Goal: Task Accomplishment & Management: Manage account settings

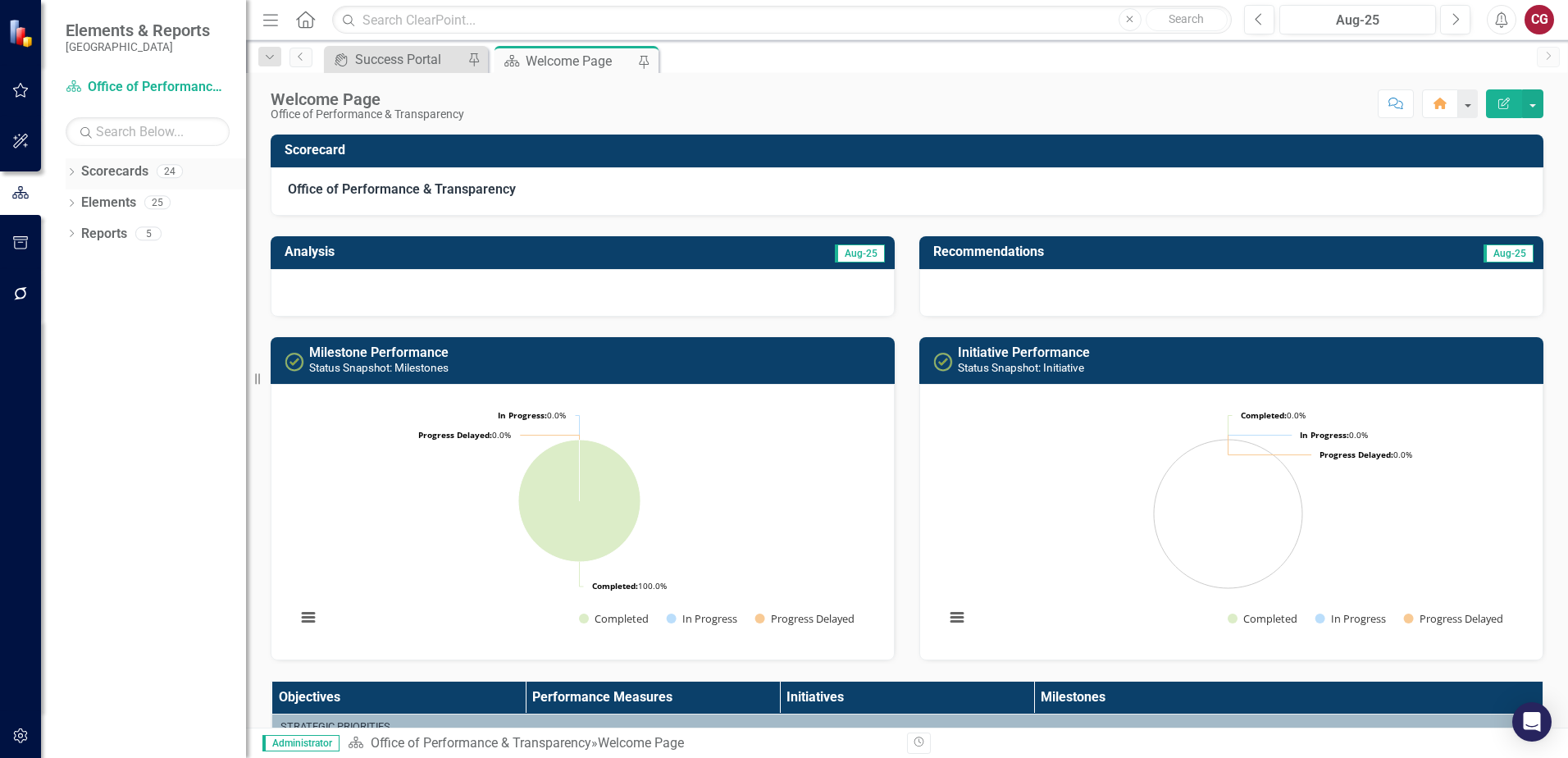
click at [68, 170] on icon "Dropdown" at bounding box center [71, 173] width 11 height 9
click at [79, 200] on icon "Dropdown" at bounding box center [79, 201] width 12 height 10
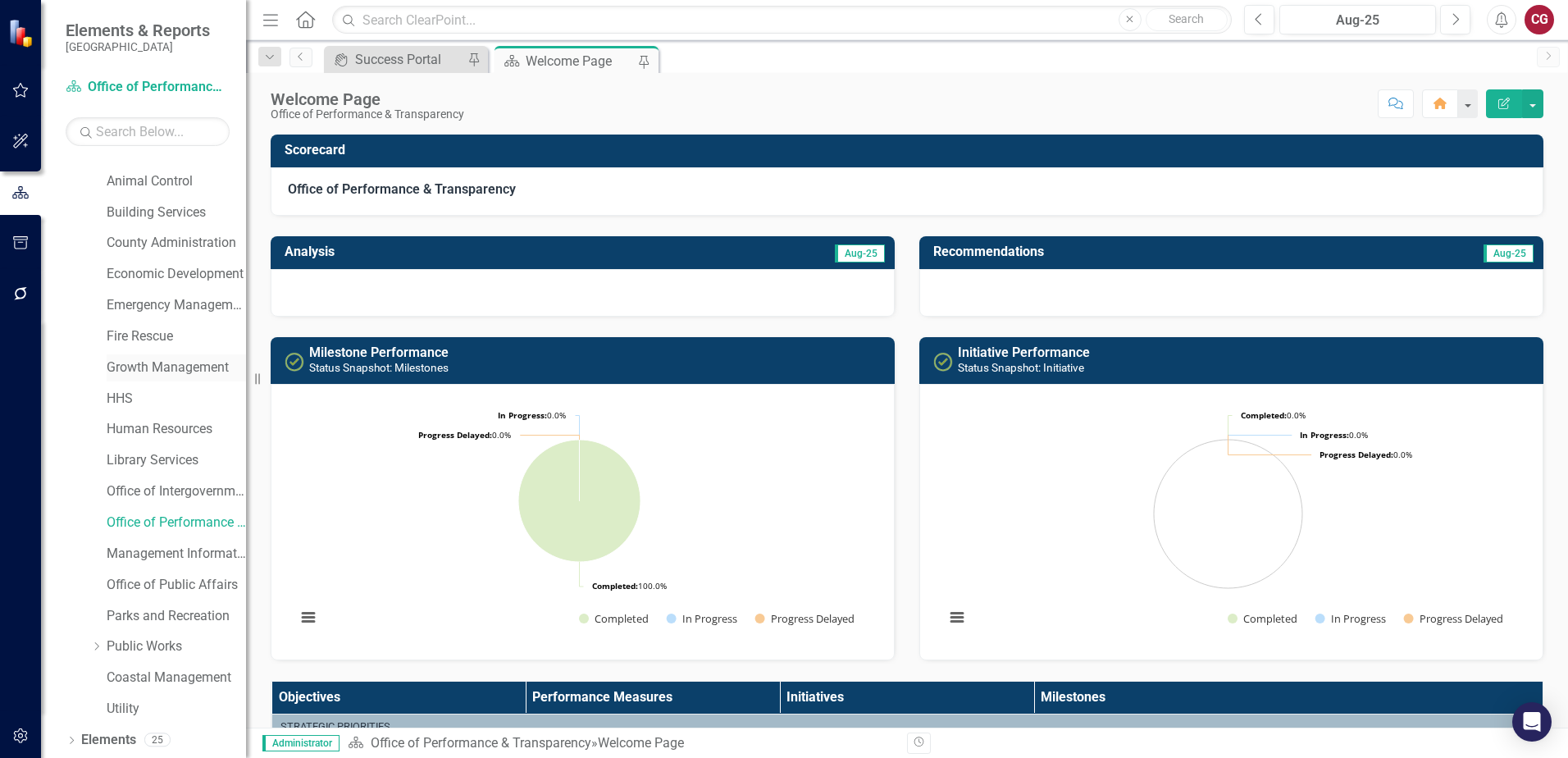
scroll to position [84, 0]
click at [175, 494] on link "Office of Performance & Transparency" at bounding box center [176, 492] width 140 height 19
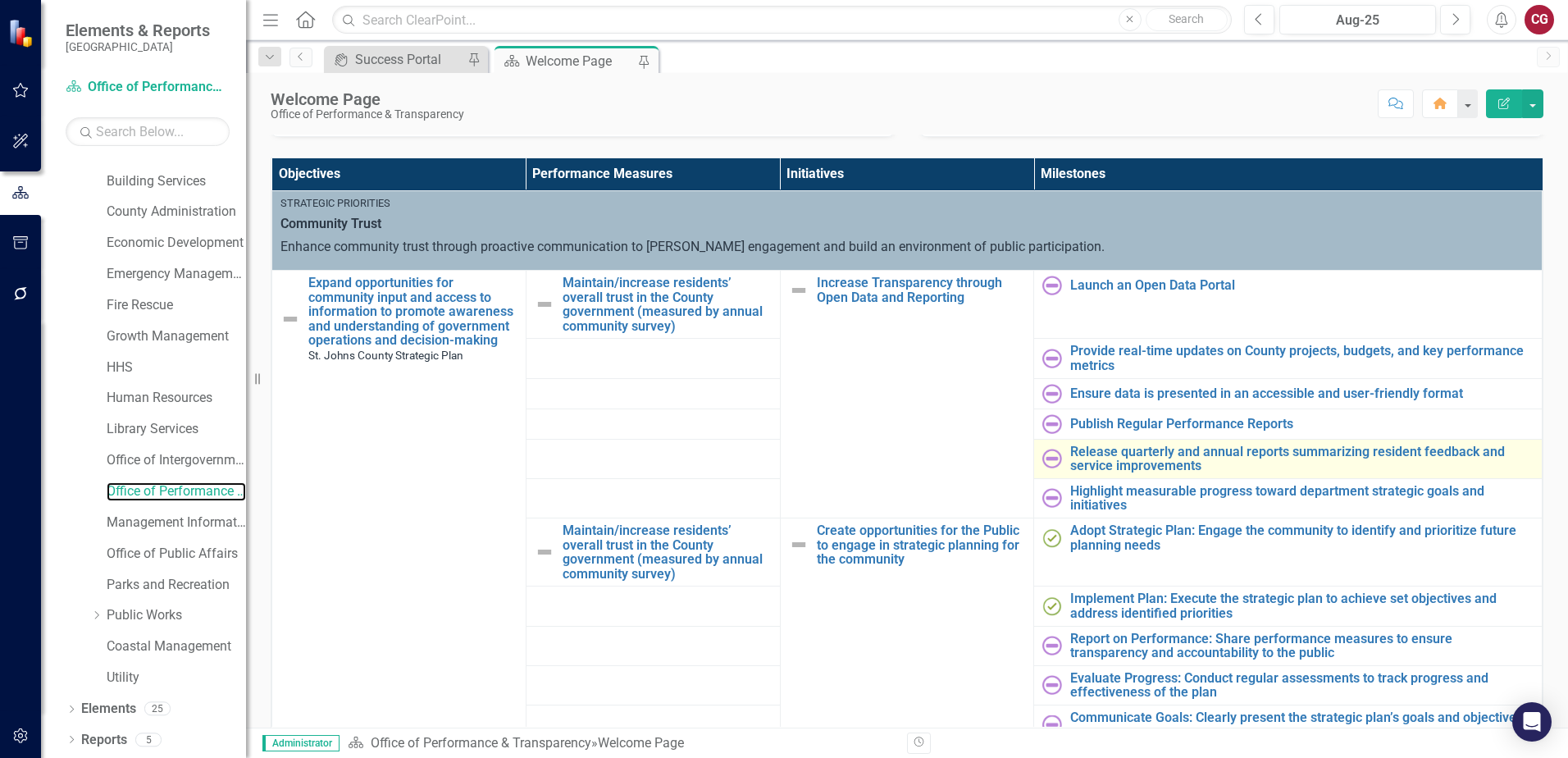
scroll to position [492, 0]
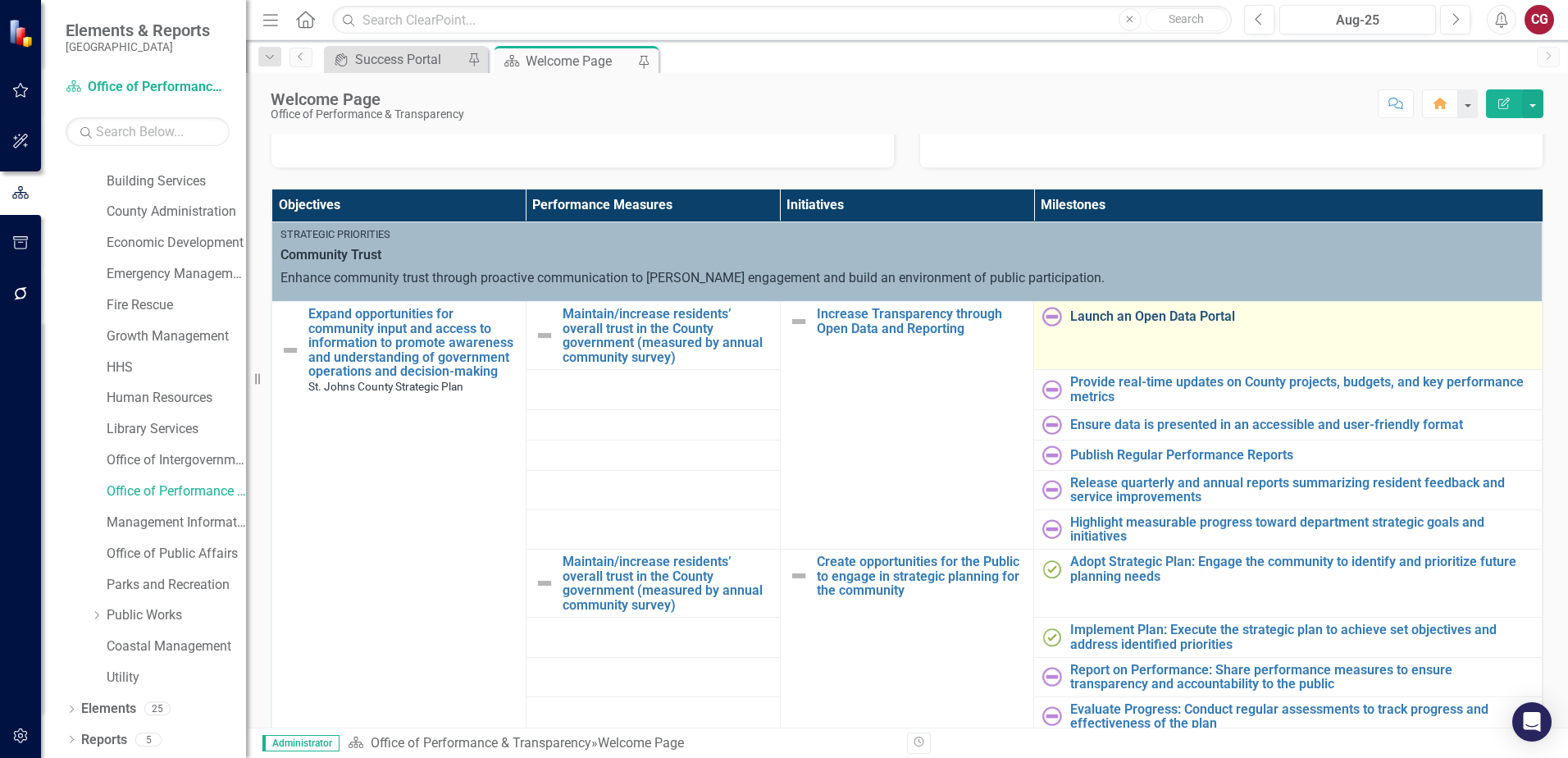
click at [1085, 319] on link "Launch an Open Data Portal" at bounding box center [1302, 317] width 464 height 15
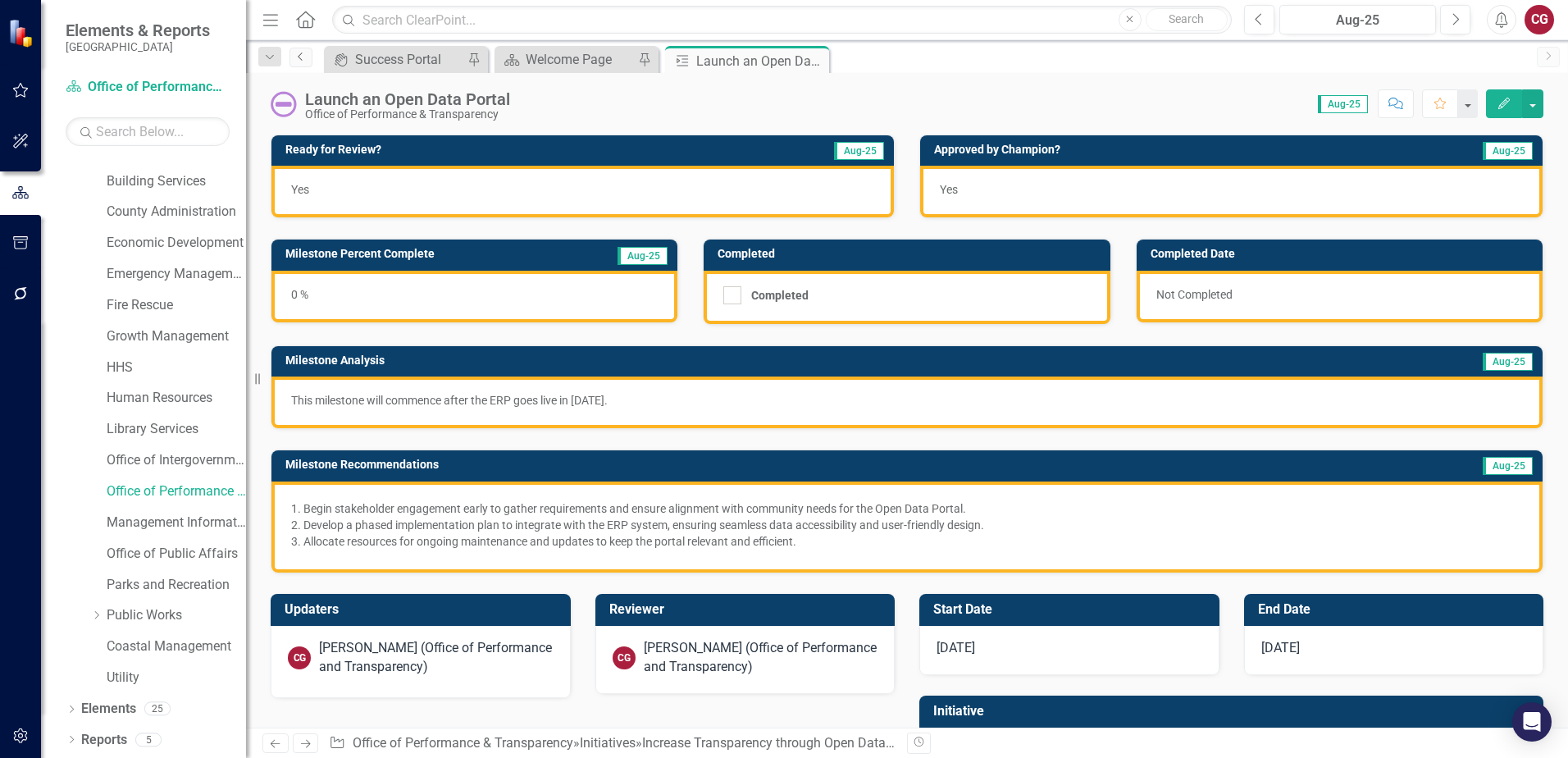
click at [296, 63] on link "Previous" at bounding box center [301, 57] width 23 height 20
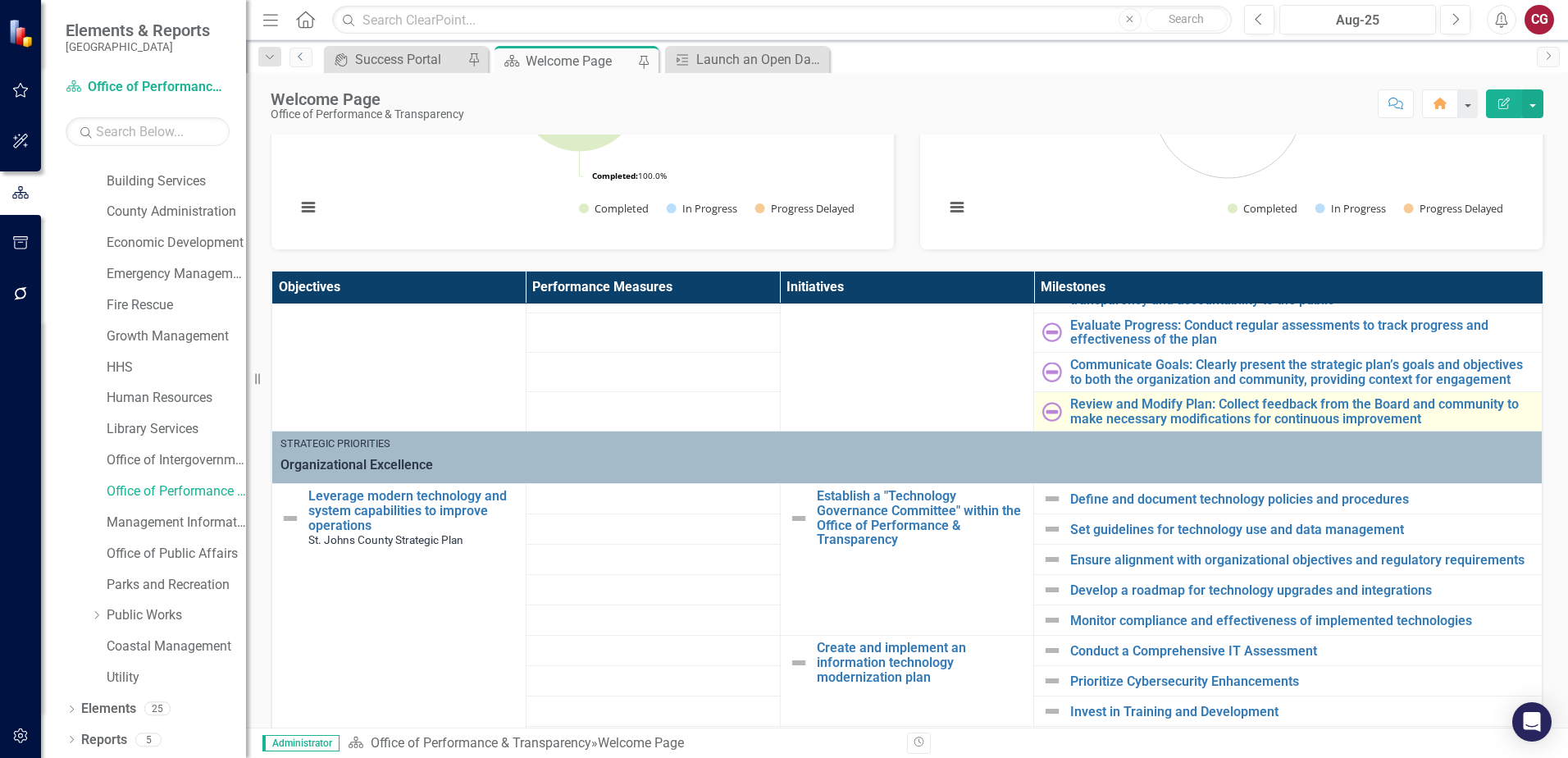
scroll to position [492, 0]
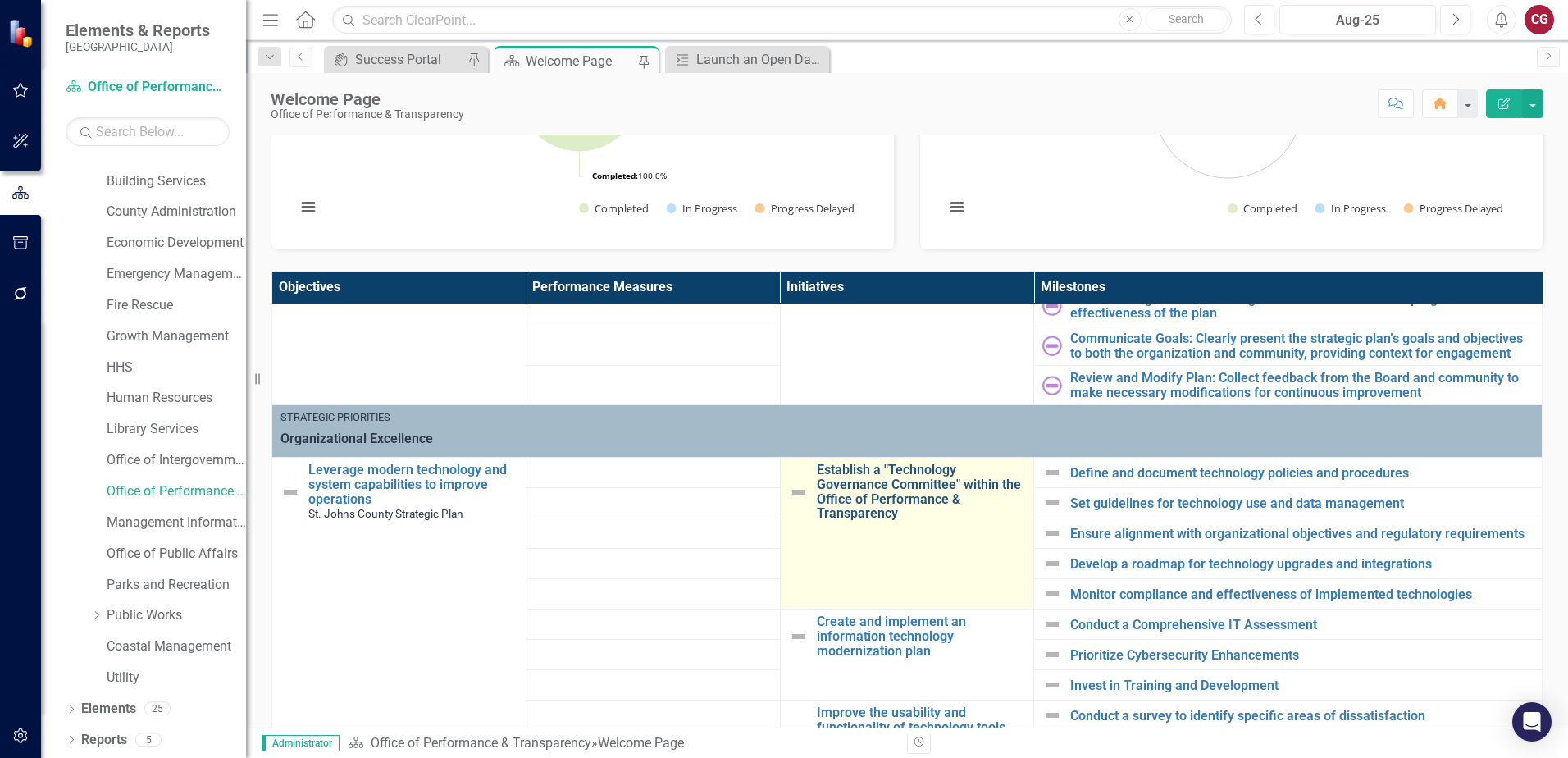
click at [893, 477] on link "Establish a "Technology Governance Committee" within the Office of Performance …" at bounding box center [921, 492] width 210 height 58
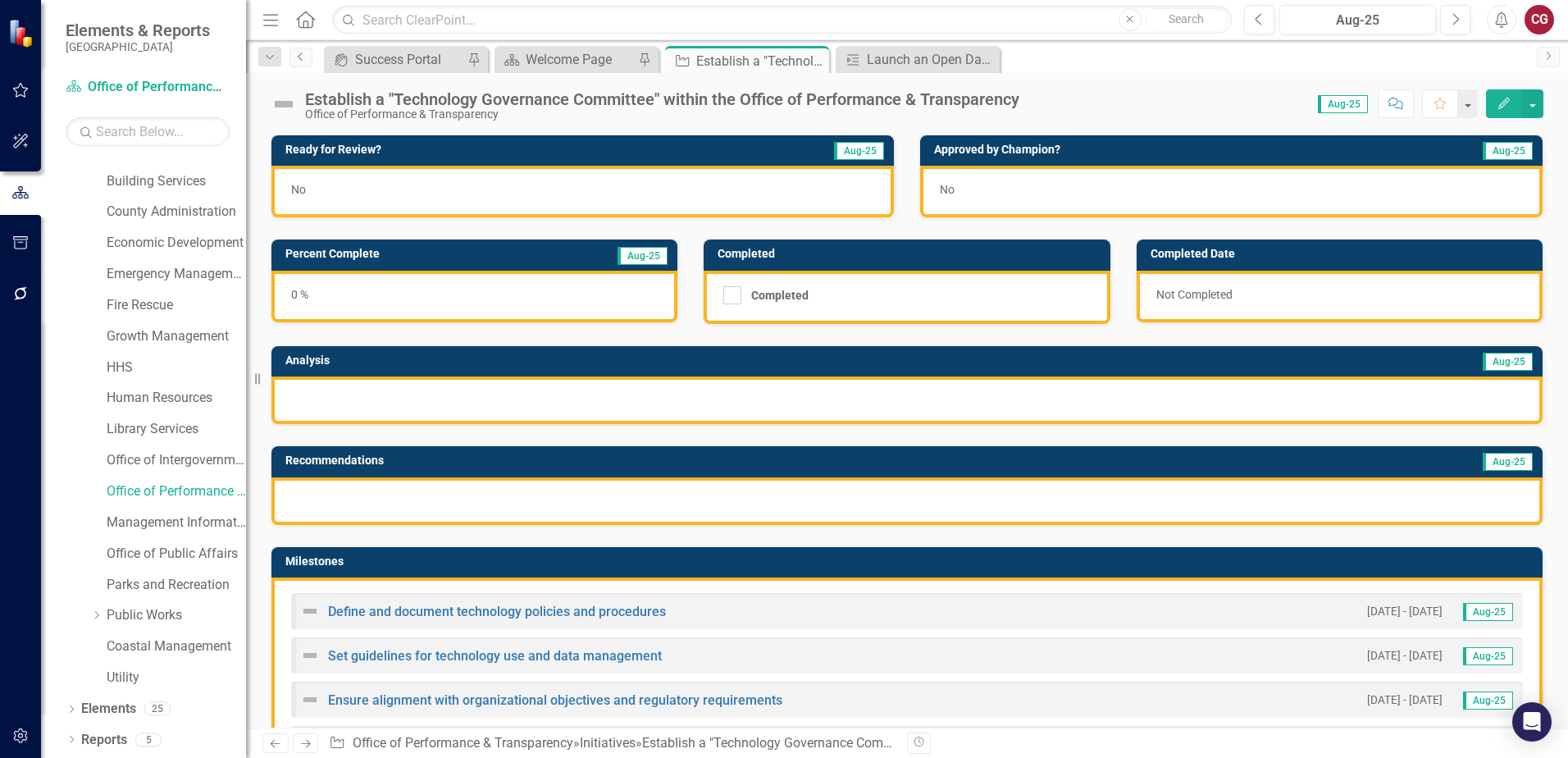
click at [304, 63] on link "Previous" at bounding box center [301, 57] width 23 height 20
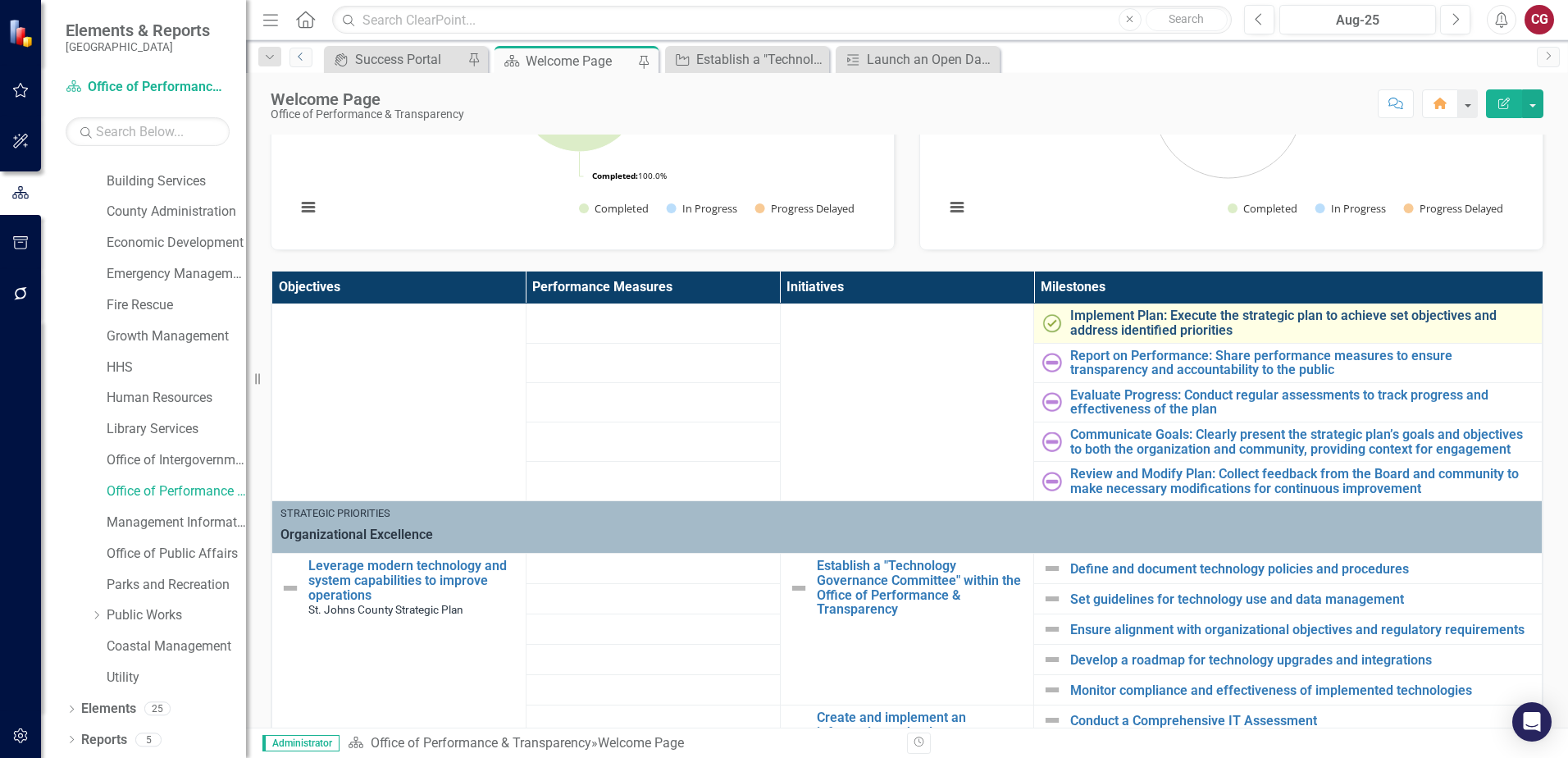
scroll to position [492, 0]
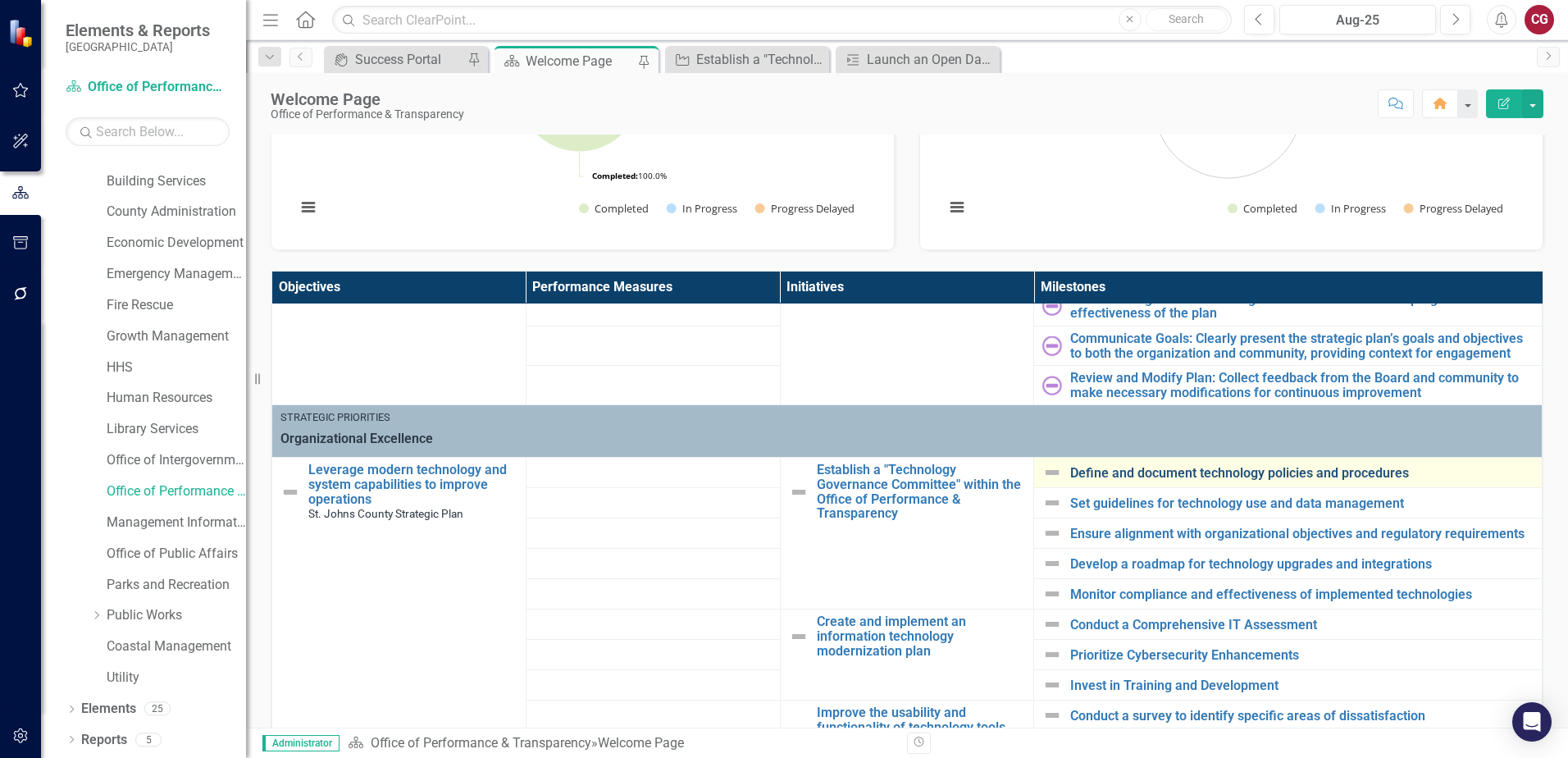
click at [1083, 470] on link "Define and document technology policies and procedures" at bounding box center [1302, 473] width 464 height 15
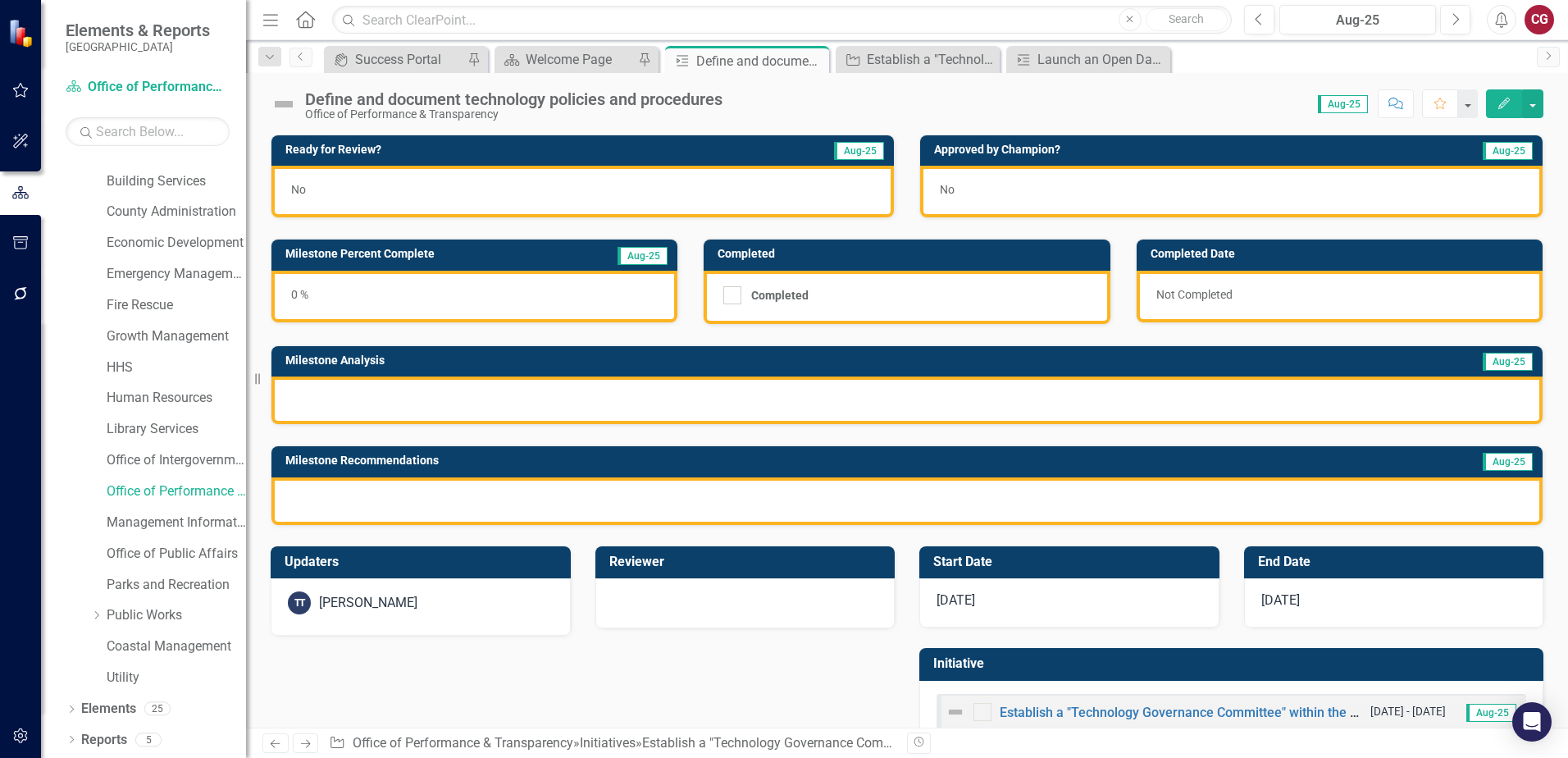
click at [445, 408] on div at bounding box center [906, 399] width 1271 height 47
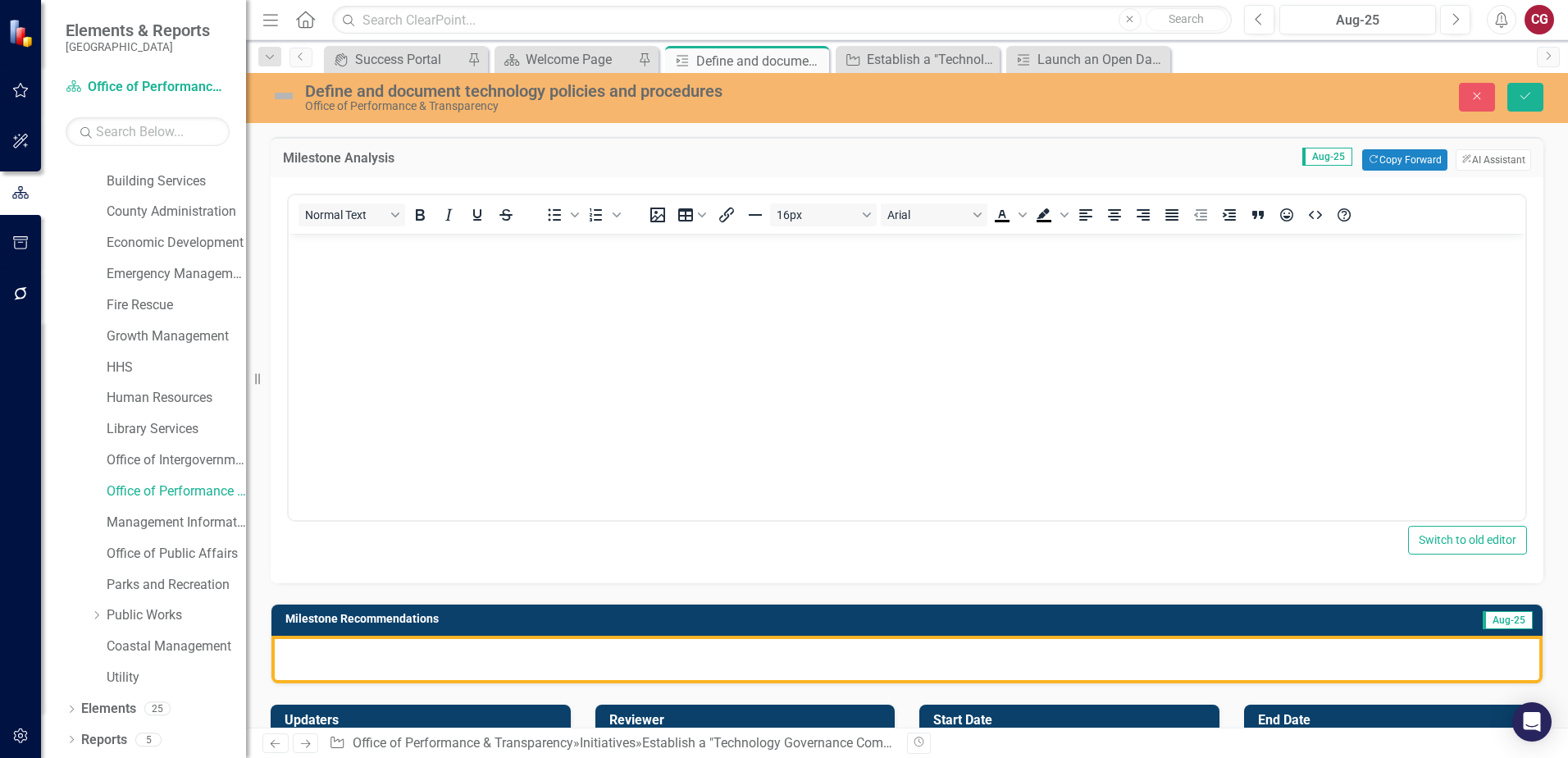
scroll to position [246, 0]
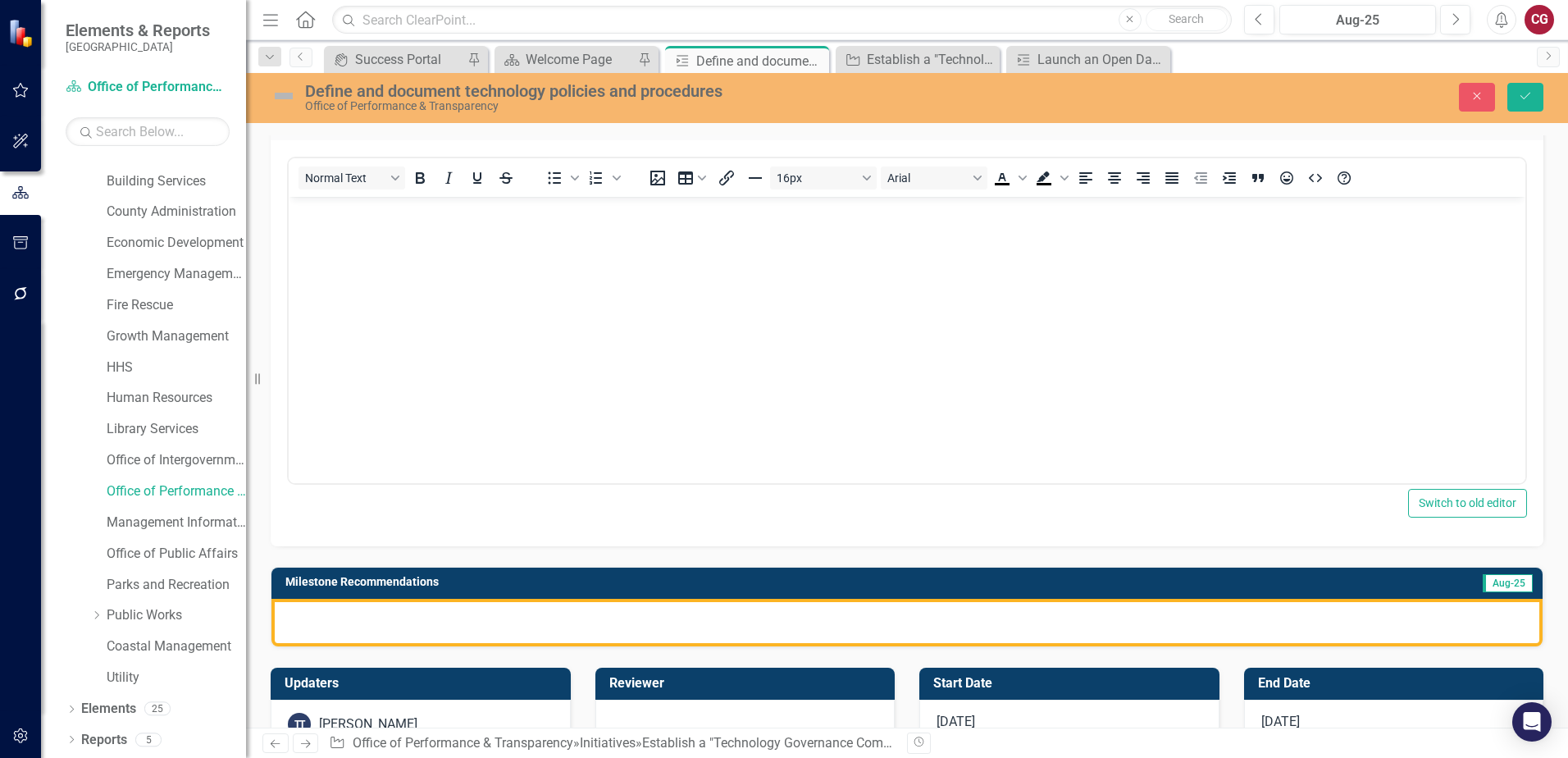
click at [515, 627] on div at bounding box center [906, 622] width 1271 height 47
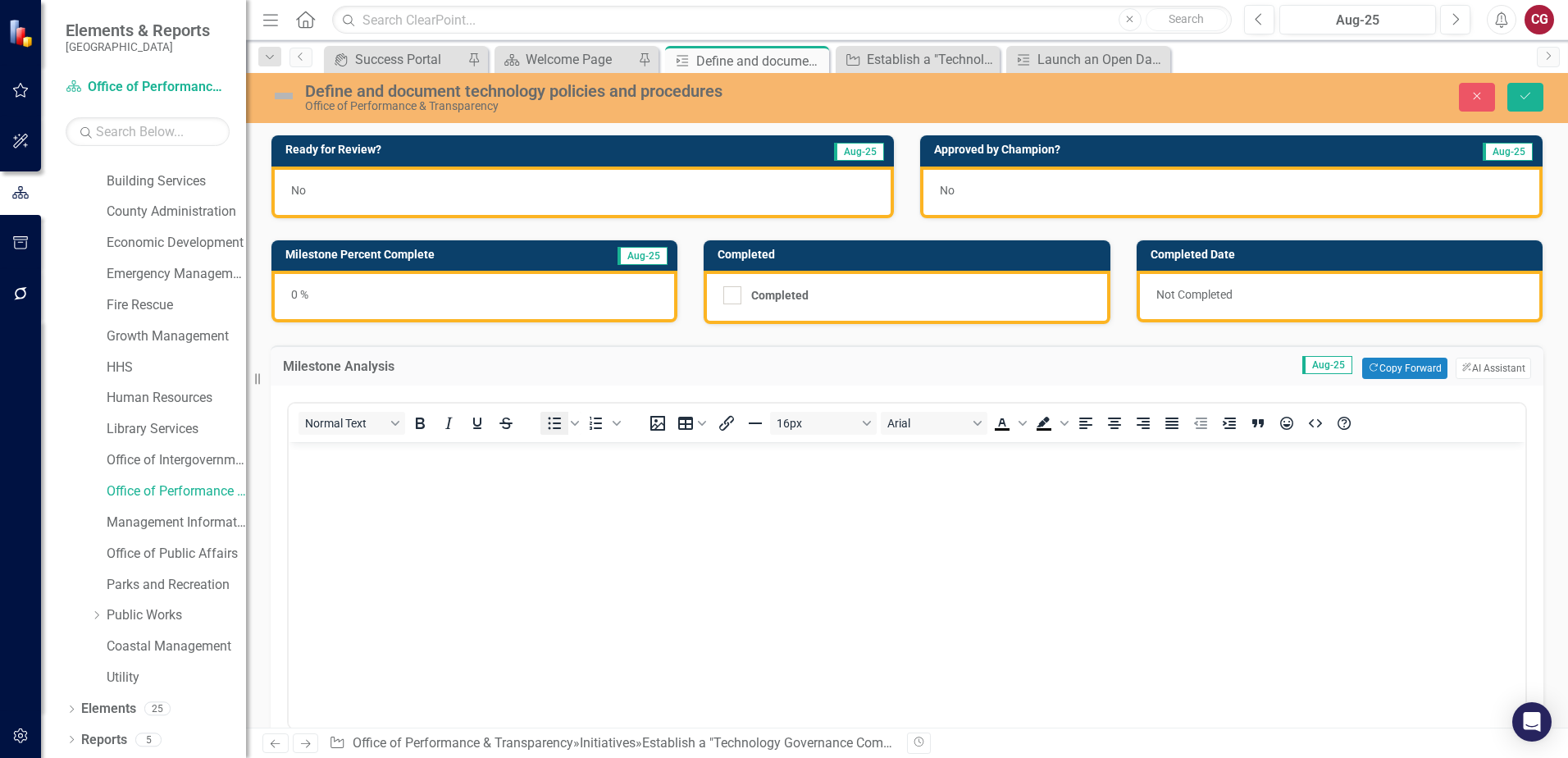
scroll to position [0, 0]
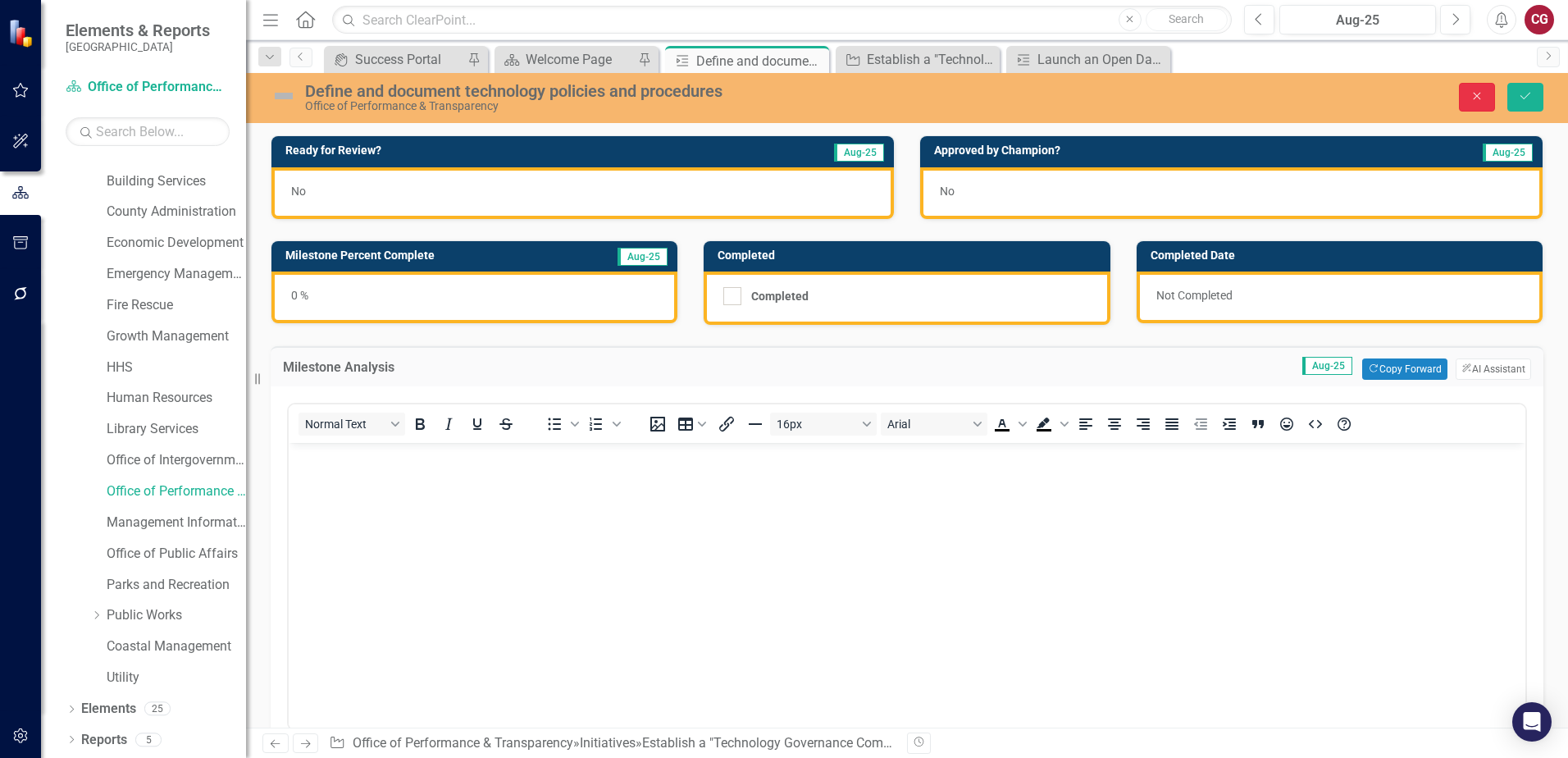
click at [1475, 104] on button "Close" at bounding box center [1477, 97] width 36 height 29
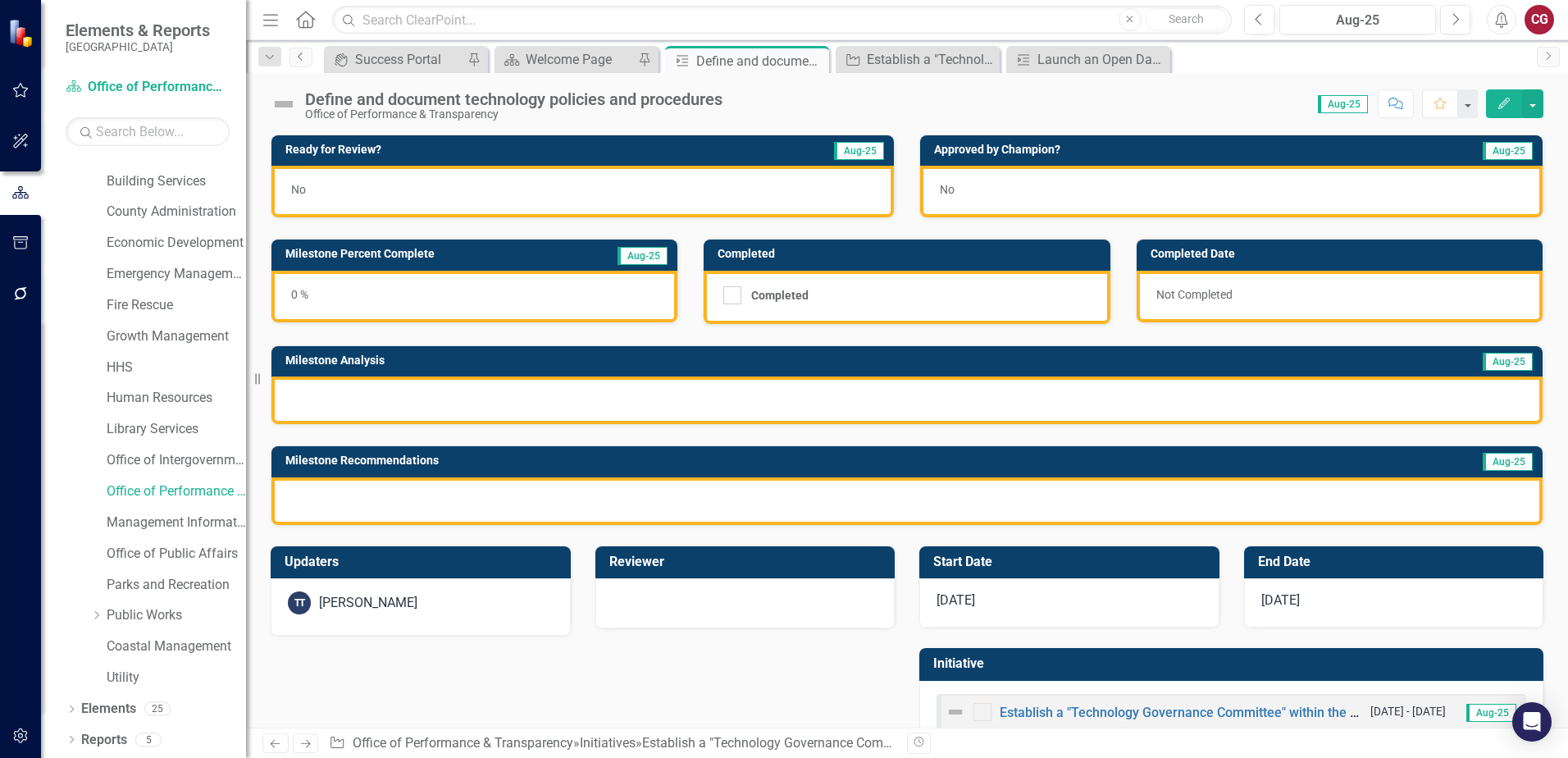
click at [302, 55] on icon "Previous" at bounding box center [301, 56] width 13 height 10
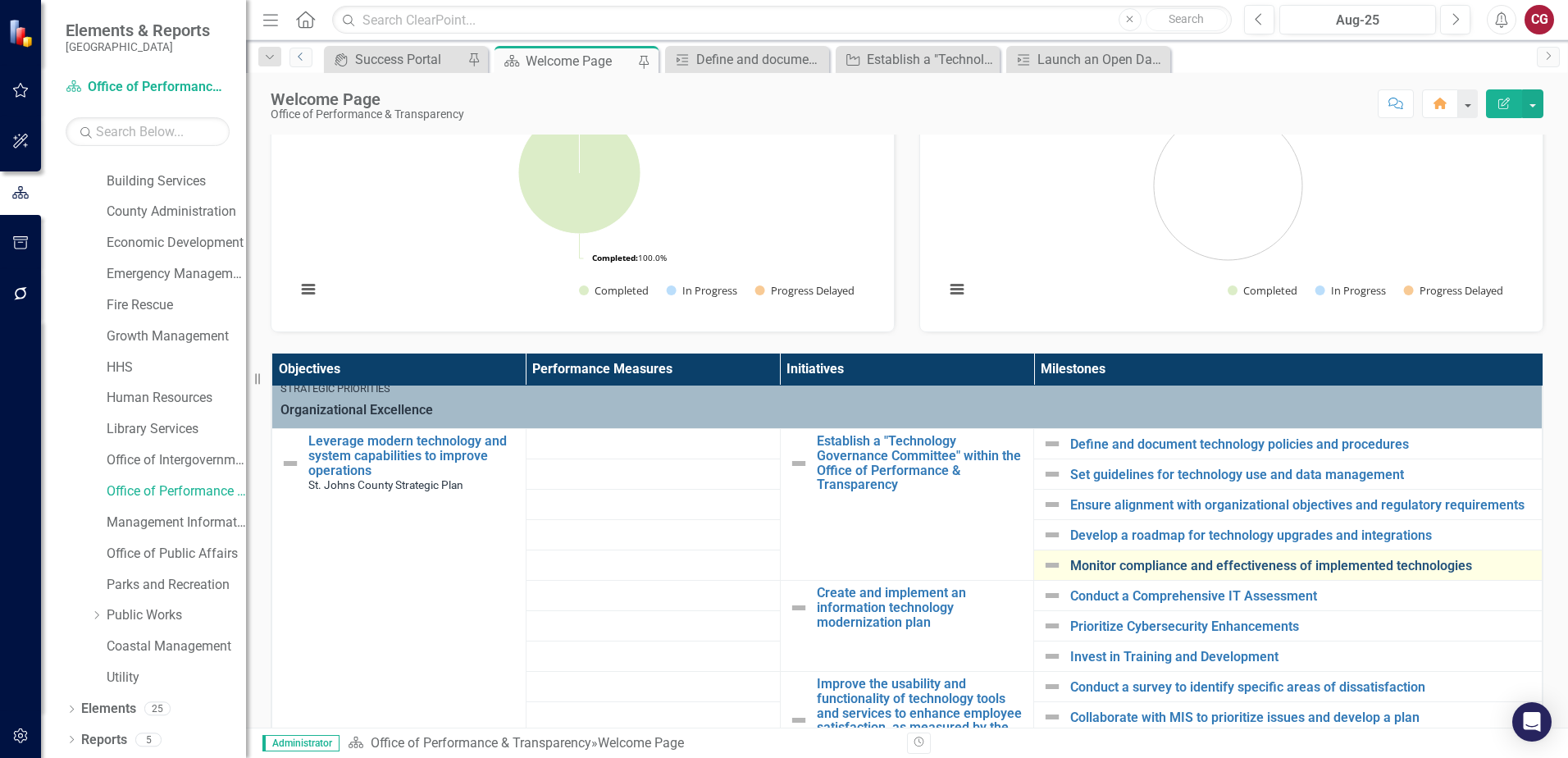
scroll to position [574, 0]
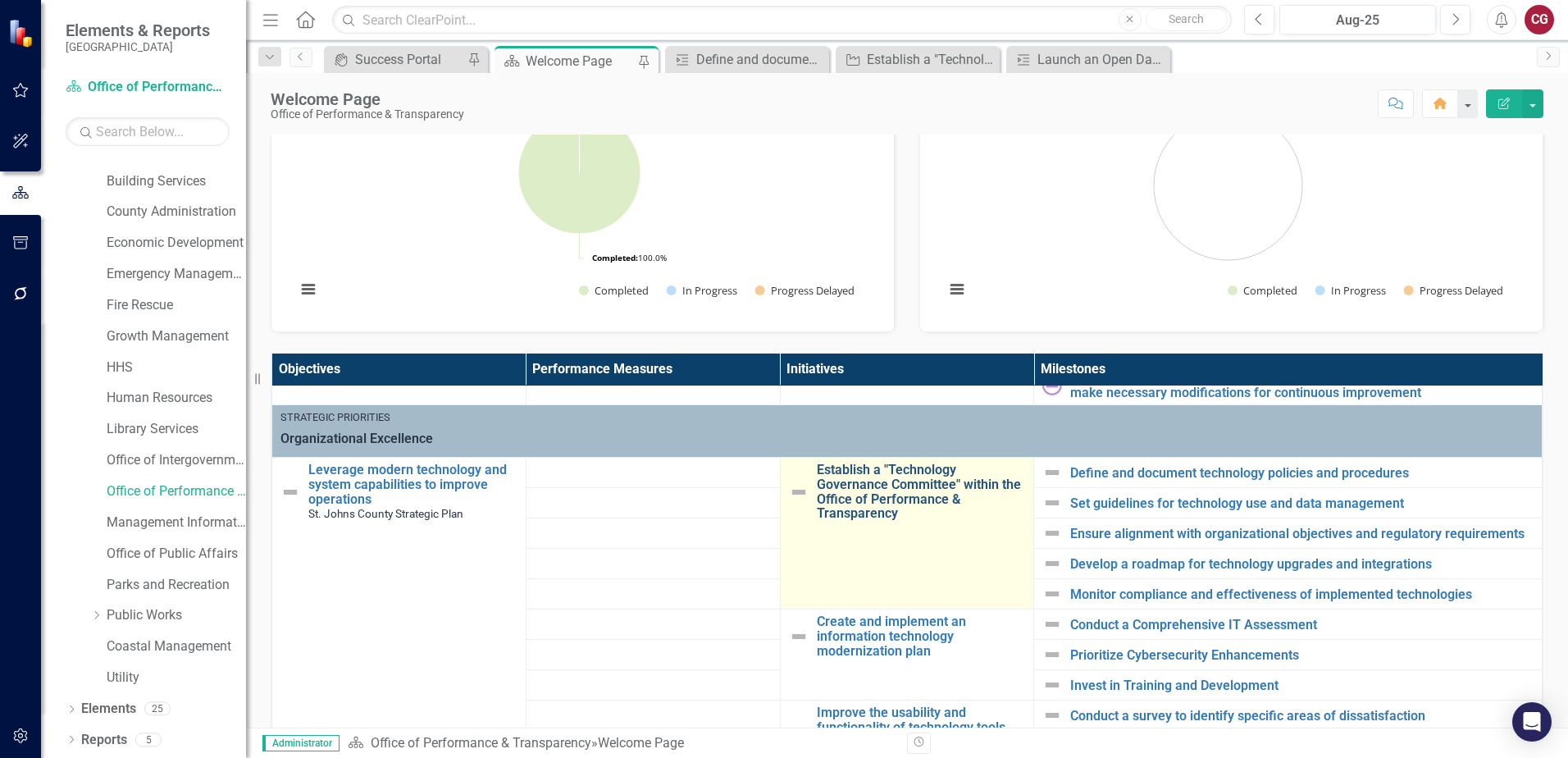
click at [904, 495] on link "Establish a "Technology Governance Committee" within the Office of Performance …" at bounding box center [921, 492] width 210 height 58
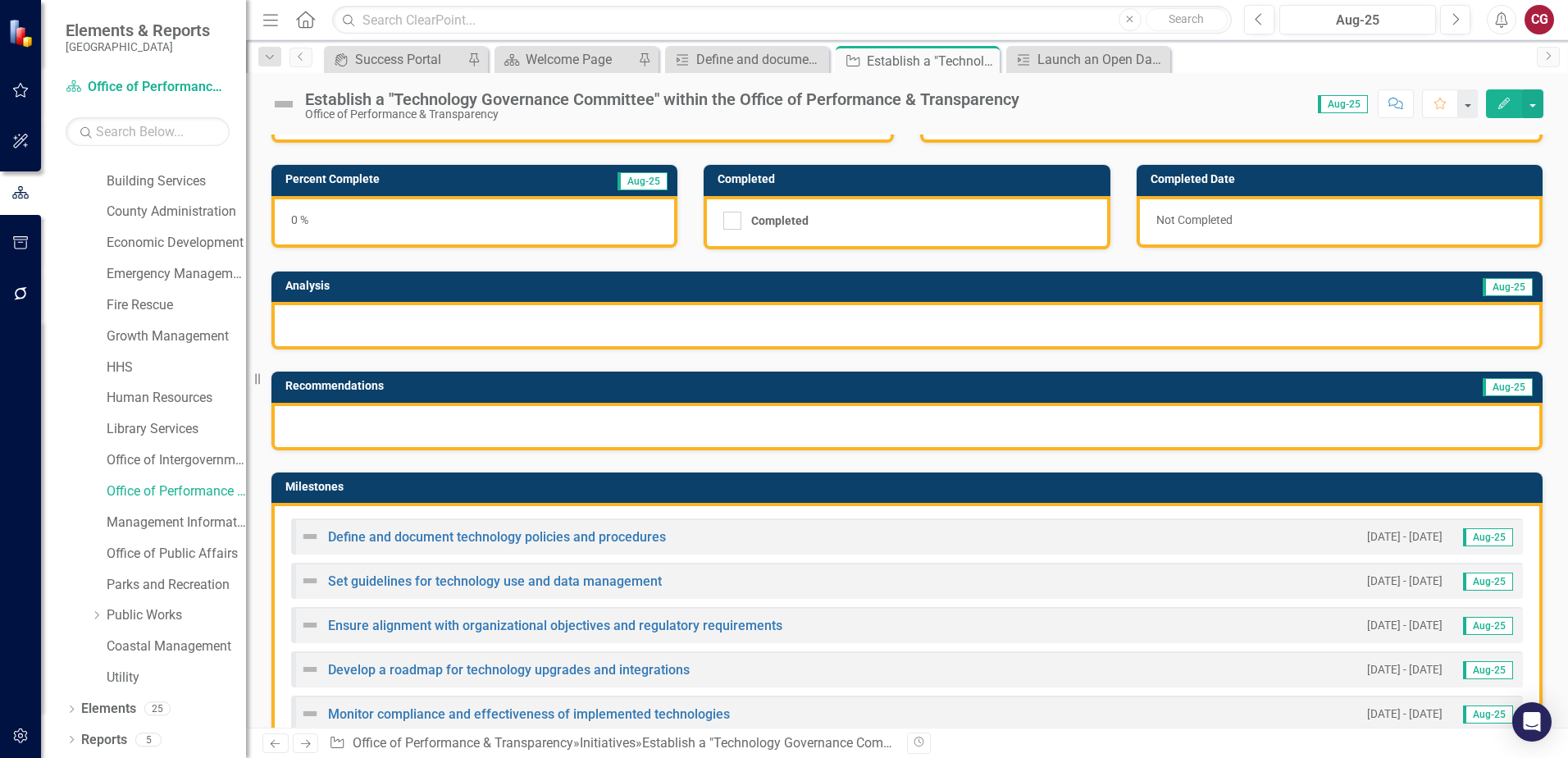
scroll to position [410, 0]
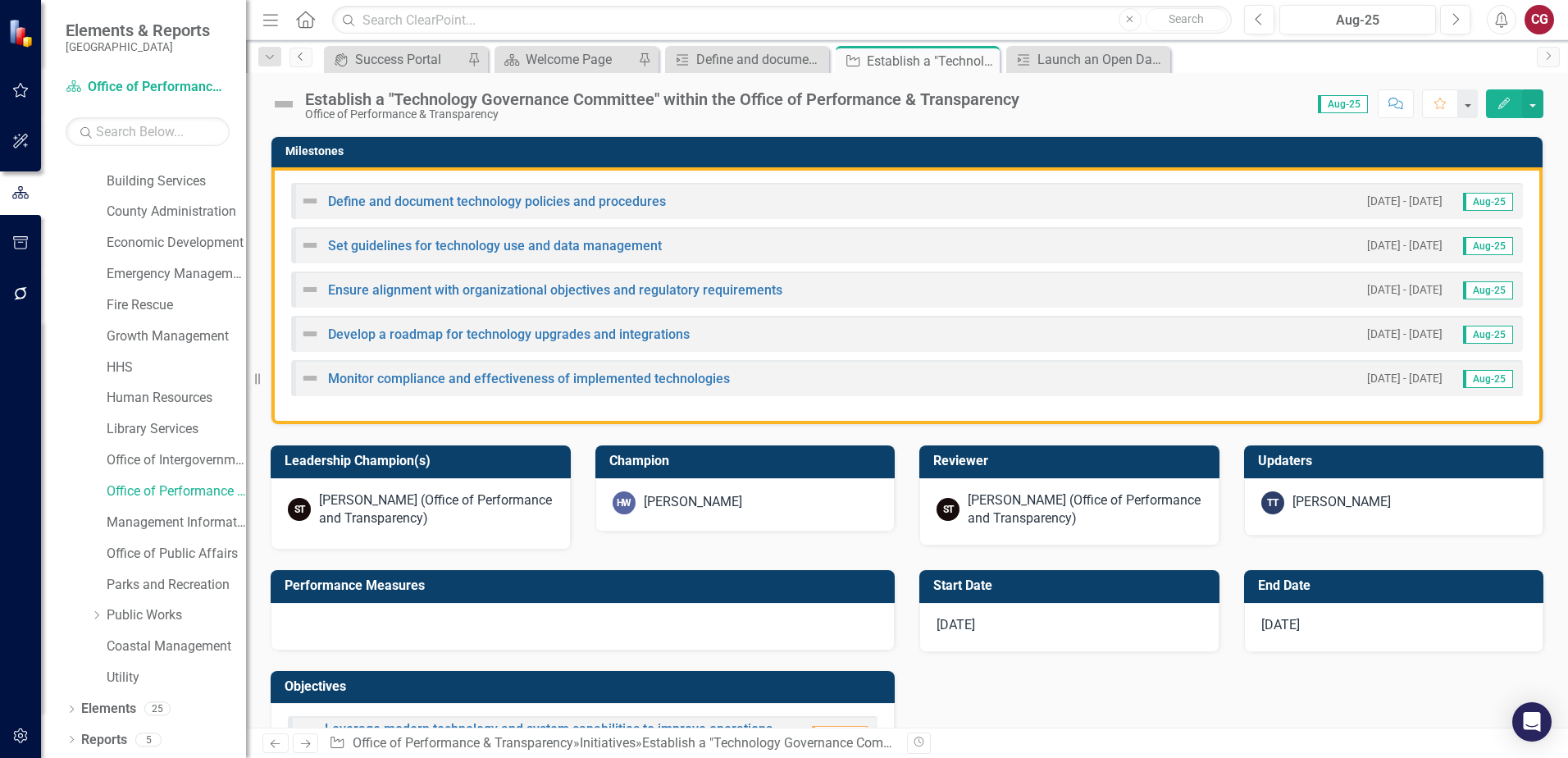
click at [308, 54] on link "Previous" at bounding box center [301, 57] width 23 height 20
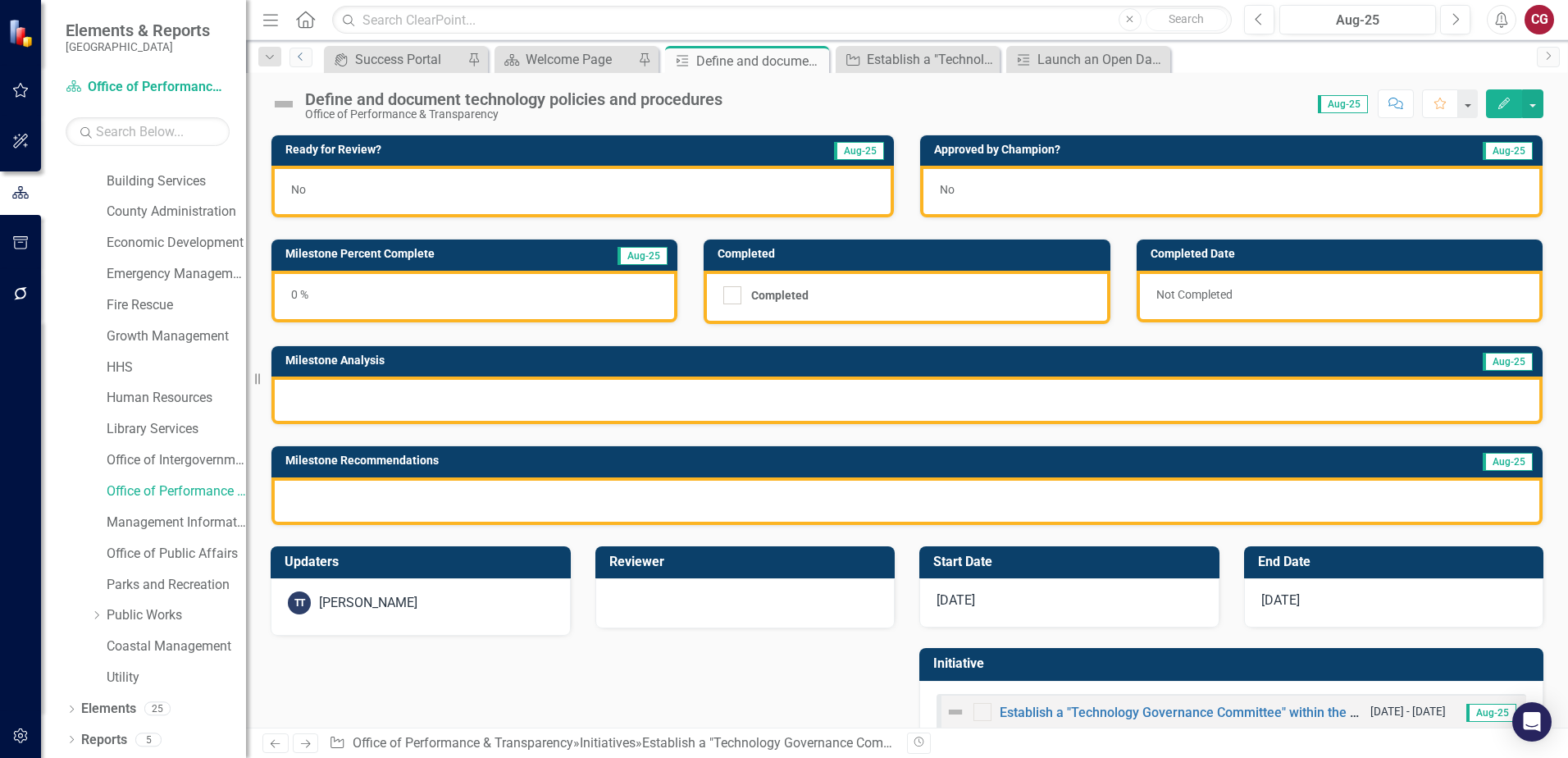
scroll to position [45, 0]
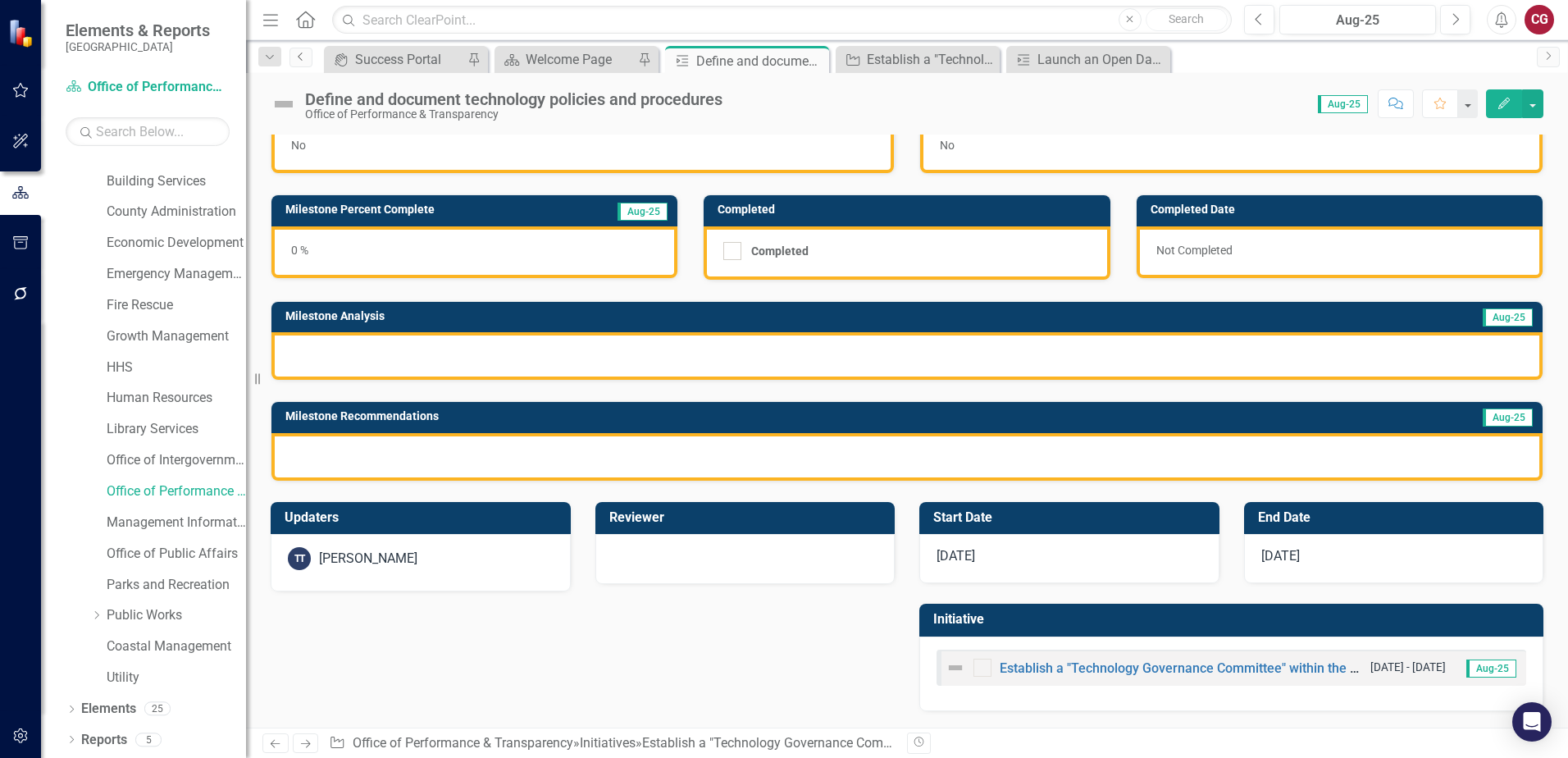
click at [299, 61] on icon "Previous" at bounding box center [301, 56] width 13 height 10
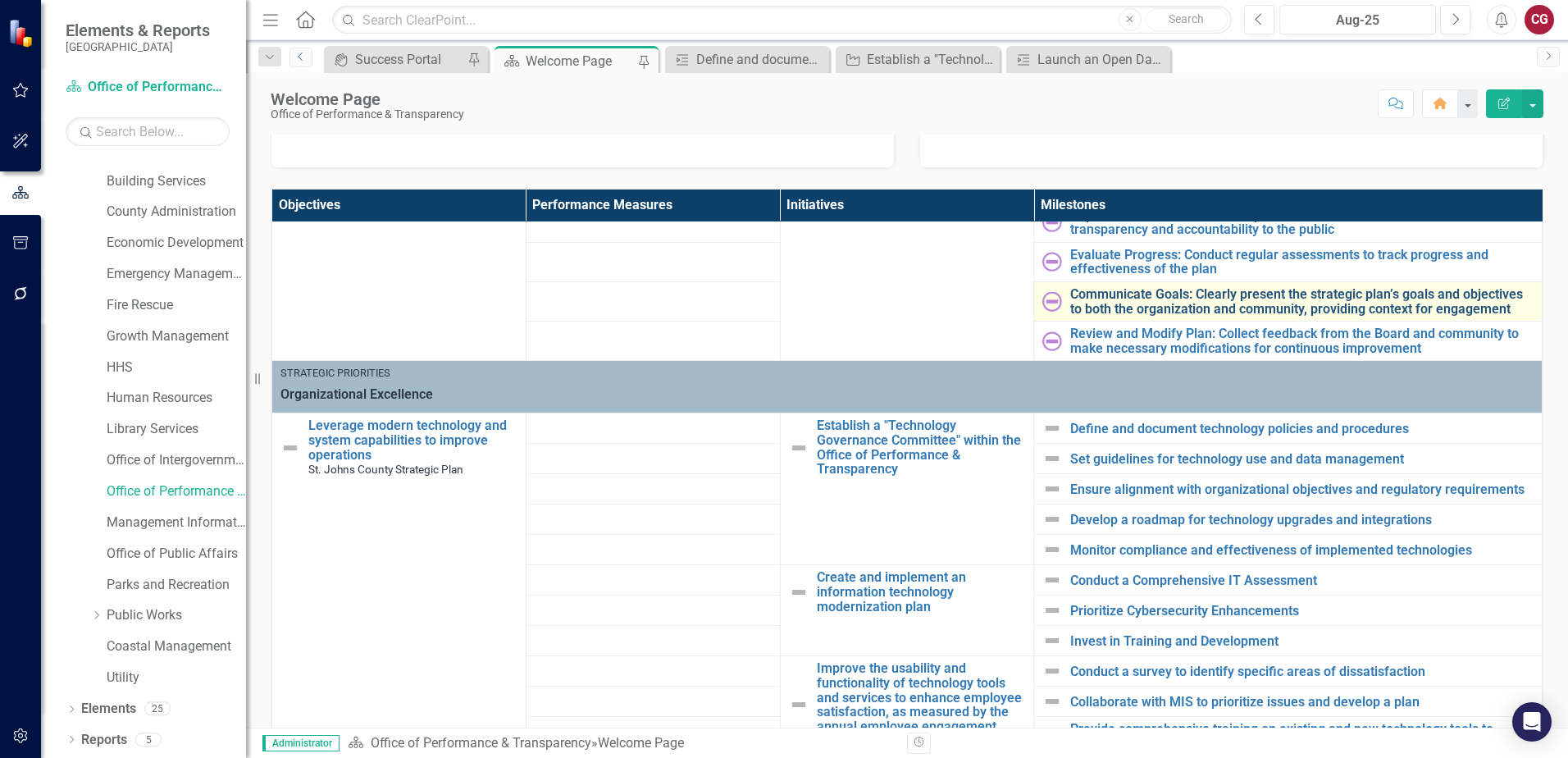
scroll to position [492, 0]
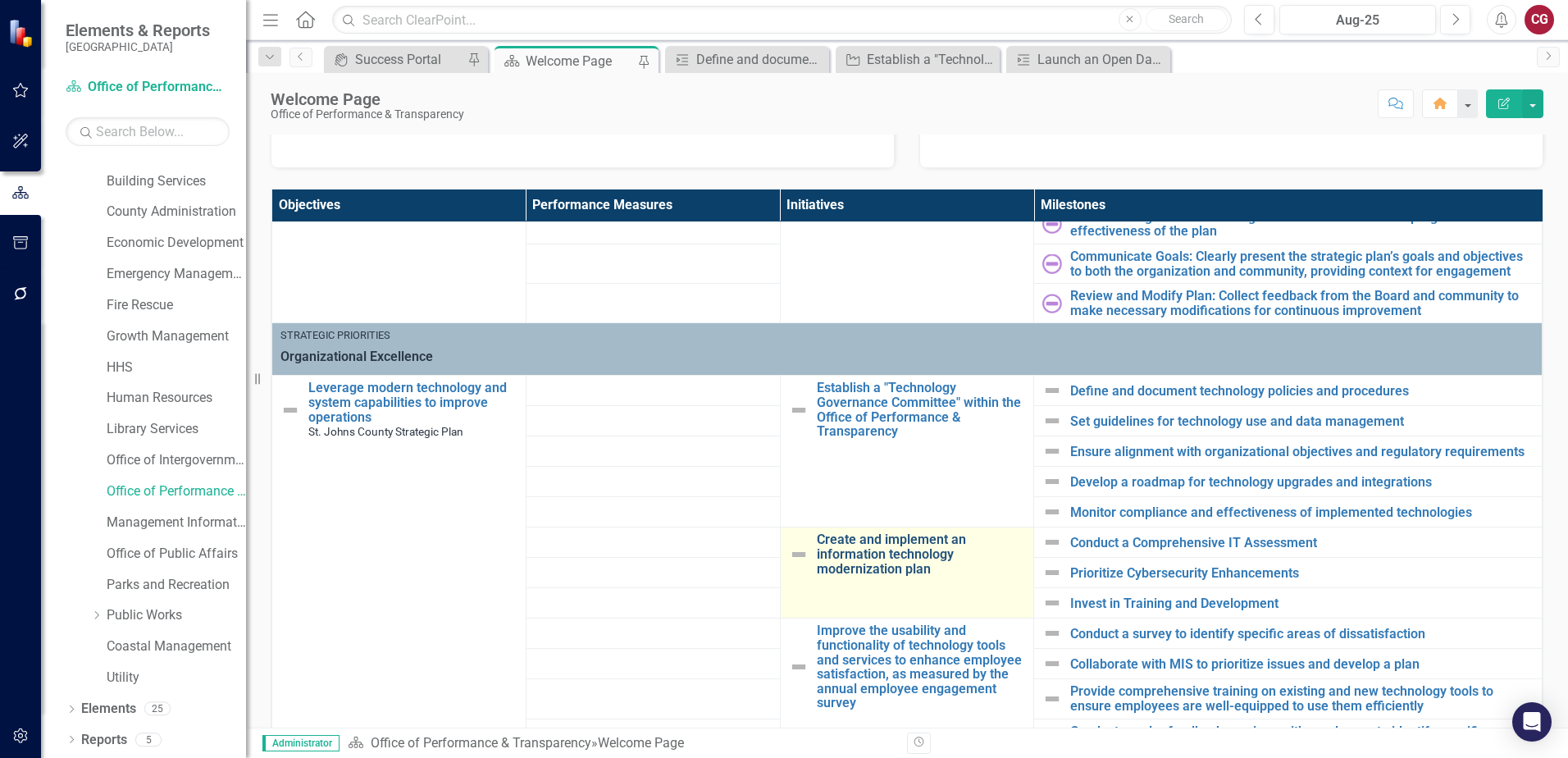
click at [848, 567] on link "Create and implement an information technology modernization plan" at bounding box center [921, 554] width 210 height 44
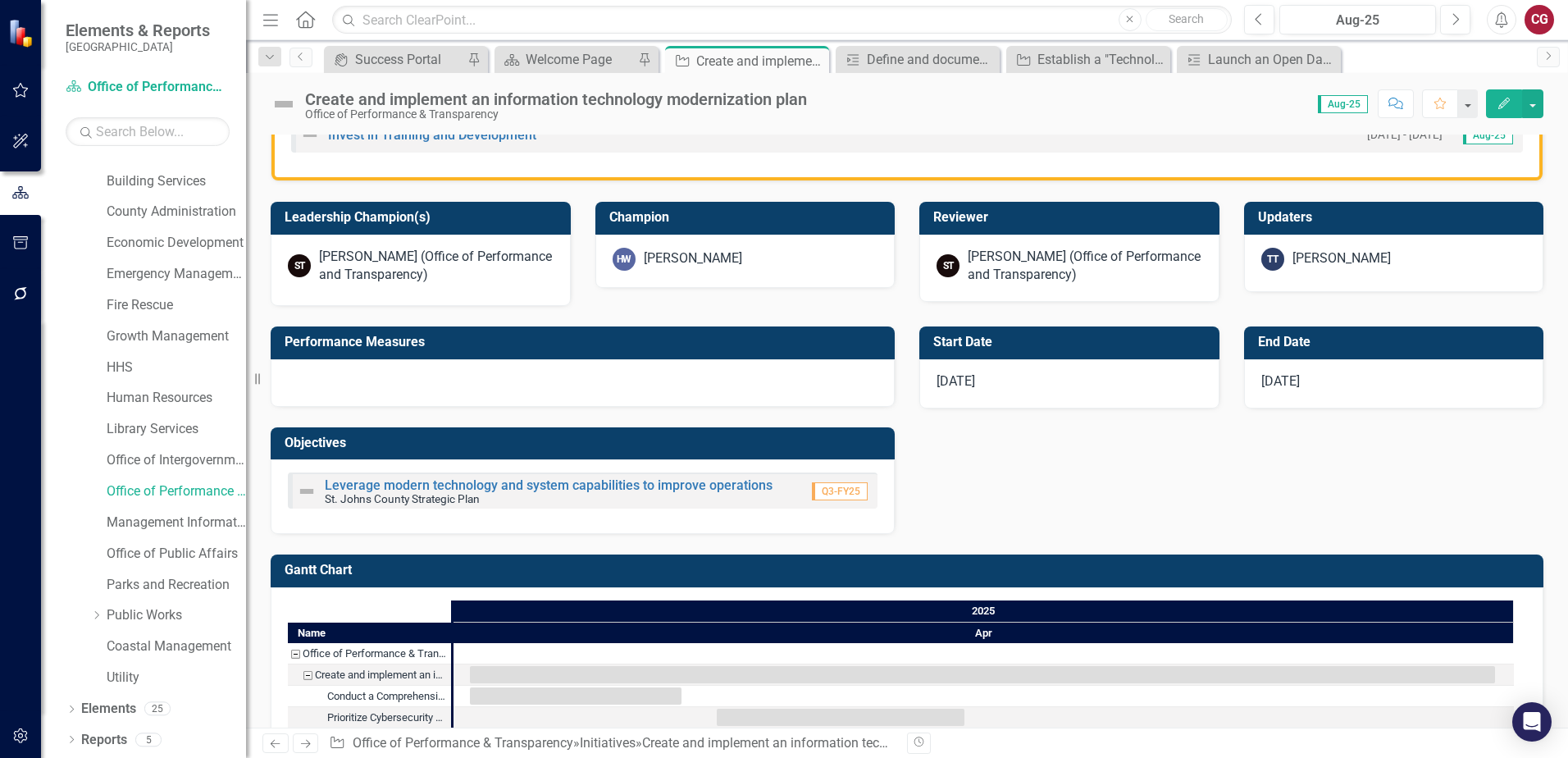
scroll to position [574, 0]
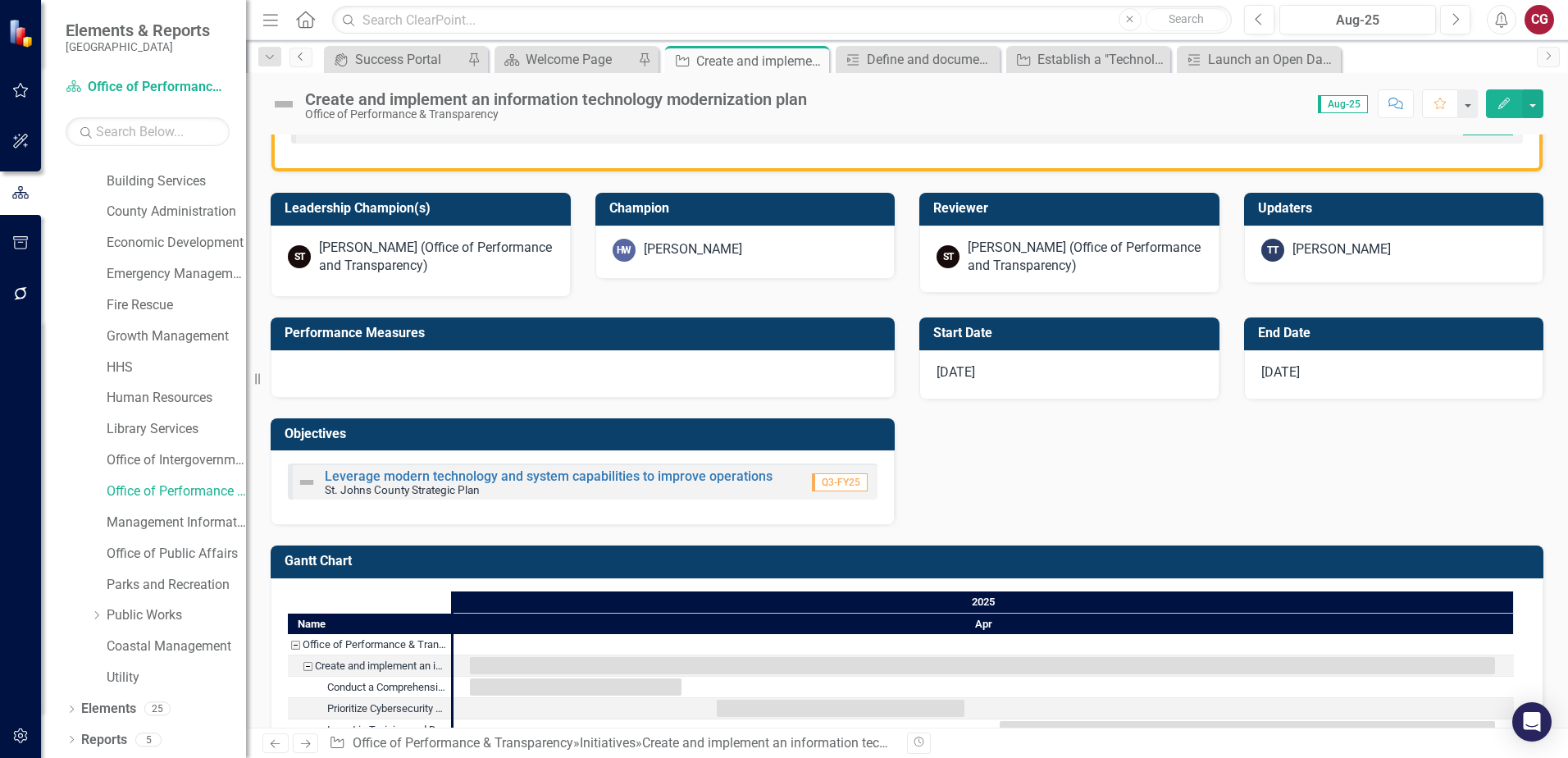
click at [299, 59] on icon "Previous" at bounding box center [301, 56] width 13 height 10
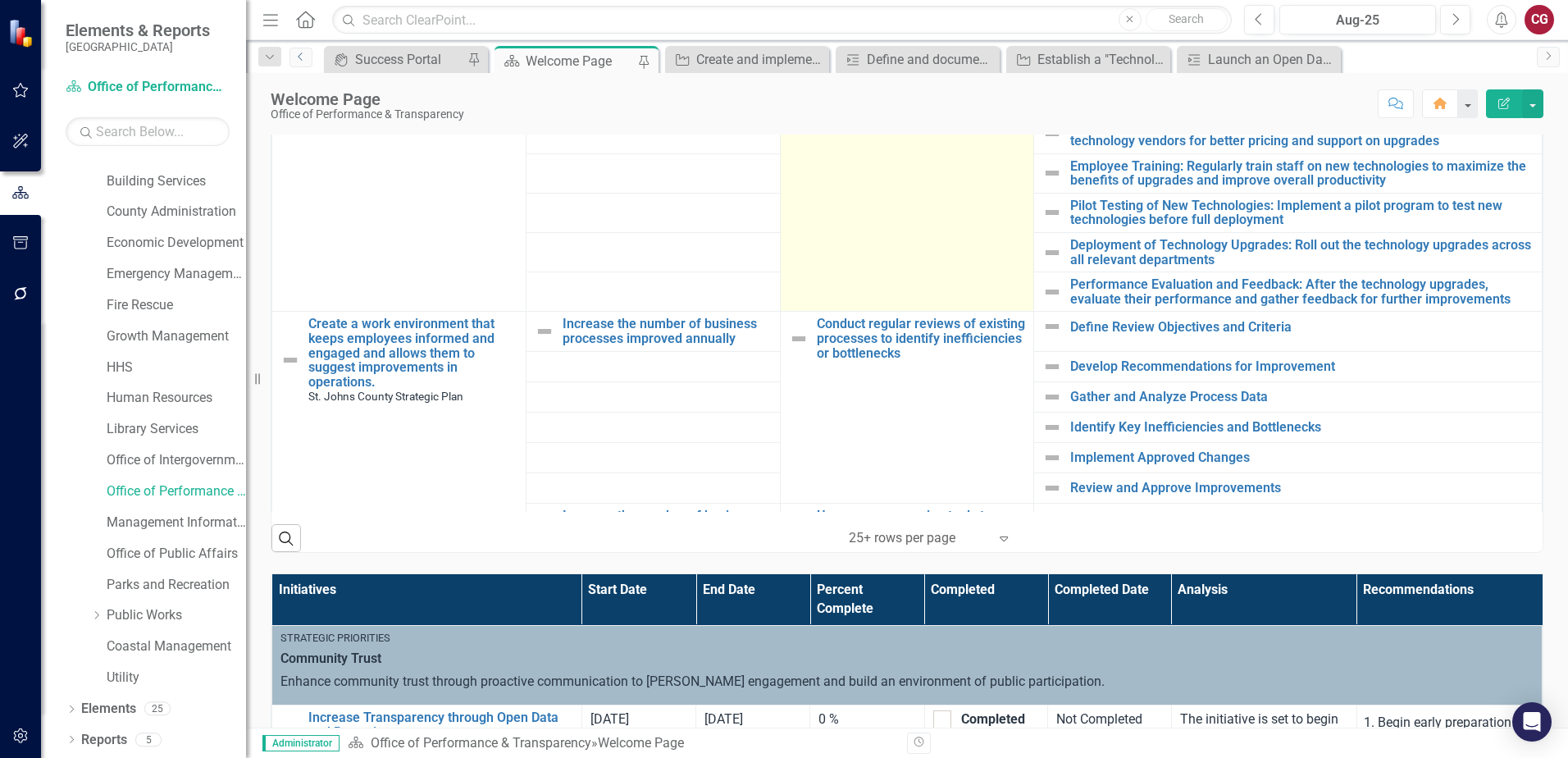
scroll to position [1476, 0]
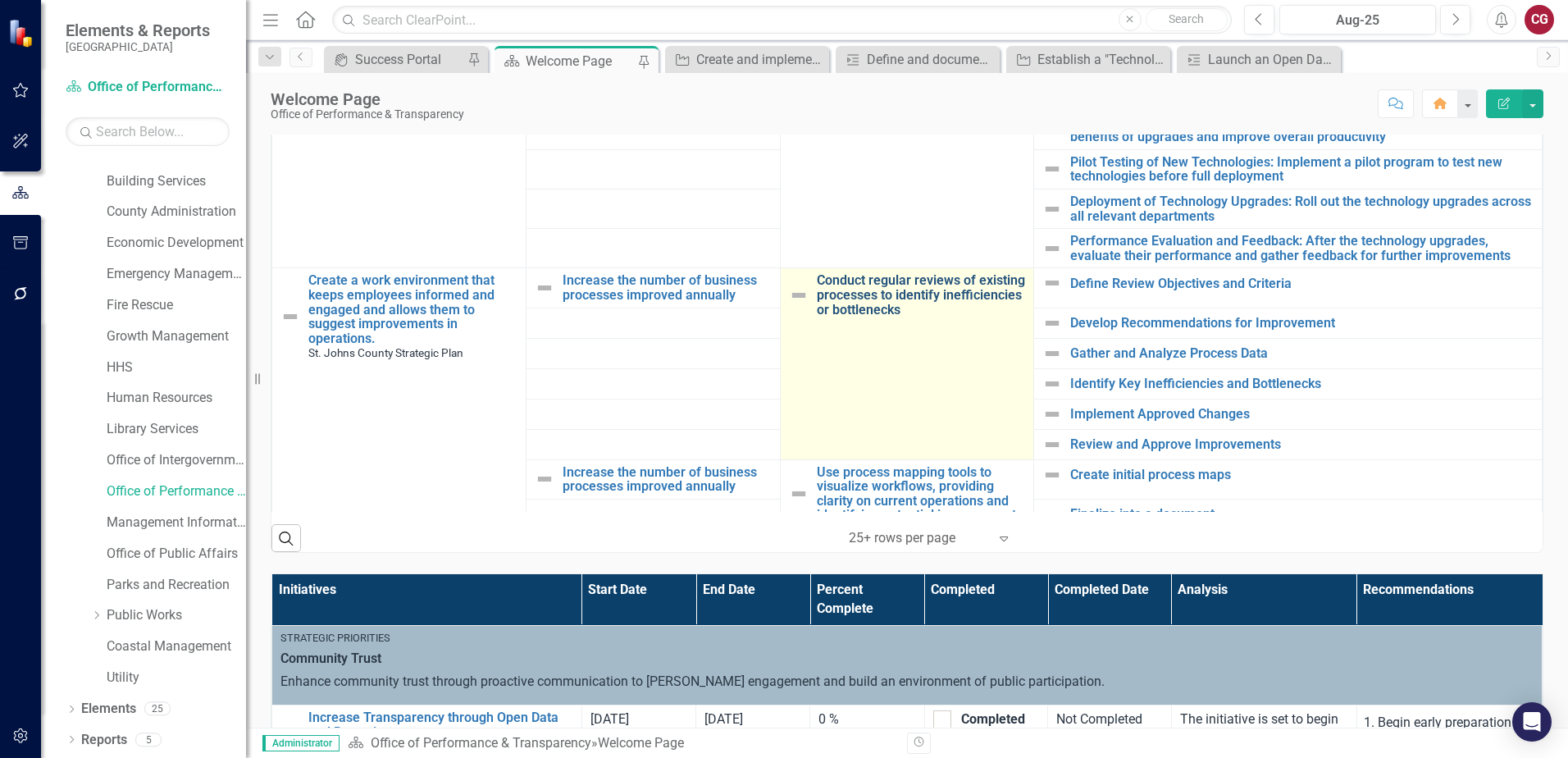
click at [876, 303] on link "Conduct regular reviews of existing processes to identify inefficiencies or bot…" at bounding box center [921, 294] width 210 height 44
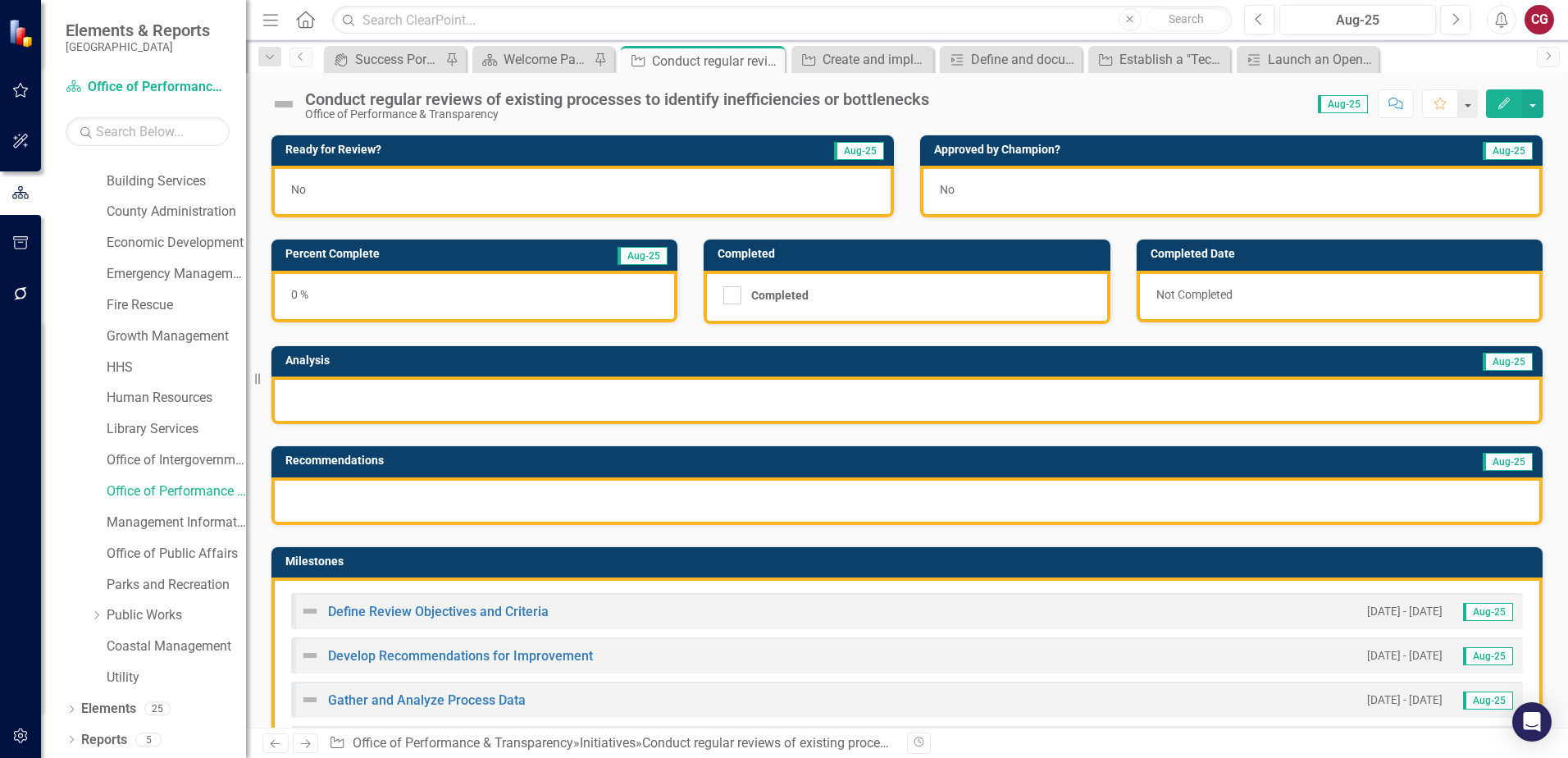
click at [433, 389] on div at bounding box center [906, 399] width 1271 height 47
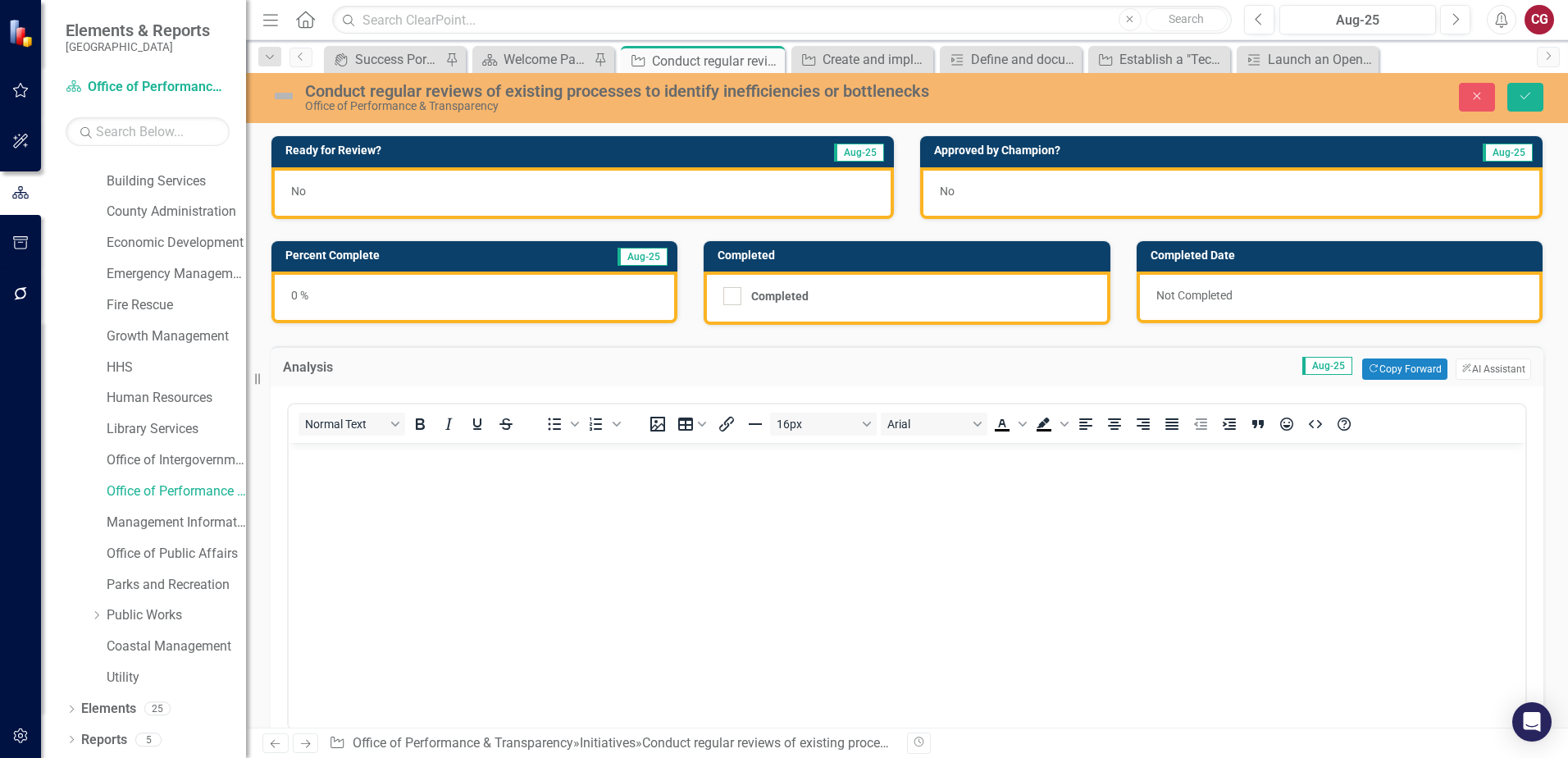
click at [366, 469] on body "Rich Text Area. Press ALT-0 for help." at bounding box center [907, 566] width 1237 height 246
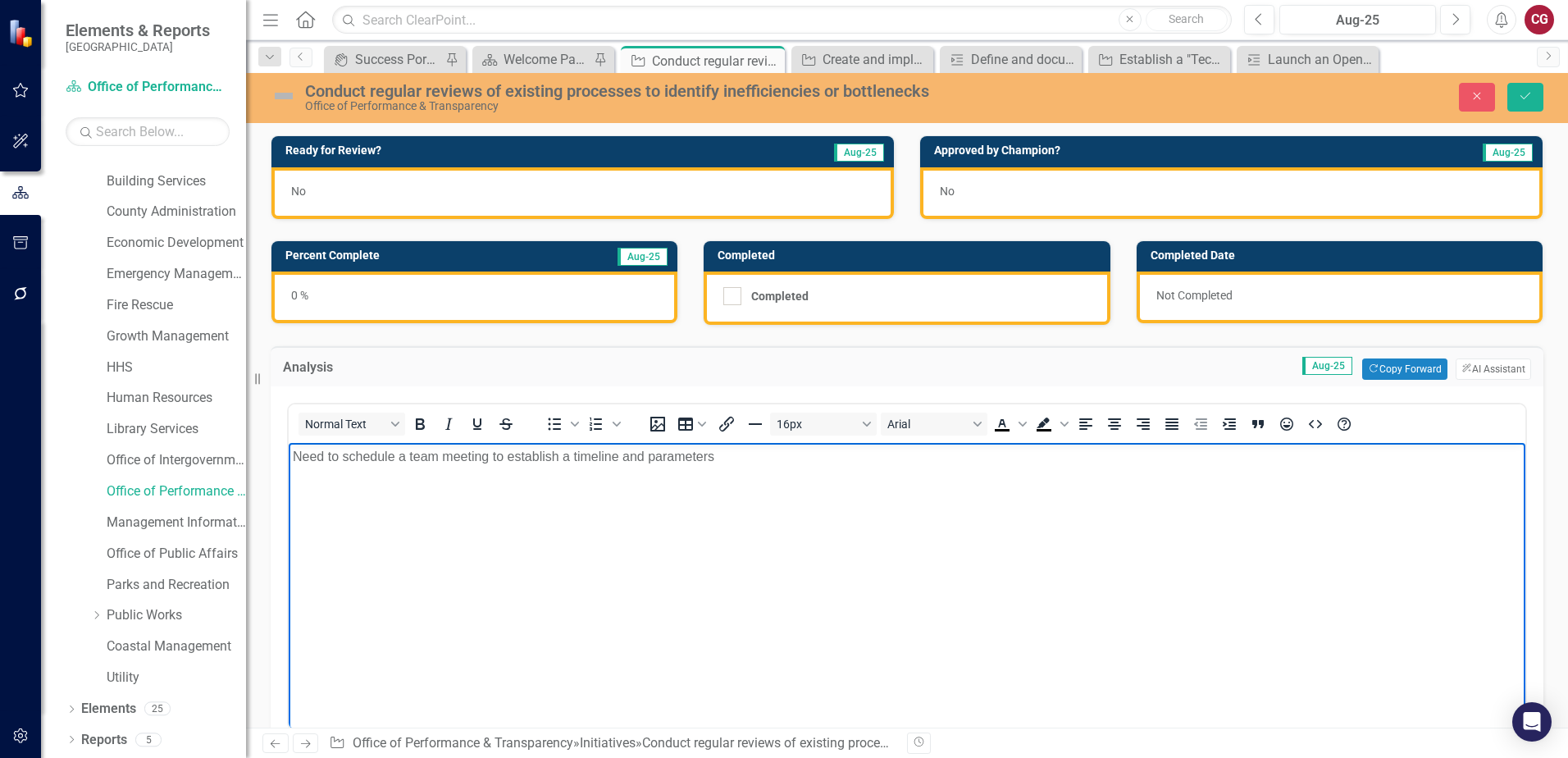
click at [787, 460] on p "Need to schedule a team meeting to establish a timeline and parameters" at bounding box center [906, 456] width 1228 height 20
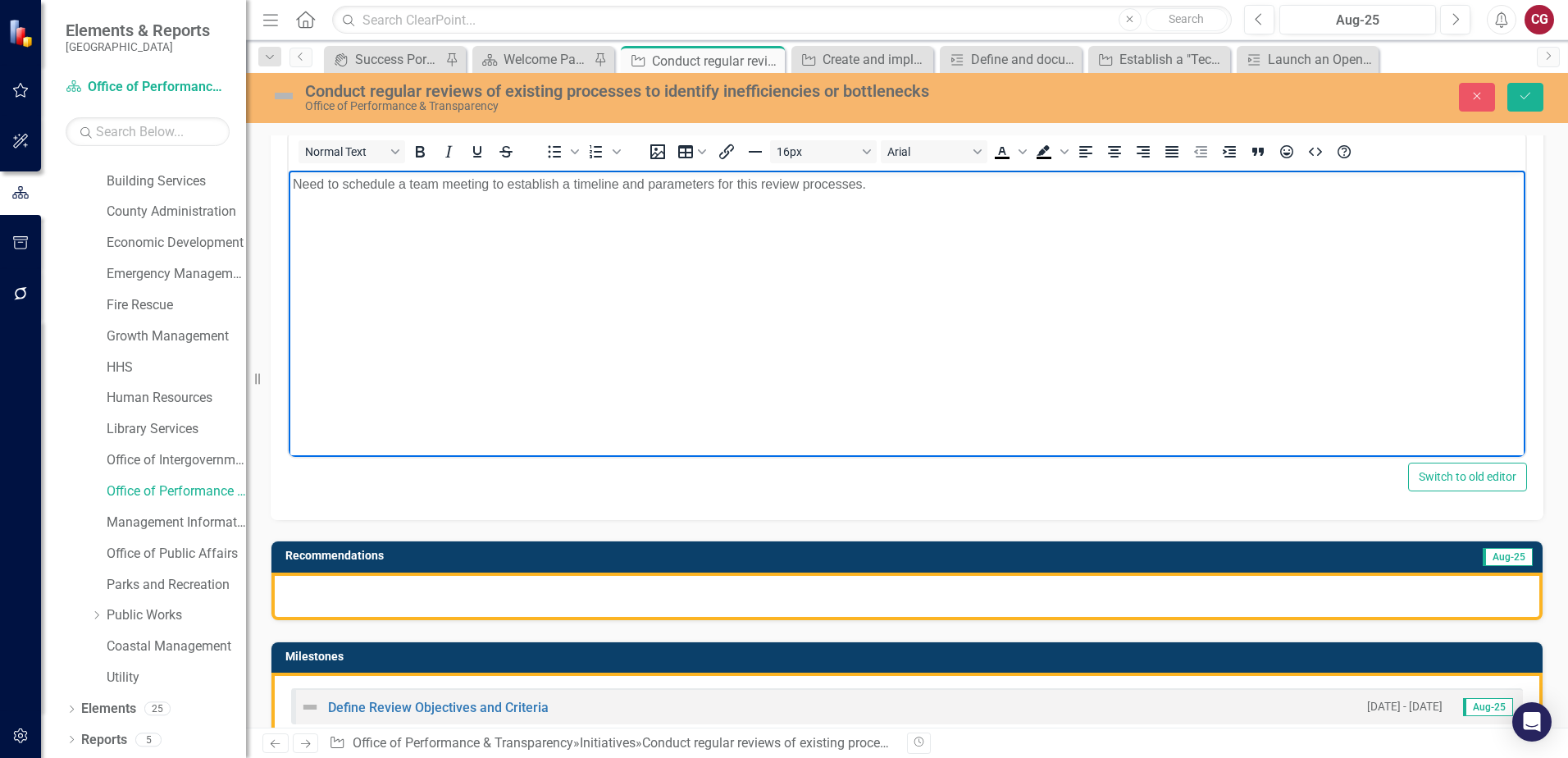
scroll to position [328, 0]
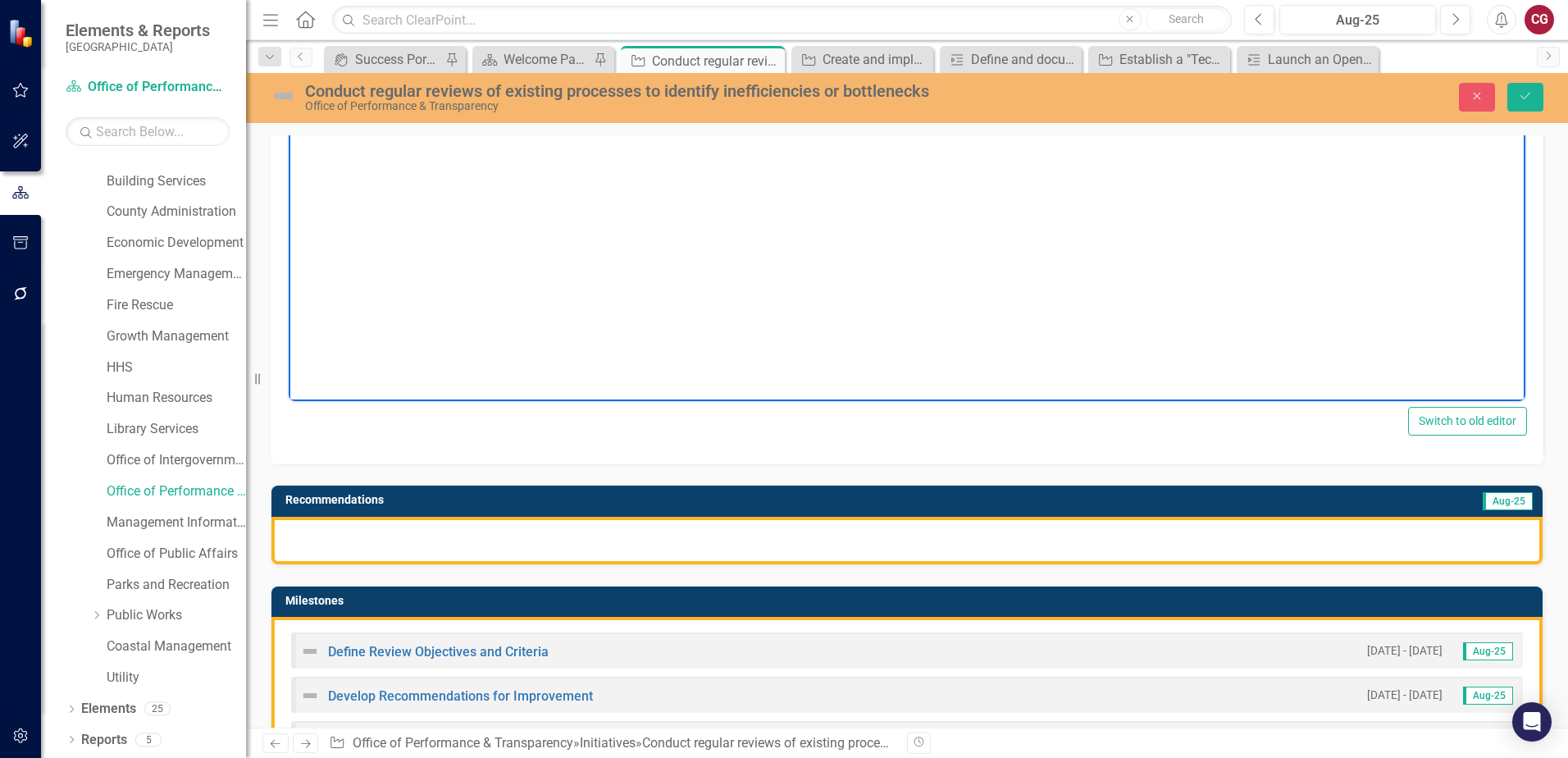
click at [440, 532] on div at bounding box center [906, 540] width 1271 height 47
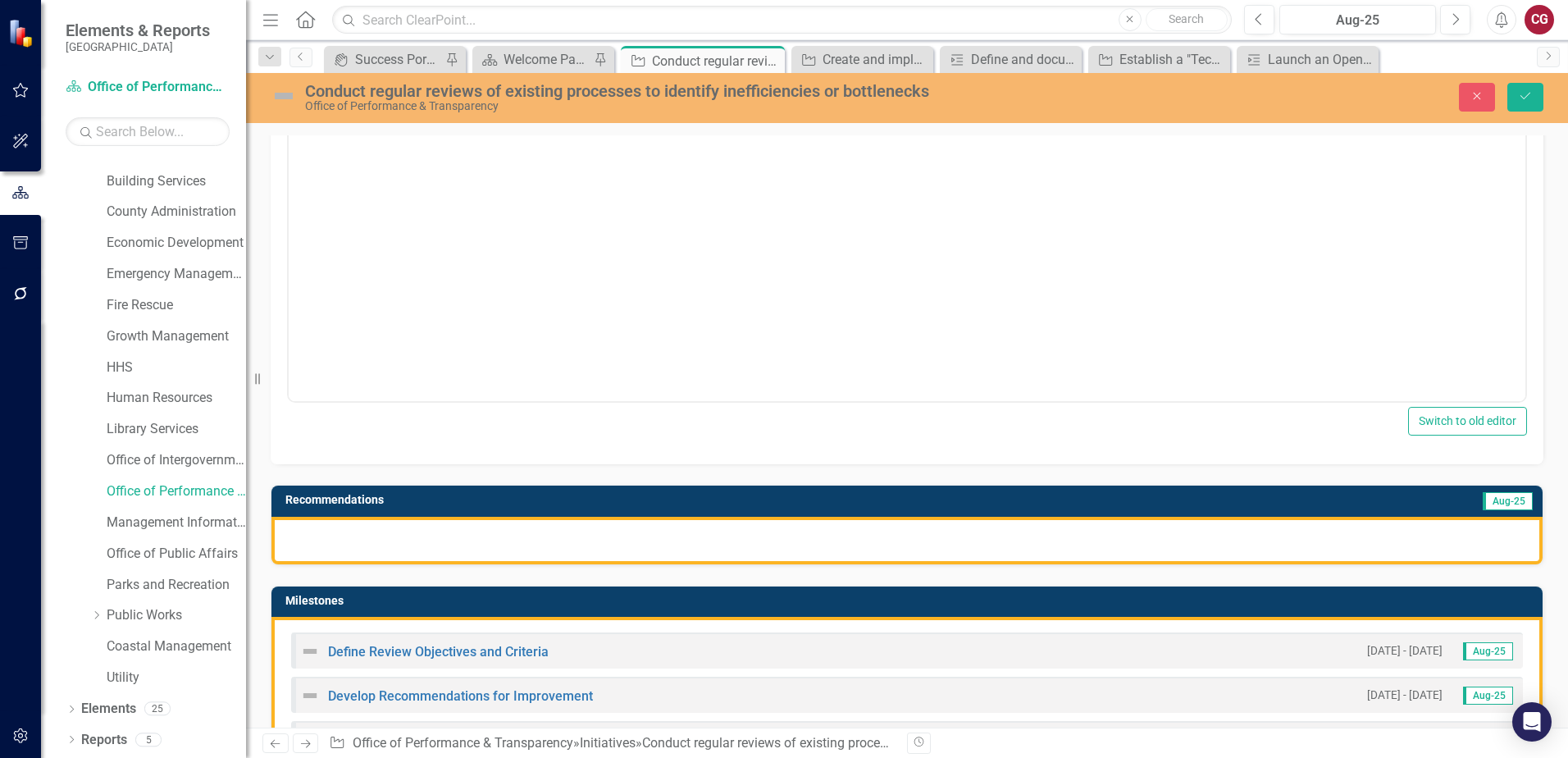
click at [440, 532] on div at bounding box center [906, 540] width 1271 height 47
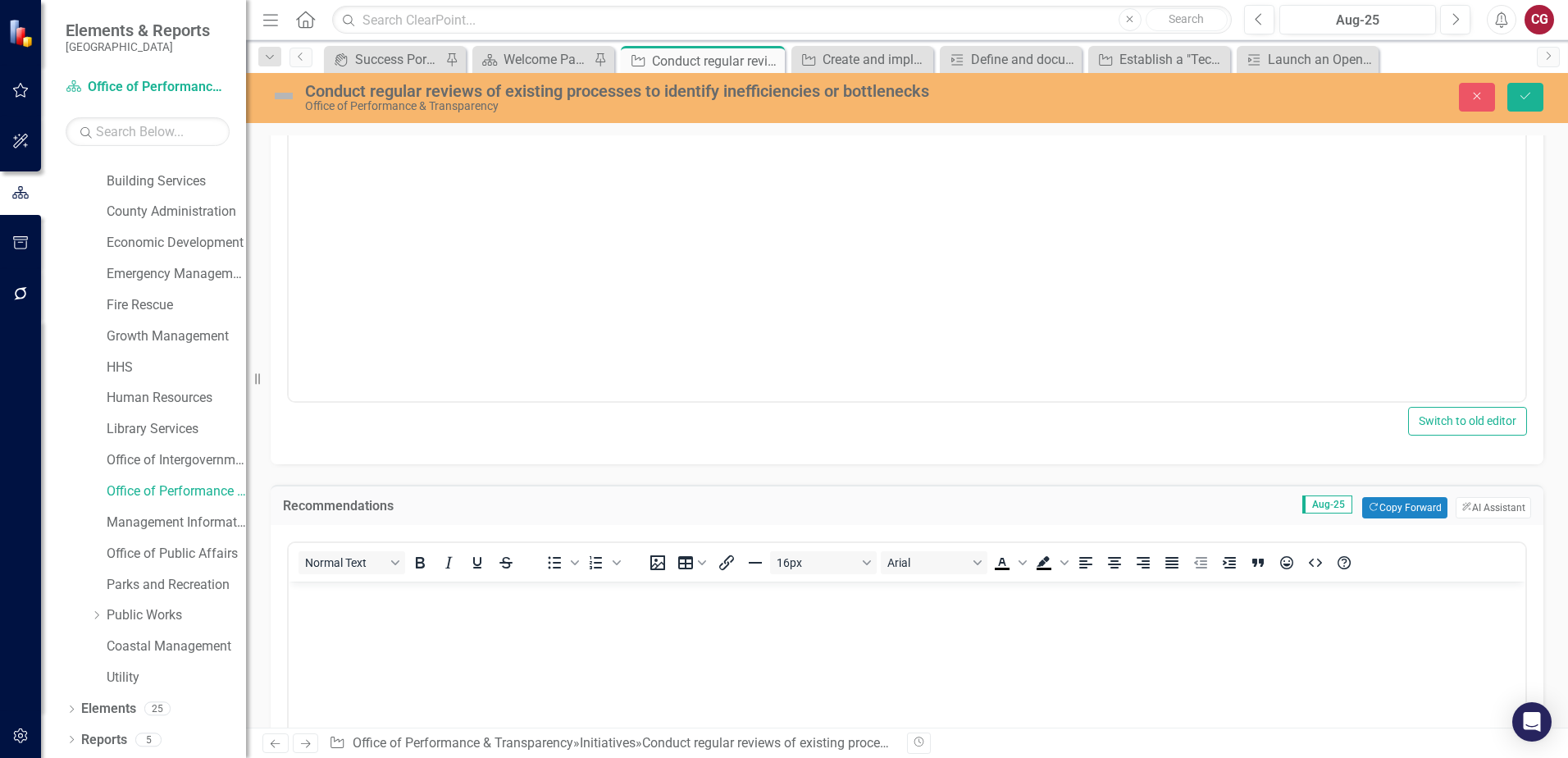
scroll to position [0, 0]
click at [1480, 503] on button "ClearPoint AI AI Assistant" at bounding box center [1493, 508] width 75 height 21
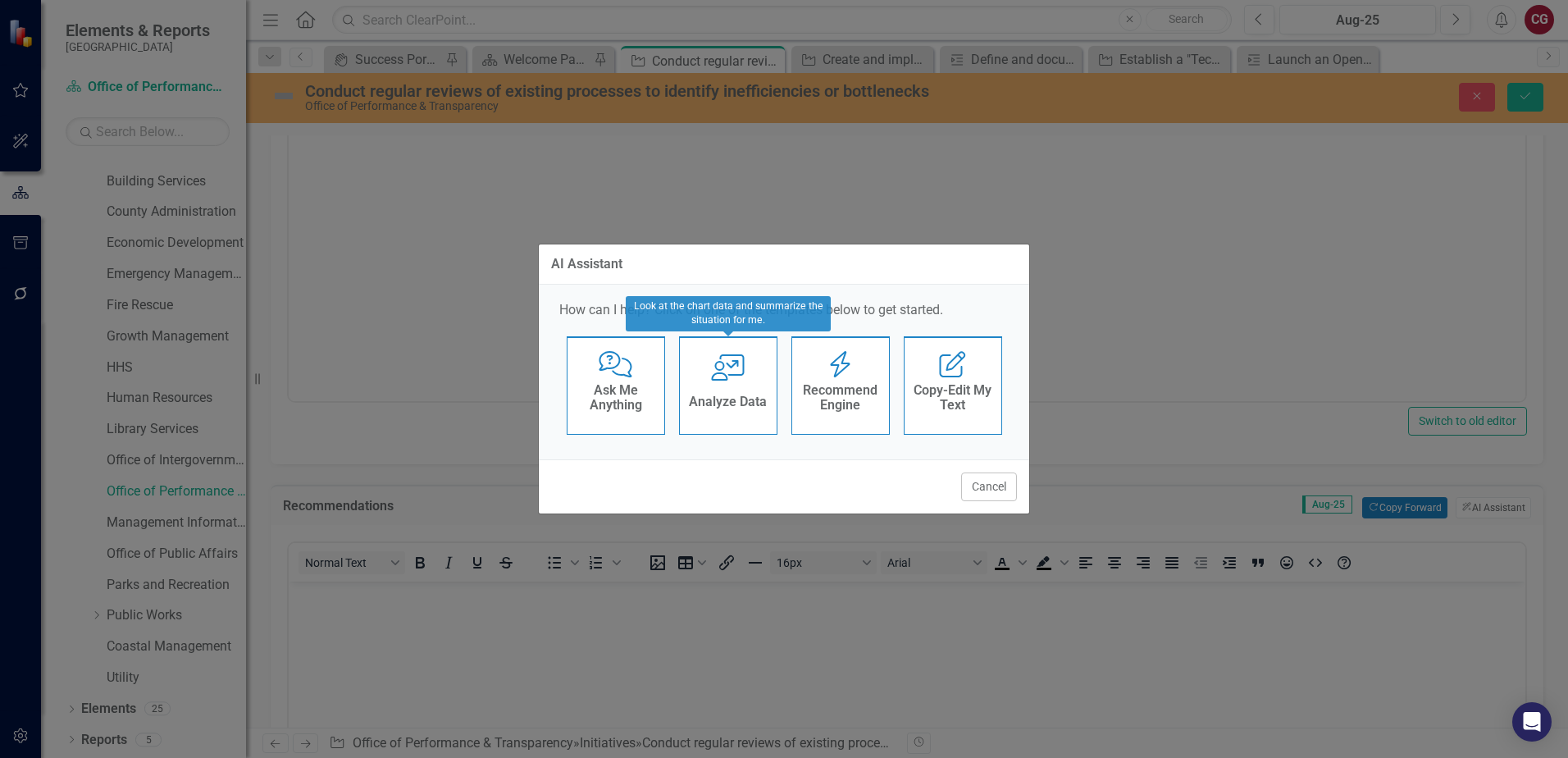
click at [749, 392] on div "Analyze Data" at bounding box center [728, 403] width 78 height 27
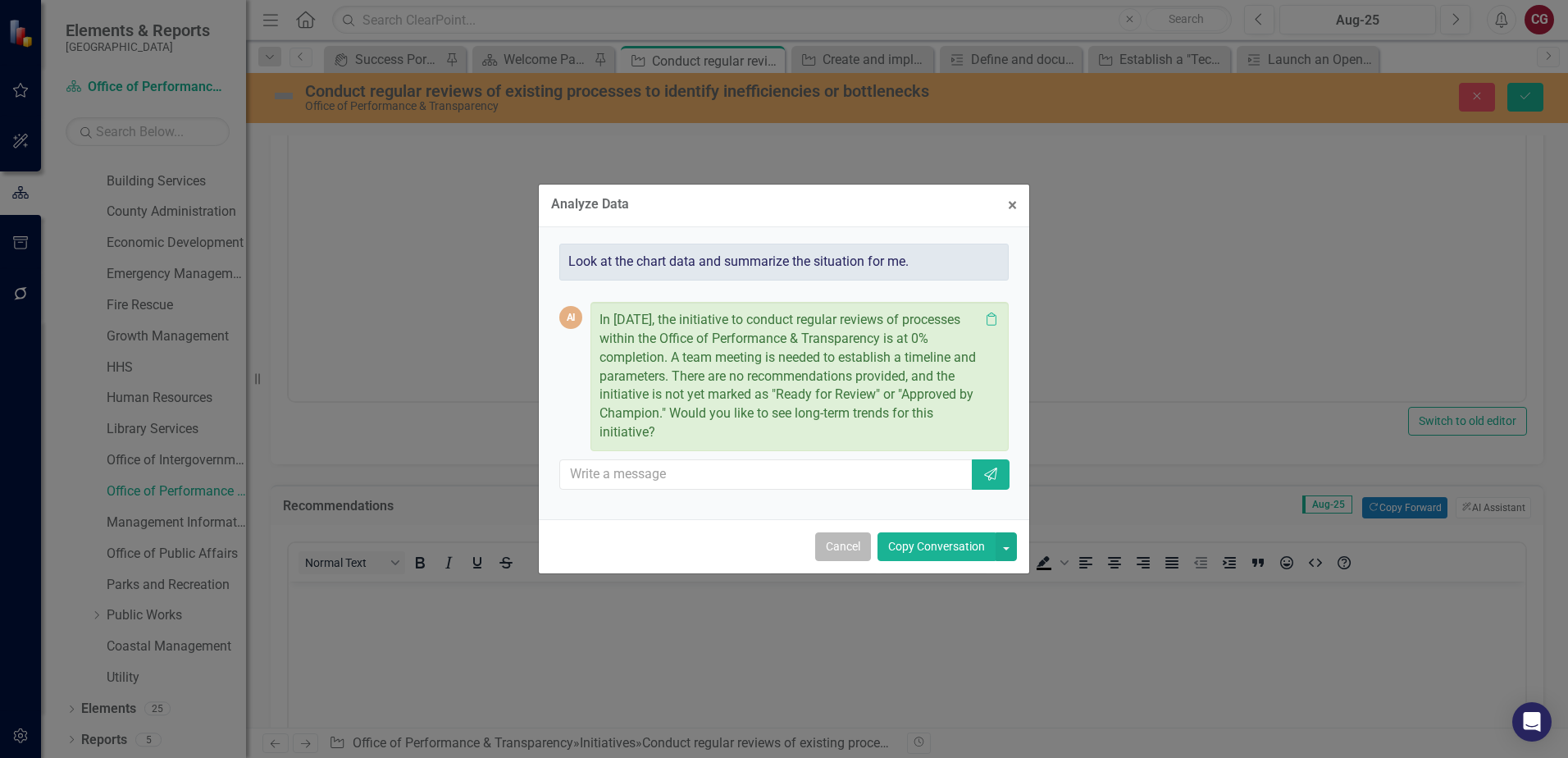
click at [827, 541] on button "Cancel" at bounding box center [843, 547] width 56 height 29
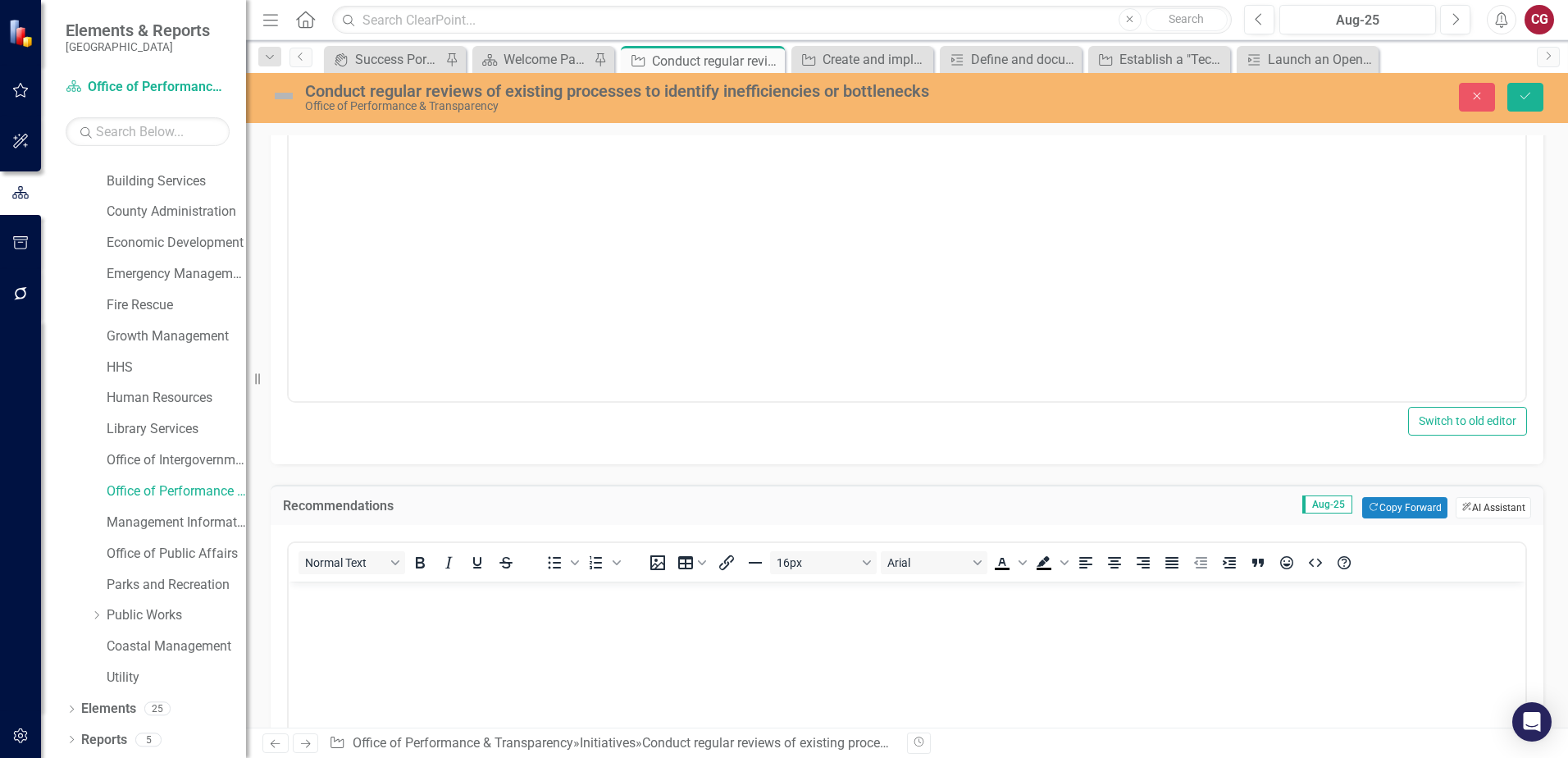
click at [1495, 518] on button "ClearPoint AI AI Assistant" at bounding box center [1493, 508] width 75 height 21
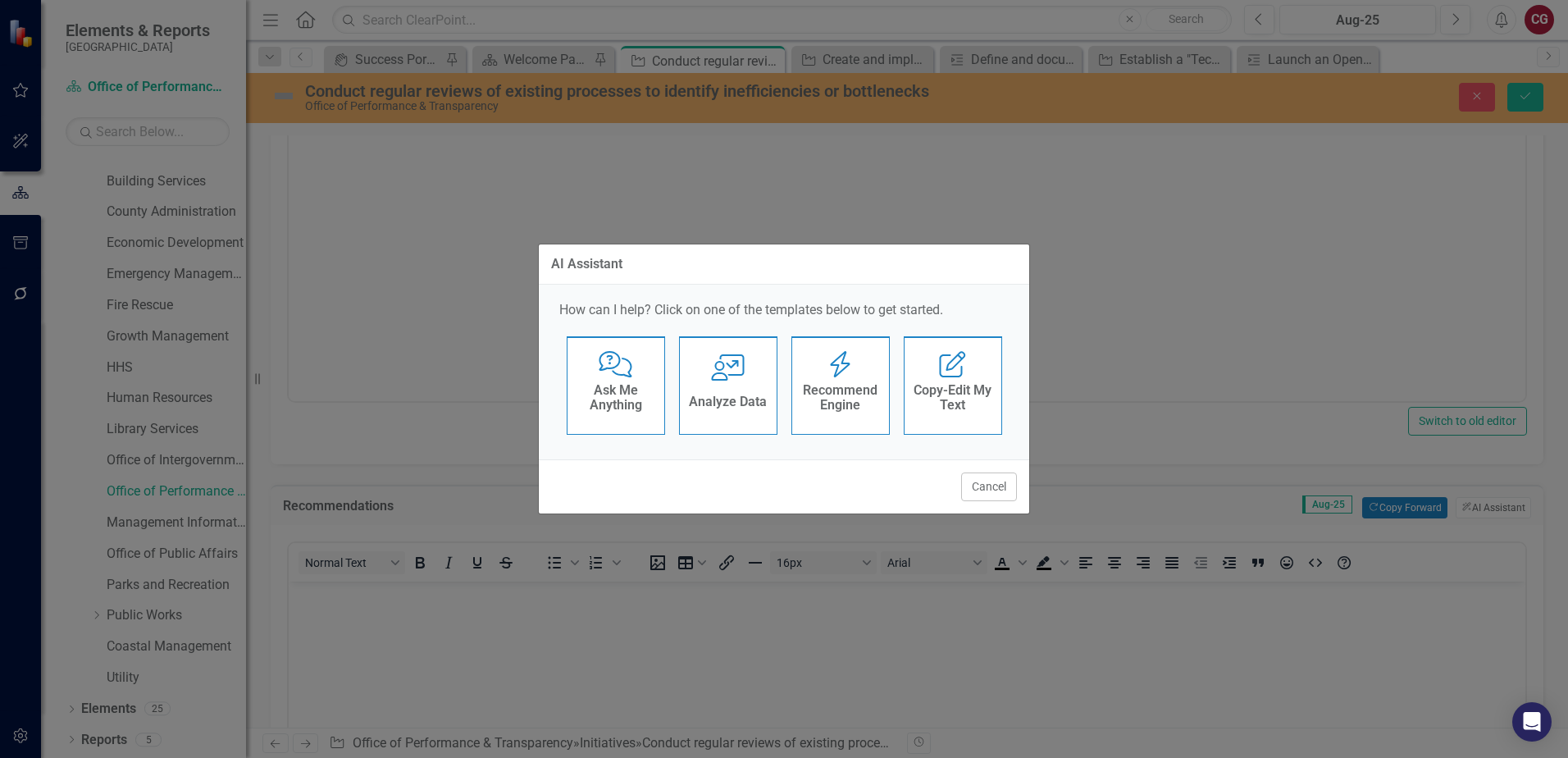
click at [854, 400] on h4 "Recommend Engine" at bounding box center [841, 397] width 80 height 29
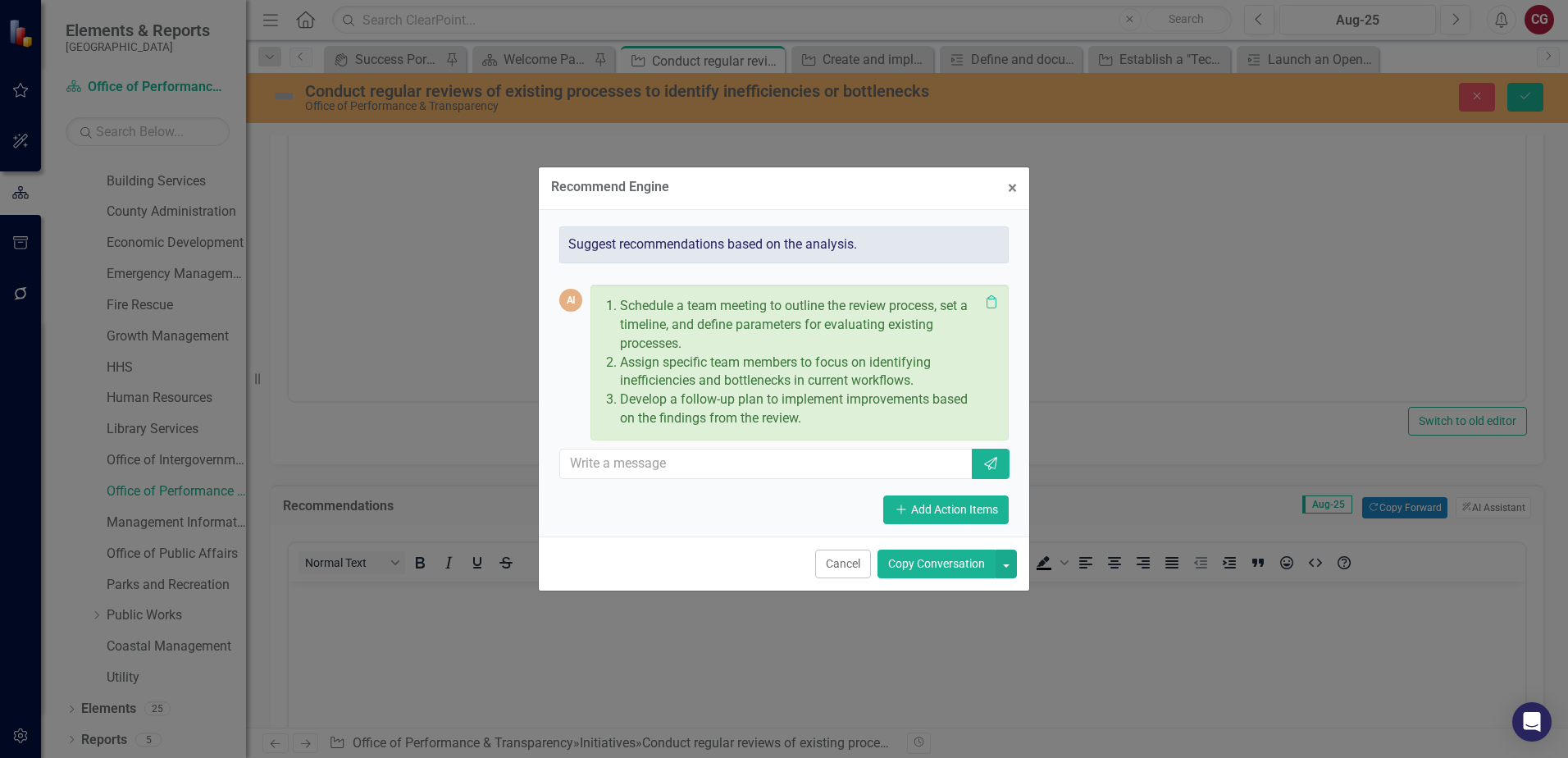
click at [907, 566] on button "Copy Conversation" at bounding box center [936, 563] width 118 height 29
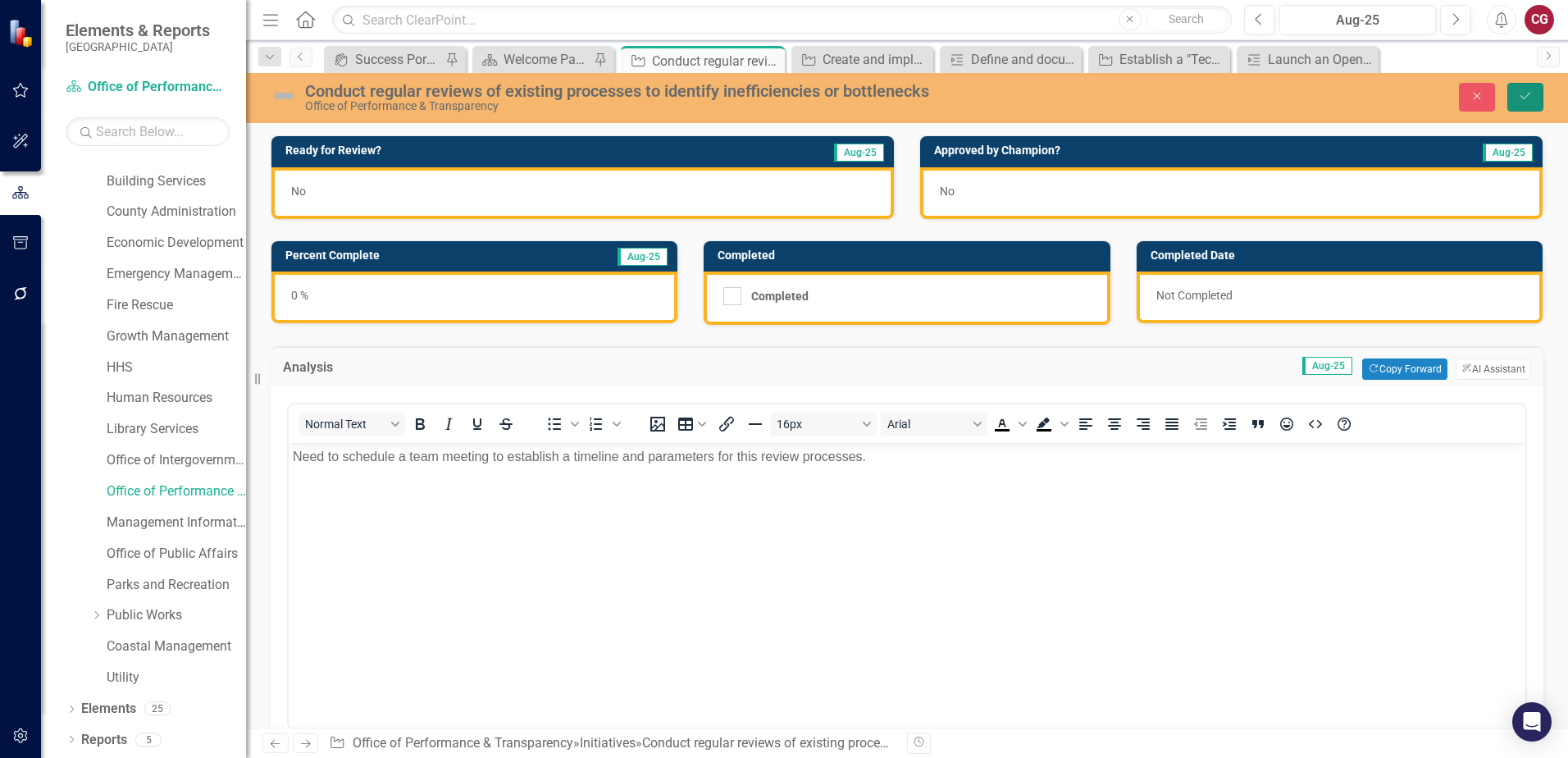
click at [1527, 100] on icon "Save" at bounding box center [1525, 96] width 15 height 11
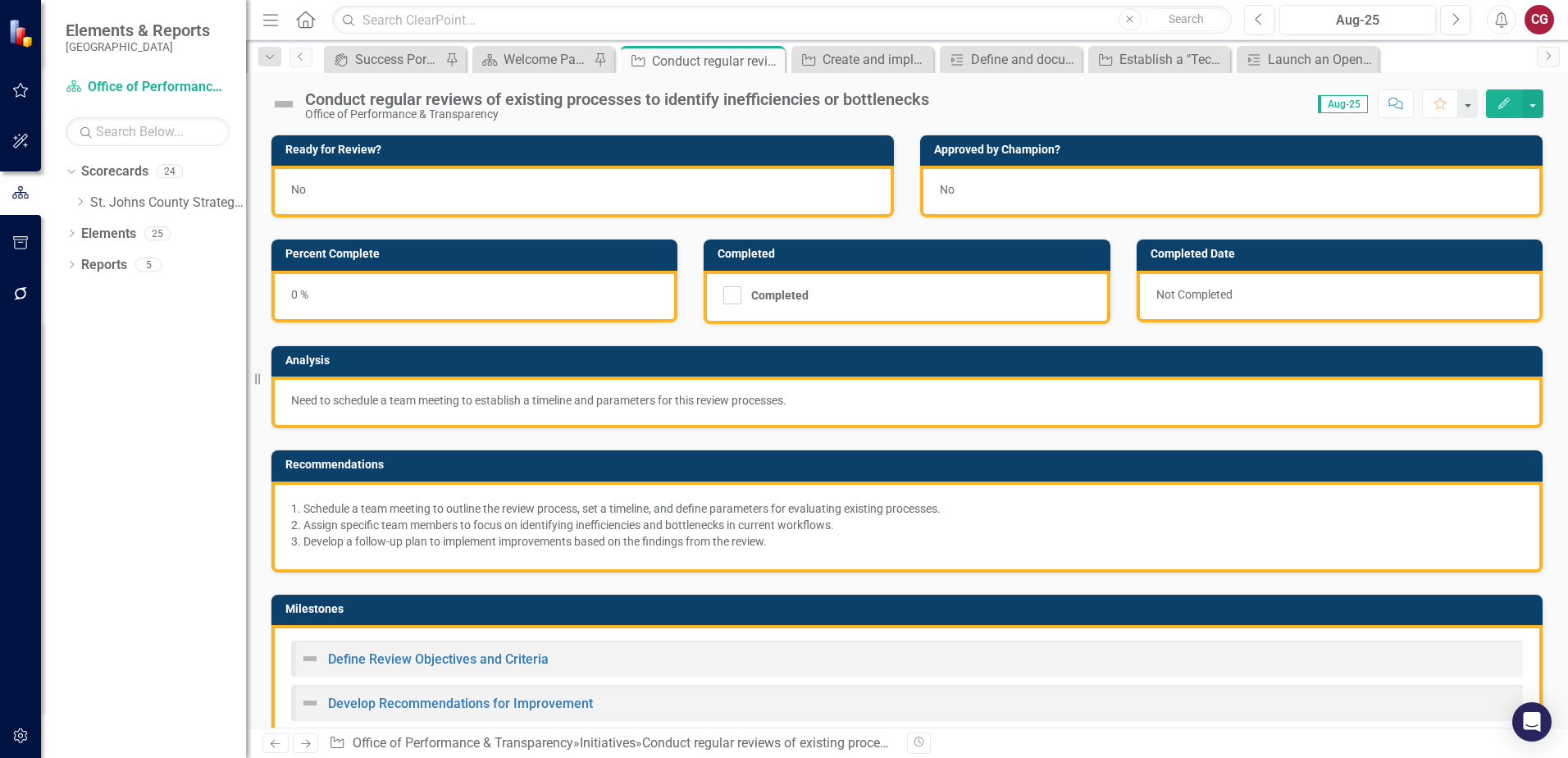
click at [638, 404] on p "Need to schedule a team meeting to establish a timeline and parameters for this…" at bounding box center [907, 400] width 1232 height 17
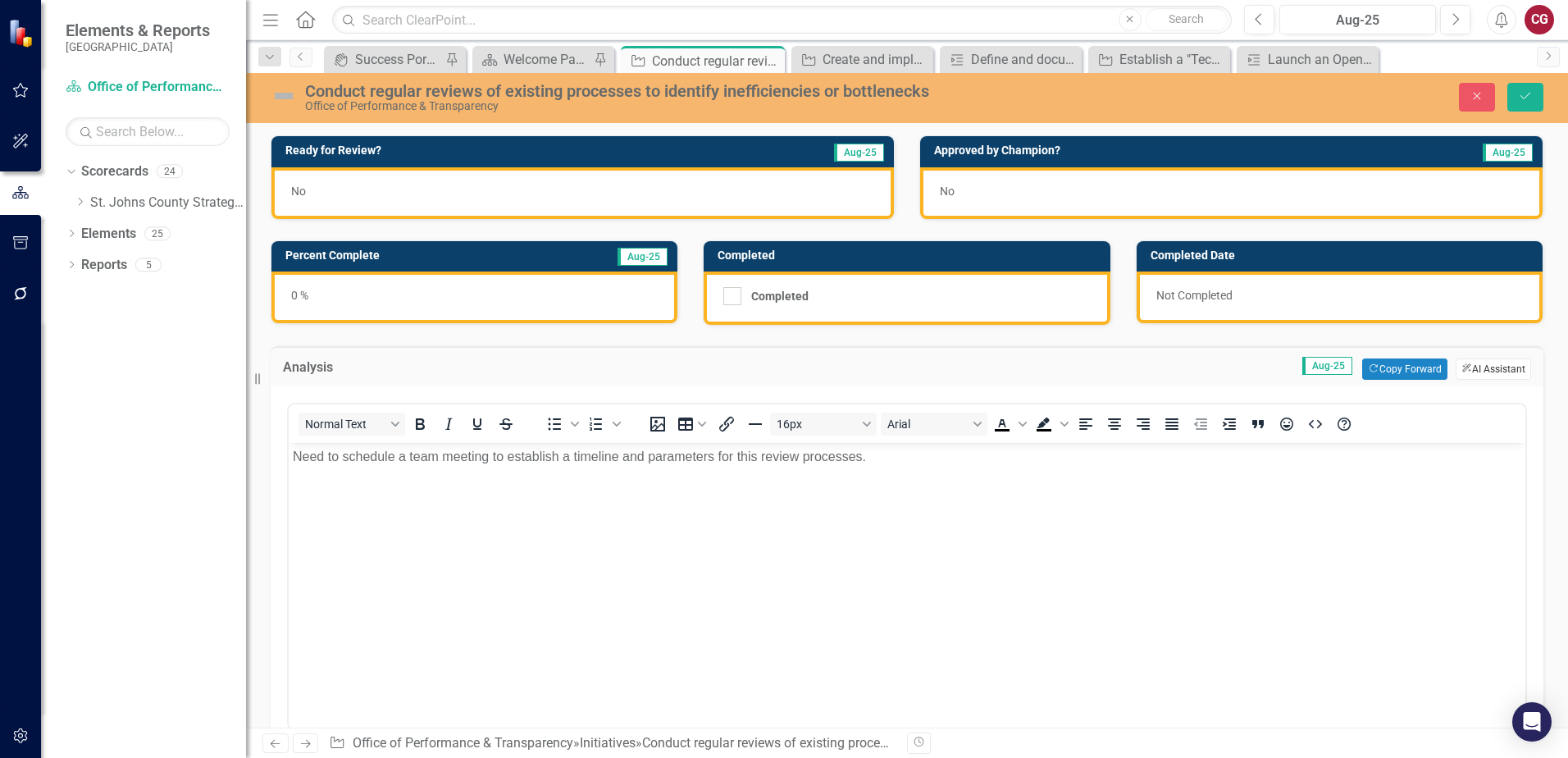
click at [1460, 368] on button "ClearPoint AI AI Assistant" at bounding box center [1493, 369] width 75 height 21
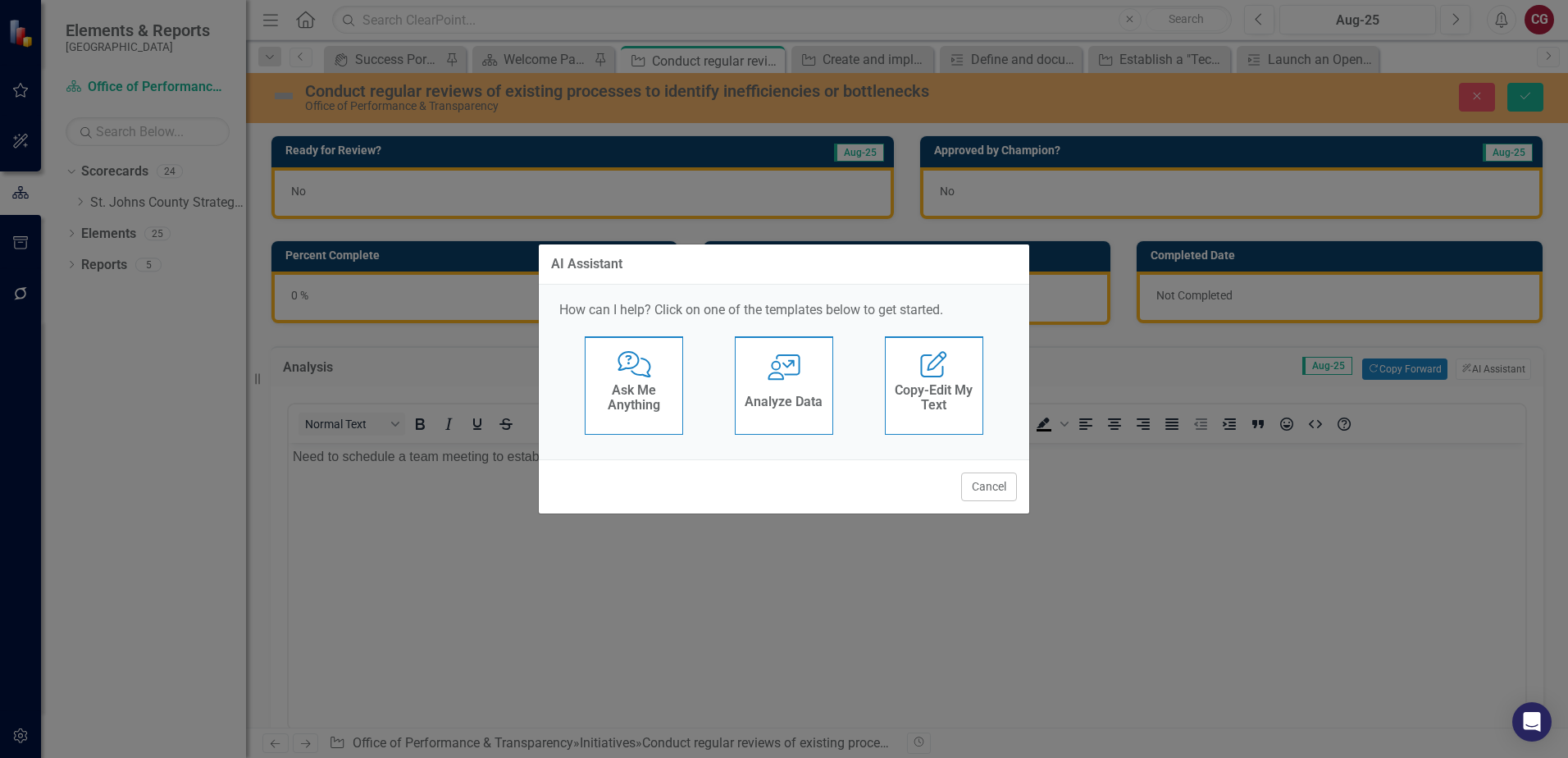
click at [810, 411] on div "Analyze Data" at bounding box center [784, 403] width 78 height 27
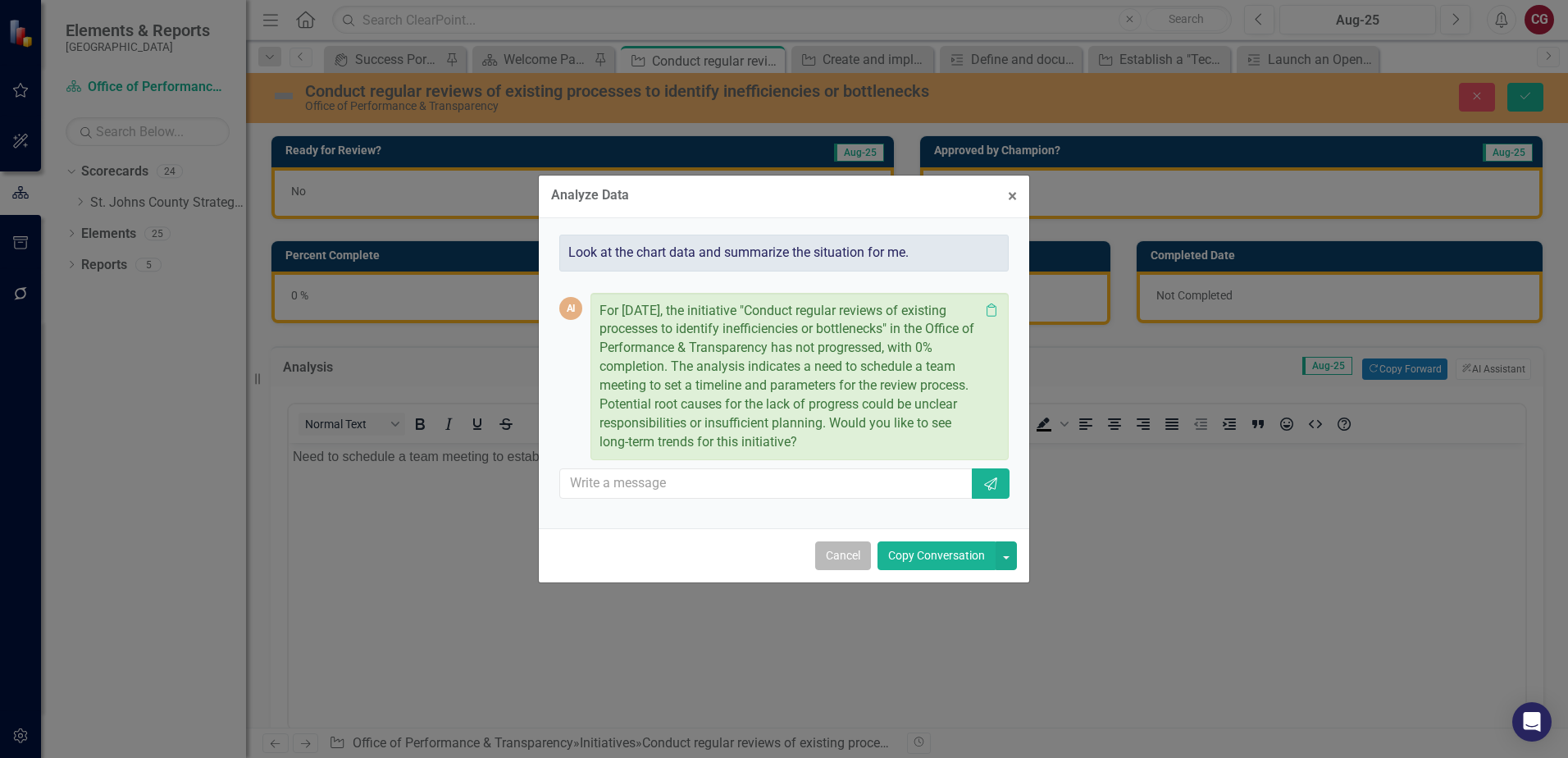
click at [852, 557] on button "Cancel" at bounding box center [843, 555] width 56 height 29
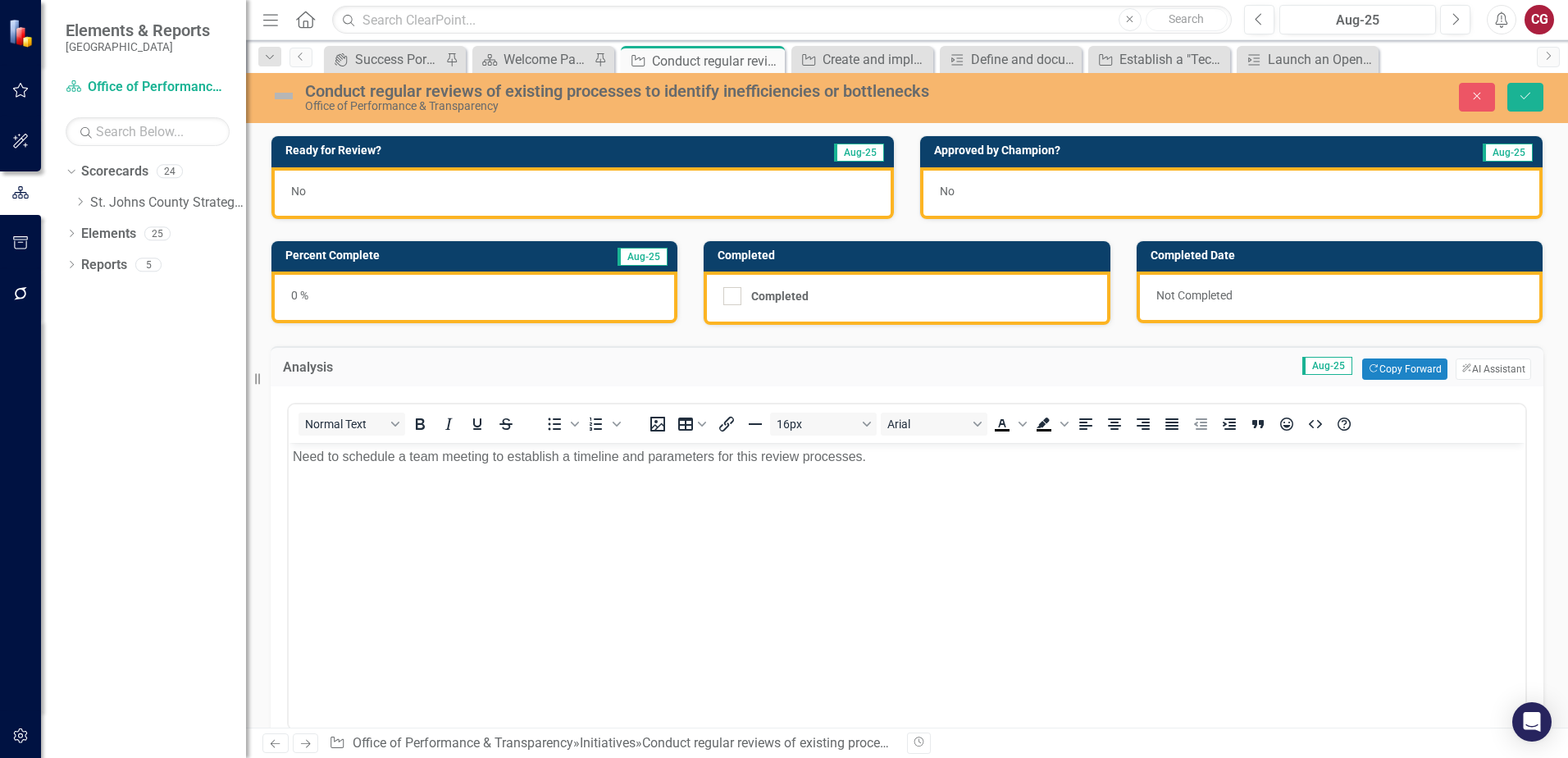
click at [1480, 385] on div "Analysis Aug-25 Copy Forward Copy Forward ClearPoint AI AI Assistant" at bounding box center [907, 366] width 1273 height 40
click at [1480, 372] on button "ClearPoint AI AI Assistant" at bounding box center [1493, 369] width 75 height 21
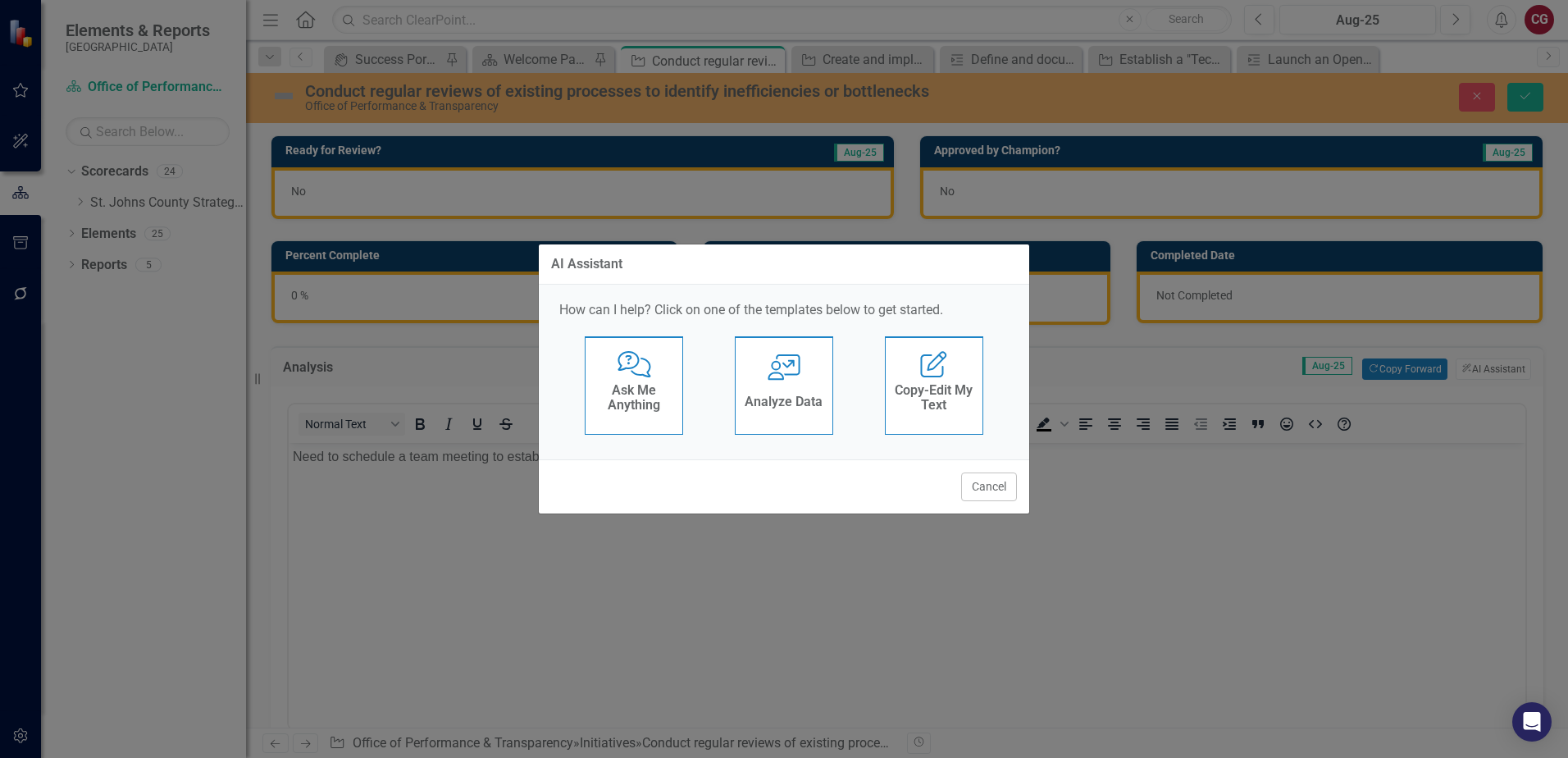
click at [668, 401] on h4 "Ask Me Anything" at bounding box center [634, 397] width 80 height 29
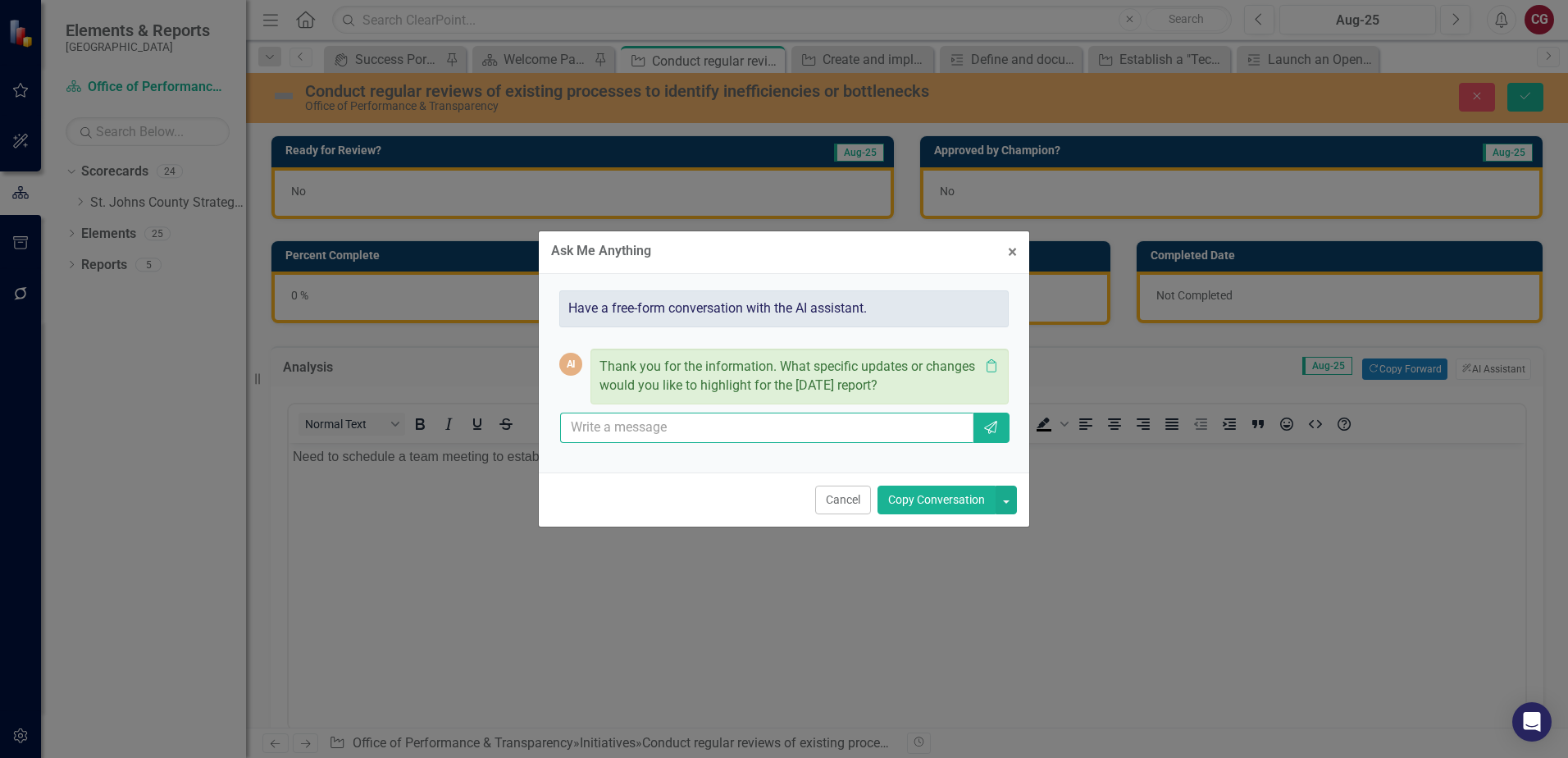
click at [689, 429] on input "text" at bounding box center [766, 427] width 413 height 31
type input "what is a recommended analysis or suggestions"
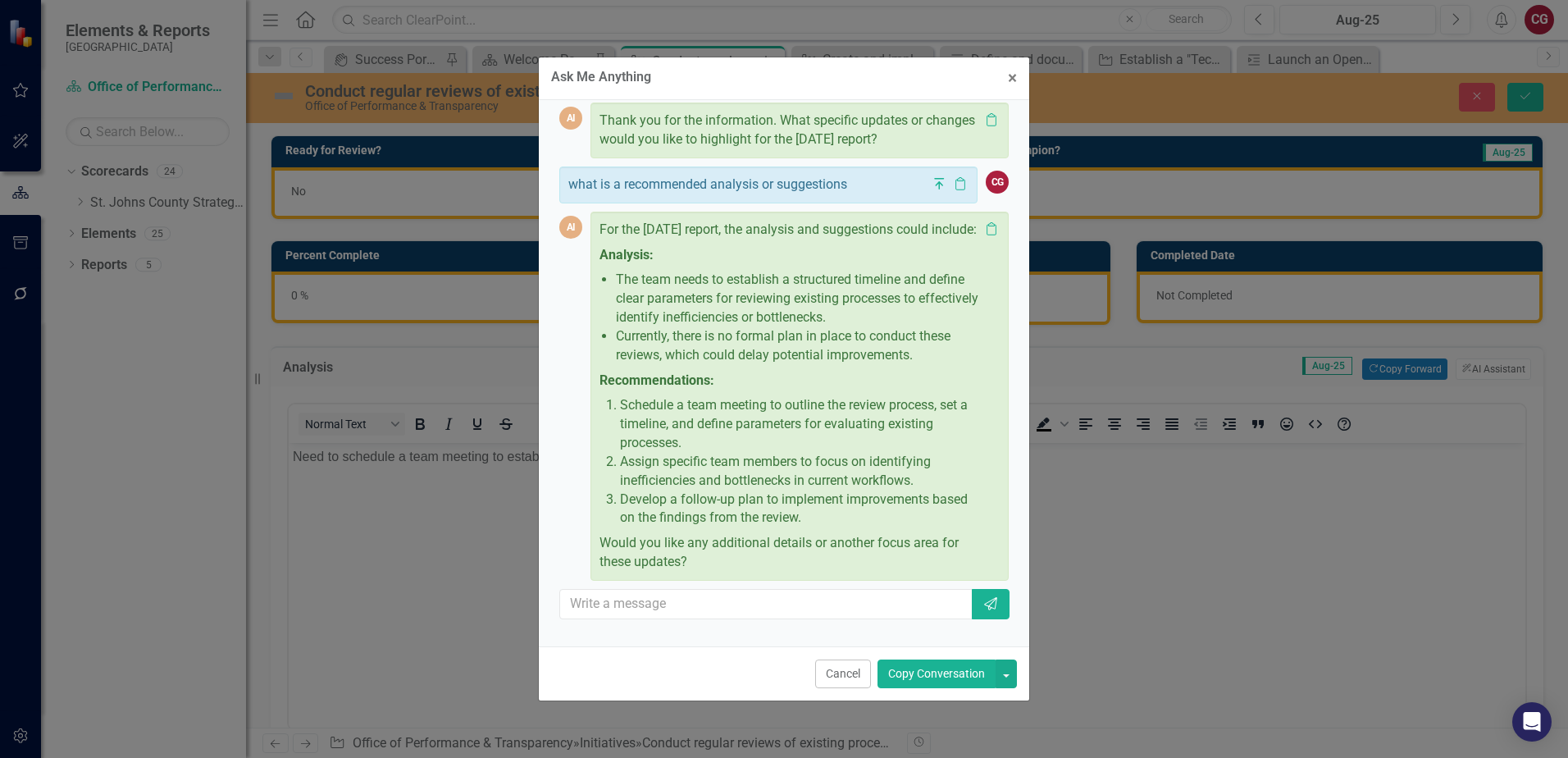
scroll to position [100, 0]
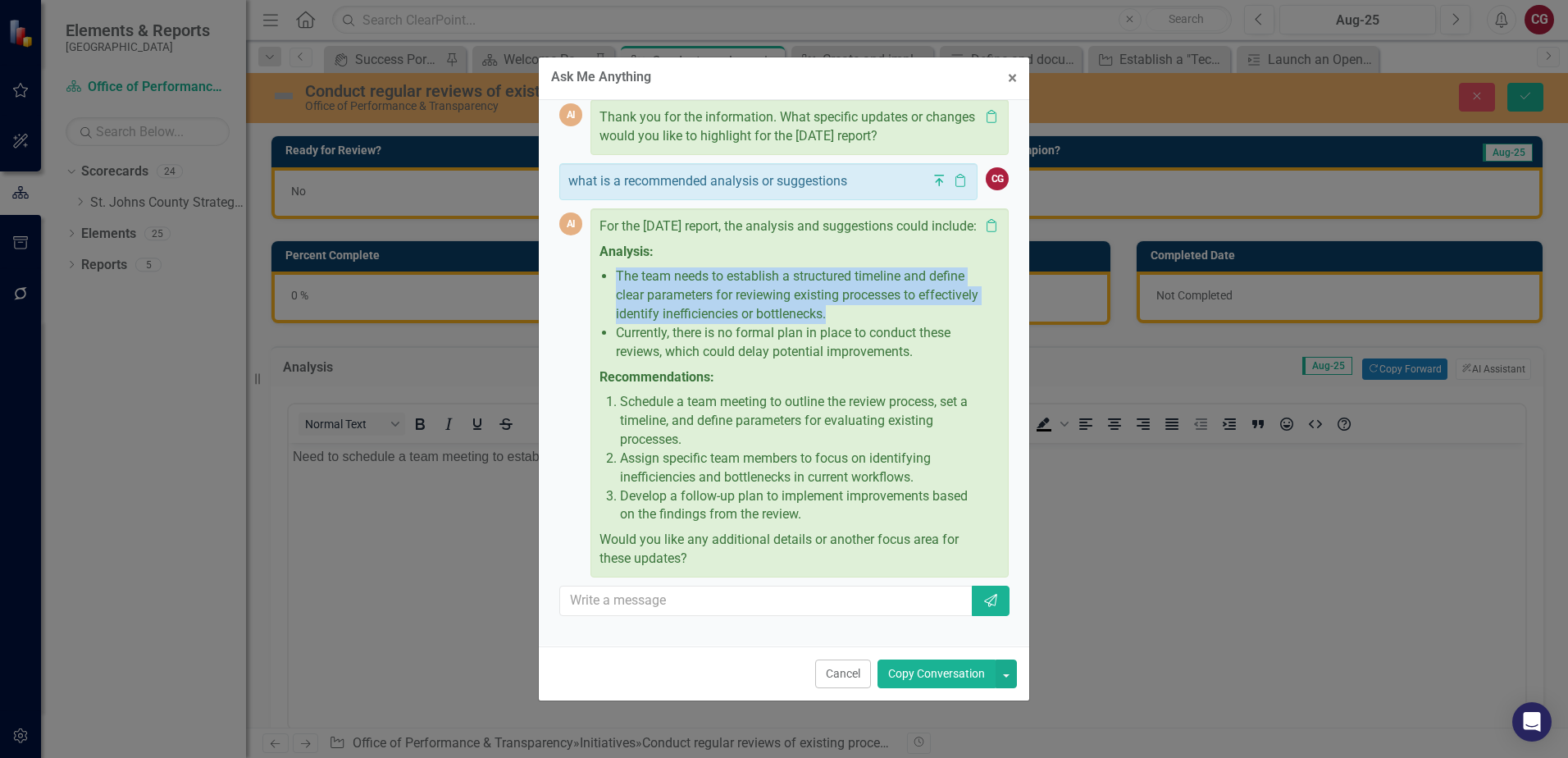
drag, startPoint x: 617, startPoint y: 287, endPoint x: 926, endPoint y: 329, distance: 311.8
click at [926, 324] on p "The team needs to establish a structured timeline and define clear parameters f…" at bounding box center [797, 295] width 363 height 57
drag, startPoint x: 926, startPoint y: 329, endPoint x: 746, endPoint y: 310, distance: 181.0
copy p "The team needs to establish a structured timeline and define clear parameters f…"
click at [844, 676] on button "Cancel" at bounding box center [843, 673] width 56 height 29
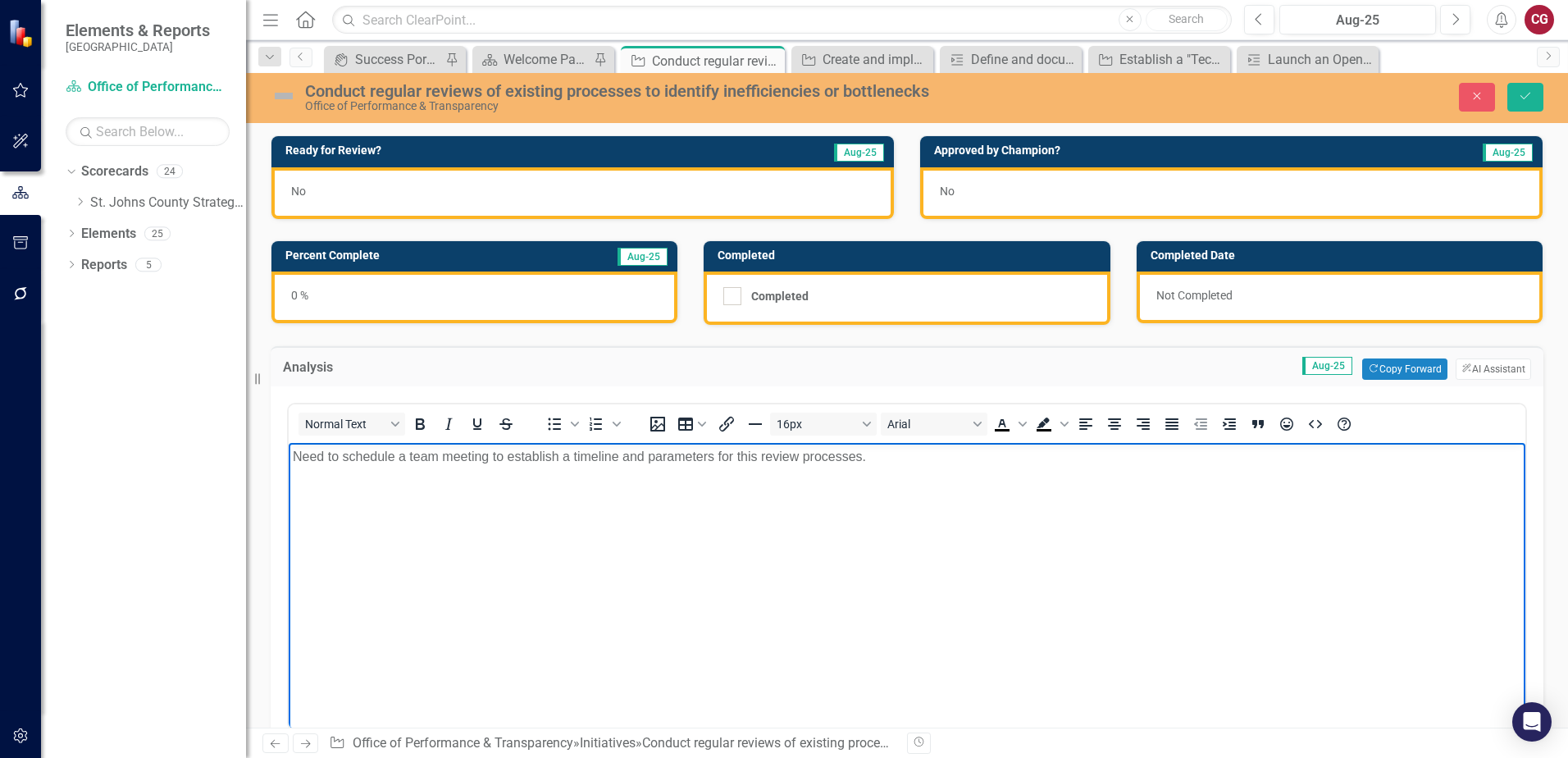
drag, startPoint x: 1015, startPoint y: 464, endPoint x: 122, endPoint y: 396, distance: 895.6
click at [289, 443] on html "Need to schedule a team meeting to establish a timeline and parameters for this…" at bounding box center [907, 566] width 1237 height 246
click at [326, 453] on ul "The team needs to establish a structured timeline and define clear parameters f…" at bounding box center [906, 456] width 1228 height 20
click at [1525, 98] on icon "submit" at bounding box center [1525, 96] width 10 height 7
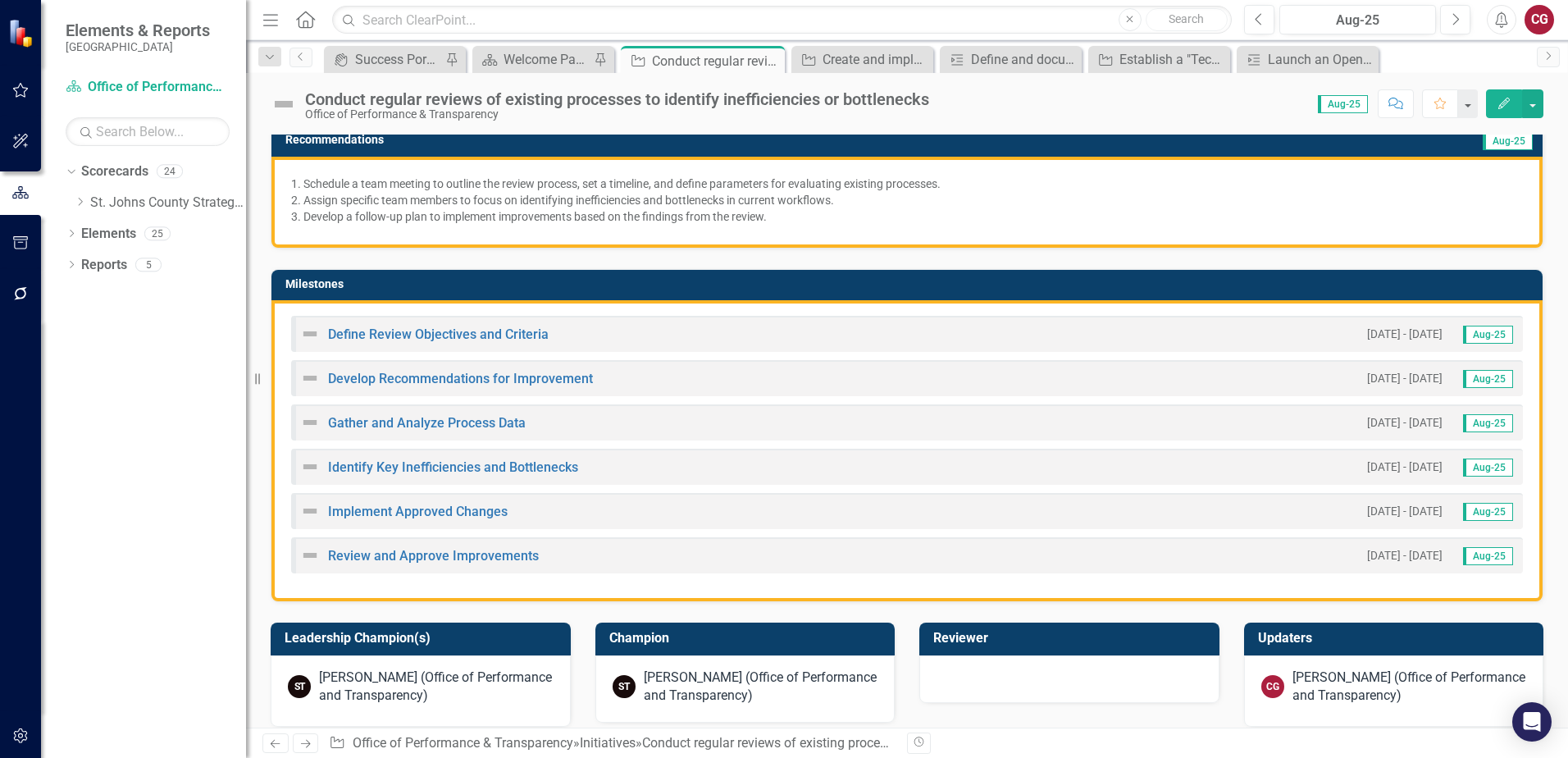
scroll to position [237, 0]
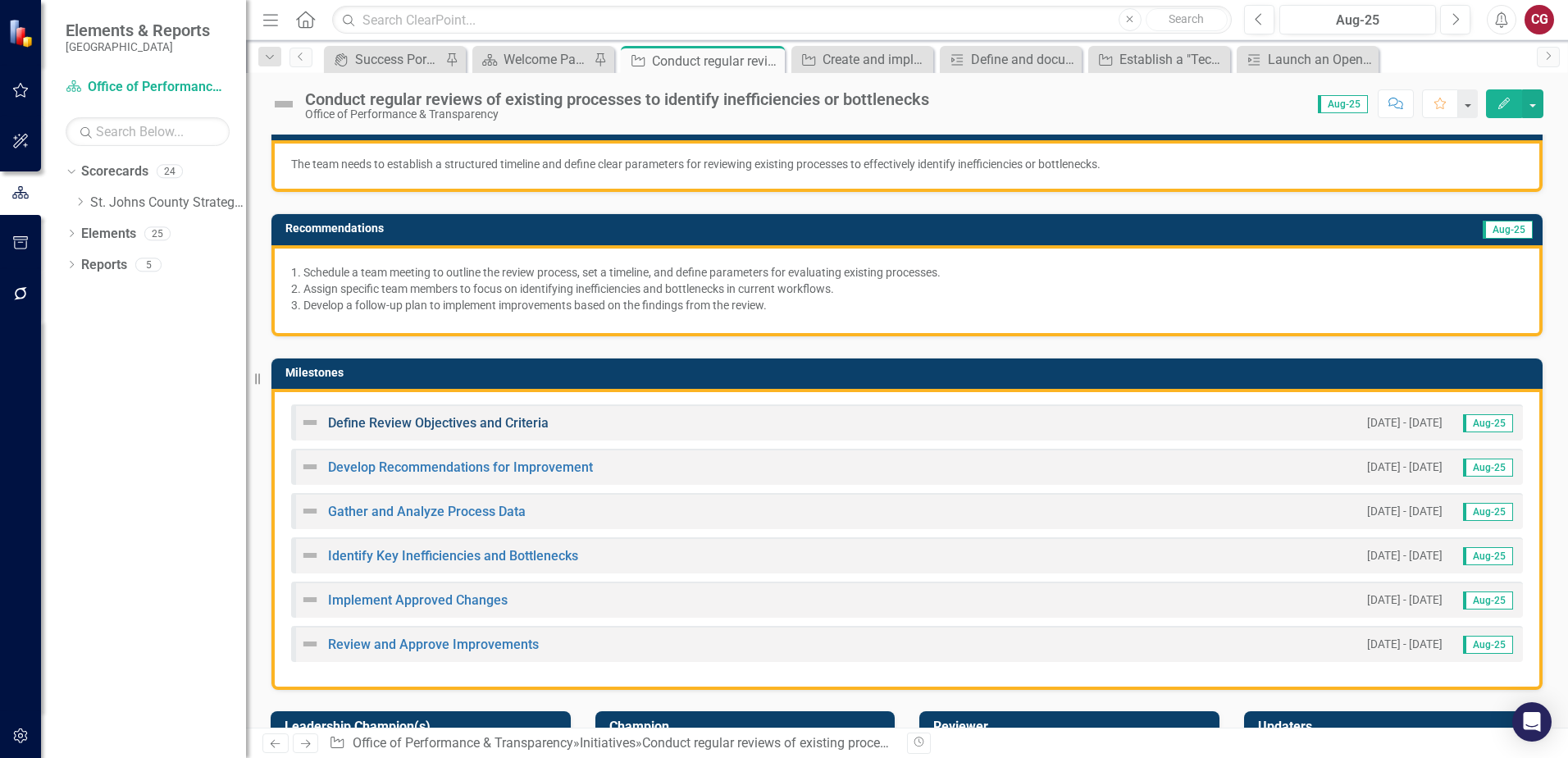
click at [480, 419] on link "Define Review Objectives and Criteria" at bounding box center [438, 423] width 221 height 16
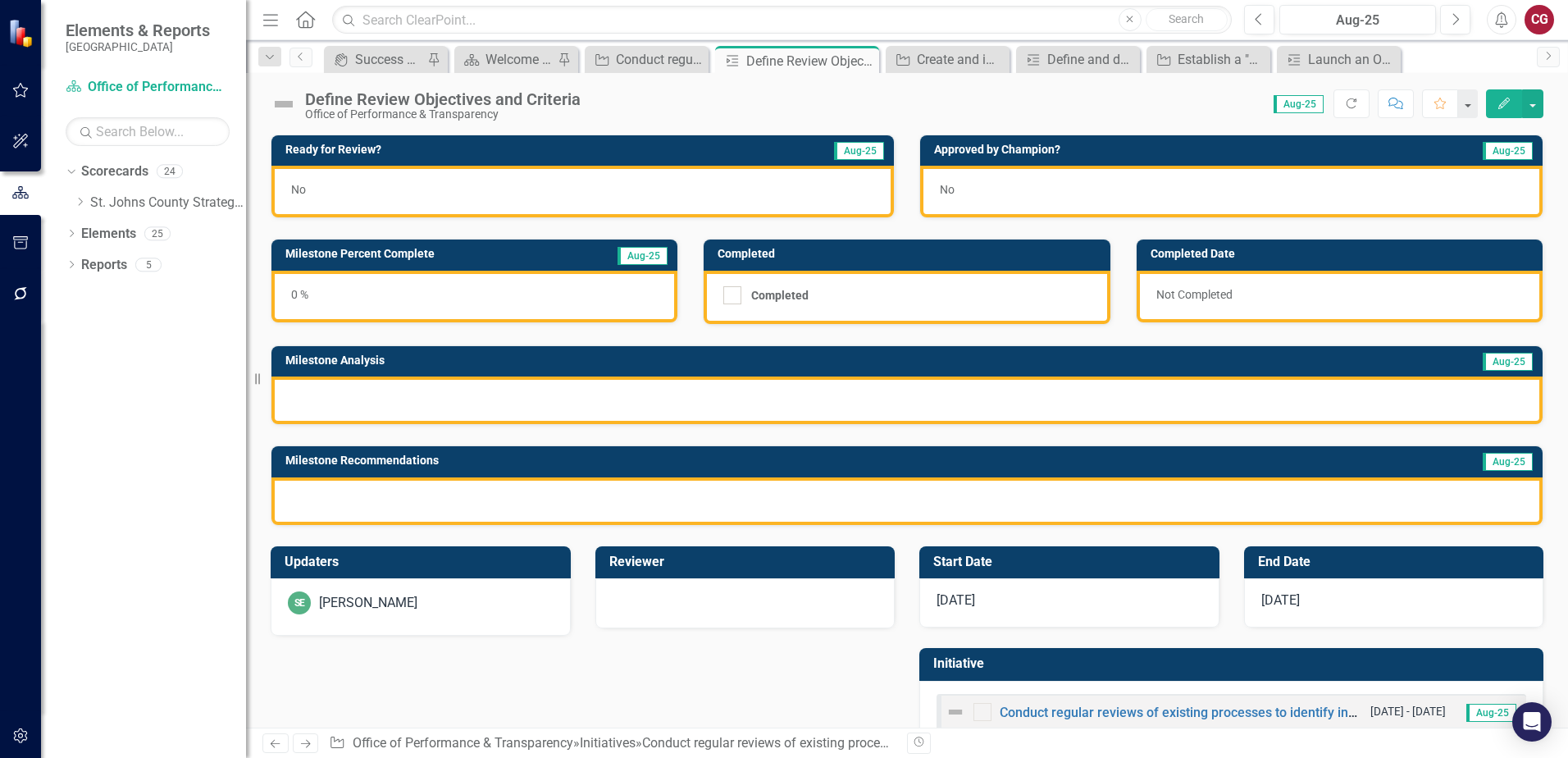
click at [601, 388] on div at bounding box center [906, 399] width 1271 height 47
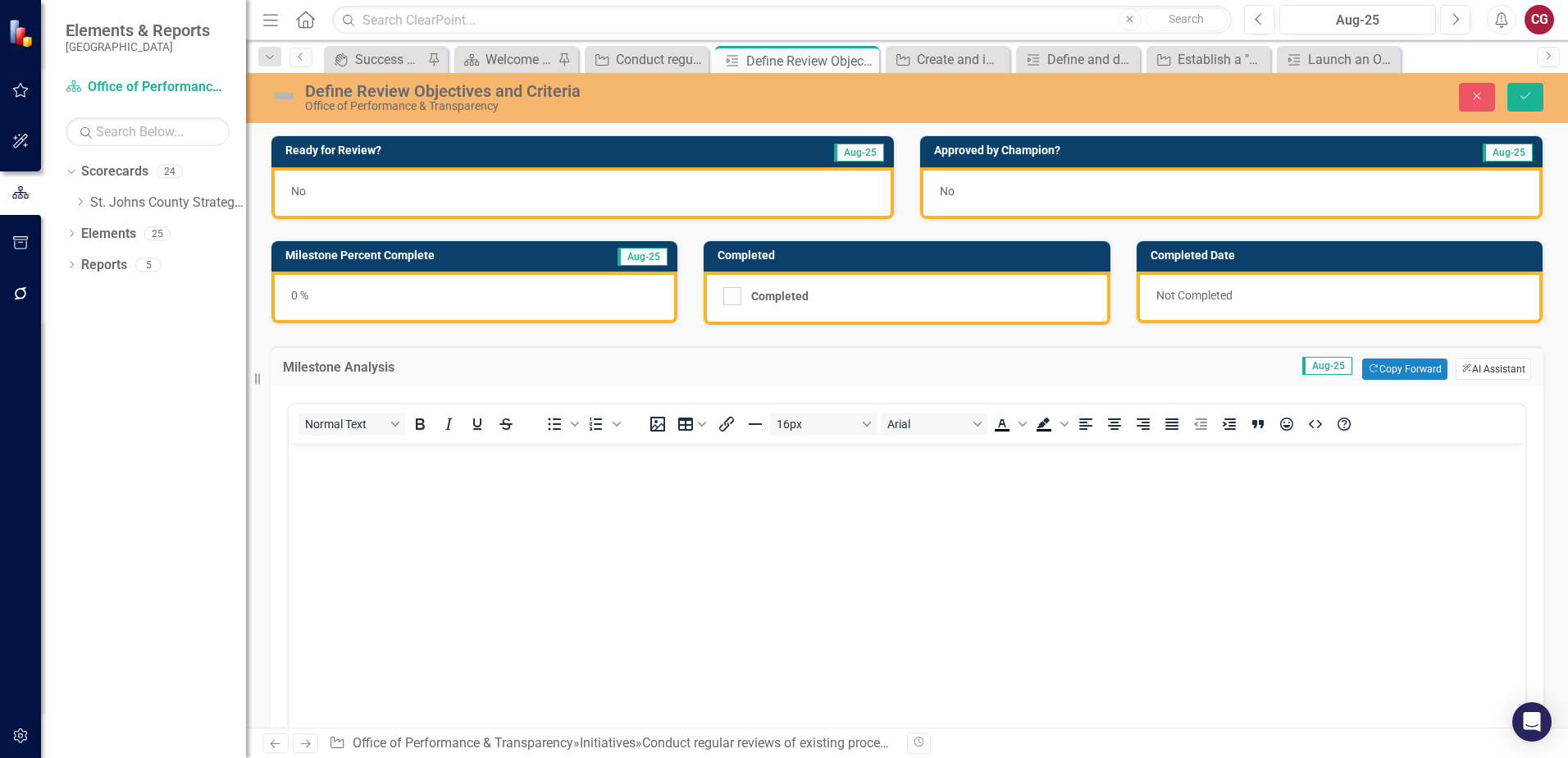
click at [1481, 359] on button "ClearPoint AI AI Assistant" at bounding box center [1493, 369] width 75 height 21
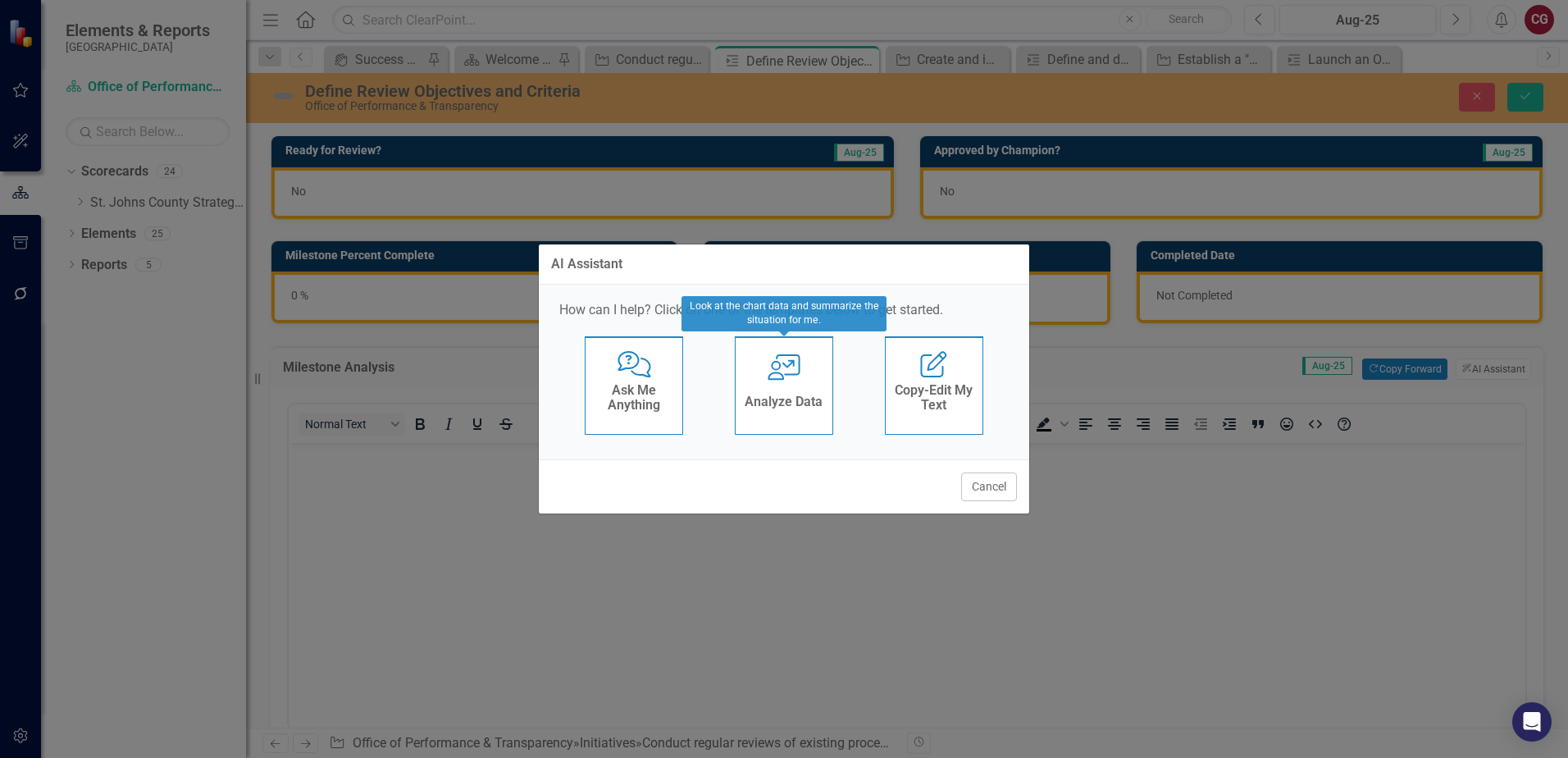
click at [783, 400] on h4 "Analyze Data" at bounding box center [784, 402] width 78 height 15
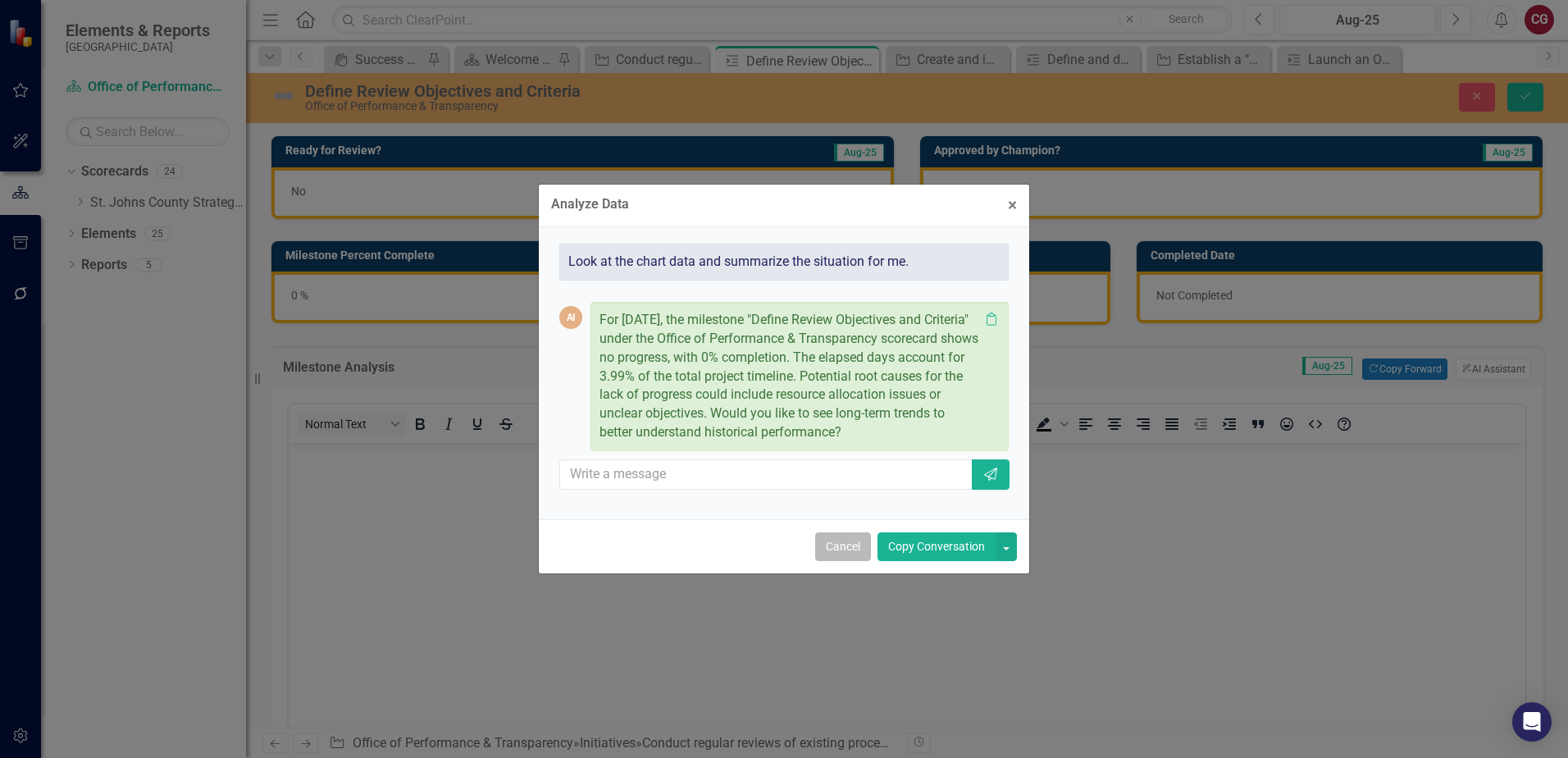
drag, startPoint x: 842, startPoint y: 545, endPoint x: 523, endPoint y: 96, distance: 550.8
click at [842, 545] on button "Cancel" at bounding box center [843, 547] width 56 height 29
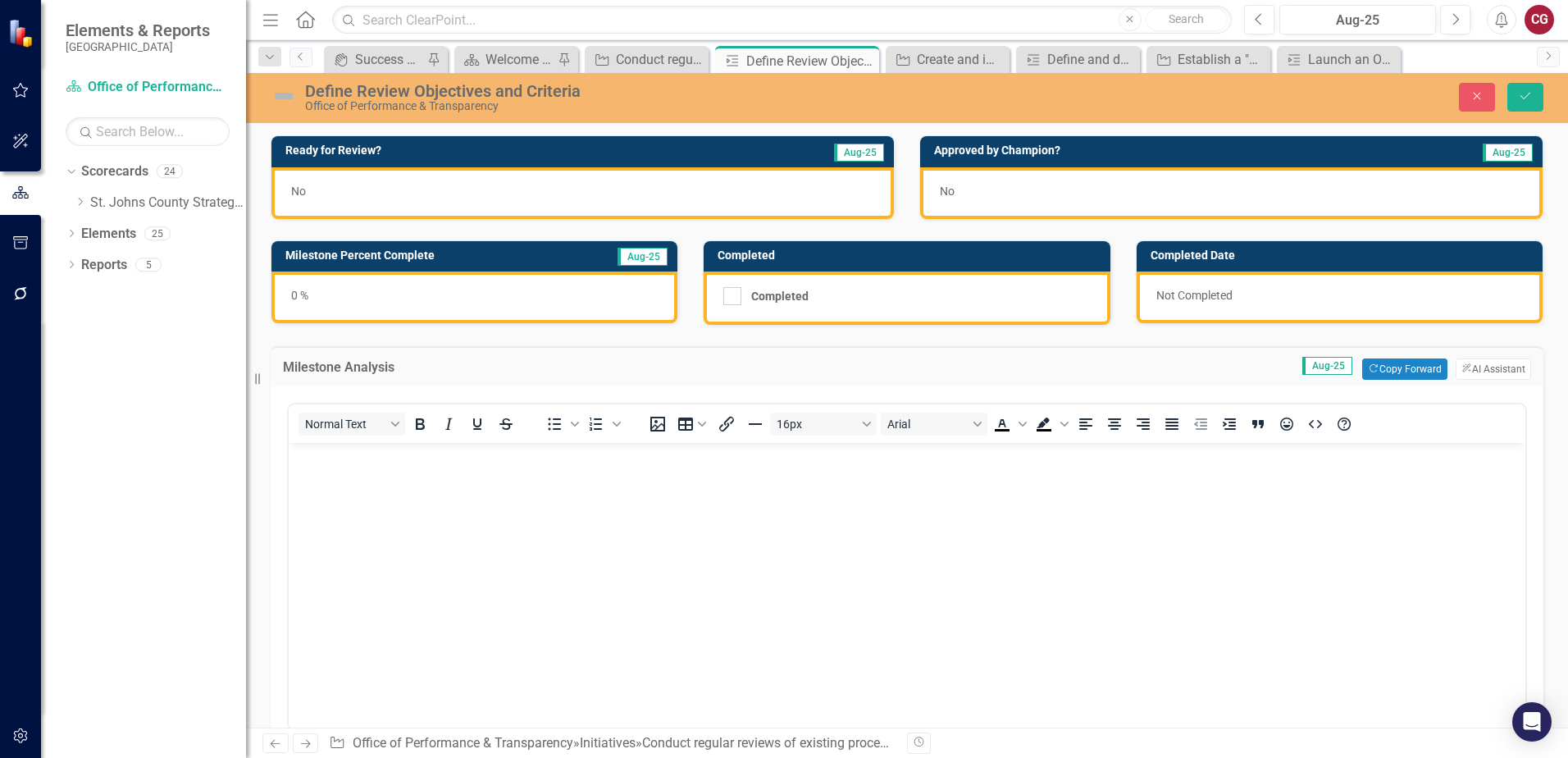
click at [409, 464] on p "Rich Text Area. Press ALT-0 for help." at bounding box center [906, 456] width 1228 height 20
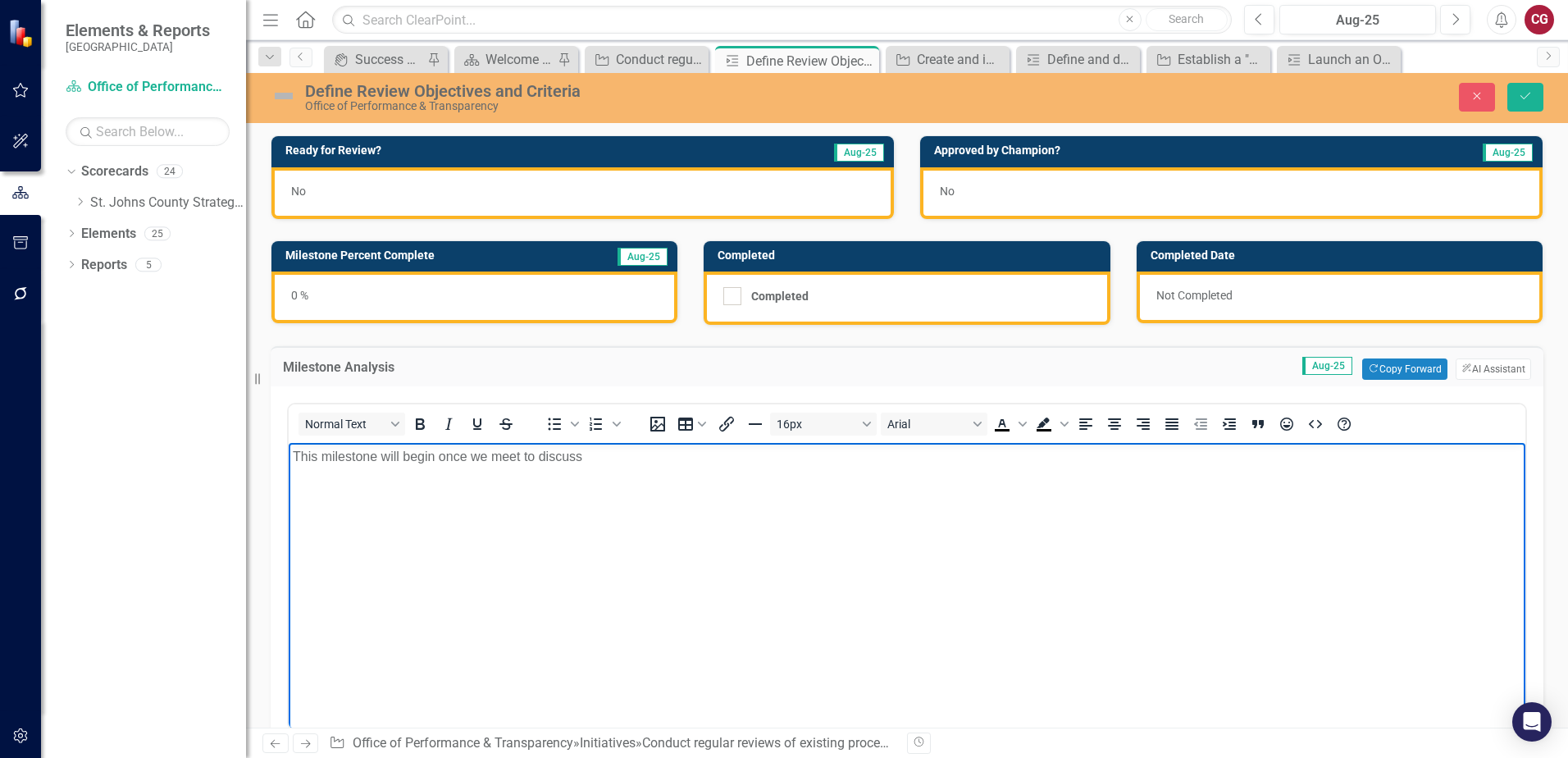
scroll to position [82, 0]
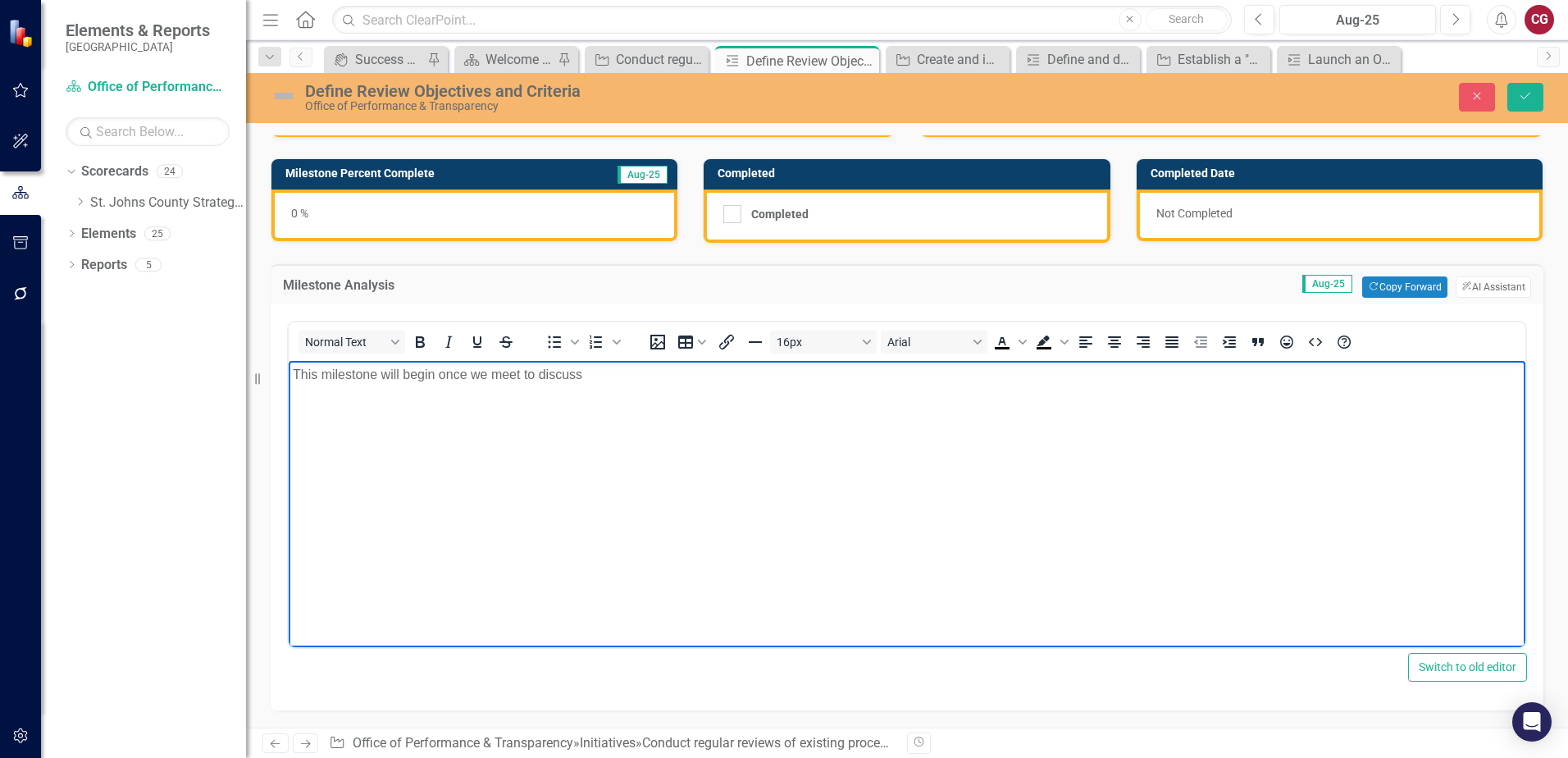
click at [492, 374] on p "This milestone will begin once we meet to discuss" at bounding box center [906, 374] width 1228 height 20
drag, startPoint x: 629, startPoint y: 373, endPoint x: 441, endPoint y: 372, distance: 188.0
click at [441, 372] on p "This milestone will begin once we meet to discuss" at bounding box center [906, 374] width 1228 height 20
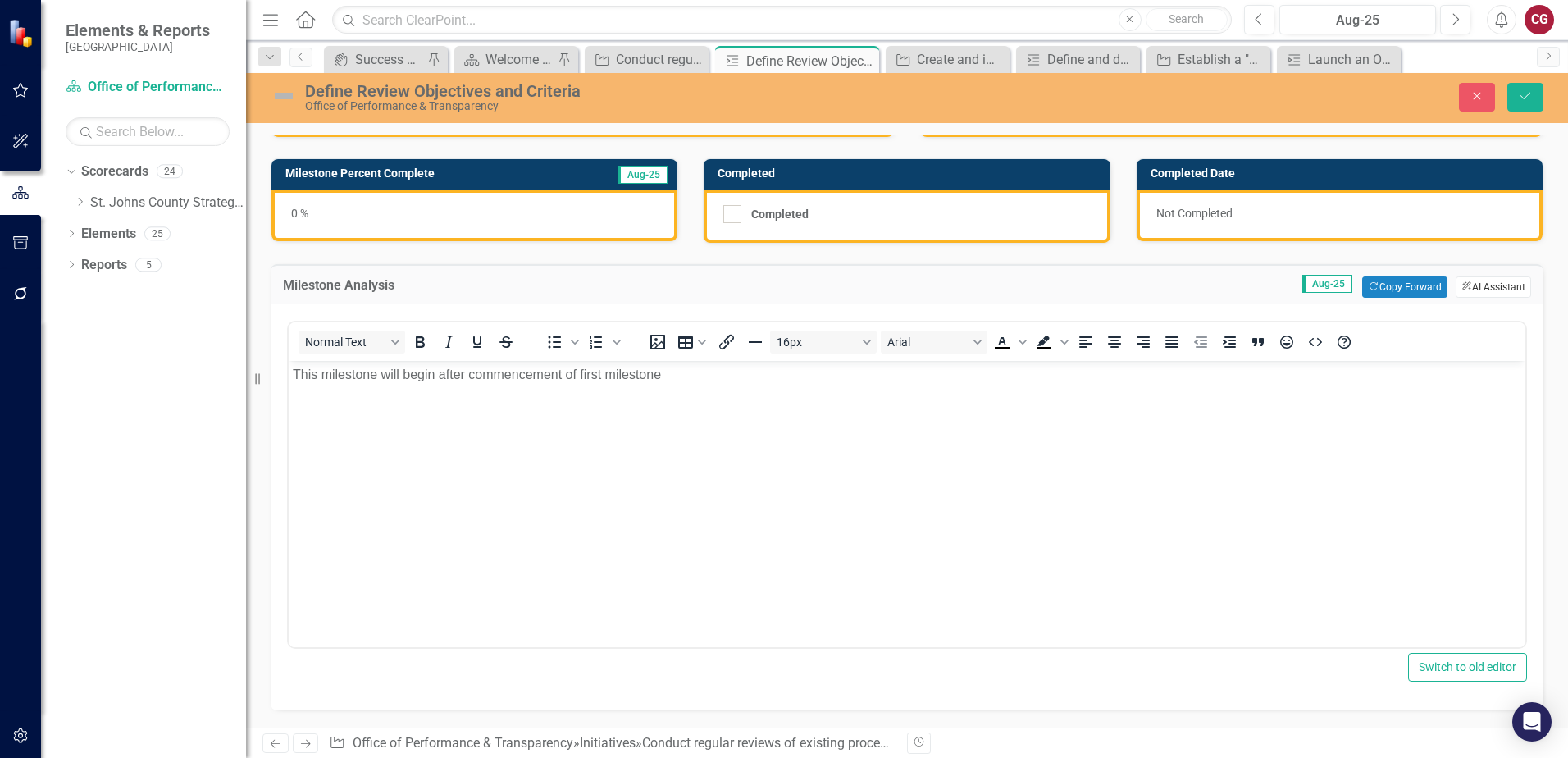
click at [1463, 281] on button "ClearPoint AI AI Assistant" at bounding box center [1493, 287] width 75 height 21
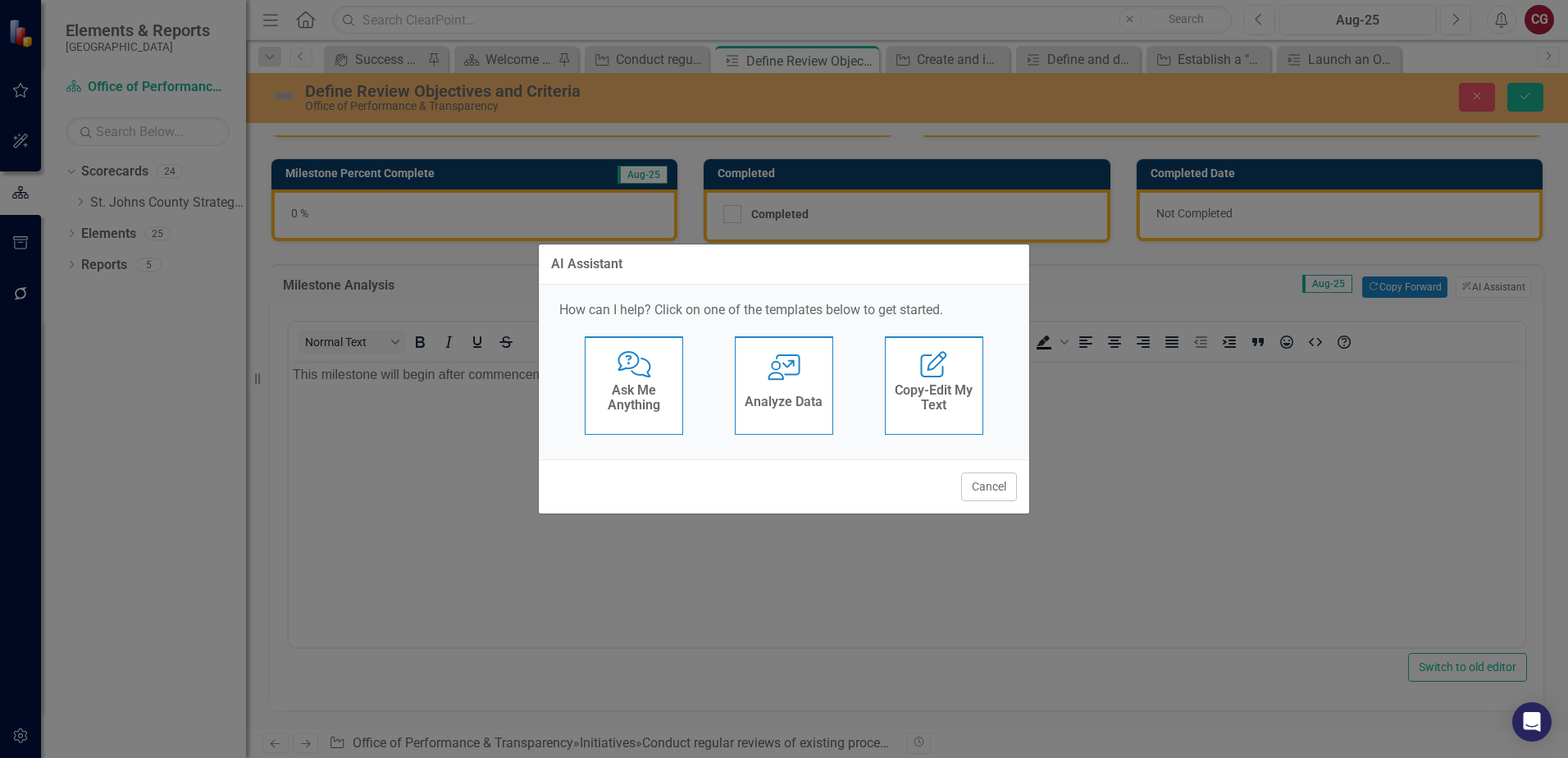
click at [793, 396] on h4 "Analyze Data" at bounding box center [784, 402] width 78 height 15
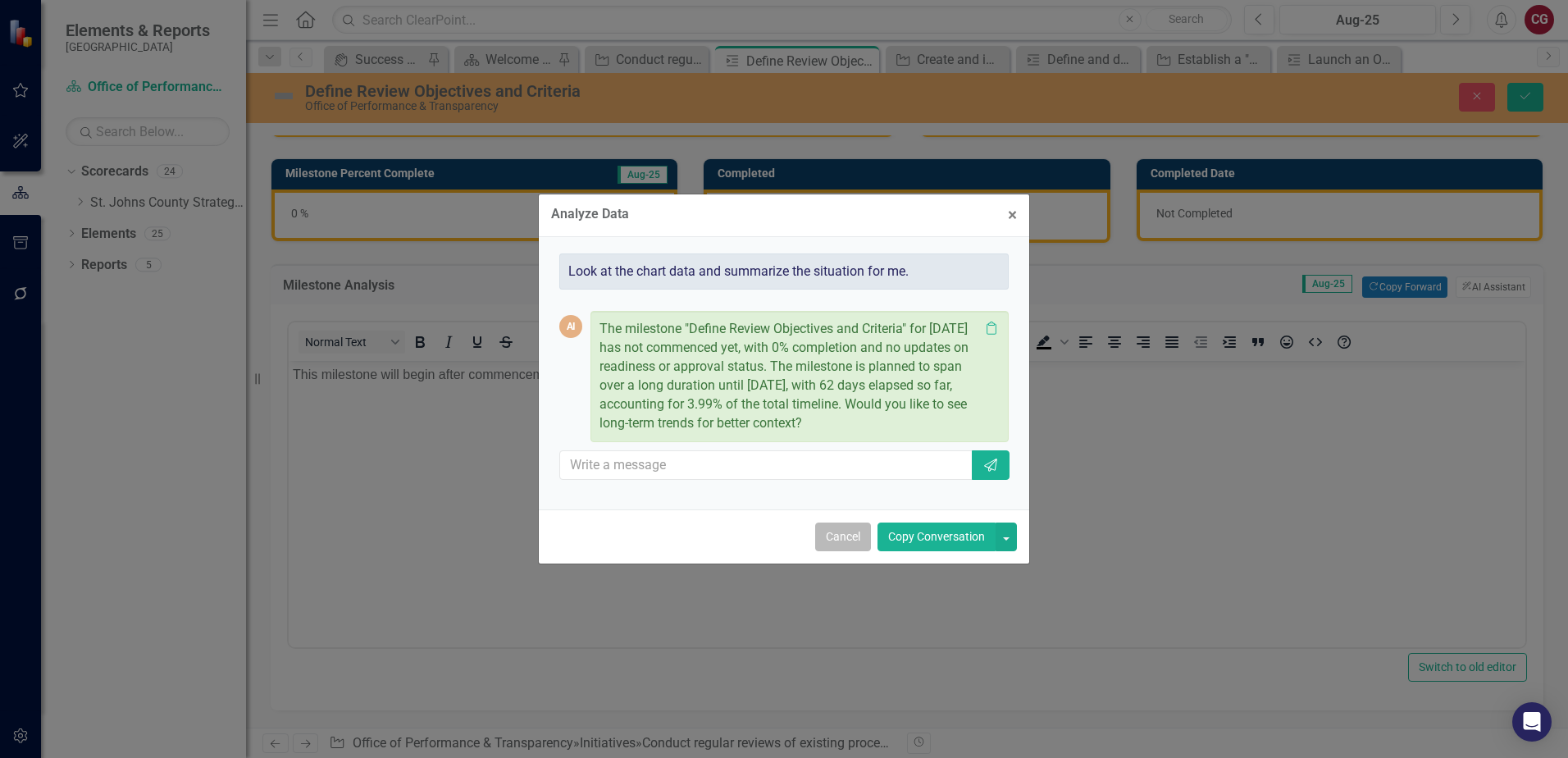
drag, startPoint x: 851, startPoint y: 548, endPoint x: 562, endPoint y: 185, distance: 464.0
click at [851, 548] on button "Cancel" at bounding box center [843, 536] width 56 height 29
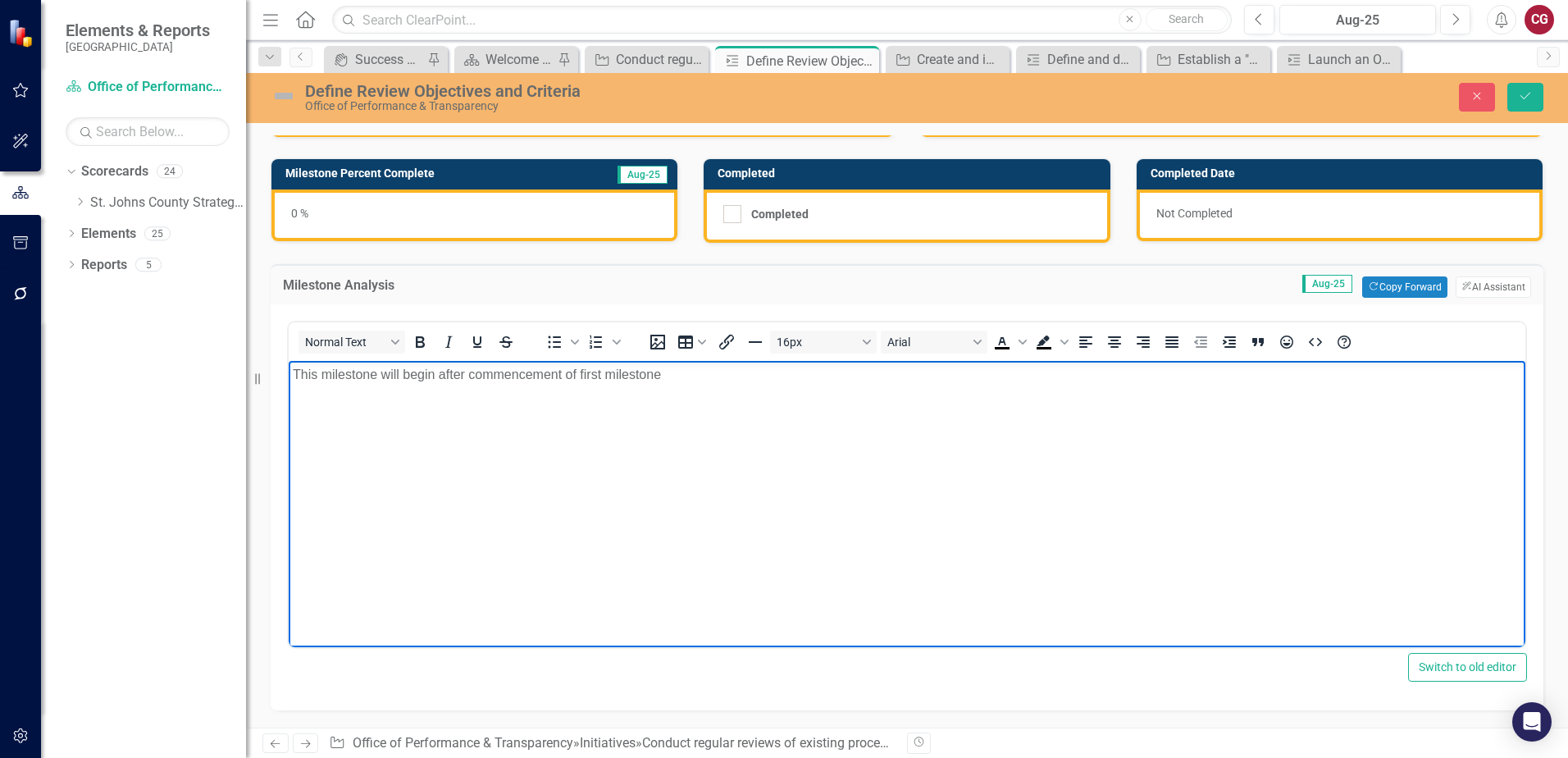
click at [665, 384] on p "This milestone will begin after commencement of first milestone" at bounding box center [906, 374] width 1228 height 20
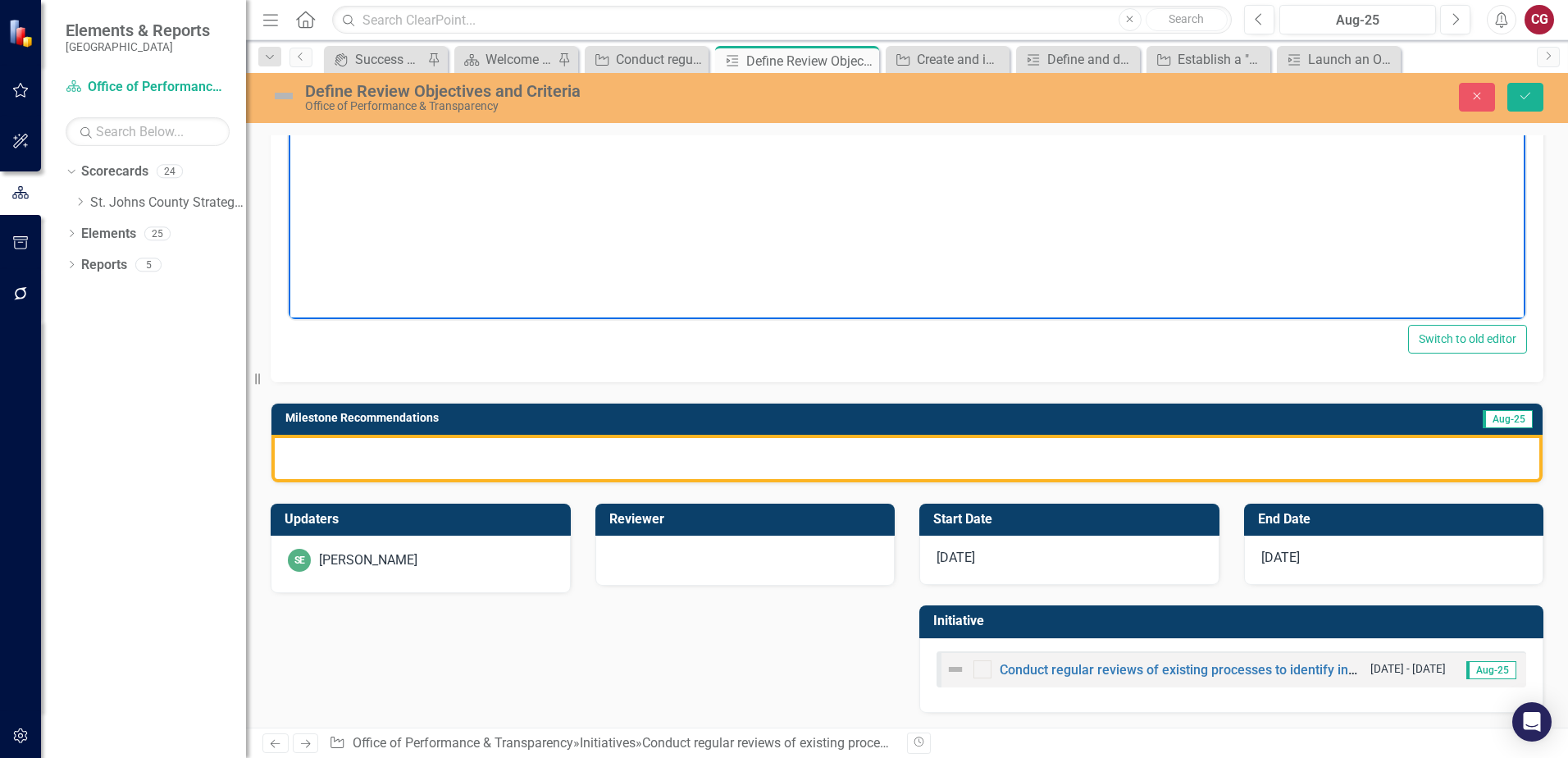
scroll to position [411, 0]
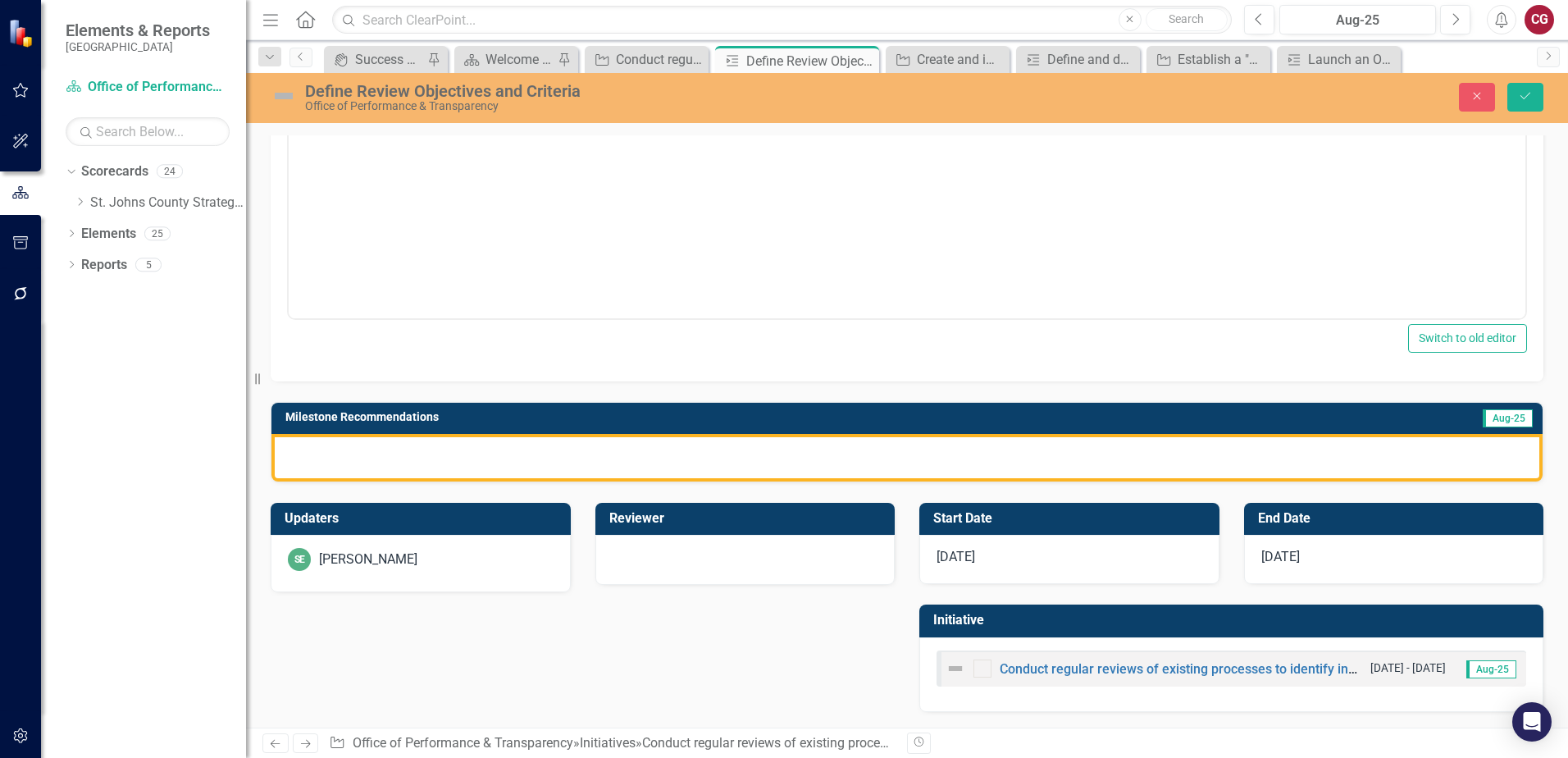
click at [722, 447] on div at bounding box center [906, 457] width 1271 height 47
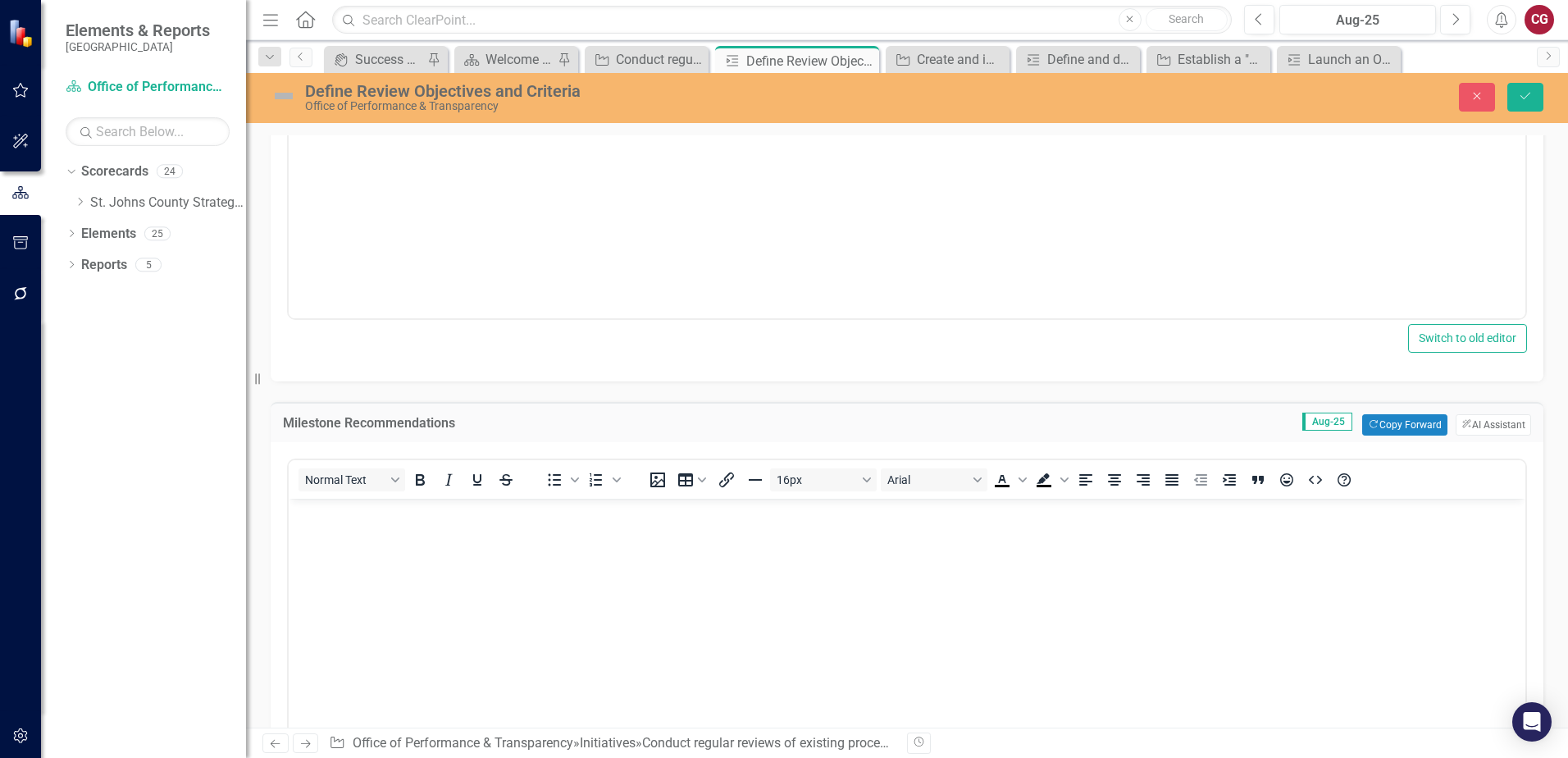
scroll to position [0, 0]
click at [1471, 429] on button "ClearPoint AI AI Assistant" at bounding box center [1493, 425] width 75 height 21
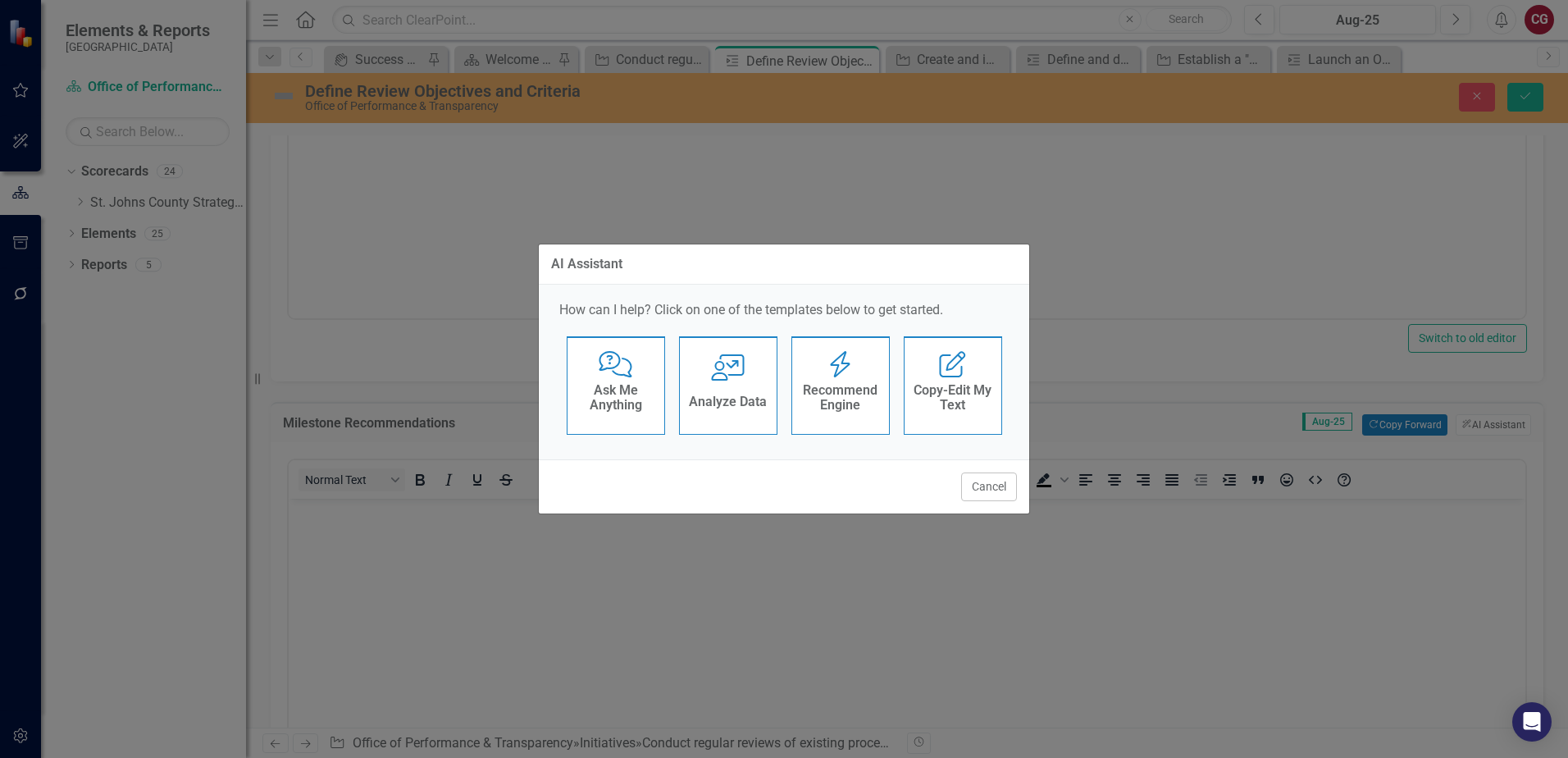
click at [834, 400] on h4 "Recommend Engine" at bounding box center [841, 397] width 80 height 29
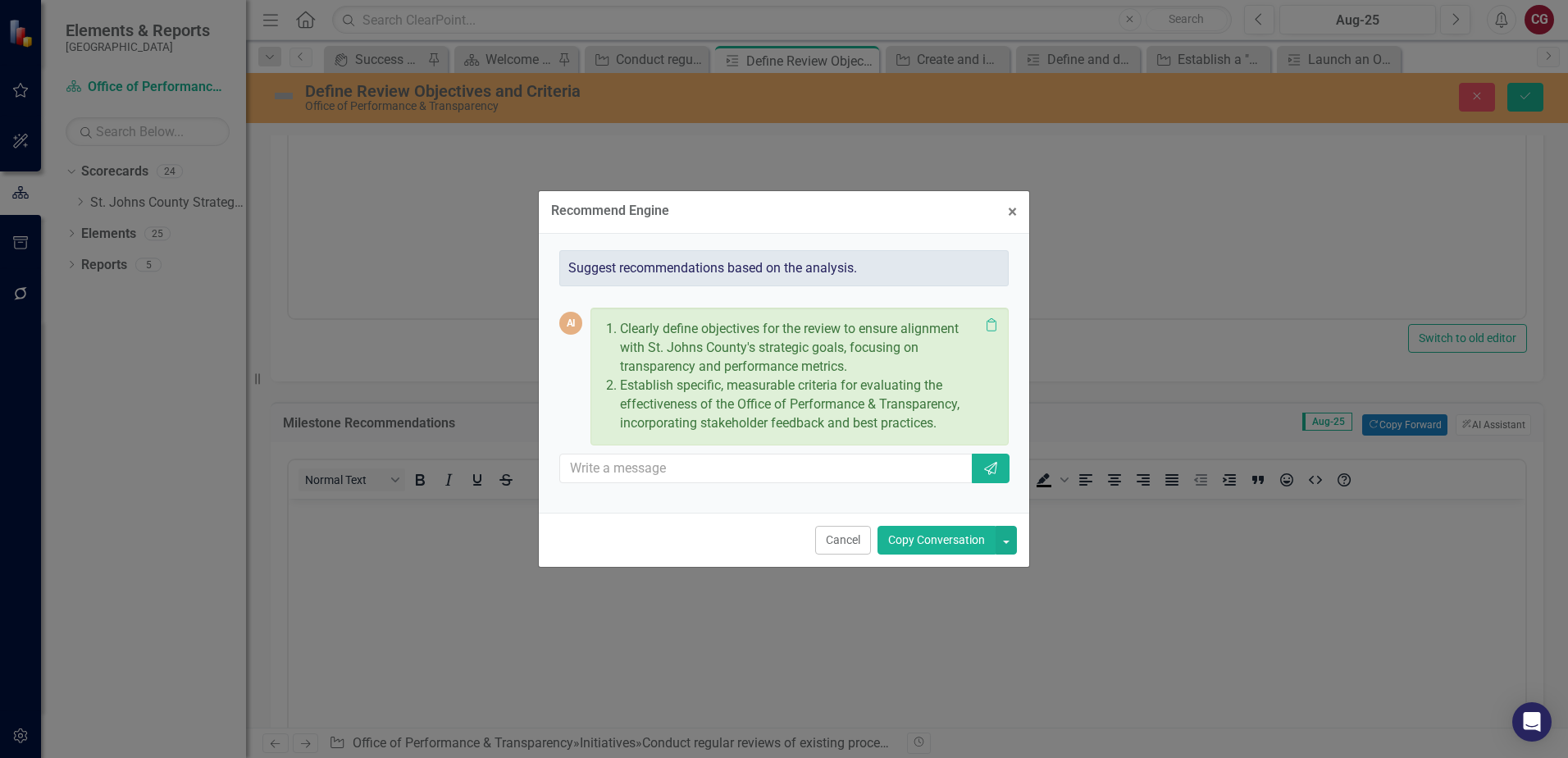
click at [917, 546] on button "Copy Conversation" at bounding box center [936, 539] width 118 height 29
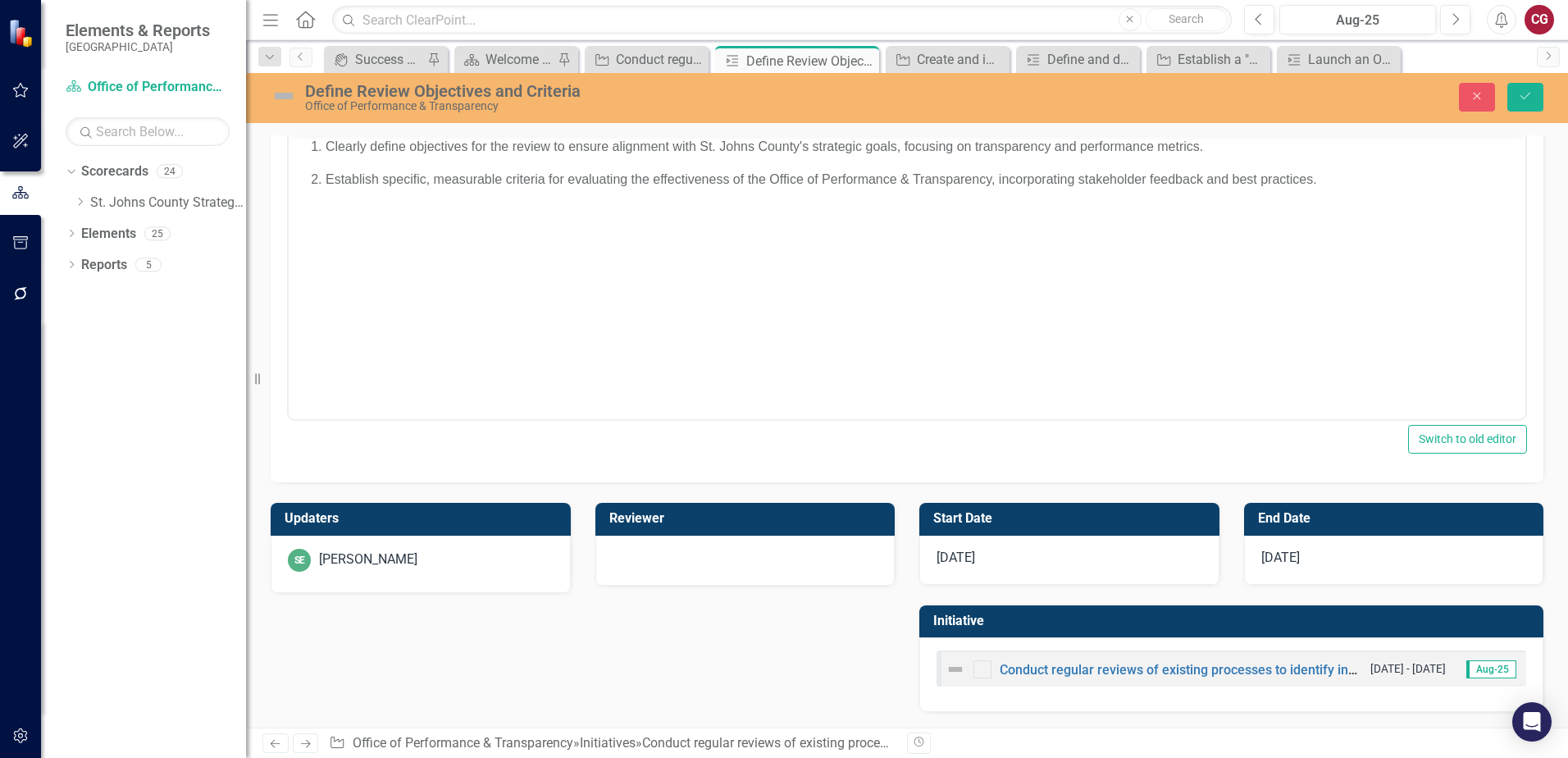
scroll to position [778, 0]
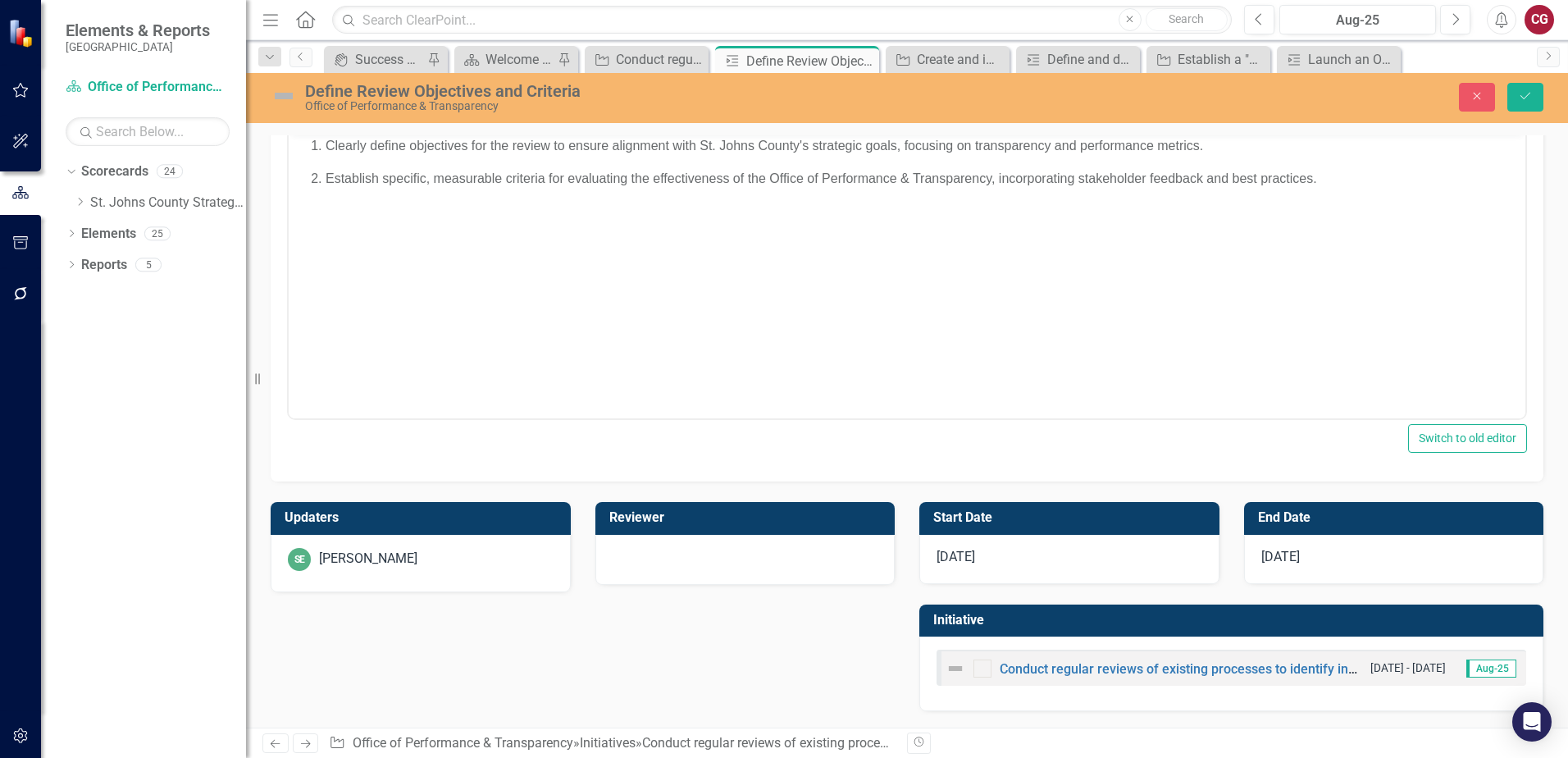
click at [443, 562] on div "SE [PERSON_NAME]" at bounding box center [420, 559] width 265 height 23
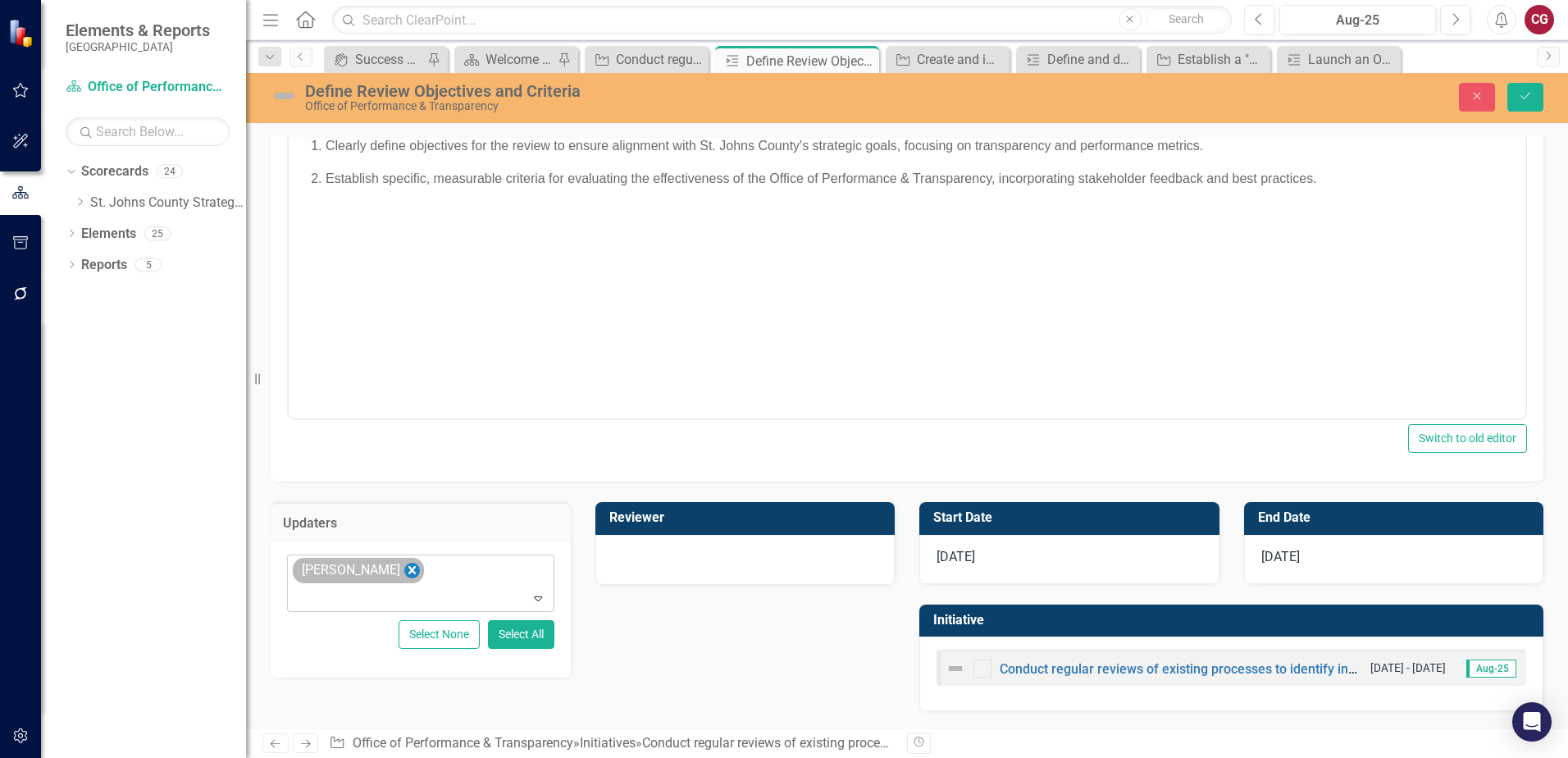
click at [409, 567] on icon "Remove Savannah Evans" at bounding box center [412, 570] width 7 height 8
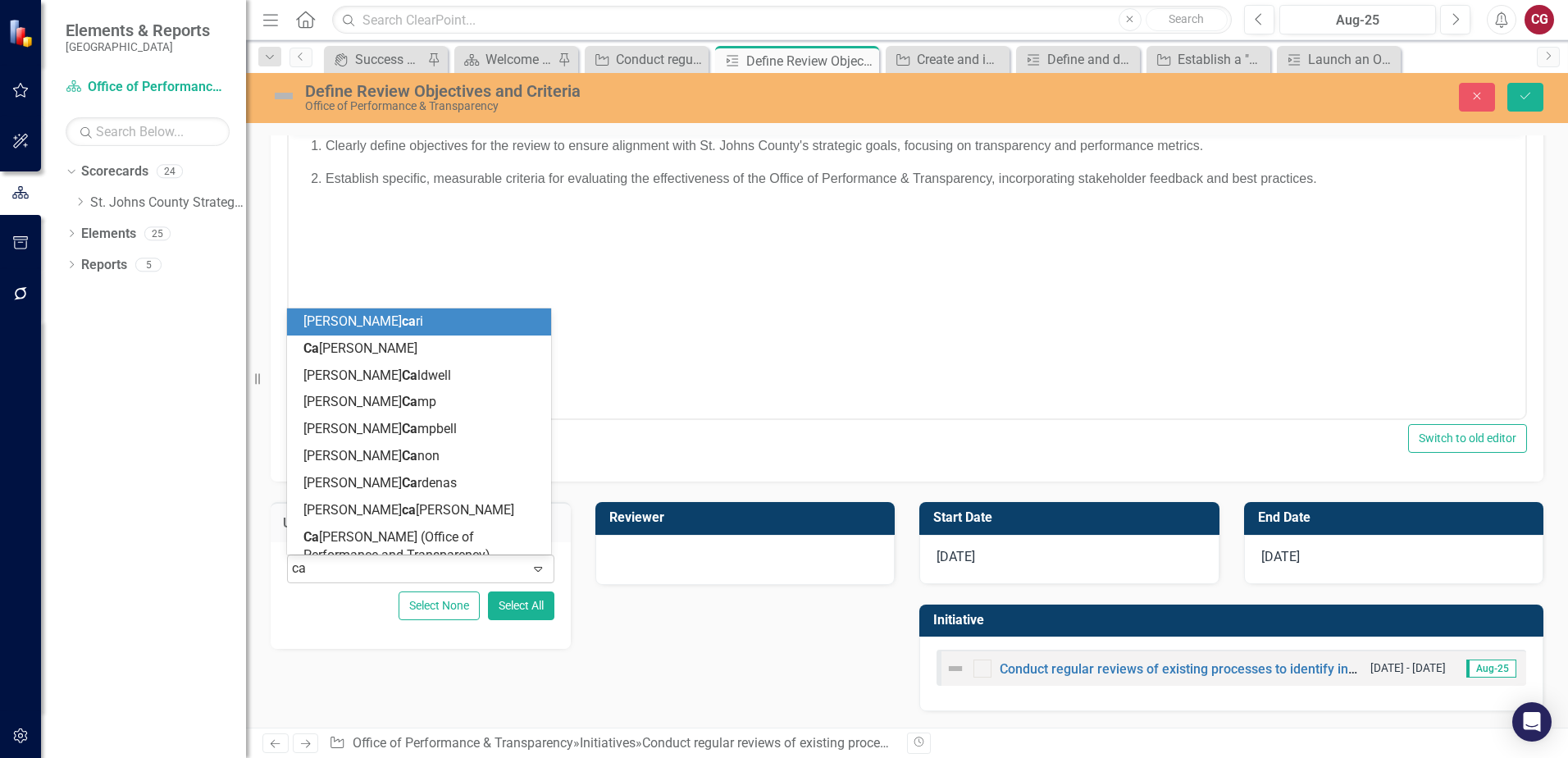
type input "cai"
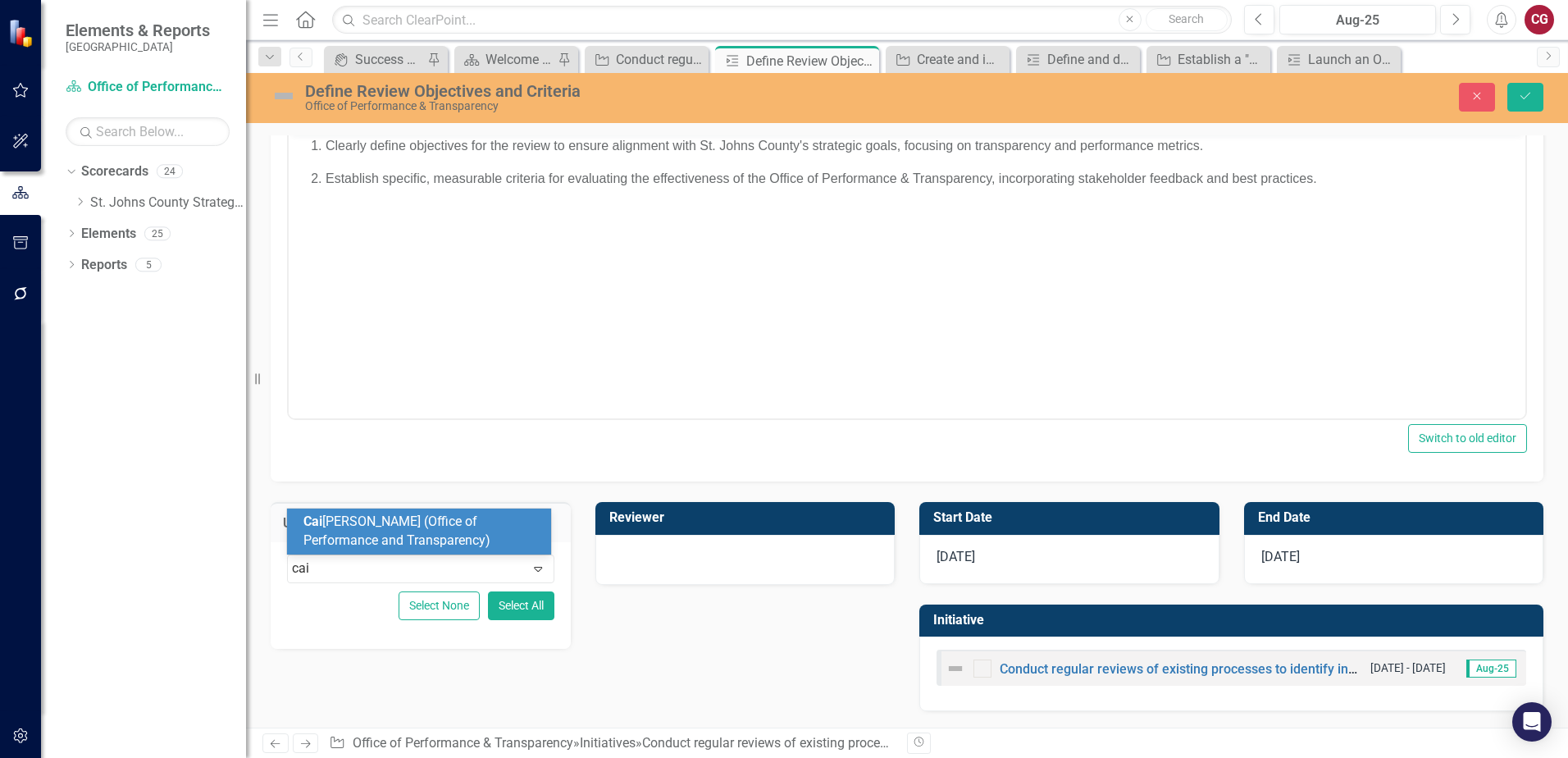
click at [412, 534] on span "Cai [PERSON_NAME] (Office of Performance and Transparency)" at bounding box center [397, 530] width 187 height 34
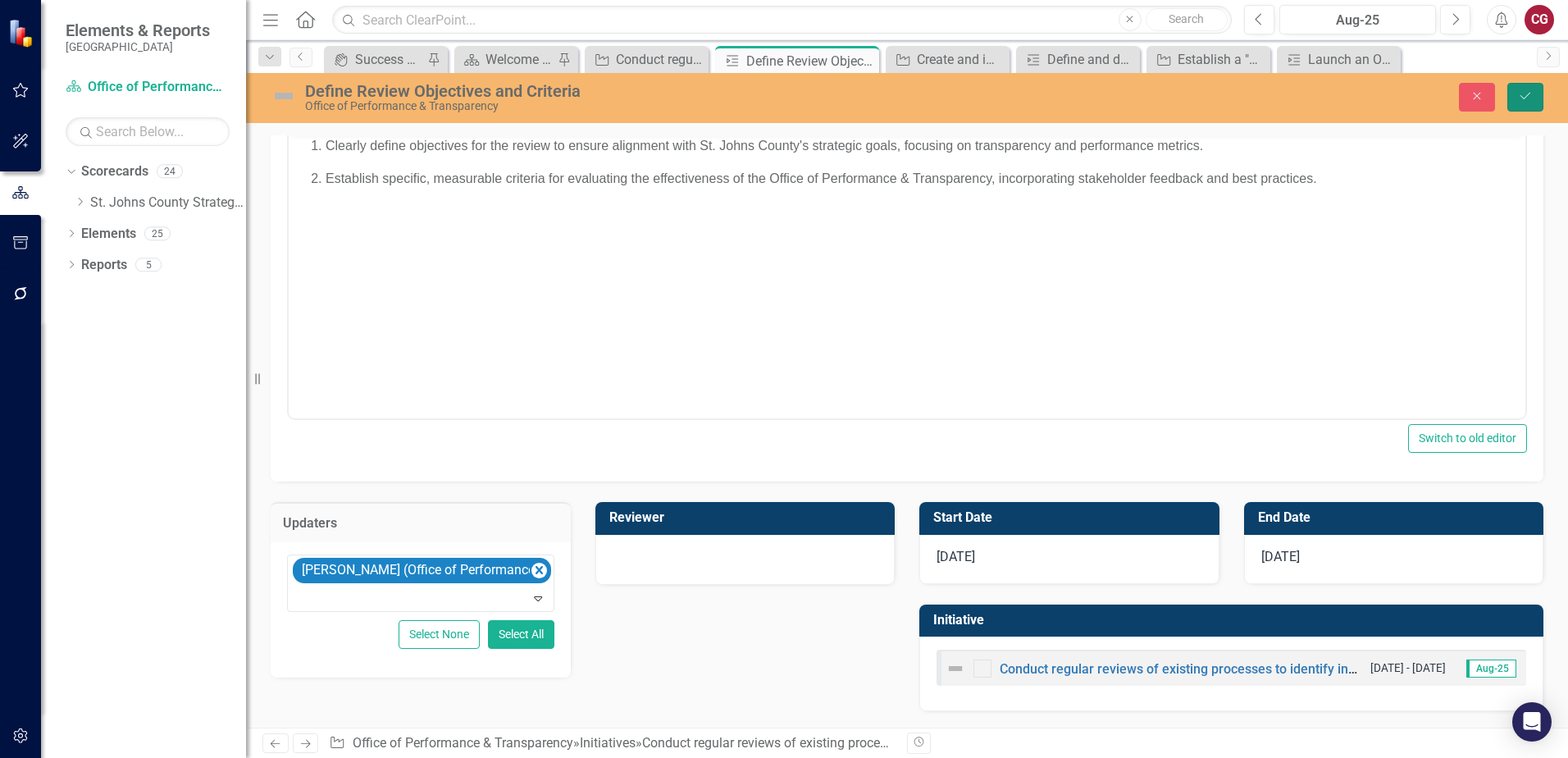
click at [1536, 104] on button "Save" at bounding box center [1525, 97] width 36 height 29
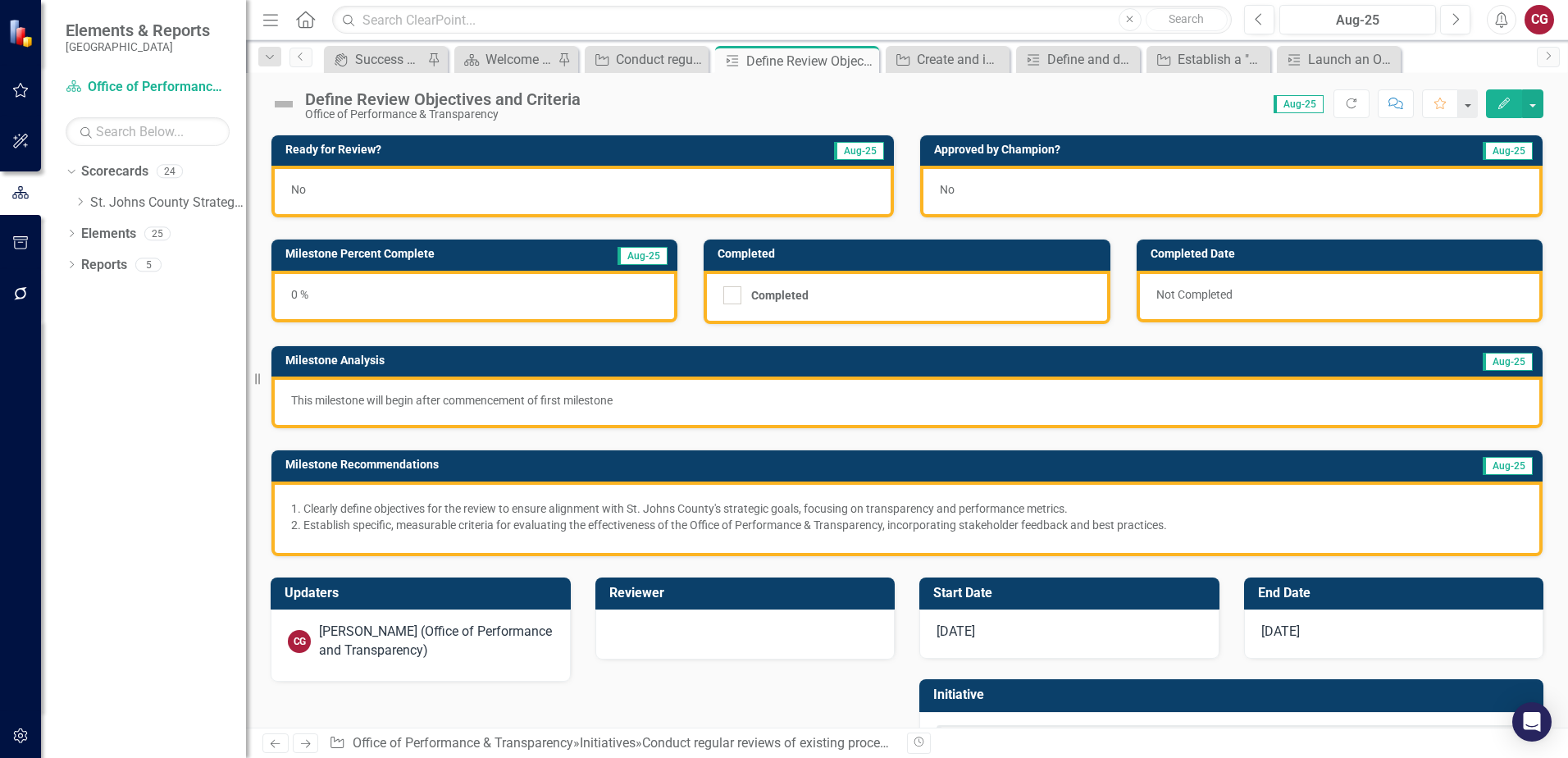
click at [602, 413] on div "This milestone will begin after commencement of first milestone" at bounding box center [906, 401] width 1271 height 51
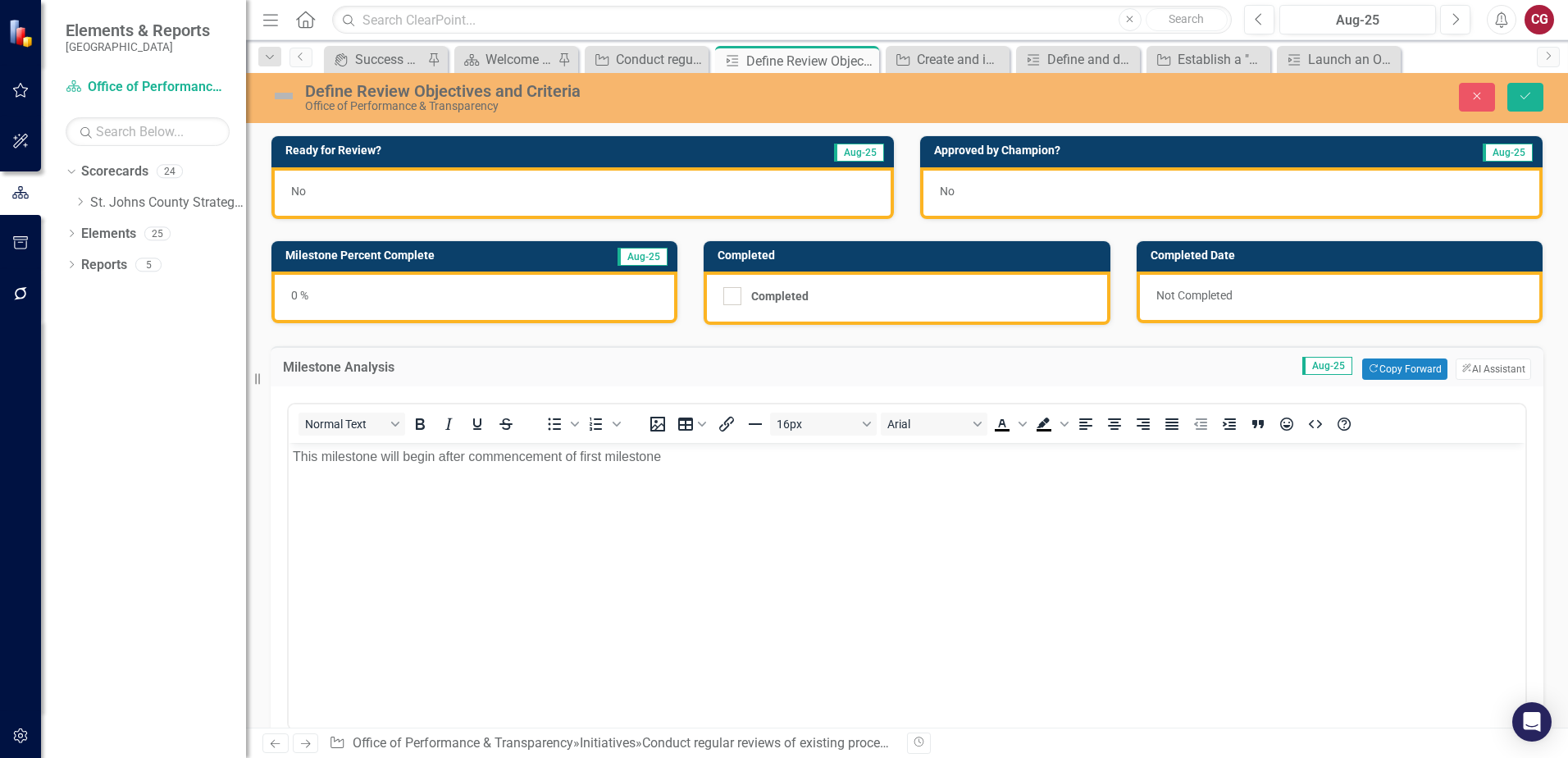
scroll to position [0, 0]
click at [1490, 360] on button "ClearPoint AI AI Assistant" at bounding box center [1493, 369] width 75 height 21
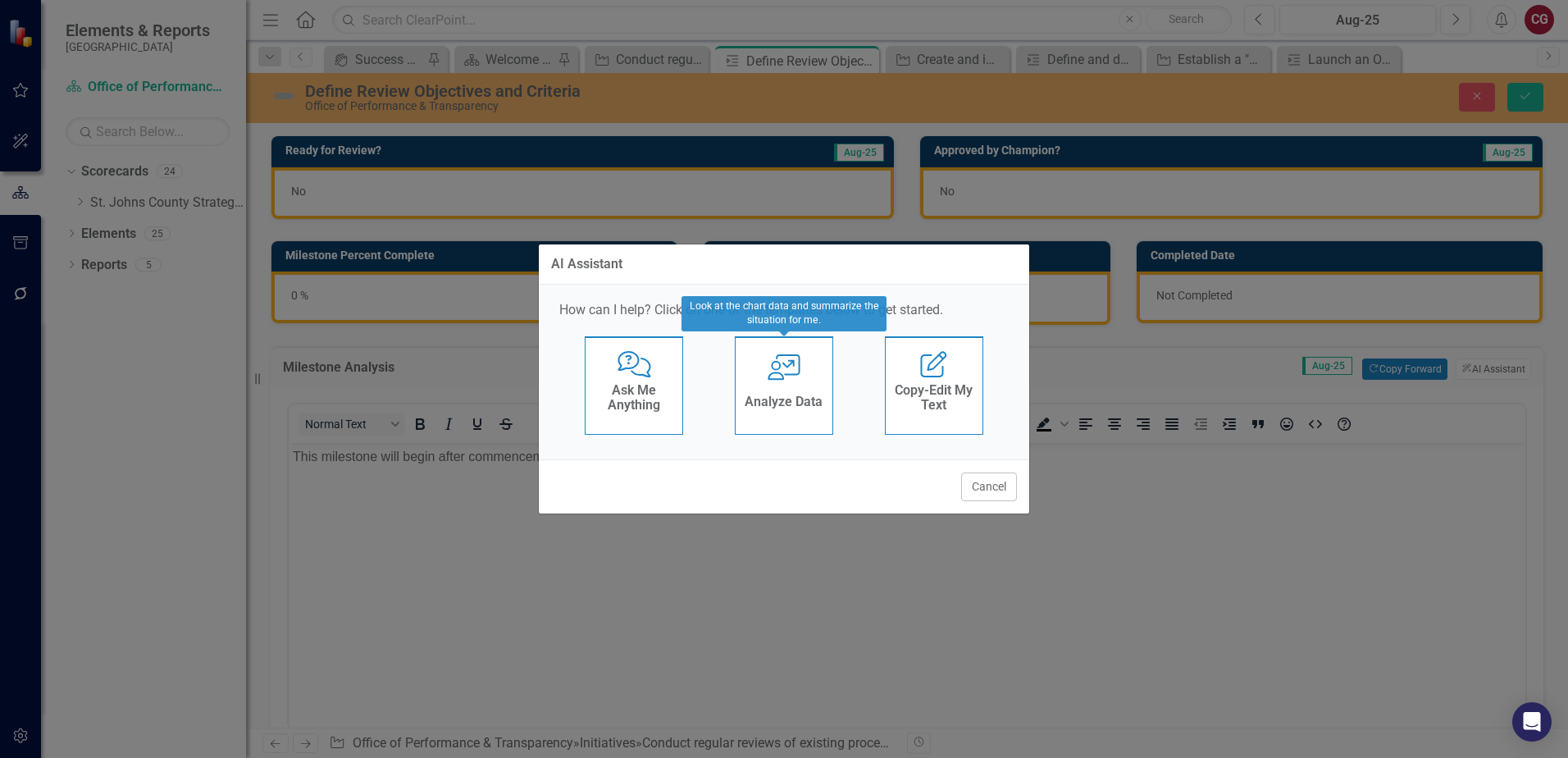
click at [794, 400] on h4 "Analyze Data" at bounding box center [784, 402] width 78 height 15
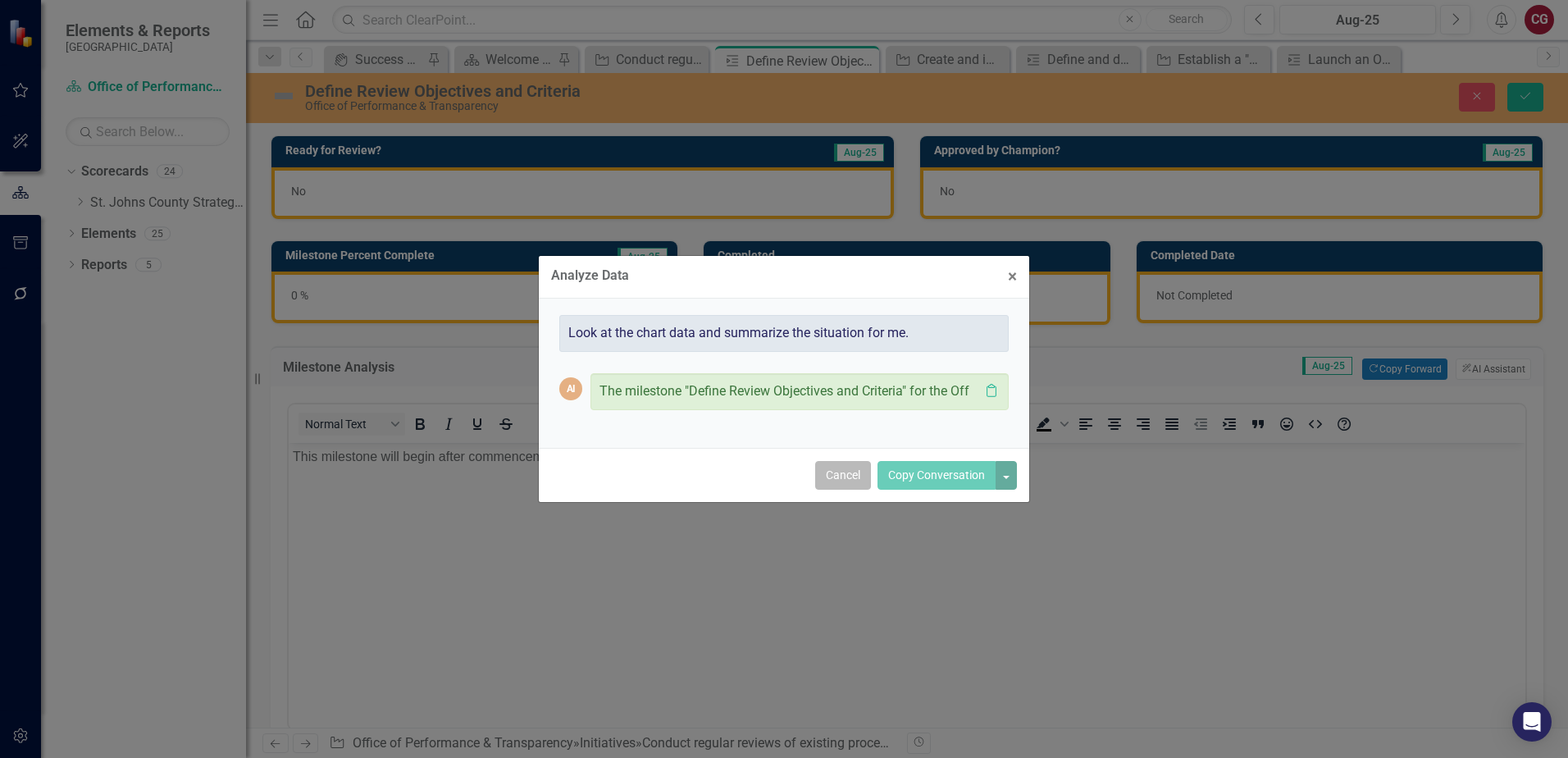
click at [845, 480] on button "Cancel" at bounding box center [843, 475] width 56 height 29
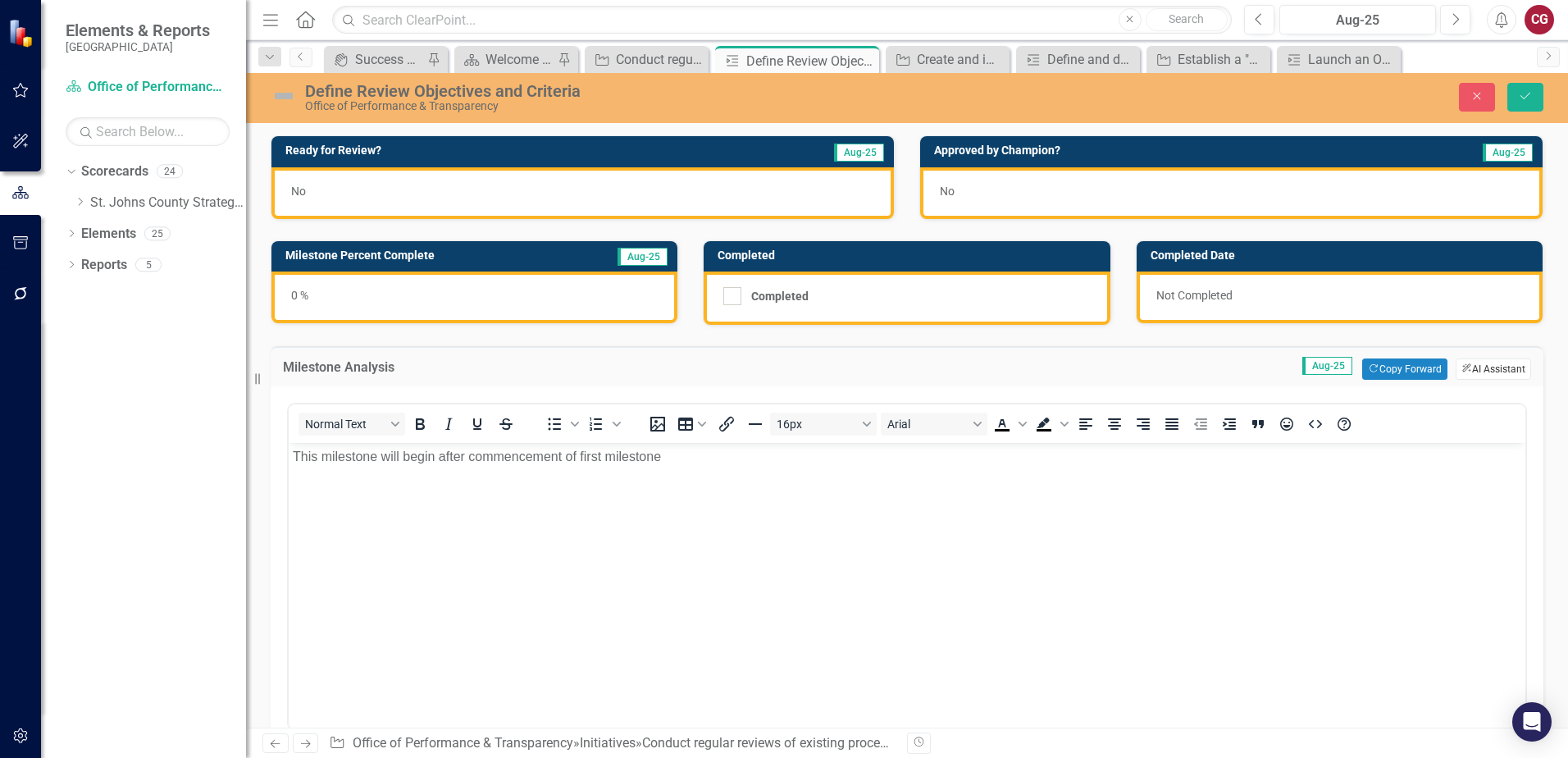
click at [1465, 368] on button "ClearPoint AI AI Assistant" at bounding box center [1493, 369] width 75 height 21
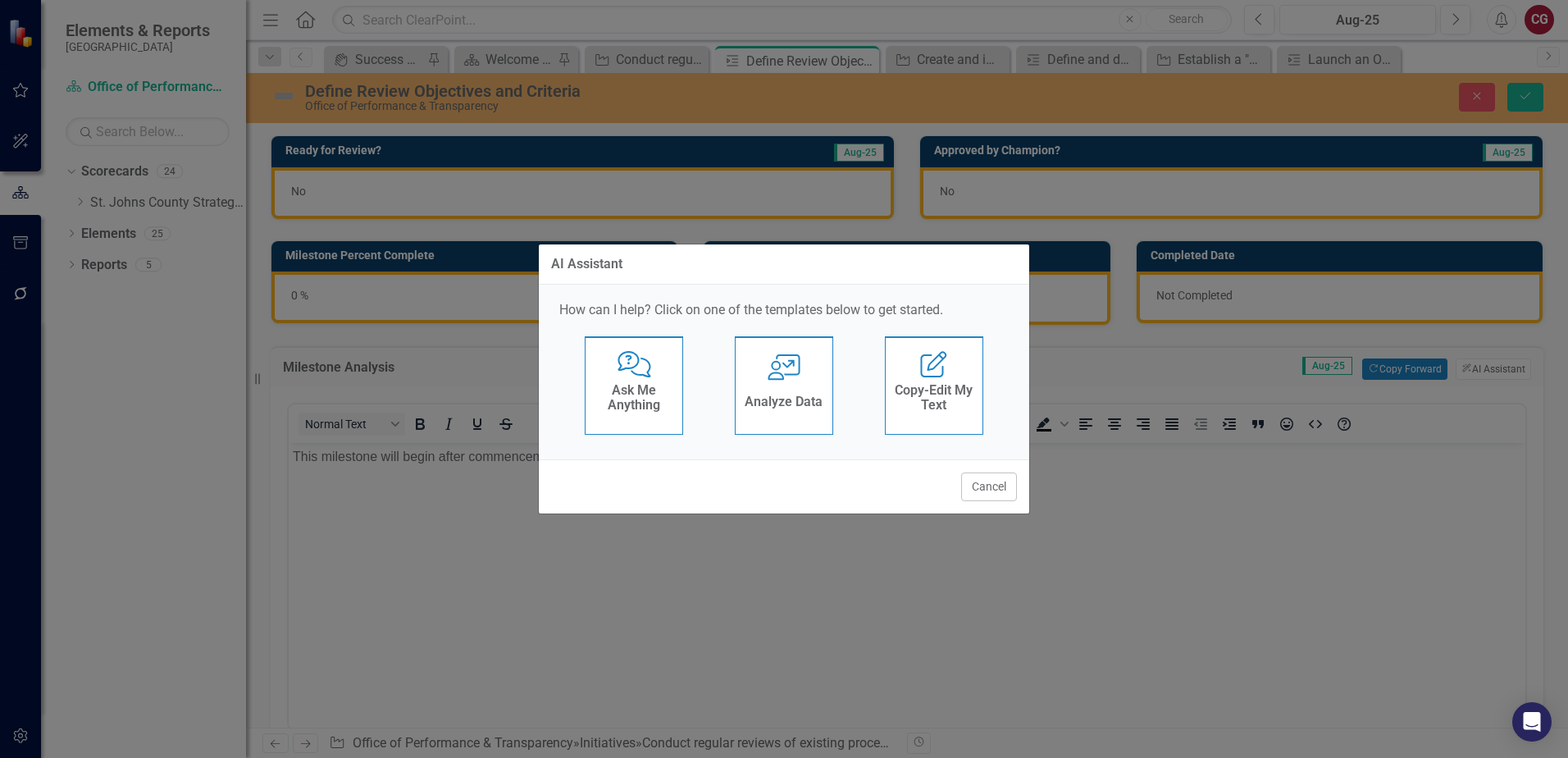
click at [622, 413] on div "Ask Me Anything" at bounding box center [634, 399] width 80 height 41
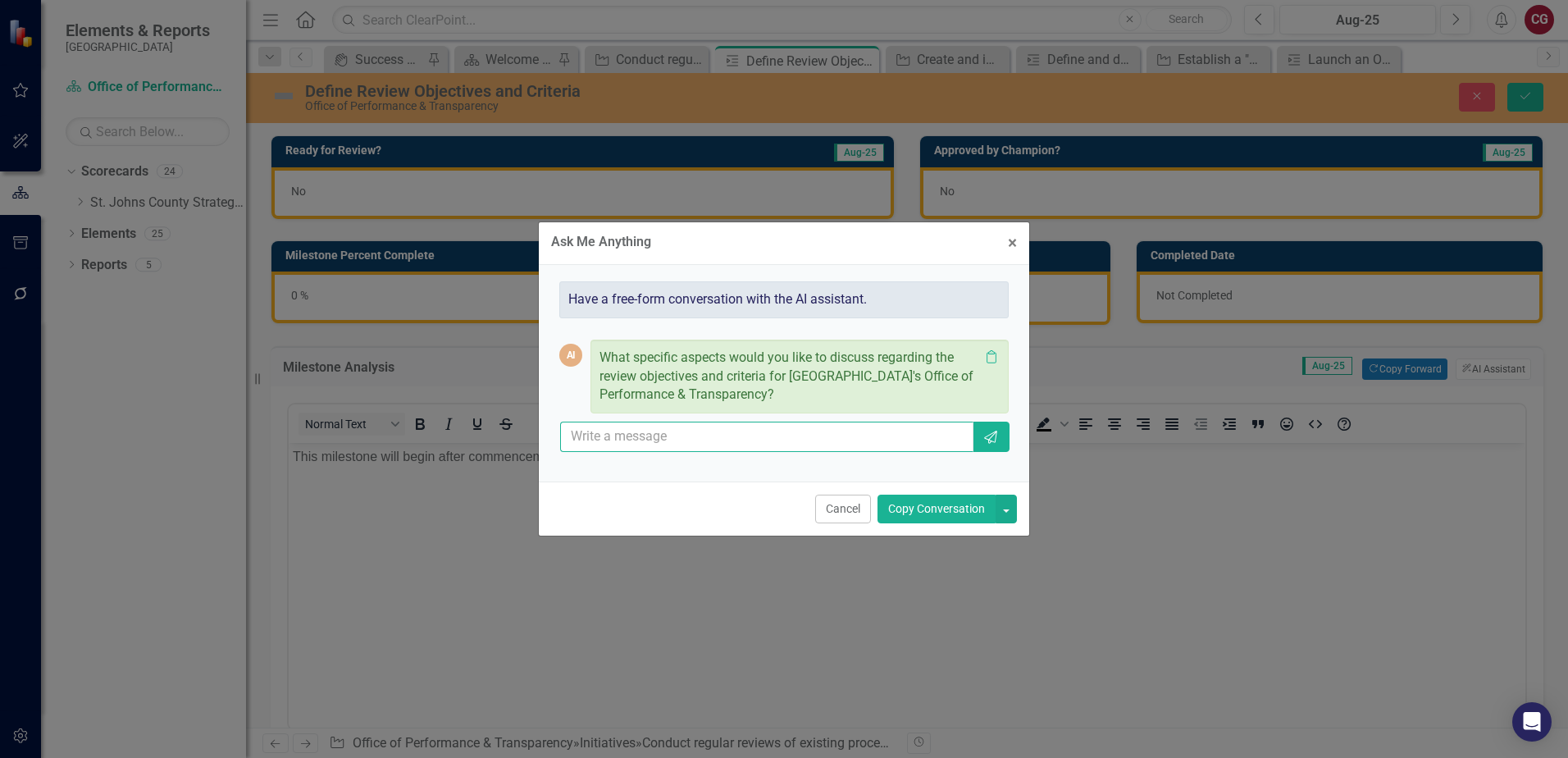
click at [679, 436] on input "text" at bounding box center [766, 437] width 413 height 31
type input "what is an appropriate analysis for this milestone"
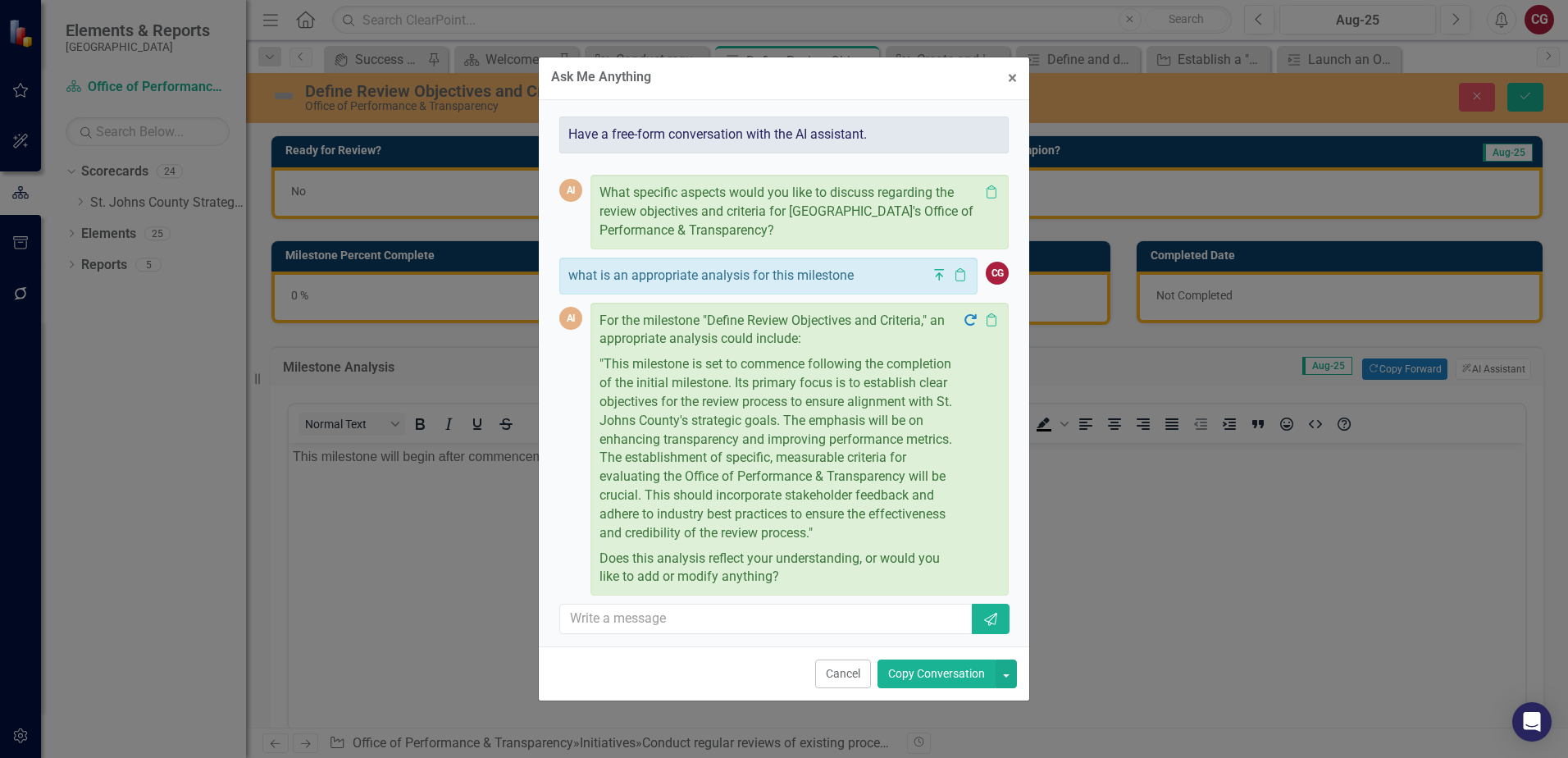
scroll to position [24, 0]
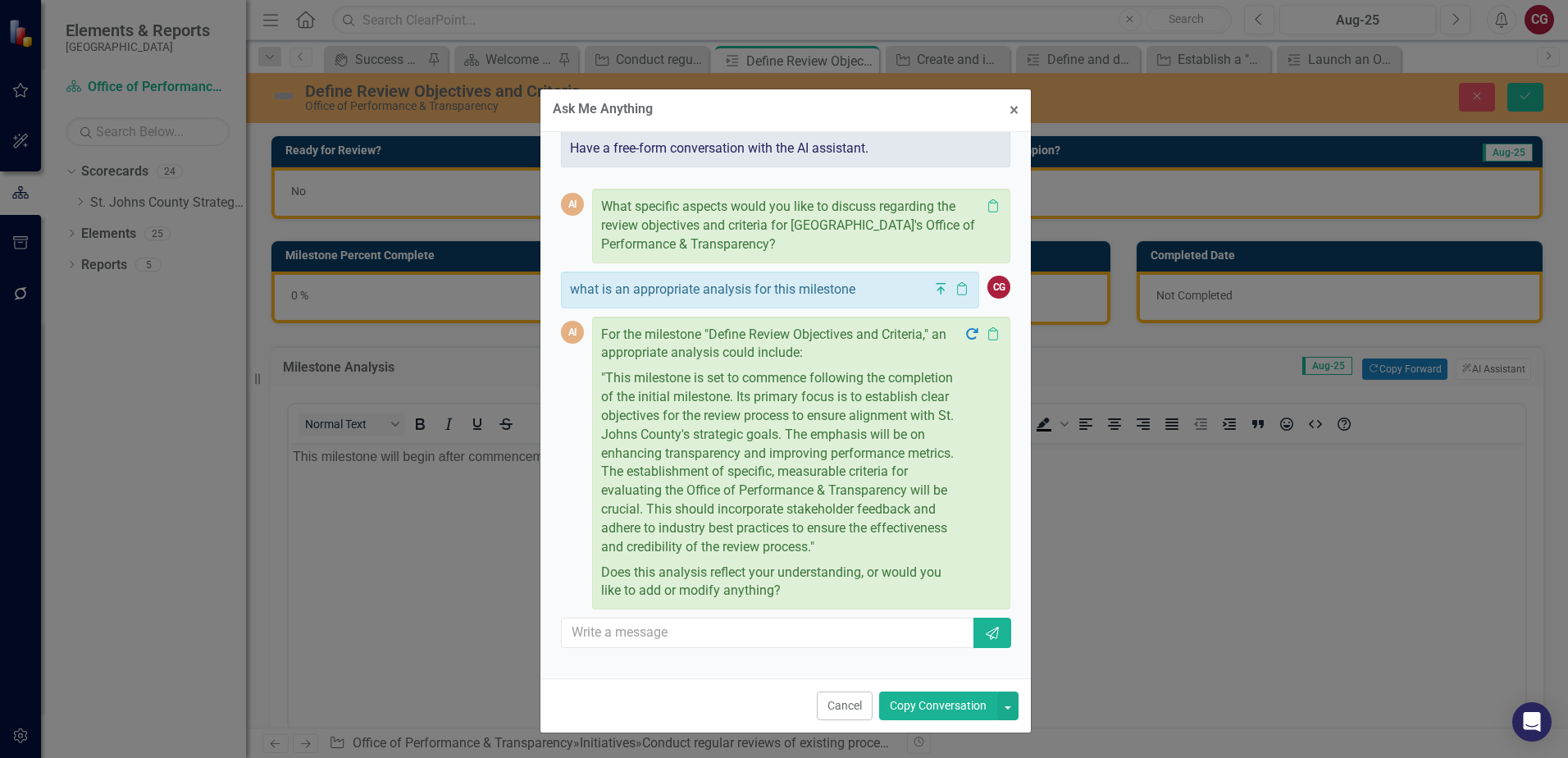
drag, startPoint x: 734, startPoint y: 67, endPoint x: 736, endPoint y: 100, distance: 33.1
click at [736, 100] on div "Ask Me Anything × Close" at bounding box center [785, 111] width 491 height 43
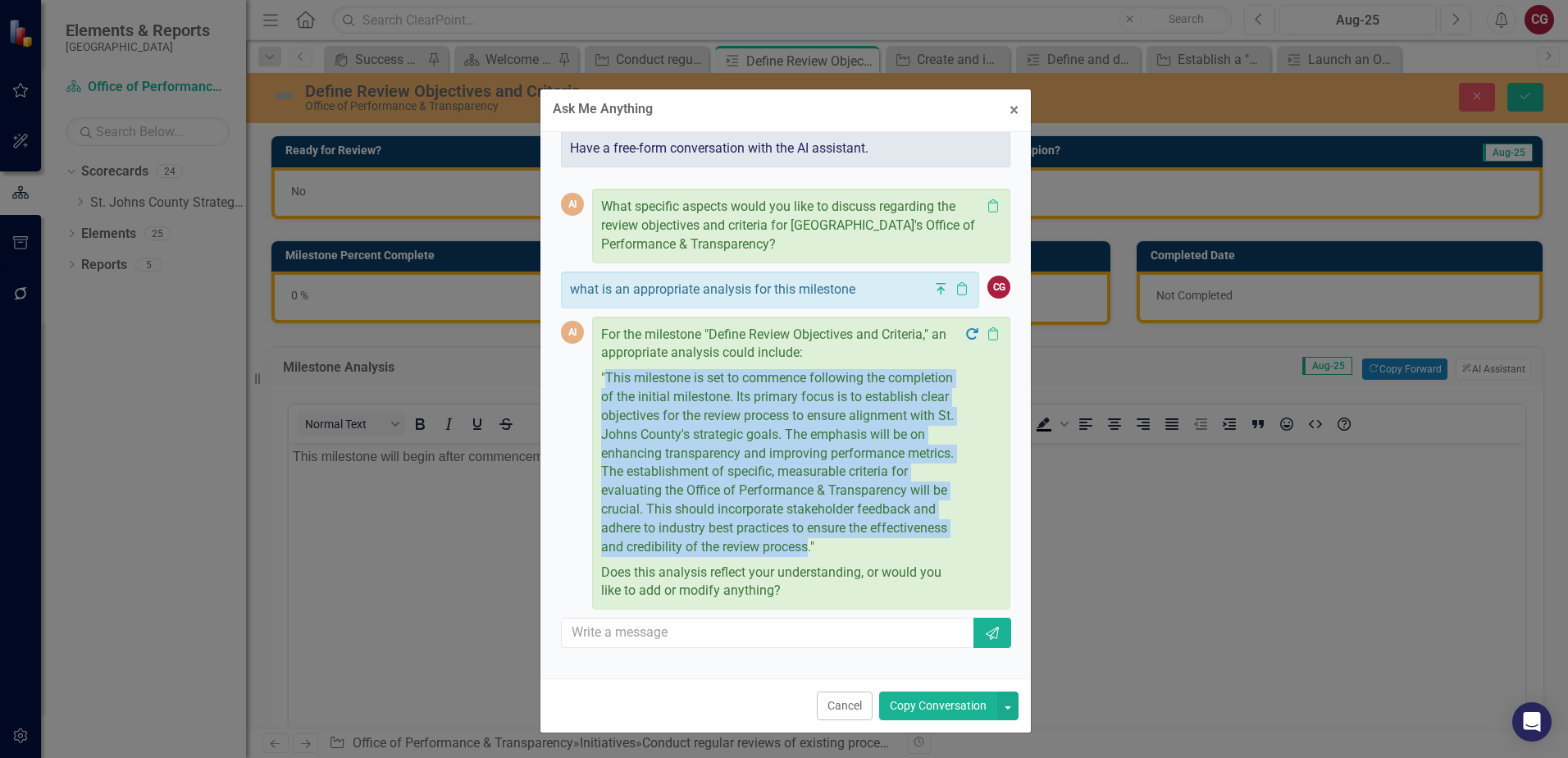
drag, startPoint x: 607, startPoint y: 372, endPoint x: 649, endPoint y: 562, distance: 194.6
click at [649, 560] on p ""This milestone is set to commence following the completion of the initial mile…" at bounding box center [782, 463] width 362 height 194
drag, startPoint x: 649, startPoint y: 562, endPoint x: 768, endPoint y: 494, distance: 137.1
copy p "This milestone is set to commence following the completion of the initial miles…"
click at [840, 709] on button "Cancel" at bounding box center [845, 705] width 56 height 29
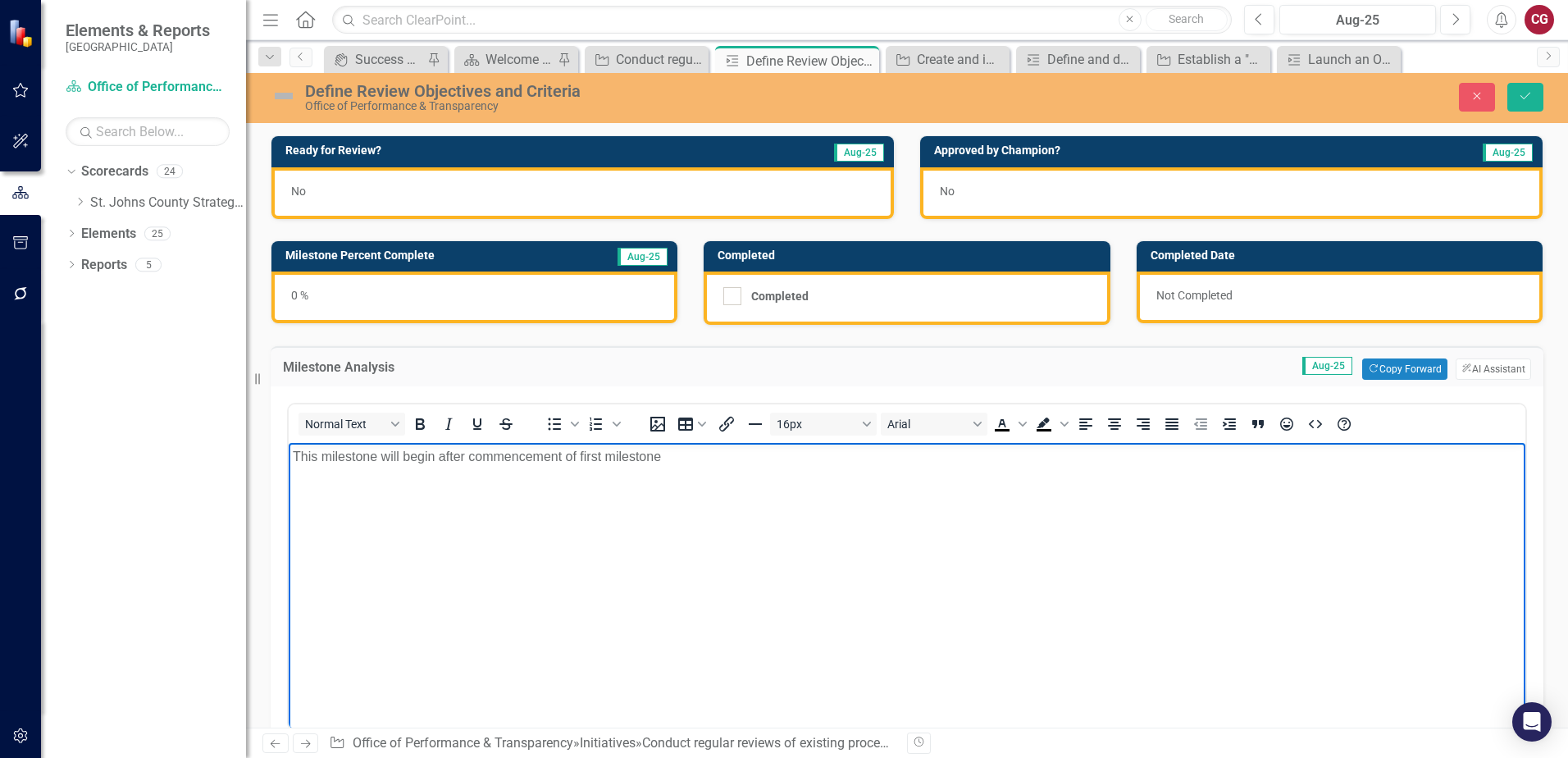
drag, startPoint x: 781, startPoint y: 465, endPoint x: 67, endPoint y: 390, distance: 717.9
click at [289, 443] on html "This milestone will begin after commencement of first milestone" at bounding box center [907, 566] width 1237 height 246
paste body "Rich Text Area. Press ALT-0 for help."
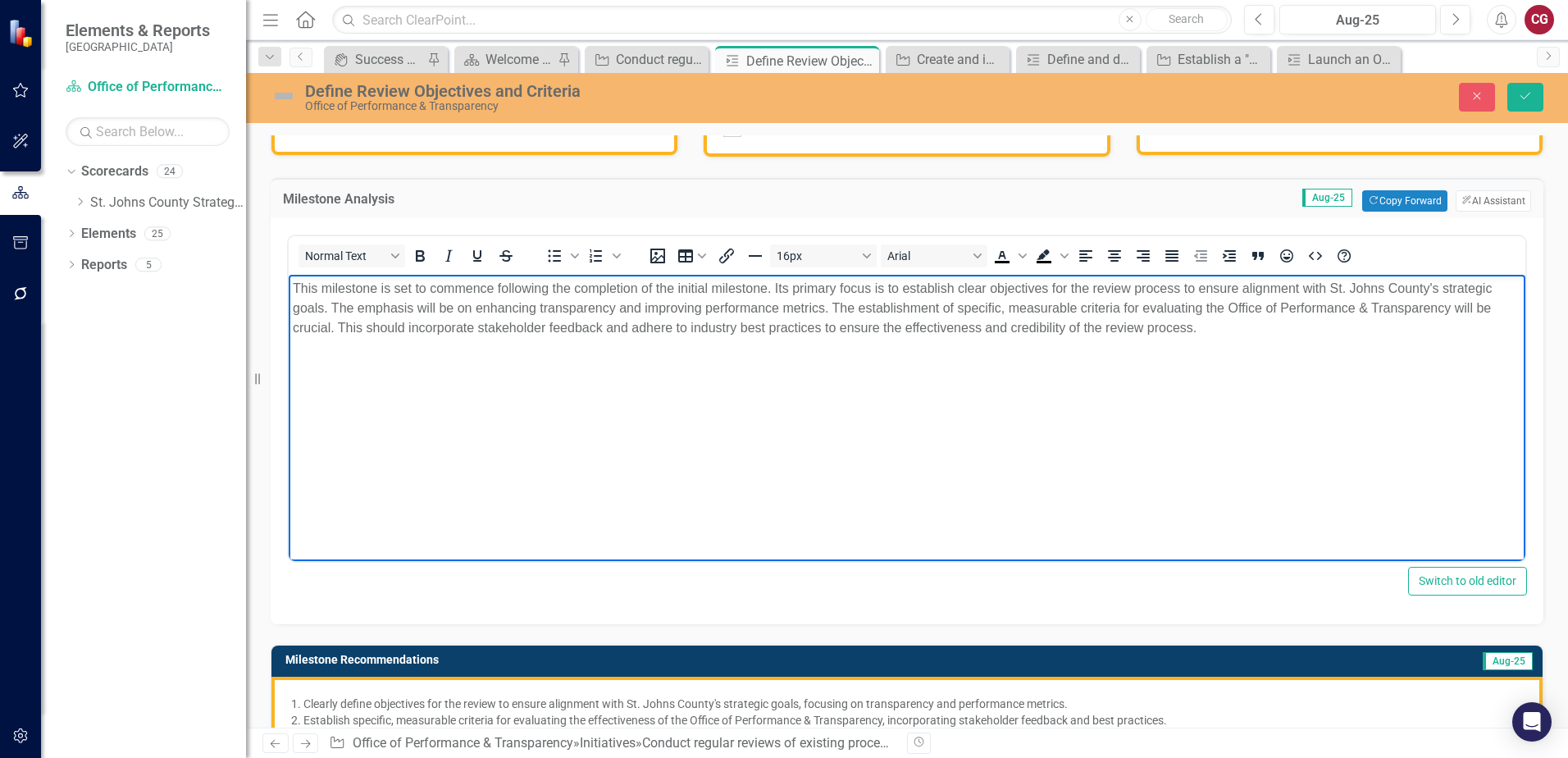
scroll to position [410, 0]
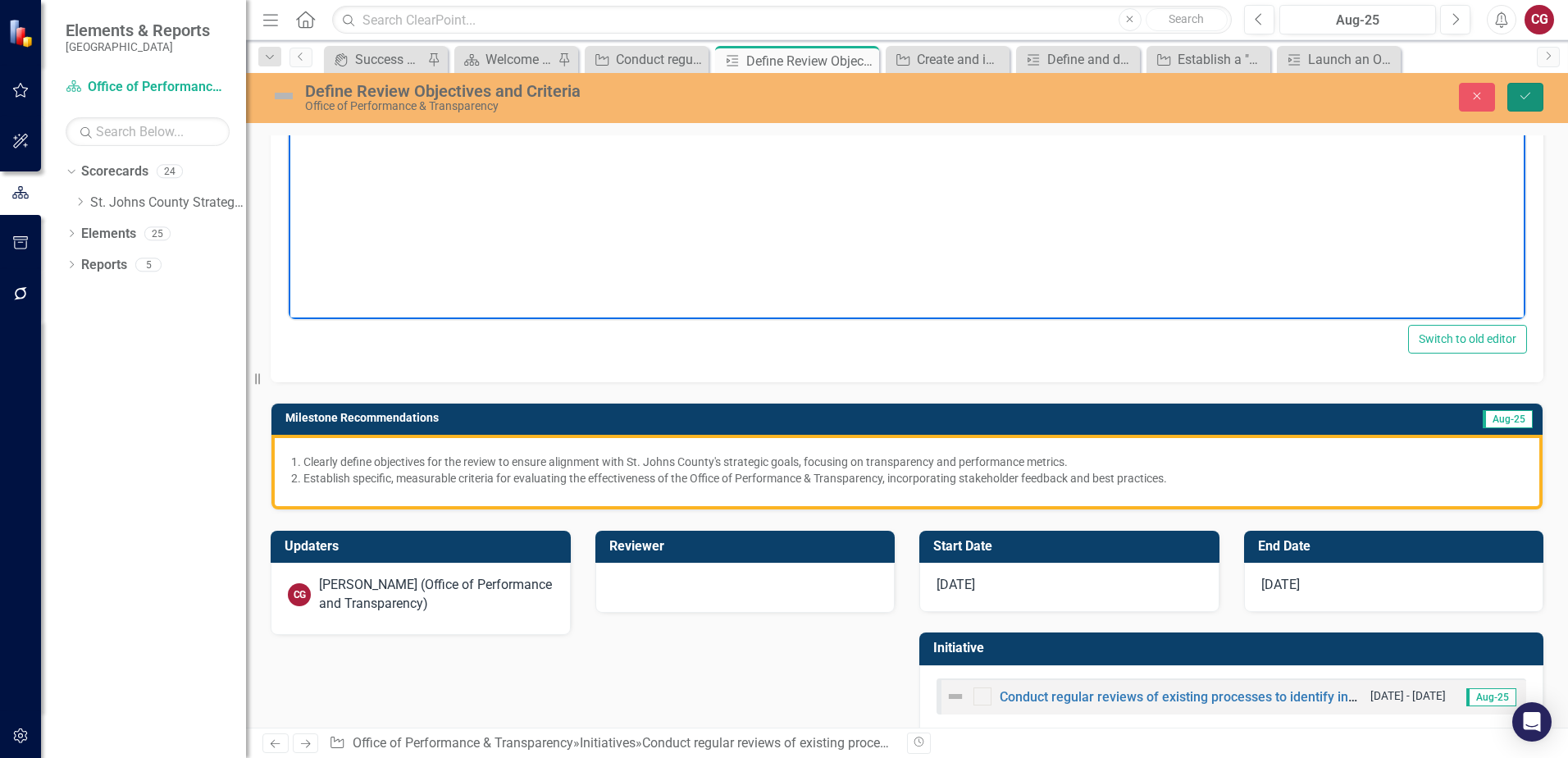
click at [1515, 104] on button "Save" at bounding box center [1525, 97] width 36 height 29
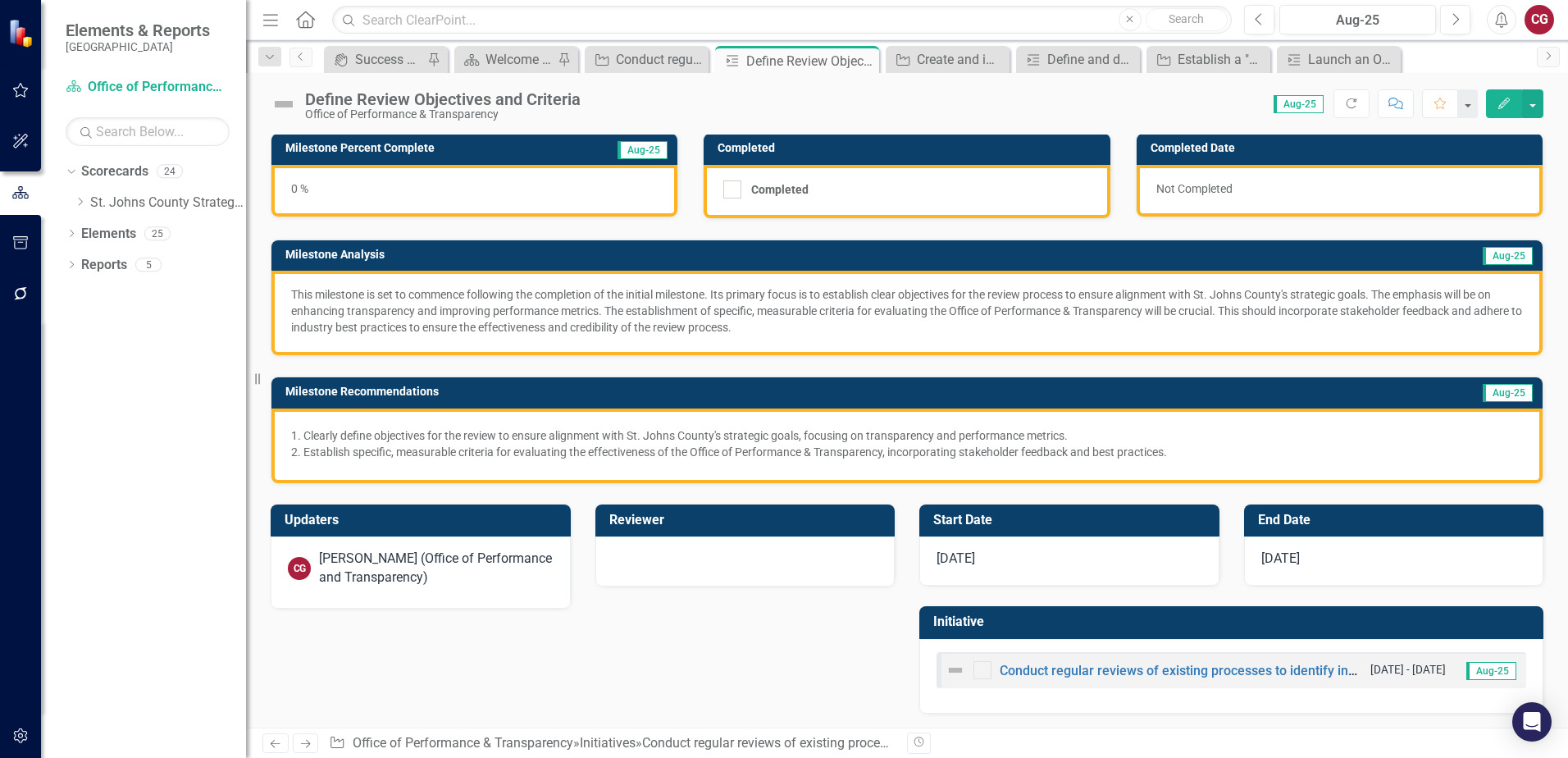
scroll to position [108, 0]
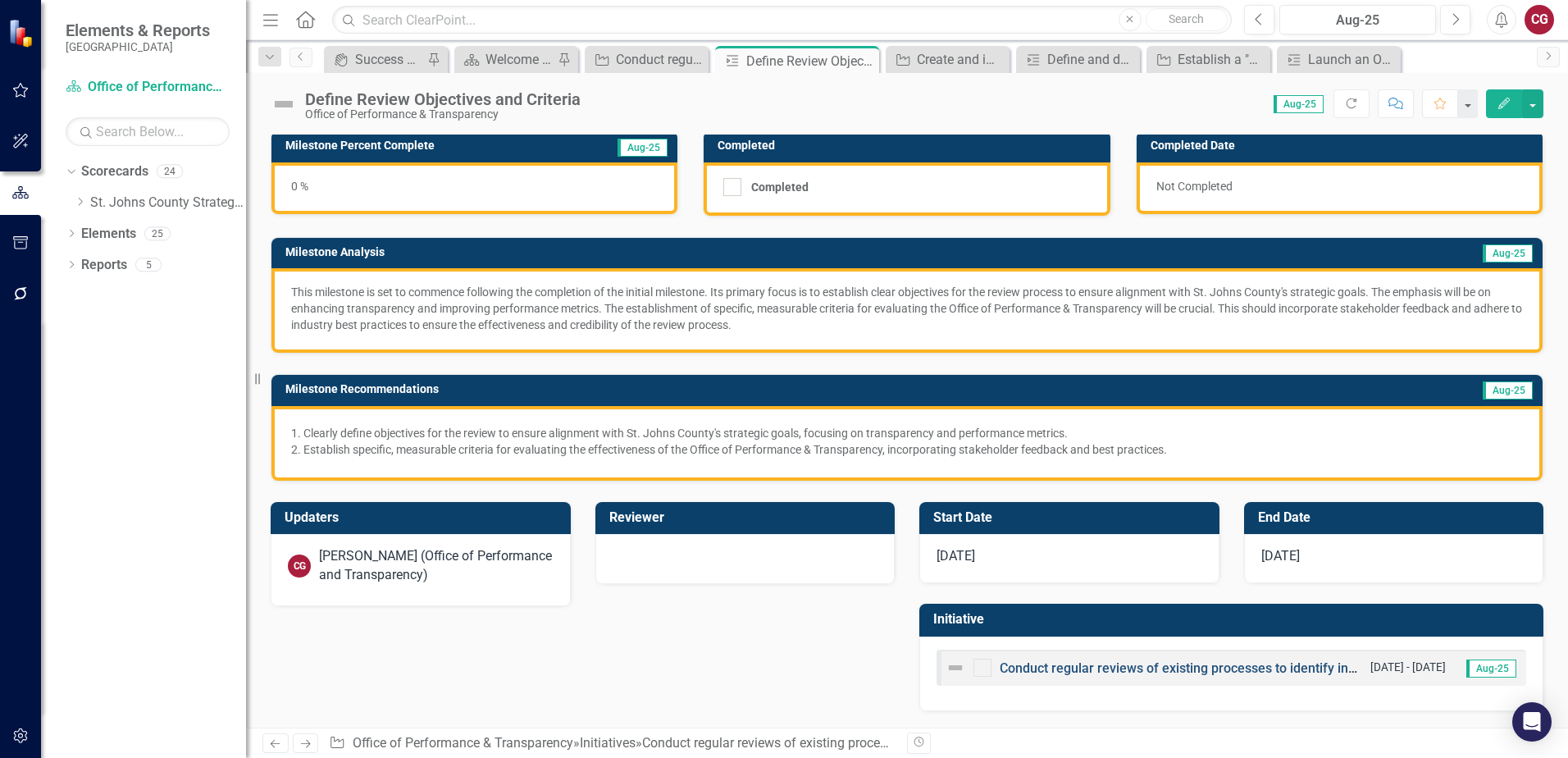
click at [1007, 668] on link "Conduct regular reviews of existing processes to identify inefficiencies or bot…" at bounding box center [1250, 668] width 503 height 16
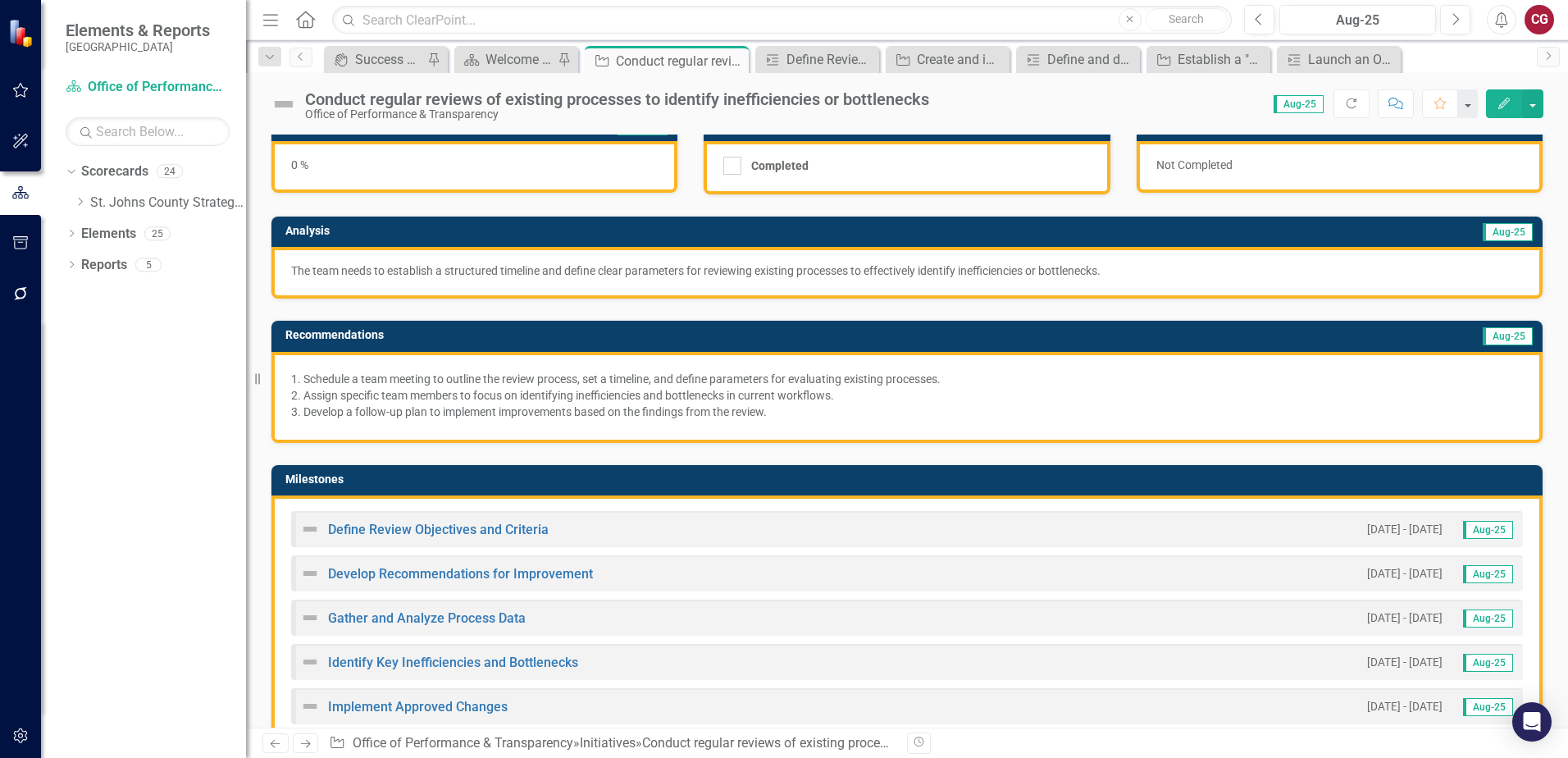
scroll to position [164, 0]
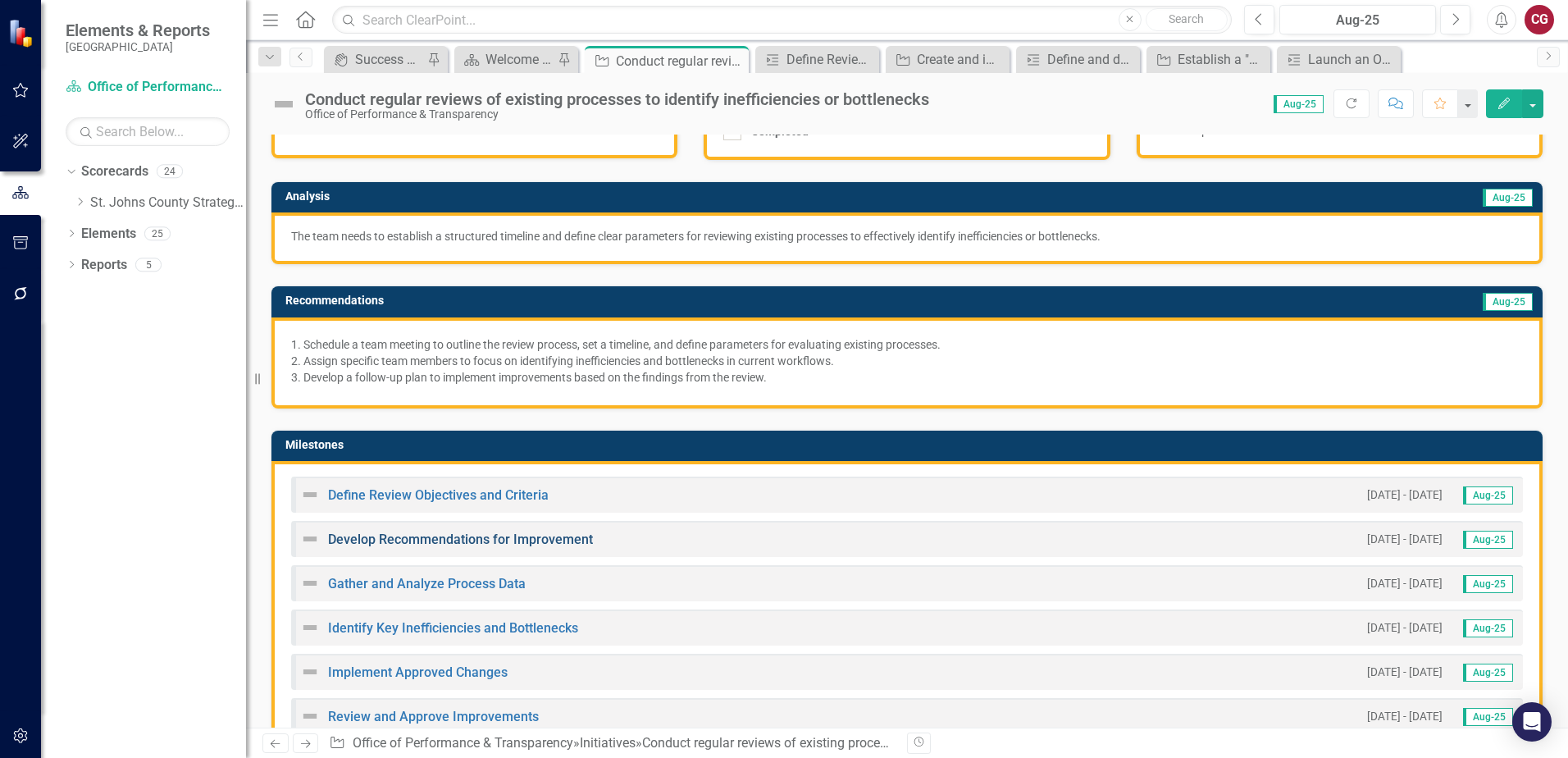
click at [453, 542] on link "Develop Recommendations for Improvement" at bounding box center [460, 539] width 264 height 16
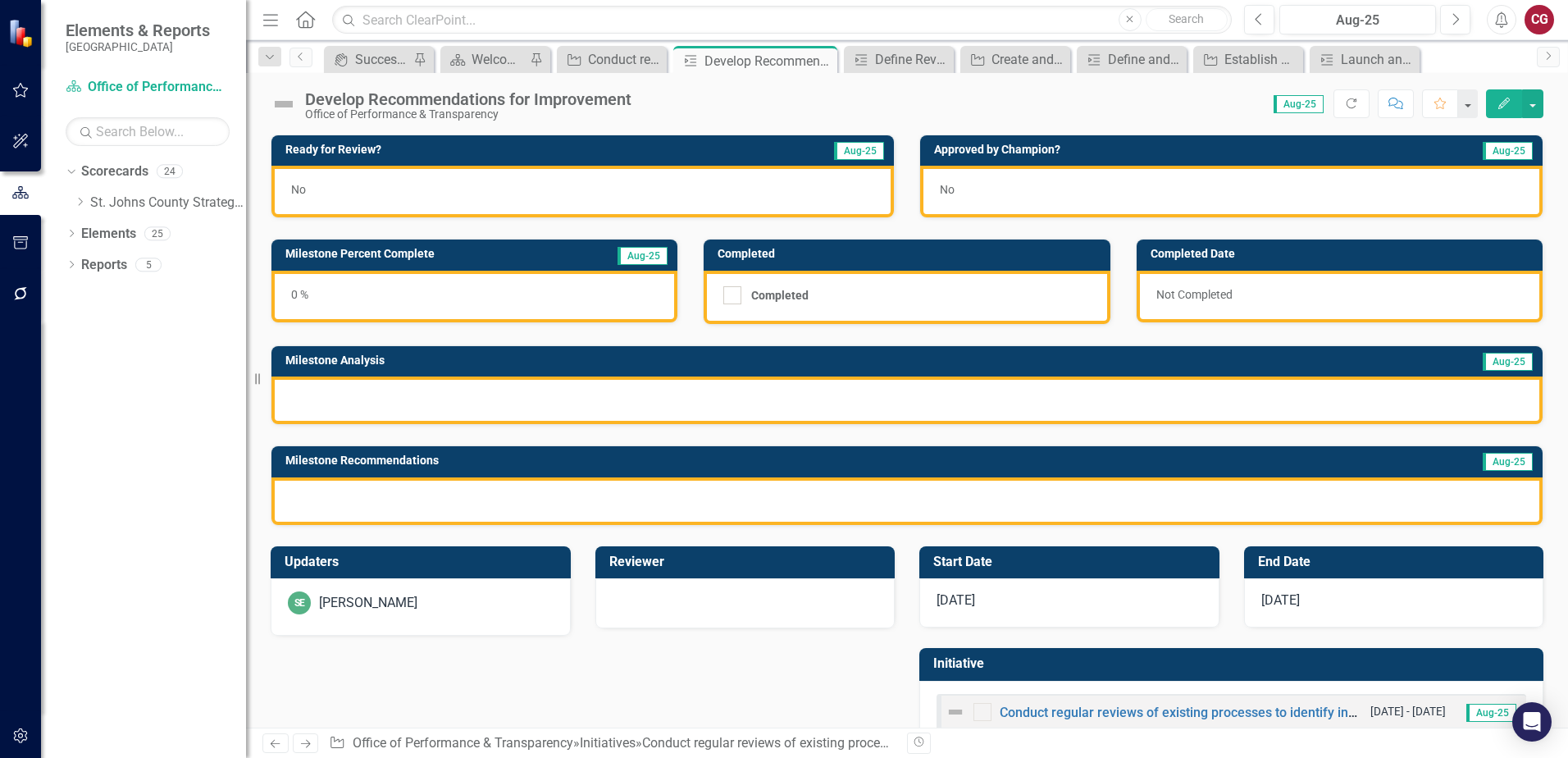
click at [449, 577] on div "Updaters" at bounding box center [421, 562] width 300 height 33
click at [437, 620] on div "SE [PERSON_NAME]" at bounding box center [421, 607] width 300 height 58
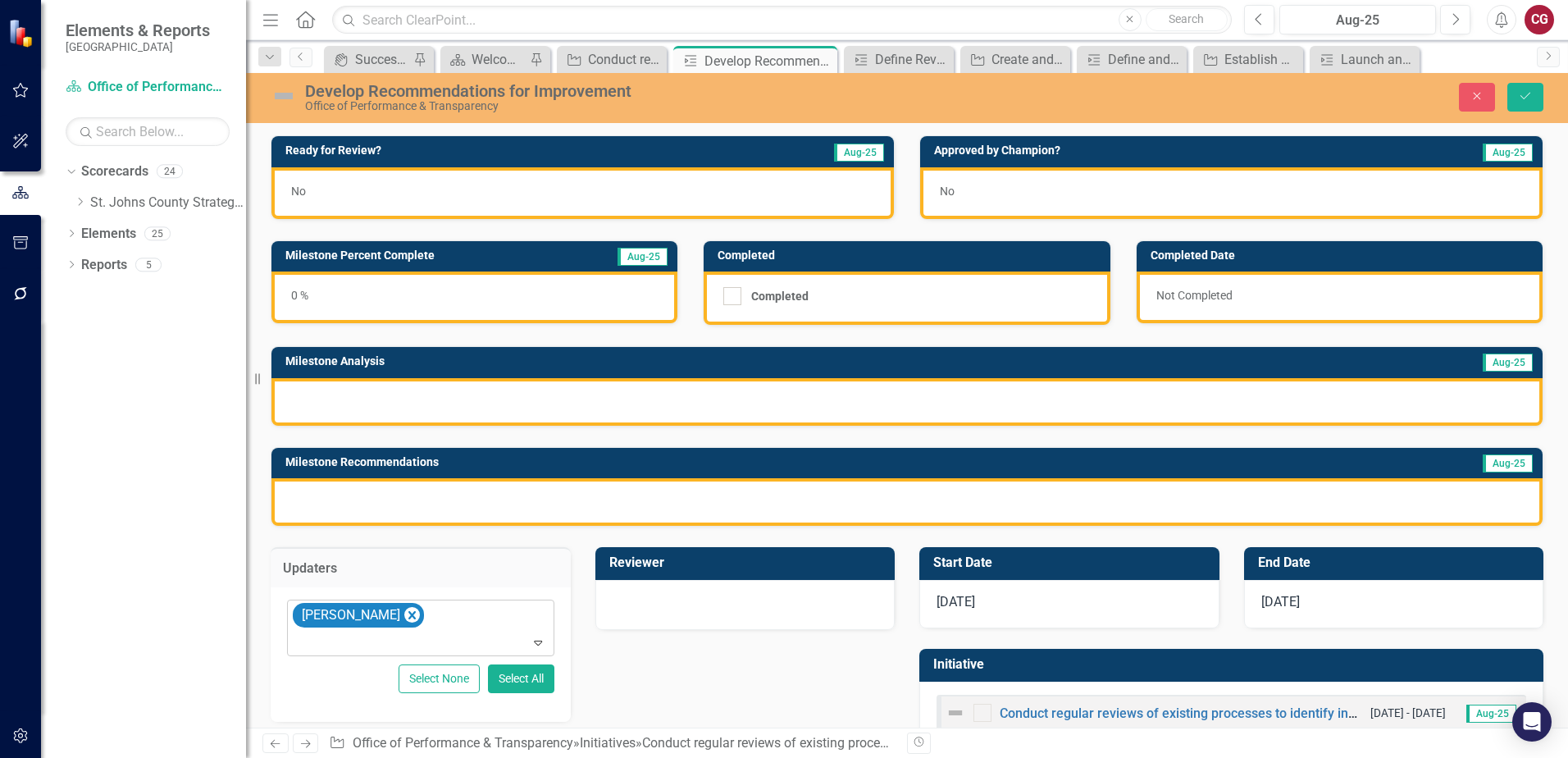
click at [409, 621] on icon "Remove Savannah Evans" at bounding box center [412, 616] width 16 height 20
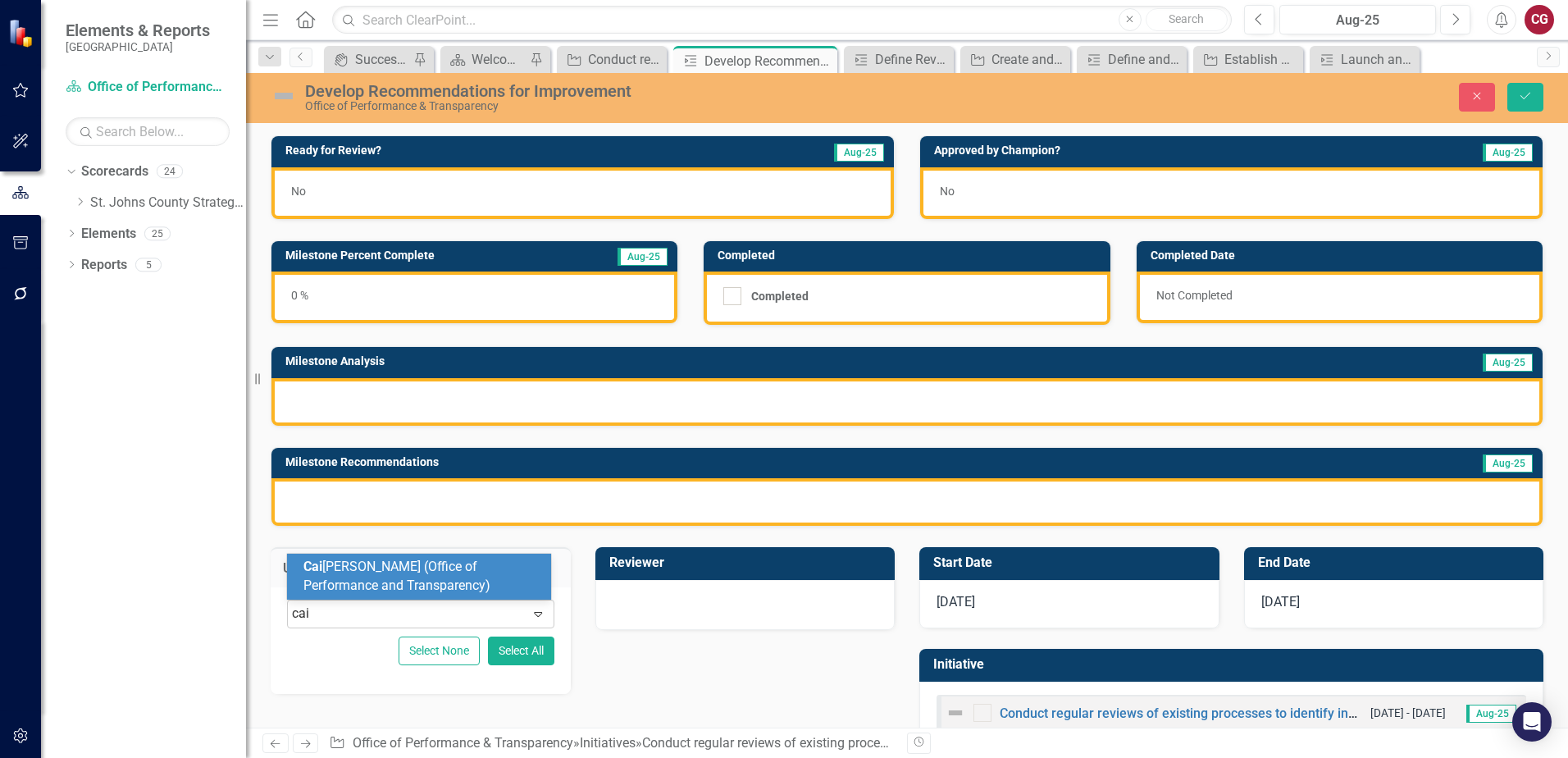
type input "cait"
click at [417, 576] on span "[PERSON_NAME] (Office of Performance and Transparency)" at bounding box center [397, 575] width 187 height 34
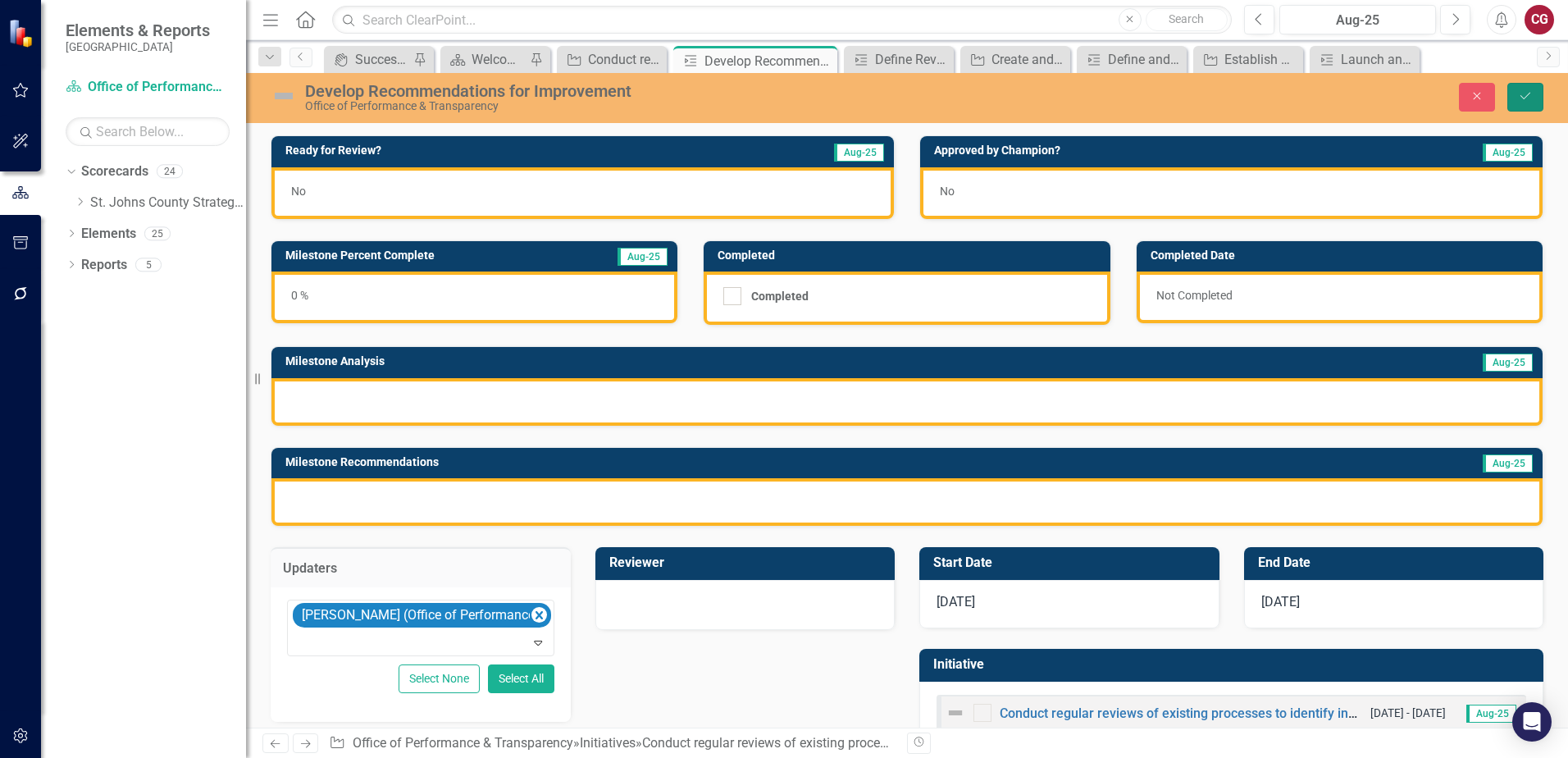
click at [1528, 100] on icon "Save" at bounding box center [1525, 96] width 15 height 11
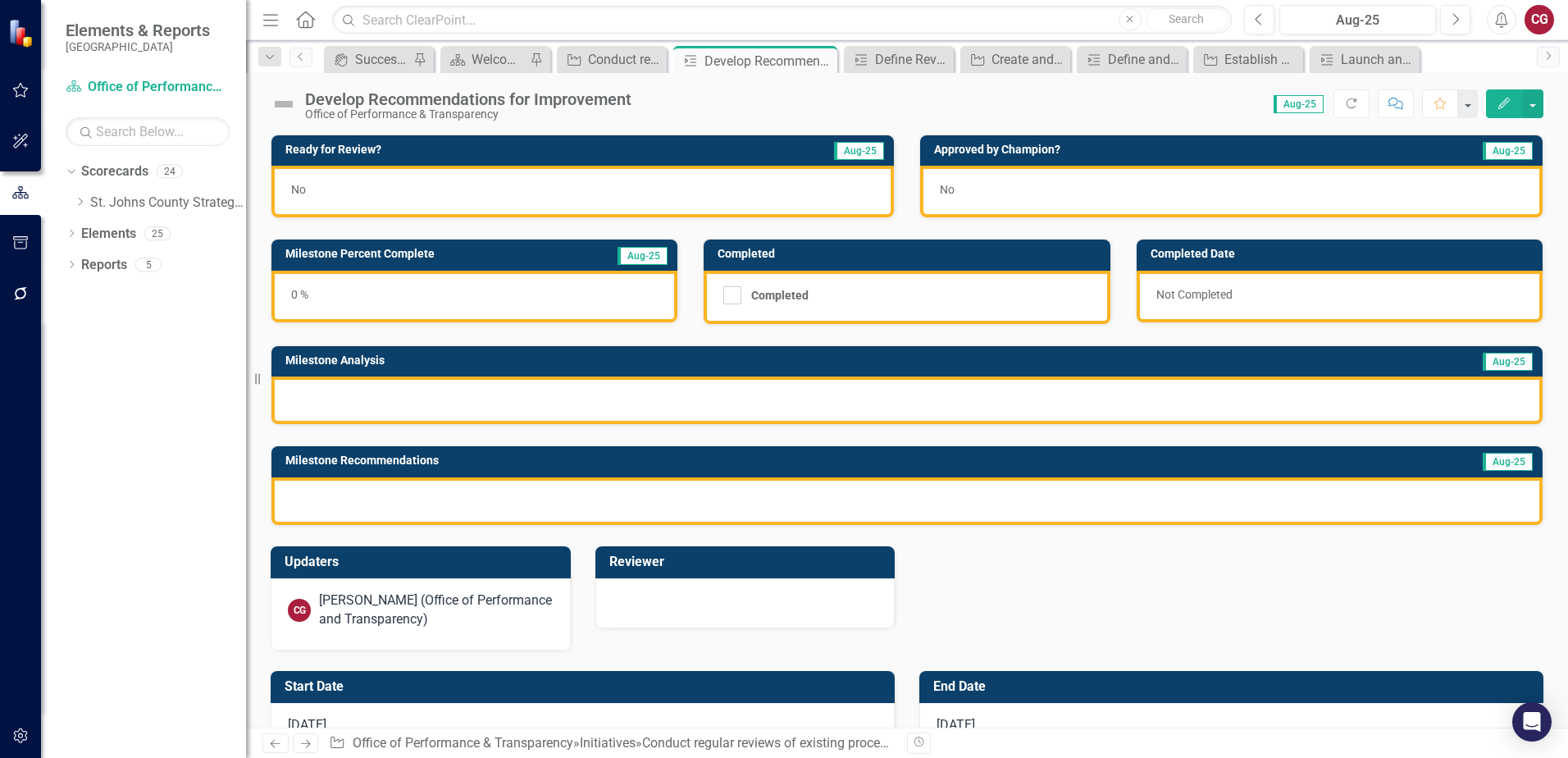
click at [586, 517] on div at bounding box center [906, 501] width 1271 height 47
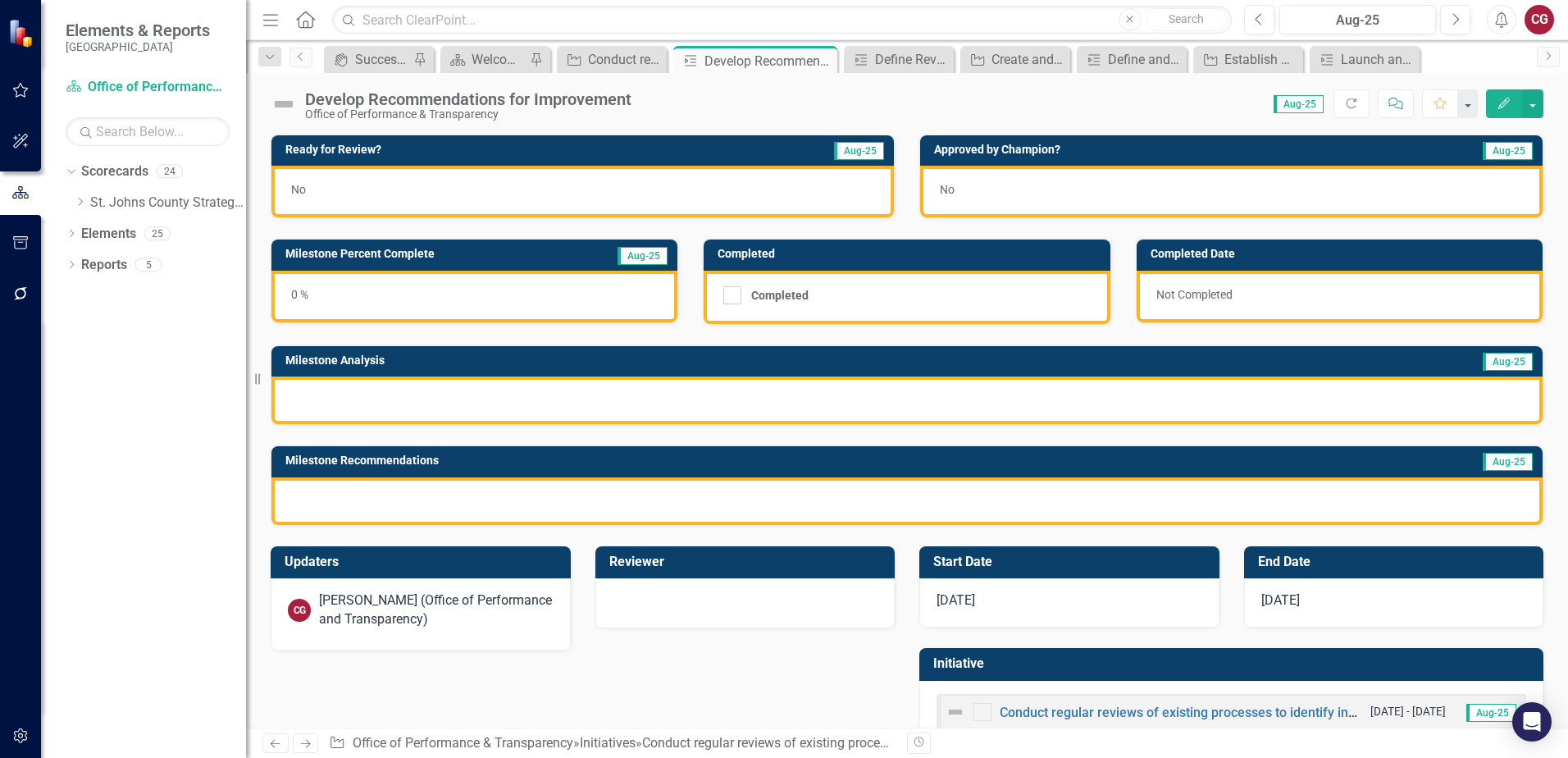
click at [586, 517] on div at bounding box center [906, 501] width 1271 height 47
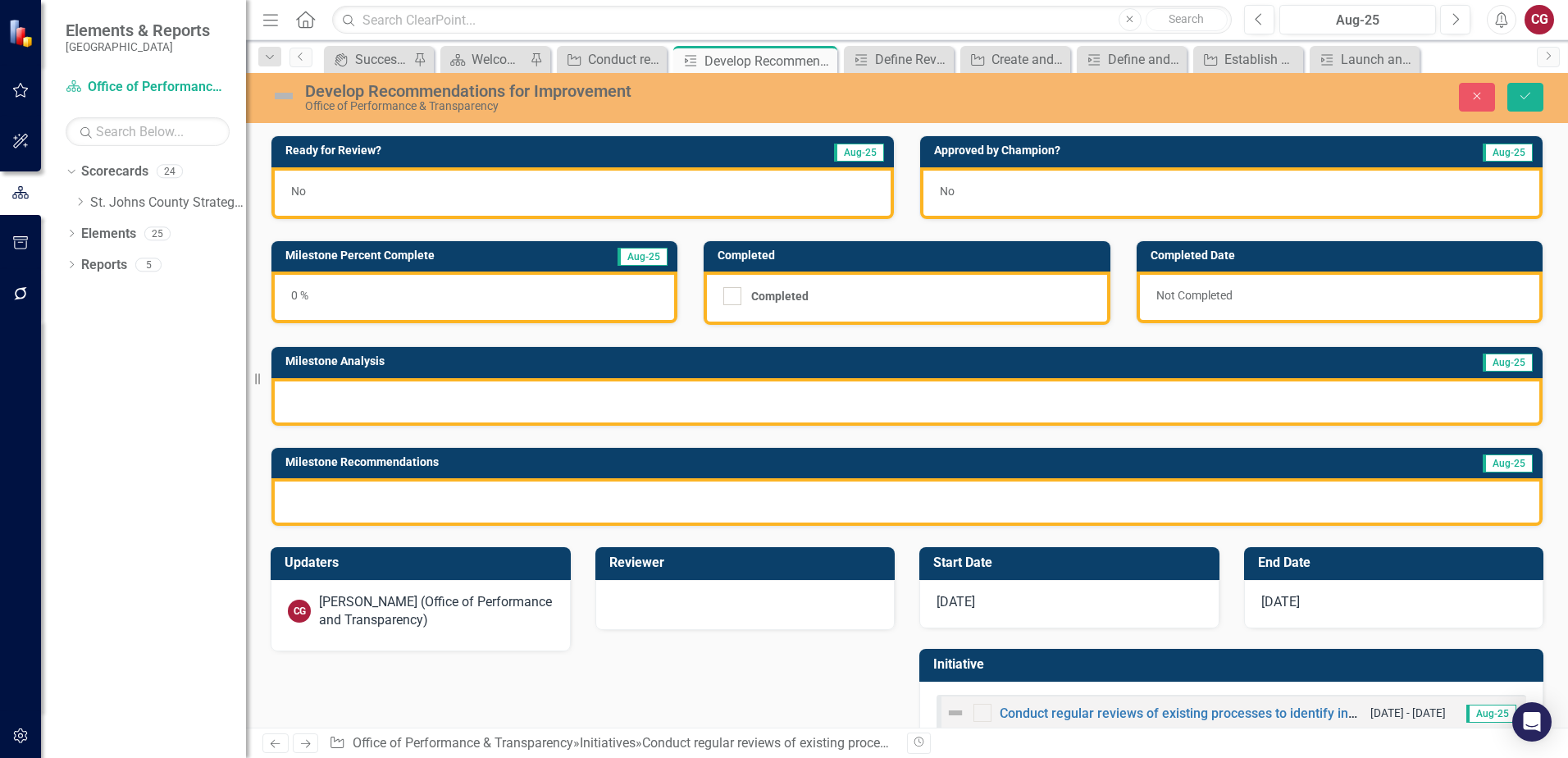
click at [629, 498] on div at bounding box center [906, 501] width 1271 height 47
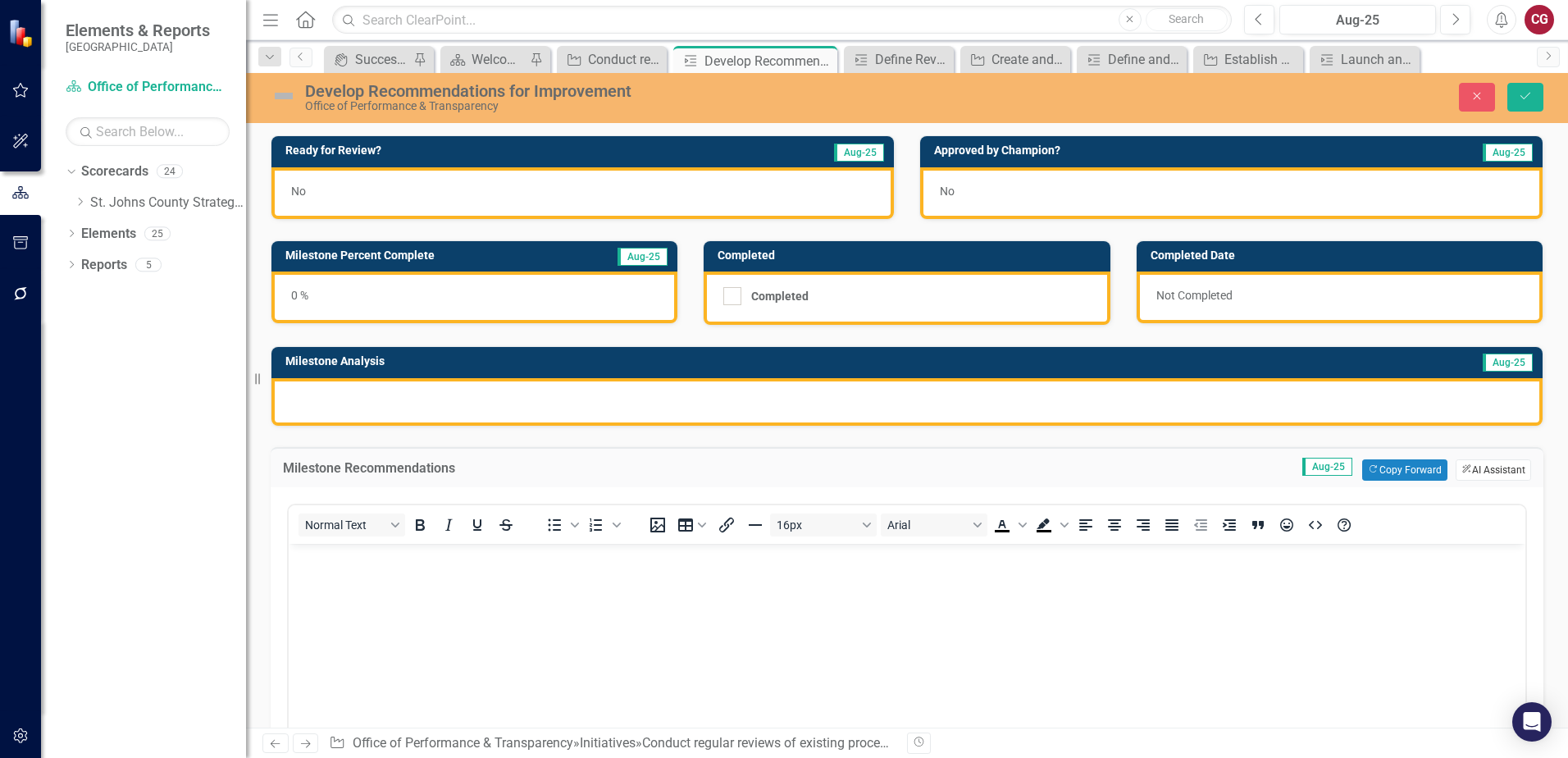
click at [1491, 465] on button "ClearPoint AI AI Assistant" at bounding box center [1493, 469] width 75 height 21
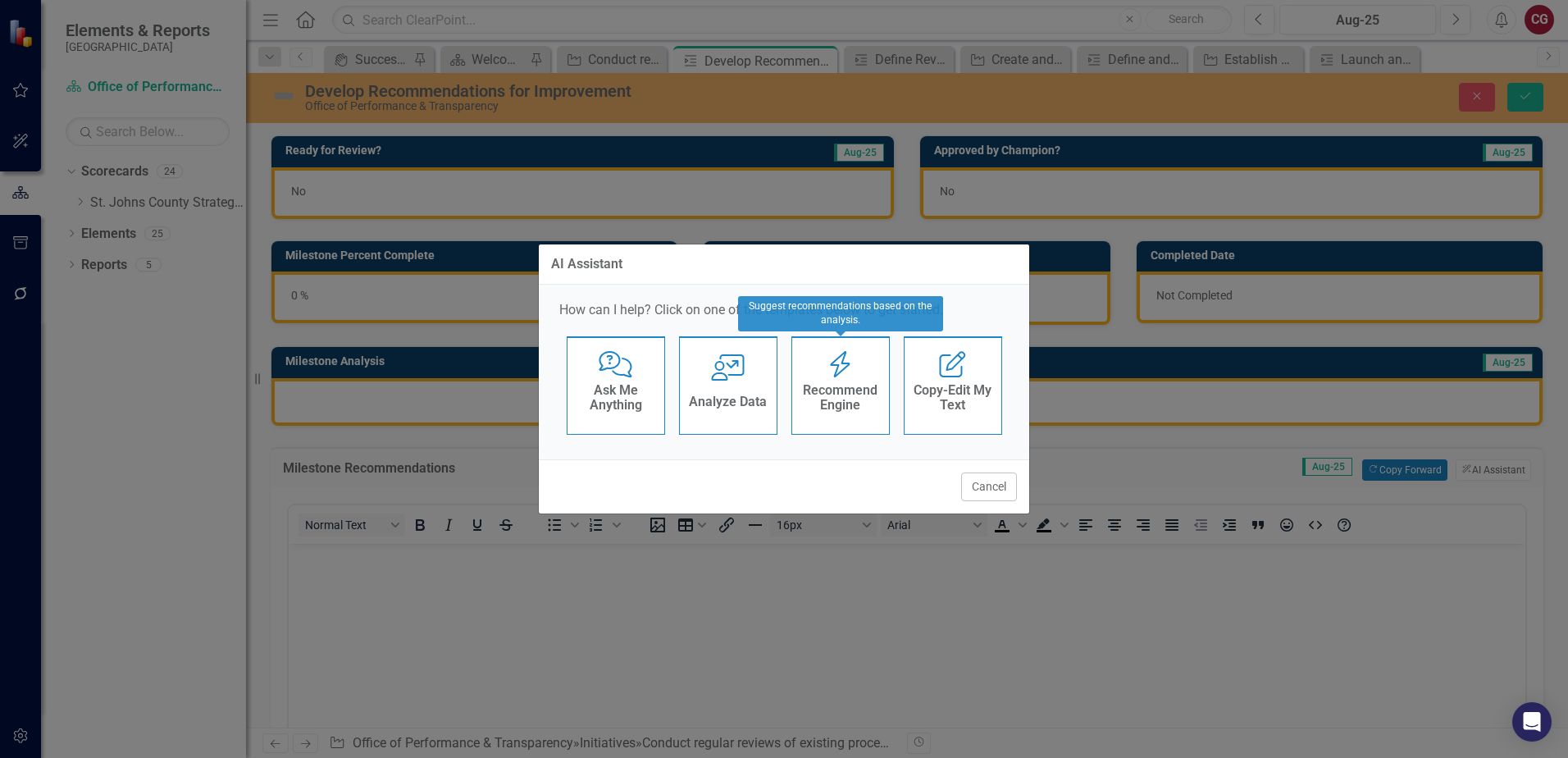
click at [828, 399] on h4 "Recommend Engine" at bounding box center [841, 397] width 80 height 29
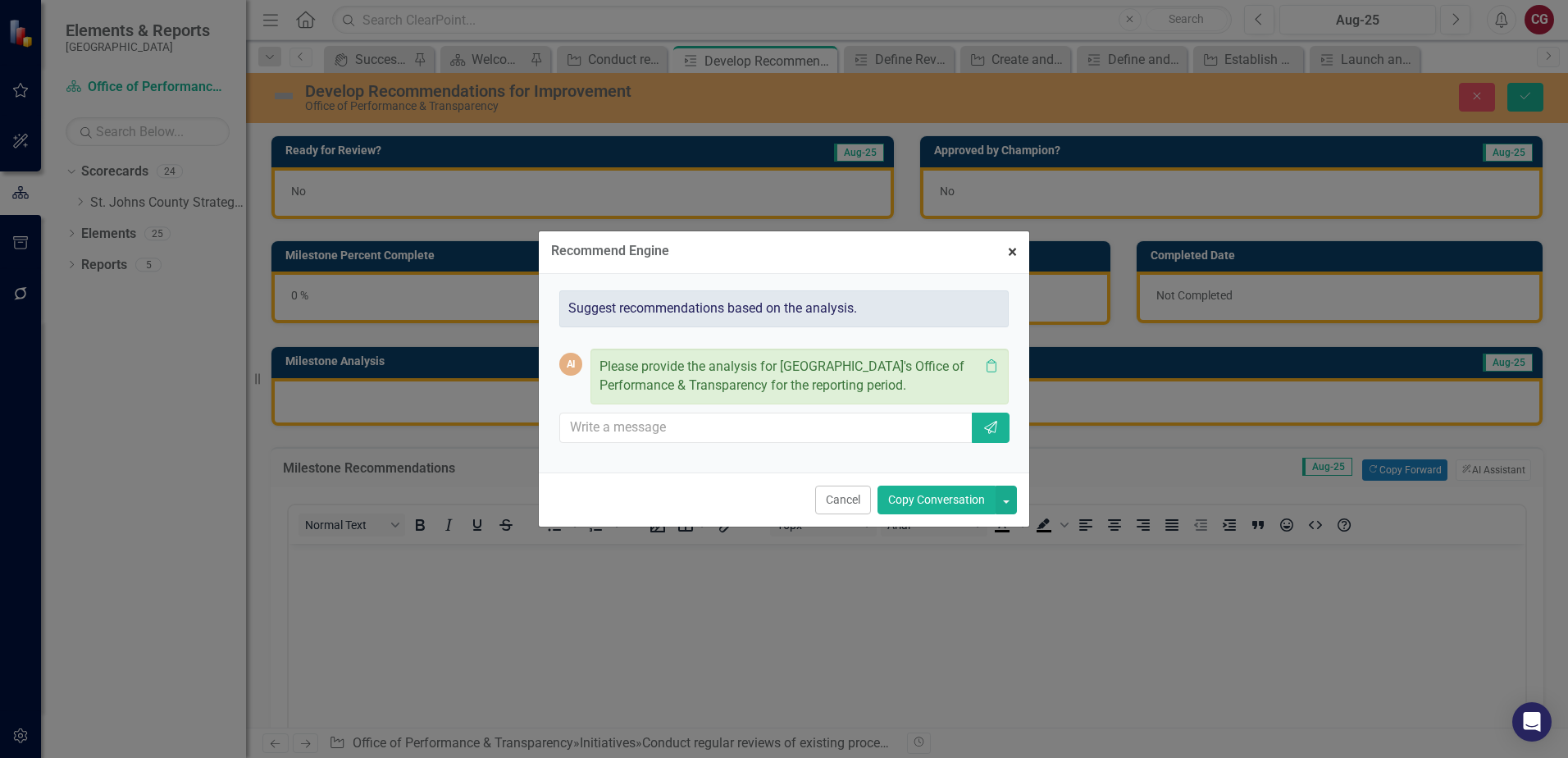
click at [1013, 250] on span "×" at bounding box center [1012, 251] width 9 height 20
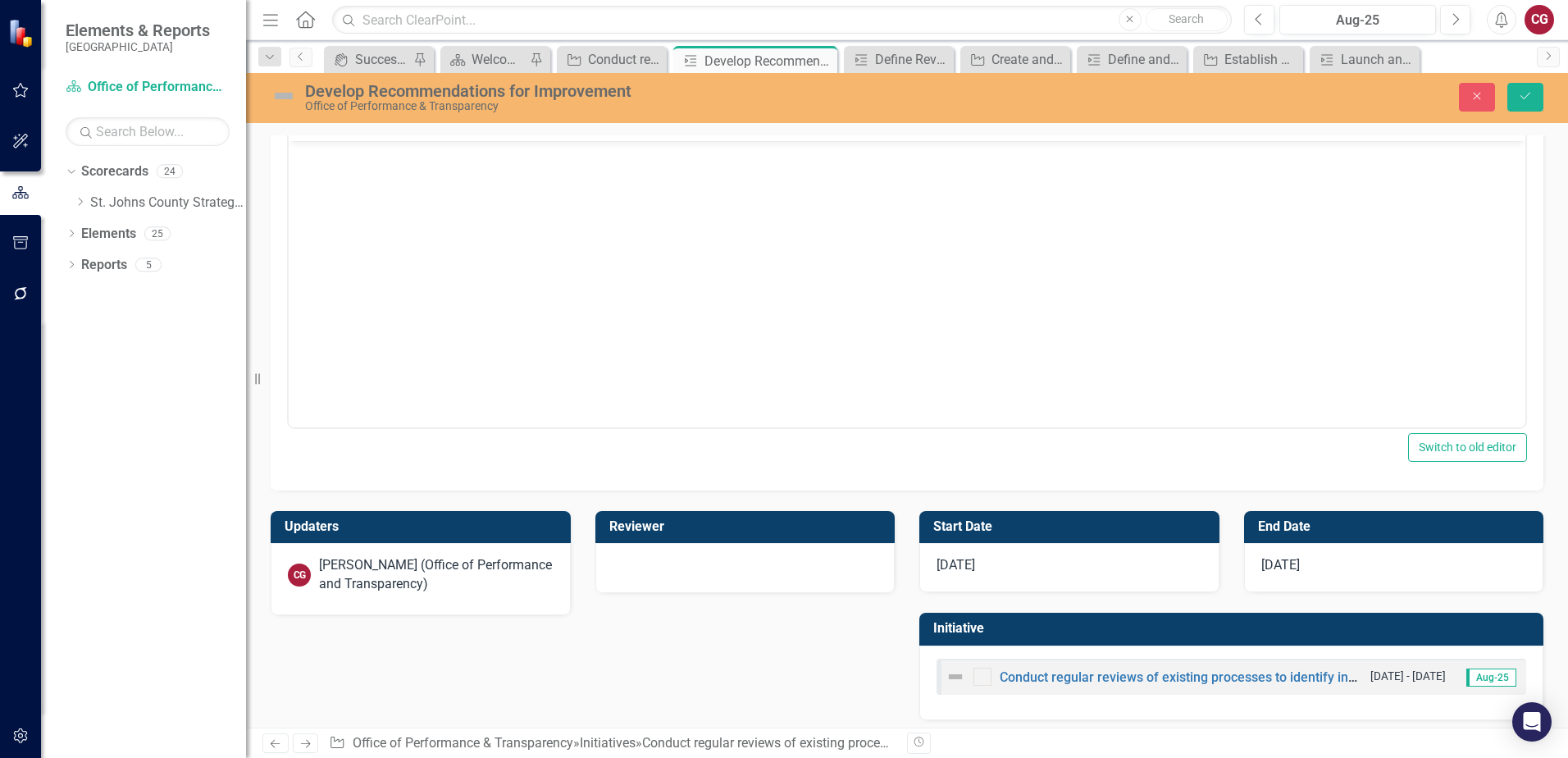
scroll to position [411, 0]
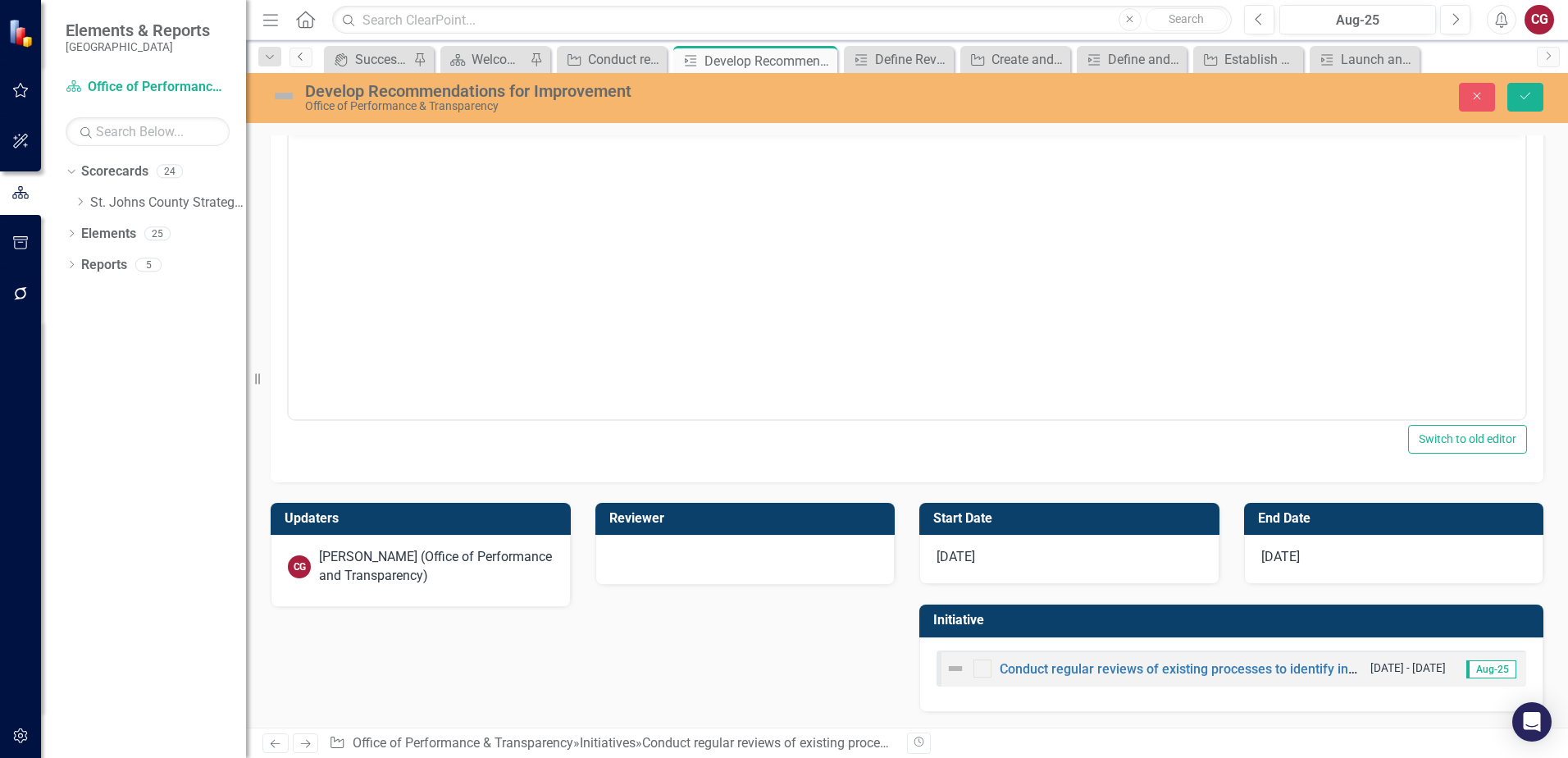
click at [295, 59] on icon "Previous" at bounding box center [301, 56] width 13 height 10
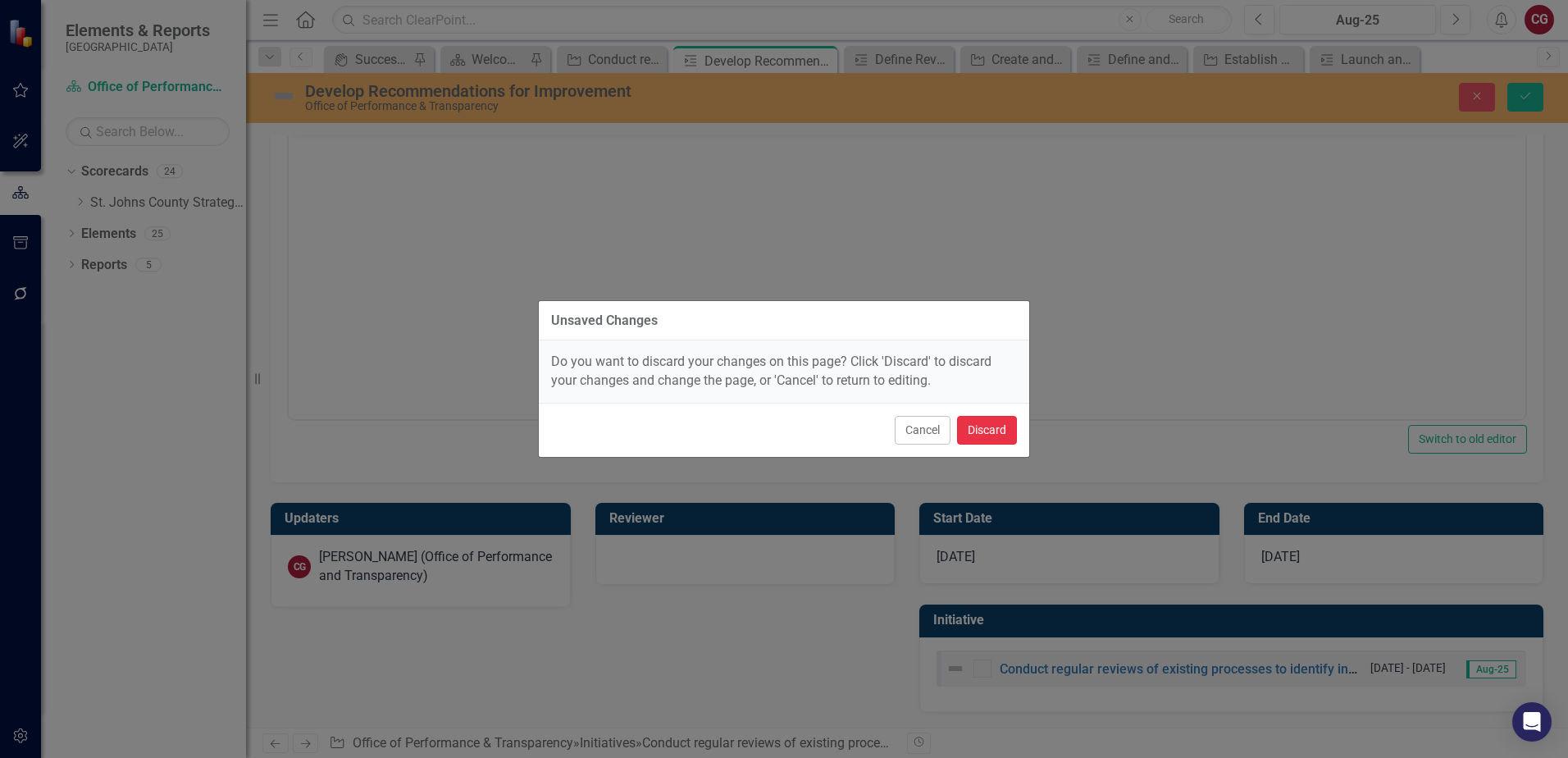
click at [980, 430] on button "Discard" at bounding box center [987, 429] width 60 height 29
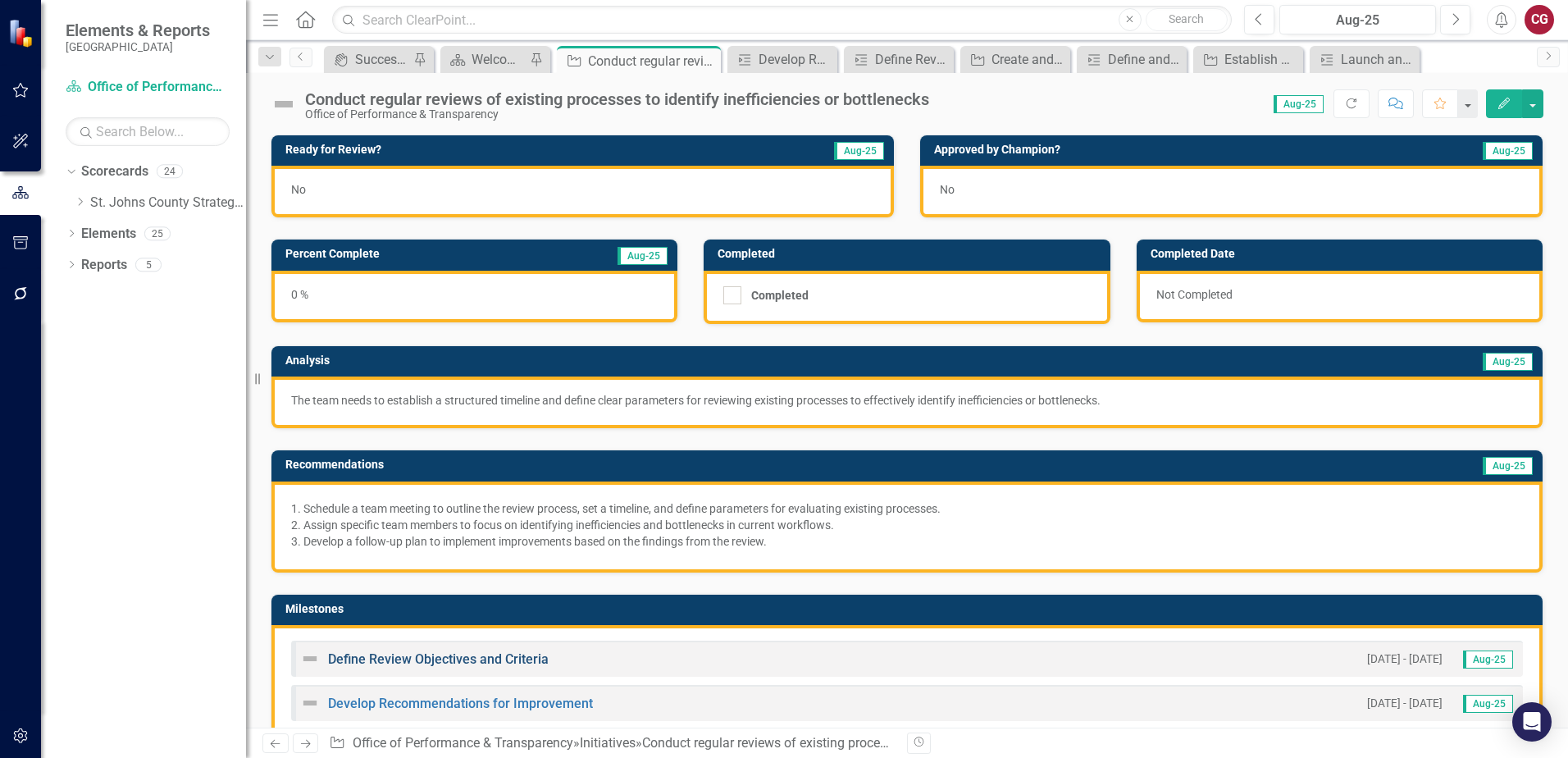
click at [472, 655] on link "Define Review Objectives and Criteria" at bounding box center [438, 658] width 221 height 16
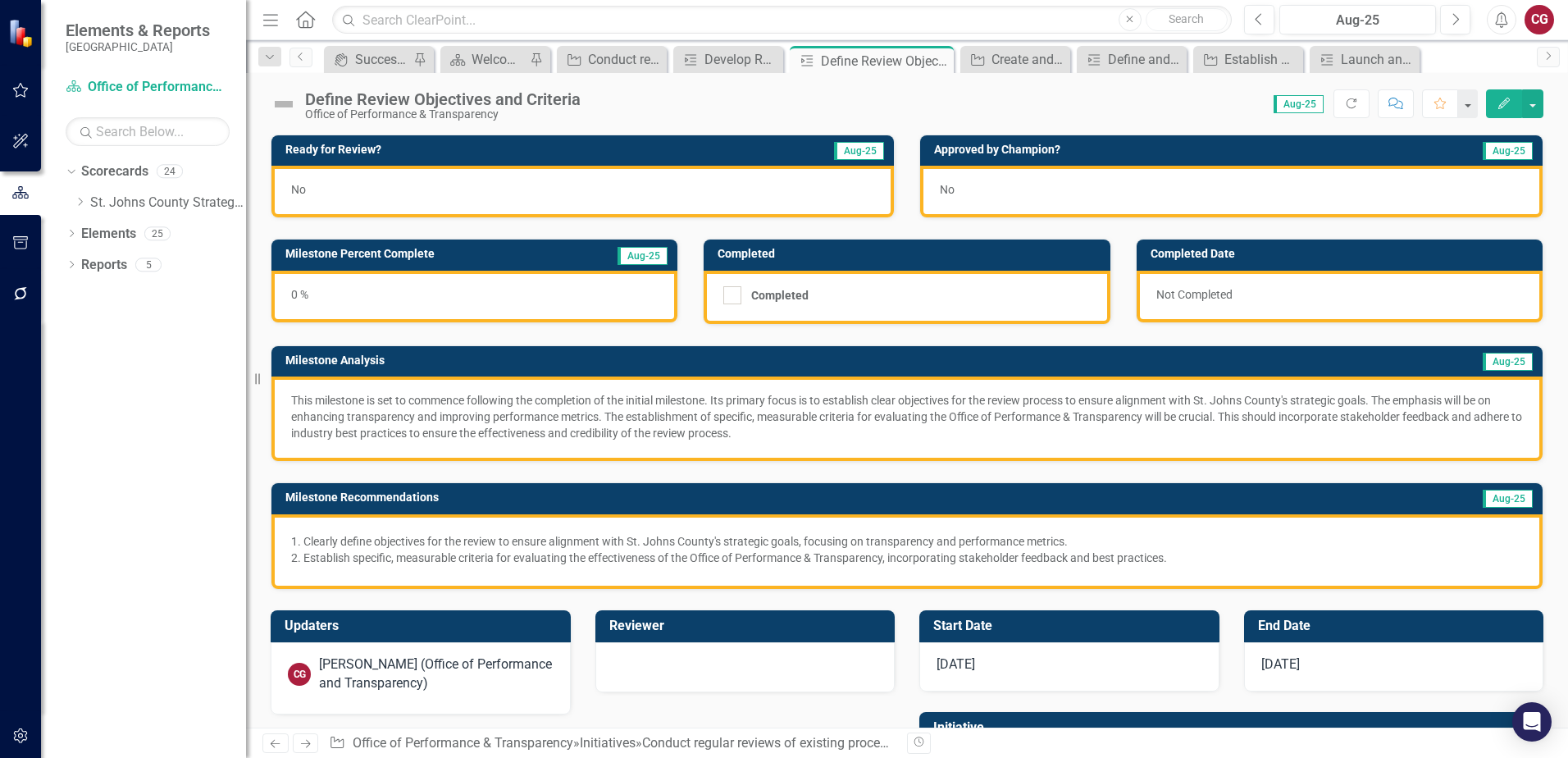
click at [798, 407] on p "This milestone is set to commence following the completion of the initial miles…" at bounding box center [907, 416] width 1232 height 49
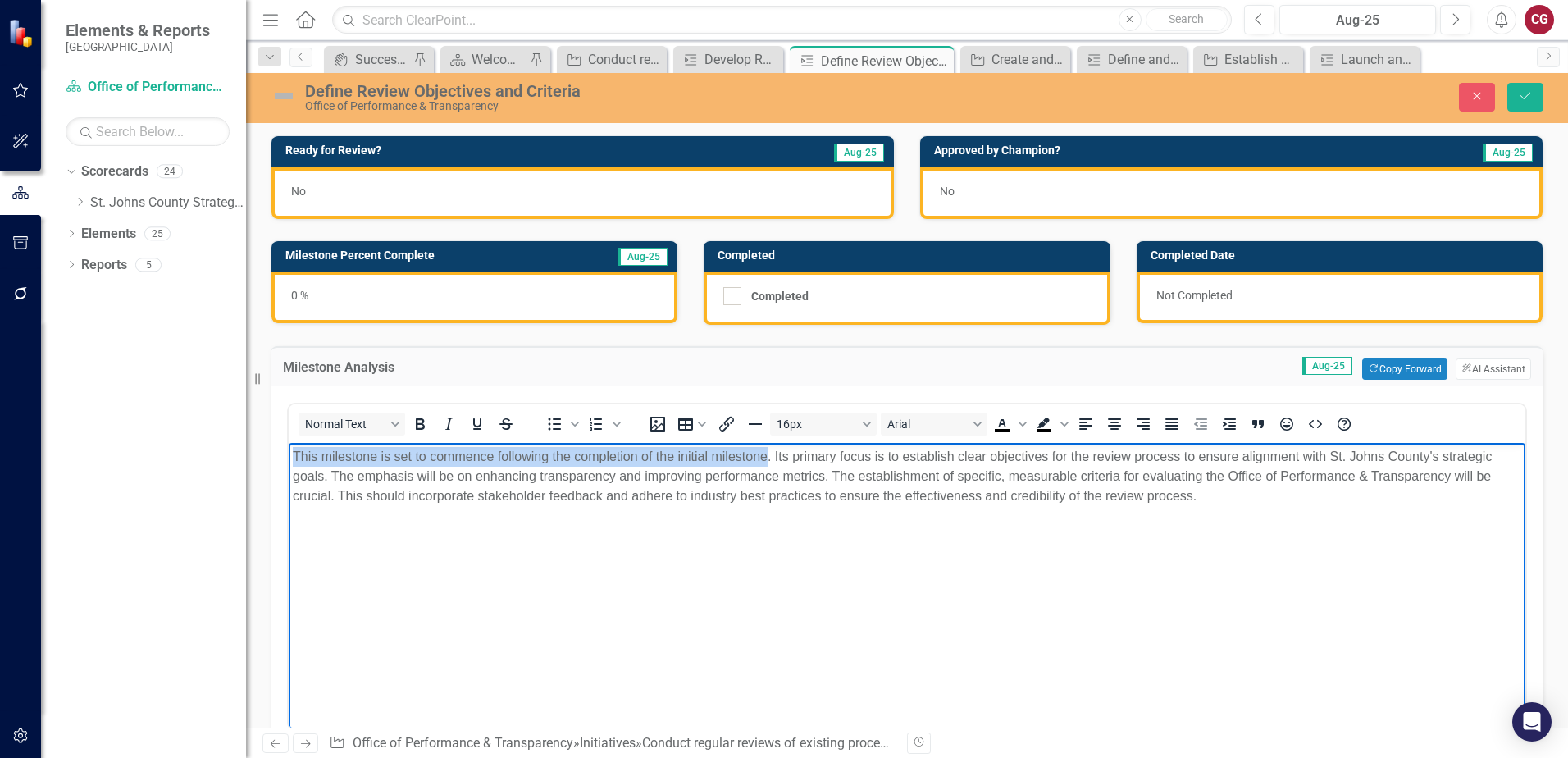
drag, startPoint x: 296, startPoint y: 453, endPoint x: 766, endPoint y: 447, distance: 470.0
click at [766, 447] on p "This milestone is set to commence following the completion of the initial miles…" at bounding box center [906, 476] width 1228 height 59
copy p "This milestone is set to commence following the completion of the initial miles…"
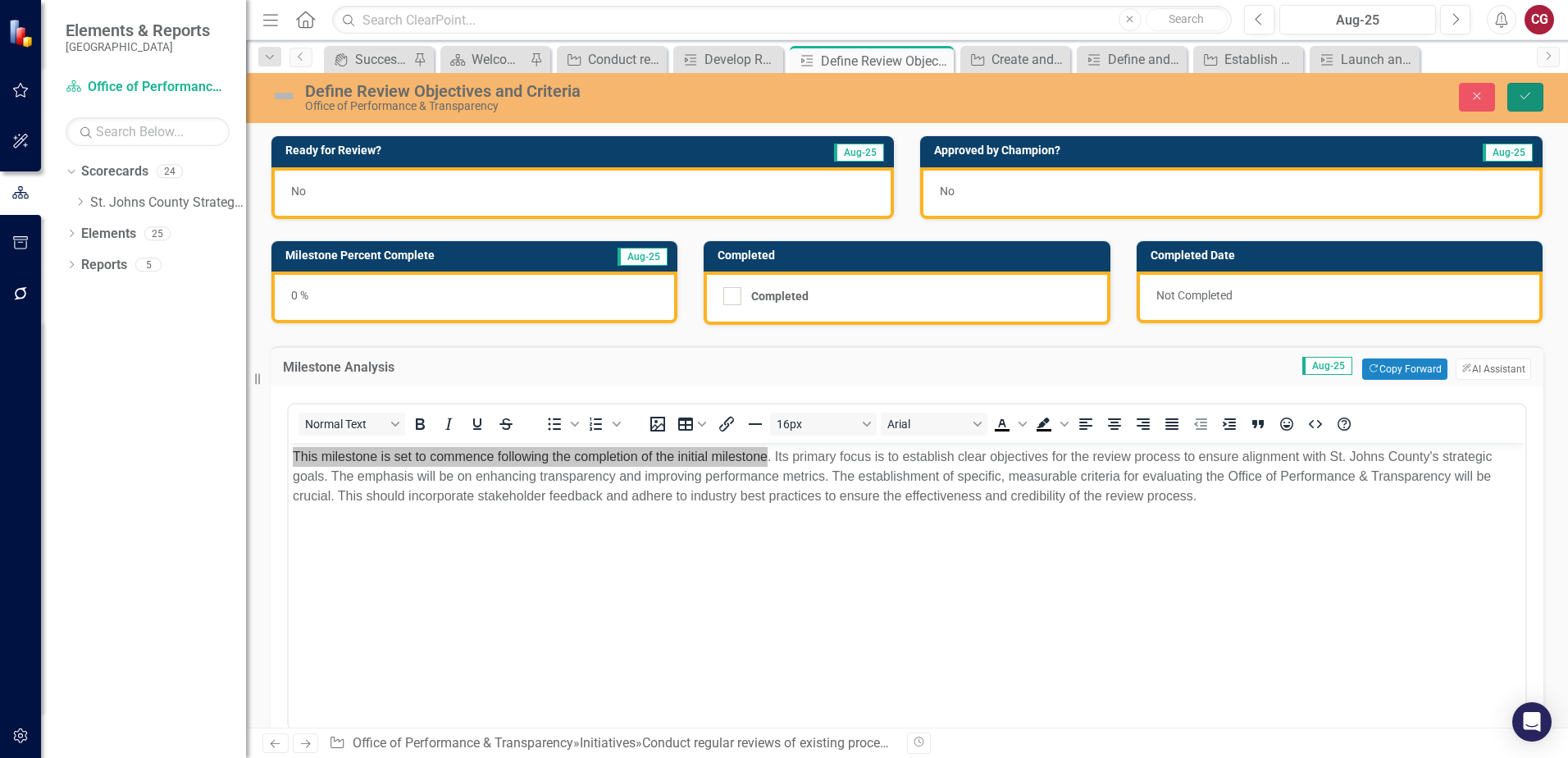
click at [1516, 107] on button "Save" at bounding box center [1525, 97] width 36 height 29
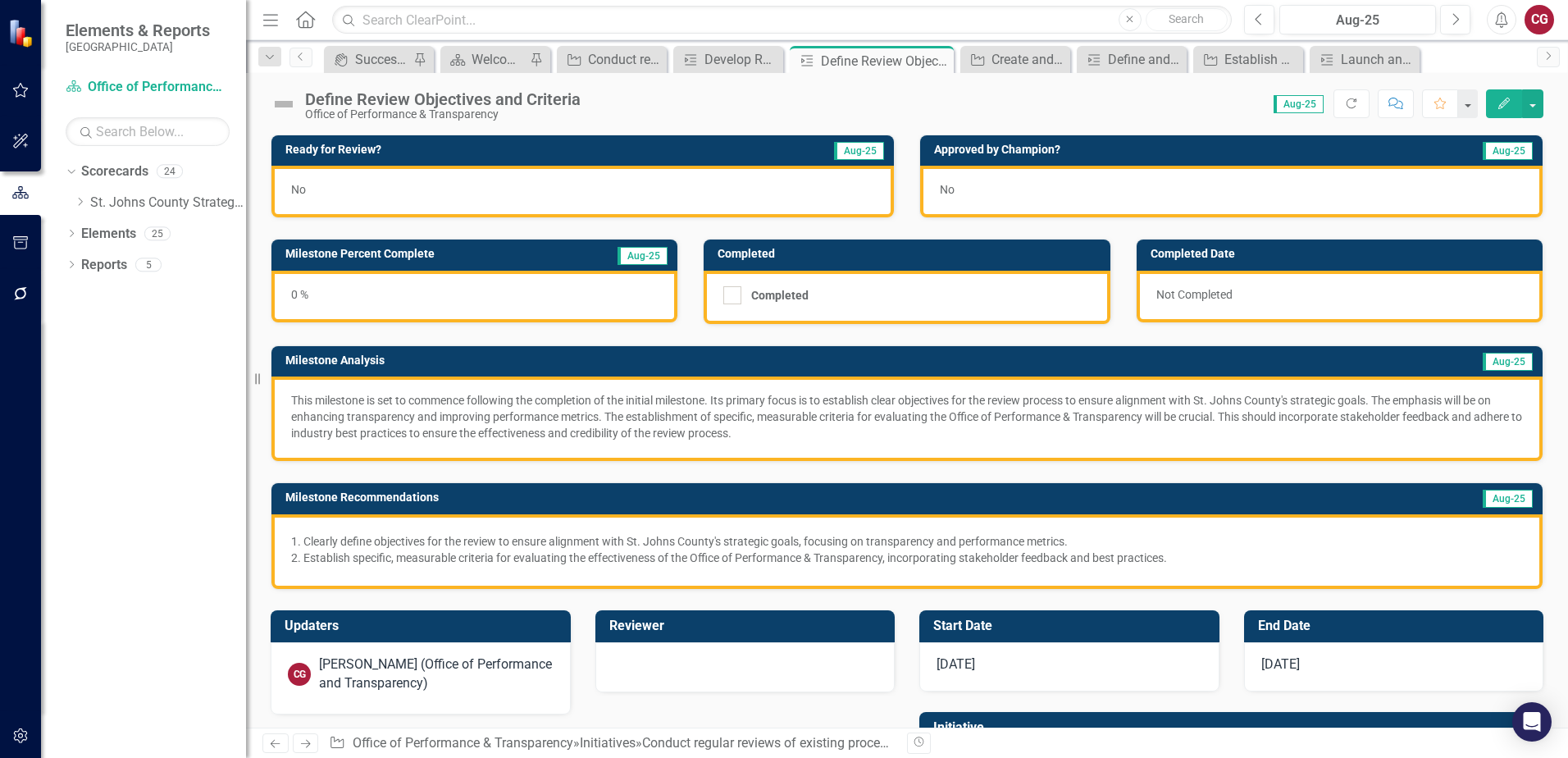
scroll to position [108, 0]
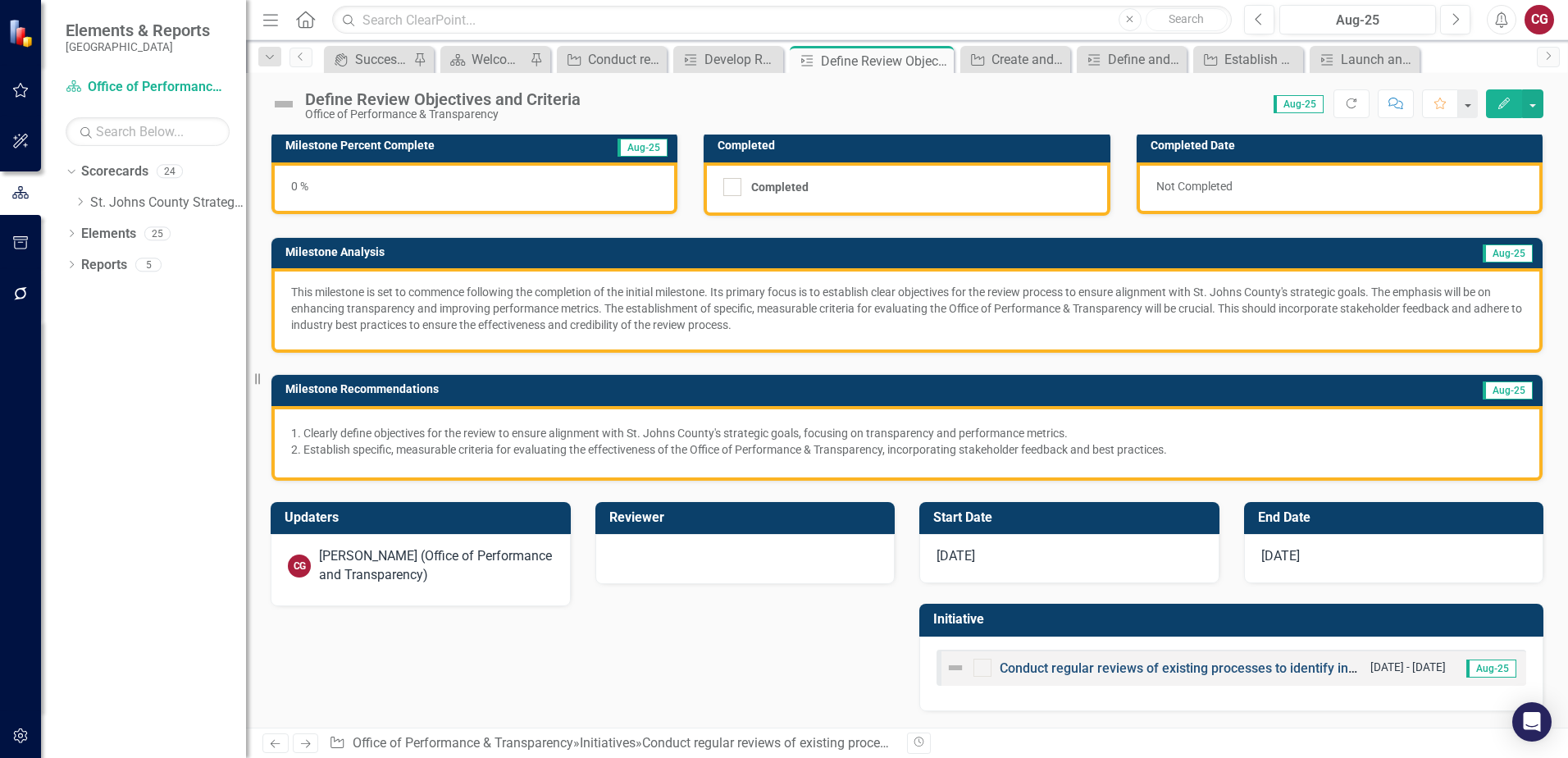
click at [1033, 670] on link "Conduct regular reviews of existing processes to identify inefficiencies or bot…" at bounding box center [1250, 668] width 503 height 16
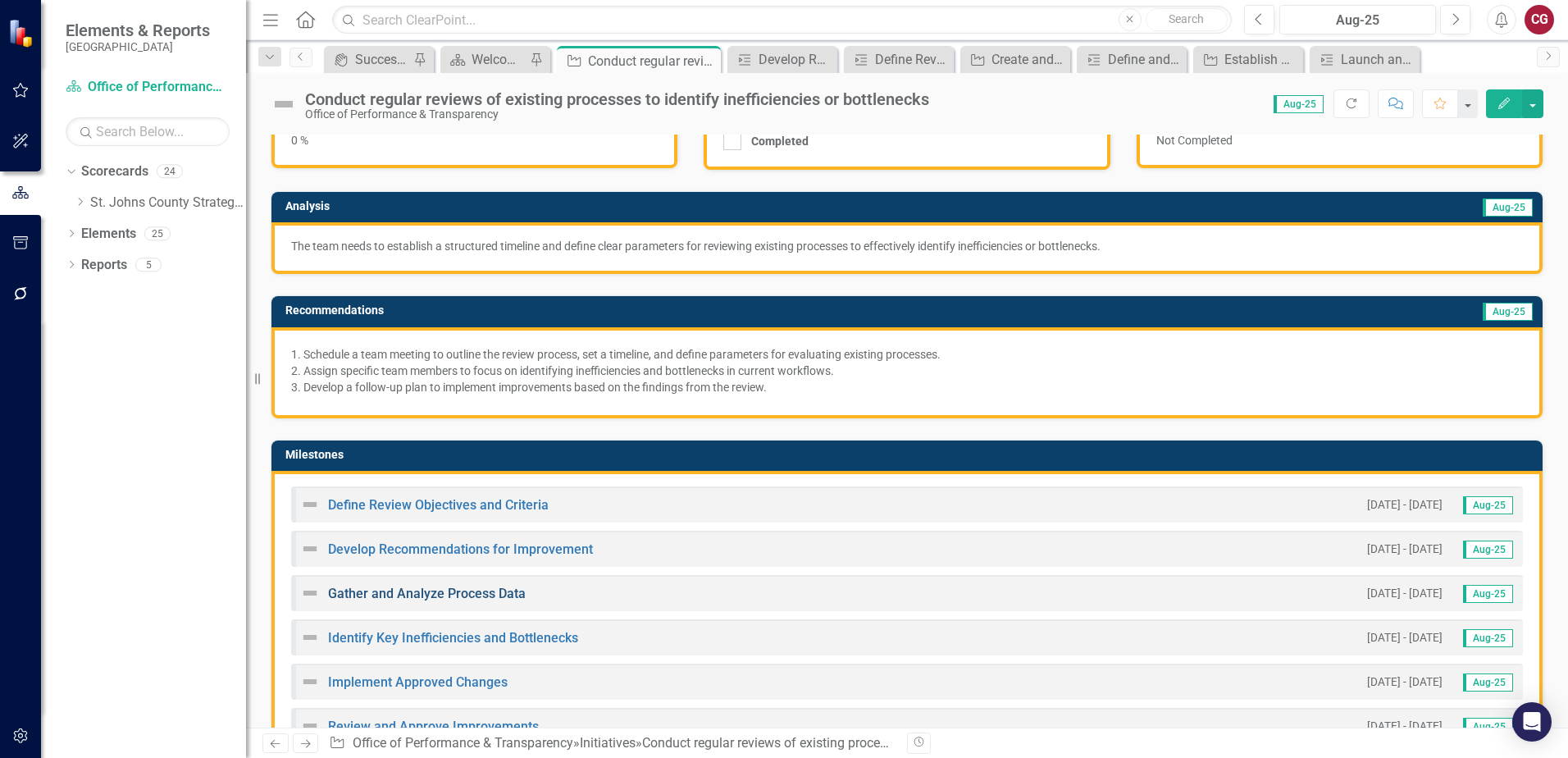
scroll to position [164, 0]
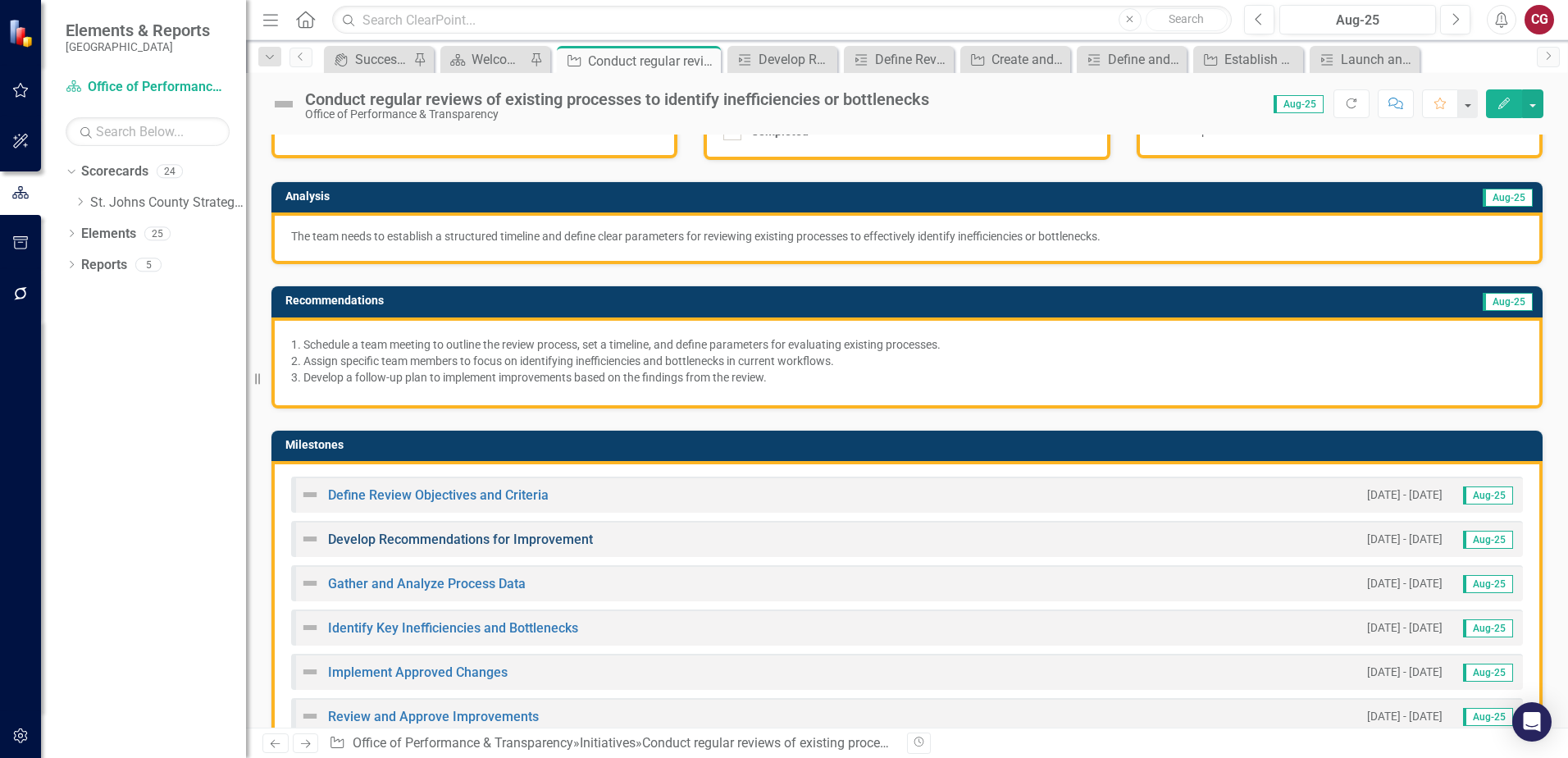
click at [463, 544] on link "Develop Recommendations for Improvement" at bounding box center [460, 539] width 264 height 16
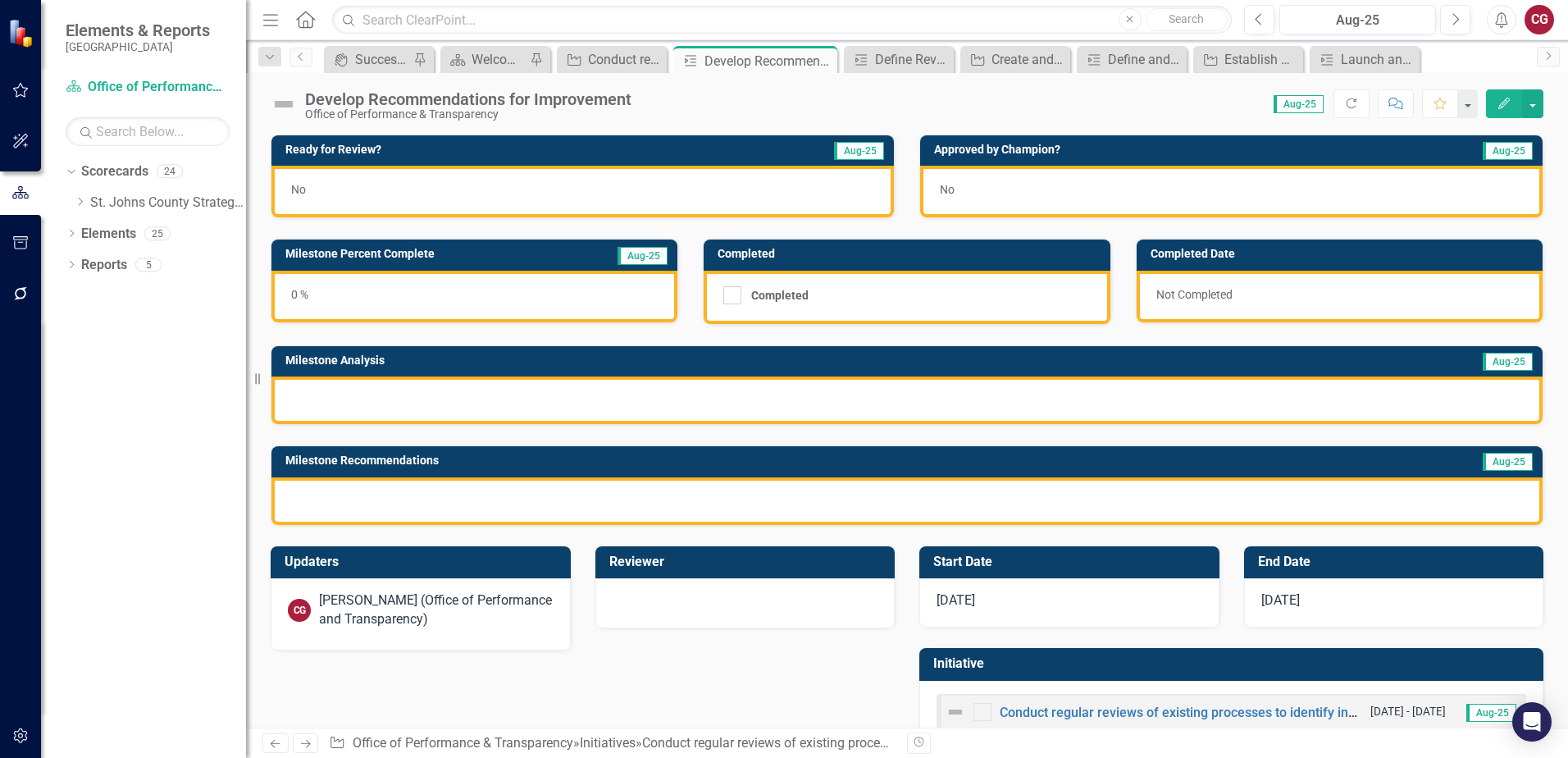
click at [442, 409] on div at bounding box center [906, 399] width 1271 height 47
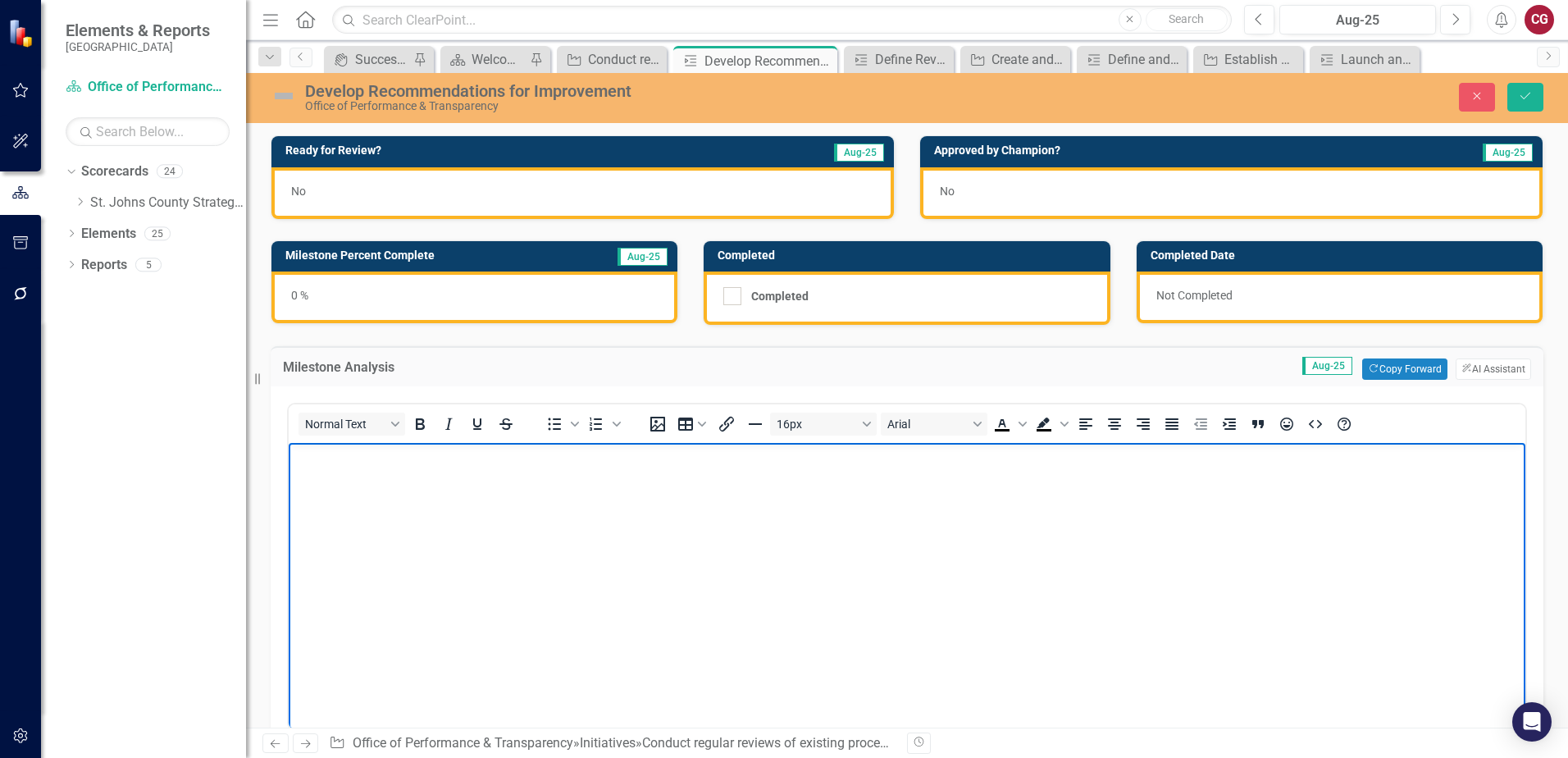
click at [429, 467] on body "Rich Text Area. Press ALT-0 for help." at bounding box center [907, 566] width 1237 height 246
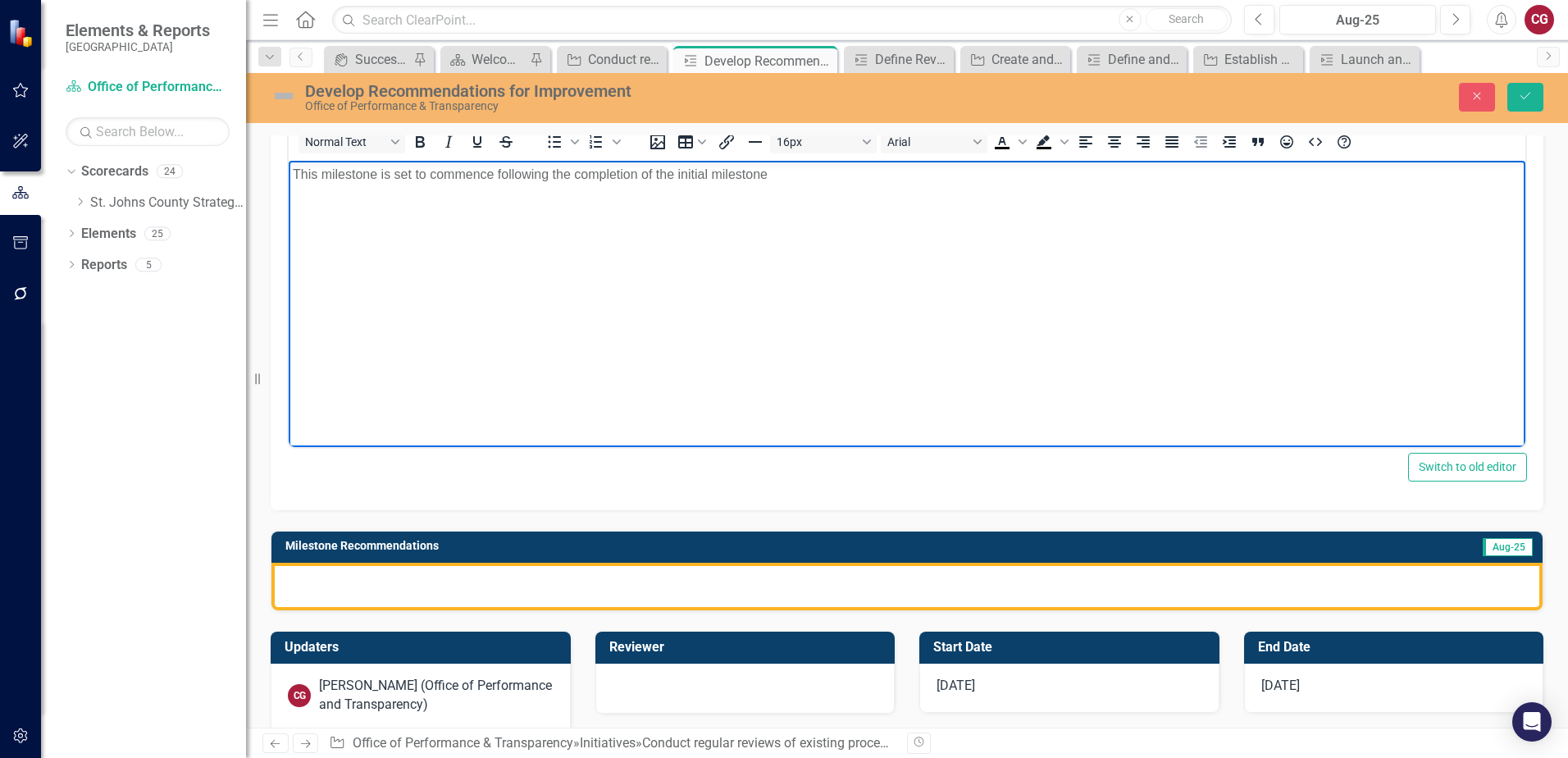
scroll to position [2, 0]
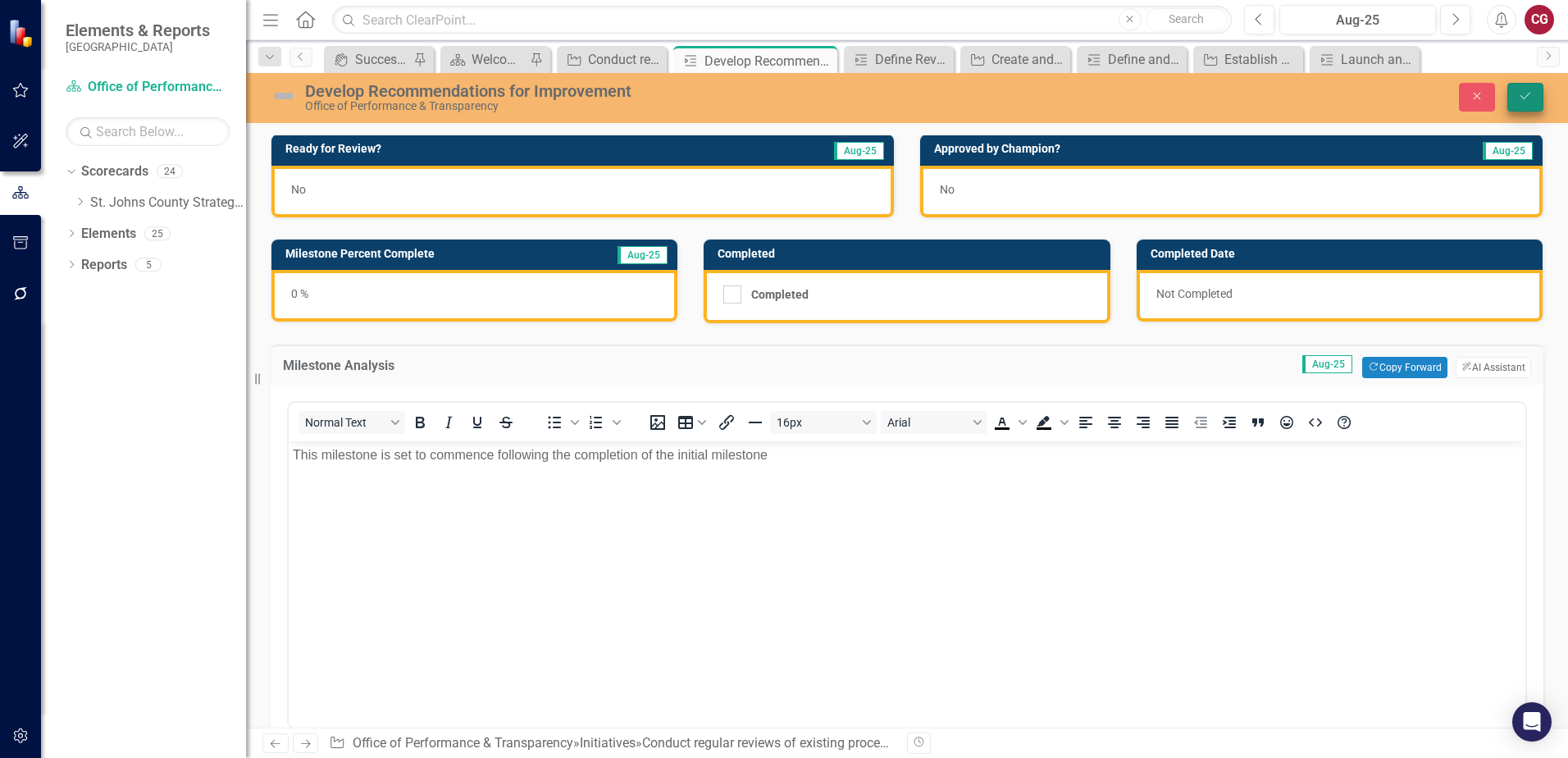
click at [1516, 103] on button "Save" at bounding box center [1525, 97] width 36 height 29
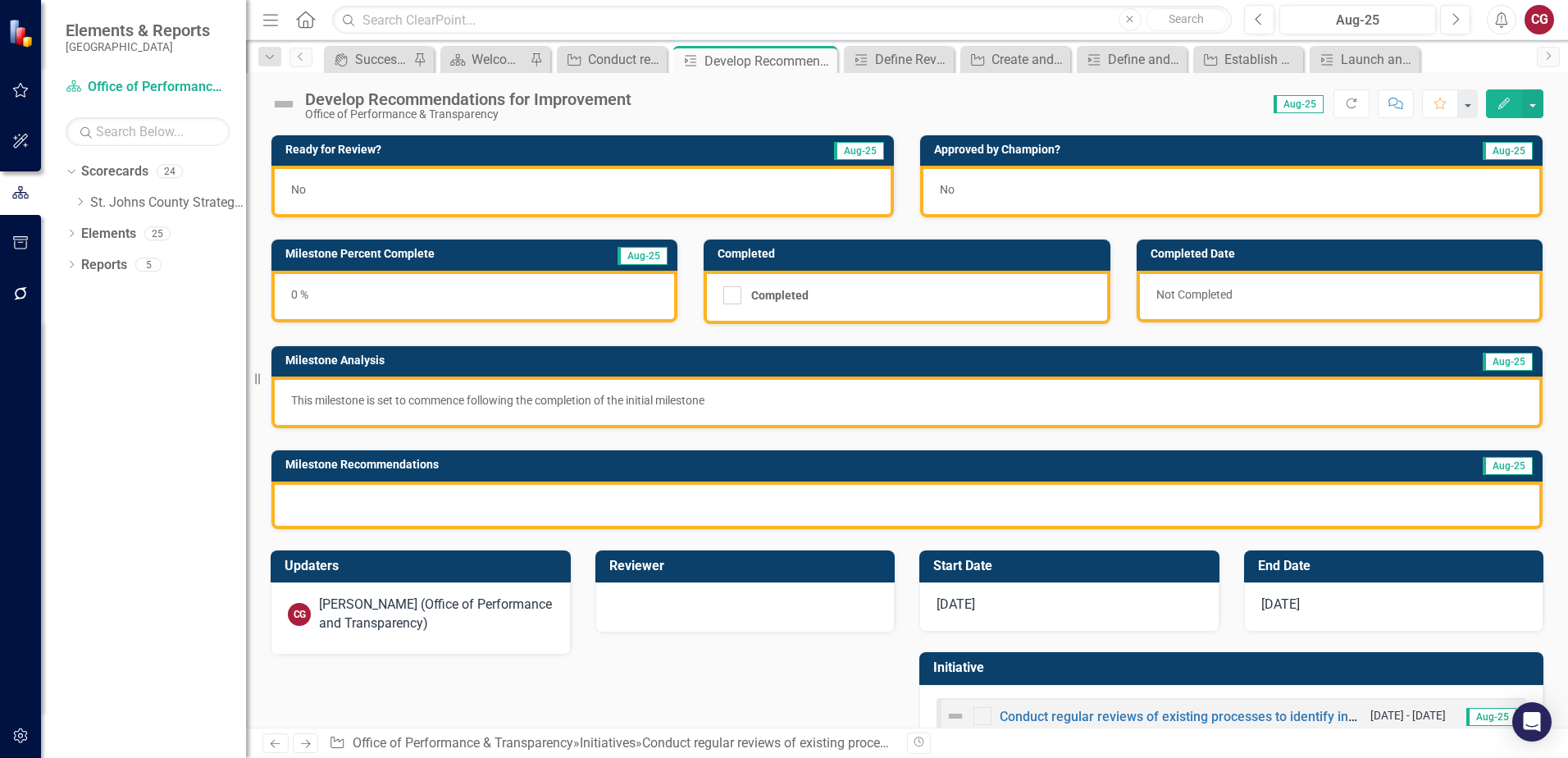
click at [649, 503] on div at bounding box center [906, 505] width 1271 height 47
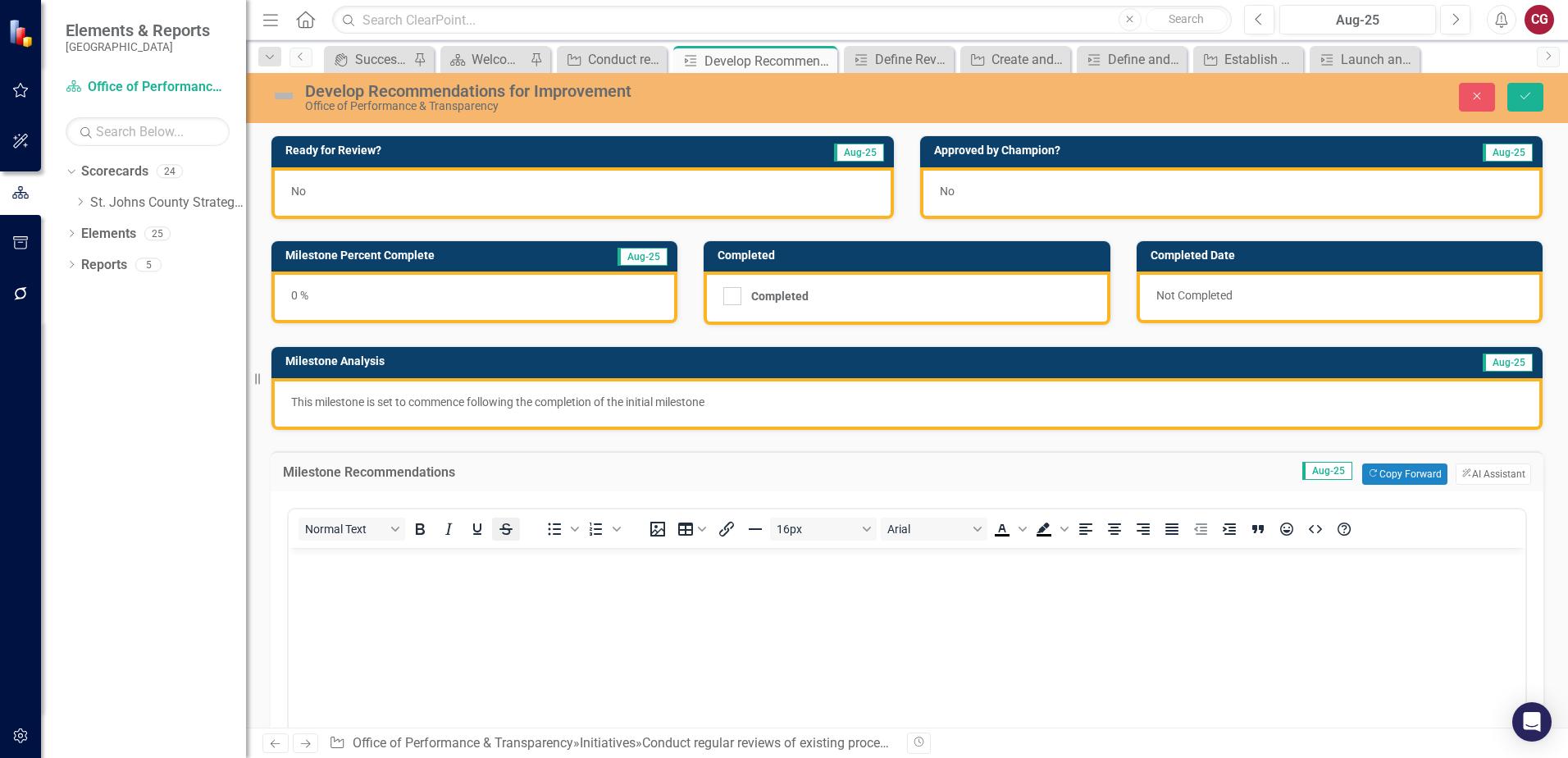
scroll to position [0, 0]
click at [1475, 471] on button "ClearPoint AI AI Assistant" at bounding box center [1493, 474] width 75 height 21
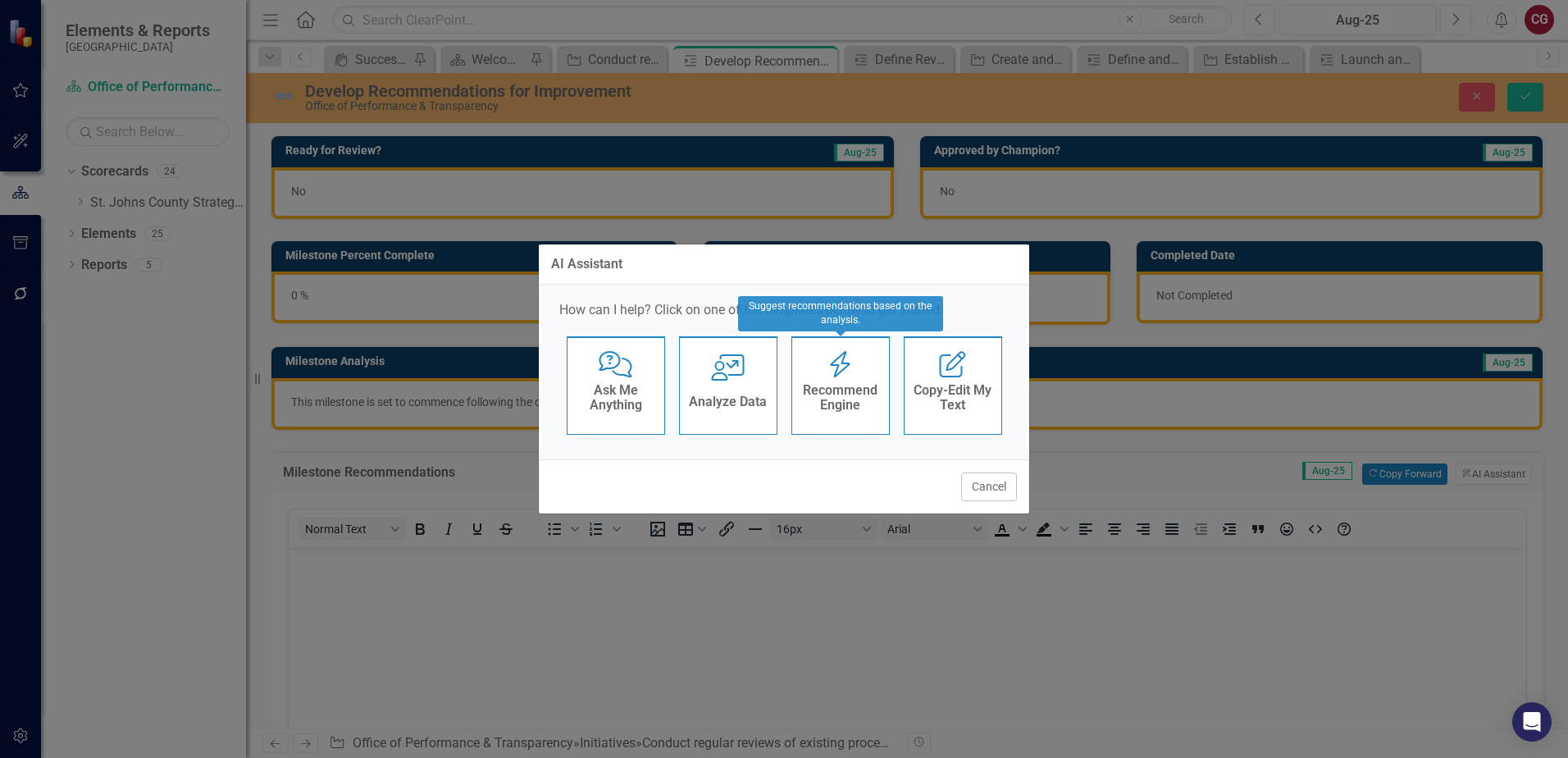
click at [844, 409] on h4 "Recommend Engine" at bounding box center [841, 397] width 80 height 29
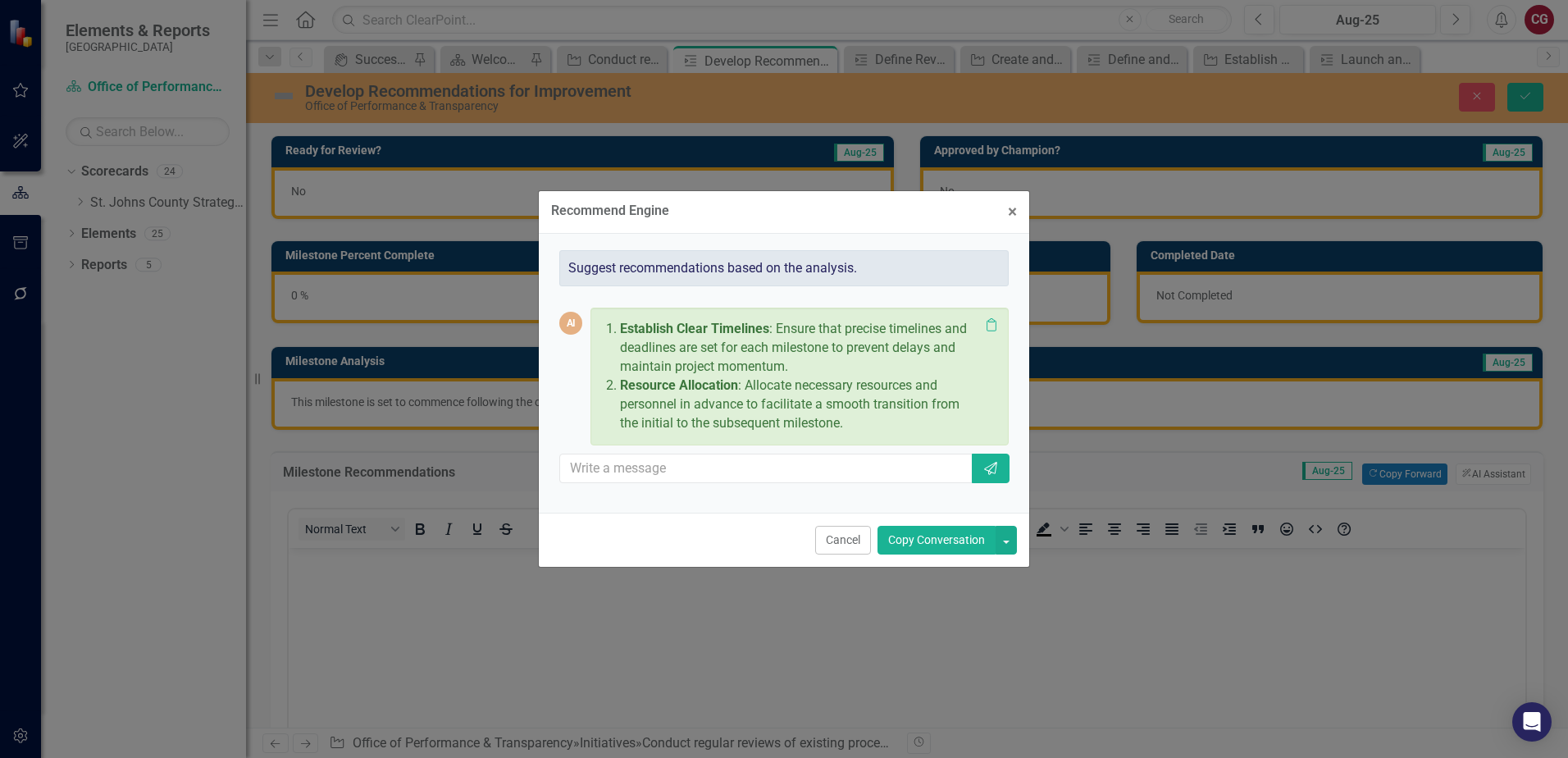
click at [944, 540] on button "Copy Conversation" at bounding box center [936, 539] width 118 height 29
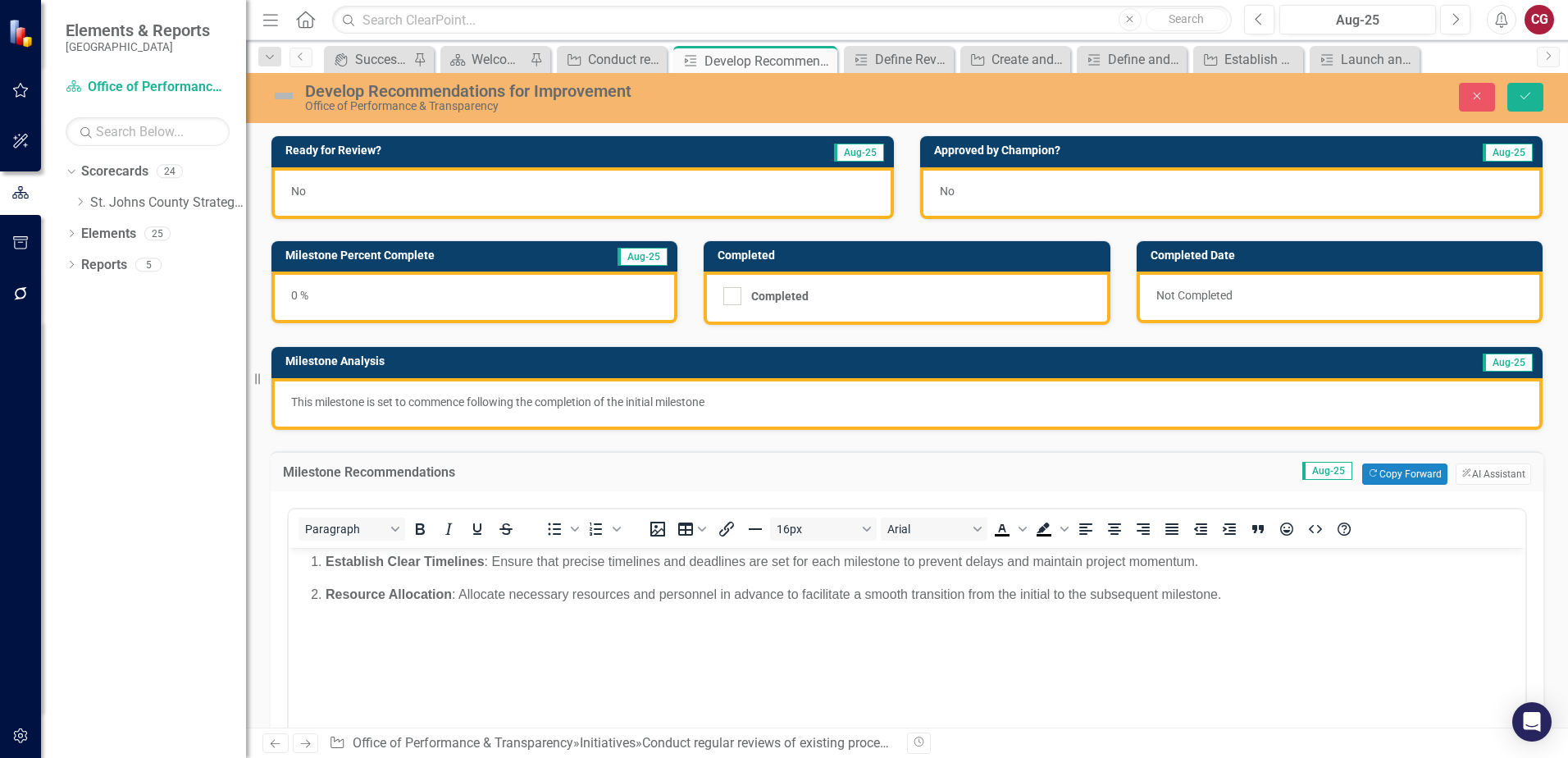
click at [569, 406] on p "This milestone is set to commence following the completion of the initial miles…" at bounding box center [907, 402] width 1232 height 17
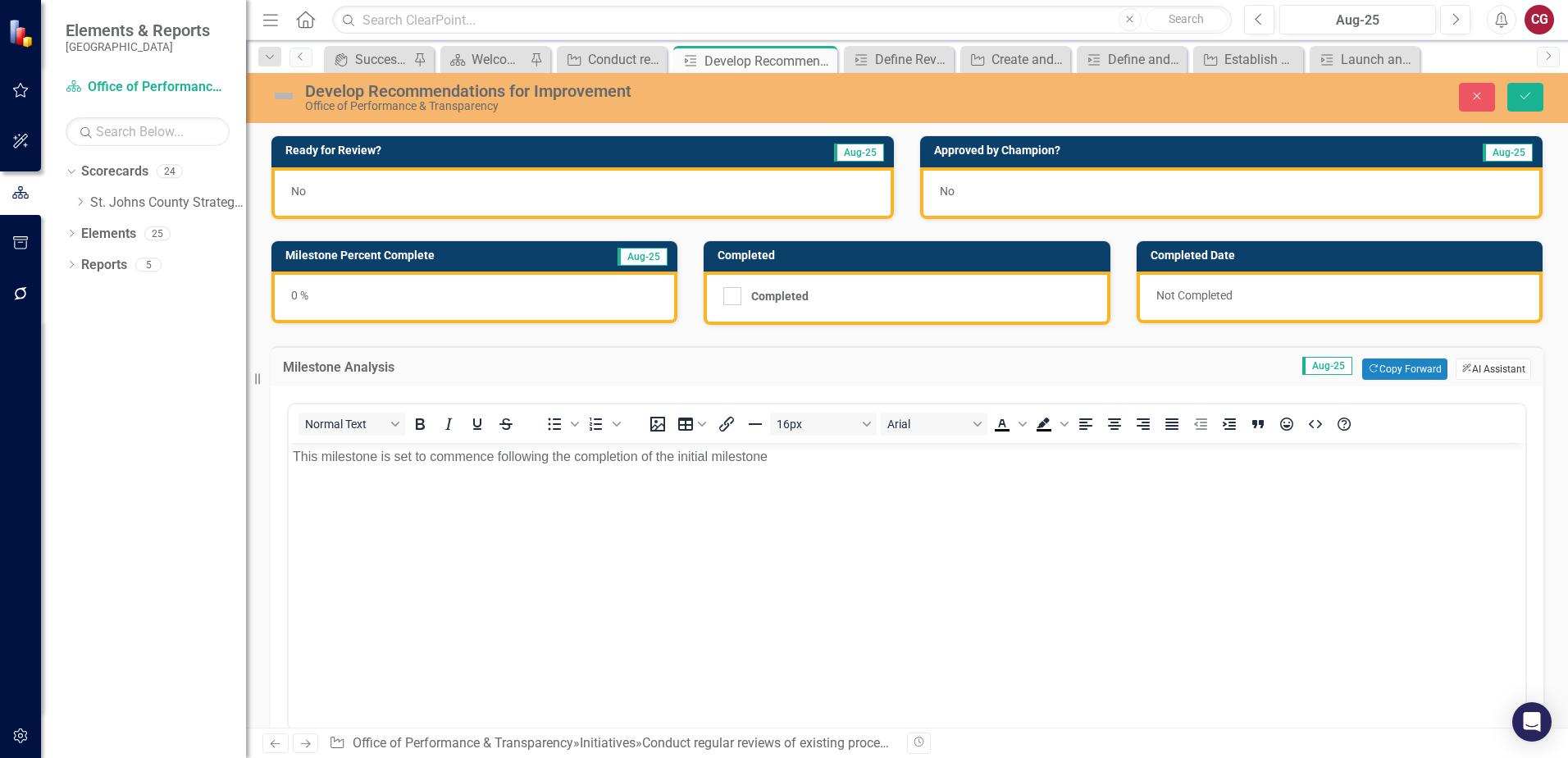
click at [1490, 368] on button "ClearPoint AI AI Assistant" at bounding box center [1493, 369] width 75 height 21
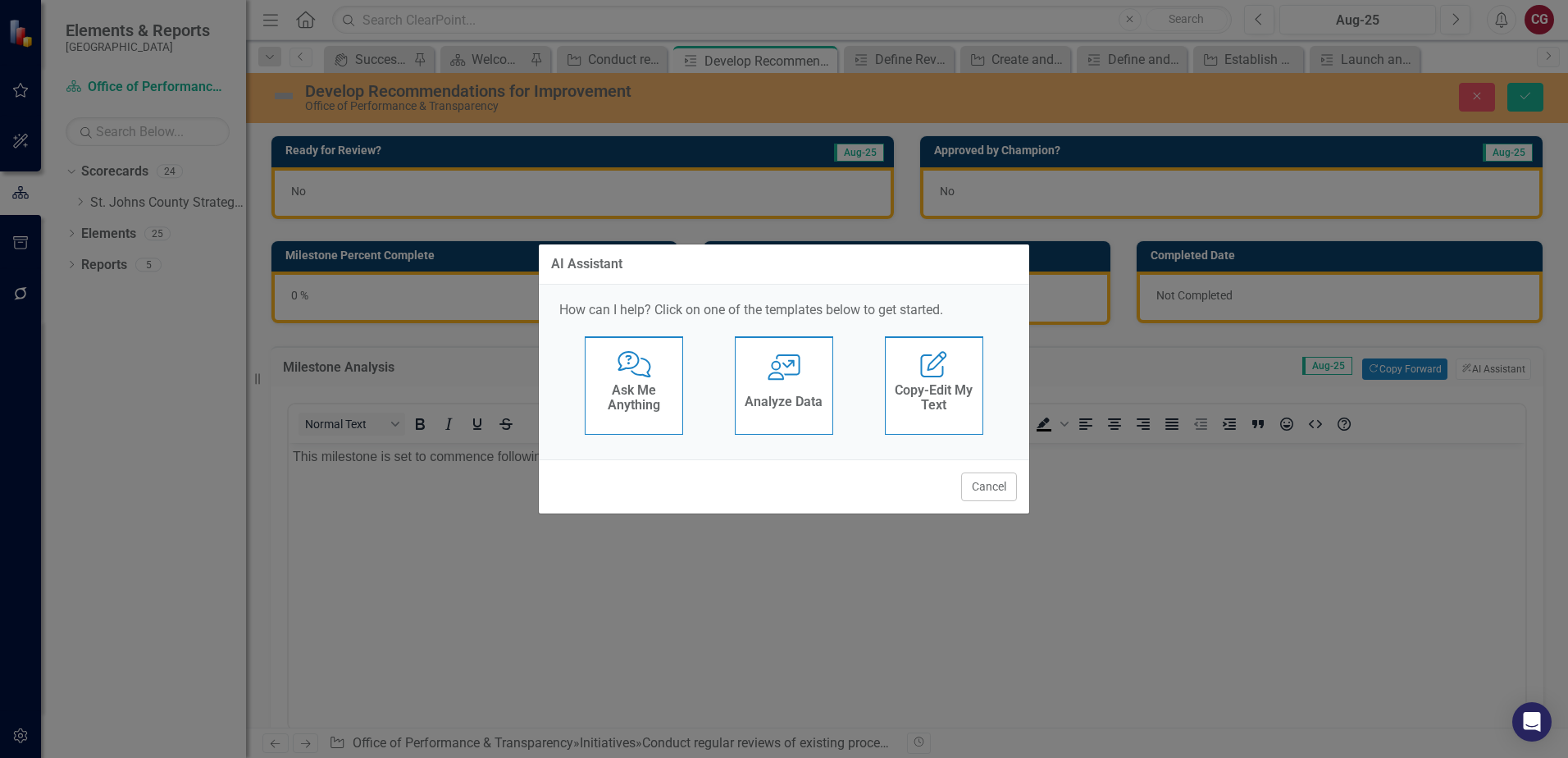
click at [629, 403] on h4 "Ask Me Anything" at bounding box center [634, 397] width 80 height 29
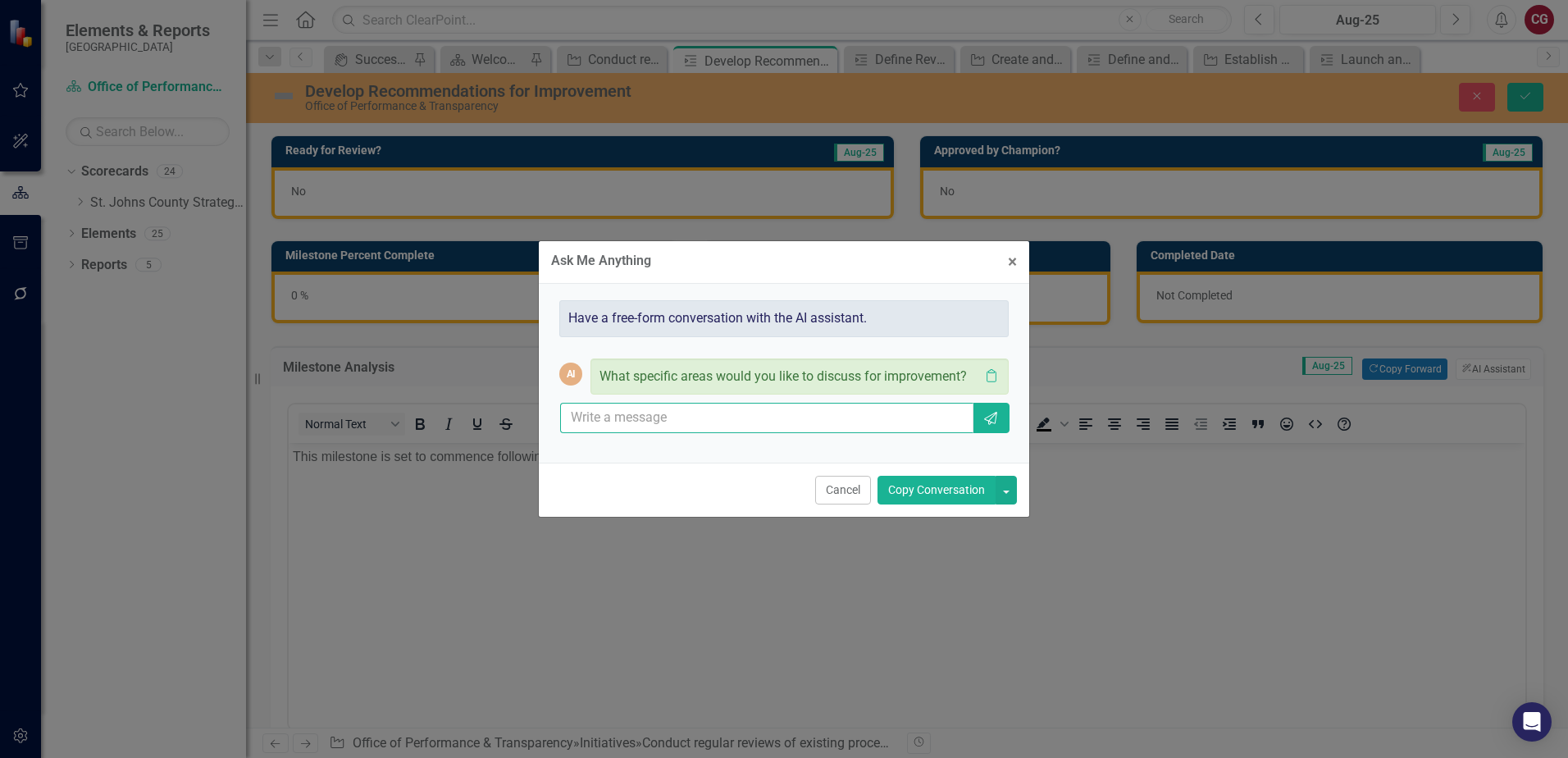
click at [640, 430] on input "text" at bounding box center [766, 417] width 413 height 31
type input "what is an appropriate analysis for this milestone"
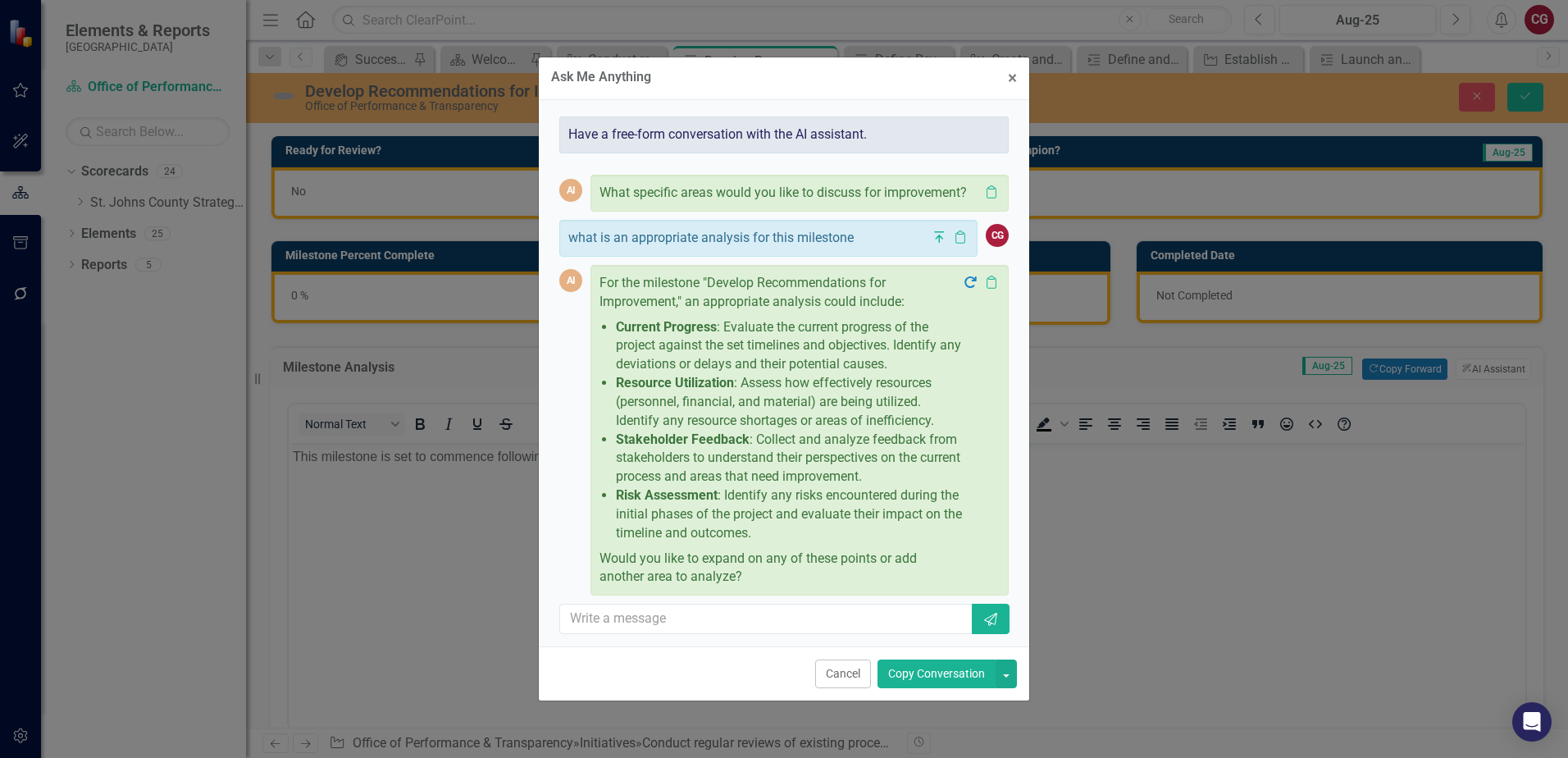
scroll to position [24, 0]
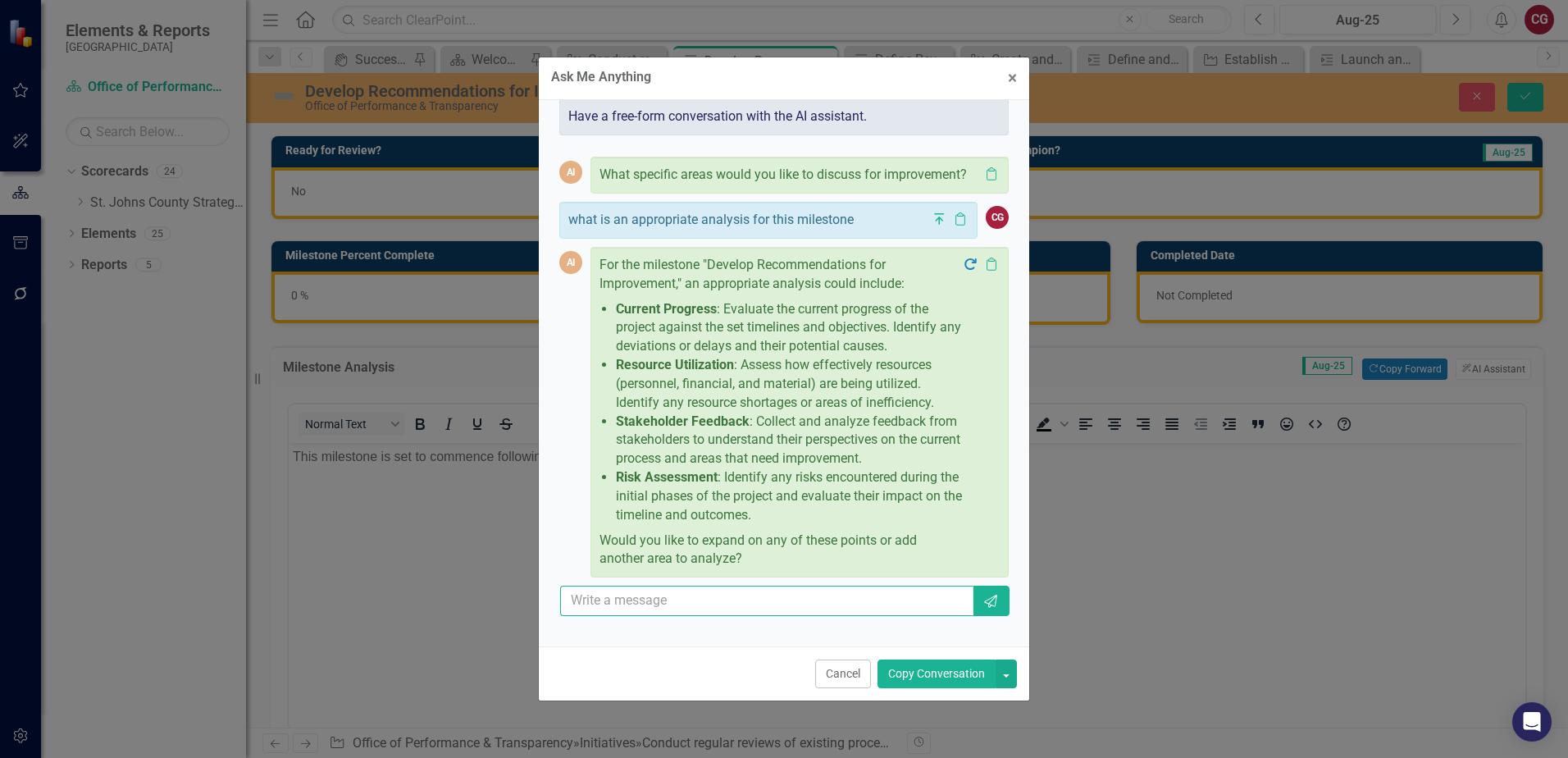
click at [669, 616] on input "text" at bounding box center [766, 601] width 413 height 31
type input "what would the analaysis ne"
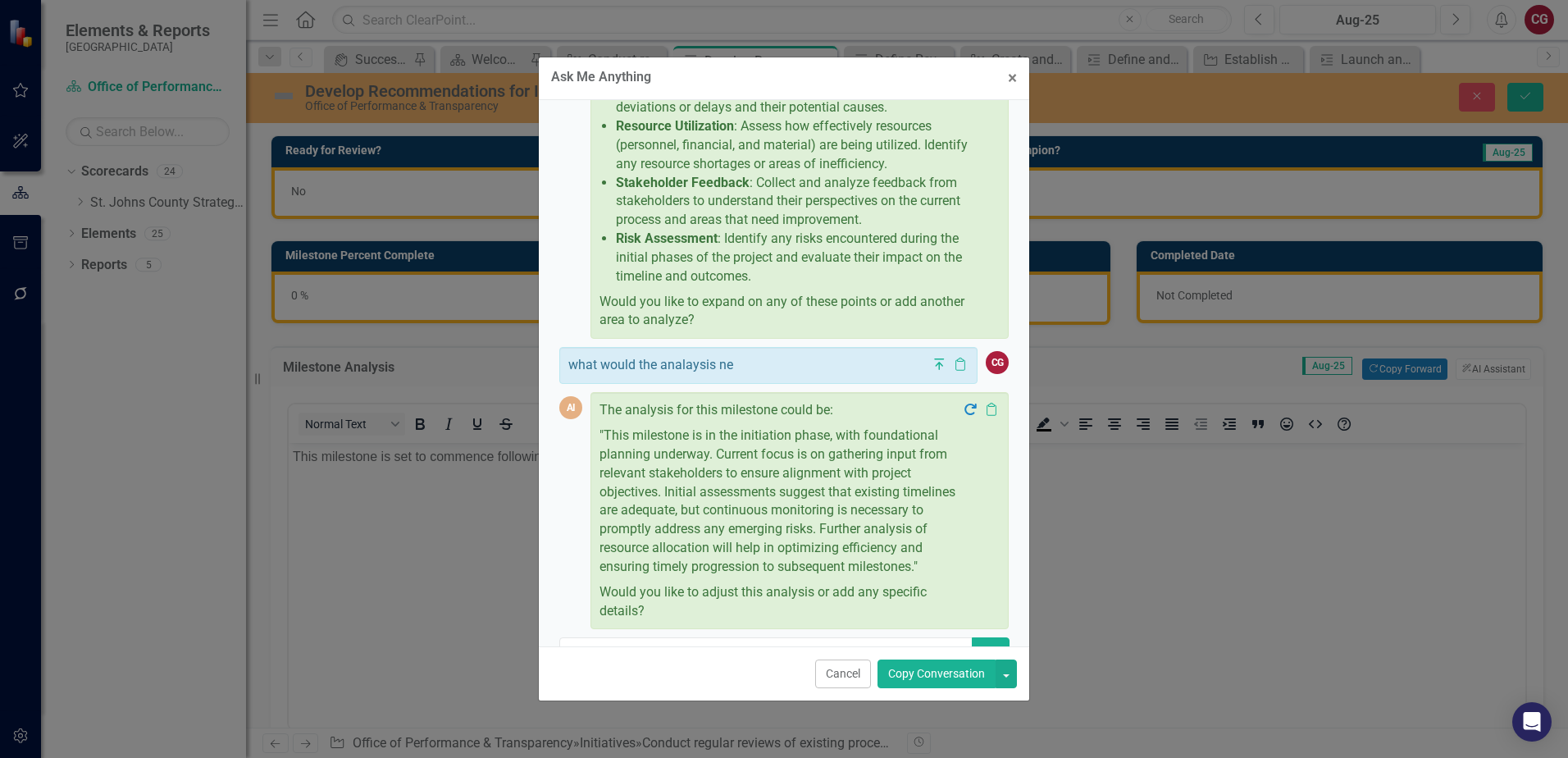
scroll to position [333, 0]
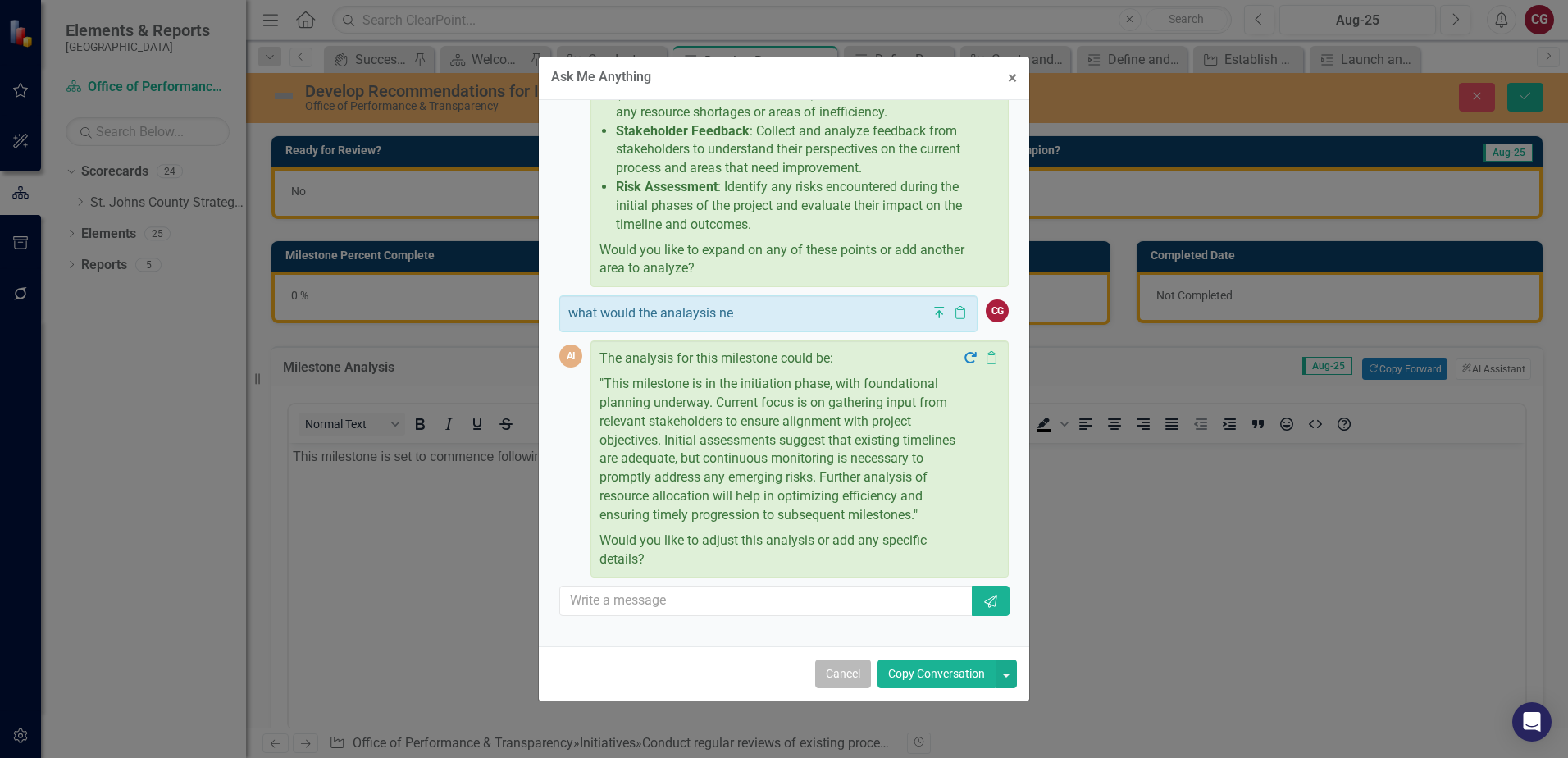
click at [848, 681] on button "Cancel" at bounding box center [843, 673] width 56 height 29
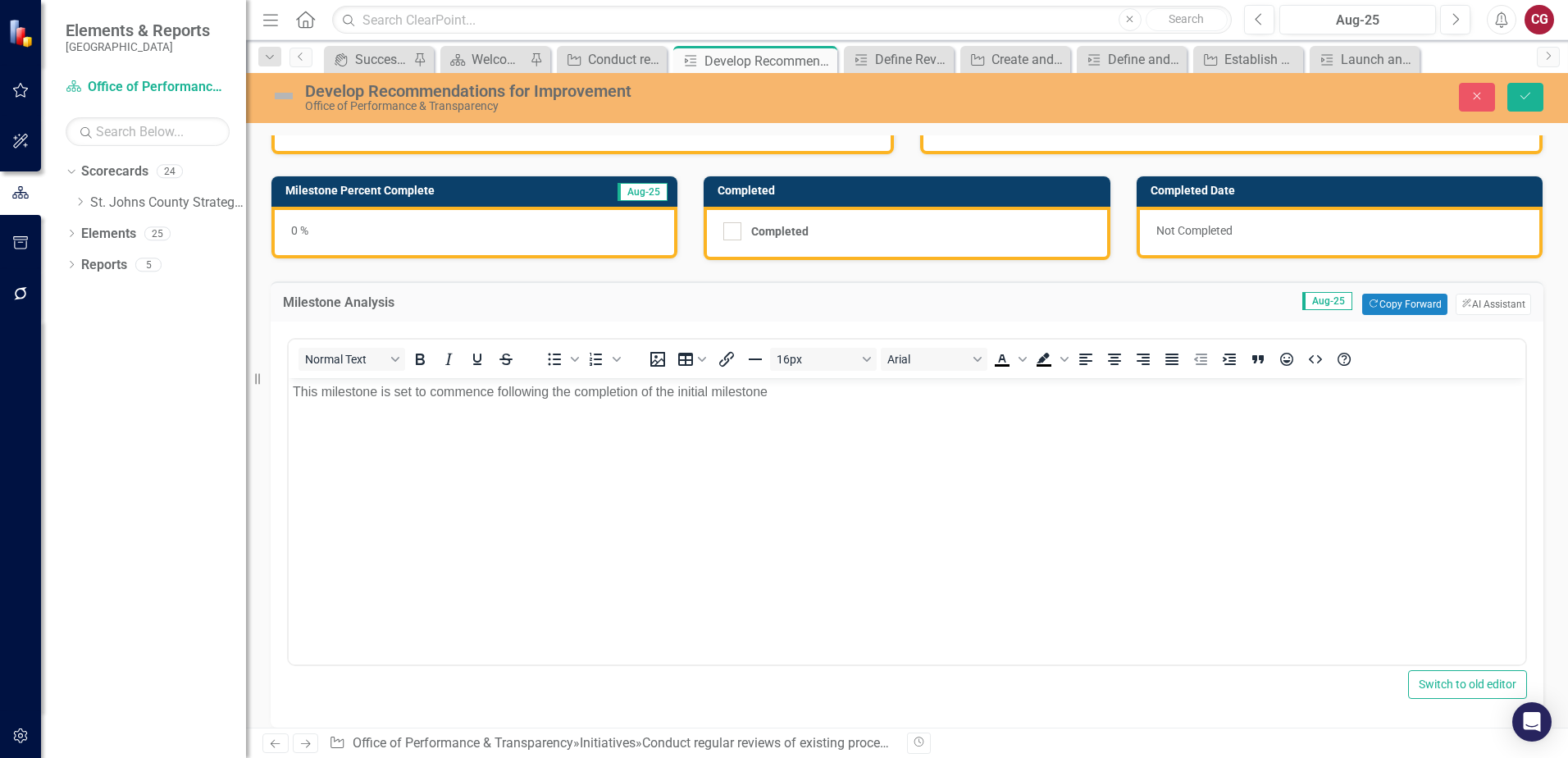
scroll to position [0, 0]
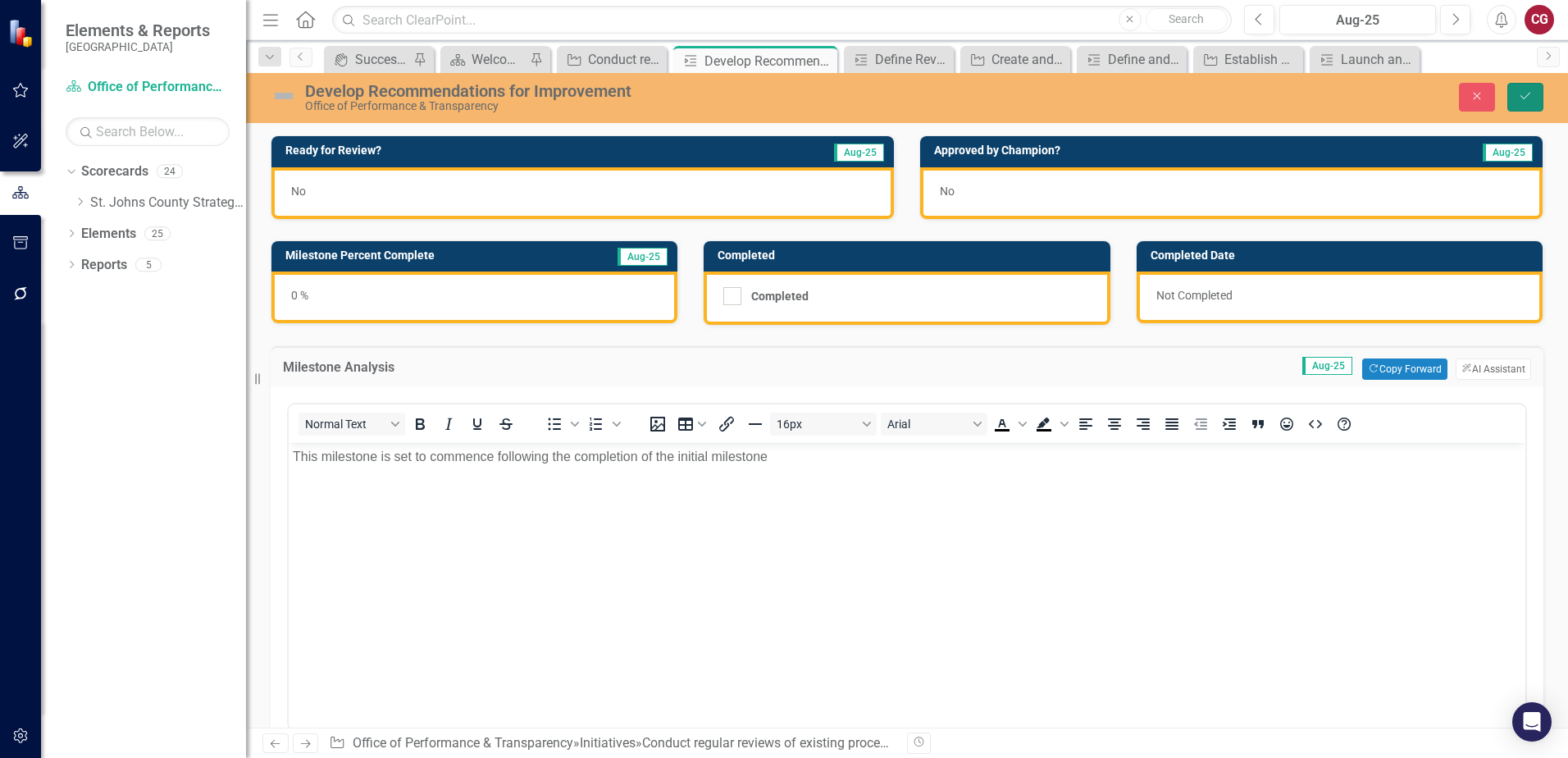
click at [1528, 99] on icon "Save" at bounding box center [1525, 96] width 15 height 11
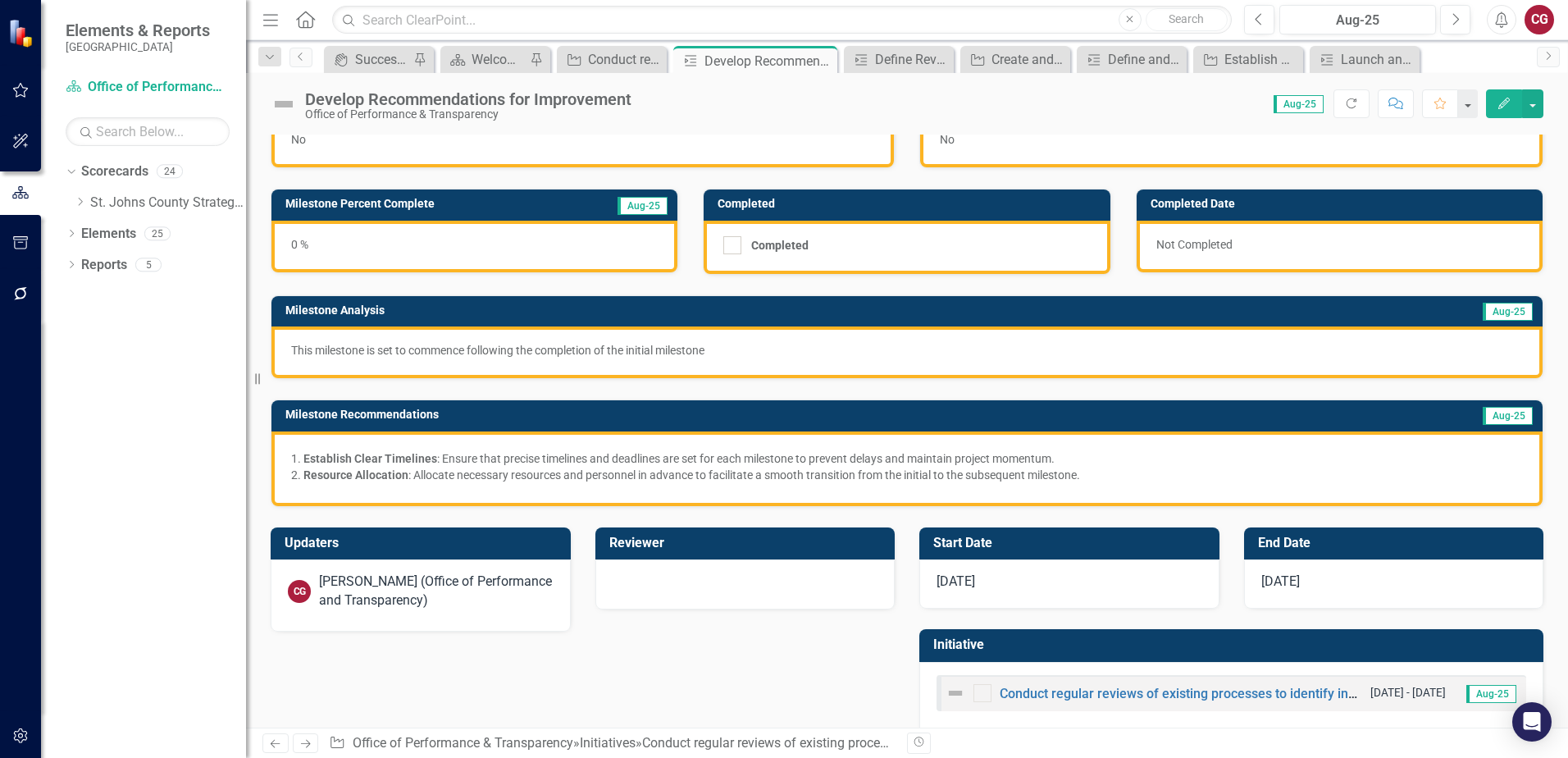
scroll to position [75, 0]
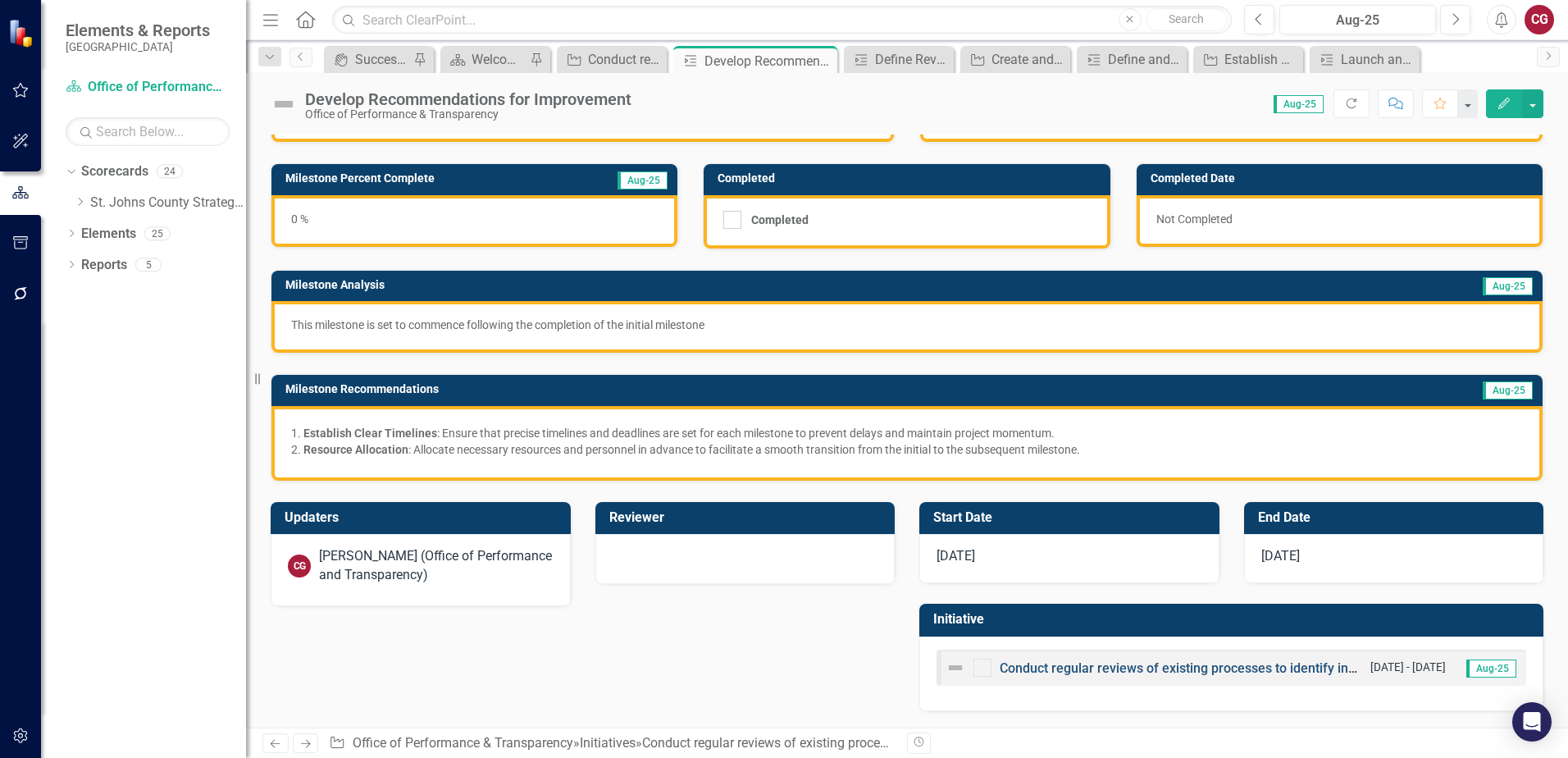
click at [1078, 664] on link "Conduct regular reviews of existing processes to identify inefficiencies or bot…" at bounding box center [1250, 668] width 503 height 16
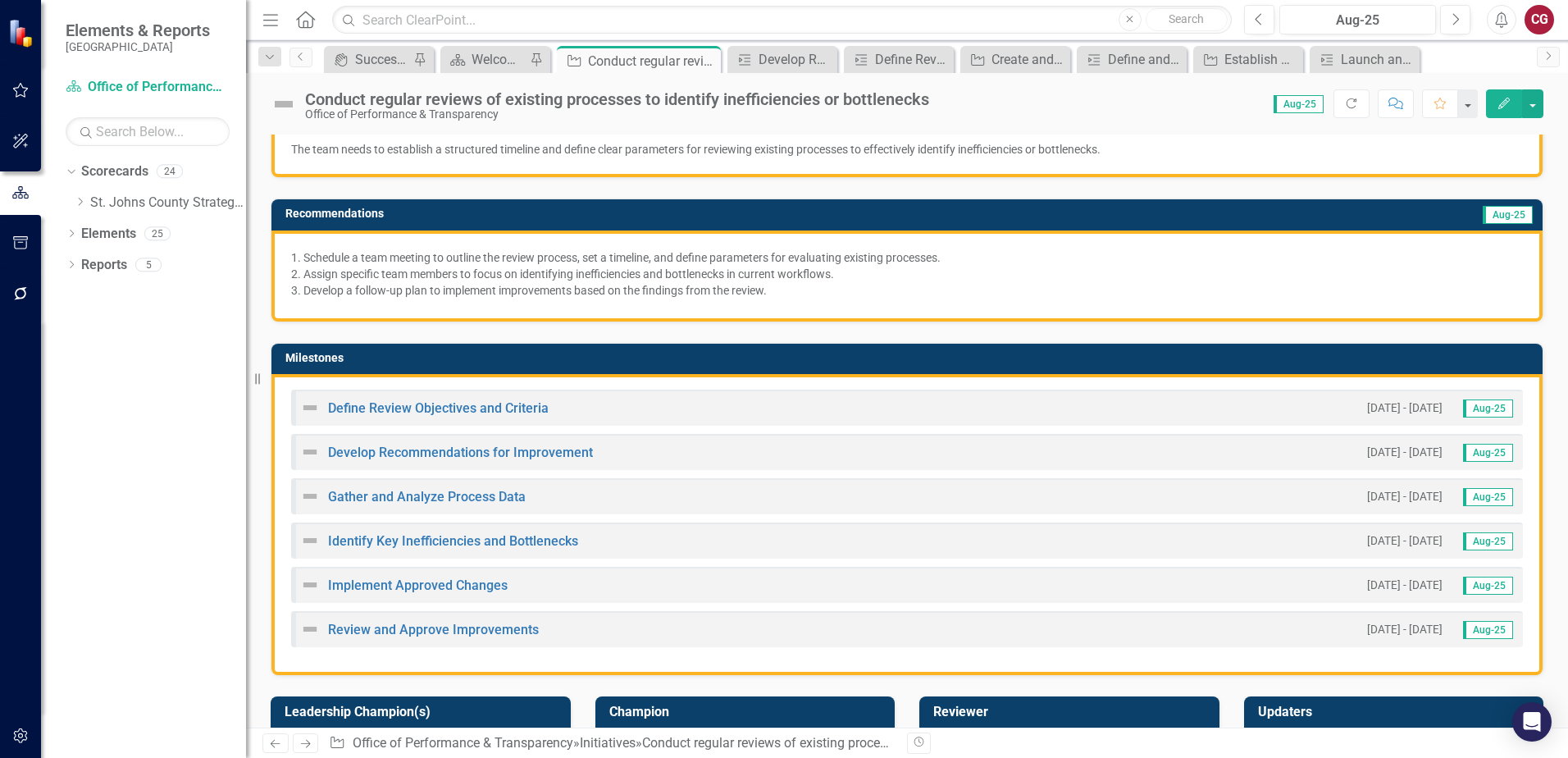
scroll to position [328, 0]
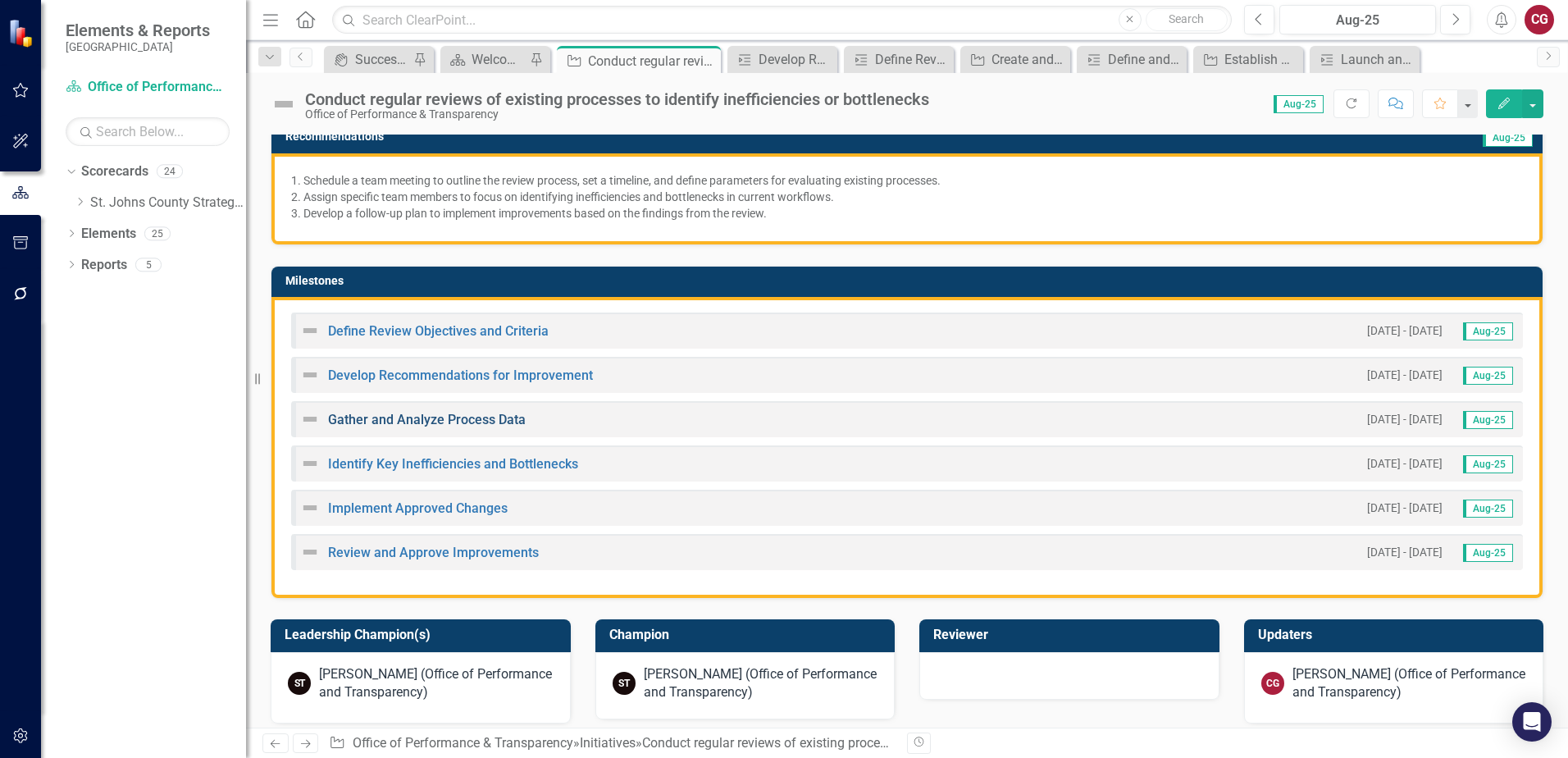
click at [395, 418] on link "Gather and Analyze Process Data" at bounding box center [426, 419] width 197 height 16
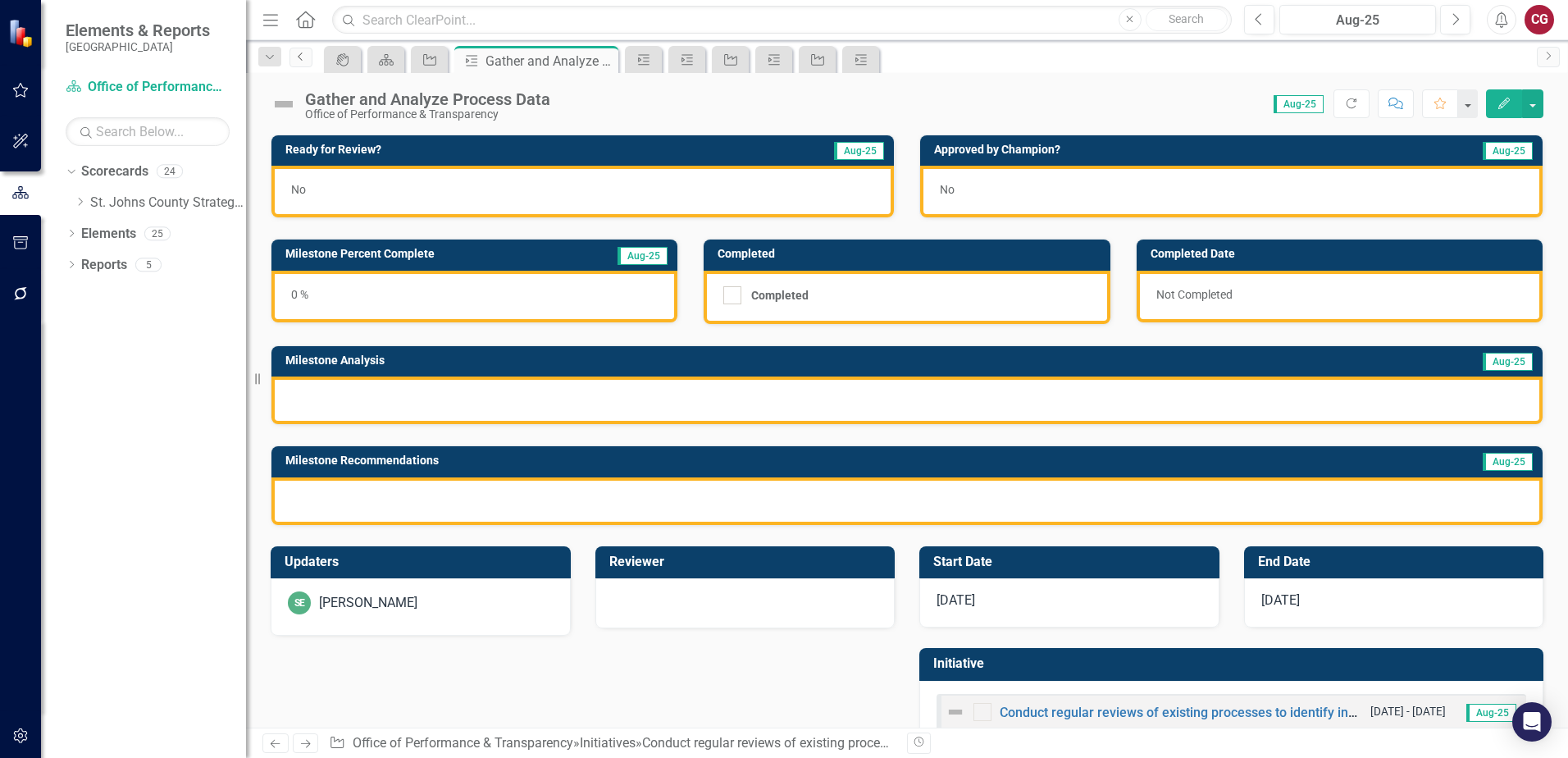
click at [306, 58] on icon "Previous" at bounding box center [301, 56] width 13 height 10
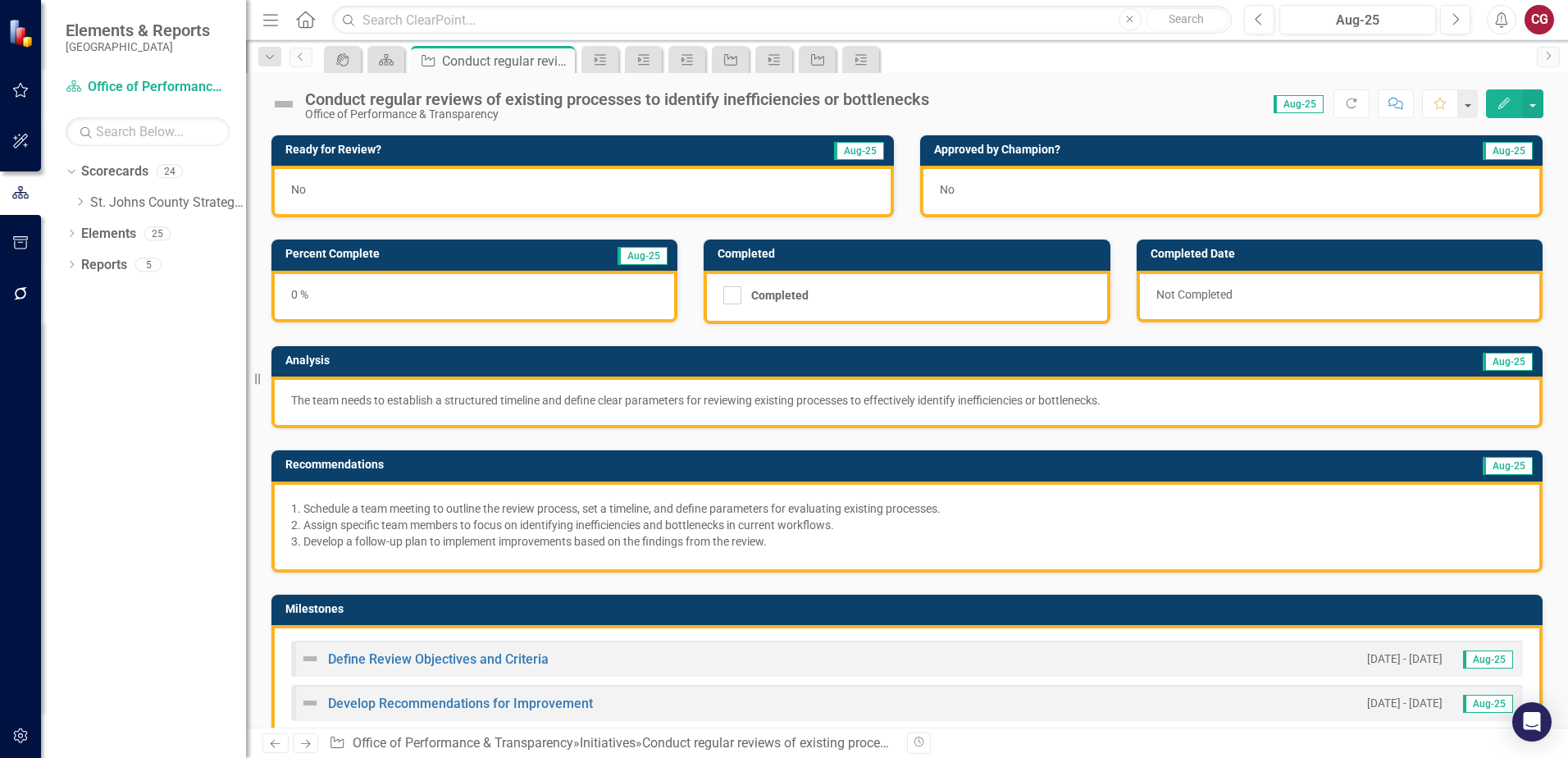
click at [430, 387] on div "The team needs to establish a structured timeline and define clear parameters f…" at bounding box center [906, 401] width 1271 height 51
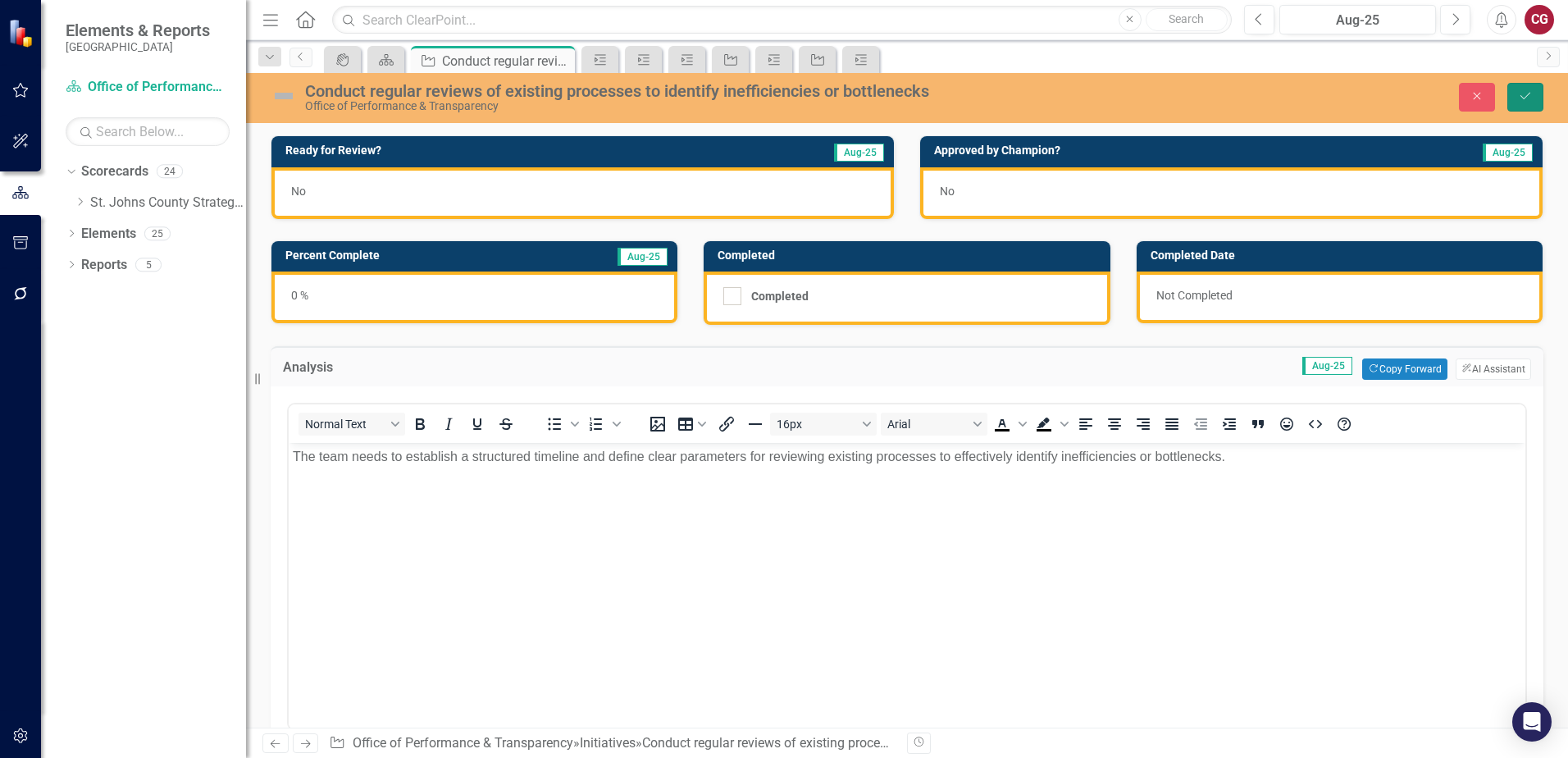
click at [1529, 106] on button "Save" at bounding box center [1525, 97] width 36 height 29
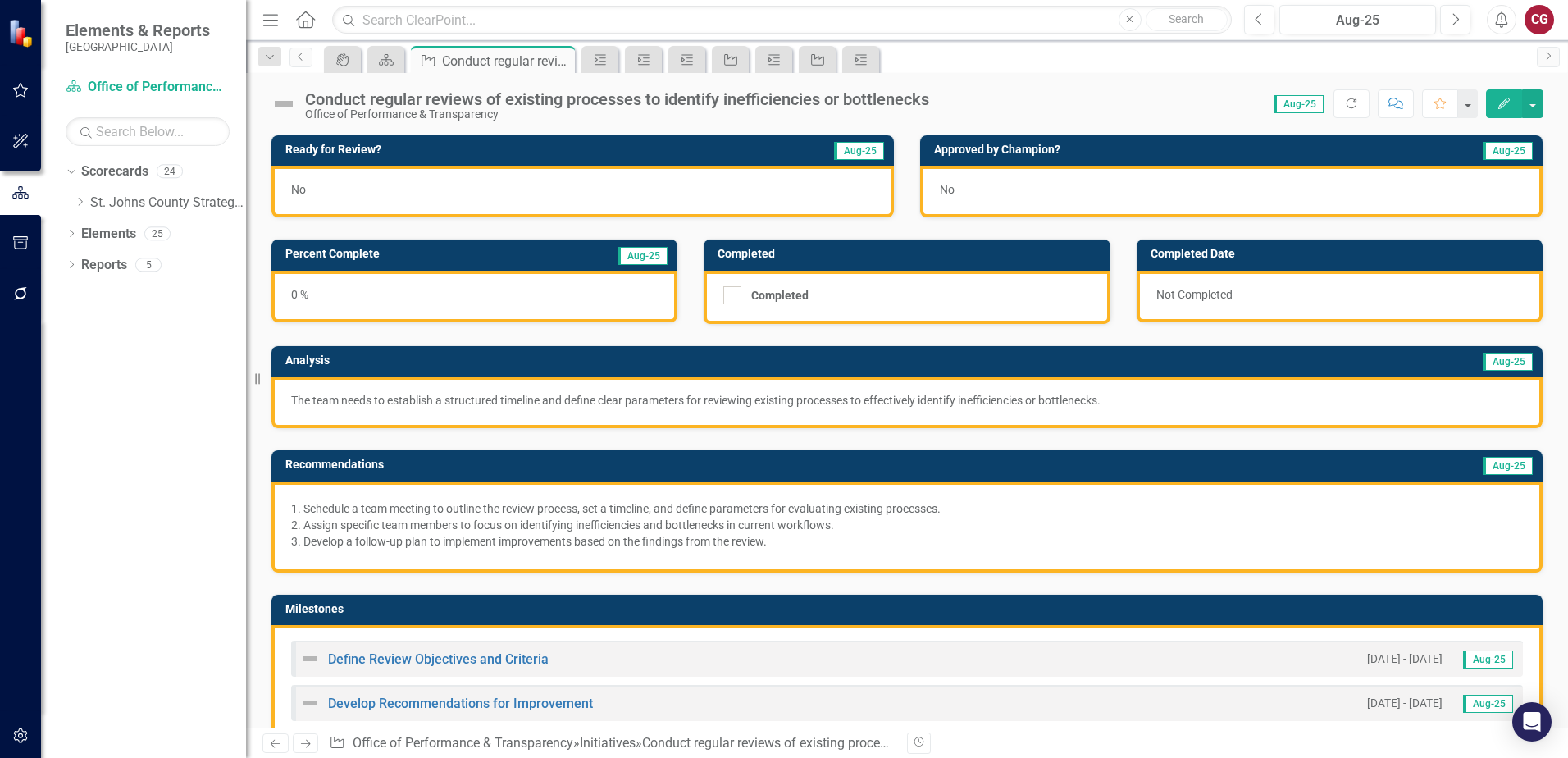
scroll to position [164, 0]
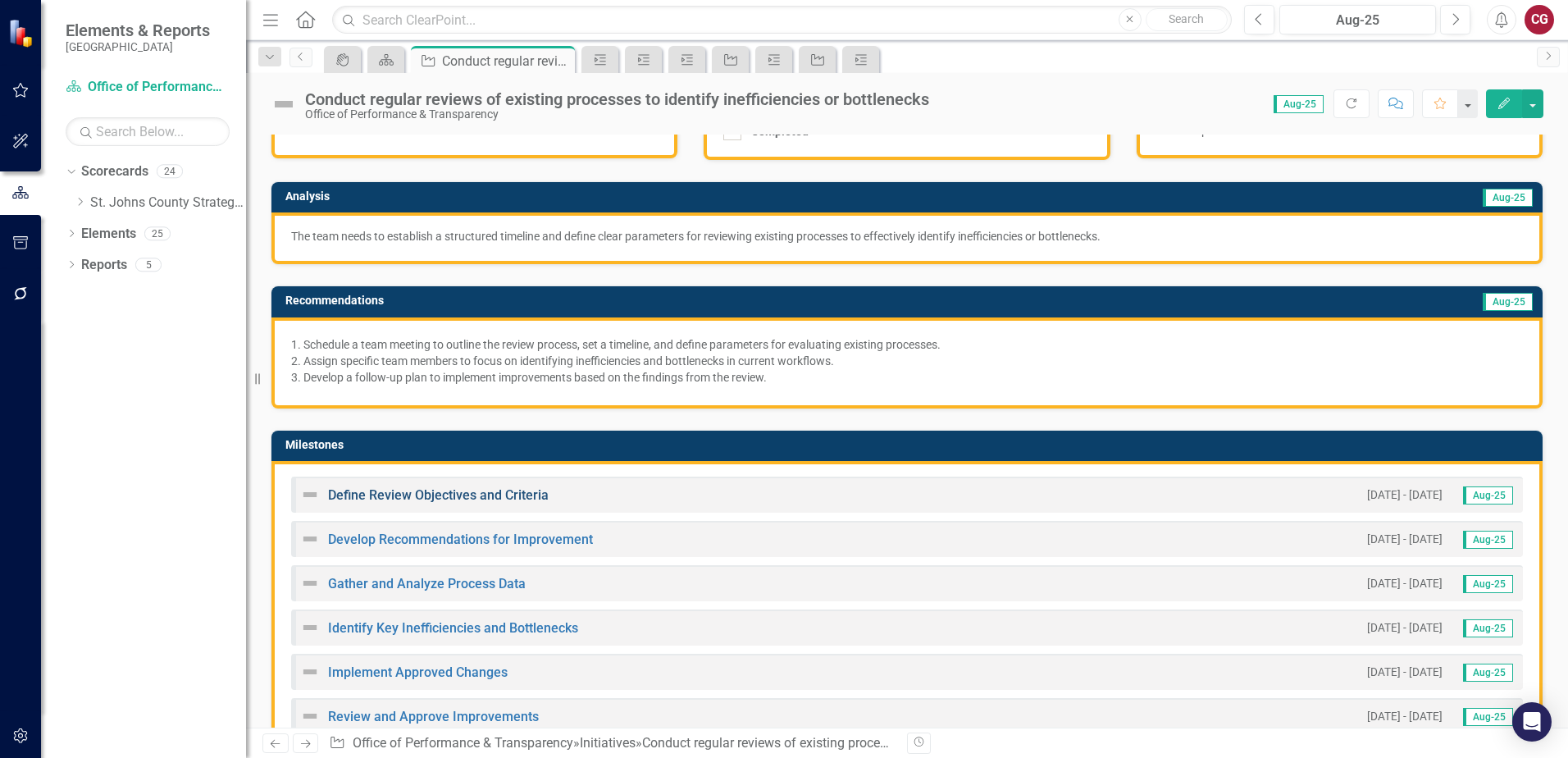
click at [454, 496] on link "Define Review Objectives and Criteria" at bounding box center [438, 494] width 221 height 16
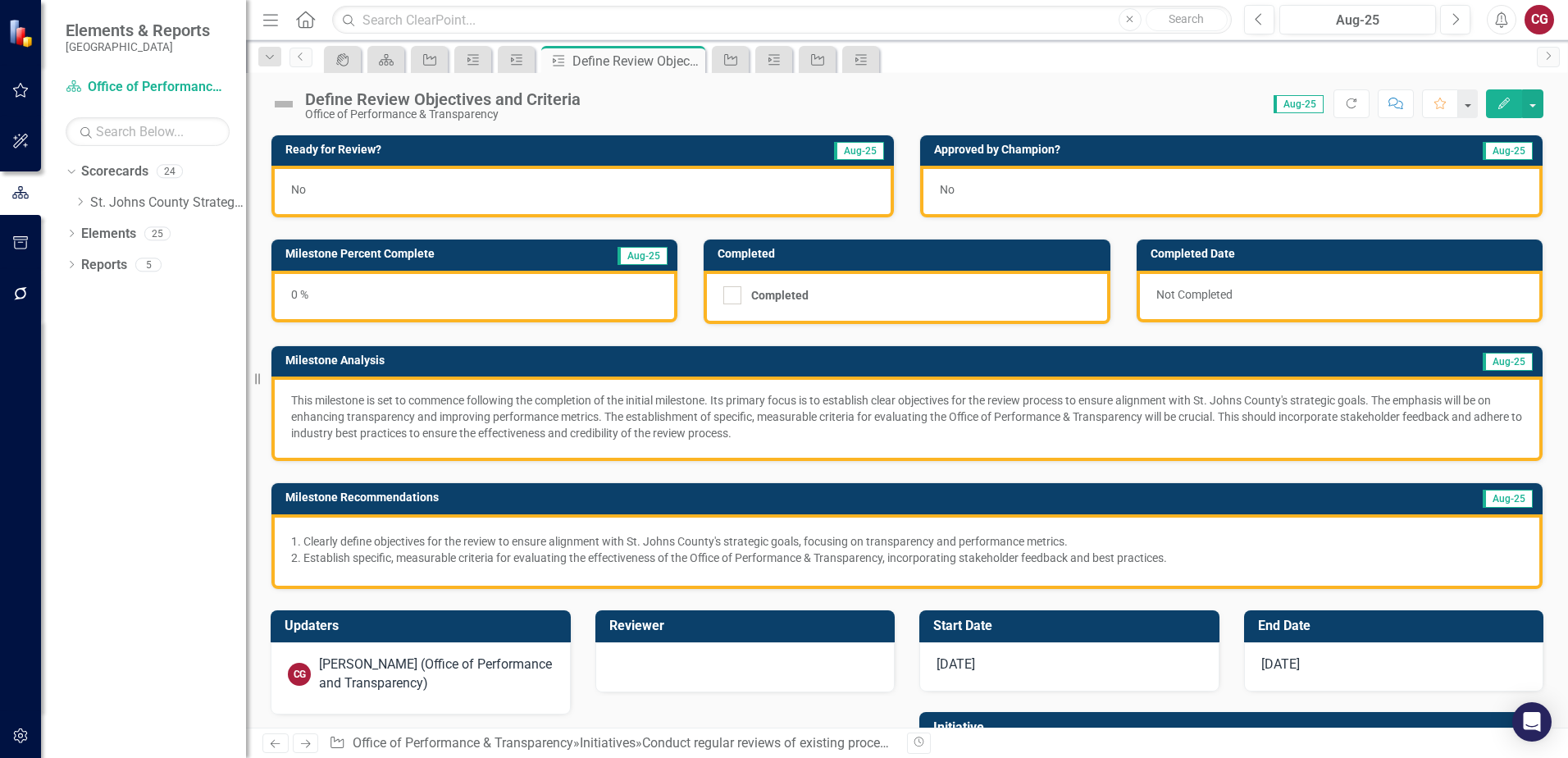
click at [524, 405] on p "This milestone is set to commence following the completion of the initial miles…" at bounding box center [907, 416] width 1232 height 49
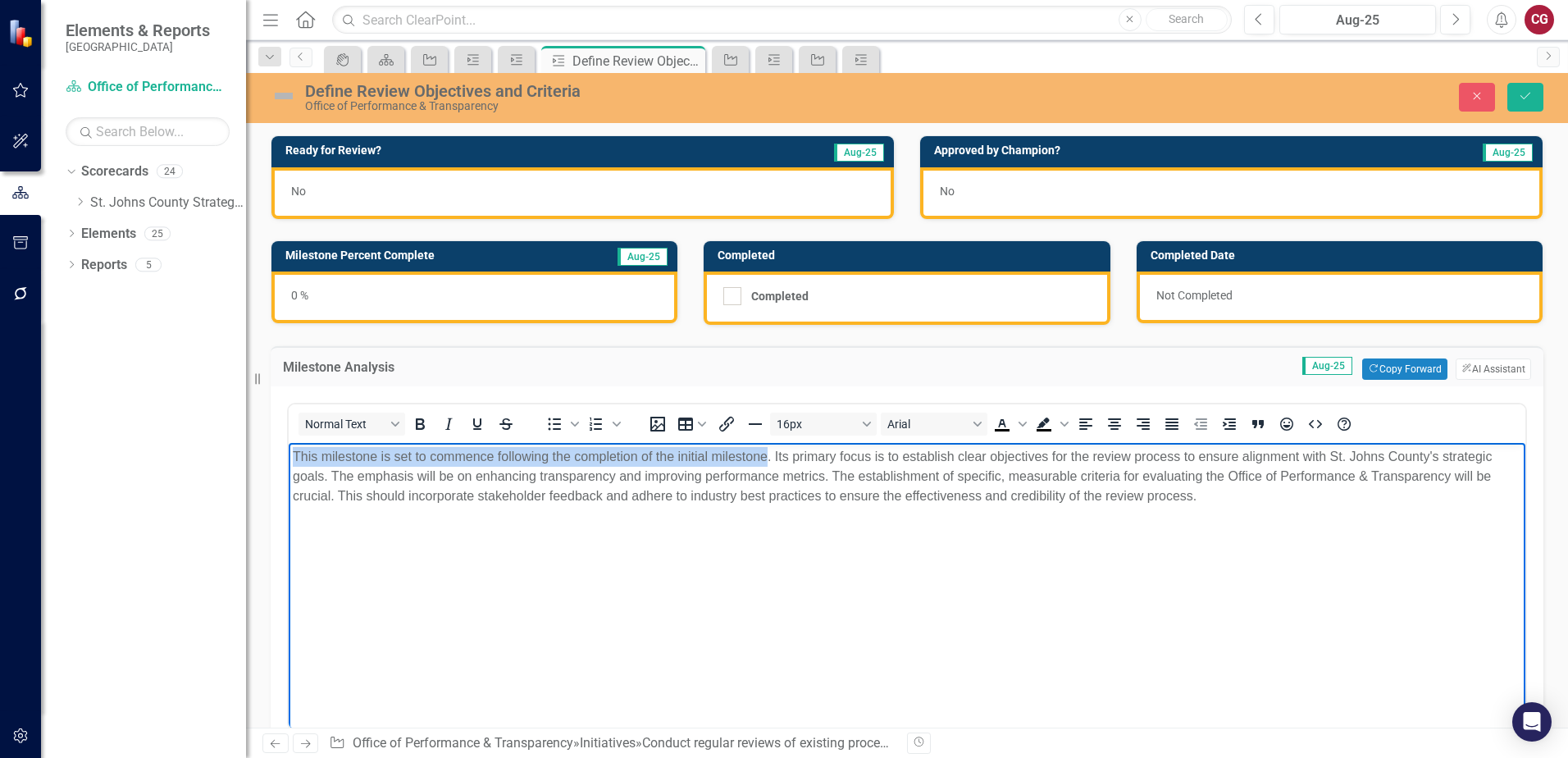
drag, startPoint x: 294, startPoint y: 453, endPoint x: 767, endPoint y: 446, distance: 473.1
click at [767, 447] on p "This milestone is set to commence following the completion of the initial miles…" at bounding box center [906, 476] width 1228 height 59
copy p "This milestone is set to commence following the completion of the initial miles…"
click at [1530, 96] on icon "Save" at bounding box center [1525, 96] width 15 height 11
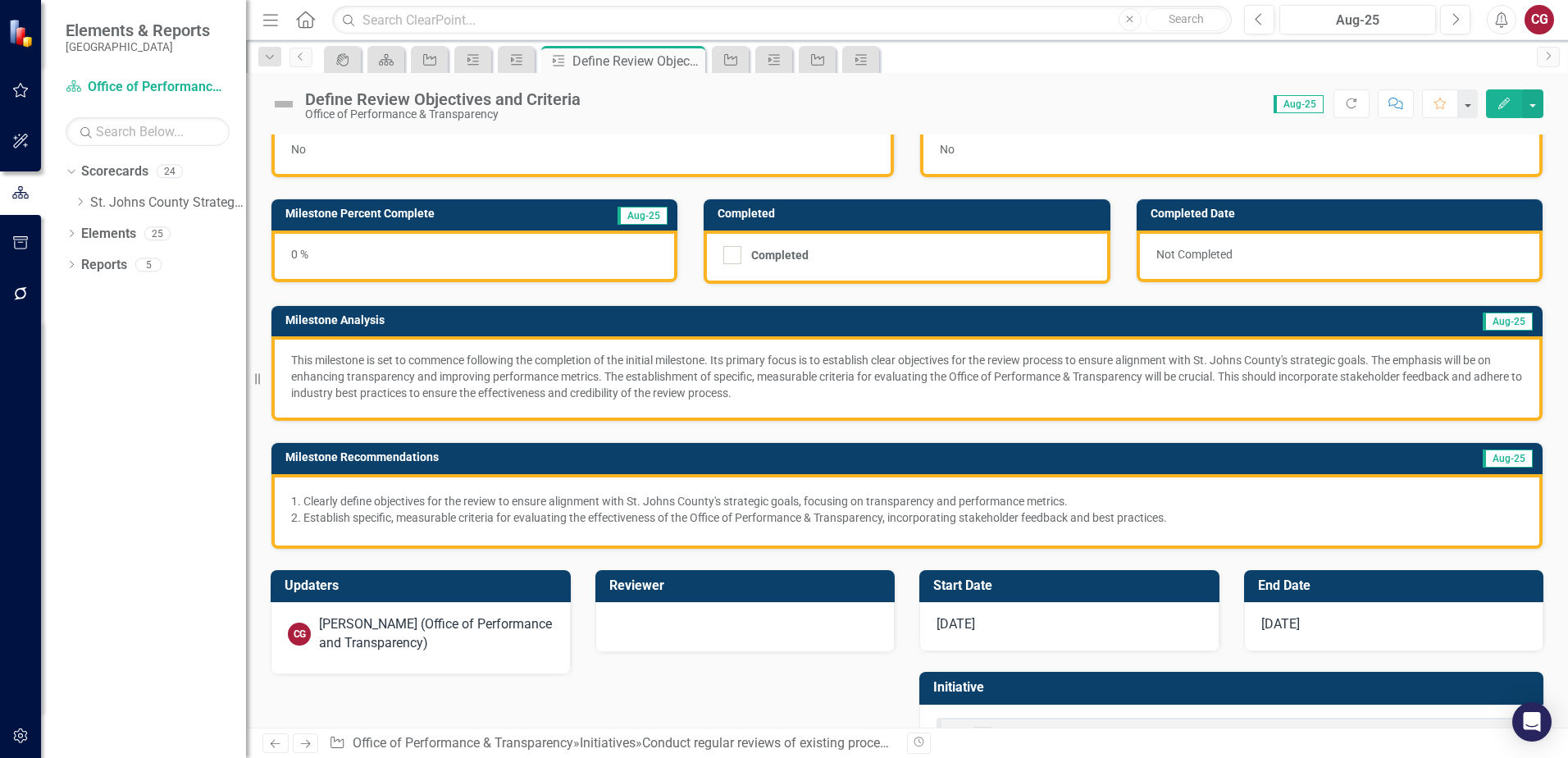
scroll to position [108, 0]
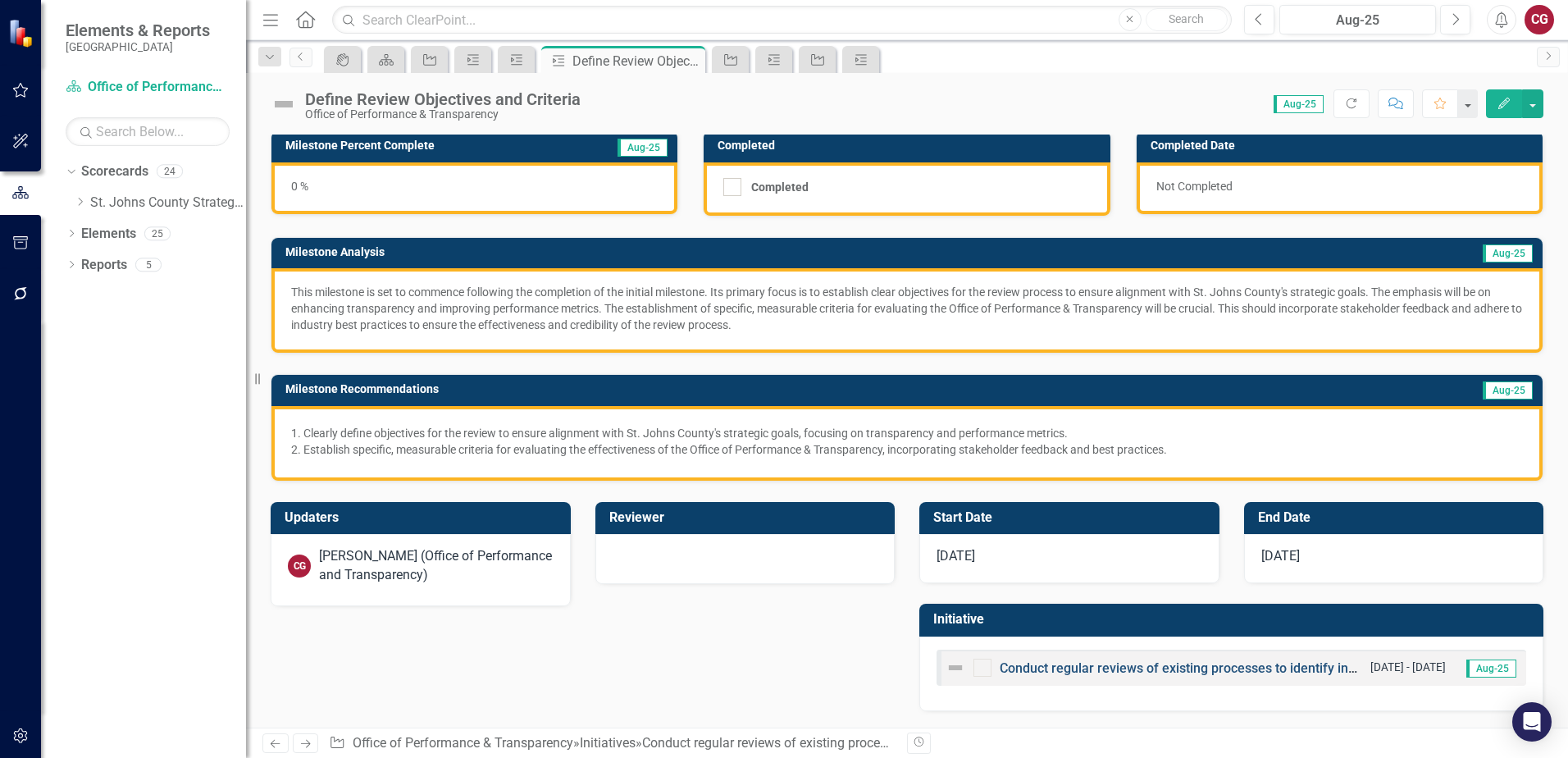
click at [1135, 665] on link "Conduct regular reviews of existing processes to identify inefficiencies or bot…" at bounding box center [1250, 668] width 503 height 16
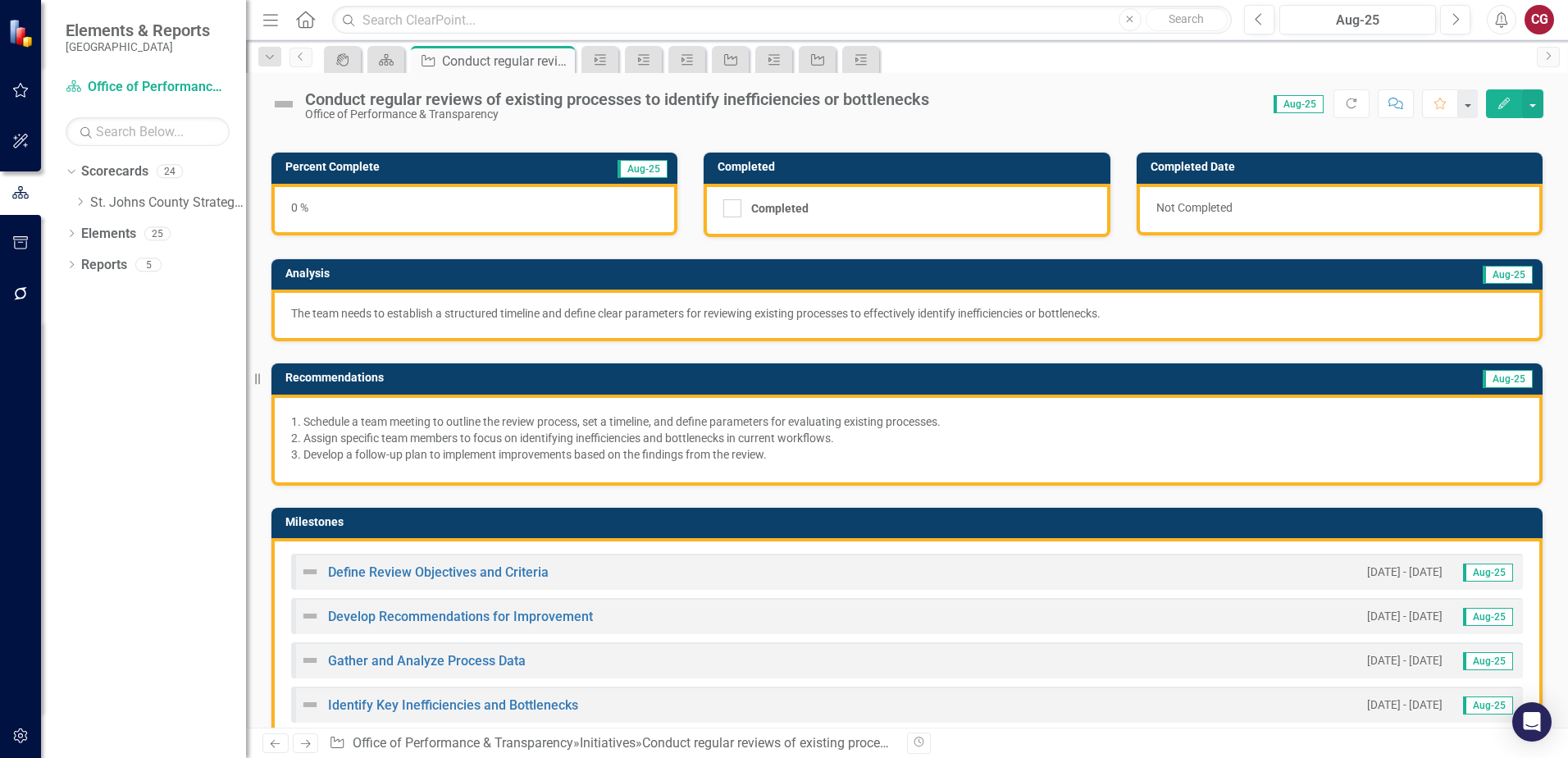
scroll to position [164, 0]
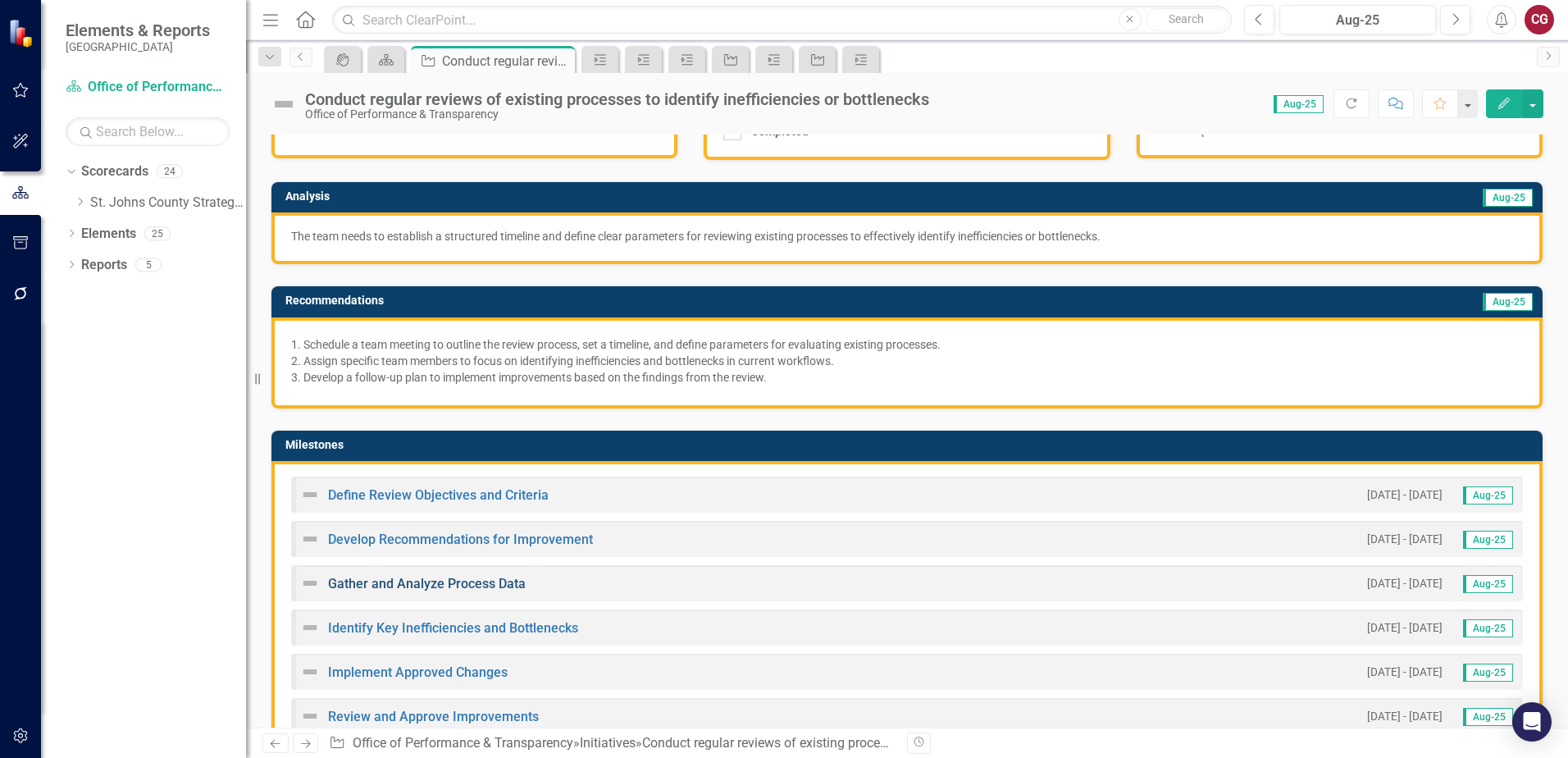
click at [438, 581] on link "Gather and Analyze Process Data" at bounding box center [426, 583] width 197 height 16
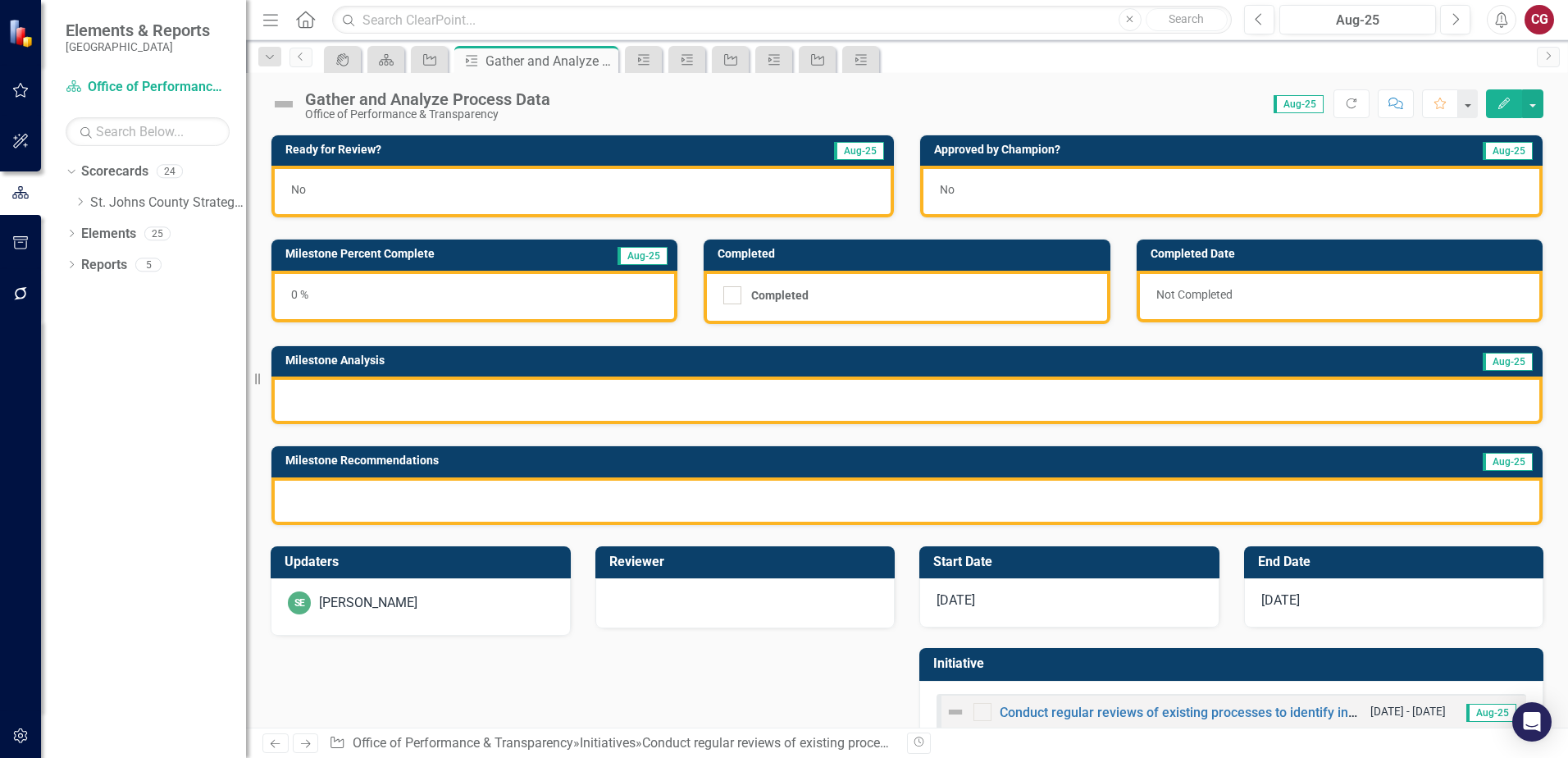
click at [371, 388] on div at bounding box center [906, 399] width 1271 height 47
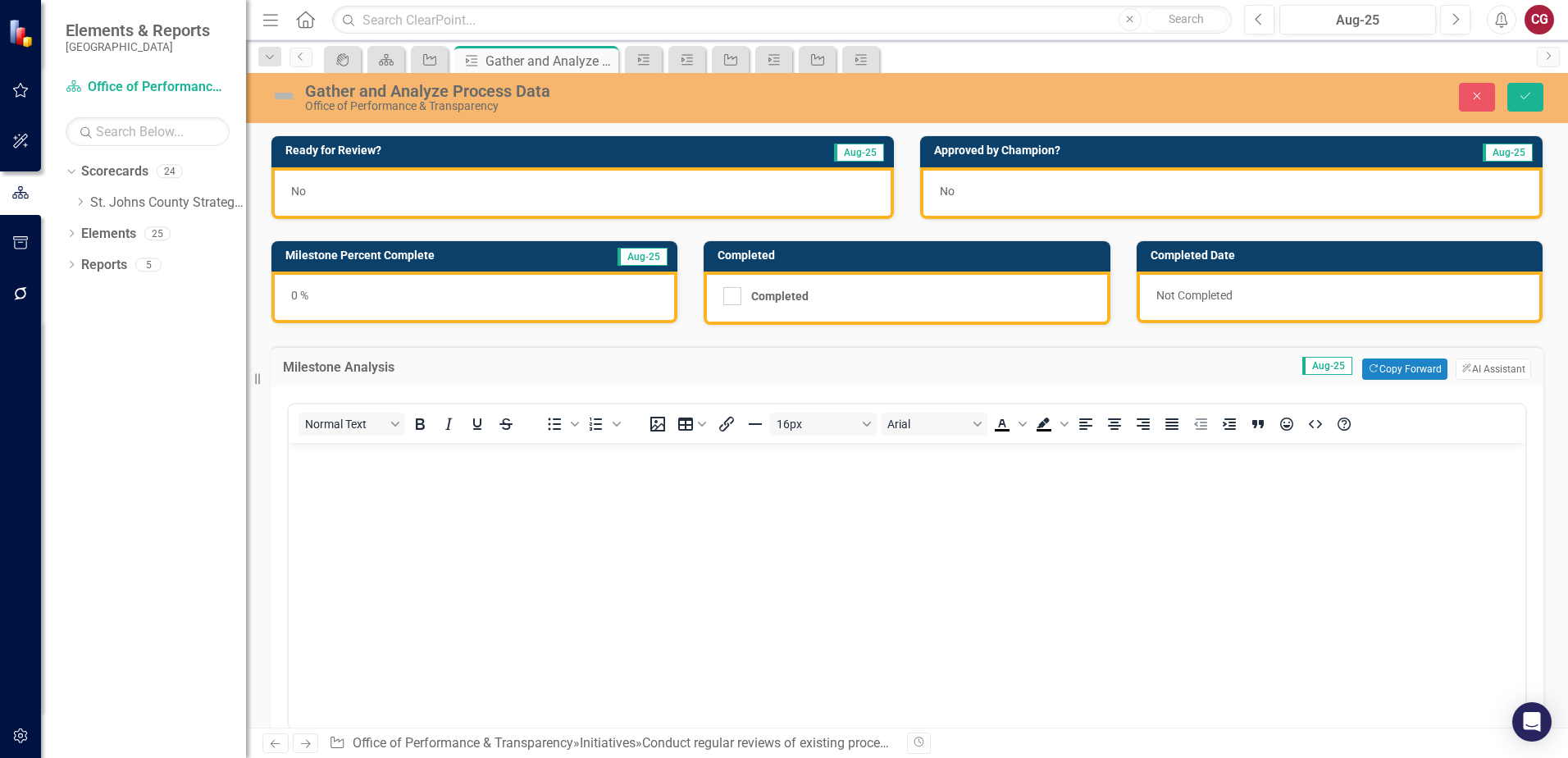
click at [353, 452] on p "Rich Text Area. Press ALT-0 for help." at bounding box center [906, 456] width 1228 height 20
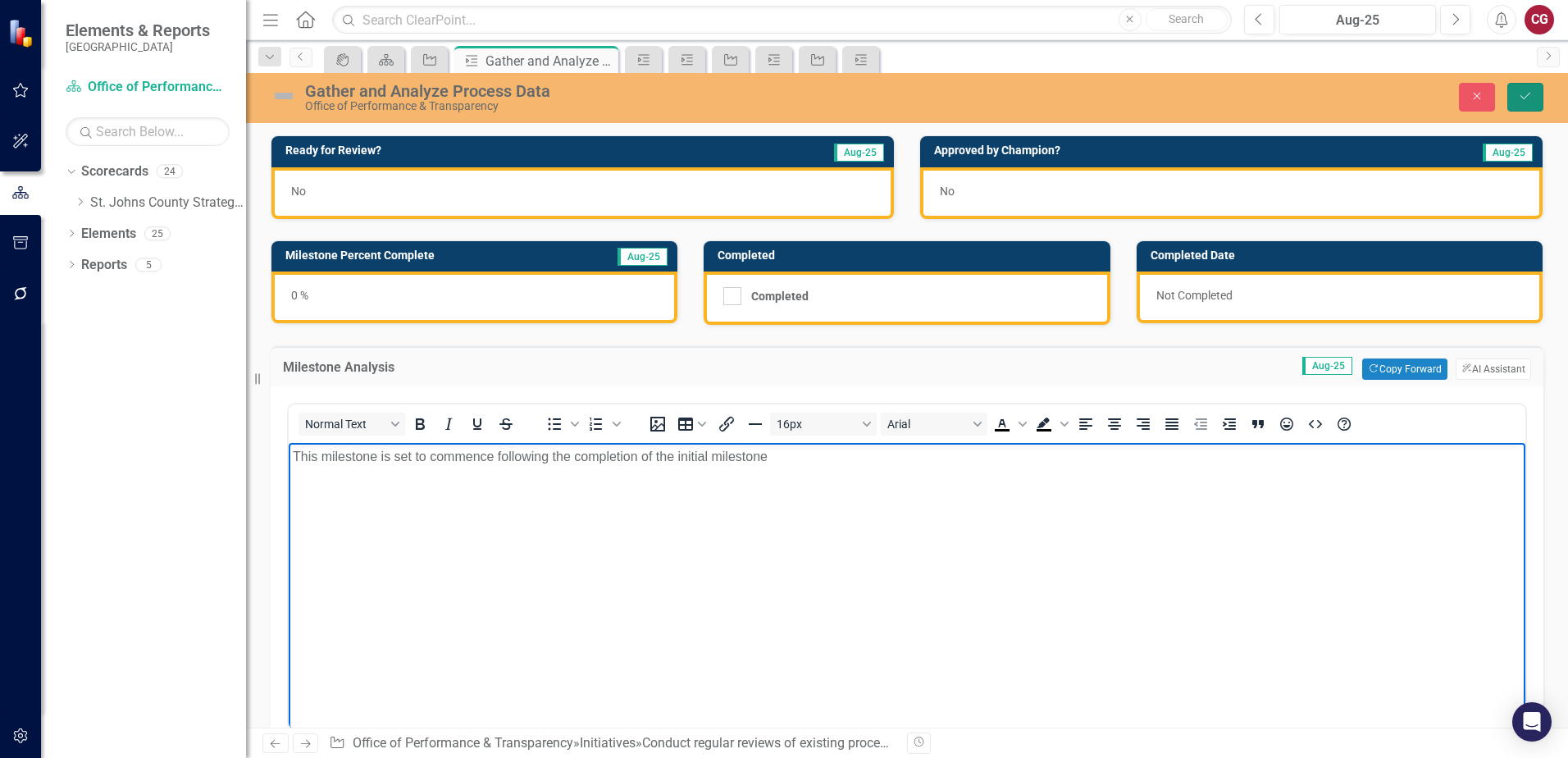
click at [1526, 100] on icon "Save" at bounding box center [1525, 96] width 15 height 11
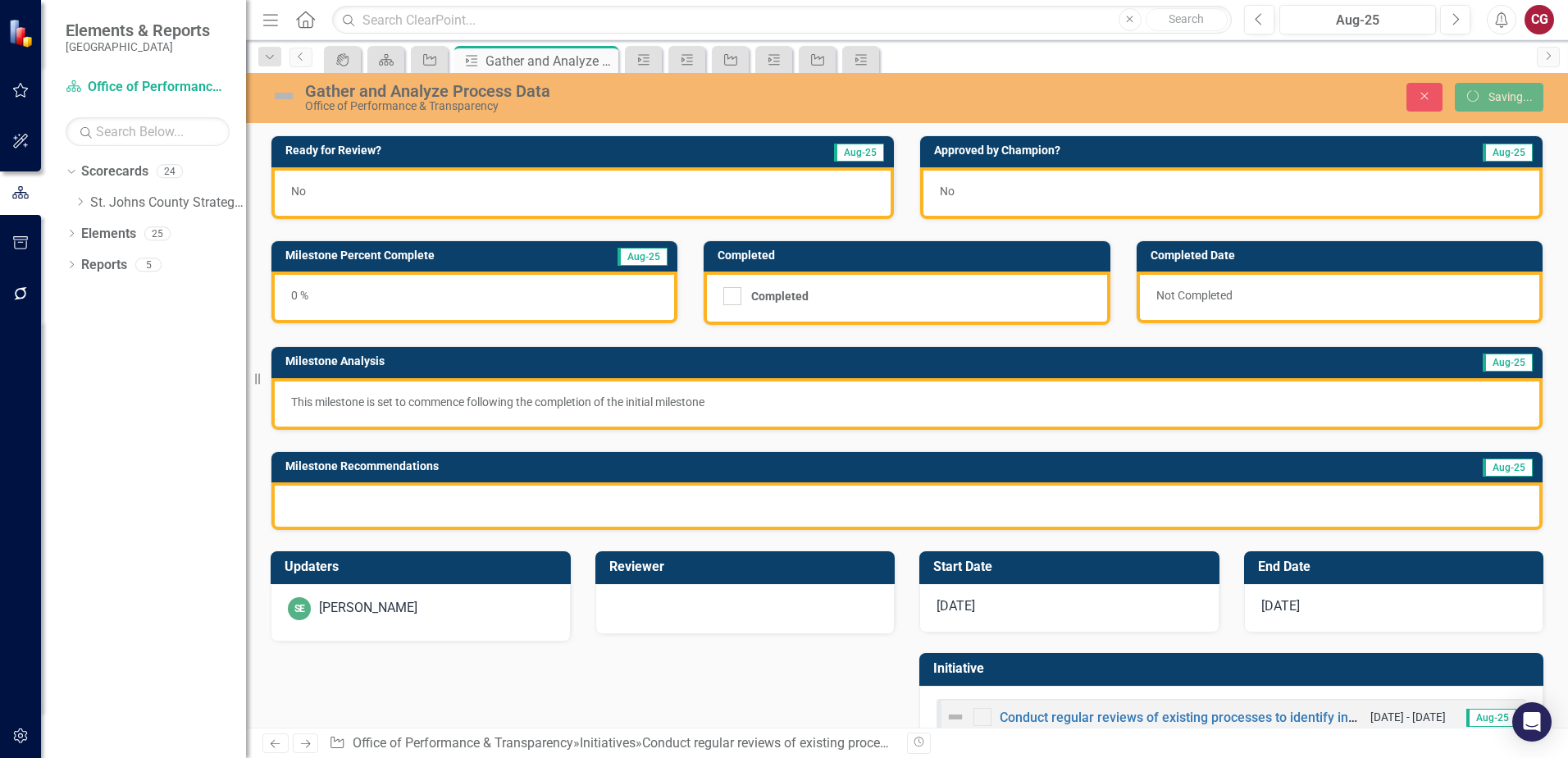
click at [567, 508] on div at bounding box center [906, 506] width 1271 height 47
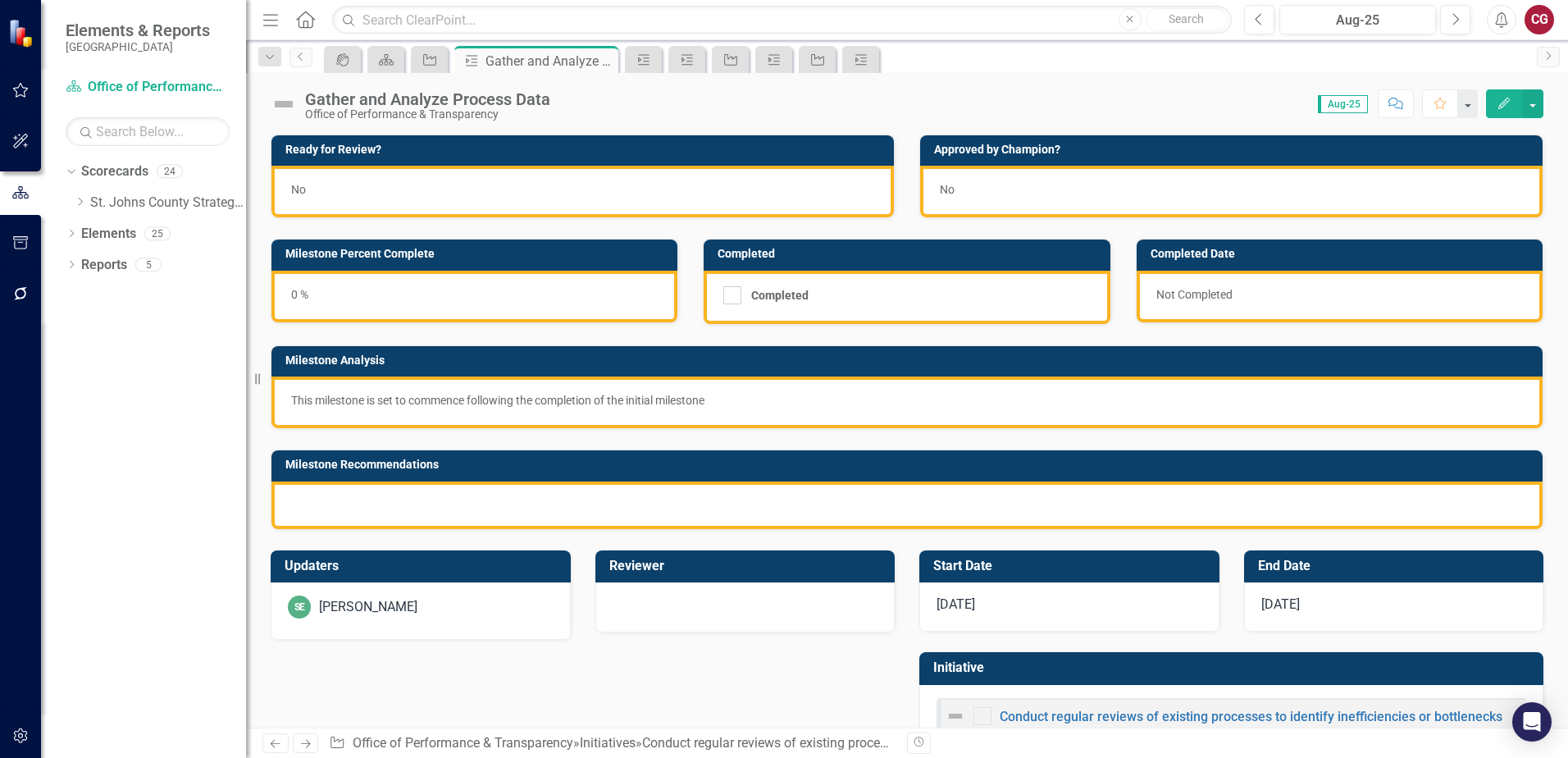
click at [567, 508] on div at bounding box center [906, 505] width 1271 height 47
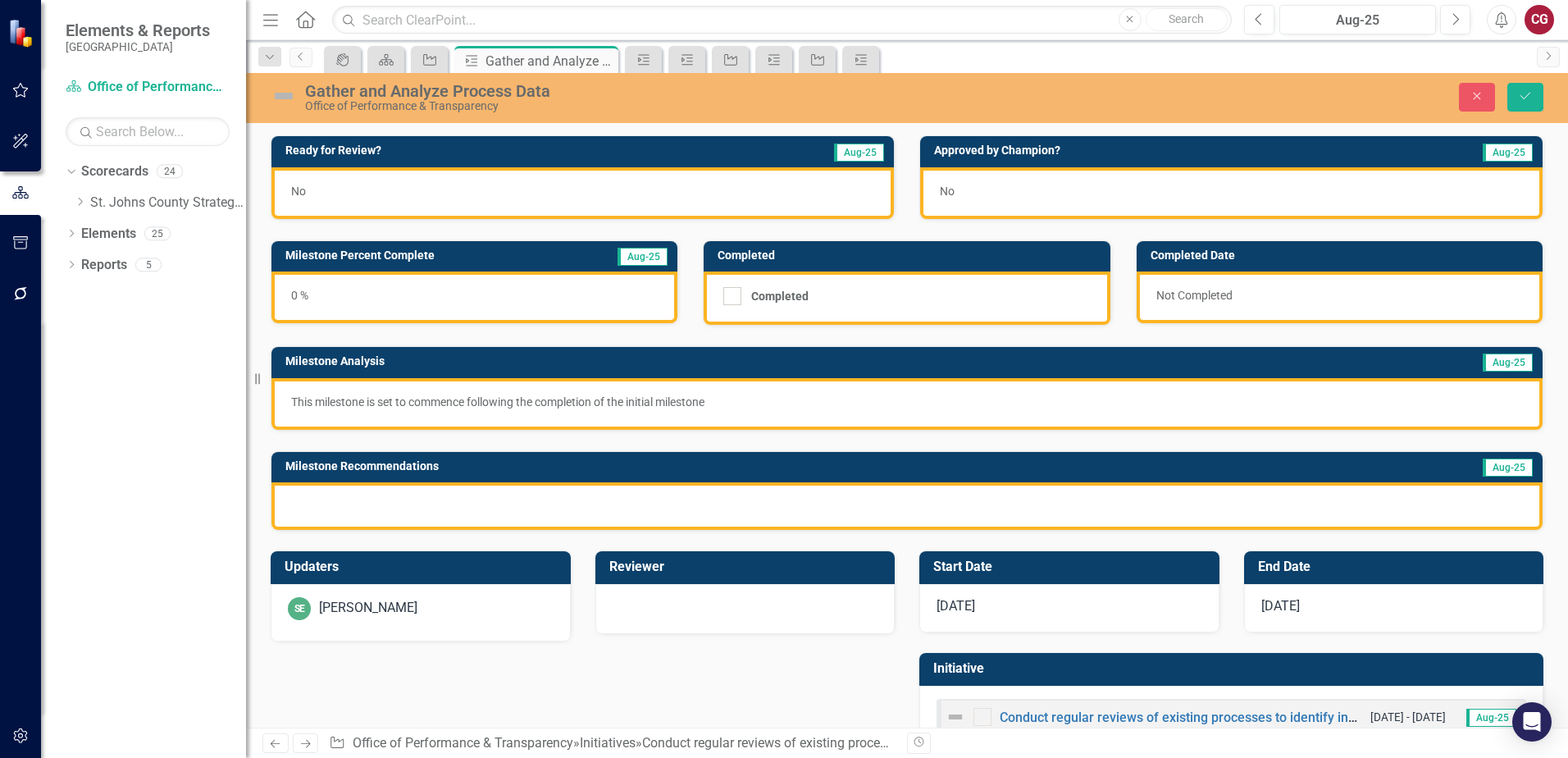
click at [492, 509] on div at bounding box center [906, 506] width 1271 height 47
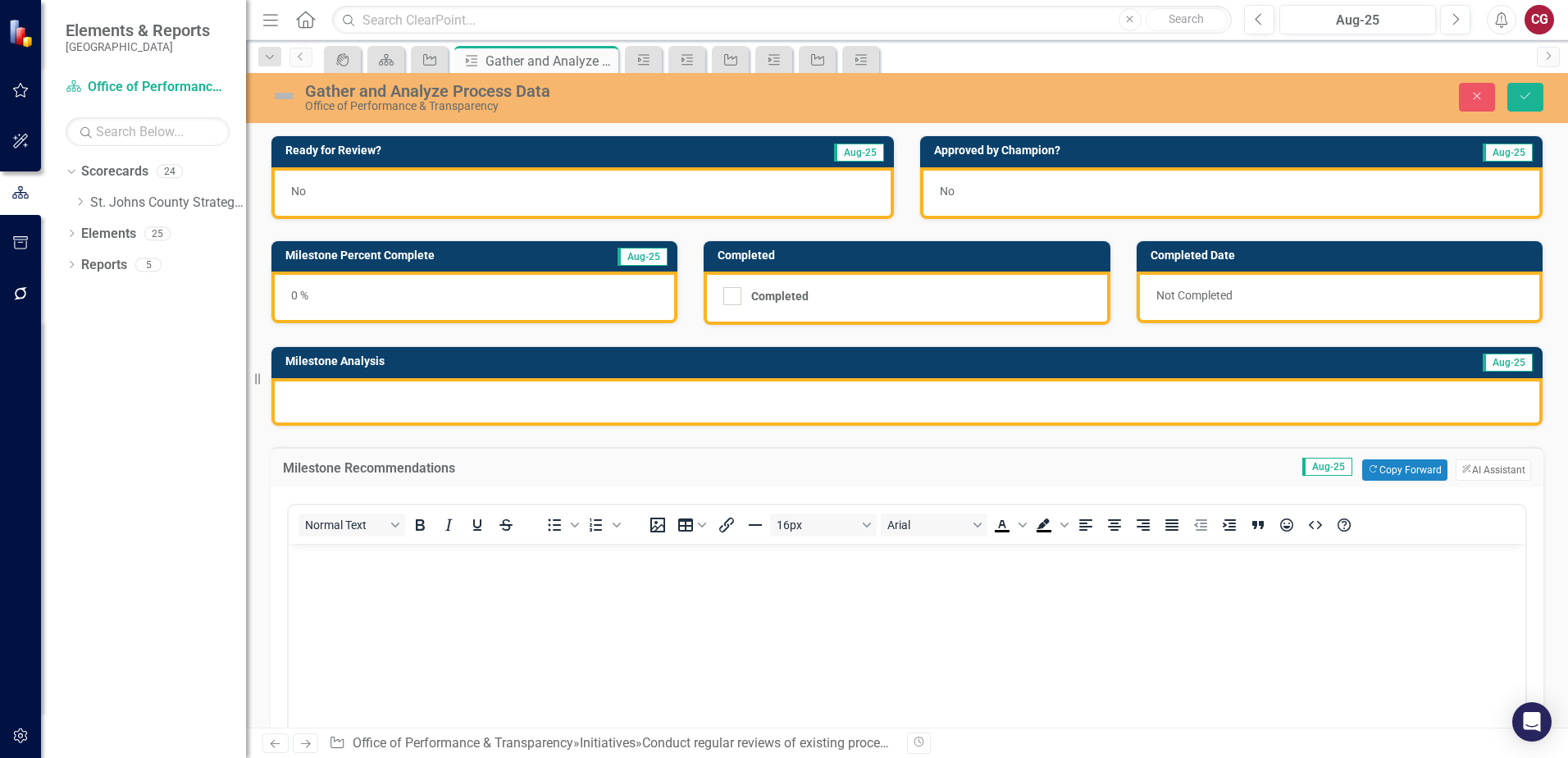
click at [1480, 455] on div "Milestone Recommendations Aug-25 Copy Forward Copy Forward ClearPoint AI AI Ass…" at bounding box center [907, 467] width 1273 height 40
click at [1478, 464] on button "ClearPoint AI AI Assistant" at bounding box center [1493, 469] width 75 height 21
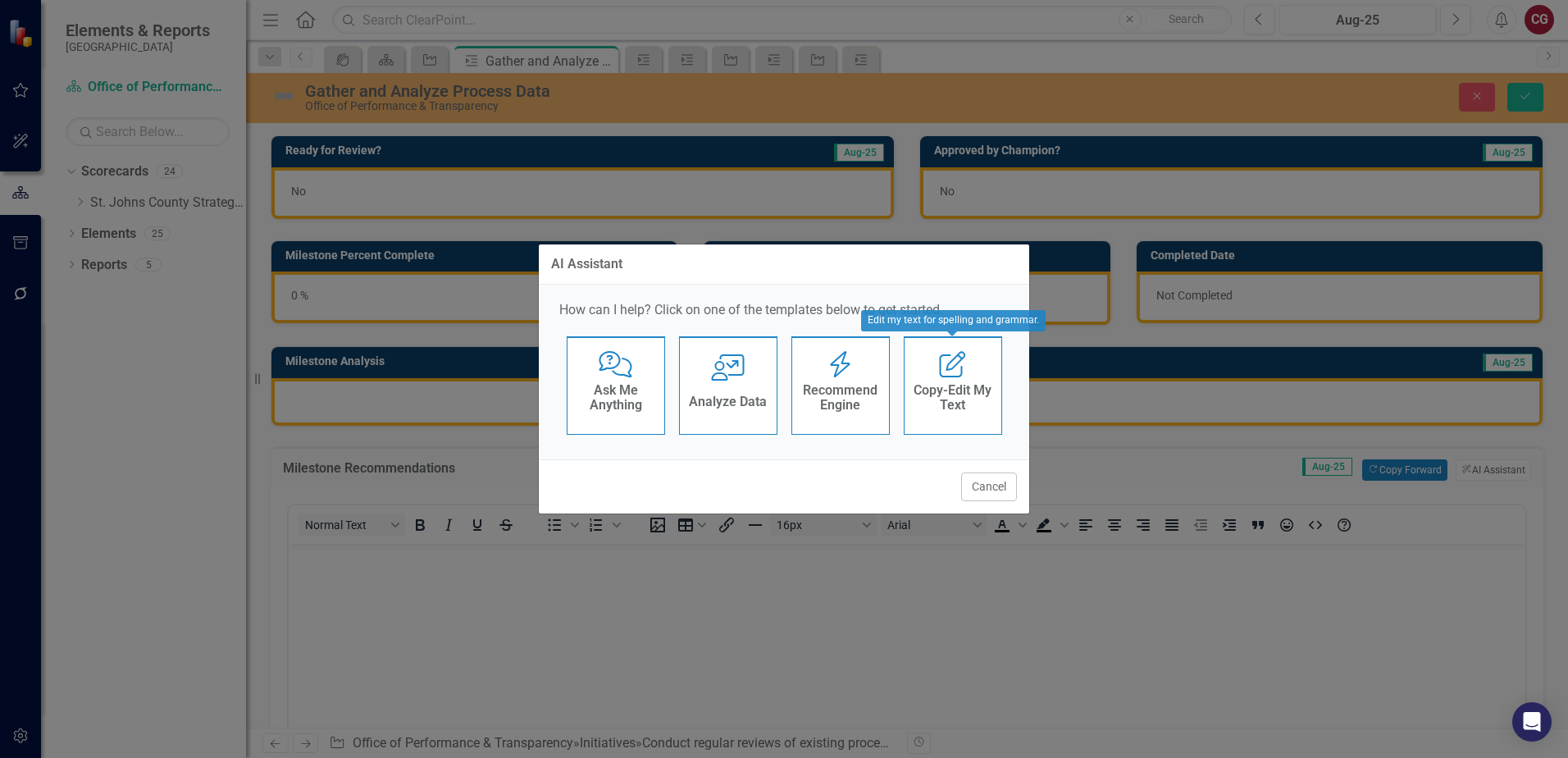
click at [860, 413] on div "Recommend Engine" at bounding box center [841, 399] width 80 height 41
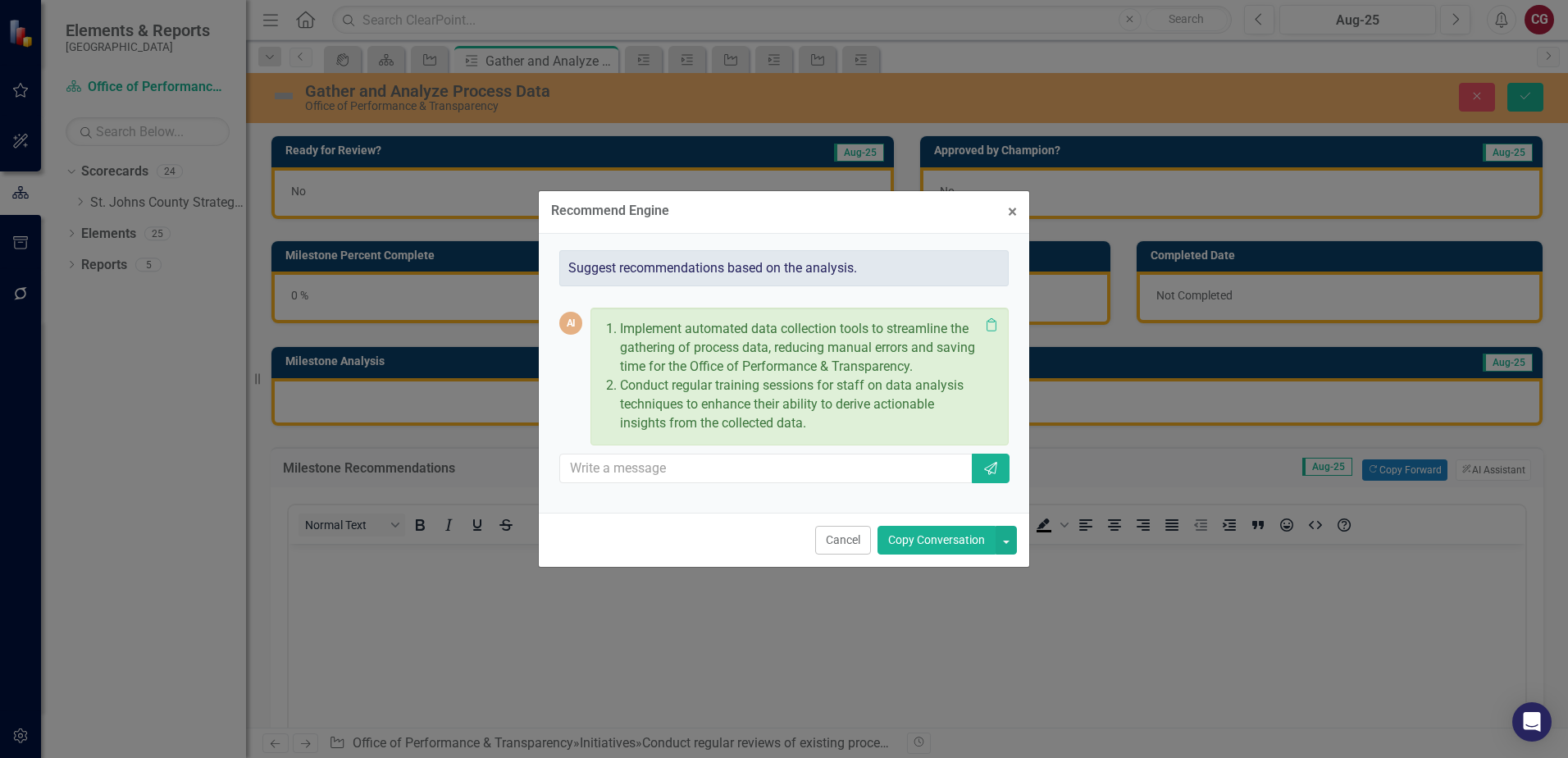
click at [917, 546] on button "Copy Conversation" at bounding box center [936, 539] width 118 height 29
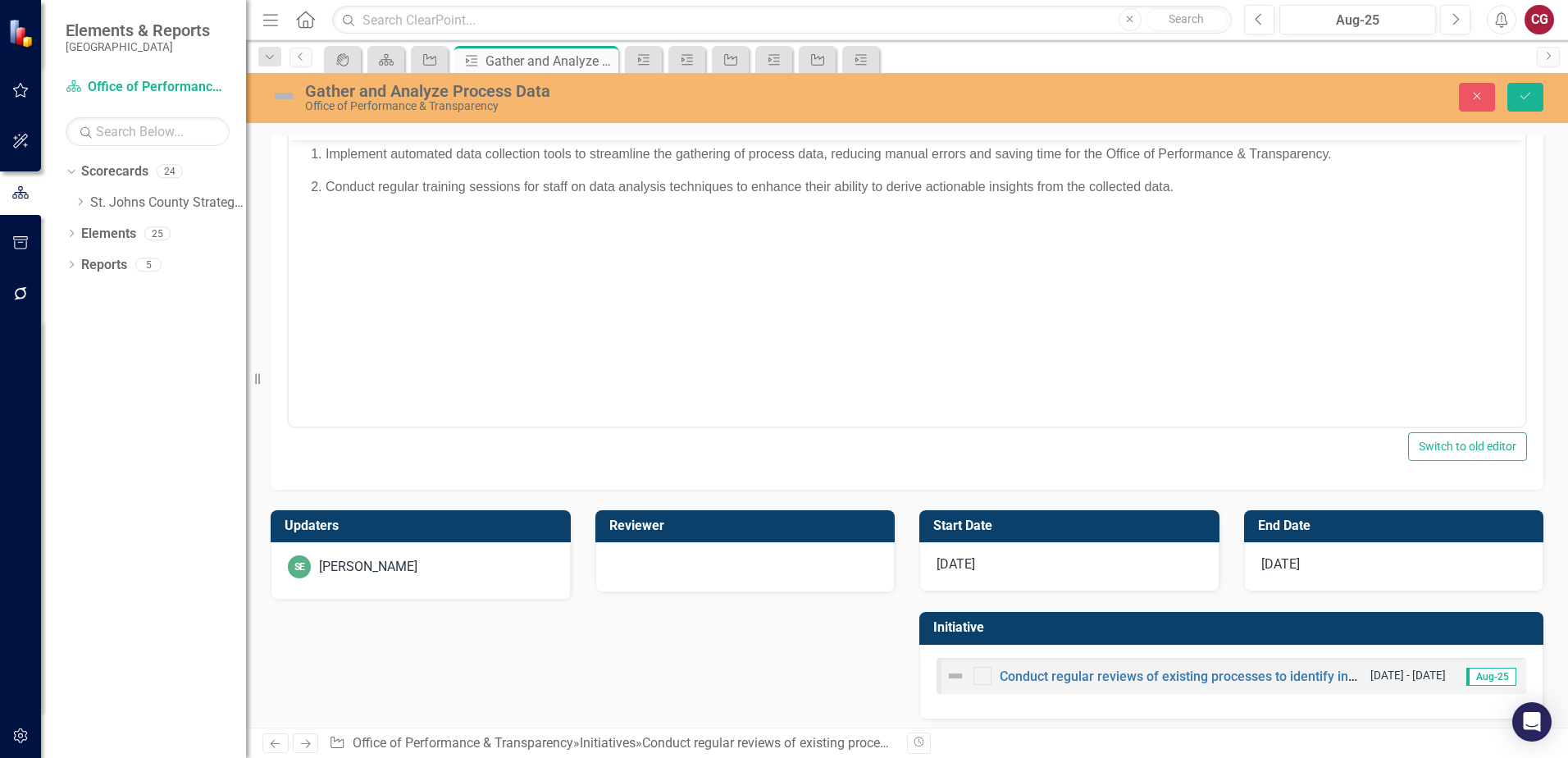
scroll to position [410, 0]
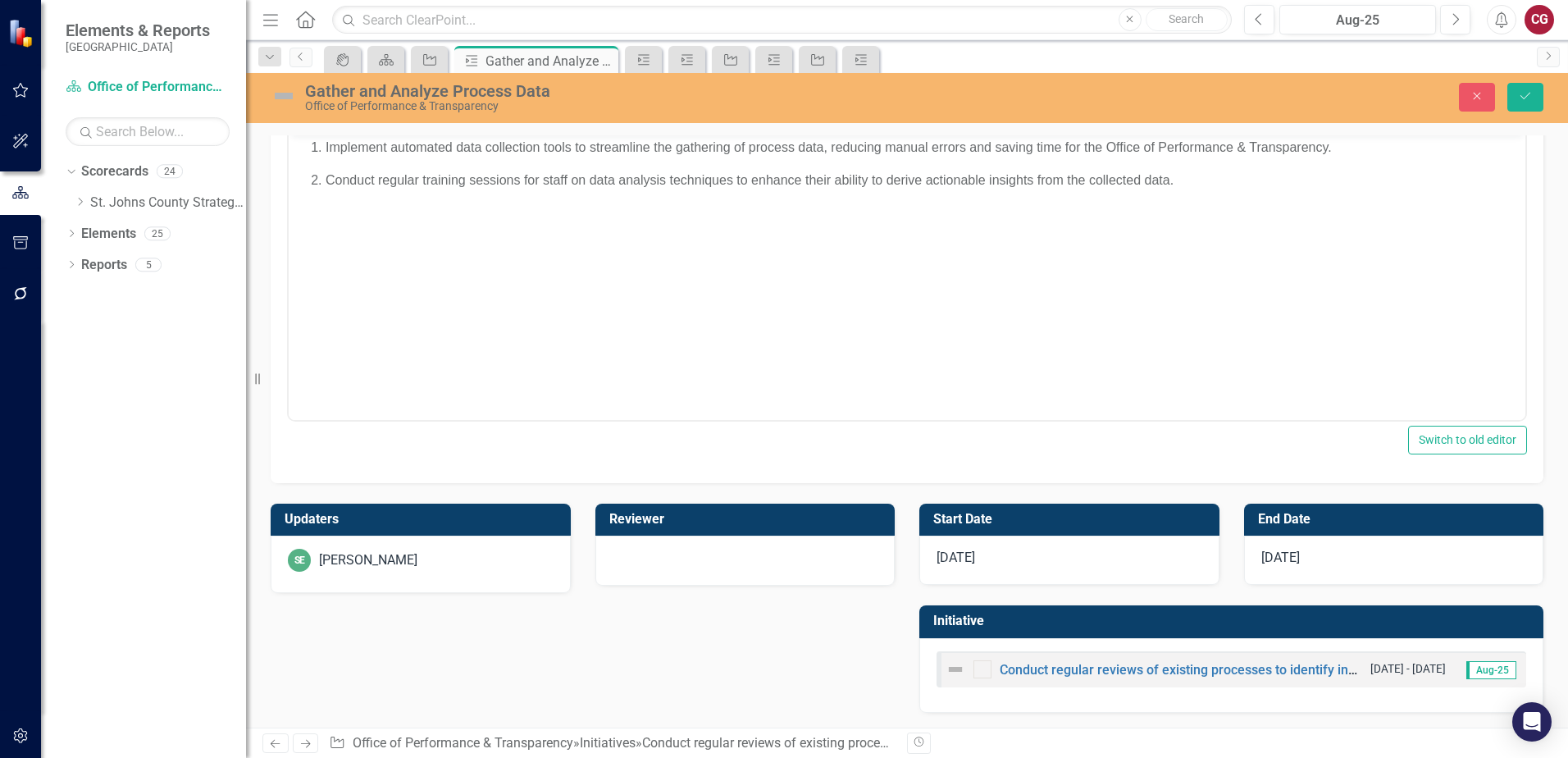
click at [434, 554] on div "SE [PERSON_NAME]" at bounding box center [420, 560] width 265 height 23
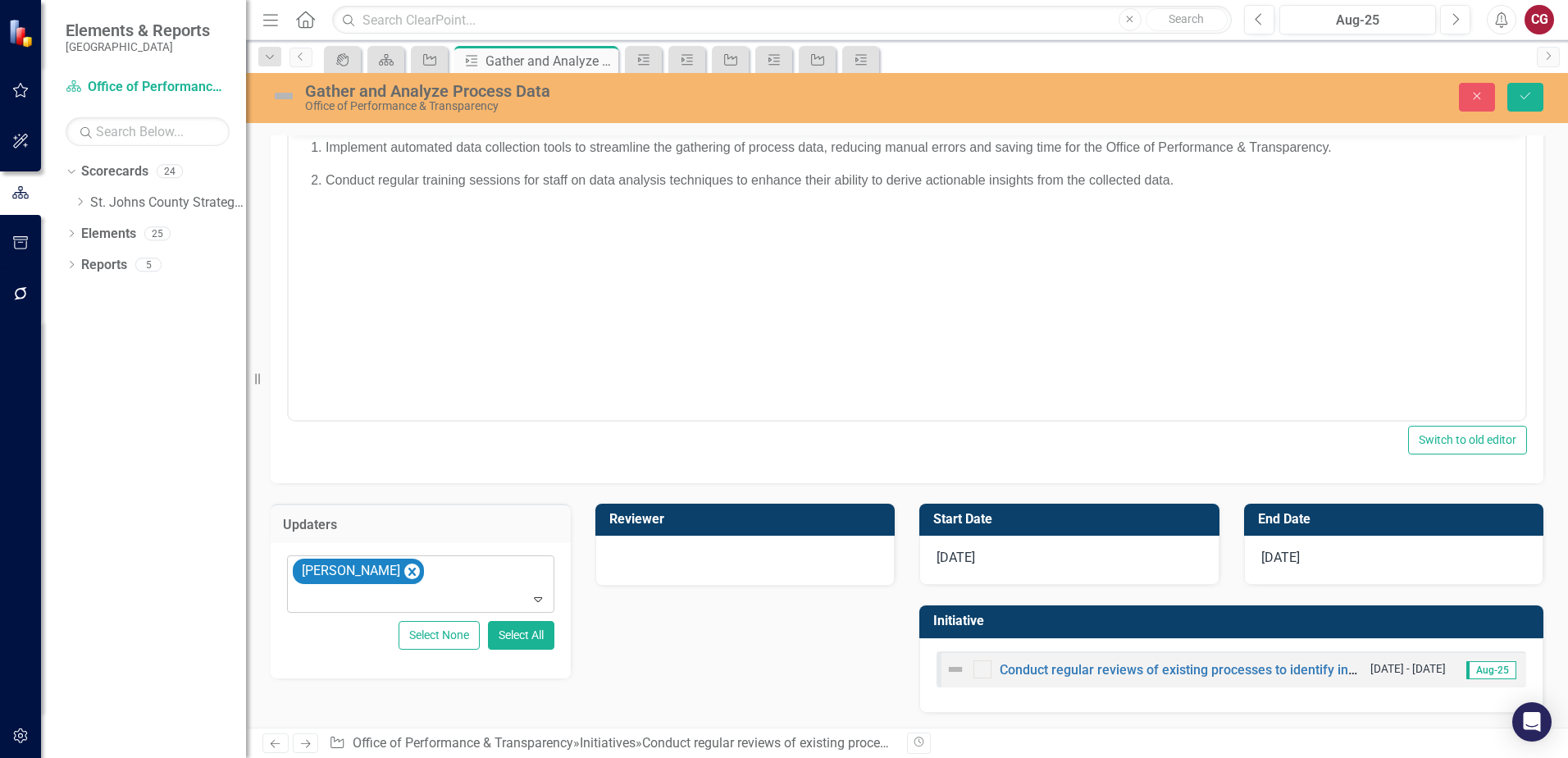
click at [409, 573] on icon "Remove Savannah Evans" at bounding box center [412, 571] width 7 height 8
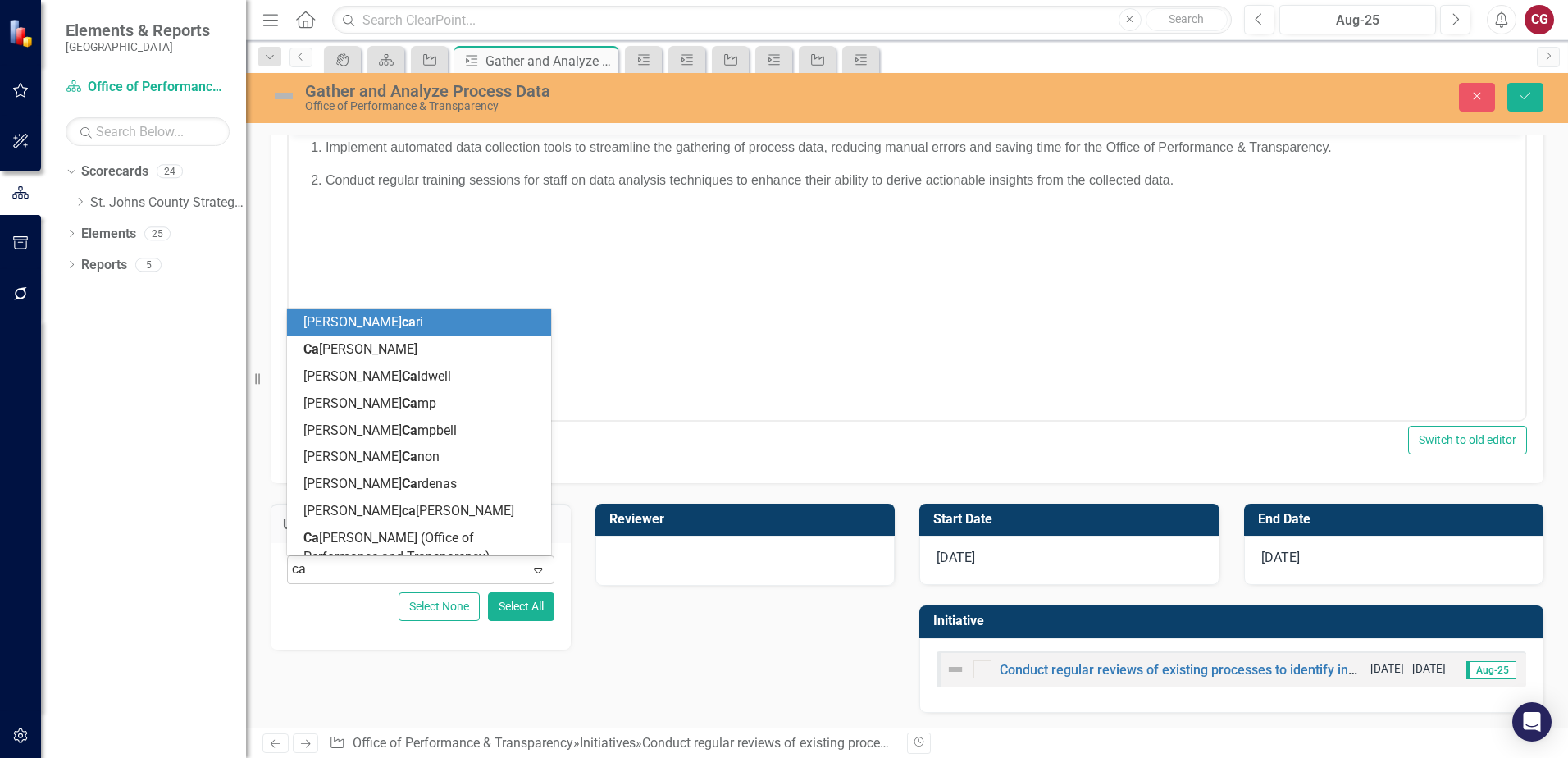
type input "cai"
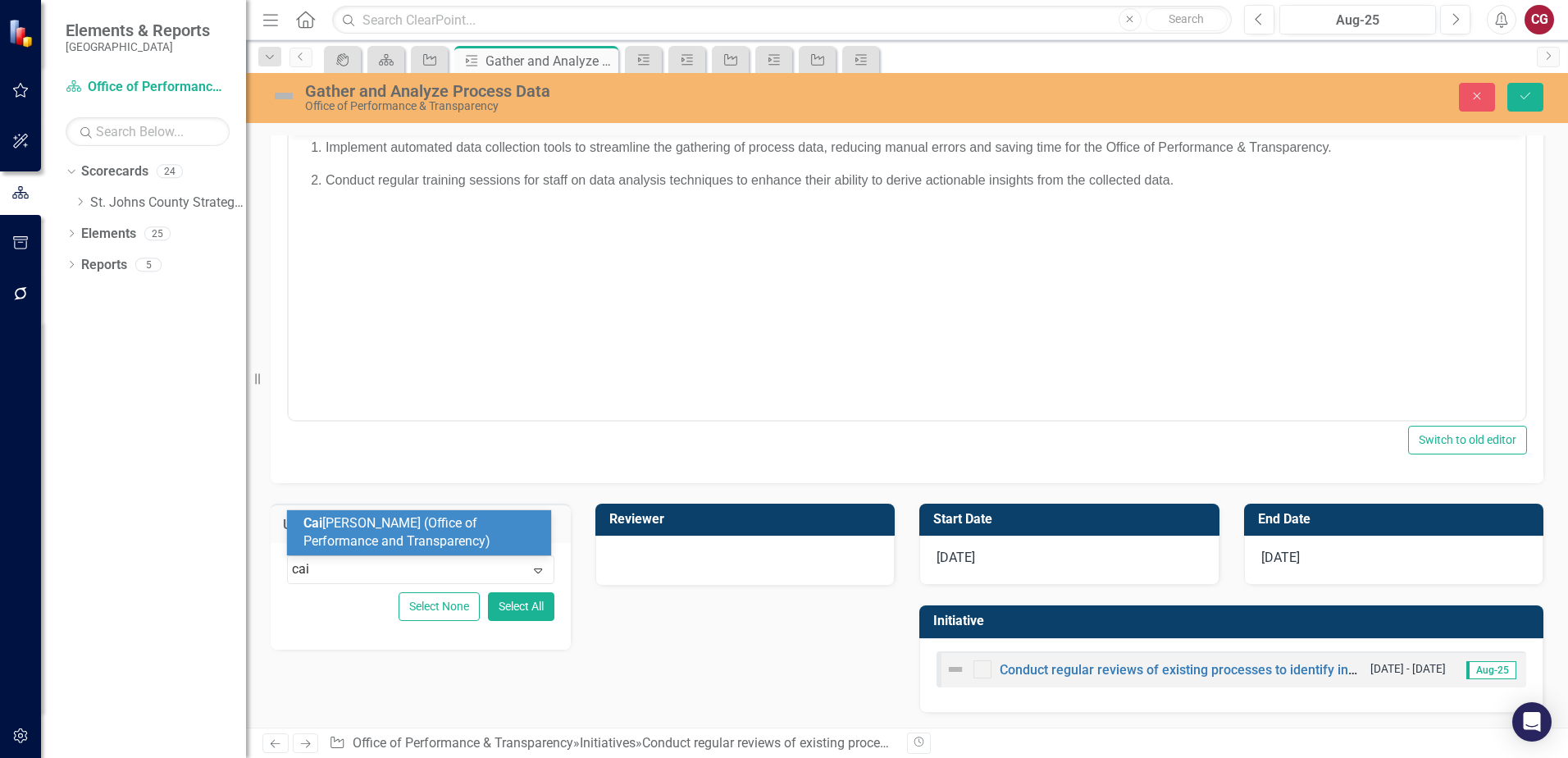
click at [481, 522] on div "Cai [PERSON_NAME] (Office of Performance and Transparency)" at bounding box center [422, 533] width 237 height 38
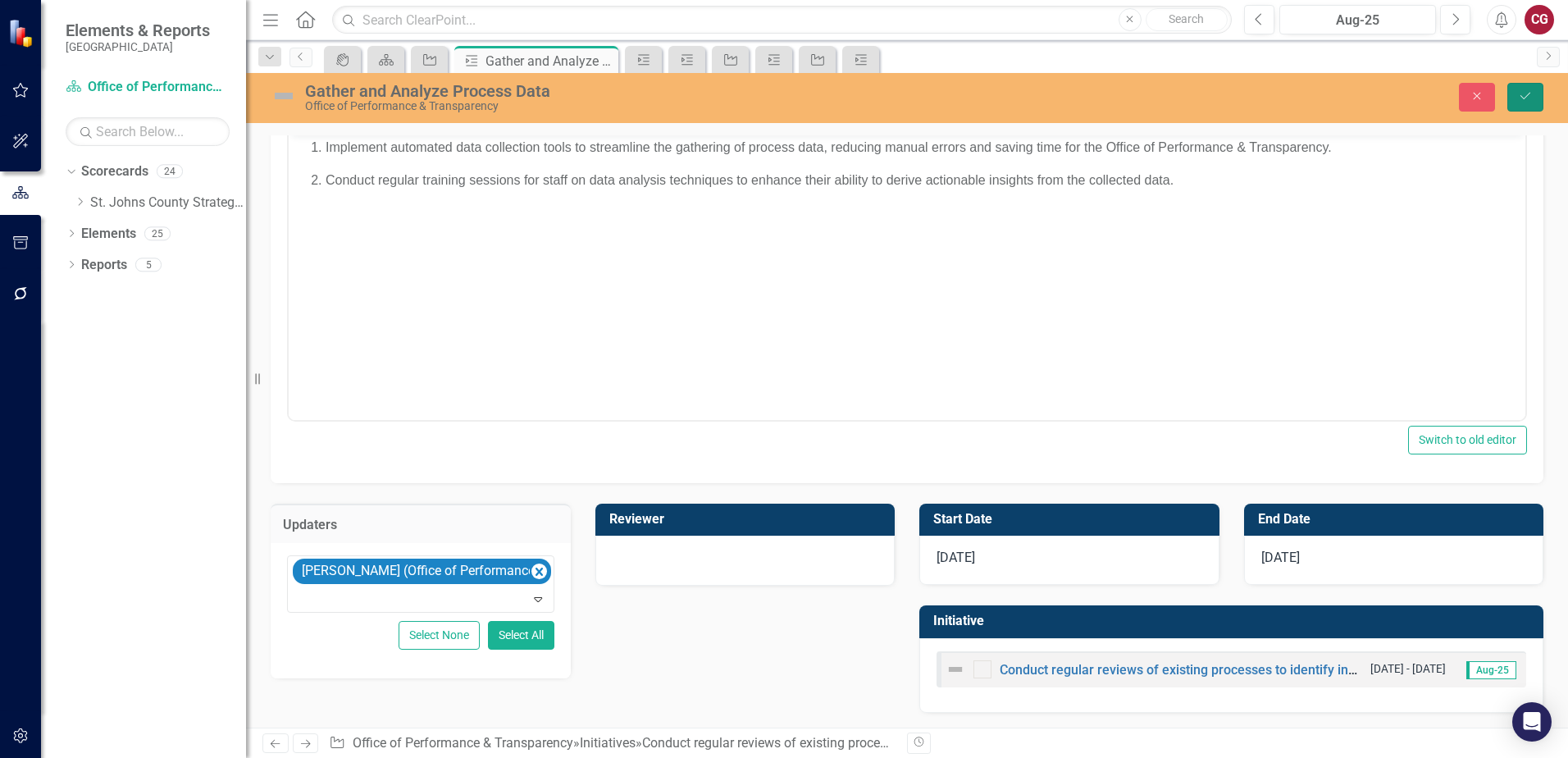
click at [1531, 107] on button "Save" at bounding box center [1525, 97] width 36 height 29
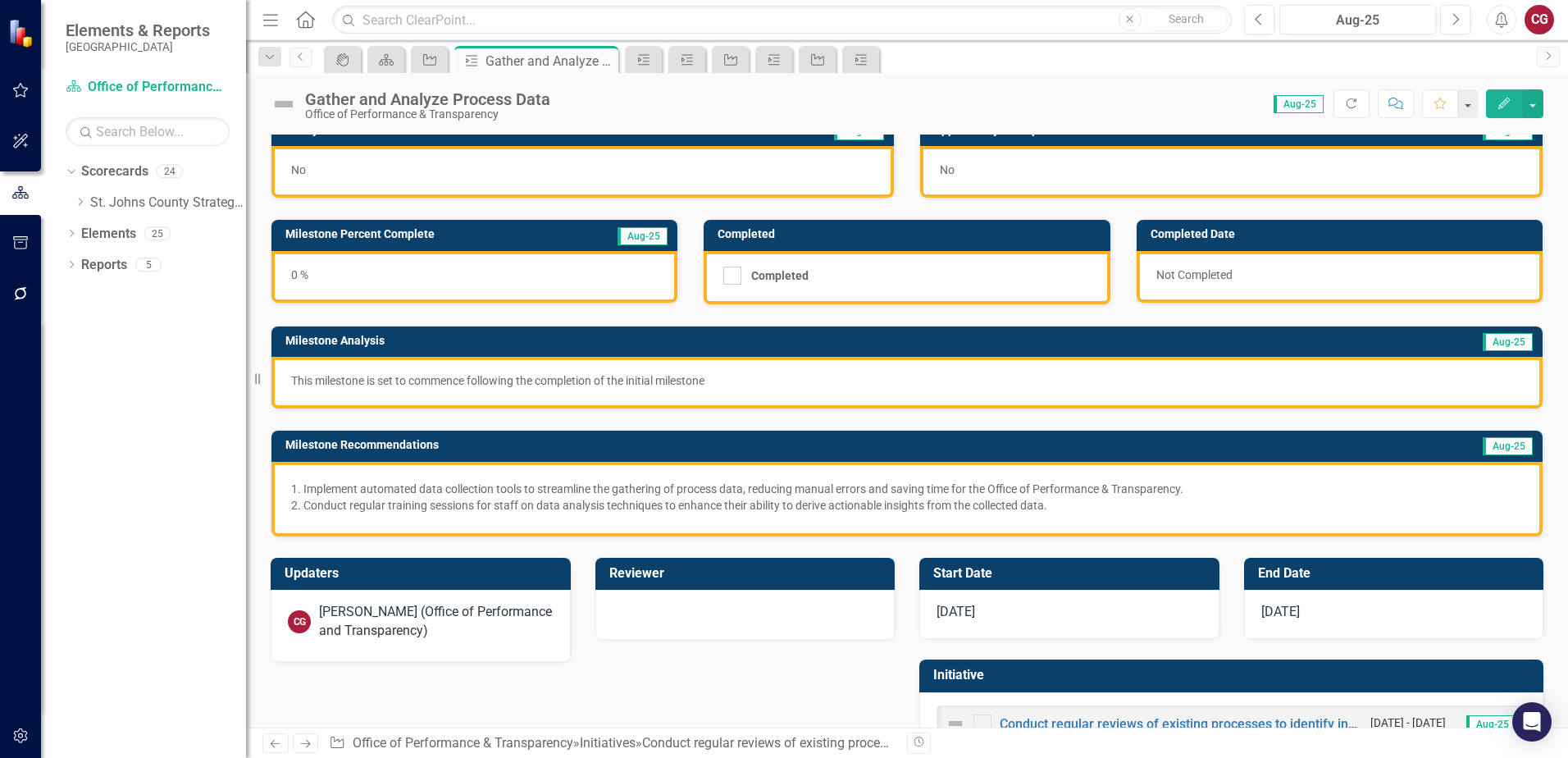
scroll to position [75, 0]
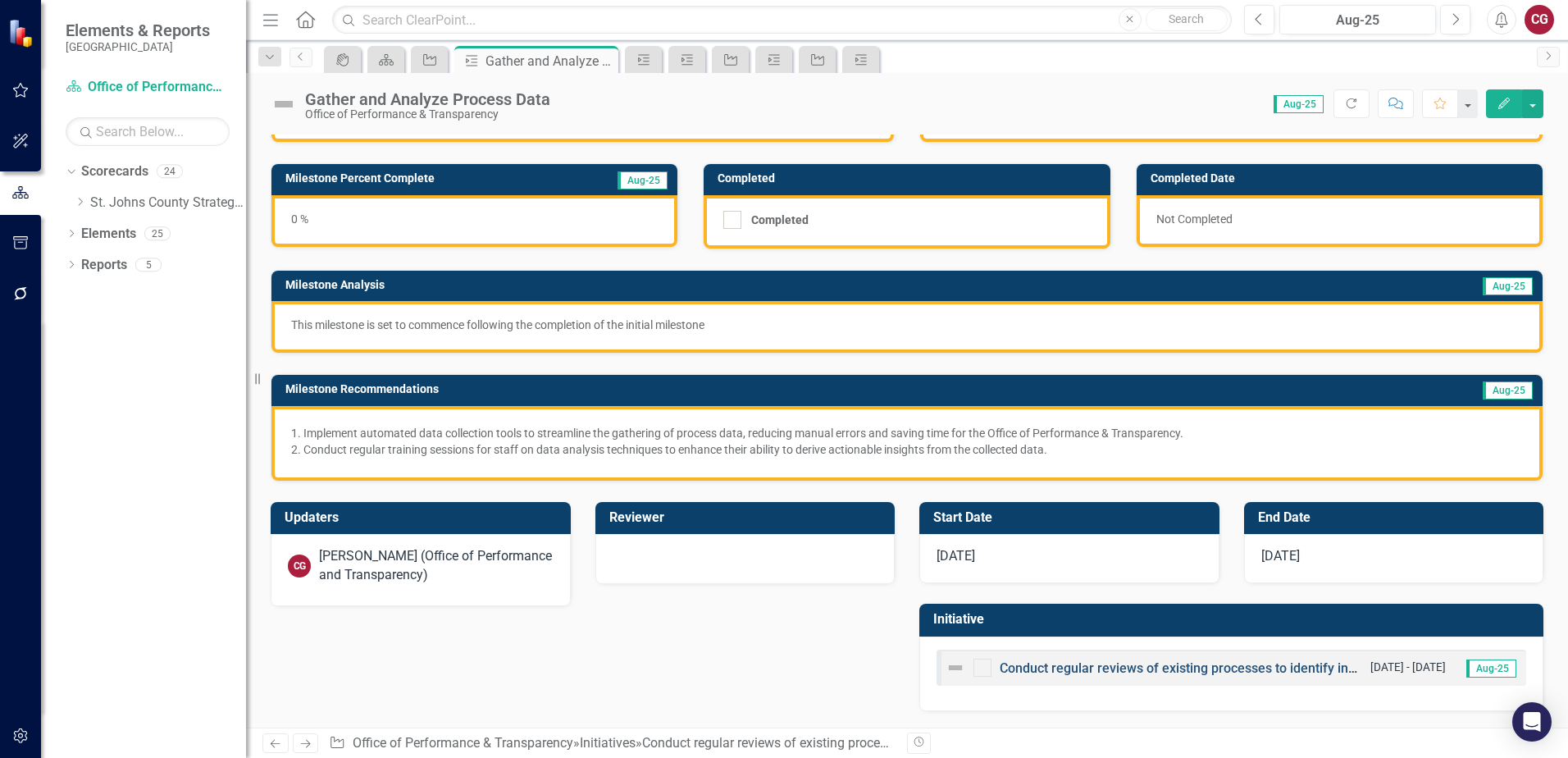
click at [1098, 670] on link "Conduct regular reviews of existing processes to identify inefficiencies or bot…" at bounding box center [1250, 668] width 503 height 16
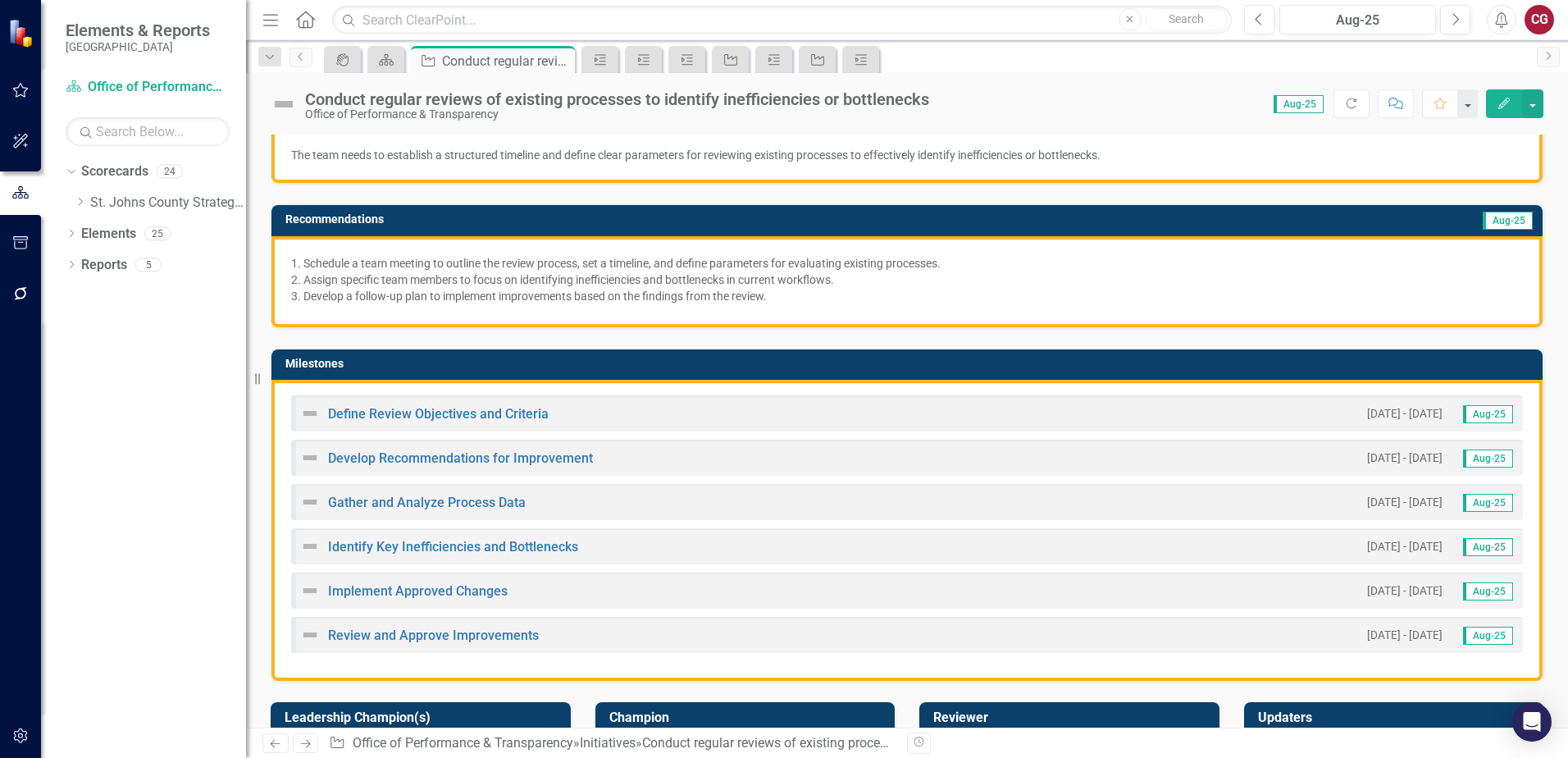
scroll to position [246, 0]
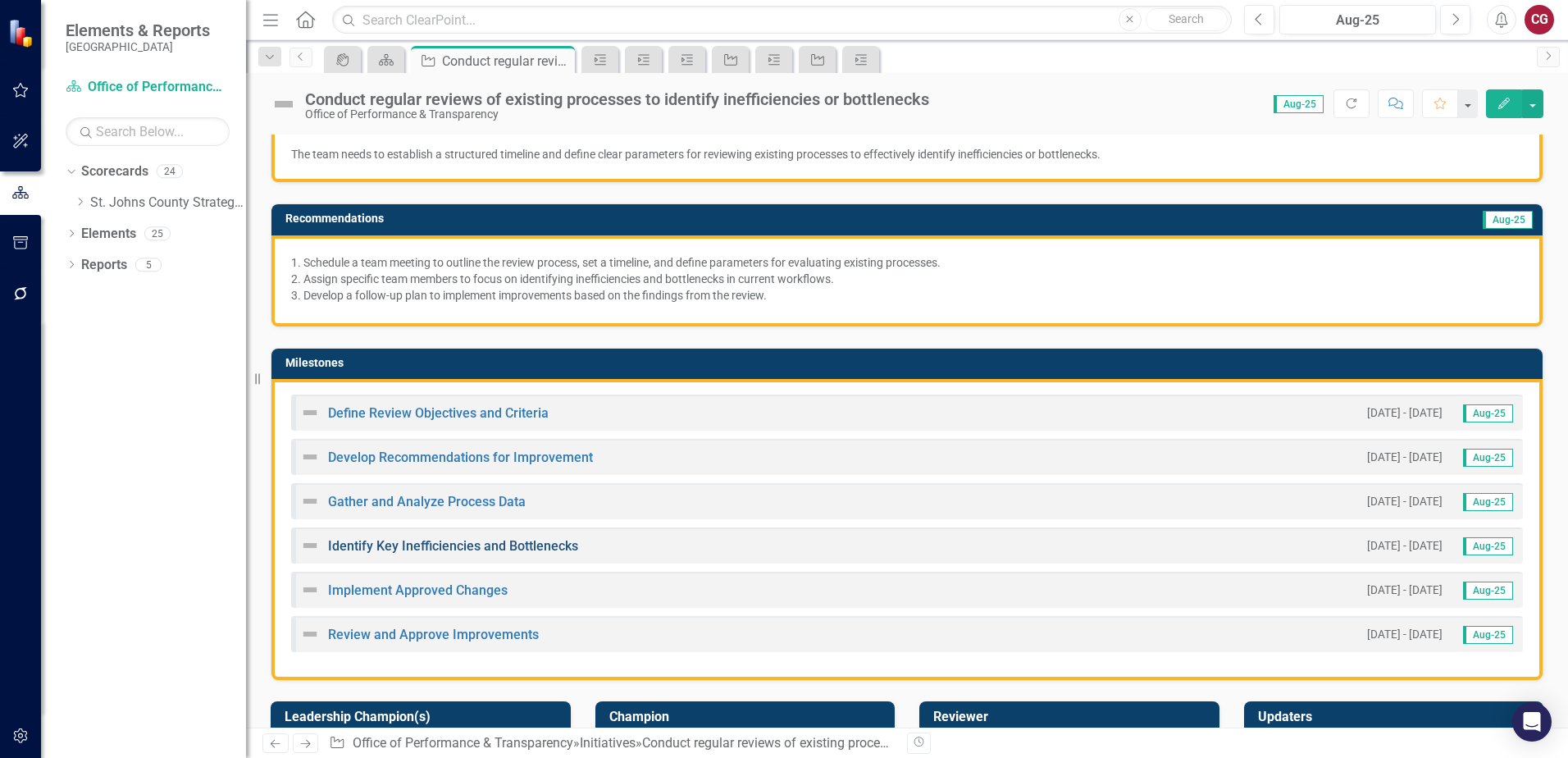
click at [402, 542] on link "Identify Key Inefficiencies and Bottlenecks" at bounding box center [453, 546] width 250 height 16
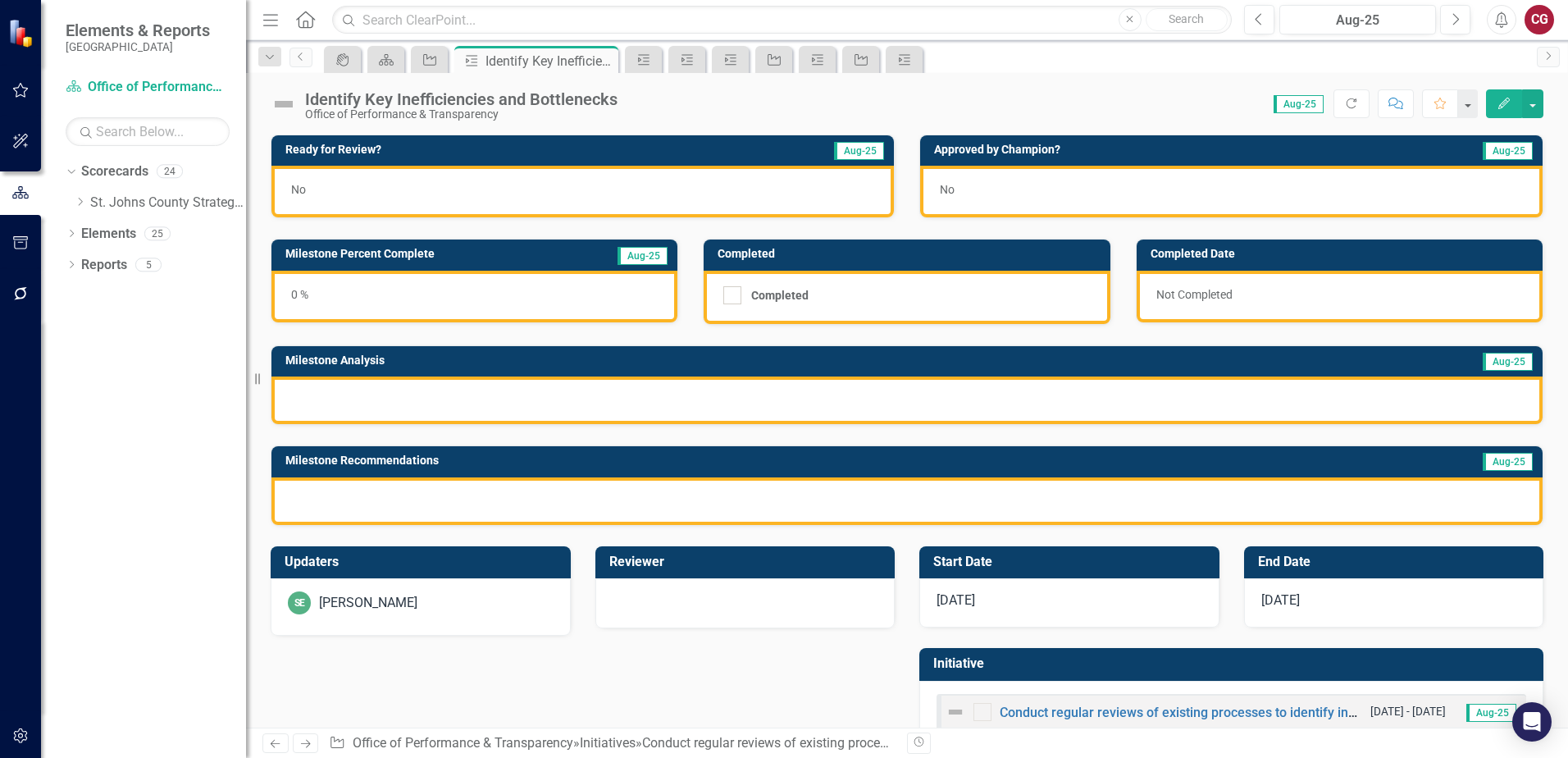
click at [413, 401] on div at bounding box center [906, 399] width 1271 height 47
click at [414, 401] on div at bounding box center [906, 399] width 1271 height 47
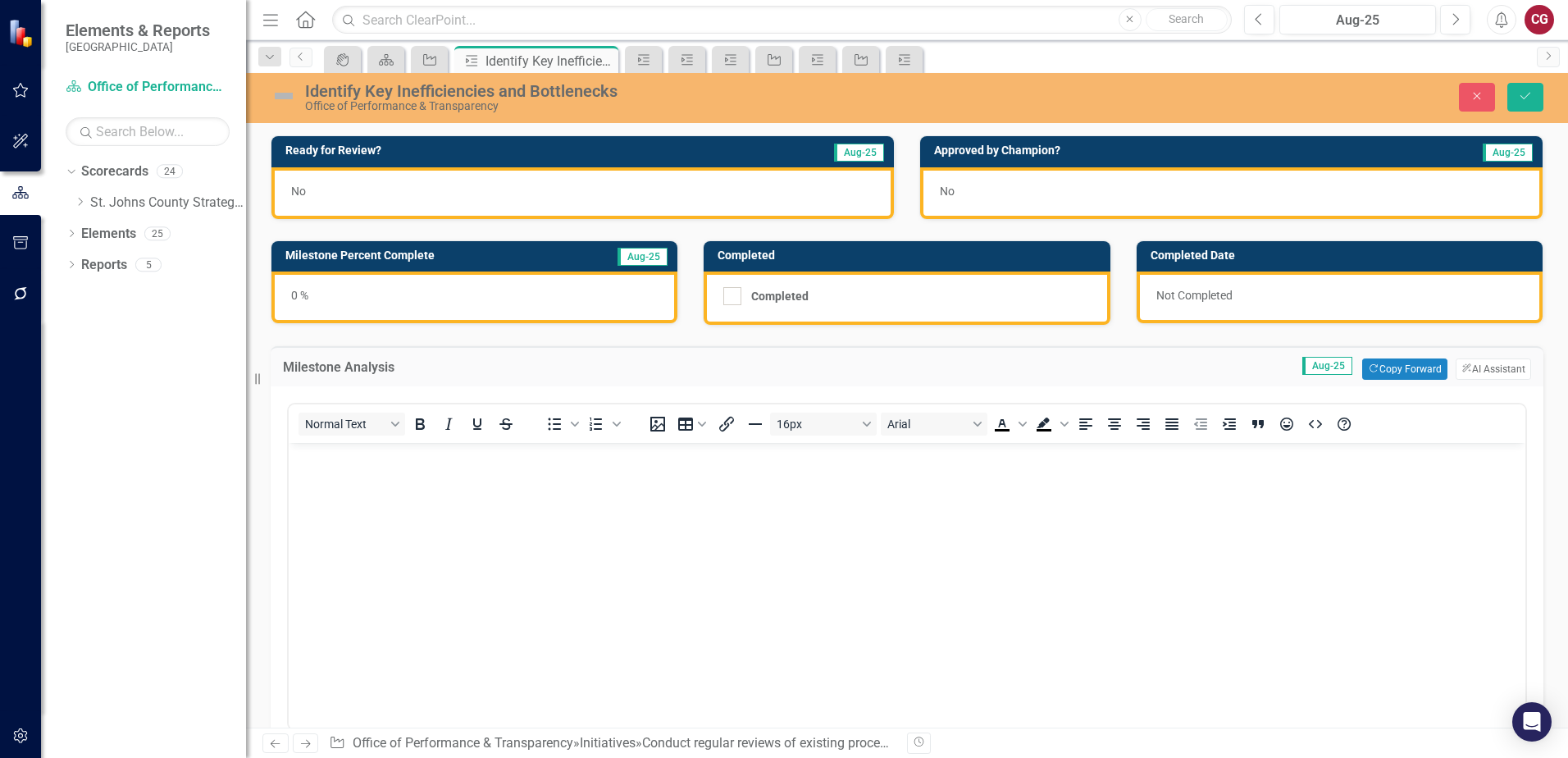
click at [345, 460] on p "Rich Text Area. Press ALT-0 for help." at bounding box center [906, 456] width 1228 height 20
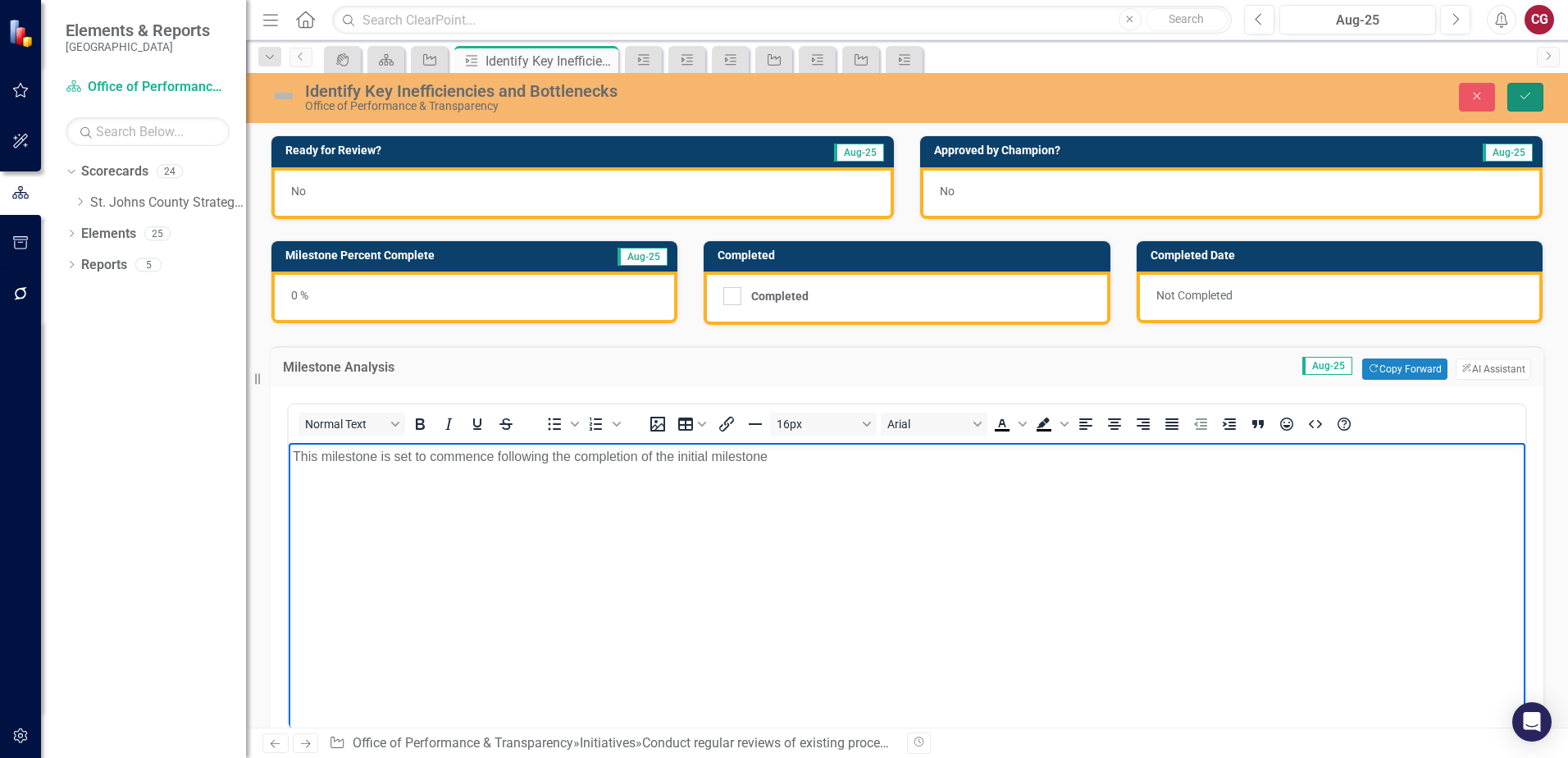
click at [1526, 101] on icon "Save" at bounding box center [1525, 96] width 15 height 11
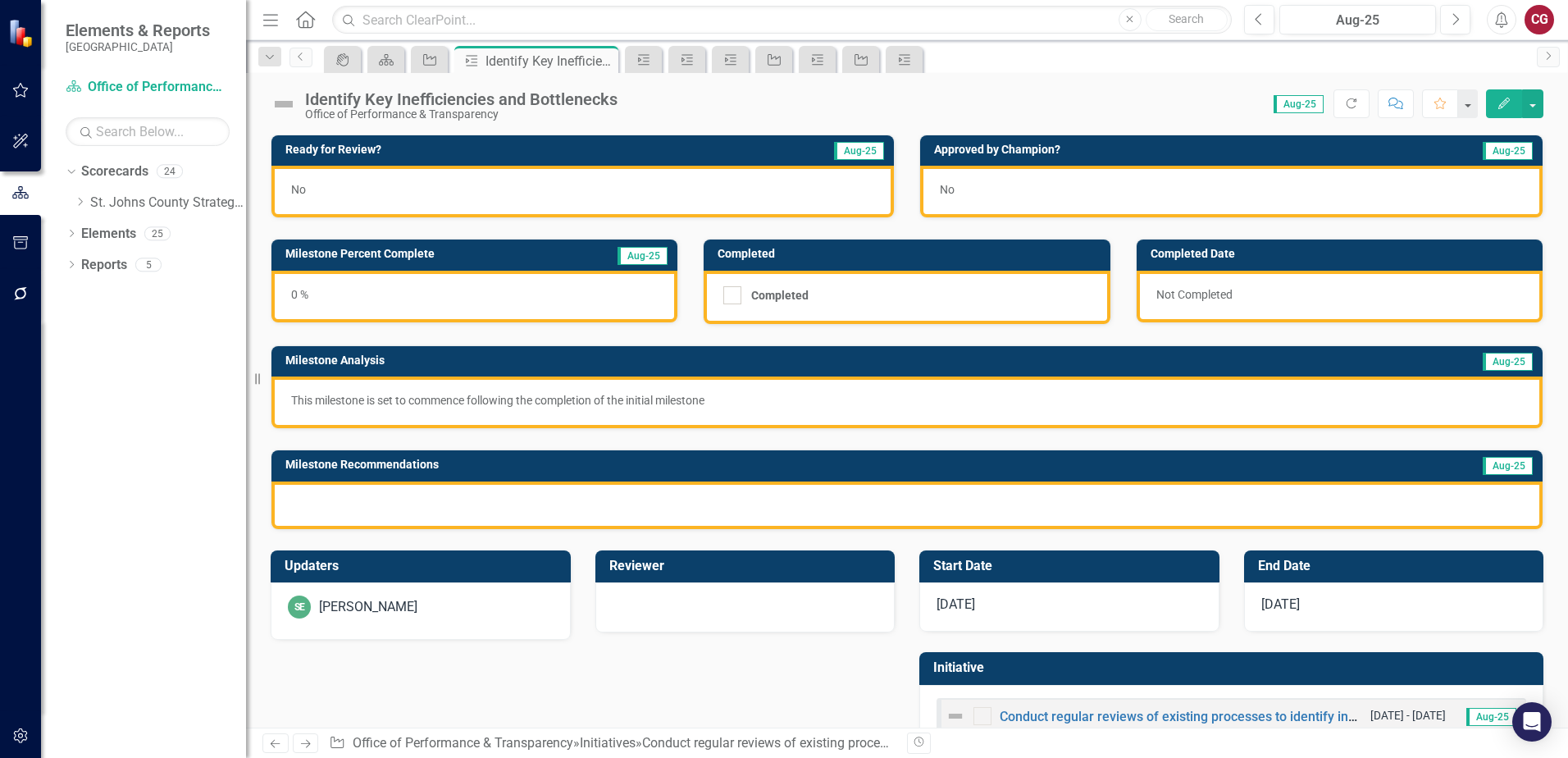
click at [463, 505] on div at bounding box center [906, 505] width 1271 height 47
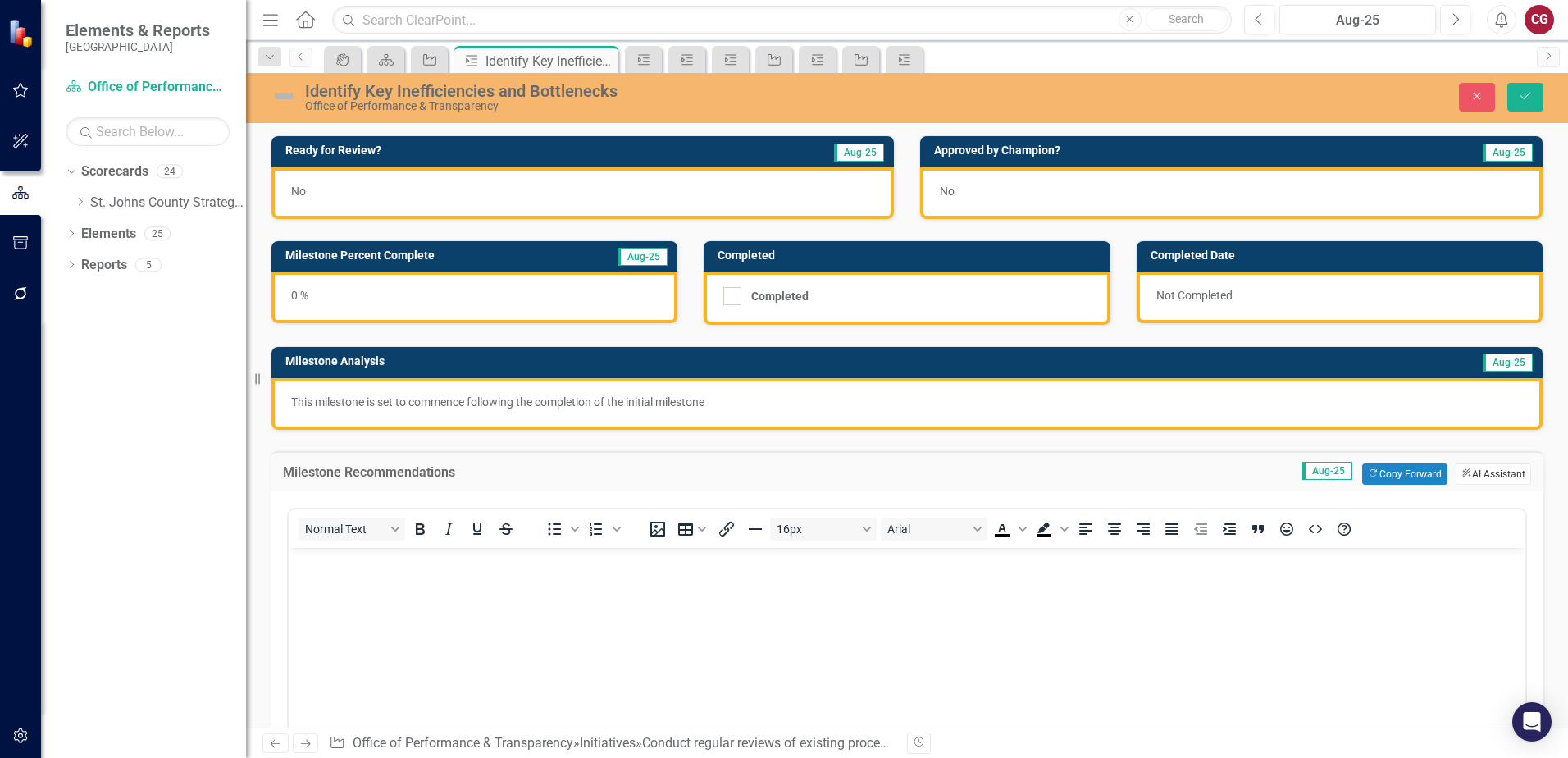
click at [1455, 465] on button "ClearPoint AI AI Assistant" at bounding box center [1493, 474] width 75 height 21
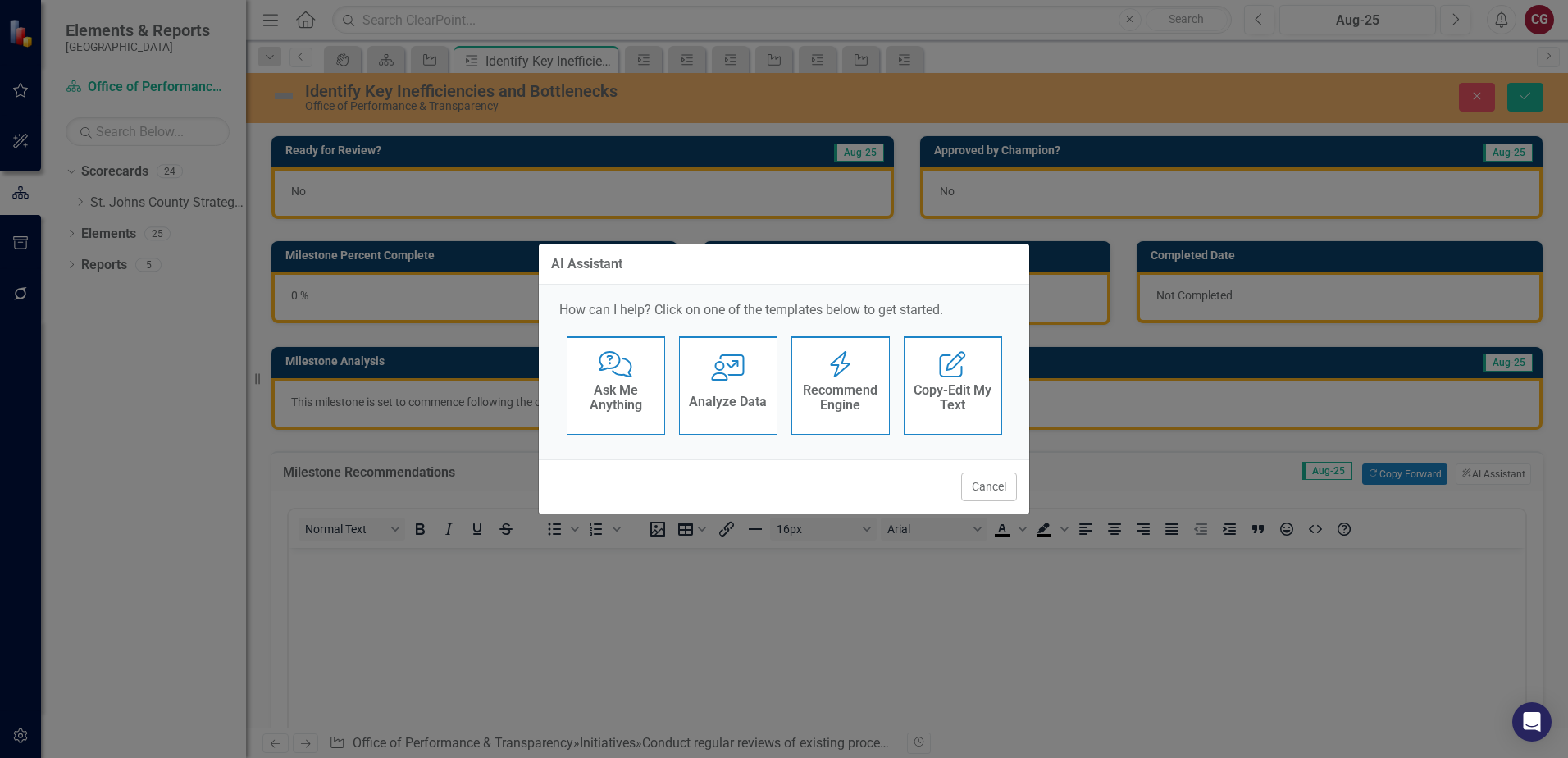
click at [848, 416] on div "Recommend Engine" at bounding box center [841, 399] width 80 height 41
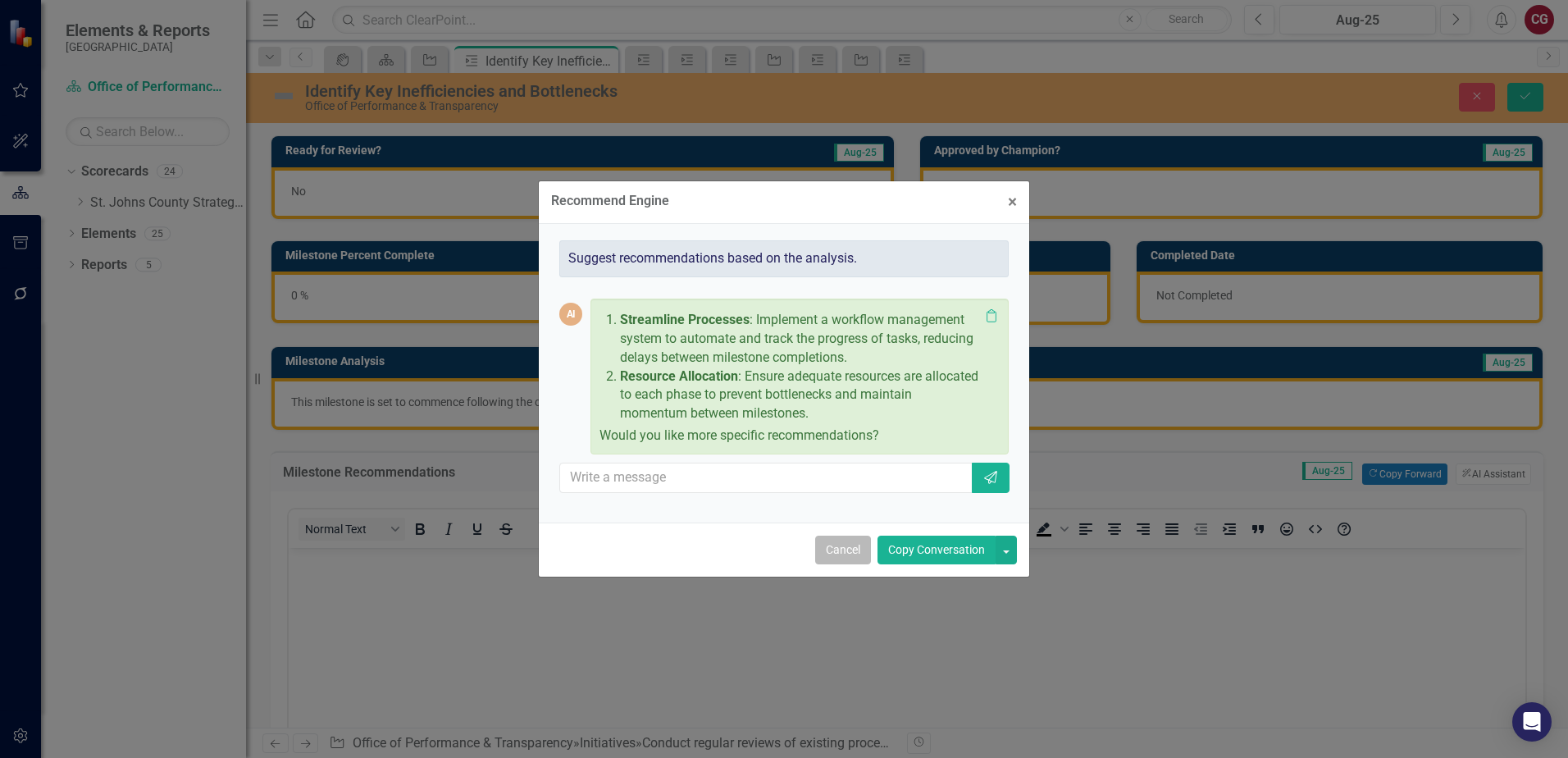
click at [846, 548] on button "Cancel" at bounding box center [843, 549] width 56 height 29
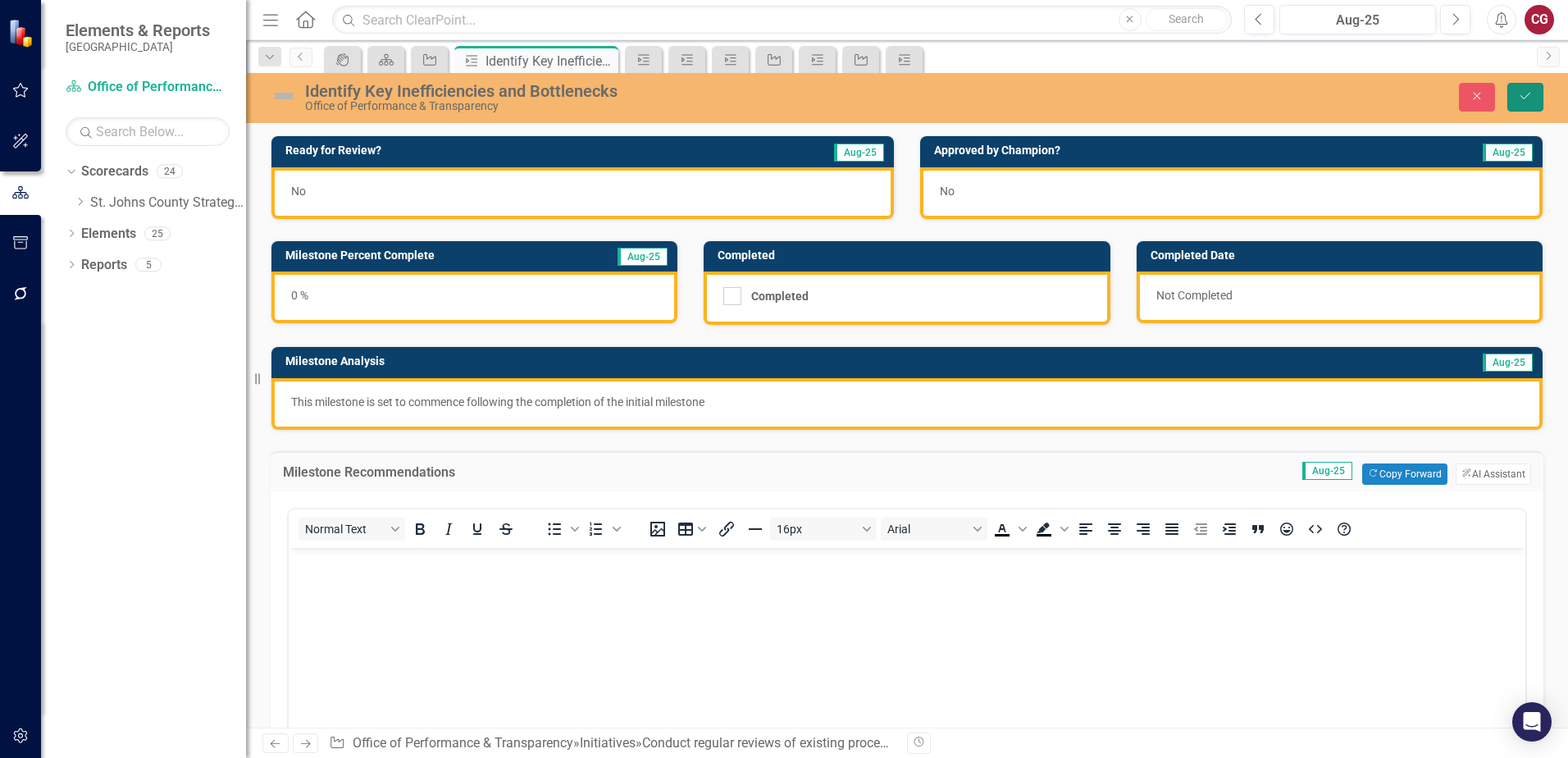
click at [1530, 103] on button "Save" at bounding box center [1525, 97] width 36 height 29
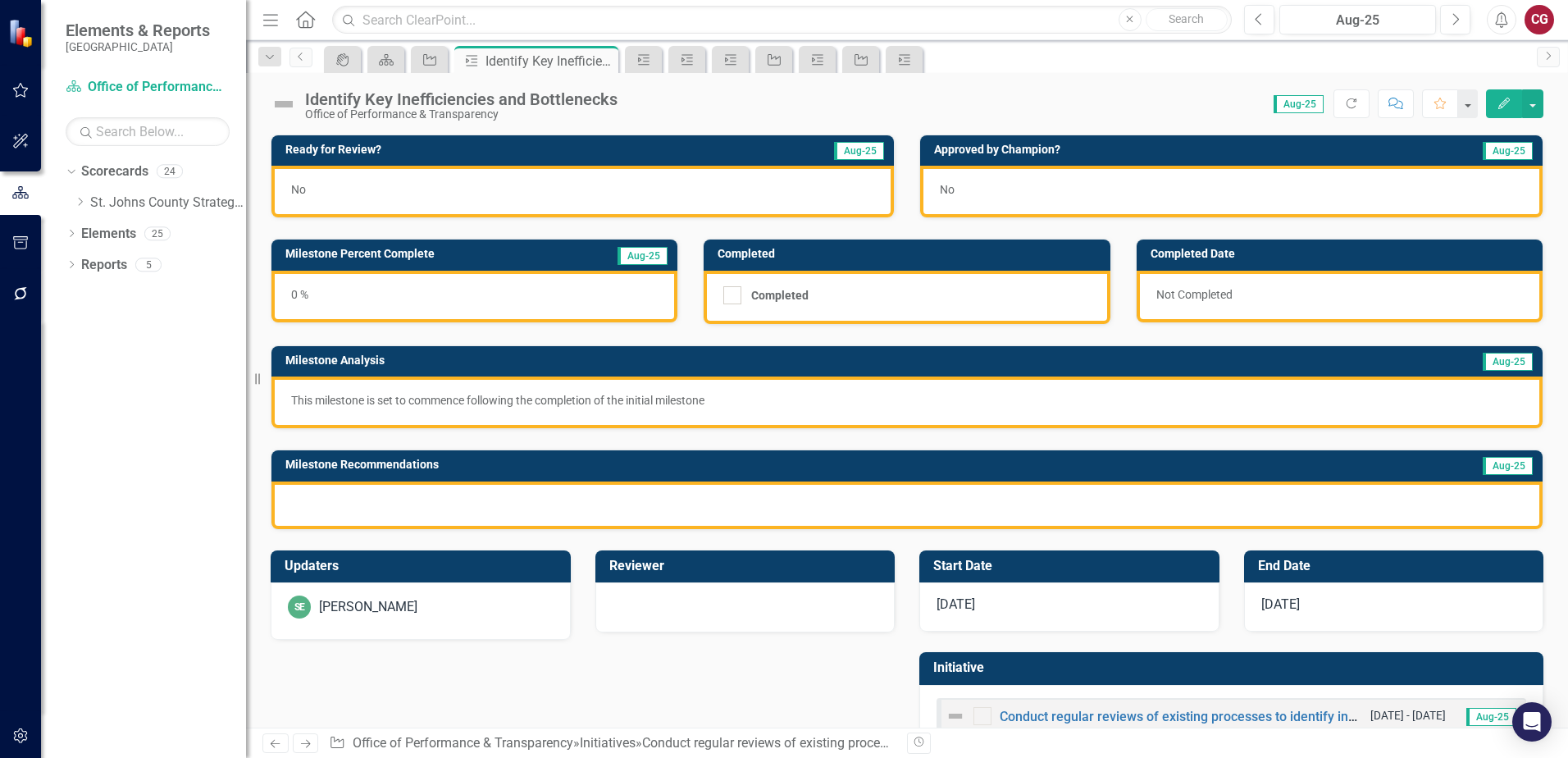
click at [581, 505] on div at bounding box center [906, 505] width 1271 height 47
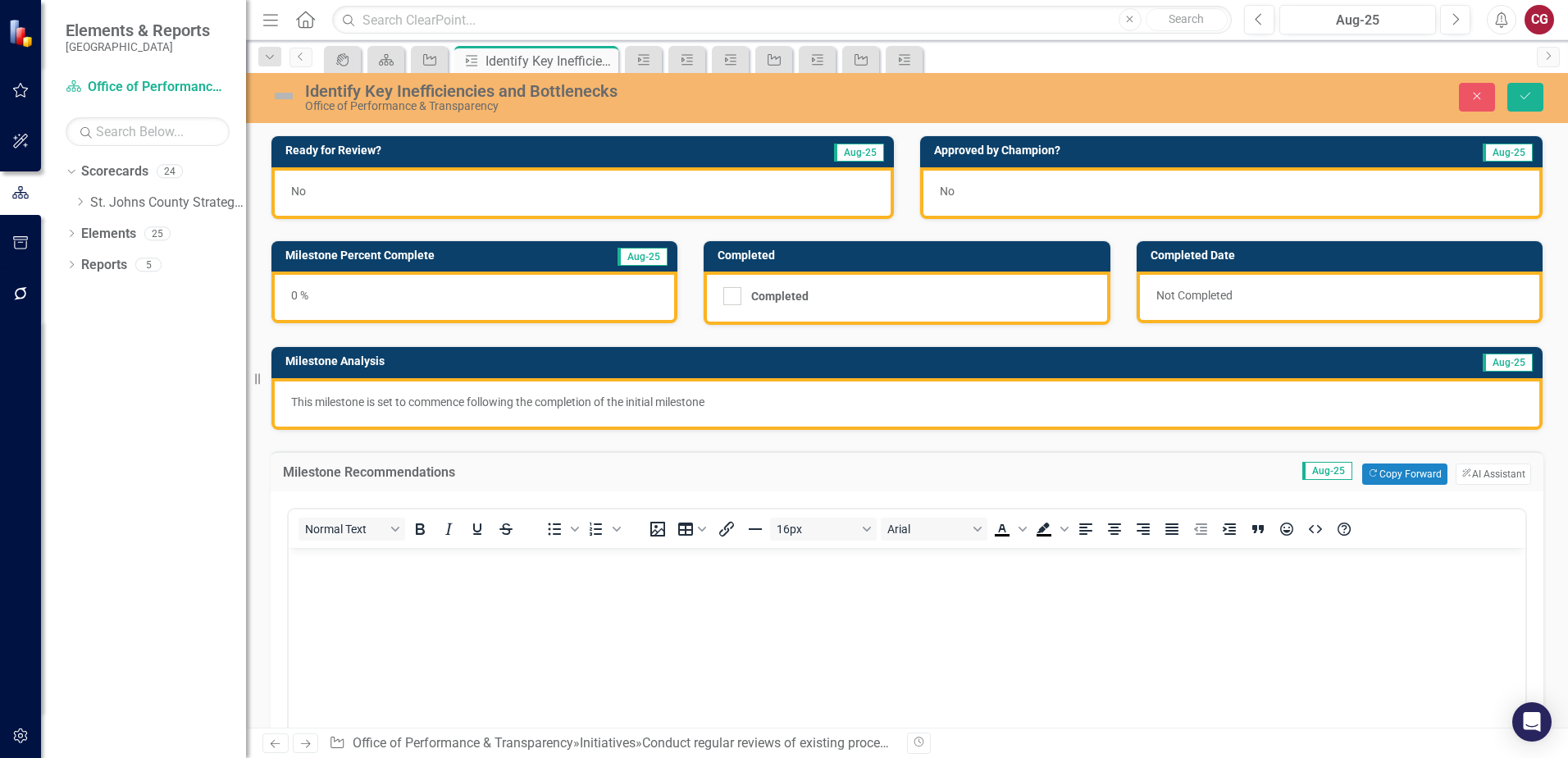
click at [340, 574] on body "Rich Text Area. Press ALT-0 for help." at bounding box center [907, 670] width 1237 height 246
click at [1521, 104] on button "Save" at bounding box center [1525, 97] width 36 height 29
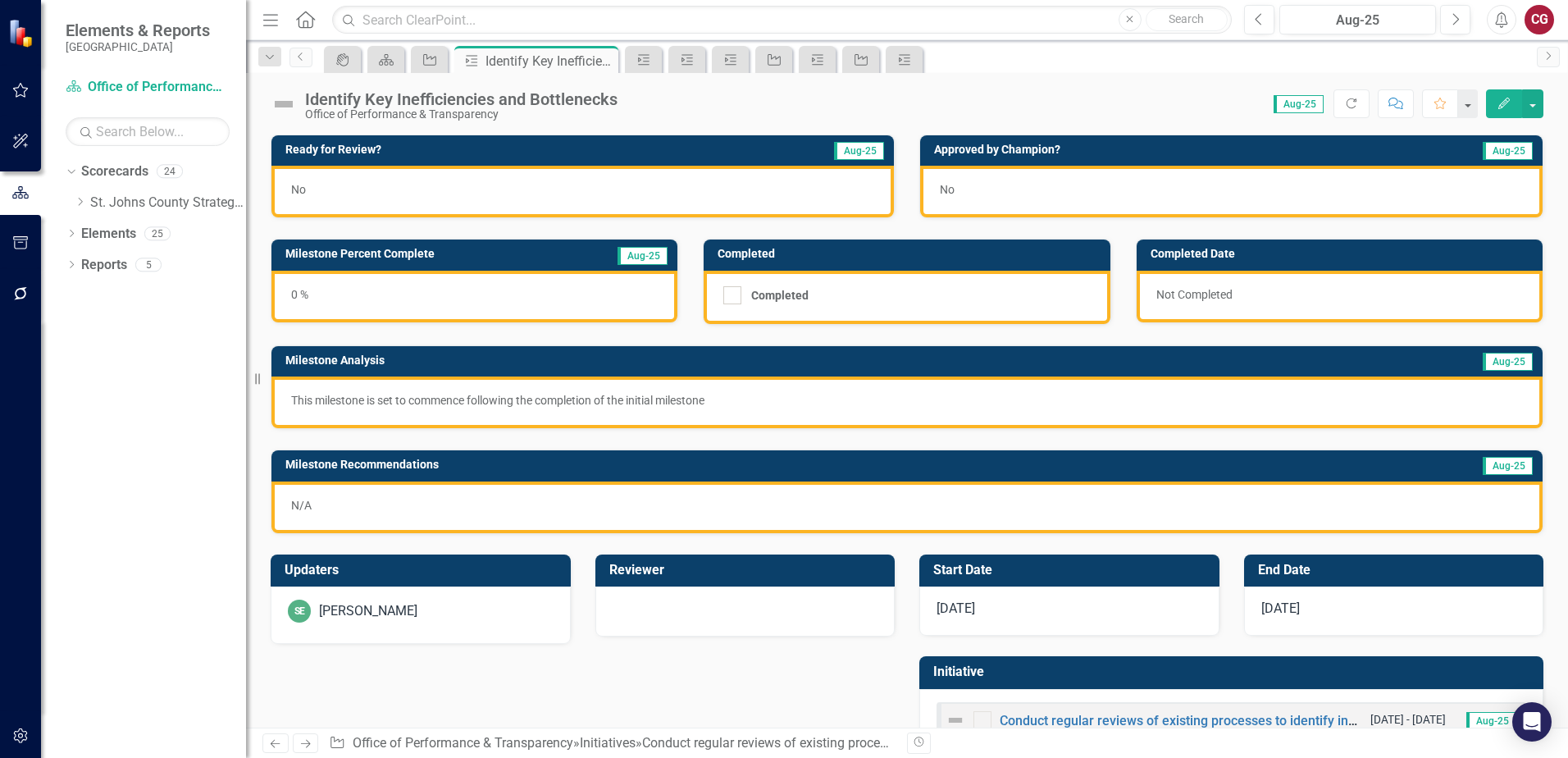
click at [508, 602] on div "SE [PERSON_NAME]" at bounding box center [420, 611] width 265 height 23
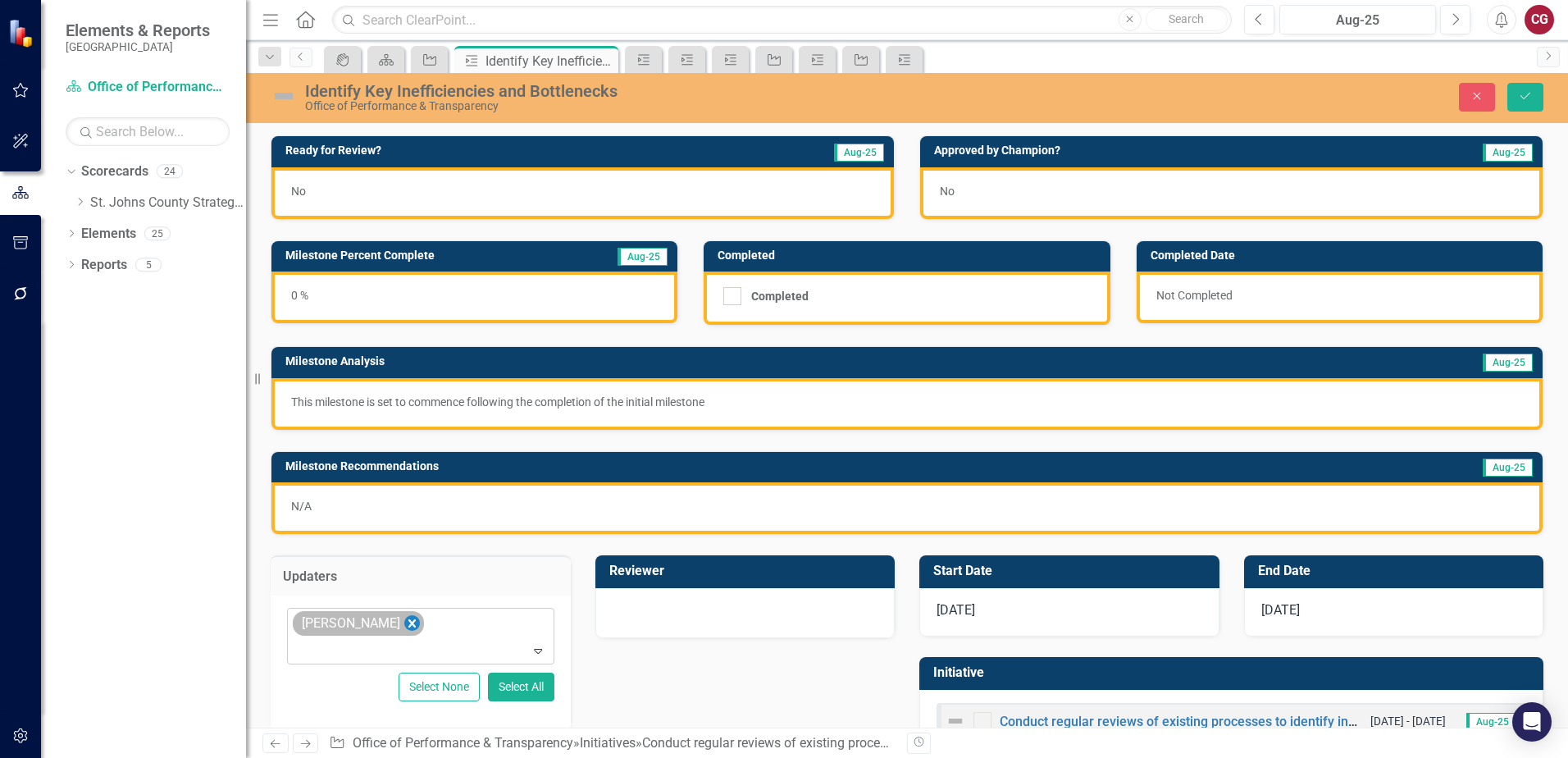
click at [411, 625] on icon "Remove Savannah Evans" at bounding box center [412, 623] width 7 height 8
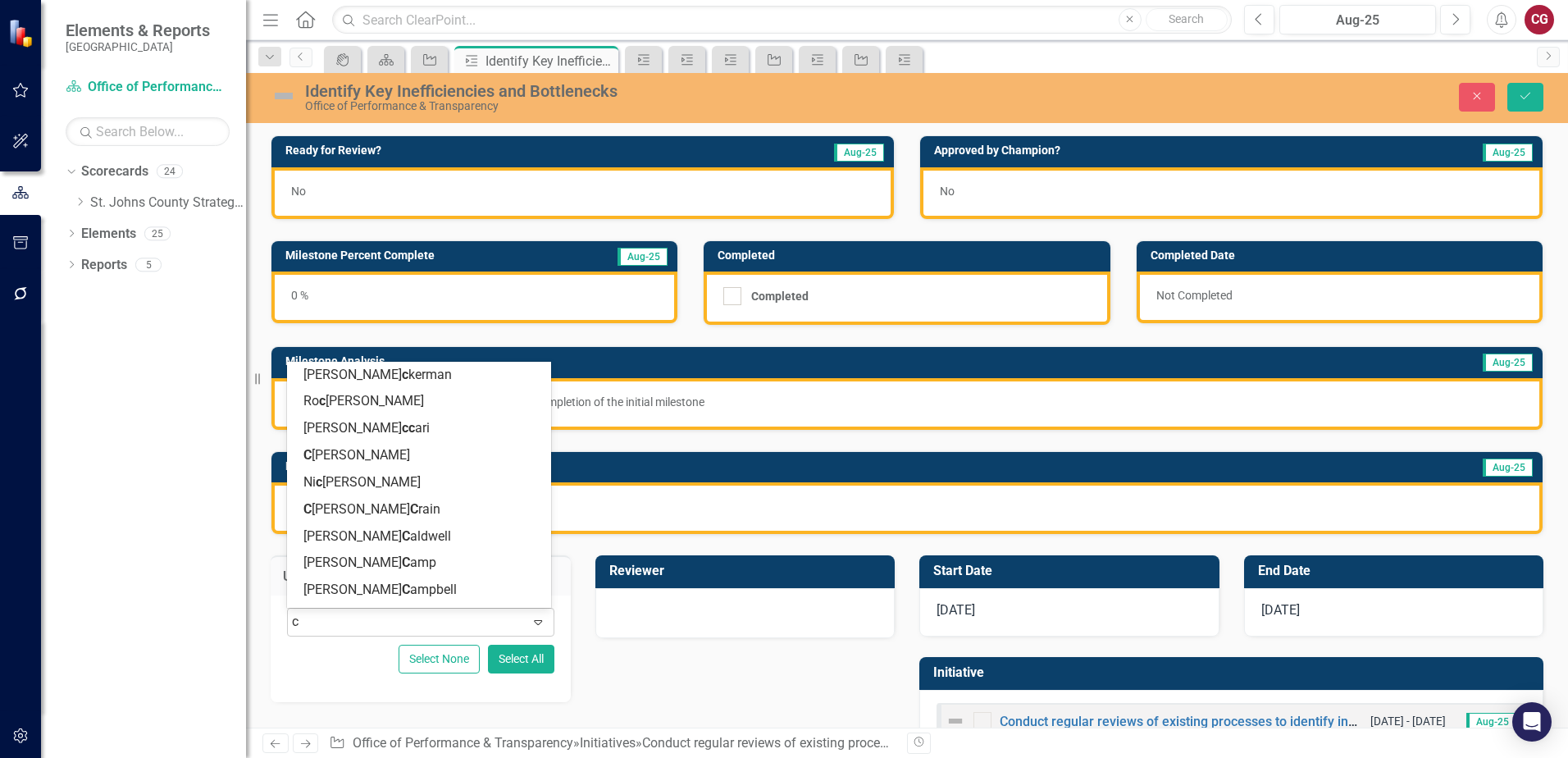
type input "ca"
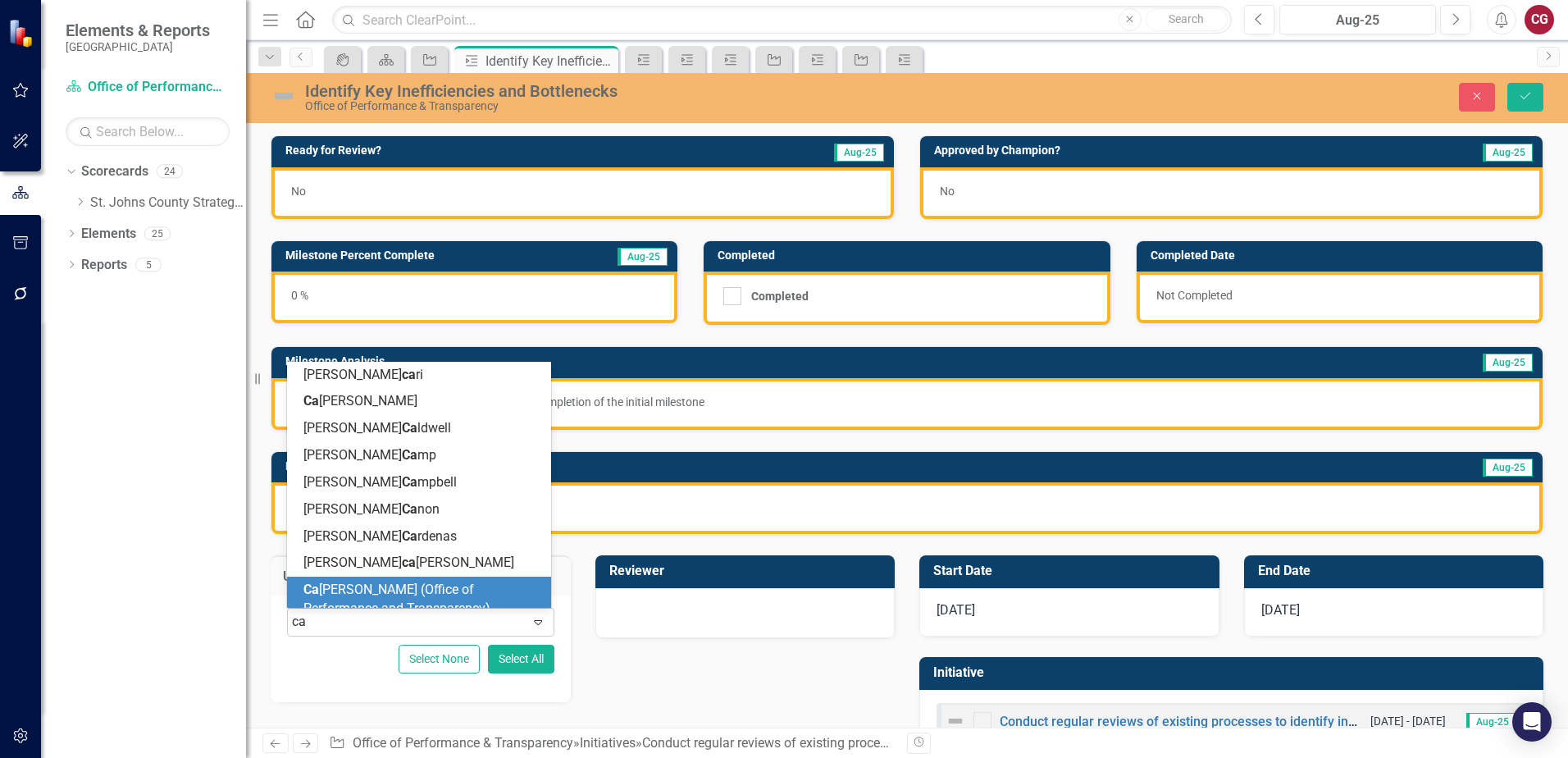
click at [385, 580] on div "Ca [PERSON_NAME] (Office of Performance and Transparency)" at bounding box center [419, 599] width 264 height 46
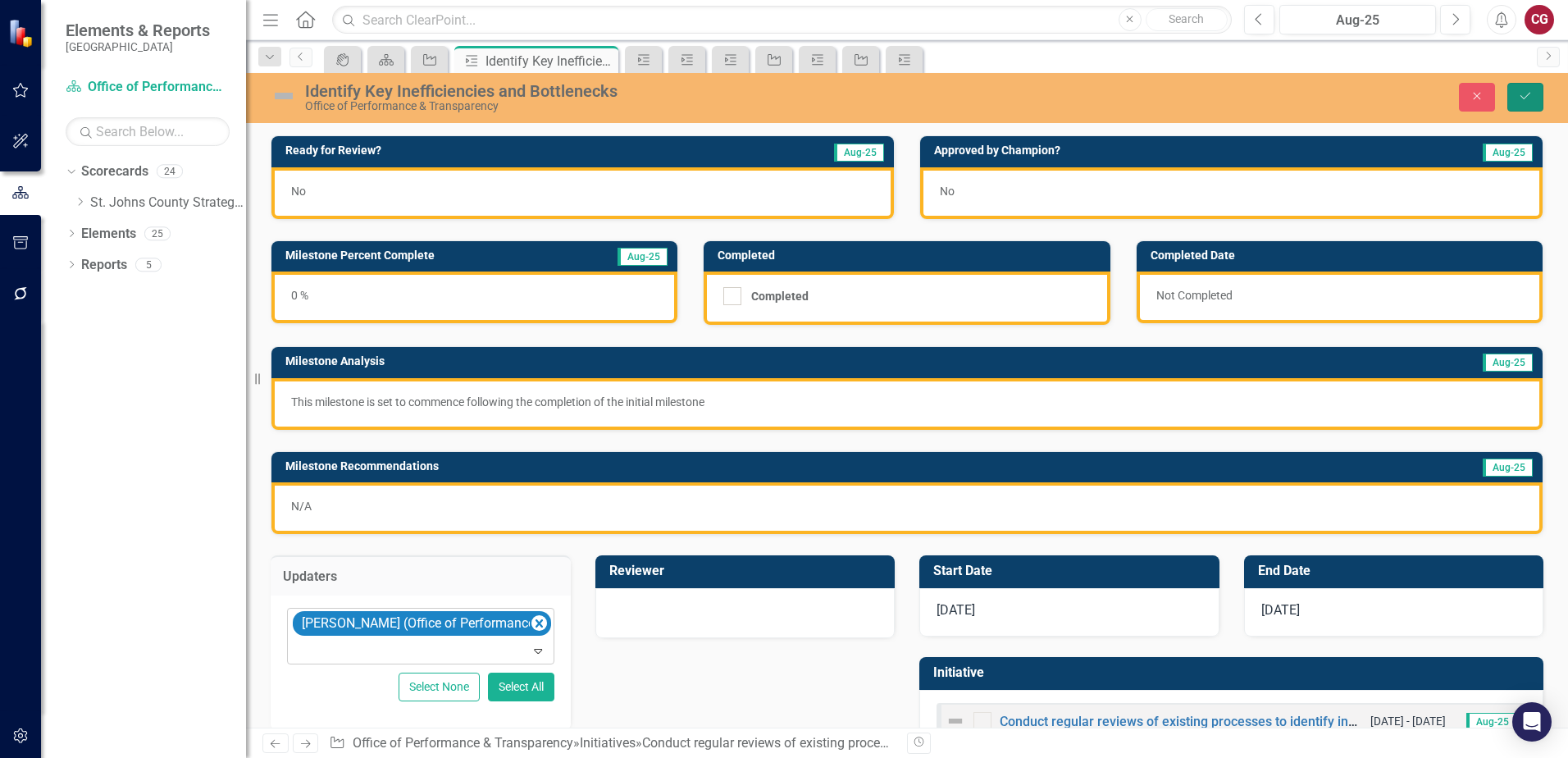
click at [1517, 99] on button "Save" at bounding box center [1525, 97] width 36 height 29
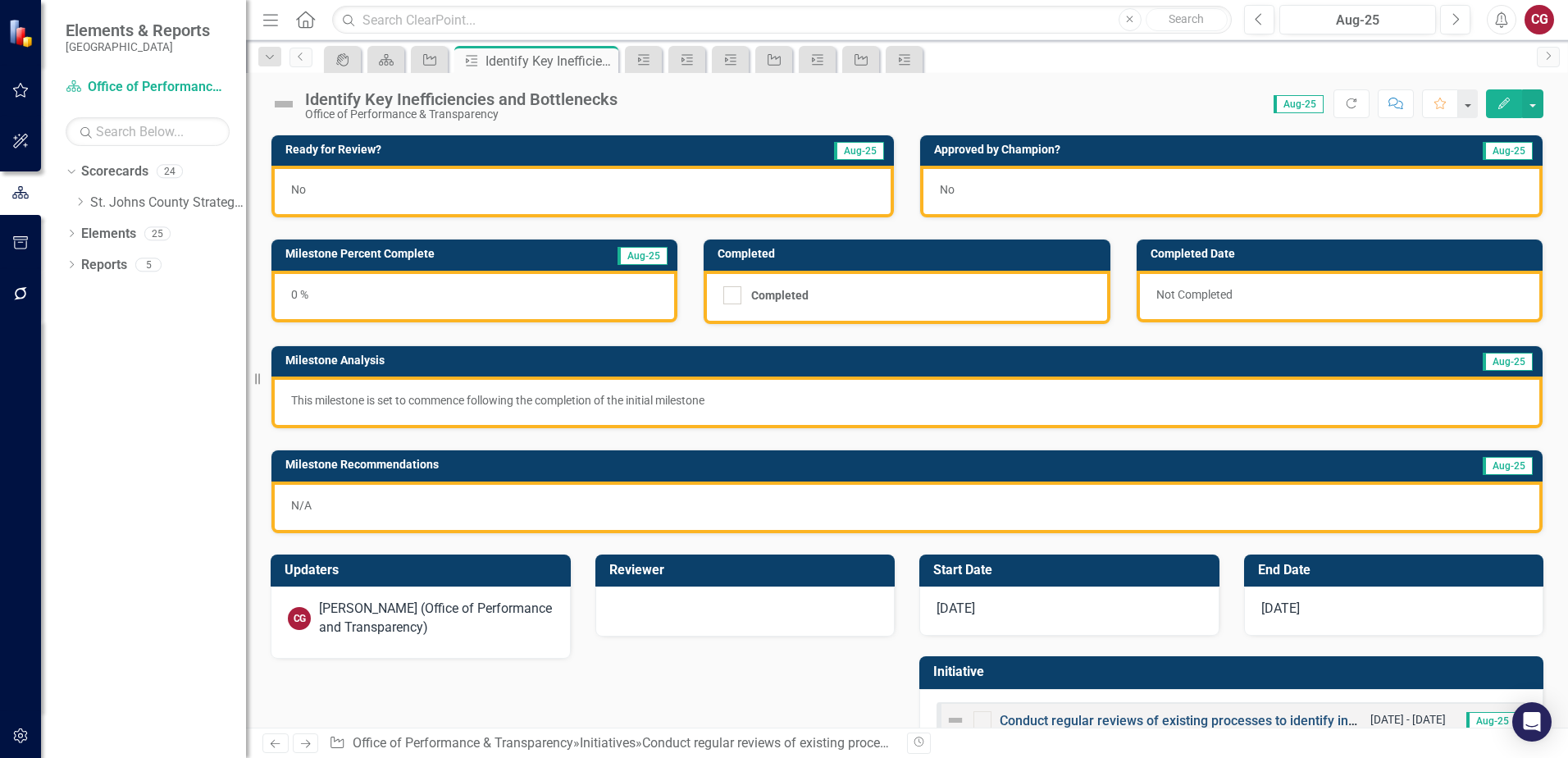
click at [1074, 716] on link "Conduct regular reviews of existing processes to identify inefficiencies or bot…" at bounding box center [1250, 720] width 503 height 16
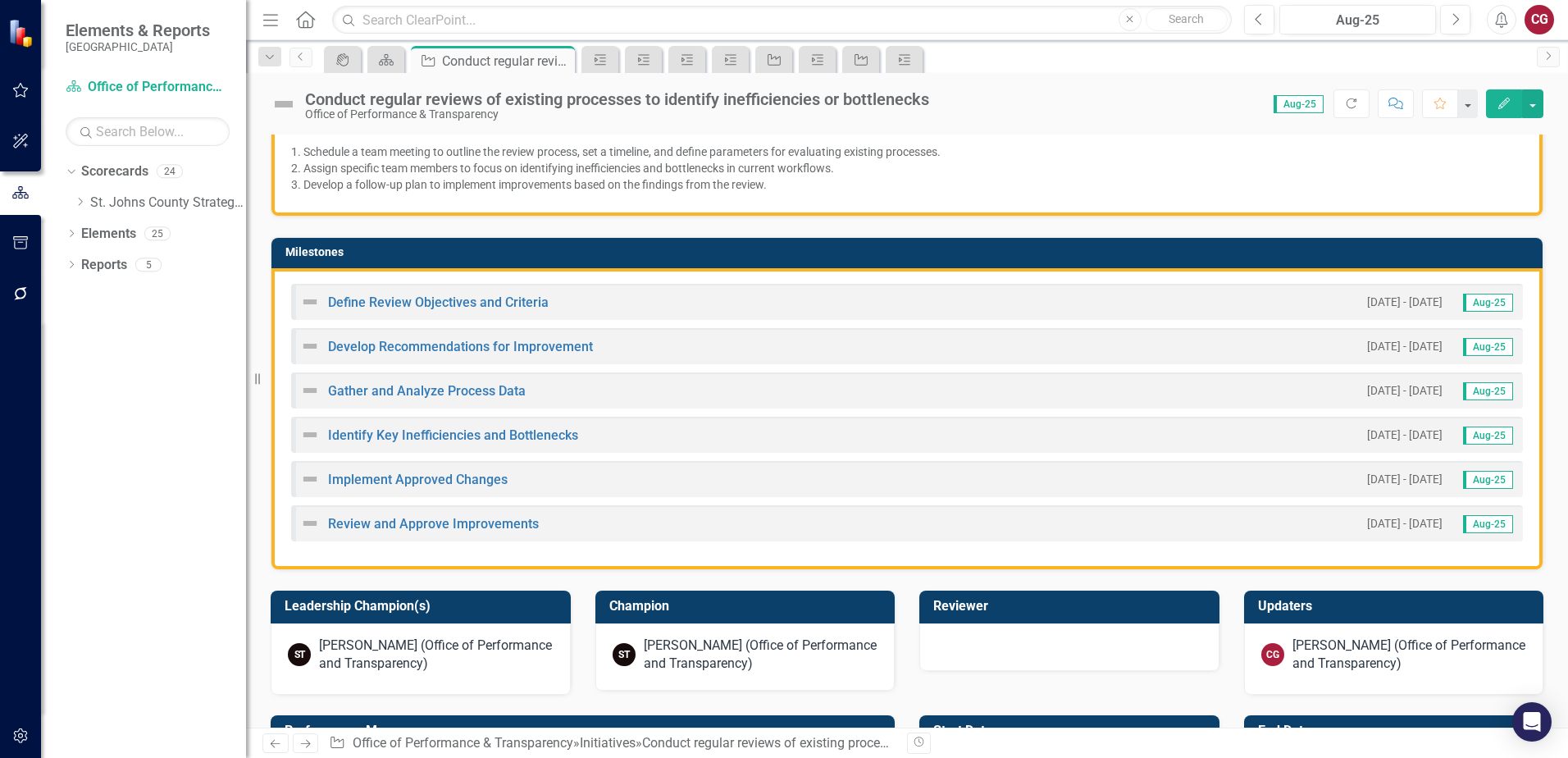
scroll to position [410, 0]
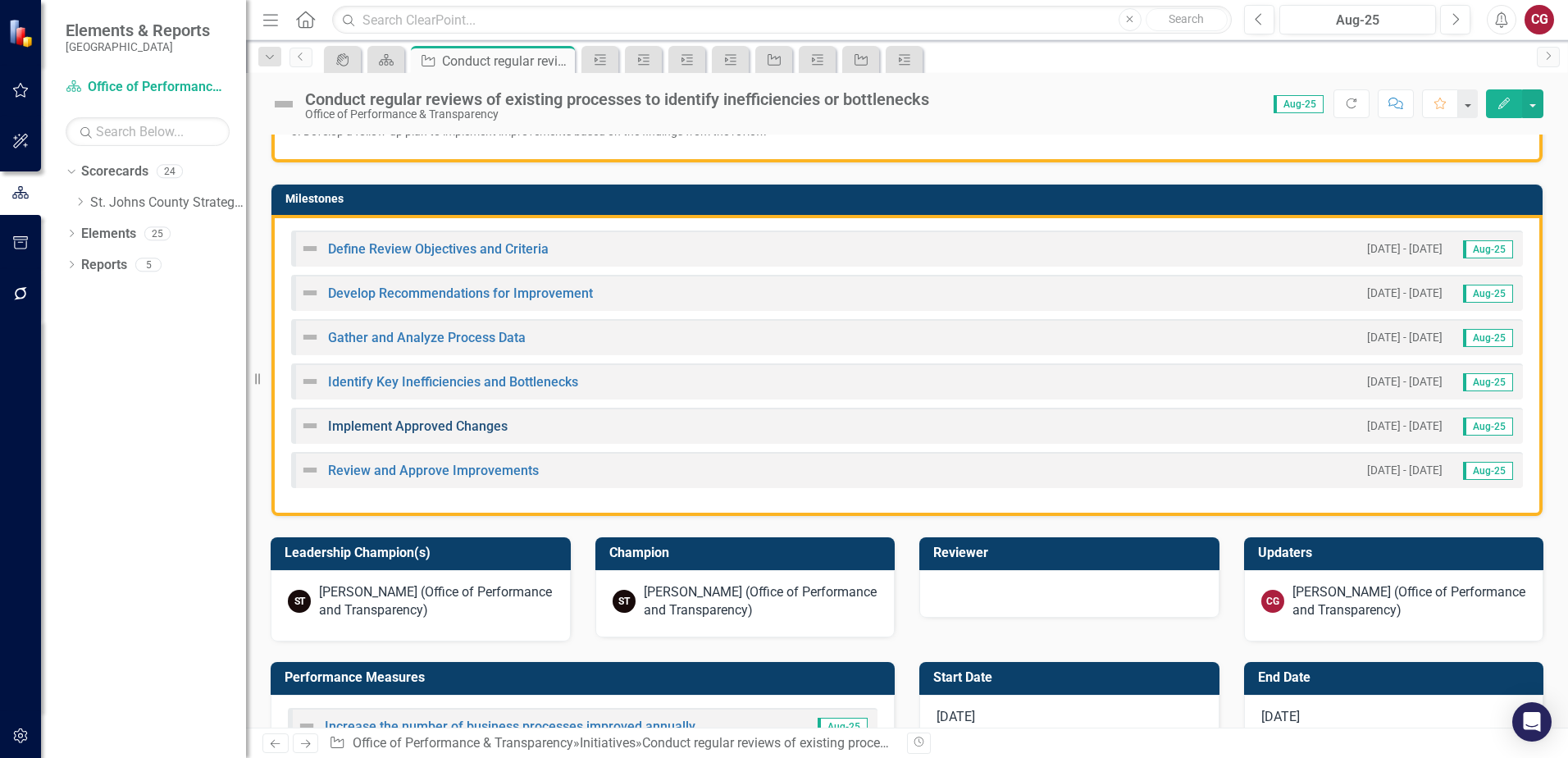
click at [368, 429] on link "Implement Approved Changes" at bounding box center [417, 426] width 180 height 16
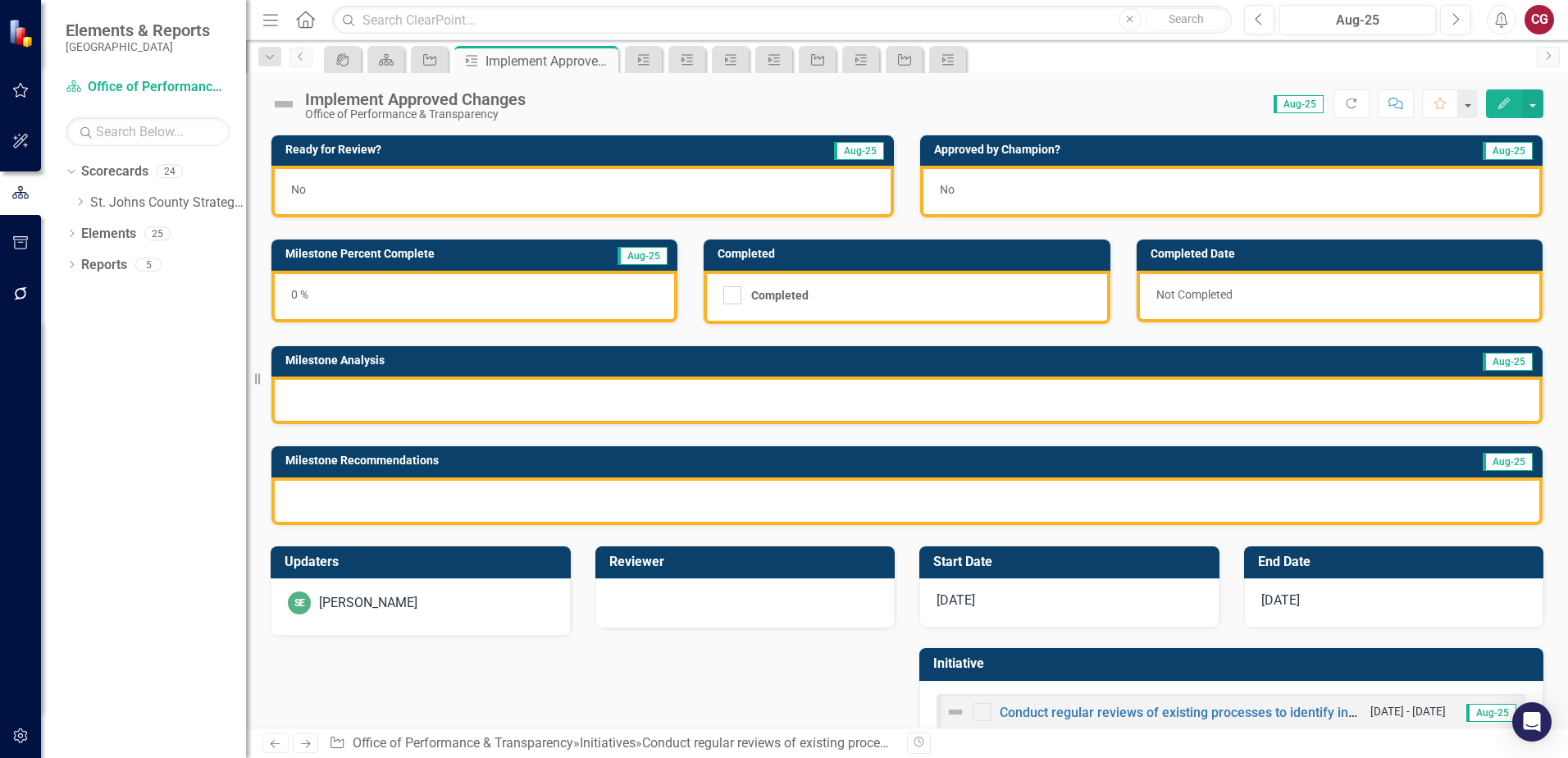
click at [433, 608] on div "SE [PERSON_NAME]" at bounding box center [420, 602] width 265 height 23
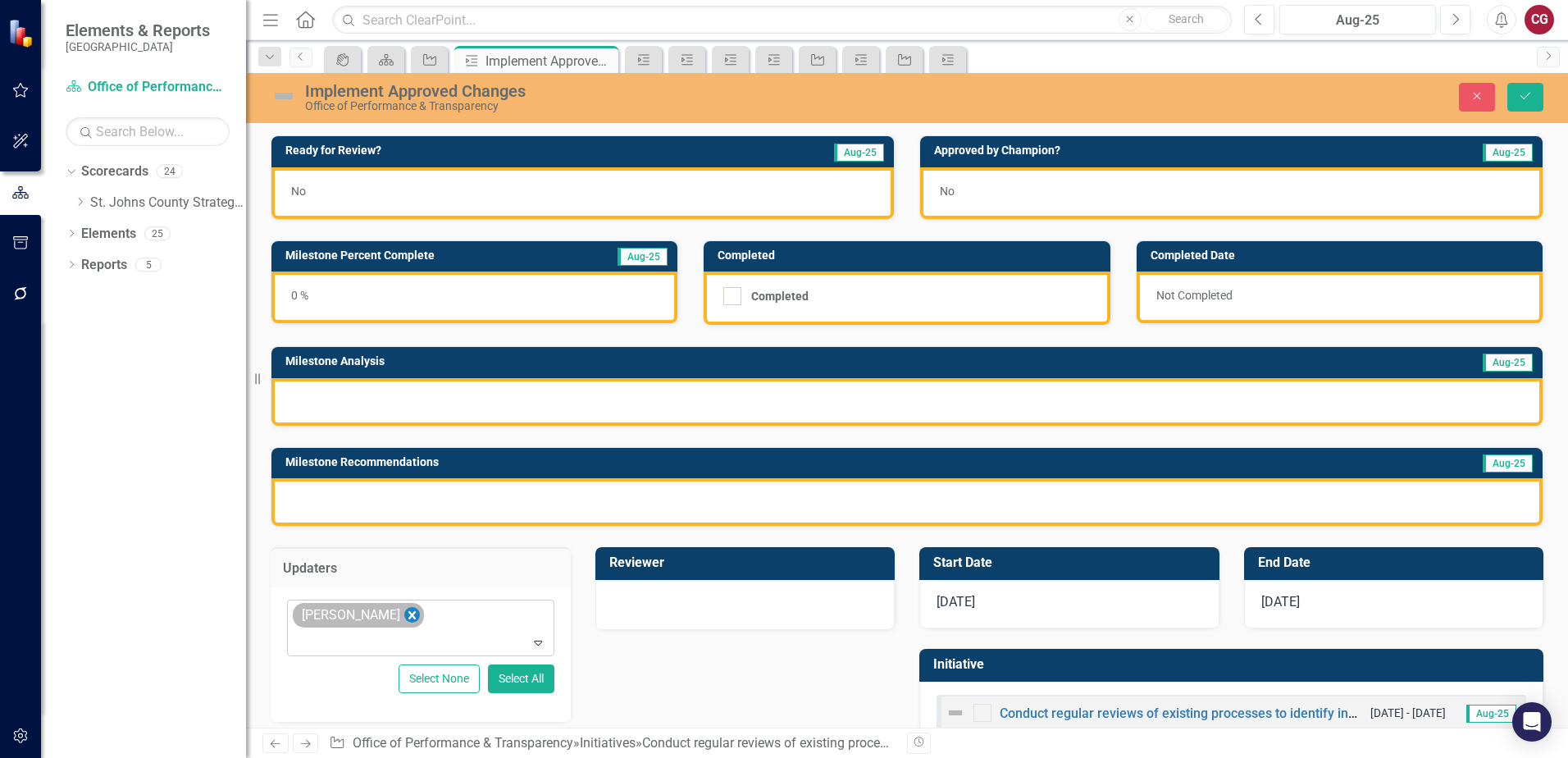
click at [404, 616] on icon "Remove Savannah Evans" at bounding box center [412, 616] width 16 height 20
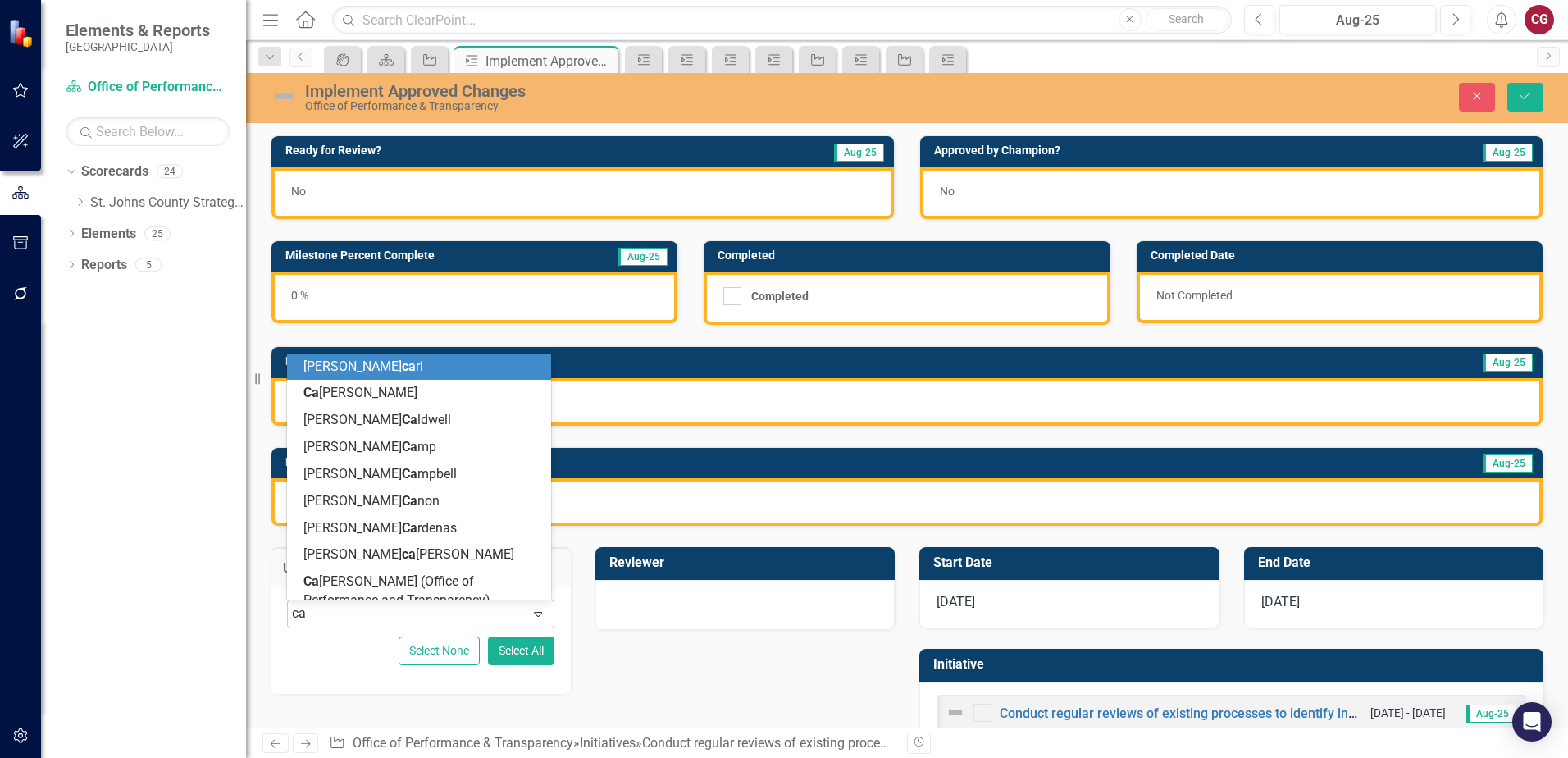
type input "cai"
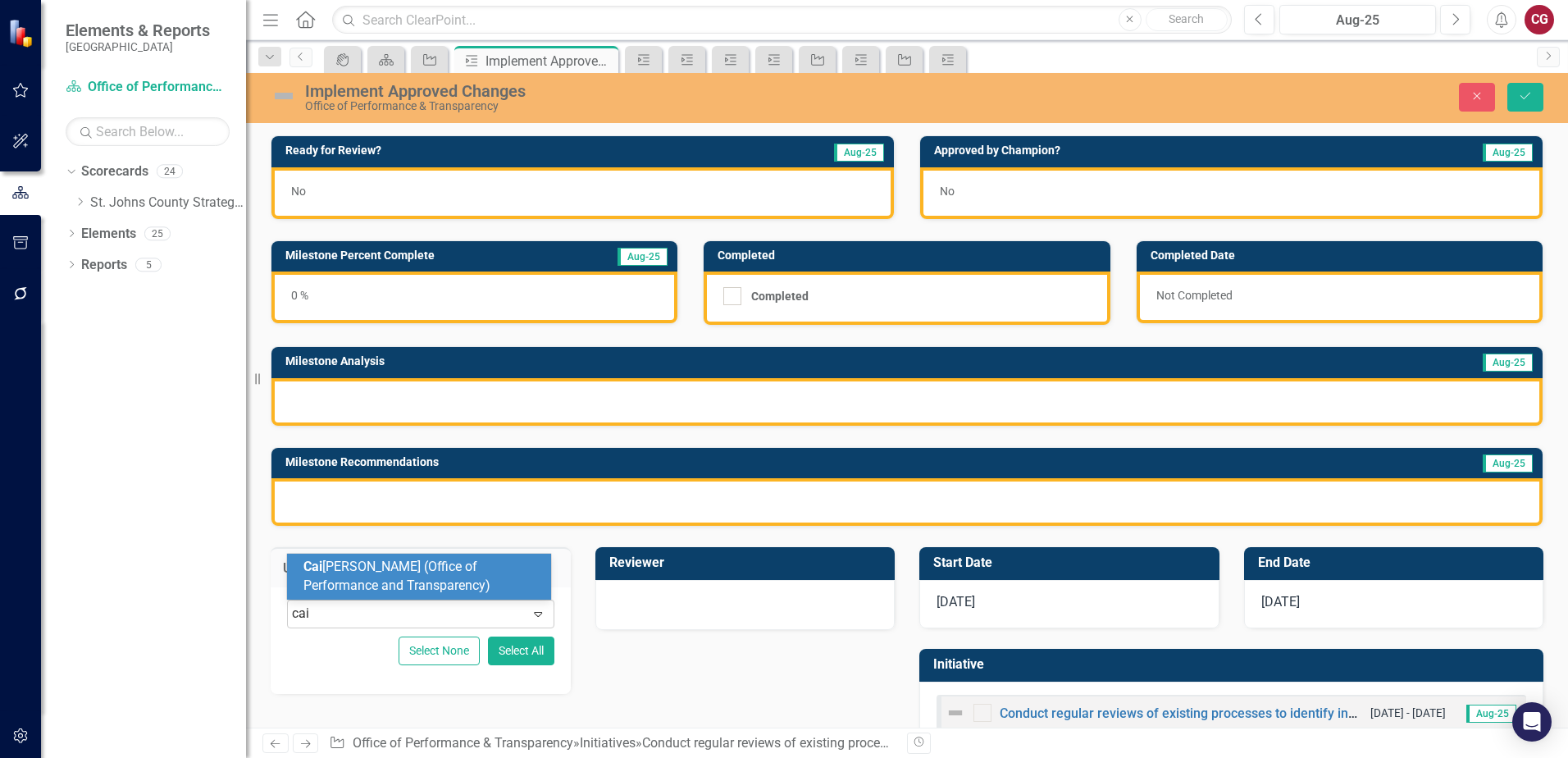
click at [382, 583] on span "Cai [PERSON_NAME] (Office of Performance and Transparency)" at bounding box center [397, 575] width 187 height 34
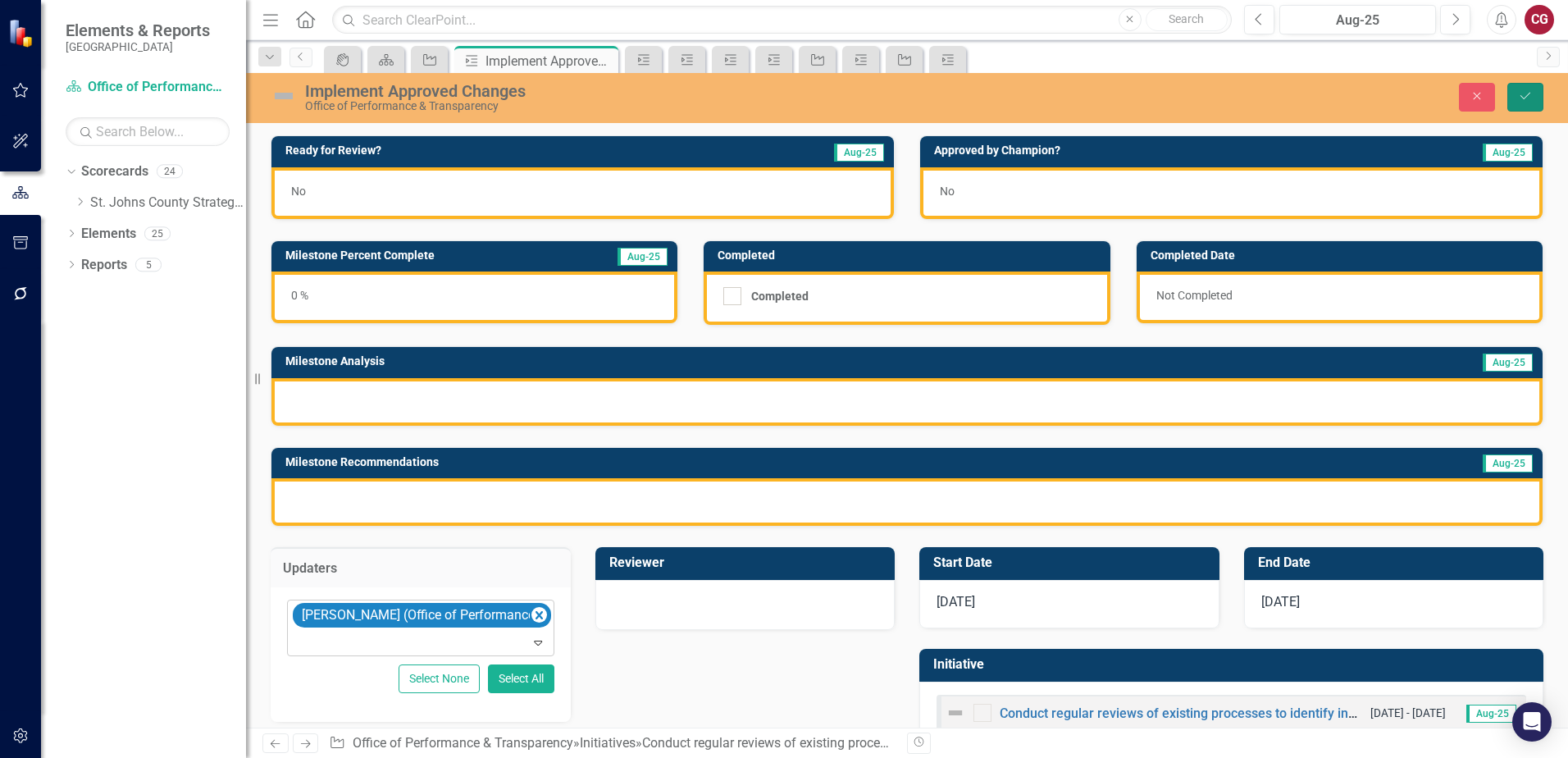
click at [1528, 93] on icon "Save" at bounding box center [1525, 96] width 15 height 11
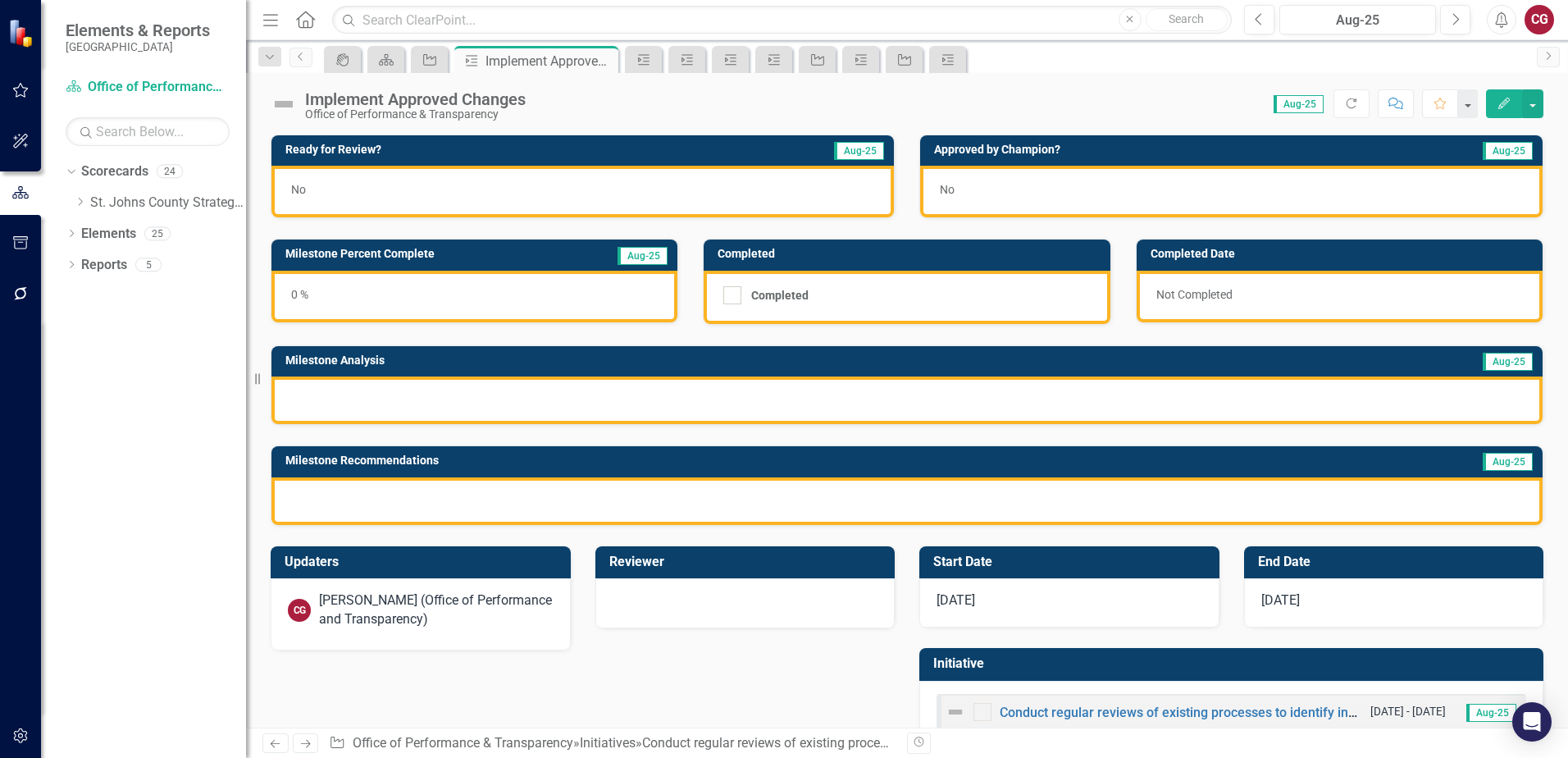
click at [412, 403] on div at bounding box center [906, 399] width 1271 height 47
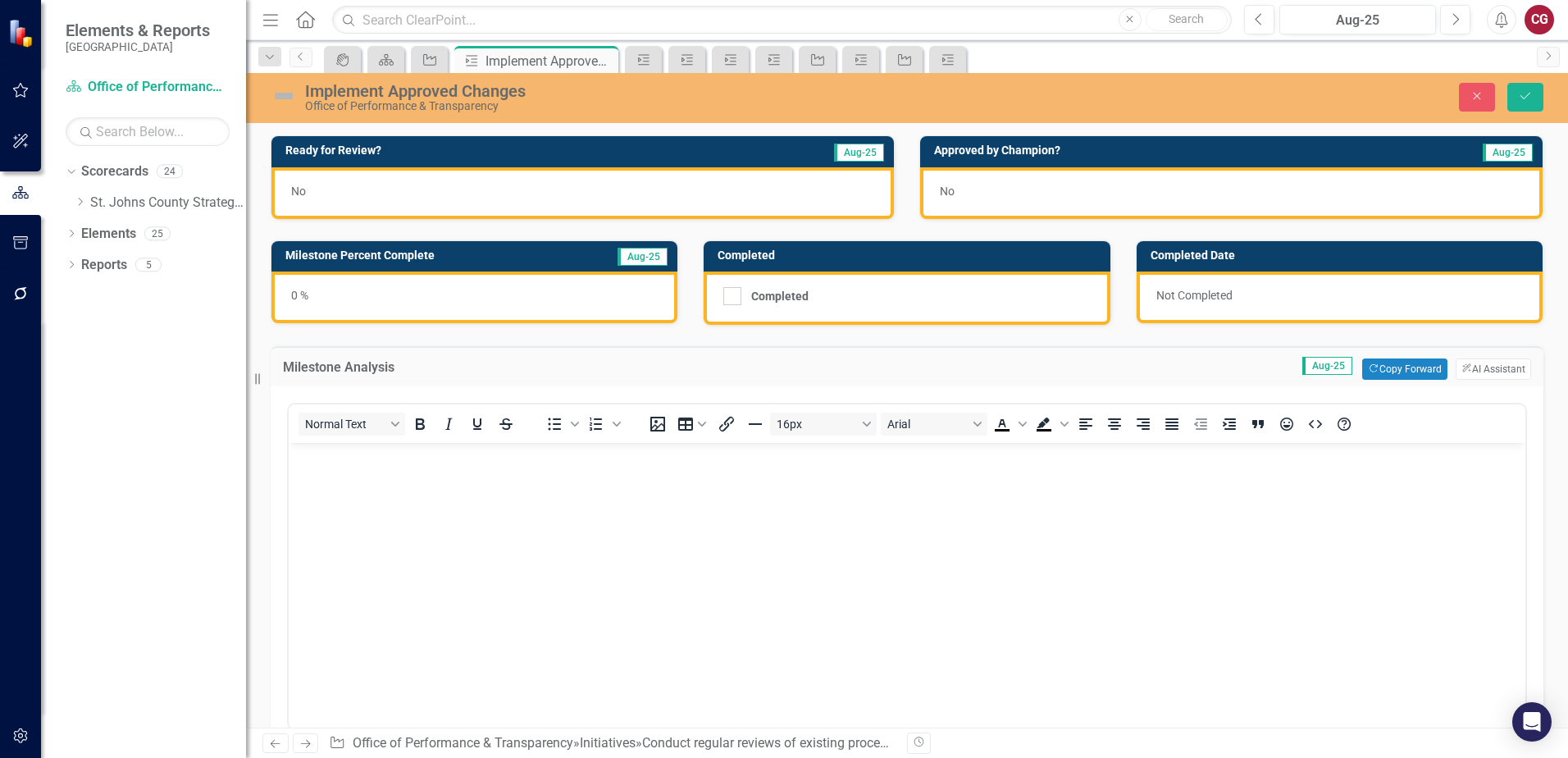
click at [374, 460] on p "Rich Text Area. Press ALT-0 for help." at bounding box center [906, 456] width 1228 height 20
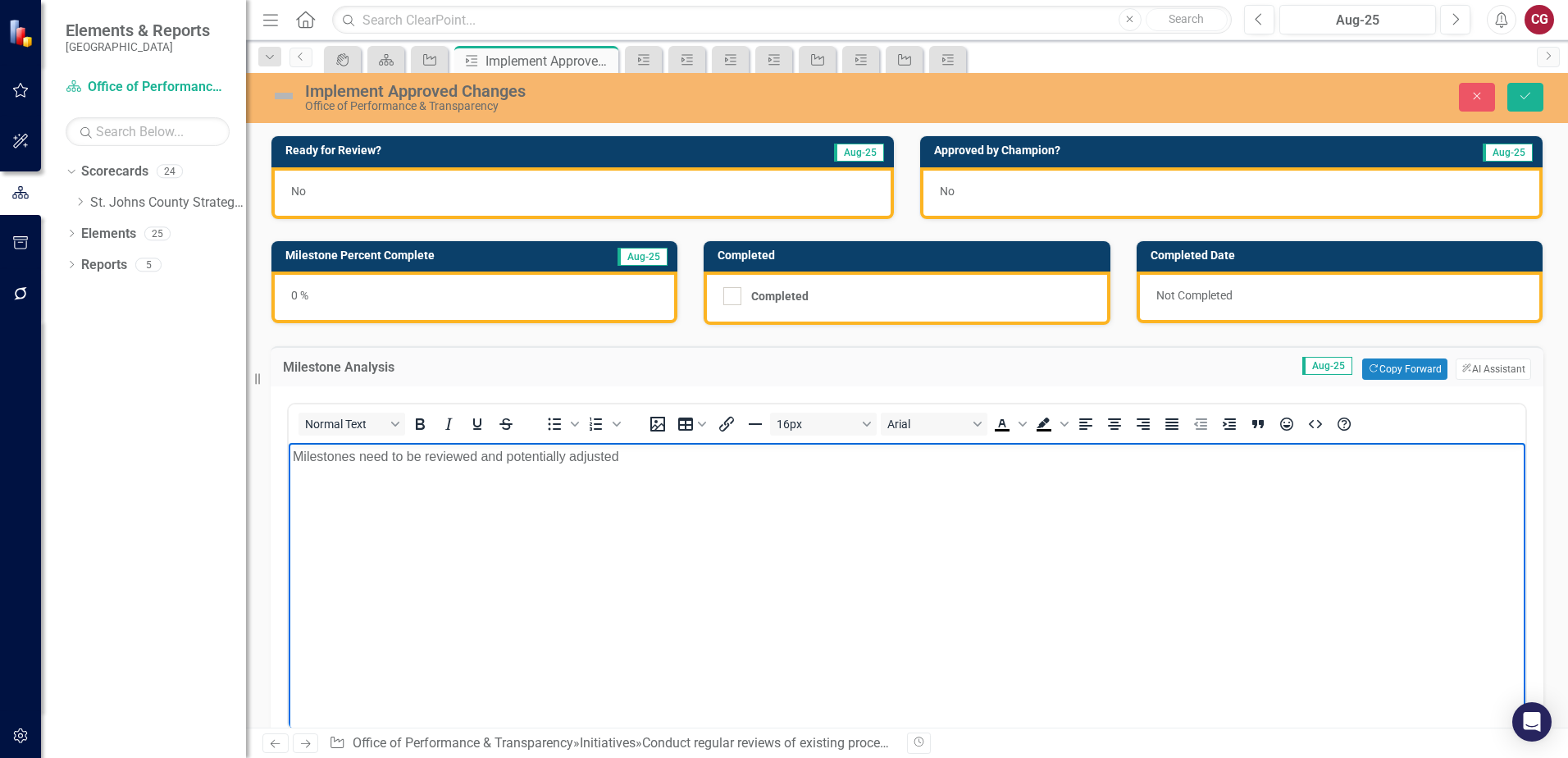
drag, startPoint x: 736, startPoint y: 474, endPoint x: 191, endPoint y: 474, distance: 545.0
click at [289, 474] on html "Milestones need to be reviewed and potentially adjusted" at bounding box center [907, 566] width 1237 height 246
click at [646, 483] on body "Milestones need to be reviewed and potentially adjusted" at bounding box center [907, 566] width 1237 height 246
click at [1536, 102] on button "Save" at bounding box center [1525, 97] width 36 height 29
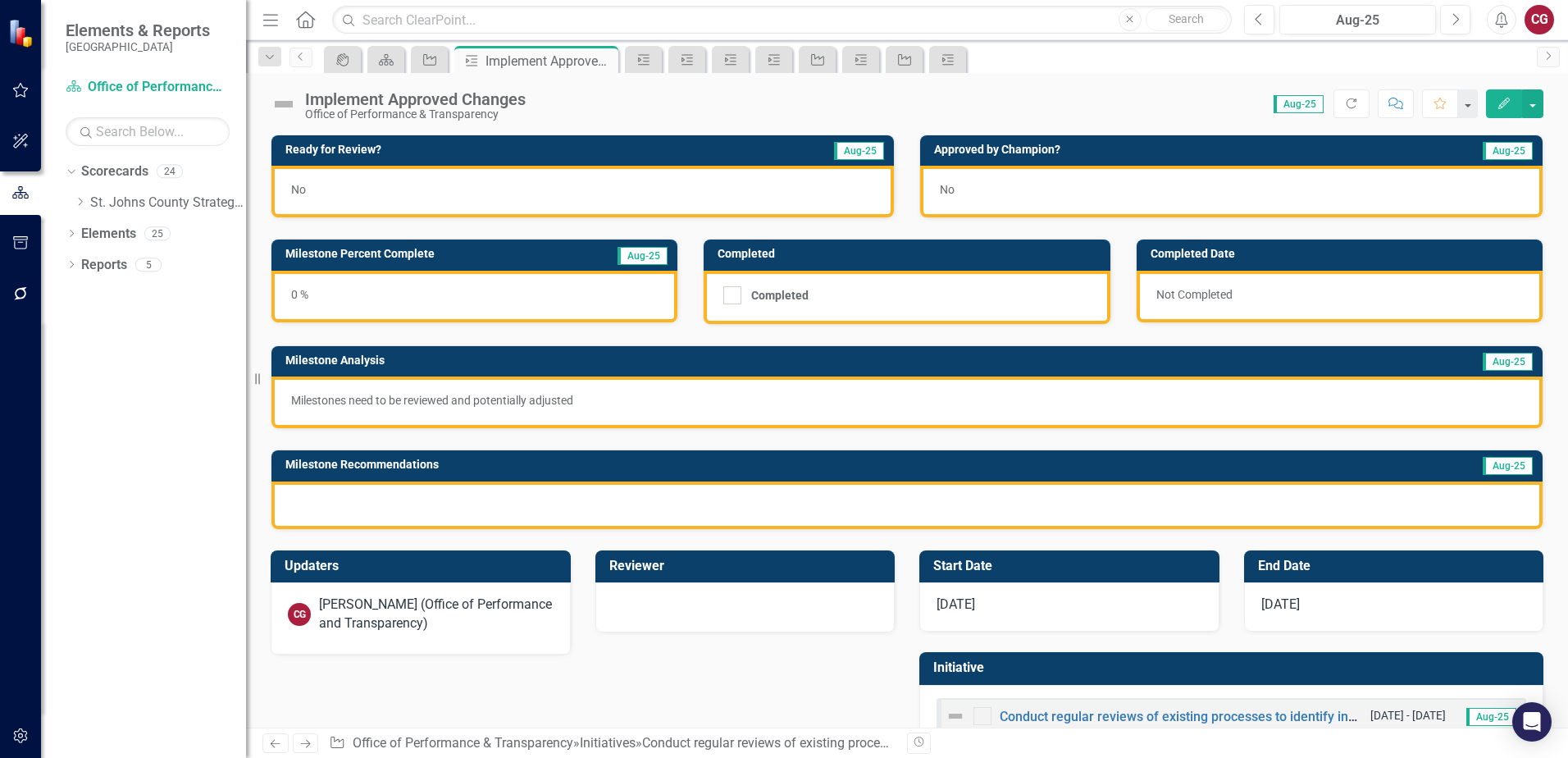
click at [539, 501] on div at bounding box center [906, 505] width 1271 height 47
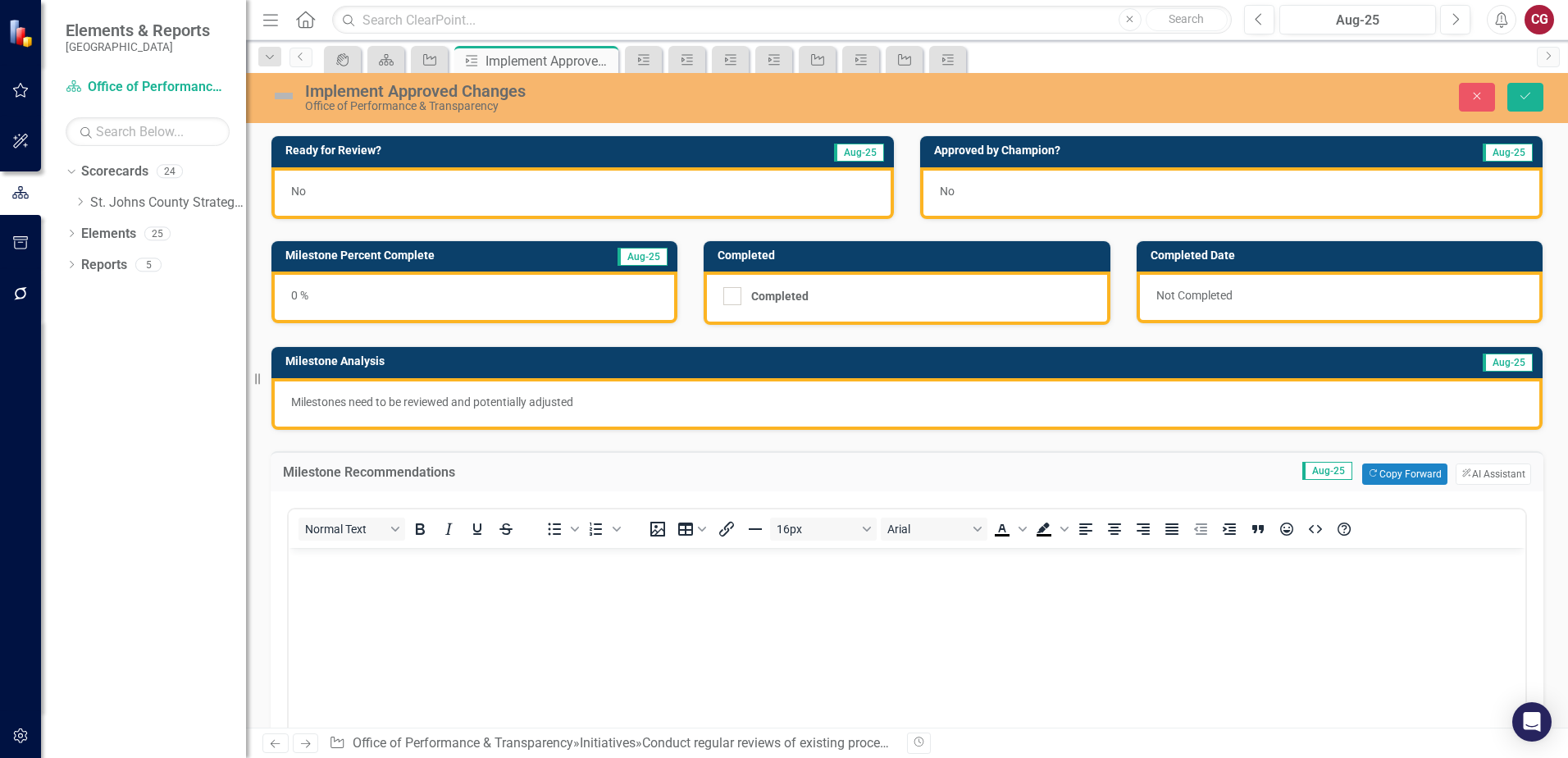
click at [457, 569] on p "Rich Text Area. Press ALT-0 for help." at bounding box center [906, 561] width 1228 height 20
click at [1525, 103] on button "Save" at bounding box center [1525, 97] width 36 height 29
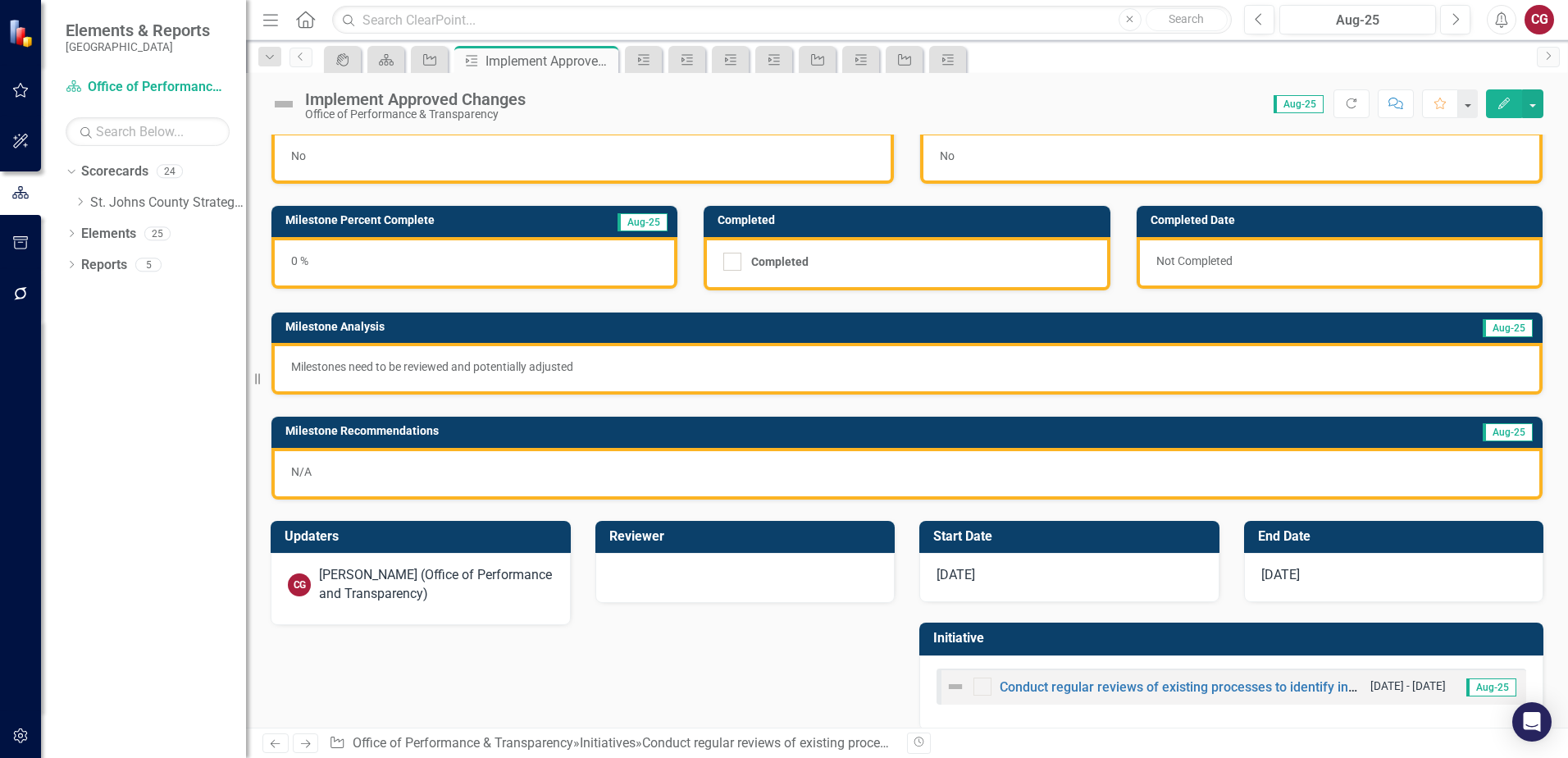
scroll to position [52, 0]
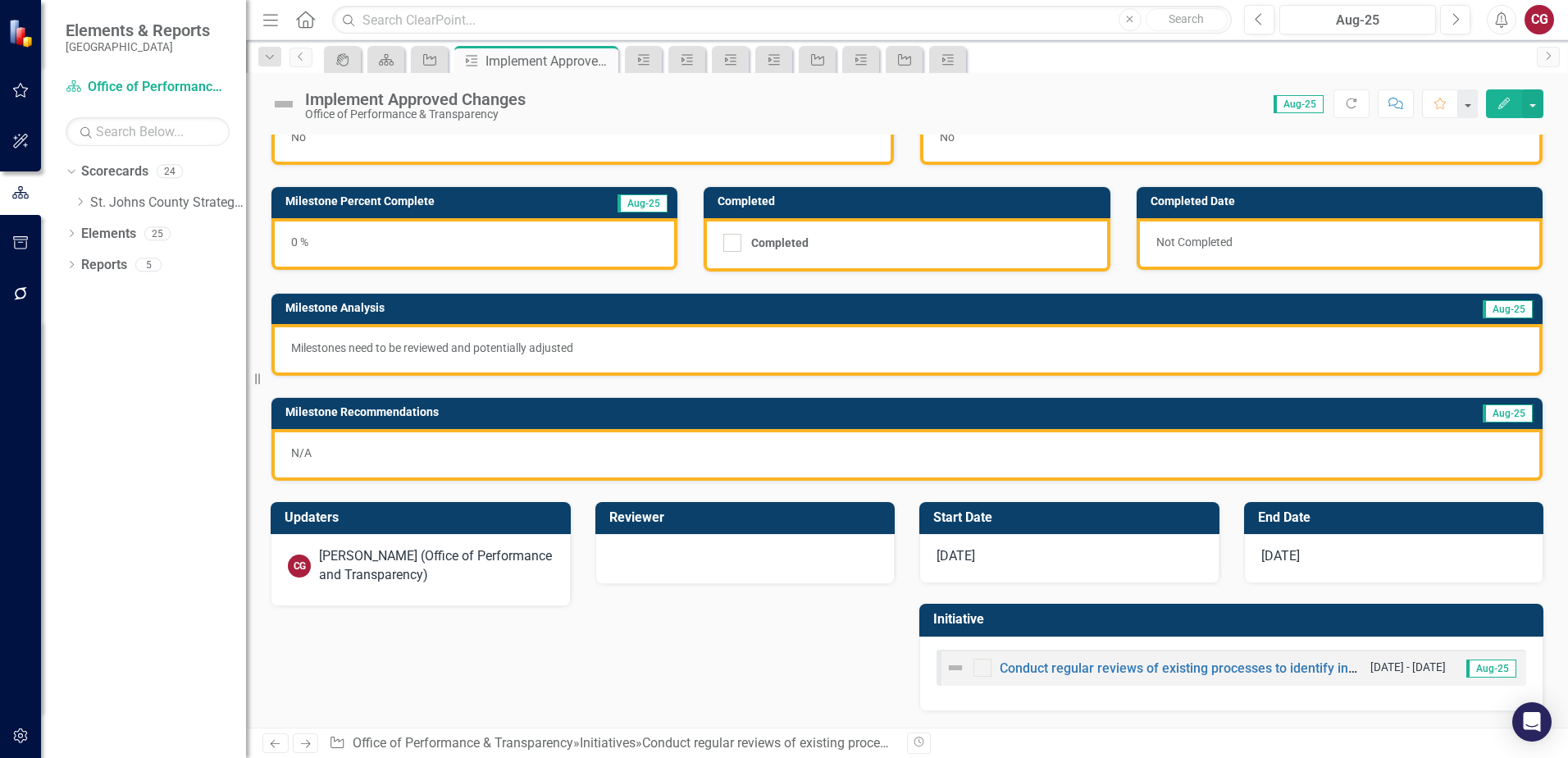
click at [611, 352] on p "Milestones need to be reviewed and potentially adjusted" at bounding box center [907, 348] width 1232 height 17
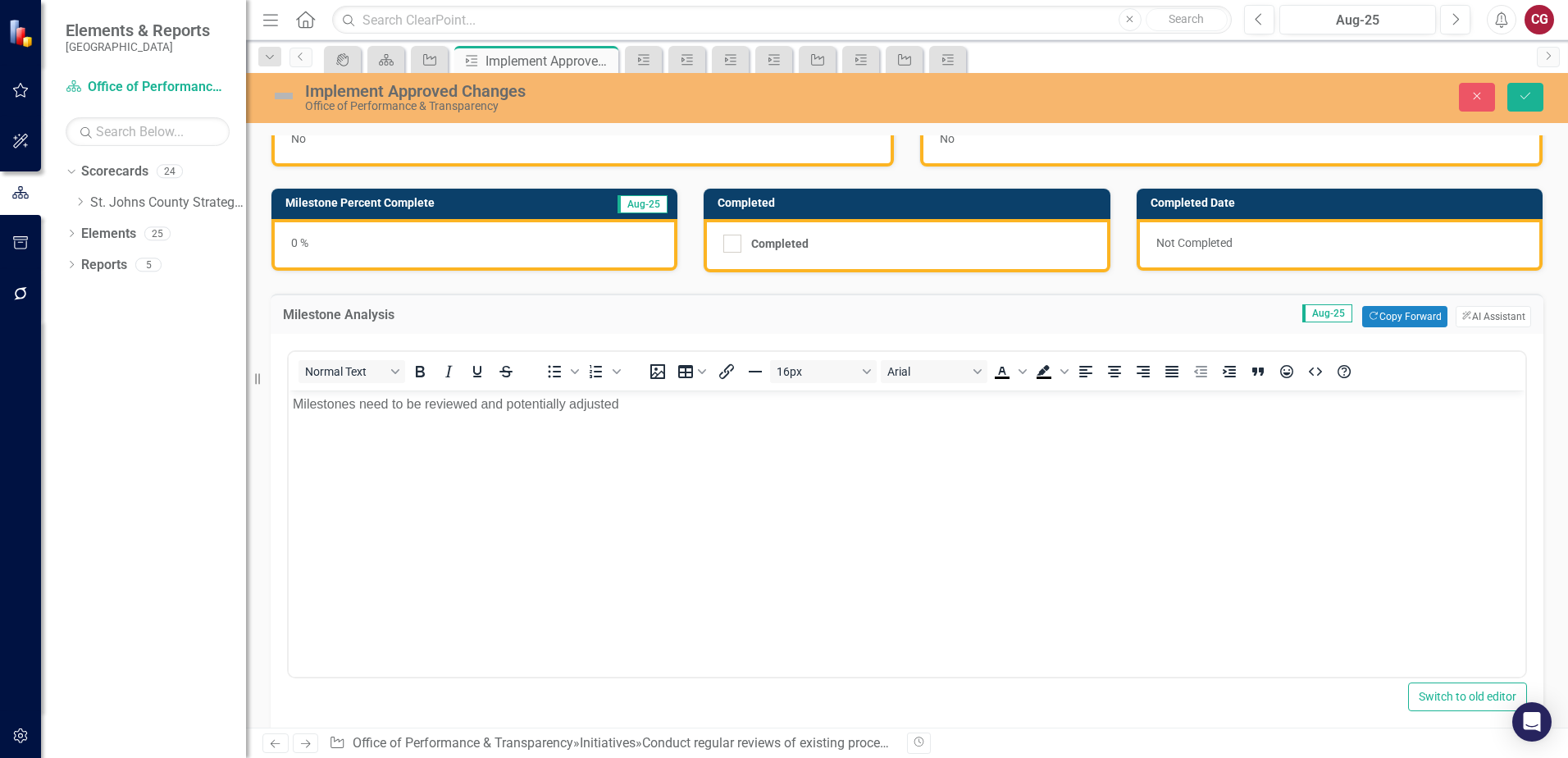
scroll to position [0, 0]
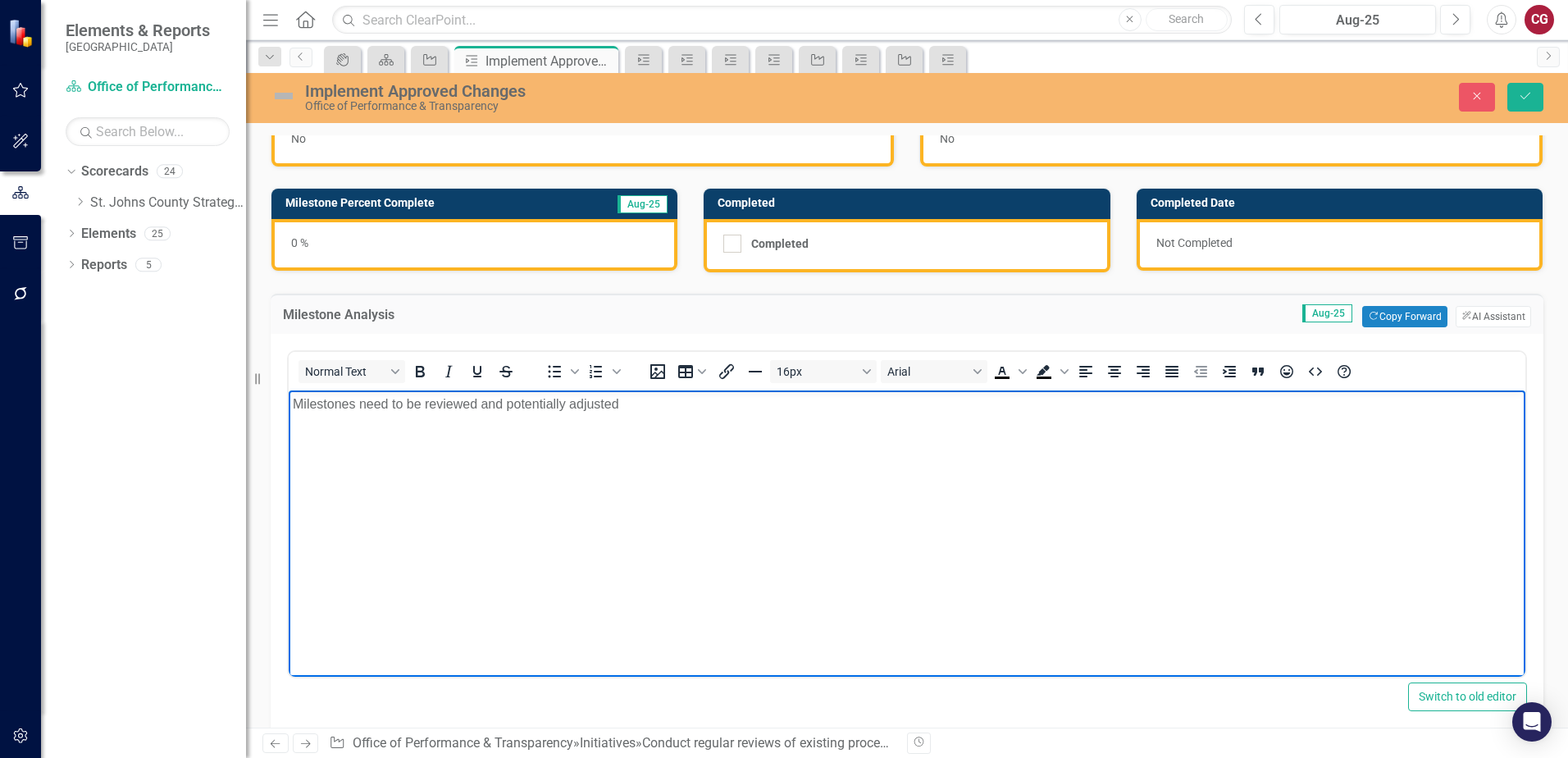
drag, startPoint x: 675, startPoint y: 415, endPoint x: 508, endPoint y: 412, distance: 167.0
click at [508, 412] on body "Milestones need to be reviewed and potentially adjusted" at bounding box center [907, 513] width 1237 height 246
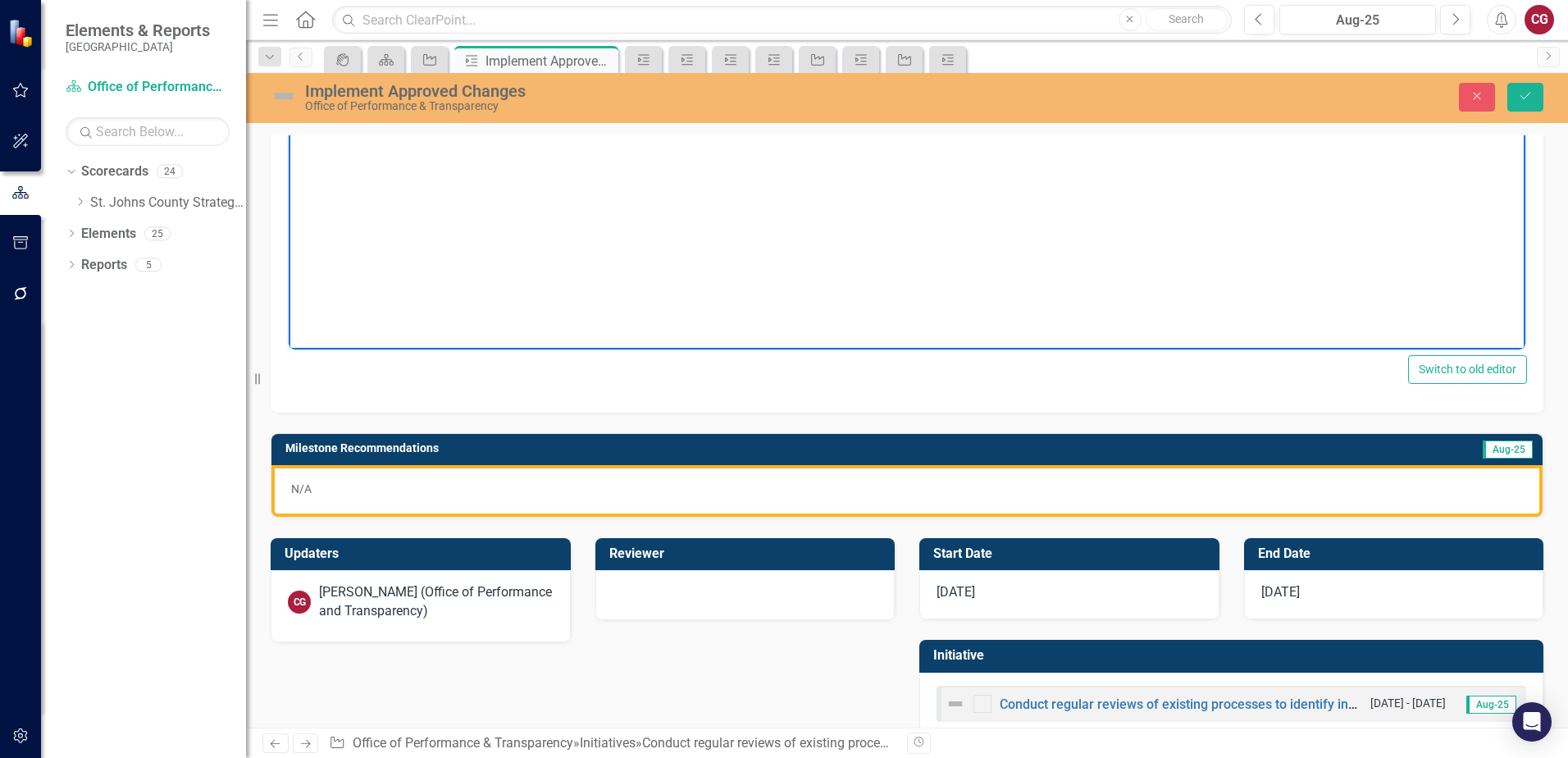
scroll to position [415, 0]
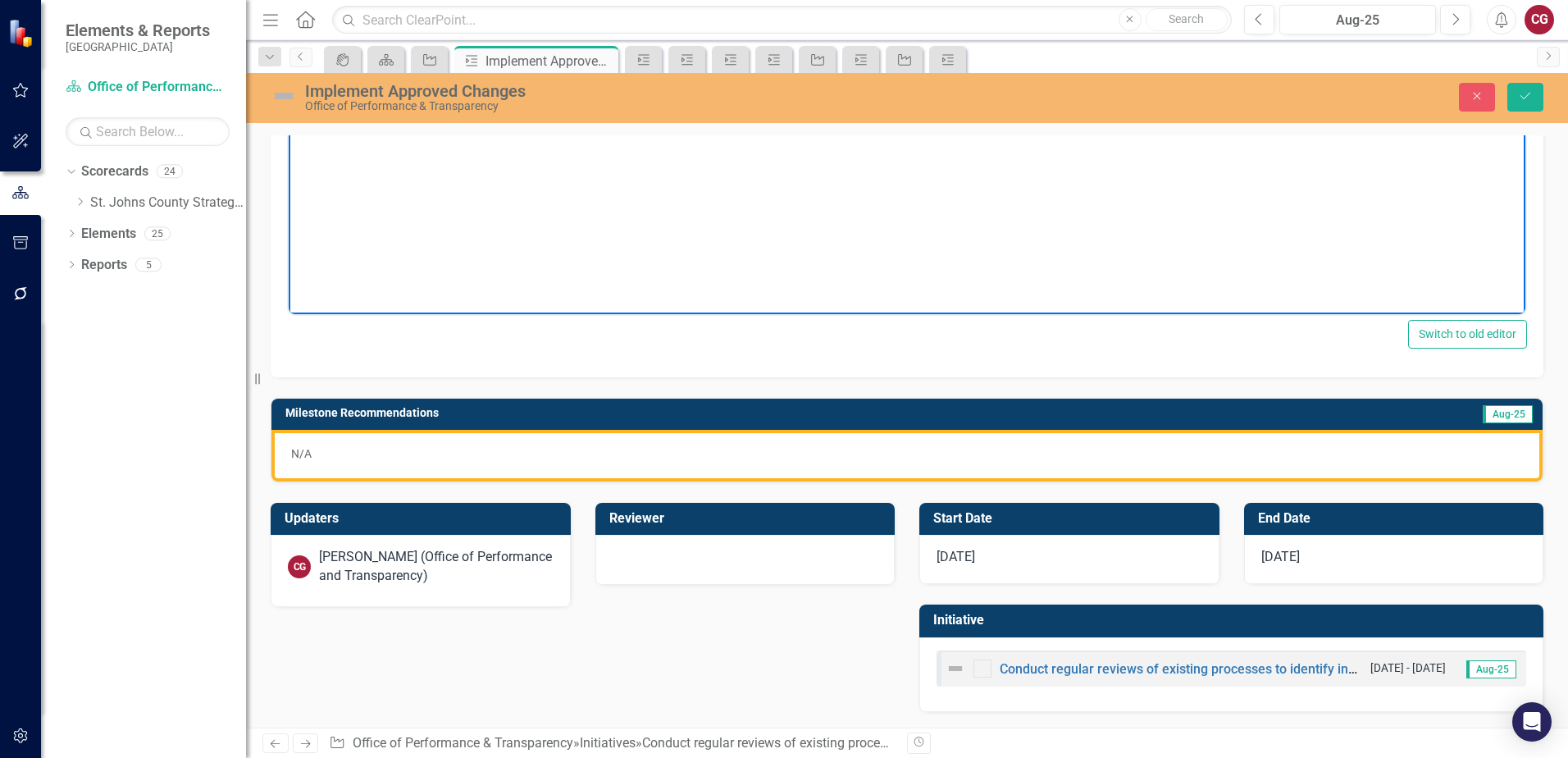
click at [476, 466] on div "N/A" at bounding box center [906, 454] width 1271 height 51
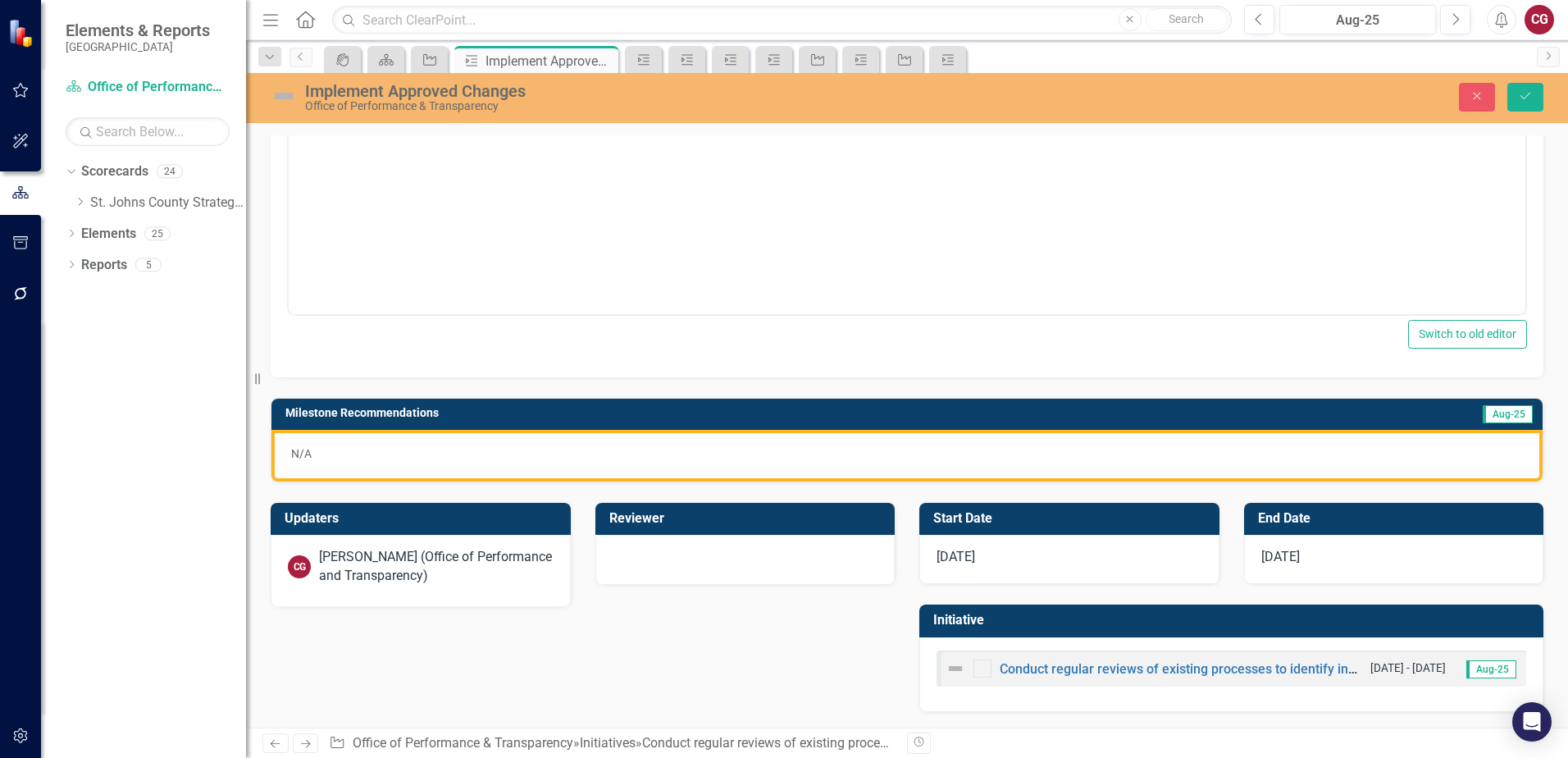
click at [476, 466] on div "N/A" at bounding box center [906, 454] width 1271 height 51
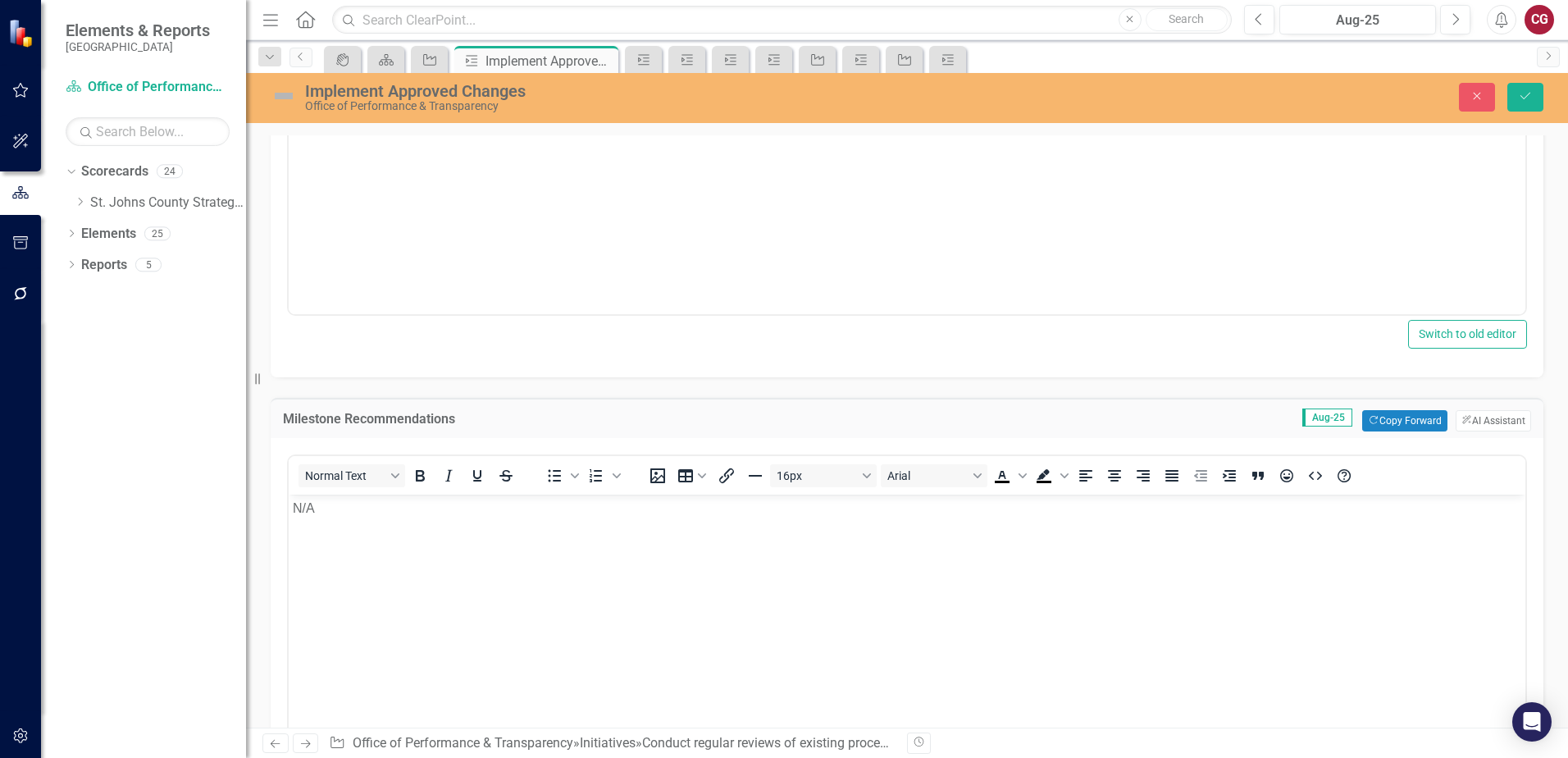
scroll to position [0, 0]
click at [1534, 102] on button "Save" at bounding box center [1525, 97] width 36 height 29
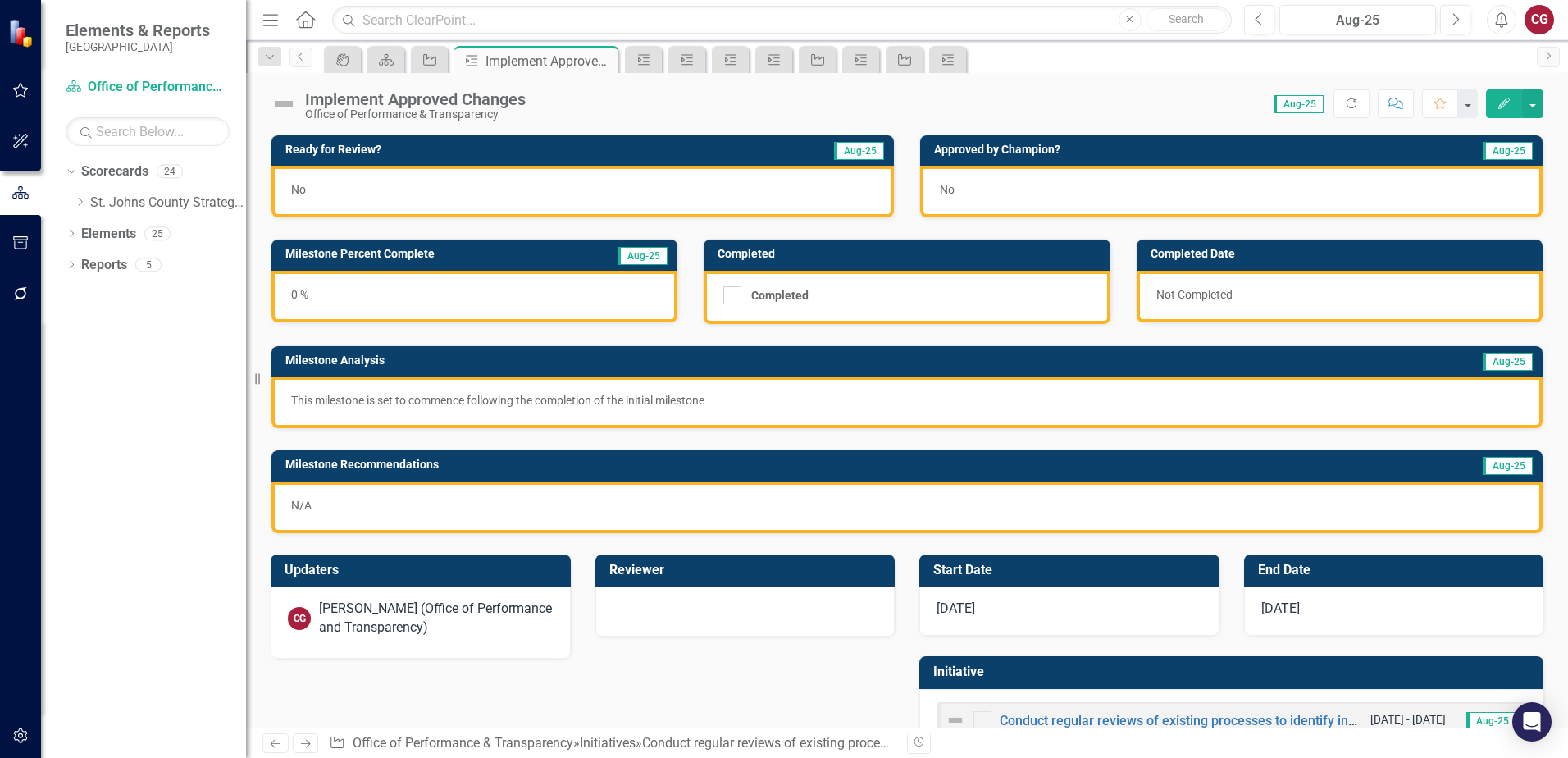
scroll to position [52, 0]
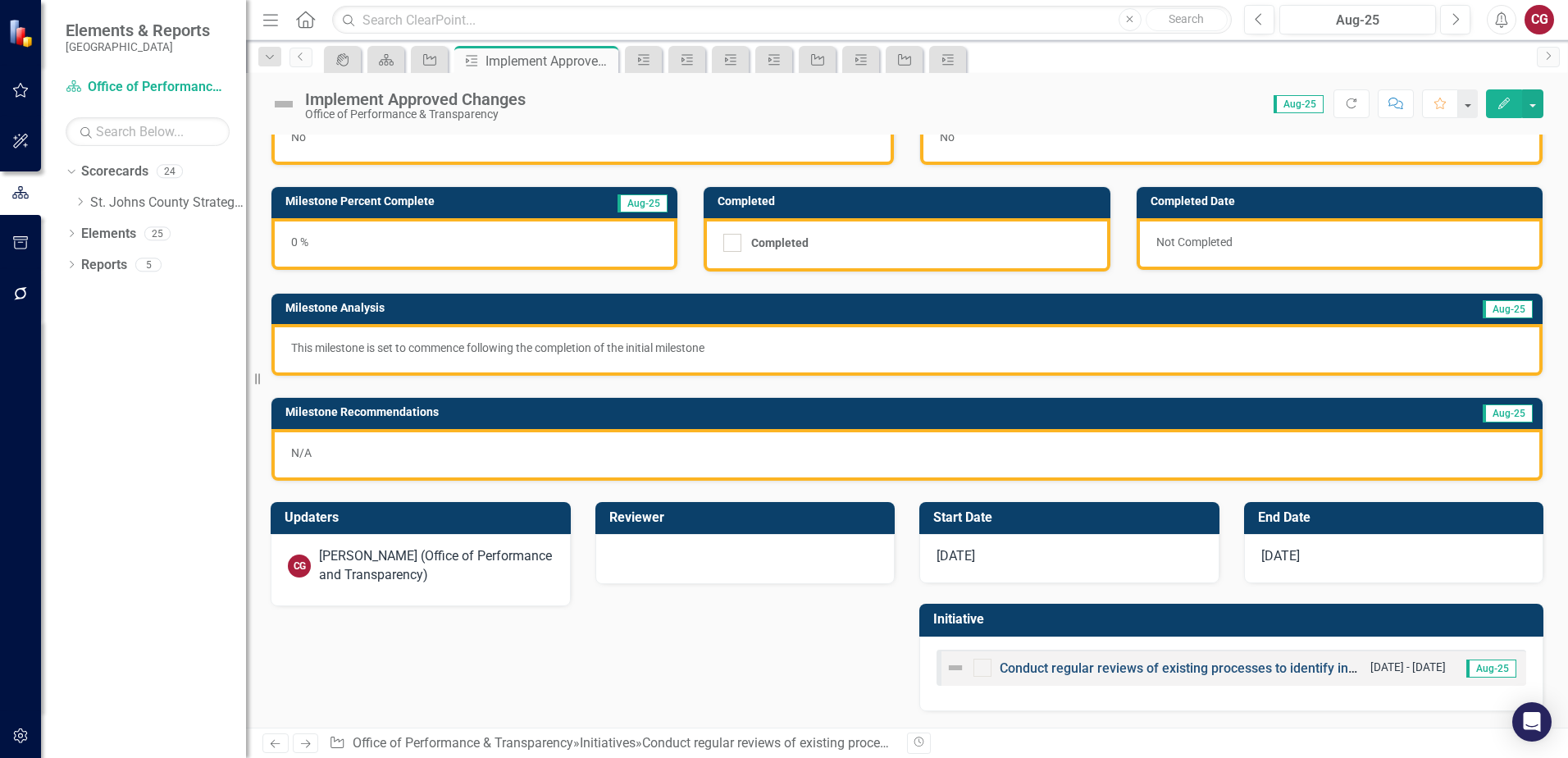
click at [1241, 664] on link "Conduct regular reviews of existing processes to identify inefficiencies or bot…" at bounding box center [1250, 668] width 503 height 16
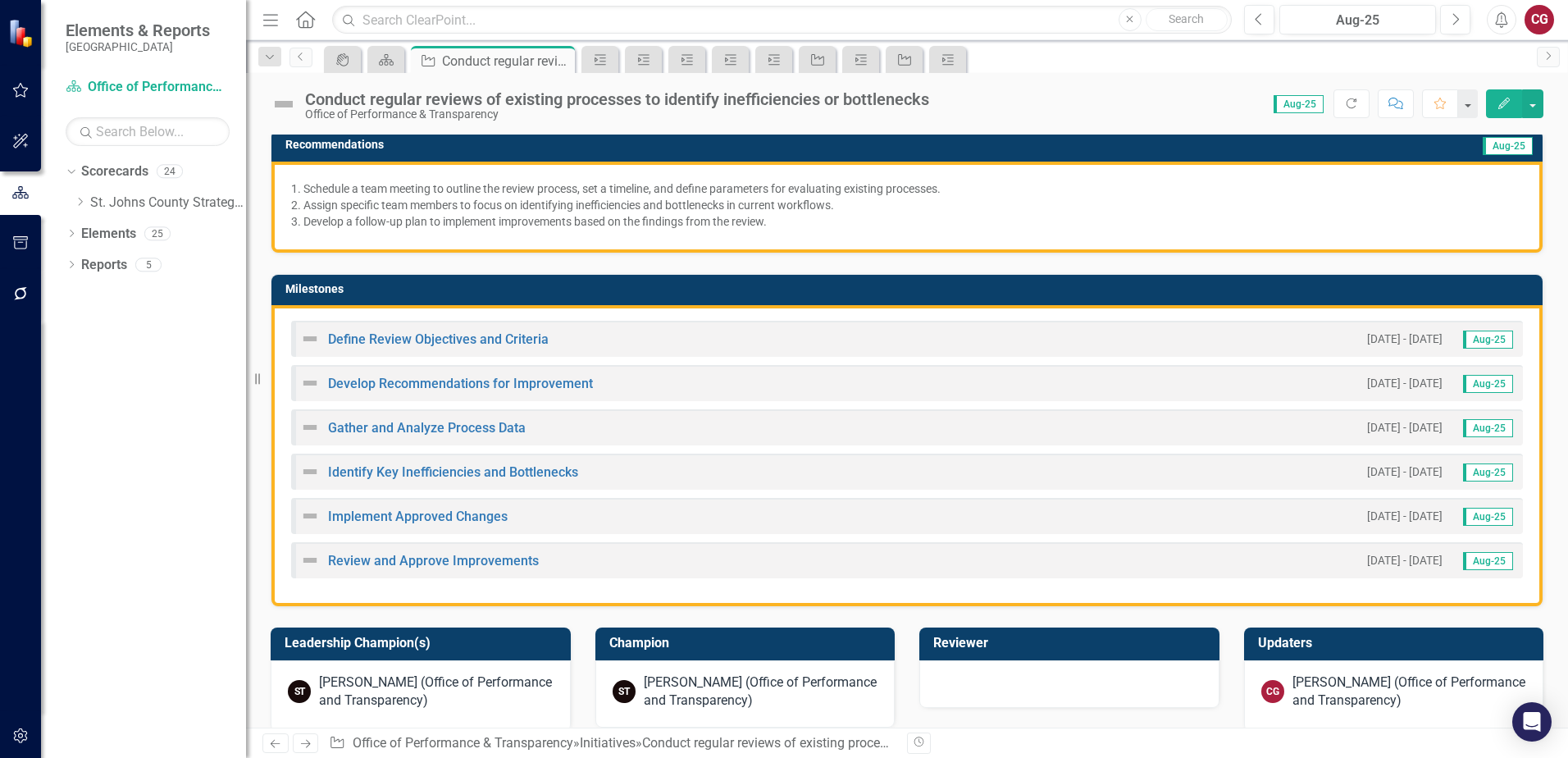
scroll to position [328, 0]
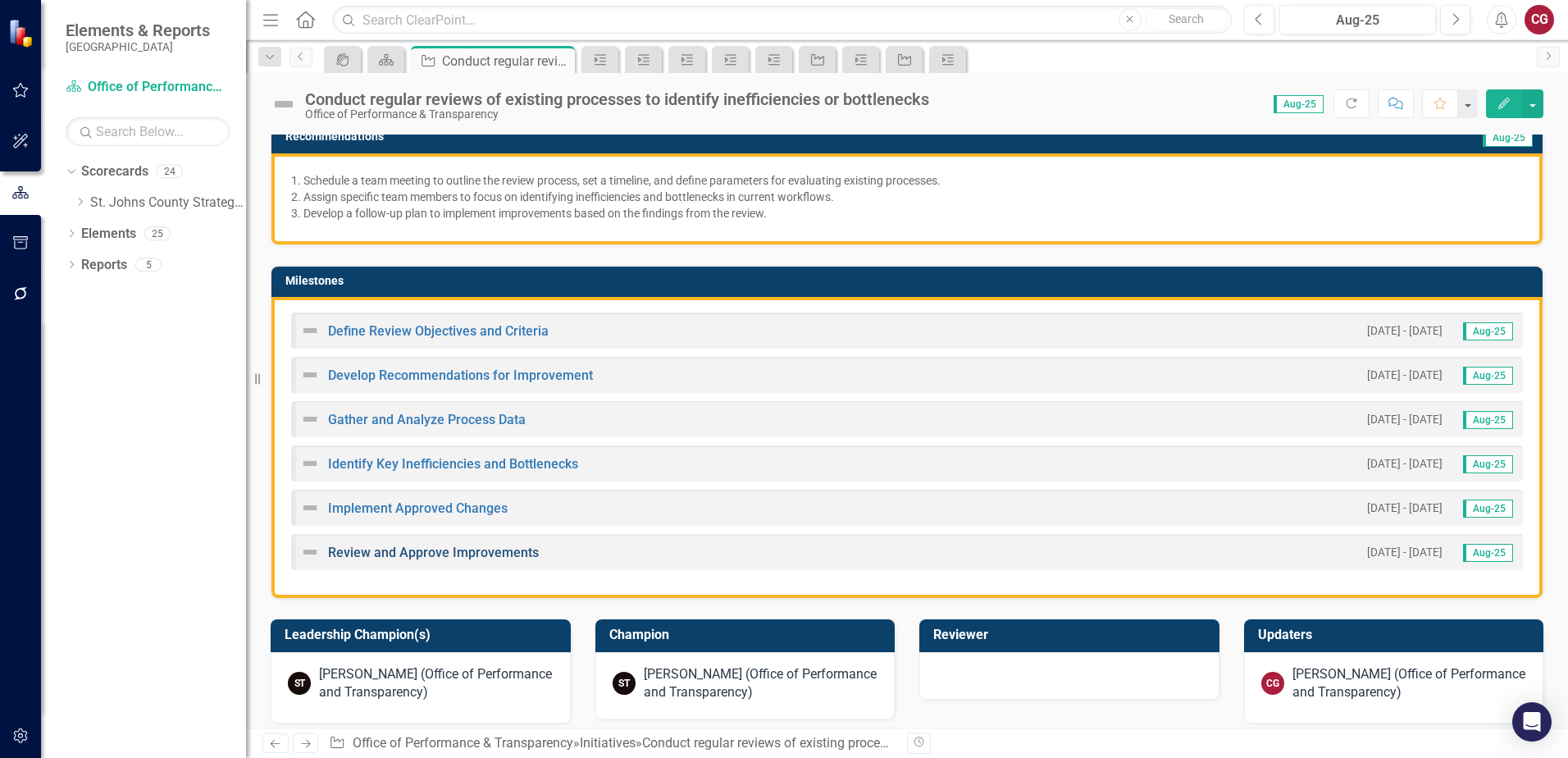
click at [391, 547] on link "Review and Approve Improvements" at bounding box center [433, 552] width 210 height 16
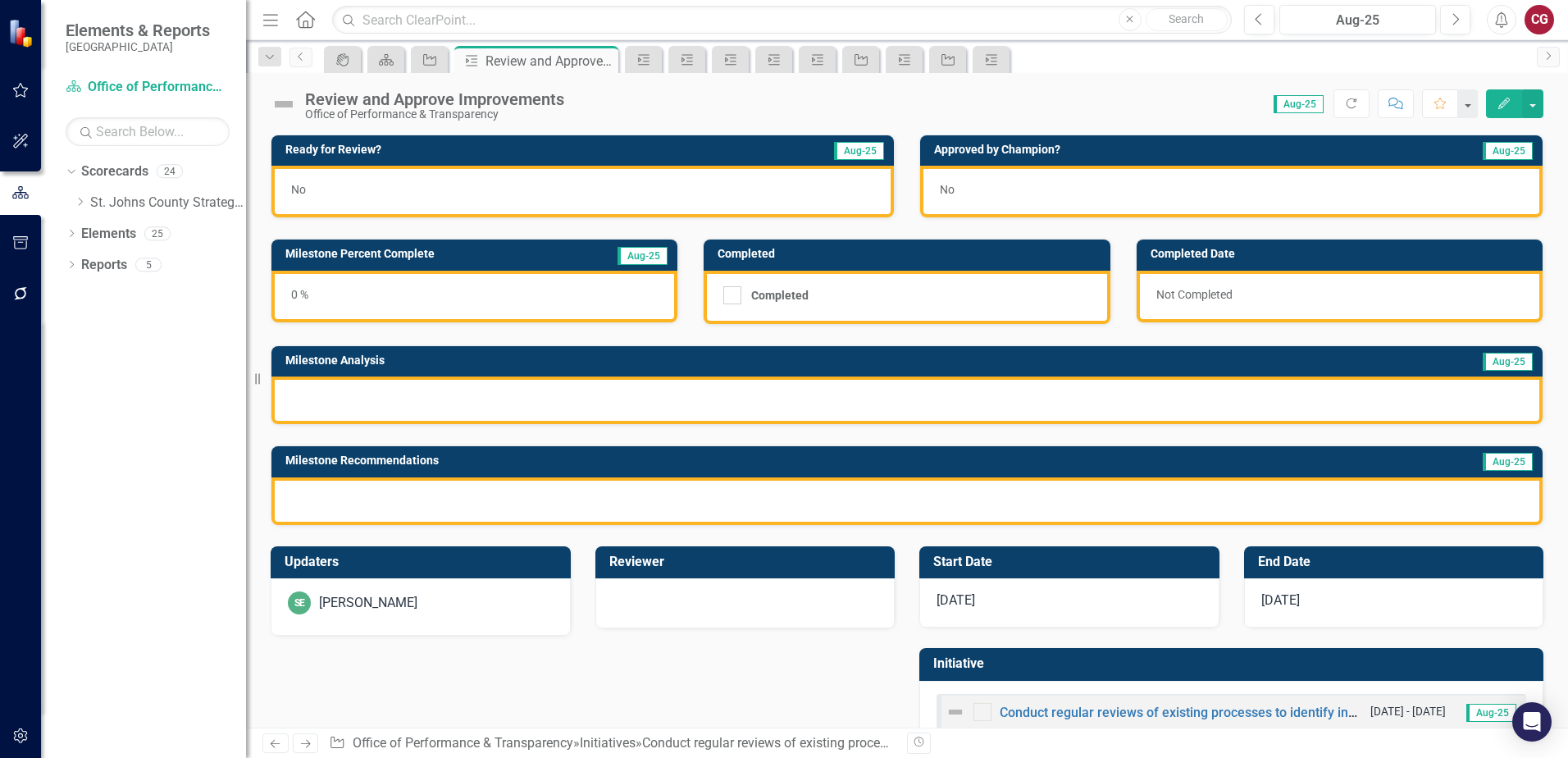
click at [395, 401] on div at bounding box center [906, 399] width 1271 height 47
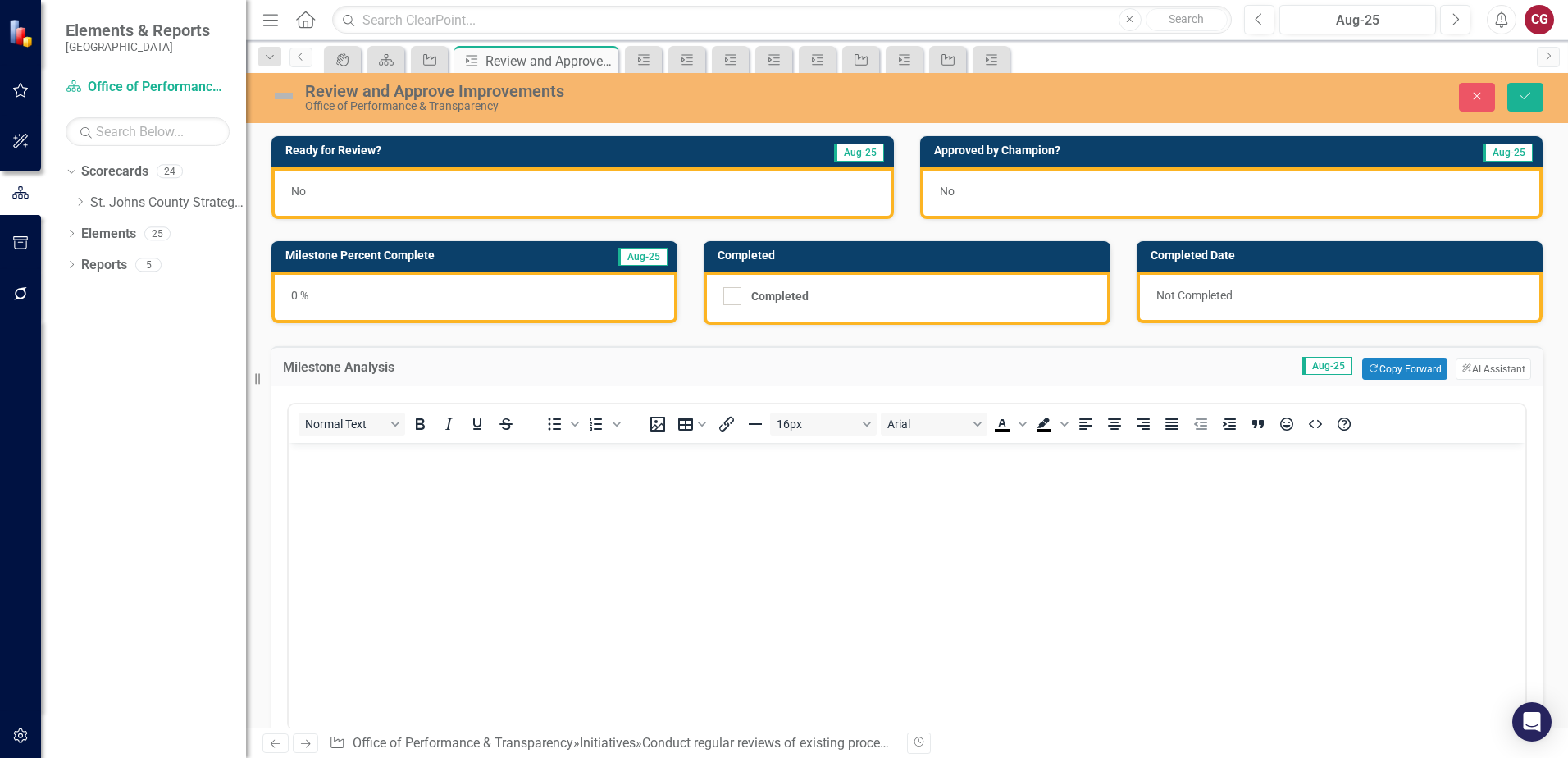
click at [375, 475] on body "Rich Text Area. Press ALT-0 for help." at bounding box center [907, 566] width 1237 height 246
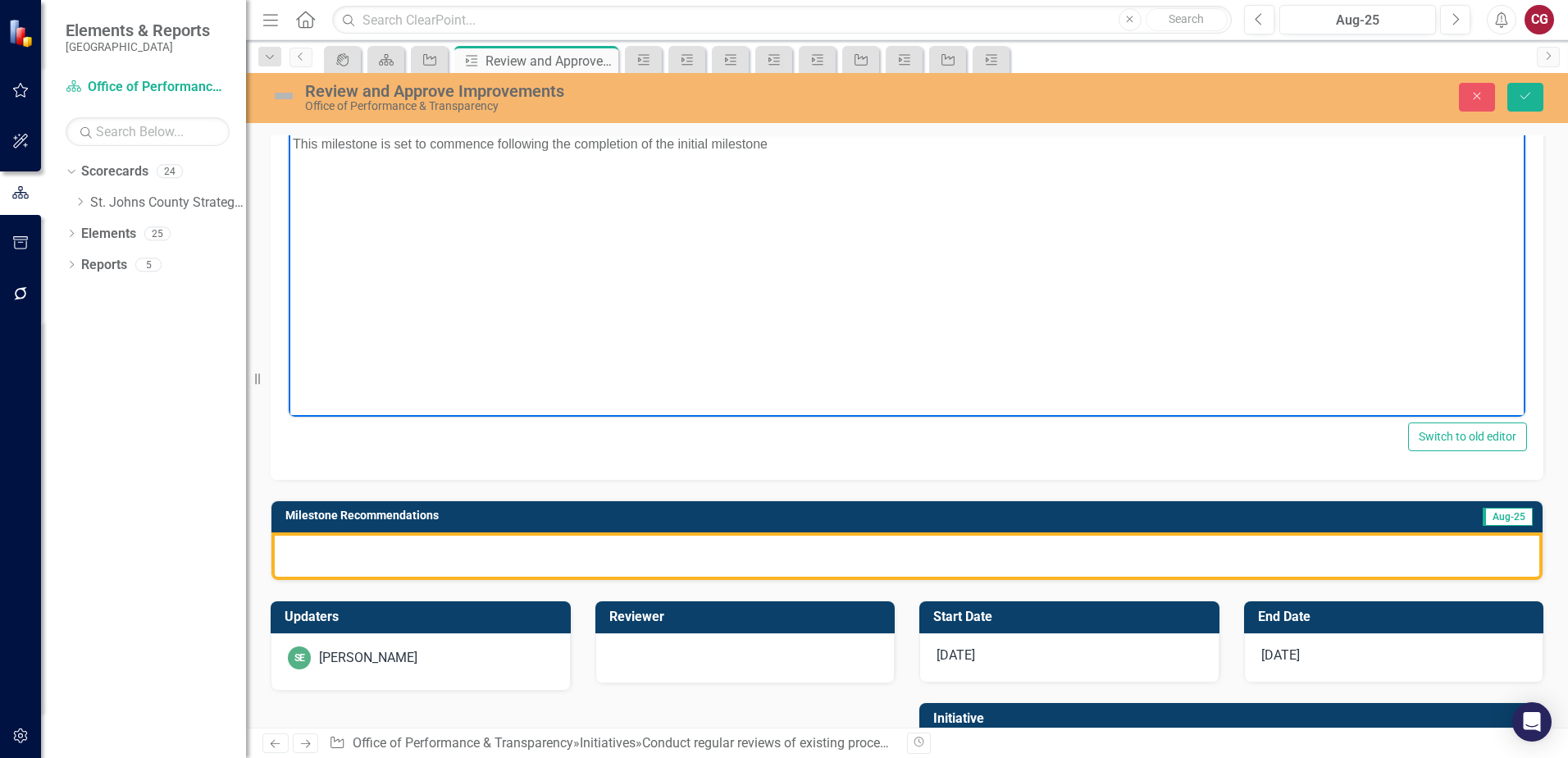
scroll to position [411, 0]
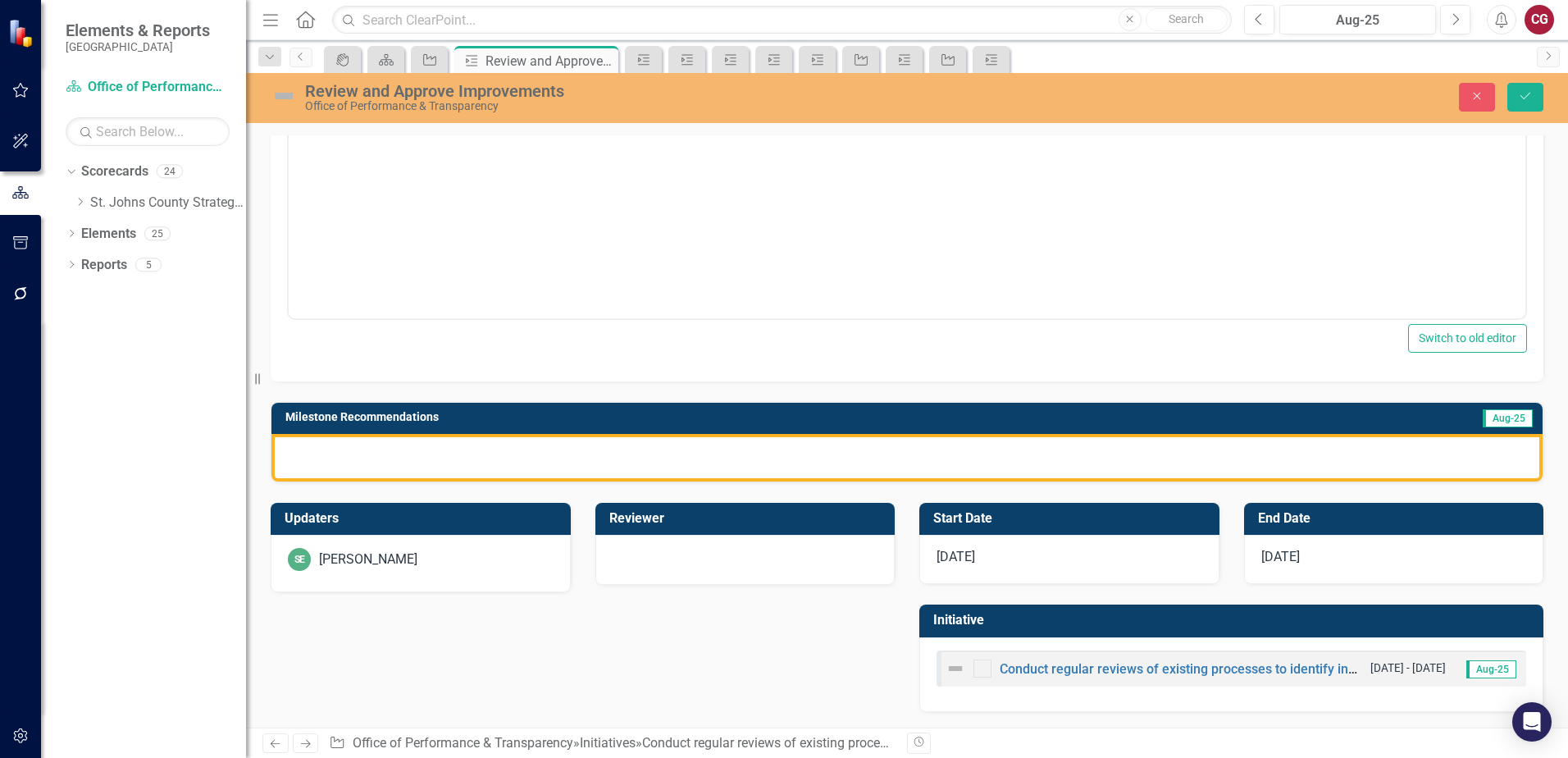
click at [429, 456] on div at bounding box center [906, 457] width 1271 height 47
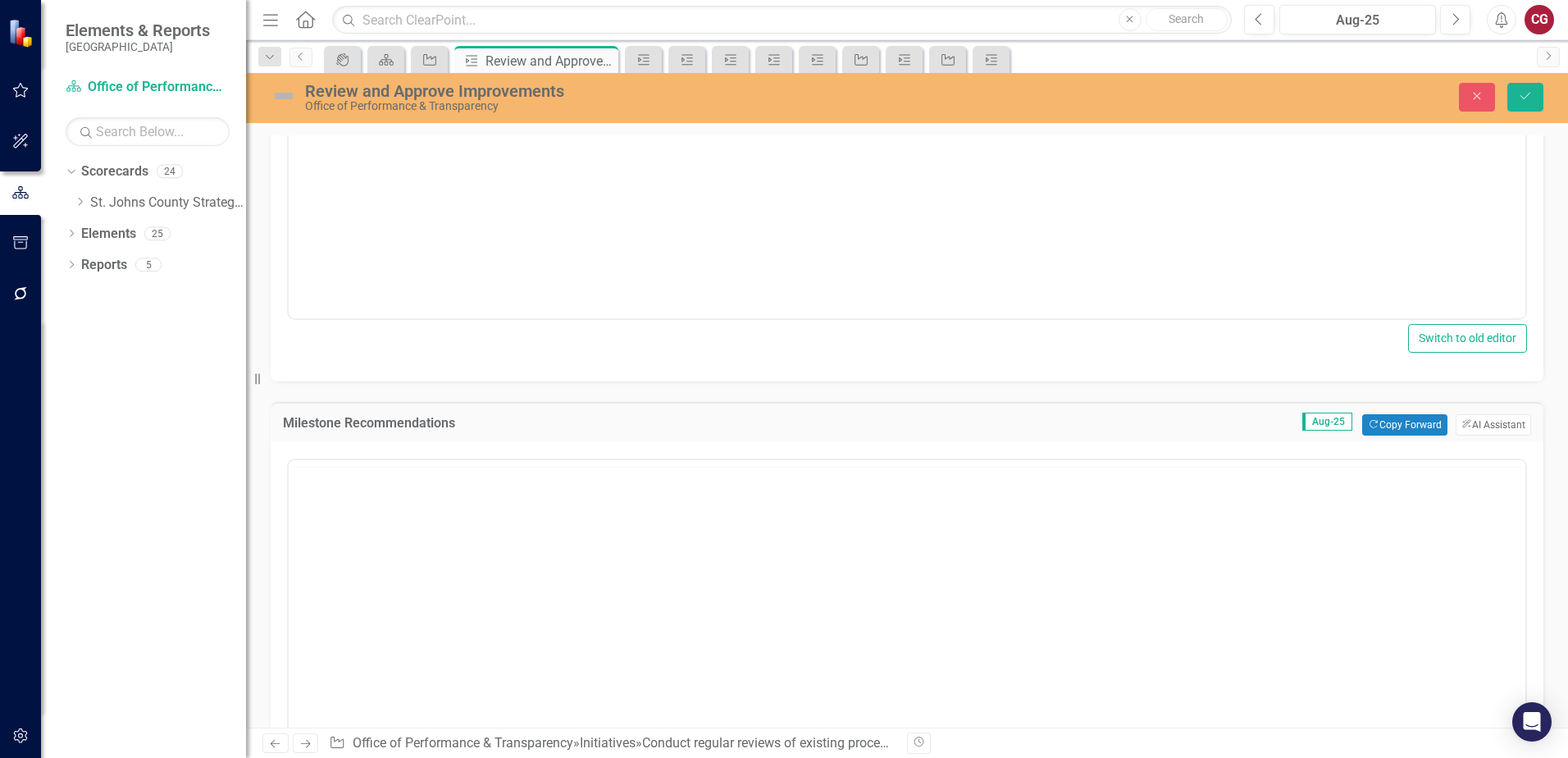
scroll to position [0, 0]
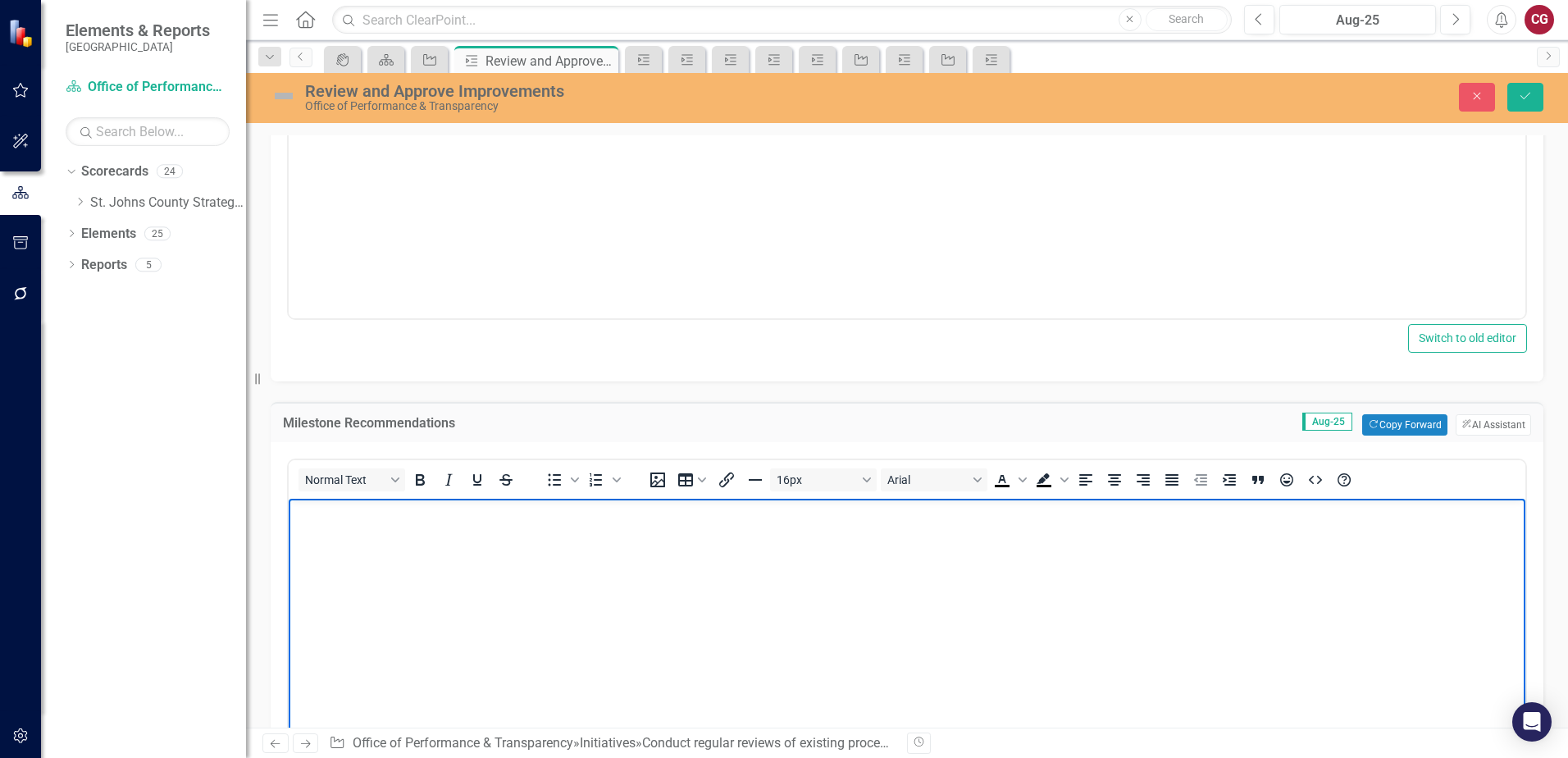
click at [376, 532] on body "Rich Text Area. Press ALT-0 for help." at bounding box center [907, 621] width 1237 height 246
click at [1533, 103] on button "Save" at bounding box center [1525, 97] width 36 height 29
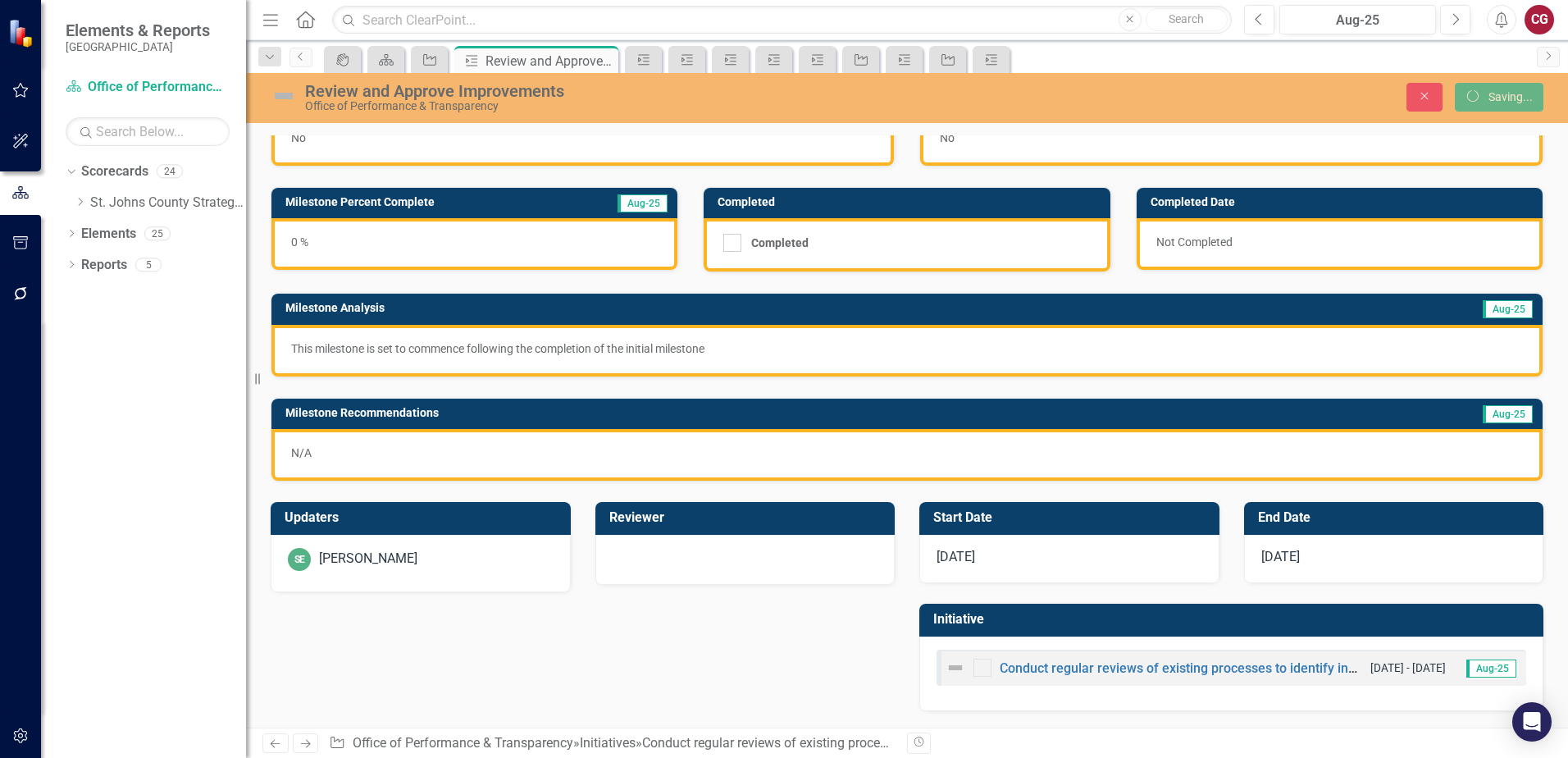
scroll to position [53, 0]
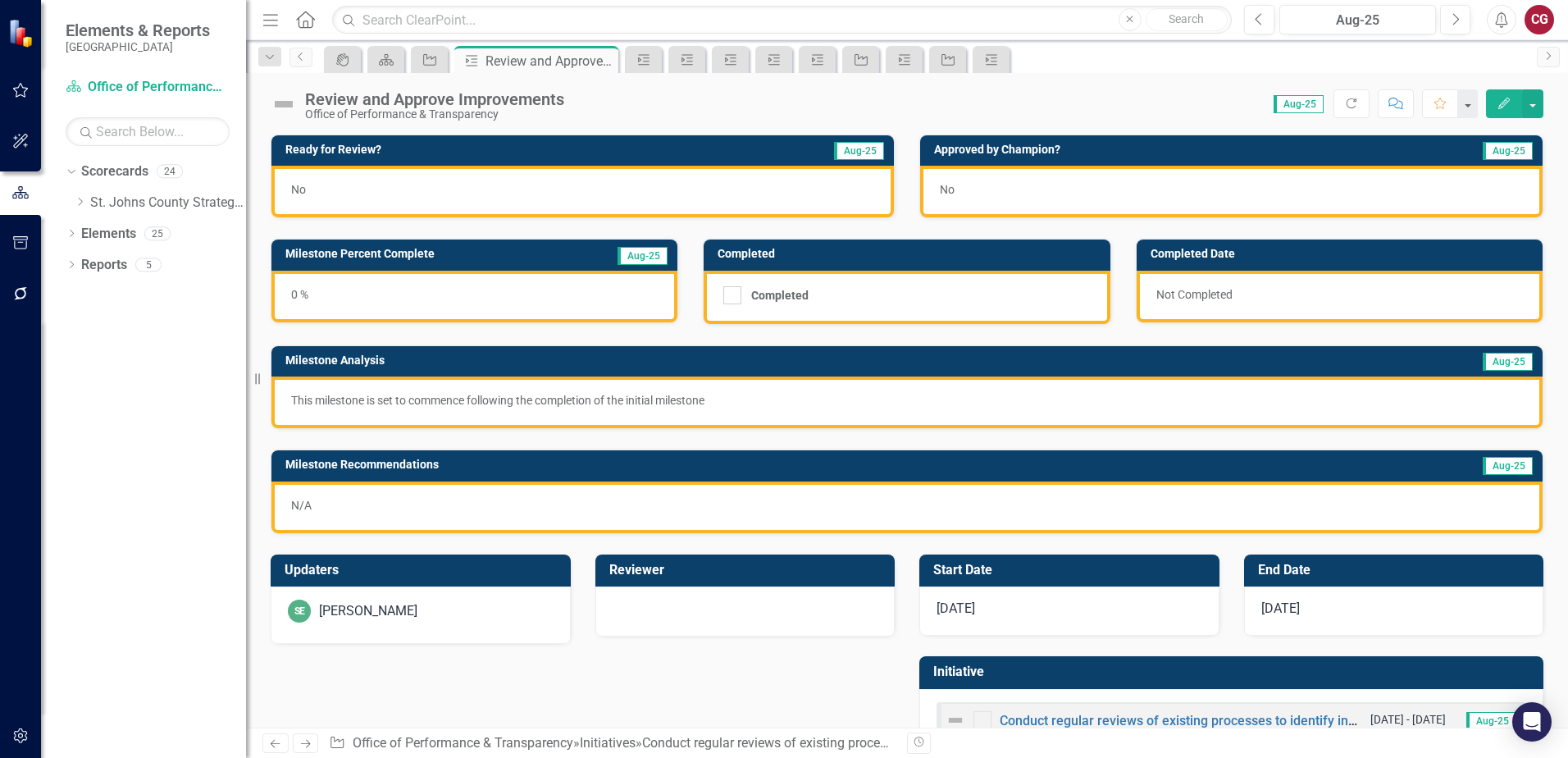
click at [478, 608] on div "SE Savannah Evans" at bounding box center [420, 611] width 265 height 23
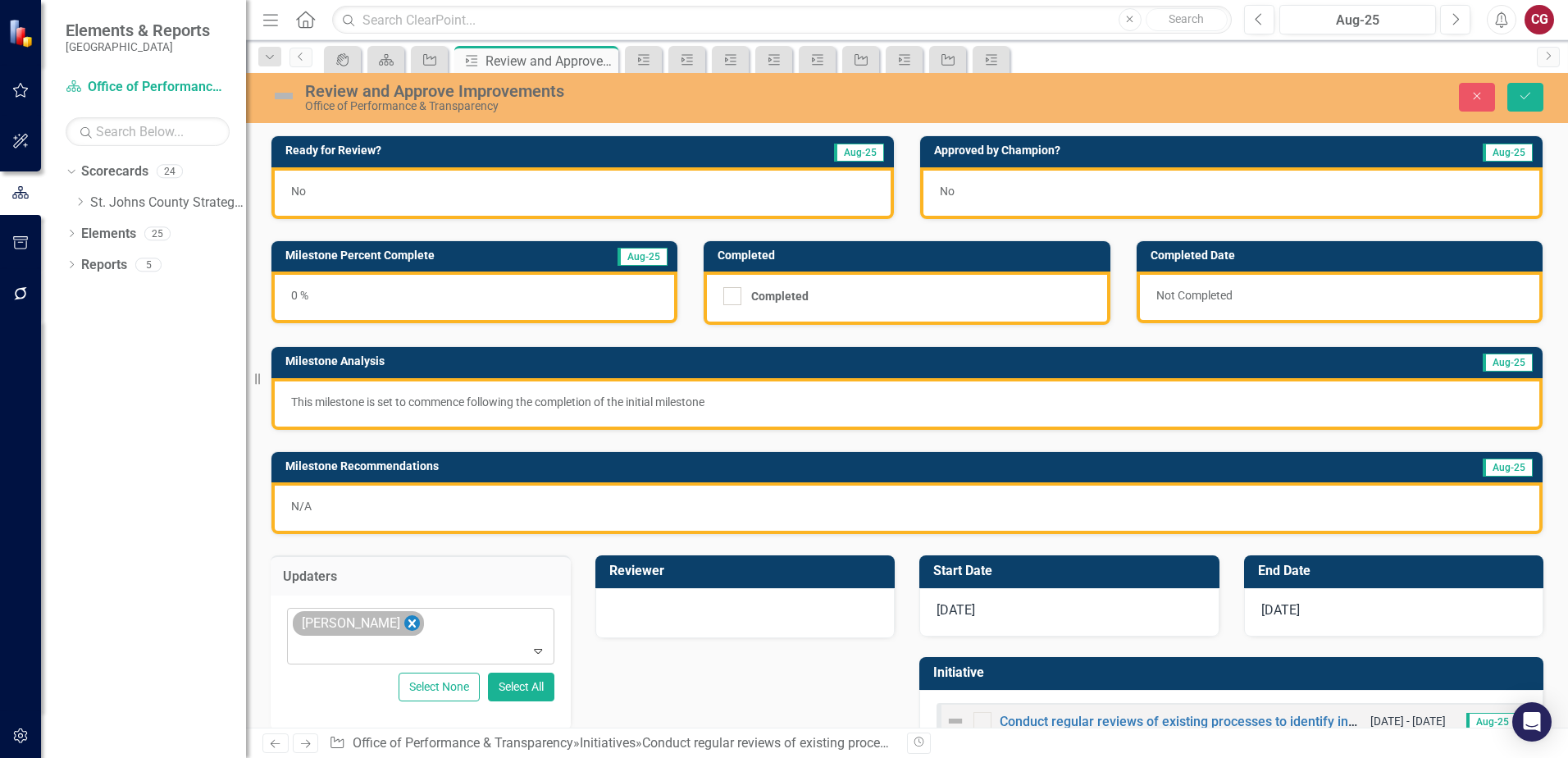
click at [414, 623] on icon "Remove Savannah Evans" at bounding box center [412, 624] width 16 height 20
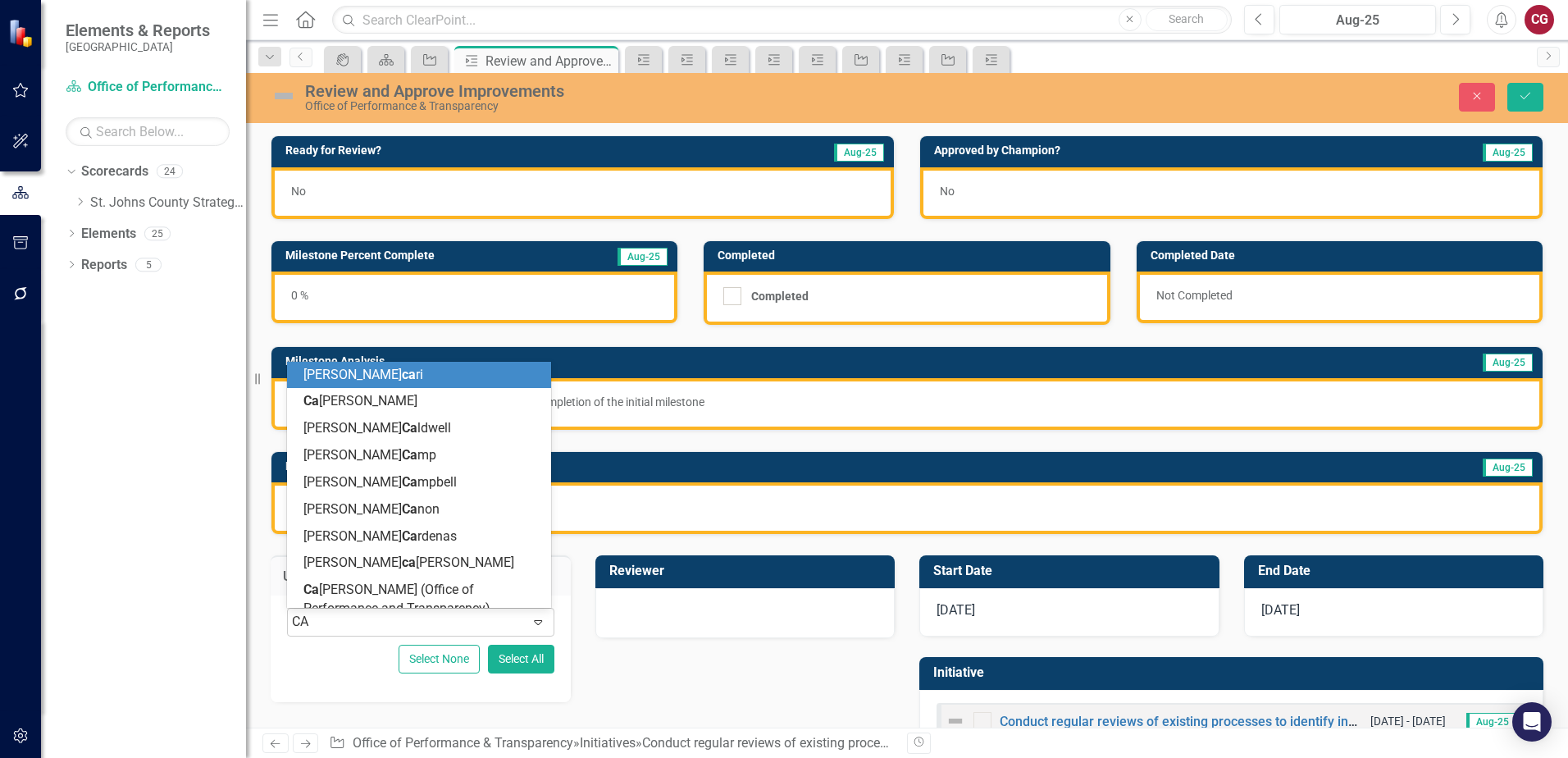
type input "CAI"
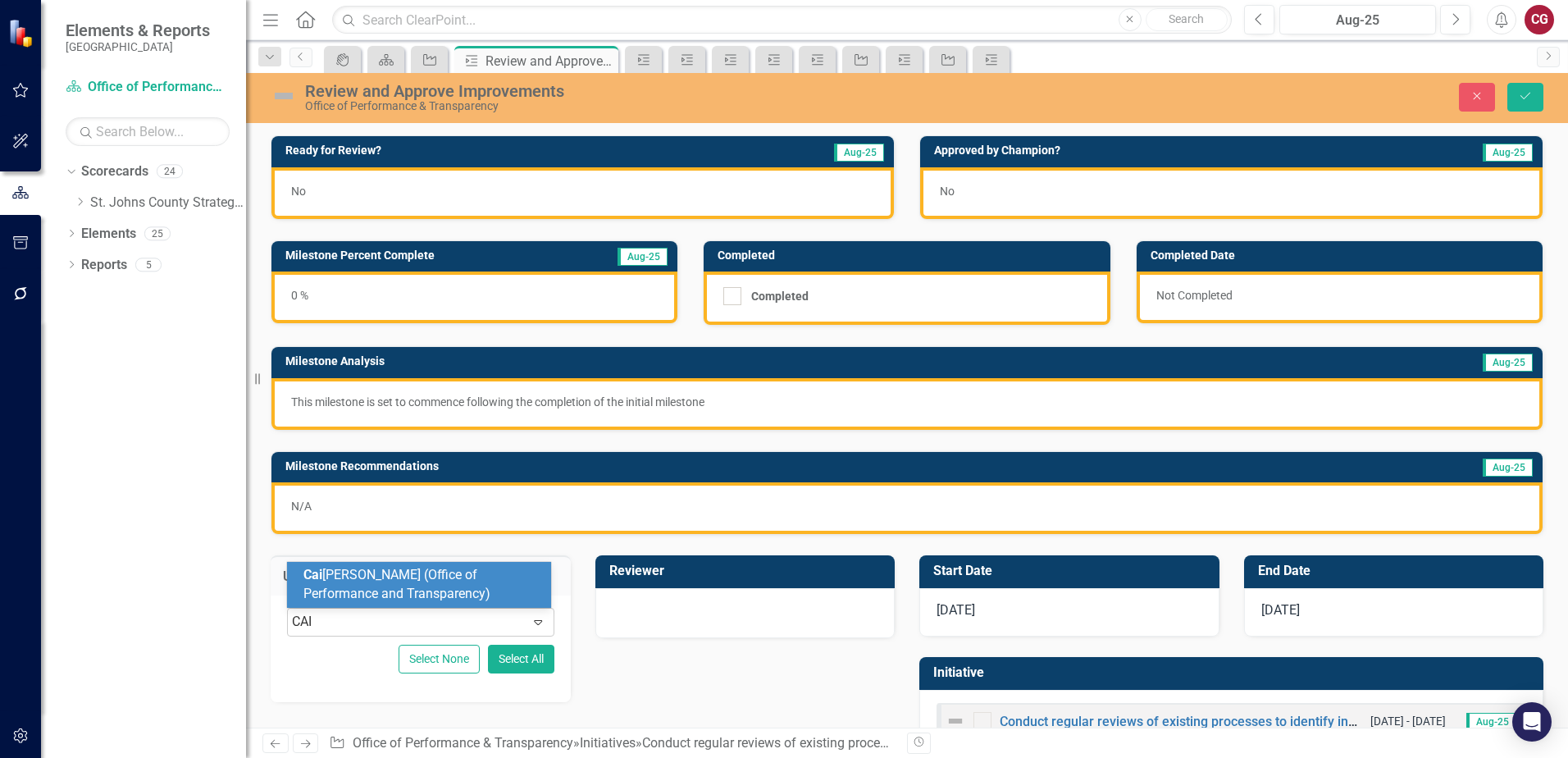
click at [420, 589] on span "Cai tlyn Glendenning (Office of Performance and Transparency)" at bounding box center [397, 584] width 187 height 34
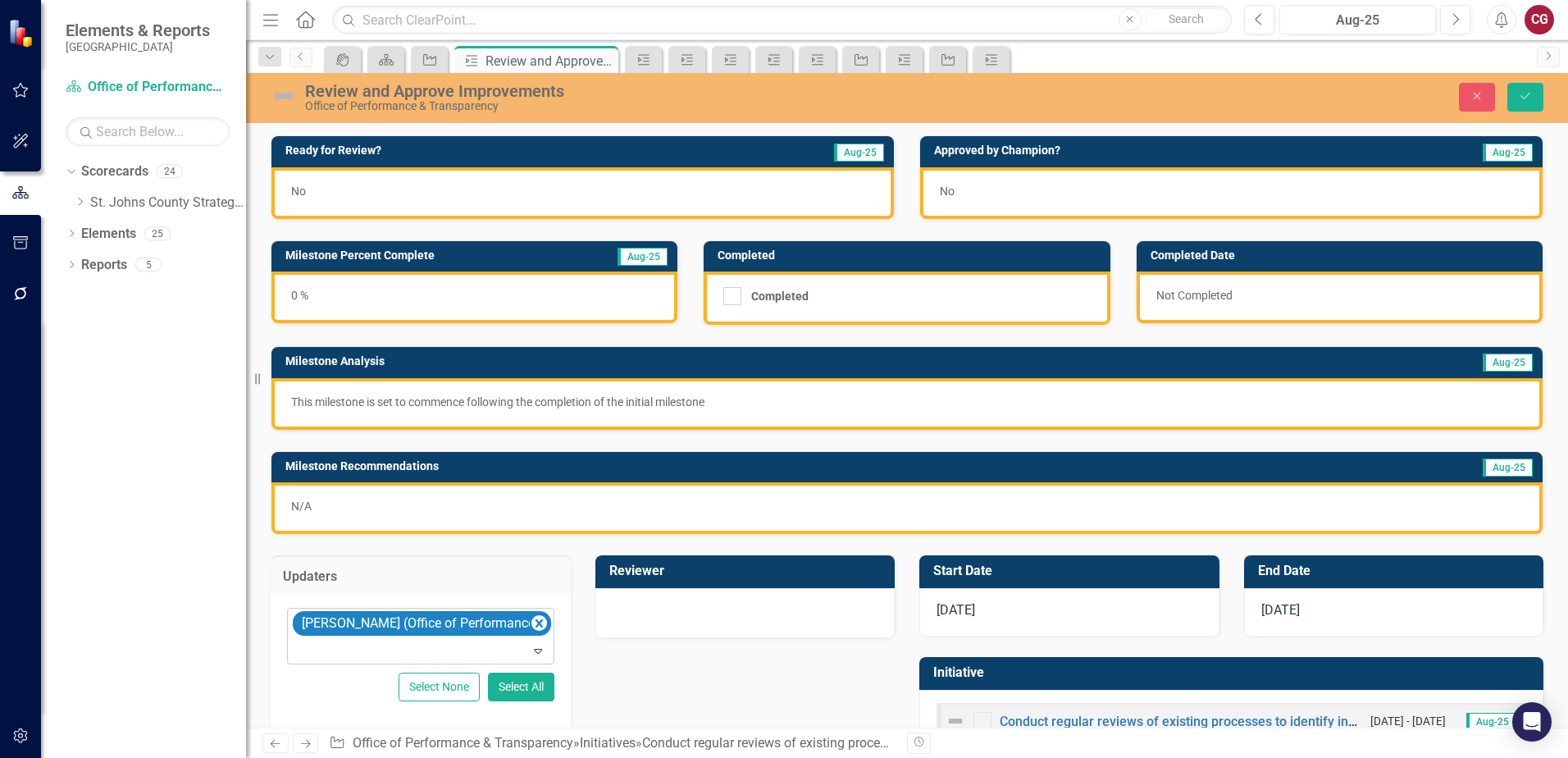
click at [1061, 478] on td "Milestone Recommendations" at bounding box center [751, 468] width 934 height 24
click at [1052, 506] on p "N/A" at bounding box center [907, 507] width 1232 height 17
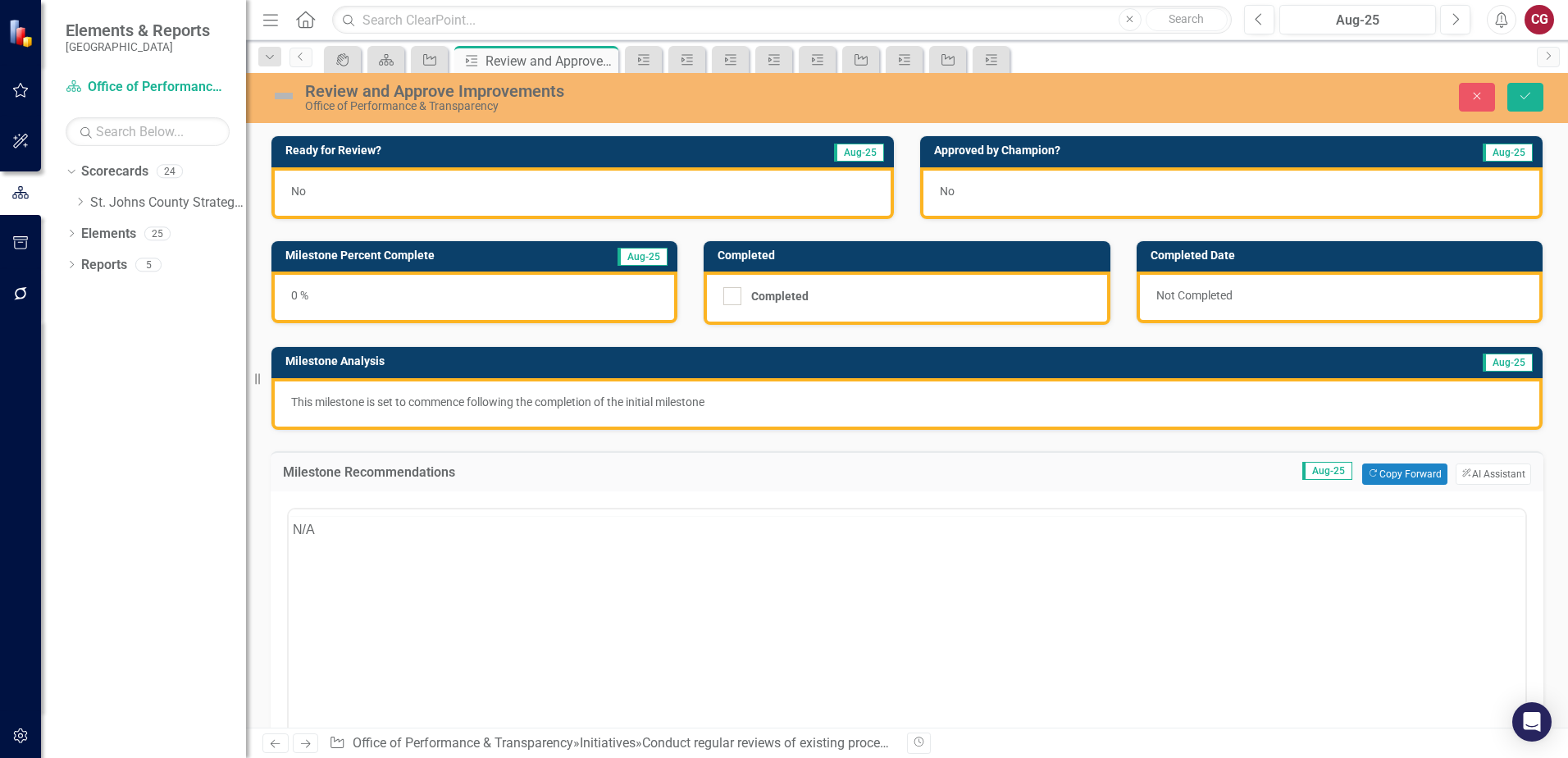
scroll to position [0, 0]
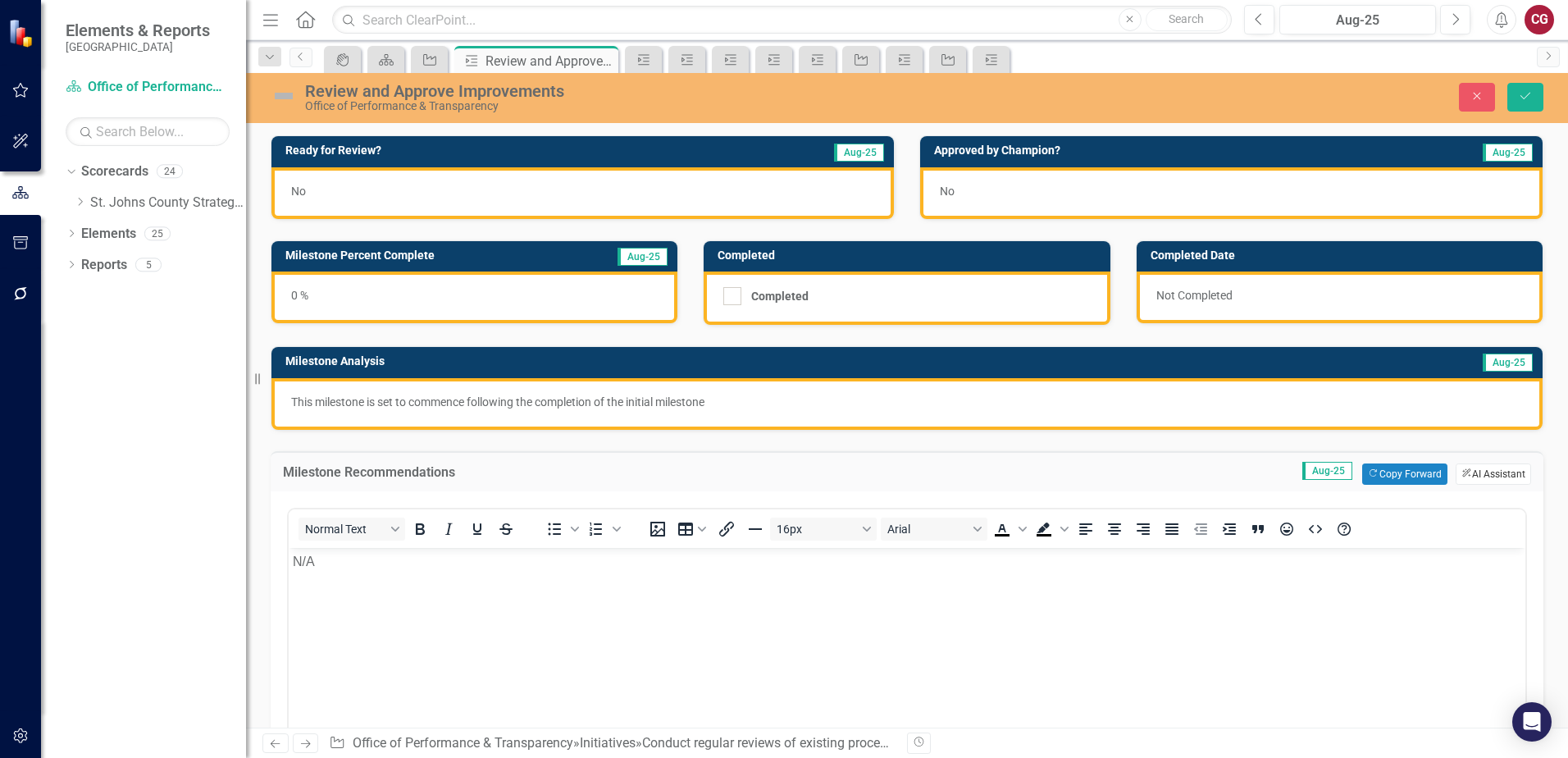
click at [1490, 472] on button "ClearPoint AI AI Assistant" at bounding box center [1493, 474] width 75 height 21
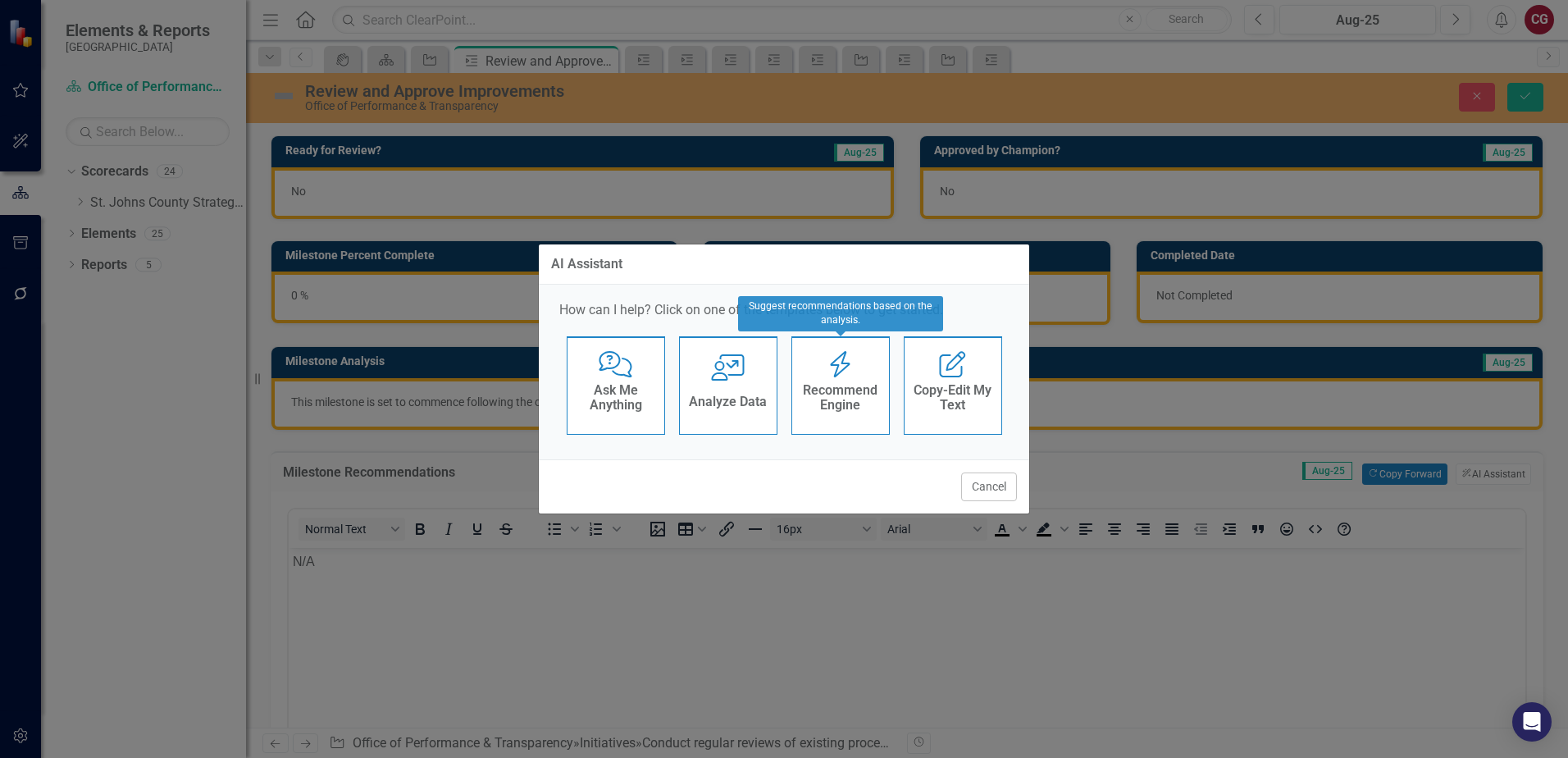
click at [833, 404] on h4 "Recommend Engine" at bounding box center [841, 397] width 80 height 29
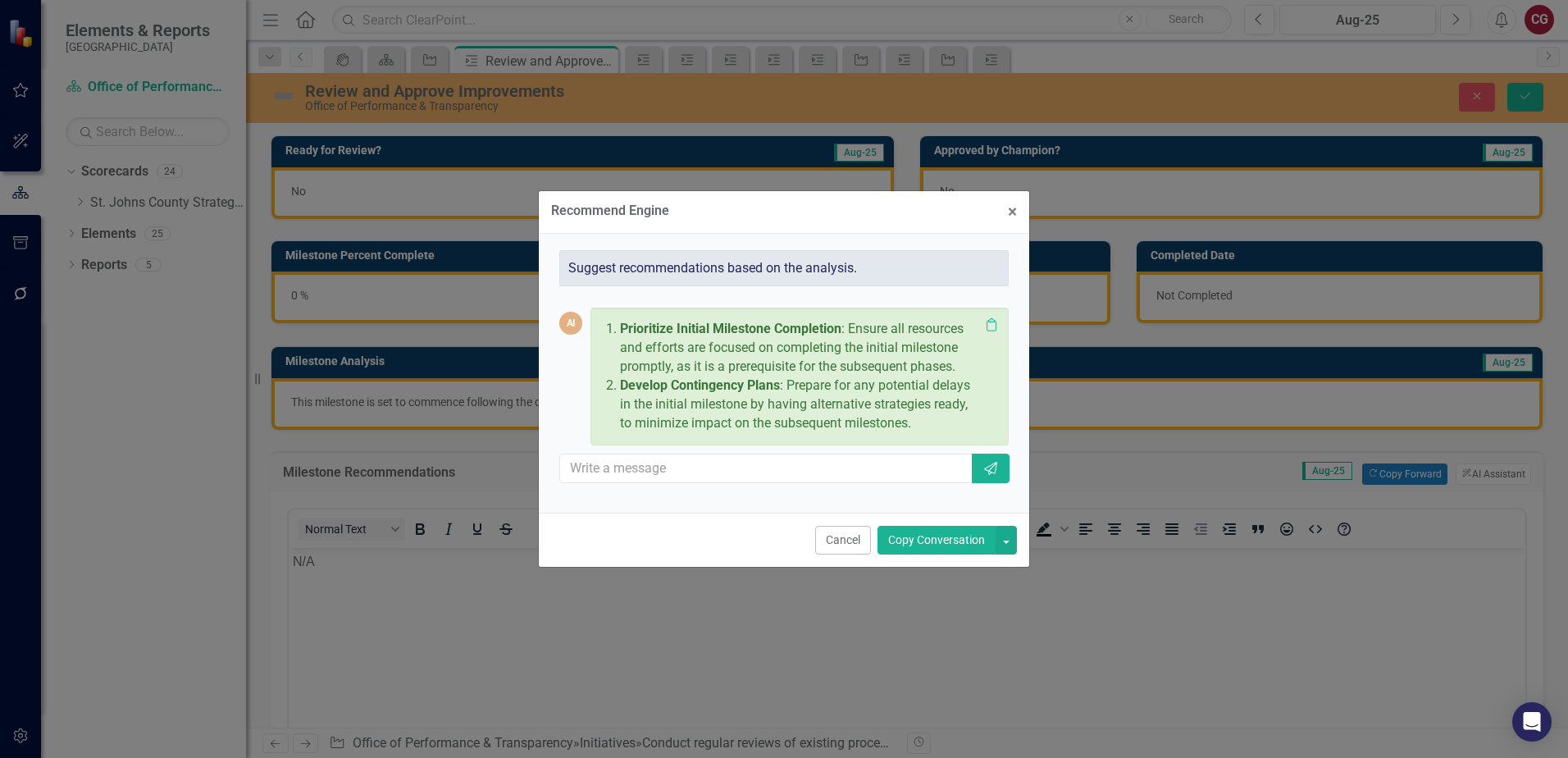
click at [928, 548] on button "Copy Conversation" at bounding box center [936, 539] width 118 height 29
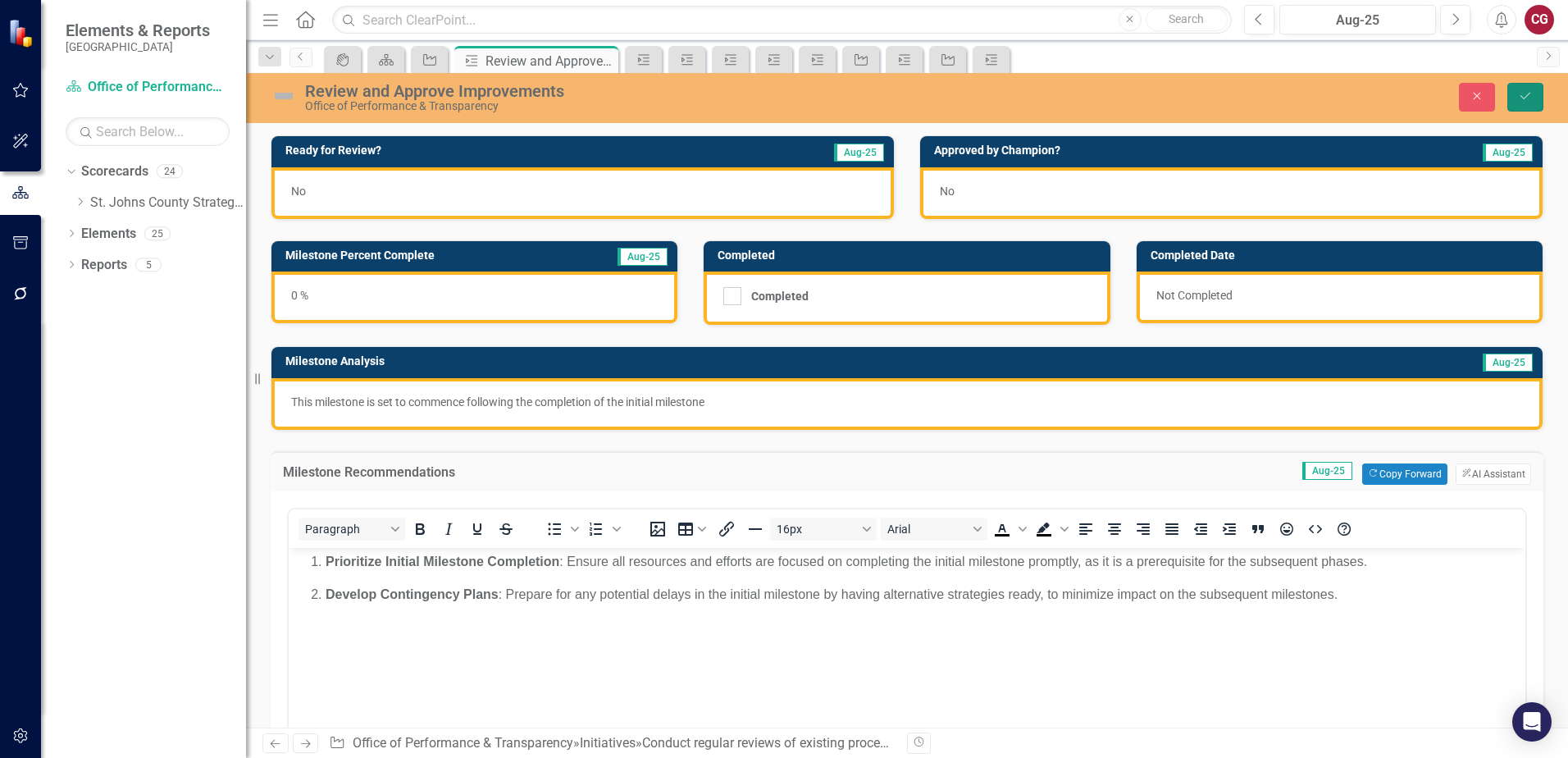
click at [1518, 98] on icon "Save" at bounding box center [1525, 96] width 15 height 11
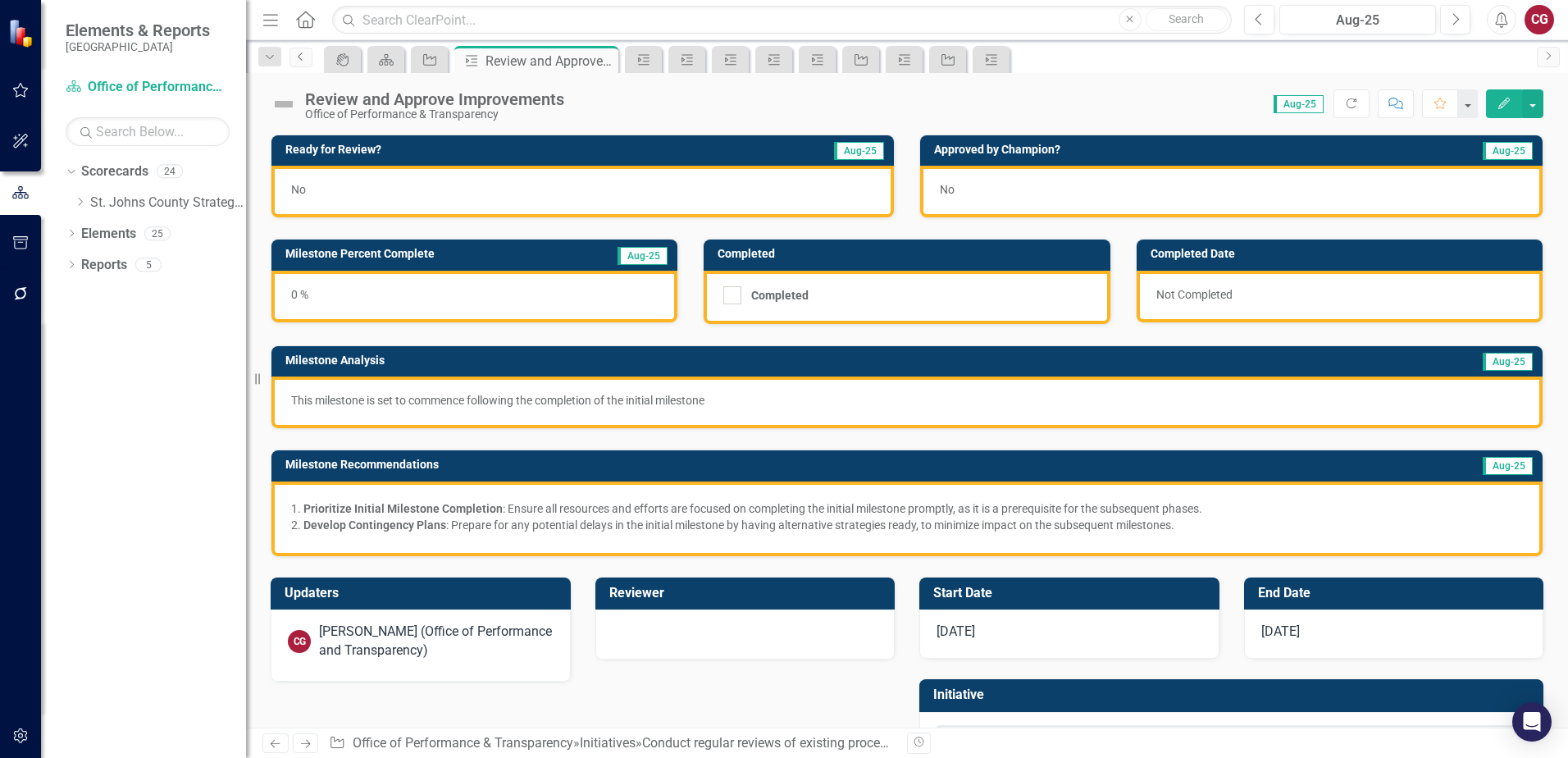
click at [304, 64] on link "Previous" at bounding box center [301, 57] width 23 height 20
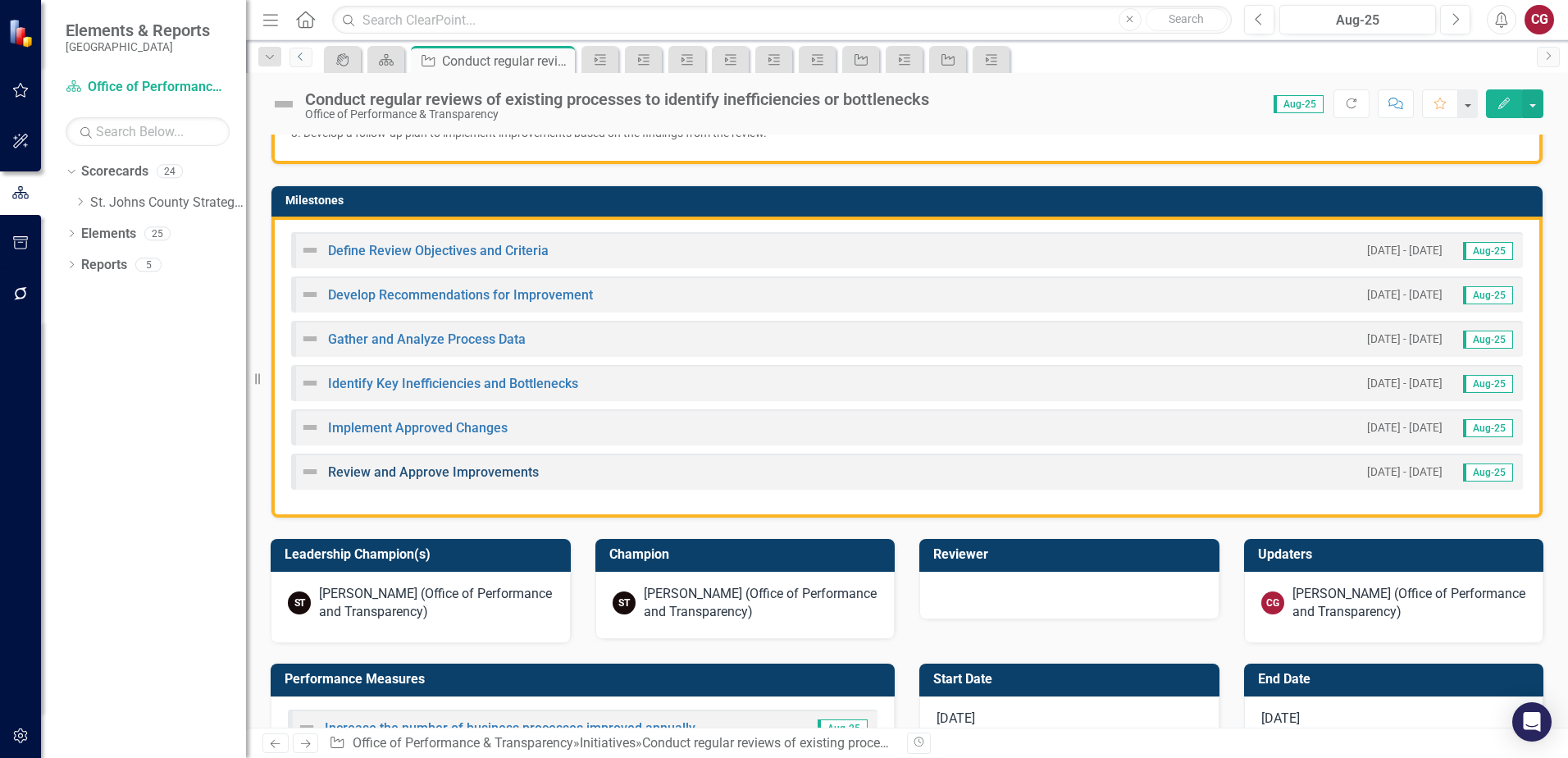
scroll to position [410, 0]
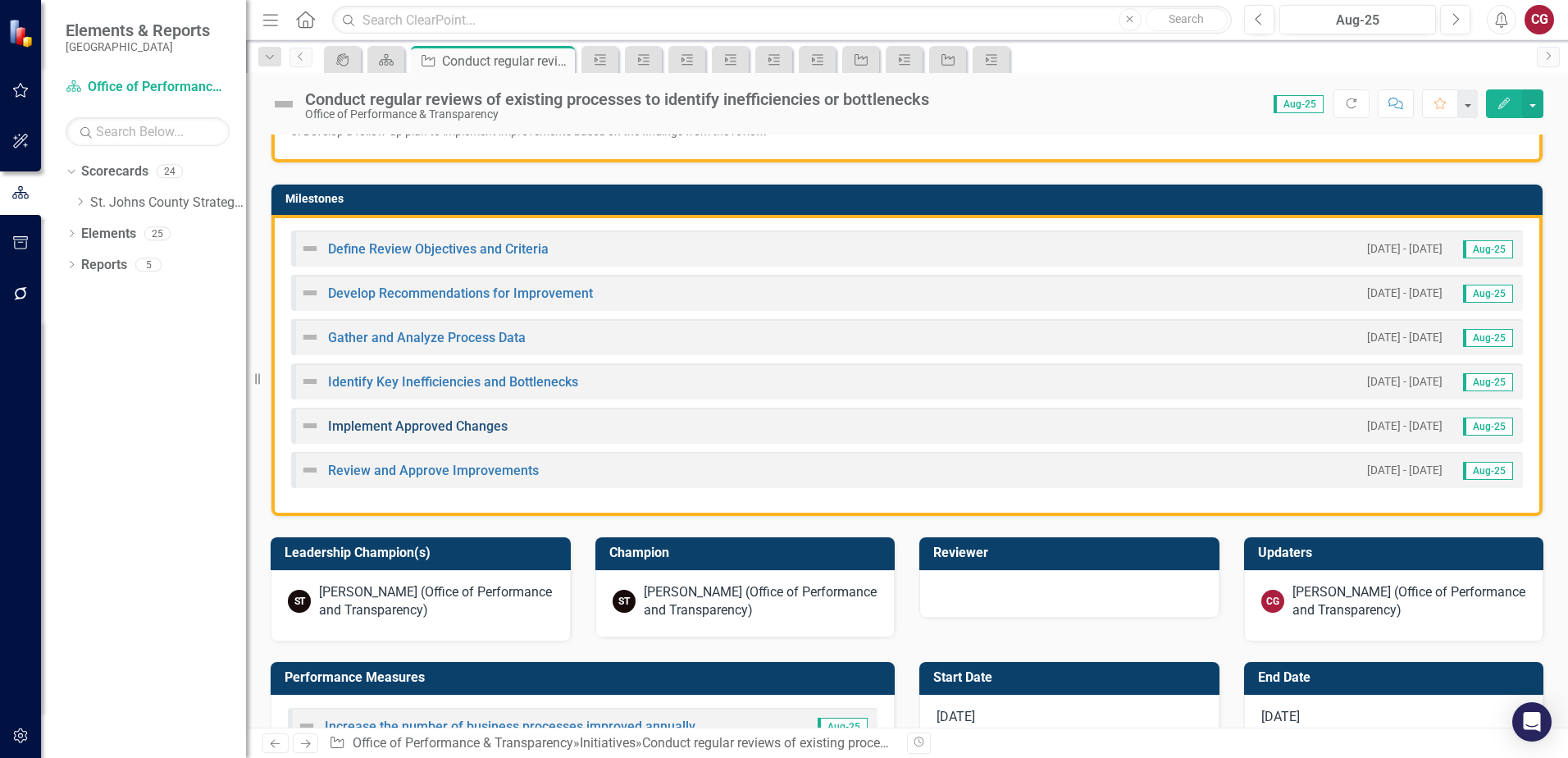
click at [458, 426] on link "Implement Approved Changes" at bounding box center [417, 426] width 180 height 16
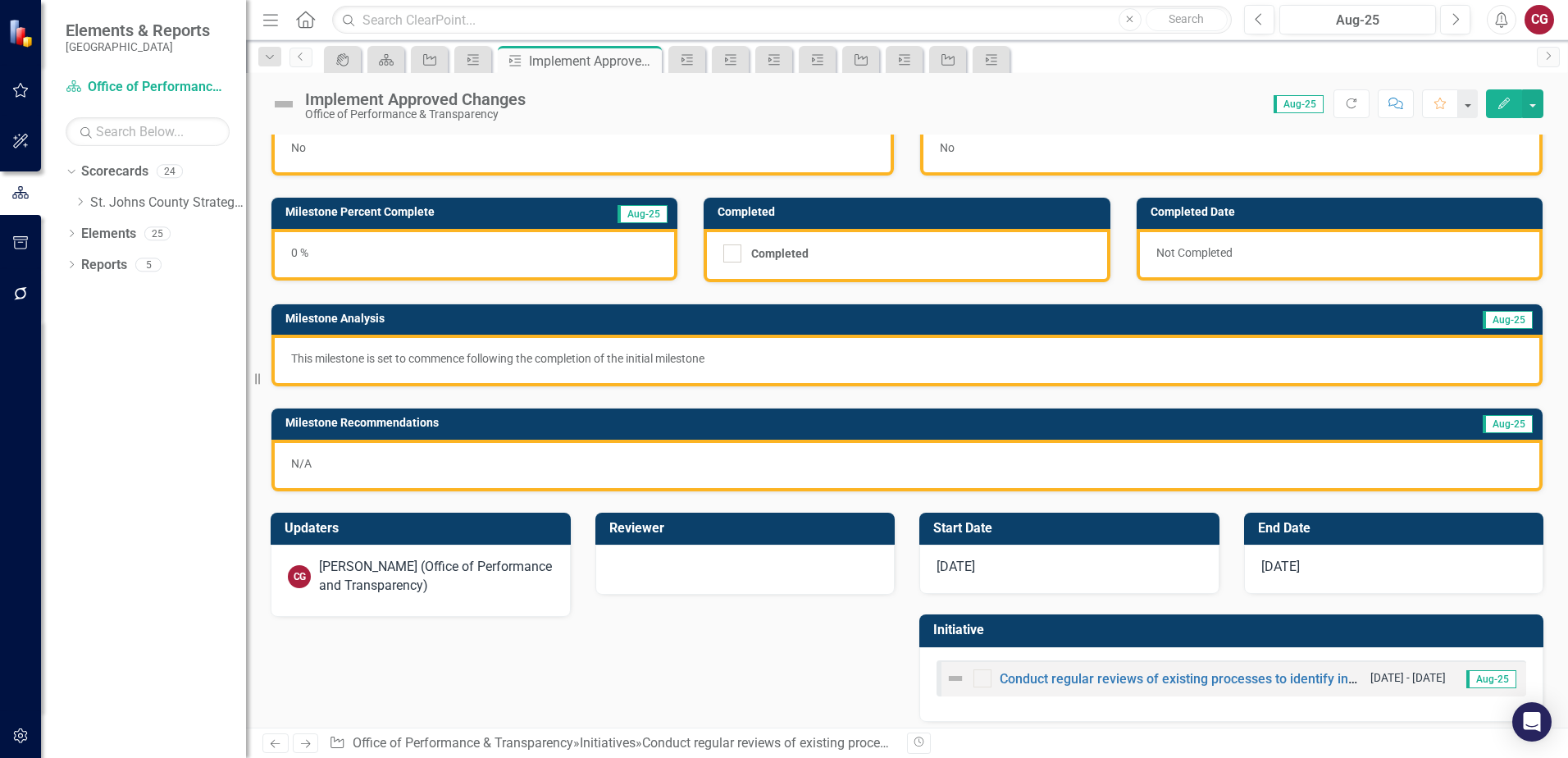
scroll to position [52, 0]
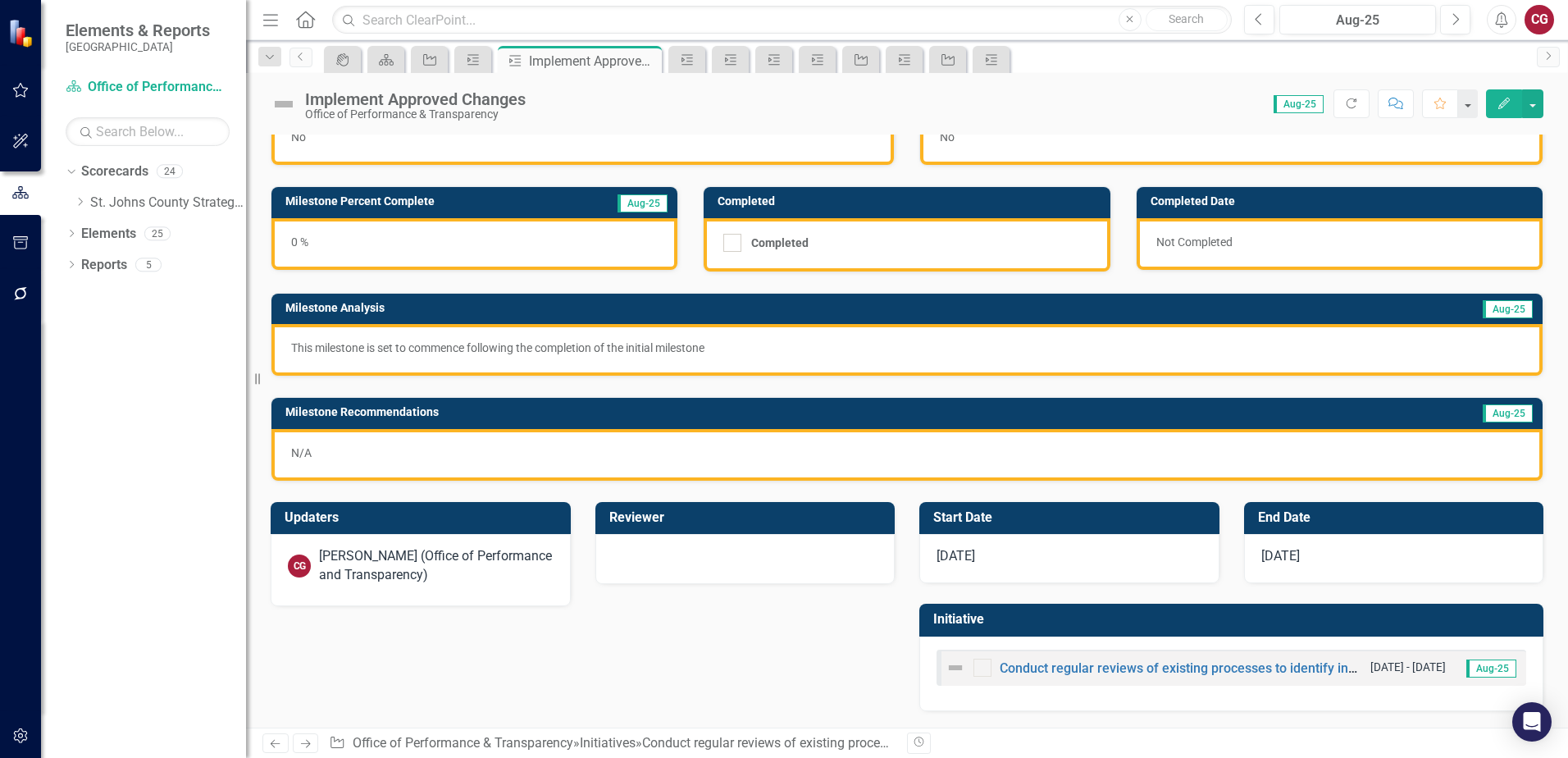
click at [457, 464] on div "N/A" at bounding box center [906, 454] width 1271 height 51
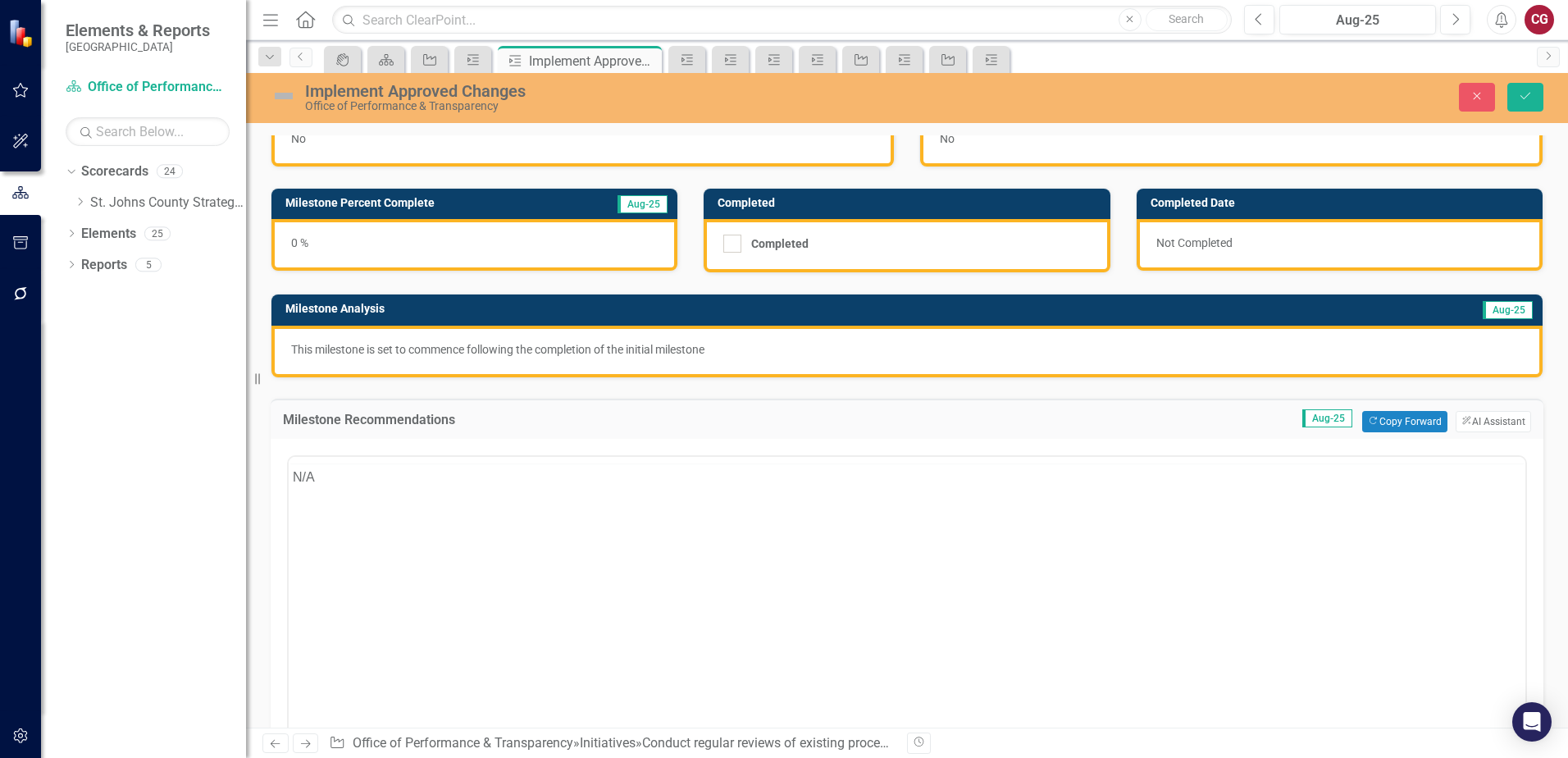
scroll to position [0, 0]
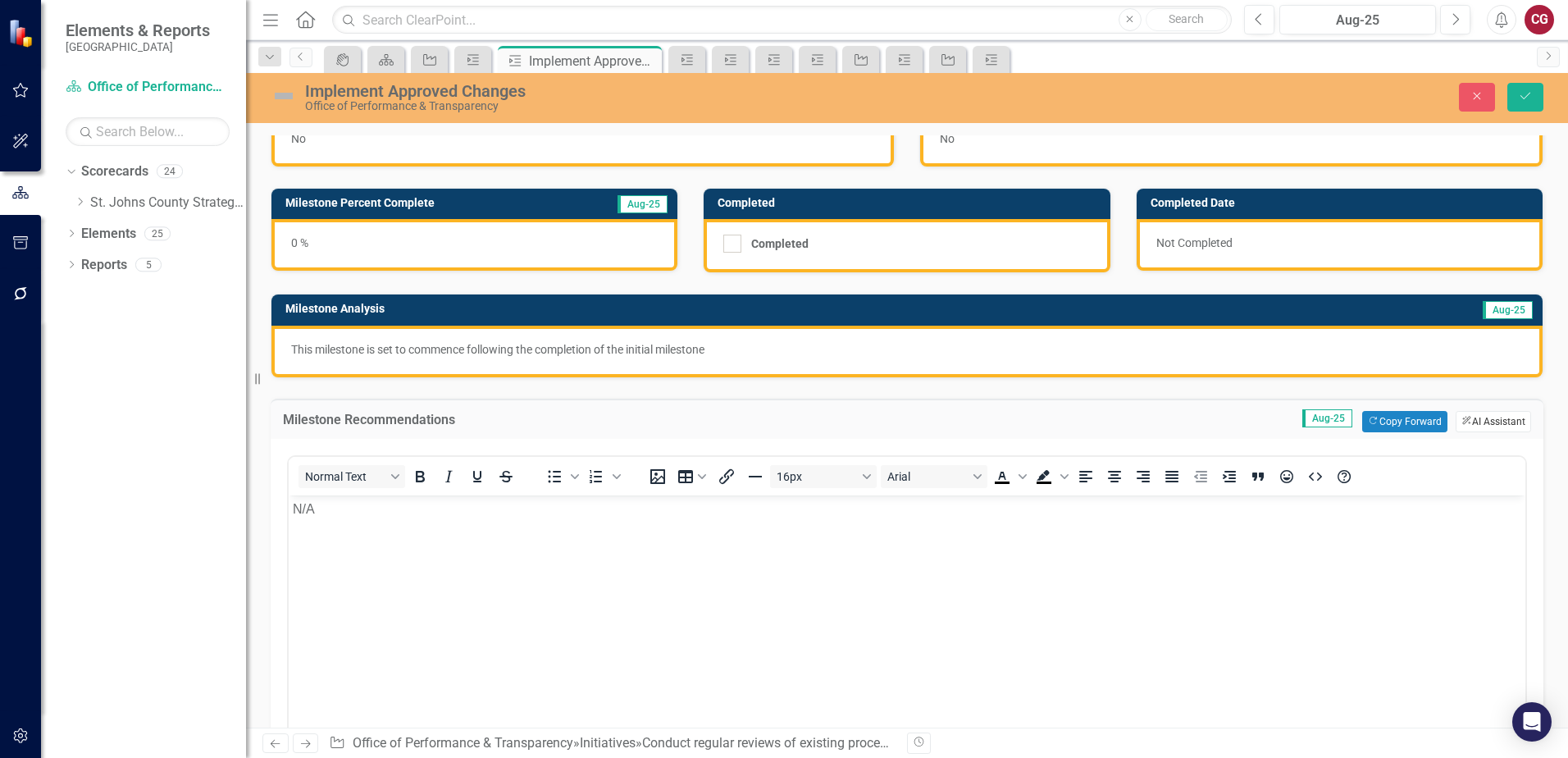
click at [1467, 427] on button "ClearPoint AI AI Assistant" at bounding box center [1493, 421] width 75 height 21
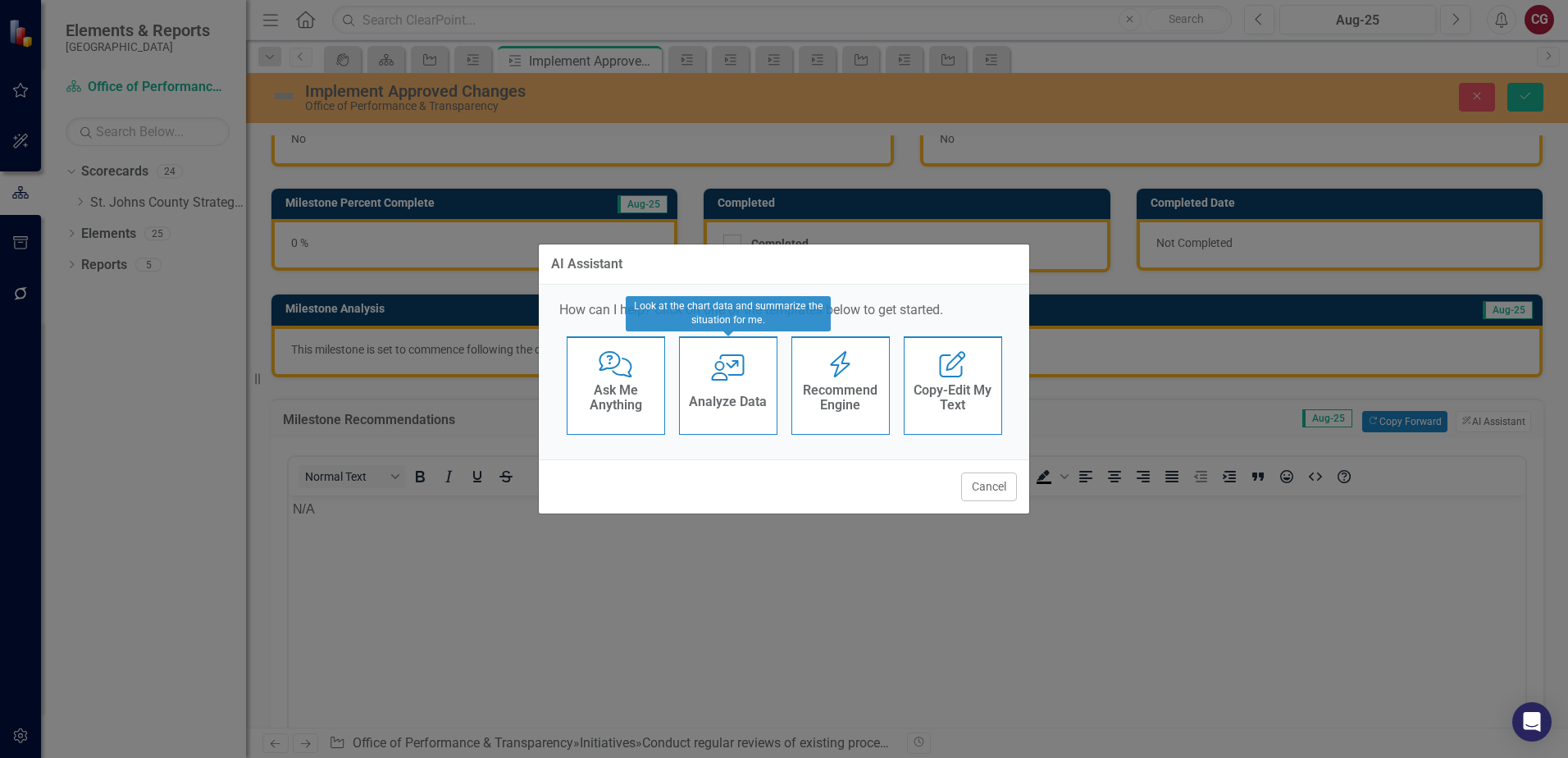
click at [831, 404] on h4 "Recommend Engine" at bounding box center [841, 397] width 80 height 29
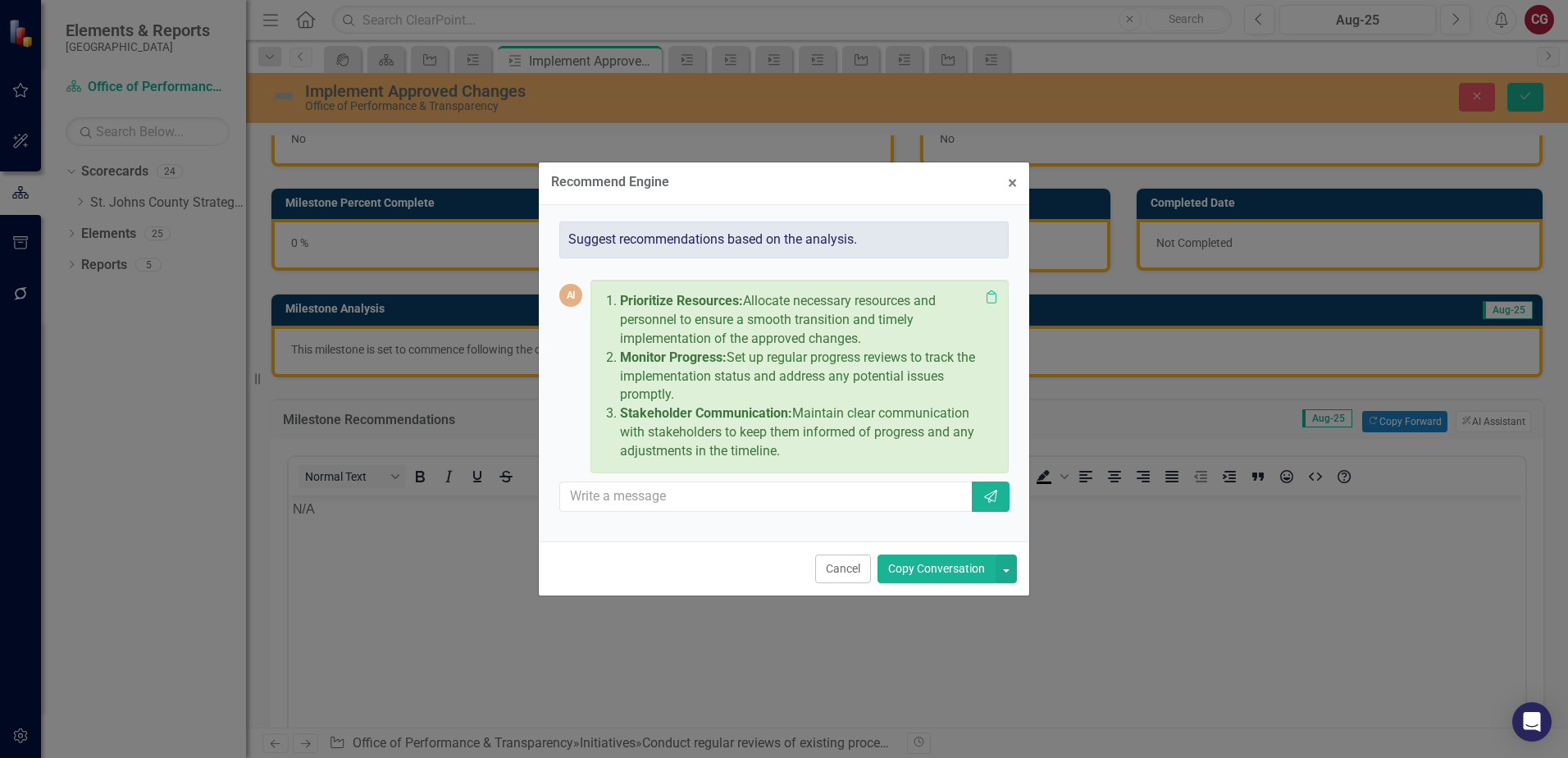
click at [893, 565] on button "Copy Conversation" at bounding box center [936, 568] width 118 height 29
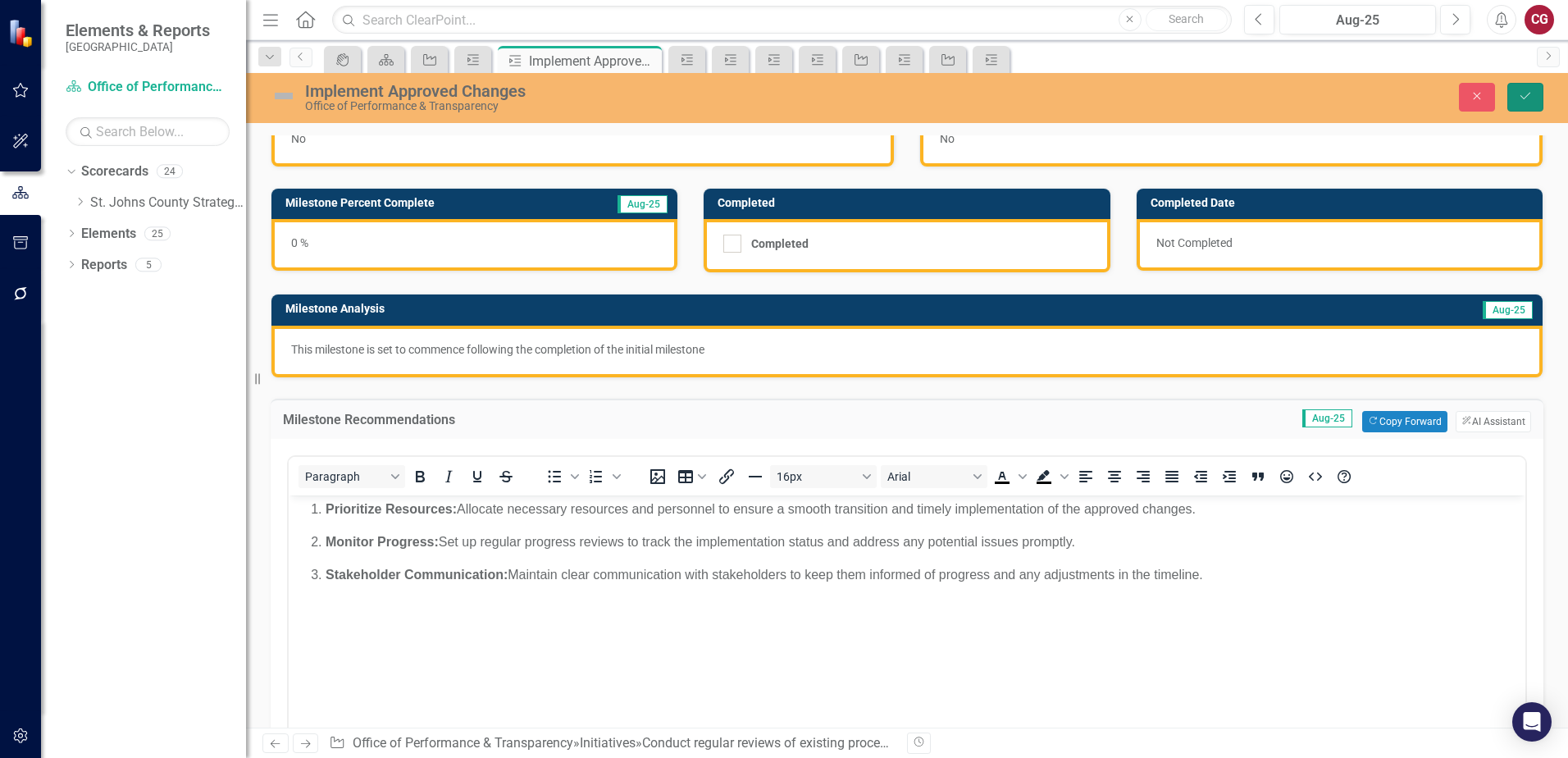
click at [1513, 106] on button "Save" at bounding box center [1525, 97] width 36 height 29
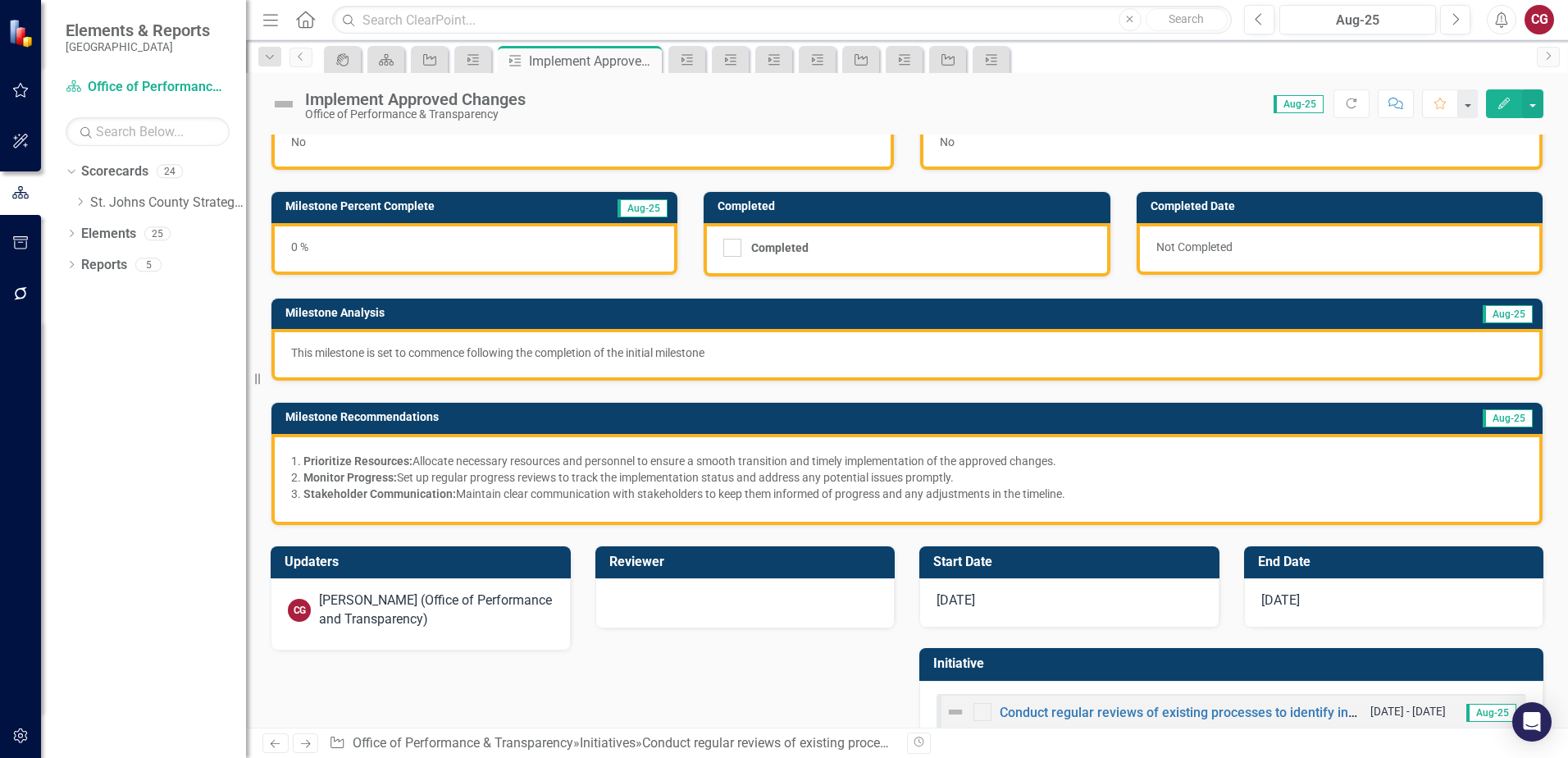
scroll to position [92, 0]
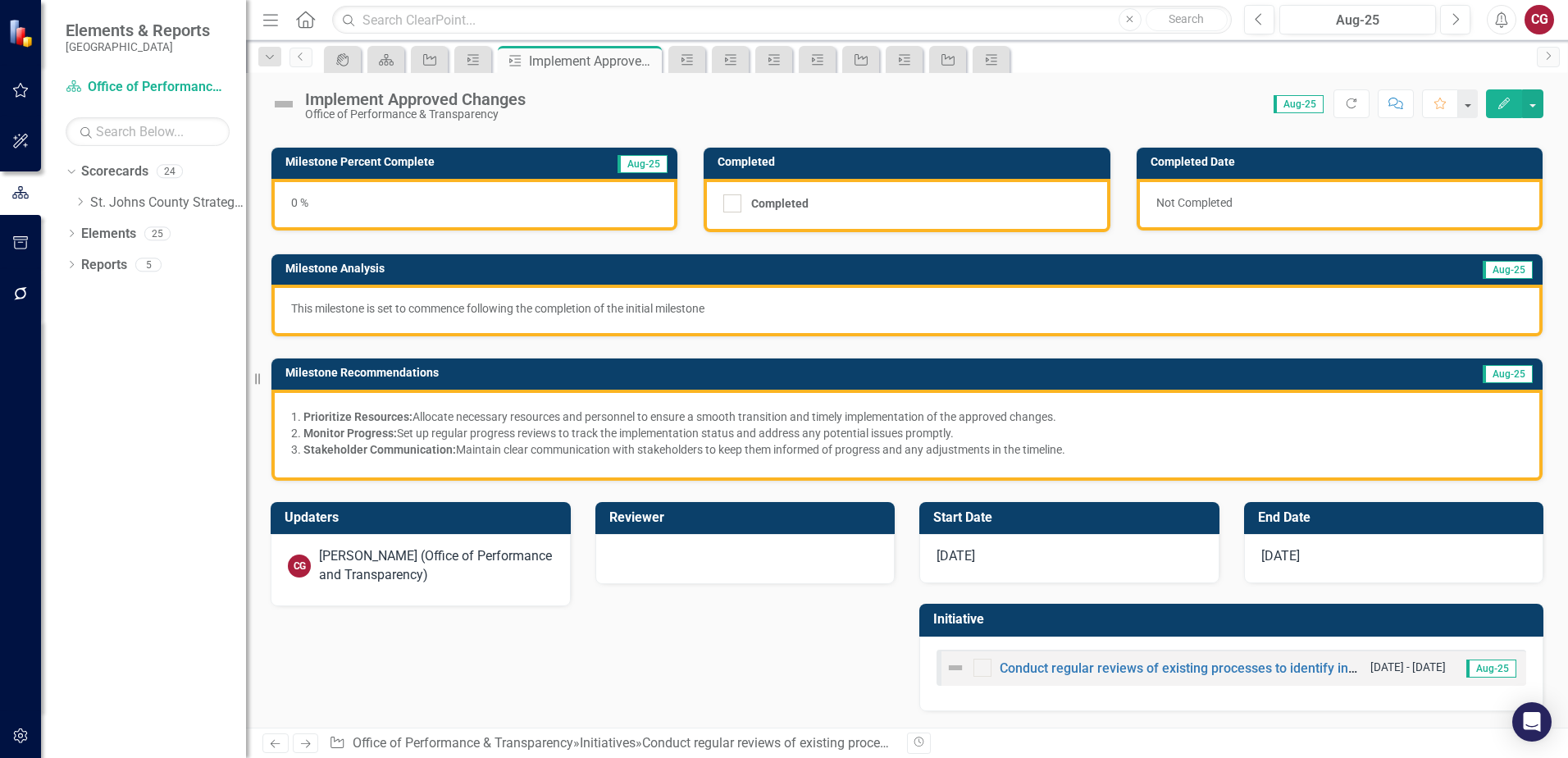
click at [1050, 655] on div "Conduct regular reviews of existing processes to identify inefficiencies or bot…" at bounding box center [1231, 667] width 589 height 36
click at [1051, 667] on link "Conduct regular reviews of existing processes to identify inefficiencies or bot…" at bounding box center [1250, 668] width 503 height 16
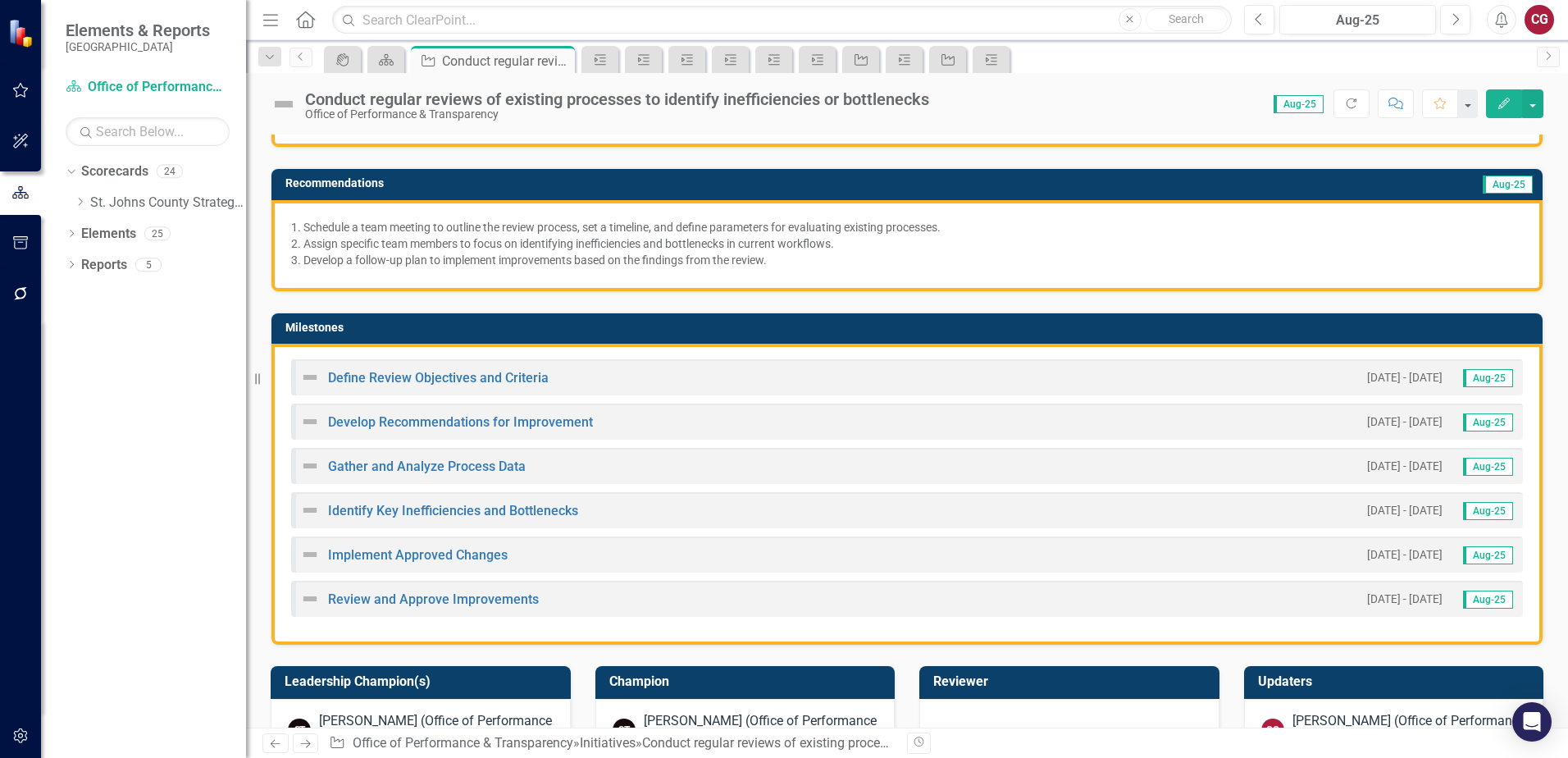
scroll to position [574, 0]
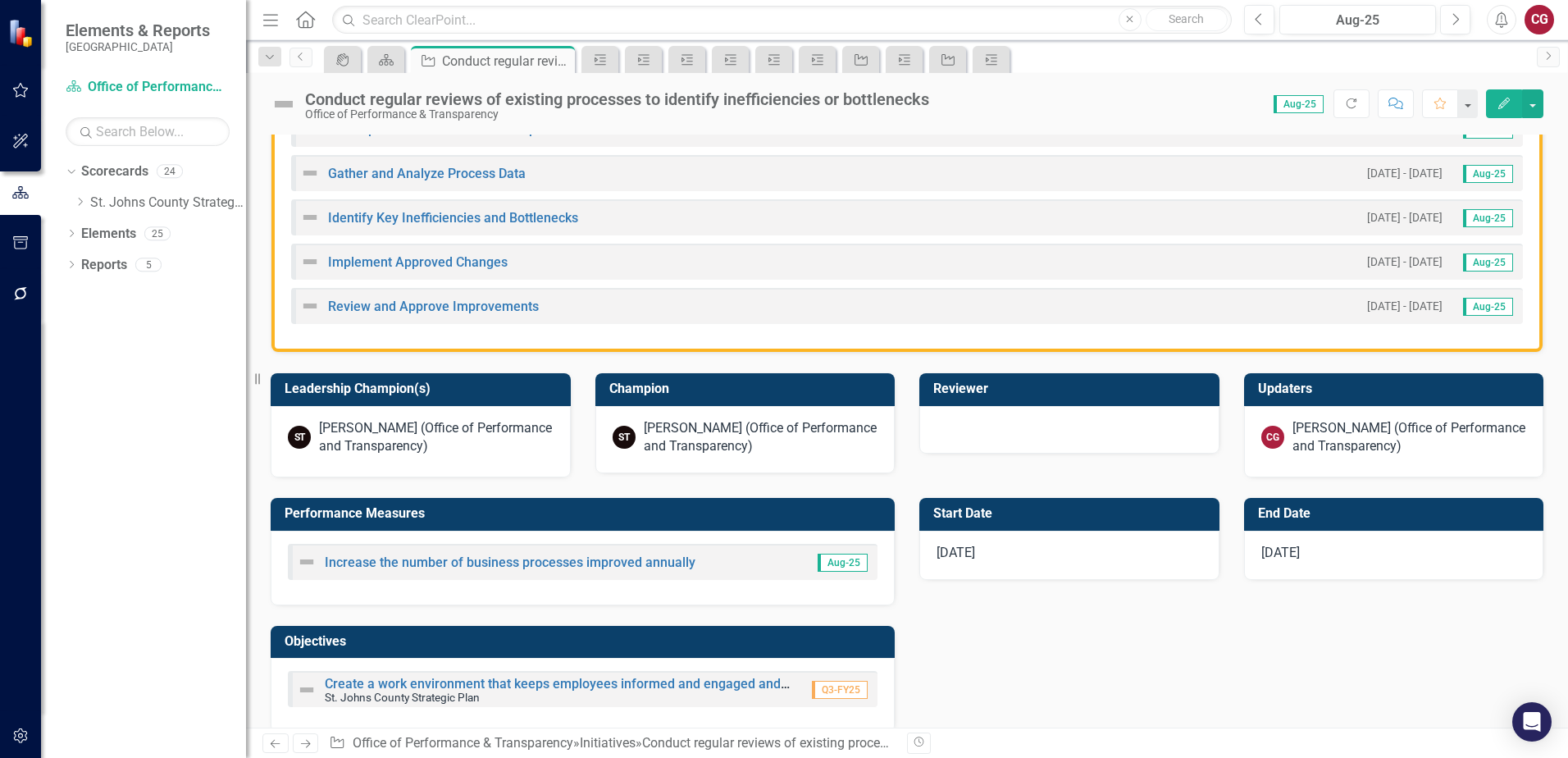
click at [409, 296] on div "Review and Approve Improvements" at bounding box center [419, 305] width 238 height 20
click at [408, 301] on link "Review and Approve Improvements" at bounding box center [433, 306] width 210 height 16
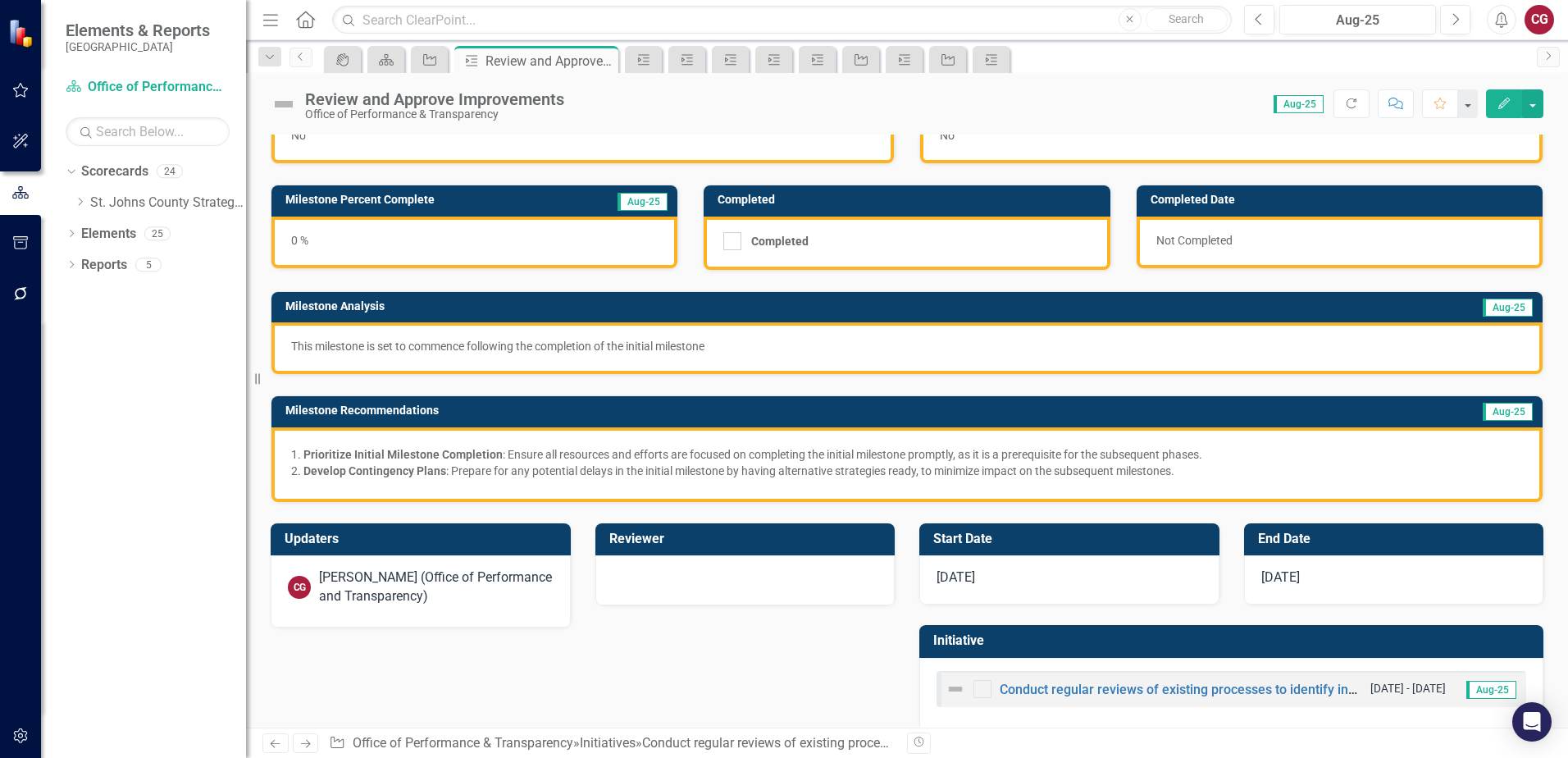
scroll to position [75, 0]
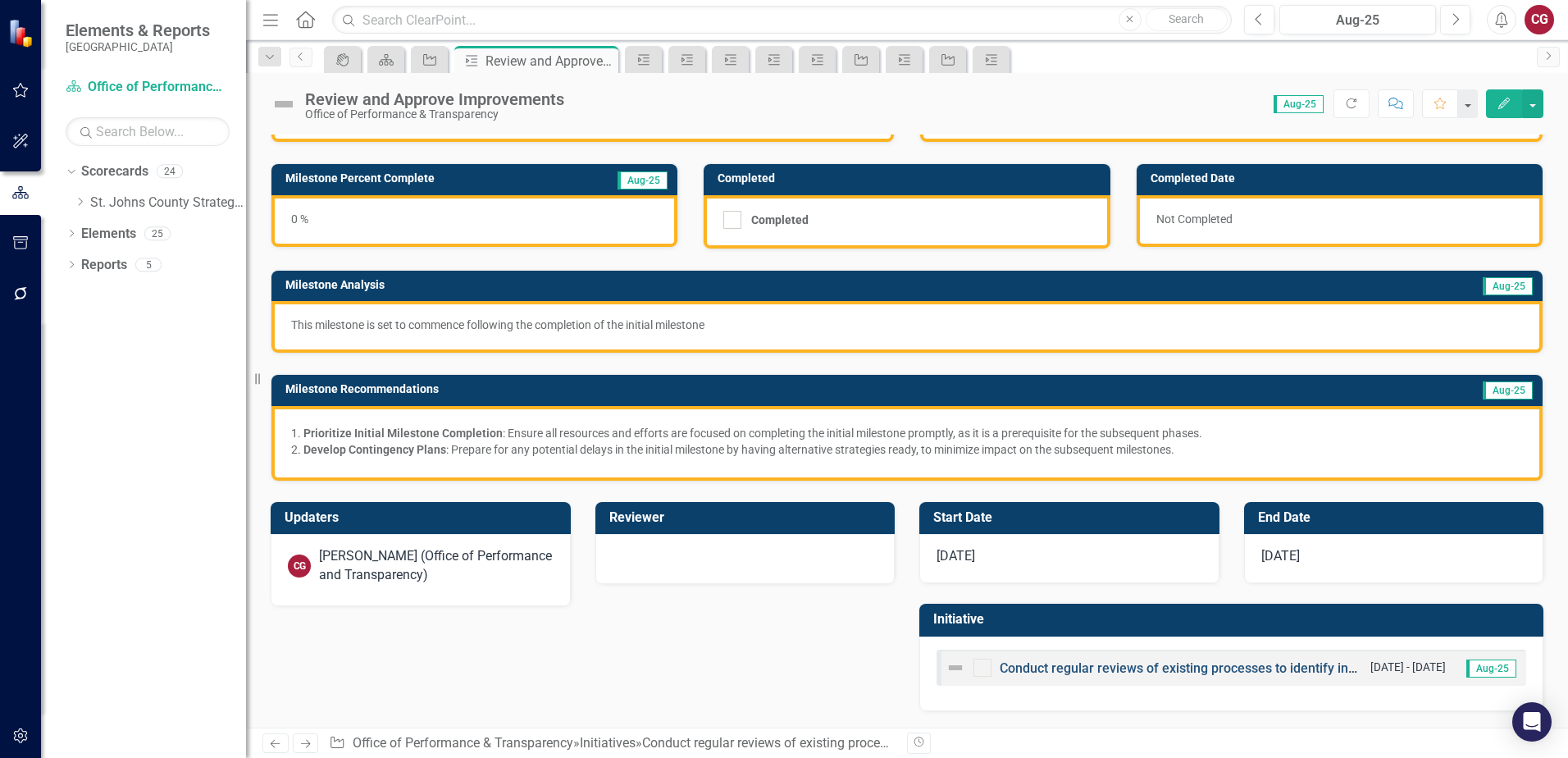
click at [1136, 670] on link "Conduct regular reviews of existing processes to identify inefficiencies or bot…" at bounding box center [1250, 668] width 503 height 16
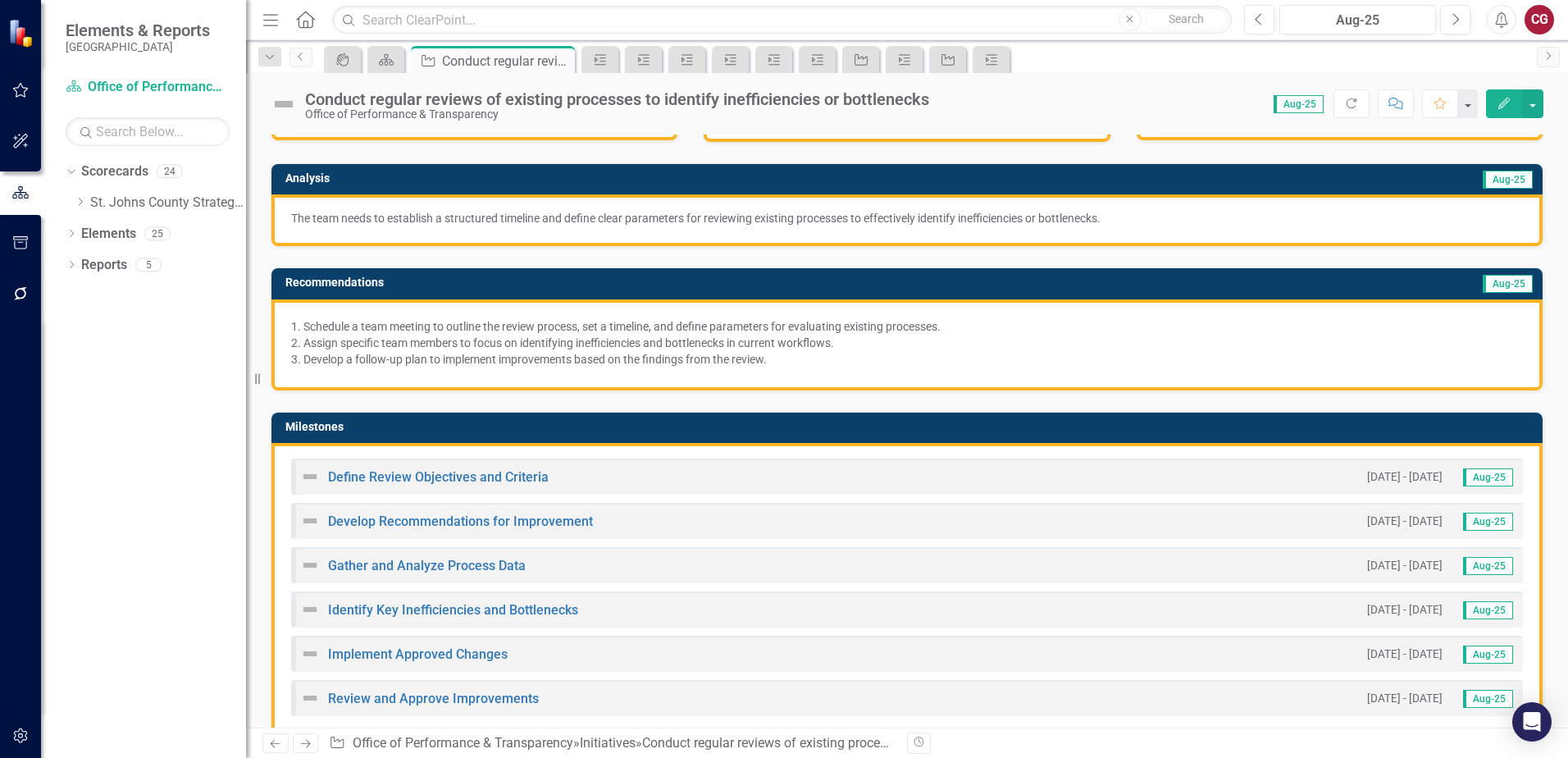
scroll to position [328, 0]
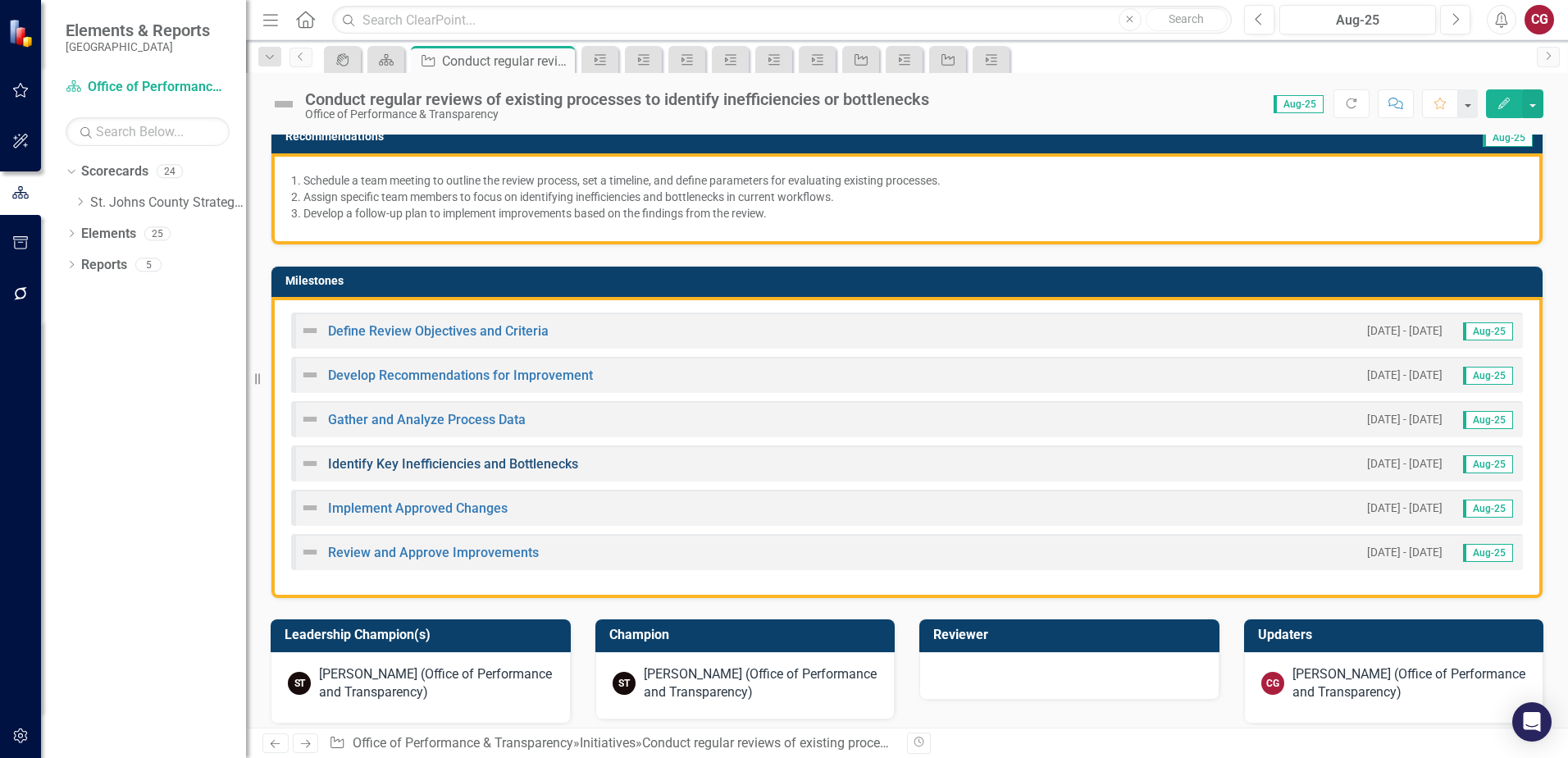
click at [385, 468] on link "Identify Key Inefficiencies and Bottlenecks" at bounding box center [453, 464] width 250 height 16
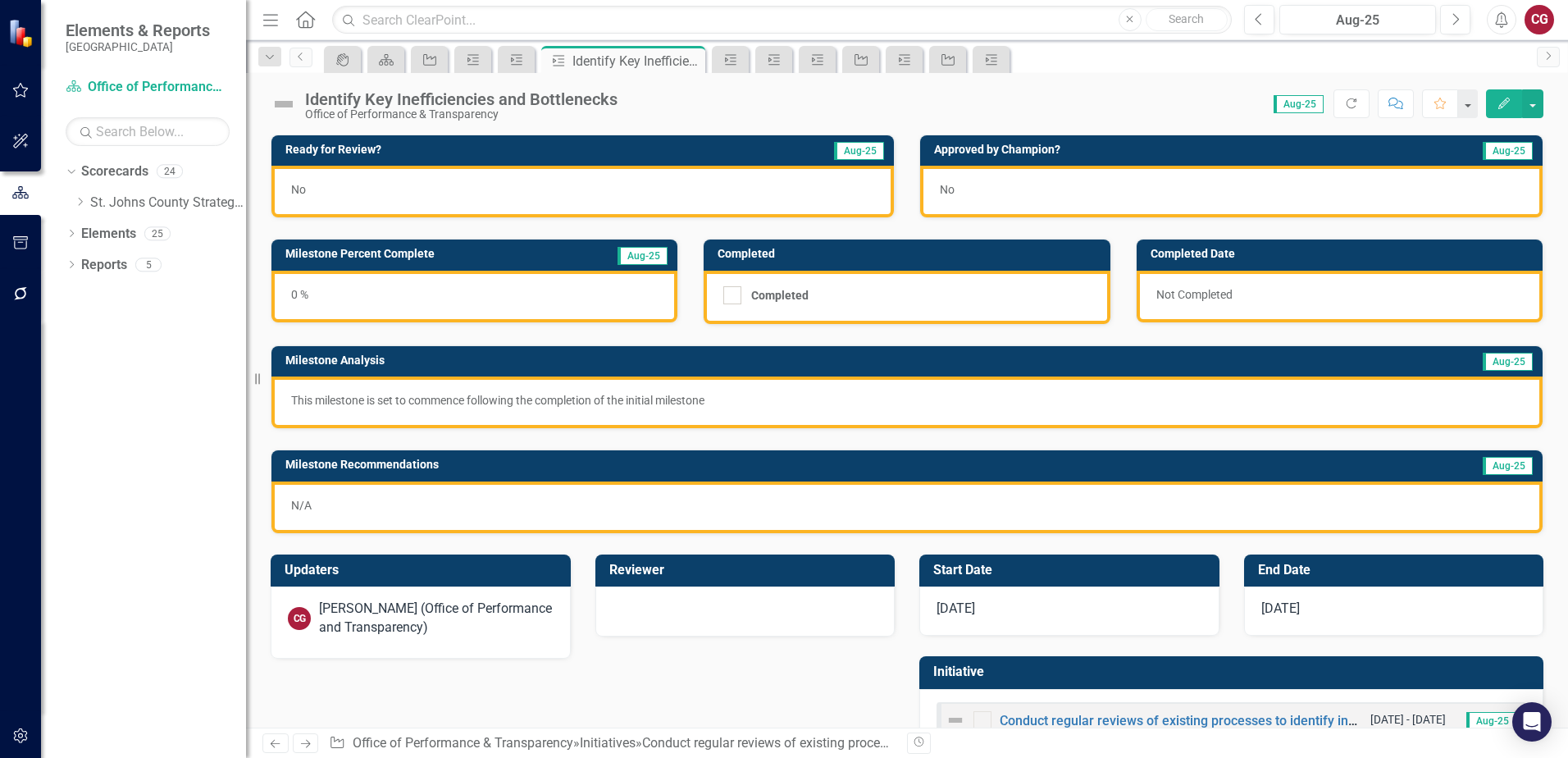
click at [672, 498] on p "N/A" at bounding box center [907, 506] width 1232 height 17
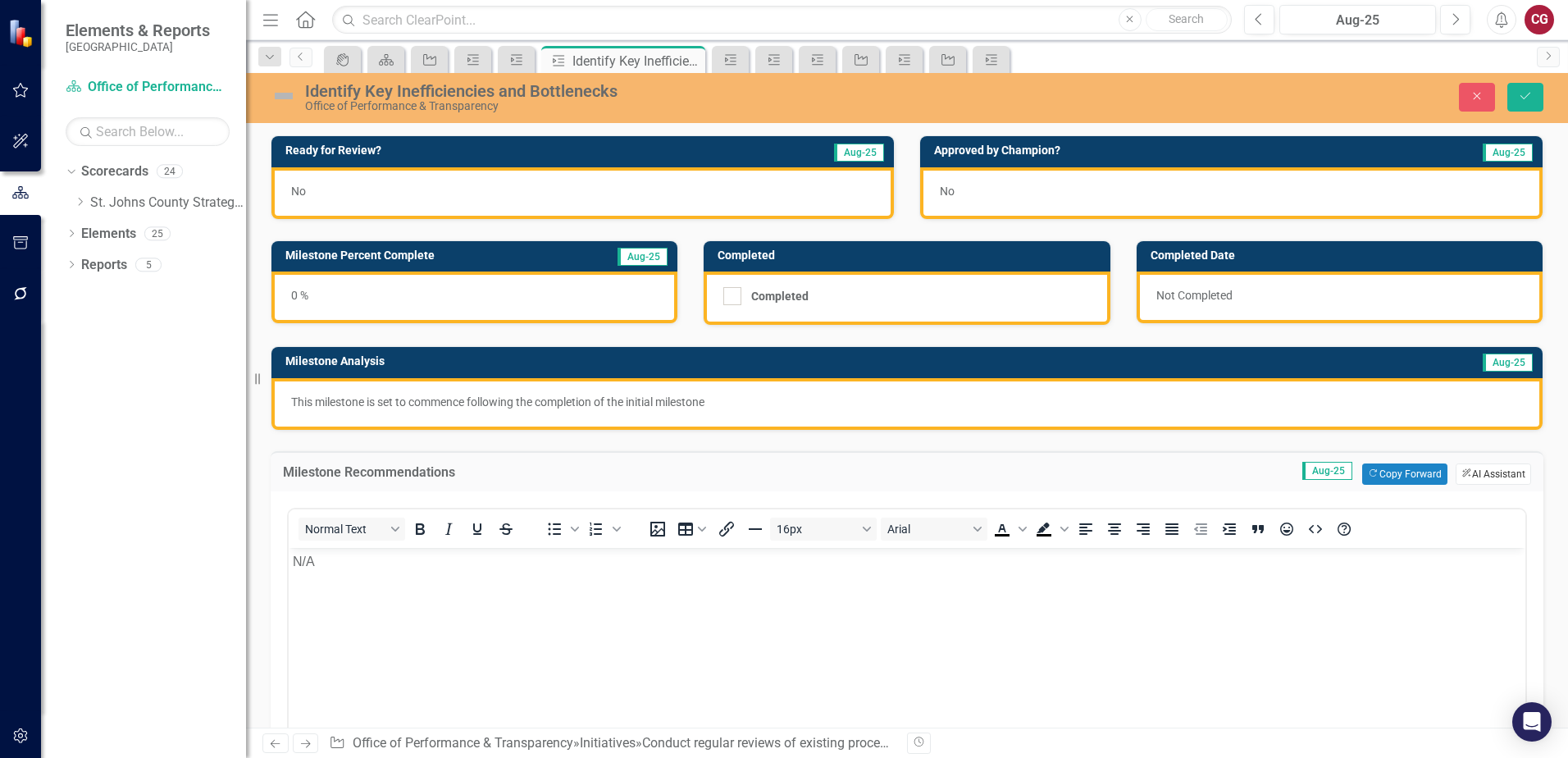
click at [1507, 481] on button "ClearPoint AI AI Assistant" at bounding box center [1493, 474] width 75 height 21
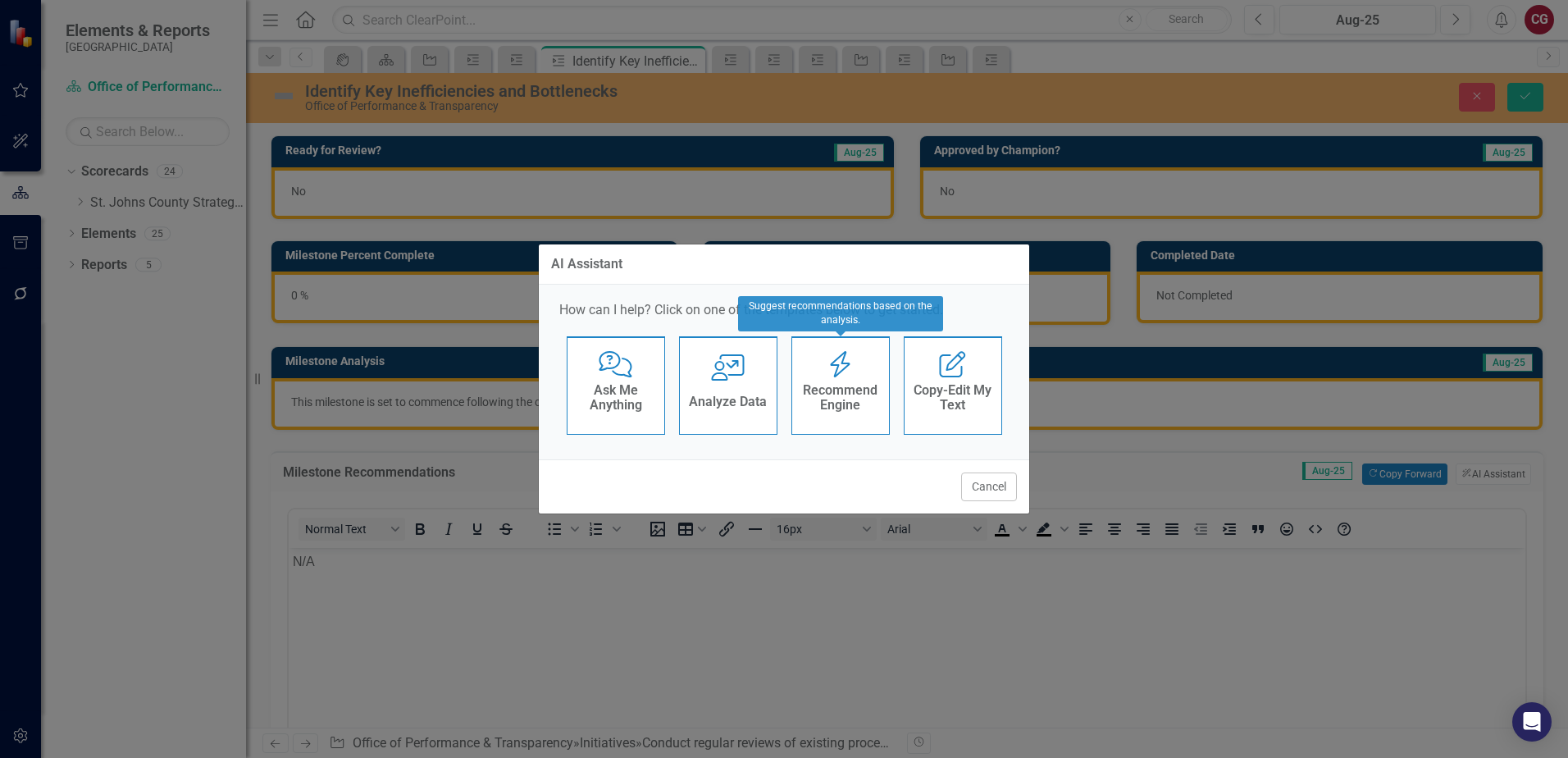
click at [811, 385] on h4 "Recommend Engine" at bounding box center [841, 397] width 80 height 29
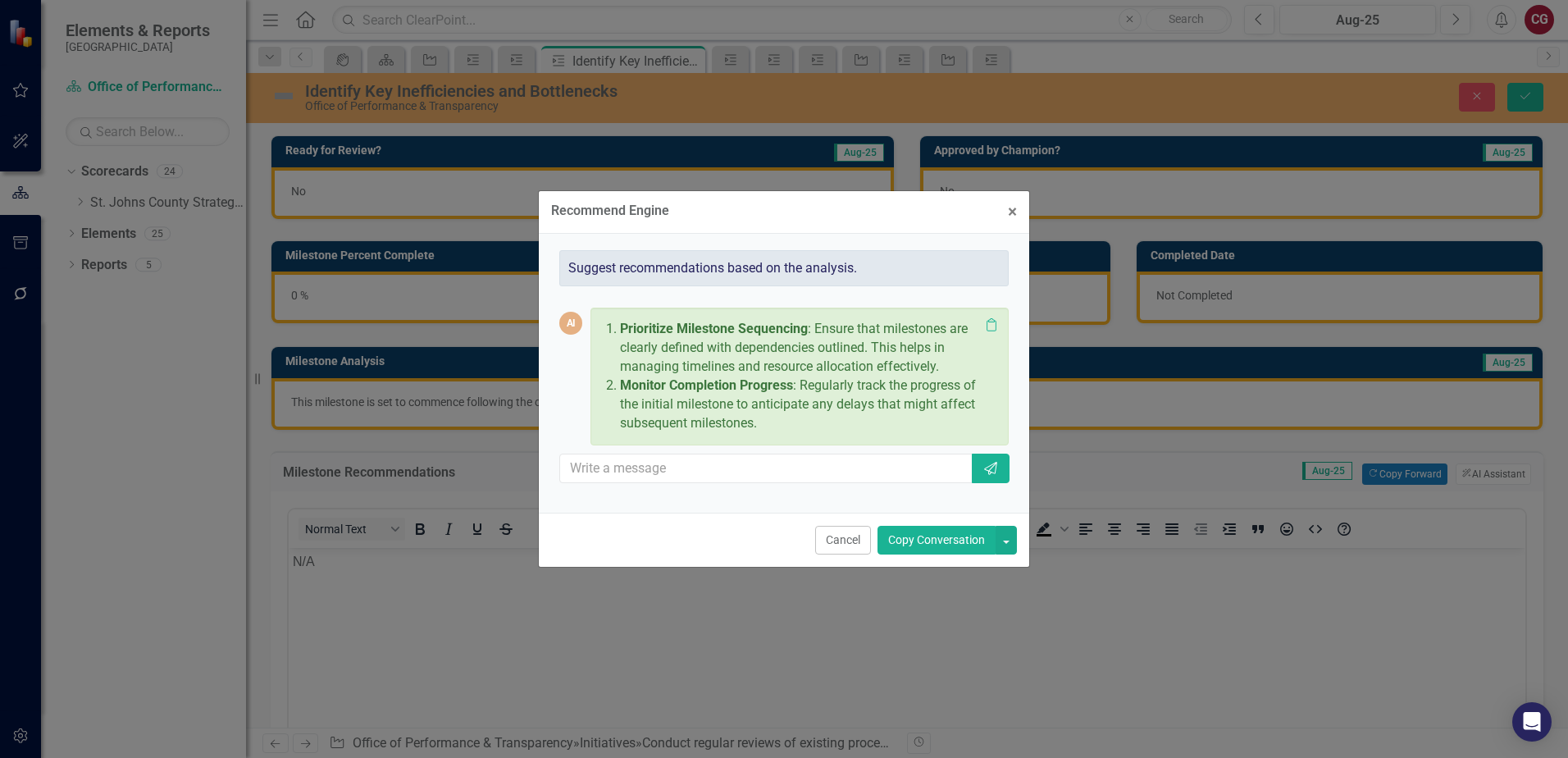
click at [933, 549] on button "Copy Conversation" at bounding box center [936, 539] width 118 height 29
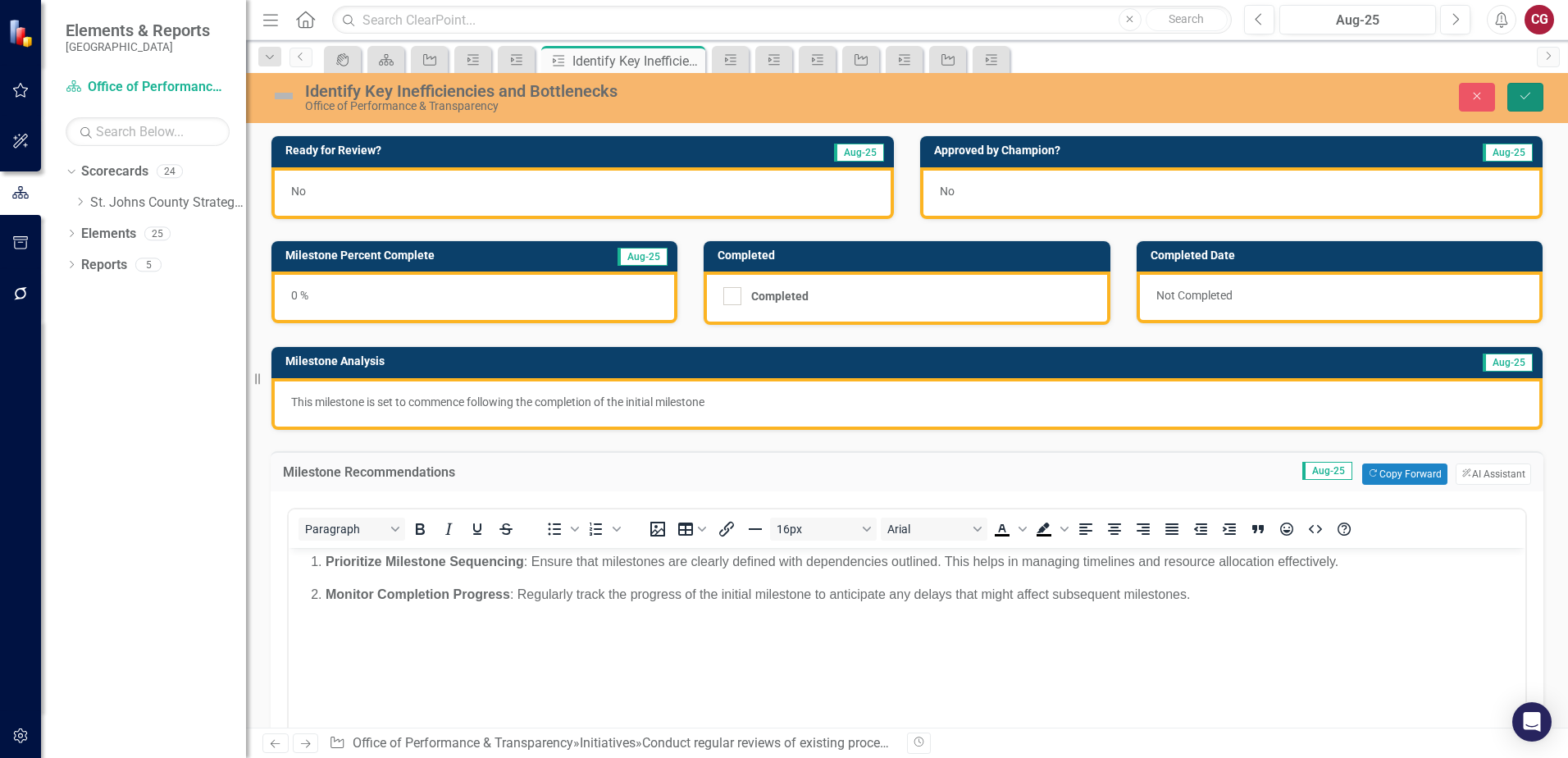
click at [1511, 98] on button "Save" at bounding box center [1525, 97] width 36 height 29
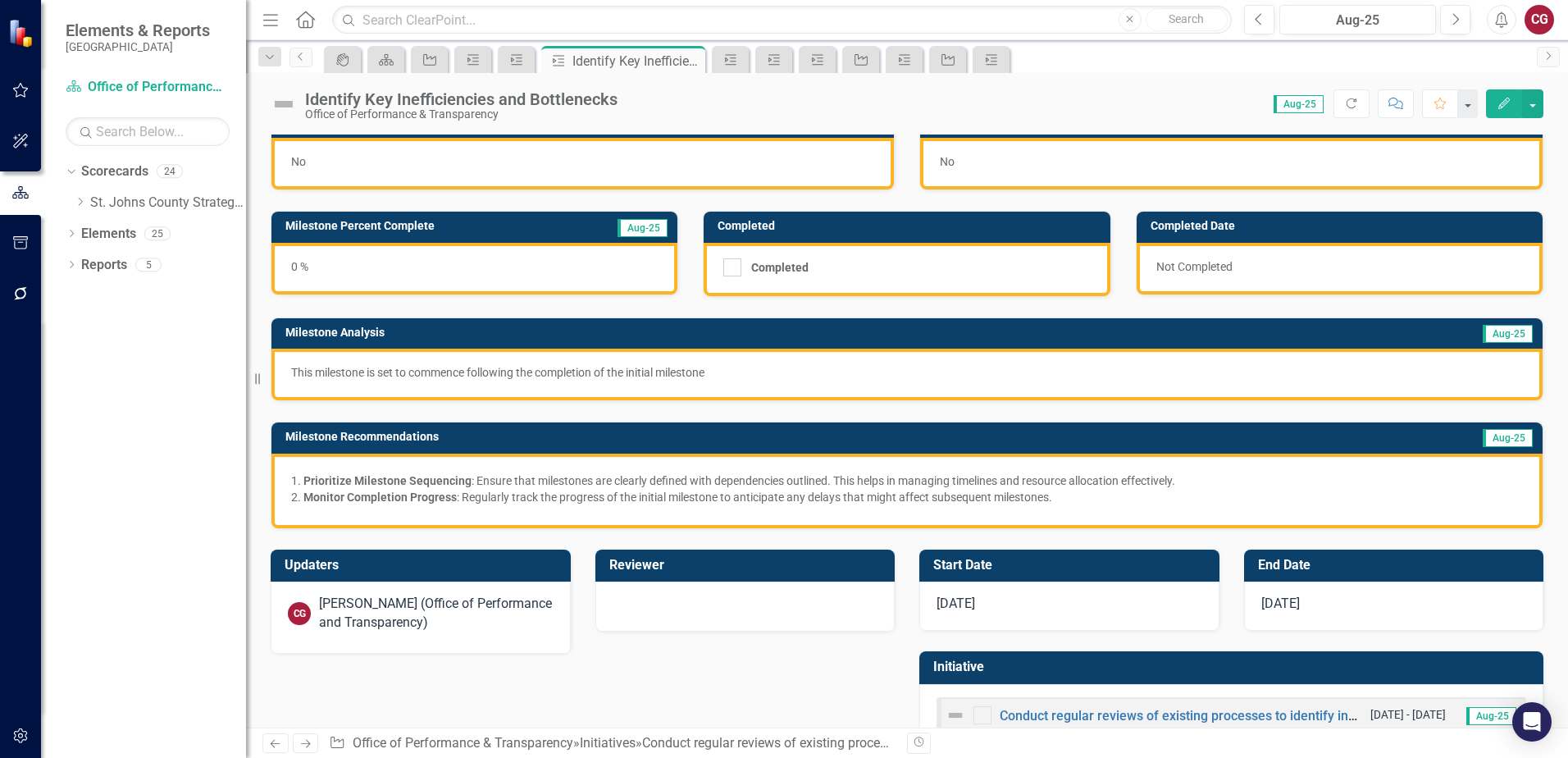
scroll to position [75, 0]
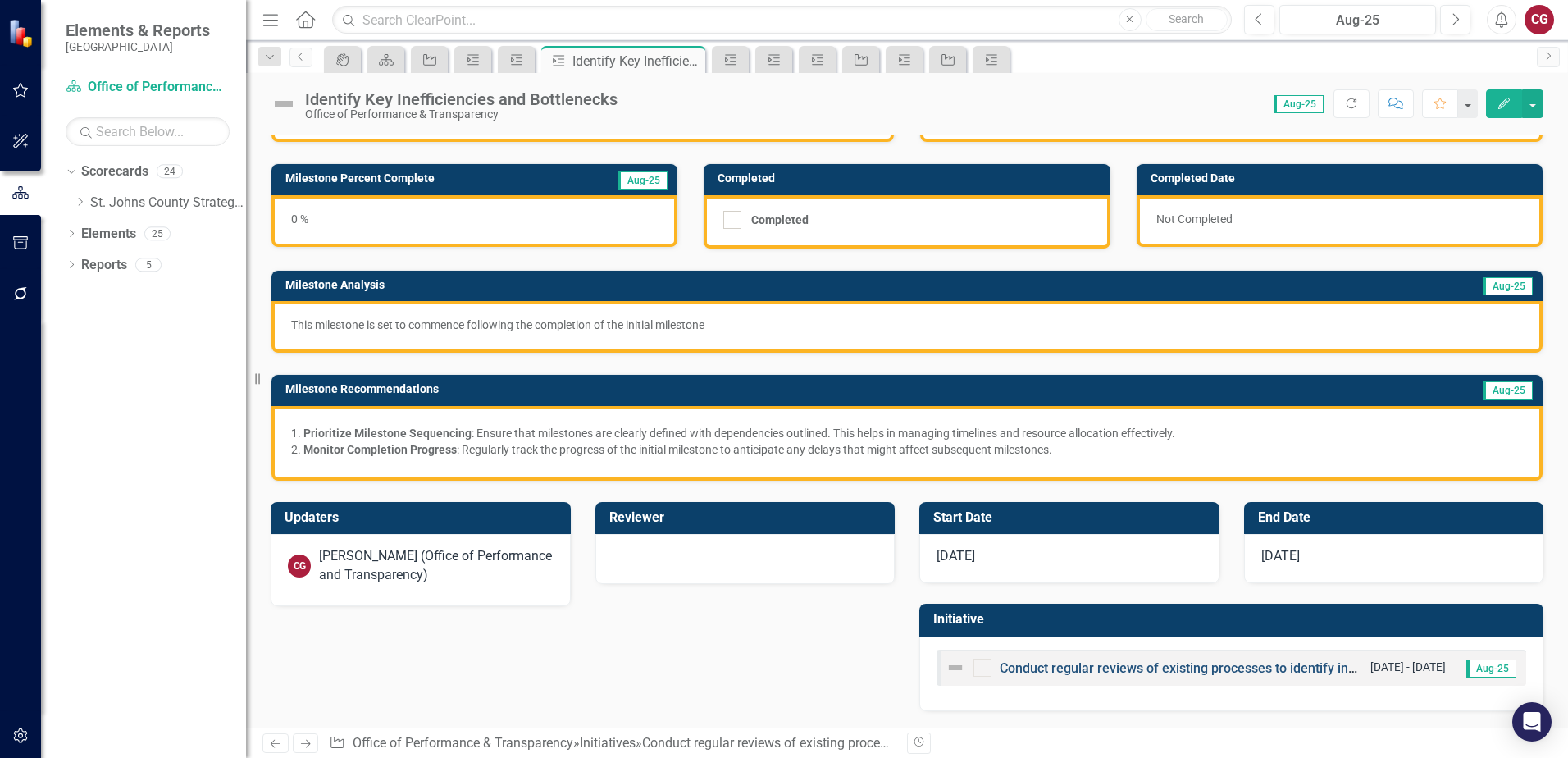
click at [1040, 667] on link "Conduct regular reviews of existing processes to identify inefficiencies or bot…" at bounding box center [1250, 668] width 503 height 16
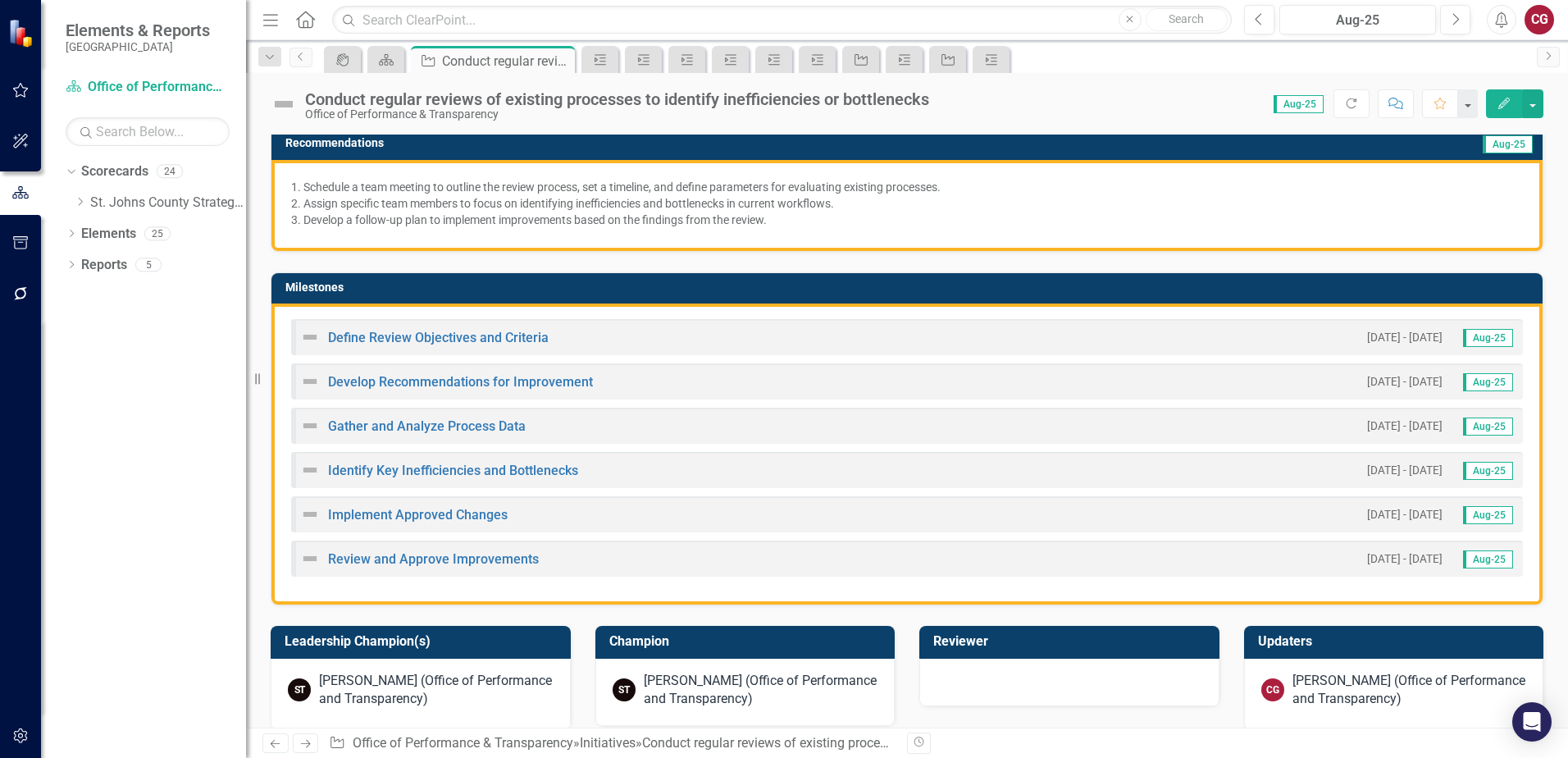
scroll to position [328, 0]
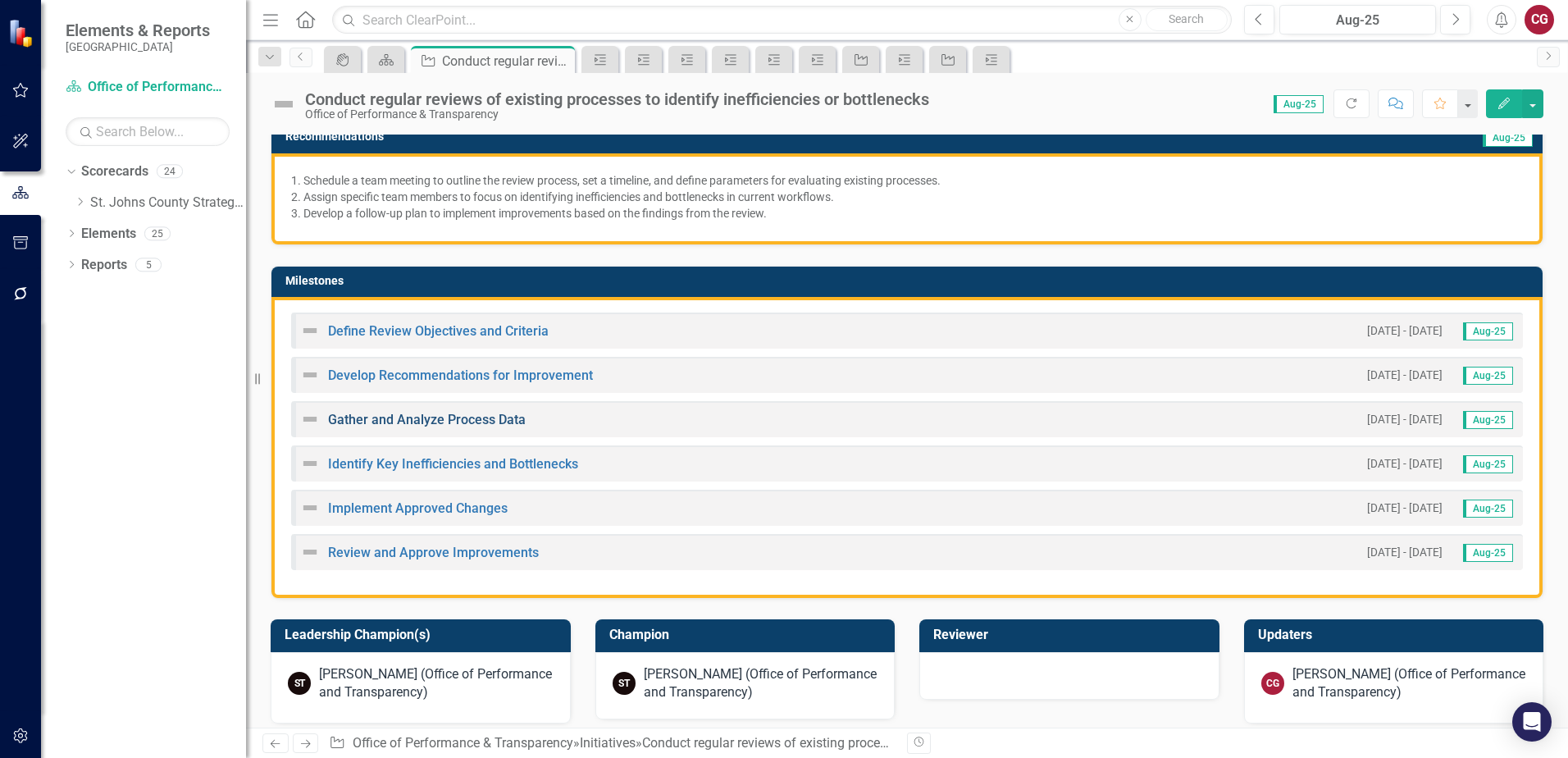
click at [368, 424] on link "Gather and Analyze Process Data" at bounding box center [426, 419] width 197 height 16
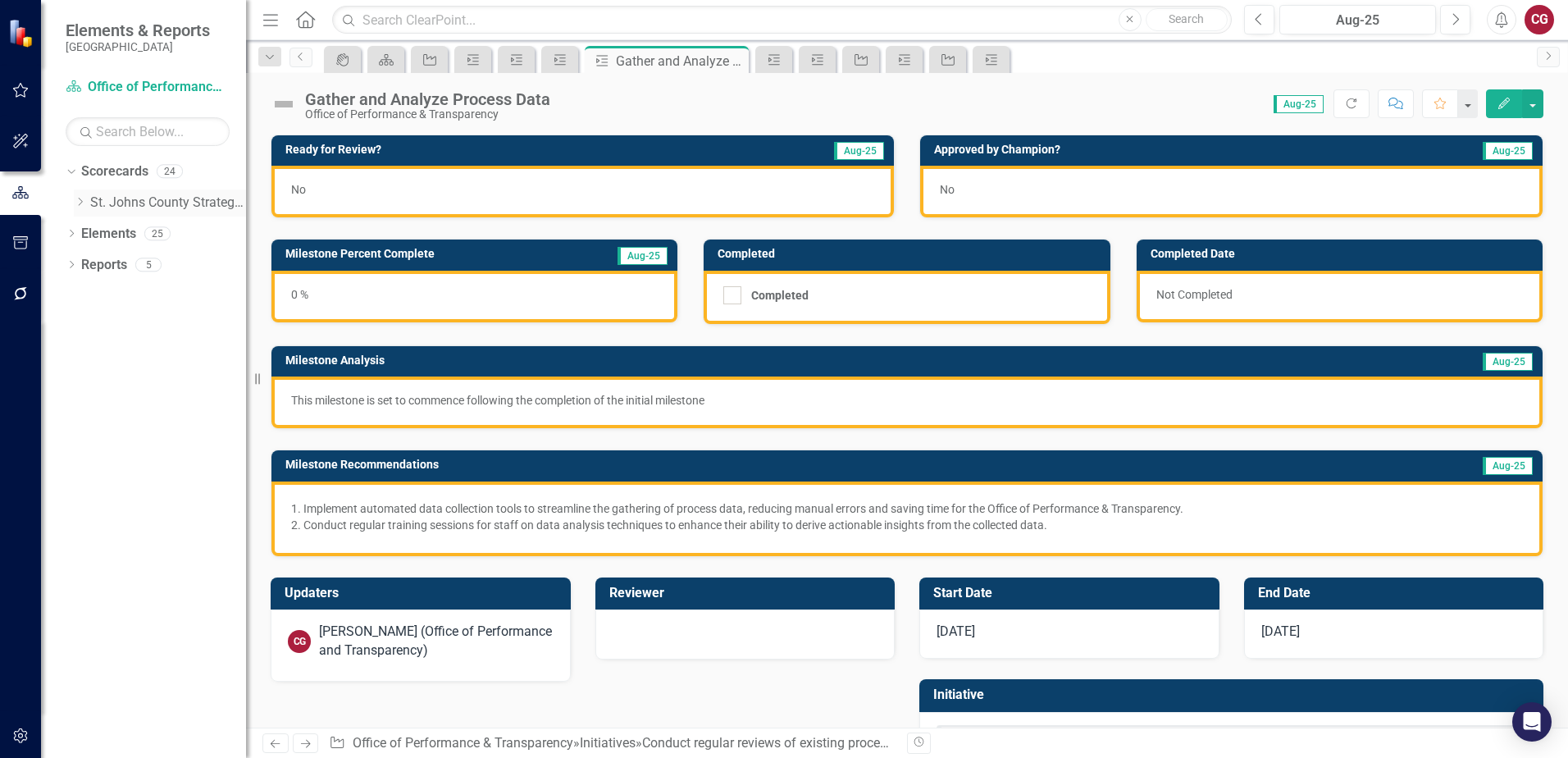
click at [81, 202] on icon "Dropdown" at bounding box center [79, 201] width 12 height 10
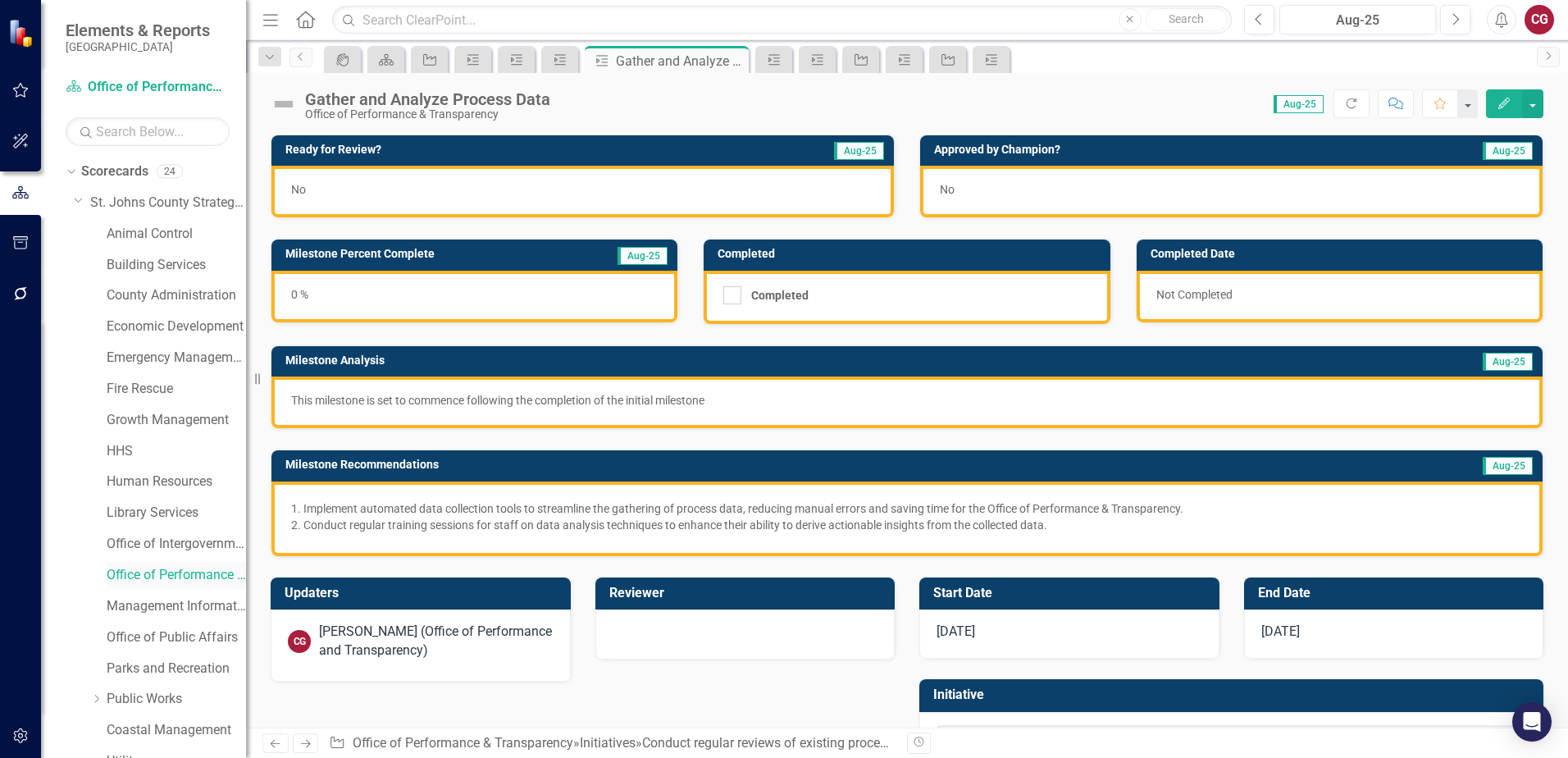
click at [159, 578] on link "Office of Performance & Transparency" at bounding box center [176, 575] width 140 height 19
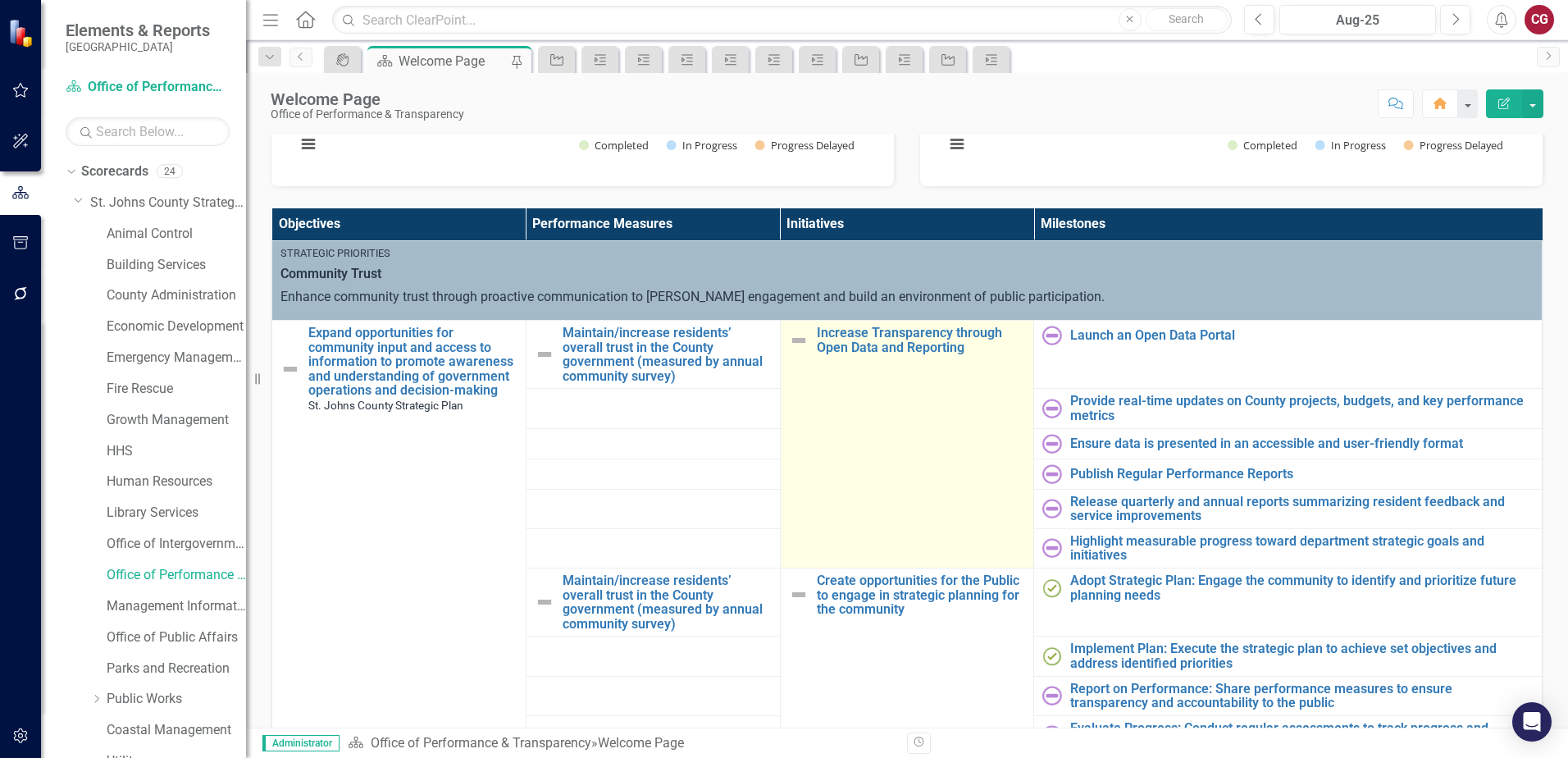
click at [792, 340] on img at bounding box center [798, 340] width 20 height 20
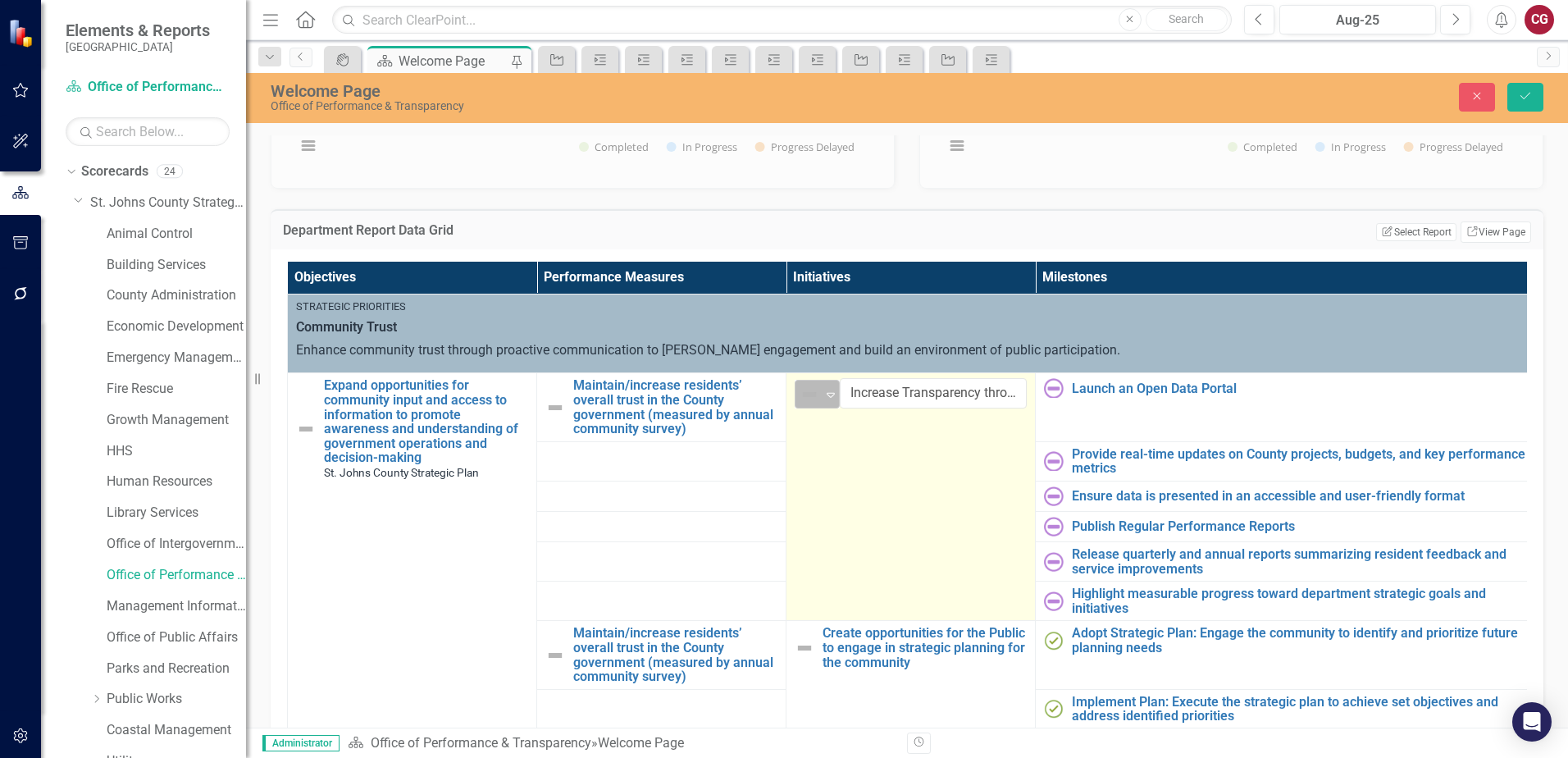
click at [821, 395] on div "Not Defined" at bounding box center [810, 394] width 24 height 23
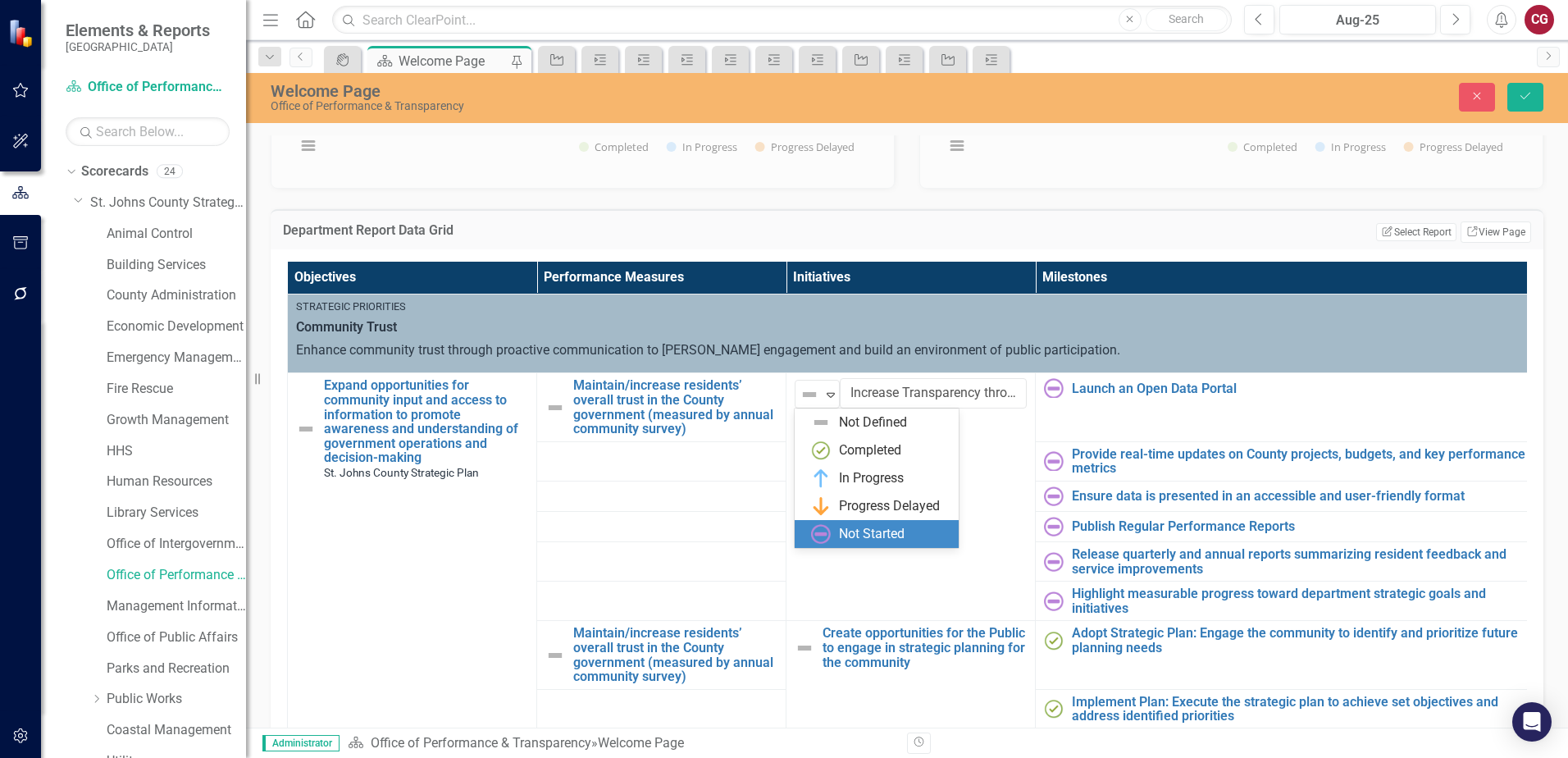
click at [845, 528] on div "Not Started" at bounding box center [872, 535] width 65 height 19
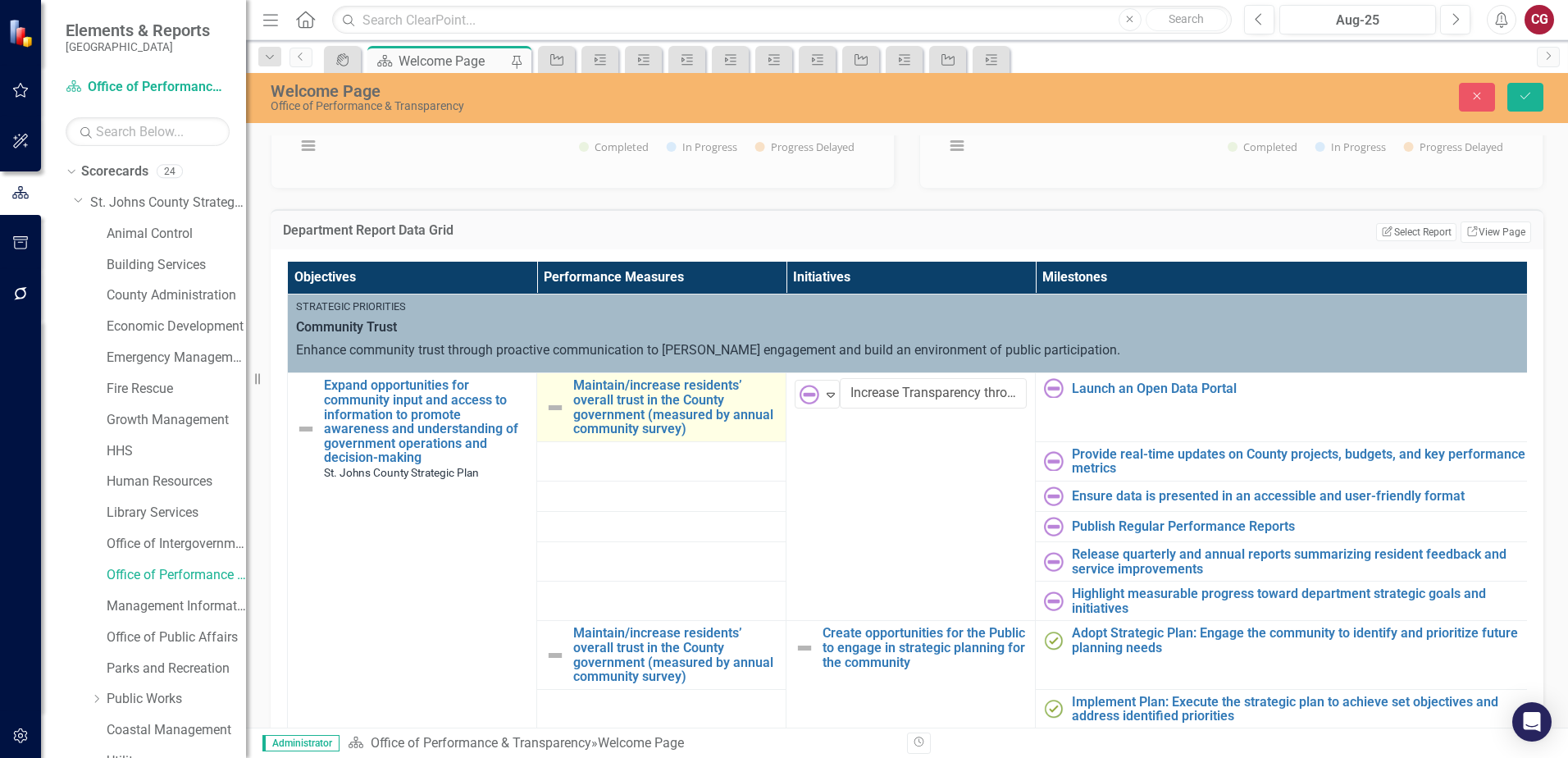
click at [554, 410] on img at bounding box center [555, 407] width 20 height 20
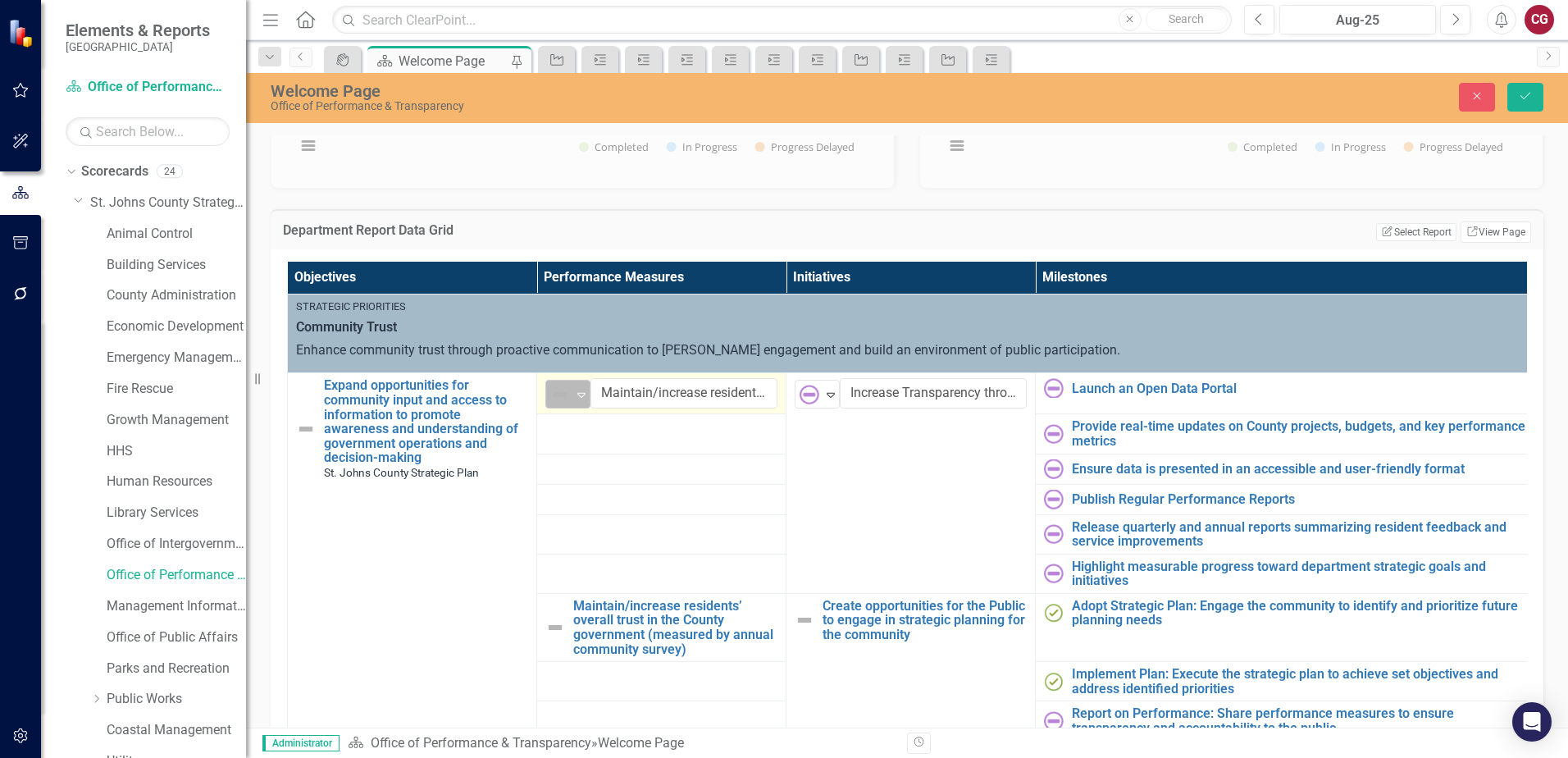
click at [571, 396] on div "Not Defined" at bounding box center [561, 394] width 21 height 20
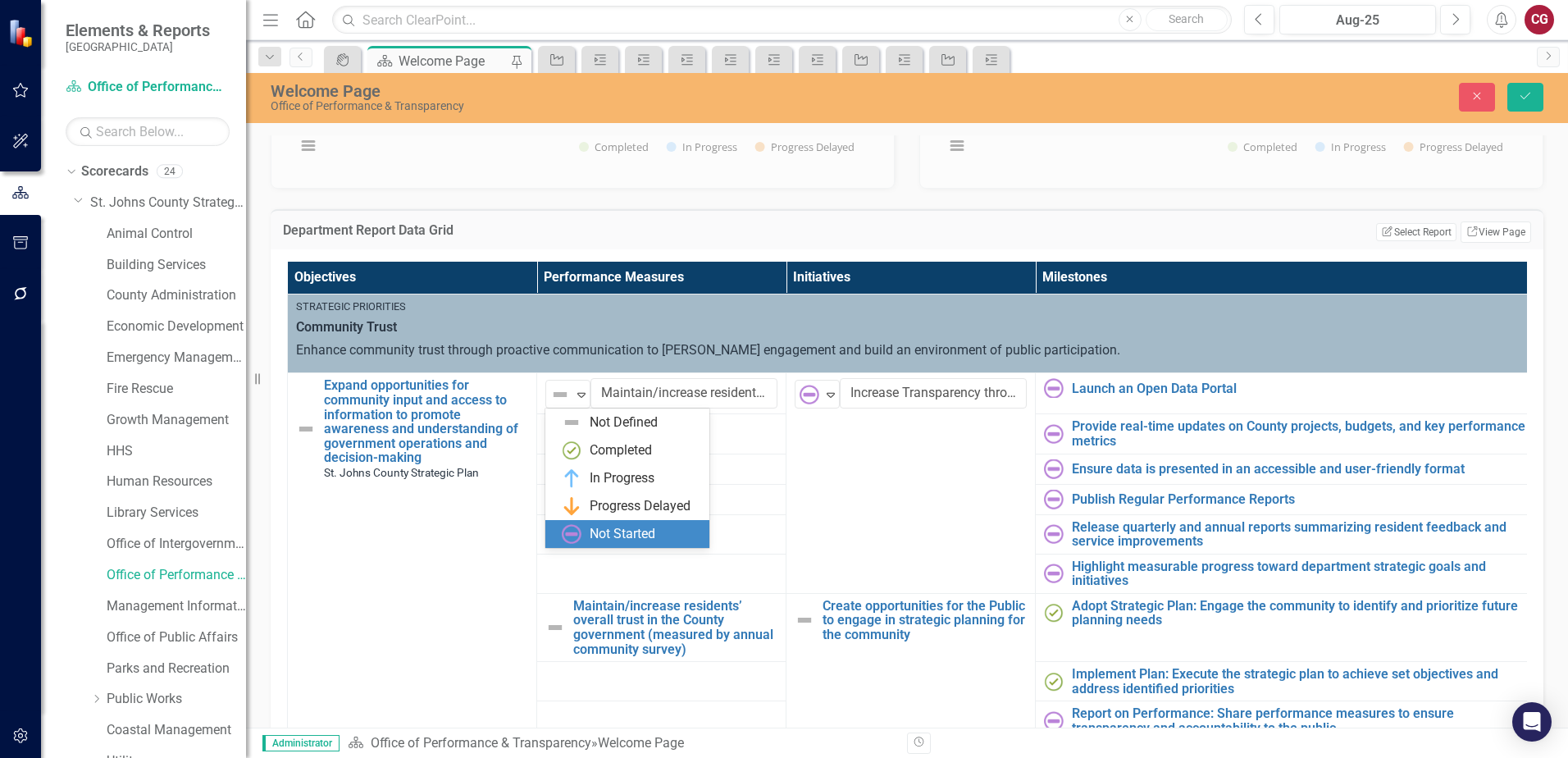
click at [601, 521] on div "Not Started" at bounding box center [628, 534] width 164 height 28
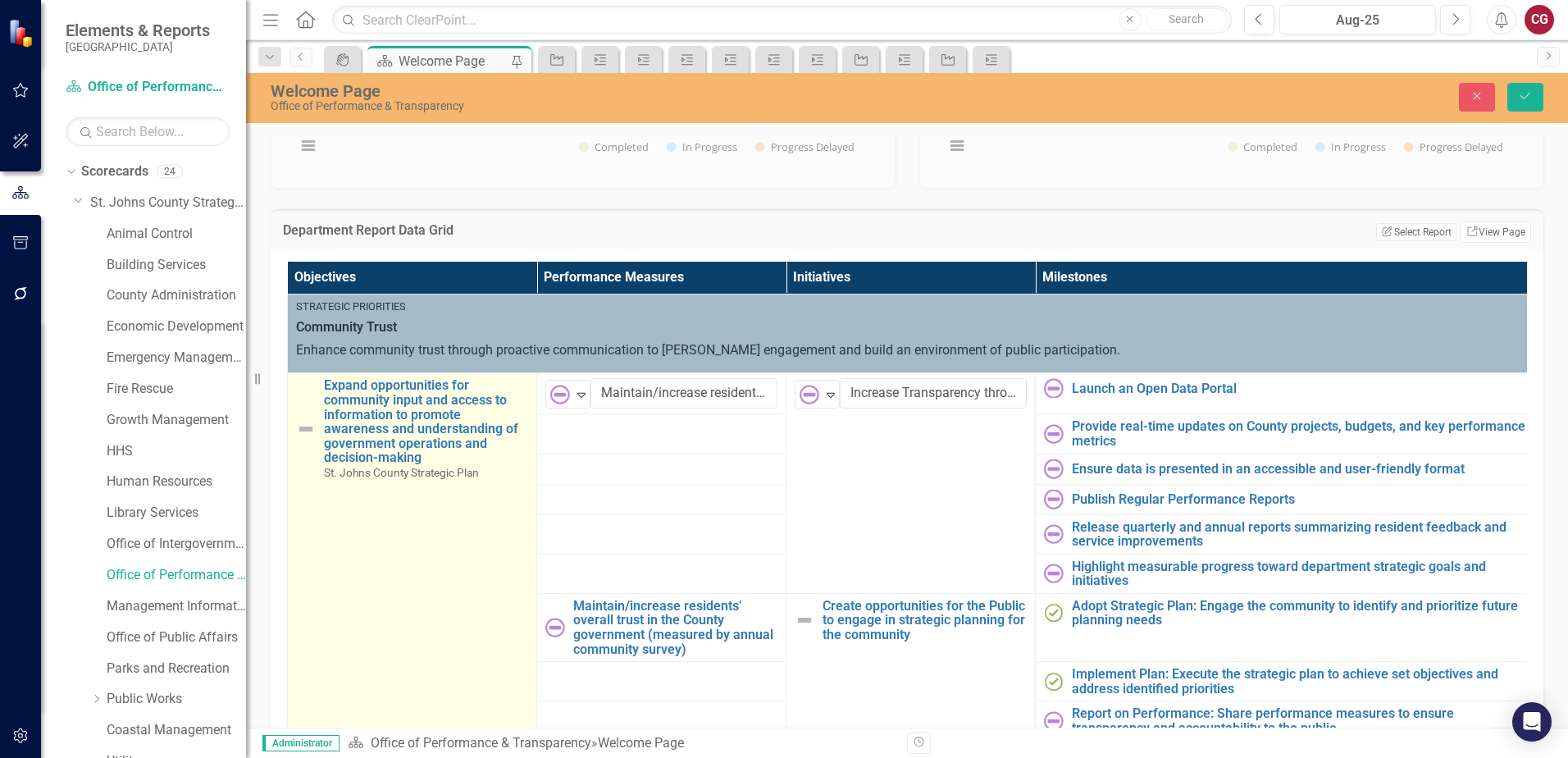
click at [304, 420] on img at bounding box center [305, 428] width 20 height 20
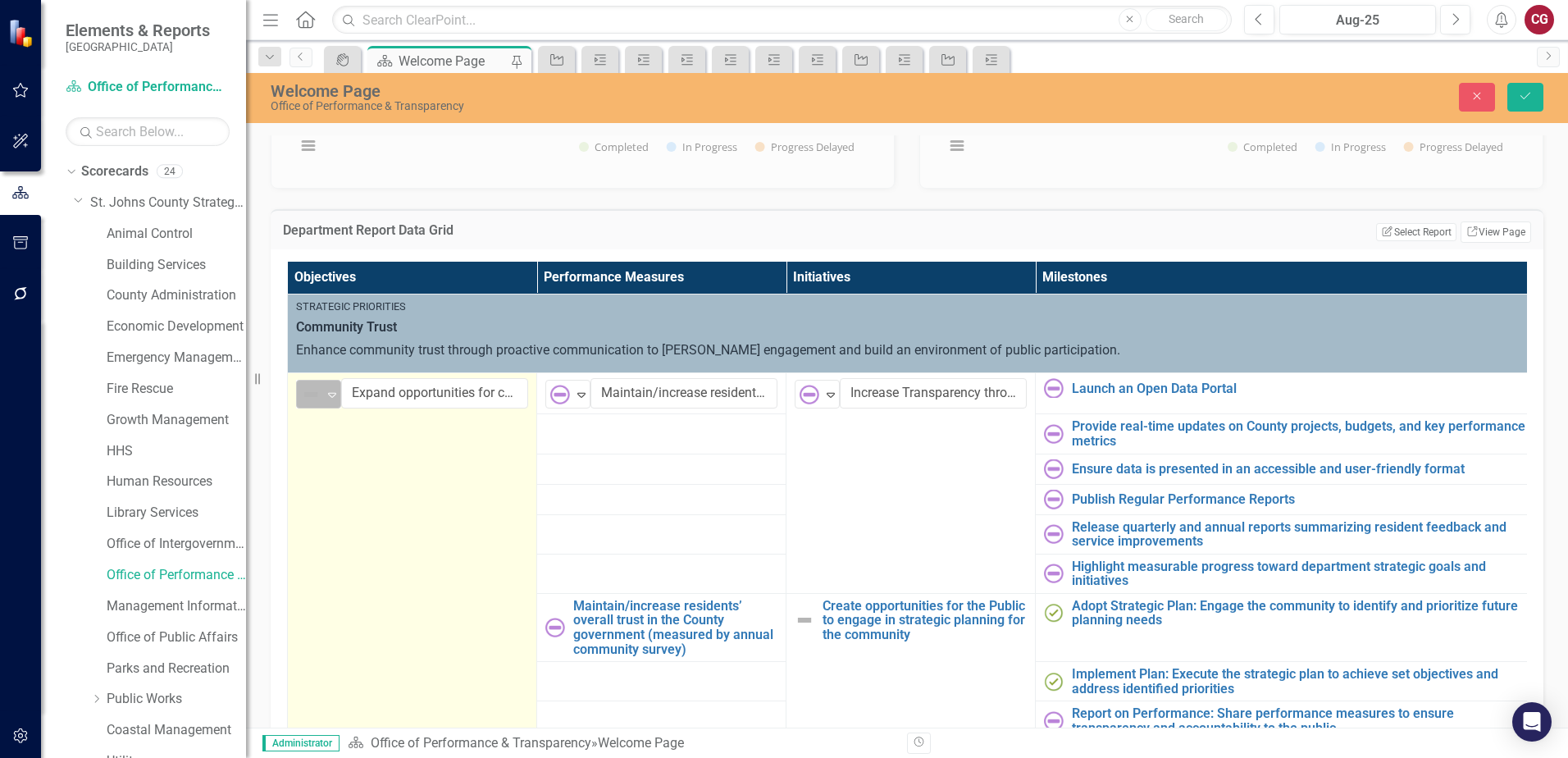
click at [324, 395] on icon "Expand" at bounding box center [332, 395] width 17 height 13
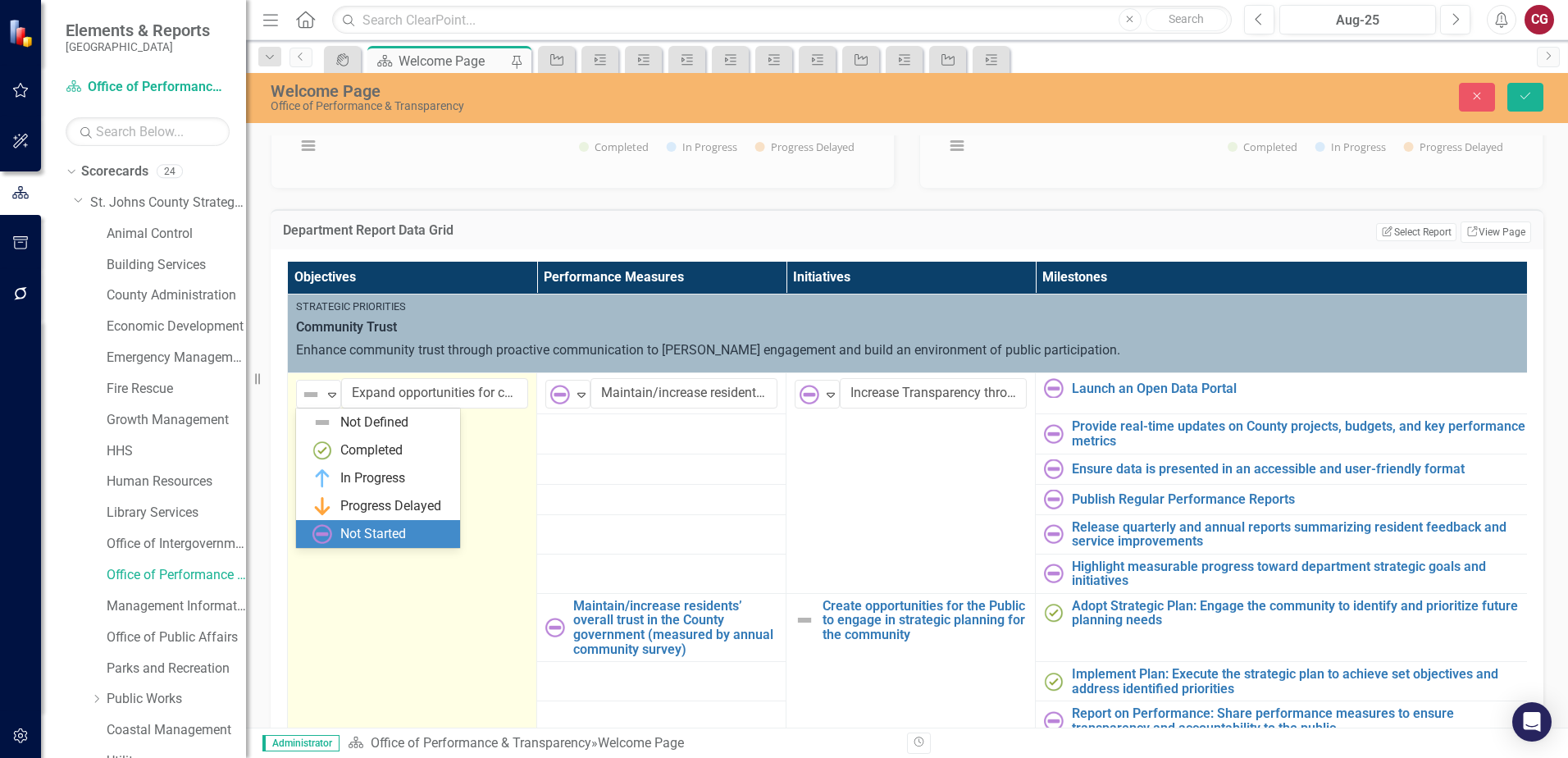
click at [393, 533] on div "Not Started" at bounding box center [372, 535] width 65 height 19
click at [331, 399] on icon "Expand" at bounding box center [332, 395] width 17 height 13
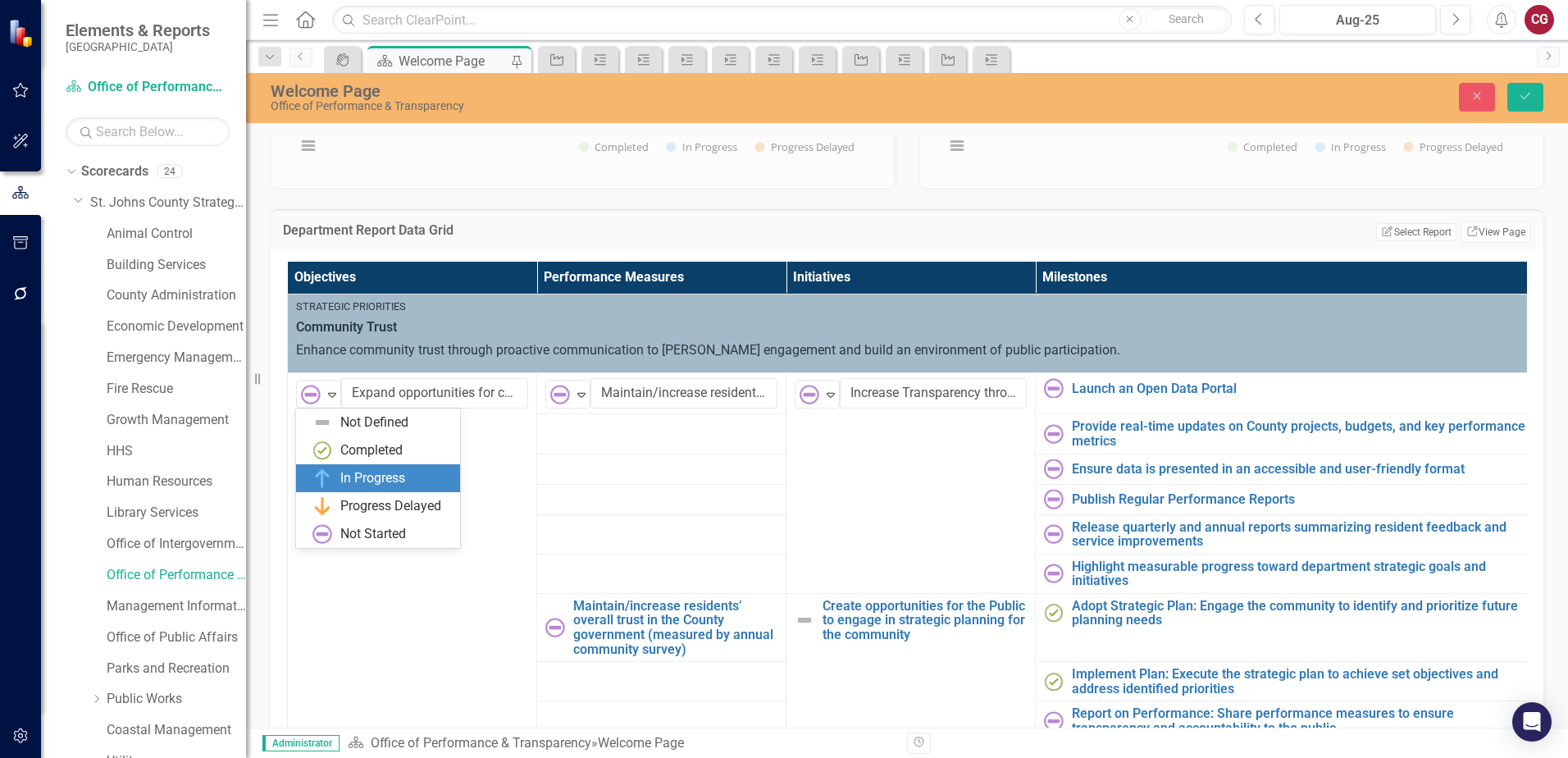
click at [357, 481] on div "In Progress" at bounding box center [372, 479] width 65 height 19
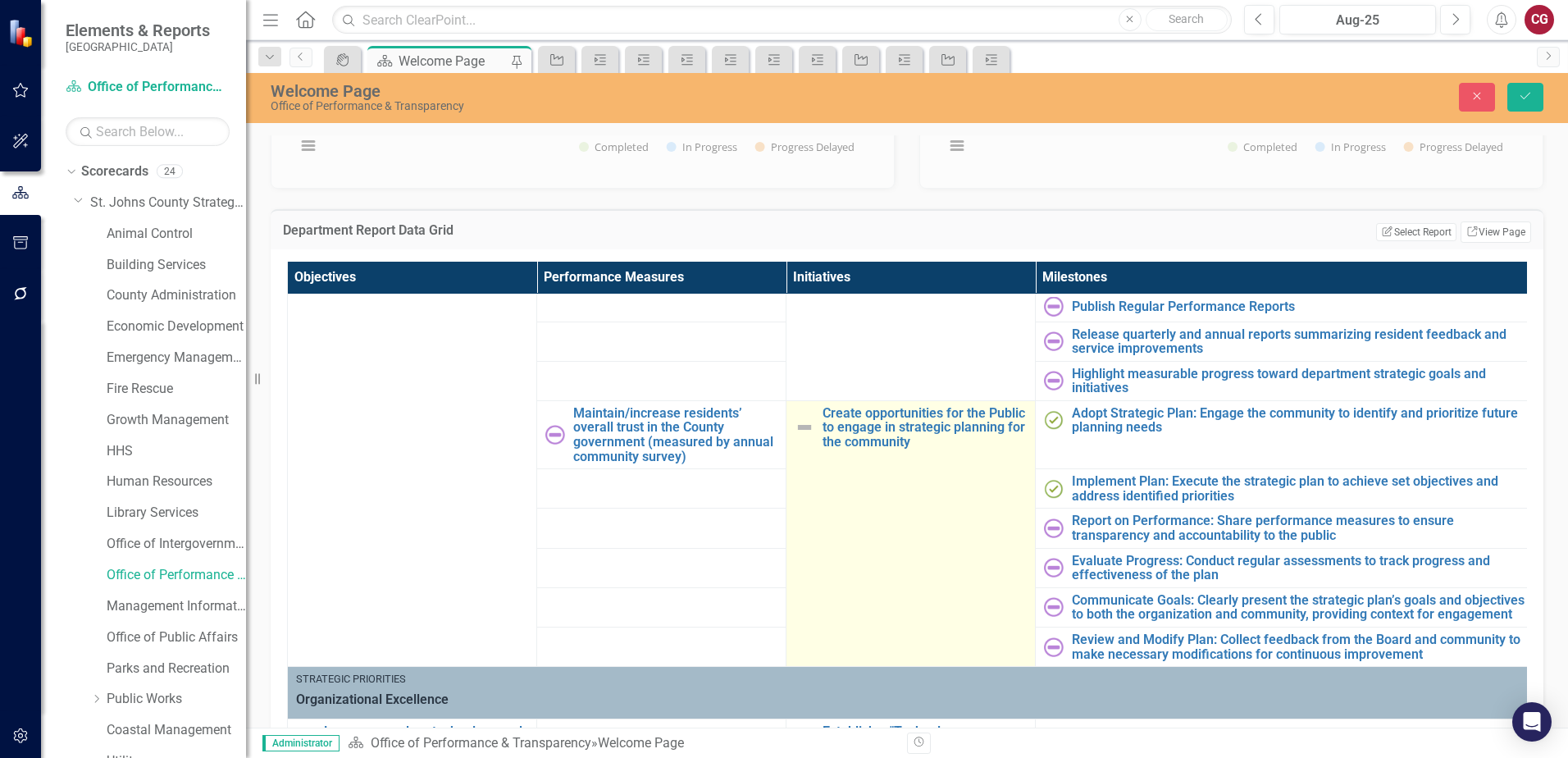
scroll to position [164, 0]
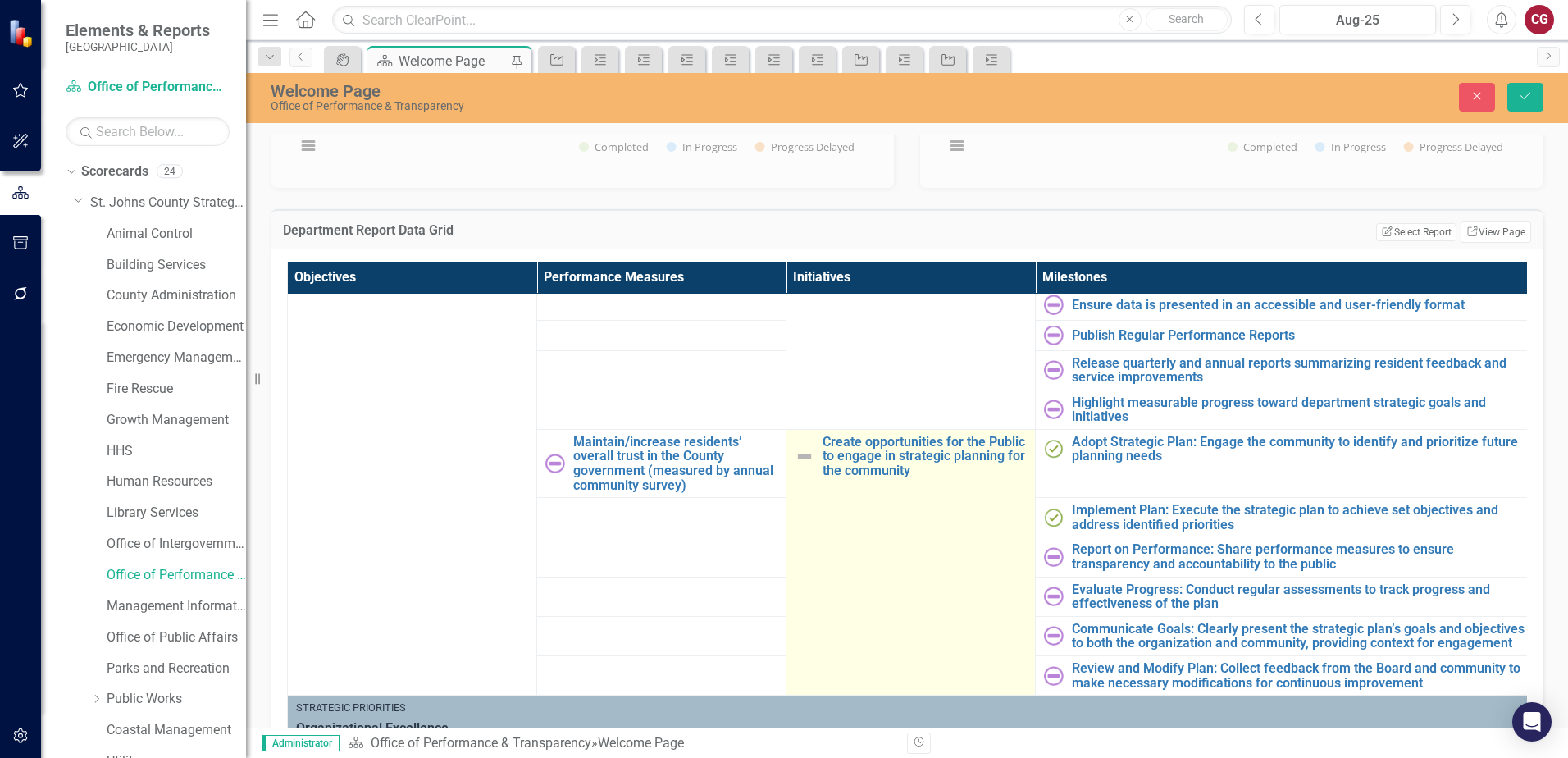
click at [807, 459] on img at bounding box center [804, 455] width 20 height 20
click at [819, 461] on div "Not Defined" at bounding box center [810, 450] width 24 height 23
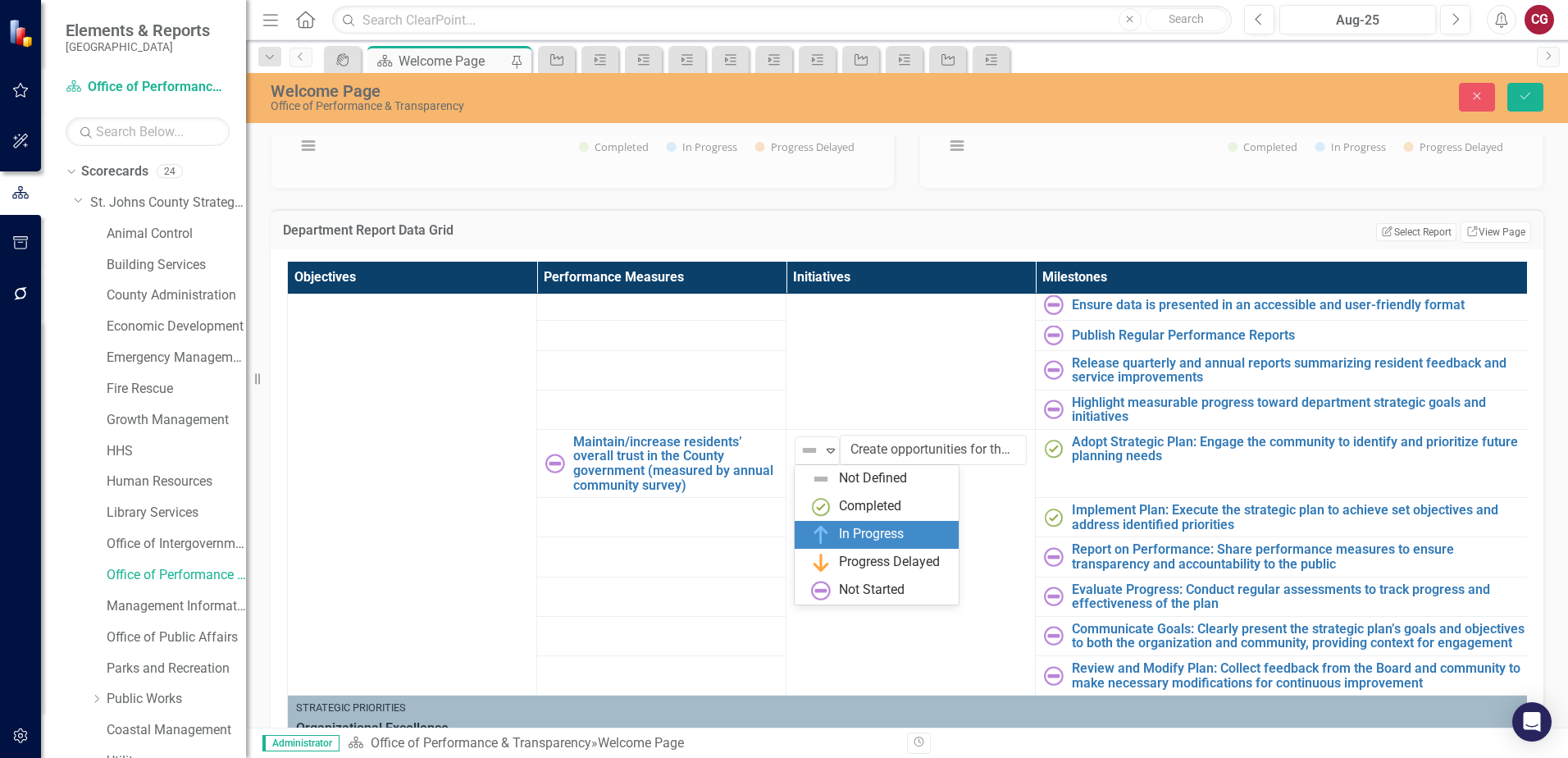
click at [873, 539] on div "In Progress" at bounding box center [872, 535] width 65 height 19
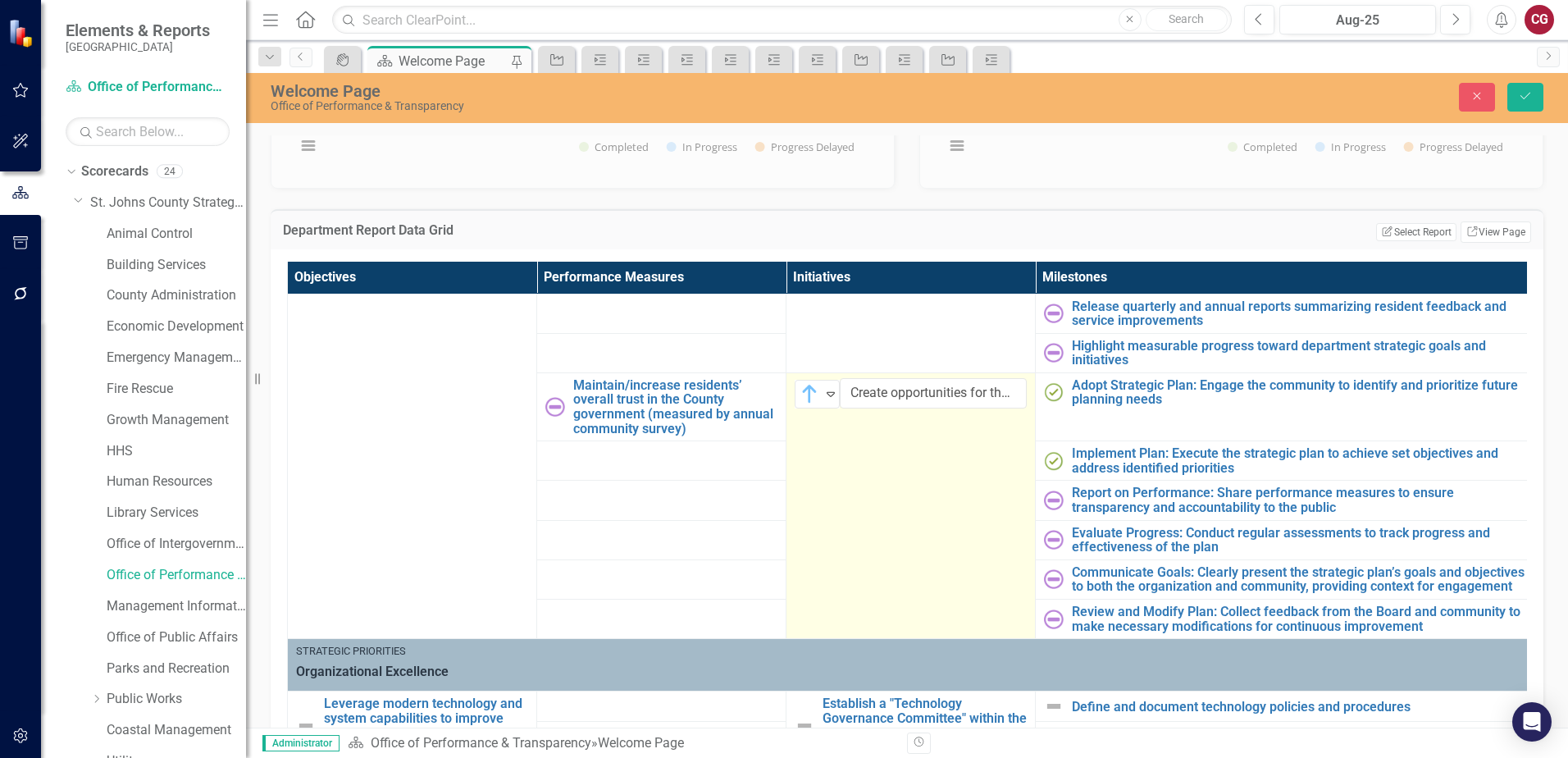
scroll to position [328, 0]
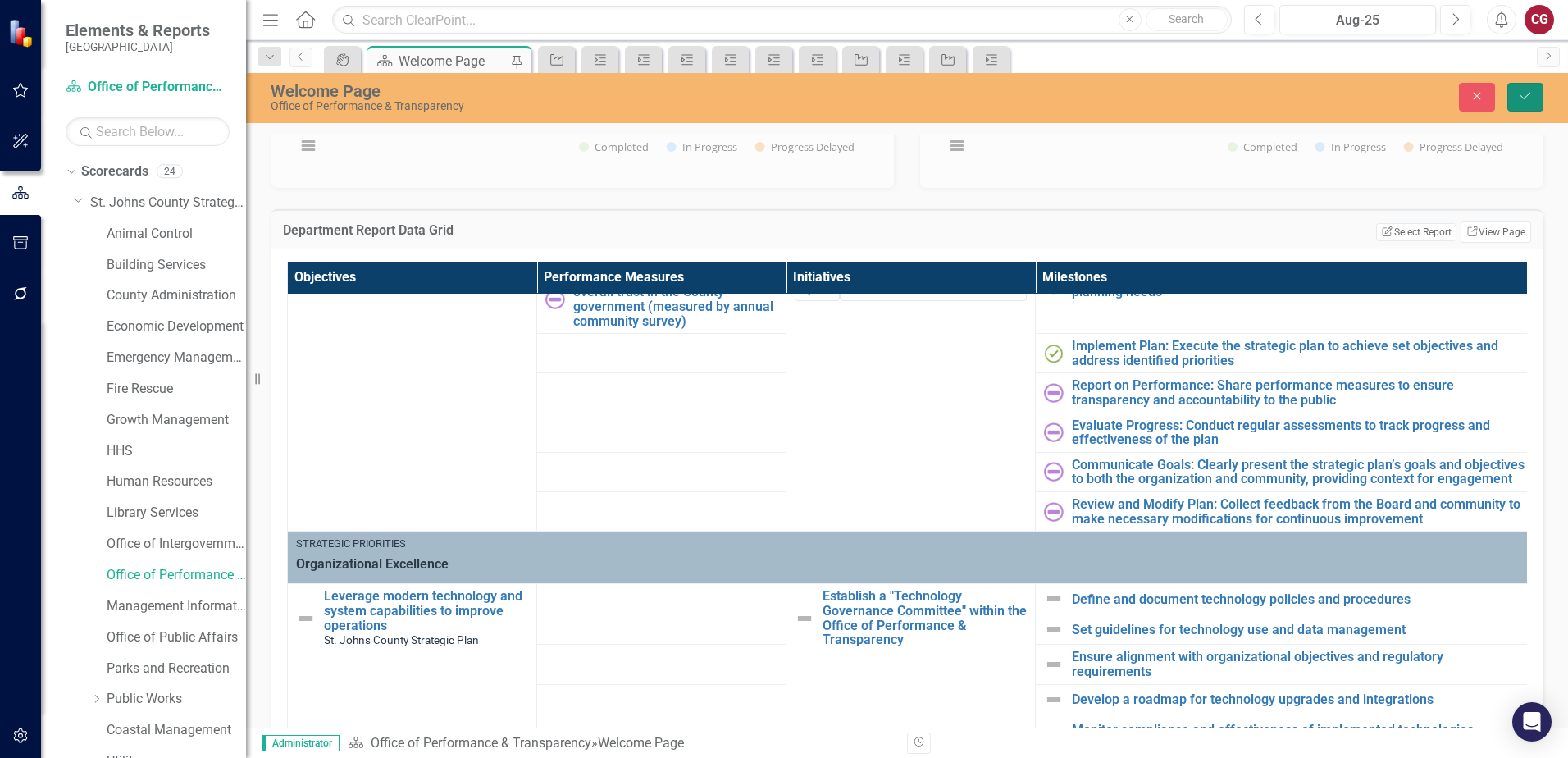
click at [1523, 102] on icon "Save" at bounding box center [1525, 96] width 15 height 11
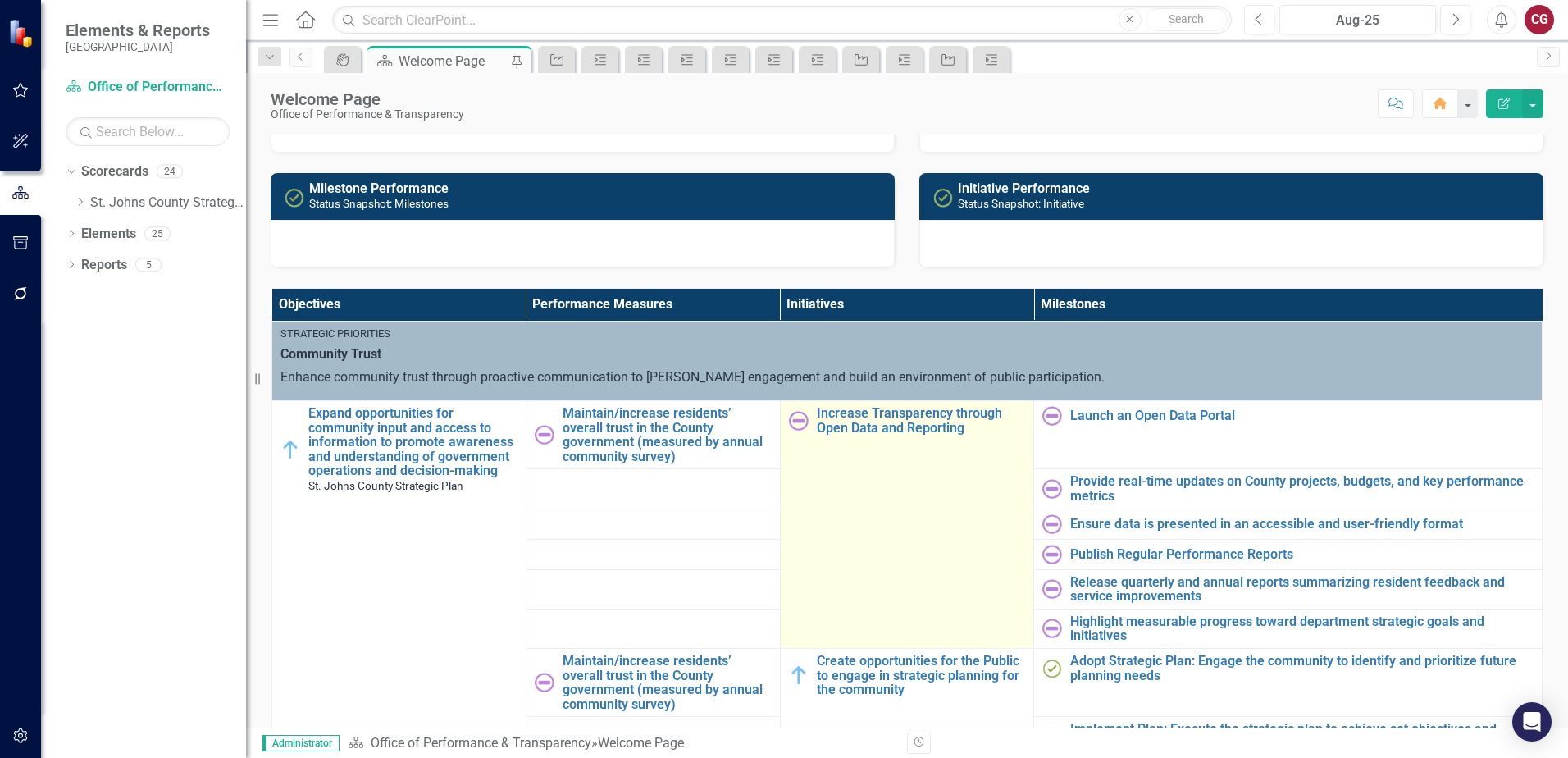
scroll to position [0, 0]
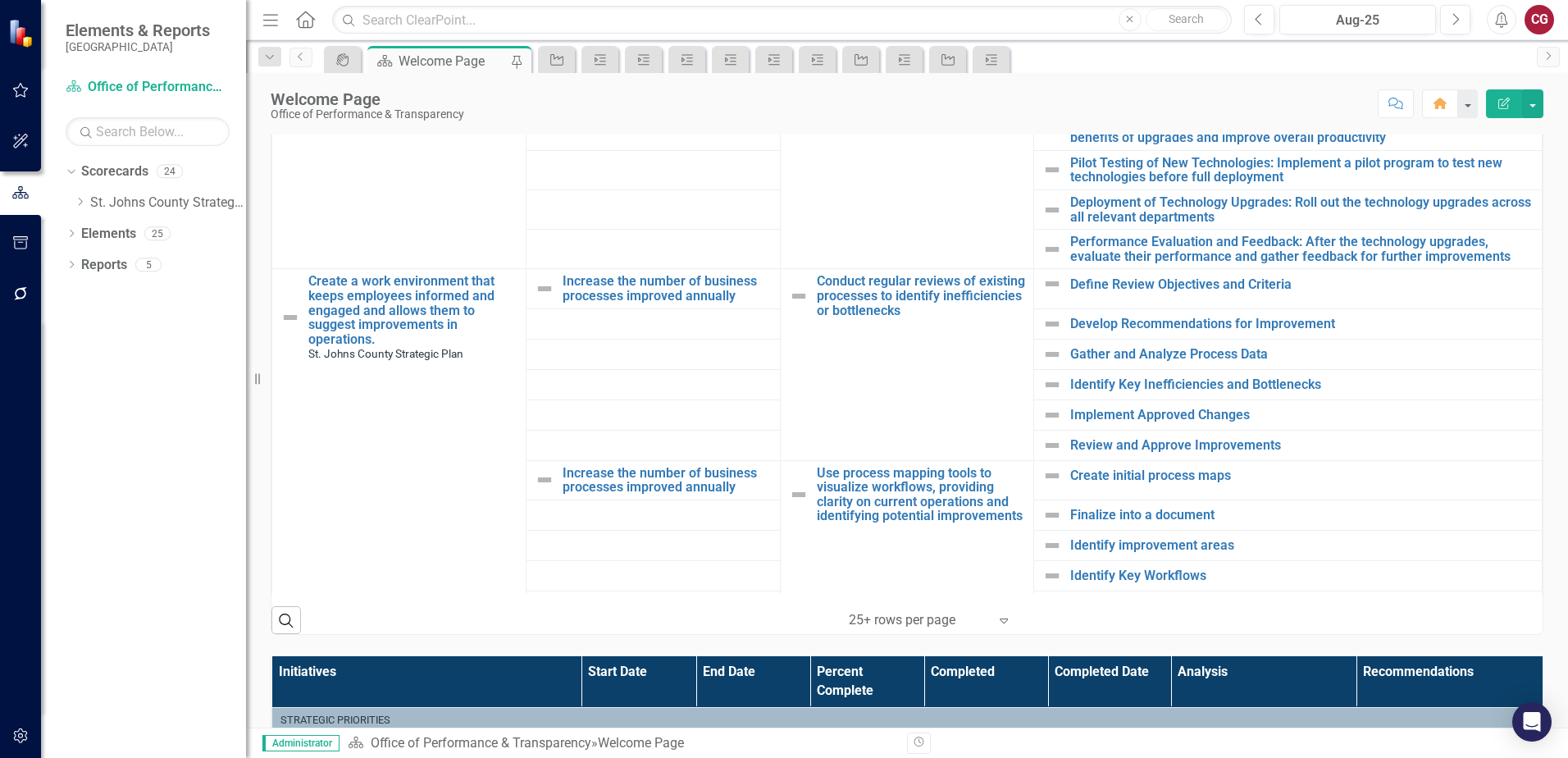
scroll to position [1558, 0]
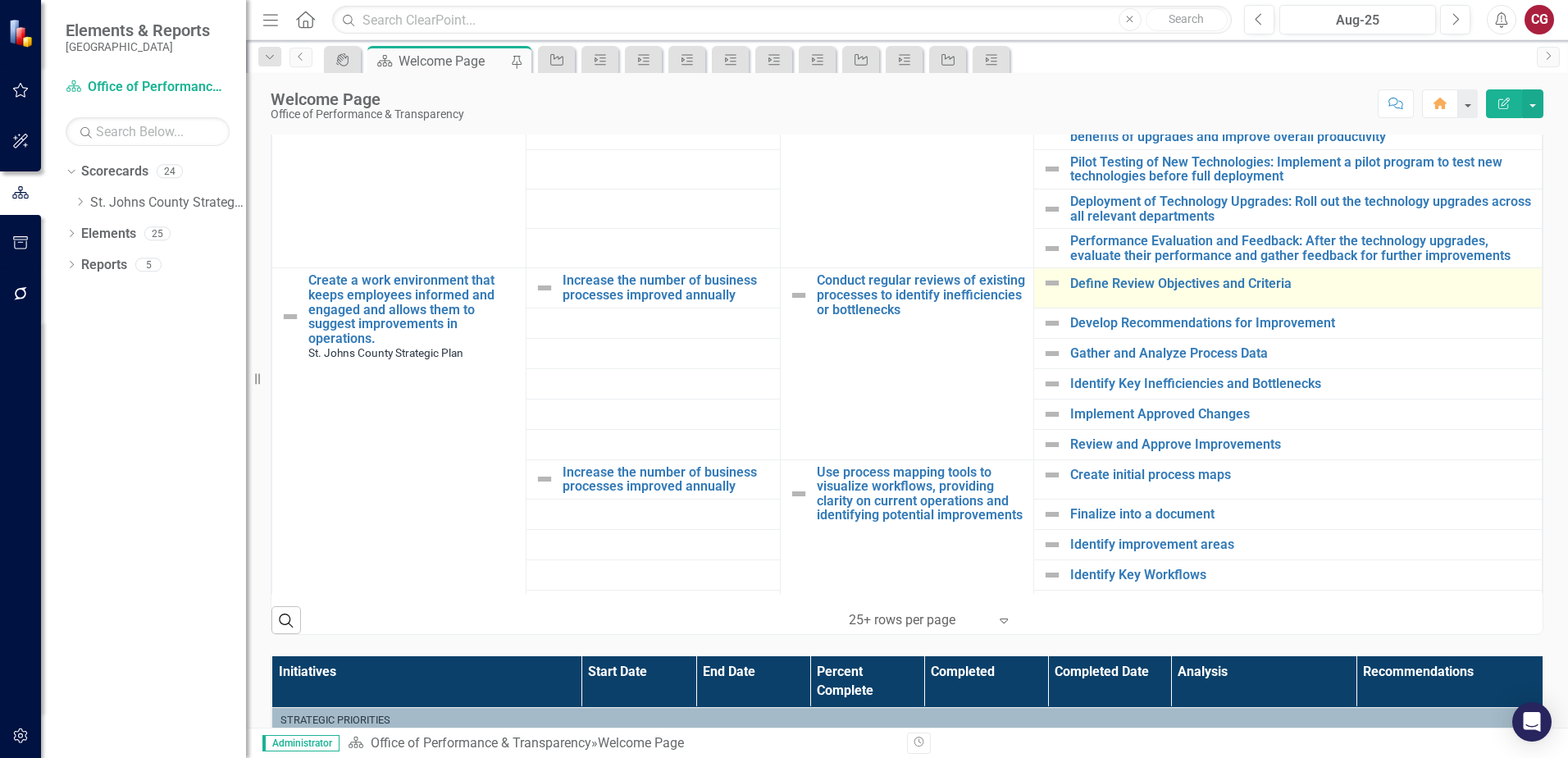
click at [1042, 284] on img at bounding box center [1051, 282] width 20 height 20
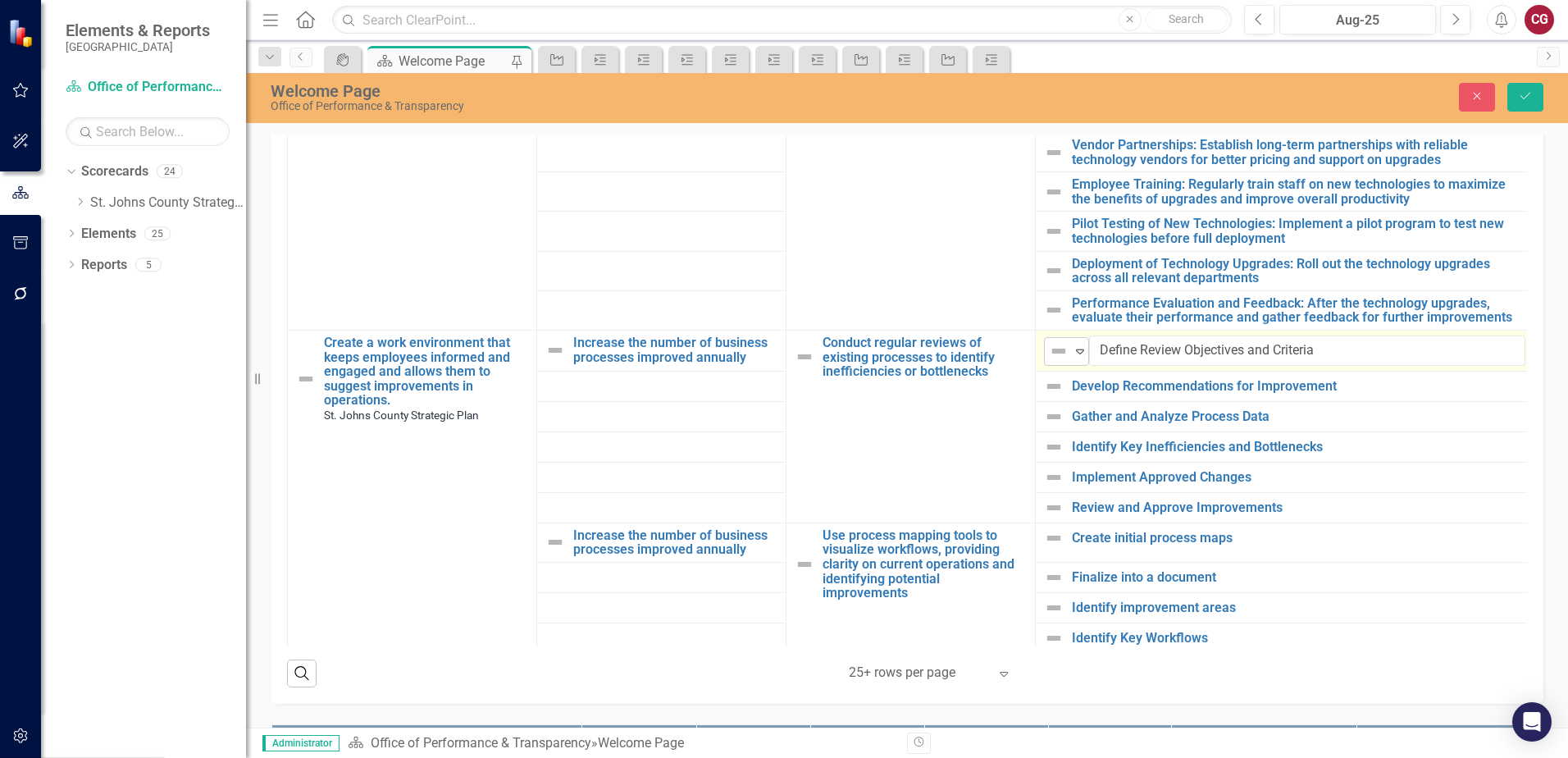
click at [1075, 338] on div "Expand" at bounding box center [1080, 351] width 17 height 27
click at [1056, 378] on img at bounding box center [1053, 386] width 20 height 20
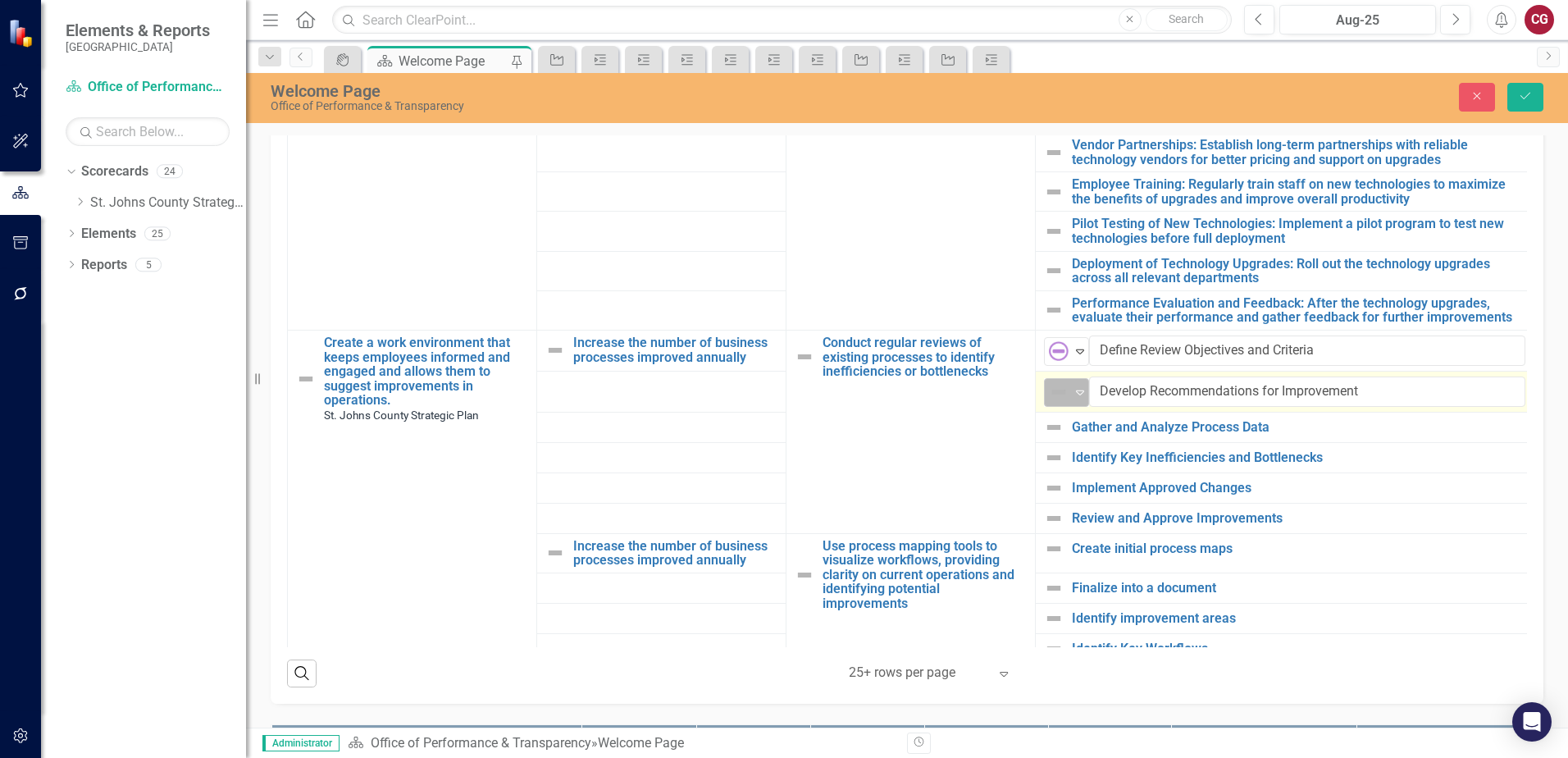
click at [1061, 388] on img at bounding box center [1058, 391] width 20 height 20
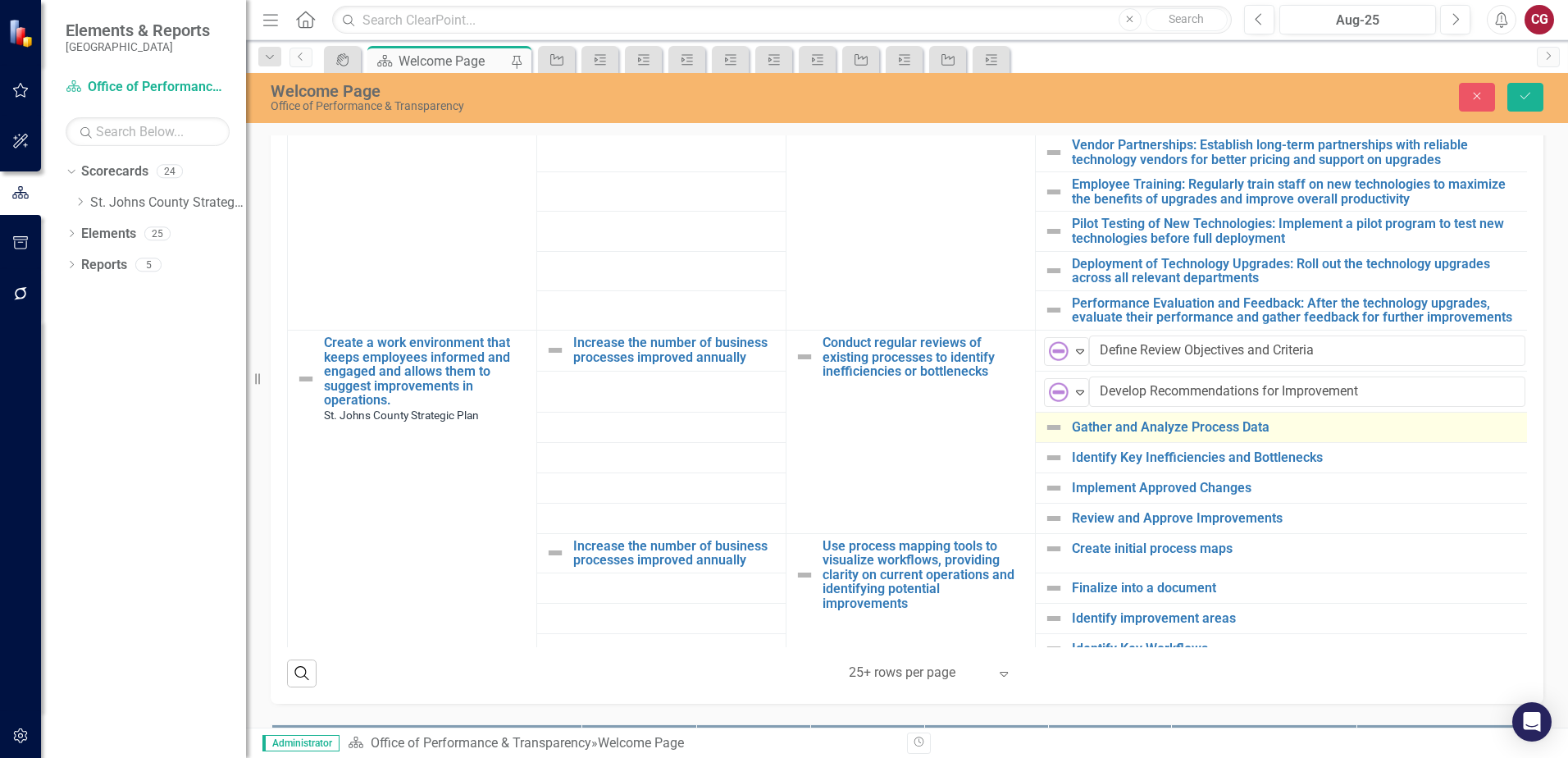
click at [1056, 419] on img at bounding box center [1053, 426] width 20 height 20
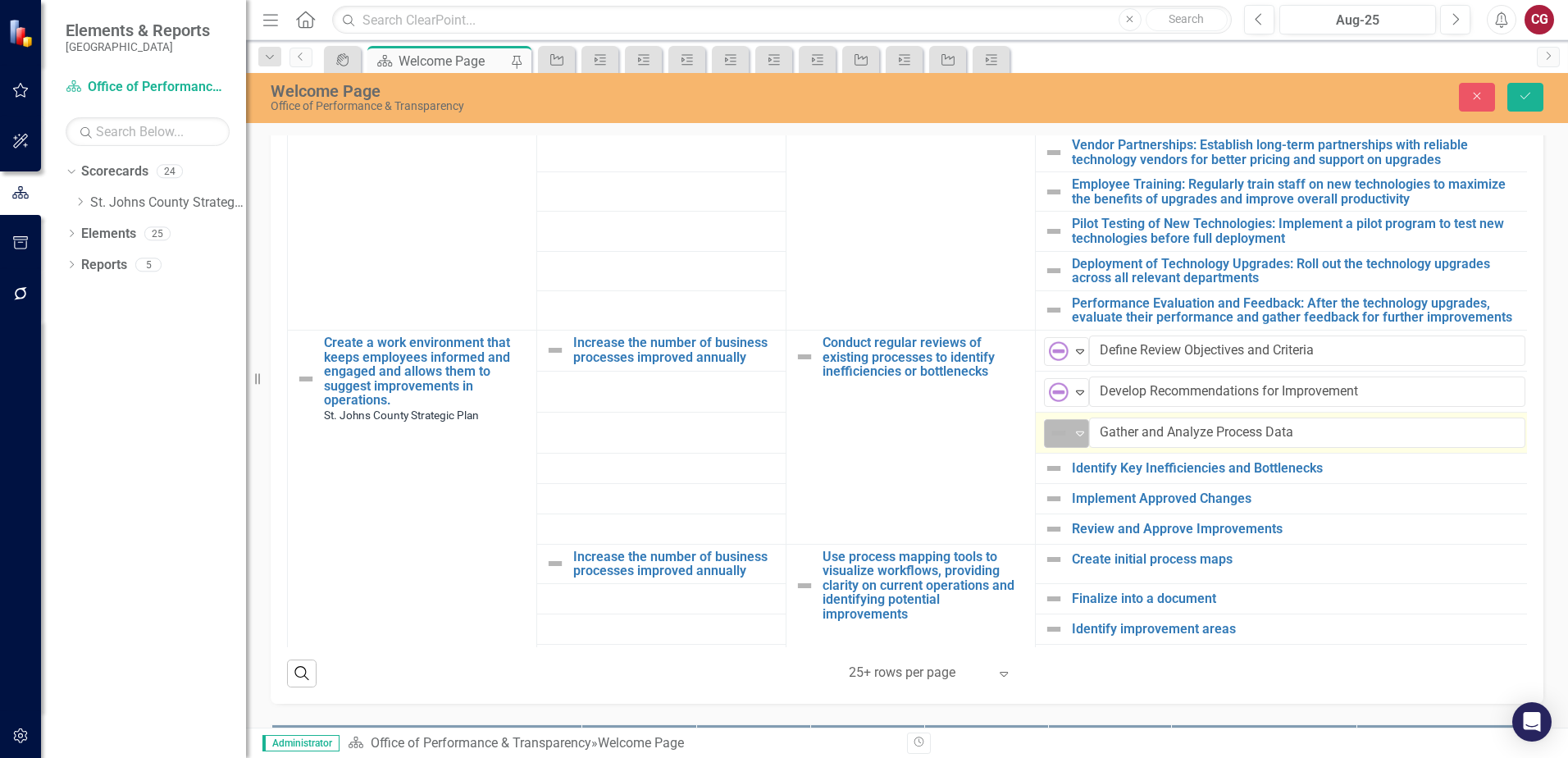
click at [1075, 426] on icon "Expand" at bounding box center [1080, 433] width 17 height 13
click at [1056, 460] on img at bounding box center [1053, 467] width 20 height 20
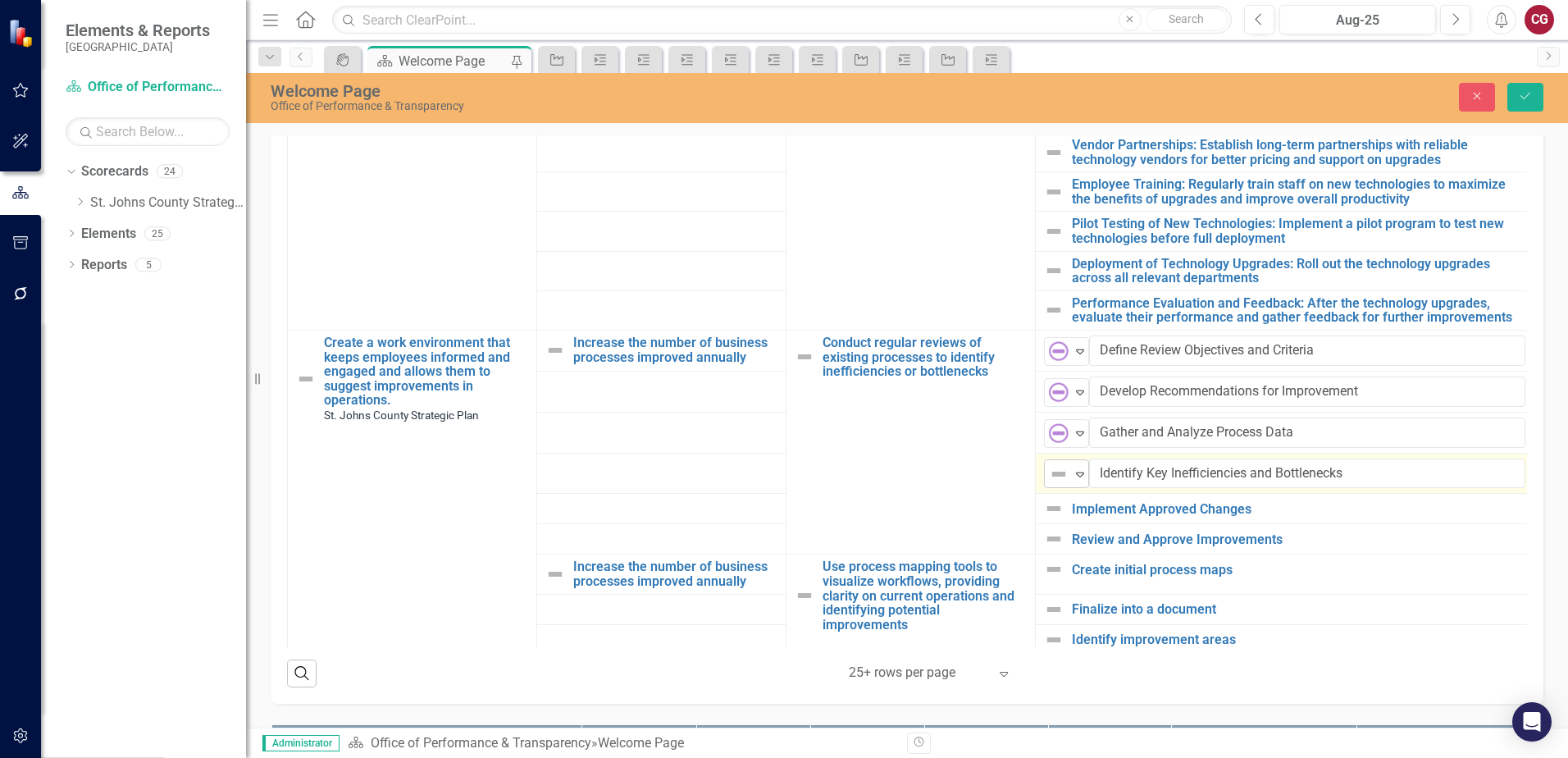
click at [1061, 467] on img at bounding box center [1058, 473] width 20 height 20
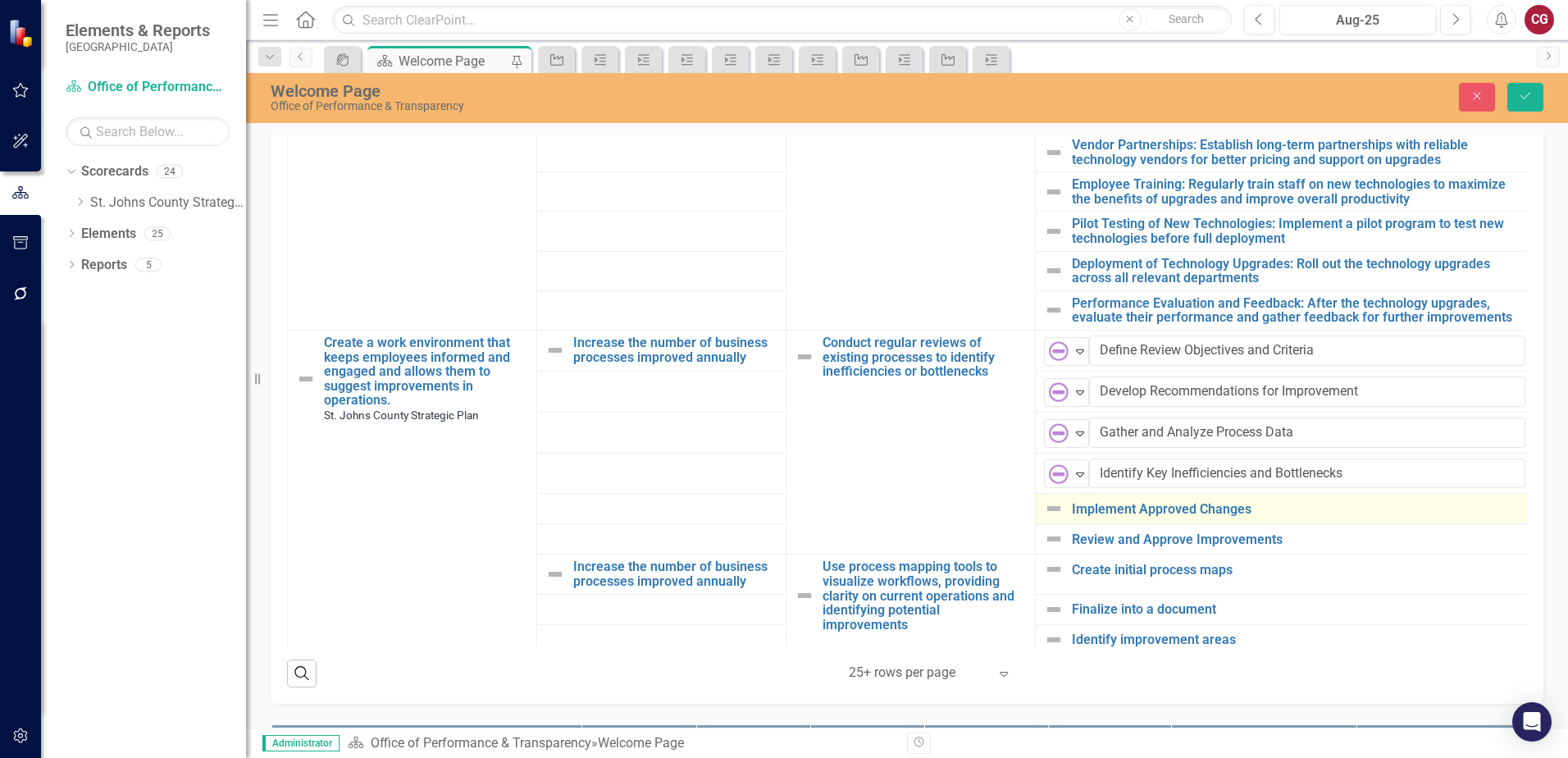
click at [1055, 500] on img at bounding box center [1053, 508] width 20 height 20
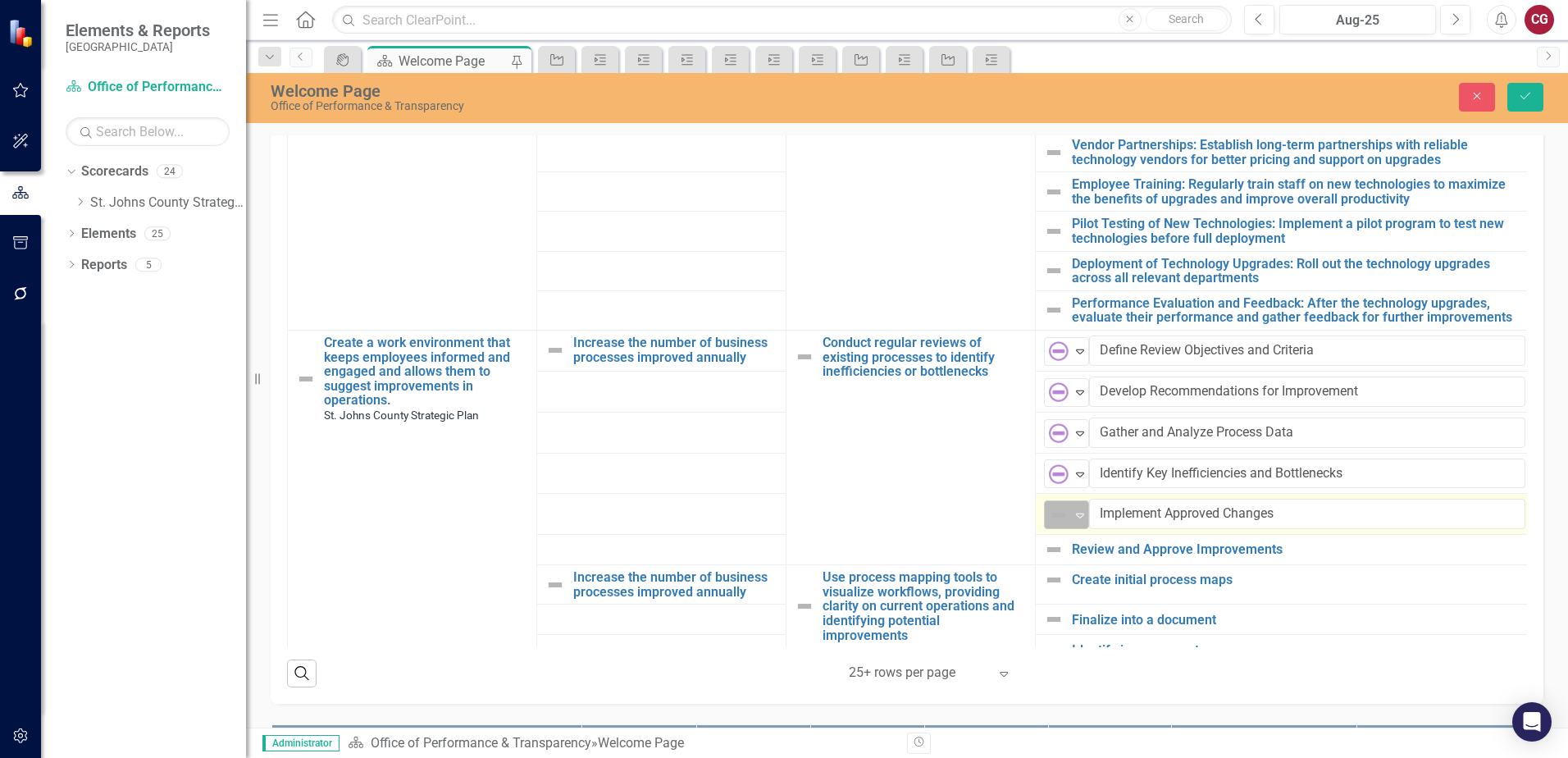
click at [1063, 508] on img at bounding box center [1058, 514] width 20 height 20
click at [1059, 539] on img at bounding box center [1053, 548] width 20 height 20
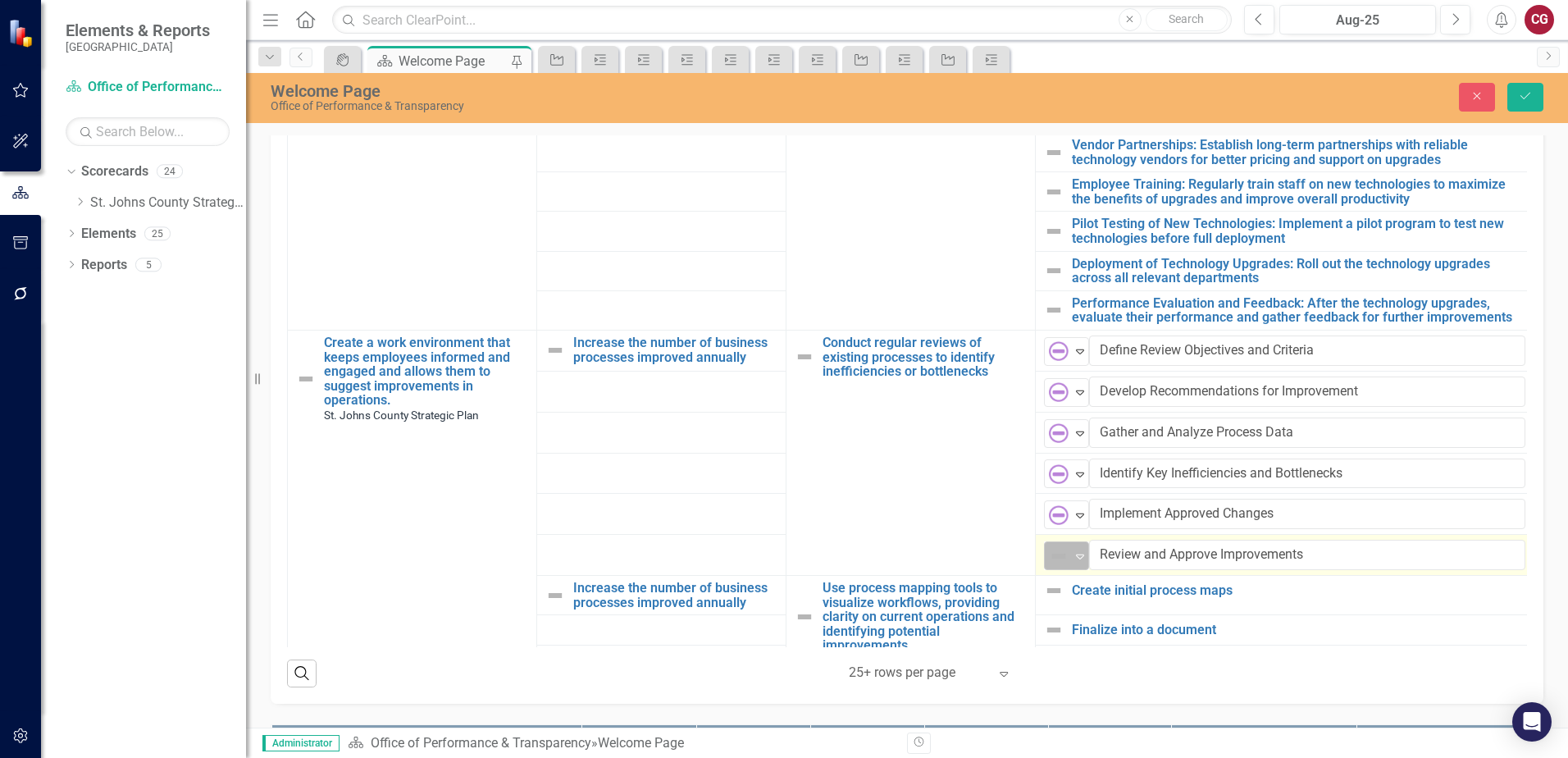
click at [1075, 549] on icon "Expand" at bounding box center [1080, 556] width 17 height 13
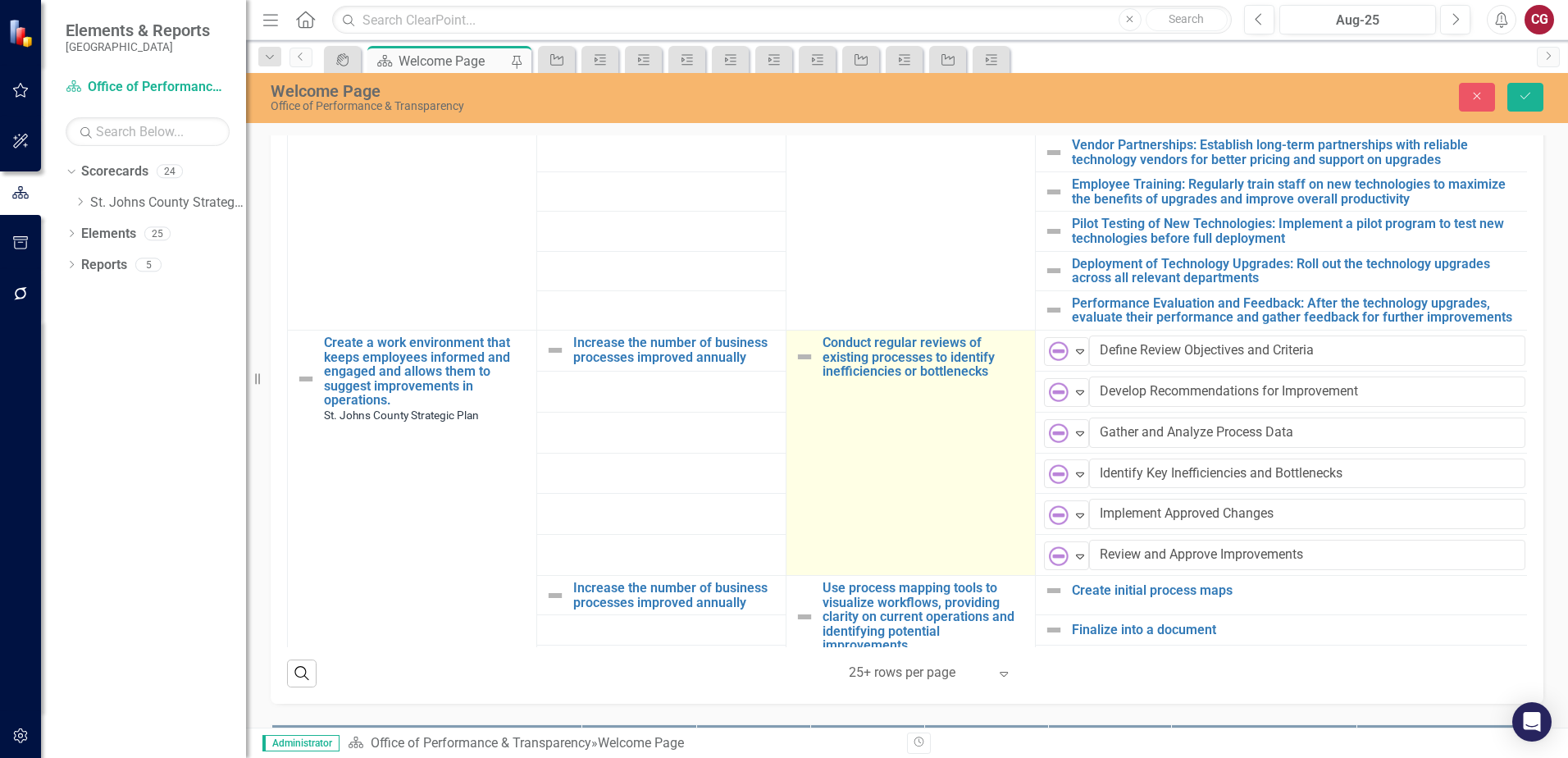
click at [804, 348] on img at bounding box center [804, 357] width 20 height 20
click at [804, 348] on img at bounding box center [809, 350] width 20 height 20
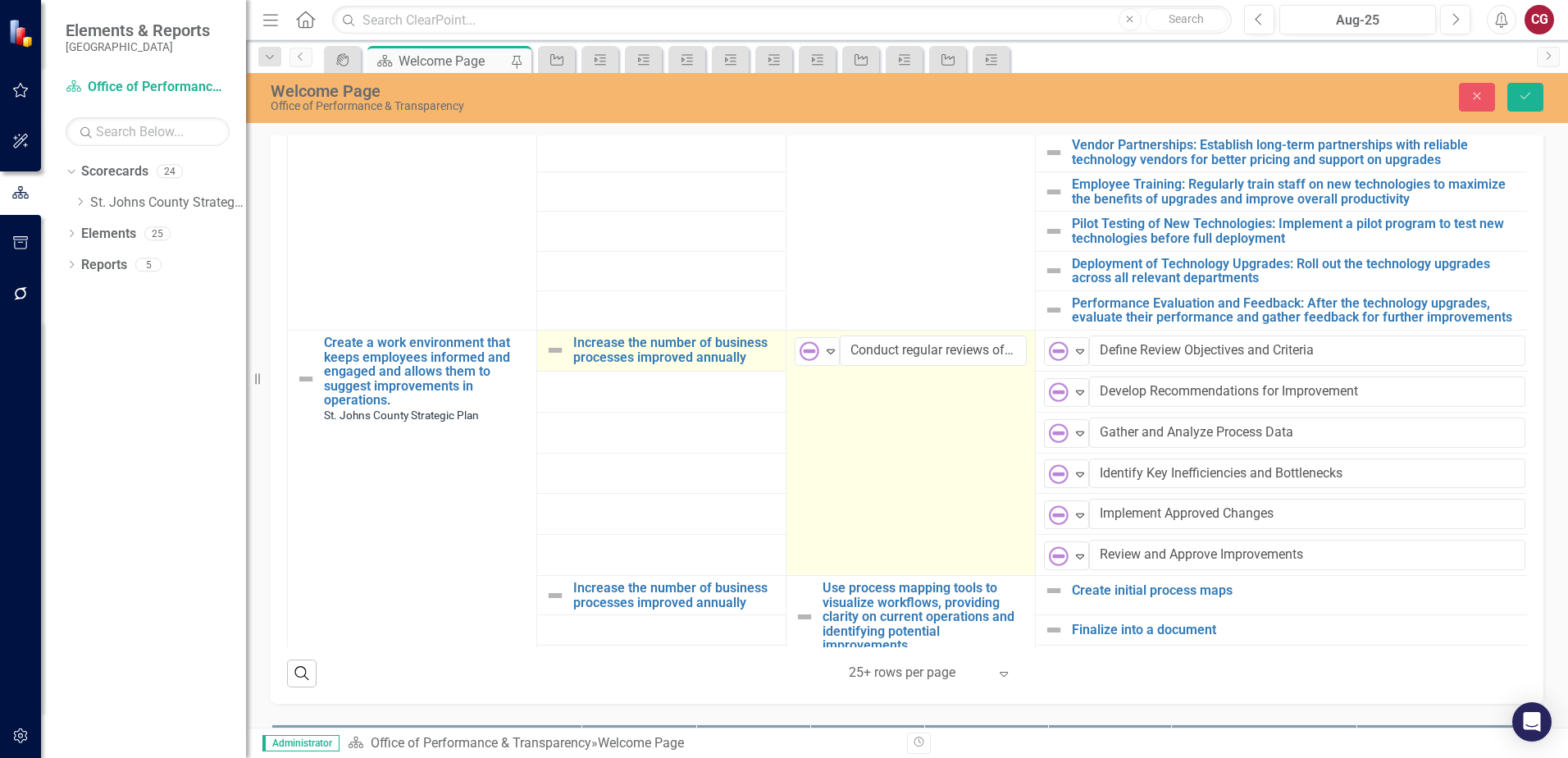
click at [554, 343] on img at bounding box center [555, 349] width 20 height 20
click at [566, 348] on img at bounding box center [560, 350] width 20 height 20
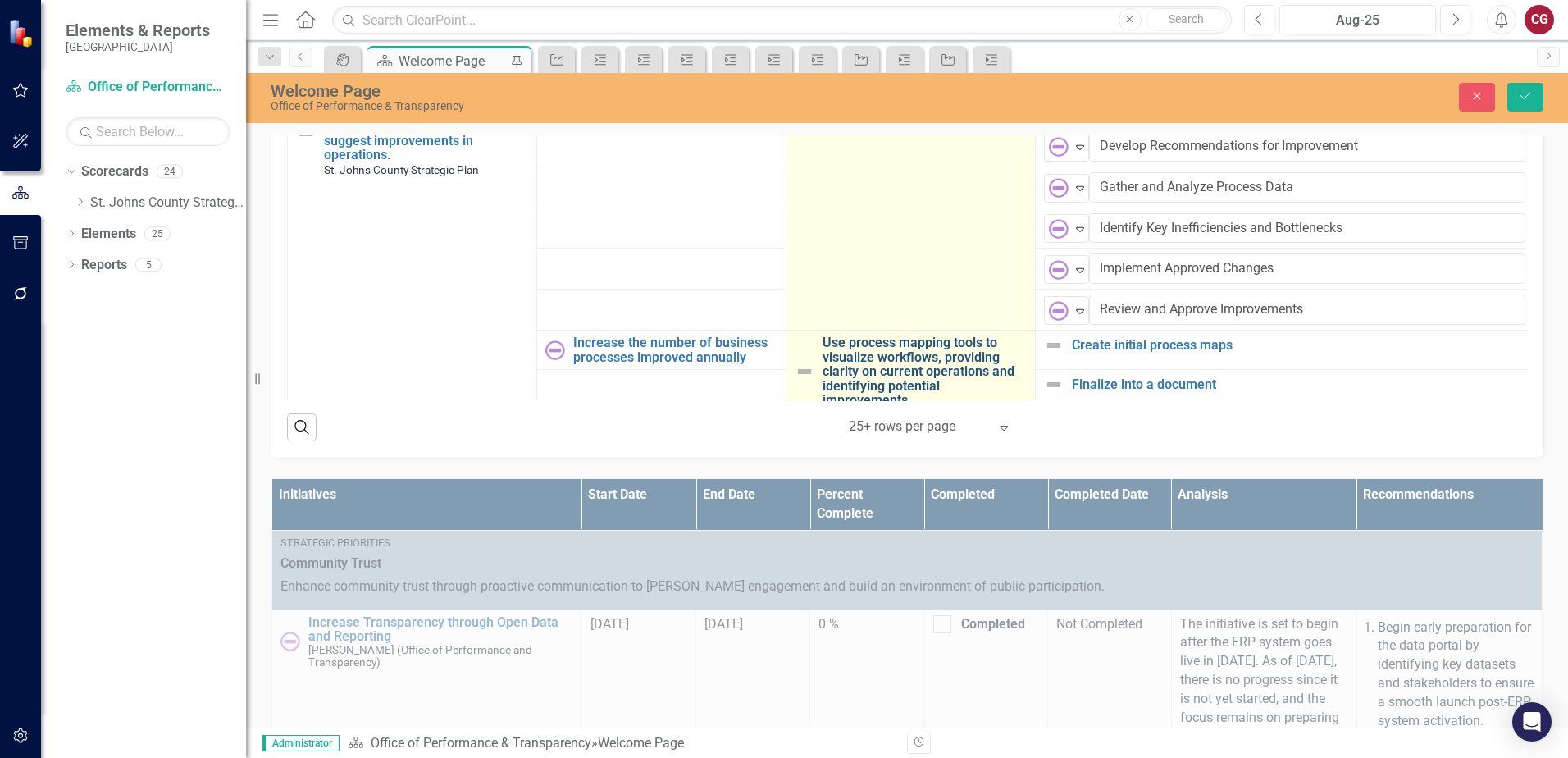
scroll to position [1651, 0]
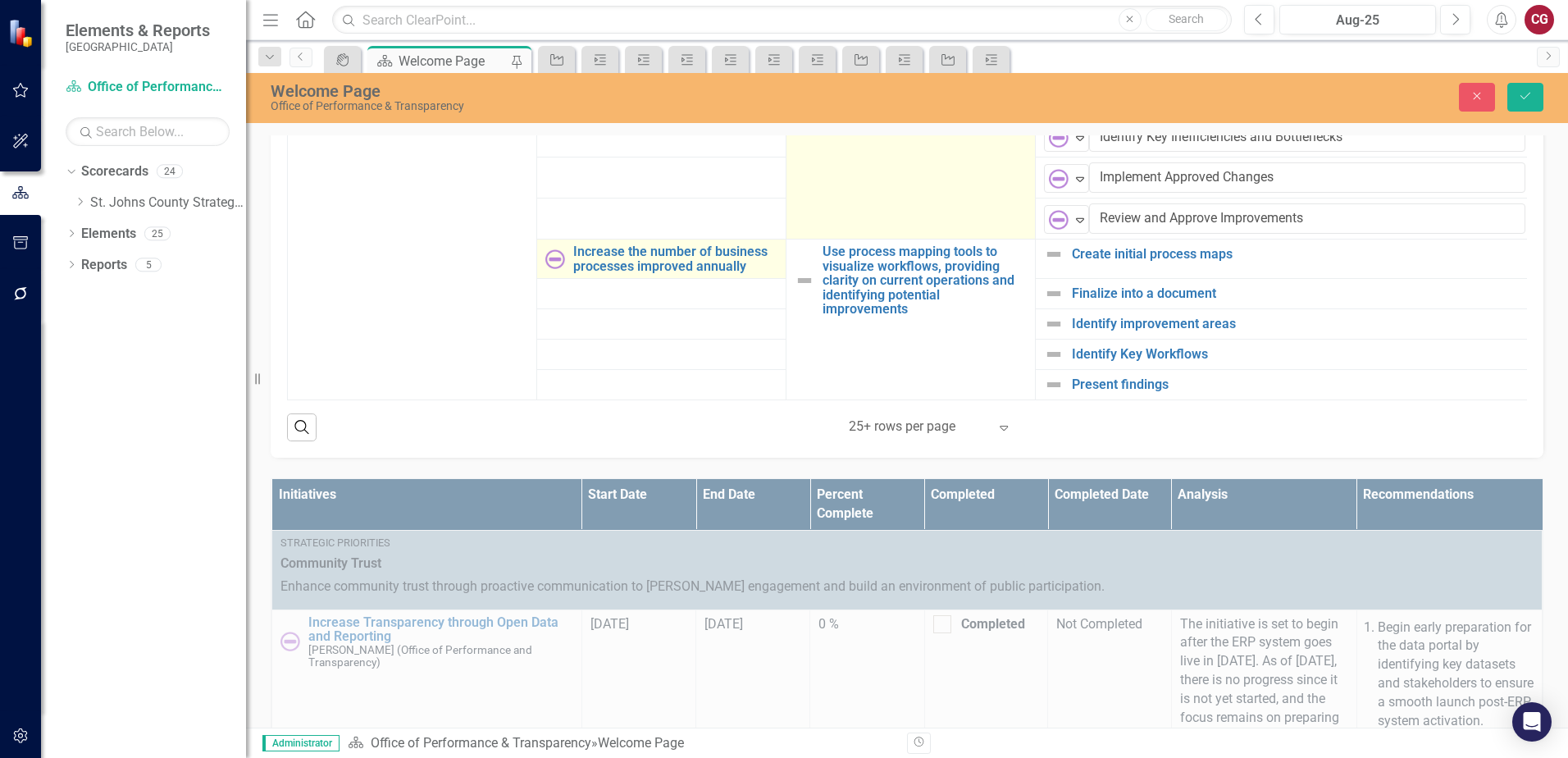
click at [553, 250] on img at bounding box center [555, 259] width 20 height 20
click at [560, 250] on img at bounding box center [560, 259] width 20 height 20
click at [36, 757] on img at bounding box center [26, 771] width 20 height 20
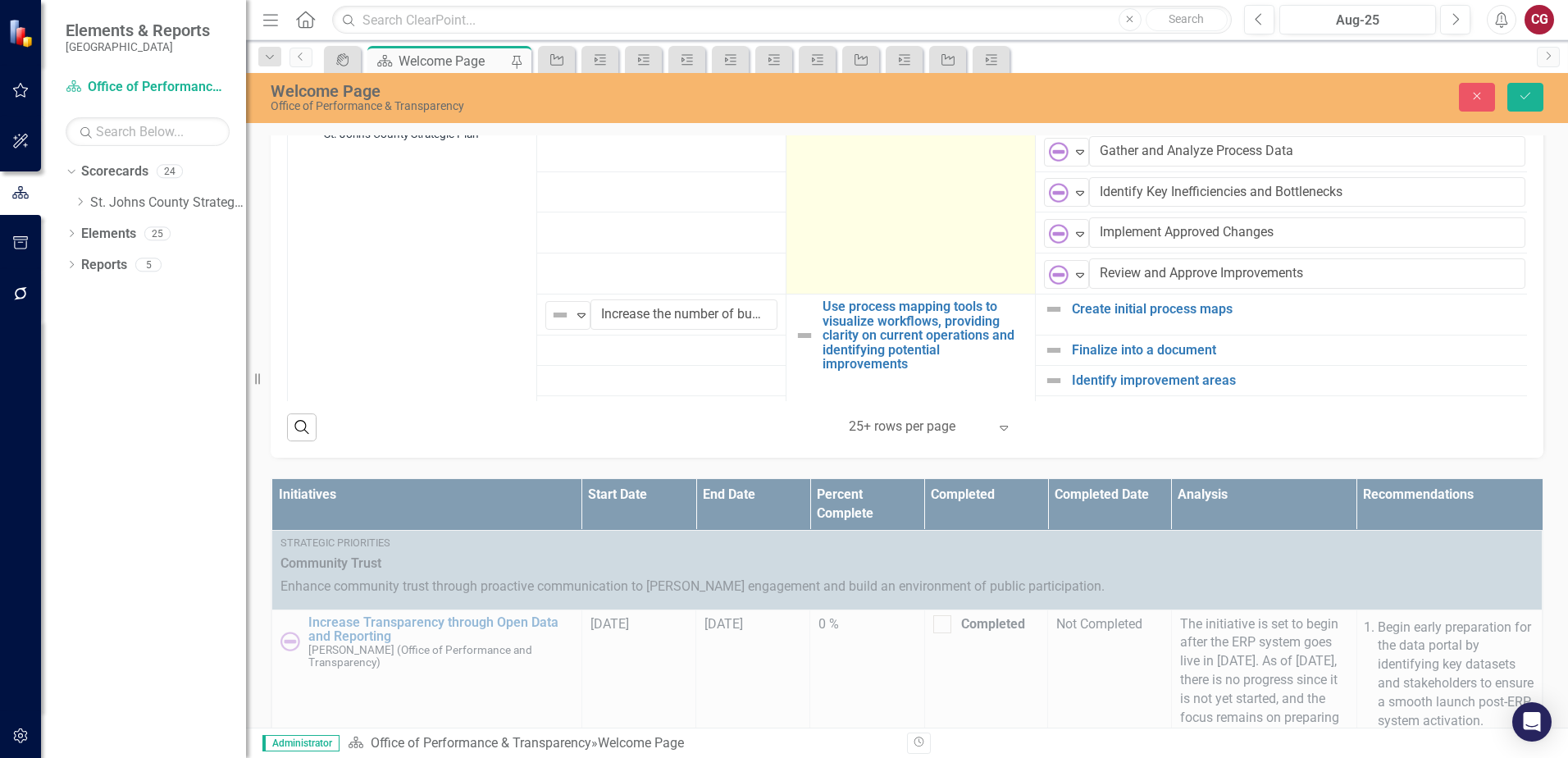
scroll to position [1569, 0]
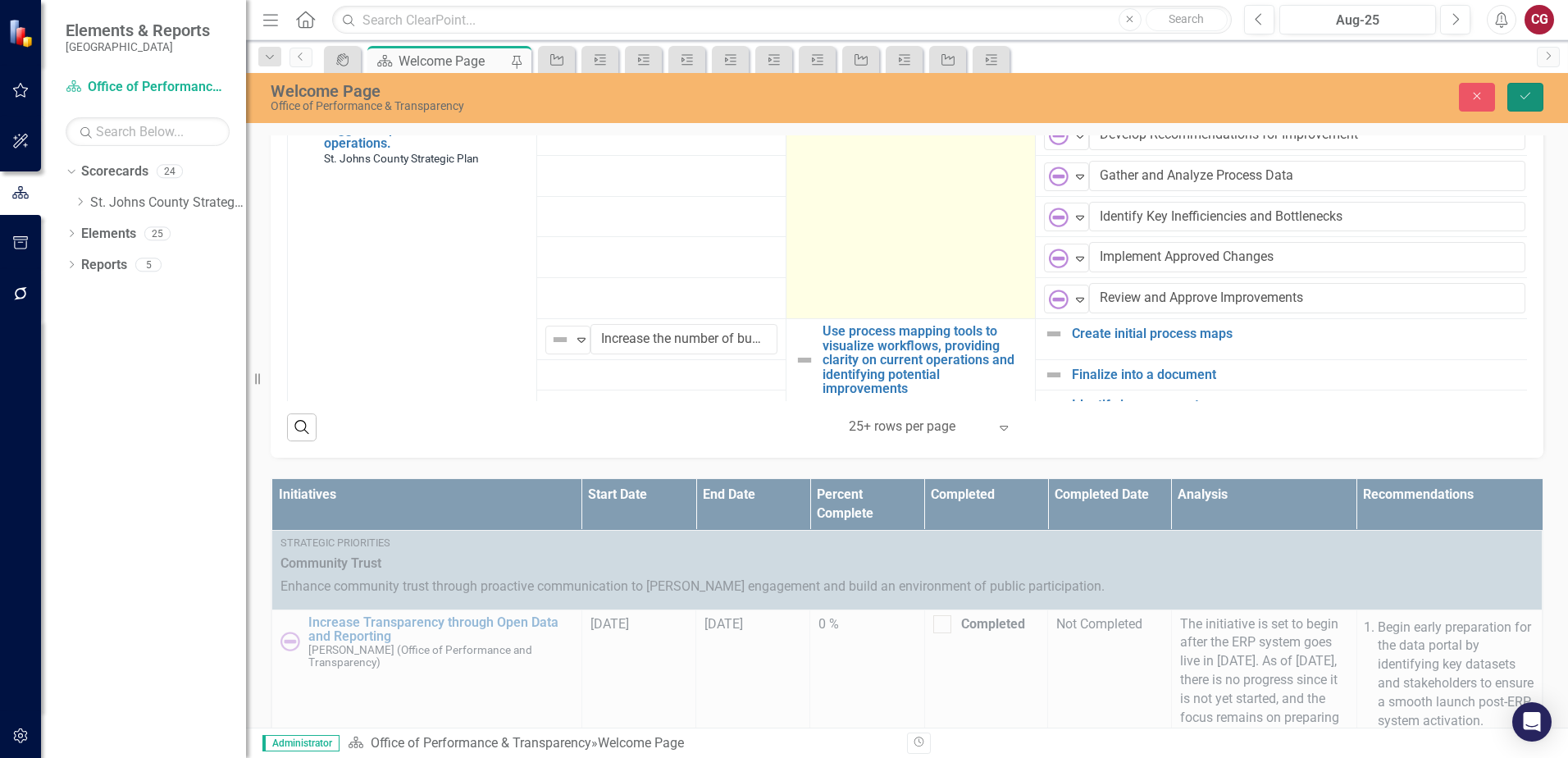
click at [1523, 93] on icon "Save" at bounding box center [1525, 96] width 15 height 11
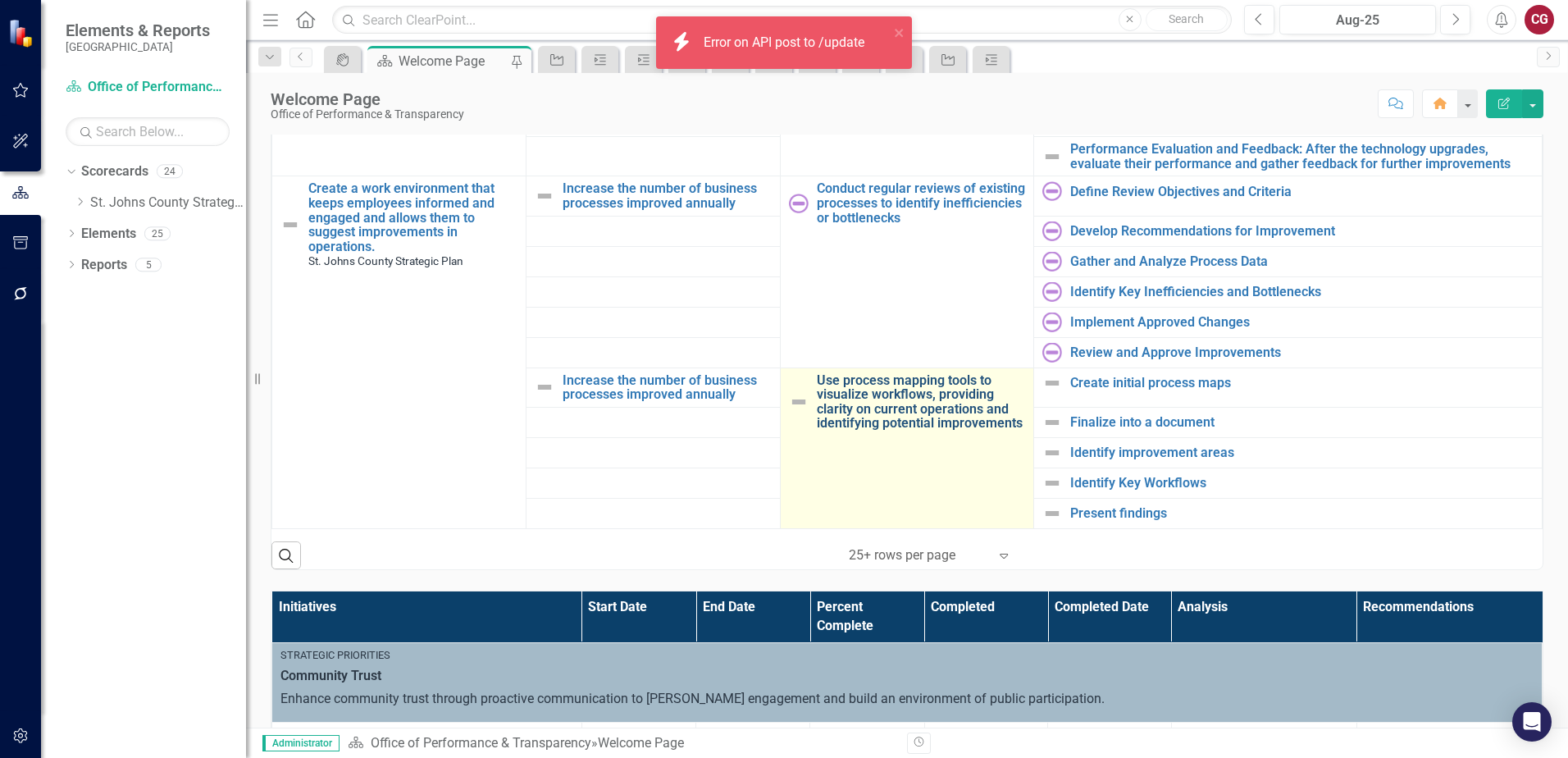
scroll to position [1515, 0]
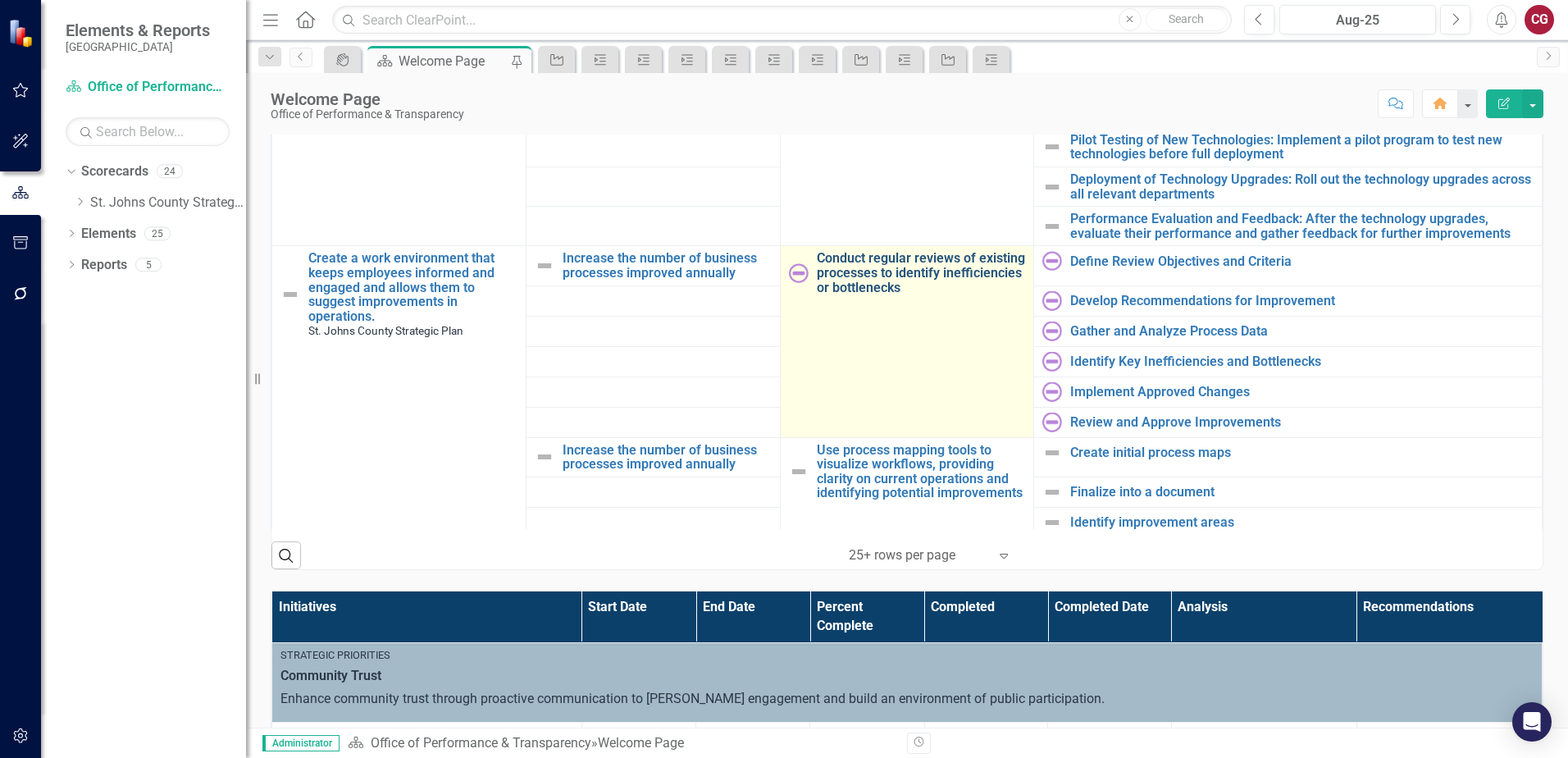
click at [918, 288] on link "Conduct regular reviews of existing processes to identify inefficiencies or bot…" at bounding box center [921, 272] width 210 height 44
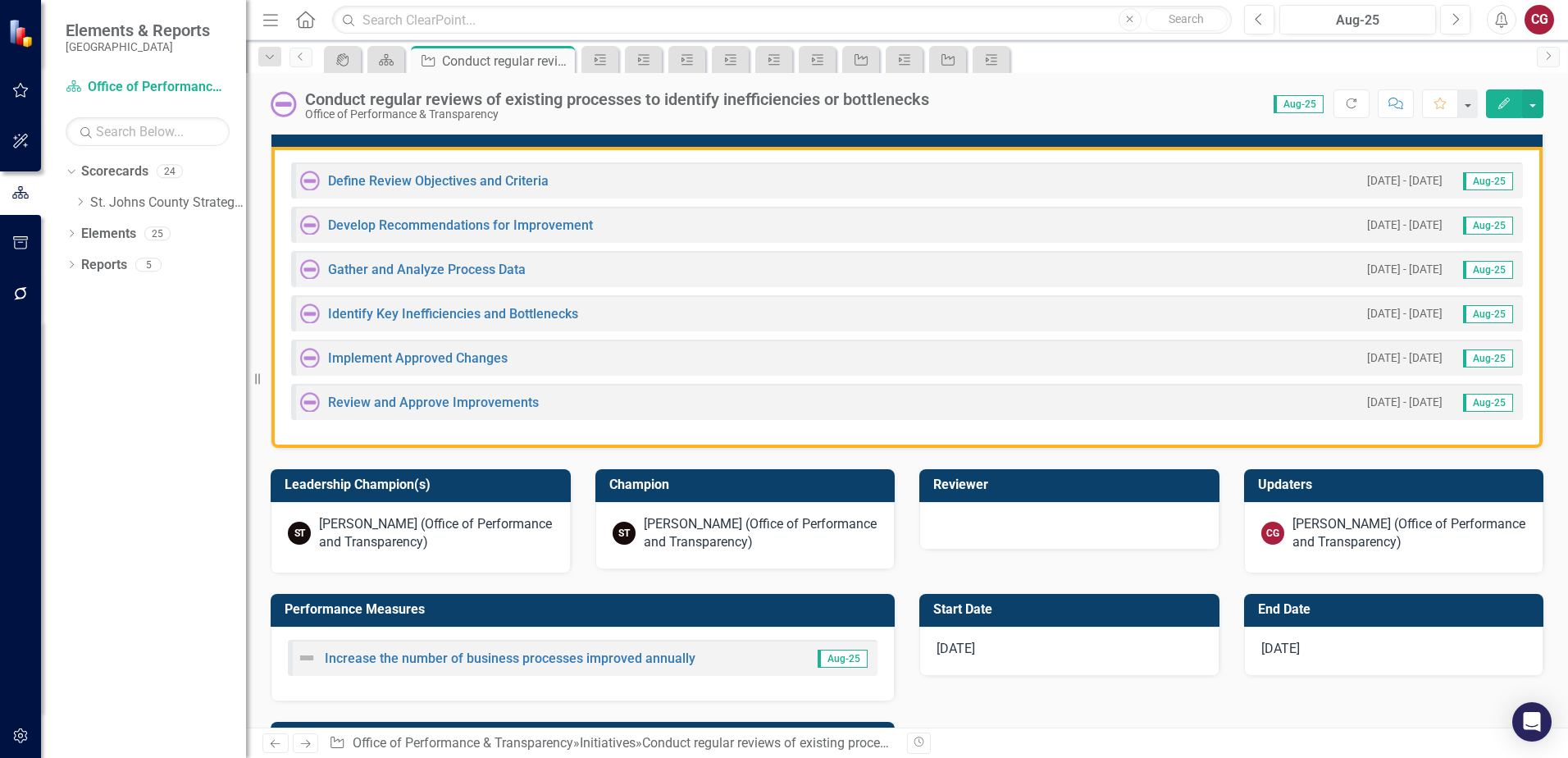
scroll to position [492, 0]
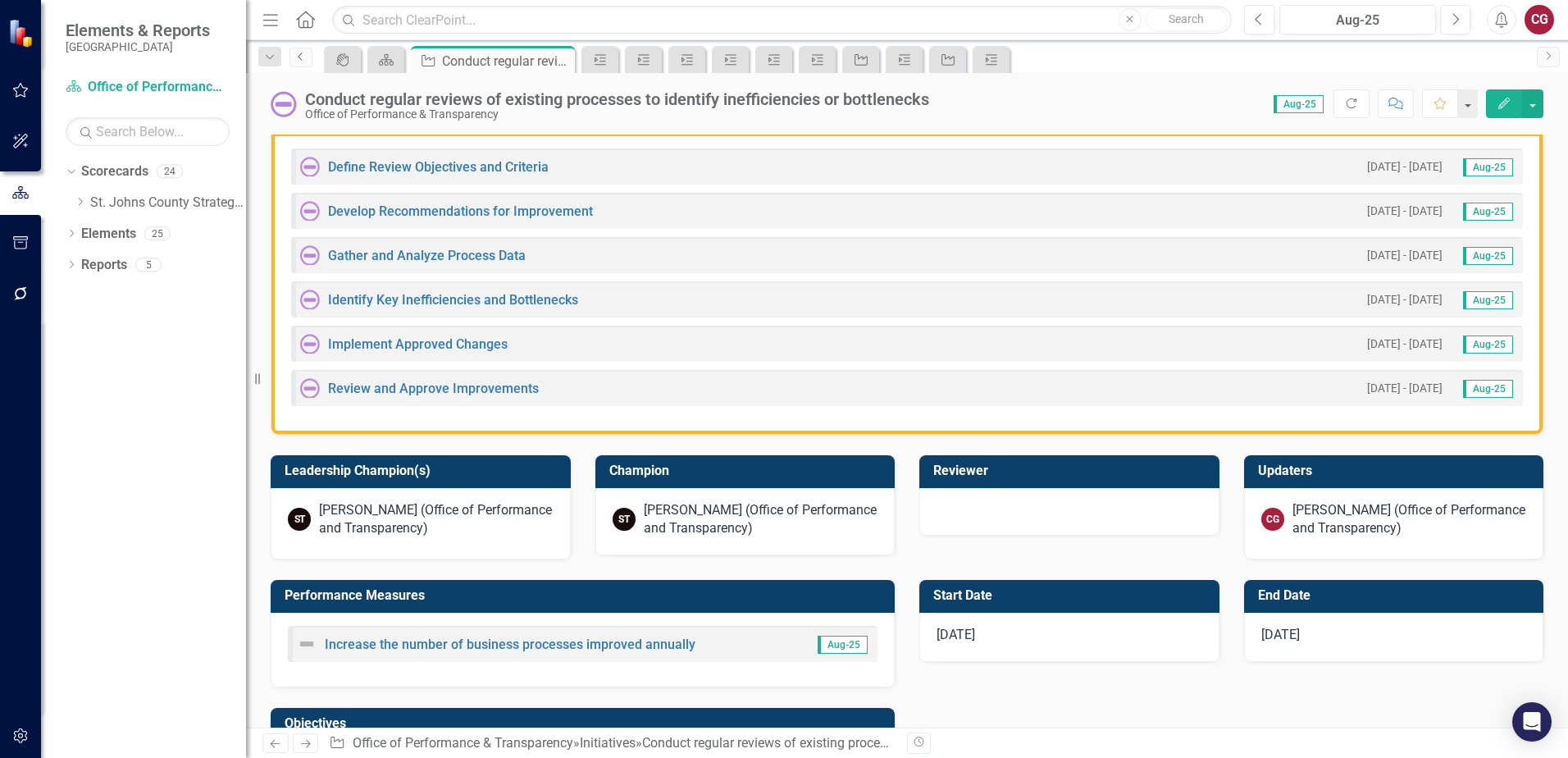
click at [299, 56] on icon "Previous" at bounding box center [301, 56] width 13 height 10
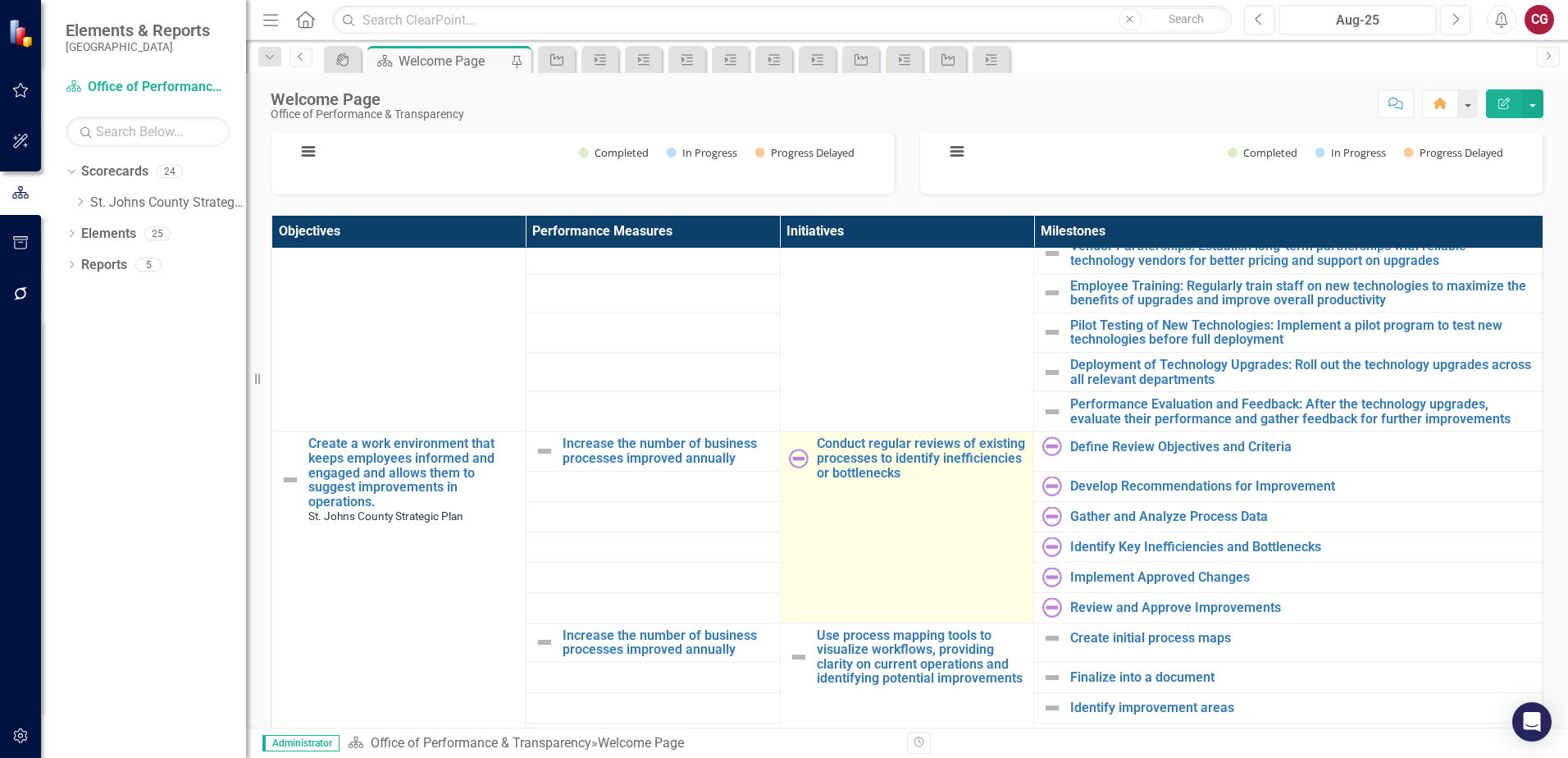
scroll to position [574, 0]
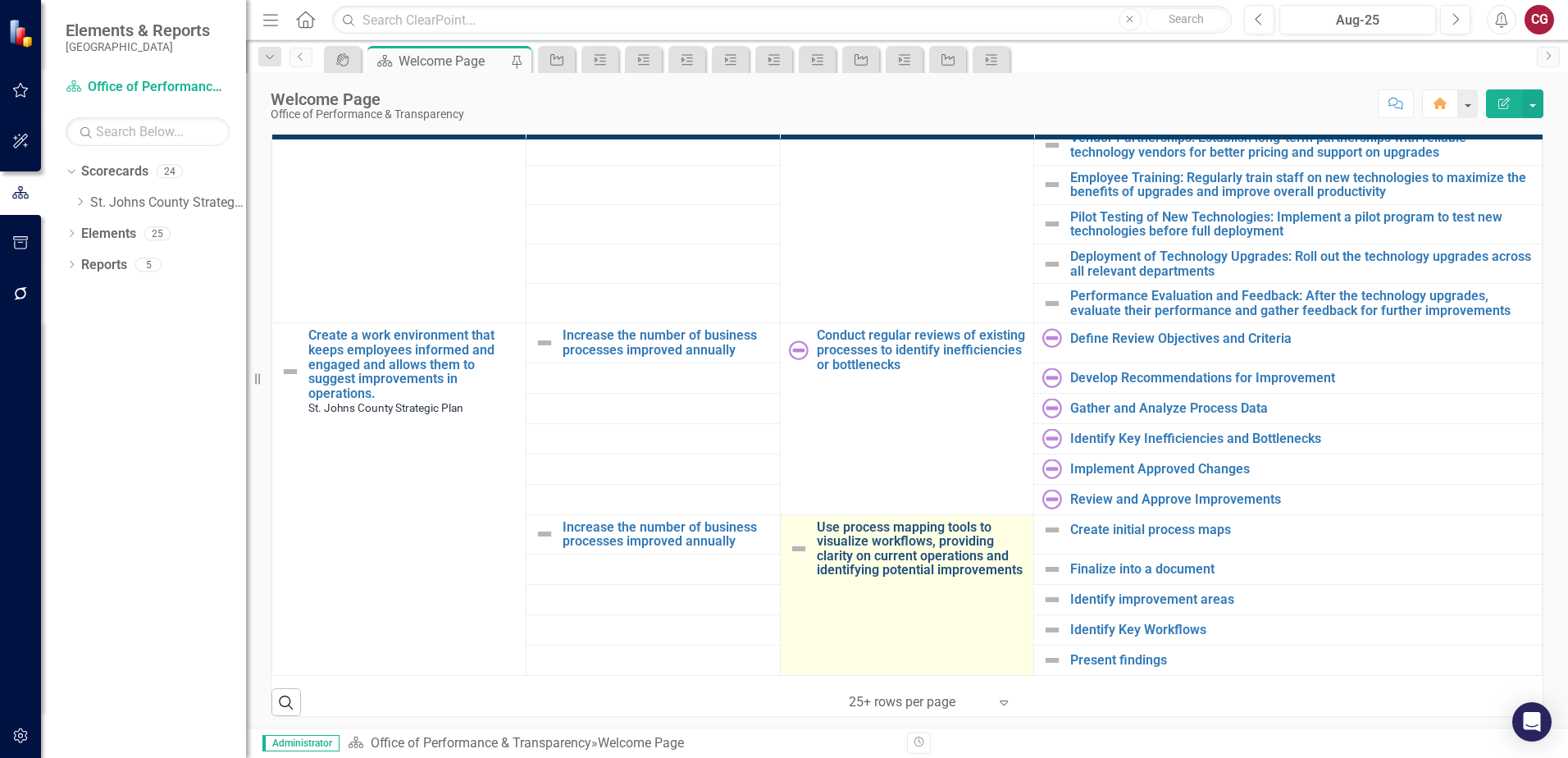
click at [868, 523] on link "Use process mapping tools to visualize workflows, providing clarity on current …" at bounding box center [921, 548] width 210 height 58
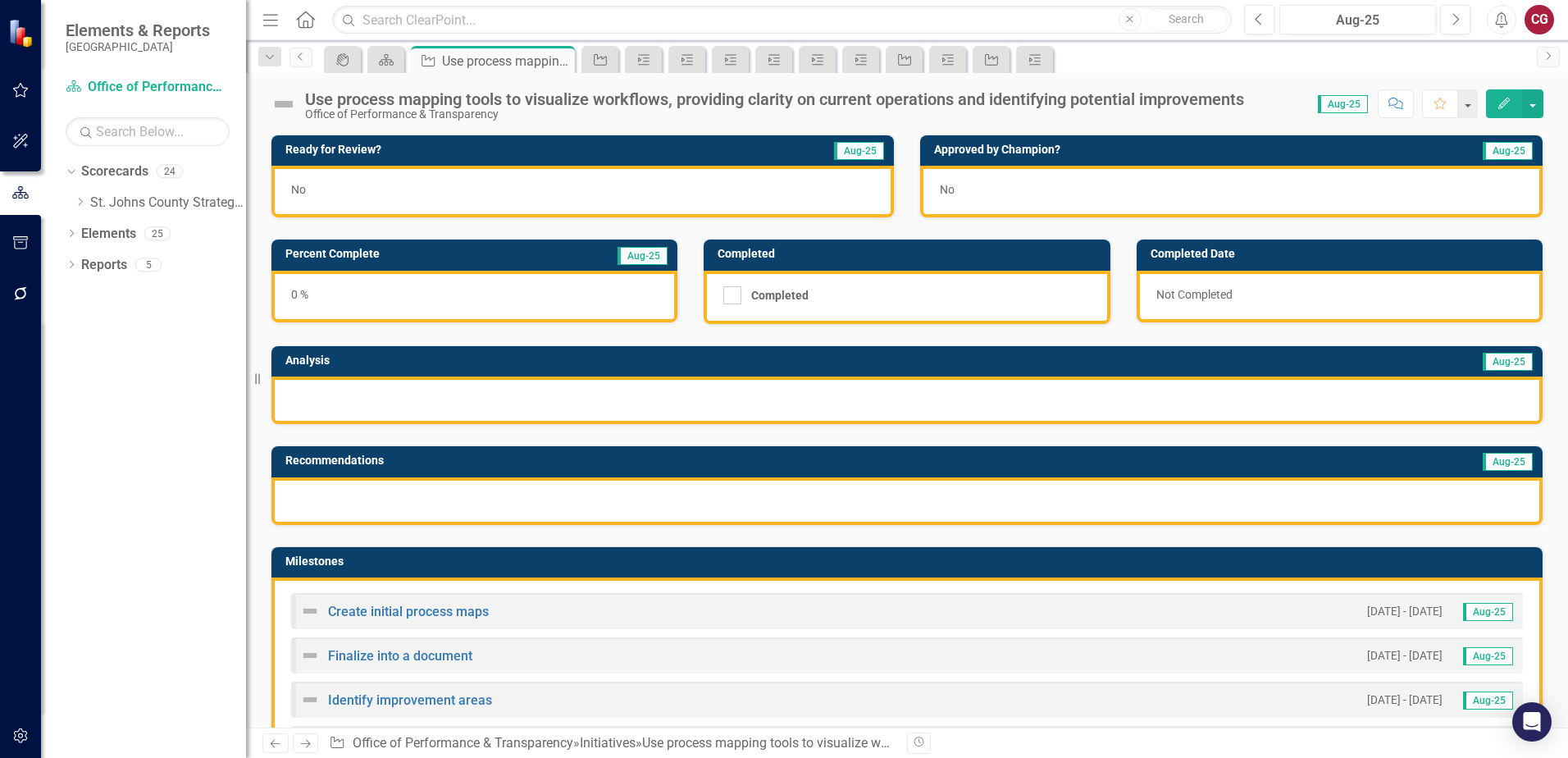
click at [279, 106] on img at bounding box center [284, 104] width 26 height 26
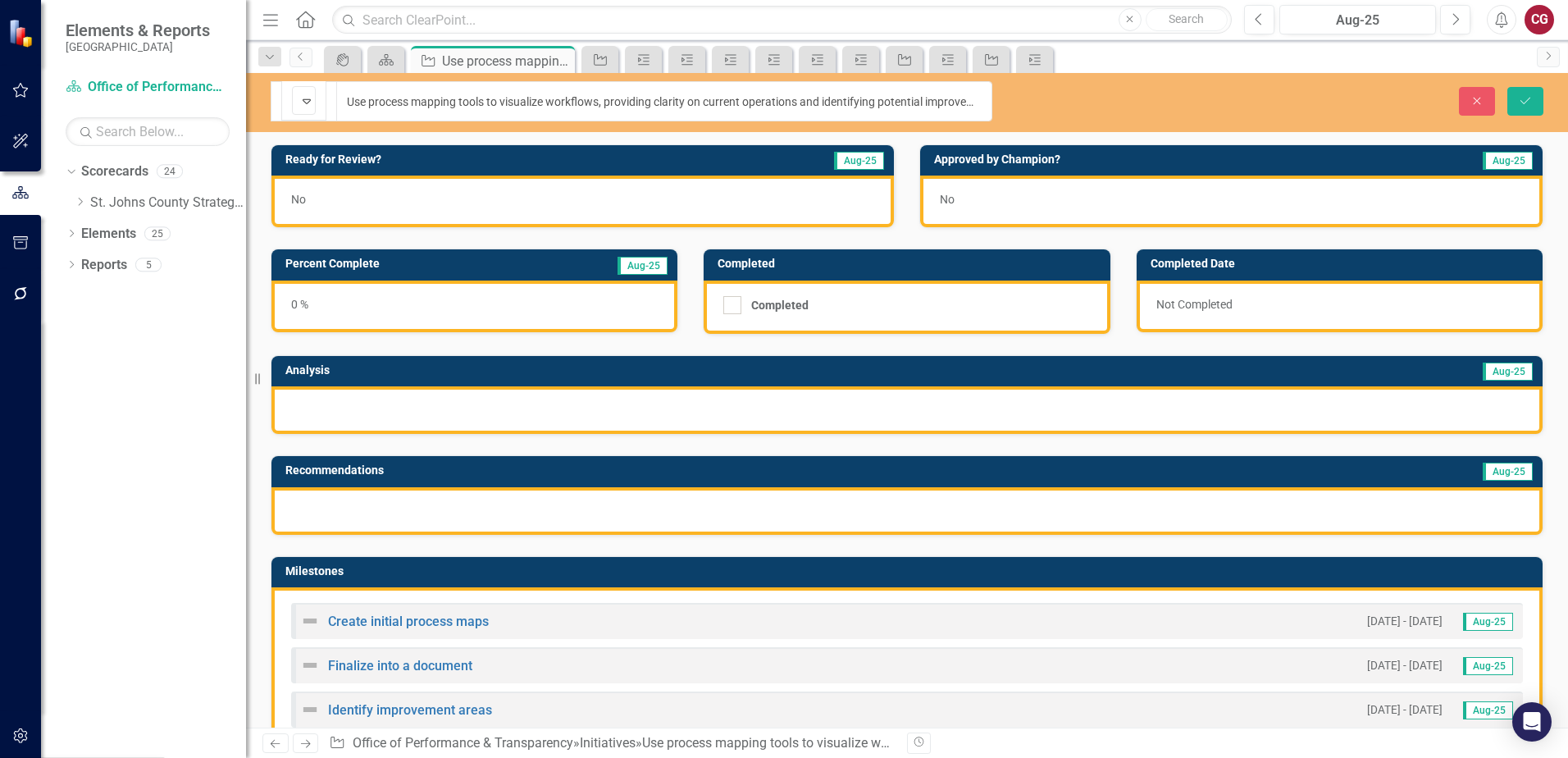
click at [297, 106] on img at bounding box center [306, 101] width 20 height 20
click at [1538, 94] on button "Save" at bounding box center [1525, 101] width 36 height 29
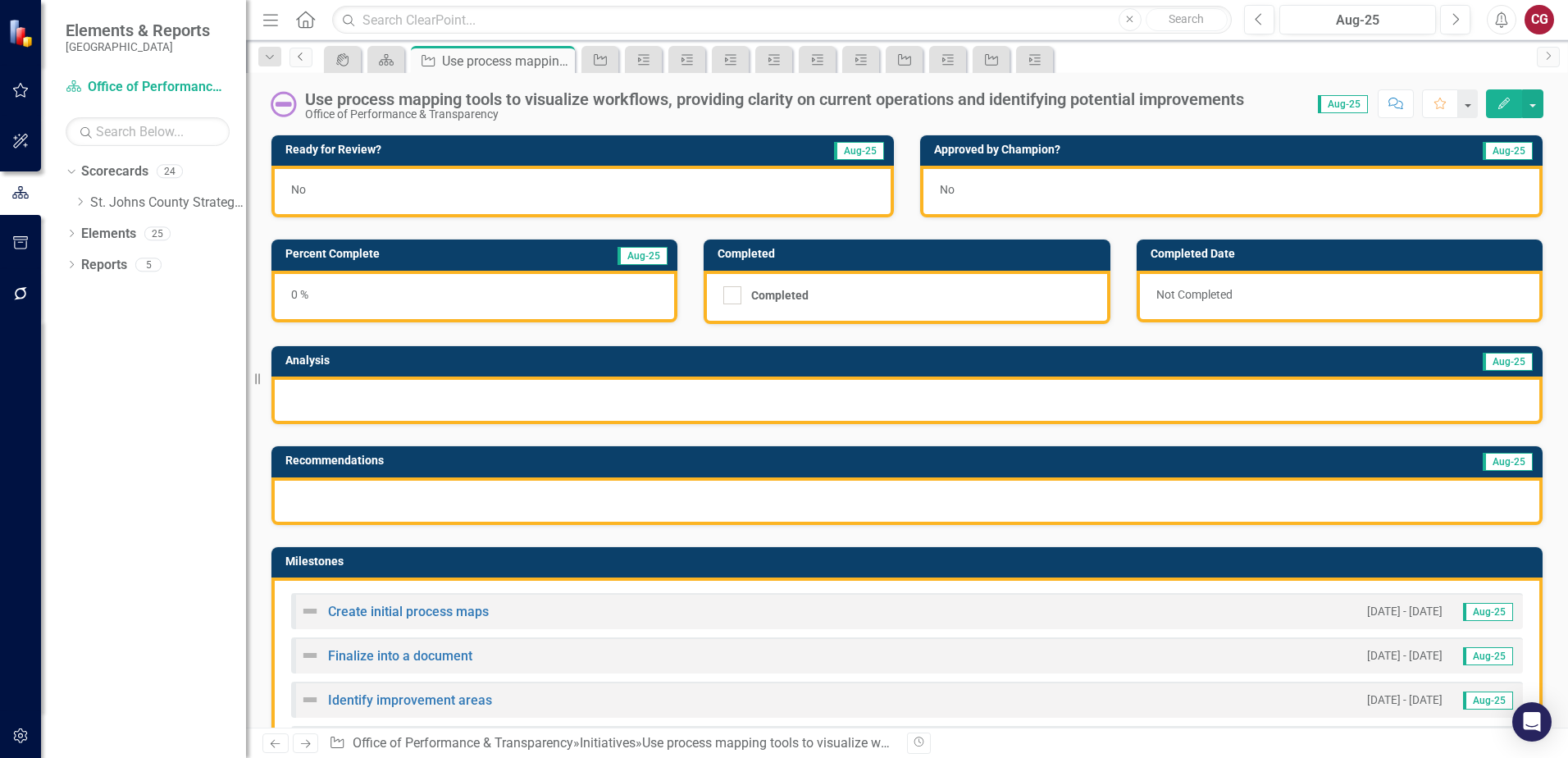
click at [299, 58] on icon at bounding box center [300, 56] width 4 height 8
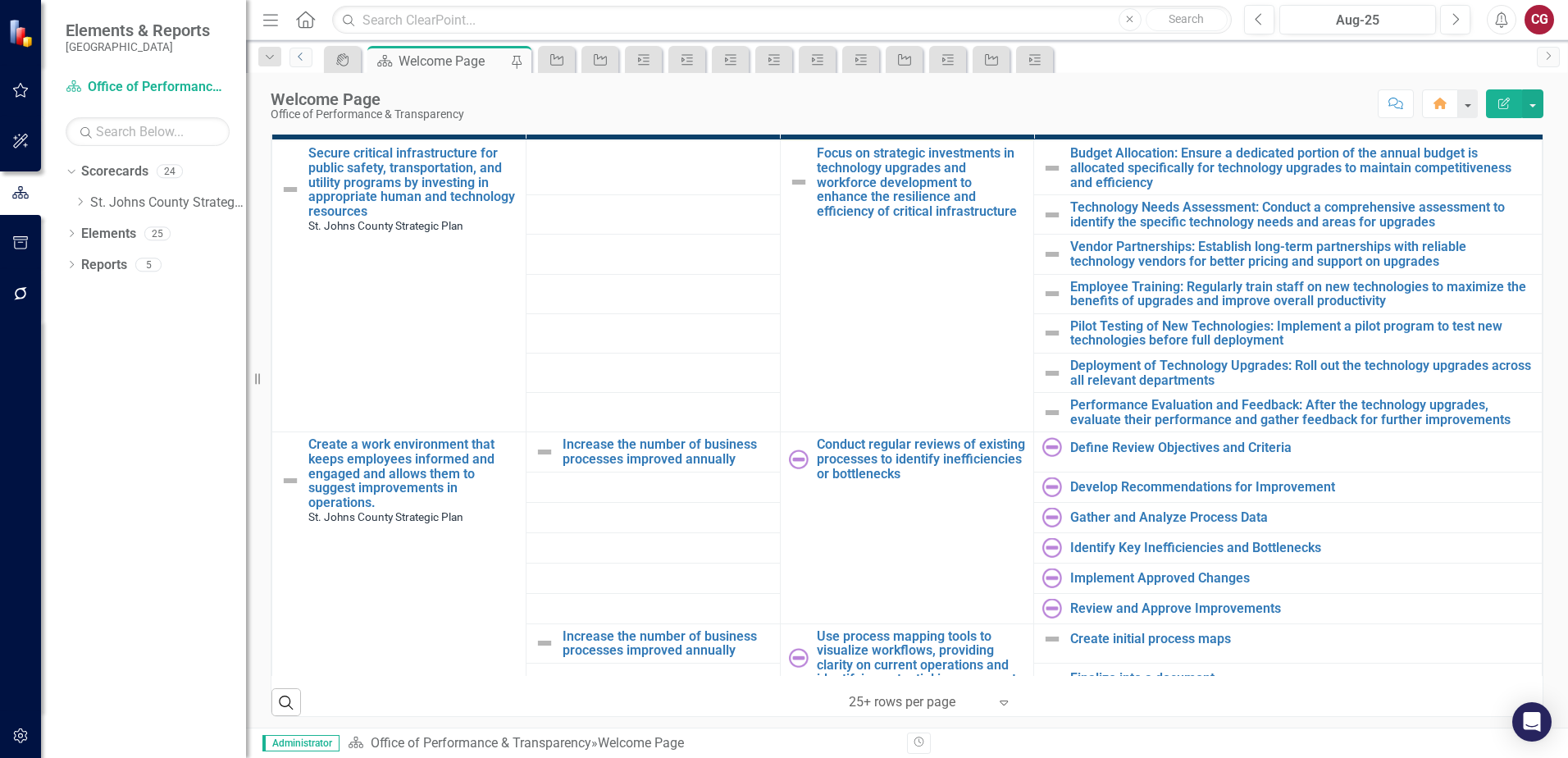
scroll to position [1558, 0]
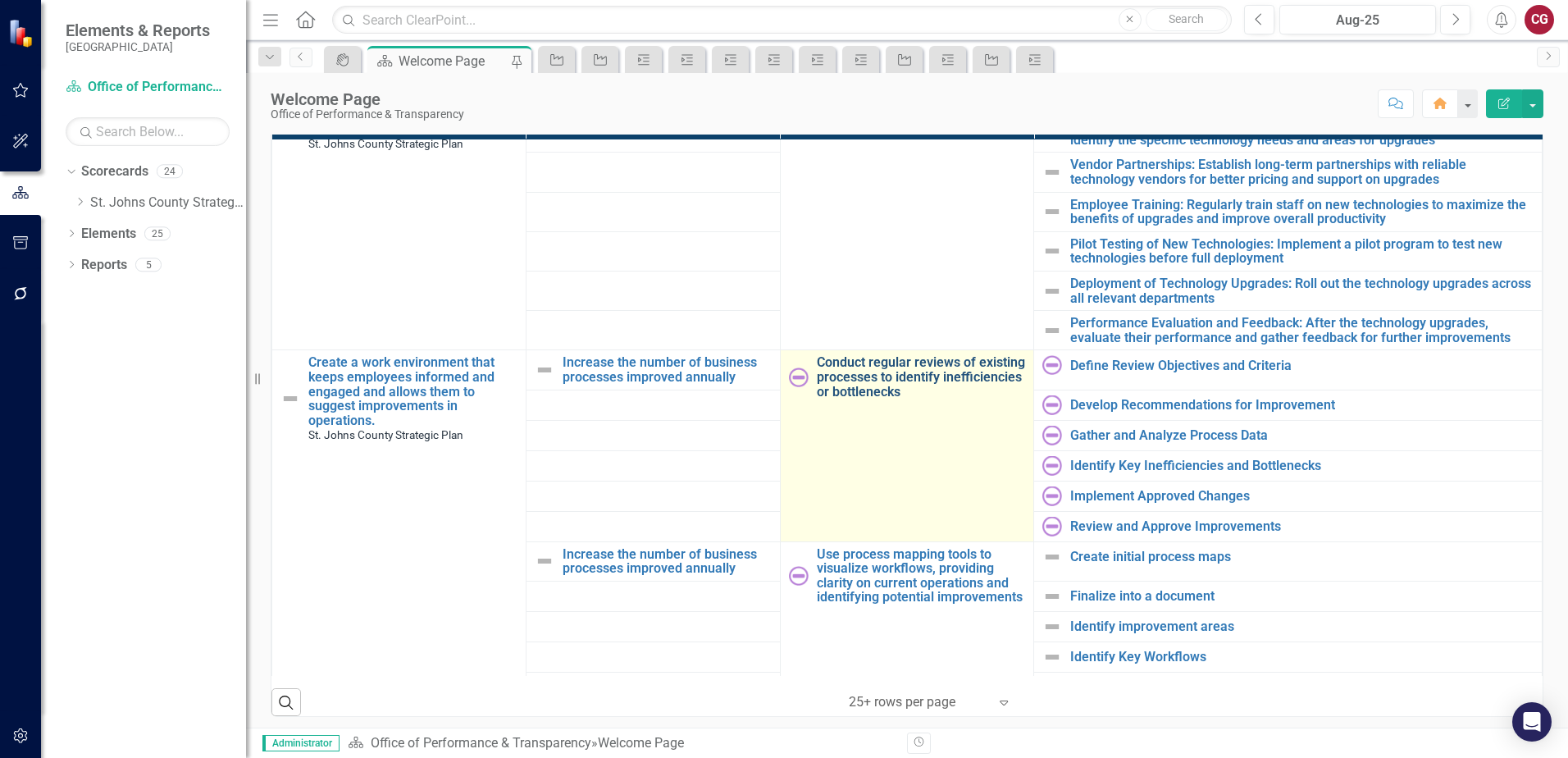
click at [885, 369] on link "Conduct regular reviews of existing processes to identify inefficiencies or bot…" at bounding box center [921, 376] width 210 height 44
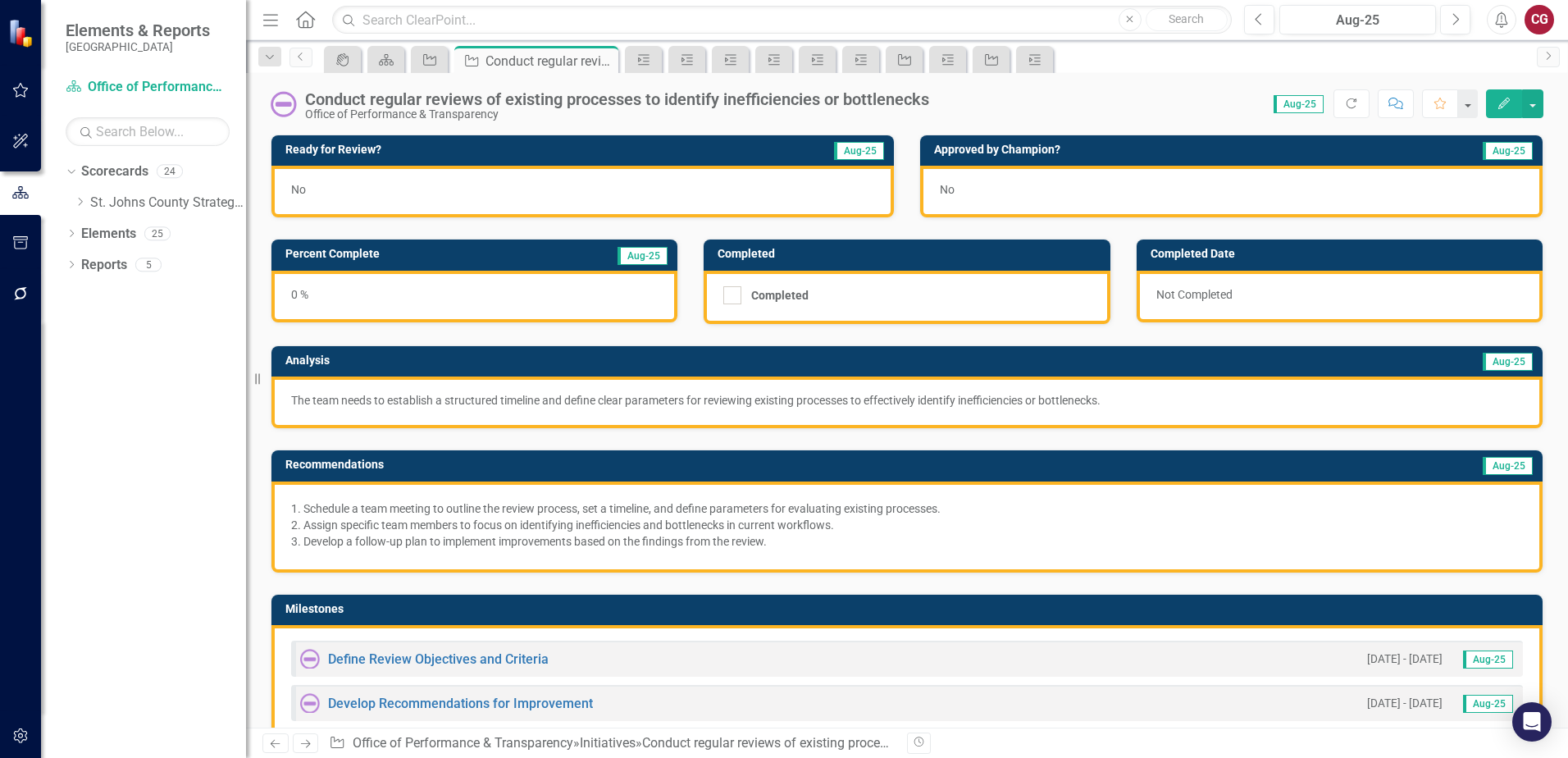
click at [489, 183] on div "No" at bounding box center [582, 191] width 622 height 51
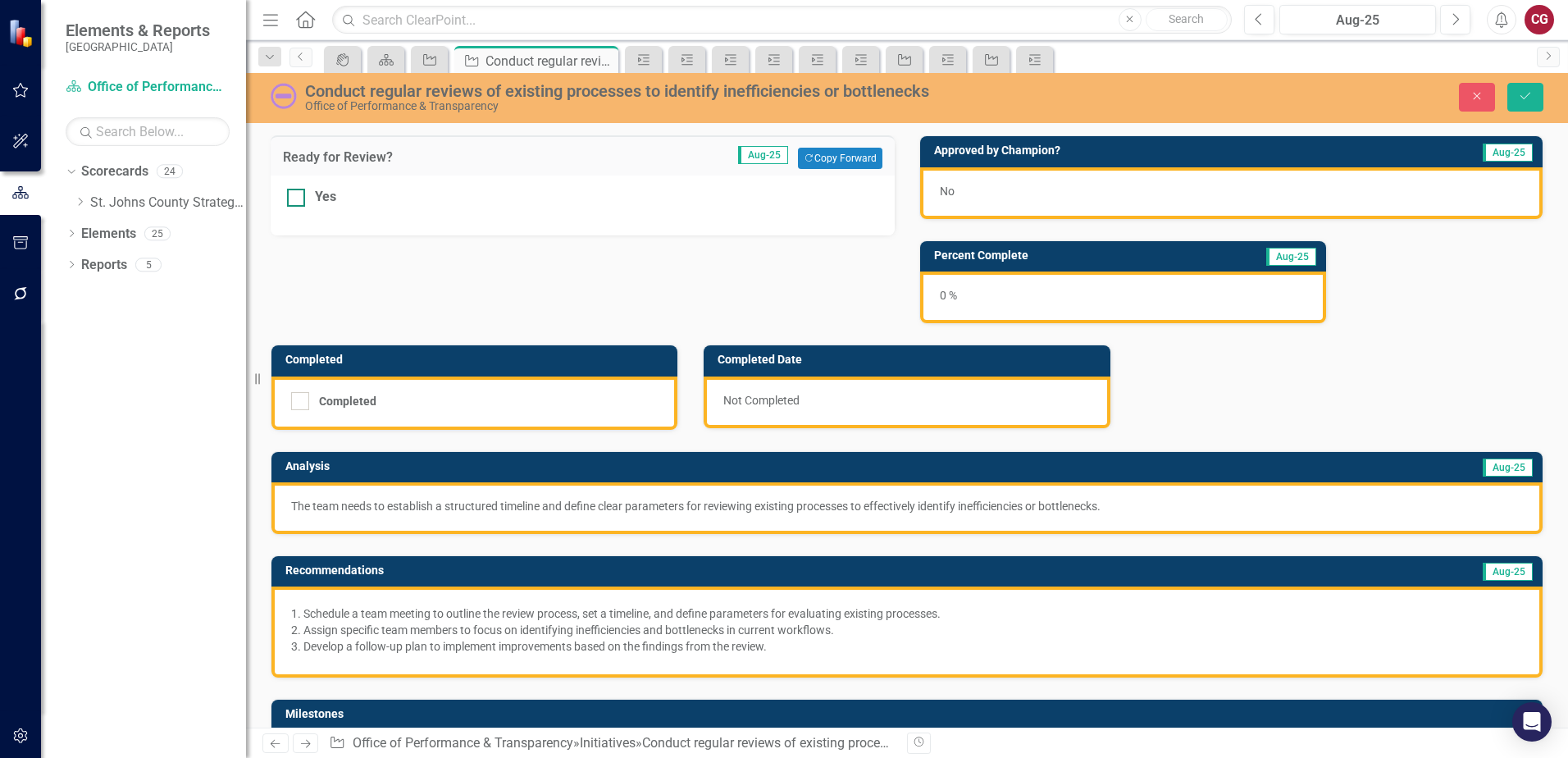
click at [297, 202] on div at bounding box center [295, 197] width 18 height 18
click at [297, 199] on input "Yes" at bounding box center [291, 194] width 10 height 10
checkbox input "true"
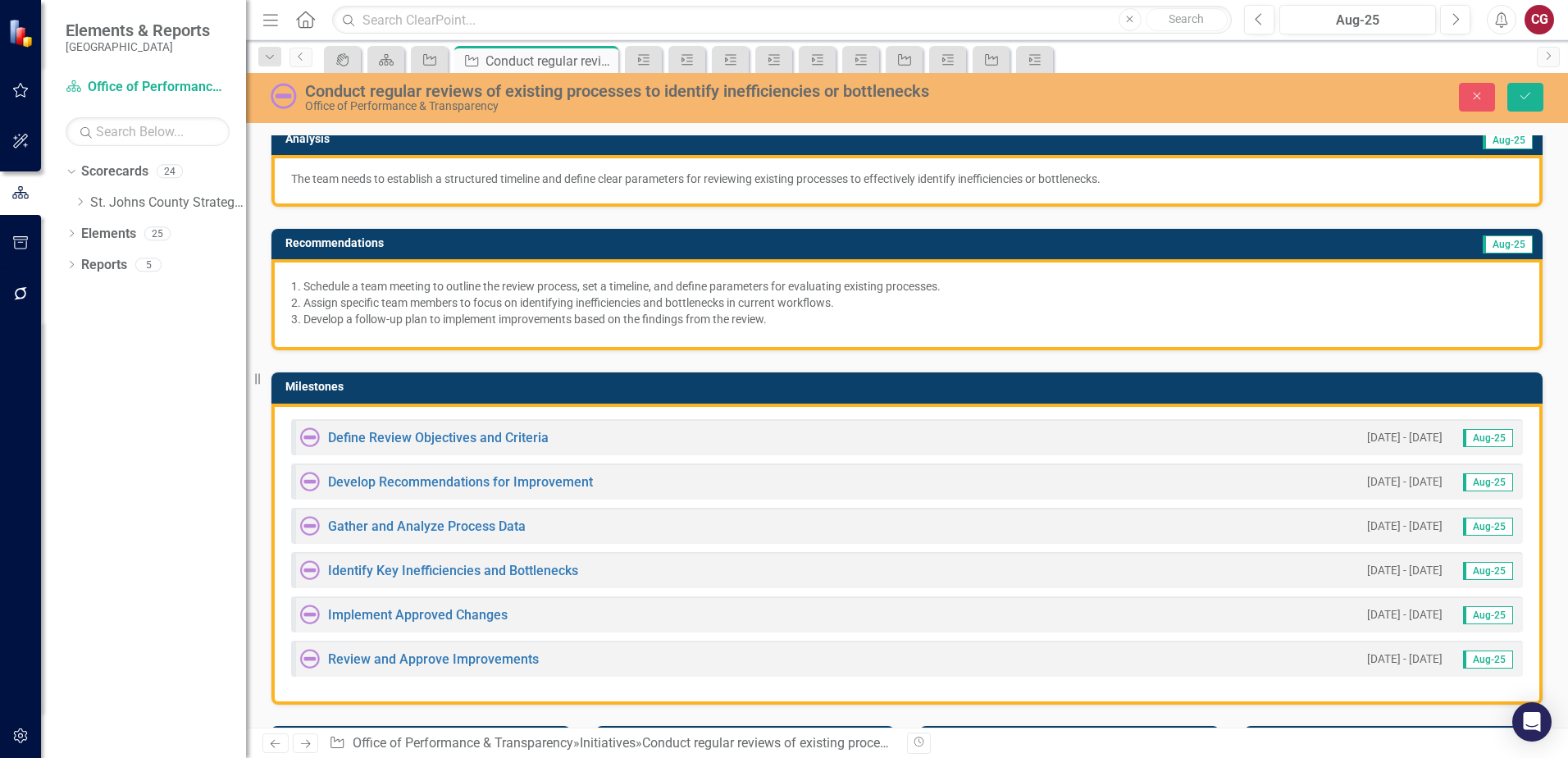
scroll to position [328, 0]
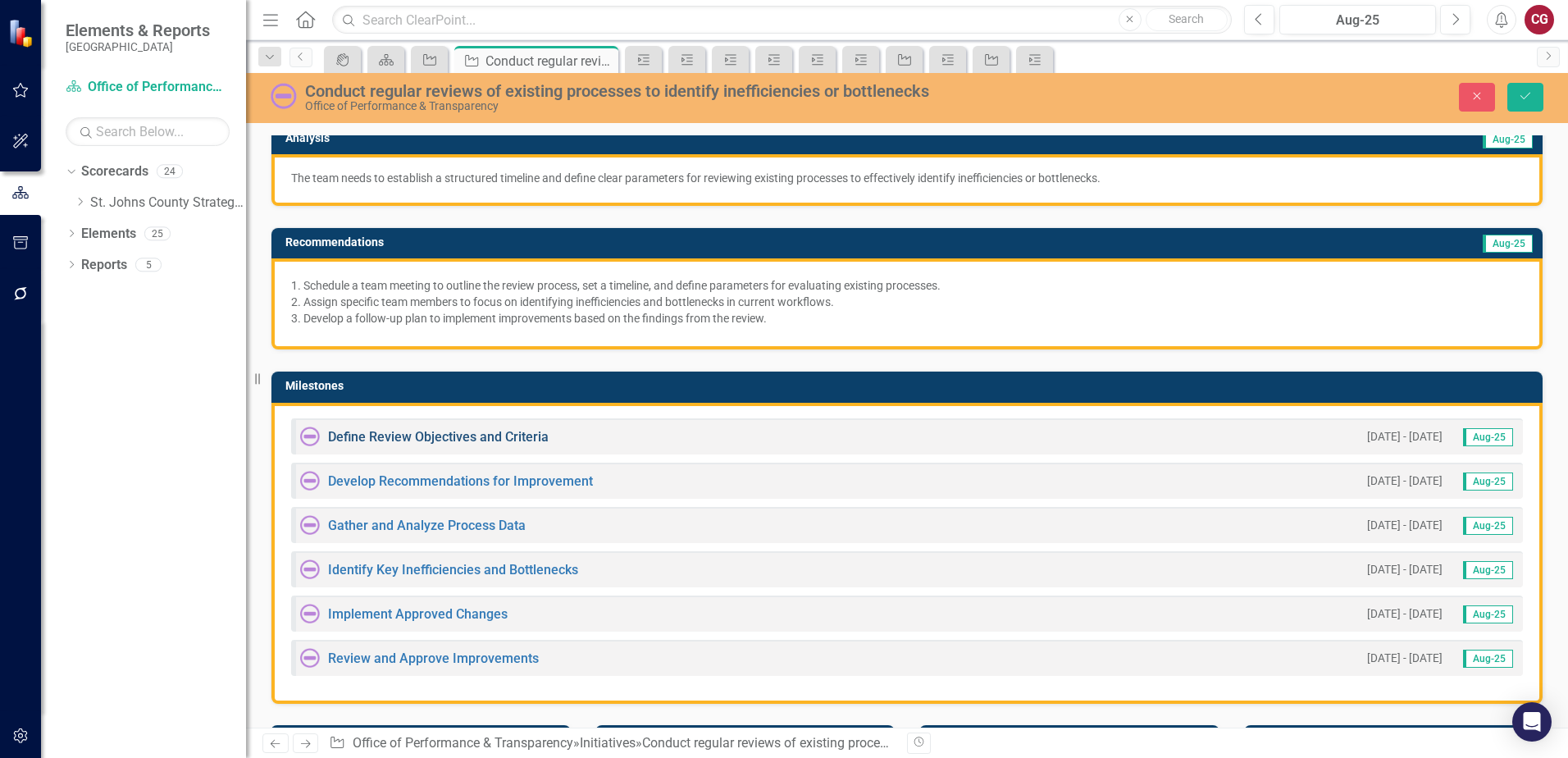
click at [525, 438] on link "Define Review Objectives and Criteria" at bounding box center [438, 437] width 221 height 16
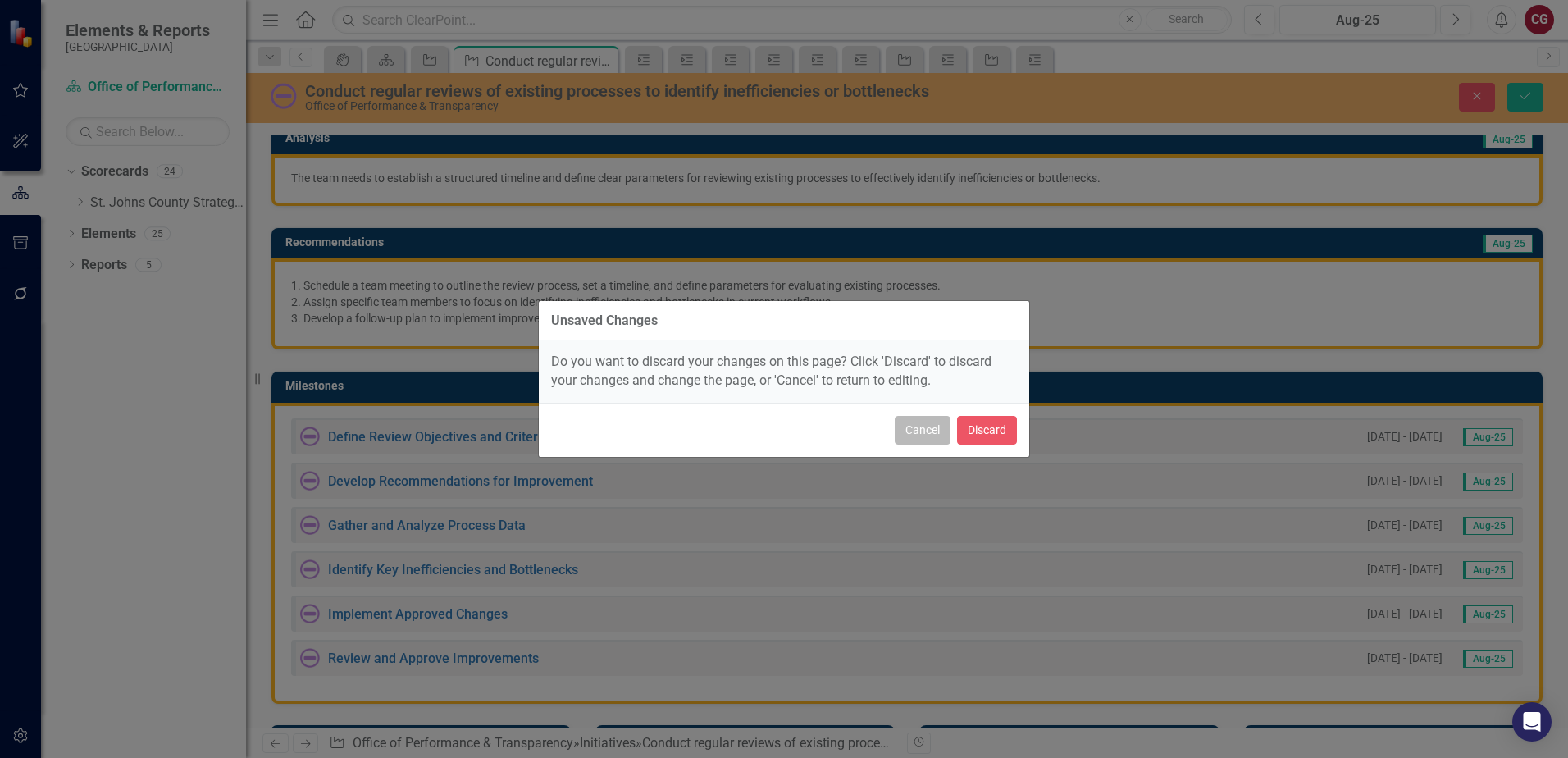
click at [927, 426] on button "Cancel" at bounding box center [923, 429] width 56 height 29
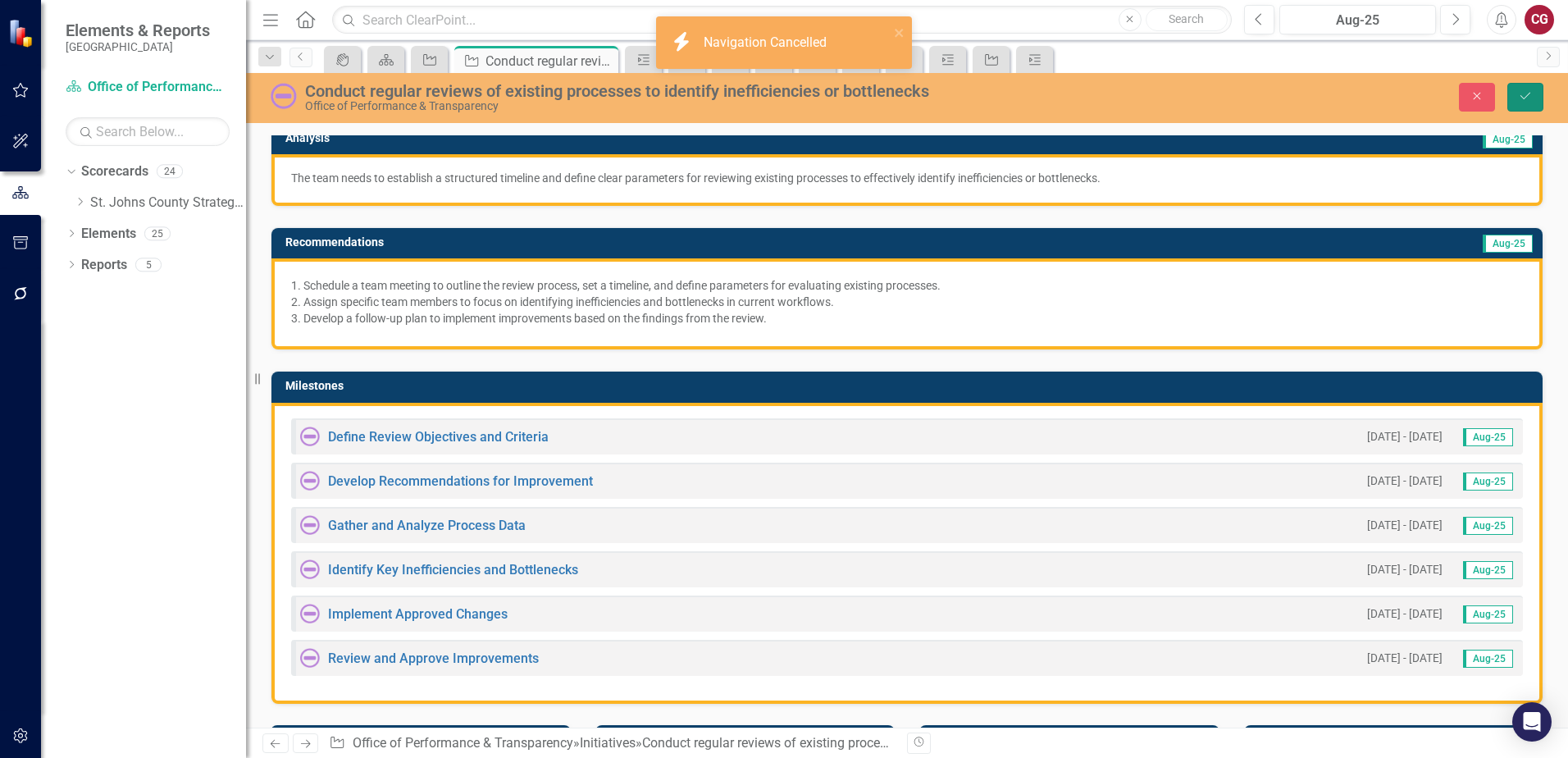
click at [1536, 100] on button "Save" at bounding box center [1525, 97] width 36 height 29
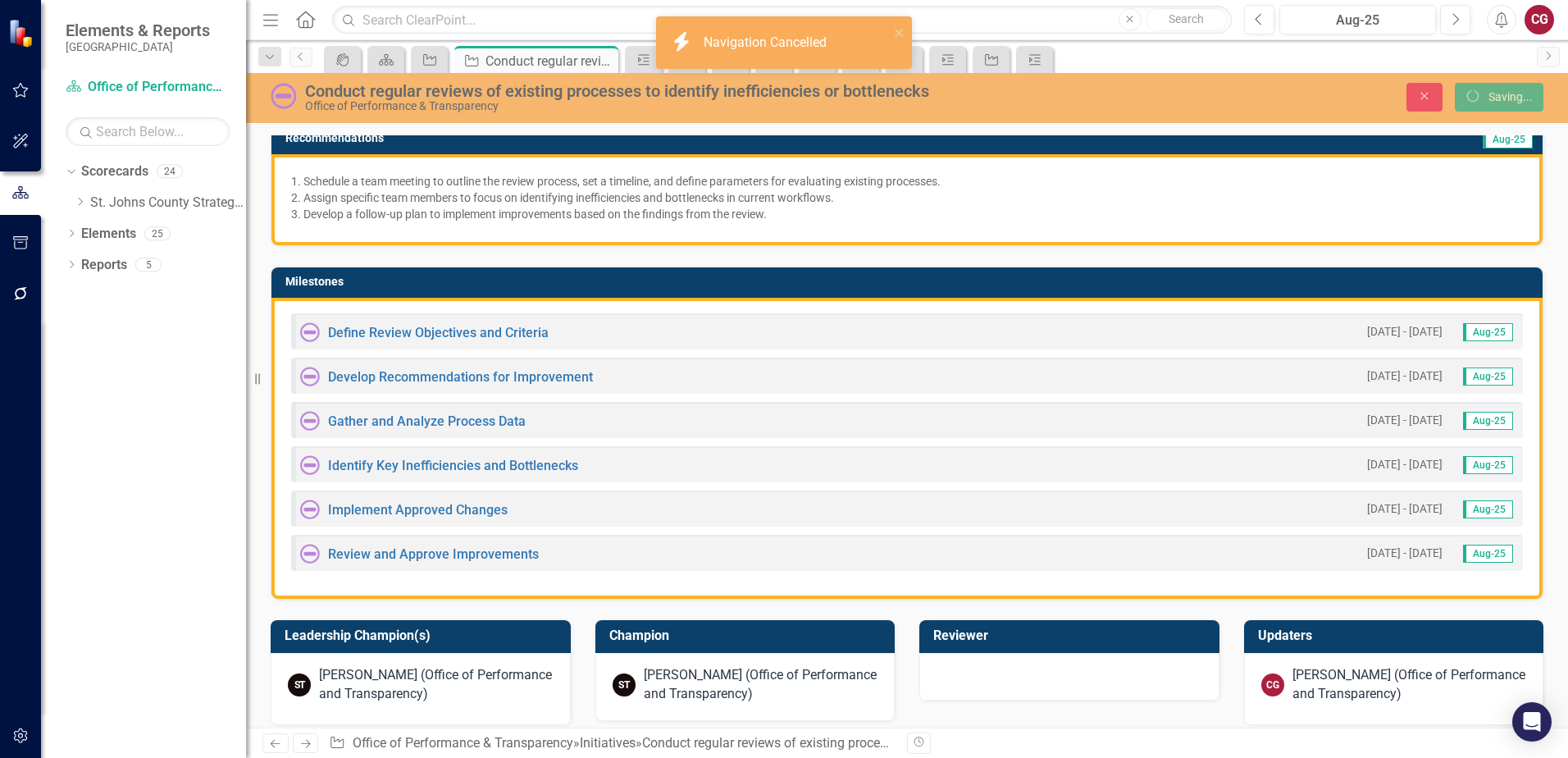
scroll to position [223, 0]
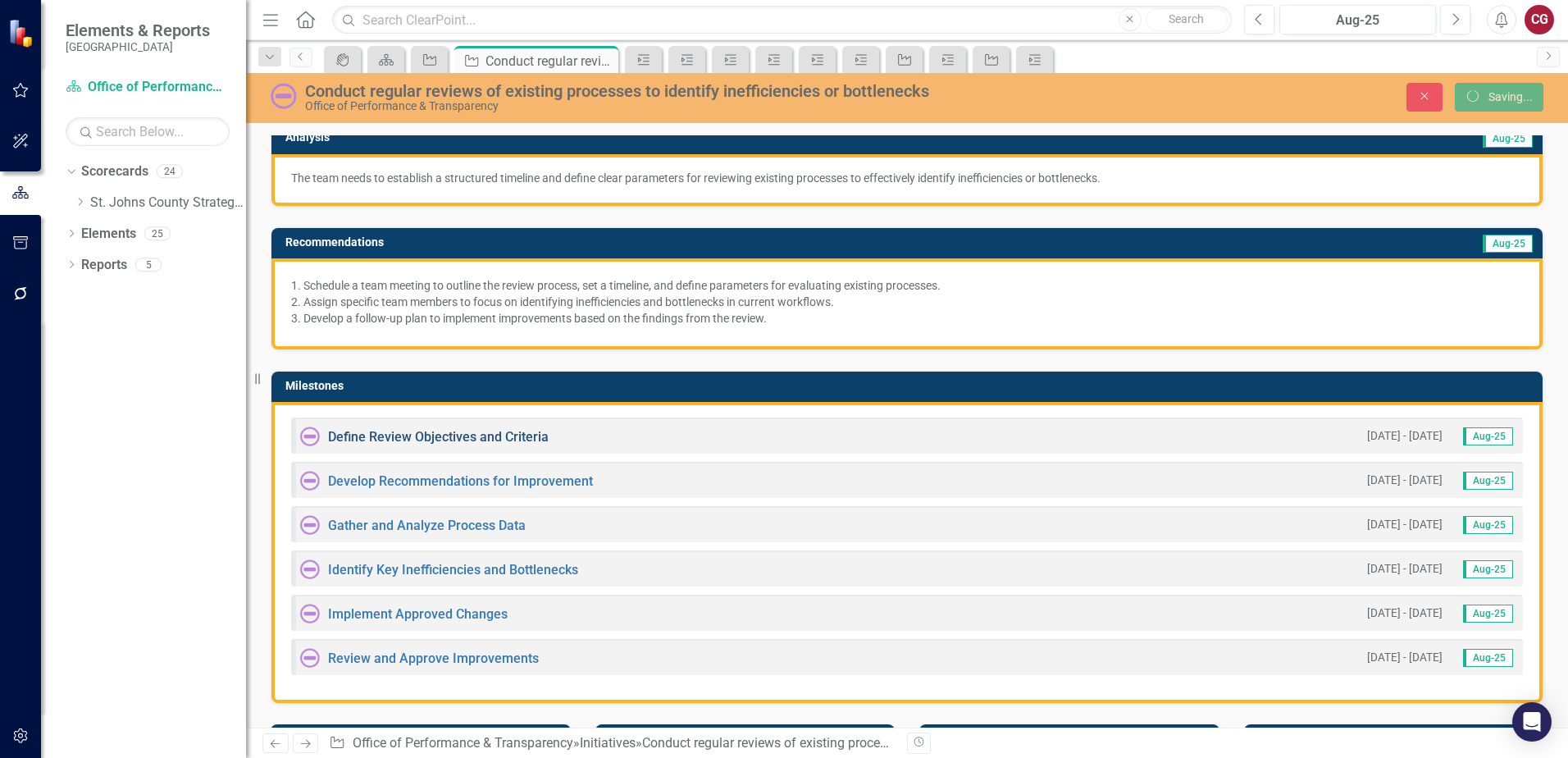
click at [421, 437] on link "Define Review Objectives and Criteria" at bounding box center [438, 437] width 221 height 16
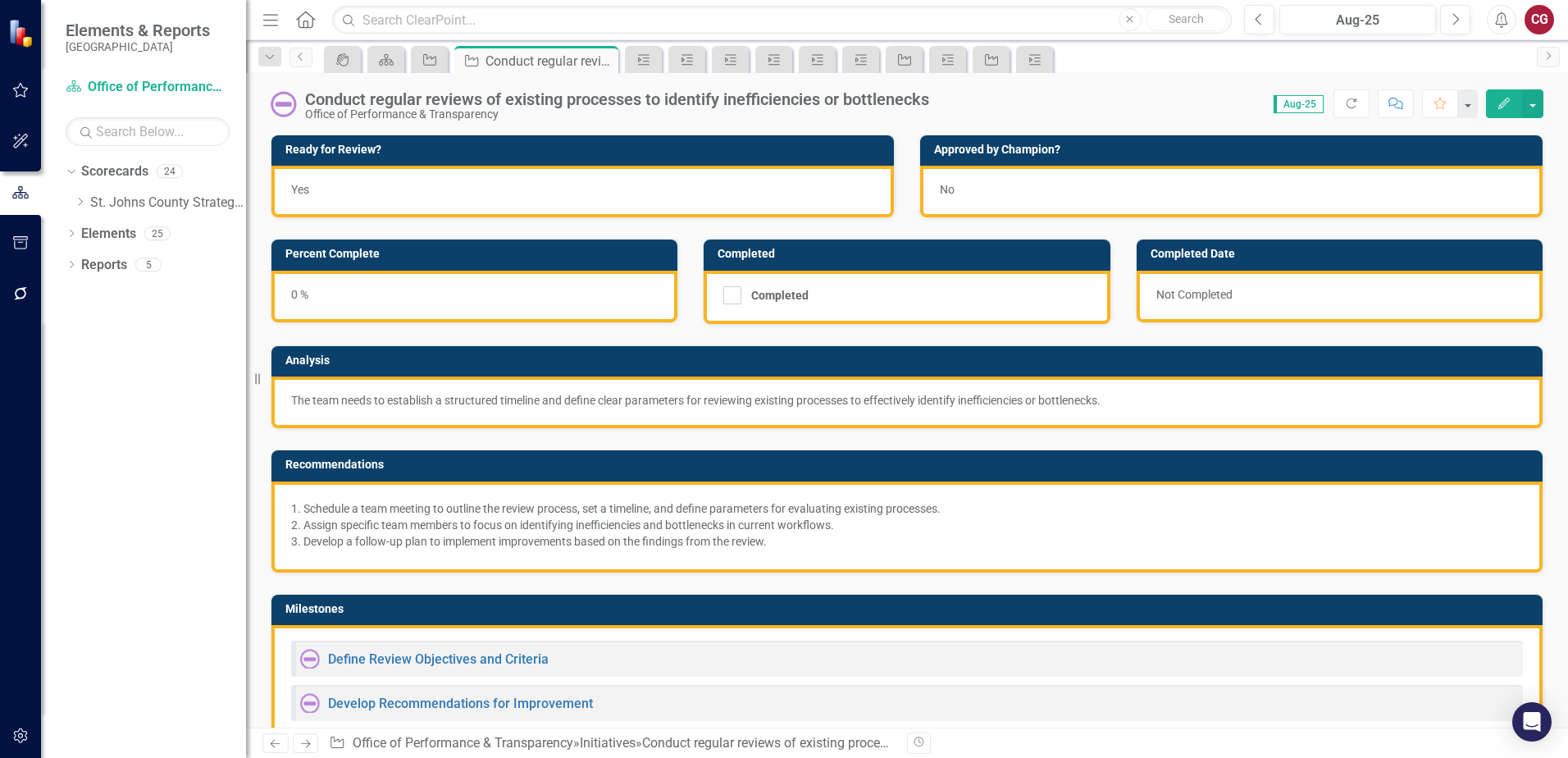
click at [909, 437] on div "Recommendations Schedule a team meeting to outline the review process, set a ti…" at bounding box center [906, 501] width 1297 height 143
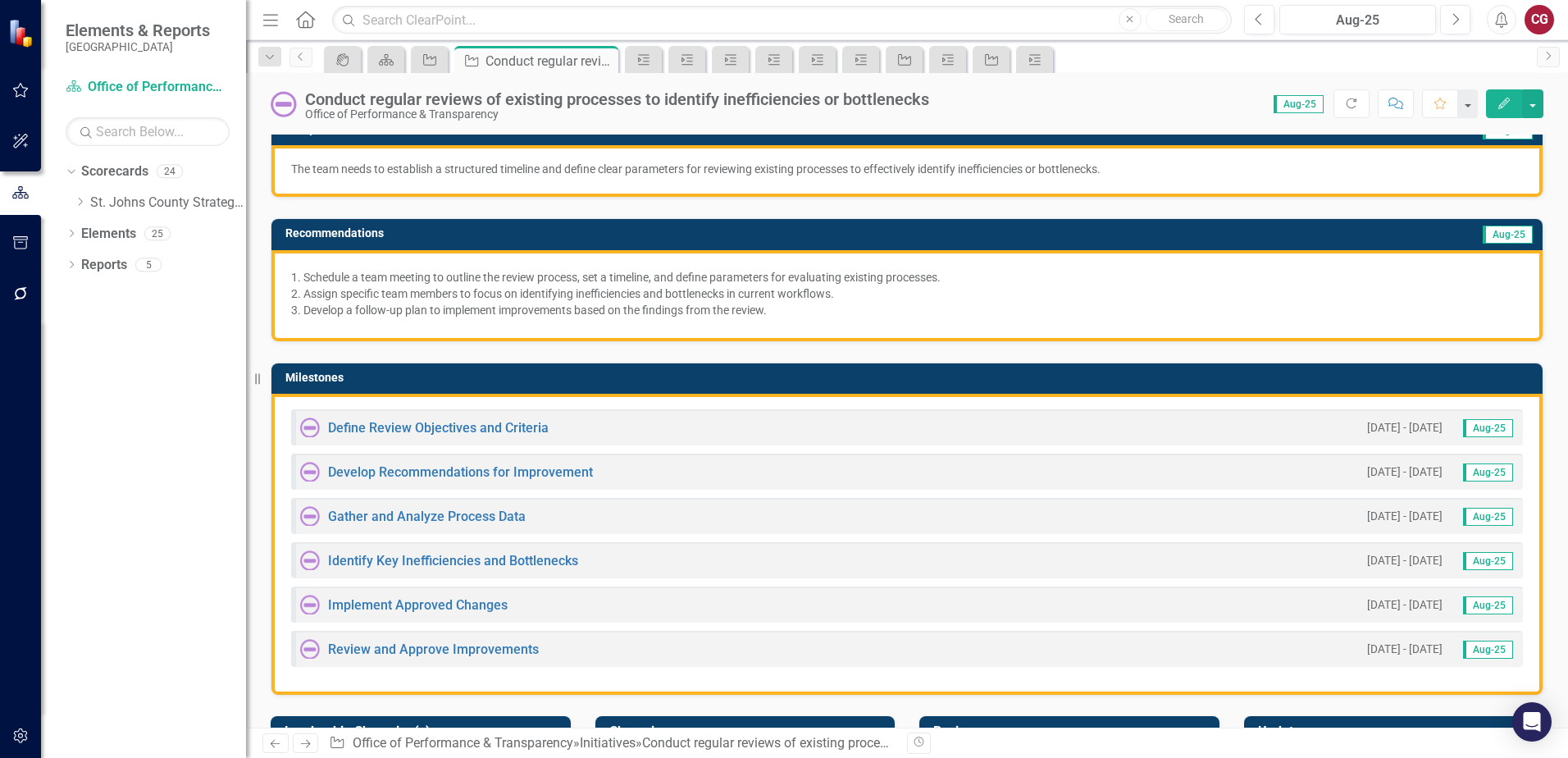
scroll to position [246, 0]
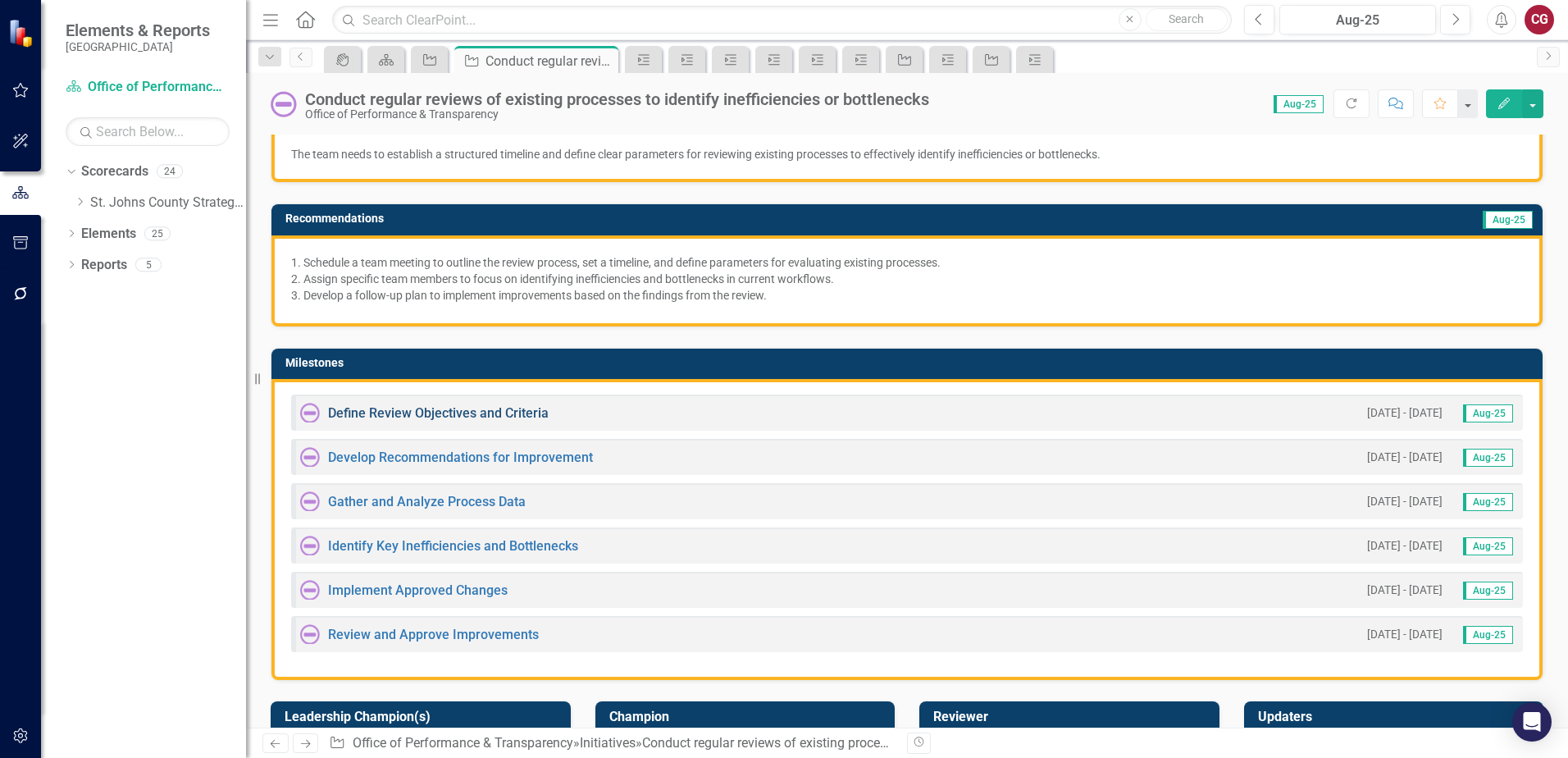
click at [460, 414] on link "Define Review Objectives and Criteria" at bounding box center [438, 413] width 221 height 16
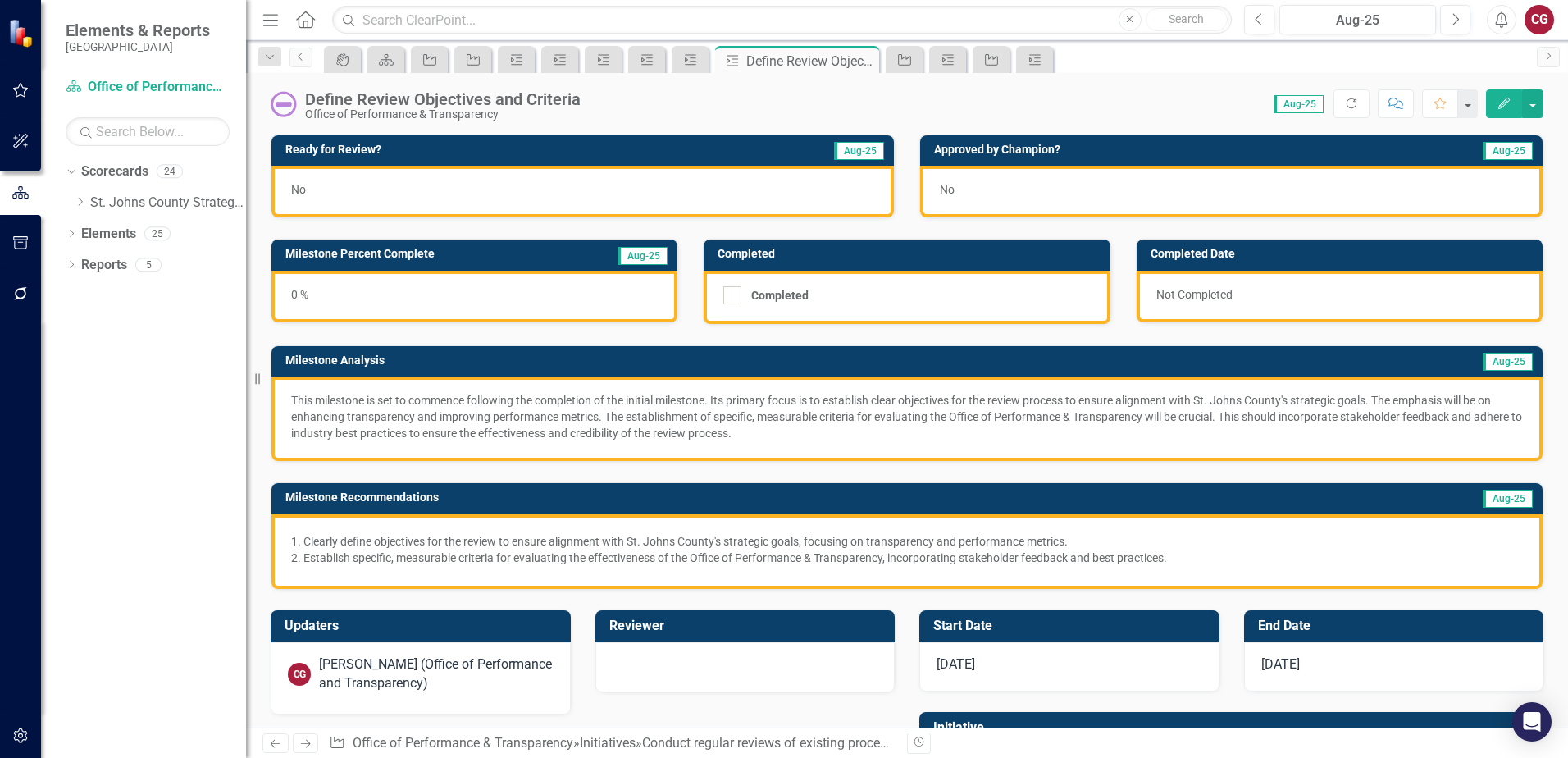
click at [466, 192] on div "No" at bounding box center [582, 191] width 622 height 51
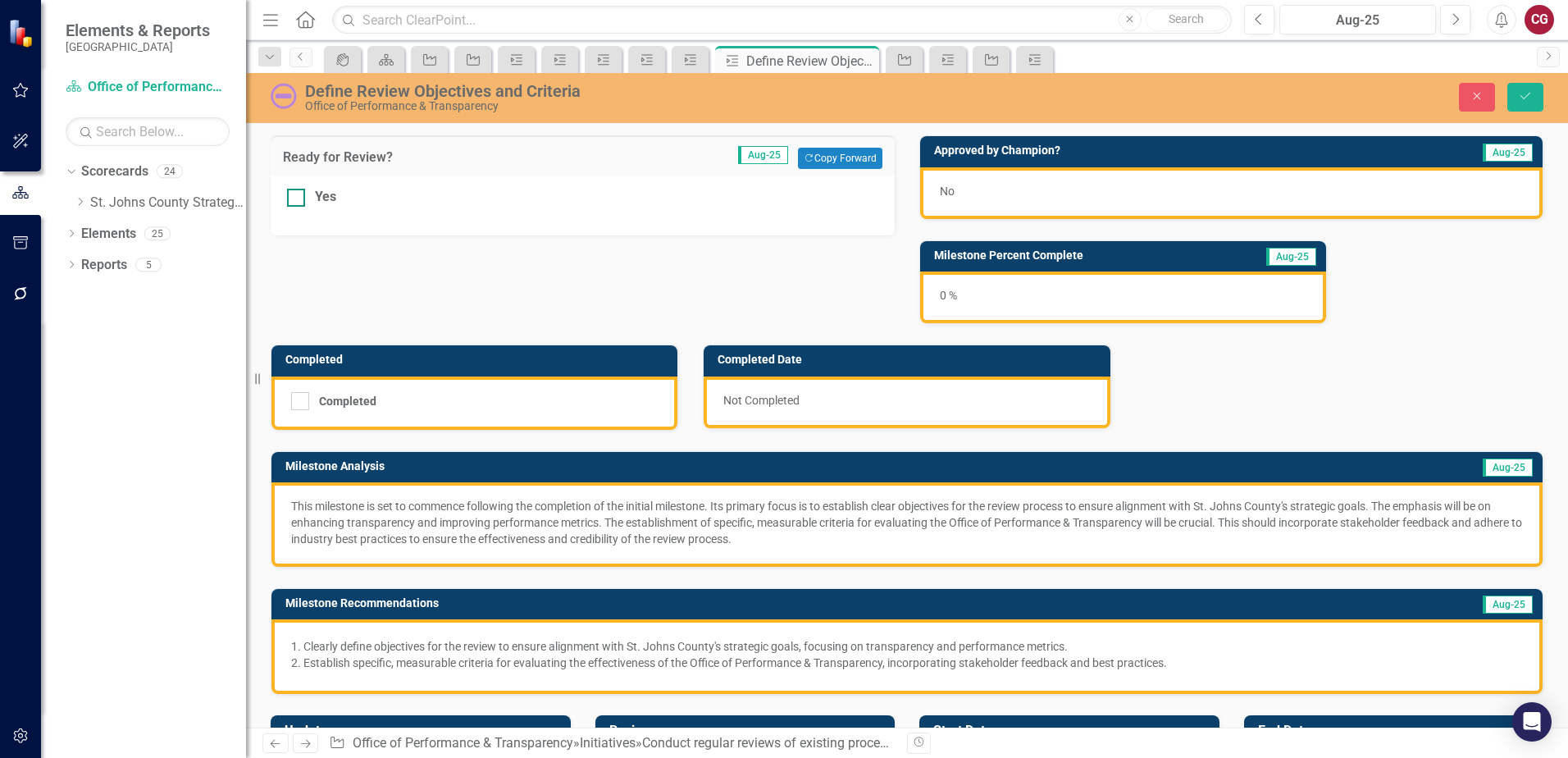
click at [314, 201] on div "Yes" at bounding box center [582, 197] width 591 height 19
click at [298, 199] on input "Yes" at bounding box center [291, 194] width 10 height 10
checkbox input "true"
click at [1528, 99] on icon "Save" at bounding box center [1525, 96] width 15 height 11
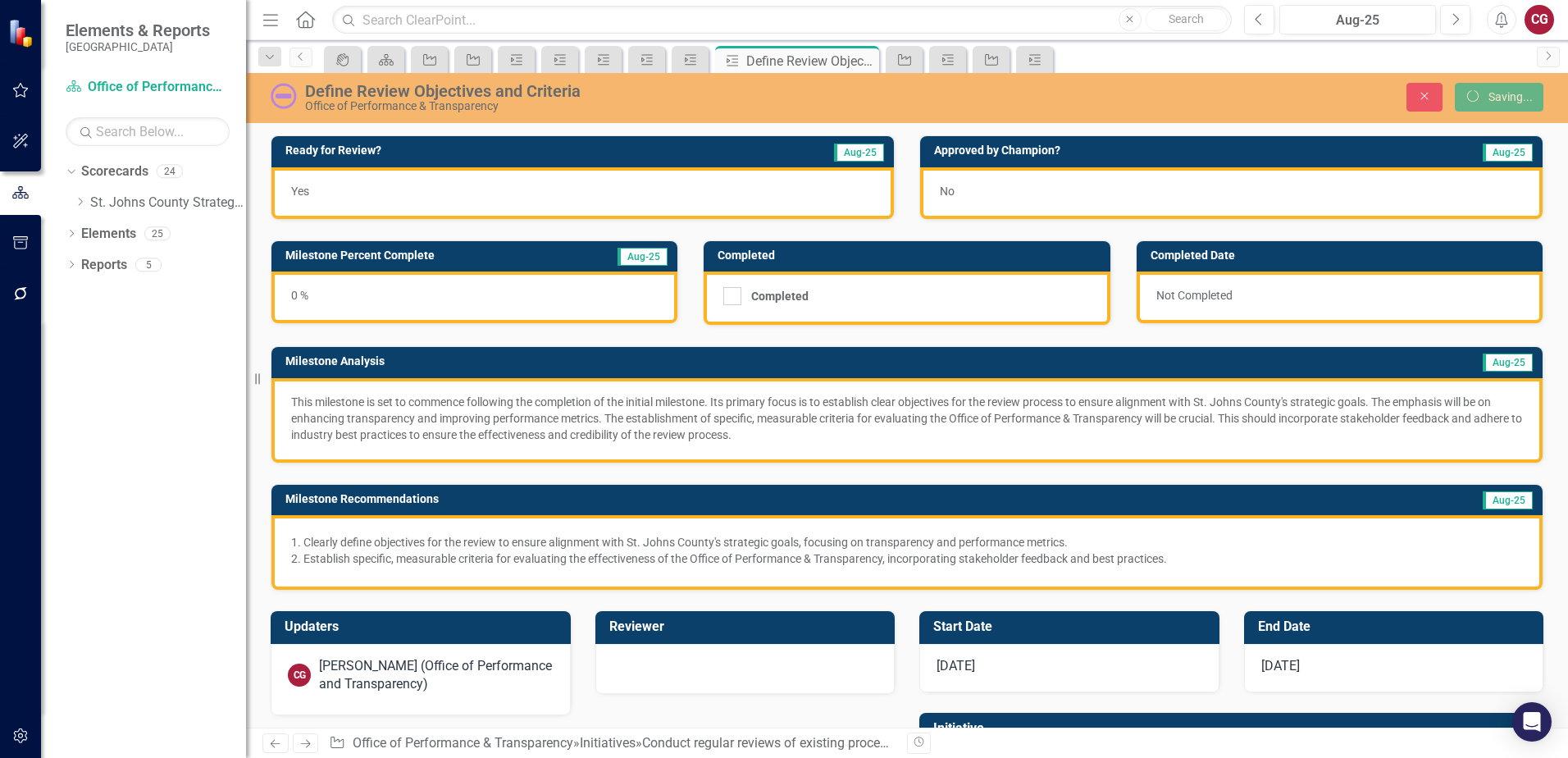
scroll to position [109, 0]
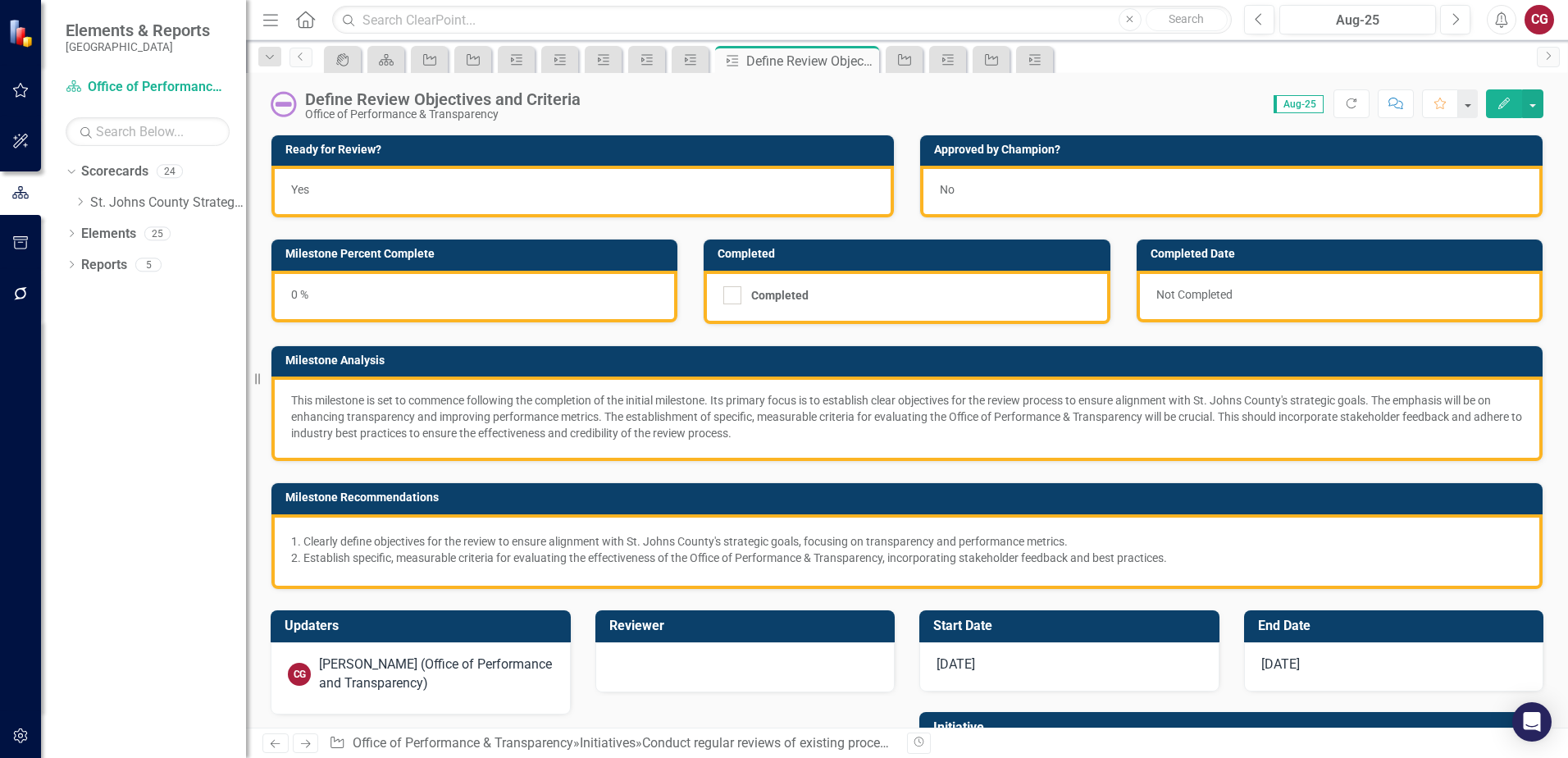
click at [1079, 656] on div "[DATE]" at bounding box center [1069, 667] width 300 height 49
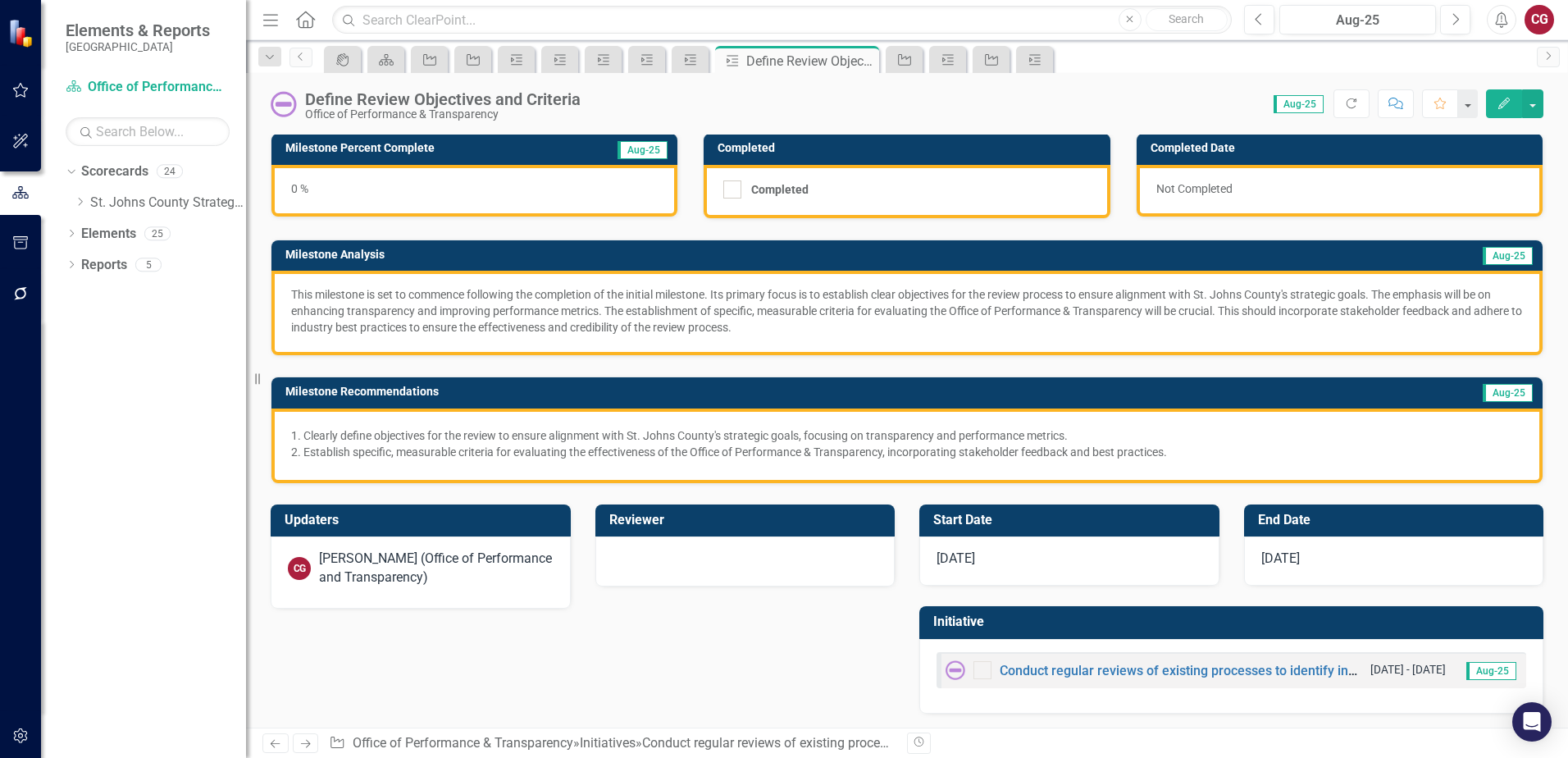
scroll to position [108, 0]
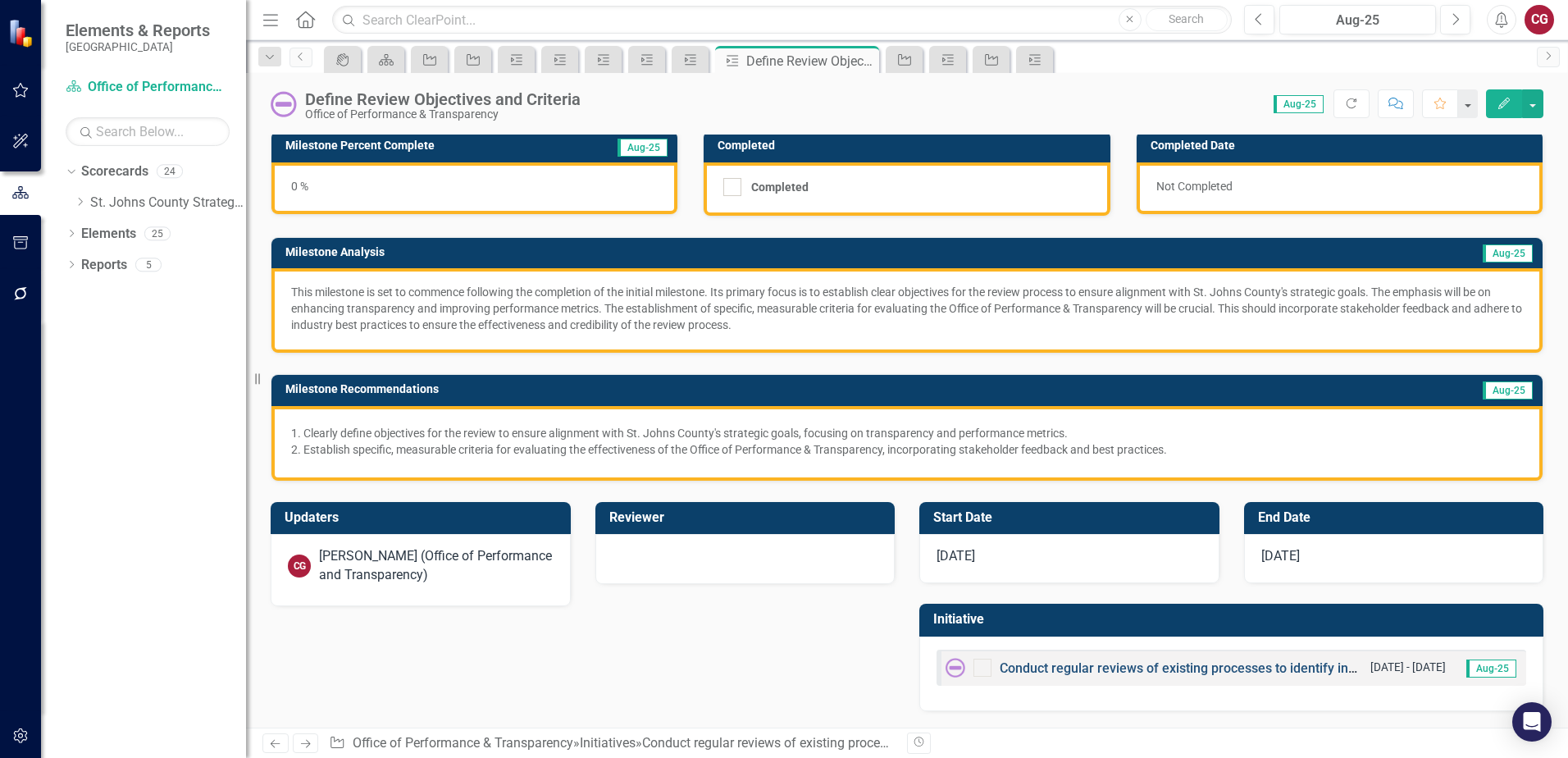
click at [1082, 663] on link "Conduct regular reviews of existing processes to identify inefficiencies or bot…" at bounding box center [1250, 668] width 503 height 16
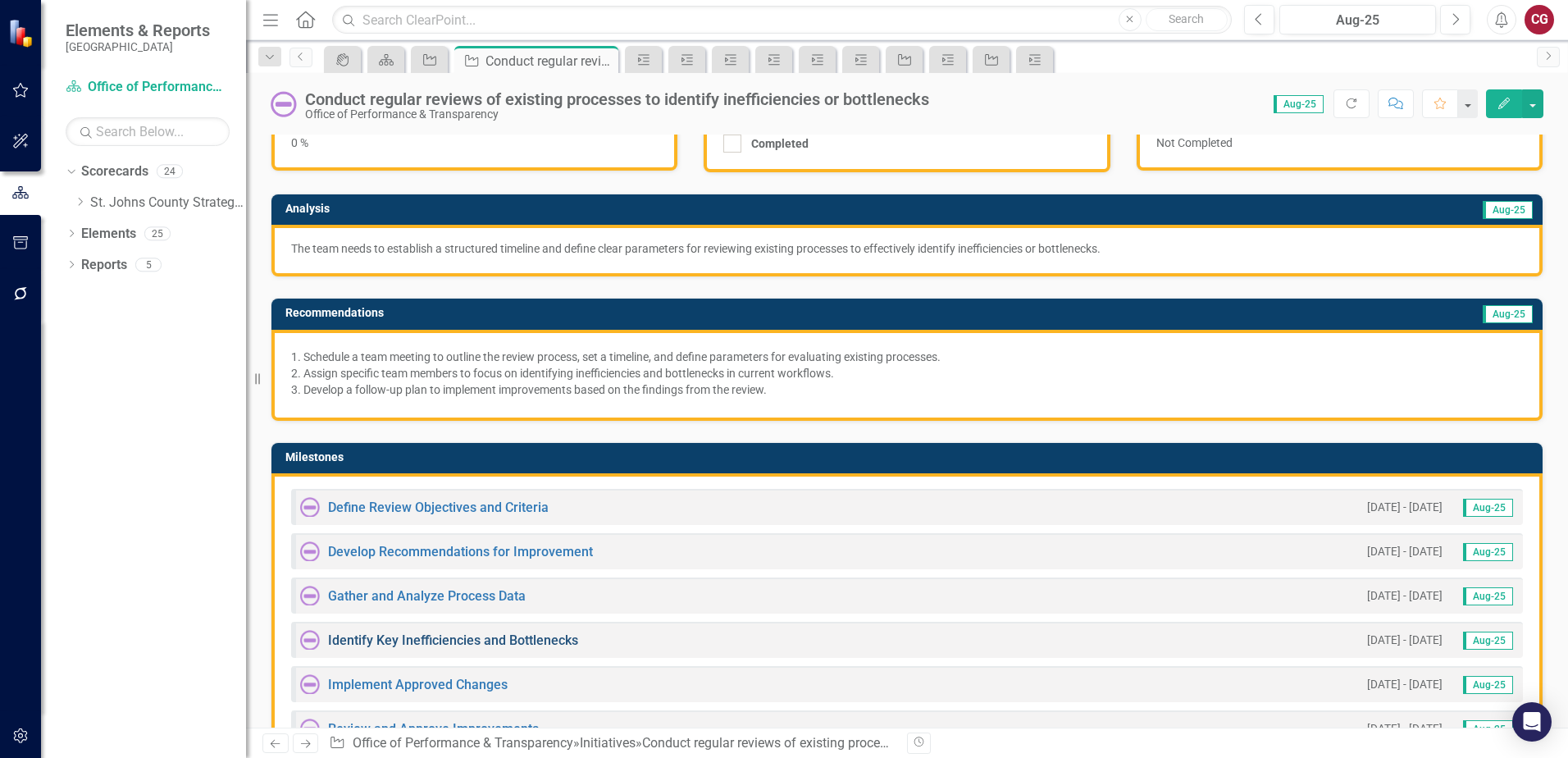
scroll to position [246, 0]
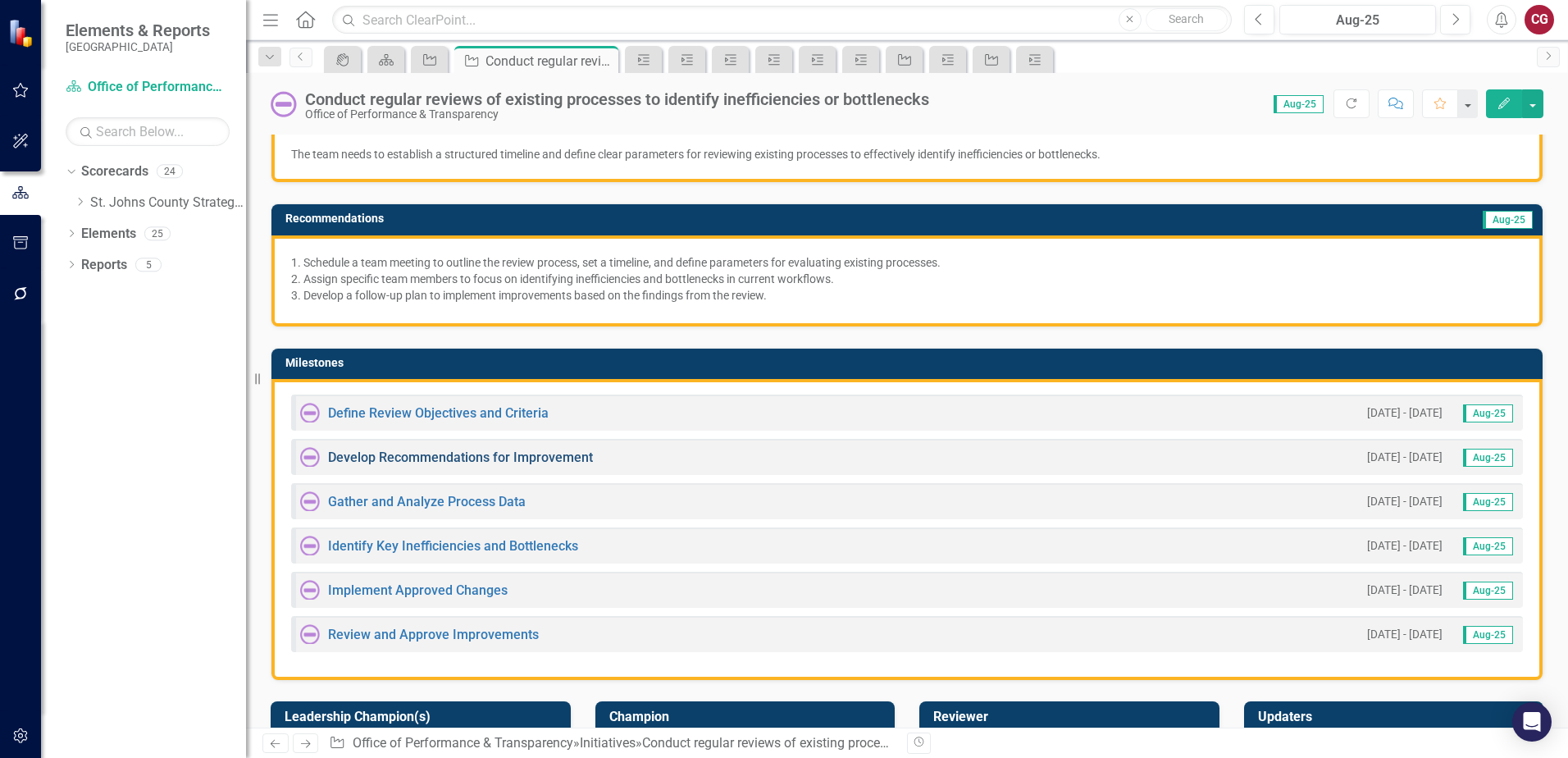
click at [475, 463] on link "Develop Recommendations for Improvement" at bounding box center [460, 457] width 264 height 16
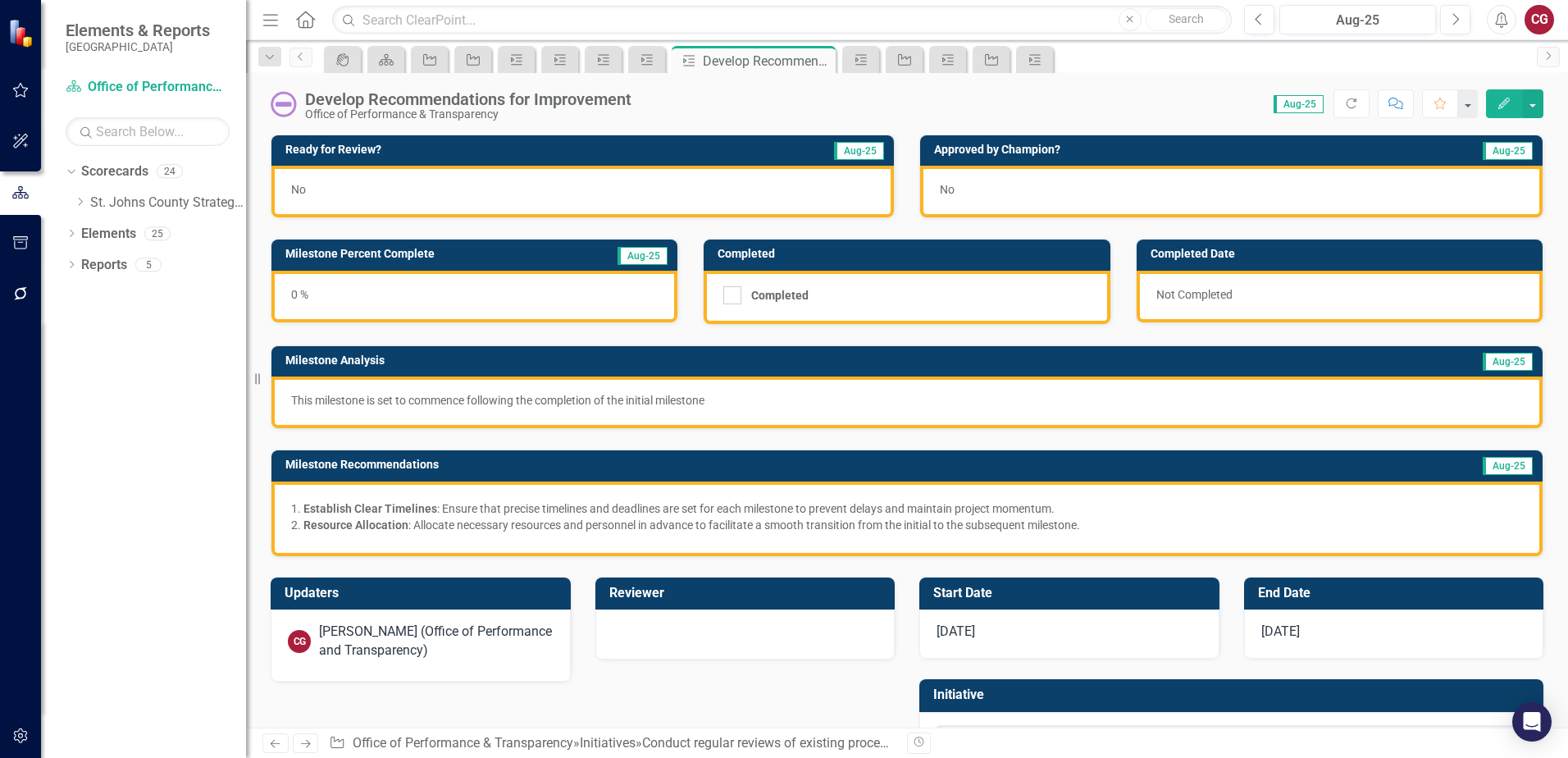
click at [674, 193] on div "No" at bounding box center [582, 191] width 622 height 51
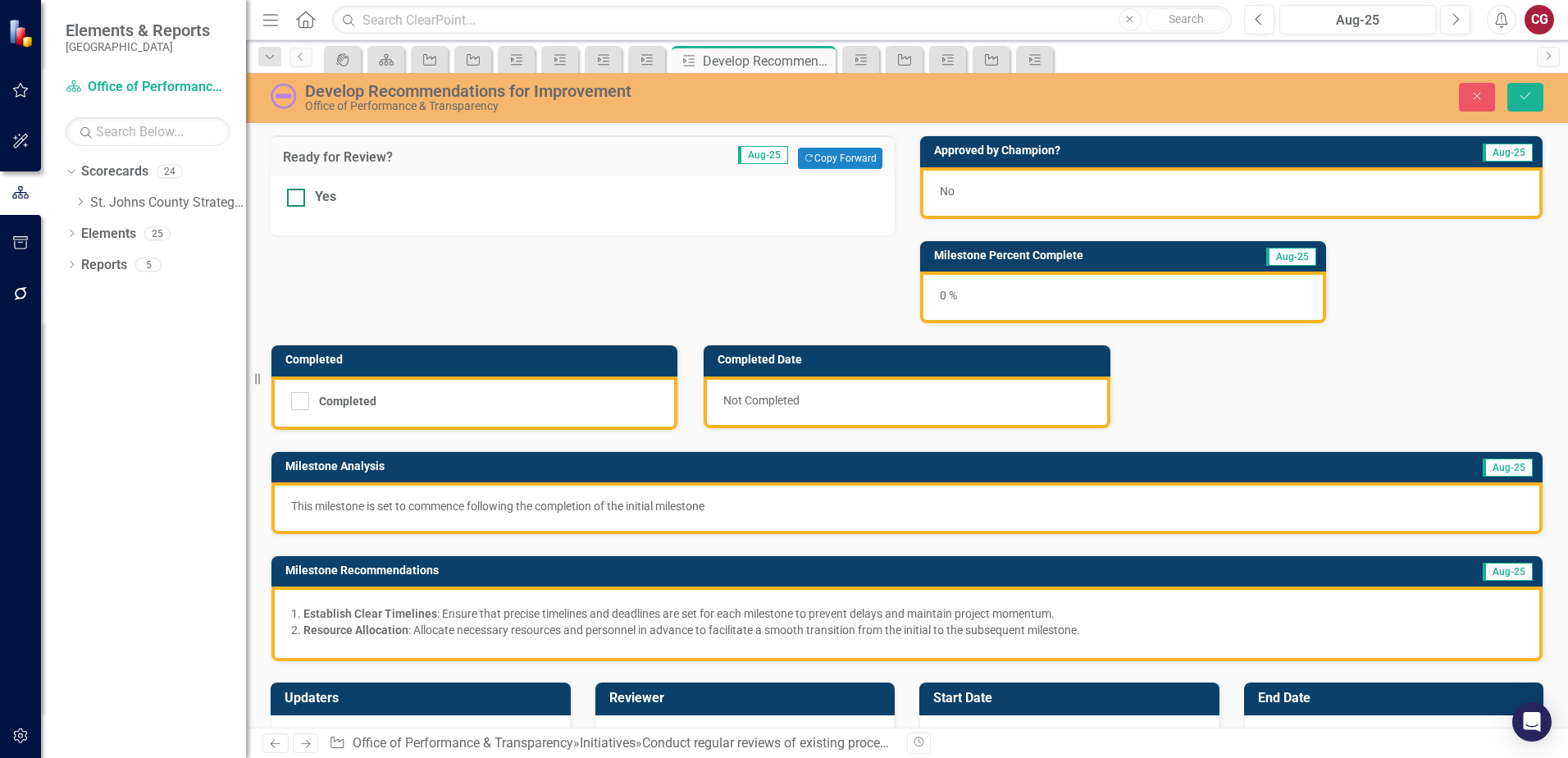
click at [301, 191] on div at bounding box center [295, 197] width 18 height 18
click at [298, 191] on input "Yes" at bounding box center [291, 194] width 10 height 10
checkbox input "true"
click at [1518, 102] on button "Save" at bounding box center [1525, 97] width 36 height 29
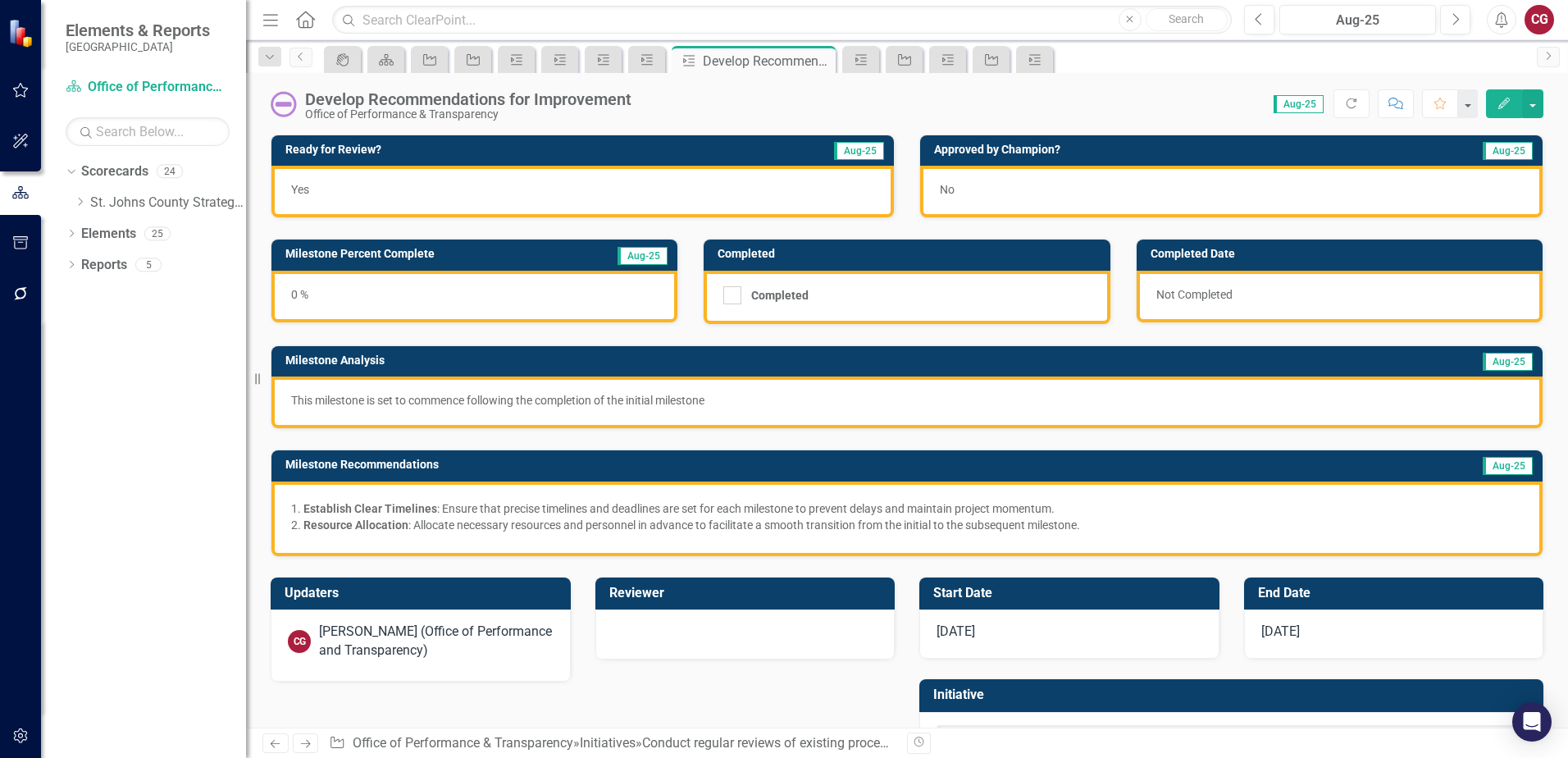
scroll to position [75, 0]
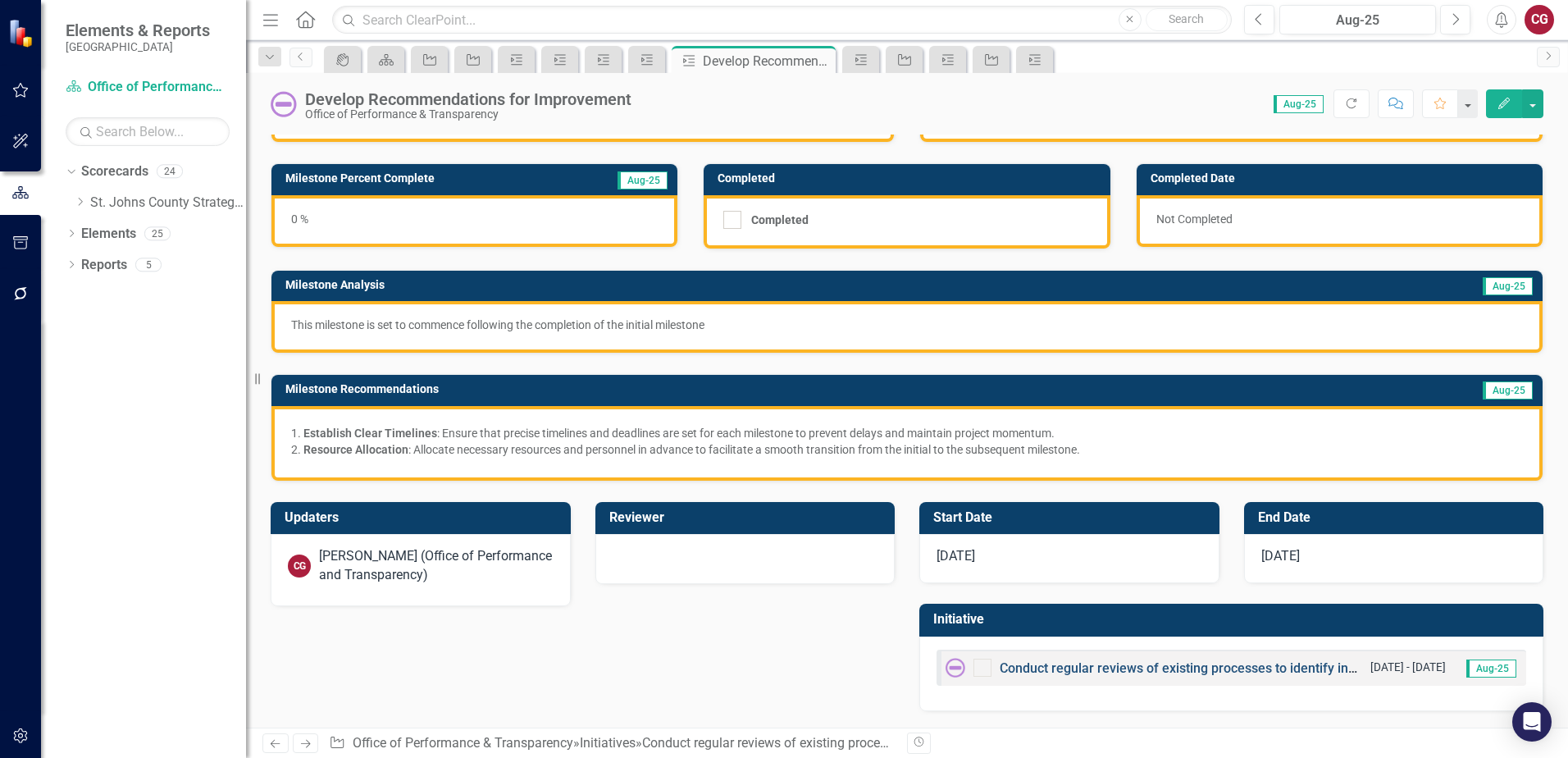
click at [1112, 665] on link "Conduct regular reviews of existing processes to identify inefficiencies or bot…" at bounding box center [1250, 668] width 503 height 16
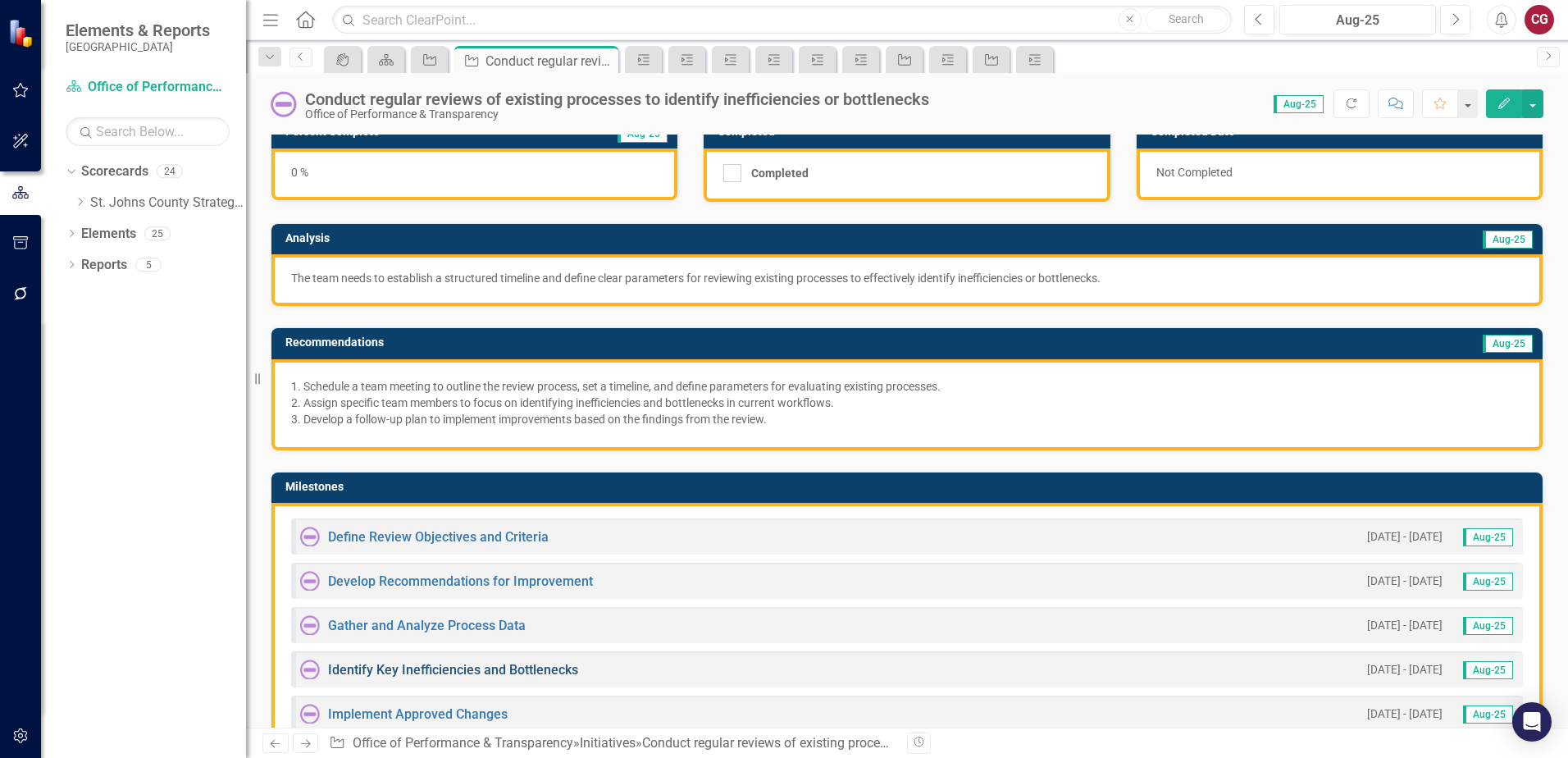
scroll to position [246, 0]
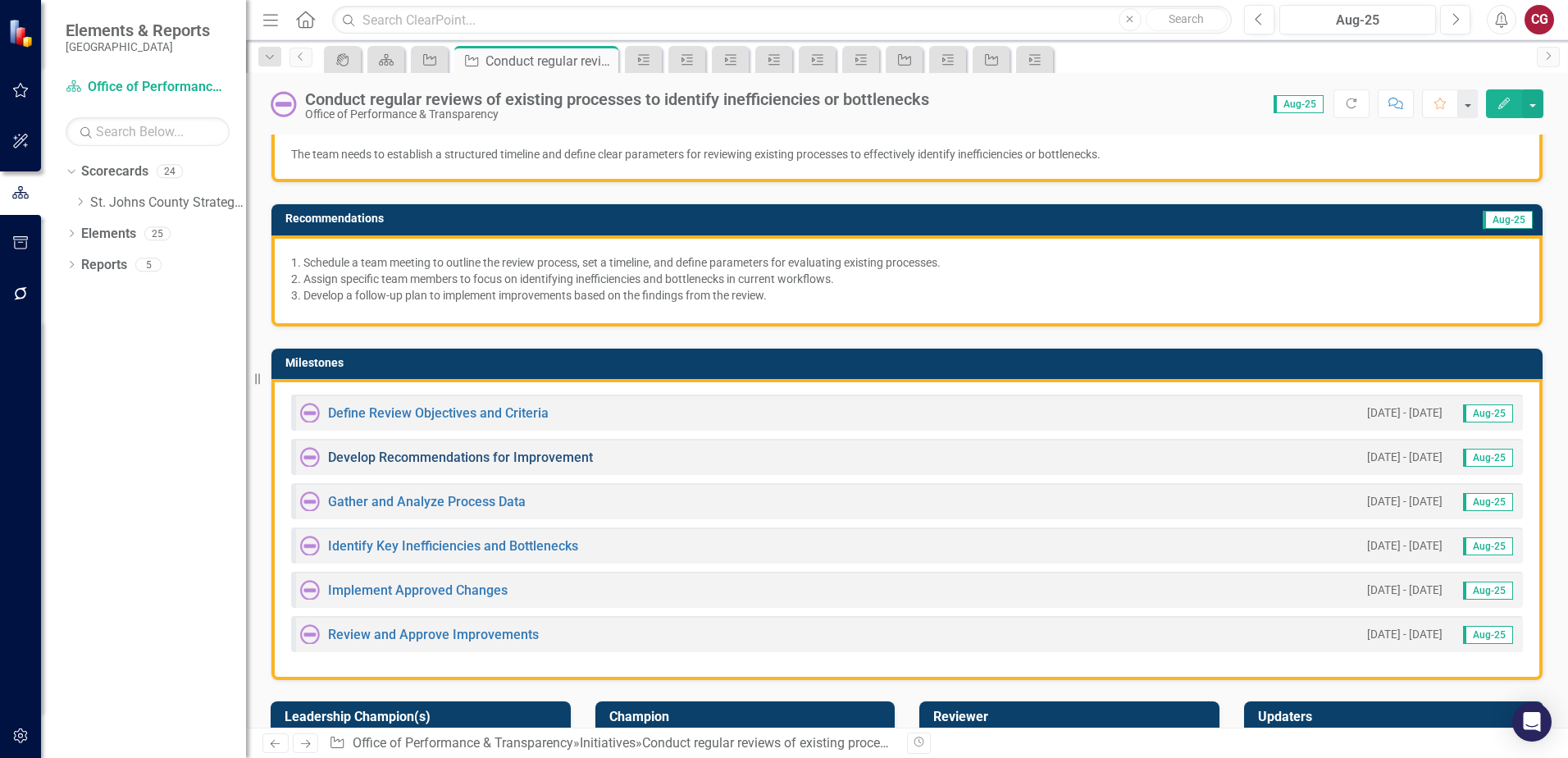
click at [452, 461] on link "Develop Recommendations for Improvement" at bounding box center [460, 457] width 264 height 16
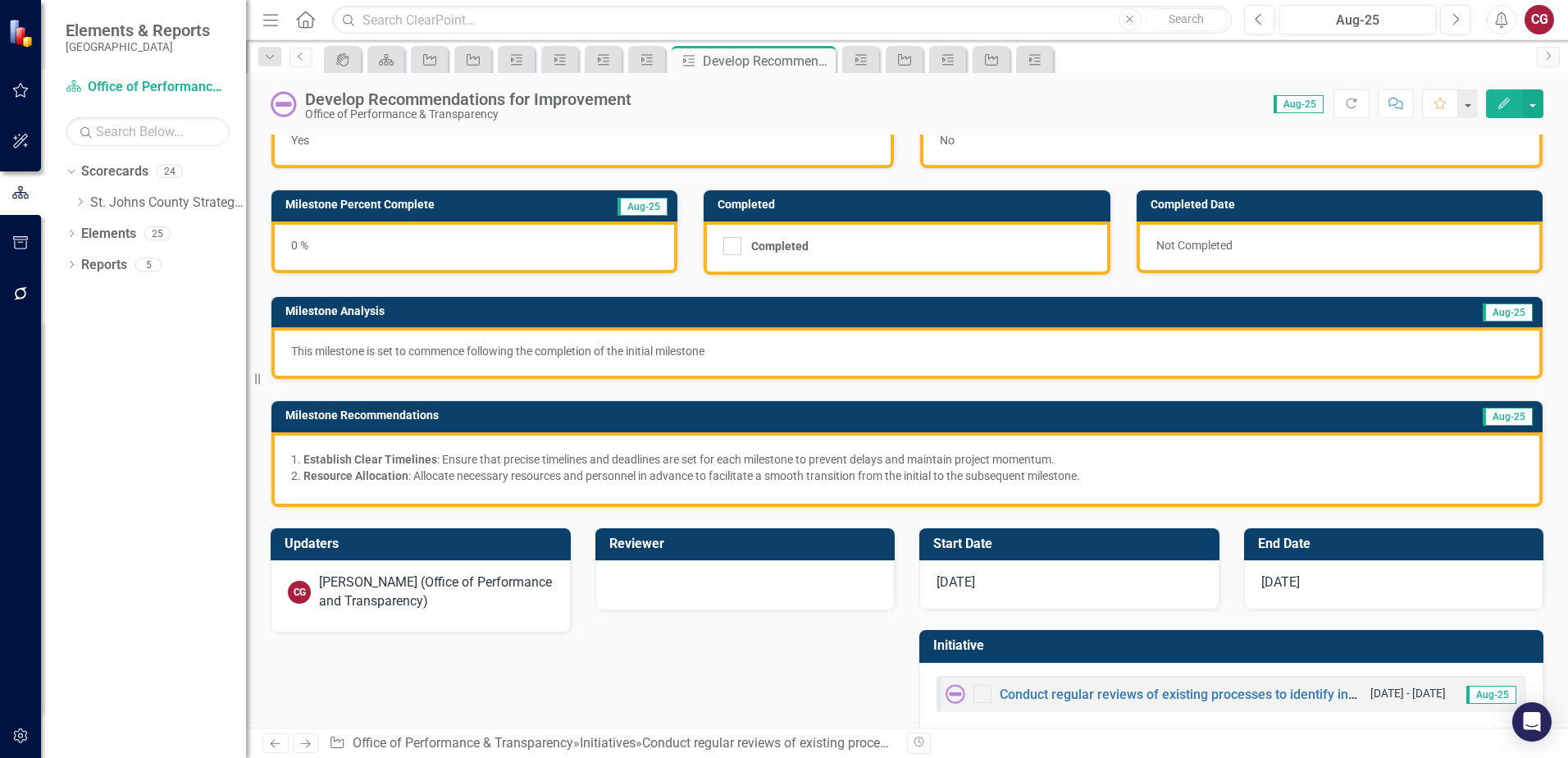
scroll to position [75, 0]
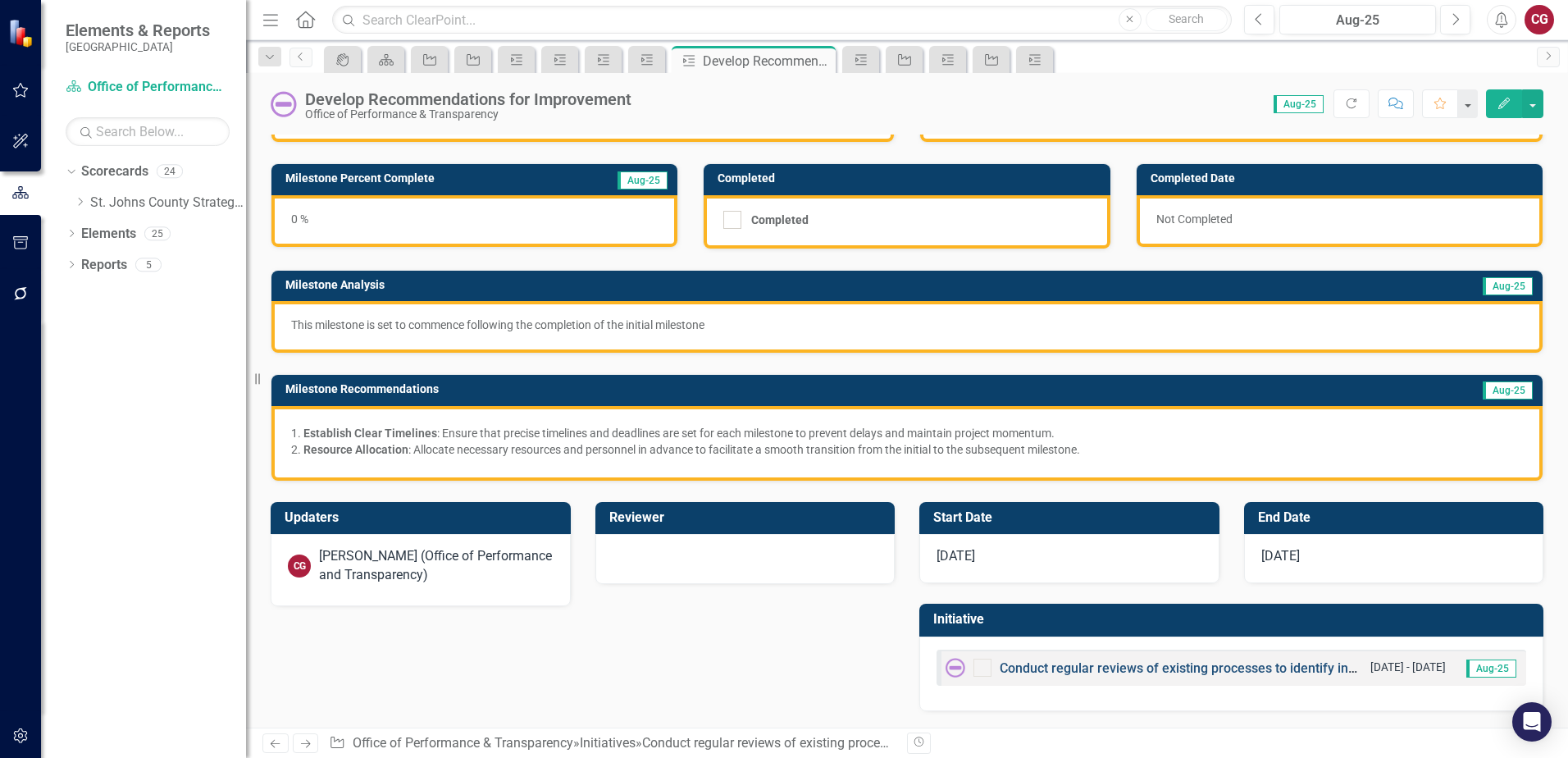
click at [1100, 673] on link "Conduct regular reviews of existing processes to identify inefficiencies or bot…" at bounding box center [1250, 668] width 503 height 16
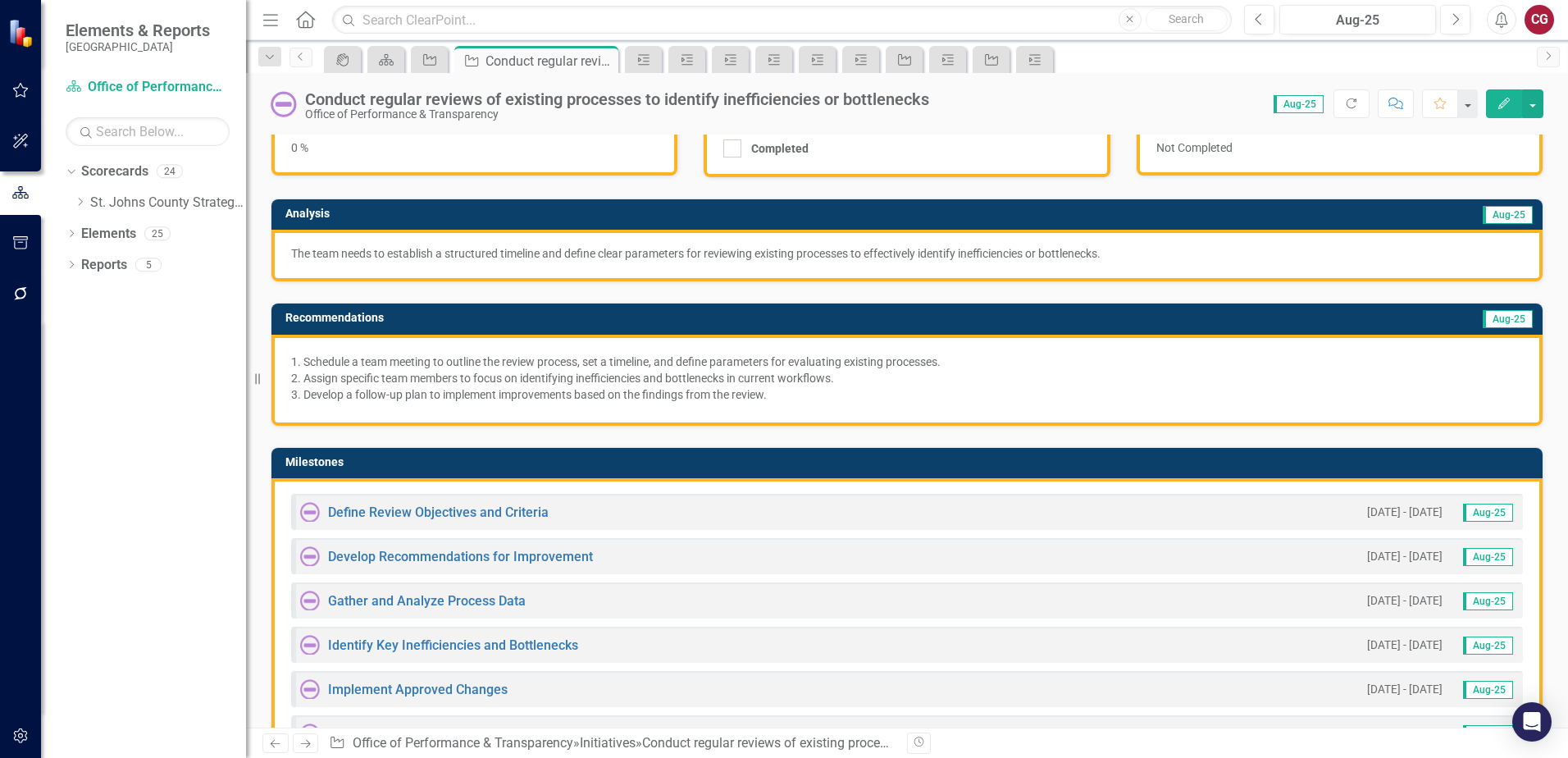
scroll to position [164, 0]
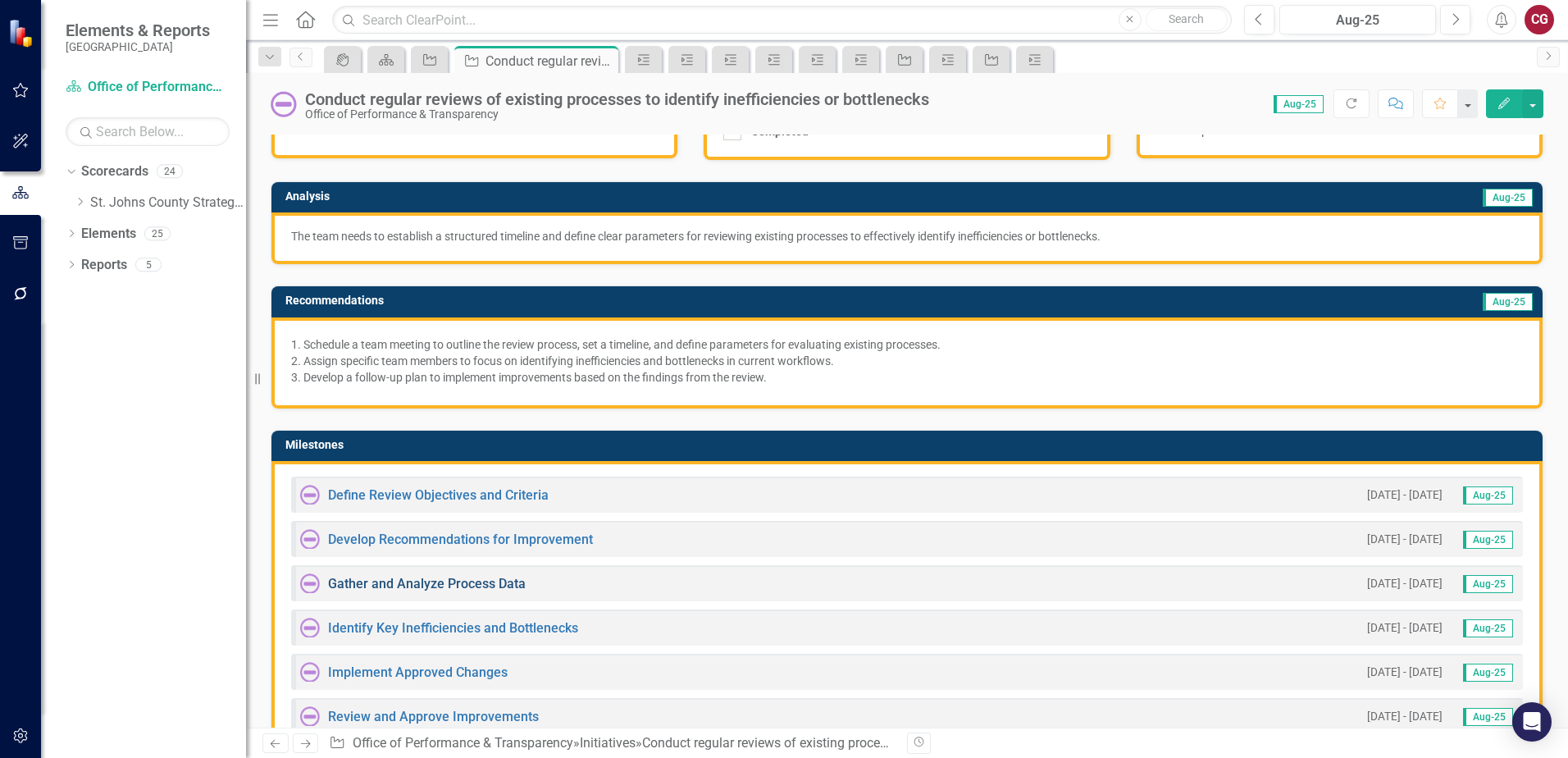
click at [431, 586] on link "Gather and Analyze Process Data" at bounding box center [426, 583] width 197 height 16
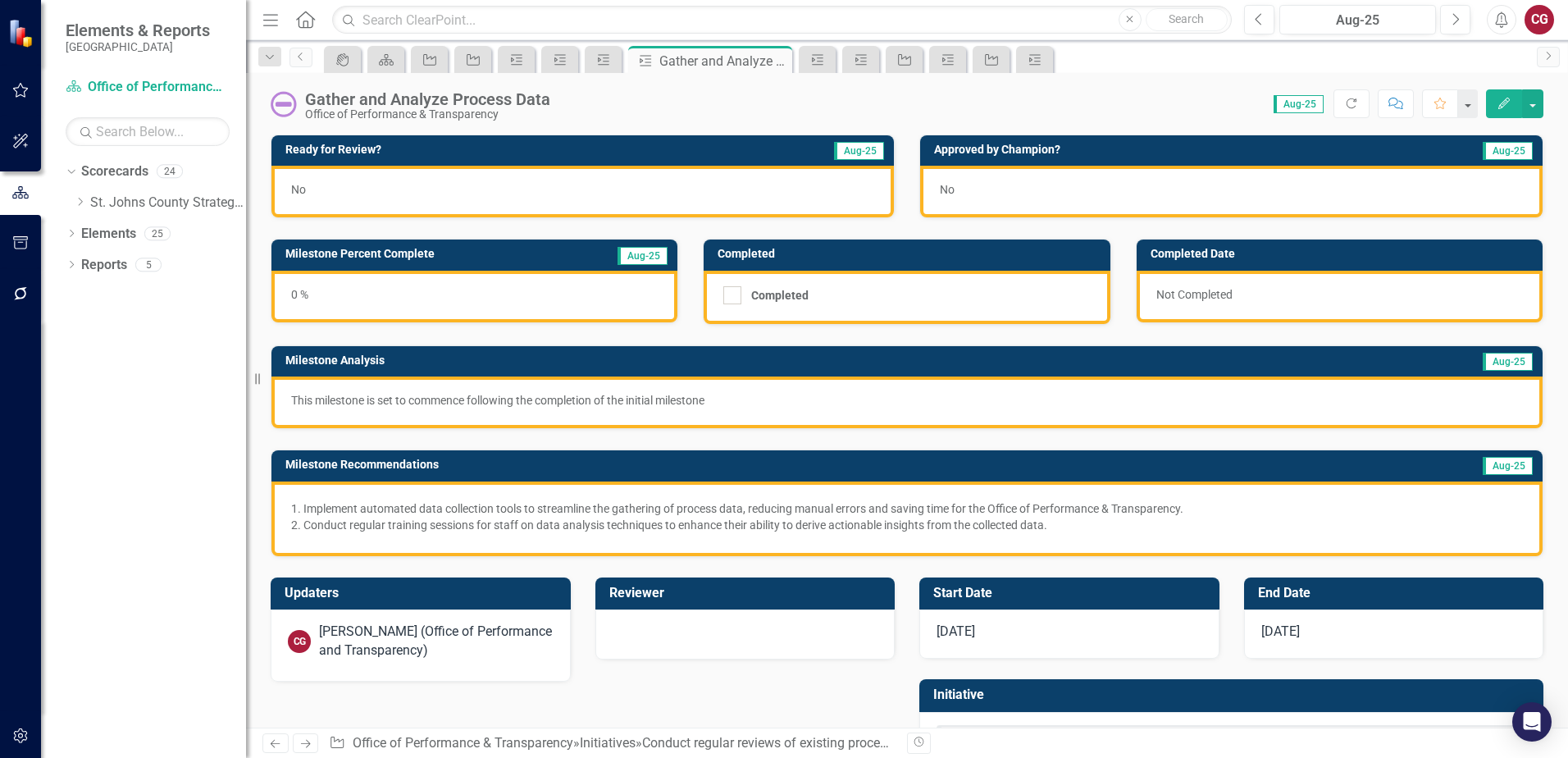
click at [493, 197] on div "No" at bounding box center [582, 191] width 622 height 51
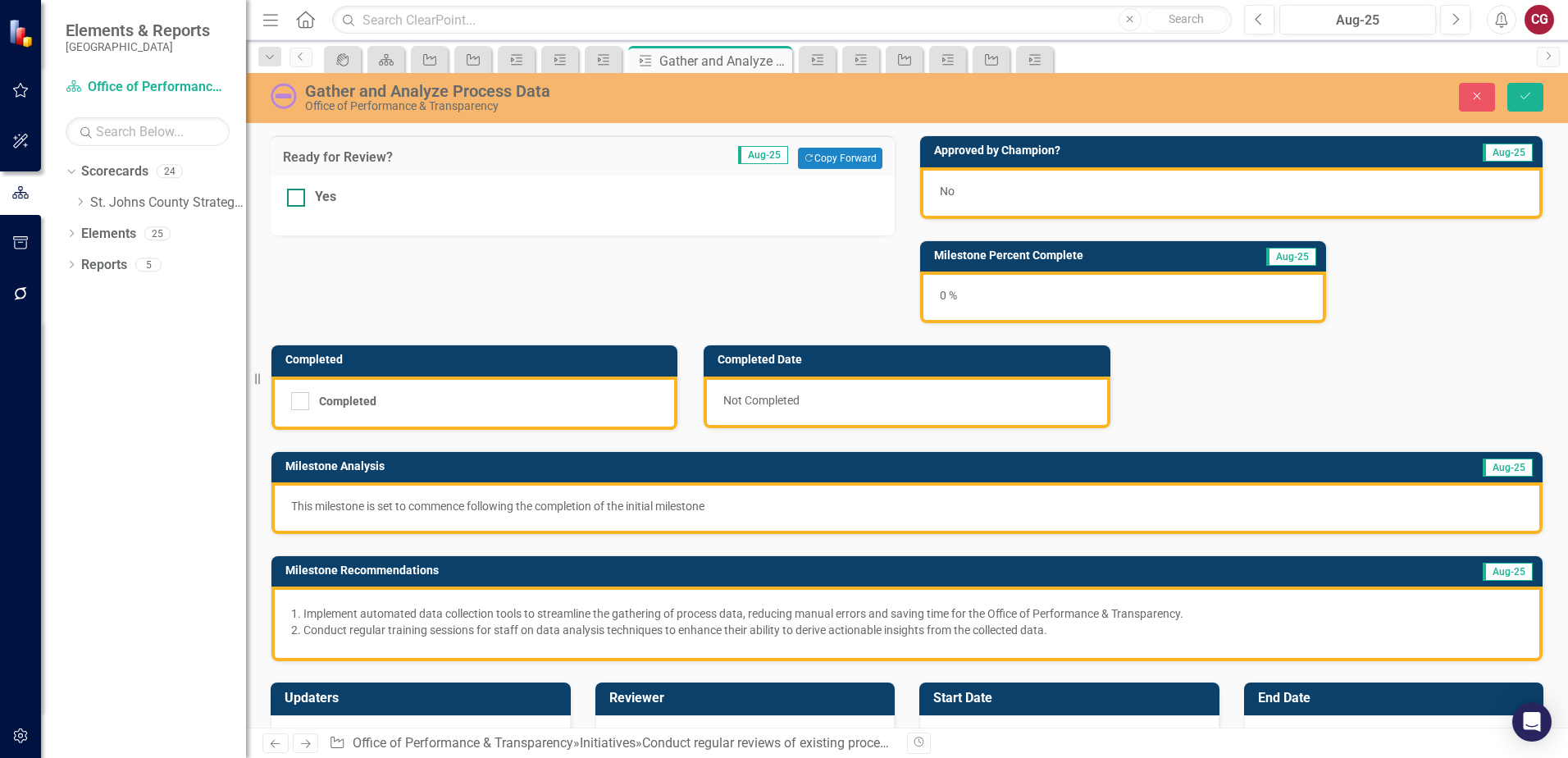
click at [361, 188] on div "Yes" at bounding box center [582, 197] width 591 height 19
click at [298, 189] on input "Yes" at bounding box center [291, 194] width 10 height 10
checkbox input "true"
click at [1521, 101] on icon "Save" at bounding box center [1525, 96] width 15 height 11
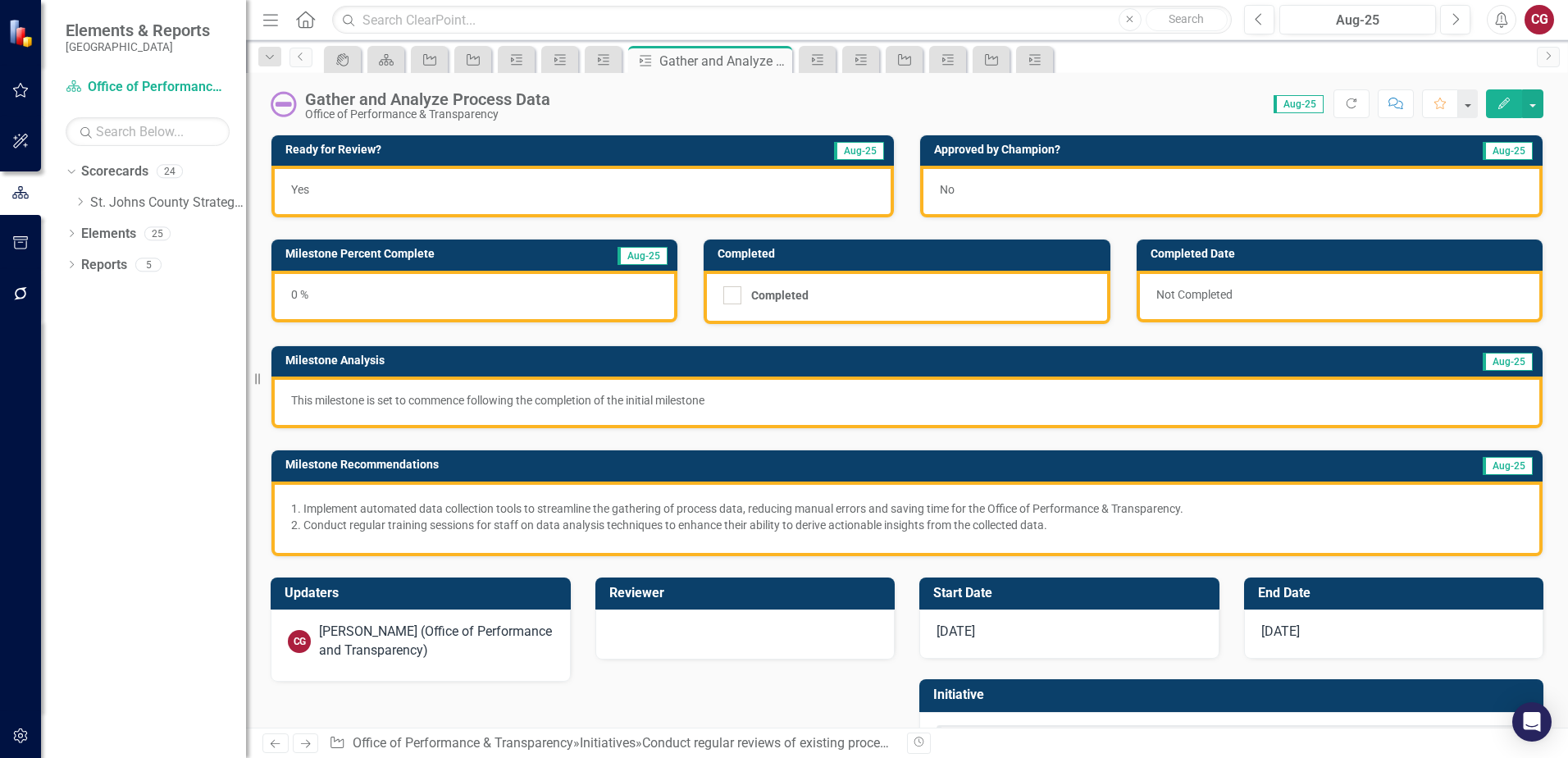
scroll to position [75, 0]
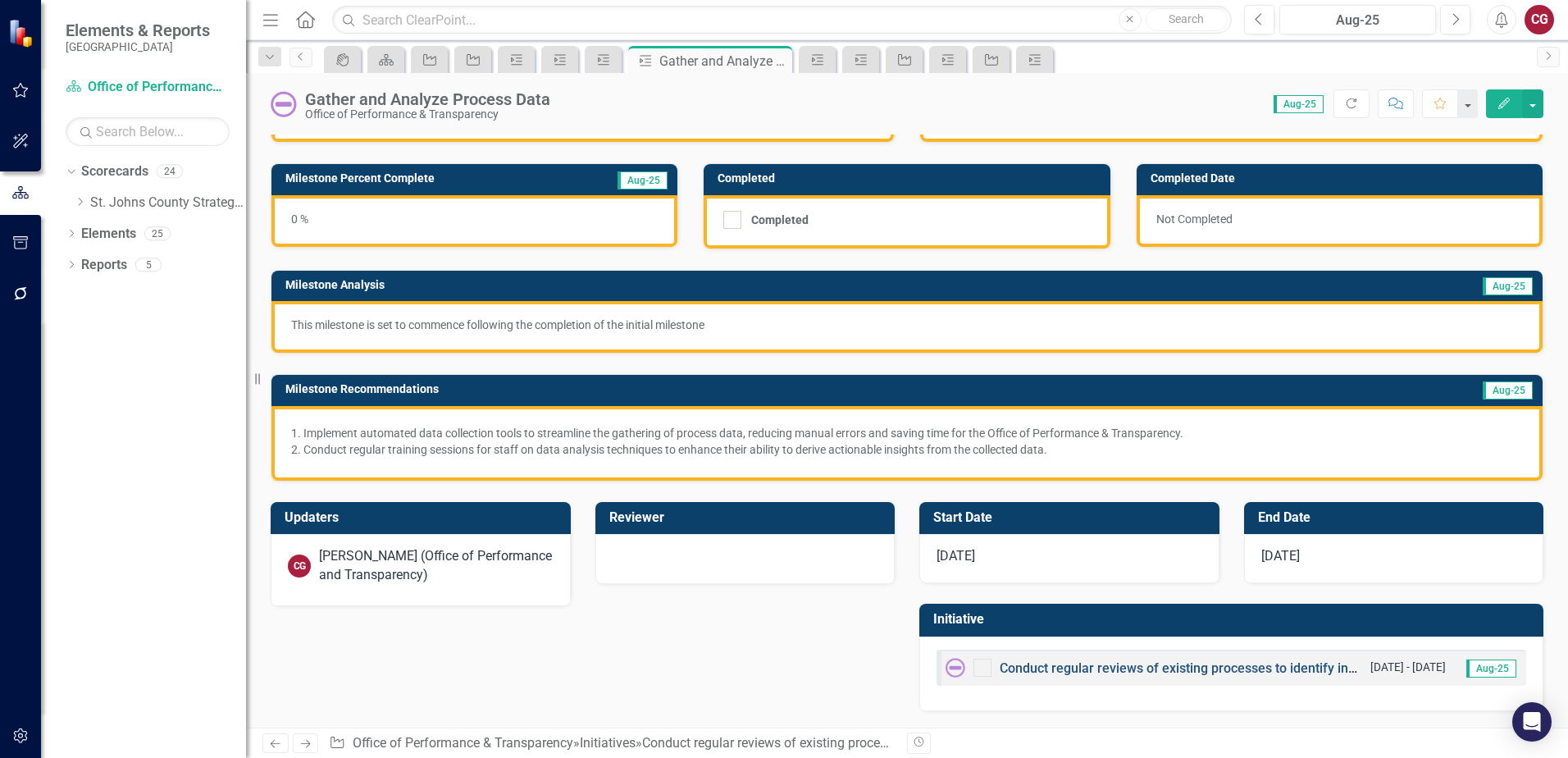
click at [1007, 665] on link "Conduct regular reviews of existing processes to identify inefficiencies or bot…" at bounding box center [1250, 668] width 503 height 16
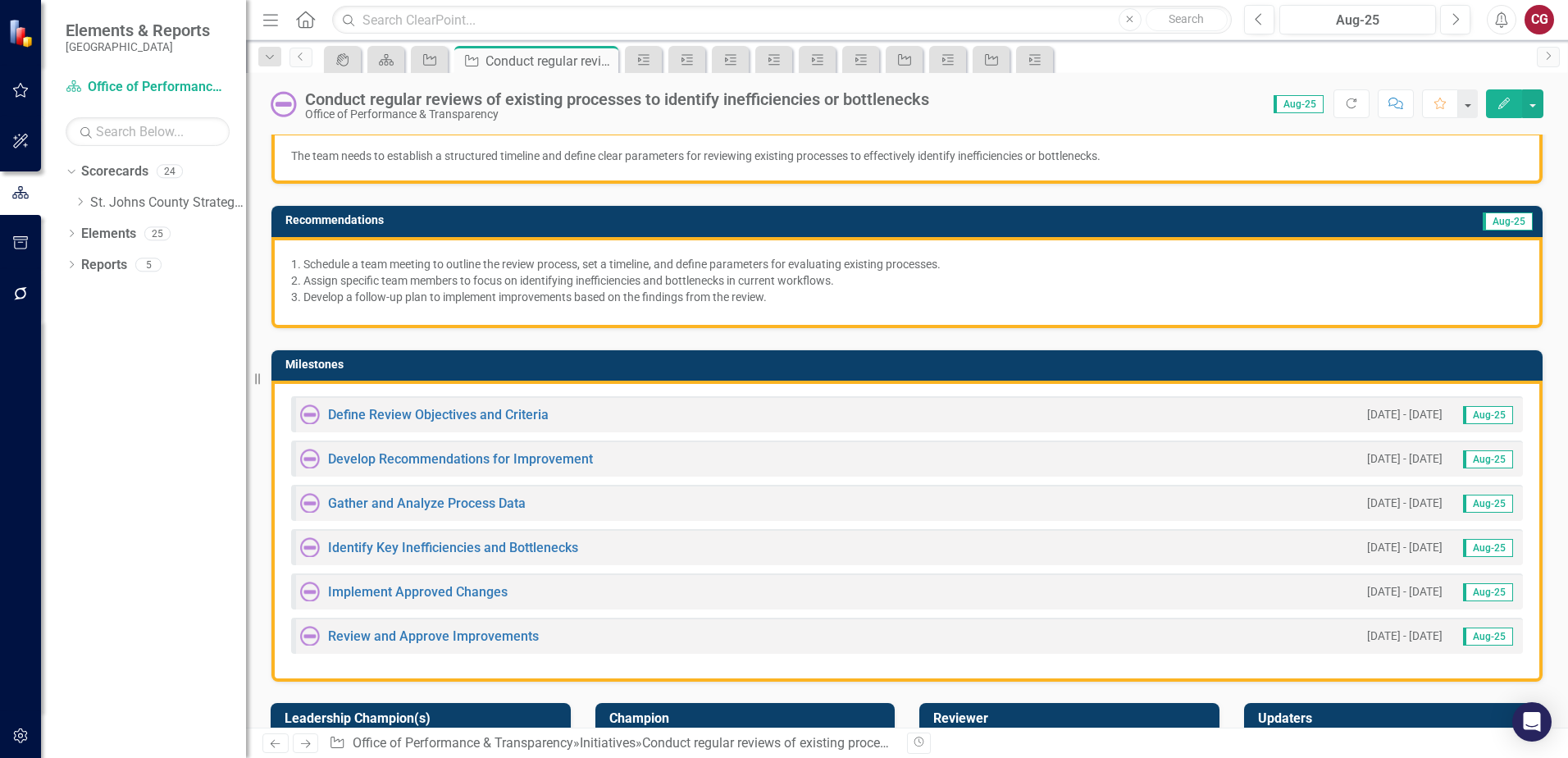
scroll to position [246, 0]
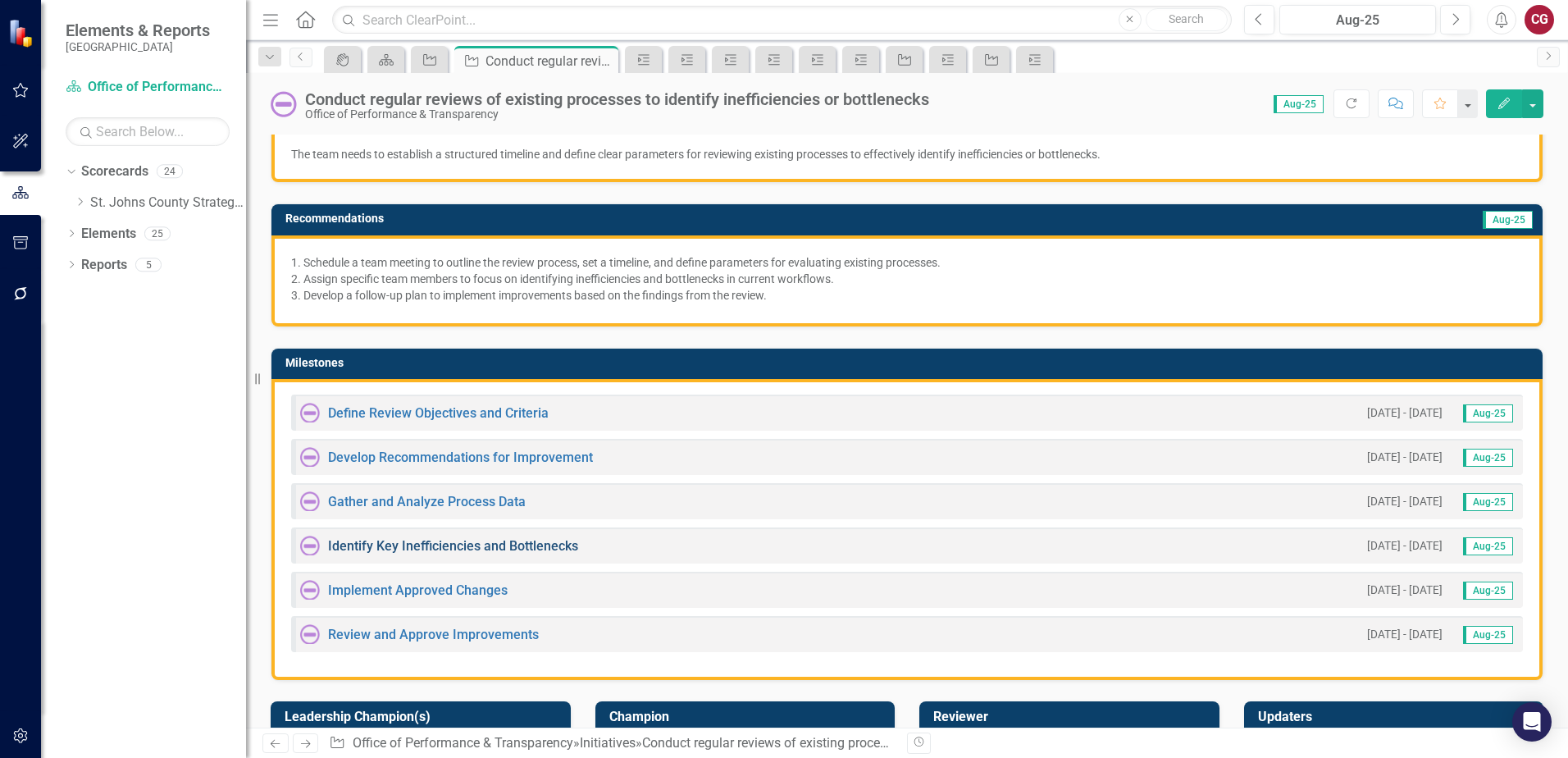
click at [439, 545] on link "Identify Key Inefficiencies and Bottlenecks" at bounding box center [453, 546] width 250 height 16
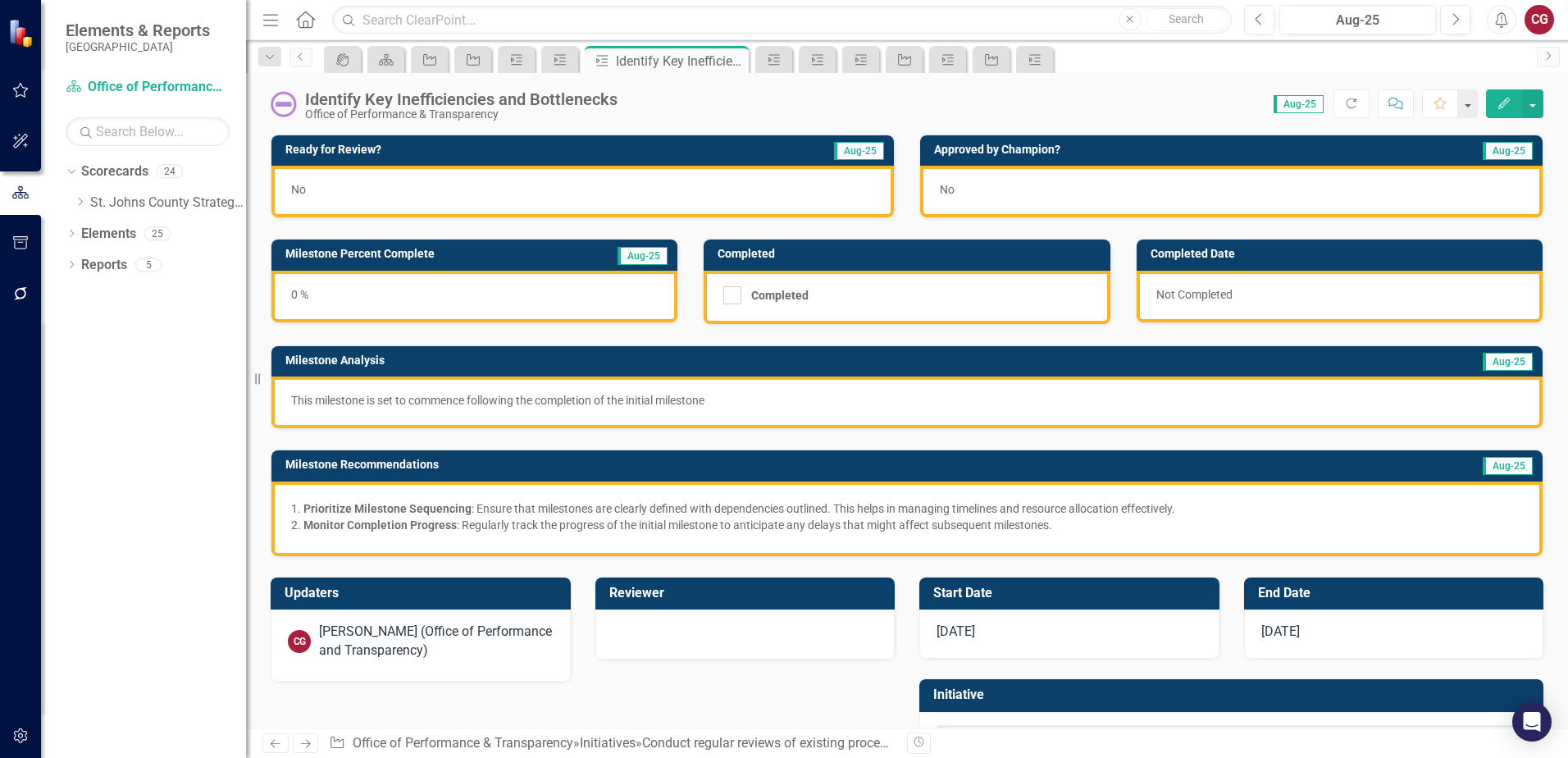
click at [345, 190] on div "No" at bounding box center [582, 191] width 622 height 51
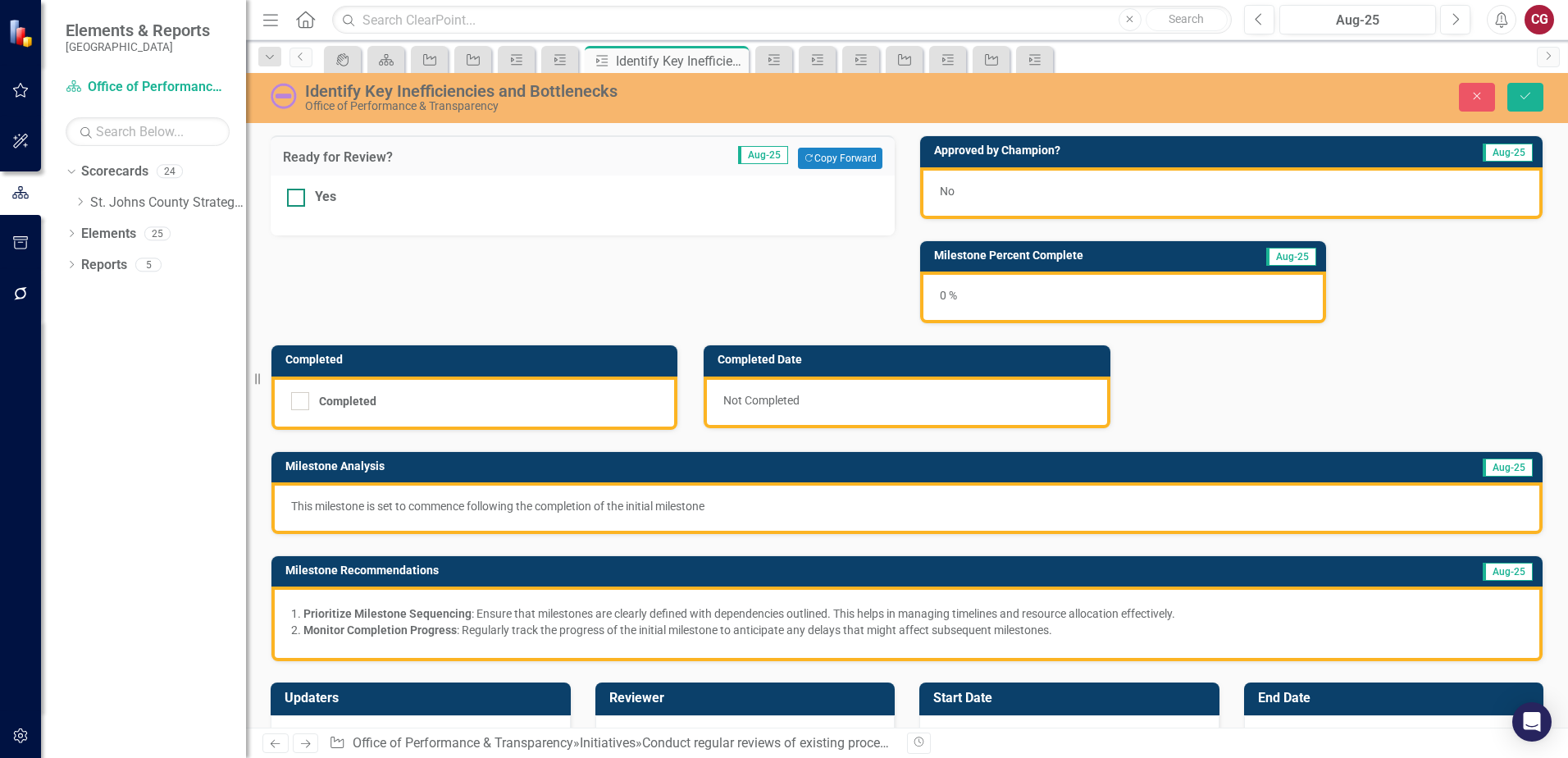
click at [305, 194] on div "Yes" at bounding box center [582, 197] width 591 height 19
click at [298, 194] on input "Yes" at bounding box center [291, 194] width 10 height 10
checkbox input "true"
click at [1522, 100] on icon "Save" at bounding box center [1525, 96] width 15 height 11
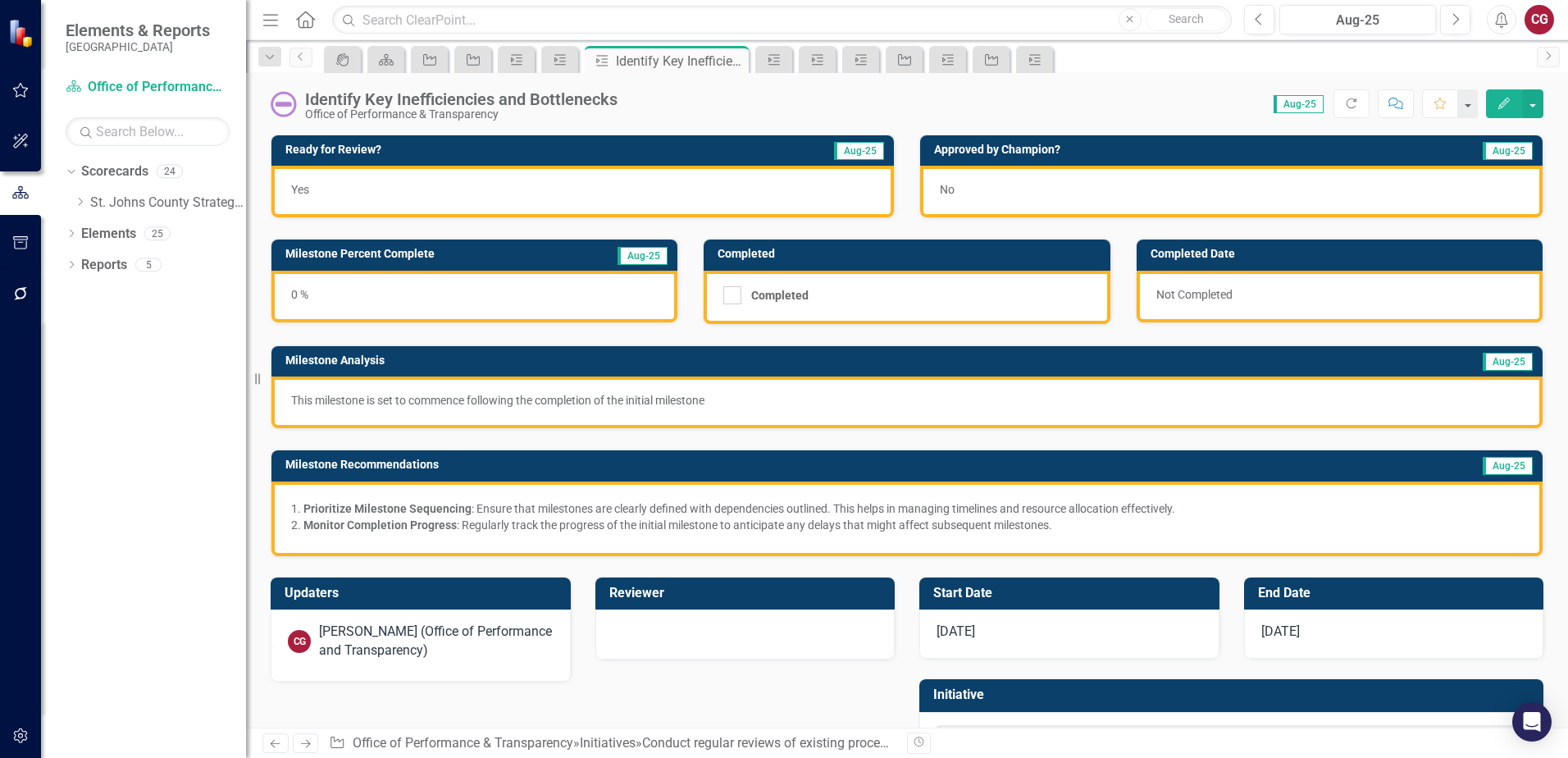
scroll to position [75, 0]
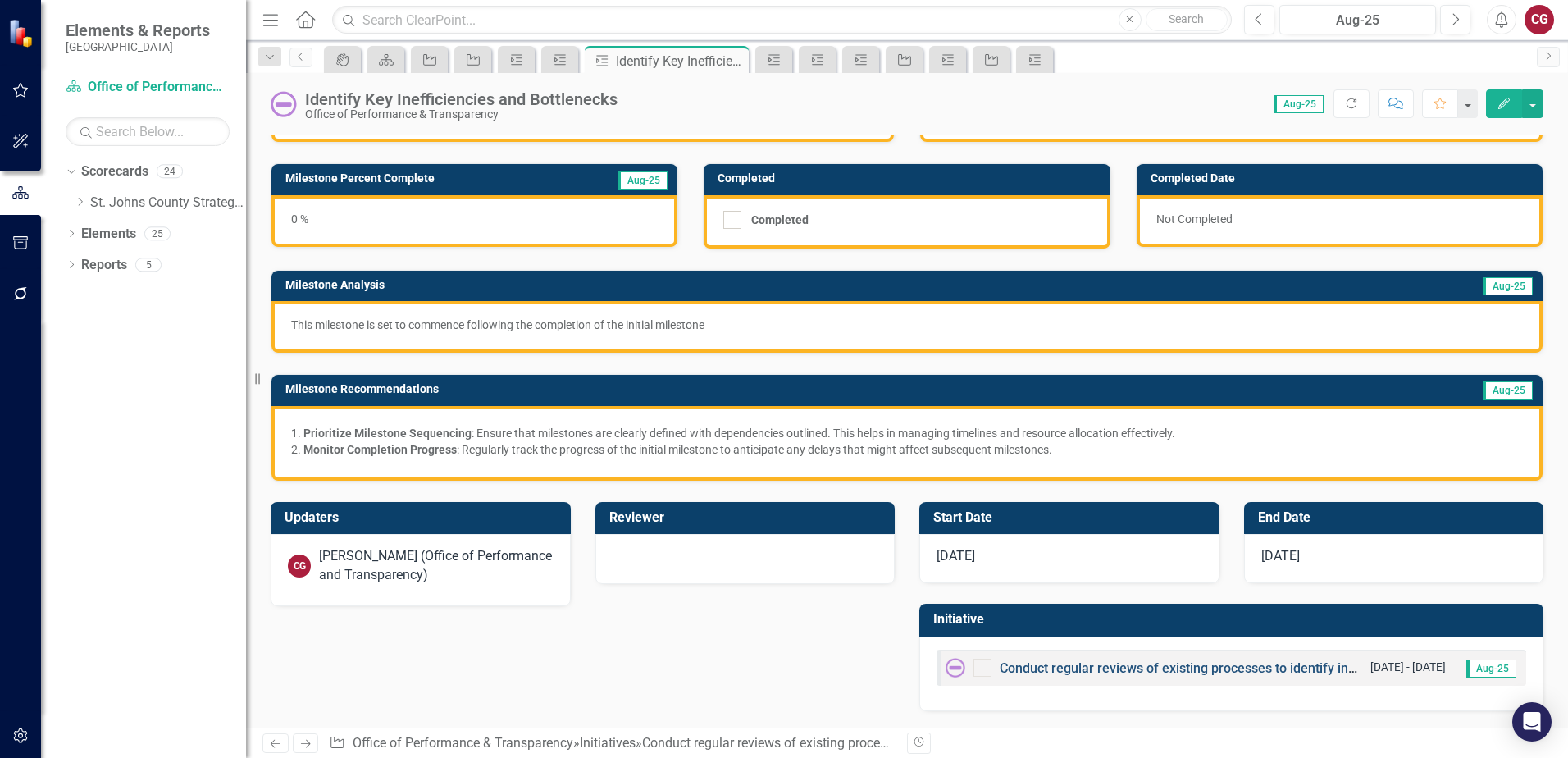
click at [1043, 668] on link "Conduct regular reviews of existing processes to identify inefficiencies or bot…" at bounding box center [1250, 668] width 503 height 16
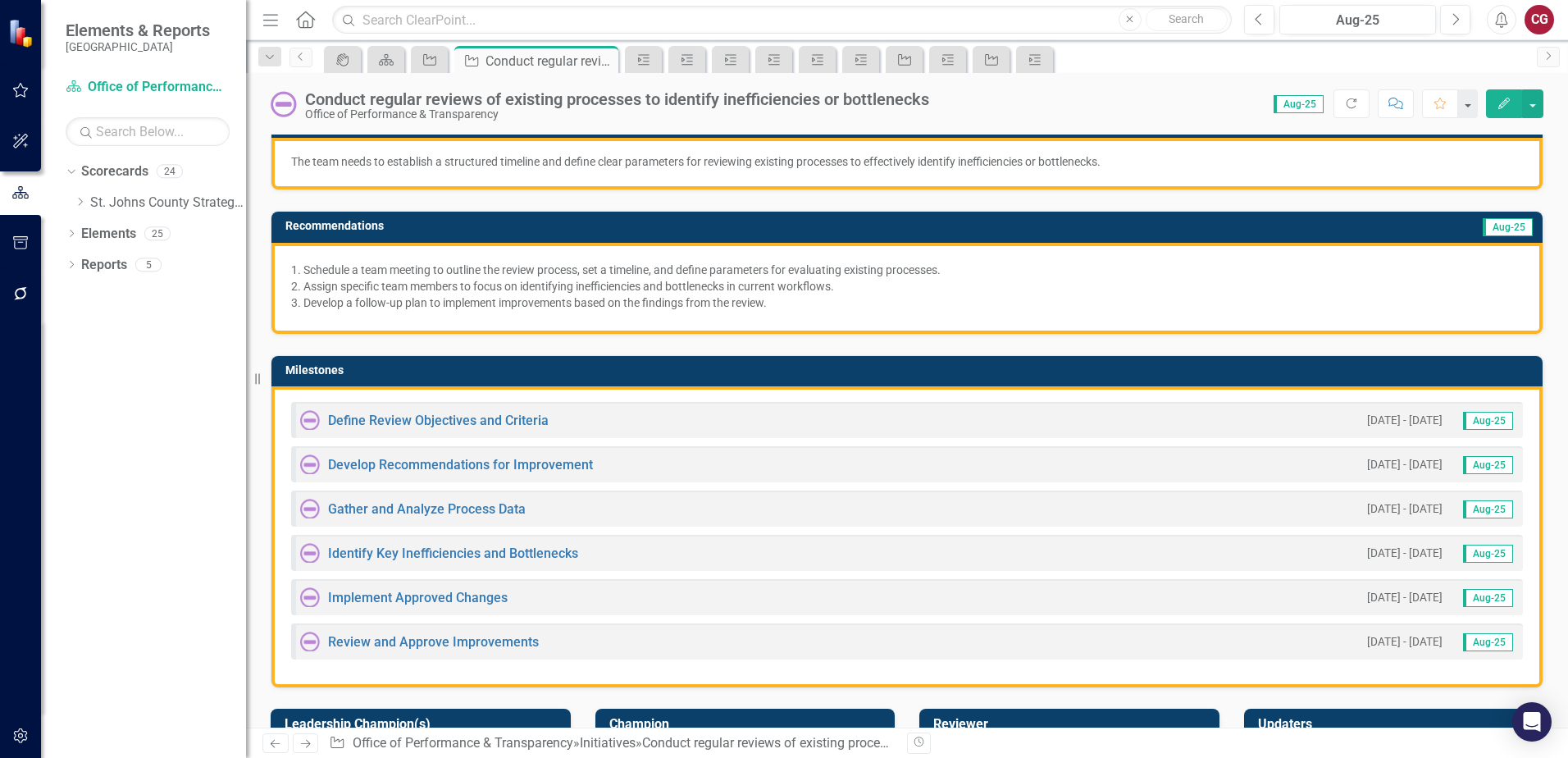
scroll to position [246, 0]
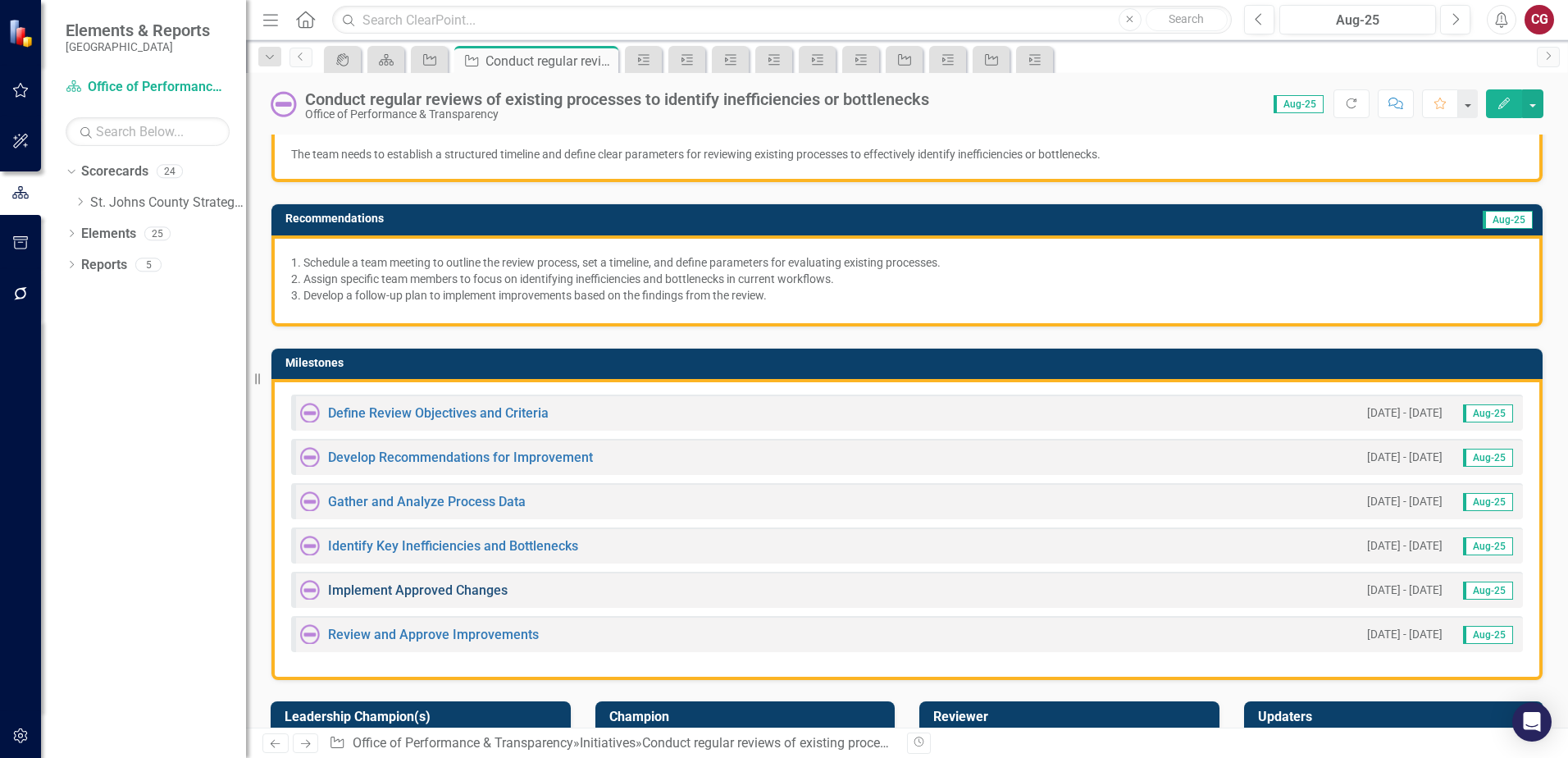
click at [457, 591] on link "Implement Approved Changes" at bounding box center [417, 589] width 180 height 16
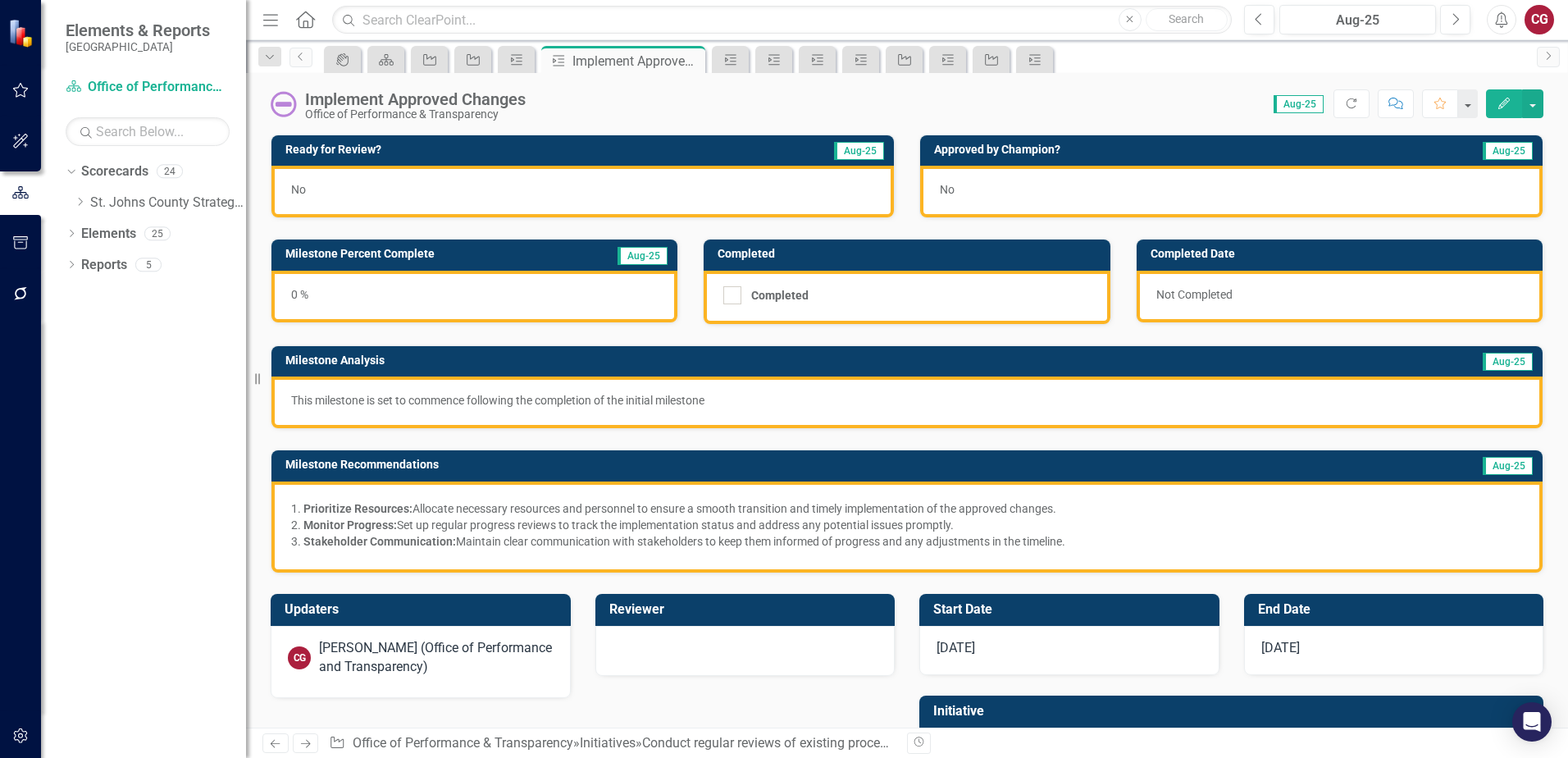
click at [372, 190] on div "No" at bounding box center [582, 191] width 622 height 51
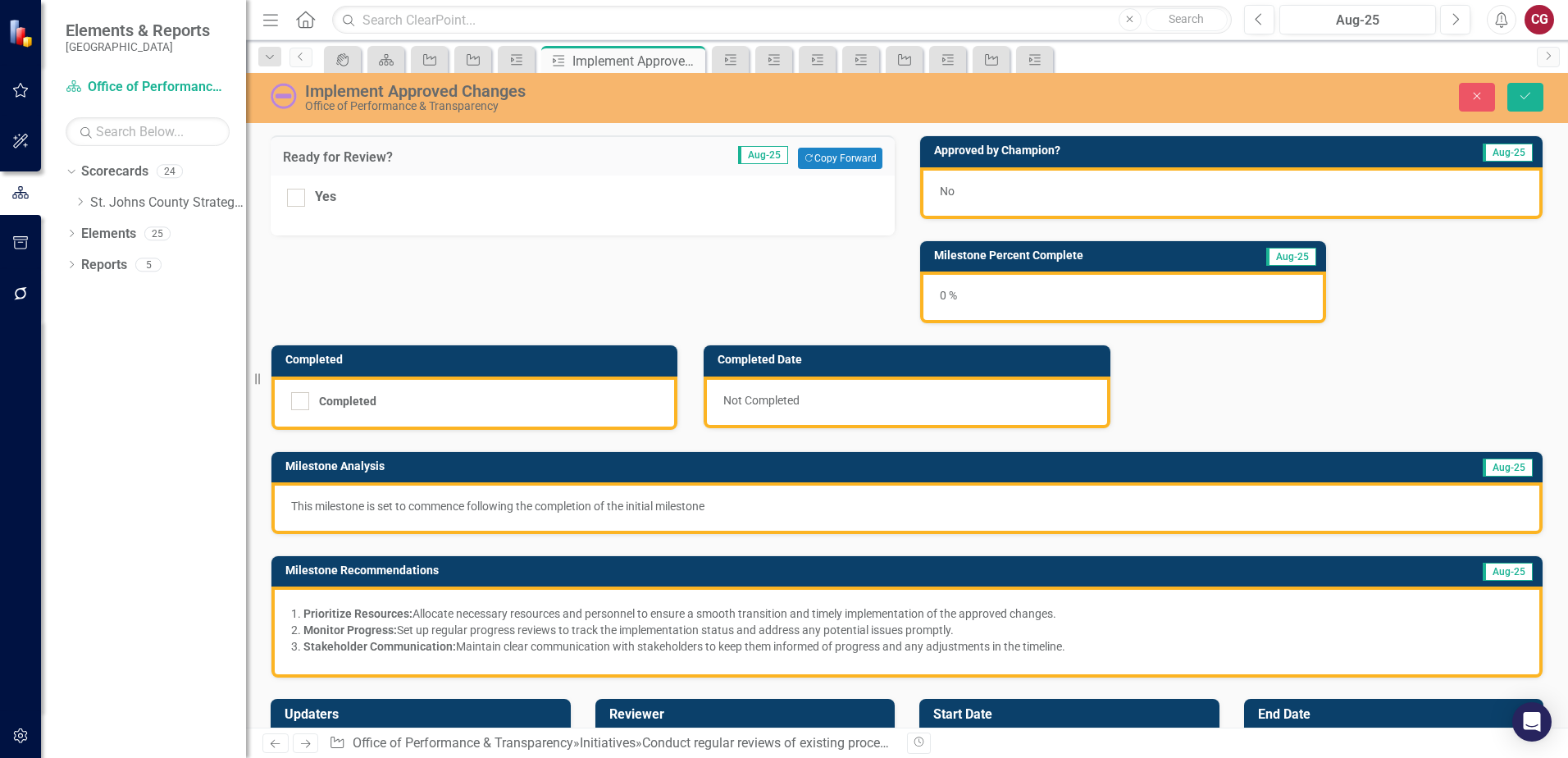
click at [285, 198] on div "Yes" at bounding box center [583, 205] width 624 height 60
click at [296, 198] on input "Yes" at bounding box center [291, 194] width 10 height 10
checkbox input "true"
click at [1533, 103] on button "Save" at bounding box center [1525, 97] width 36 height 29
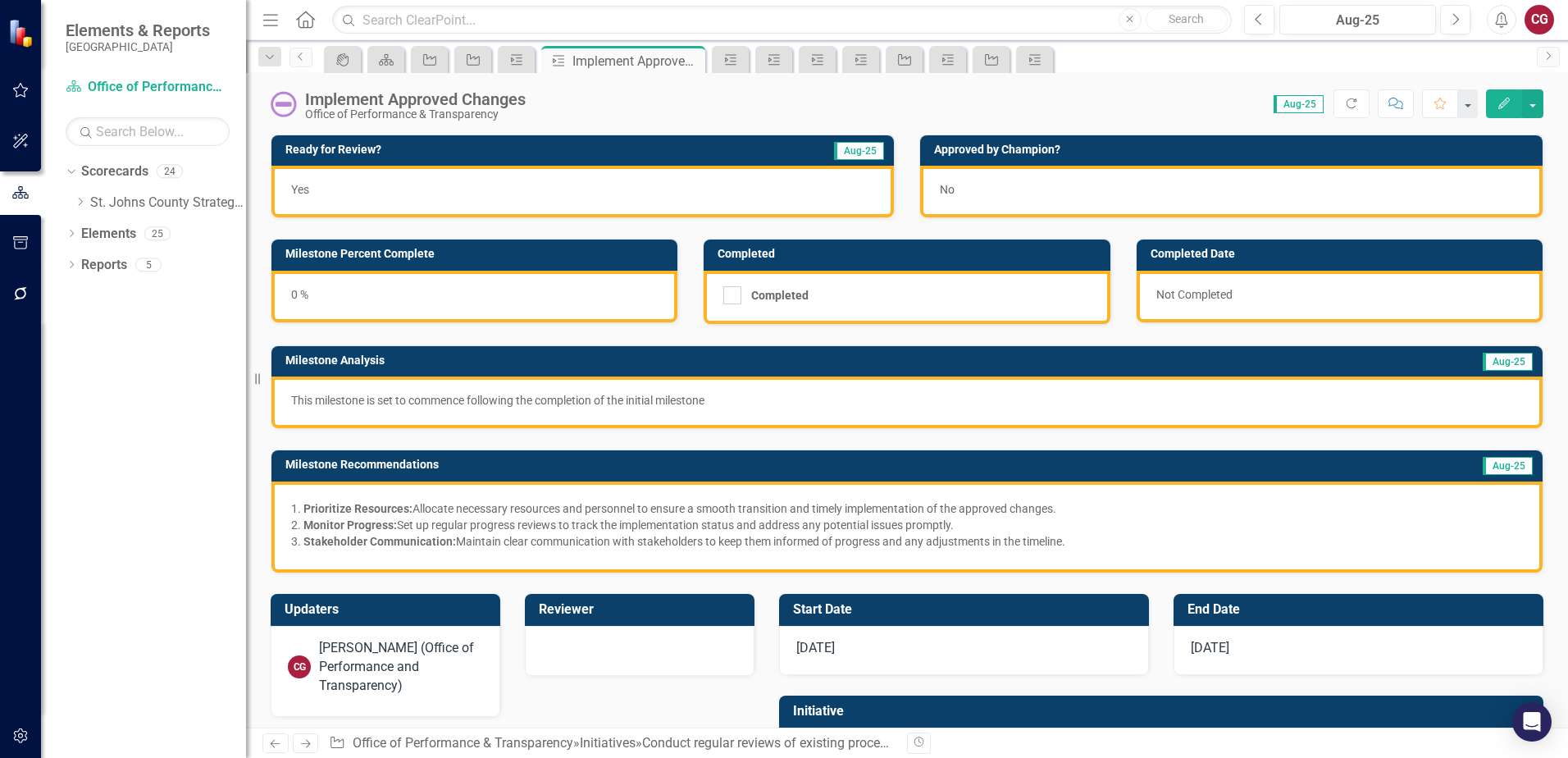
scroll to position [92, 0]
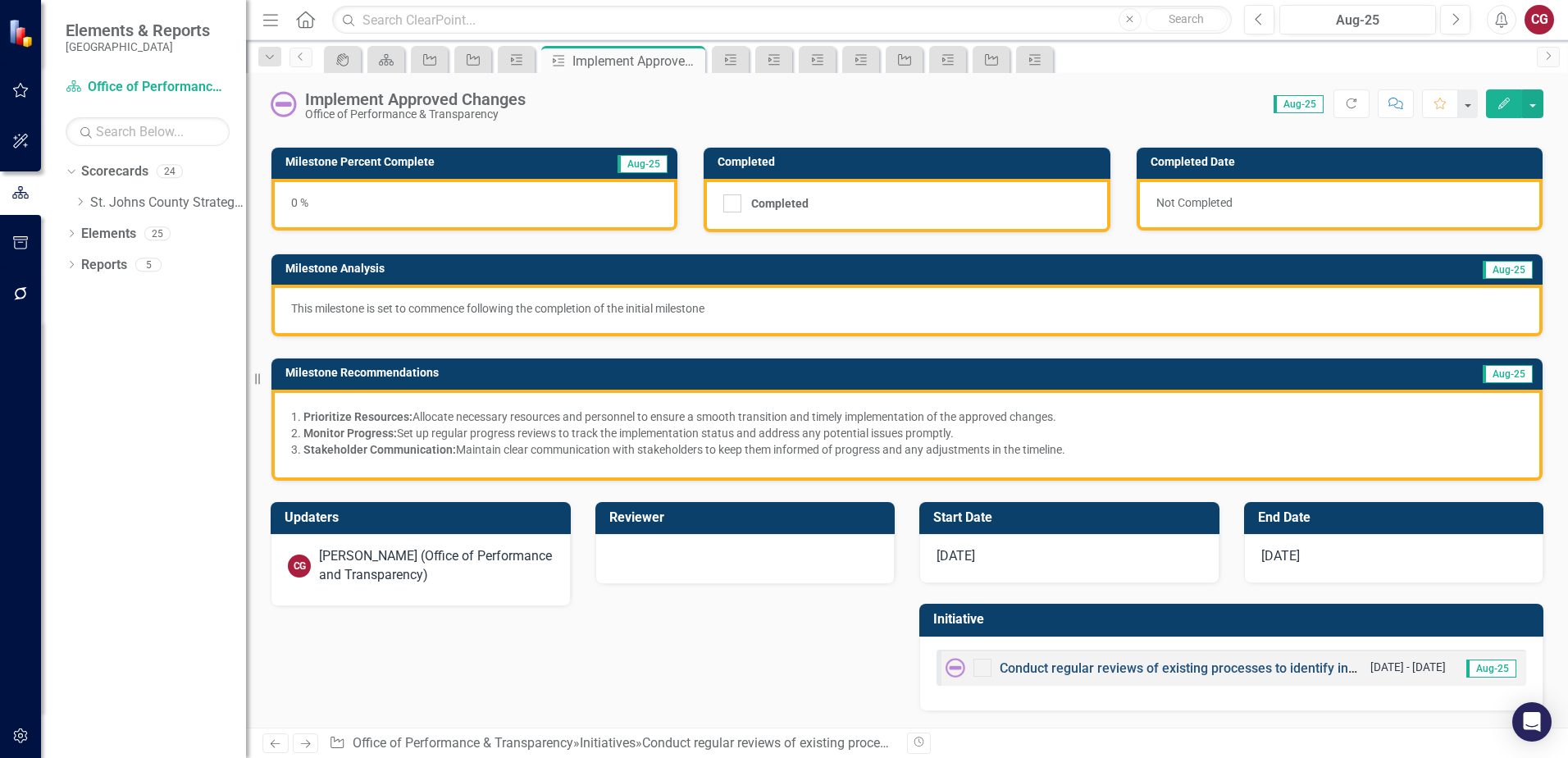
click at [1027, 667] on link "Conduct regular reviews of existing processes to identify inefficiencies or bot…" at bounding box center [1250, 668] width 503 height 16
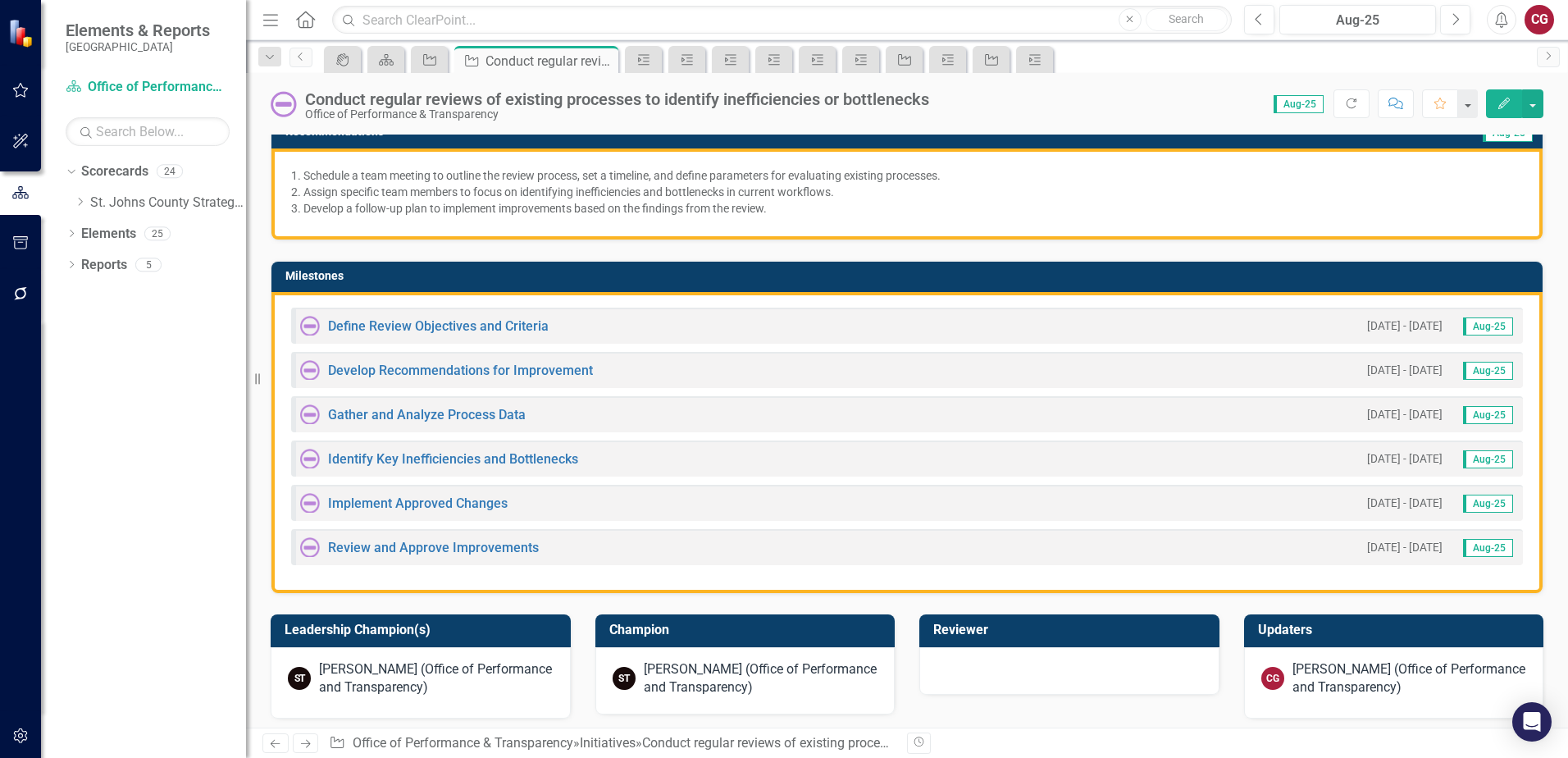
scroll to position [410, 0]
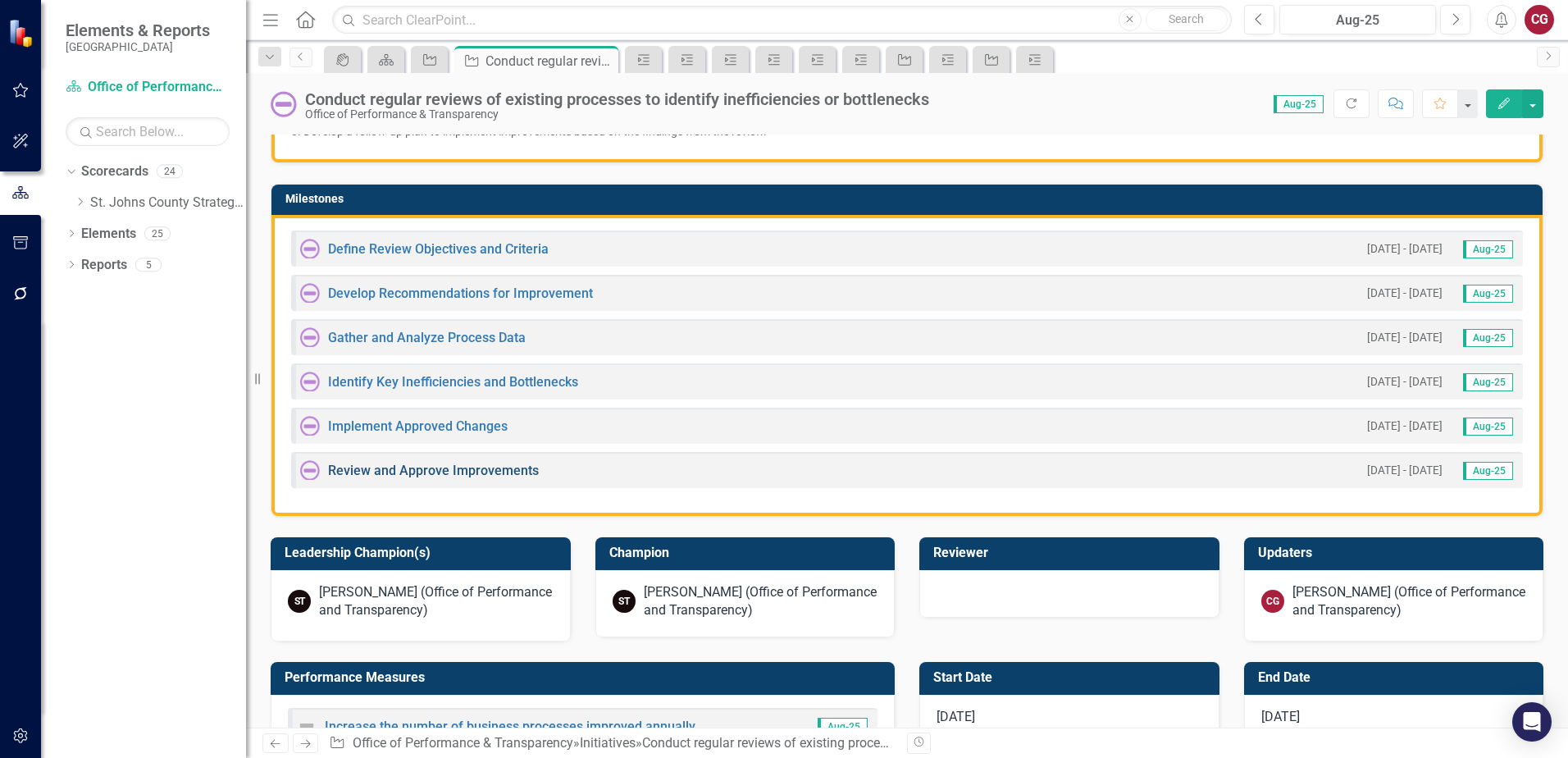
click at [498, 476] on link "Review and Approve Improvements" at bounding box center [433, 470] width 210 height 16
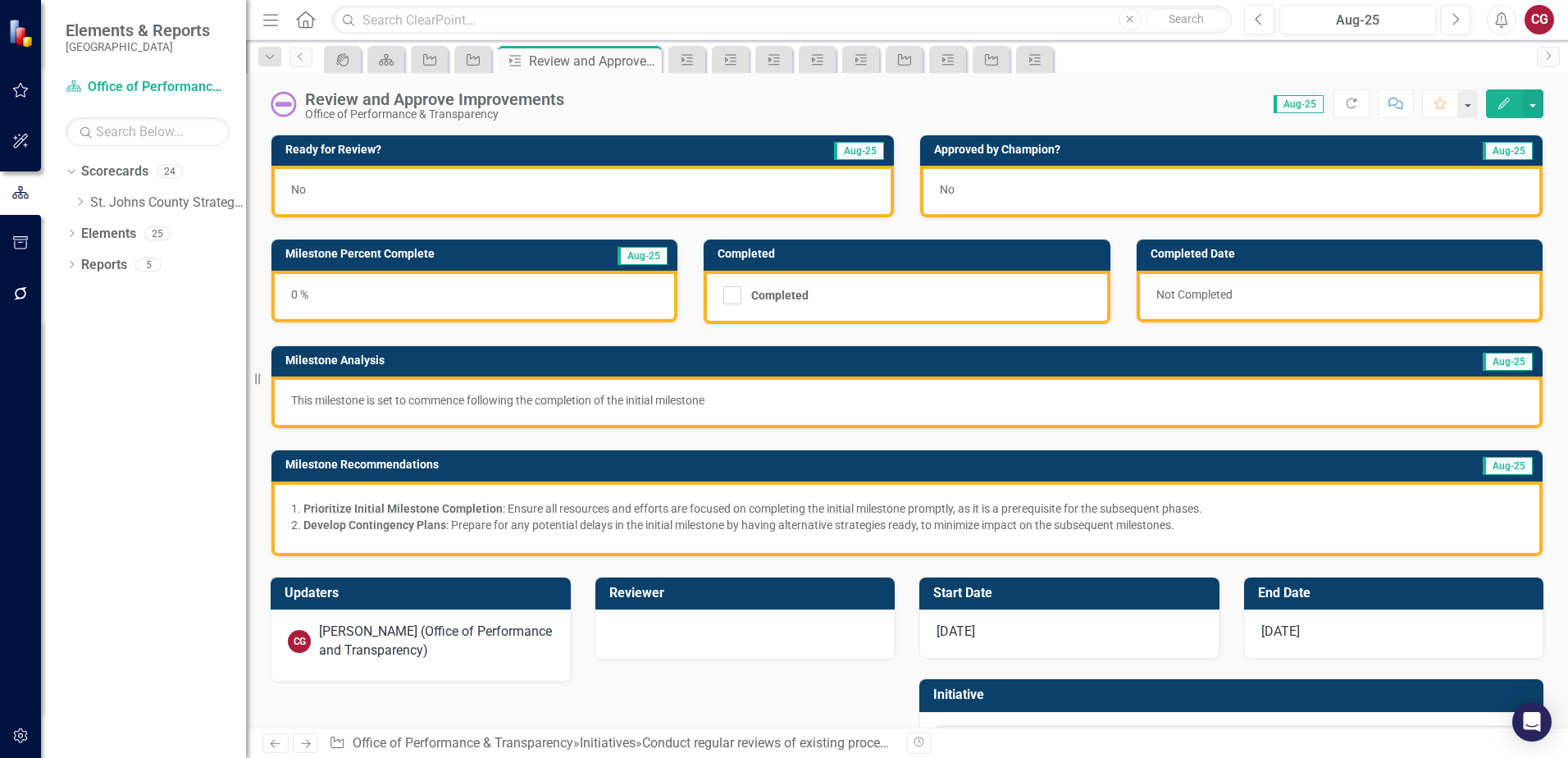
click at [363, 182] on div "No" at bounding box center [582, 191] width 622 height 51
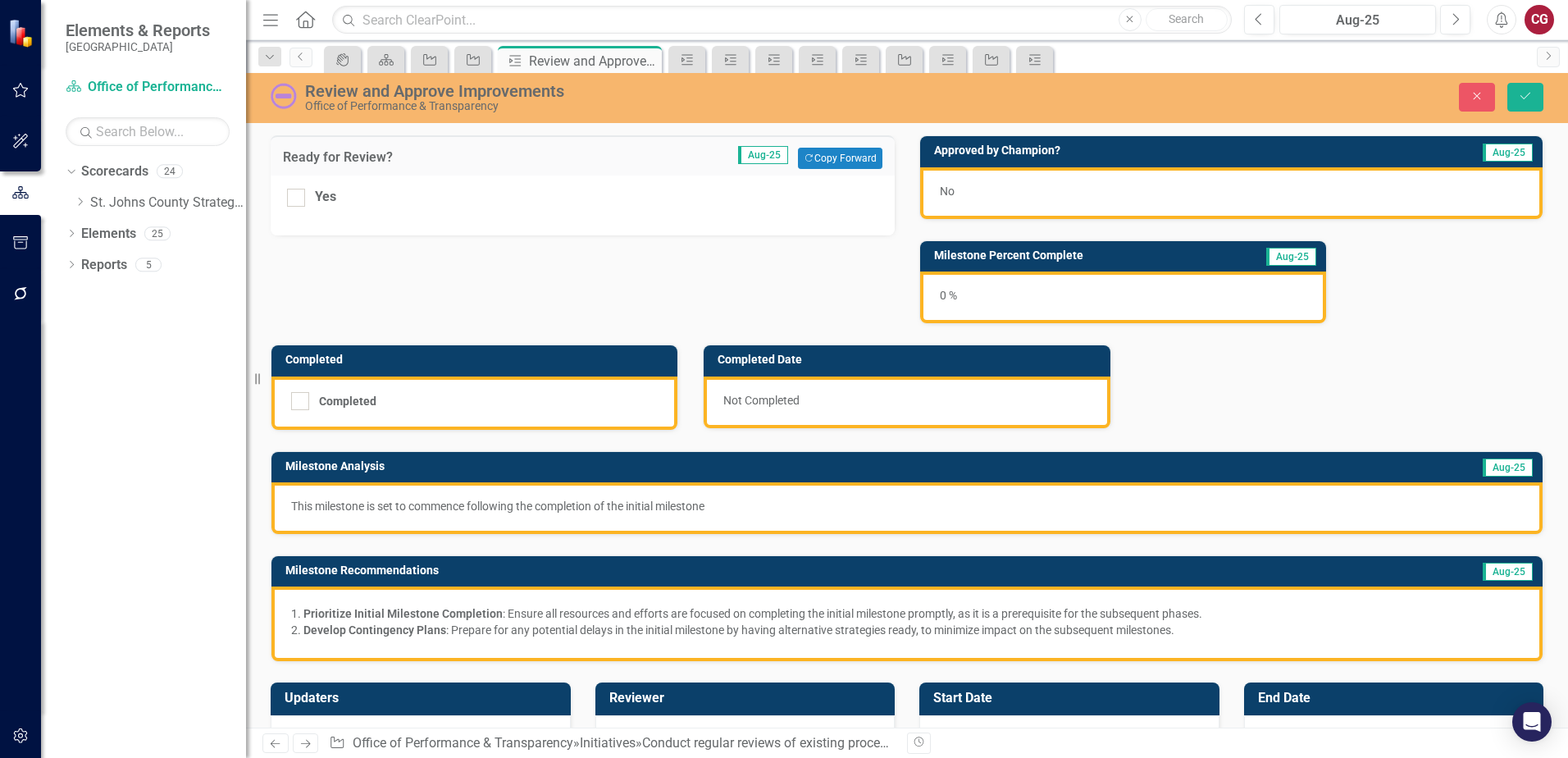
click at [304, 208] on div "Yes" at bounding box center [583, 205] width 624 height 60
click at [293, 189] on input "Yes" at bounding box center [291, 194] width 10 height 10
checkbox input "true"
click at [1540, 106] on button "Save" at bounding box center [1525, 97] width 36 height 29
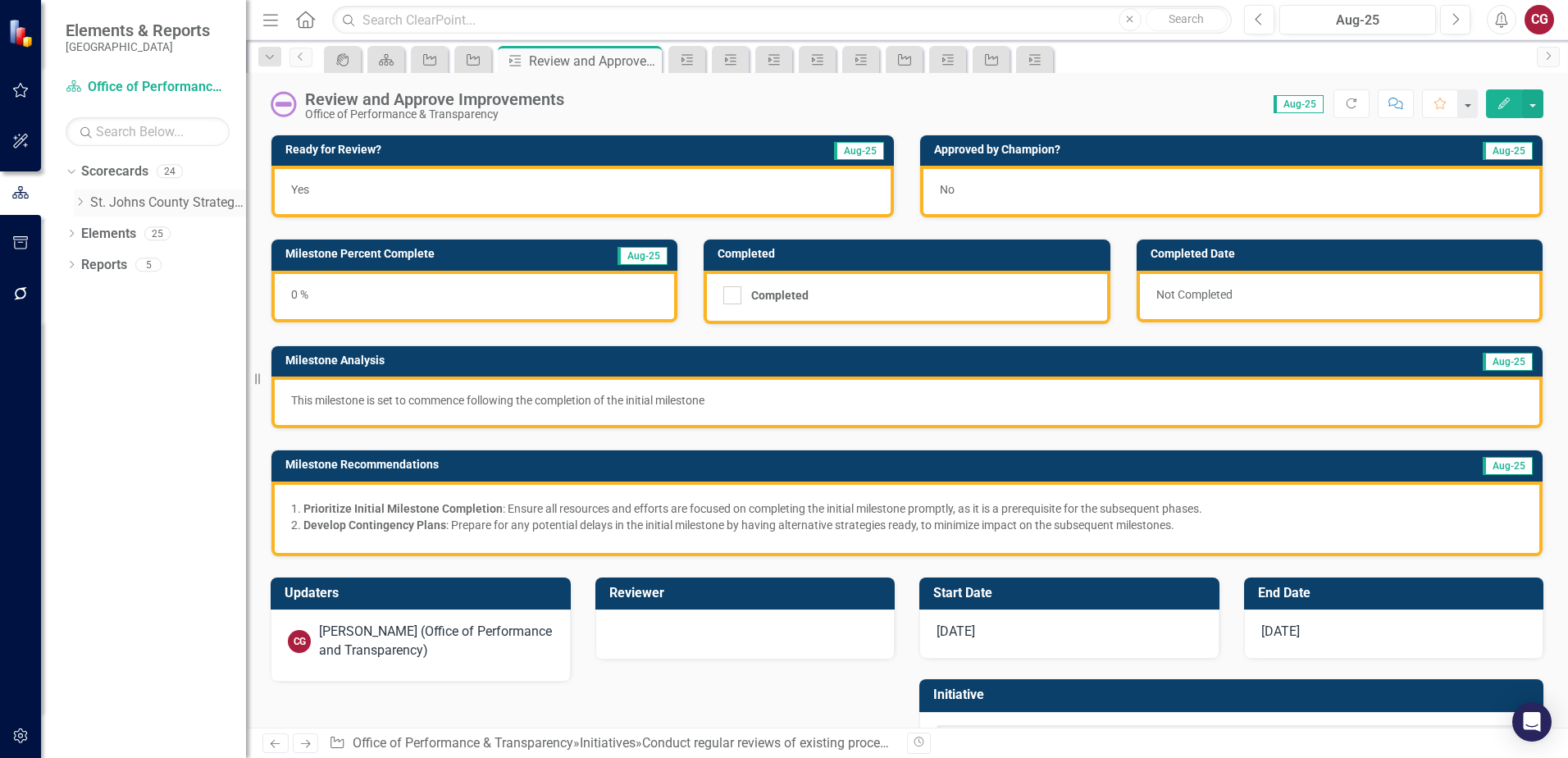
click at [79, 201] on icon "Dropdown" at bounding box center [79, 201] width 12 height 10
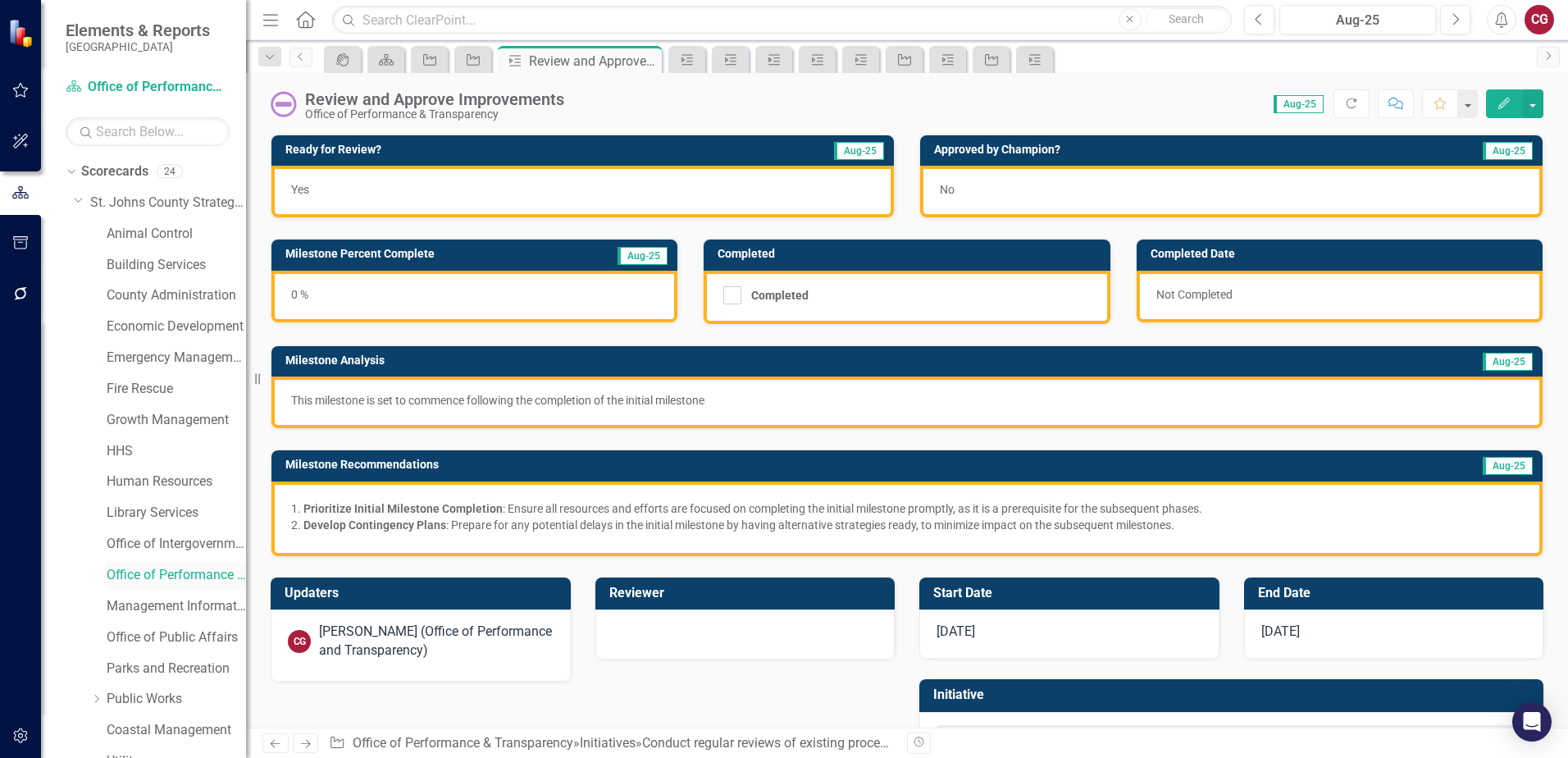
click at [167, 571] on link "Office of Performance & Transparency" at bounding box center [176, 575] width 140 height 19
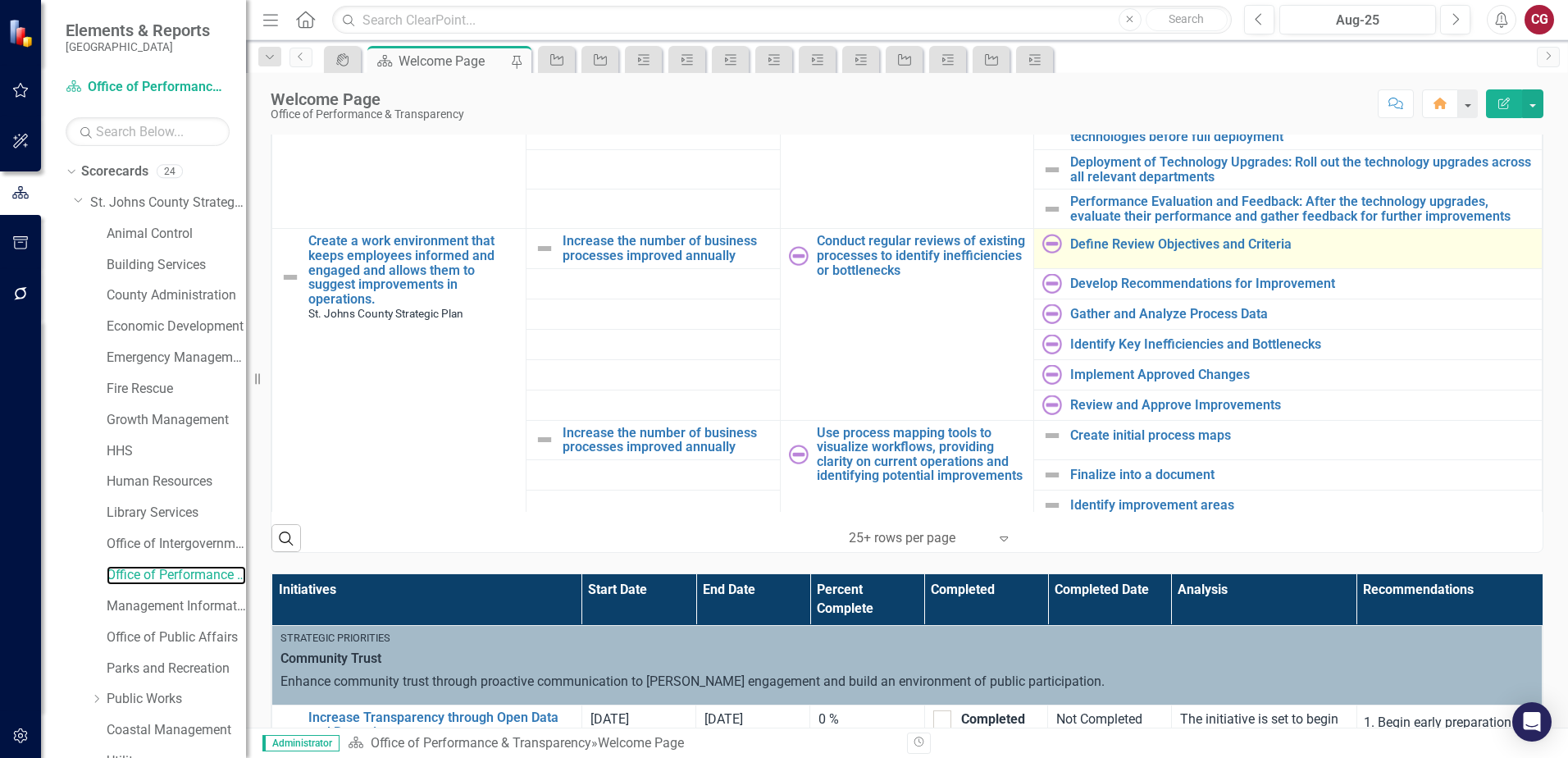
scroll to position [1597, 0]
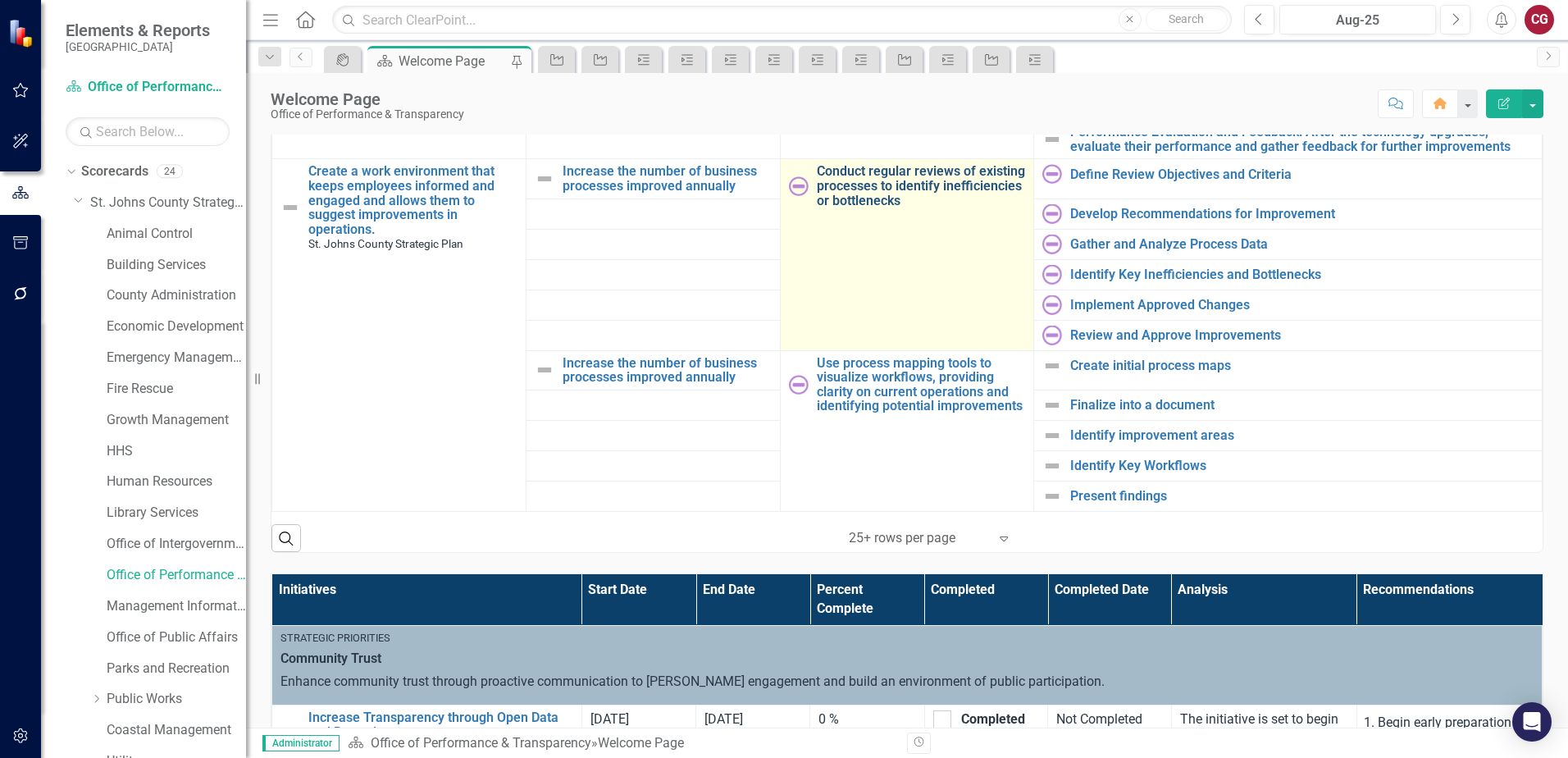
click at [939, 185] on link "Conduct regular reviews of existing processes to identify inefficiencies or bot…" at bounding box center [921, 185] width 210 height 44
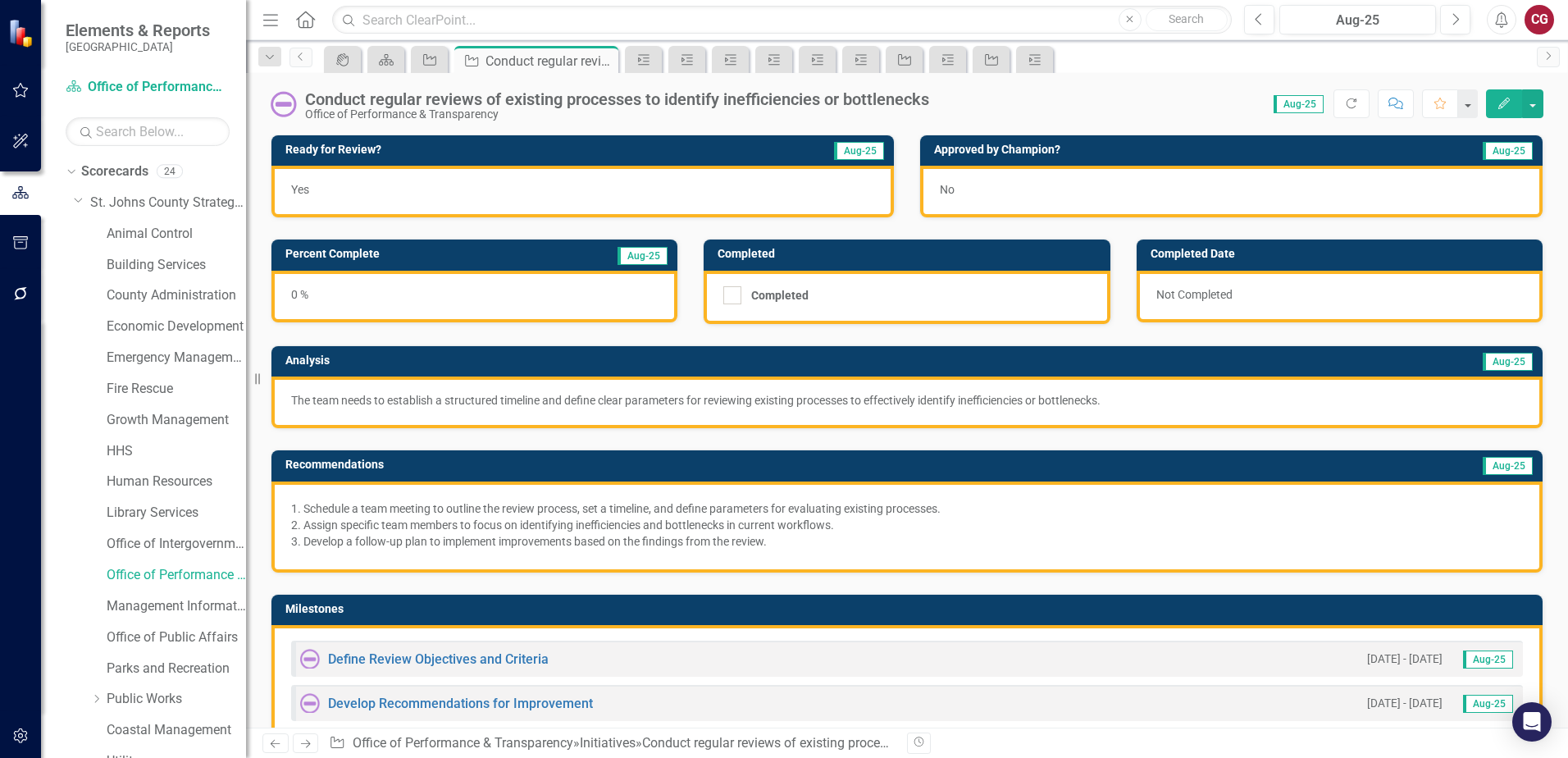
click at [289, 60] on div "Dropdown Search icon.portal Success Portal Pin Scorecard Welcome Page Pin Initi…" at bounding box center [270, 57] width 39 height 19
click at [304, 60] on icon "Previous" at bounding box center [301, 56] width 13 height 10
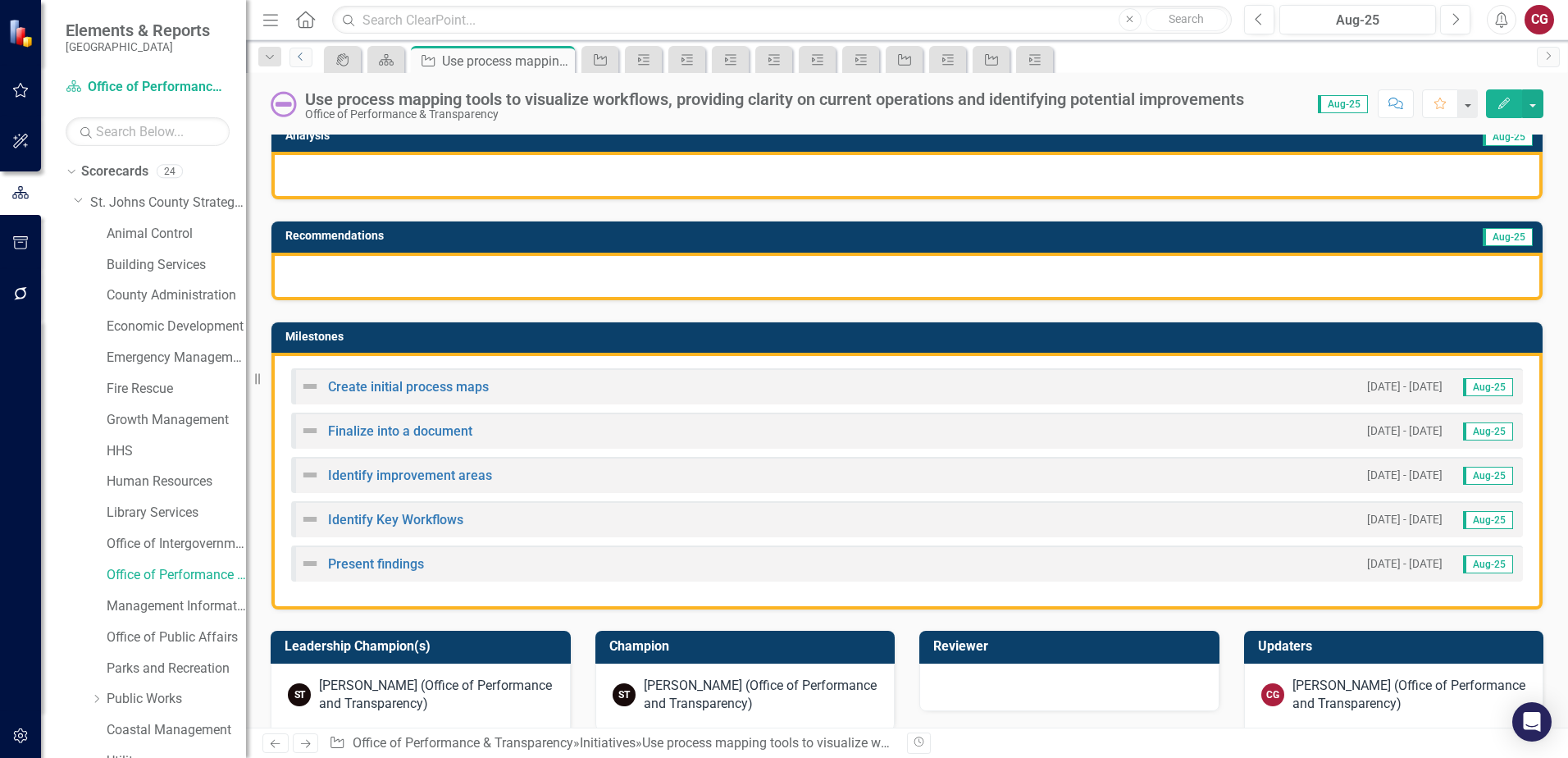
scroll to position [328, 0]
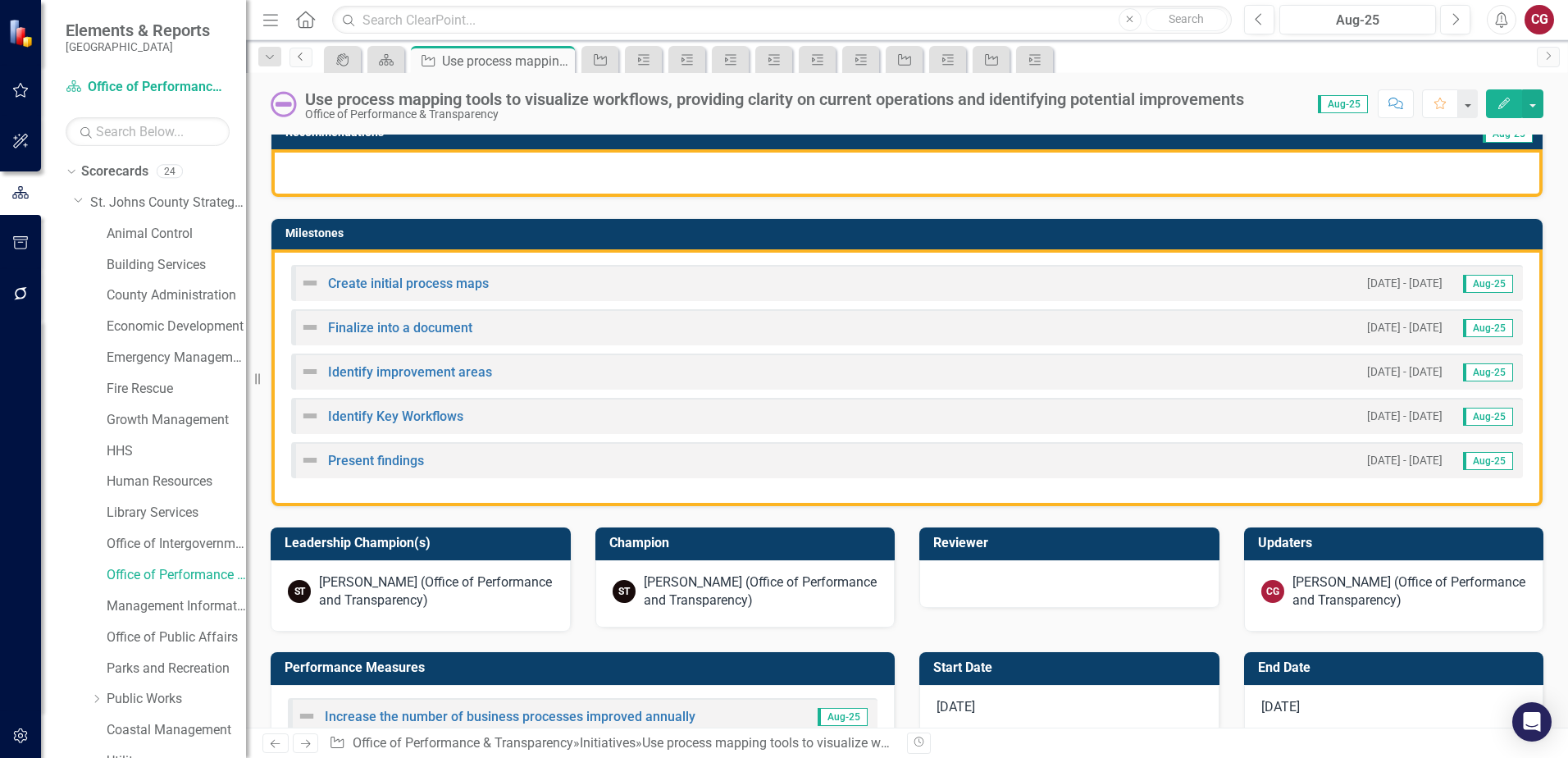
click at [298, 62] on link "Previous" at bounding box center [301, 57] width 23 height 20
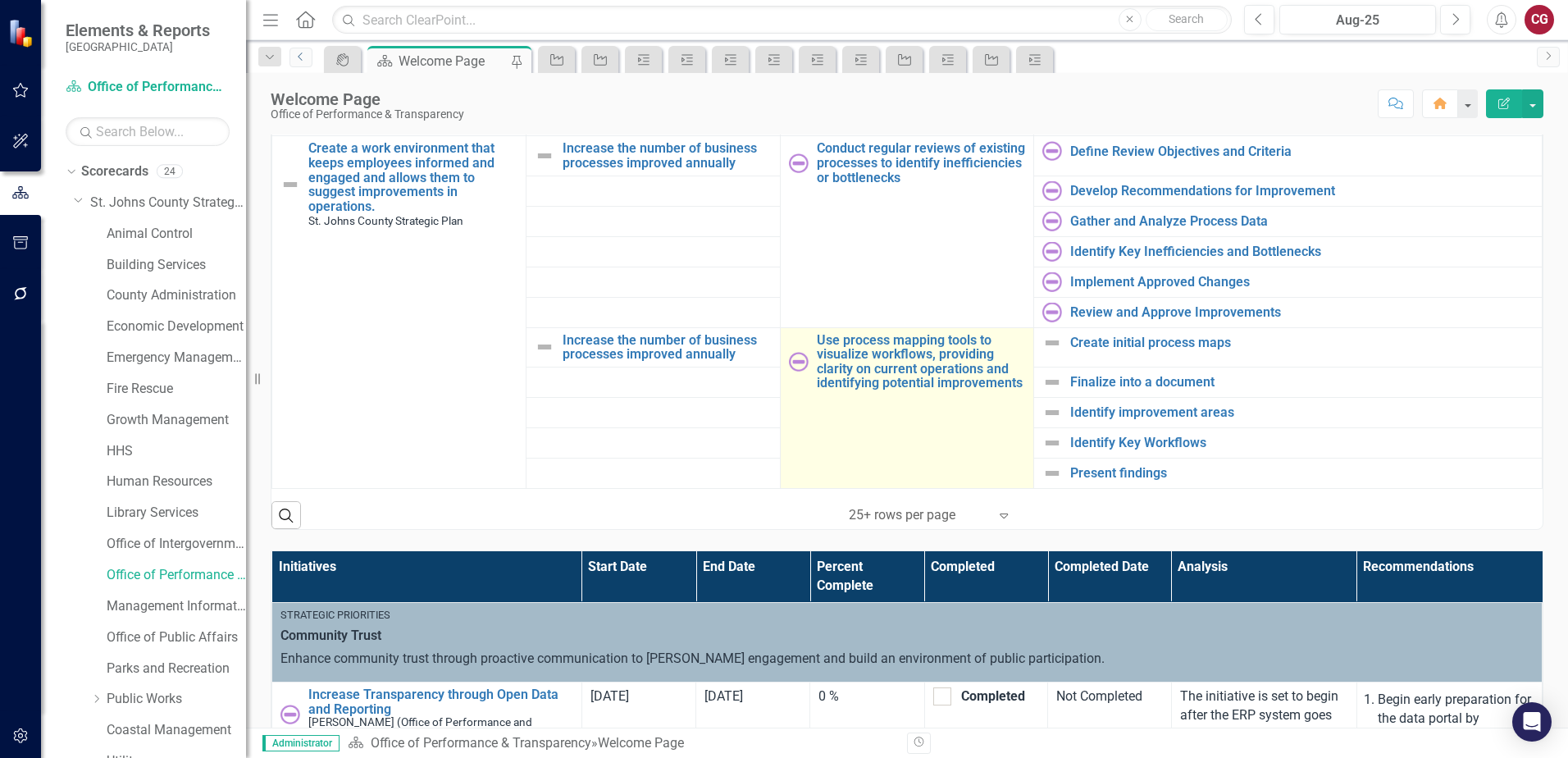
scroll to position [820, 0]
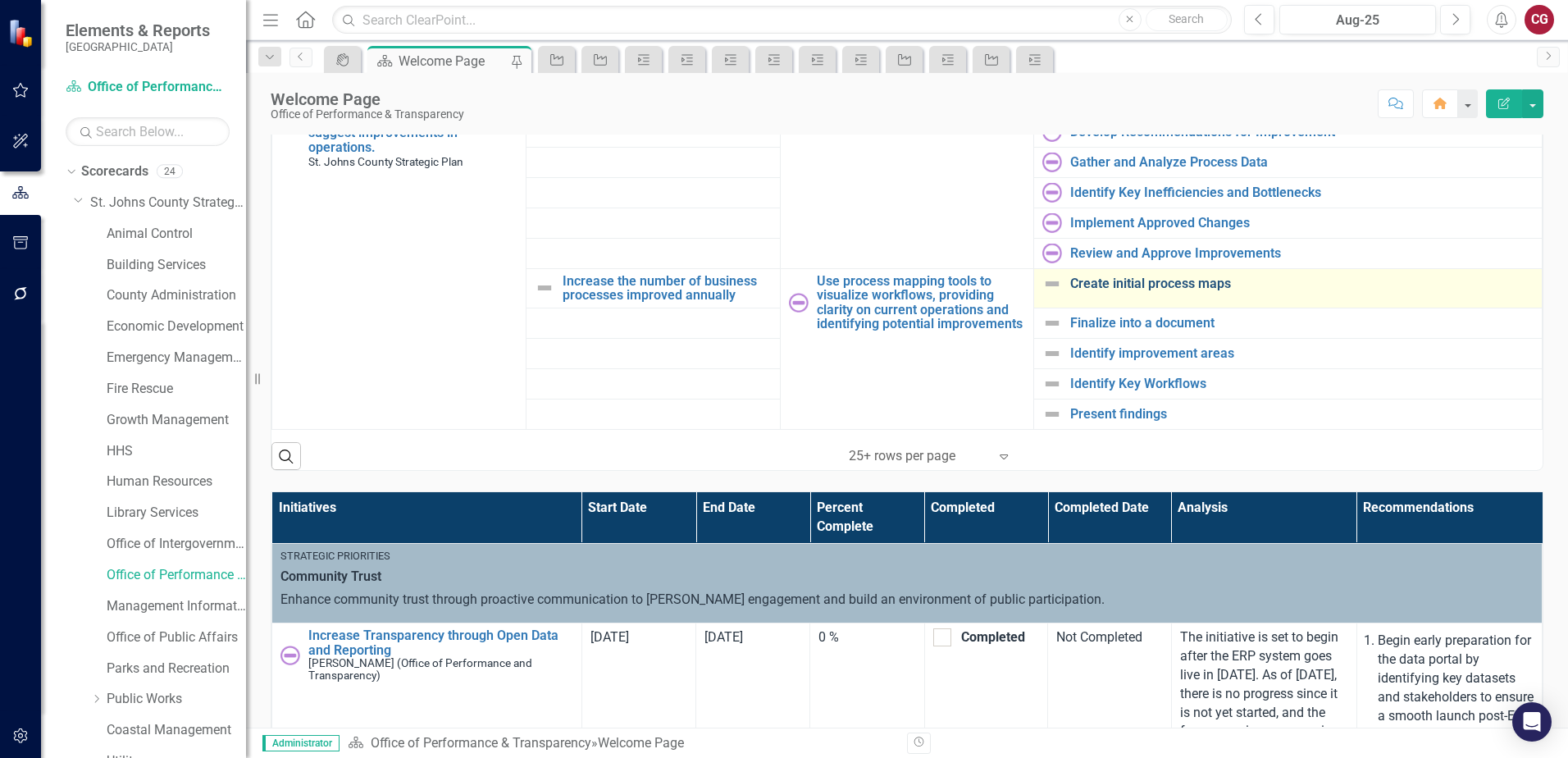
click at [1086, 277] on link "Create initial process maps" at bounding box center [1302, 284] width 464 height 15
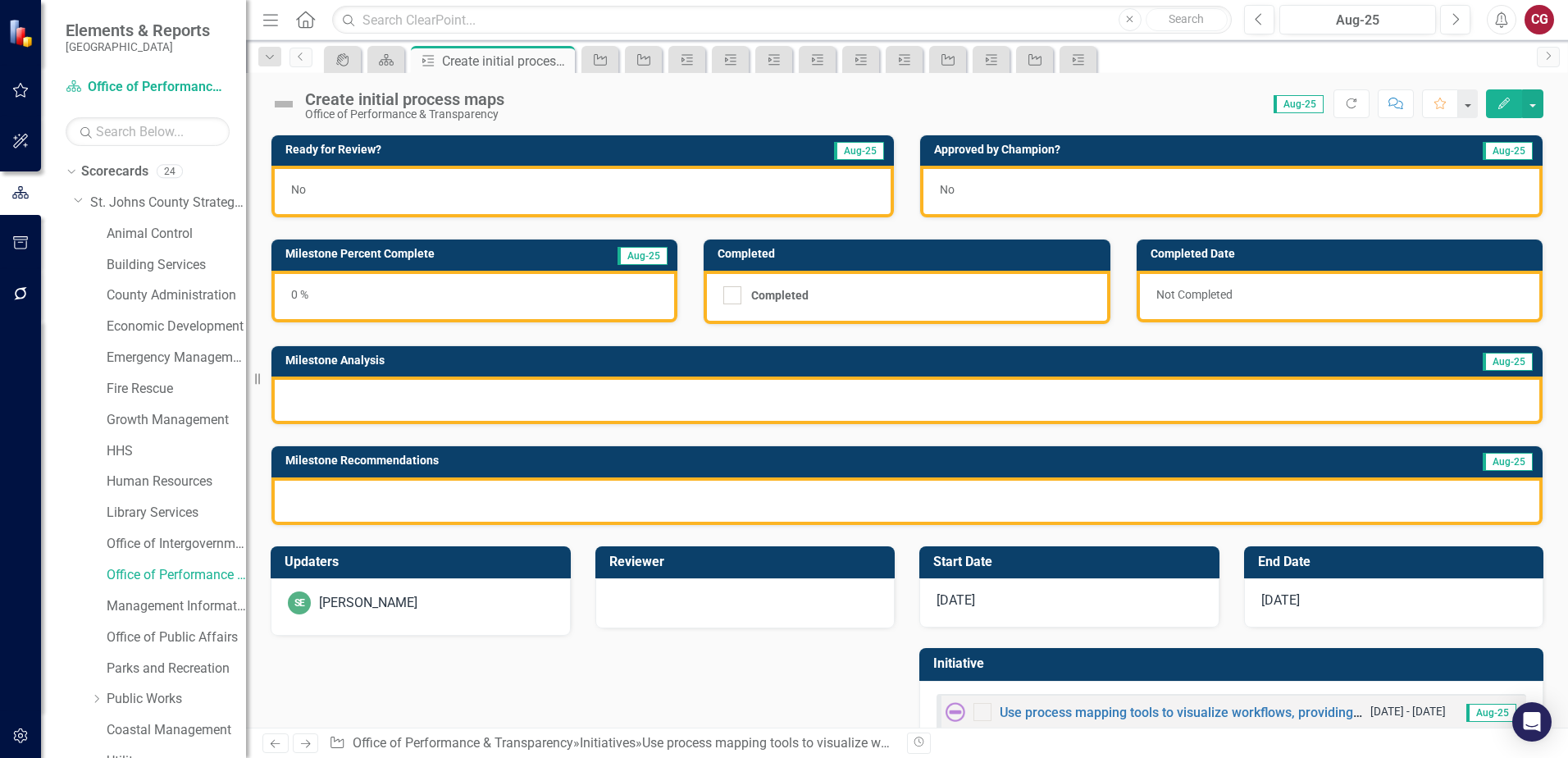
click at [511, 501] on div at bounding box center [906, 501] width 1271 height 47
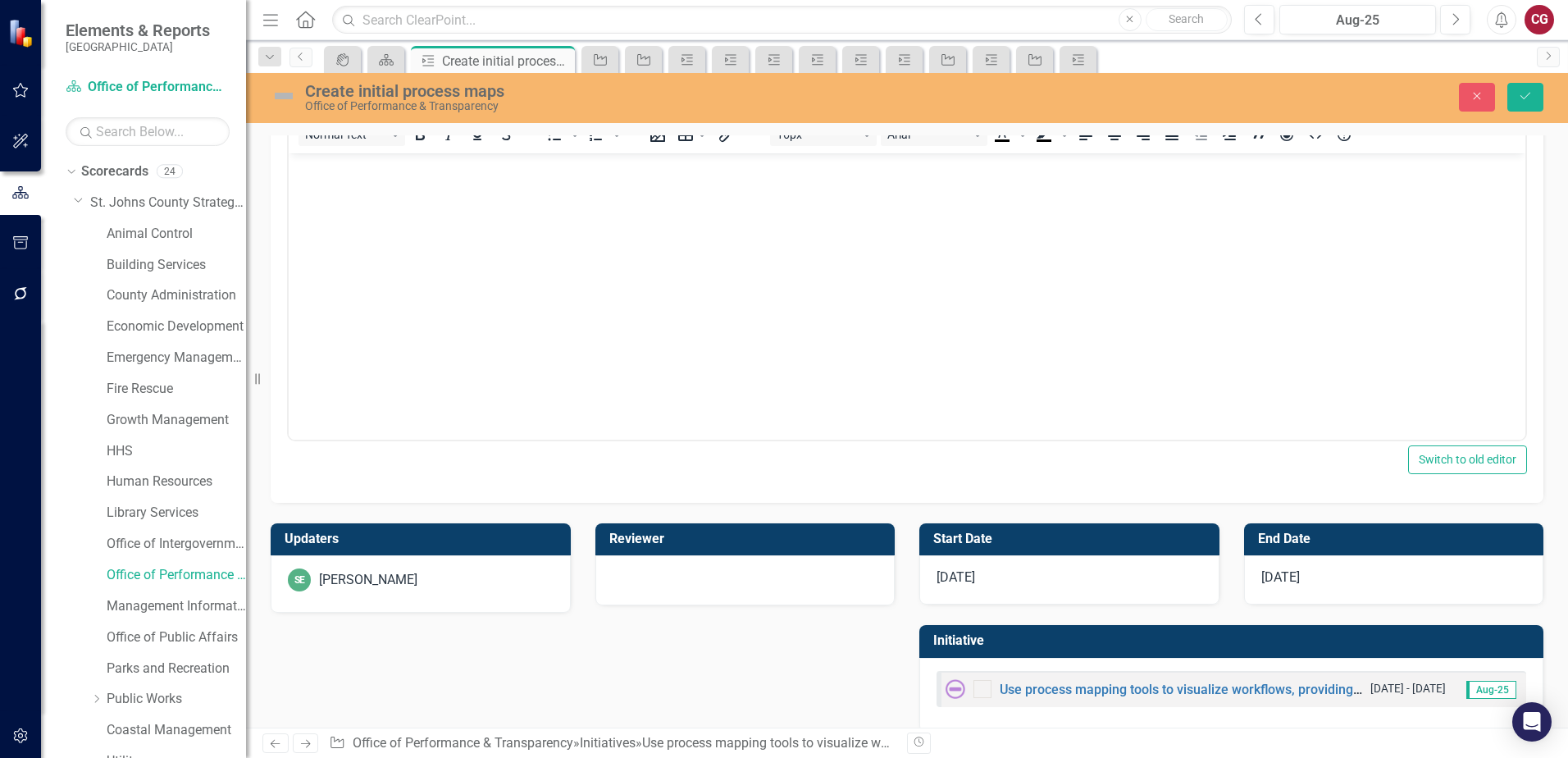
scroll to position [411, 0]
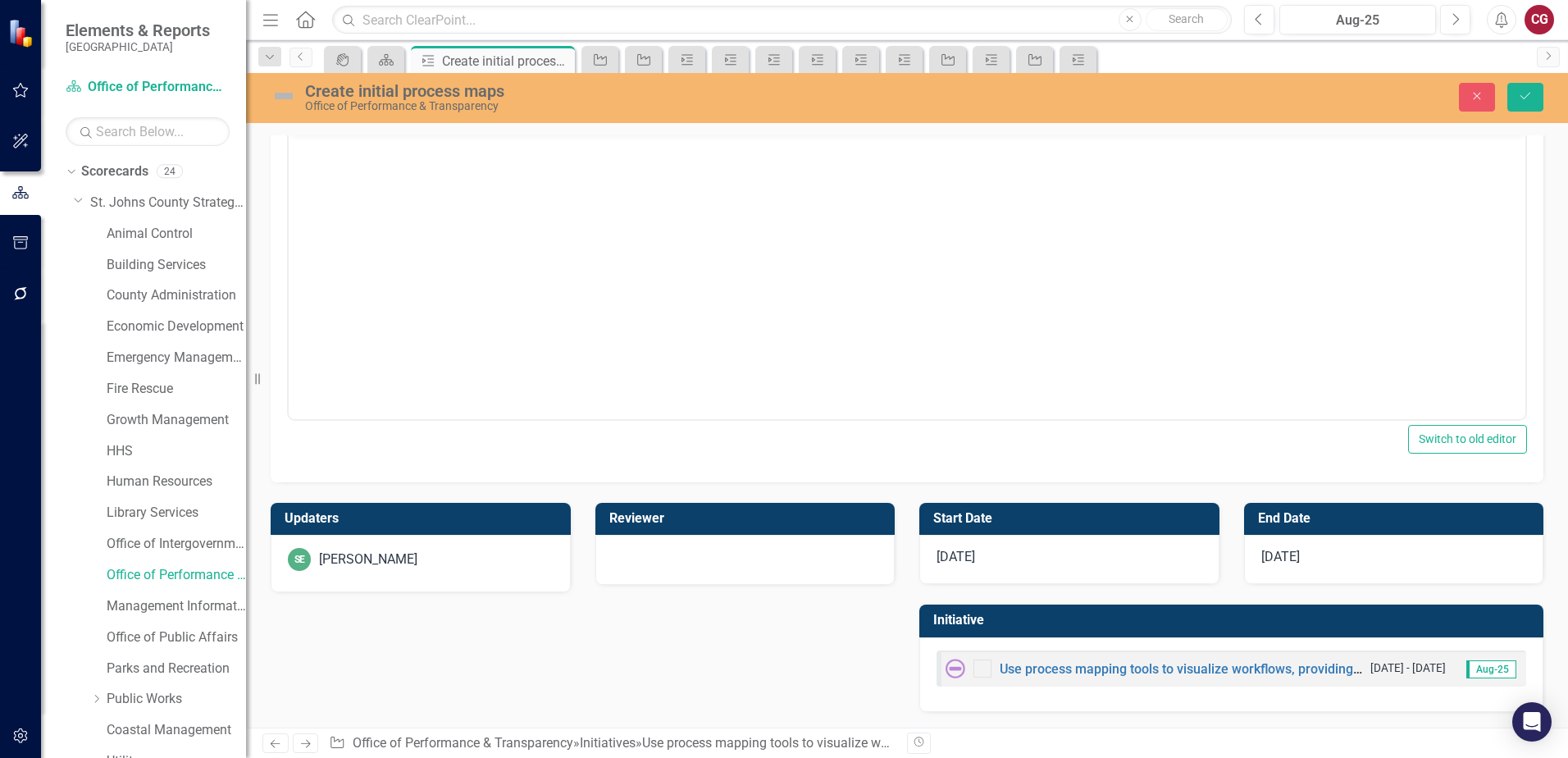
click at [393, 568] on div "[PERSON_NAME]" at bounding box center [369, 560] width 99 height 19
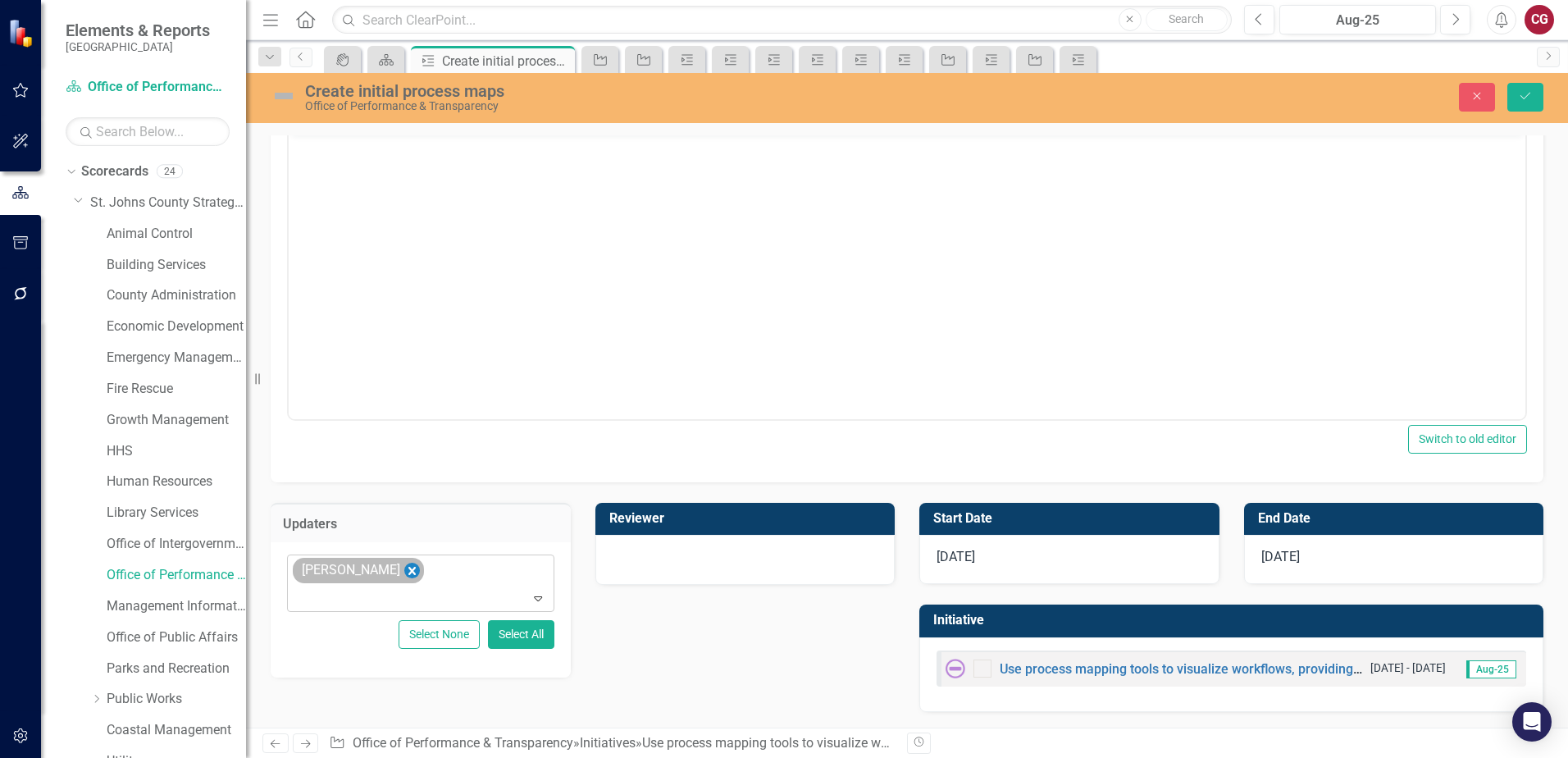
click at [409, 565] on icon "Remove Savannah Evans" at bounding box center [412, 570] width 16 height 20
type input "CA"
click at [1534, 95] on button "Save" at bounding box center [1525, 97] width 36 height 29
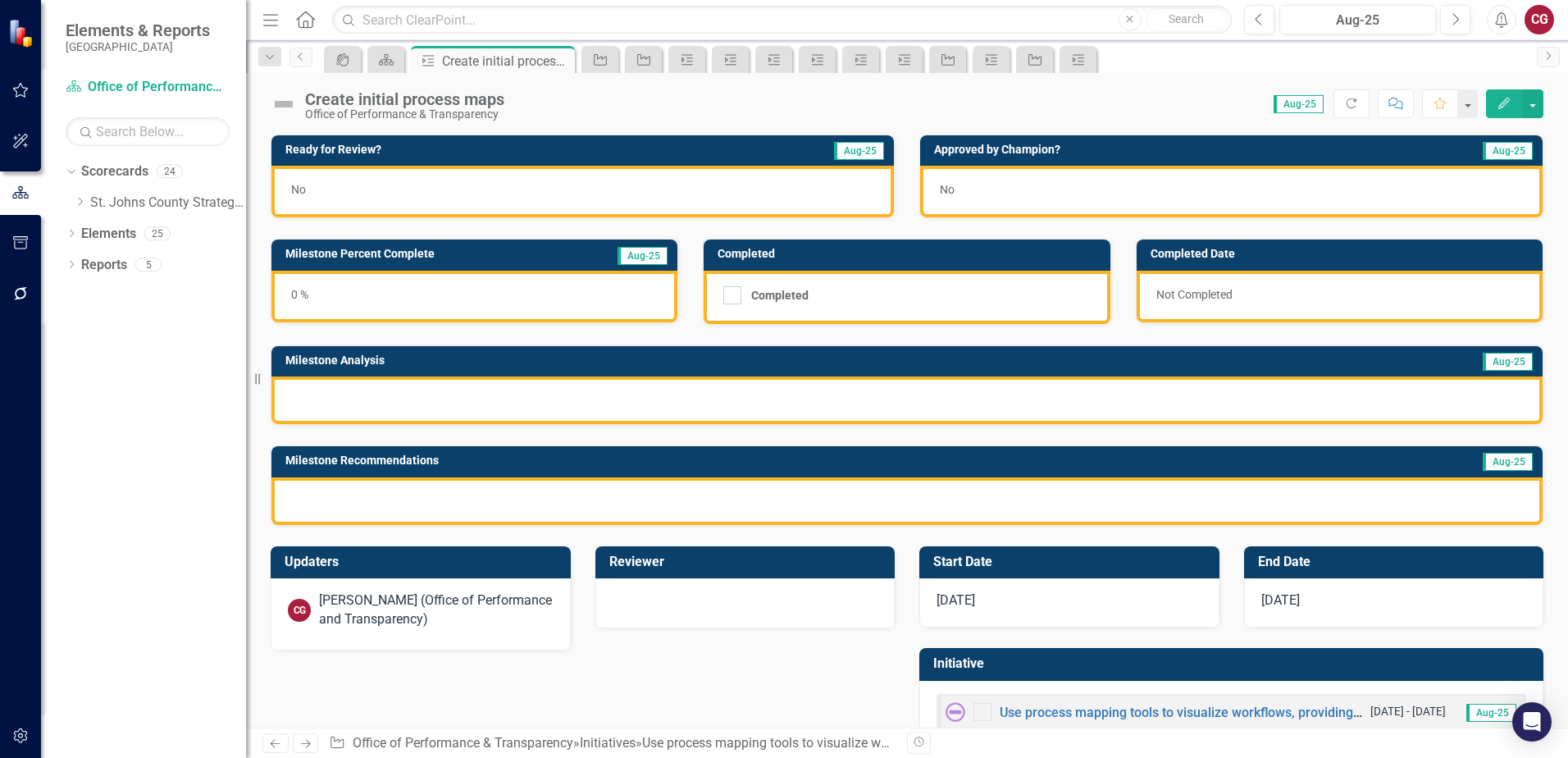
click at [608, 498] on div at bounding box center [906, 501] width 1271 height 47
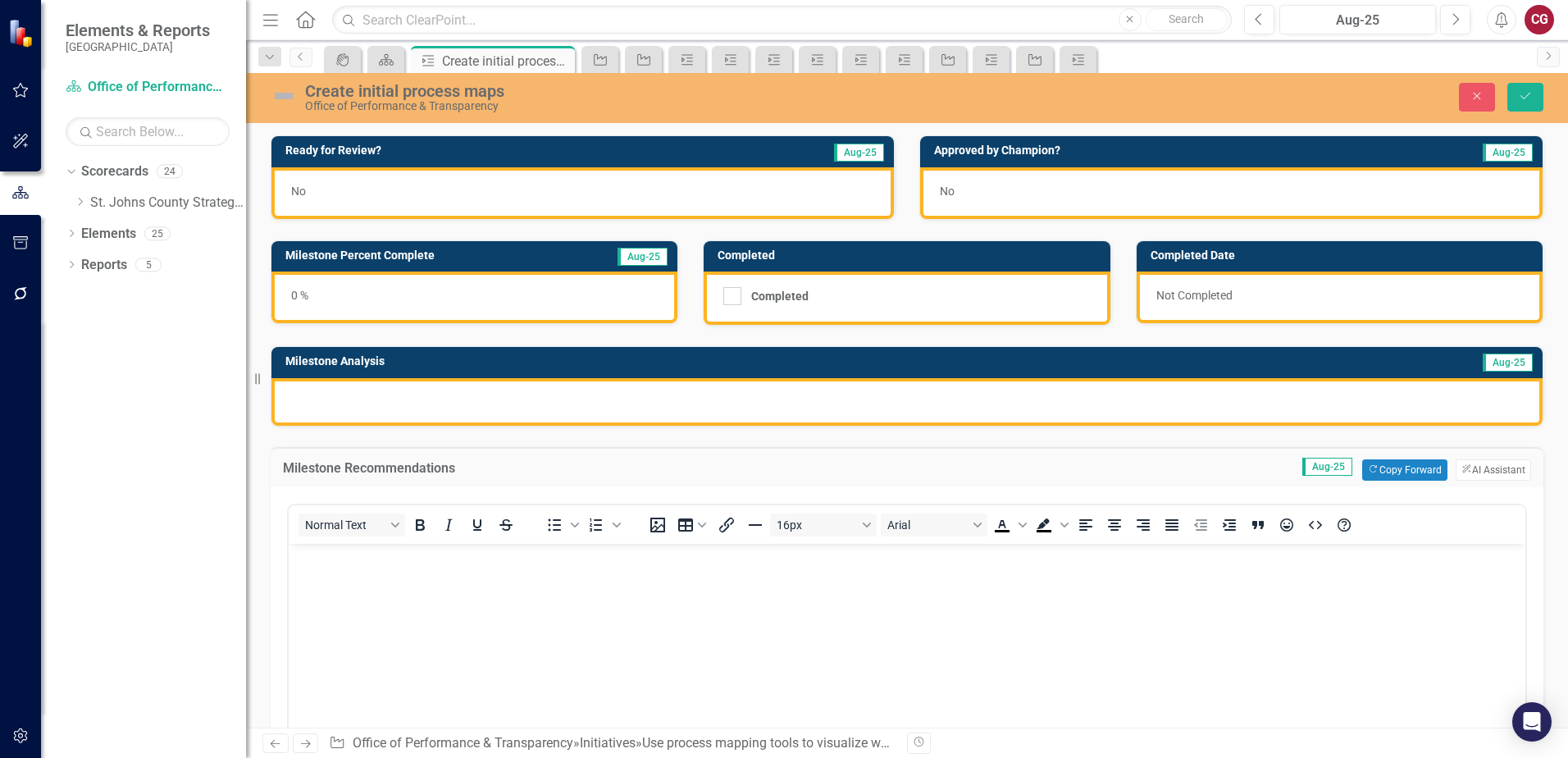
scroll to position [0, 0]
click at [1467, 471] on button "ClearPoint AI AI Assistant" at bounding box center [1493, 469] width 75 height 21
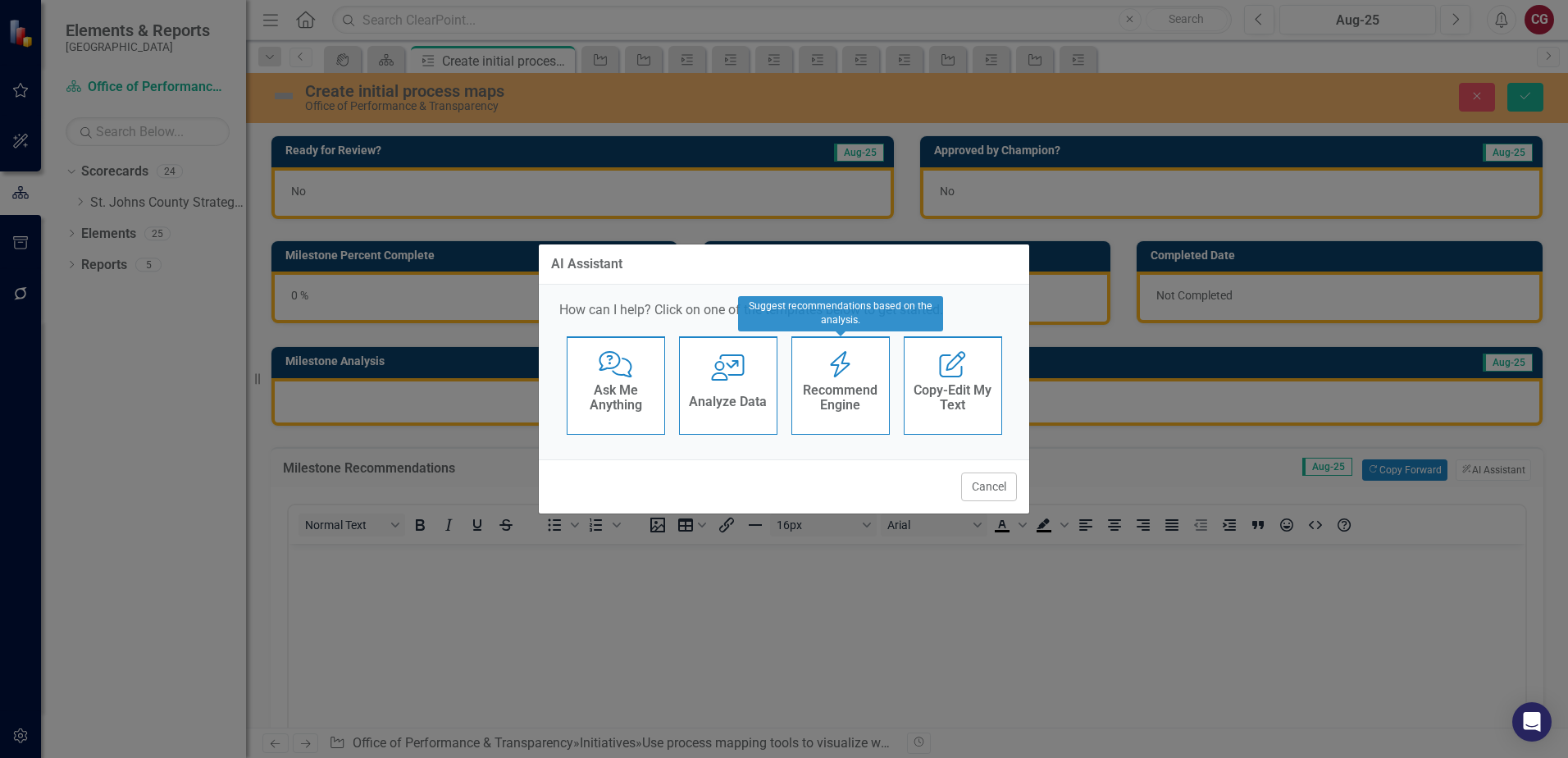
click at [828, 402] on h4 "Recommend Engine" at bounding box center [841, 397] width 80 height 29
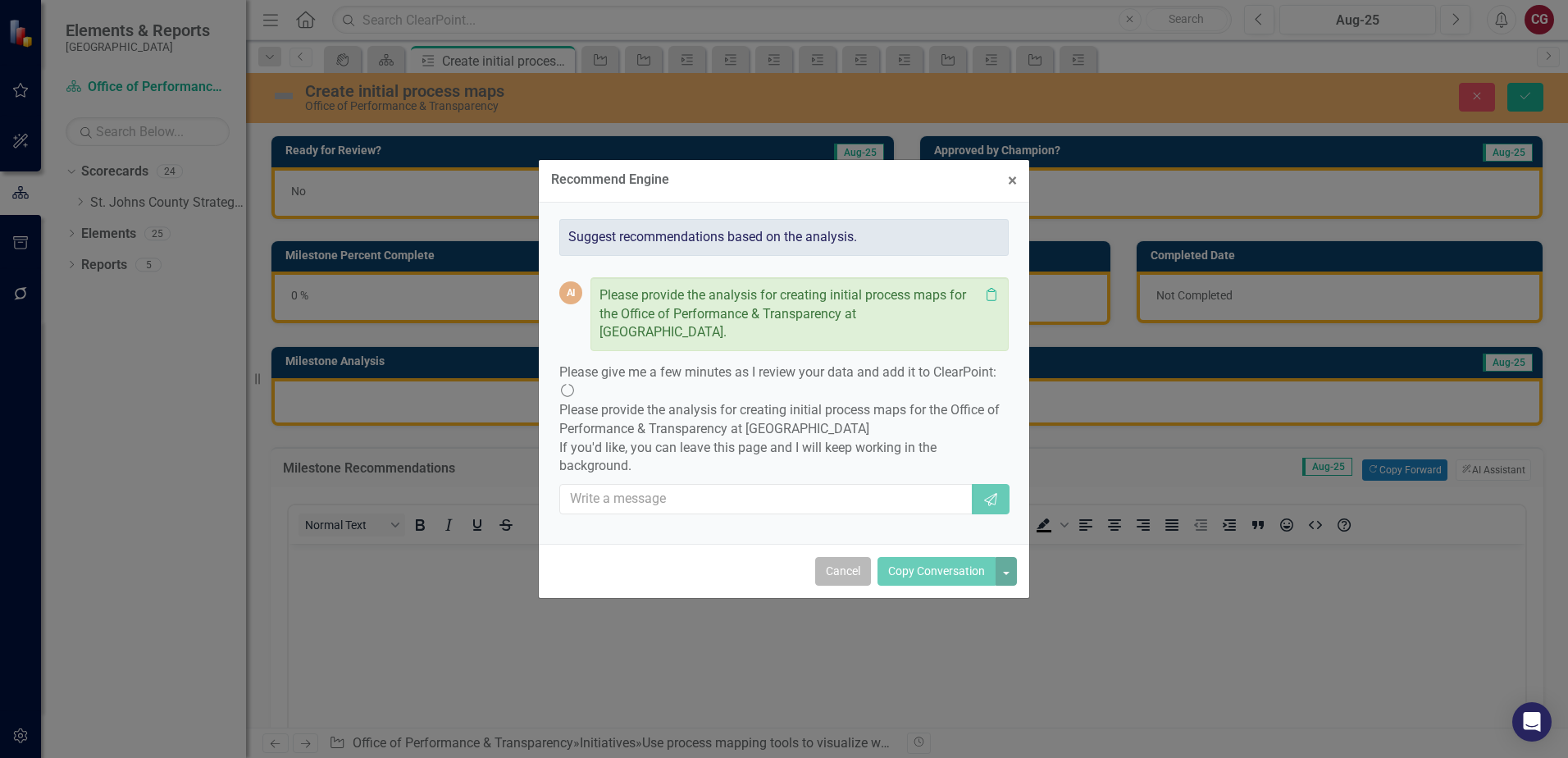
click at [851, 562] on button "Cancel" at bounding box center [843, 571] width 56 height 29
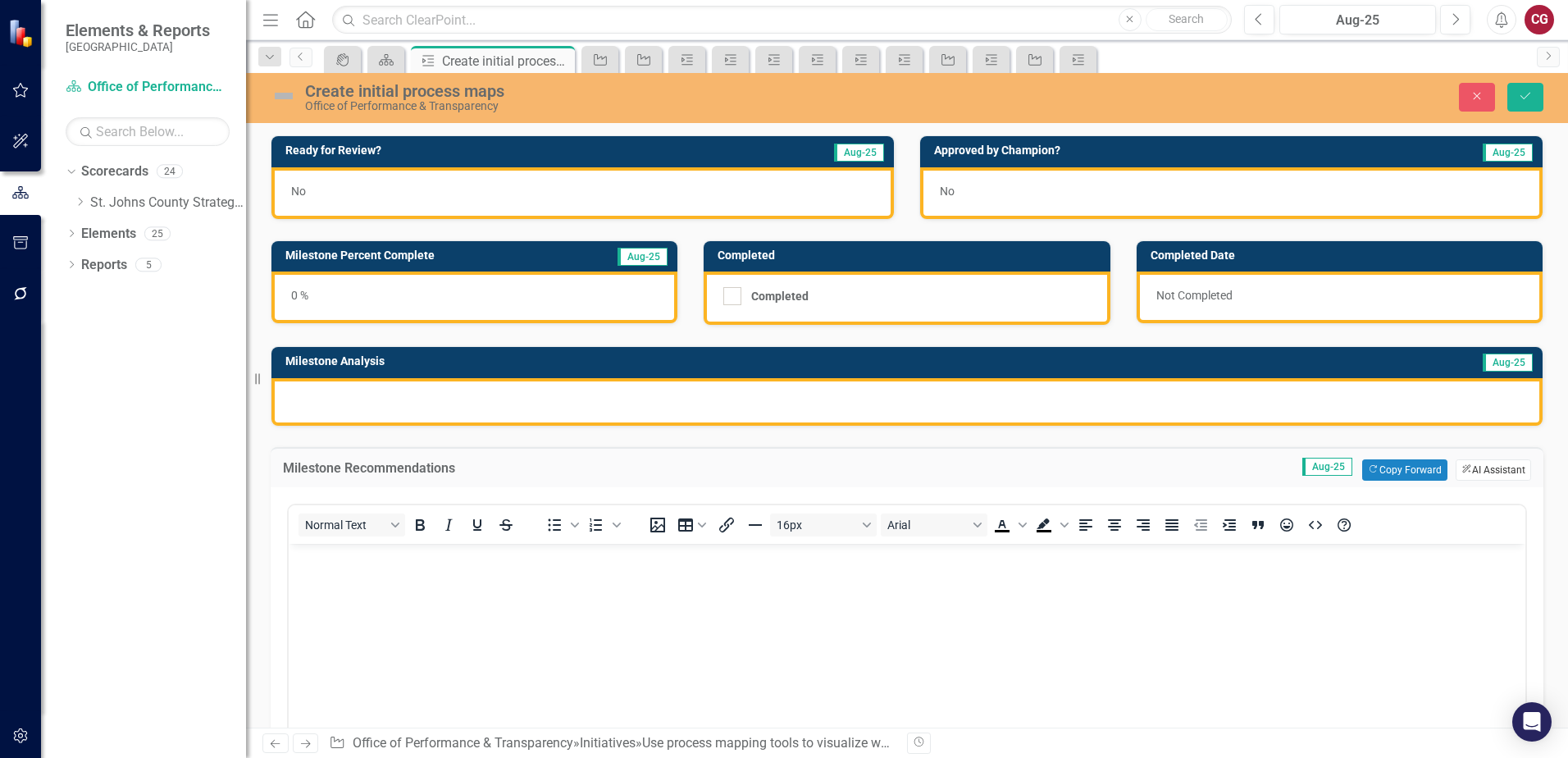
click at [1467, 467] on button "ClearPoint AI AI Assistant" at bounding box center [1493, 469] width 75 height 21
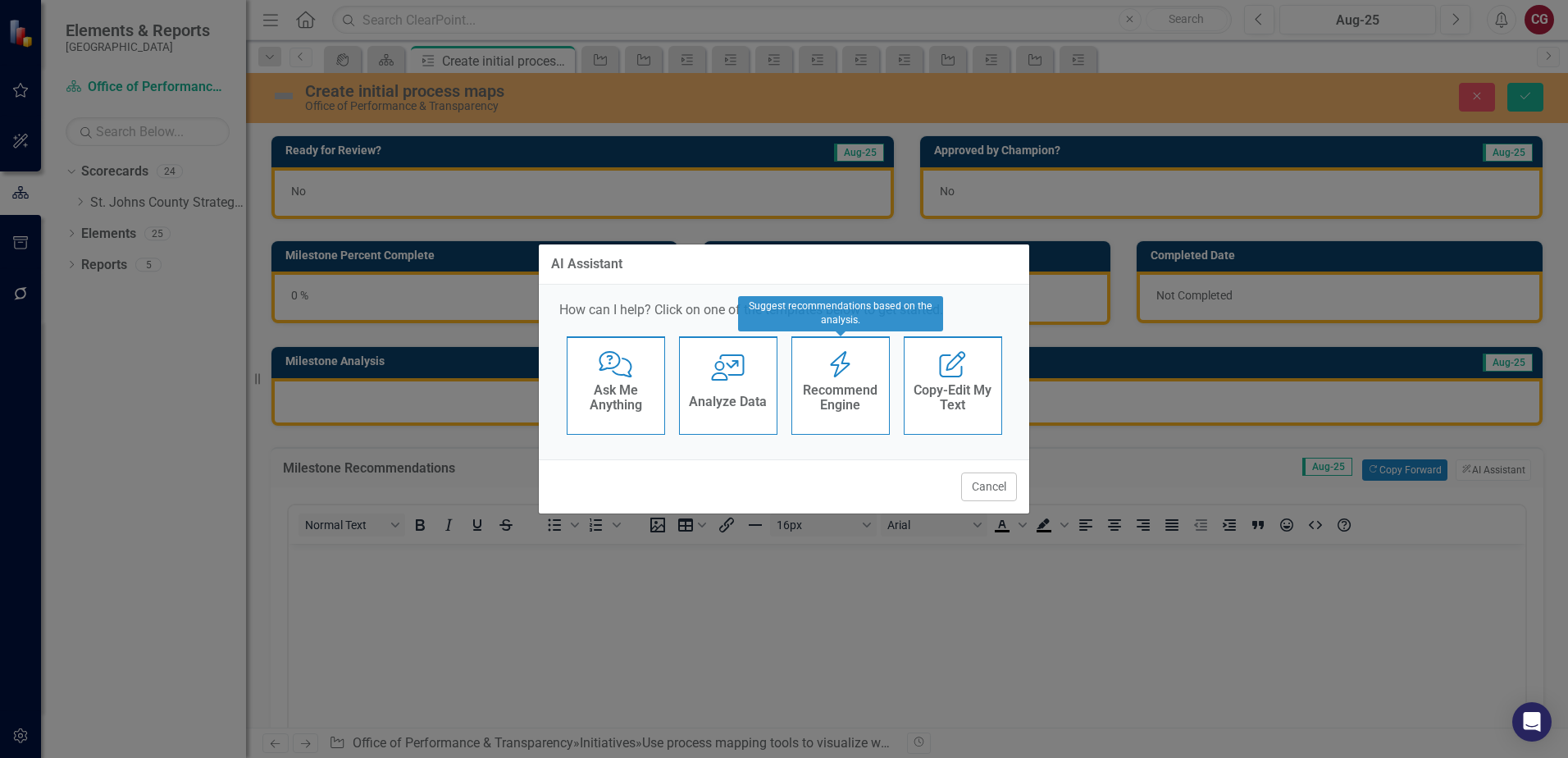
click at [818, 400] on h4 "Recommend Engine" at bounding box center [841, 397] width 80 height 29
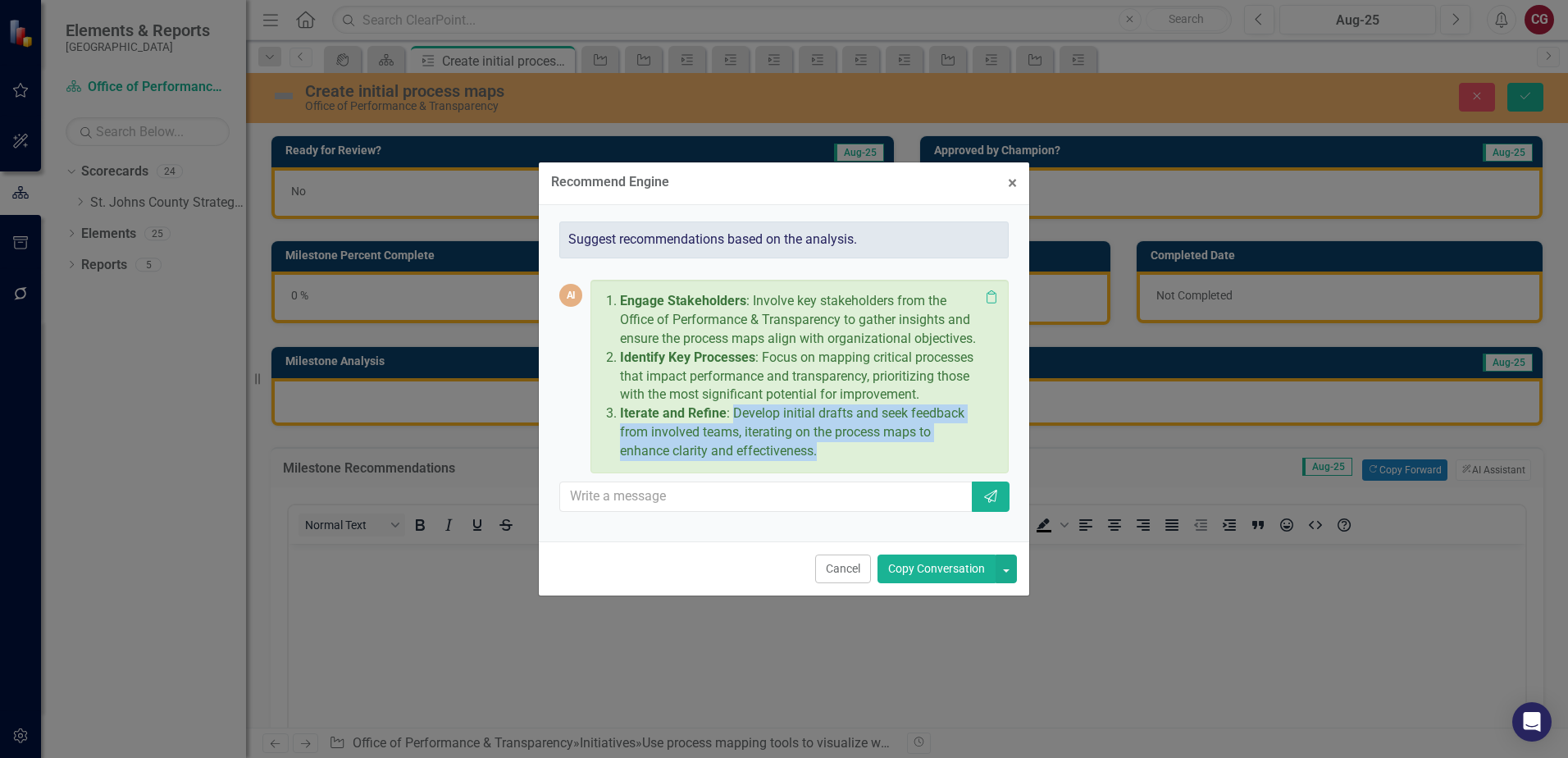
drag, startPoint x: 732, startPoint y: 412, endPoint x: 833, endPoint y: 444, distance: 105.9
click at [833, 444] on p "Iterate and Refine : Develop initial drafts and seek feedback from involved tea…" at bounding box center [800, 432] width 359 height 57
drag, startPoint x: 833, startPoint y: 444, endPoint x: 775, endPoint y: 431, distance: 59.4
copy p "Develop initial drafts and seek feedback from involved teams, iterating on the …"
click at [839, 567] on button "Cancel" at bounding box center [843, 568] width 56 height 29
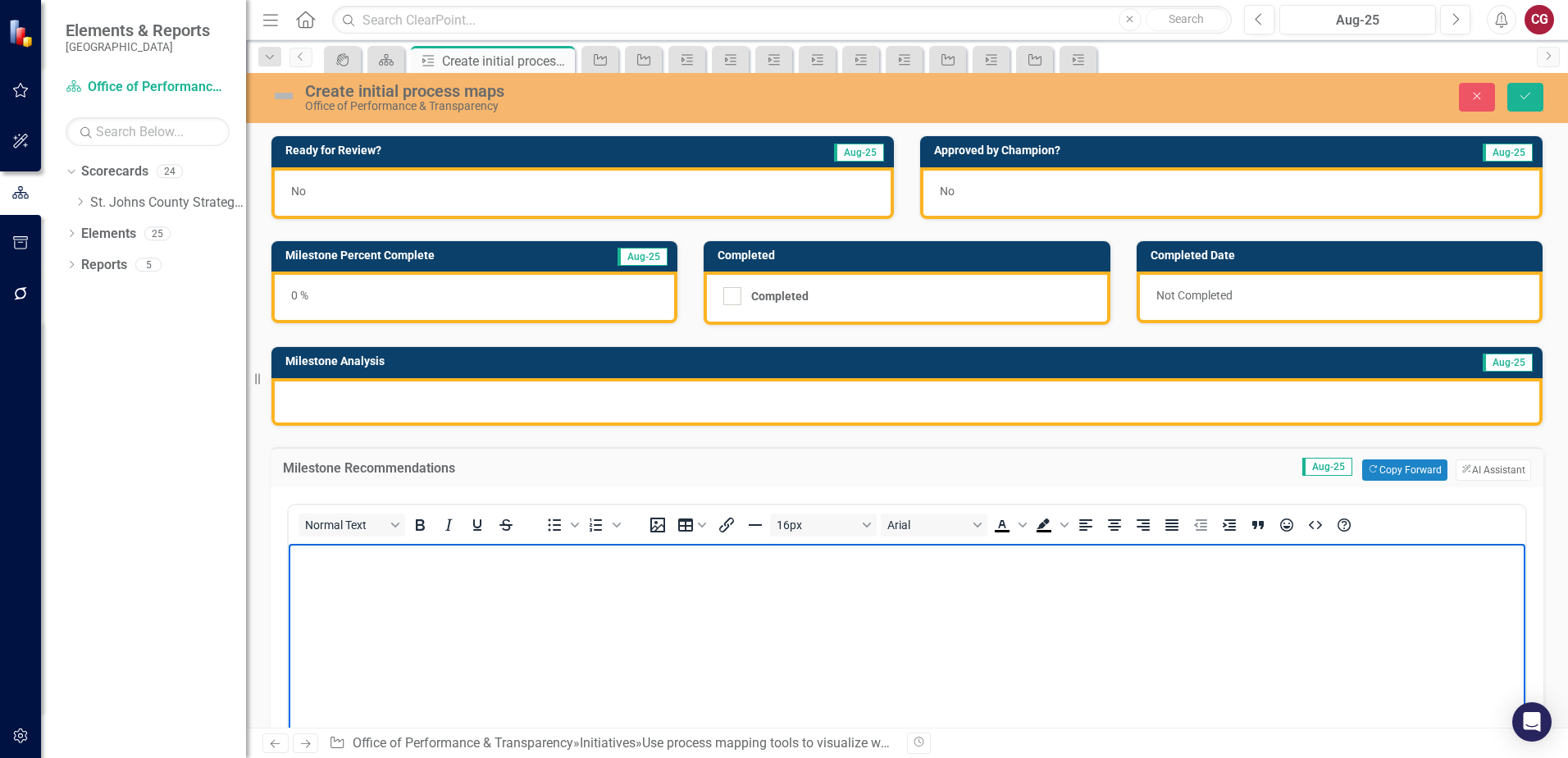
click at [372, 589] on body "Rich Text Area. Press ALT-0 for help." at bounding box center [907, 666] width 1237 height 246
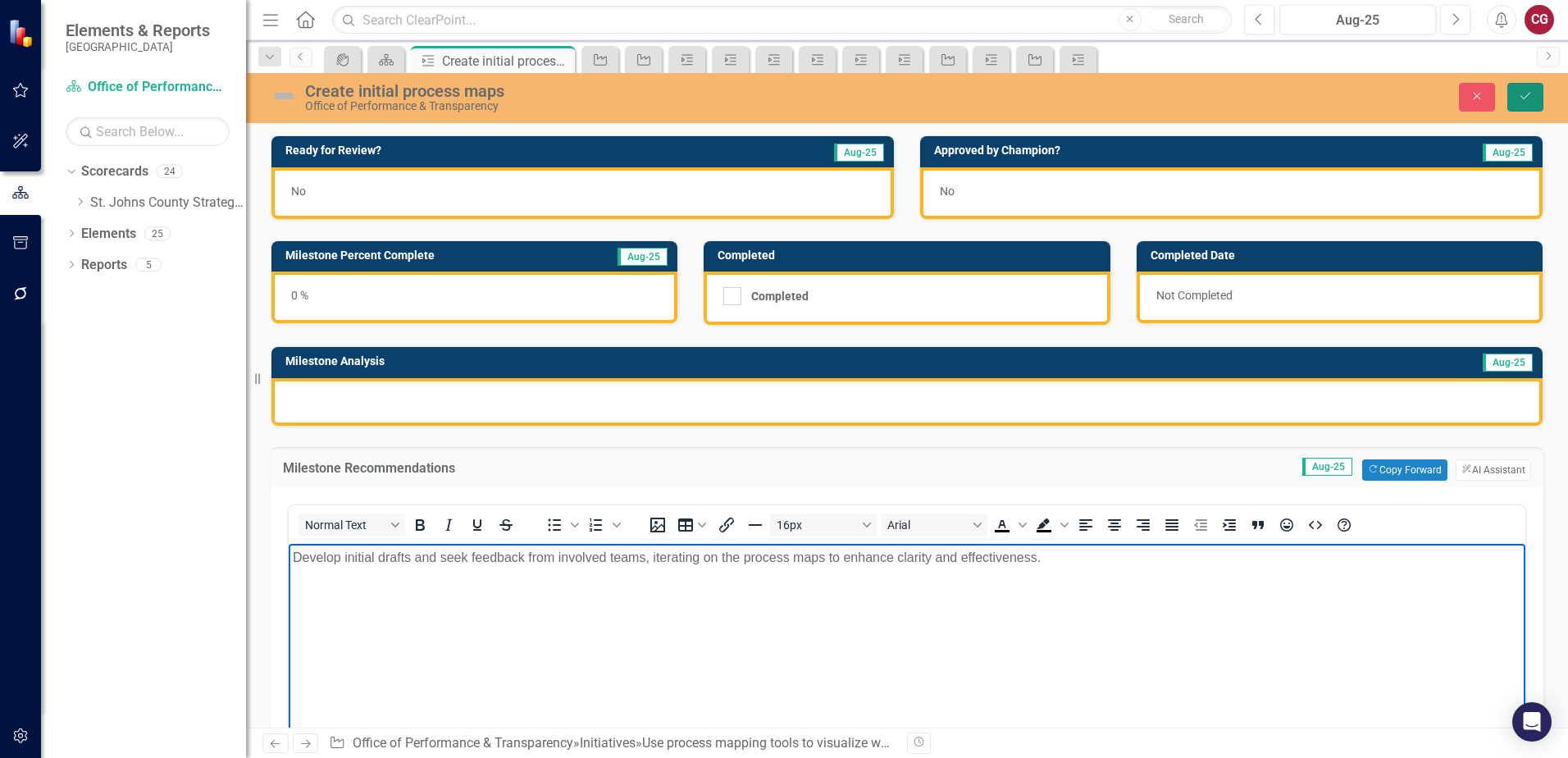
click at [1529, 106] on button "Save" at bounding box center [1525, 97] width 36 height 29
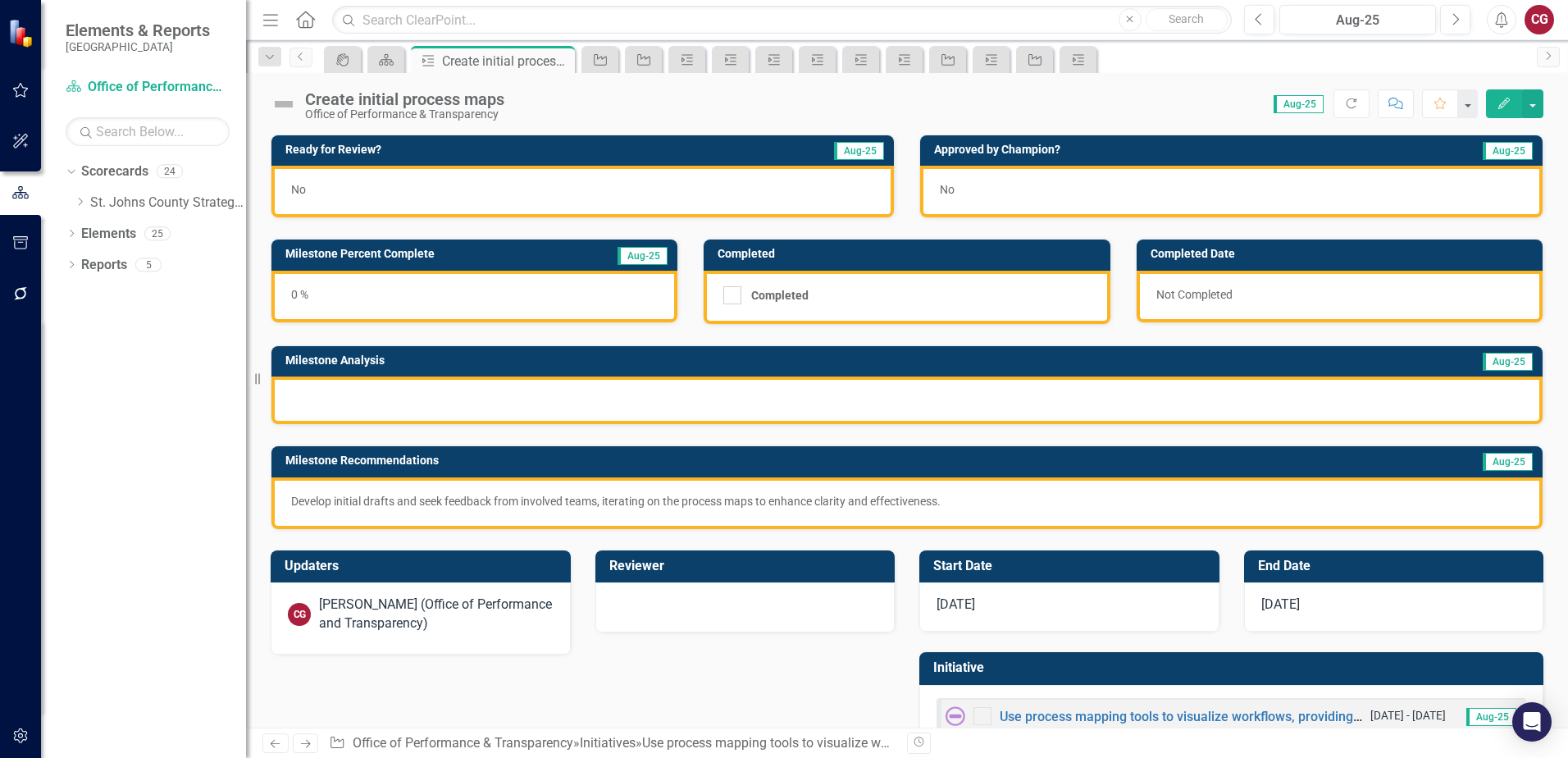
click at [735, 405] on div at bounding box center [906, 399] width 1271 height 47
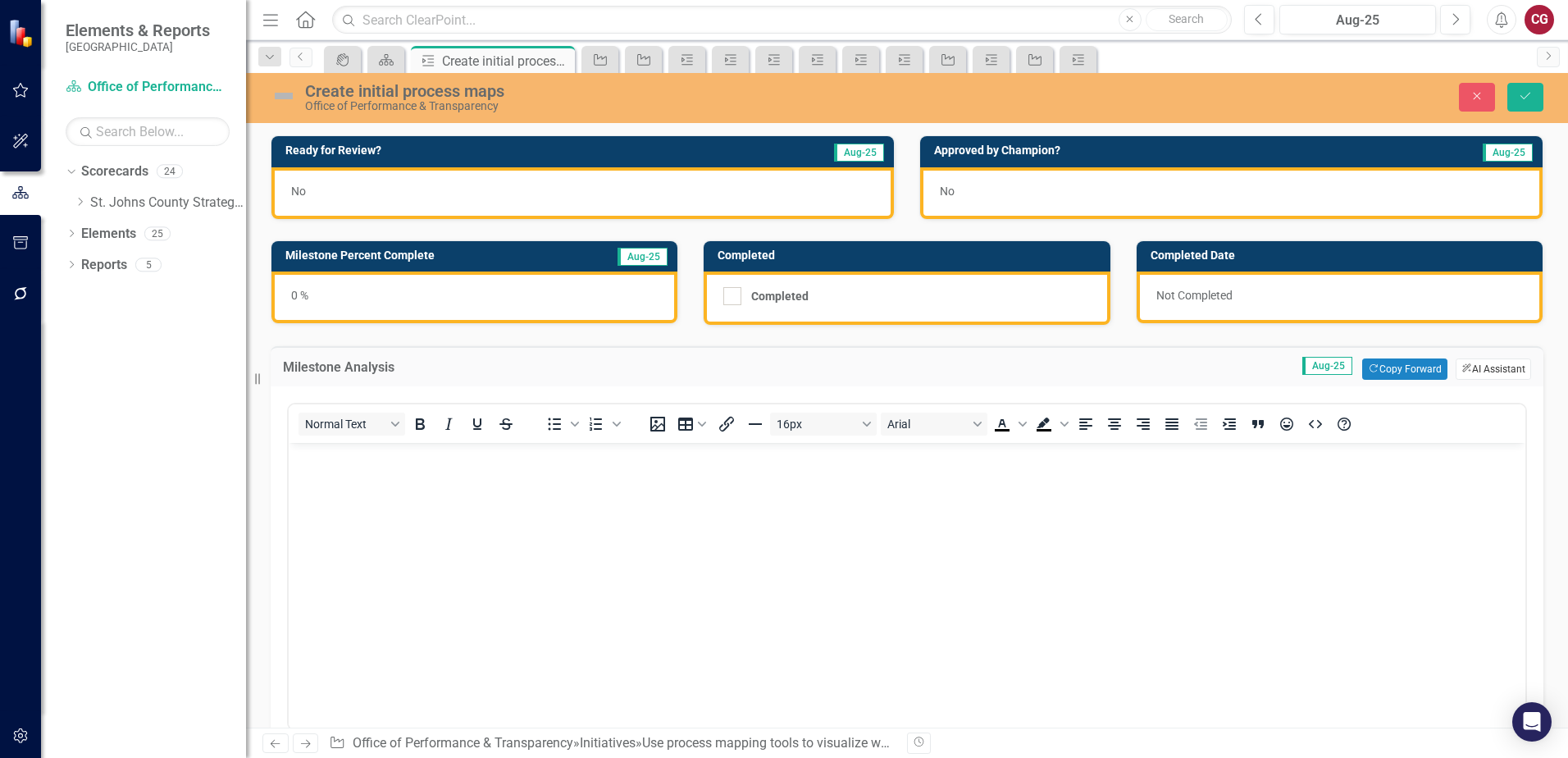
click at [1498, 366] on button "ClearPoint AI AI Assistant" at bounding box center [1493, 369] width 75 height 21
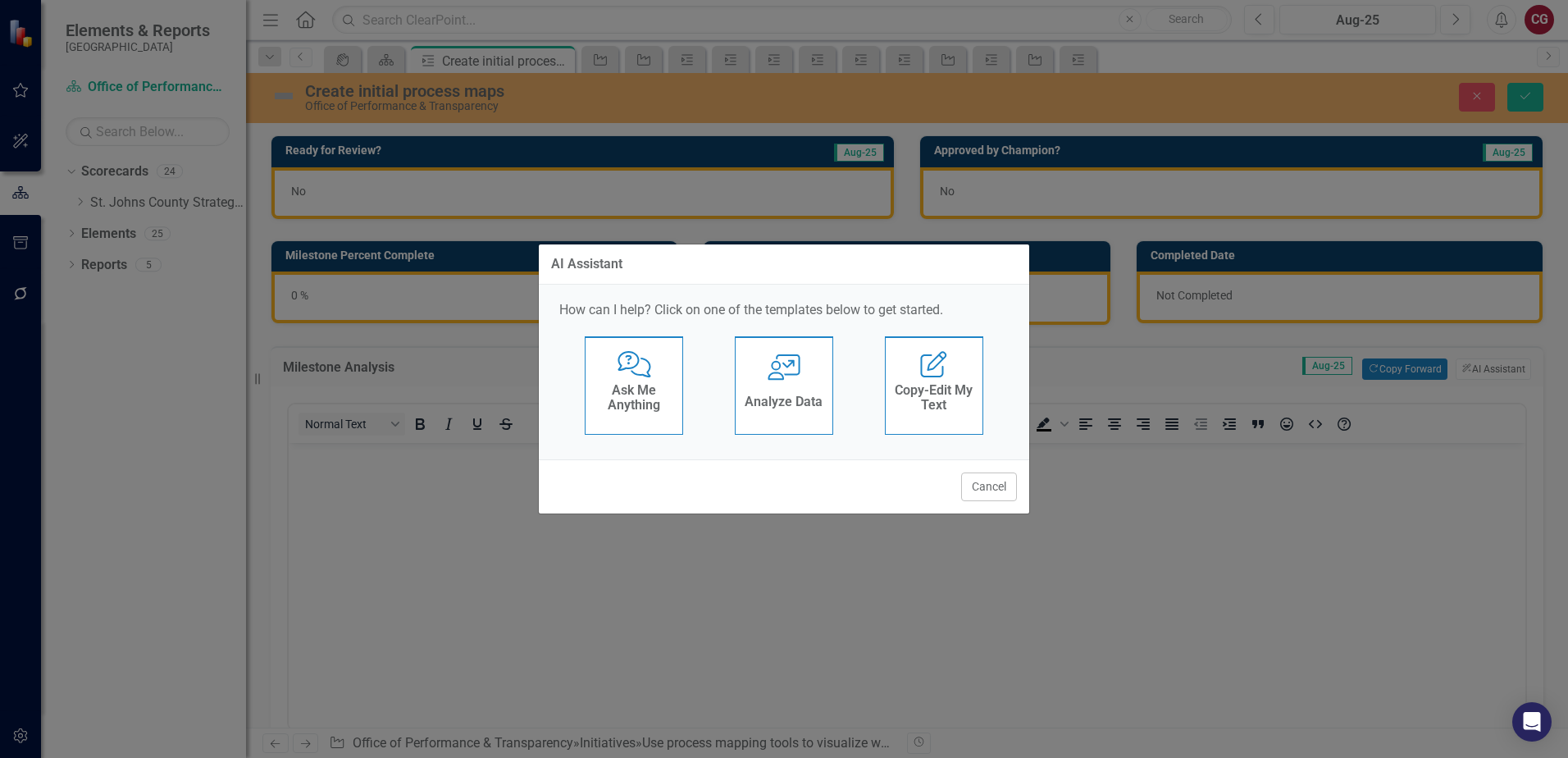
click at [801, 407] on h4 "Analyze Data" at bounding box center [784, 402] width 78 height 15
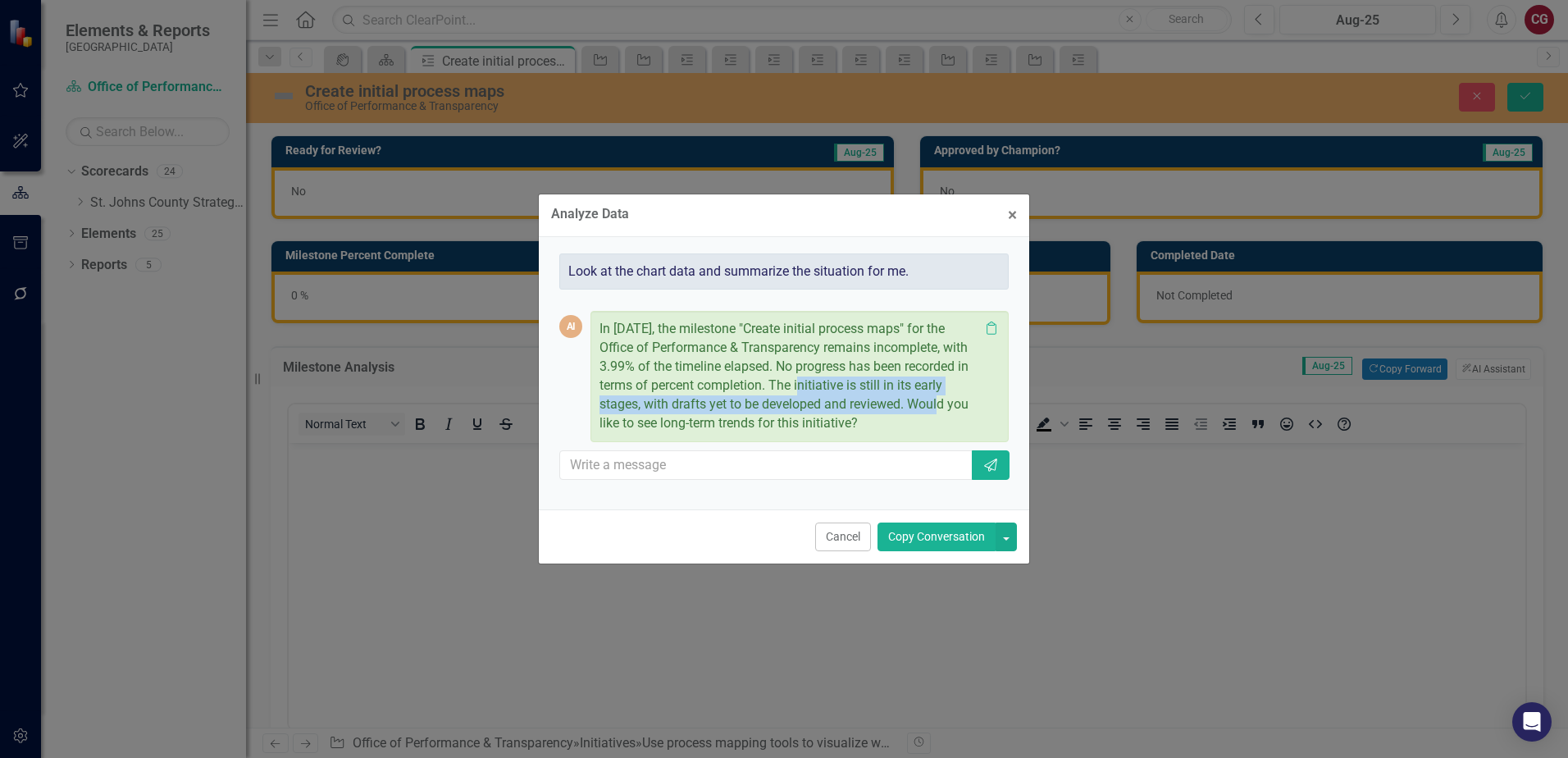
drag, startPoint x: 840, startPoint y: 381, endPoint x: 955, endPoint y: 401, distance: 116.7
click at [955, 401] on p "In August 2025, the milestone "Create initial process maps" for the Office of P…" at bounding box center [790, 375] width 380 height 113
drag, startPoint x: 955, startPoint y: 401, endPoint x: 918, endPoint y: 409, distance: 37.9
copy p "The initiative is still in its early stages, with drafts yet to be developed an…"
click at [853, 540] on button "Cancel" at bounding box center [843, 536] width 56 height 29
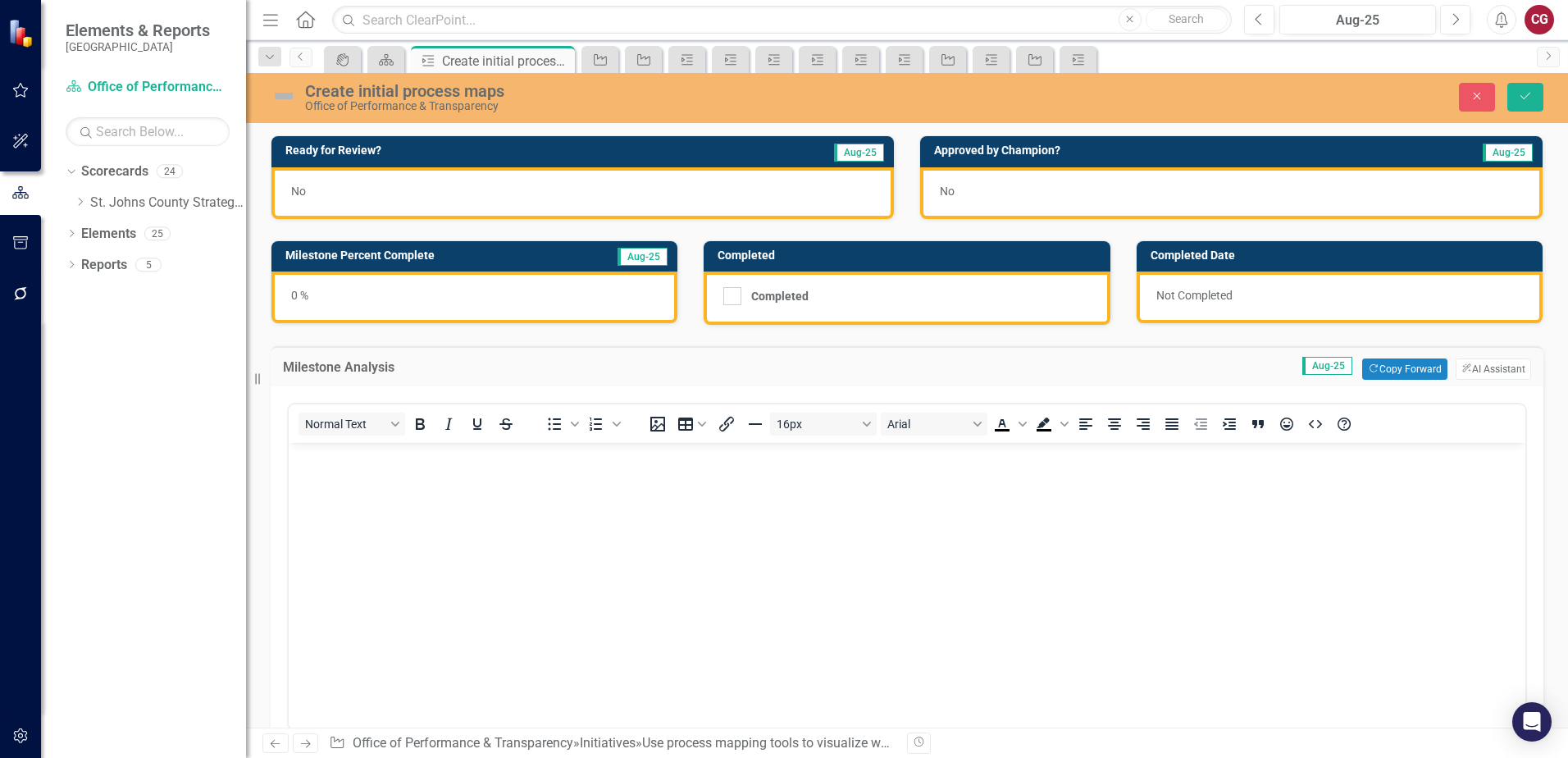
click at [510, 485] on body "Rich Text Area. Press ALT-0 for help." at bounding box center [907, 566] width 1237 height 246
click at [1487, 368] on button "ClearPoint AI AI Assistant" at bounding box center [1493, 369] width 75 height 21
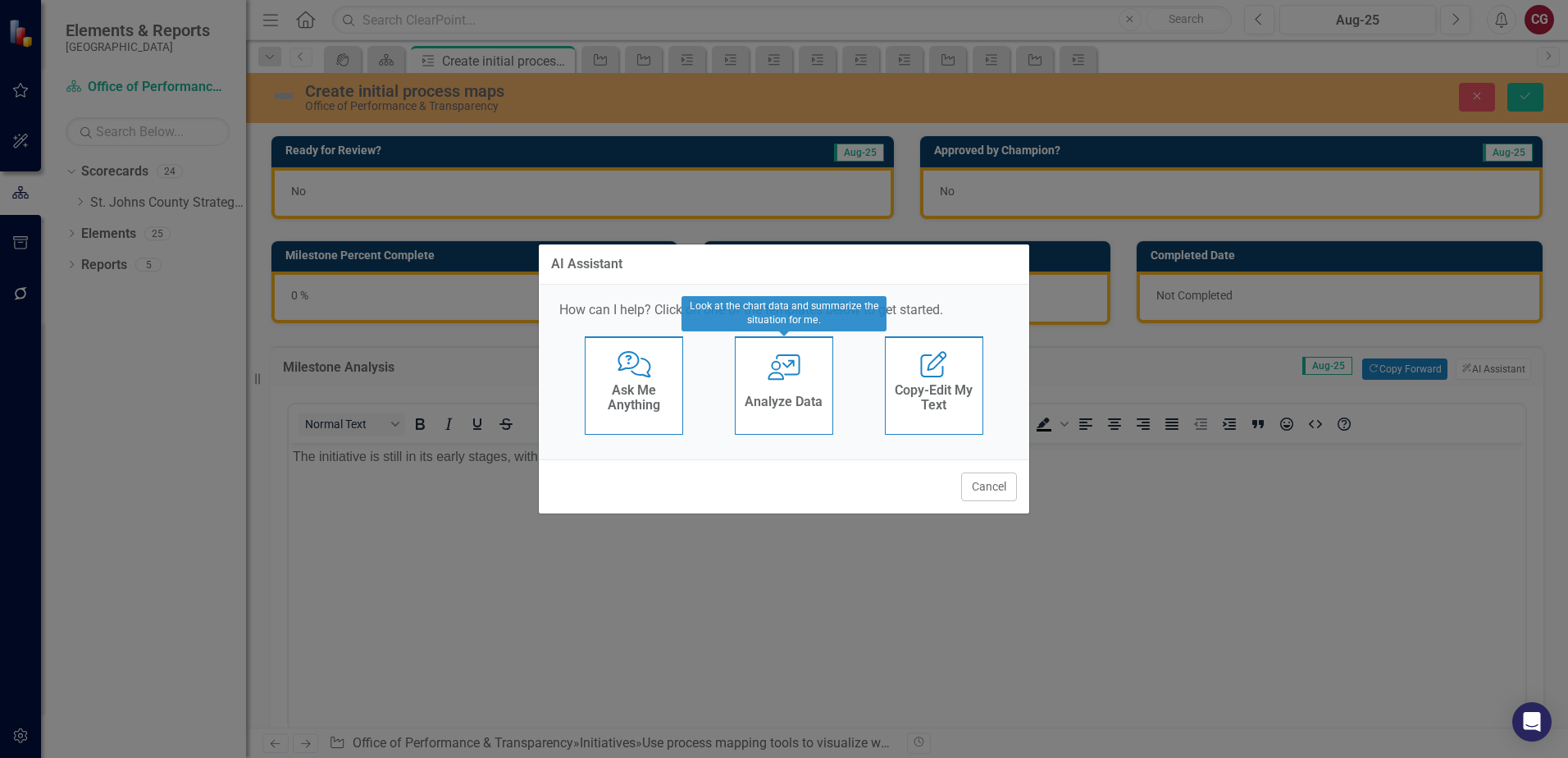
click at [800, 379] on icon "User with Chart" at bounding box center [784, 367] width 34 height 26
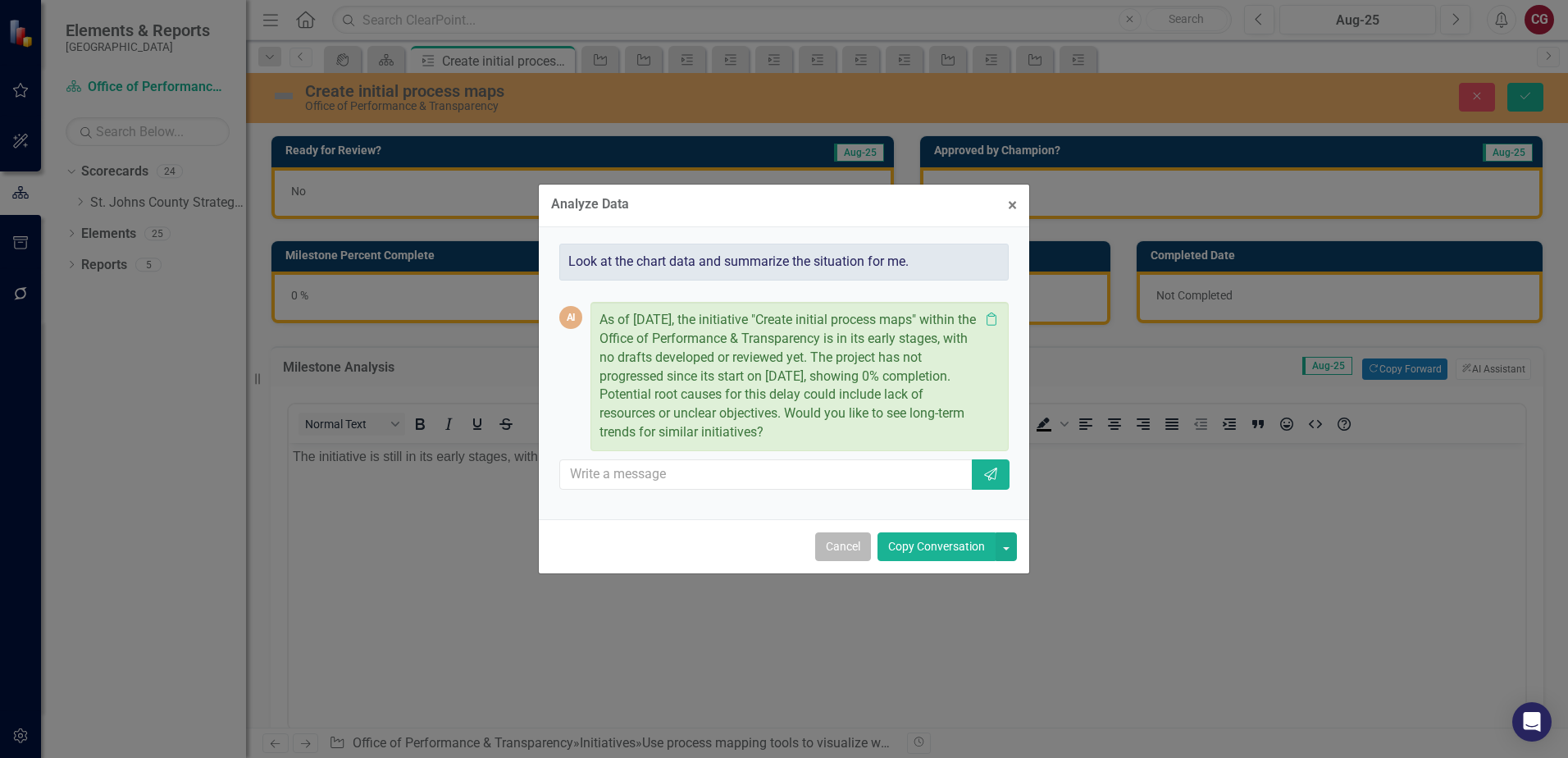
click at [855, 540] on button "Cancel" at bounding box center [843, 547] width 56 height 29
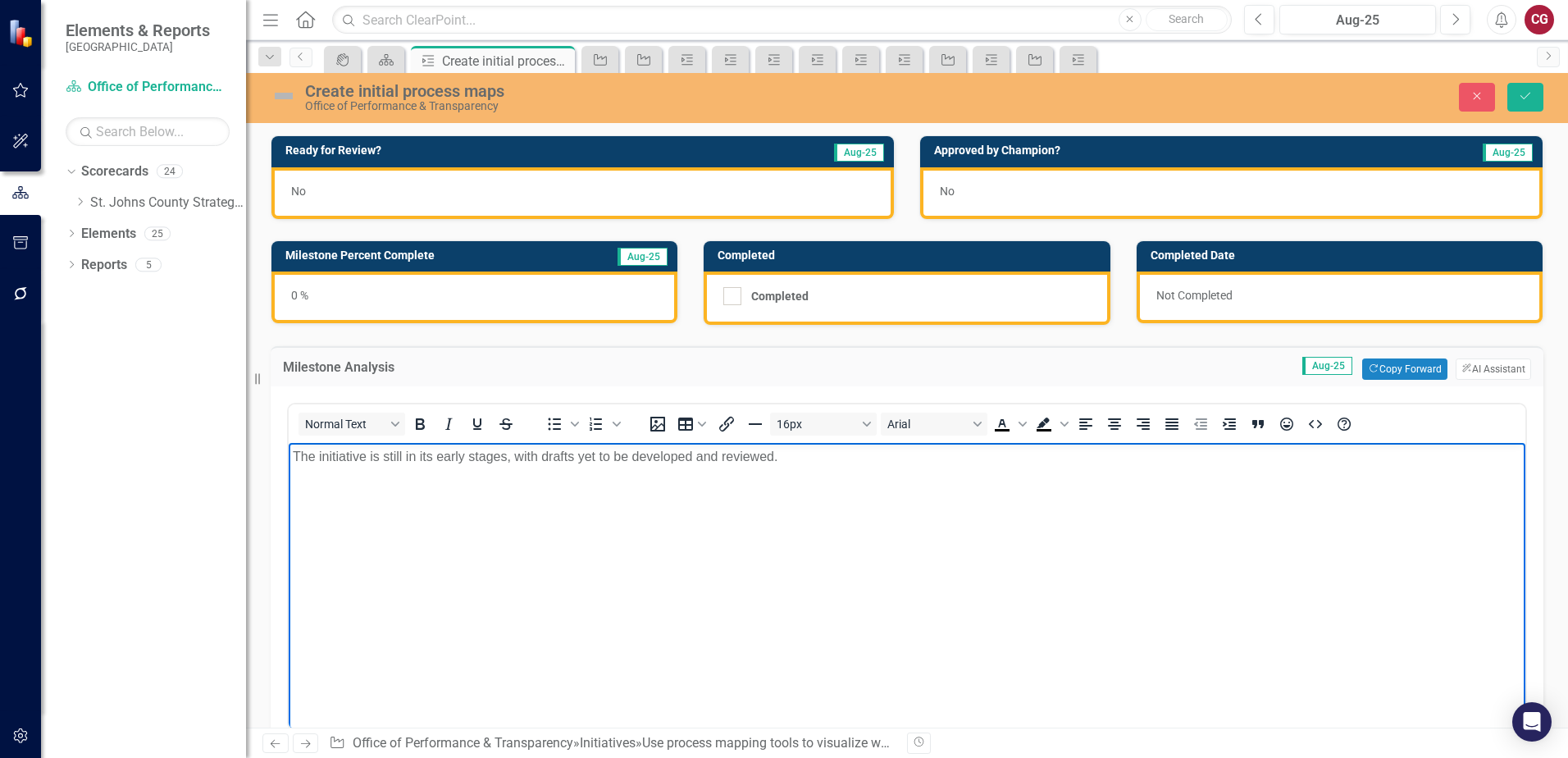
click at [813, 457] on p "The initiative is still in its early stages, with drafts yet to be developed an…" at bounding box center [906, 456] width 1228 height 20
drag, startPoint x: 818, startPoint y: 451, endPoint x: 796, endPoint y: 457, distance: 22.8
click at [796, 457] on p "The initiative is still in its early stages, with drafts yet to be developed an…" at bounding box center [906, 456] width 1228 height 20
drag, startPoint x: 829, startPoint y: 457, endPoint x: 430, endPoint y: 877, distance: 579.3
click at [289, 443] on html "The initiative is still in its early stages, with drafts yet to be developed an…" at bounding box center [907, 566] width 1237 height 246
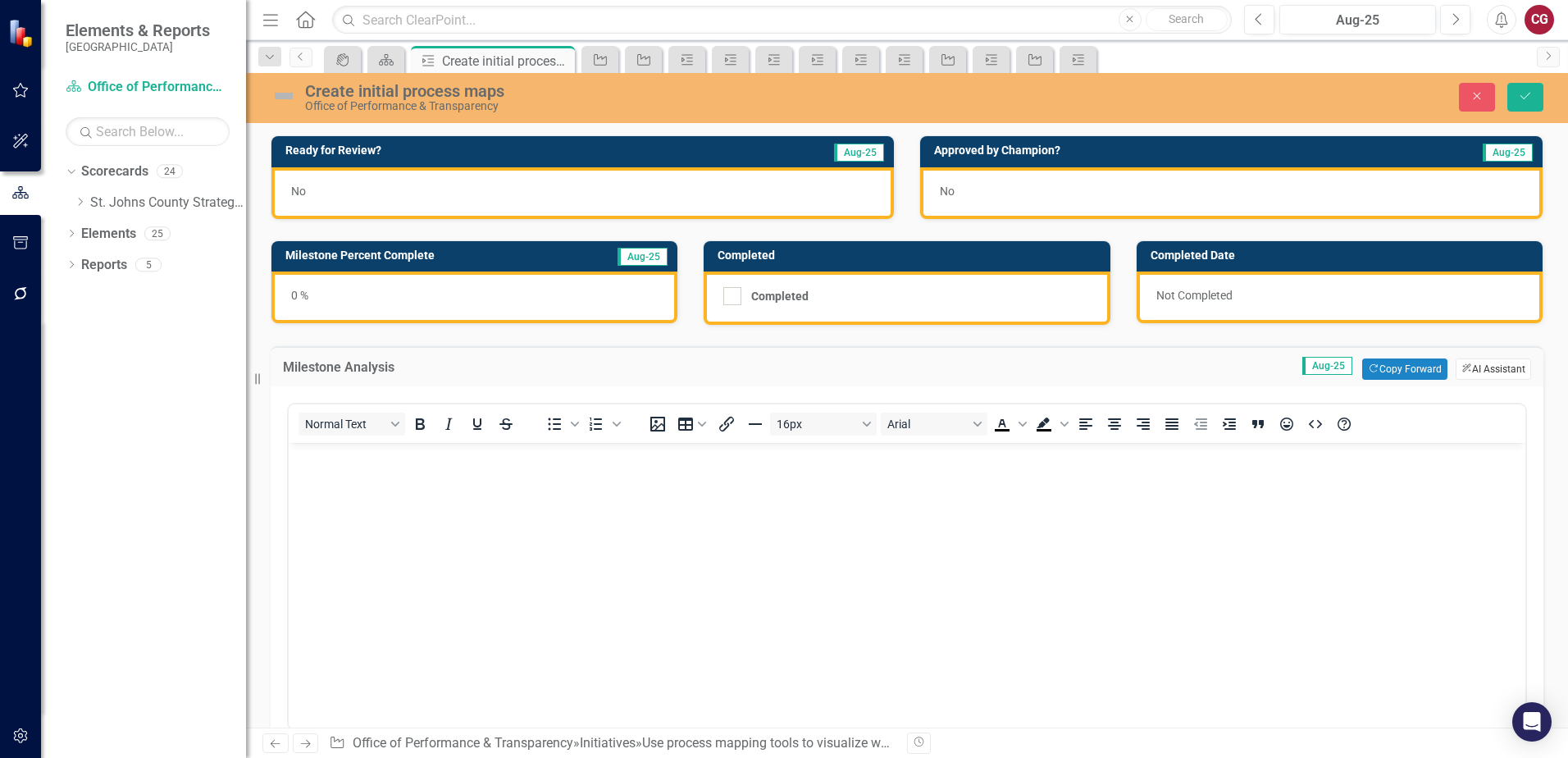
click at [1464, 368] on button "ClearPoint AI AI Assistant" at bounding box center [1493, 369] width 75 height 21
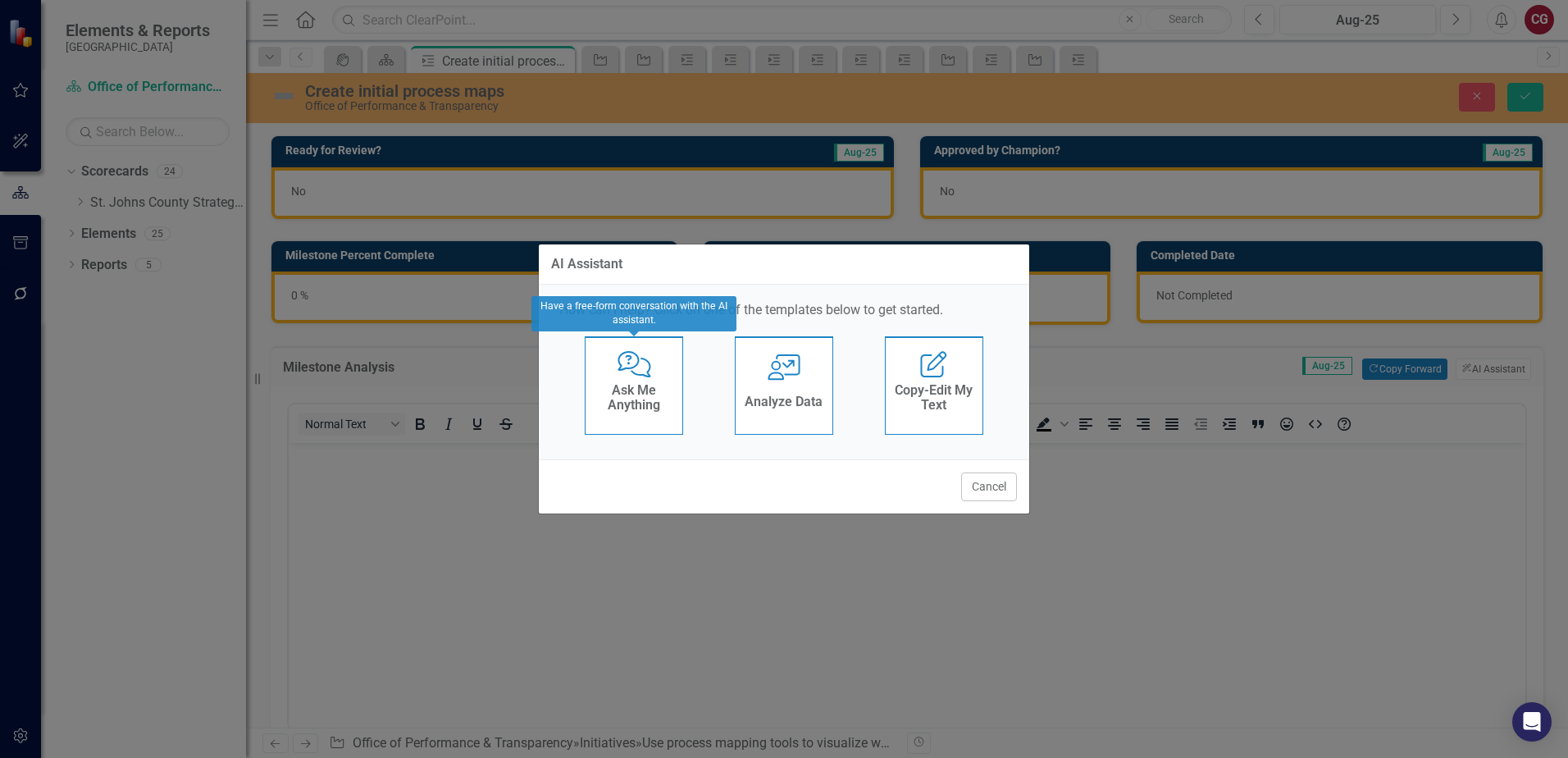
click at [602, 403] on h4 "Ask Me Anything" at bounding box center [634, 397] width 80 height 29
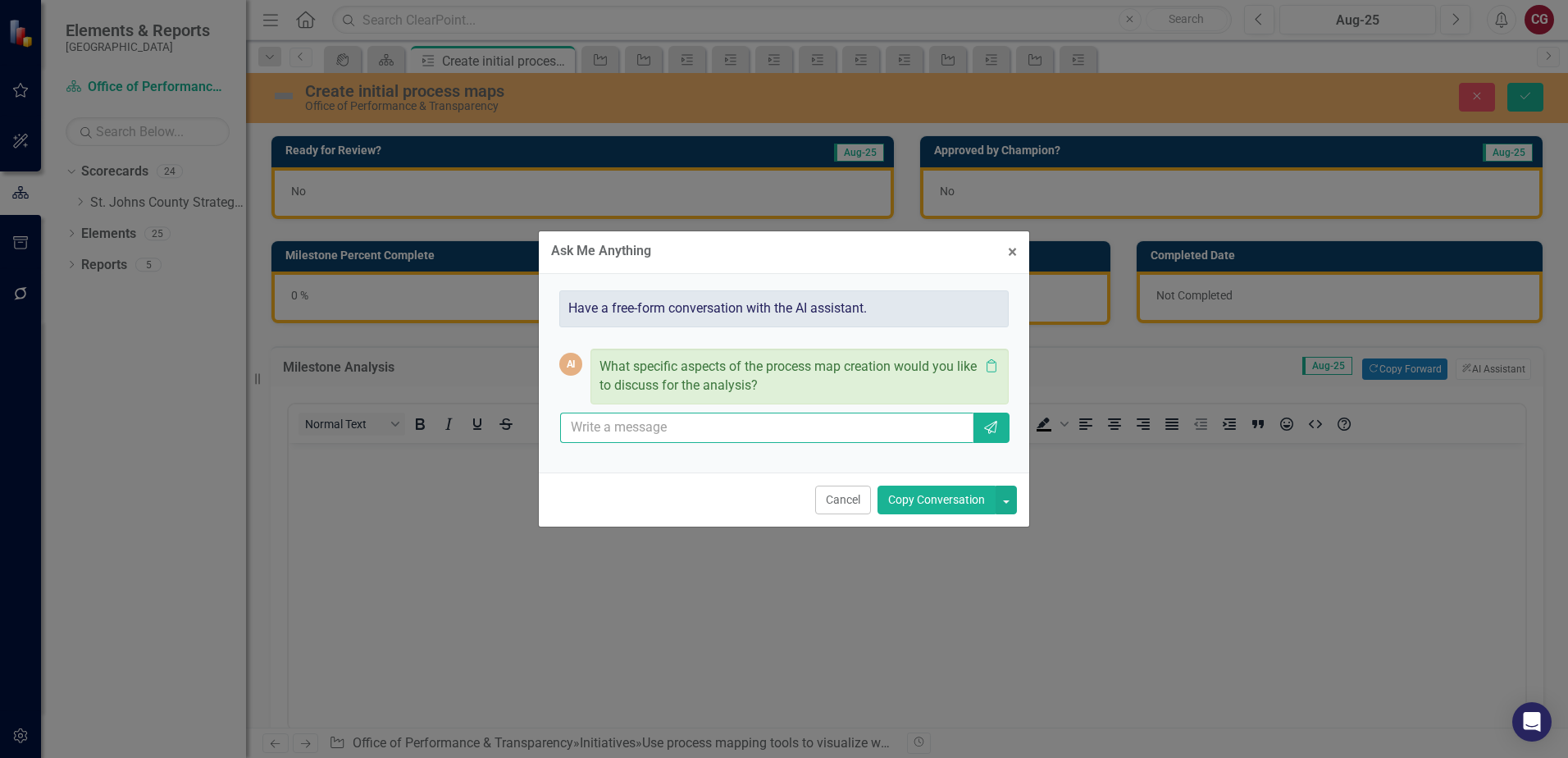
click at [658, 421] on input "text" at bounding box center [766, 427] width 413 height 31
type input "t"
type input "This milestone has not started yet because we are in the beginning phasesCan yo…"
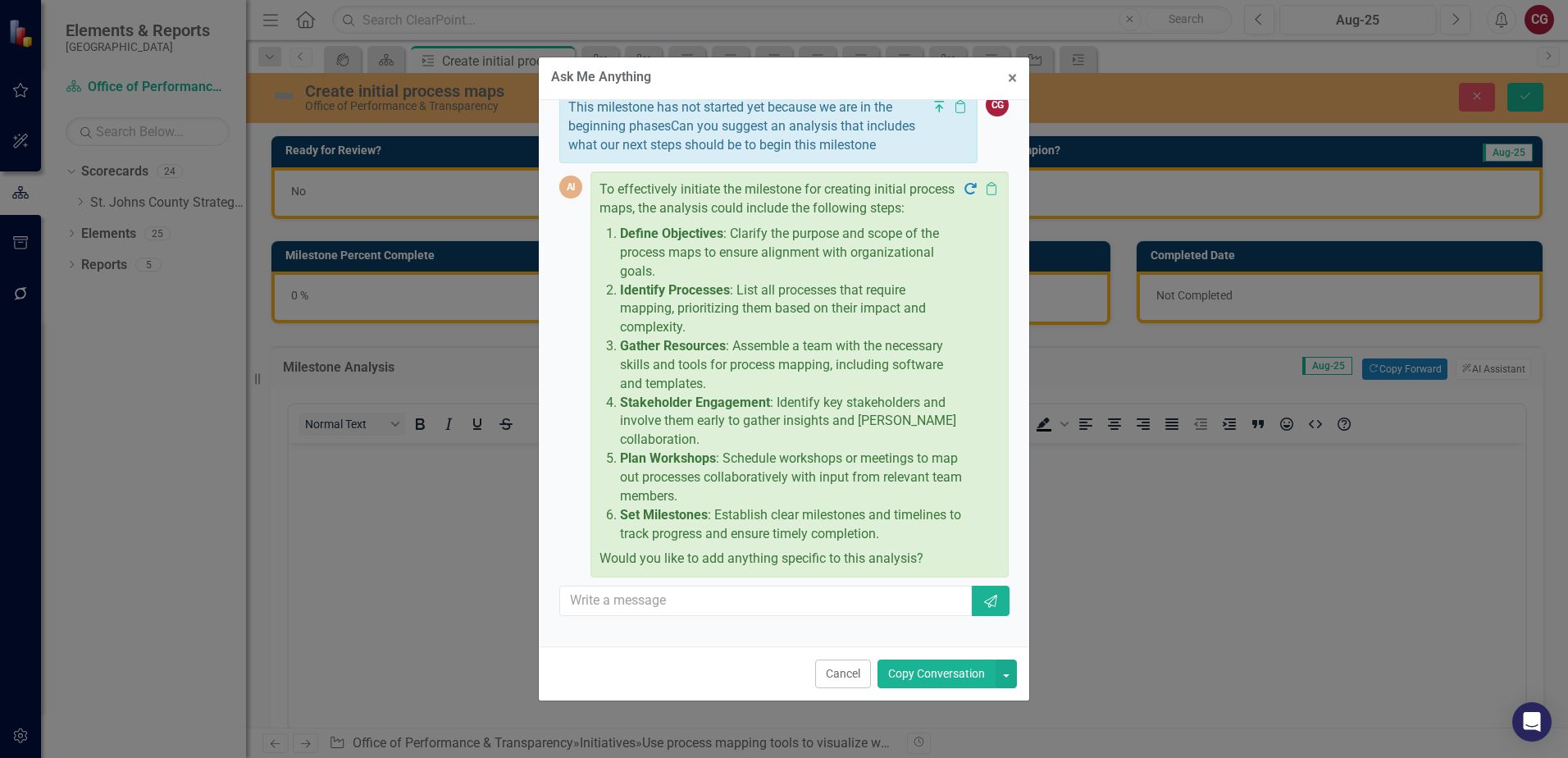
scroll to position [168, 0]
click at [710, 596] on input "text" at bounding box center [766, 601] width 413 height 31
type input "Can you create a narrative that includes step one, two, and three"
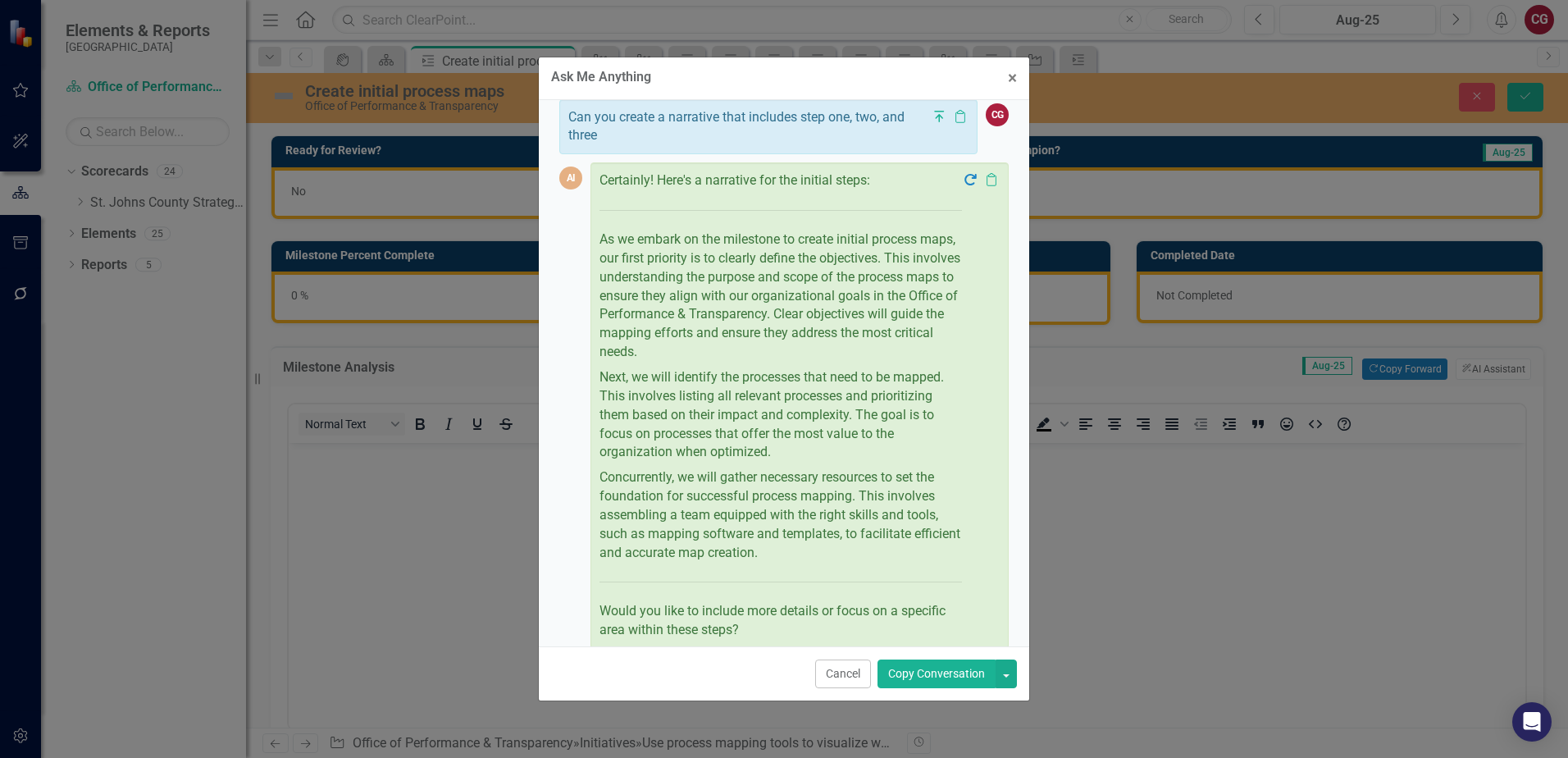
scroll to position [676, 0]
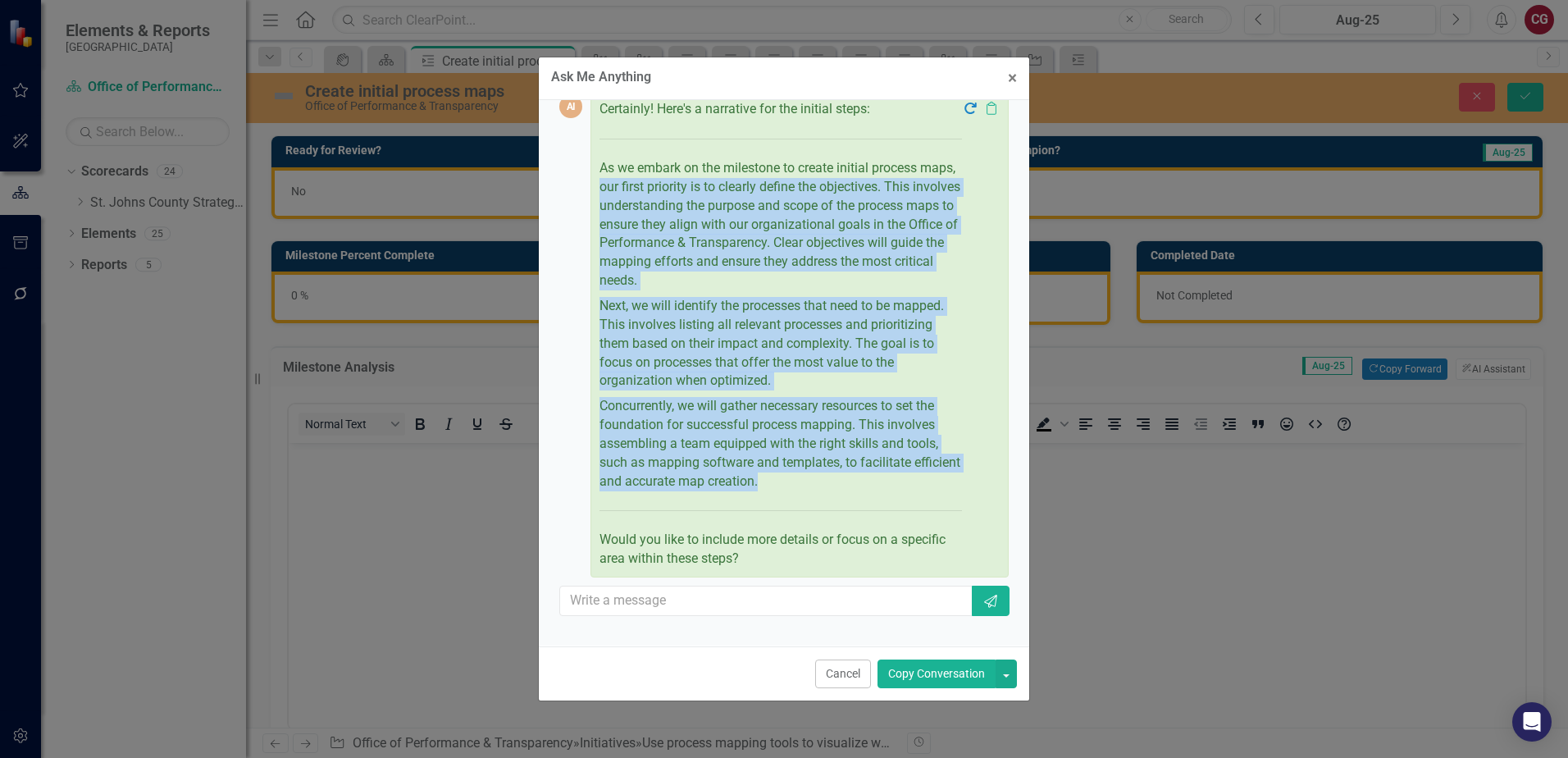
drag, startPoint x: 639, startPoint y: 203, endPoint x: 824, endPoint y: 489, distance: 340.6
click at [824, 489] on div "Certainly! Here's a narrative for the initial steps: As we embark on the milest…" at bounding box center [780, 333] width 362 height 468
drag, startPoint x: 824, startPoint y: 489, endPoint x: 692, endPoint y: 420, distance: 148.9
copy div "our first priority is to clearly define the objectives. This involves understan…"
click at [1009, 82] on span "×" at bounding box center [1012, 77] width 9 height 20
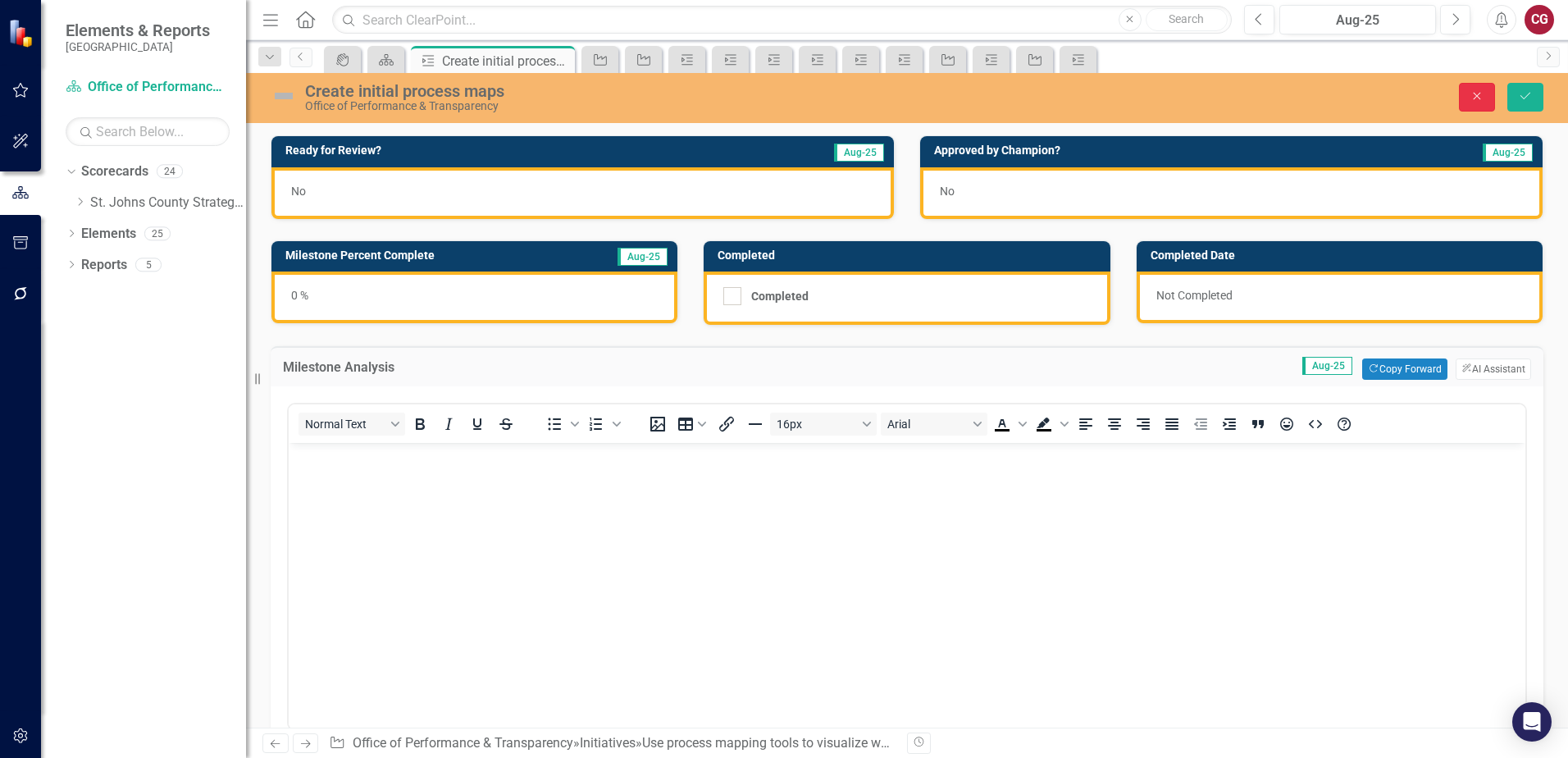
click at [1471, 97] on icon "Close" at bounding box center [1477, 96] width 15 height 11
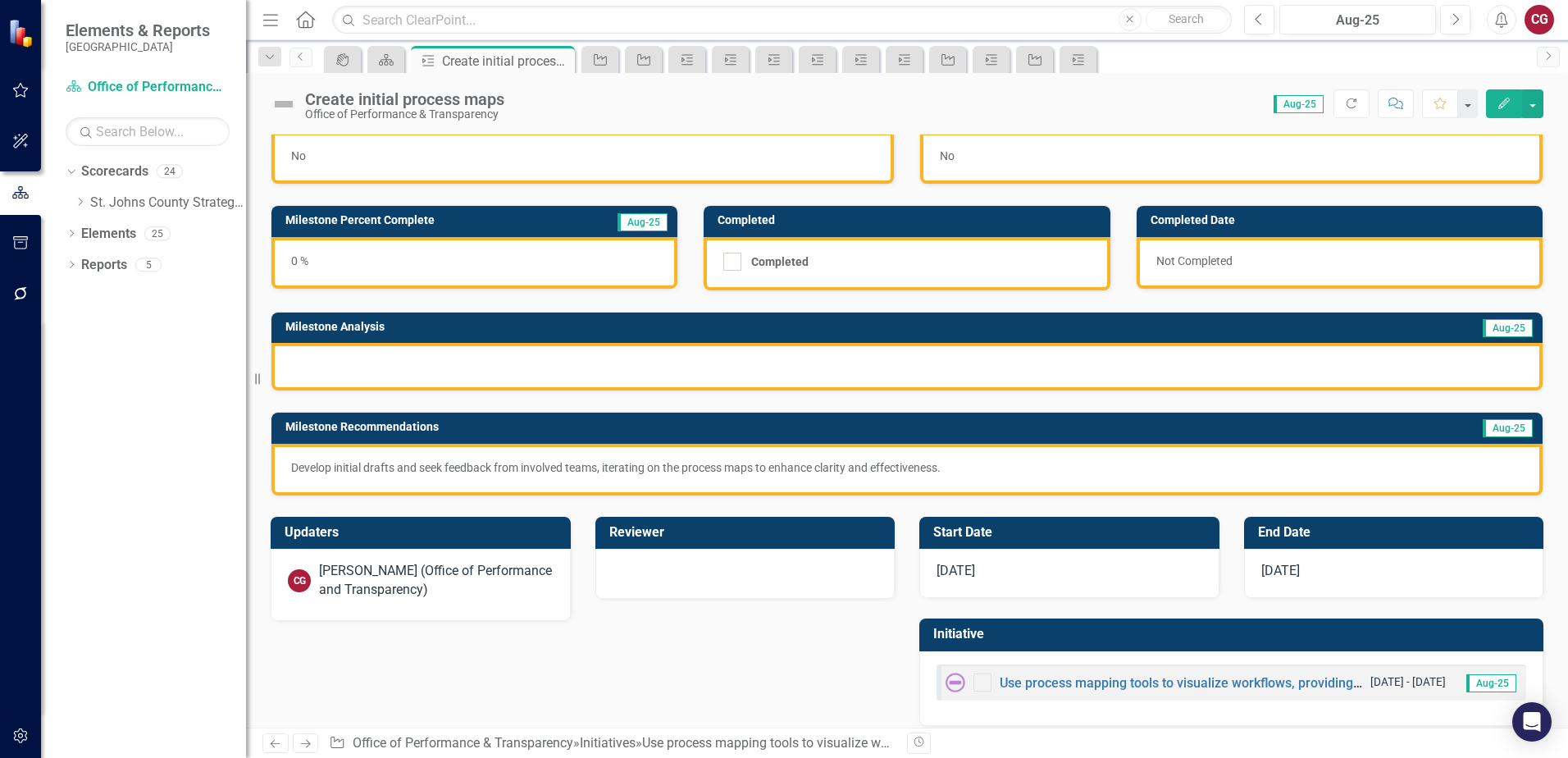
scroll to position [48, 0]
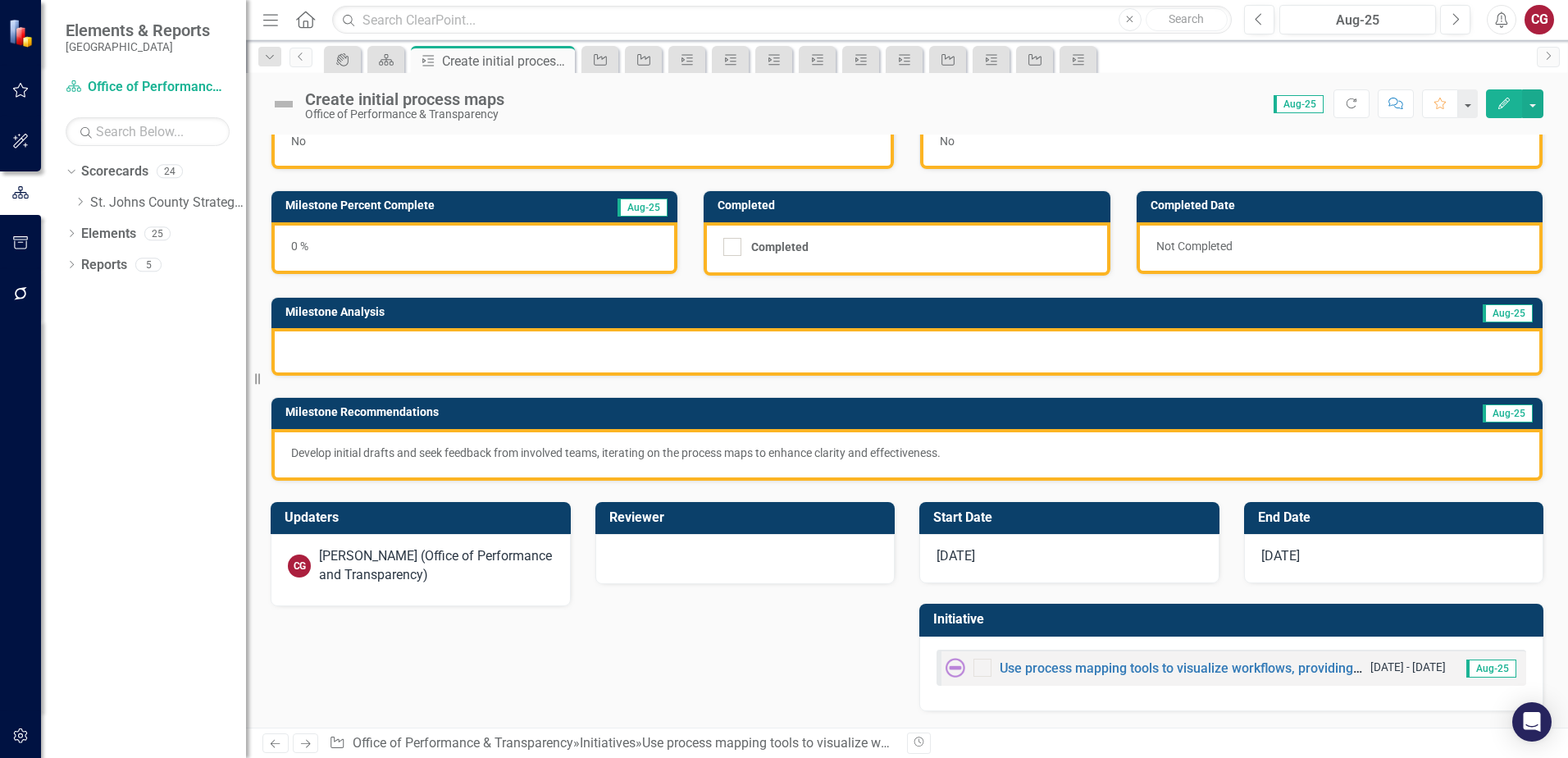
click at [1059, 661] on div "Use process mapping tools to visualize workflows, providing clarity on current …" at bounding box center [1153, 667] width 416 height 20
click at [1061, 670] on link "Use process mapping tools to visualize workflows, providing clarity on current …" at bounding box center [1378, 668] width 758 height 16
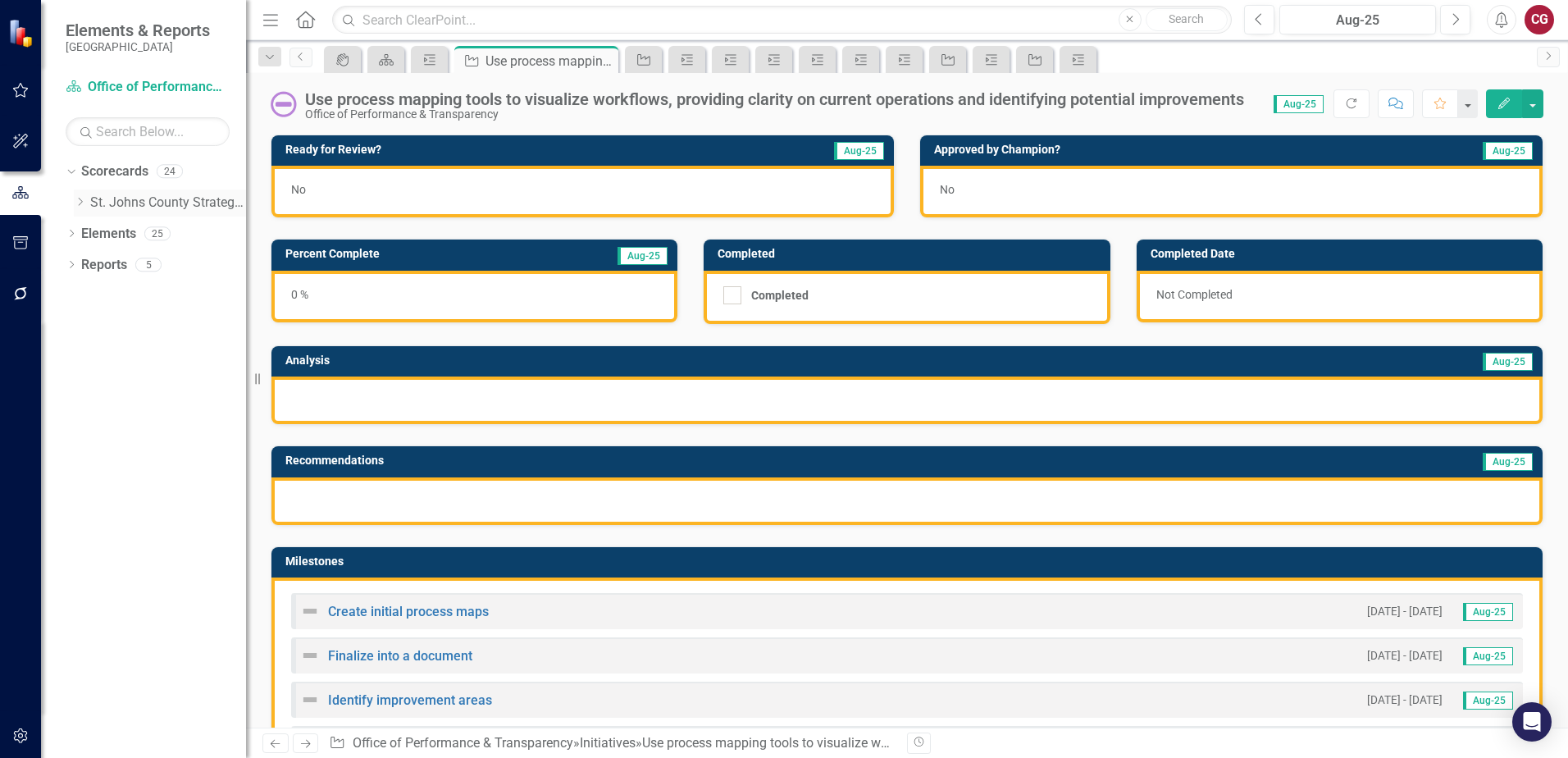
click at [74, 203] on icon "Dropdown" at bounding box center [79, 201] width 12 height 10
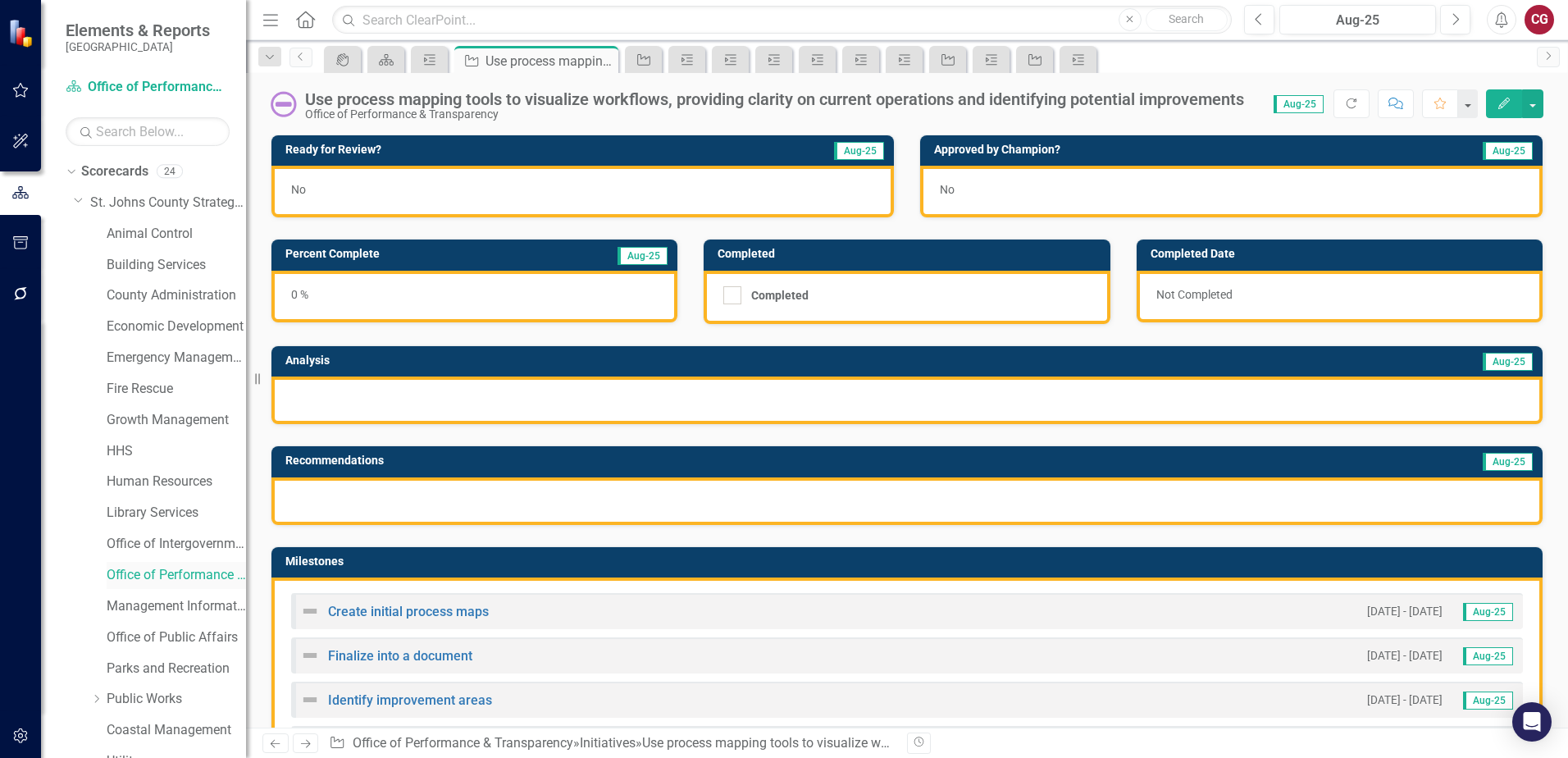
click at [174, 568] on link "Office of Performance & Transparency" at bounding box center [176, 575] width 140 height 19
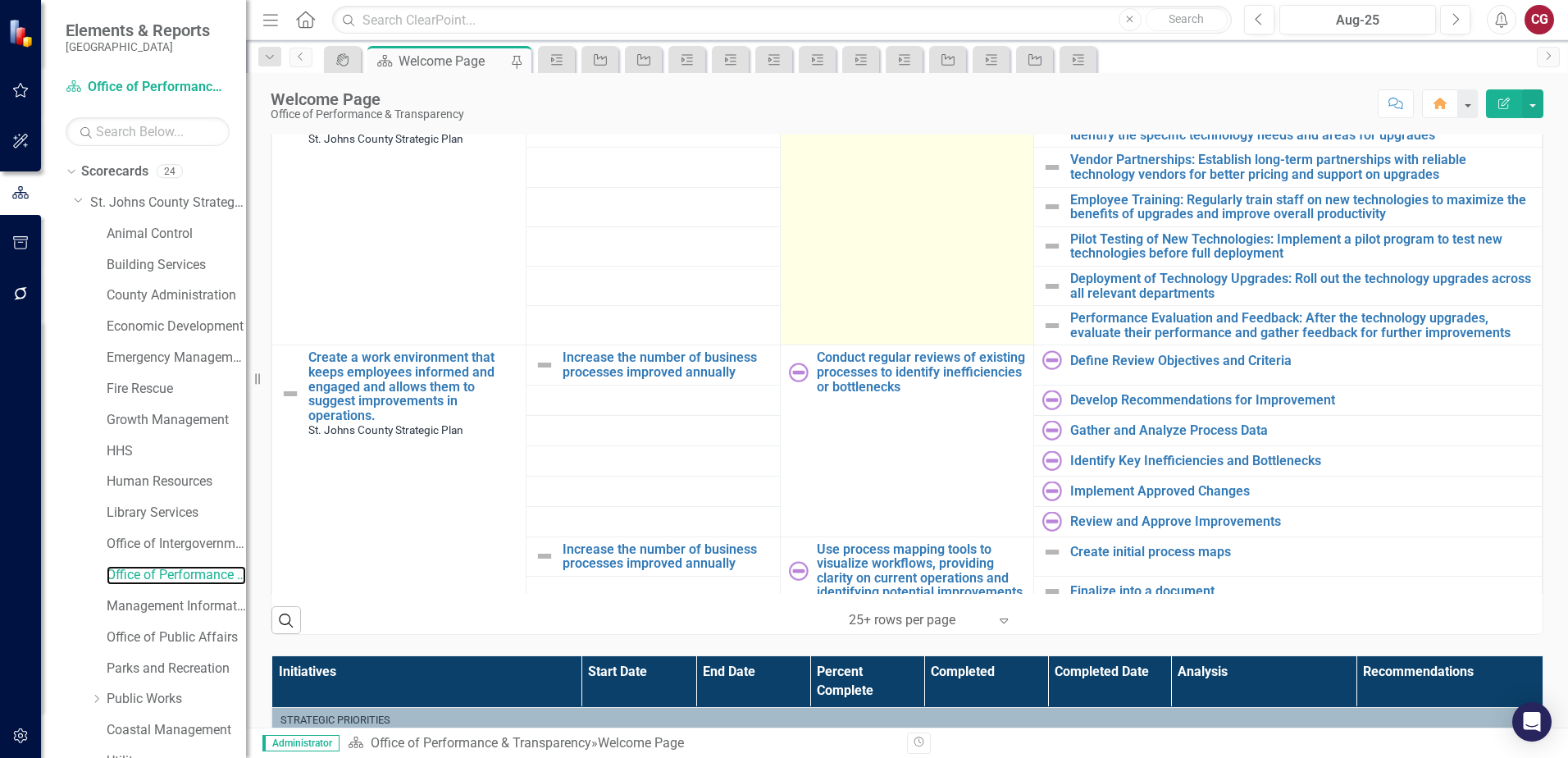
scroll to position [1597, 0]
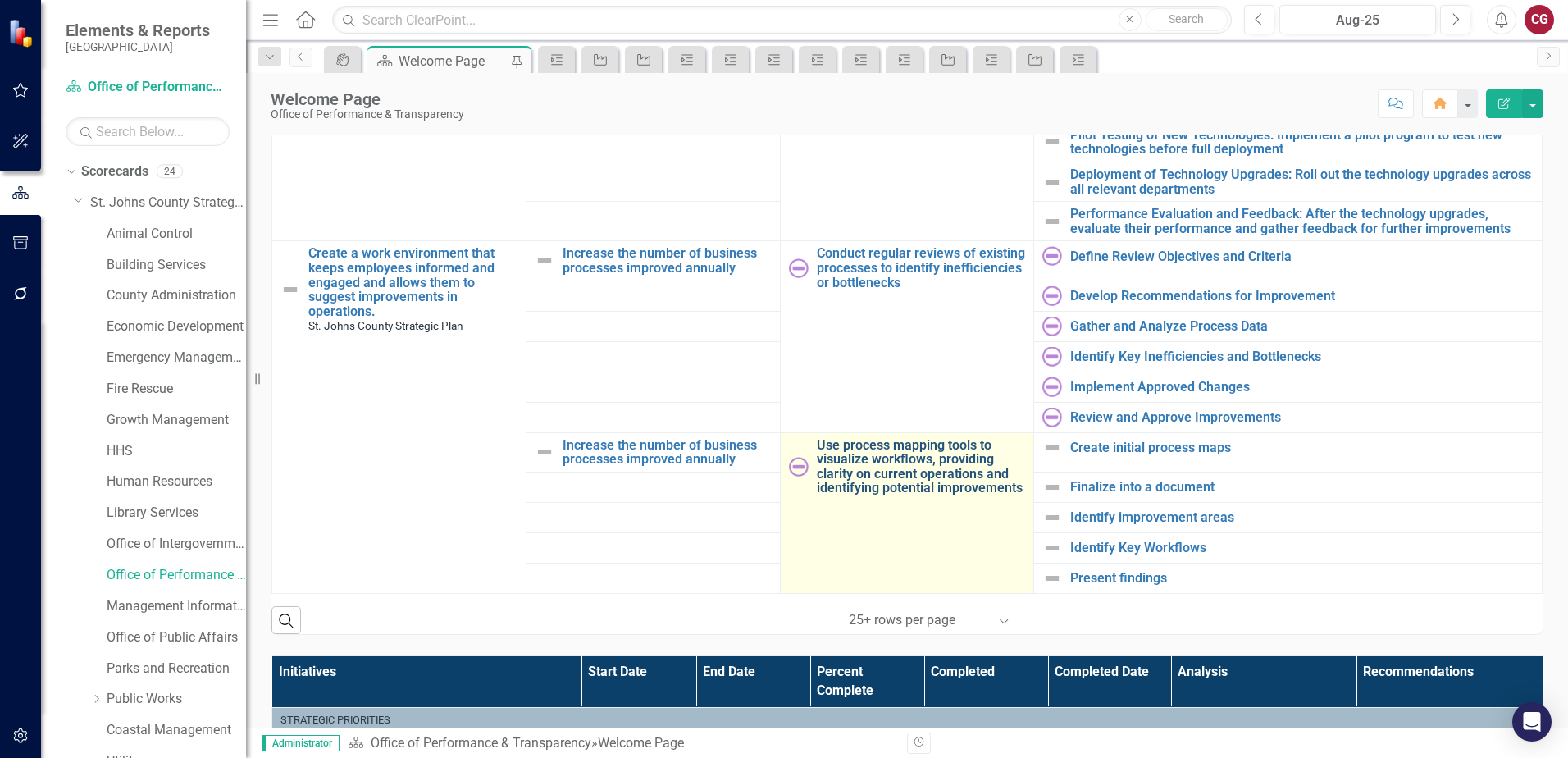
click at [869, 468] on link "Use process mapping tools to visualize workflows, providing clarity on current …" at bounding box center [921, 467] width 210 height 58
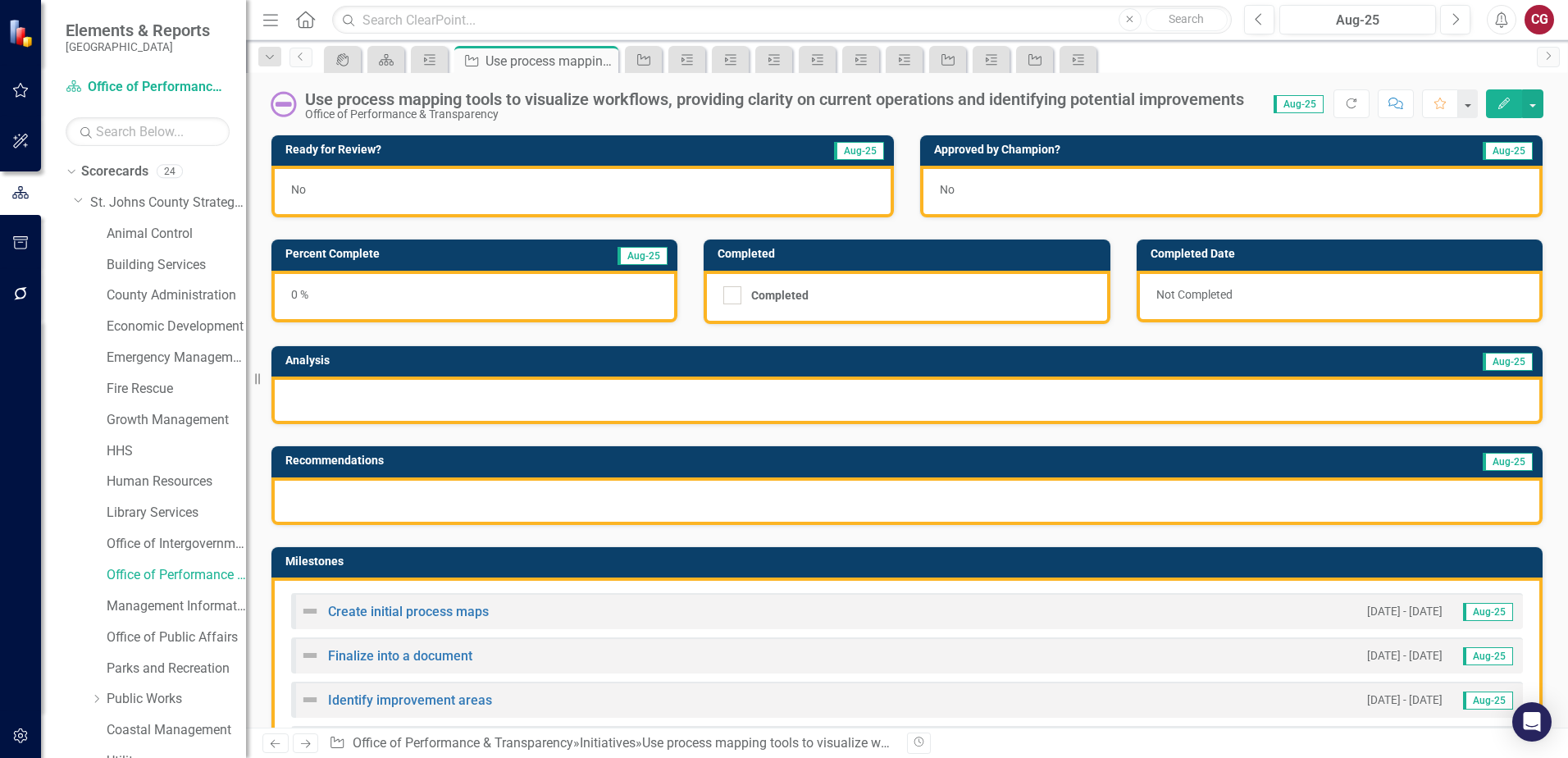
click at [457, 395] on div at bounding box center [906, 399] width 1271 height 47
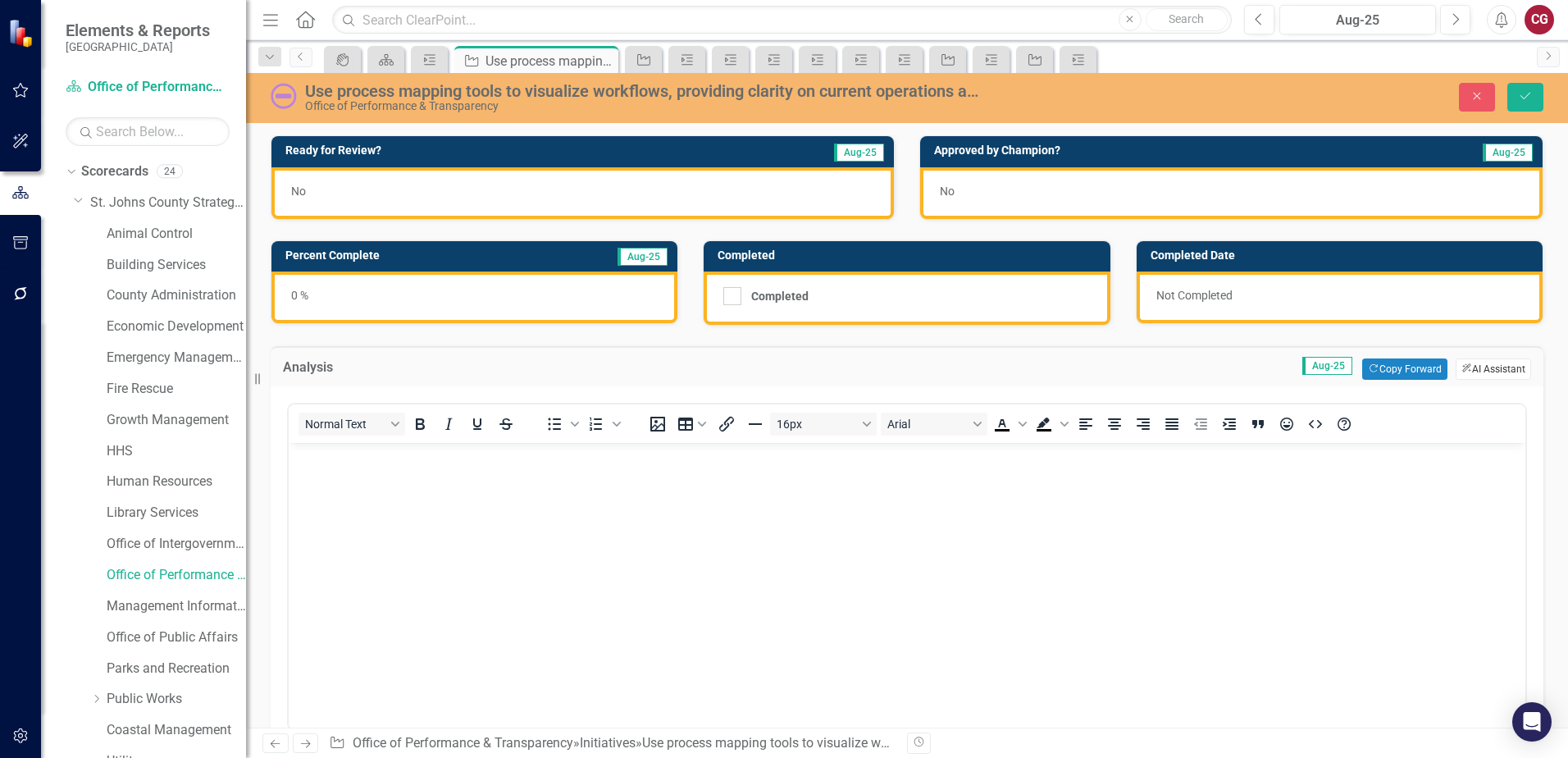
click at [1480, 365] on button "ClearPoint AI AI Assistant" at bounding box center [1493, 369] width 75 height 21
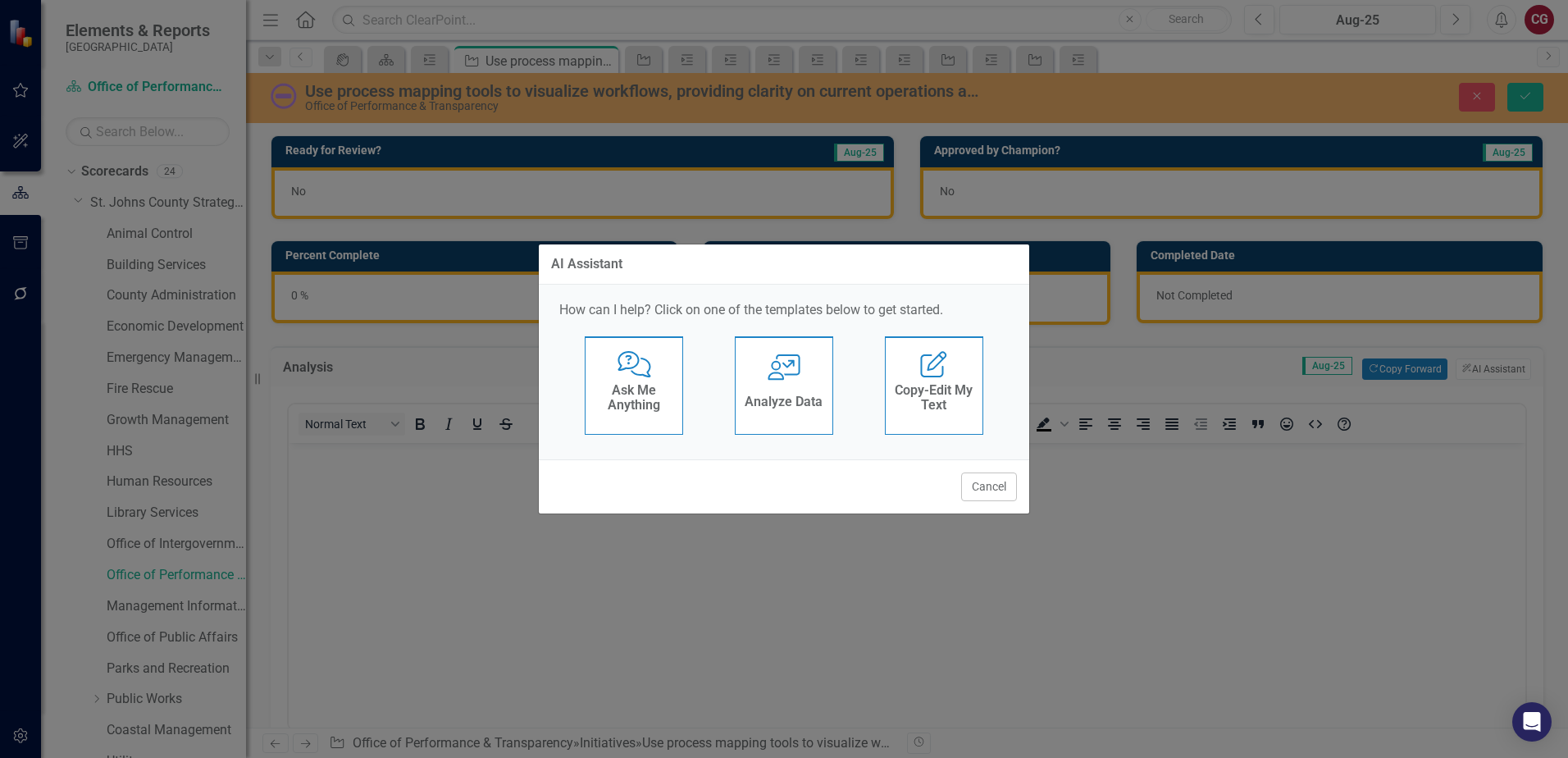
click at [647, 399] on h4 "Ask Me Anything" at bounding box center [634, 397] width 80 height 29
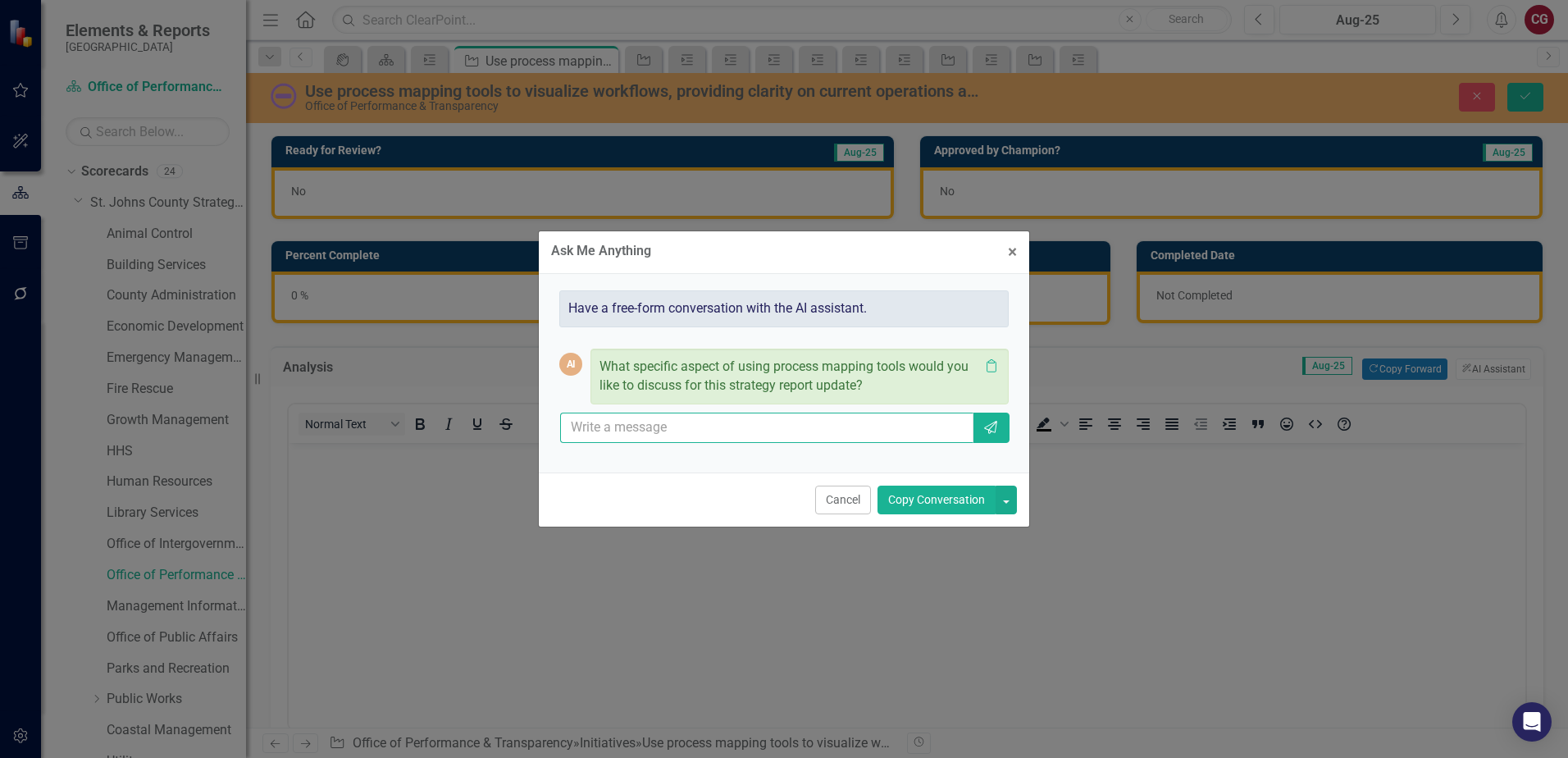
click at [678, 426] on input "text" at bounding box center [766, 427] width 413 height 31
type input "This initiative hasnt begun yet as it just was created for the linked perfroman…"
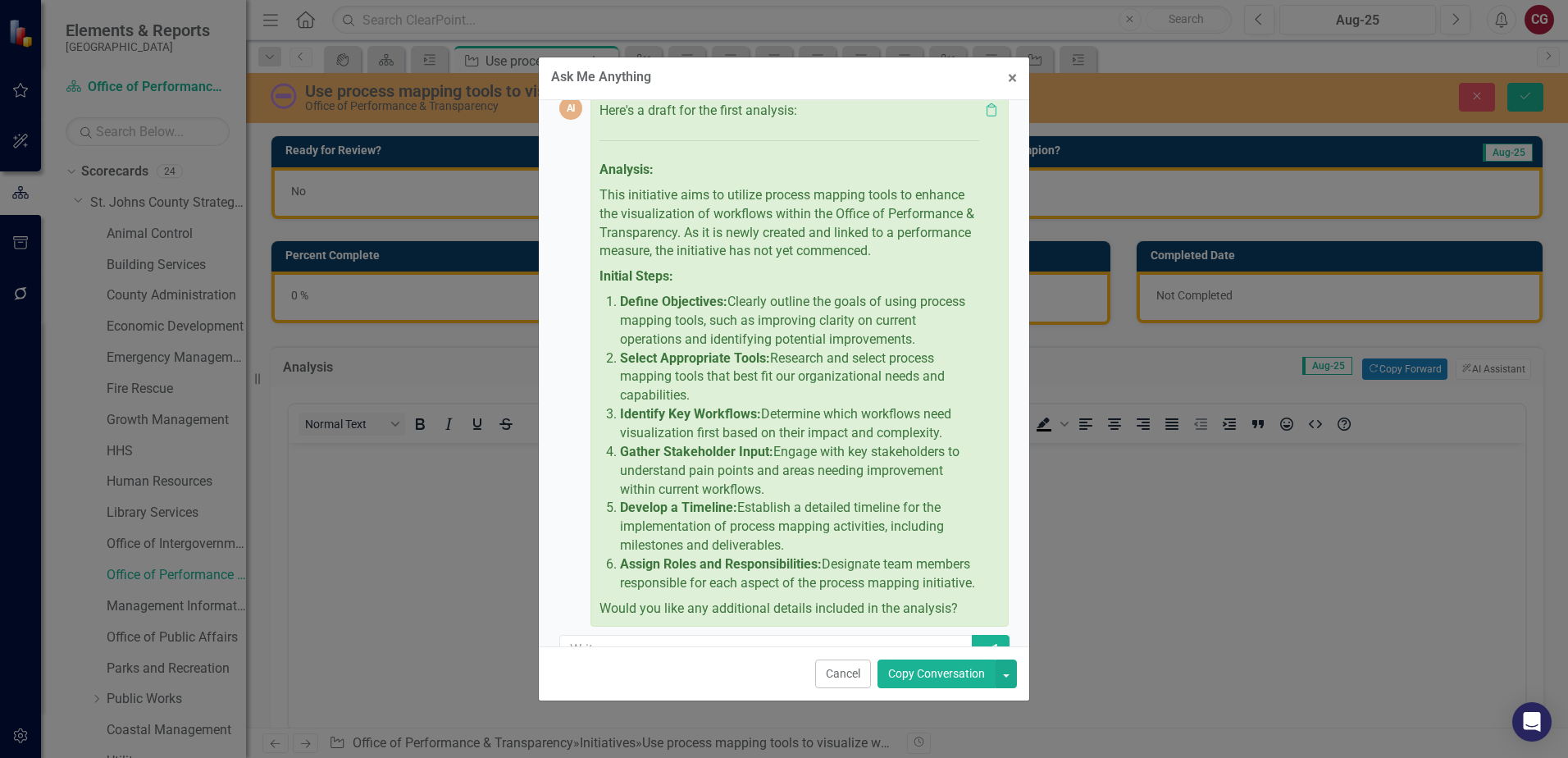
scroll to position [220, 0]
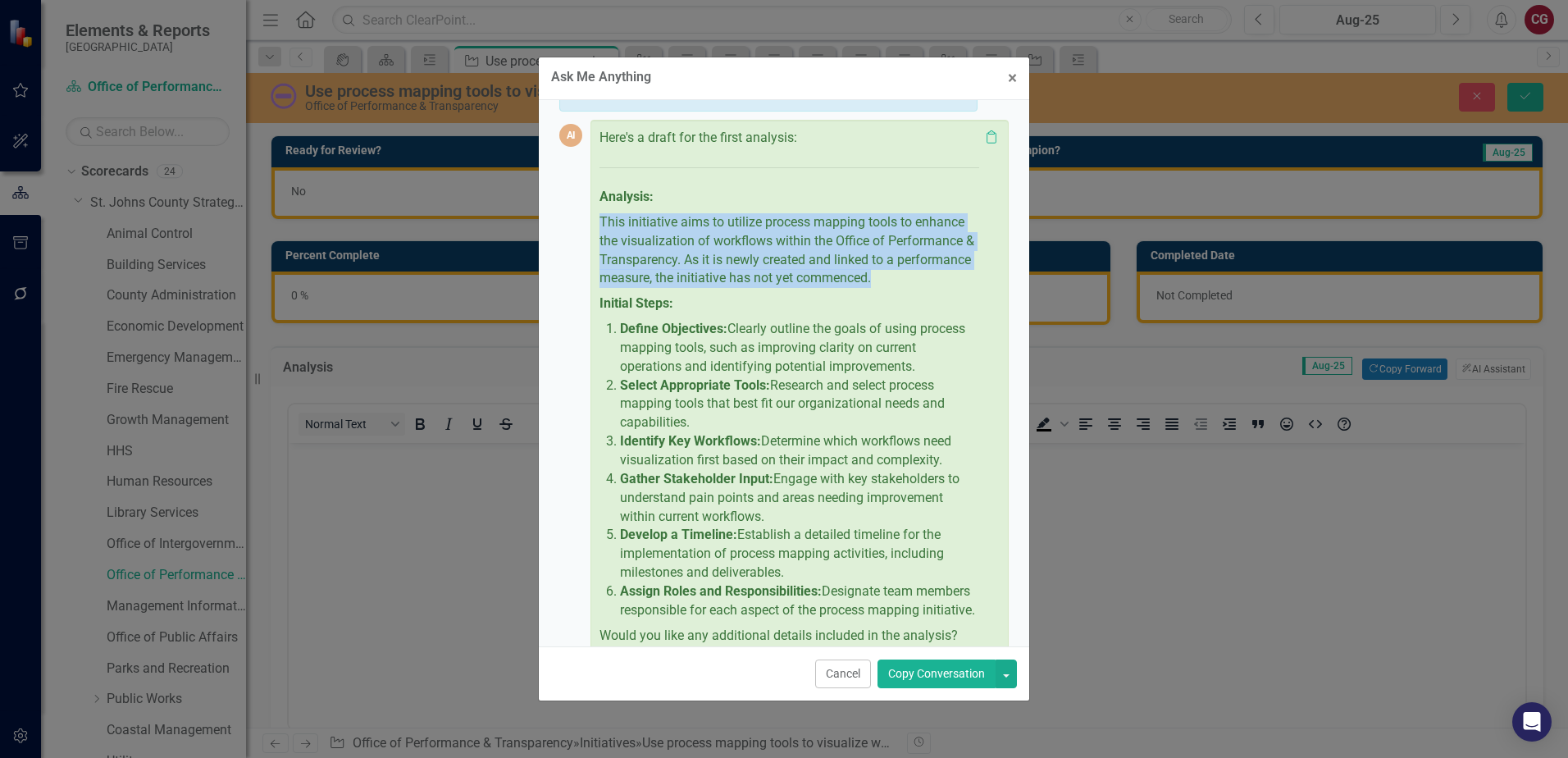
drag, startPoint x: 601, startPoint y: 219, endPoint x: 955, endPoint y: 279, distance: 359.0
click at [955, 279] on p "This initiative aims to utilize process mapping tools to enhance the visualizat…" at bounding box center [790, 250] width 380 height 81
drag, startPoint x: 773, startPoint y: 244, endPoint x: 743, endPoint y: 258, distance: 33.1
click at [743, 258] on p "This initiative aims to utilize process mapping tools to enhance the visualizat…" at bounding box center [790, 250] width 380 height 81
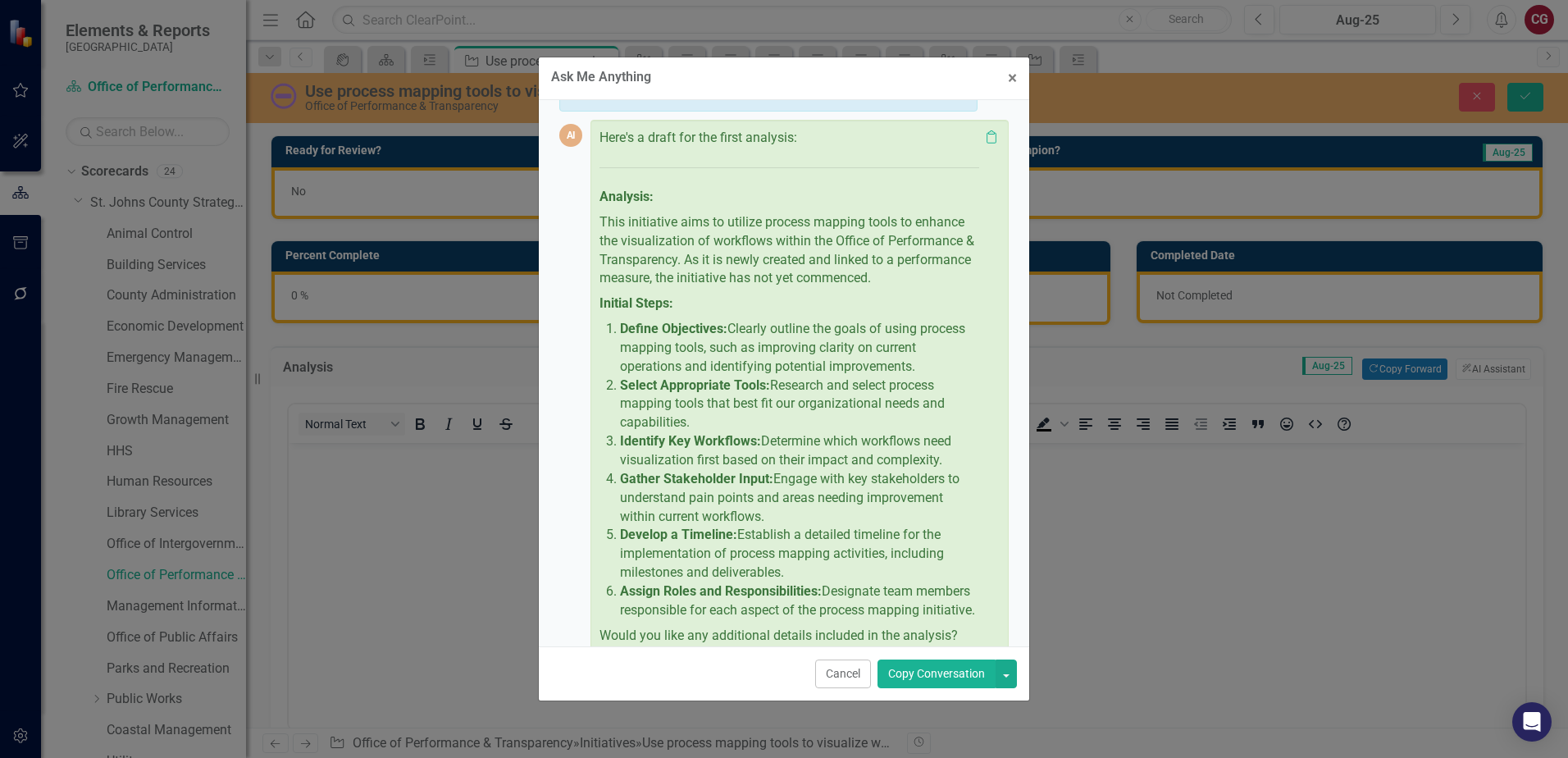
click at [929, 674] on button "Copy Conversation" at bounding box center [936, 673] width 118 height 29
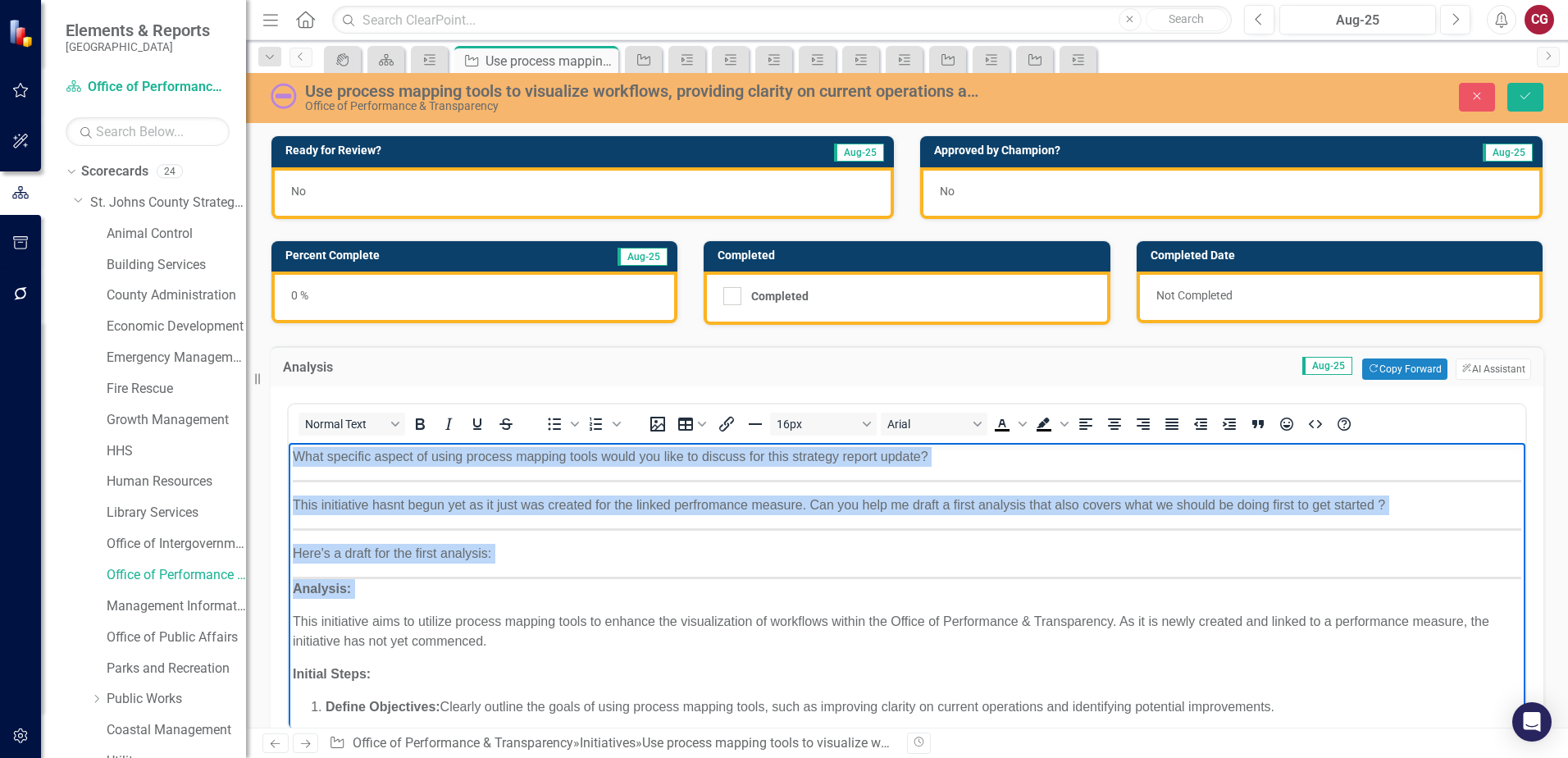
drag, startPoint x: 293, startPoint y: 618, endPoint x: 254, endPoint y: 421, distance: 200.8
click at [289, 443] on html "What specific aspect of using process mapping tools would you like to discuss f…" at bounding box center [907, 687] width 1237 height 488
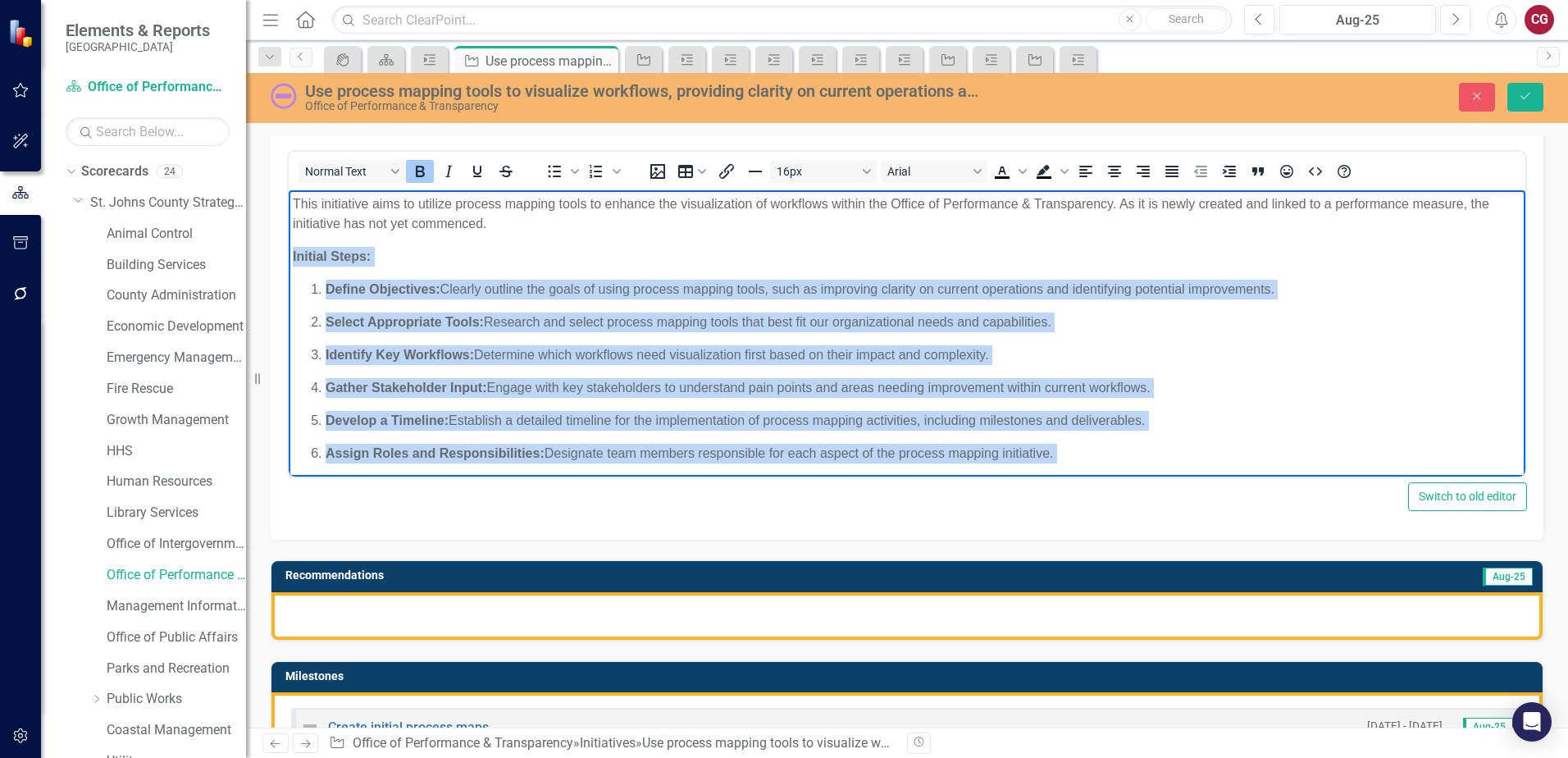
scroll to position [37, 0]
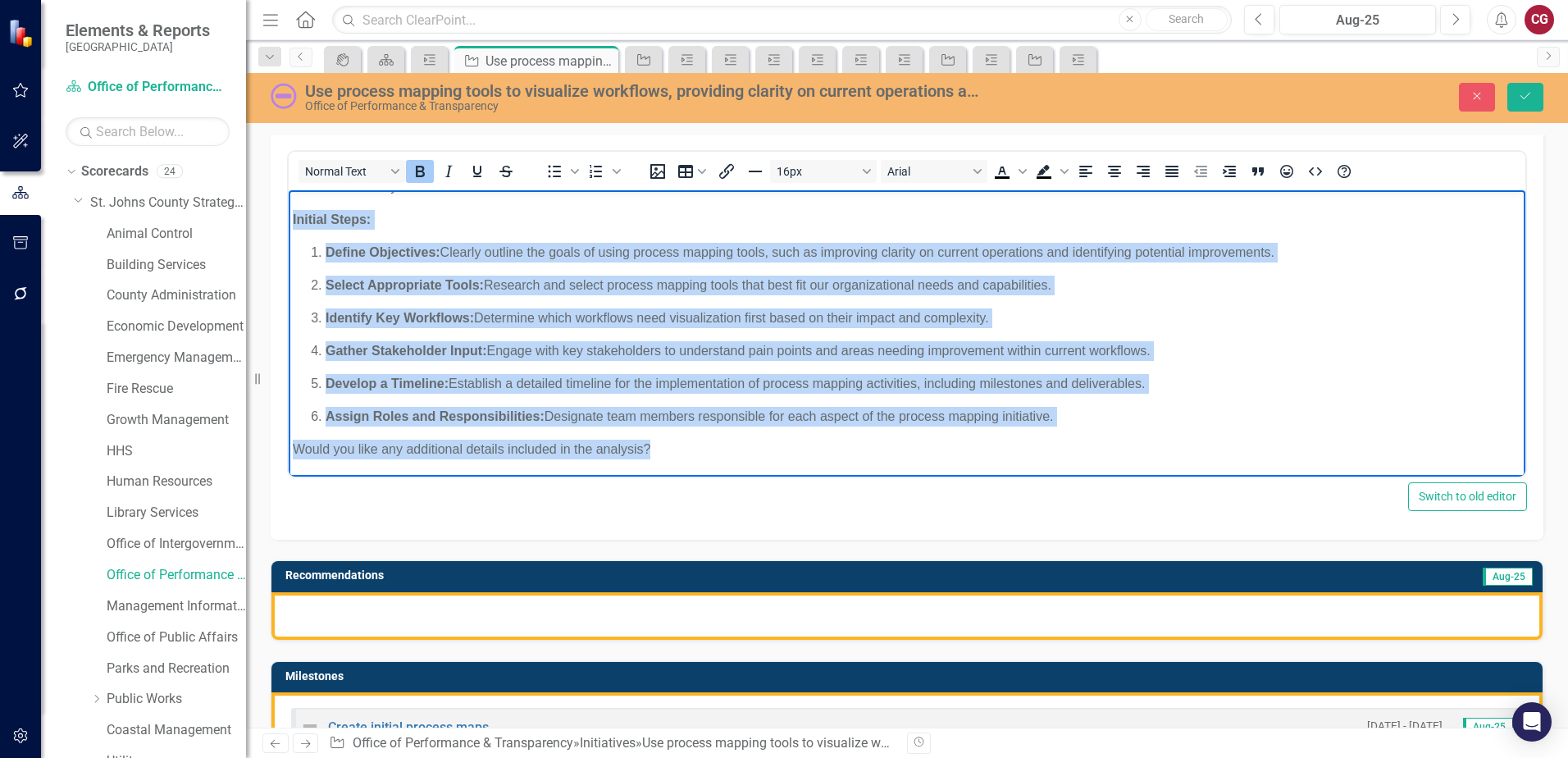
drag, startPoint x: 291, startPoint y: 254, endPoint x: 1107, endPoint y: 429, distance: 834.6
click at [1107, 429] on body "This initiative aims to utilize process mapping tools to enhance the visualizat…" at bounding box center [907, 315] width 1237 height 323
click at [1068, 433] on body "This initiative aims to utilize process mapping tools to enhance the visualizat…" at bounding box center [907, 315] width 1237 height 323
click at [1070, 420] on p "Assign Roles and Responsibilities: Designate team members responsible for each …" at bounding box center [924, 416] width 1196 height 20
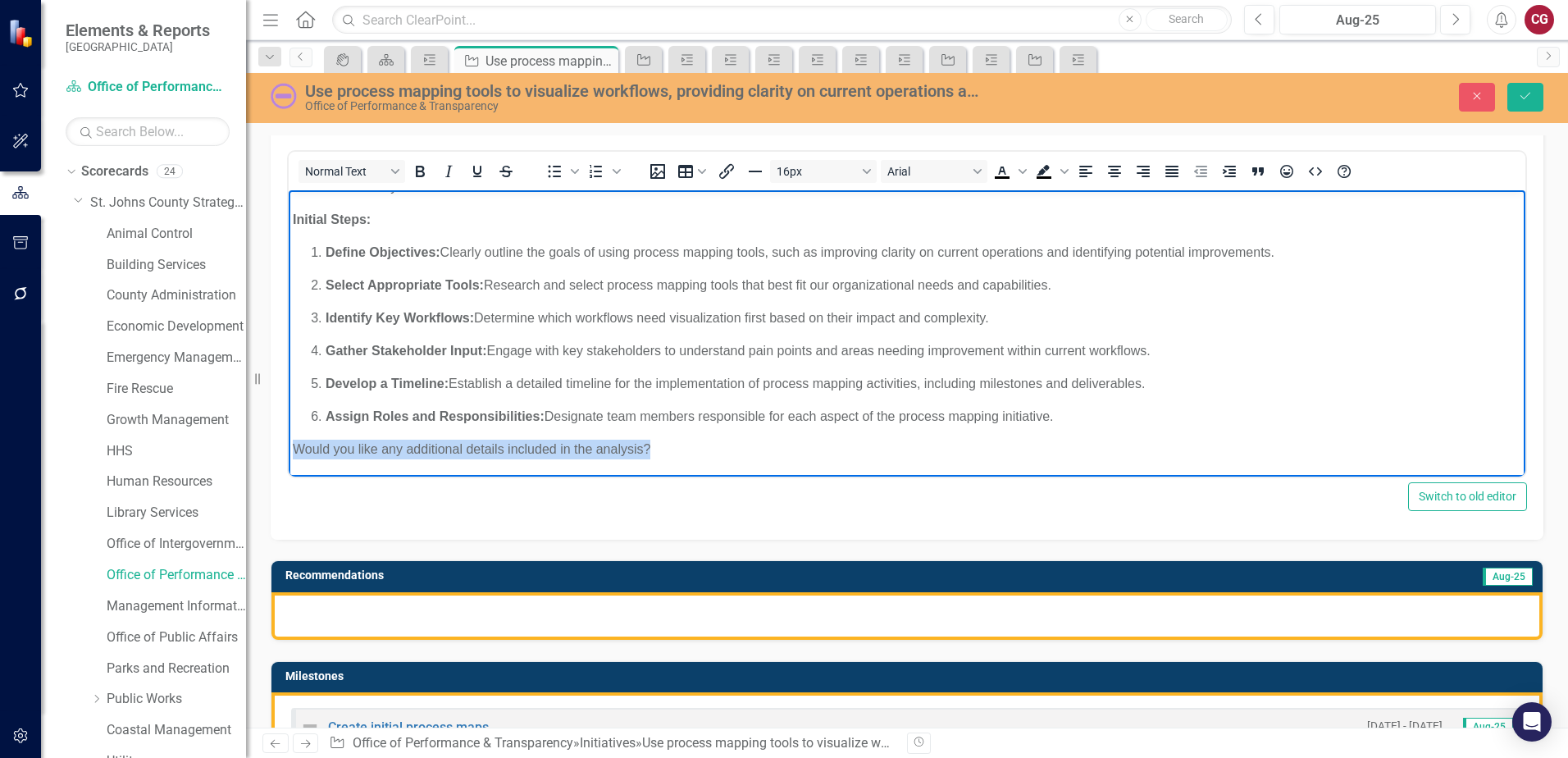
drag, startPoint x: 781, startPoint y: 451, endPoint x: 267, endPoint y: 449, distance: 514.0
click at [289, 449] on html "This initiative aims to utilize process mapping tools to enhance the visualizat…" at bounding box center [907, 315] width 1237 height 323
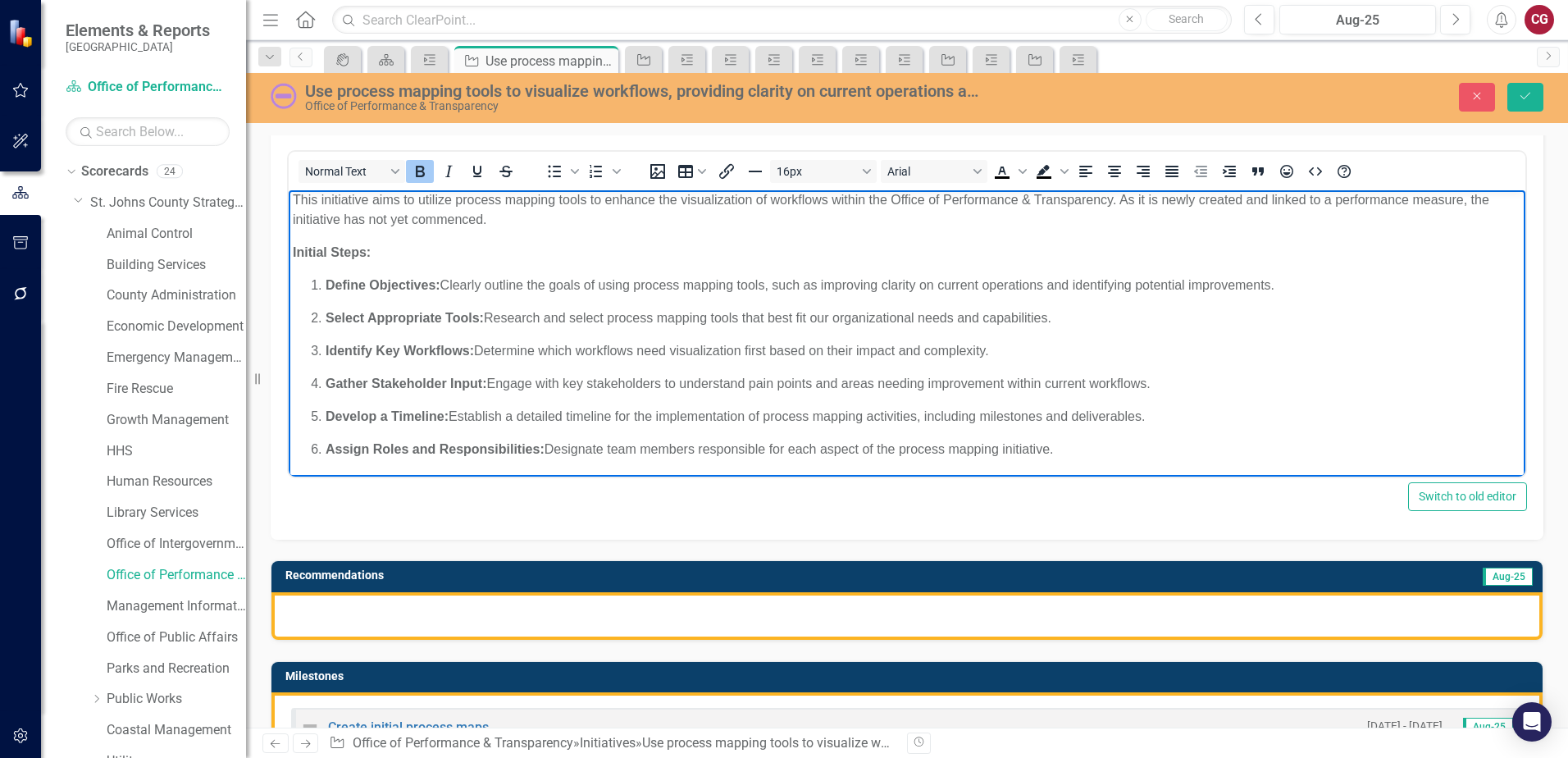
drag, startPoint x: 1077, startPoint y: 456, endPoint x: 289, endPoint y: 249, distance: 814.7
click at [289, 249] on body "This initiative aims to utilize process mapping tools to enhance the visualizat…" at bounding box center [907, 332] width 1237 height 291
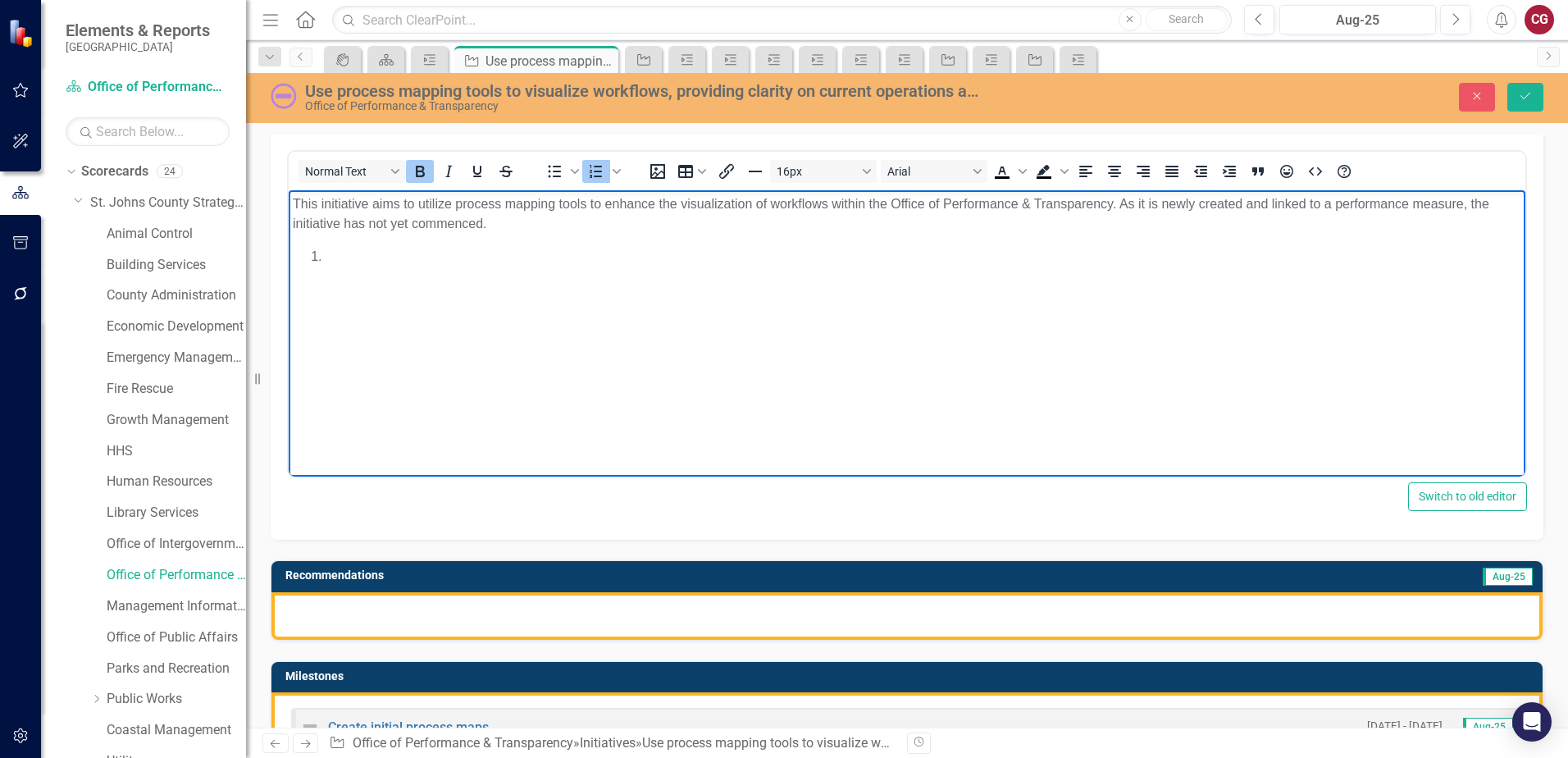
scroll to position [0, 0]
click at [497, 608] on div at bounding box center [906, 616] width 1271 height 47
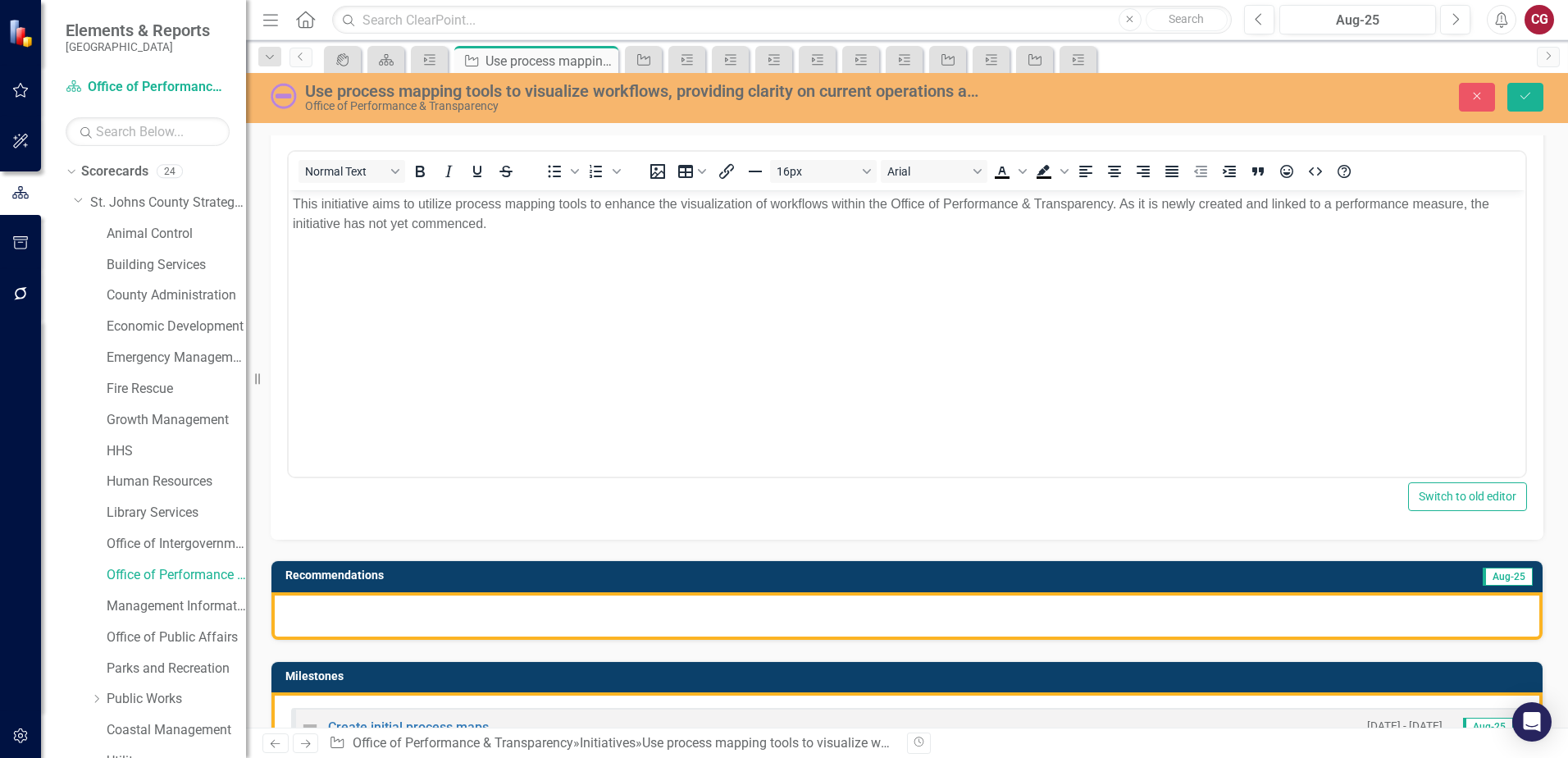
click at [497, 608] on div at bounding box center [906, 616] width 1271 height 47
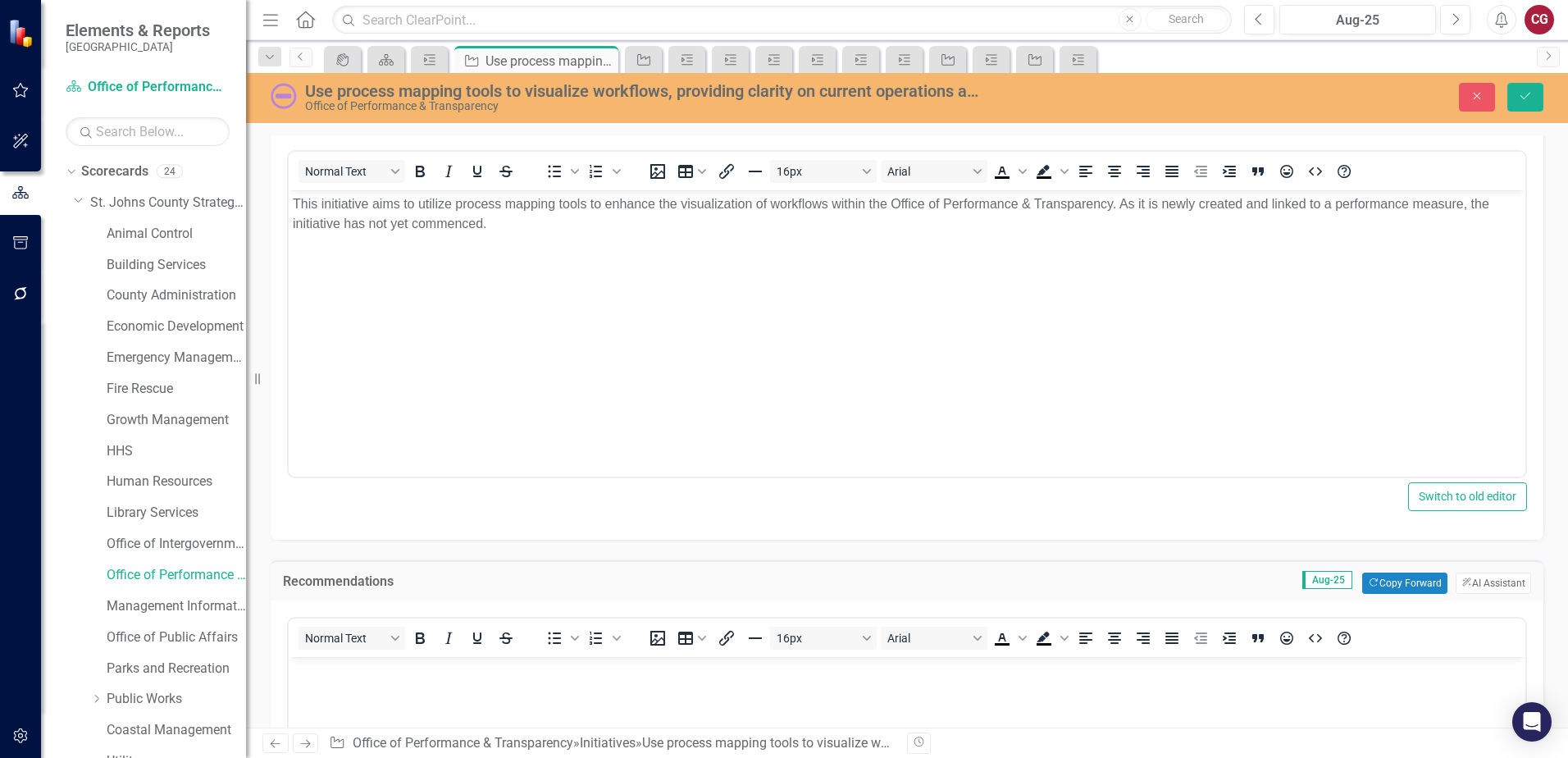
click at [395, 670] on p "Rich Text Area. Press ALT-0 for help." at bounding box center [906, 670] width 1228 height 20
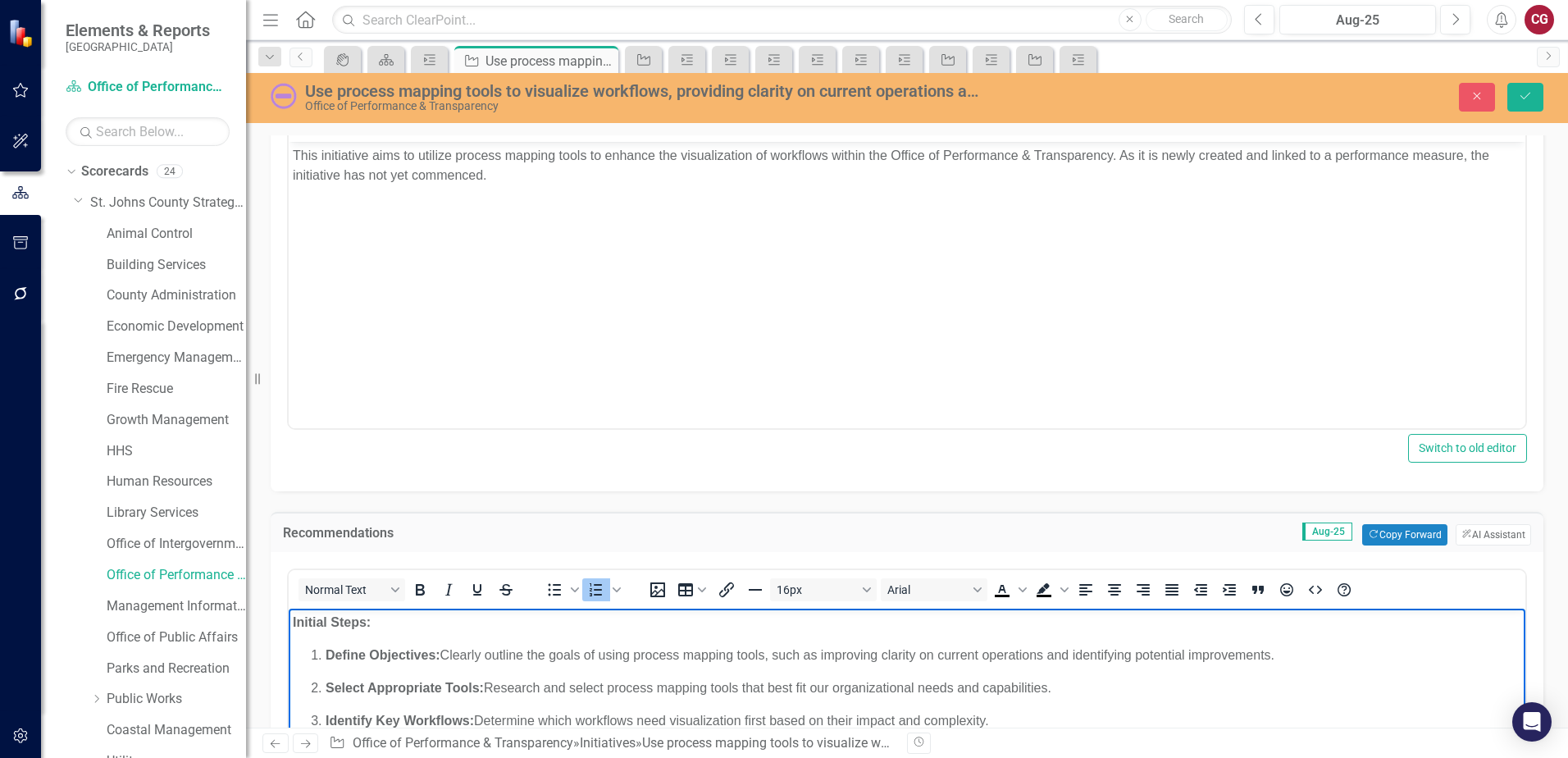
scroll to position [223, 0]
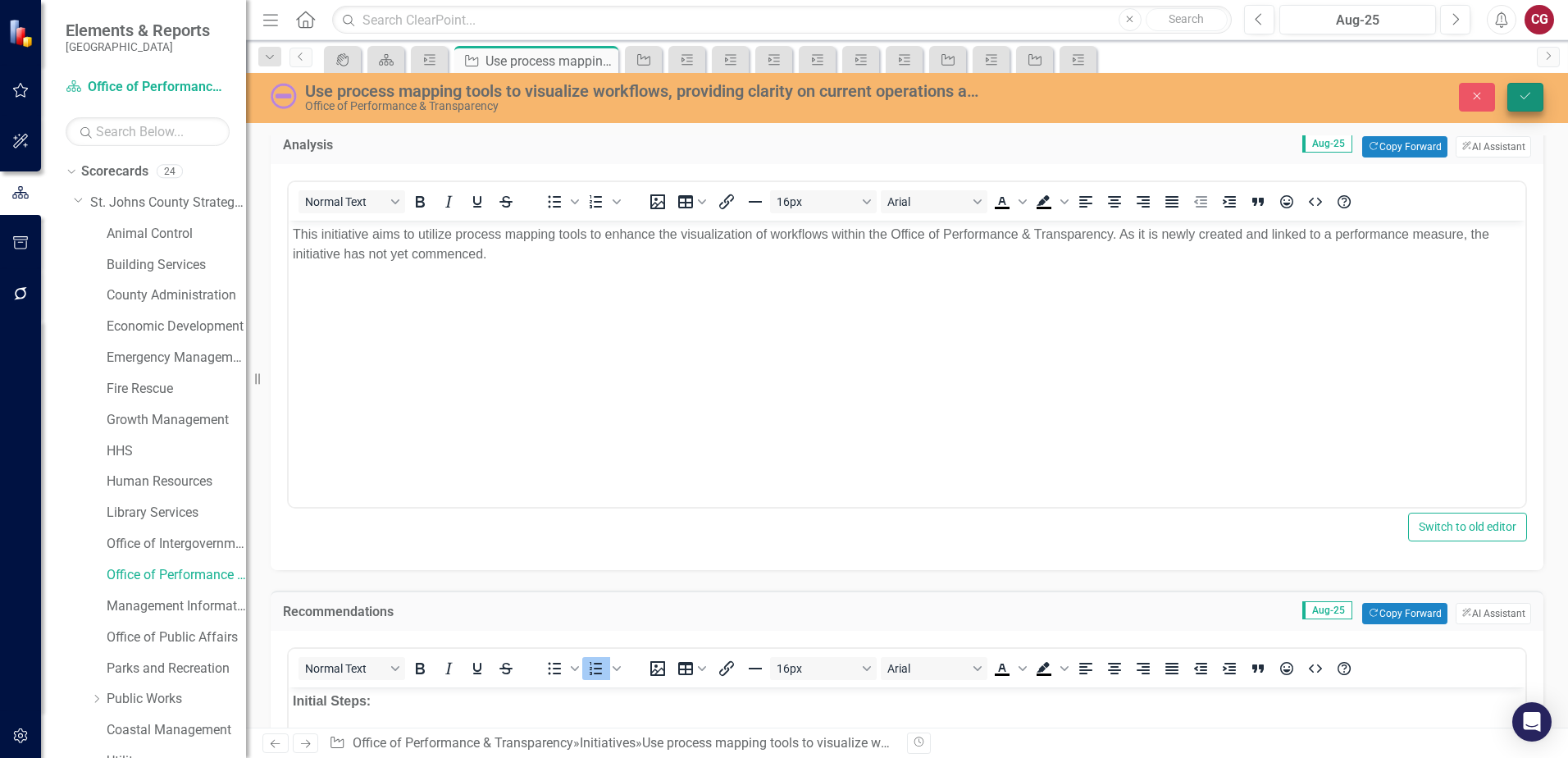
click at [1533, 100] on button "Save" at bounding box center [1525, 97] width 36 height 29
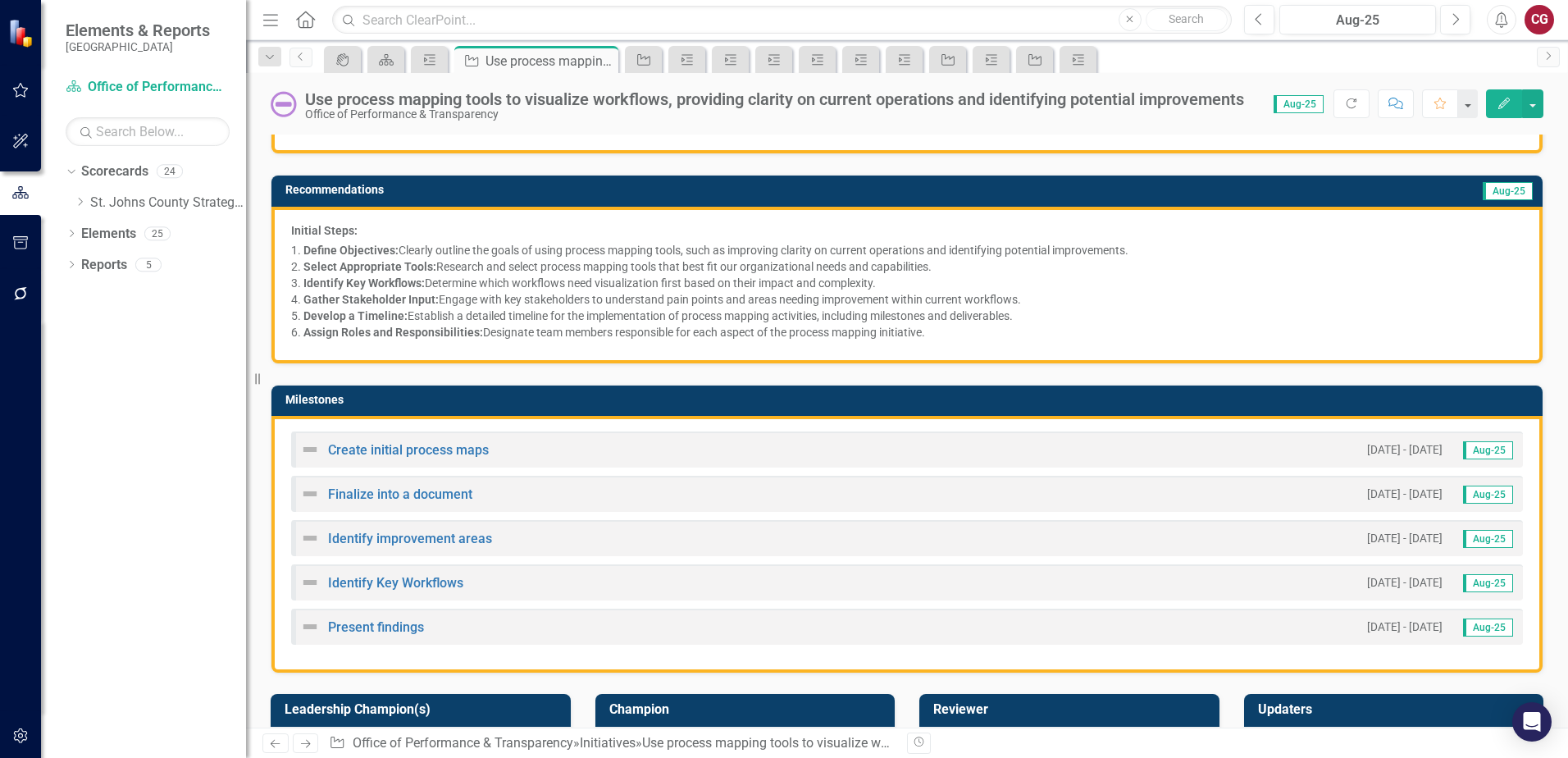
scroll to position [246, 0]
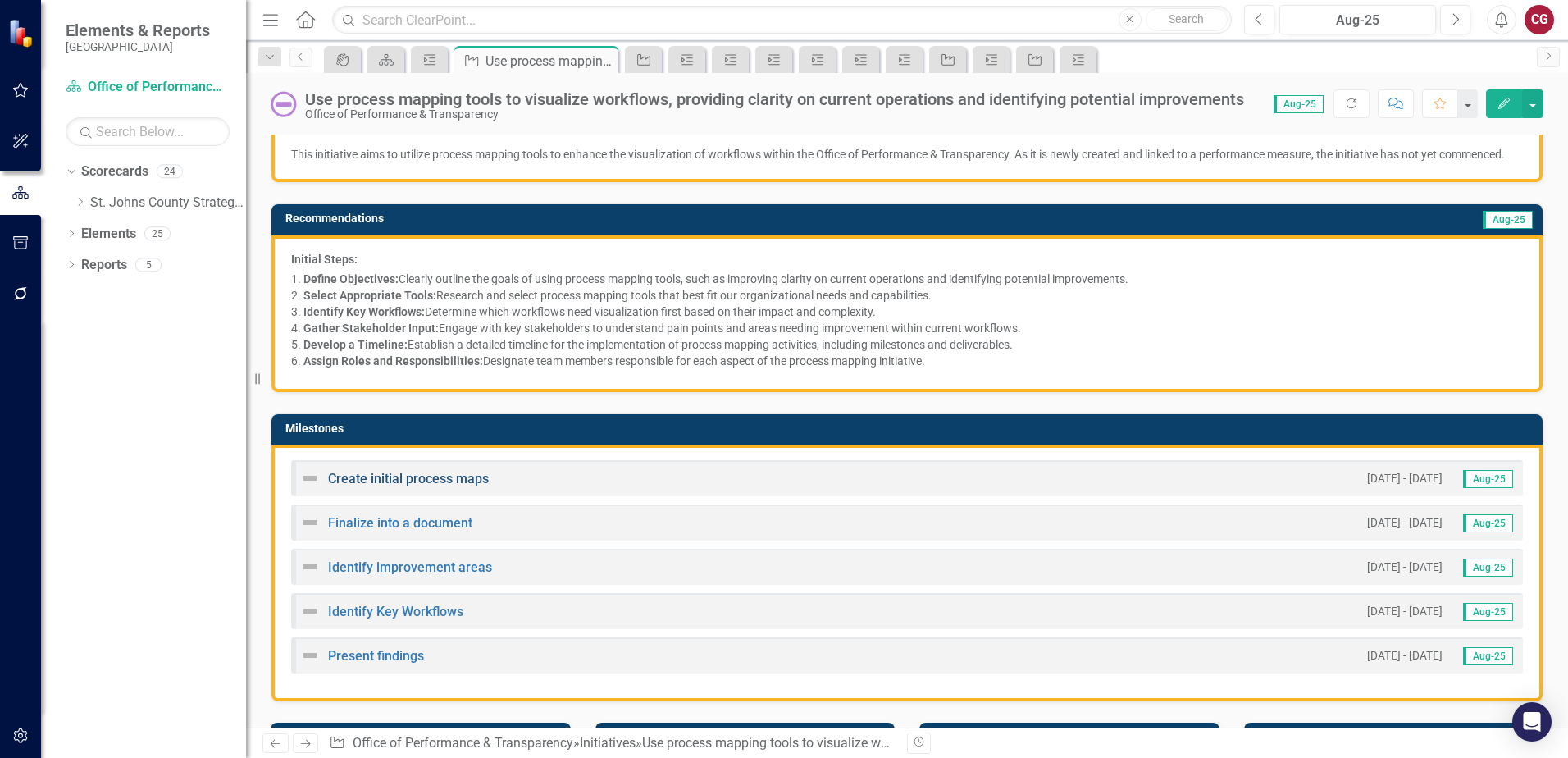
click at [429, 486] on link "Create initial process maps" at bounding box center [408, 478] width 161 height 16
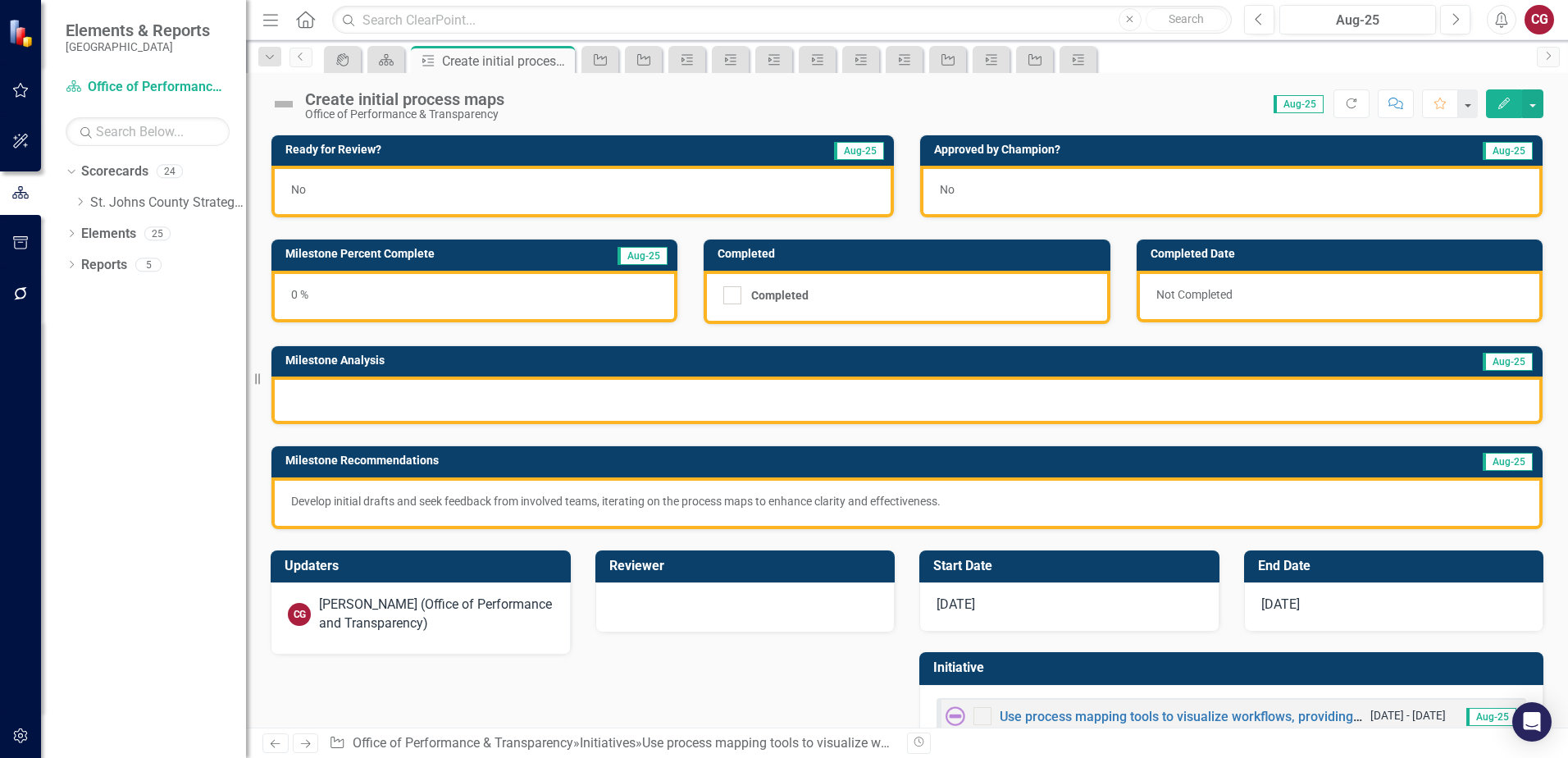
click at [880, 498] on p "Develop initial drafts and seek feedback from involved teams, iterating on the …" at bounding box center [907, 501] width 1232 height 17
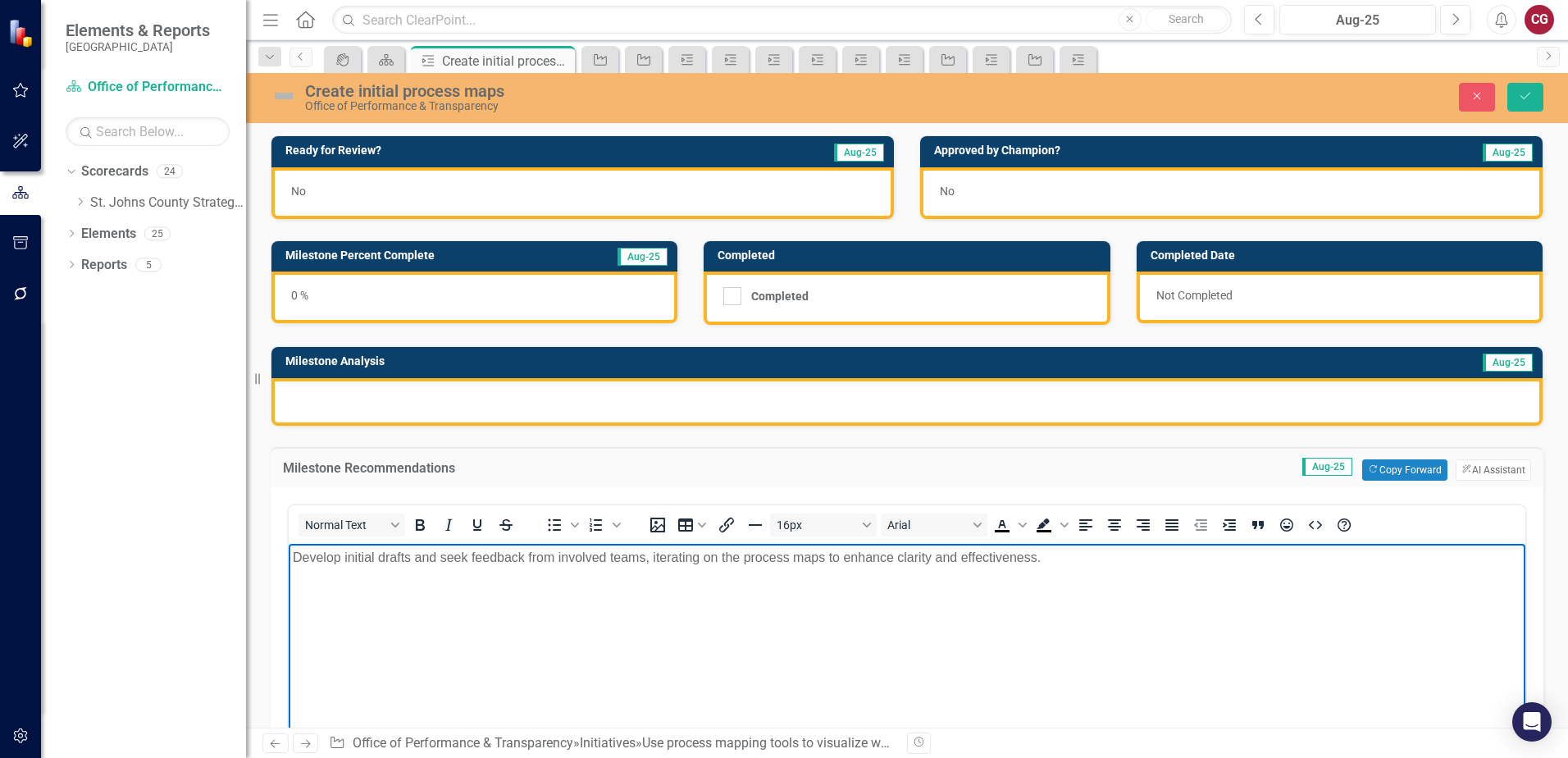
drag, startPoint x: 1065, startPoint y: 557, endPoint x: 1082, endPoint y: 550, distance: 18.4
click at [1082, 550] on p "Develop initial drafts and seek feedback from involved teams, iterating on the …" at bounding box center [906, 556] width 1228 height 20
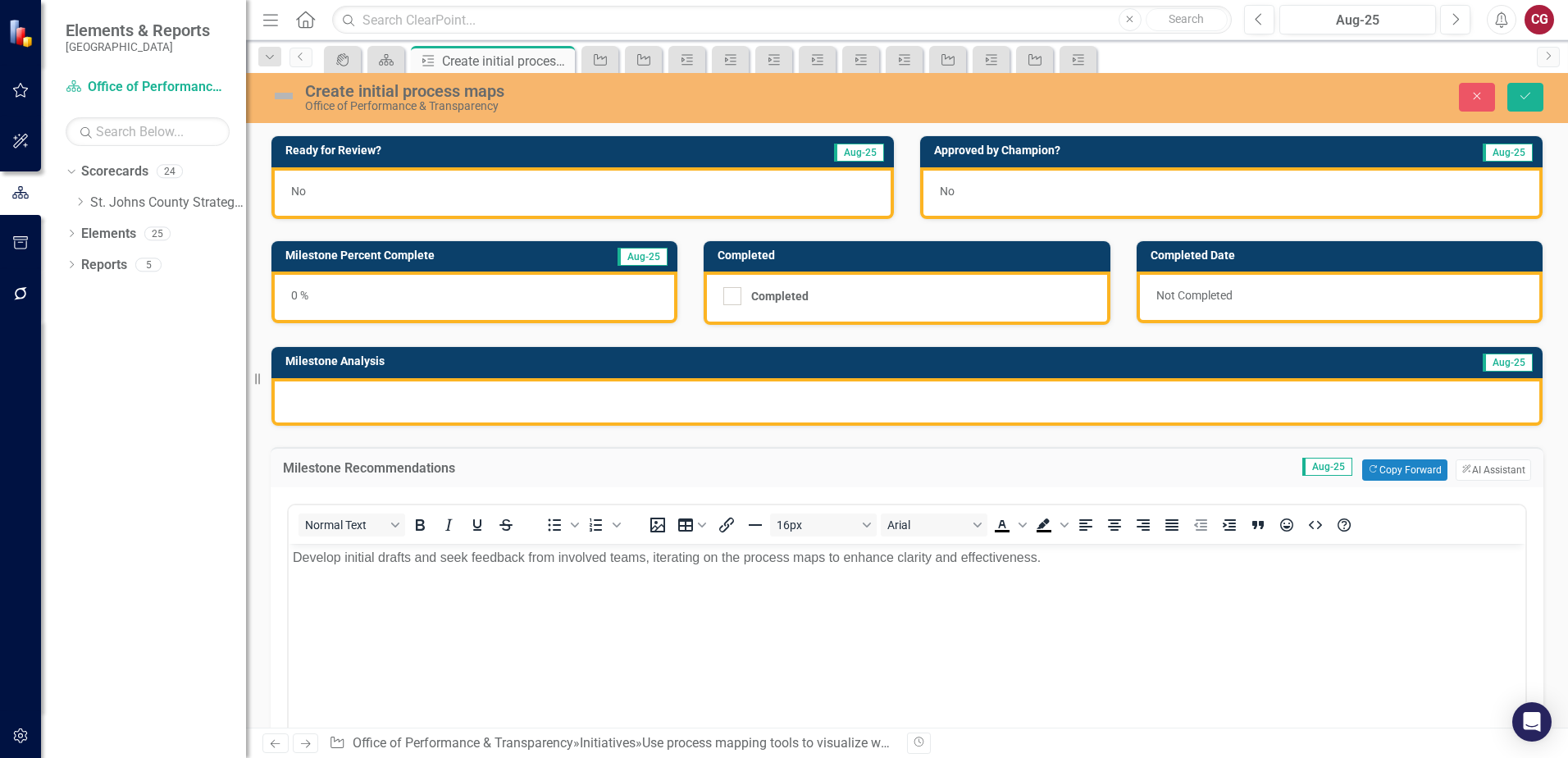
click at [747, 405] on div at bounding box center [906, 401] width 1271 height 47
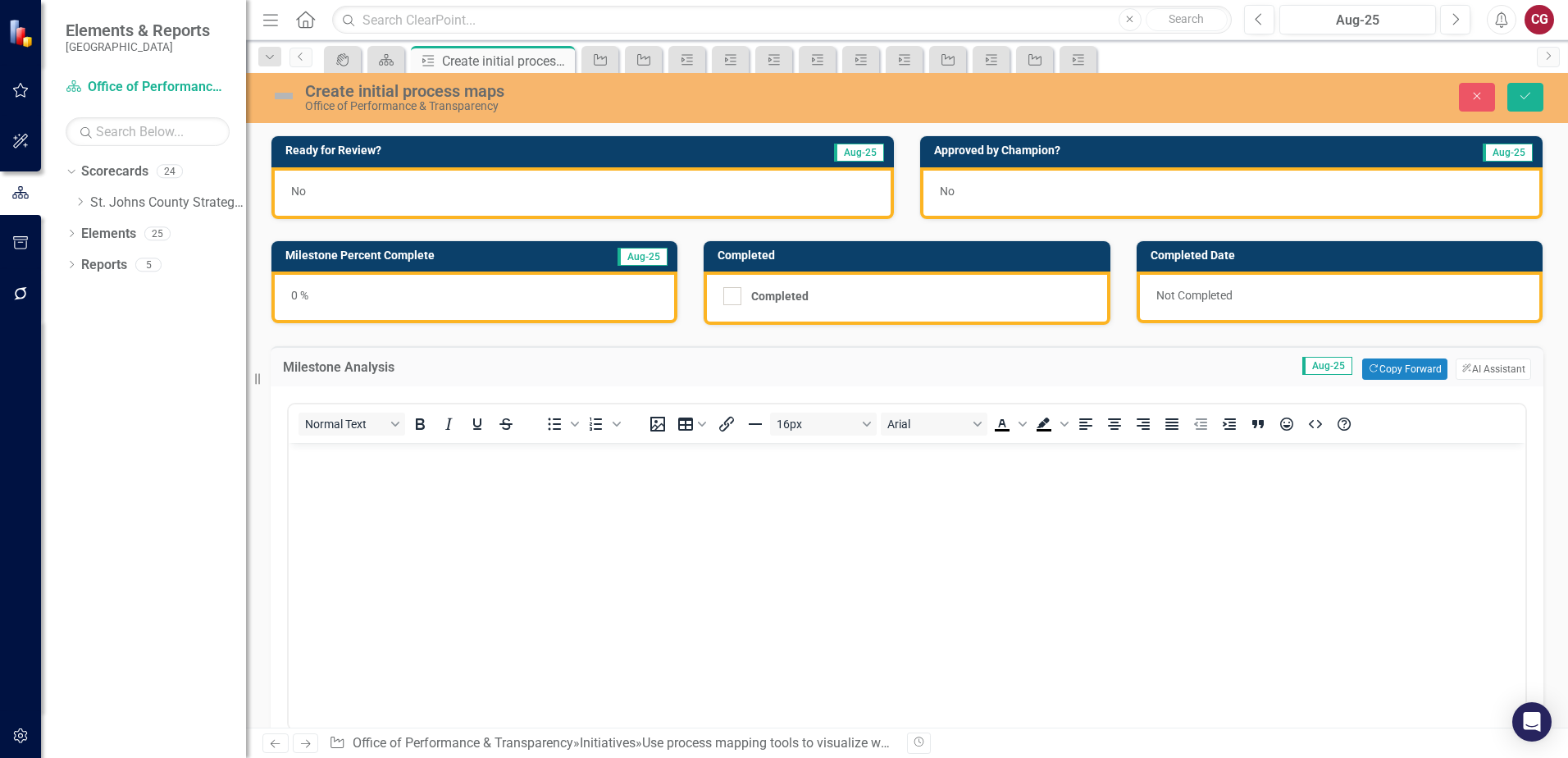
click at [1495, 357] on div "Milestone Analysis Aug-25 Copy Forward Copy Forward ClearPoint AI AI Assistant" at bounding box center [907, 366] width 1273 height 40
click at [1480, 372] on button "ClearPoint AI AI Assistant" at bounding box center [1493, 369] width 75 height 21
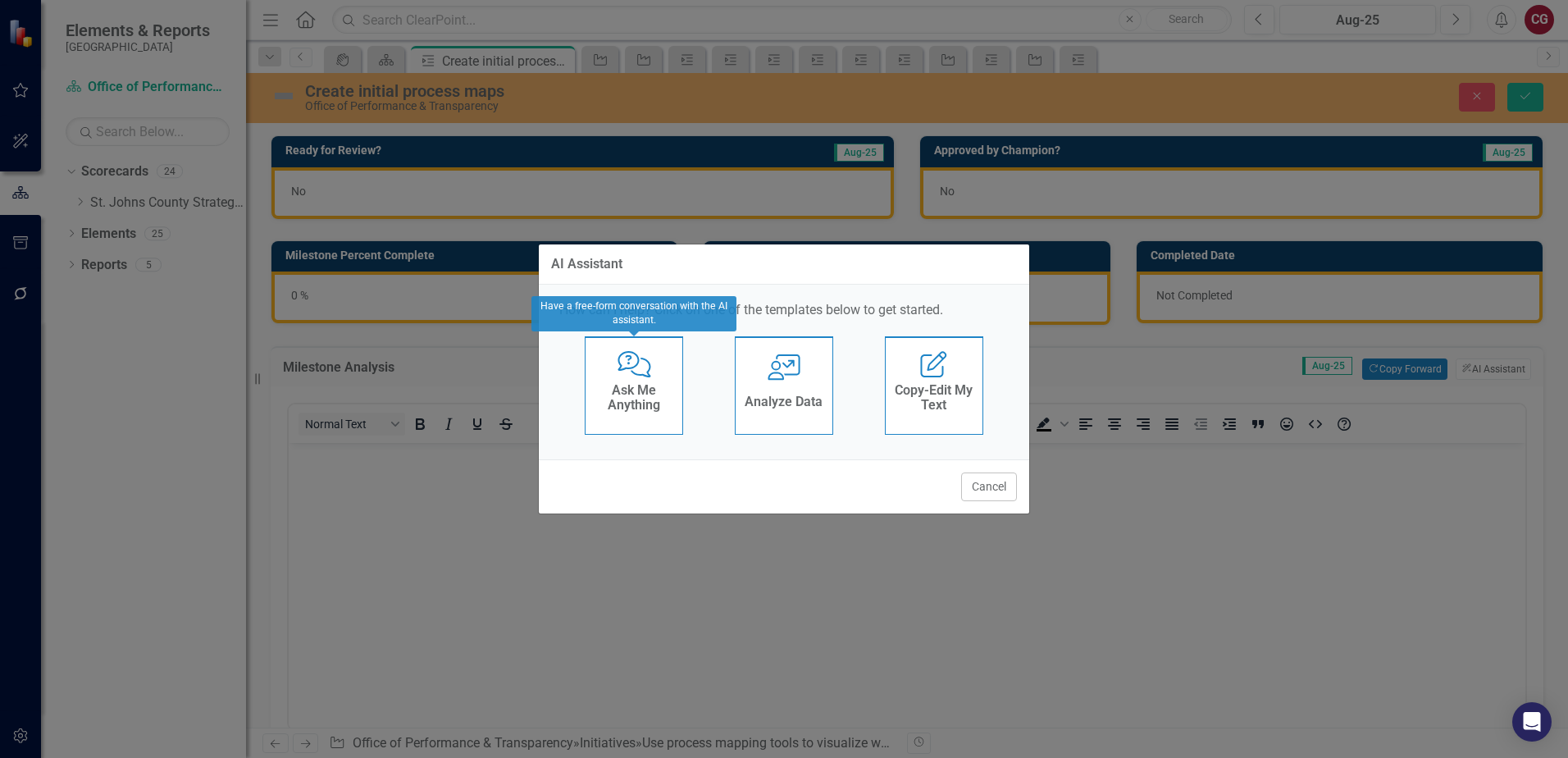
click at [655, 409] on h4 "Ask Me Anything" at bounding box center [634, 397] width 80 height 29
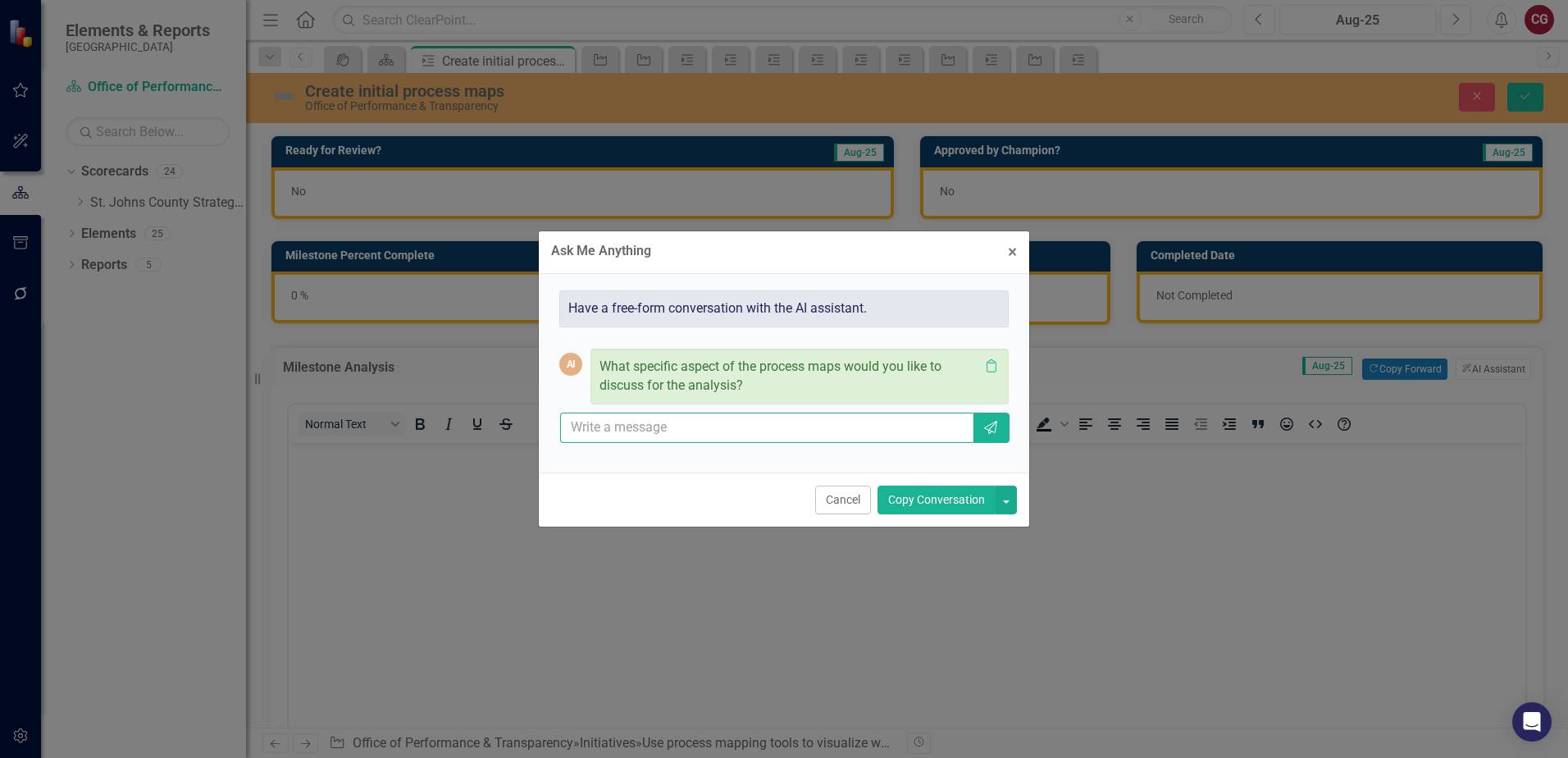
click at [640, 432] on input "text" at bounding box center [766, 427] width 413 height 31
type input "help me fraft an analysis for first steps"
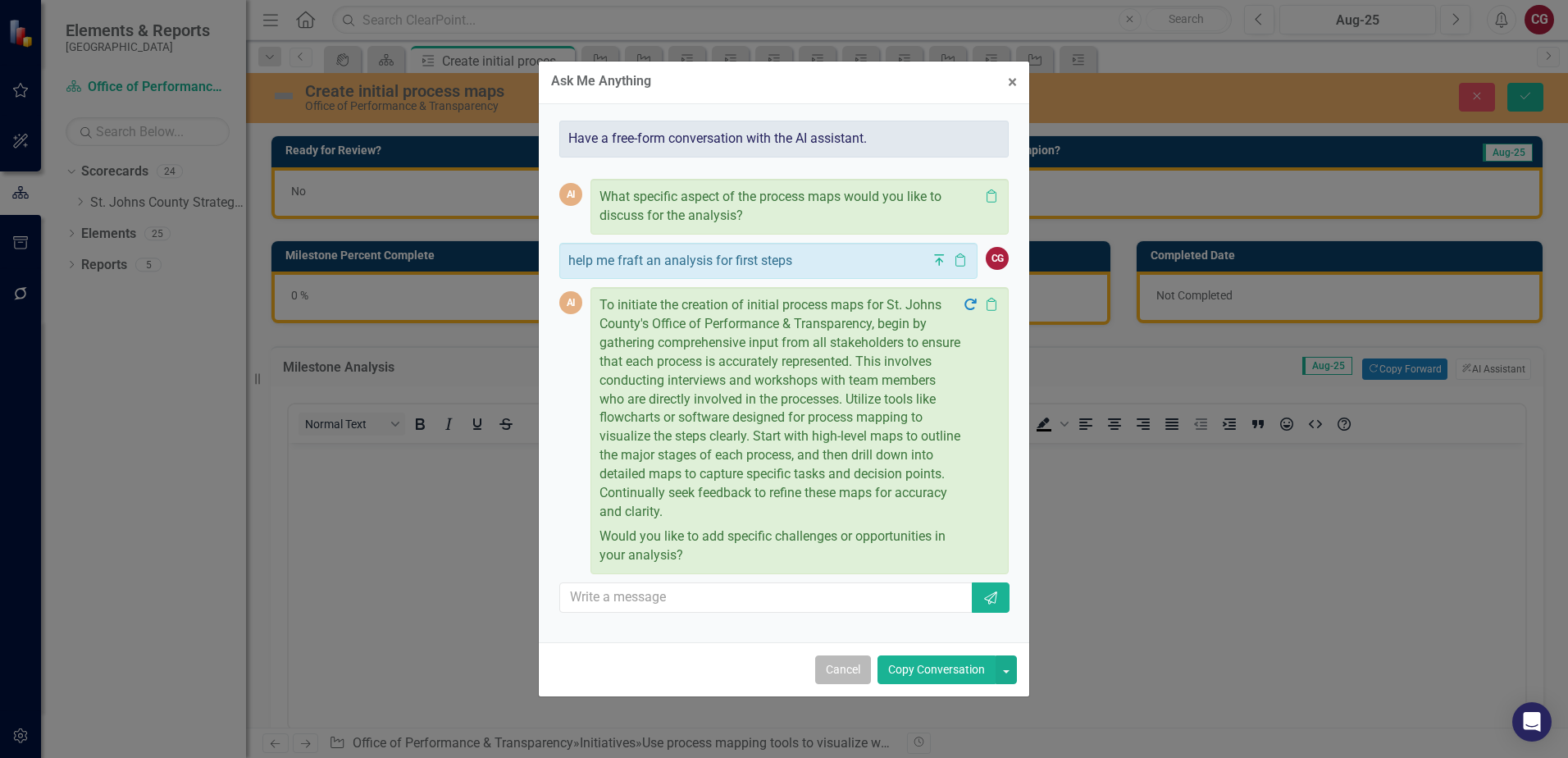
click at [821, 663] on button "Cancel" at bounding box center [843, 670] width 56 height 29
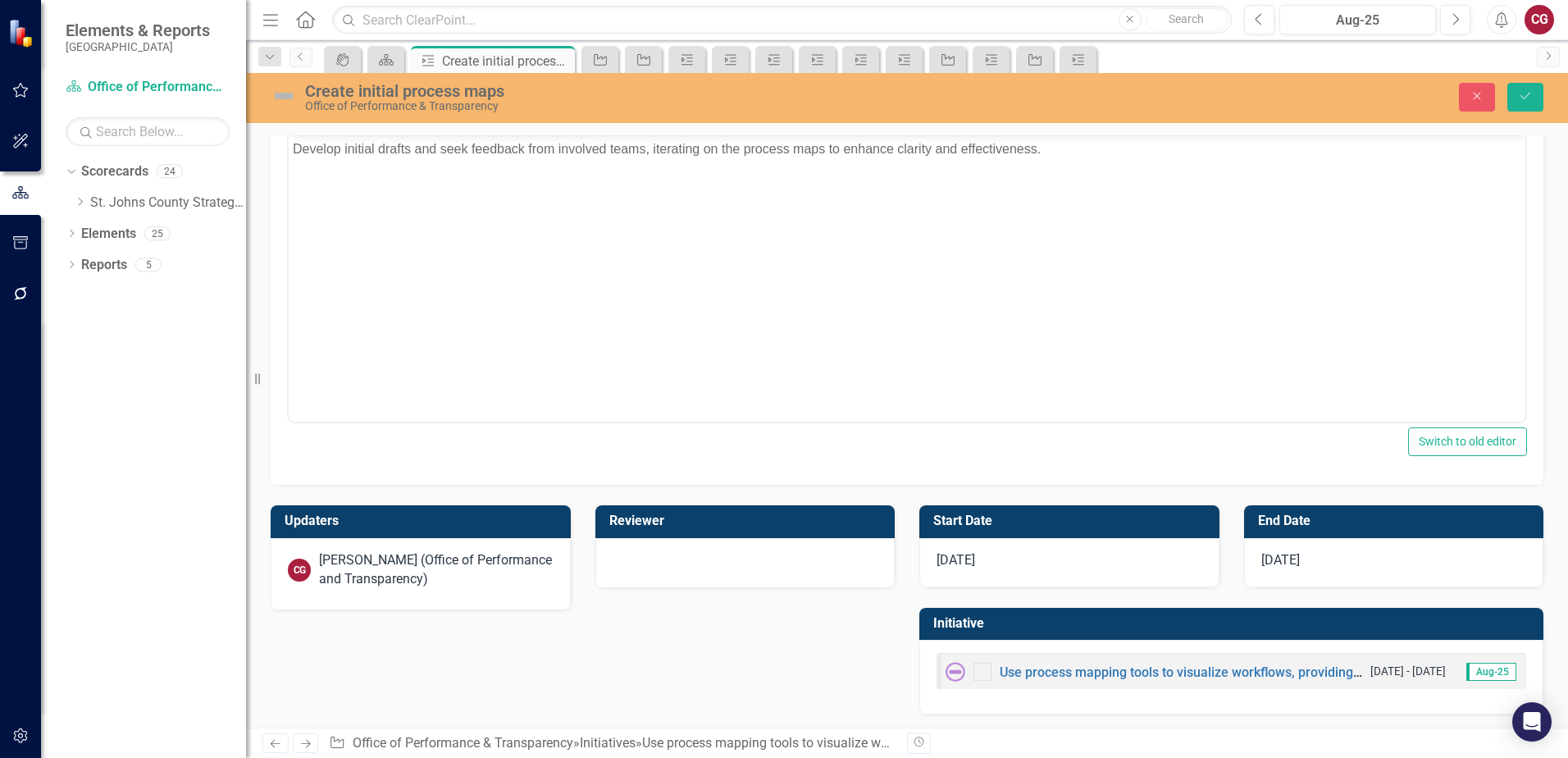
scroll to position [778, 0]
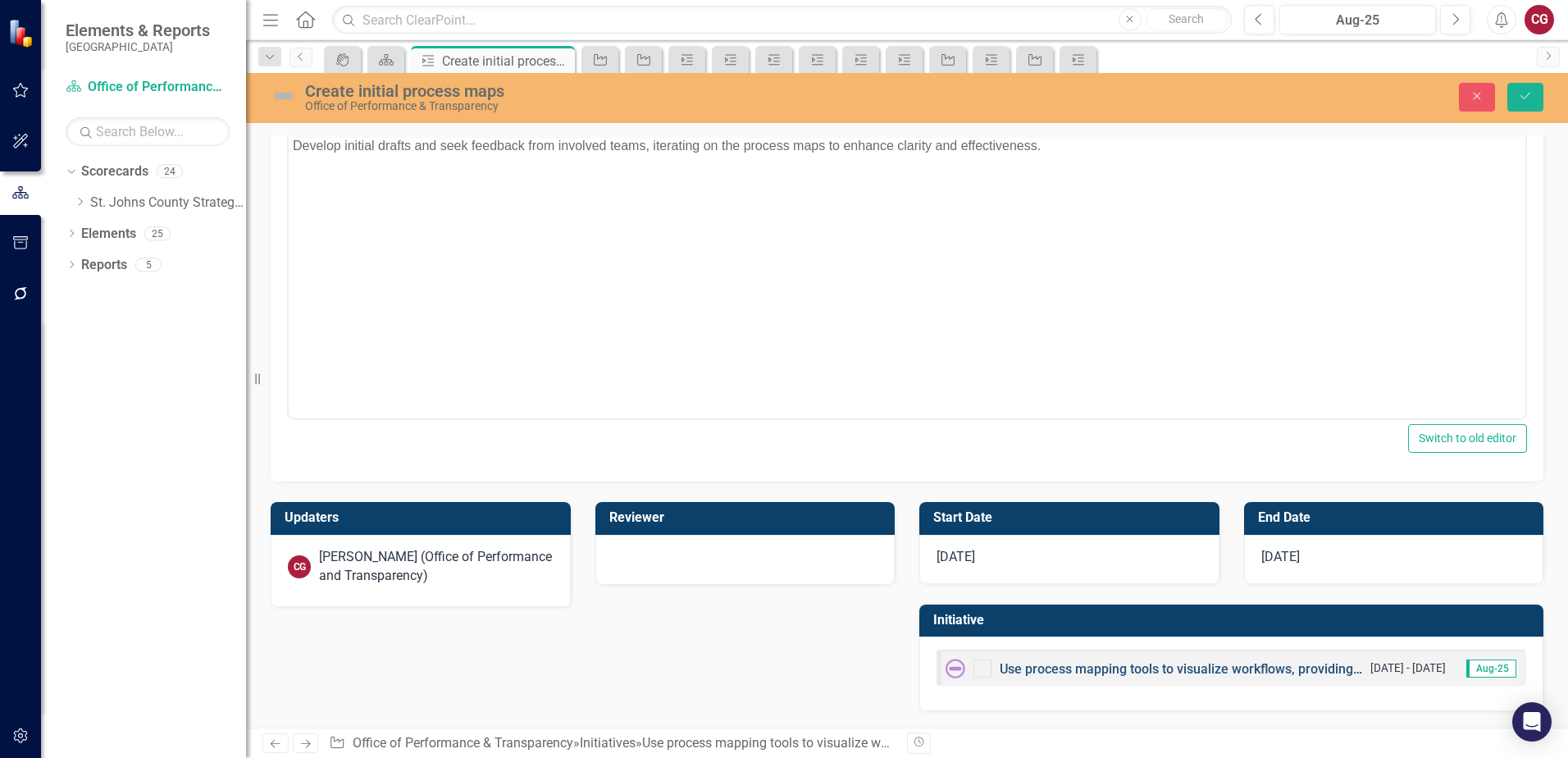
click at [1201, 663] on link "Use process mapping tools to visualize workflows, providing clarity on current …" at bounding box center [1378, 669] width 758 height 16
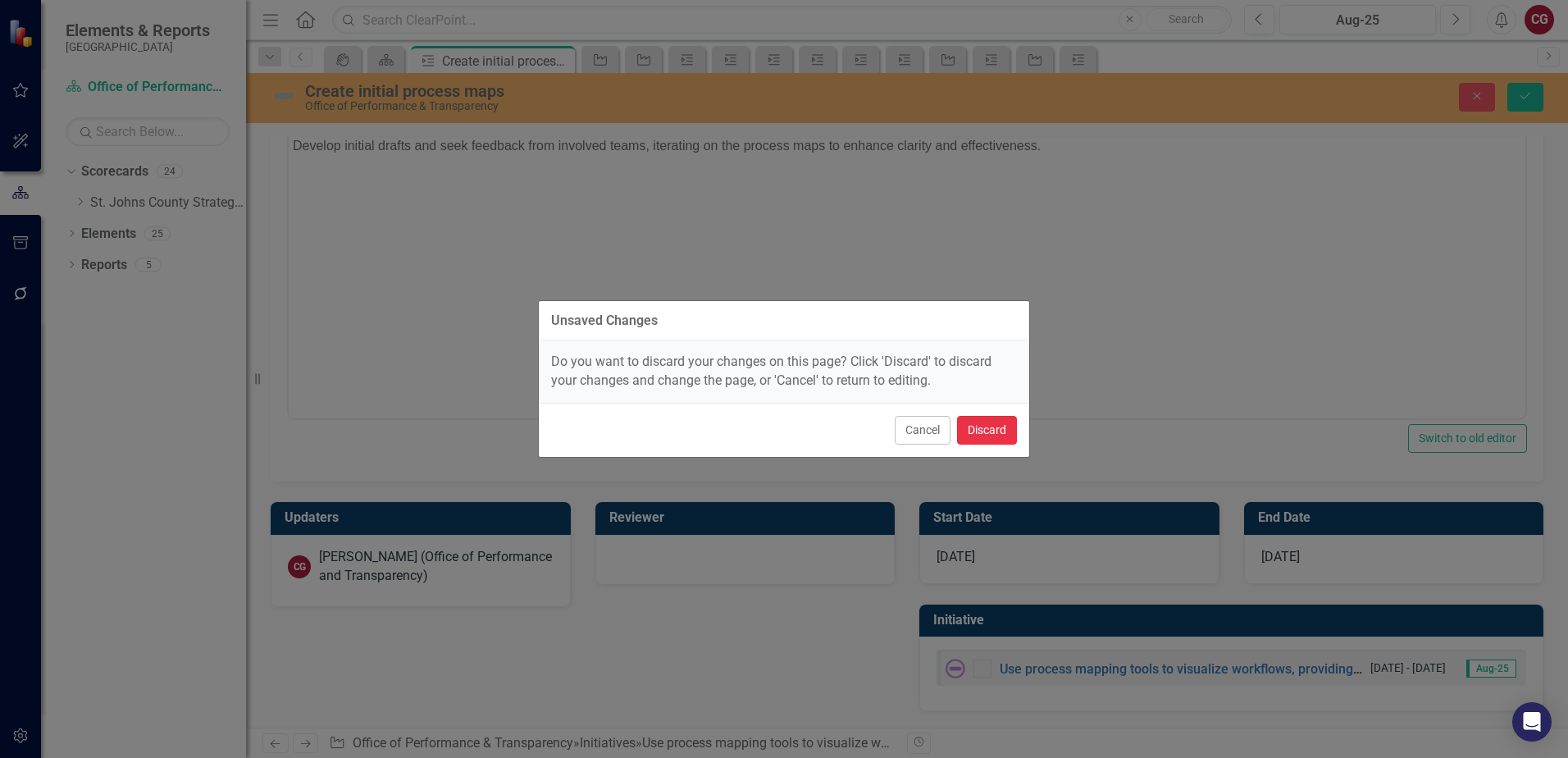
click at [986, 427] on button "Discard" at bounding box center [987, 429] width 60 height 29
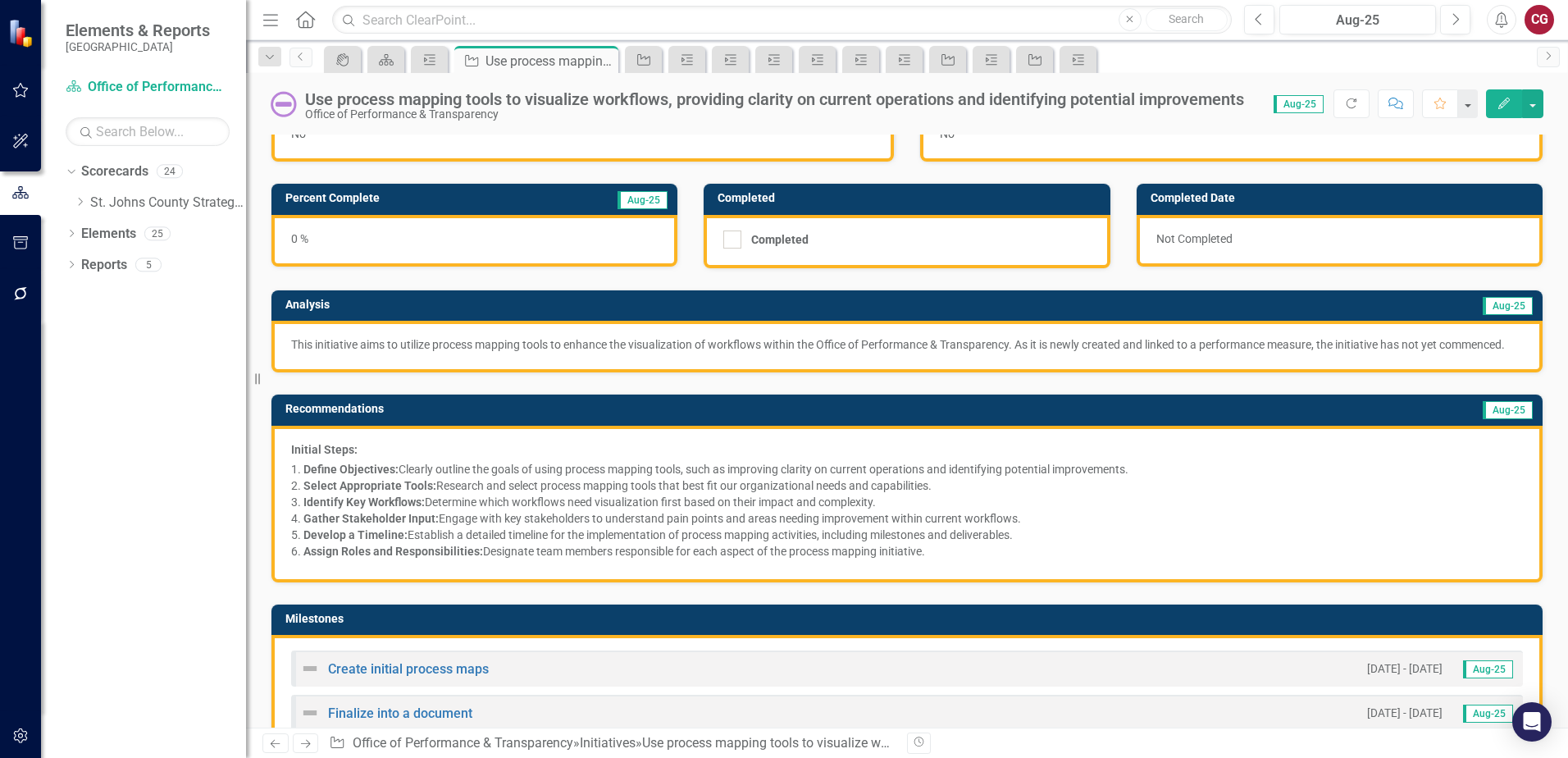
scroll to position [82, 0]
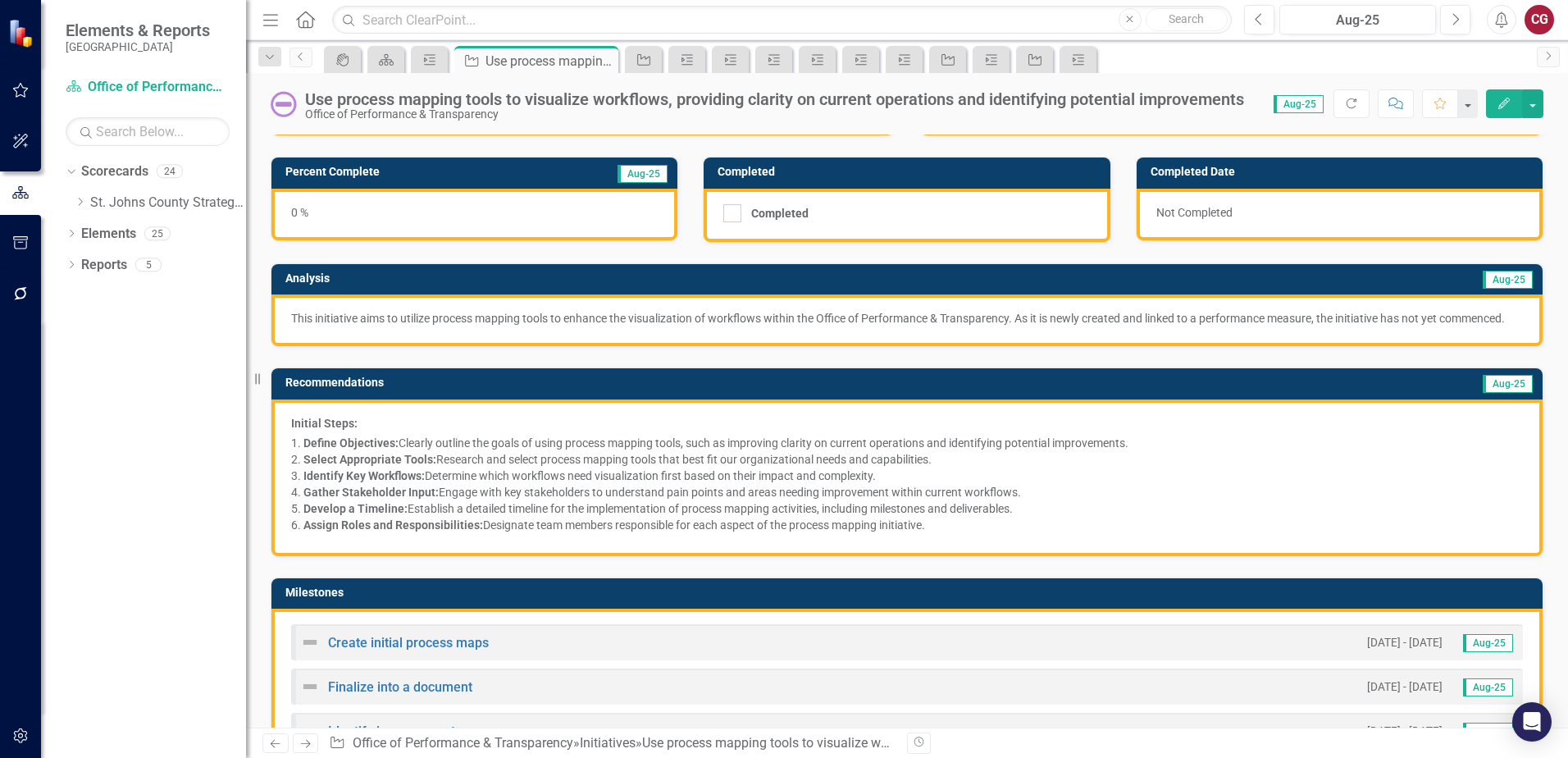
click at [551, 326] on p "This initiative aims to utilize process mapping tools to enhance the visualizat…" at bounding box center [907, 318] width 1232 height 17
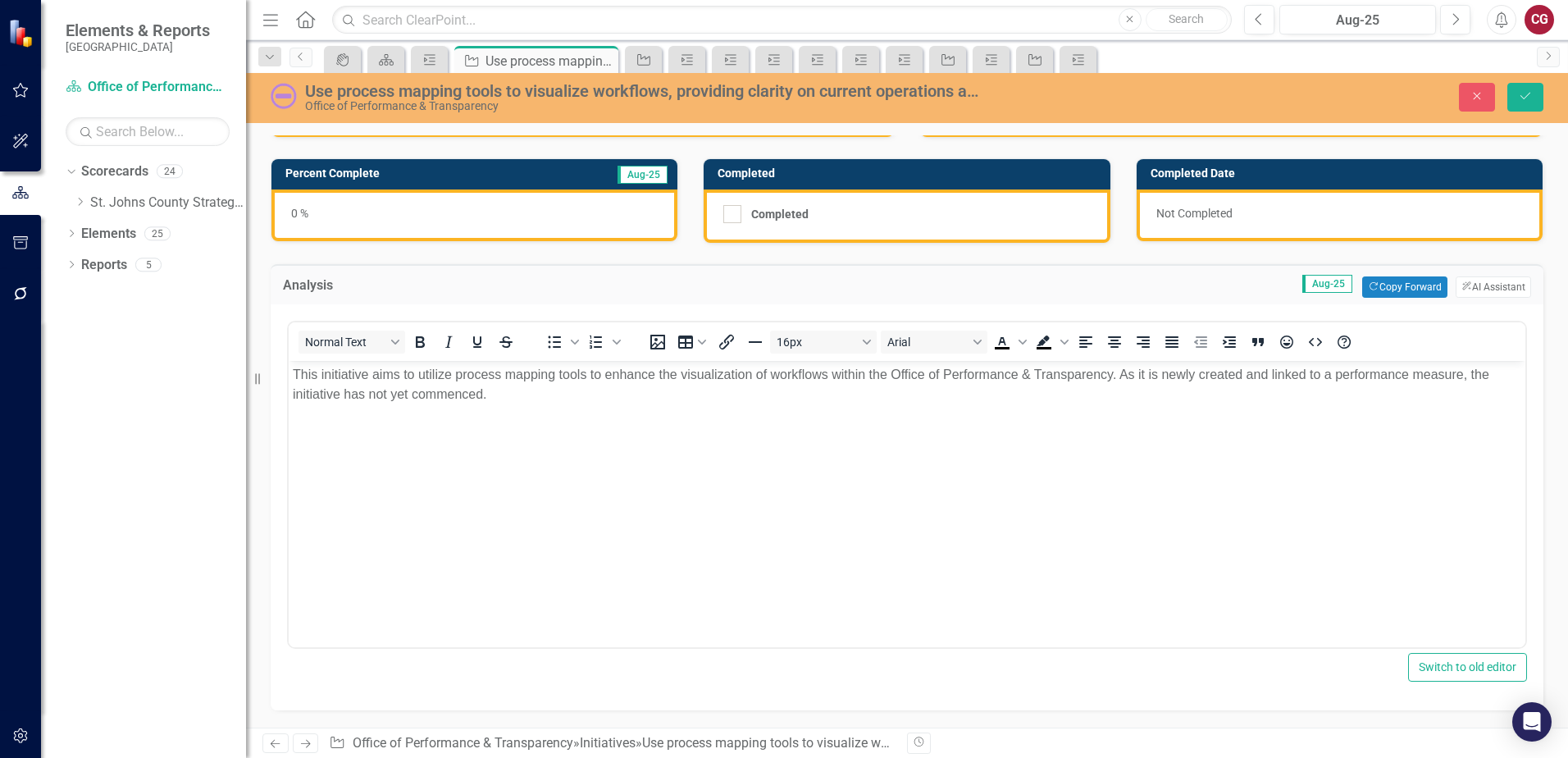
scroll to position [0, 0]
click at [1464, 372] on p "This initiative aims to utilize process mapping tools to enhance the visualizat…" at bounding box center [906, 385] width 1228 height 39
click at [1533, 106] on button "Save" at bounding box center [1525, 97] width 36 height 29
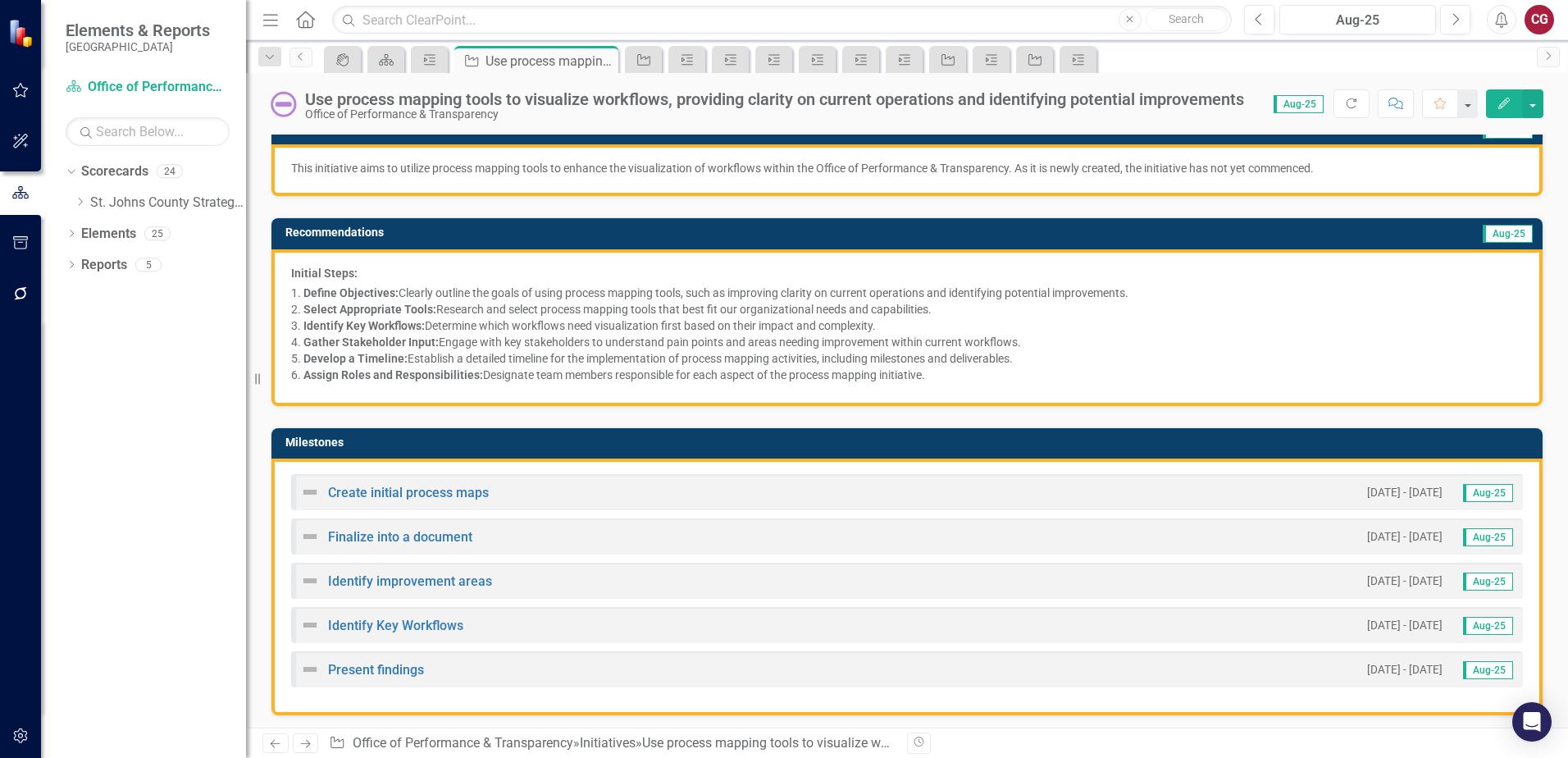
scroll to position [328, 0]
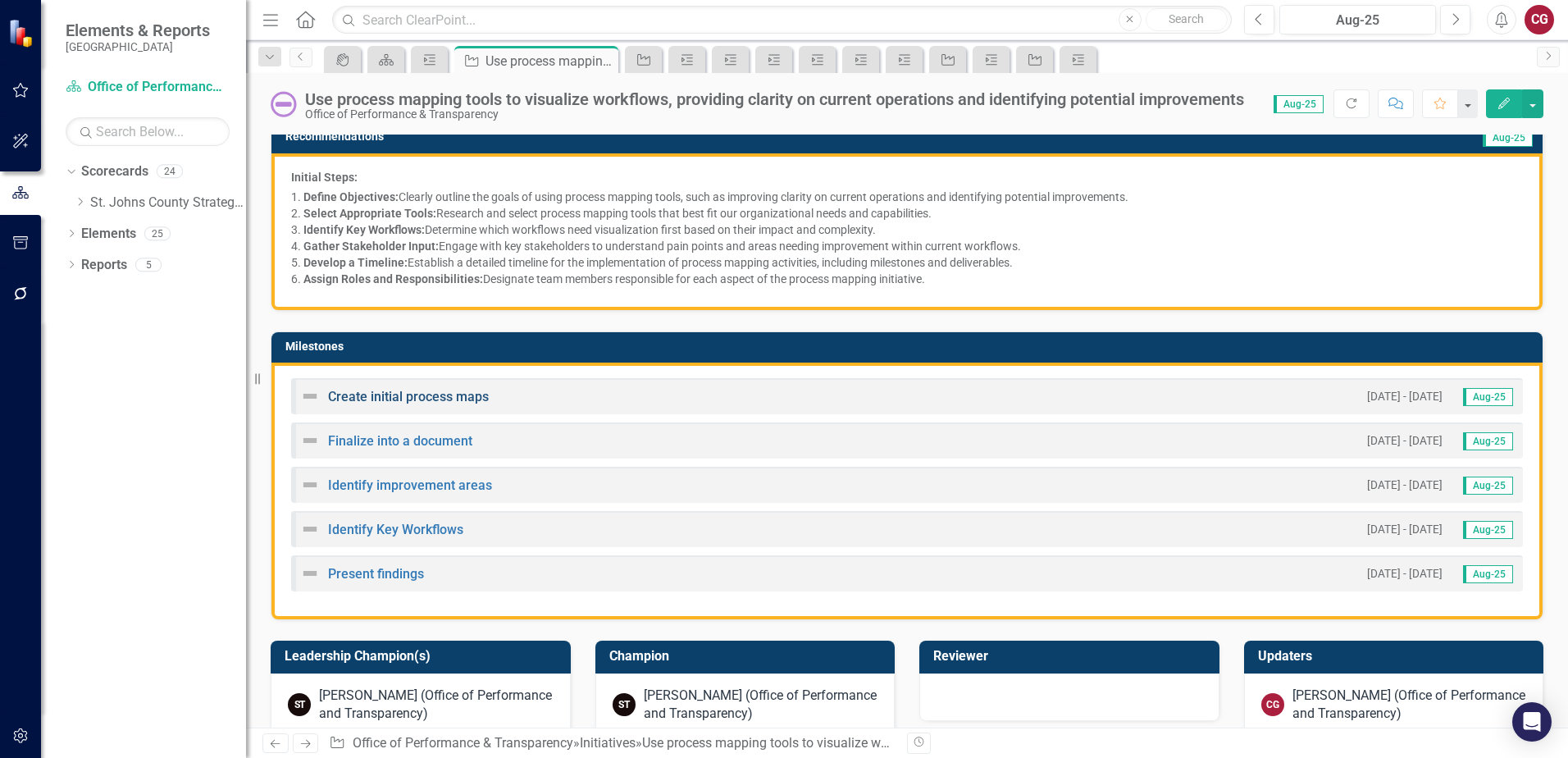
click at [347, 395] on link "Create initial process maps" at bounding box center [408, 396] width 161 height 16
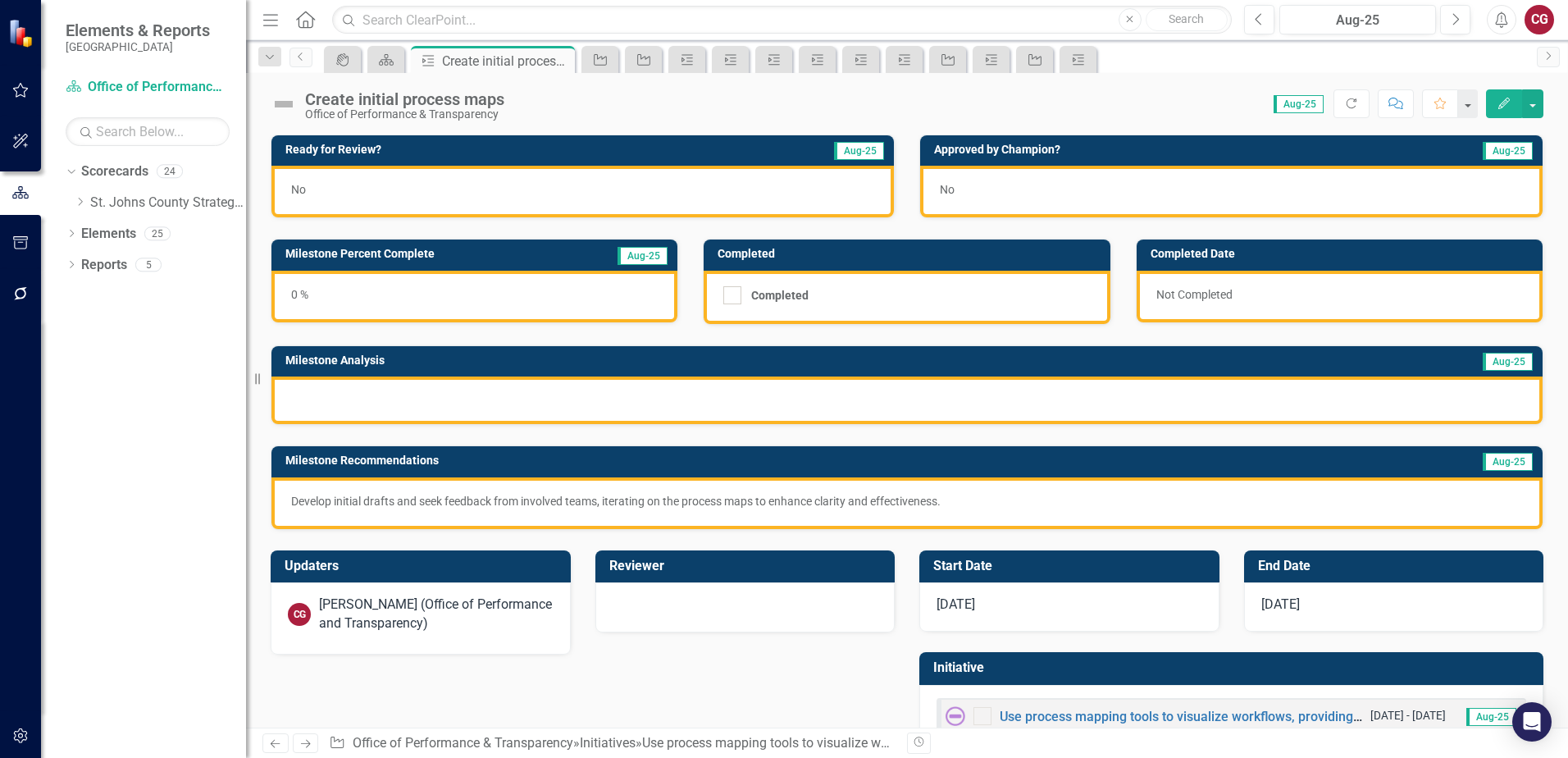
click at [588, 503] on p "Develop initial drafts and seek feedback from involved teams, iterating on the …" at bounding box center [907, 501] width 1232 height 17
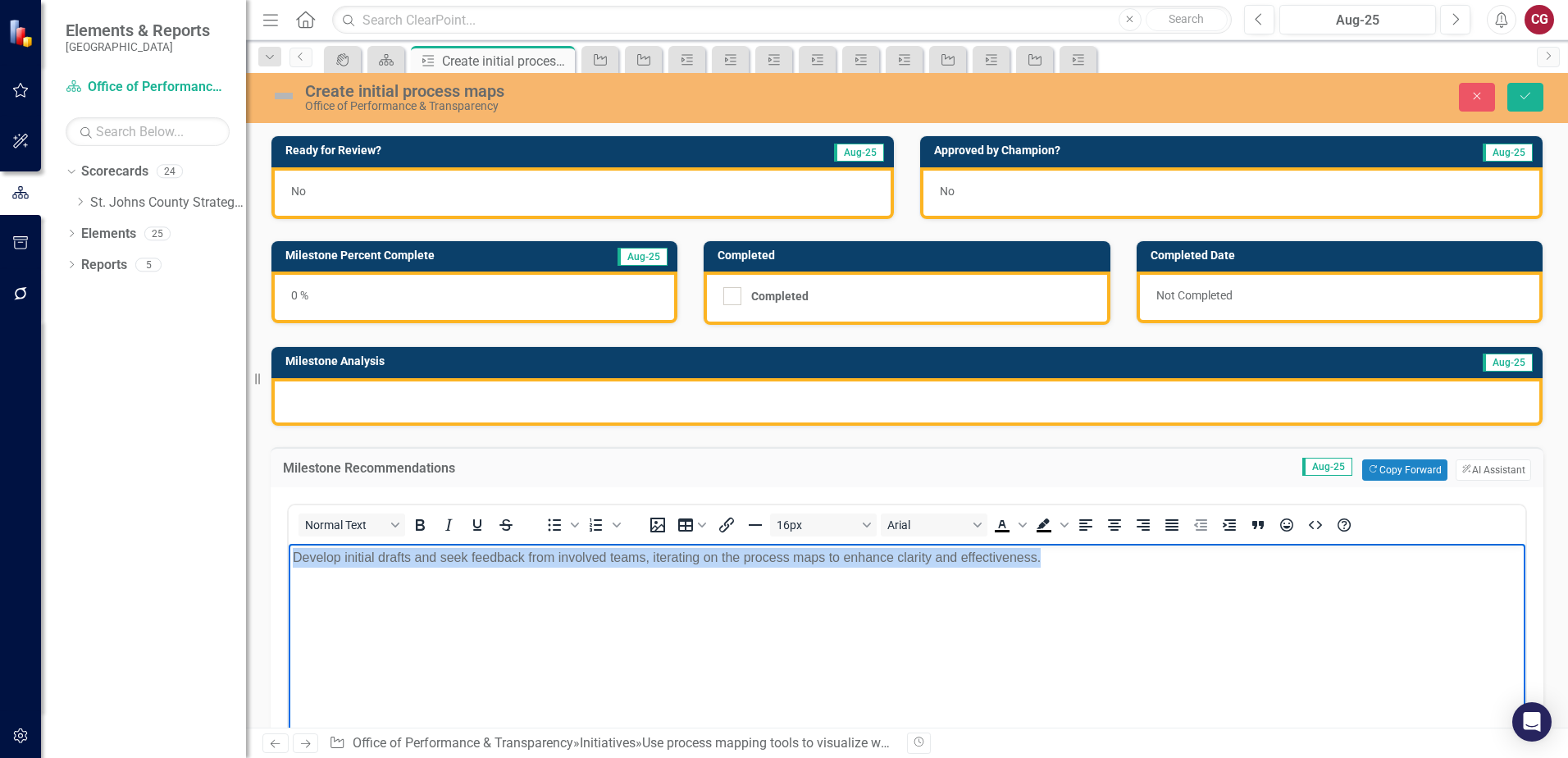
drag, startPoint x: 1068, startPoint y: 556, endPoint x: -61, endPoint y: 476, distance: 1131.8
click at [289, 543] on html "Develop initial drafts and seek feedback from involved teams, iterating on the …" at bounding box center [907, 666] width 1237 height 246
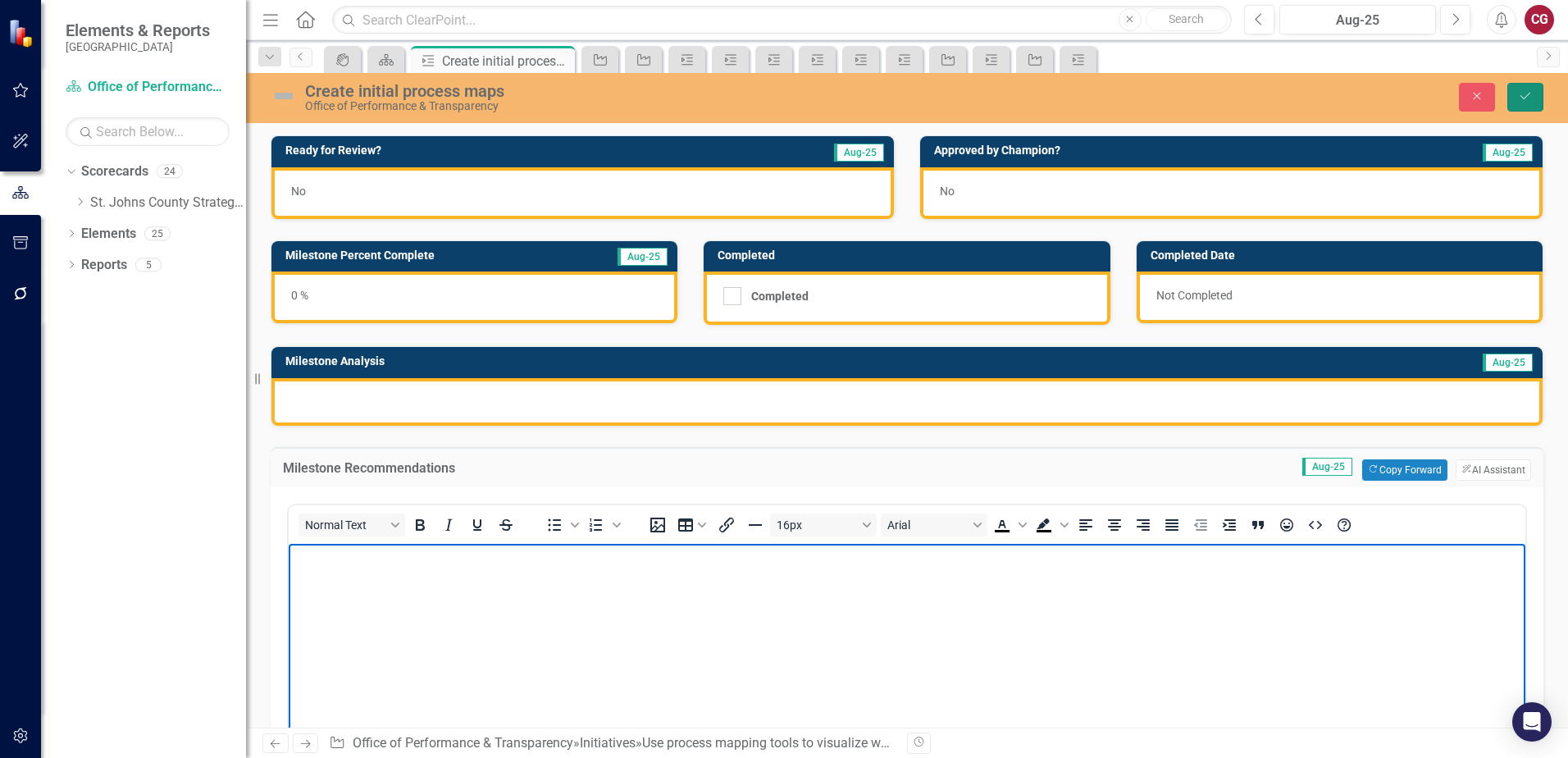
click at [1517, 96] on button "Save" at bounding box center [1525, 97] width 36 height 29
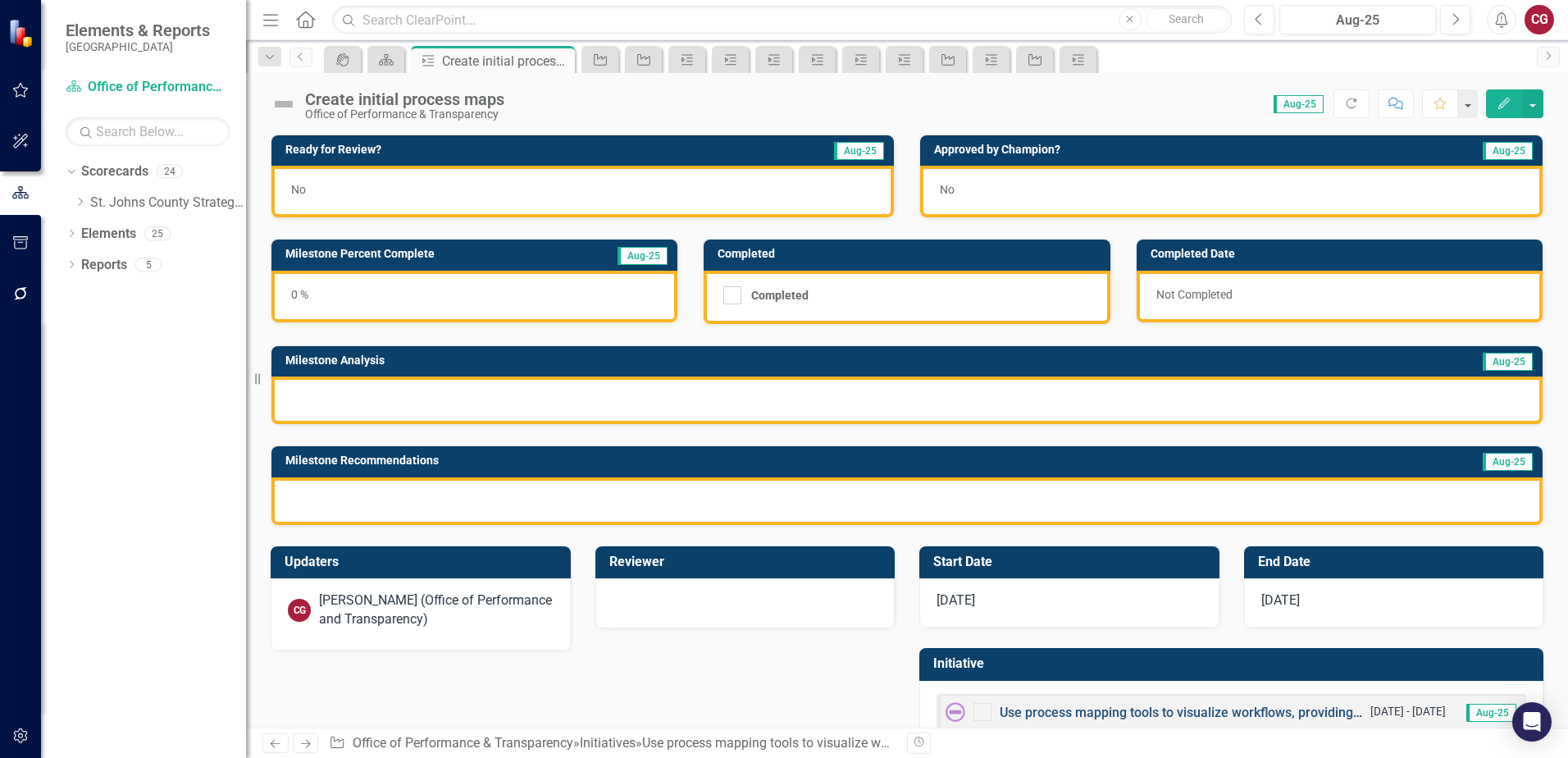
scroll to position [45, 0]
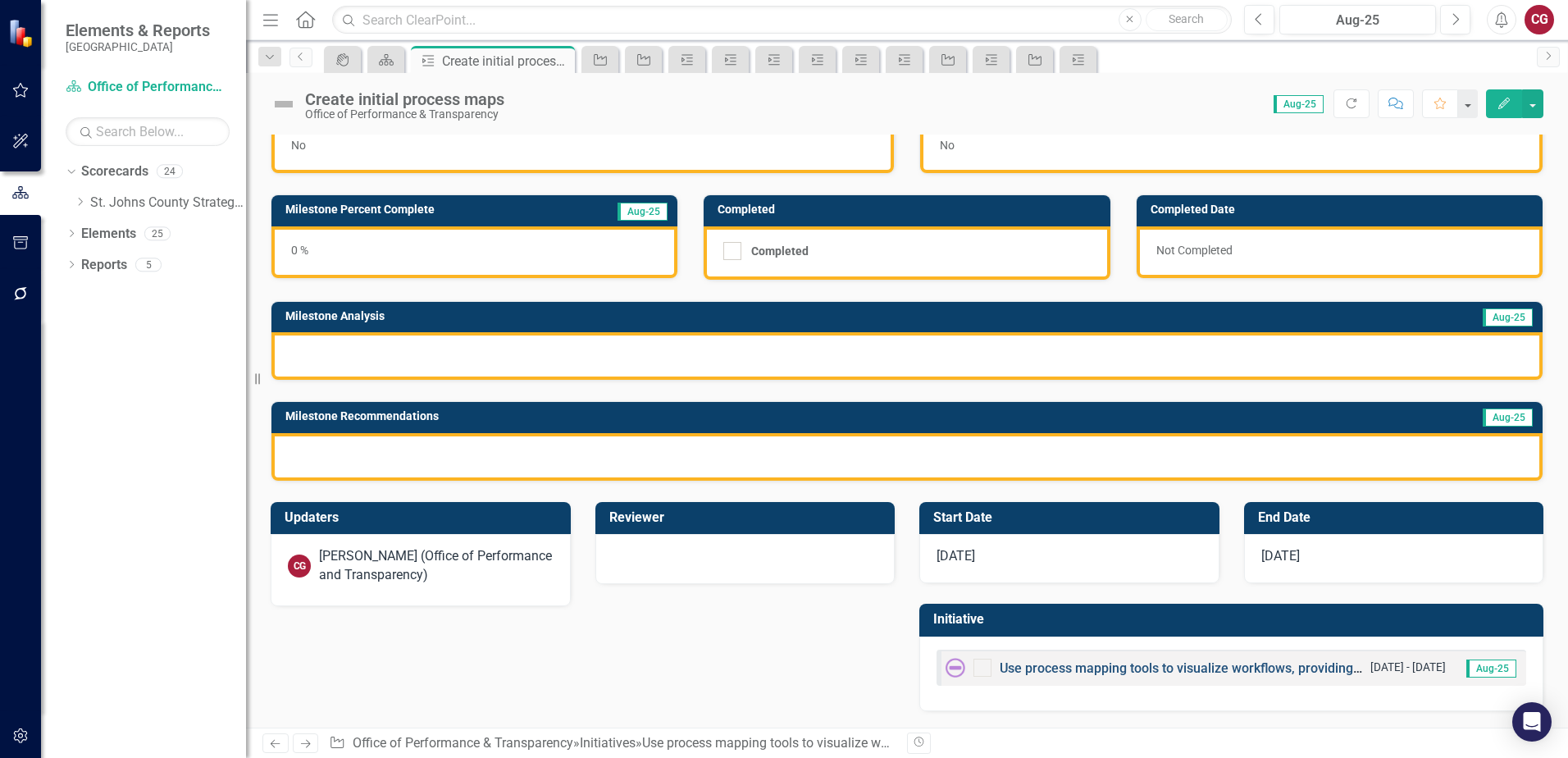
click at [1070, 664] on link "Use process mapping tools to visualize workflows, providing clarity on current …" at bounding box center [1378, 668] width 758 height 16
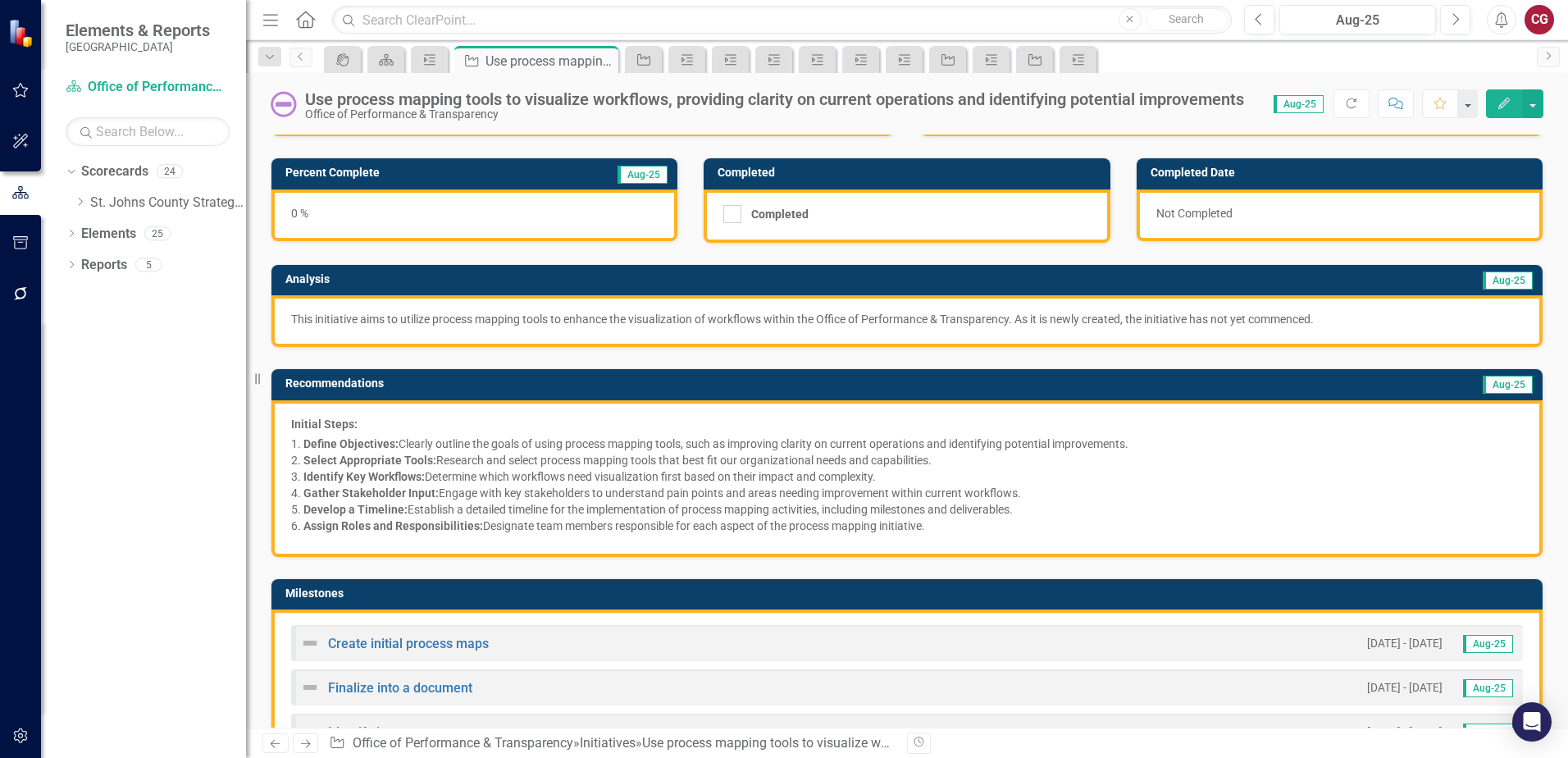
scroll to position [82, 0]
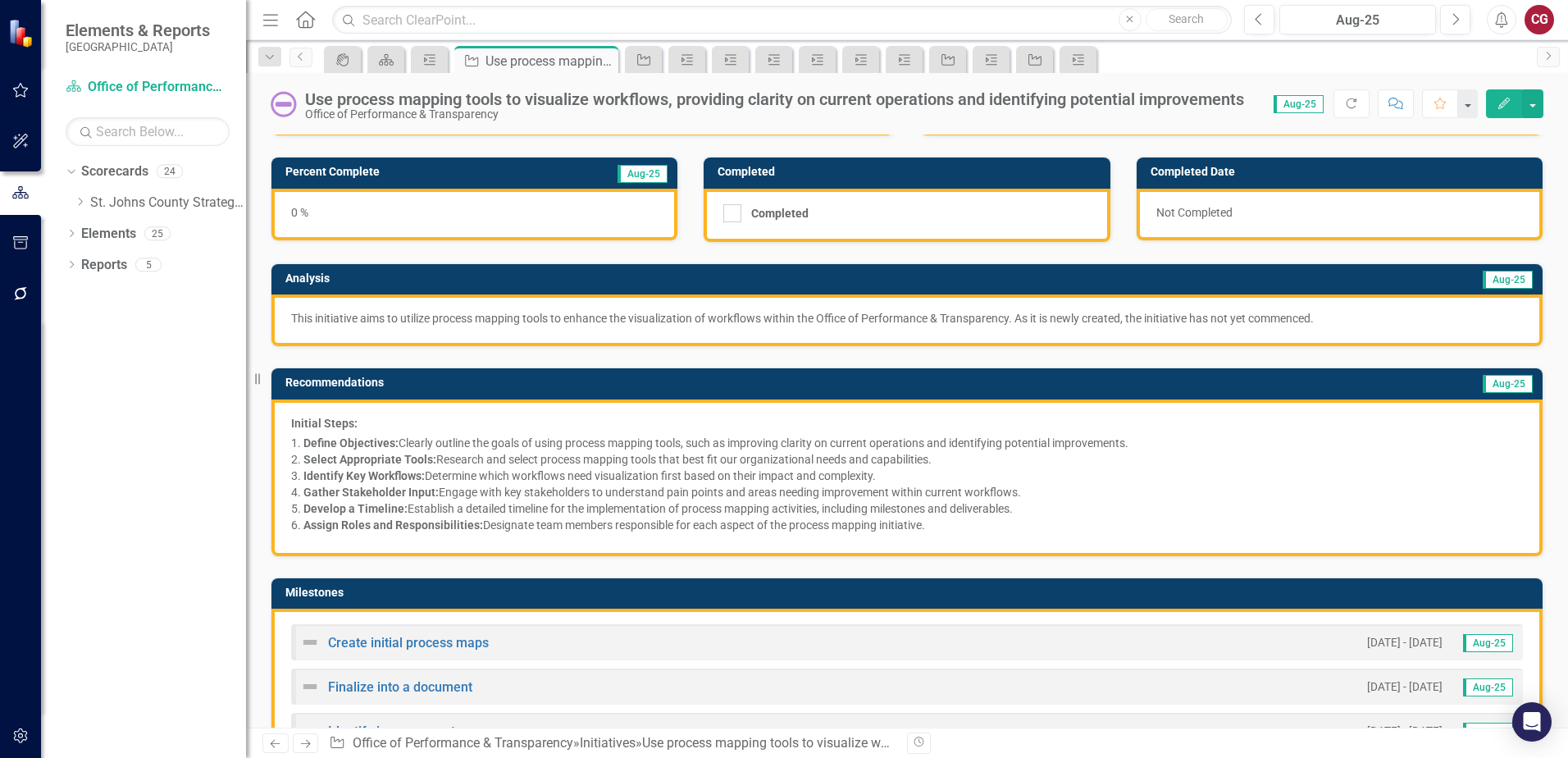
click at [552, 323] on p "This initiative aims to utilize process mapping tools to enhance the visualizat…" at bounding box center [907, 318] width 1232 height 17
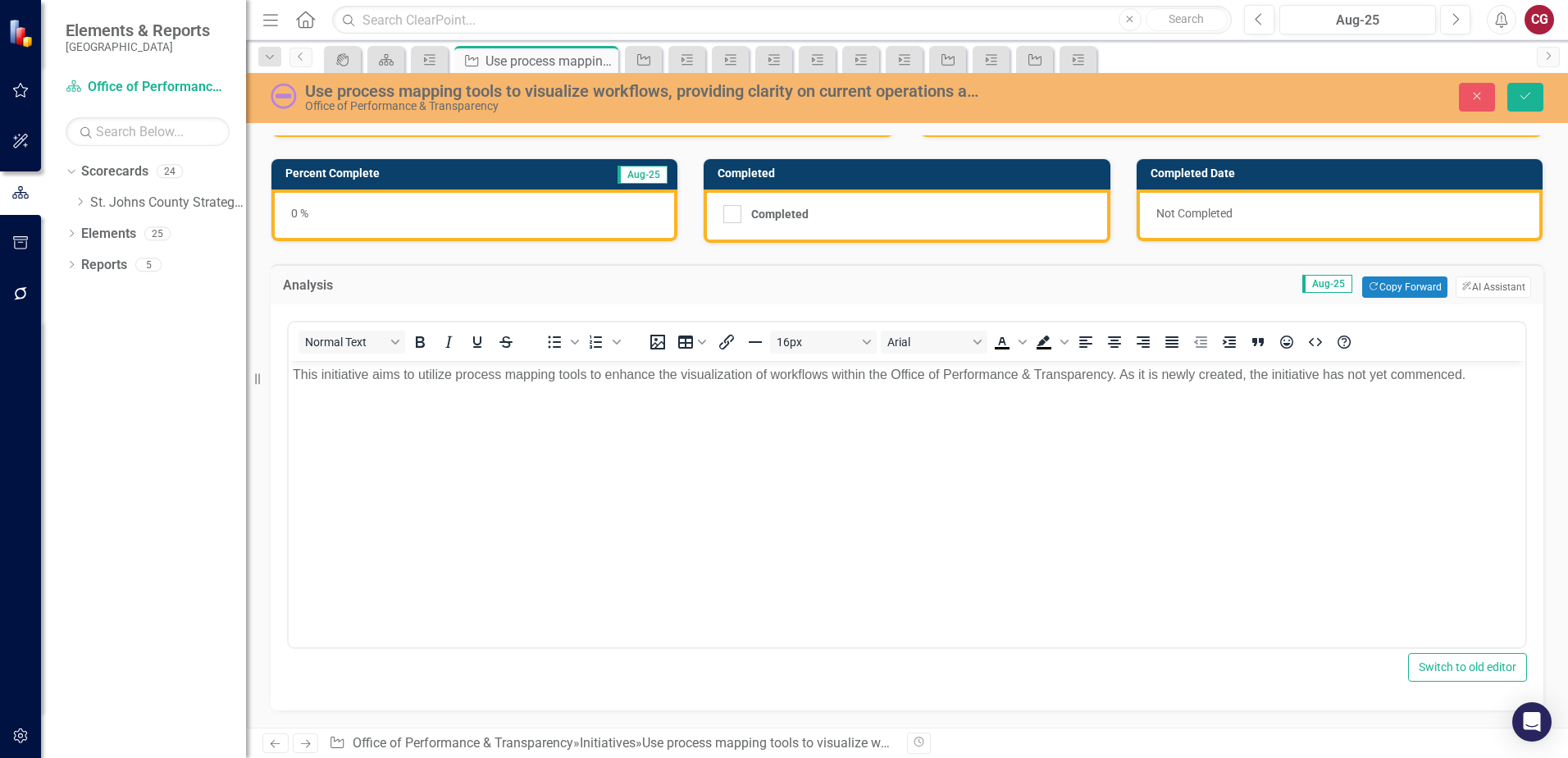
scroll to position [0, 0]
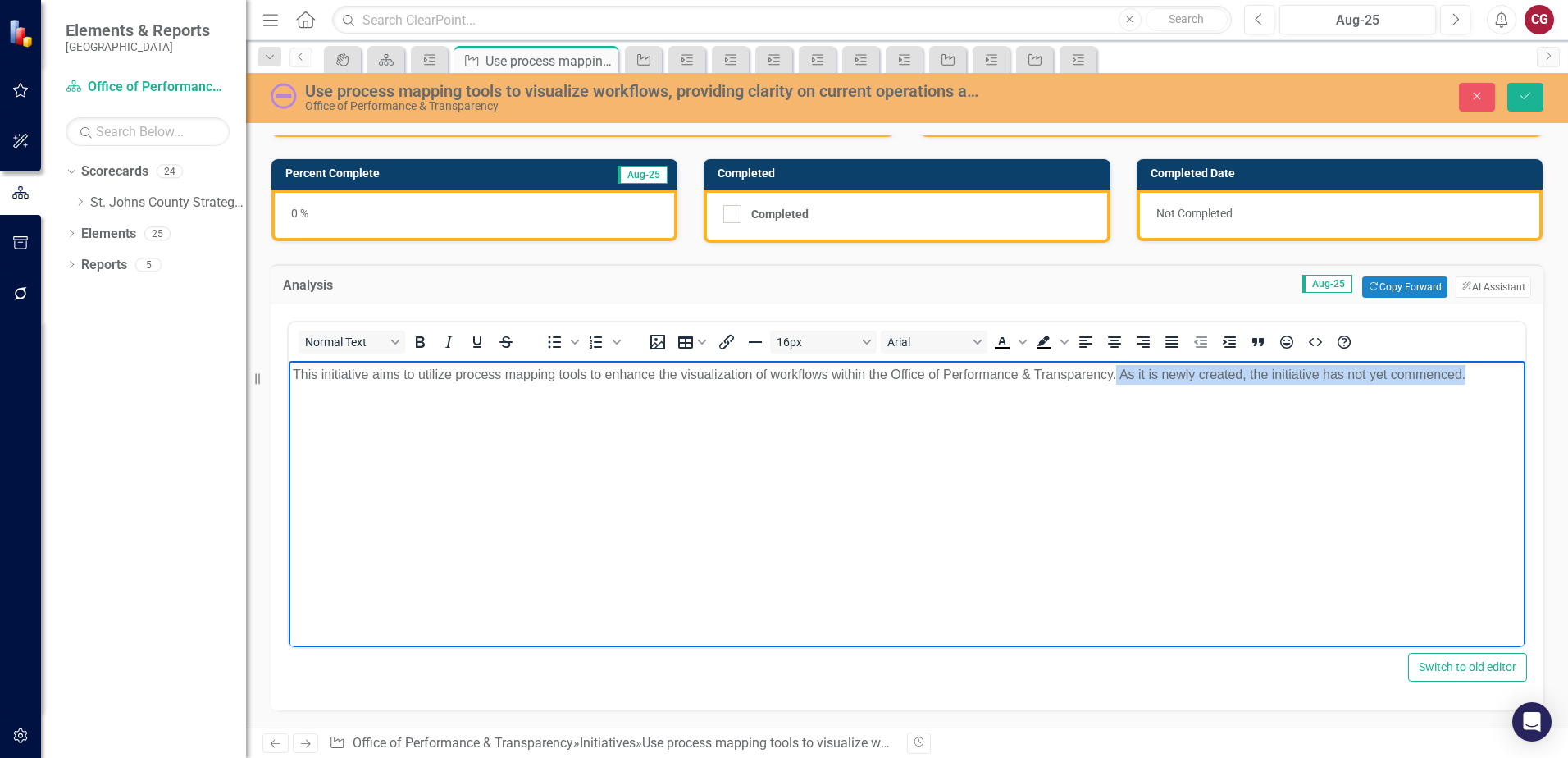
drag, startPoint x: 1118, startPoint y: 374, endPoint x: 1540, endPoint y: 381, distance: 422.1
click at [1525, 381] on html "This initiative aims to utilize process mapping tools to enhance the visualizat…" at bounding box center [907, 483] width 1237 height 246
copy p "As it is newly created, the initiative has not yet commenced."
click at [1530, 100] on icon "Save" at bounding box center [1525, 96] width 15 height 11
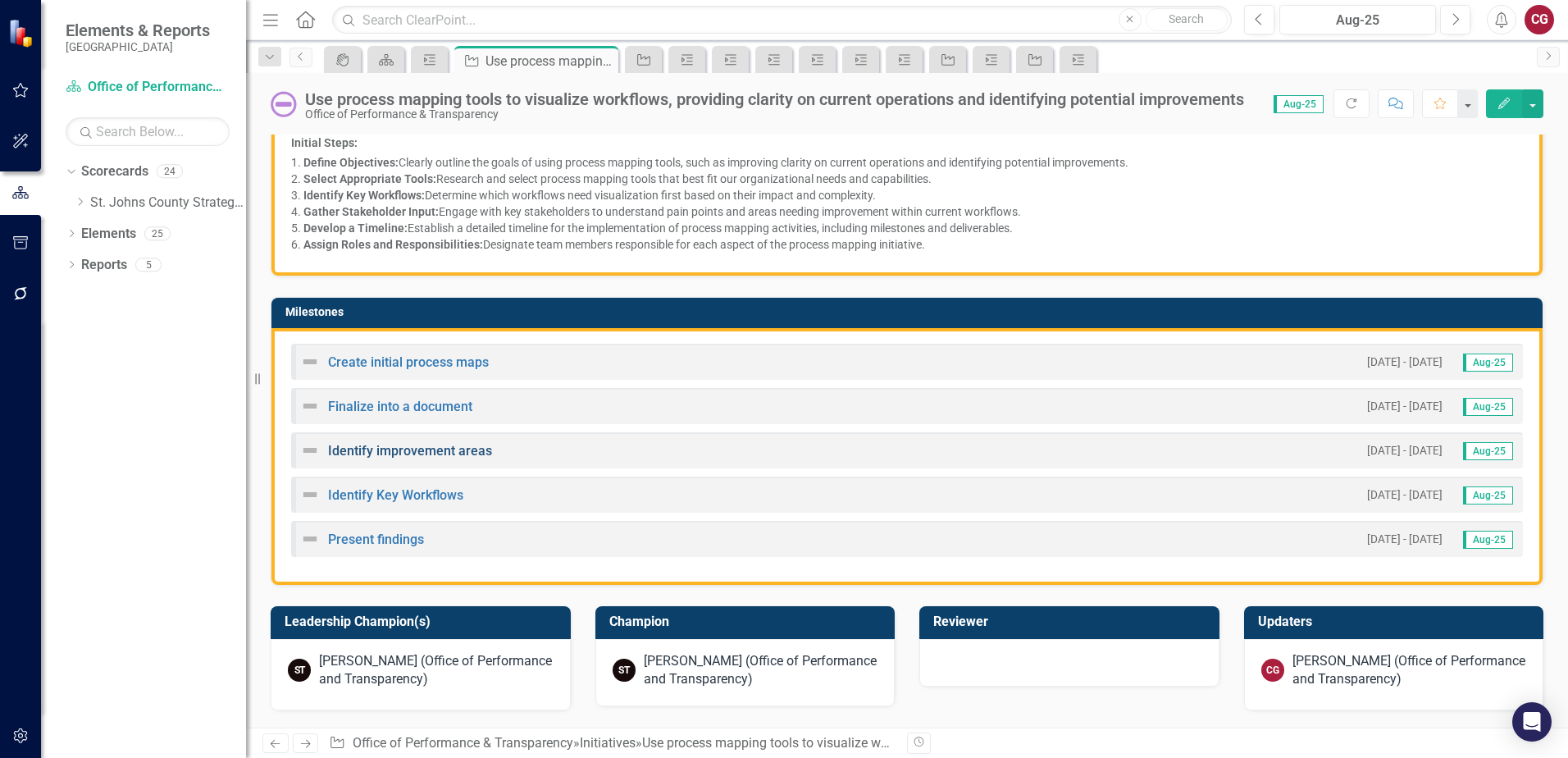
scroll to position [492, 0]
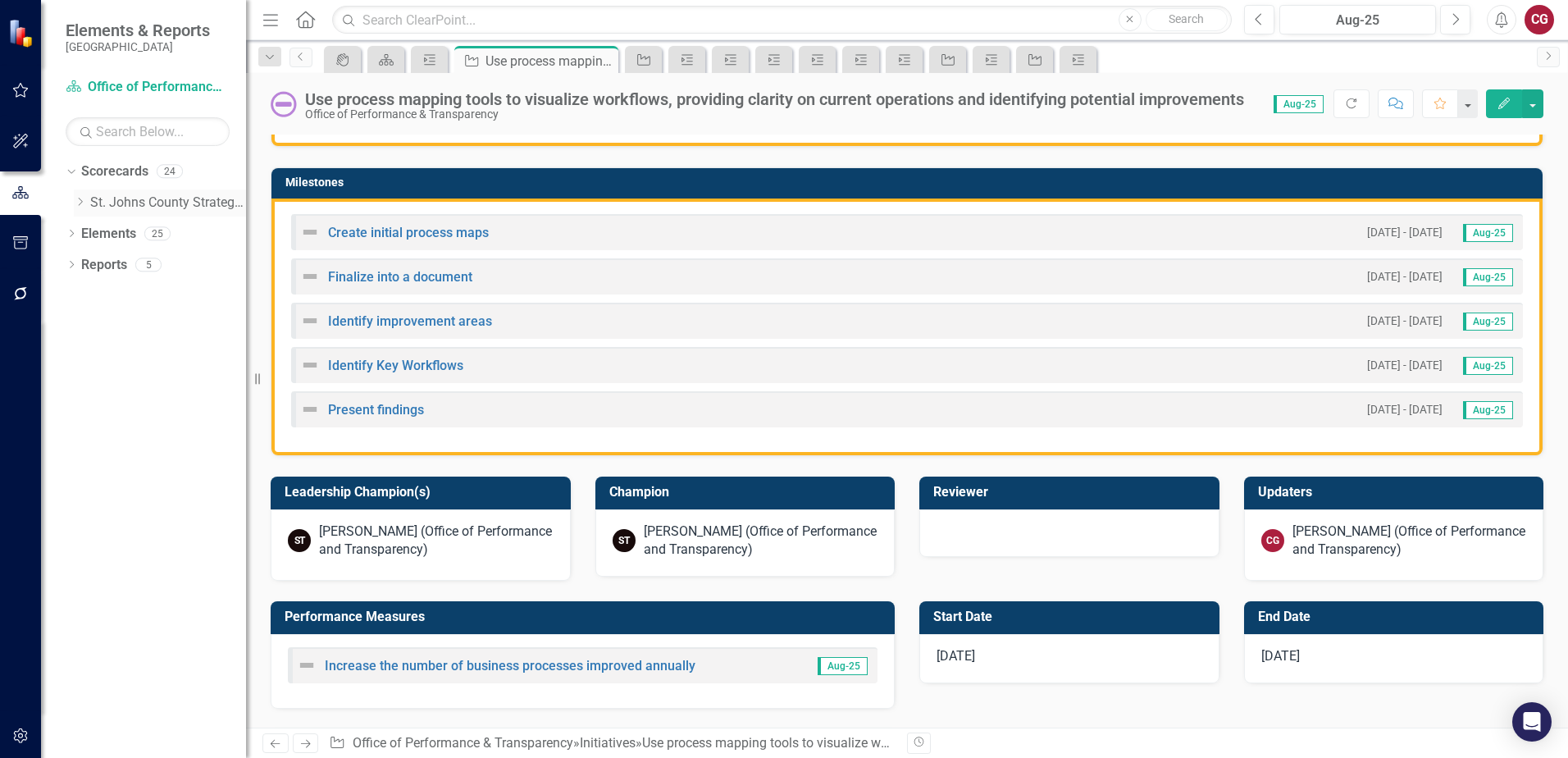
click at [85, 201] on icon "Dropdown" at bounding box center [79, 201] width 12 height 10
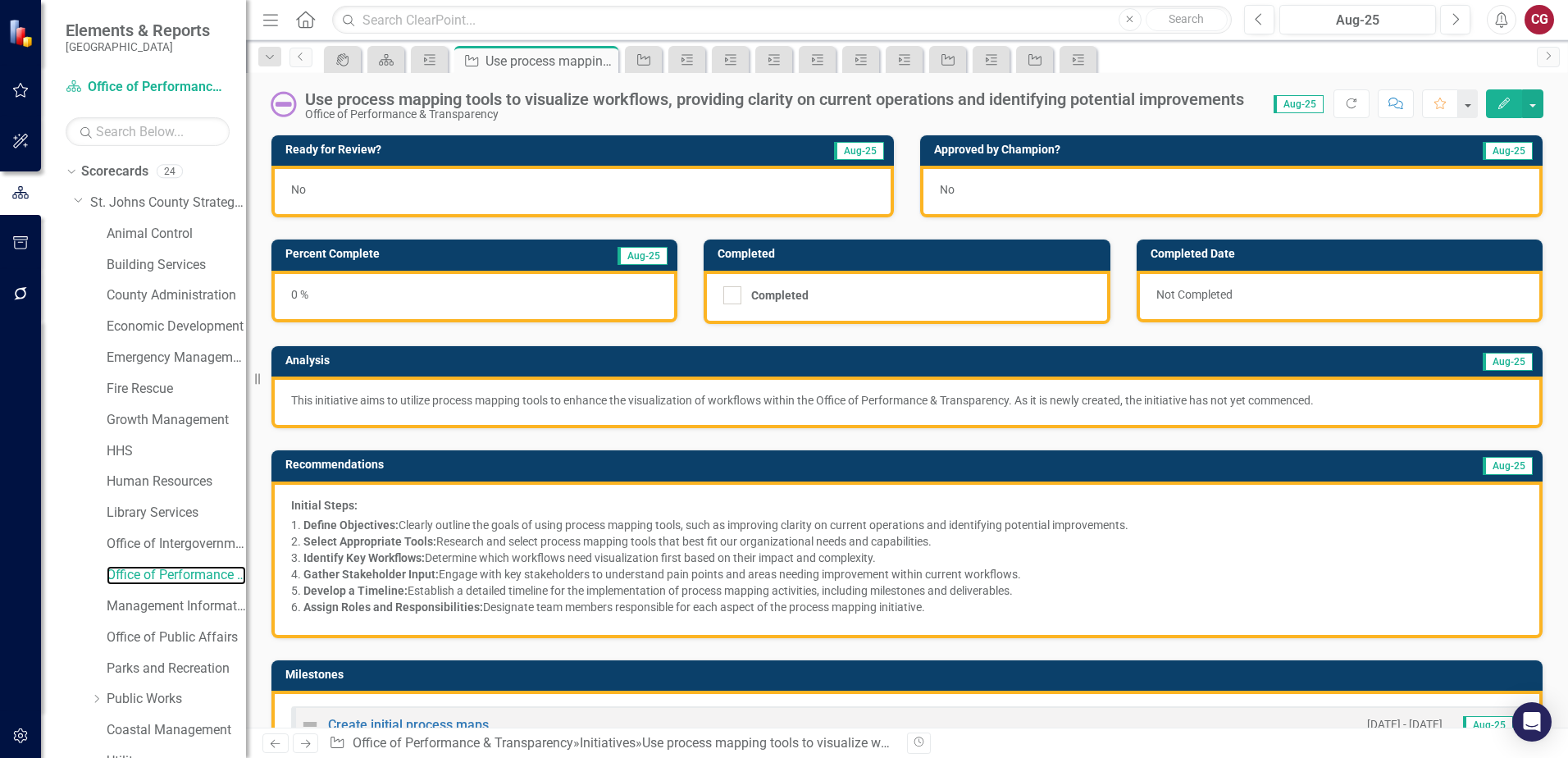
scroll to position [492, 0]
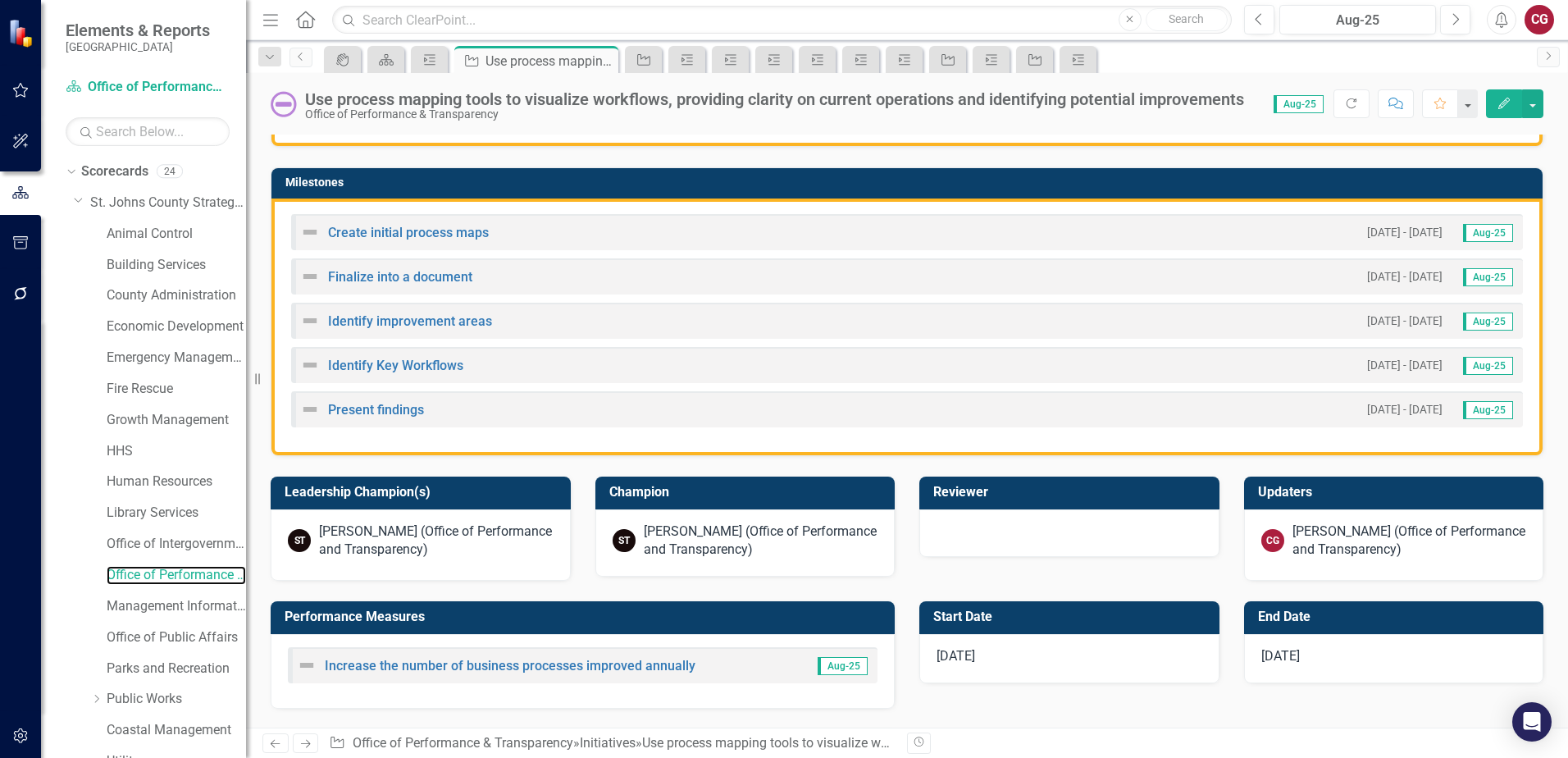
click at [155, 581] on link "Office of Performance & Transparency" at bounding box center [176, 575] width 140 height 19
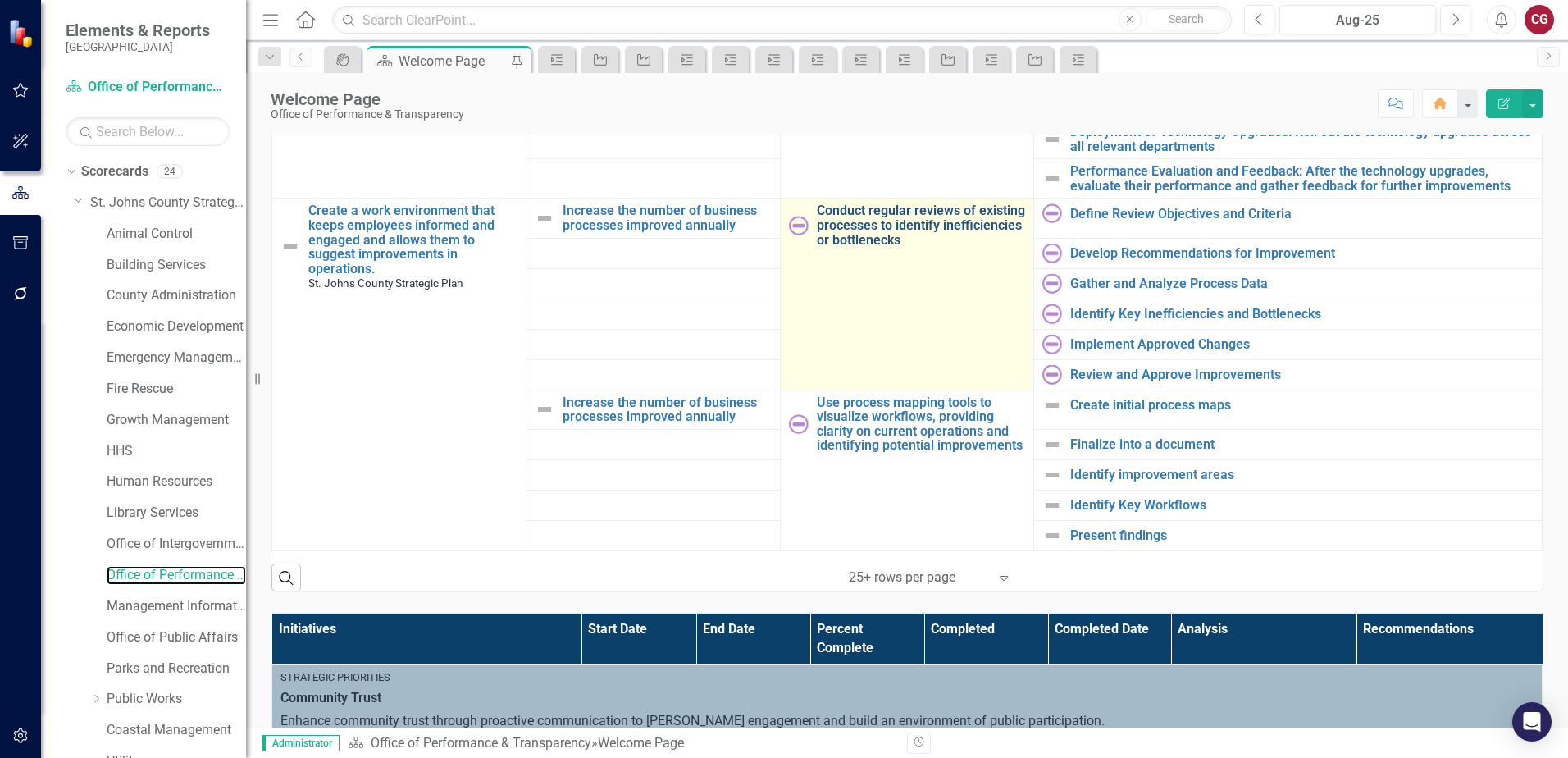
scroll to position [656, 0]
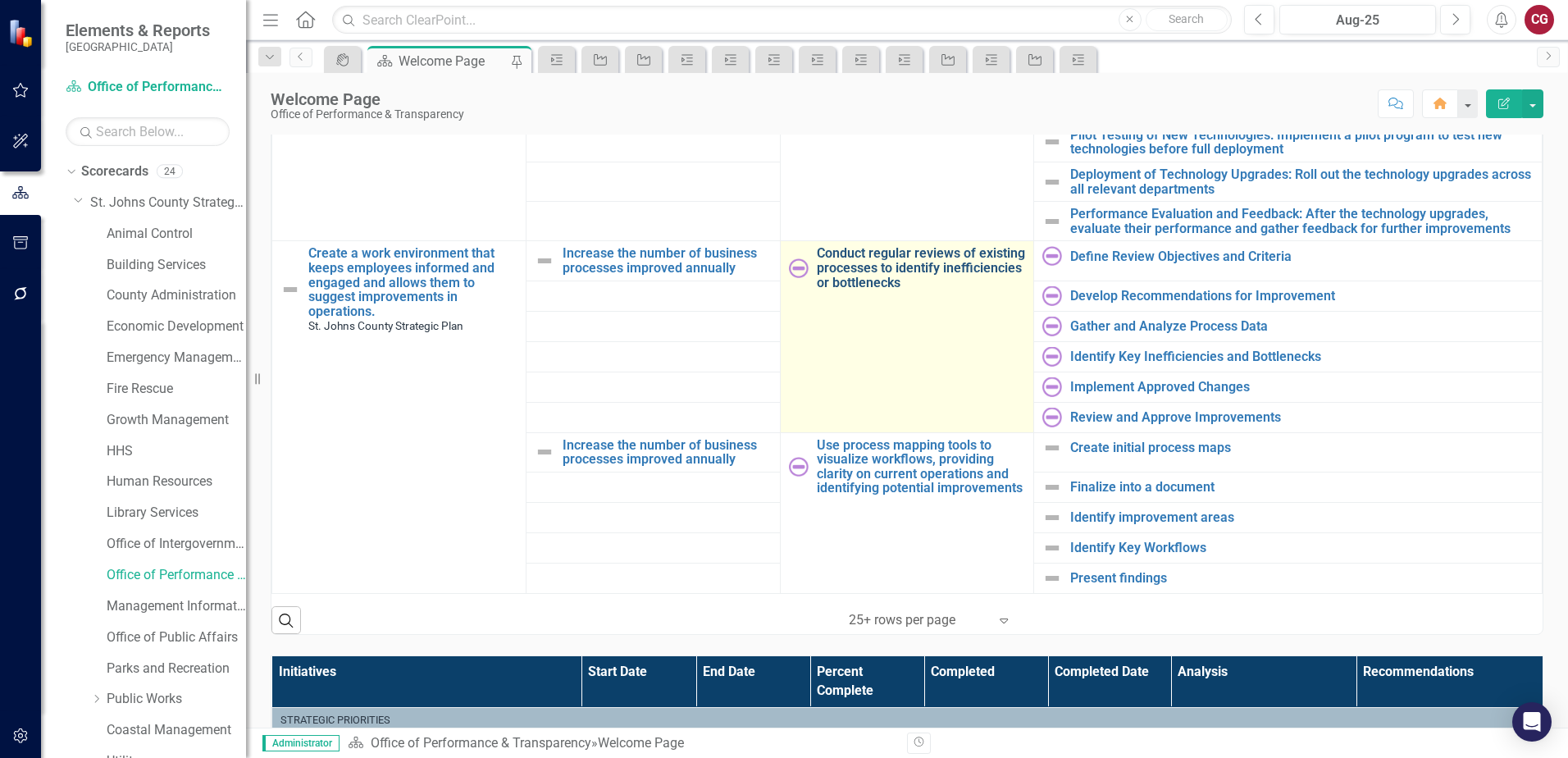
click at [894, 252] on link "Conduct regular reviews of existing processes to identify inefficiencies or bot…" at bounding box center [921, 267] width 210 height 44
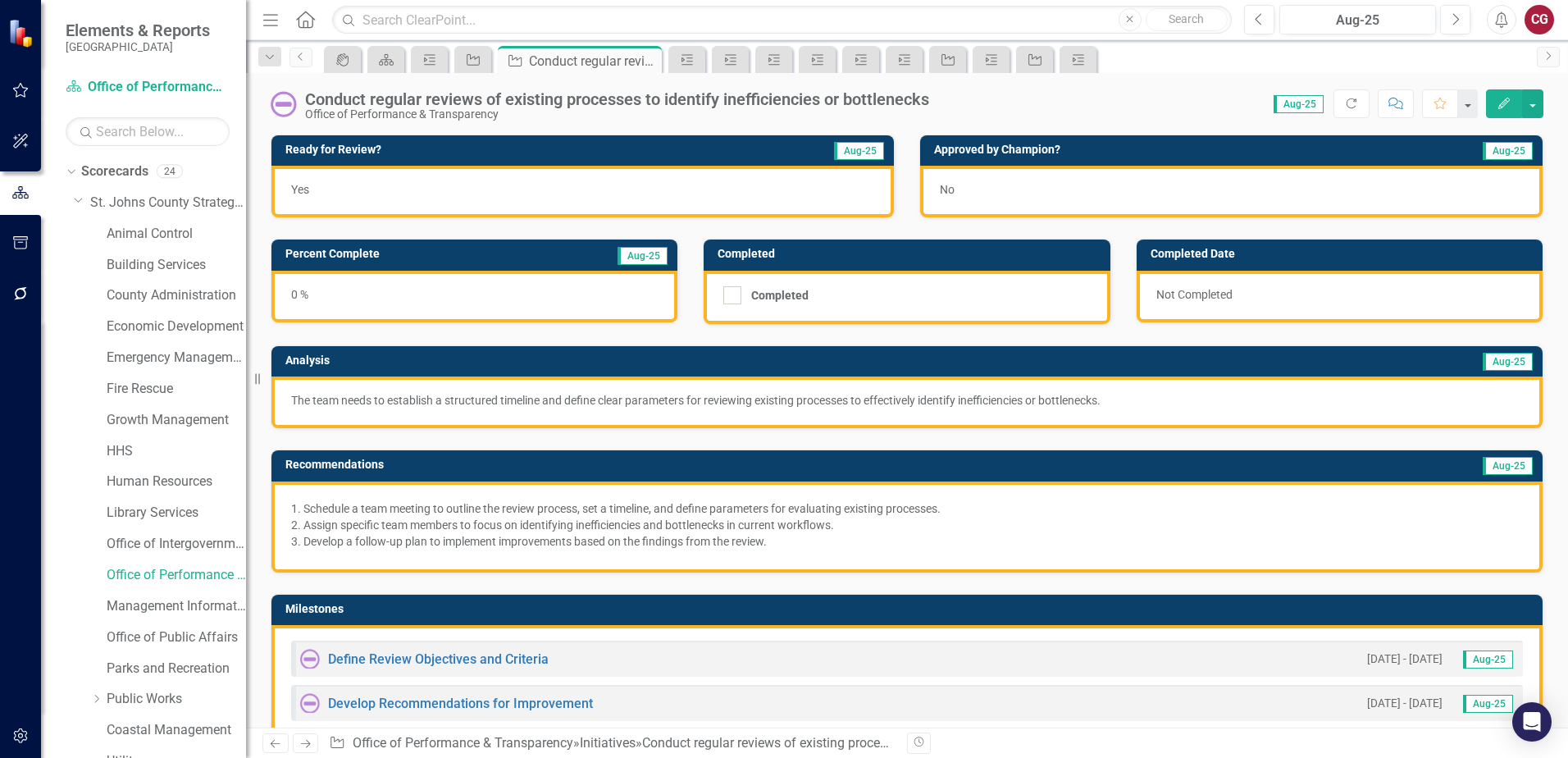
click at [455, 409] on p "The team needs to establish a structured timeline and define clear parameters f…" at bounding box center [907, 400] width 1232 height 17
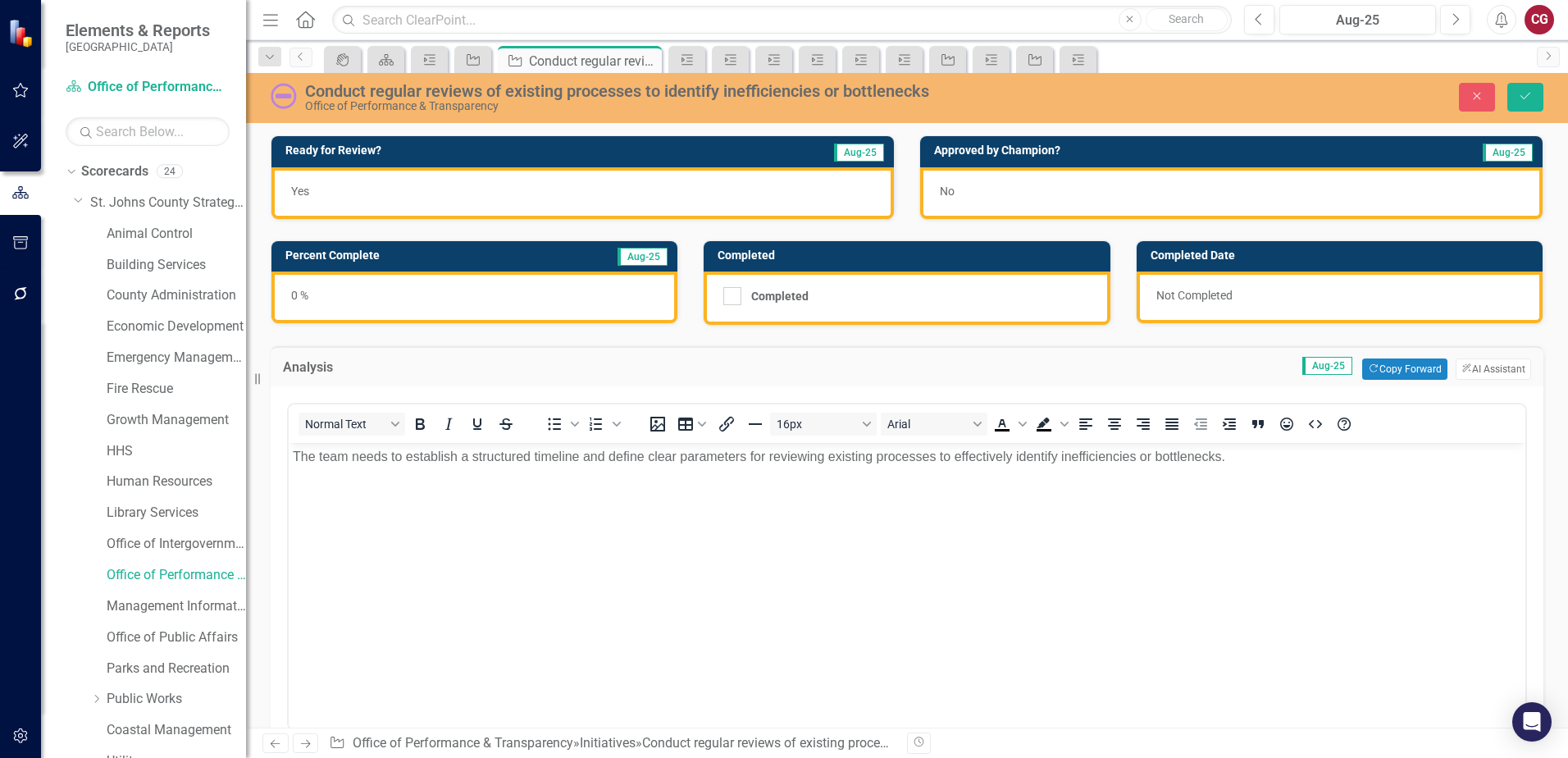
click at [1257, 450] on p "The team needs to establish a structured timeline and define clear parameters f…" at bounding box center [906, 456] width 1228 height 20
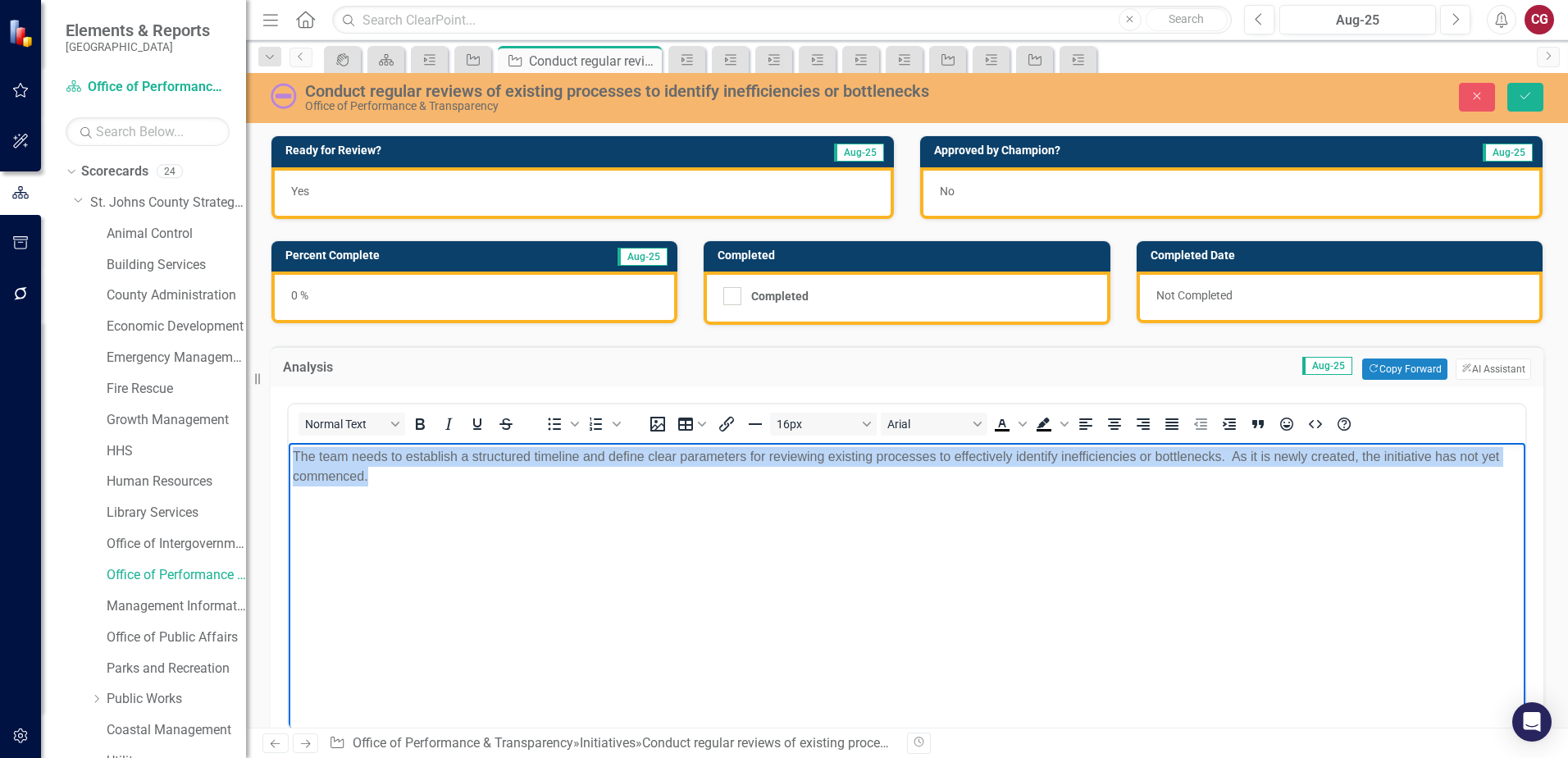
drag, startPoint x: 485, startPoint y: 487, endPoint x: 224, endPoint y: 439, distance: 265.4
click at [289, 443] on html "The team needs to establish a structured timeline and define clear parameters f…" at bounding box center [907, 566] width 1237 height 246
copy p "The team needs to establish a structured timeline and define clear parameters f…"
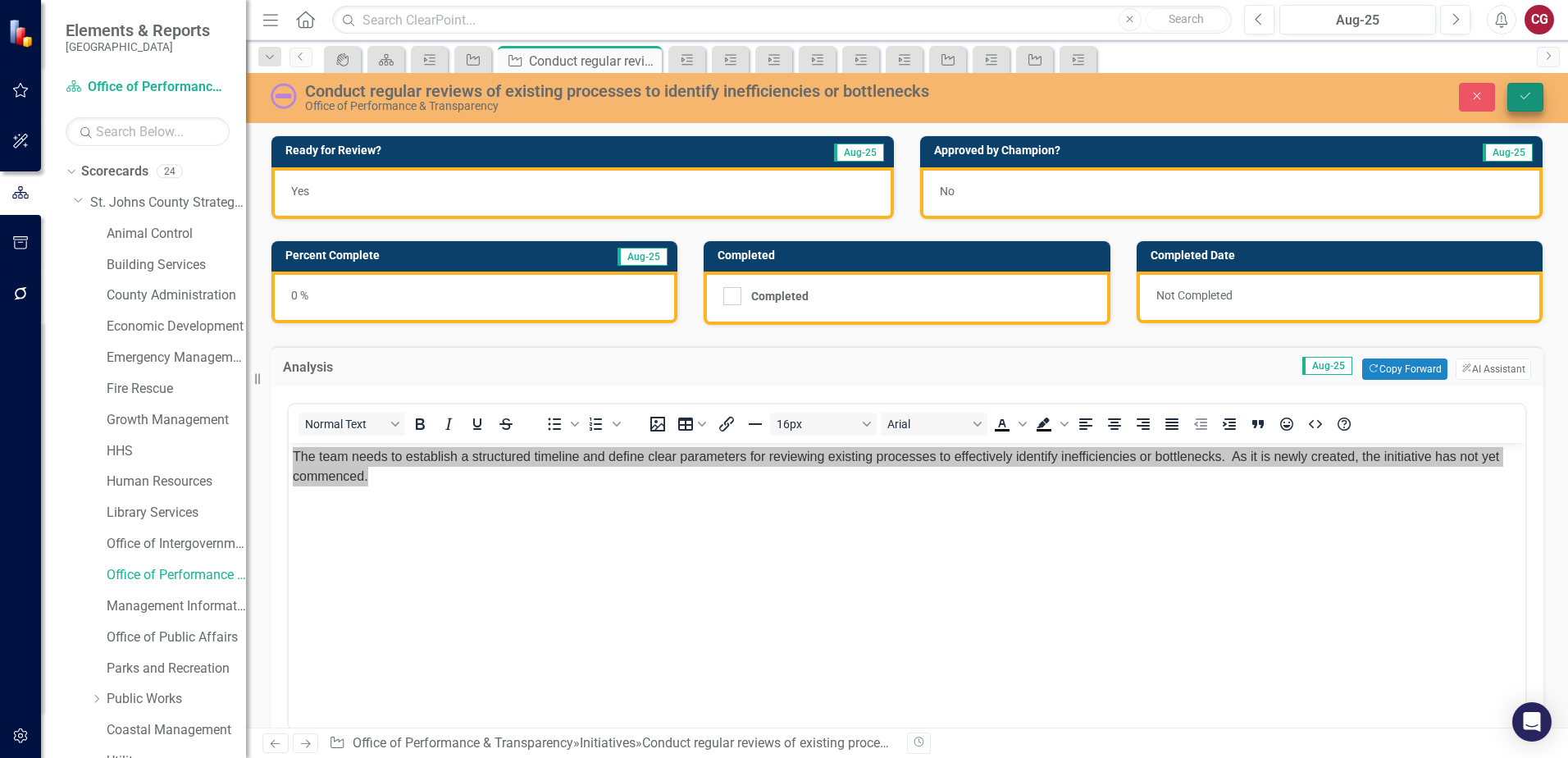
click at [1508, 91] on button "Save" at bounding box center [1525, 97] width 36 height 29
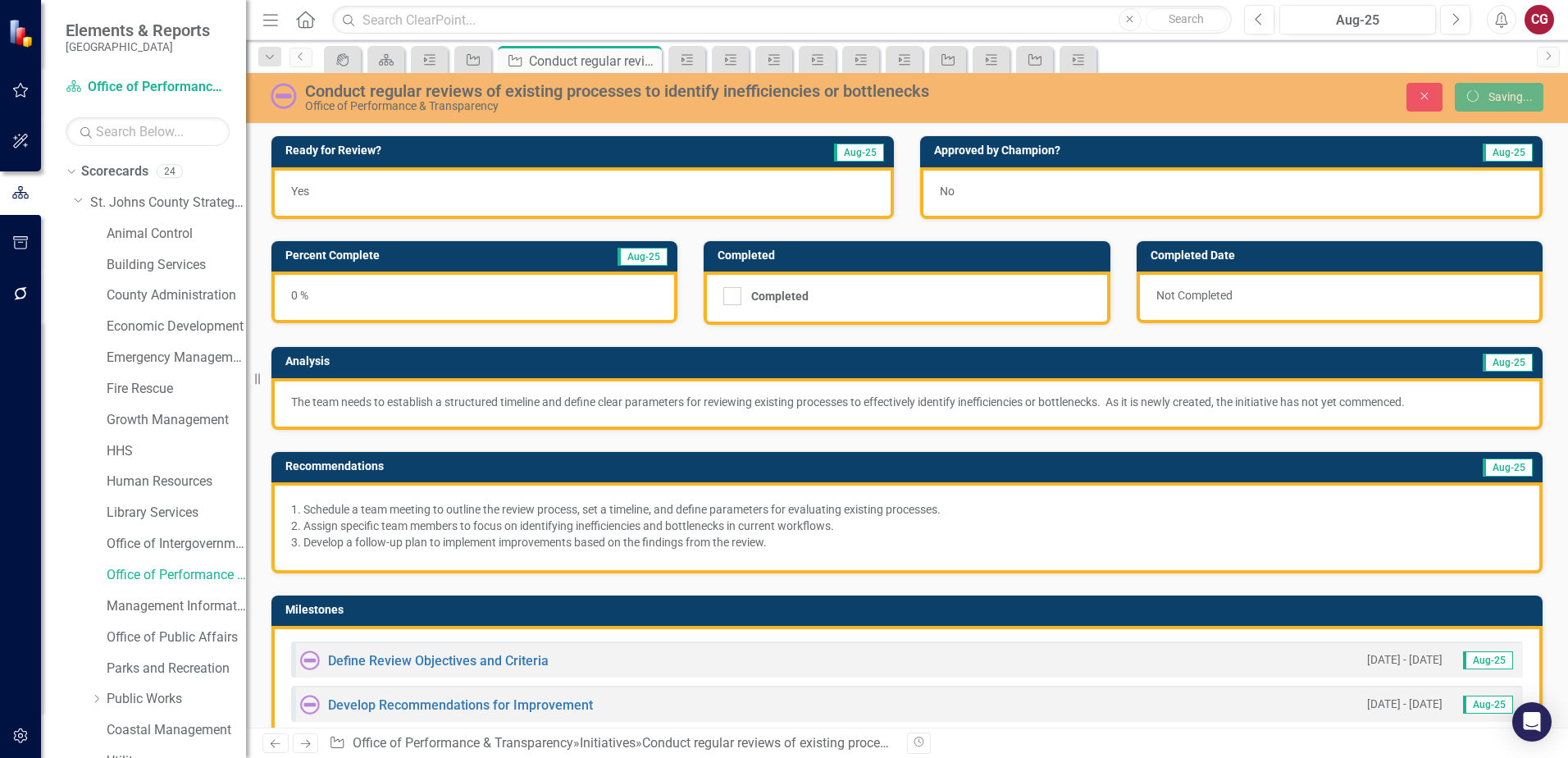
scroll to position [246, 0]
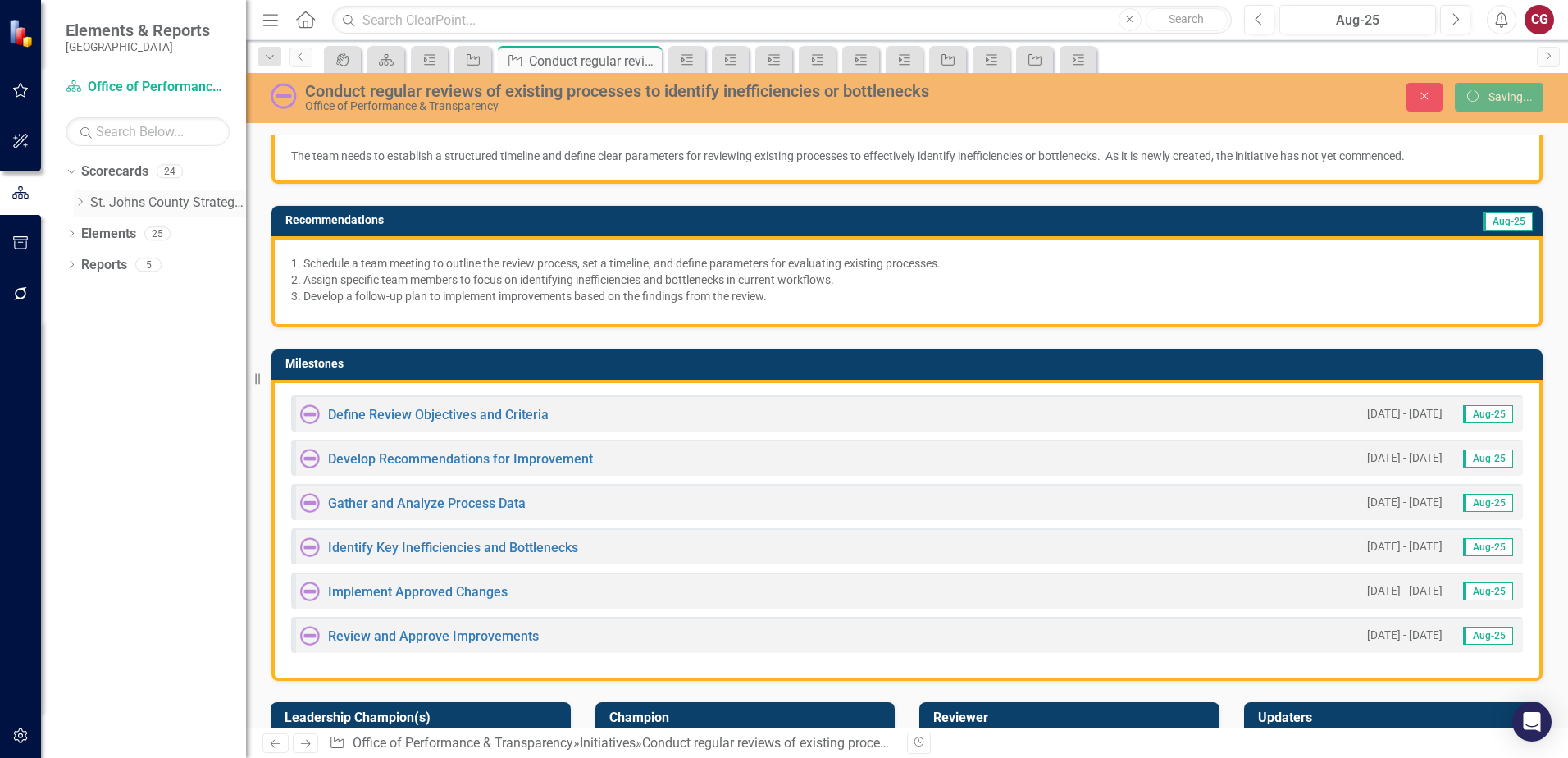
click at [76, 201] on icon "Dropdown" at bounding box center [79, 201] width 12 height 10
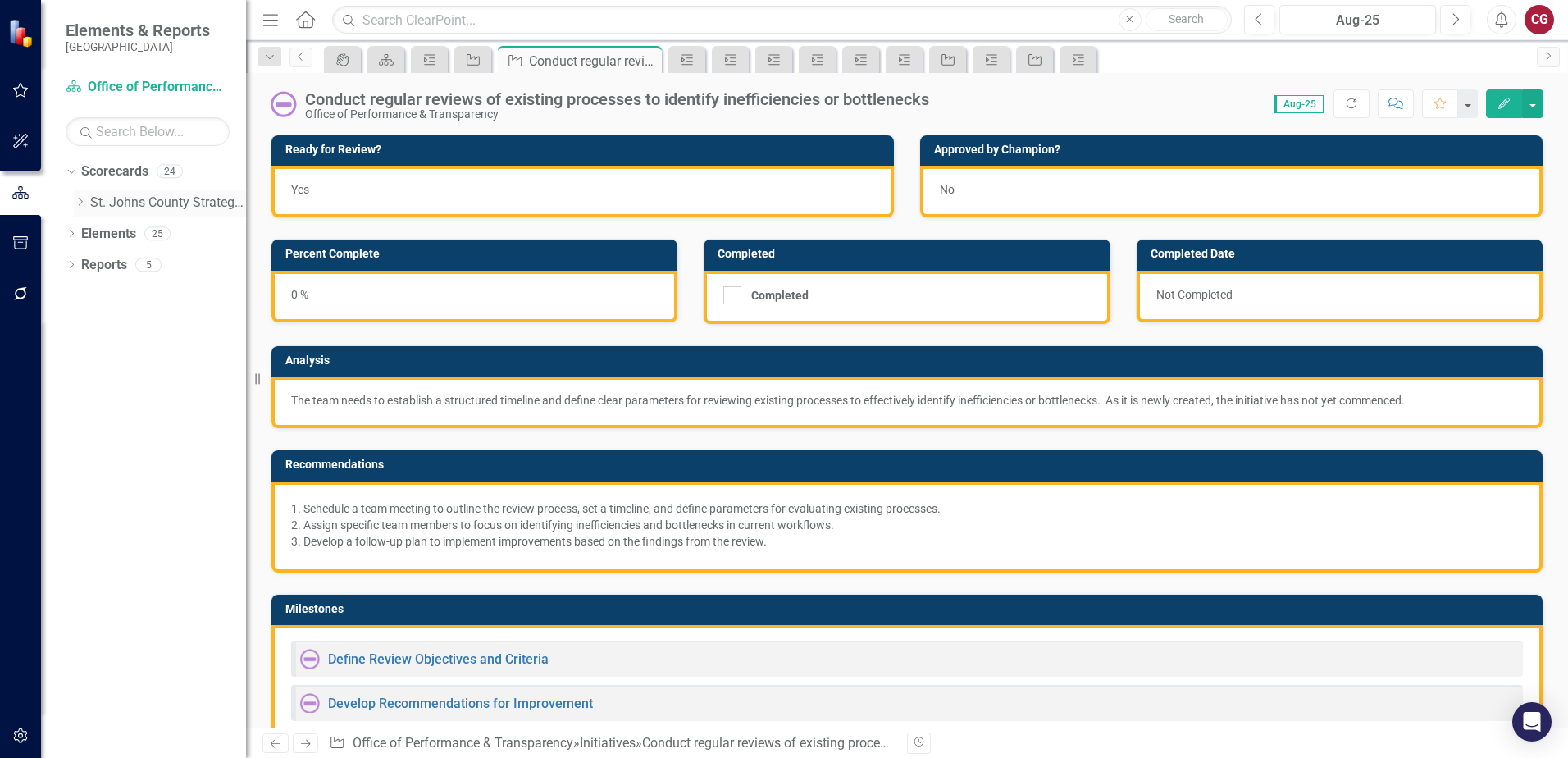
click at [82, 198] on icon "Dropdown" at bounding box center [79, 201] width 12 height 10
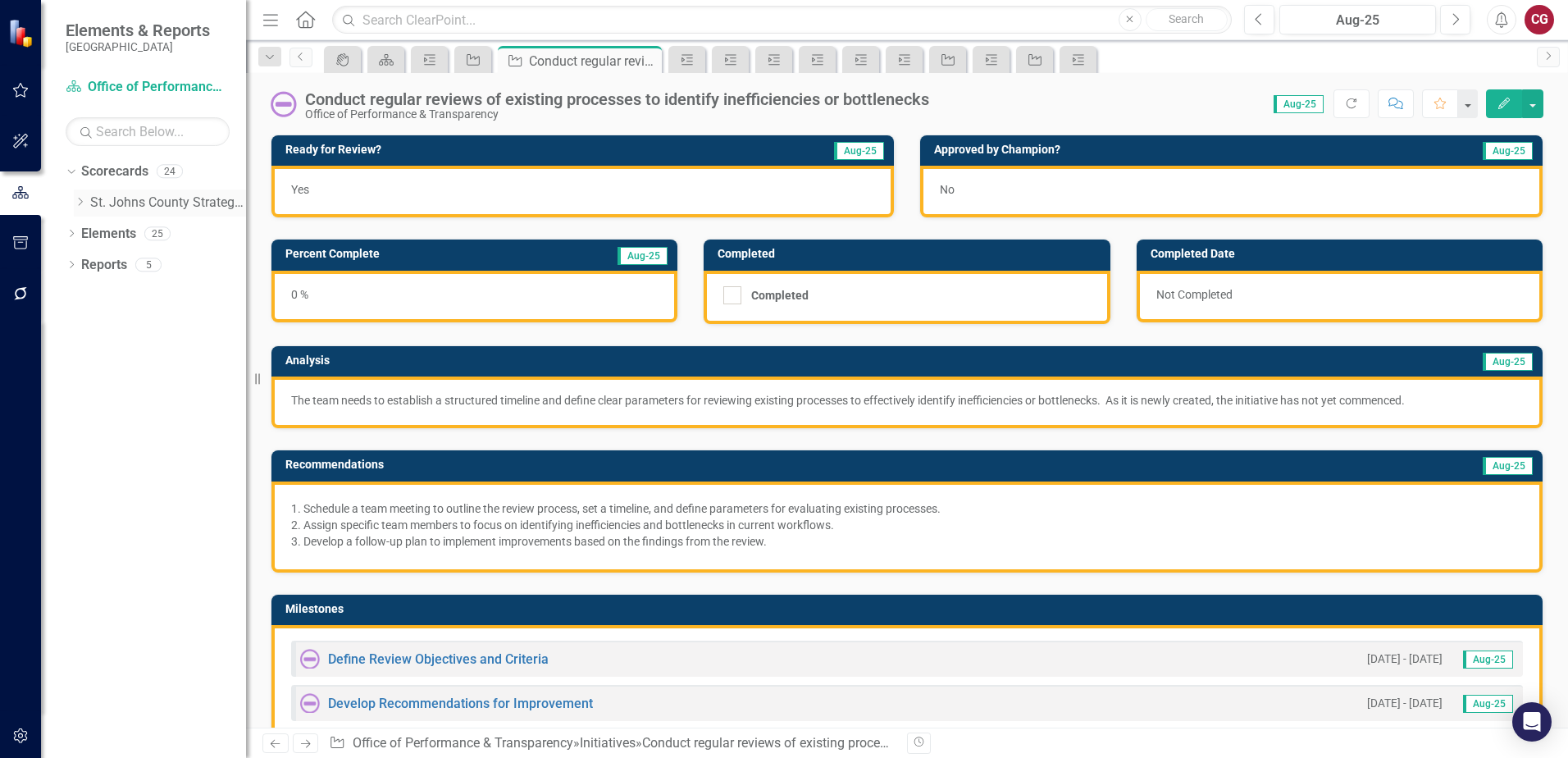
click at [81, 199] on icon "Dropdown" at bounding box center [79, 201] width 12 height 10
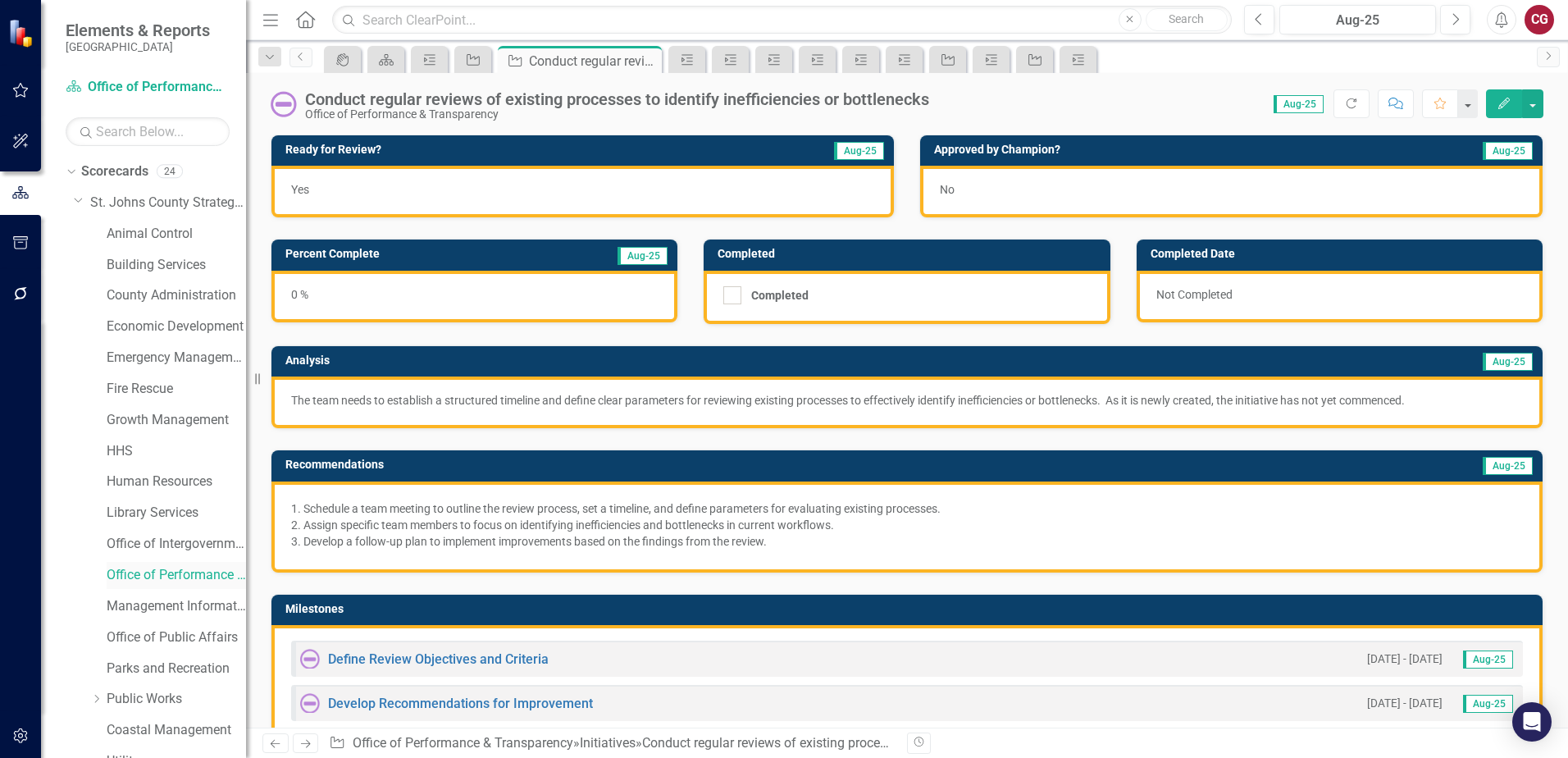
click at [148, 571] on link "Office of Performance & Transparency" at bounding box center [176, 575] width 140 height 19
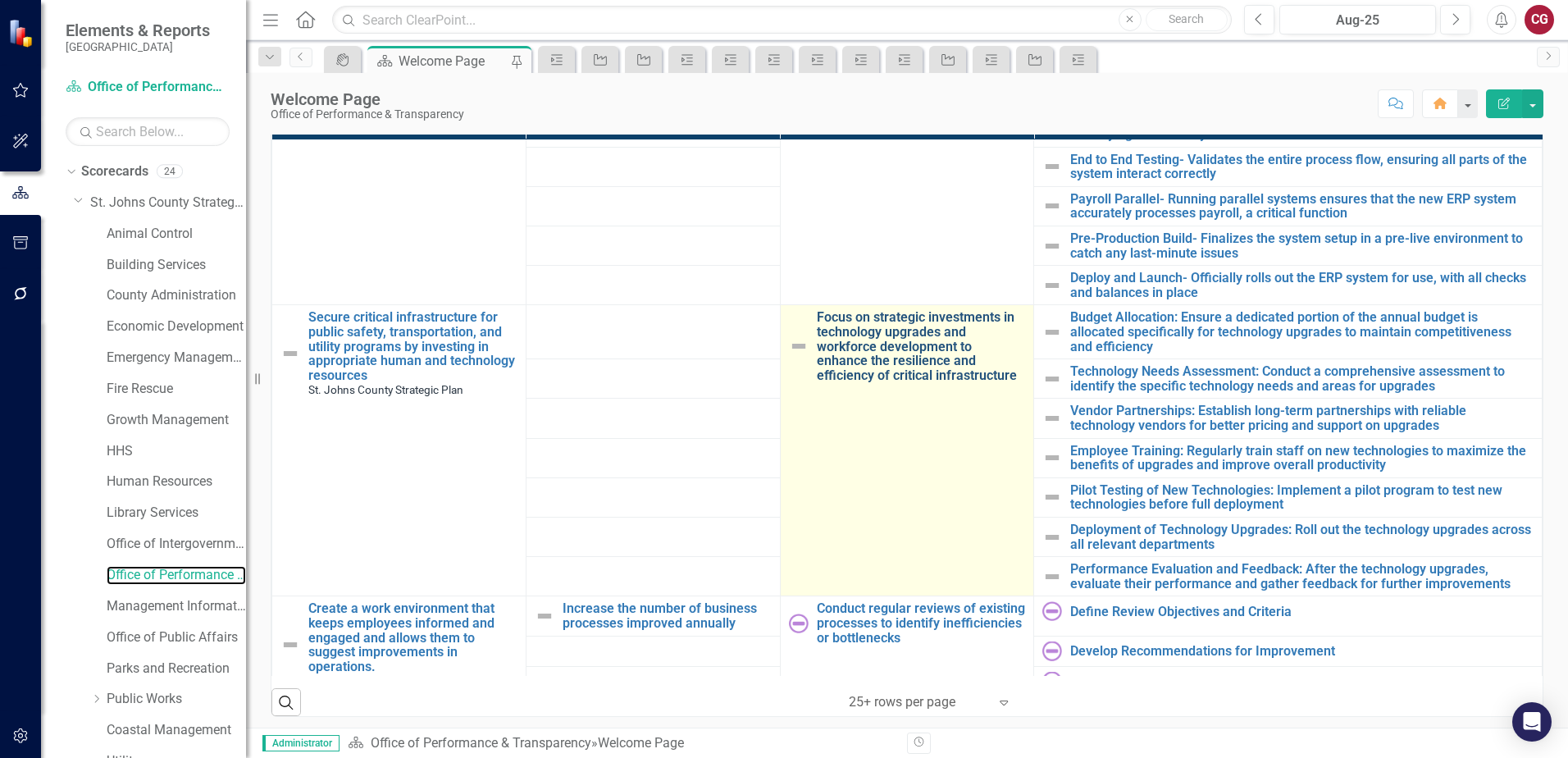
scroll to position [1597, 0]
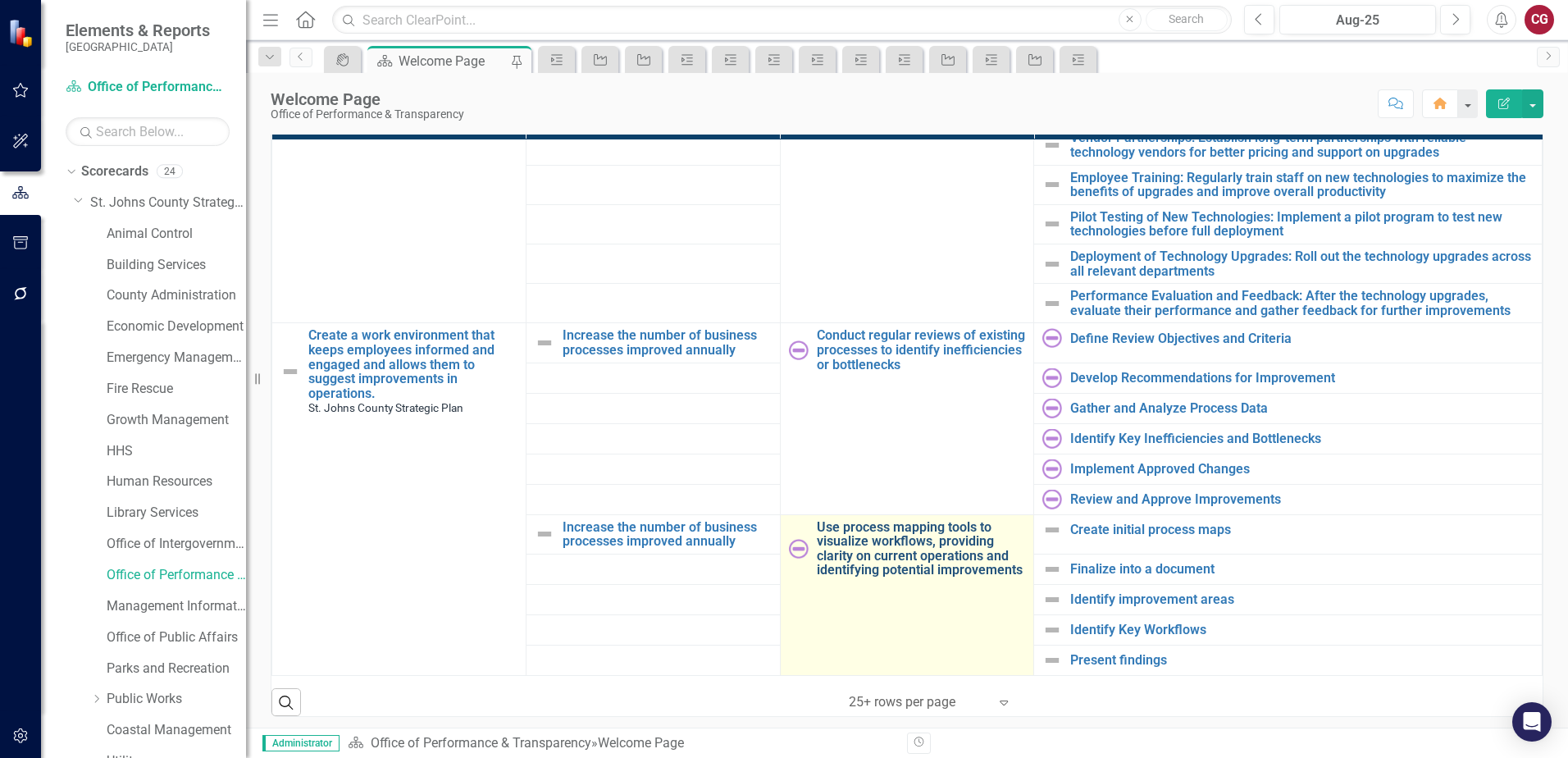
click at [855, 533] on link "Use process mapping tools to visualize workflows, providing clarity on current …" at bounding box center [921, 548] width 210 height 58
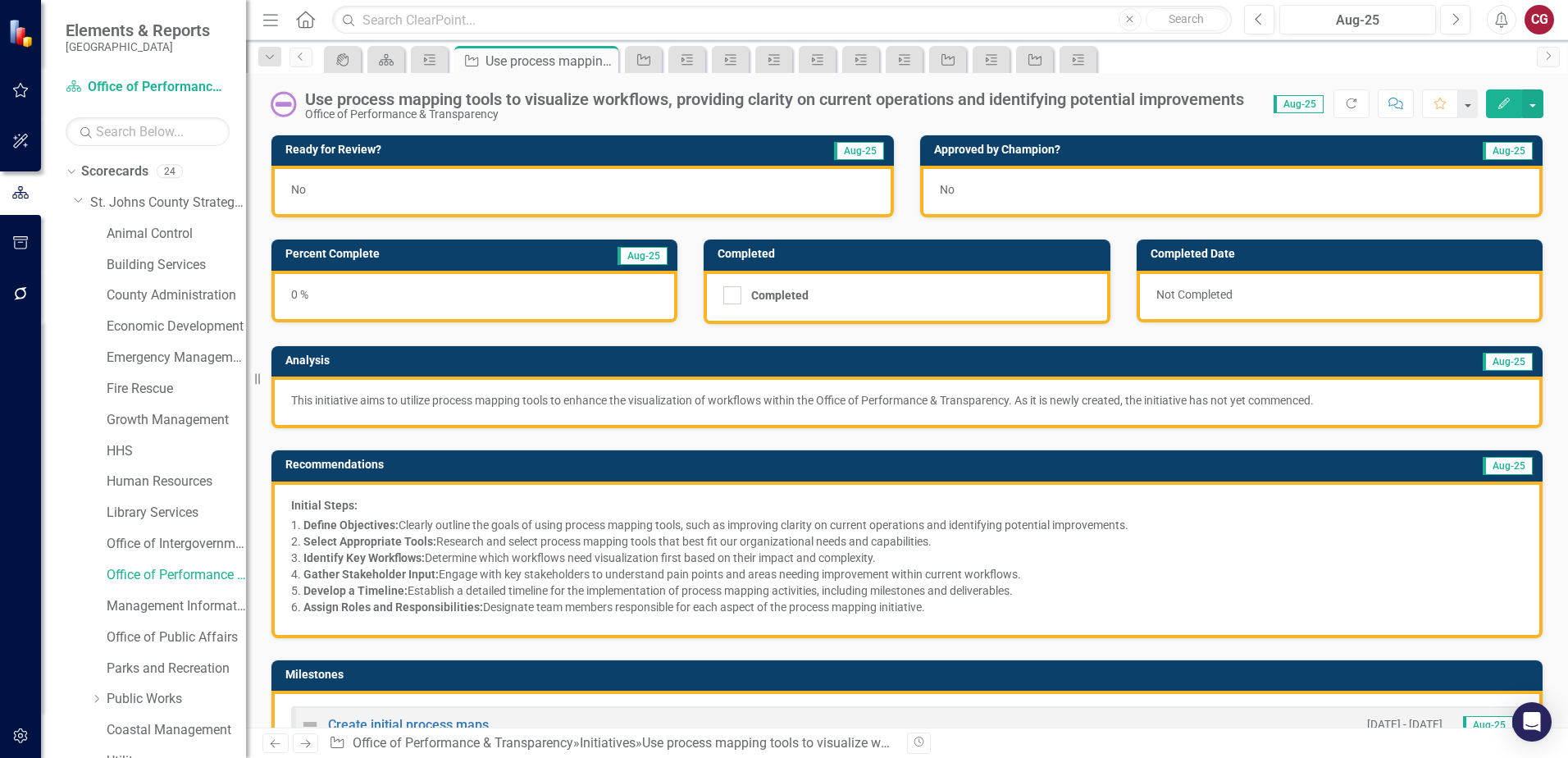
click at [570, 409] on p "This initiative aims to utilize process mapping tools to enhance the visualizat…" at bounding box center [907, 400] width 1232 height 17
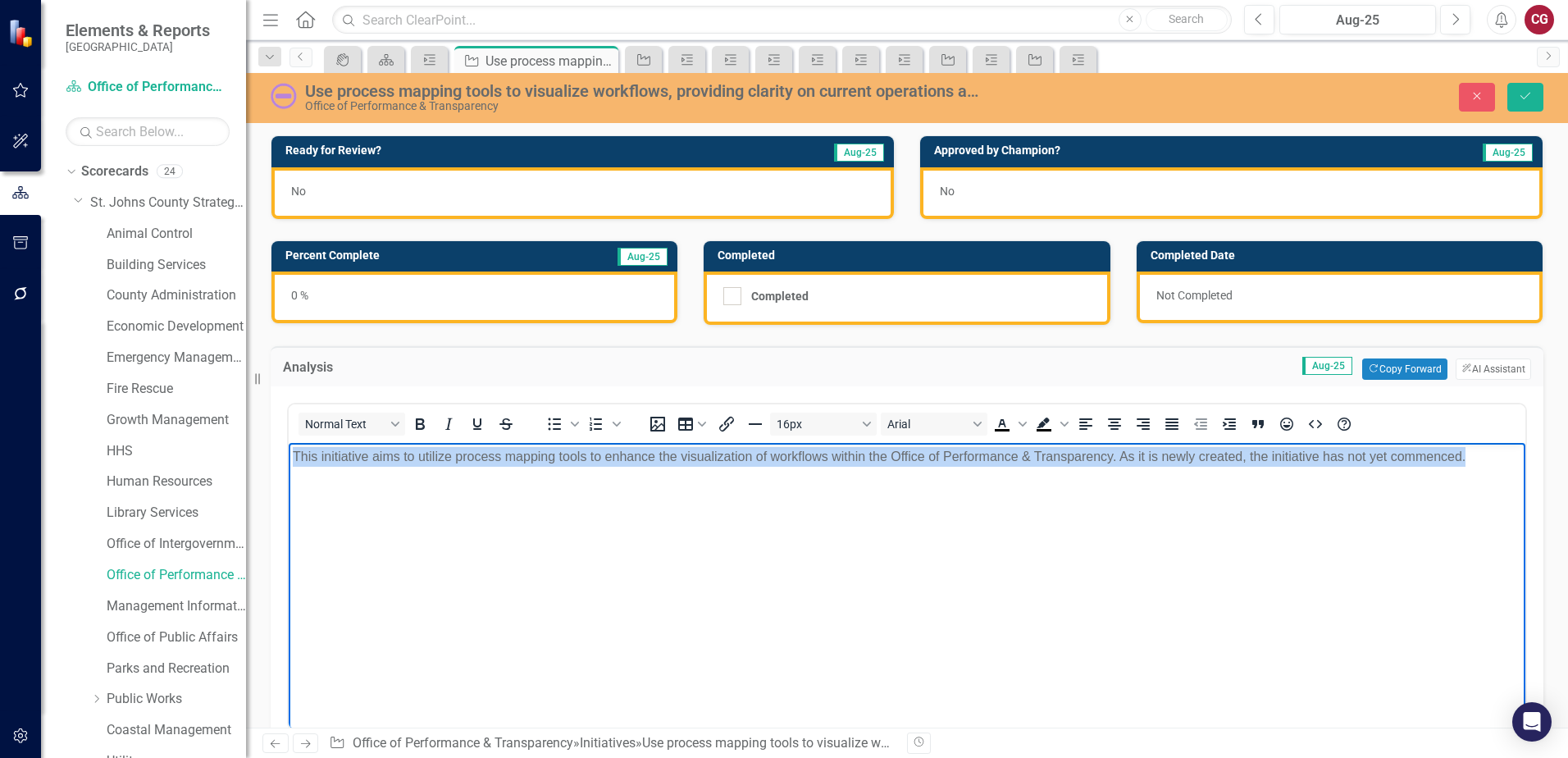
drag, startPoint x: 1503, startPoint y: 467, endPoint x: 203, endPoint y: 437, distance: 1300.3
click at [289, 443] on html "This initiative aims to utilize process mapping tools to enhance the visualizat…" at bounding box center [907, 566] width 1237 height 246
paste body "Rich Text Area. Press ALT-0 for help."
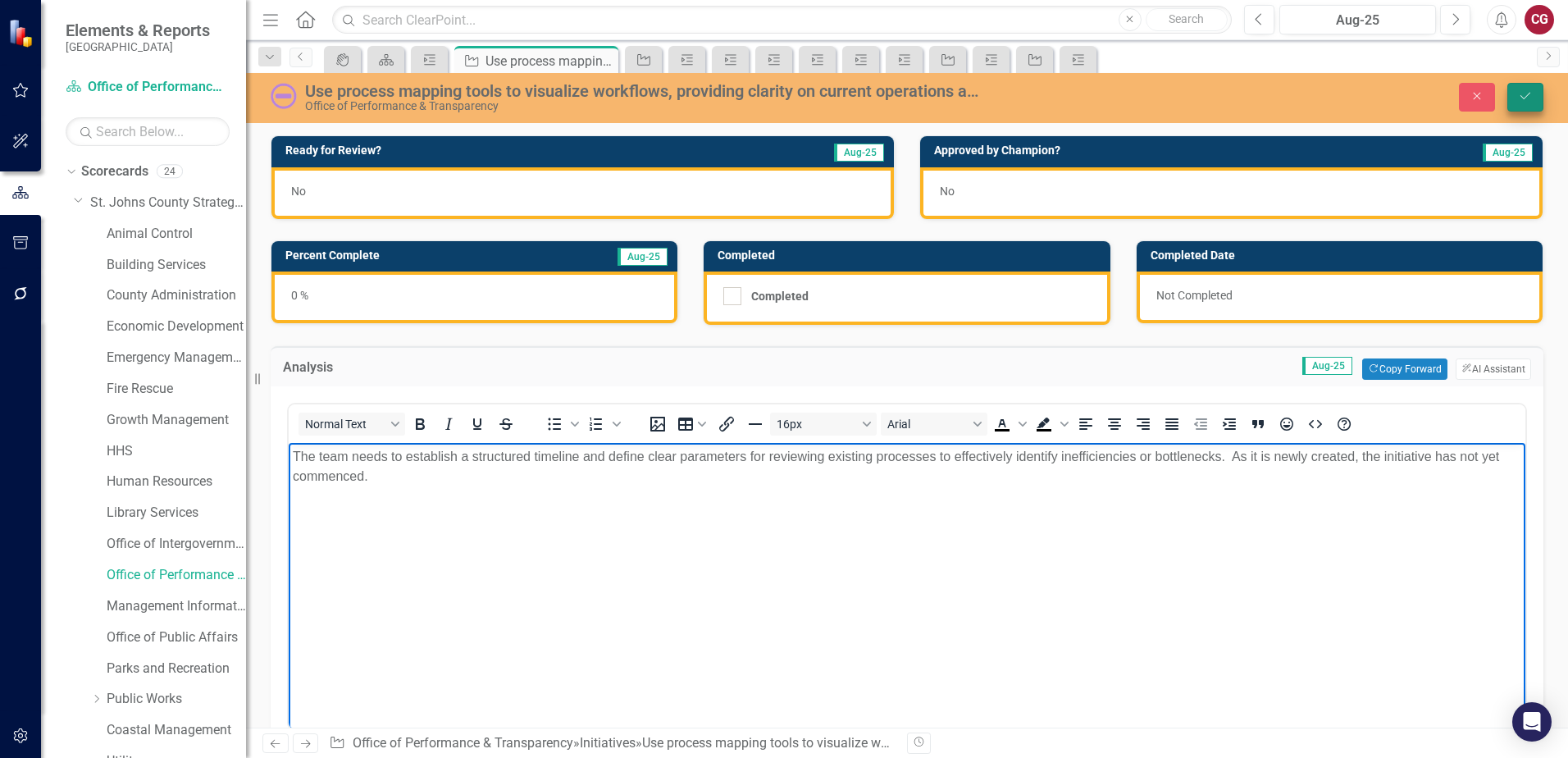
click at [1526, 108] on button "Save" at bounding box center [1525, 97] width 36 height 29
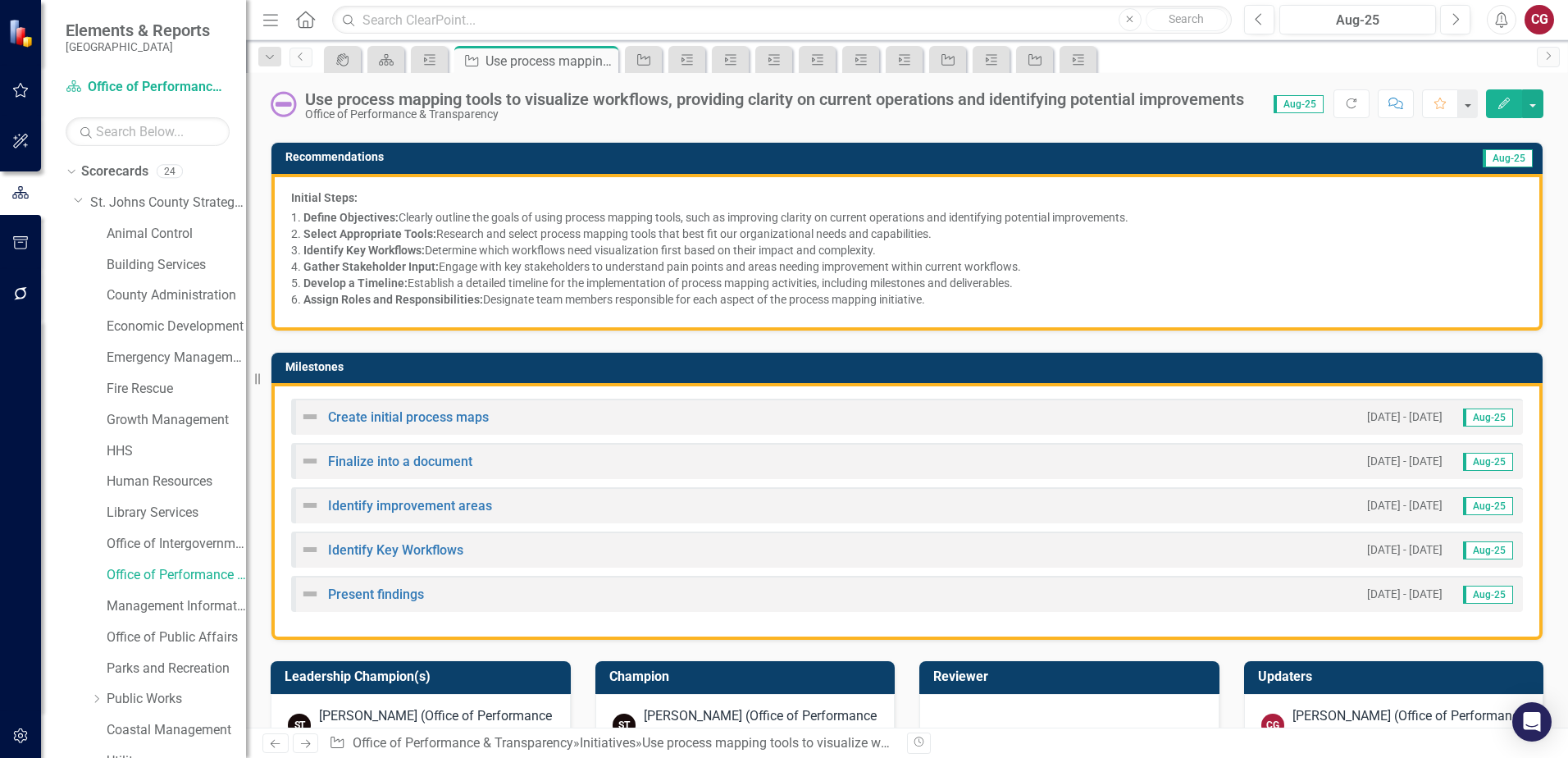
scroll to position [328, 0]
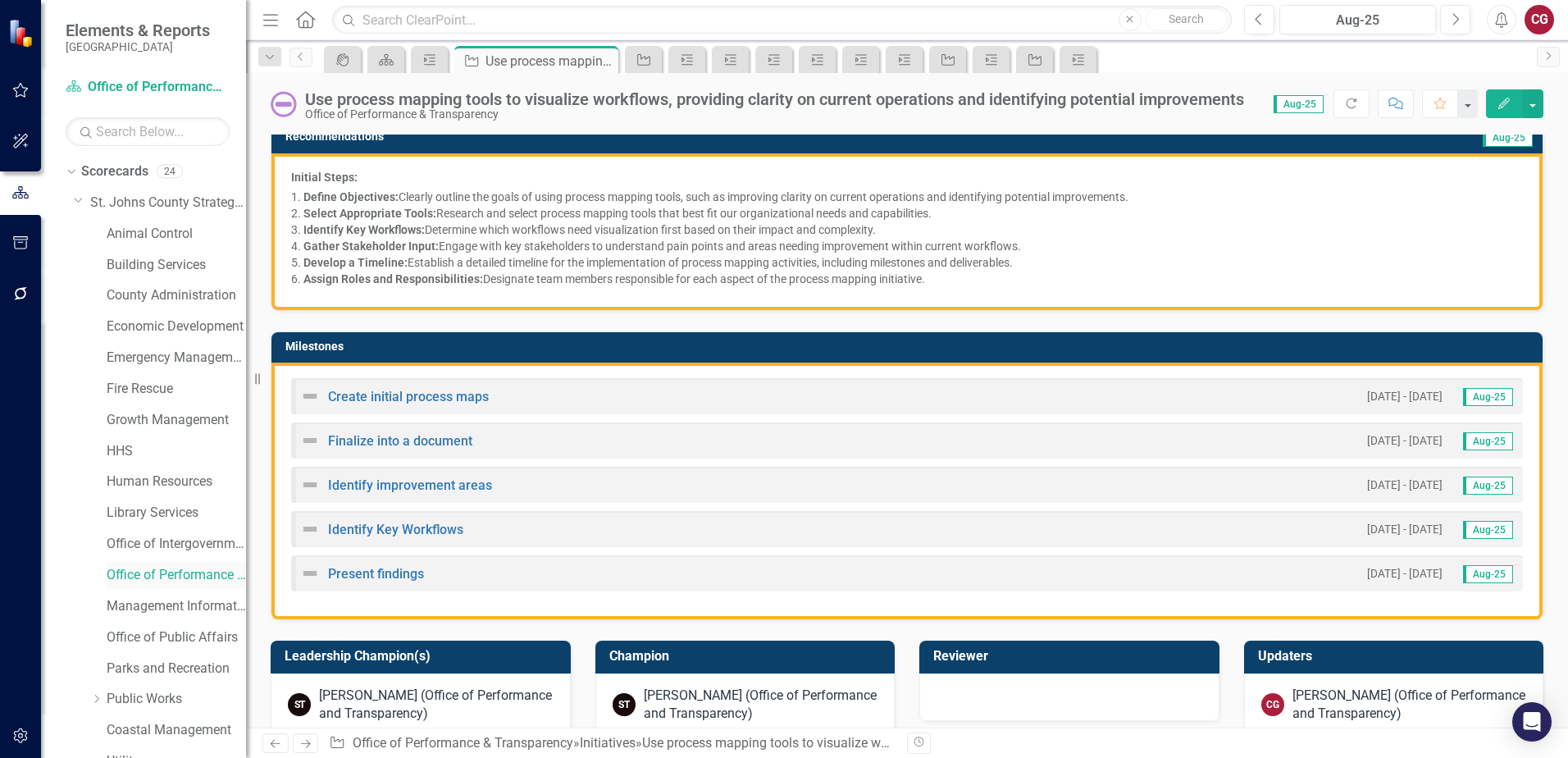
click at [196, 575] on link "Office of Performance & Transparency" at bounding box center [176, 575] width 140 height 19
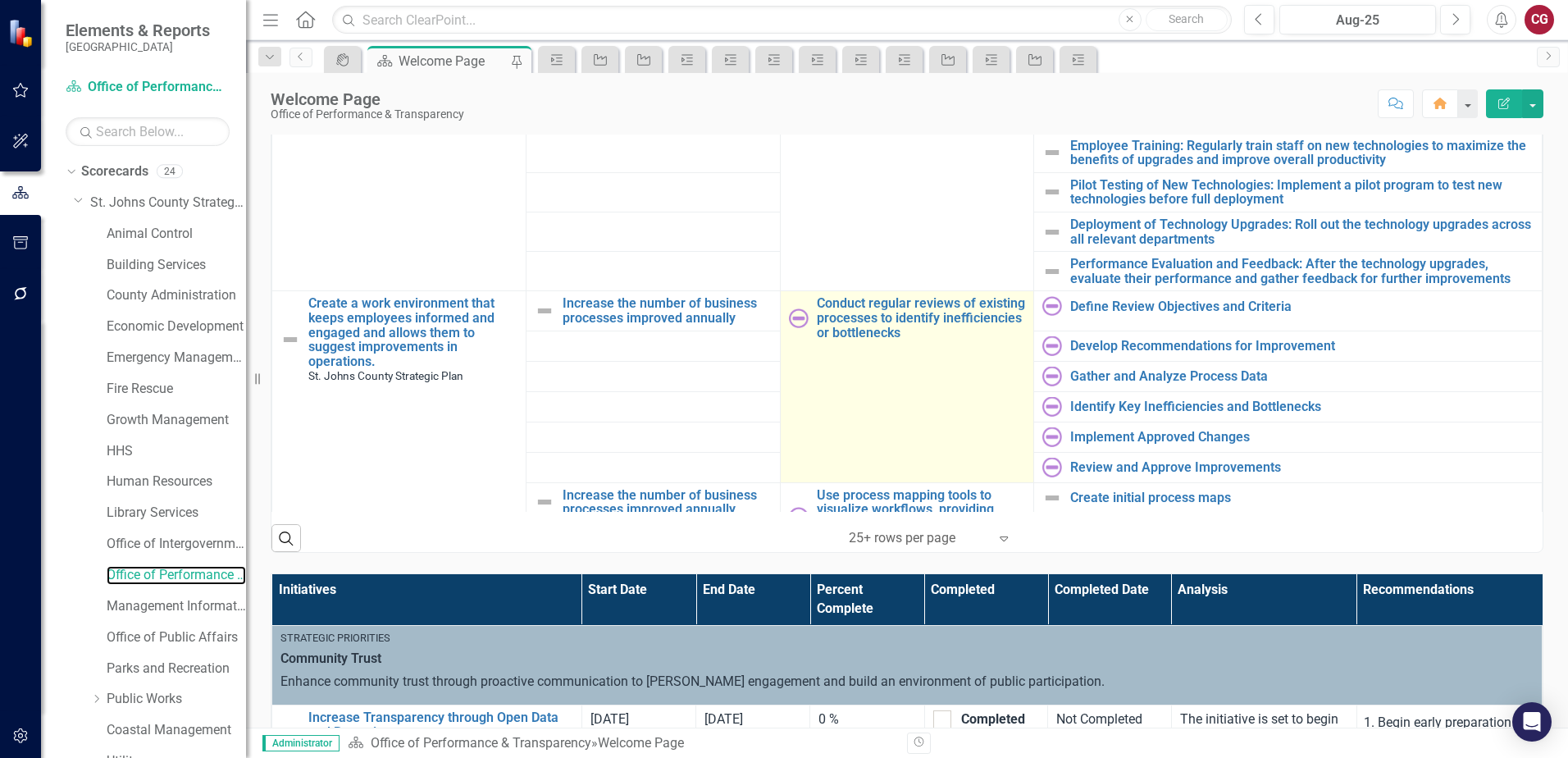
scroll to position [1433, 0]
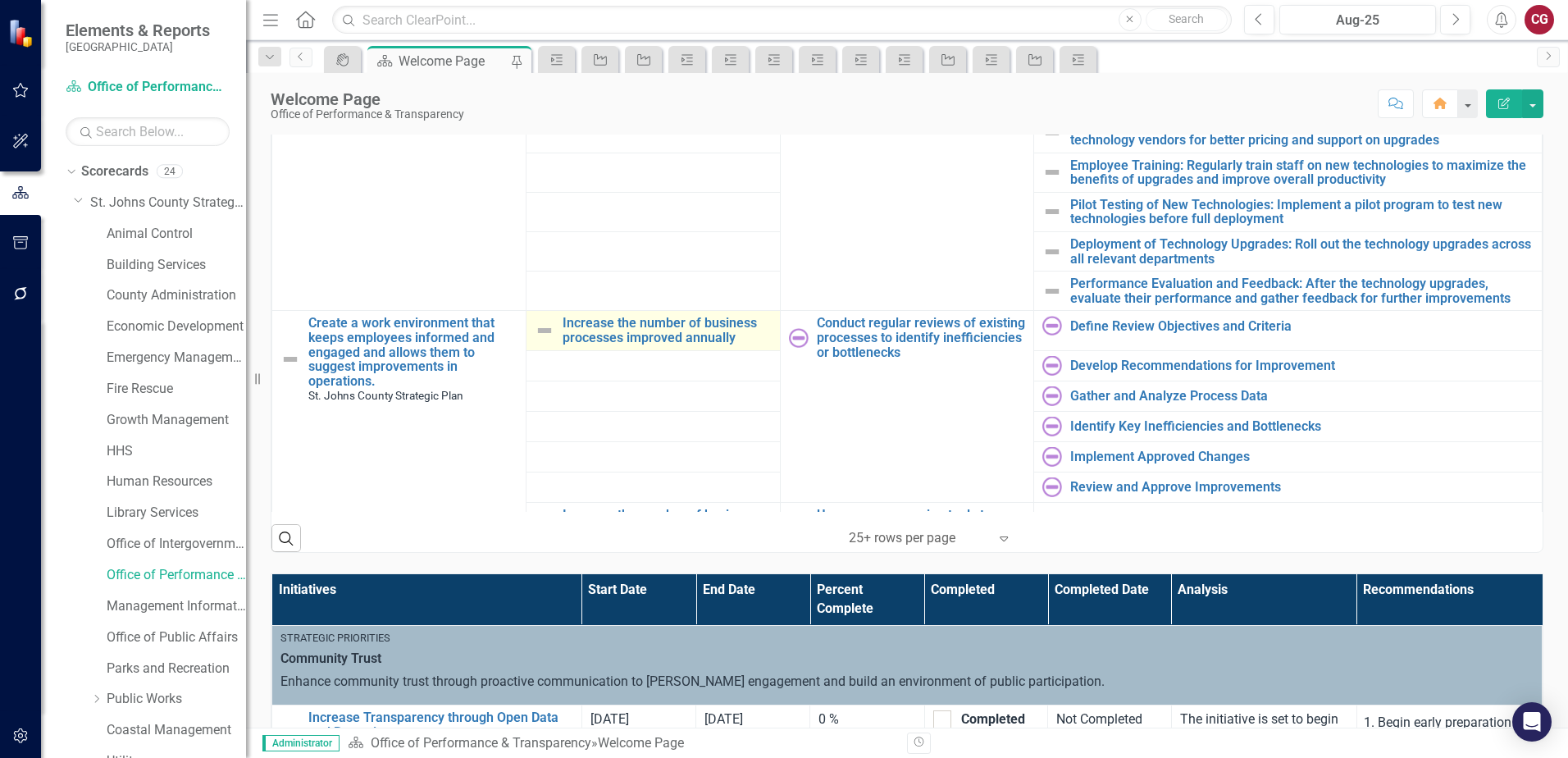
click at [543, 332] on img at bounding box center [544, 330] width 20 height 20
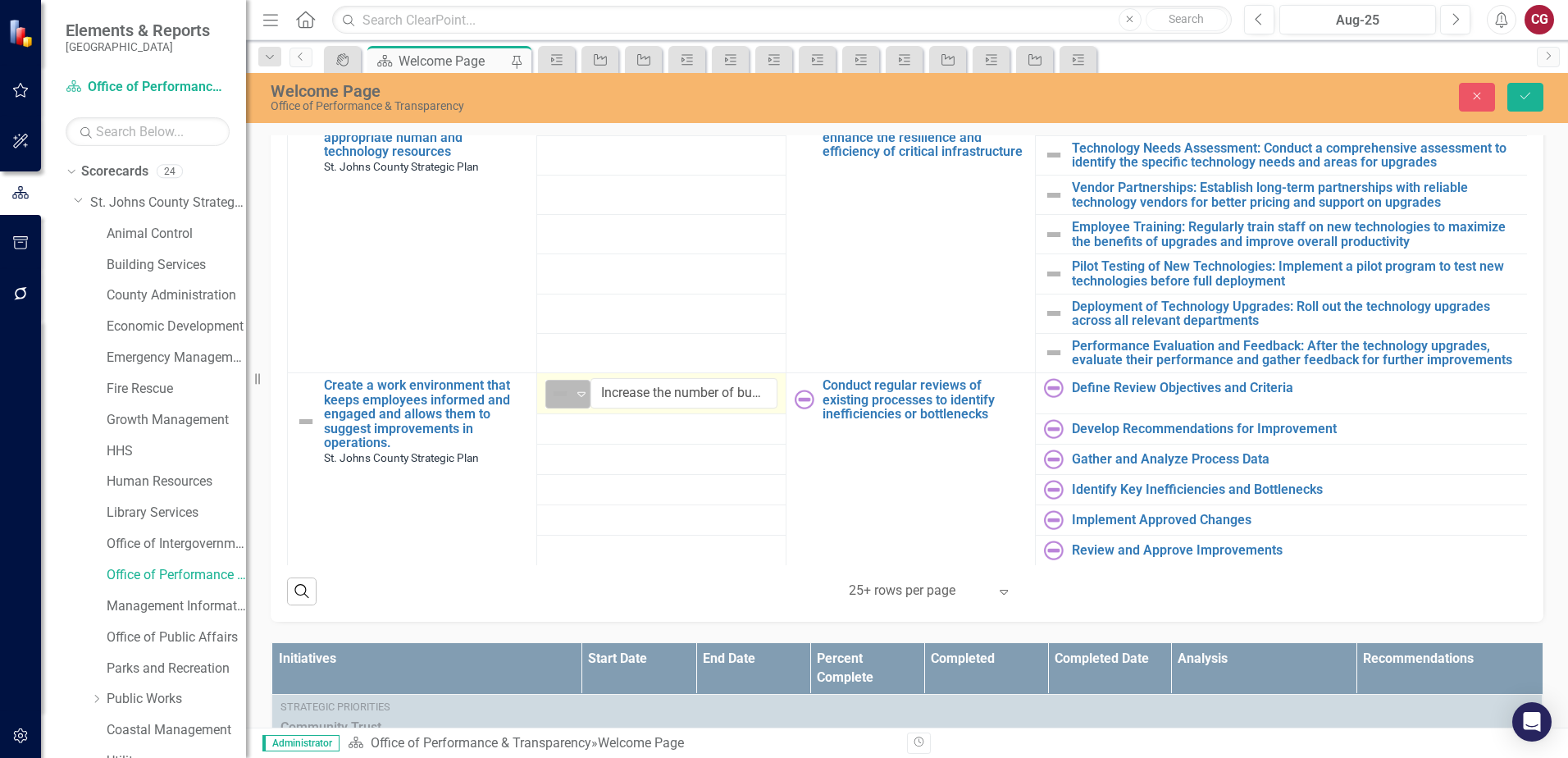
click at [576, 387] on icon "Expand" at bounding box center [582, 394] width 17 height 13
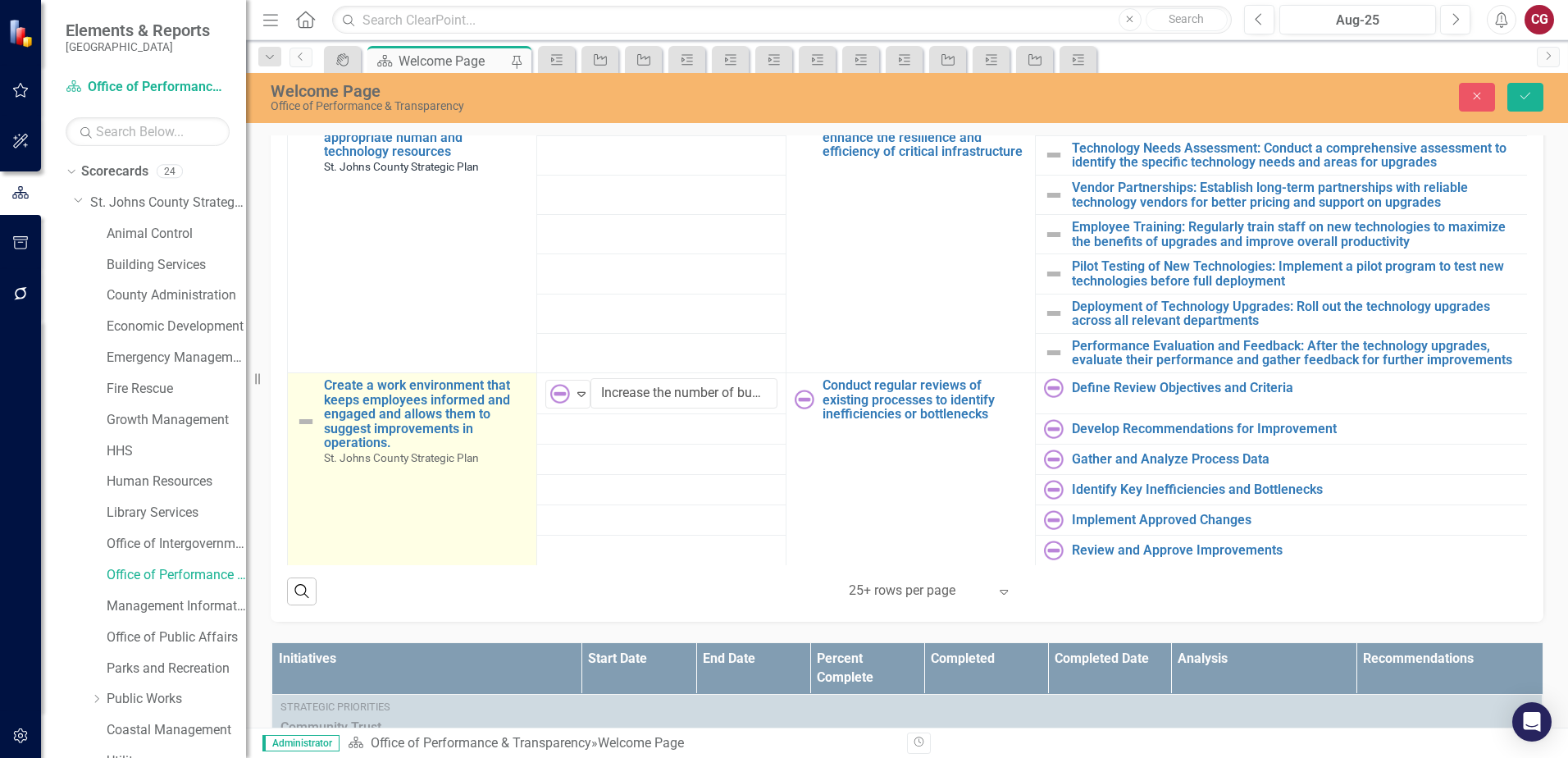
click at [306, 412] on img at bounding box center [305, 421] width 20 height 20
click at [332, 392] on div "Expand" at bounding box center [332, 394] width 17 height 27
click at [505, 436] on td "Not Defined Expand Create a work environment that keeps employees informed and …" at bounding box center [412, 549] width 250 height 354
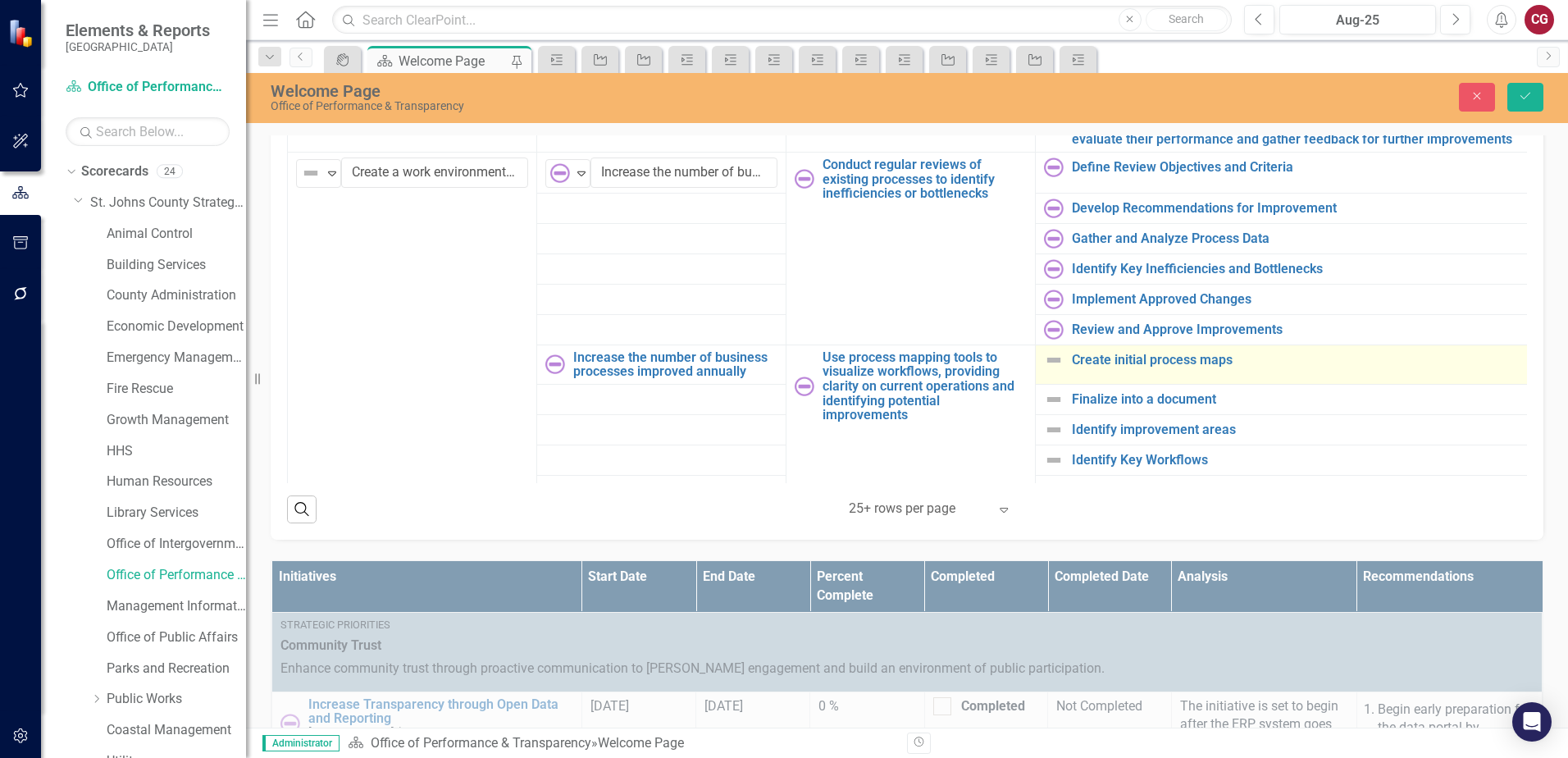
scroll to position [1598, 0]
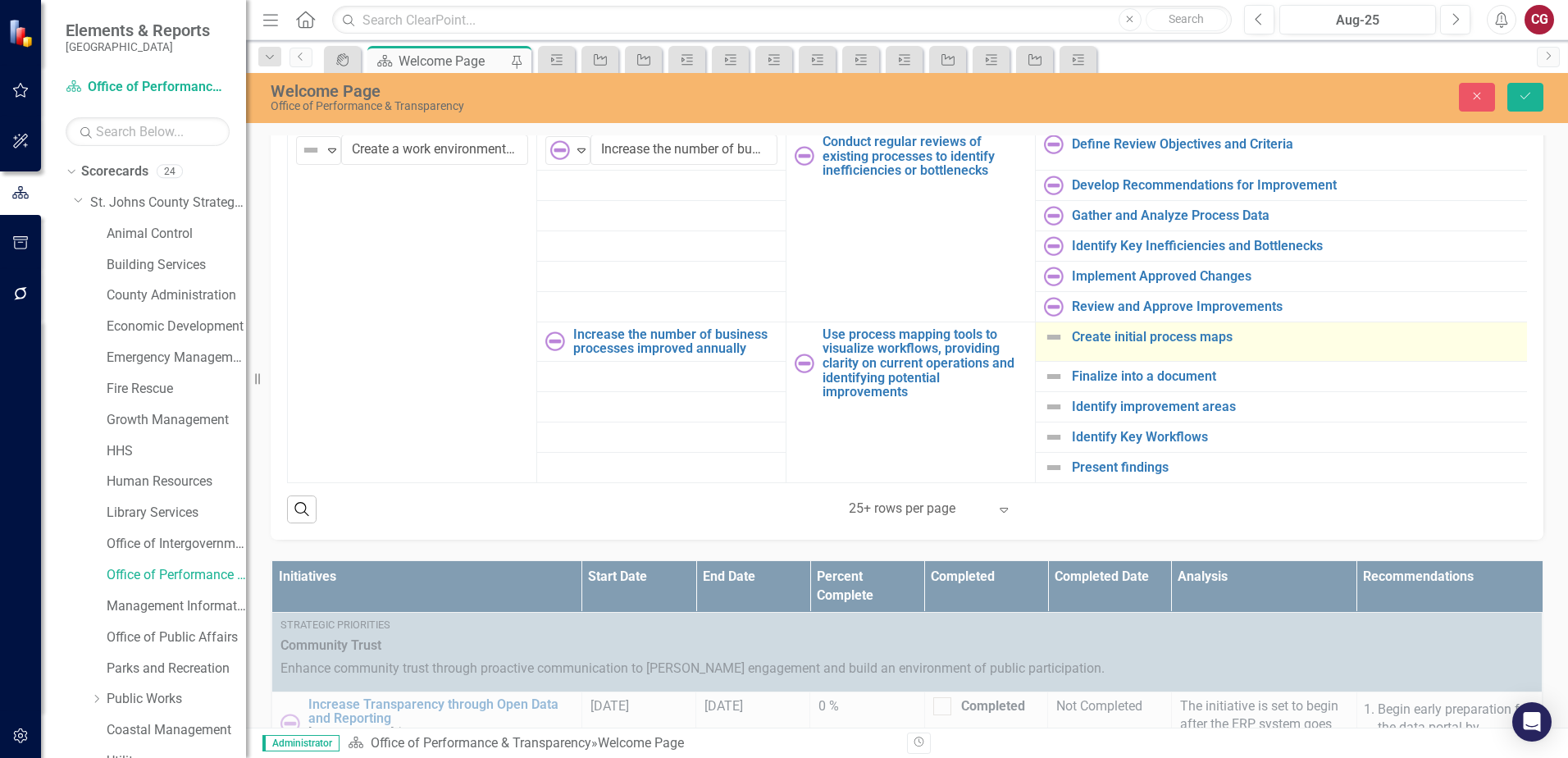
click at [1053, 328] on img at bounding box center [1053, 336] width 20 height 20
click at [1053, 332] on img at bounding box center [1058, 341] width 20 height 20
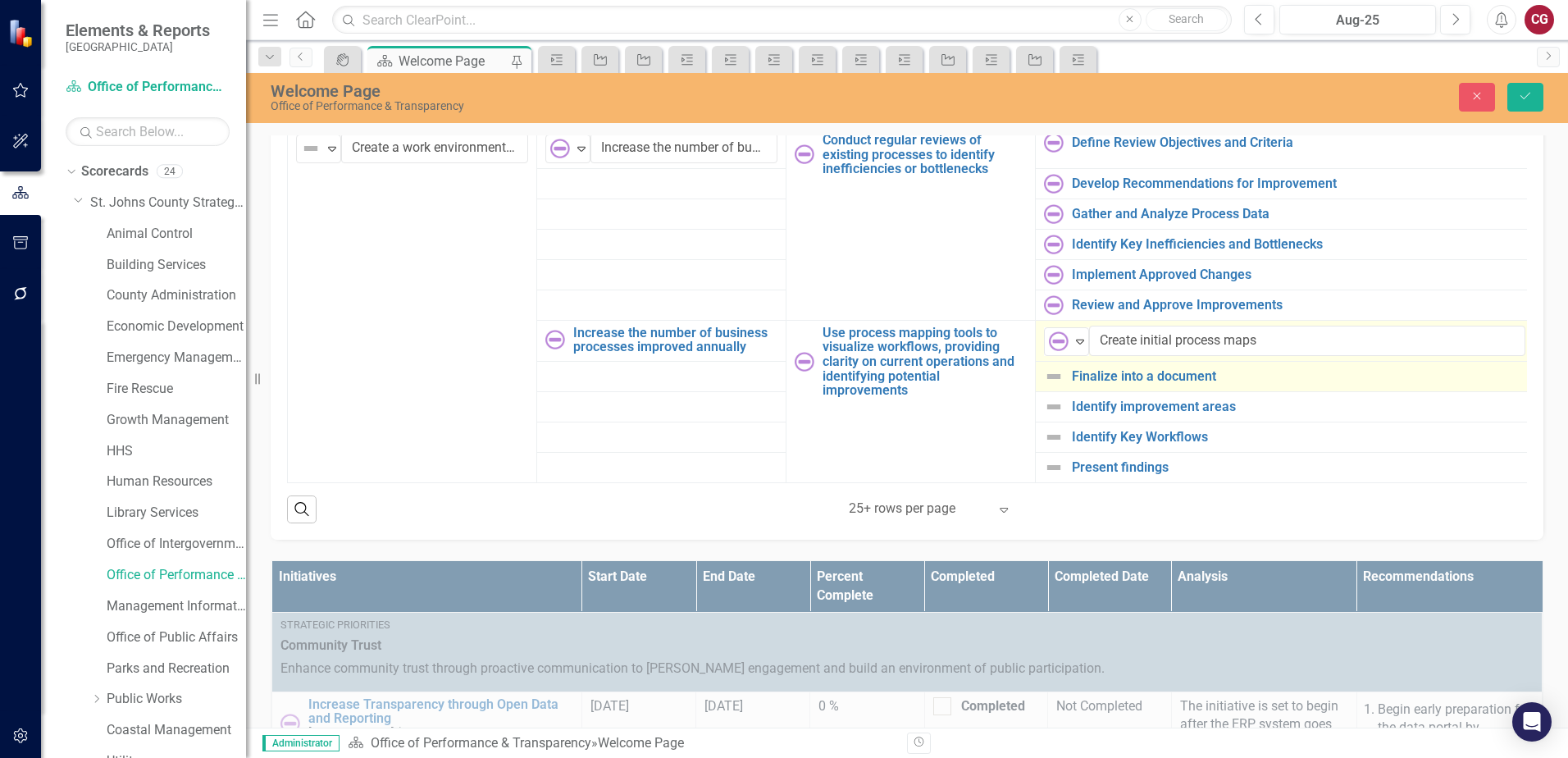
click at [1051, 367] on img at bounding box center [1053, 376] width 20 height 20
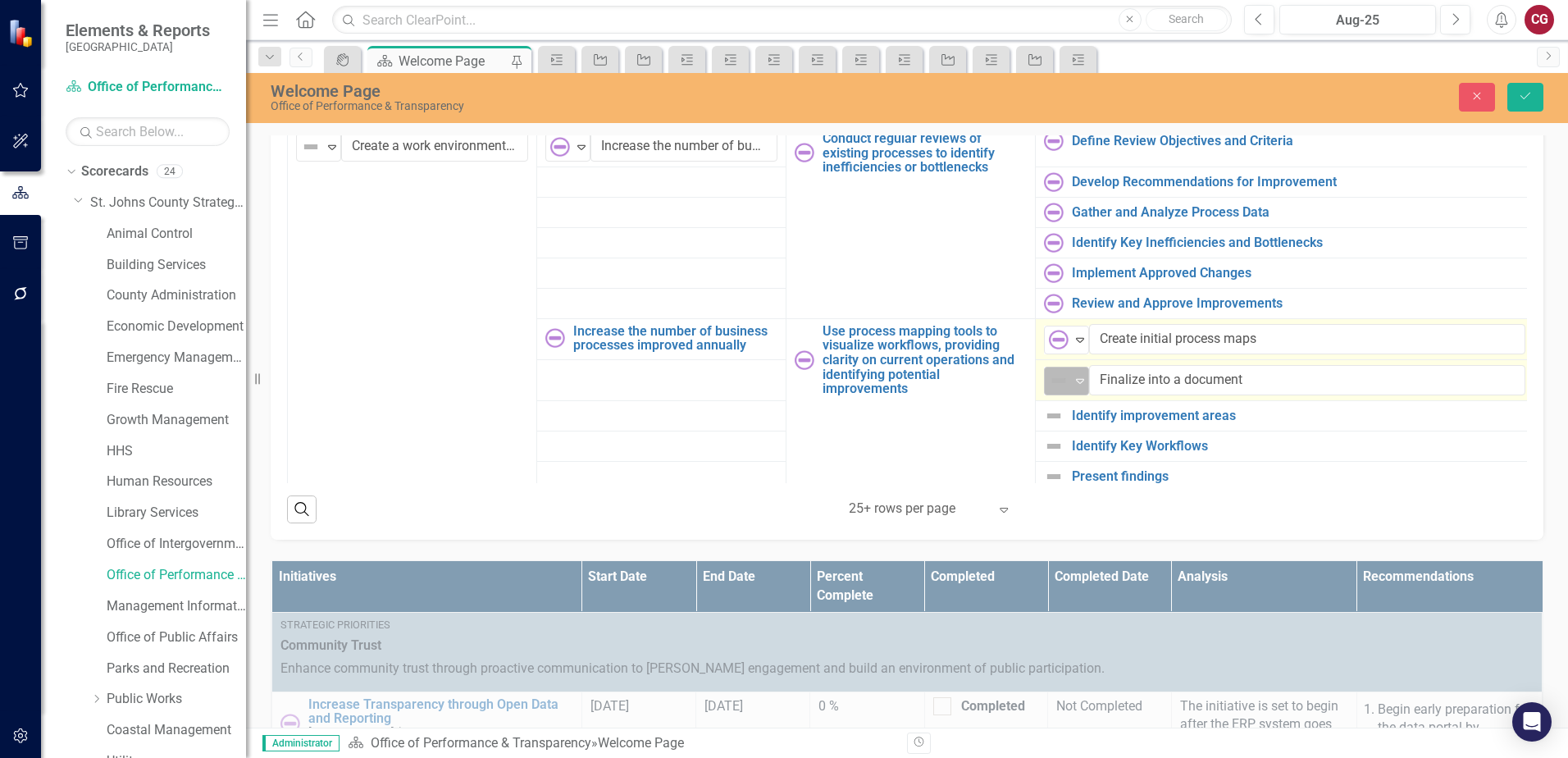
click at [1055, 374] on img at bounding box center [1058, 380] width 20 height 20
click at [1056, 406] on img at bounding box center [1053, 415] width 20 height 20
click at [1065, 418] on img at bounding box center [1058, 421] width 20 height 20
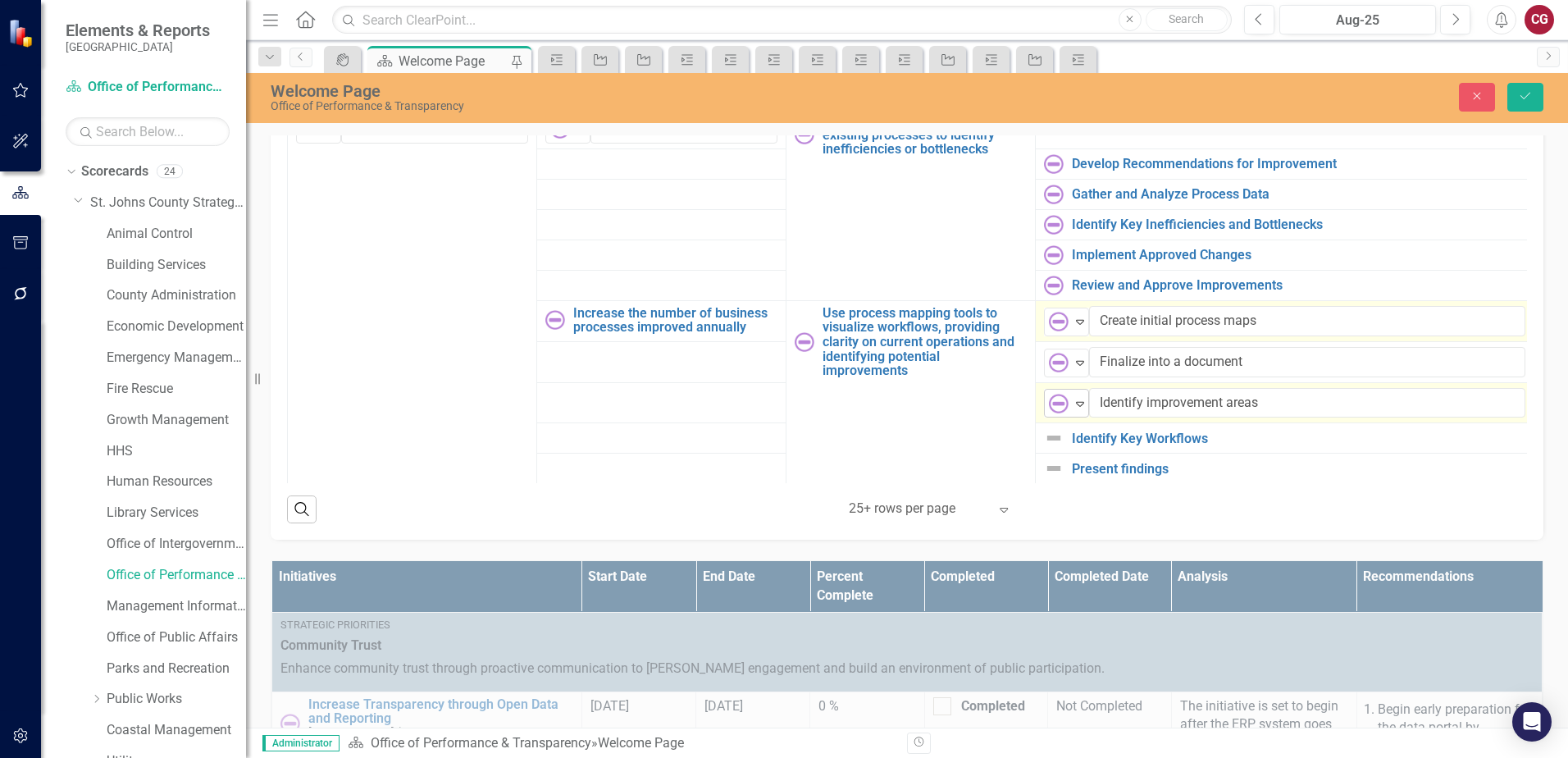
scroll to position [1620, 0]
click at [1053, 426] on img at bounding box center [1053, 436] width 20 height 20
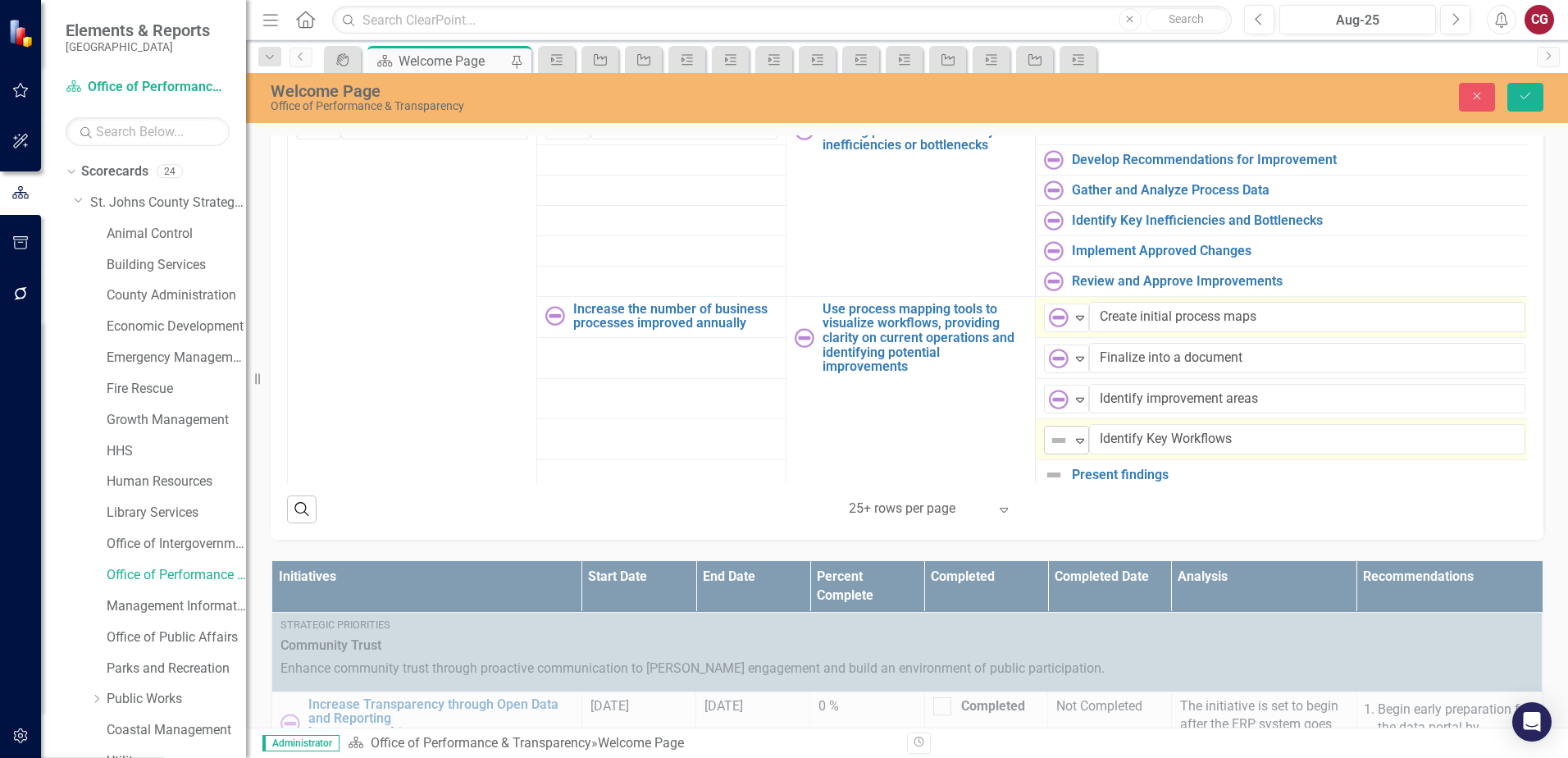
click at [1061, 430] on img at bounding box center [1058, 440] width 20 height 20
click at [1055, 465] on img at bounding box center [1053, 474] width 20 height 20
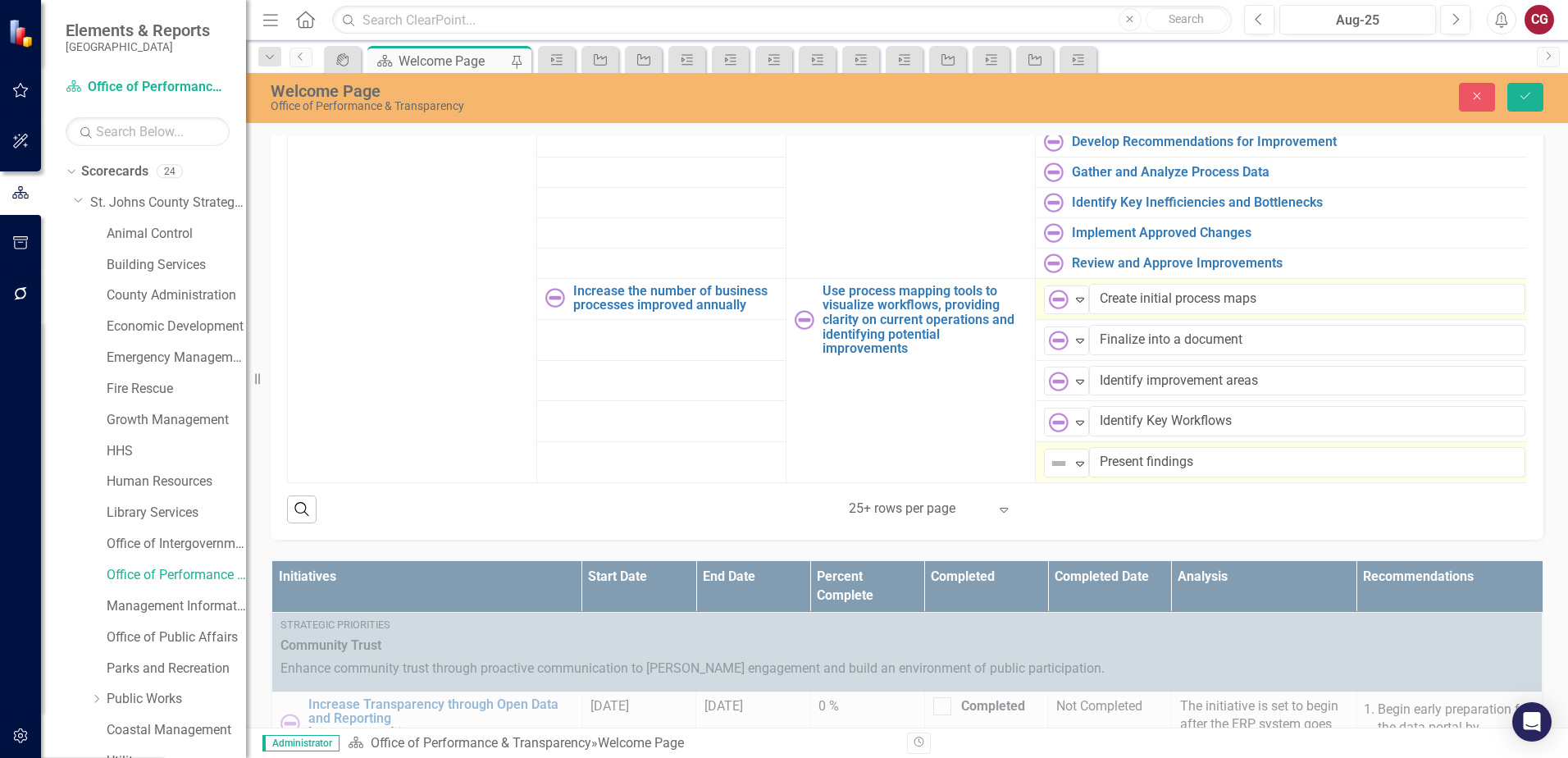
click at [1055, 464] on div "Elements & Reports St. Johns County Scorecard Office of Performance & Transpare…" at bounding box center [784, 379] width 1568 height 758
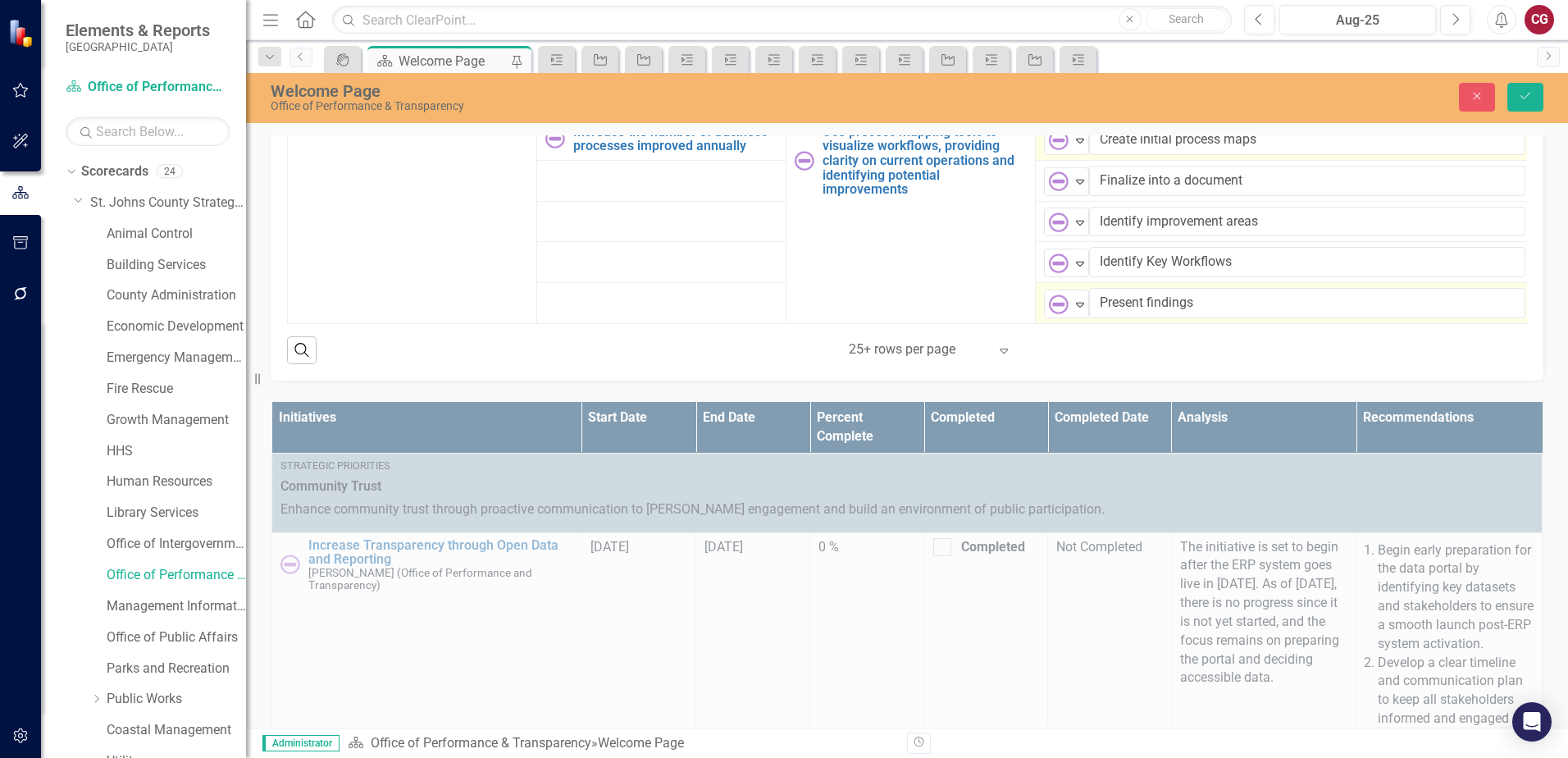
scroll to position [984, 0]
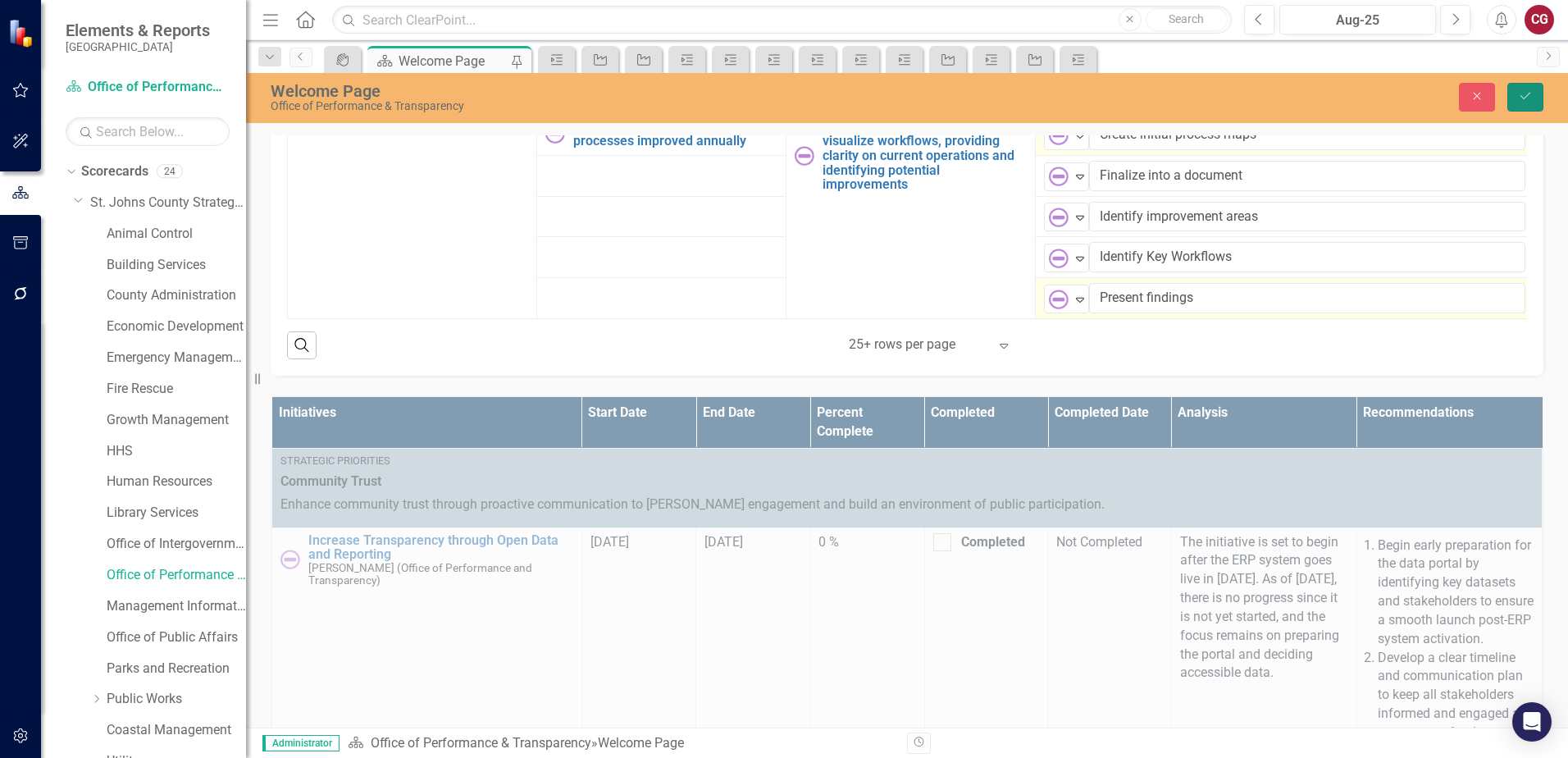
click at [1513, 98] on button "Save" at bounding box center [1525, 97] width 36 height 29
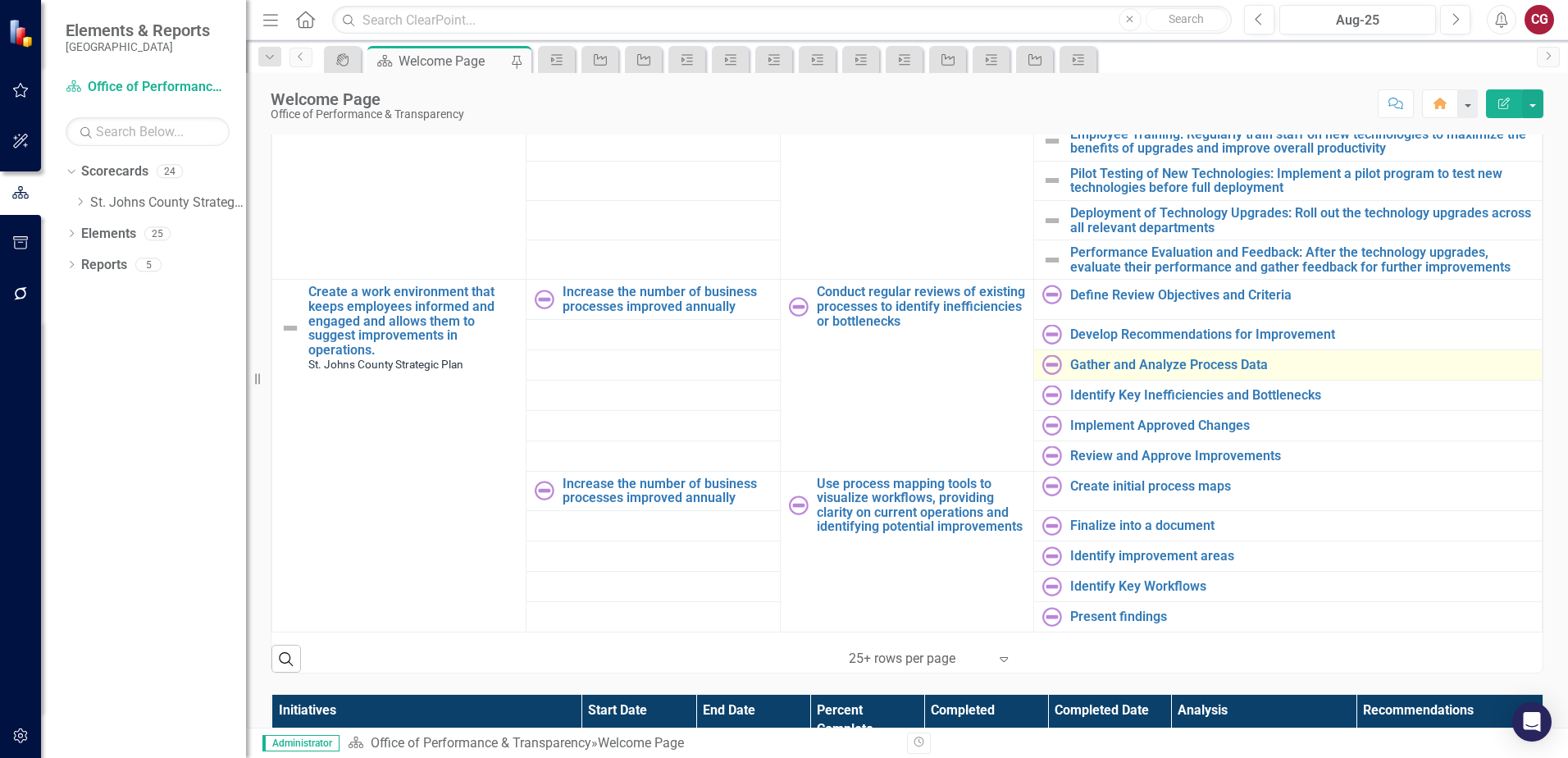
scroll to position [574, 0]
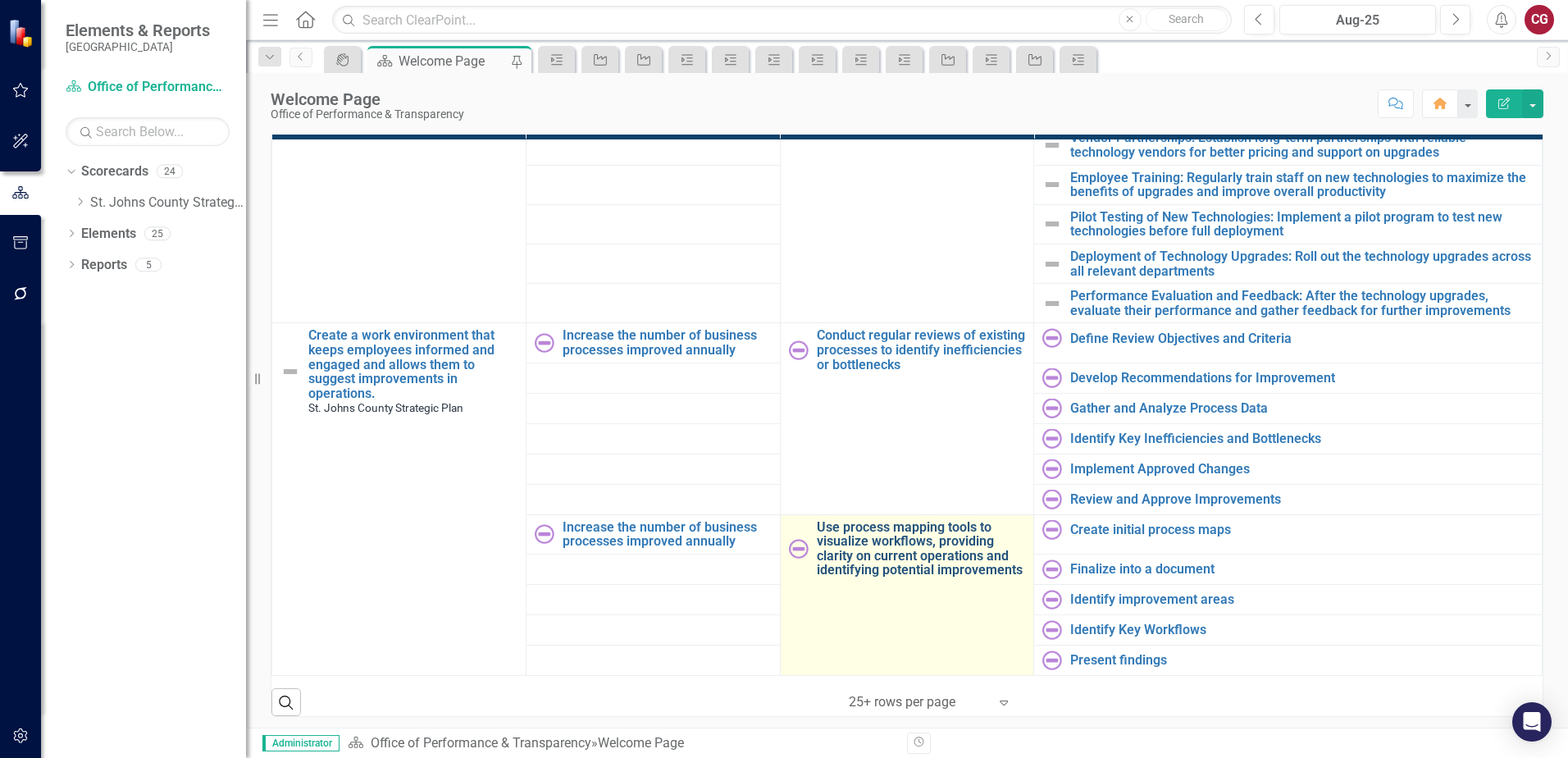
click at [864, 553] on link "Use process mapping tools to visualize workflows, providing clarity on current …" at bounding box center [921, 548] width 210 height 58
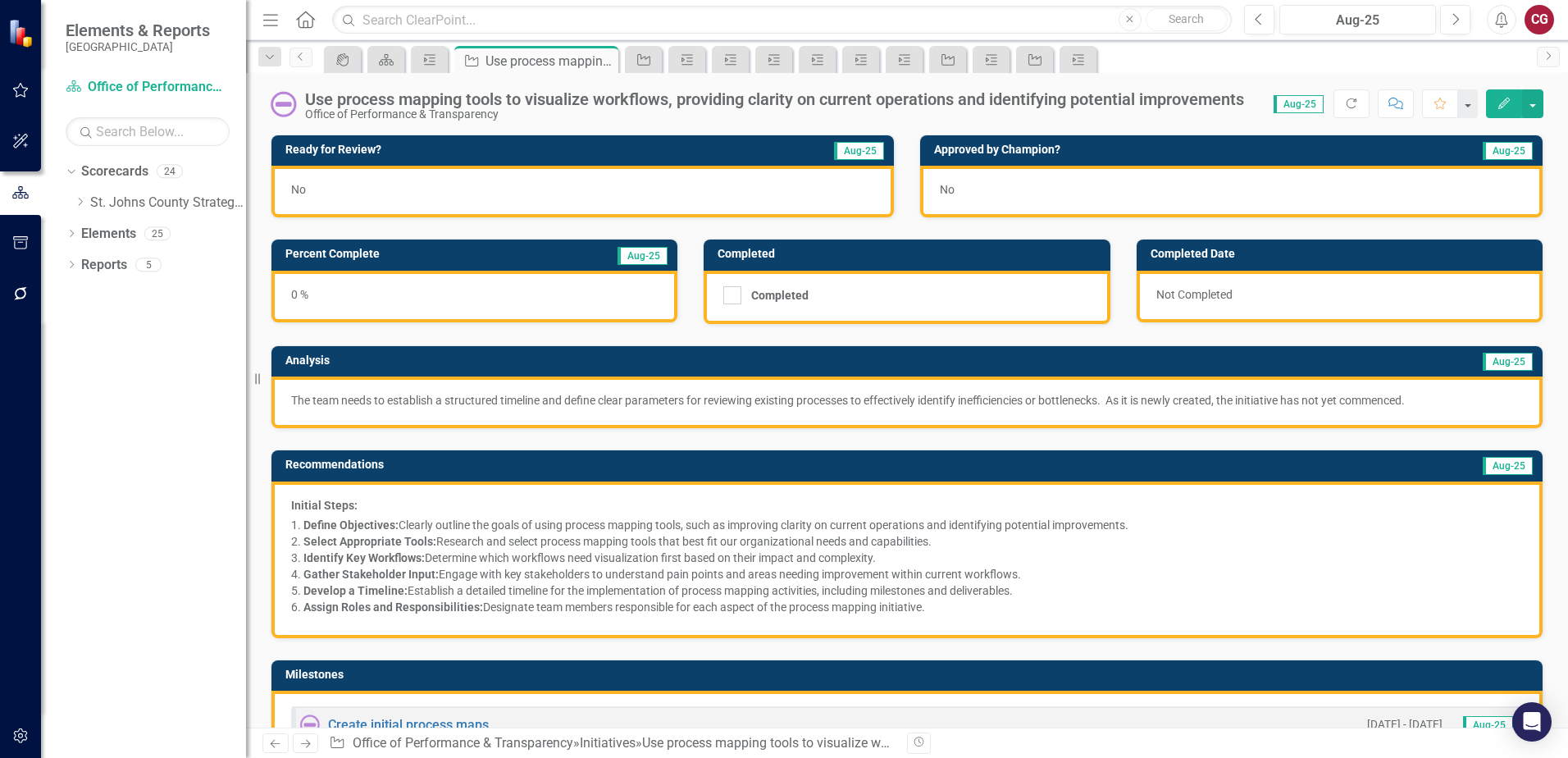
click at [437, 196] on div "No" at bounding box center [582, 191] width 622 height 51
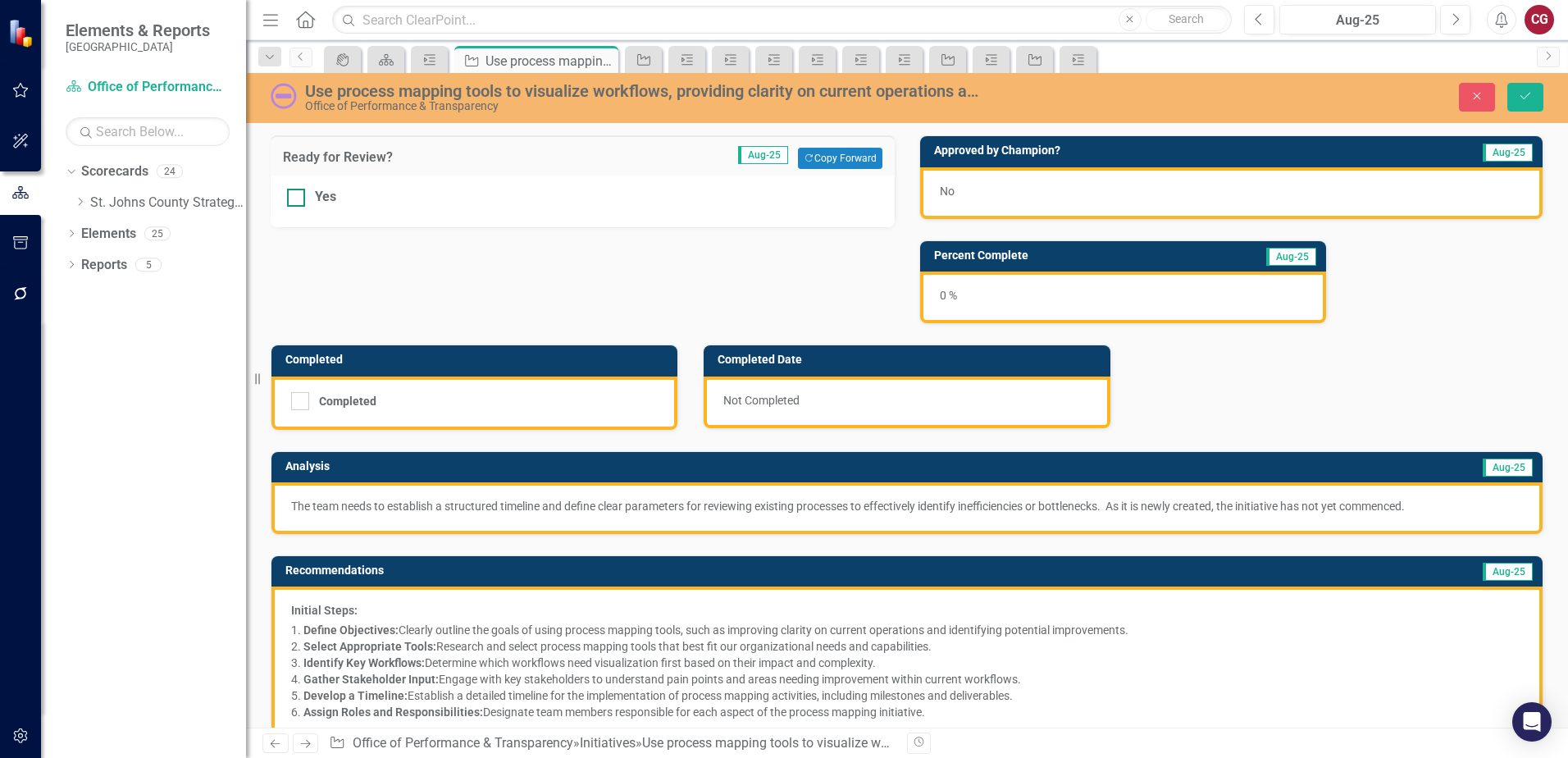
click at [314, 199] on div "Yes" at bounding box center [582, 197] width 591 height 19
click at [298, 199] on input "Yes" at bounding box center [291, 194] width 10 height 10
checkbox input "true"
click at [1521, 92] on icon "Save" at bounding box center [1525, 96] width 15 height 11
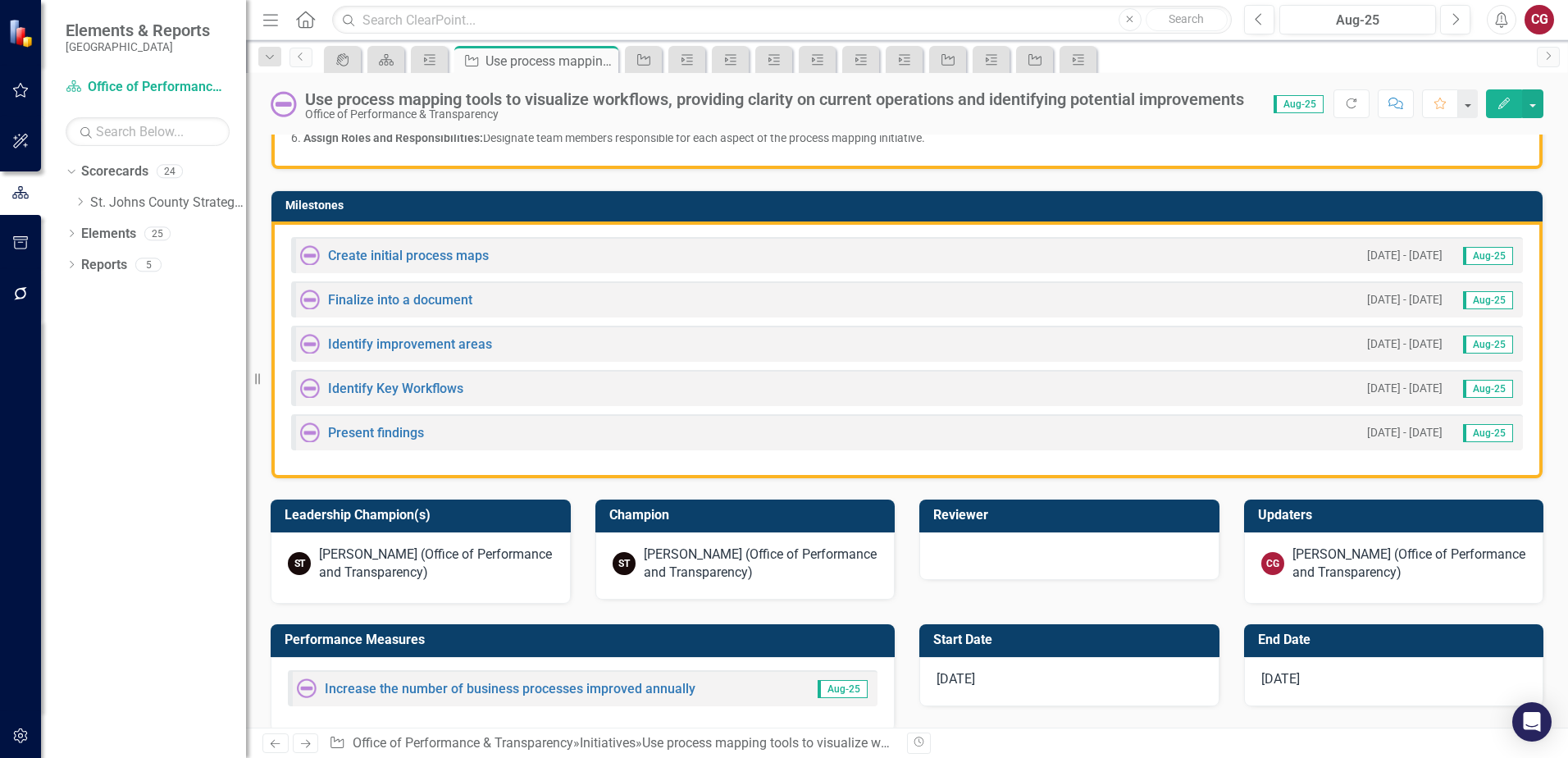
scroll to position [328, 0]
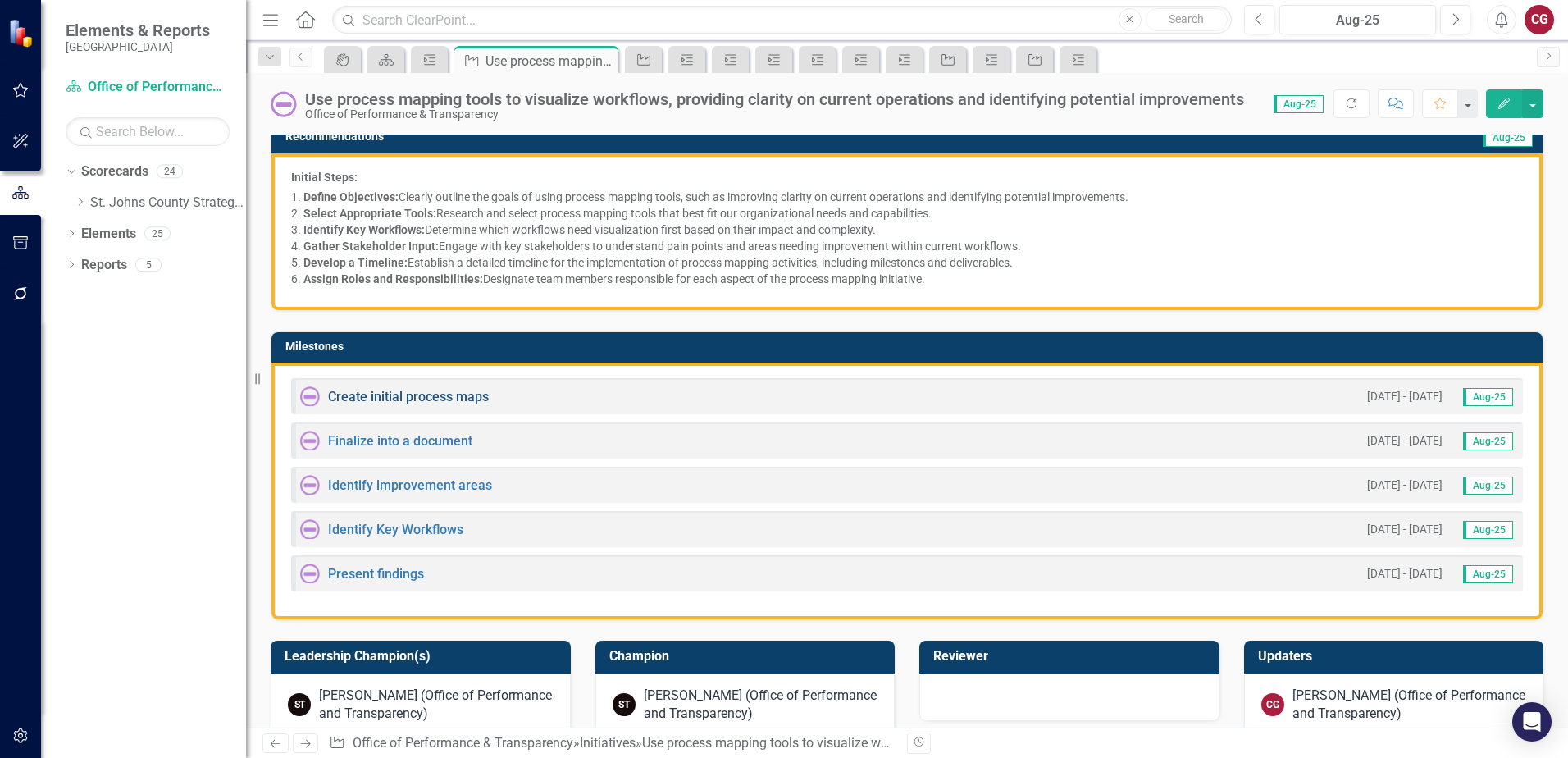
click at [402, 398] on link "Create initial process maps" at bounding box center [408, 396] width 161 height 16
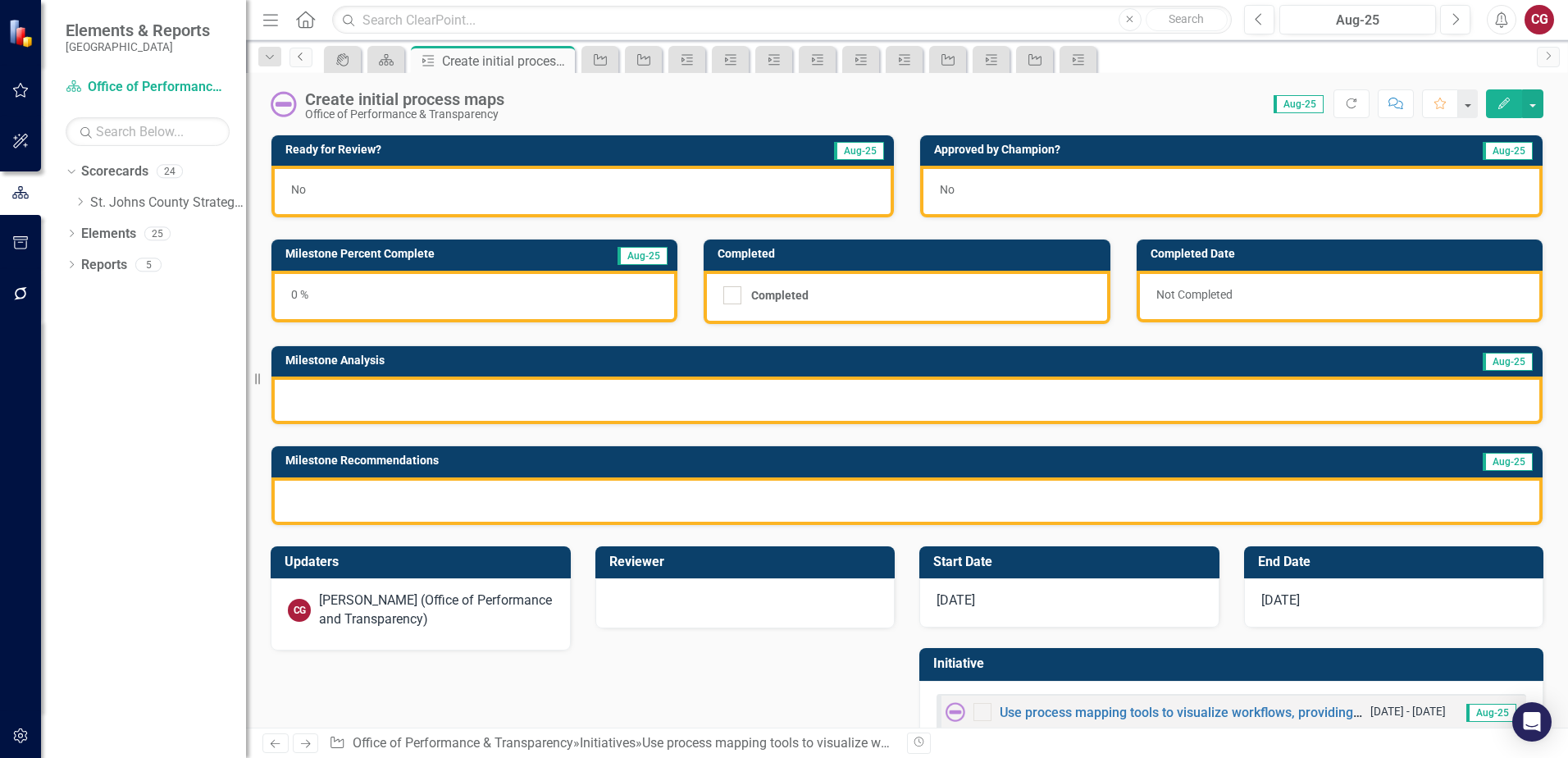
click at [304, 60] on icon "Previous" at bounding box center [301, 56] width 13 height 10
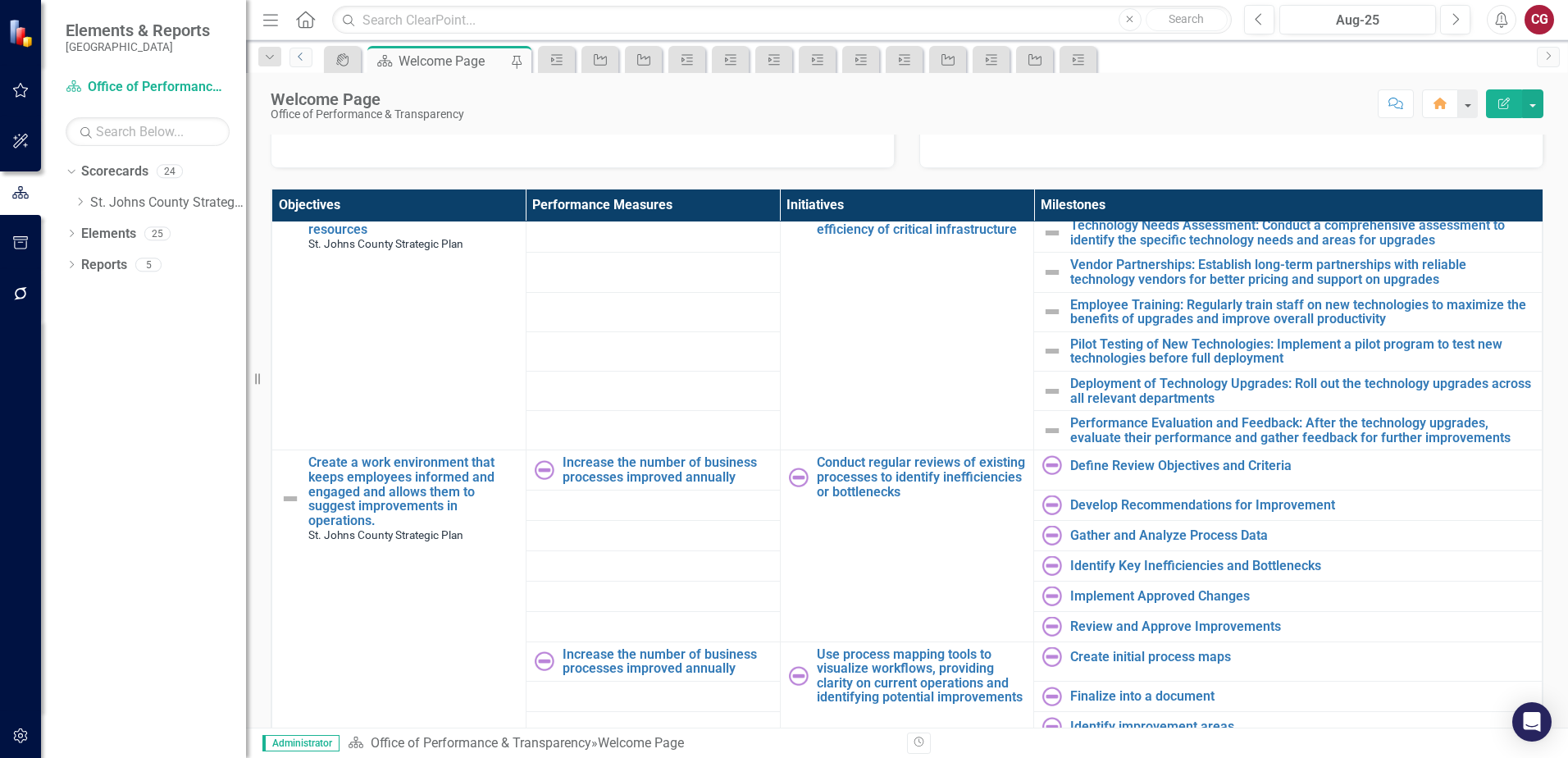
scroll to position [1597, 0]
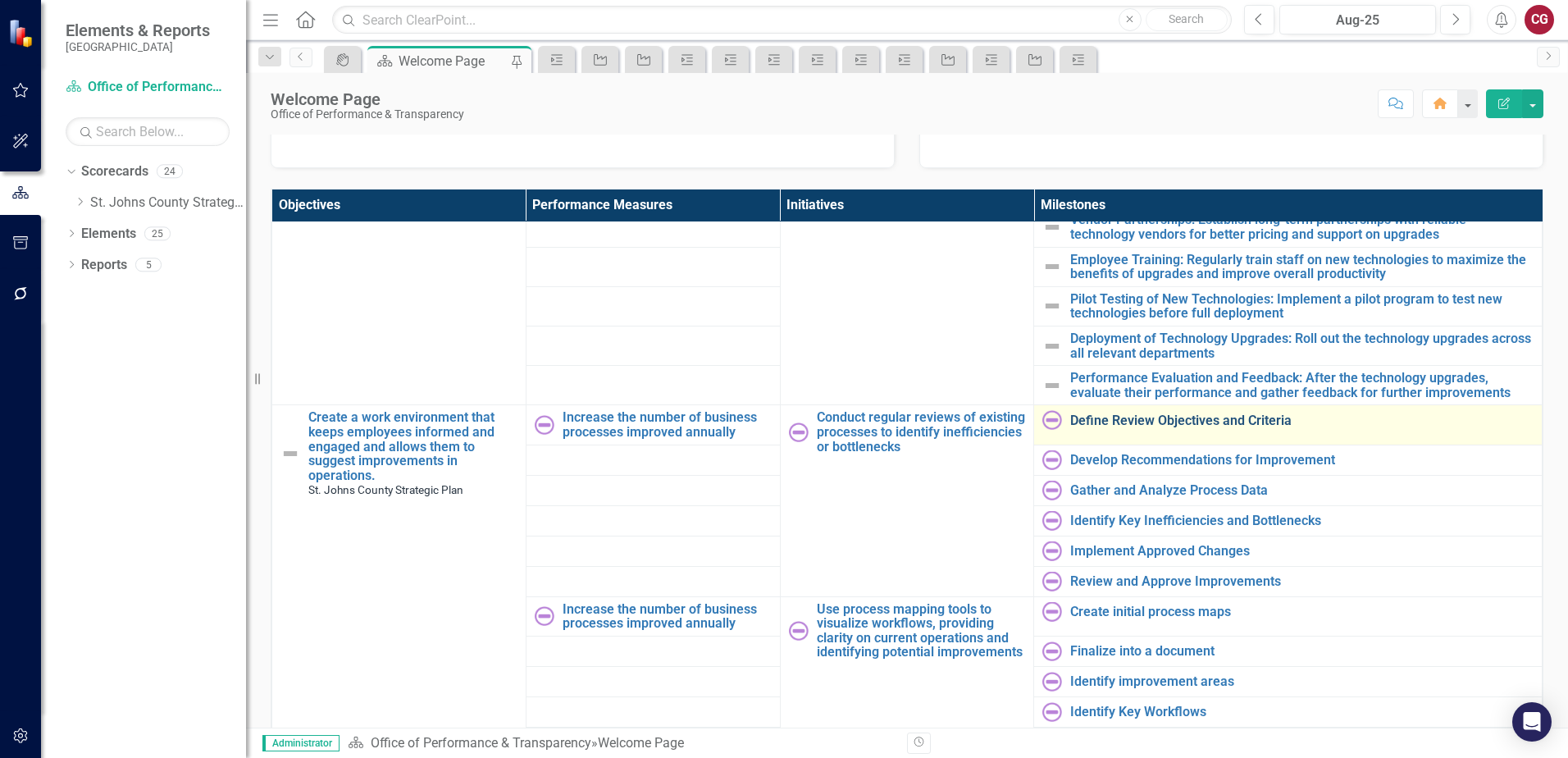
click at [1081, 413] on link "Define Review Objectives and Criteria" at bounding box center [1302, 421] width 464 height 15
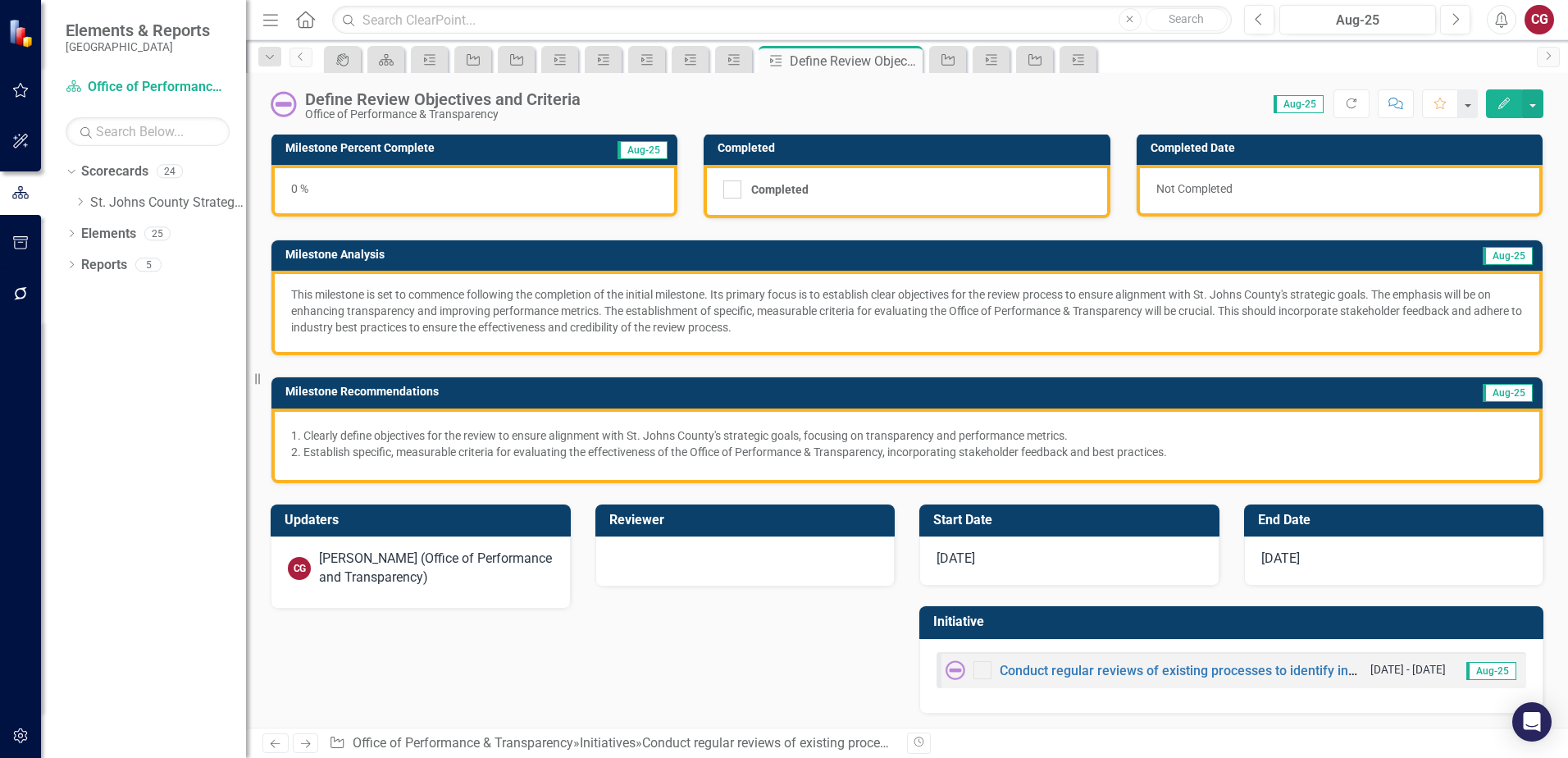
scroll to position [108, 0]
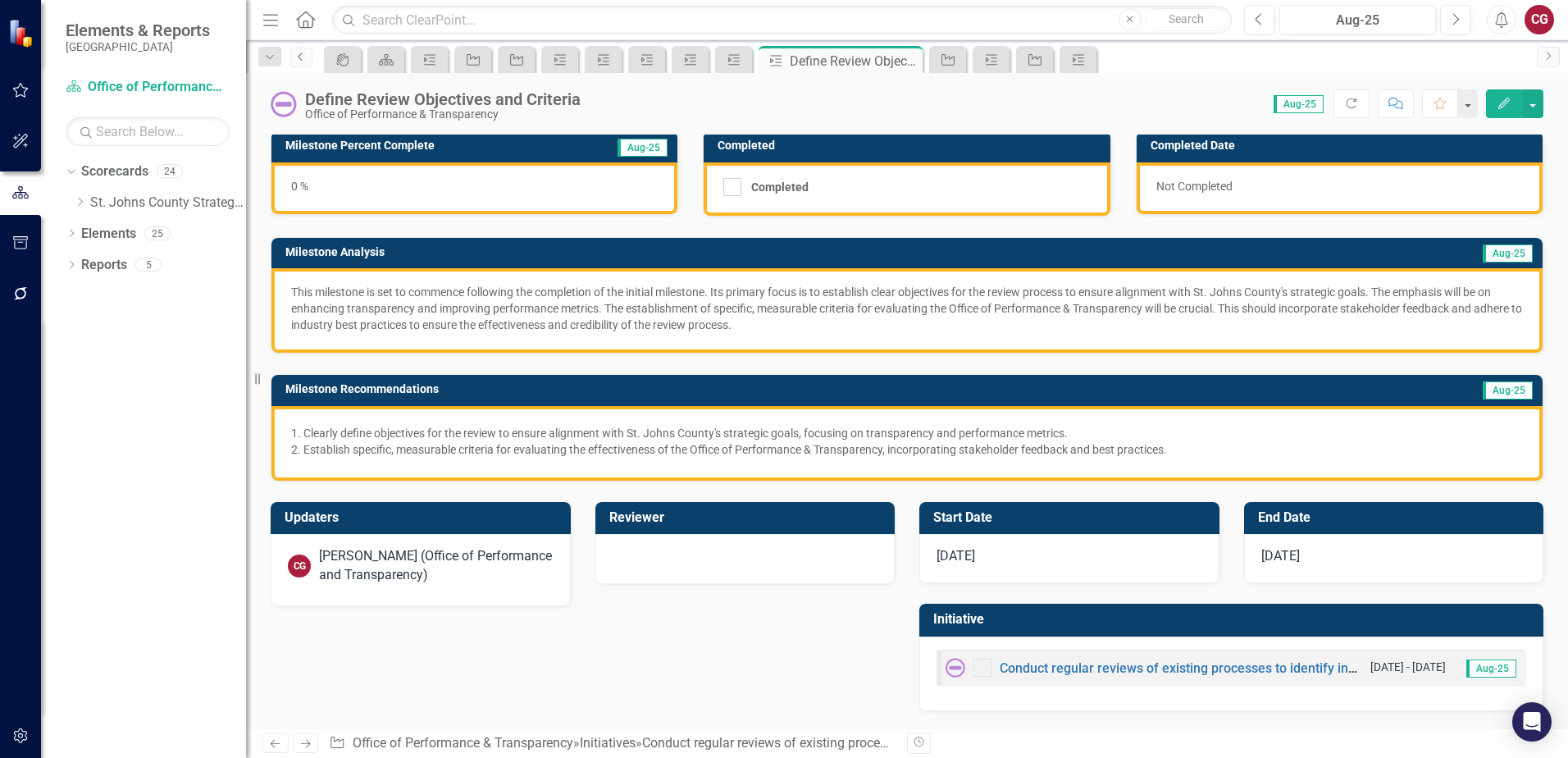
click at [305, 60] on icon "Previous" at bounding box center [301, 56] width 13 height 10
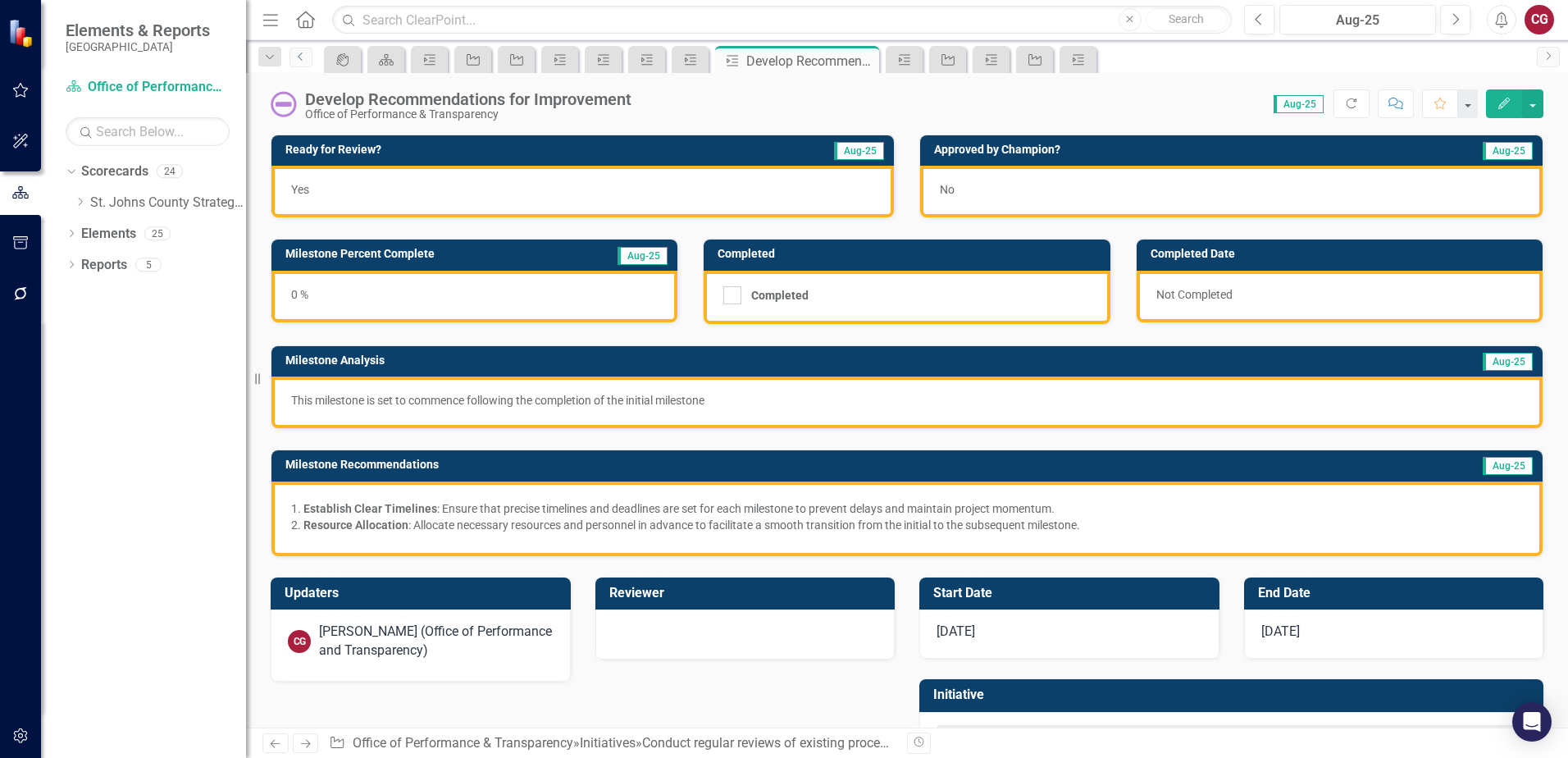
scroll to position [75, 0]
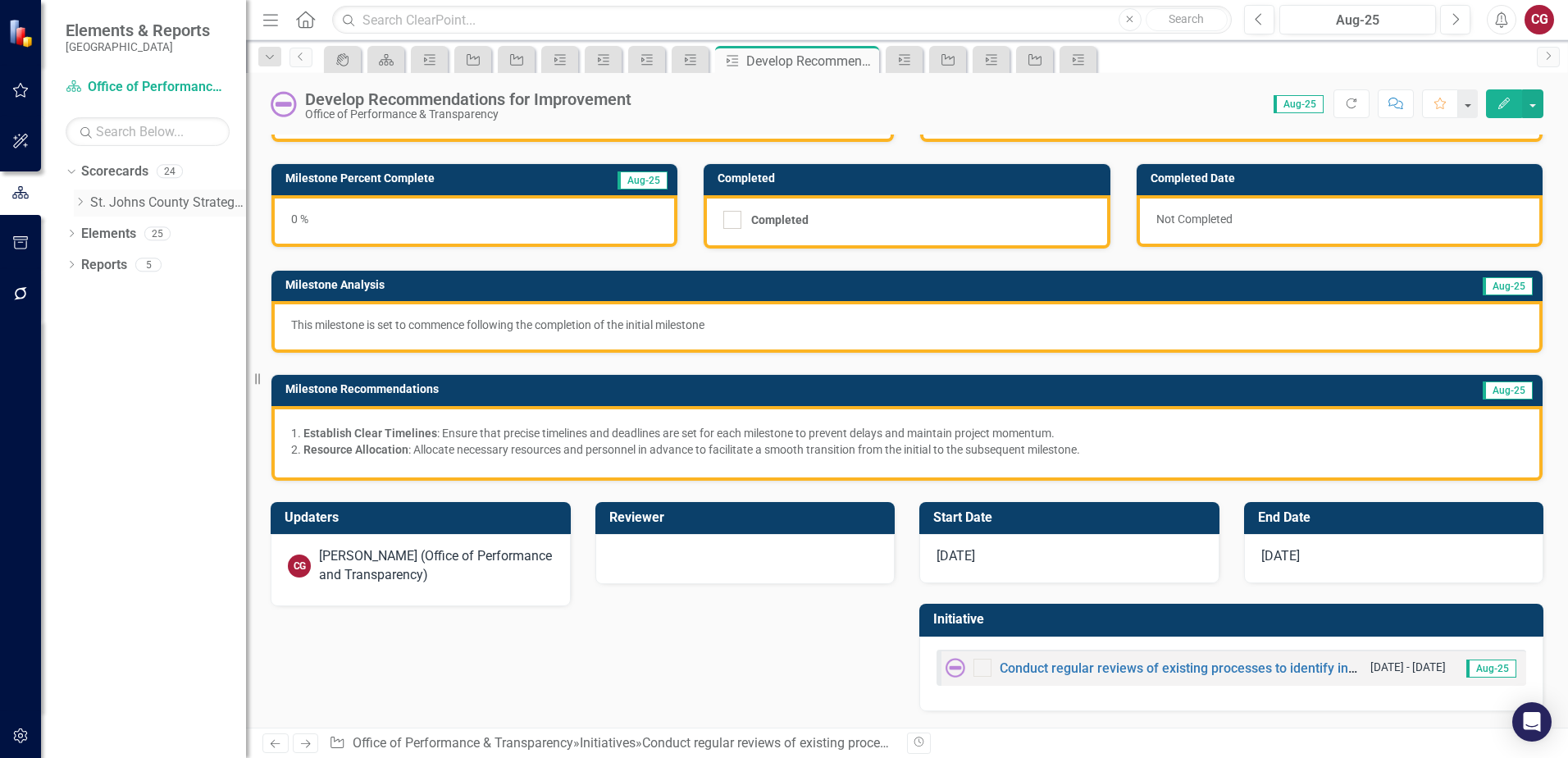
click at [80, 199] on icon at bounding box center [81, 201] width 4 height 8
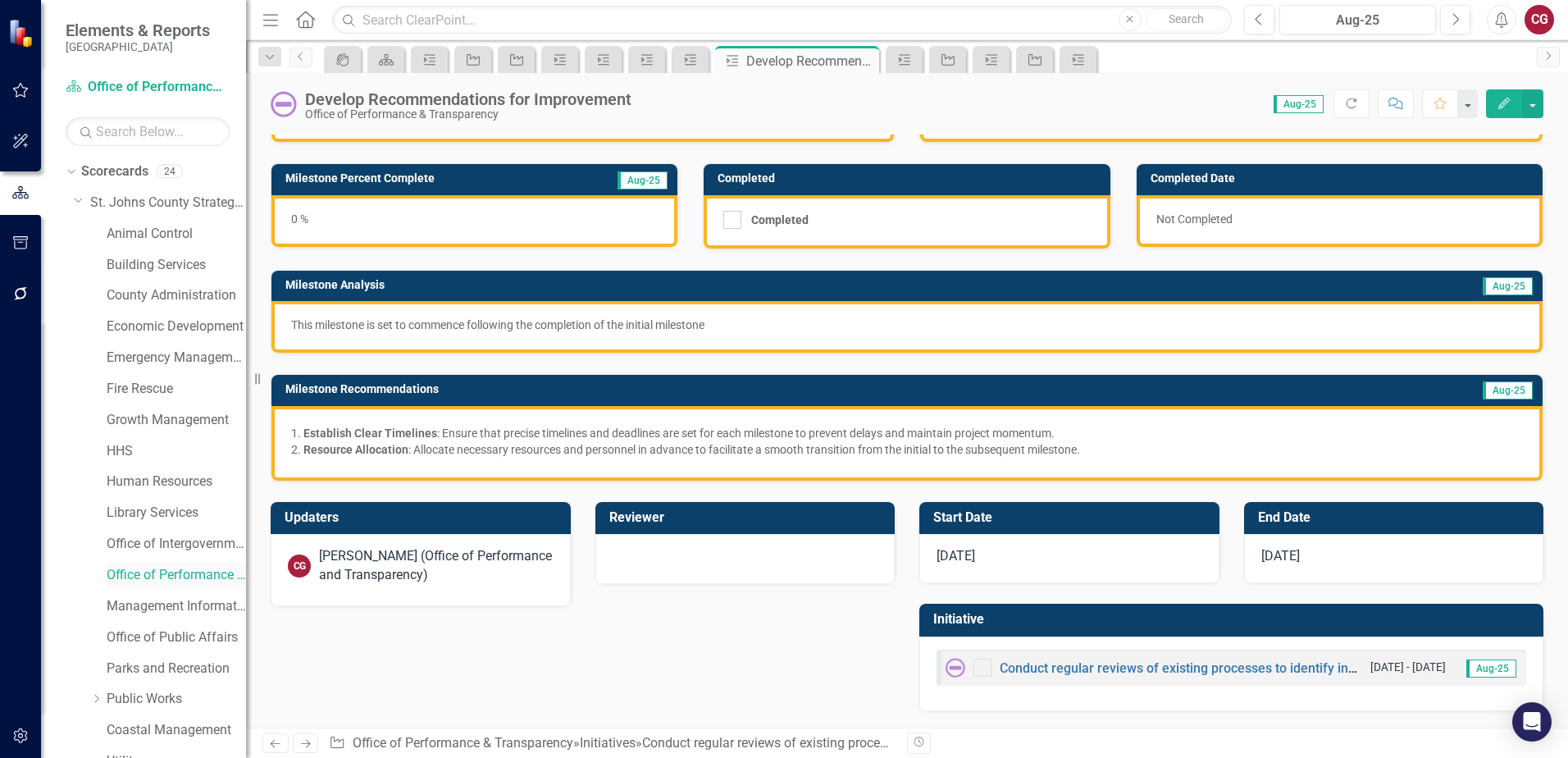
click at [164, 570] on link "Office of Performance & Transparency" at bounding box center [176, 575] width 140 height 19
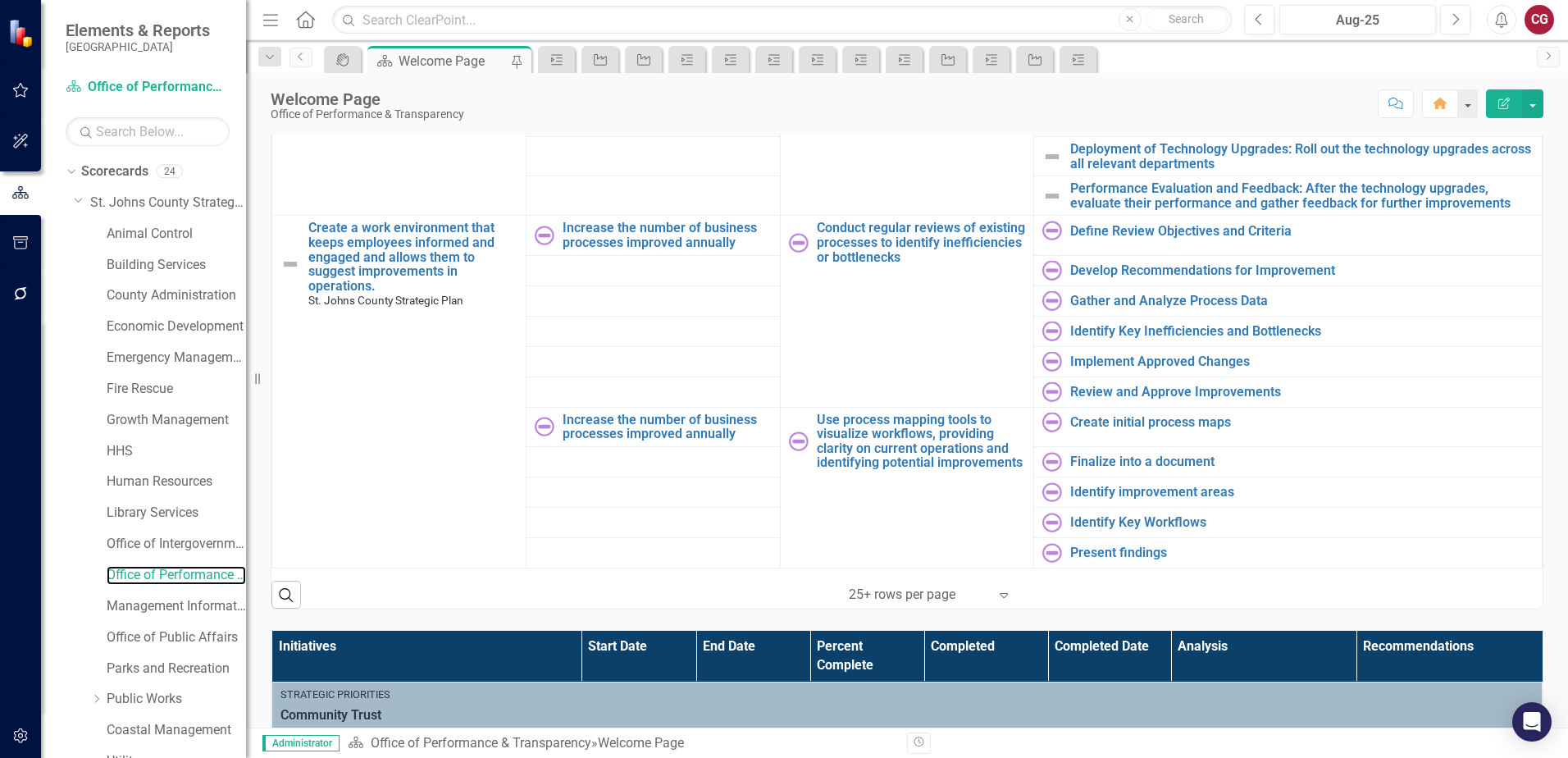
scroll to position [656, 0]
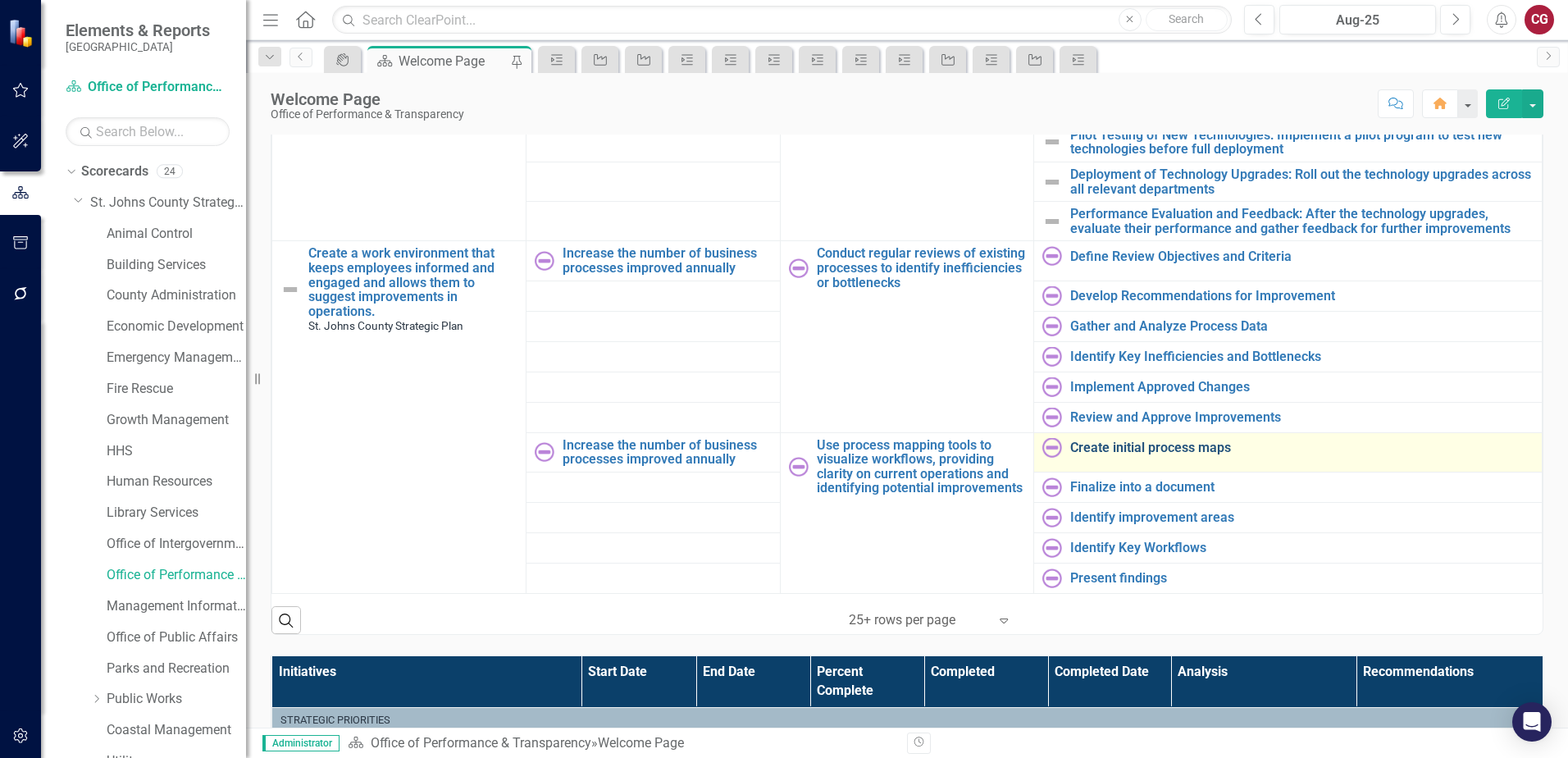
click at [1123, 440] on link "Create initial process maps" at bounding box center [1302, 448] width 464 height 15
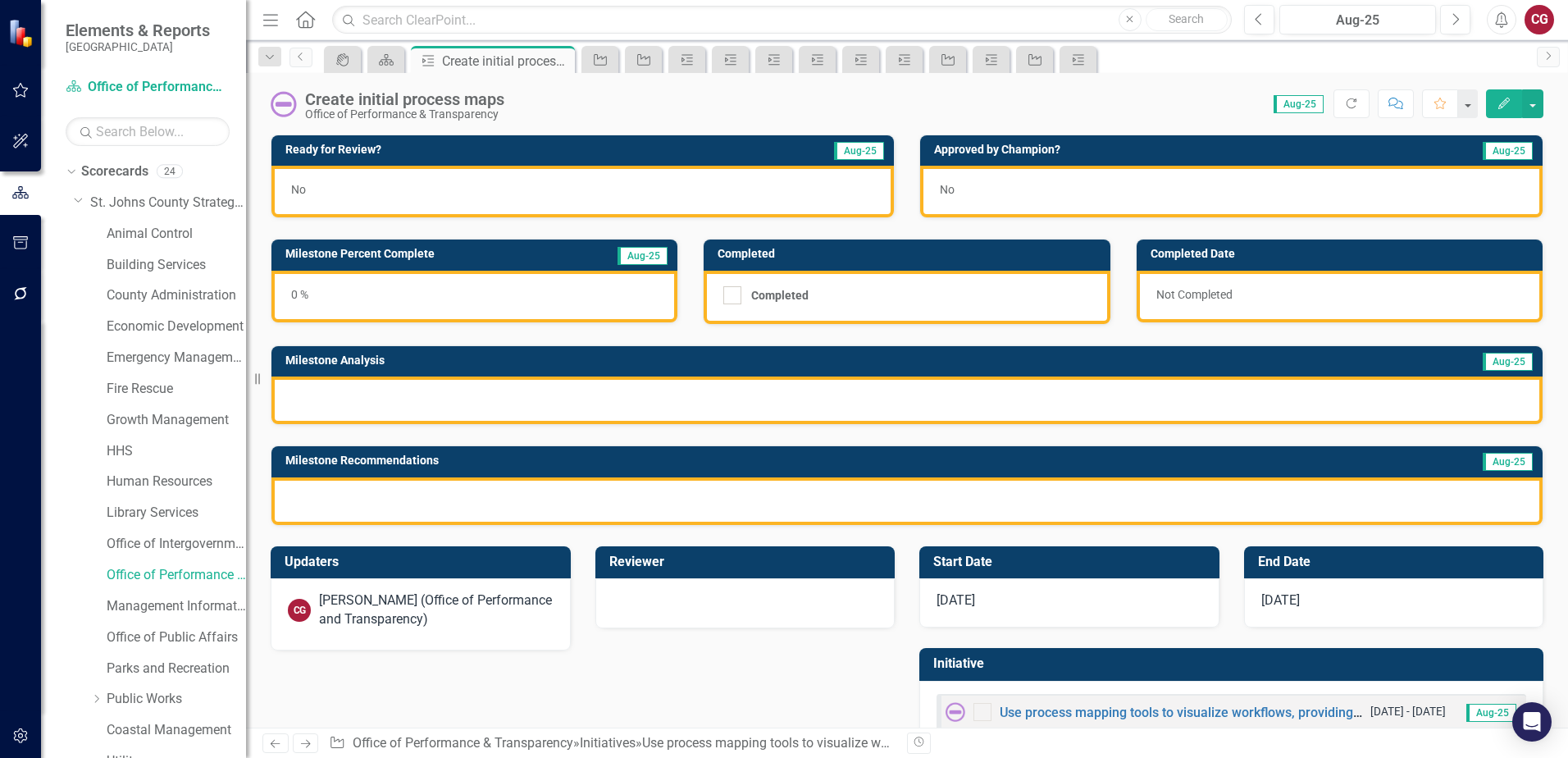
click at [531, 498] on div at bounding box center [906, 501] width 1271 height 47
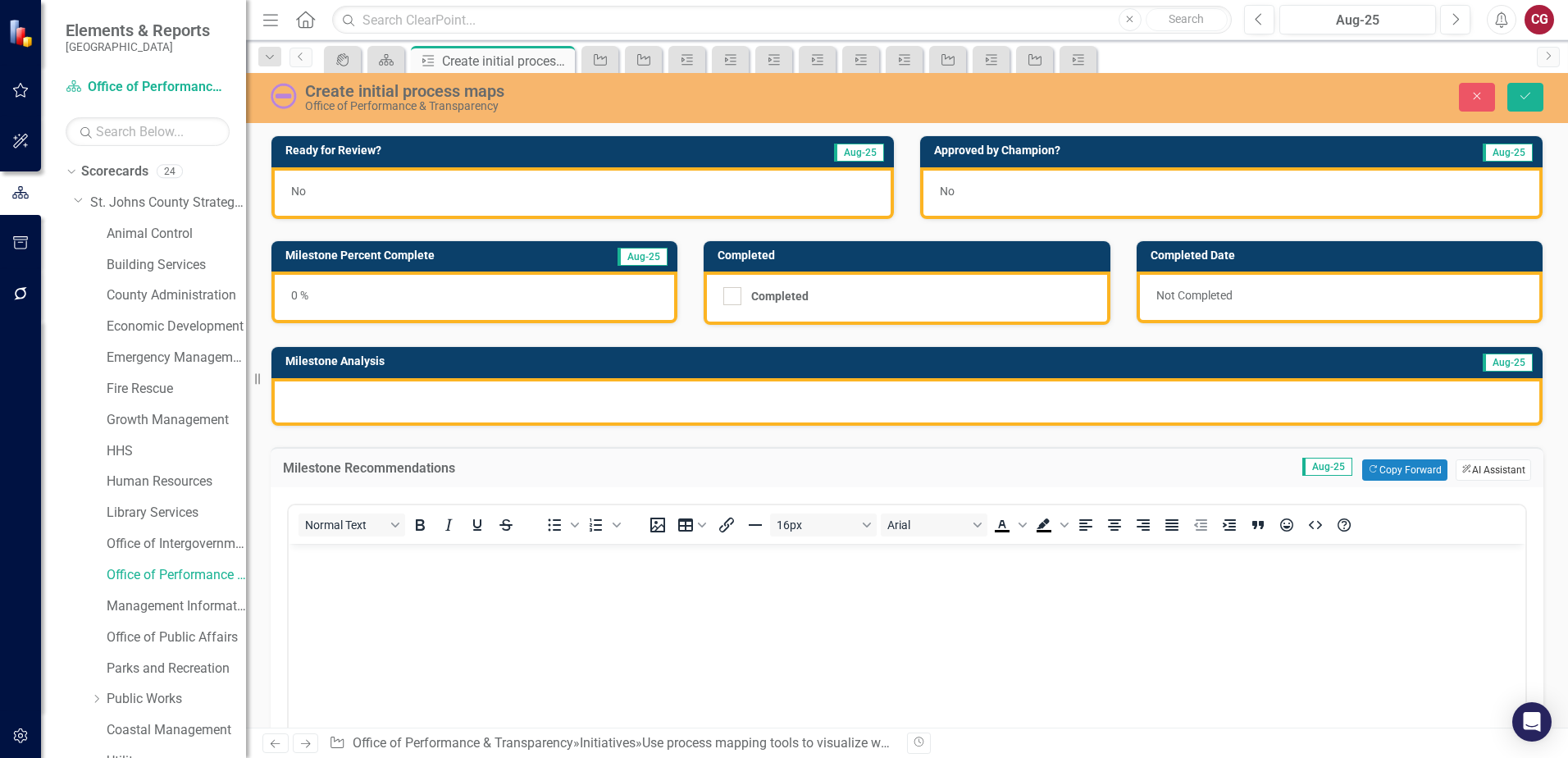
click at [1484, 464] on button "ClearPoint AI AI Assistant" at bounding box center [1493, 469] width 75 height 21
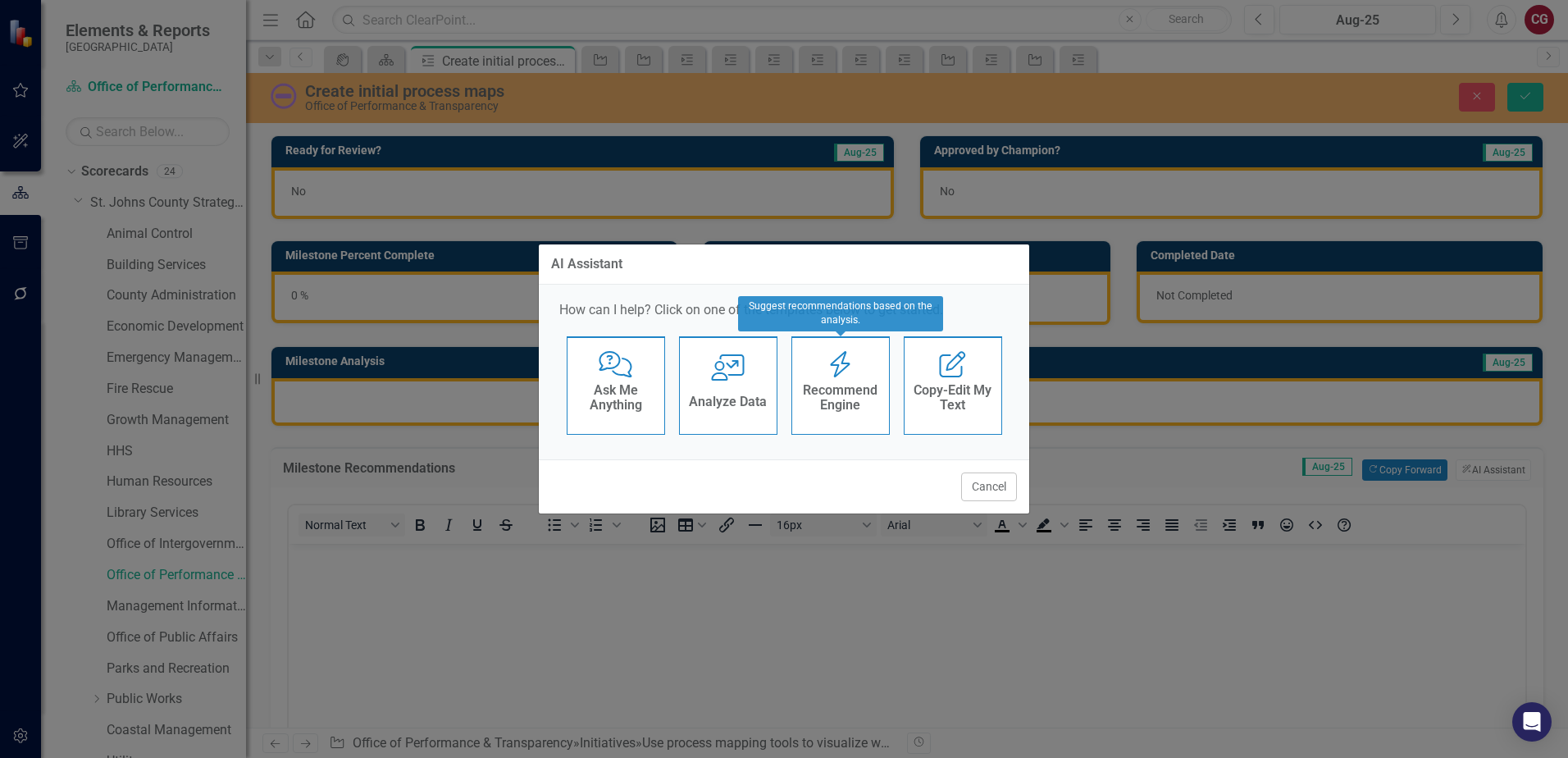
click at [876, 403] on h4 "Recommend Engine" at bounding box center [841, 397] width 80 height 29
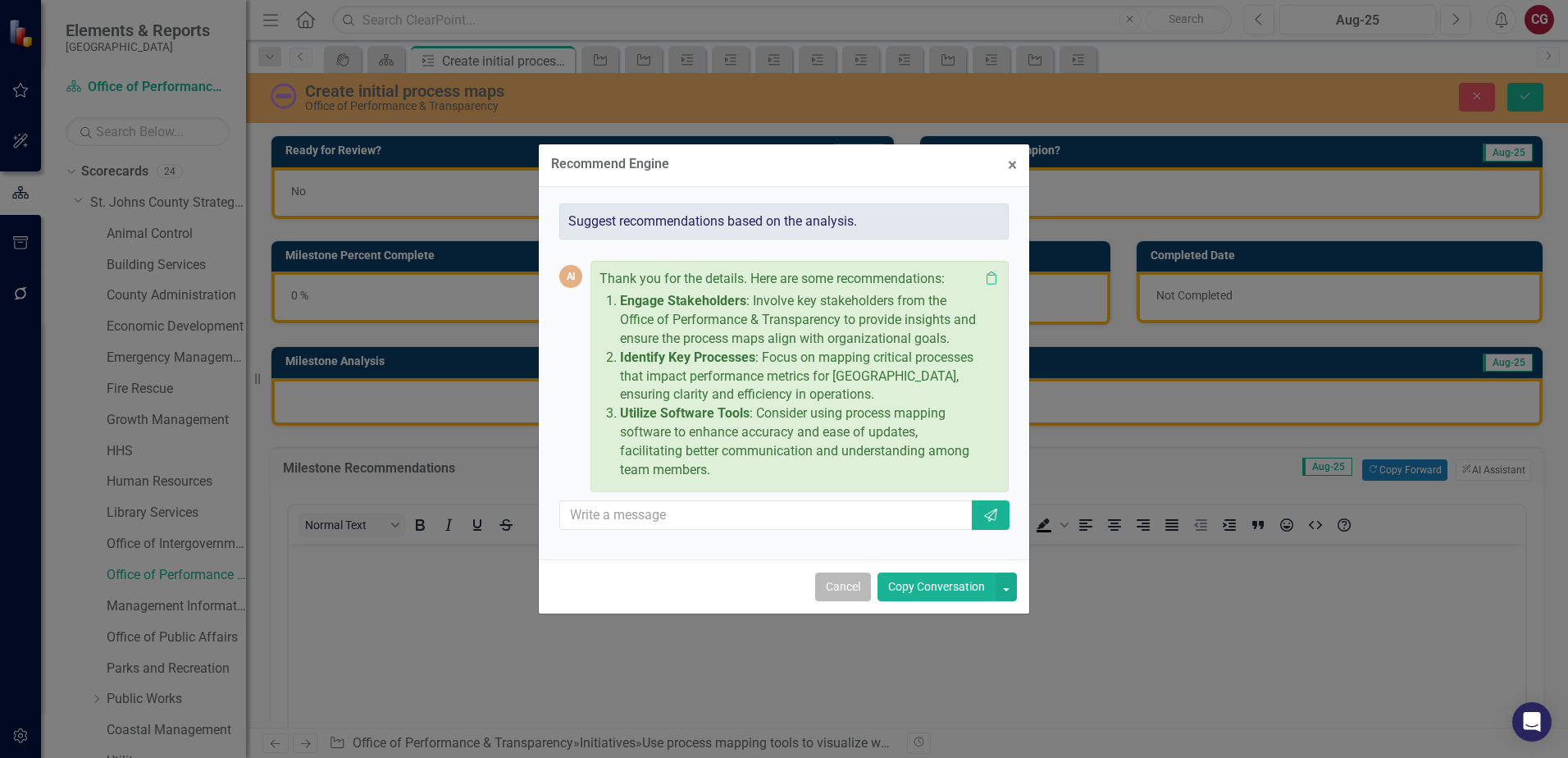
click at [834, 593] on button "Cancel" at bounding box center [843, 587] width 56 height 29
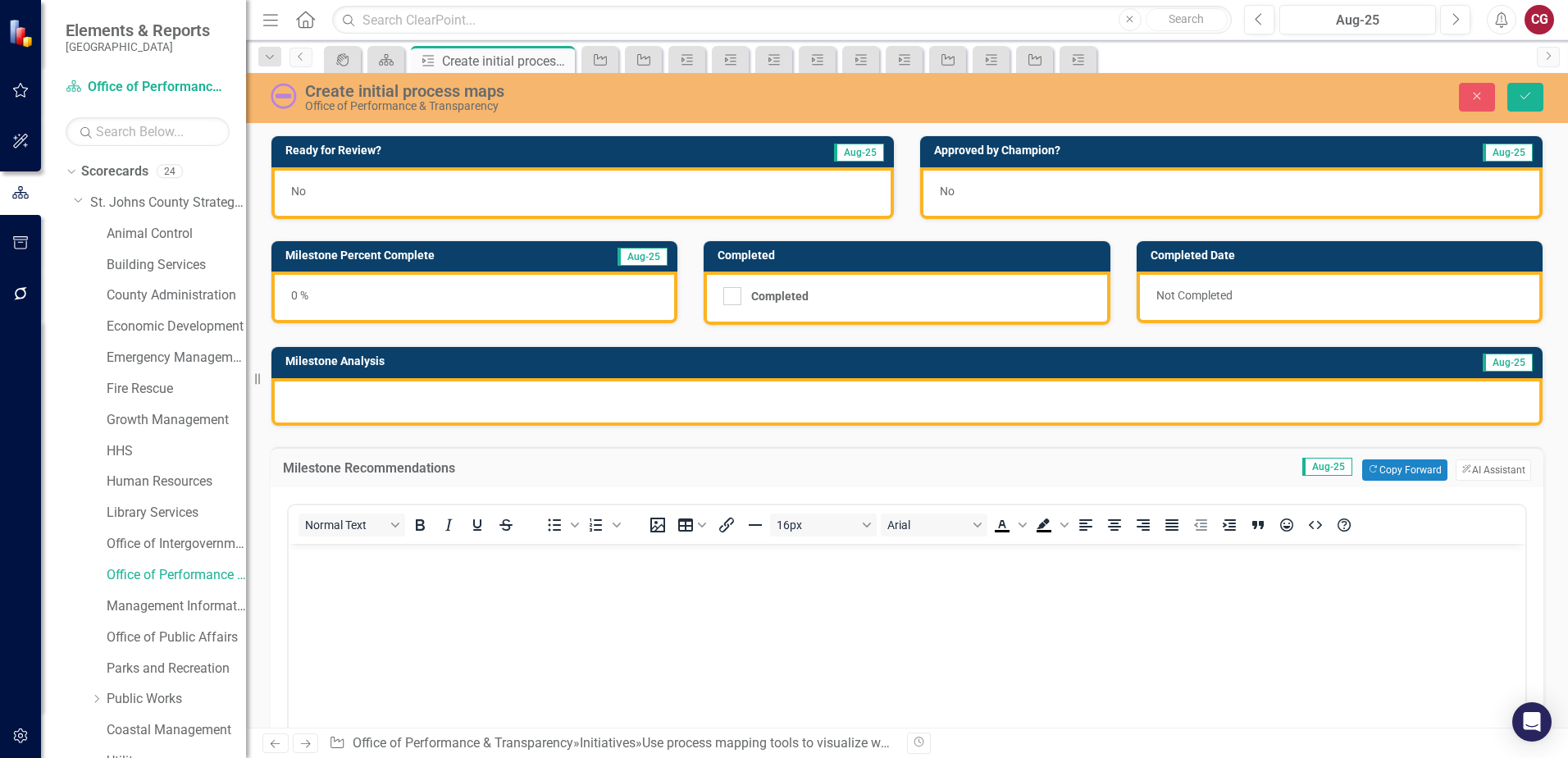
click at [508, 399] on div at bounding box center [906, 401] width 1271 height 47
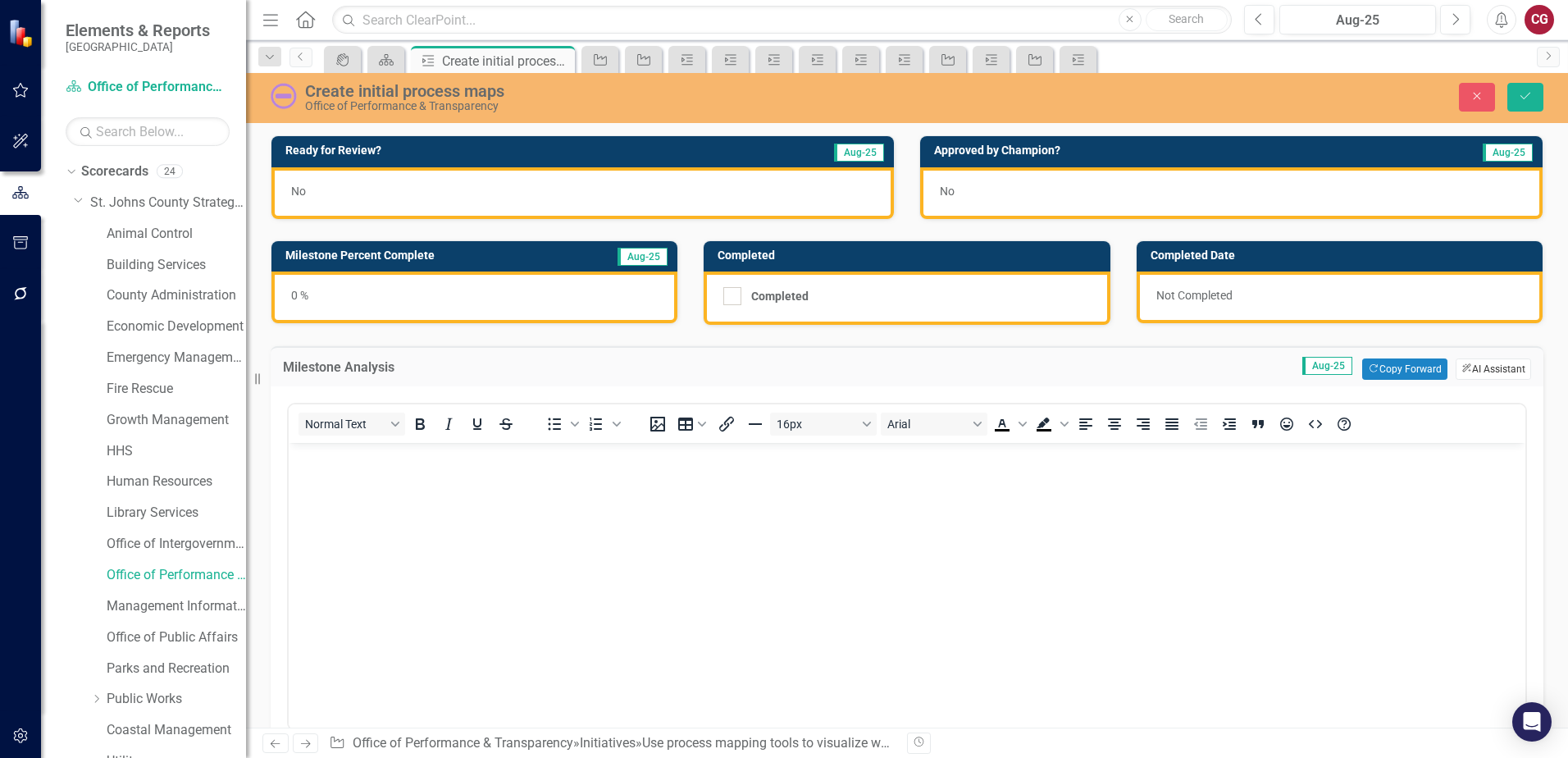
click at [1460, 367] on button "ClearPoint AI AI Assistant" at bounding box center [1493, 369] width 75 height 21
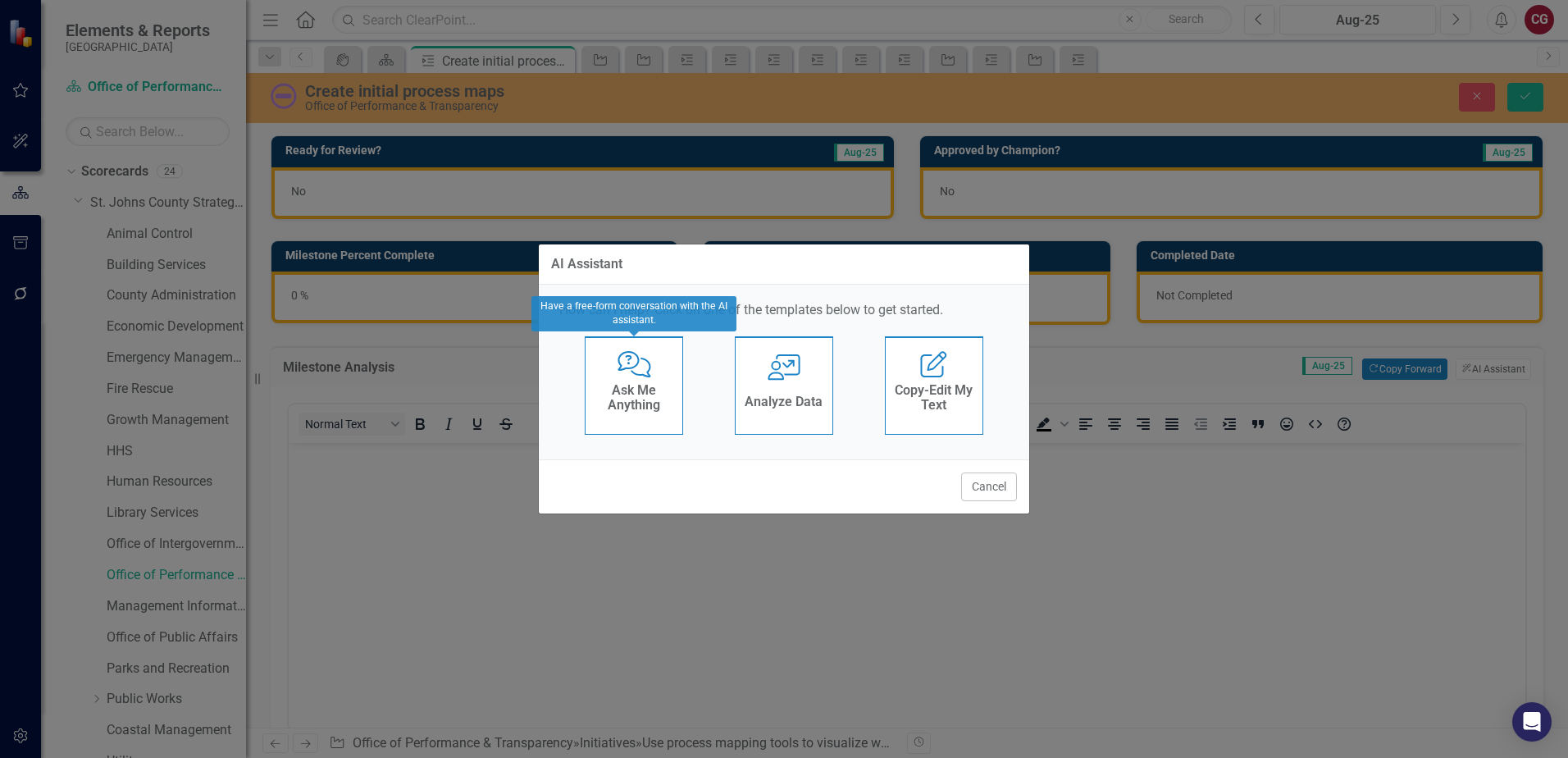
click at [619, 426] on div "Comments with Question Mark Ask Me Anything" at bounding box center [634, 386] width 99 height 99
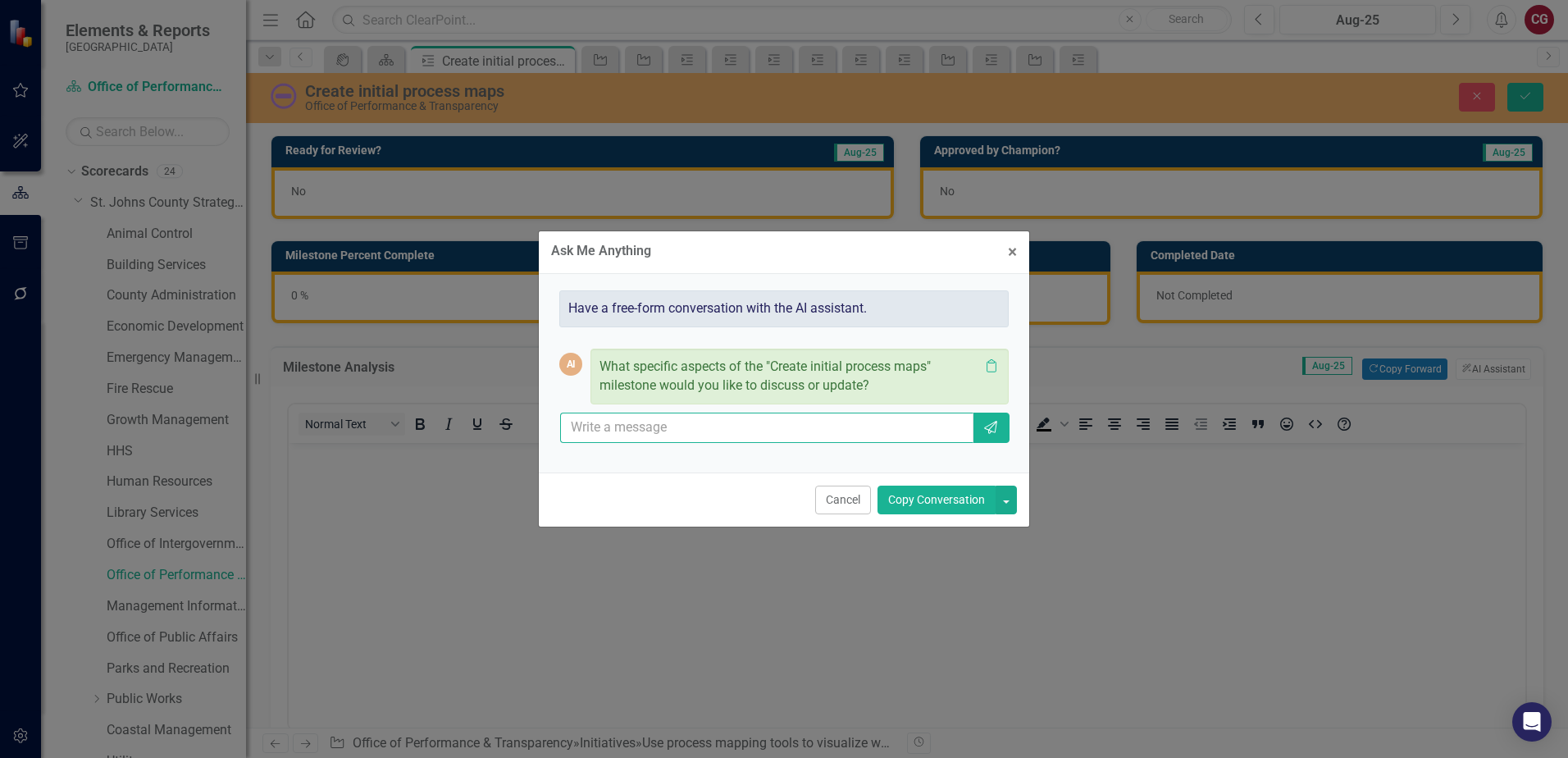
click at [657, 434] on input "text" at bounding box center [766, 427] width 413 height 31
type input "This milestone has not started due to this being a new milestone. Can you help …"
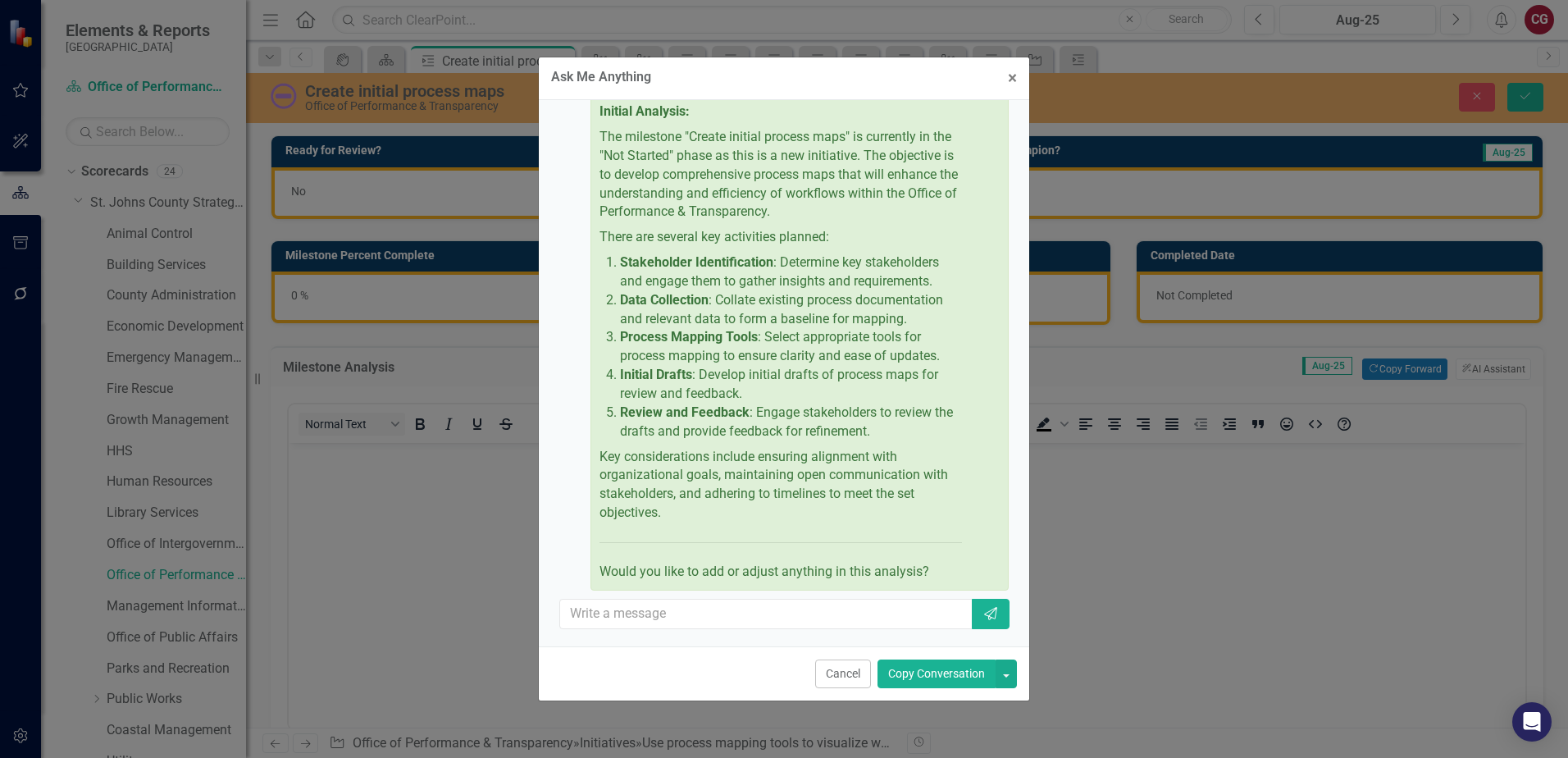
scroll to position [204, 0]
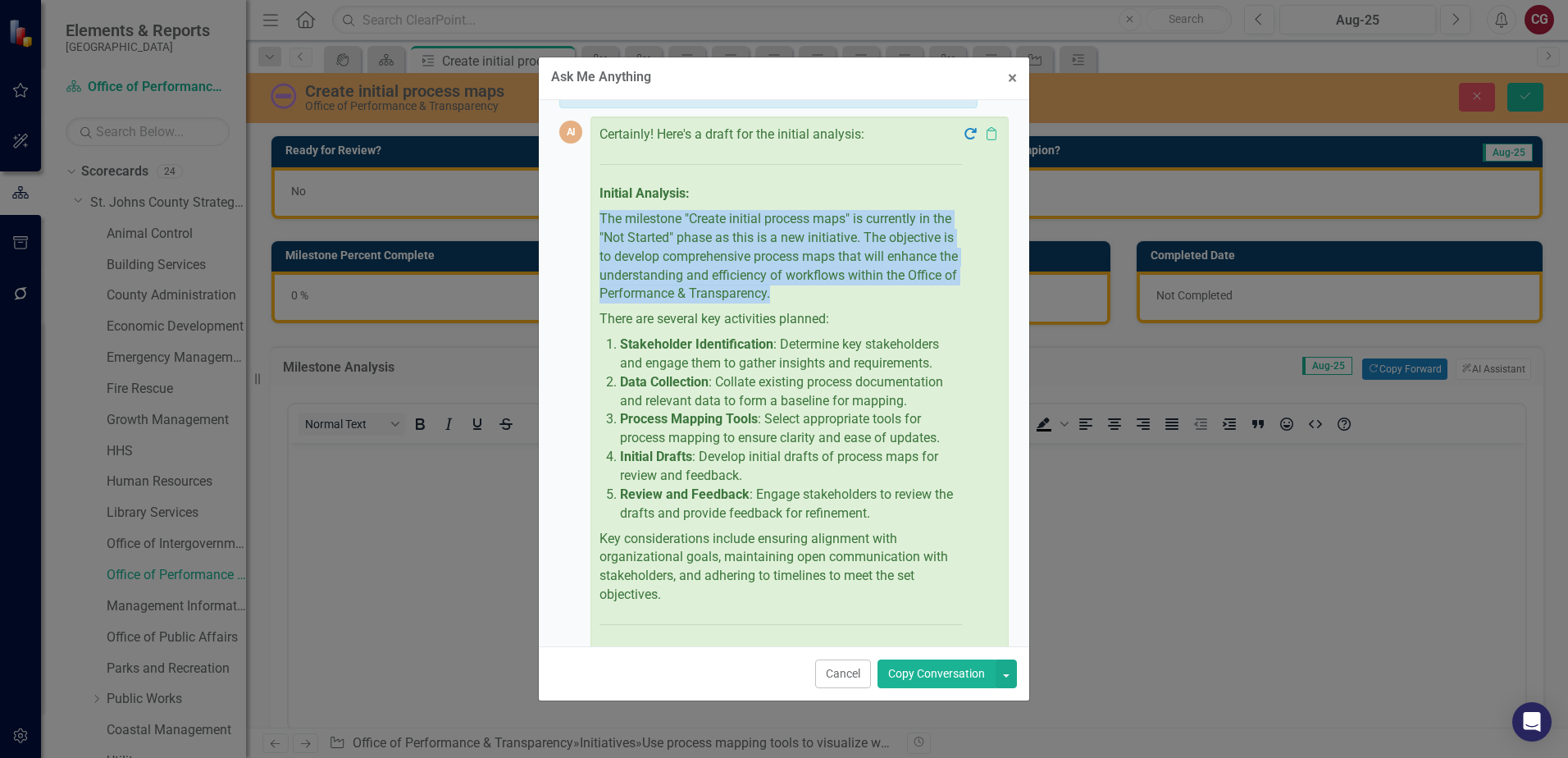
drag, startPoint x: 597, startPoint y: 210, endPoint x: 889, endPoint y: 302, distance: 306.2
click at [889, 302] on div "Certainly! Here's a draft for the initial analysis: Initial Analysis: The miles…" at bounding box center [799, 394] width 418 height 555
drag, startPoint x: 889, startPoint y: 302, endPoint x: 793, endPoint y: 245, distance: 111.6
copy p "The milestone "Create initial process maps" is currently in the "Not Started" p…"
click at [844, 676] on button "Cancel" at bounding box center [843, 673] width 56 height 29
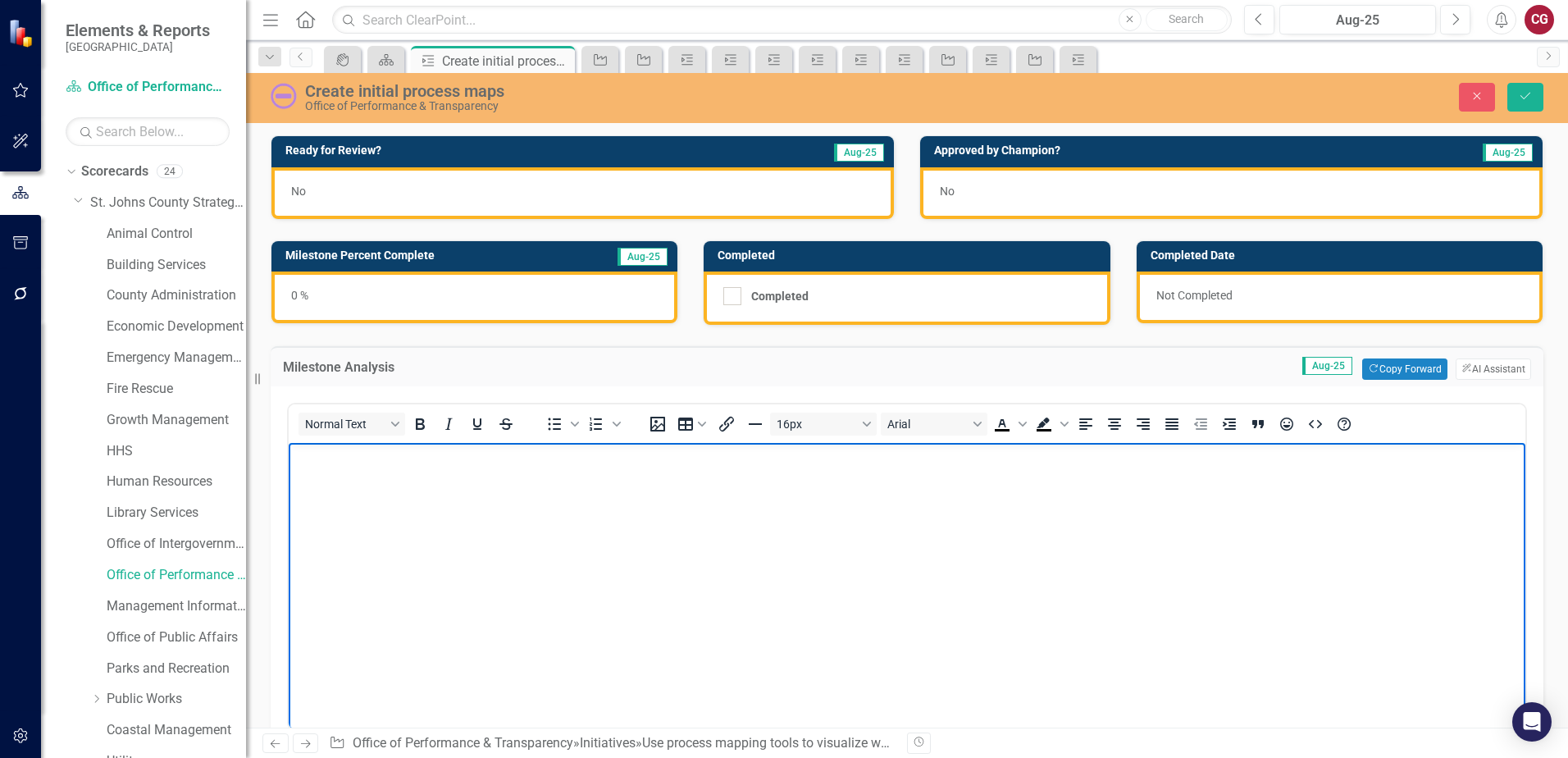
click at [678, 525] on body "Rich Text Area. Press ALT-0 for help." at bounding box center [907, 566] width 1237 height 246
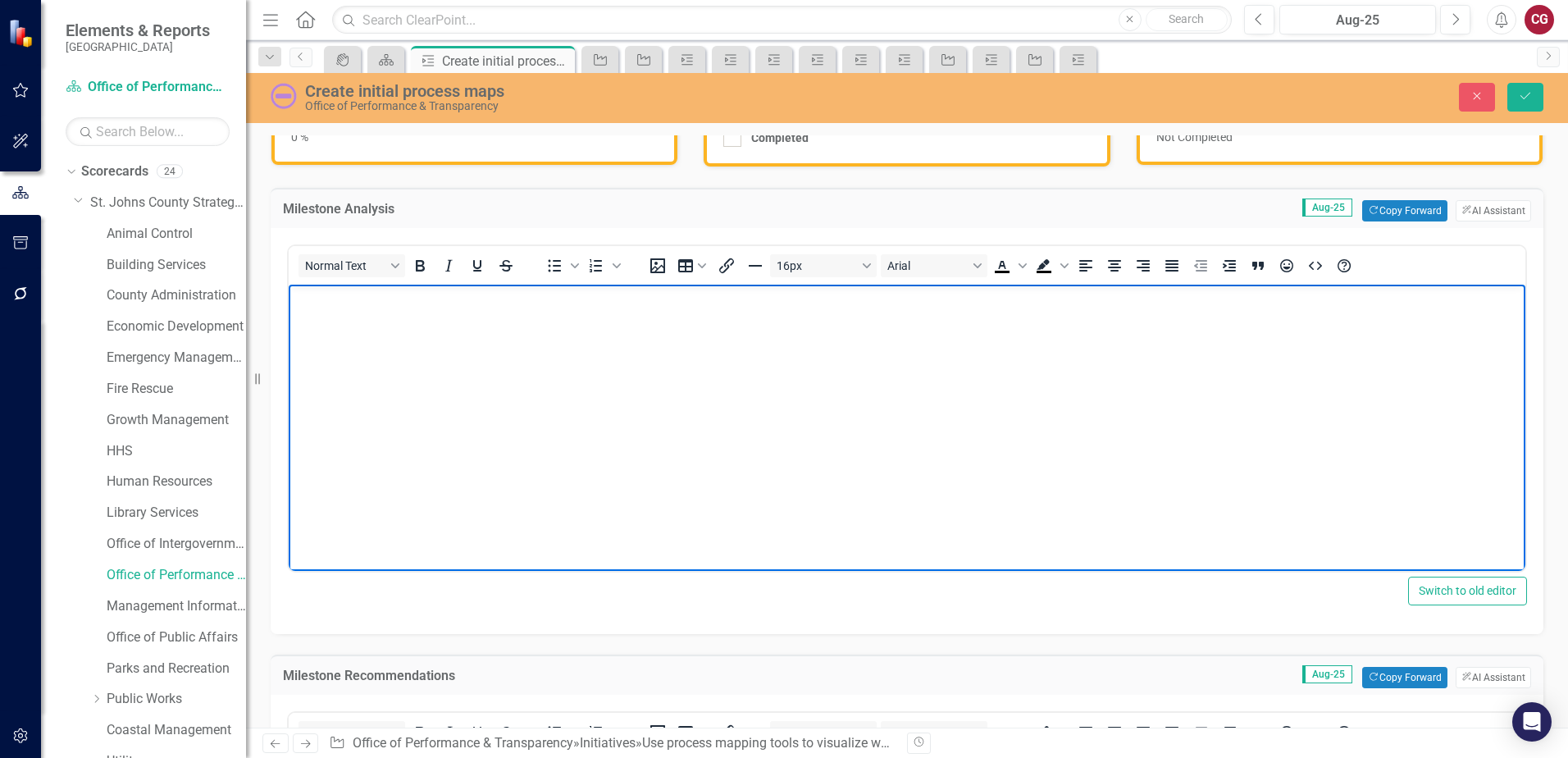
scroll to position [164, 0]
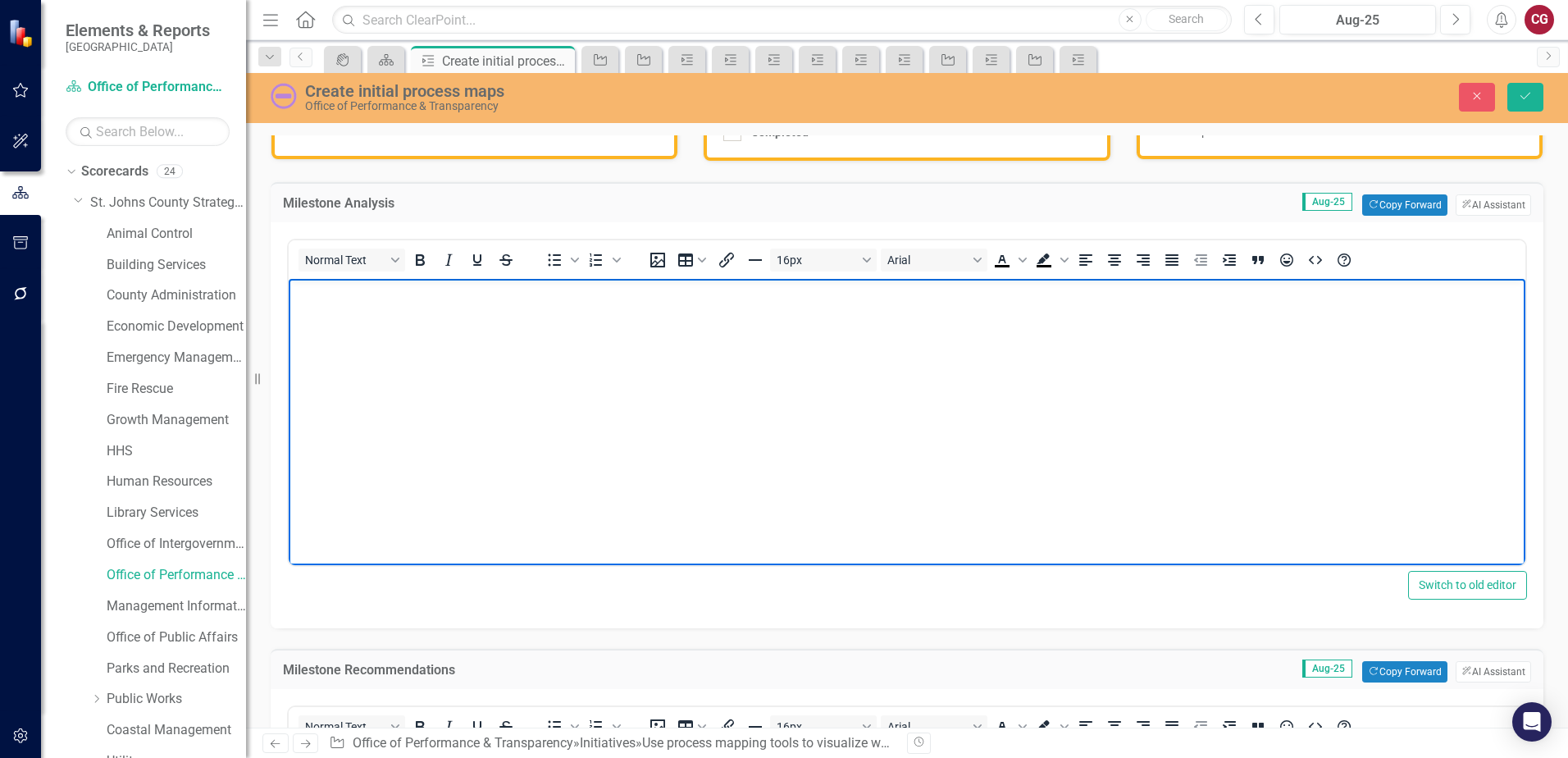
click at [424, 318] on body "Rich Text Area. Press ALT-0 for help." at bounding box center [907, 401] width 1237 height 246
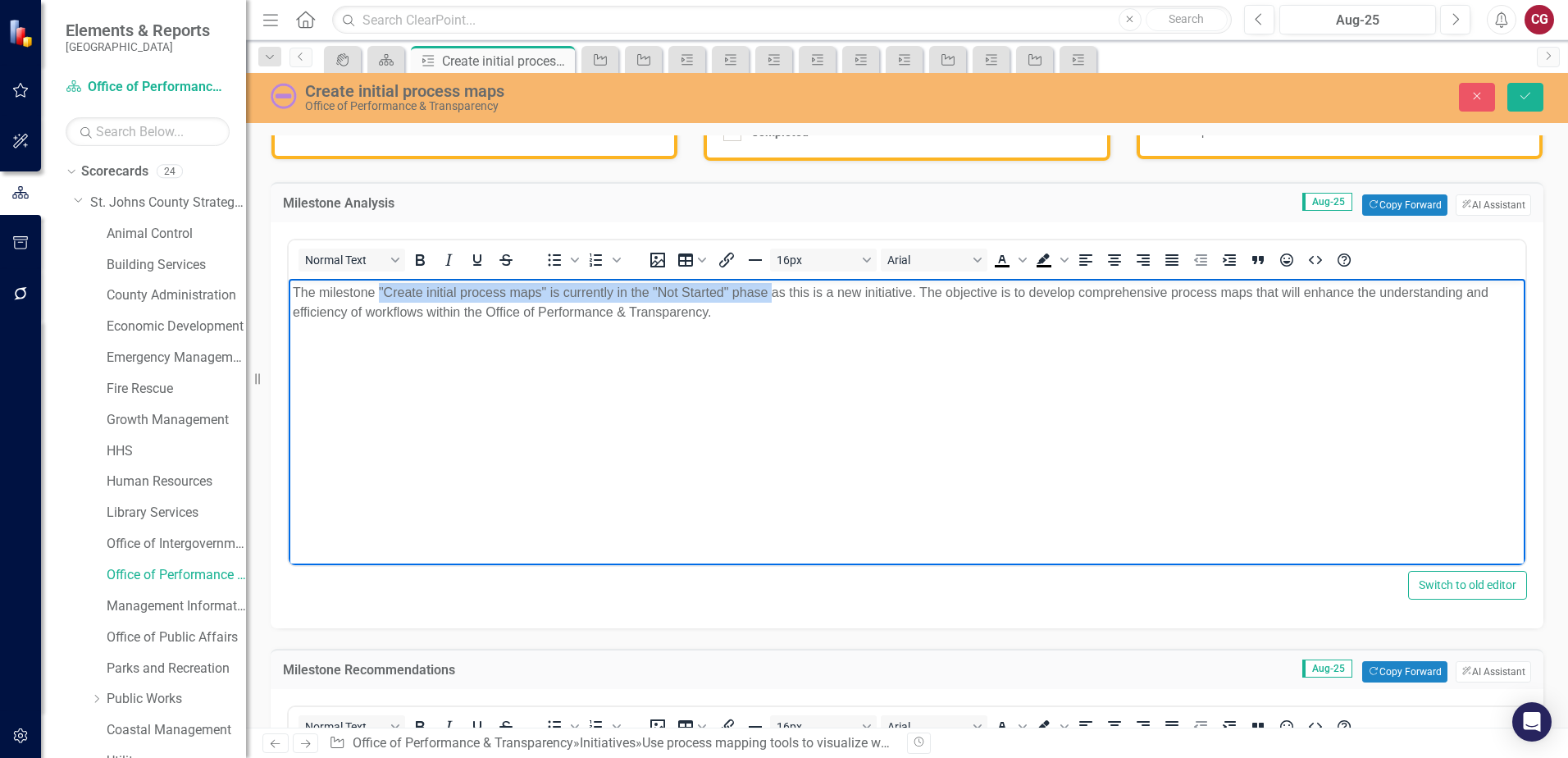
drag, startPoint x: 770, startPoint y: 292, endPoint x: 378, endPoint y: 297, distance: 392.0
click at [378, 297] on p "The milestone "Create initial process maps" is currently in the "Not Started" p…" at bounding box center [906, 303] width 1228 height 39
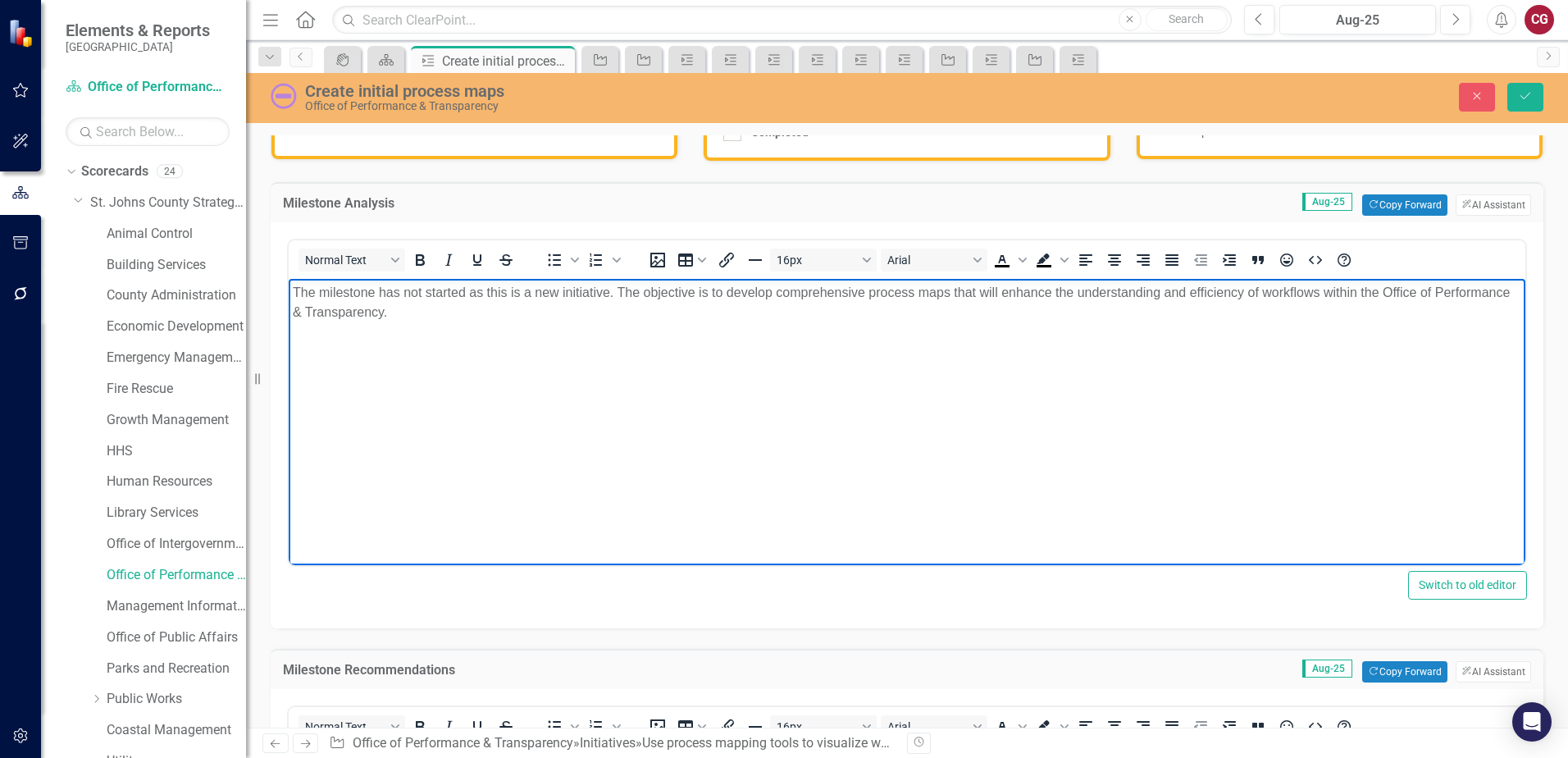
click at [494, 295] on p "The milestone has not started as this is a new initiative. The objective is to …" at bounding box center [906, 303] width 1228 height 39
click at [475, 330] on body "The milestone has not started as this is a new initiative. The objective is to …" at bounding box center [907, 401] width 1237 height 246
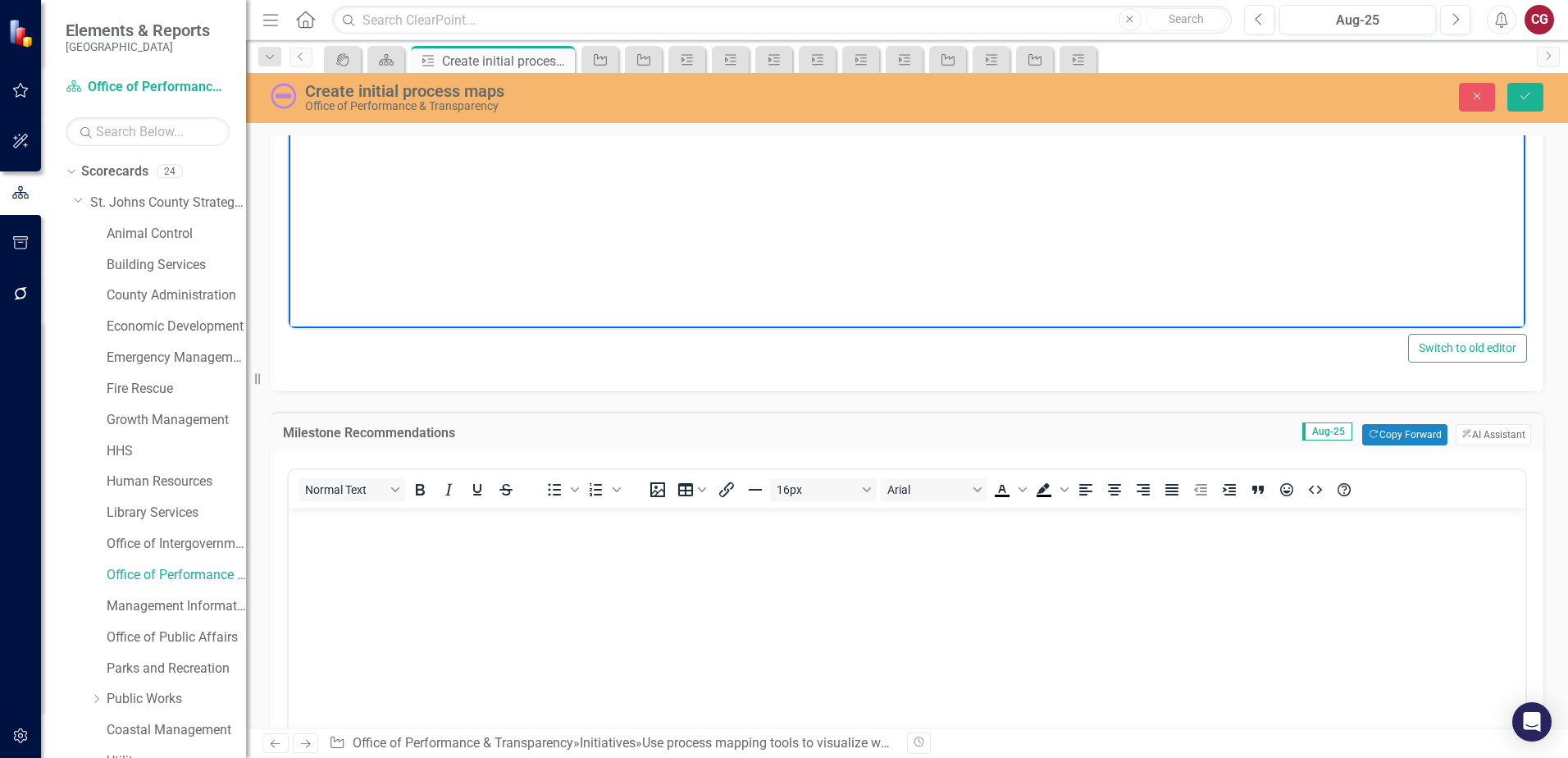
scroll to position [410, 0]
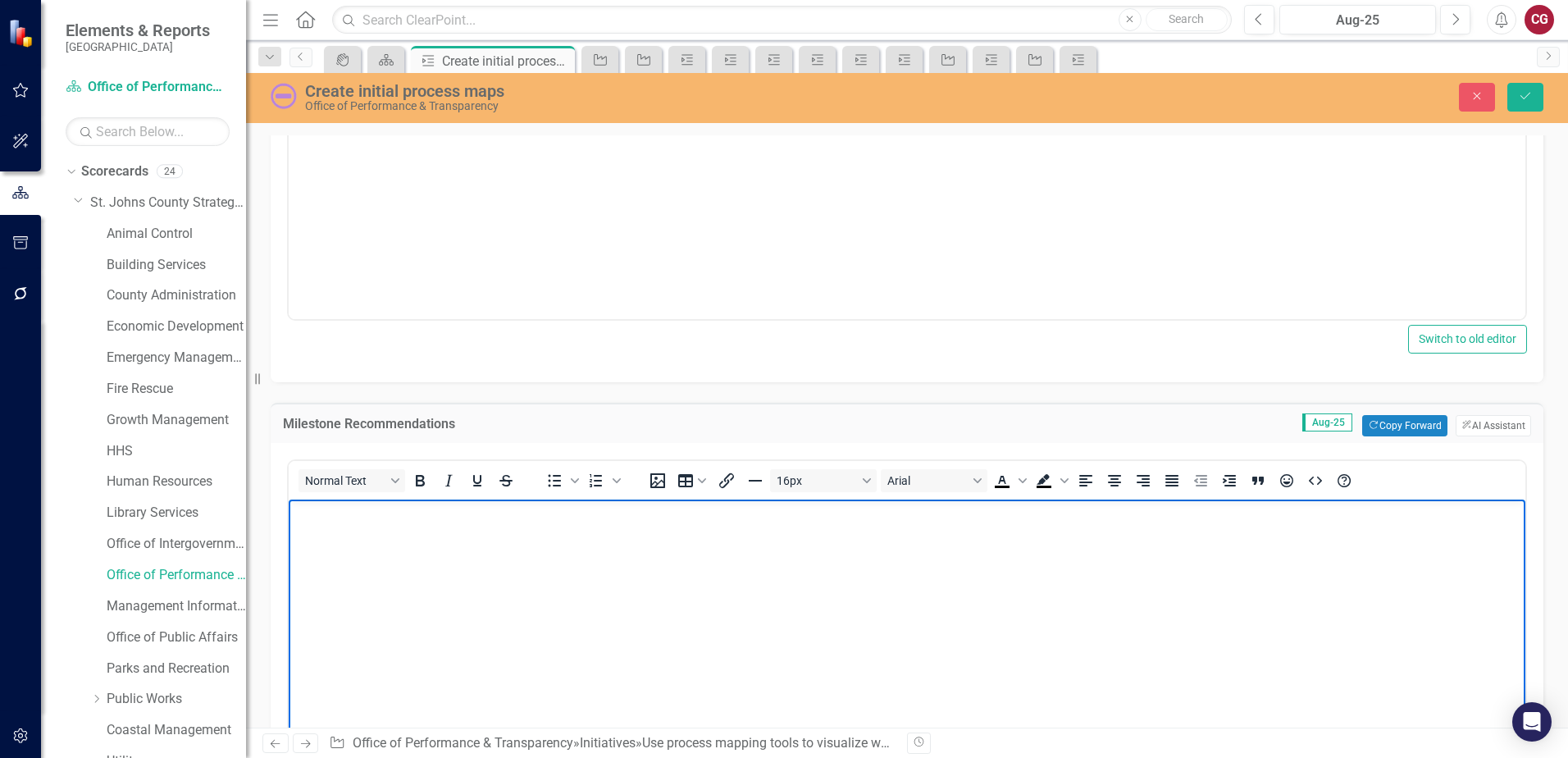
drag, startPoint x: 1211, startPoint y: 580, endPoint x: 1317, endPoint y: 501, distance: 132.2
click at [1214, 576] on body "Rich Text Area. Press ALT-0 for help." at bounding box center [907, 622] width 1237 height 246
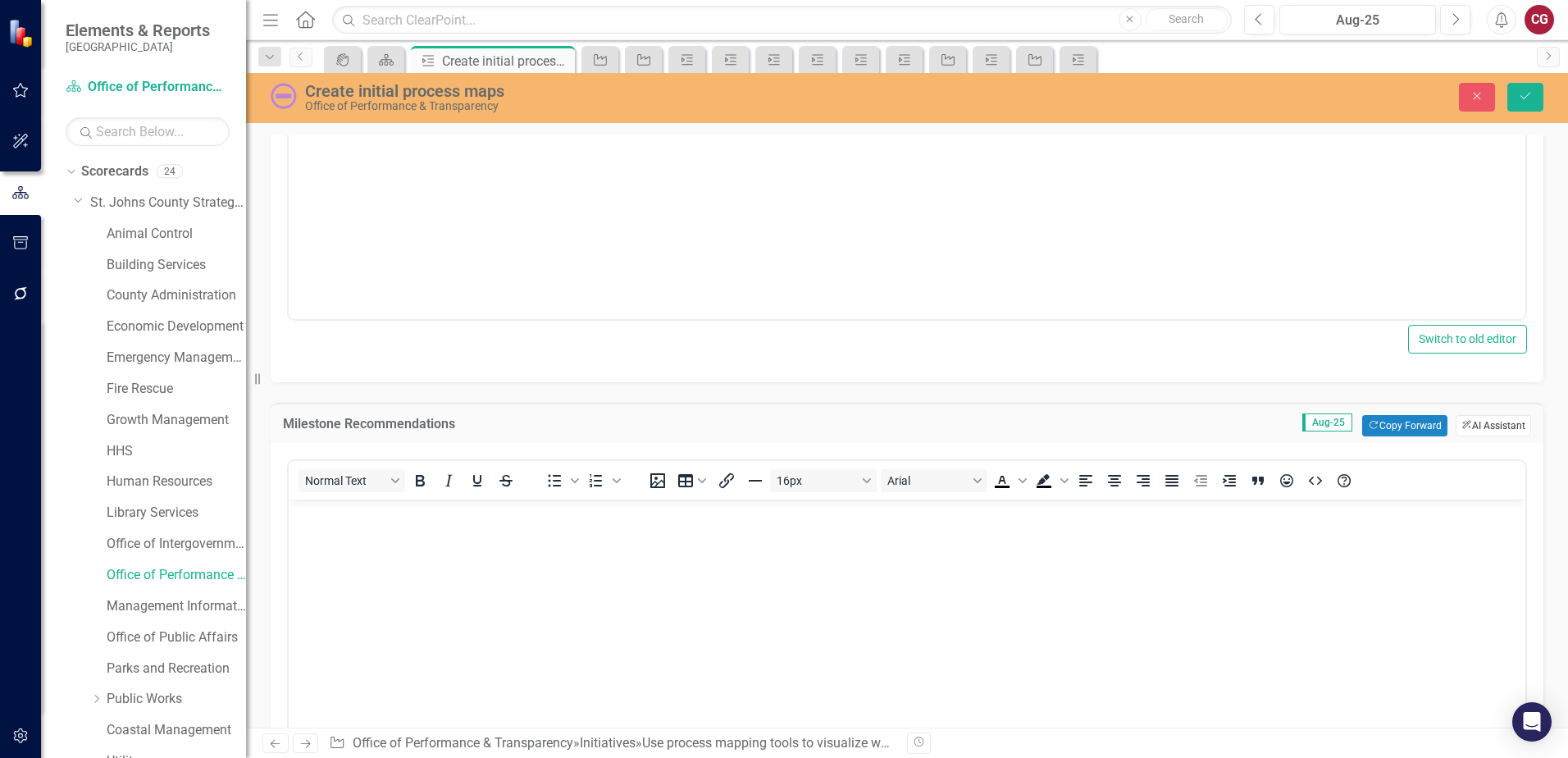
click at [1476, 419] on button "ClearPoint AI AI Assistant" at bounding box center [1493, 426] width 75 height 21
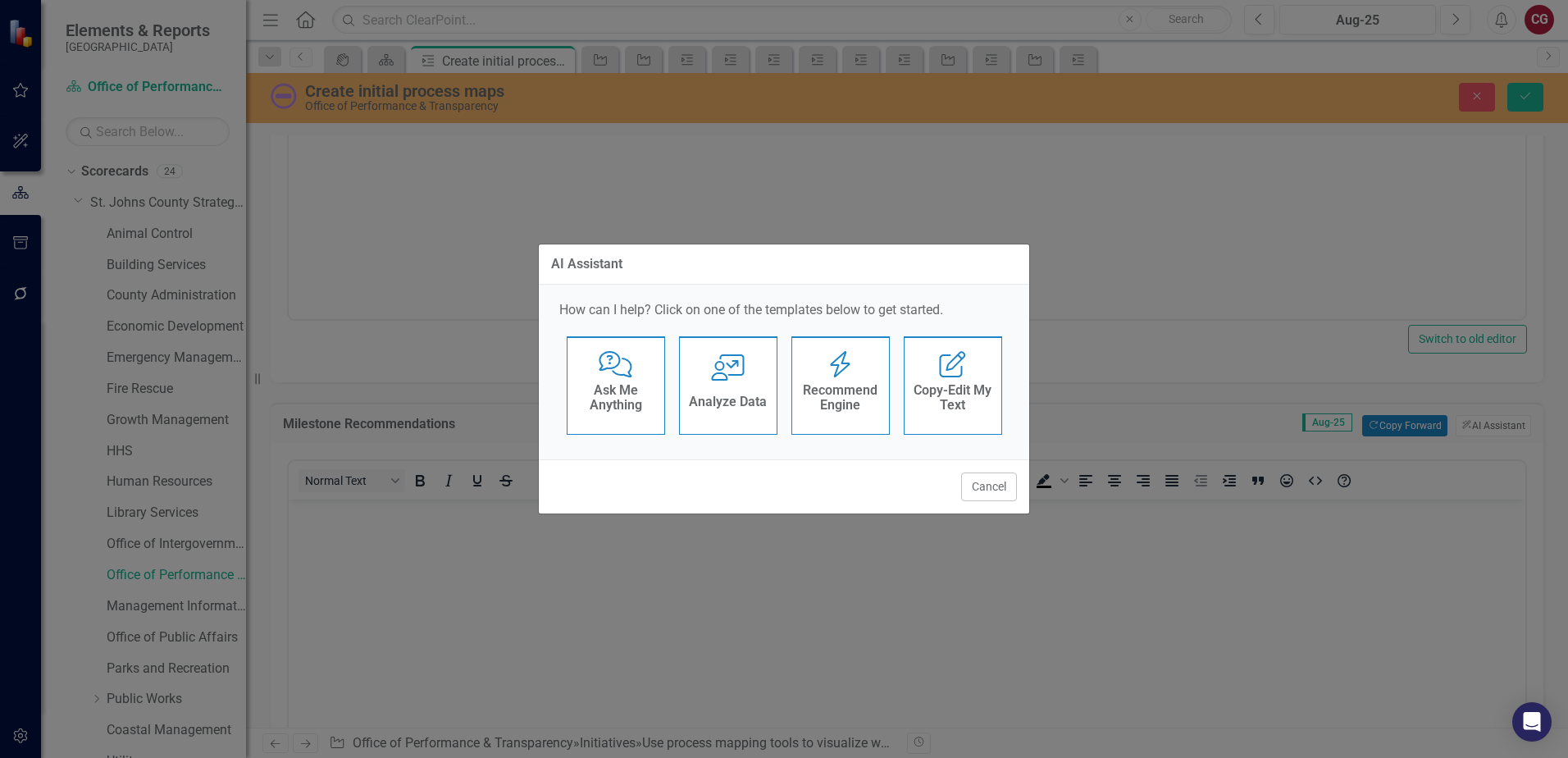
click at [856, 404] on h4 "Recommend Engine" at bounding box center [841, 397] width 80 height 29
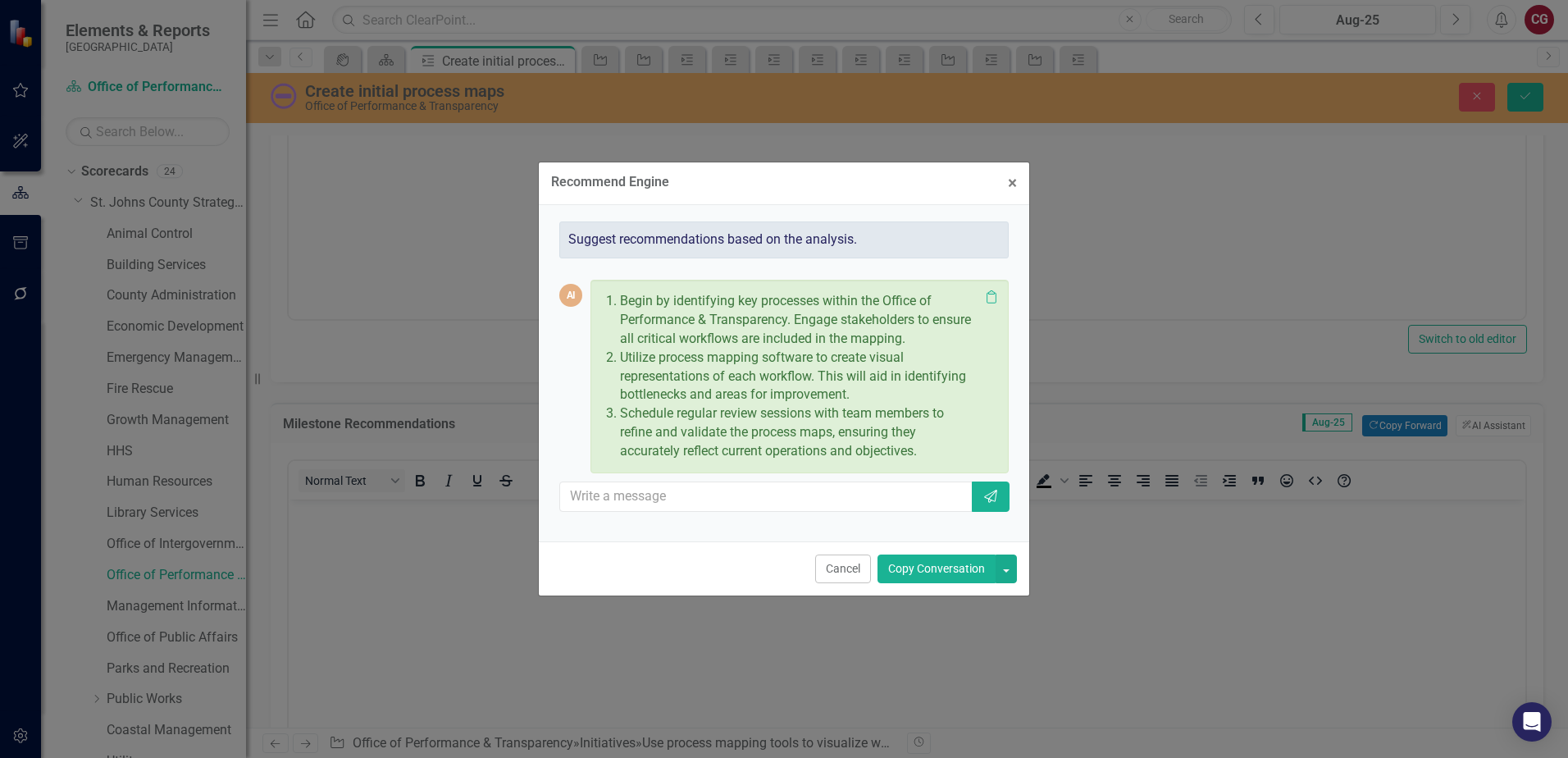
click at [952, 575] on button "Copy Conversation" at bounding box center [936, 568] width 118 height 29
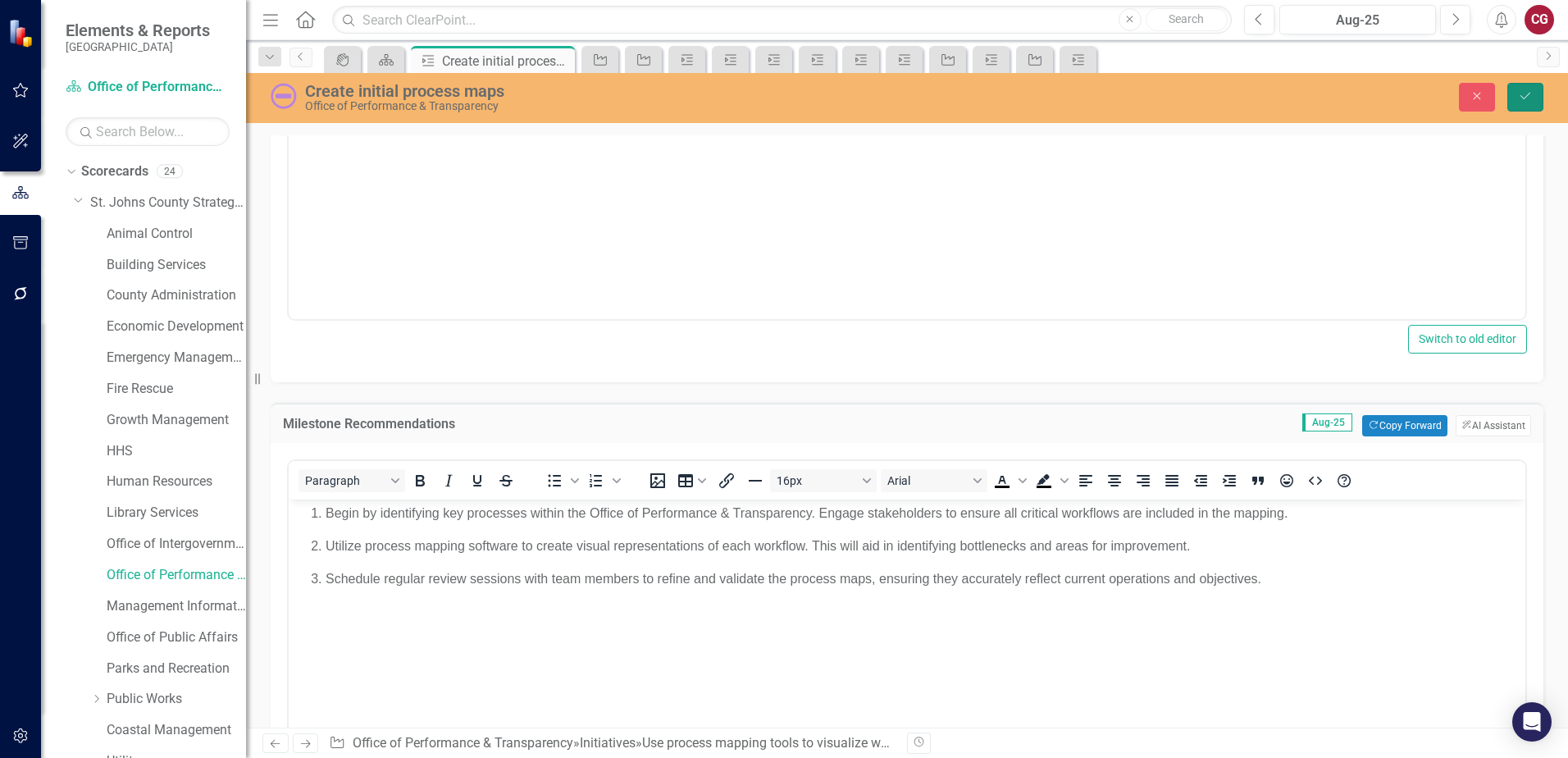
click at [1525, 100] on icon "Save" at bounding box center [1525, 96] width 15 height 11
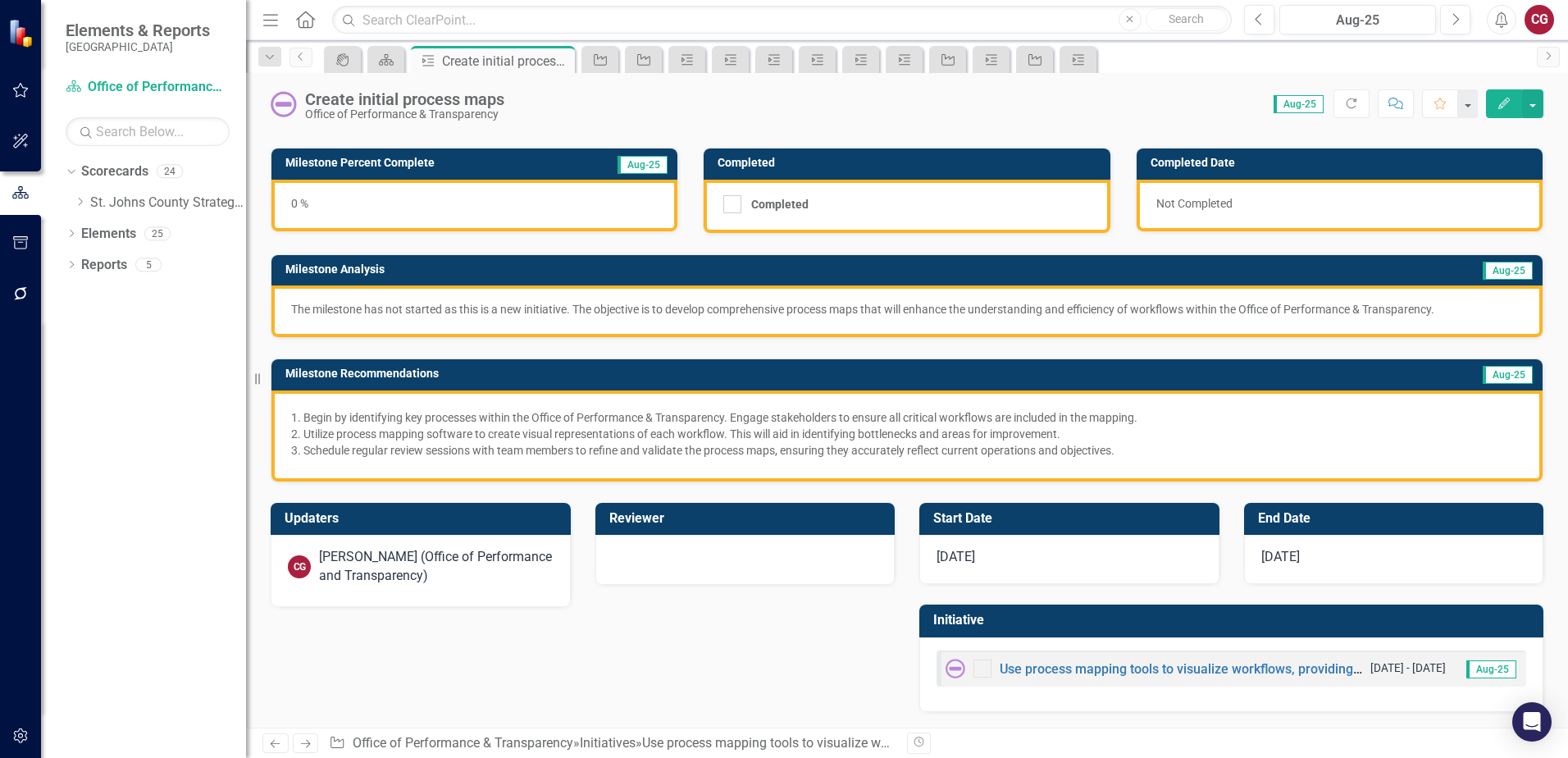
scroll to position [92, 0]
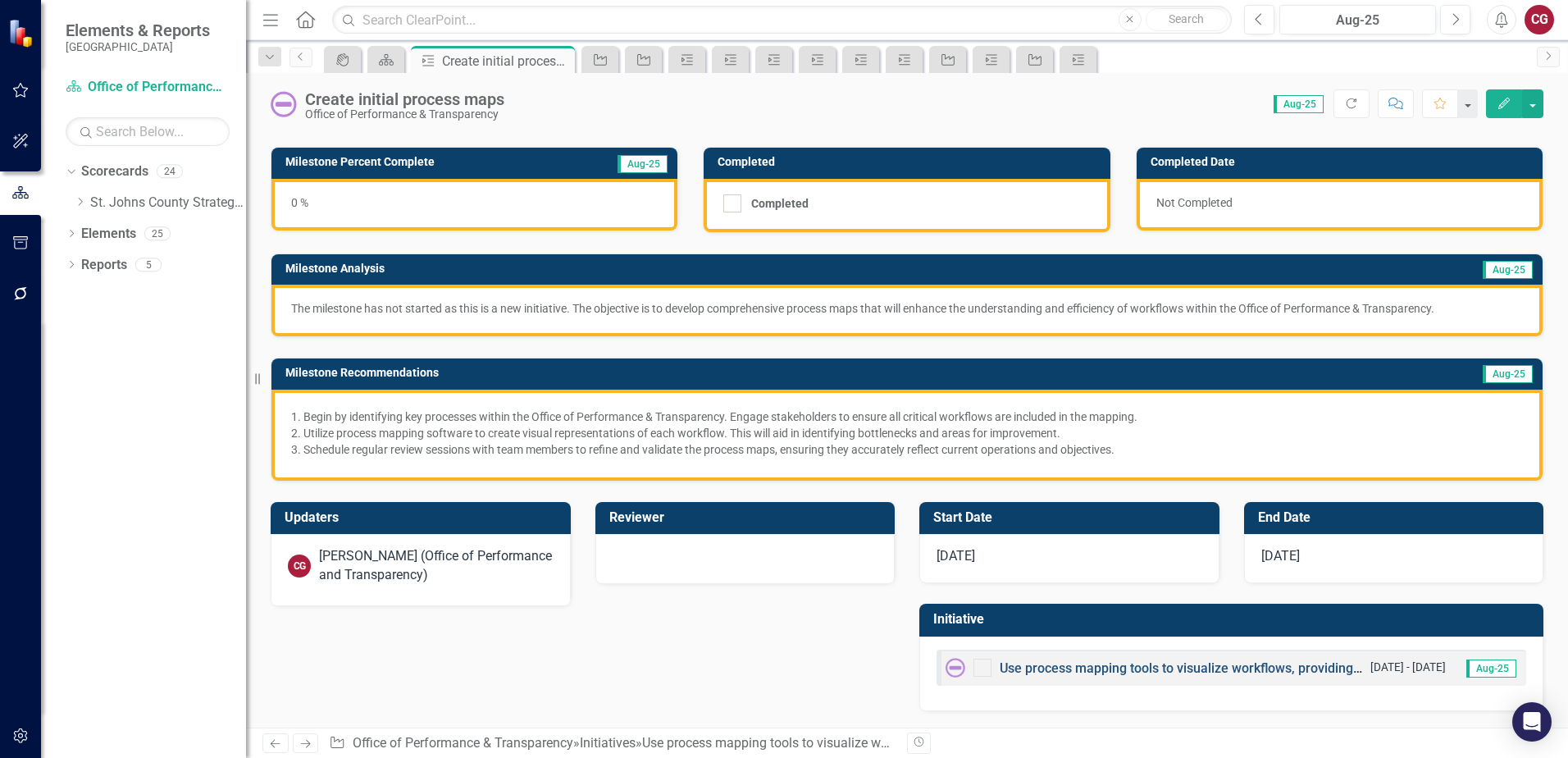
click at [1078, 671] on link "Use process mapping tools to visualize workflows, providing clarity on current …" at bounding box center [1378, 668] width 758 height 16
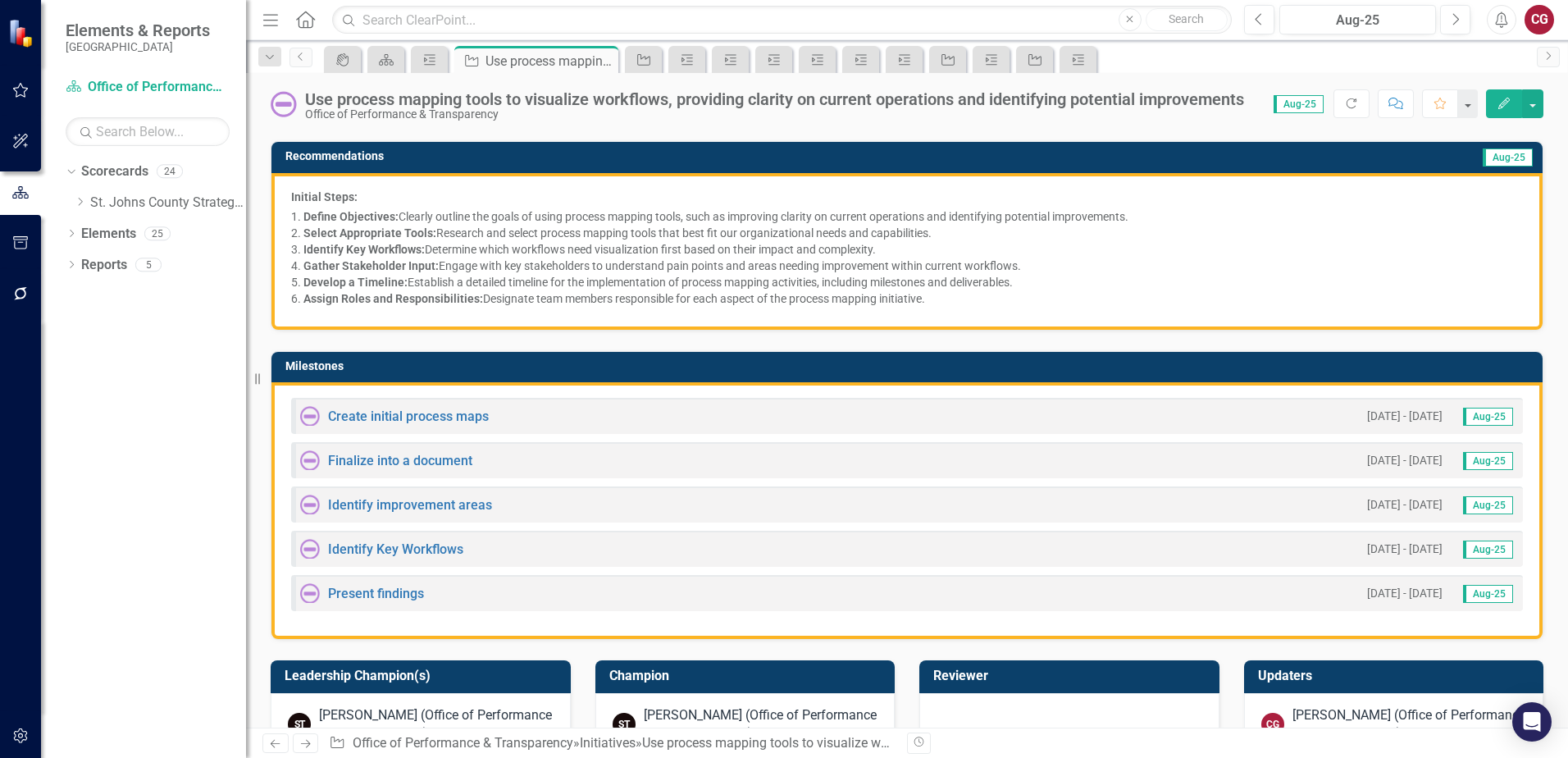
scroll to position [328, 0]
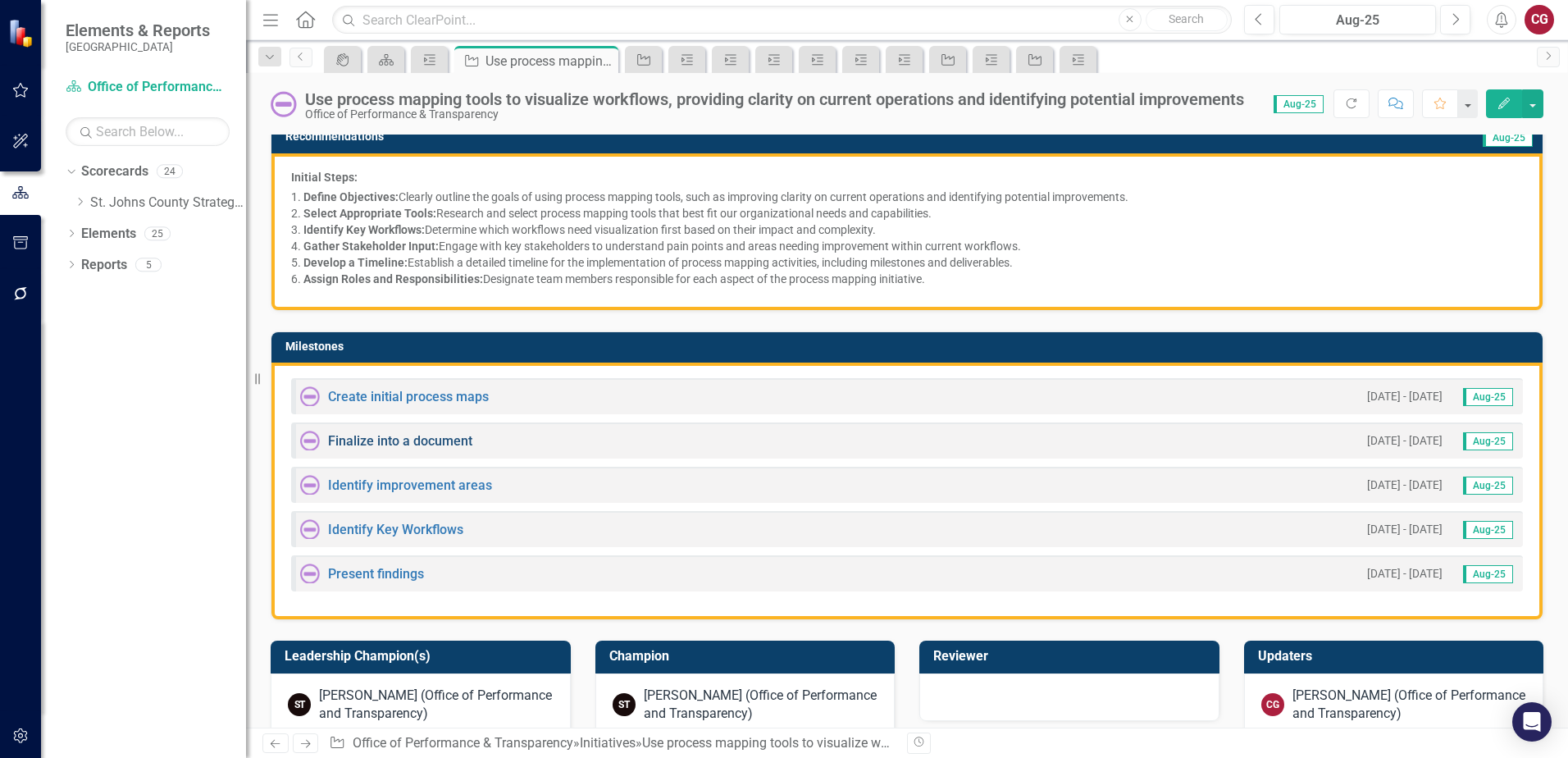
click at [429, 436] on link "Finalize into a document" at bounding box center [399, 440] width 144 height 16
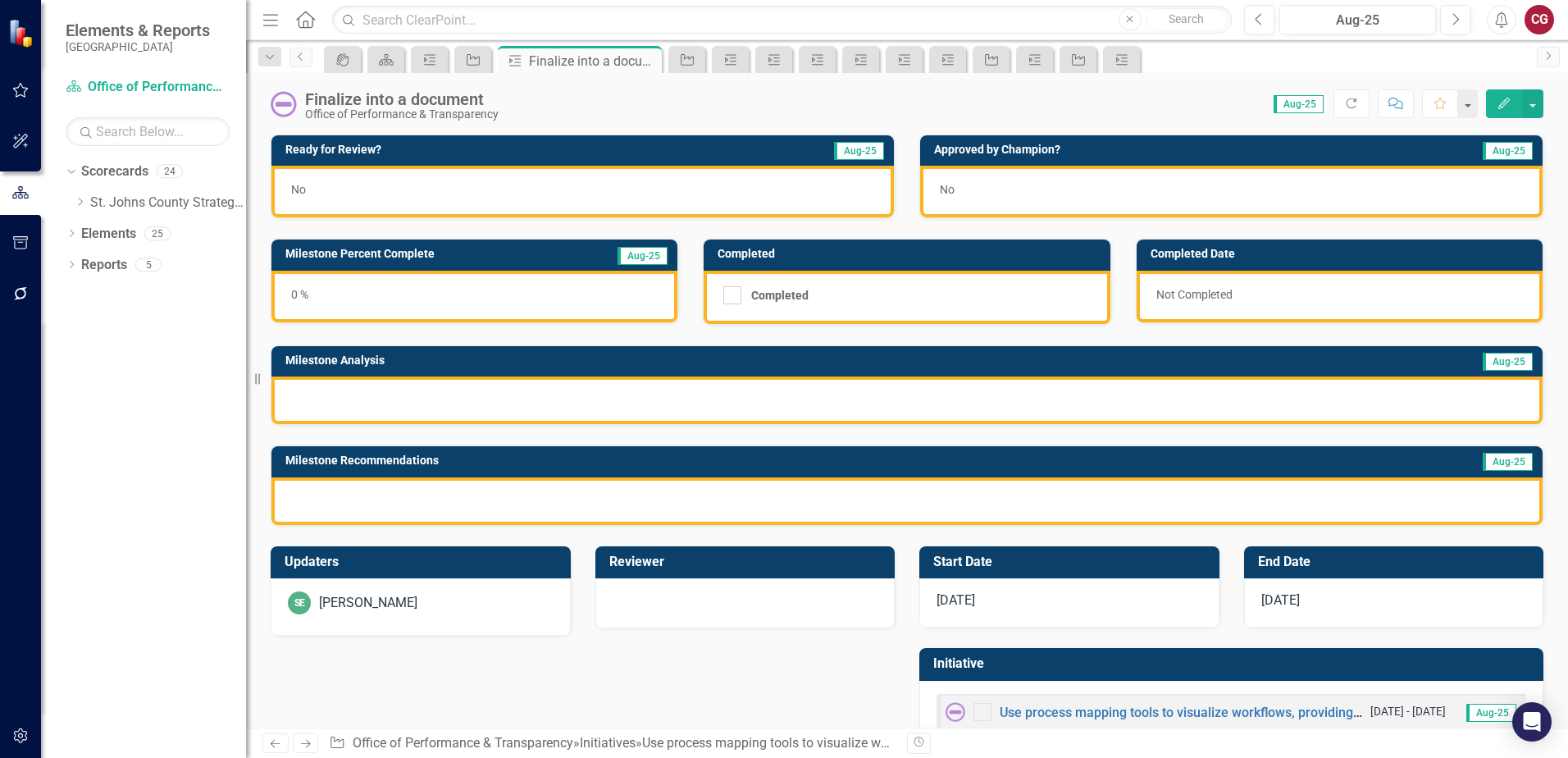
click at [423, 613] on div "SE [PERSON_NAME]" at bounding box center [420, 602] width 265 height 23
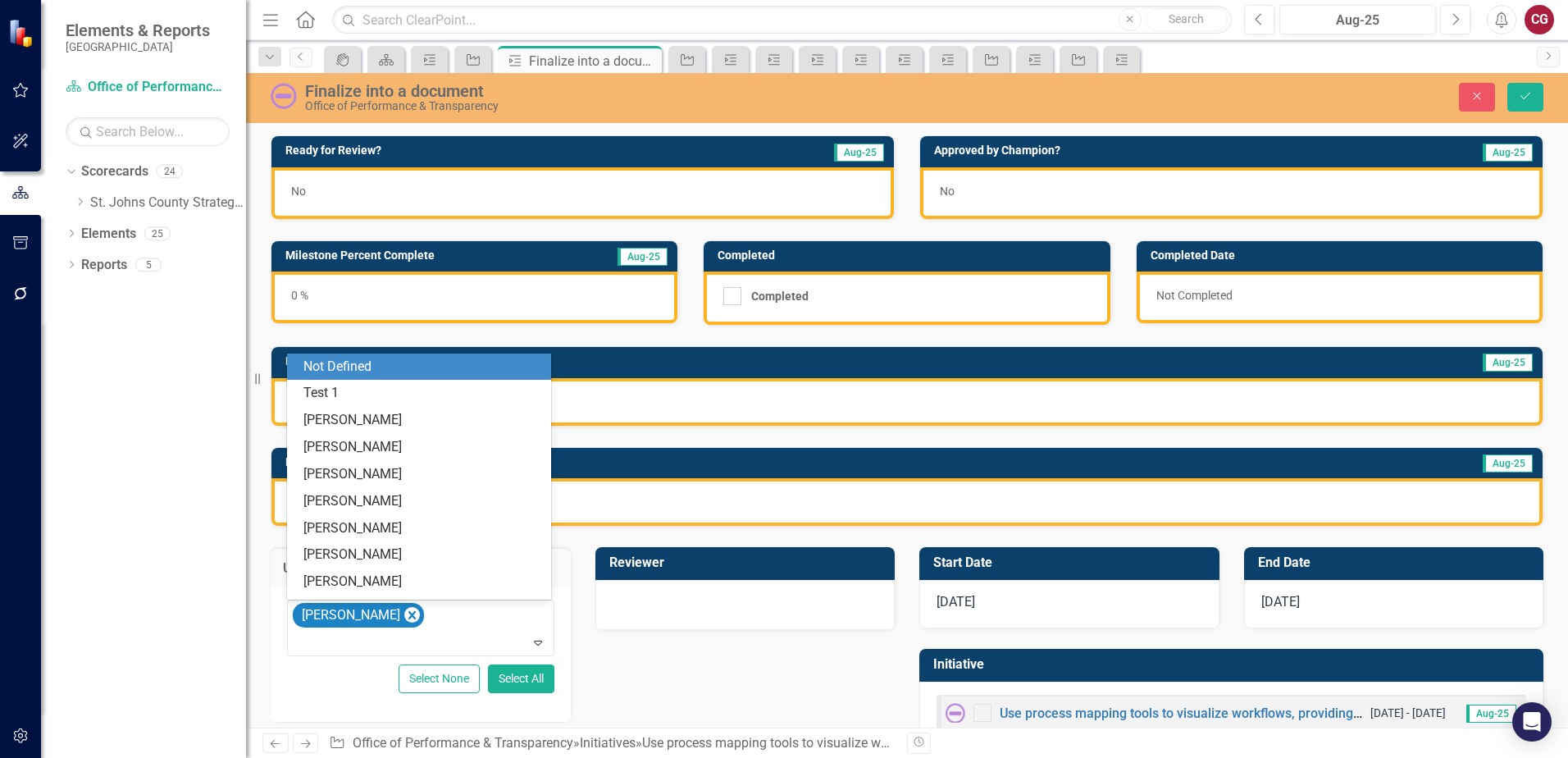
click at [423, 613] on div "[PERSON_NAME]" at bounding box center [422, 629] width 264 height 56
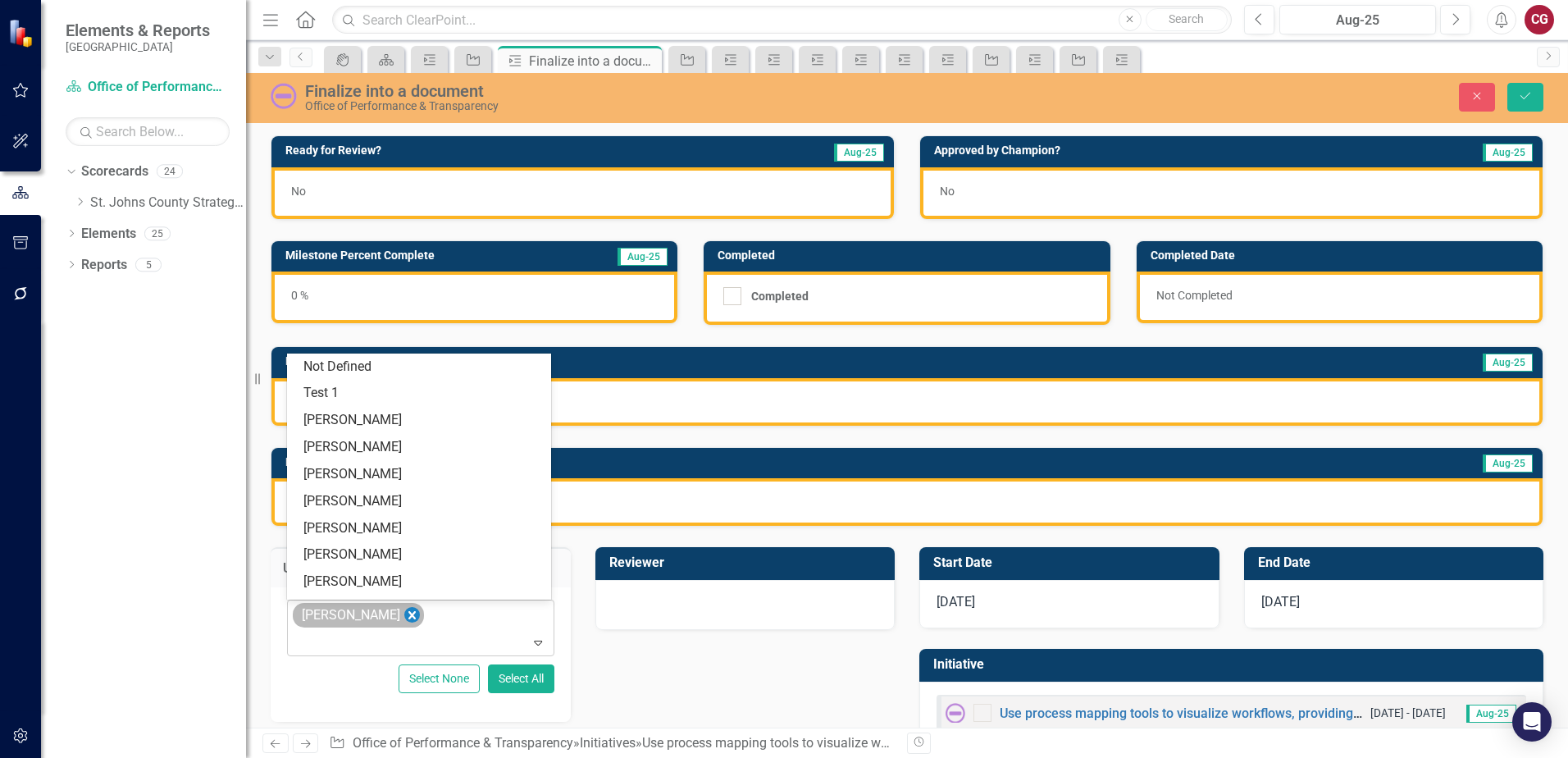
click at [410, 613] on icon "Remove Savannah Evans" at bounding box center [412, 615] width 7 height 8
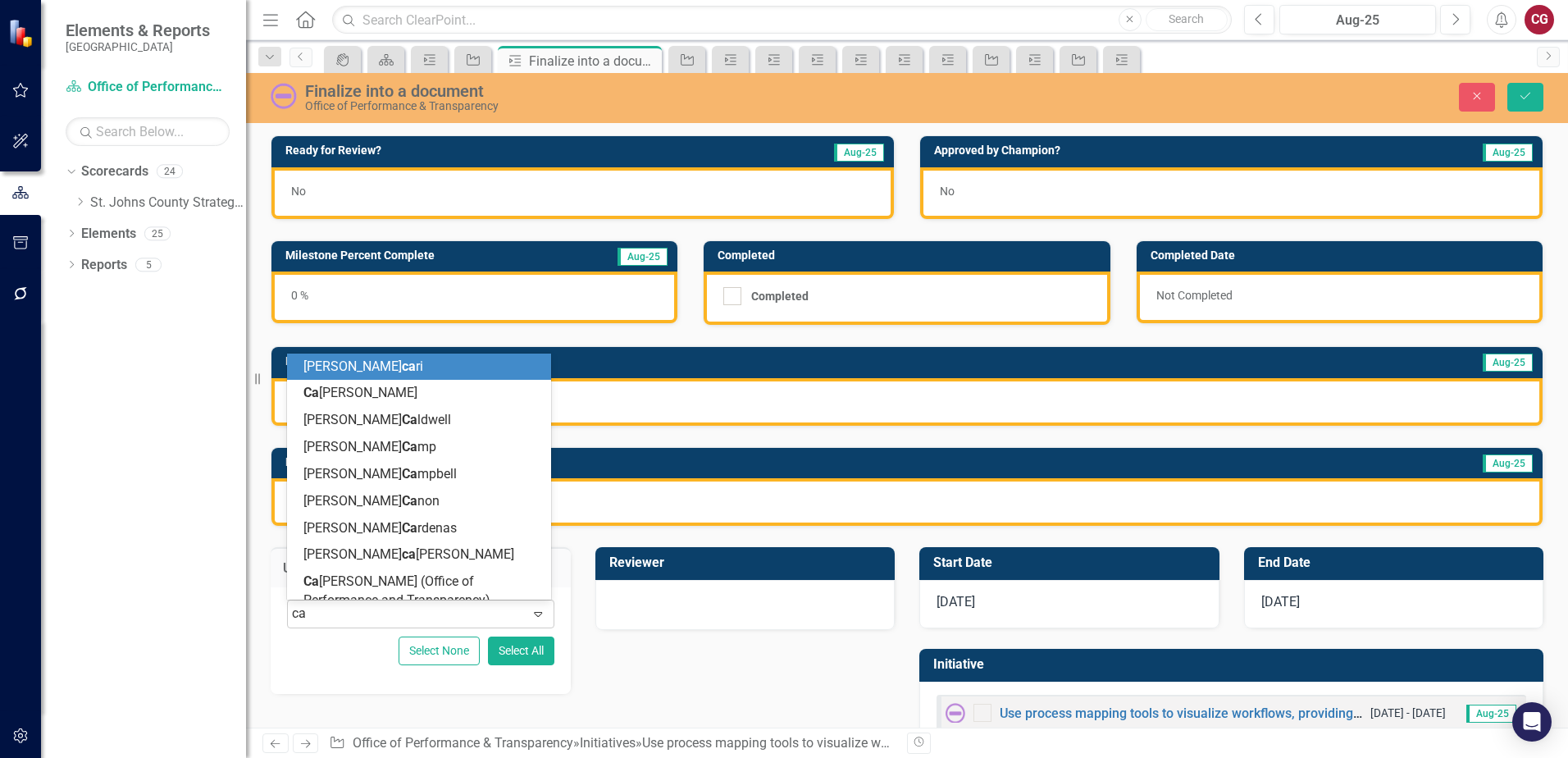
type input "cai"
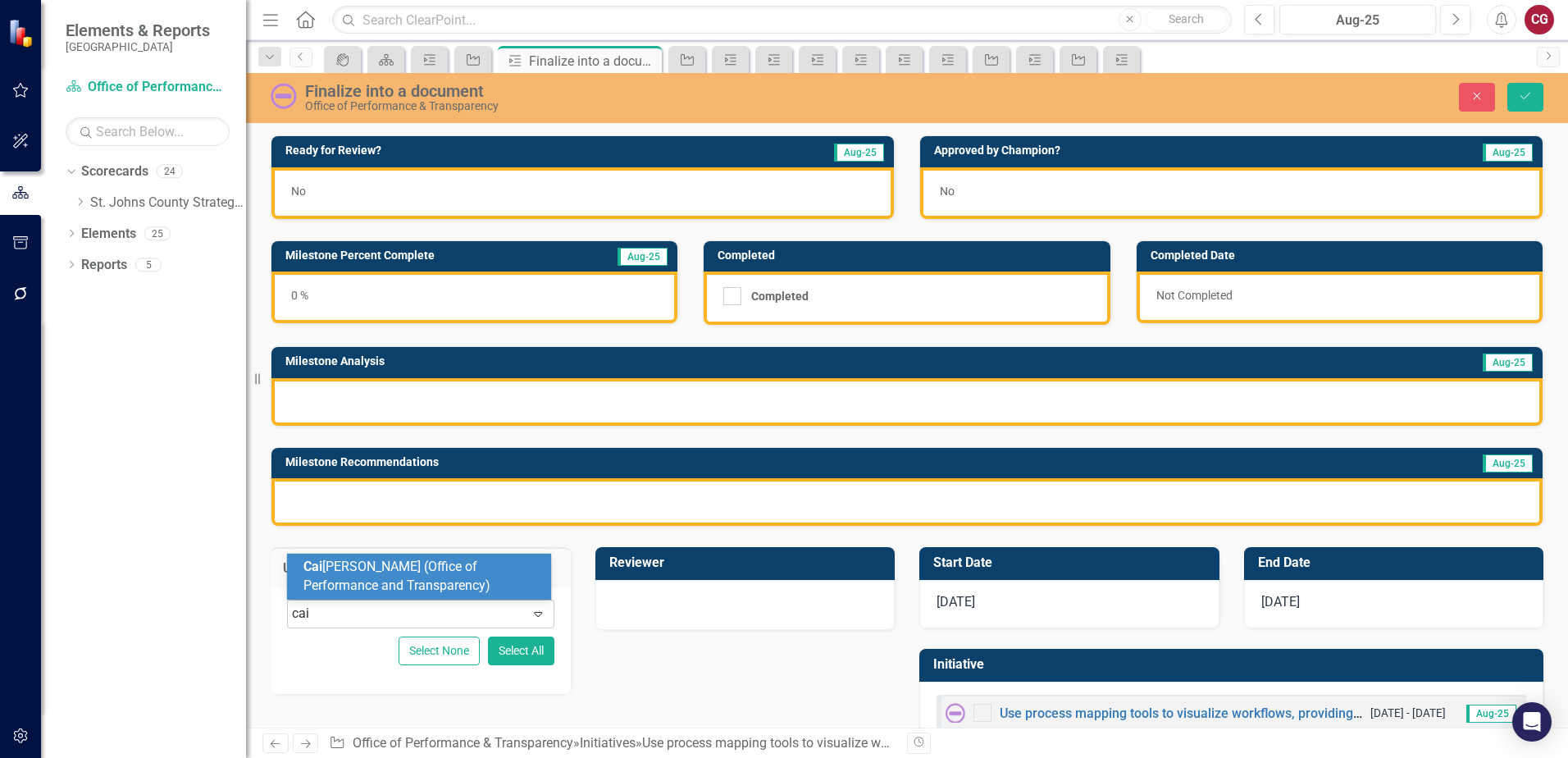
click at [416, 576] on span "Cai [PERSON_NAME] (Office of Performance and Transparency)" at bounding box center [397, 575] width 187 height 34
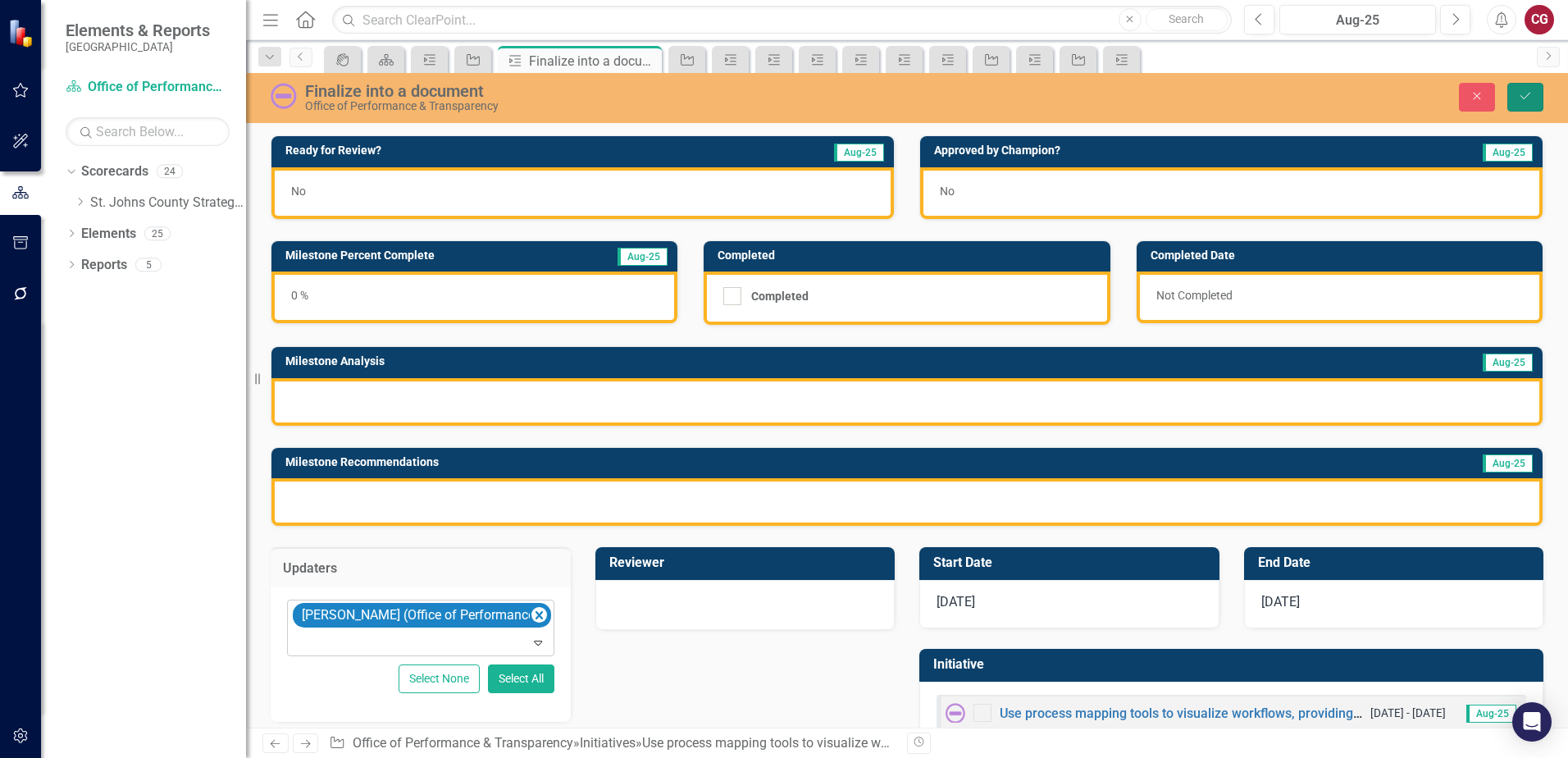
click at [1534, 97] on button "Save" at bounding box center [1525, 97] width 36 height 29
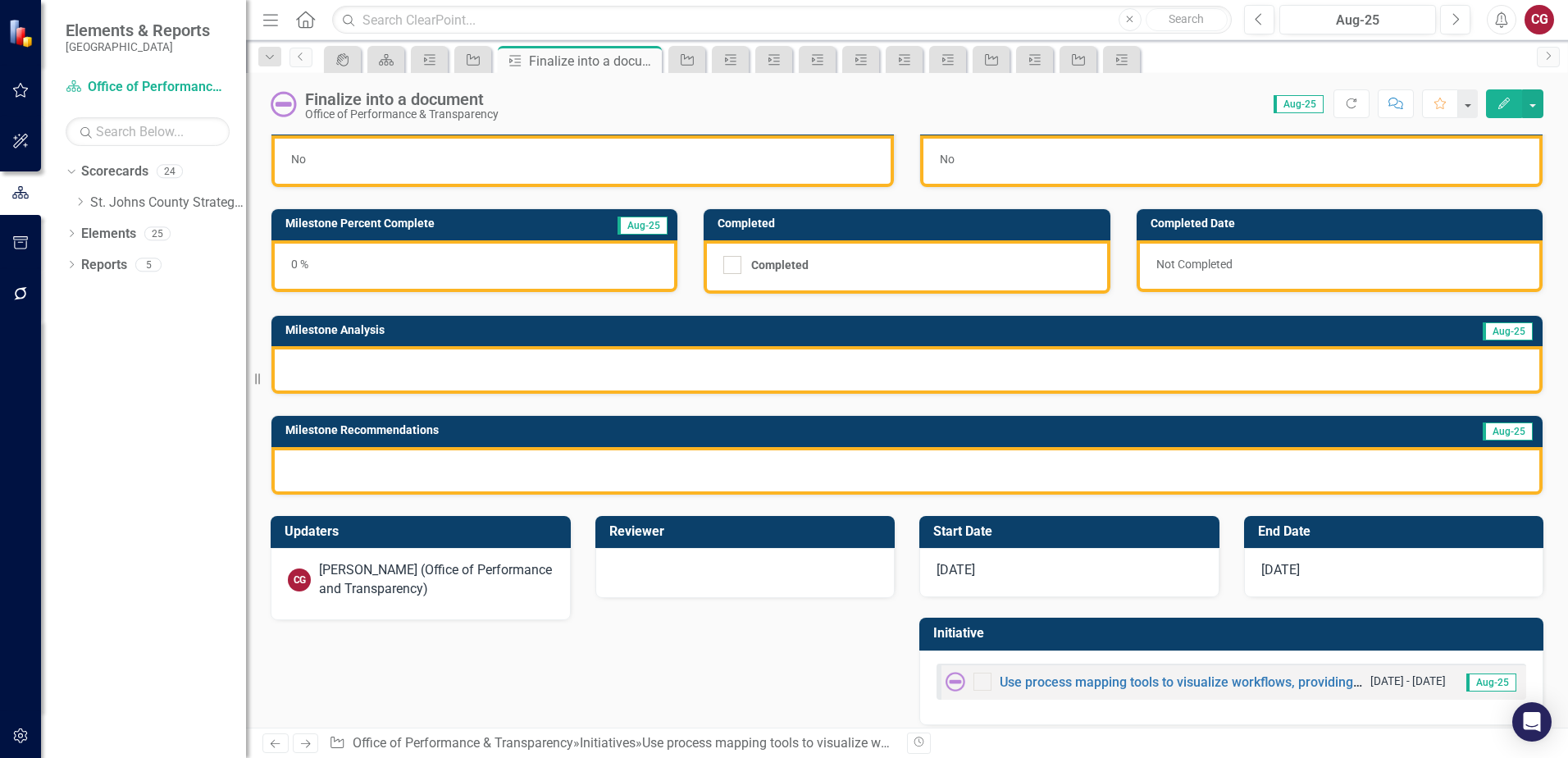
scroll to position [45, 0]
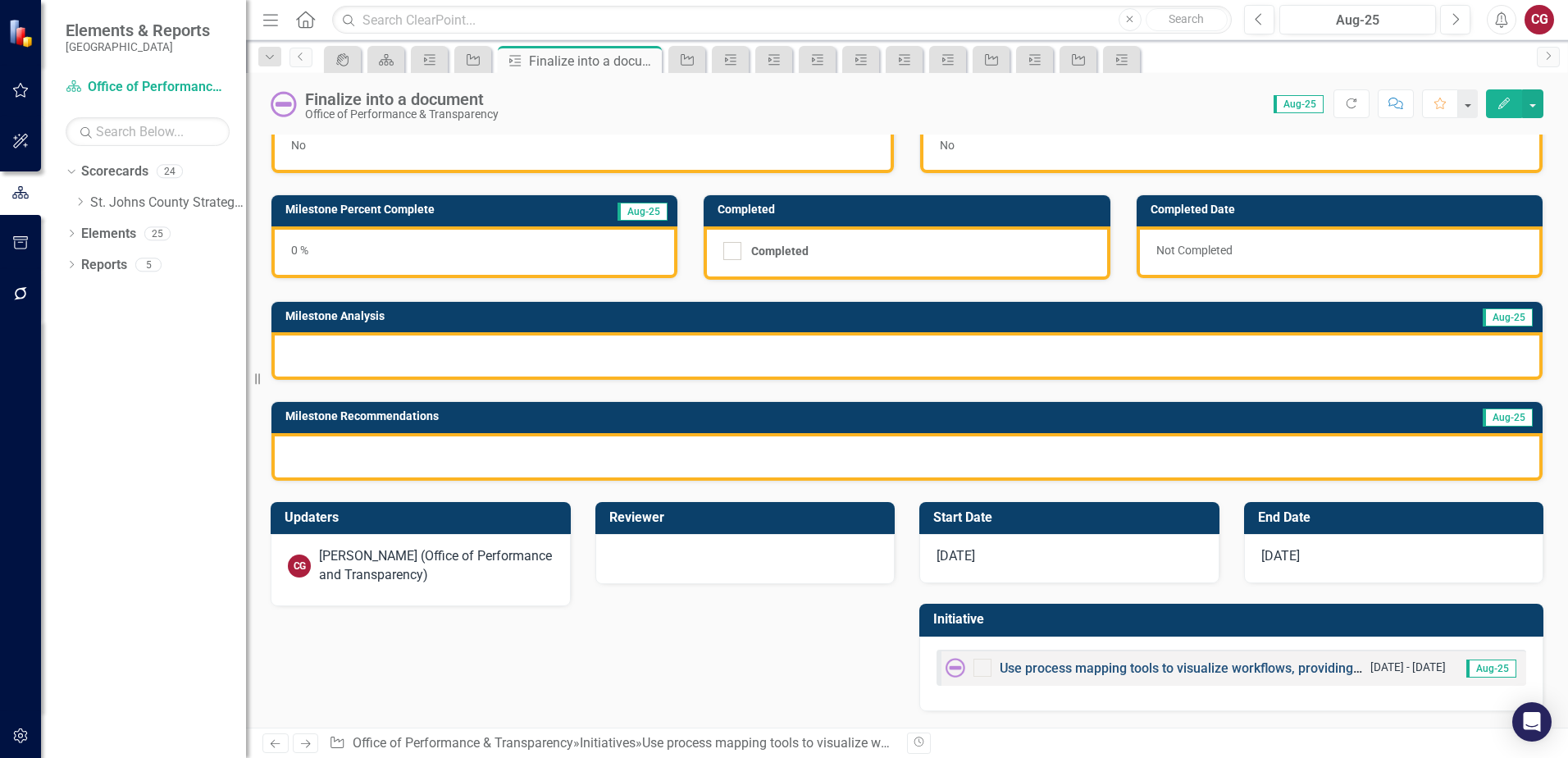
click at [1055, 663] on link "Use process mapping tools to visualize workflows, providing clarity on current …" at bounding box center [1378, 668] width 758 height 16
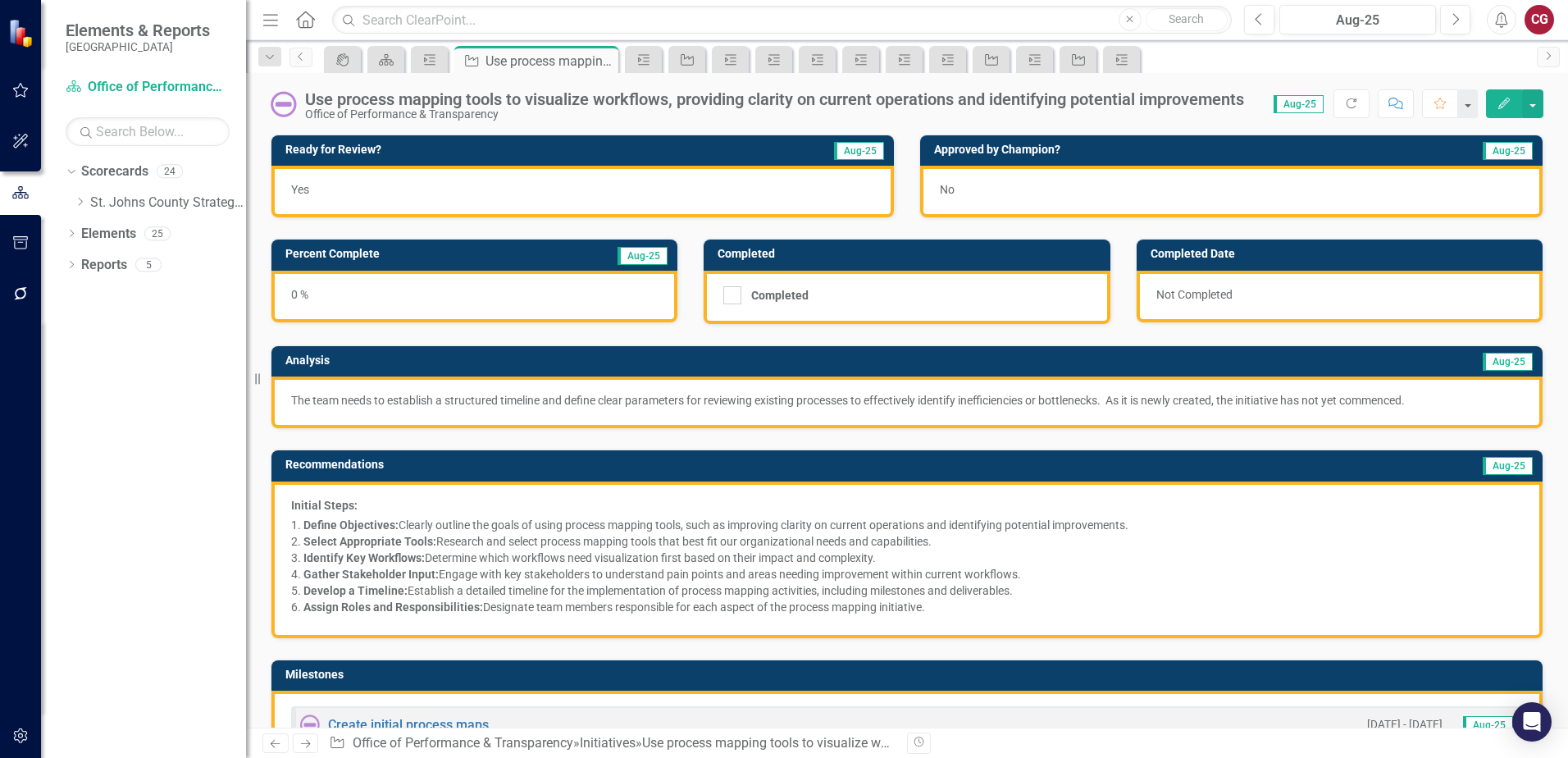
click at [375, 402] on p "The team needs to establish a structured timeline and define clear parameters f…" at bounding box center [907, 400] width 1232 height 17
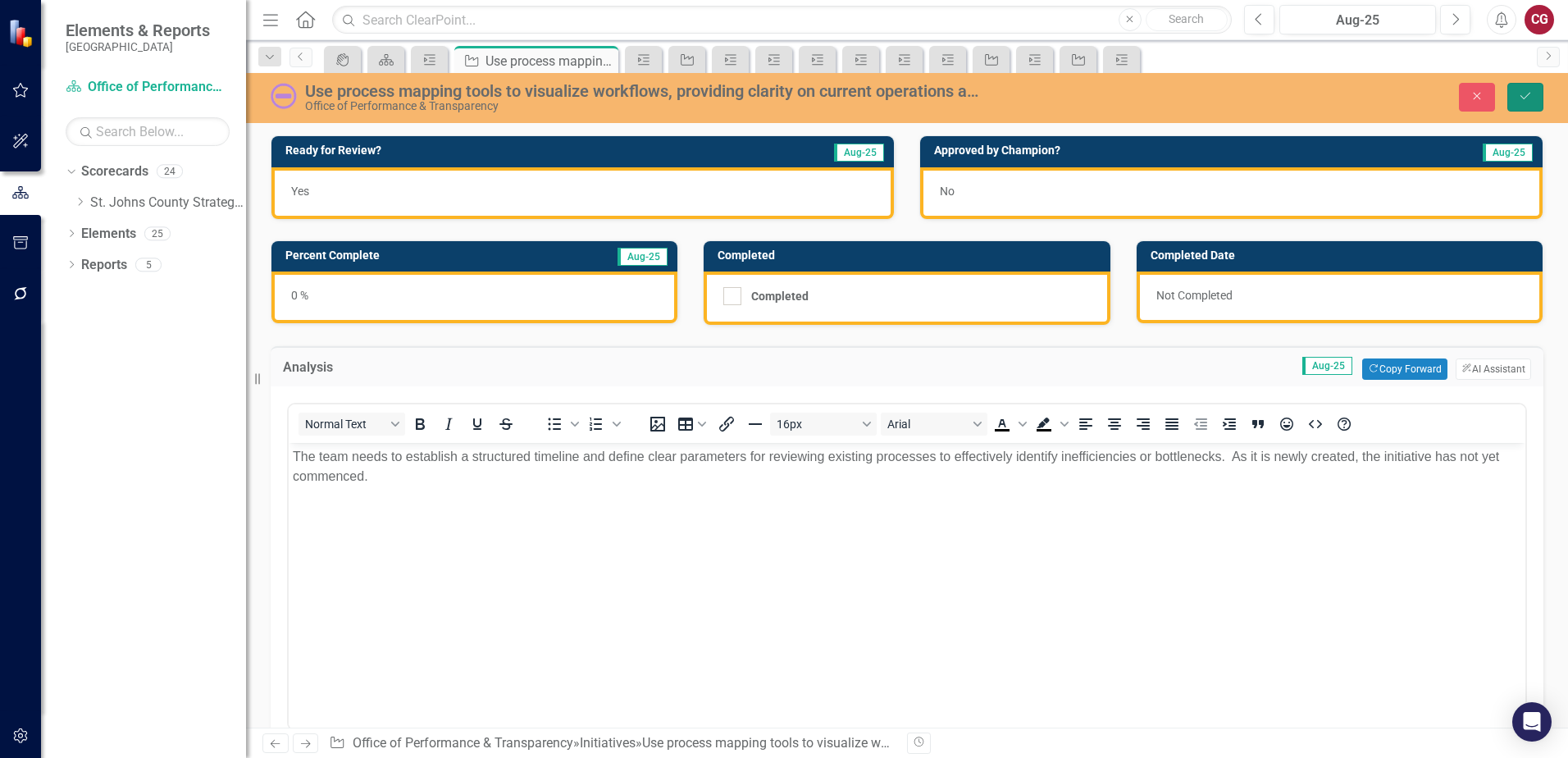
click at [1534, 95] on button "Save" at bounding box center [1525, 97] width 36 height 29
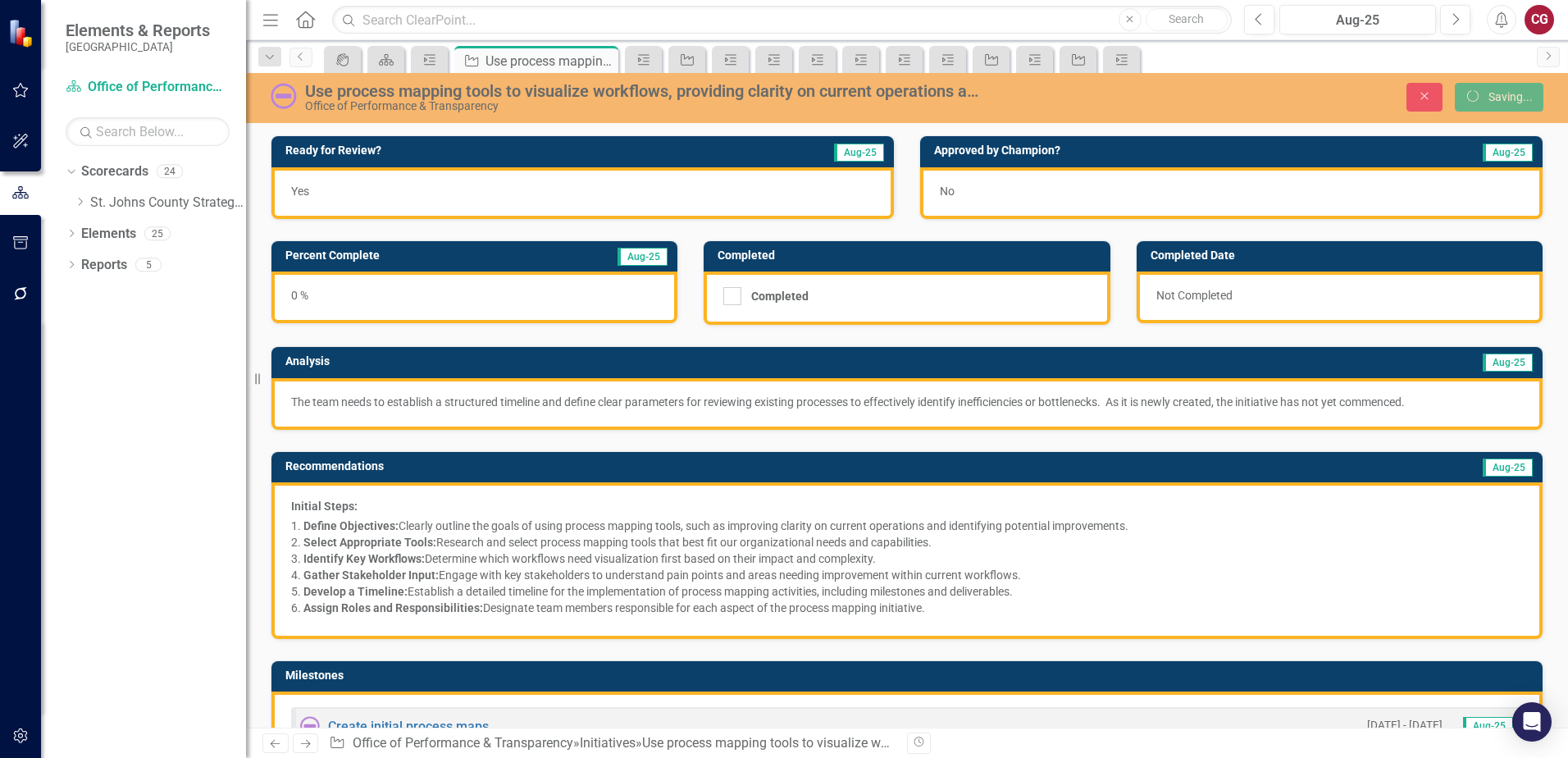
scroll to position [20, 0]
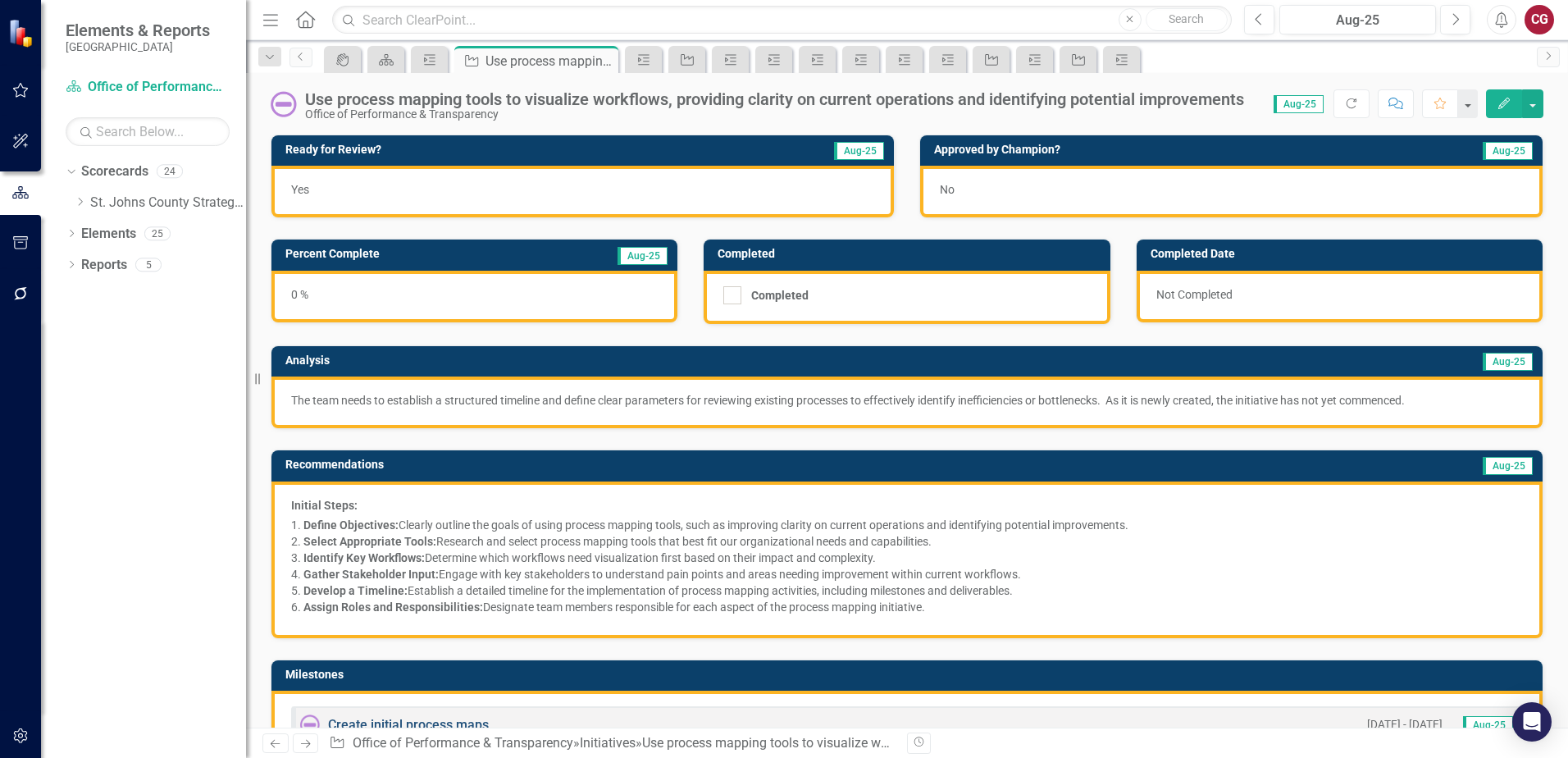
click at [361, 721] on link "Create initial process maps" at bounding box center [408, 724] width 161 height 16
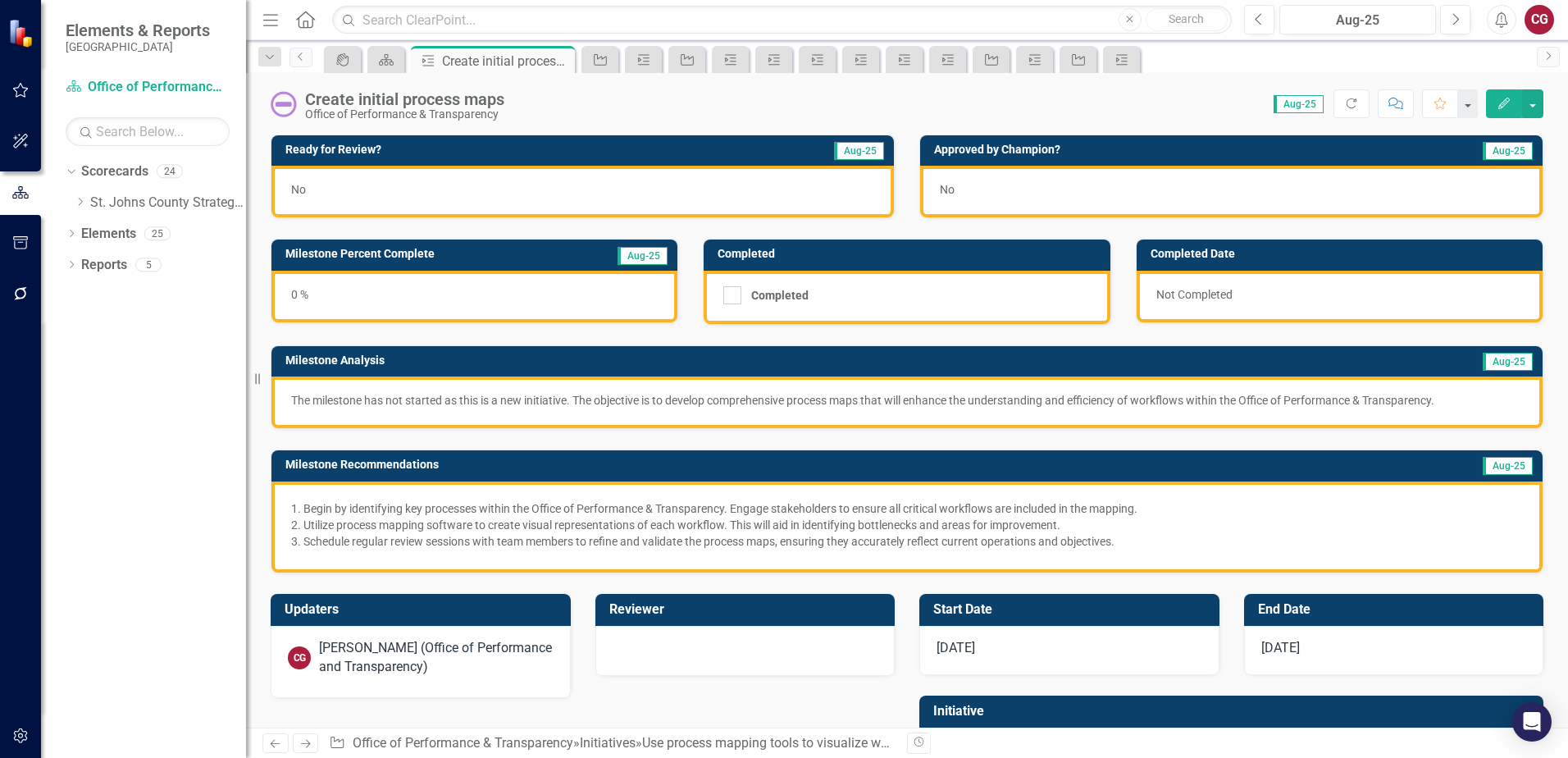
click at [512, 401] on p "The milestone has not started as this is a new initiative. The objective is to …" at bounding box center [907, 400] width 1232 height 17
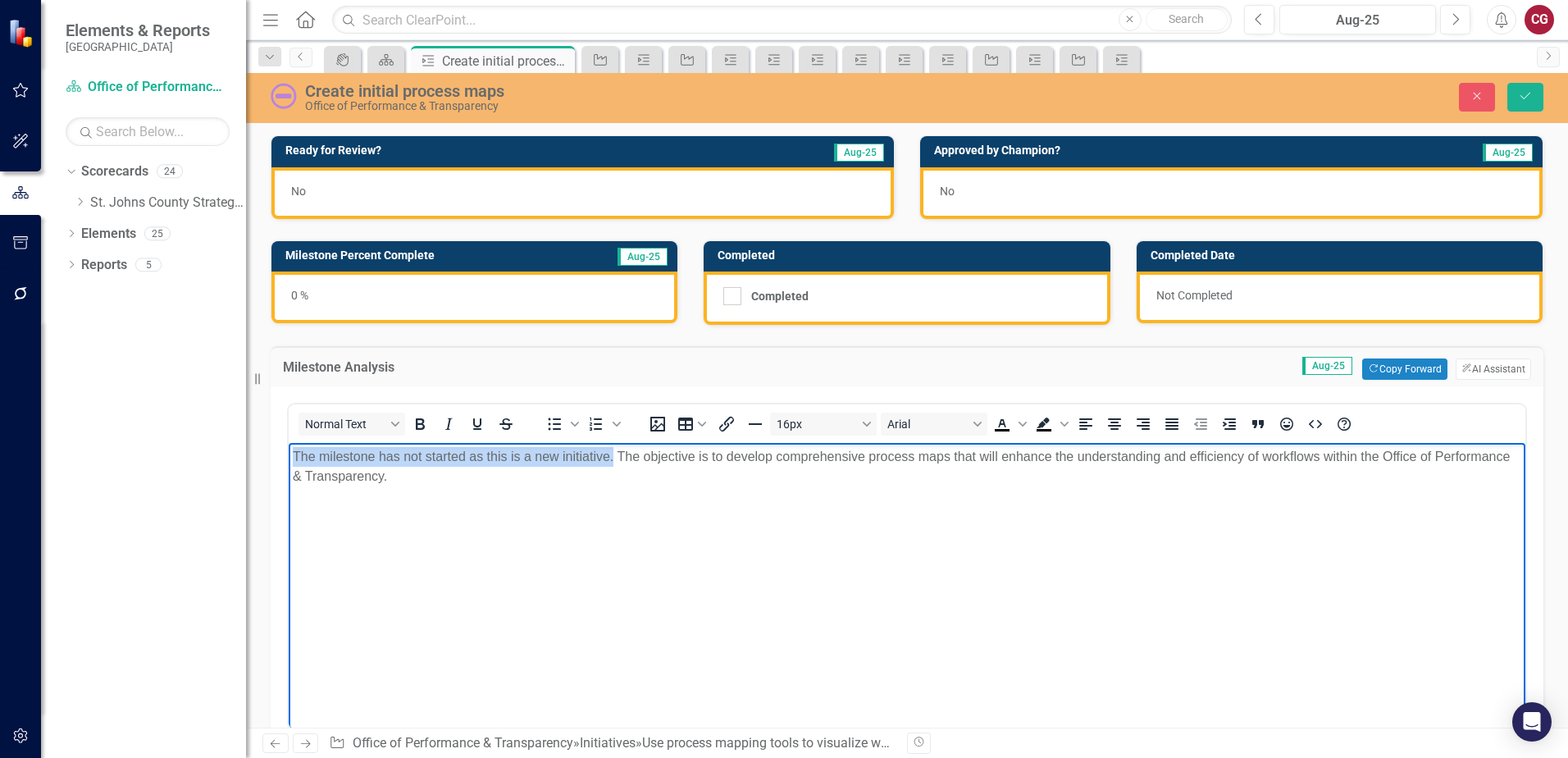
drag, startPoint x: 291, startPoint y: 459, endPoint x: 613, endPoint y: 449, distance: 322.2
click at [613, 449] on body "The milestone has not started as this is a new initiative. The objective is to …" at bounding box center [907, 566] width 1237 height 246
copy p "The milestone has not started as this is a new initiative."
click at [1530, 96] on icon "Save" at bounding box center [1525, 96] width 15 height 11
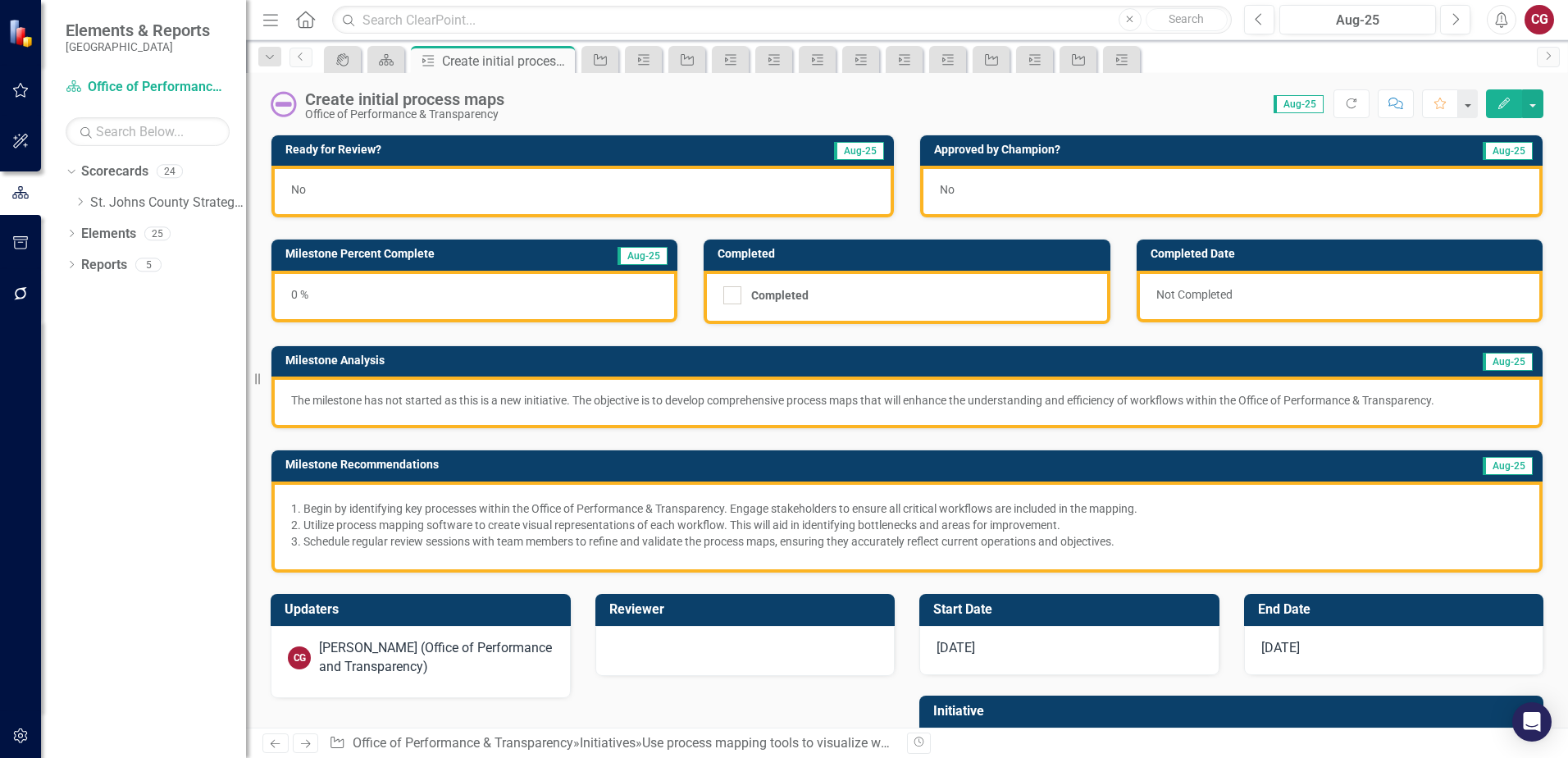
scroll to position [92, 0]
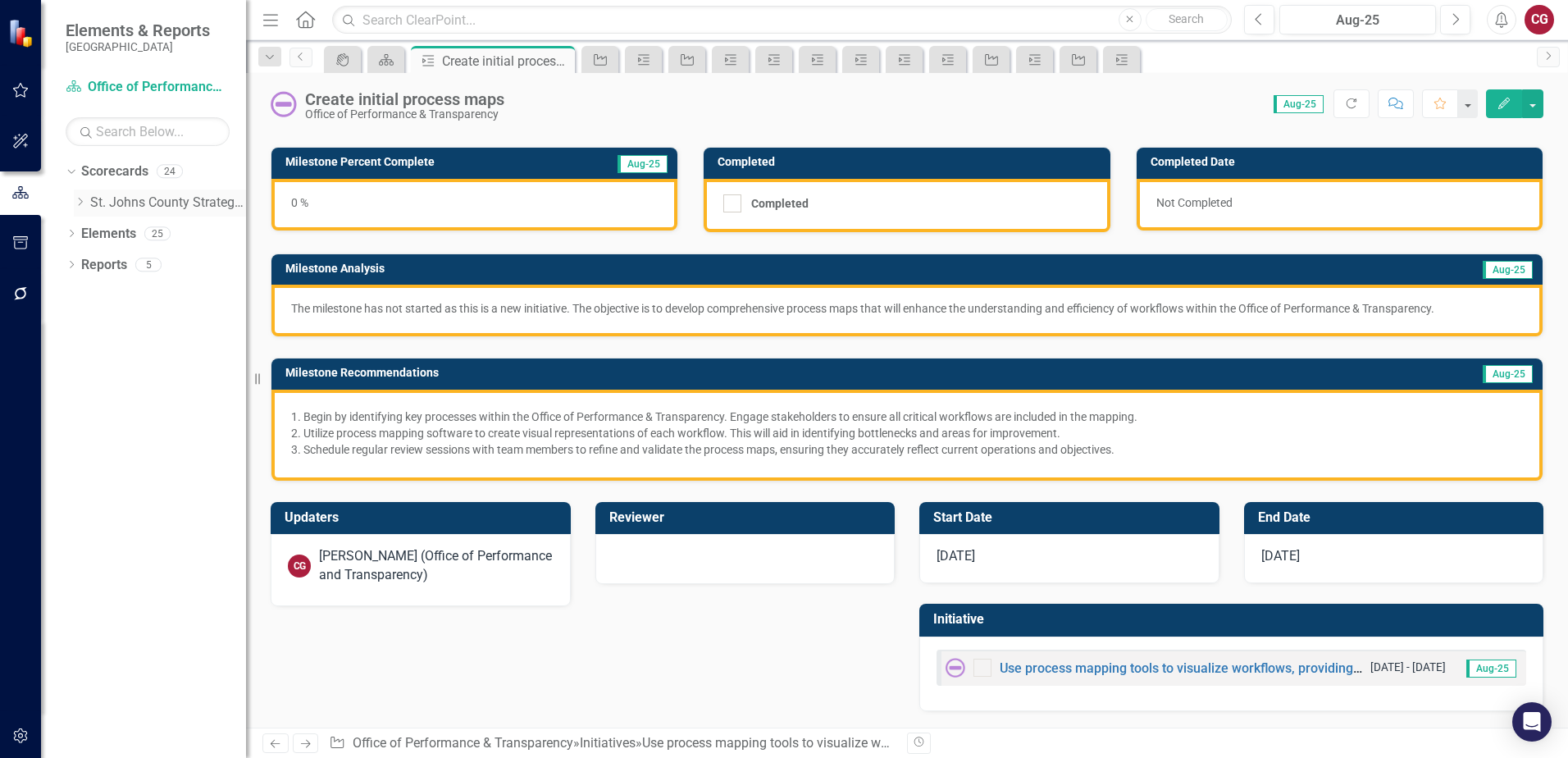
click at [79, 205] on icon "Dropdown" at bounding box center [79, 201] width 12 height 10
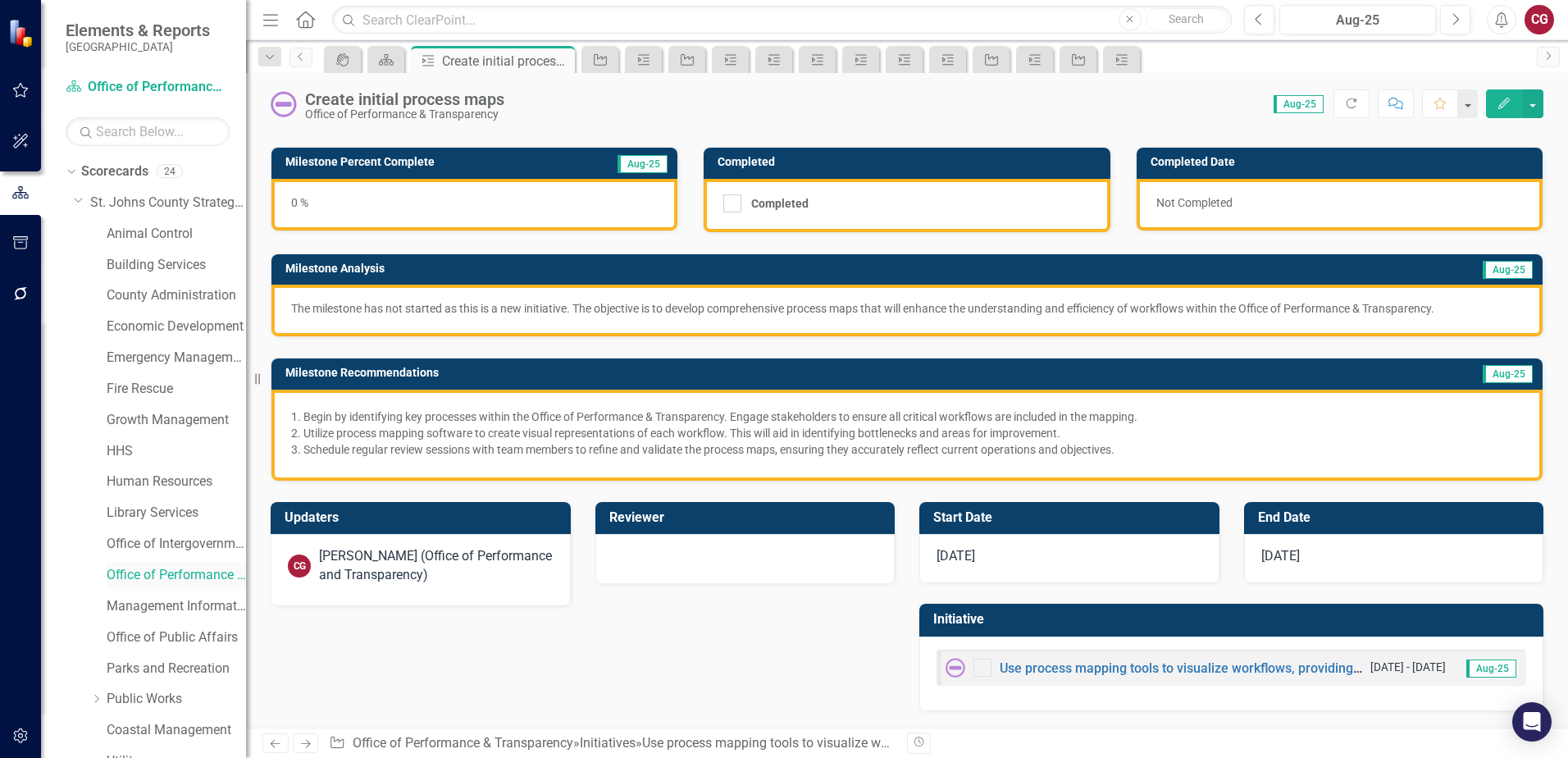
click at [131, 574] on link "Office of Performance & Transparency" at bounding box center [176, 575] width 140 height 19
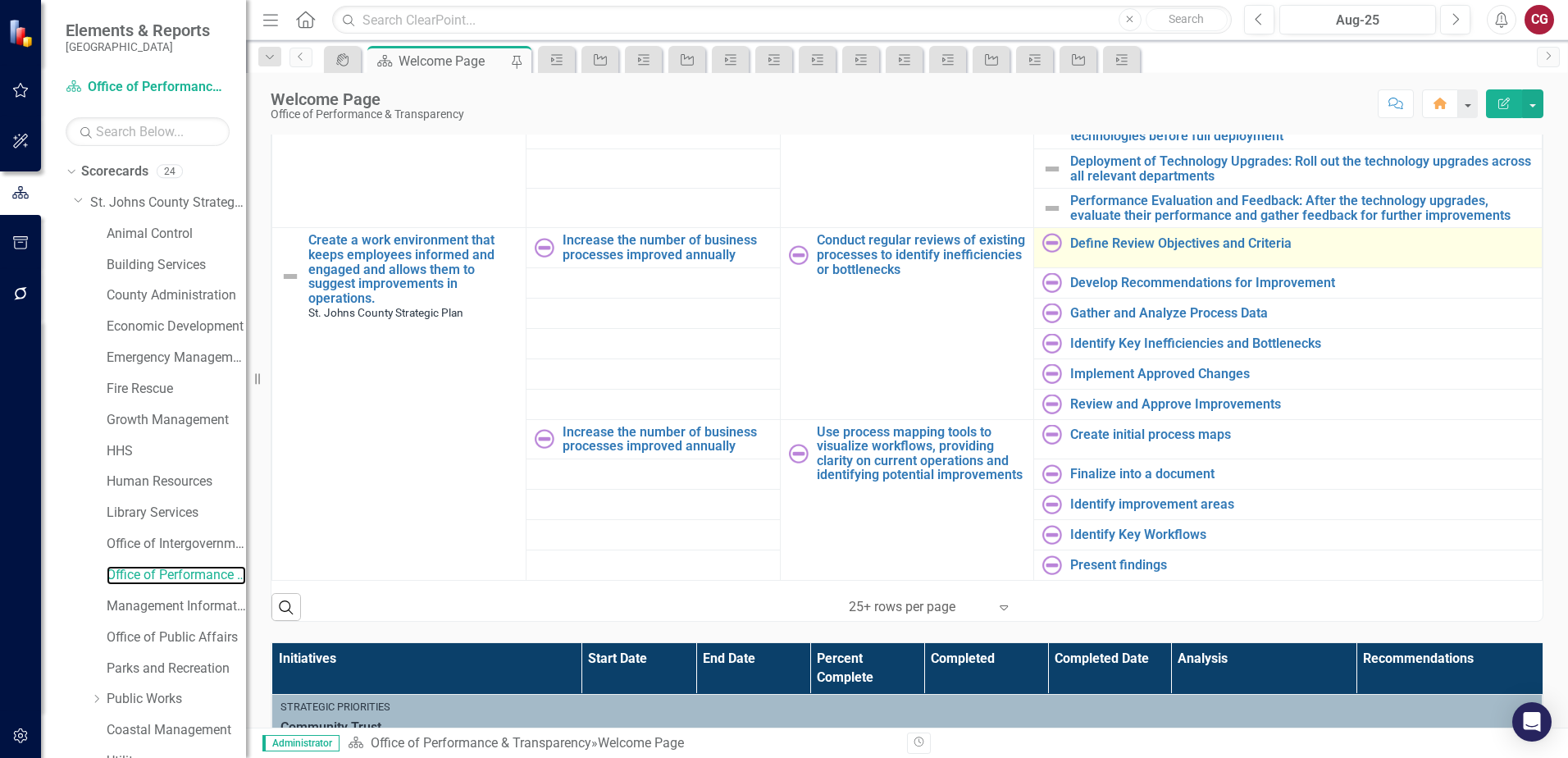
scroll to position [719, 0]
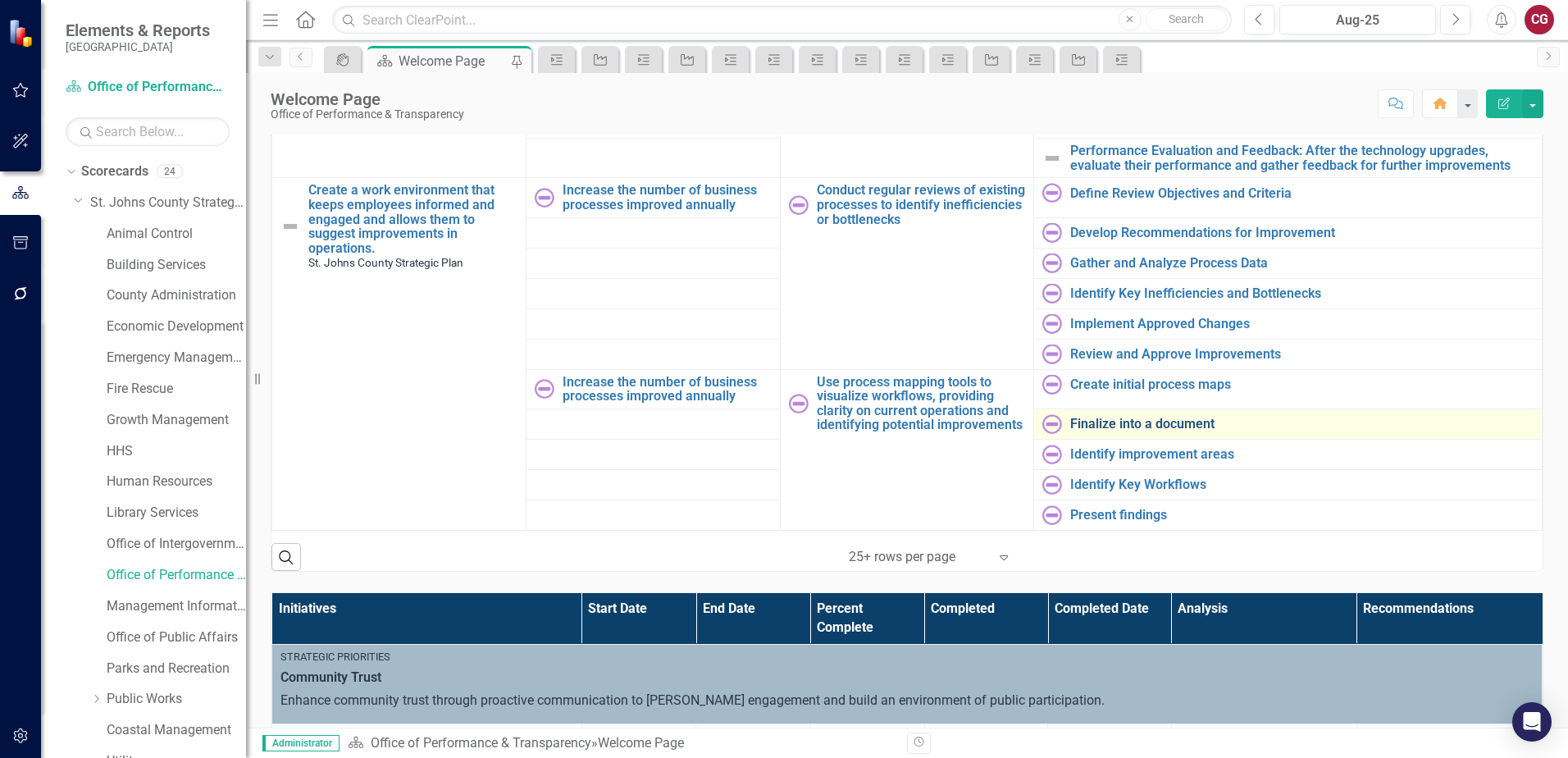
click at [1097, 416] on link "Finalize into a document" at bounding box center [1302, 424] width 464 height 15
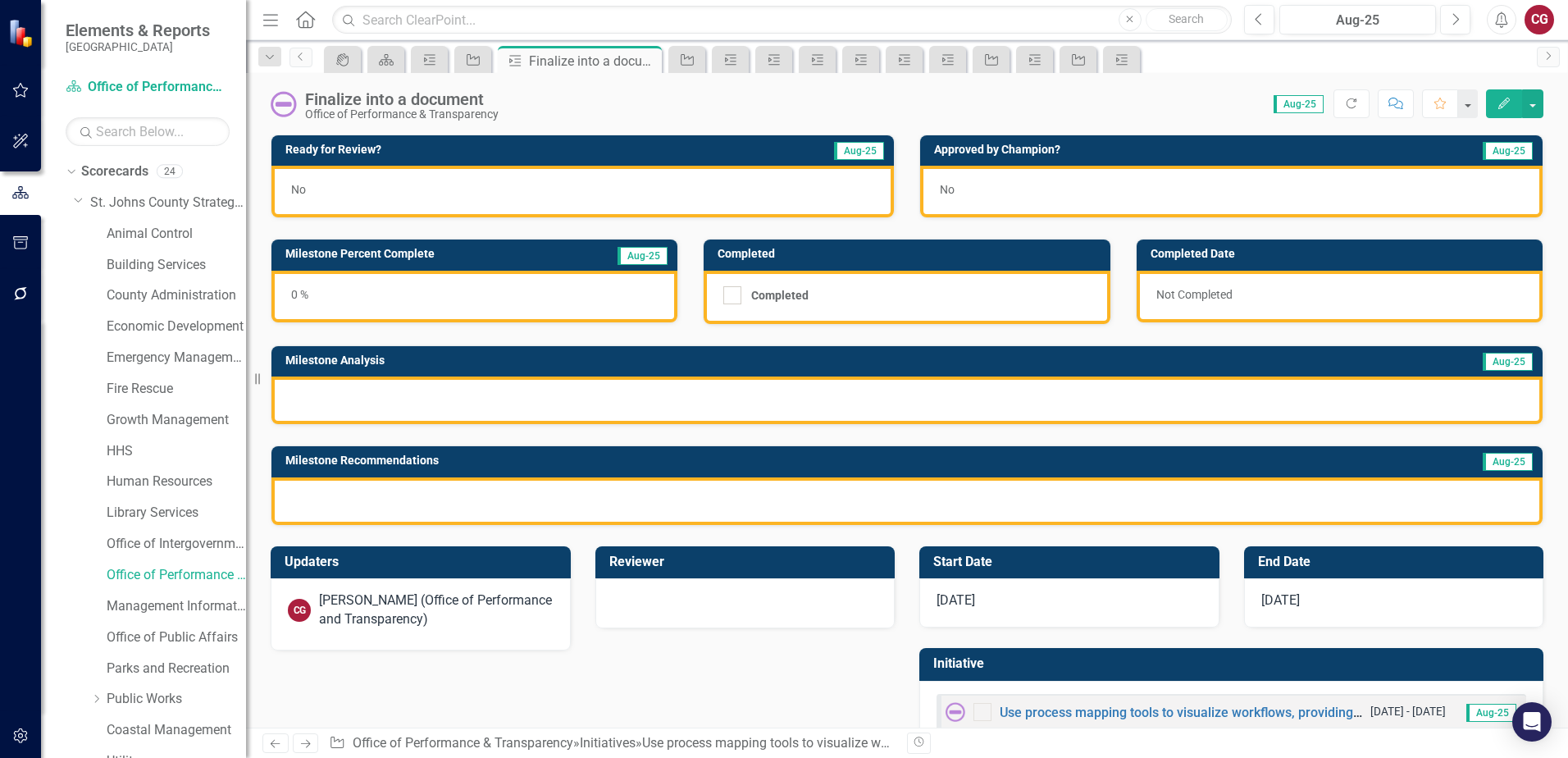
click at [377, 387] on div at bounding box center [906, 399] width 1271 height 47
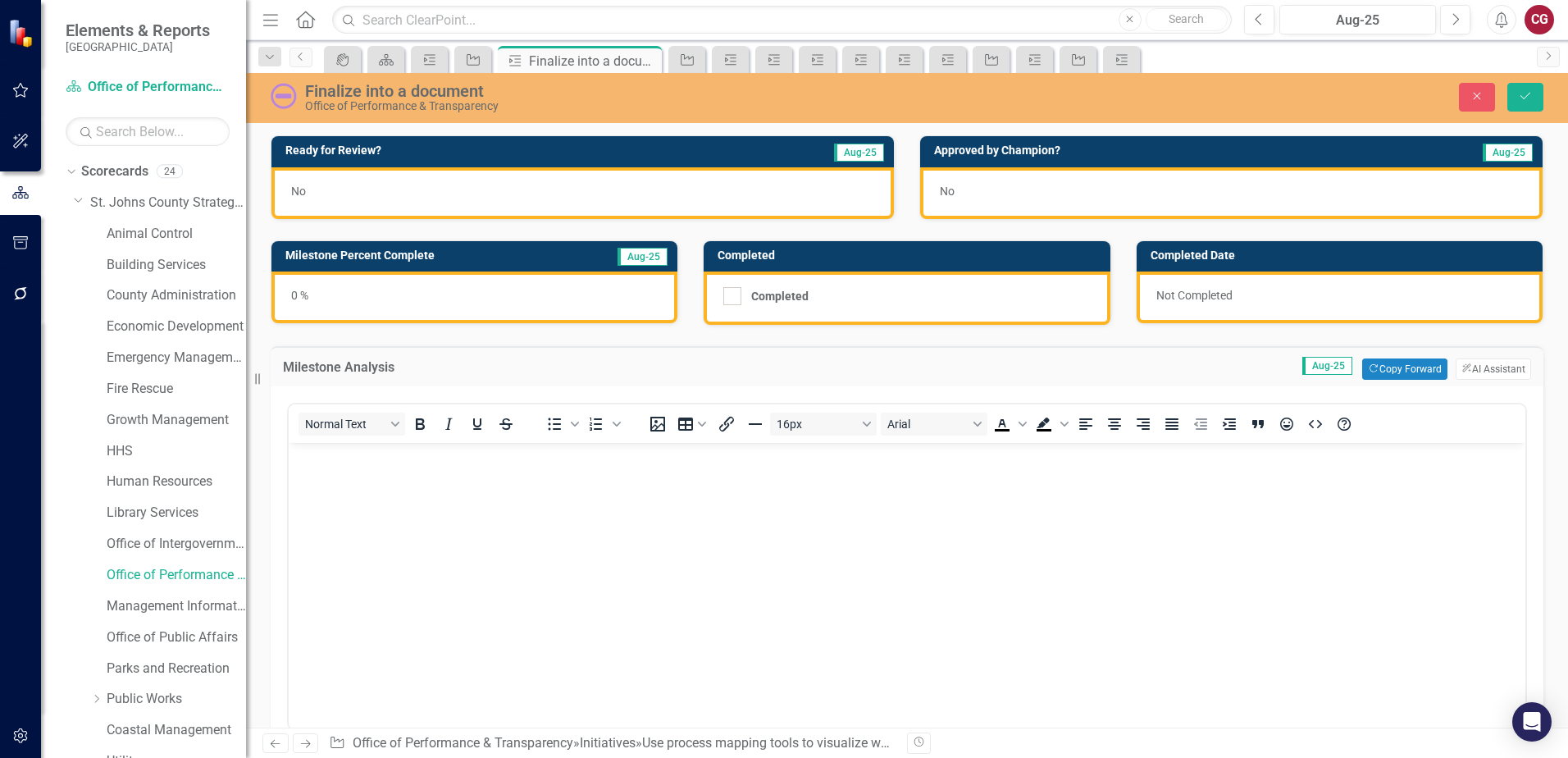
click at [357, 450] on p "Rich Text Area. Press ALT-0 for help." at bounding box center [906, 456] width 1228 height 20
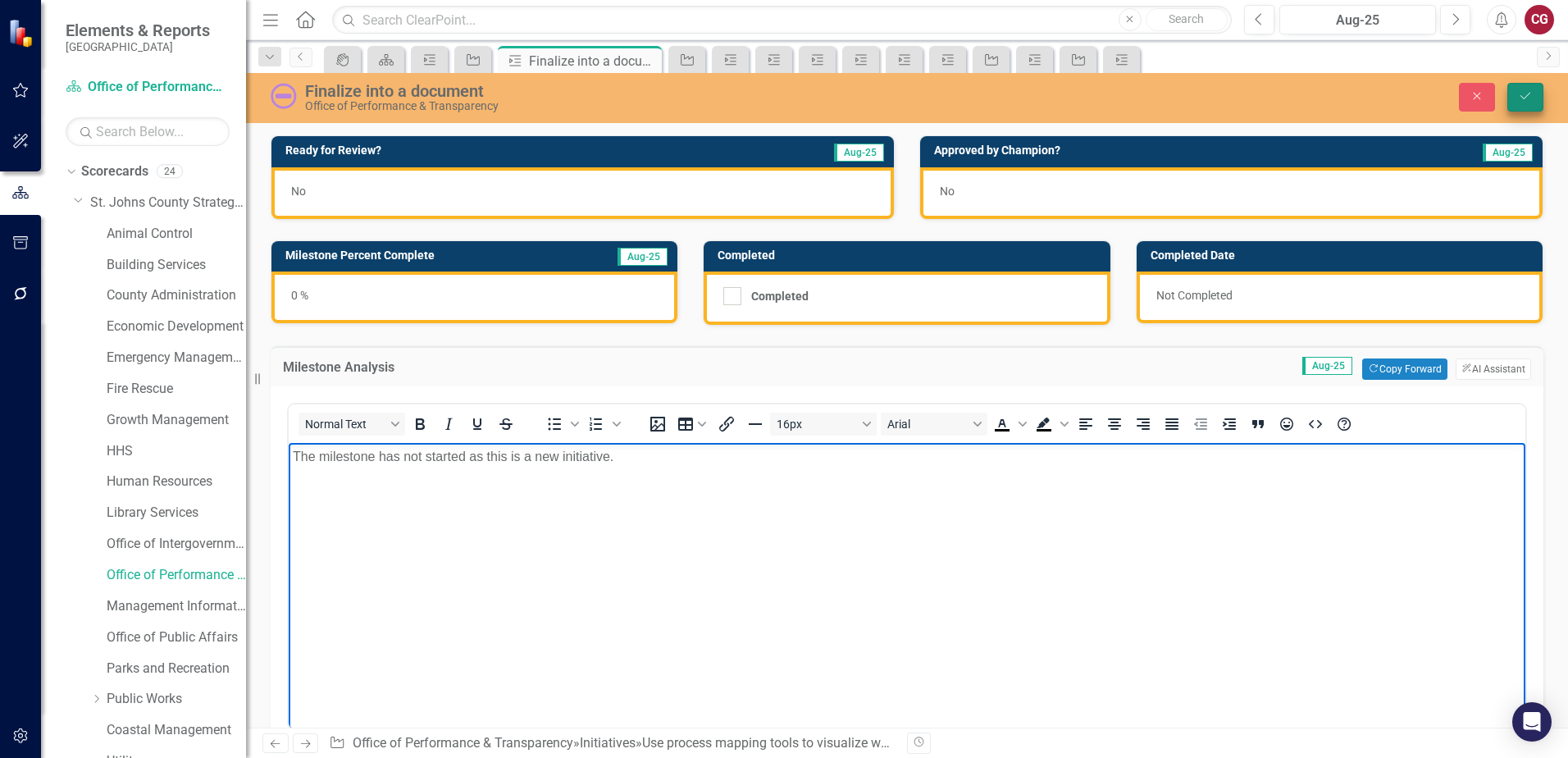
click at [1524, 107] on button "Save" at bounding box center [1525, 97] width 36 height 29
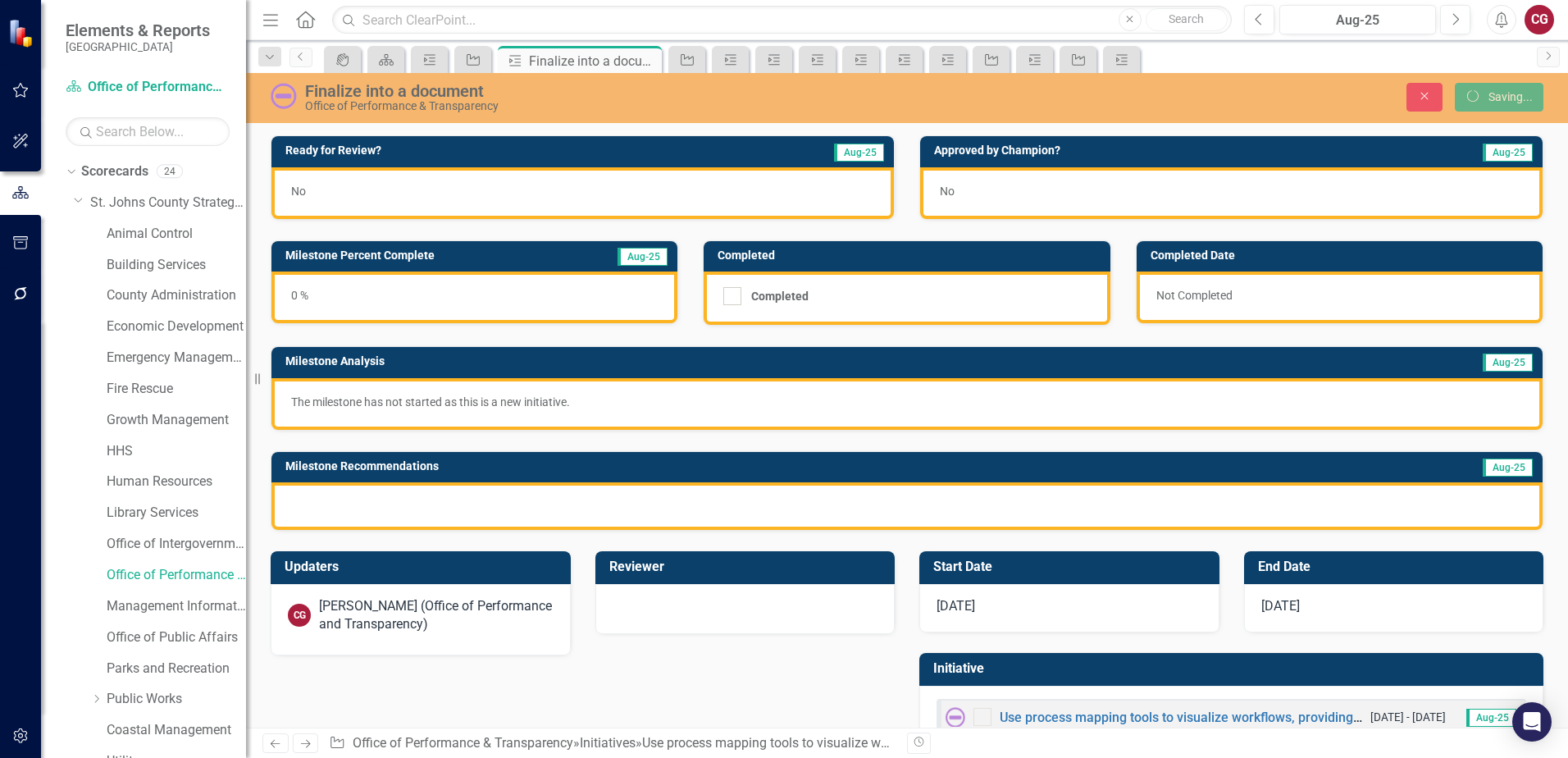
click at [594, 519] on div at bounding box center [906, 506] width 1271 height 47
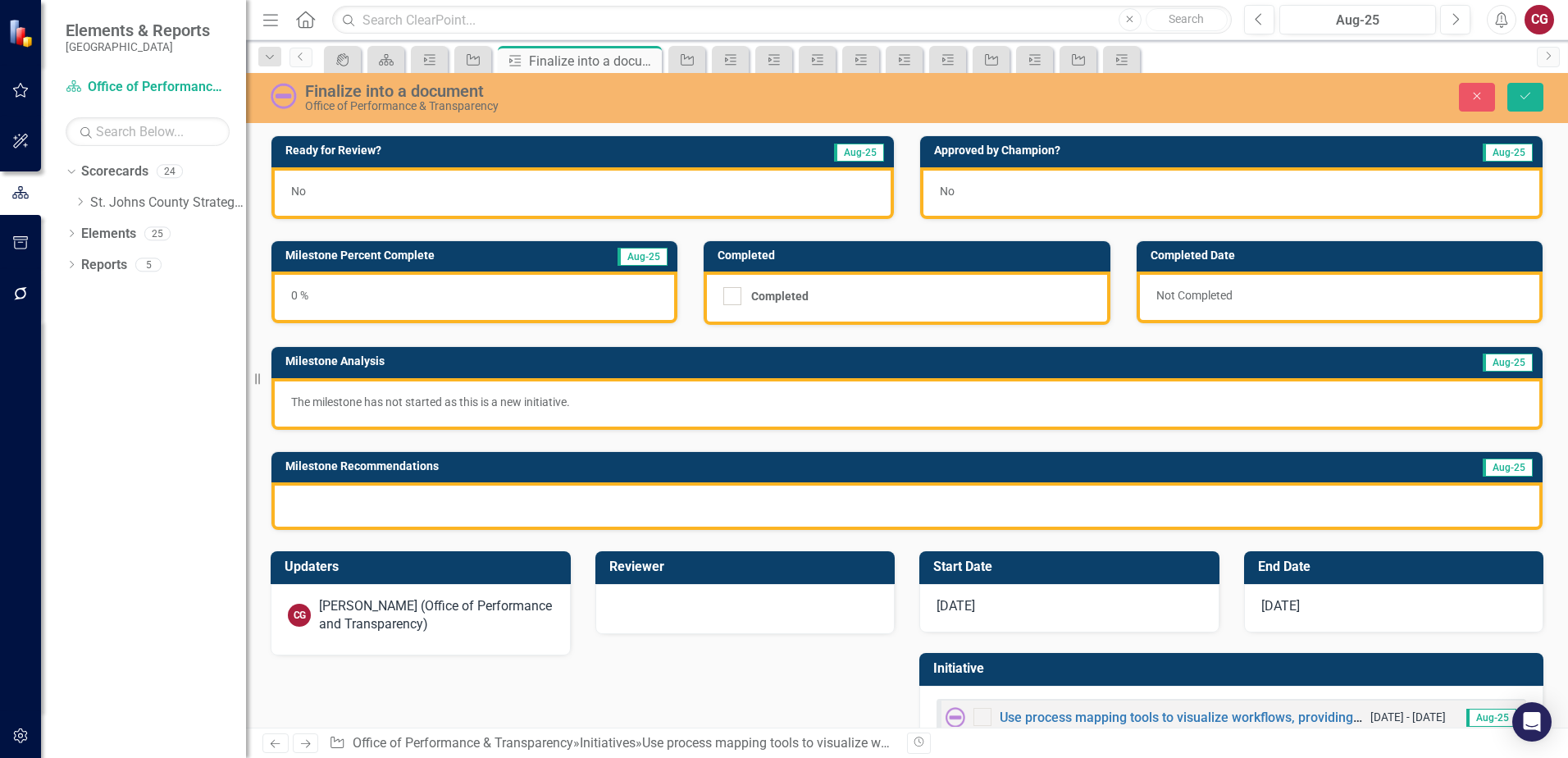
click at [556, 510] on div at bounding box center [906, 506] width 1271 height 47
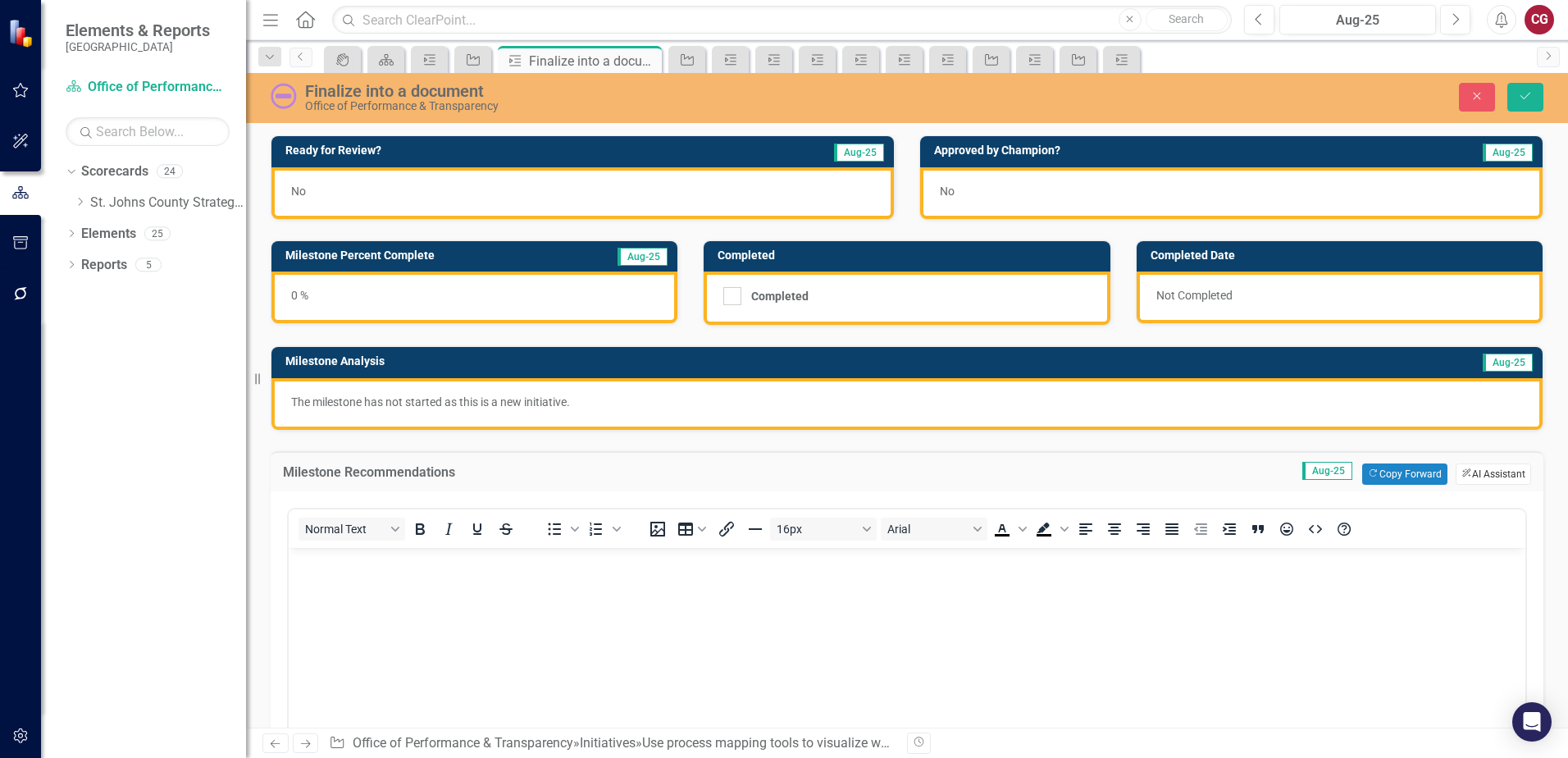
click at [1490, 472] on button "ClearPoint AI AI Assistant" at bounding box center [1493, 474] width 75 height 21
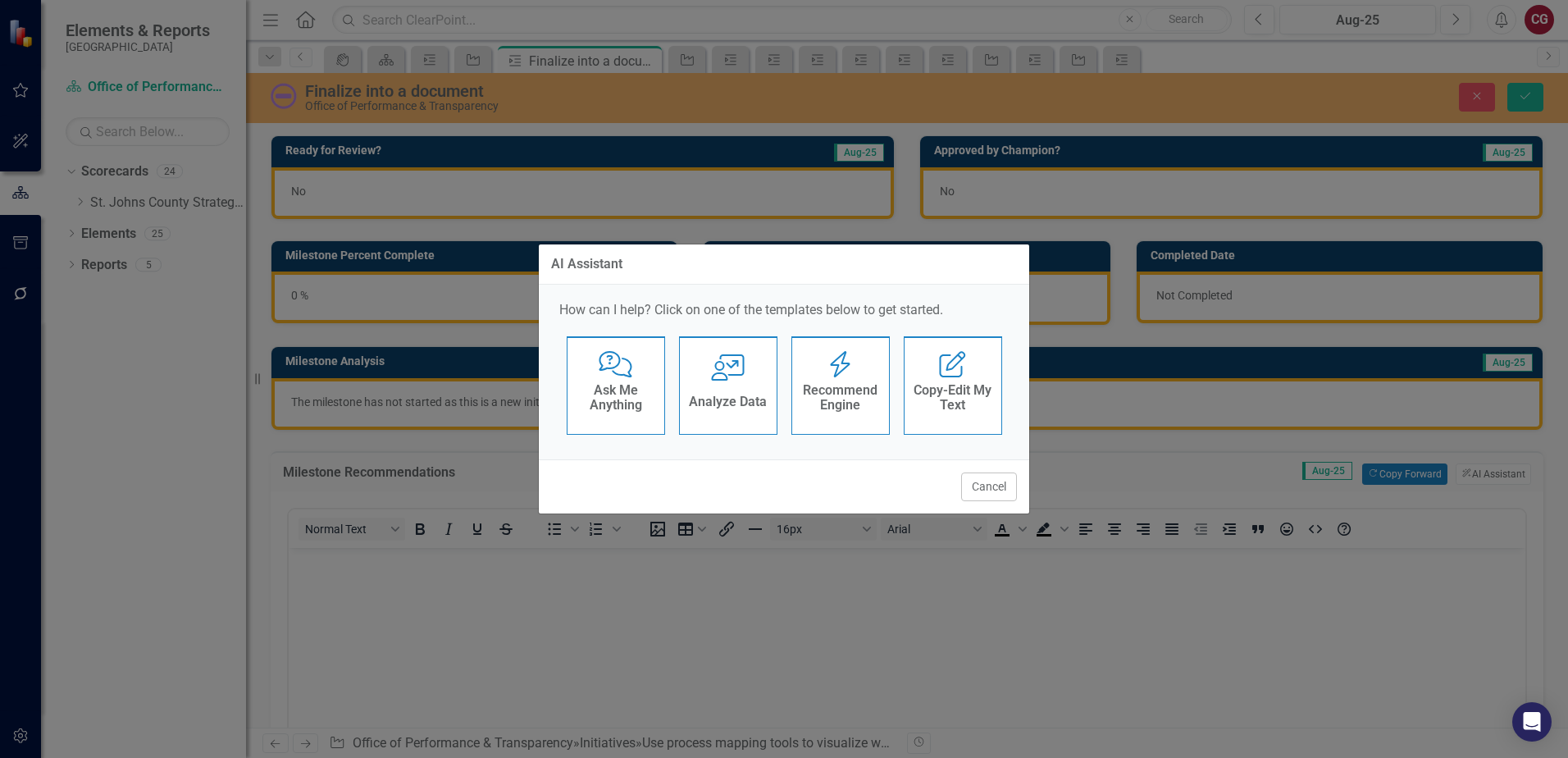
click at [842, 428] on div "Recommend Engine Recommend Engine" at bounding box center [841, 386] width 99 height 99
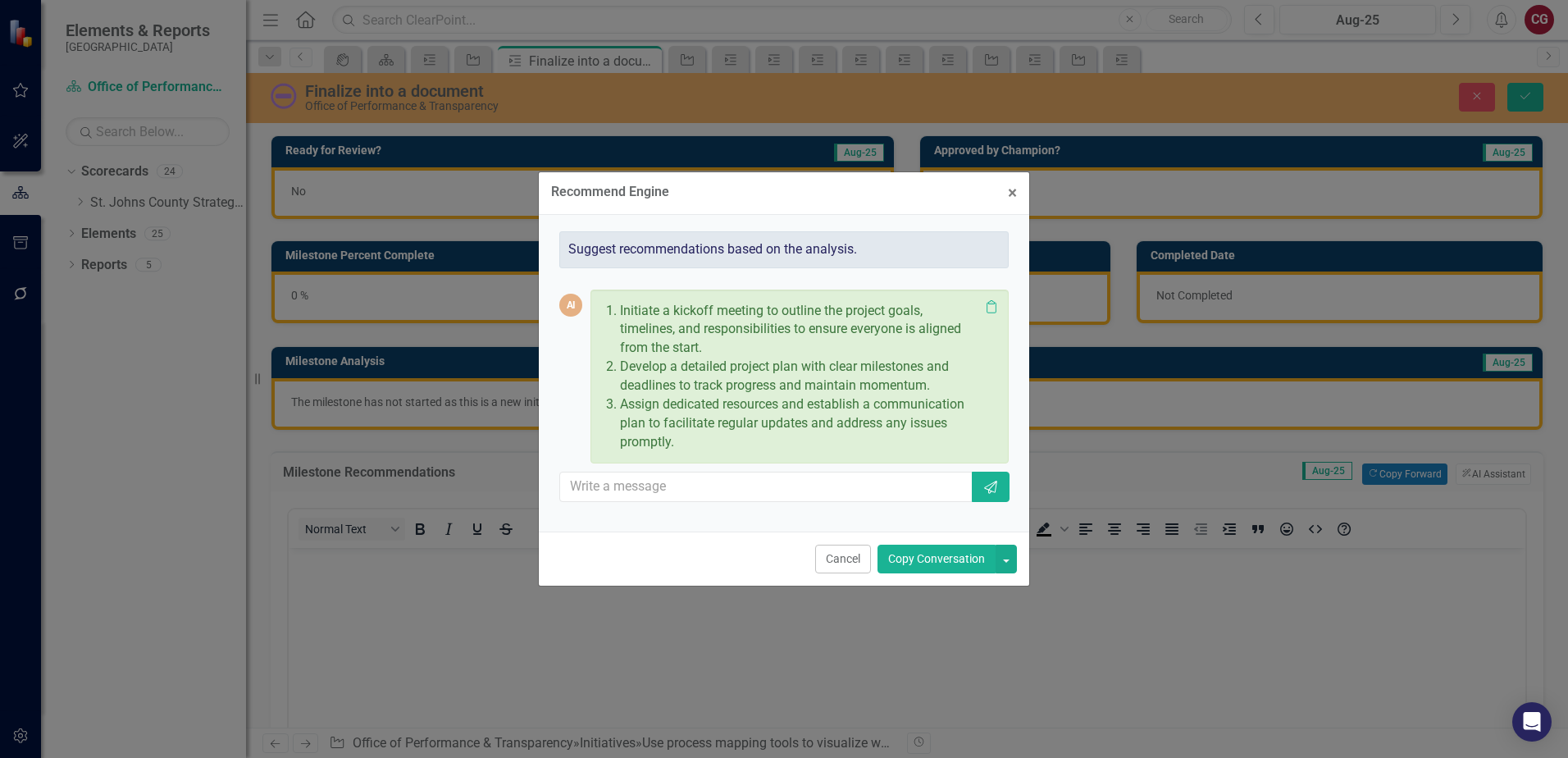
click at [685, 443] on p "Assign dedicated resources and establish a communication plan to facilitate reg…" at bounding box center [800, 423] width 359 height 57
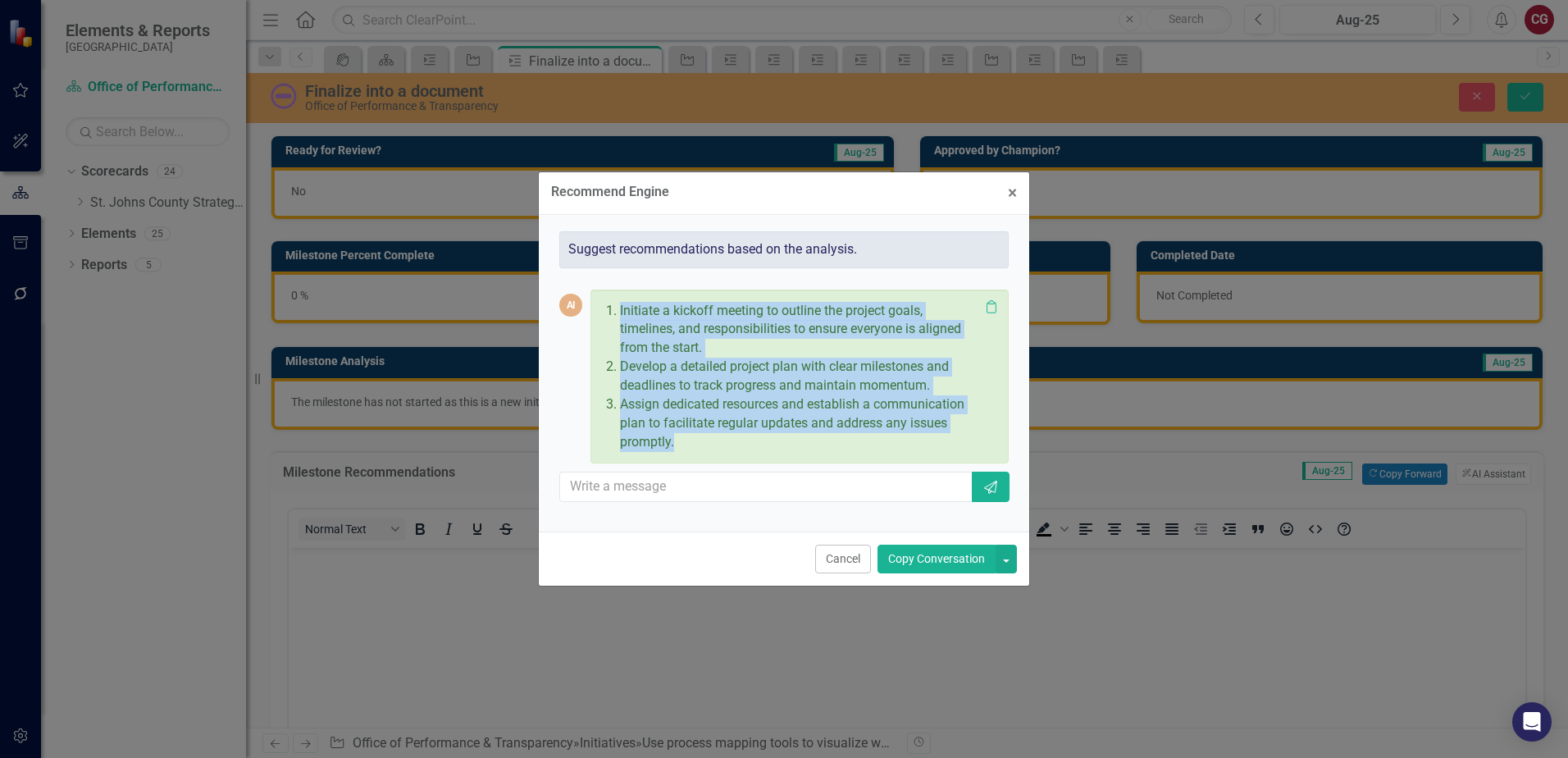
drag, startPoint x: 679, startPoint y: 445, endPoint x: 578, endPoint y: 305, distance: 172.6
click at [578, 305] on div "AI Initiate a kickoff meeting to outline the project goals, timelines, and resp…" at bounding box center [784, 377] width 450 height 175
drag, startPoint x: 578, startPoint y: 305, endPoint x: 649, endPoint y: 319, distance: 72.4
copy div "Initiate a kickoff meeting to outline the project goals, timelines, and respons…"
drag, startPoint x: 846, startPoint y: 552, endPoint x: 556, endPoint y: 4, distance: 620.0
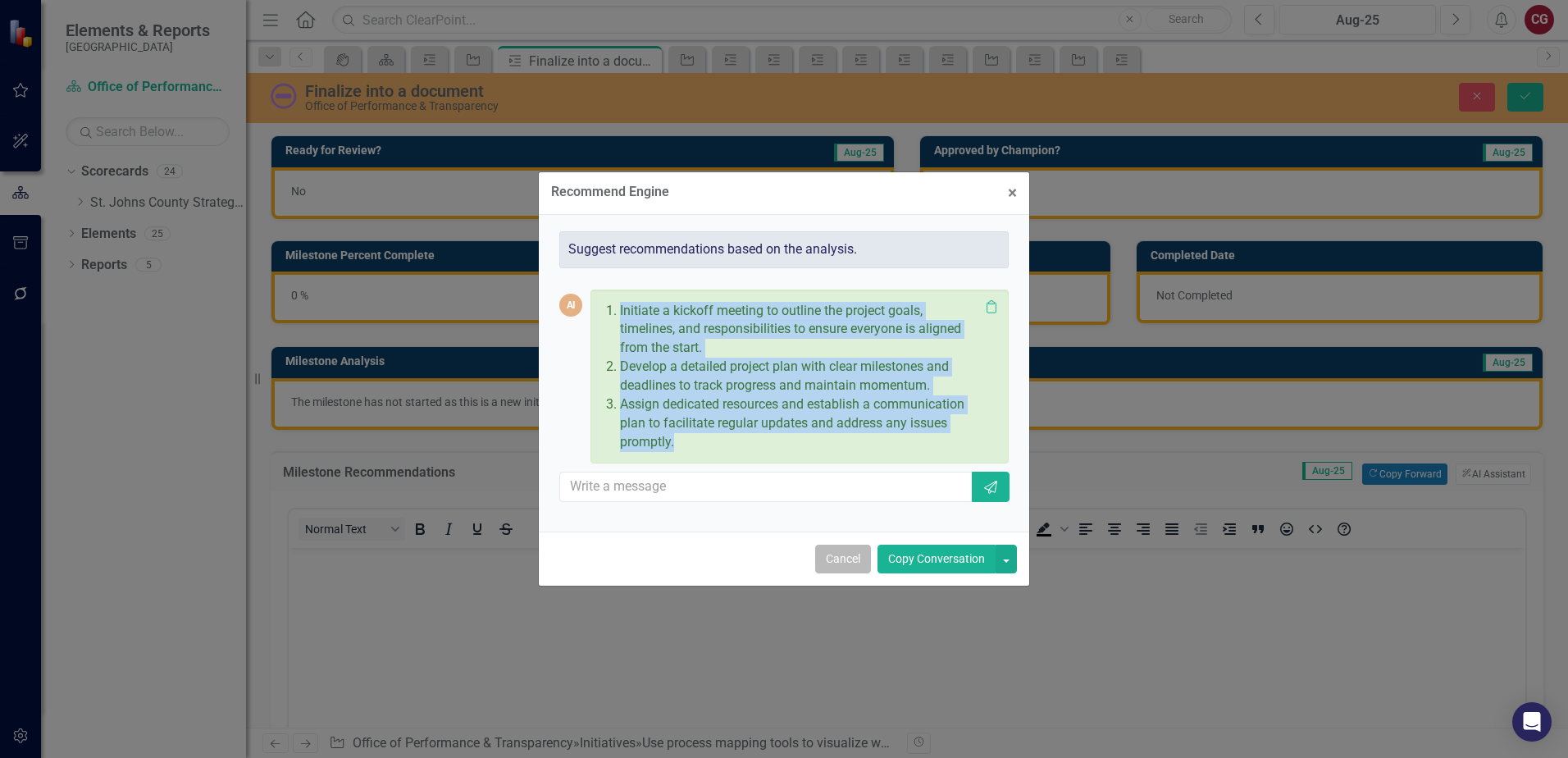
click at [846, 552] on button "Cancel" at bounding box center [843, 559] width 56 height 29
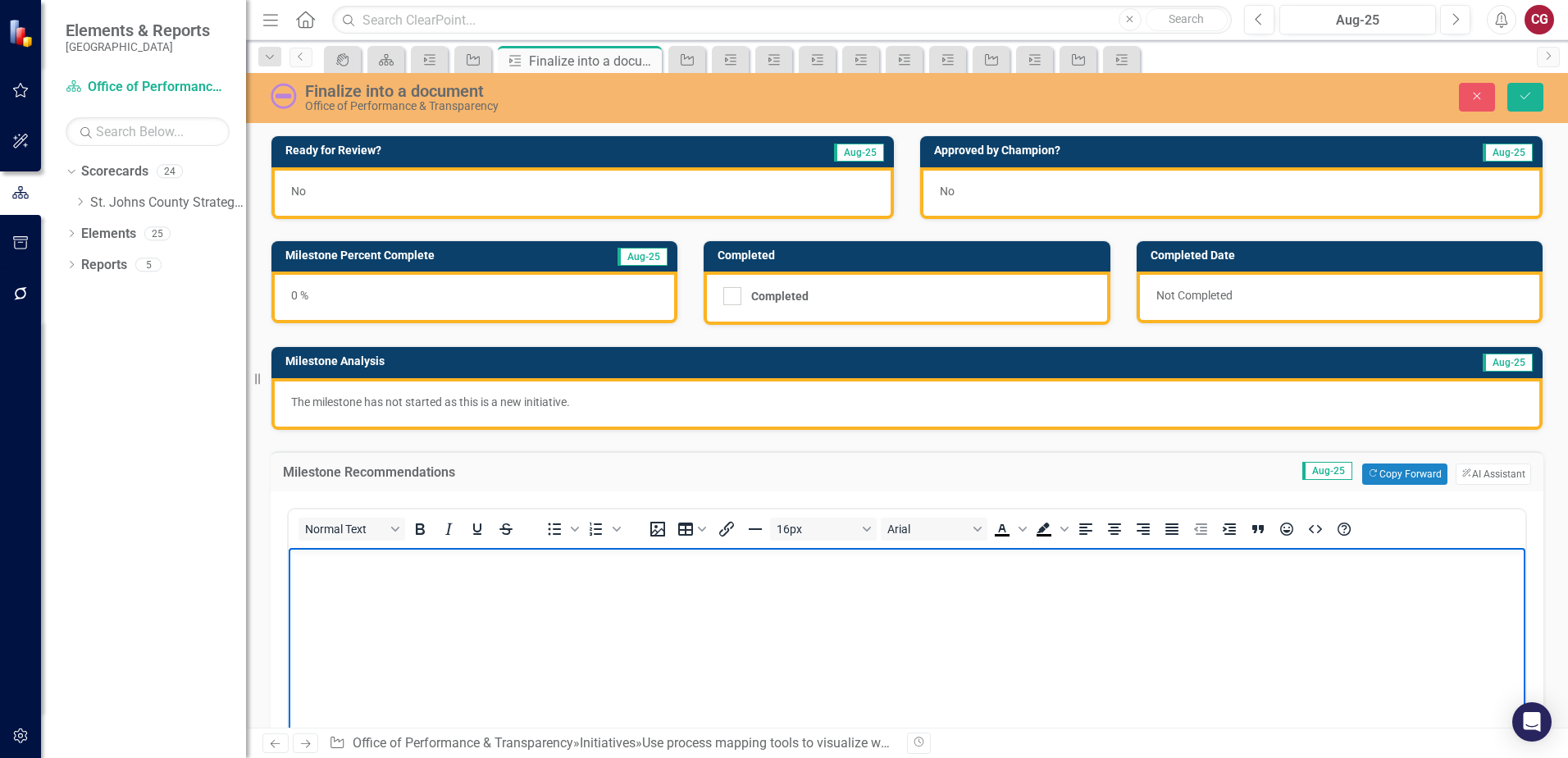
click at [467, 604] on body "Rich Text Area. Press ALT-0 for help." at bounding box center [907, 670] width 1237 height 246
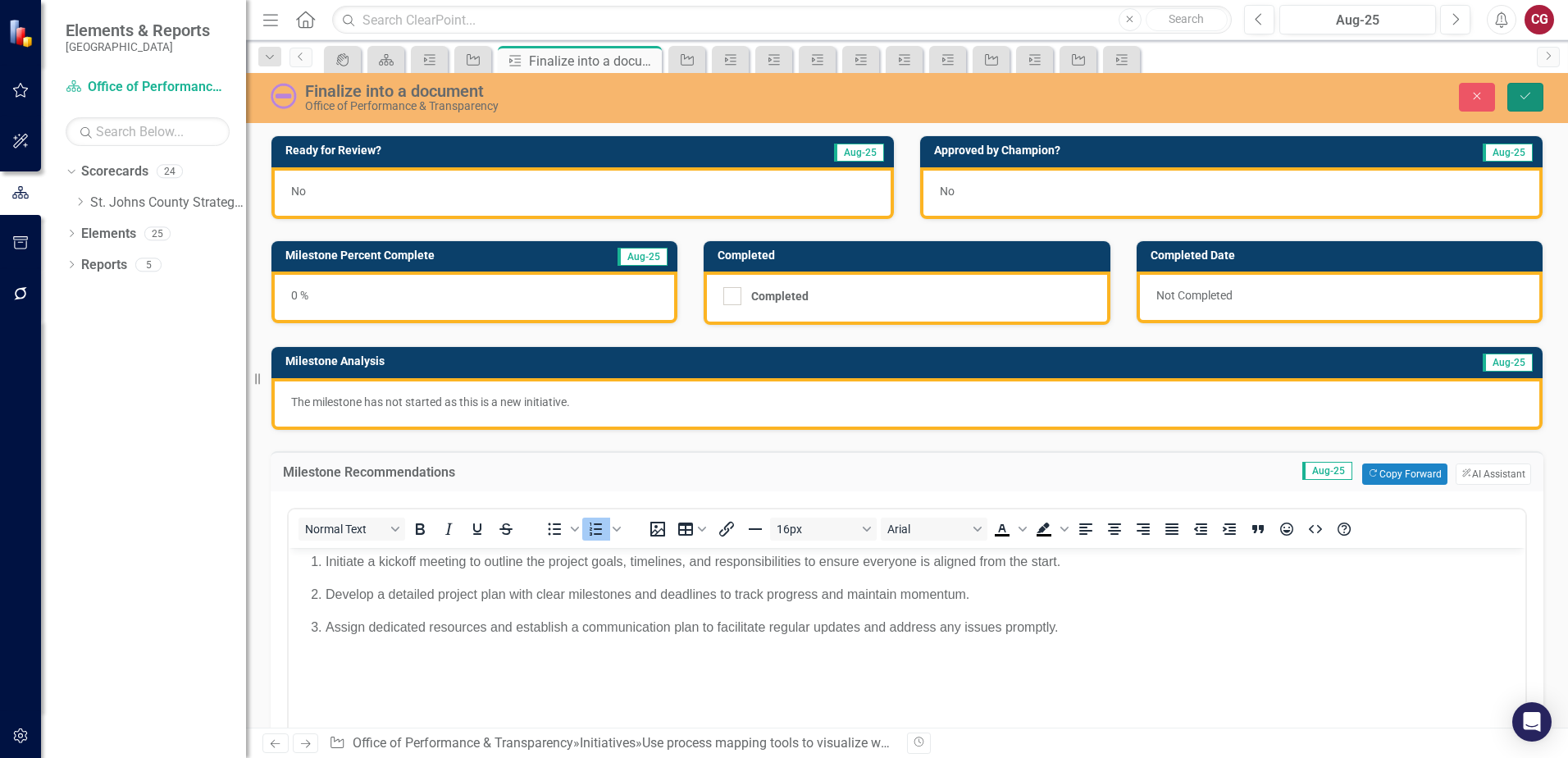
click at [1521, 100] on icon "Save" at bounding box center [1525, 96] width 15 height 11
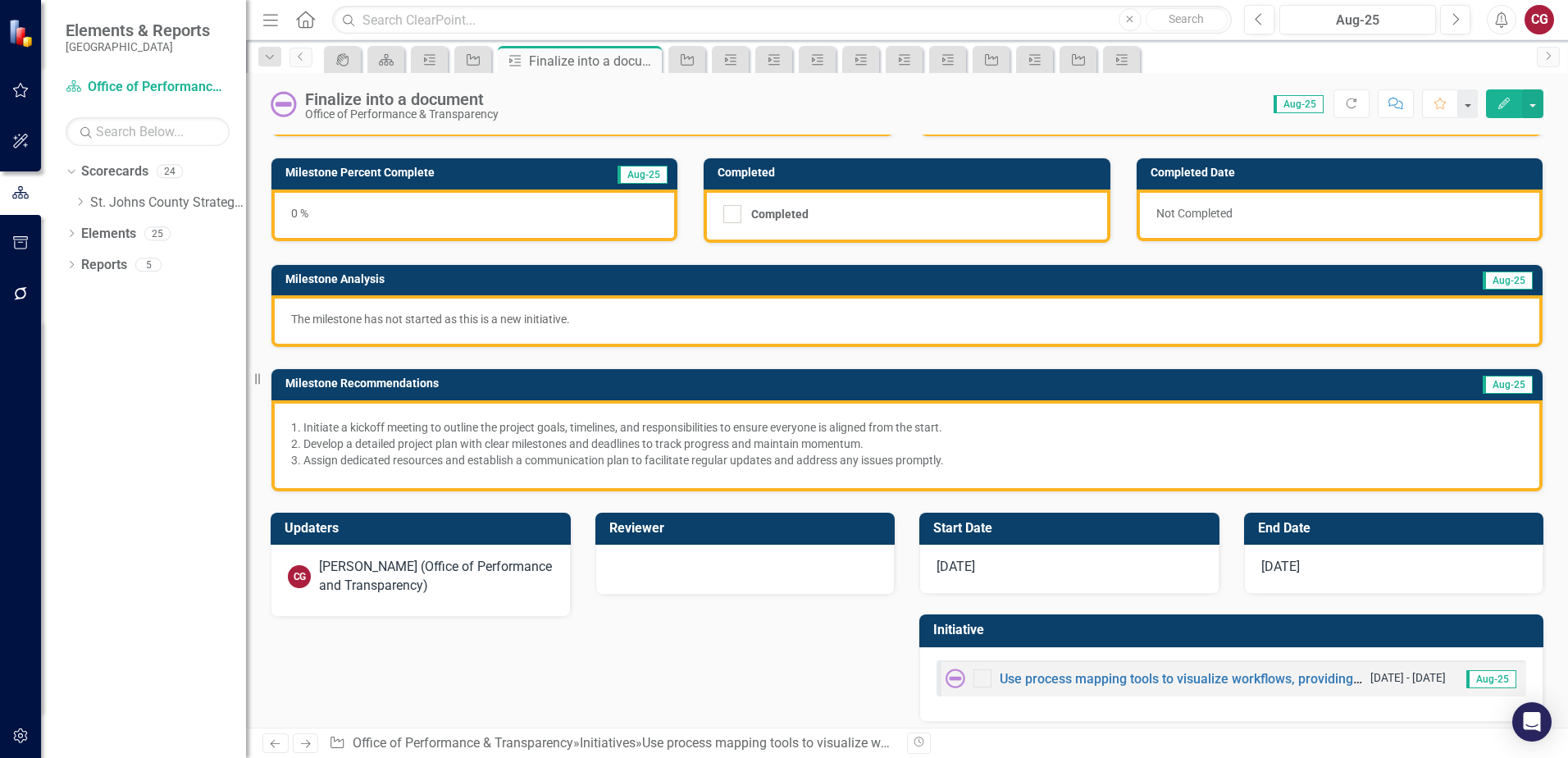
scroll to position [92, 0]
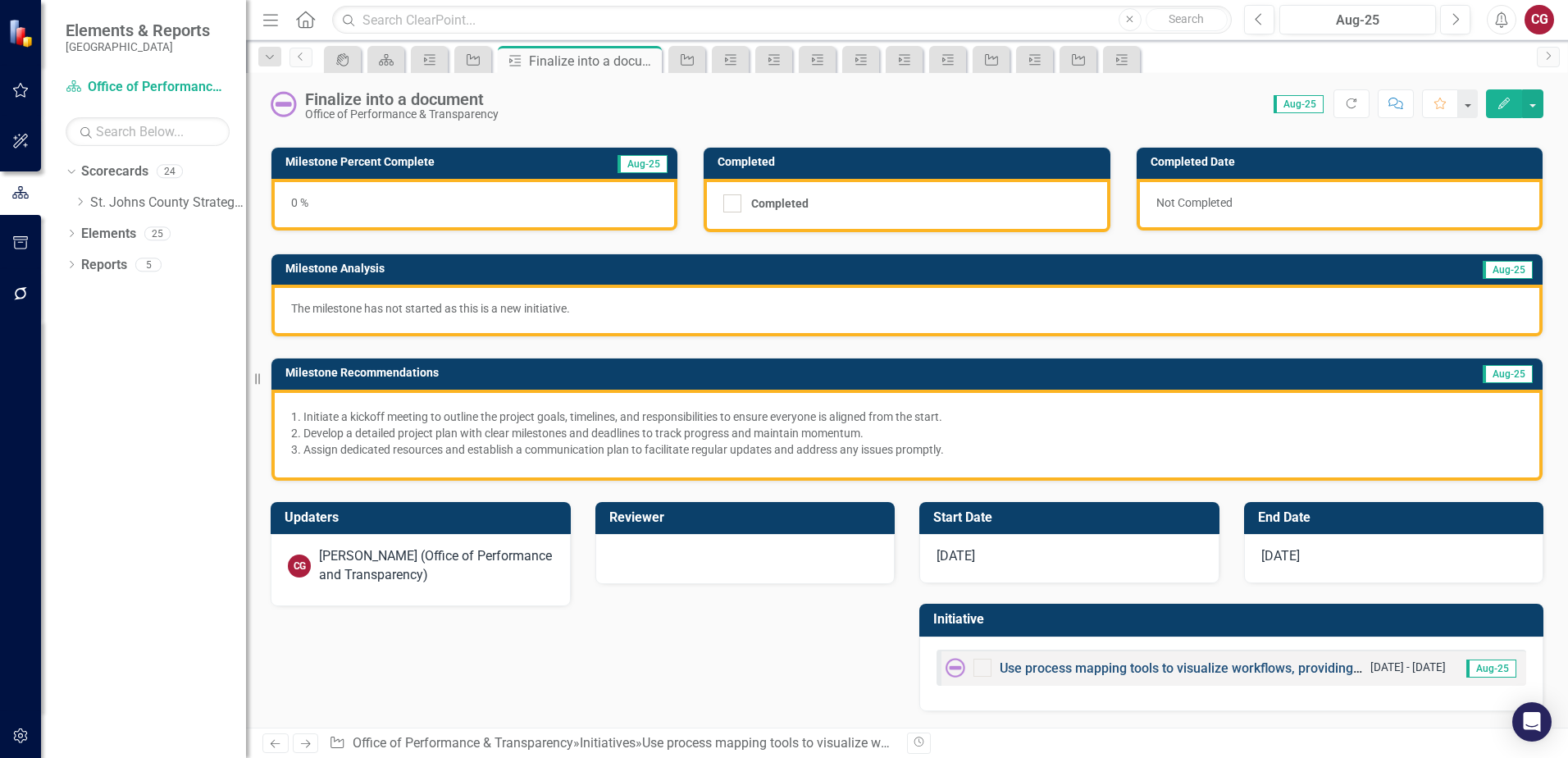
click at [1026, 666] on link "Use process mapping tools to visualize workflows, providing clarity on current …" at bounding box center [1378, 668] width 758 height 16
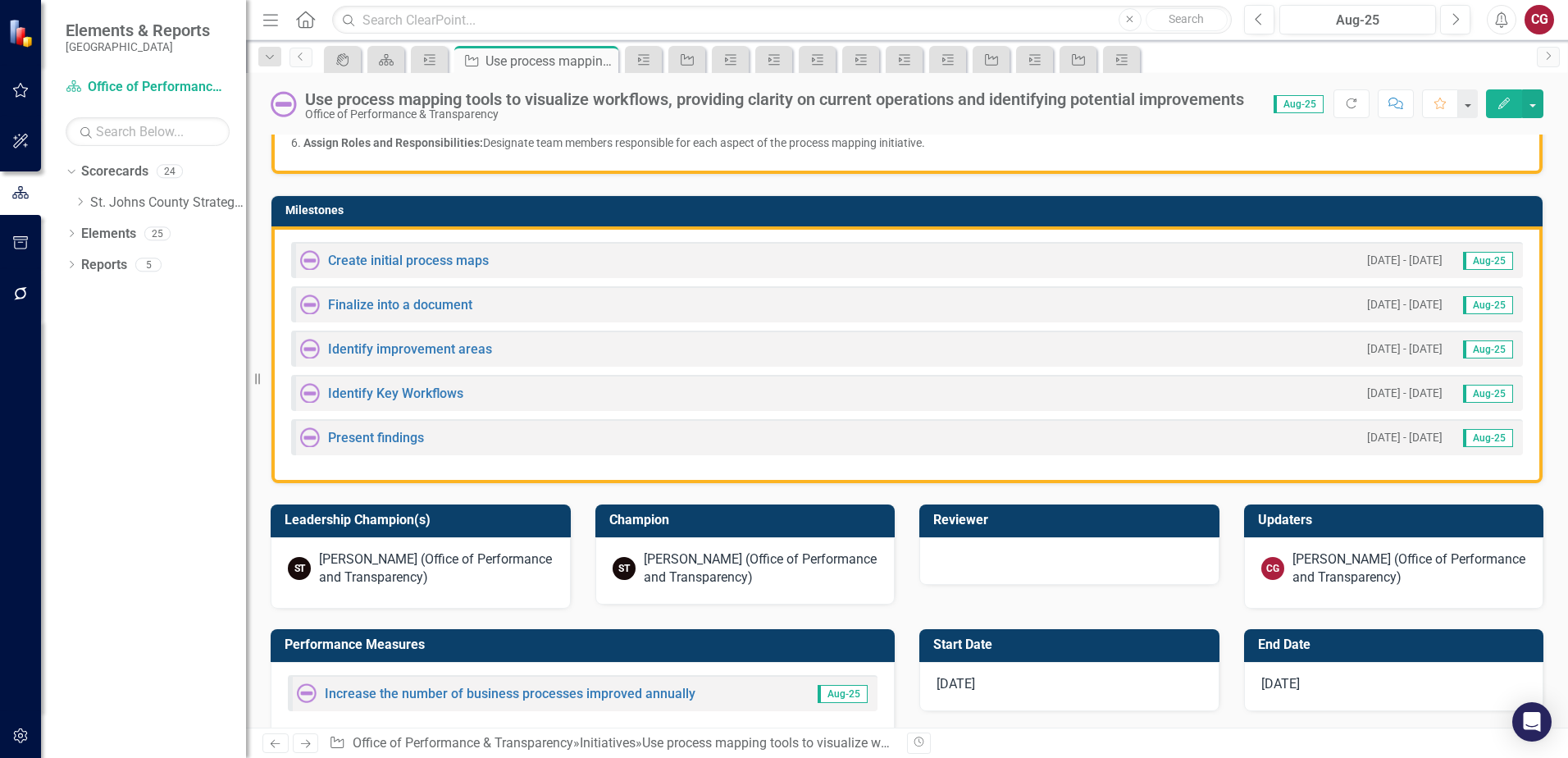
scroll to position [492, 0]
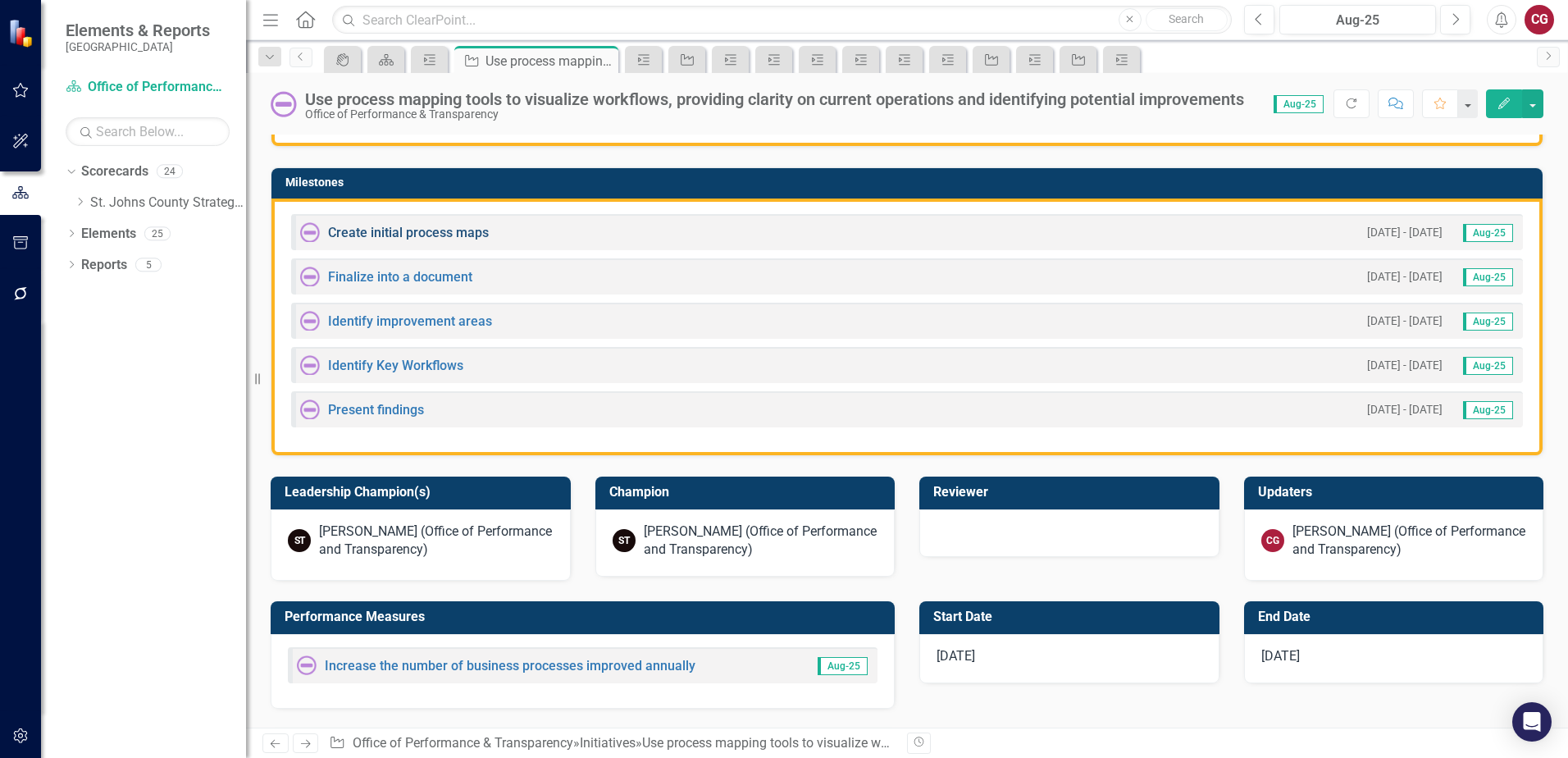
click at [443, 230] on link "Create initial process maps" at bounding box center [408, 232] width 161 height 16
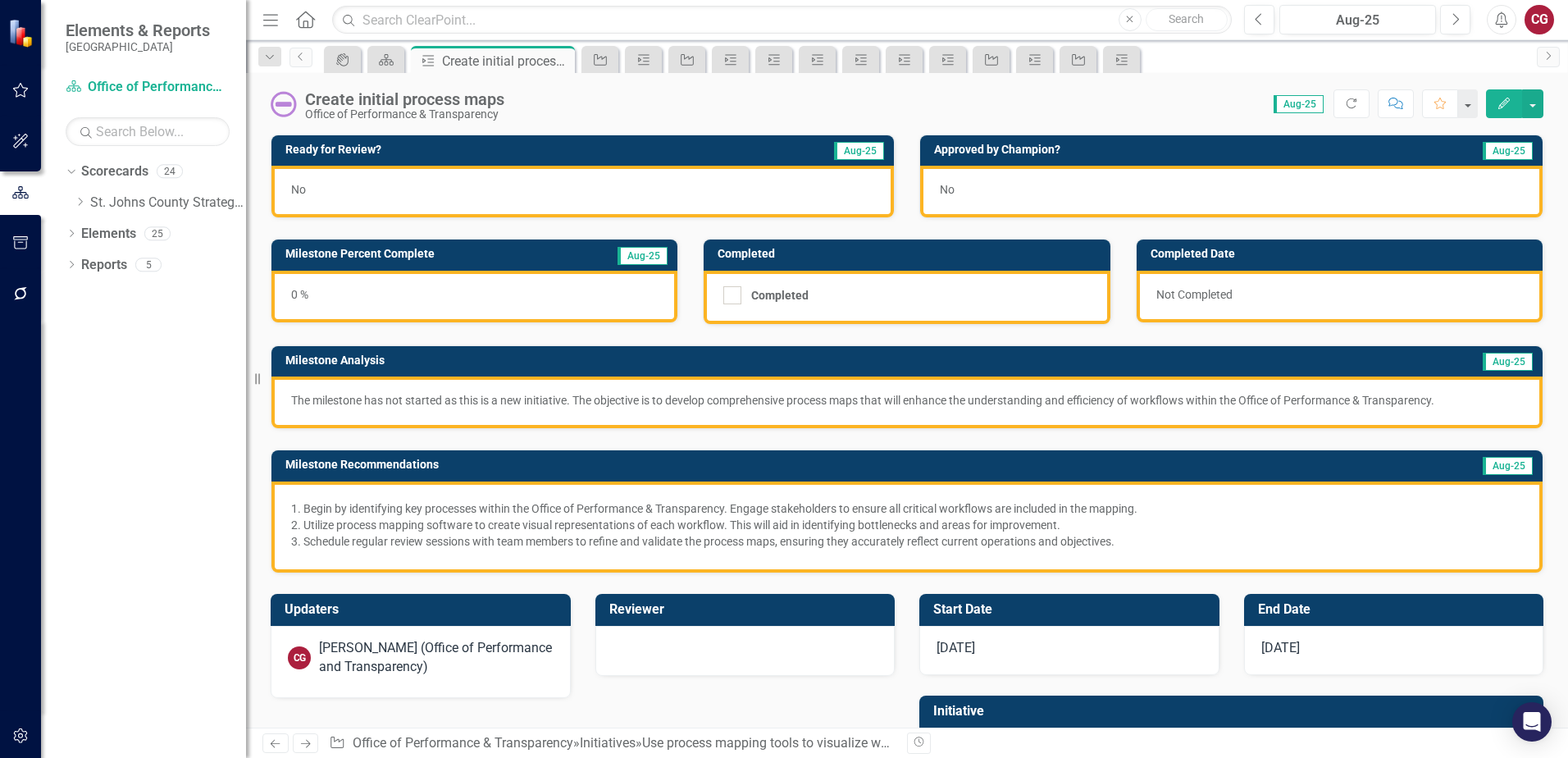
click at [501, 529] on p "Utilize process mapping software to create visual representations of each workf…" at bounding box center [913, 525] width 1220 height 17
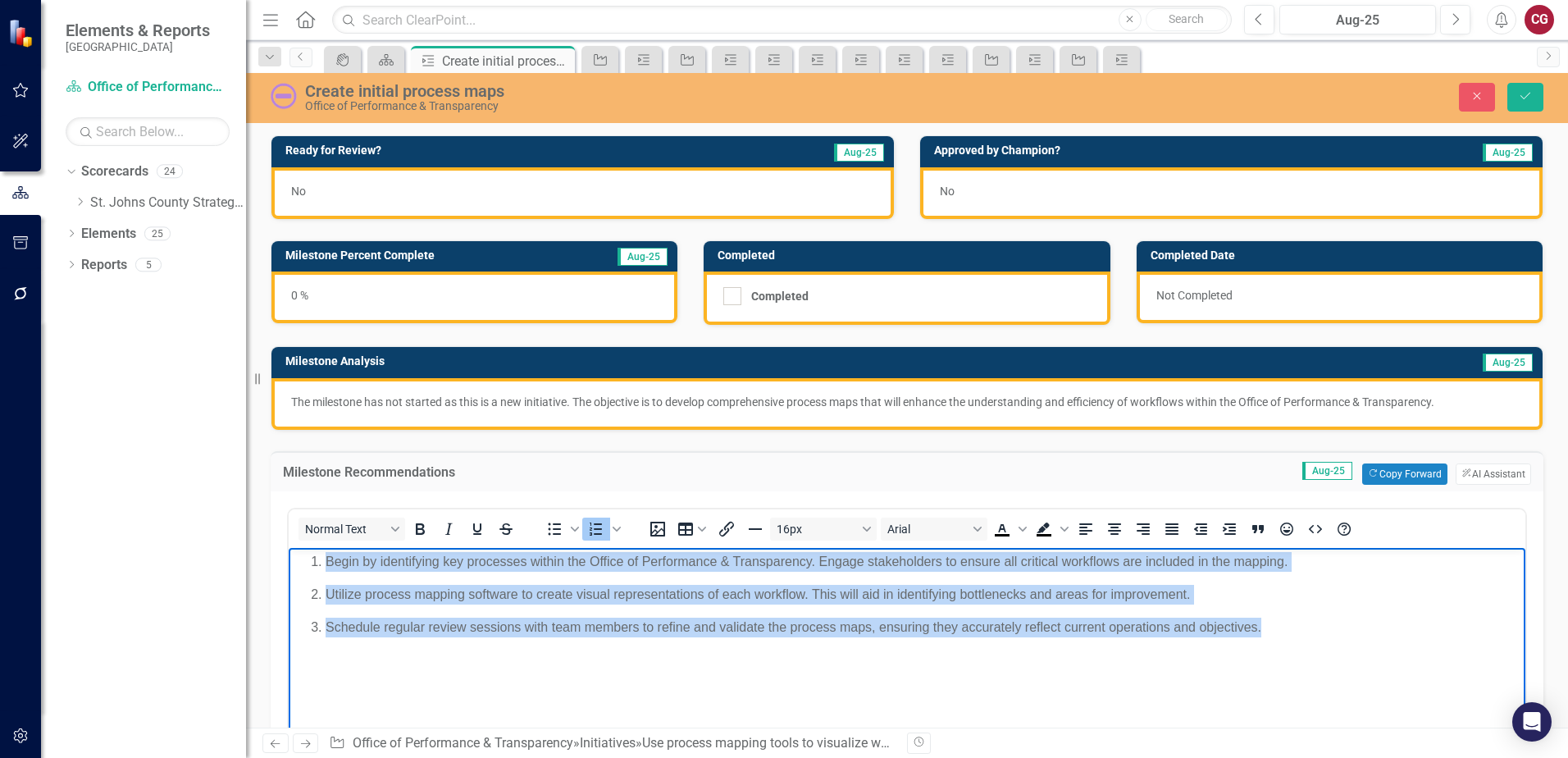
drag, startPoint x: 1294, startPoint y: 631, endPoint x: 51, endPoint y: 562, distance: 1244.9
click at [289, 562] on html "Begin by identifying key processes within the Office of Performance & Transpare…" at bounding box center [907, 670] width 1237 height 246
paste body "Rich Text Area. Press ALT-0 for help."
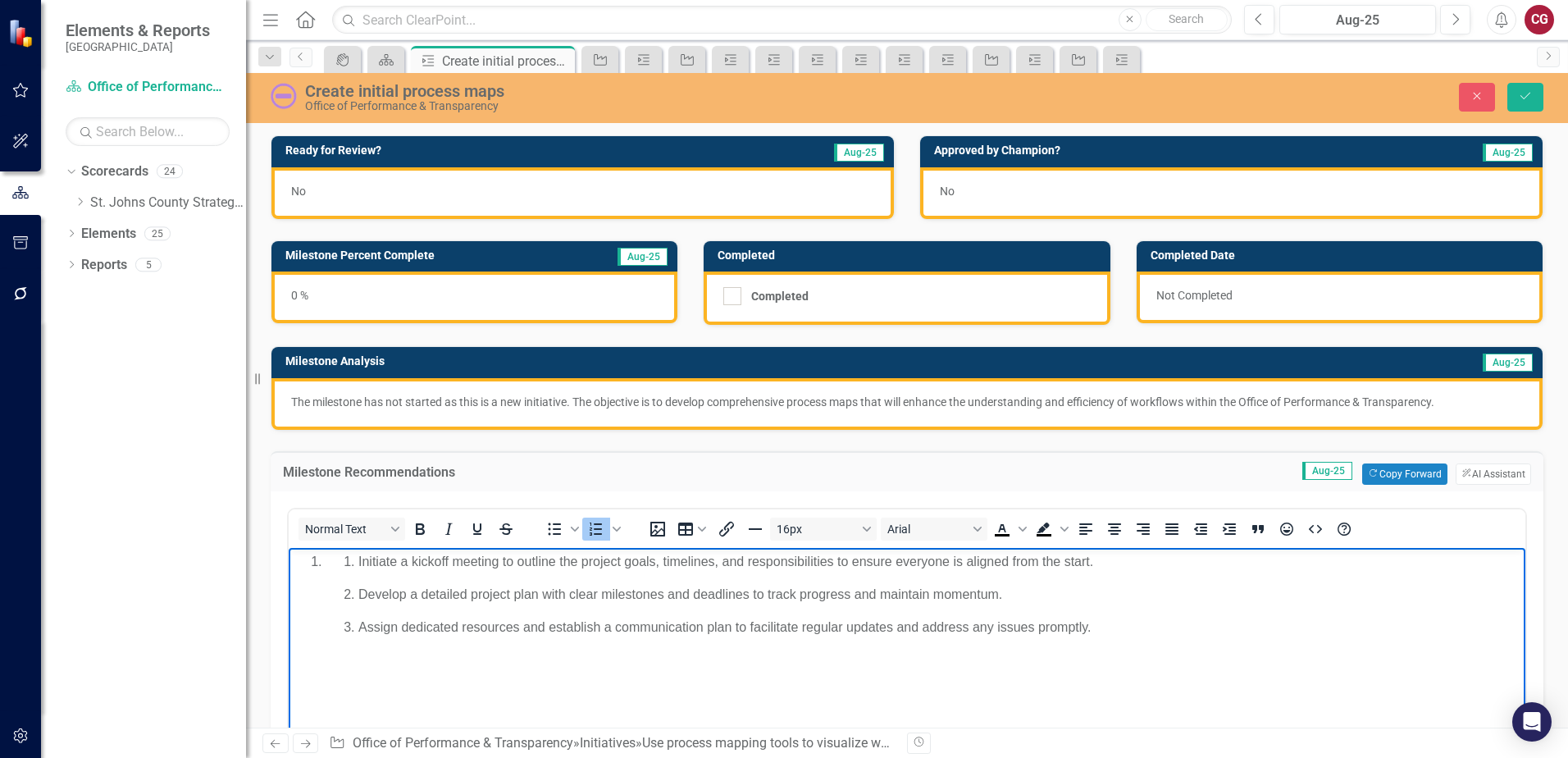
drag, startPoint x: 340, startPoint y: 562, endPoint x: 520, endPoint y: 1103, distance: 570.2
click at [289, 556] on html "Initiate a kickoff meeting to outline the project goals, timelines, and respons…" at bounding box center [907, 670] width 1237 height 246
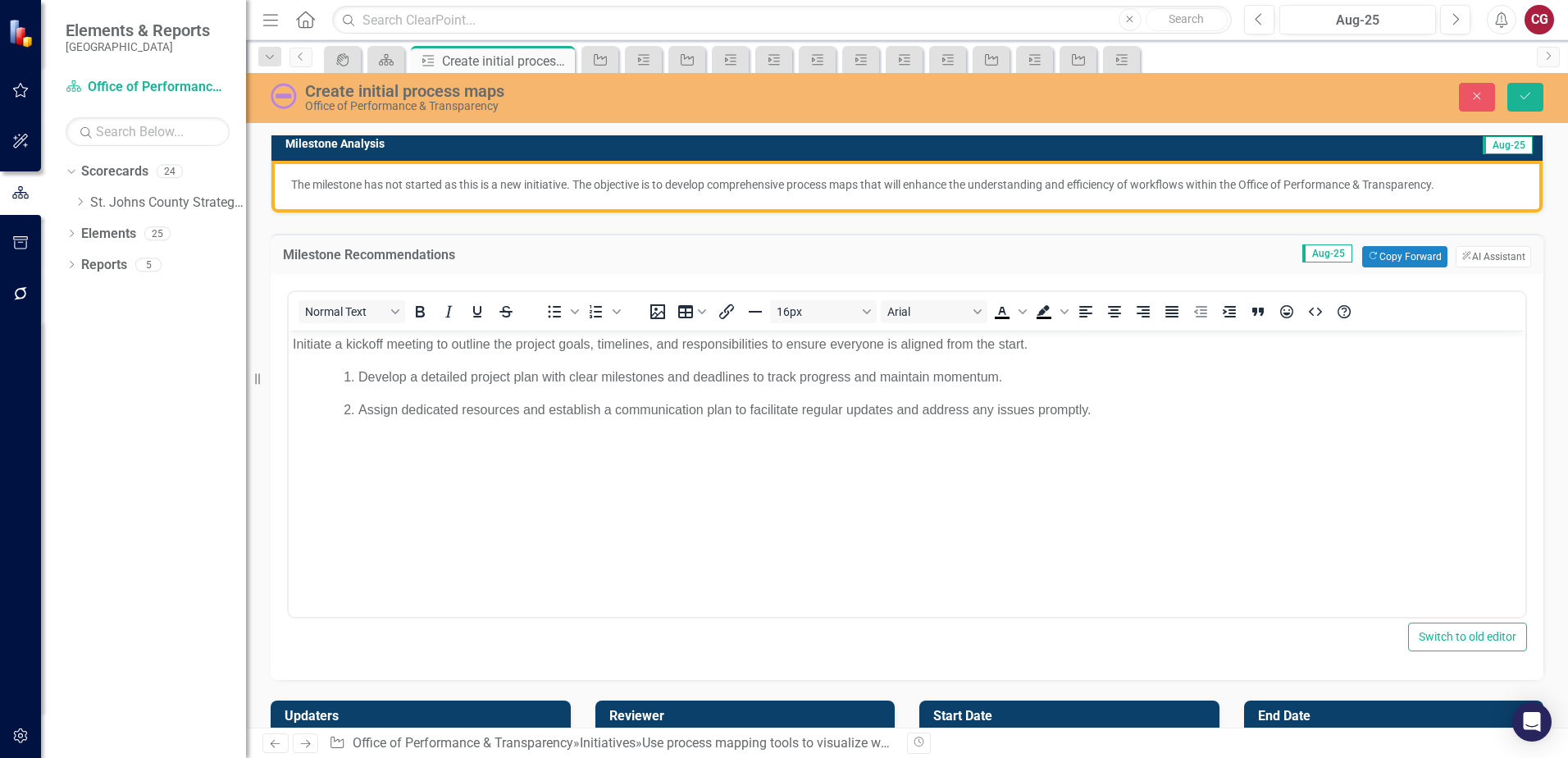
scroll to position [169, 0]
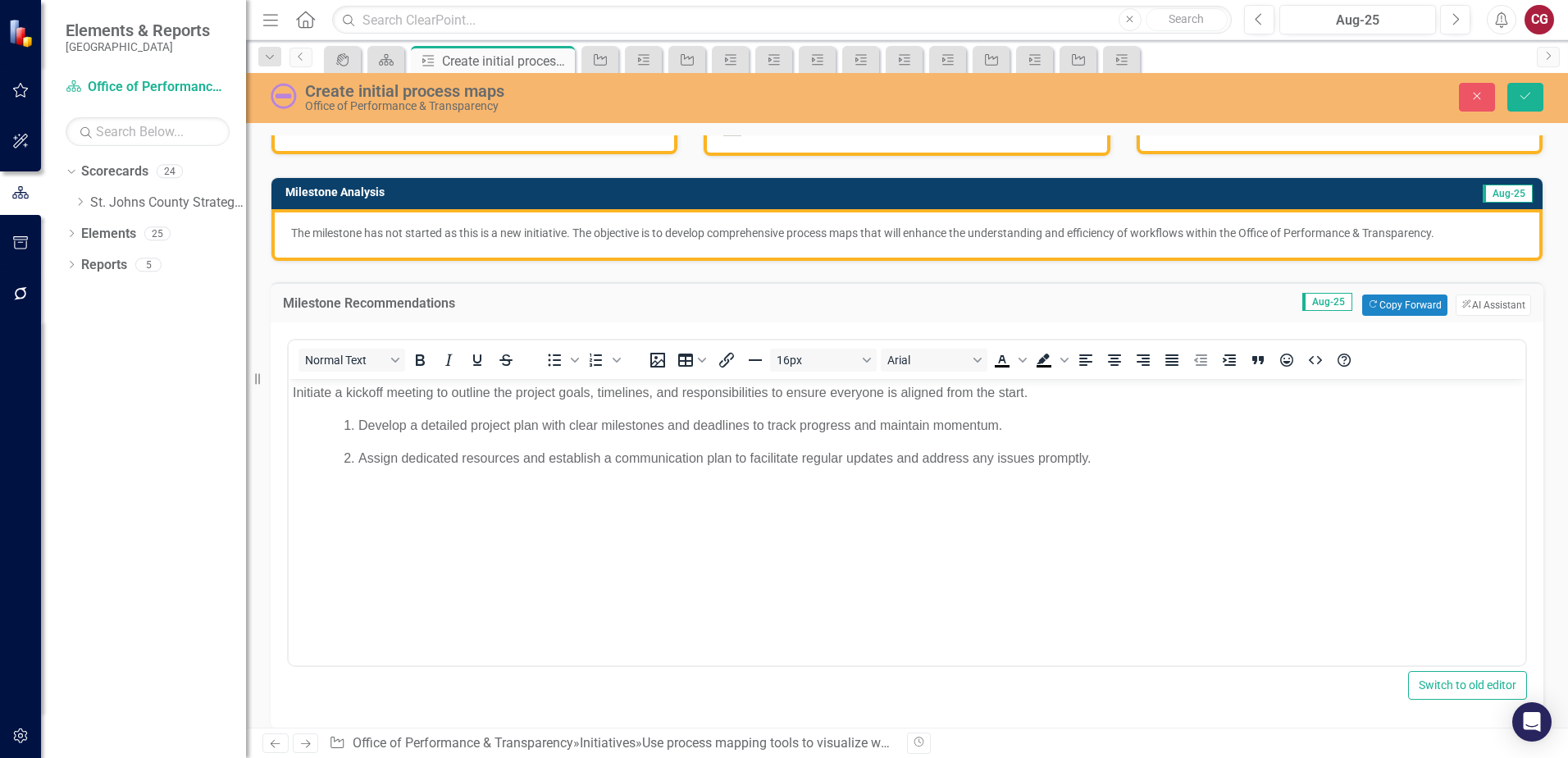
click at [479, 556] on body "Initiate a kickoff meeting to outline the project goals, timelines, and respons…" at bounding box center [907, 501] width 1237 height 246
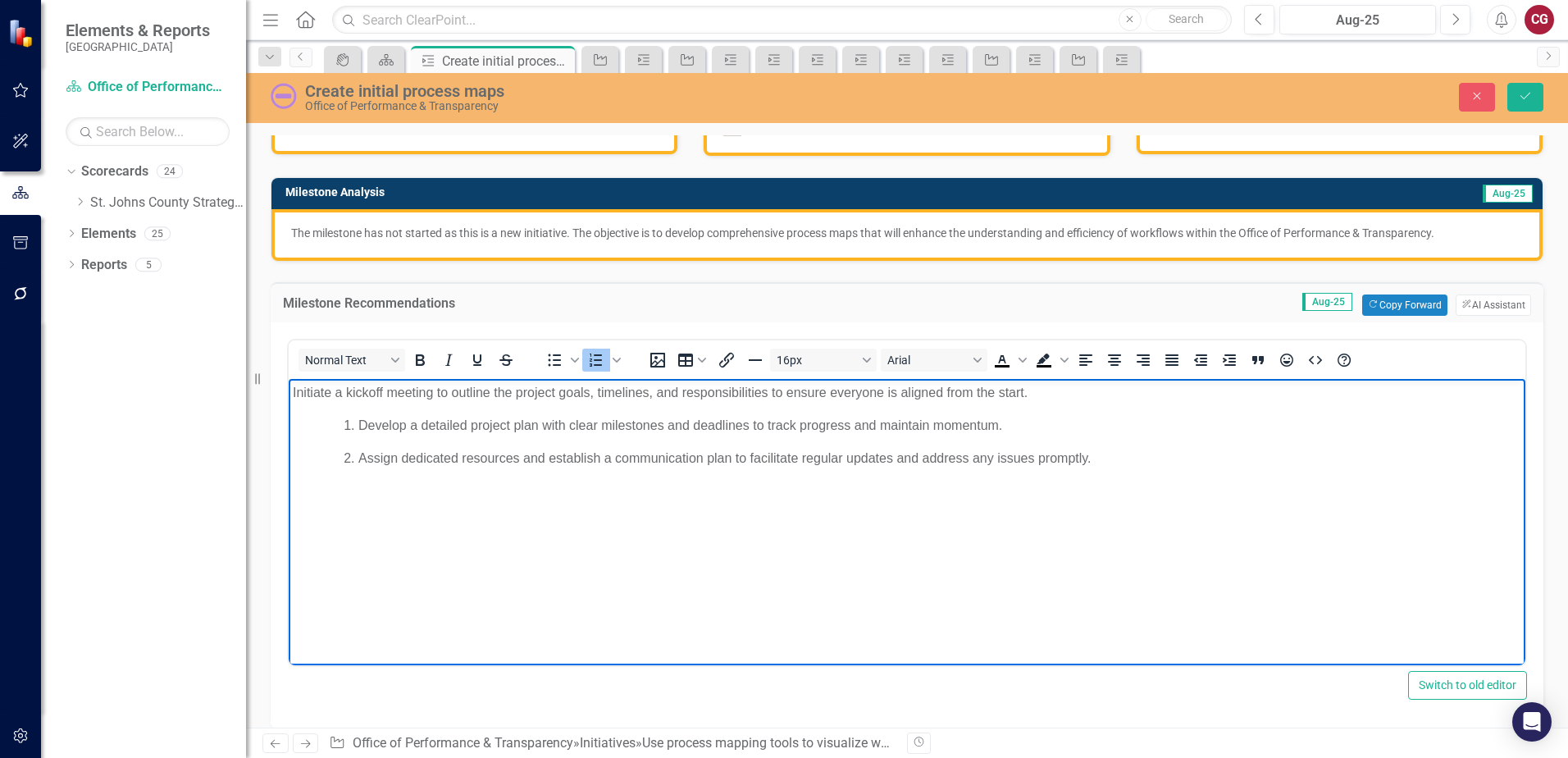
click at [290, 390] on body "Initiate a kickoff meeting to outline the project goals, timelines, and respons…" at bounding box center [907, 501] width 1237 height 246
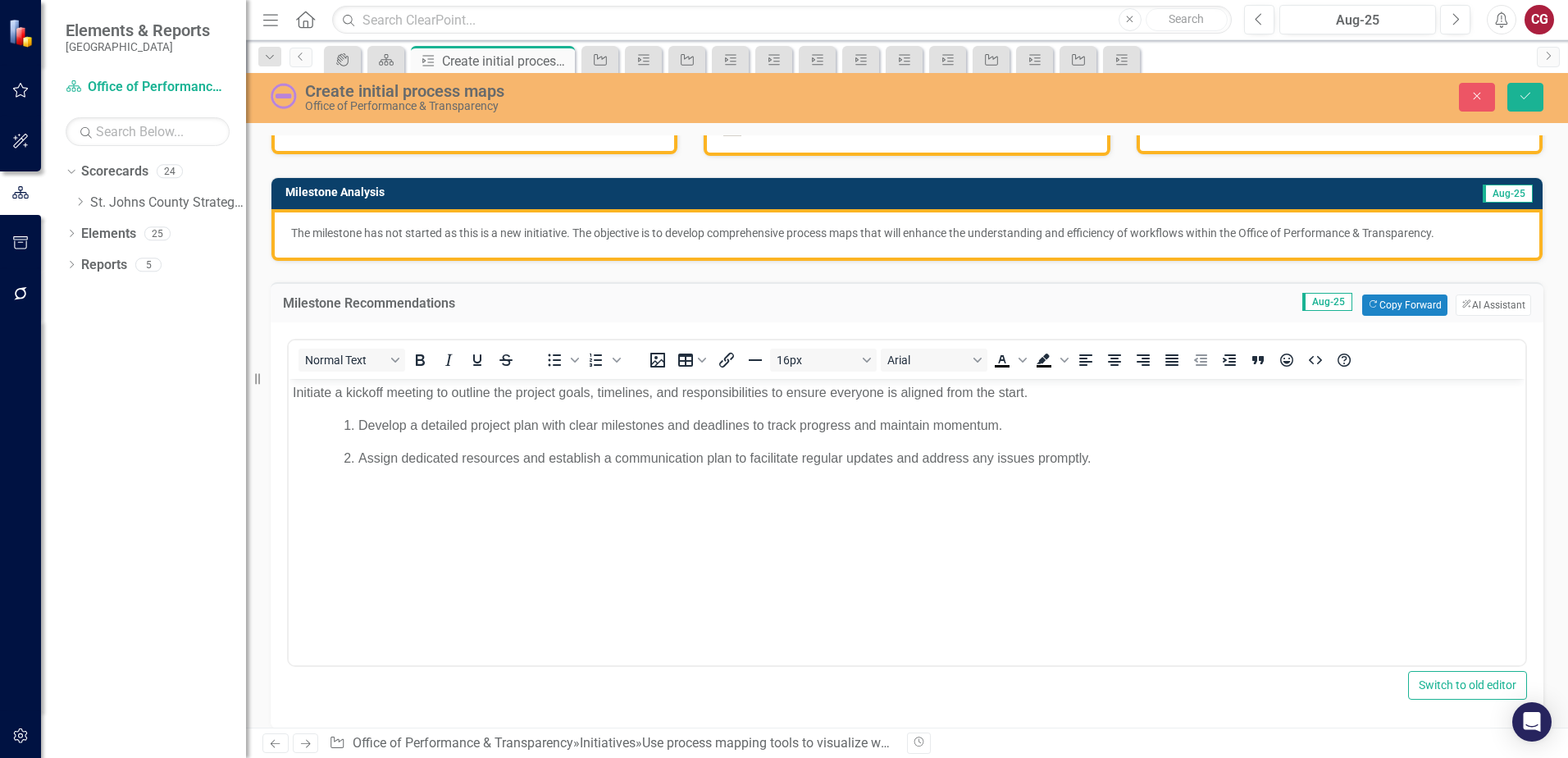
click at [337, 410] on body "Initiate a kickoff meeting to outline the project goals, timelines, and respons…" at bounding box center [907, 501] width 1237 height 246
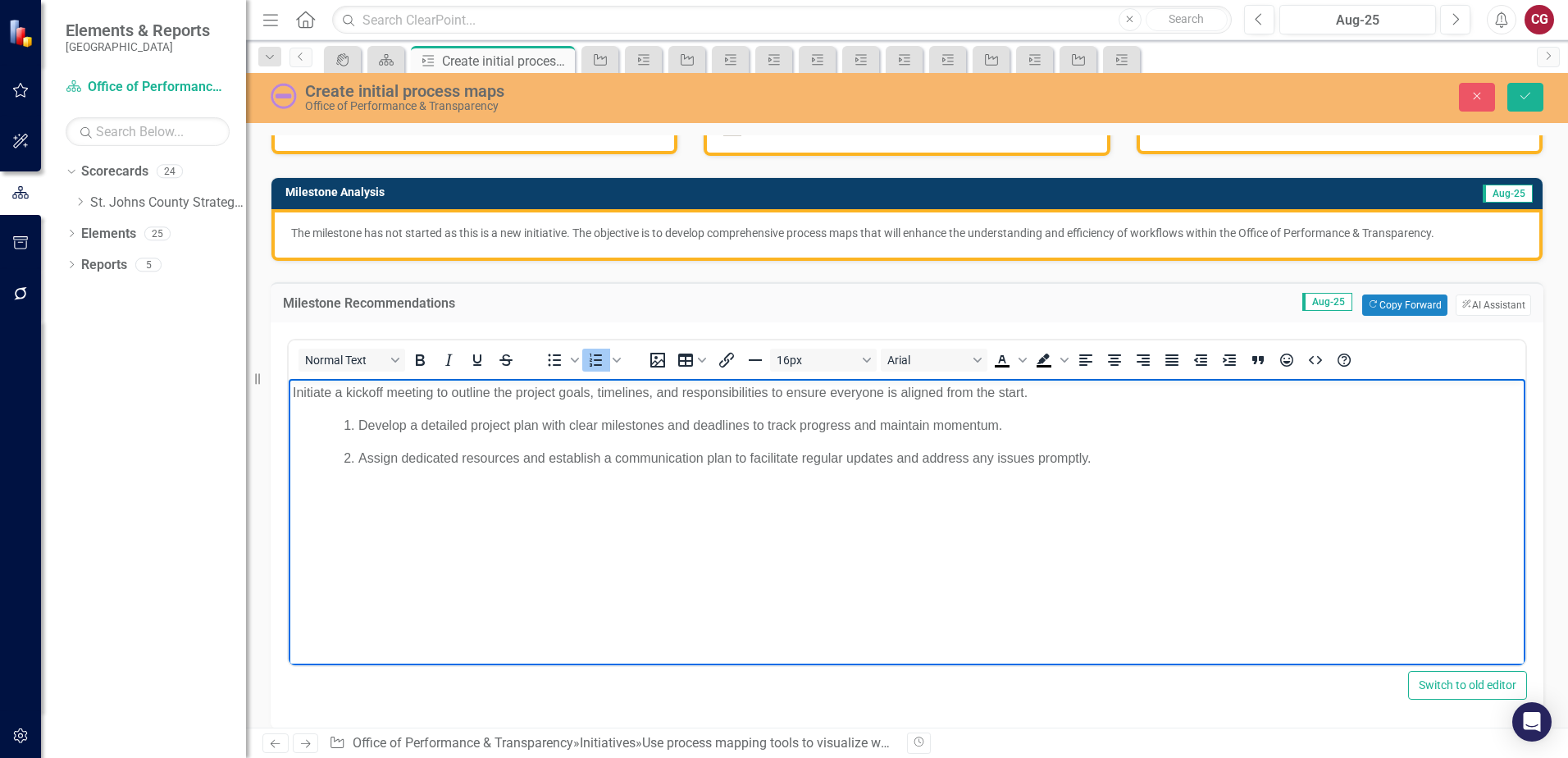
click at [292, 391] on body "Initiate a kickoff meeting to outline the project goals, timelines, and respons…" at bounding box center [907, 501] width 1237 height 246
click at [1112, 394] on p "1. Initiate a kickoff meeting to outline the project goals, timelines, and resp…" at bounding box center [906, 391] width 1228 height 20
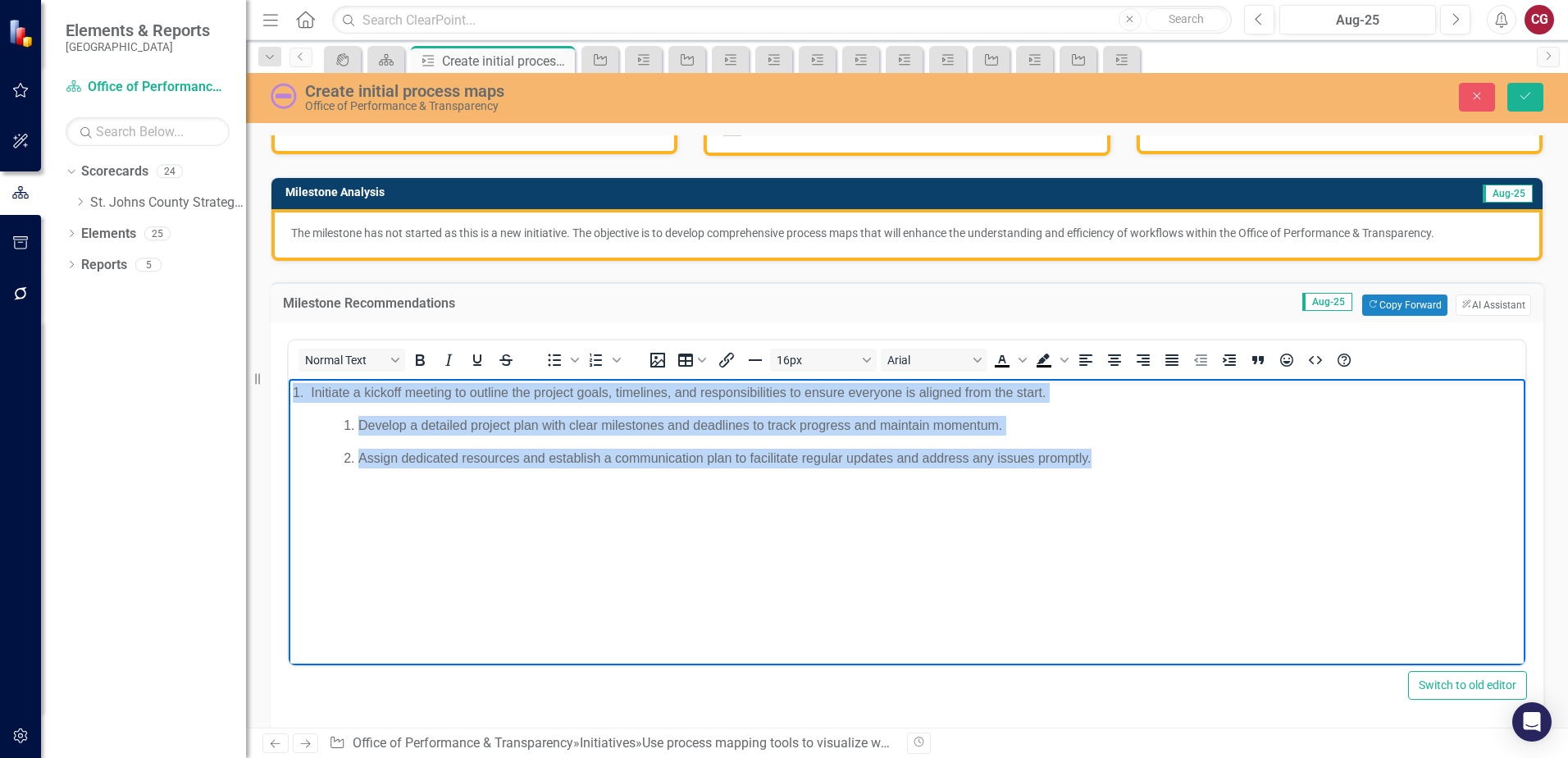
drag, startPoint x: 1179, startPoint y: 507, endPoint x: 235, endPoint y: 350, distance: 957.0
click at [289, 378] on html "1. Initiate a kickoff meeting to outline the project goals, timelines, and resp…" at bounding box center [907, 501] width 1237 height 246
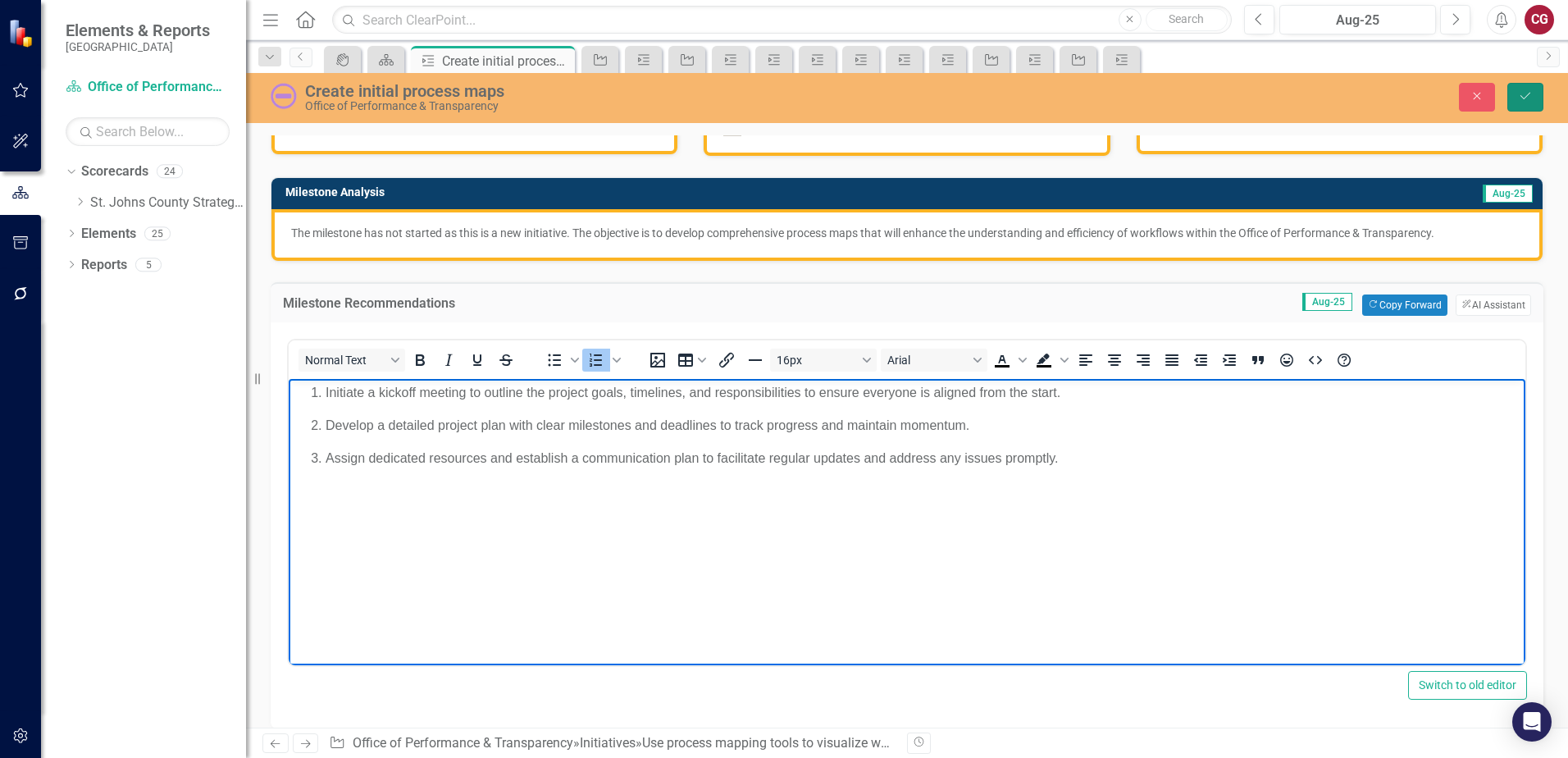
click at [1524, 99] on icon "Save" at bounding box center [1525, 96] width 15 height 11
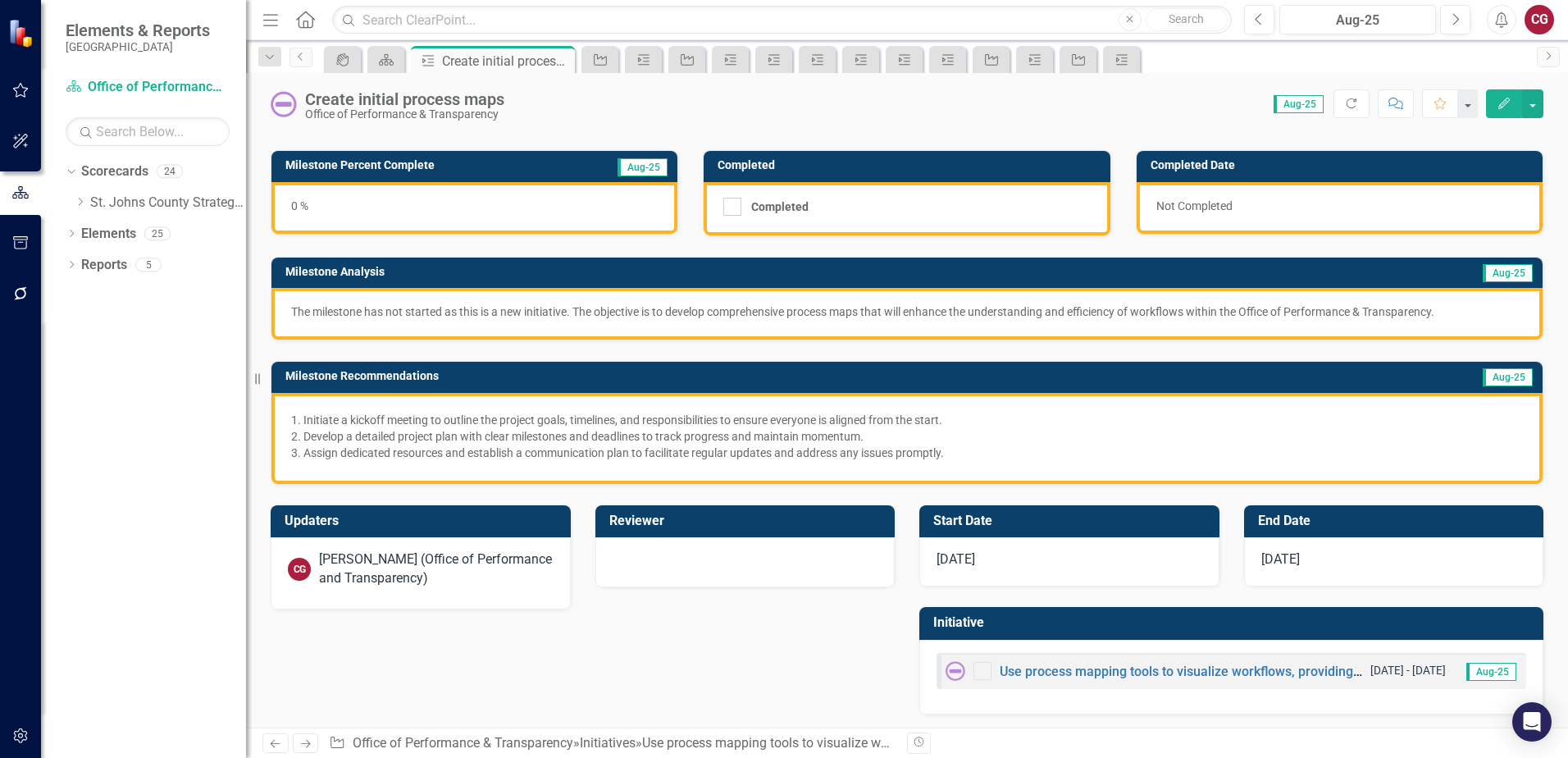
scroll to position [92, 0]
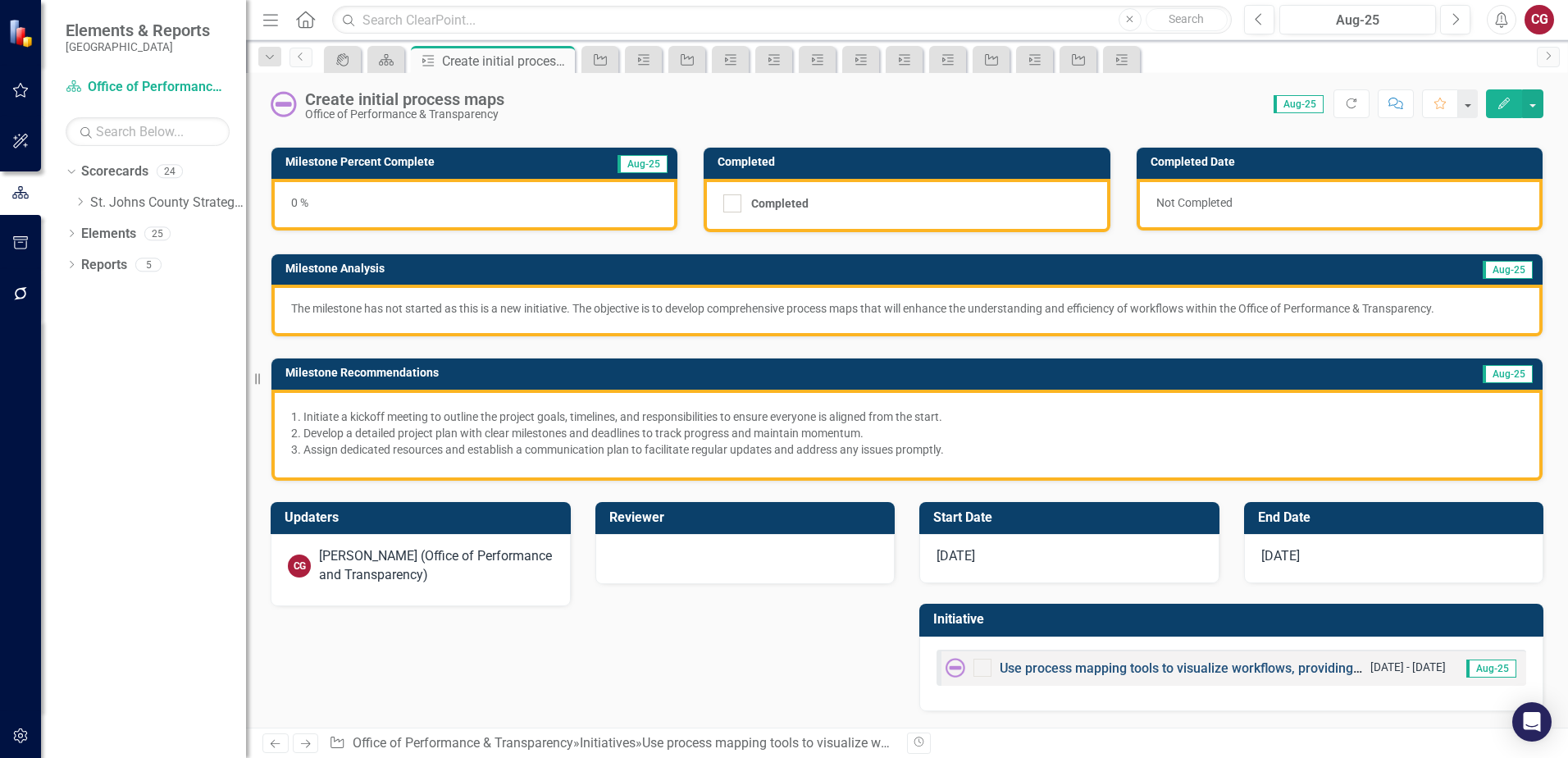
click at [1102, 669] on link "Use process mapping tools to visualize workflows, providing clarity on current …" at bounding box center [1378, 668] width 758 height 16
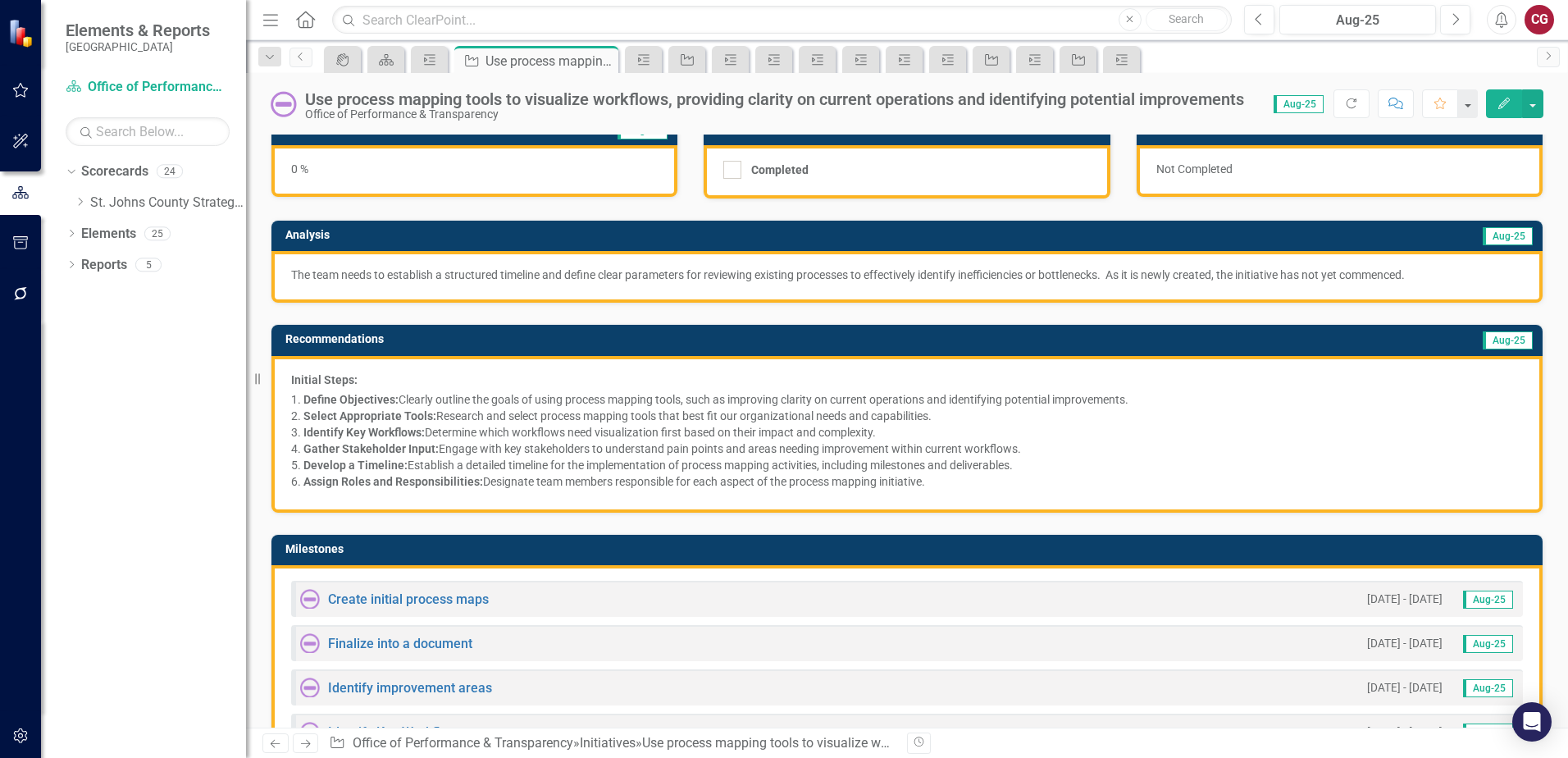
scroll to position [246, 0]
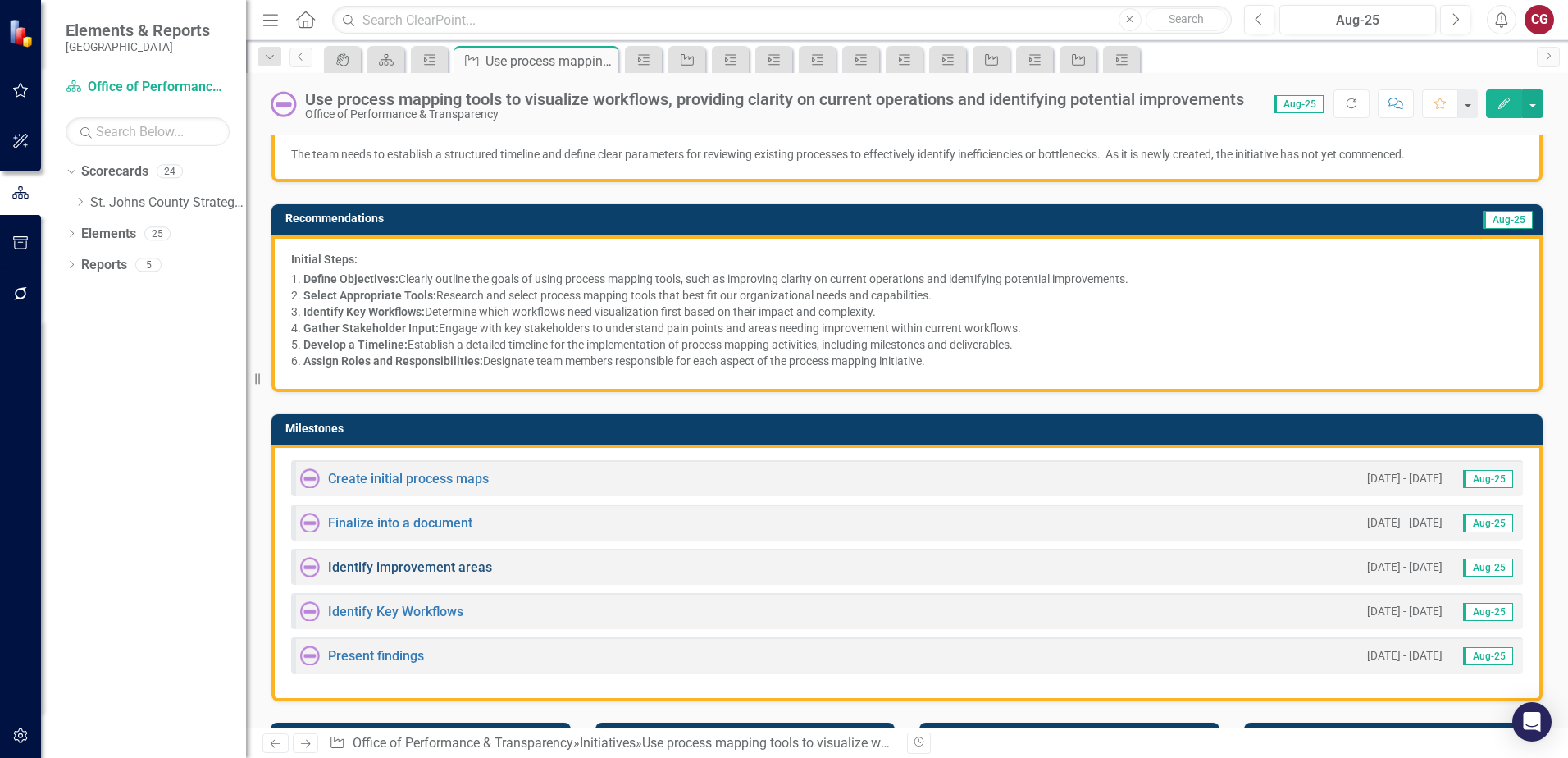
click at [415, 574] on link "Identify improvement areas" at bounding box center [410, 567] width 164 height 16
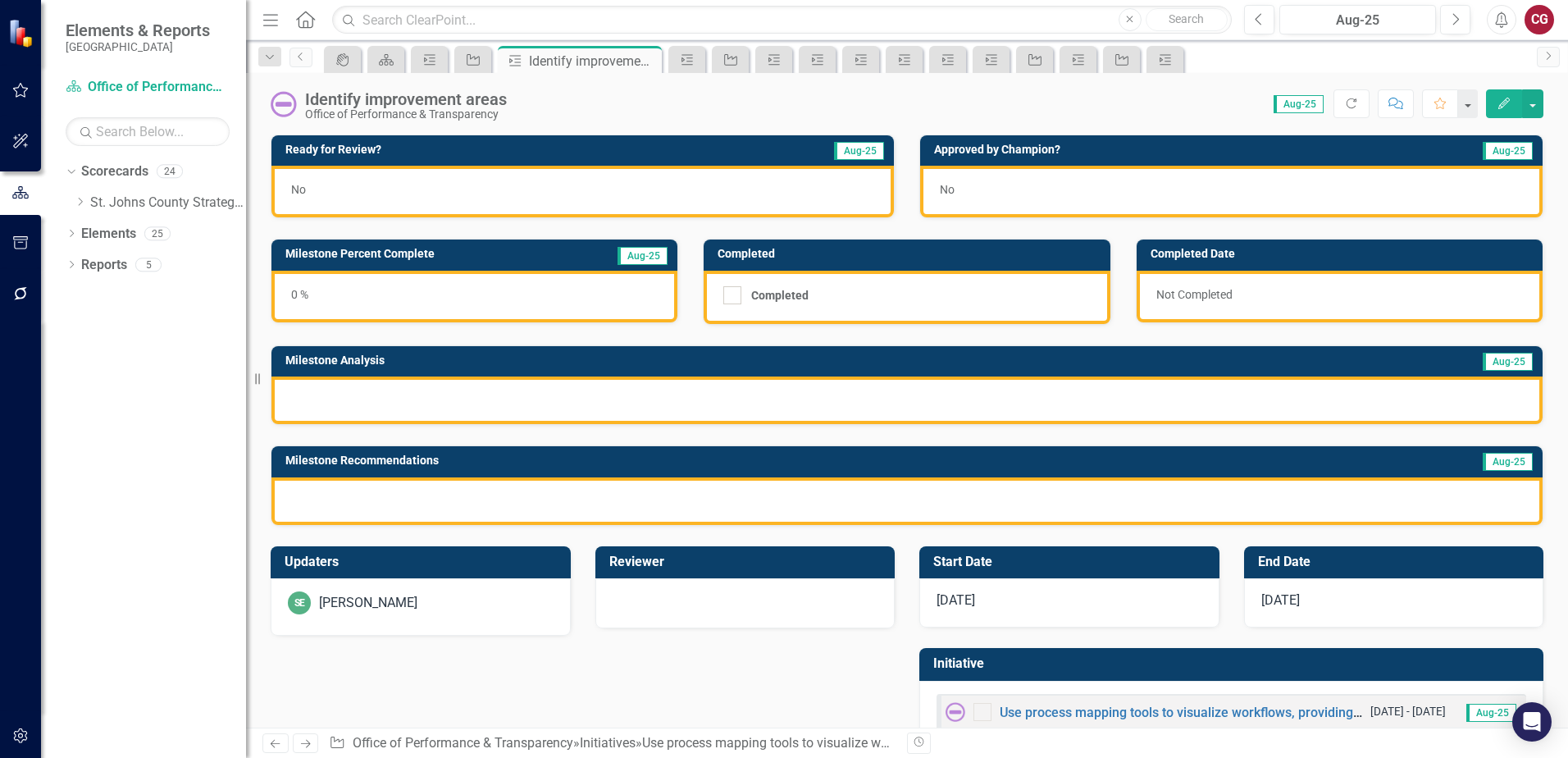
click at [433, 485] on div at bounding box center [906, 501] width 1271 height 47
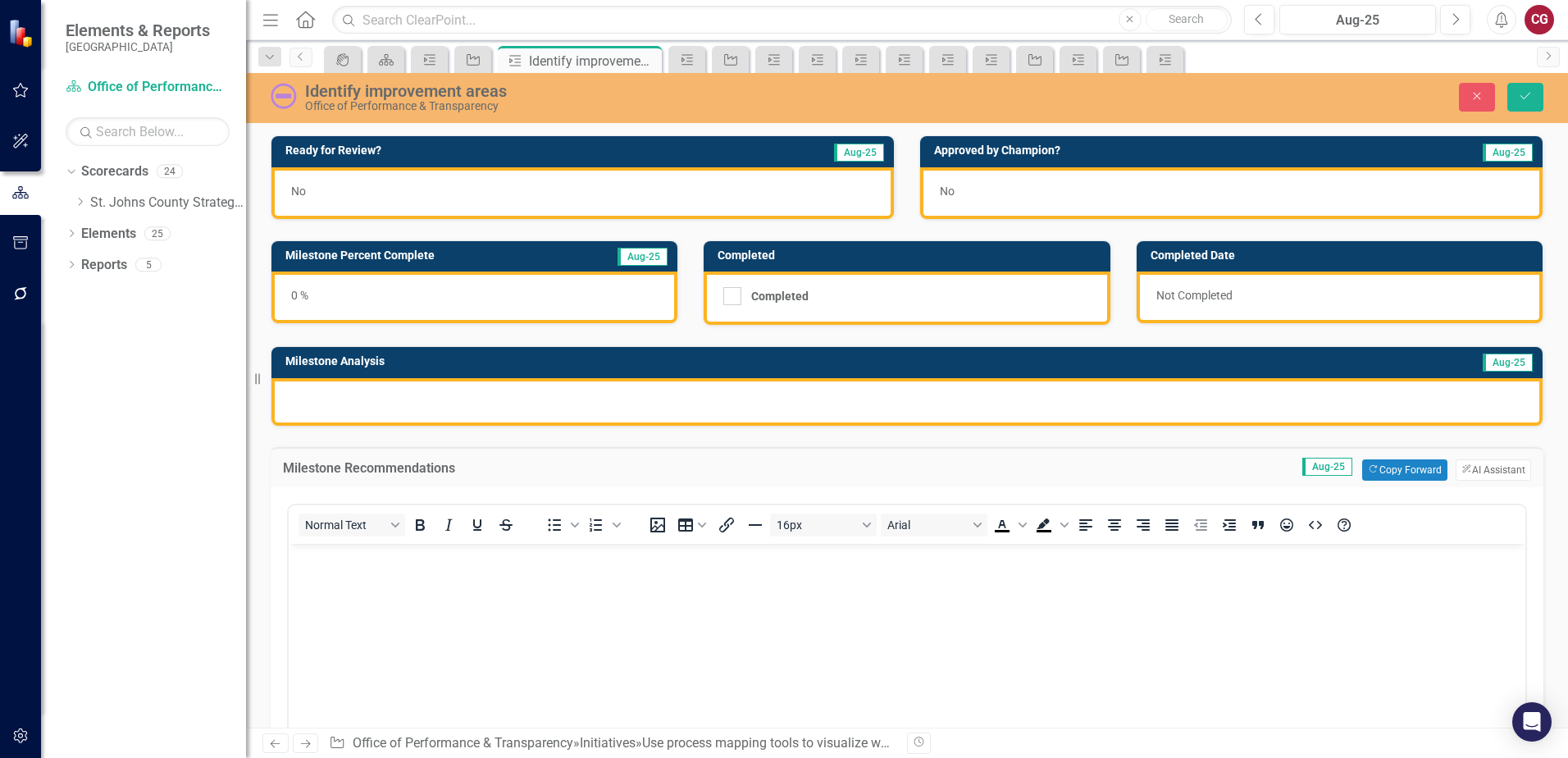
click at [396, 574] on body "Rich Text Area. Press ALT-0 for help." at bounding box center [907, 666] width 1237 height 246
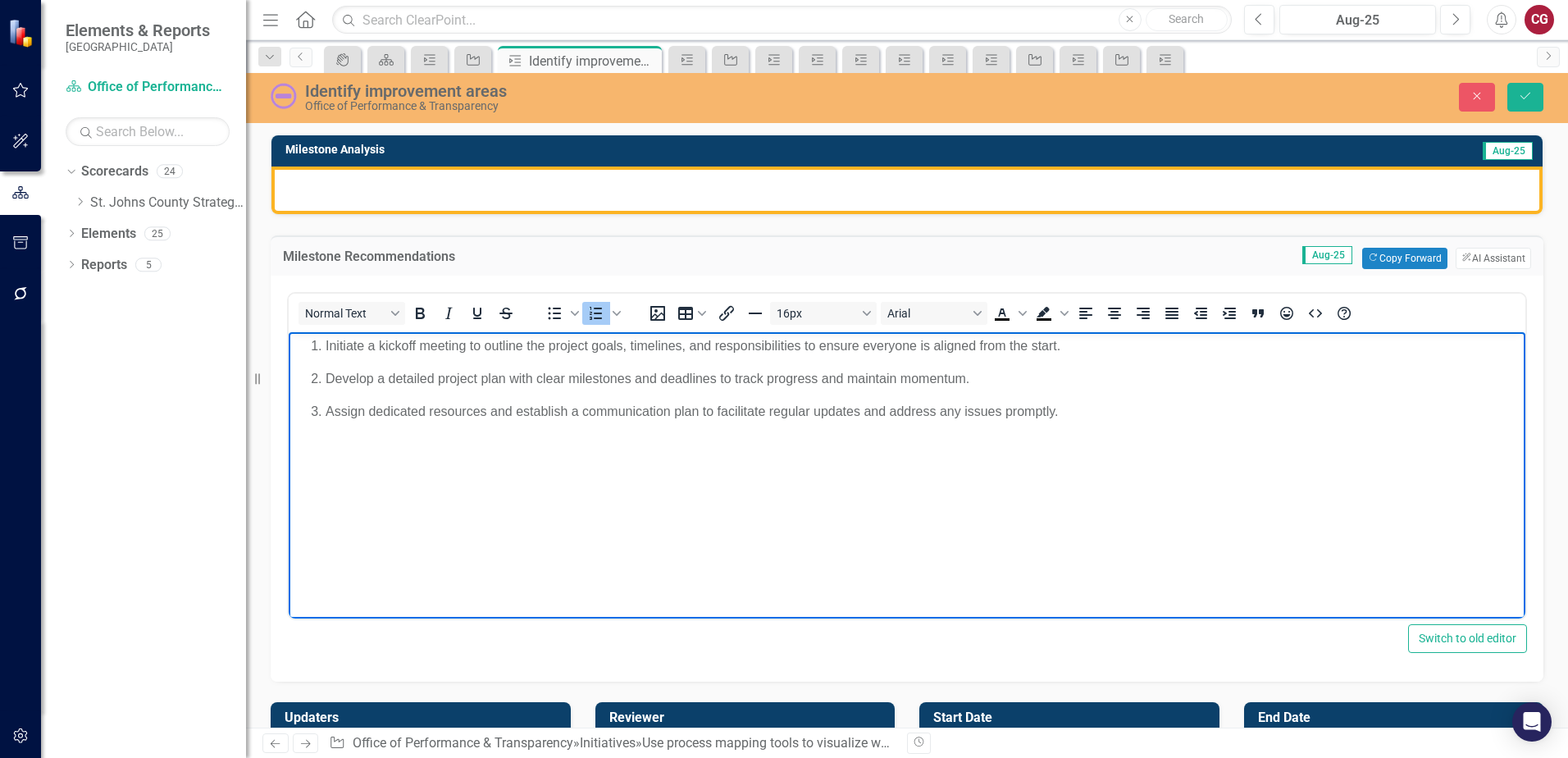
scroll to position [411, 0]
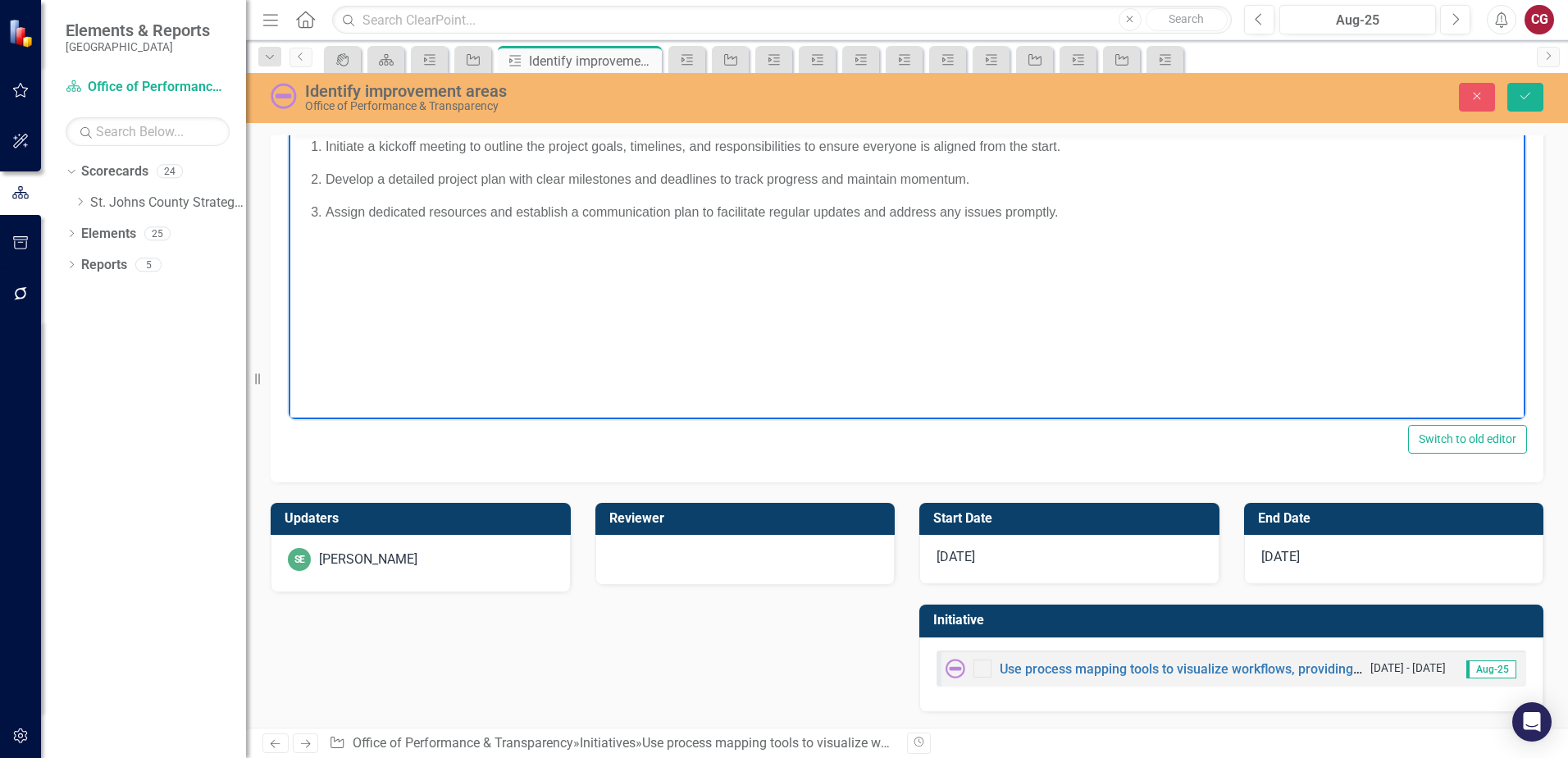
click at [433, 562] on div "SE [PERSON_NAME]" at bounding box center [420, 559] width 265 height 23
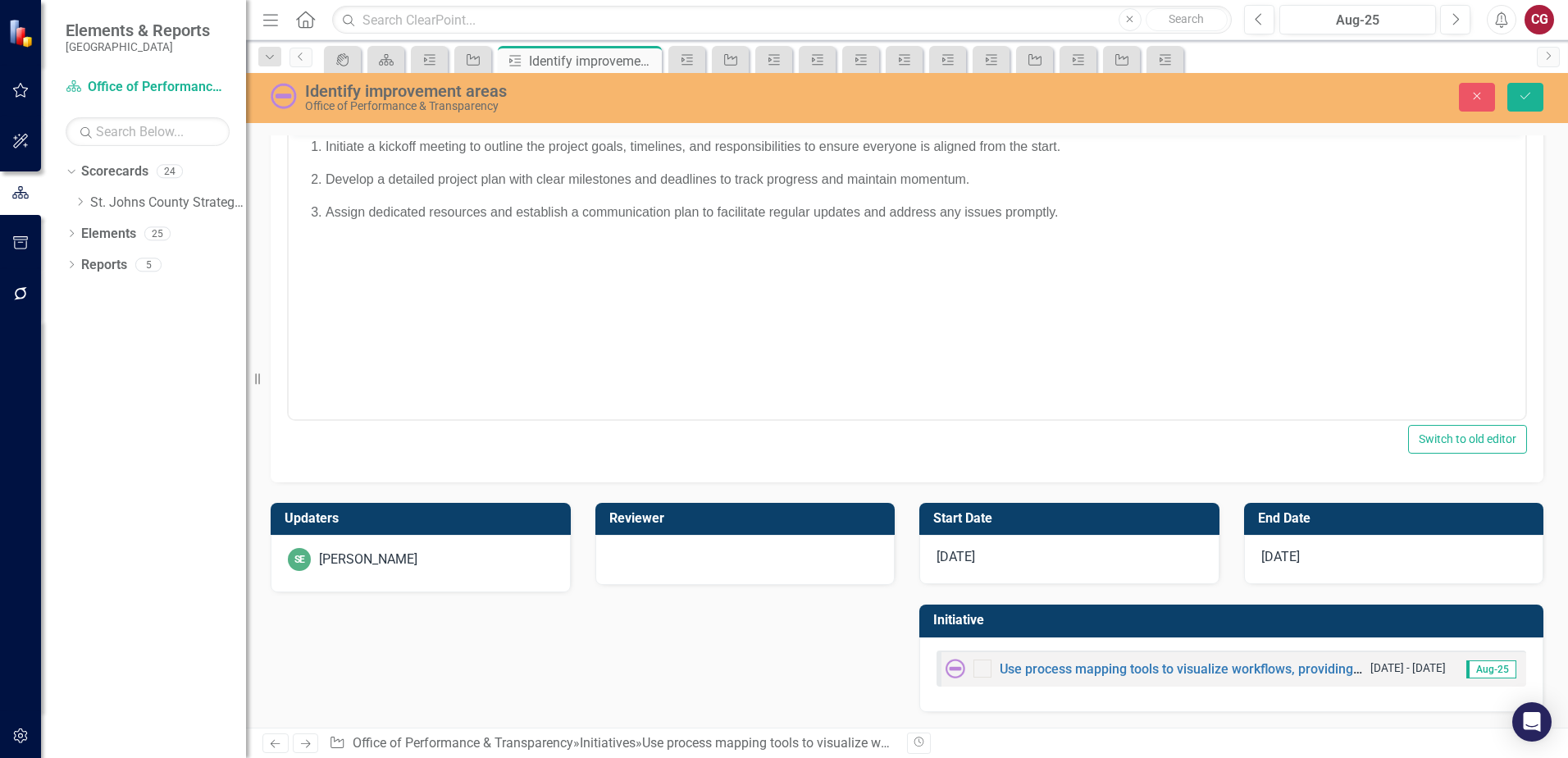
click at [433, 562] on div "SE [PERSON_NAME]" at bounding box center [420, 559] width 265 height 23
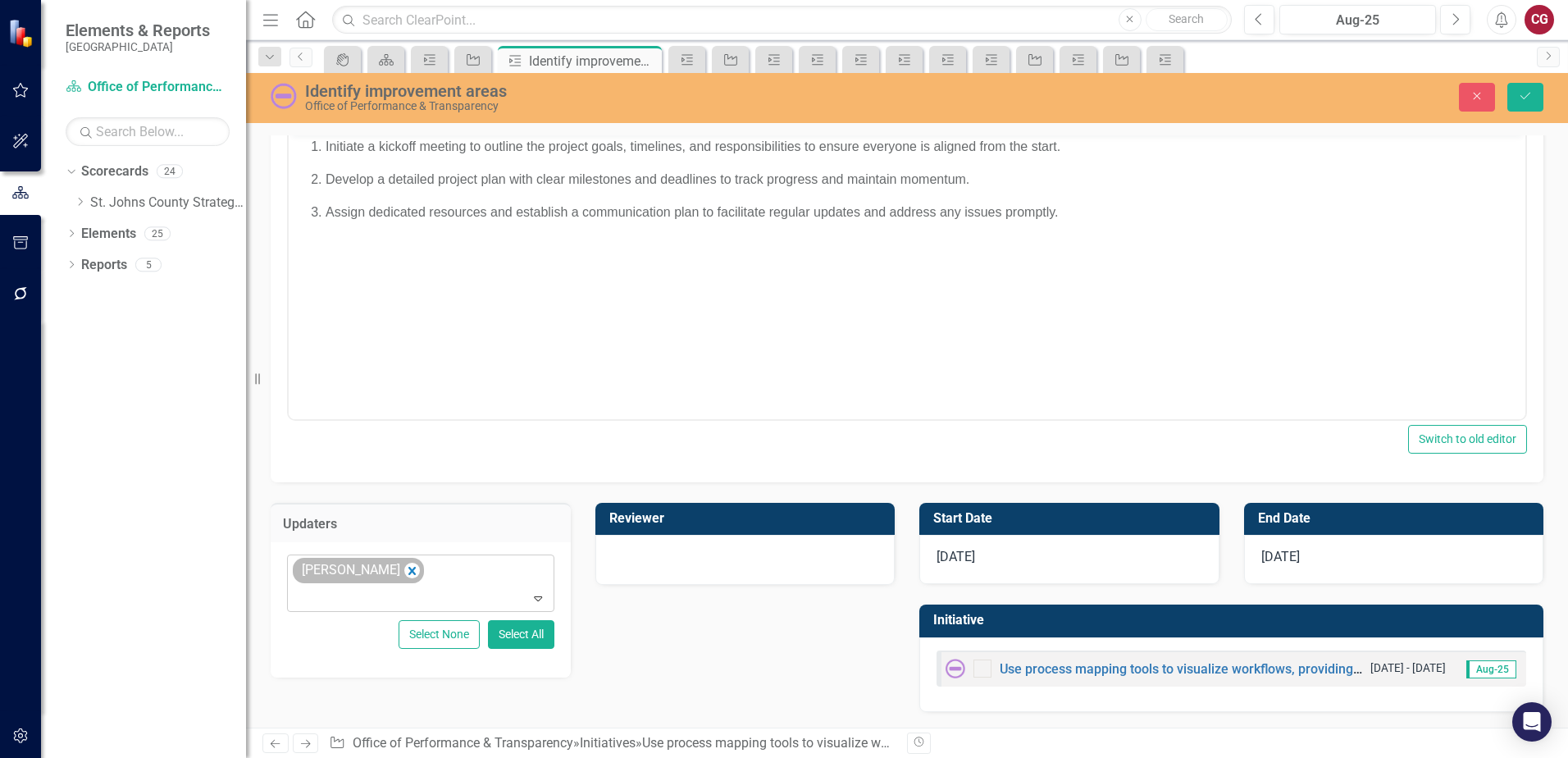
click at [374, 572] on div "[PERSON_NAME]" at bounding box center [350, 571] width 106 height 24
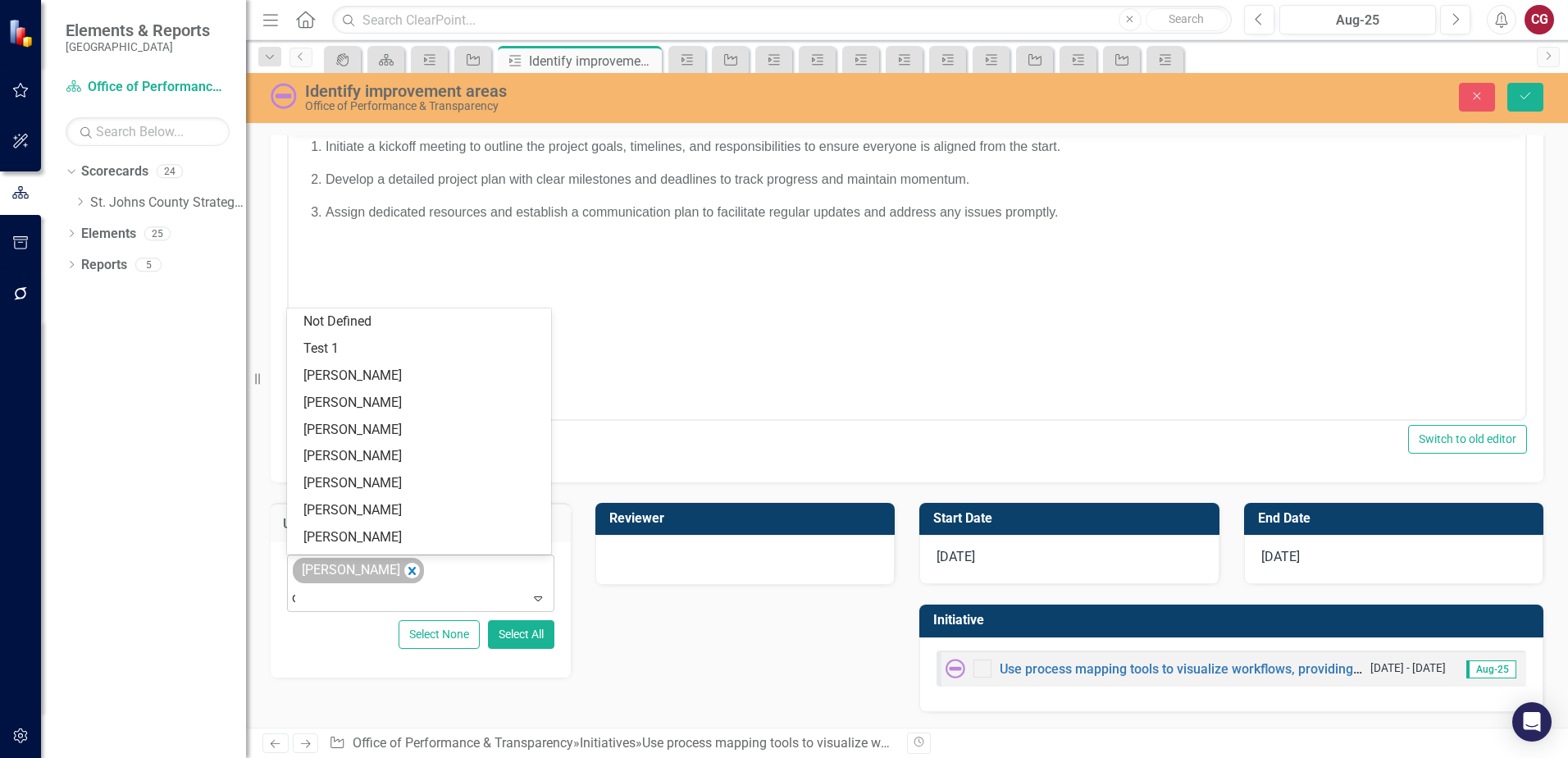
type input "ca"
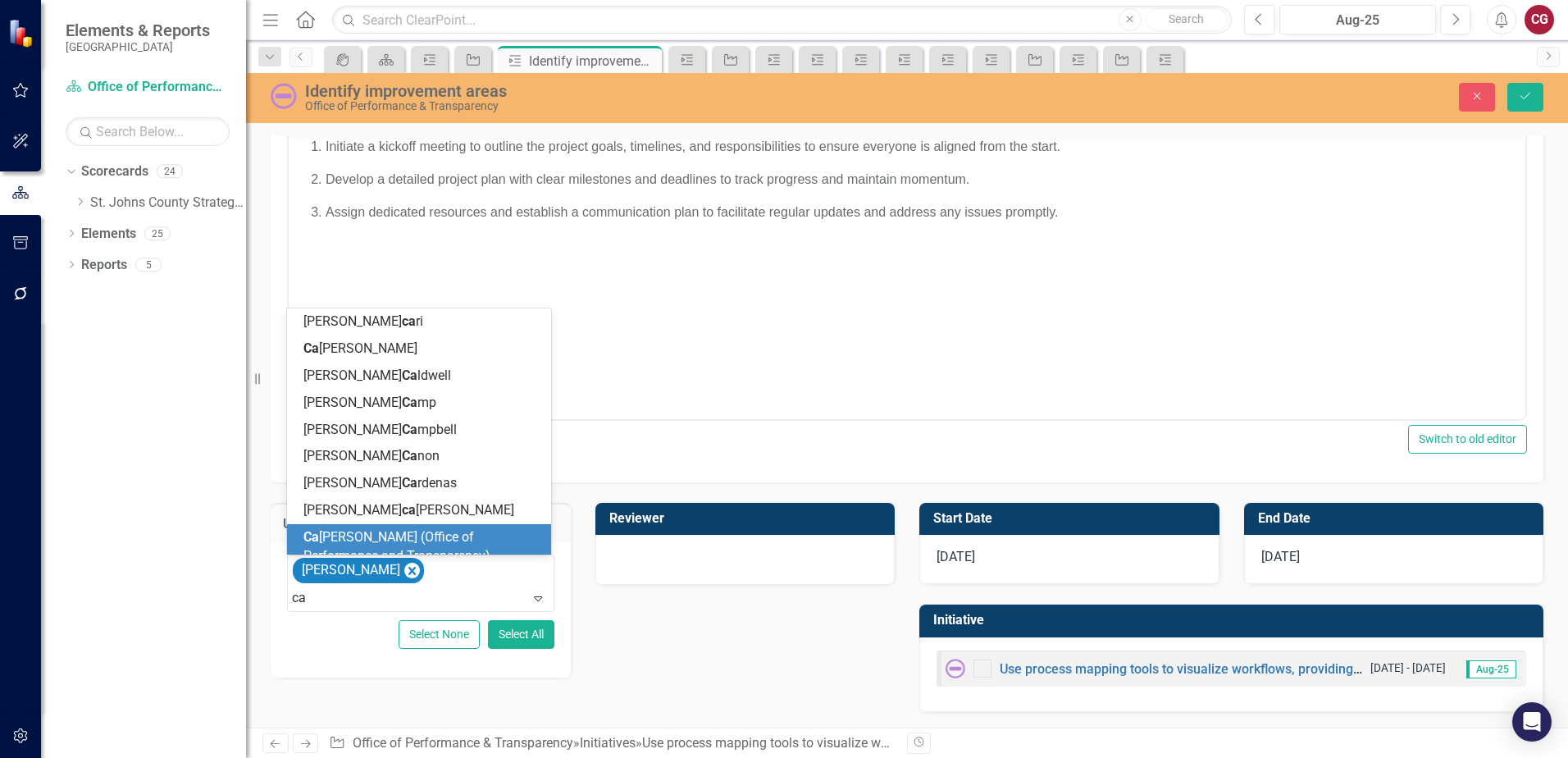
click at [353, 548] on span "Ca [PERSON_NAME] (Office of Performance and Transparency)" at bounding box center [397, 546] width 187 height 34
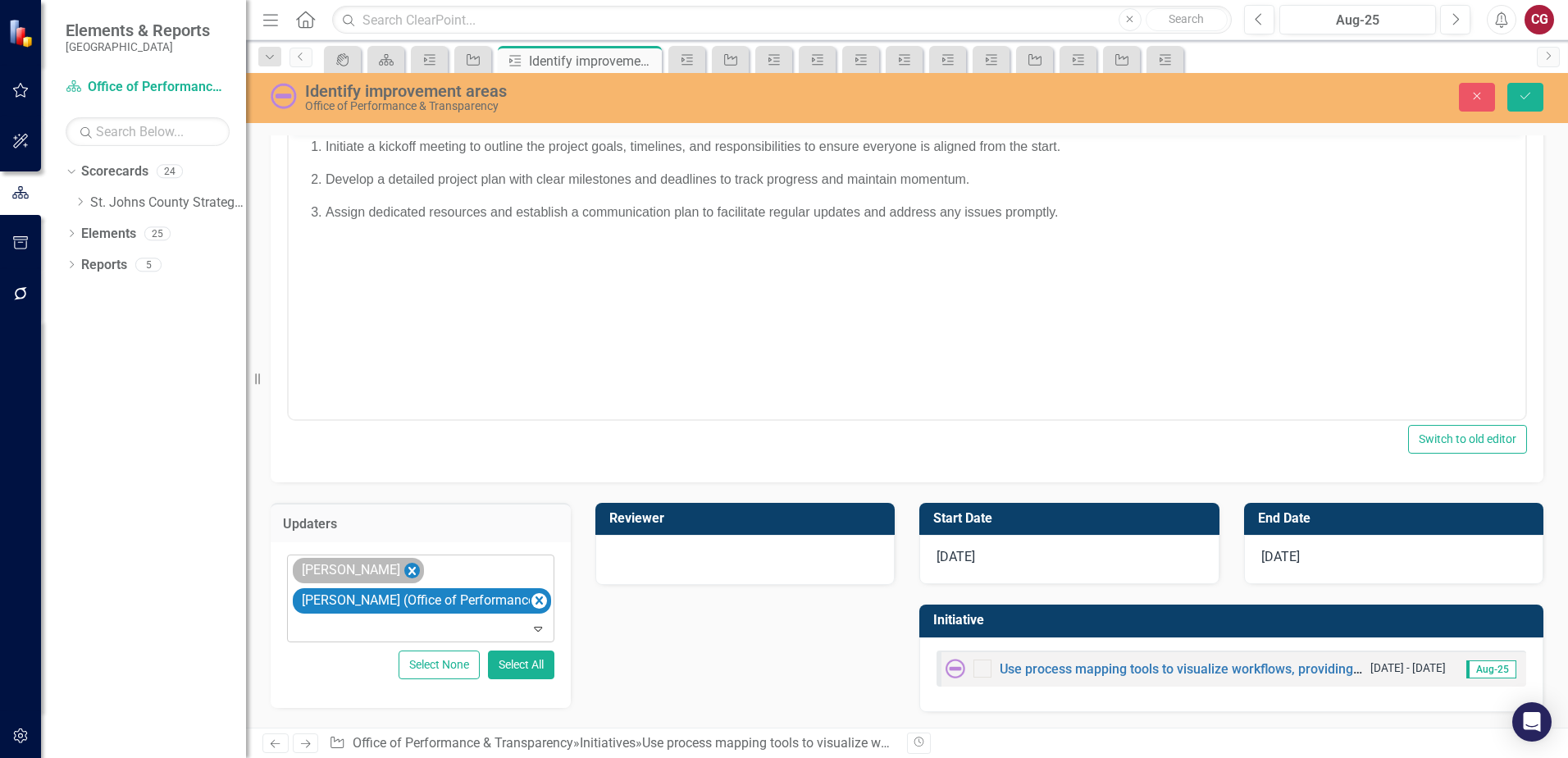
click at [412, 573] on icon "Remove Savannah Evans" at bounding box center [412, 570] width 16 height 20
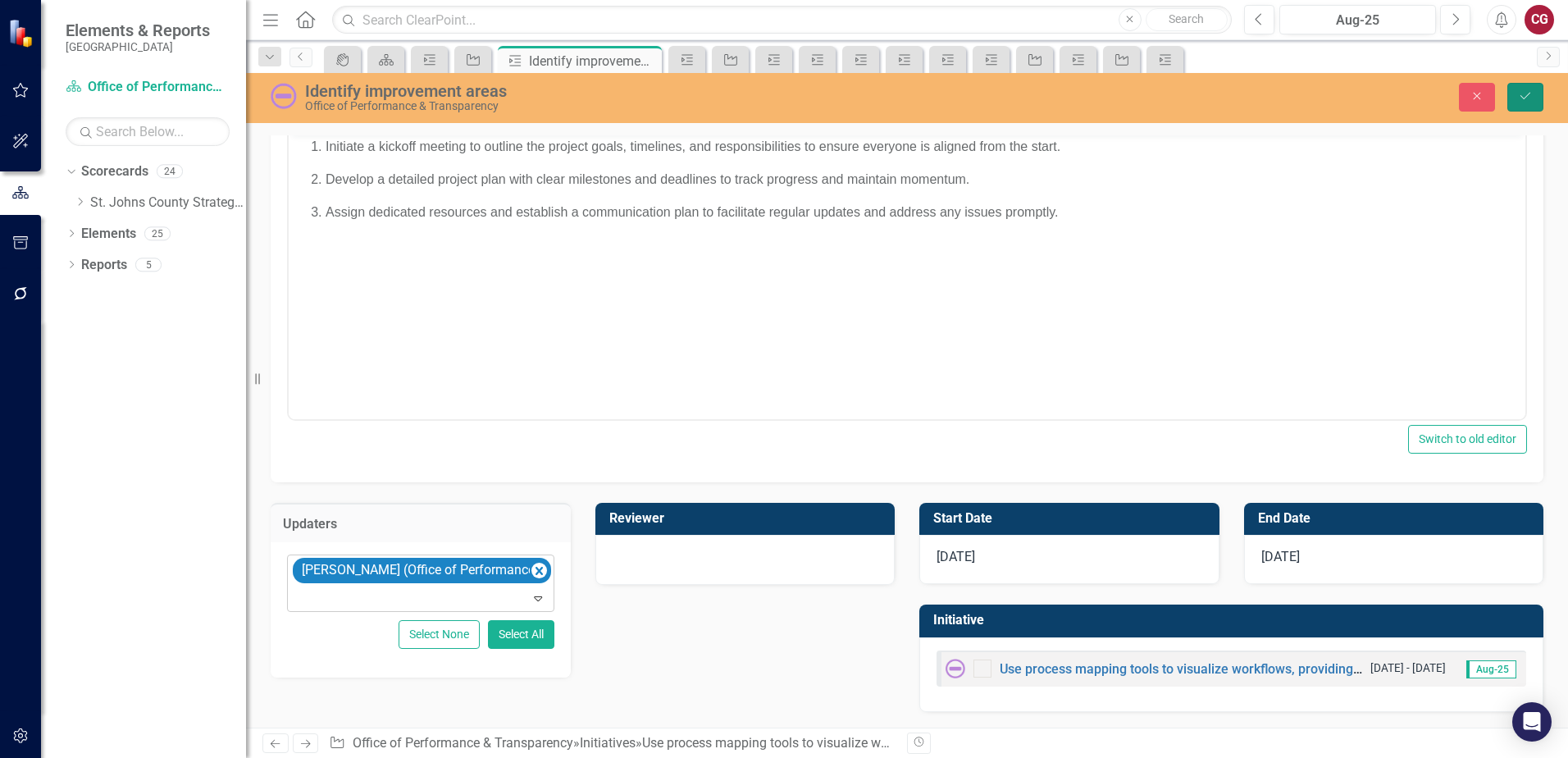
click at [1529, 87] on button "Save" at bounding box center [1525, 97] width 36 height 29
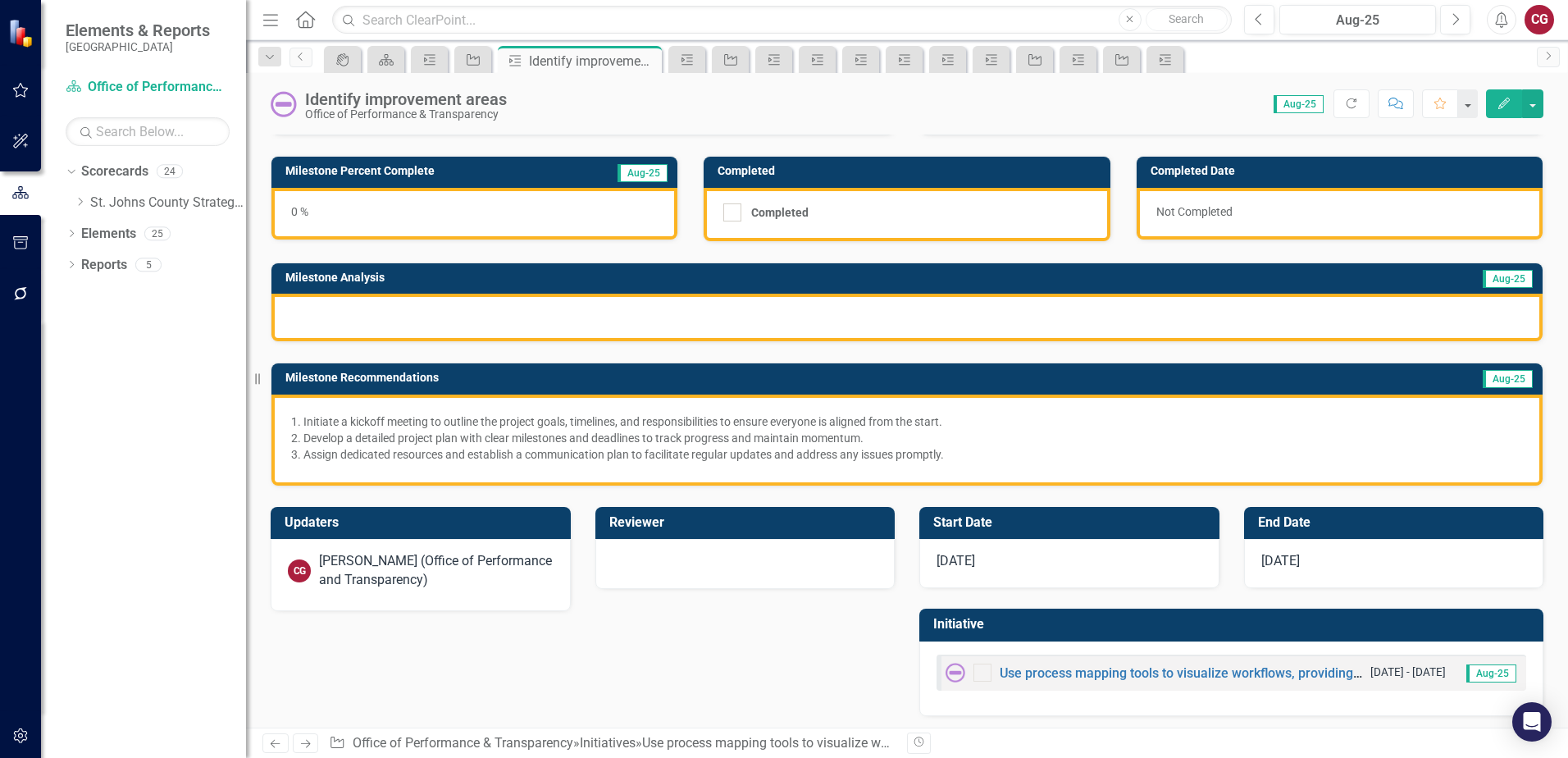
scroll to position [88, 0]
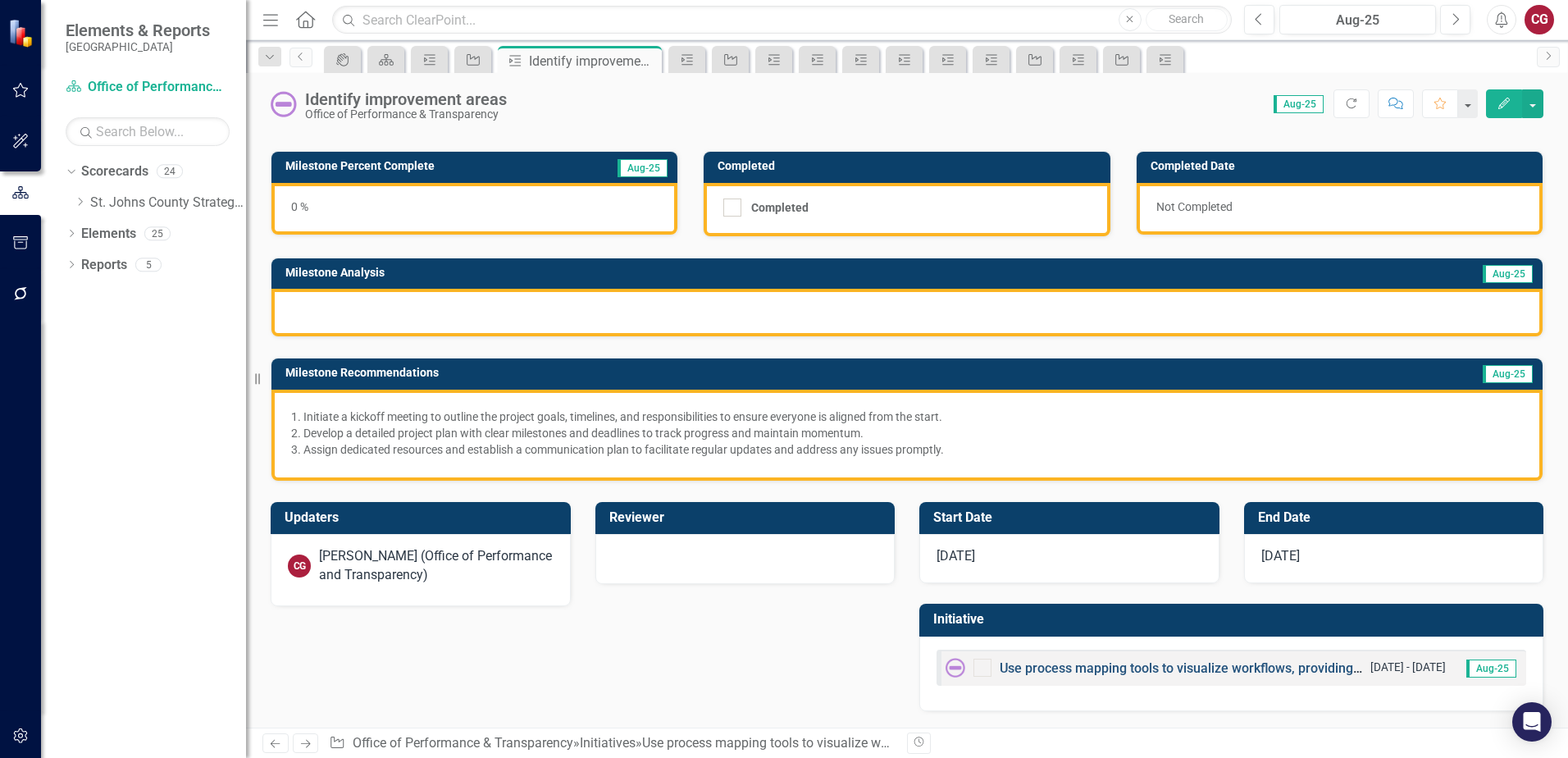
click at [1075, 672] on link "Use process mapping tools to visualize workflows, providing clarity on current …" at bounding box center [1378, 668] width 758 height 16
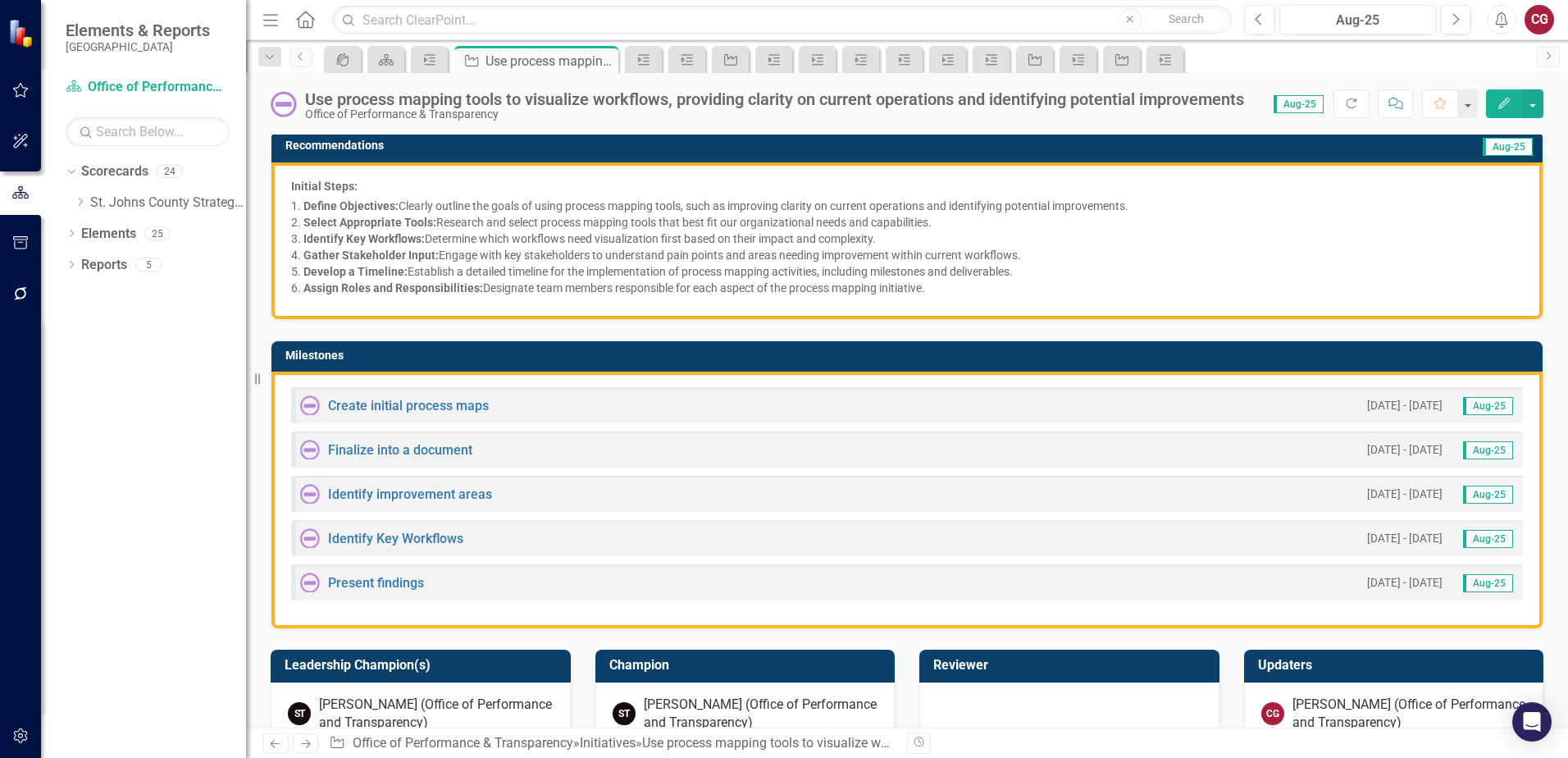
scroll to position [328, 0]
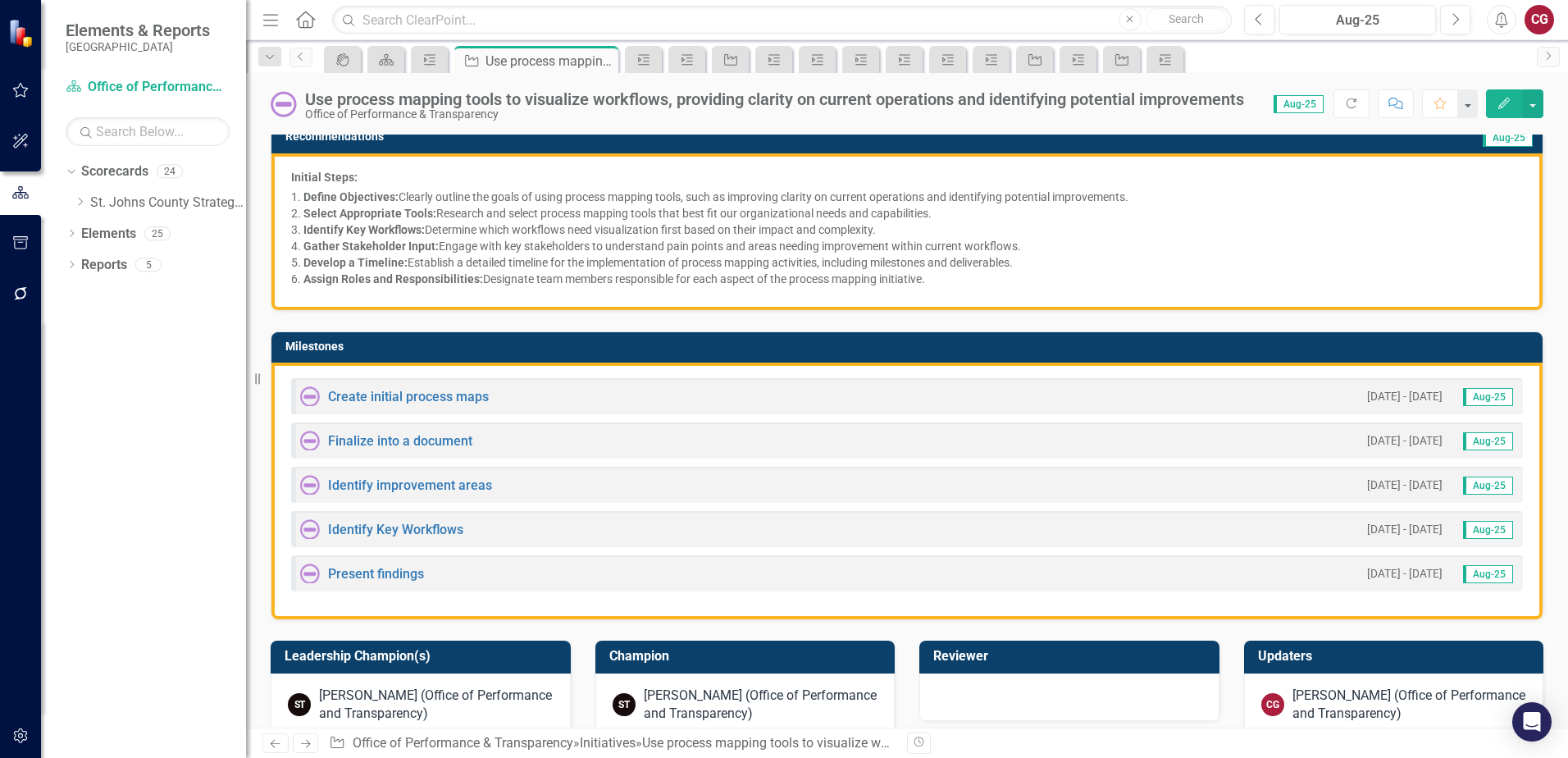
click at [372, 521] on div "Identify Key Workflows" at bounding box center [381, 528] width 163 height 20
click at [371, 525] on link "Identify Key Workflows" at bounding box center [395, 529] width 135 height 16
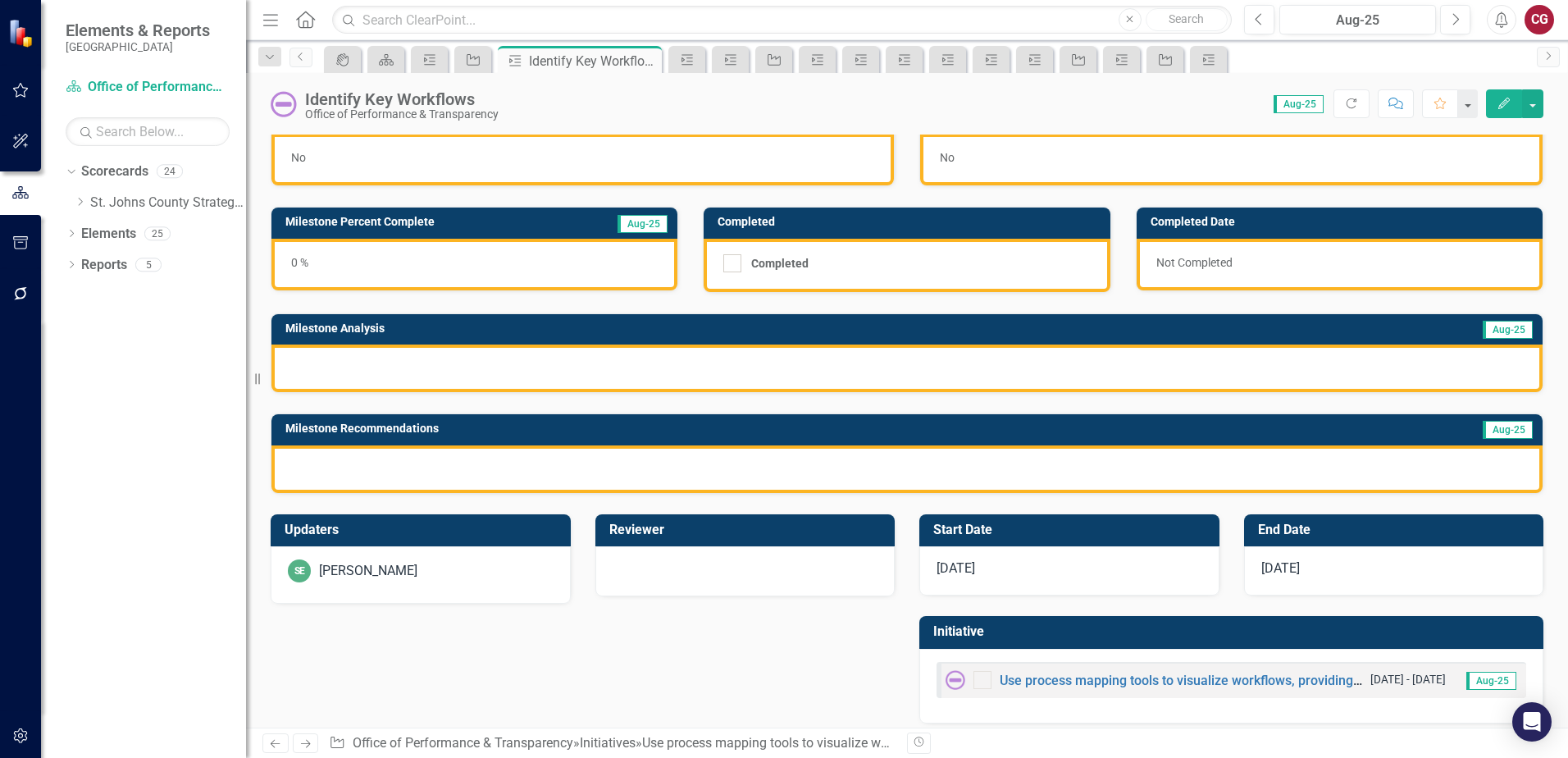
scroll to position [45, 0]
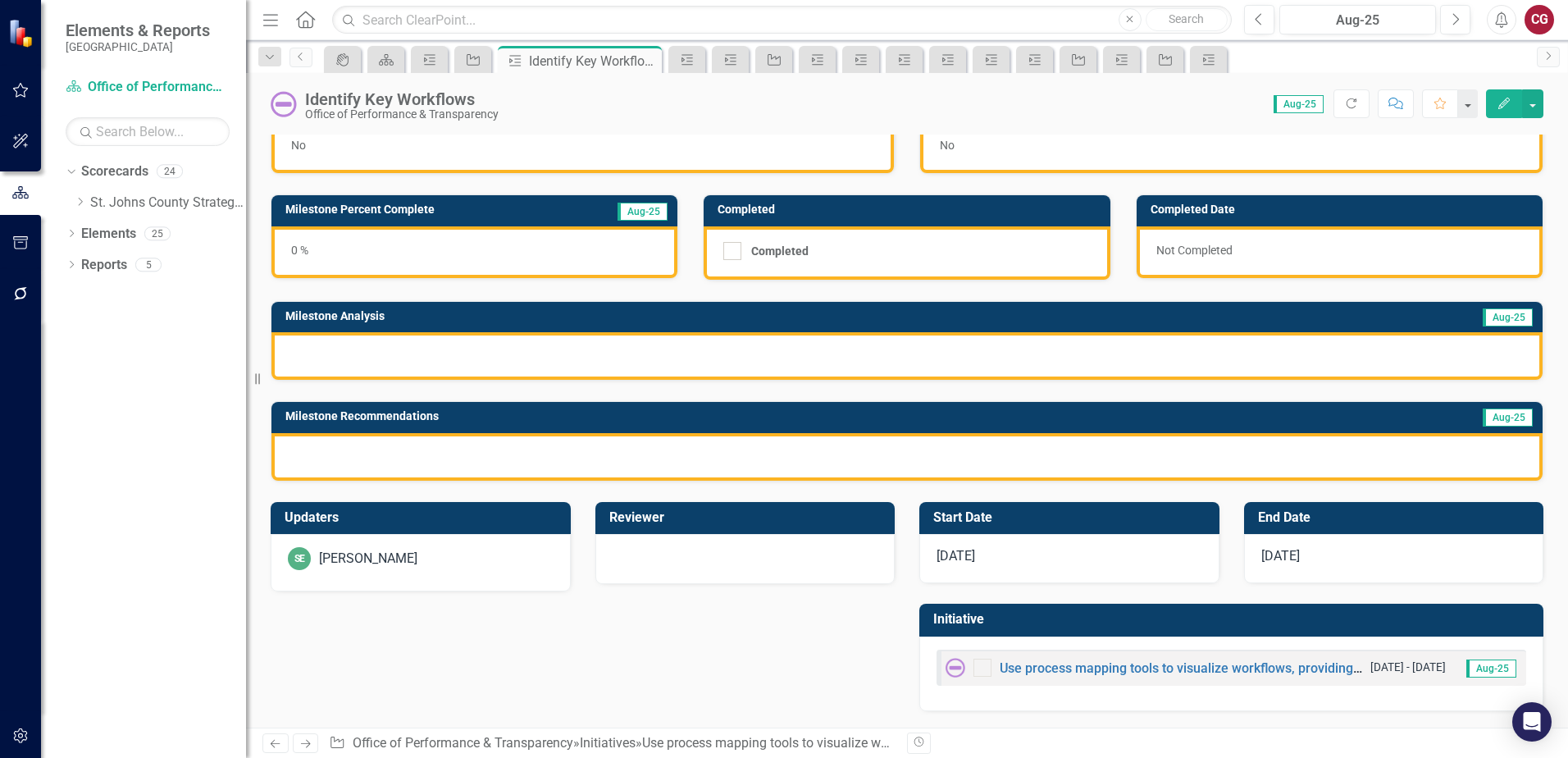
click at [432, 574] on div "SE [PERSON_NAME]" at bounding box center [421, 562] width 300 height 58
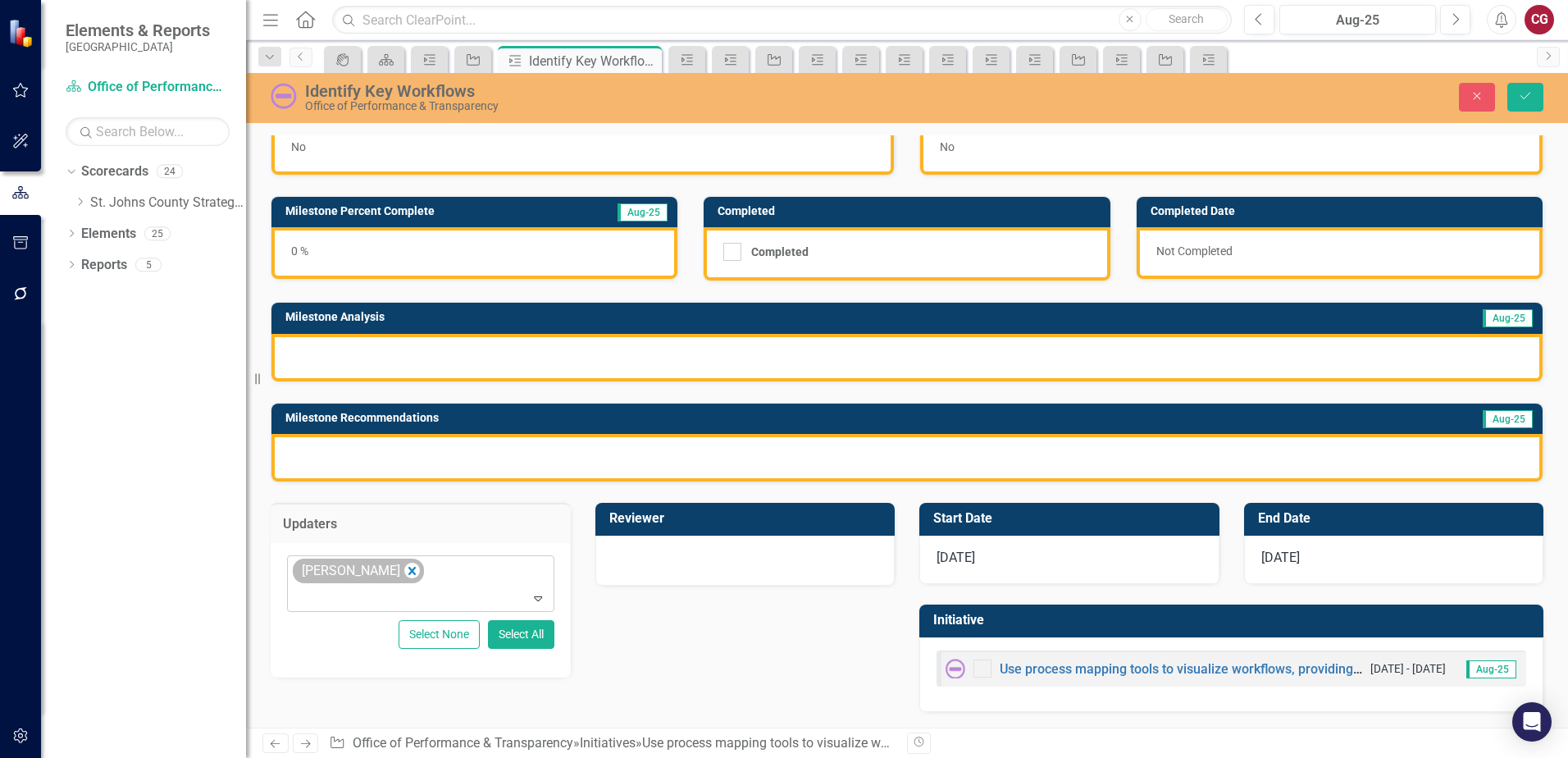
click at [353, 576] on div "[PERSON_NAME]" at bounding box center [350, 572] width 106 height 24
click at [412, 574] on icon "Remove Savannah Evans" at bounding box center [412, 571] width 7 height 8
type input "cai"
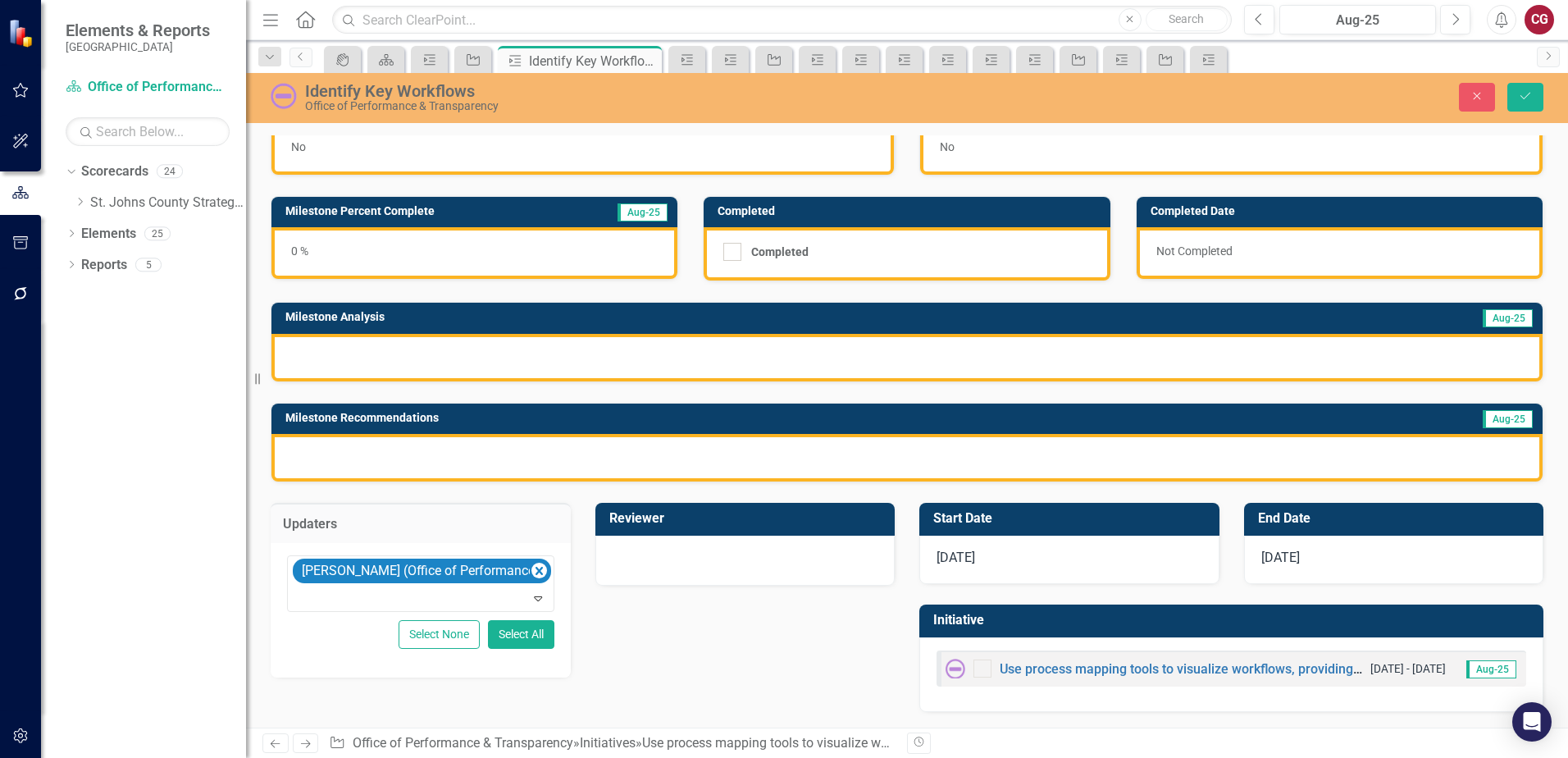
click at [402, 453] on div at bounding box center [906, 457] width 1271 height 47
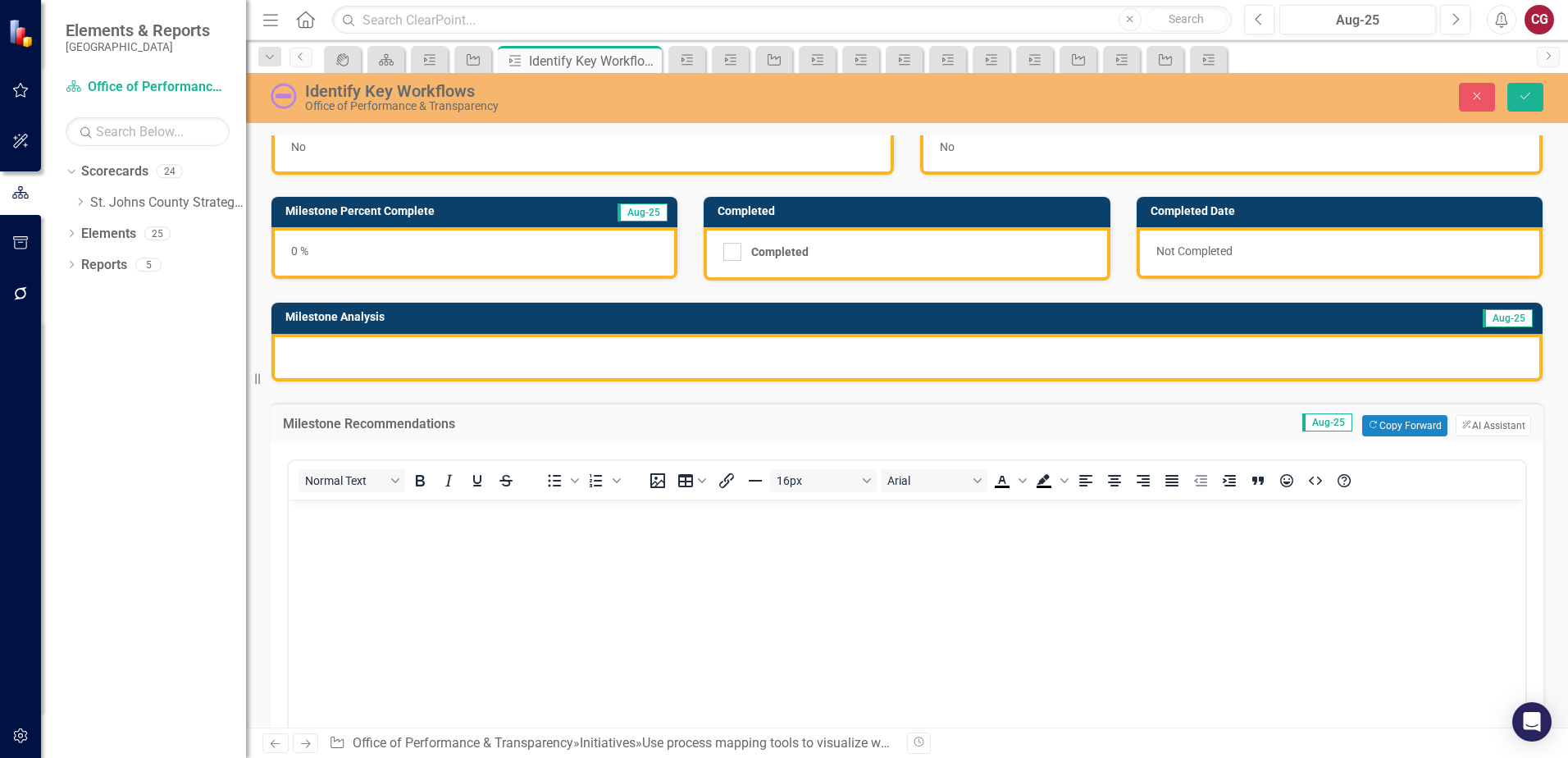
click at [374, 536] on body "Rich Text Area. Press ALT-0 for help." at bounding box center [907, 621] width 1237 height 246
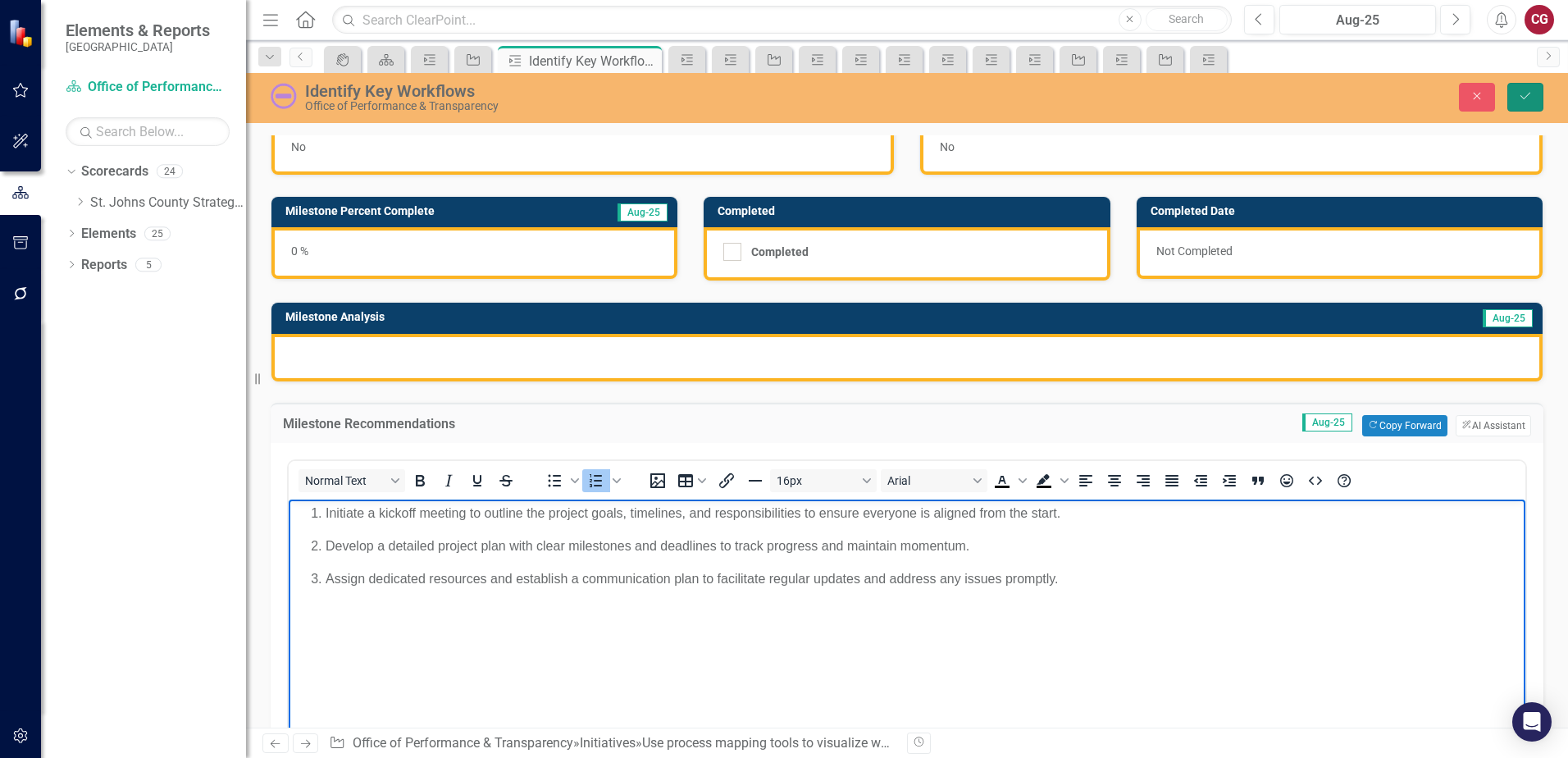
click at [1514, 100] on button "Save" at bounding box center [1525, 97] width 36 height 29
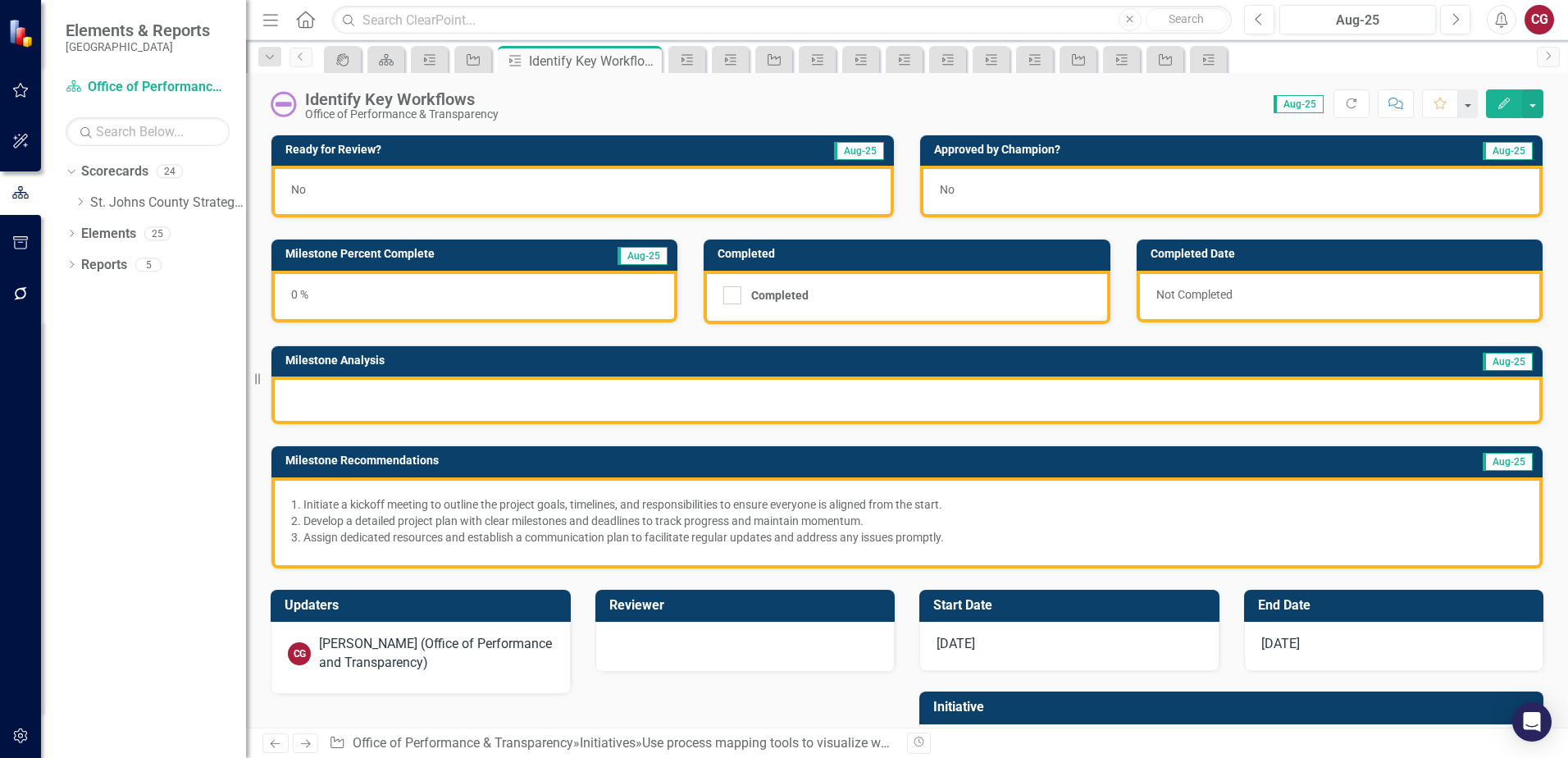
scroll to position [88, 0]
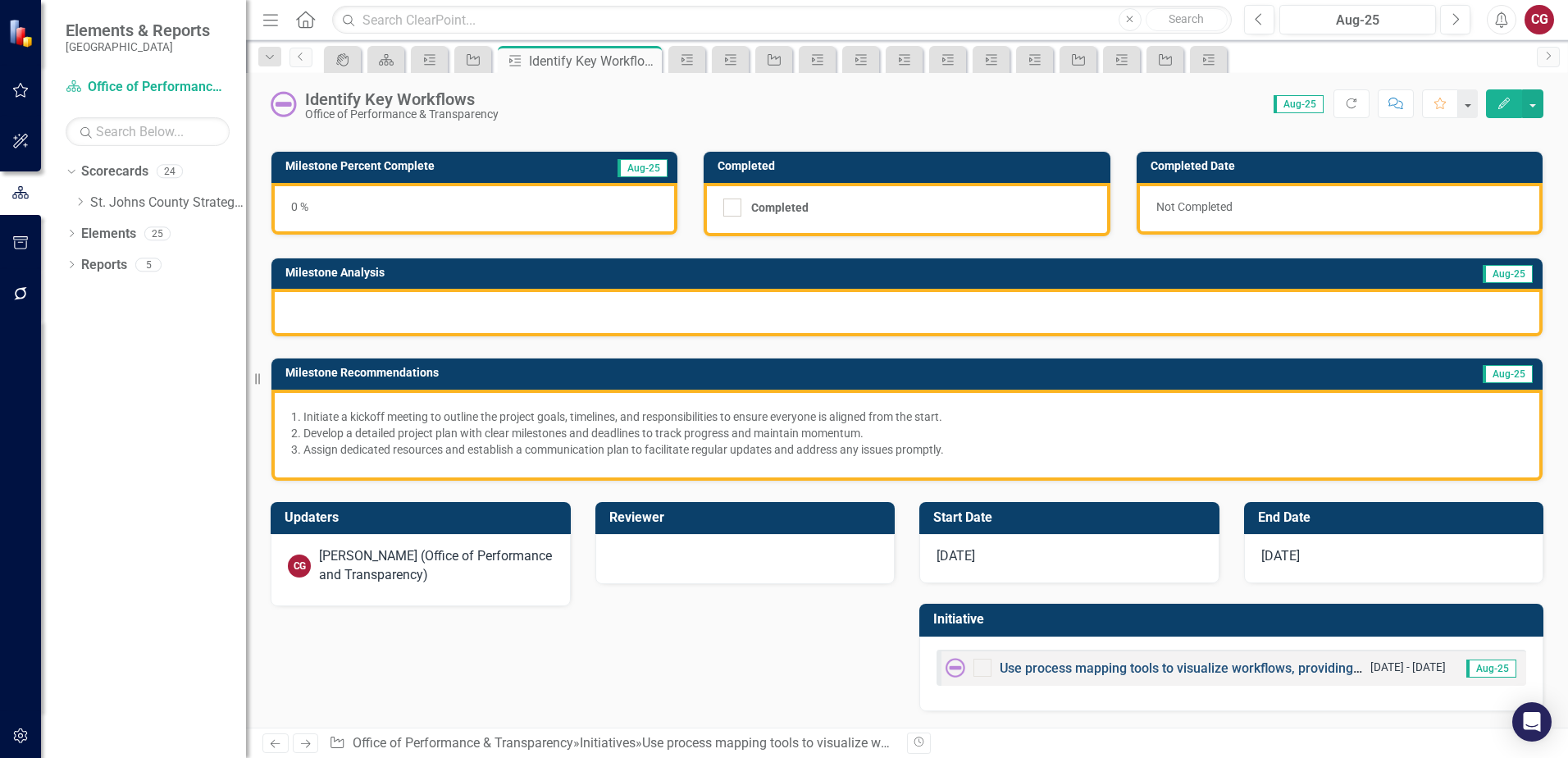
click at [1103, 670] on link "Use process mapping tools to visualize workflows, providing clarity on current …" at bounding box center [1378, 668] width 758 height 16
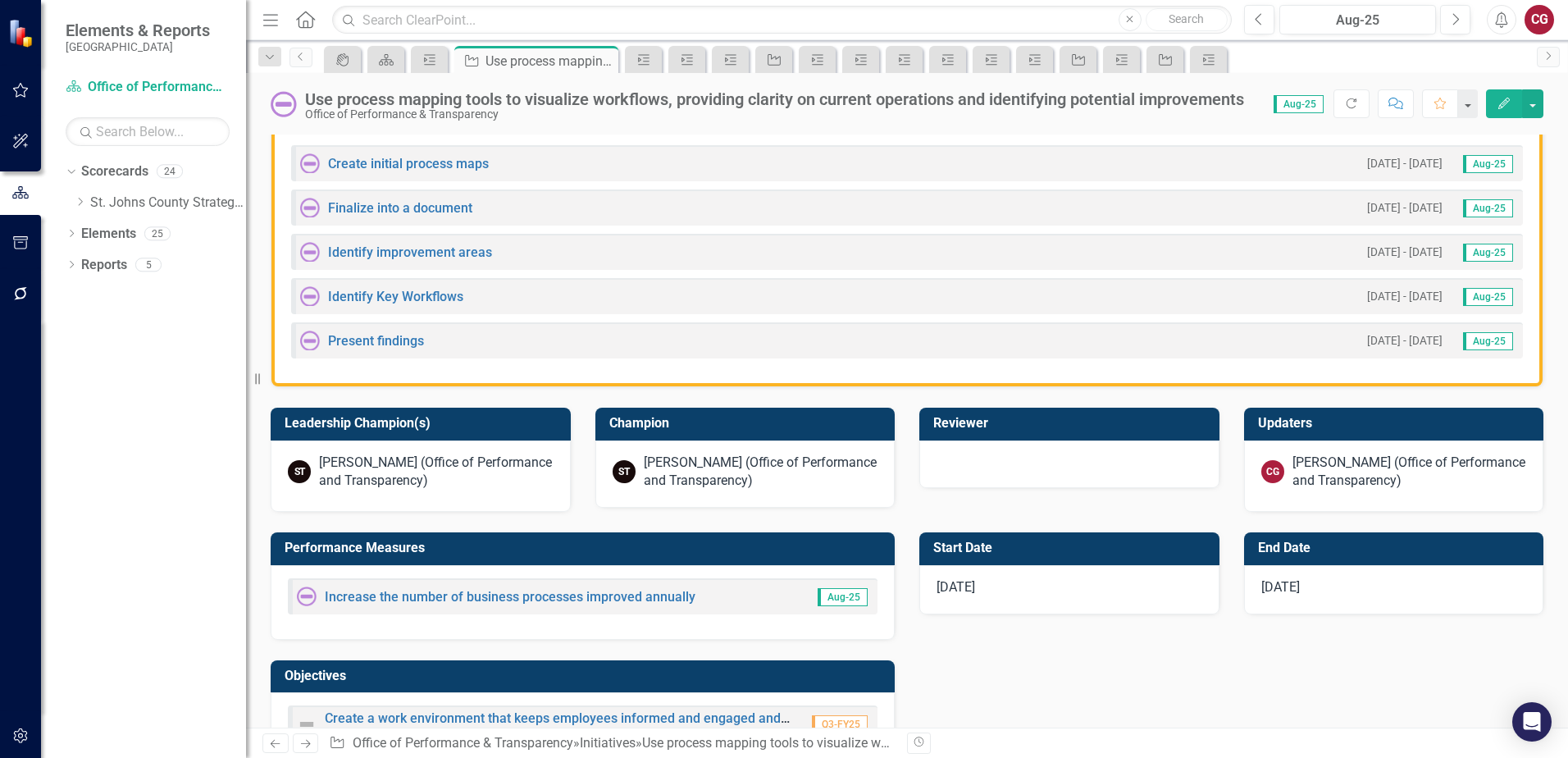
scroll to position [574, 0]
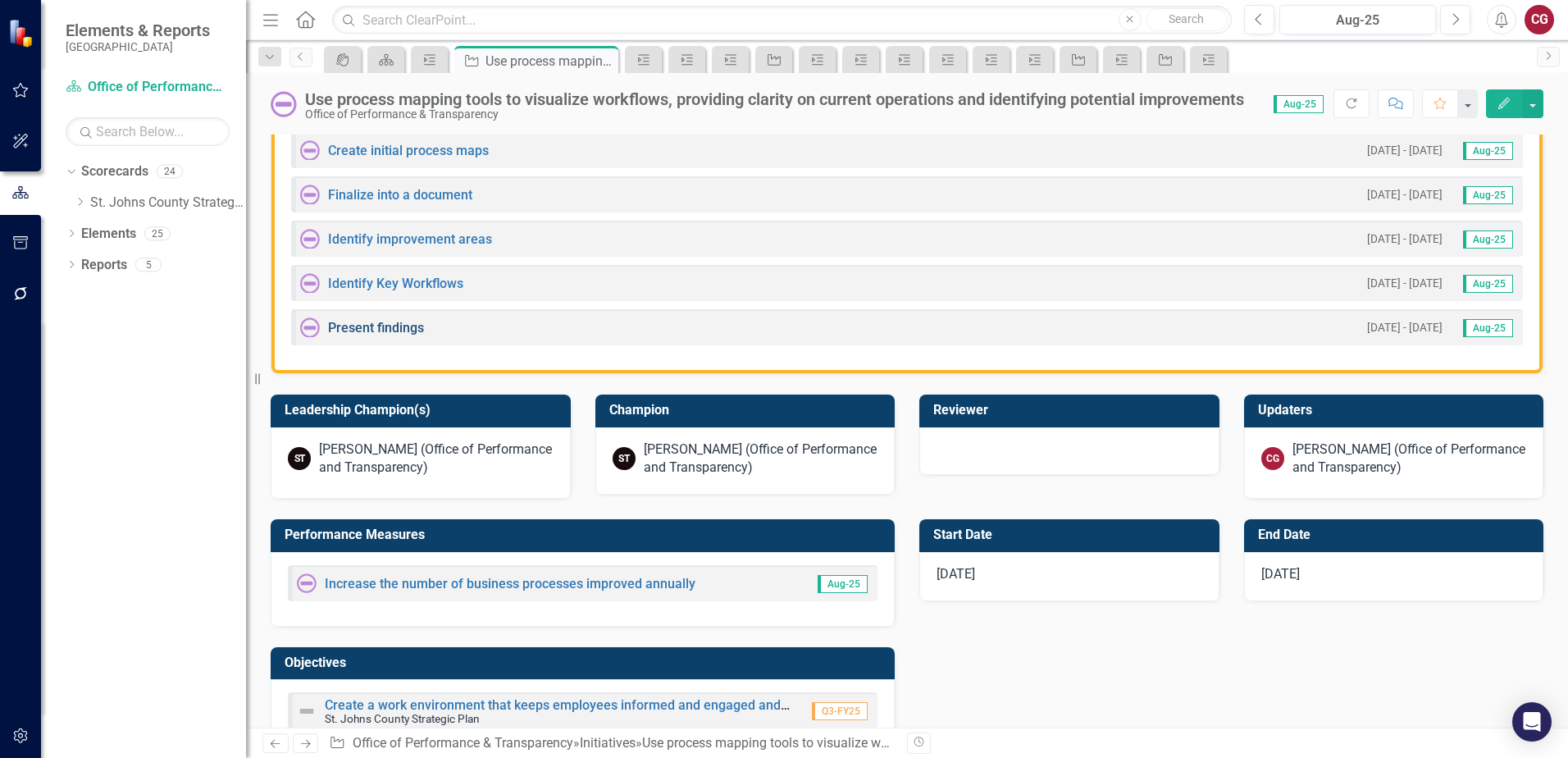
click at [376, 329] on link "Present findings" at bounding box center [375, 327] width 96 height 16
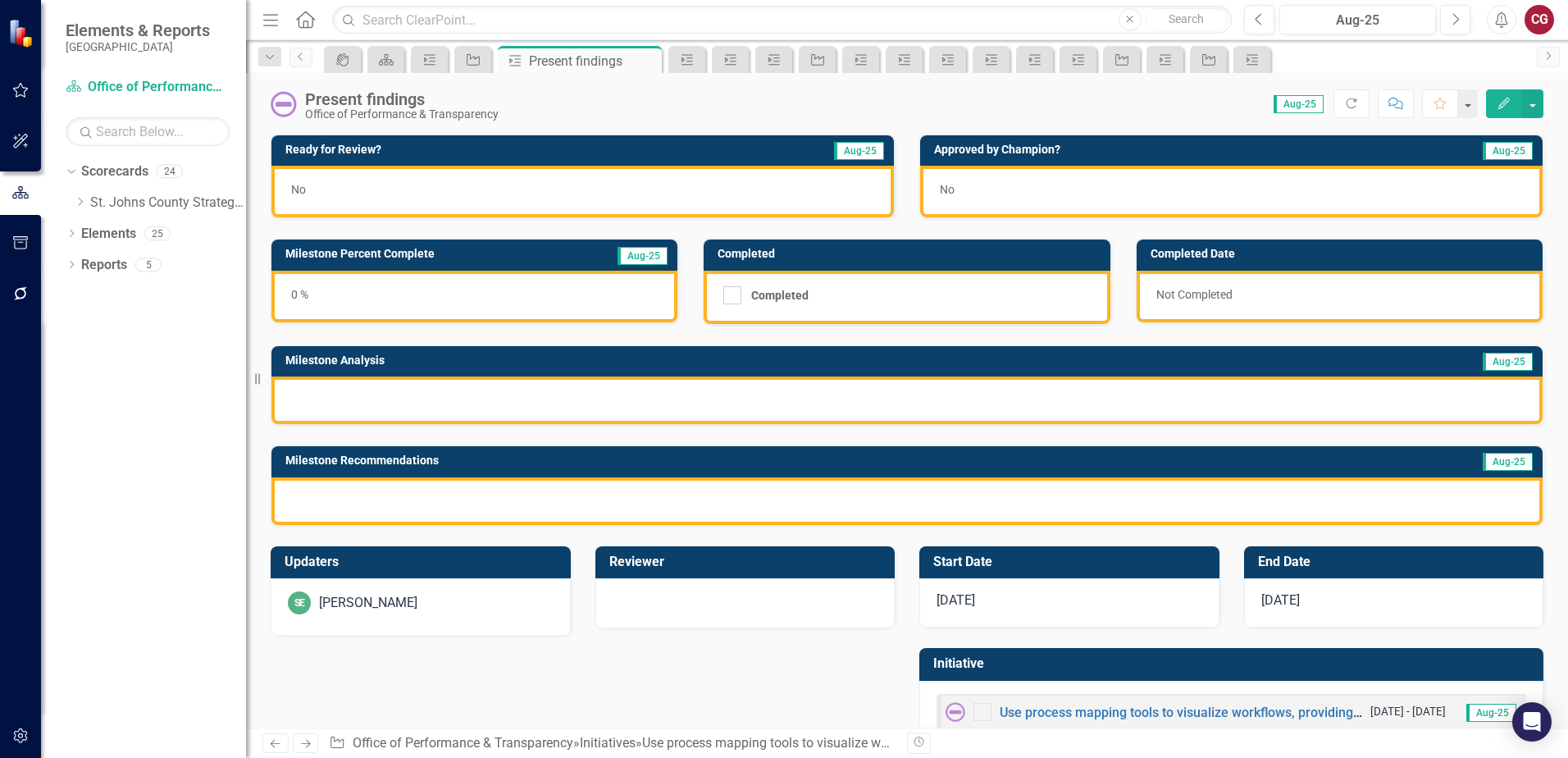
click at [470, 517] on div at bounding box center [906, 501] width 1271 height 47
click at [470, 516] on div at bounding box center [906, 501] width 1271 height 47
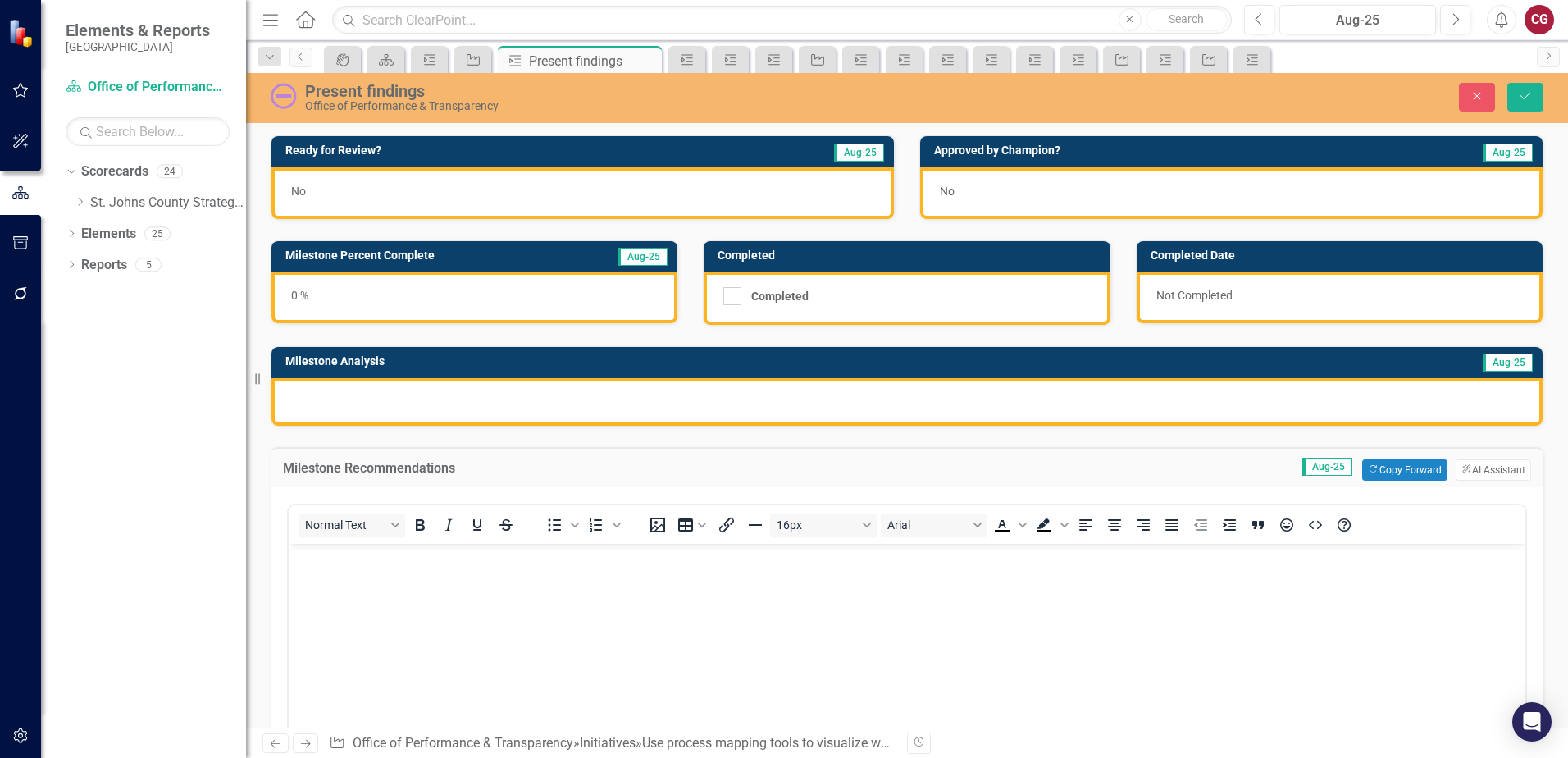
click at [397, 557] on p "Rich Text Area. Press ALT-0 for help." at bounding box center [906, 556] width 1228 height 20
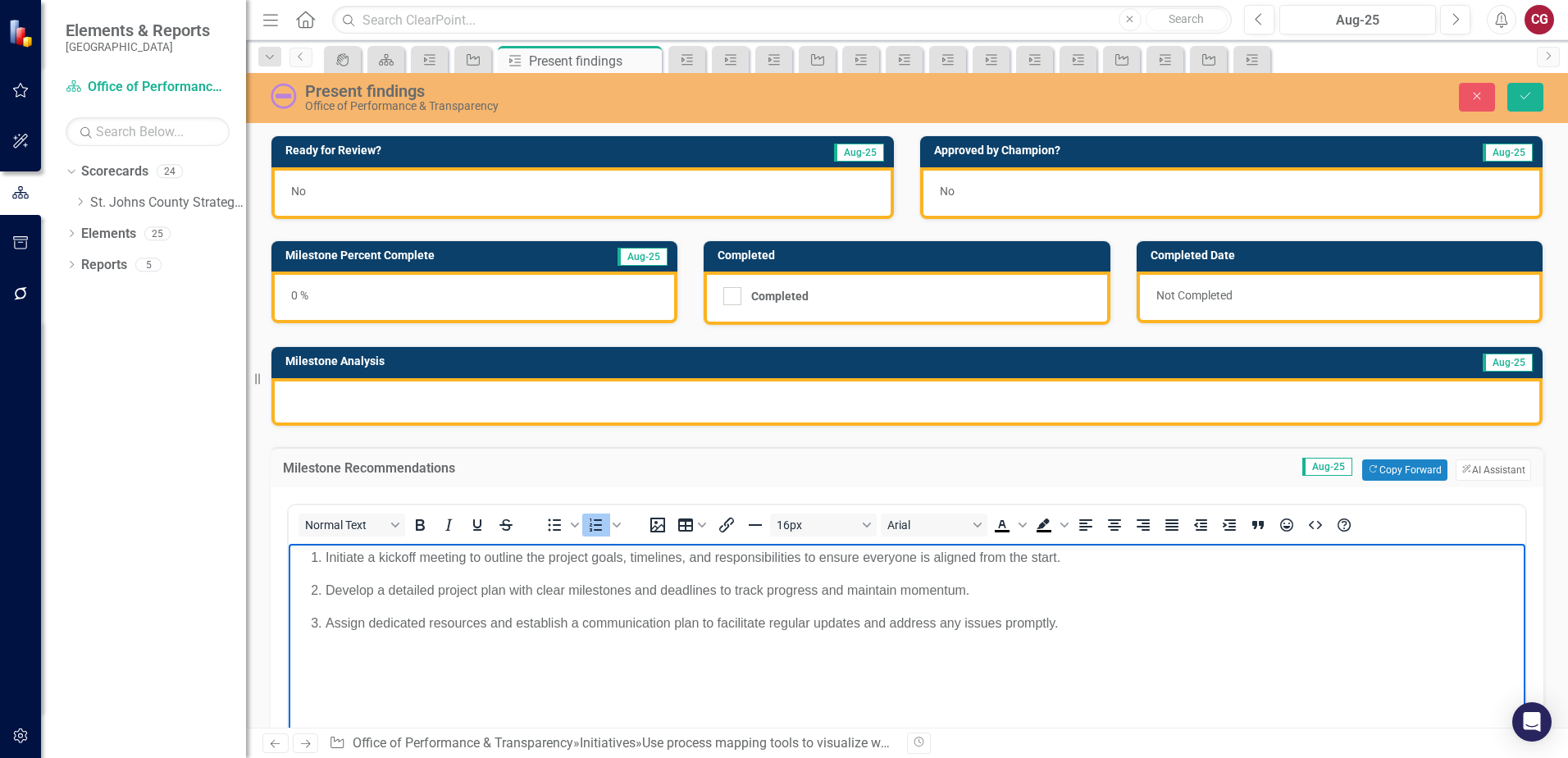
scroll to position [328, 0]
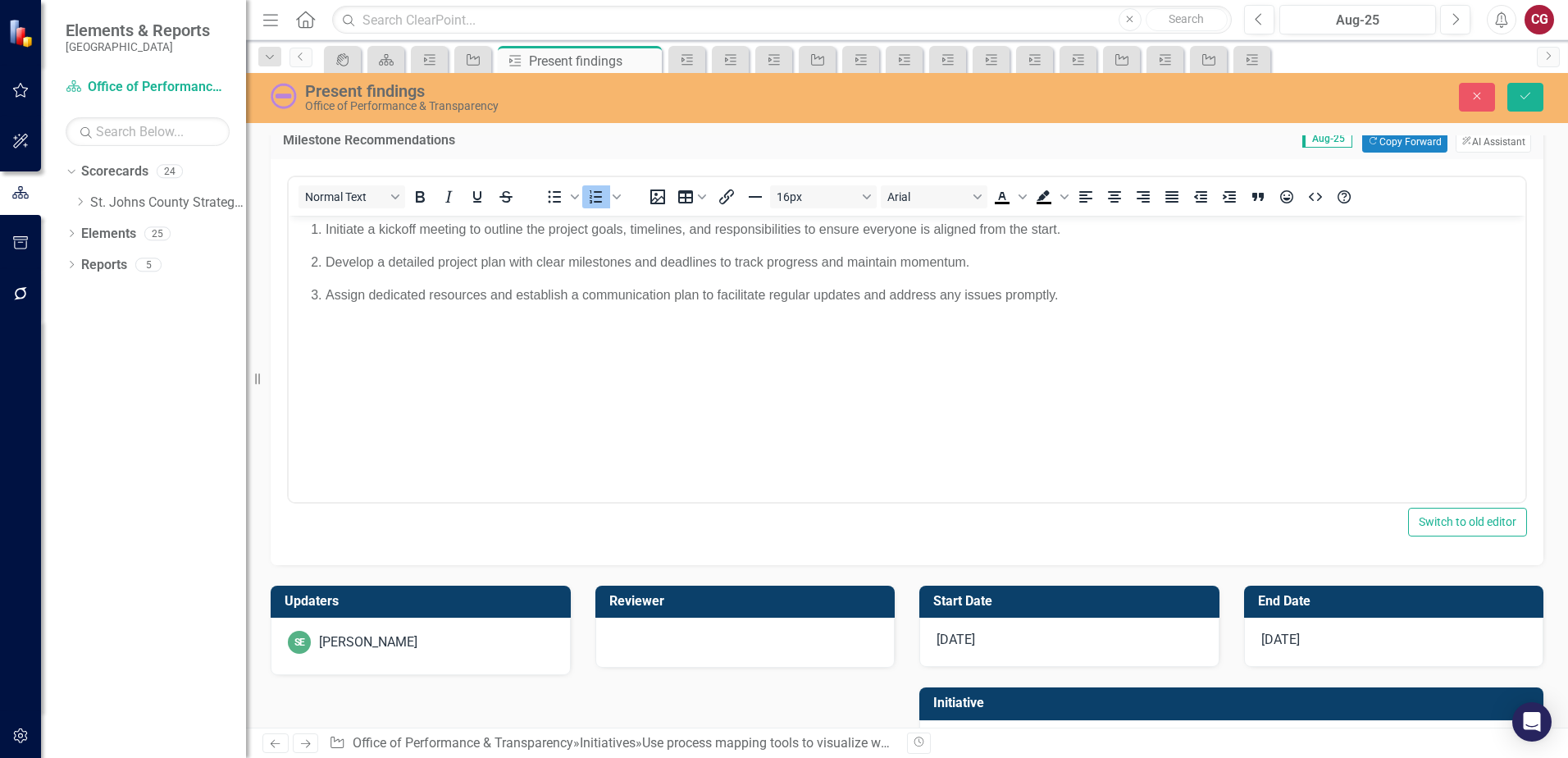
click at [373, 636] on div "[PERSON_NAME]" at bounding box center [369, 643] width 99 height 19
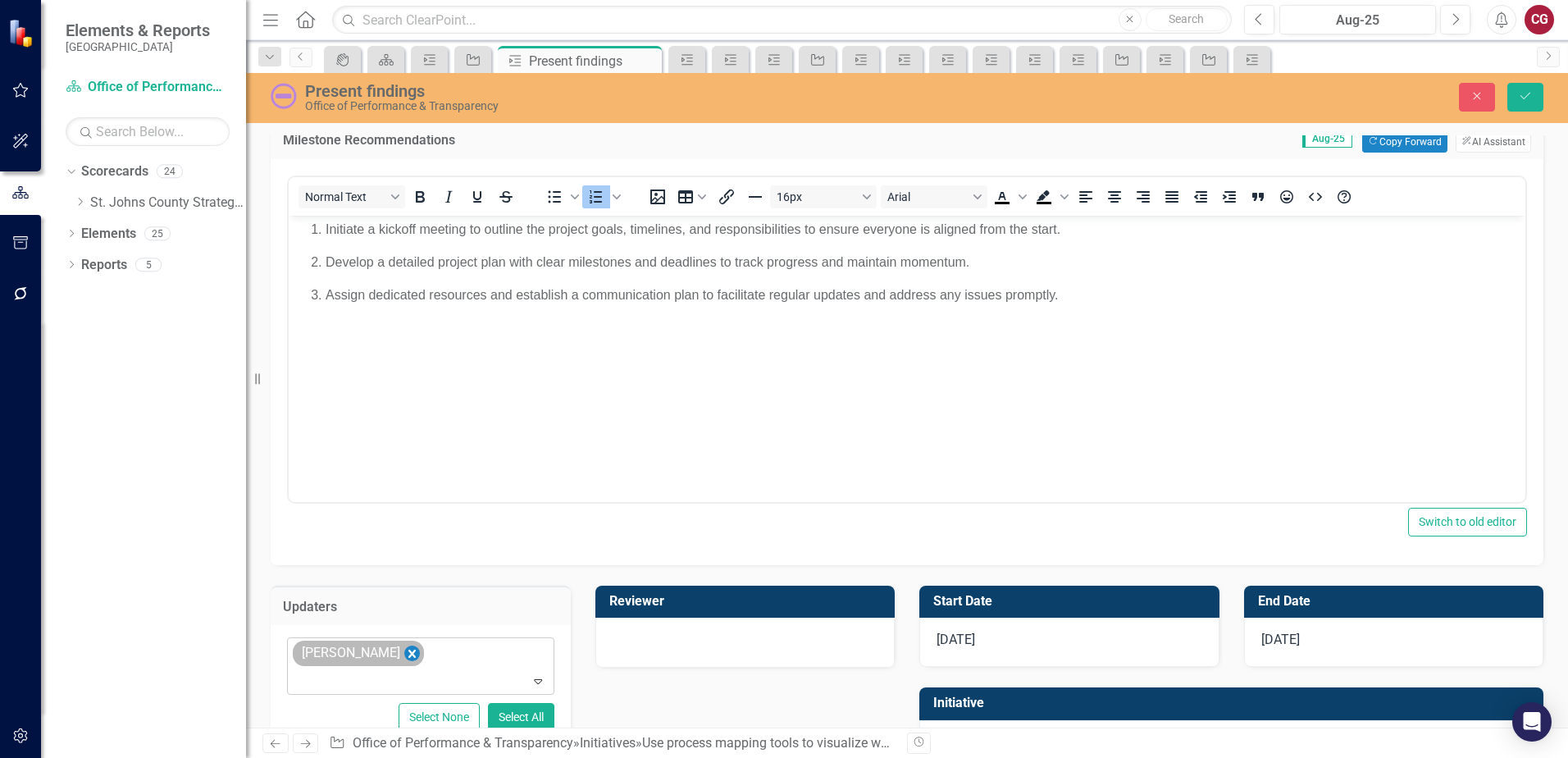
click at [408, 649] on icon "Remove Savannah Evans" at bounding box center [412, 653] width 16 height 20
type input "cai"
click at [1512, 90] on button "Save" at bounding box center [1525, 97] width 36 height 29
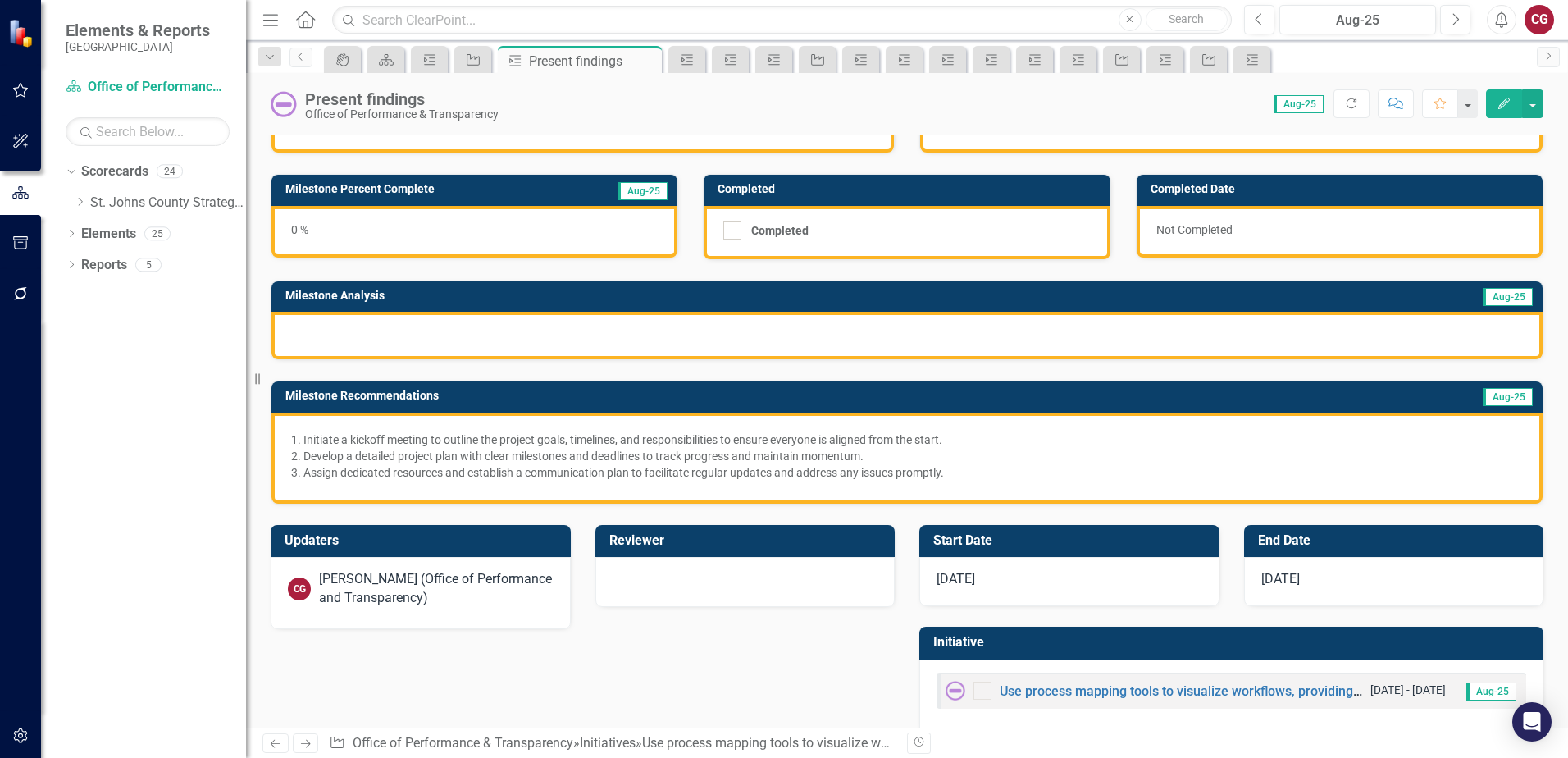
scroll to position [82, 0]
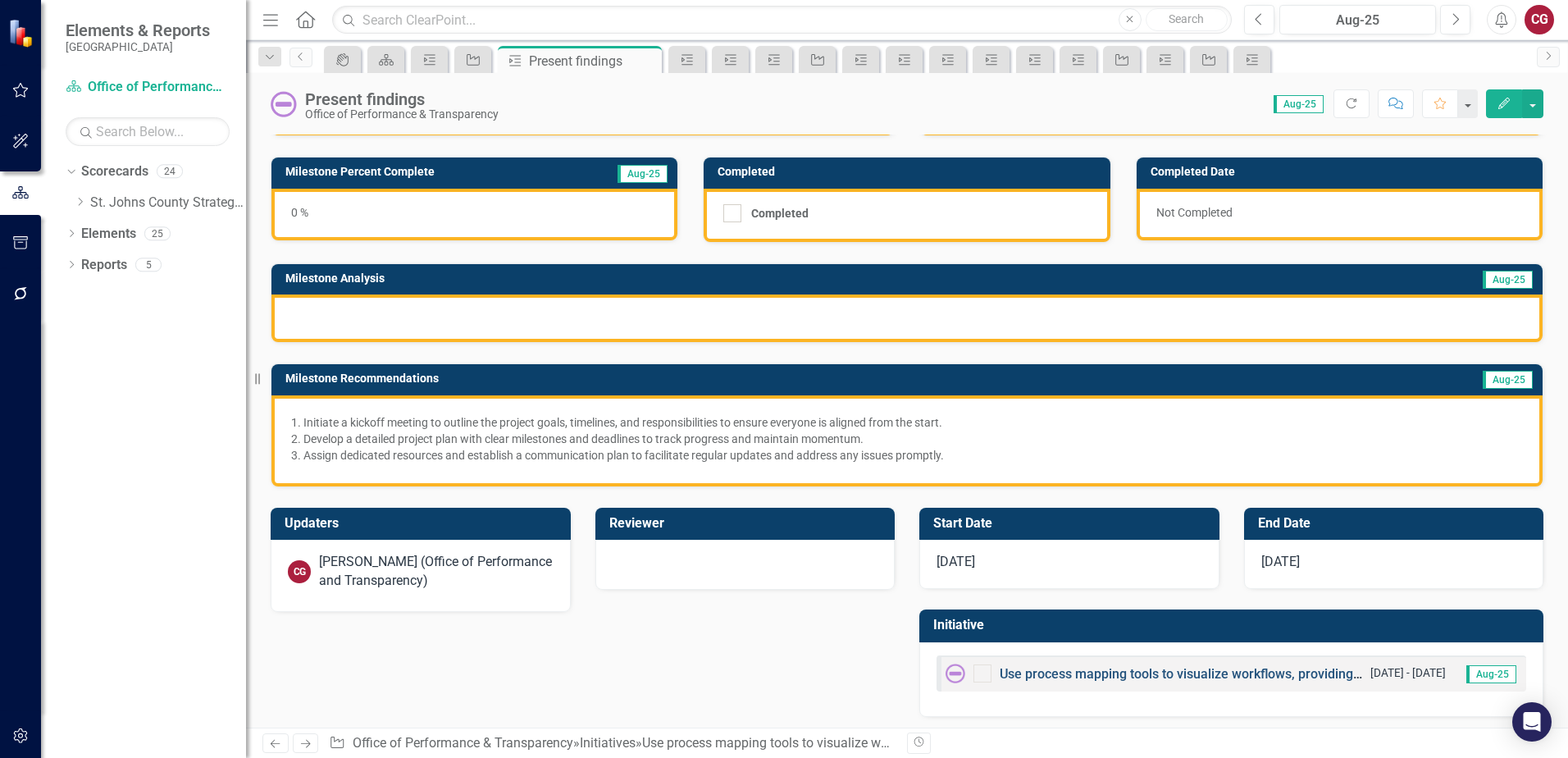
click at [1065, 673] on link "Use process mapping tools to visualize workflows, providing clarity on current …" at bounding box center [1378, 673] width 758 height 16
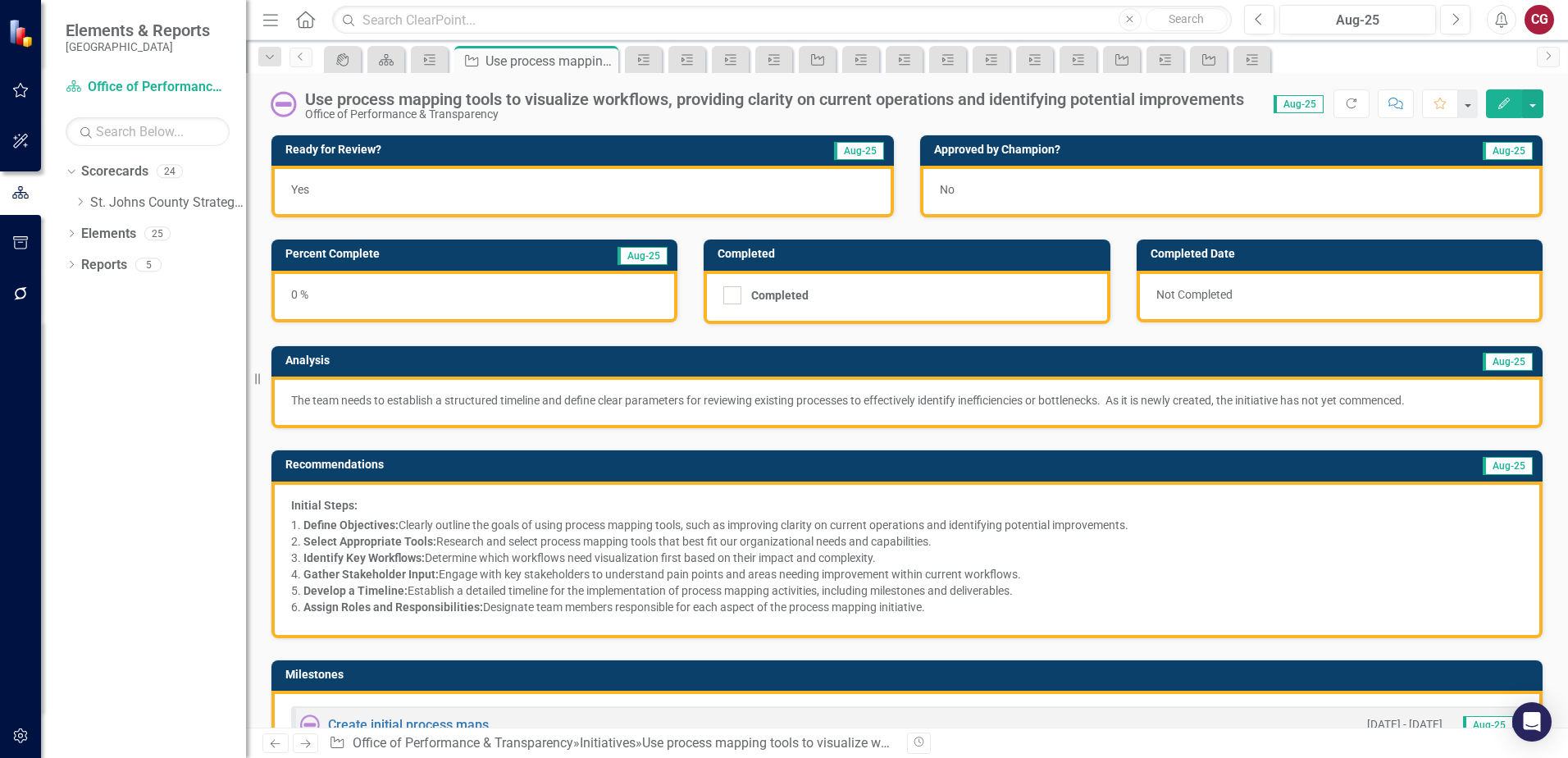
scroll to position [574, 0]
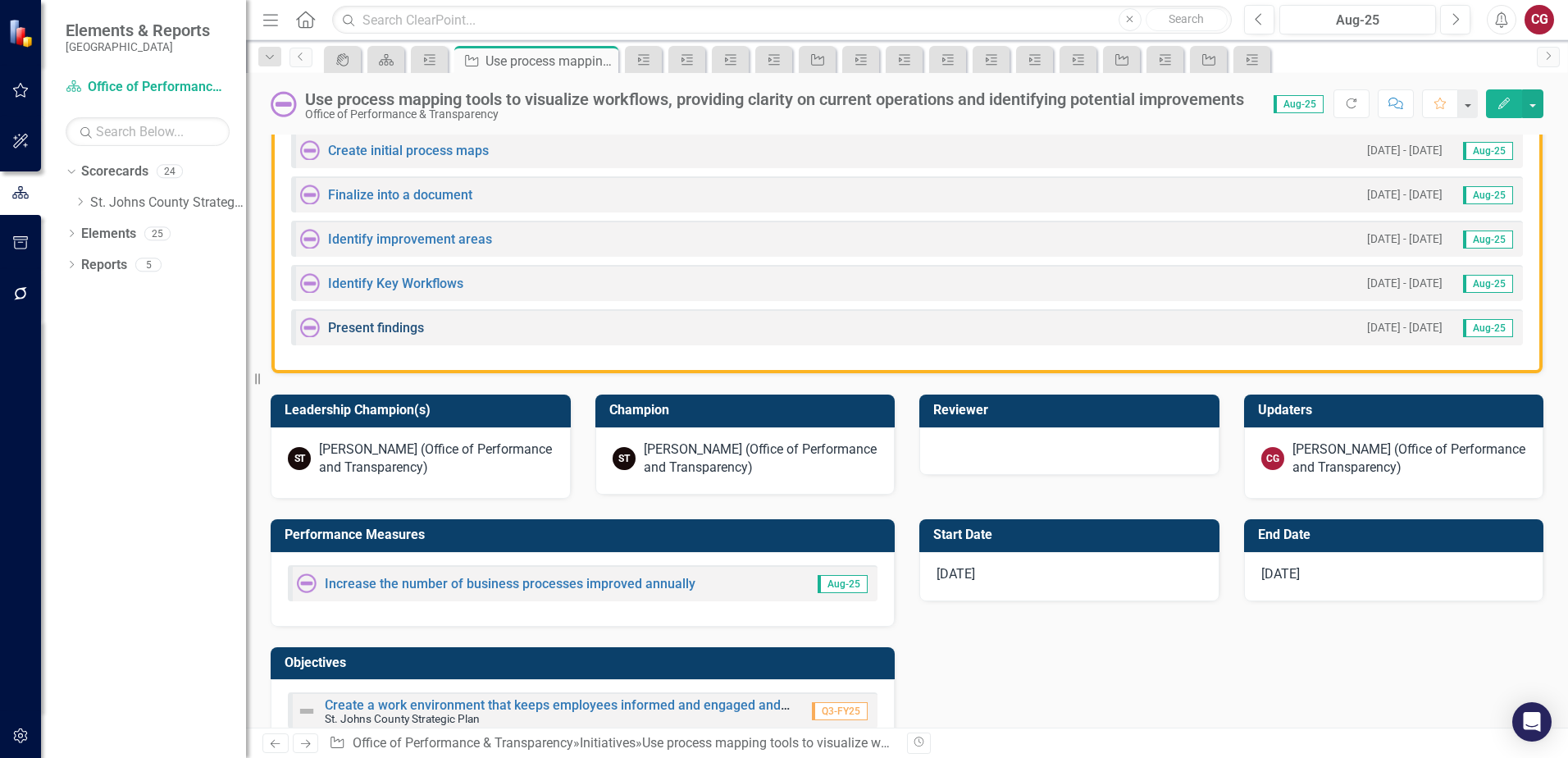
click at [354, 323] on link "Present findings" at bounding box center [375, 327] width 96 height 16
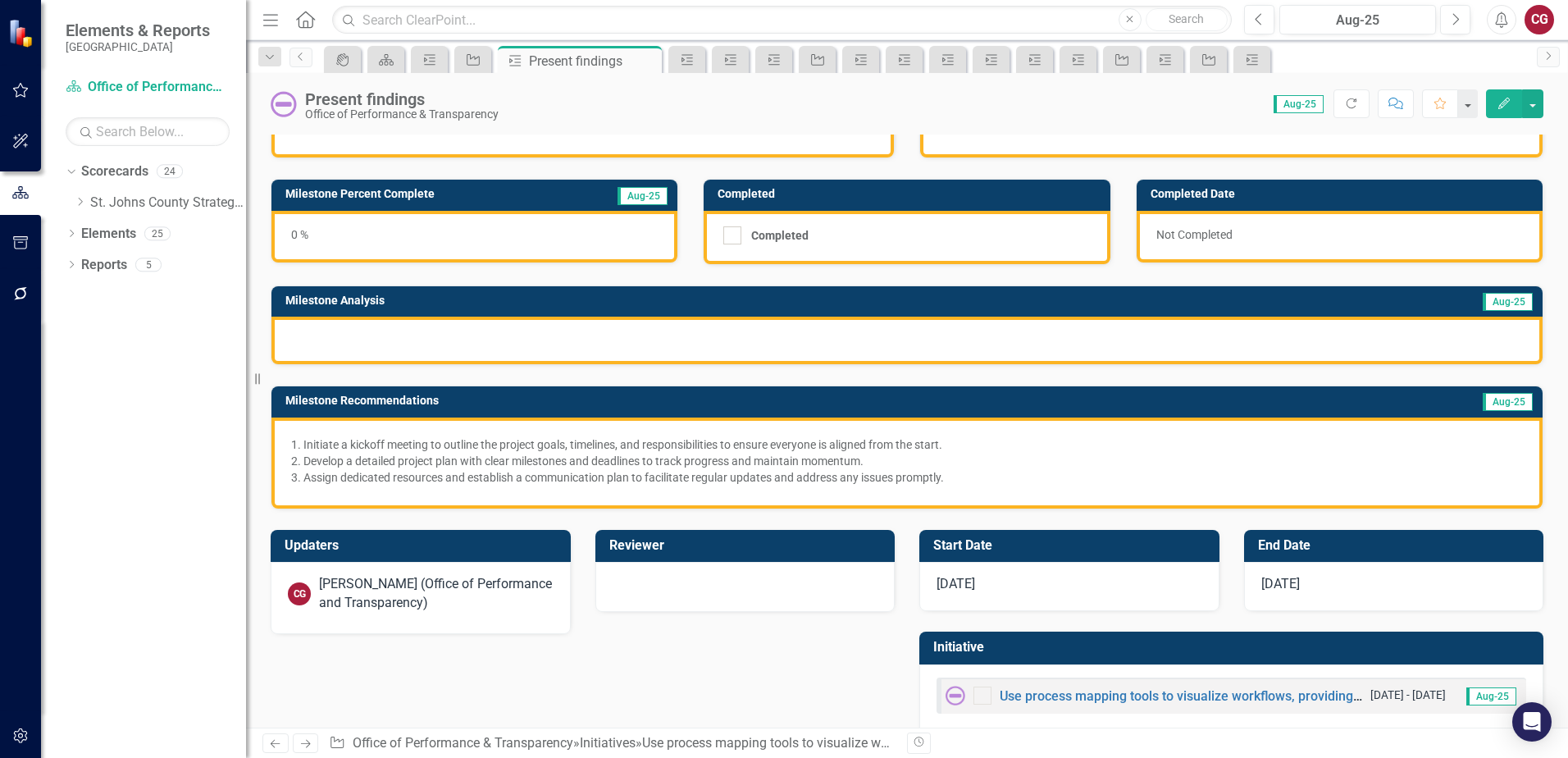
scroll to position [88, 0]
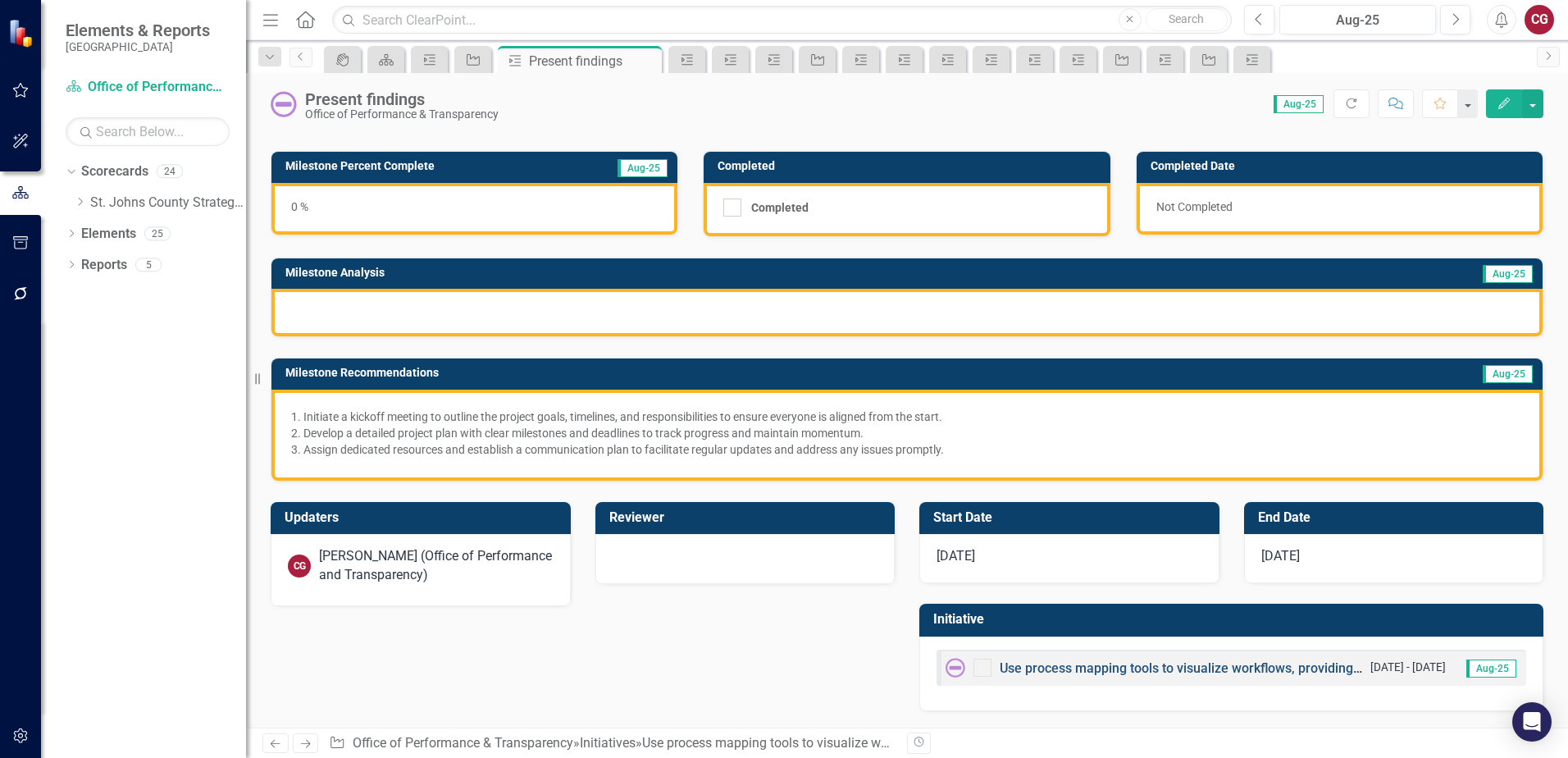
click at [1183, 662] on link "Use process mapping tools to visualize workflows, providing clarity on current …" at bounding box center [1378, 668] width 758 height 16
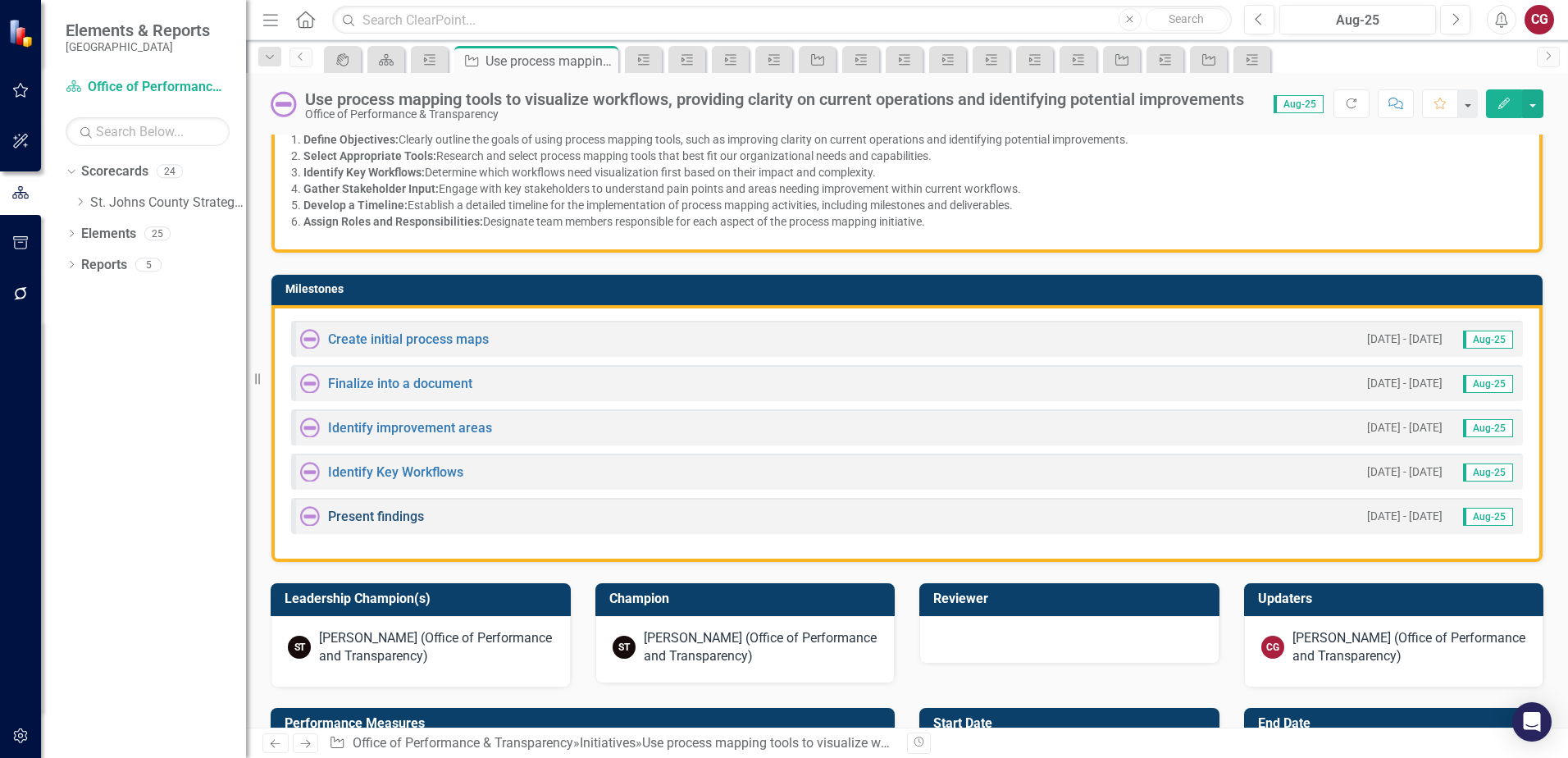
scroll to position [410, 0]
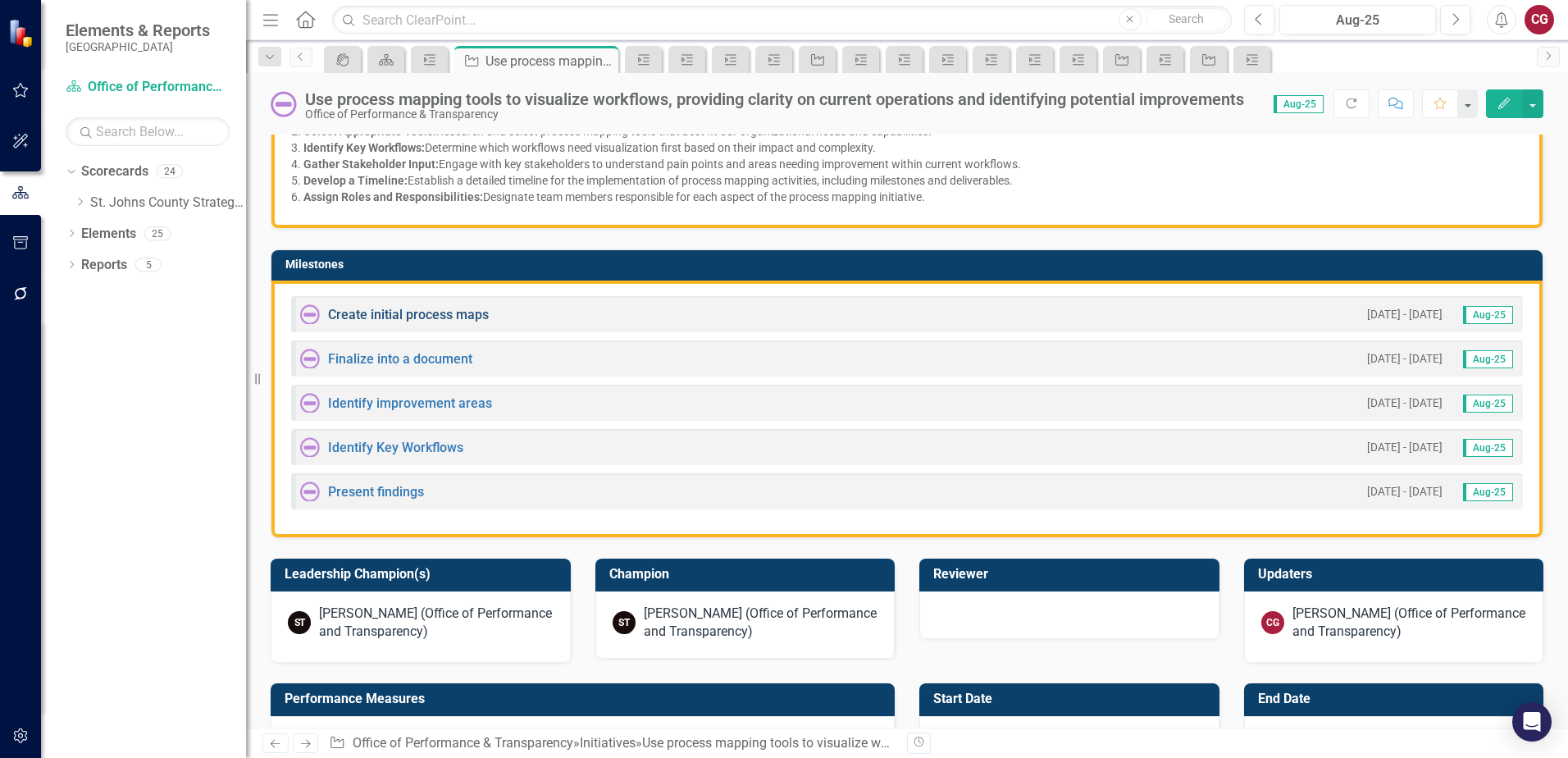
click at [358, 318] on link "Create initial process maps" at bounding box center [408, 314] width 161 height 16
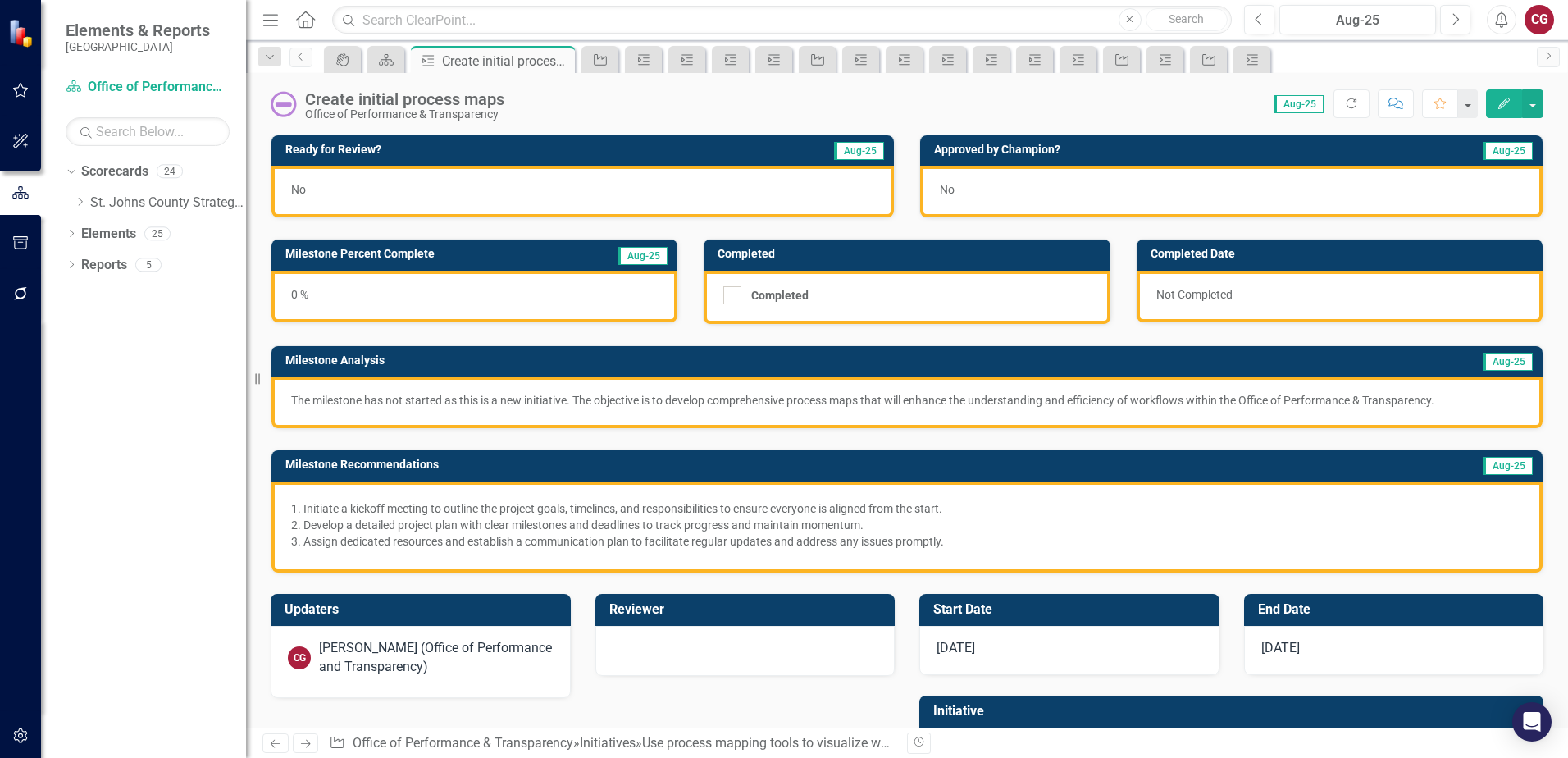
click at [423, 413] on div "The milestone has not started as this is a new initiative. The objective is to …" at bounding box center [906, 401] width 1271 height 51
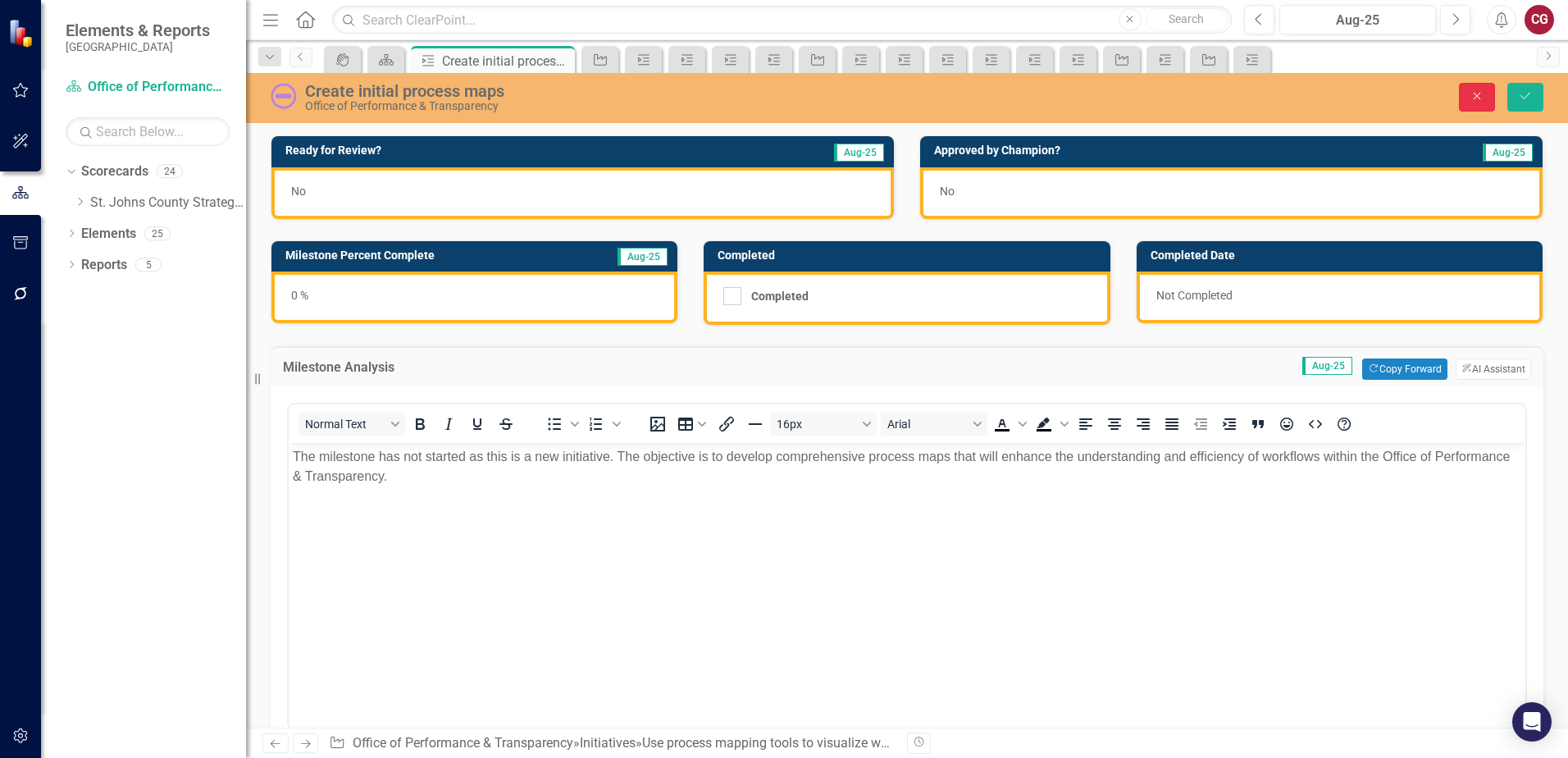
click at [1486, 99] on button "Close" at bounding box center [1477, 97] width 36 height 29
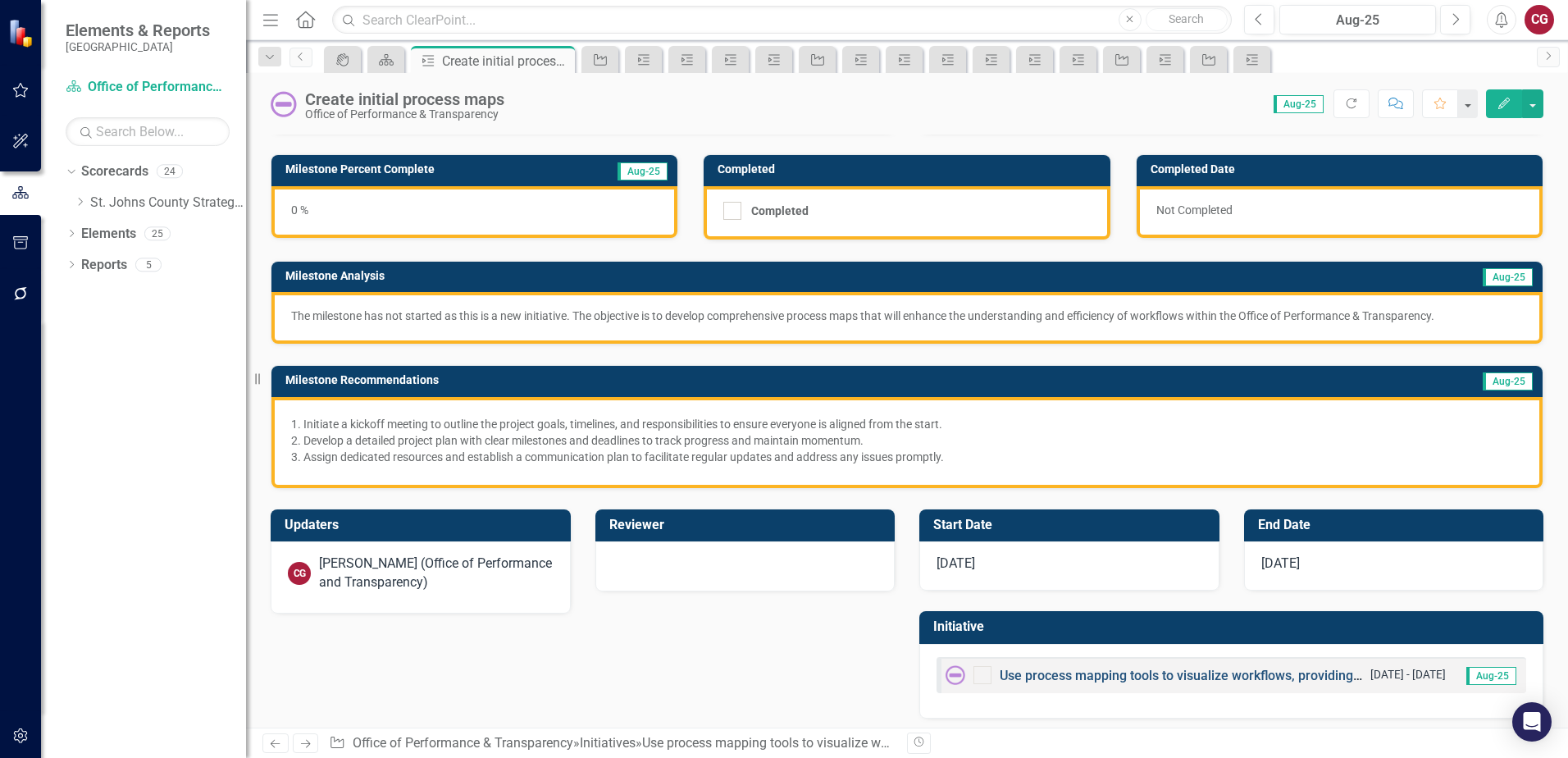
scroll to position [92, 0]
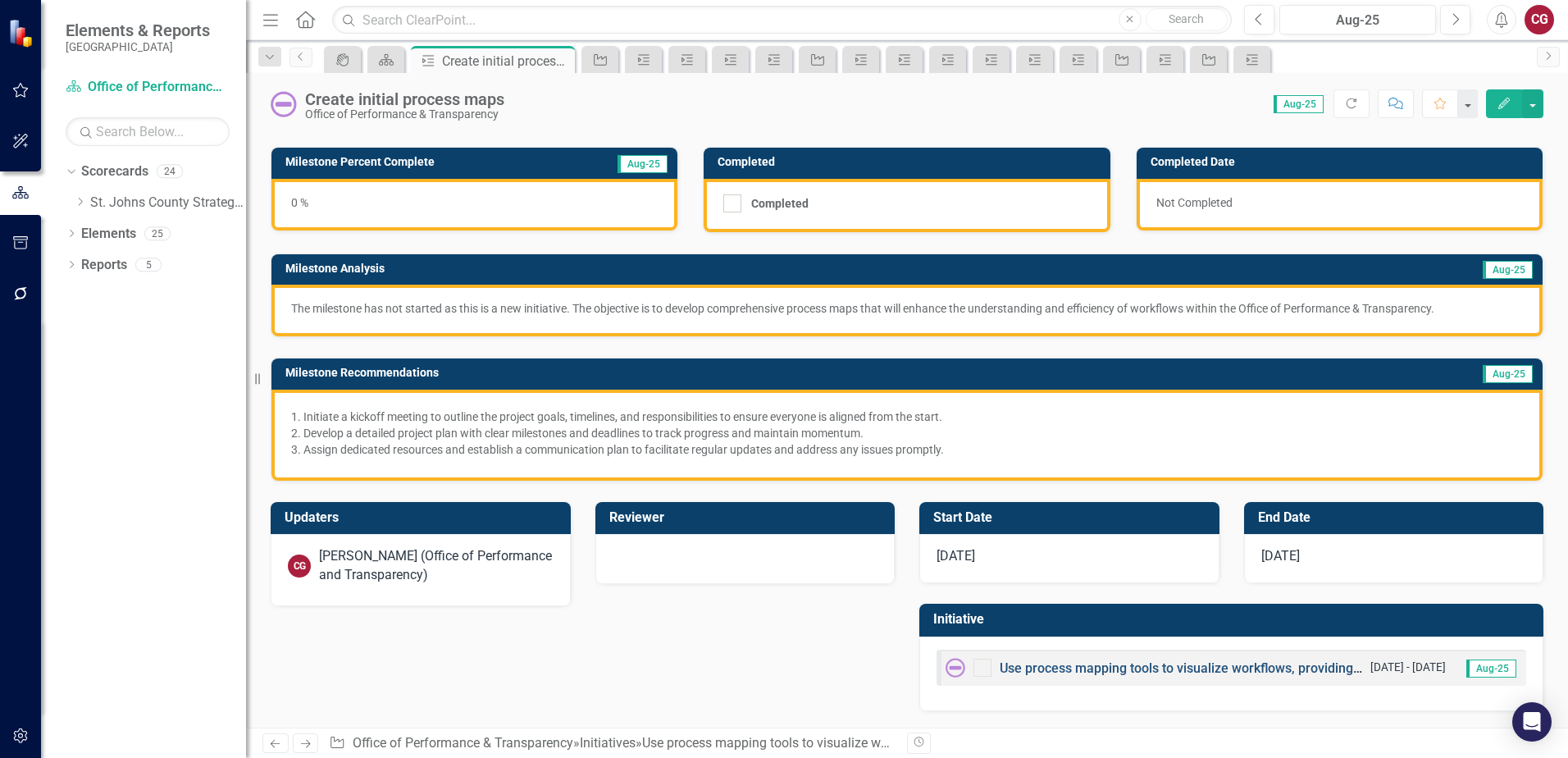
click at [1106, 673] on link "Use process mapping tools to visualize workflows, providing clarity on current …" at bounding box center [1378, 668] width 758 height 16
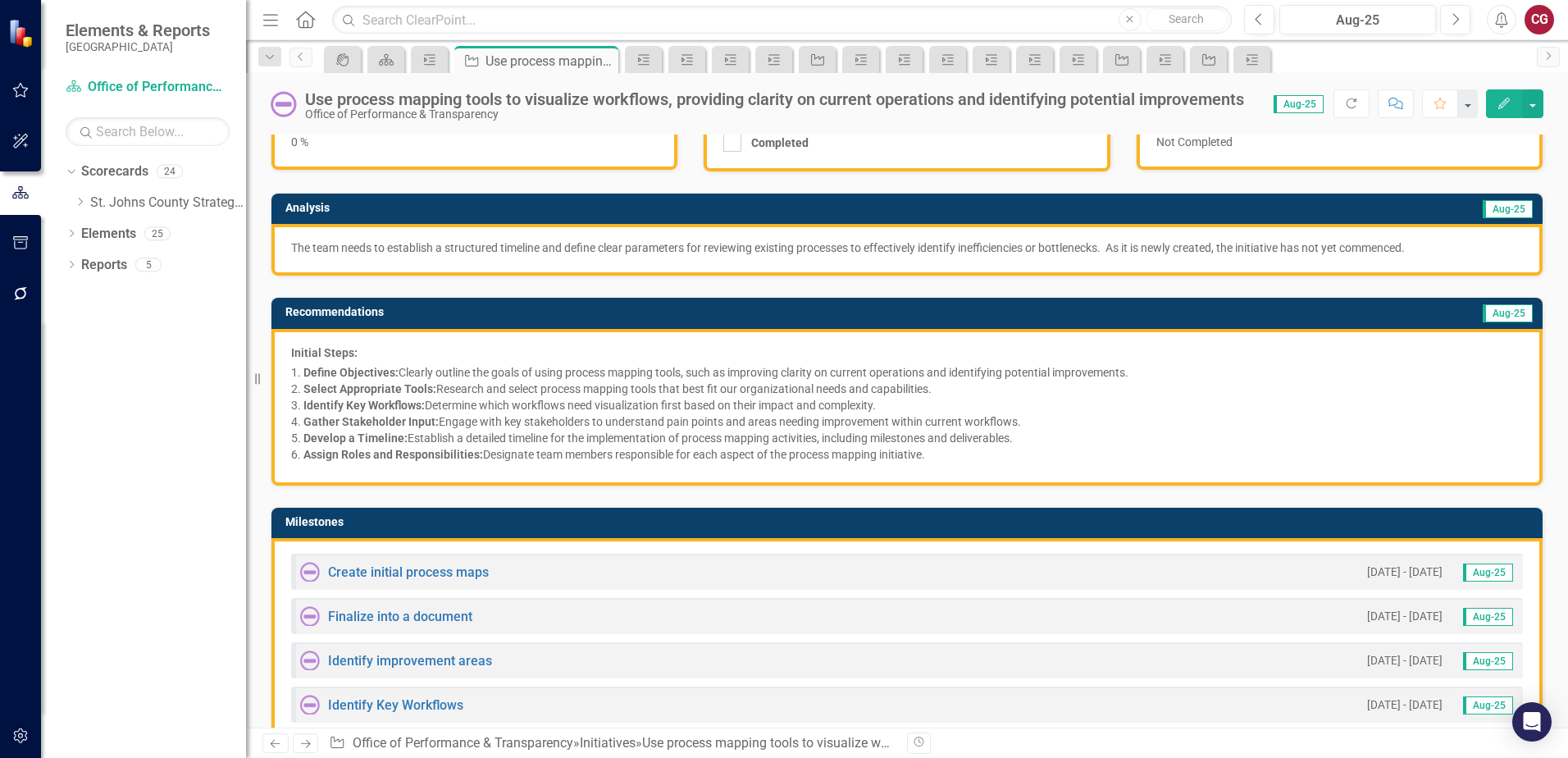
scroll to position [164, 0]
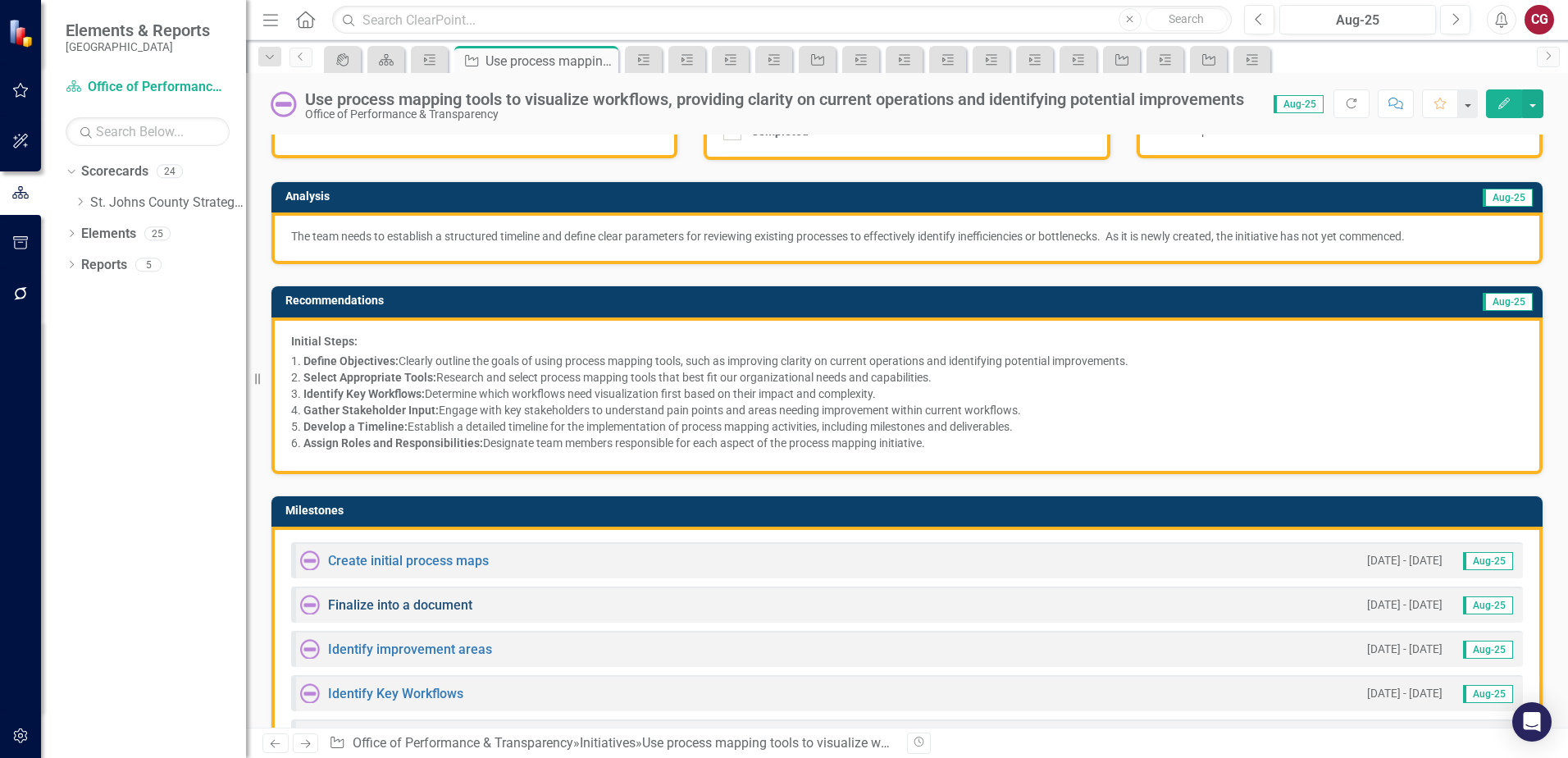
click at [438, 608] on link "Finalize into a document" at bounding box center [399, 604] width 144 height 16
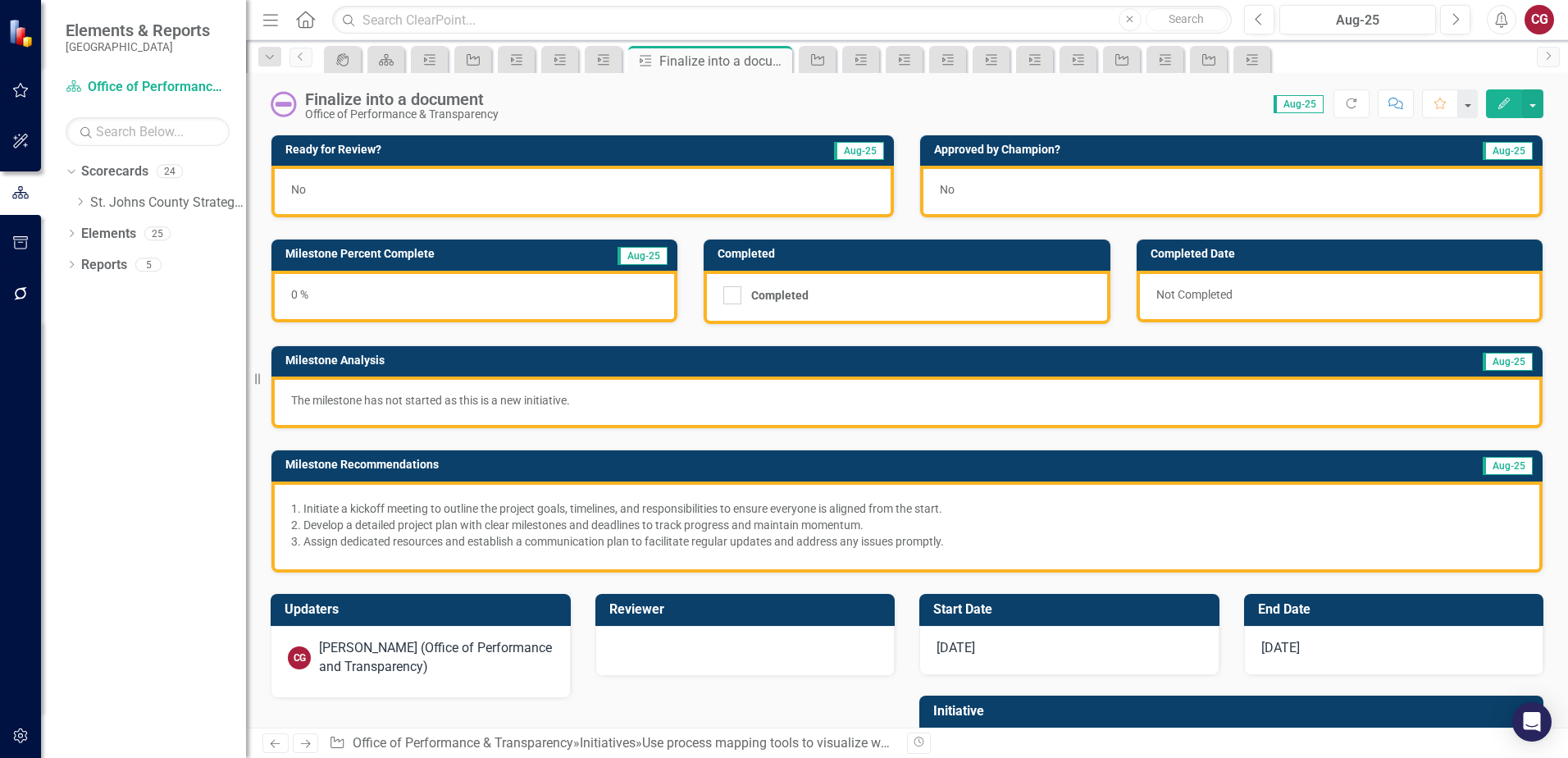
click at [528, 388] on div "The milestone has not started as this is a new initiative." at bounding box center [906, 401] width 1271 height 51
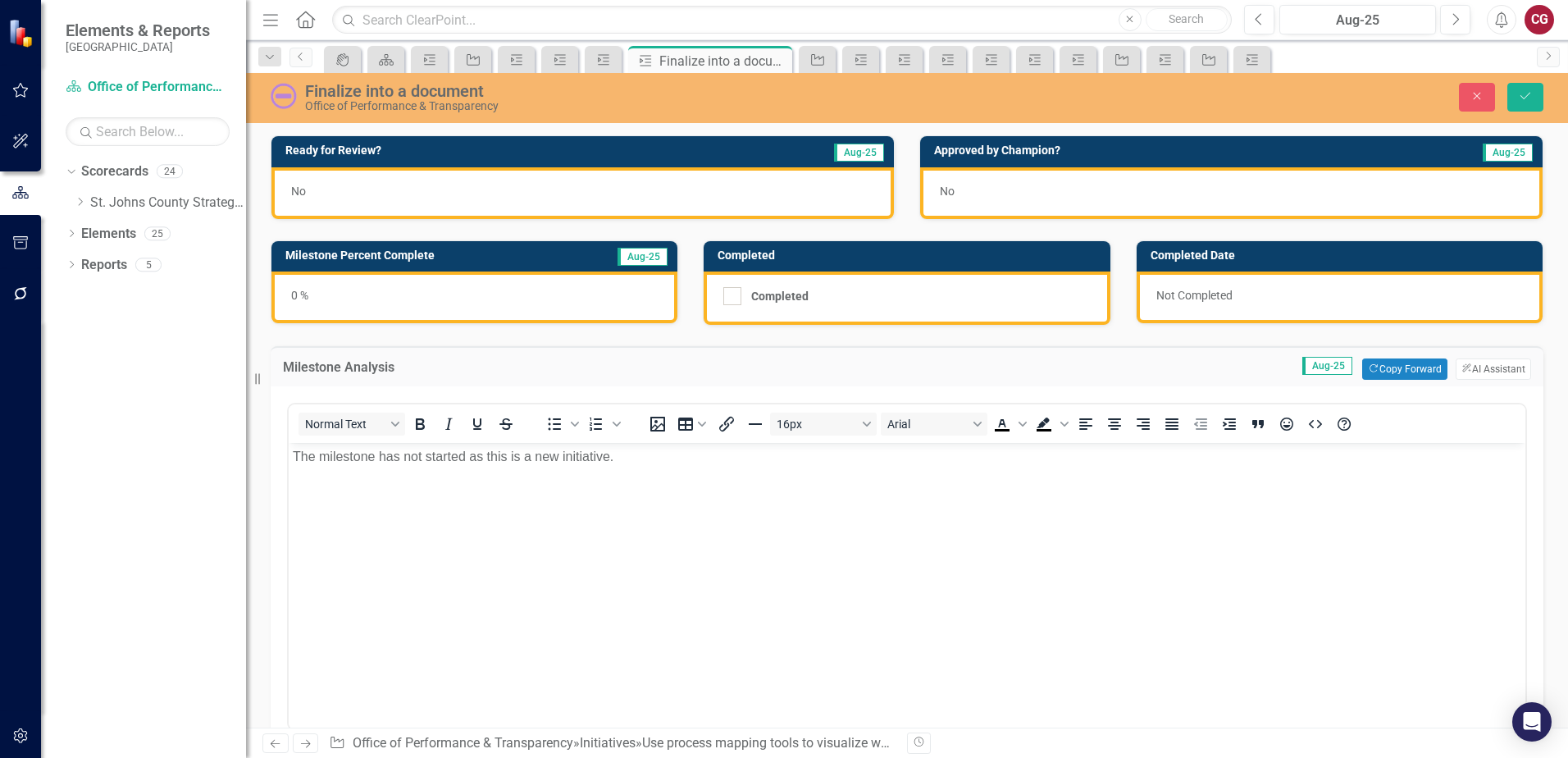
click at [642, 465] on p "The milestone has not started as this is a new initiative." at bounding box center [906, 456] width 1228 height 20
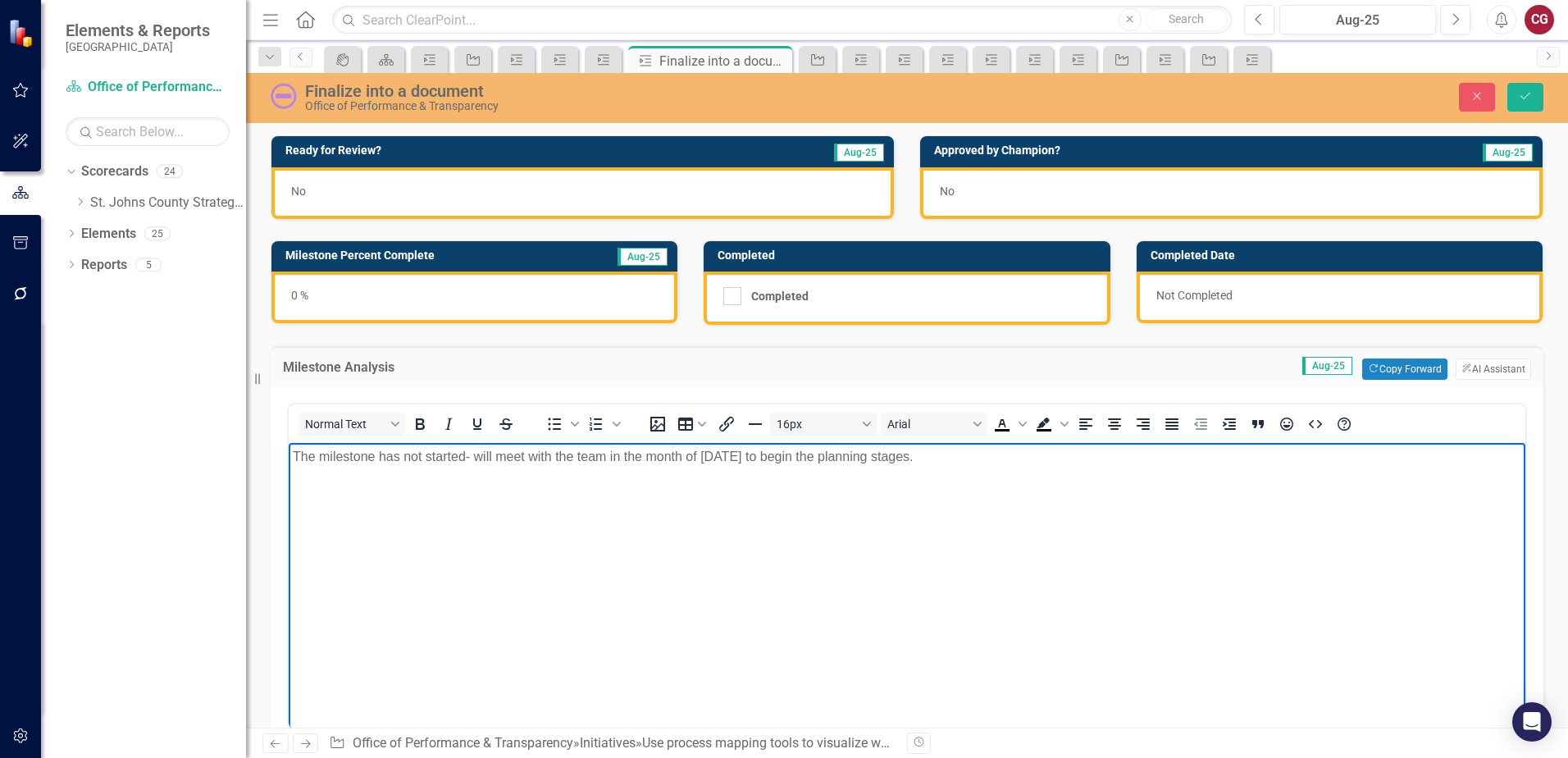
drag, startPoint x: 999, startPoint y: 460, endPoint x: 101, endPoint y: 454, distance: 898.0
click at [289, 454] on html "The milestone has not started- will meet with the team in the month of Septembe…" at bounding box center [907, 566] width 1237 height 246
copy p "The milestone has not started- will meet with the team in the month of Septembe…"
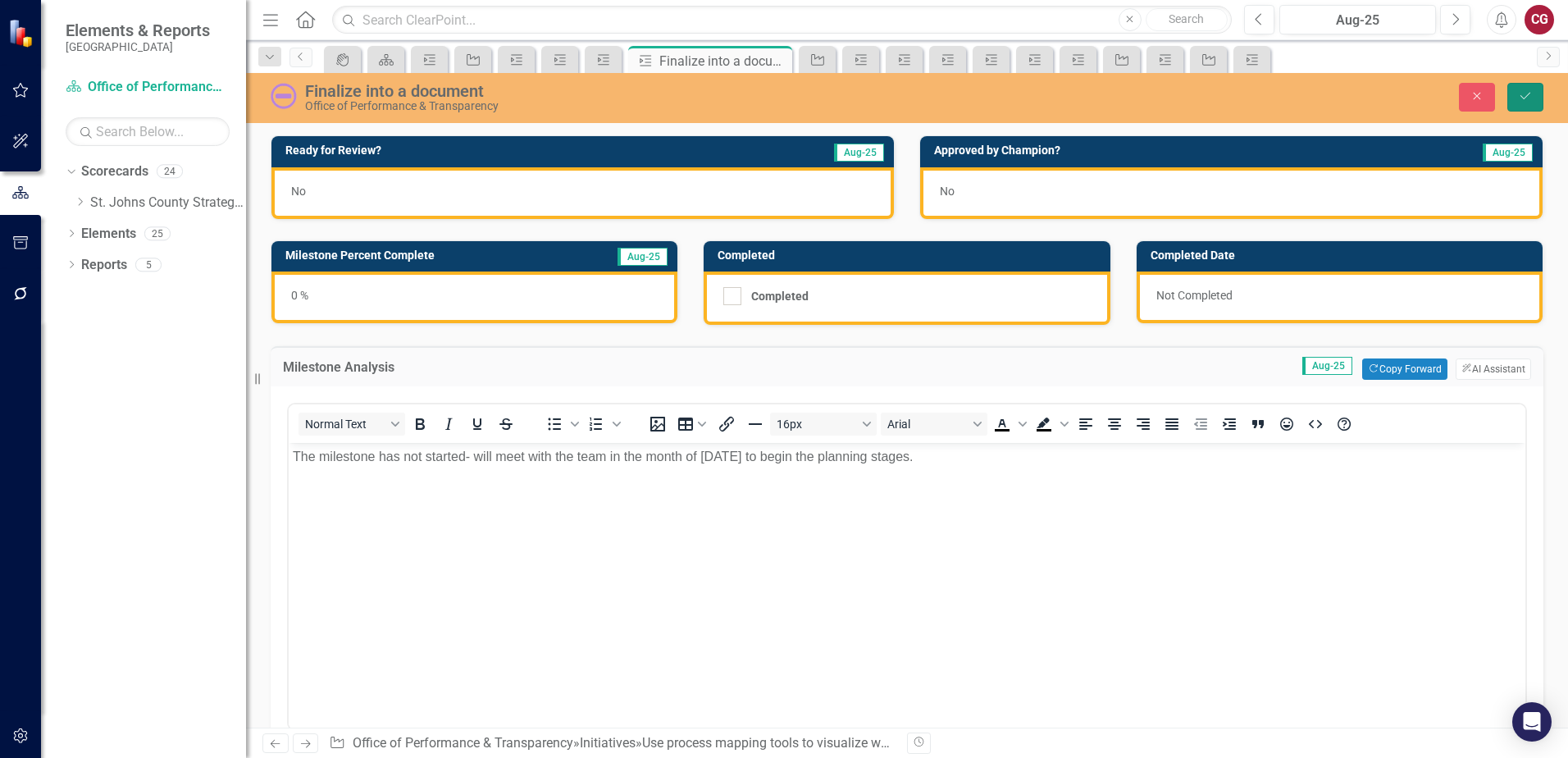
click at [1516, 102] on button "Save" at bounding box center [1525, 97] width 36 height 29
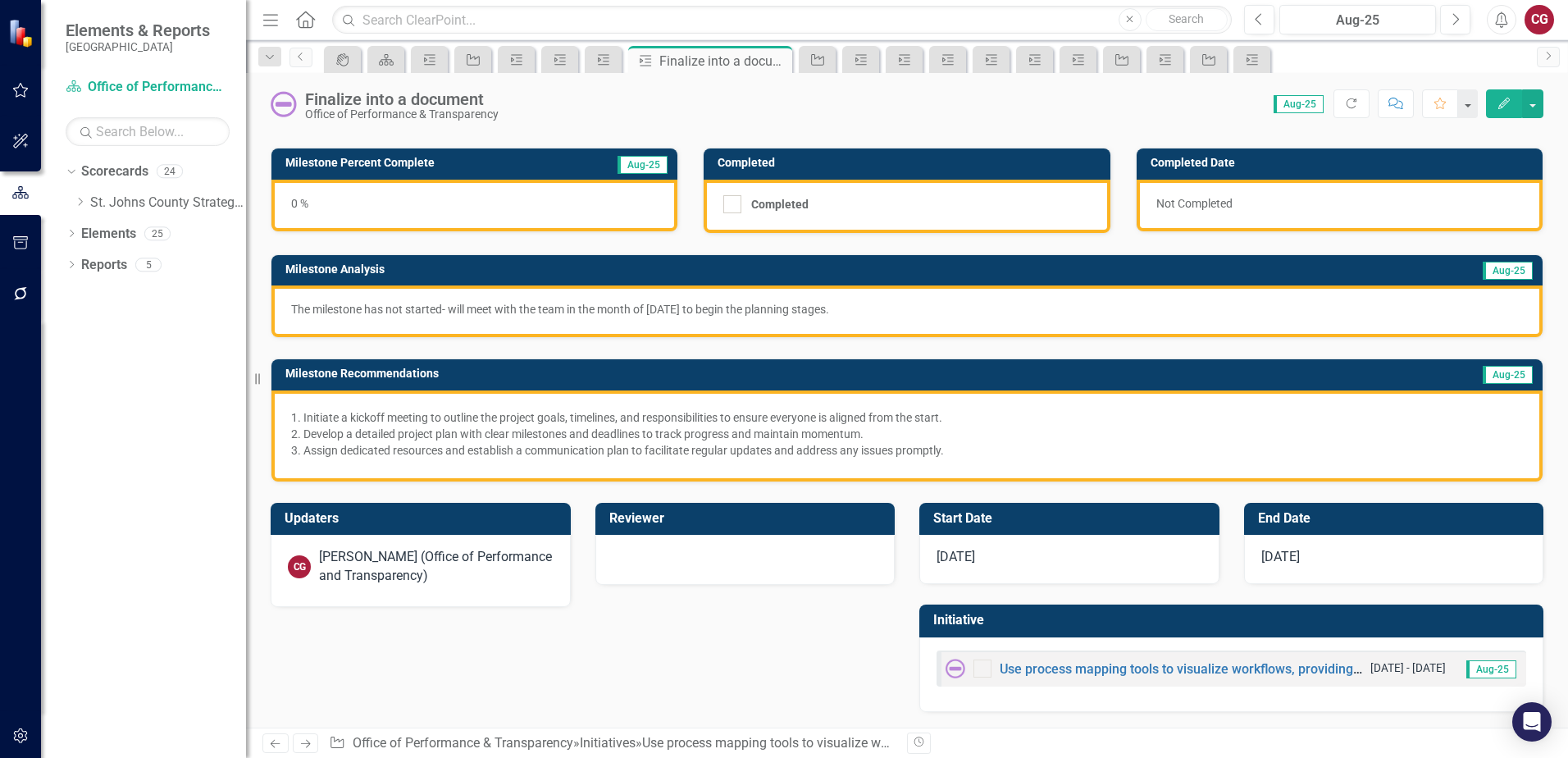
scroll to position [92, 0]
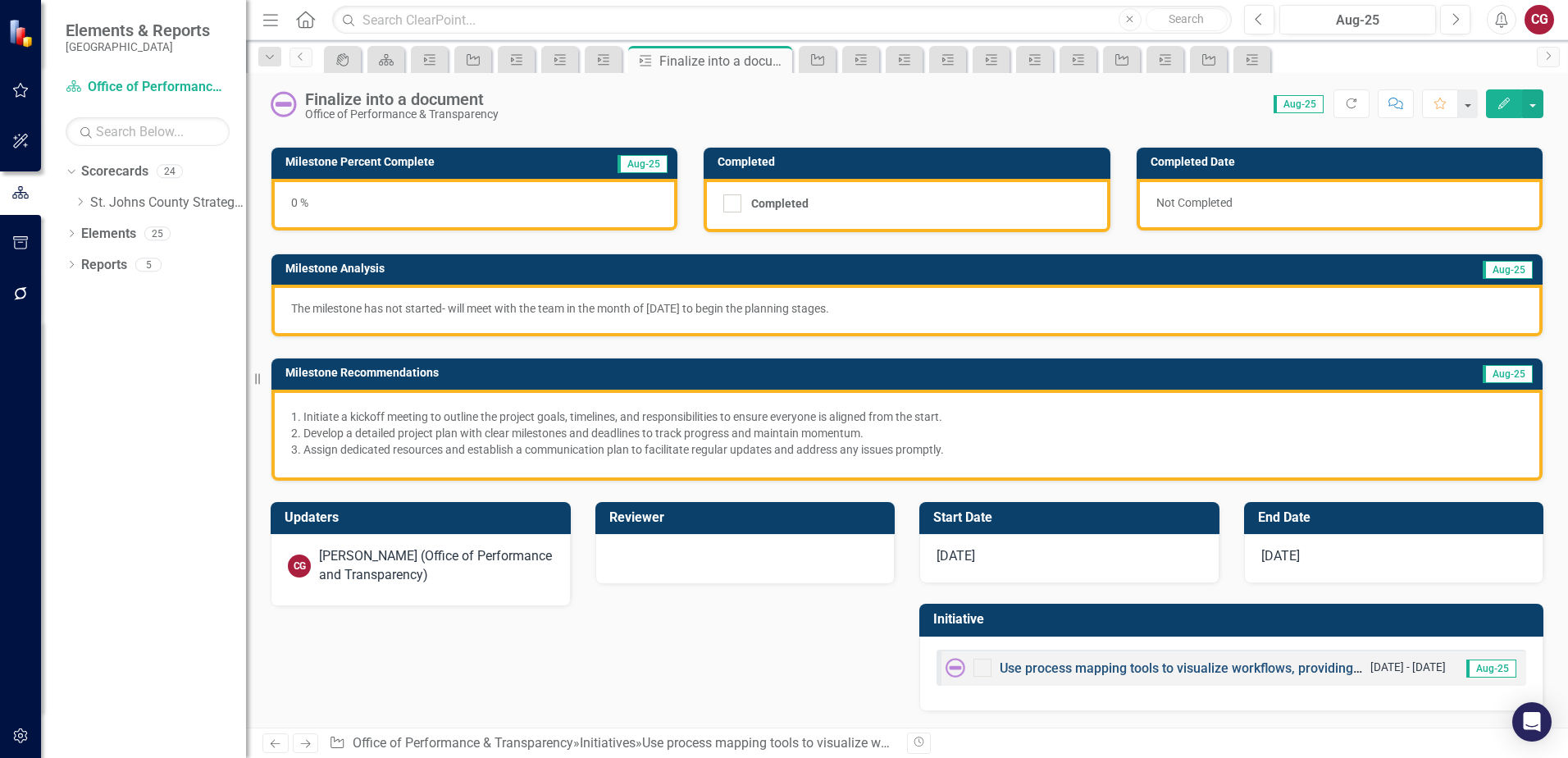
click at [1016, 663] on link "Use process mapping tools to visualize workflows, providing clarity on current …" at bounding box center [1378, 668] width 758 height 16
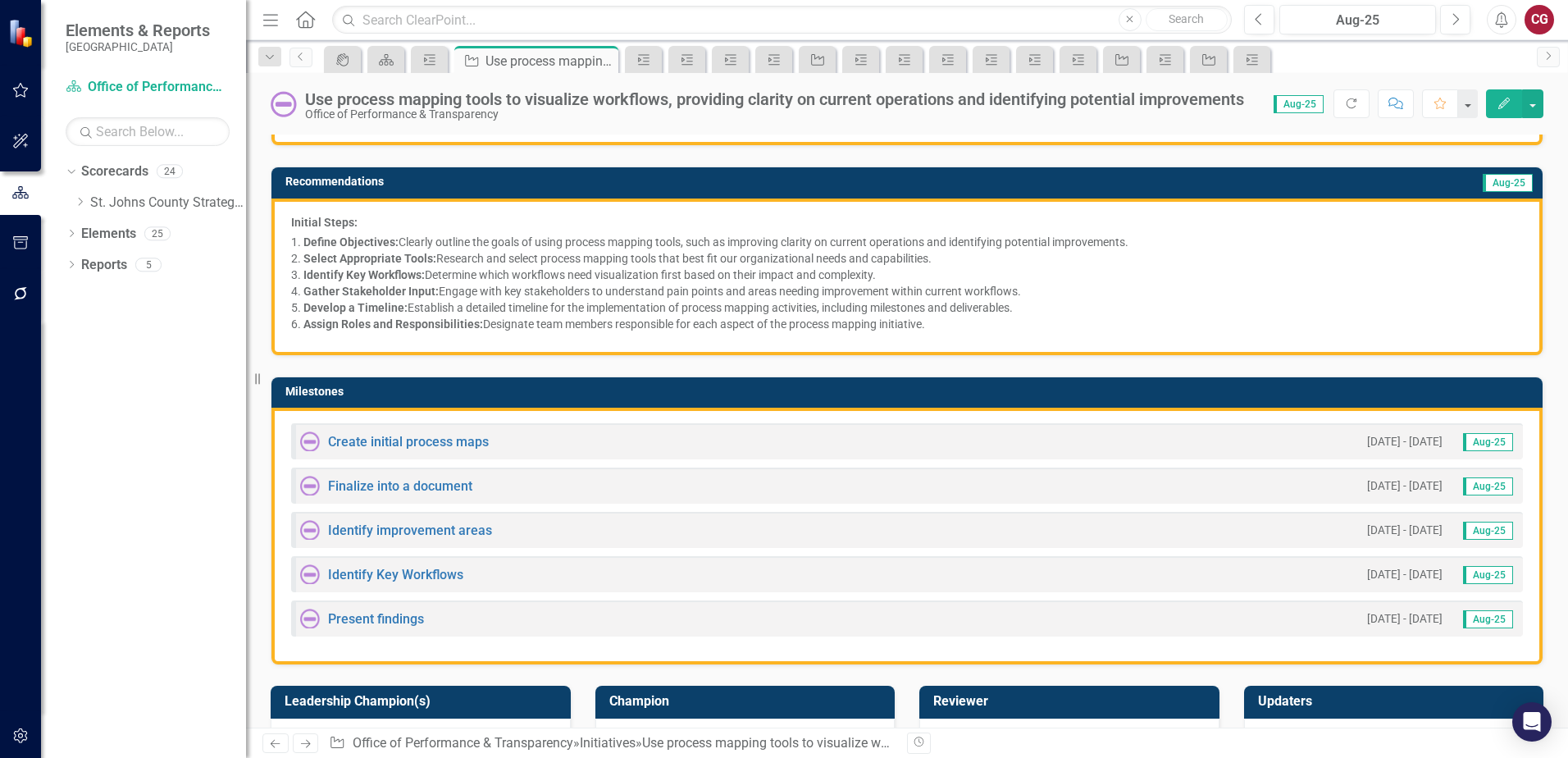
scroll to position [328, 0]
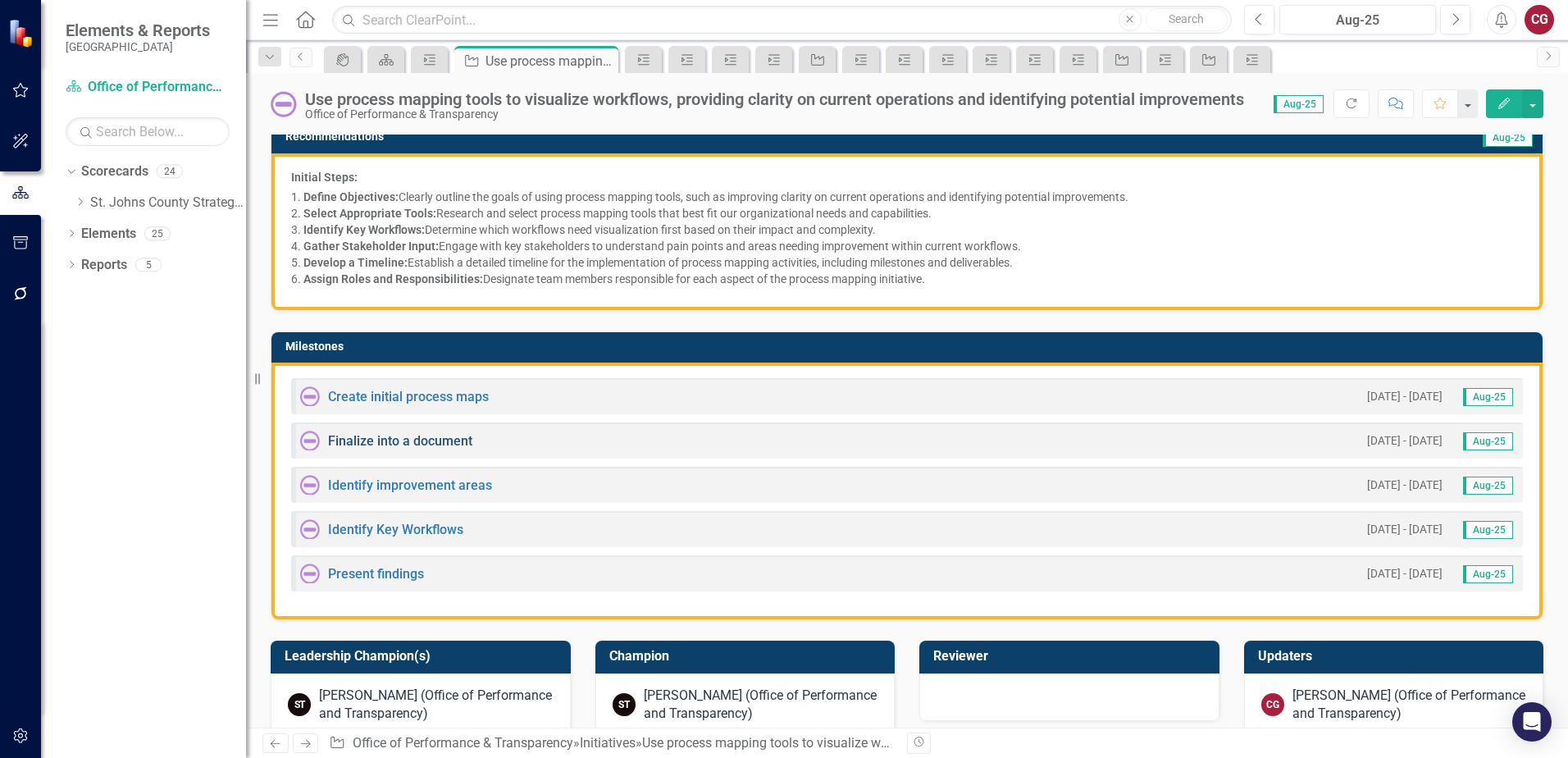
click at [384, 444] on link "Finalize into a document" at bounding box center [399, 440] width 144 height 16
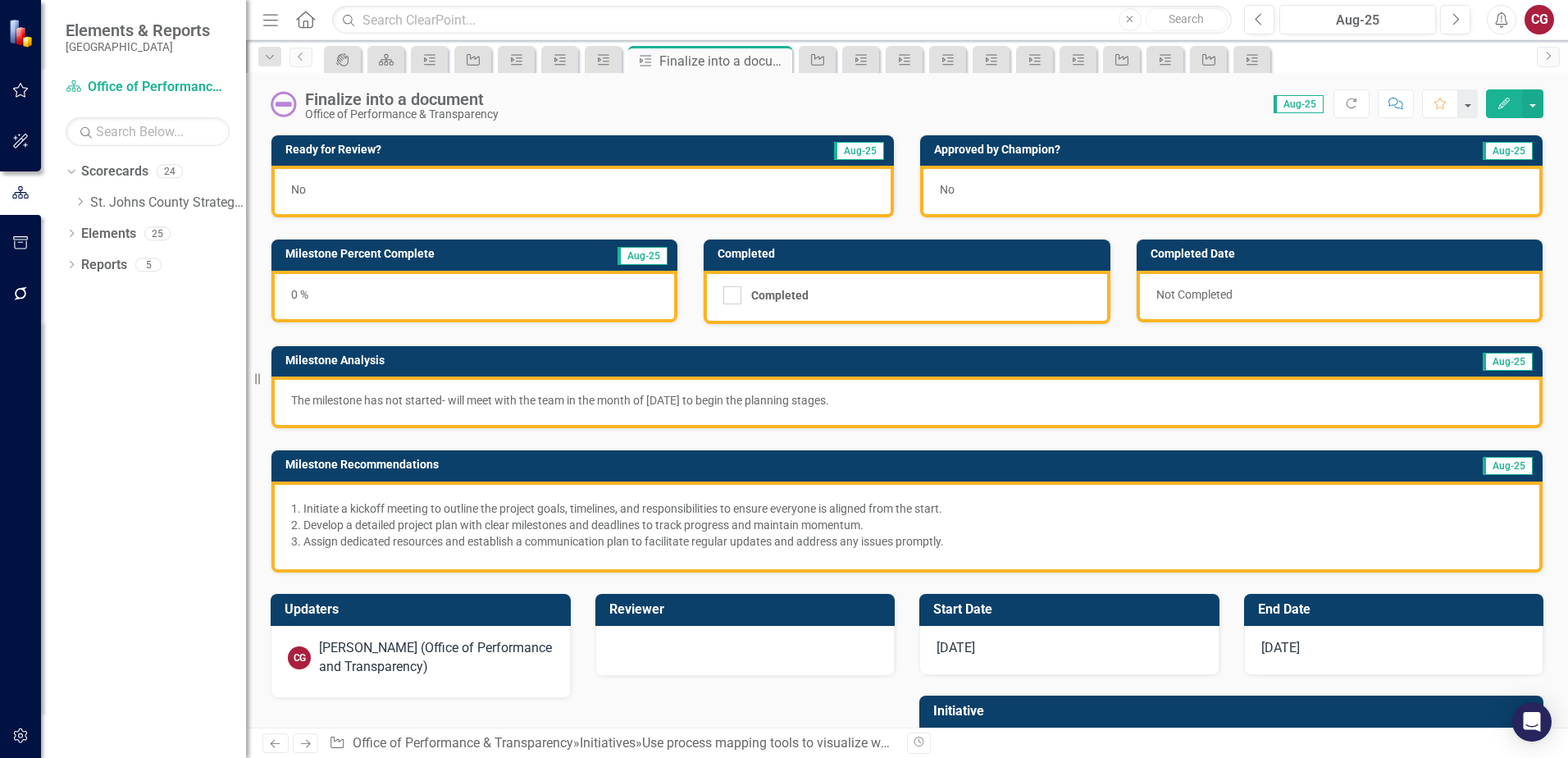
click at [389, 409] on div "The milestone has not started- will meet with the team in the month of Septembe…" at bounding box center [906, 401] width 1271 height 51
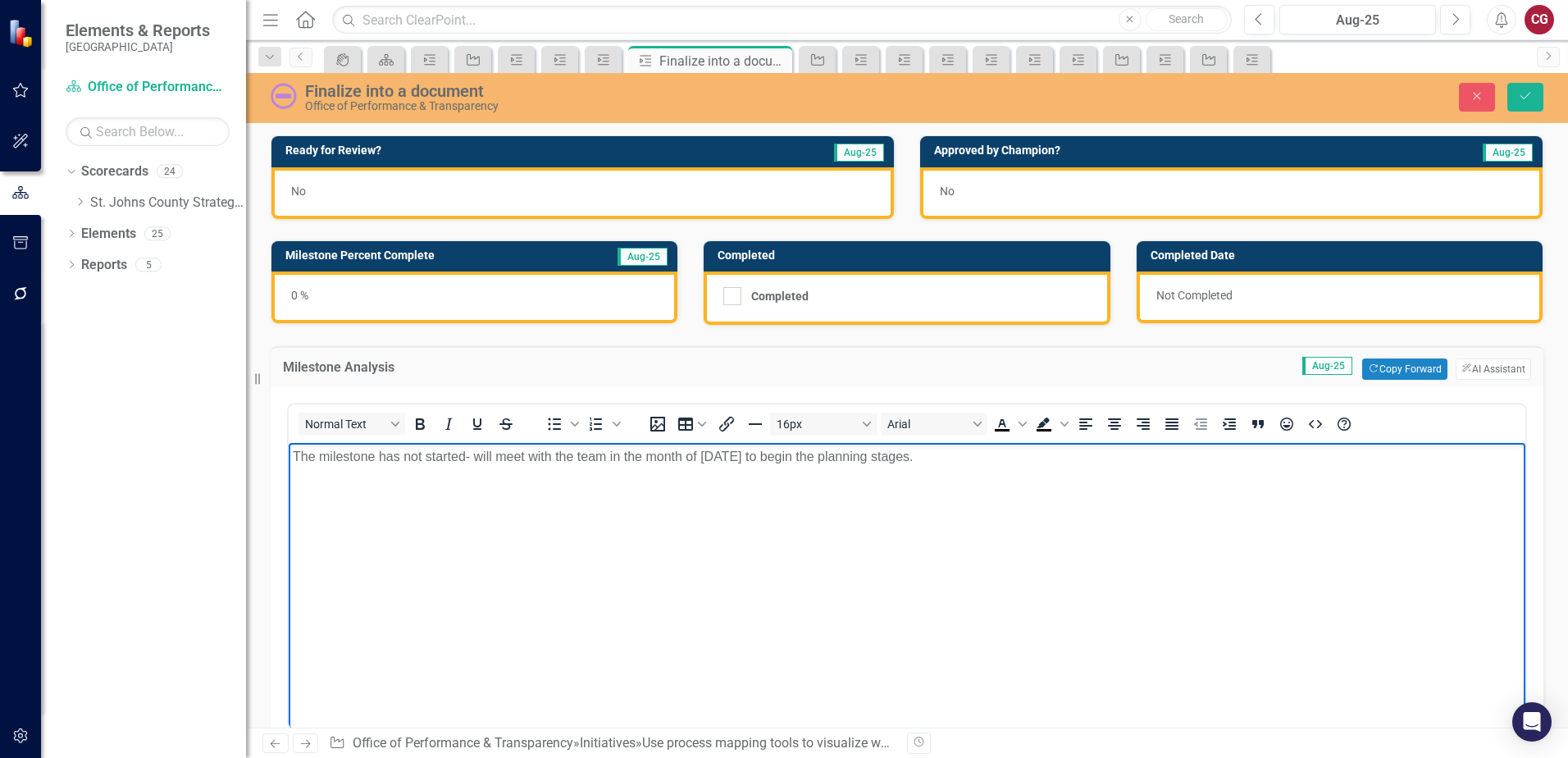
drag, startPoint x: 1027, startPoint y: 465, endPoint x: 497, endPoint y: 876, distance: 670.7
click at [289, 443] on html "The milestone has not started- will meet with the team in the month of Septembe…" at bounding box center [907, 566] width 1237 height 246
copy p "The milestone has not started- will meet with the team in the month of Septembe…"
click at [1526, 99] on icon "Save" at bounding box center [1525, 96] width 15 height 11
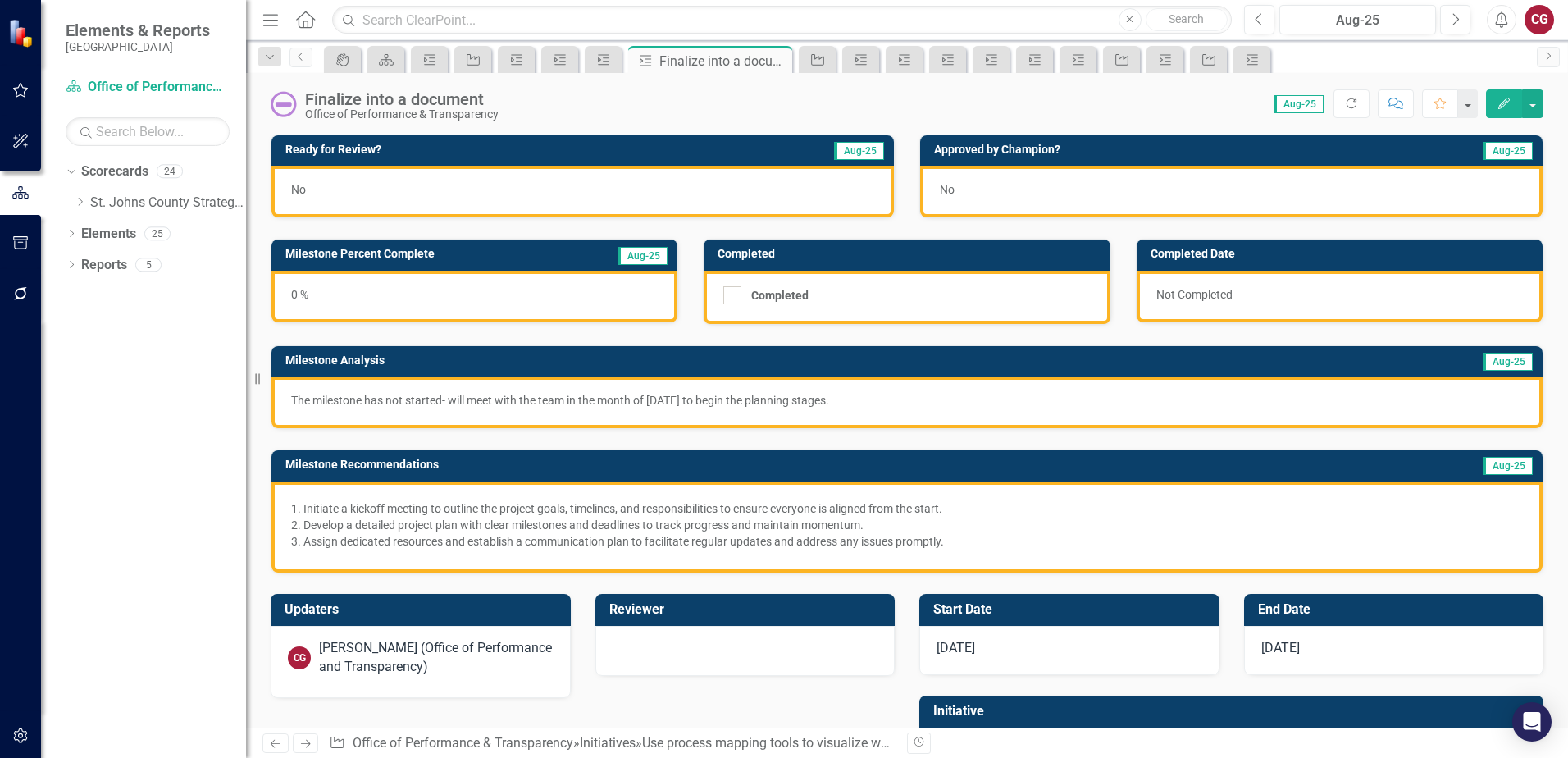
scroll to position [92, 0]
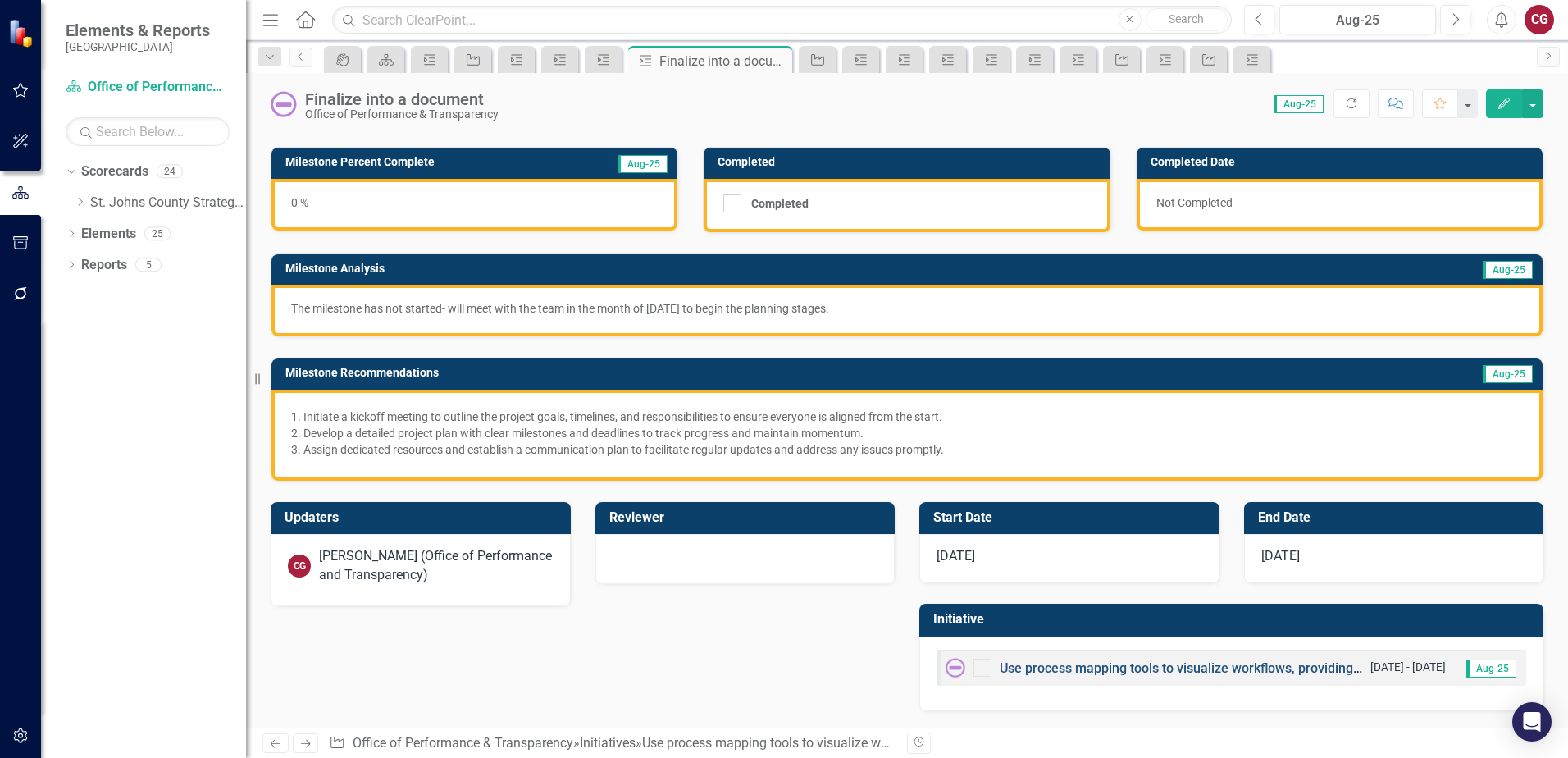
click at [1075, 663] on link "Use process mapping tools to visualize workflows, providing clarity on current …" at bounding box center [1378, 668] width 758 height 16
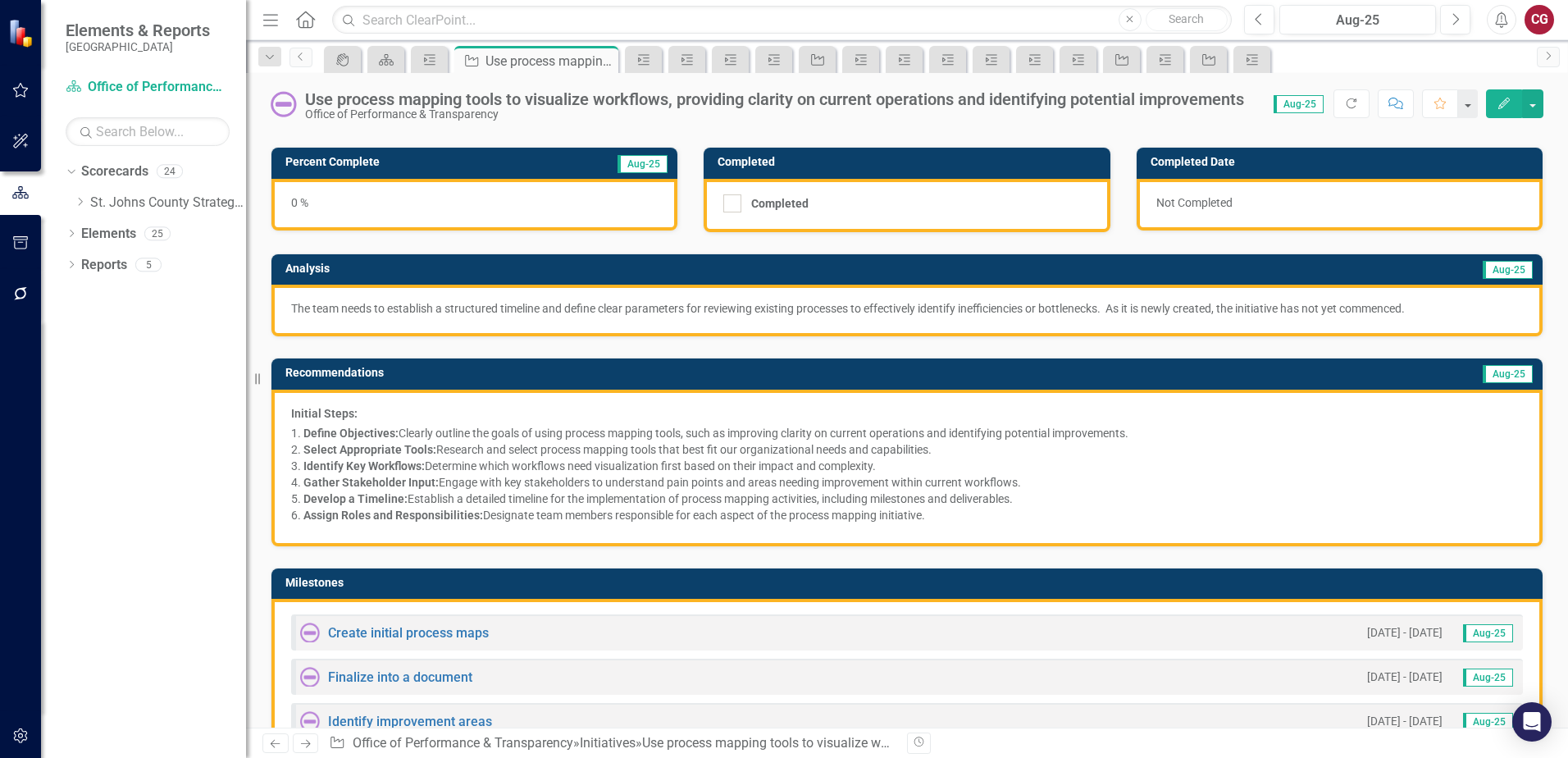
scroll to position [164, 0]
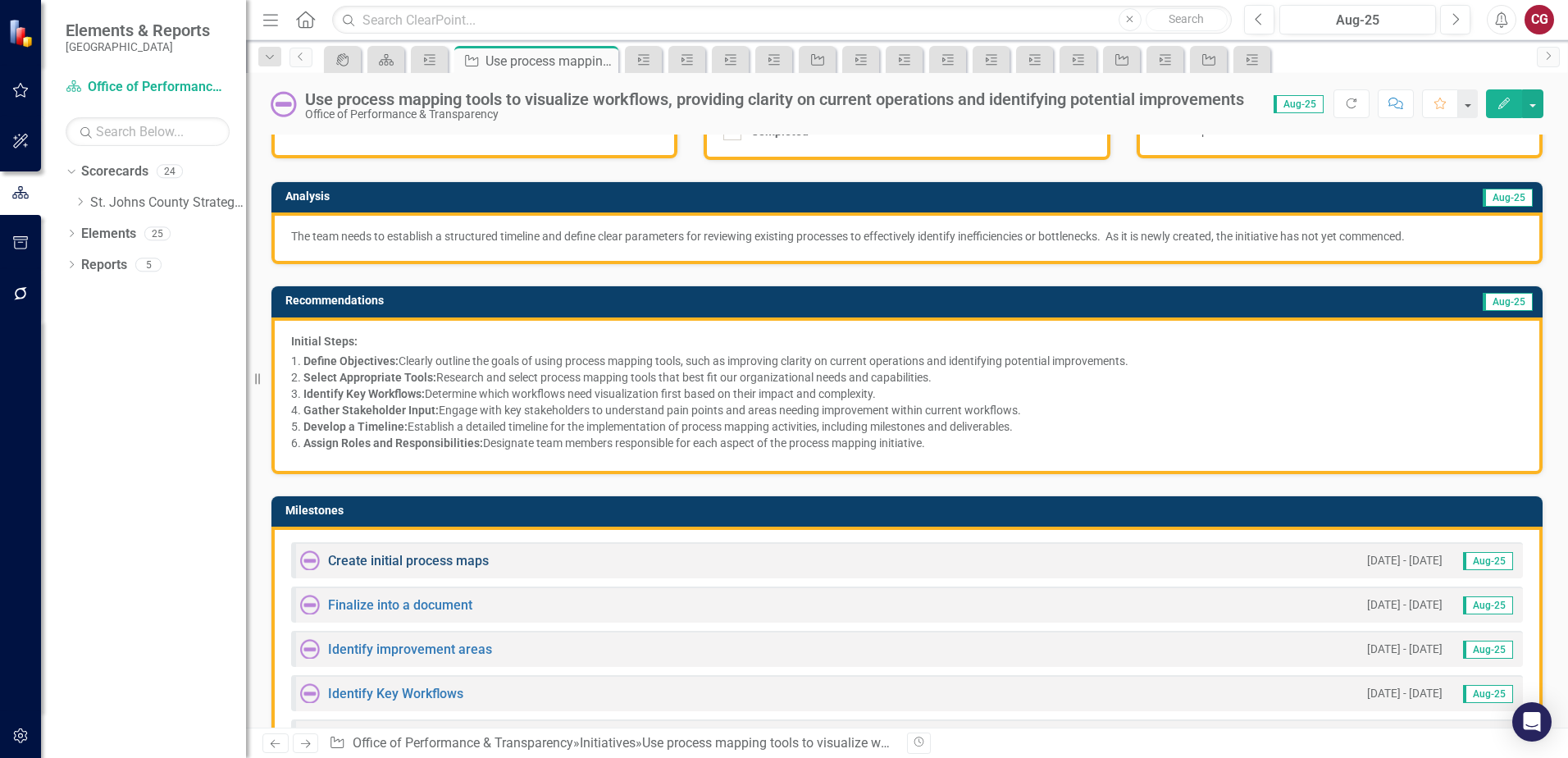
click at [471, 555] on link "Create initial process maps" at bounding box center [408, 561] width 161 height 16
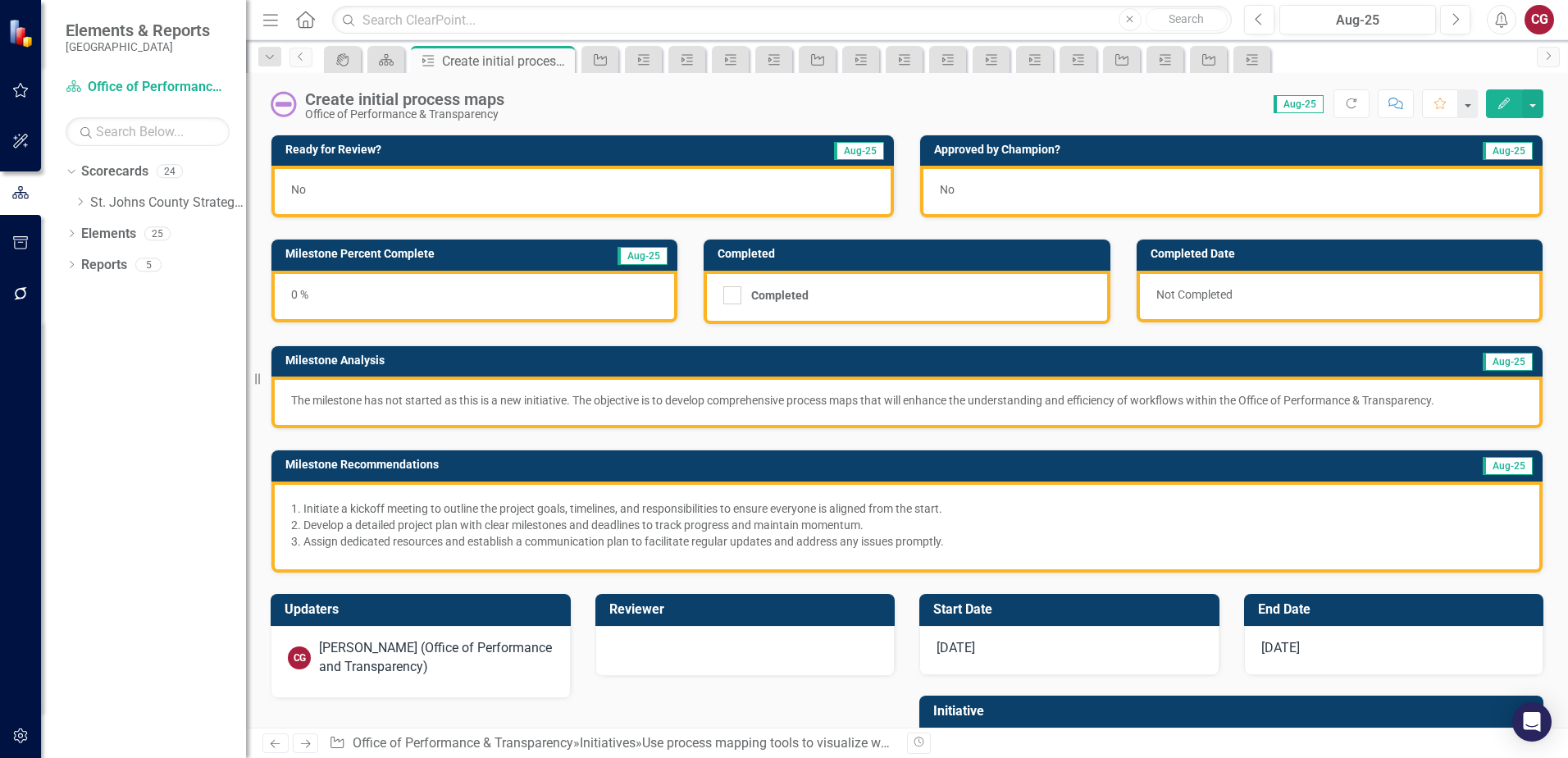
click at [486, 399] on p "The milestone has not started as this is a new initiative. The objective is to …" at bounding box center [907, 400] width 1232 height 17
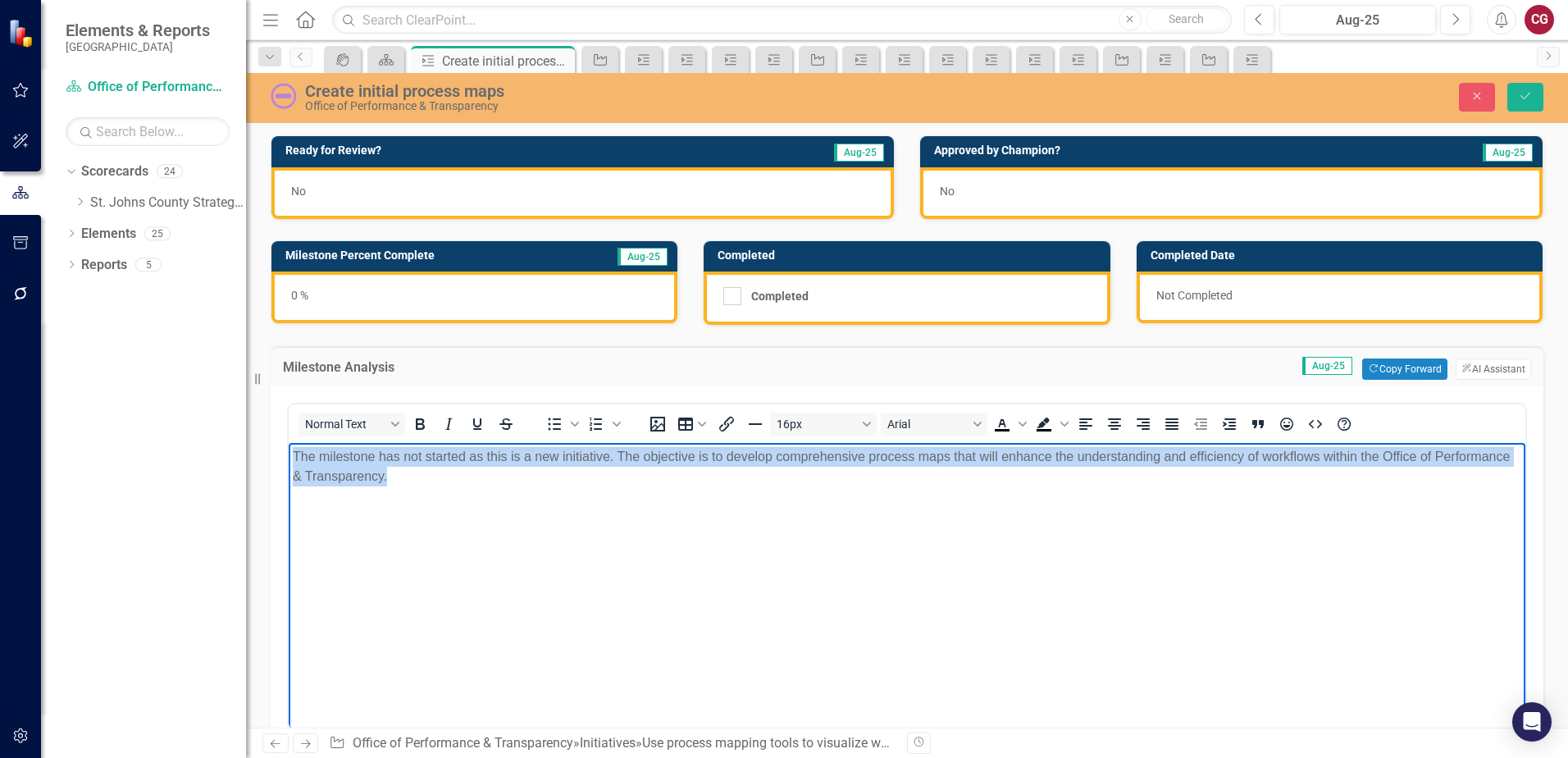
drag, startPoint x: 1265, startPoint y: 517, endPoint x: 31, endPoint y: 332, distance: 1247.8
click at [289, 443] on html "The milestone has not started as this is a new initiative. The objective is to …" at bounding box center [907, 566] width 1237 height 246
paste body "Rich Text Area. Press ALT-0 for help."
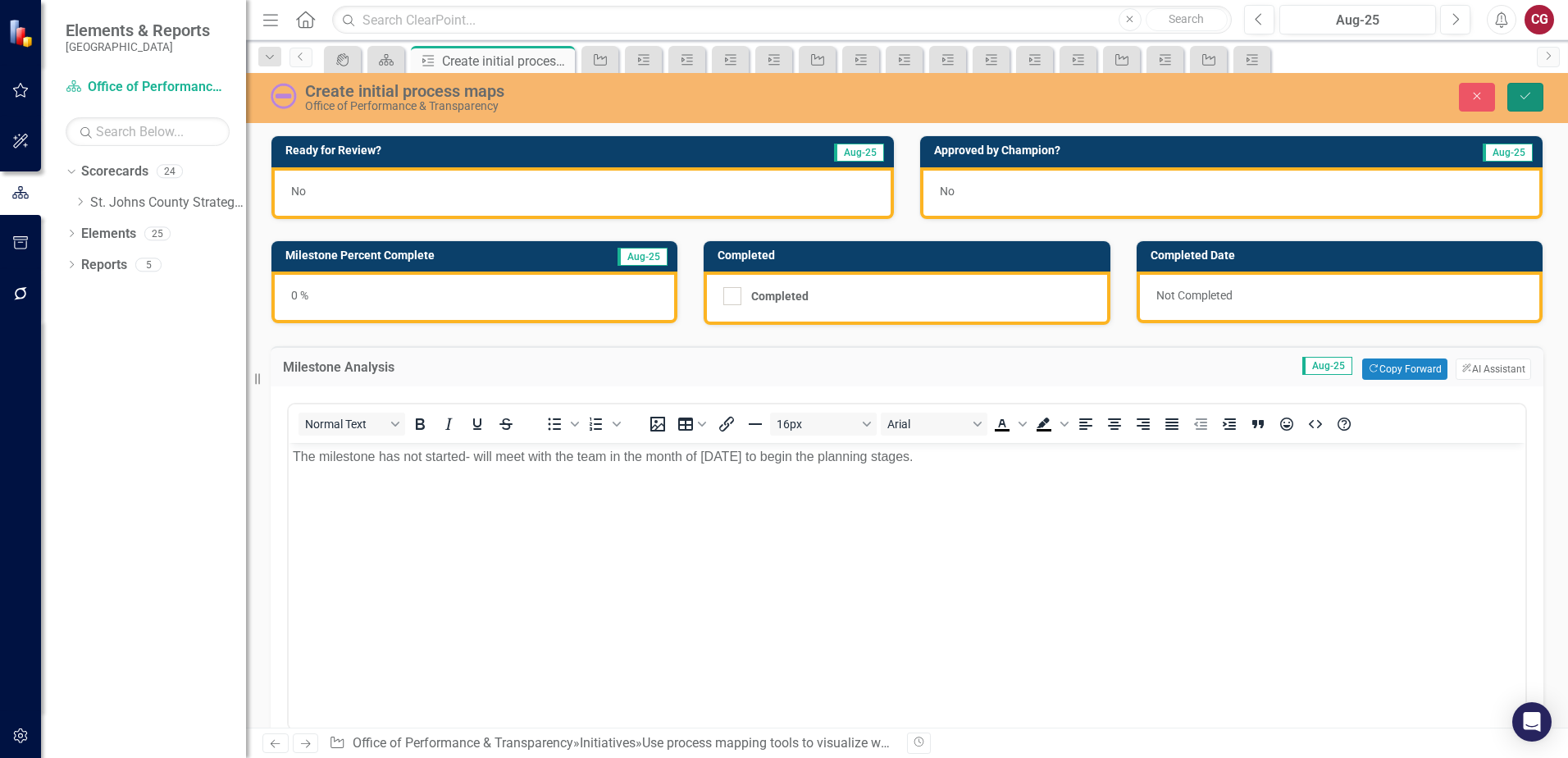
click at [1527, 98] on icon "Save" at bounding box center [1525, 96] width 15 height 11
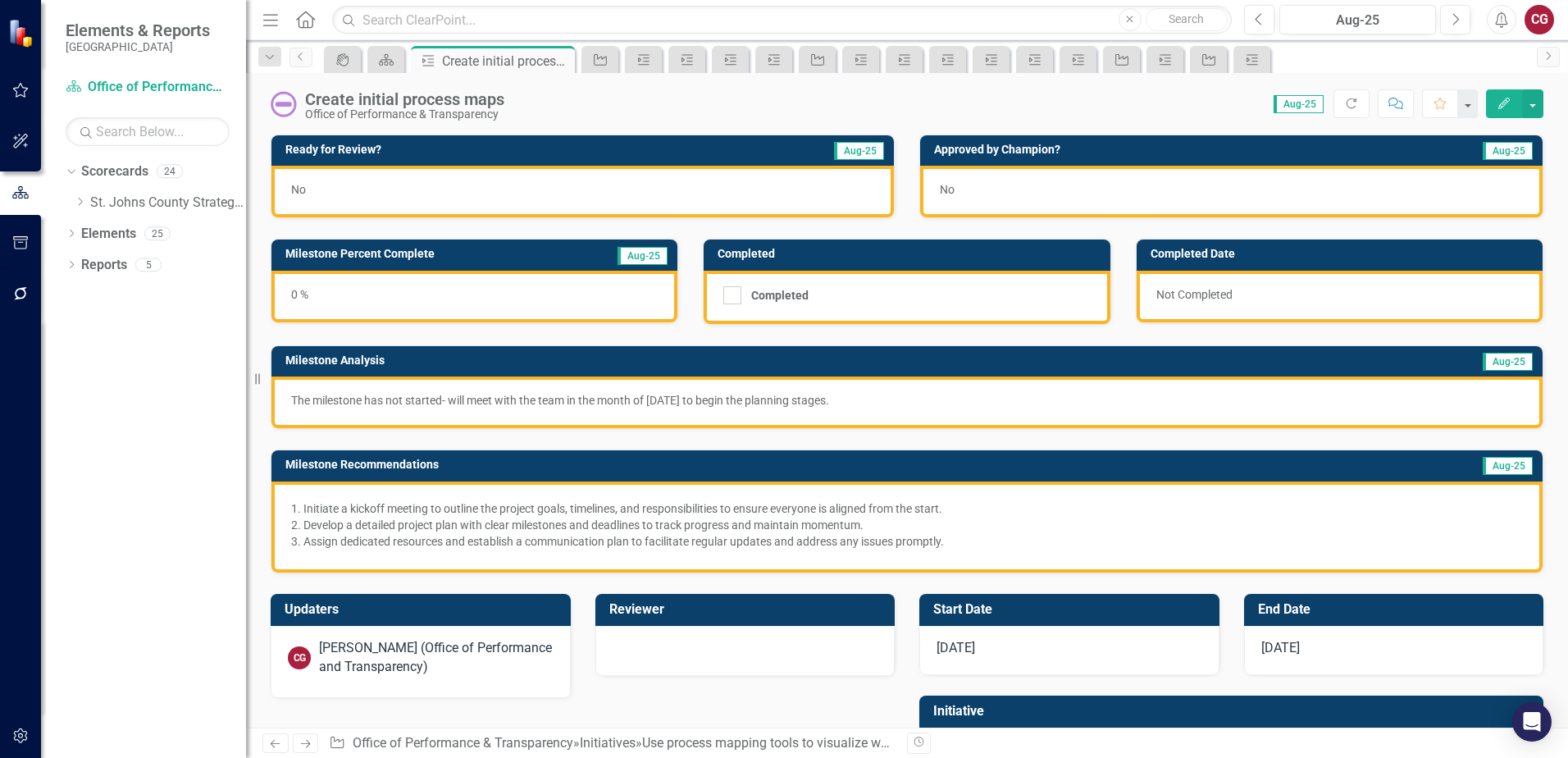
scroll to position [92, 0]
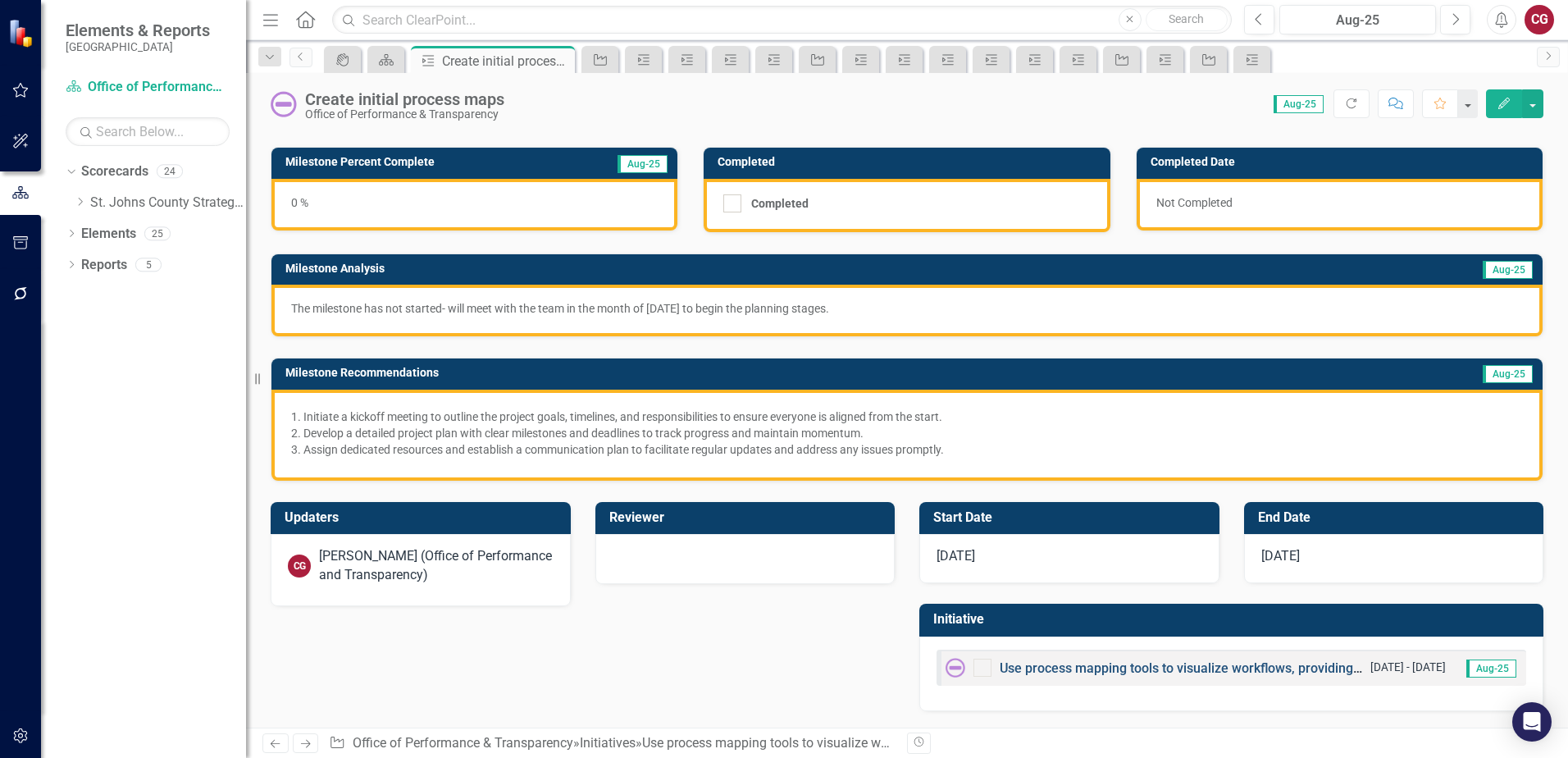
click at [1141, 663] on link "Use process mapping tools to visualize workflows, providing clarity on current …" at bounding box center [1378, 668] width 758 height 16
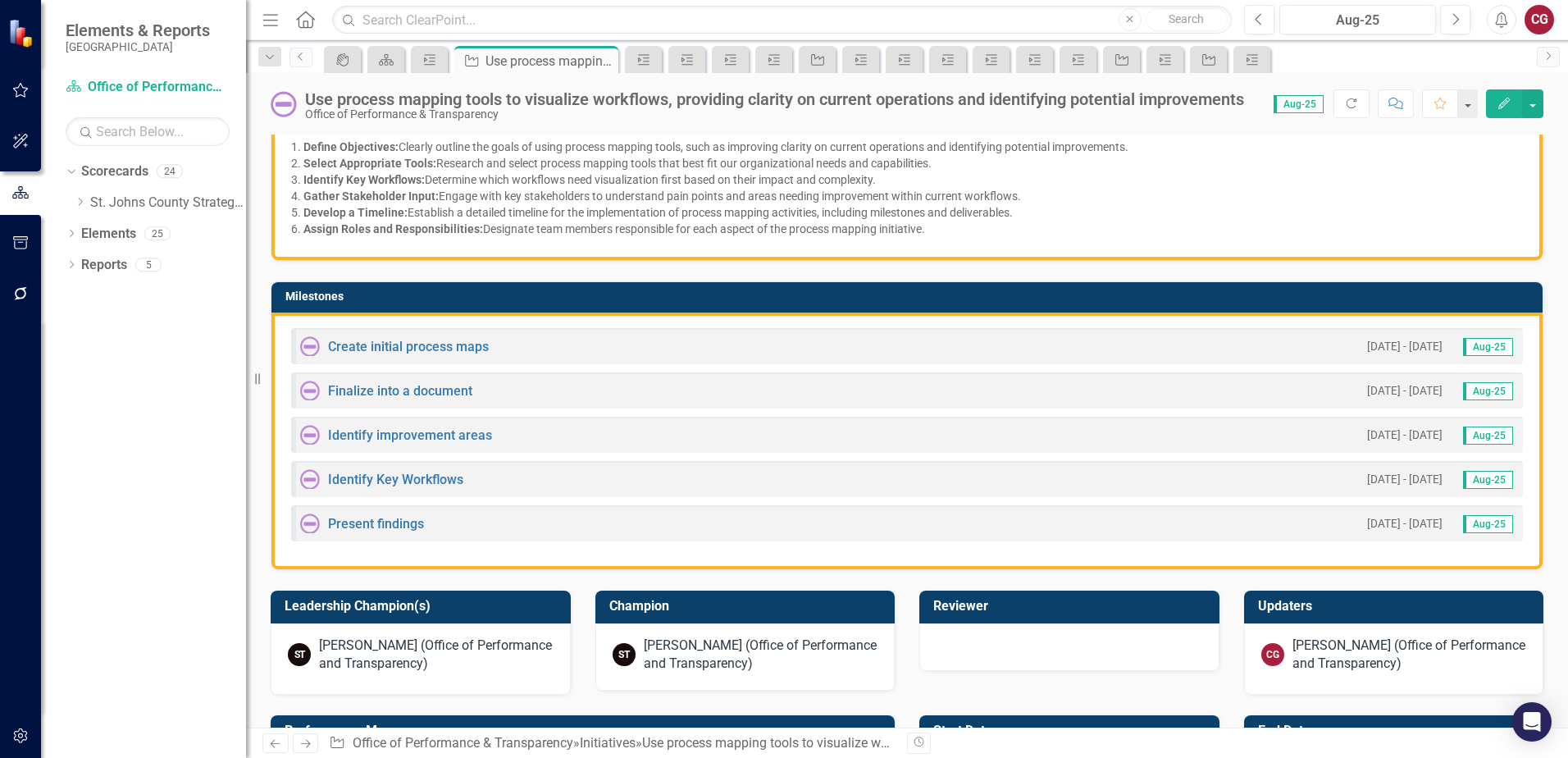
scroll to position [410, 0]
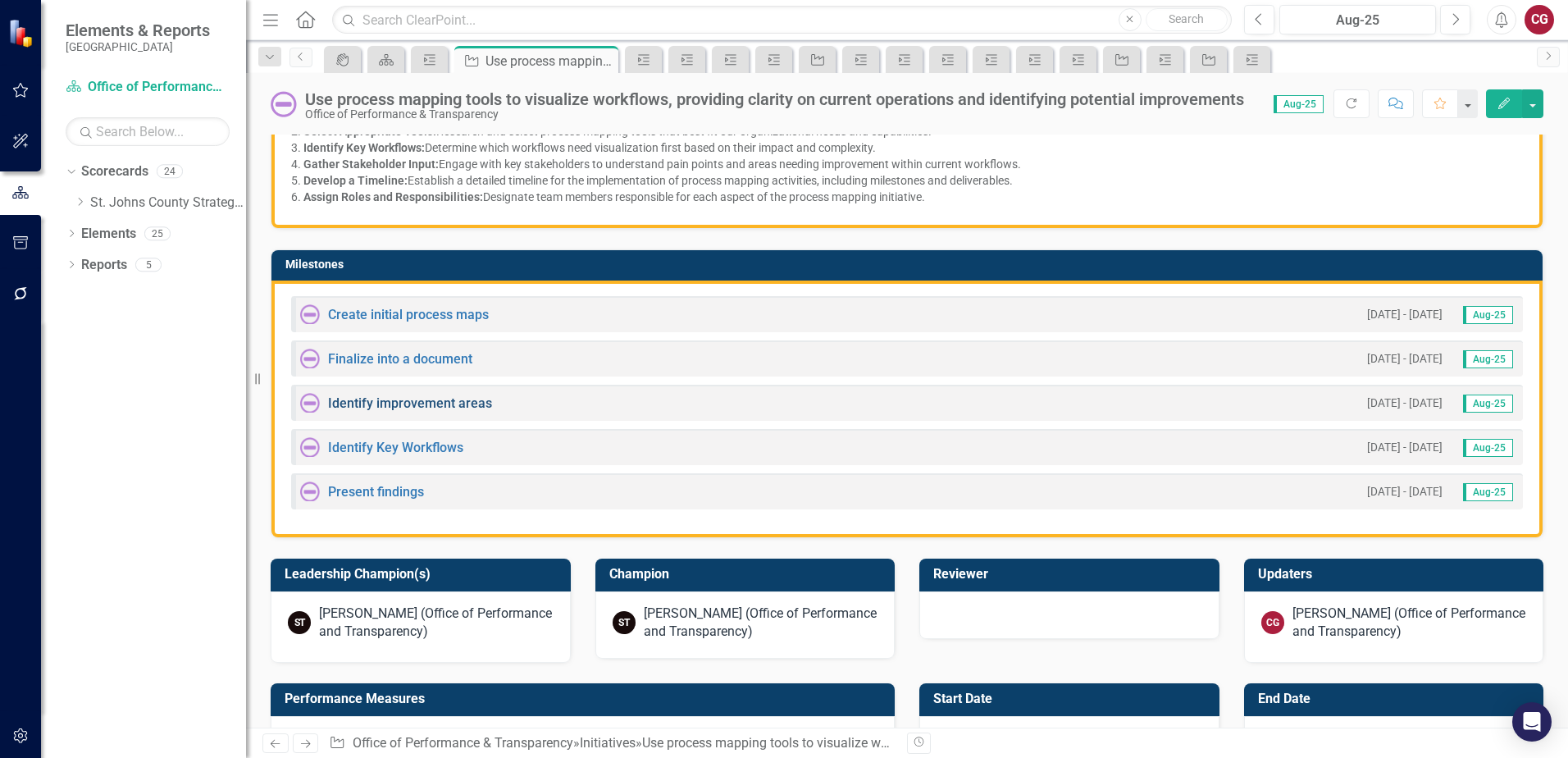
click at [371, 410] on link "Identify improvement areas" at bounding box center [410, 402] width 164 height 16
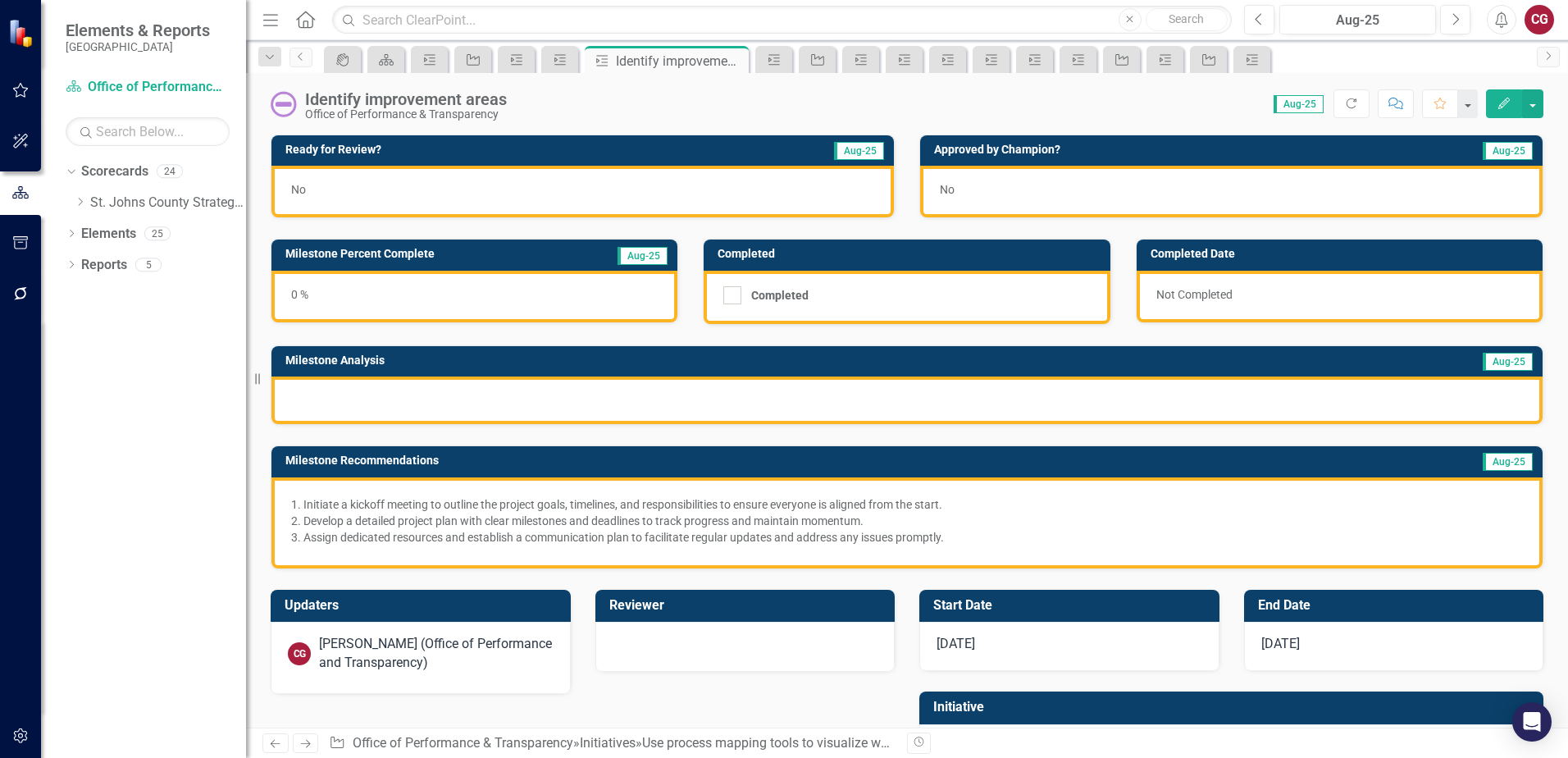
click at [547, 395] on div at bounding box center [906, 399] width 1271 height 47
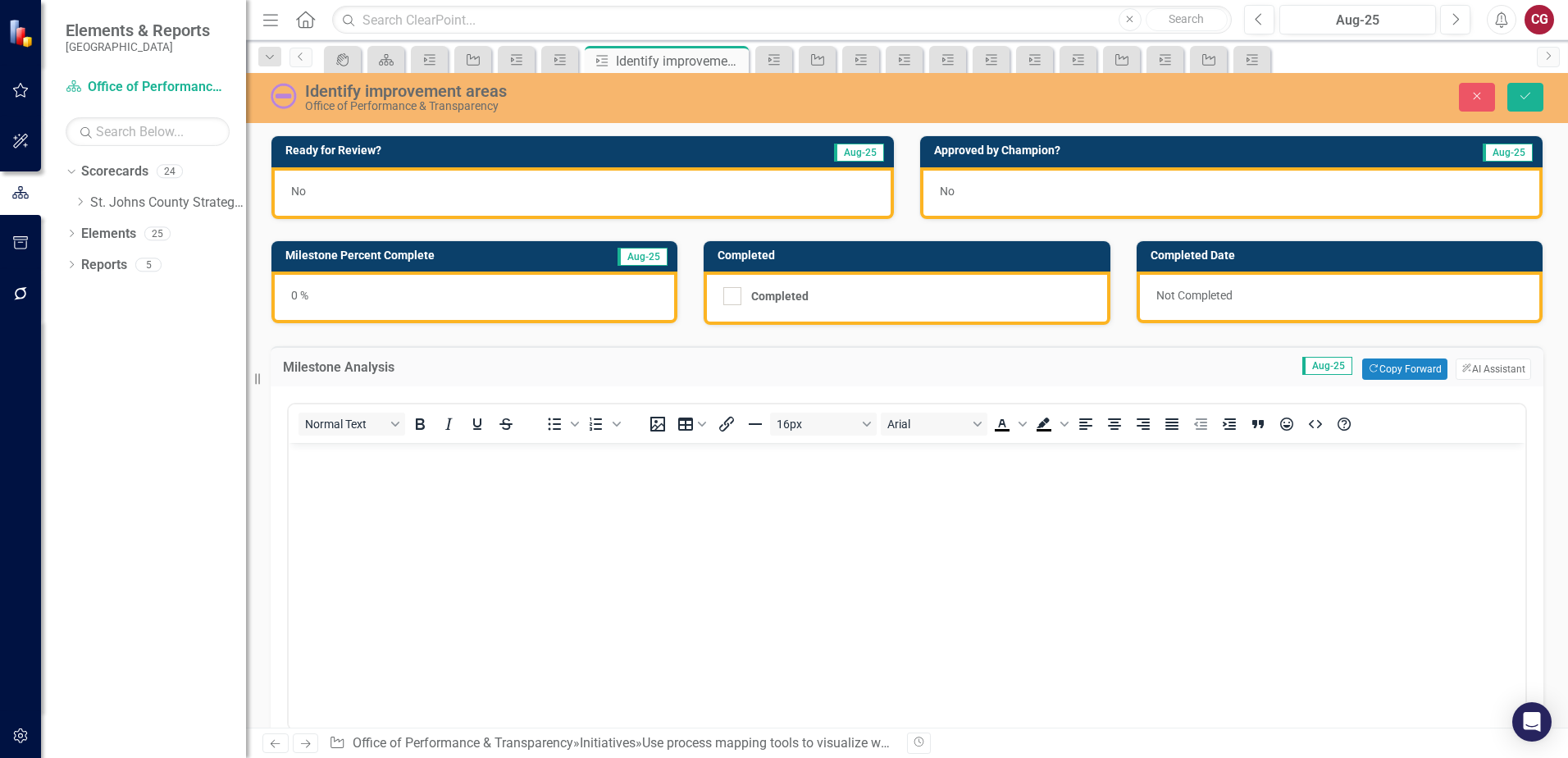
click at [401, 466] on p "Rich Text Area. Press ALT-0 for help." at bounding box center [906, 456] width 1228 height 20
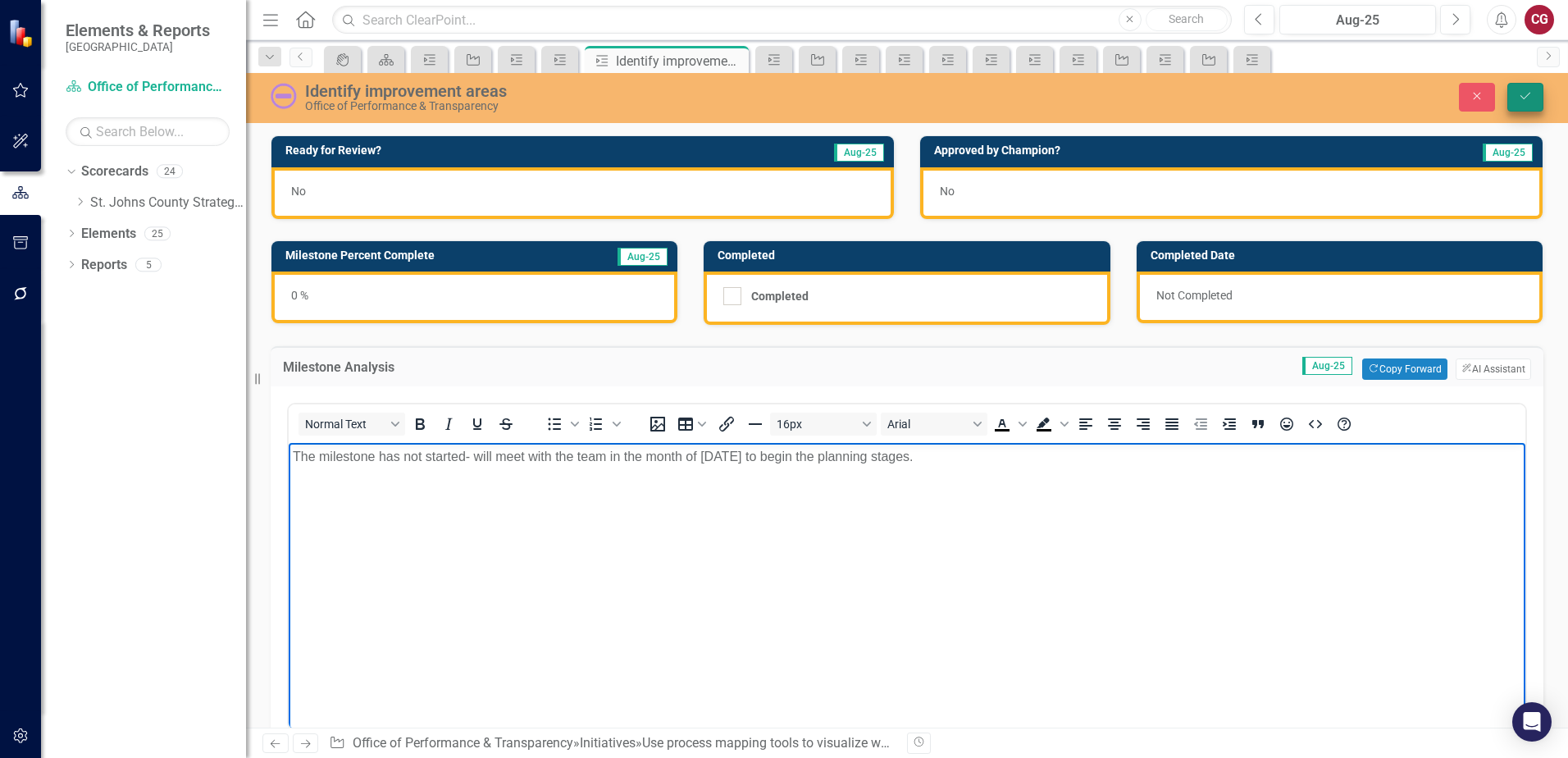
drag, startPoint x: 1532, startPoint y: 120, endPoint x: 1531, endPoint y: 111, distance: 9.1
click at [1532, 115] on div "Identify improvement areas Office of Performance & Transparency Close Save" at bounding box center [907, 98] width 1322 height 50
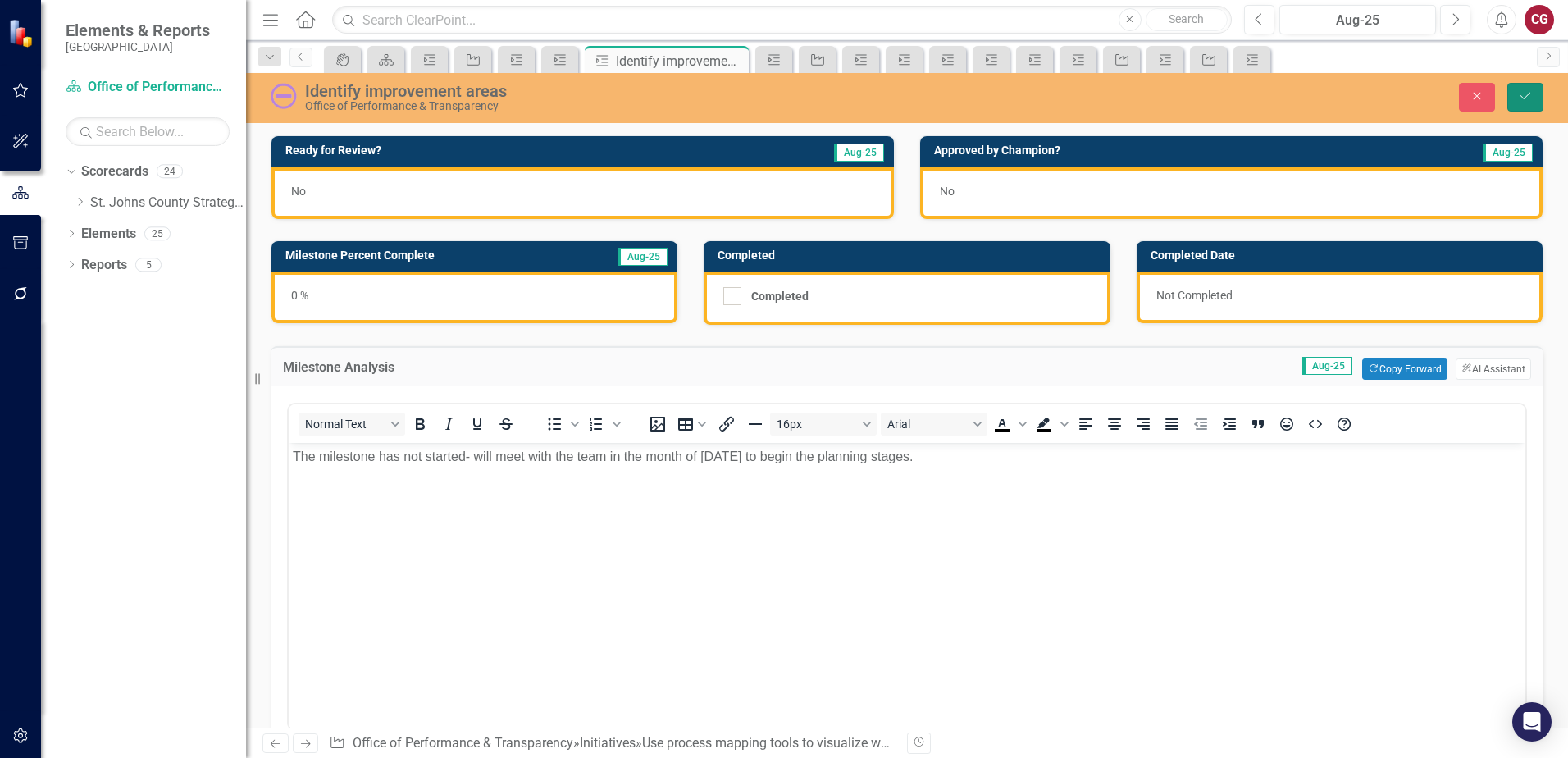
click at [1530, 106] on button "Save" at bounding box center [1525, 97] width 36 height 29
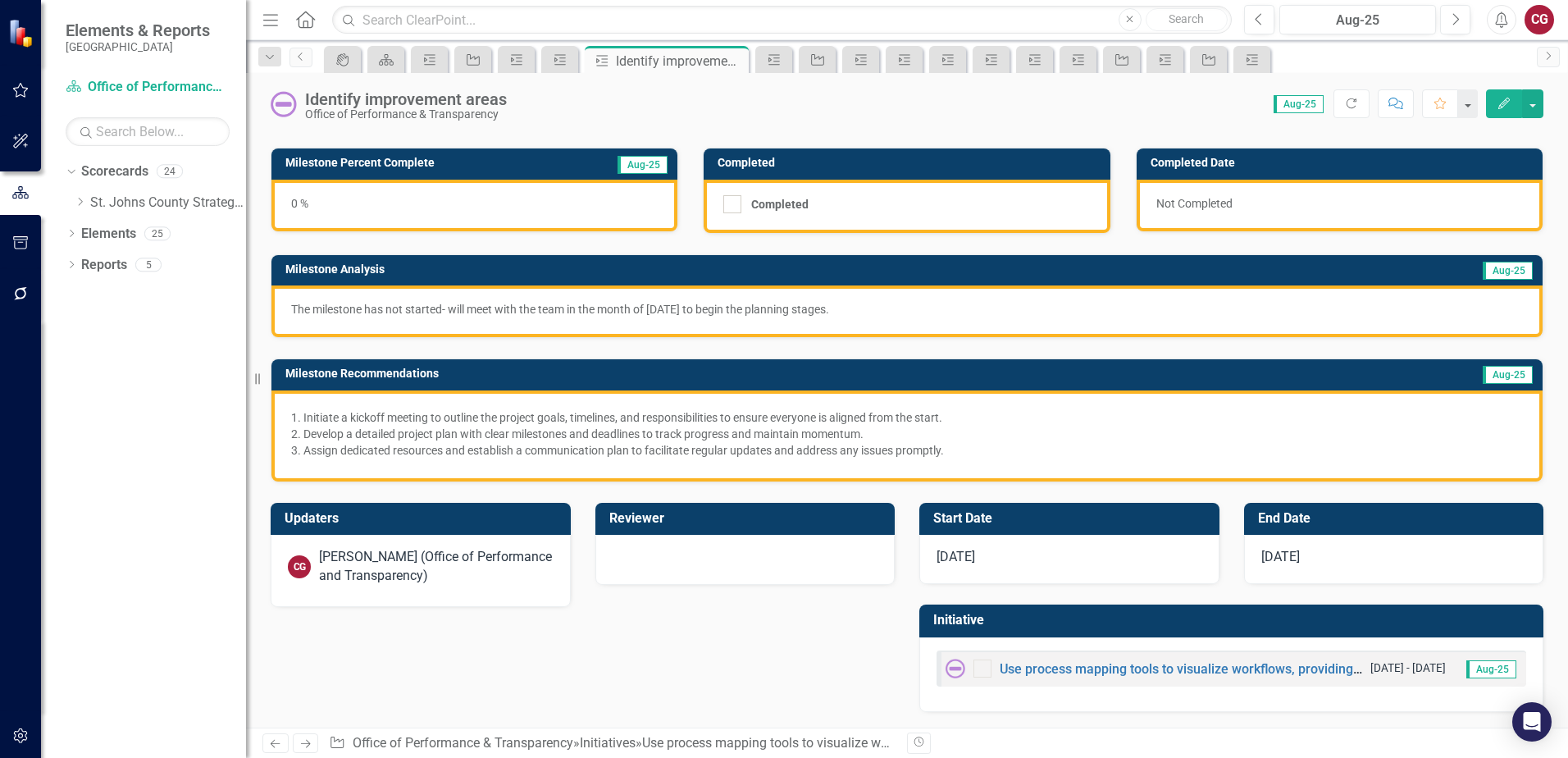
scroll to position [92, 0]
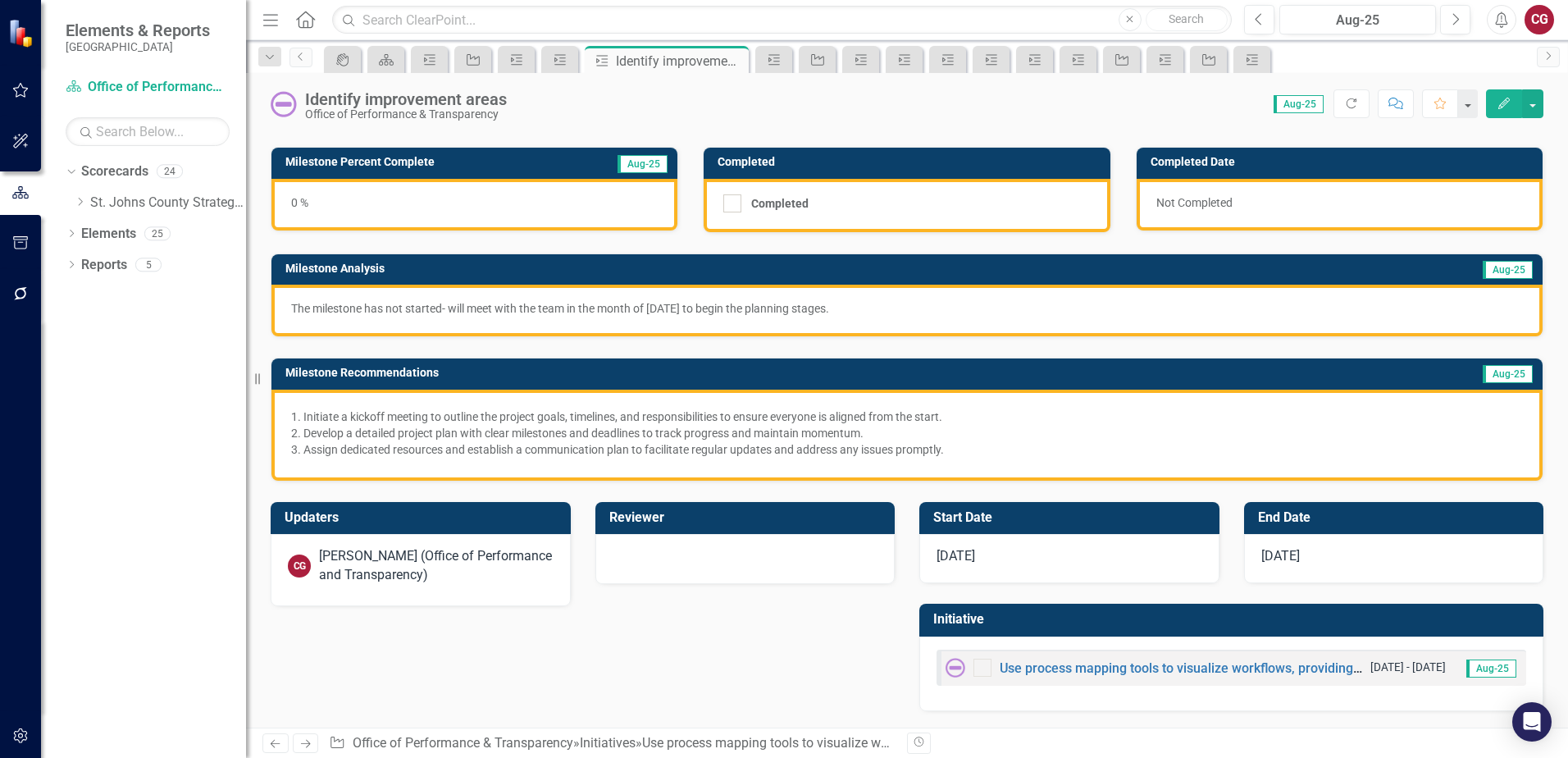
click at [1031, 659] on div "Use process mapping tools to visualize workflows, providing clarity on current …" at bounding box center [1153, 667] width 416 height 20
click at [1027, 668] on link "Use process mapping tools to visualize workflows, providing clarity on current …" at bounding box center [1378, 668] width 758 height 16
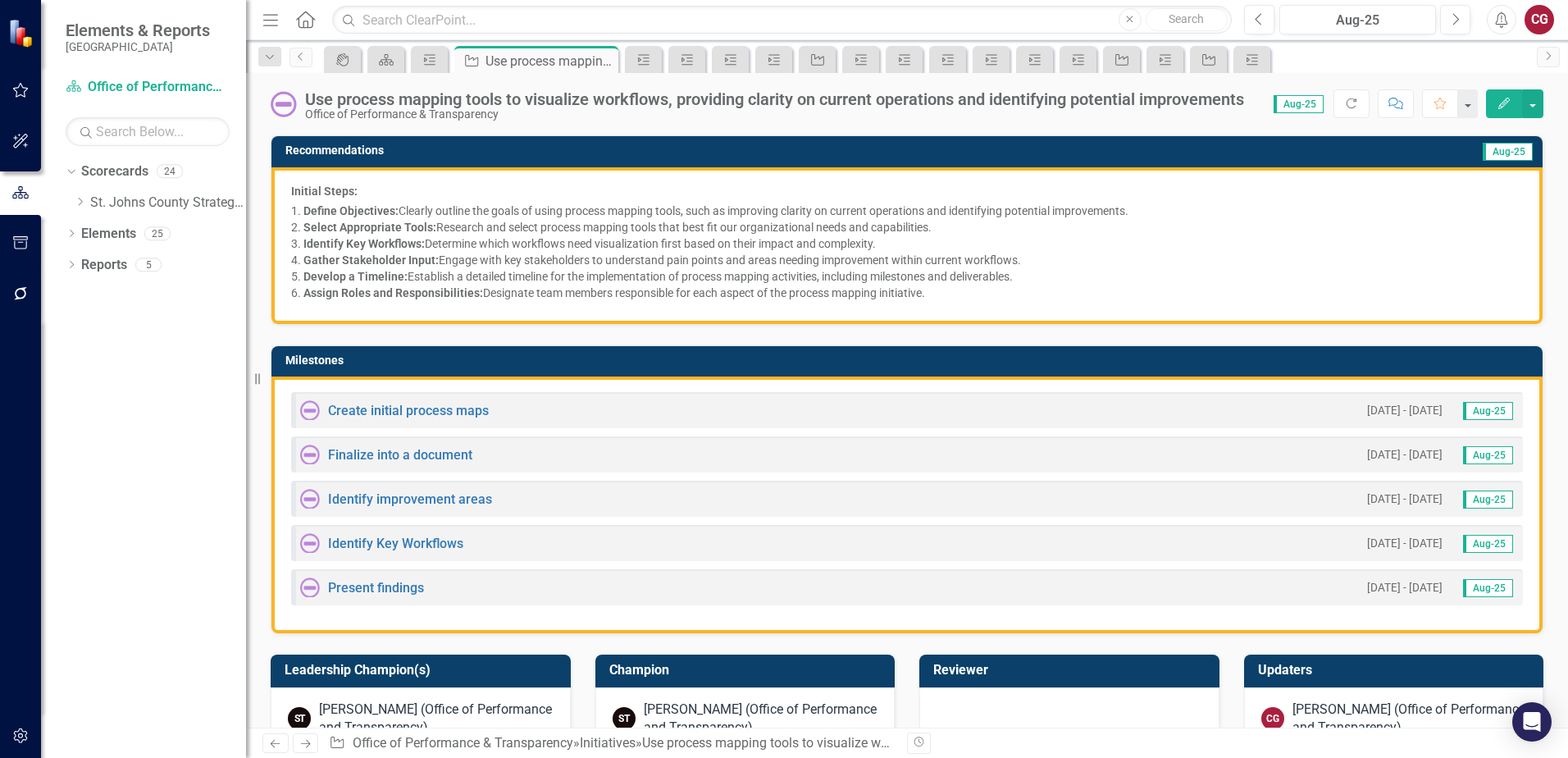
scroll to position [328, 0]
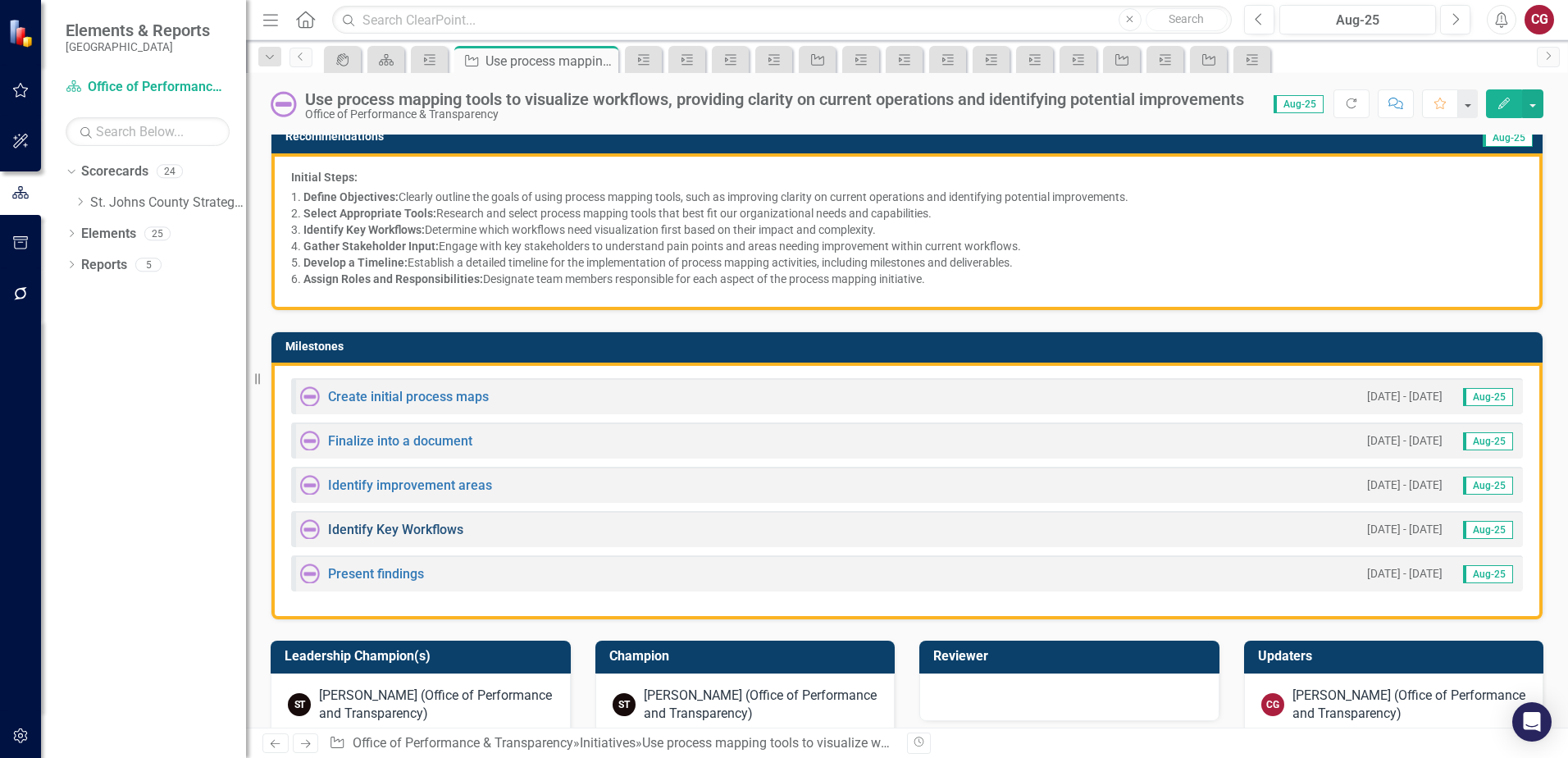
click at [368, 533] on link "Identify Key Workflows" at bounding box center [395, 529] width 135 height 16
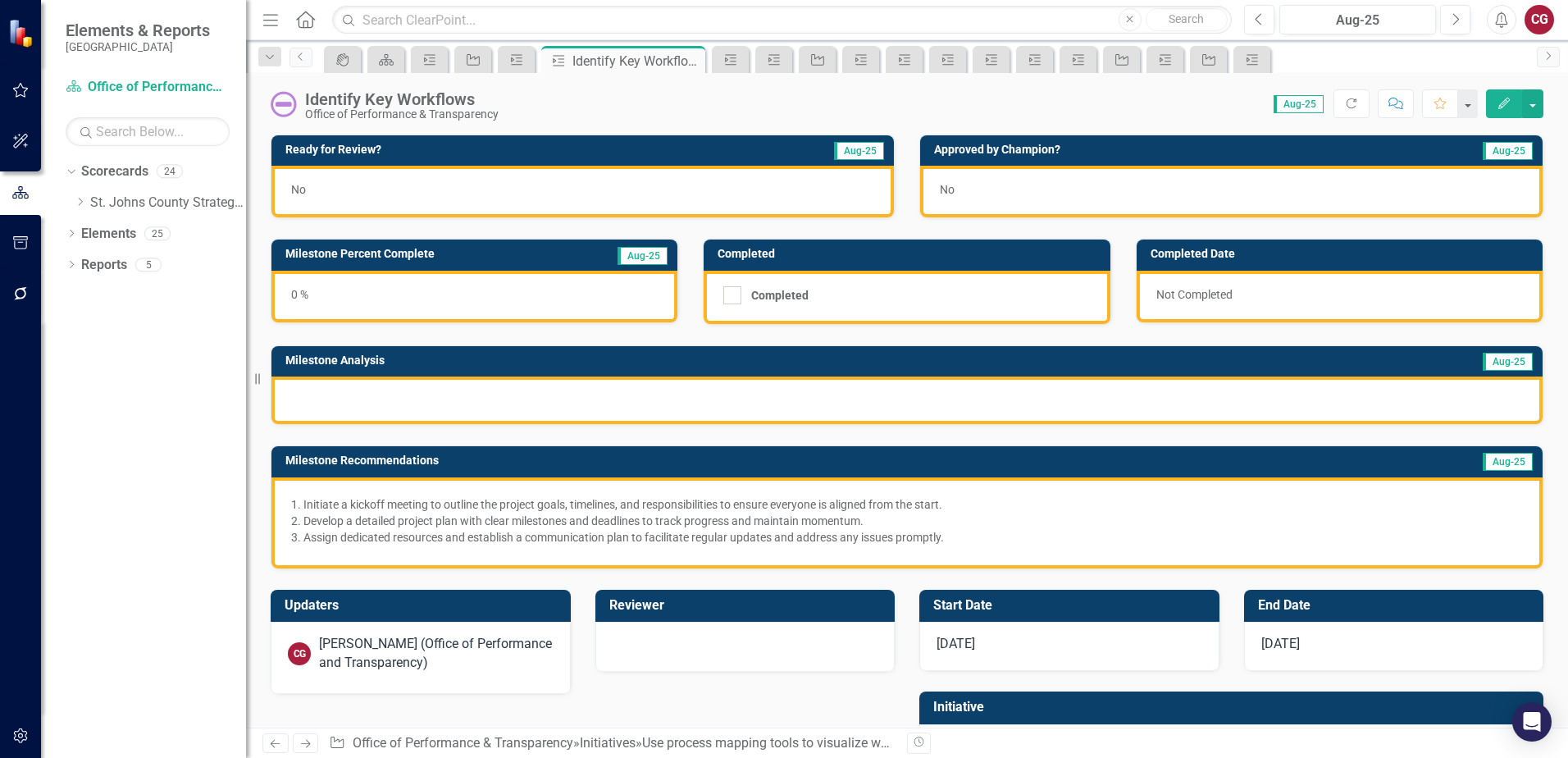
click at [494, 396] on div at bounding box center [906, 399] width 1271 height 47
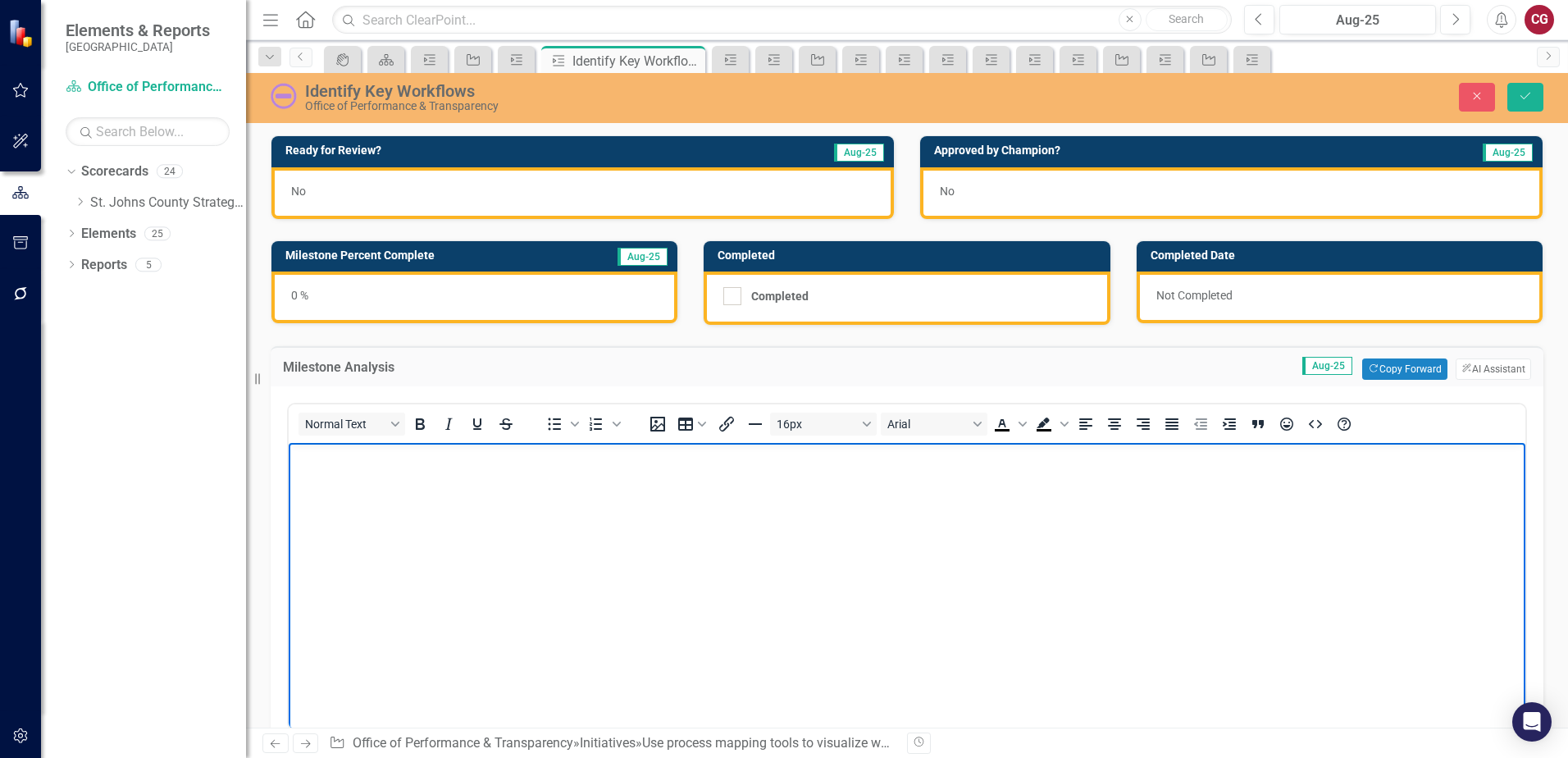
click at [383, 459] on p "Rich Text Area. Press ALT-0 for help." at bounding box center [906, 456] width 1228 height 20
click at [1539, 83] on button "Save" at bounding box center [1525, 97] width 36 height 29
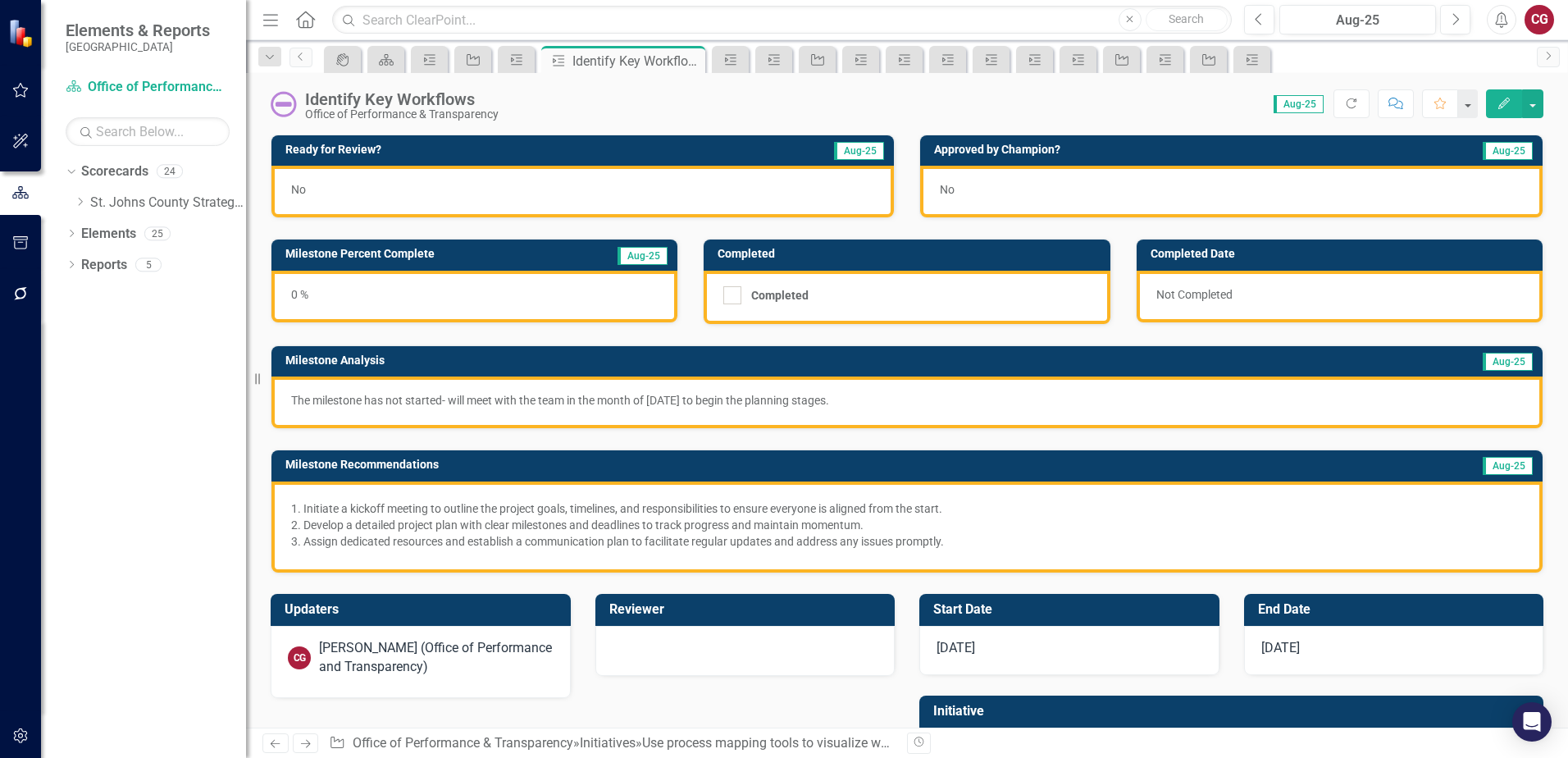
click at [421, 199] on div "No" at bounding box center [582, 191] width 622 height 51
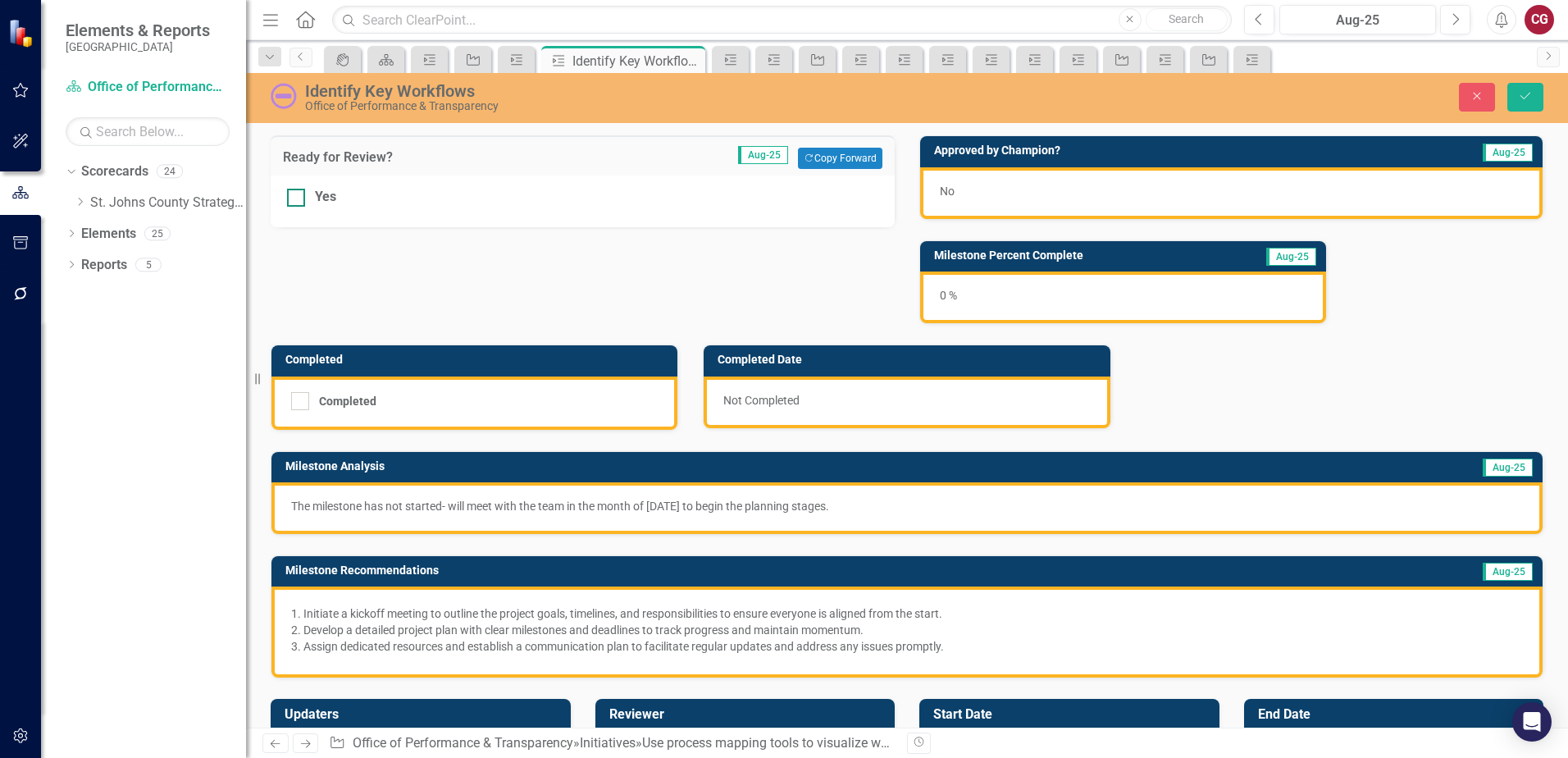
click at [308, 198] on div "Yes" at bounding box center [582, 197] width 591 height 19
click at [298, 198] on input "Yes" at bounding box center [291, 194] width 10 height 10
checkbox input "true"
click at [1522, 98] on icon "Save" at bounding box center [1525, 96] width 15 height 11
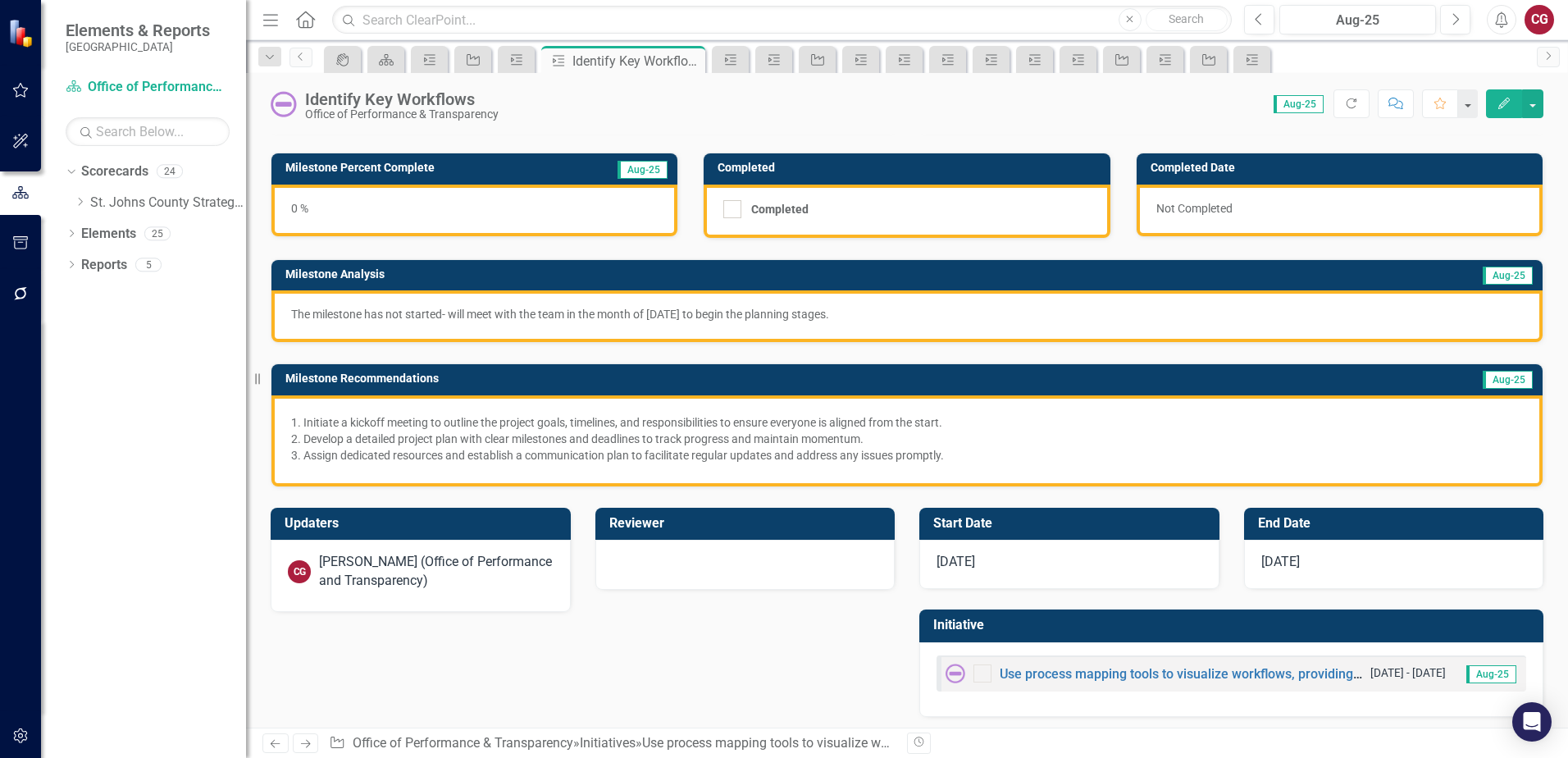
scroll to position [92, 0]
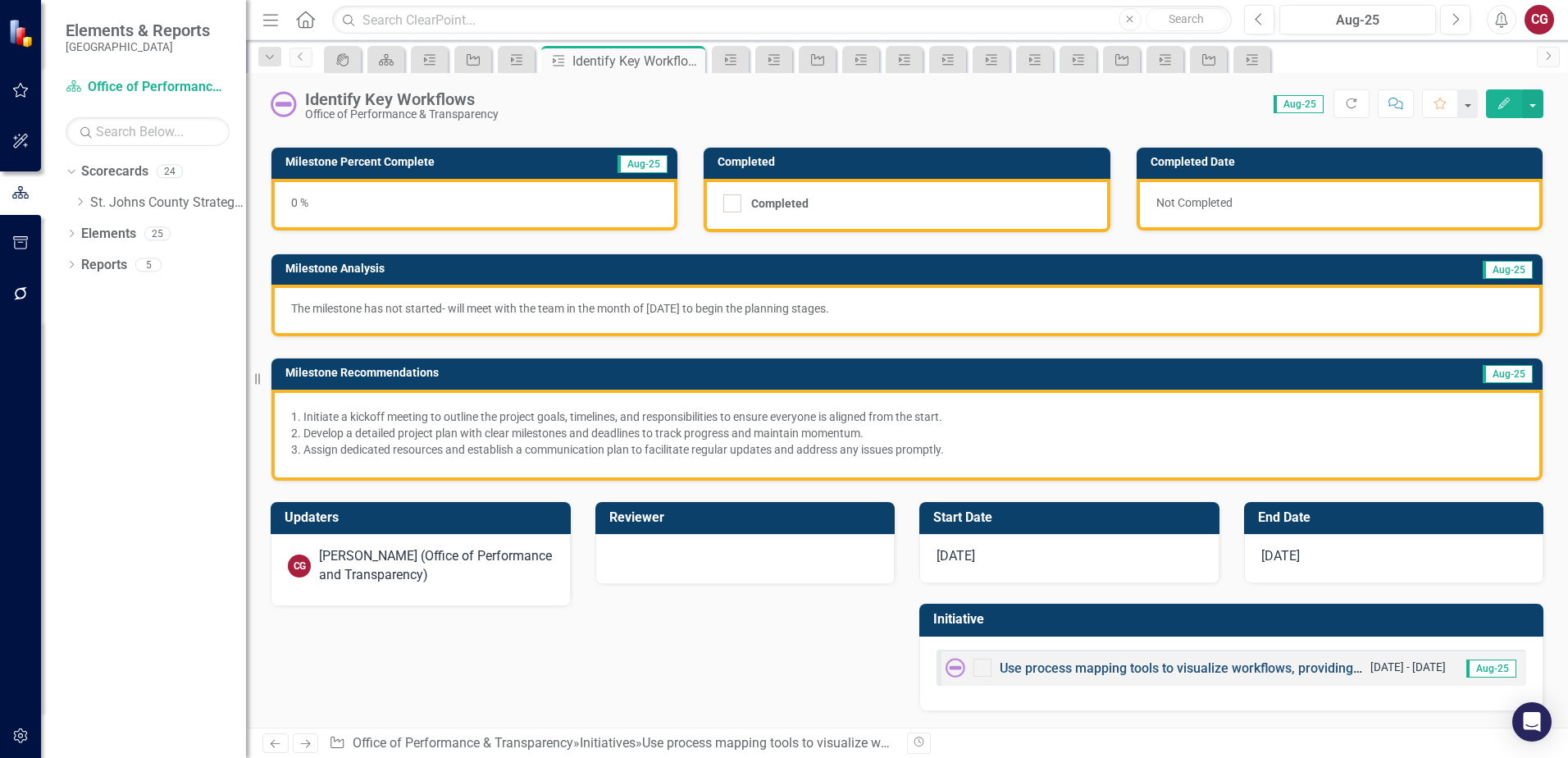
click at [1067, 667] on link "Use process mapping tools to visualize workflows, providing clarity on current …" at bounding box center [1378, 668] width 758 height 16
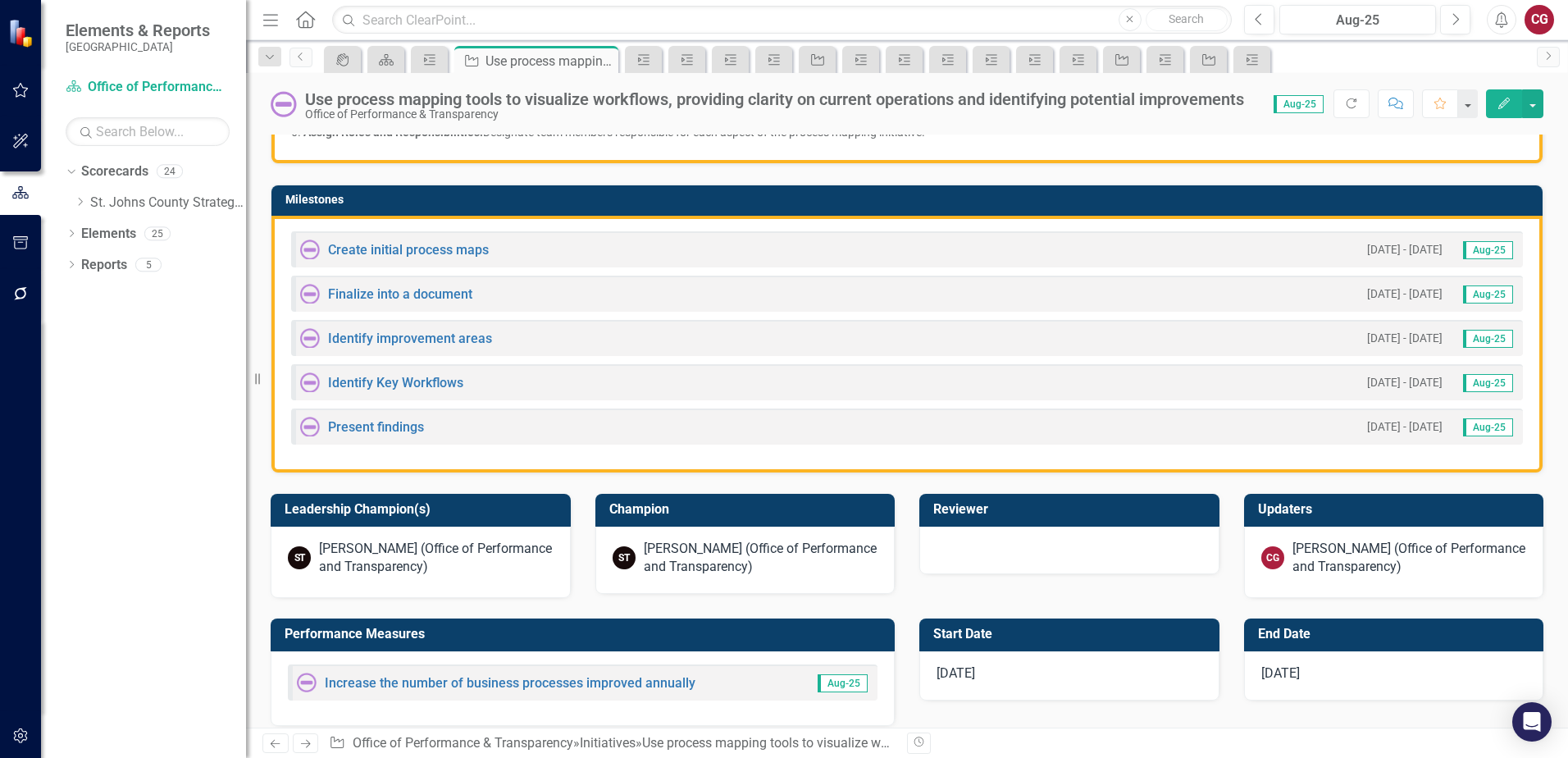
scroll to position [492, 0]
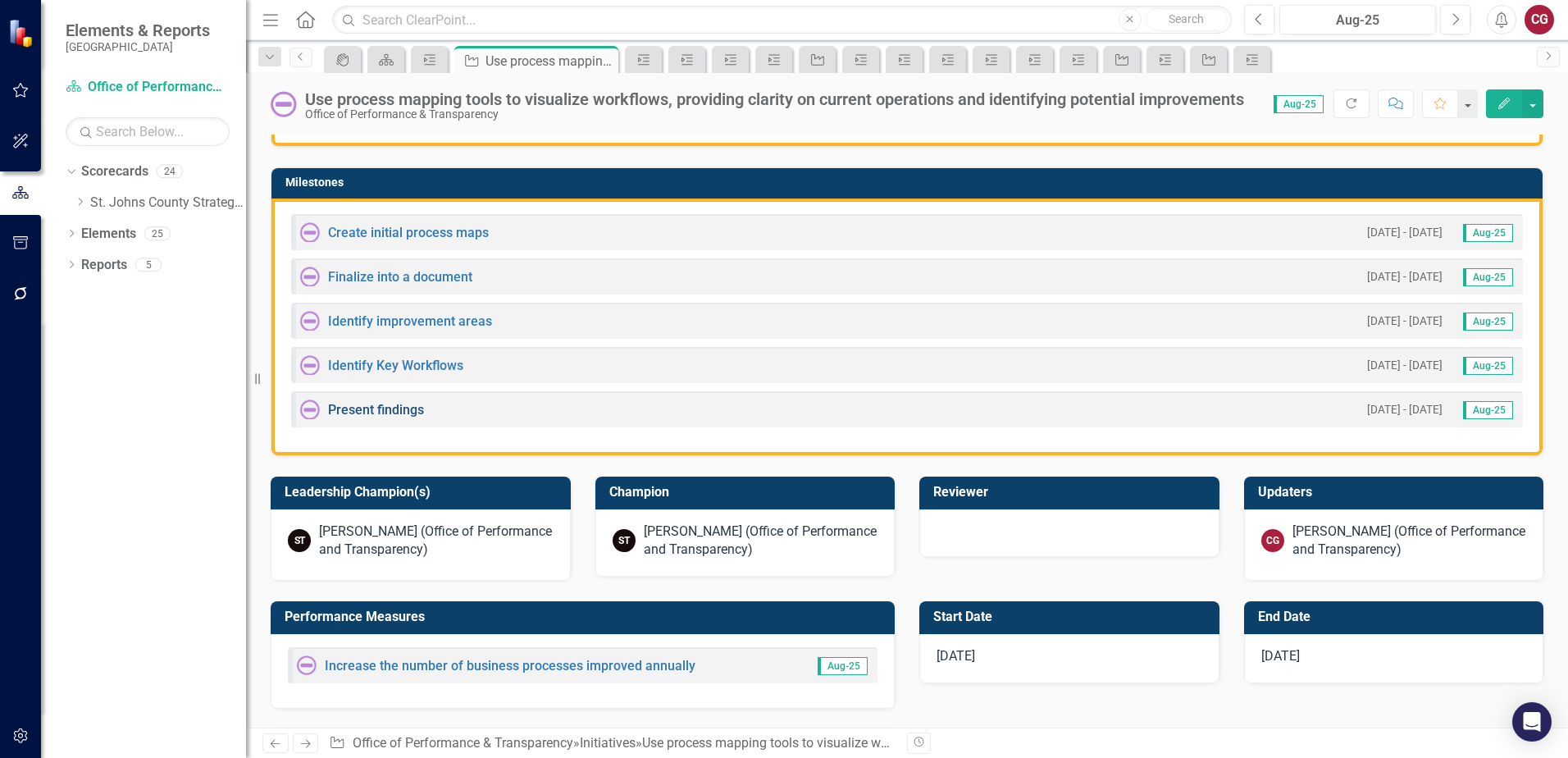
click at [397, 415] on link "Present findings" at bounding box center [375, 410] width 96 height 16
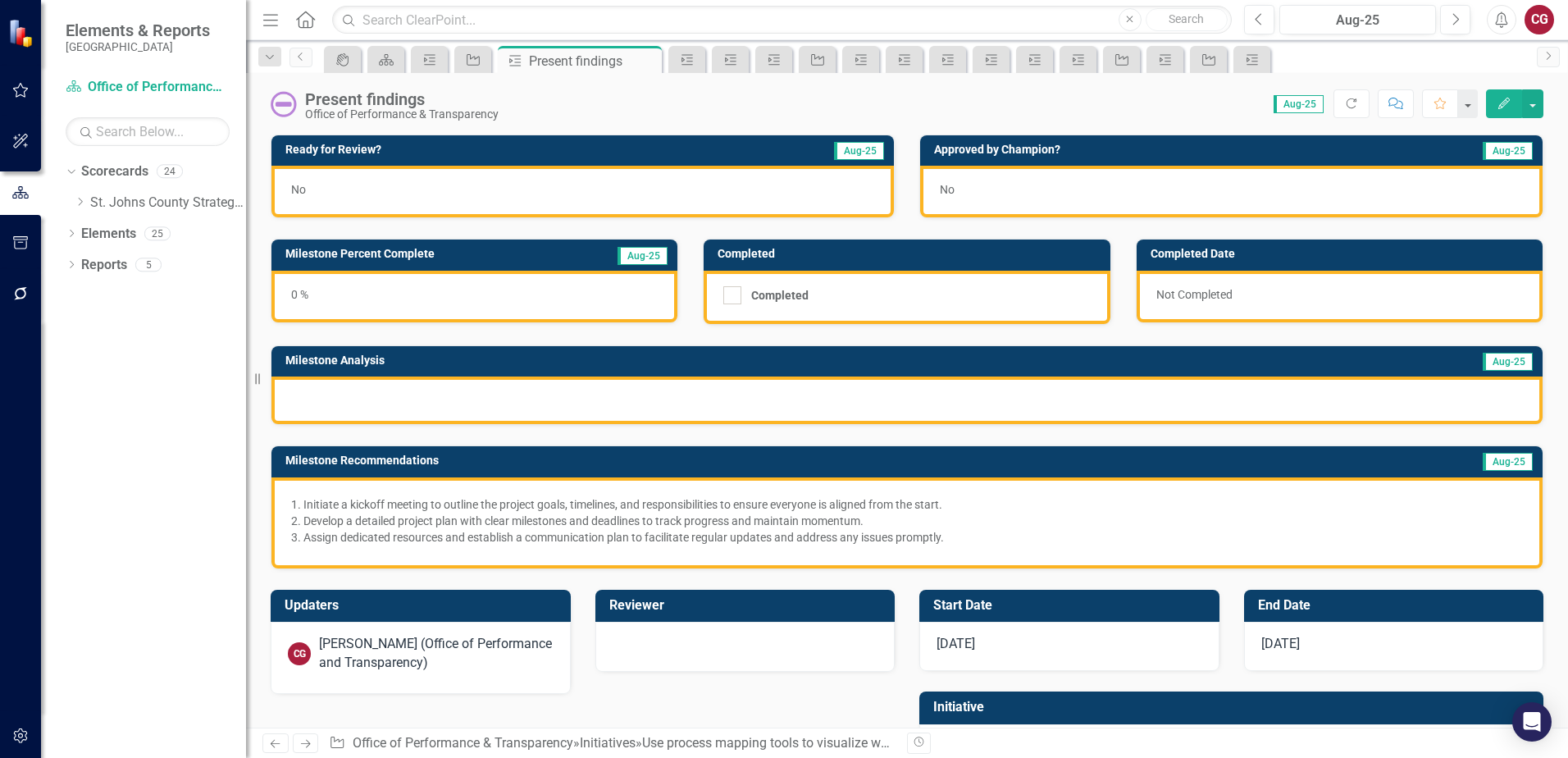
click at [487, 388] on div at bounding box center [906, 399] width 1271 height 47
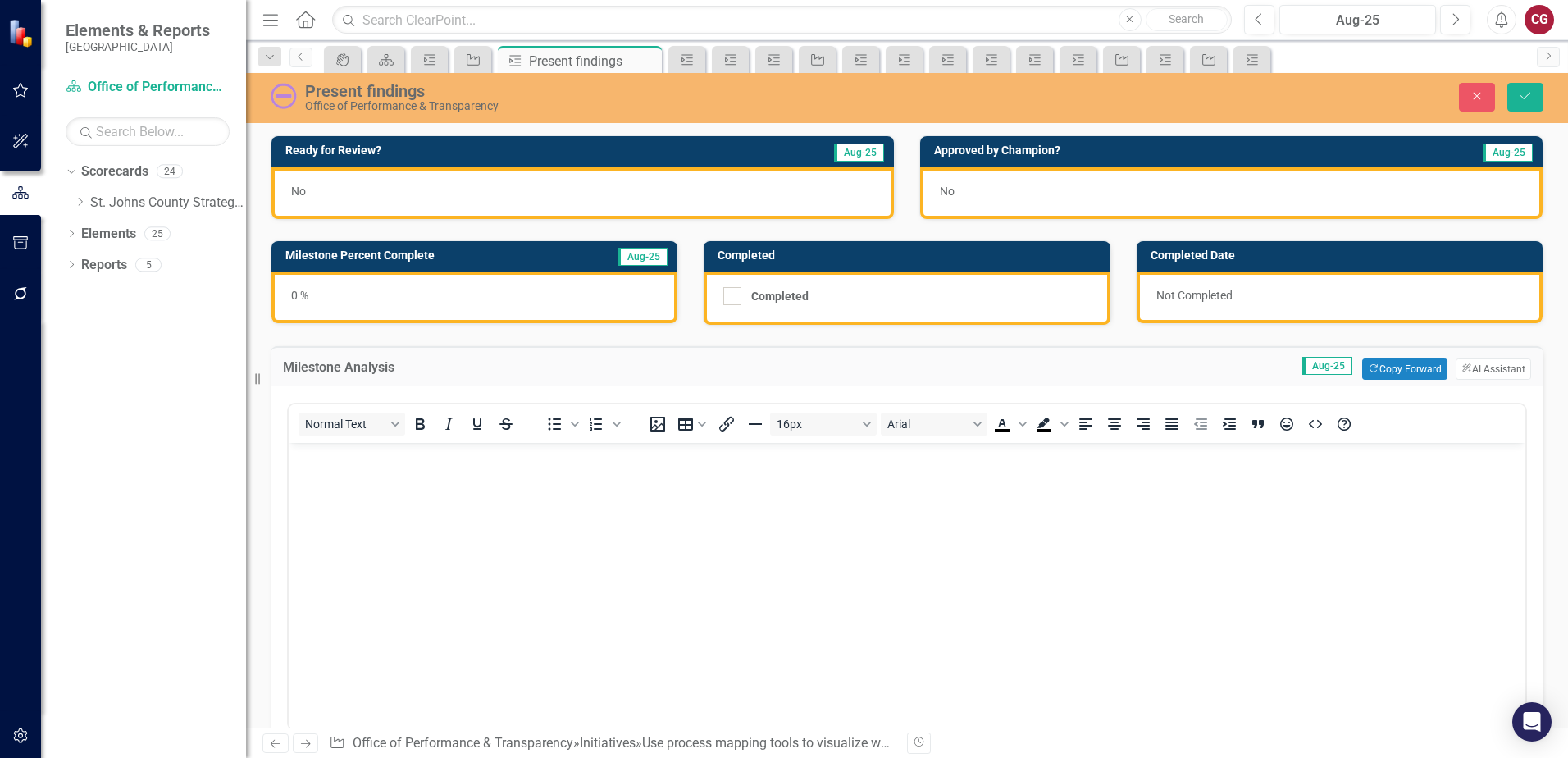
drag, startPoint x: 417, startPoint y: 446, endPoint x: 412, endPoint y: 462, distance: 16.8
click at [412, 462] on p "Rich Text Area. Press ALT-0 for help." at bounding box center [906, 456] width 1228 height 20
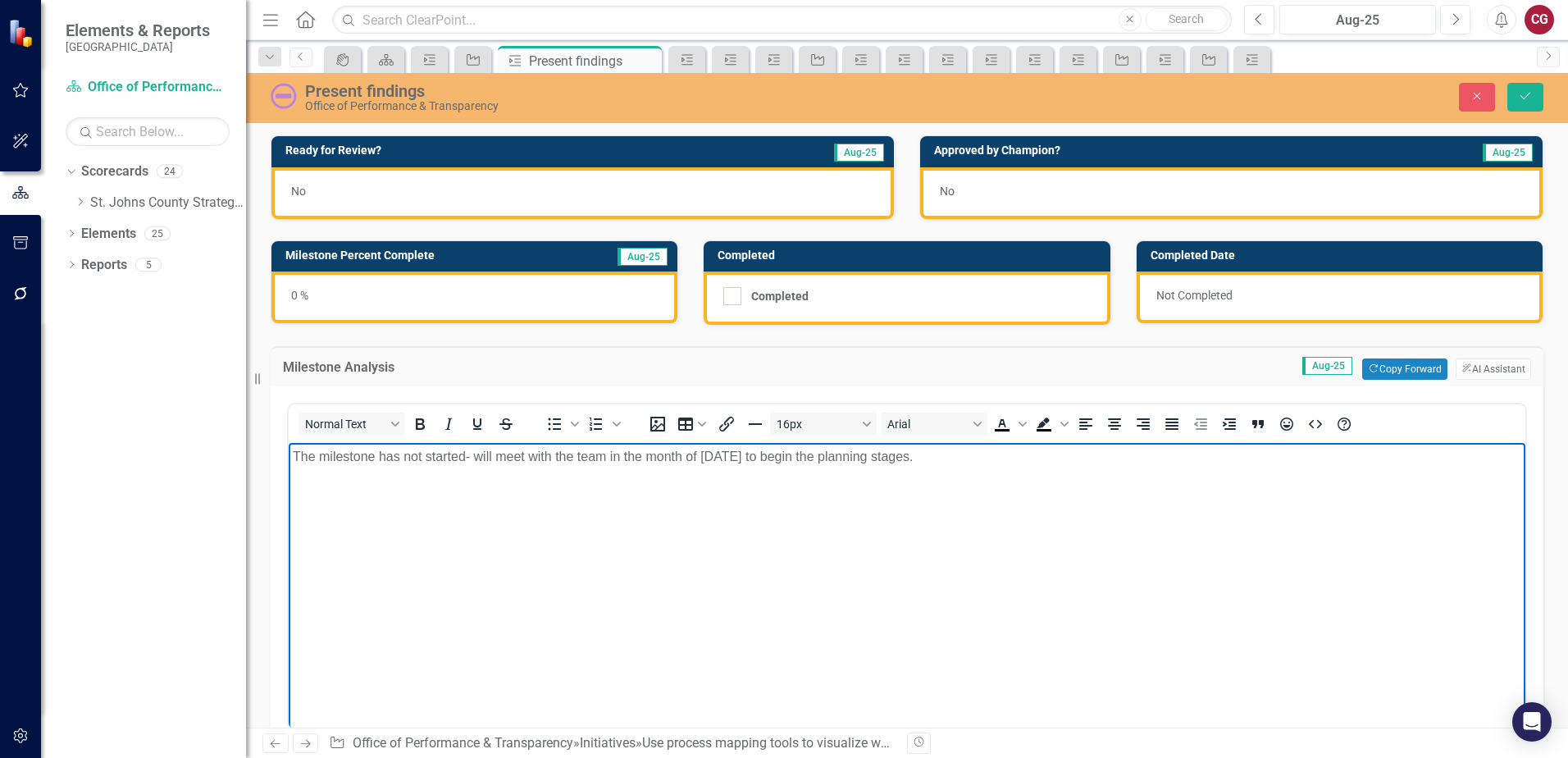
click at [366, 203] on div "No" at bounding box center [582, 193] width 622 height 51
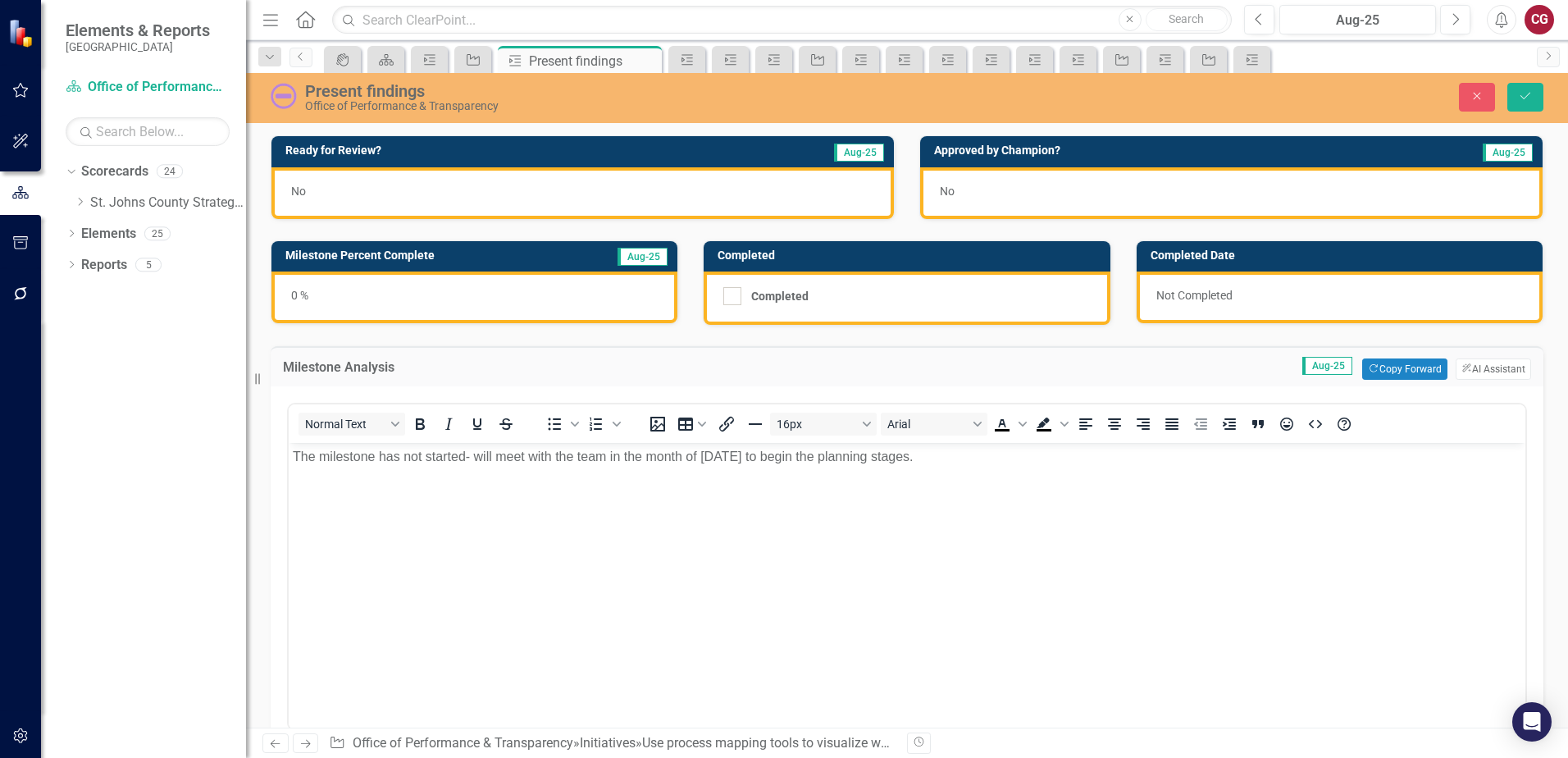
click at [366, 203] on div "No" at bounding box center [582, 193] width 622 height 51
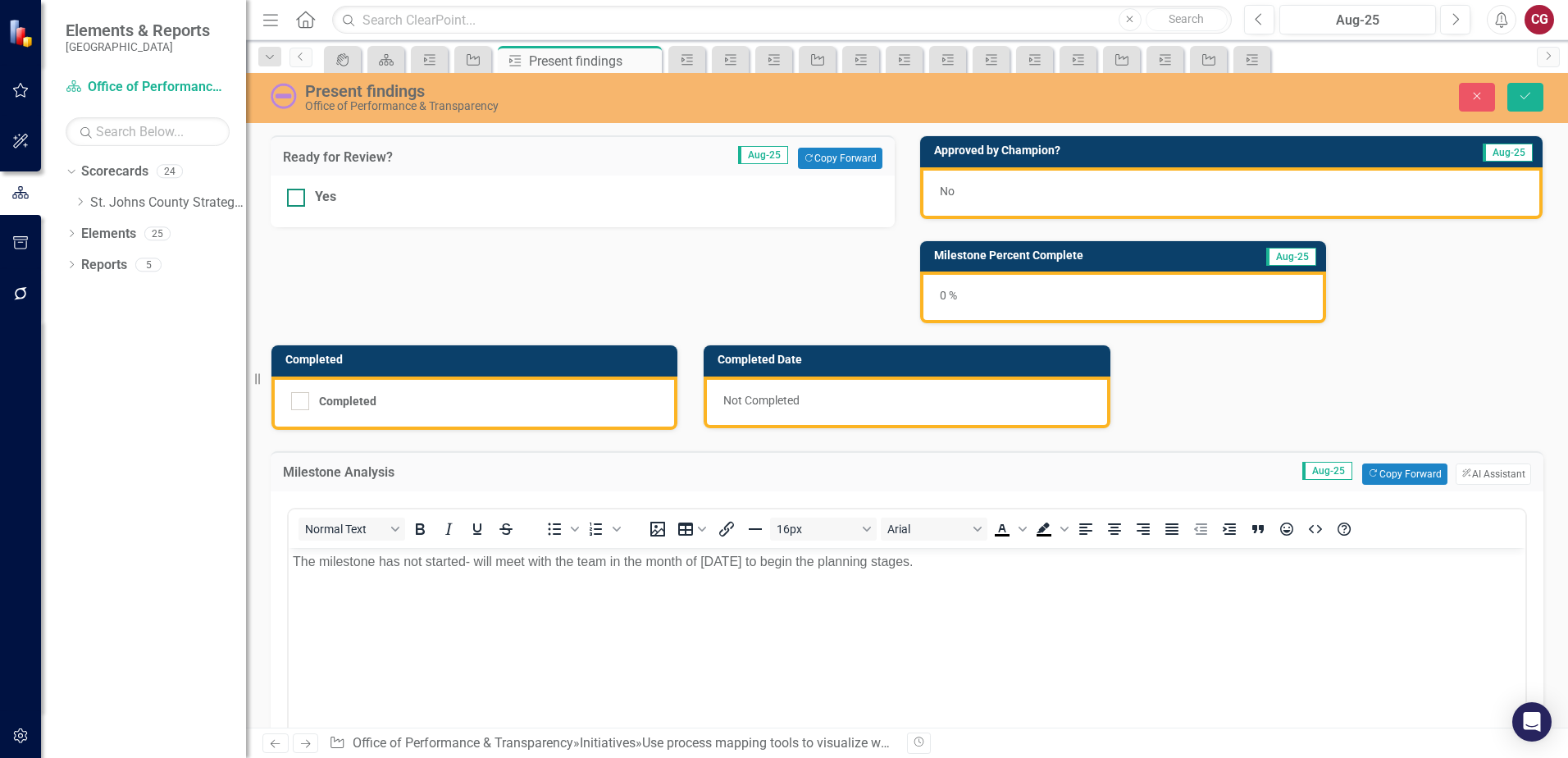
click at [300, 203] on div at bounding box center [295, 197] width 18 height 18
click at [298, 199] on input "Yes" at bounding box center [291, 194] width 10 height 10
checkbox input "true"
click at [1534, 108] on button "Save" at bounding box center [1525, 97] width 36 height 29
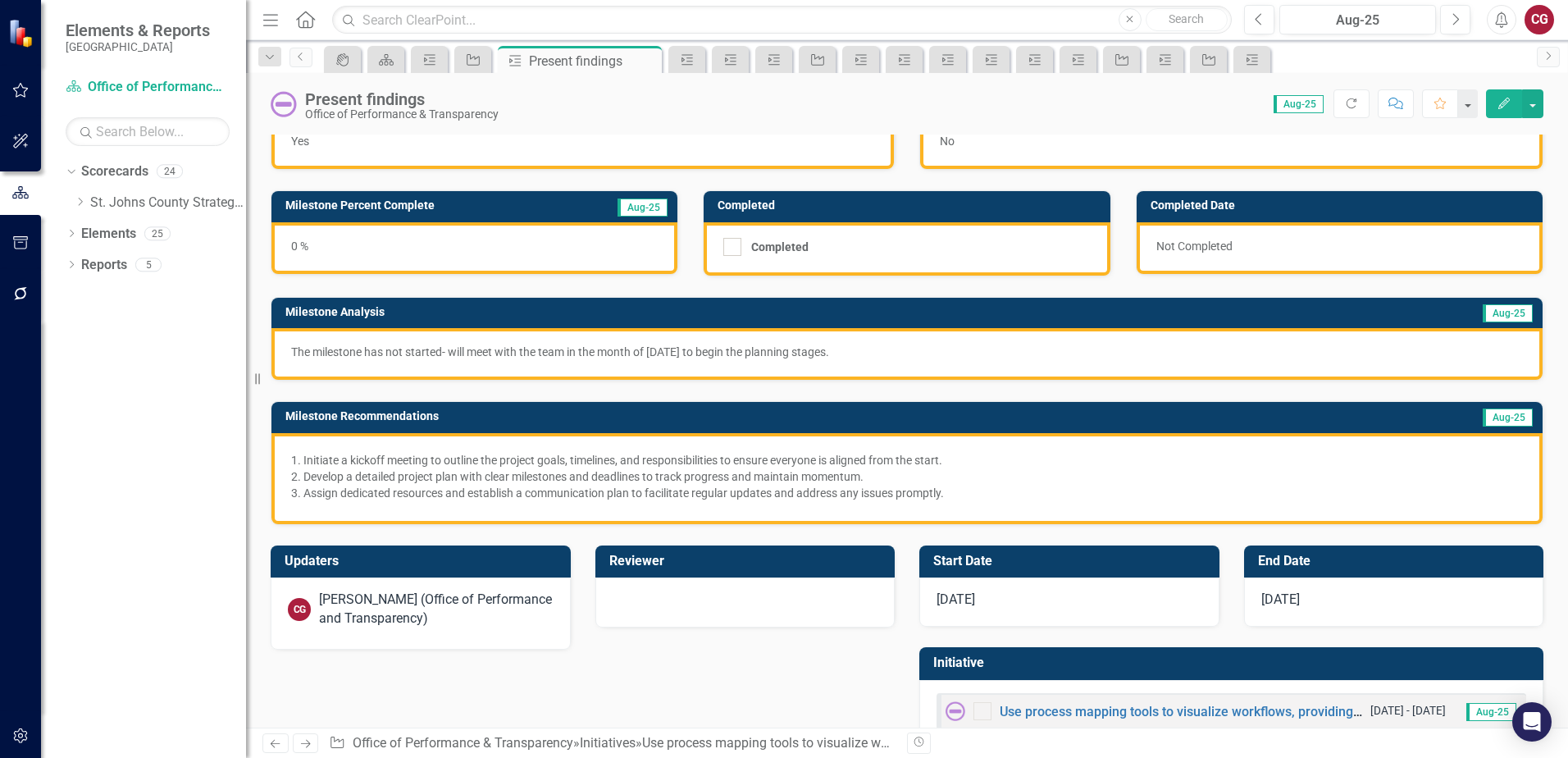
scroll to position [92, 0]
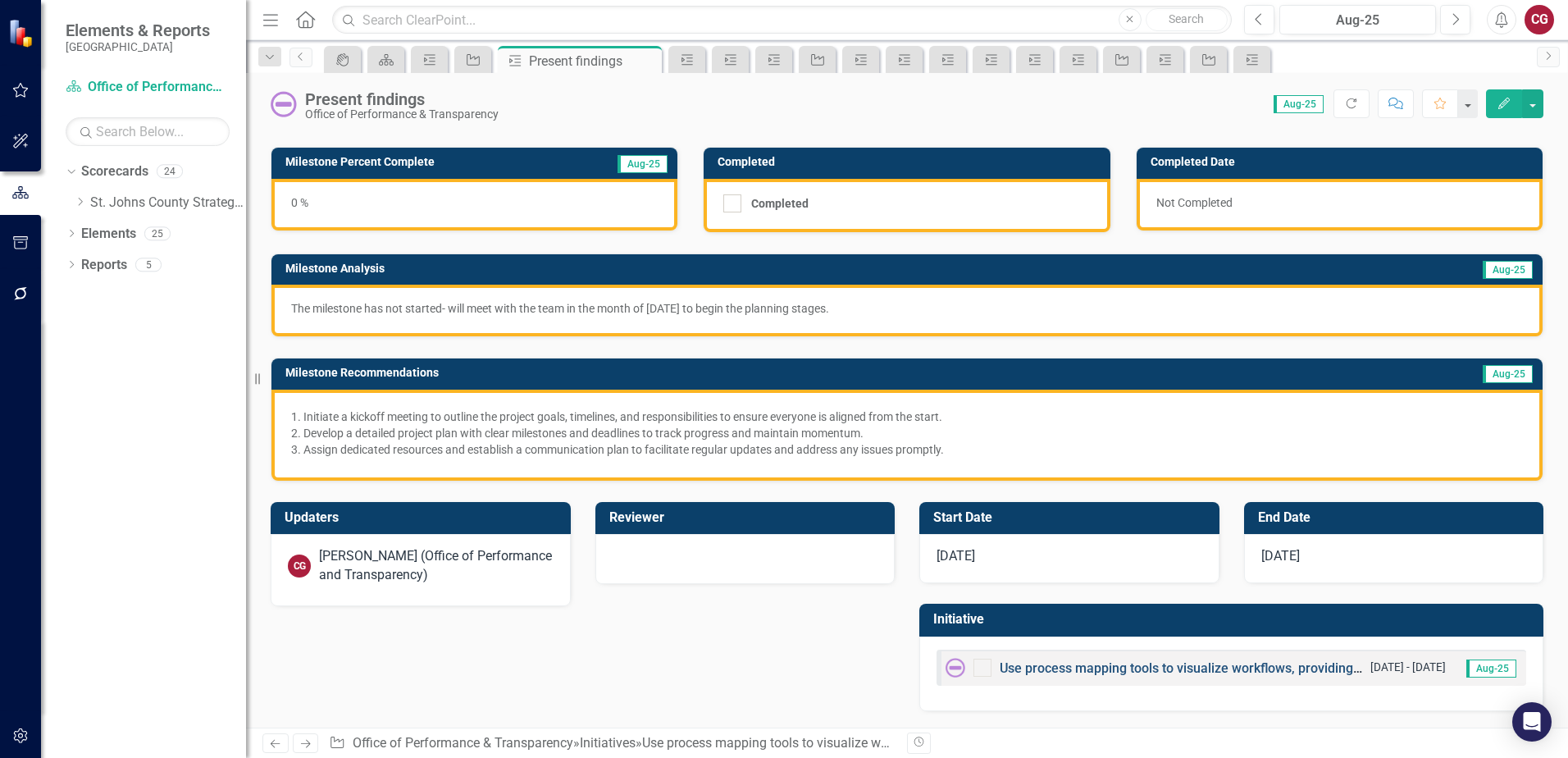
click at [1157, 673] on link "Use process mapping tools to visualize workflows, providing clarity on current …" at bounding box center [1378, 668] width 758 height 16
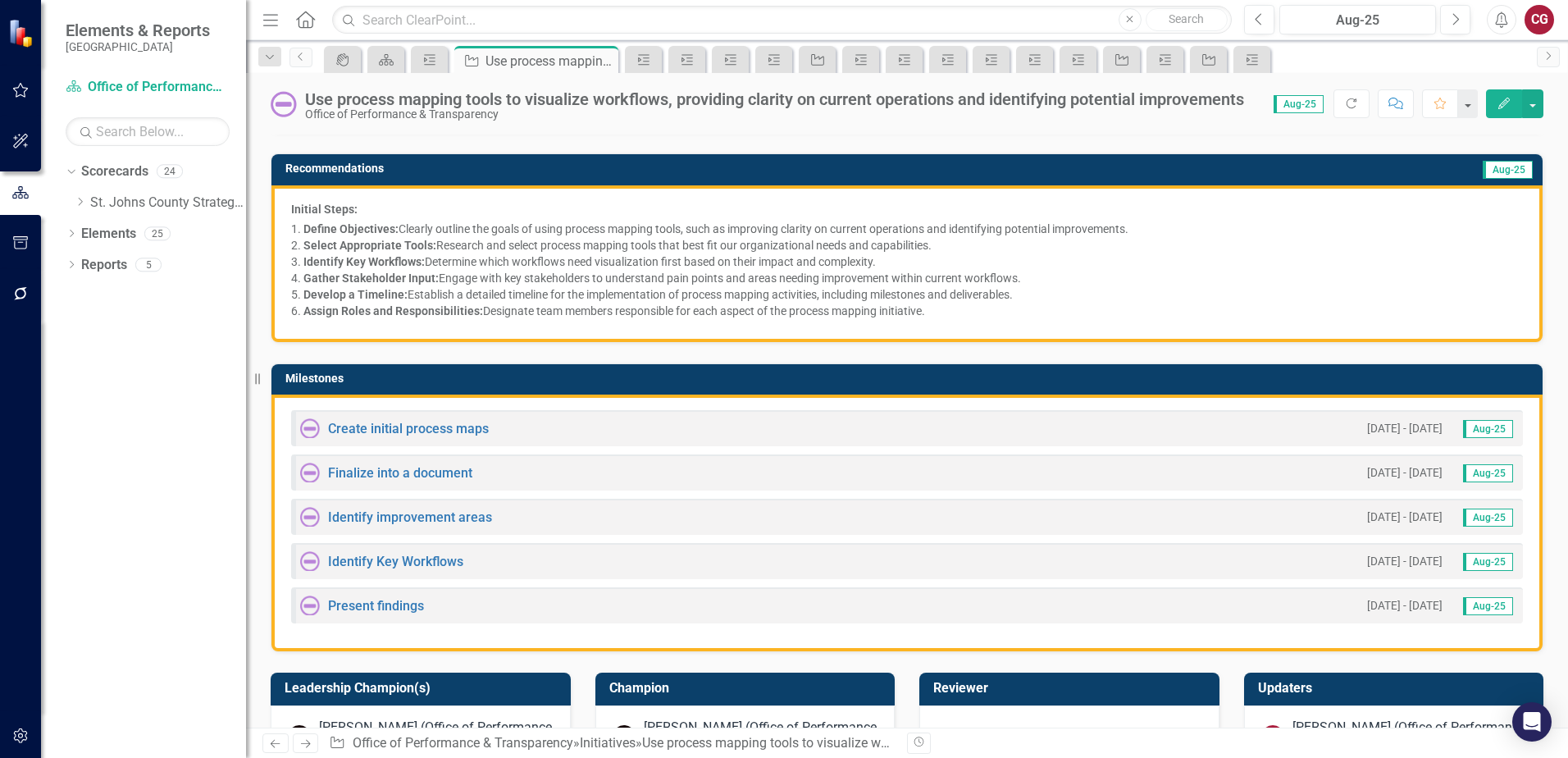
scroll to position [328, 0]
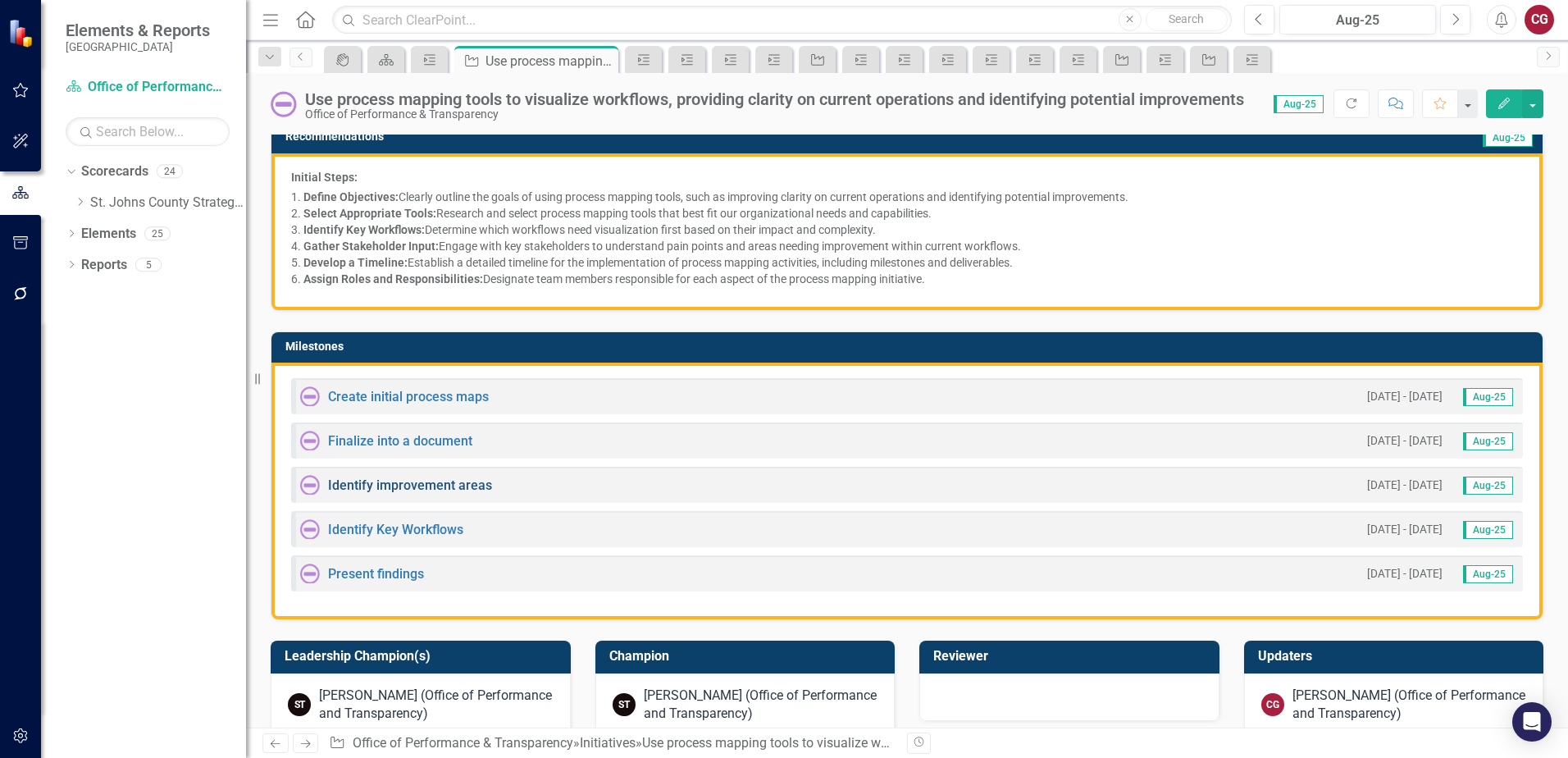
click at [407, 481] on link "Identify improvement areas" at bounding box center [410, 485] width 164 height 16
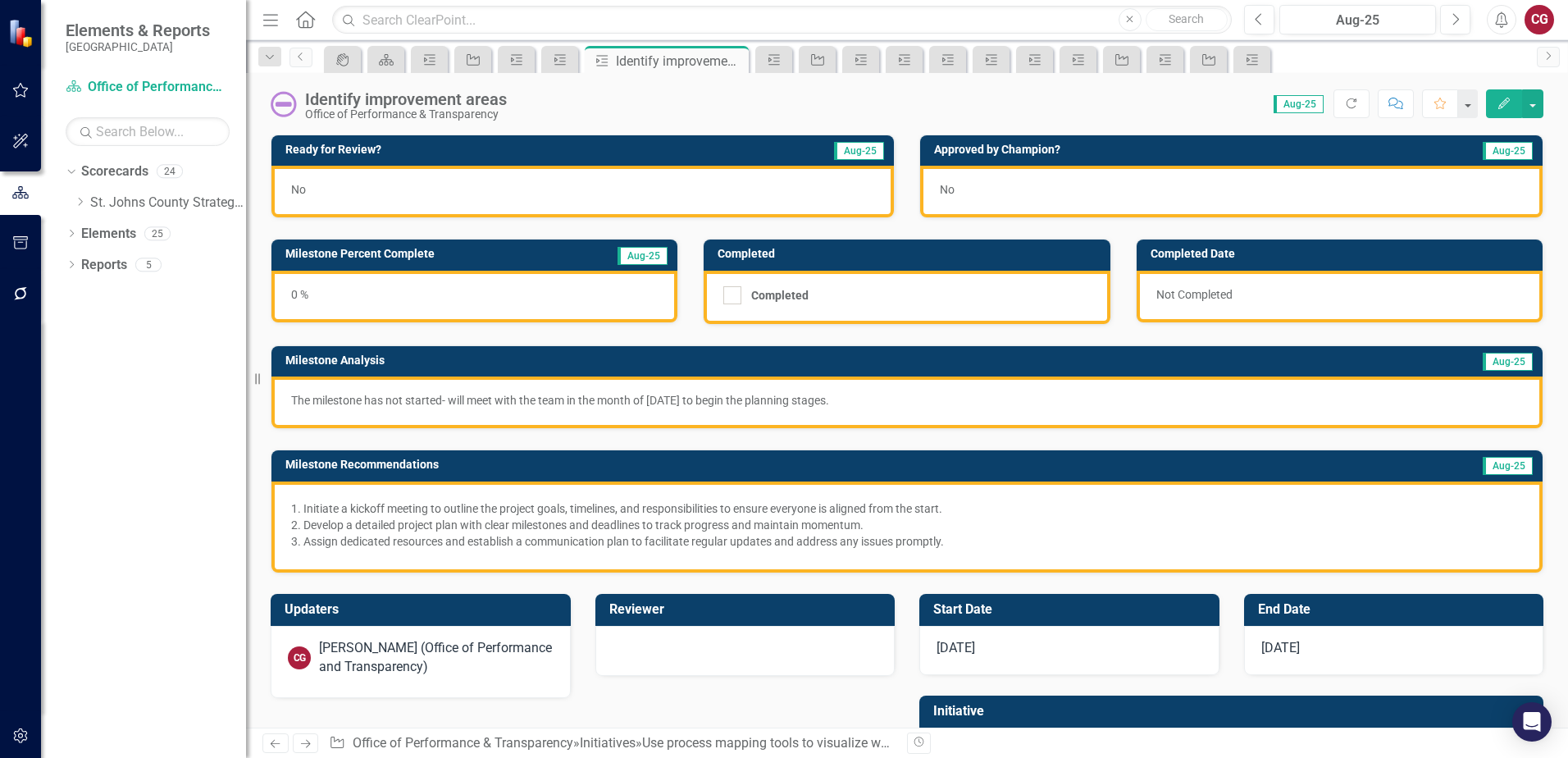
click at [530, 196] on div "No" at bounding box center [582, 191] width 622 height 51
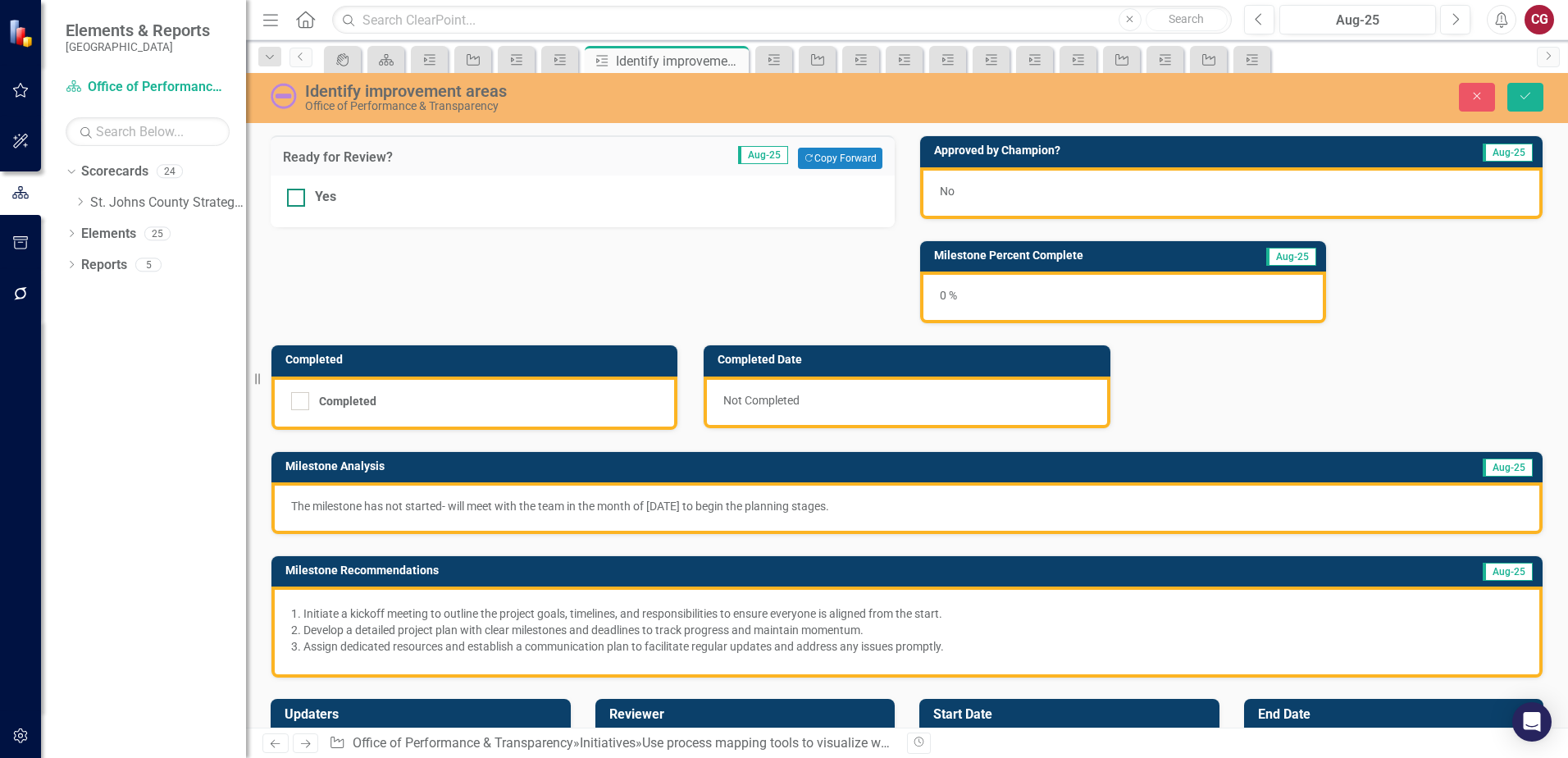
click at [324, 194] on div "Yes" at bounding box center [325, 197] width 21 height 19
click at [298, 194] on input "Yes" at bounding box center [291, 194] width 10 height 10
checkbox input "true"
click at [1528, 86] on button "Save" at bounding box center [1525, 97] width 36 height 29
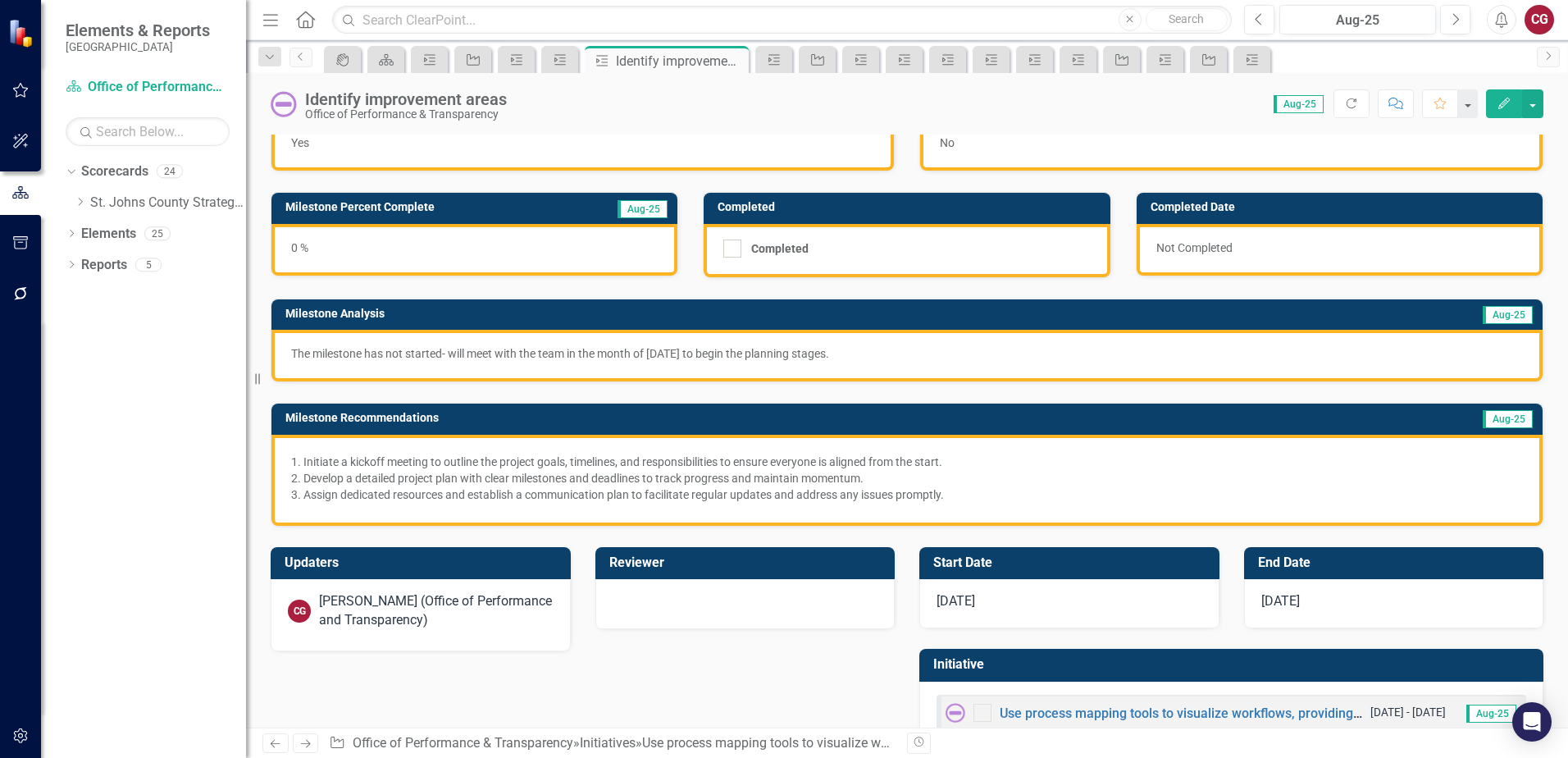
scroll to position [92, 0]
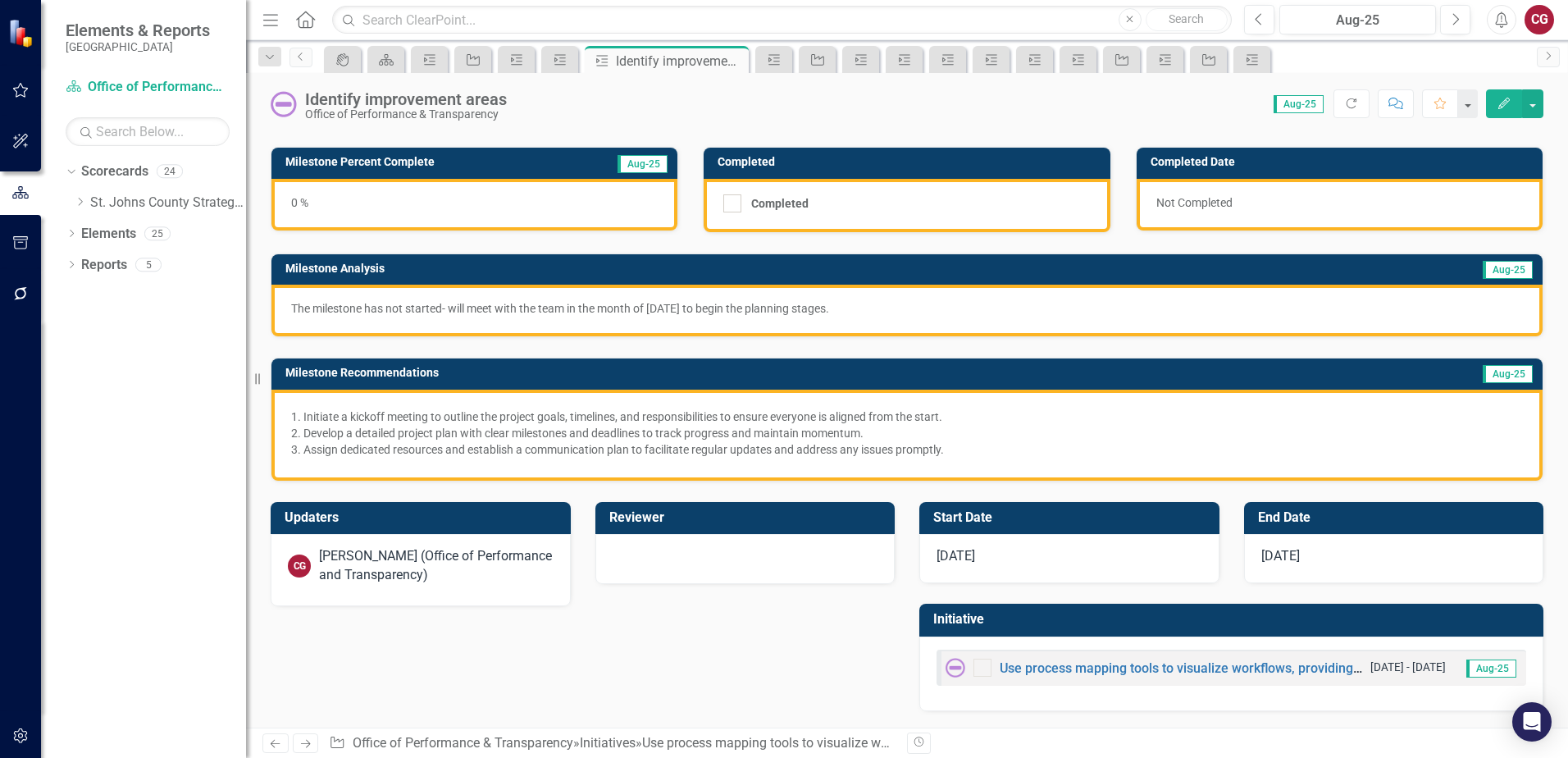
click at [1102, 659] on div "Use process mapping tools to visualize workflows, providing clarity on current …" at bounding box center [1153, 667] width 416 height 20
click at [1101, 666] on link "Use process mapping tools to visualize workflows, providing clarity on current …" at bounding box center [1378, 668] width 758 height 16
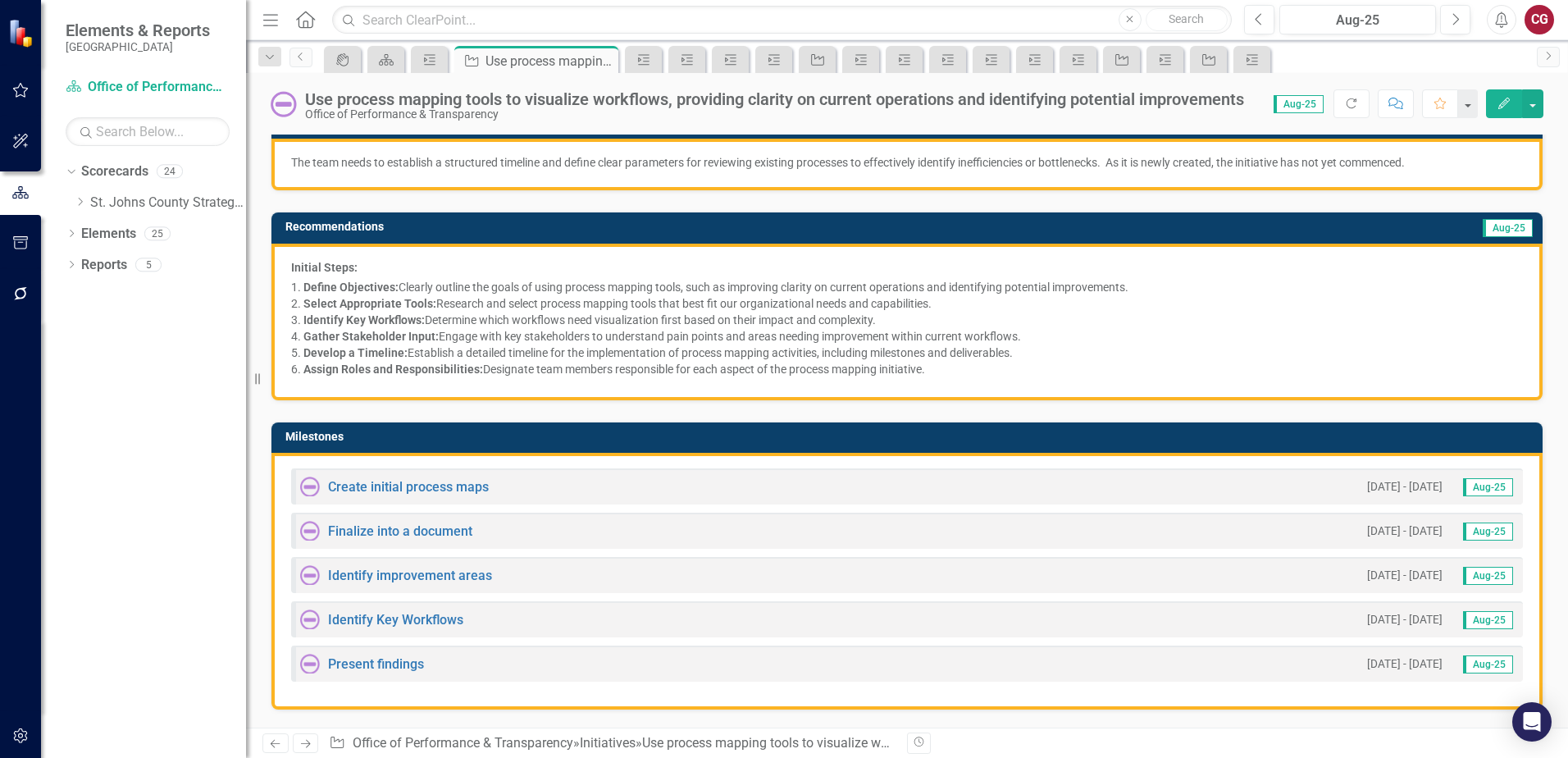
scroll to position [246, 0]
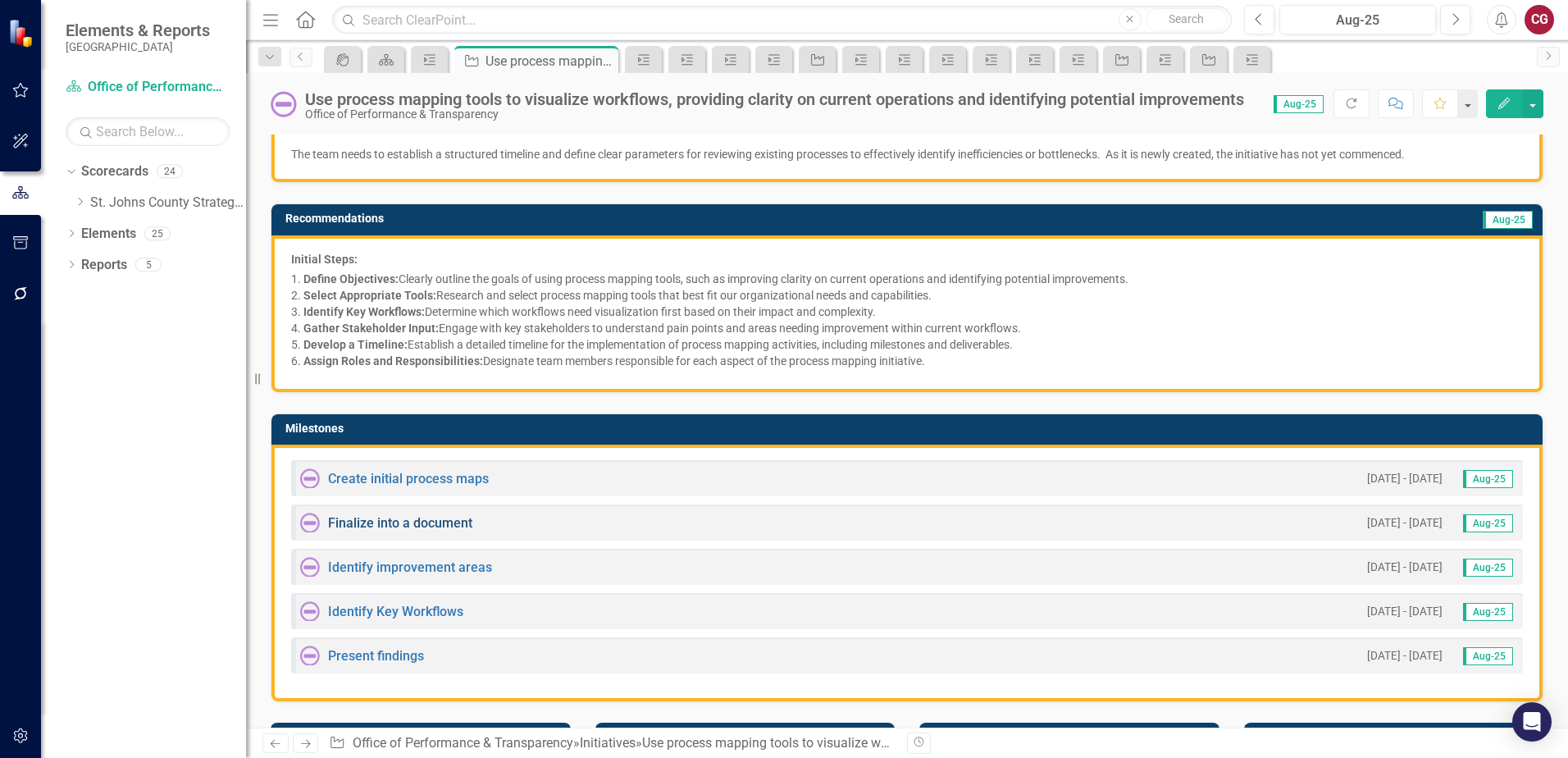
click at [394, 519] on link "Finalize into a document" at bounding box center [399, 522] width 144 height 16
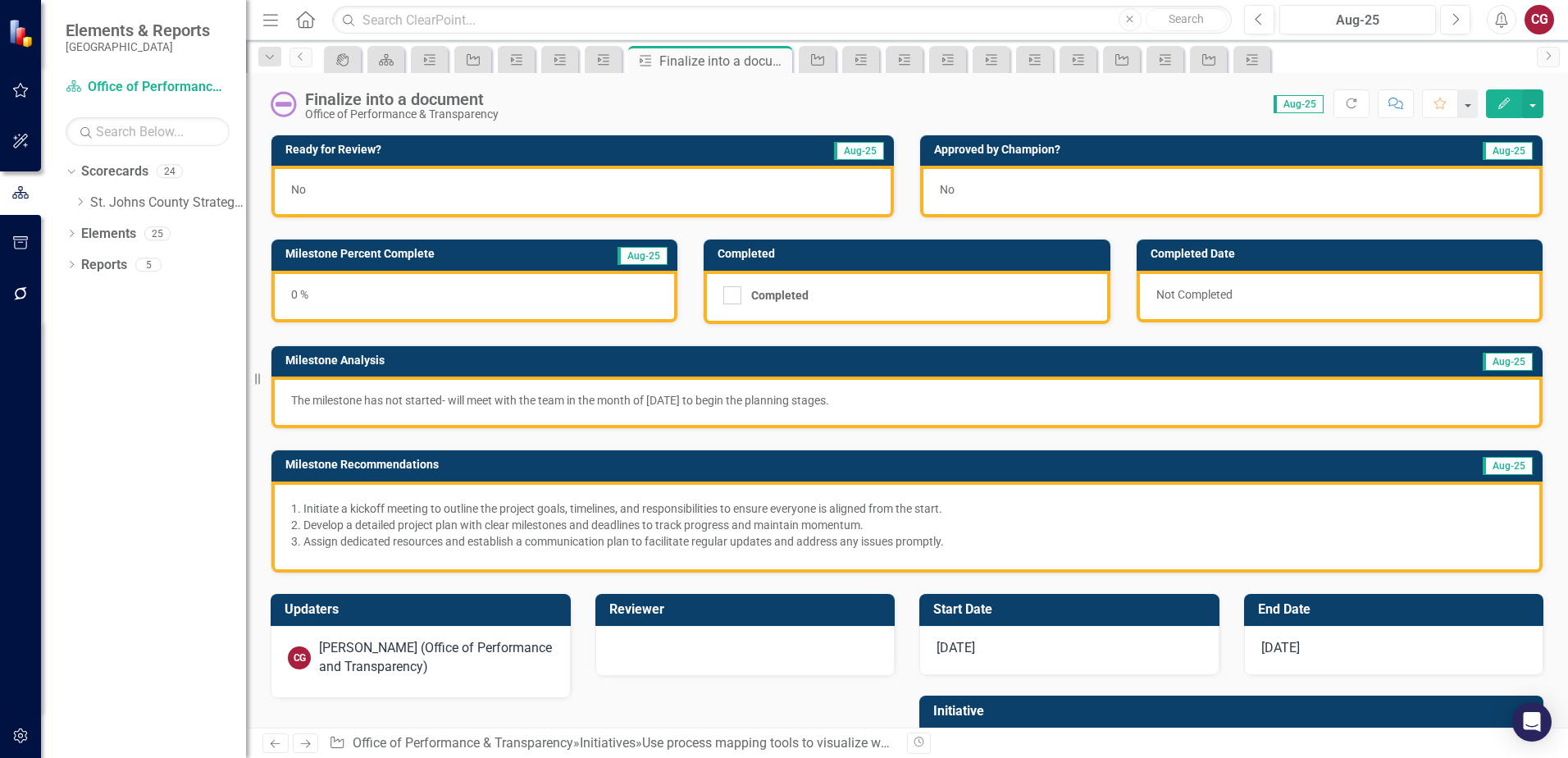
click at [429, 213] on div "No" at bounding box center [582, 191] width 622 height 51
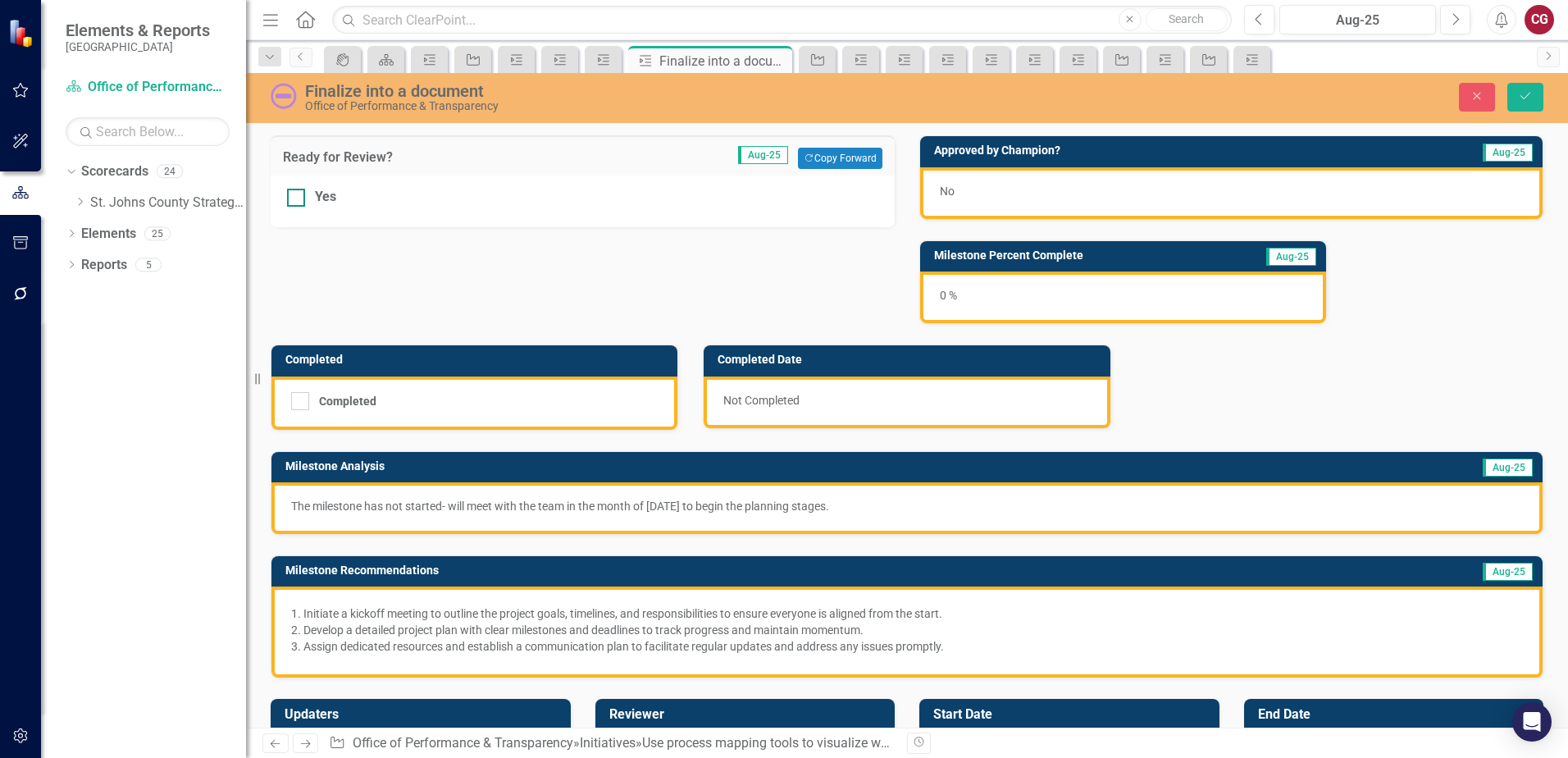
click at [288, 194] on input "Yes" at bounding box center [291, 194] width 10 height 10
checkbox input "true"
click at [1511, 96] on button "Save" at bounding box center [1525, 97] width 36 height 29
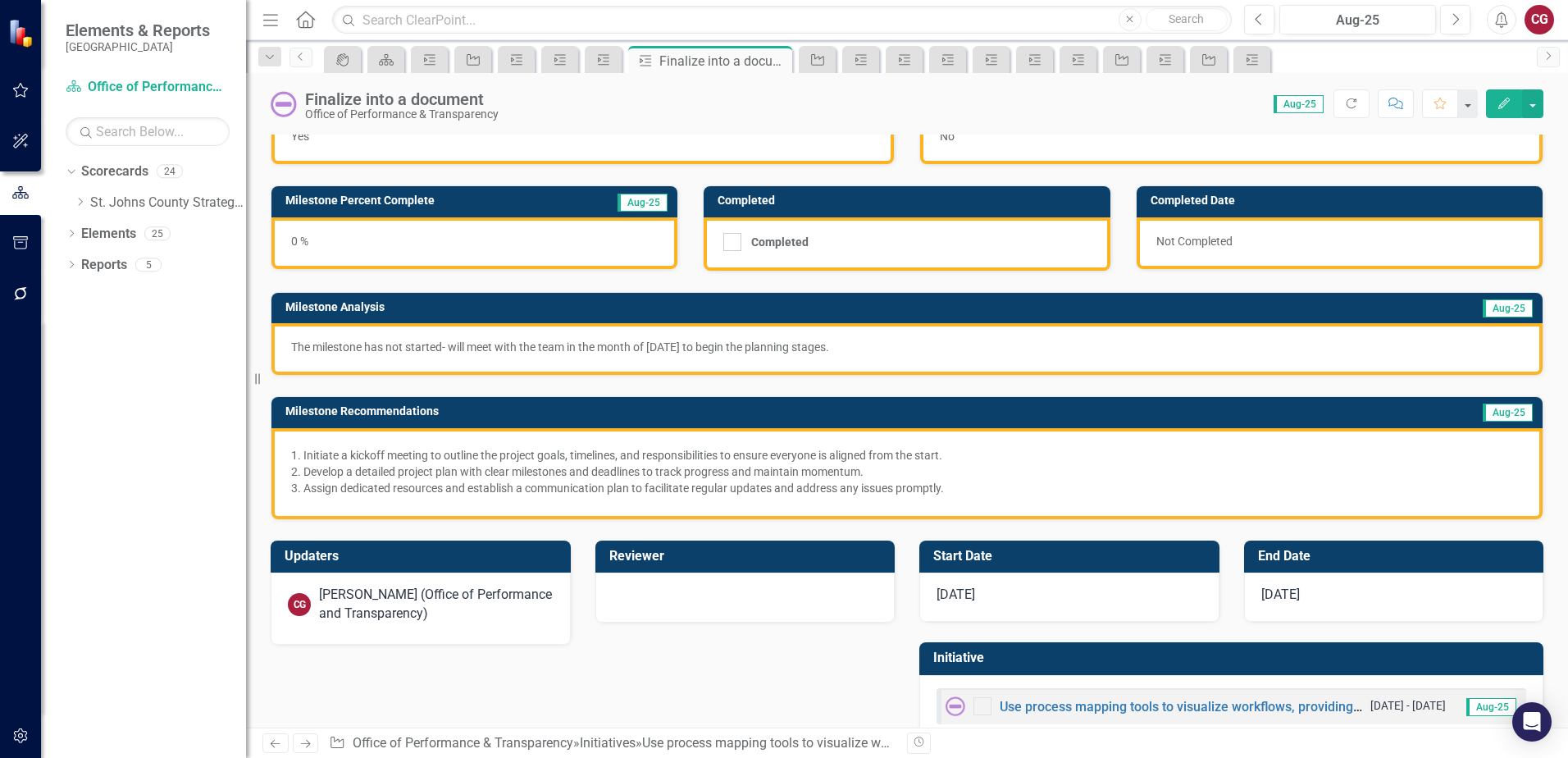
scroll to position [92, 0]
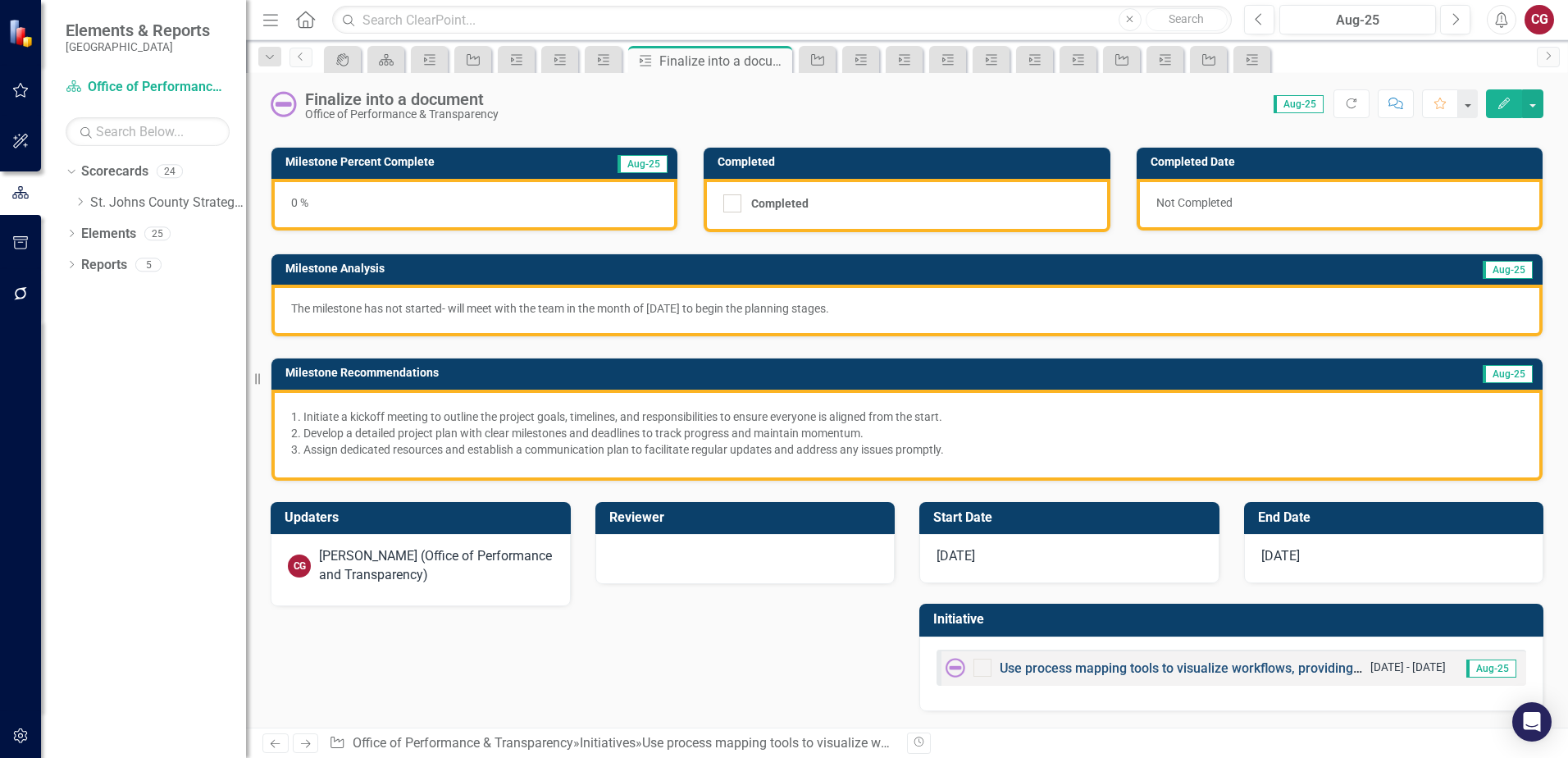
click at [1068, 670] on link "Use process mapping tools to visualize workflows, providing clarity on current …" at bounding box center [1378, 668] width 758 height 16
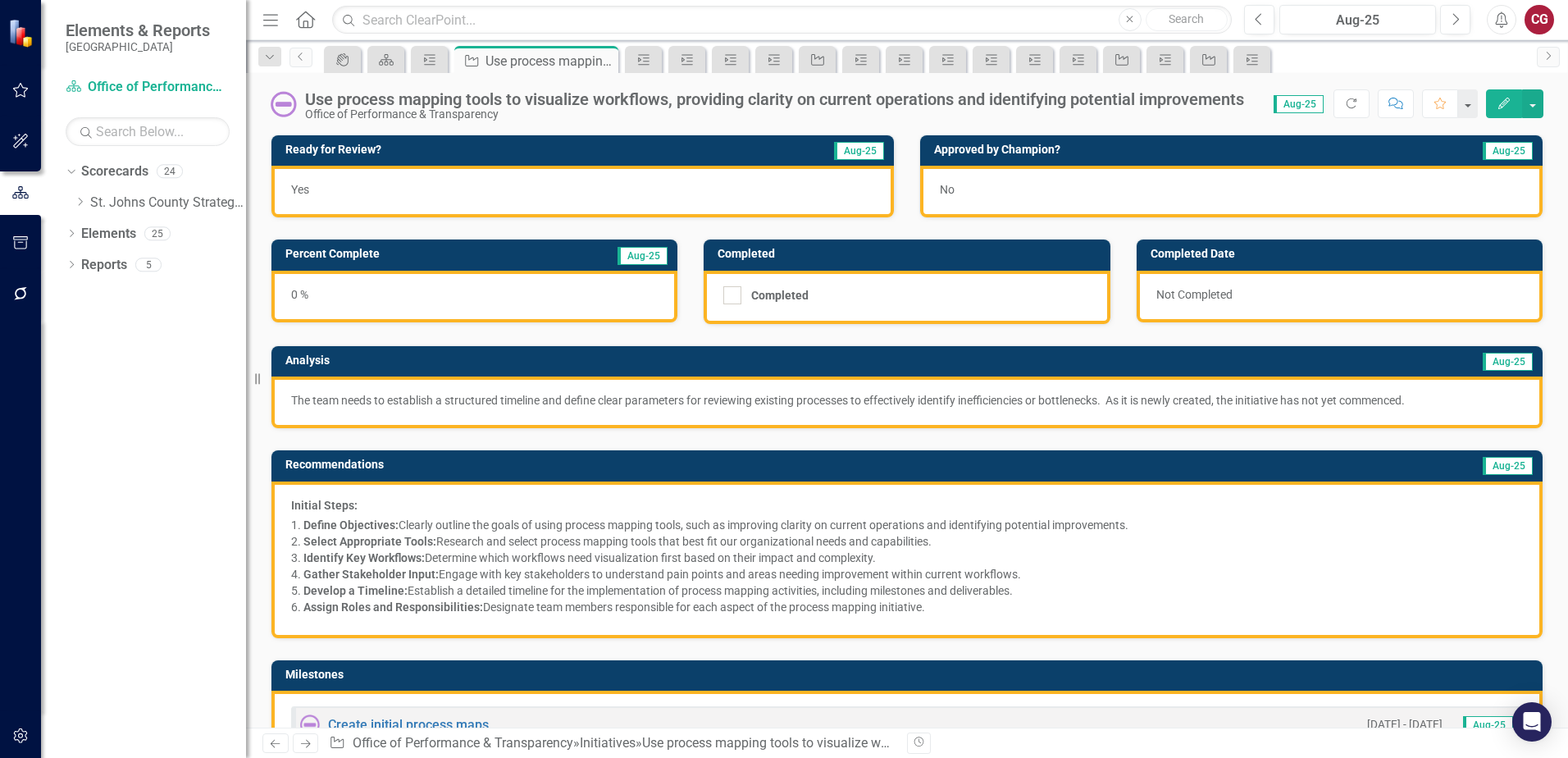
scroll to position [246, 0]
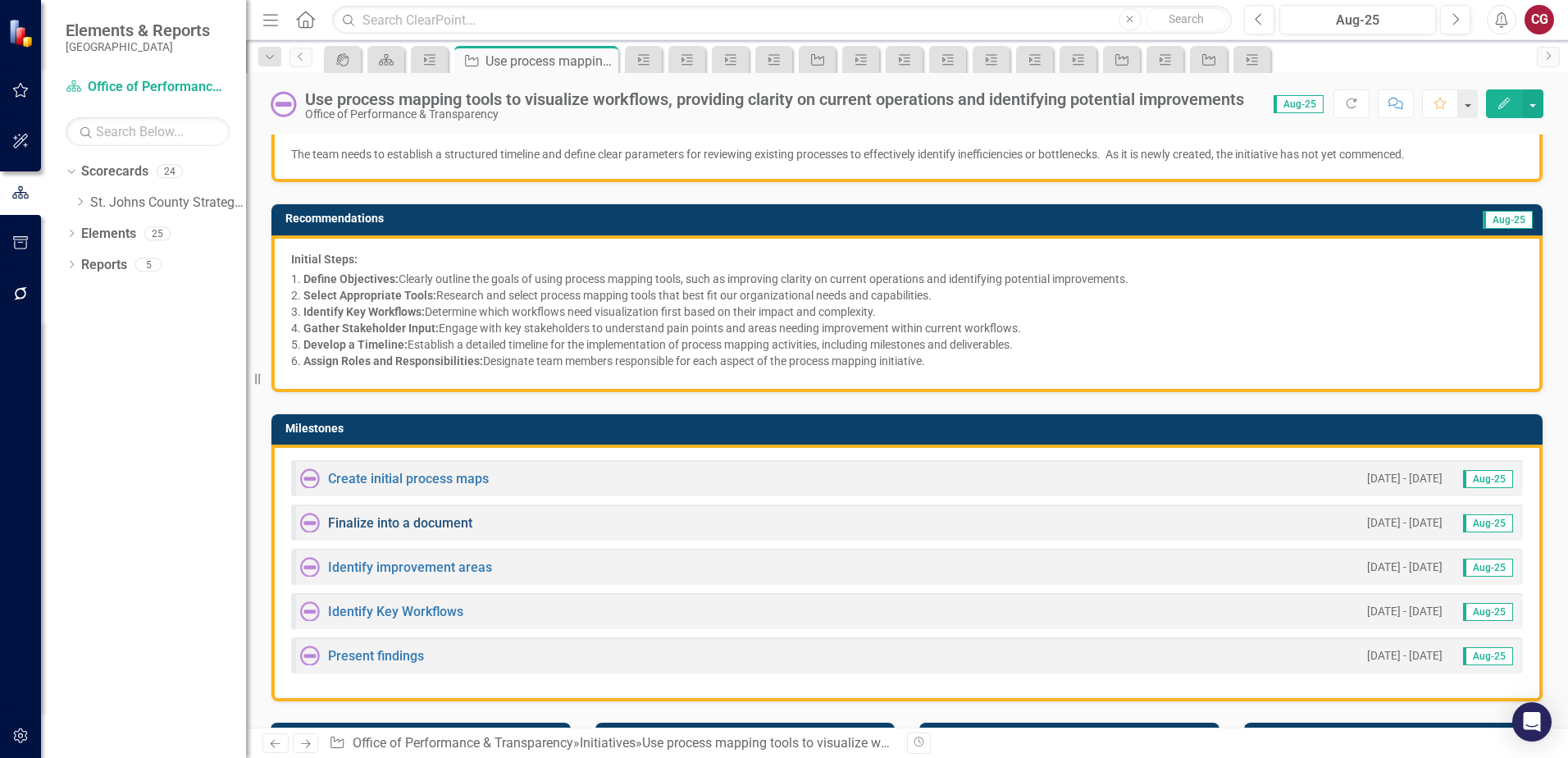
click at [430, 522] on link "Finalize into a document" at bounding box center [399, 522] width 144 height 16
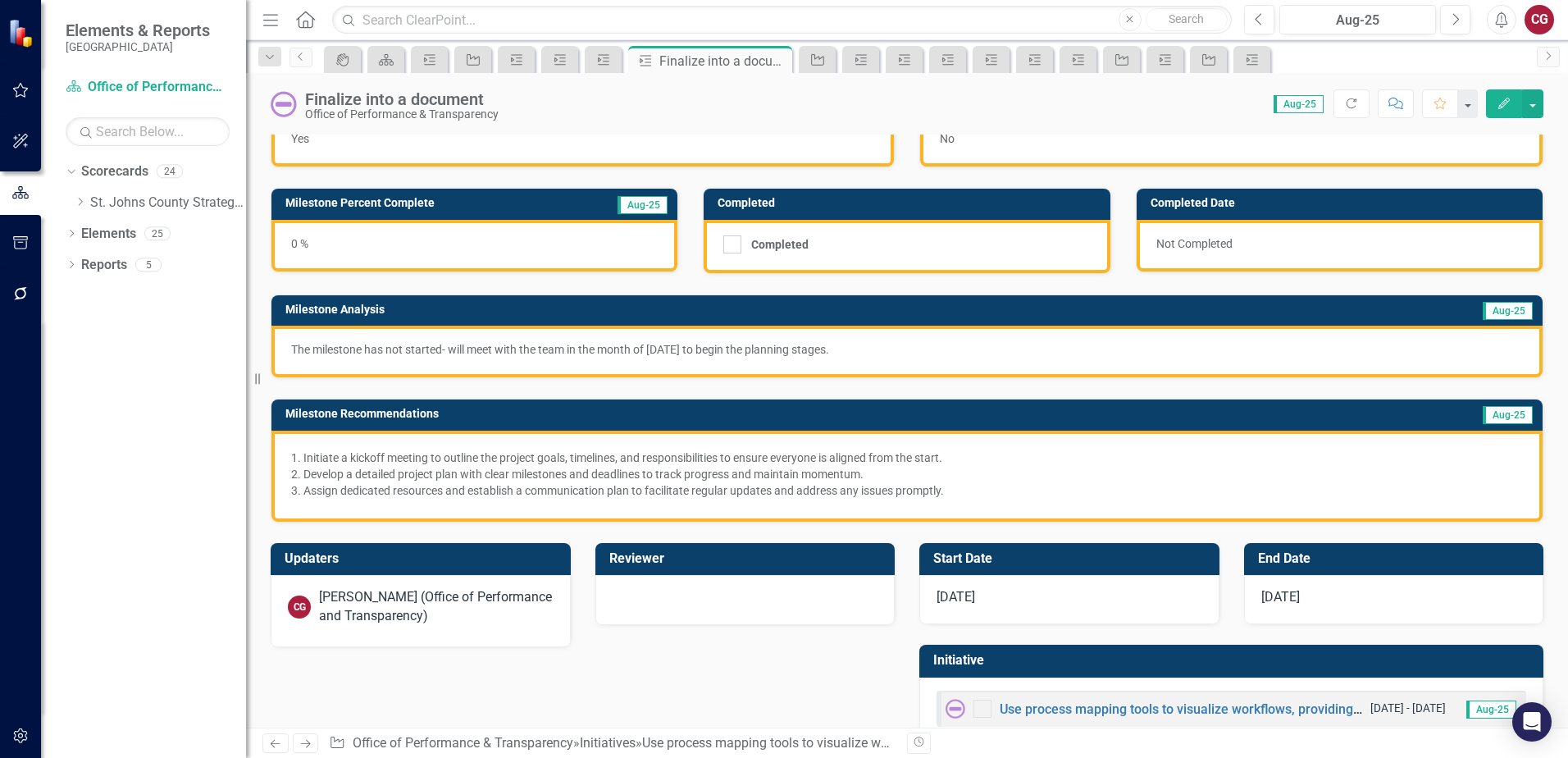
scroll to position [92, 0]
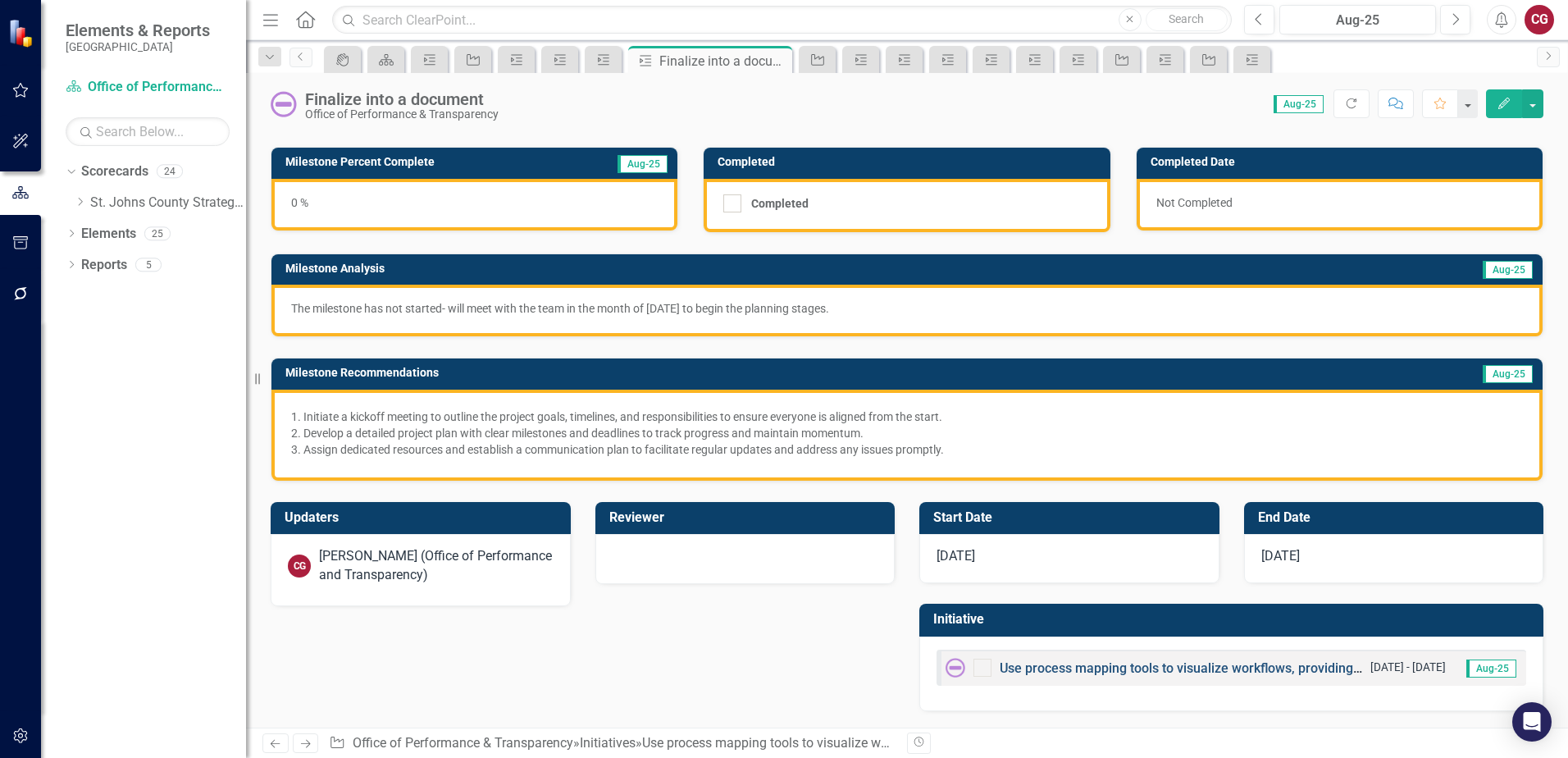
click at [1094, 662] on link "Use process mapping tools to visualize workflows, providing clarity on current …" at bounding box center [1378, 668] width 758 height 16
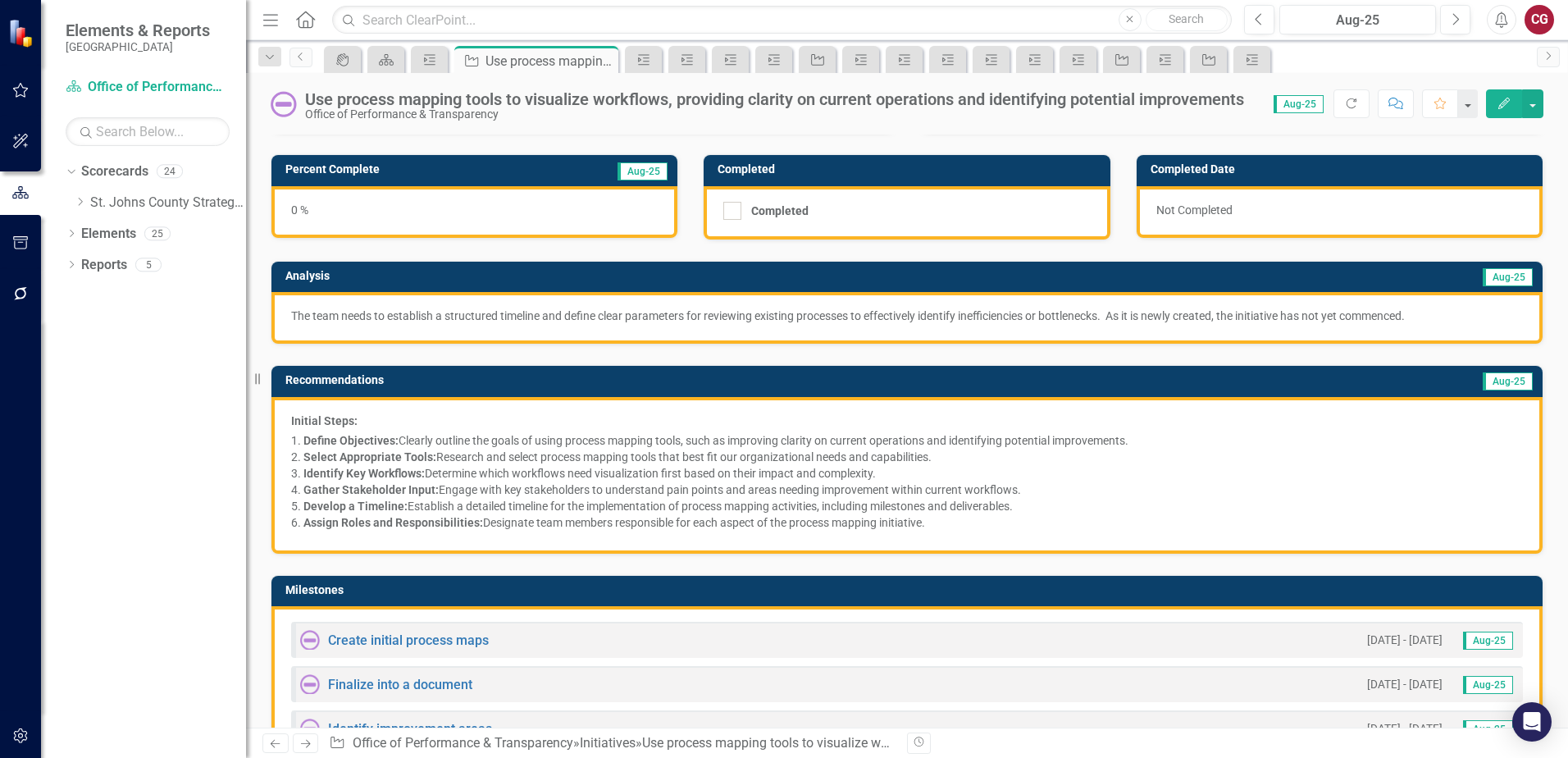
scroll to position [164, 0]
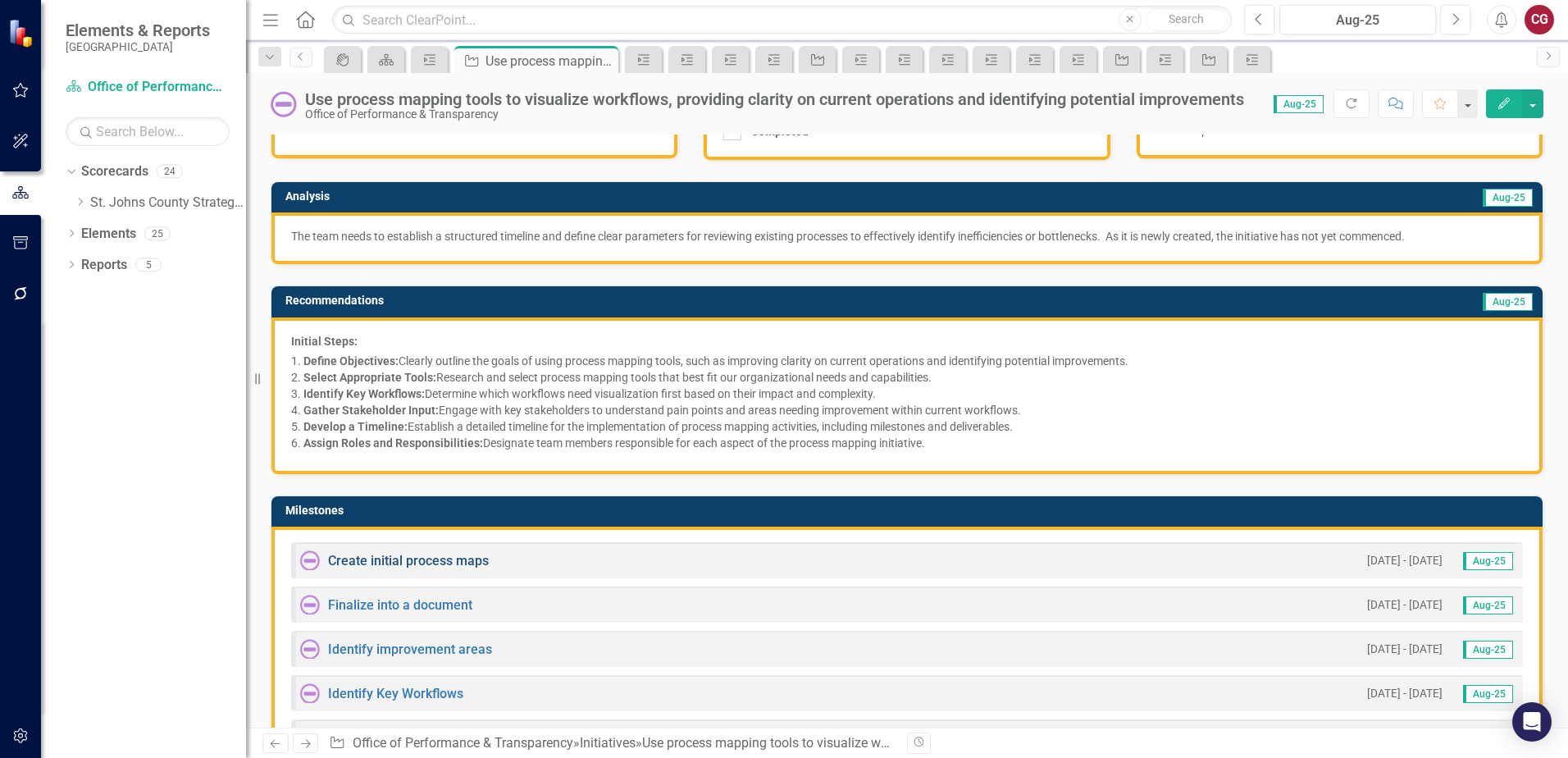
click at [373, 567] on link "Create initial process maps" at bounding box center [408, 561] width 161 height 16
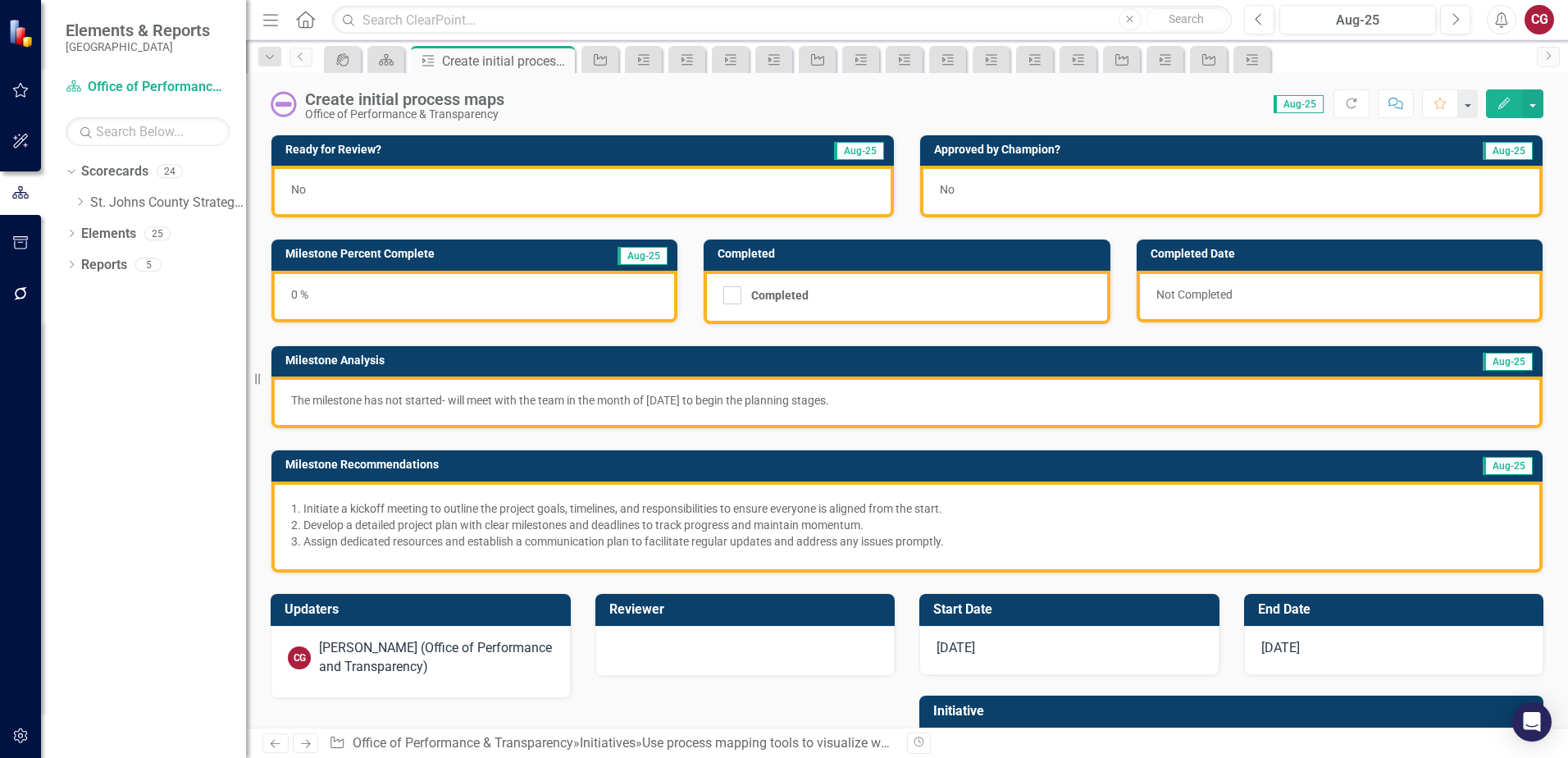
click at [395, 202] on div "No" at bounding box center [582, 191] width 622 height 51
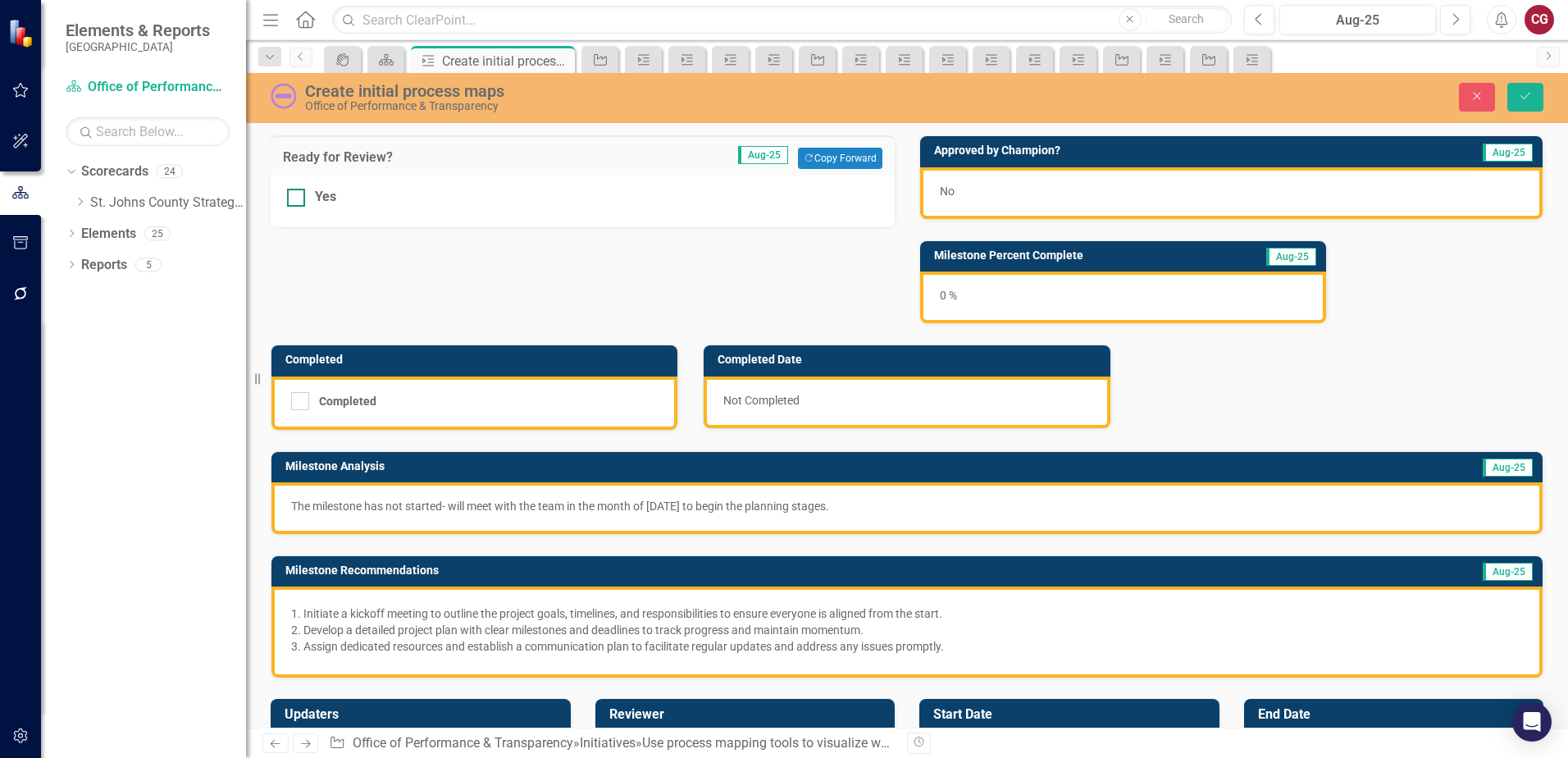
click at [322, 199] on div "Yes" at bounding box center [325, 197] width 21 height 19
click at [298, 199] on input "Yes" at bounding box center [291, 194] width 10 height 10
checkbox input "true"
click at [1521, 102] on icon "Save" at bounding box center [1525, 96] width 15 height 11
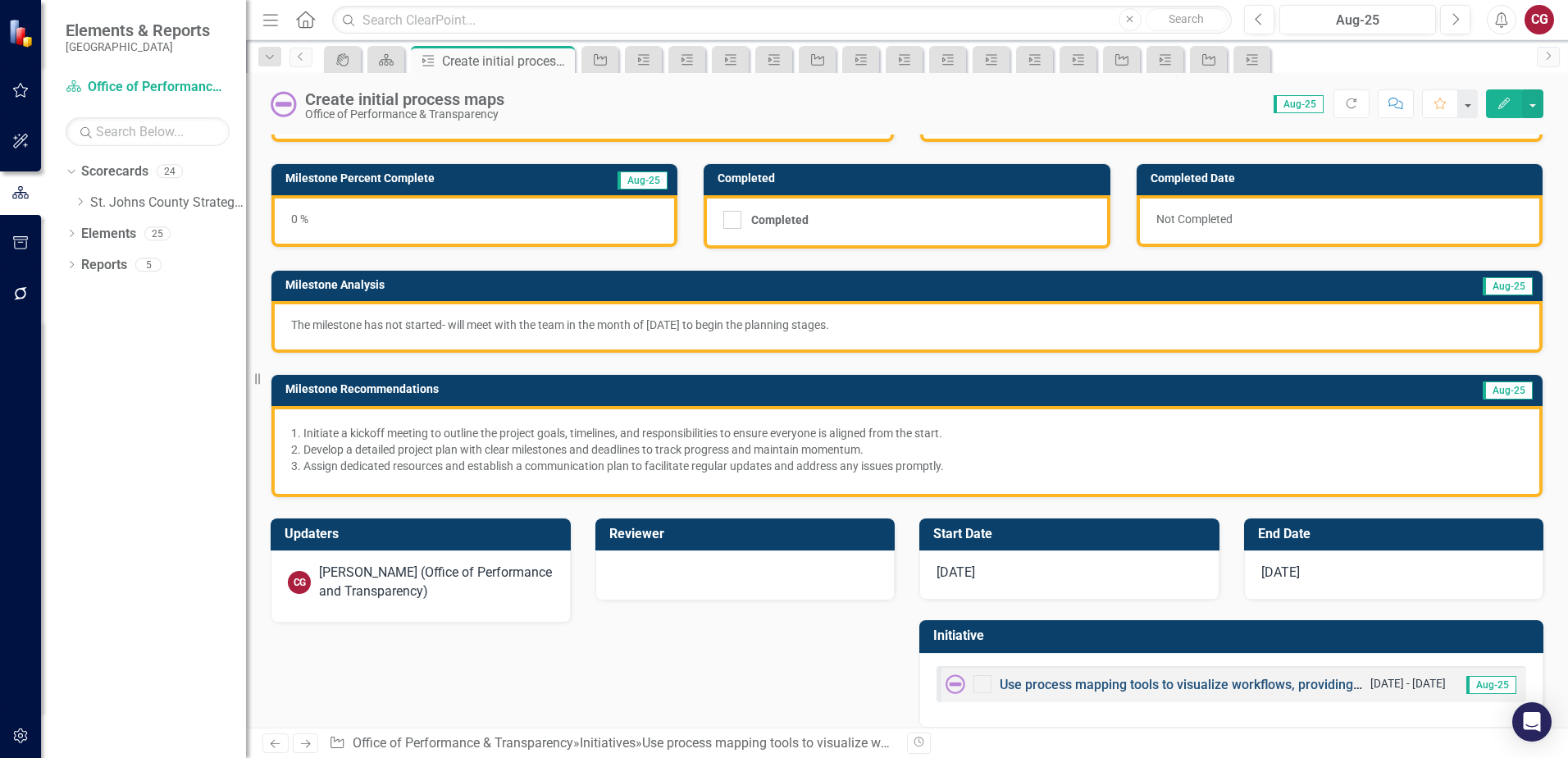
scroll to position [92, 0]
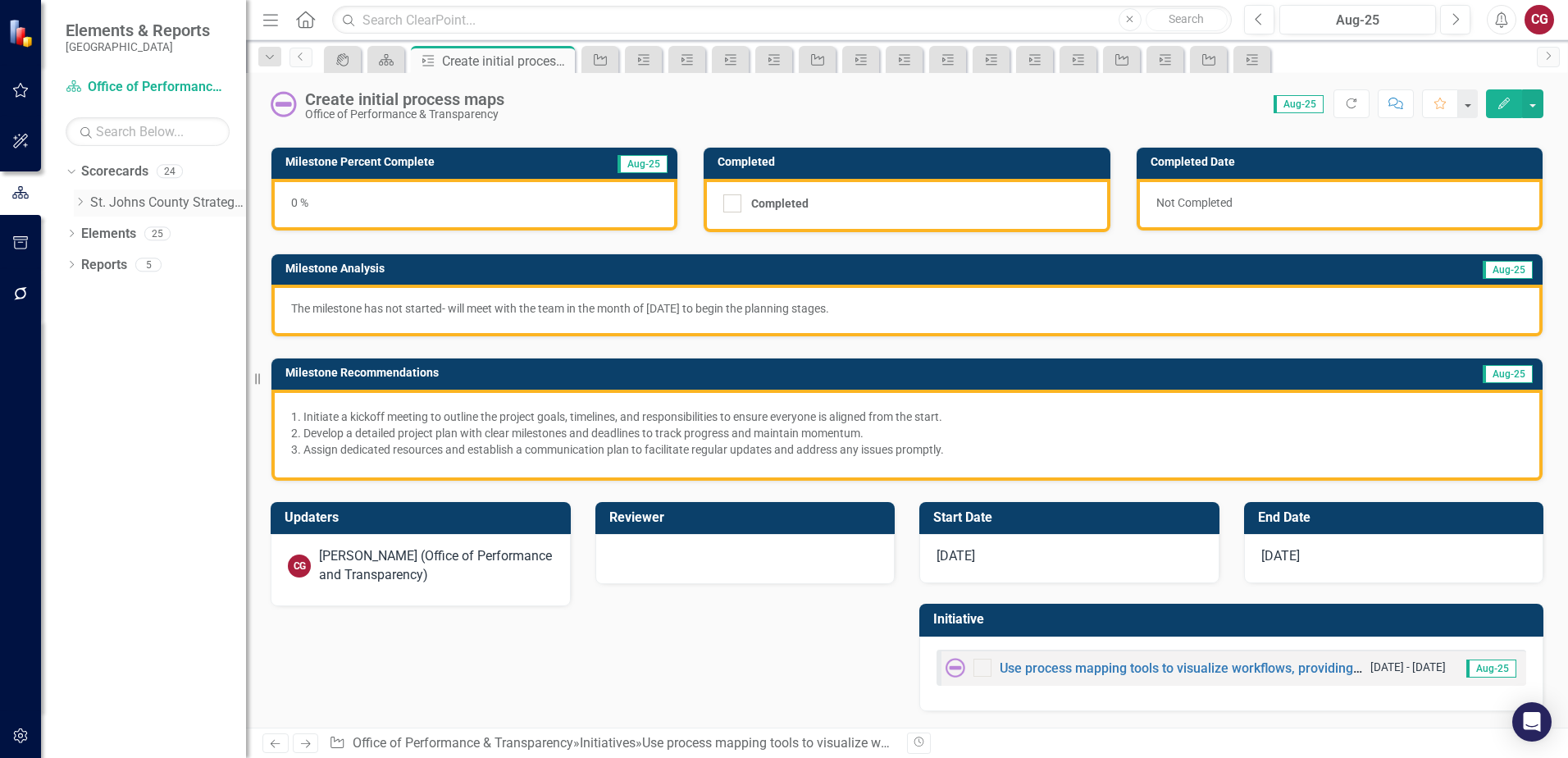
click at [79, 205] on icon "Dropdown" at bounding box center [79, 201] width 12 height 10
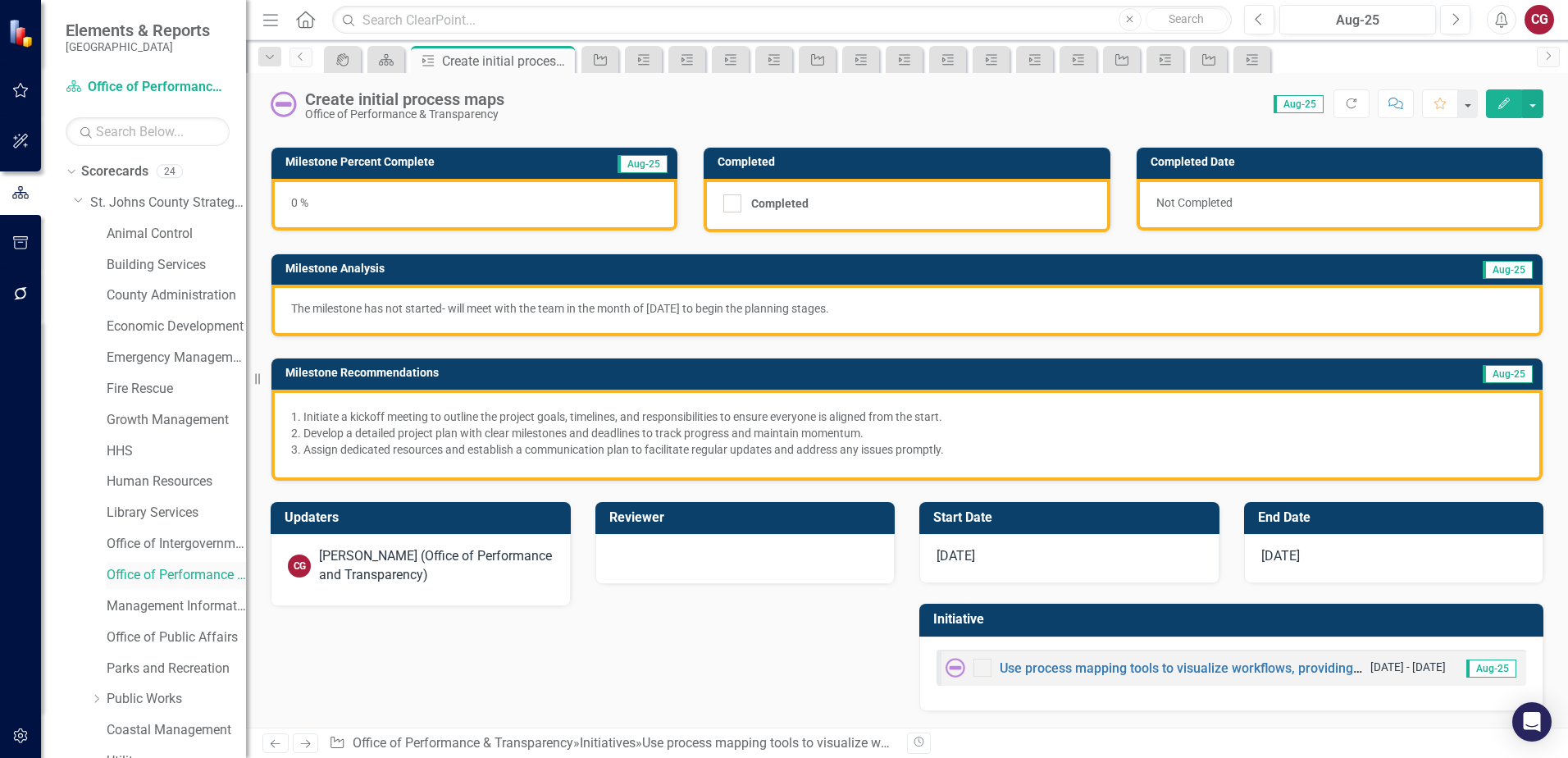
click at [175, 575] on link "Office of Performance & Transparency" at bounding box center [176, 575] width 140 height 19
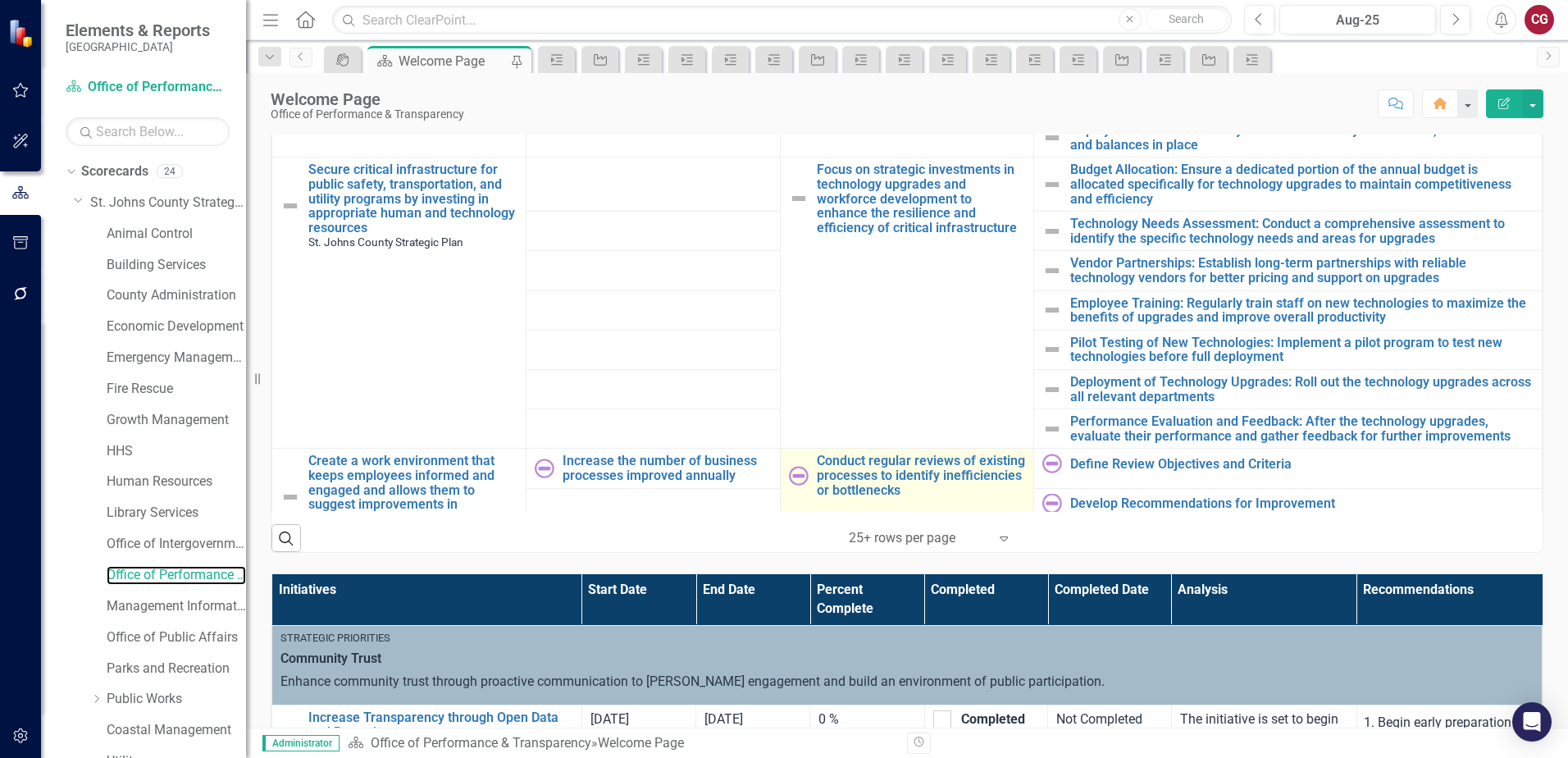
scroll to position [1187, 0]
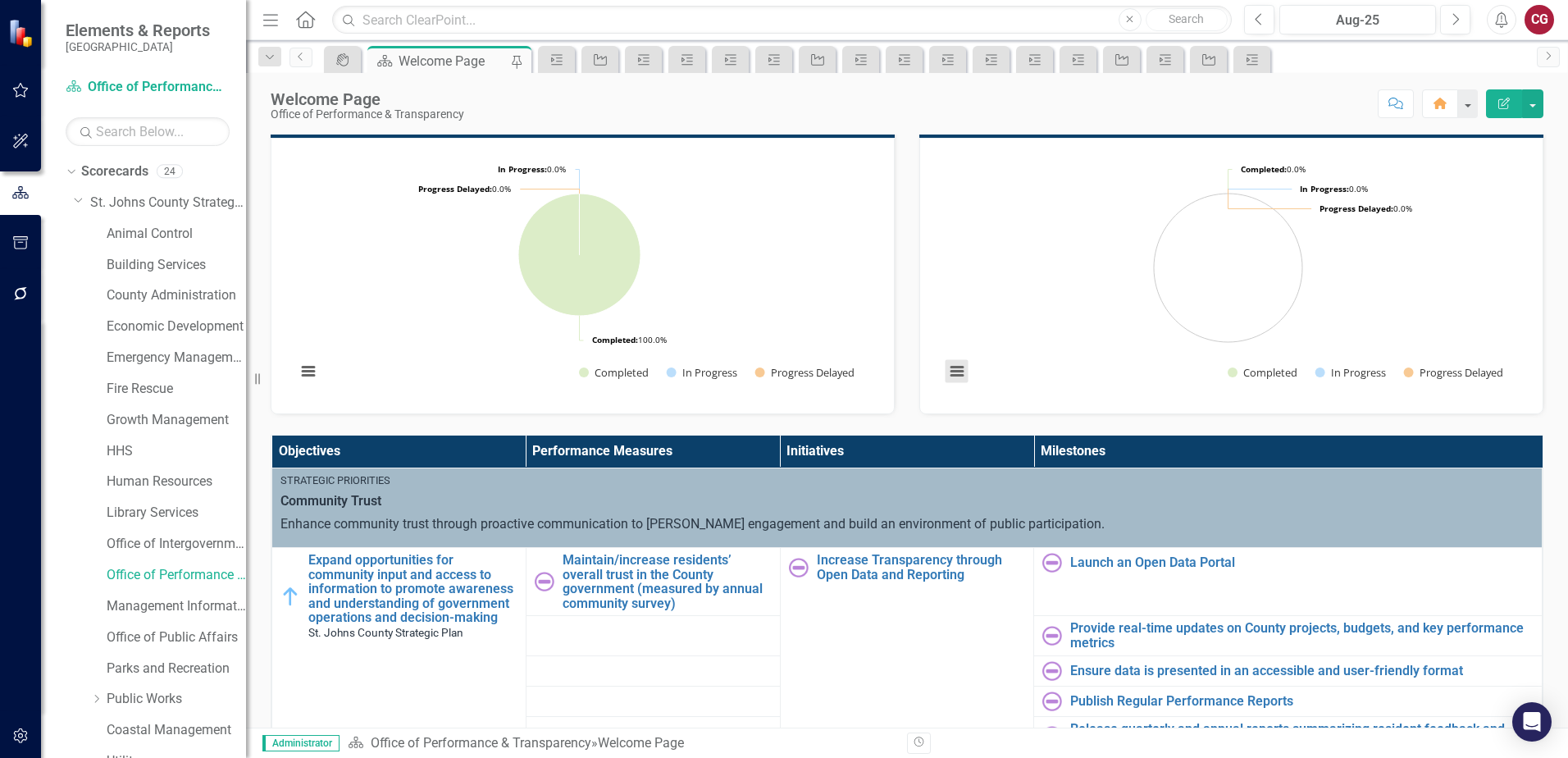
click at [948, 374] on button "View chart menu, Chart" at bounding box center [956, 372] width 23 height 23
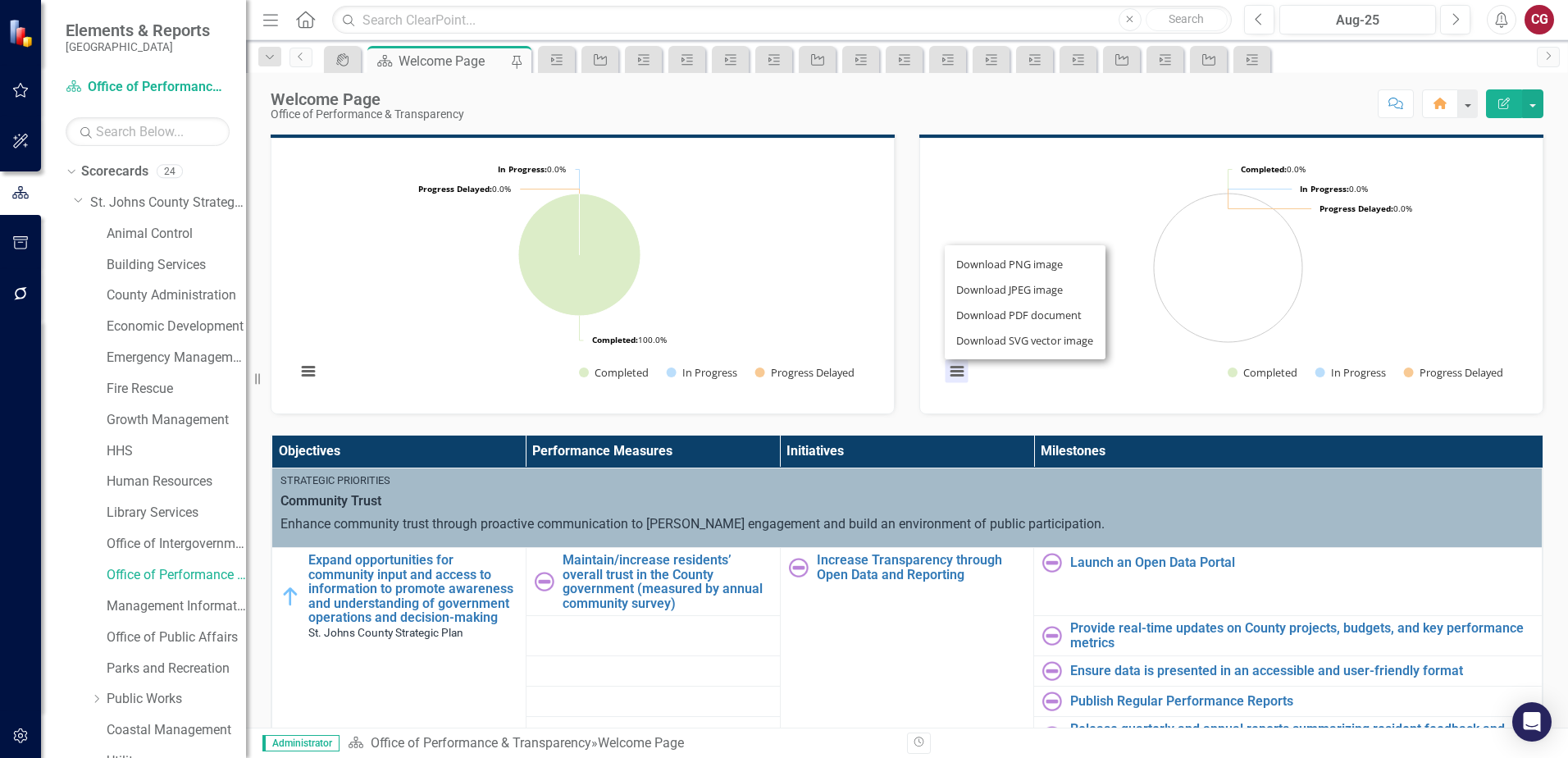
click at [1429, 326] on rect "Interactive chart" at bounding box center [1228, 274] width 583 height 246
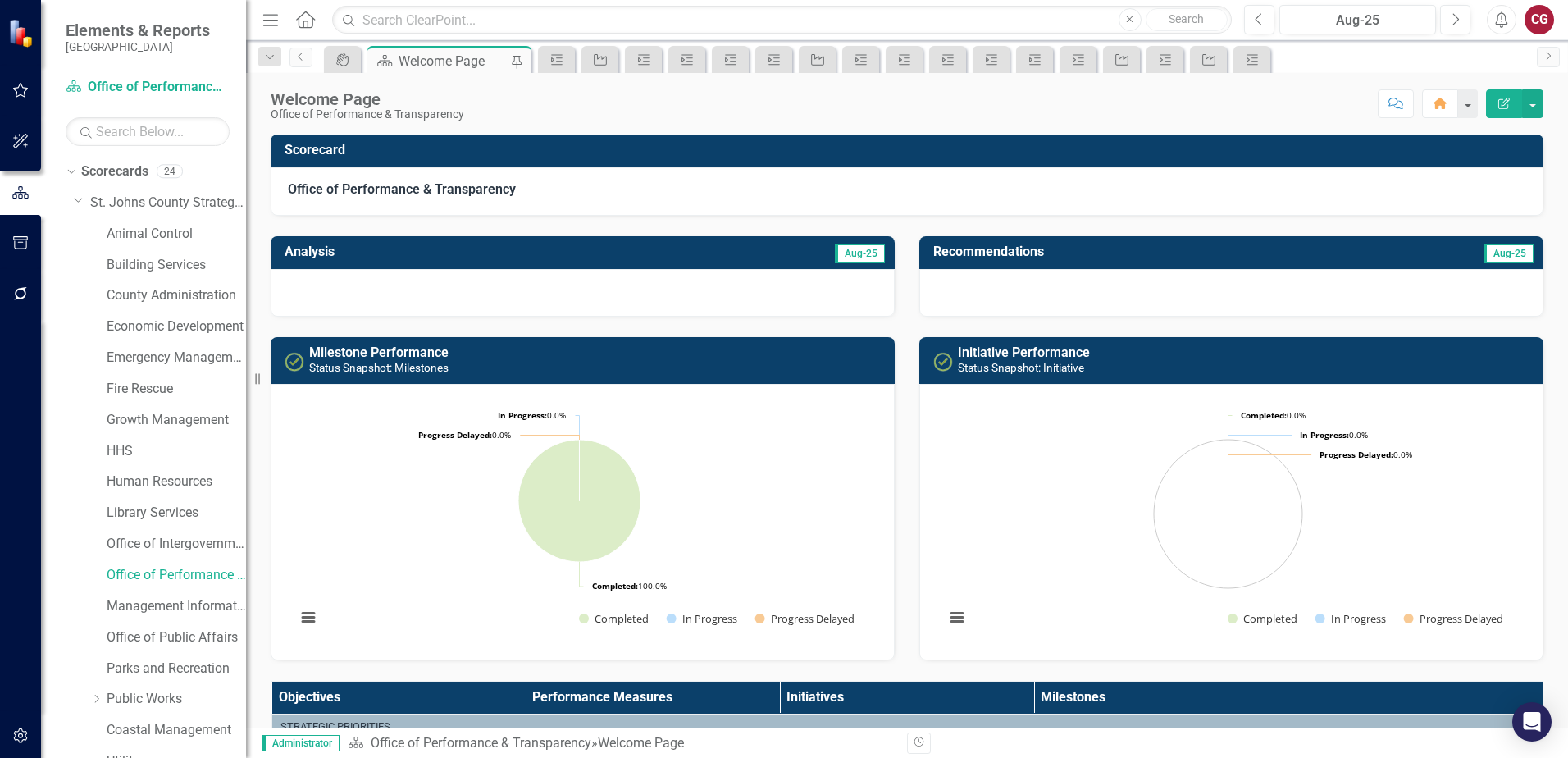
click at [560, 322] on div "Milestone Performance Status Snapshot: Milestones Loading... Chart Pie chart wi…" at bounding box center [582, 488] width 649 height 344
click at [560, 321] on div "Milestone Performance Status Snapshot: Milestones Loading... Chart Pie chart wi…" at bounding box center [582, 488] width 649 height 344
drag, startPoint x: 560, startPoint y: 321, endPoint x: 558, endPoint y: 285, distance: 36.1
click at [558, 285] on div at bounding box center [583, 292] width 624 height 47
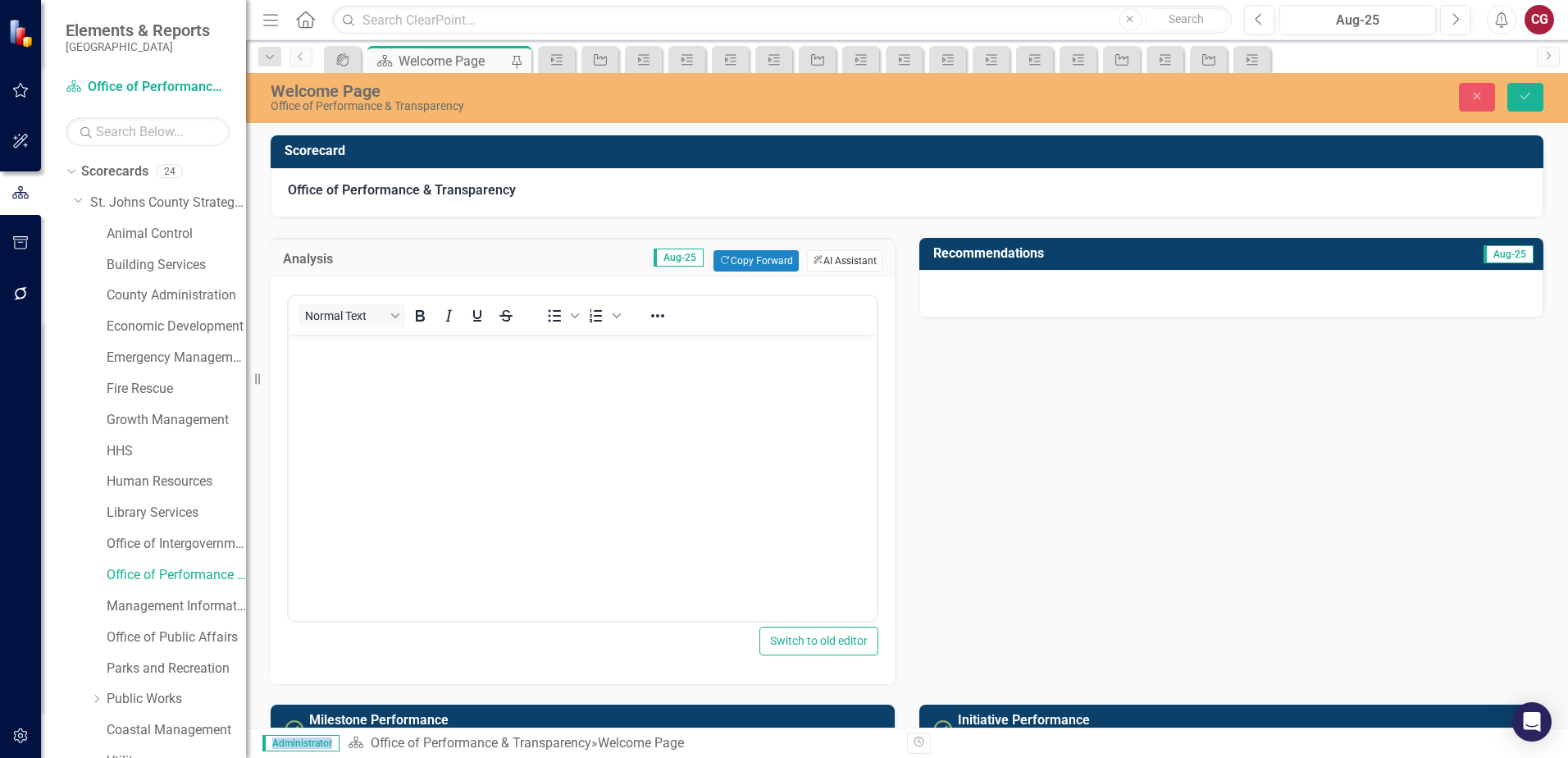
click at [825, 264] on button "ClearPoint AI AI Assistant" at bounding box center [845, 261] width 75 height 21
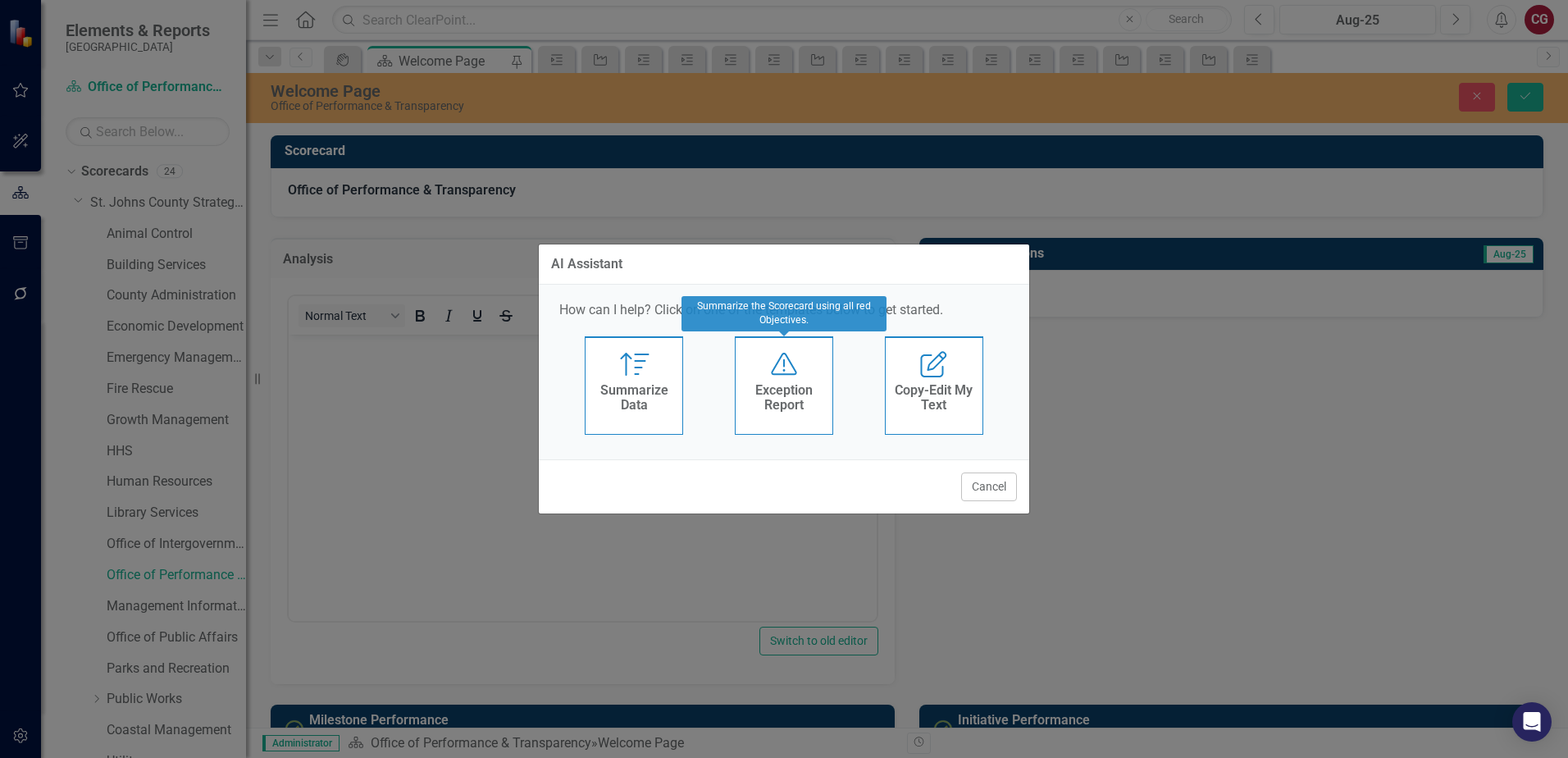
click at [766, 402] on h4 "Exception Report" at bounding box center [784, 397] width 80 height 29
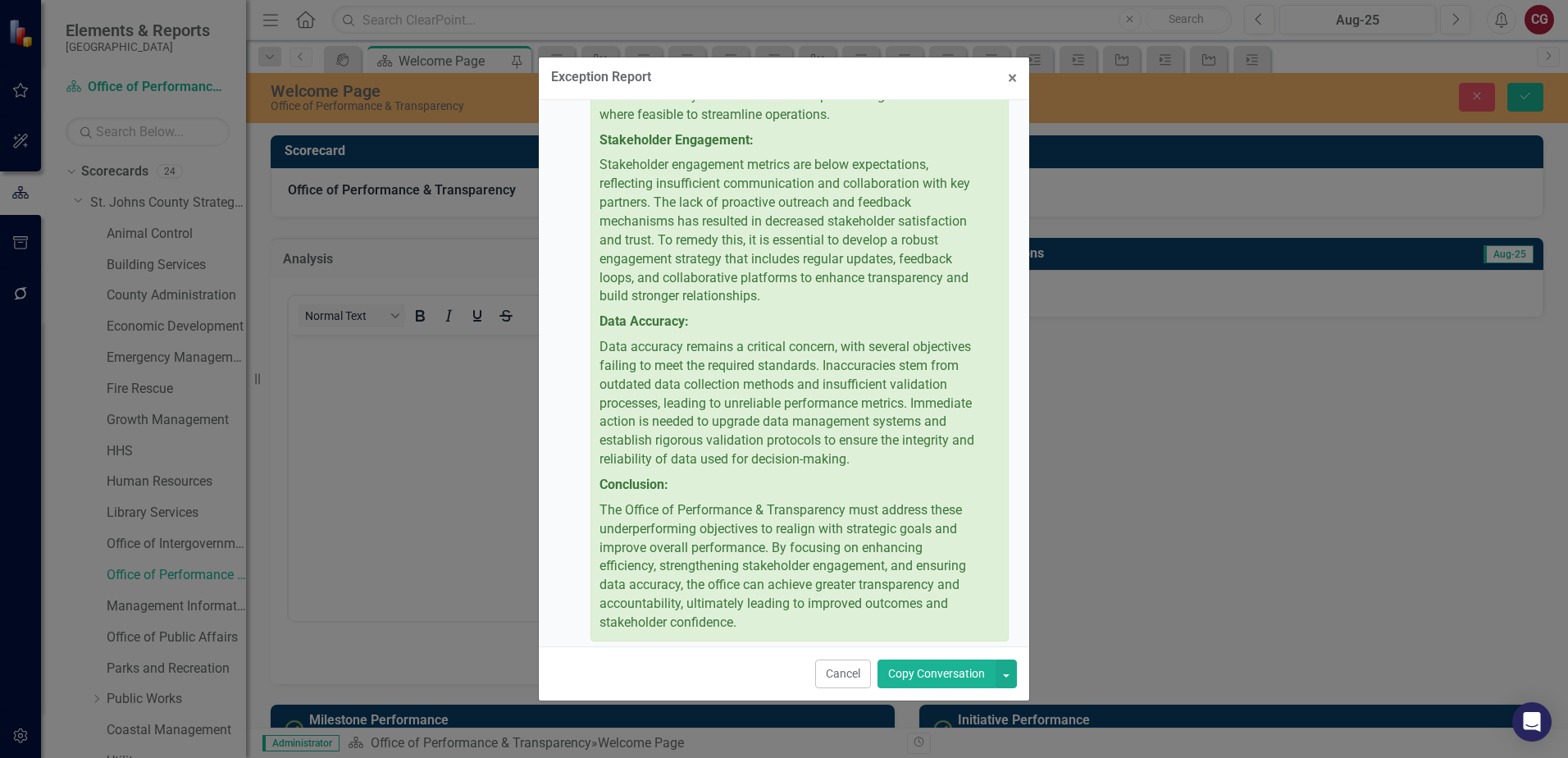
scroll to position [449, 0]
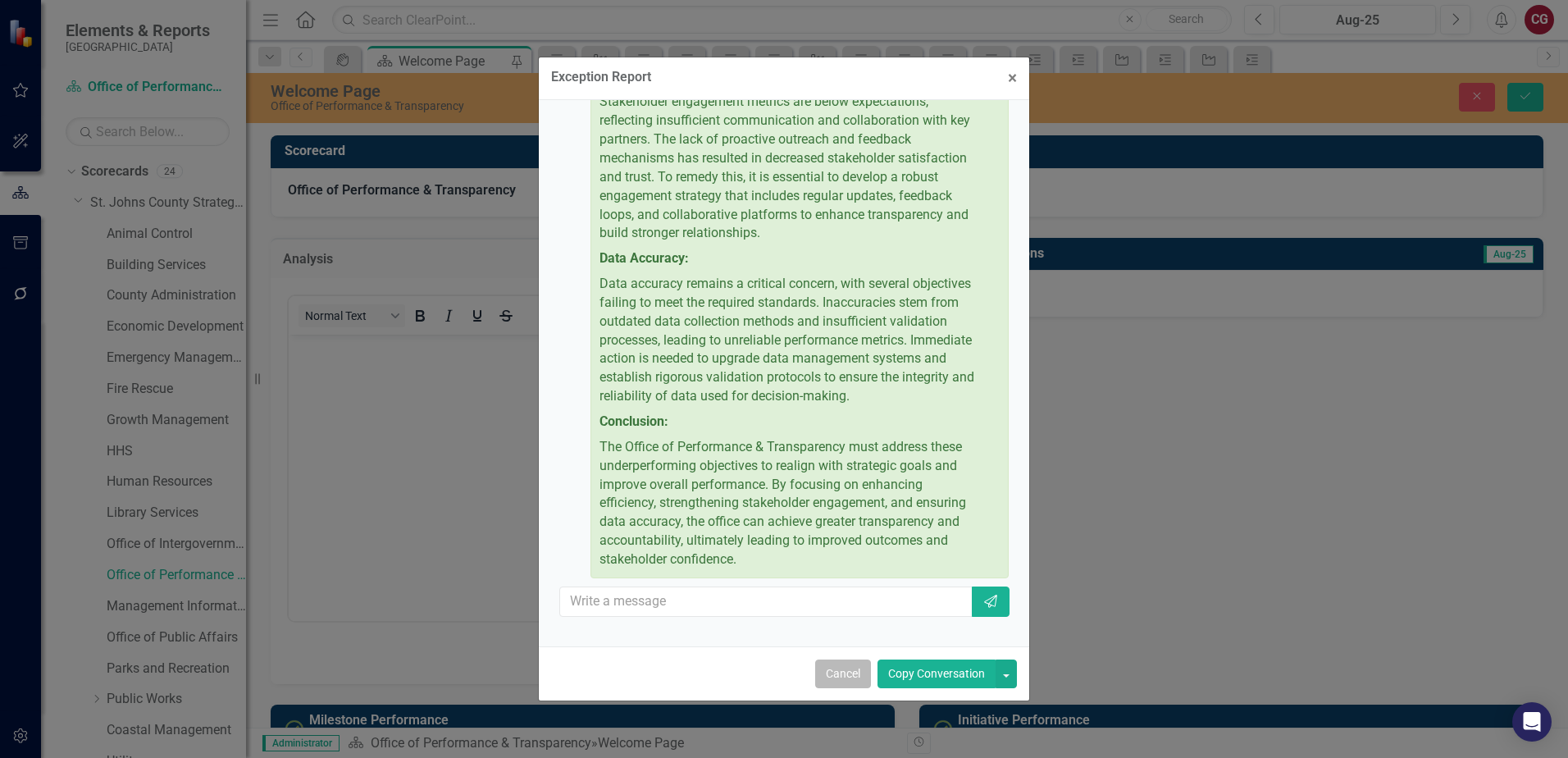
click at [822, 677] on button "Cancel" at bounding box center [843, 673] width 56 height 29
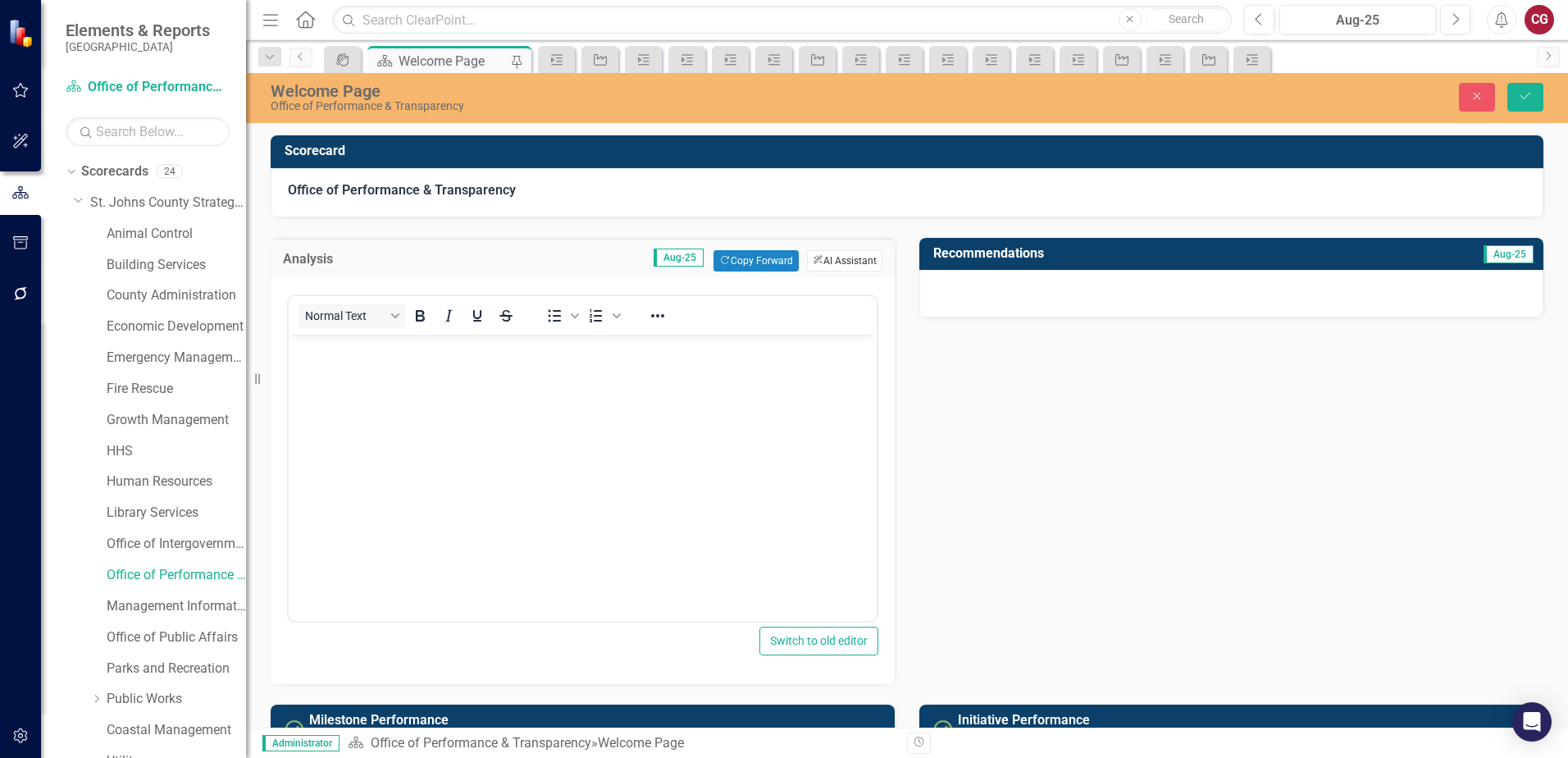
click at [837, 254] on button "ClearPoint AI AI Assistant" at bounding box center [845, 261] width 75 height 21
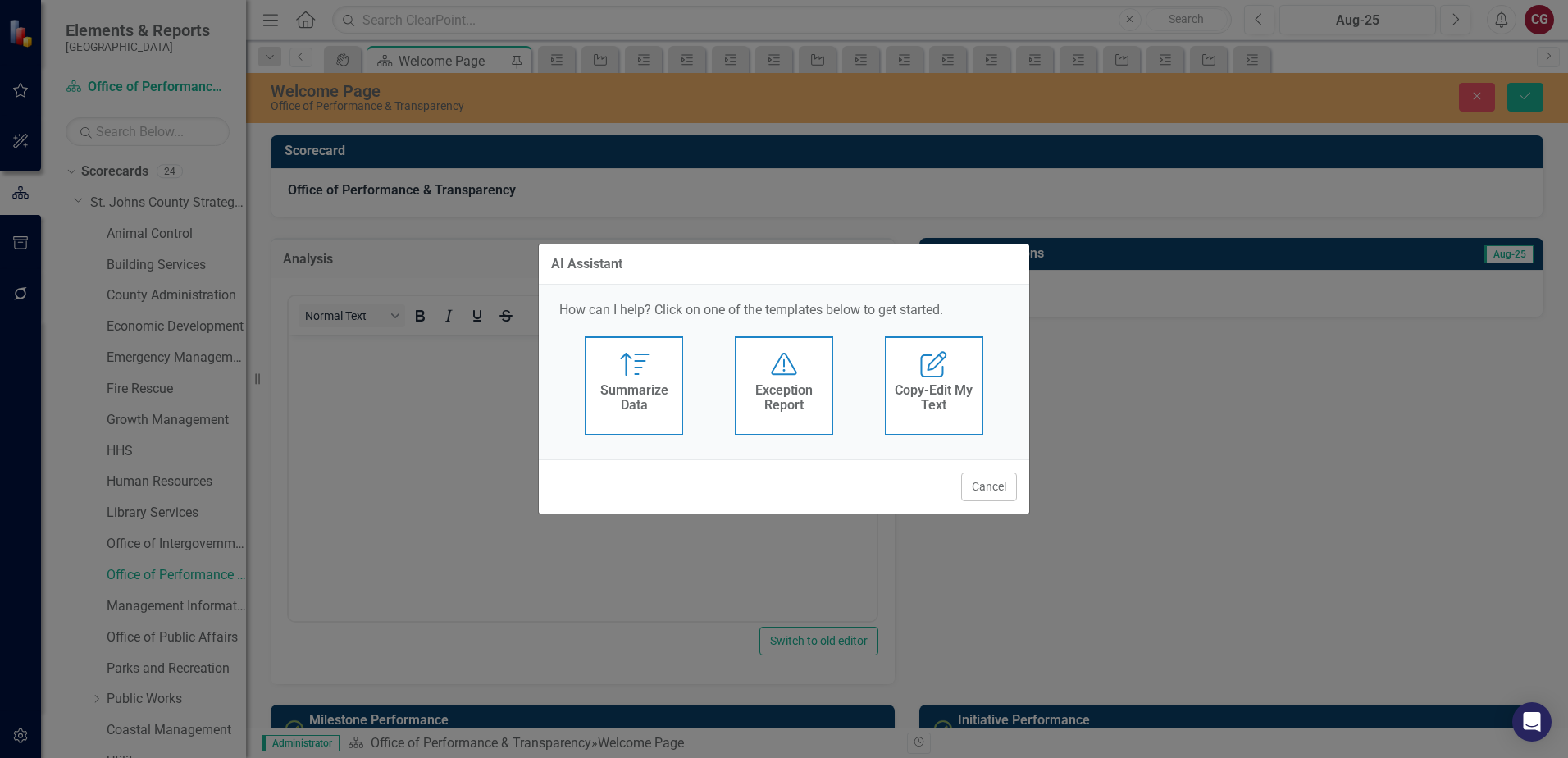
click at [659, 395] on h4 "Summarize Data" at bounding box center [634, 397] width 80 height 29
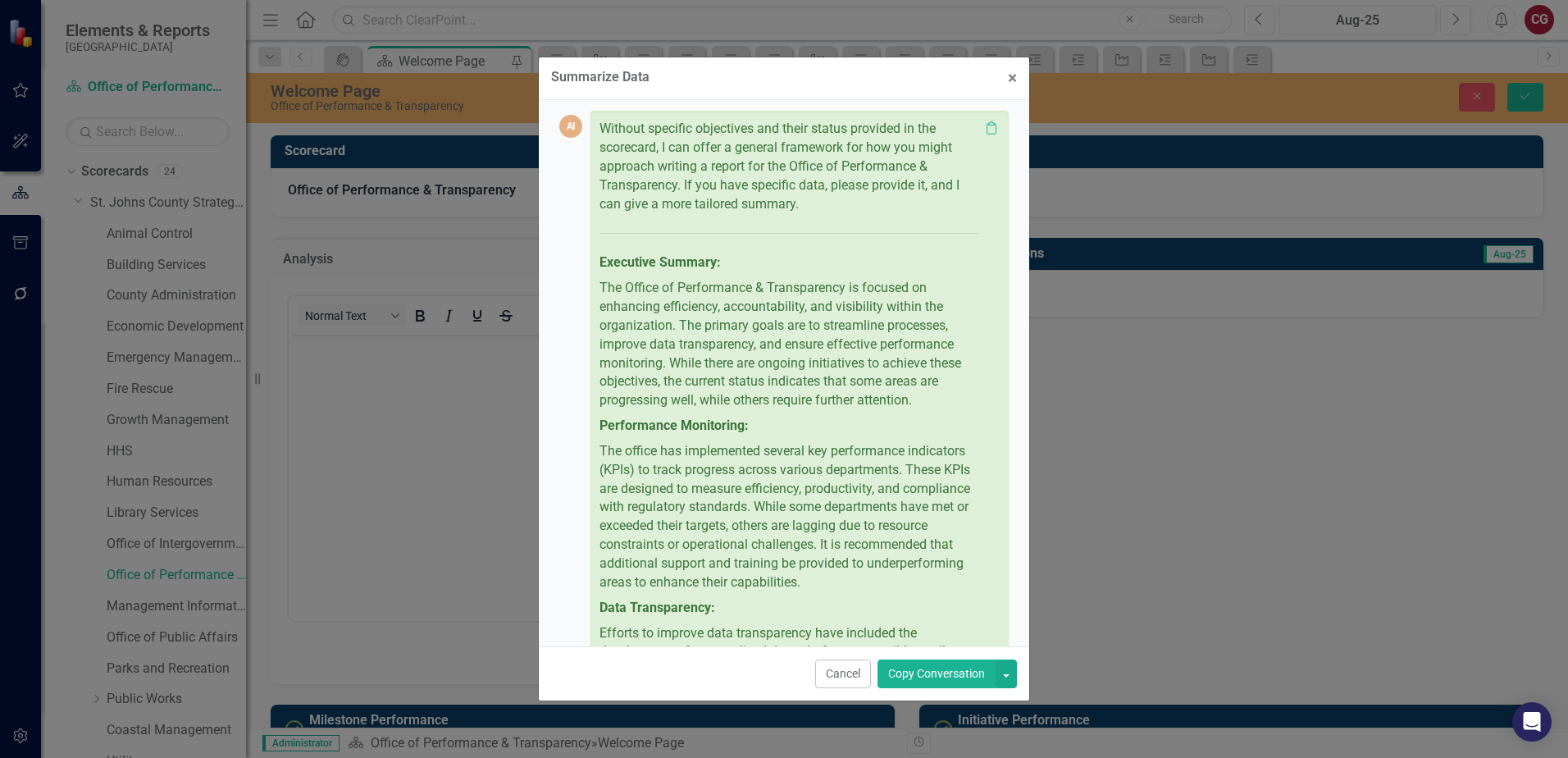
scroll to position [27, 0]
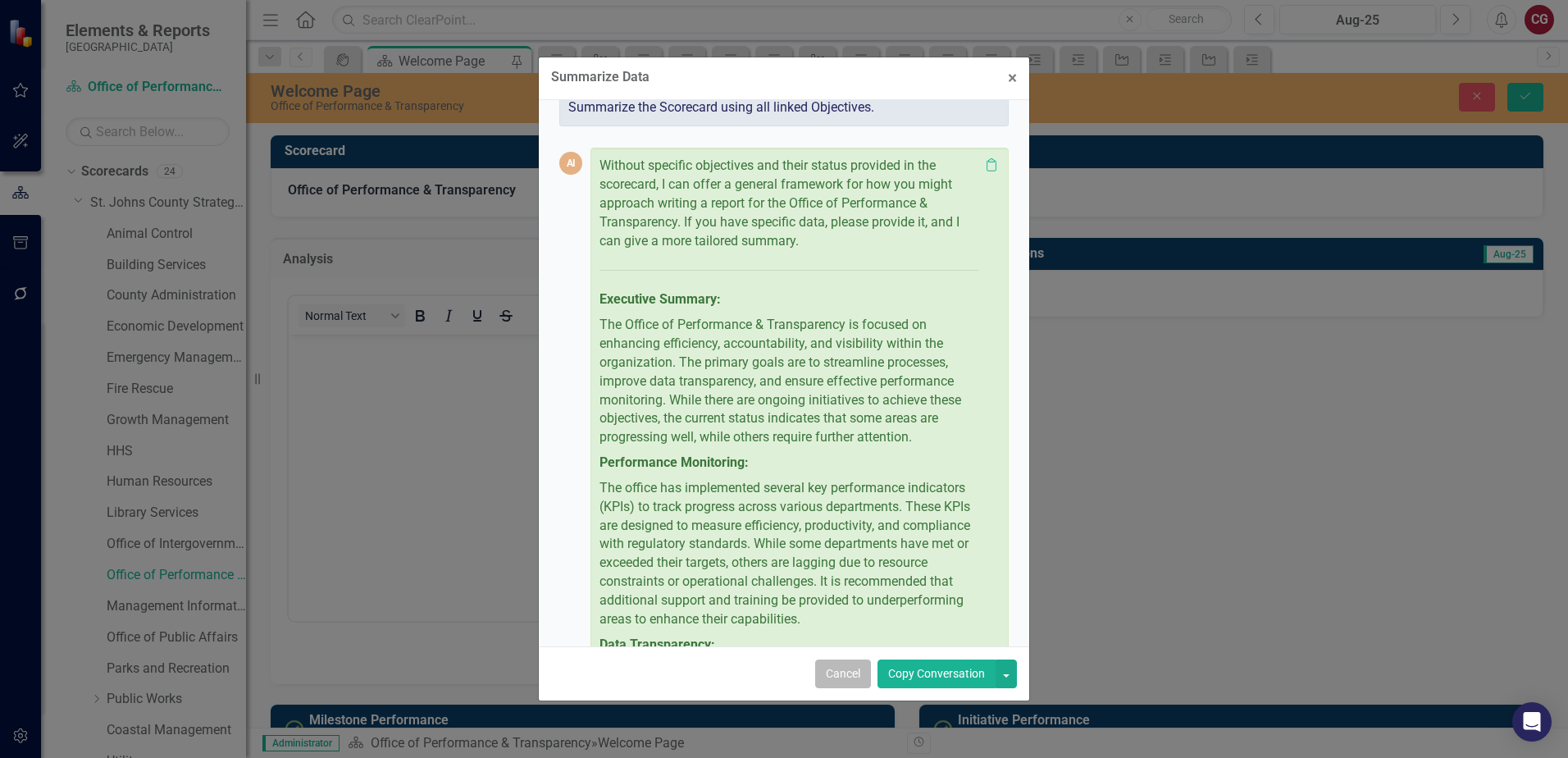
click at [824, 670] on button "Cancel" at bounding box center [843, 673] width 56 height 29
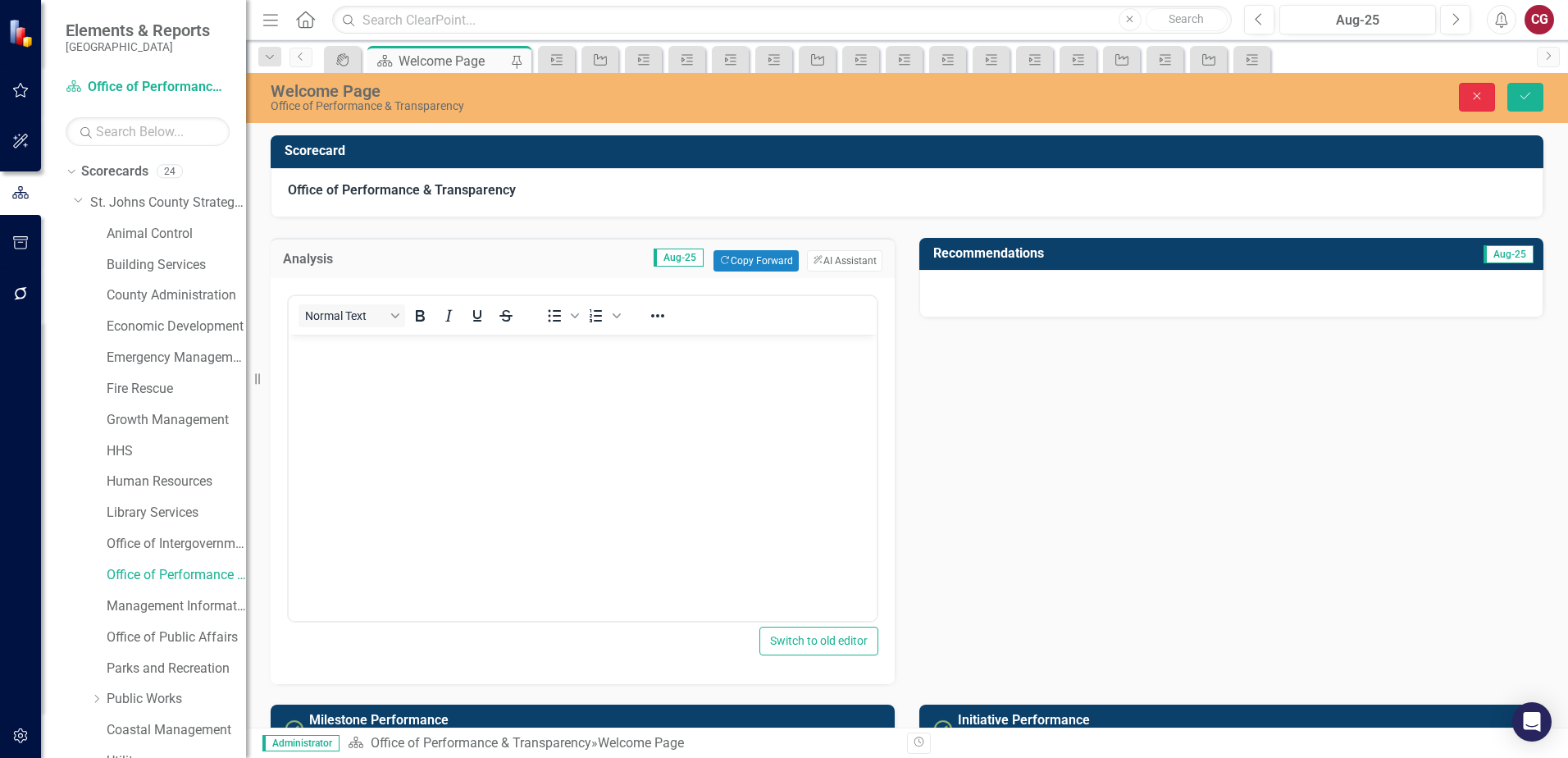
click at [1480, 102] on icon "Close" at bounding box center [1477, 96] width 15 height 11
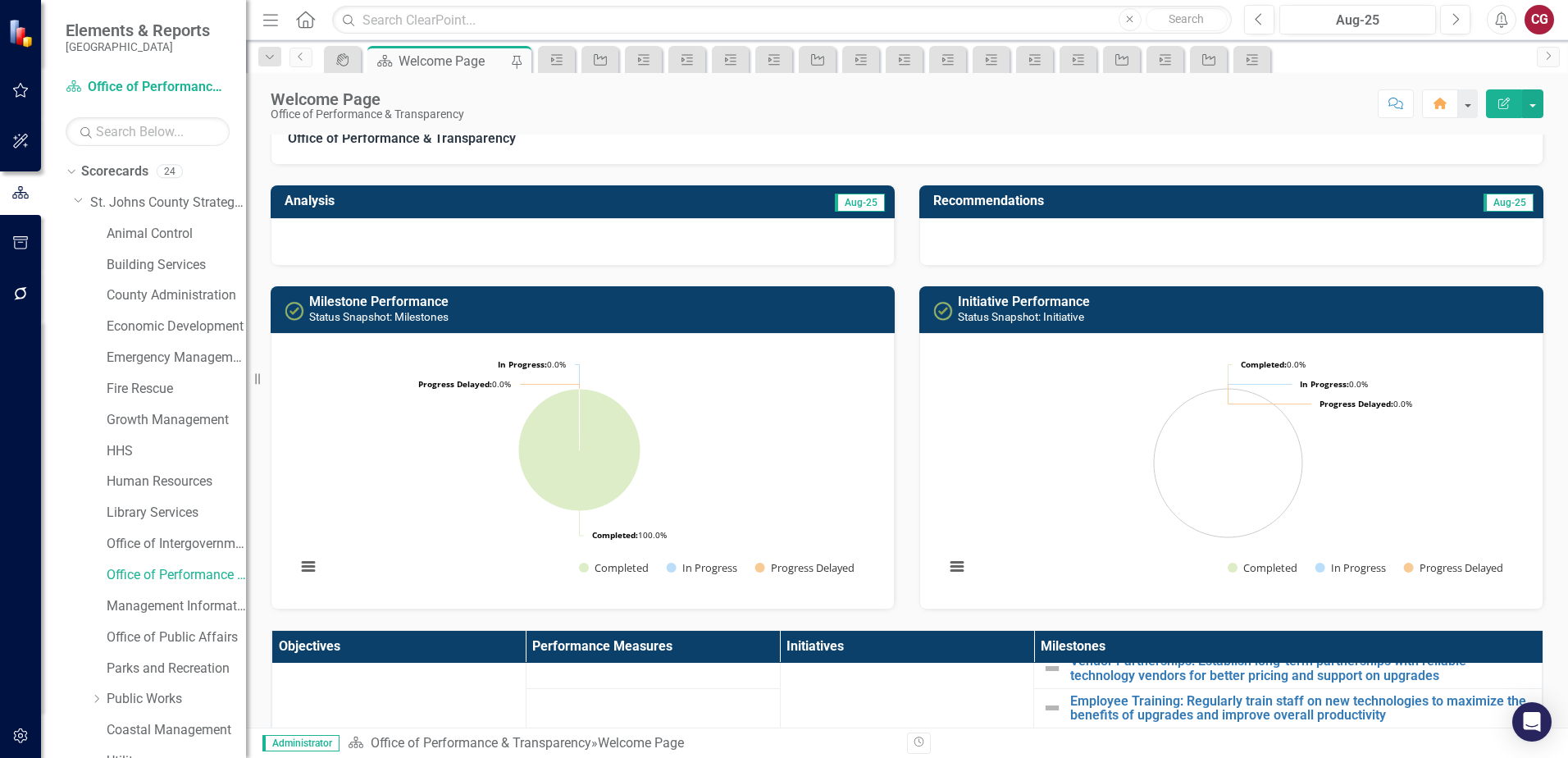
scroll to position [0, 0]
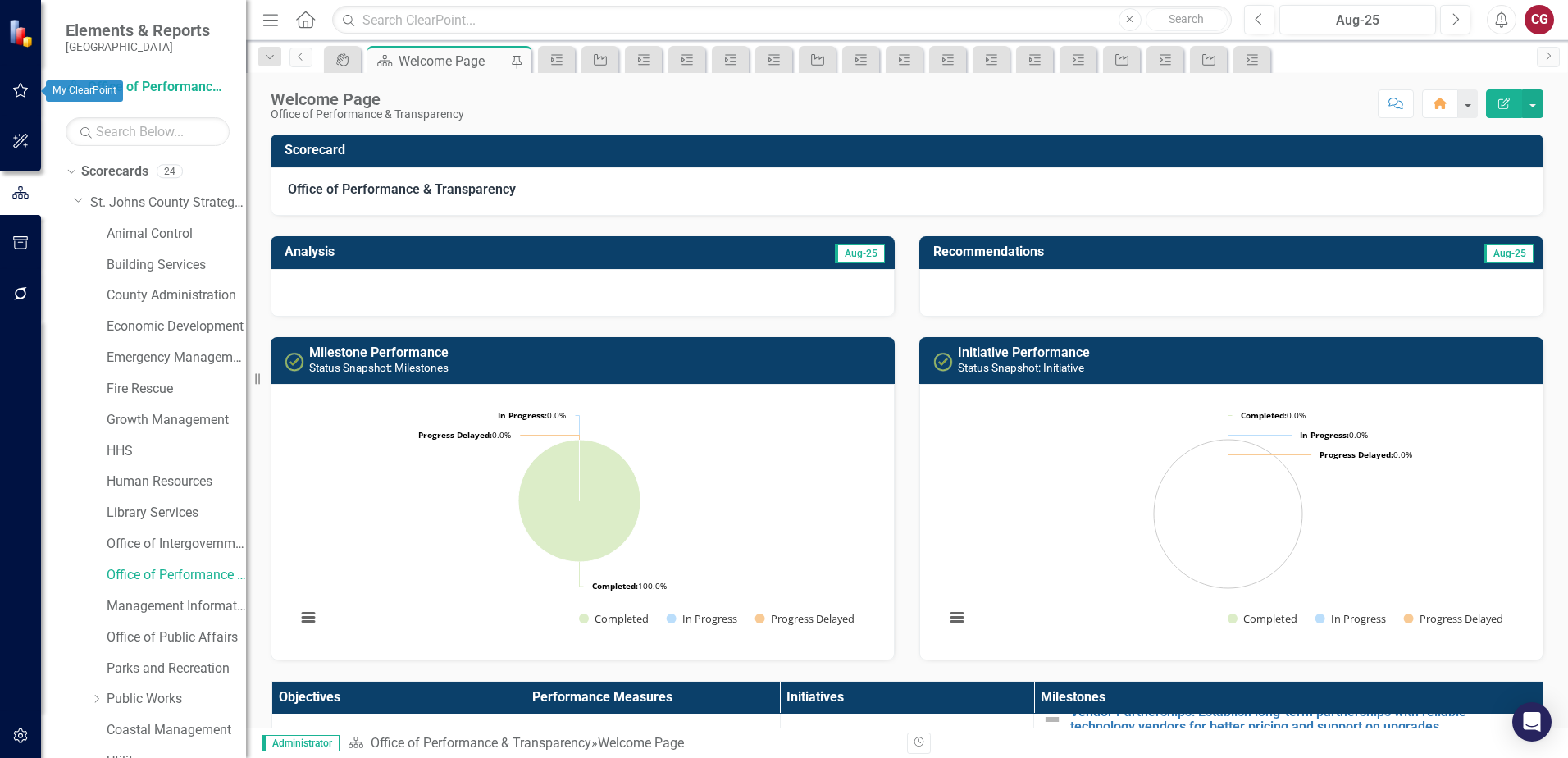
click at [23, 98] on button "button" at bounding box center [21, 90] width 37 height 34
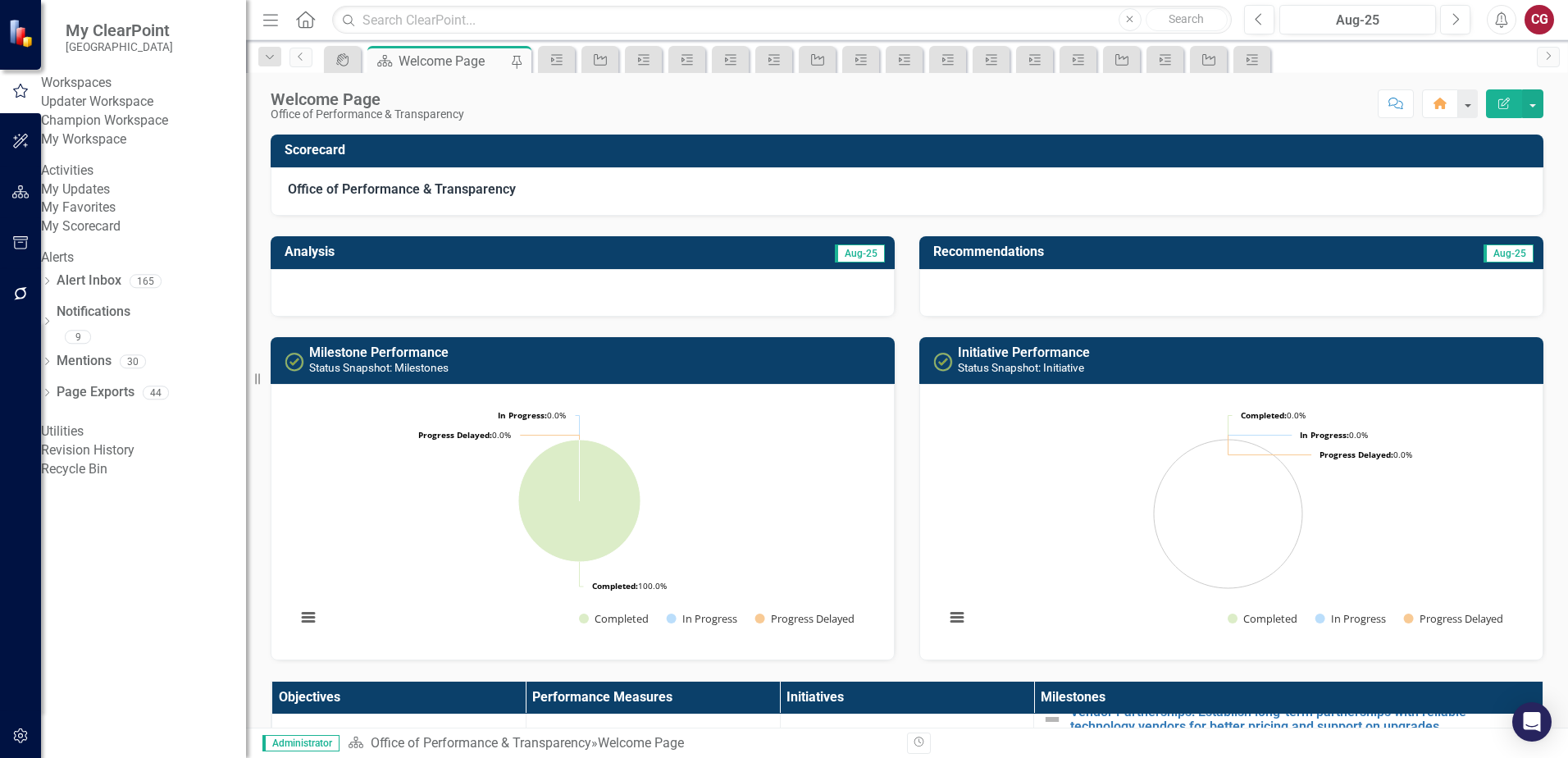
click at [98, 111] on link "Updater Workspace" at bounding box center [143, 102] width 205 height 19
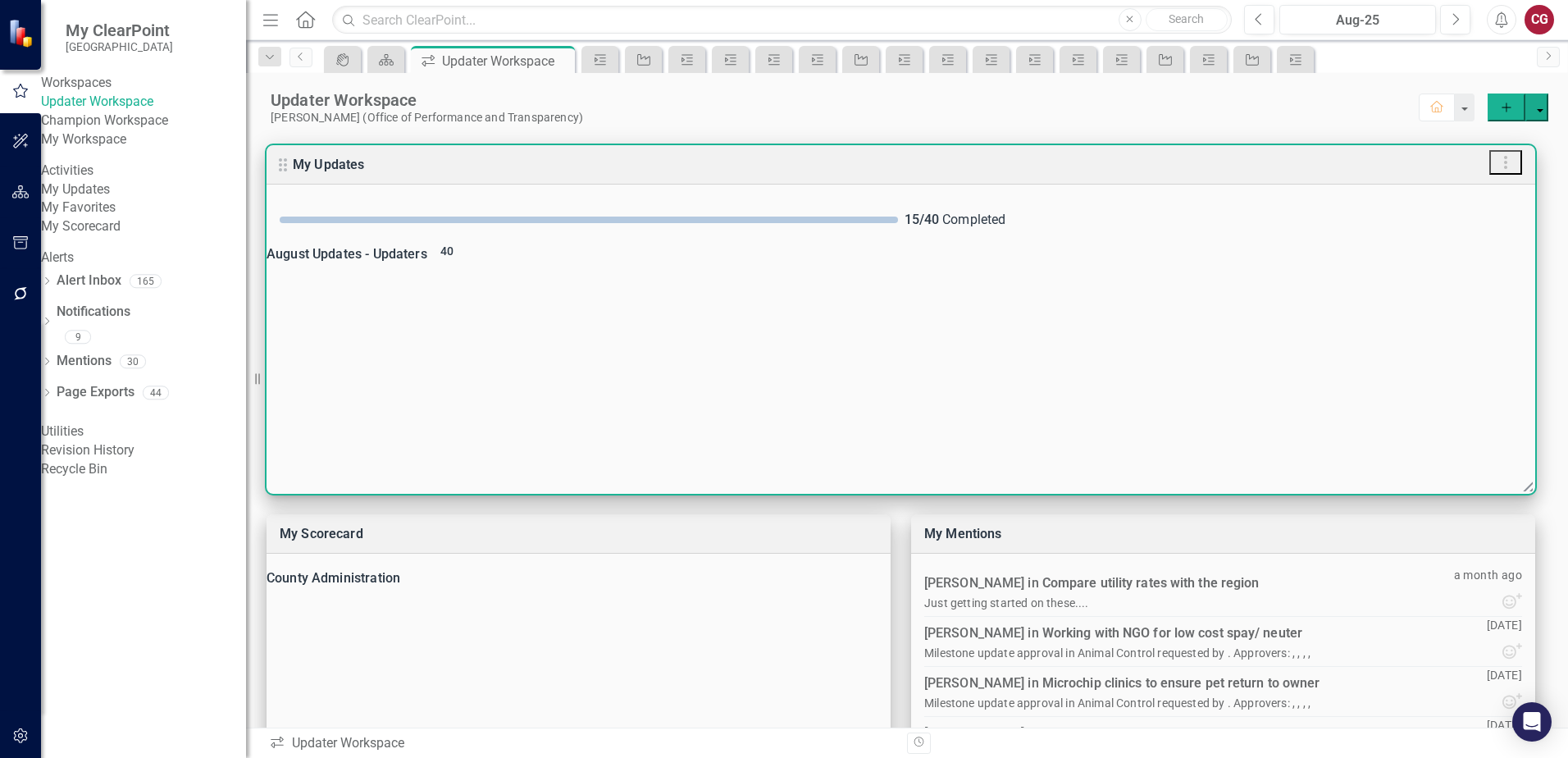
click at [453, 258] on span "40" at bounding box center [447, 250] width 13 height 13
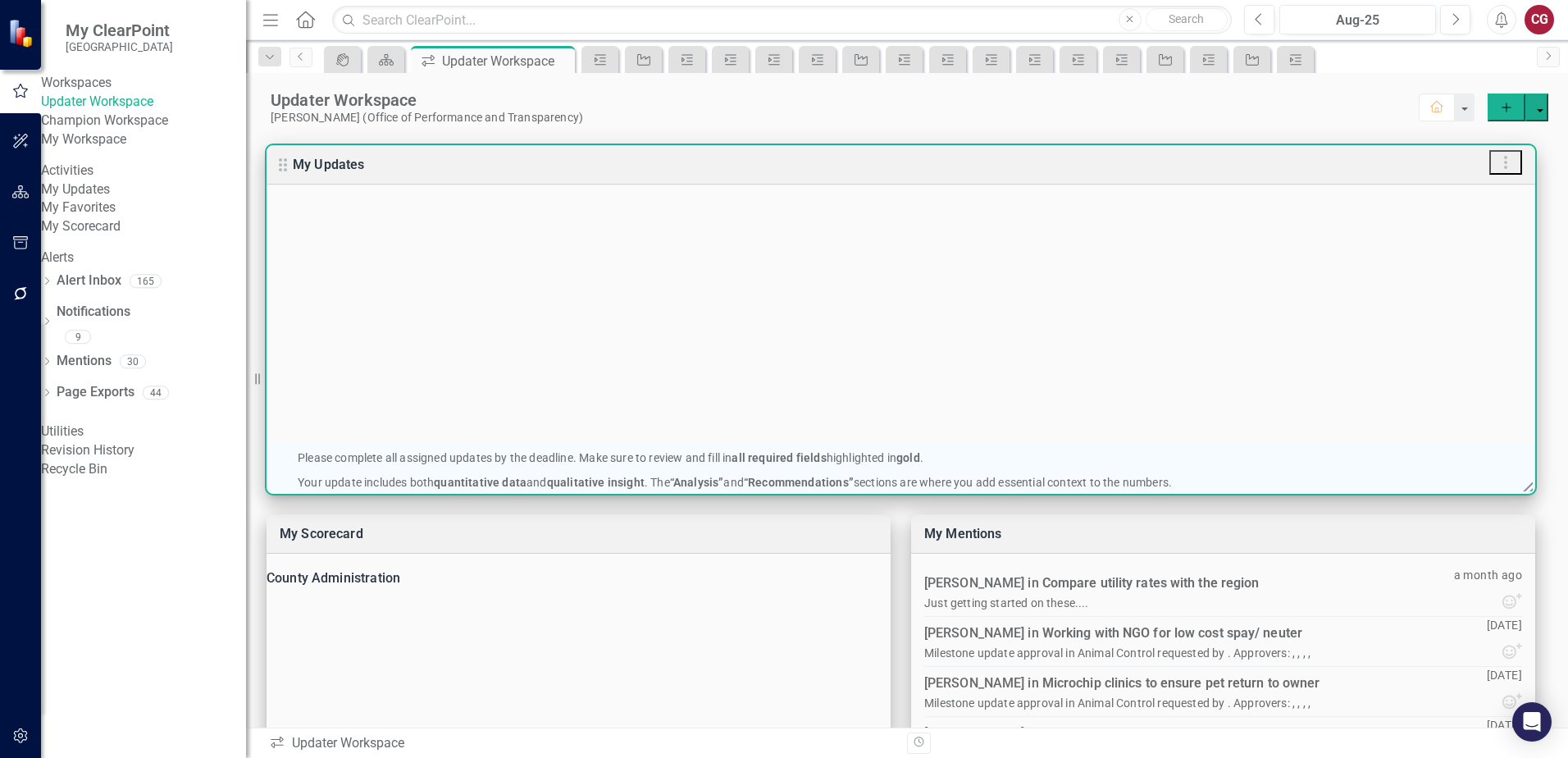
scroll to position [1066, 0]
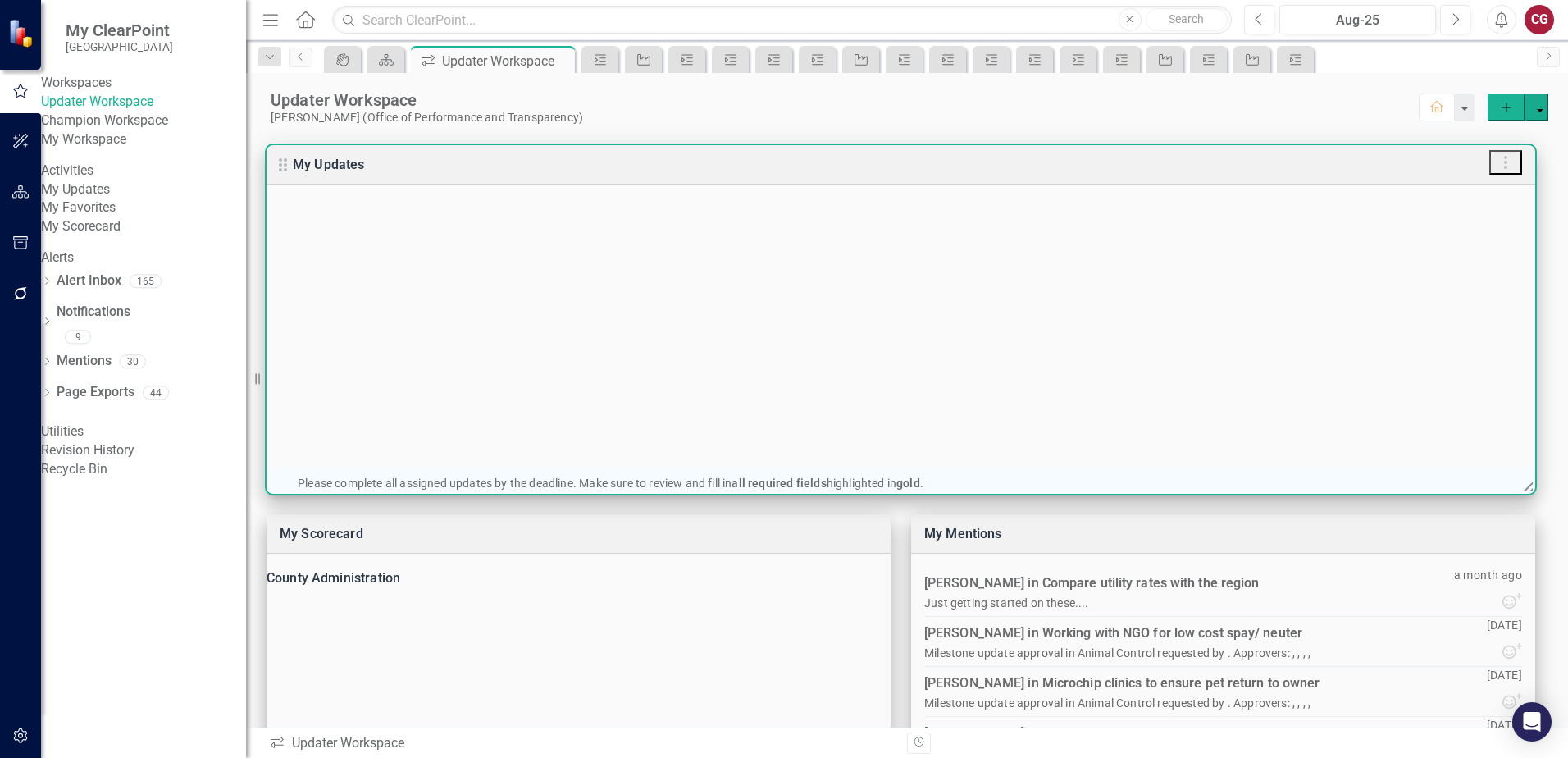
checkbox input "true"
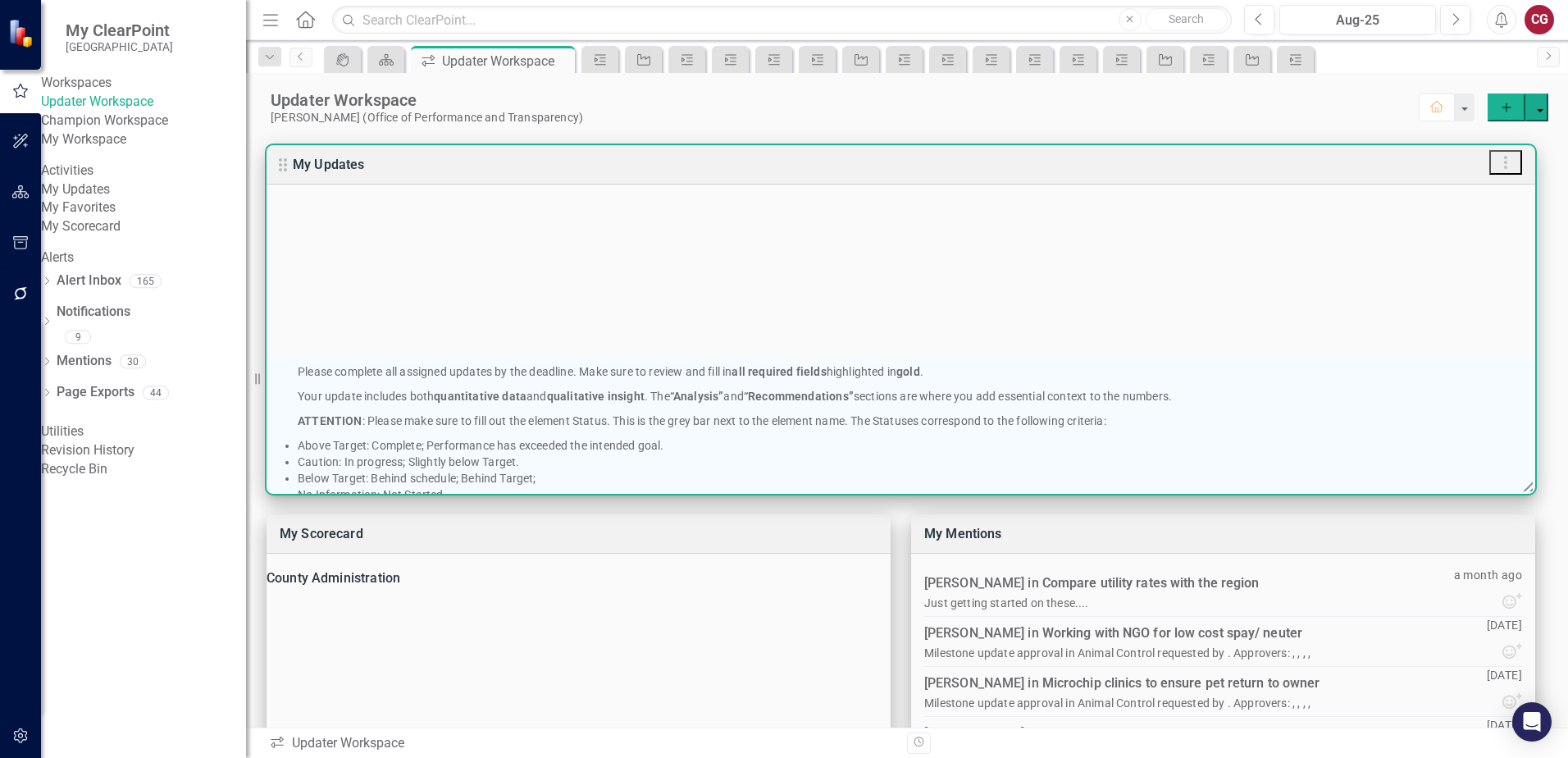
scroll to position [1230, 0]
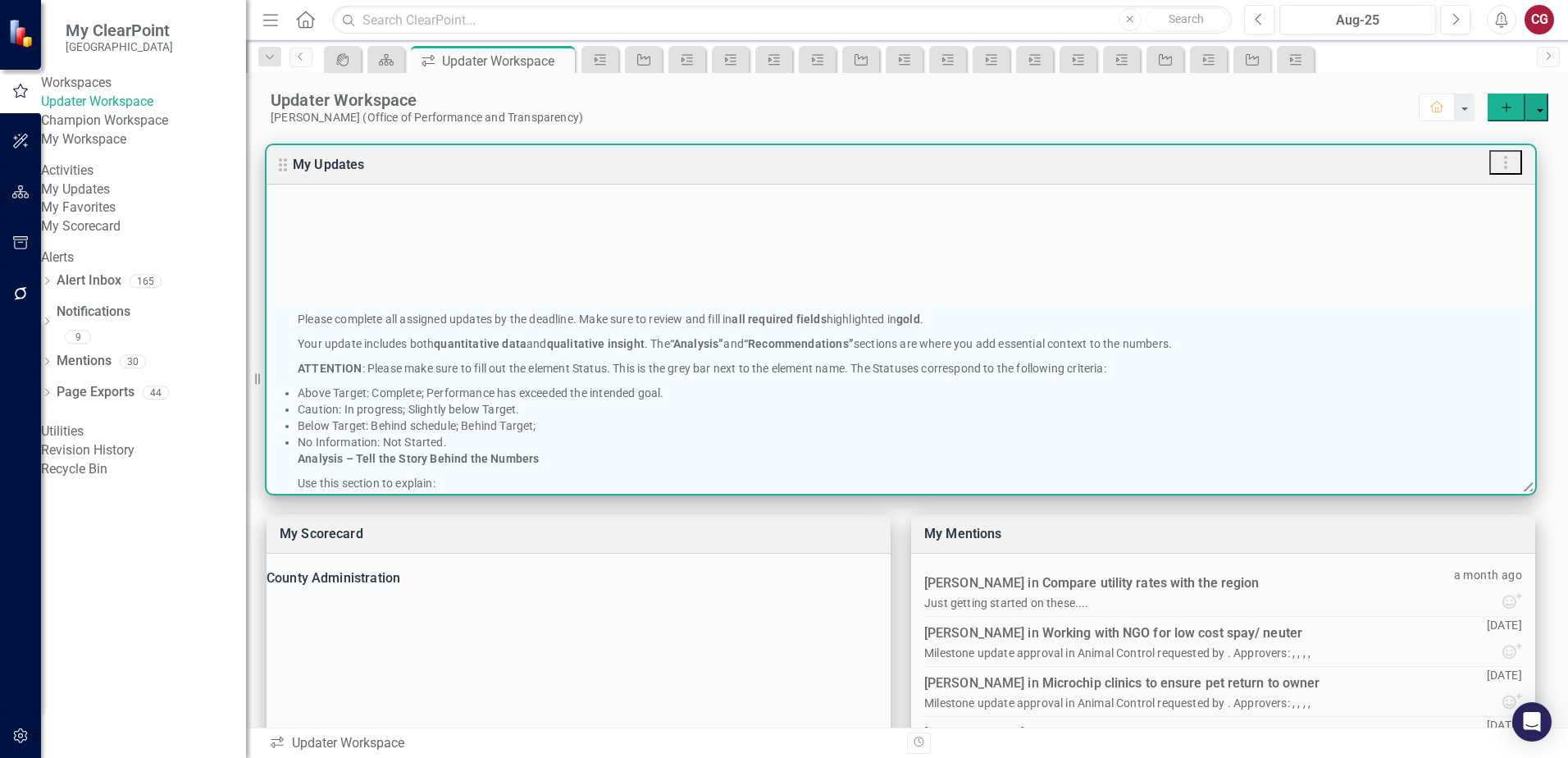
checkbox input "true"
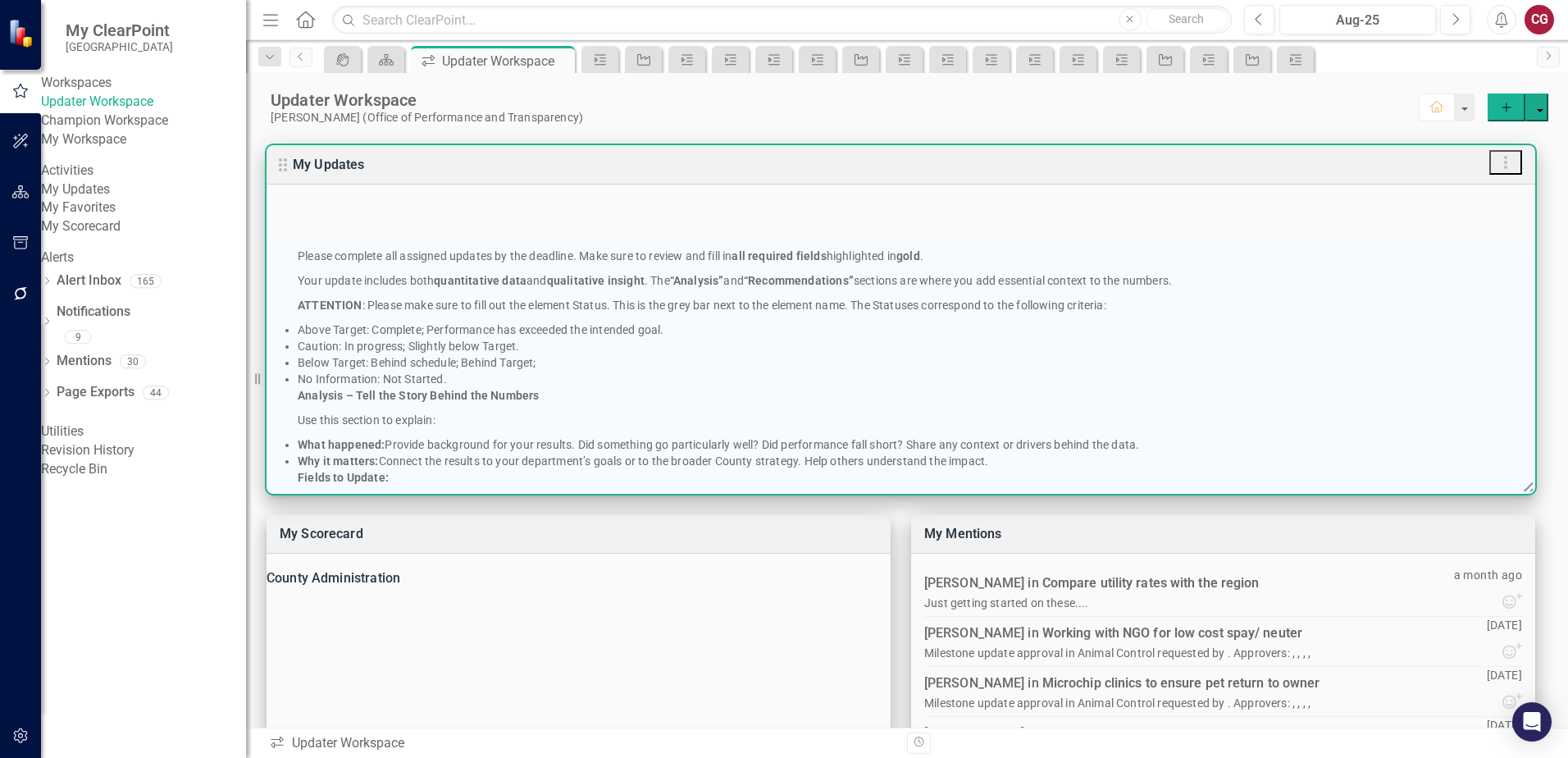
scroll to position [1312, 0]
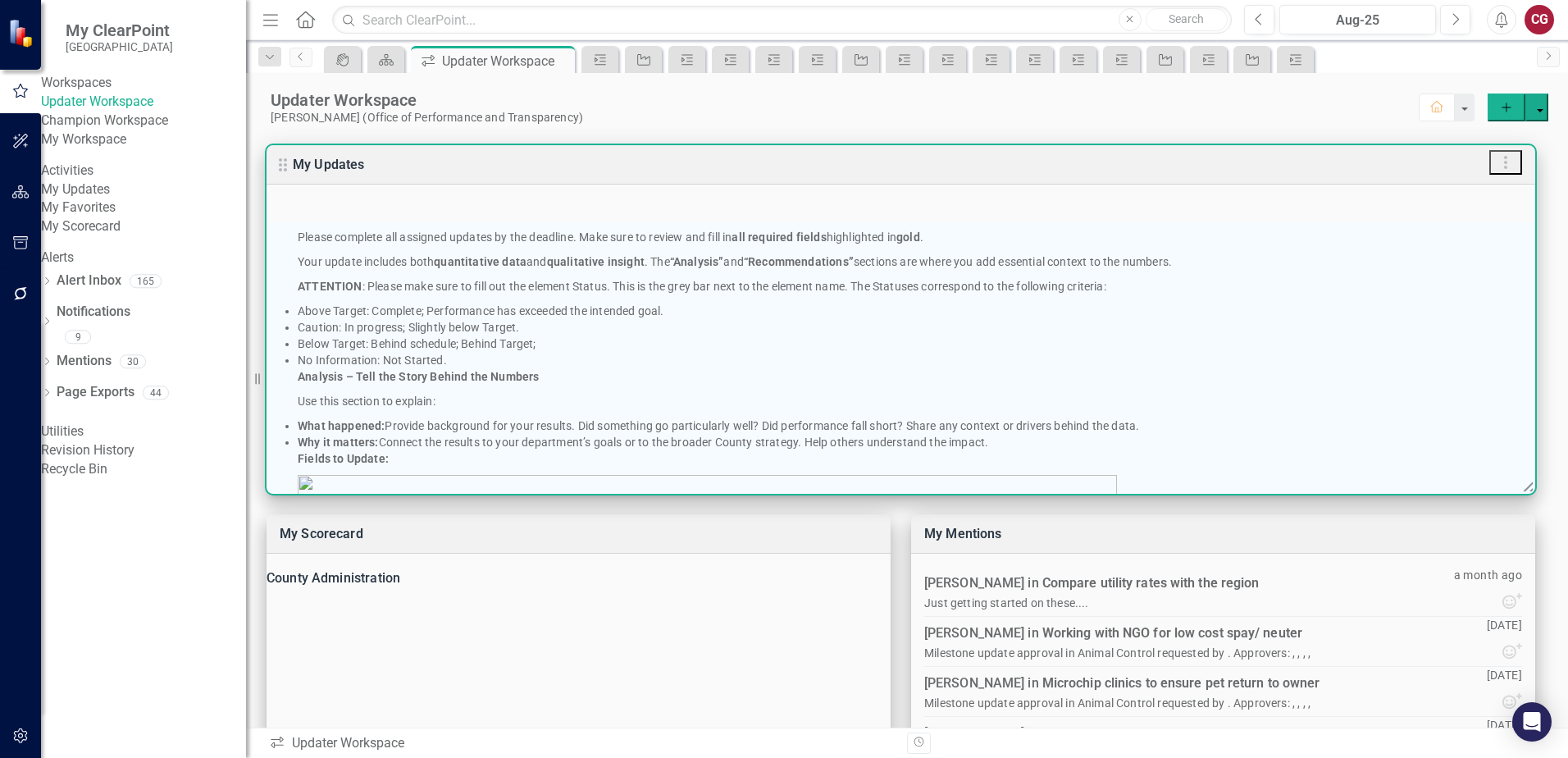
checkbox input "true"
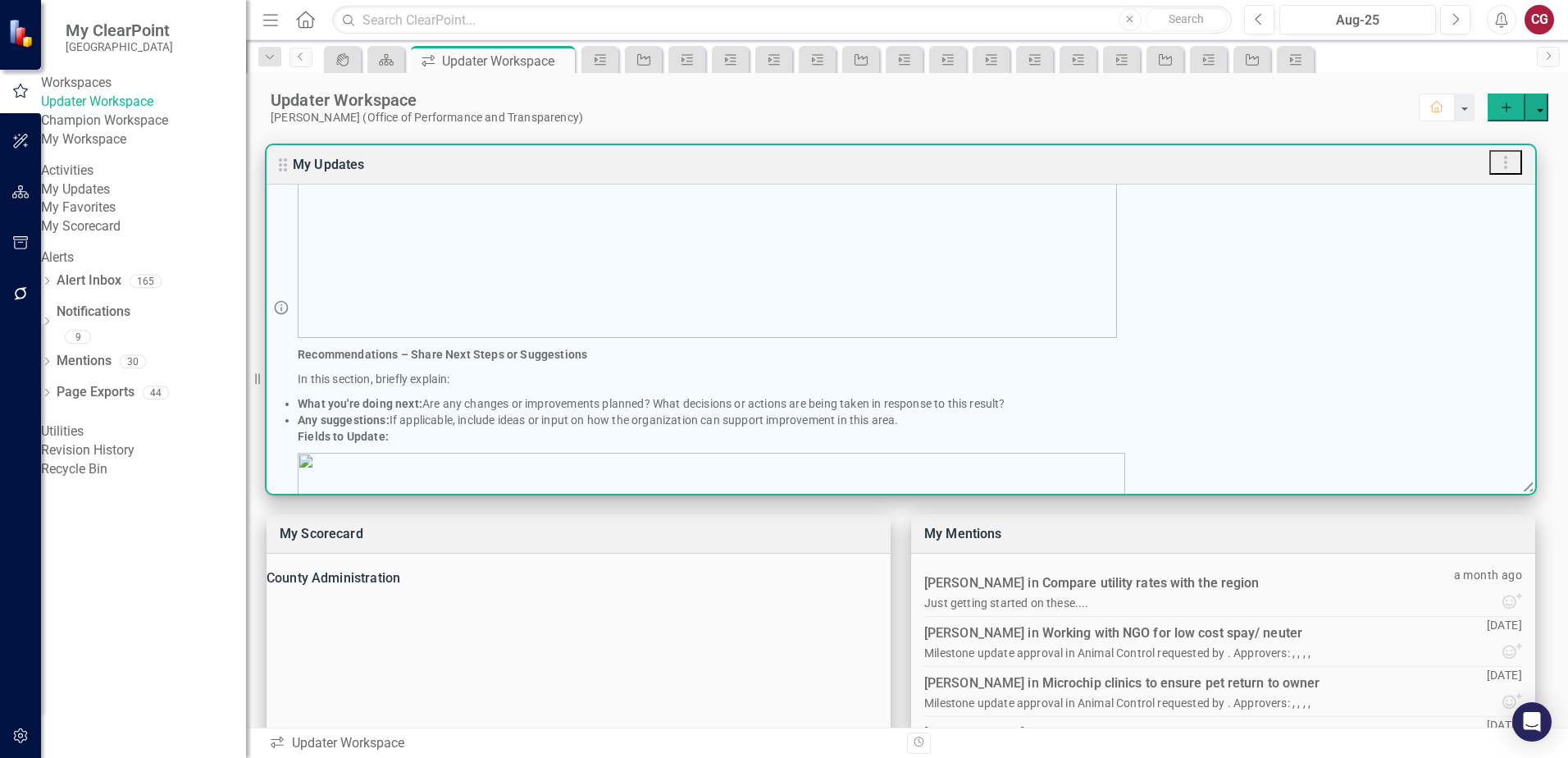
scroll to position [1804, 0]
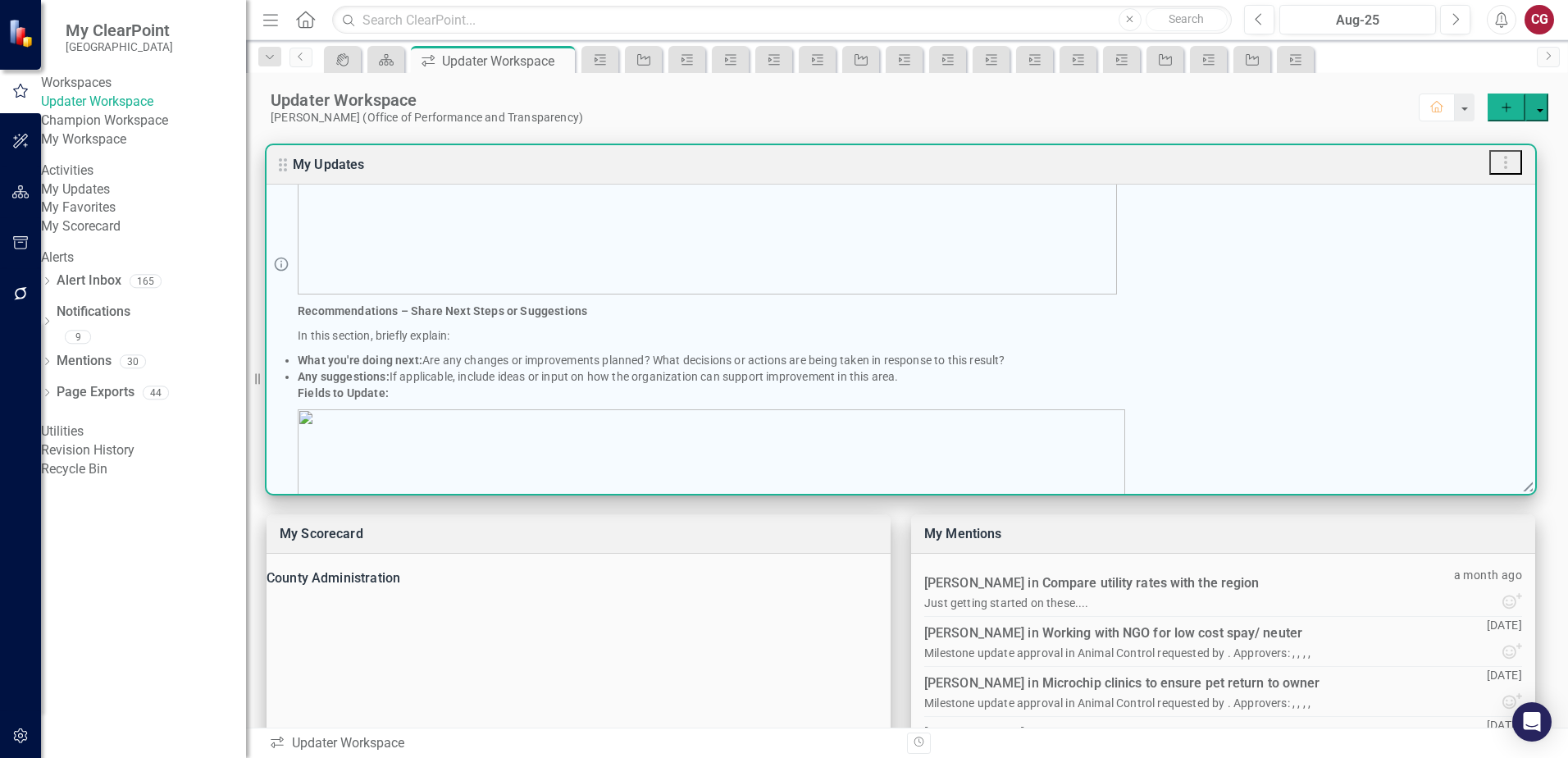
checkbox input "true"
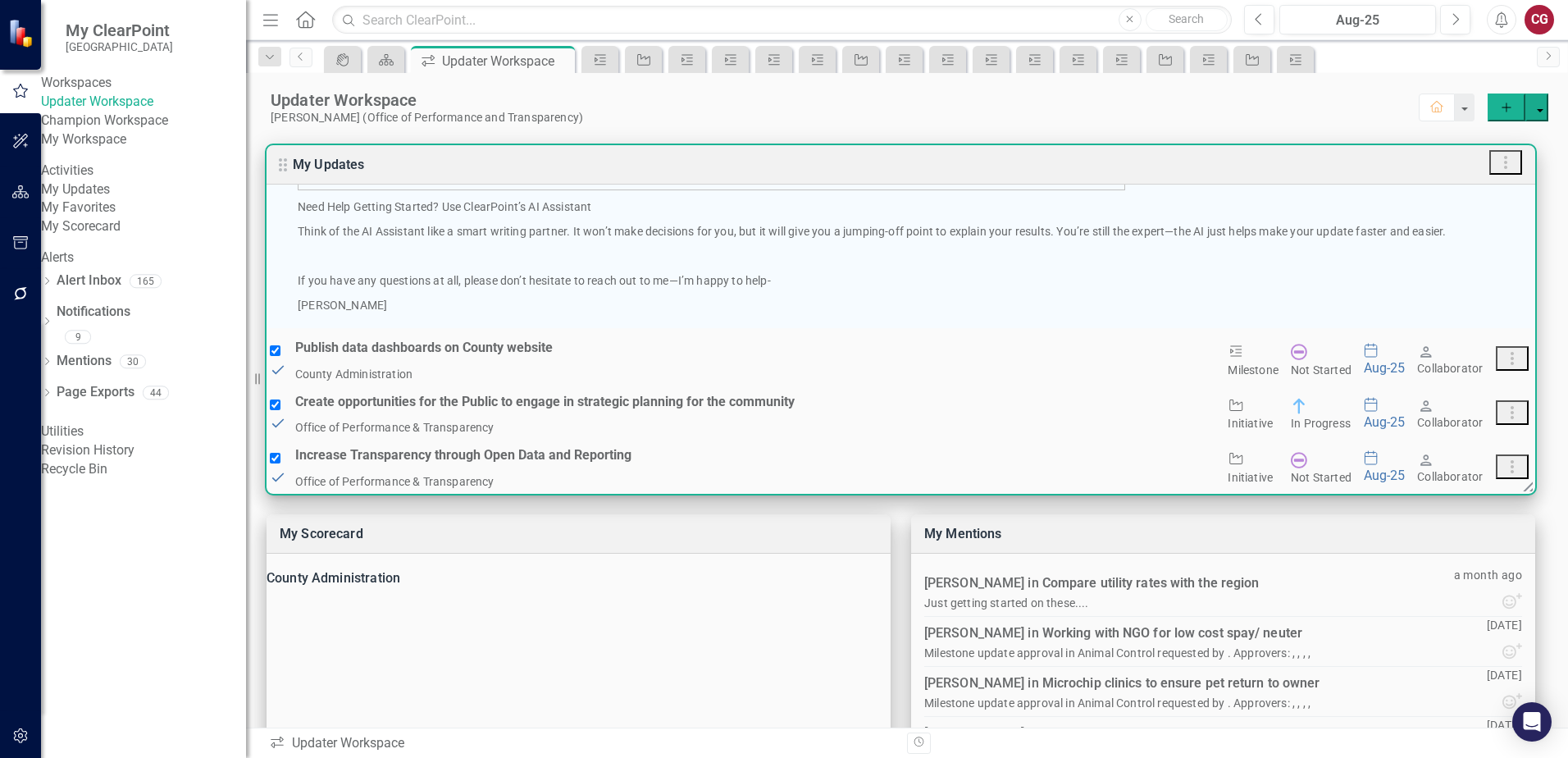
scroll to position [2378, 0]
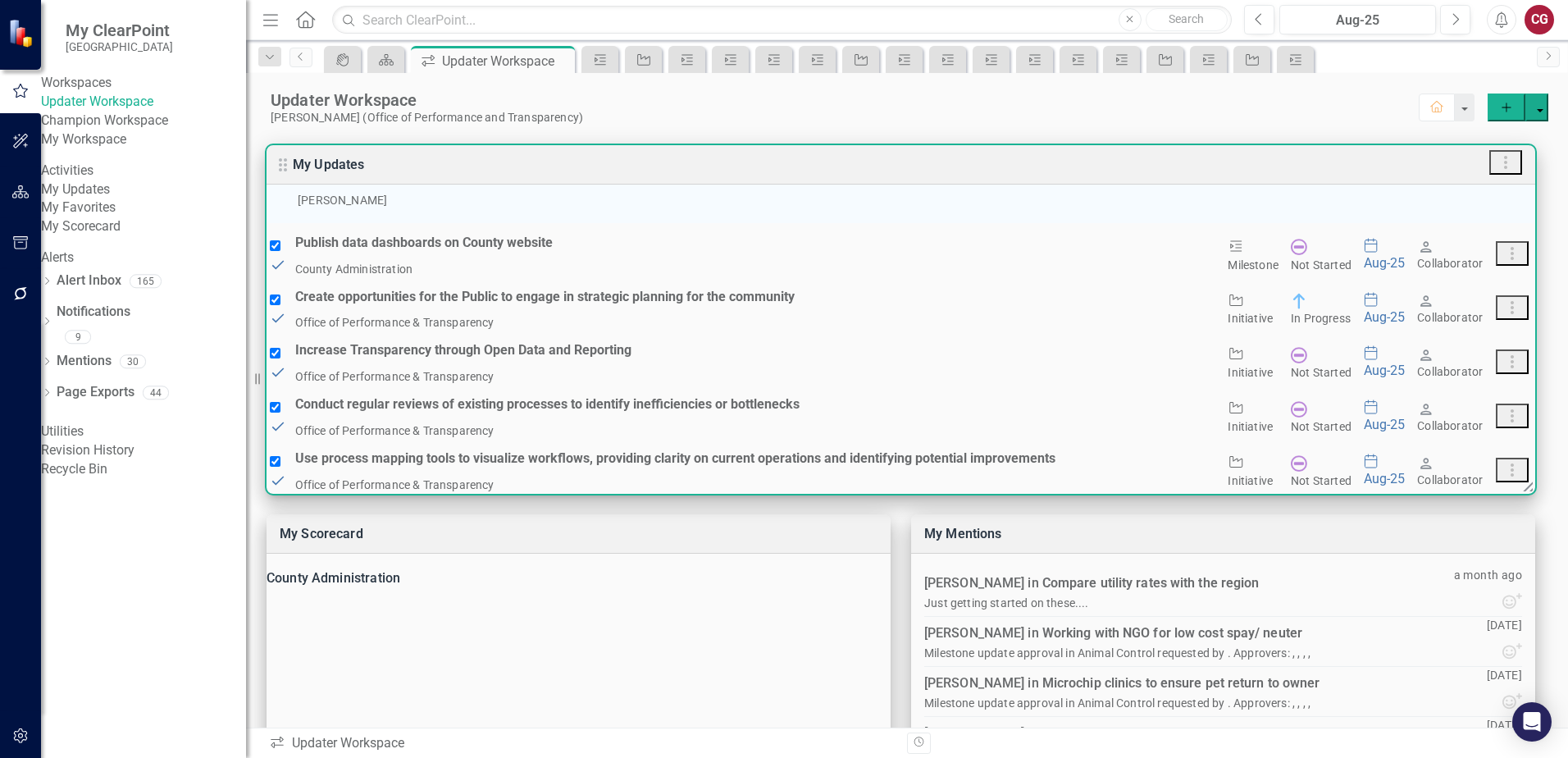
checkbox input "true"
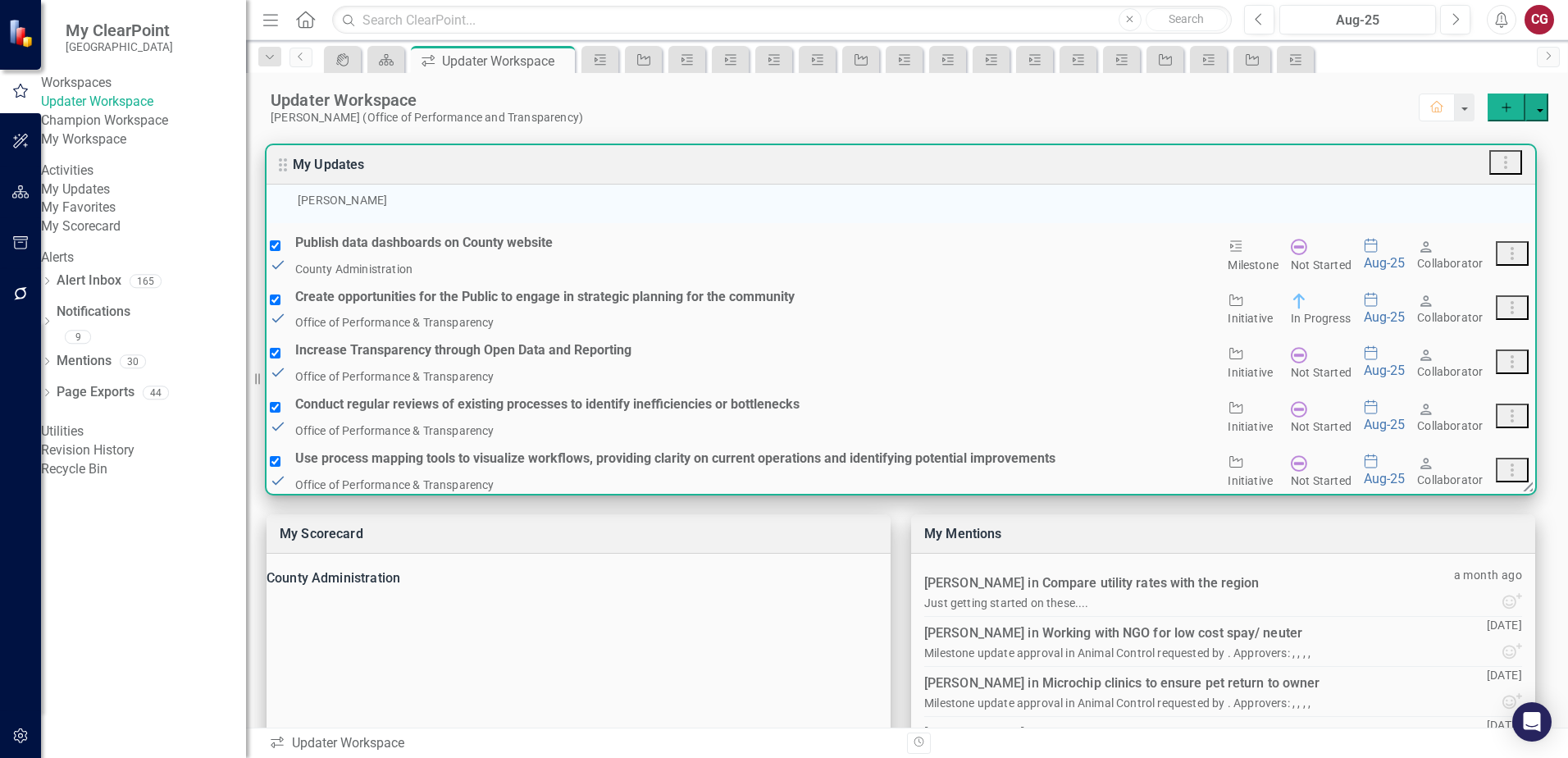
checkbox input "true"
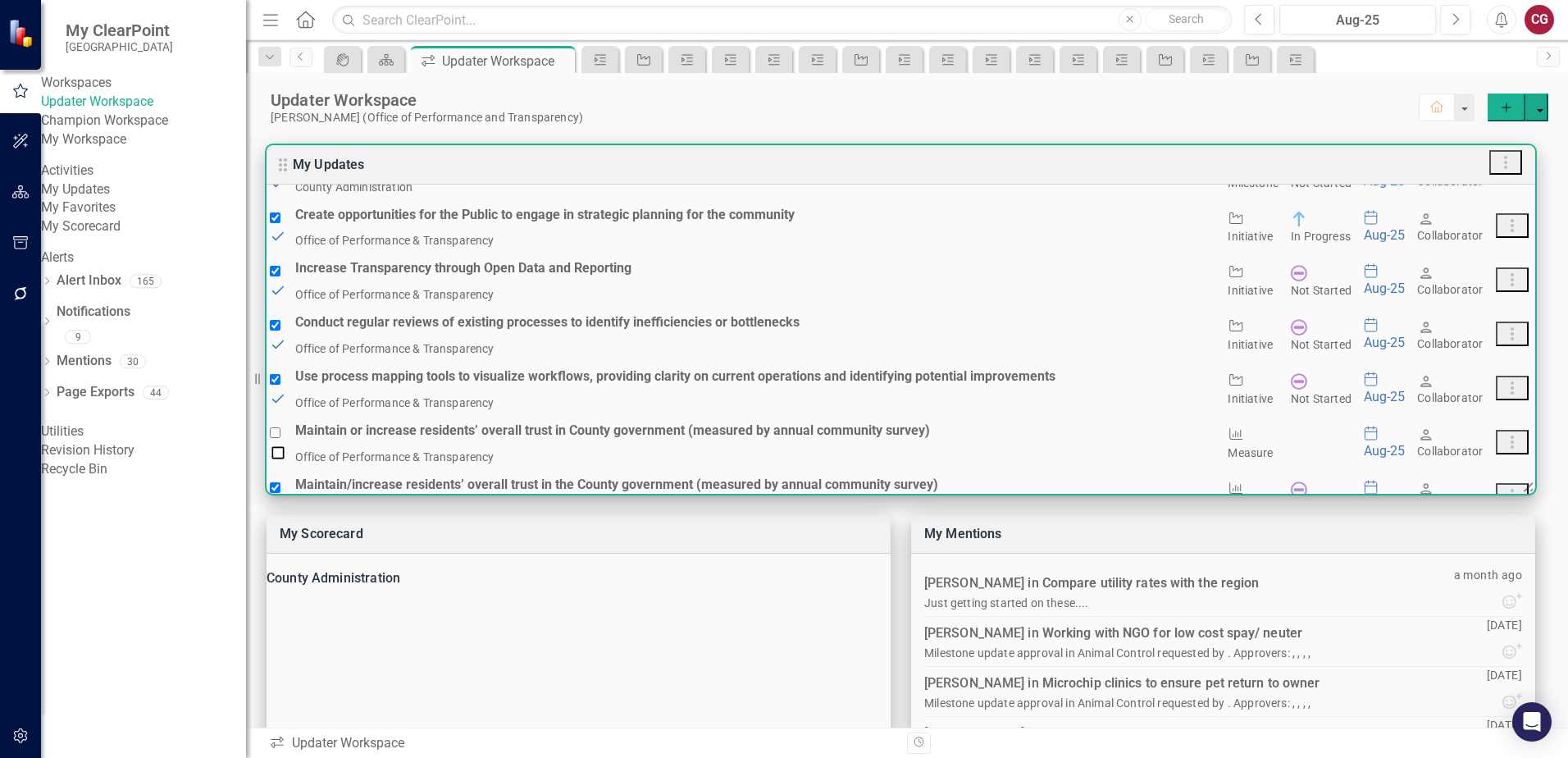
scroll to position [2542, 0]
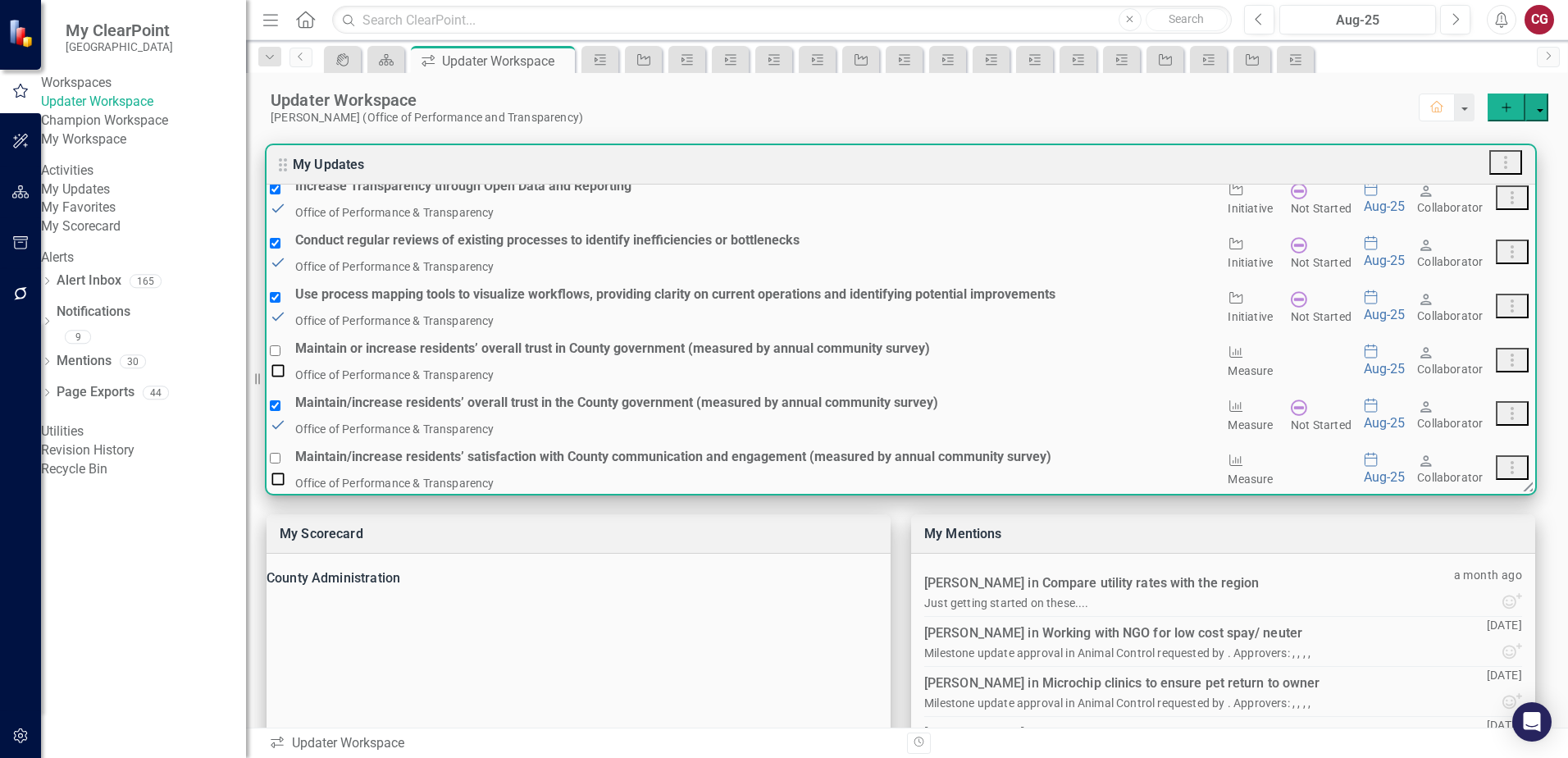
checkbox input "true"
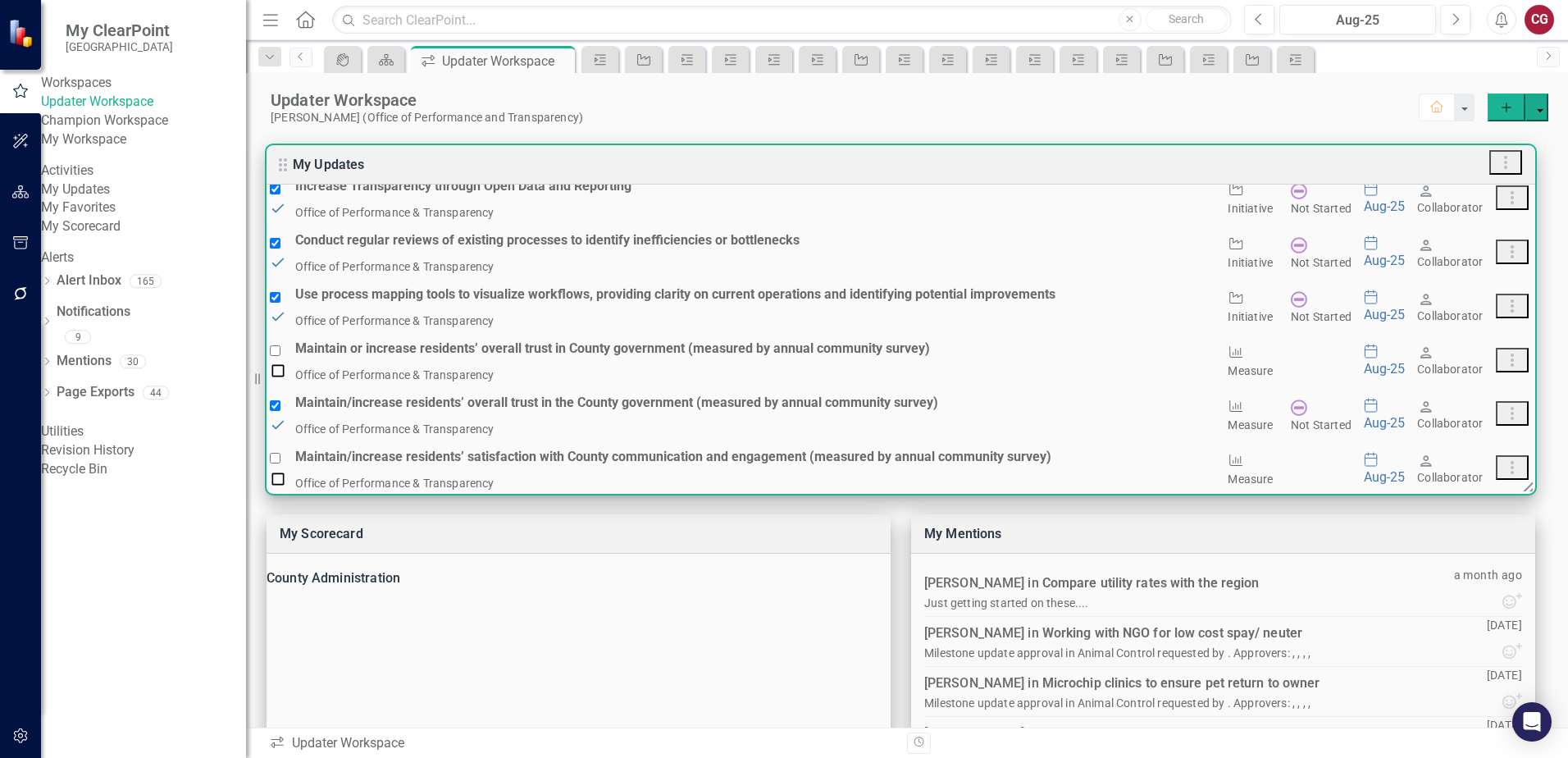
checkbox input "true"
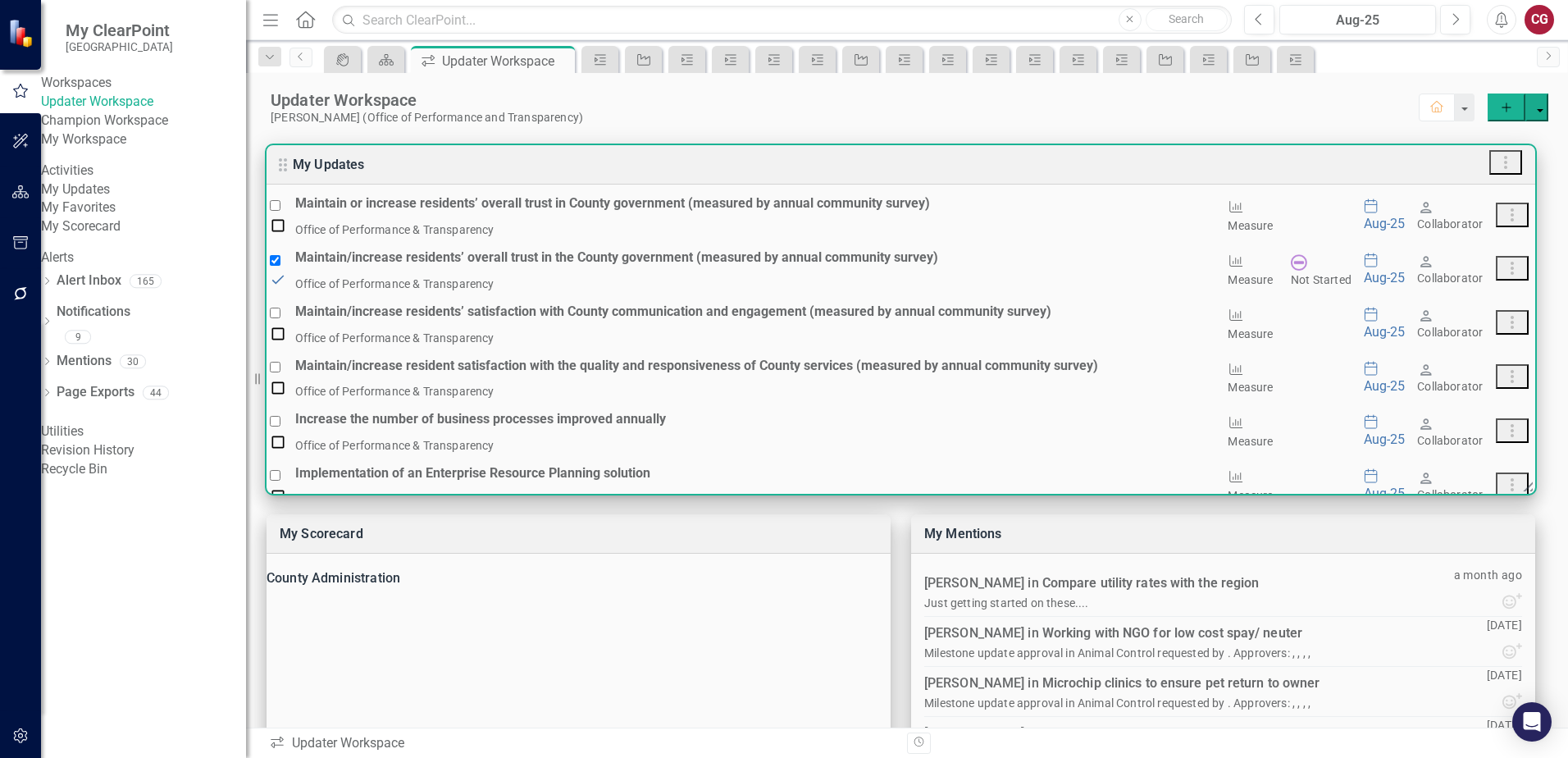
scroll to position [2706, 0]
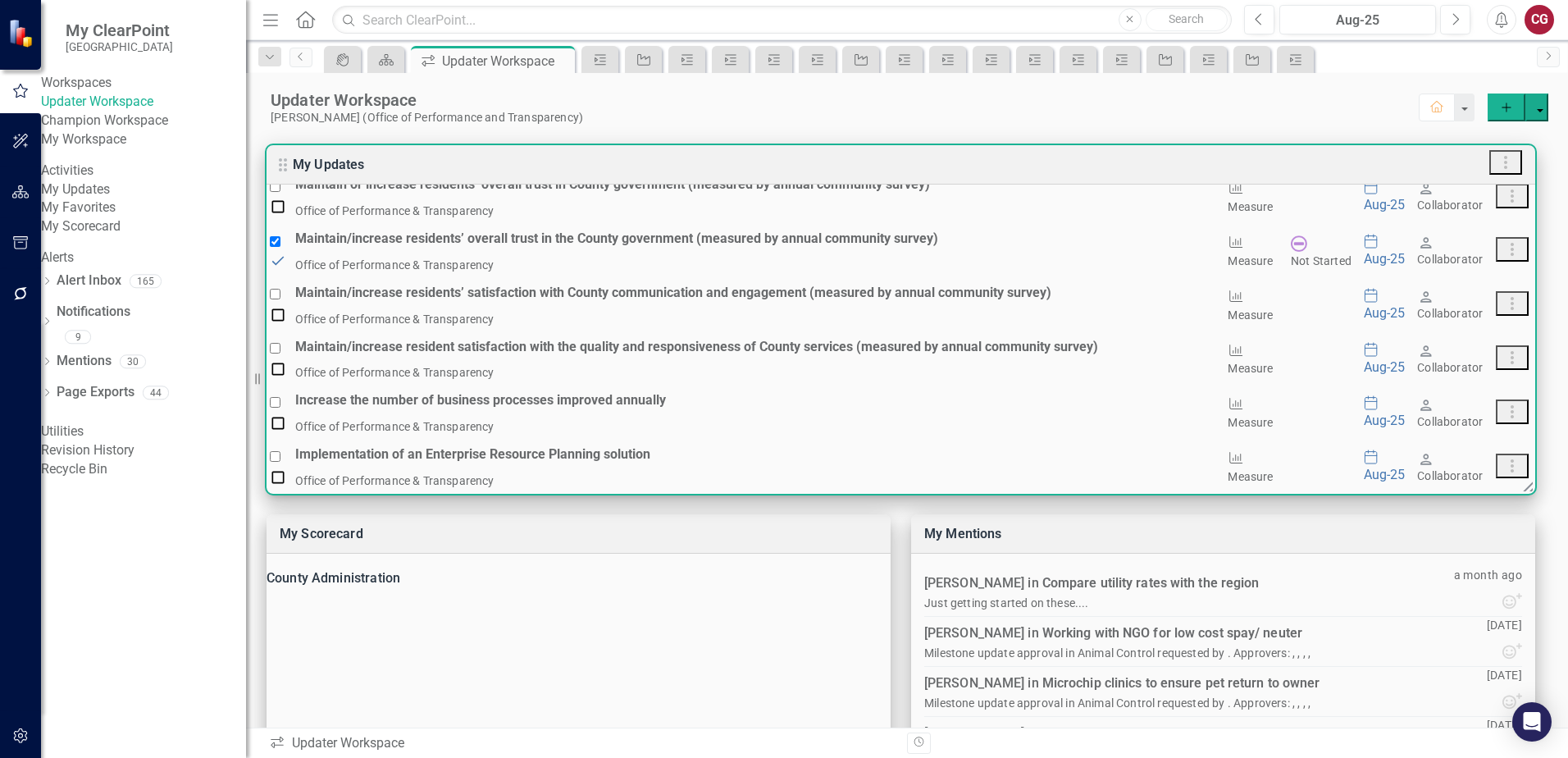
checkbox input "true"
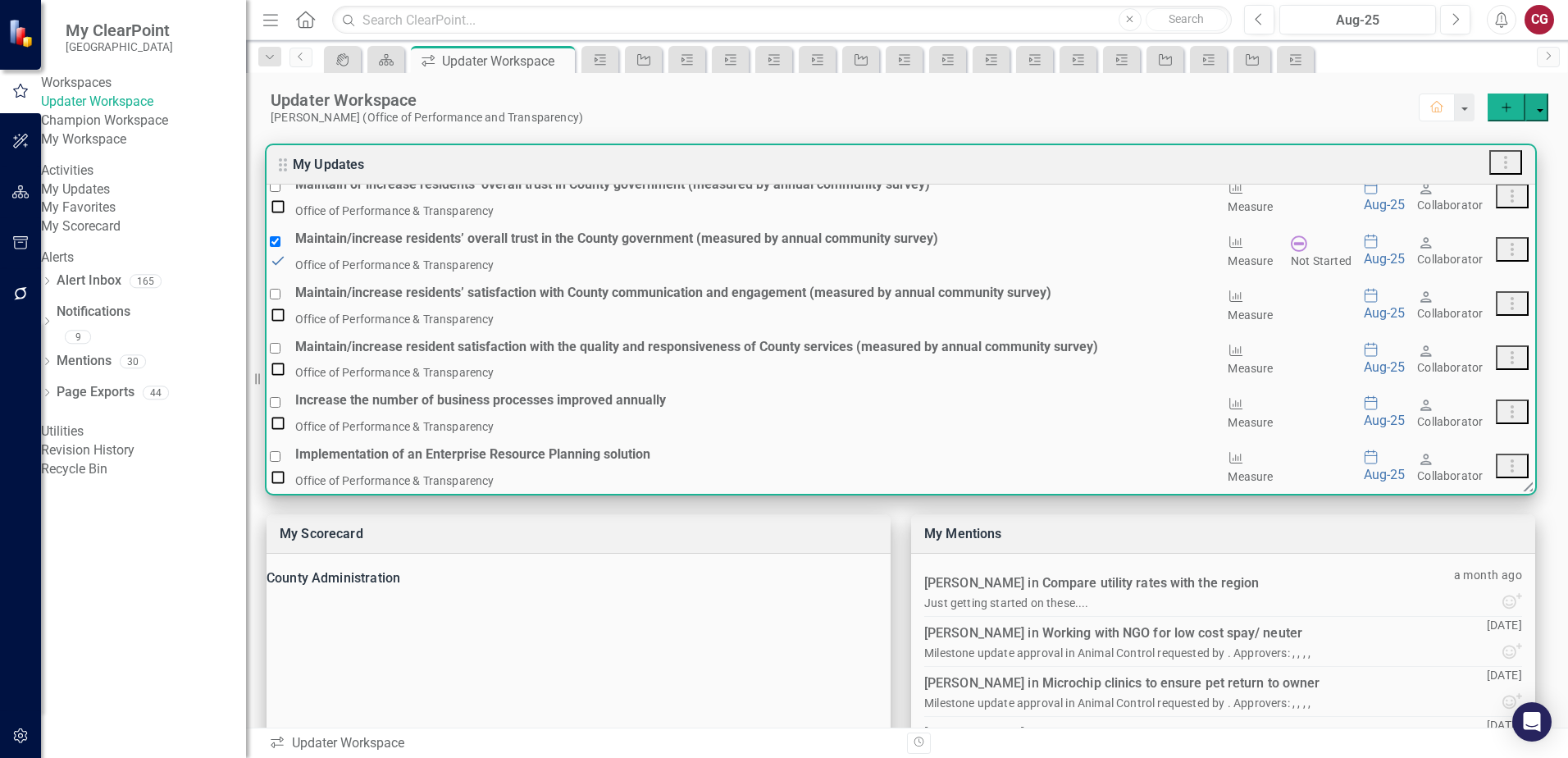
checkbox input "true"
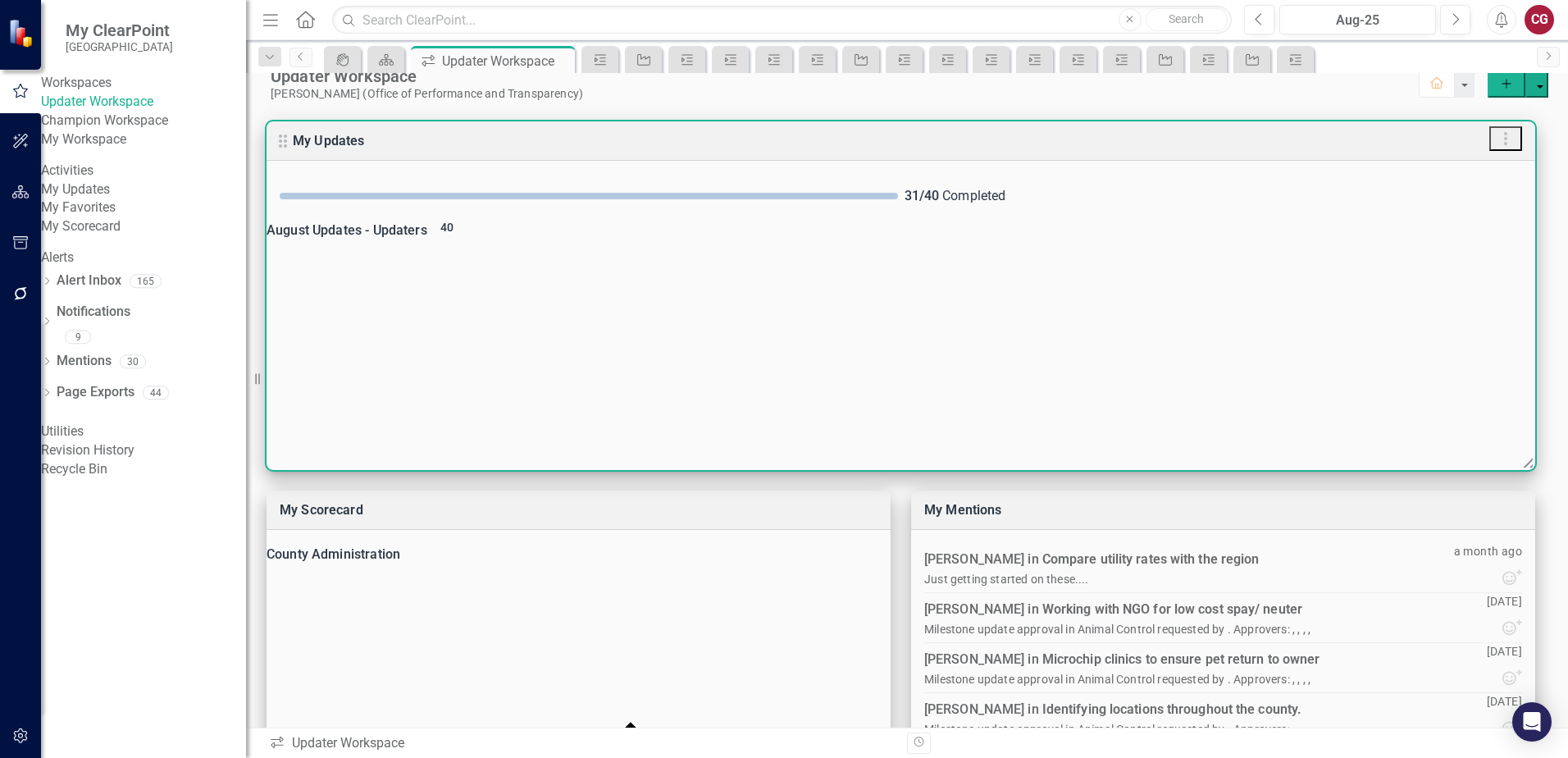
scroll to position [0, 0]
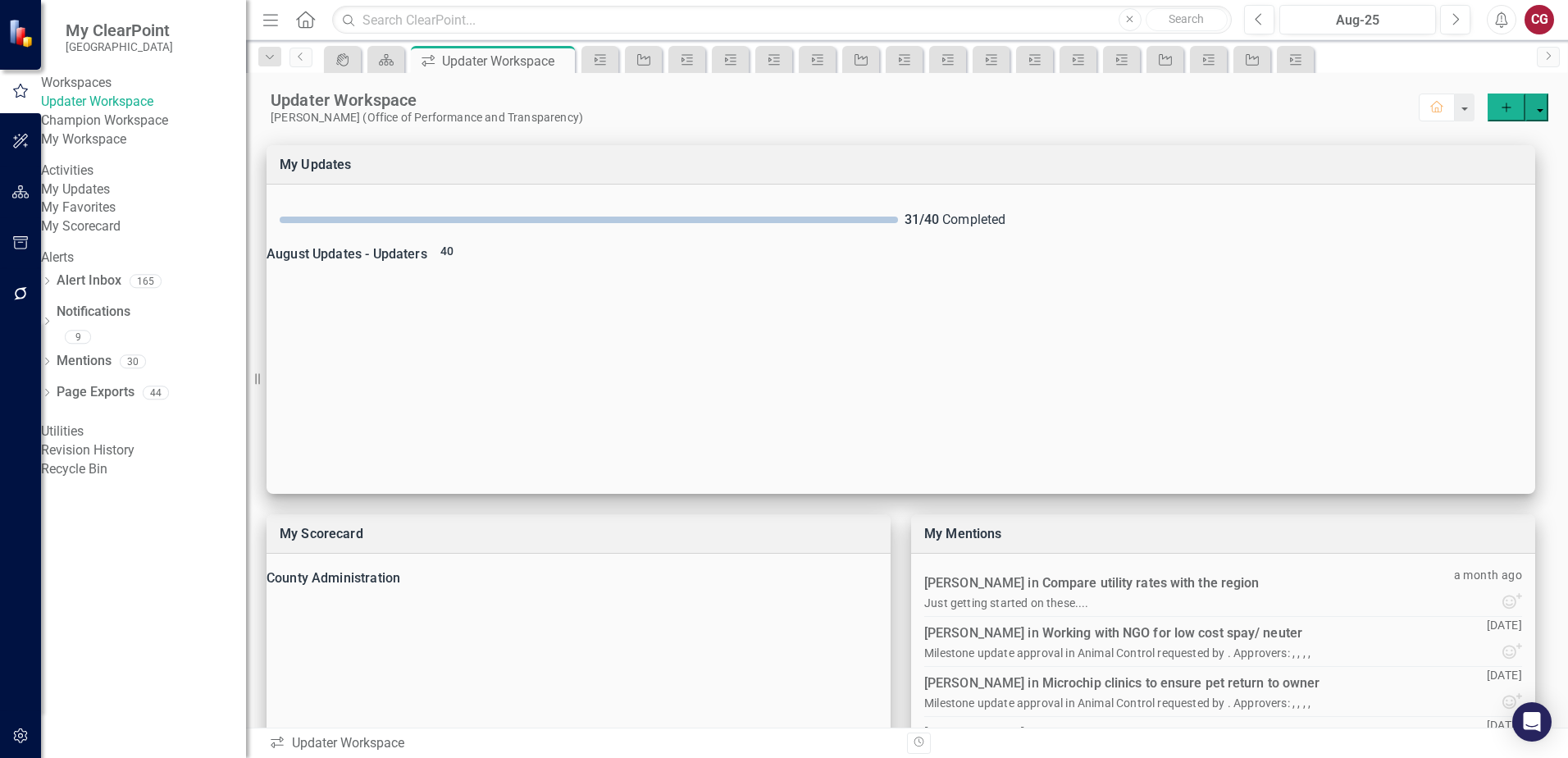
click at [27, 738] on icon "button" at bounding box center [20, 736] width 14 height 15
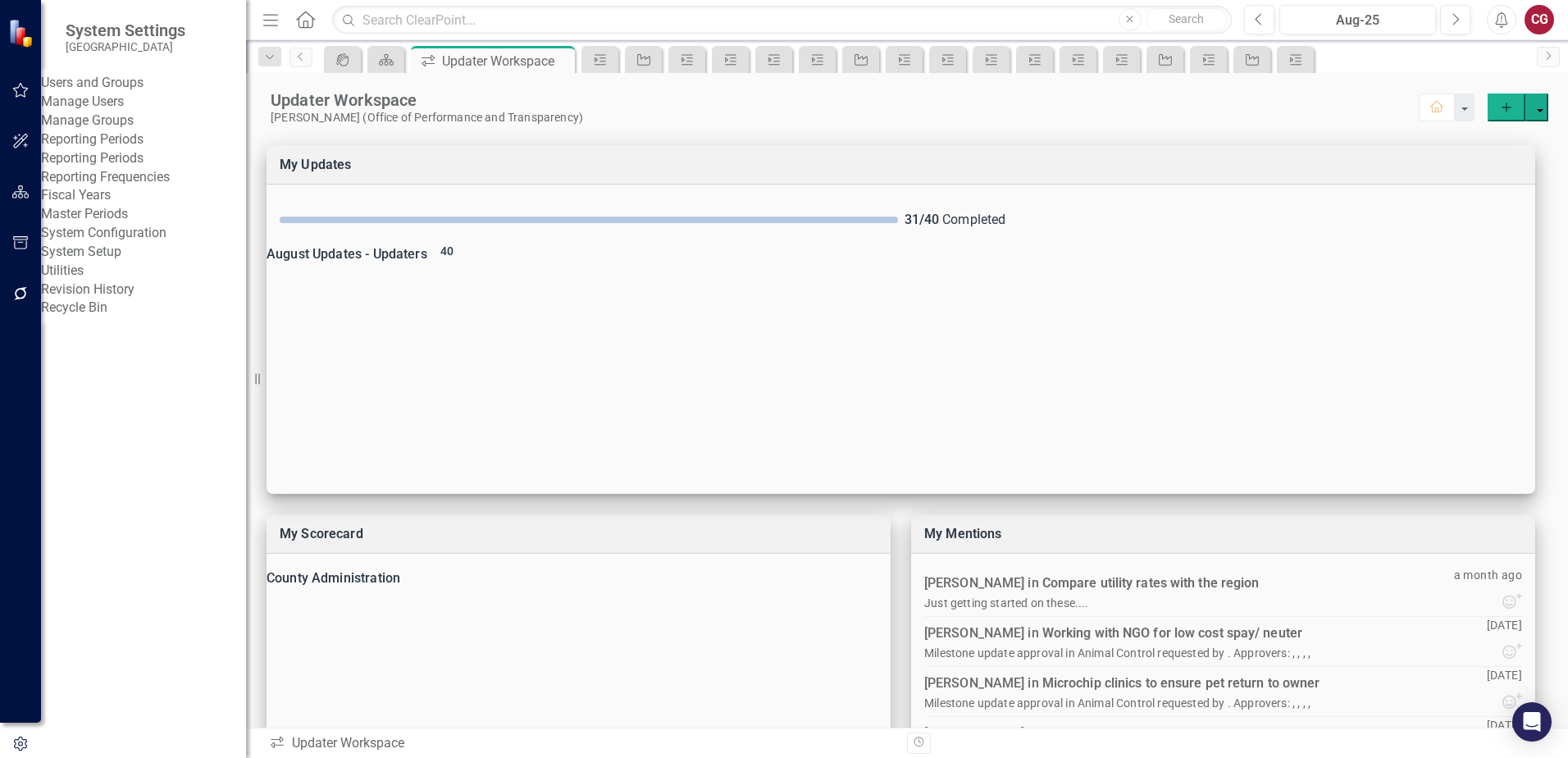
click at [90, 110] on link "Manage Users" at bounding box center [143, 102] width 205 height 19
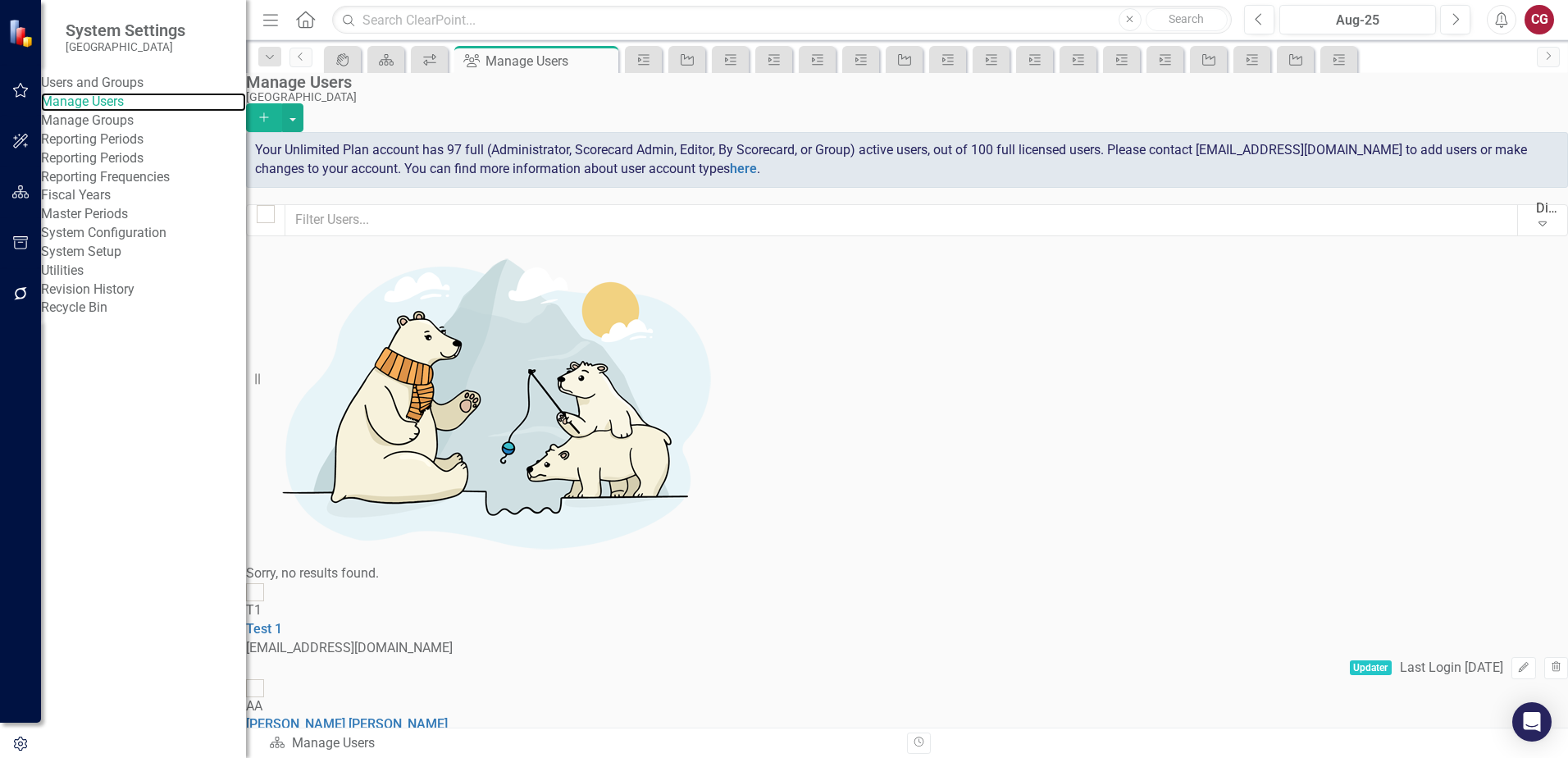
checkbox input "false"
click at [22, 738] on icon "button" at bounding box center [20, 744] width 18 height 15
click at [95, 169] on link "Reporting Periods" at bounding box center [143, 158] width 205 height 19
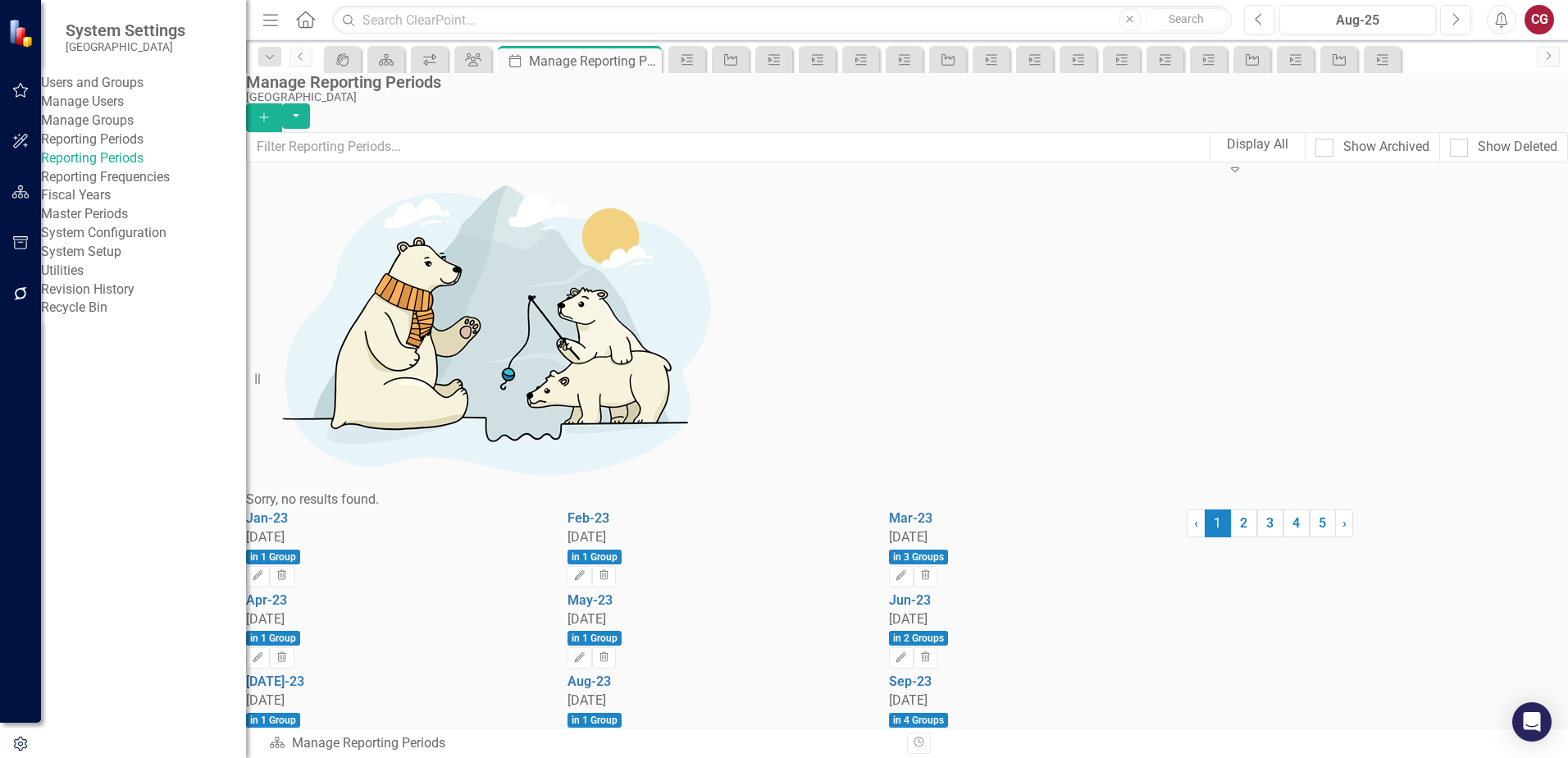
click at [25, 731] on button "button" at bounding box center [20, 744] width 41 height 27
click at [16, 284] on button "button" at bounding box center [21, 294] width 37 height 34
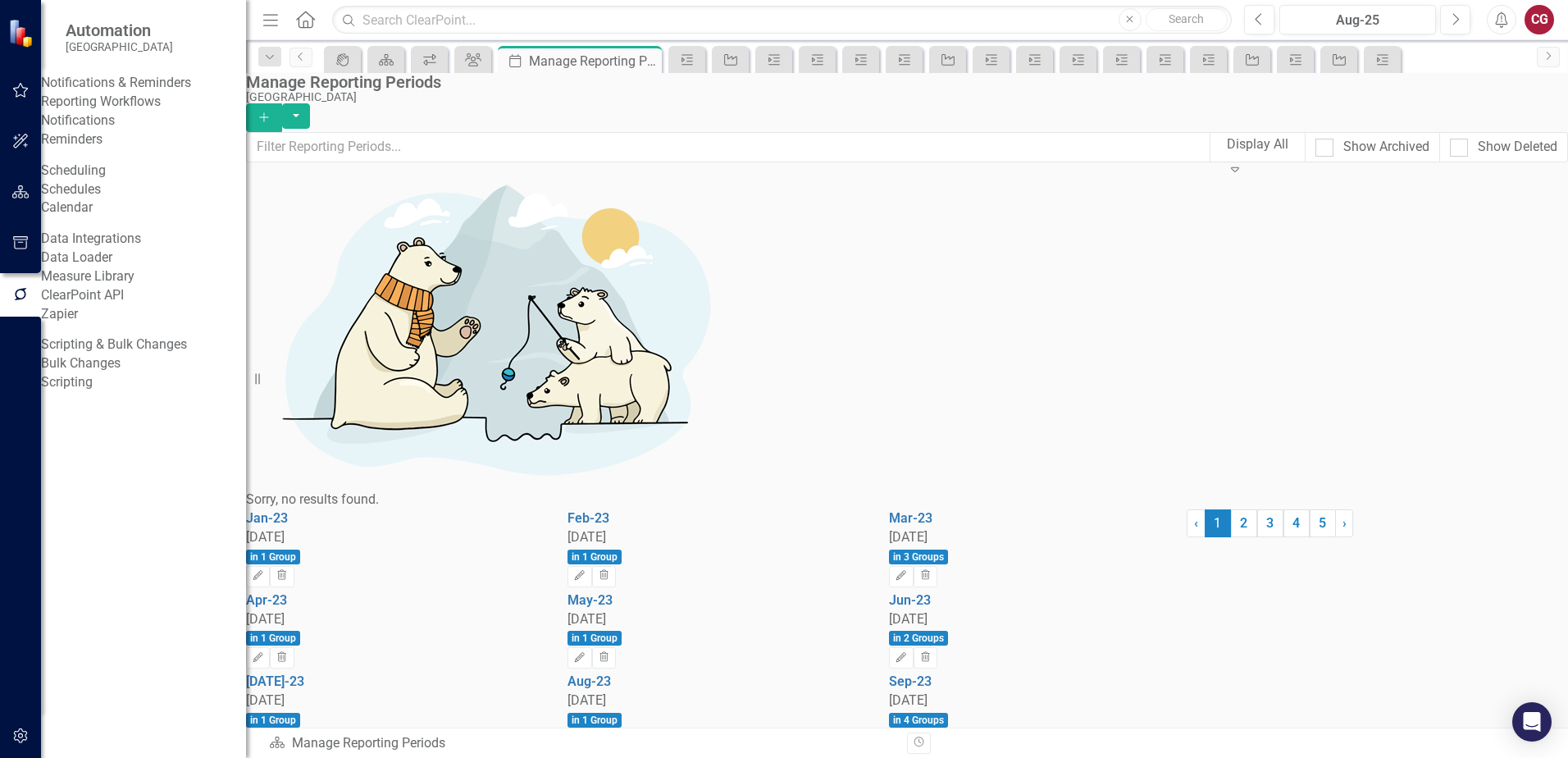
click at [104, 112] on link "Reporting Workflows" at bounding box center [143, 102] width 205 height 19
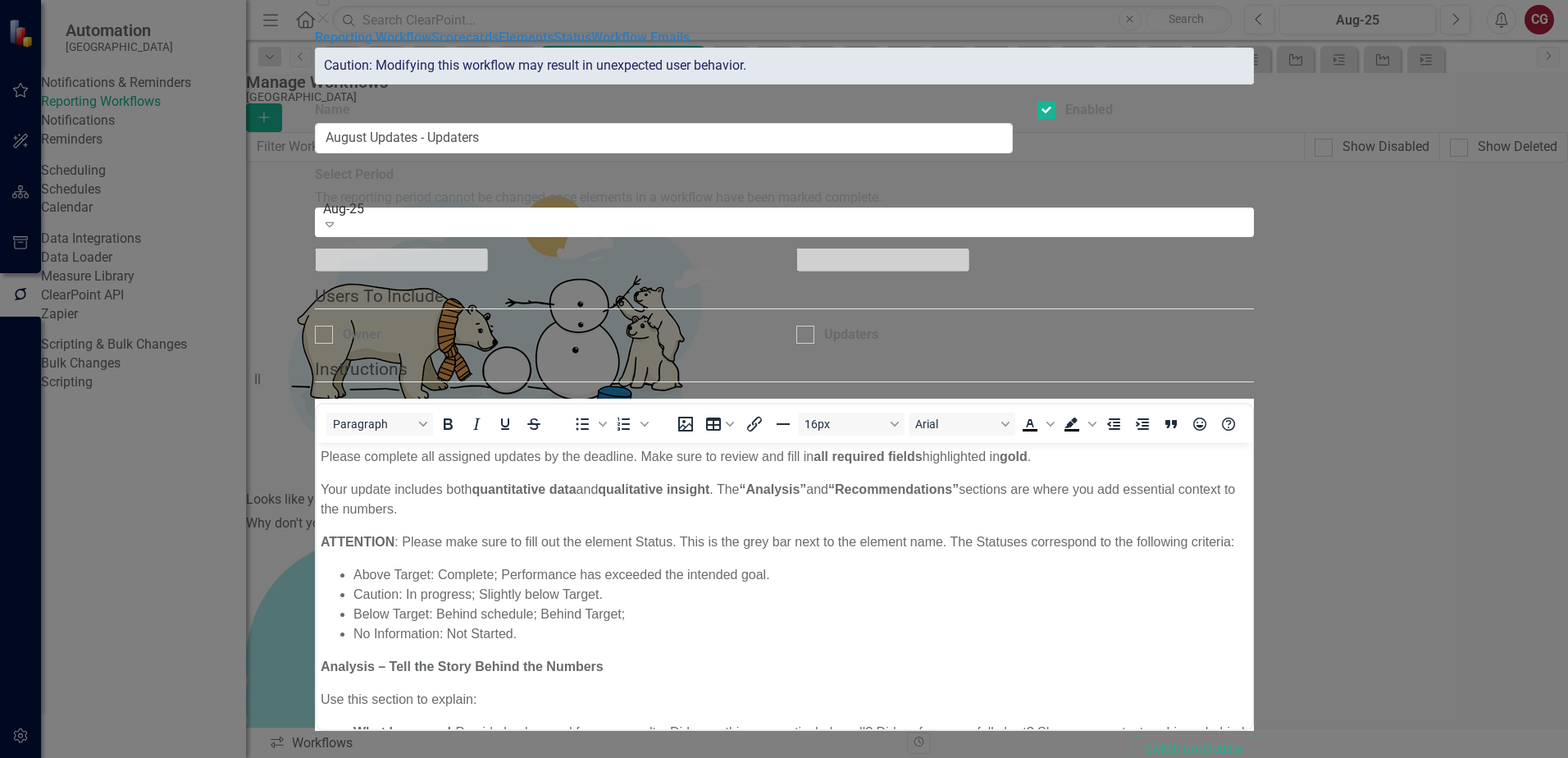
checkbox input "true"
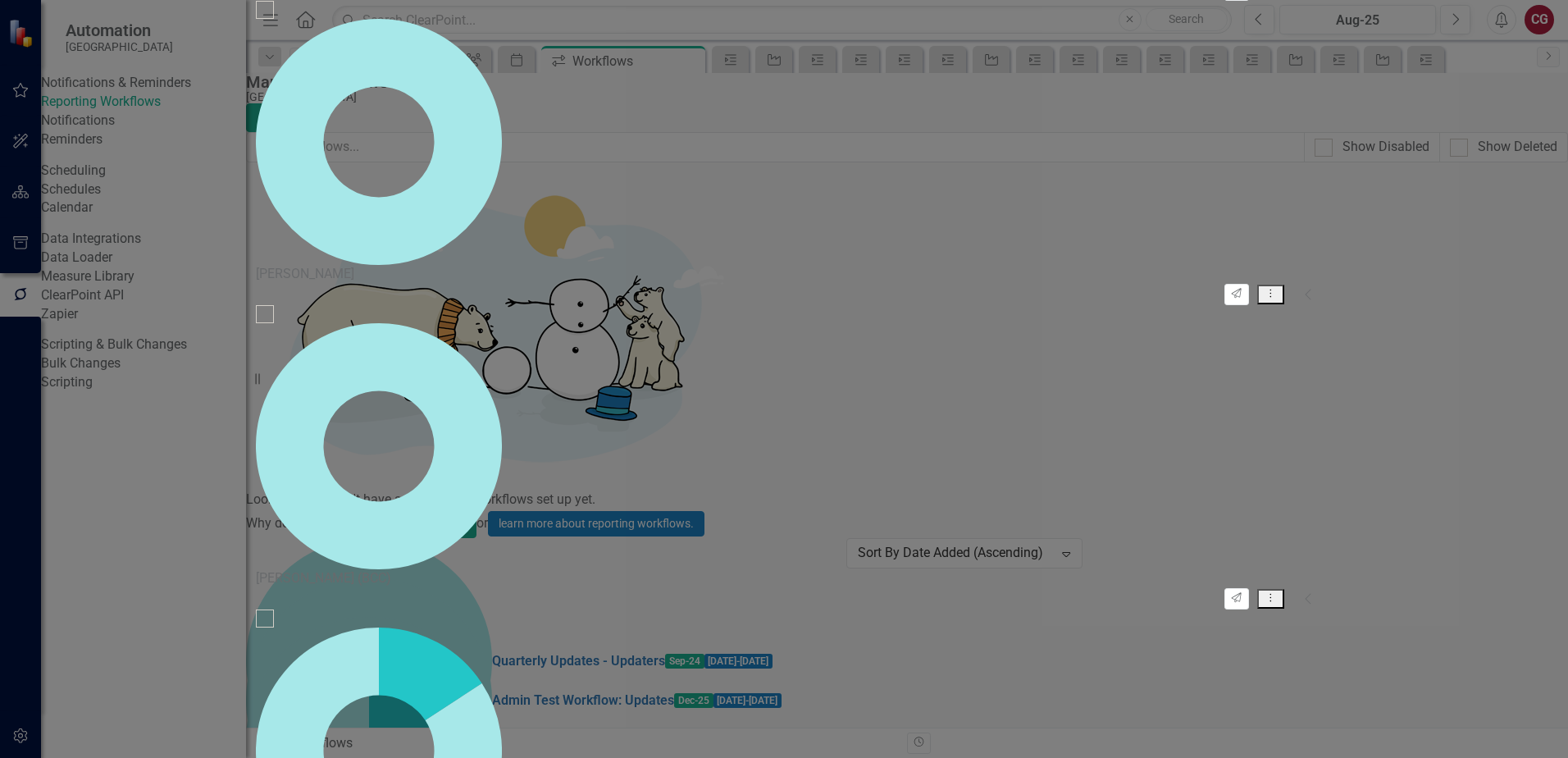
checkbox input "false"
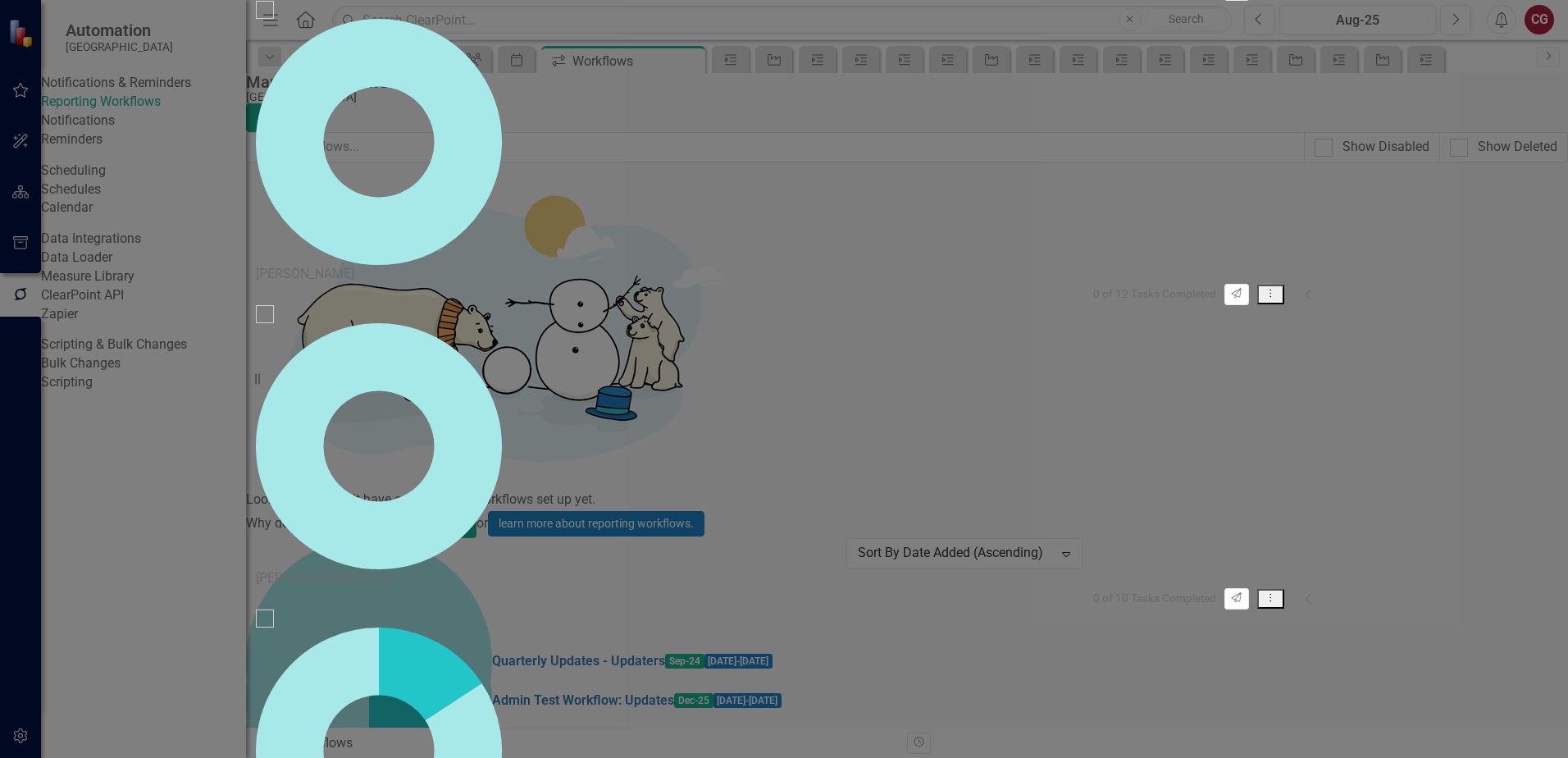
scroll to position [82, 0]
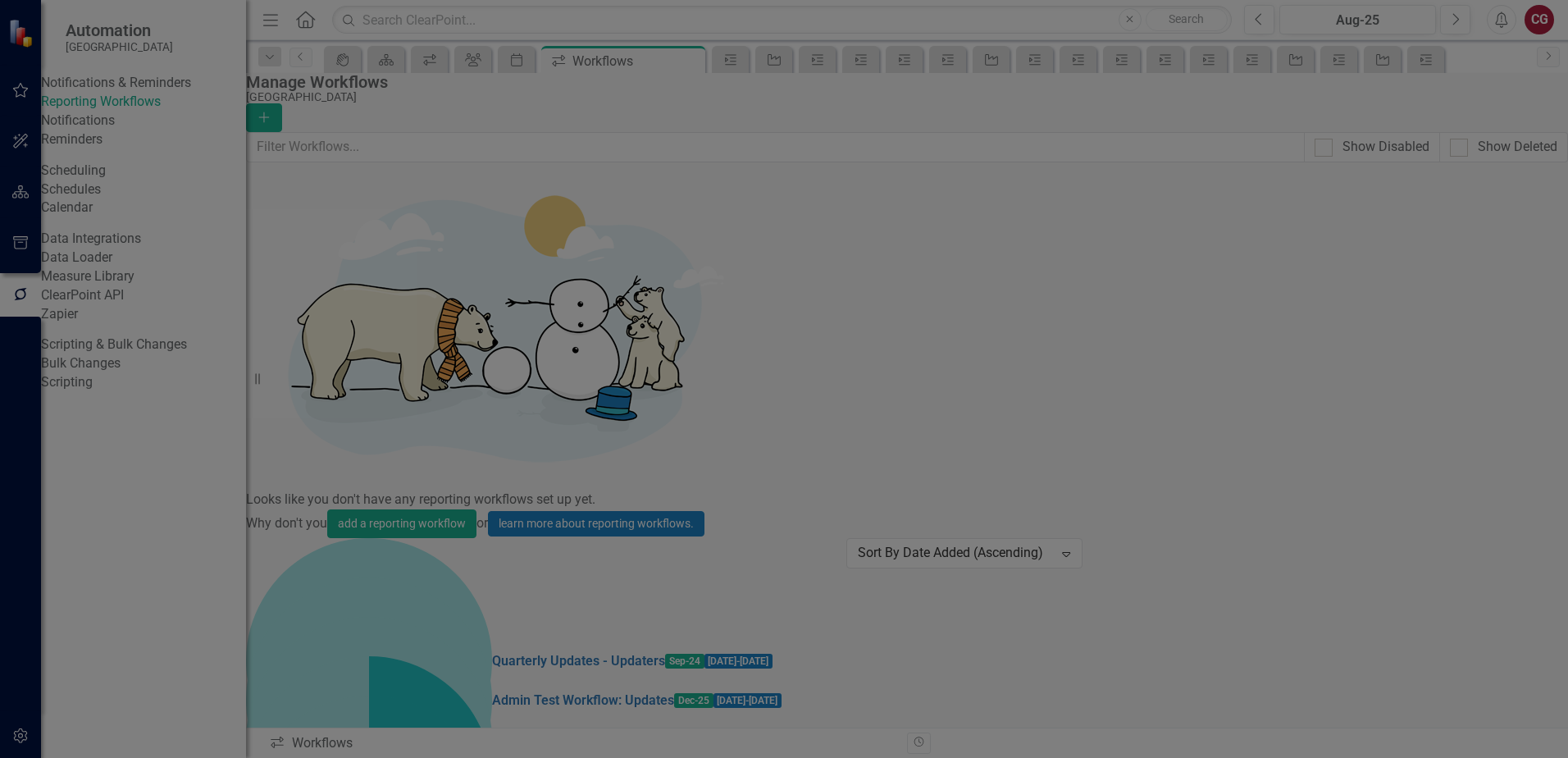
scroll to position [410, 0]
checkbox input "true"
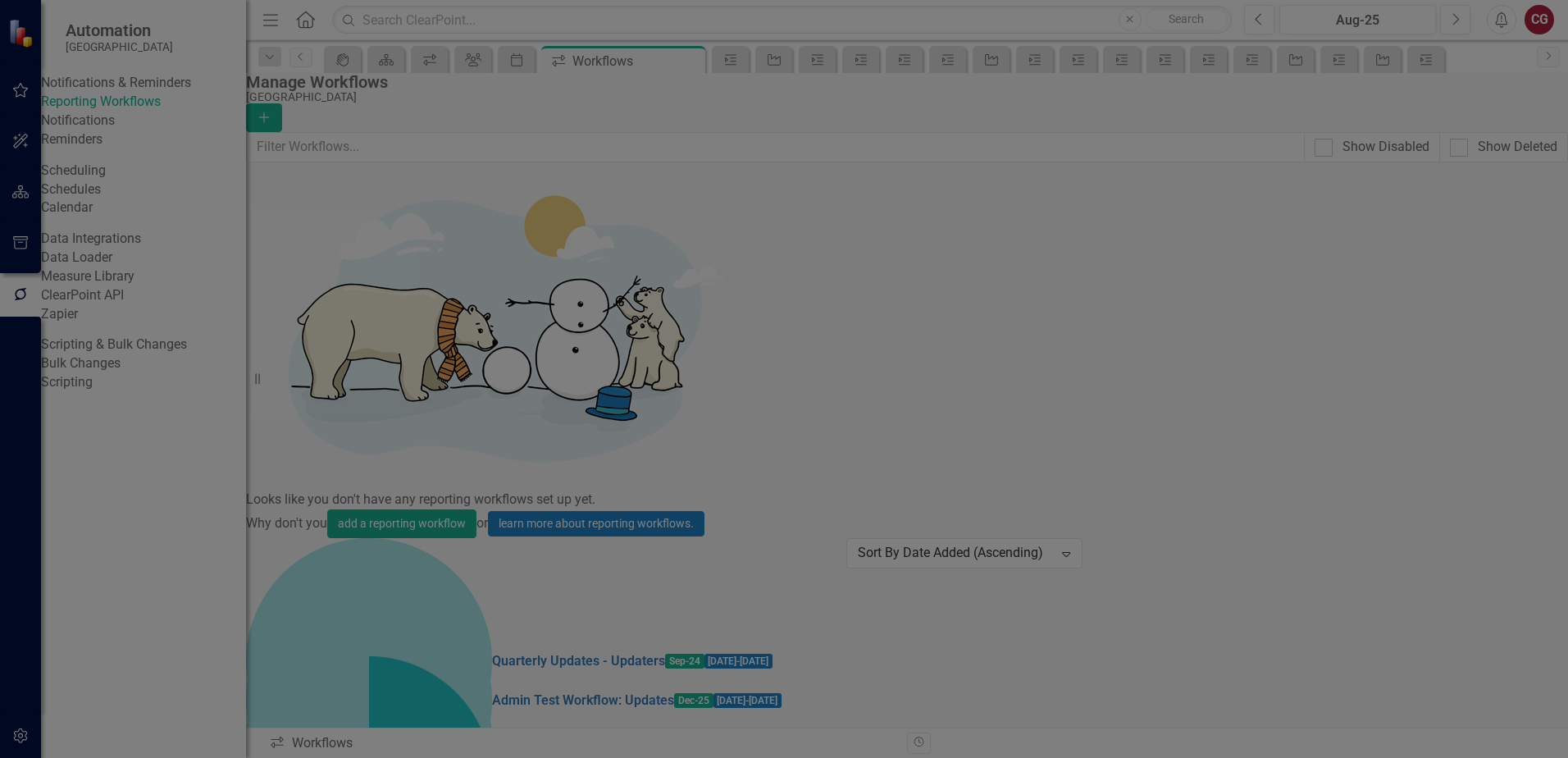
checkbox input "true"
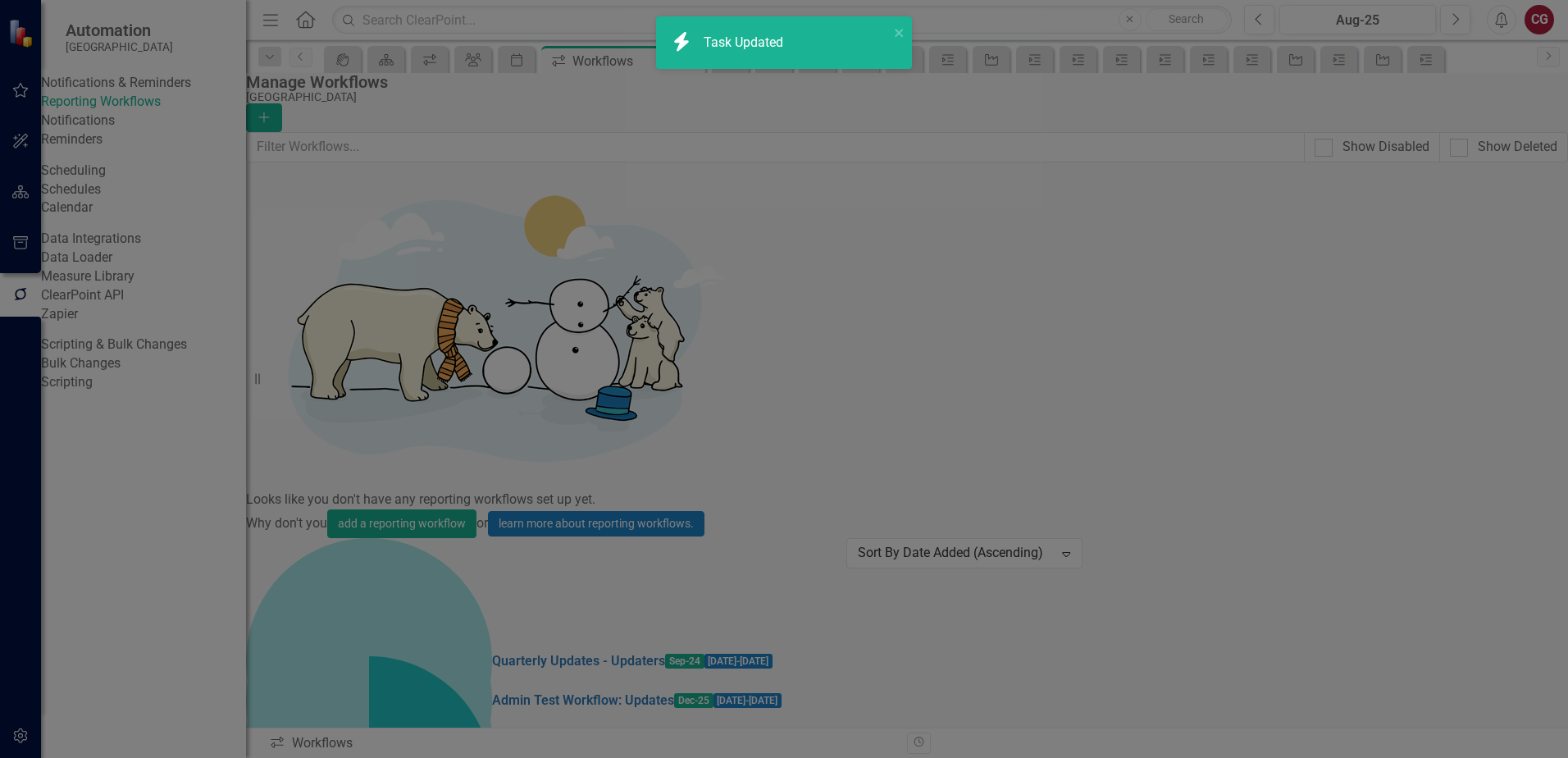
checkbox input "true"
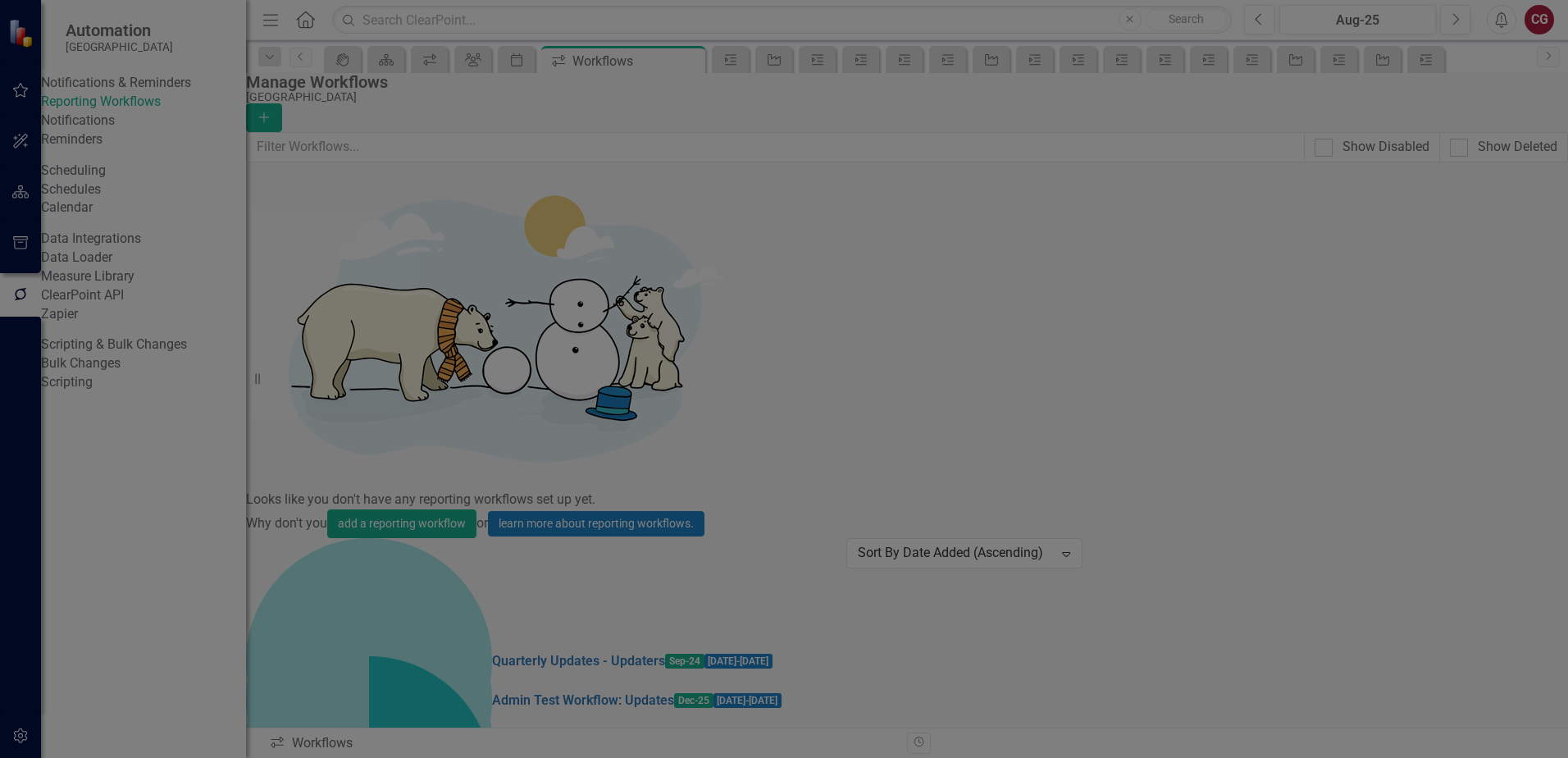
checkbox input "true"
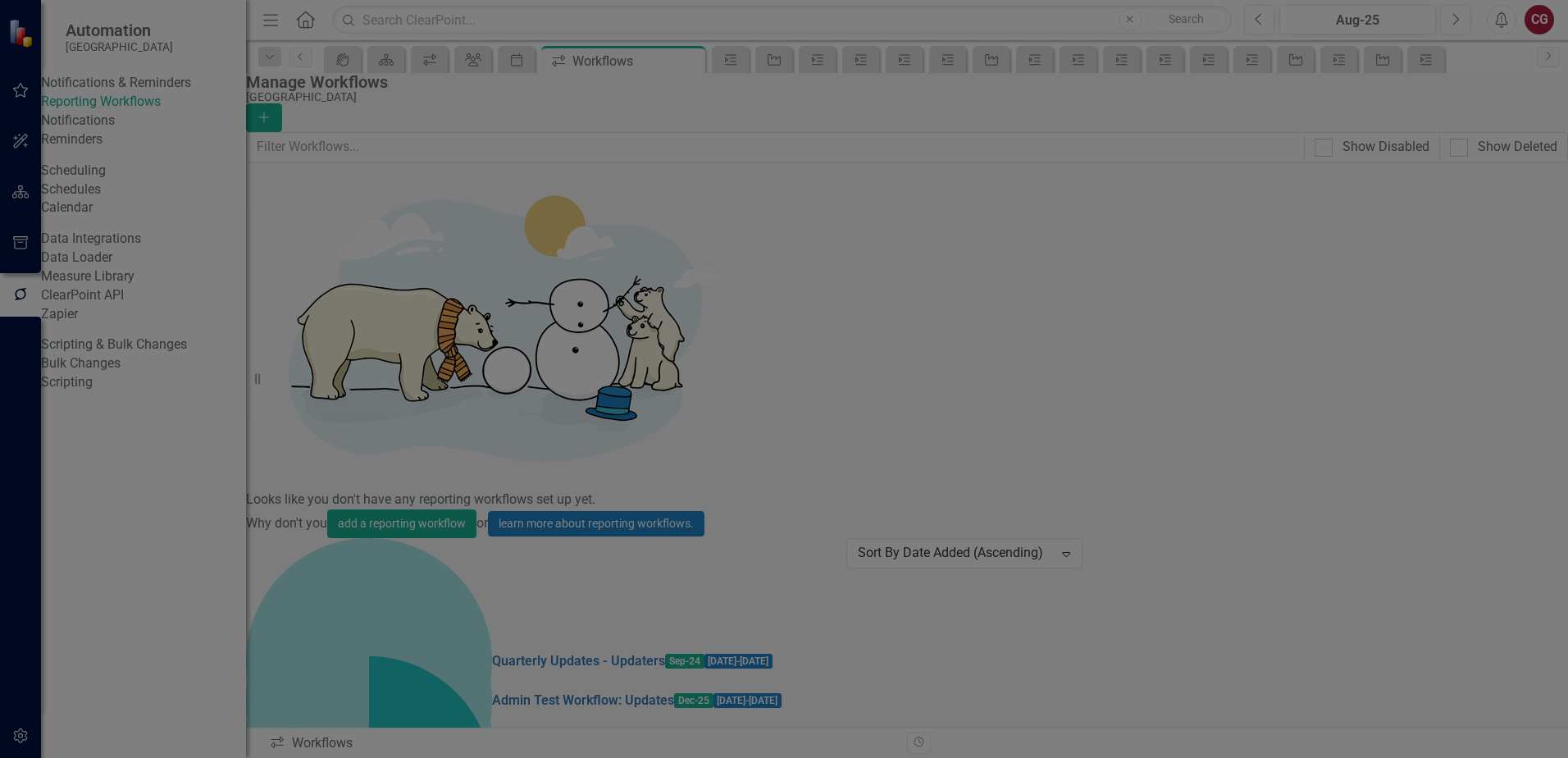
checkbox input "true"
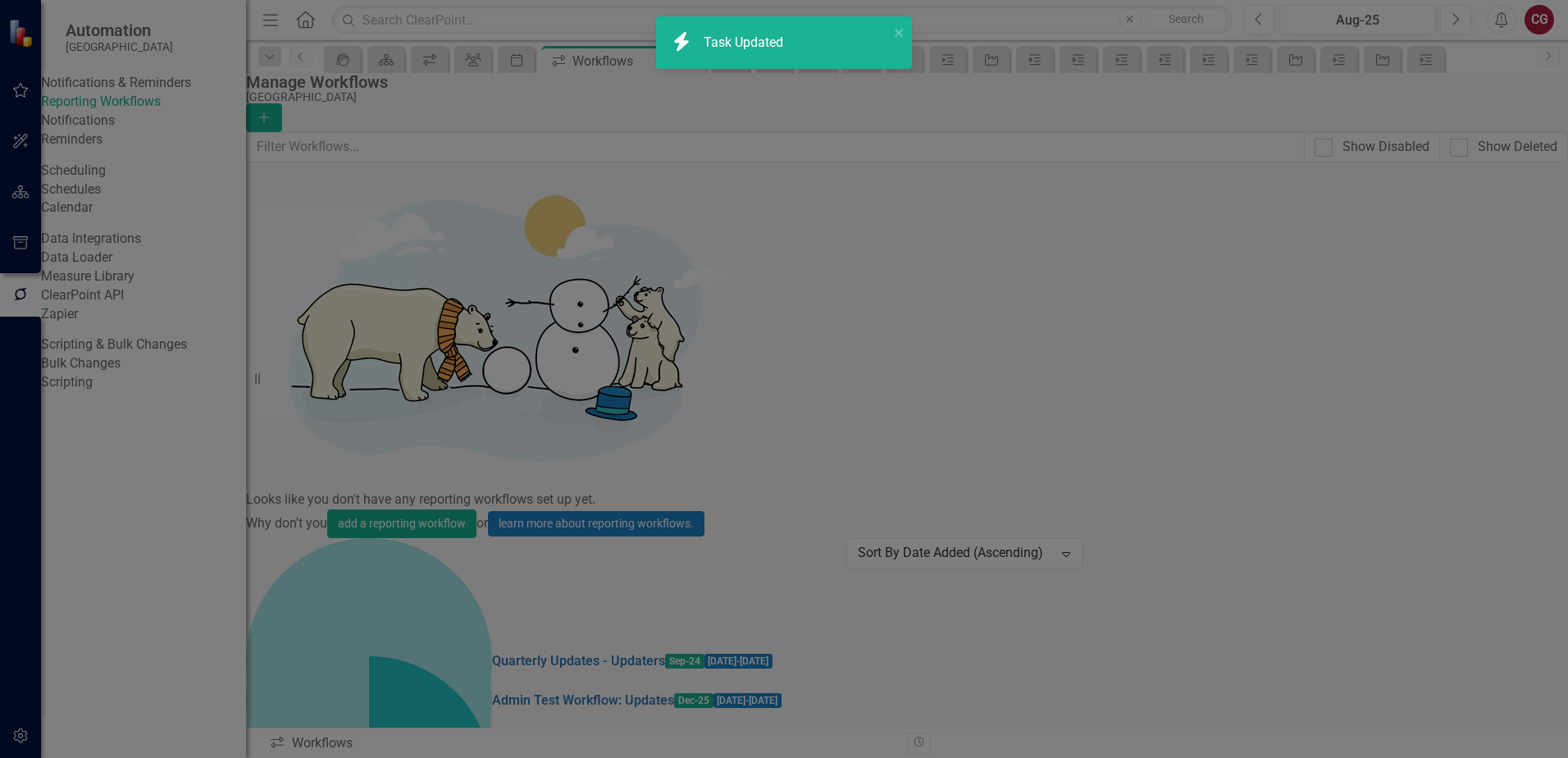
checkbox input "true"
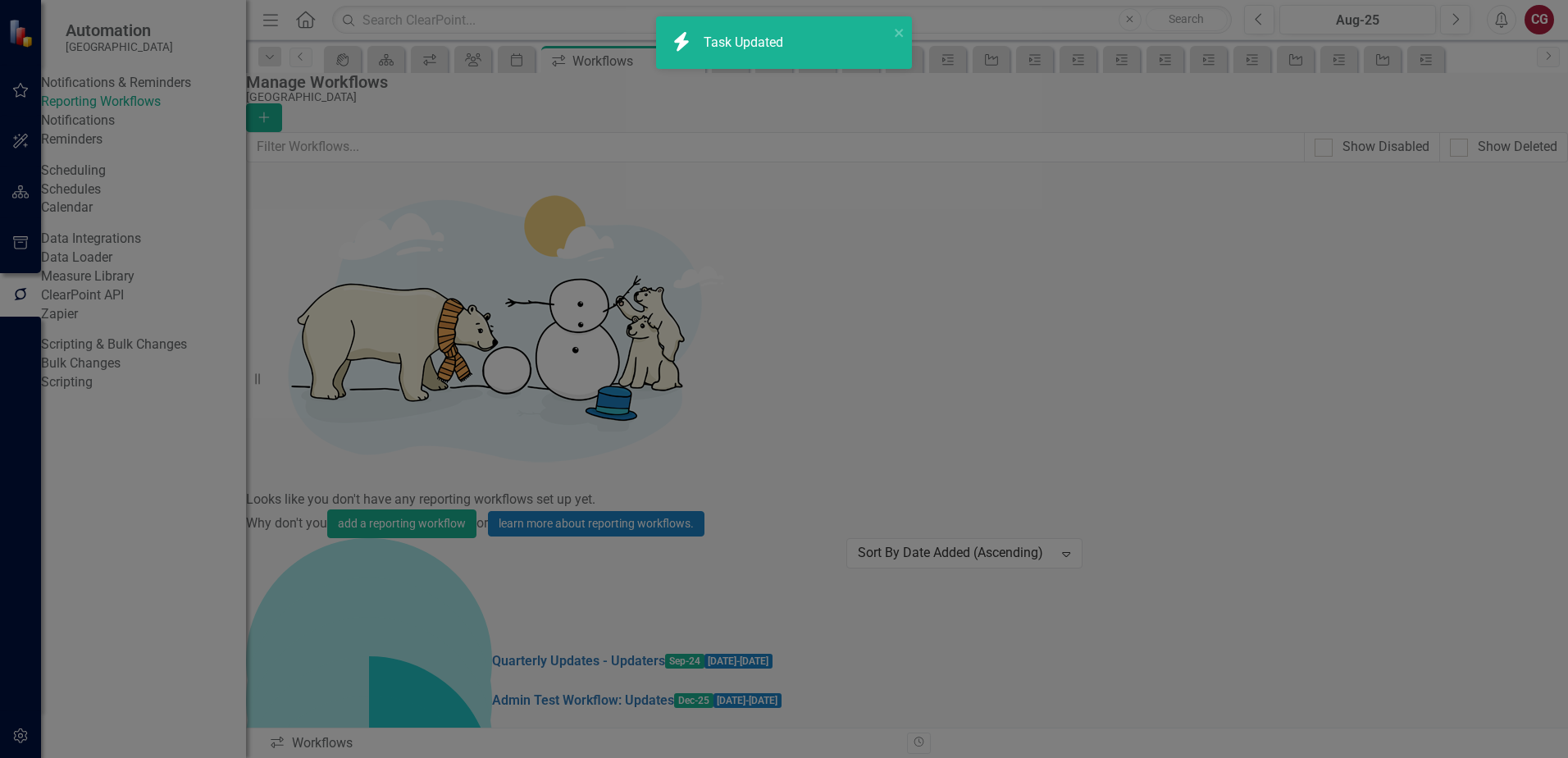
checkbox input "true"
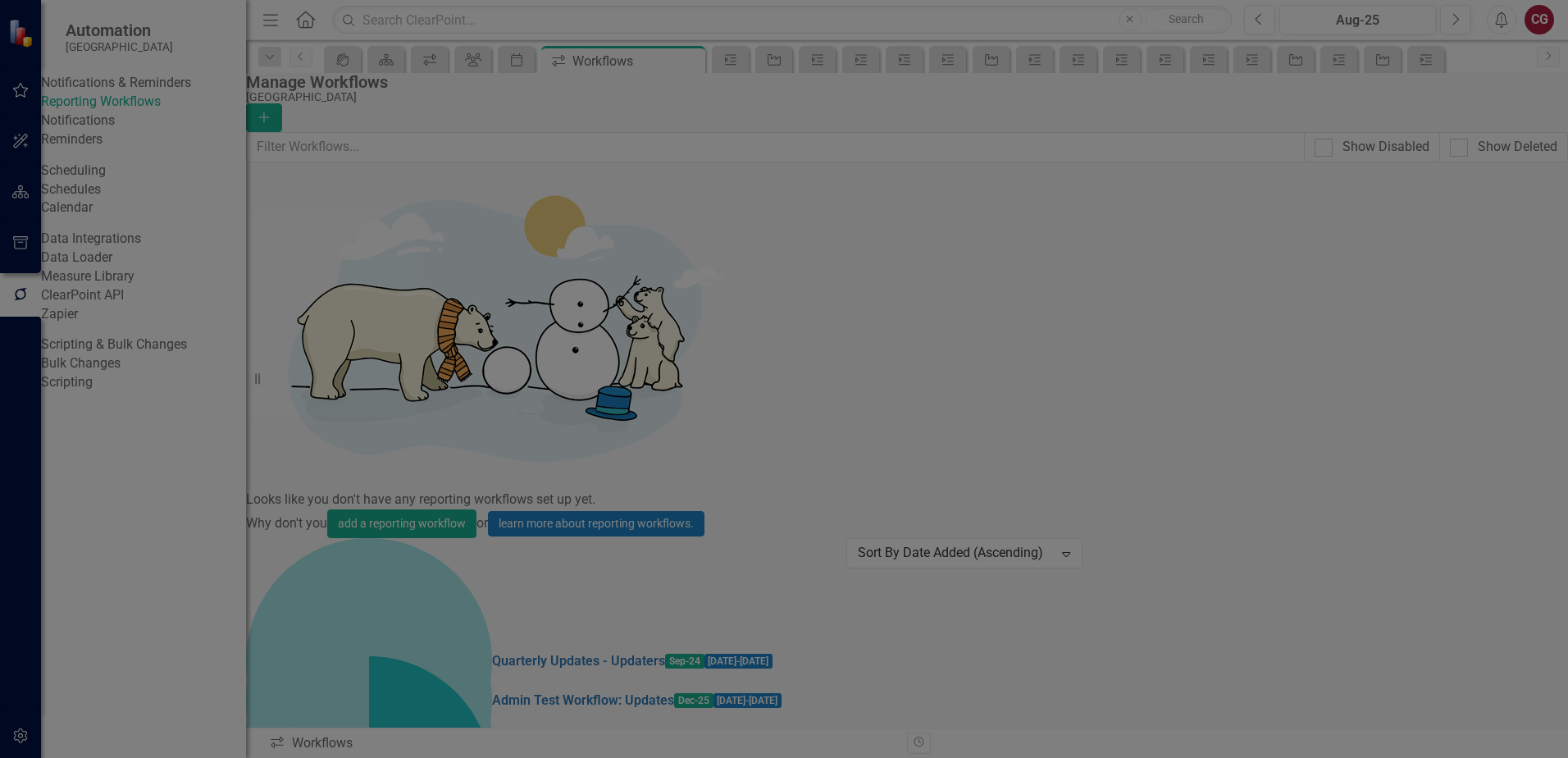
scroll to position [328, 0]
checkbox input "false"
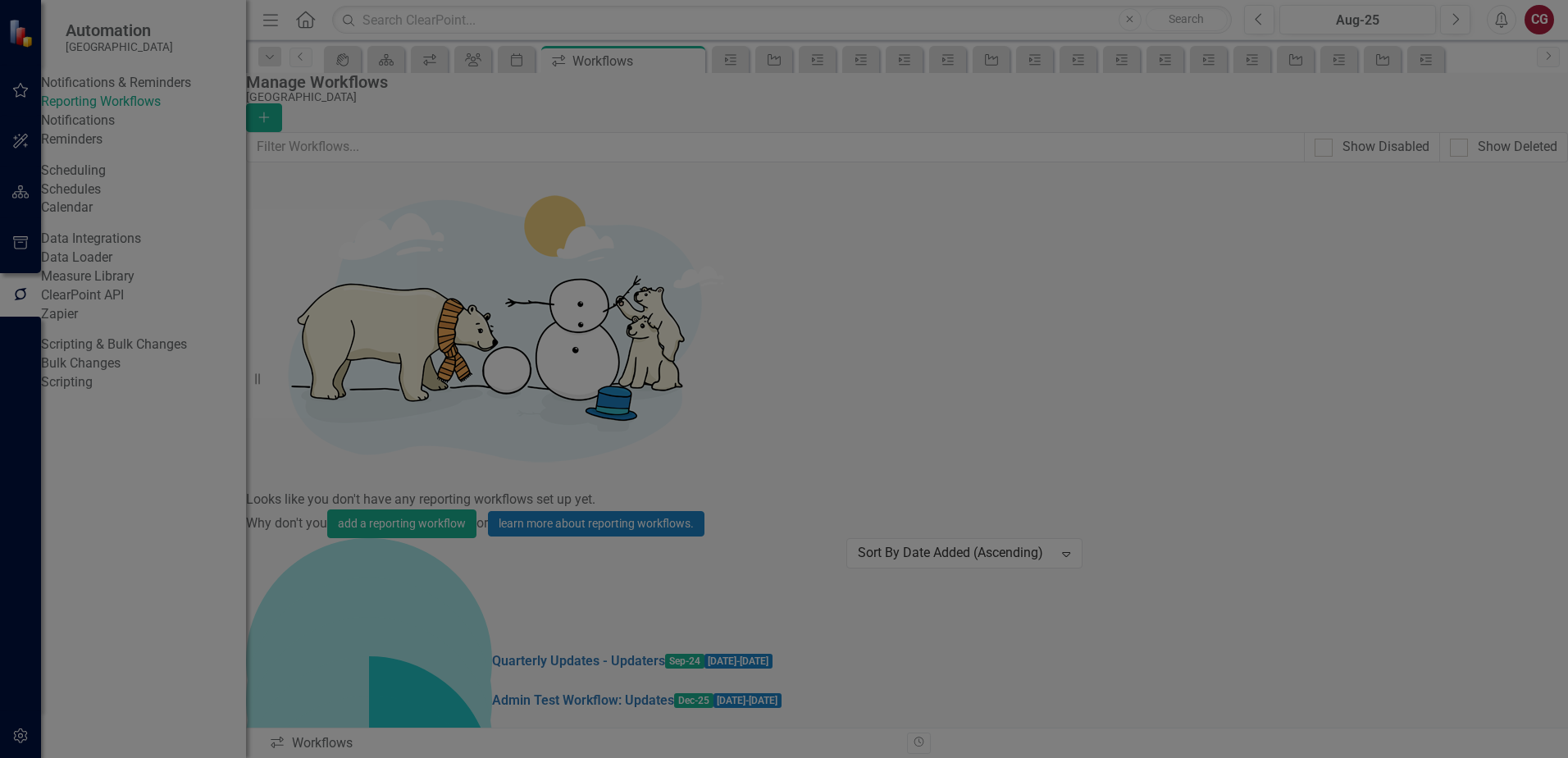
checkbox input "false"
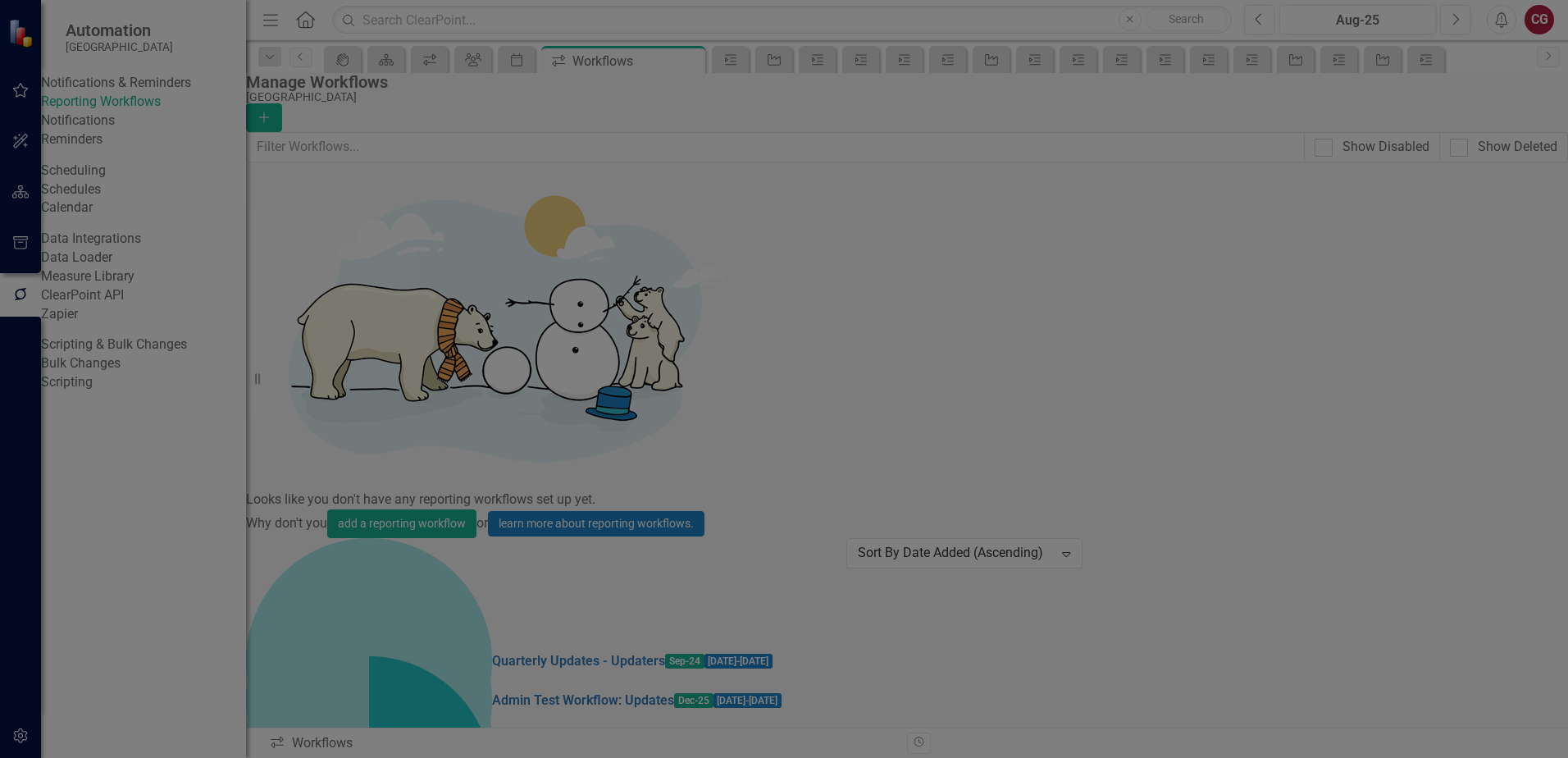
checkbox input "false"
checkbox input "true"
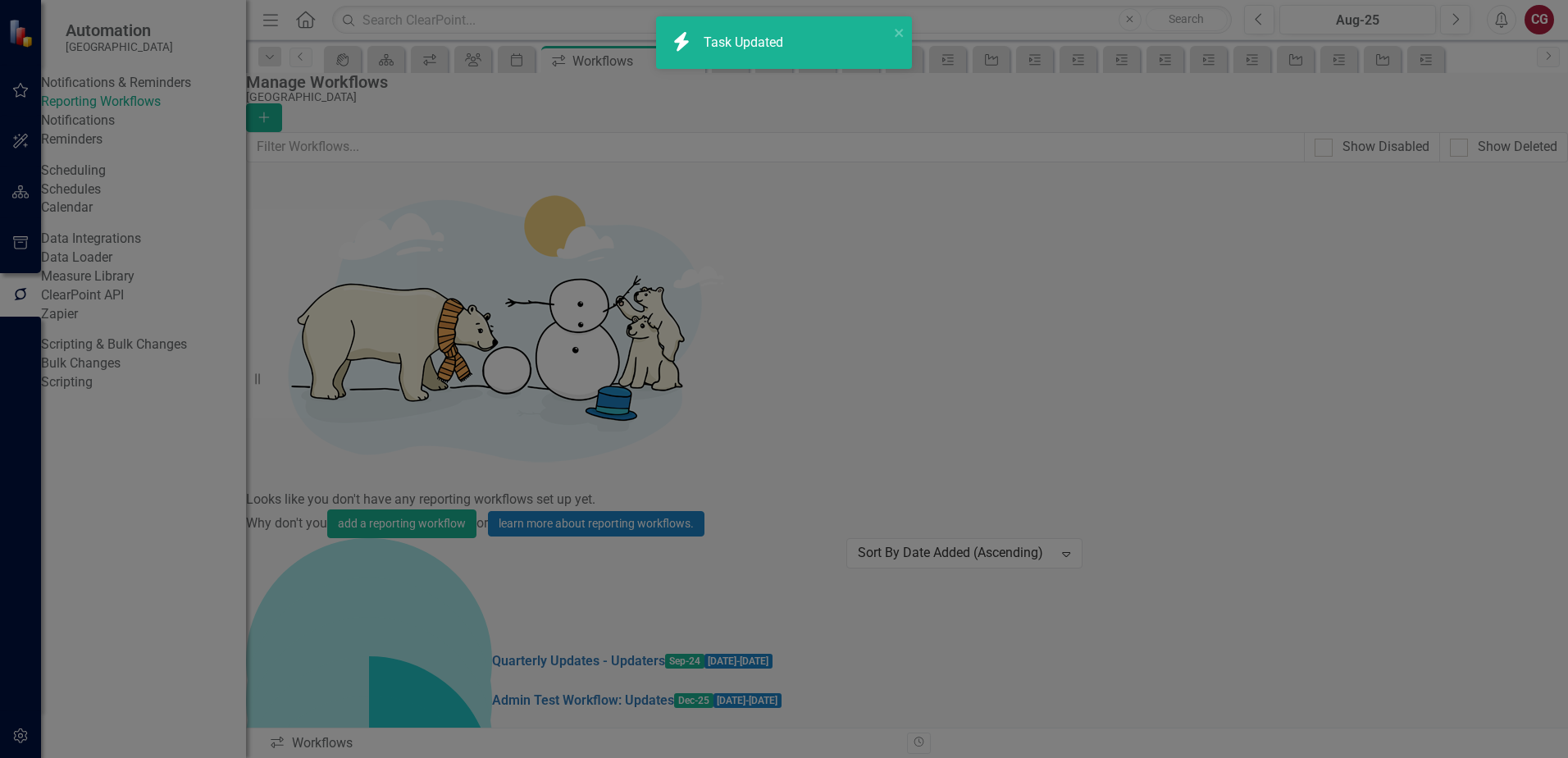
checkbox input "true"
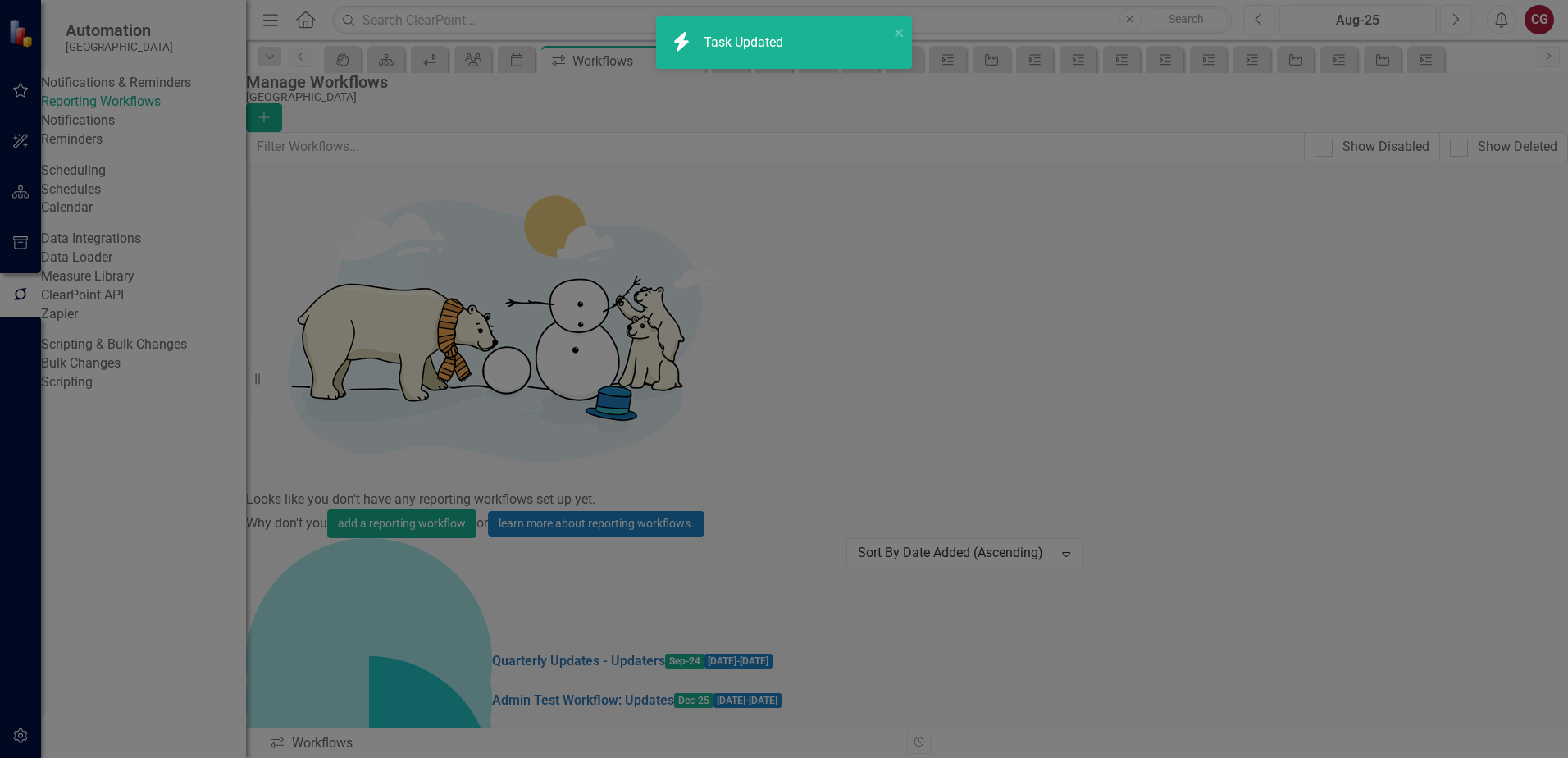
checkbox input "true"
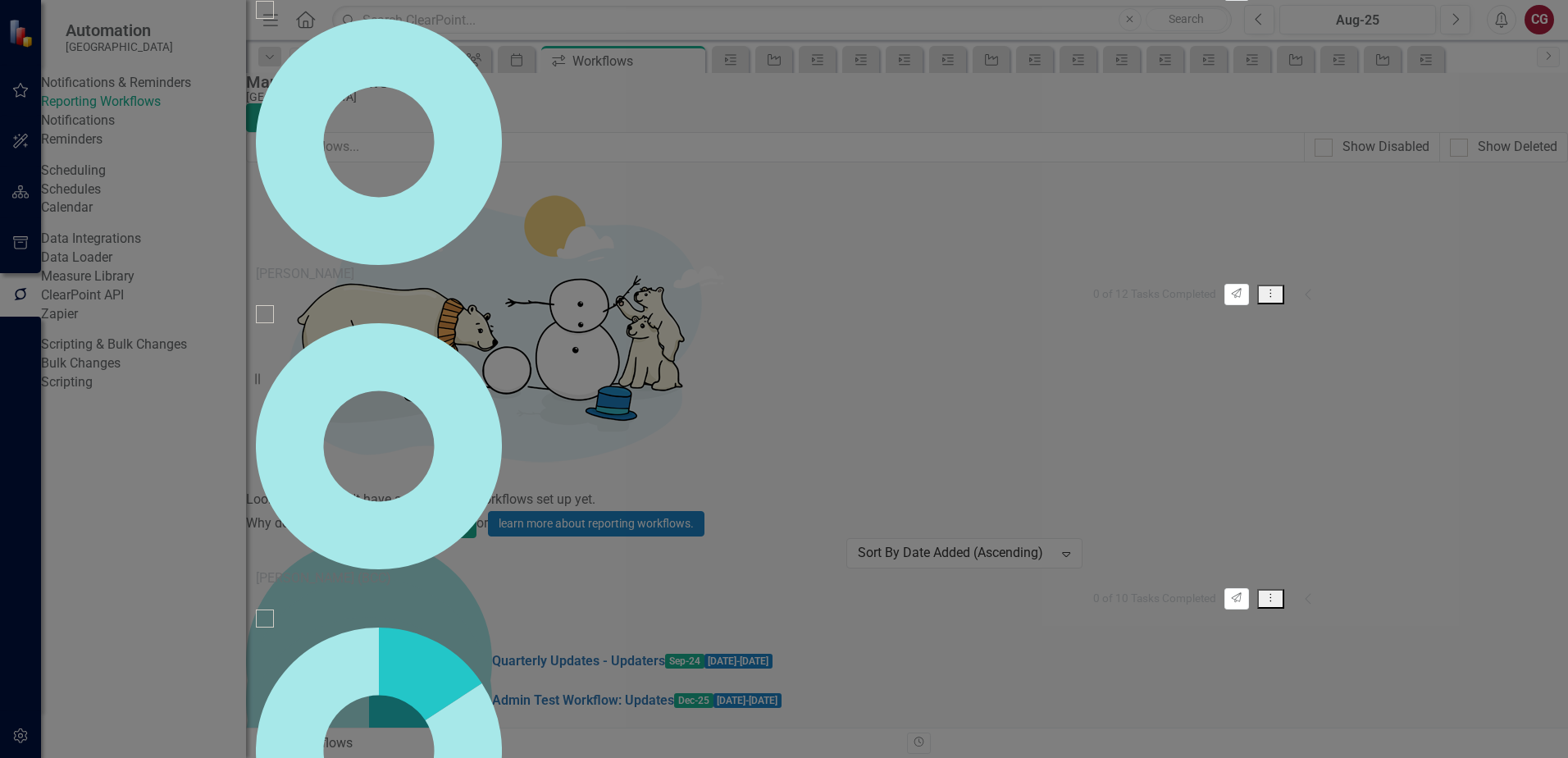
scroll to position [328, 0]
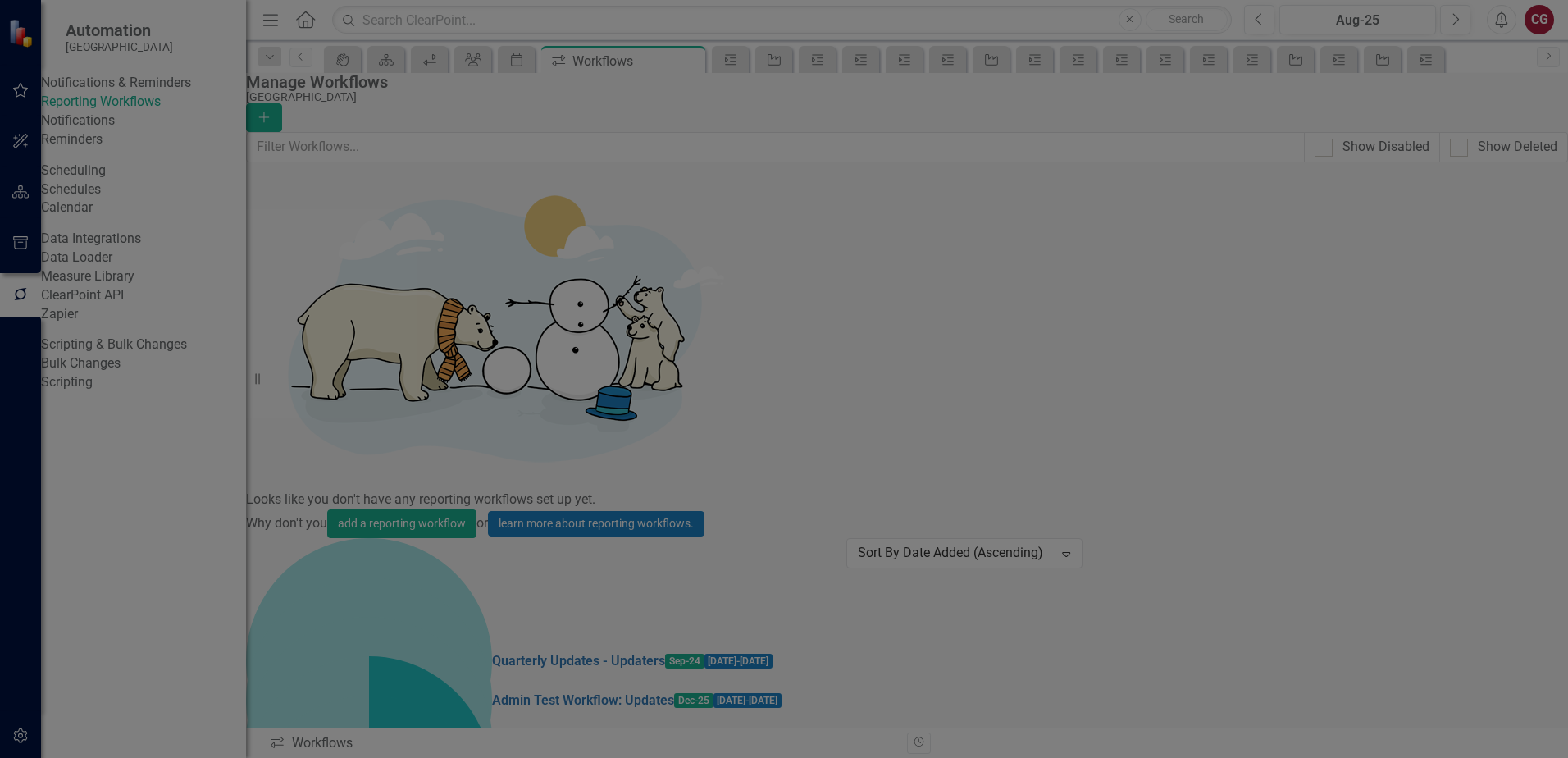
checkbox input "true"
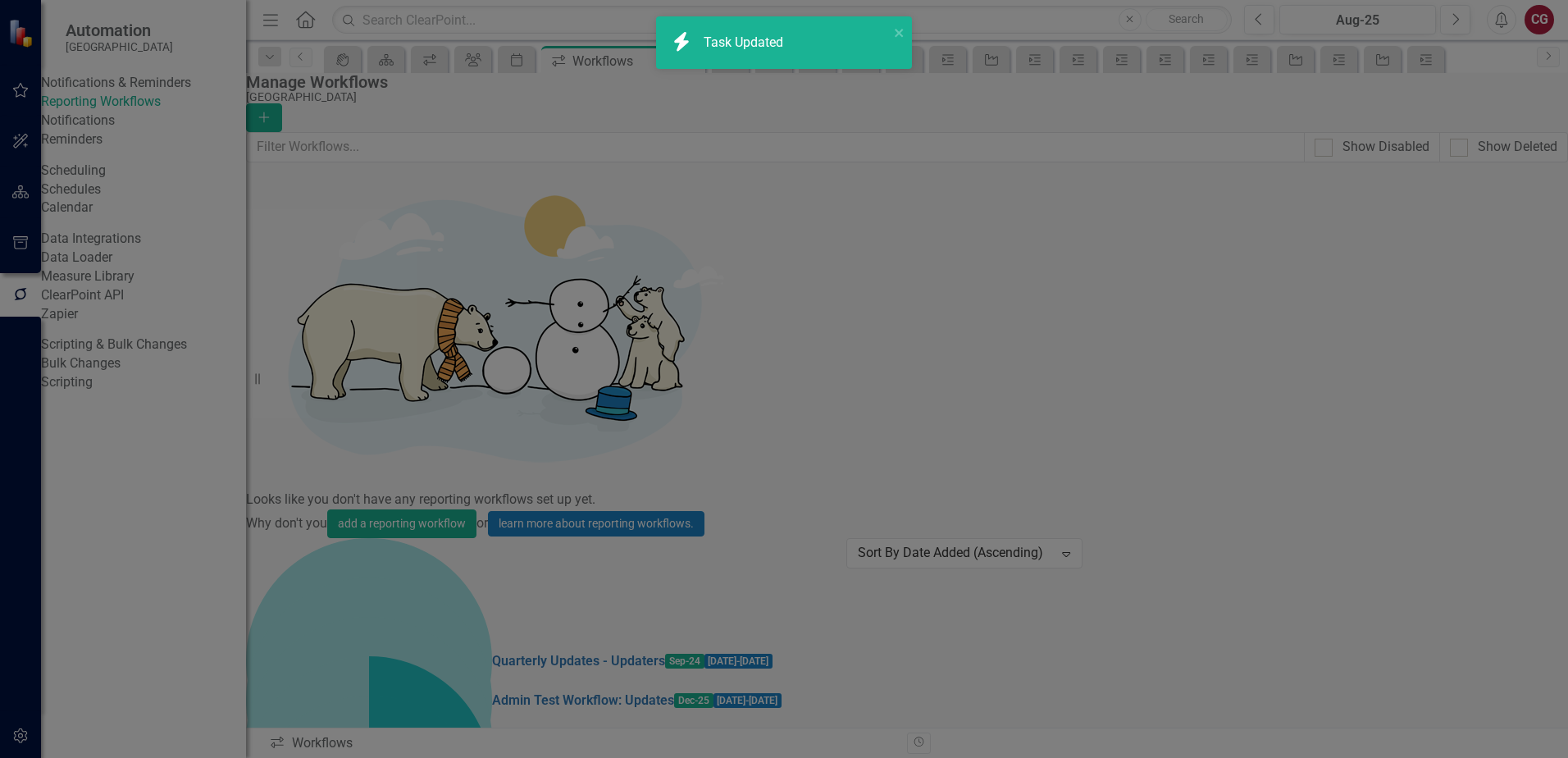
checkbox input "true"
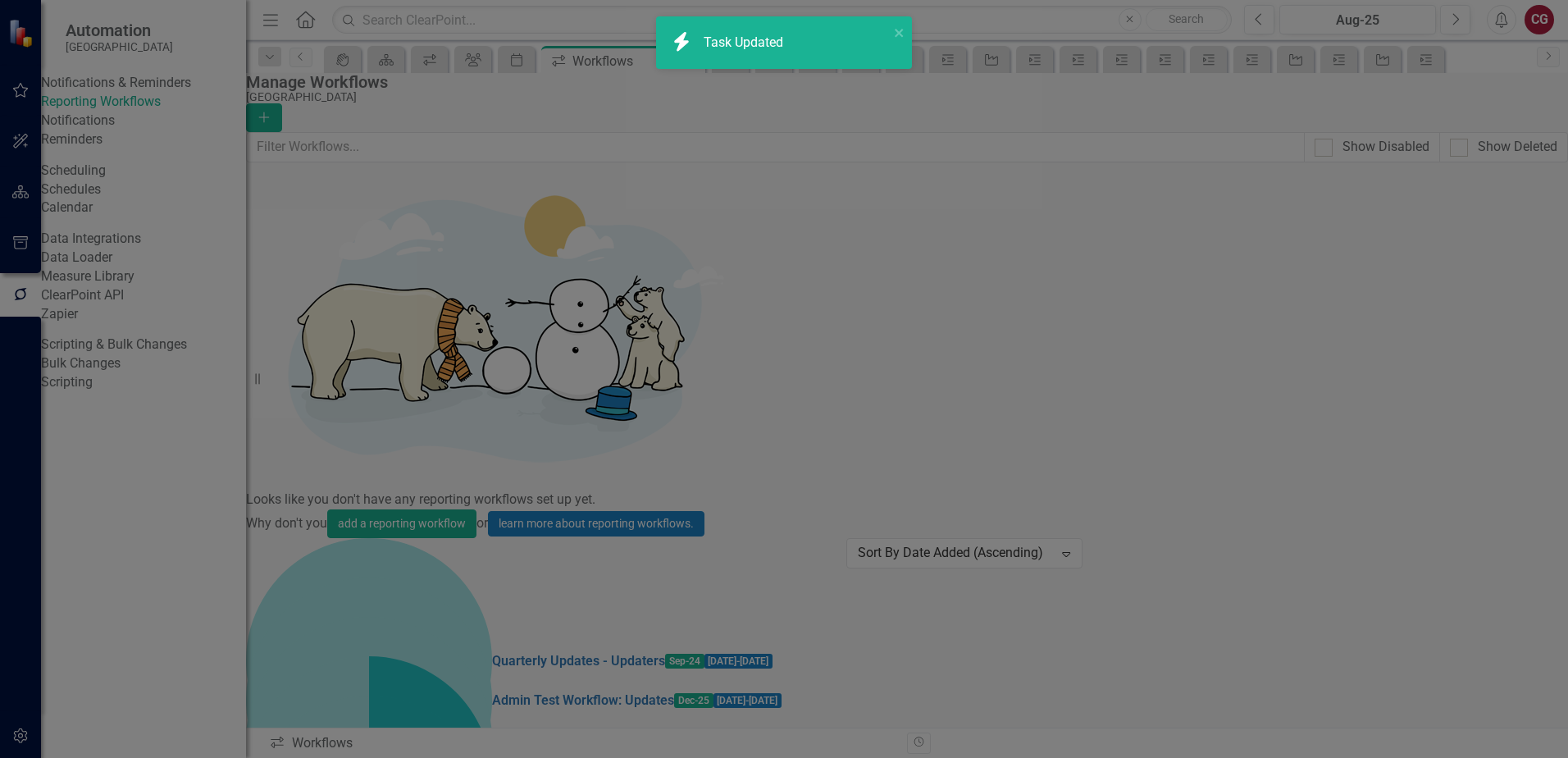
checkbox input "false"
checkbox input "true"
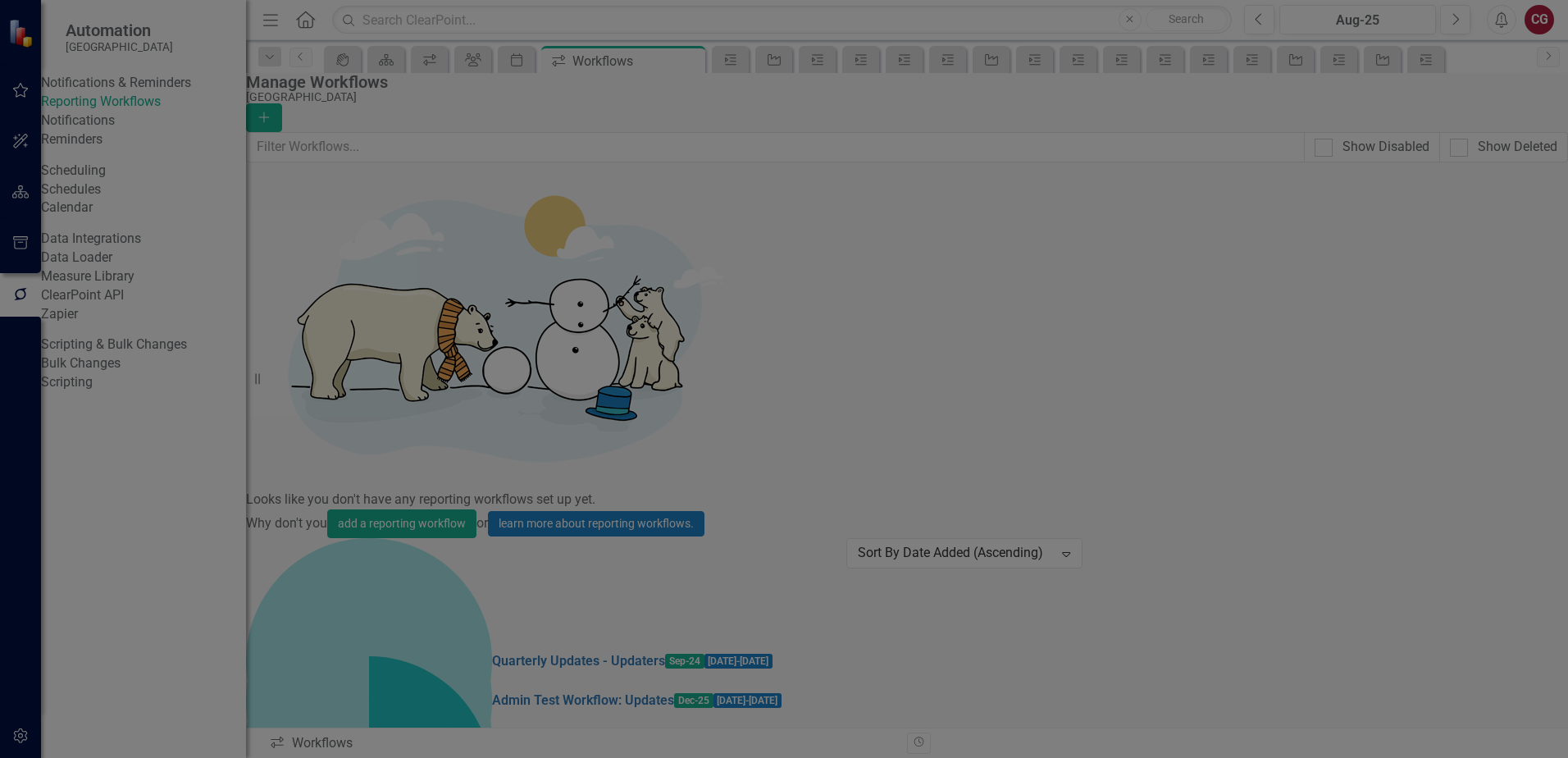
checkbox input "true"
checkbox input "false"
checkbox input "true"
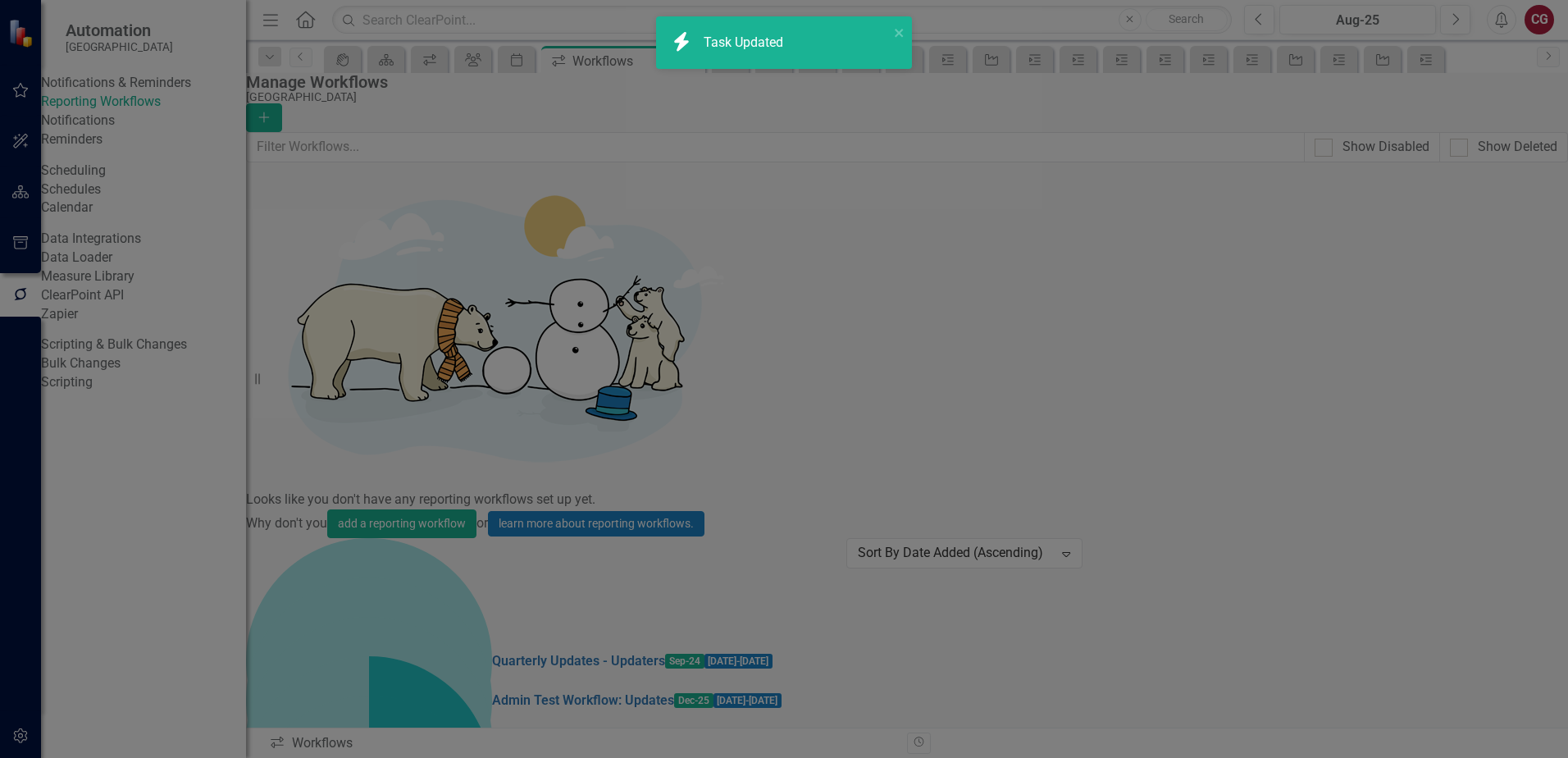
checkbox input "true"
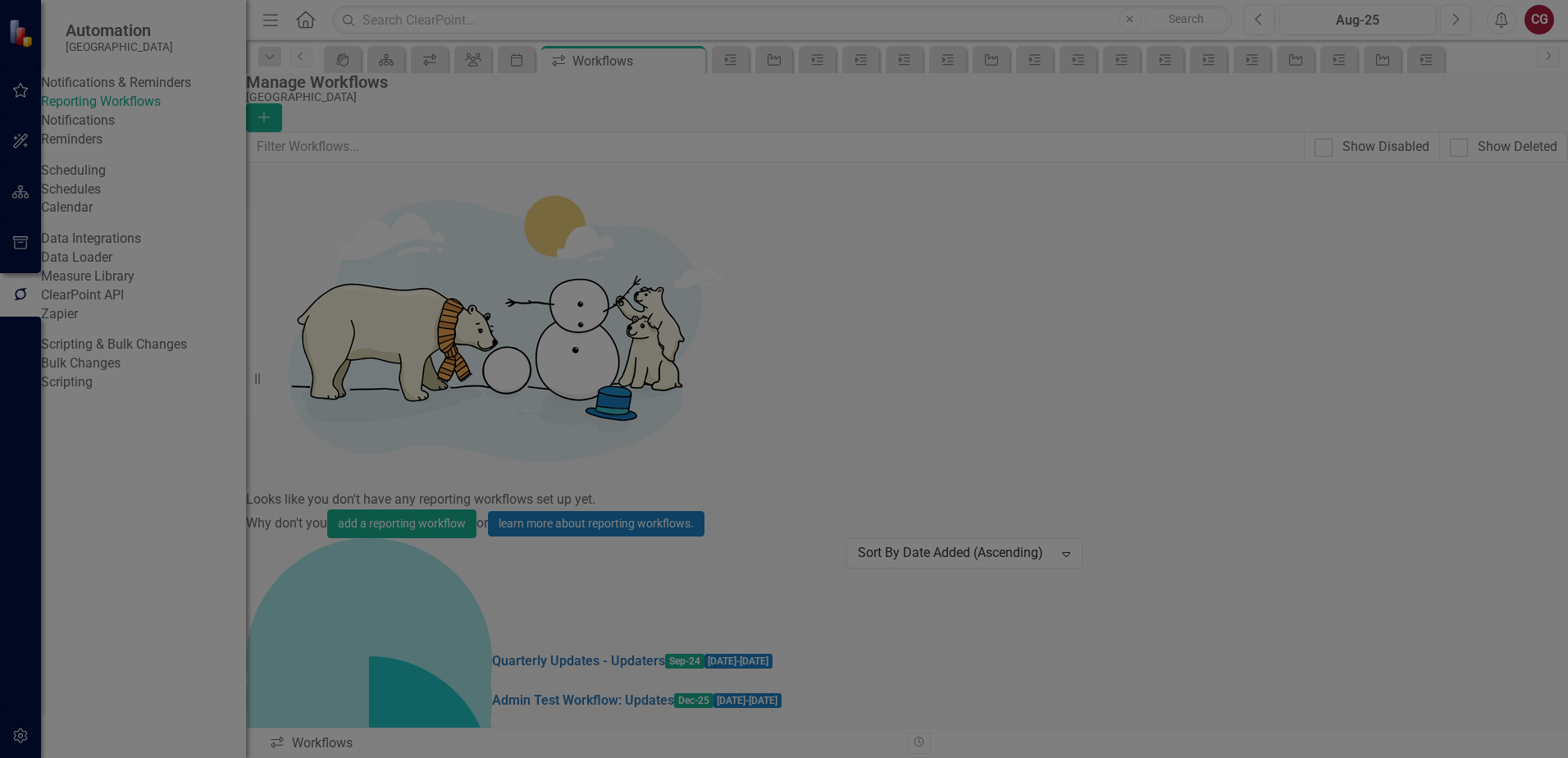
scroll to position [574, 0]
checkbox input "true"
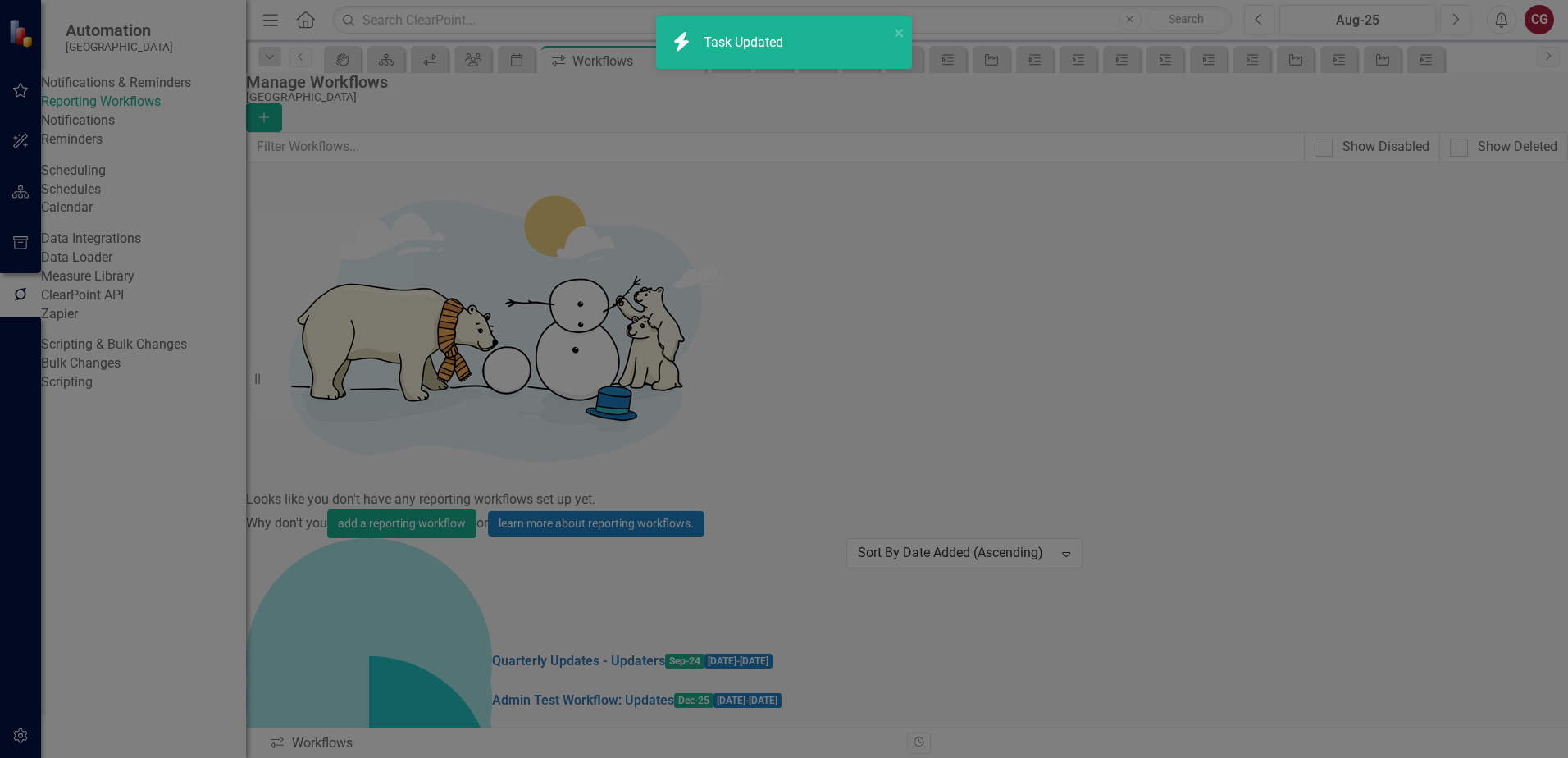
checkbox input "true"
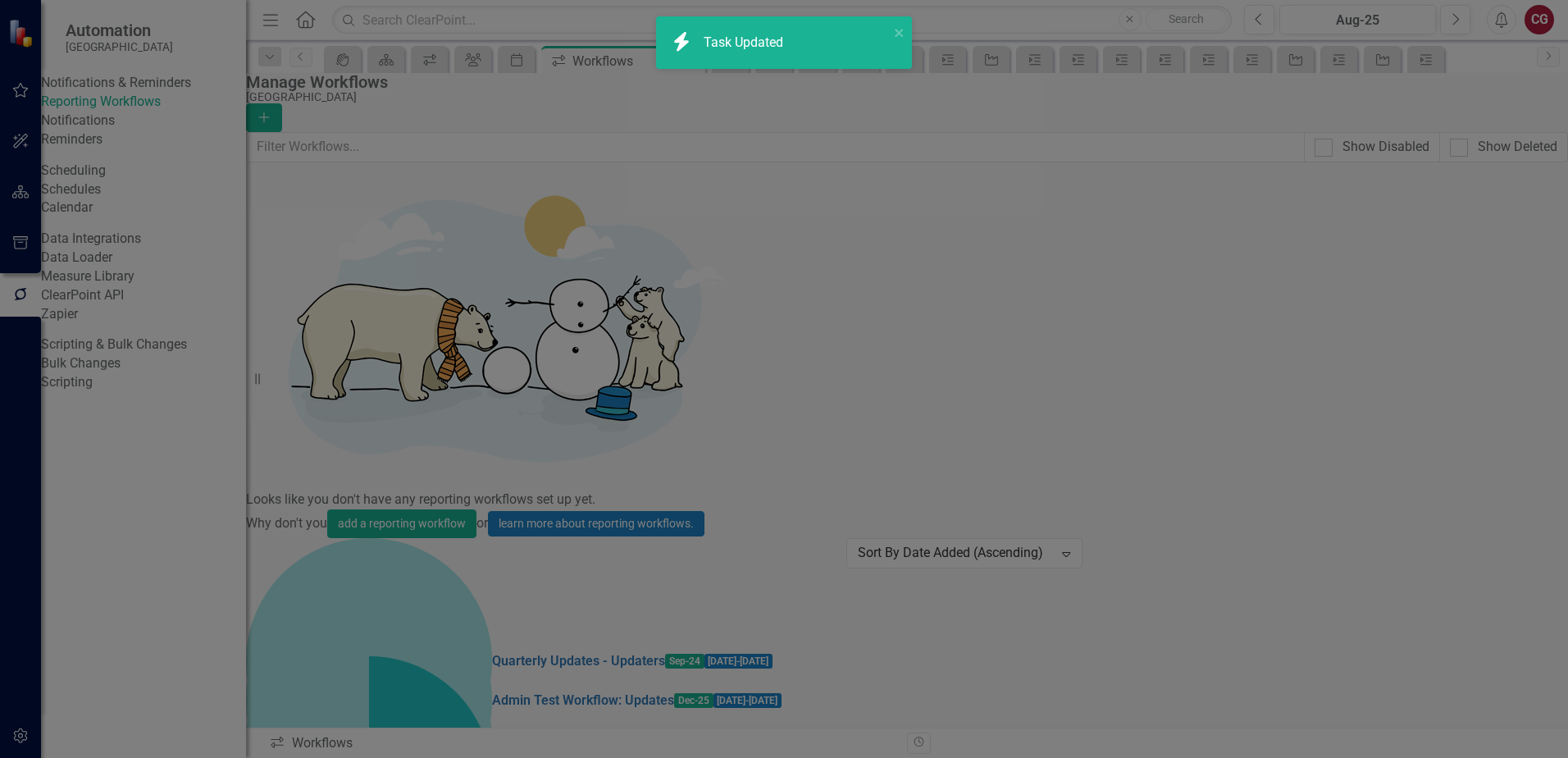
checkbox input "true"
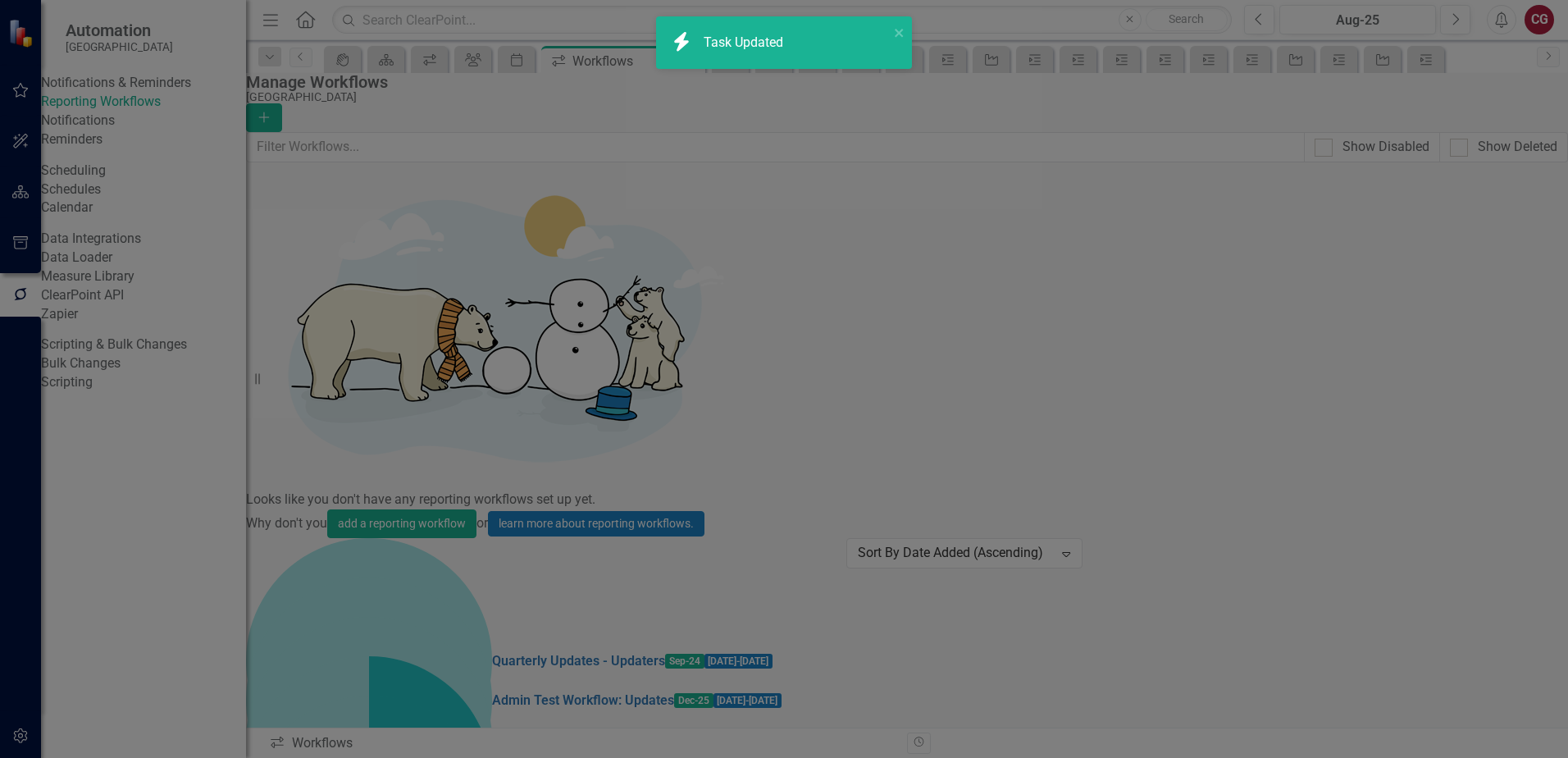
checkbox input "true"
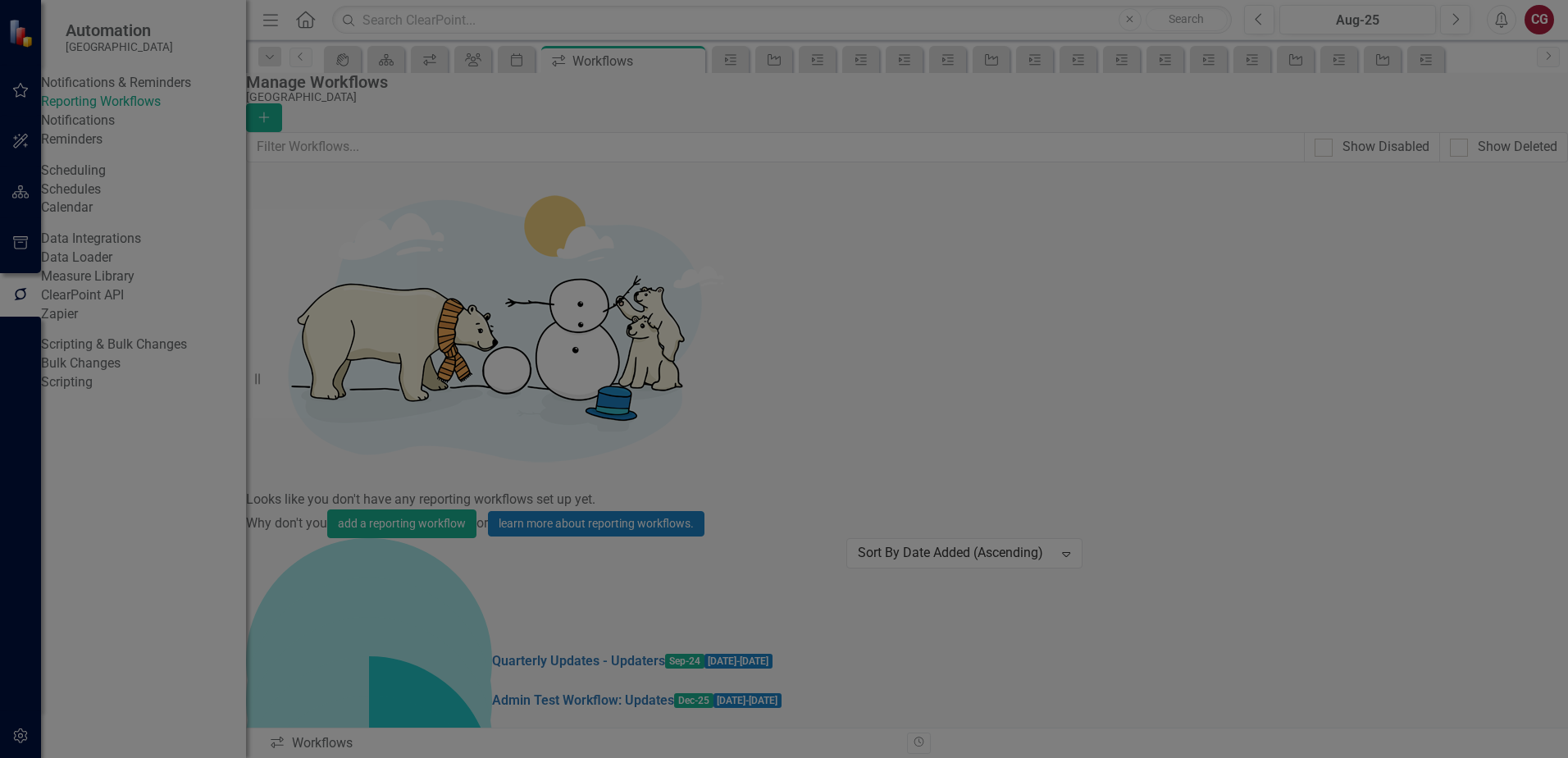
checkbox input "true"
checkbox input "false"
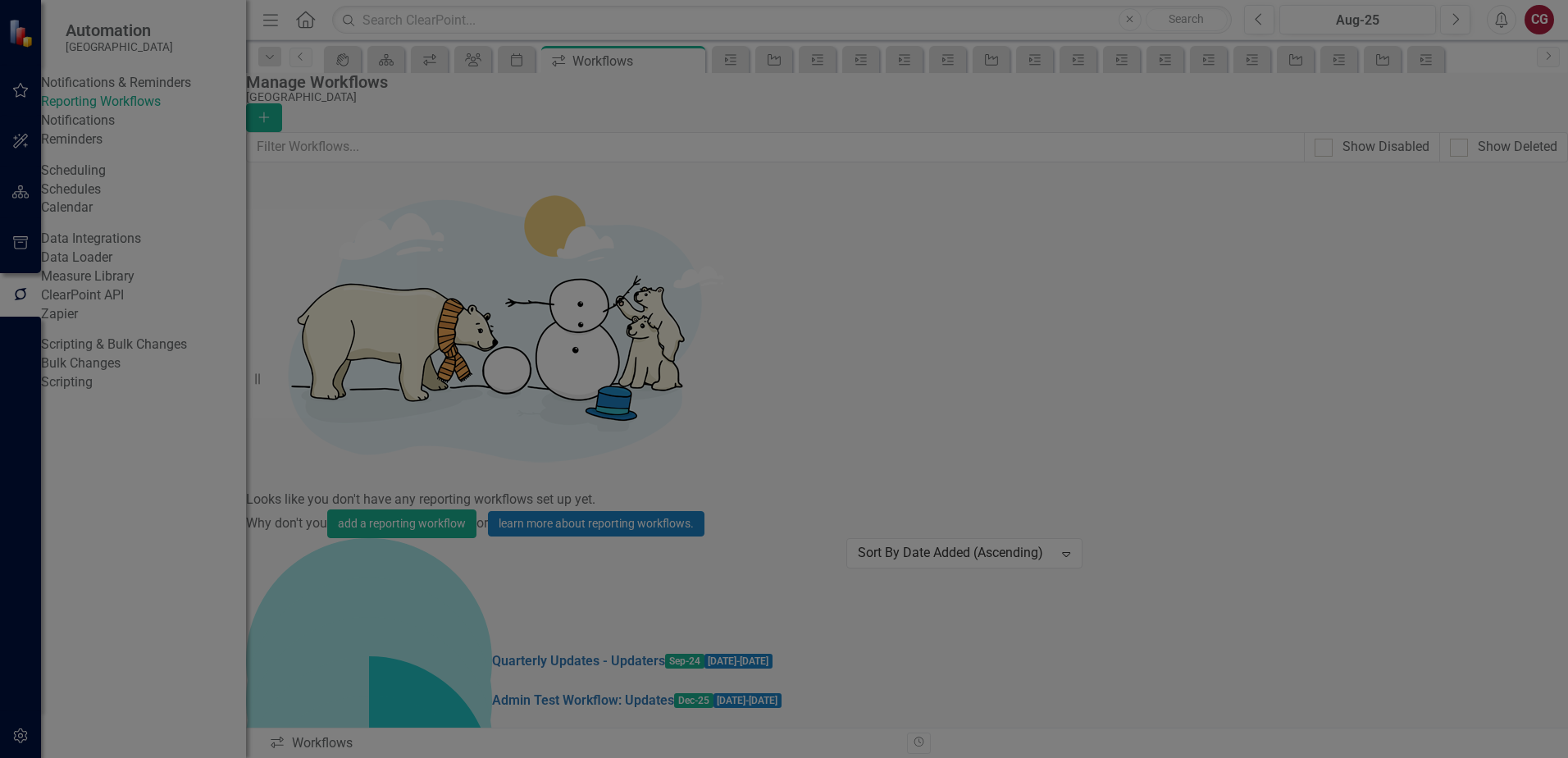
checkbox input "false"
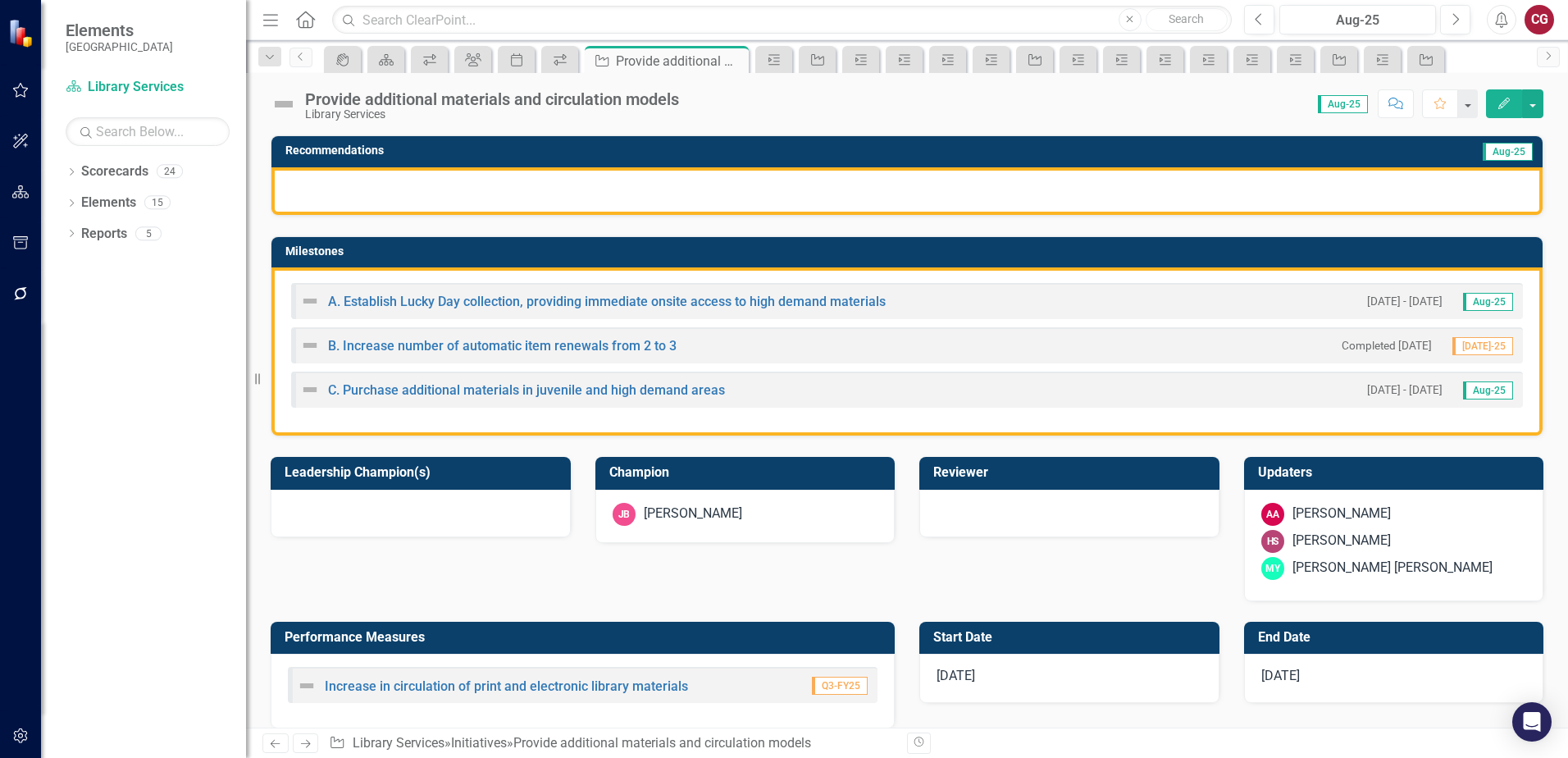
scroll to position [328, 0]
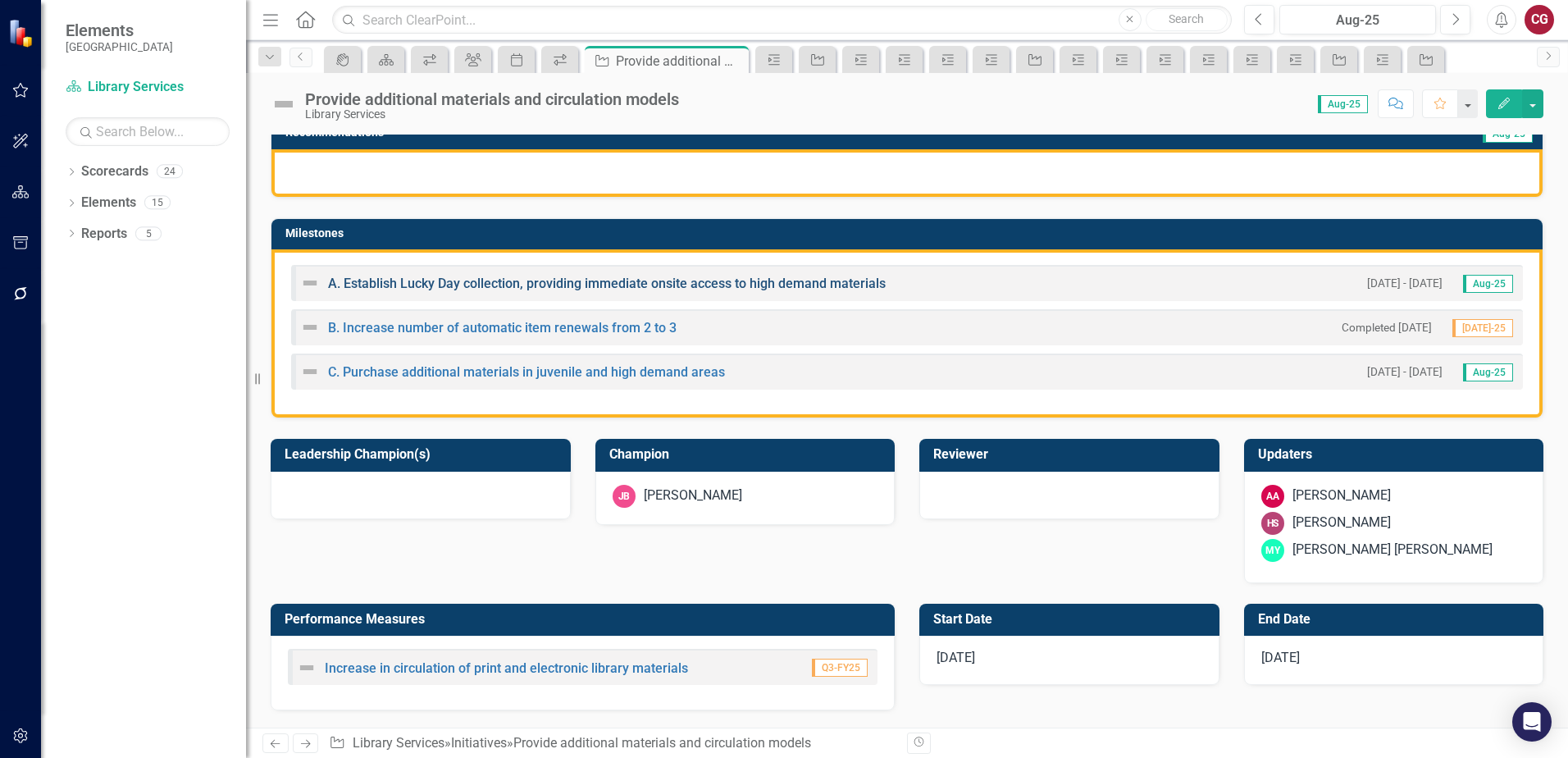
click at [515, 278] on link "A. Establish Lucky Day collection, providing immediate onsite access to high de…" at bounding box center [606, 283] width 558 height 16
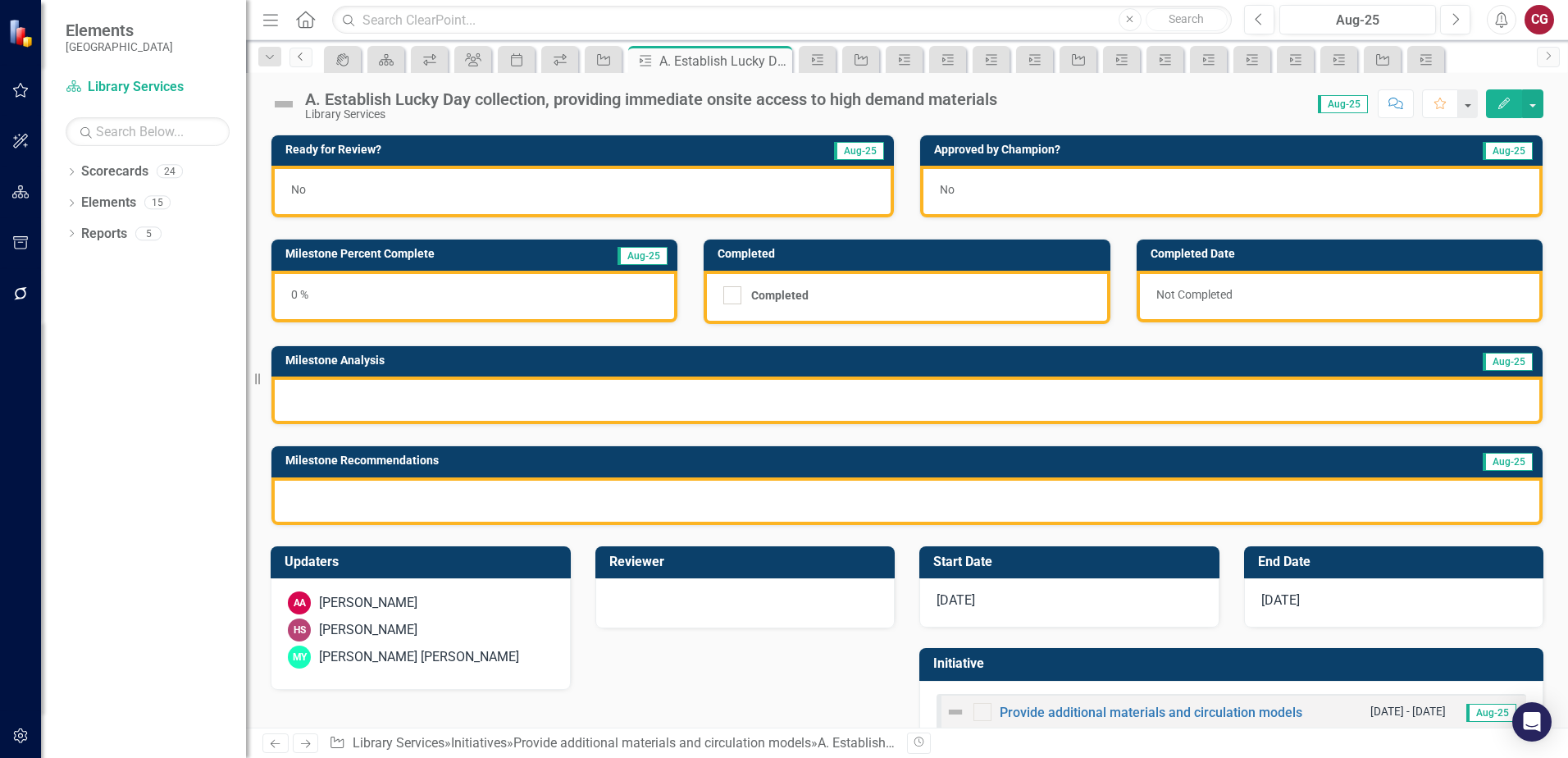
click at [304, 54] on icon "Previous" at bounding box center [301, 56] width 13 height 10
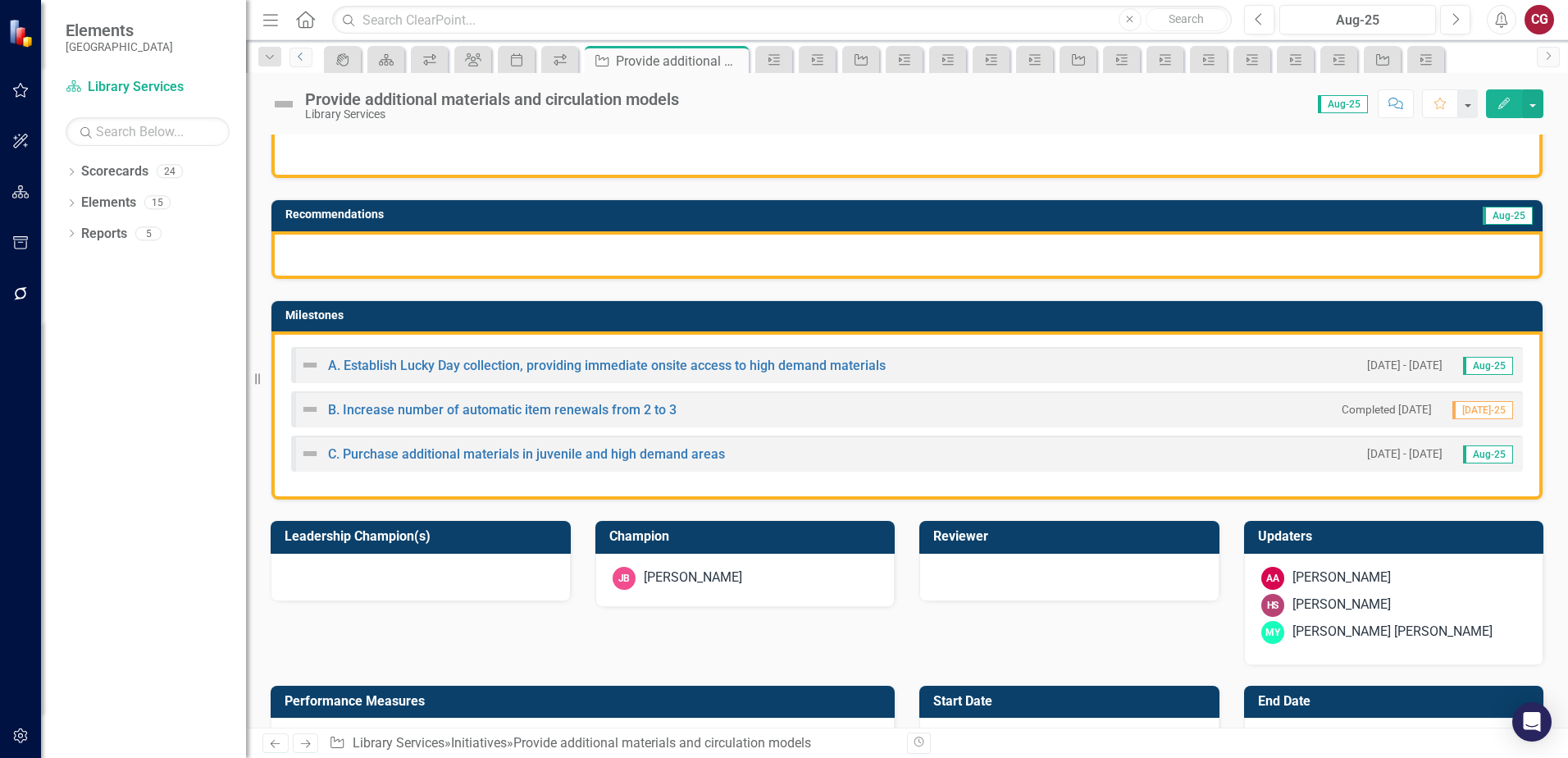
scroll to position [328, 0]
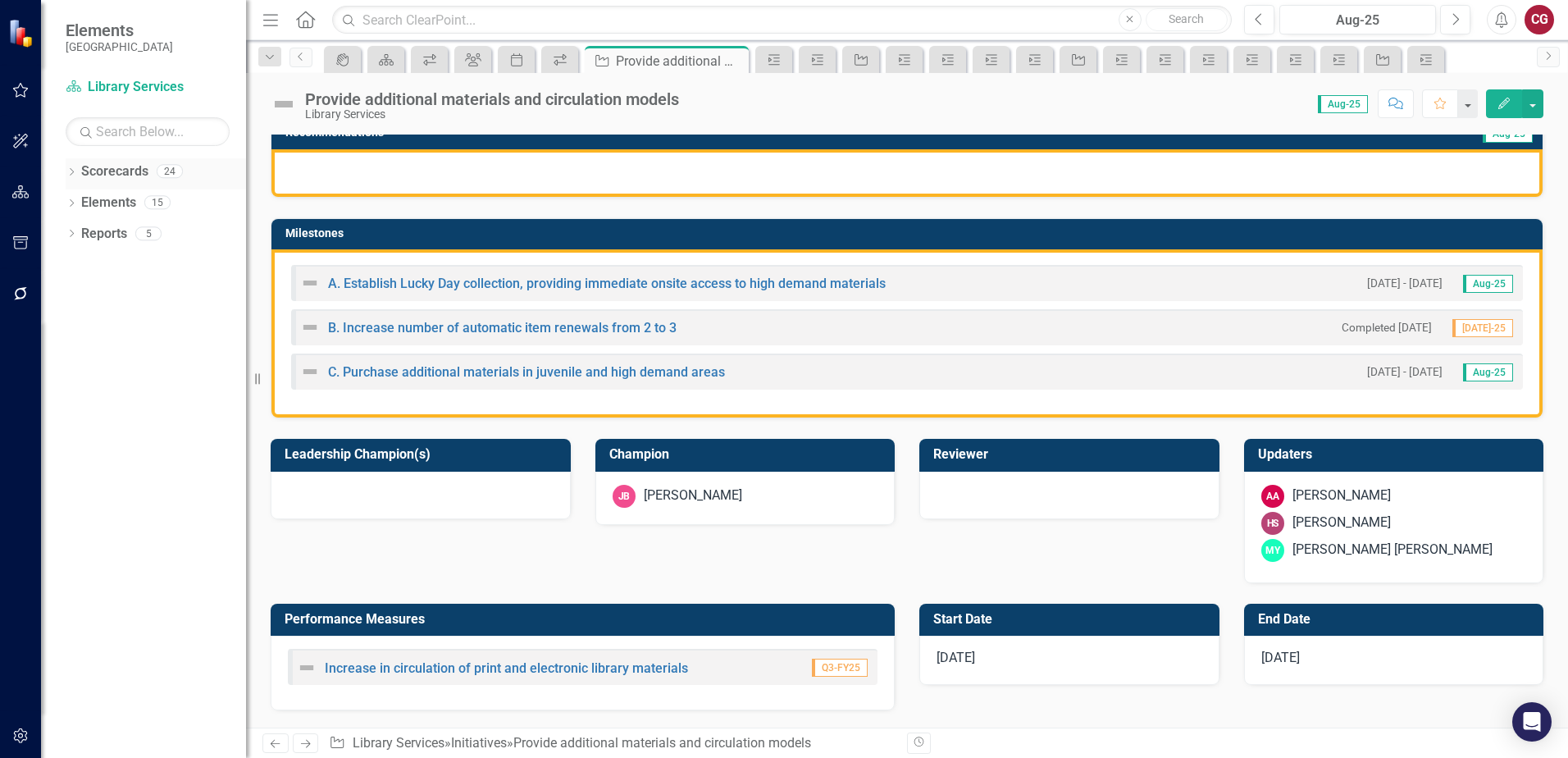
click at [72, 169] on icon "Dropdown" at bounding box center [71, 173] width 11 height 9
click at [82, 203] on icon at bounding box center [81, 201] width 4 height 8
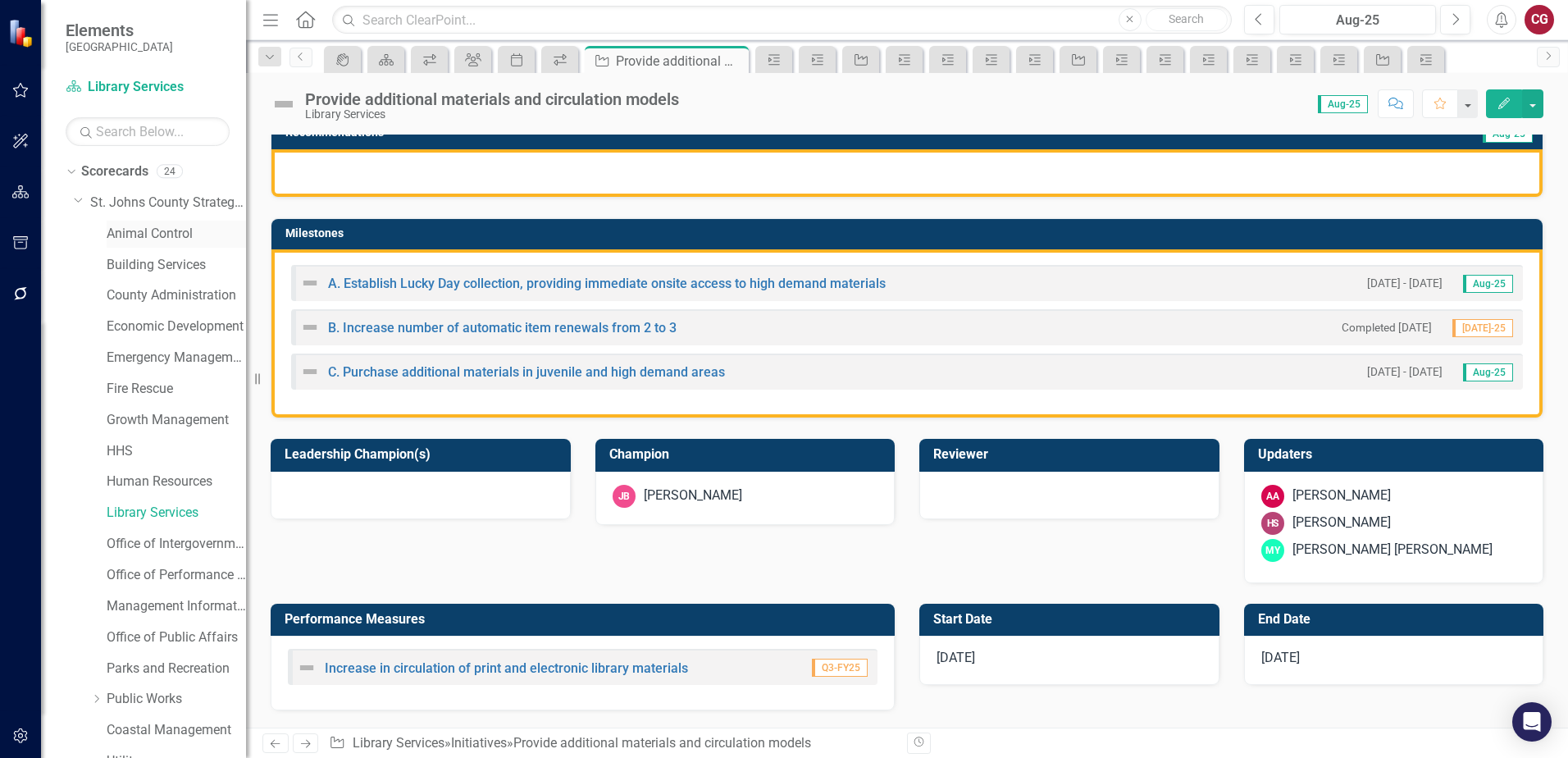
click at [150, 237] on link "Animal Control" at bounding box center [176, 234] width 140 height 19
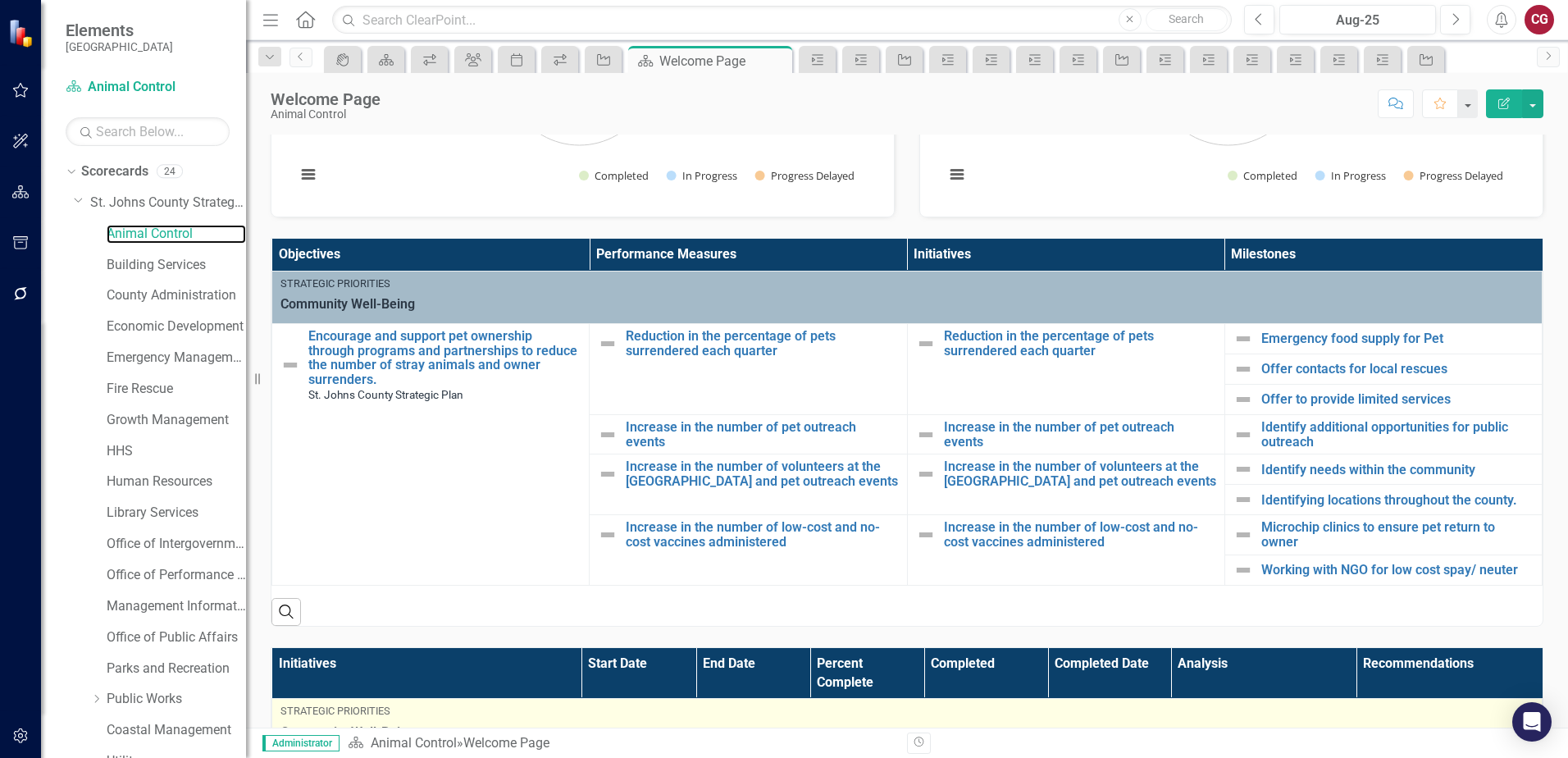
scroll to position [212, 0]
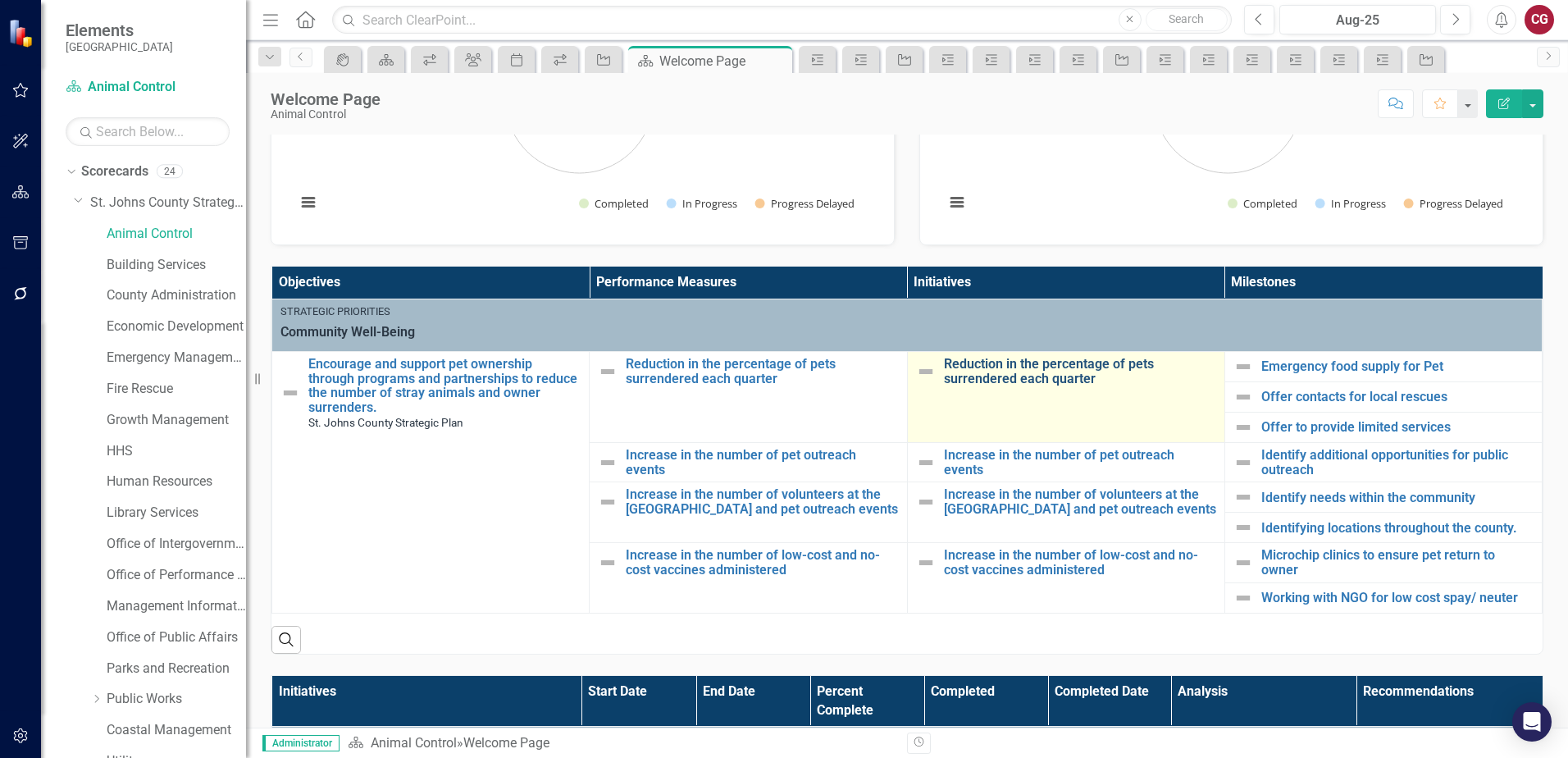
click at [1071, 374] on link "Reduction in the percentage of pets surrendered each quarter" at bounding box center [1080, 371] width 272 height 29
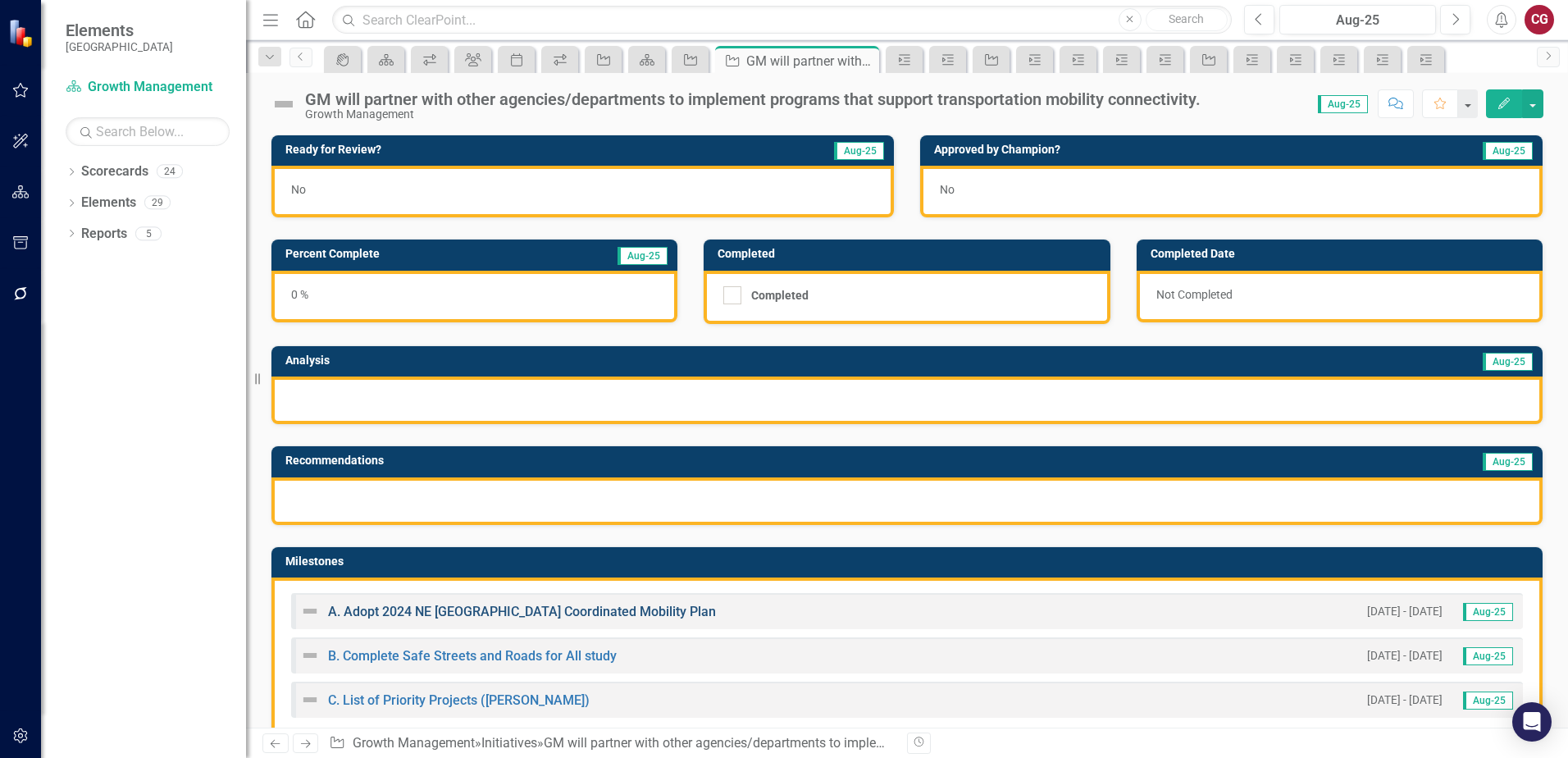
click at [464, 615] on link "A. Adopt 2024 NE [GEOGRAPHIC_DATA] Coordinated Mobility Plan" at bounding box center [521, 611] width 388 height 16
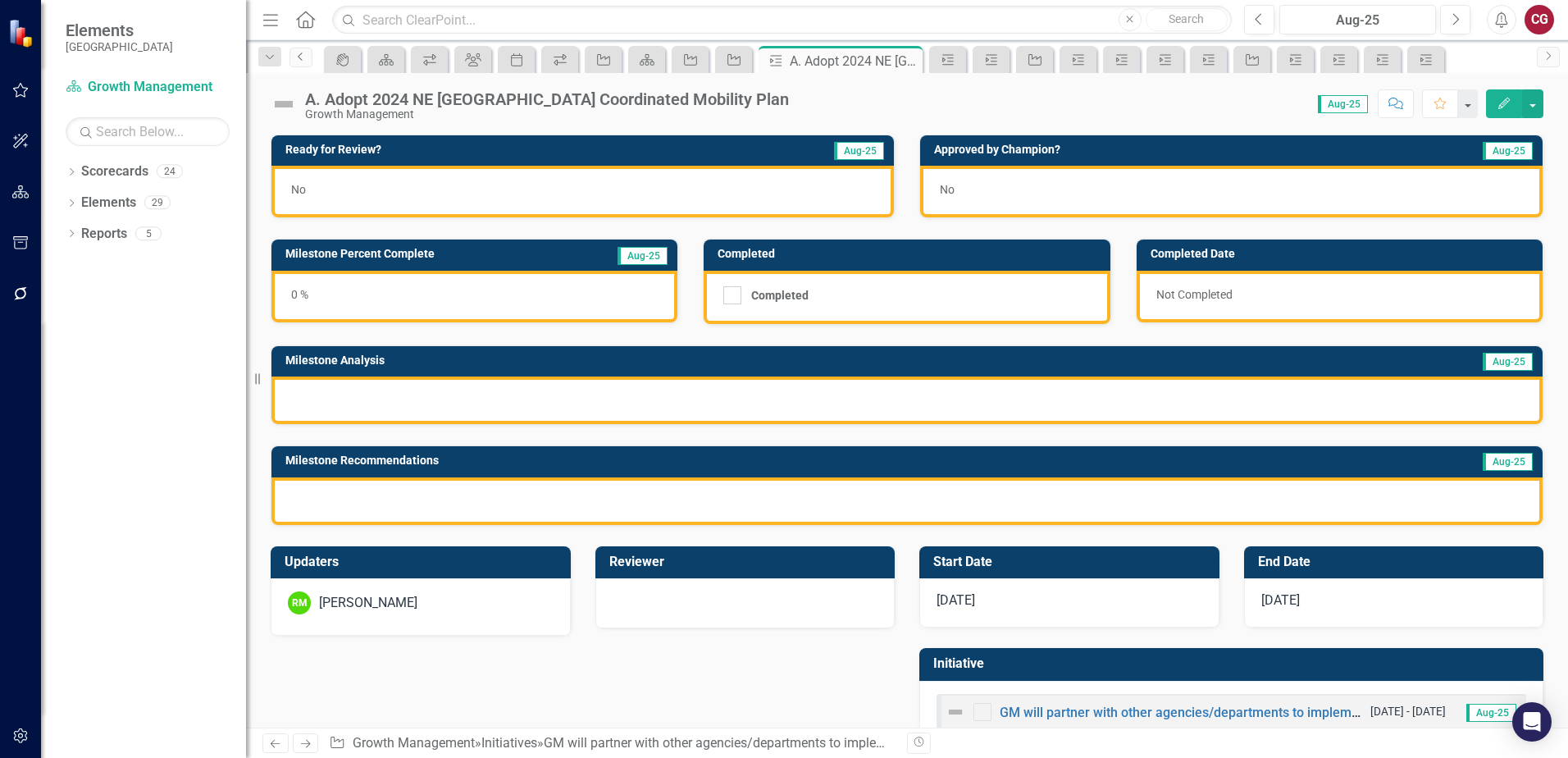
click at [296, 61] on icon "Previous" at bounding box center [301, 56] width 13 height 10
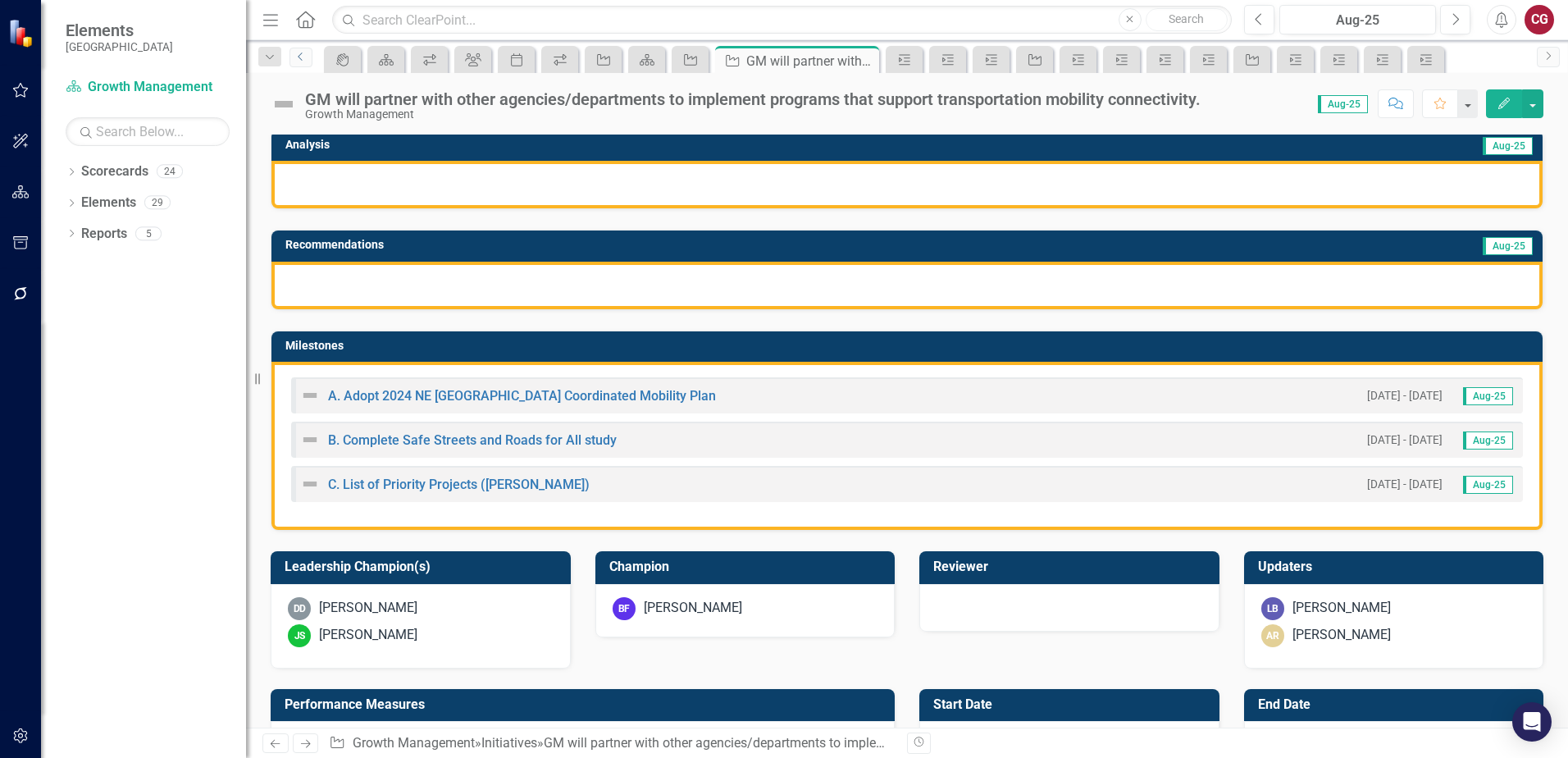
scroll to position [246, 0]
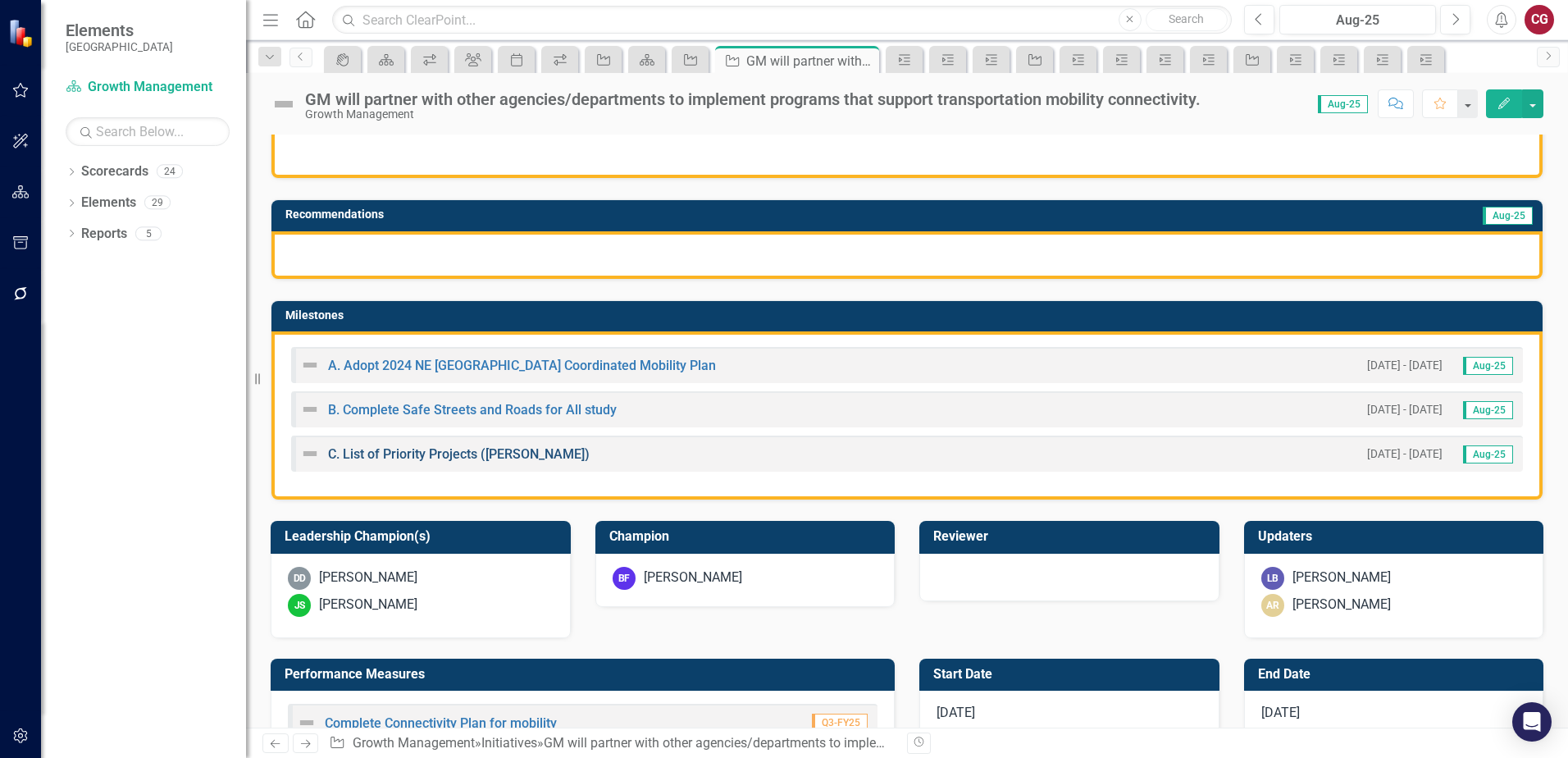
click at [421, 452] on link "C. List of Priority Projects ([PERSON_NAME])" at bounding box center [458, 453] width 262 height 16
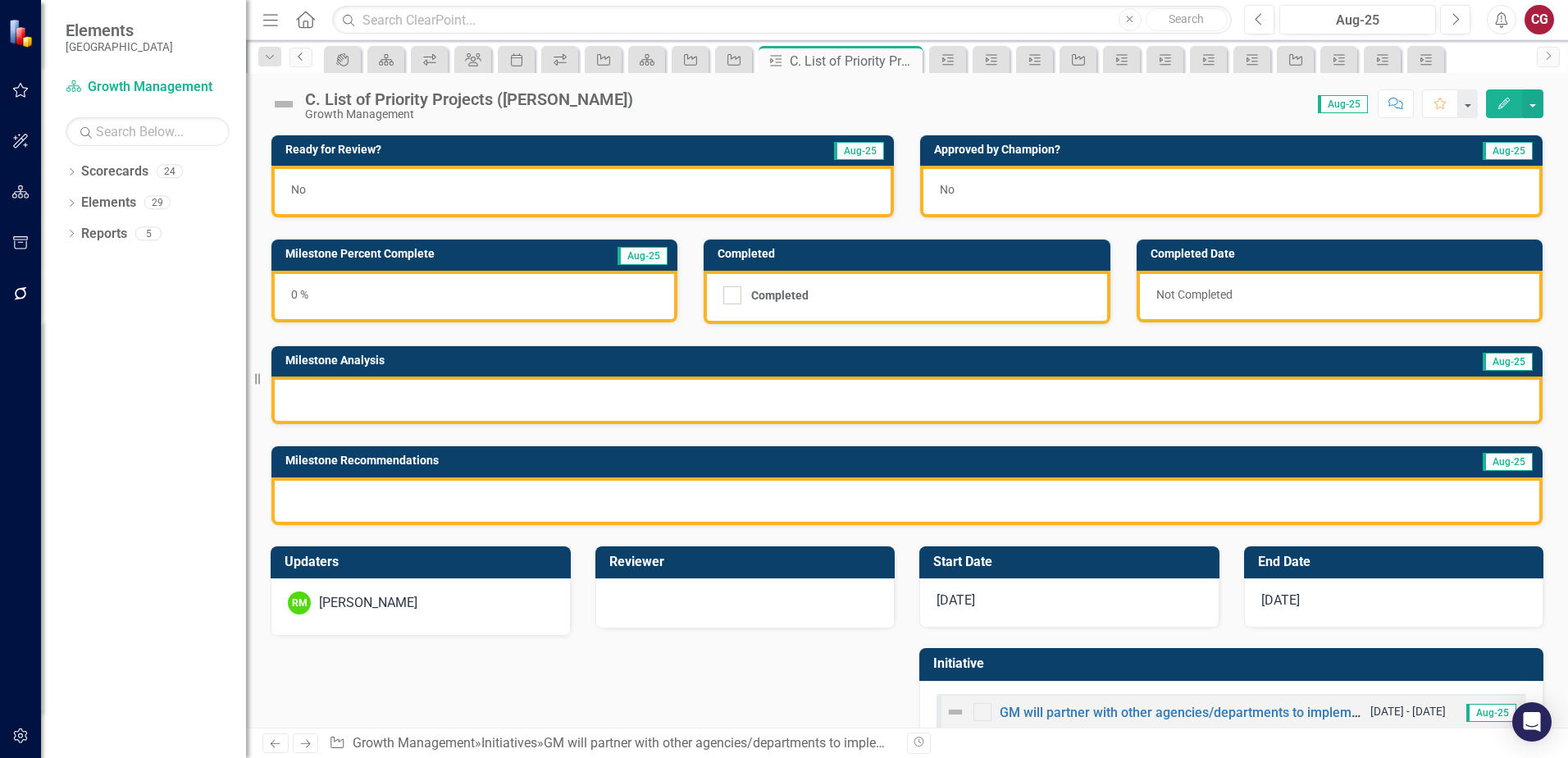
click at [305, 62] on link "Previous" at bounding box center [301, 57] width 23 height 20
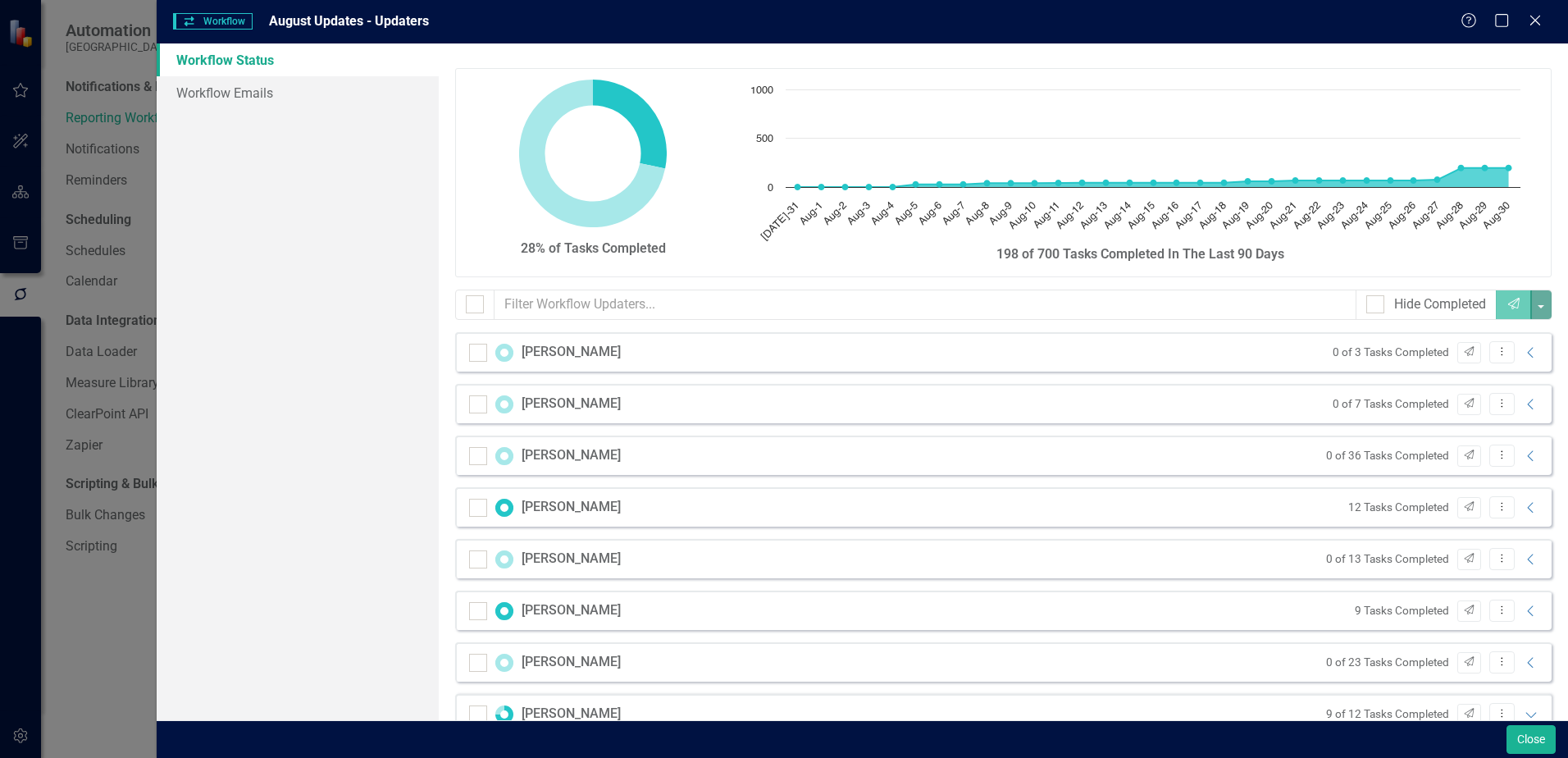
scroll to position [656, 0]
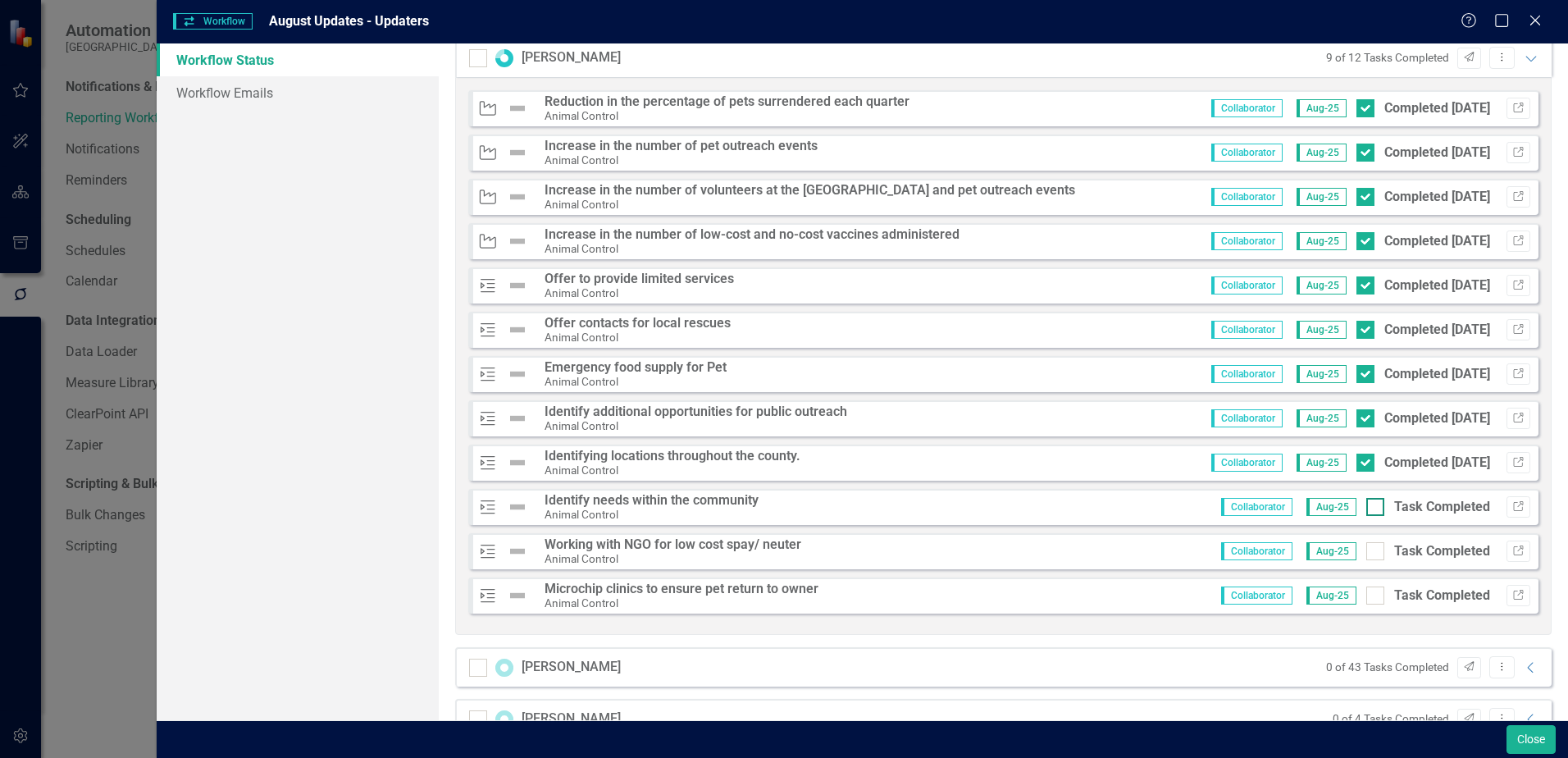
click at [1366, 505] on input "Task Completed" at bounding box center [1371, 503] width 10 height 10
checkbox input "true"
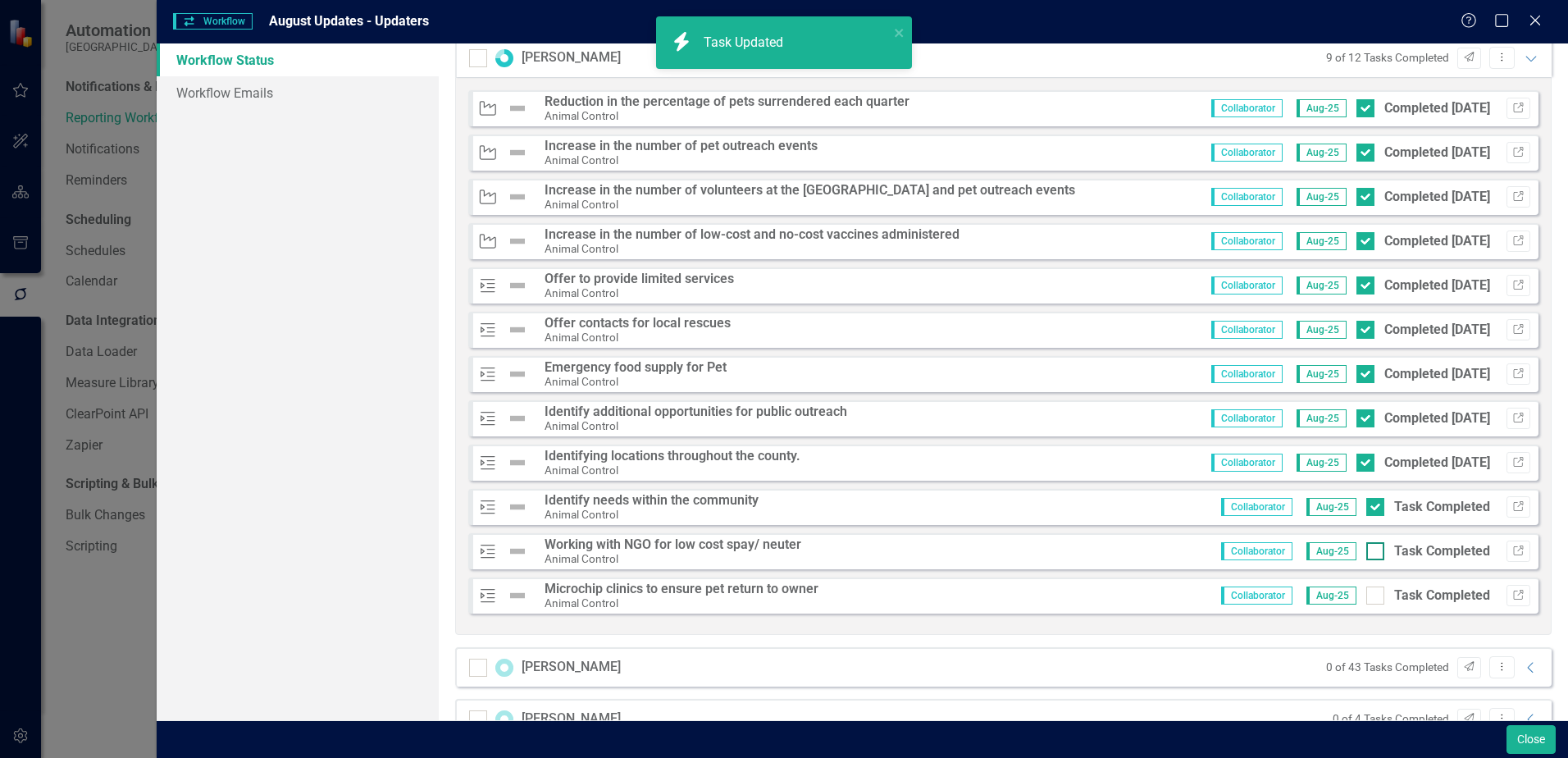
click at [1366, 553] on div at bounding box center [1374, 550] width 18 height 18
click at [1366, 553] on input "Task Completed" at bounding box center [1371, 547] width 10 height 10
checkbox input "true"
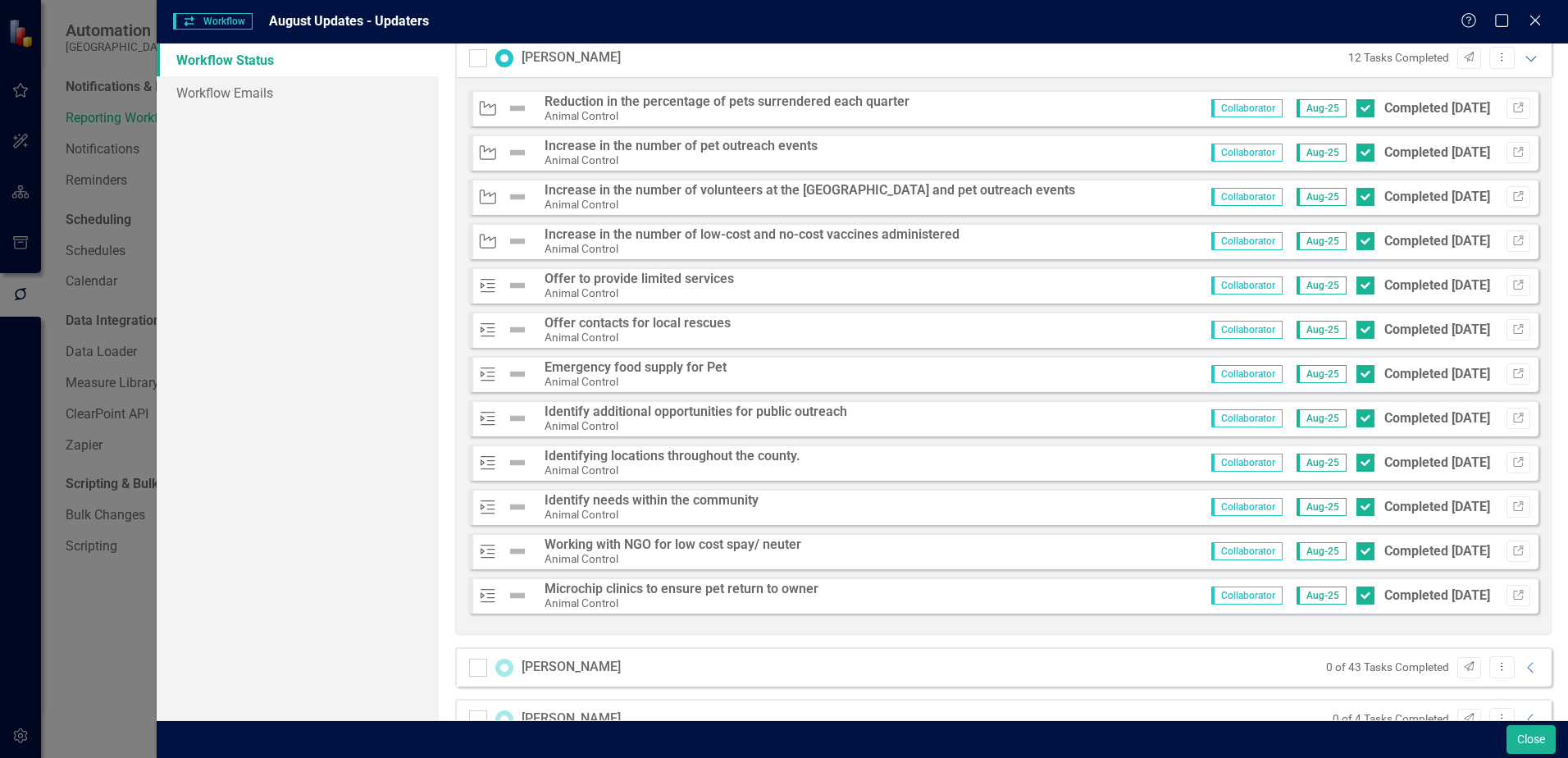
click at [1522, 60] on icon "Expanded" at bounding box center [1531, 58] width 17 height 13
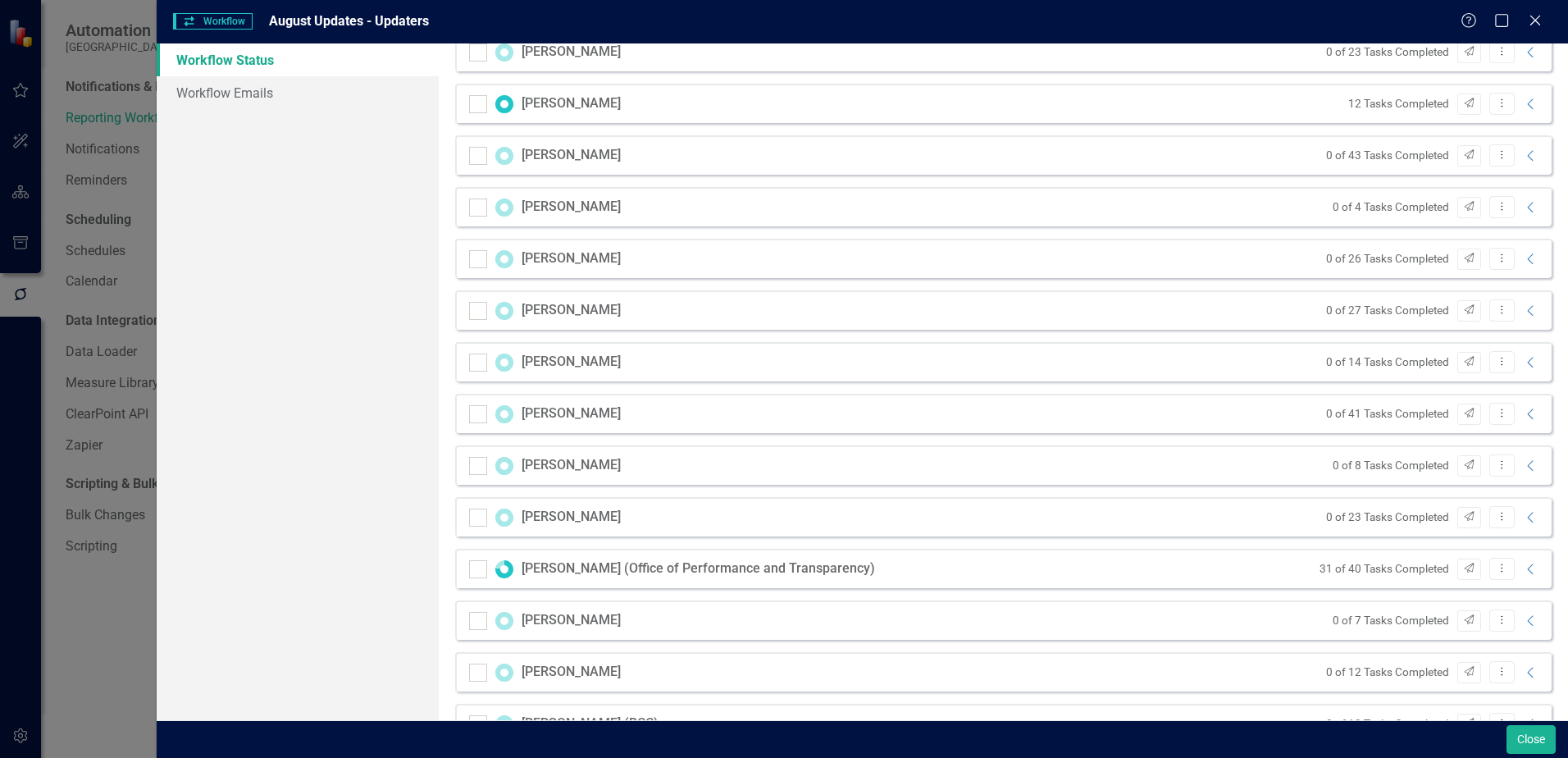
scroll to position [574, 0]
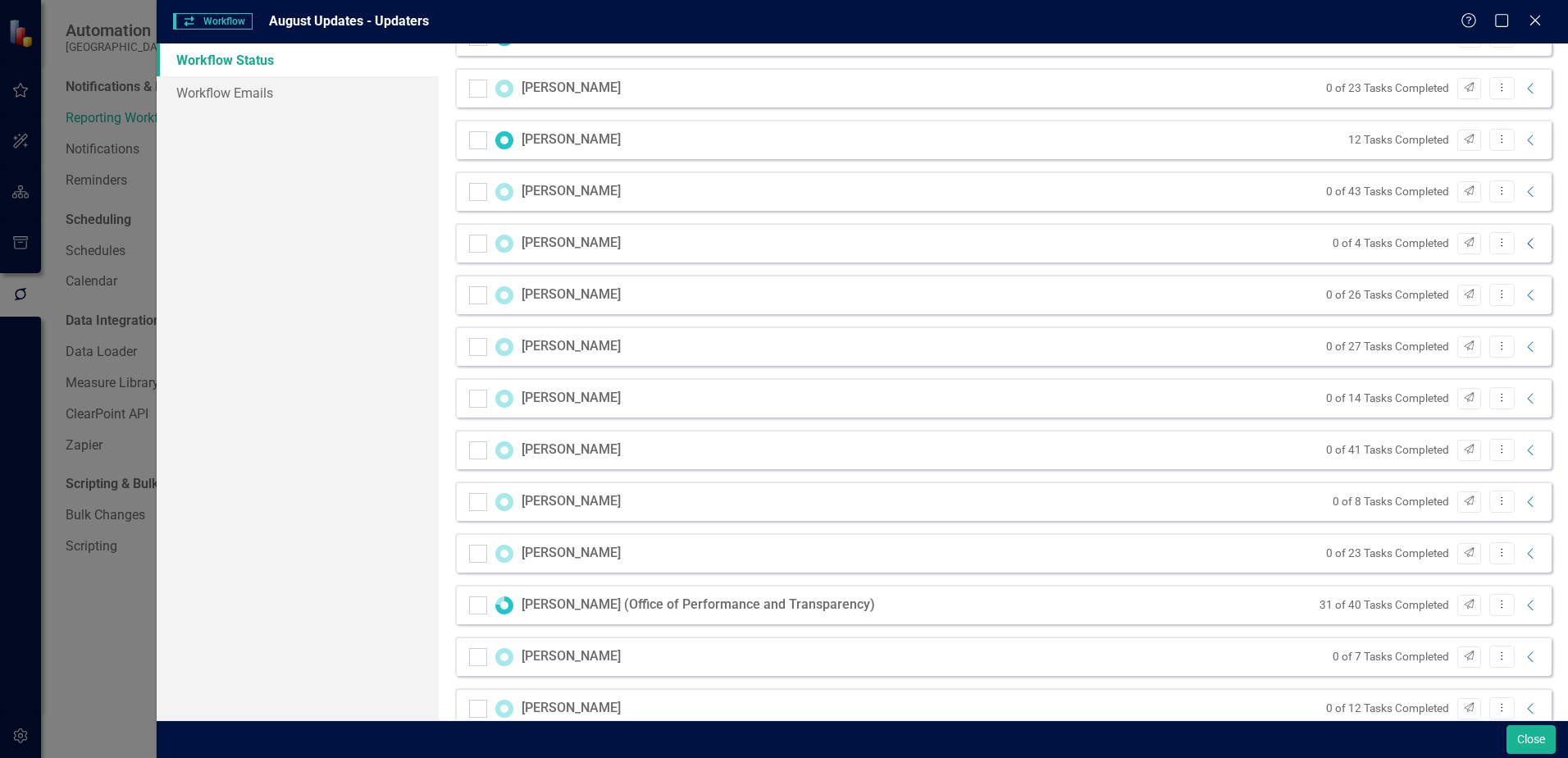
click at [1522, 247] on icon "Collapse" at bounding box center [1531, 244] width 17 height 13
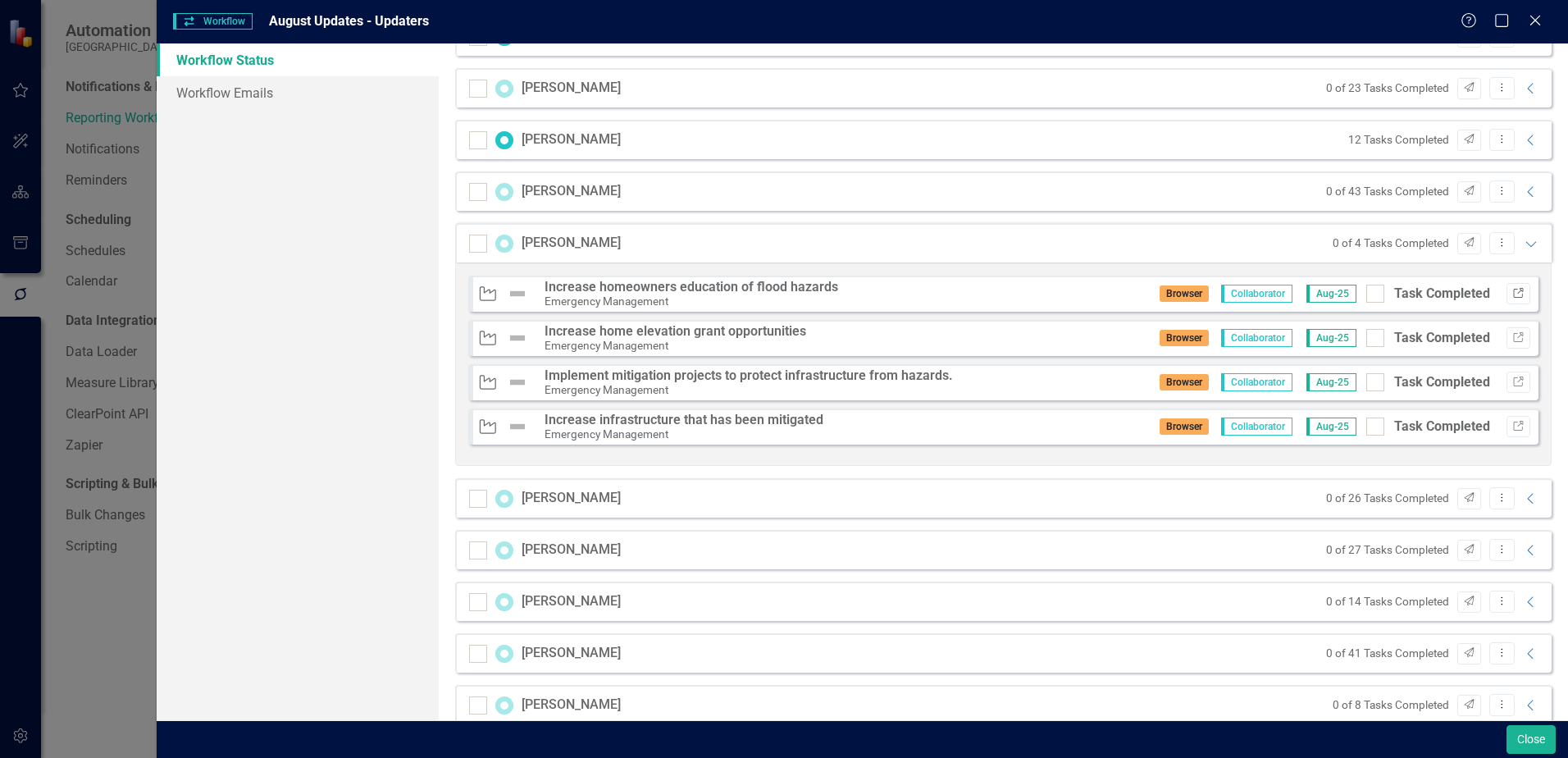
click at [1512, 292] on icon "Link" at bounding box center [1518, 293] width 12 height 10
click at [1512, 341] on icon "Link" at bounding box center [1518, 338] width 12 height 10
click at [1507, 388] on button "Link" at bounding box center [1519, 382] width 24 height 21
click at [1512, 427] on icon "Link" at bounding box center [1518, 426] width 12 height 10
click at [1523, 249] on icon "Expanded" at bounding box center [1531, 244] width 17 height 13
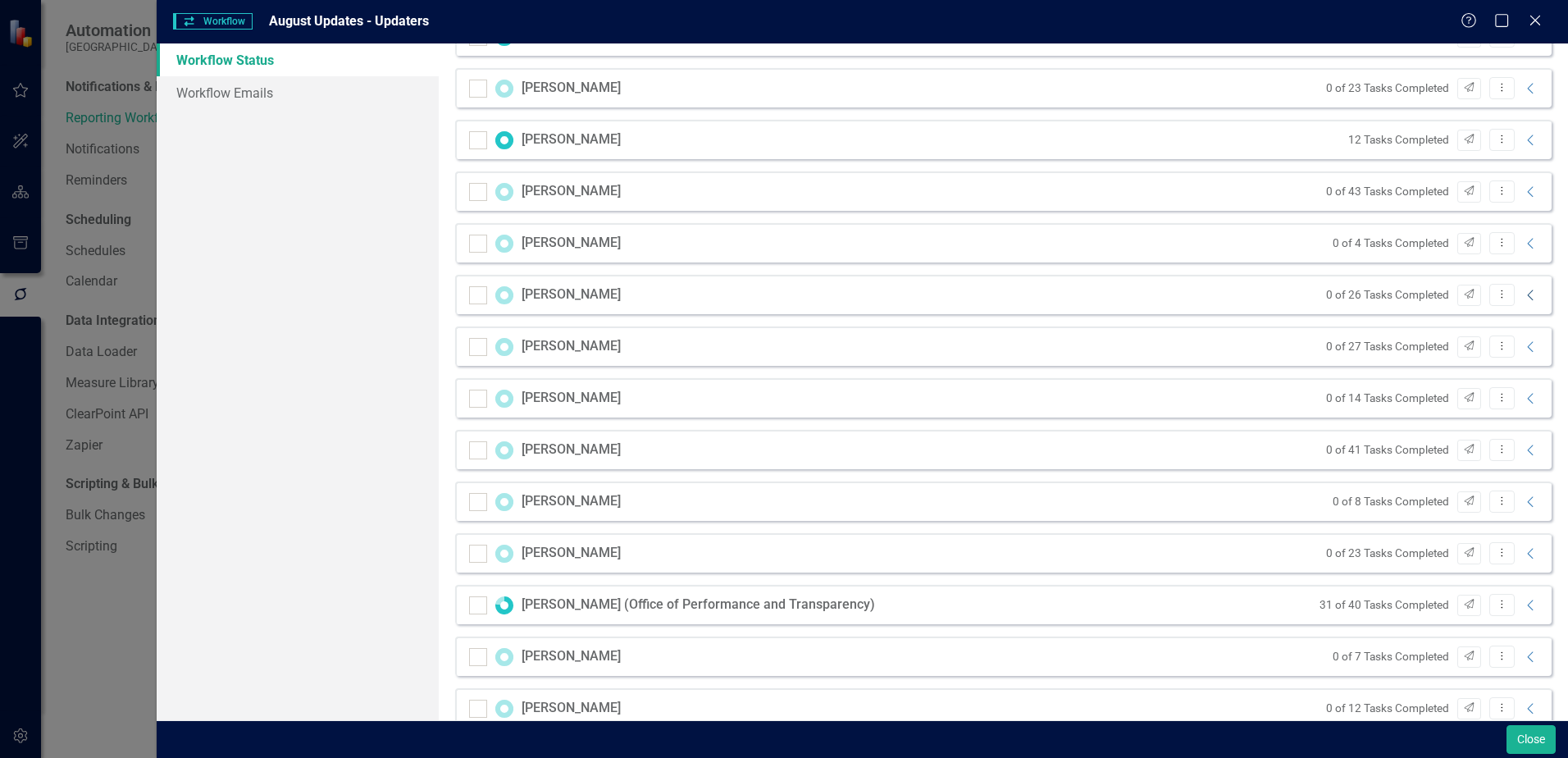
click at [1522, 301] on icon "Collapse" at bounding box center [1531, 295] width 17 height 13
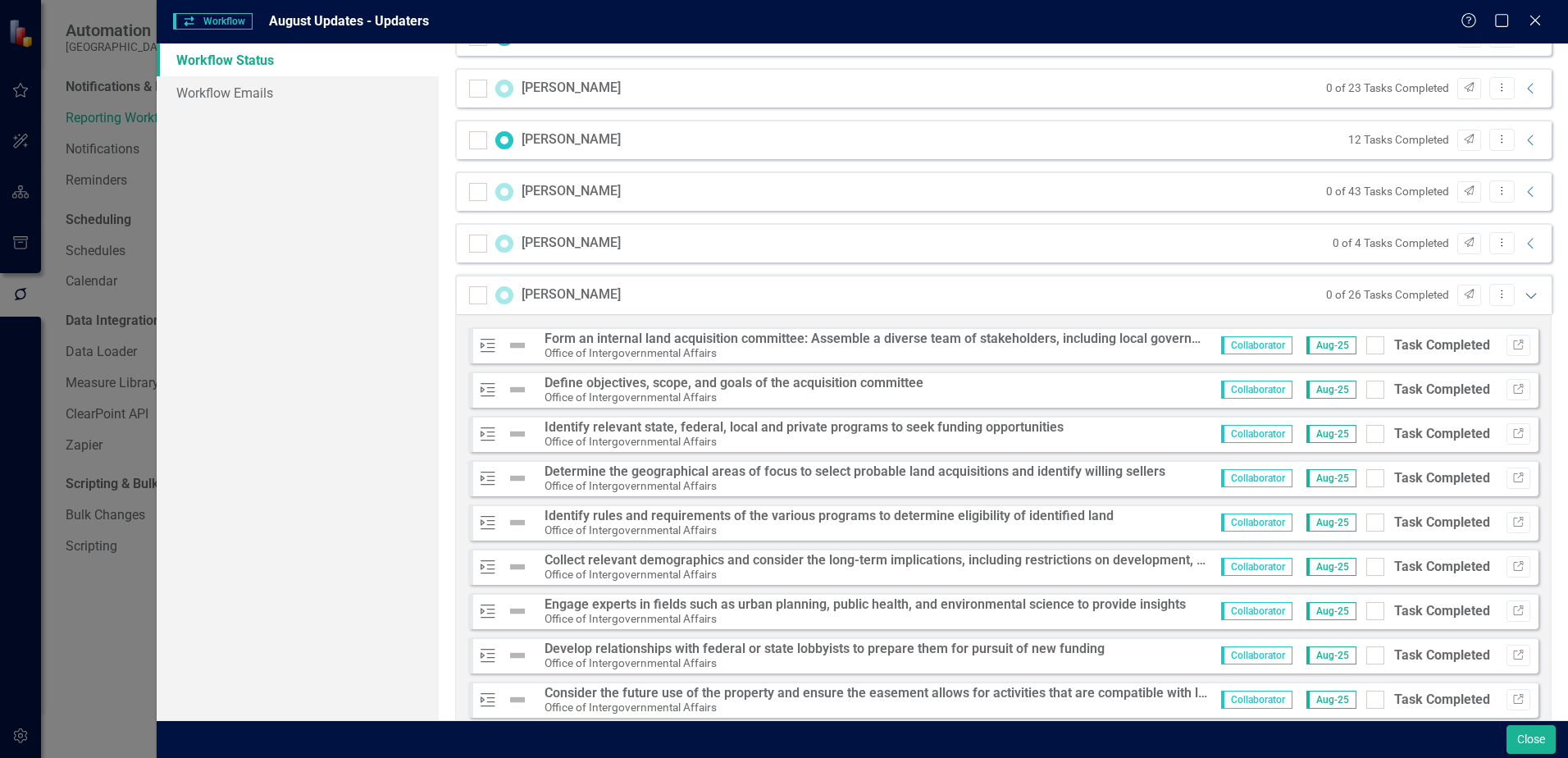
click at [1522, 297] on icon "Expanded" at bounding box center [1531, 295] width 17 height 13
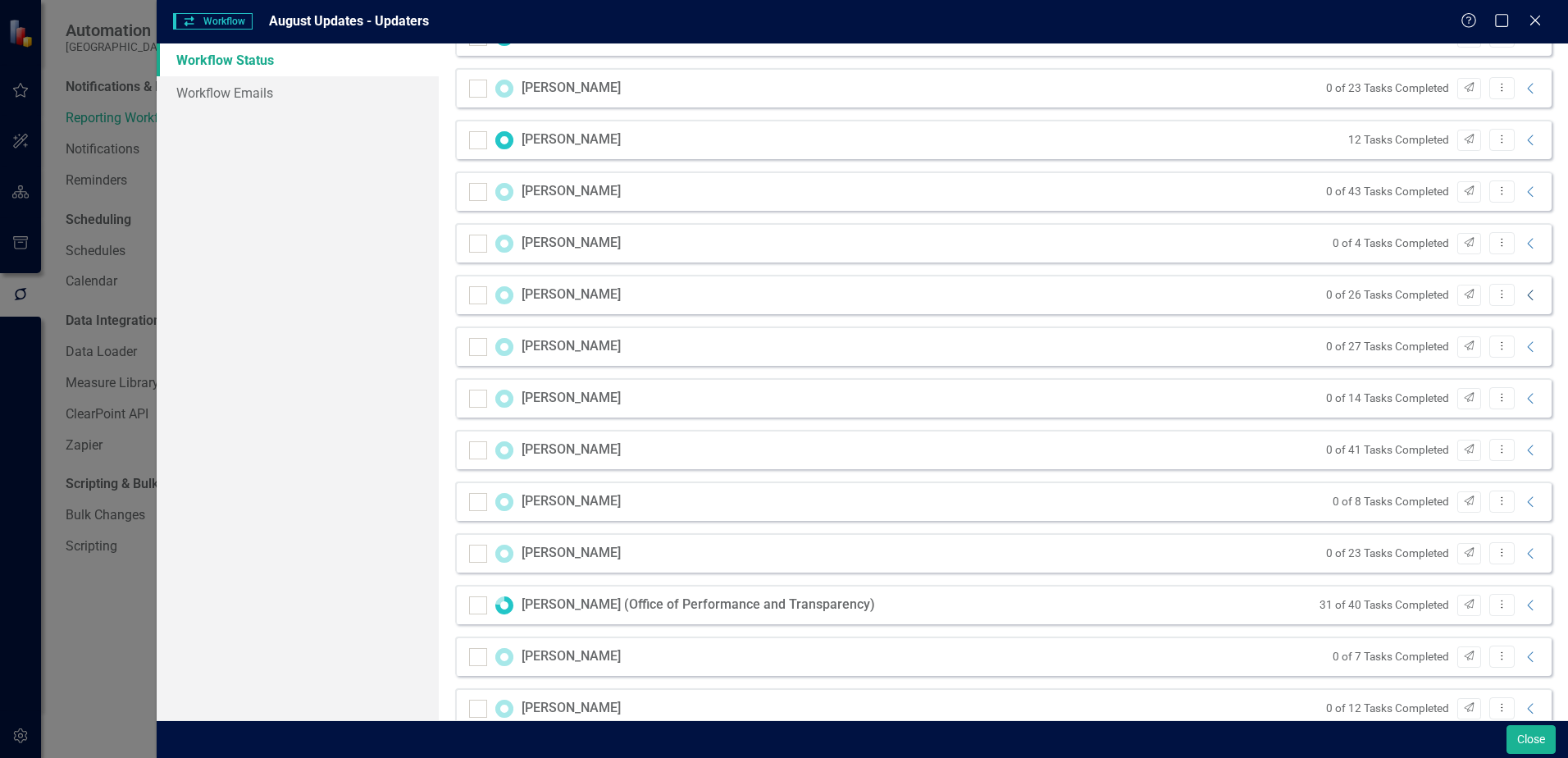
click at [1522, 297] on icon "Collapse" at bounding box center [1531, 295] width 17 height 13
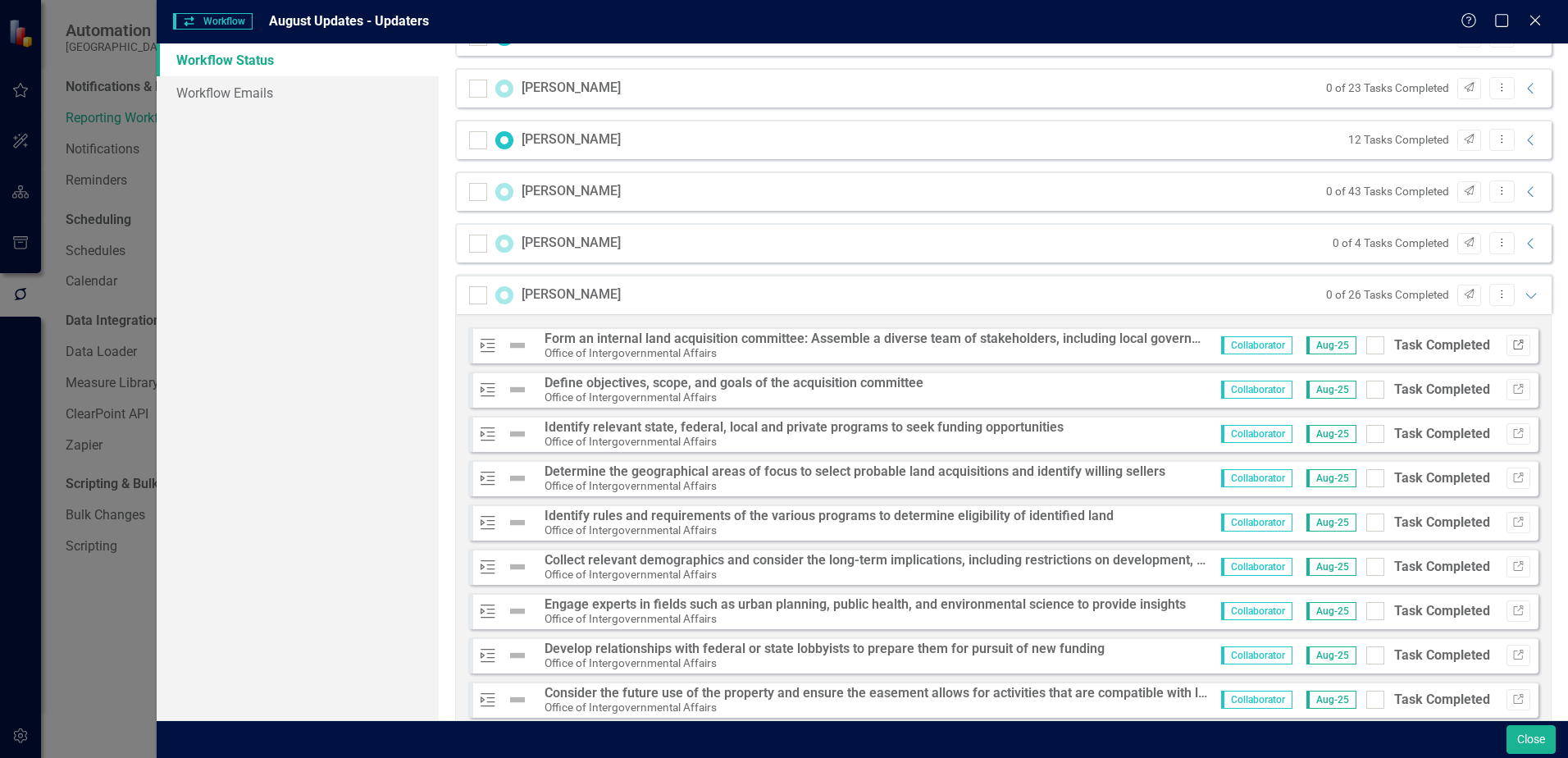
click at [1512, 347] on icon "Link" at bounding box center [1518, 345] width 12 height 10
click at [1513, 393] on icon "button" at bounding box center [1518, 388] width 10 height 10
click at [1513, 429] on icon "button" at bounding box center [1518, 433] width 10 height 10
click at [1512, 436] on icon "Link" at bounding box center [1518, 434] width 12 height 10
click at [1512, 479] on icon "Link" at bounding box center [1518, 478] width 12 height 10
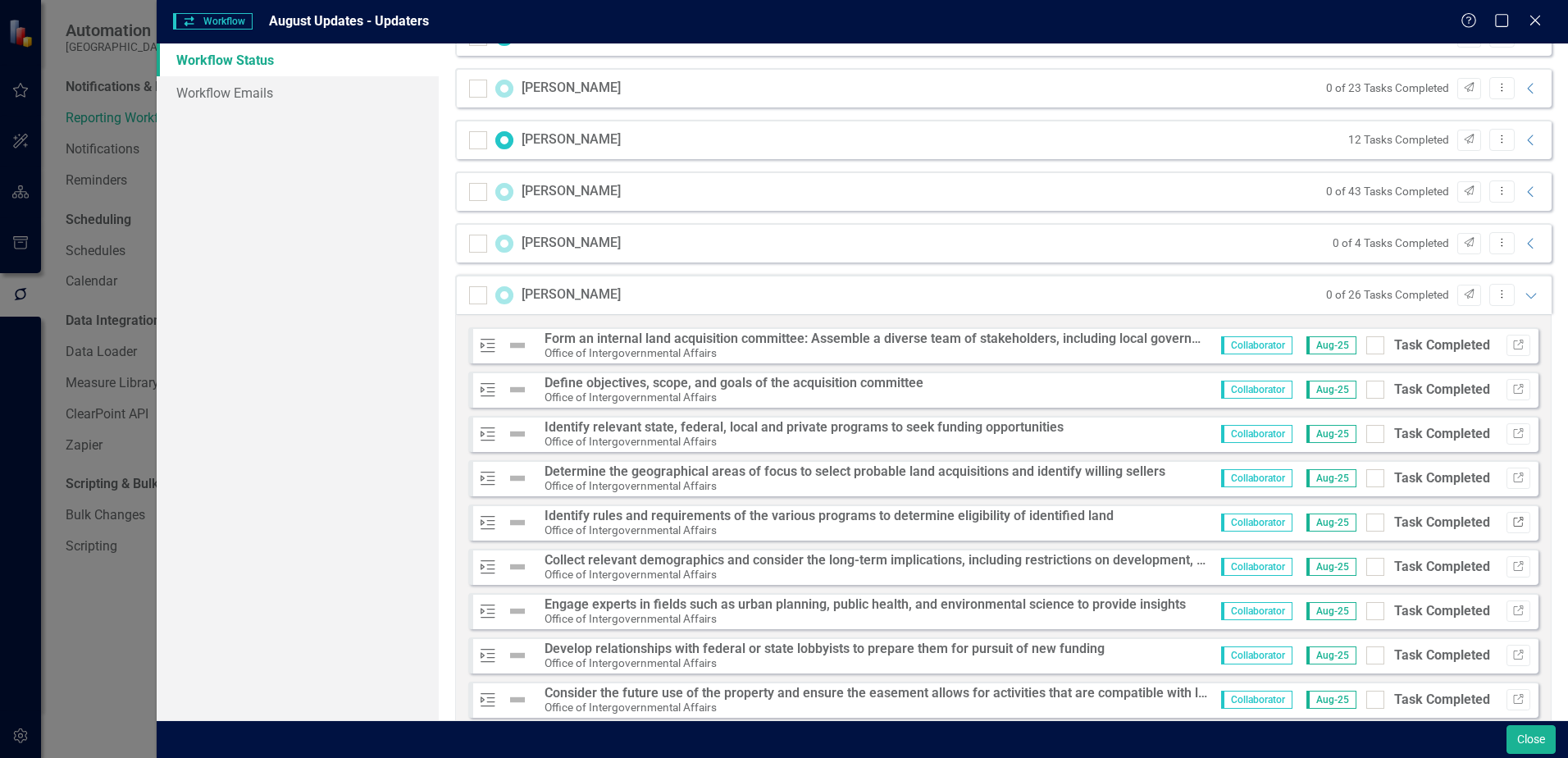
click at [1507, 518] on button "Link" at bounding box center [1519, 522] width 24 height 21
click at [1512, 571] on icon "Link" at bounding box center [1518, 566] width 12 height 10
click at [1522, 297] on icon "Expanded" at bounding box center [1531, 295] width 17 height 13
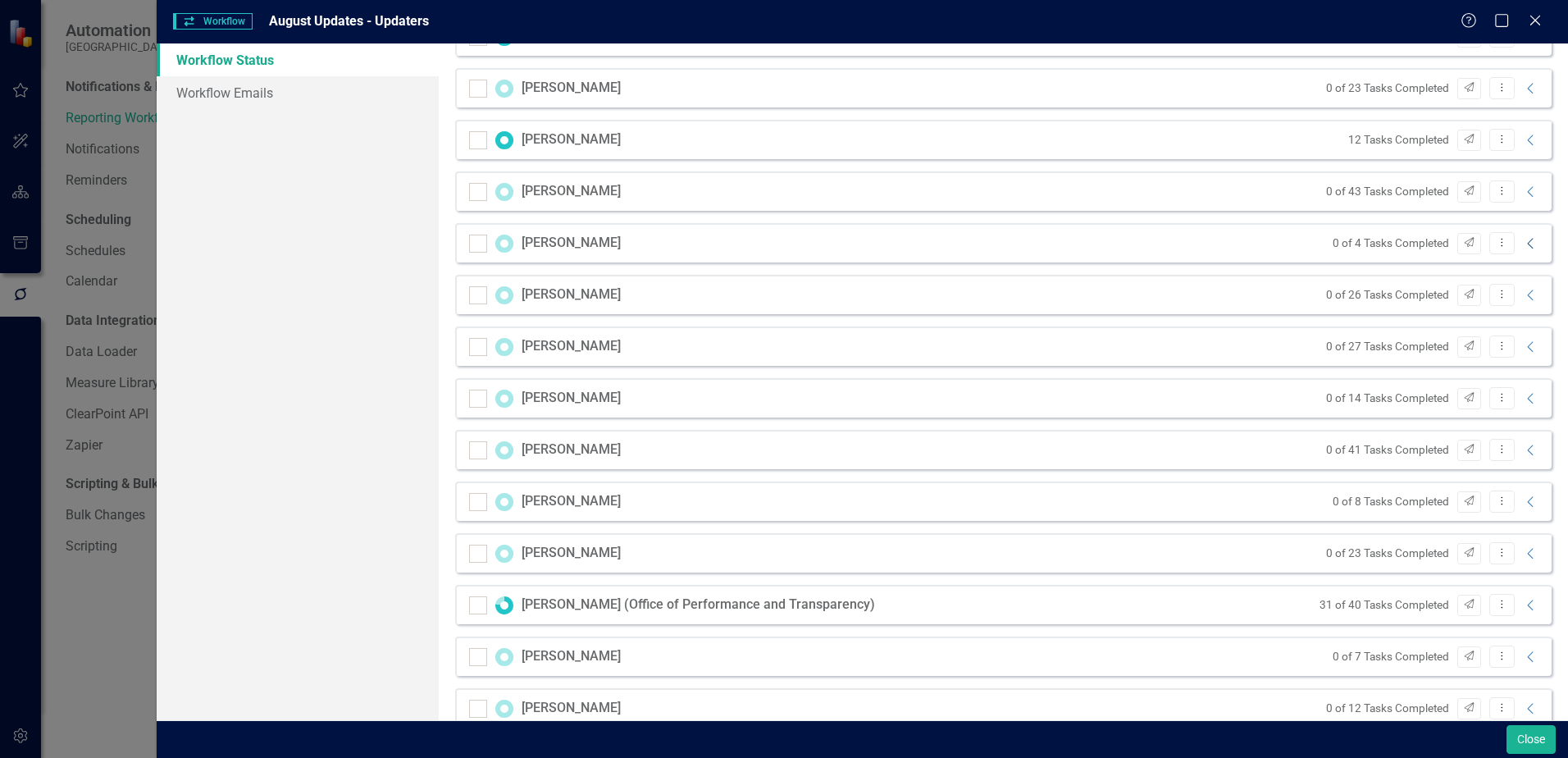
click at [1522, 245] on icon "Collapse" at bounding box center [1531, 244] width 17 height 13
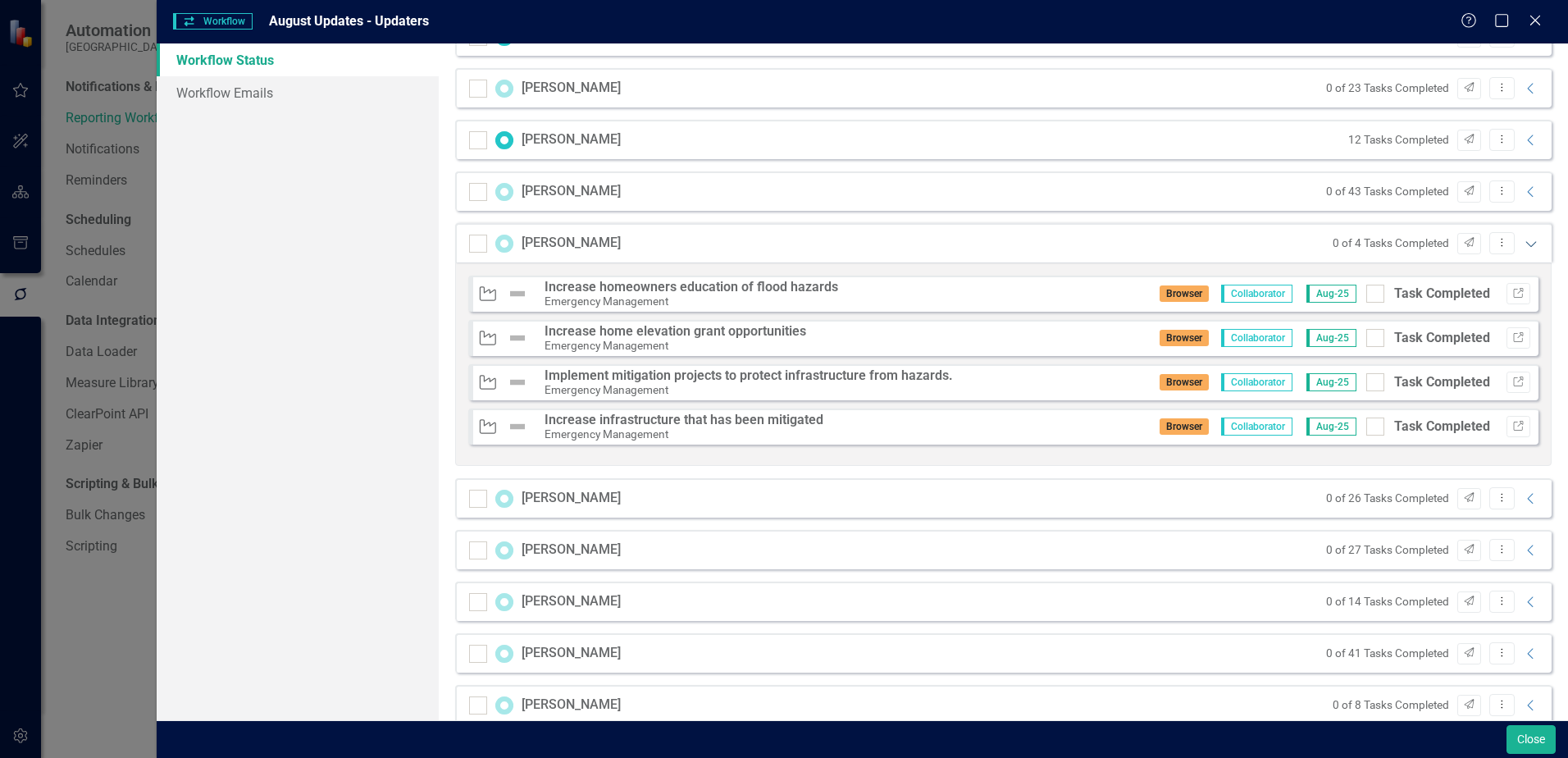
click at [1522, 245] on icon "Expanded" at bounding box center [1531, 244] width 17 height 13
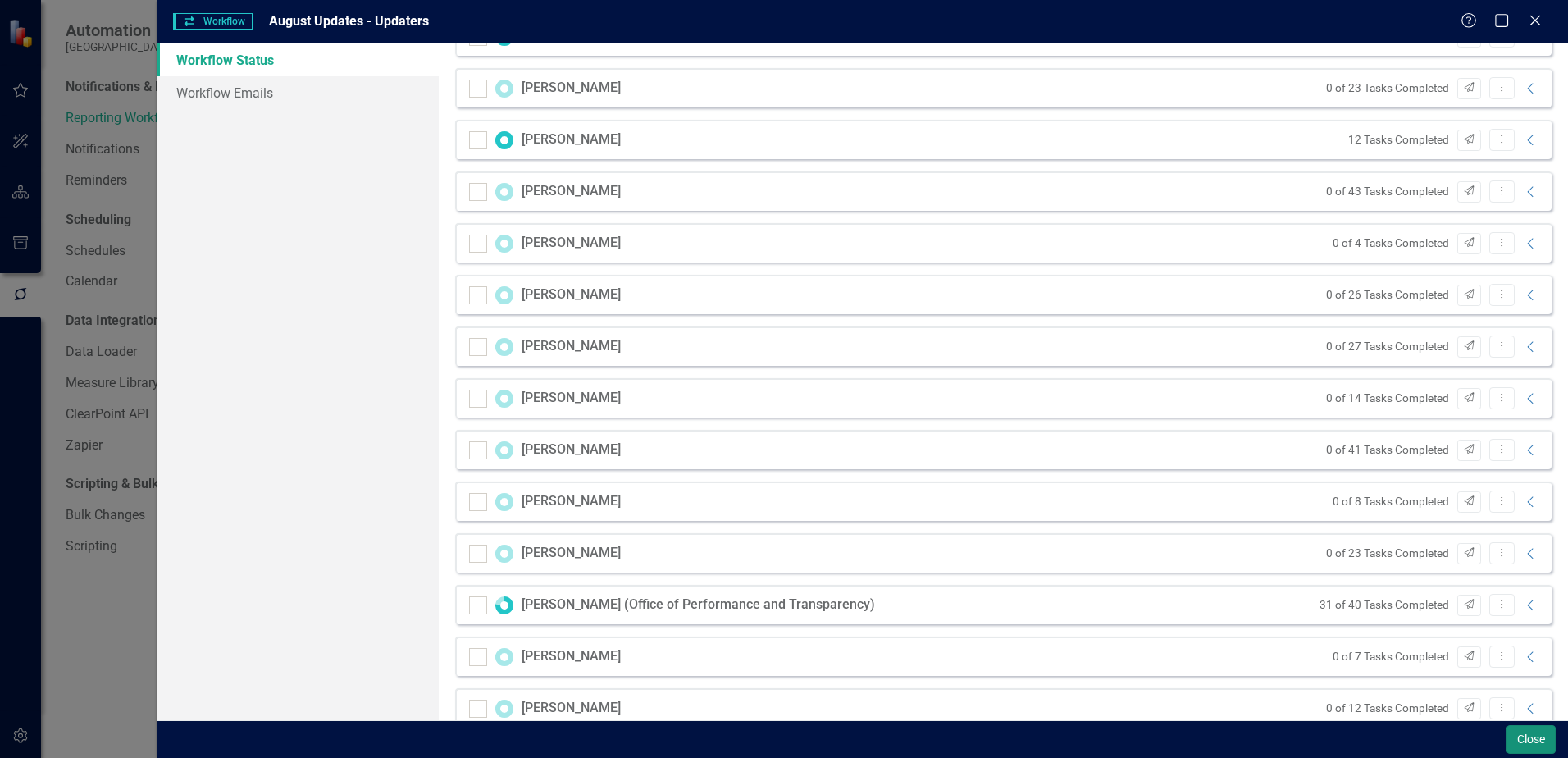
click at [1523, 738] on button "Close" at bounding box center [1531, 738] width 49 height 29
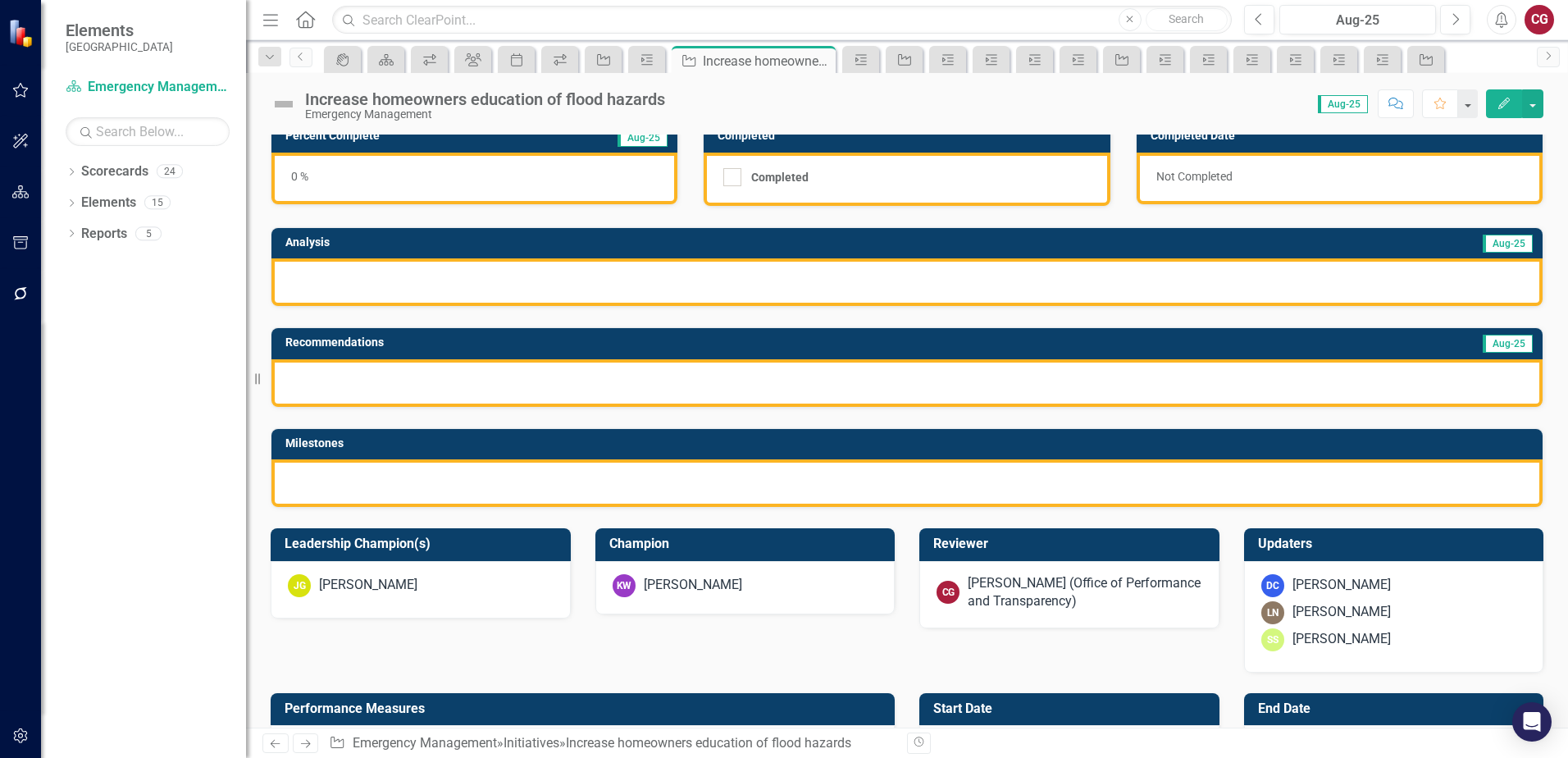
scroll to position [82, 0]
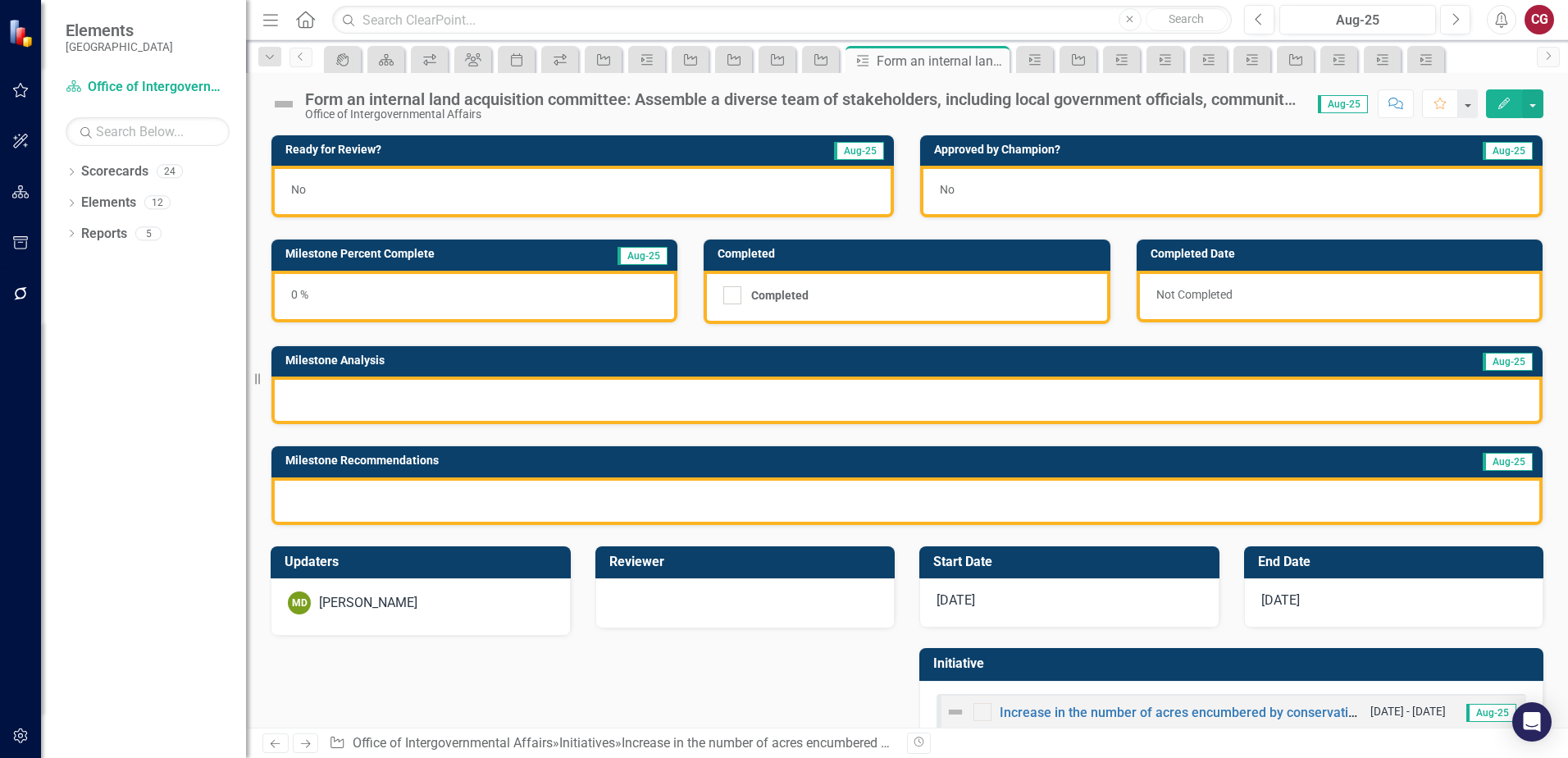
checkbox input "true"
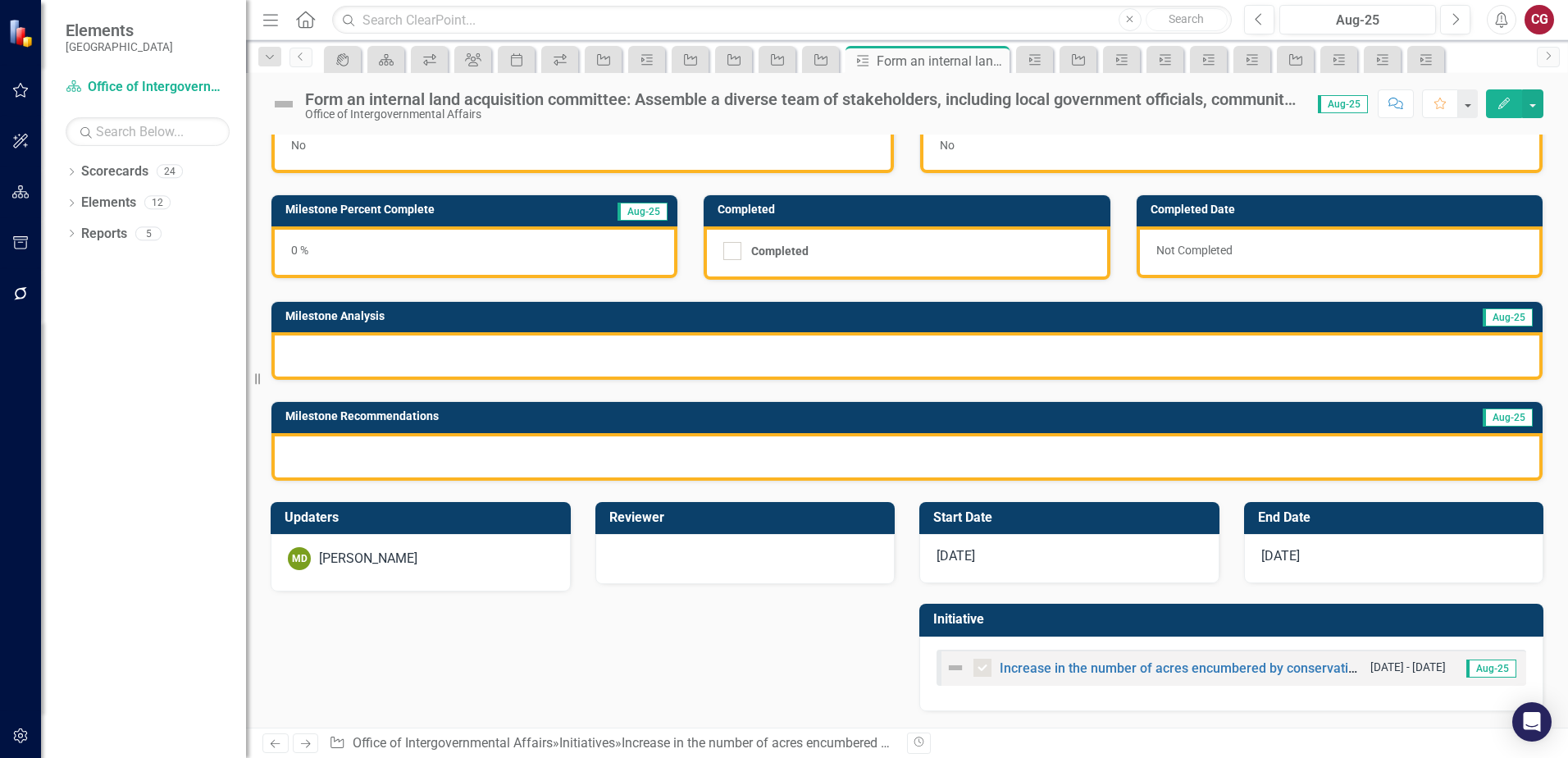
click at [469, 564] on div "MD [PERSON_NAME]" at bounding box center [420, 558] width 265 height 23
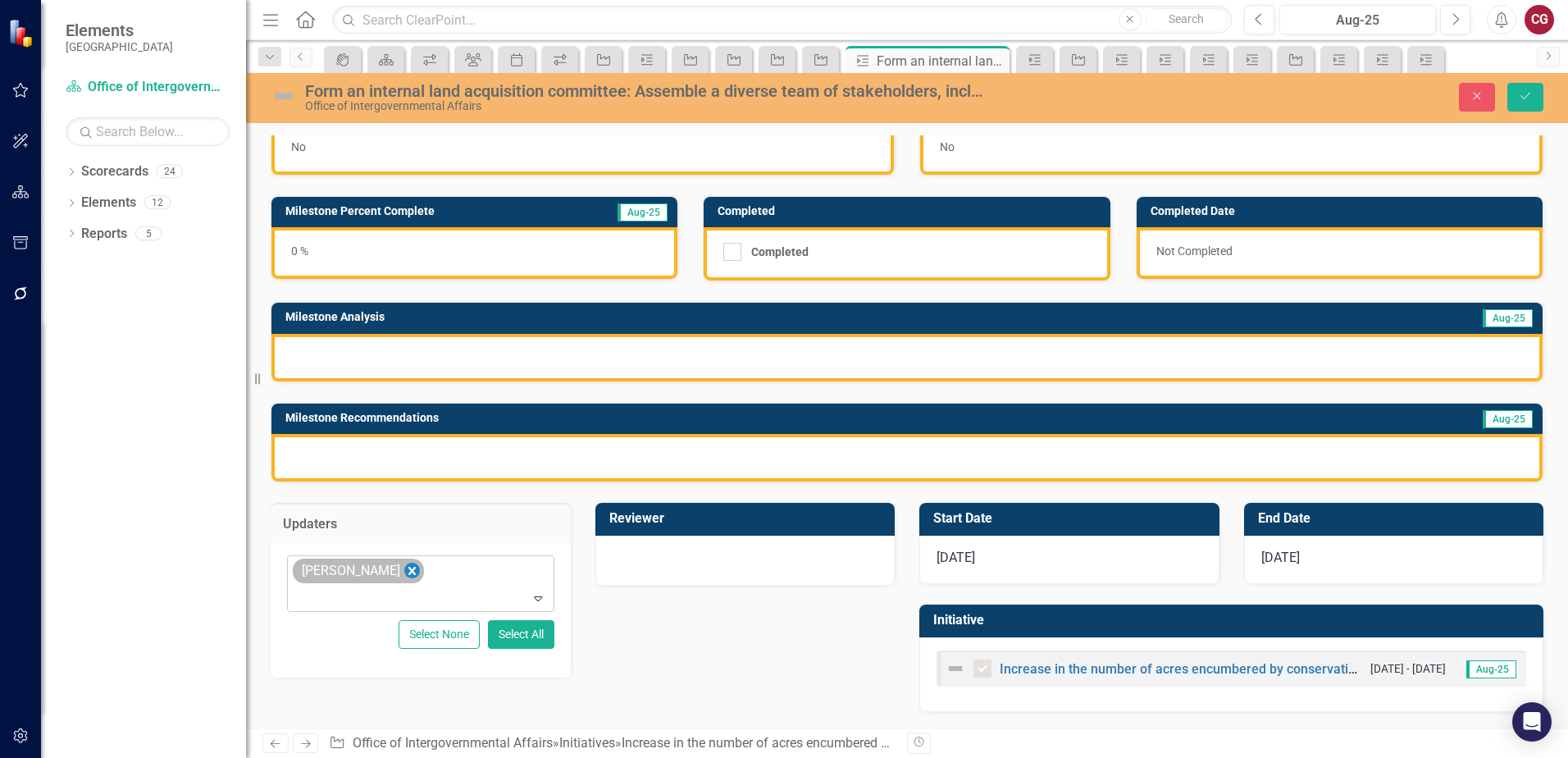
click at [418, 571] on icon "Remove Mathieu DeBruin" at bounding box center [412, 571] width 16 height 20
click at [383, 577] on div at bounding box center [409, 570] width 233 height 22
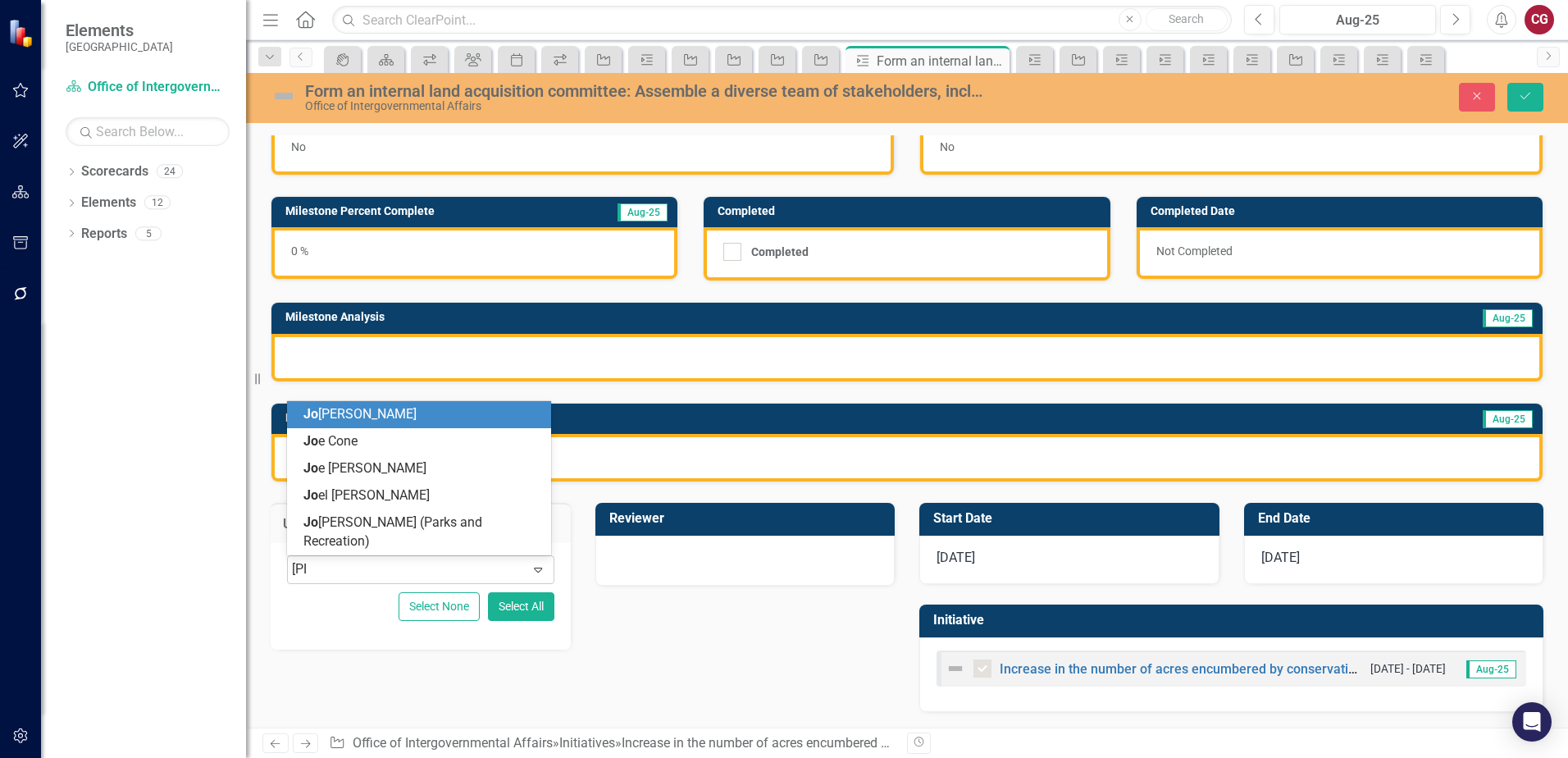
type input "[PERSON_NAME]"
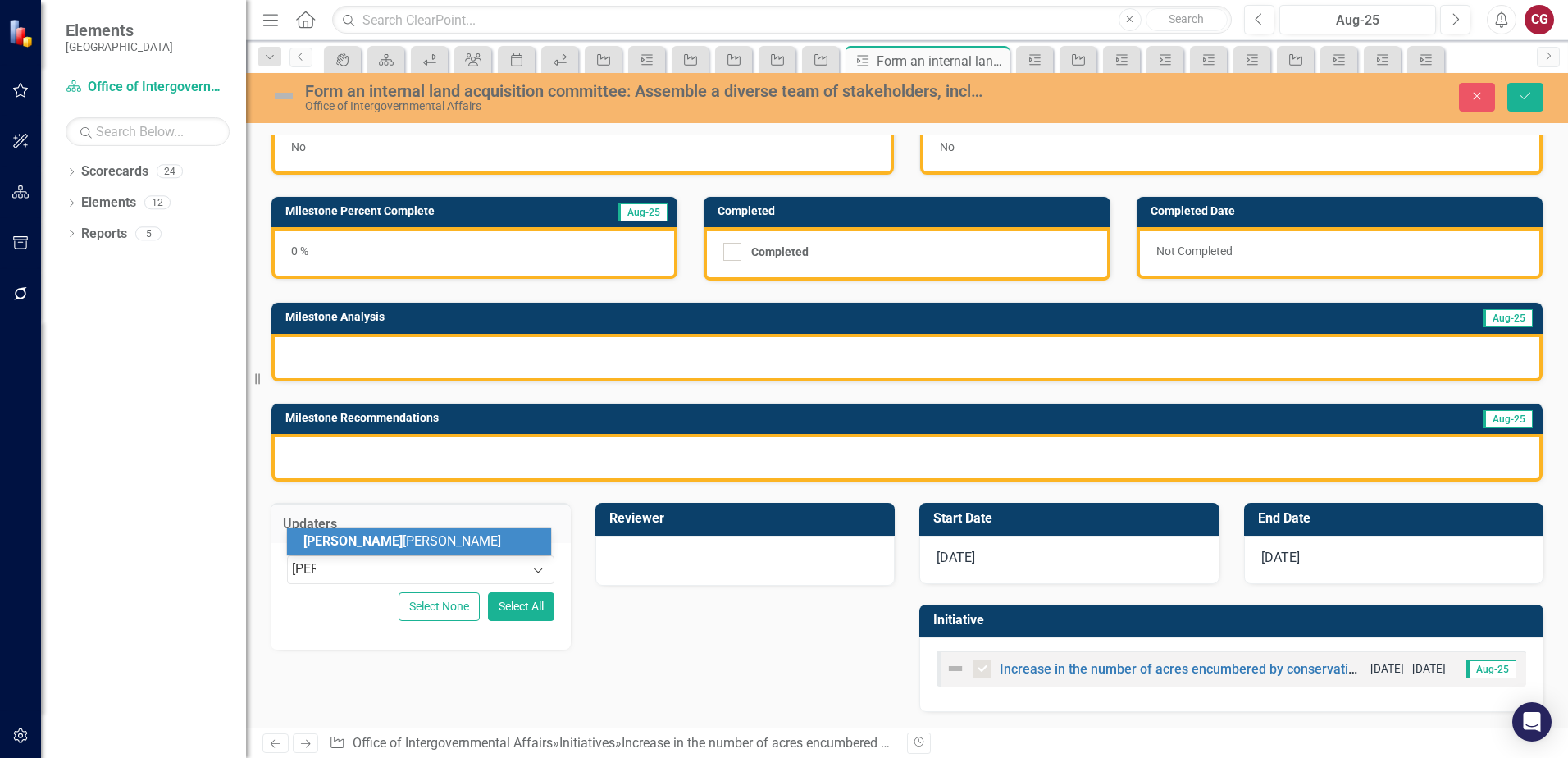
click at [358, 528] on div "[PERSON_NAME]" at bounding box center [419, 541] width 264 height 27
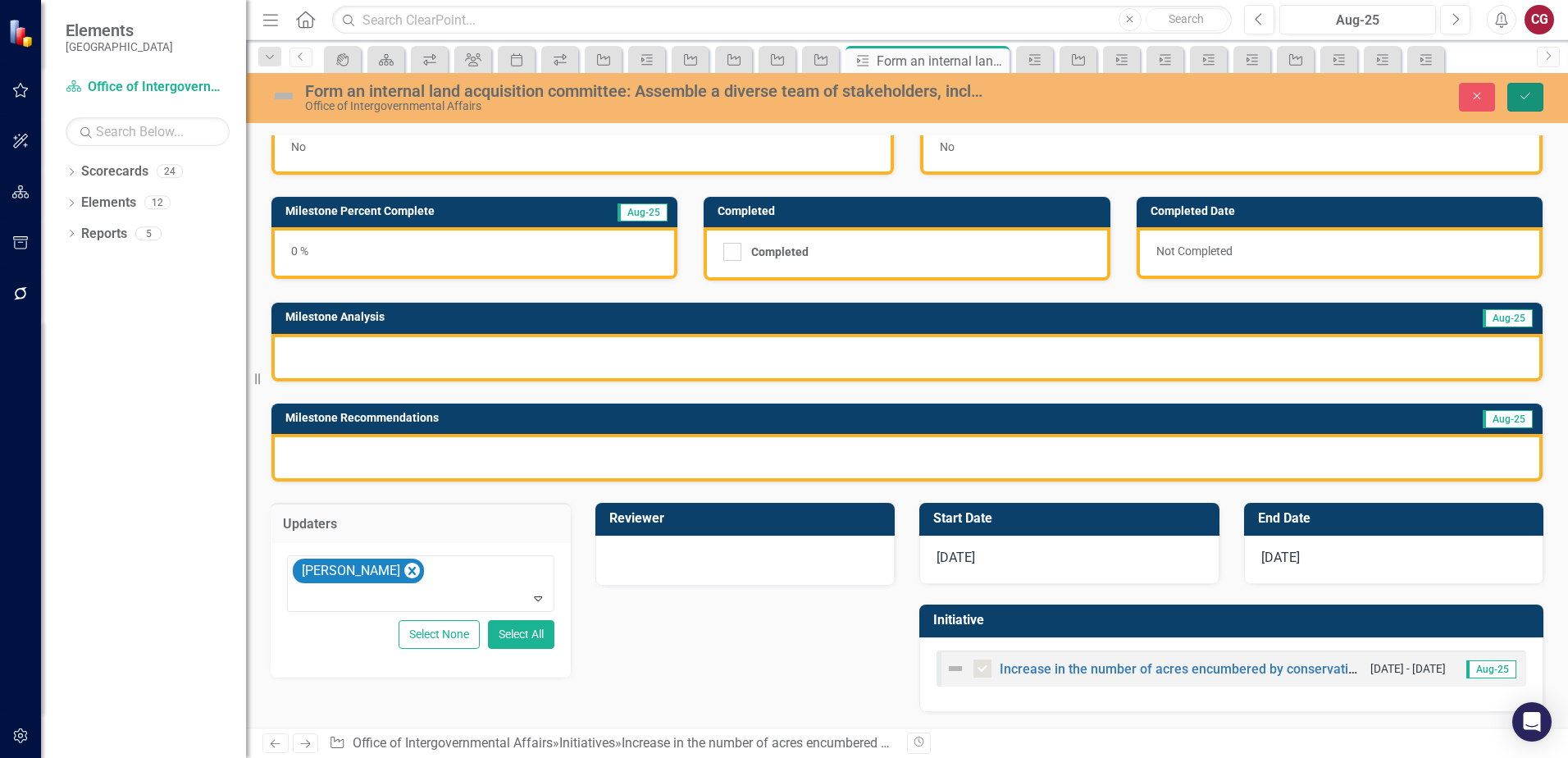
click at [1516, 95] on button "Save" at bounding box center [1525, 97] width 36 height 29
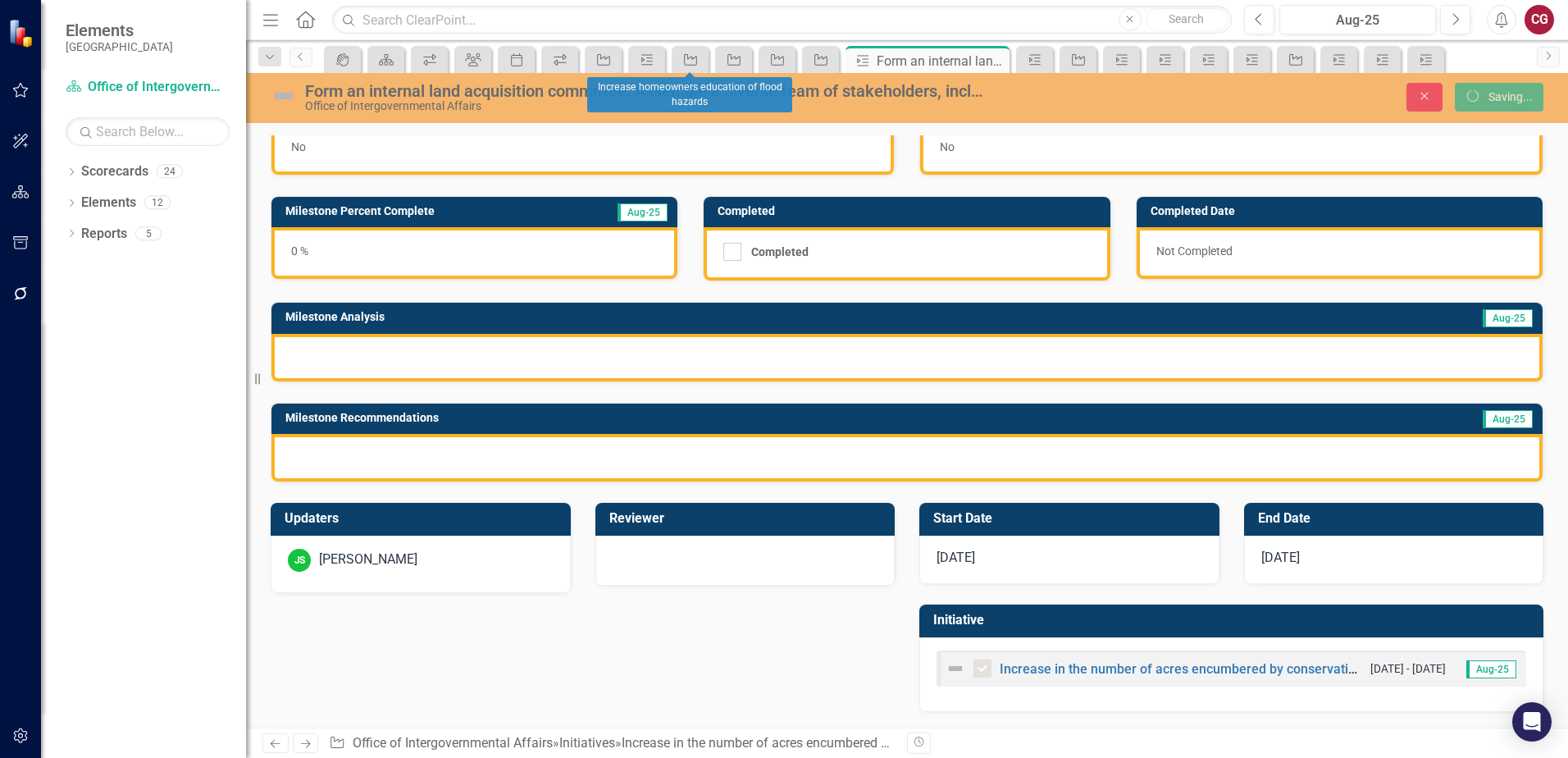
checkbox input "true"
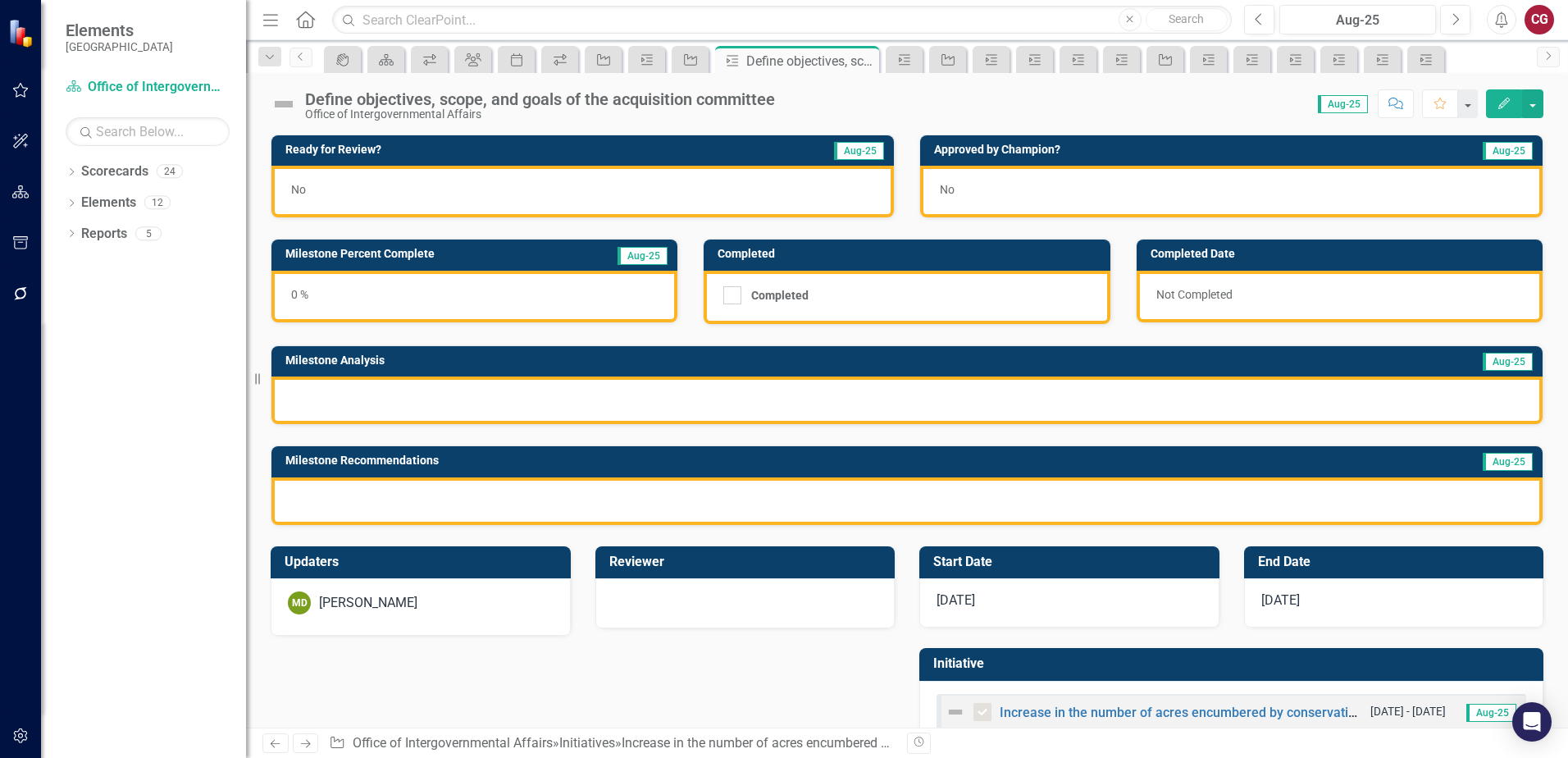
checkbox input "true"
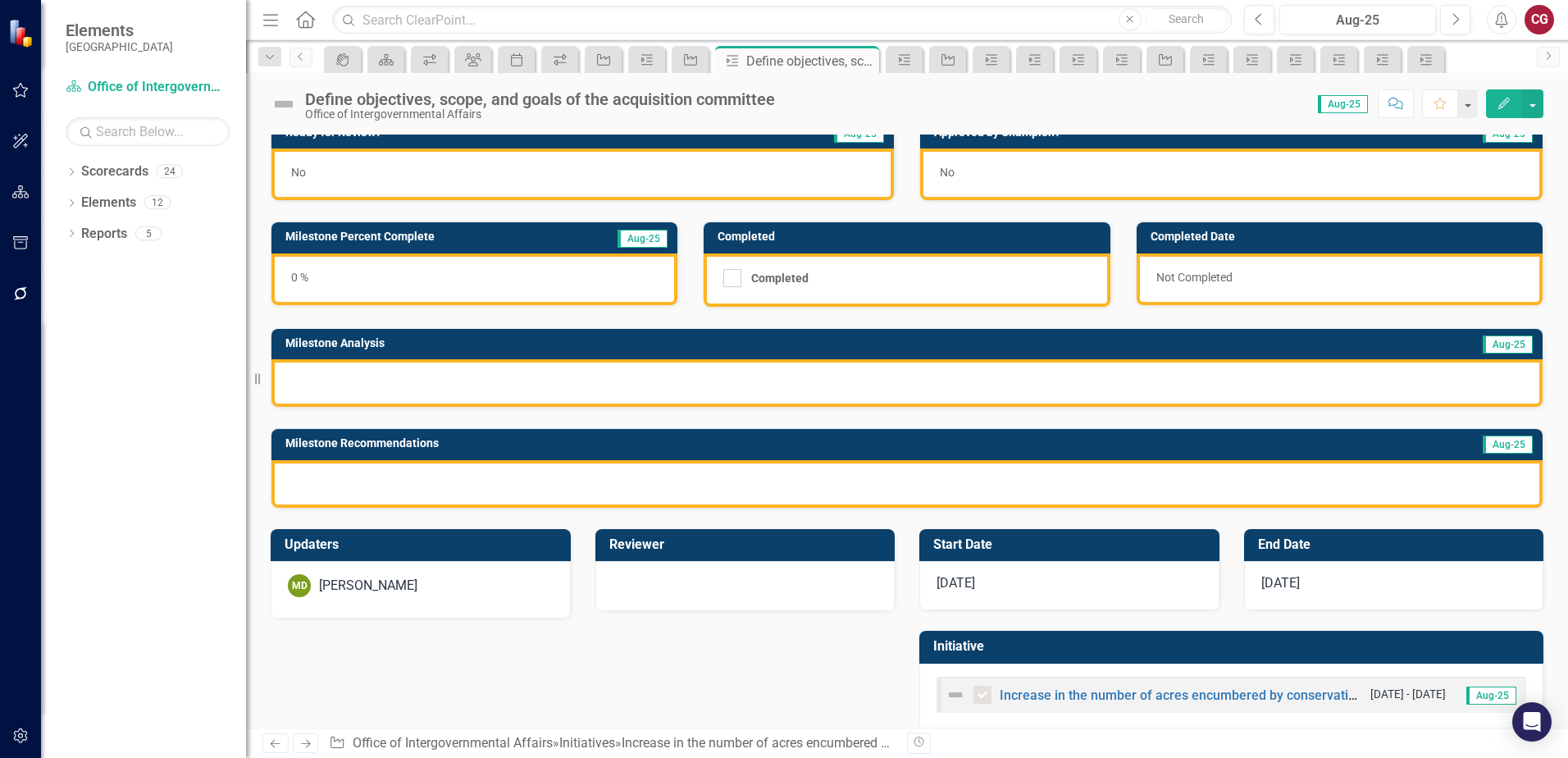
click at [465, 587] on div "MD [PERSON_NAME]" at bounding box center [420, 585] width 265 height 23
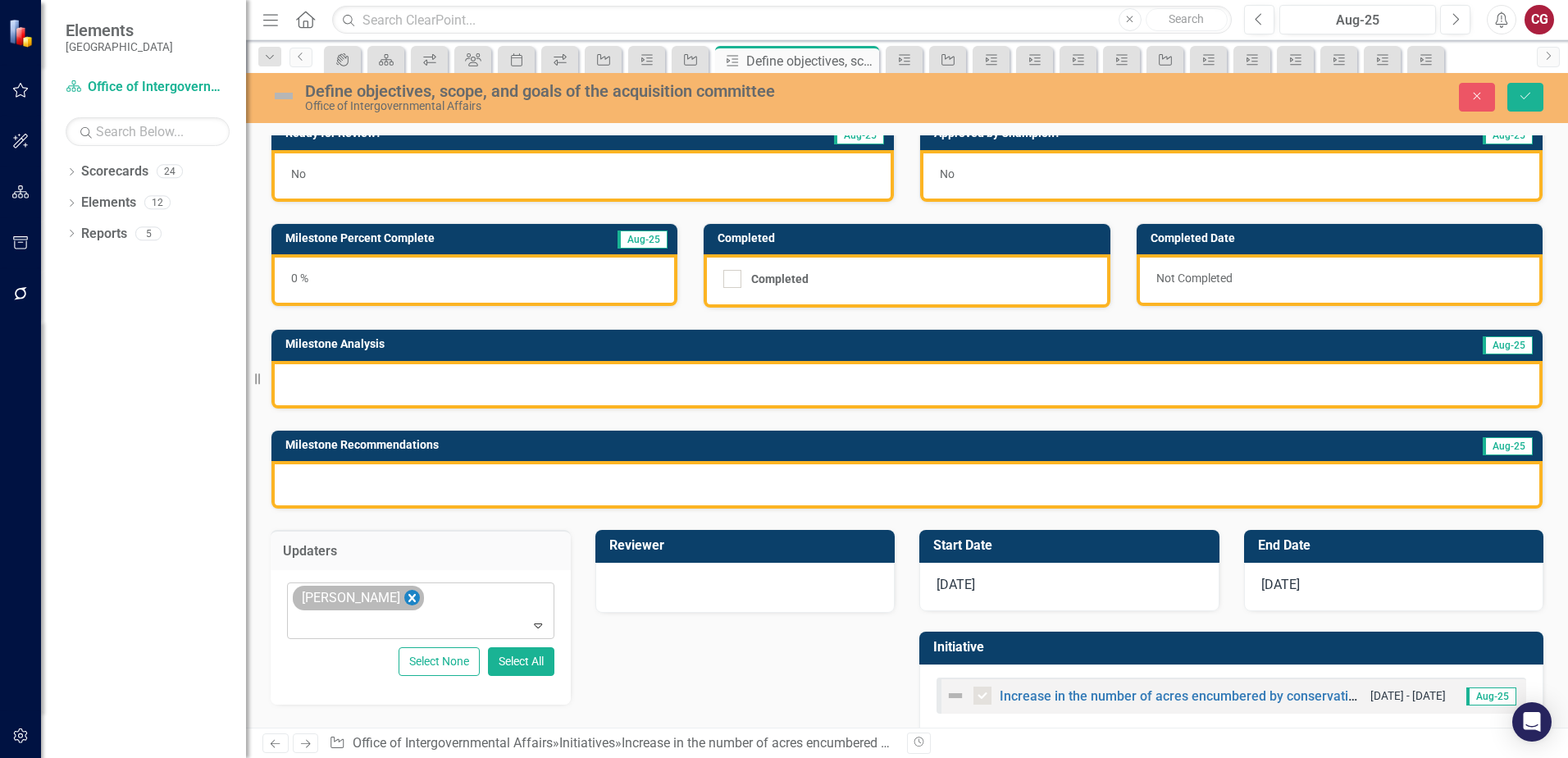
click at [416, 589] on icon "Remove Mathieu DeBruin" at bounding box center [412, 598] width 16 height 20
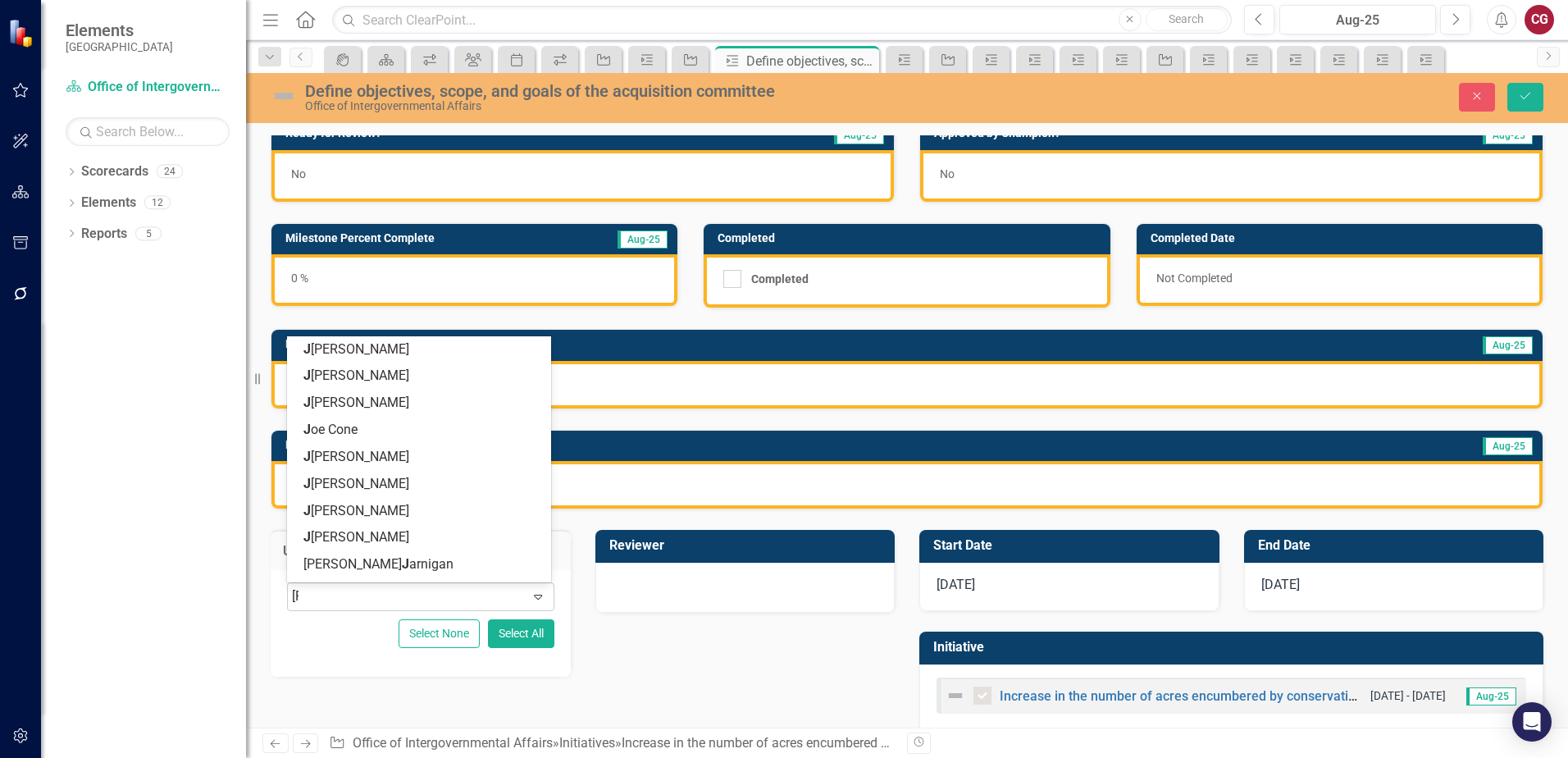
type input "[PERSON_NAME]"
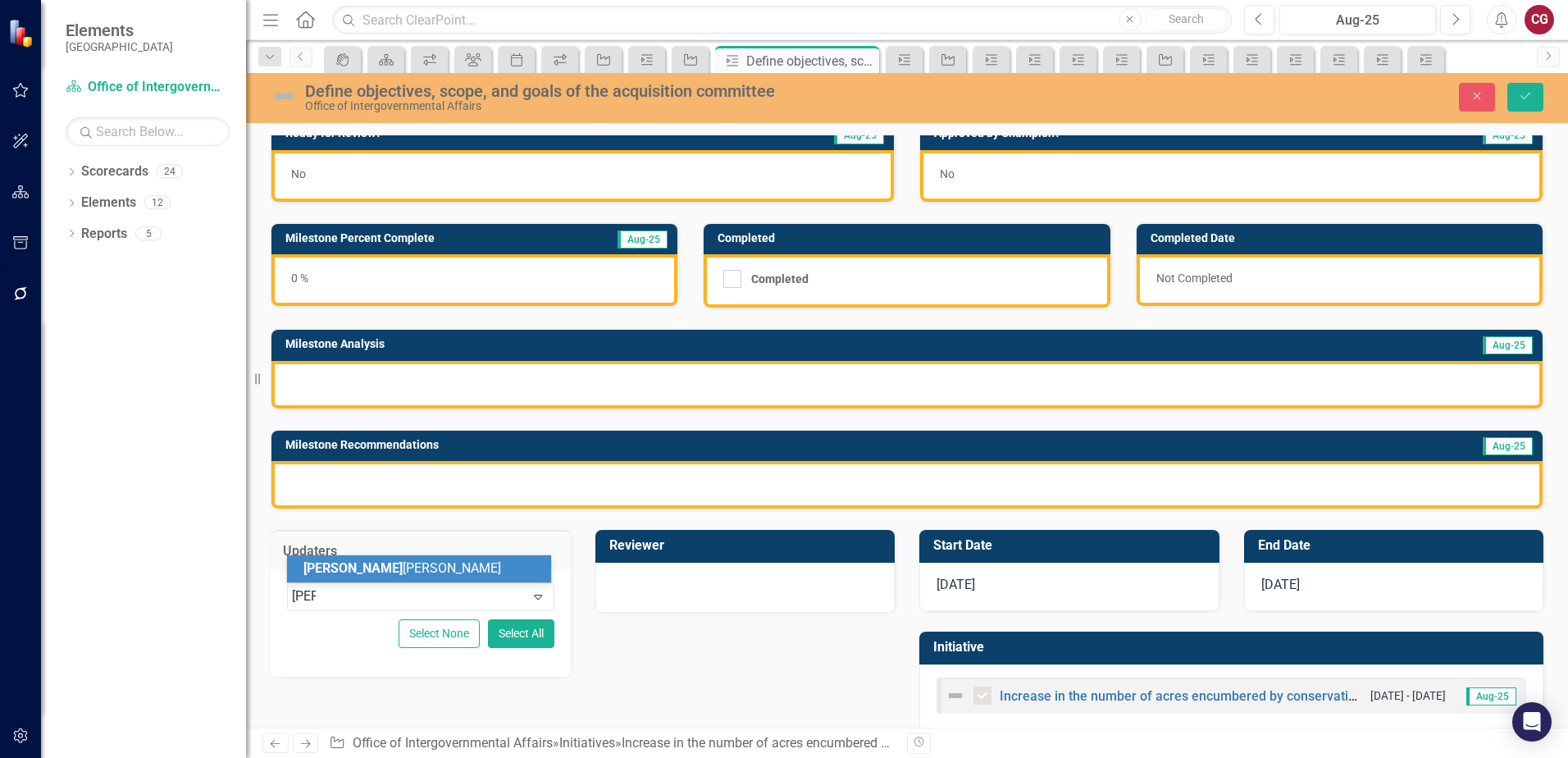
click at [389, 575] on div "[PERSON_NAME]" at bounding box center [422, 569] width 237 height 19
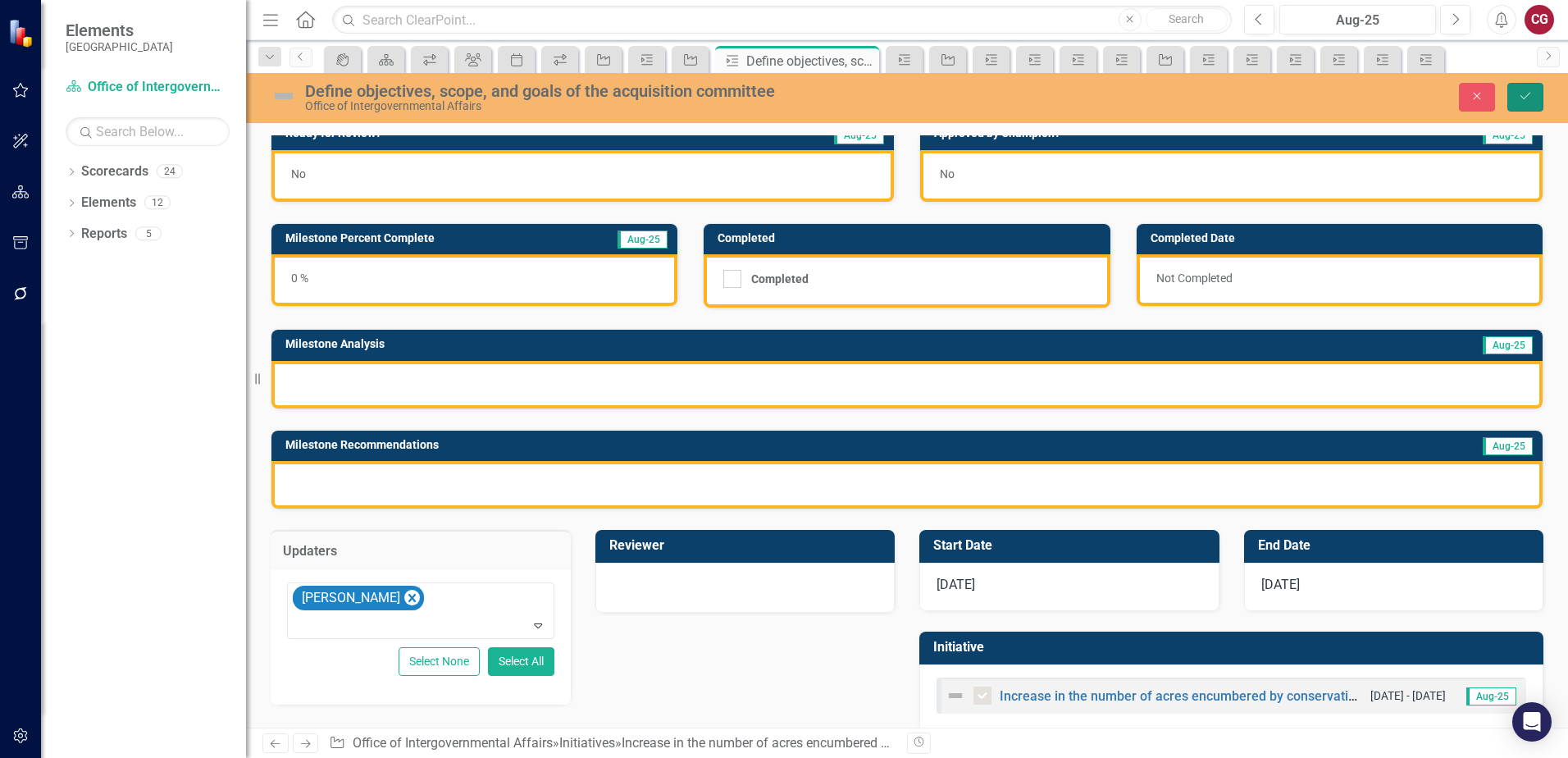
click at [1525, 93] on icon "Save" at bounding box center [1525, 96] width 15 height 11
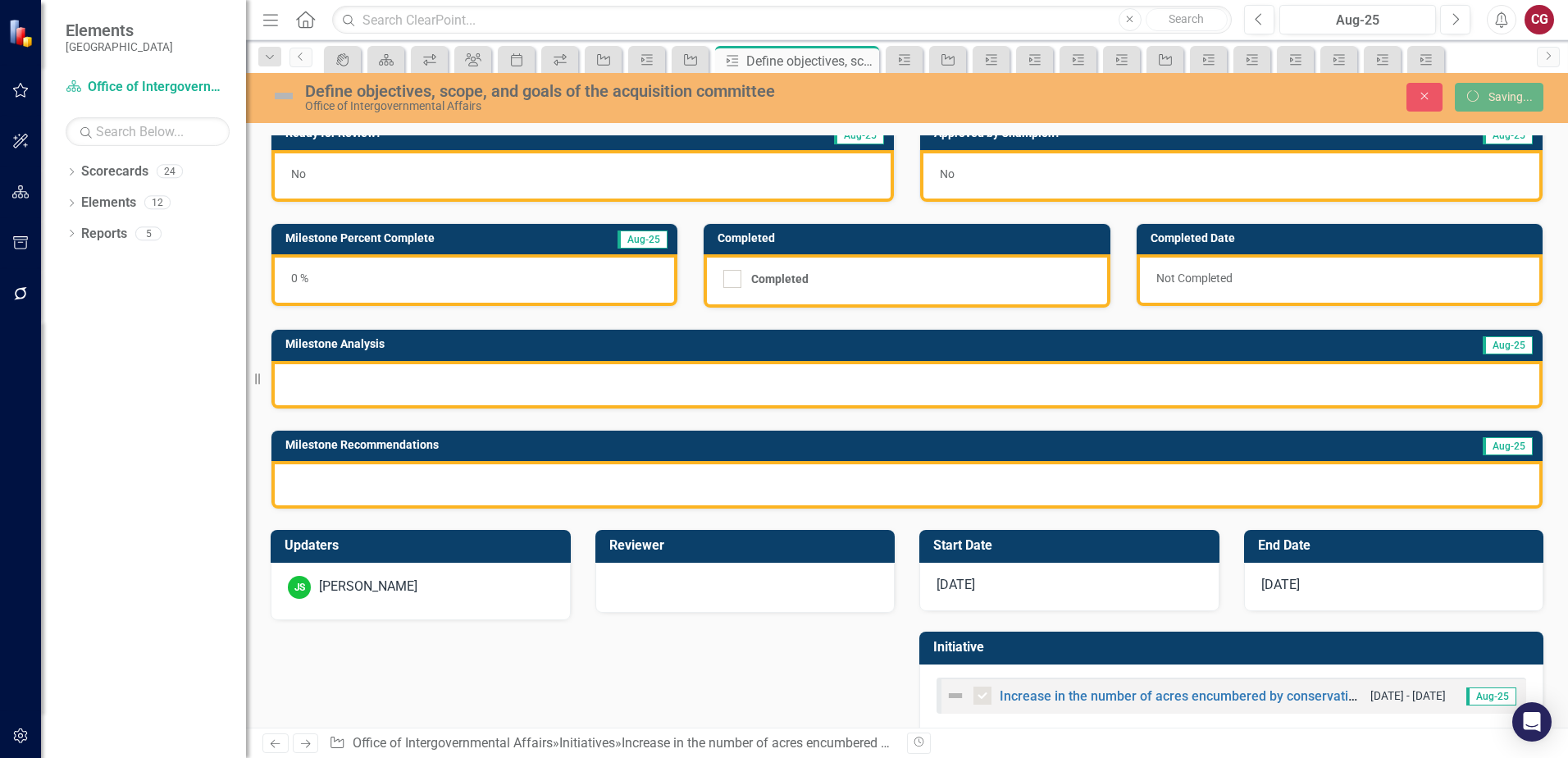
checkbox input "true"
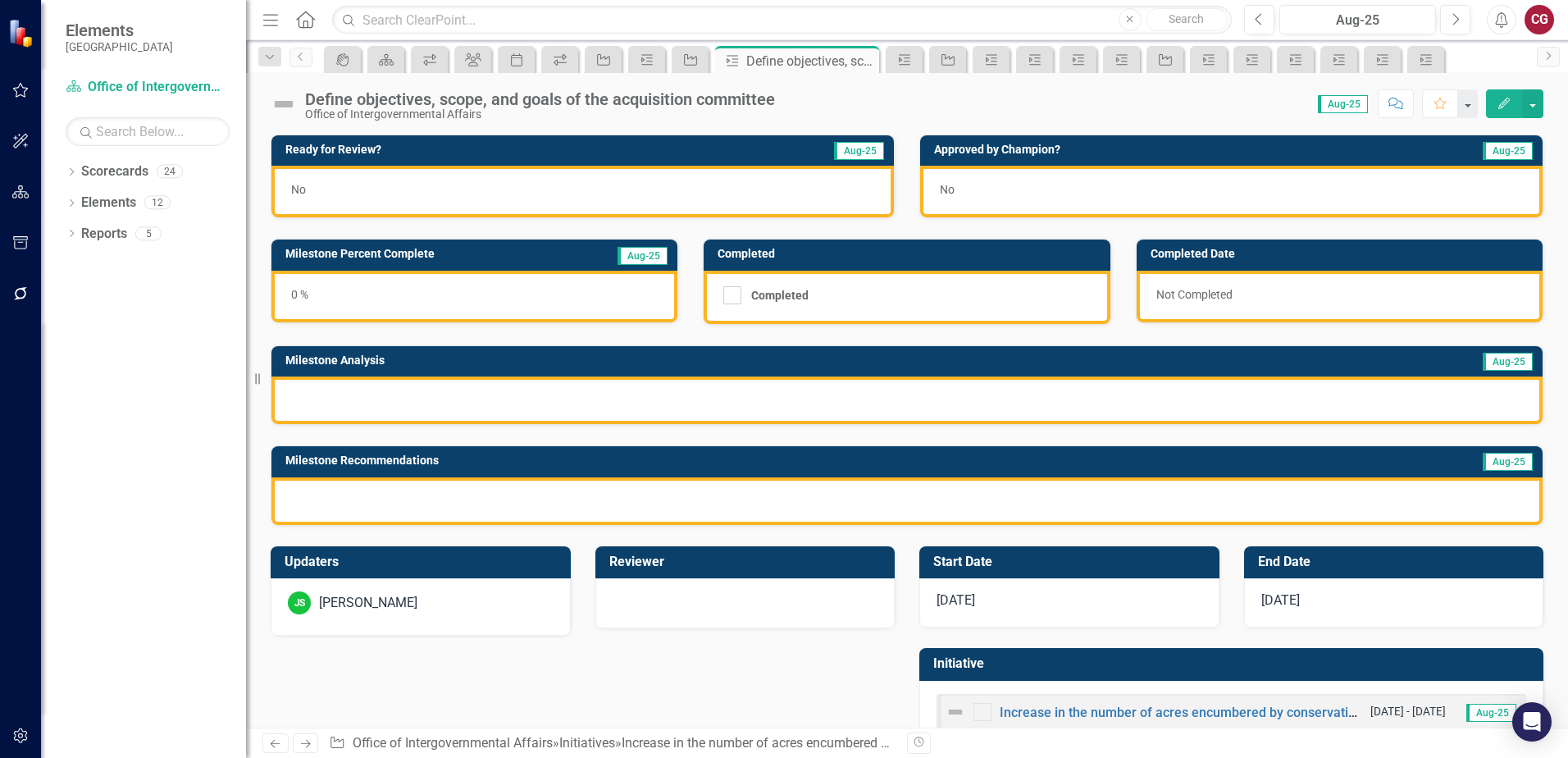
checkbox input "true"
click at [459, 602] on div "MD [PERSON_NAME]" at bounding box center [420, 602] width 265 height 23
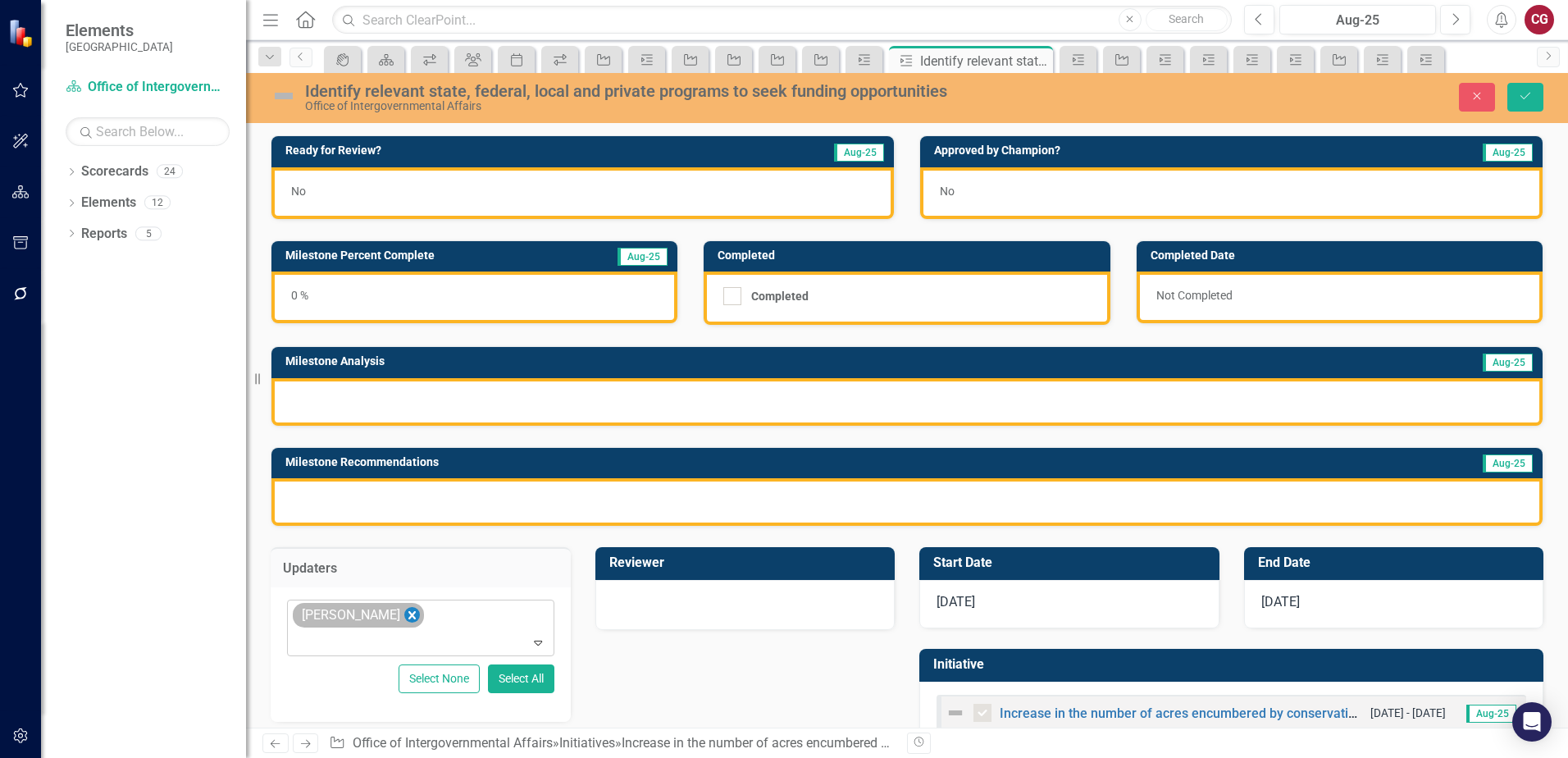
click at [409, 614] on icon "Remove Mathieu DeBruin" at bounding box center [412, 615] width 7 height 8
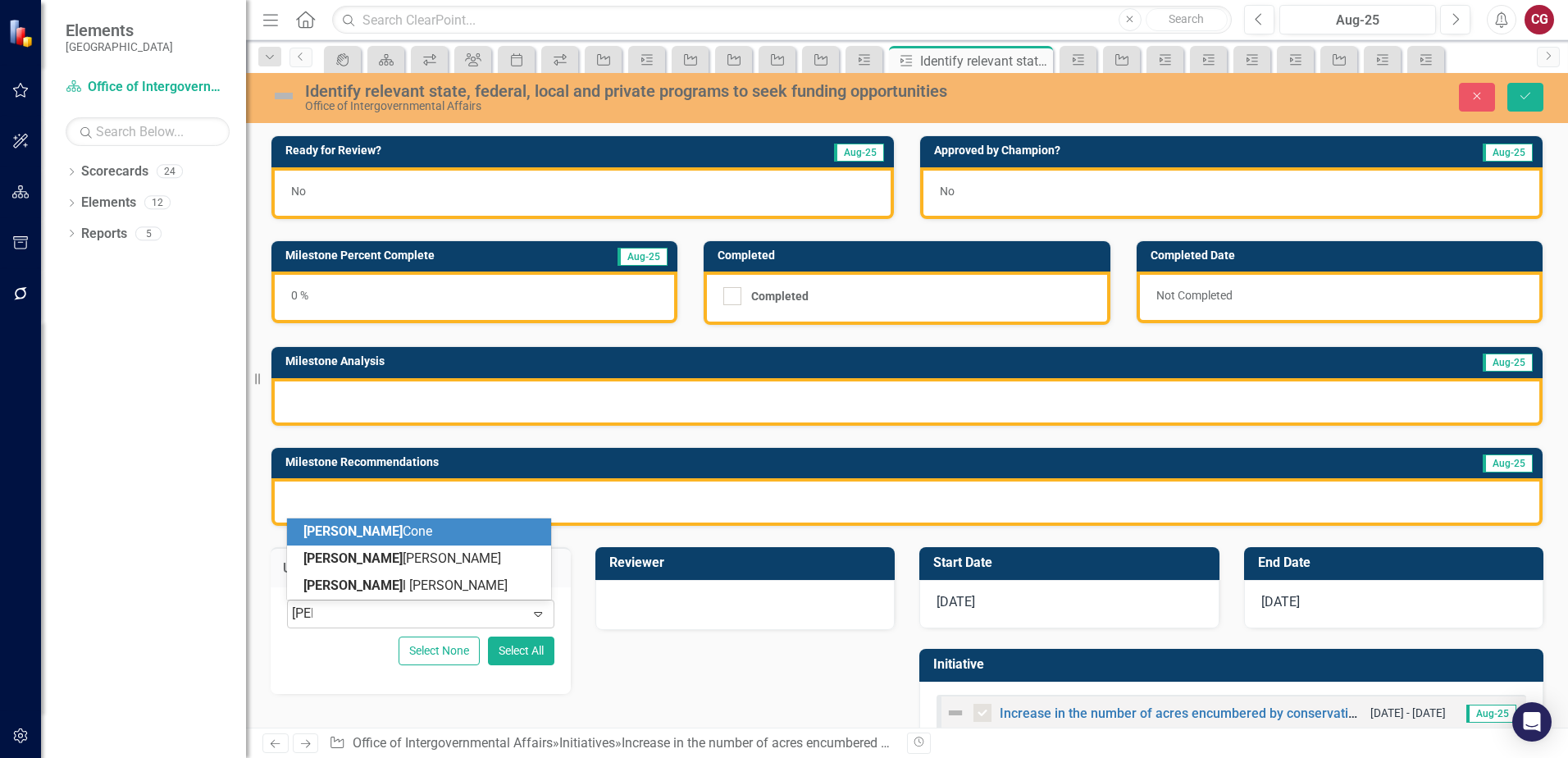
type input "[PERSON_NAME]"
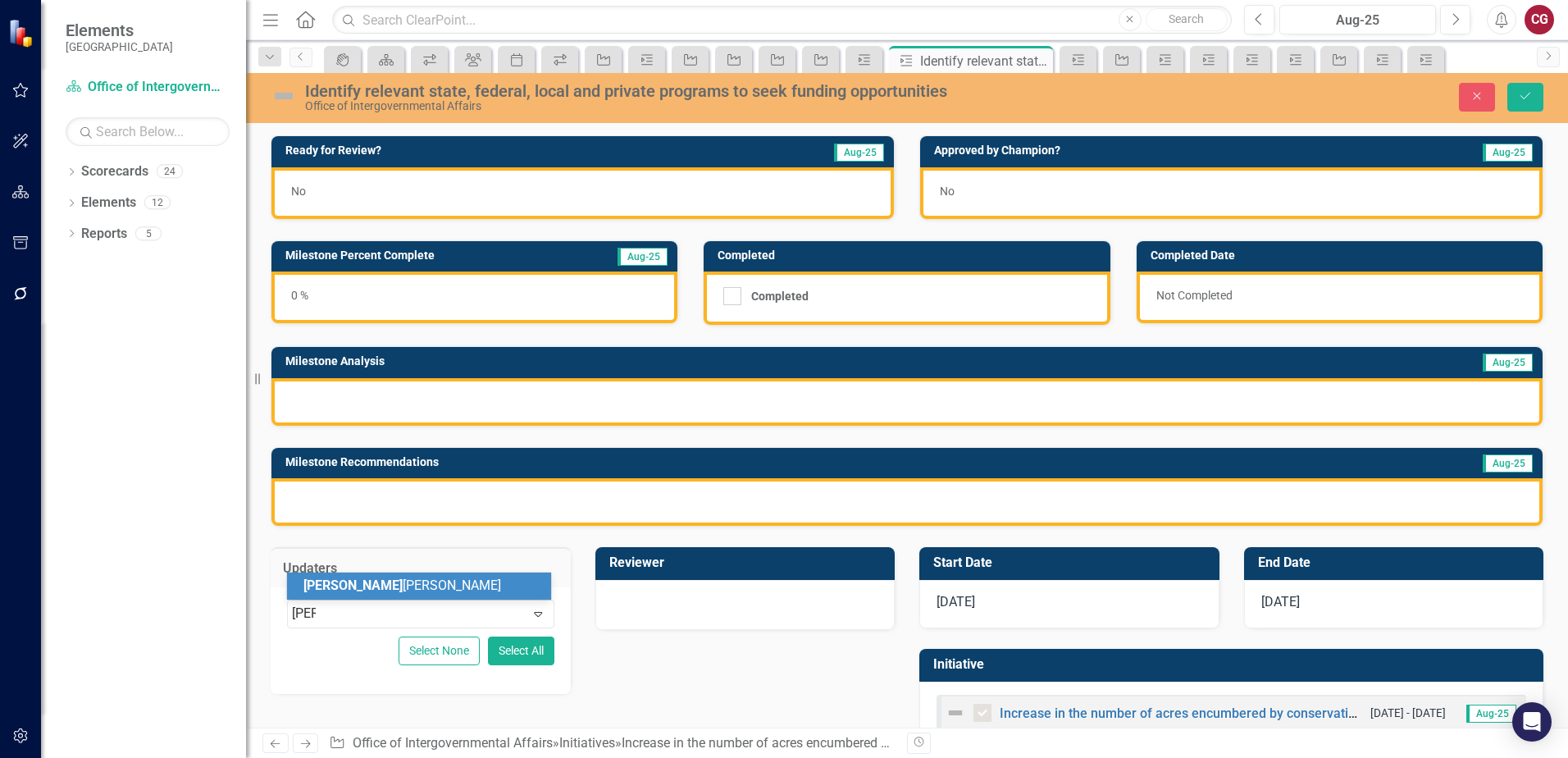
click at [422, 598] on div "[PERSON_NAME]" at bounding box center [419, 586] width 264 height 27
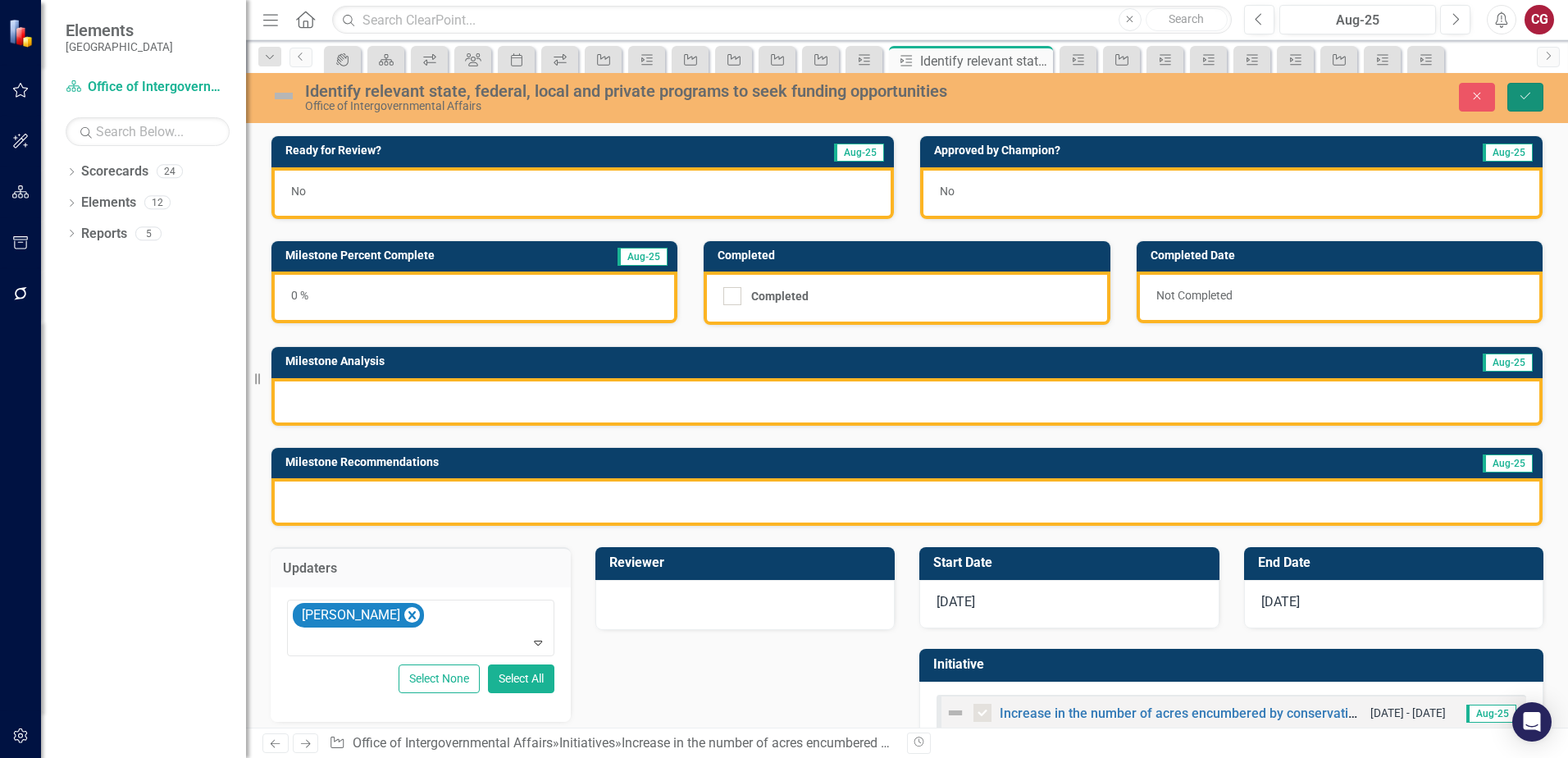
click at [1528, 101] on icon "Save" at bounding box center [1525, 96] width 15 height 11
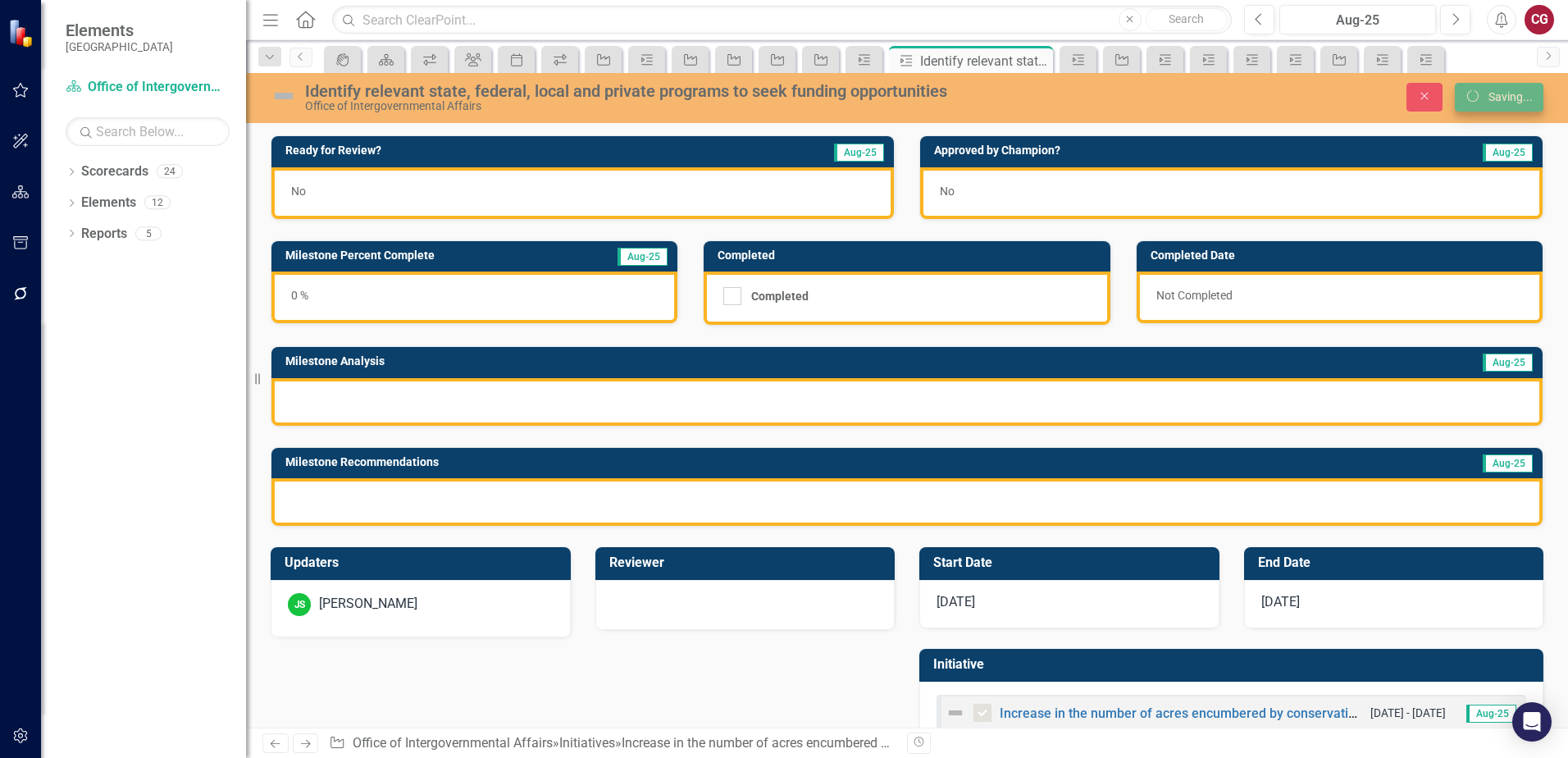
checkbox input "true"
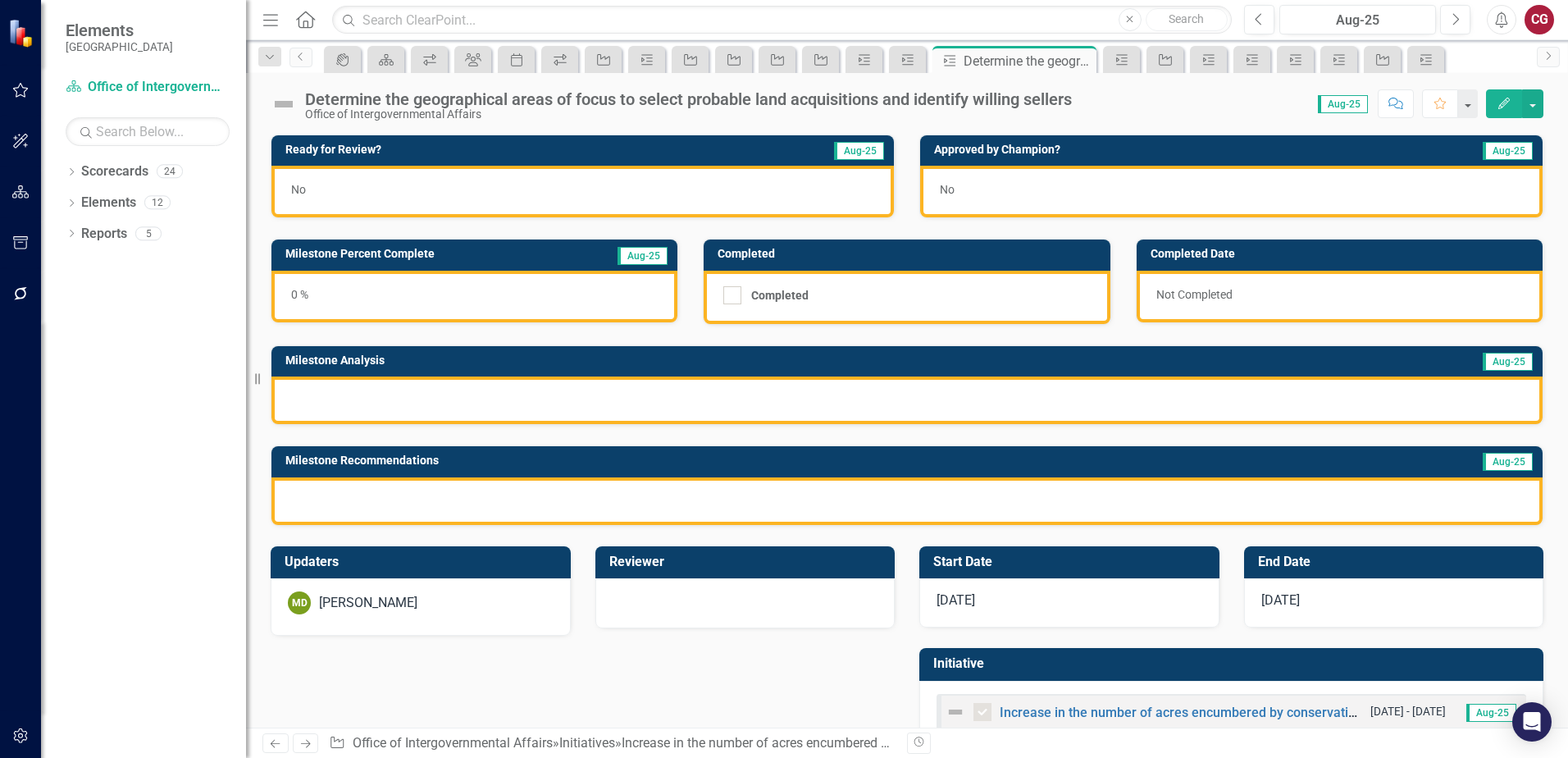
click at [411, 608] on div "[PERSON_NAME]" at bounding box center [369, 603] width 99 height 19
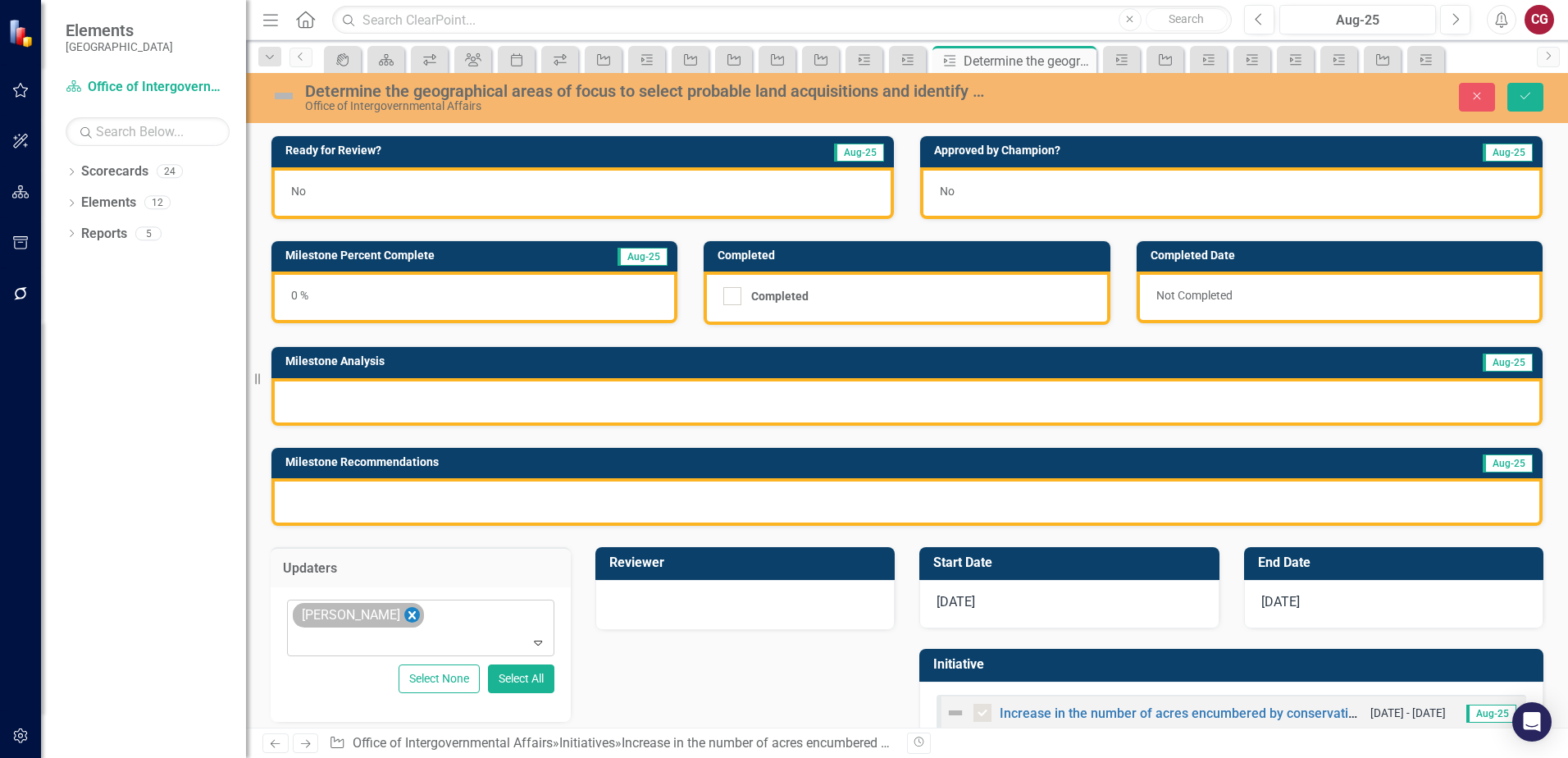
click at [411, 615] on icon "Remove Mathieu DeBruin" at bounding box center [412, 615] width 7 height 8
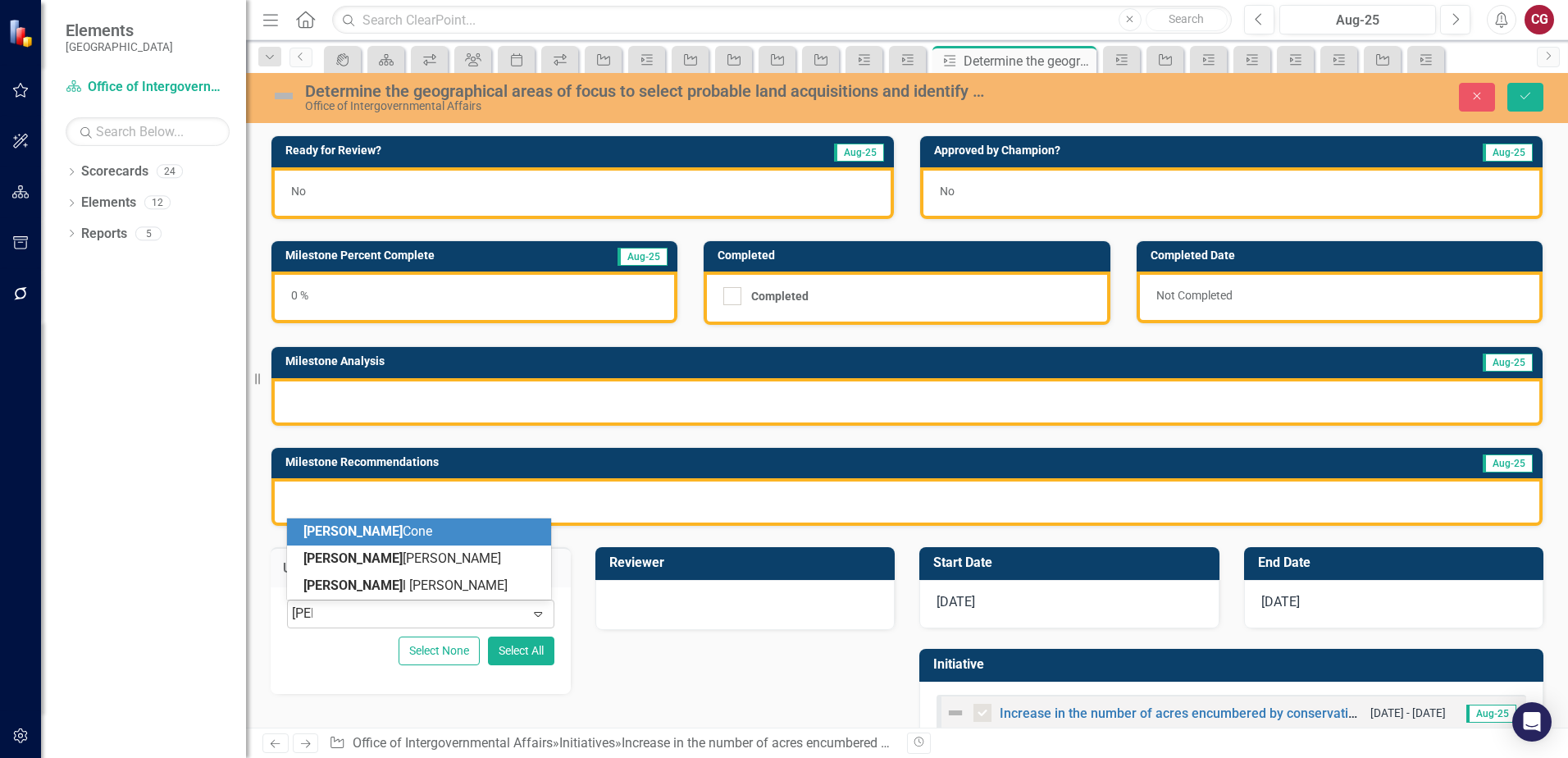
type input "[PERSON_NAME]"
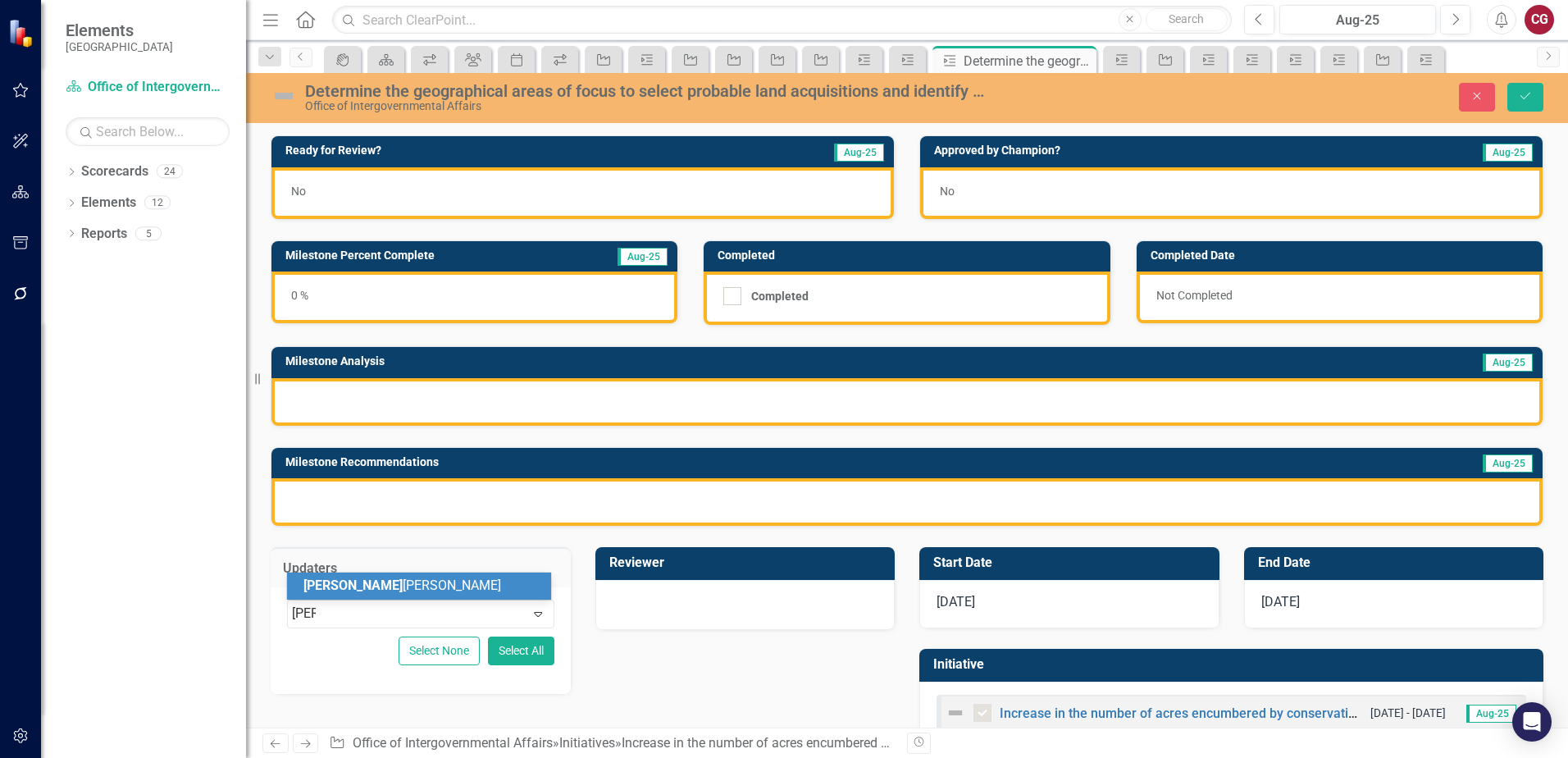
click at [450, 589] on div "[PERSON_NAME]" at bounding box center [422, 586] width 237 height 19
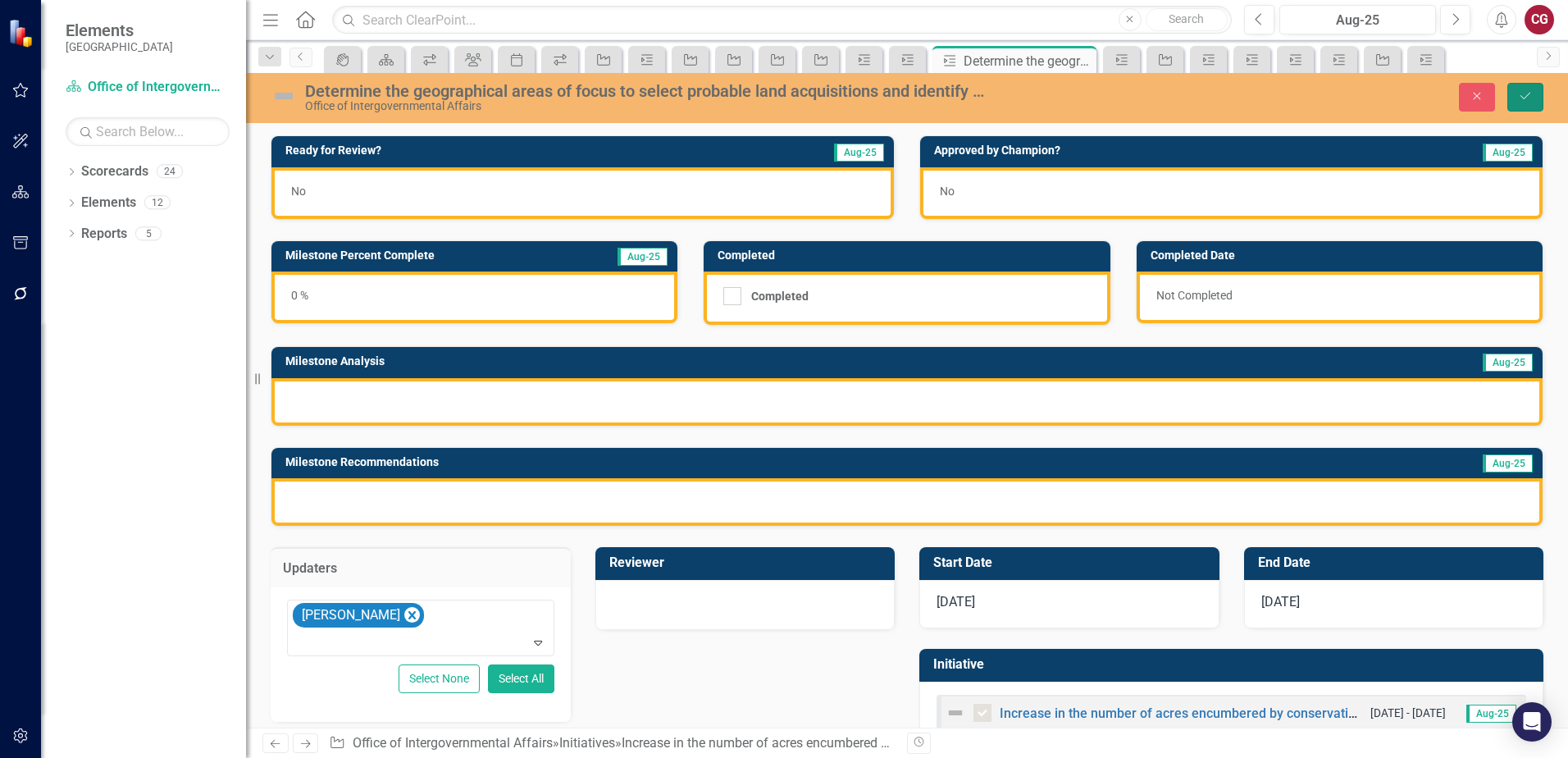
click at [1519, 90] on icon "Save" at bounding box center [1525, 96] width 15 height 11
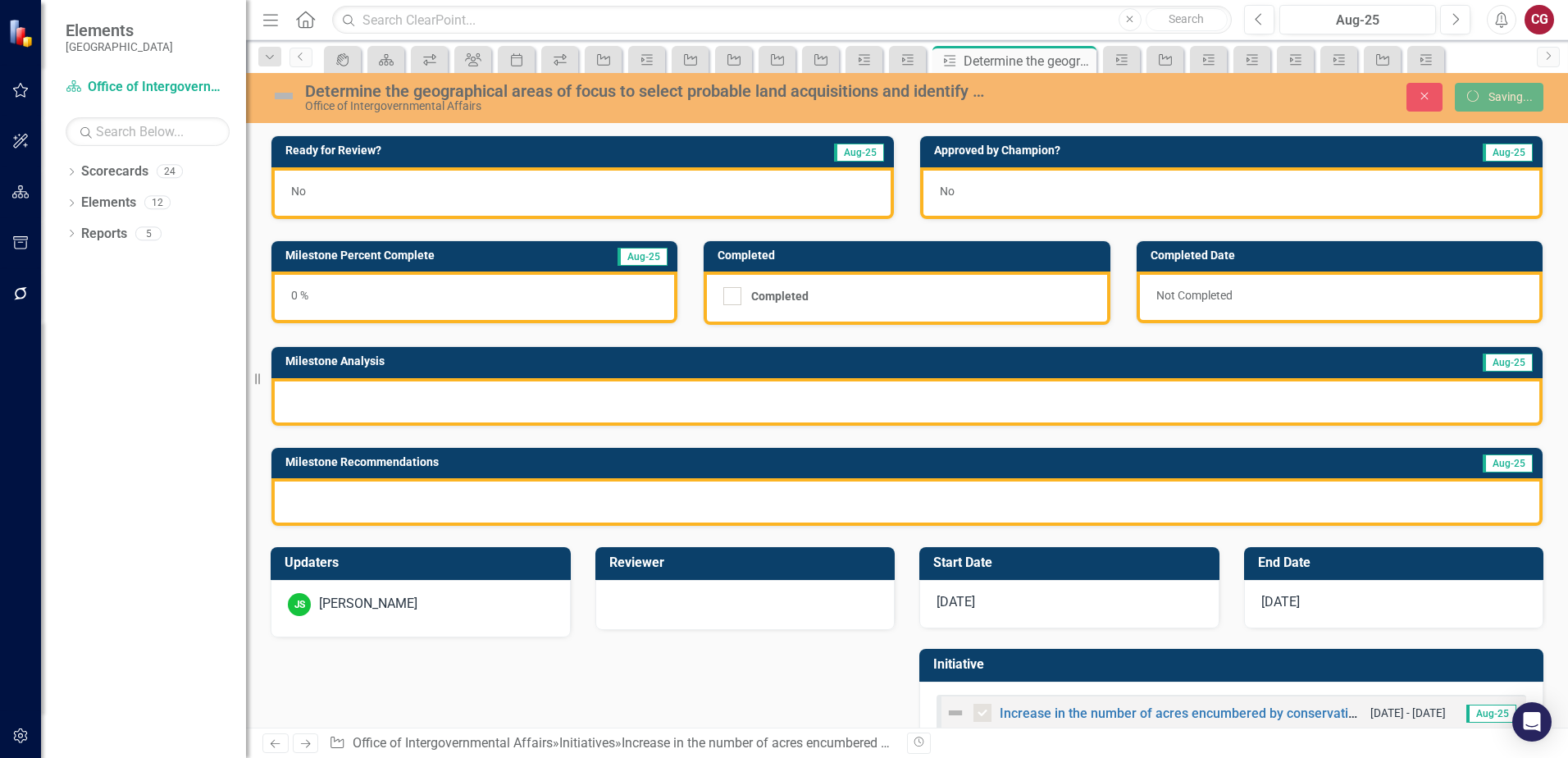
checkbox input "false"
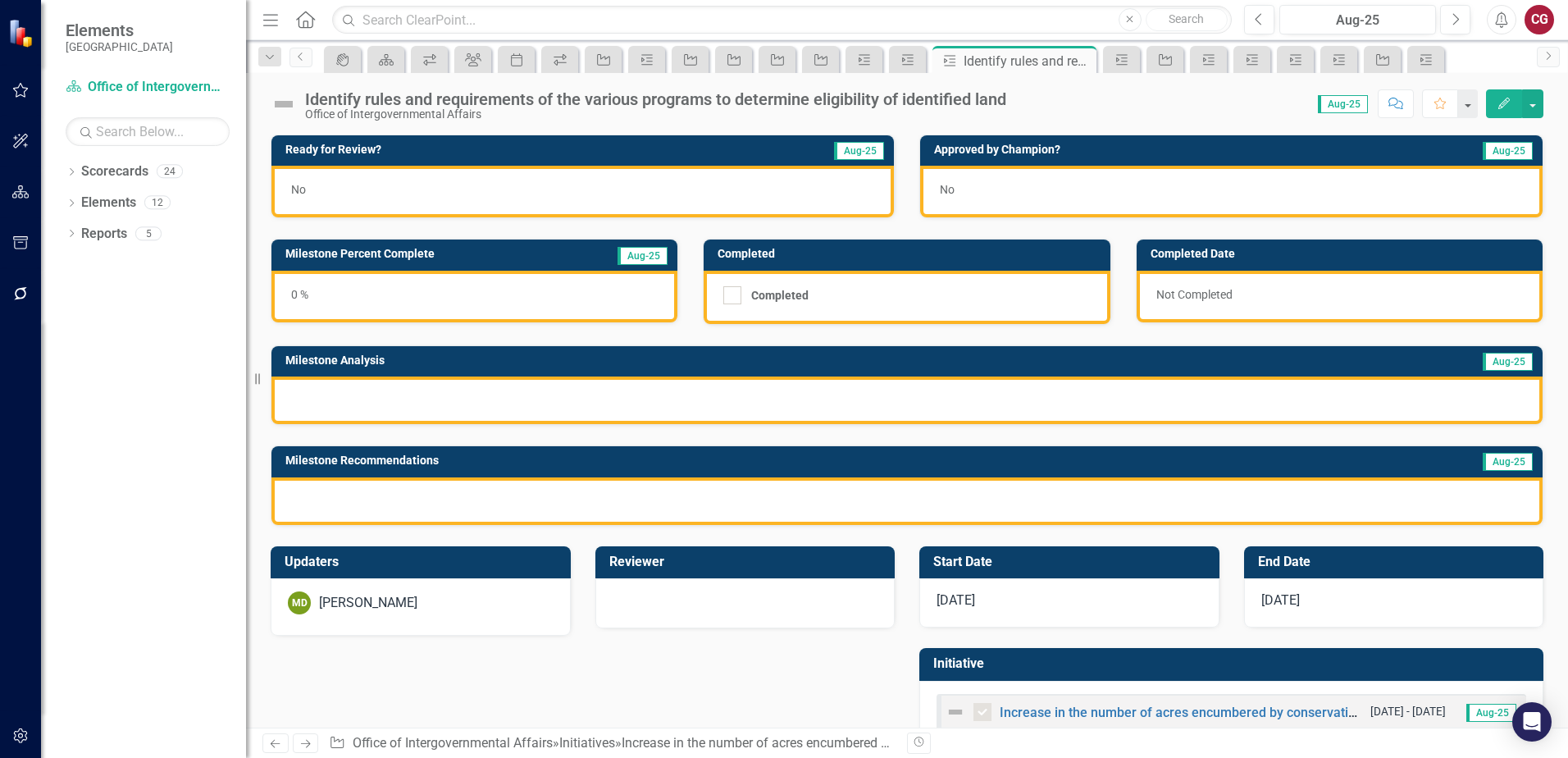
click at [437, 604] on div "MD [PERSON_NAME]" at bounding box center [420, 602] width 265 height 23
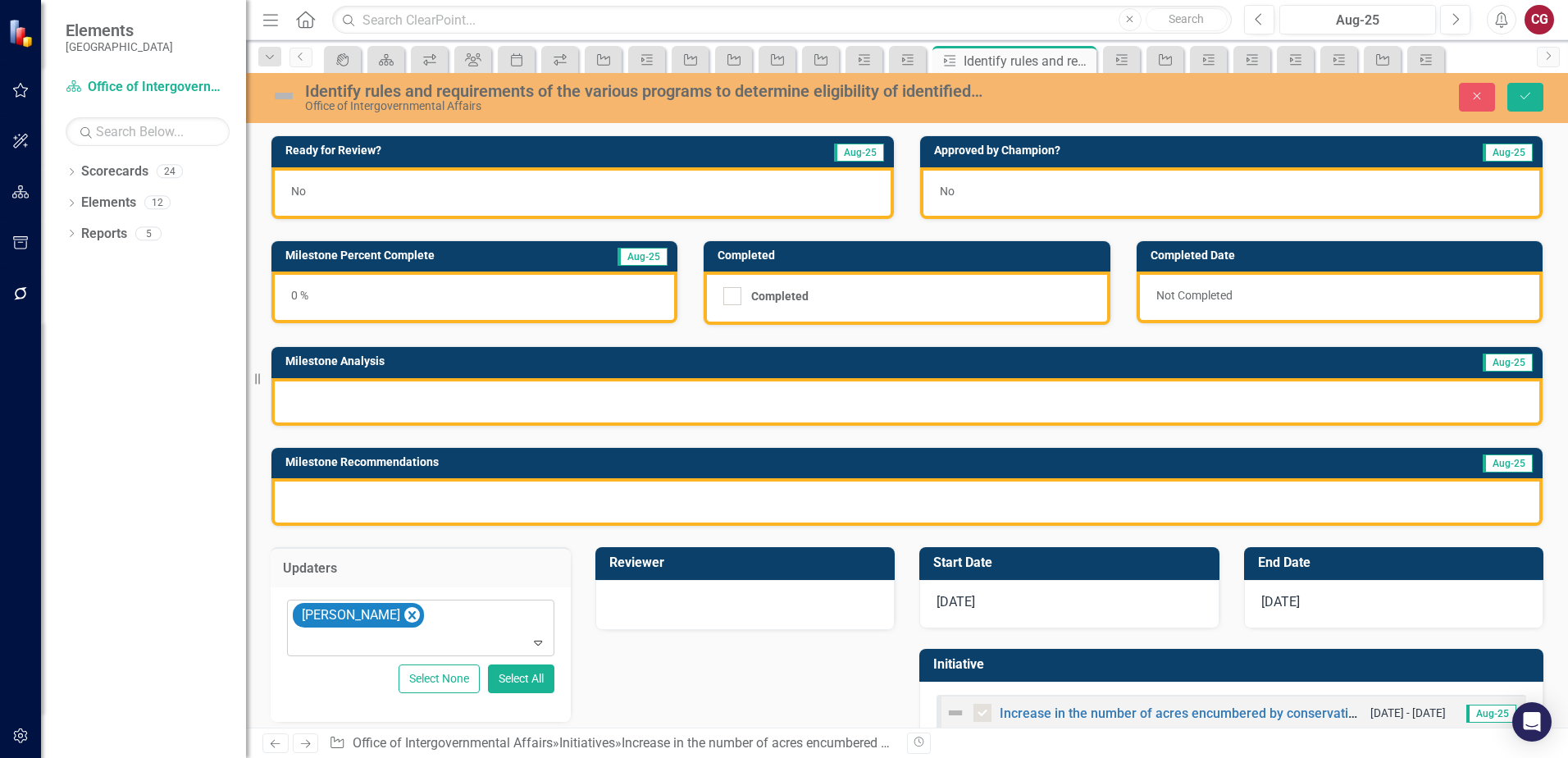
click at [412, 621] on icon "Remove Mathieu DeBruin" at bounding box center [412, 616] width 16 height 20
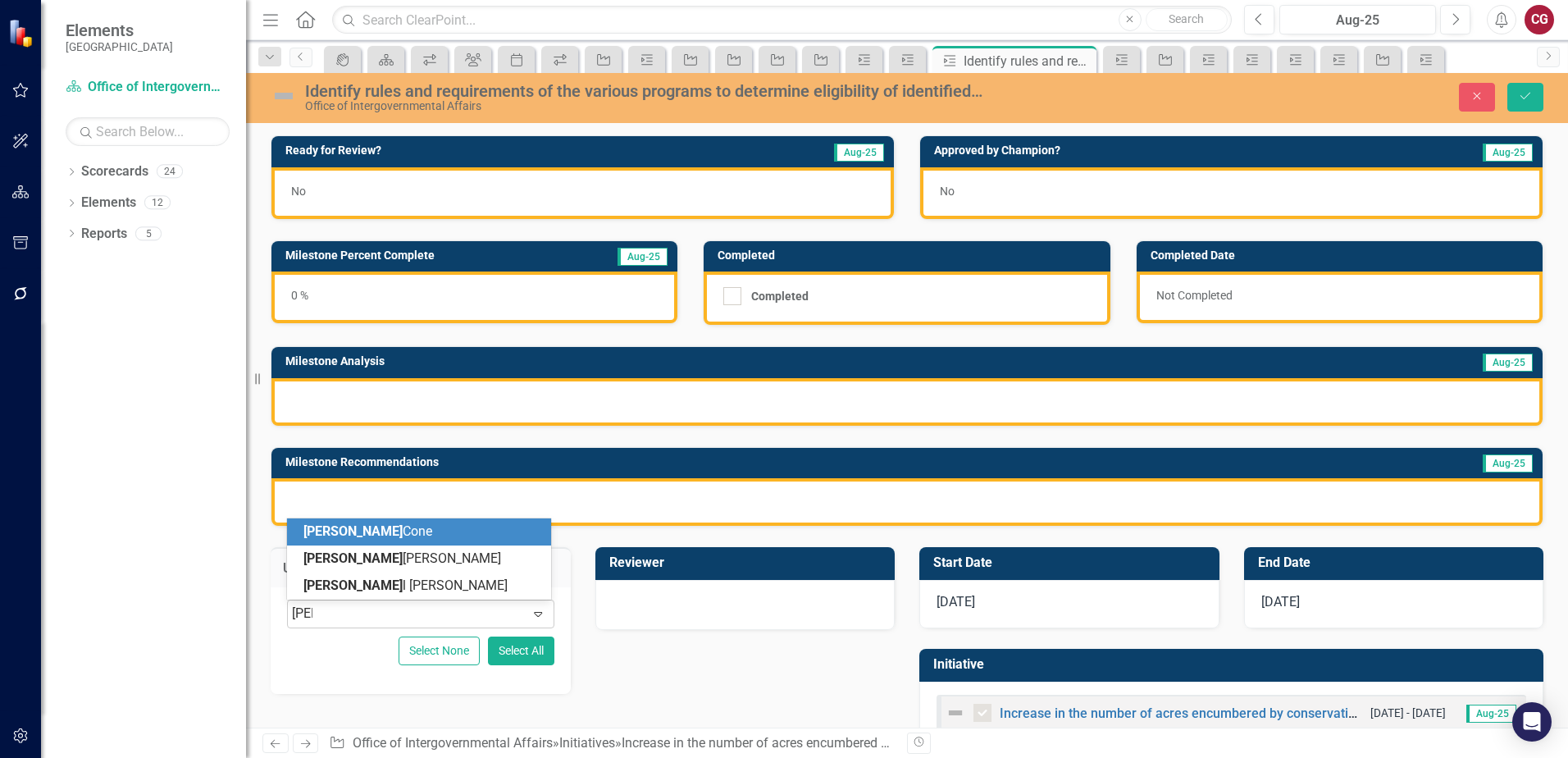
type input "[PERSON_NAME]"
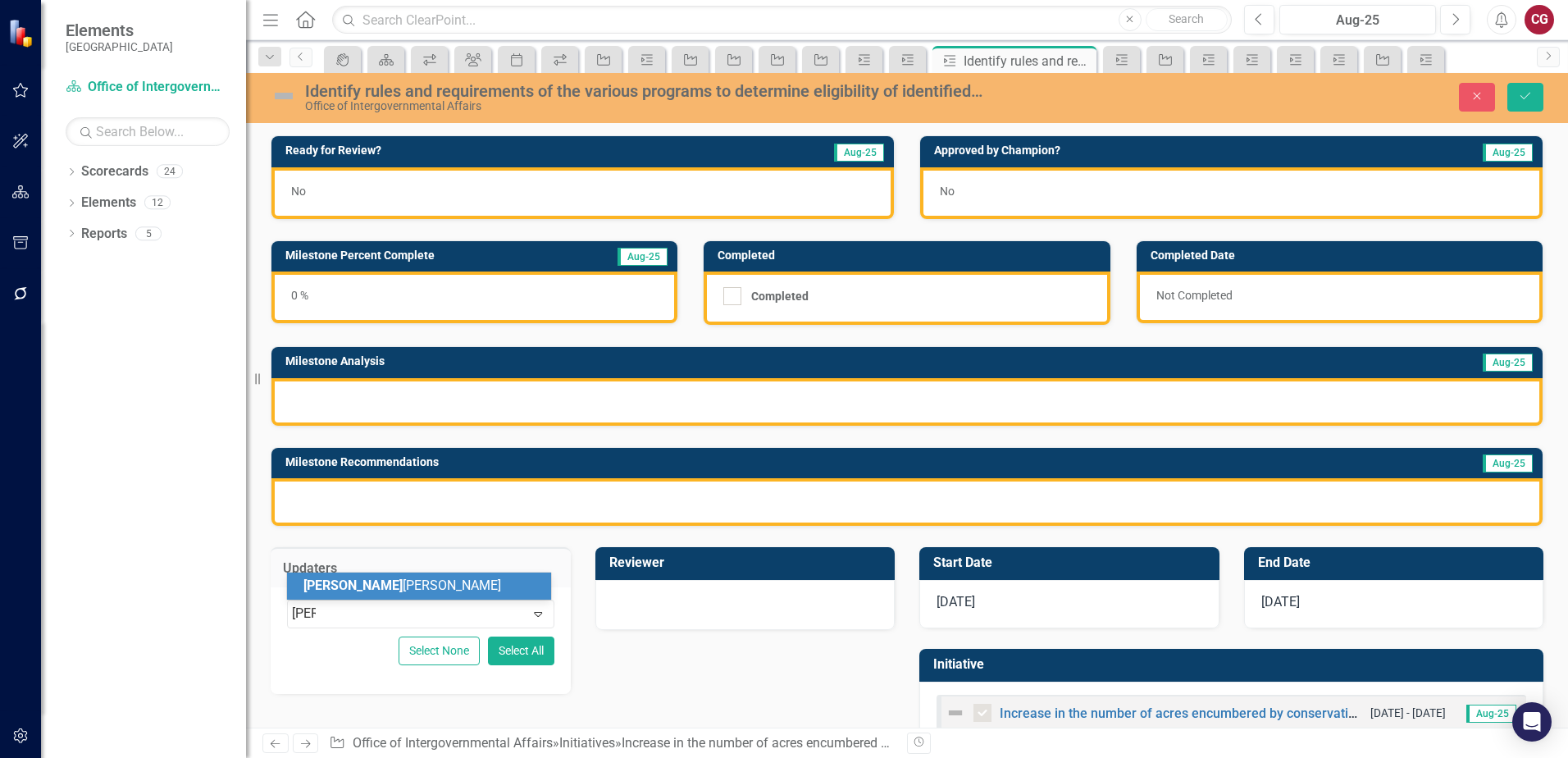
click at [391, 588] on div "[PERSON_NAME]" at bounding box center [422, 586] width 237 height 19
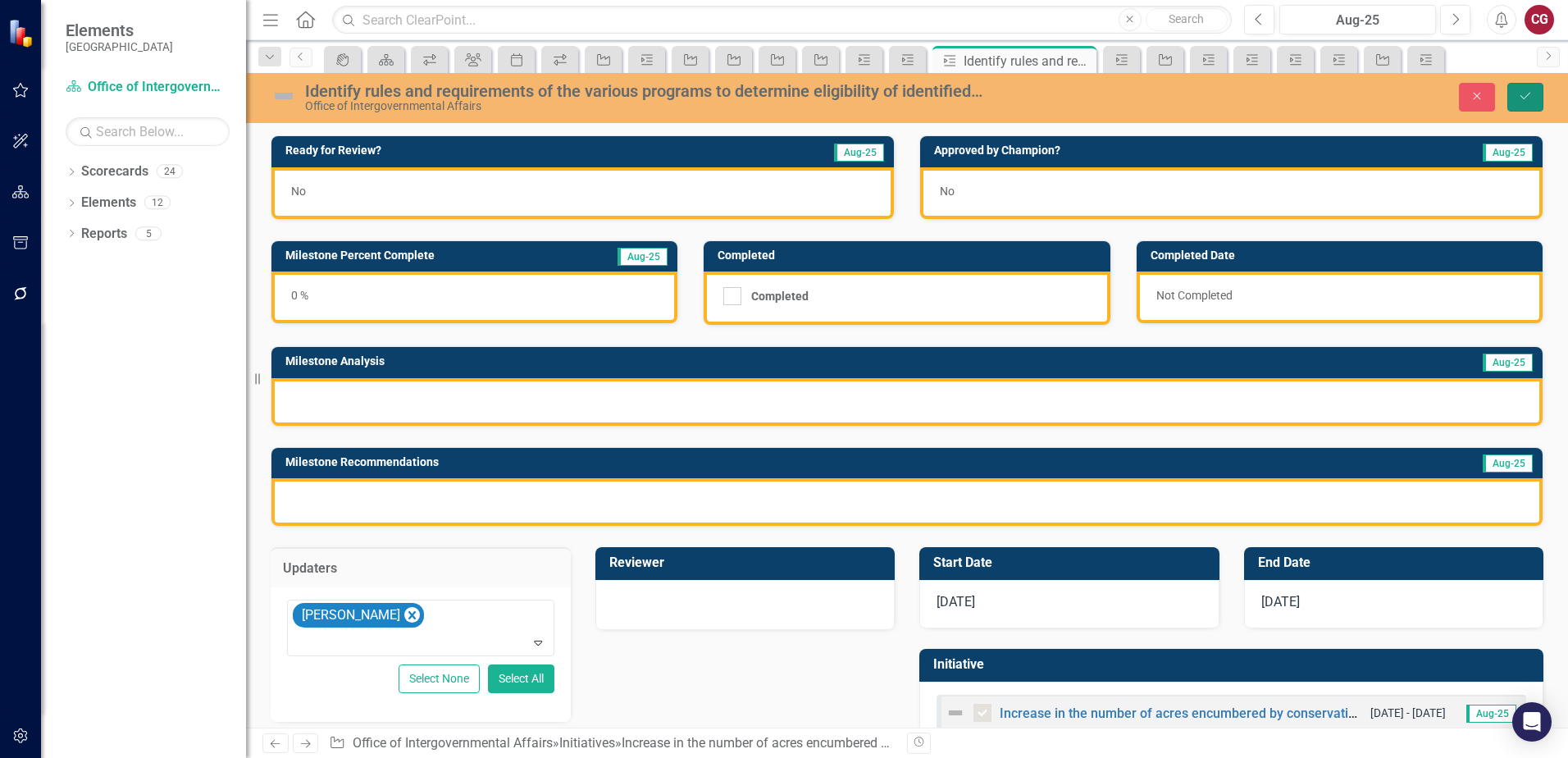
click at [1521, 100] on icon "Save" at bounding box center [1525, 96] width 15 height 11
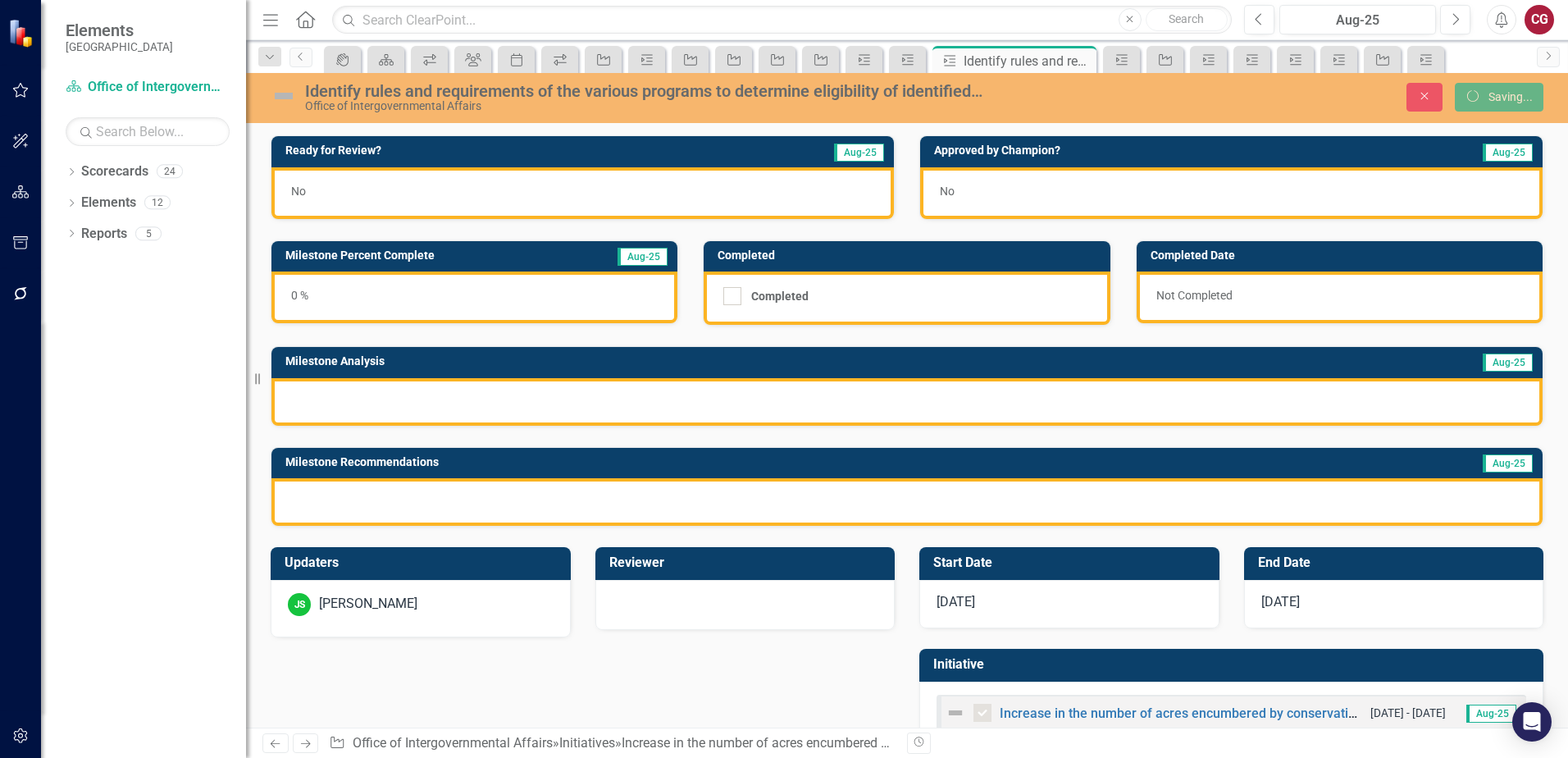
checkbox input "false"
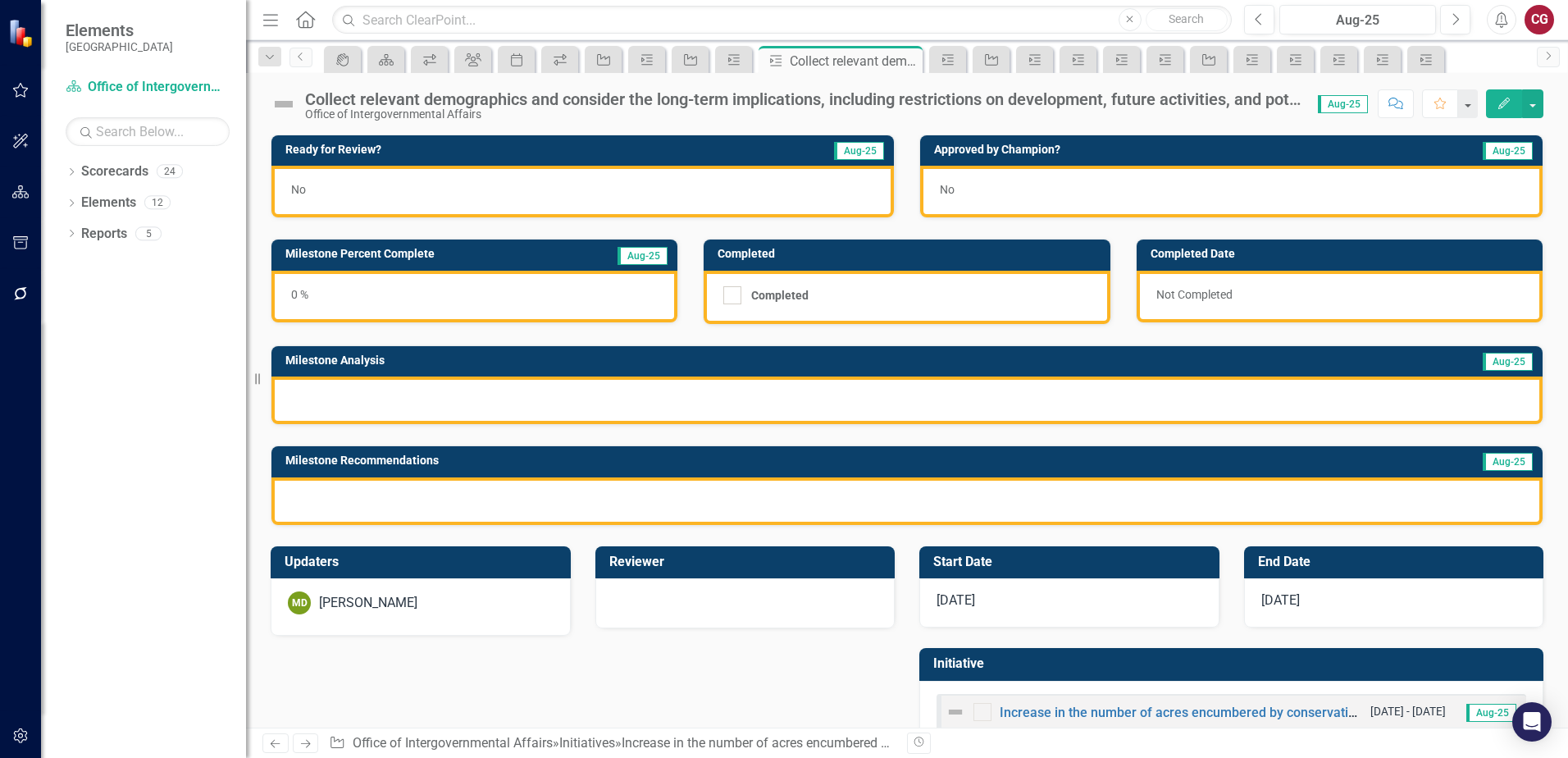
checkbox input "true"
click at [450, 602] on div "MD Mathieu DeBruin" at bounding box center [420, 602] width 265 height 23
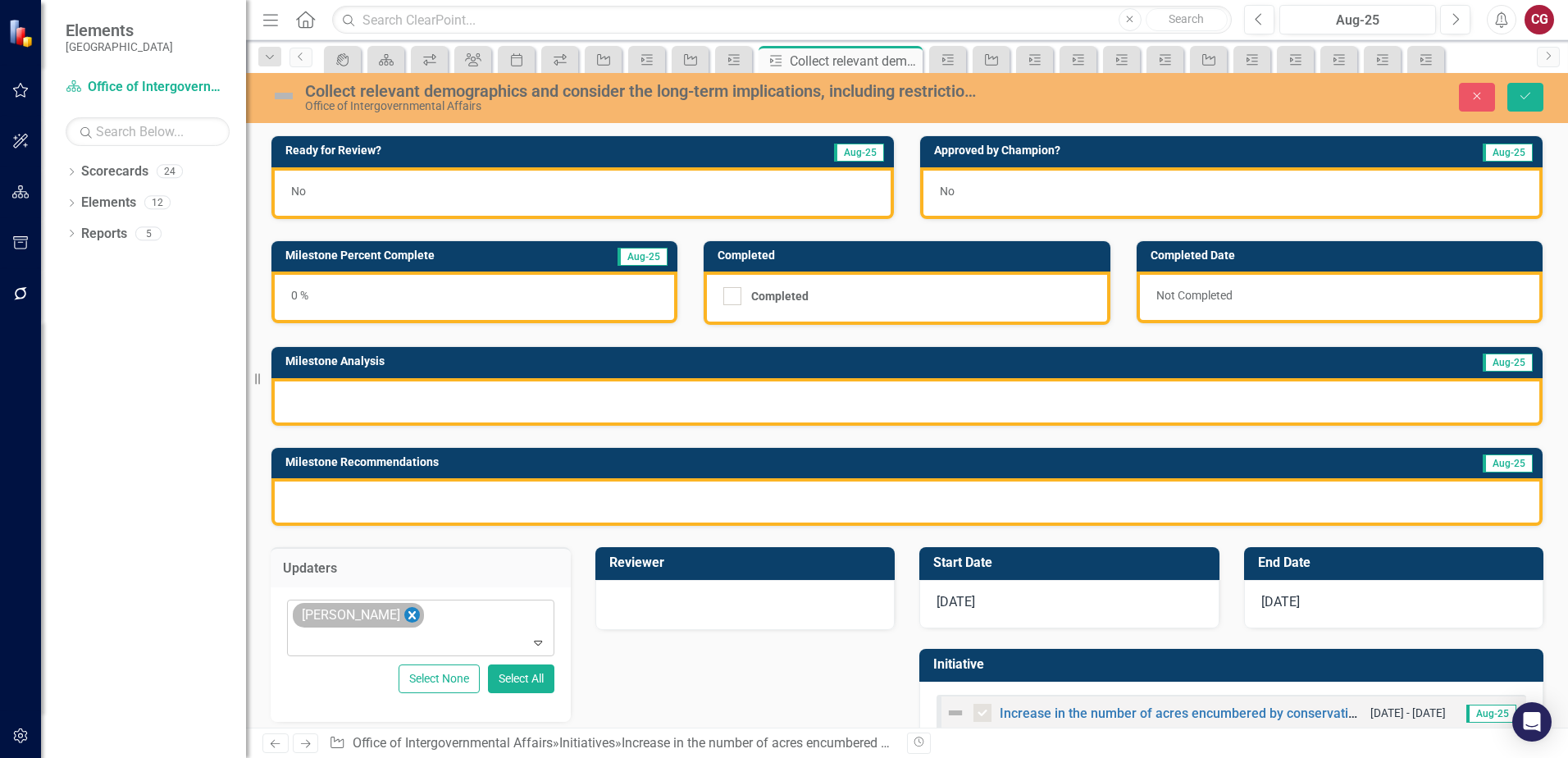
click at [418, 615] on icon "Remove Mathieu DeBruin" at bounding box center [412, 616] width 16 height 20
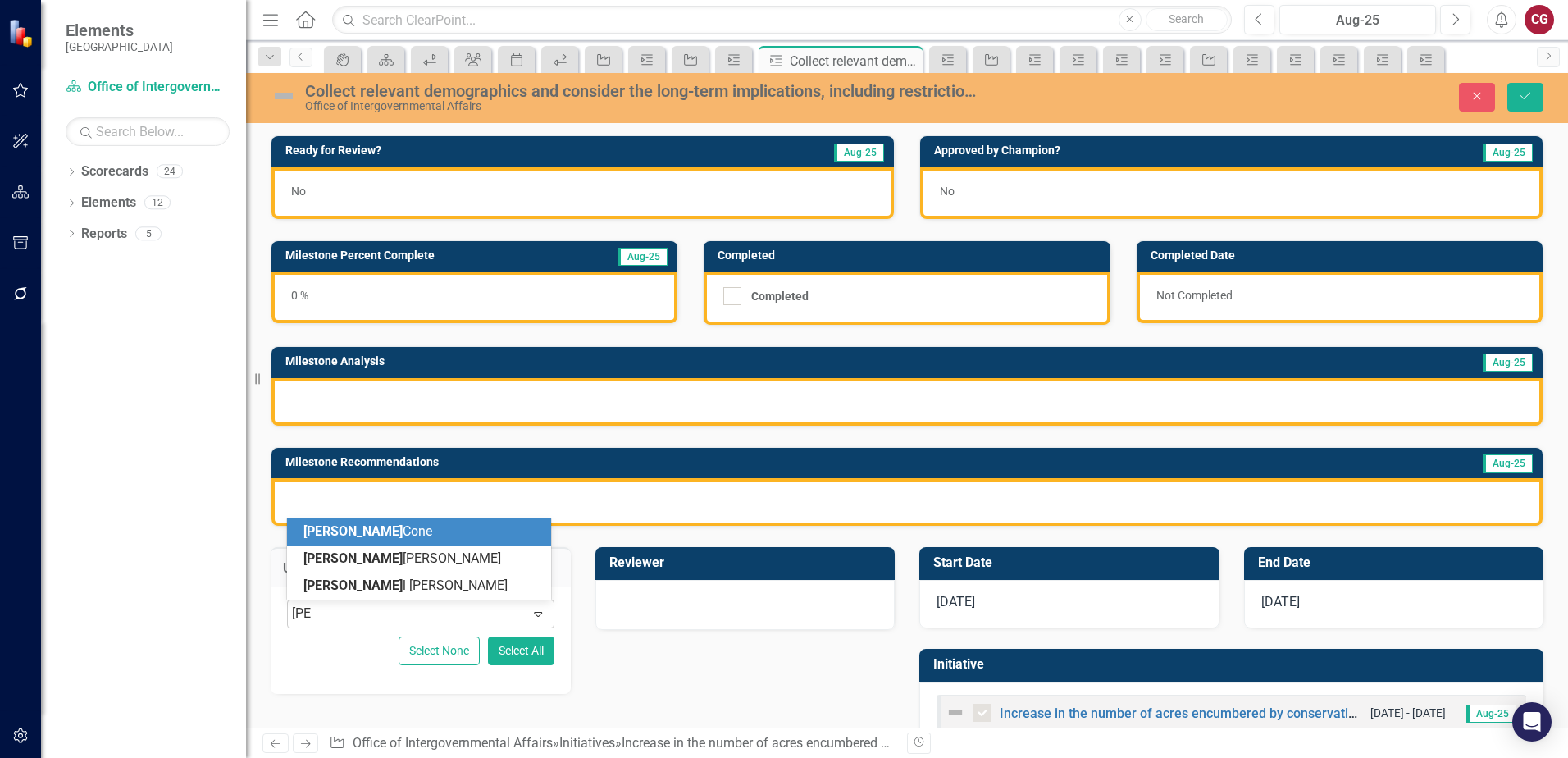
type input "joel"
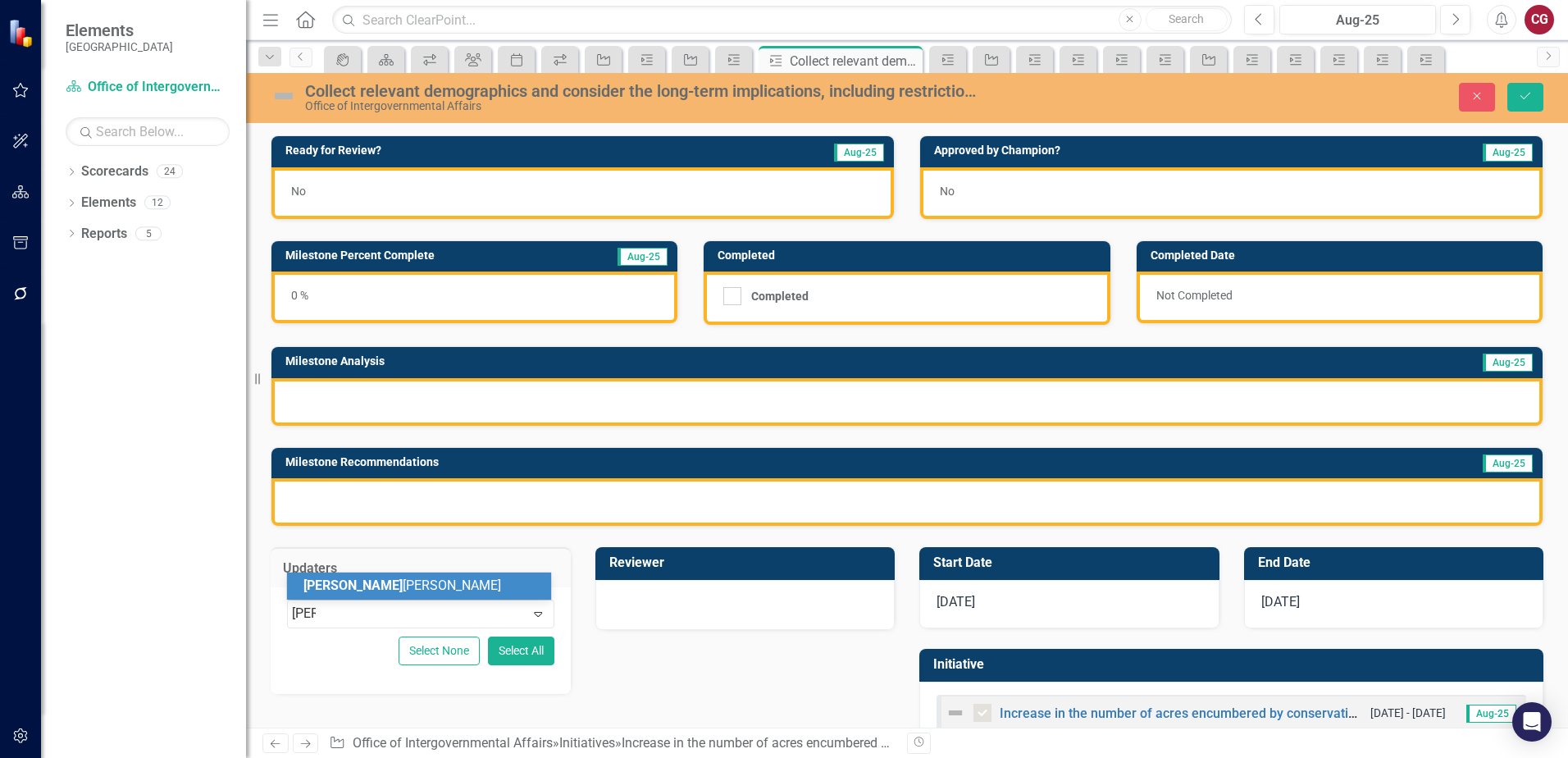
click at [434, 589] on div "Joel Sneed" at bounding box center [422, 586] width 237 height 19
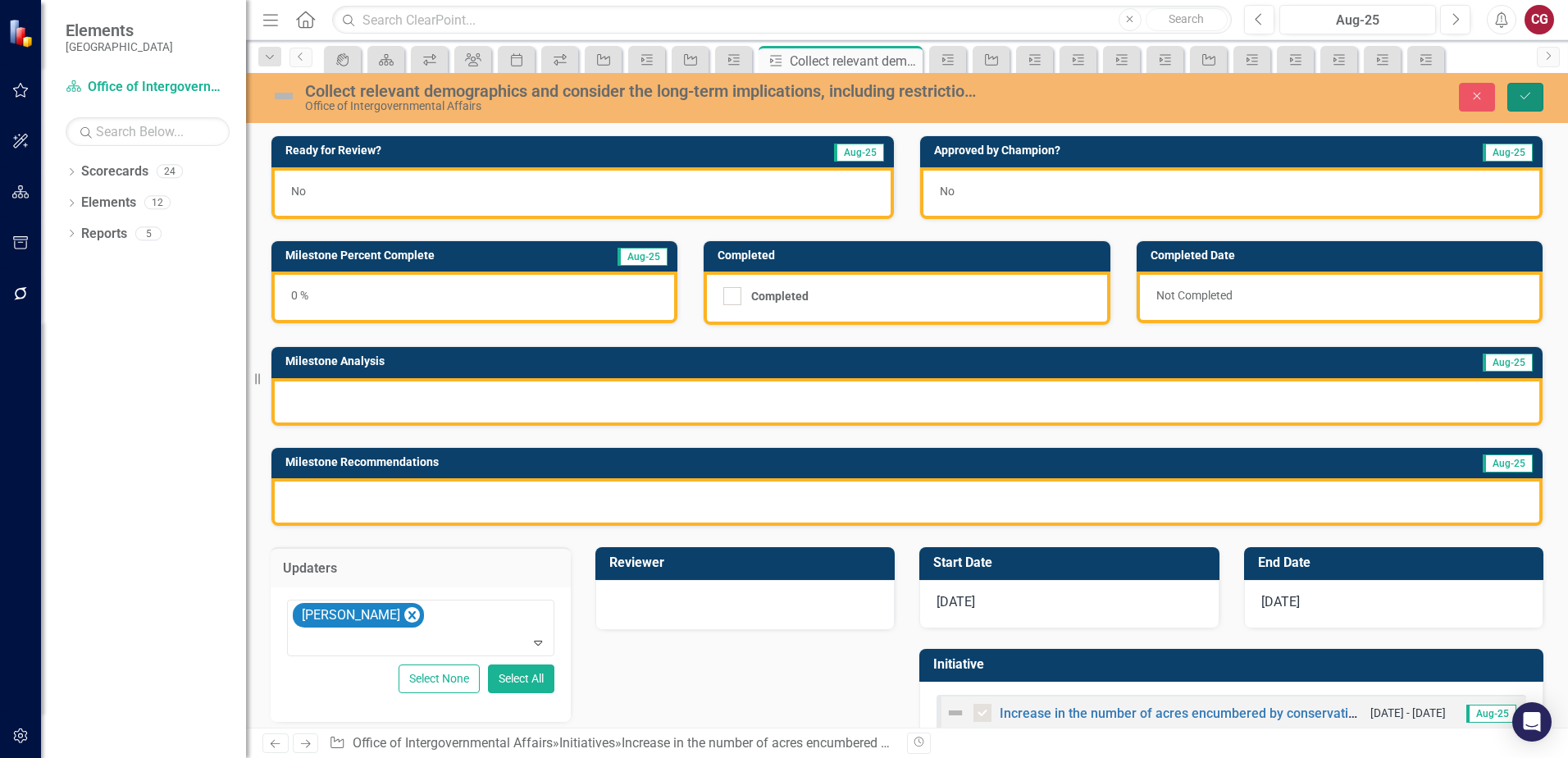
click at [1519, 102] on icon "Save" at bounding box center [1525, 96] width 15 height 11
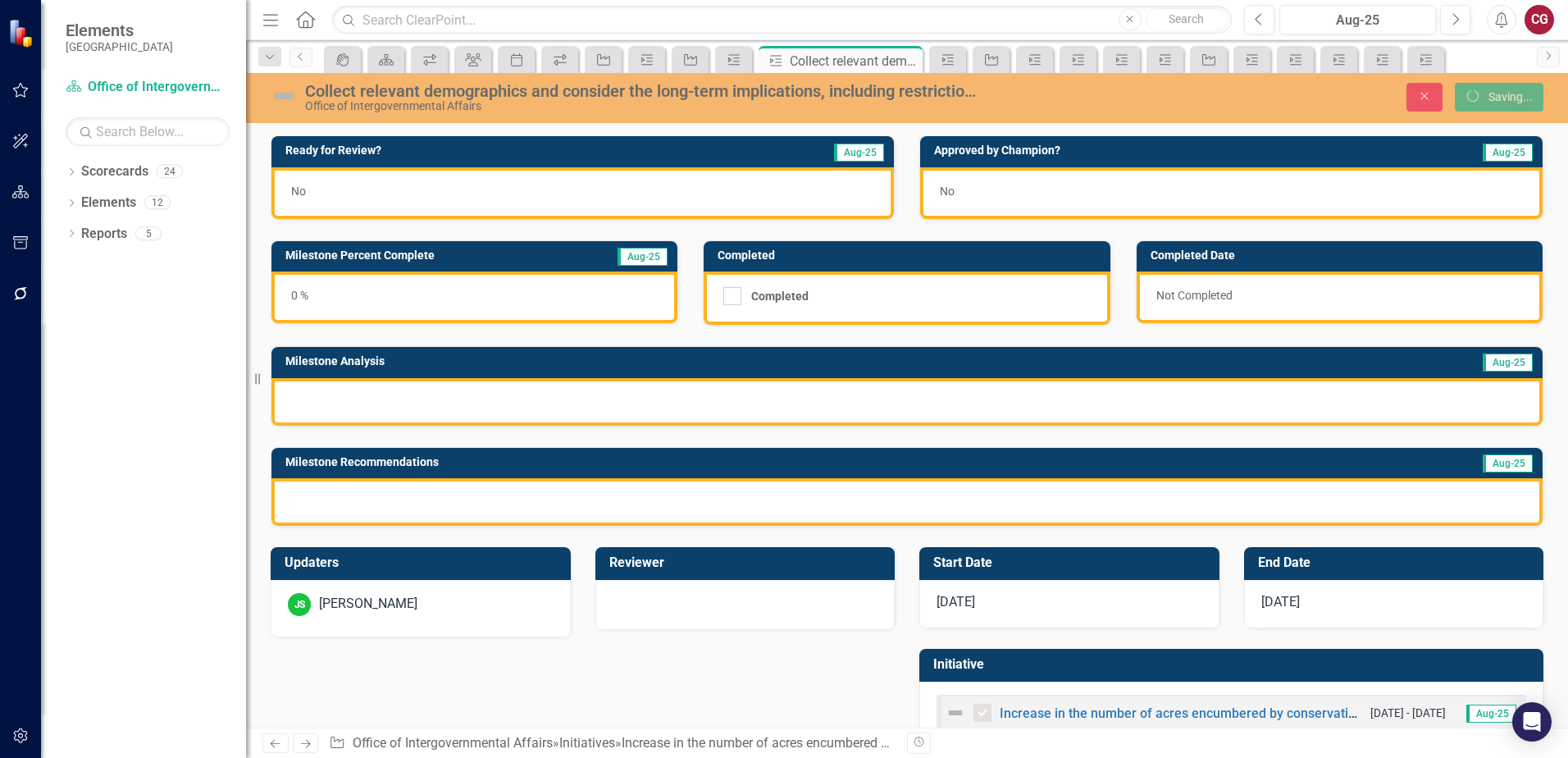
checkbox input "false"
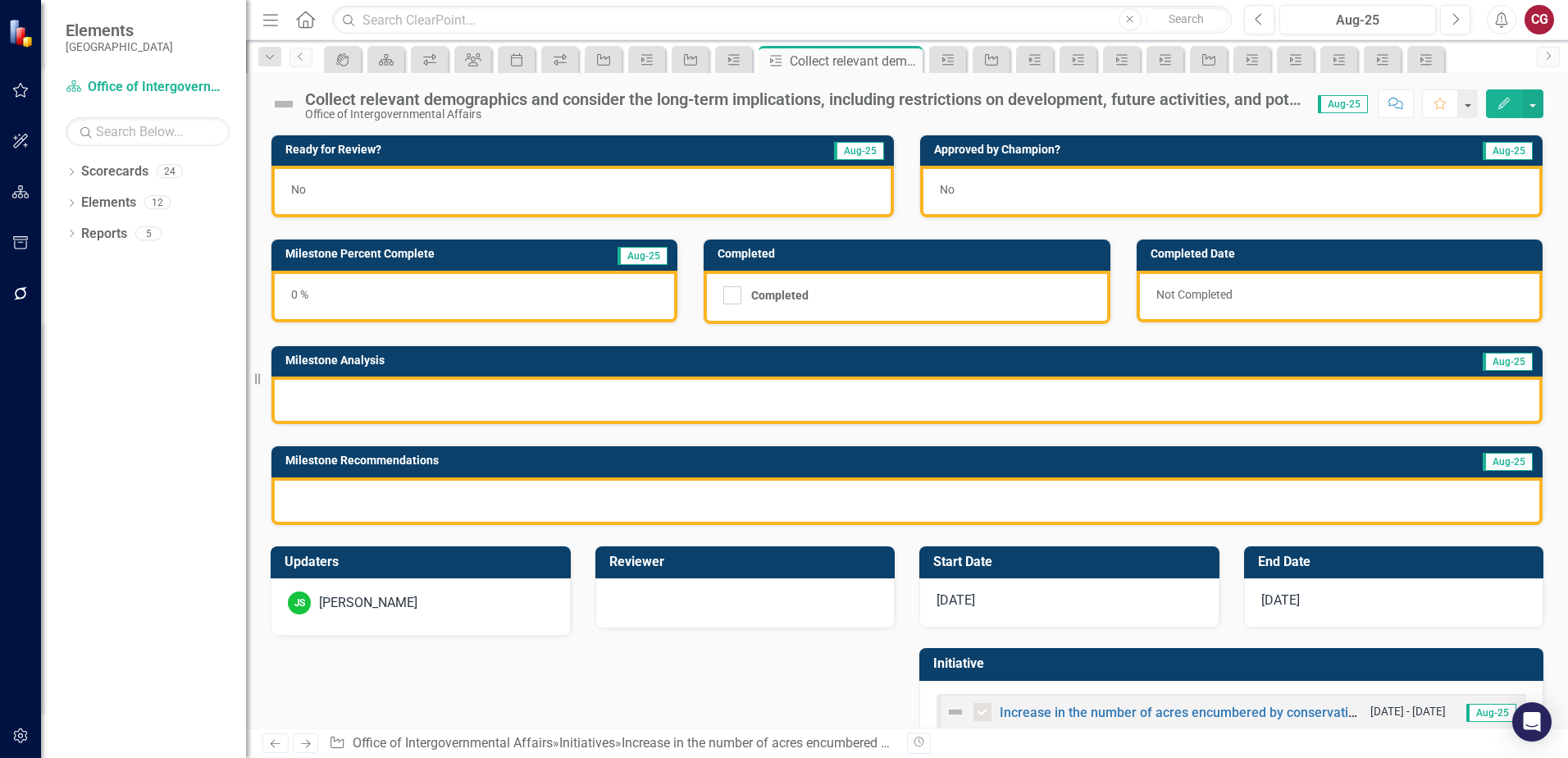
checkbox input "true"
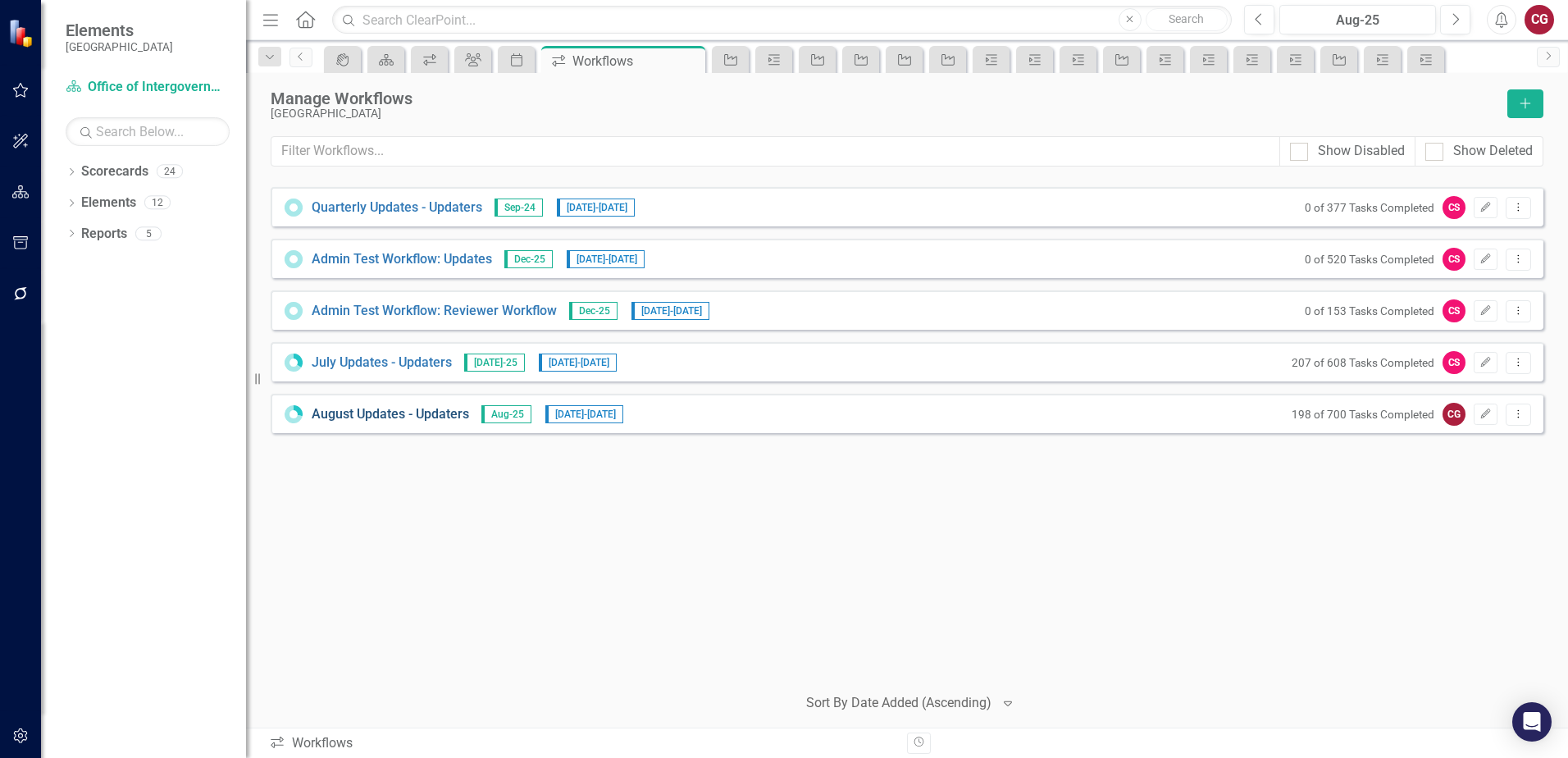
click at [431, 415] on link "August Updates - Updaters" at bounding box center [390, 414] width 157 height 19
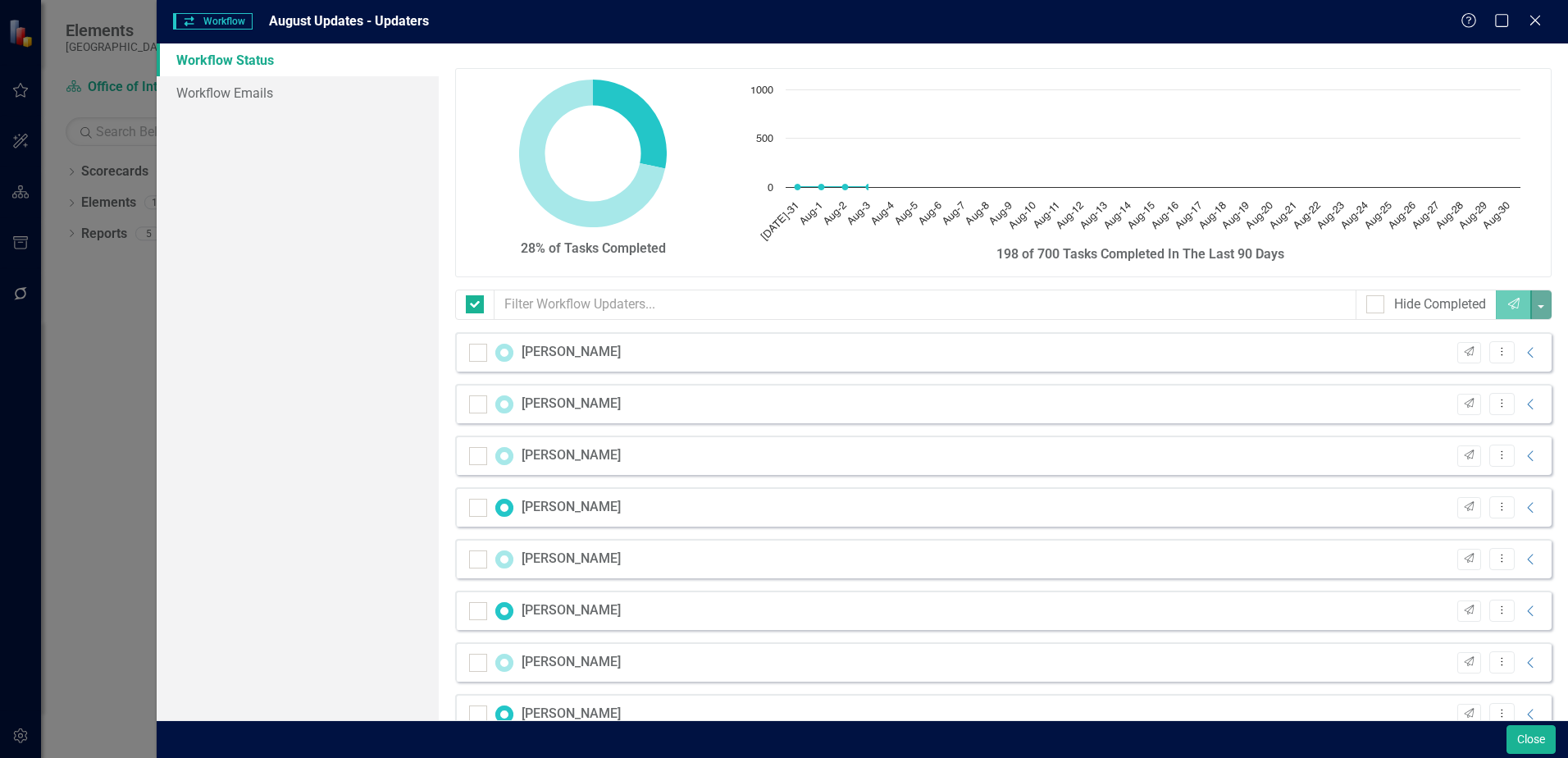
checkbox input "false"
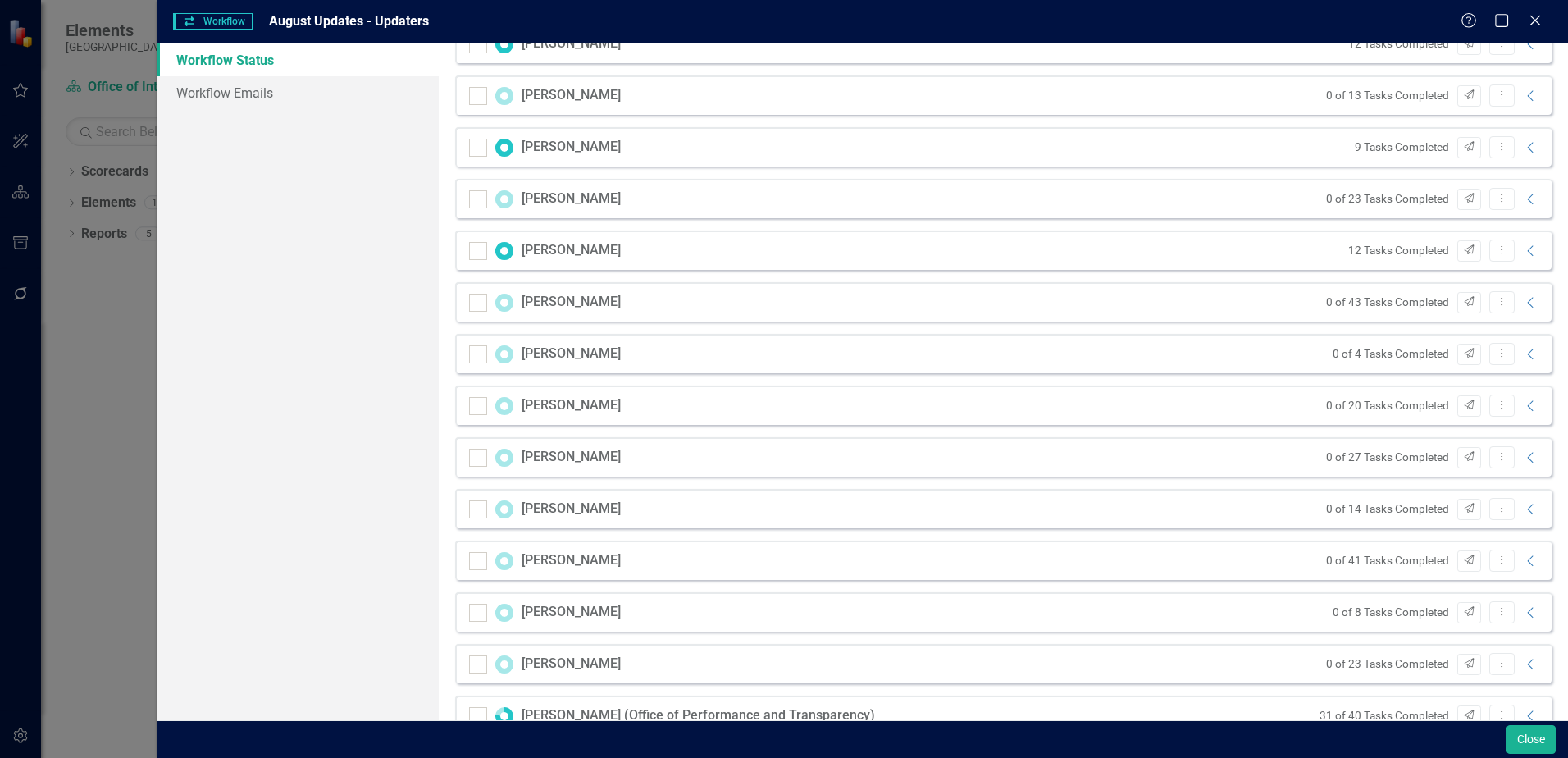
scroll to position [492, 0]
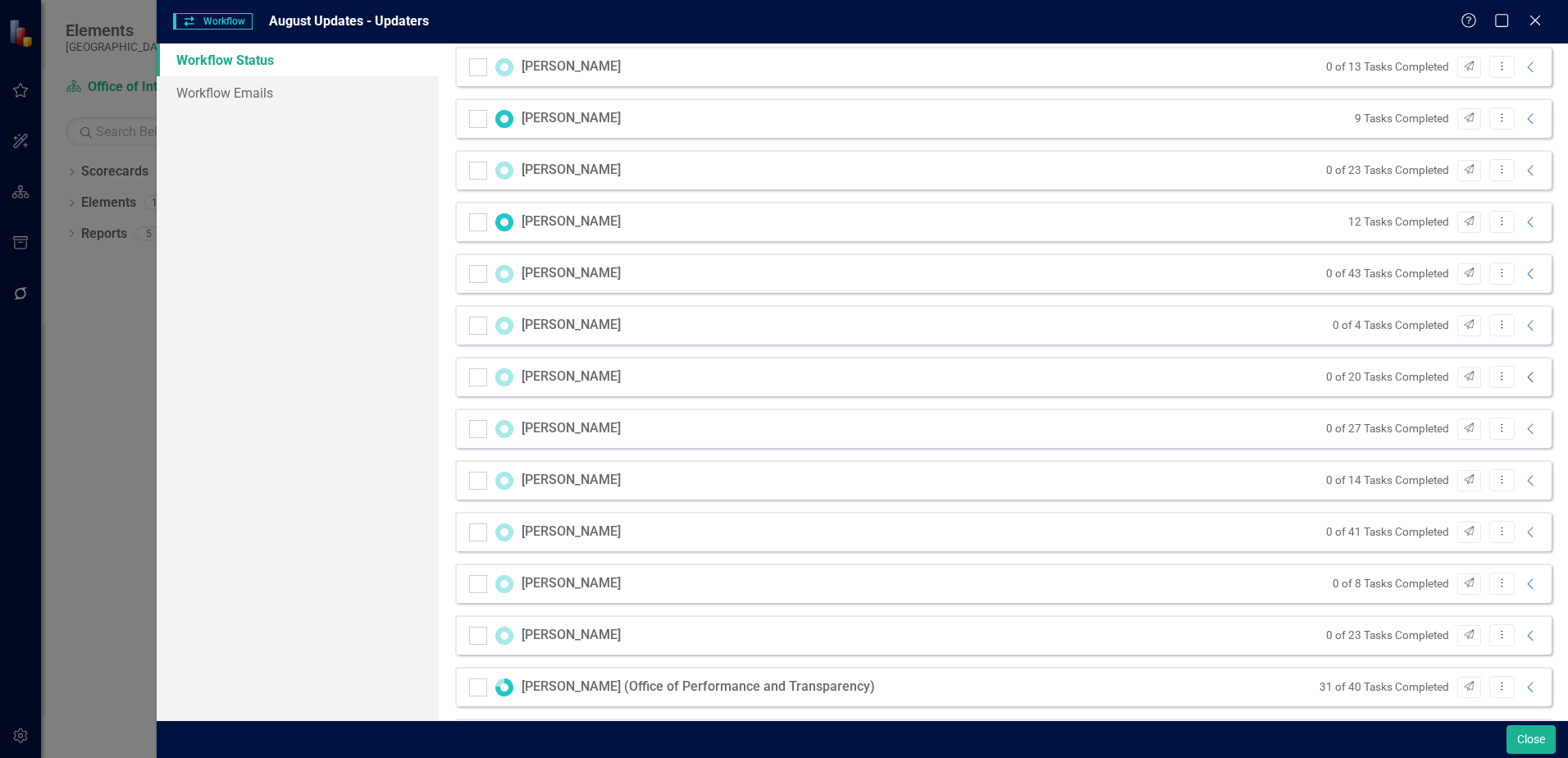
click at [1522, 378] on icon "Collapse" at bounding box center [1531, 377] width 17 height 13
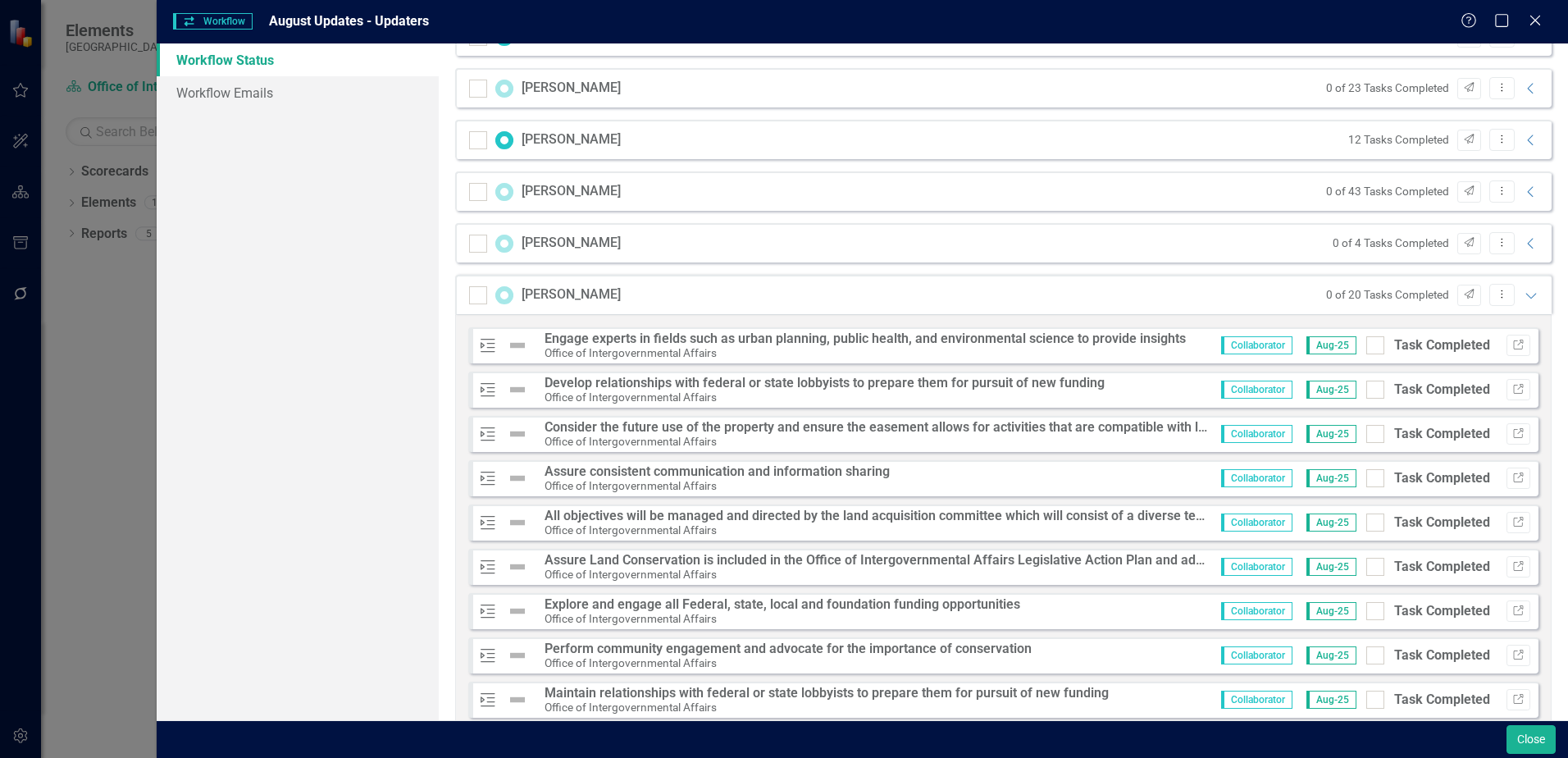
scroll to position [656, 0]
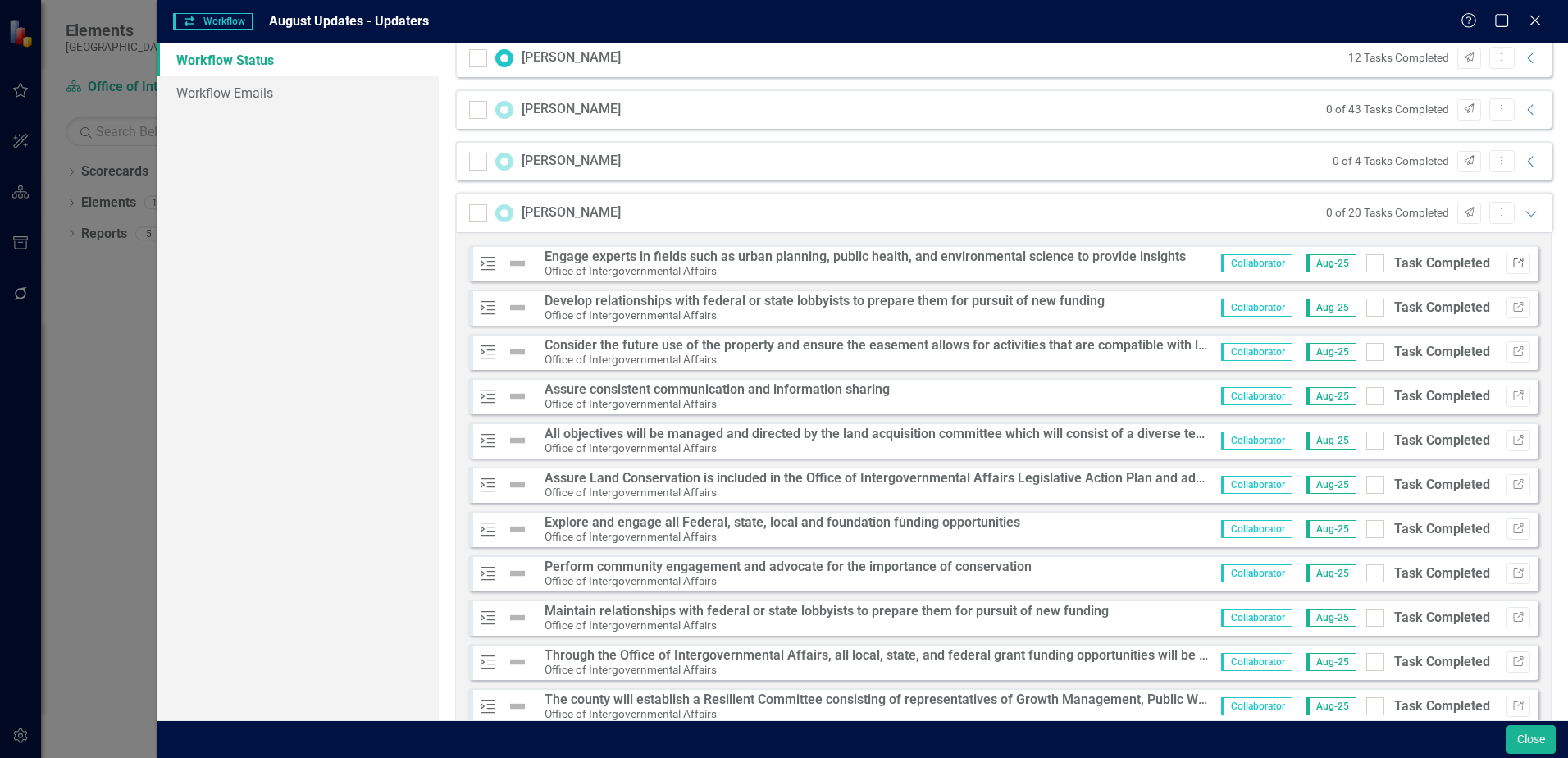
click at [1507, 269] on button "Link" at bounding box center [1519, 263] width 24 height 21
click at [1512, 307] on icon "Link" at bounding box center [1518, 307] width 12 height 10
click at [1512, 353] on icon "Link" at bounding box center [1518, 352] width 12 height 10
click at [1512, 398] on icon "Link" at bounding box center [1518, 396] width 12 height 10
click at [1512, 439] on icon "Link" at bounding box center [1518, 440] width 12 height 10
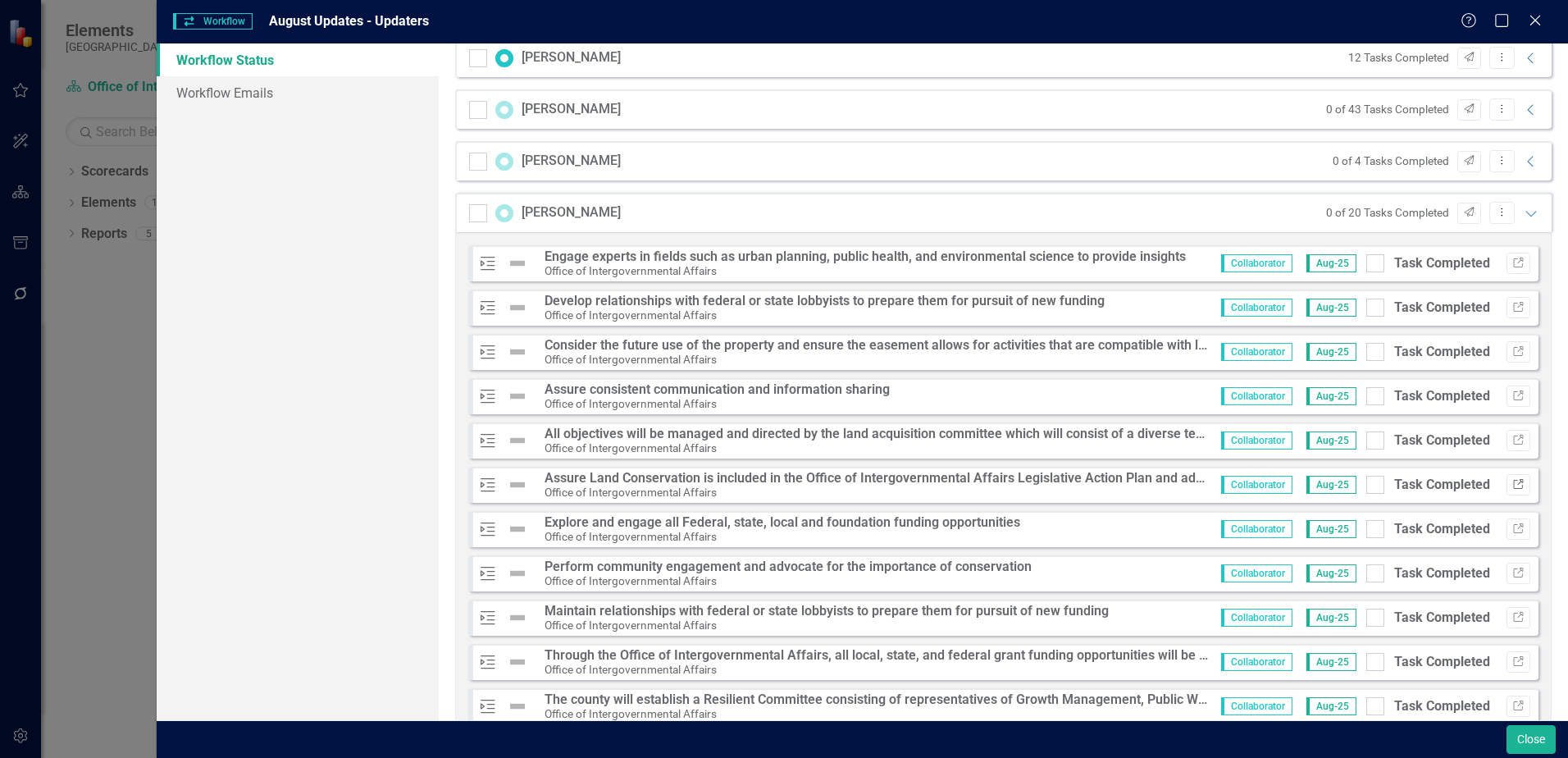
click at [1512, 483] on icon "Link" at bounding box center [1518, 484] width 12 height 10
click at [1512, 575] on icon "Link" at bounding box center [1518, 573] width 12 height 10
click at [1512, 617] on icon "Link" at bounding box center [1518, 617] width 12 height 10
click at [1512, 707] on icon "Link" at bounding box center [1518, 706] width 12 height 10
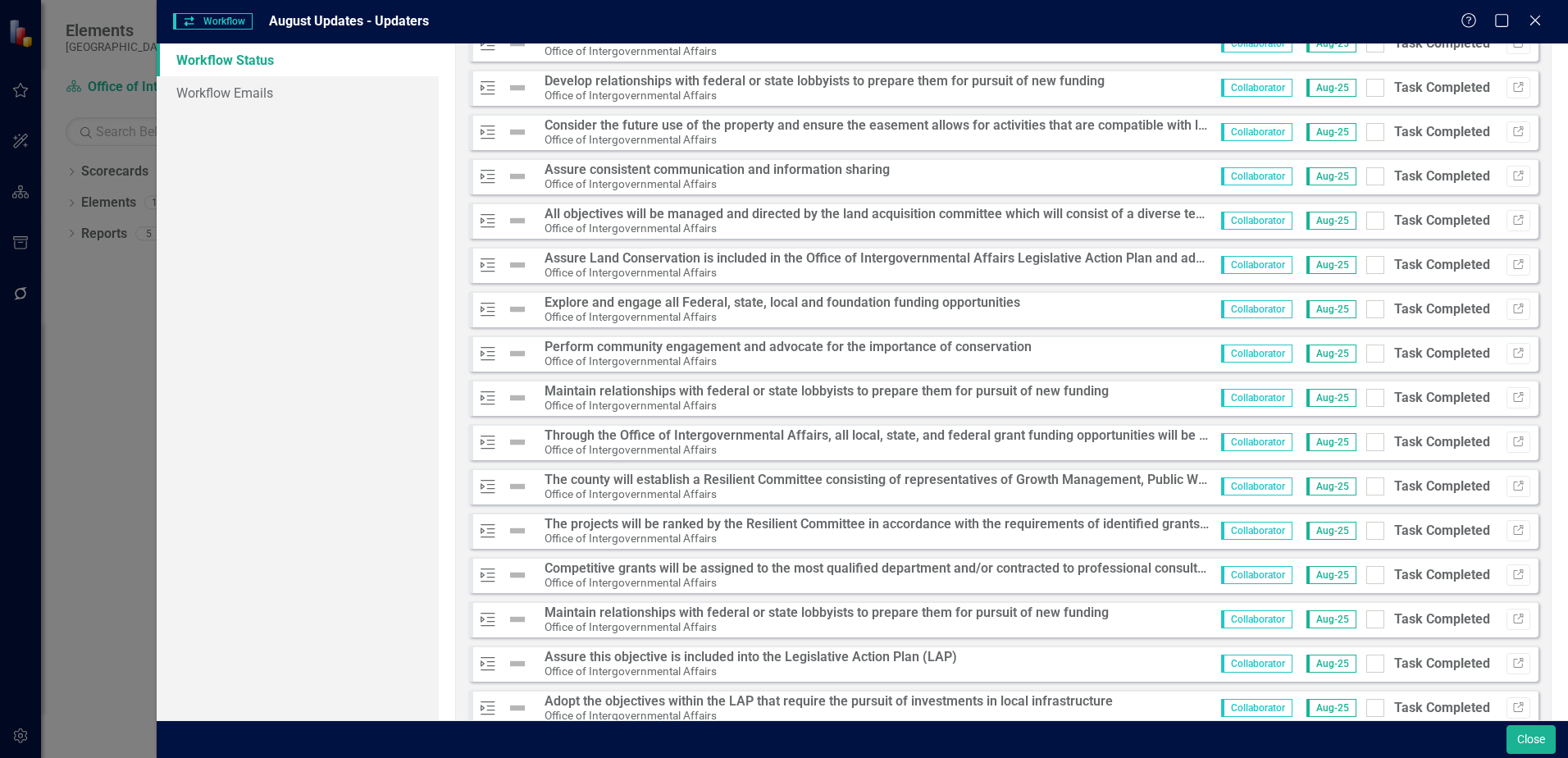
scroll to position [902, 0]
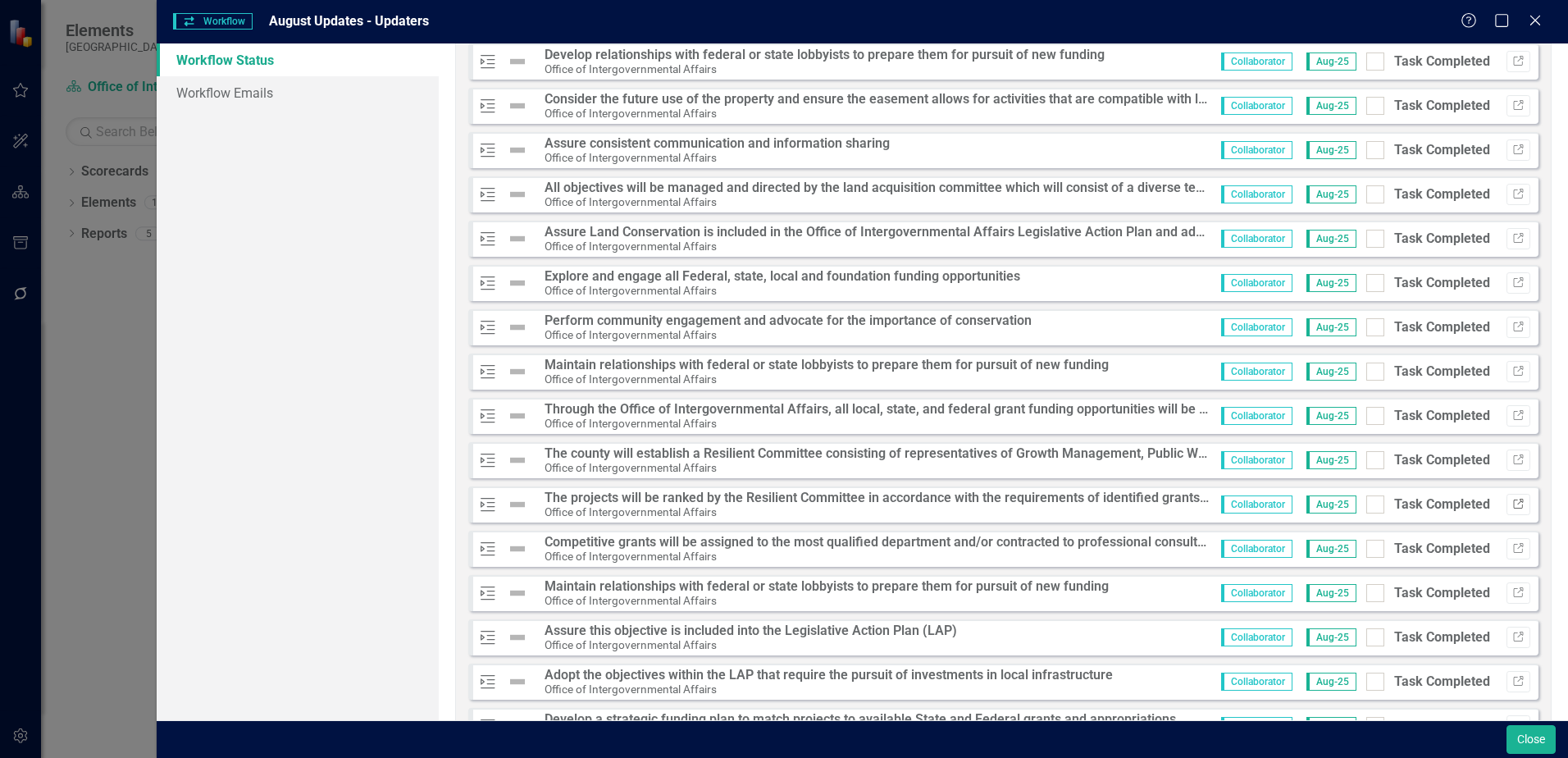
click at [1513, 505] on icon "button" at bounding box center [1518, 503] width 10 height 10
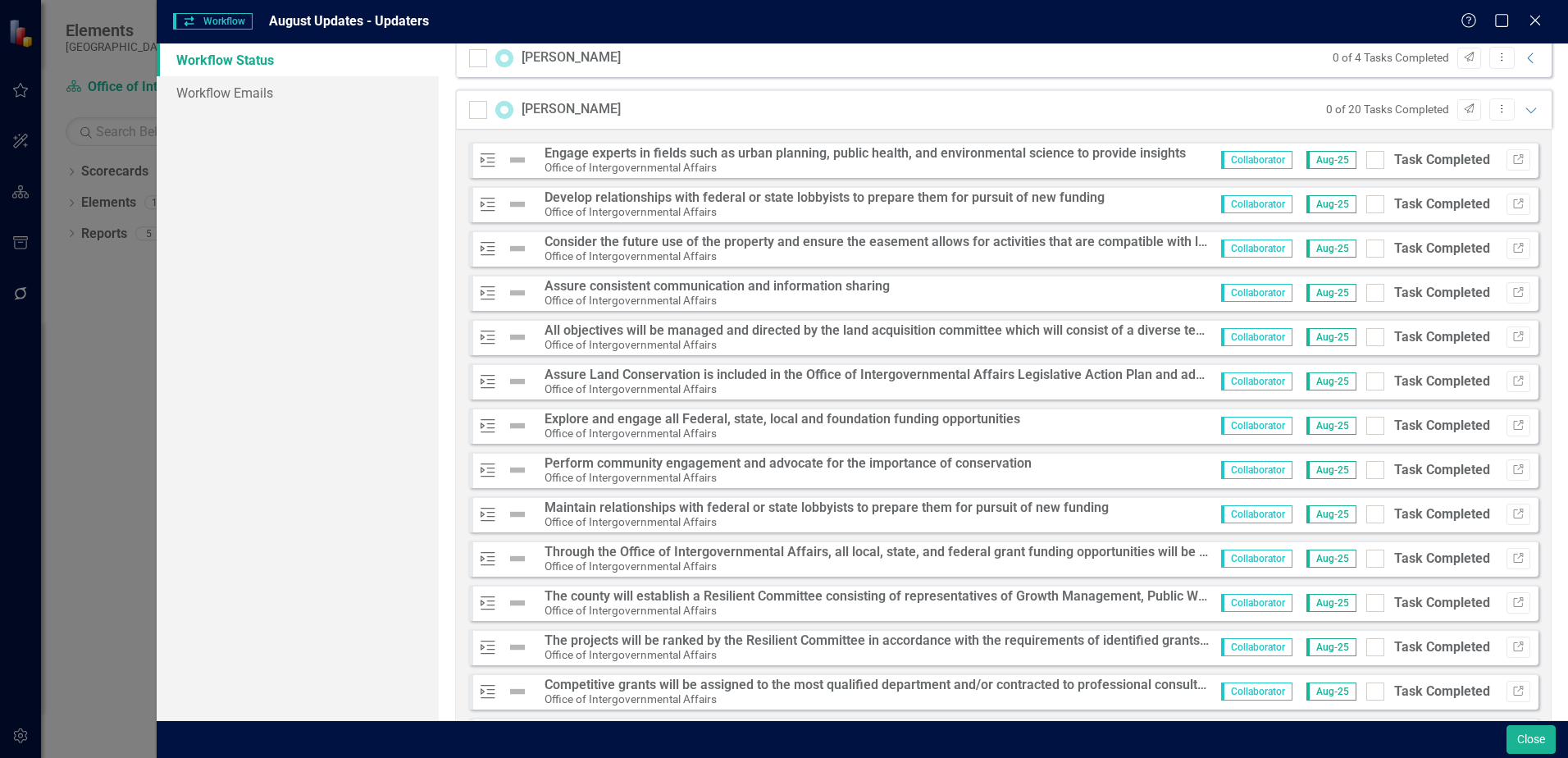
scroll to position [738, 0]
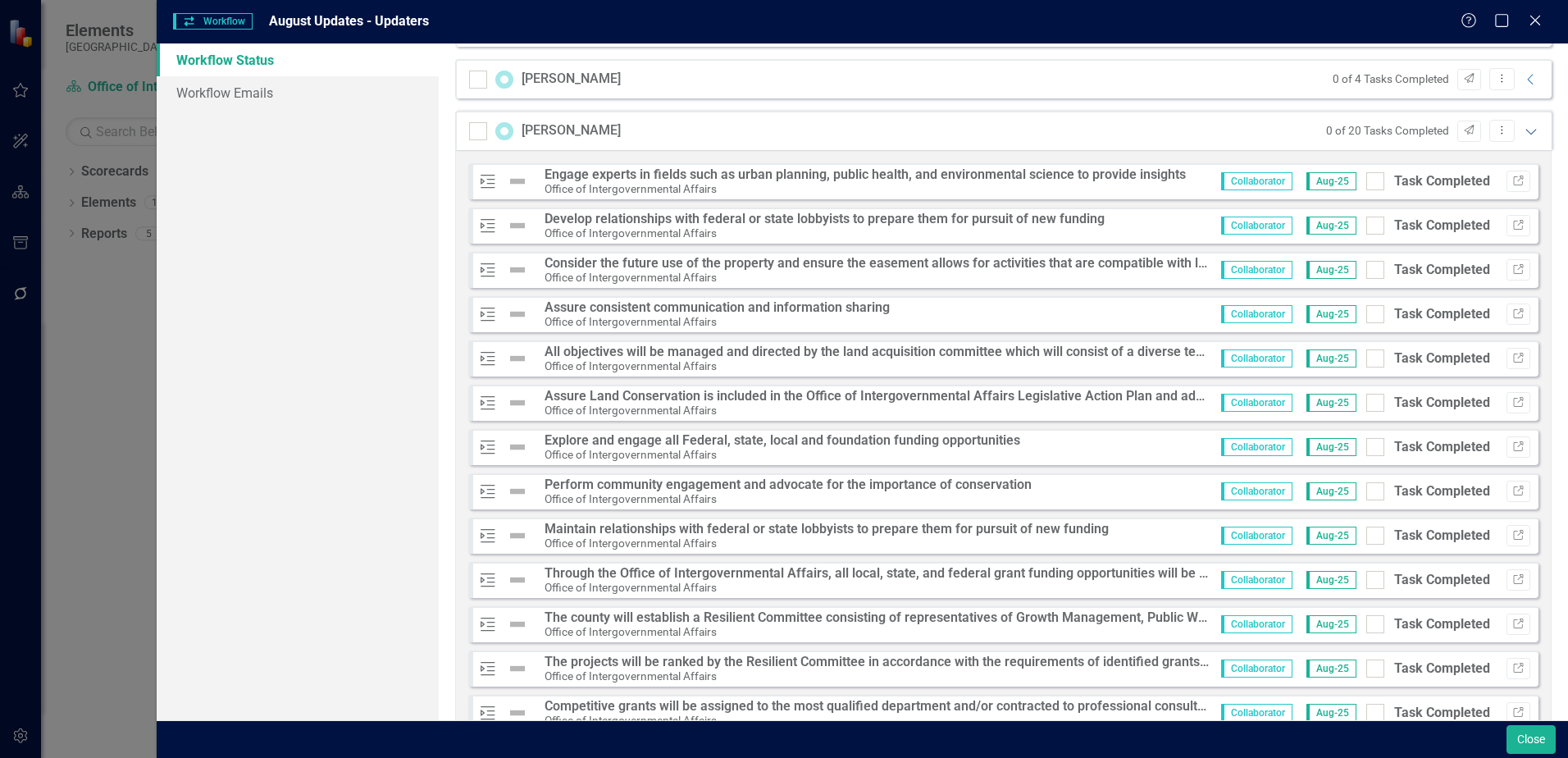
click at [1522, 129] on icon "Expanded" at bounding box center [1531, 131] width 17 height 13
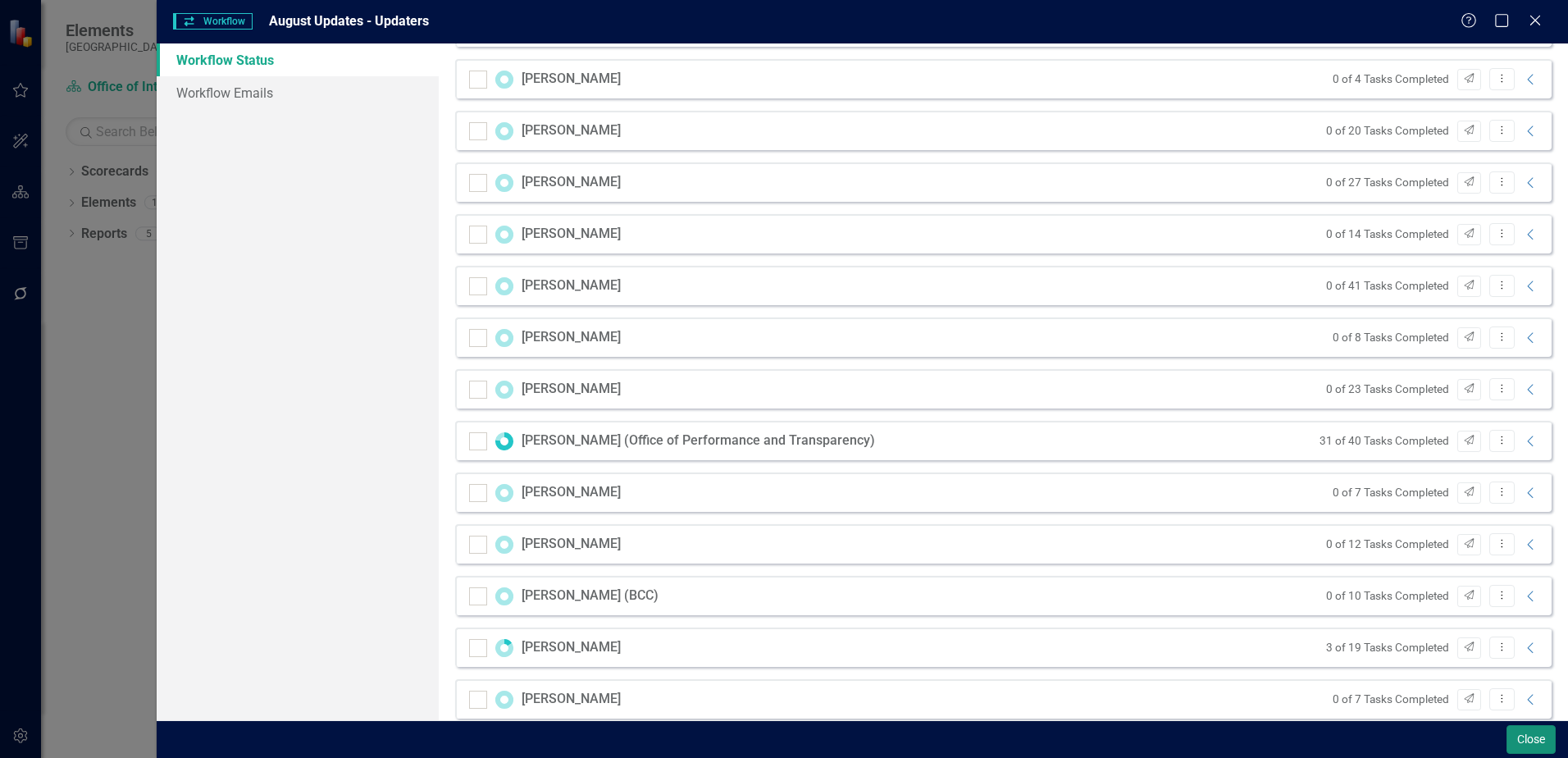
click at [1529, 742] on button "Close" at bounding box center [1531, 738] width 49 height 29
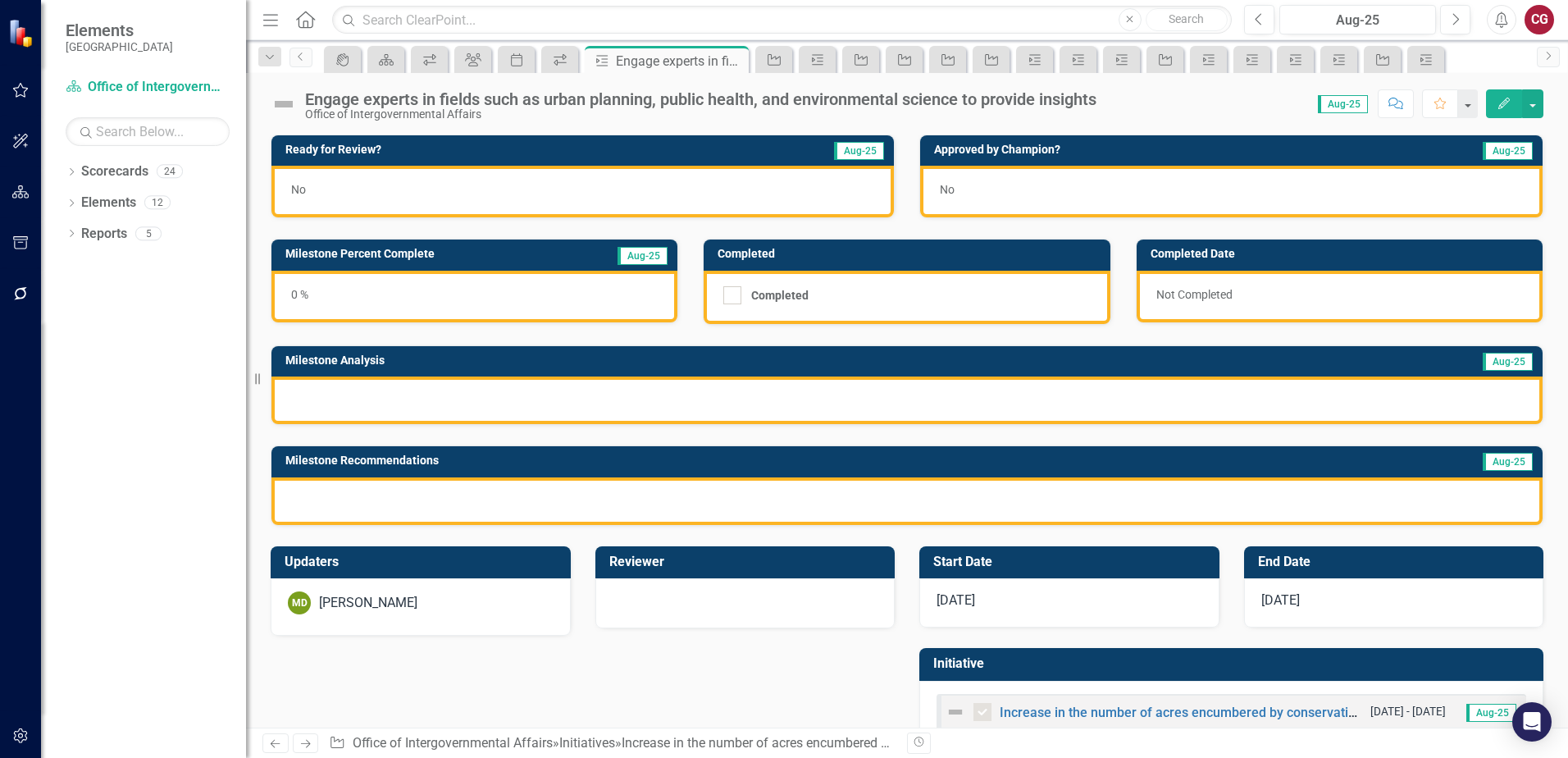
click at [419, 612] on div "MD [PERSON_NAME]" at bounding box center [420, 602] width 265 height 23
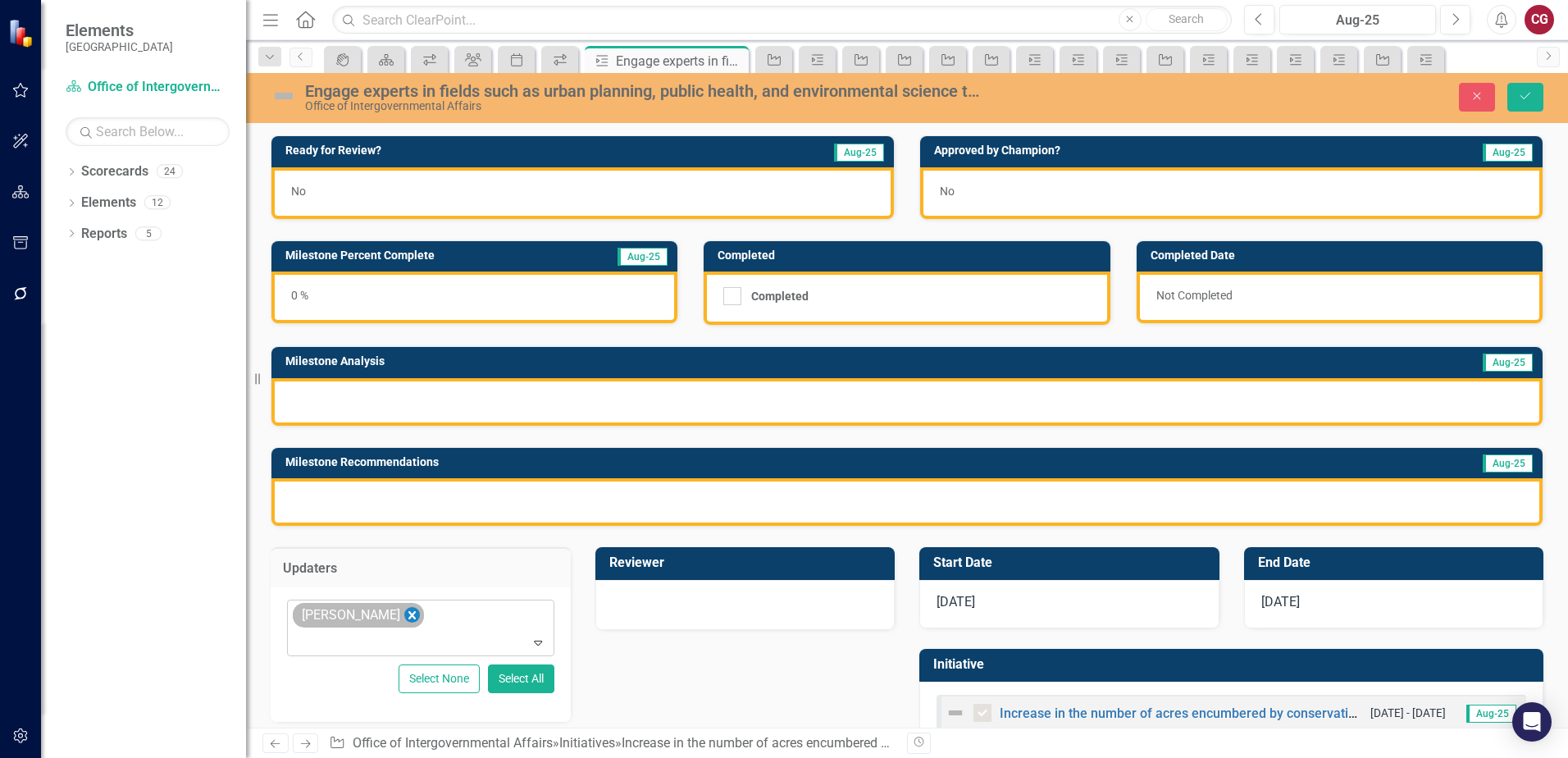
click at [409, 618] on icon "Remove Mathieu DeBruin" at bounding box center [412, 615] width 7 height 8
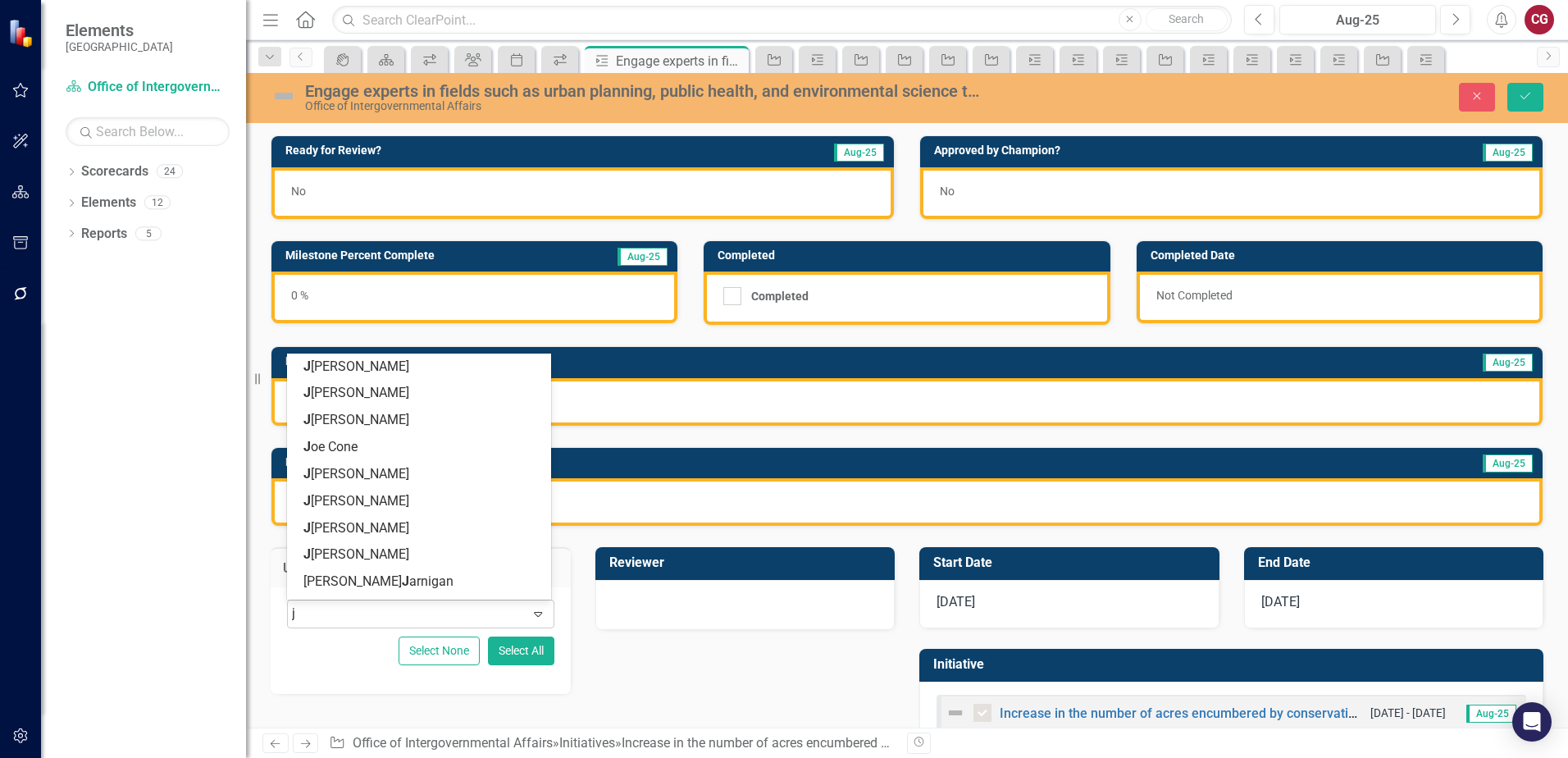
type input "jo"
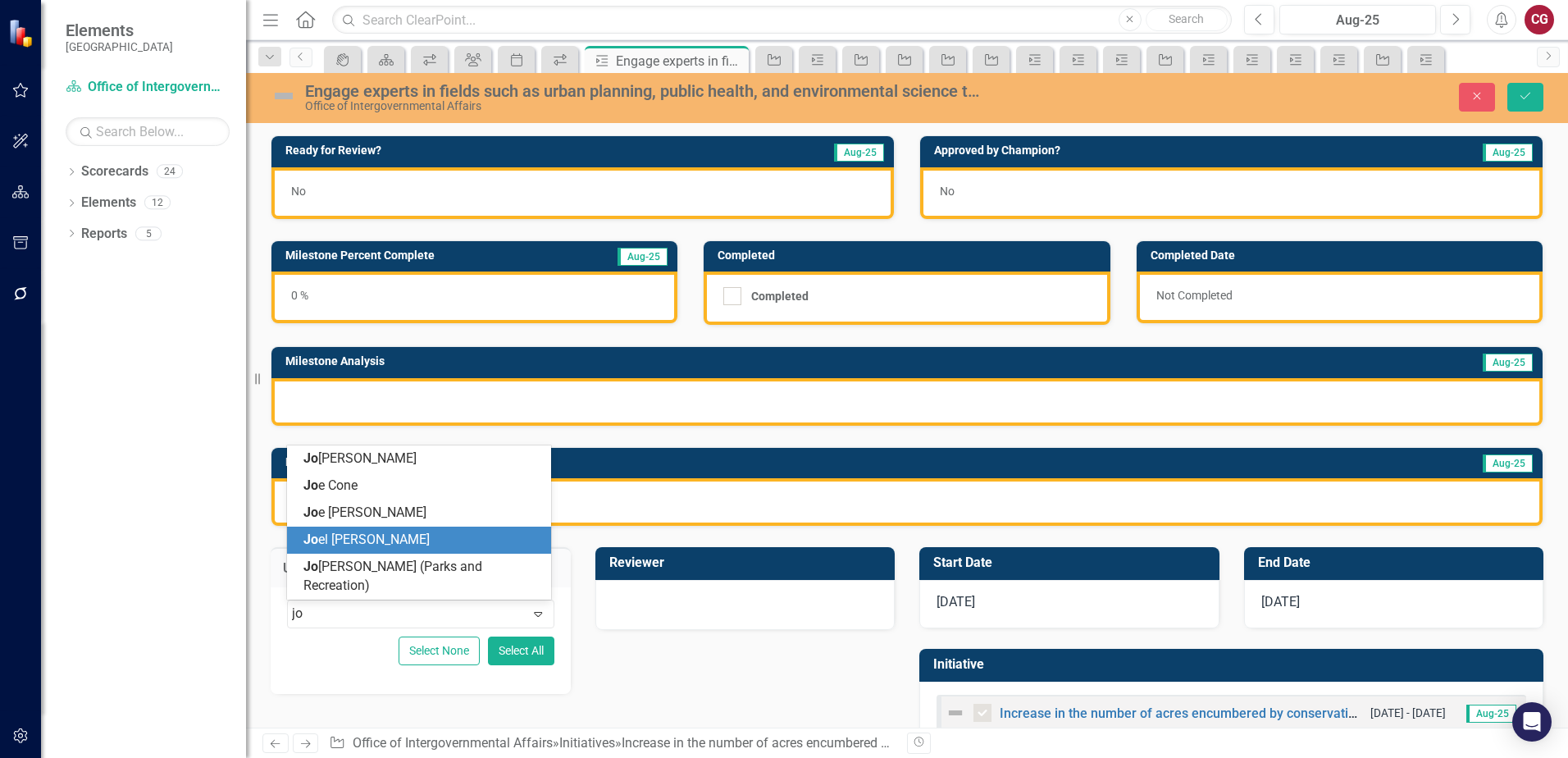
click at [332, 547] on span "Jo el [PERSON_NAME]" at bounding box center [367, 539] width 127 height 16
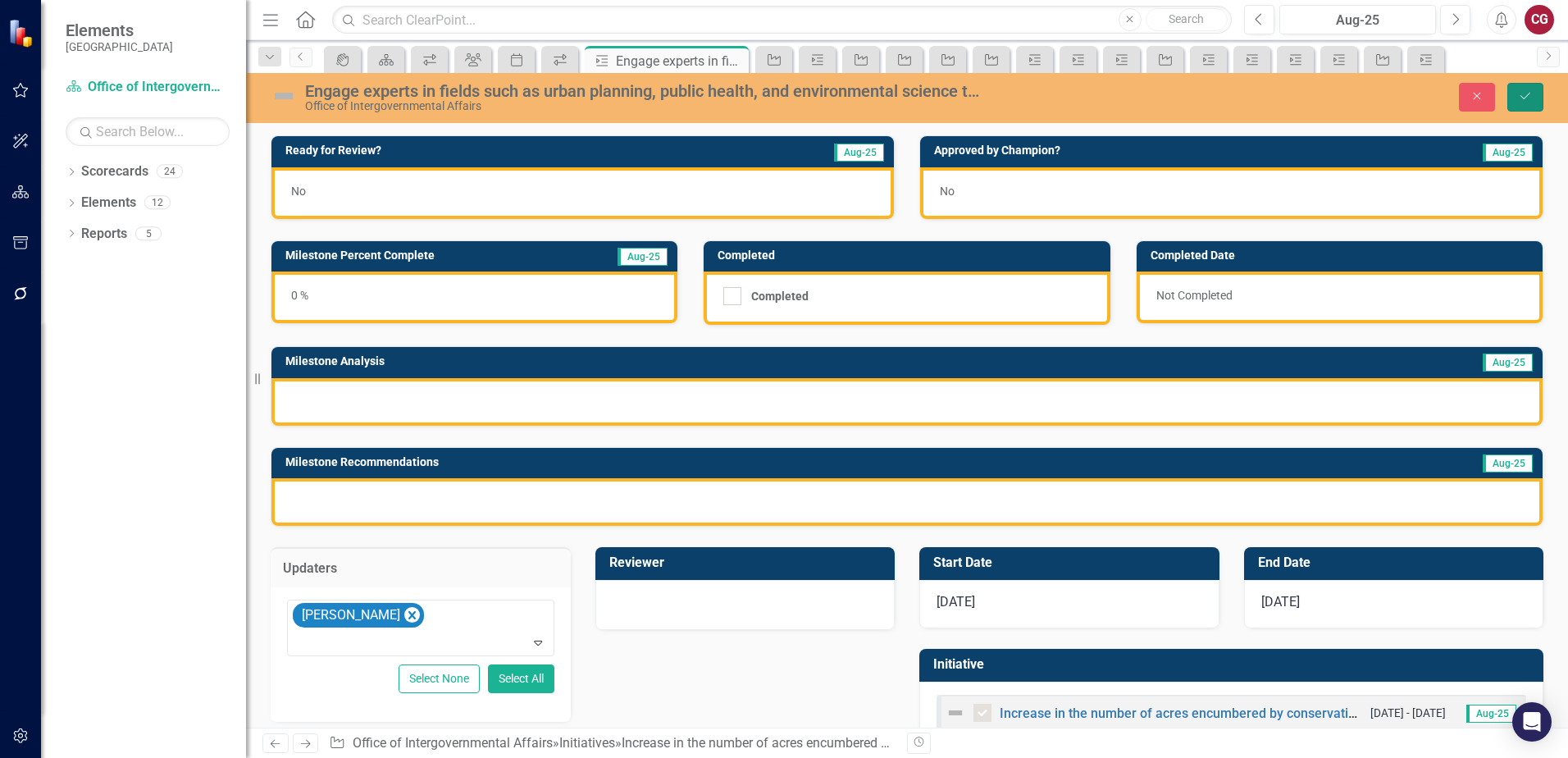
click at [1529, 102] on button "Save" at bounding box center [1525, 97] width 36 height 29
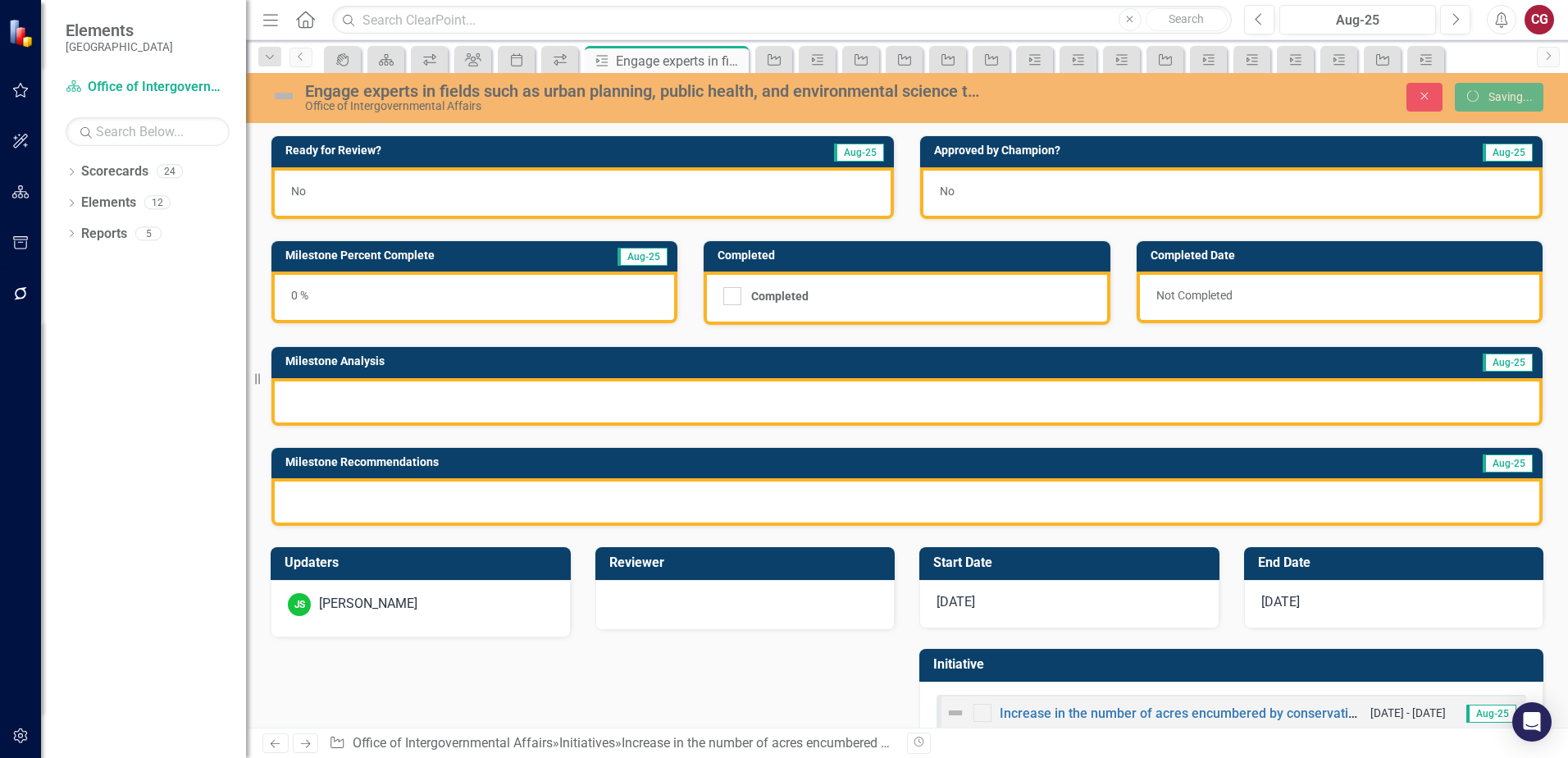
checkbox input "true"
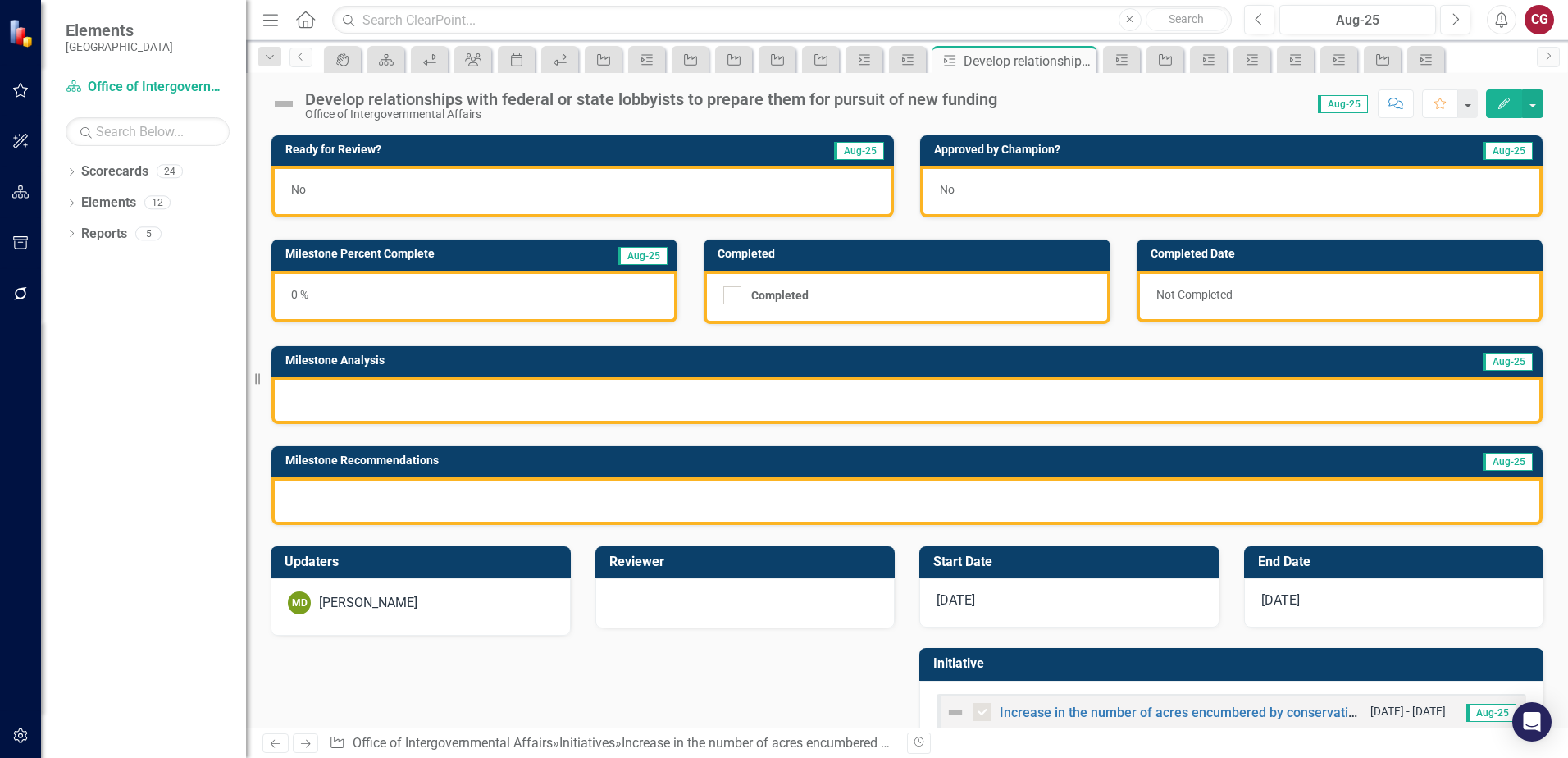
scroll to position [17, 0]
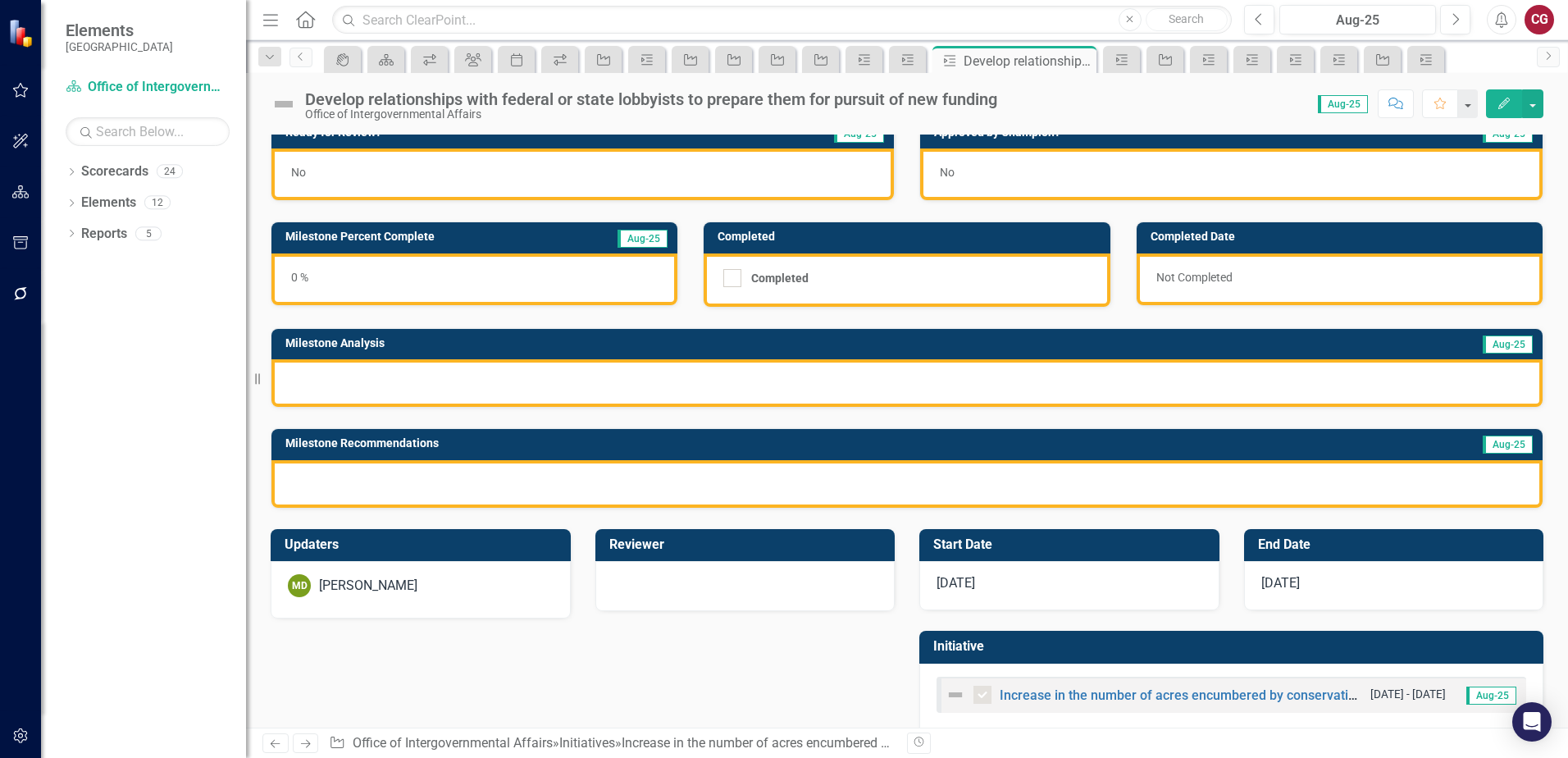
click at [453, 580] on div "MD [PERSON_NAME]" at bounding box center [420, 585] width 265 height 23
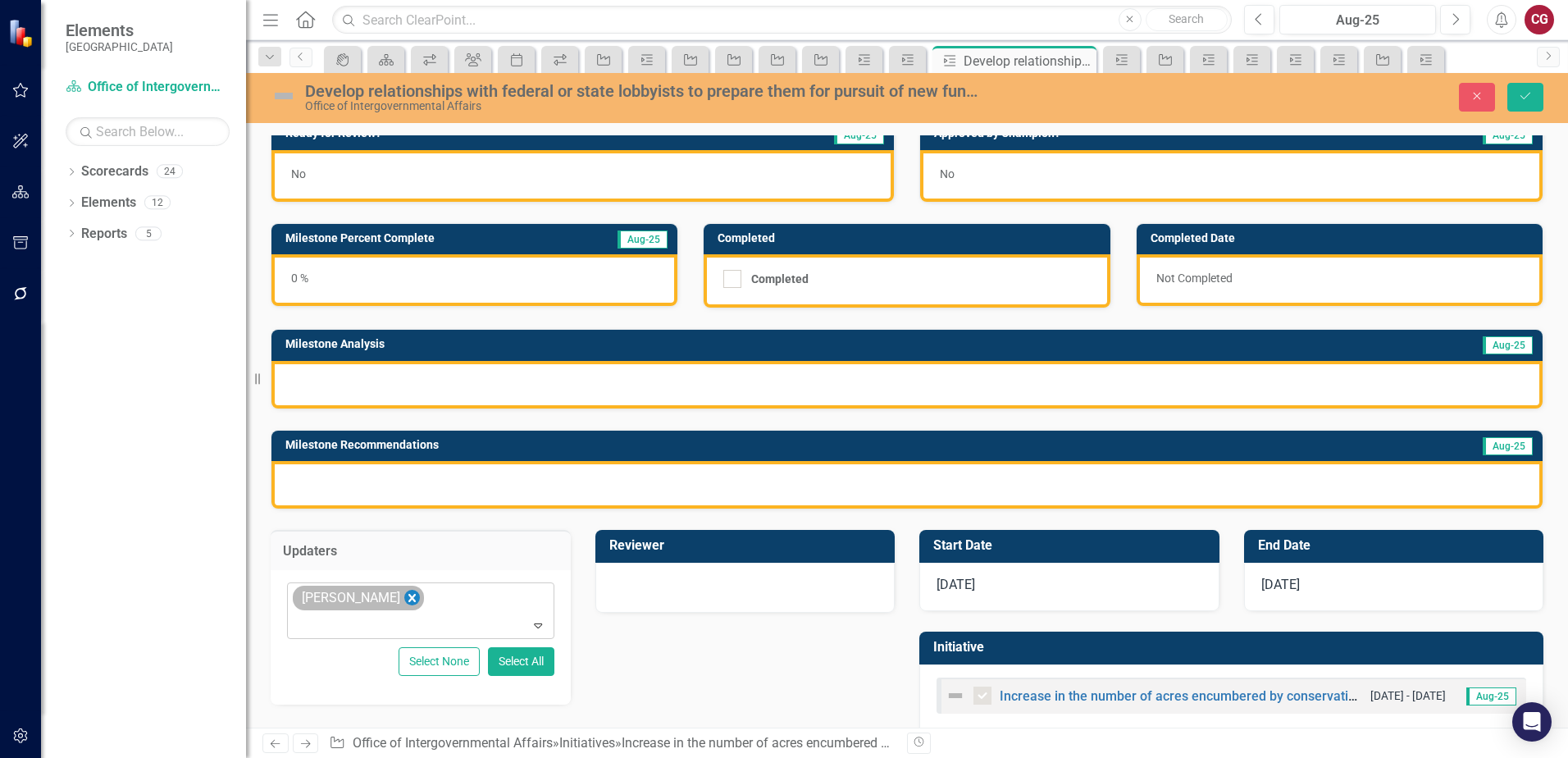
click at [411, 596] on icon "Remove Mathieu DeBruin" at bounding box center [412, 598] width 7 height 8
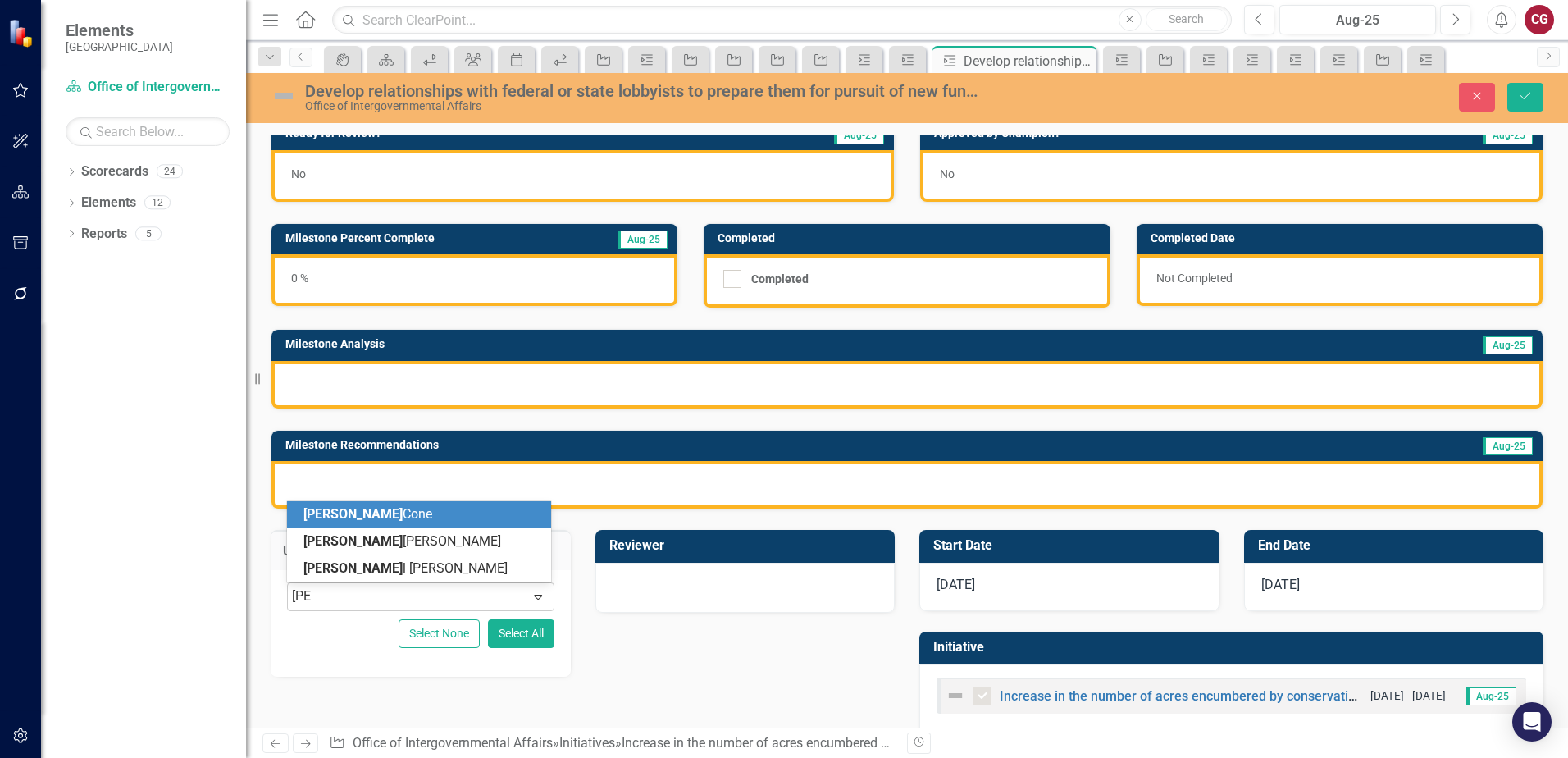
type input "[PERSON_NAME]"
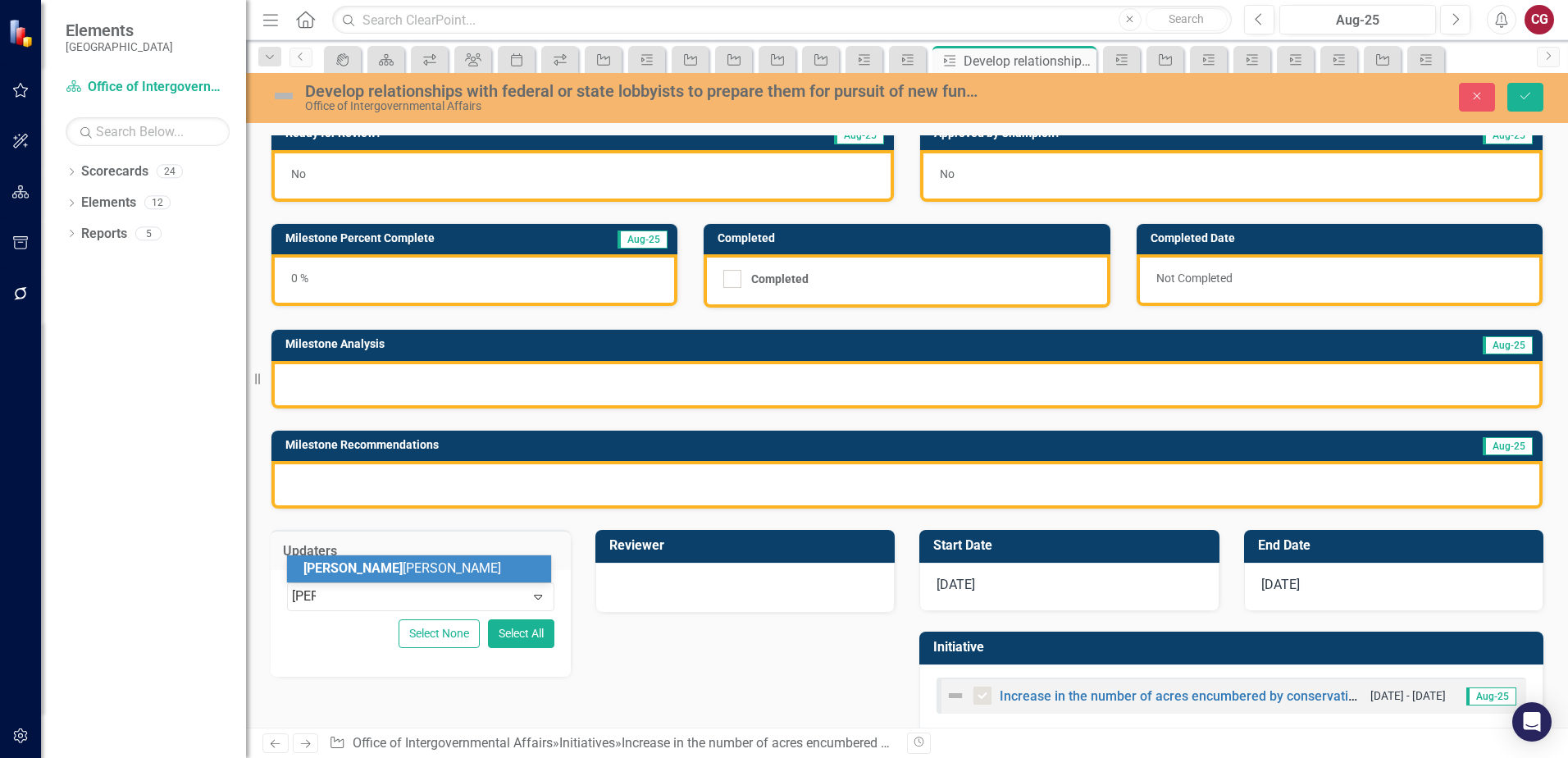
click at [427, 574] on div "[PERSON_NAME]" at bounding box center [422, 569] width 237 height 19
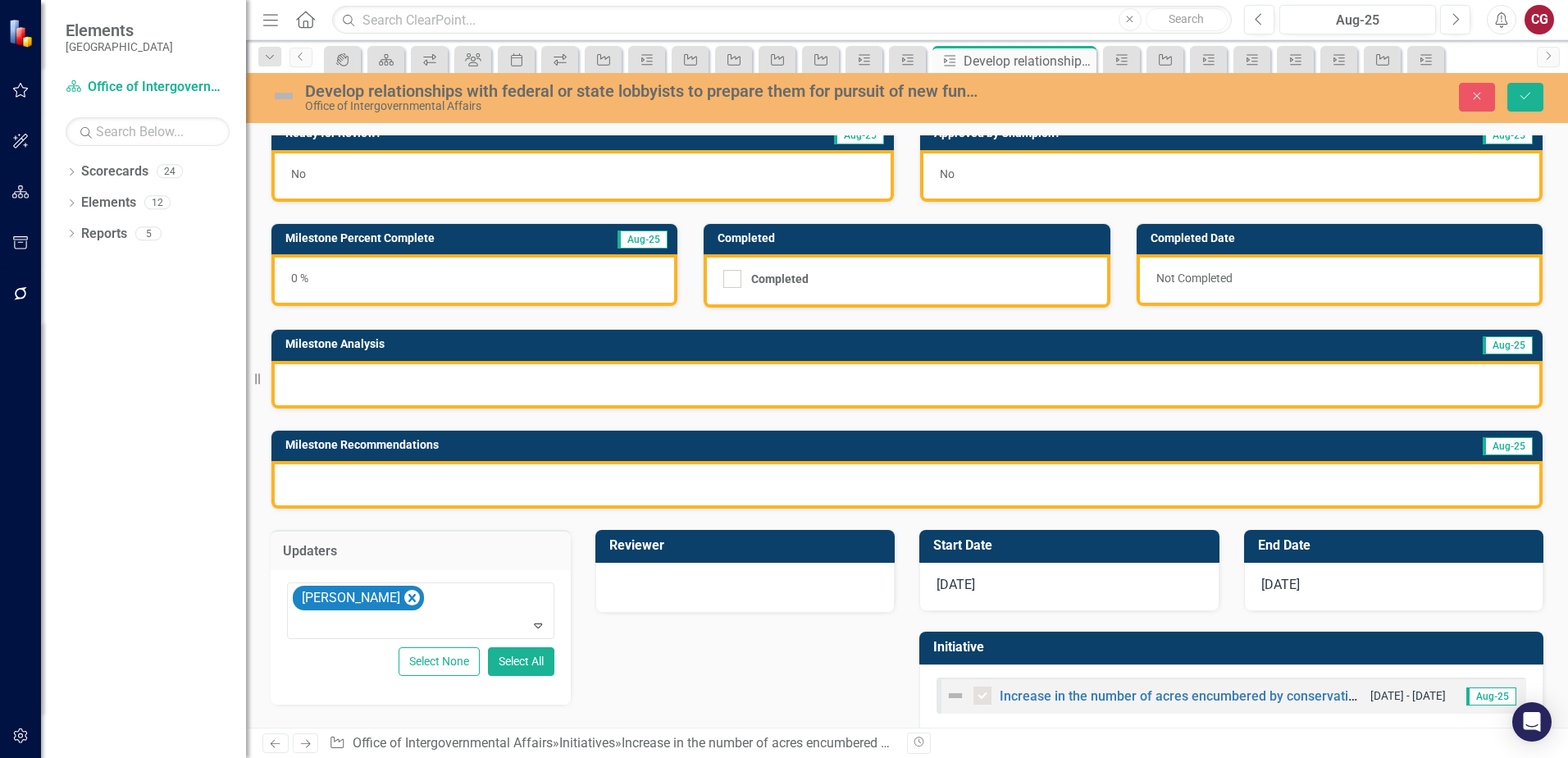
click at [1529, 114] on div "Develop relationships with federal or state lobbyists to prepare them for pursu…" at bounding box center [907, 98] width 1322 height 50
click at [1531, 100] on icon "Save" at bounding box center [1525, 96] width 15 height 11
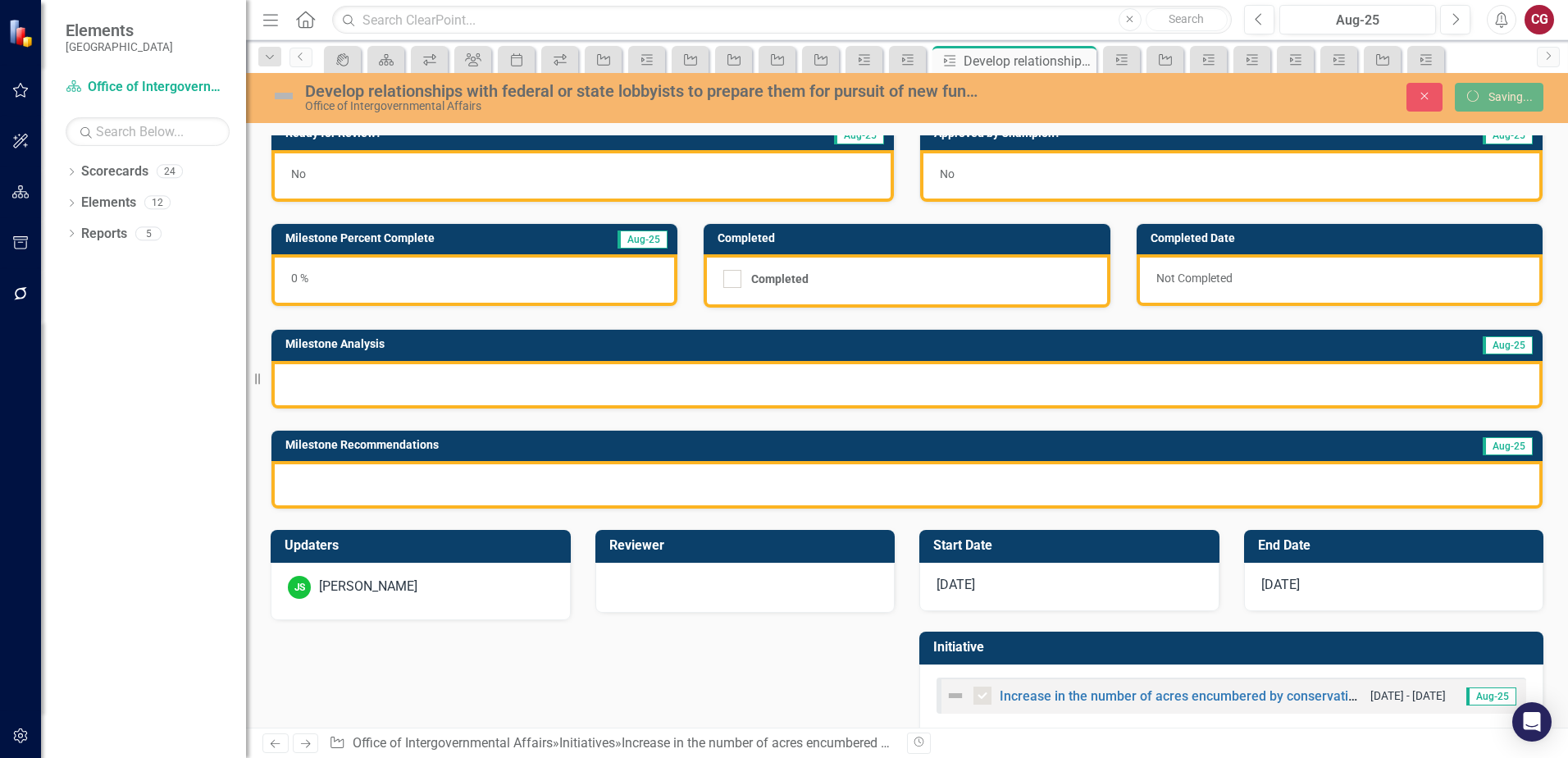
checkbox input "true"
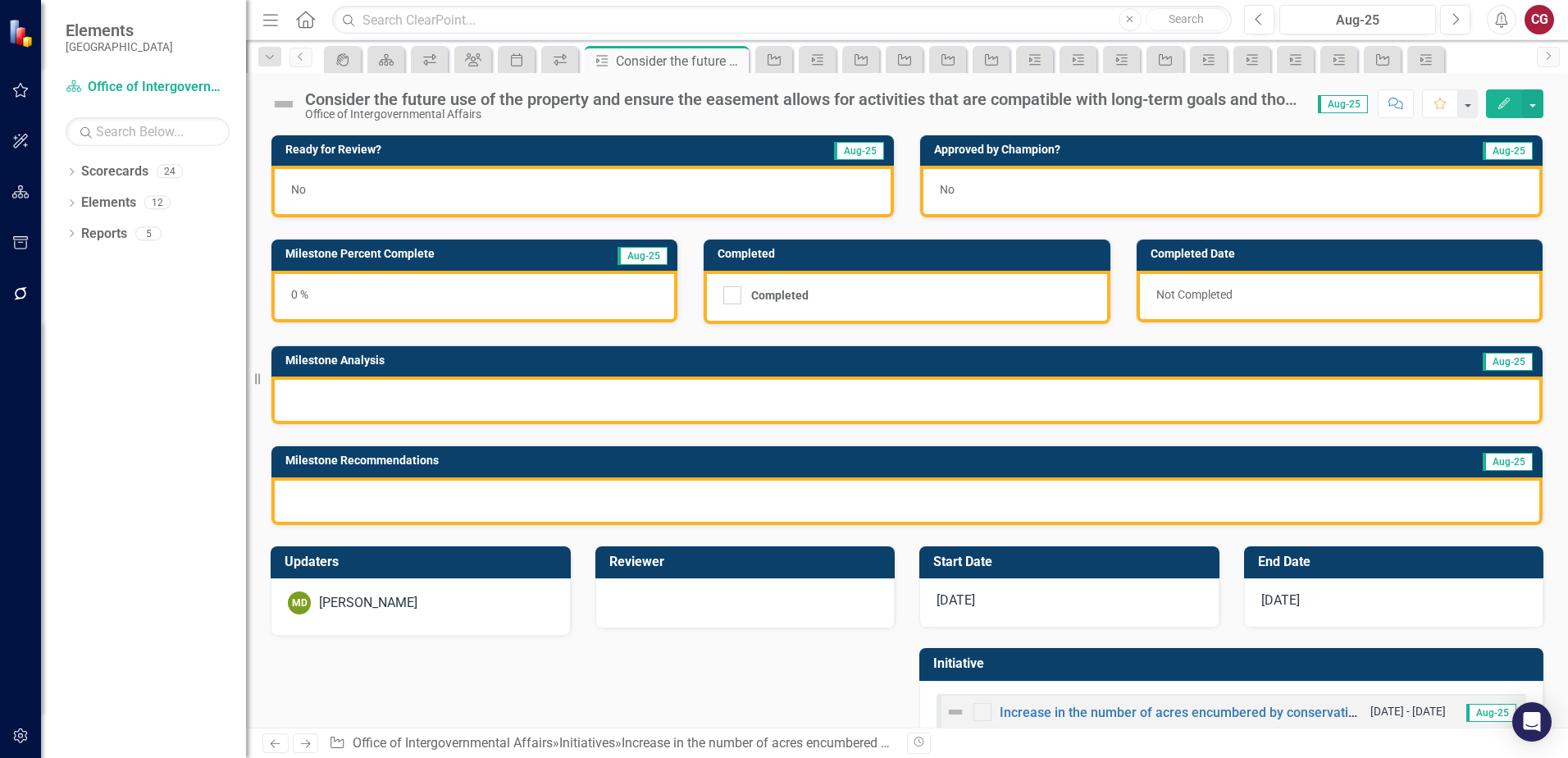
checkbox input "true"
click at [465, 608] on div "MD [PERSON_NAME]" at bounding box center [420, 602] width 265 height 23
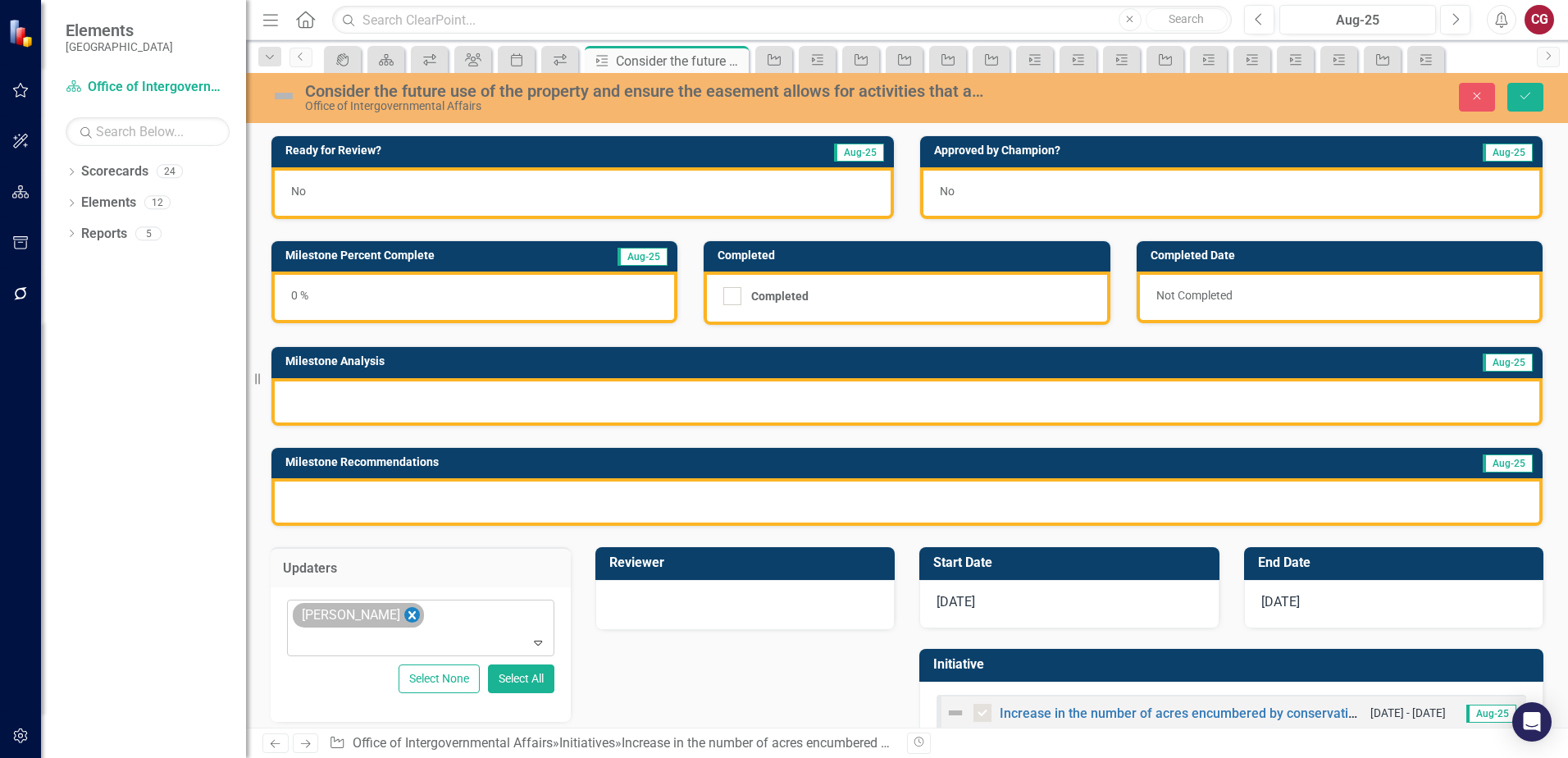
click at [416, 616] on icon "Remove Mathieu DeBruin" at bounding box center [412, 616] width 16 height 20
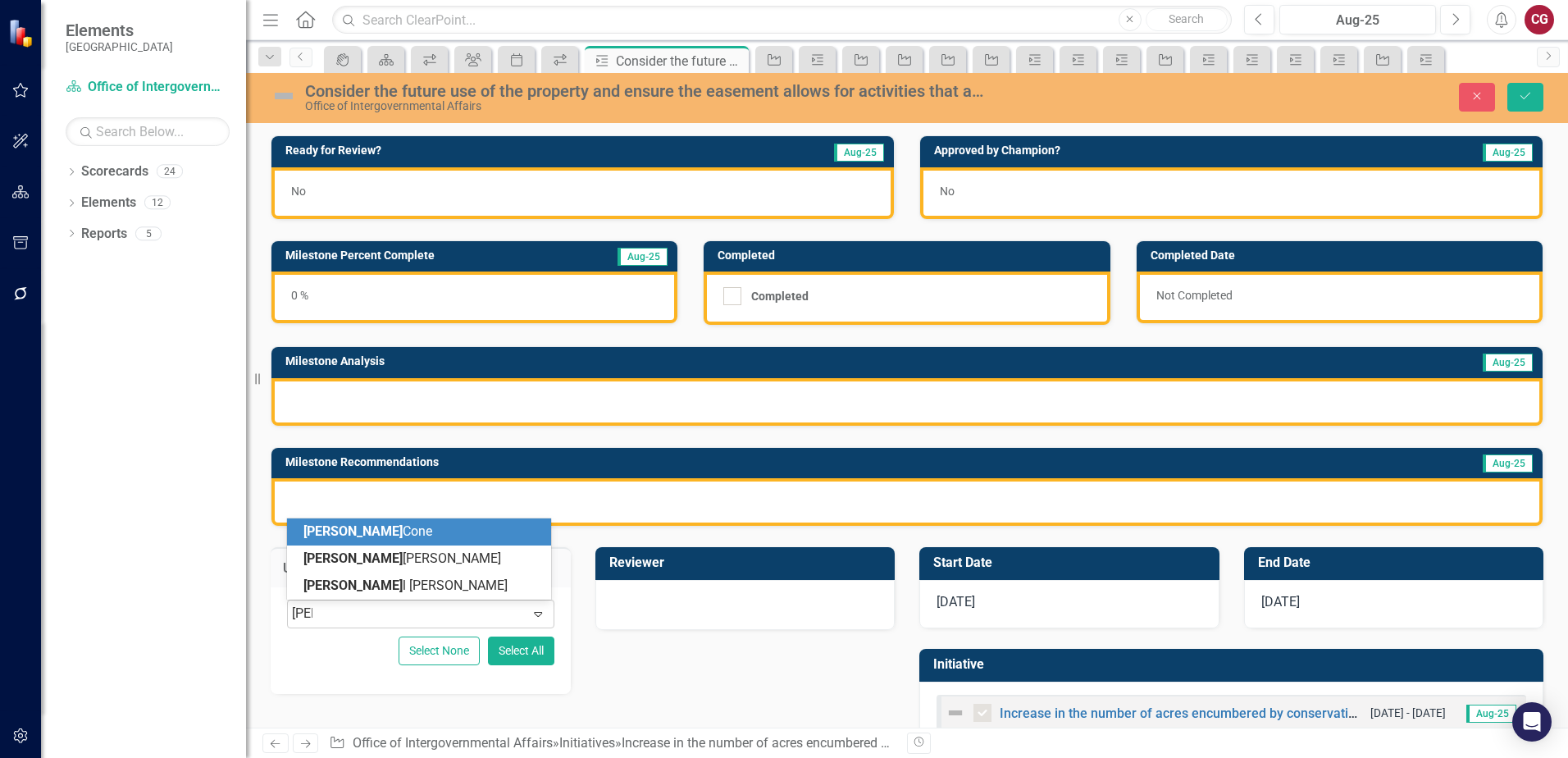
type input "[PERSON_NAME]"
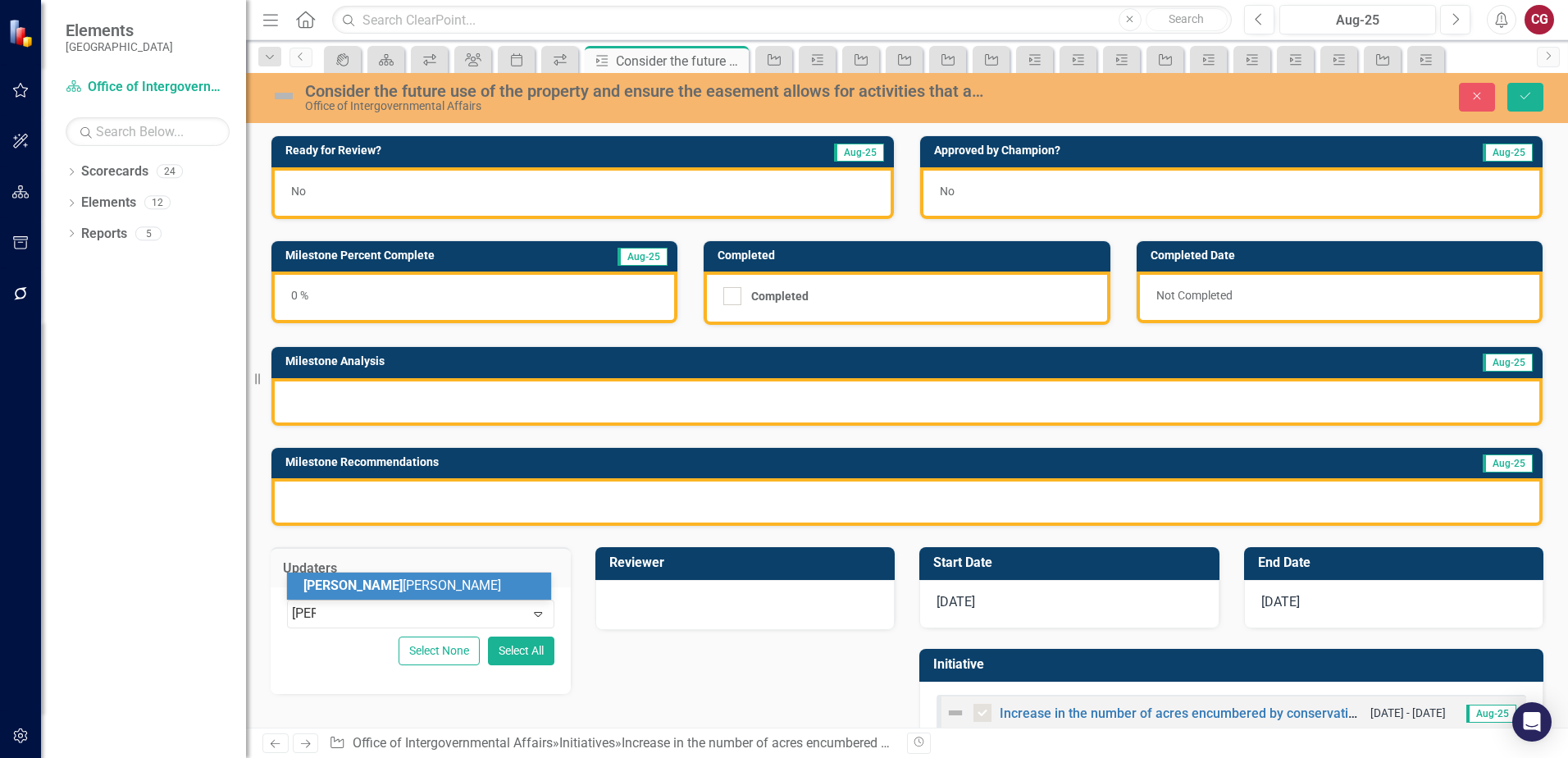
click at [390, 594] on div "[PERSON_NAME]" at bounding box center [422, 586] width 237 height 19
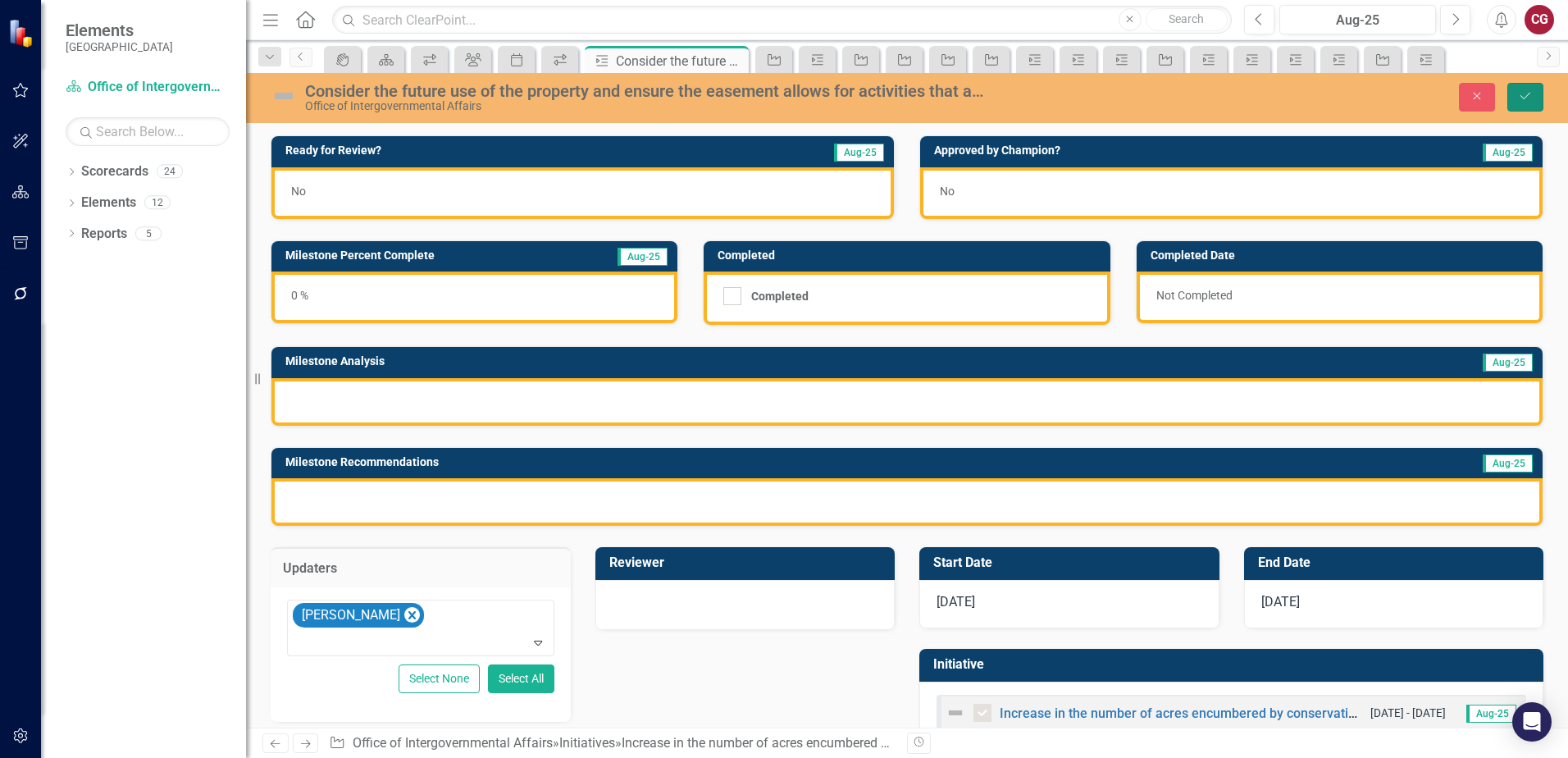
click at [1515, 97] on button "Save" at bounding box center [1525, 97] width 36 height 29
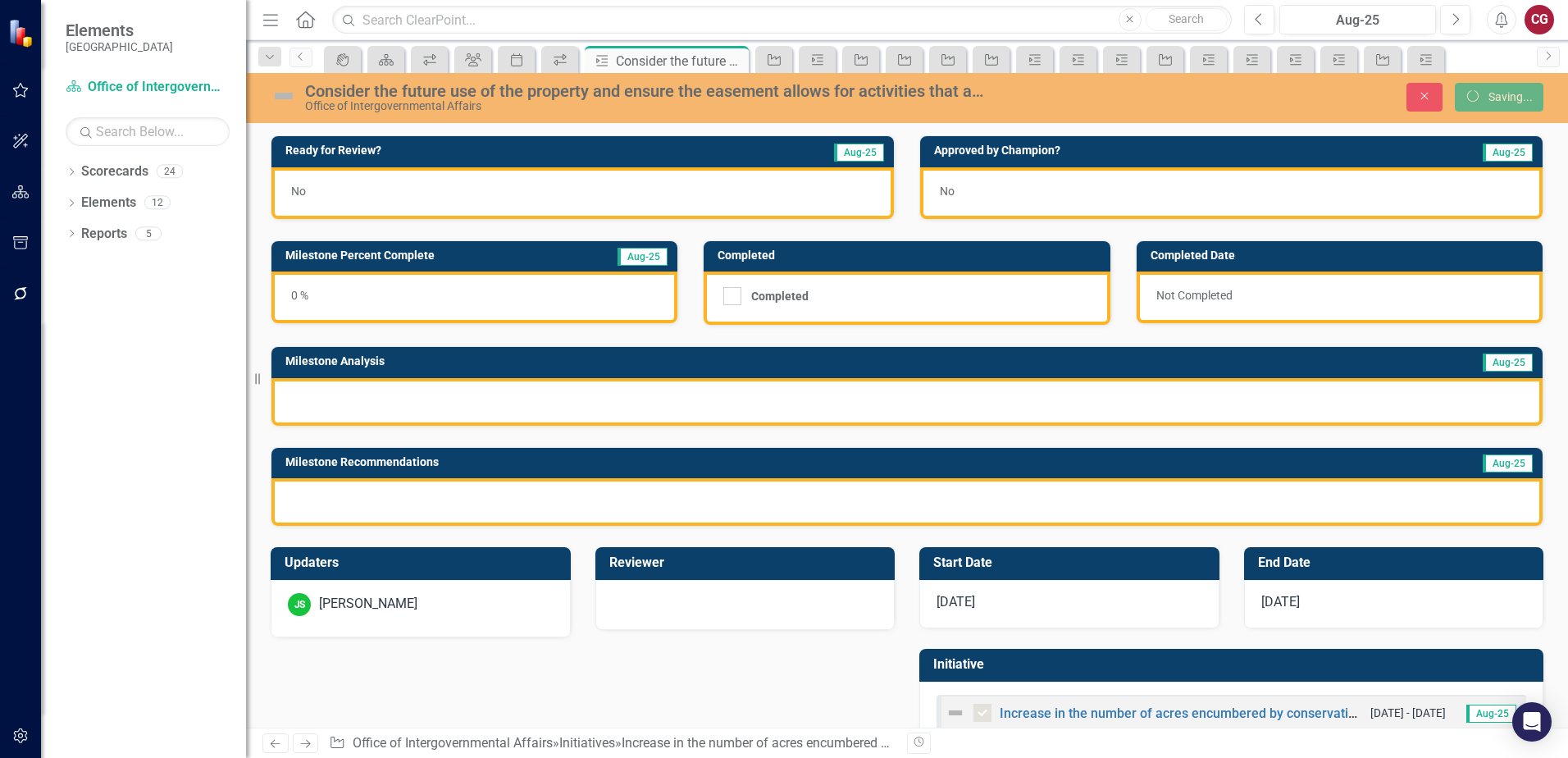
checkbox input "false"
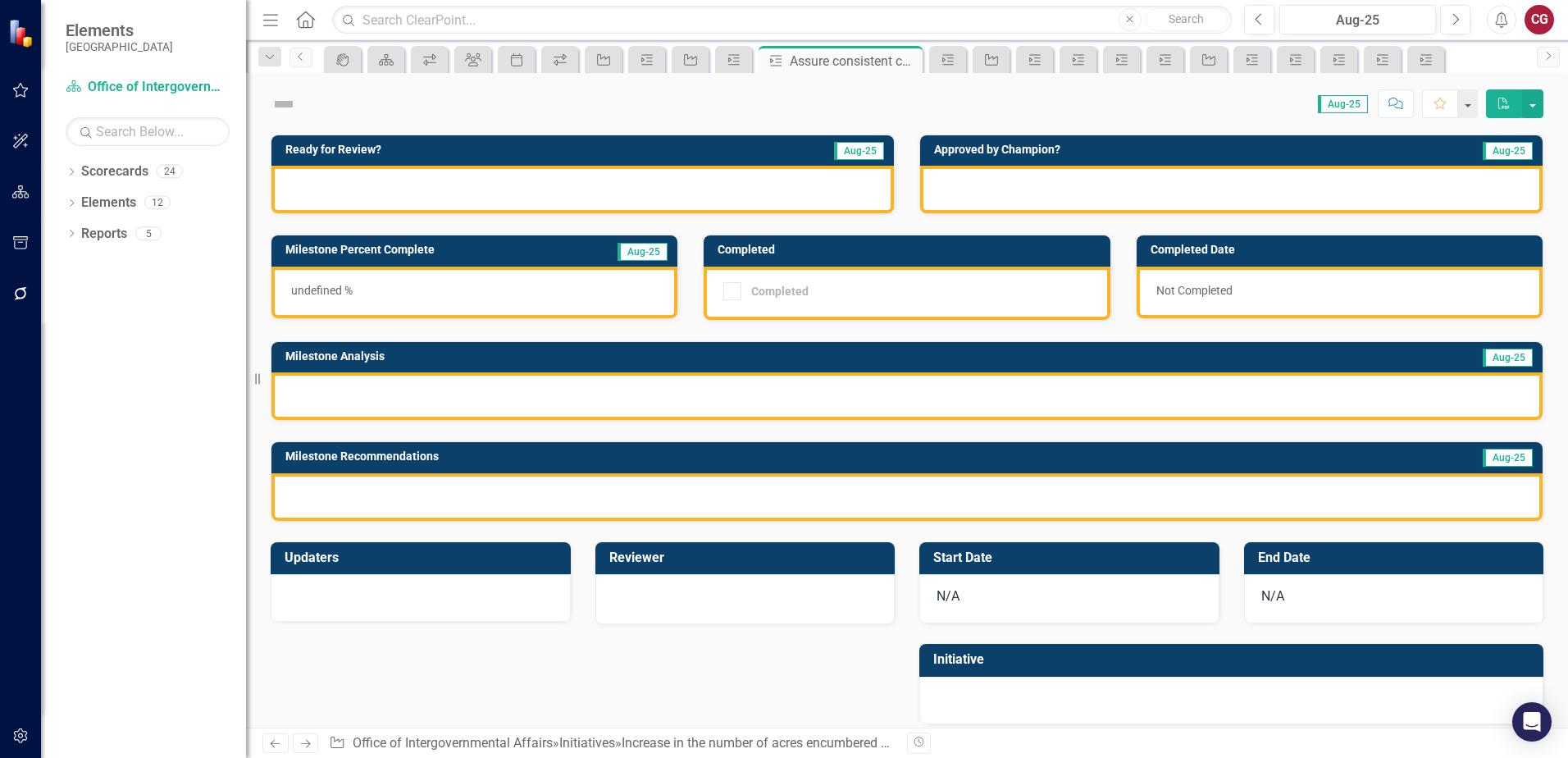
scroll to position [13, 0]
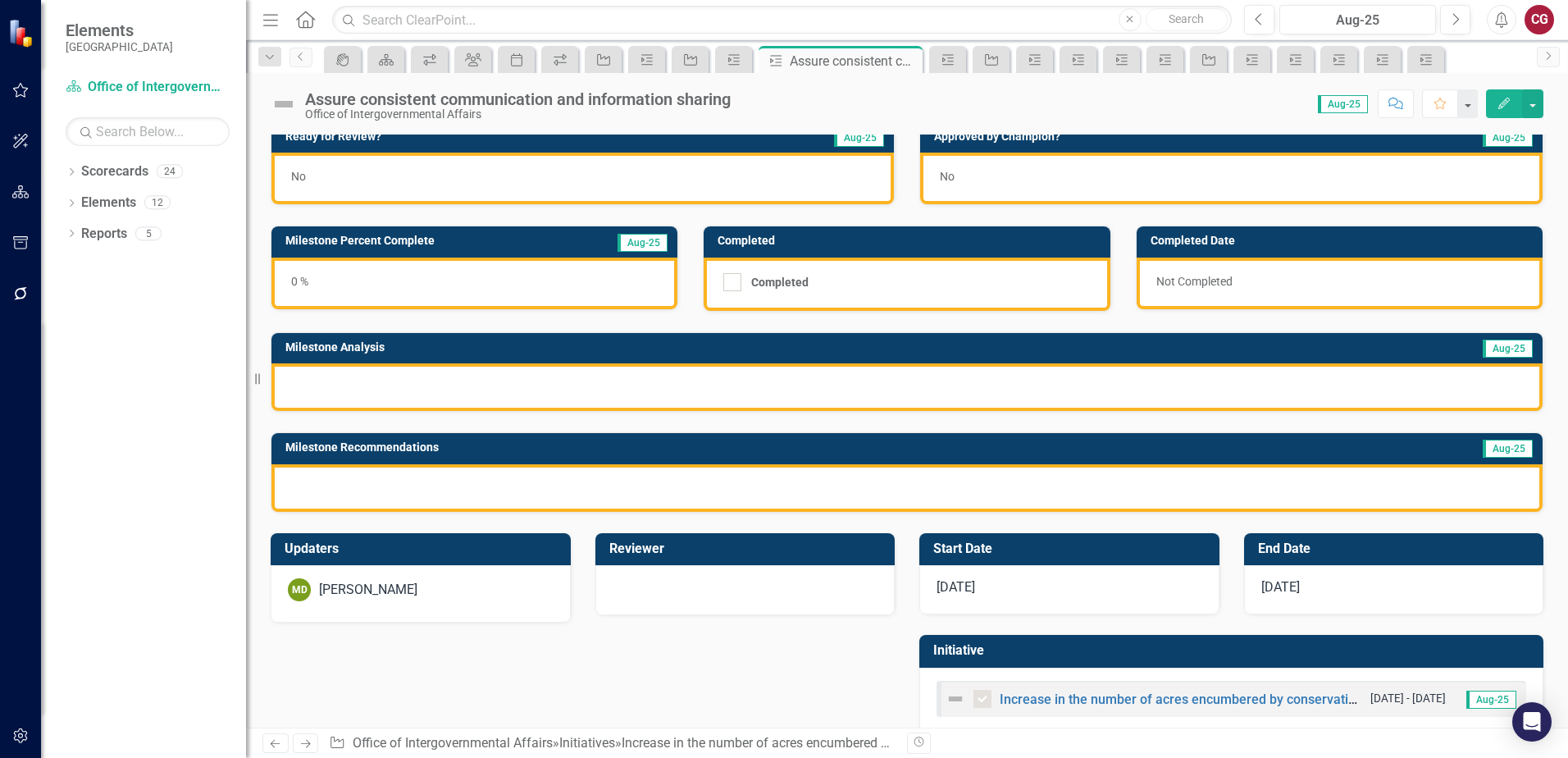
click at [433, 584] on div "MD [PERSON_NAME]" at bounding box center [420, 589] width 265 height 23
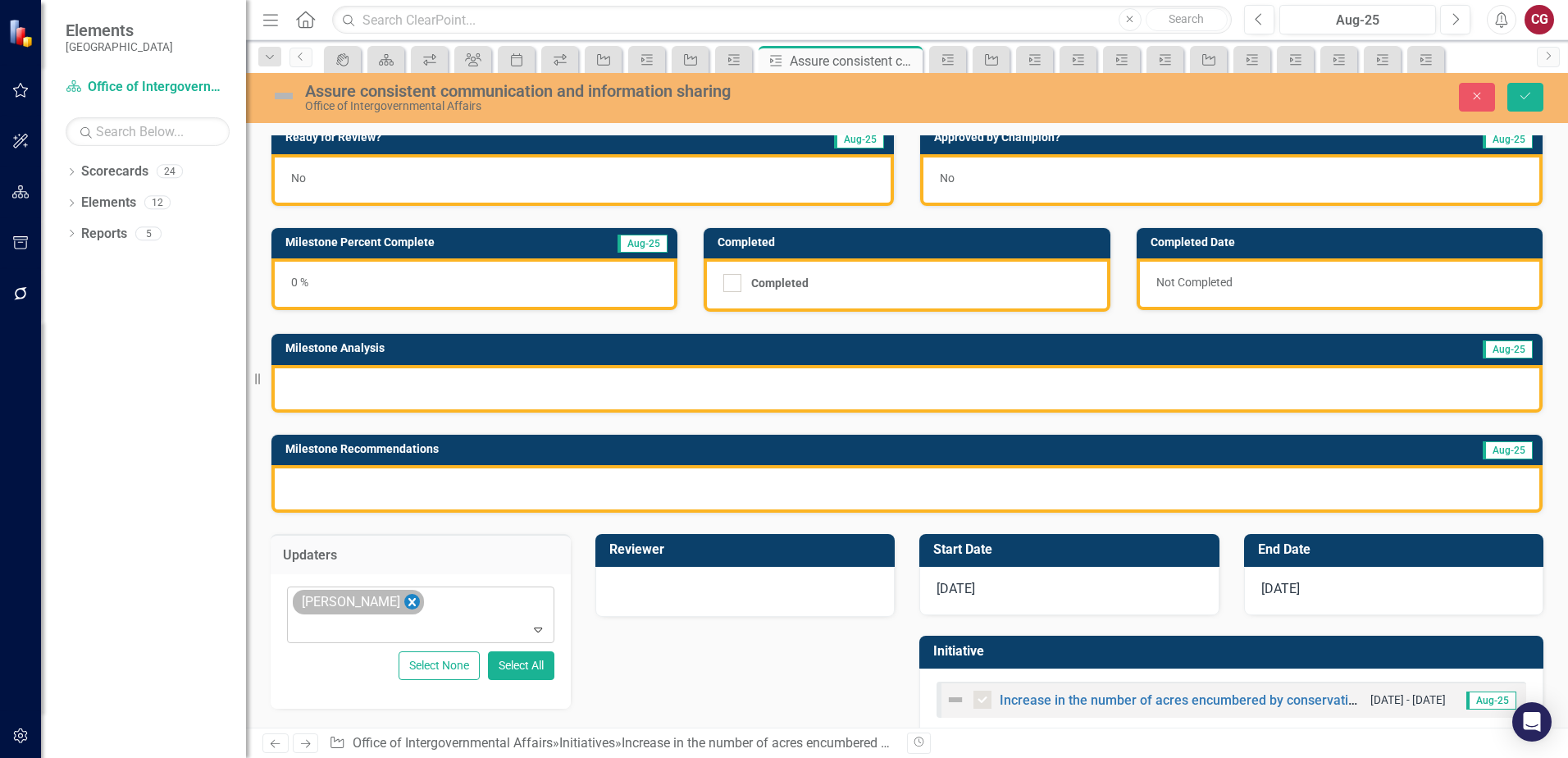
click at [405, 604] on icon "Remove Mathieu DeBruin" at bounding box center [412, 602] width 16 height 20
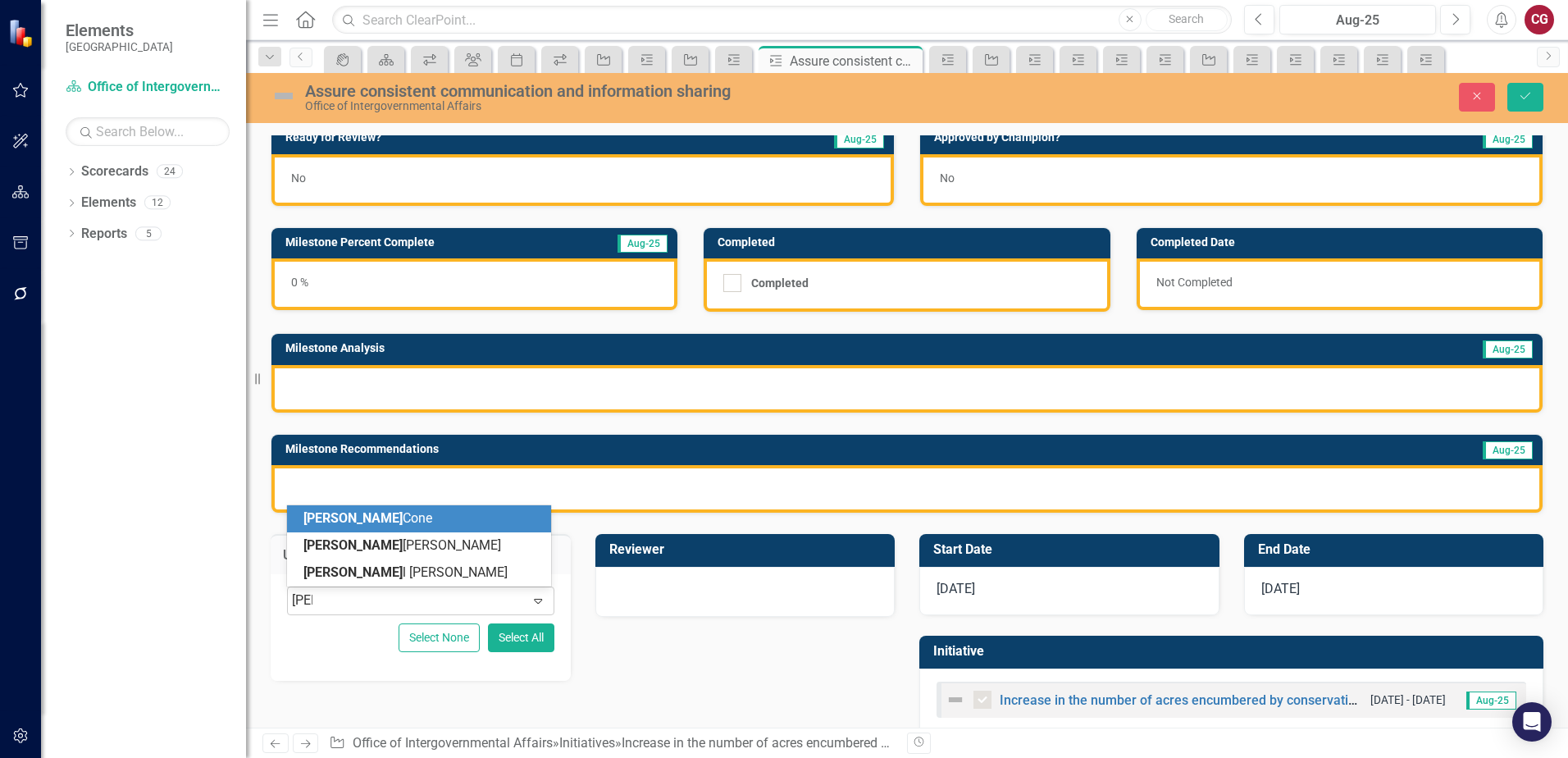
type input "[PERSON_NAME]"
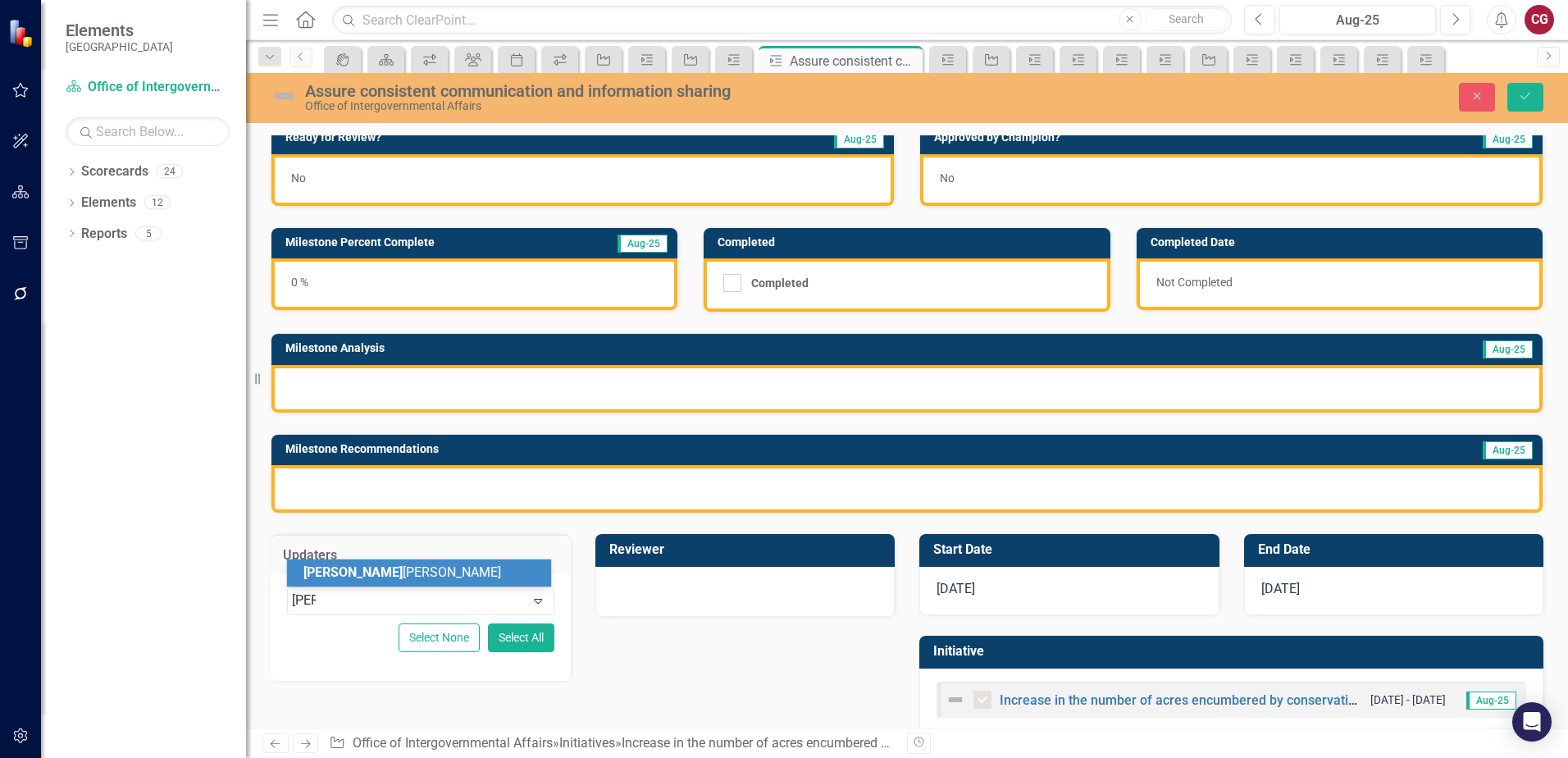
click at [372, 576] on div "[PERSON_NAME]" at bounding box center [422, 573] width 237 height 19
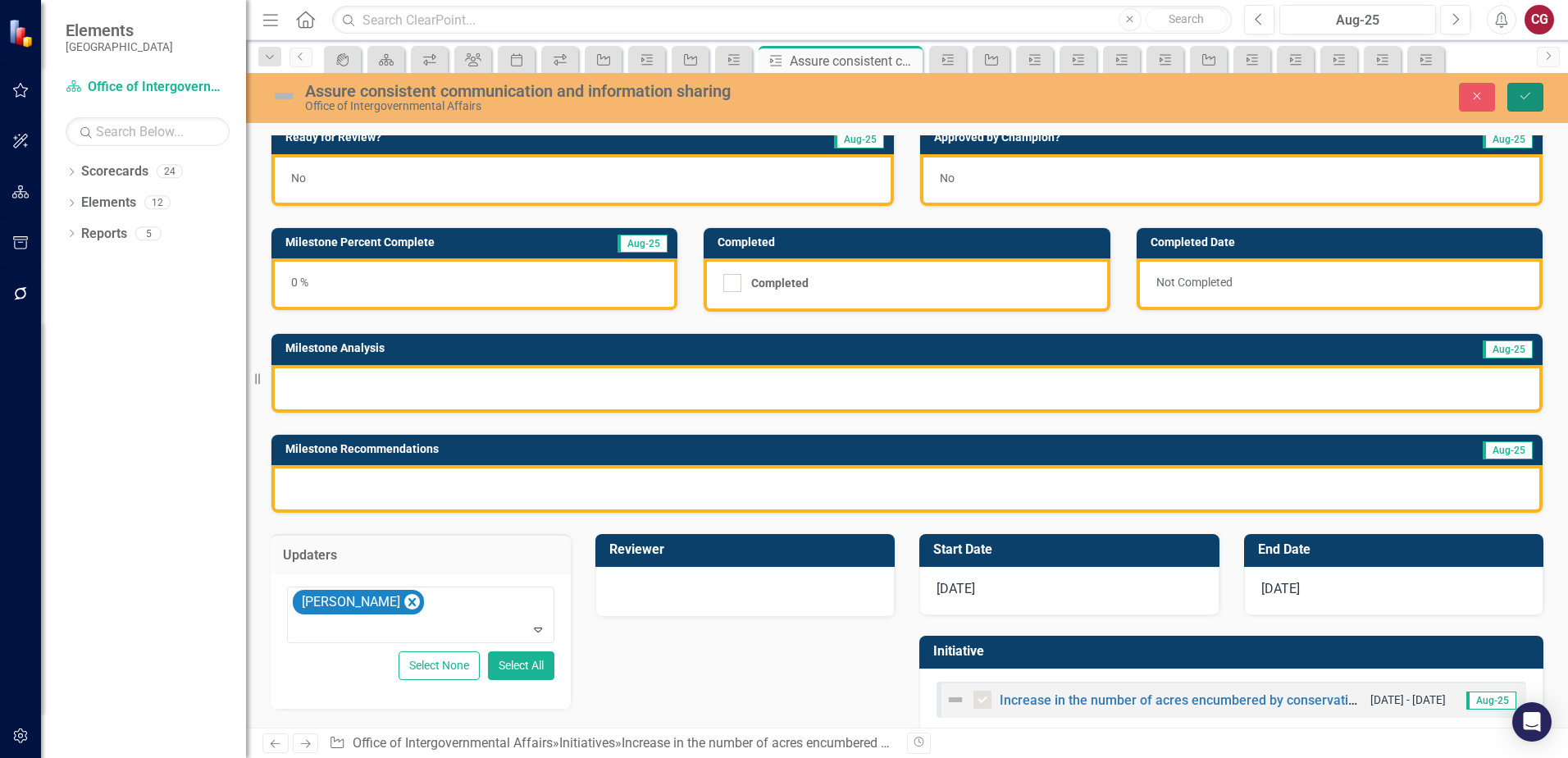
click at [1536, 91] on button "Save" at bounding box center [1525, 97] width 36 height 29
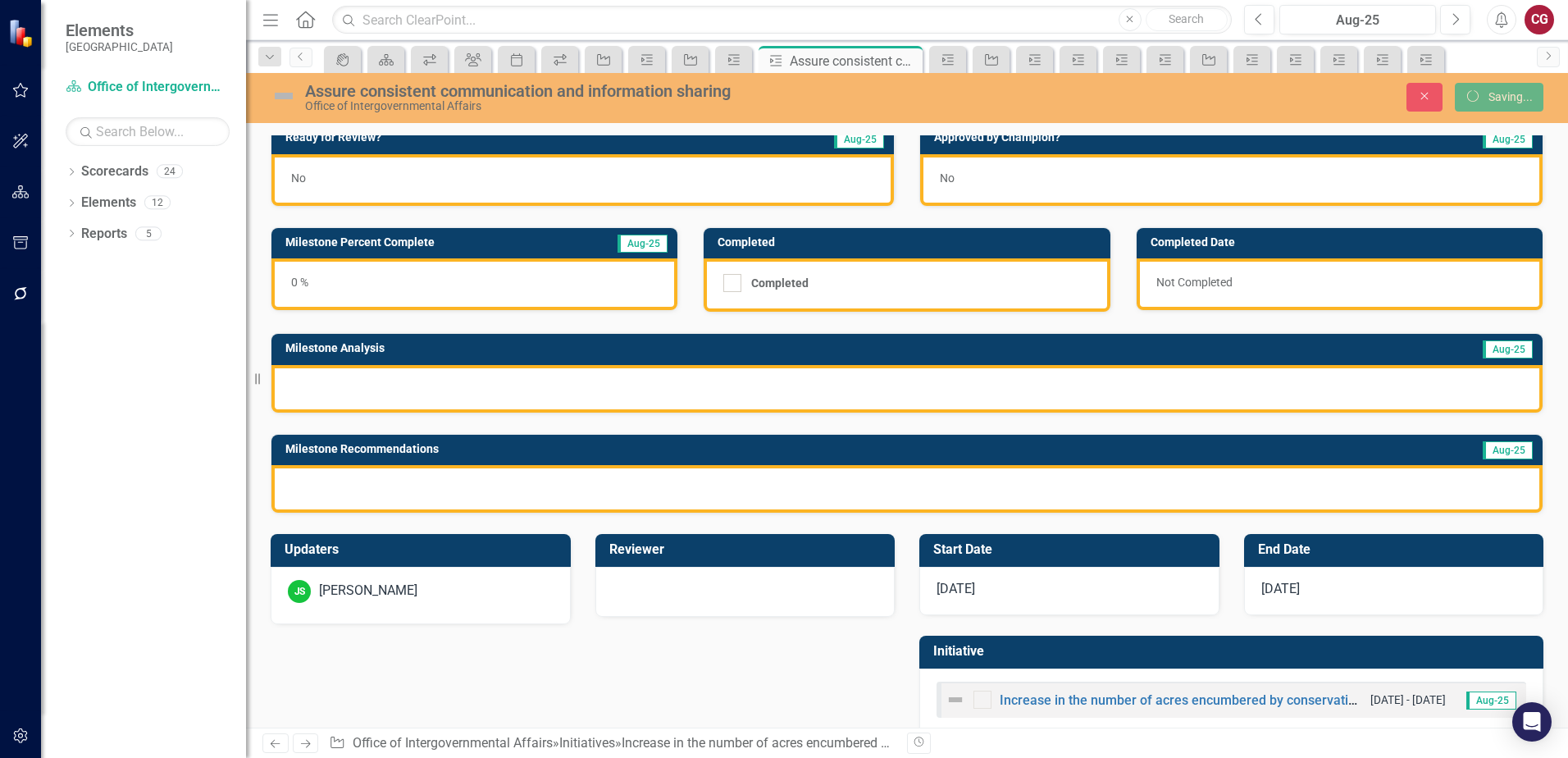
checkbox input "false"
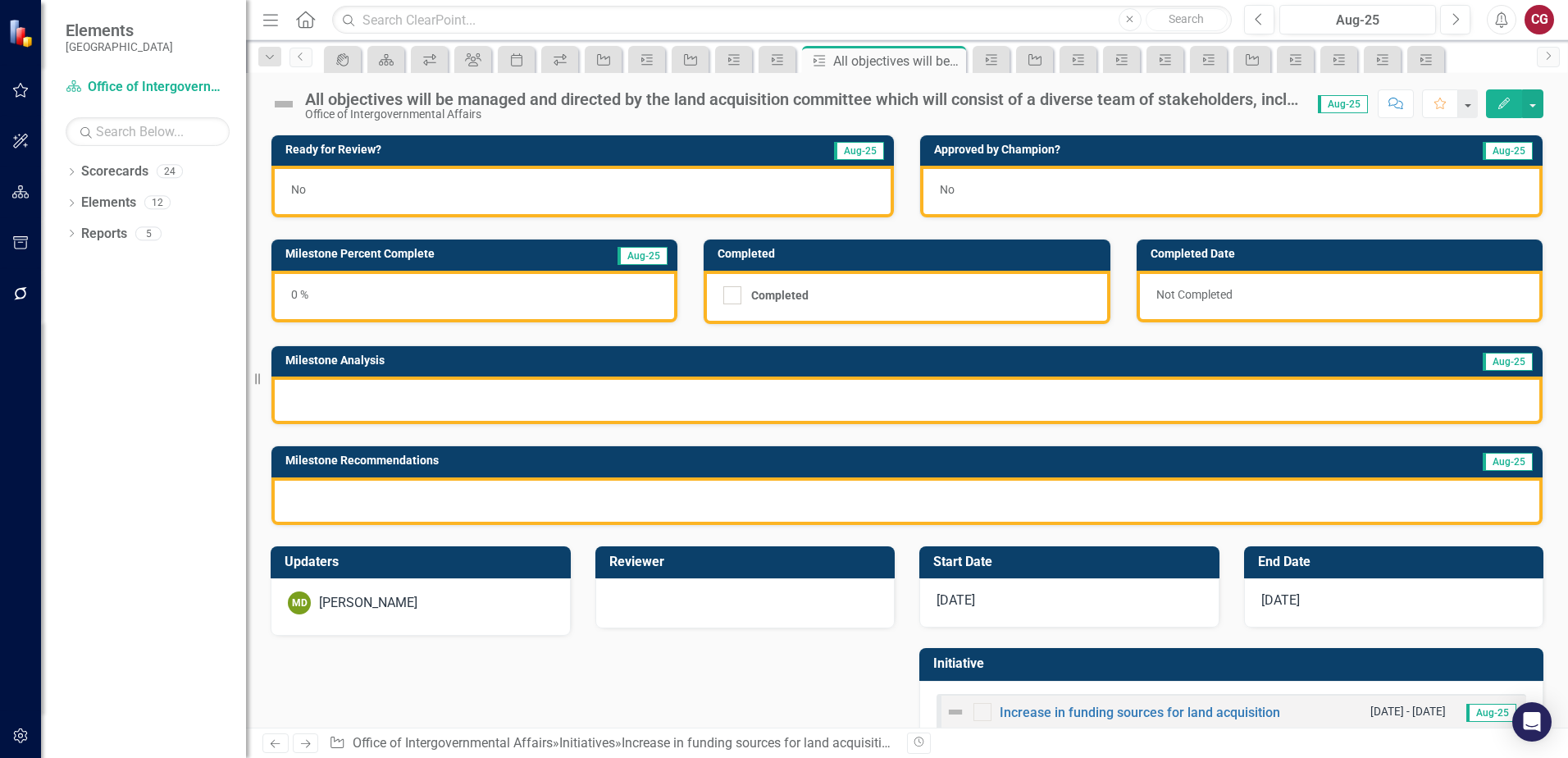
scroll to position [17, 0]
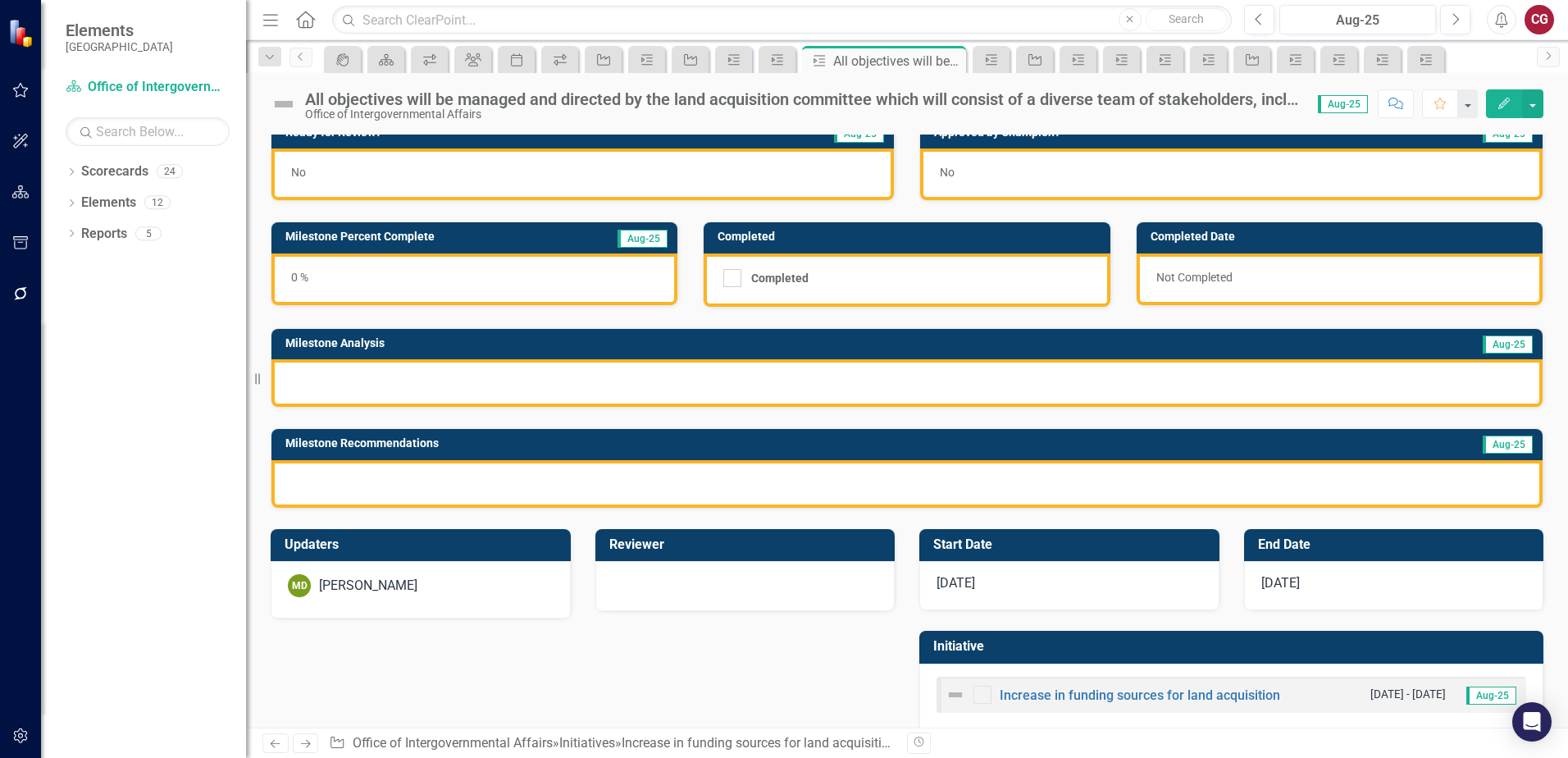
click at [436, 589] on div "MD [PERSON_NAME]" at bounding box center [420, 585] width 265 height 23
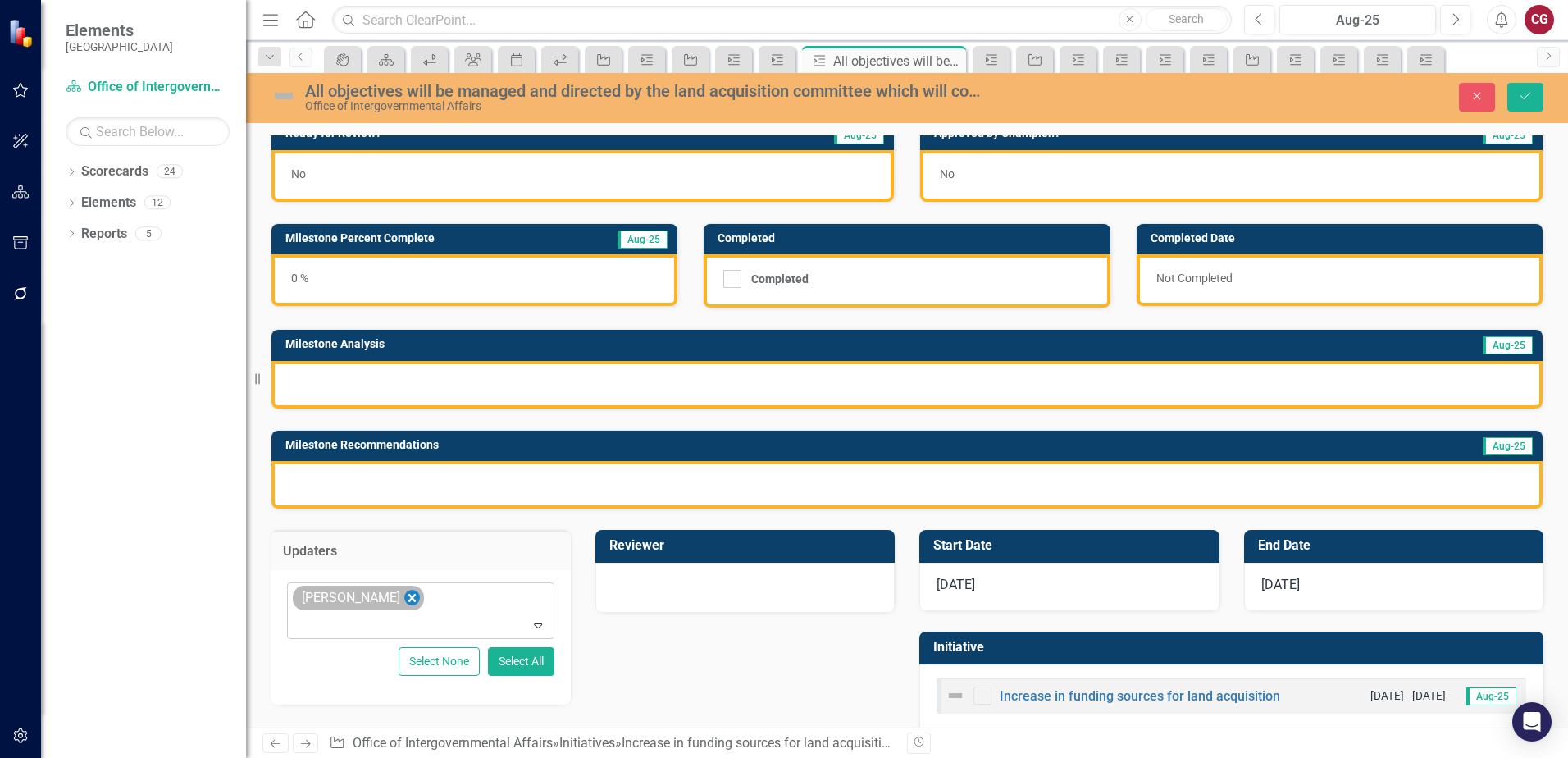
click at [409, 602] on icon "Remove Mathieu DeBruin" at bounding box center [412, 598] width 7 height 8
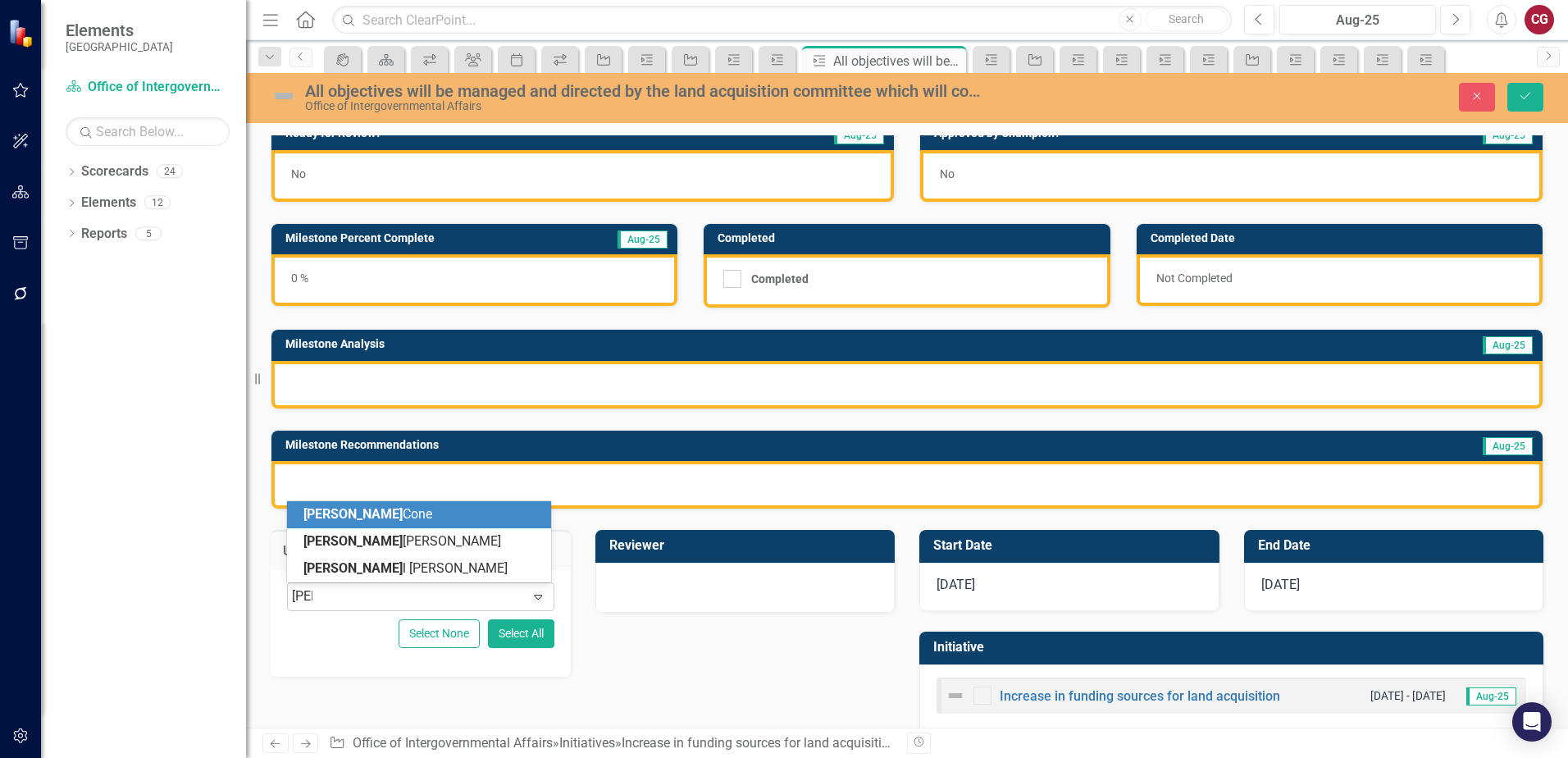
type input "[PERSON_NAME]"
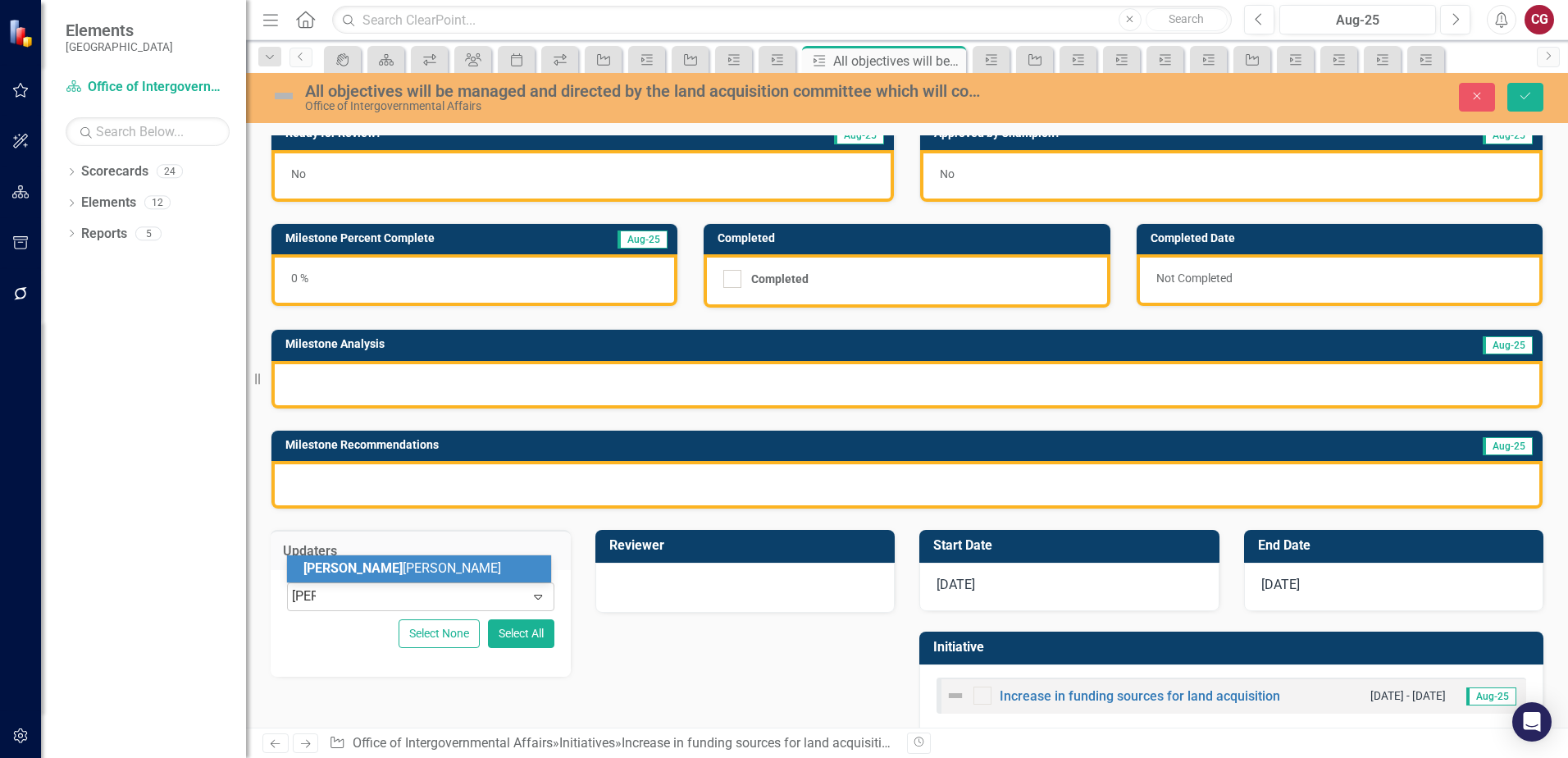
click at [396, 569] on div "[PERSON_NAME]" at bounding box center [422, 569] width 237 height 19
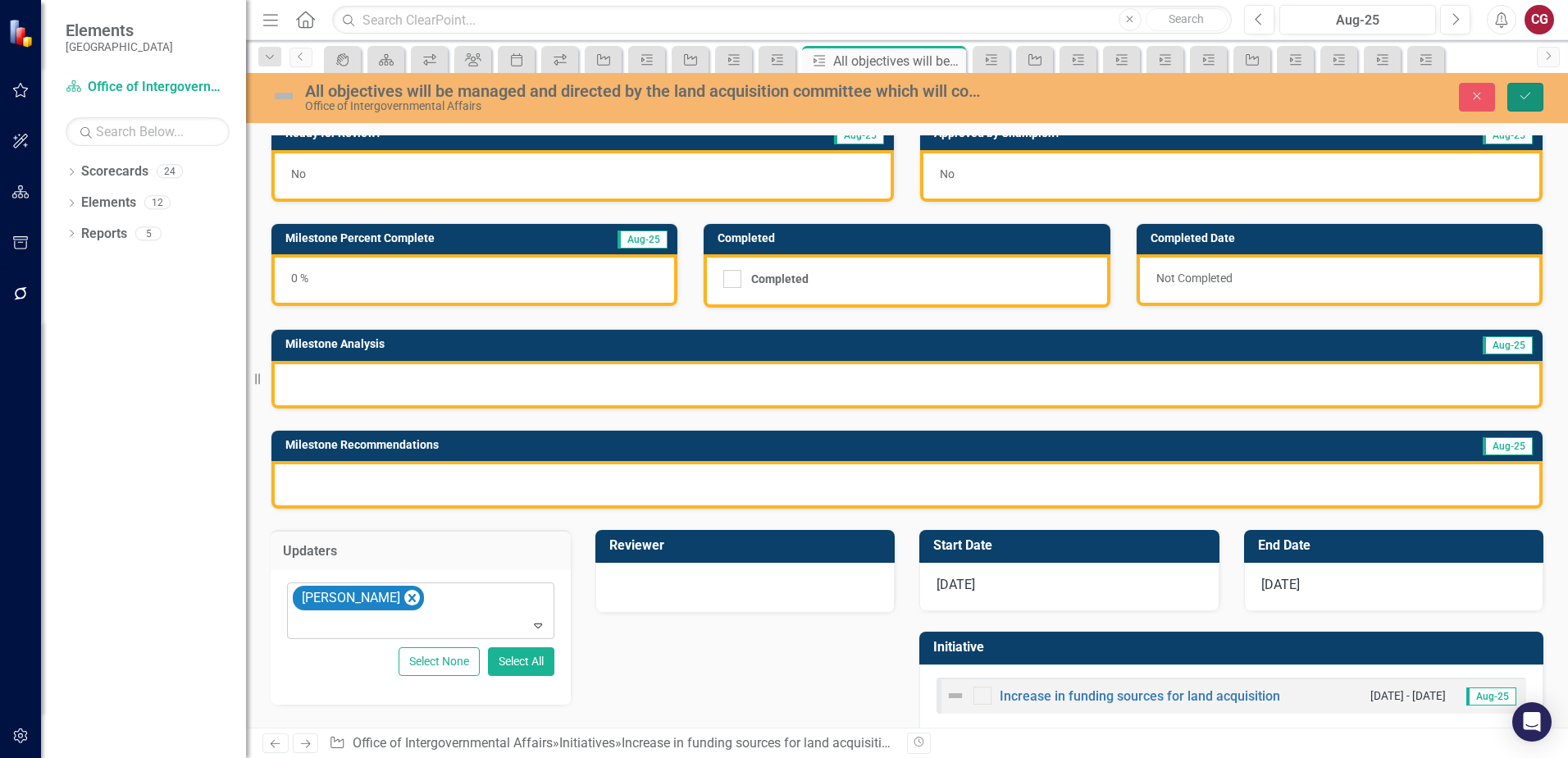
click at [1510, 100] on button "Save" at bounding box center [1525, 97] width 36 height 29
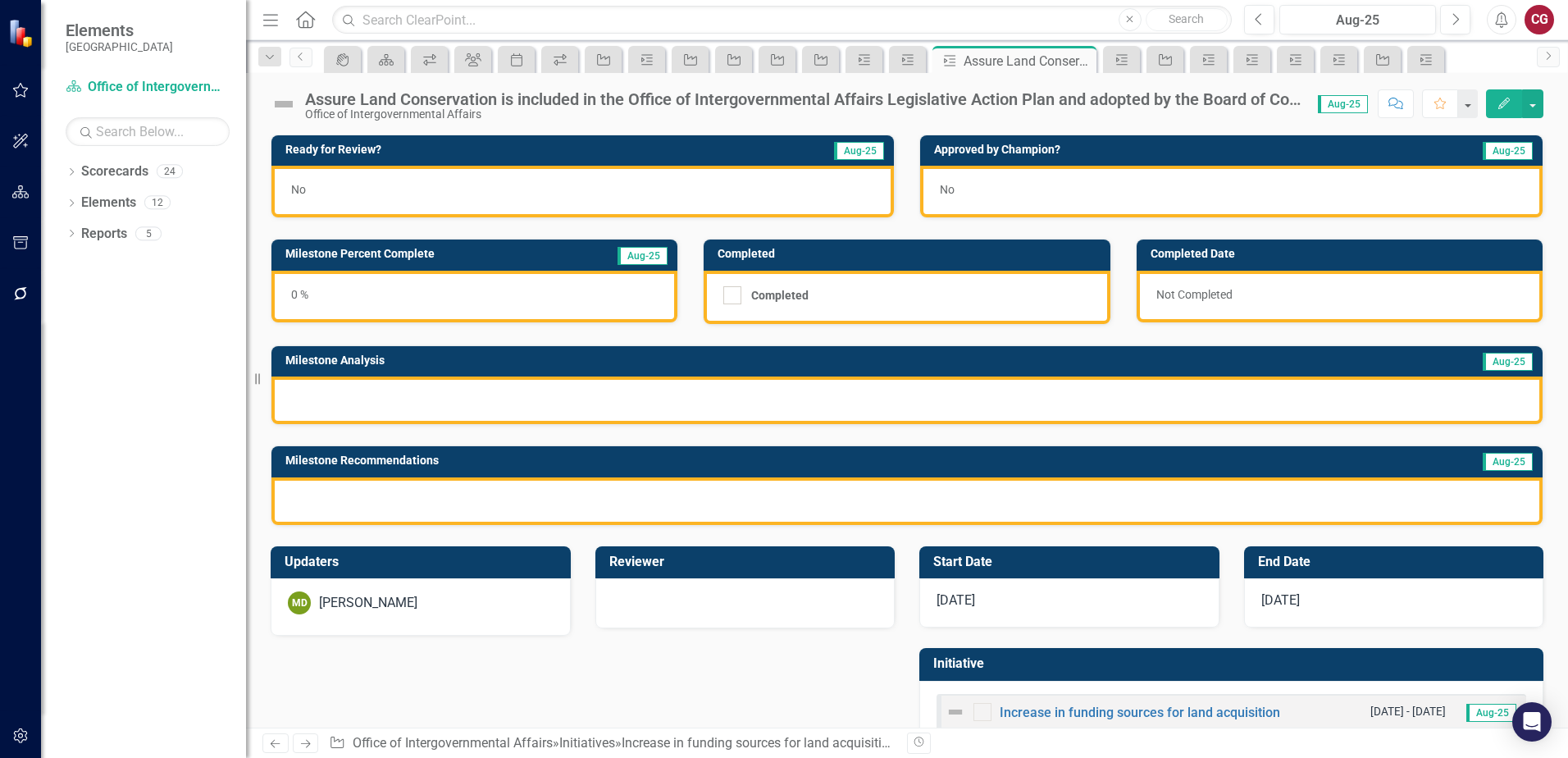
click at [469, 602] on div "MD [PERSON_NAME]" at bounding box center [420, 602] width 265 height 23
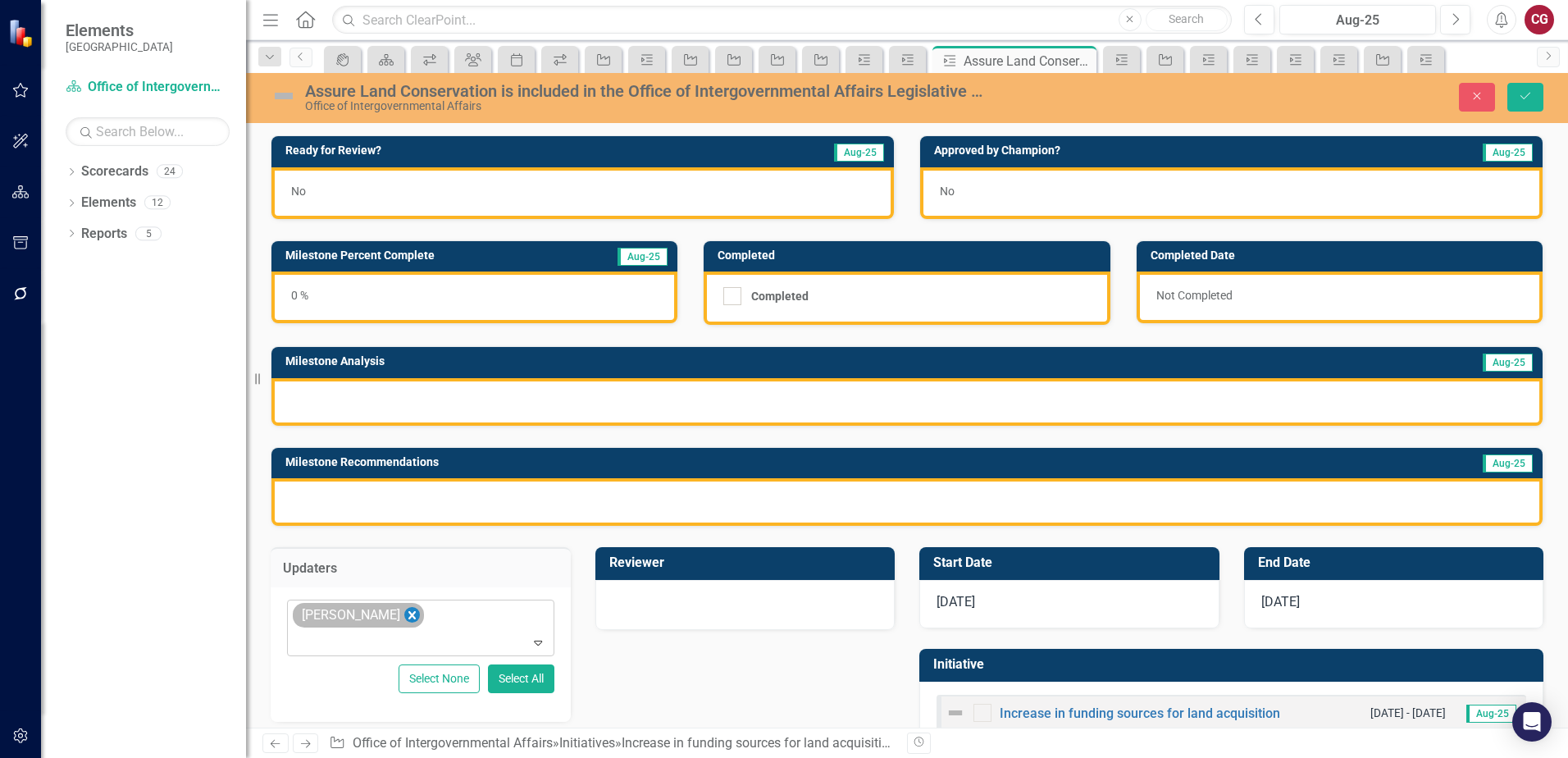
click at [416, 616] on icon "Remove Mathieu DeBruin" at bounding box center [412, 616] width 16 height 20
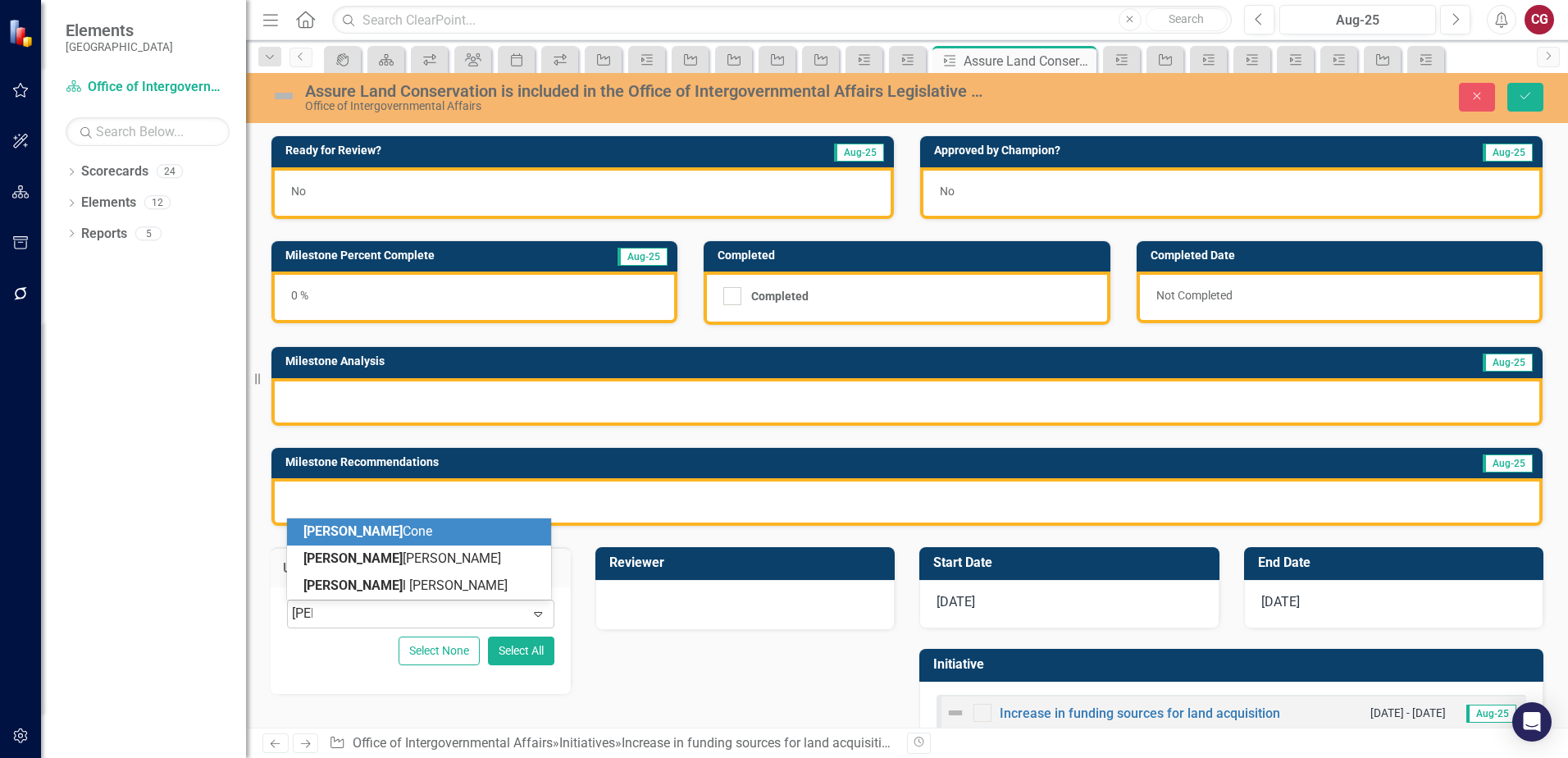
type input "[PERSON_NAME]"
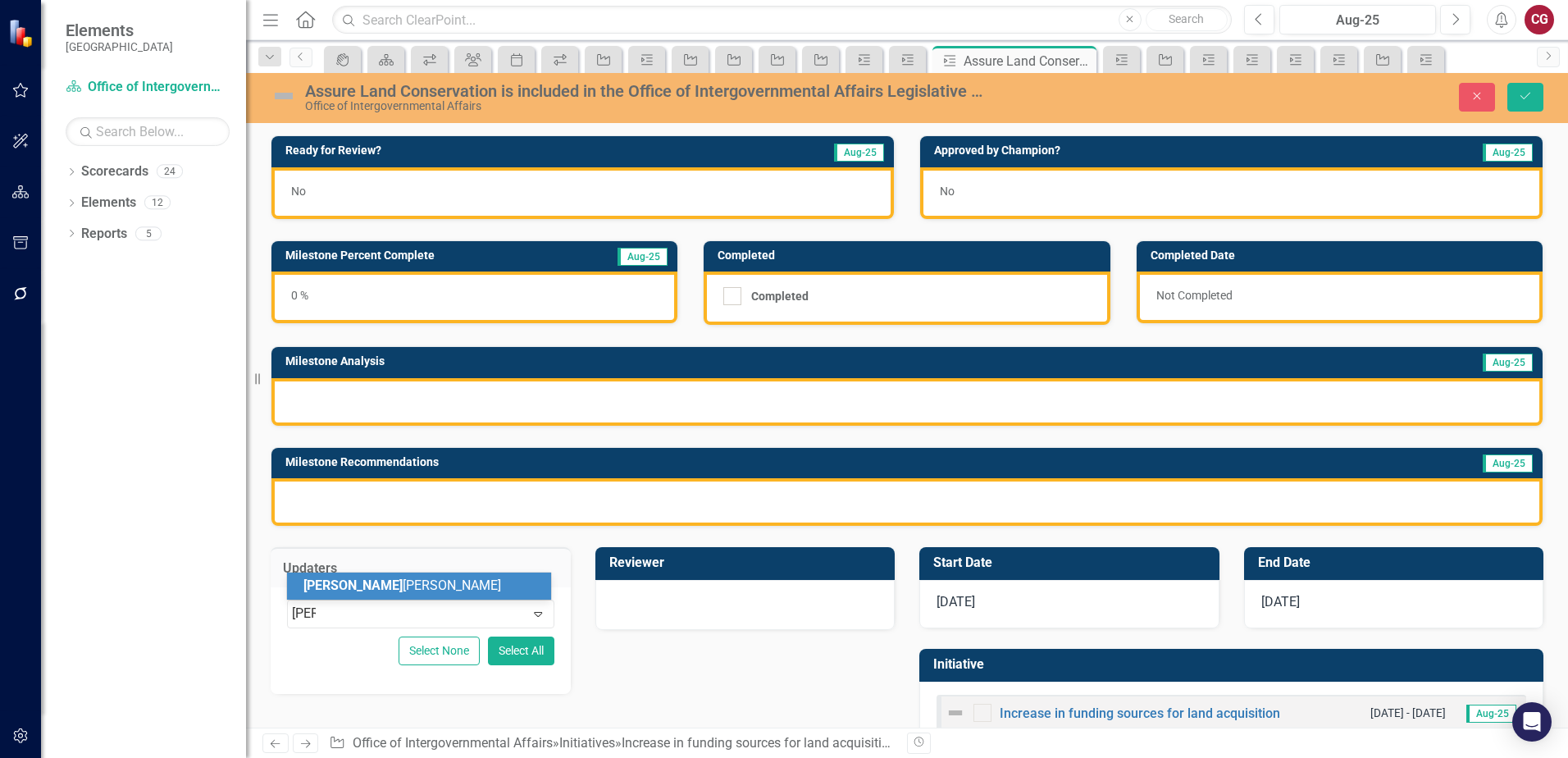
click at [396, 582] on div "[PERSON_NAME]" at bounding box center [422, 586] width 237 height 19
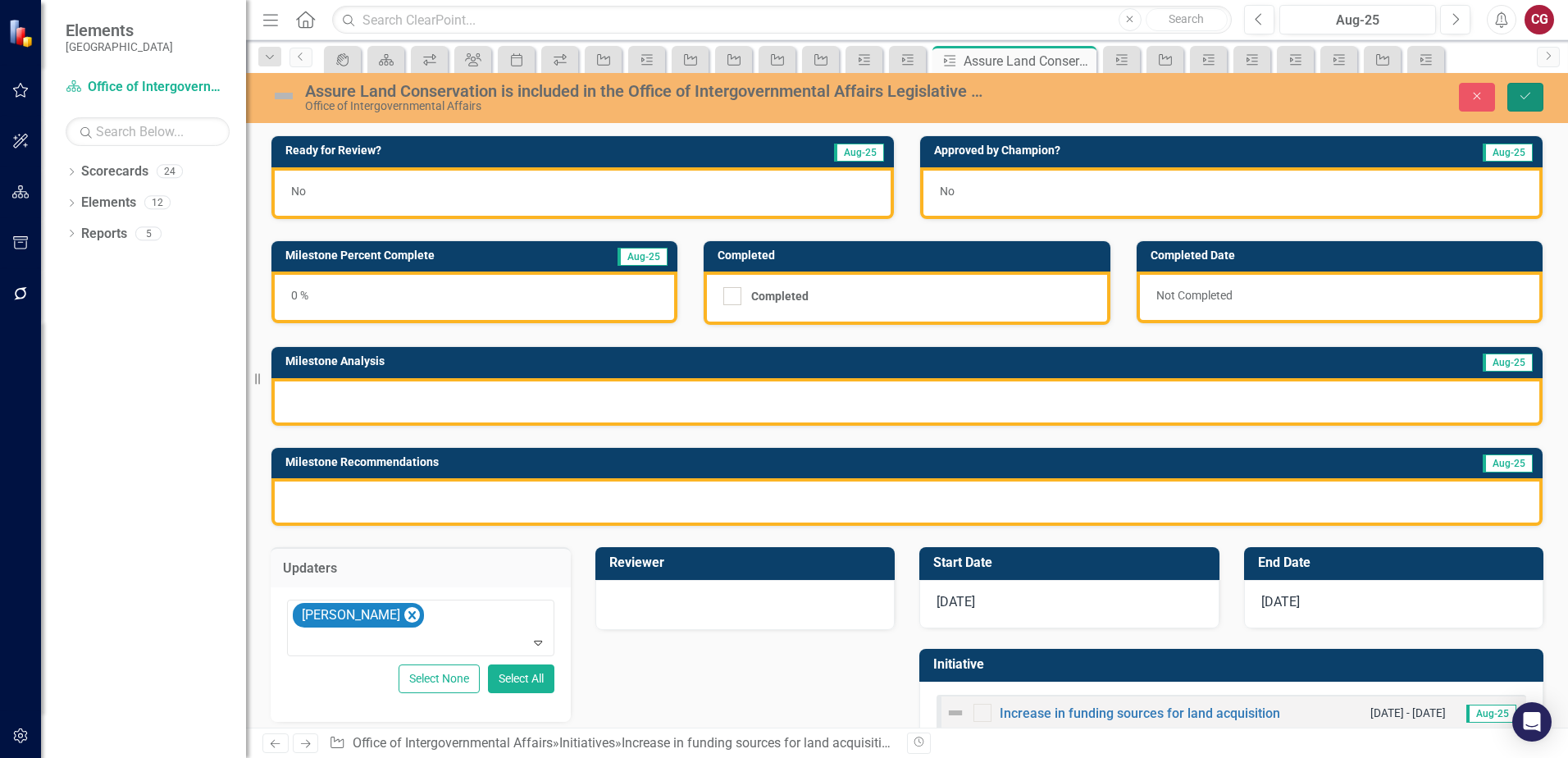
click at [1515, 93] on button "Save" at bounding box center [1525, 97] width 36 height 29
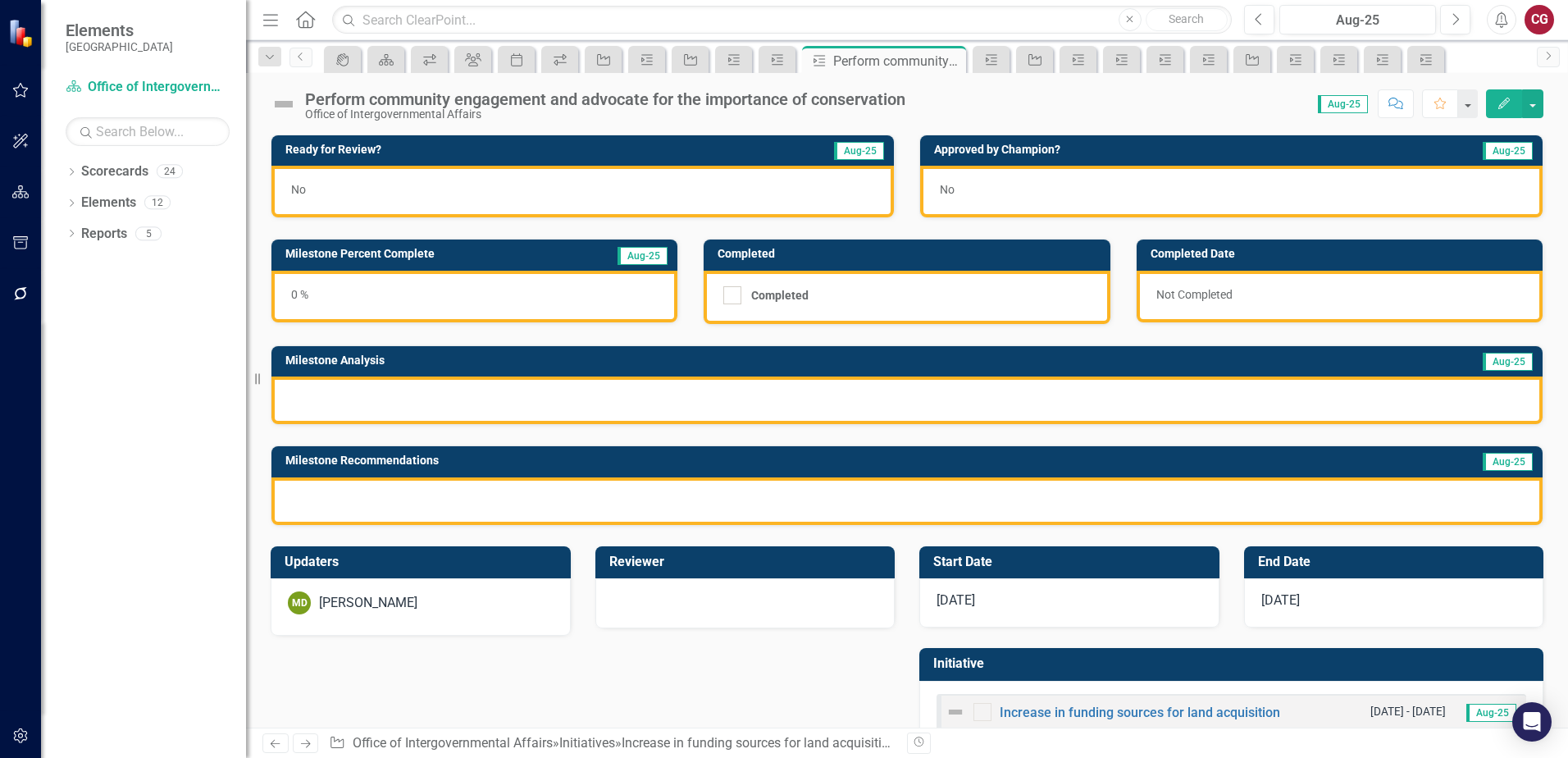
scroll to position [17, 0]
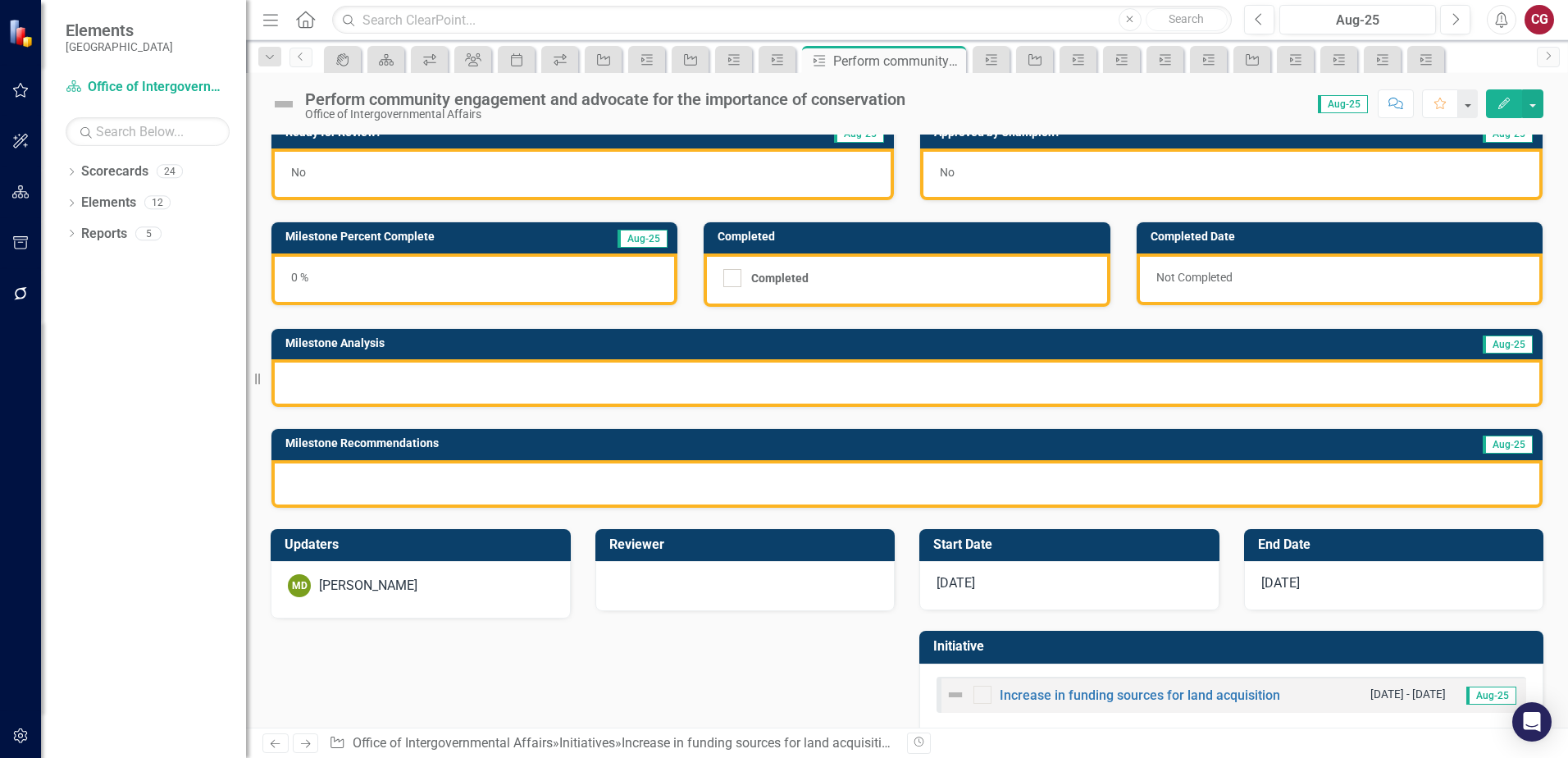
click at [429, 601] on div "MD [PERSON_NAME]" at bounding box center [421, 589] width 300 height 58
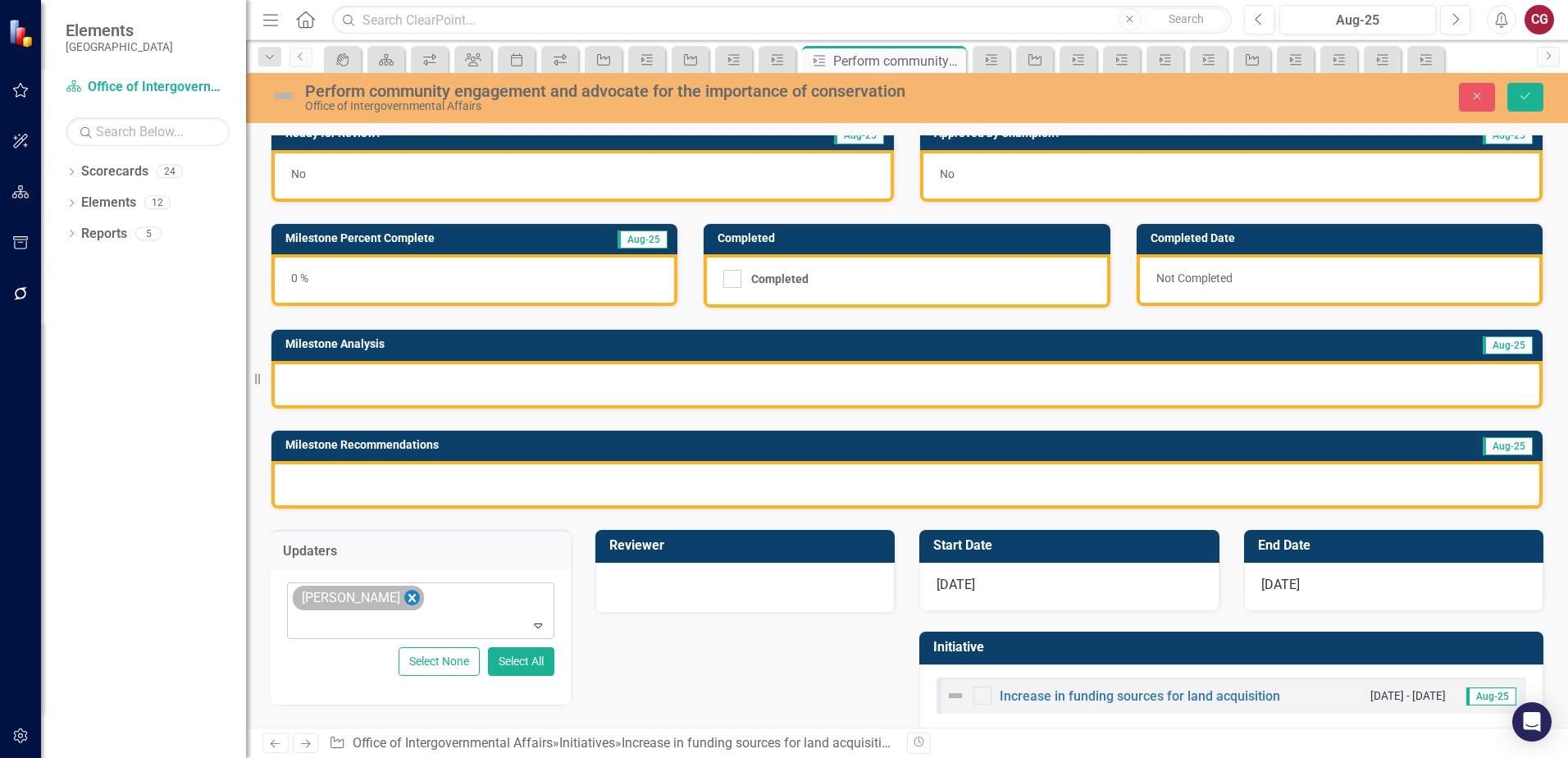
click at [409, 603] on icon "Remove Mathieu DeBruin" at bounding box center [412, 598] width 16 height 20
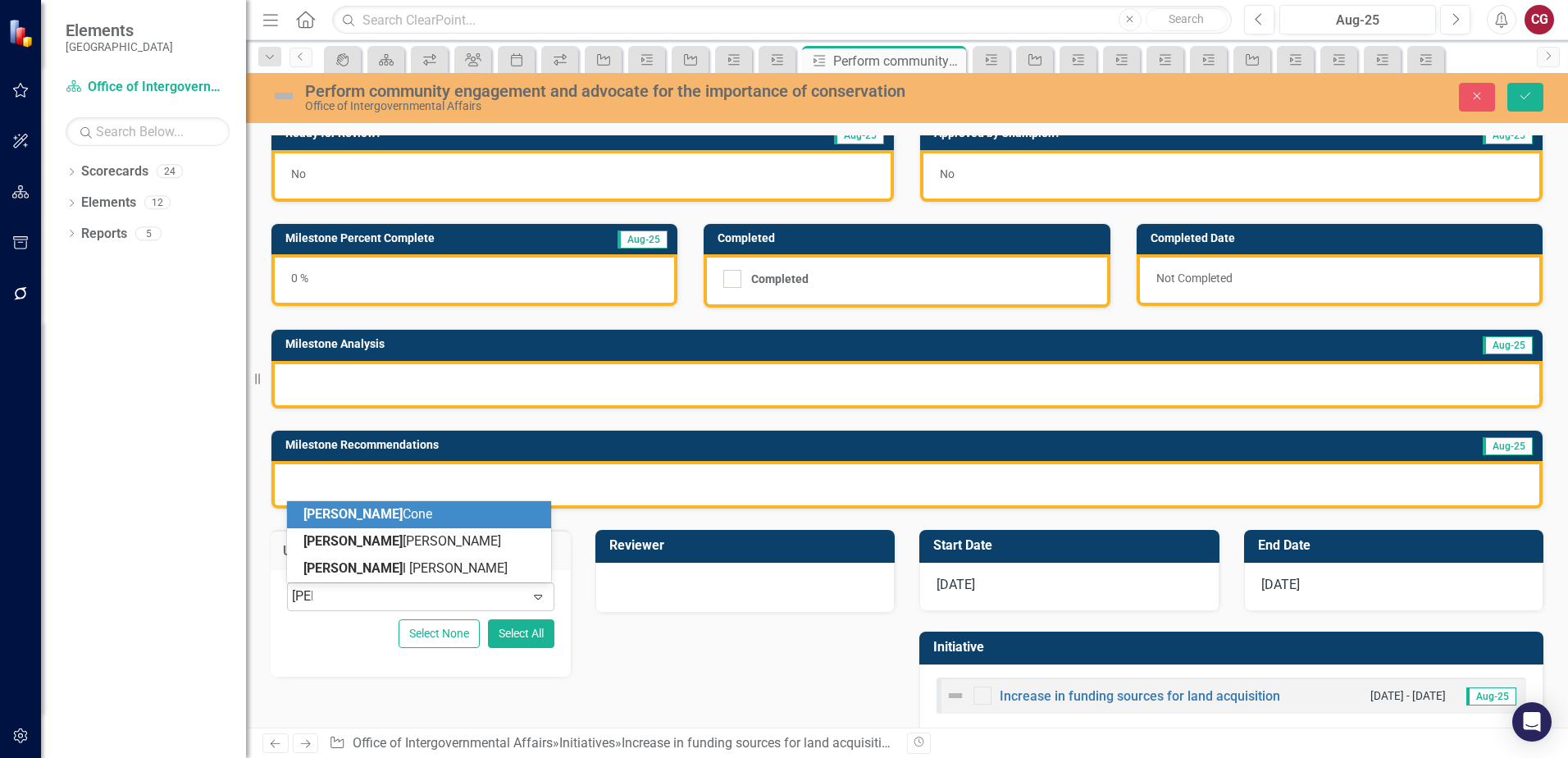
type input "[PERSON_NAME]"
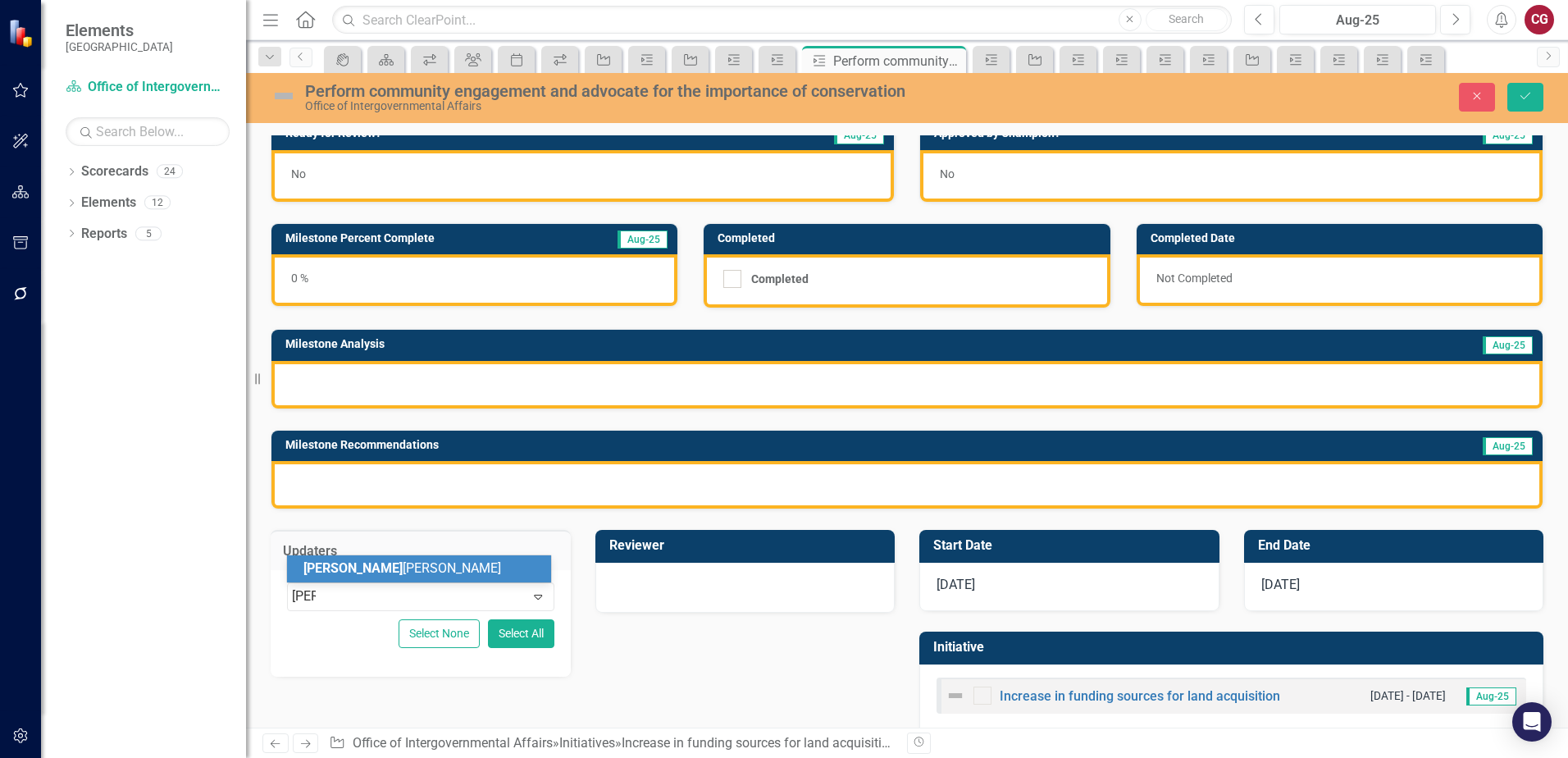
click at [398, 569] on div "[PERSON_NAME]" at bounding box center [422, 569] width 237 height 19
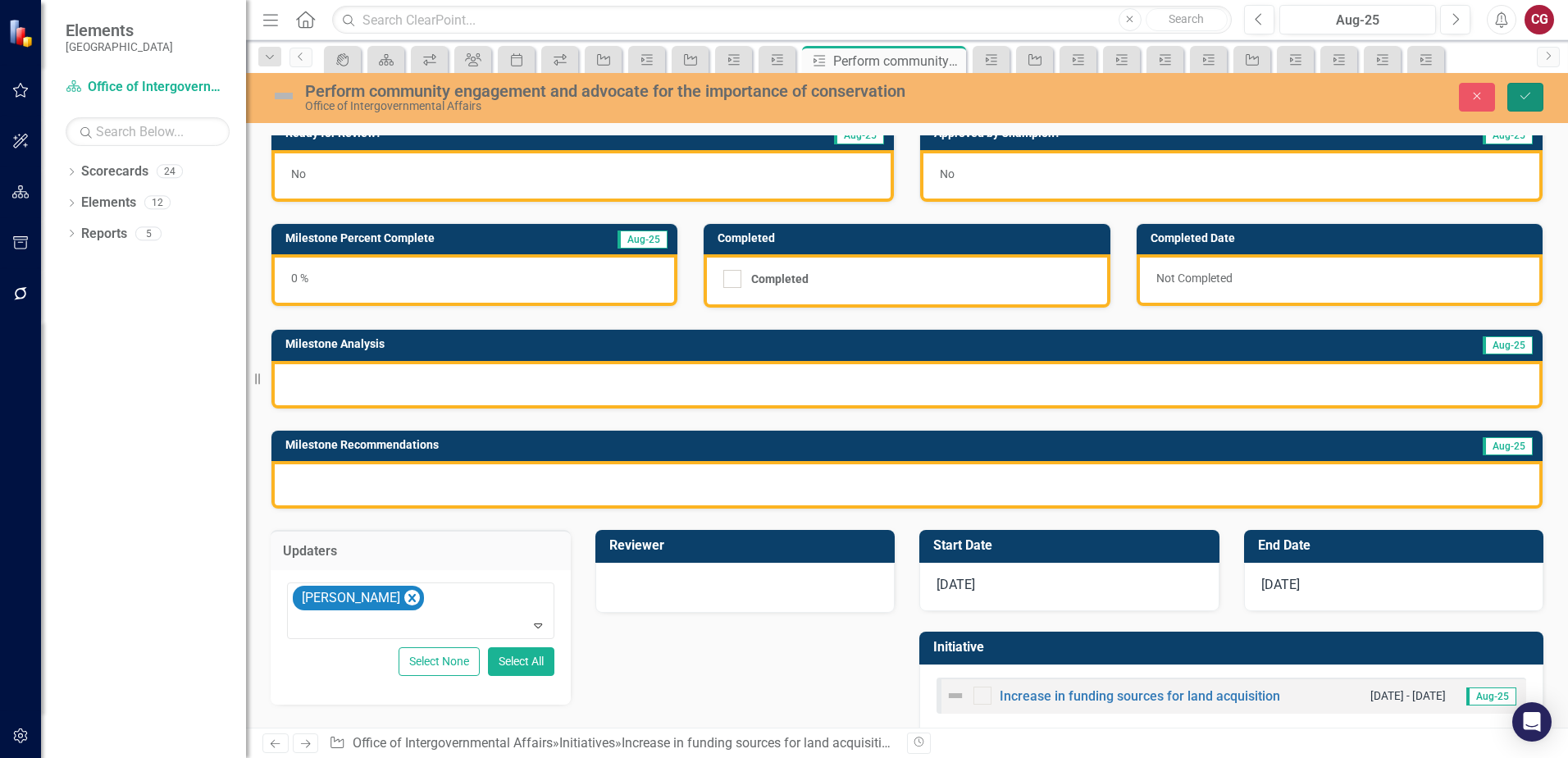
click at [1521, 105] on button "Save" at bounding box center [1525, 97] width 36 height 29
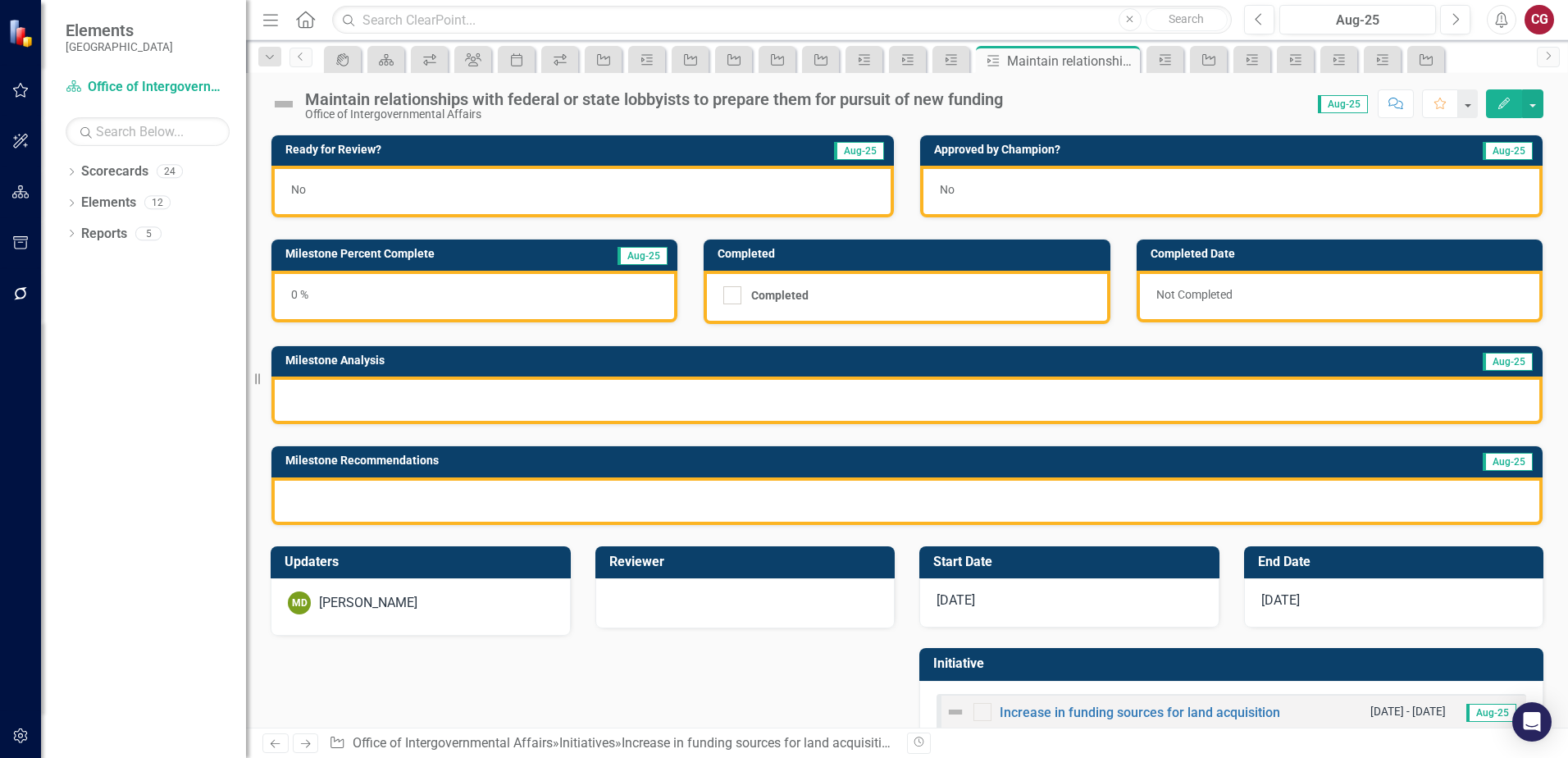
click at [470, 592] on div "MD [PERSON_NAME]" at bounding box center [420, 602] width 265 height 23
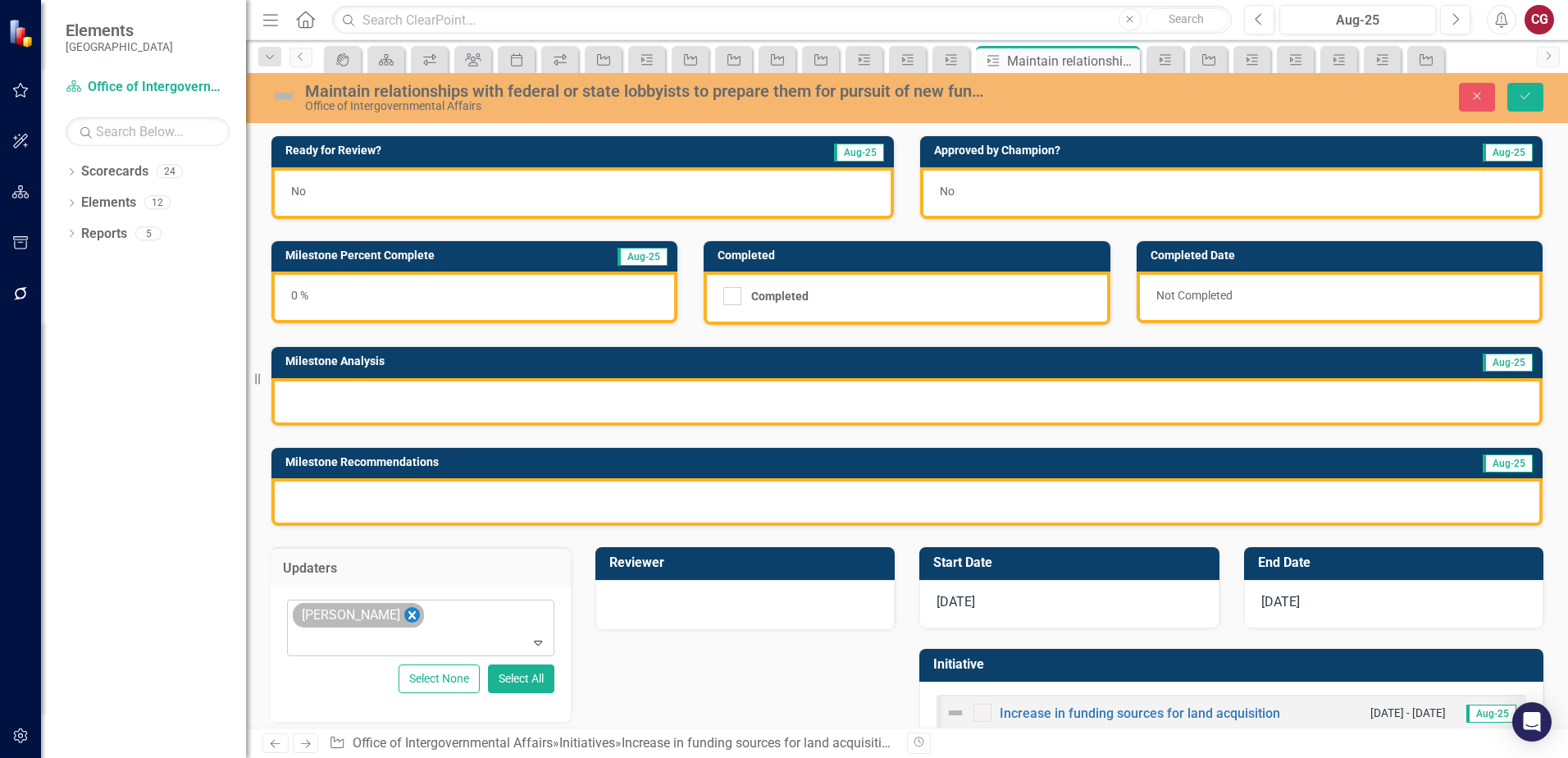
click at [415, 615] on icon "Remove Mathieu DeBruin" at bounding box center [412, 616] width 16 height 20
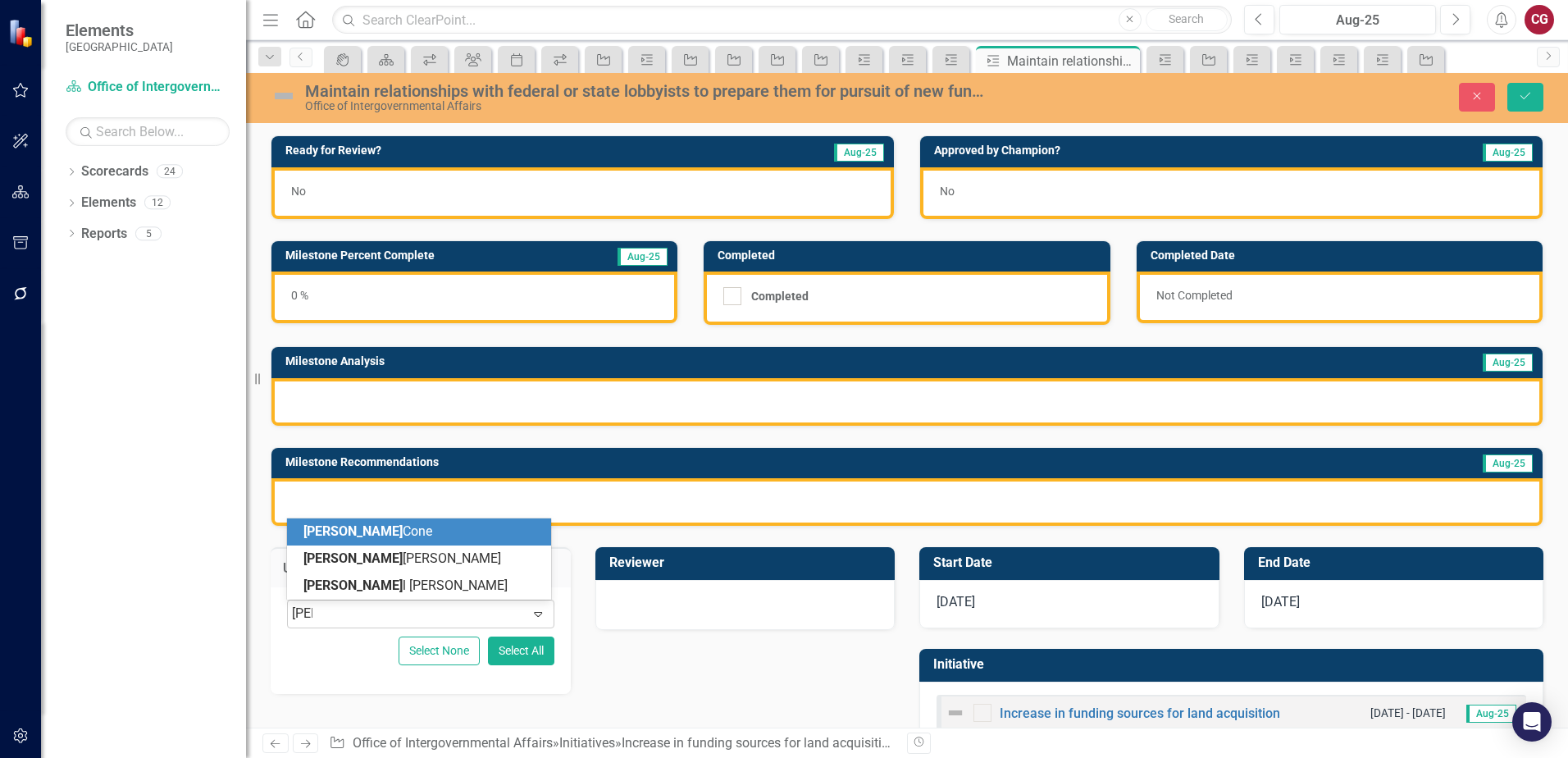
type input "[PERSON_NAME]"
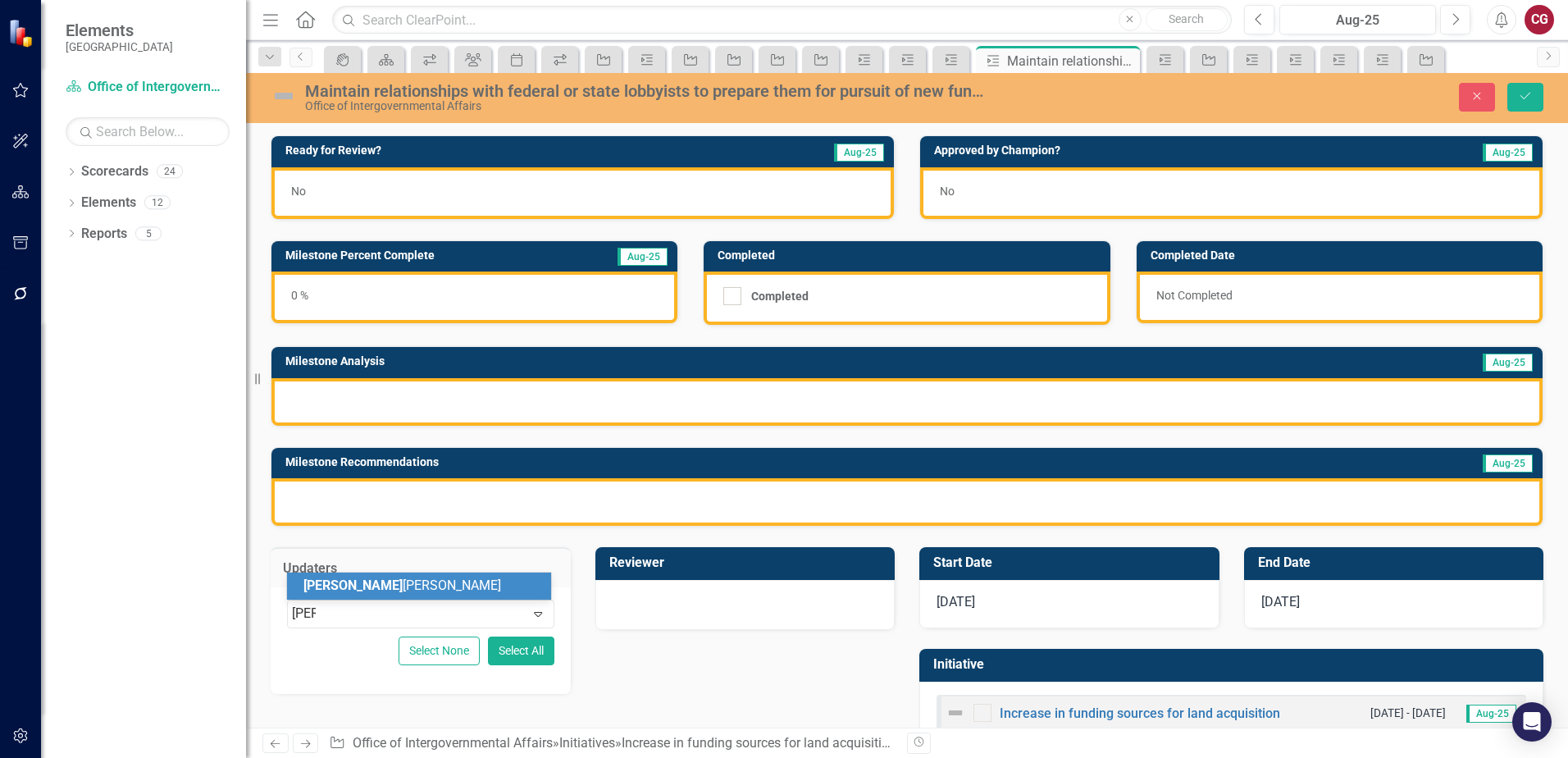
click at [376, 582] on div "[PERSON_NAME]" at bounding box center [422, 586] width 237 height 19
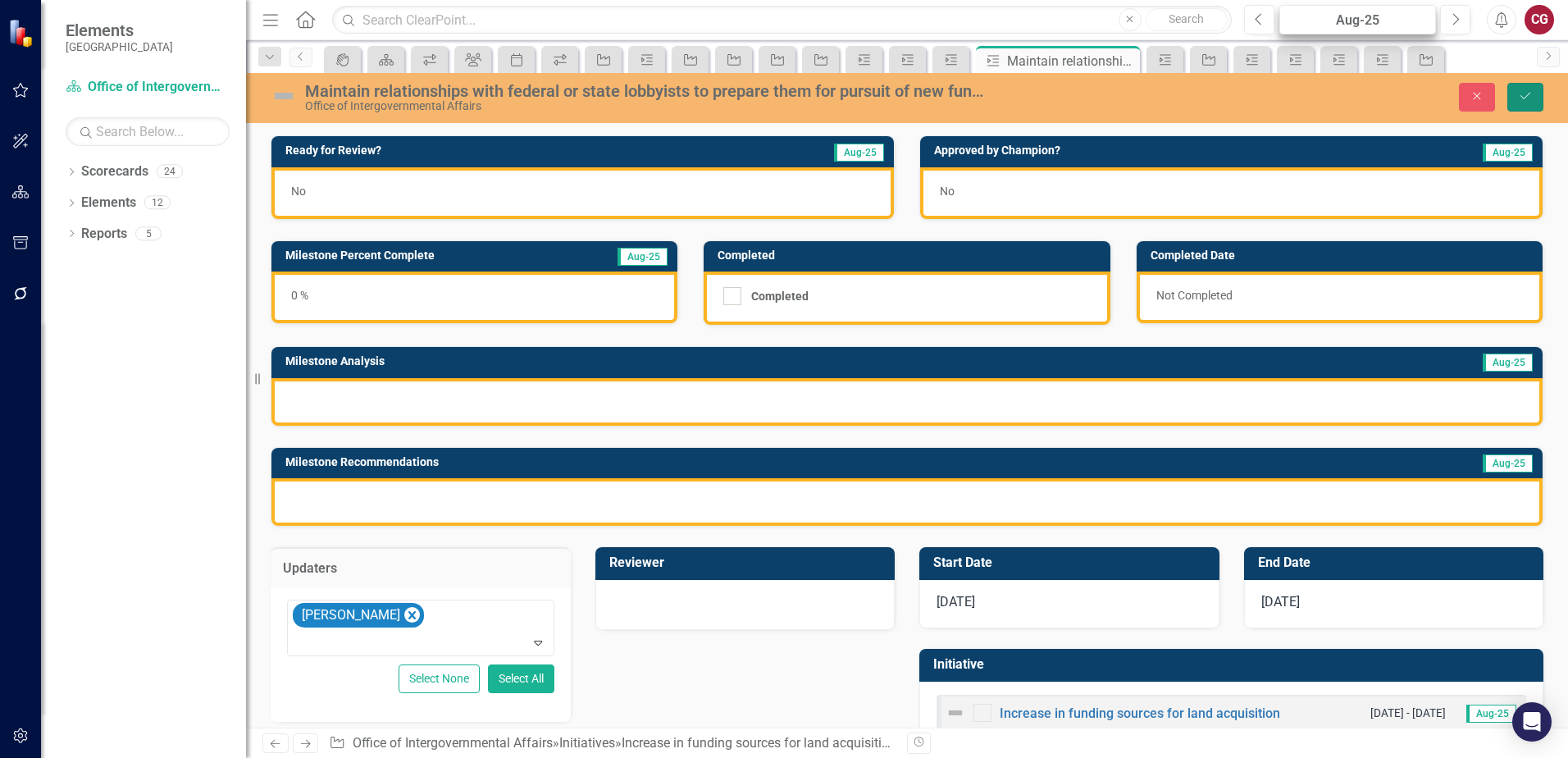
drag, startPoint x: 1526, startPoint y: 102, endPoint x: 1427, endPoint y: 10, distance: 135.1
click at [1525, 102] on icon "Save" at bounding box center [1525, 96] width 15 height 11
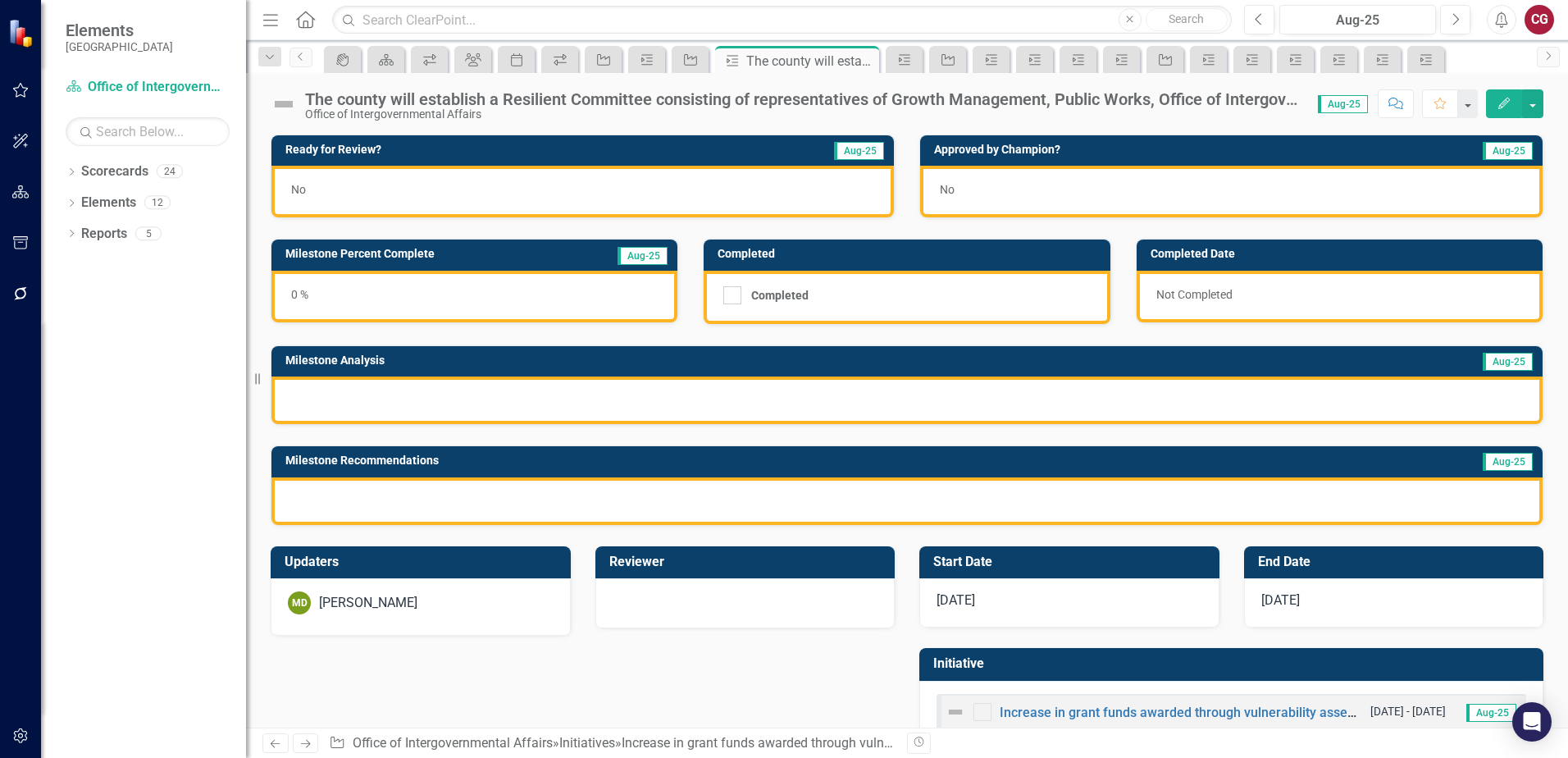
click at [464, 611] on div "MD [PERSON_NAME]" at bounding box center [420, 602] width 265 height 23
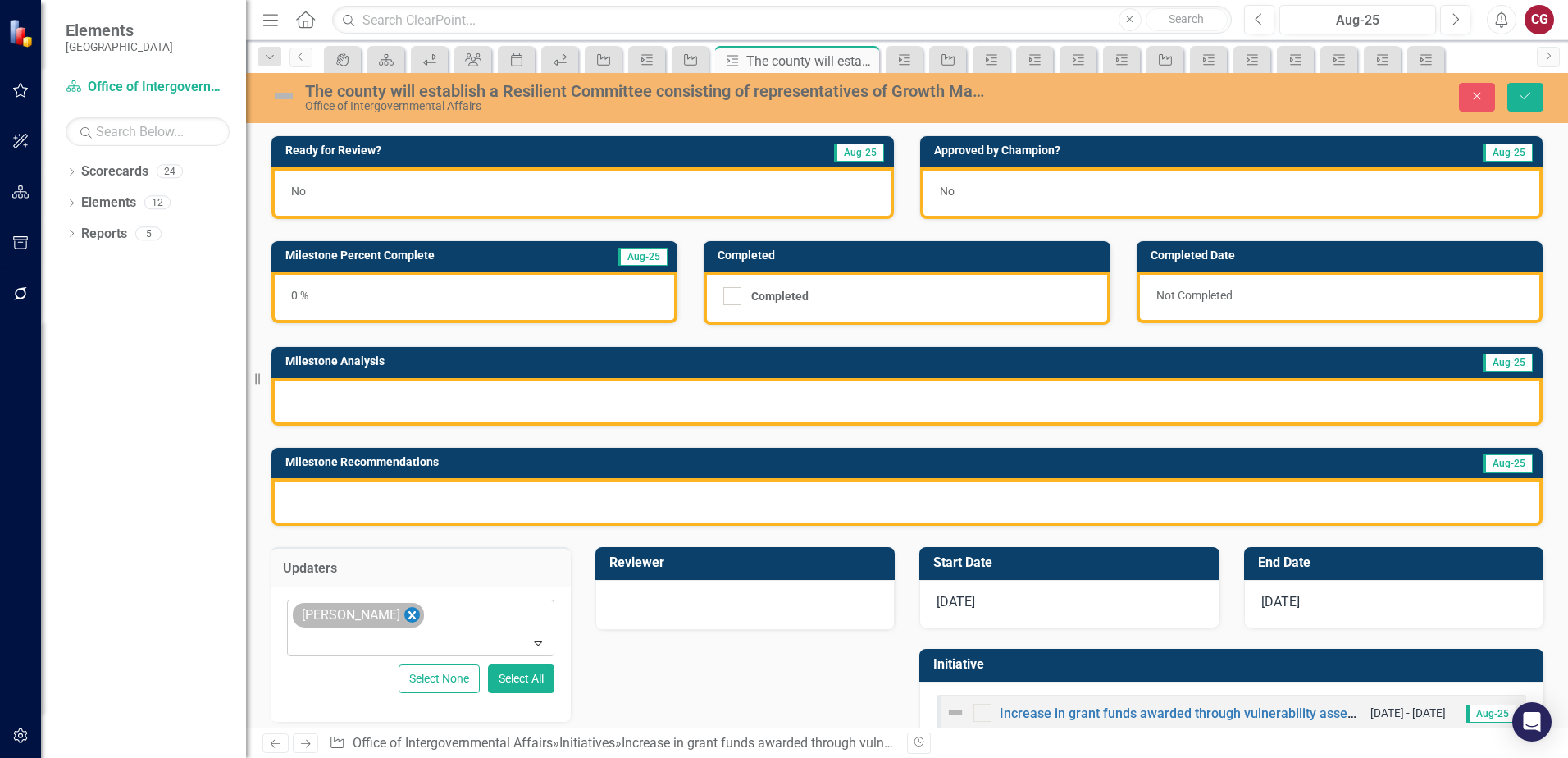
click at [411, 614] on icon "Remove Mathieu DeBruin" at bounding box center [412, 615] width 7 height 8
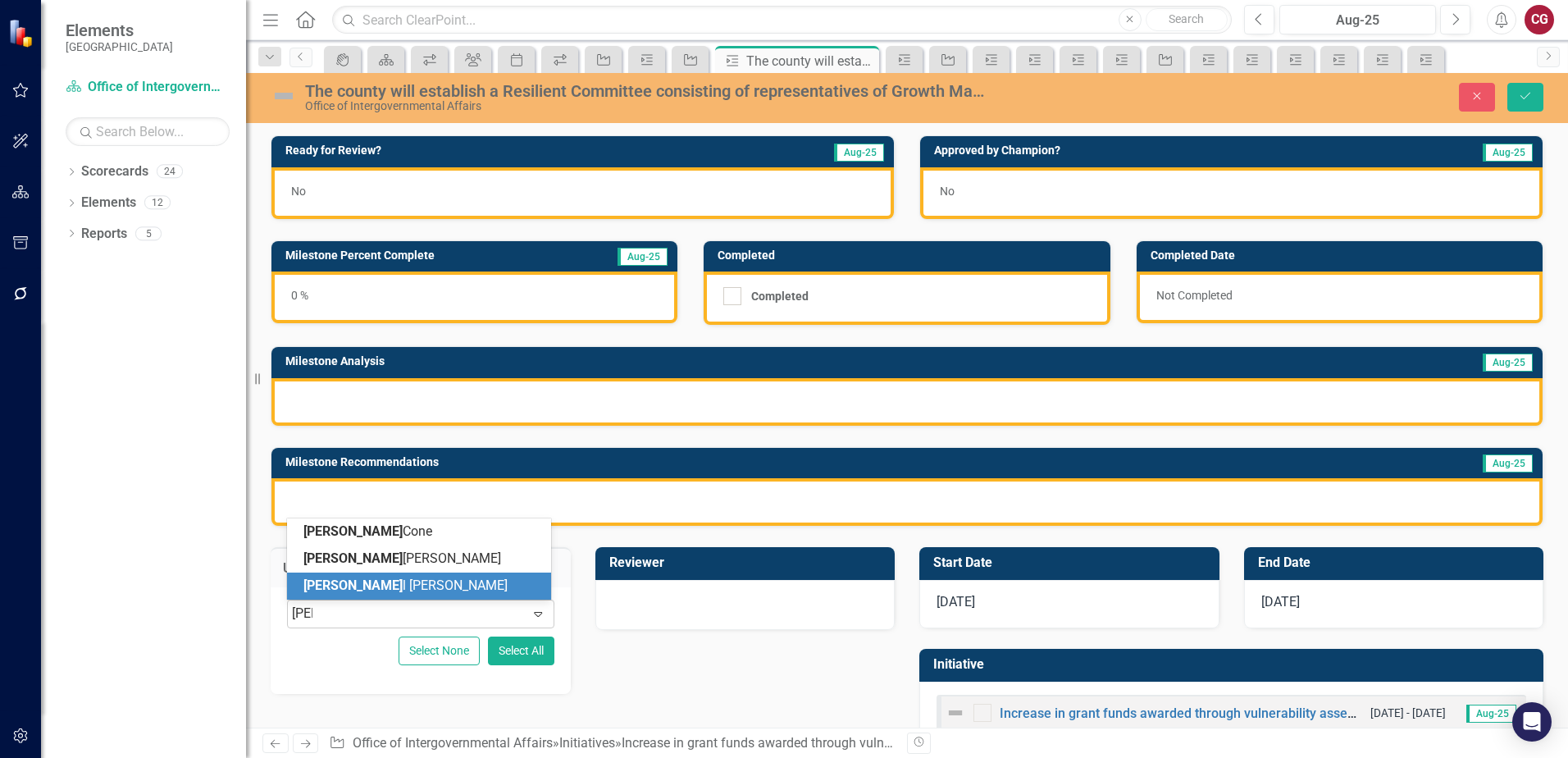
type input "[PERSON_NAME]"
click at [372, 584] on div "[PERSON_NAME]" at bounding box center [422, 586] width 237 height 19
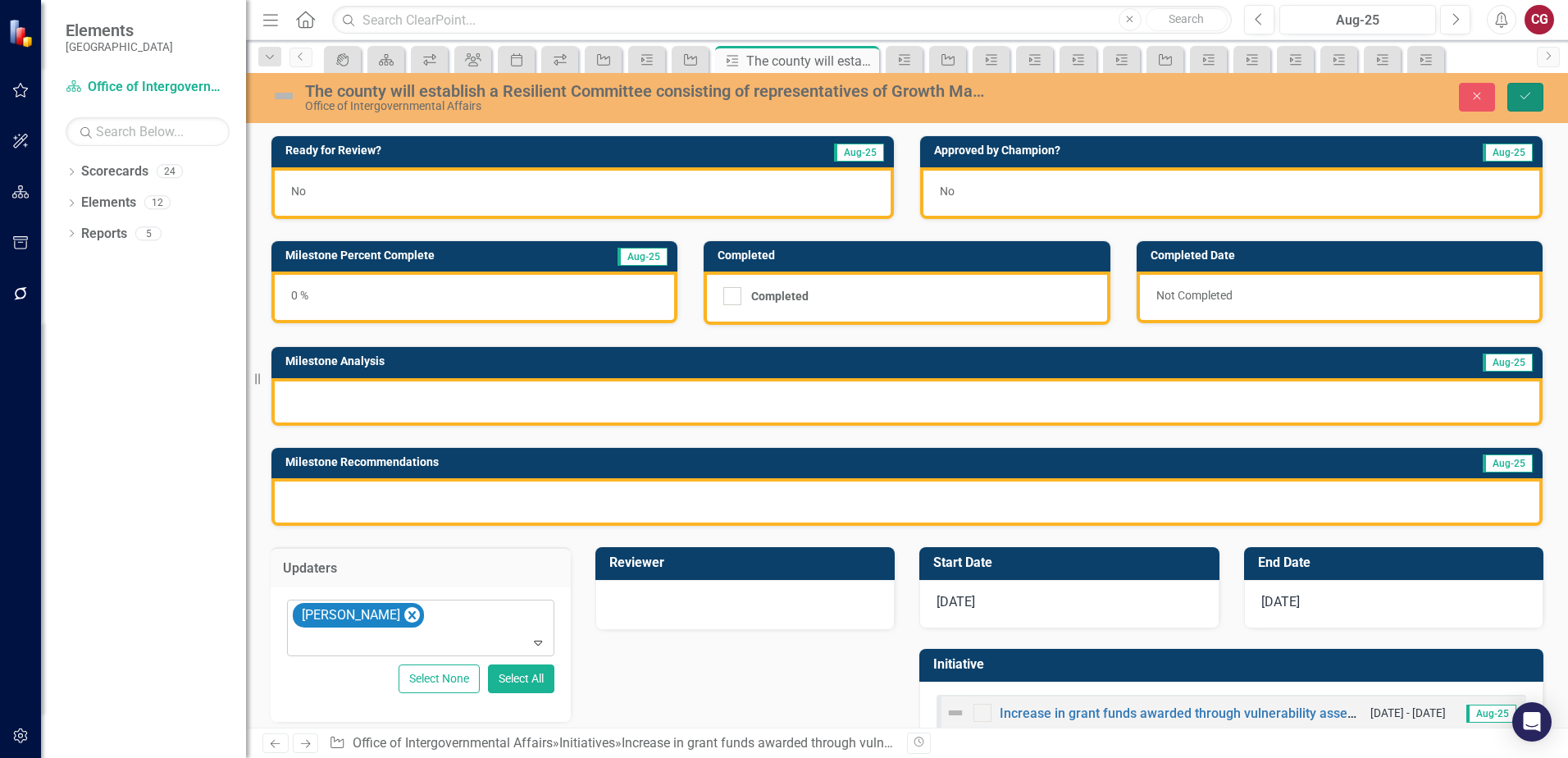
click at [1514, 96] on button "Save" at bounding box center [1525, 97] width 36 height 29
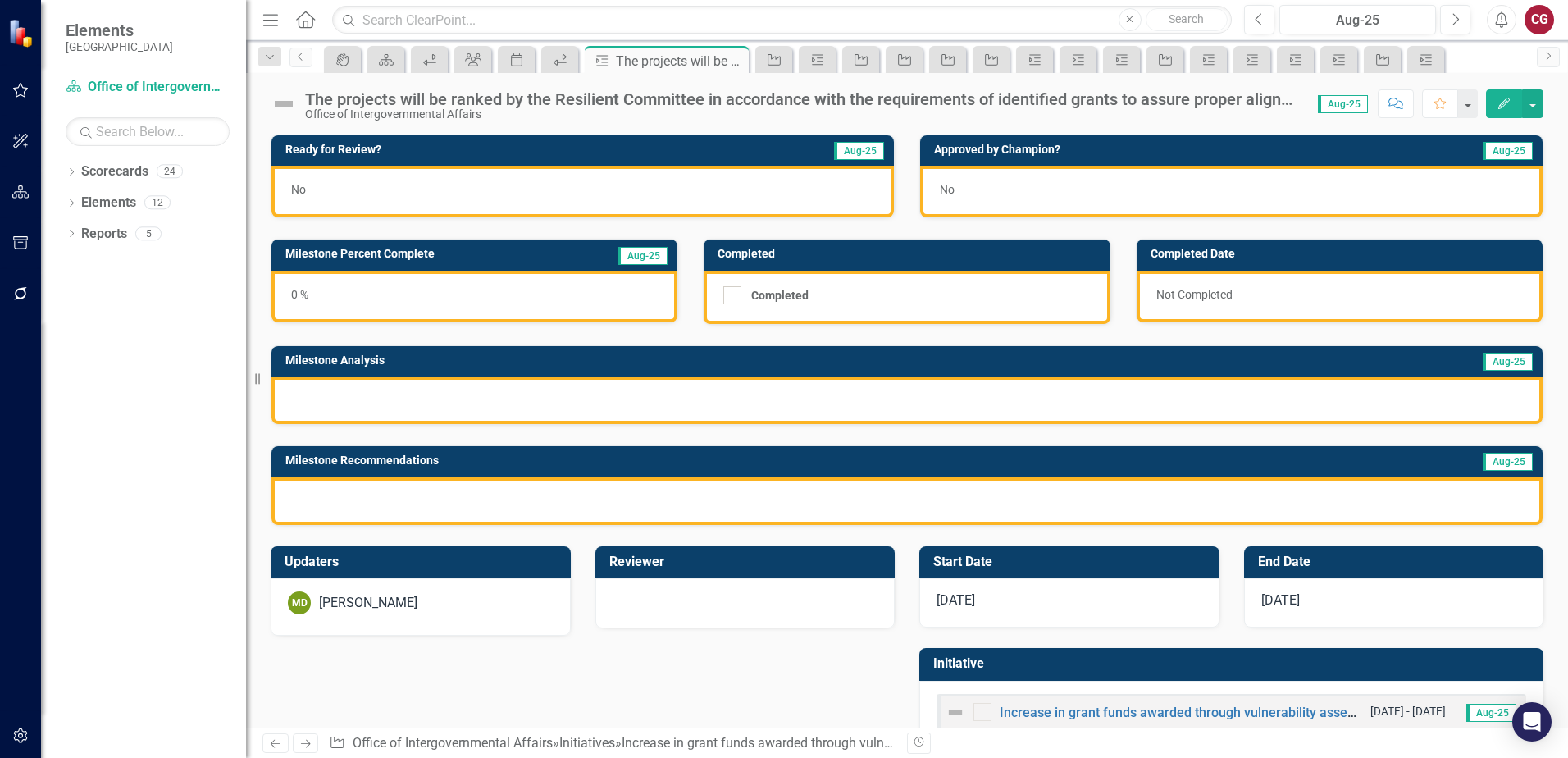
click at [429, 610] on div "MD Mathieu DeBruin" at bounding box center [420, 602] width 265 height 23
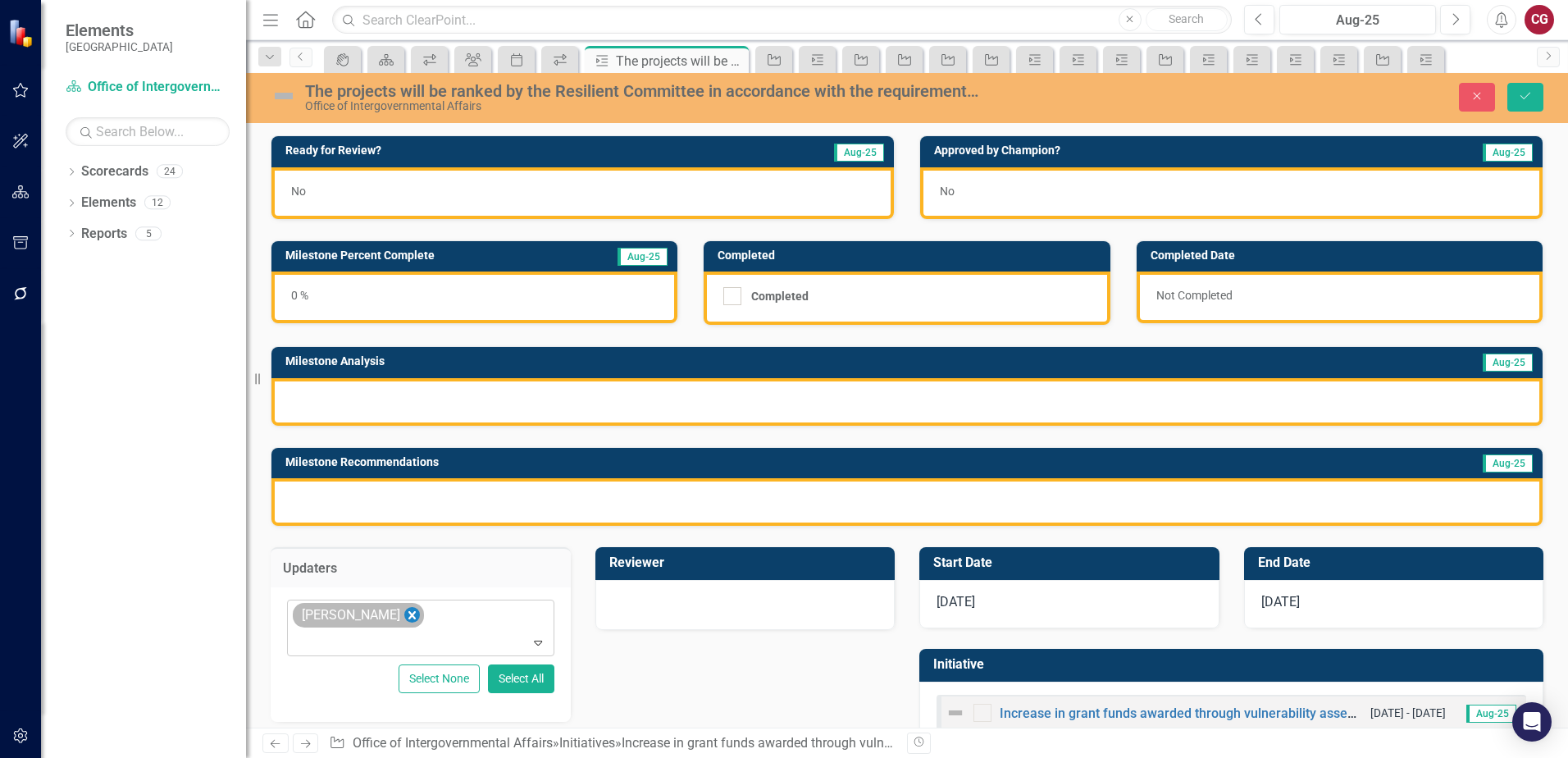
click at [412, 615] on icon "Remove Mathieu DeBruin" at bounding box center [412, 616] width 16 height 20
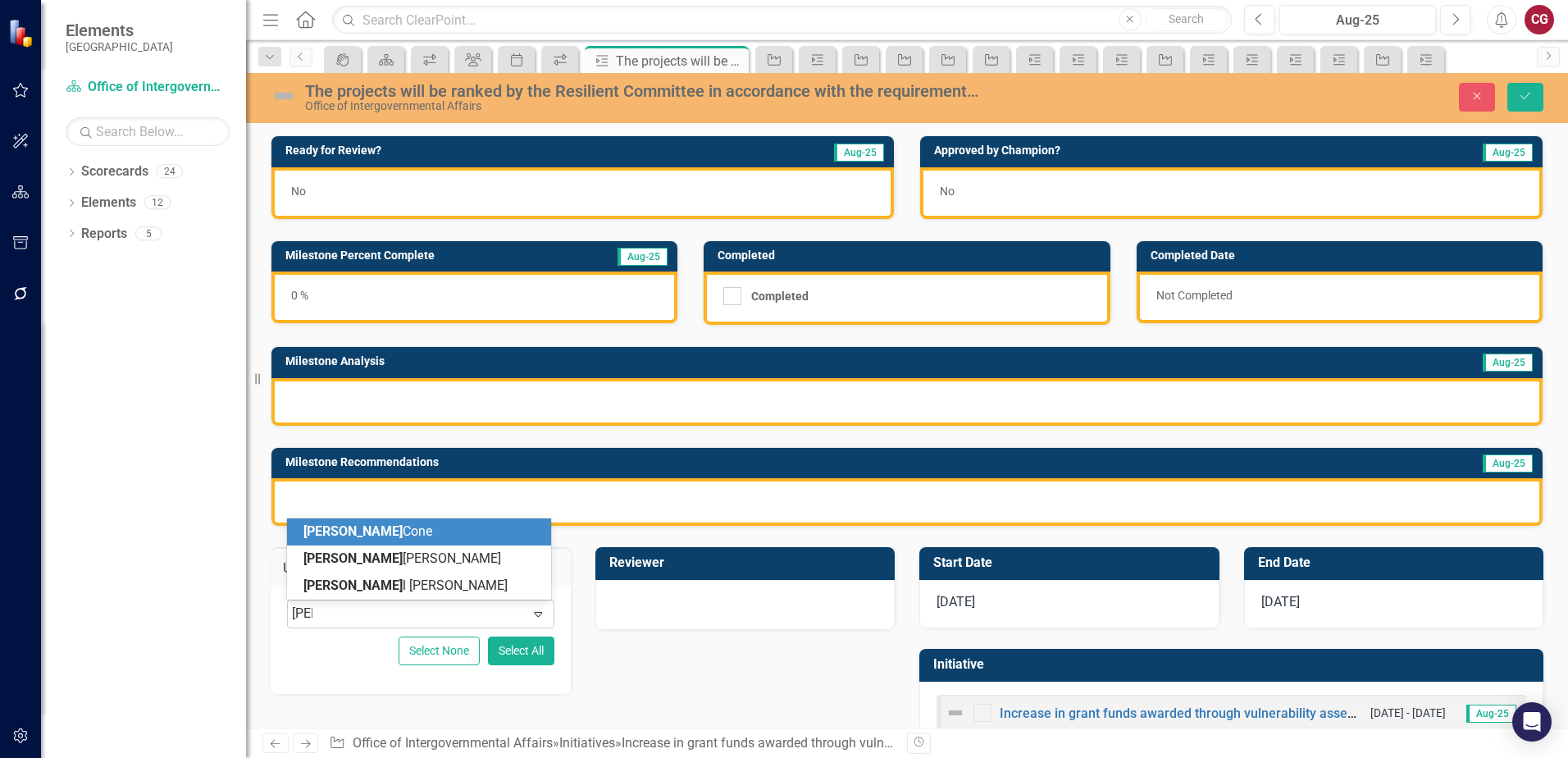
type input "joel"
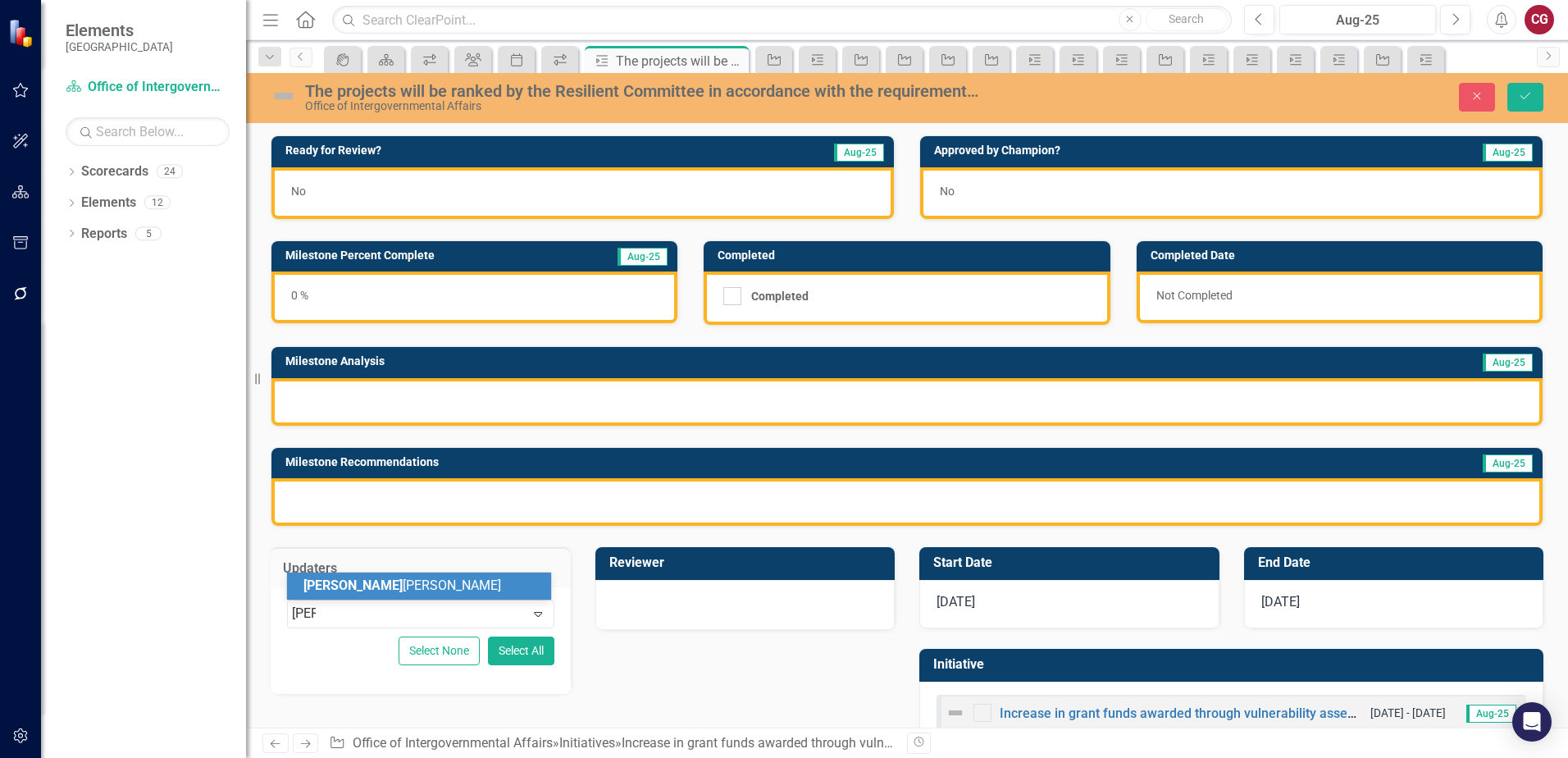
click at [378, 594] on div "Joel Sneed" at bounding box center [422, 586] width 237 height 19
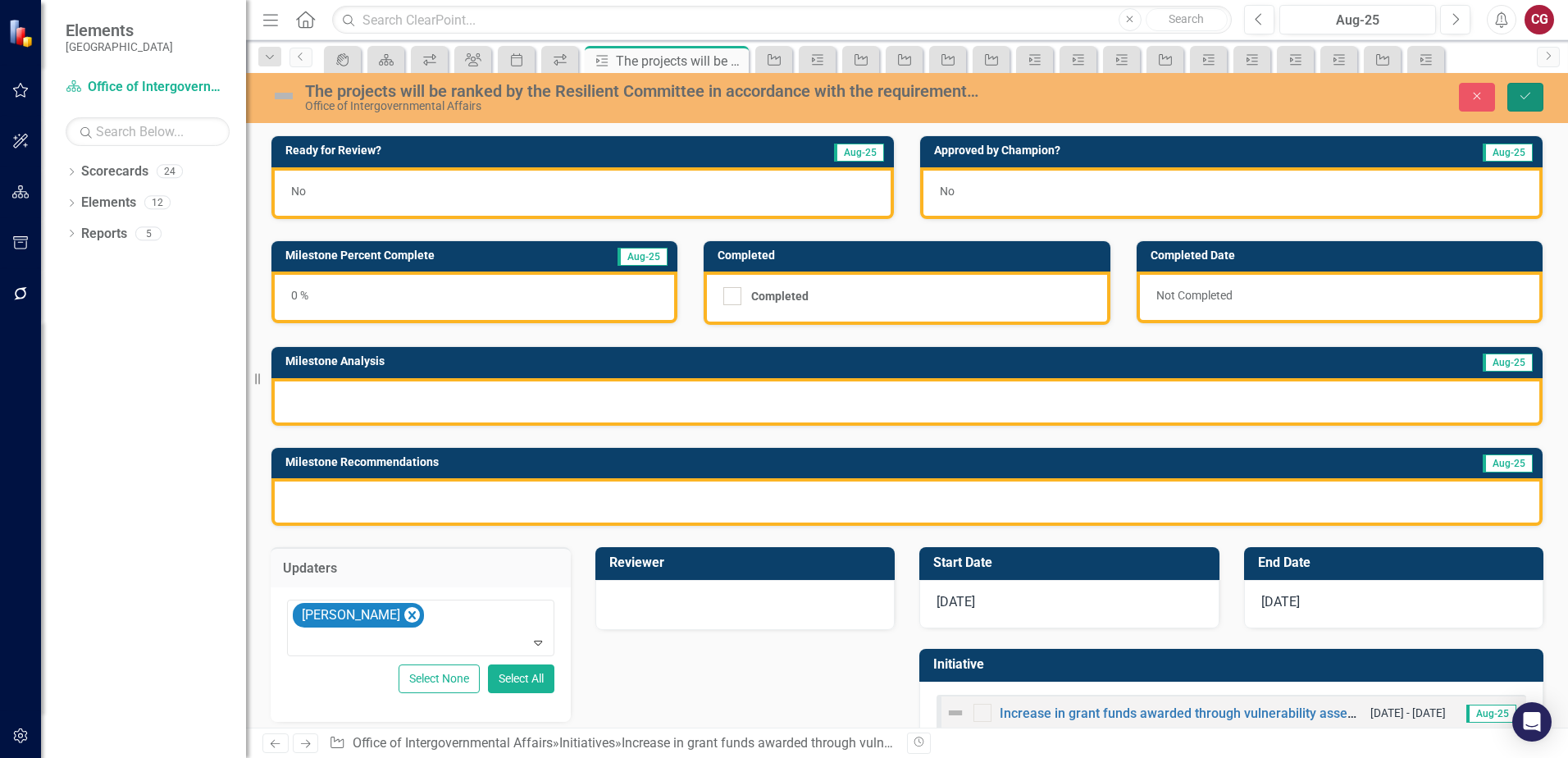
click at [1517, 97] on button "Save" at bounding box center [1525, 97] width 36 height 29
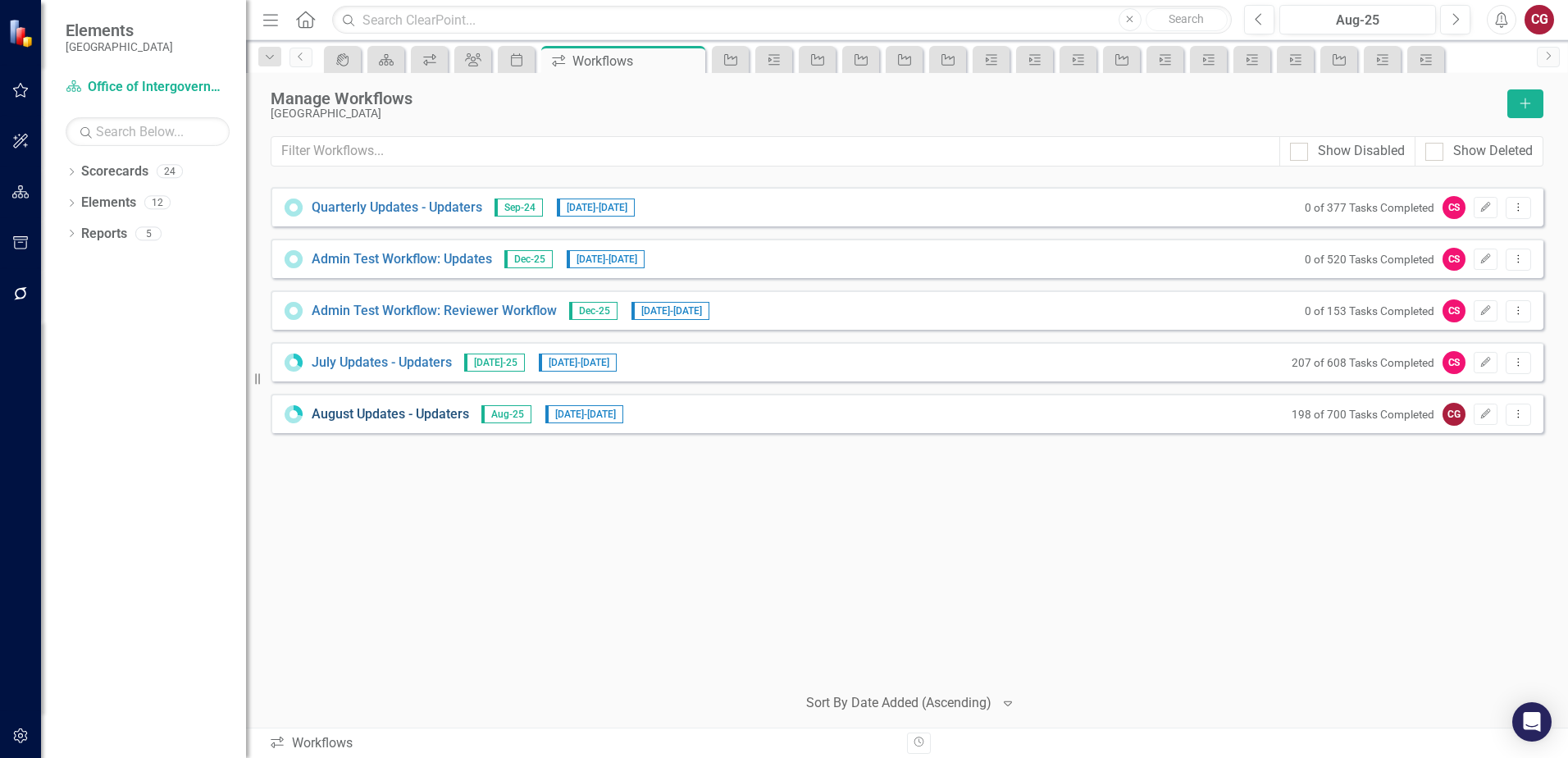
click at [368, 417] on link "August Updates - Updaters" at bounding box center [390, 414] width 157 height 19
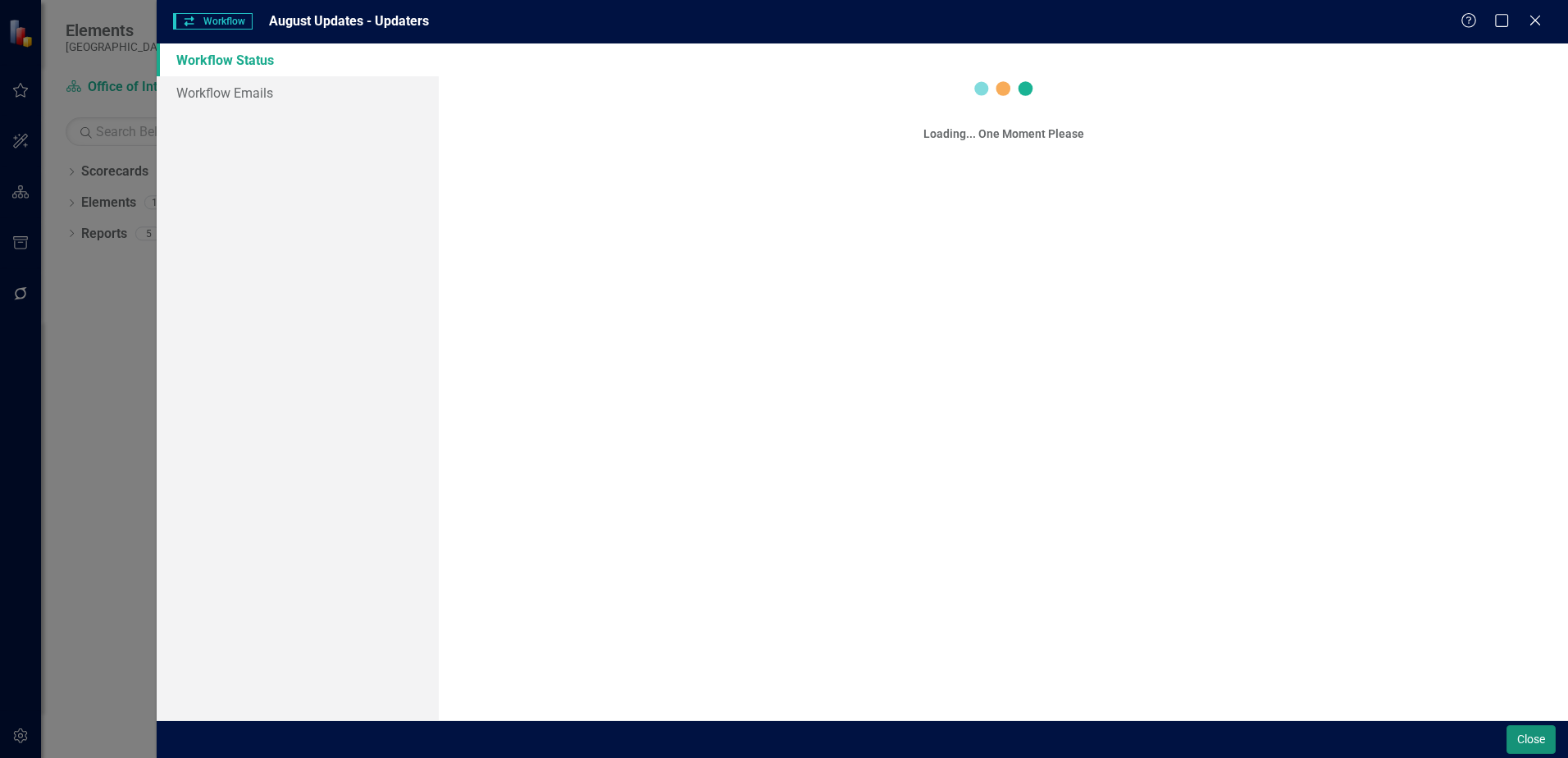
click at [1509, 742] on button "Close" at bounding box center [1531, 738] width 49 height 29
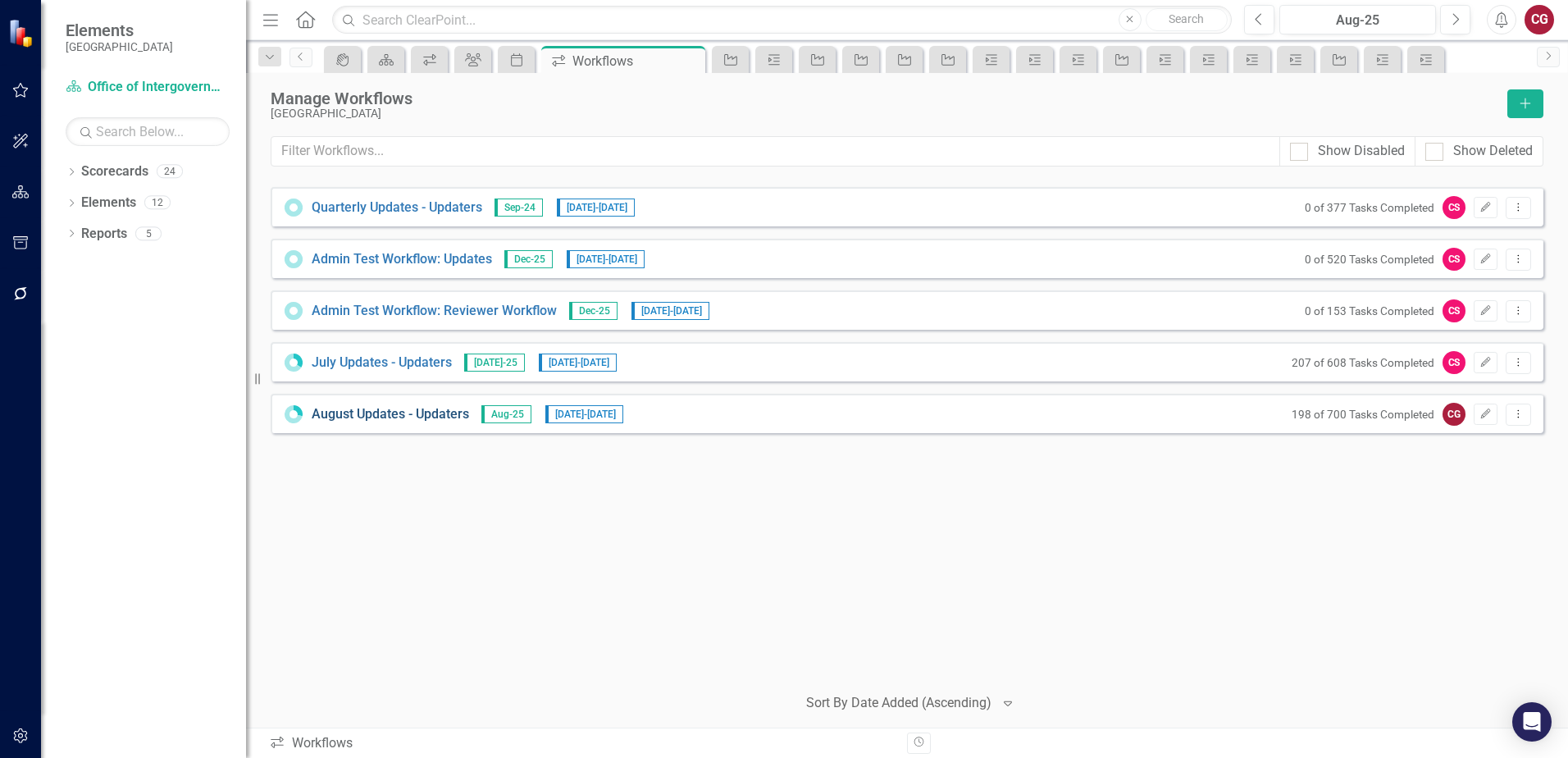
click at [345, 410] on link "August Updates - Updaters" at bounding box center [390, 414] width 157 height 19
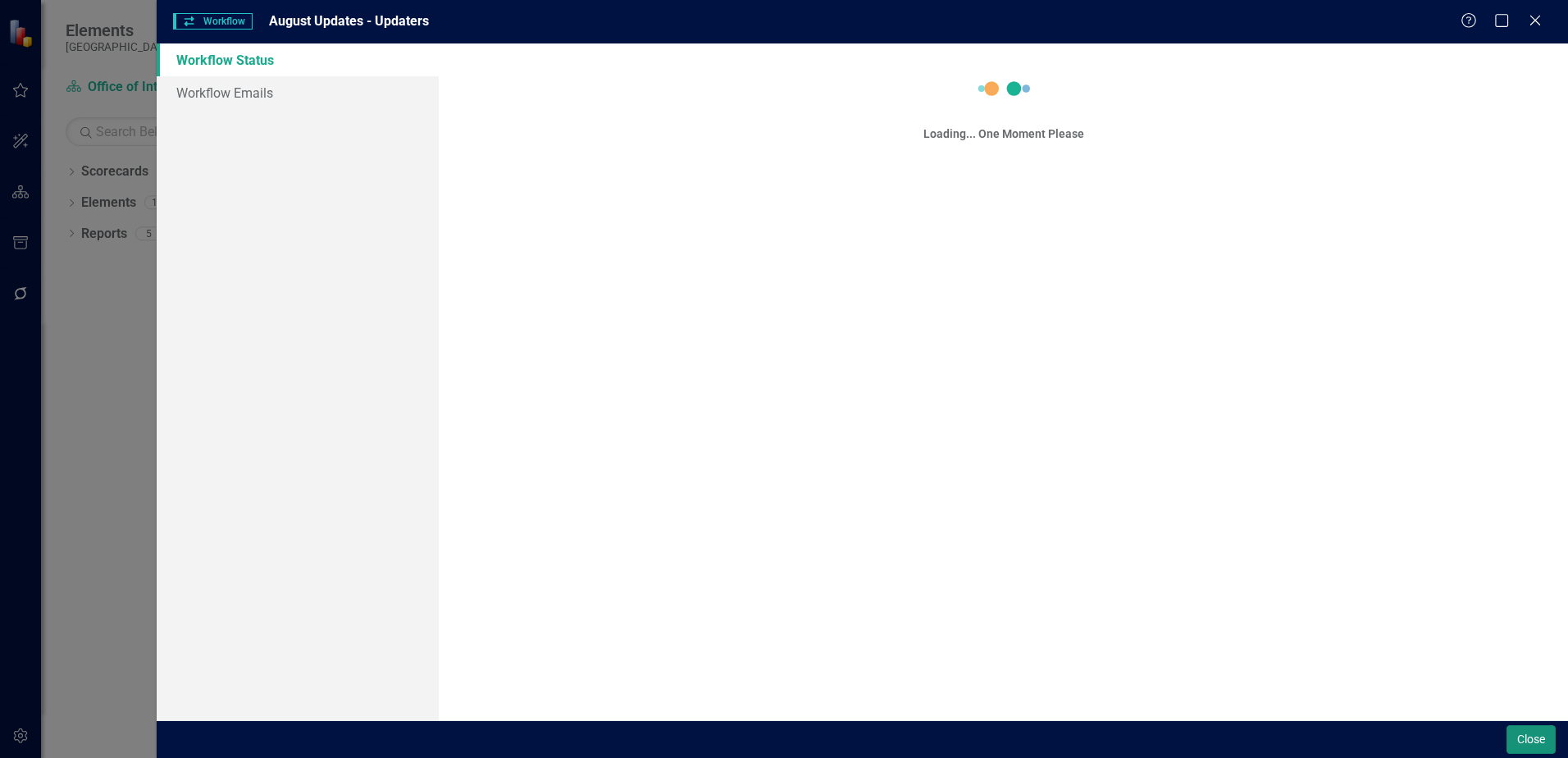
click at [1531, 730] on button "Close" at bounding box center [1531, 738] width 49 height 29
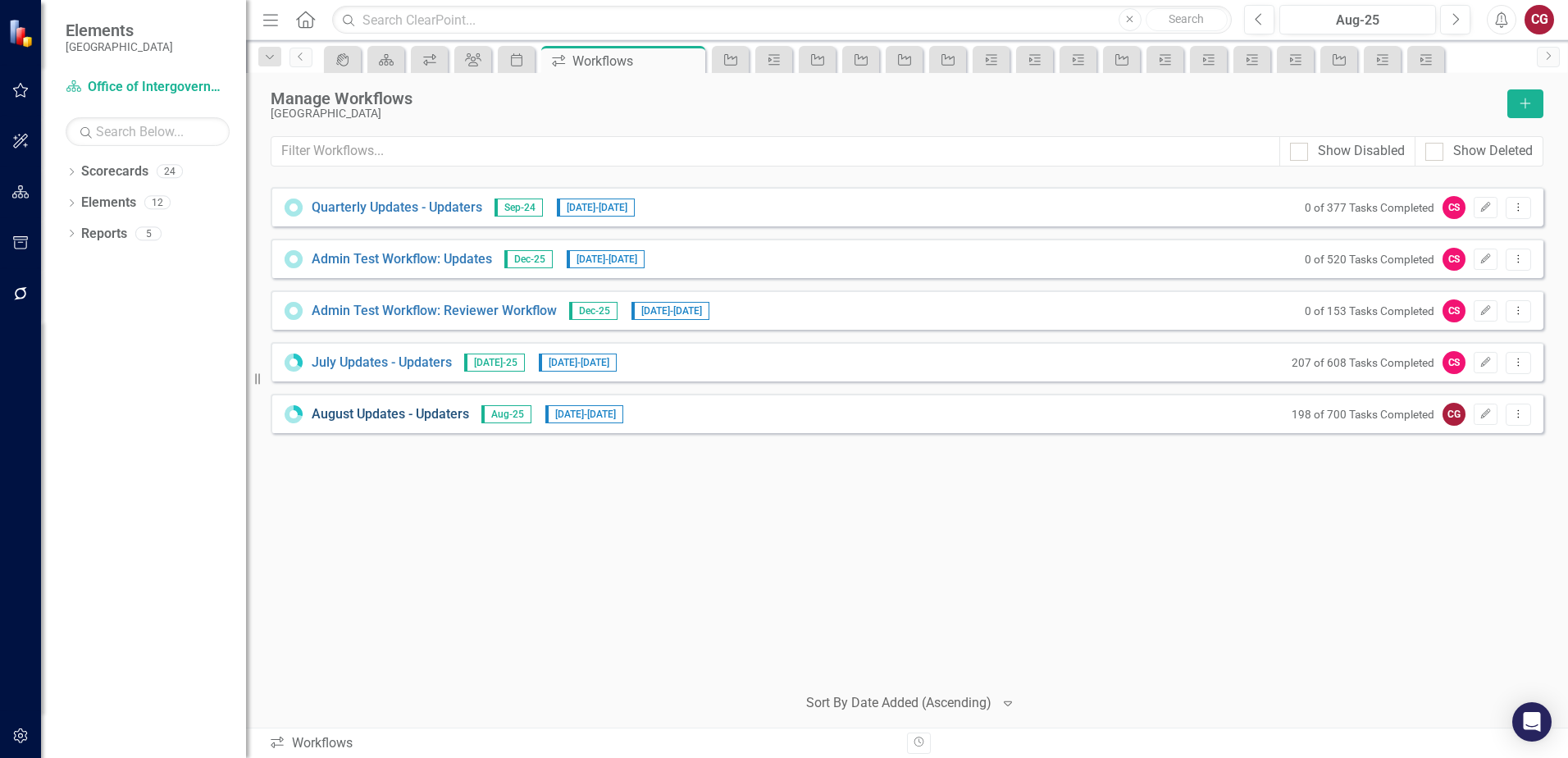
click at [397, 409] on link "August Updates - Updaters" at bounding box center [390, 414] width 157 height 19
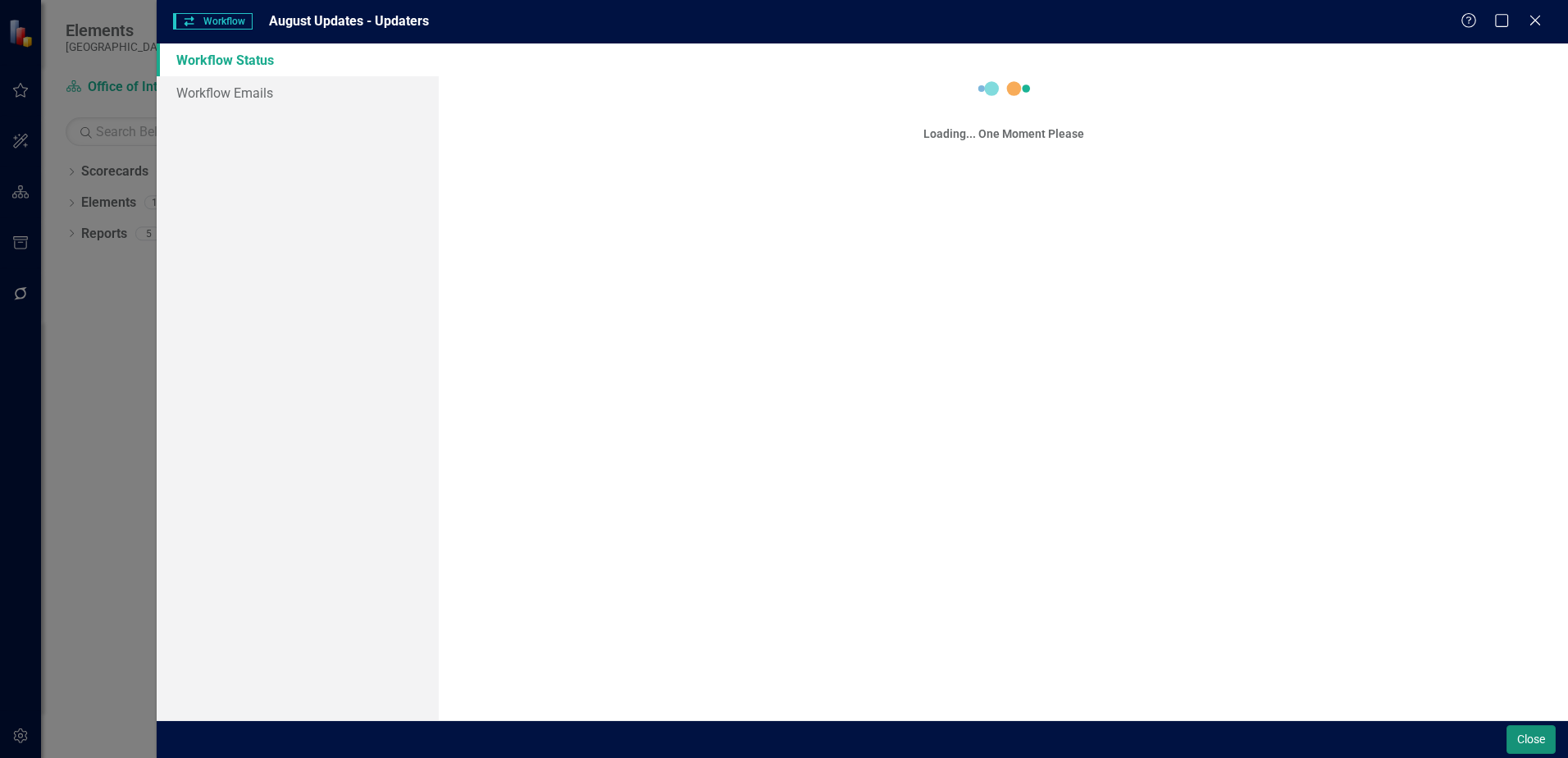
click at [1524, 738] on button "Close" at bounding box center [1531, 738] width 49 height 29
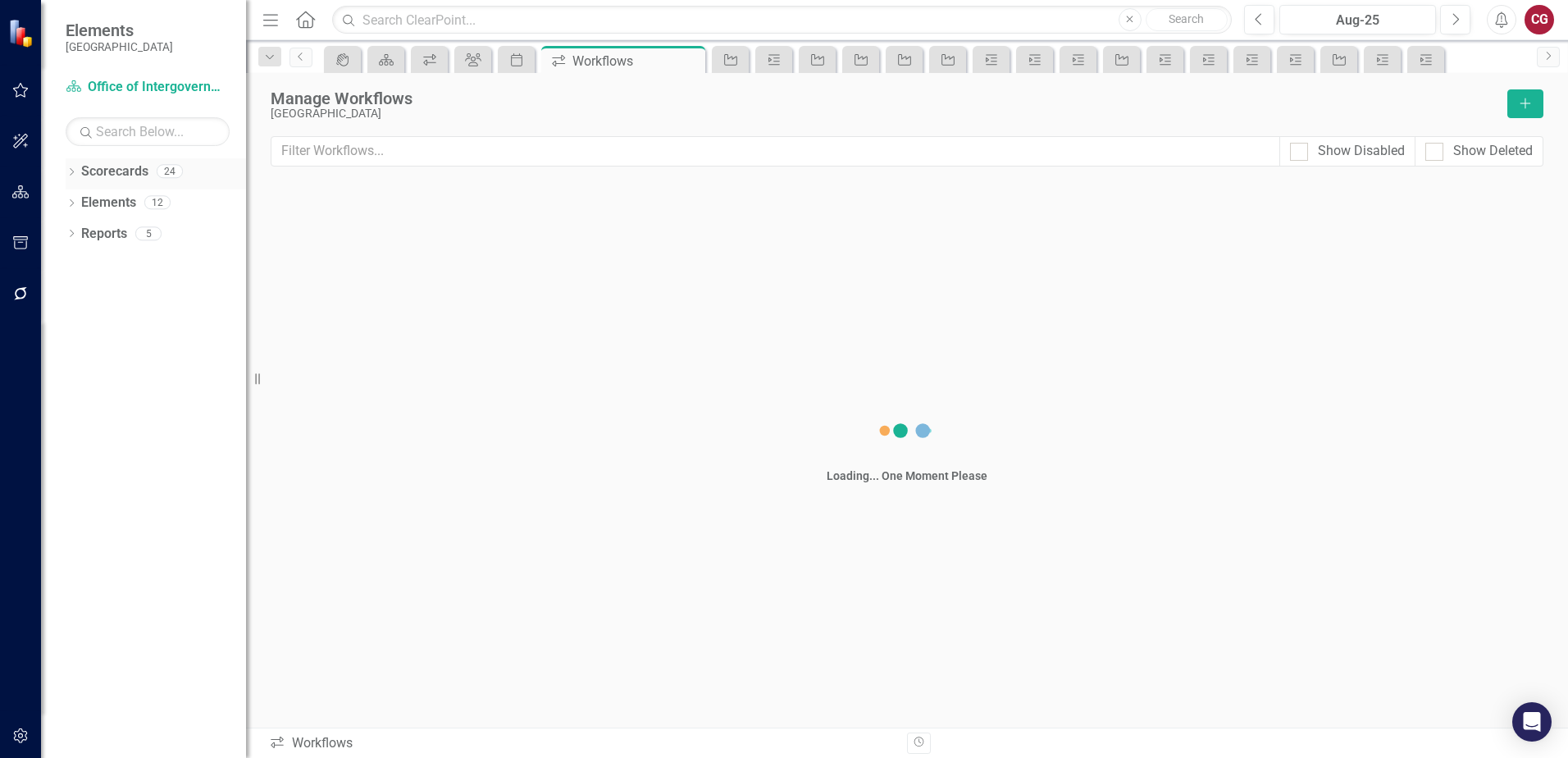
click at [76, 169] on icon "Dropdown" at bounding box center [71, 173] width 11 height 9
click at [80, 206] on icon "Dropdown" at bounding box center [79, 201] width 12 height 10
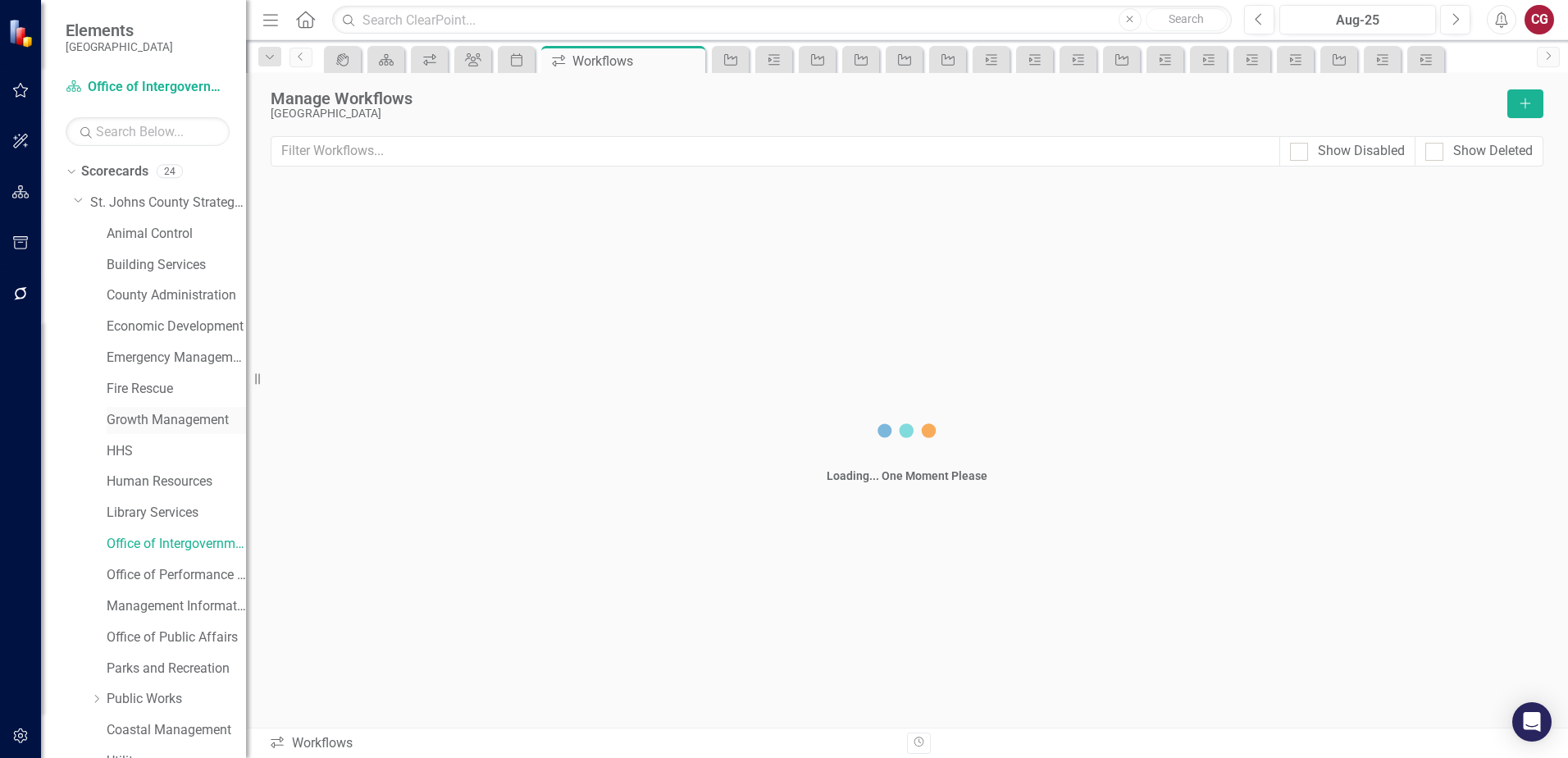
click at [159, 418] on link "Growth Management" at bounding box center [176, 420] width 140 height 19
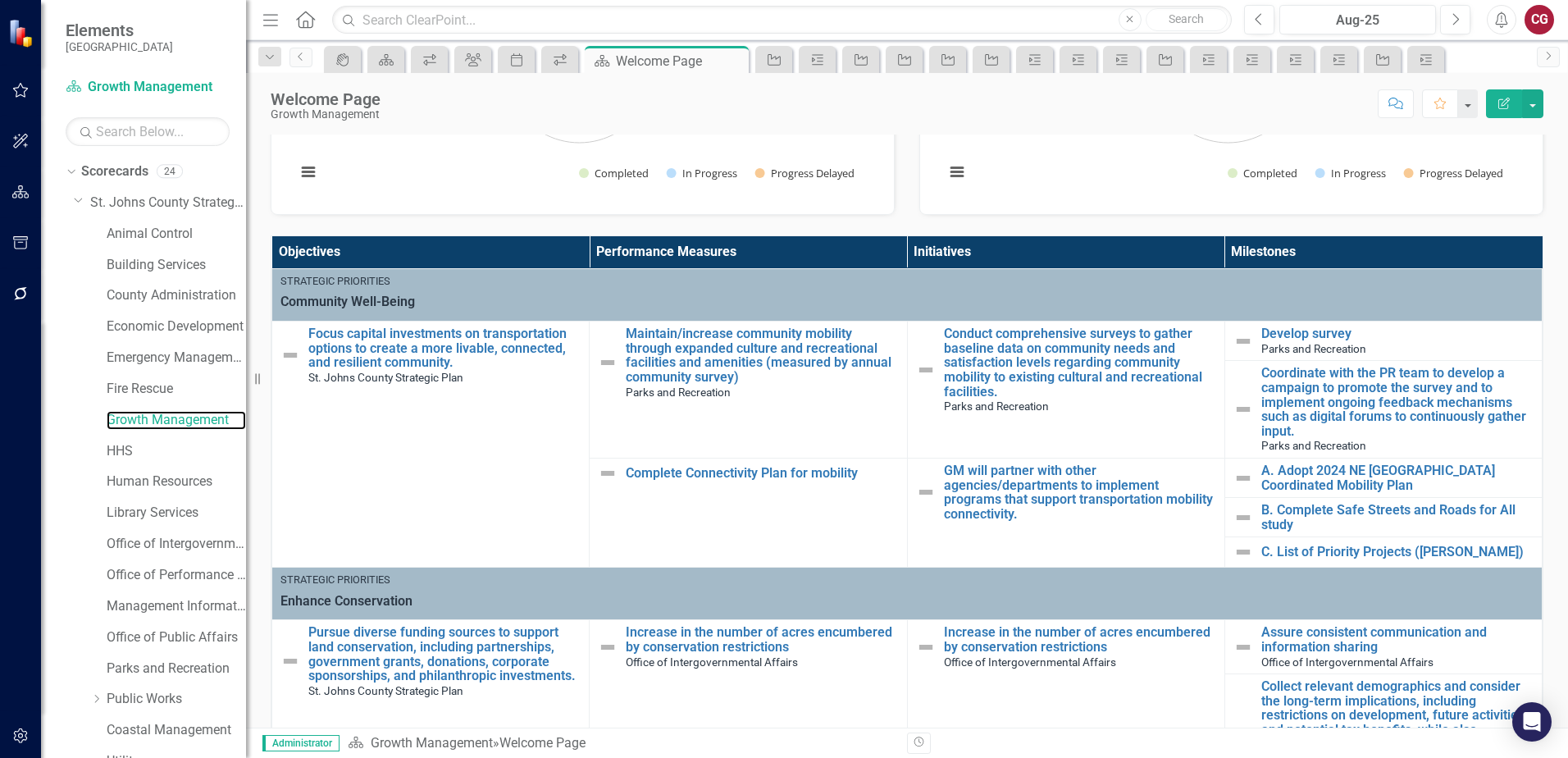
scroll to position [328, 0]
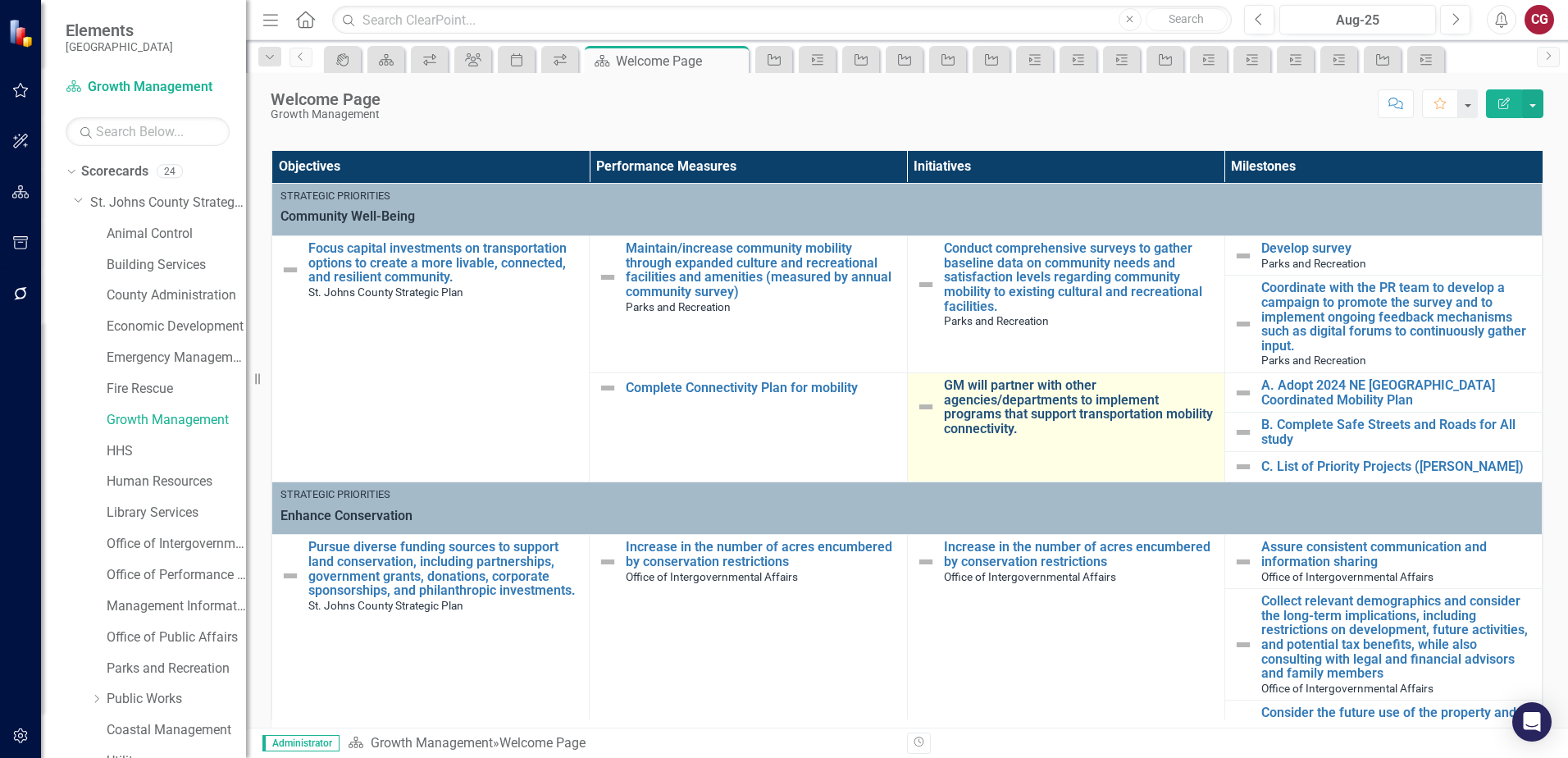
click at [1014, 392] on link "GM will partner with other agencies/departments to implement programs that supp…" at bounding box center [1080, 407] width 272 height 58
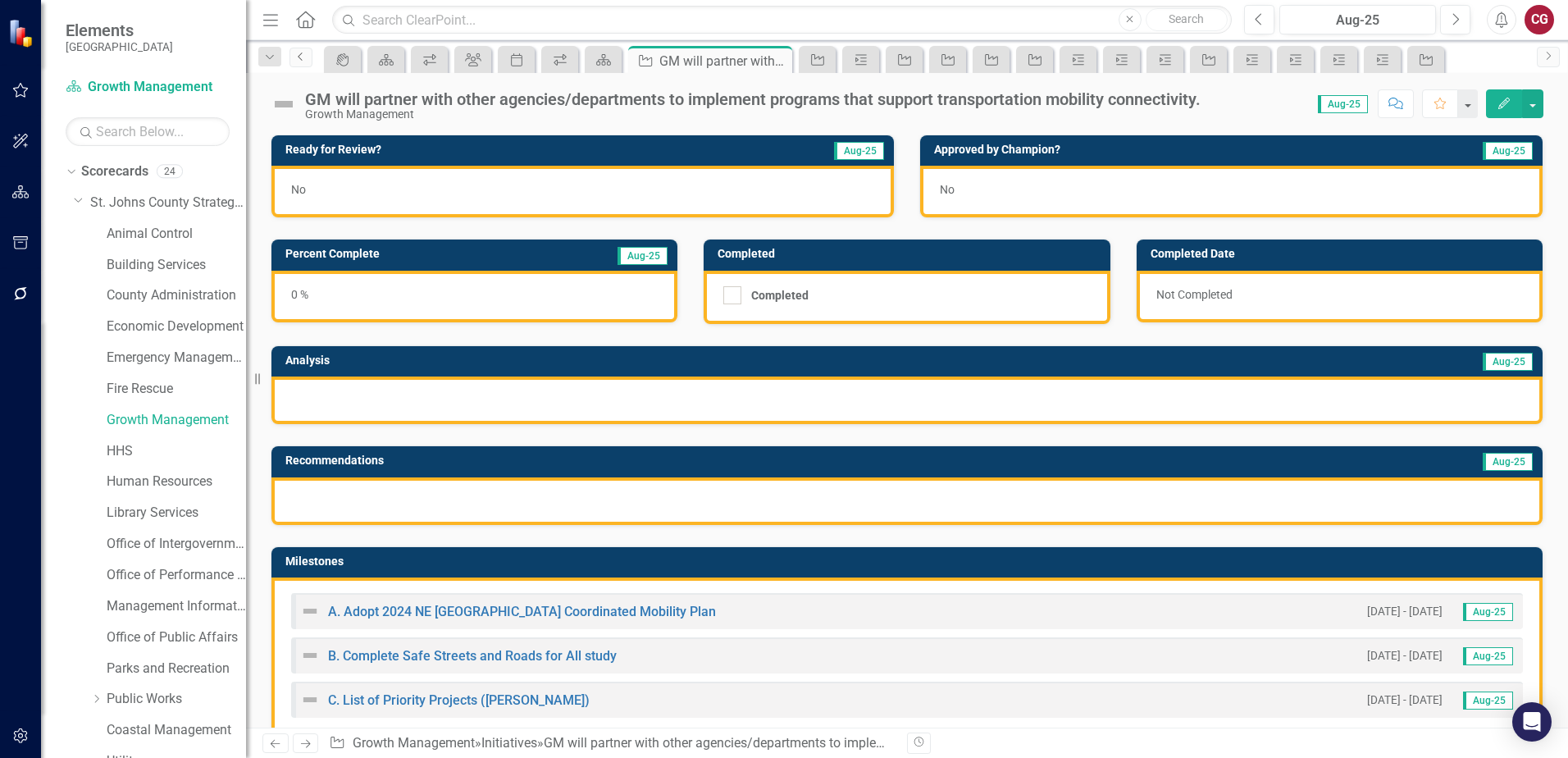
click at [299, 62] on link "Previous" at bounding box center [301, 57] width 23 height 20
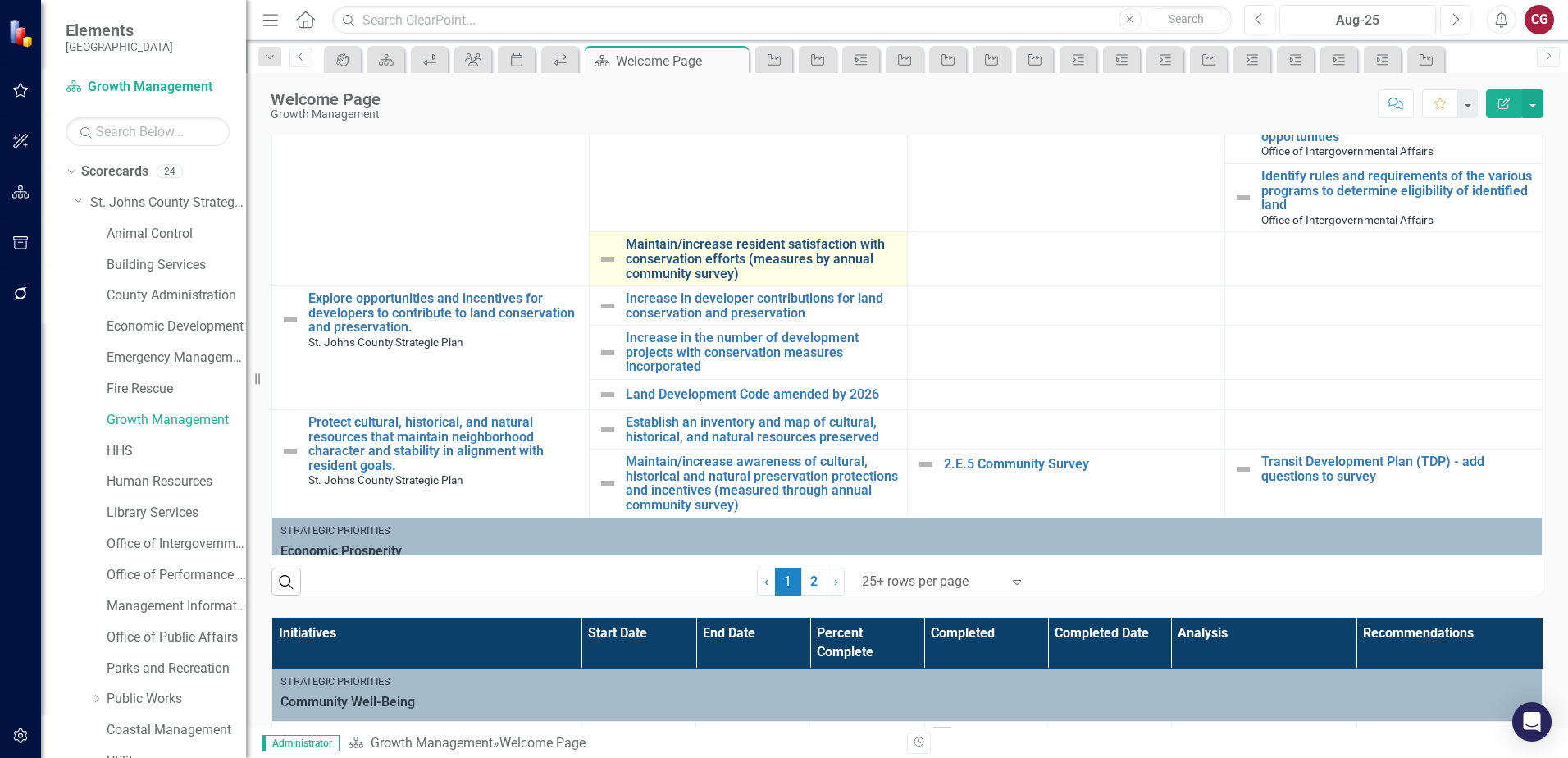
scroll to position [883, 0]
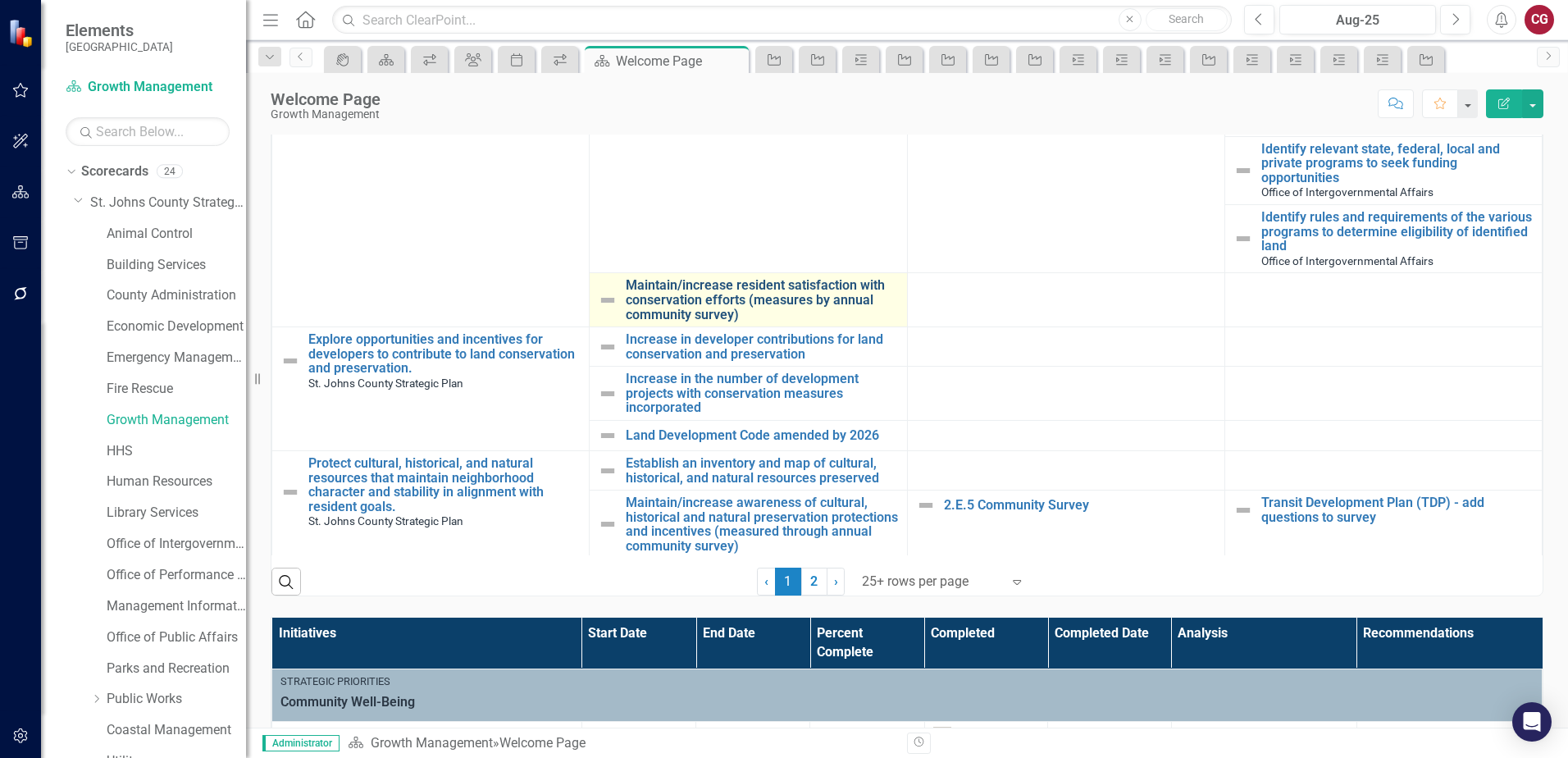
click at [713, 291] on link "Maintain/increase resident satisfaction with conservation efforts (measures by …" at bounding box center [762, 300] width 272 height 44
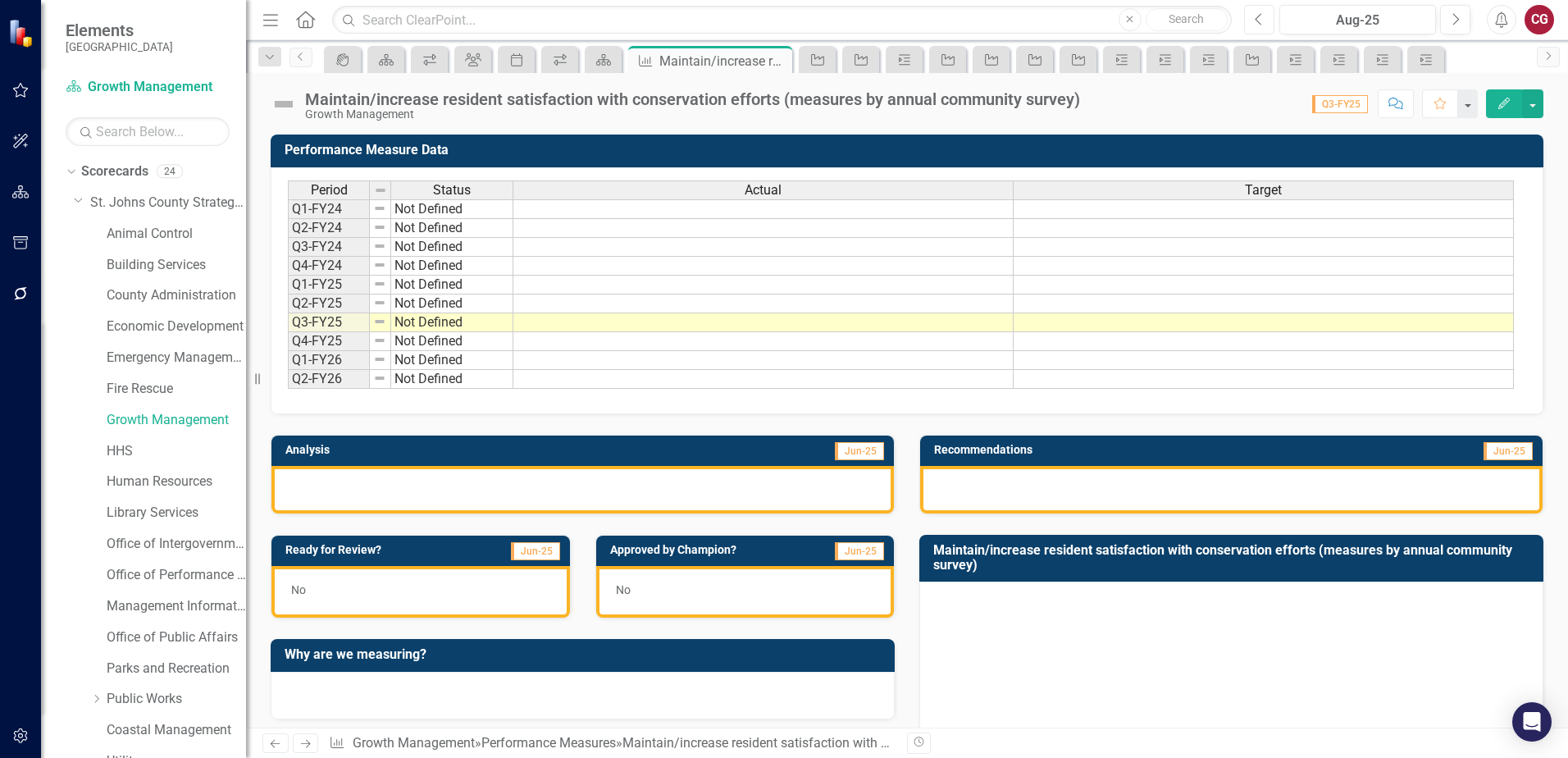
click at [1264, 24] on button "Previous" at bounding box center [1259, 20] width 31 height 30
click at [1453, 24] on icon "Next" at bounding box center [1455, 20] width 9 height 15
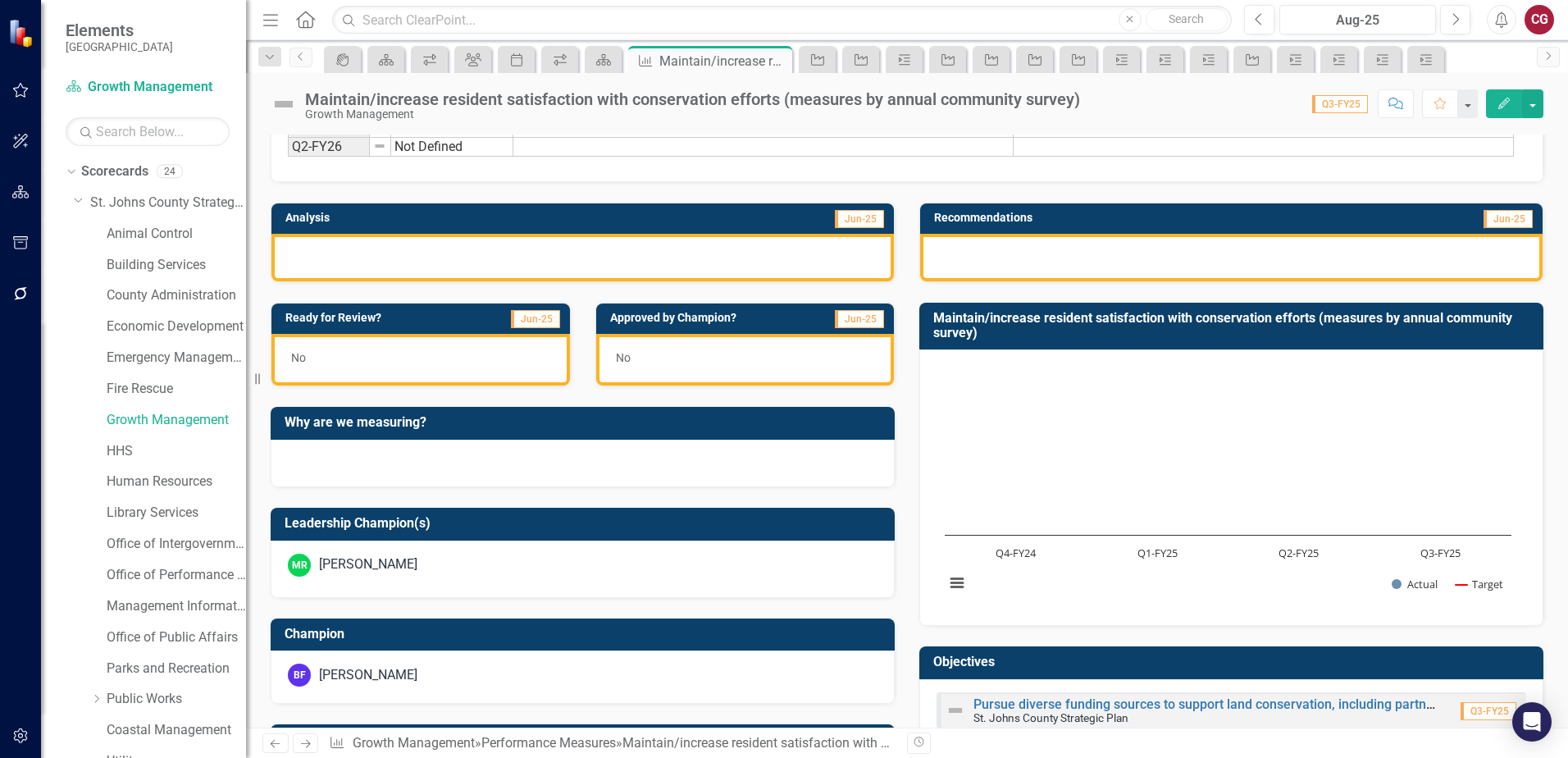
scroll to position [59, 0]
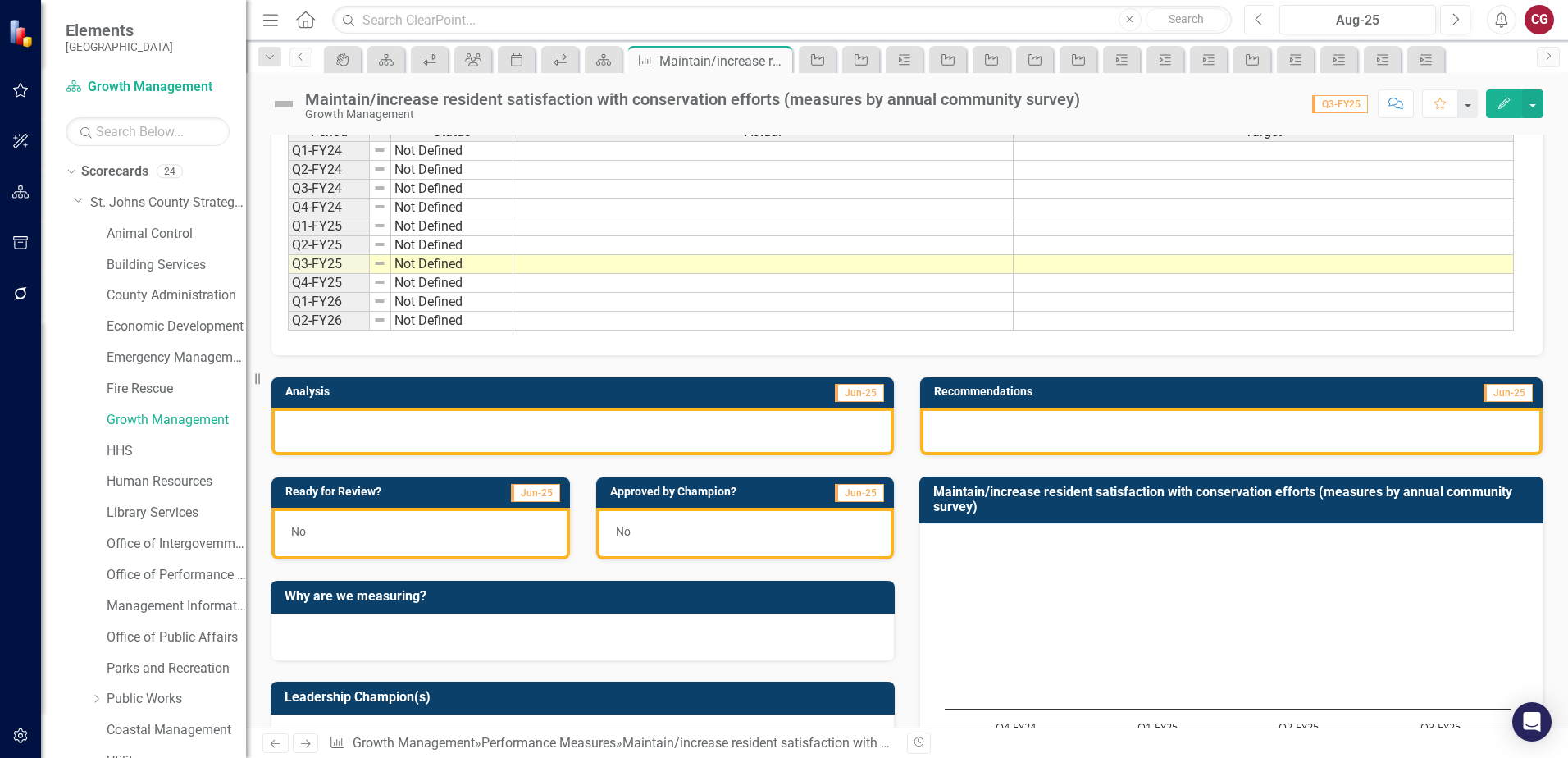
click at [1259, 27] on button "Previous" at bounding box center [1259, 20] width 31 height 30
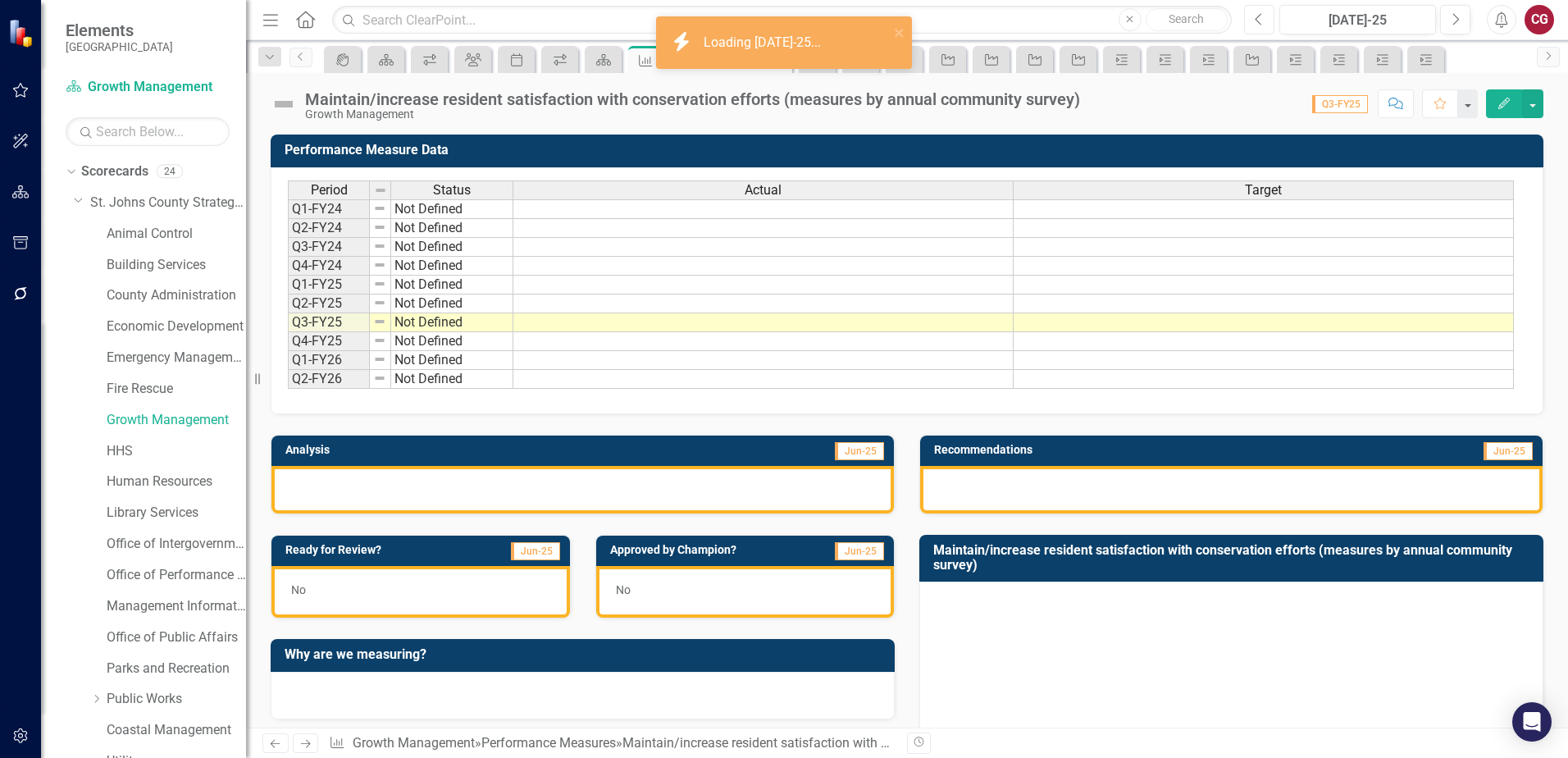
click at [1261, 20] on icon "Previous" at bounding box center [1259, 20] width 9 height 15
click at [161, 422] on link "Growth Management" at bounding box center [176, 420] width 140 height 19
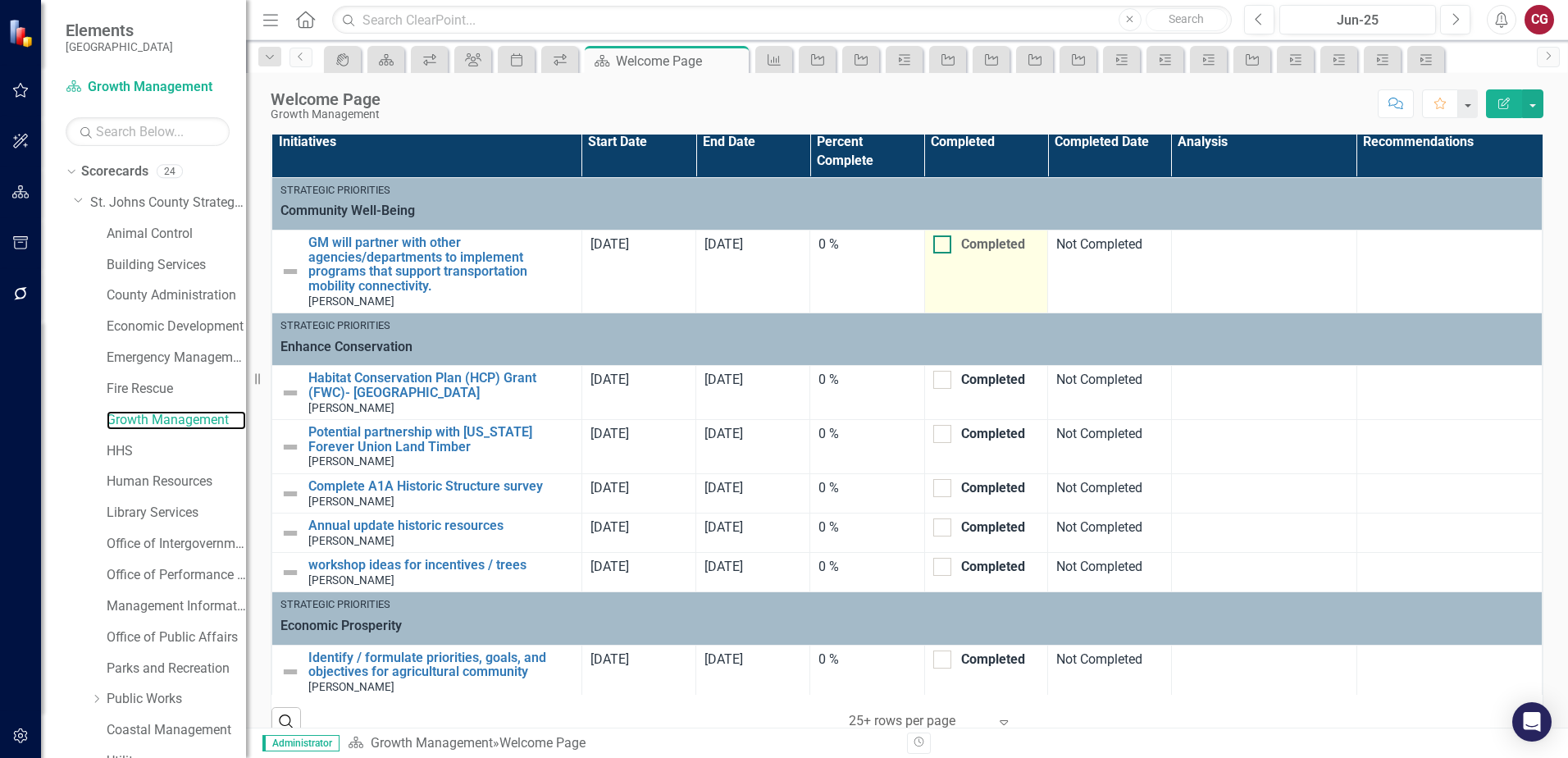
scroll to position [1008, 0]
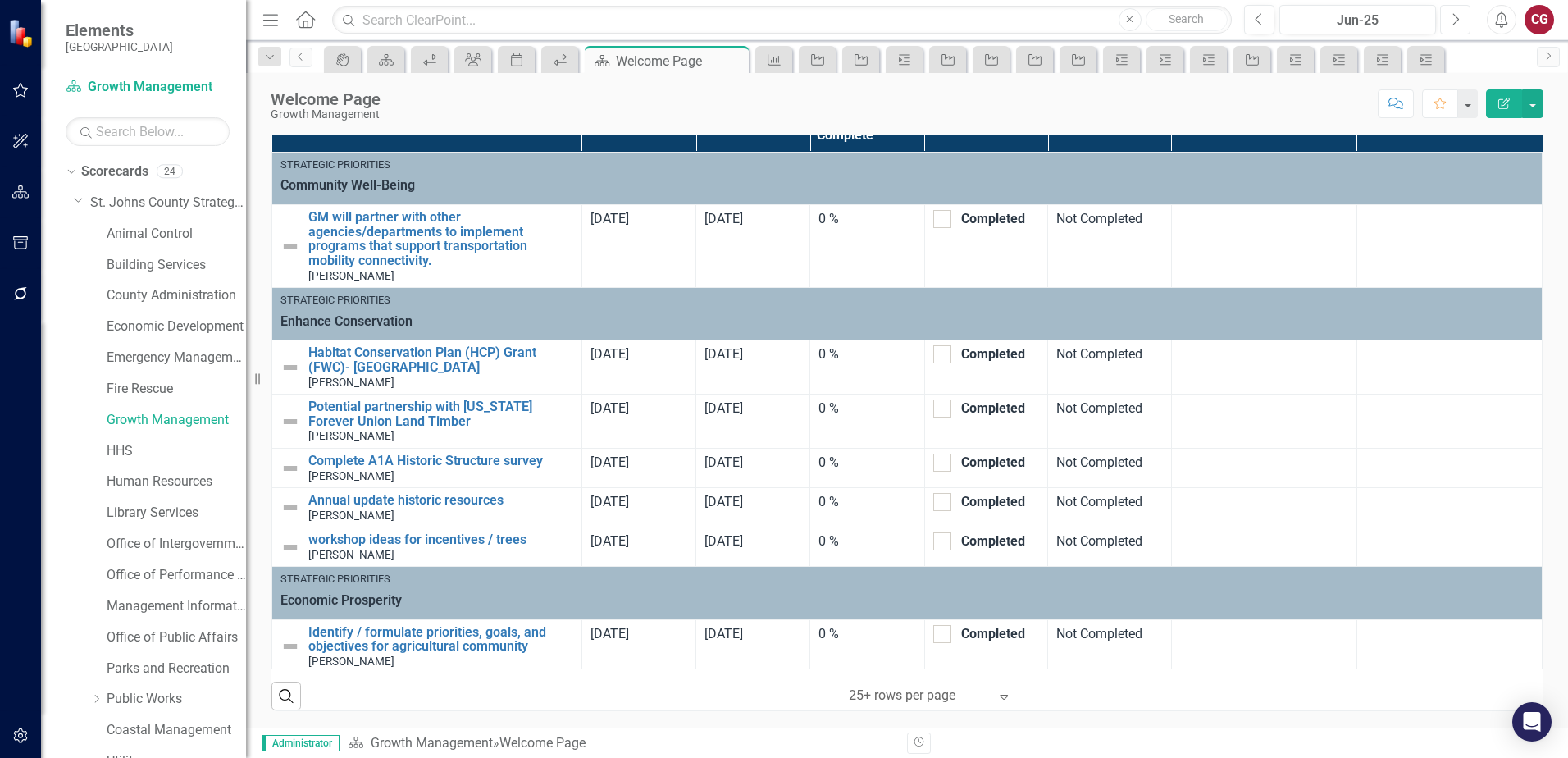
click at [1467, 13] on button "Next" at bounding box center [1454, 20] width 31 height 30
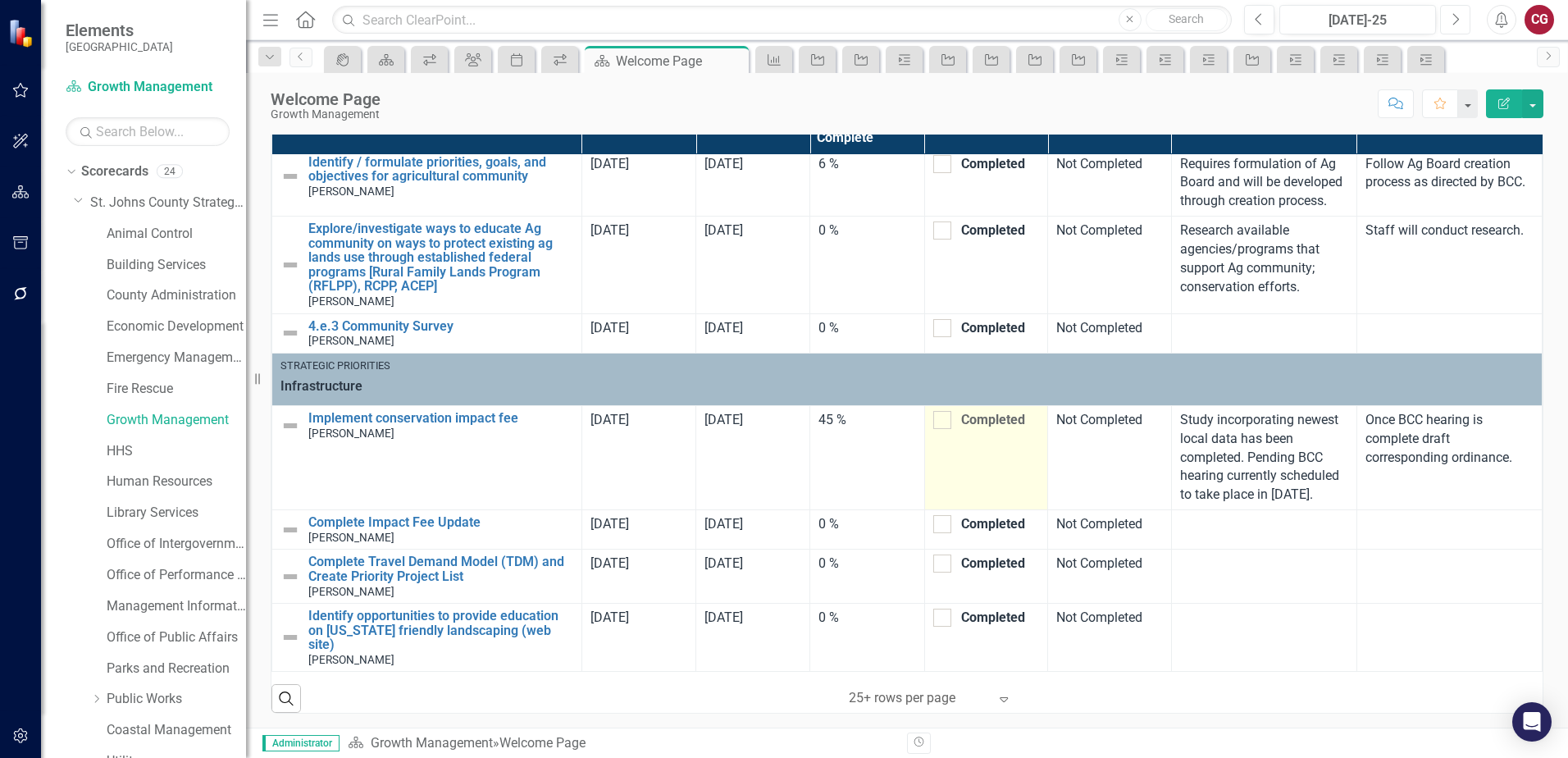
scroll to position [1008, 0]
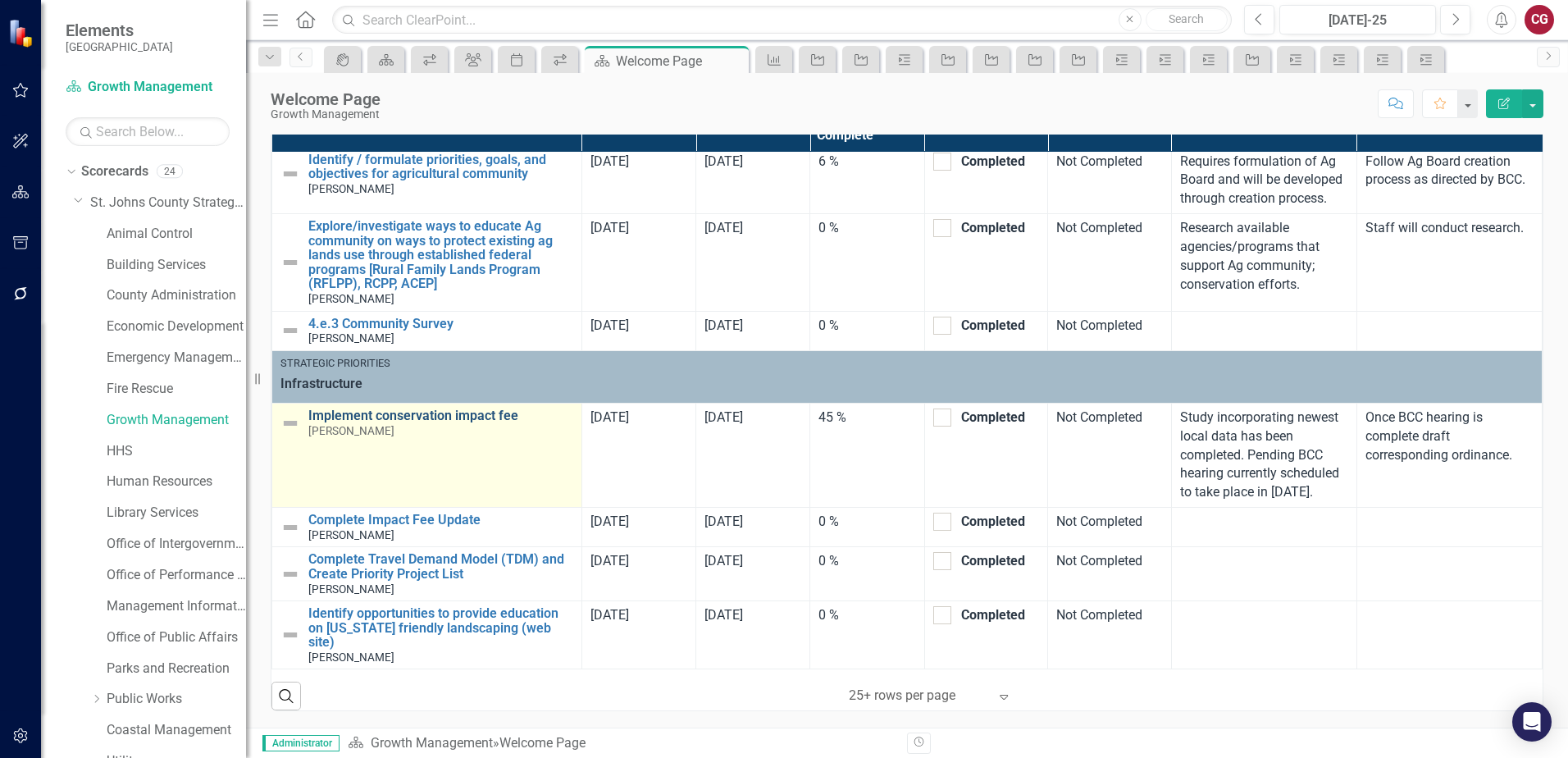
click at [377, 413] on link "Implement conservation impact fee" at bounding box center [440, 416] width 264 height 15
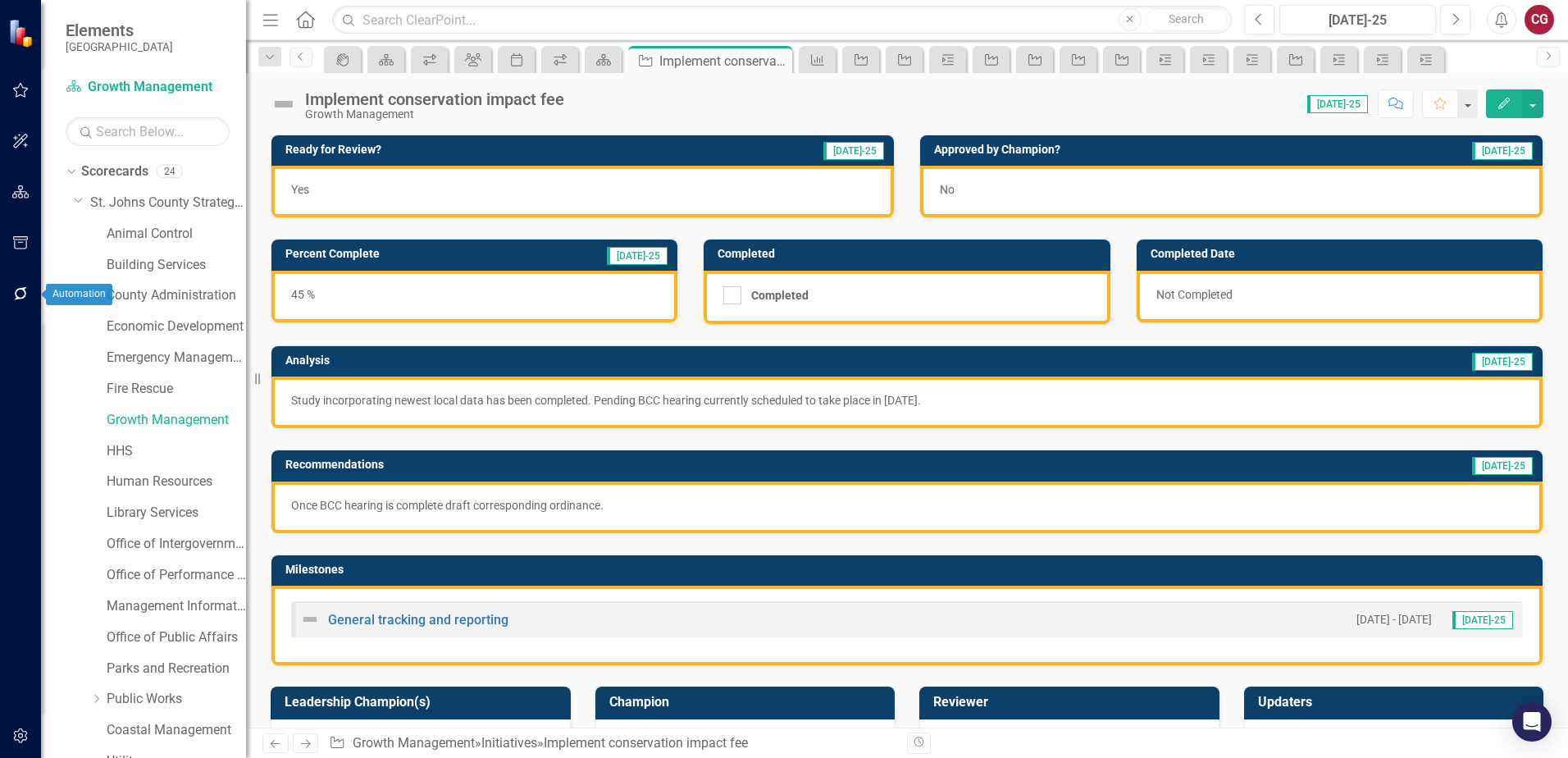
click at [23, 302] on button "button" at bounding box center [21, 294] width 37 height 34
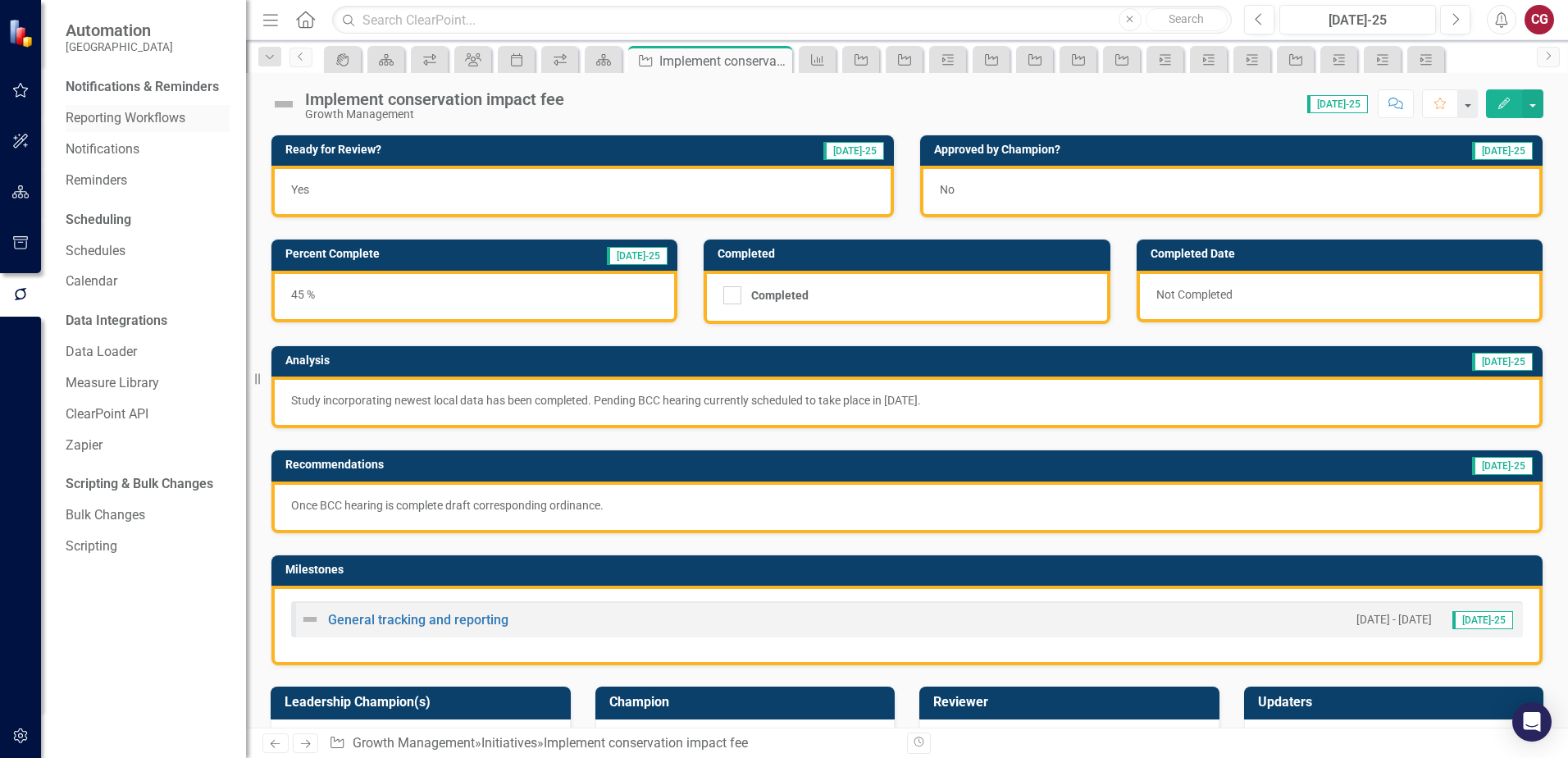
click at [142, 113] on link "Reporting Workflows" at bounding box center [147, 118] width 164 height 19
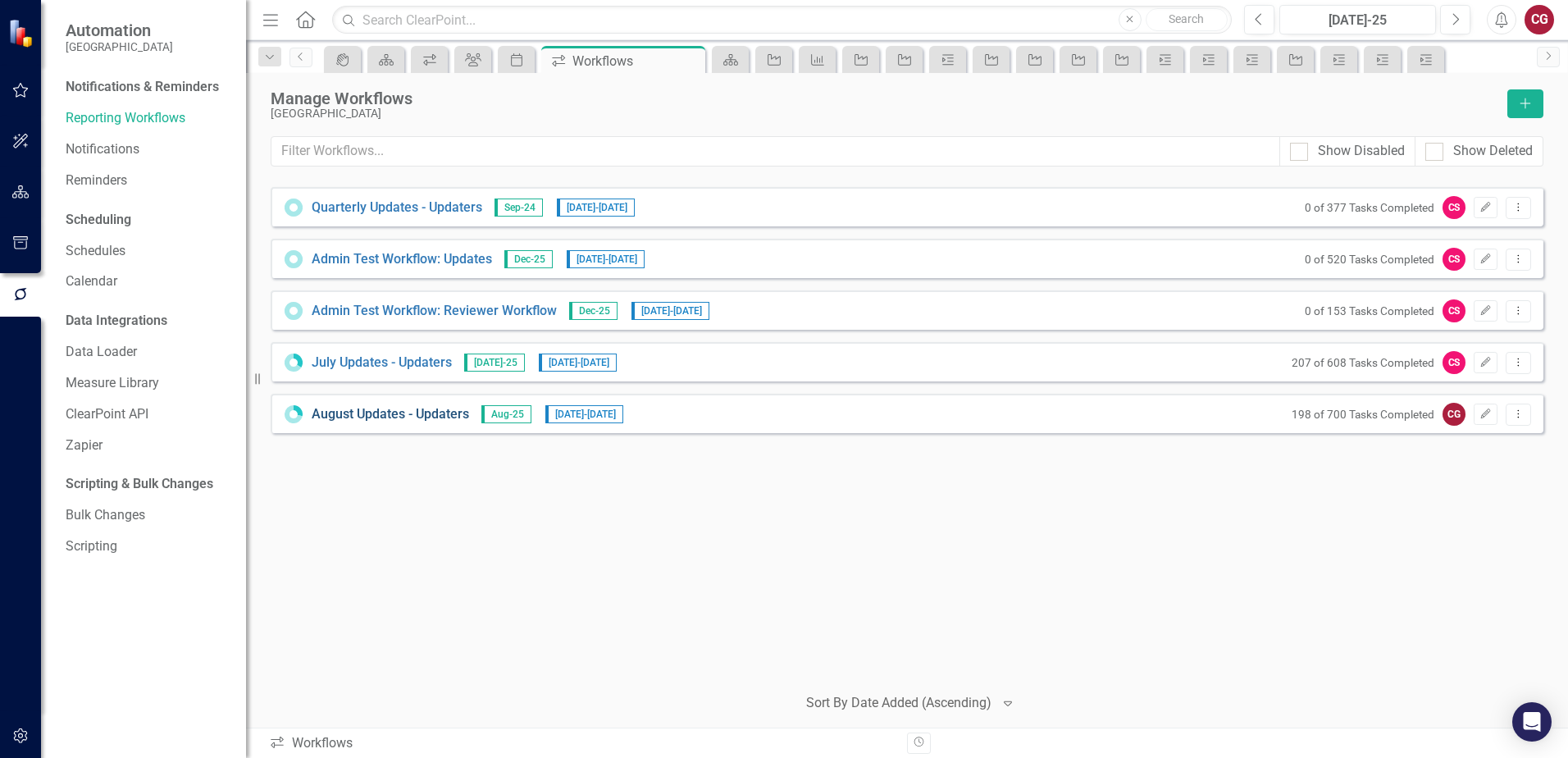
click at [435, 412] on link "August Updates - Updaters" at bounding box center [390, 414] width 157 height 19
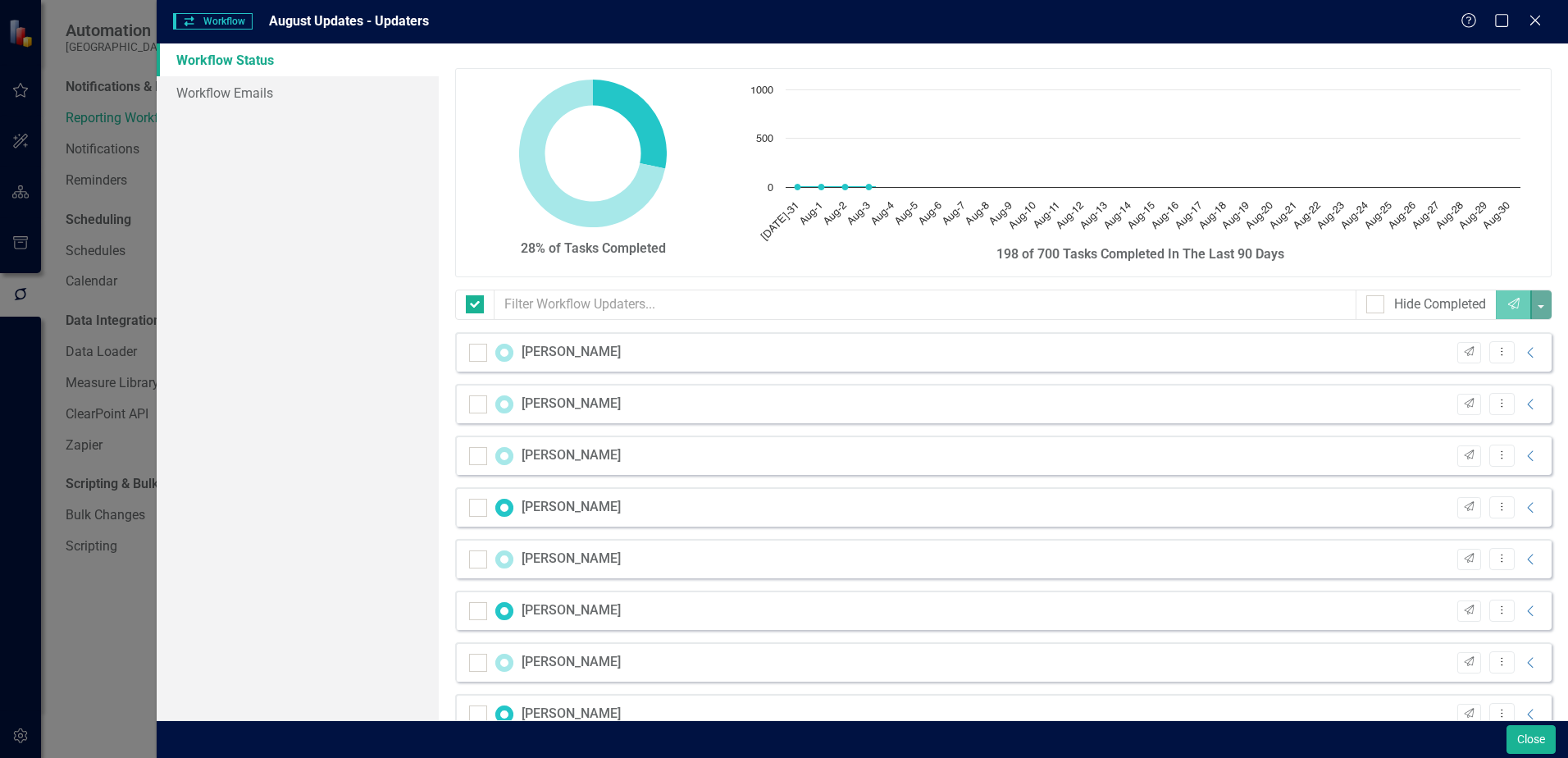
checkbox input "false"
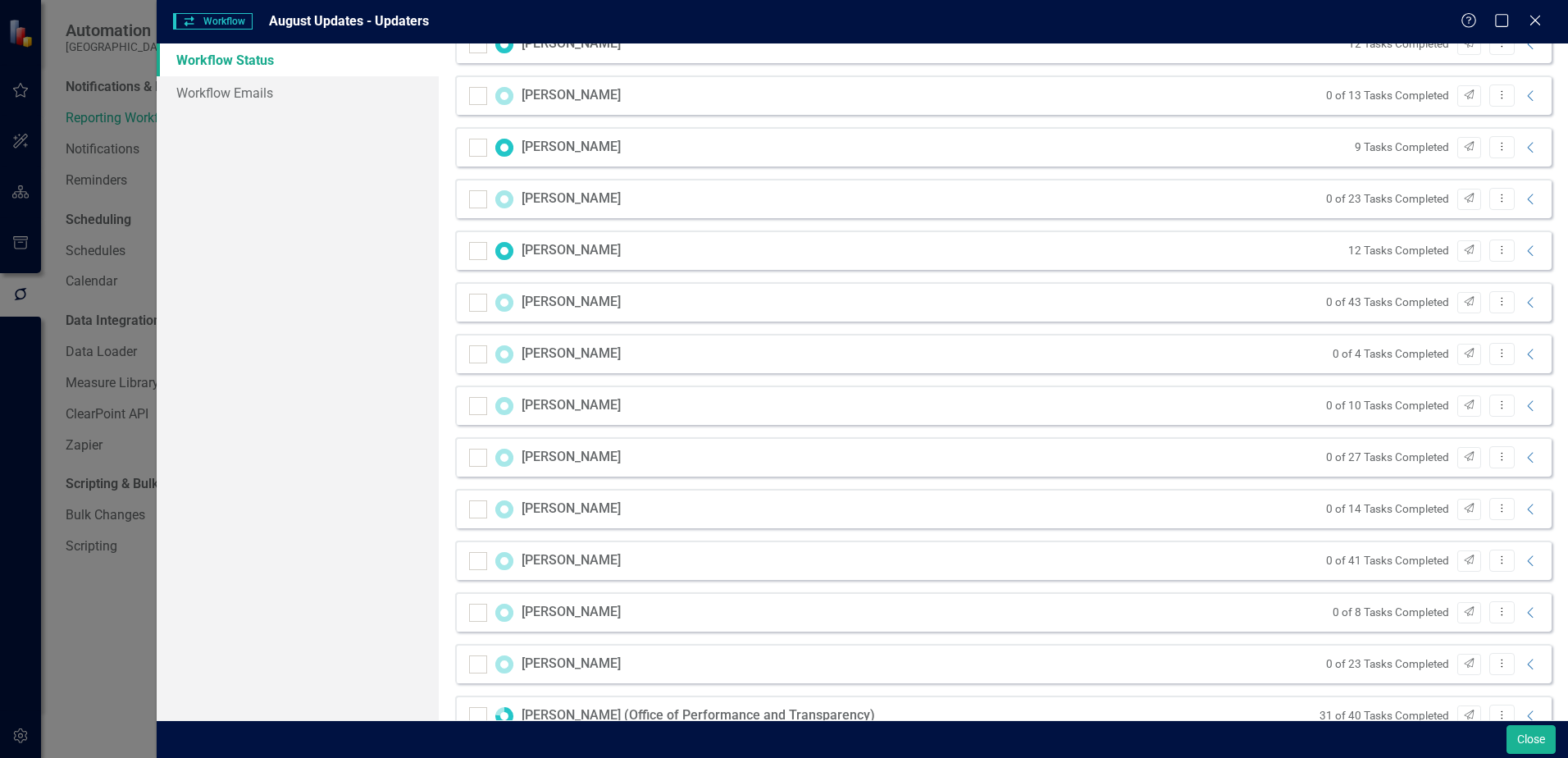
scroll to position [574, 0]
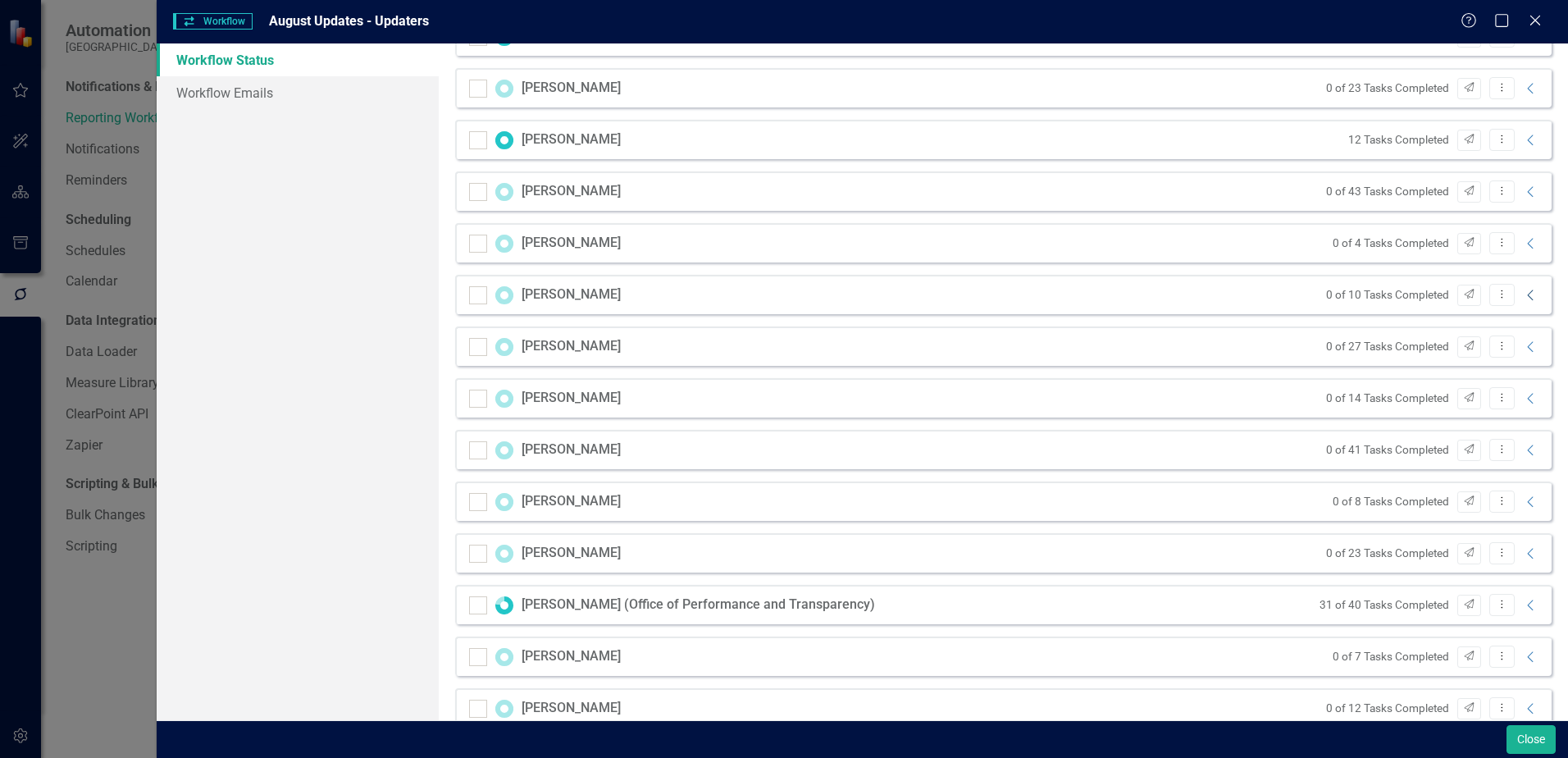
click at [1522, 297] on icon "Collapse" at bounding box center [1531, 295] width 17 height 13
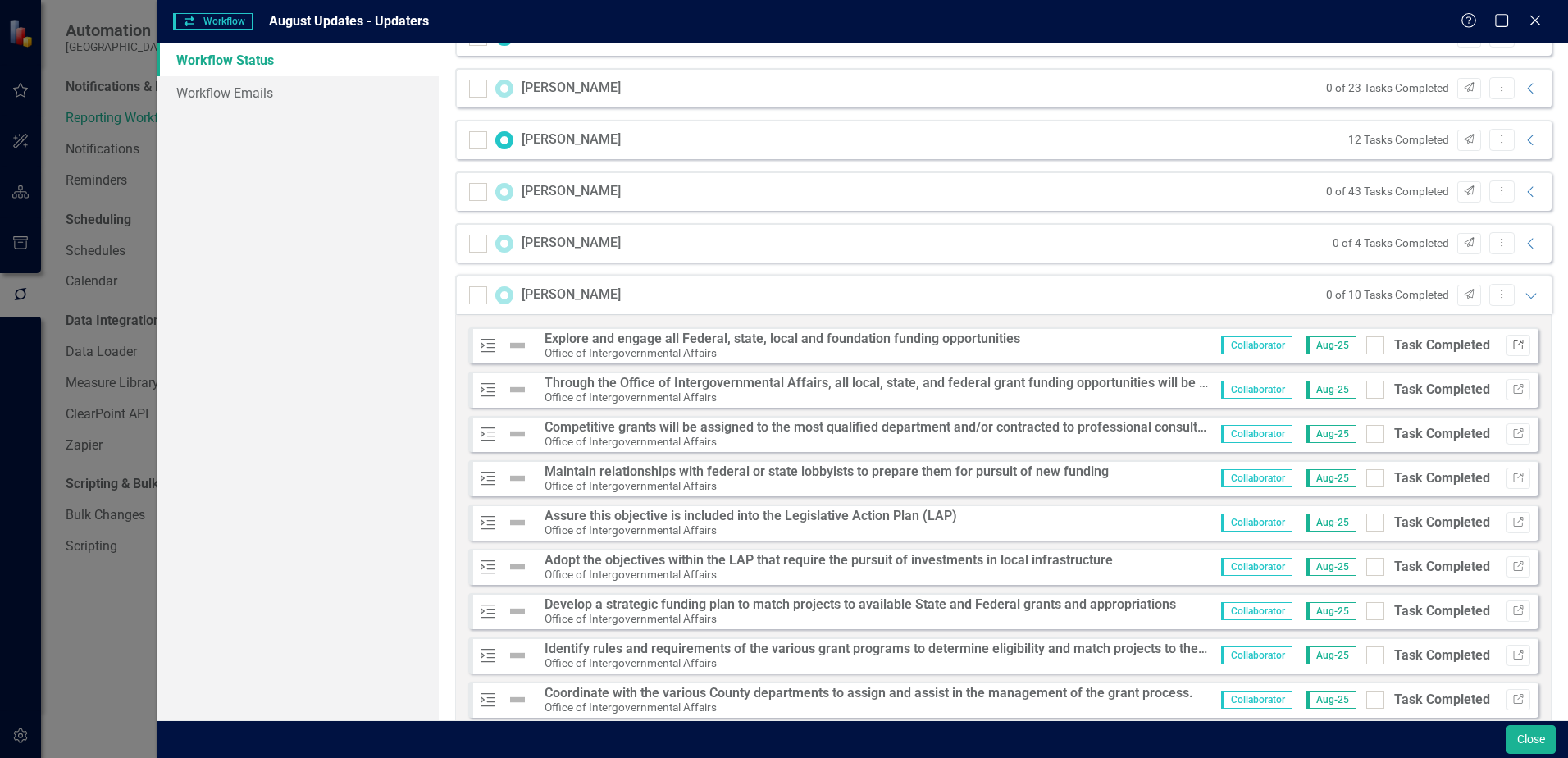
click at [1512, 345] on icon "Link" at bounding box center [1518, 345] width 12 height 10
click at [1512, 392] on icon "Link" at bounding box center [1518, 389] width 12 height 10
click at [1512, 432] on icon "Link" at bounding box center [1518, 434] width 12 height 10
click at [1512, 478] on icon "Link" at bounding box center [1518, 478] width 12 height 10
click at [1512, 522] on icon "Link" at bounding box center [1518, 522] width 12 height 10
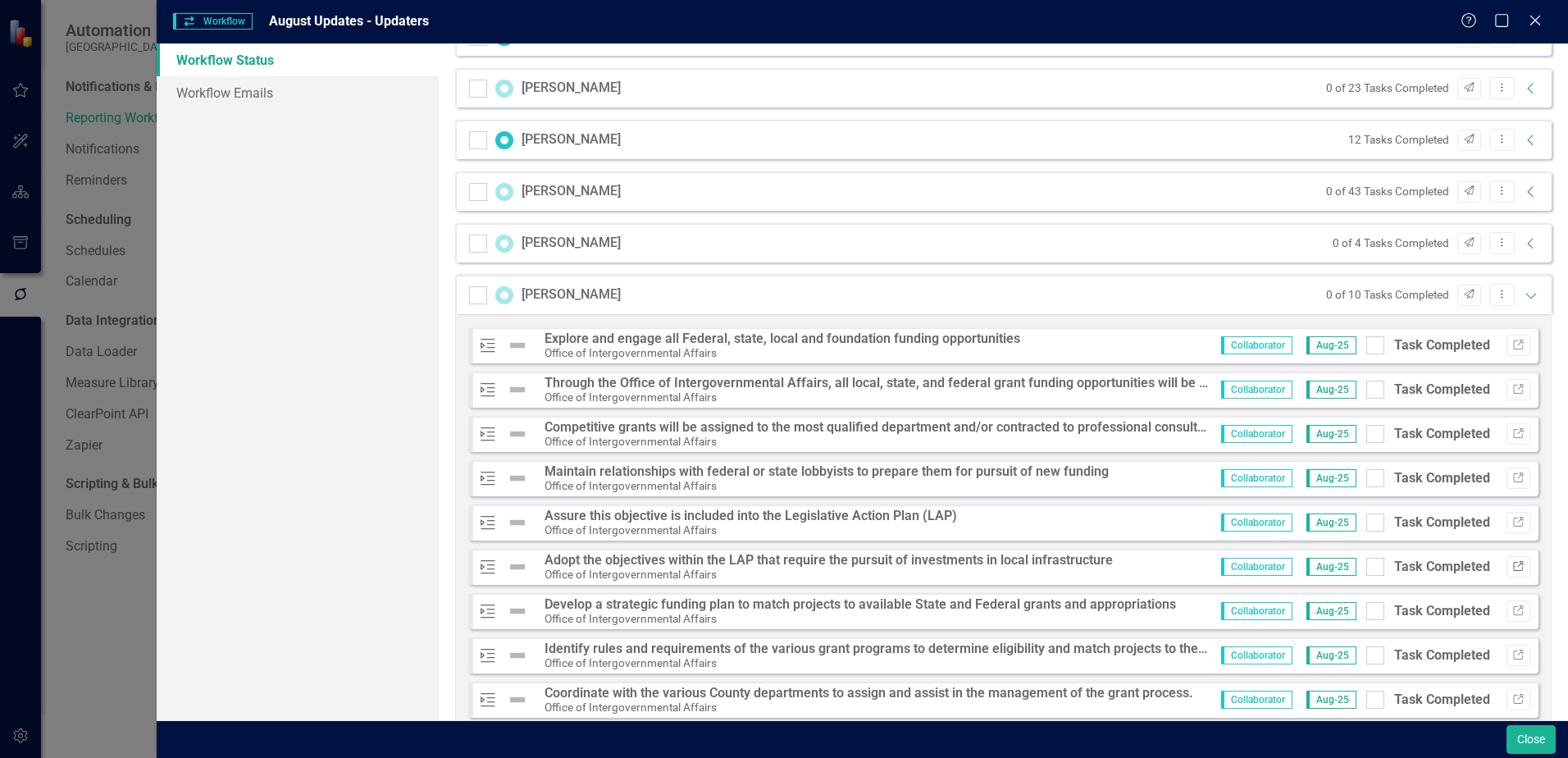
click at [1513, 570] on button "Link" at bounding box center [1519, 566] width 24 height 21
click at [1512, 614] on icon "Link" at bounding box center [1518, 611] width 12 height 10
drag, startPoint x: 1507, startPoint y: 656, endPoint x: 1329, endPoint y: 632, distance: 179.6
click at [1512, 656] on icon "Link" at bounding box center [1518, 655] width 12 height 10
click at [1512, 699] on button "Link" at bounding box center [1519, 699] width 24 height 21
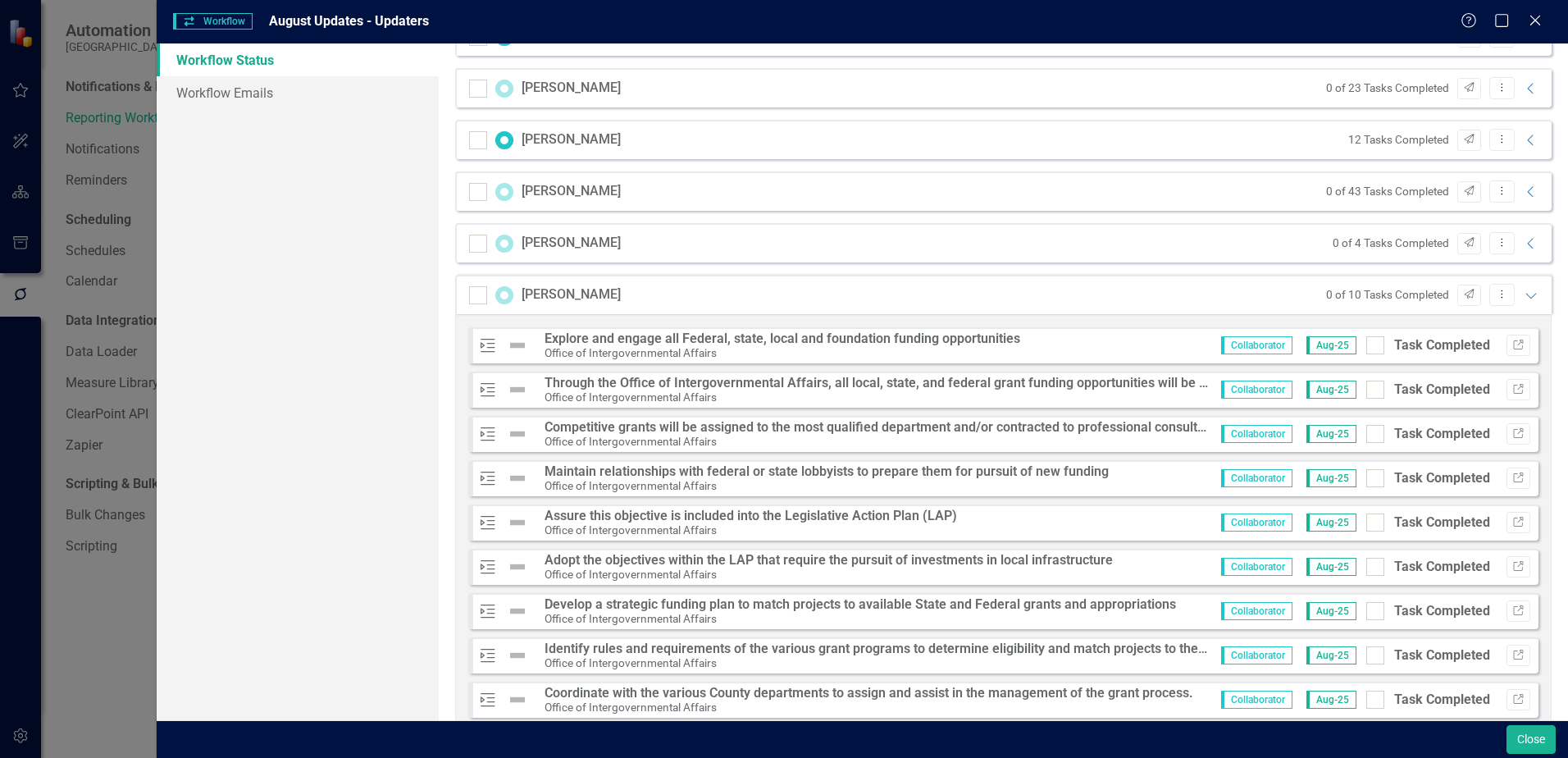
click at [1512, 738] on icon "Link" at bounding box center [1518, 743] width 12 height 10
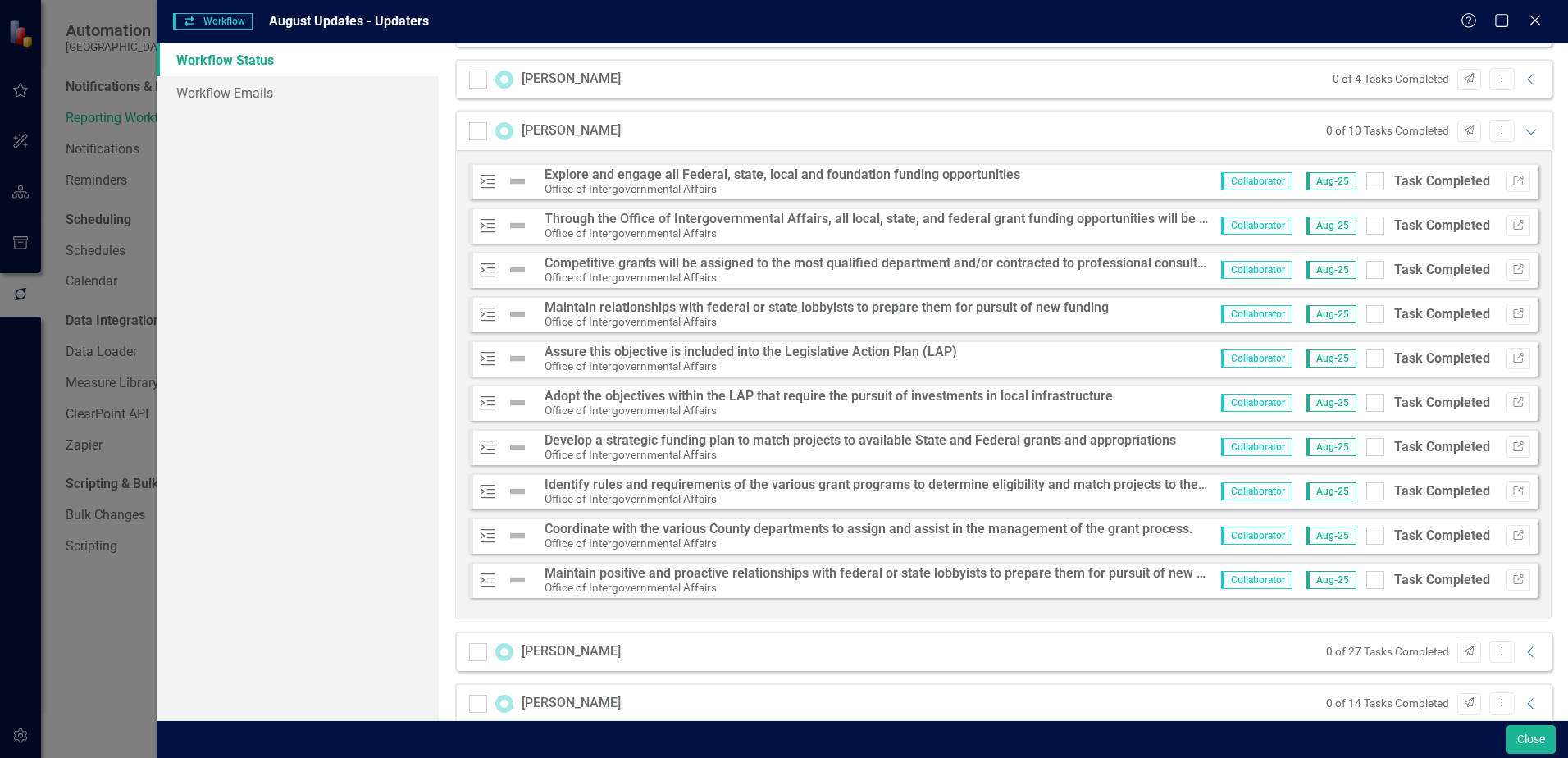
click at [1522, 131] on icon "Expanded" at bounding box center [1531, 131] width 17 height 13
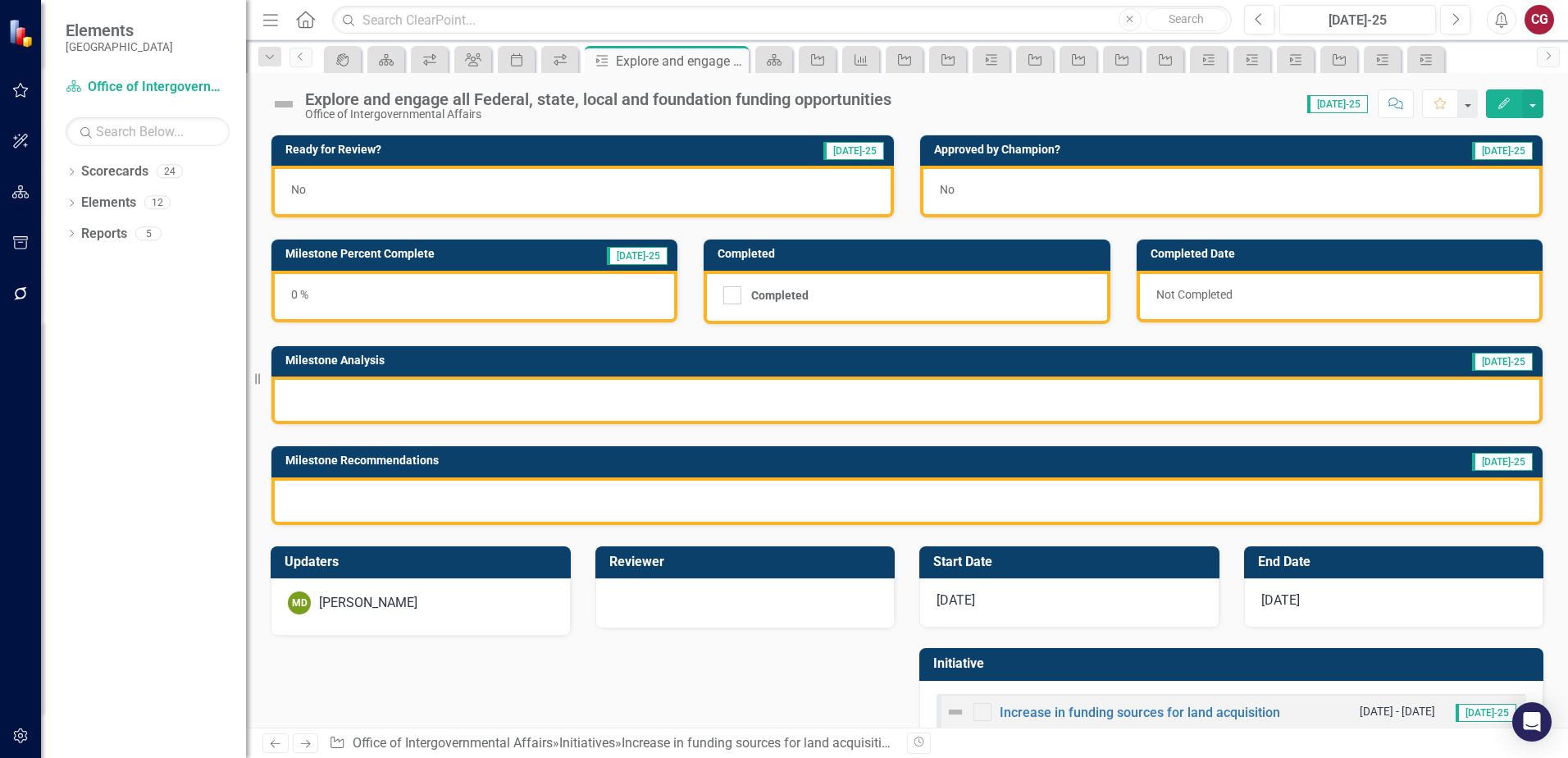
click at [458, 616] on div "MD [PERSON_NAME]" at bounding box center [421, 607] width 300 height 58
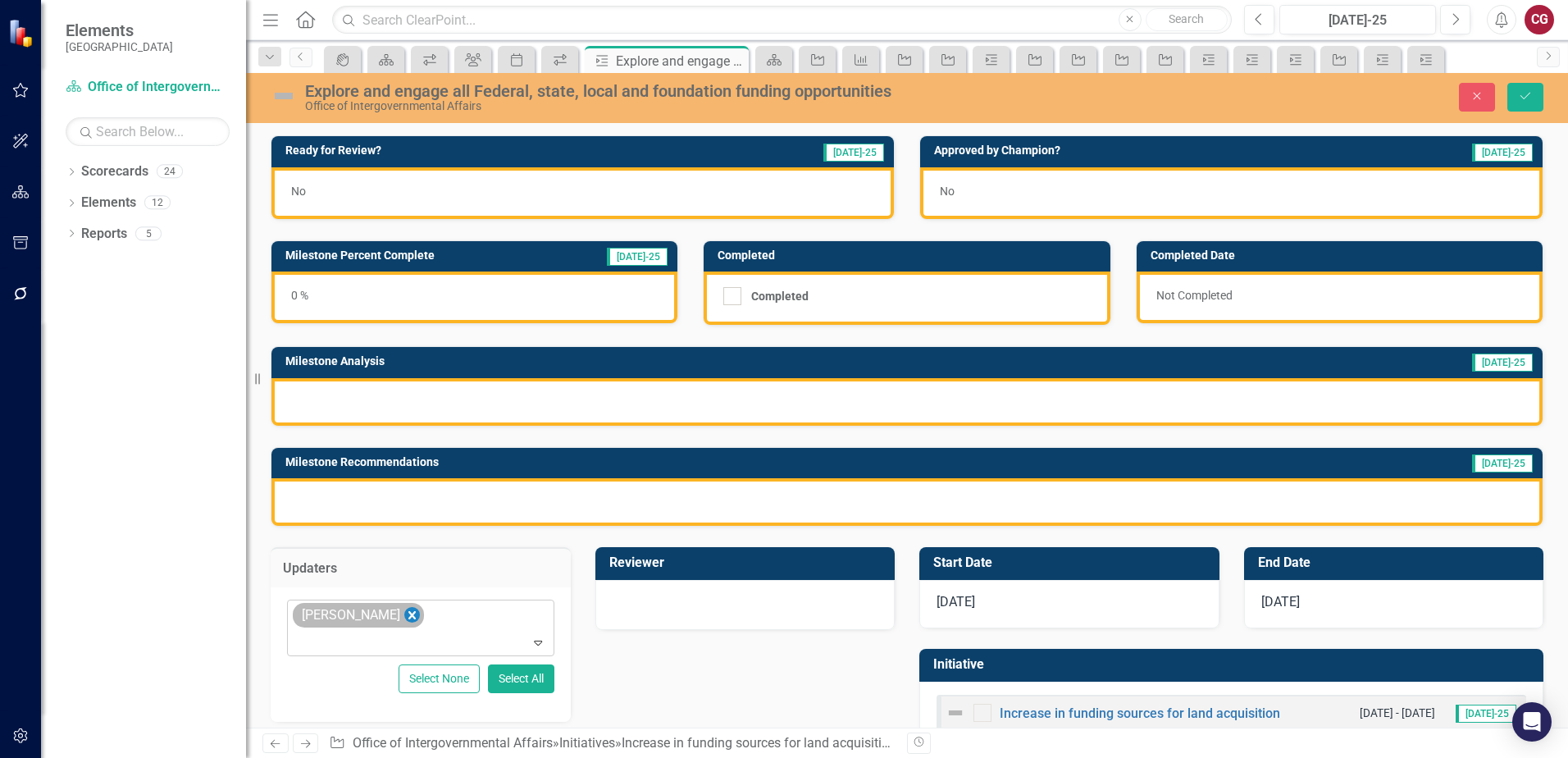
click at [412, 618] on icon "Remove Mathieu DeBruin" at bounding box center [412, 616] width 16 height 20
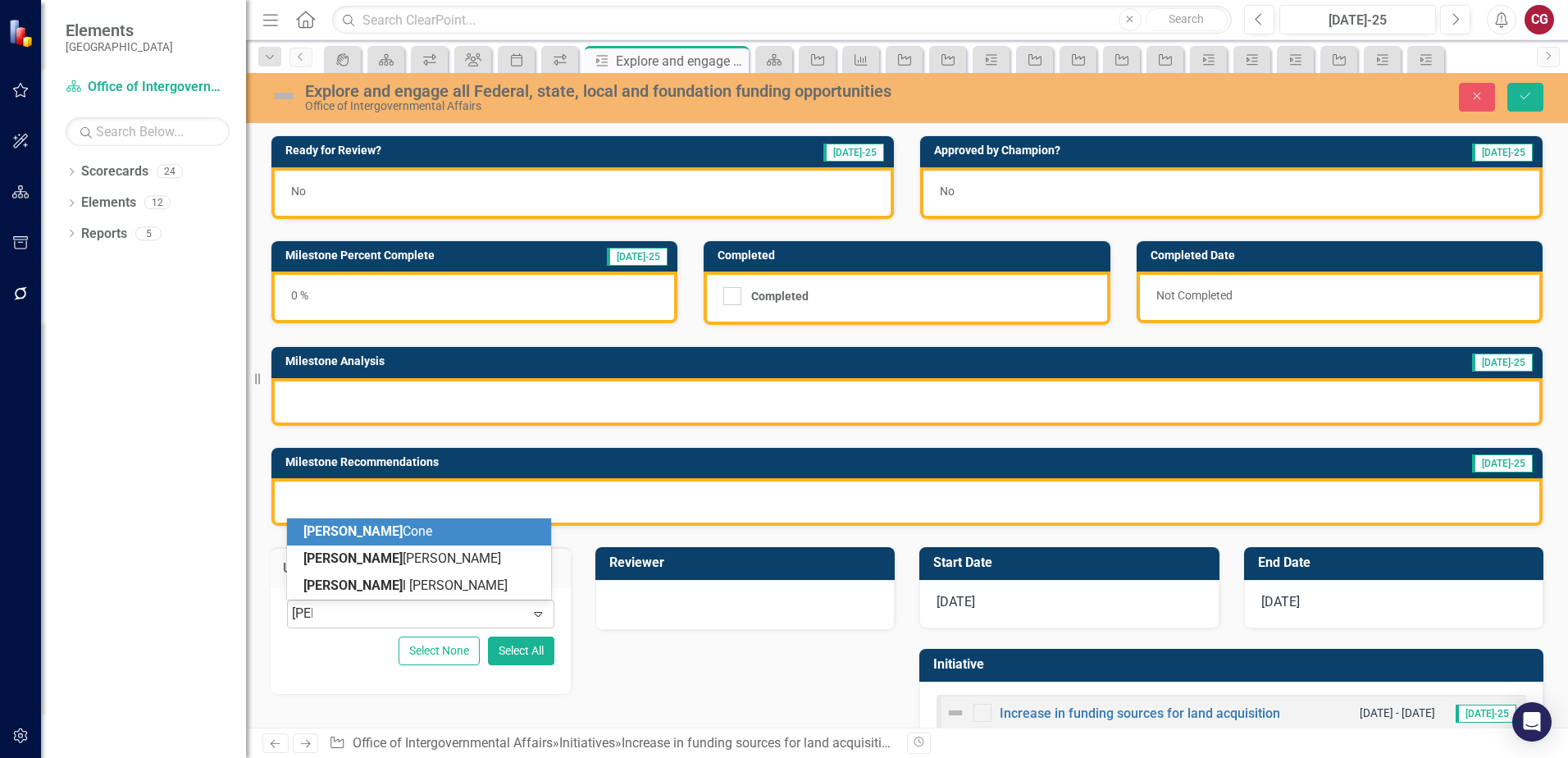
type input "[PERSON_NAME]"
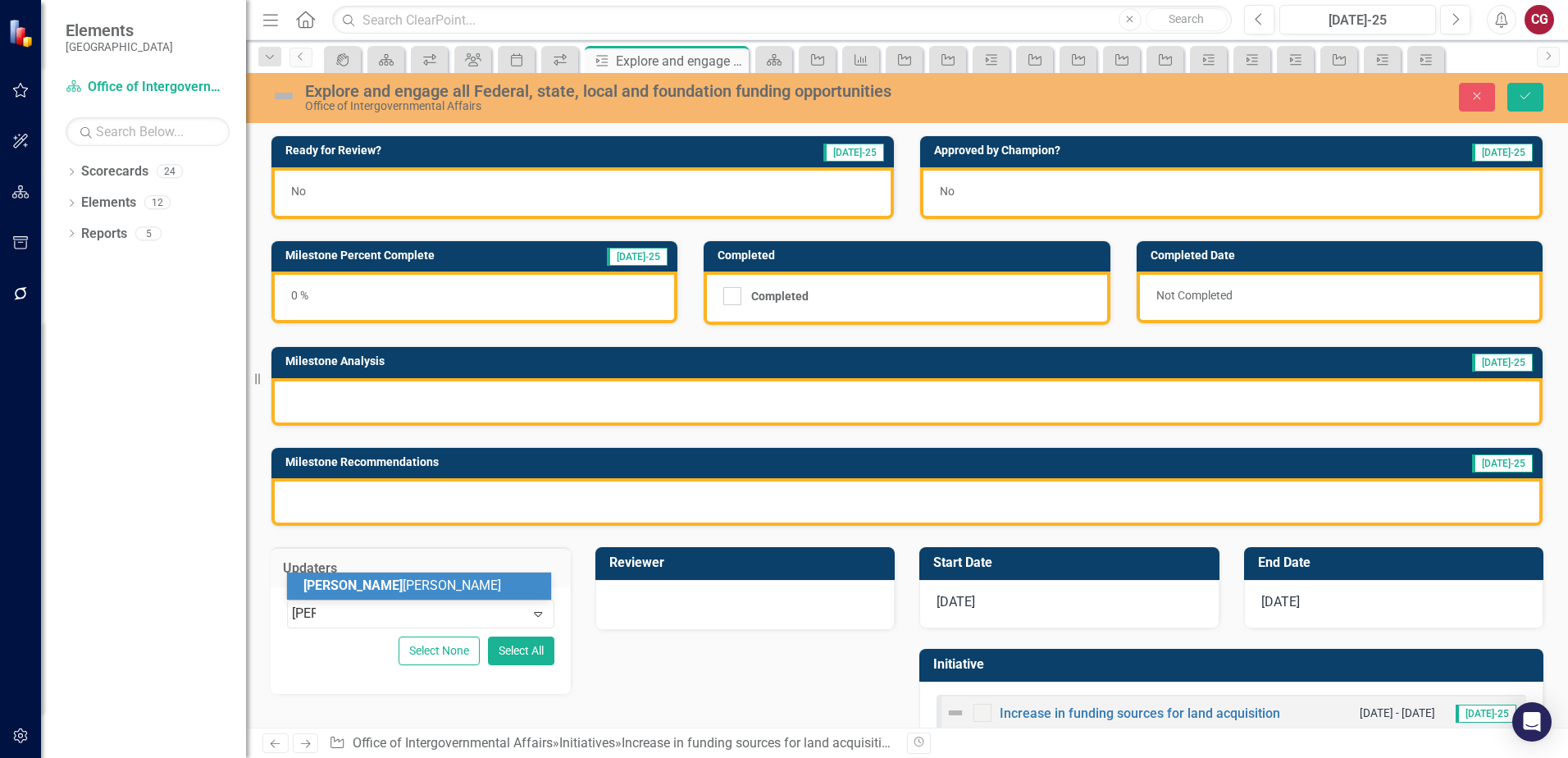
click at [412, 594] on div "[PERSON_NAME]" at bounding box center [422, 586] width 237 height 19
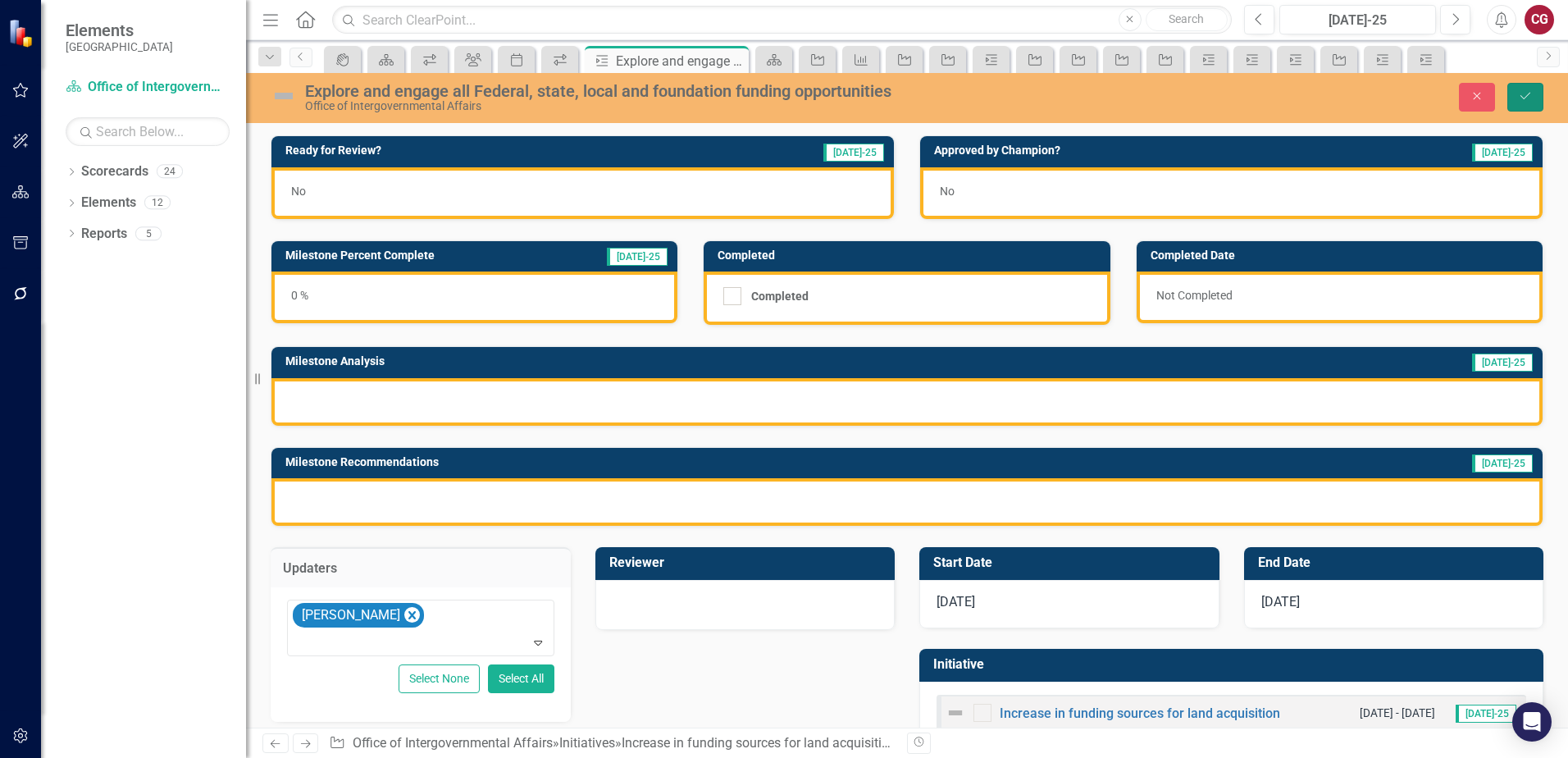
click at [1514, 96] on button "Save" at bounding box center [1525, 97] width 36 height 29
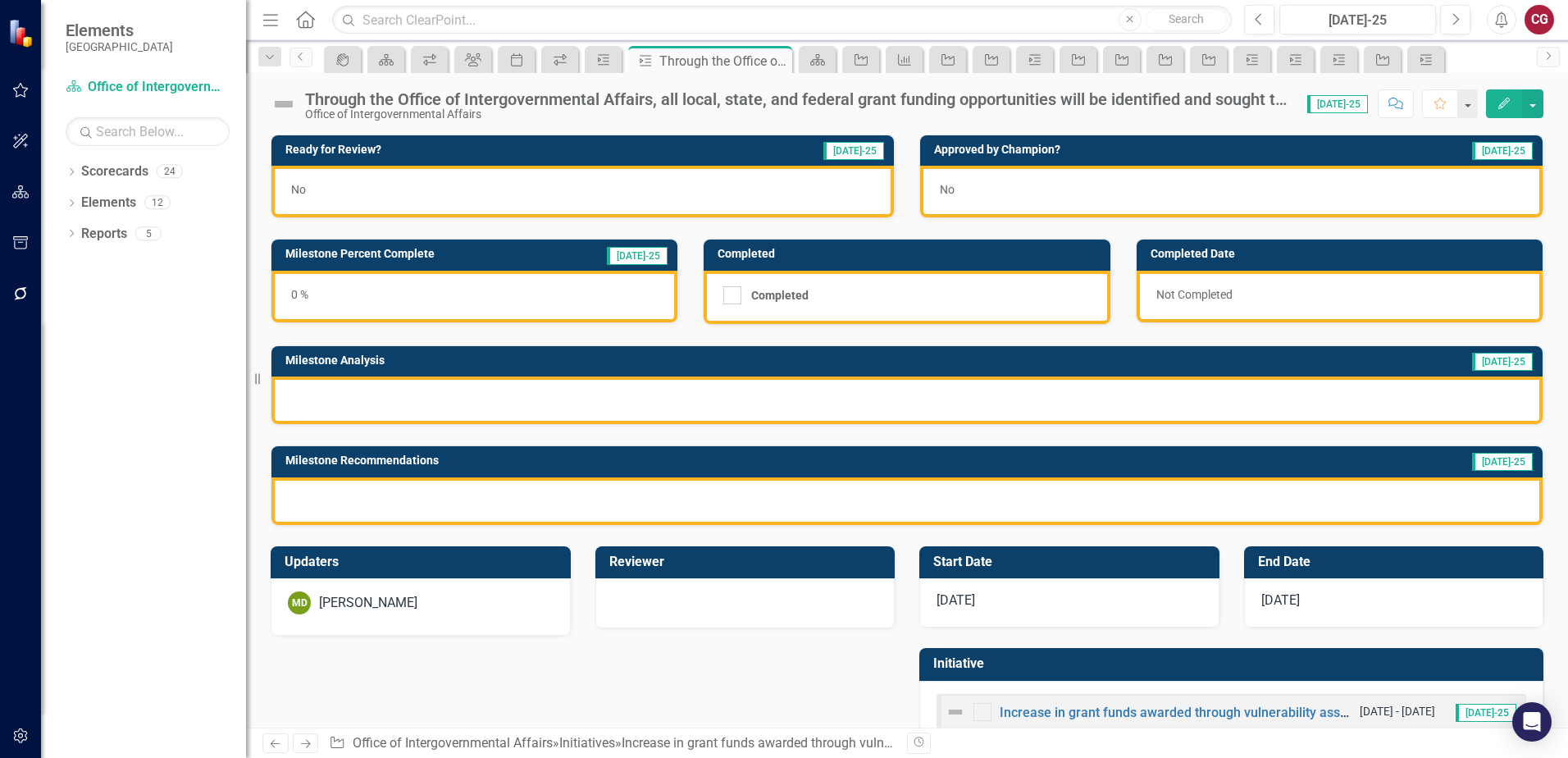
click at [443, 597] on div "MD [PERSON_NAME]" at bounding box center [420, 602] width 265 height 23
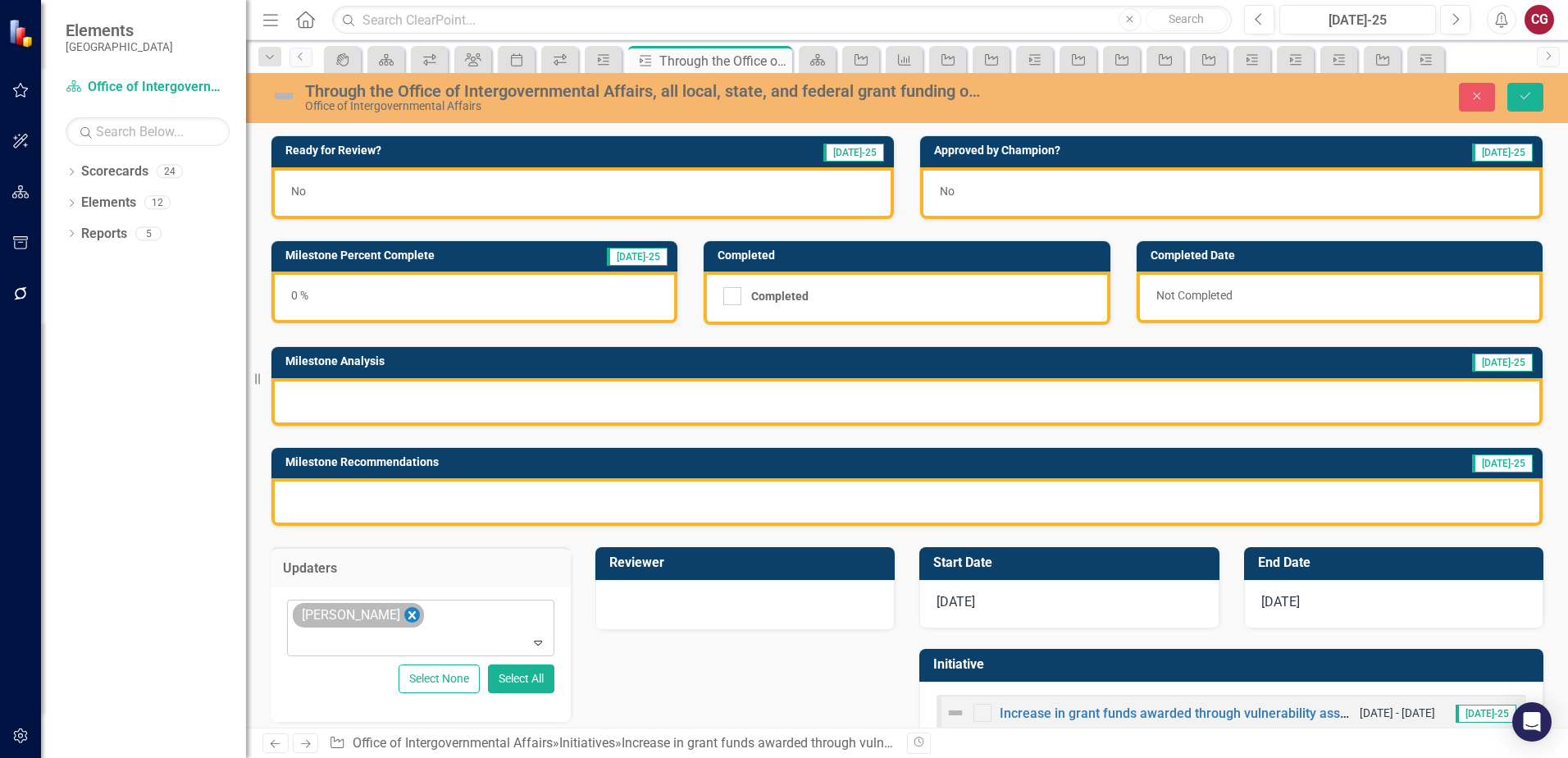
click at [409, 617] on icon "Remove Mathieu DeBruin" at bounding box center [412, 615] width 7 height 8
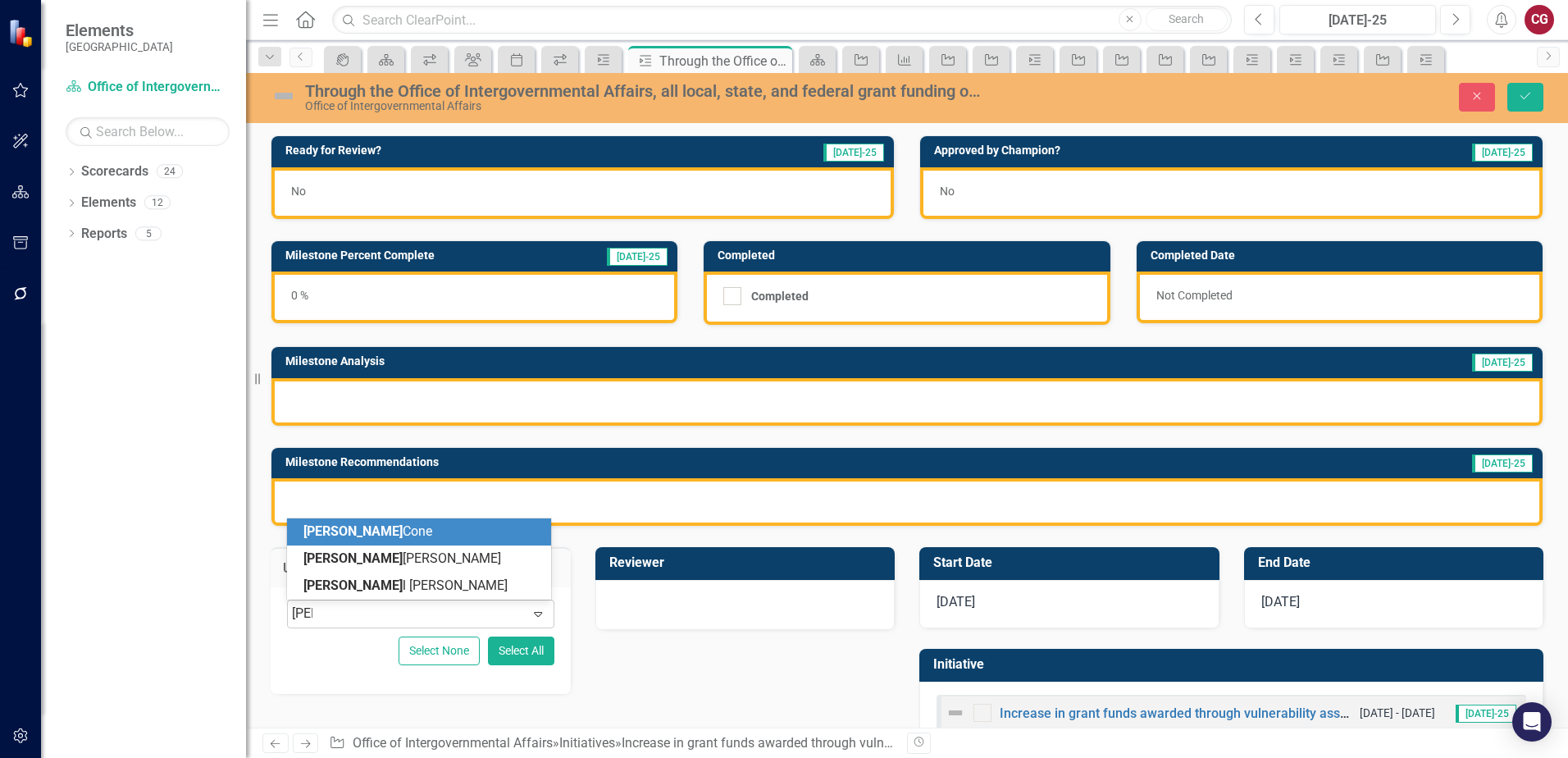
type input "[PERSON_NAME]"
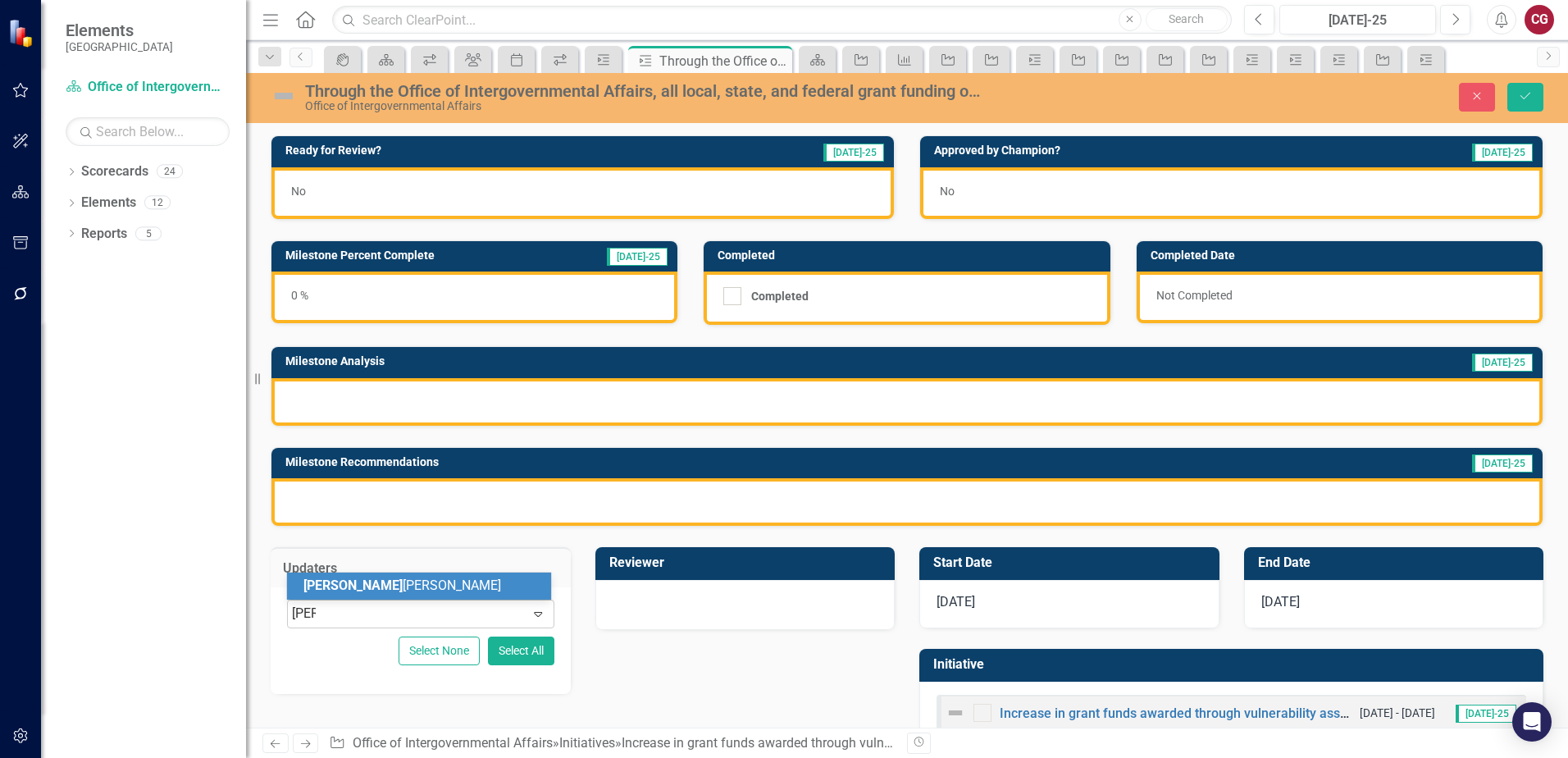
click at [429, 599] on div "[PERSON_NAME]" at bounding box center [419, 586] width 264 height 27
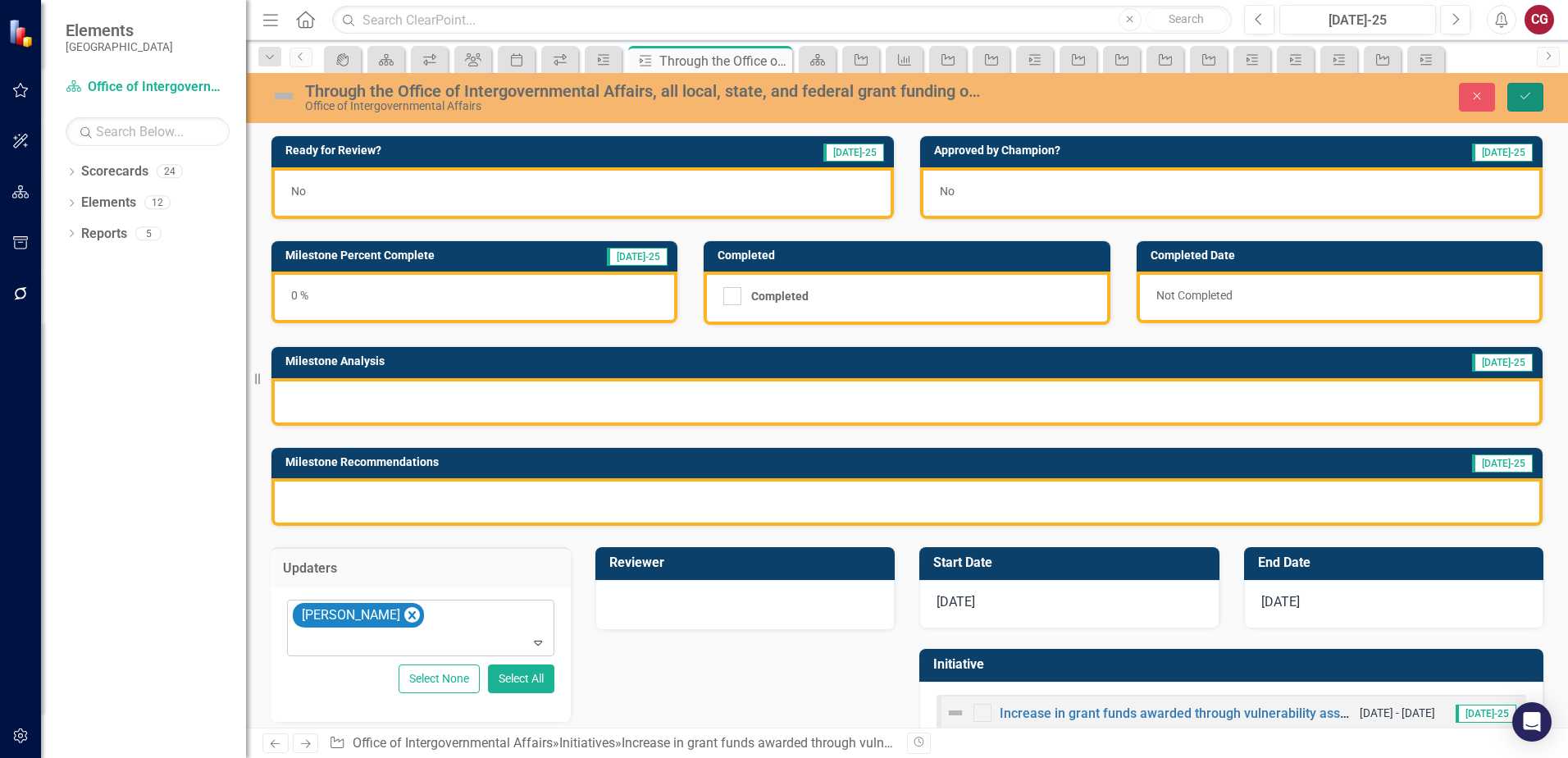
click at [1518, 88] on button "Save" at bounding box center [1525, 97] width 36 height 29
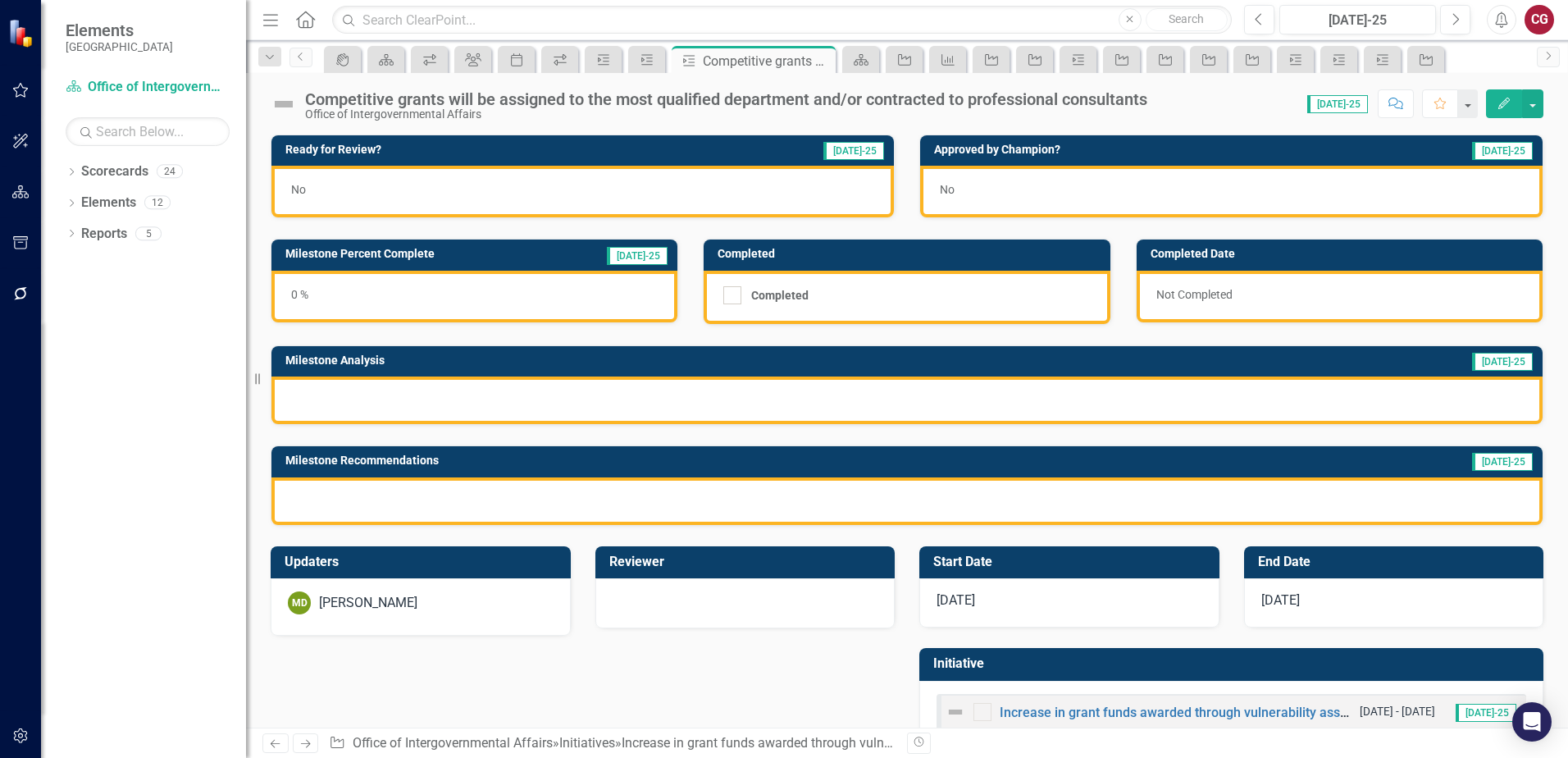
click at [453, 618] on div "MD [PERSON_NAME]" at bounding box center [421, 607] width 300 height 58
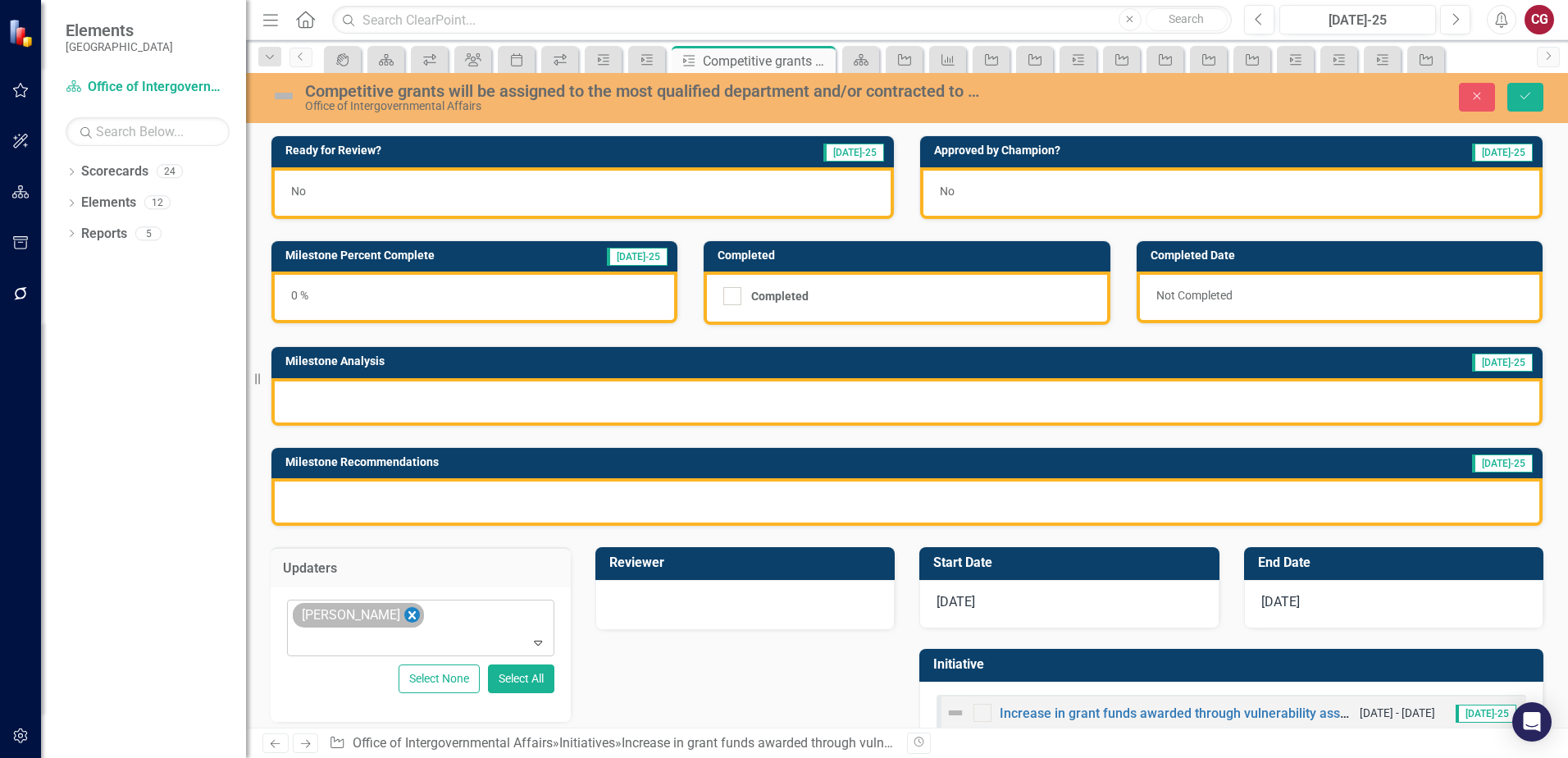
click at [413, 617] on icon "Remove Mathieu DeBruin" at bounding box center [412, 615] width 7 height 8
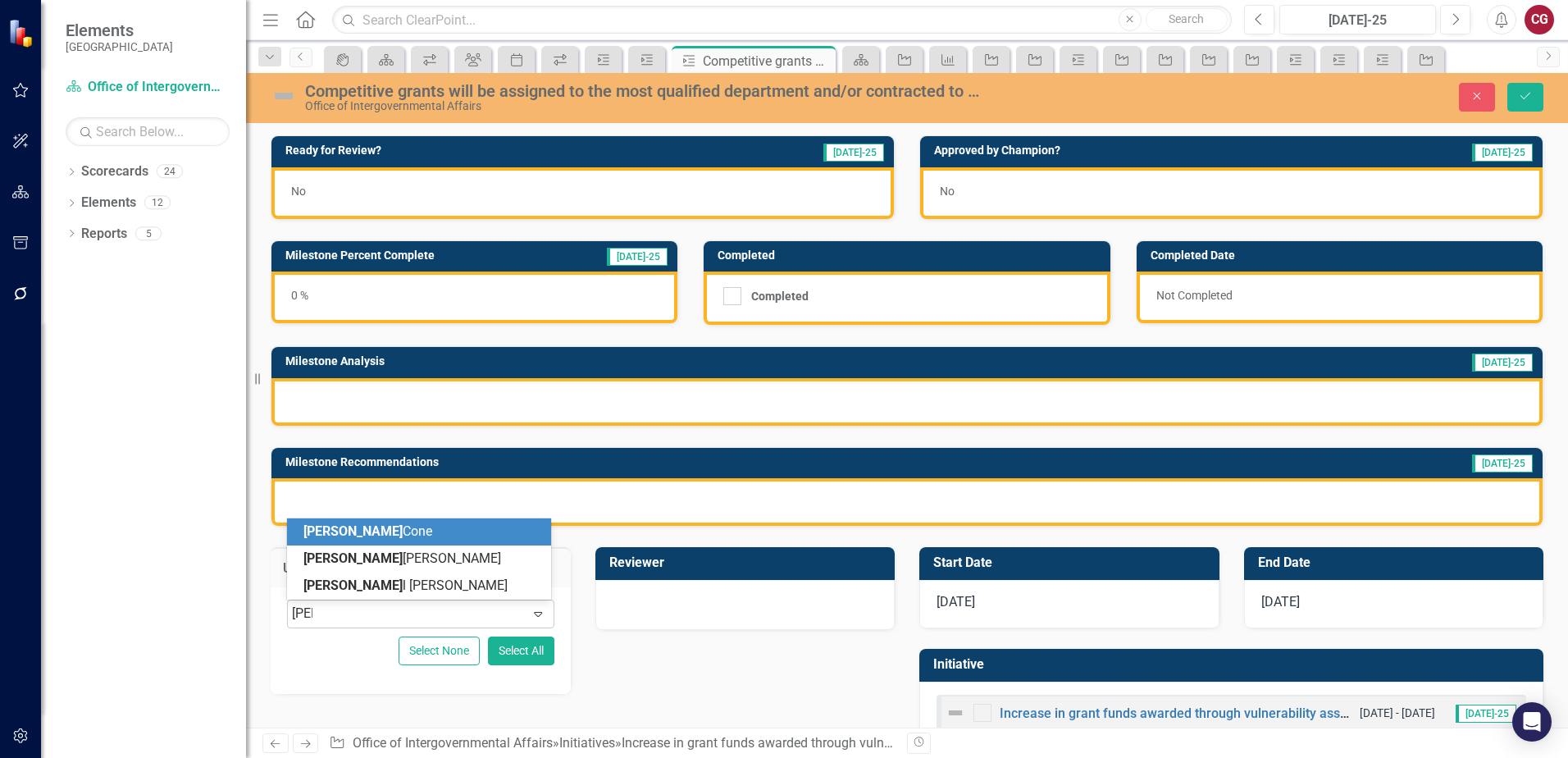
type input "[PERSON_NAME]"
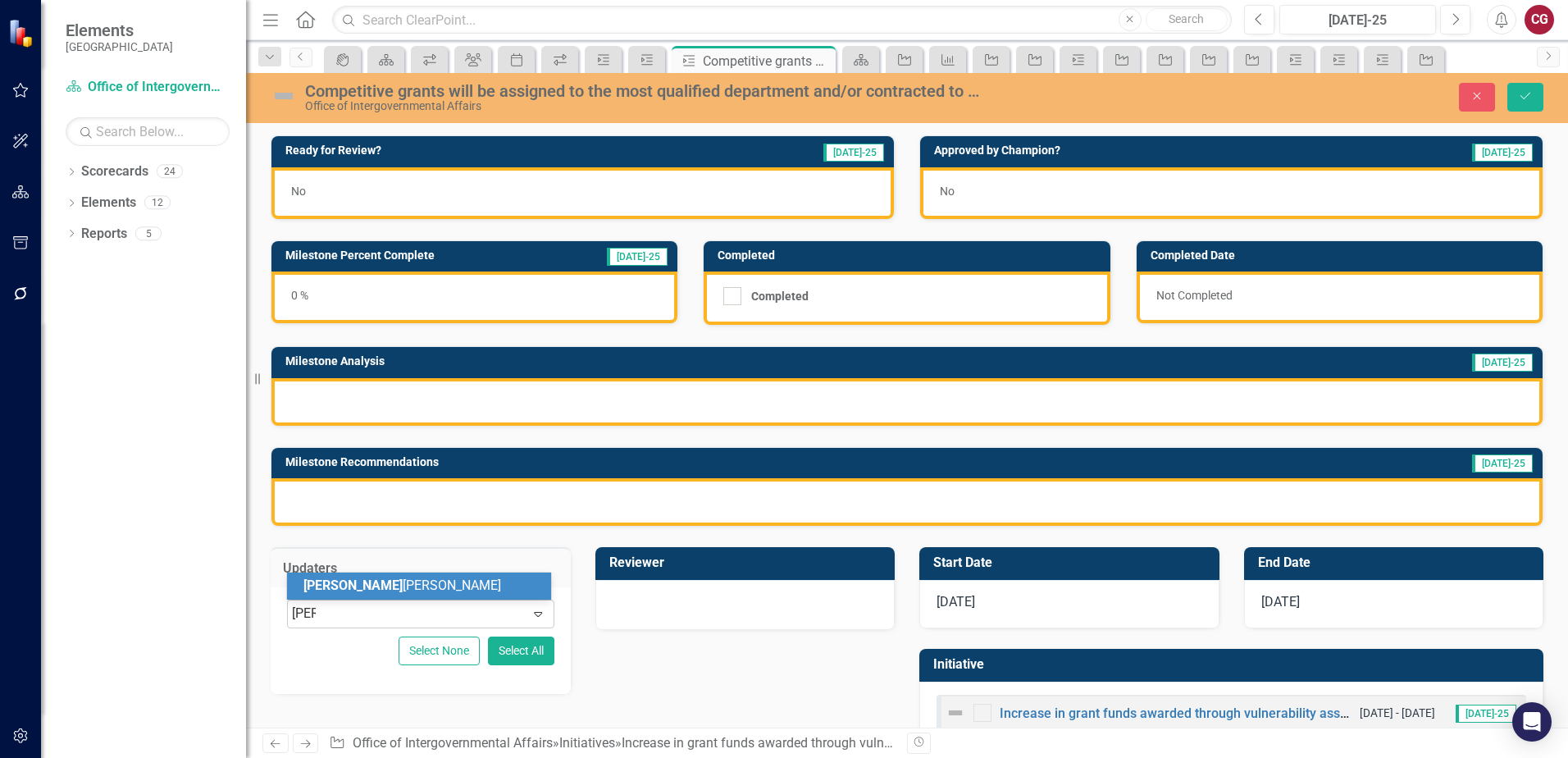
click at [383, 586] on div "[PERSON_NAME]" at bounding box center [422, 586] width 237 height 19
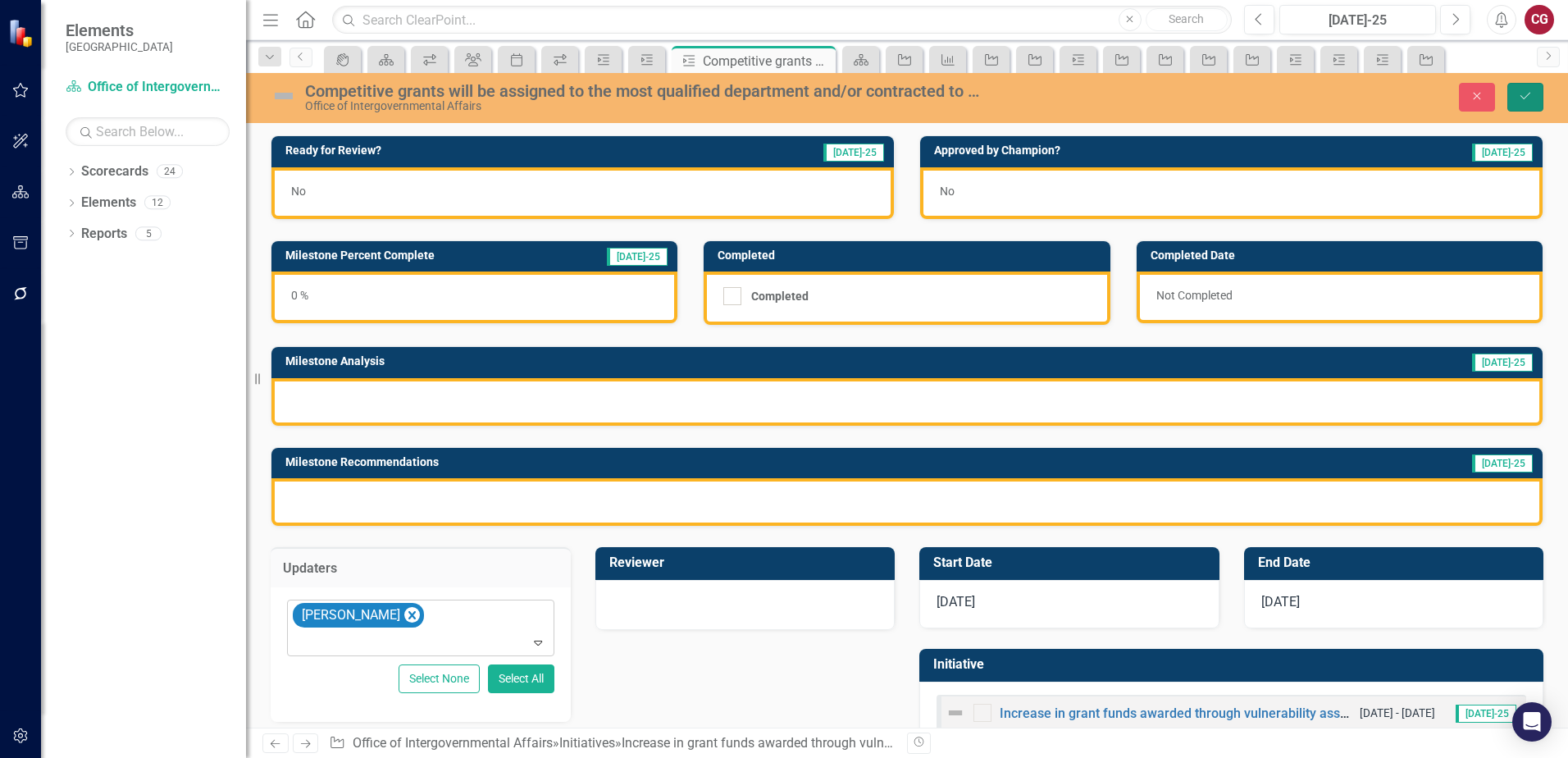
click at [1524, 90] on icon "Save" at bounding box center [1525, 96] width 15 height 11
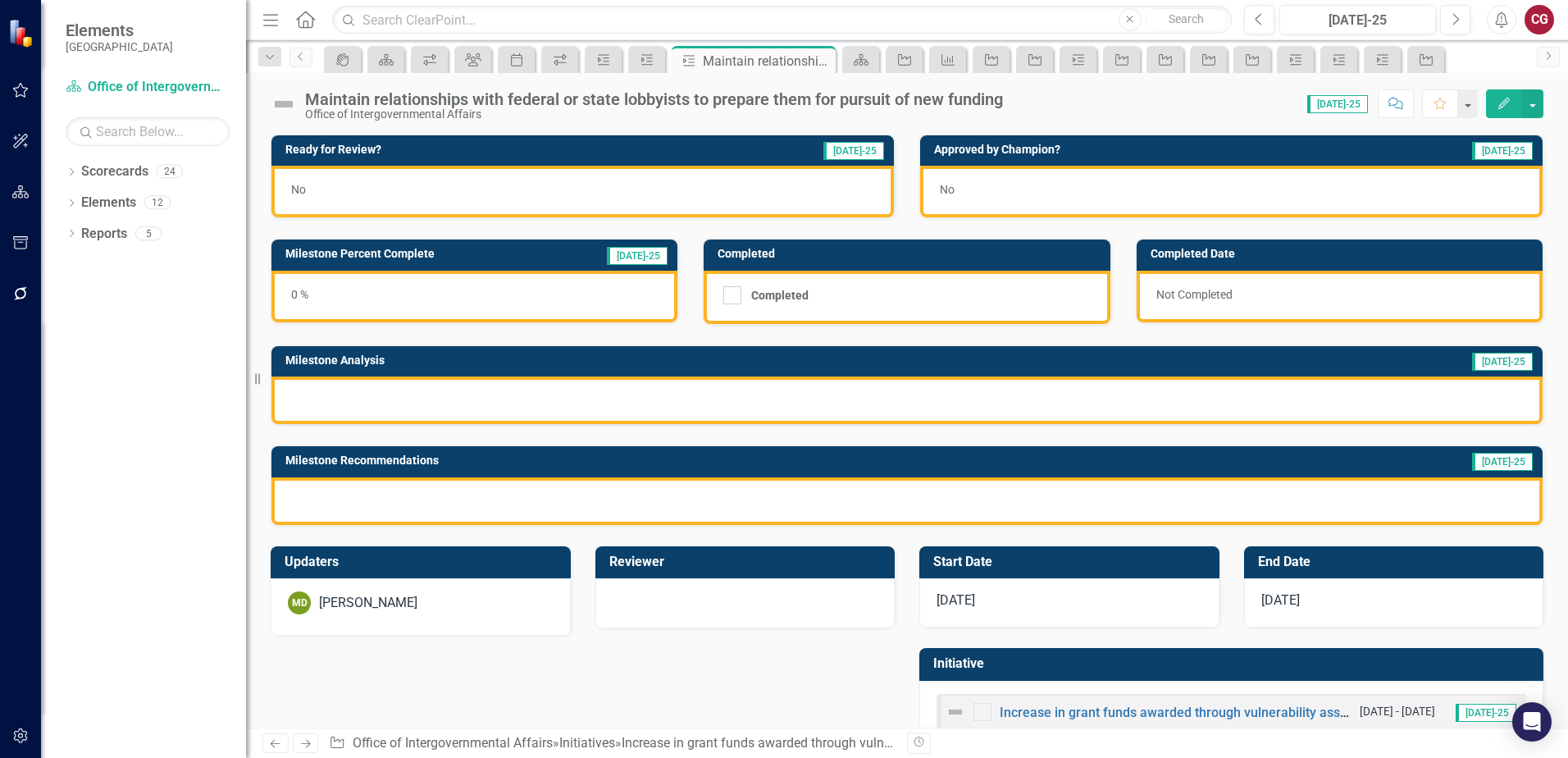
click at [470, 599] on div "MD [PERSON_NAME]" at bounding box center [420, 602] width 265 height 23
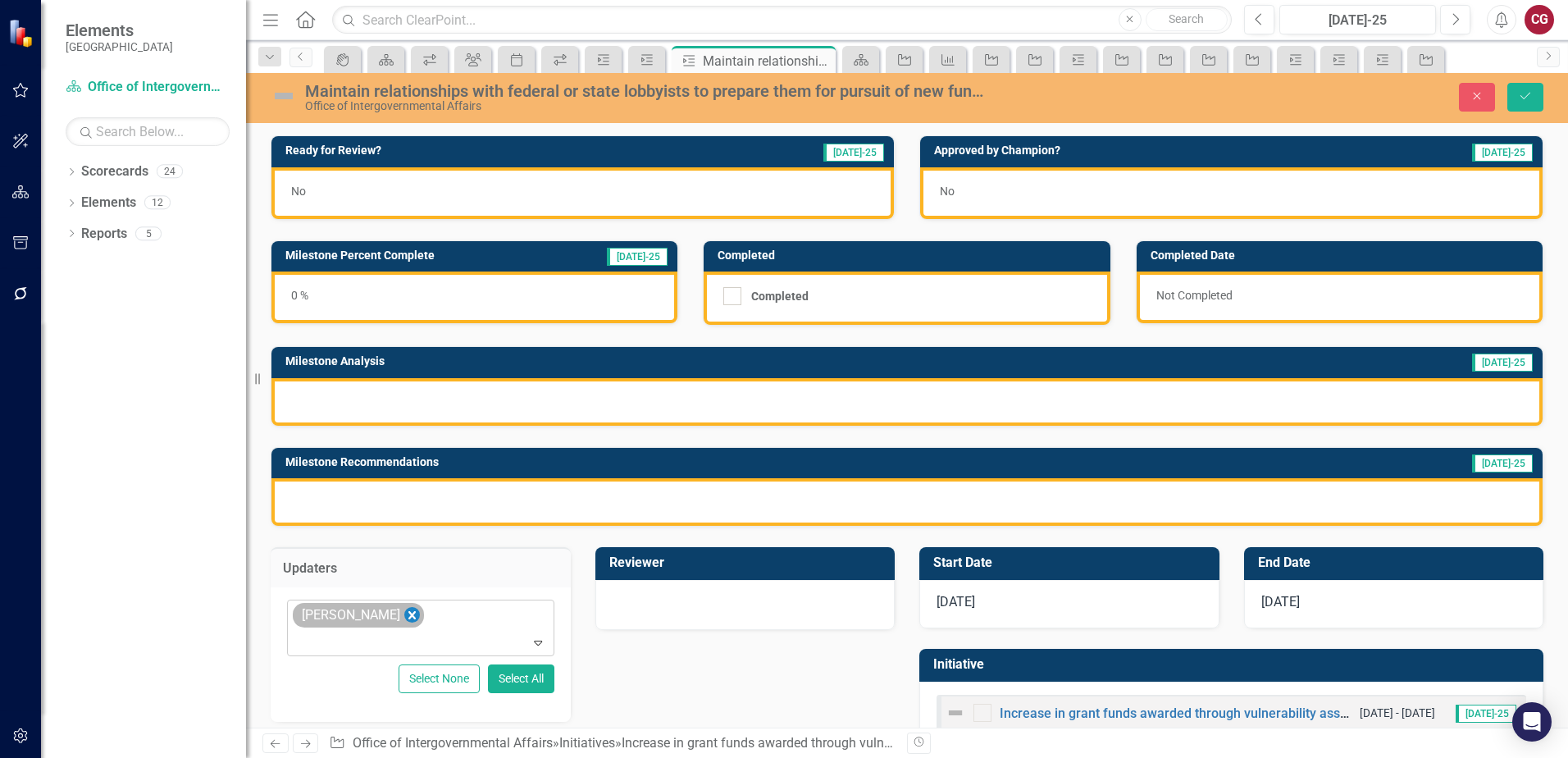
click at [412, 620] on icon "Remove Mathieu DeBruin" at bounding box center [412, 616] width 16 height 20
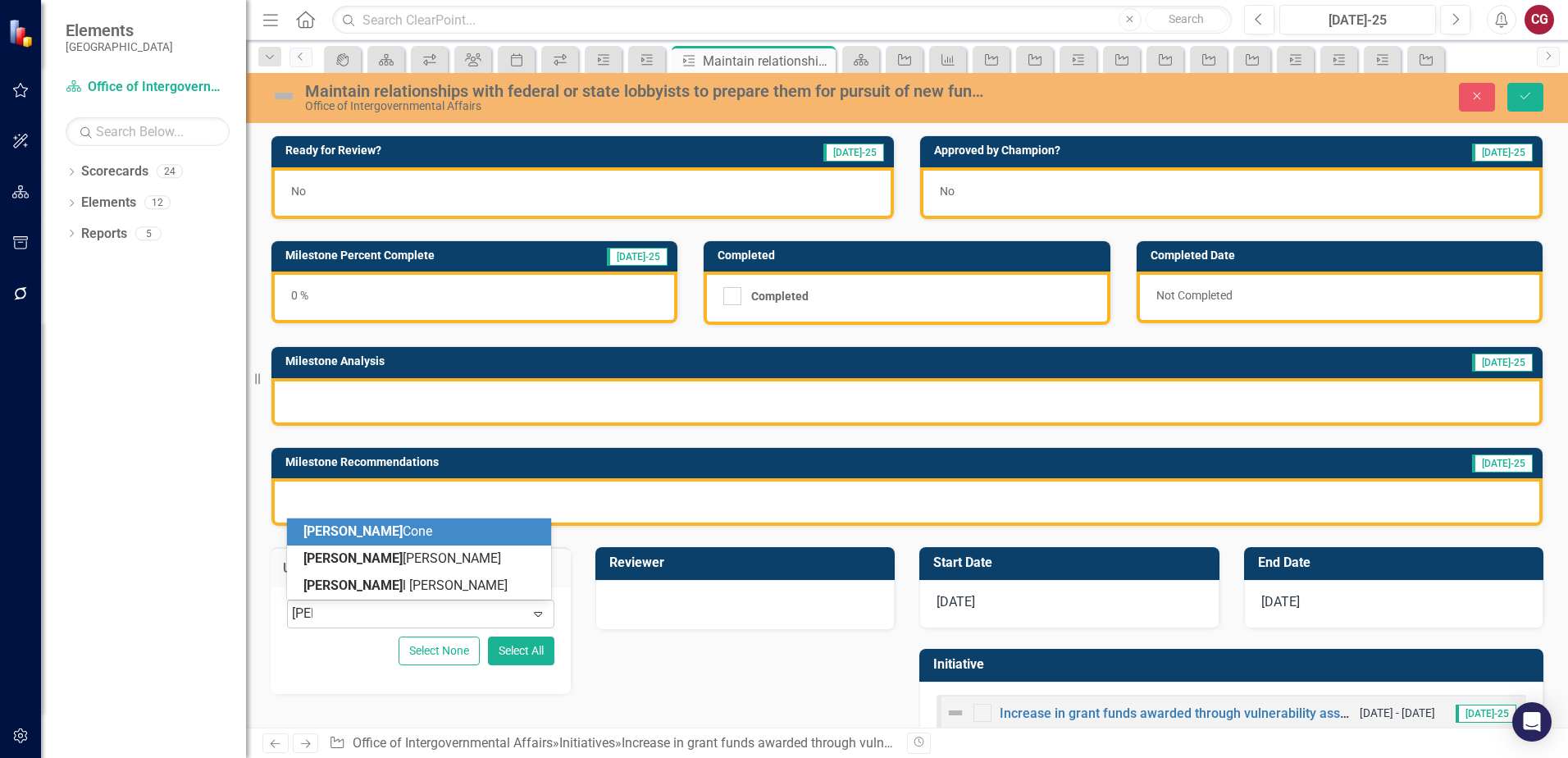
type input "[PERSON_NAME]"
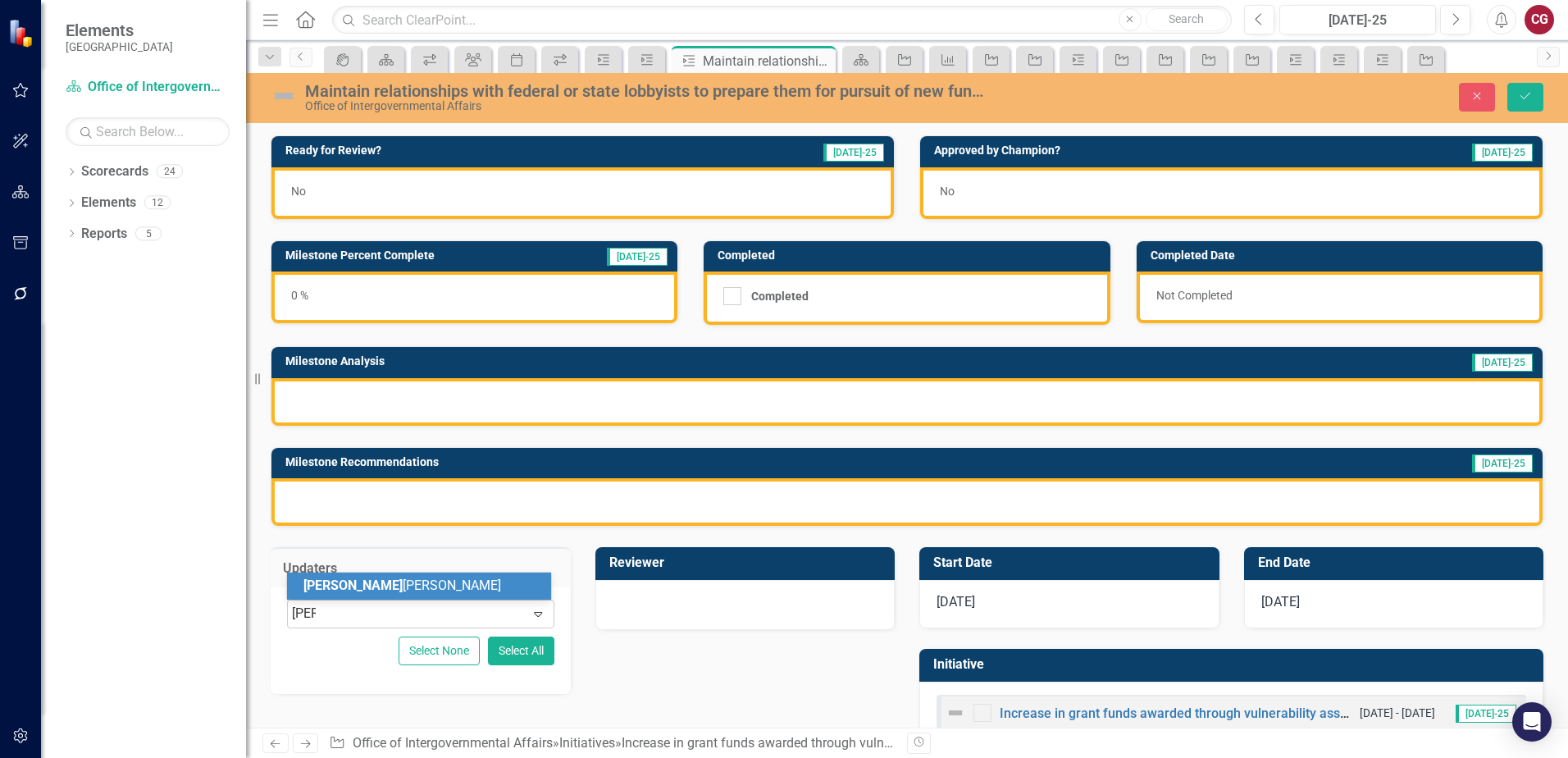
click at [459, 578] on div "[PERSON_NAME]" at bounding box center [422, 586] width 237 height 19
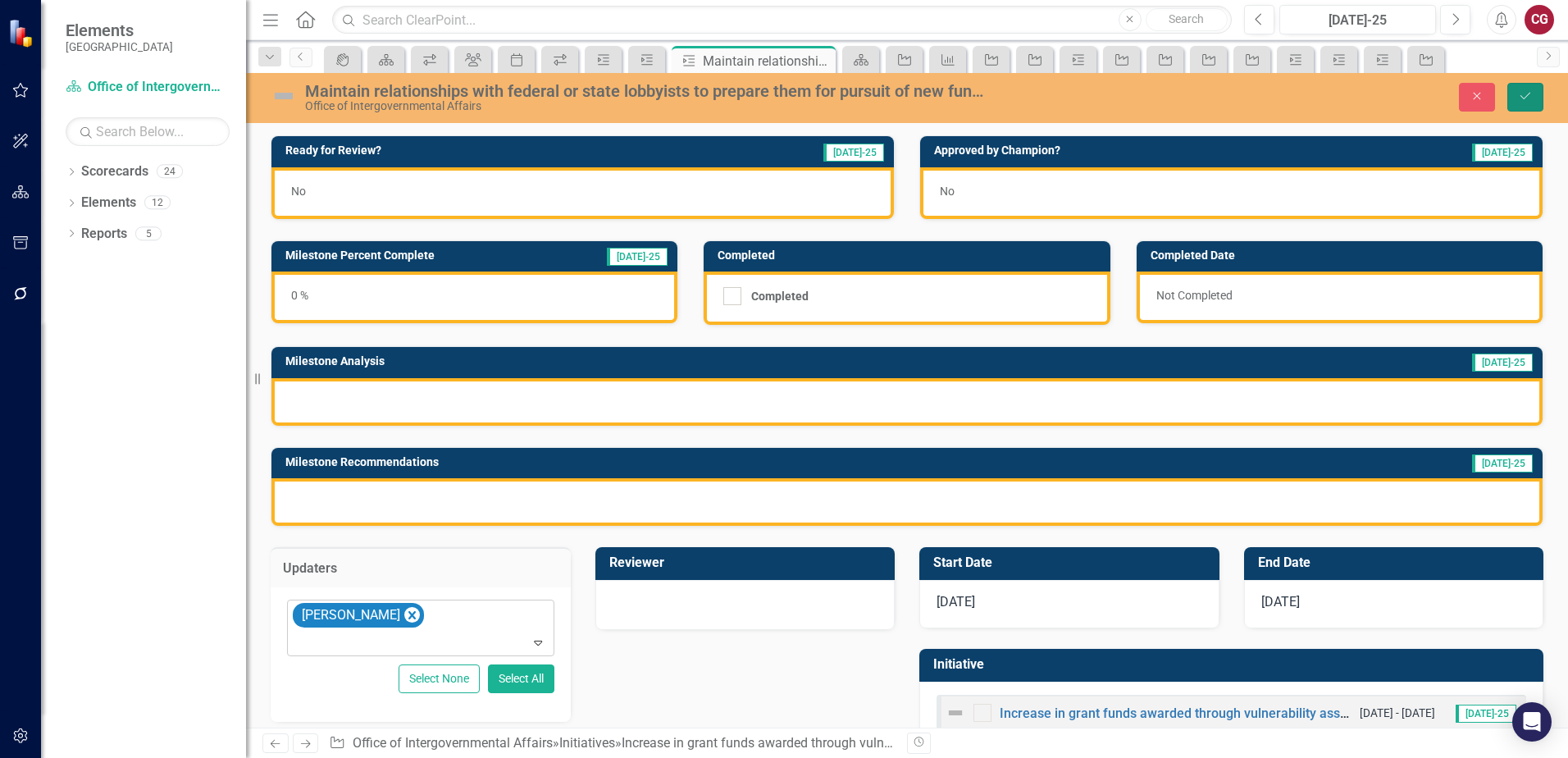
click at [1532, 88] on button "Save" at bounding box center [1525, 97] width 36 height 29
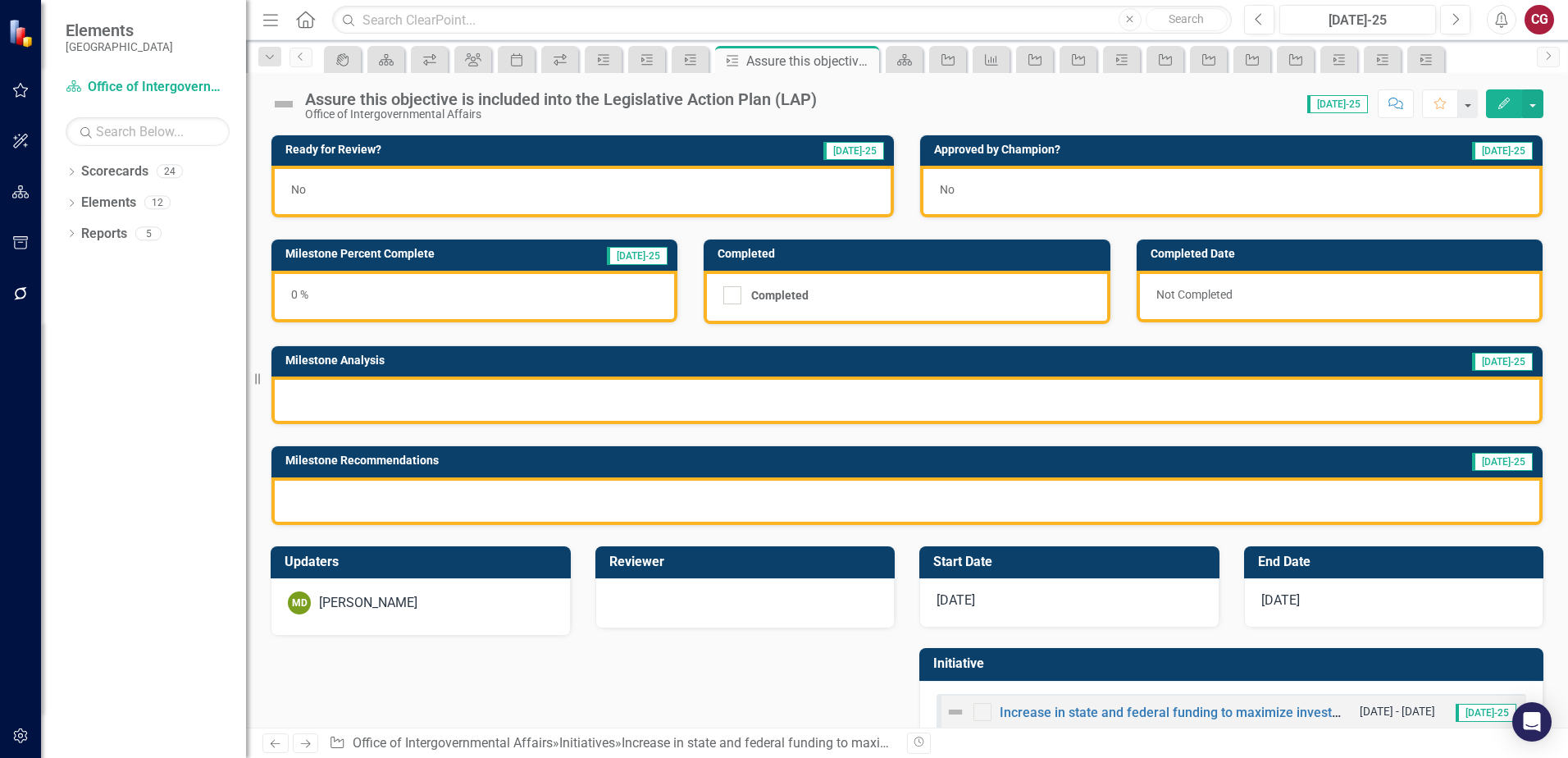
click at [452, 610] on div "MD [PERSON_NAME]" at bounding box center [420, 602] width 265 height 23
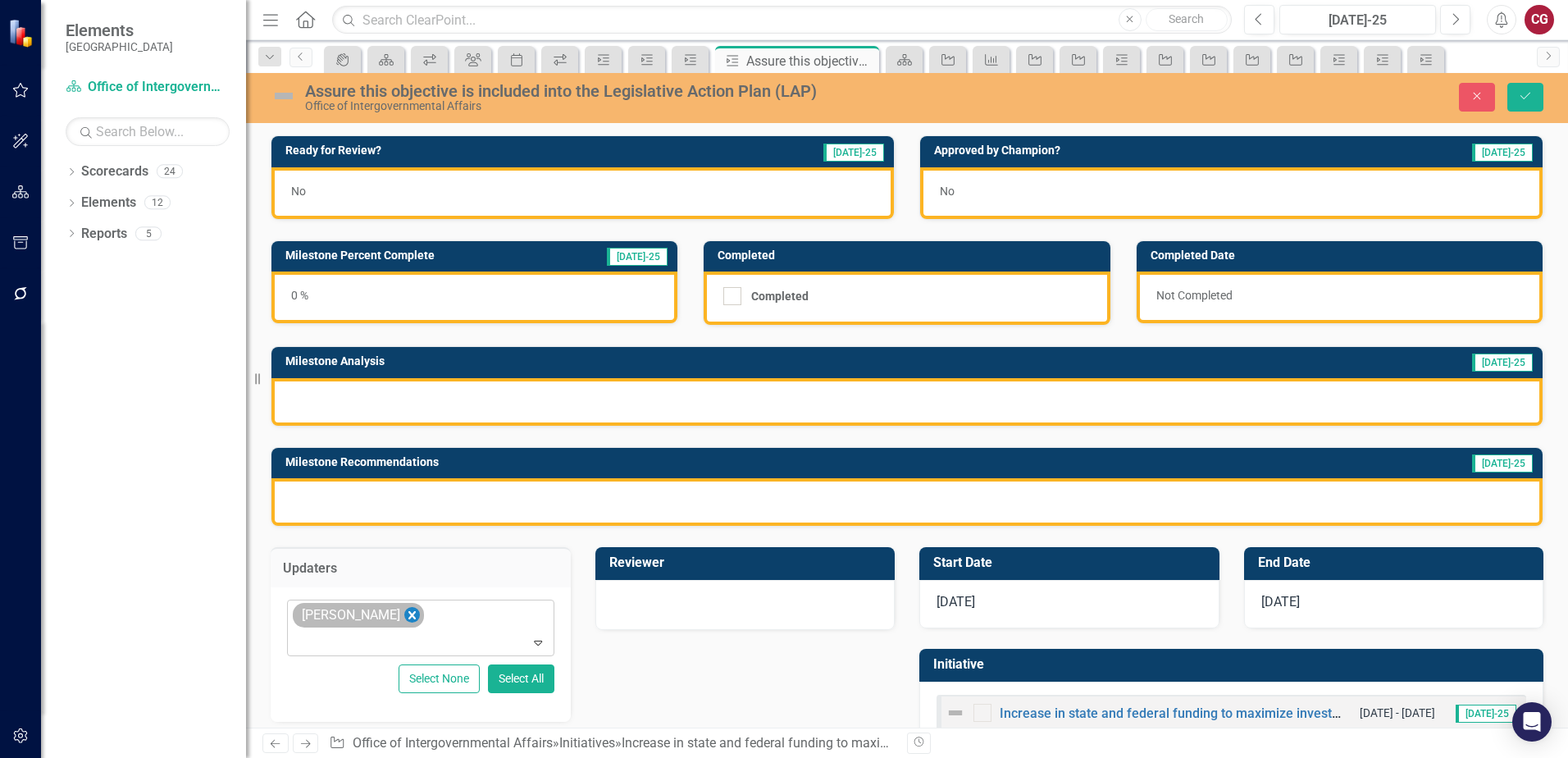
click at [407, 616] on icon "Remove Mathieu DeBruin" at bounding box center [412, 616] width 16 height 20
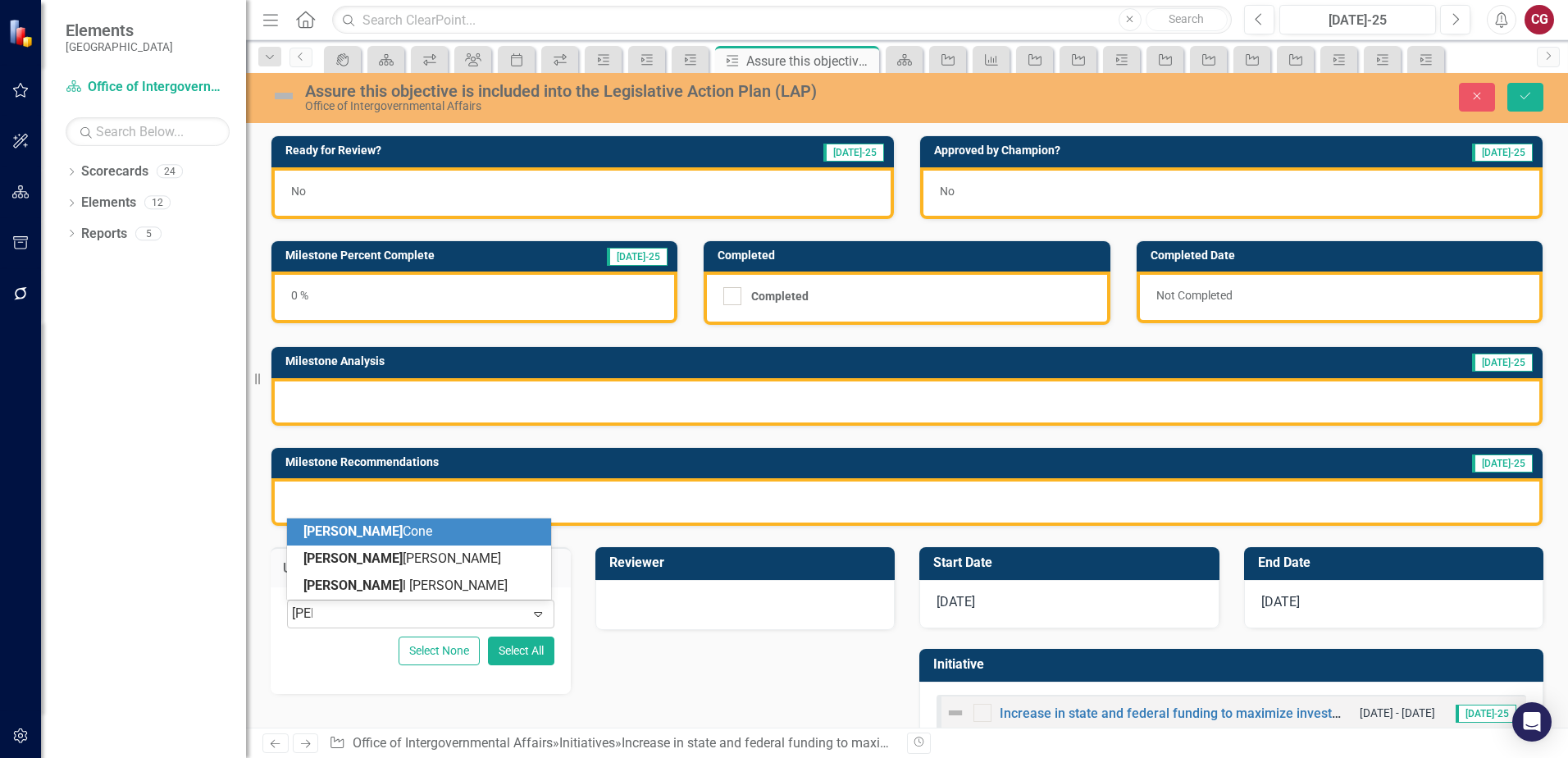
type input "[PERSON_NAME]"
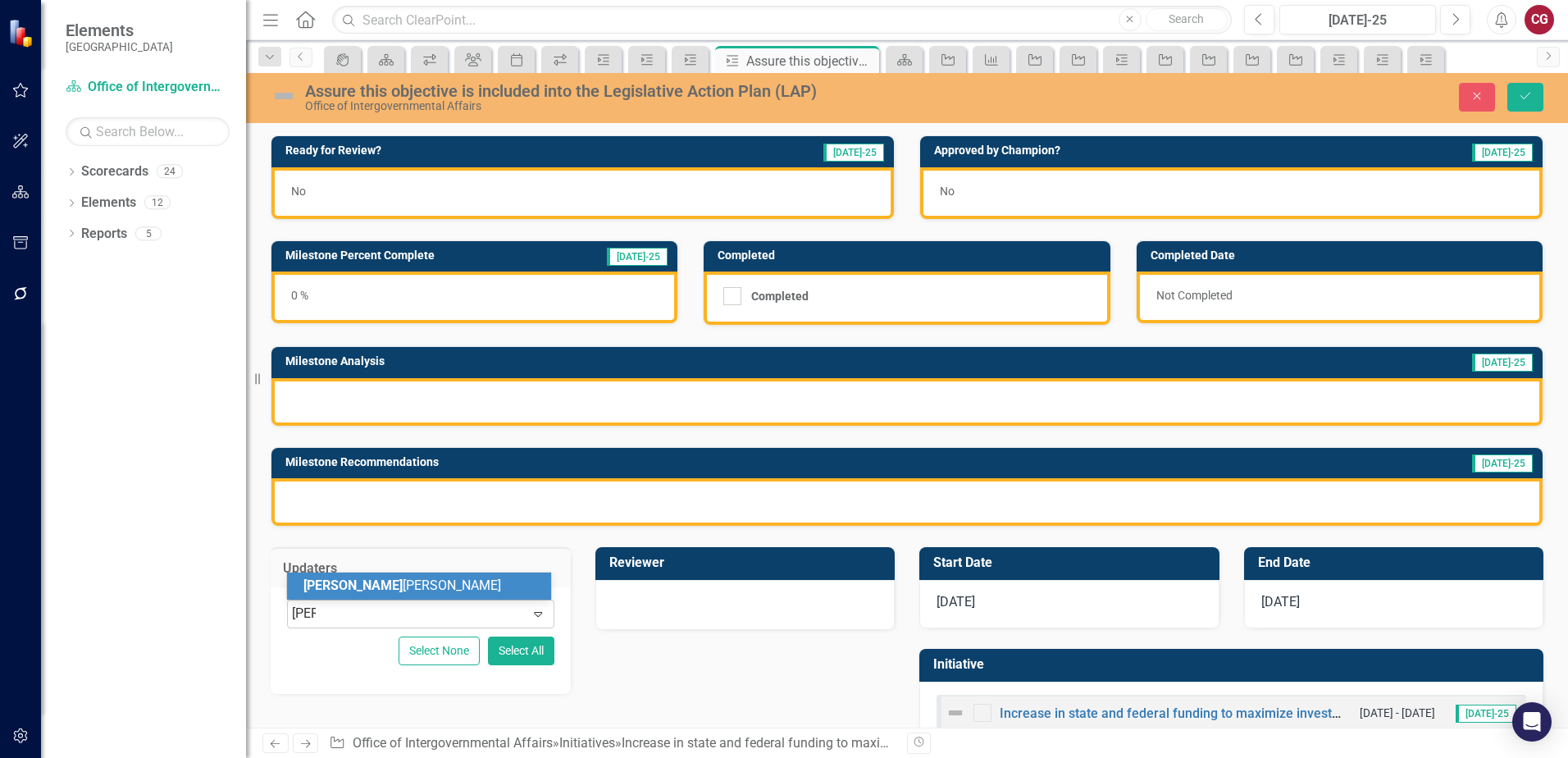
click at [407, 596] on div "[PERSON_NAME]" at bounding box center [419, 586] width 264 height 27
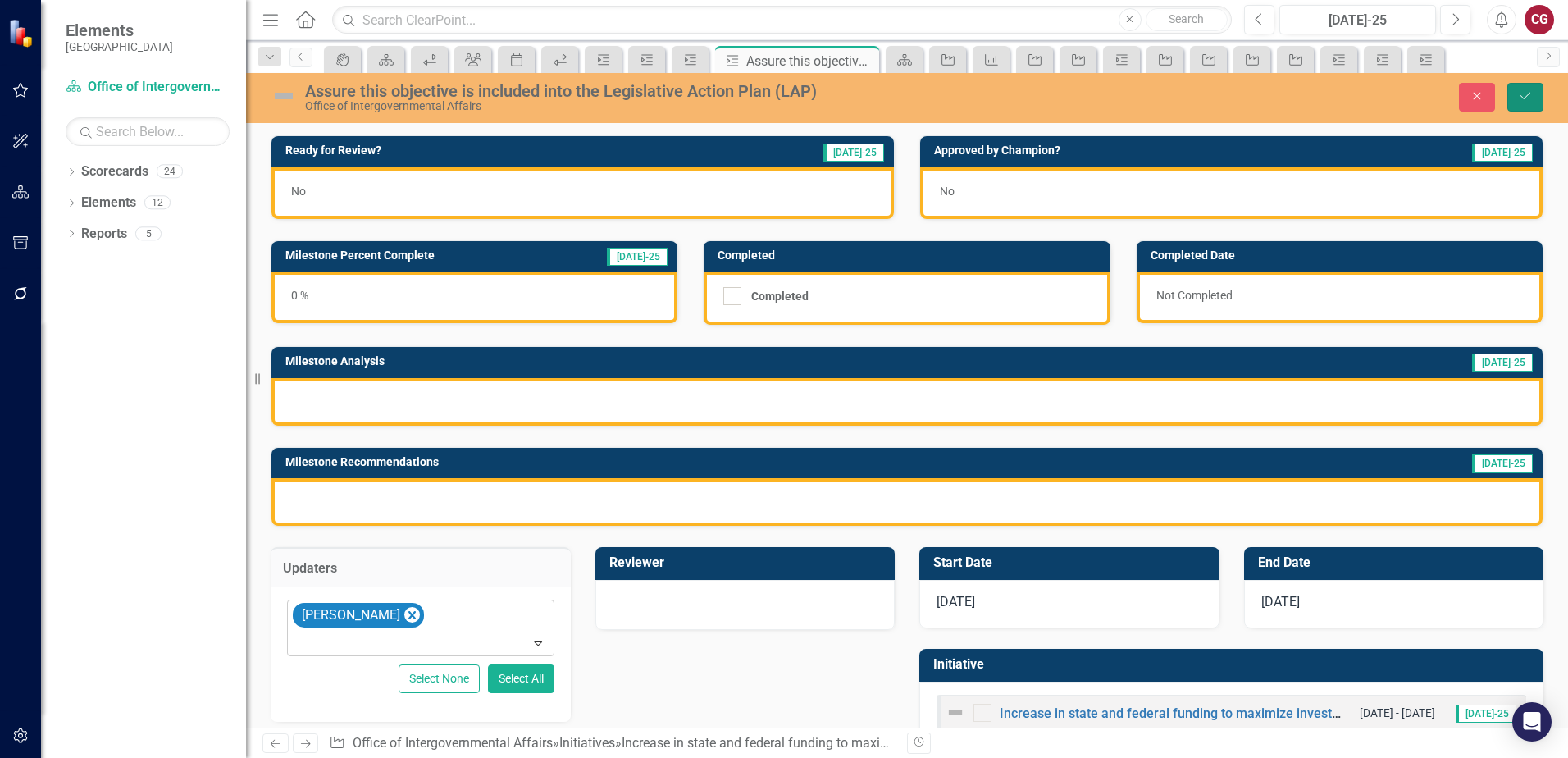
click at [1534, 97] on button "Save" at bounding box center [1525, 97] width 36 height 29
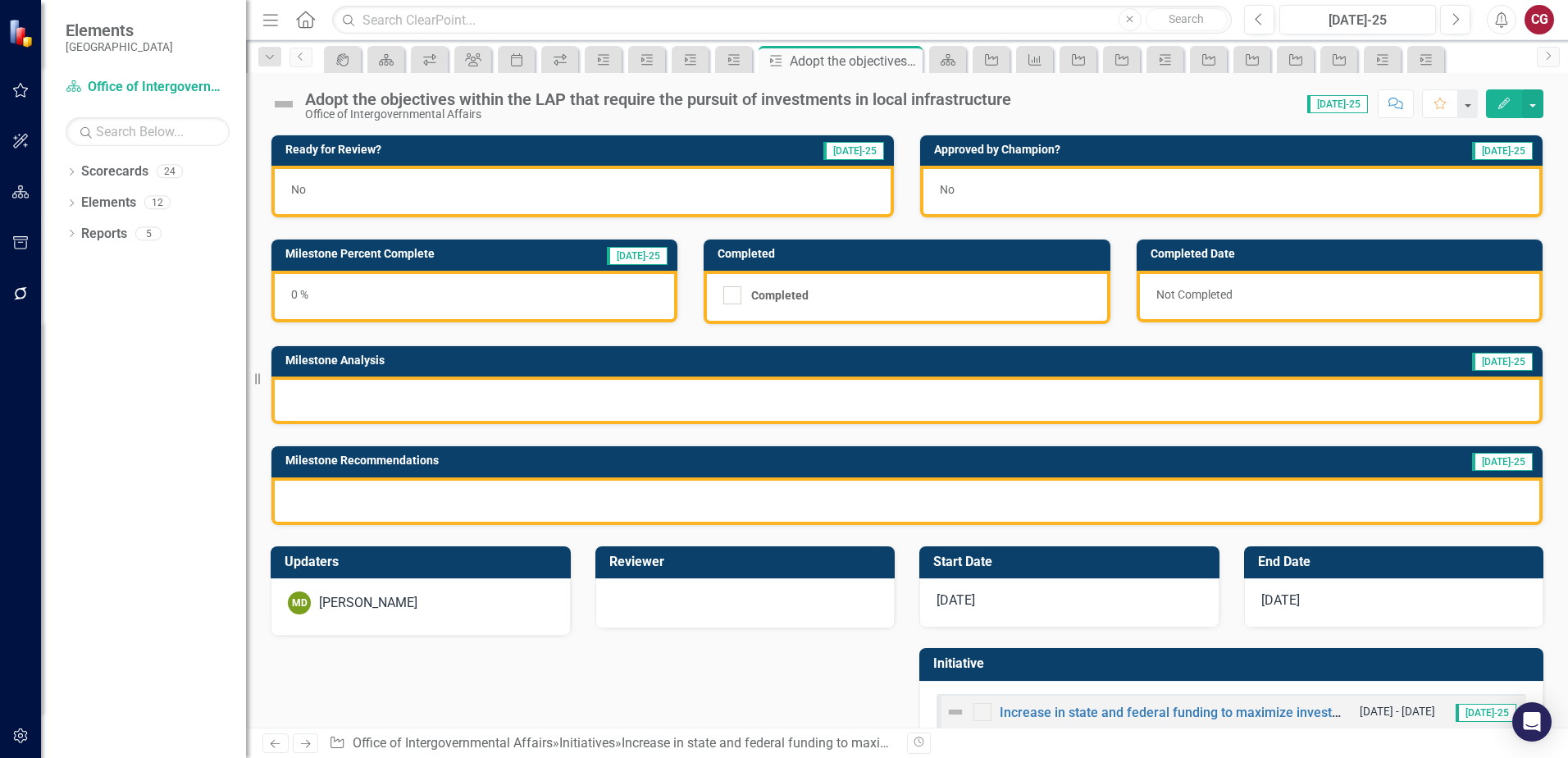
click at [416, 613] on div "MD [PERSON_NAME]" at bounding box center [420, 602] width 265 height 23
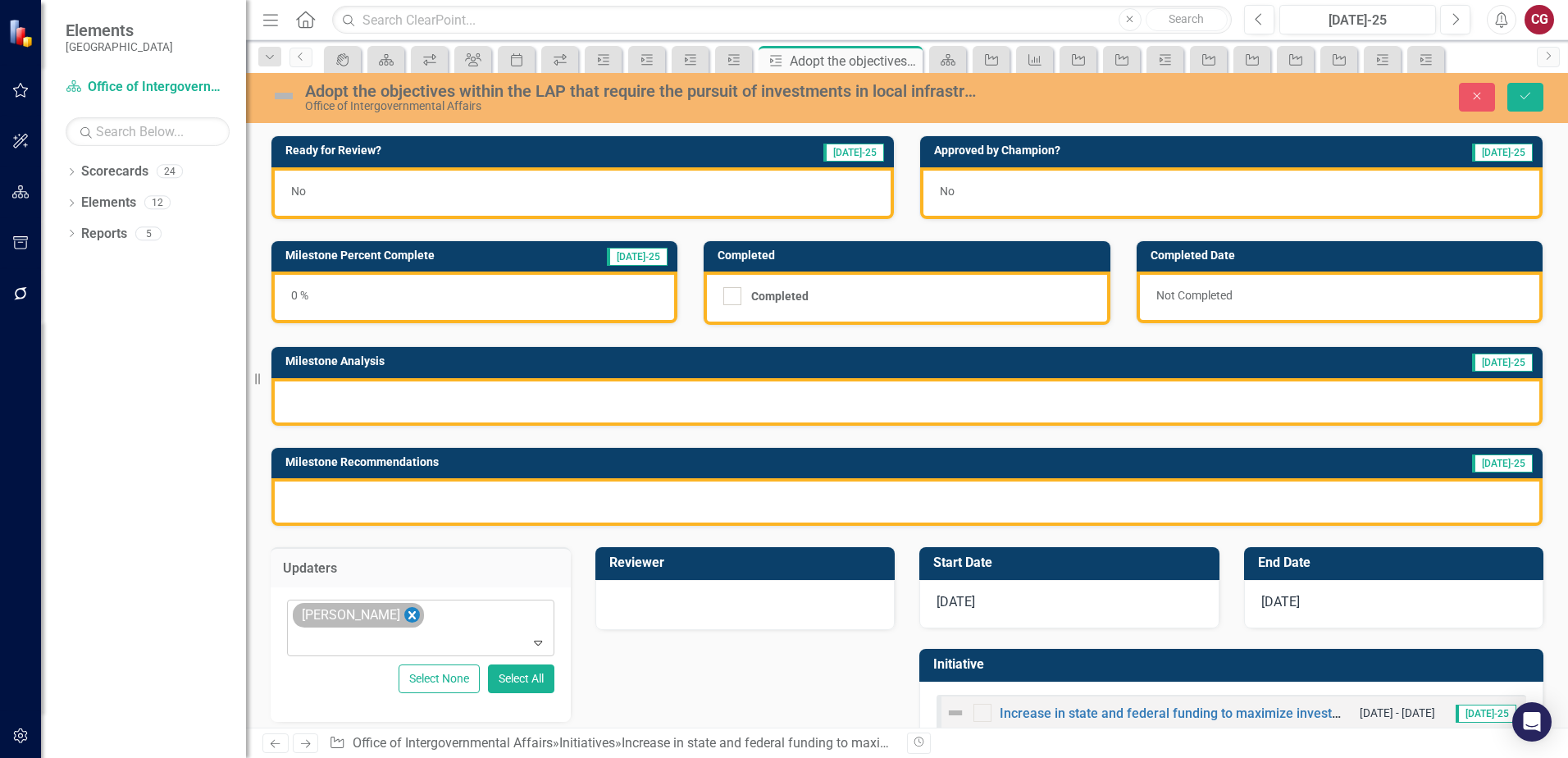
click at [404, 615] on icon "Remove Mathieu DeBruin" at bounding box center [412, 616] width 16 height 20
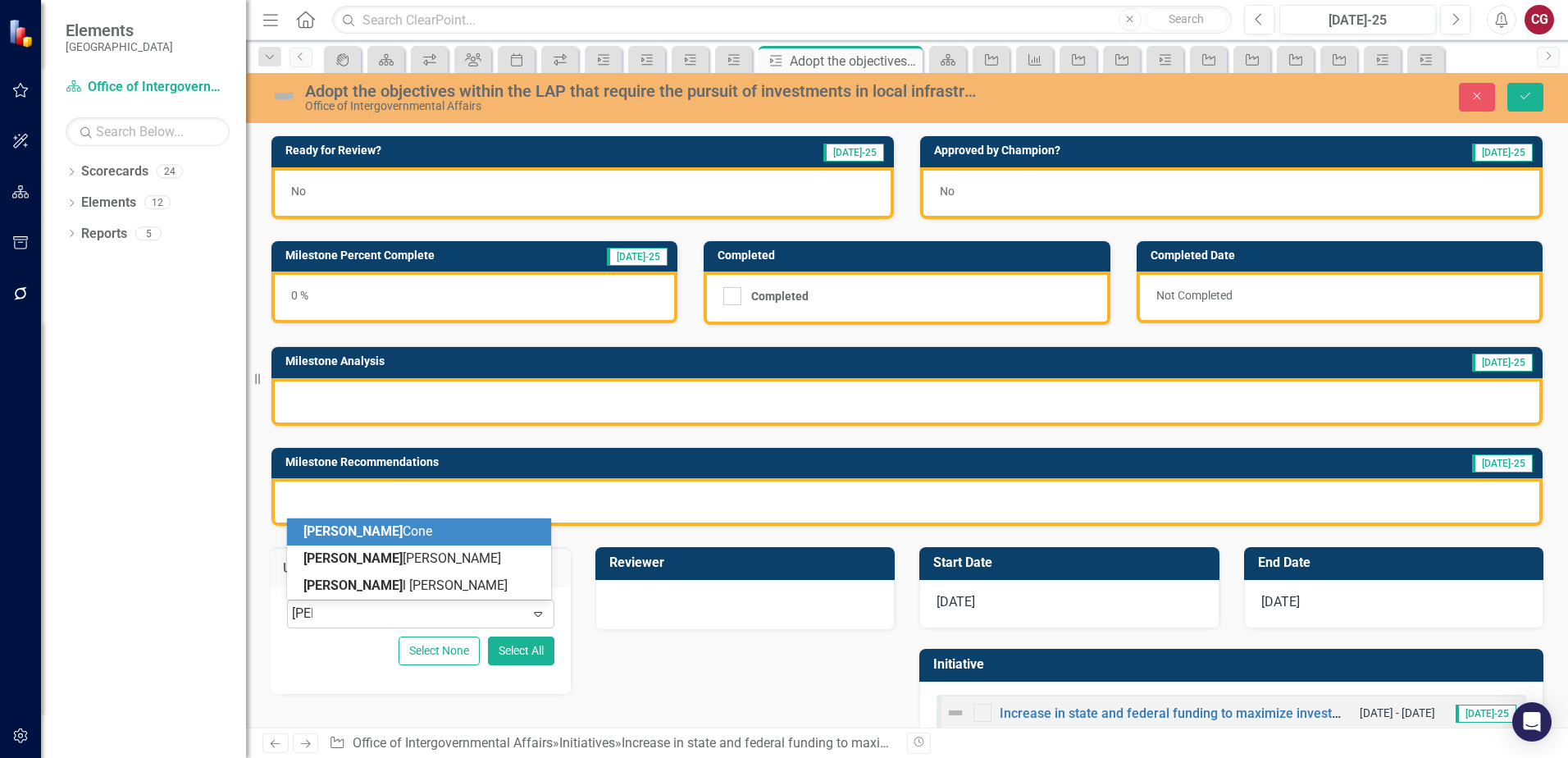
type input "[PERSON_NAME]"
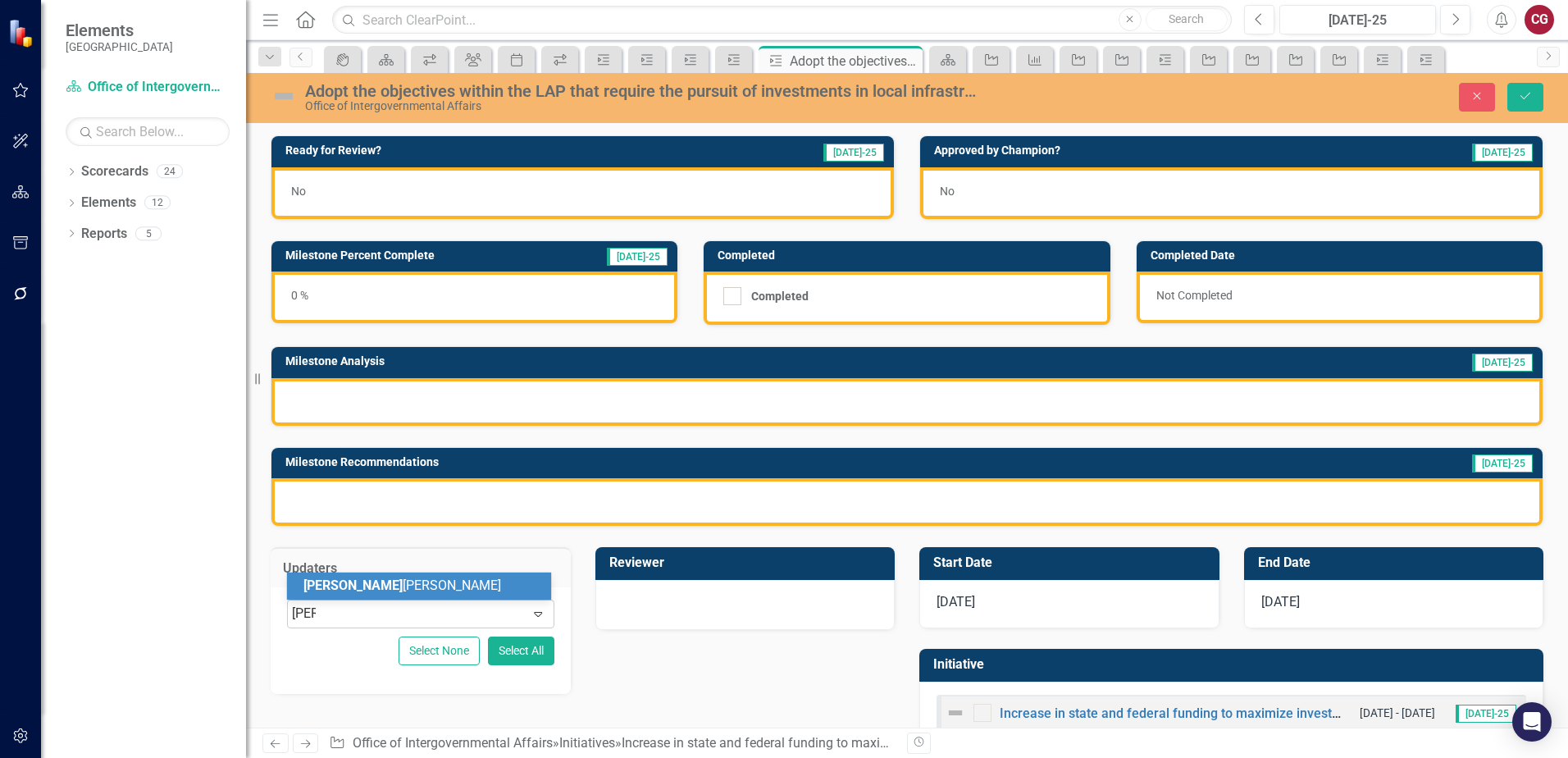
click at [387, 580] on div "[PERSON_NAME]" at bounding box center [422, 586] width 237 height 19
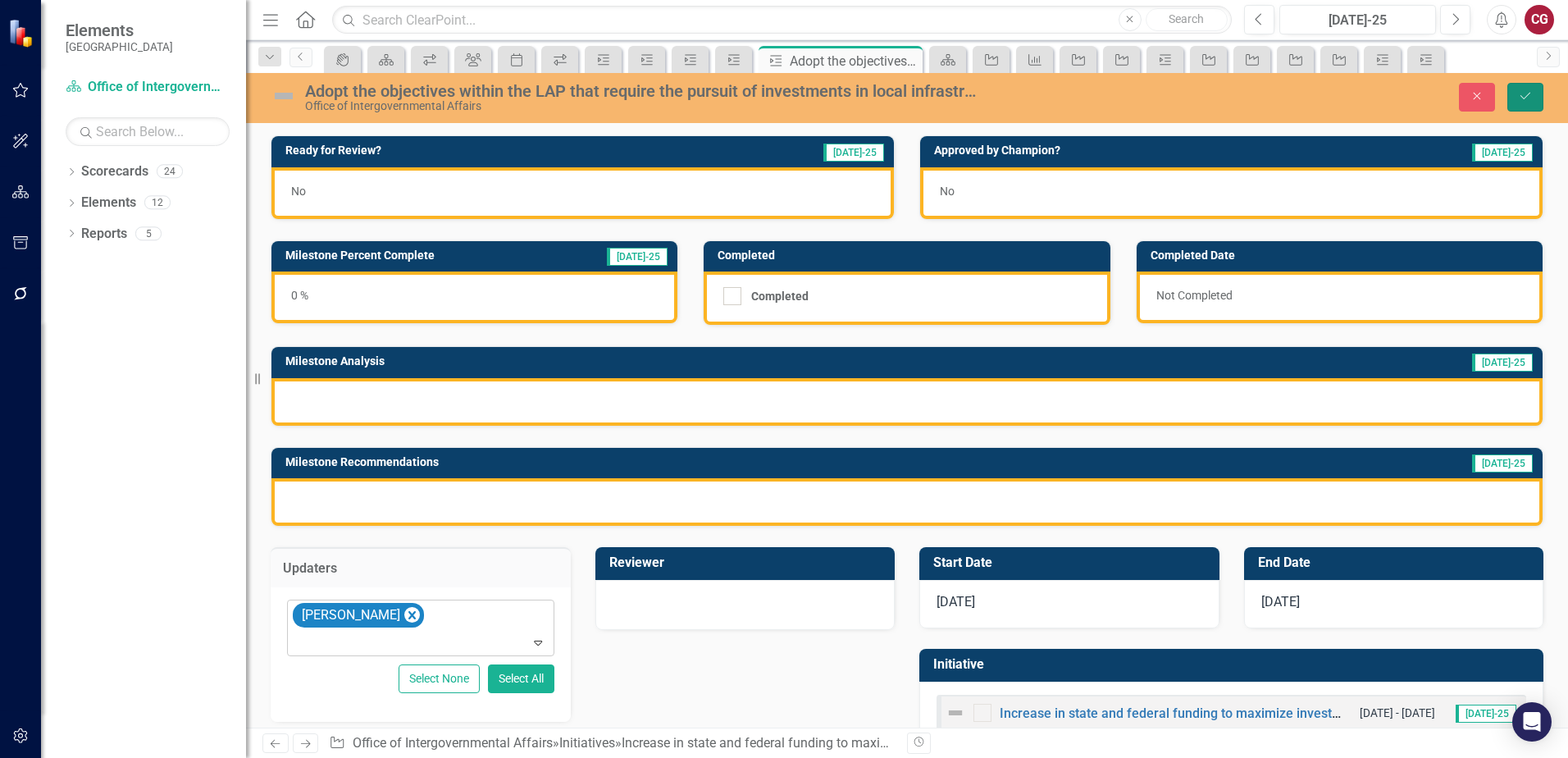
click at [1529, 102] on icon "Save" at bounding box center [1525, 96] width 15 height 11
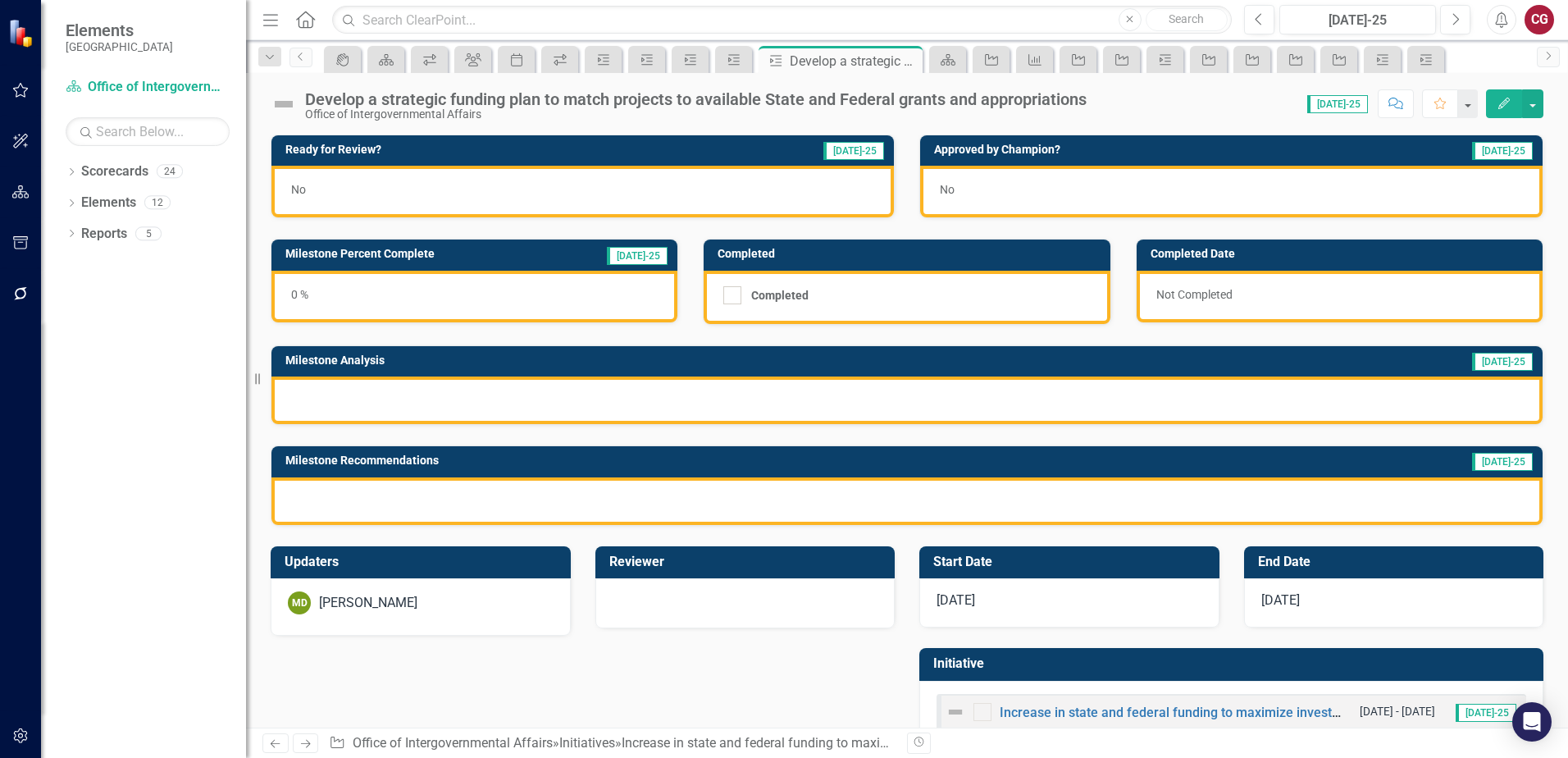
click at [449, 592] on div "MD [PERSON_NAME]" at bounding box center [420, 602] width 265 height 23
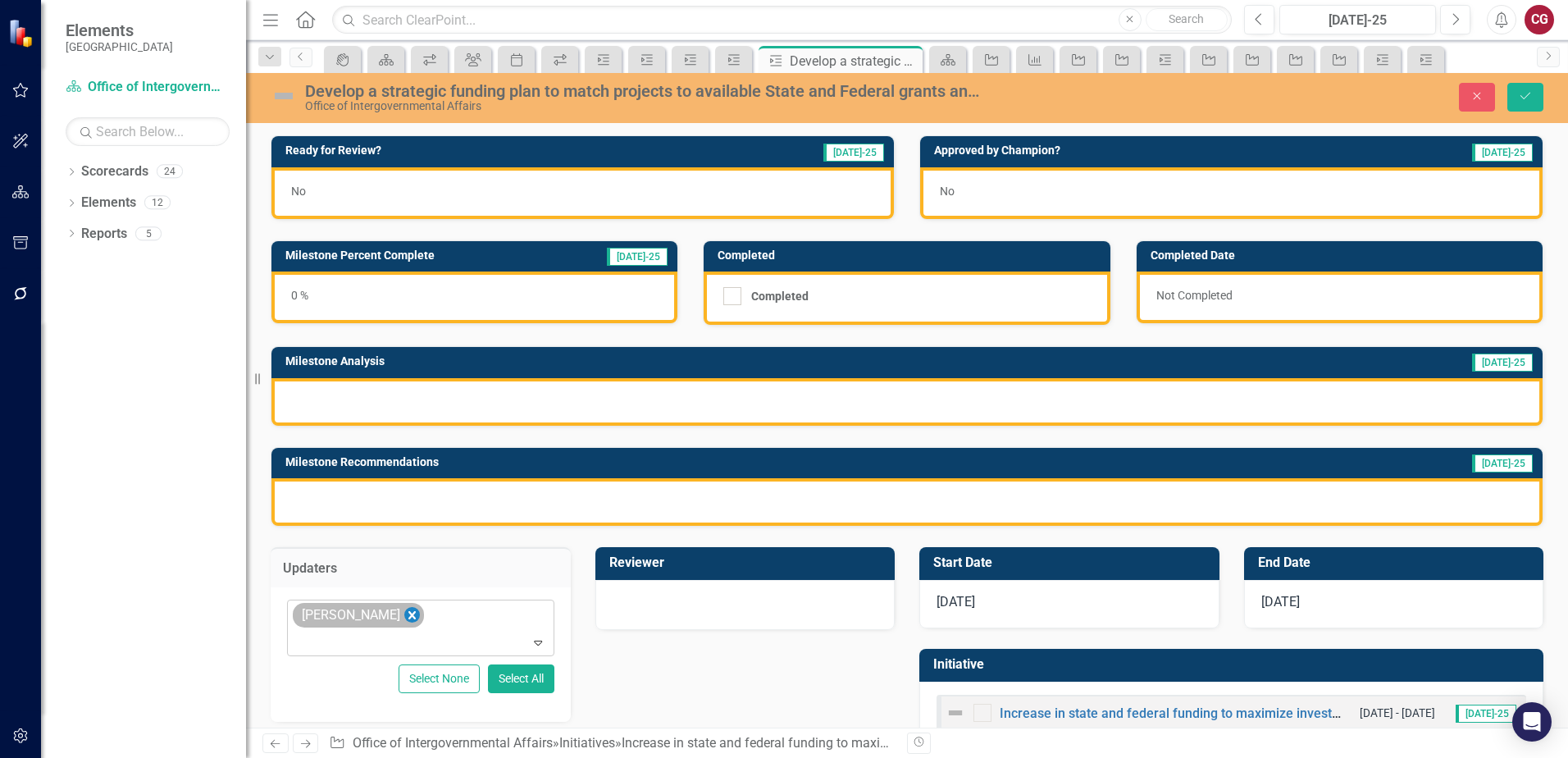
click at [413, 615] on icon "Remove Mathieu DeBruin" at bounding box center [412, 616] width 16 height 20
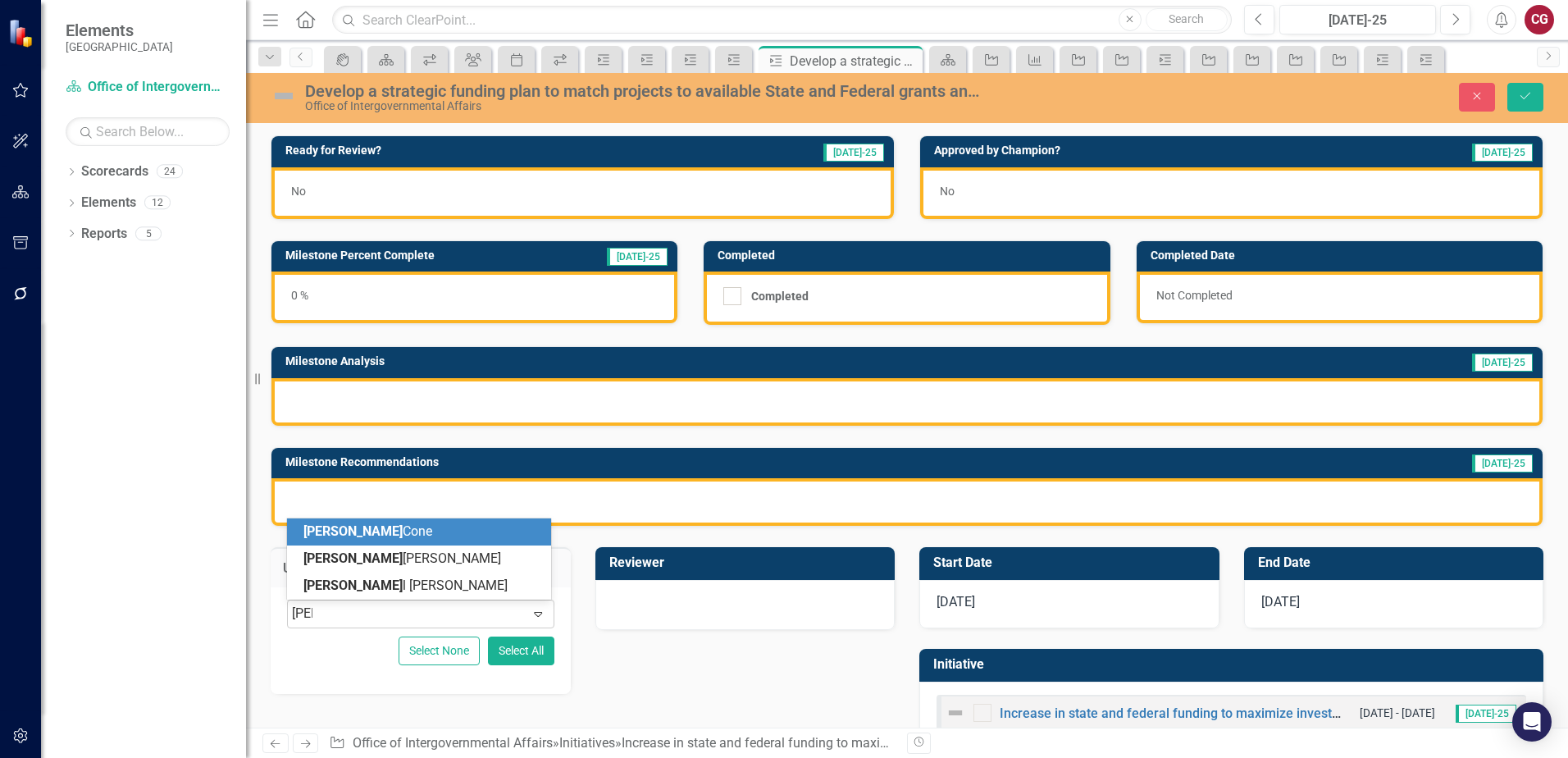
type input "[PERSON_NAME]"
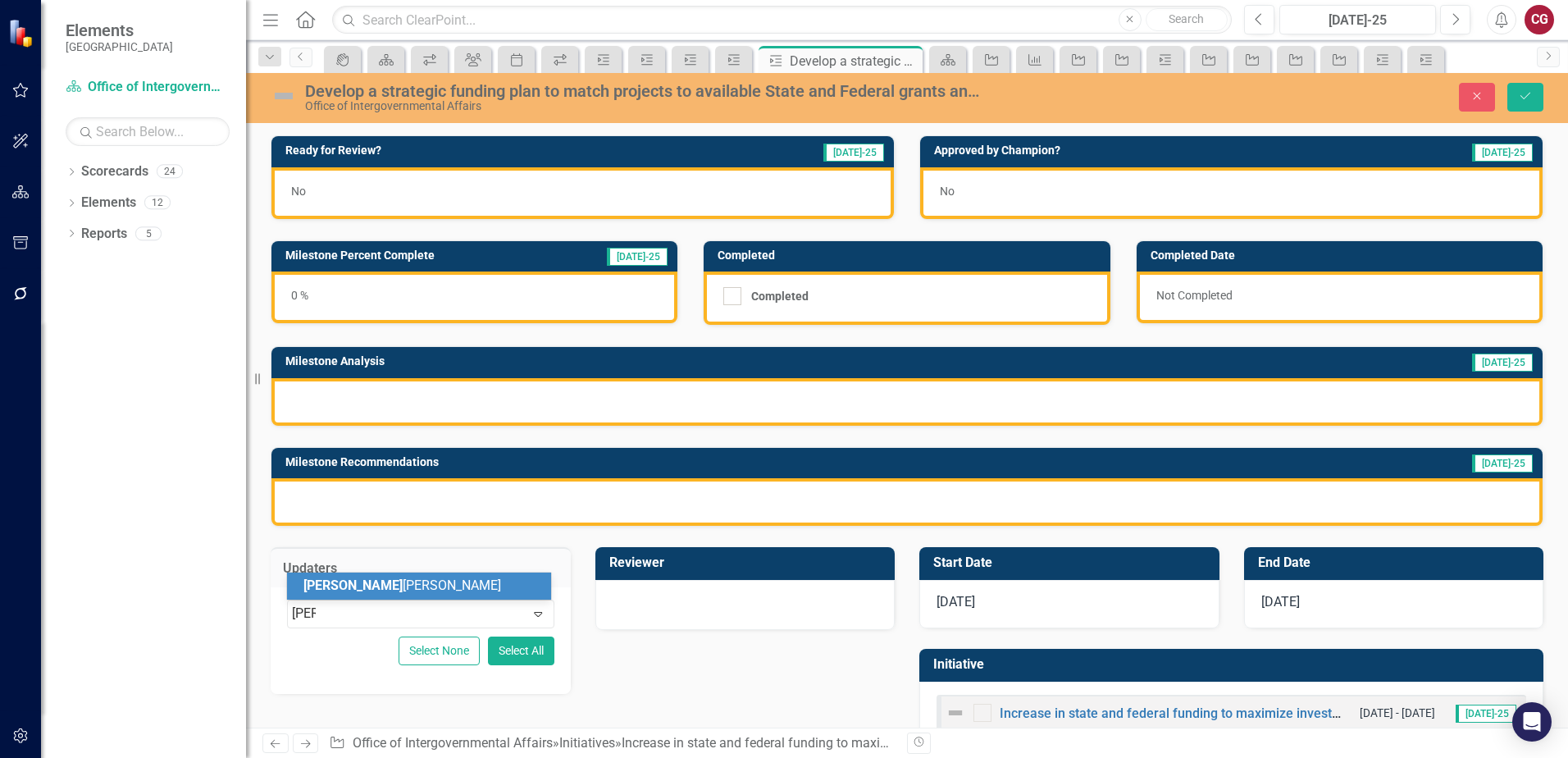
click at [464, 580] on div "[PERSON_NAME]" at bounding box center [422, 586] width 237 height 19
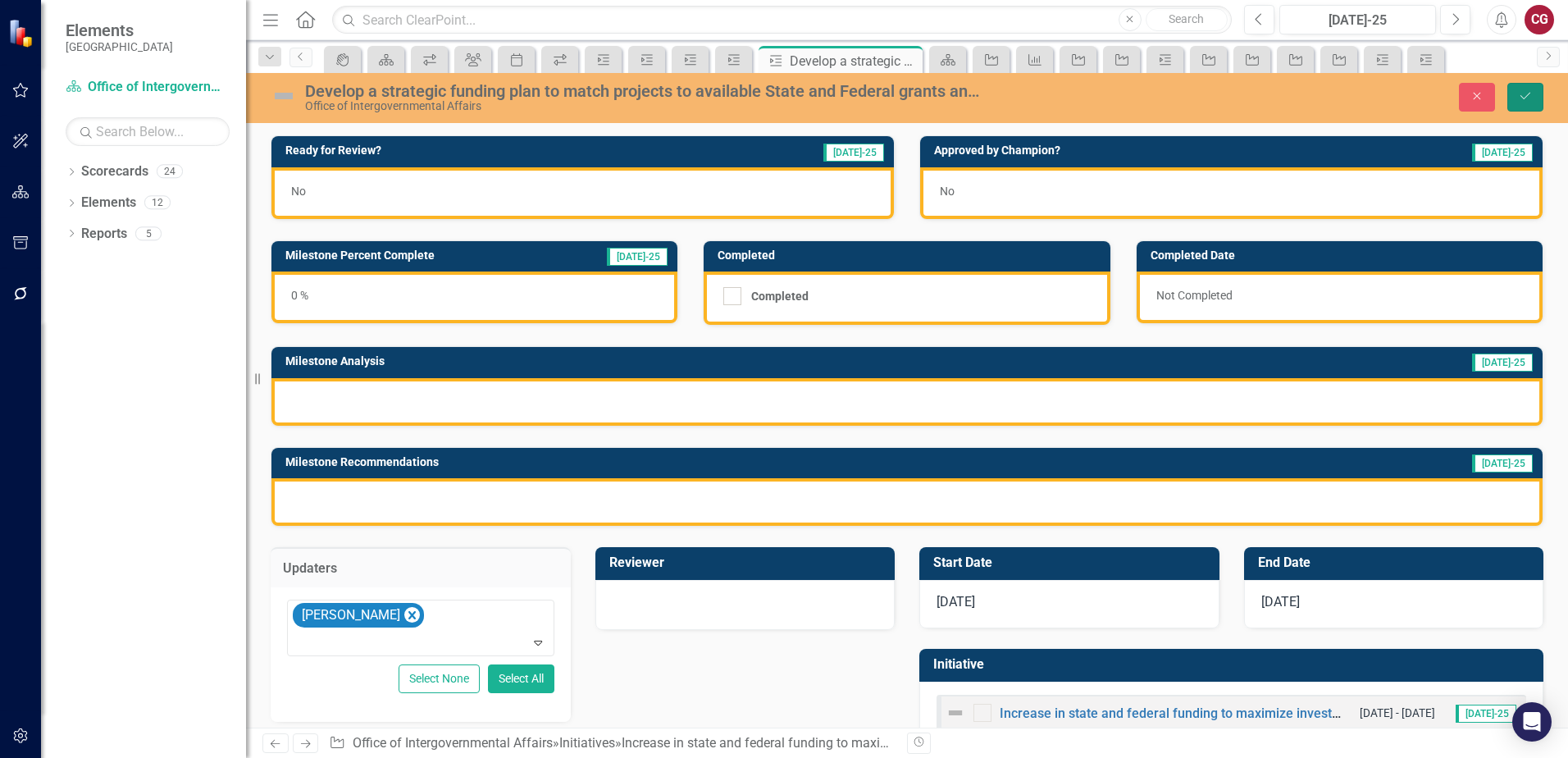
click at [1528, 102] on button "Save" at bounding box center [1525, 97] width 36 height 29
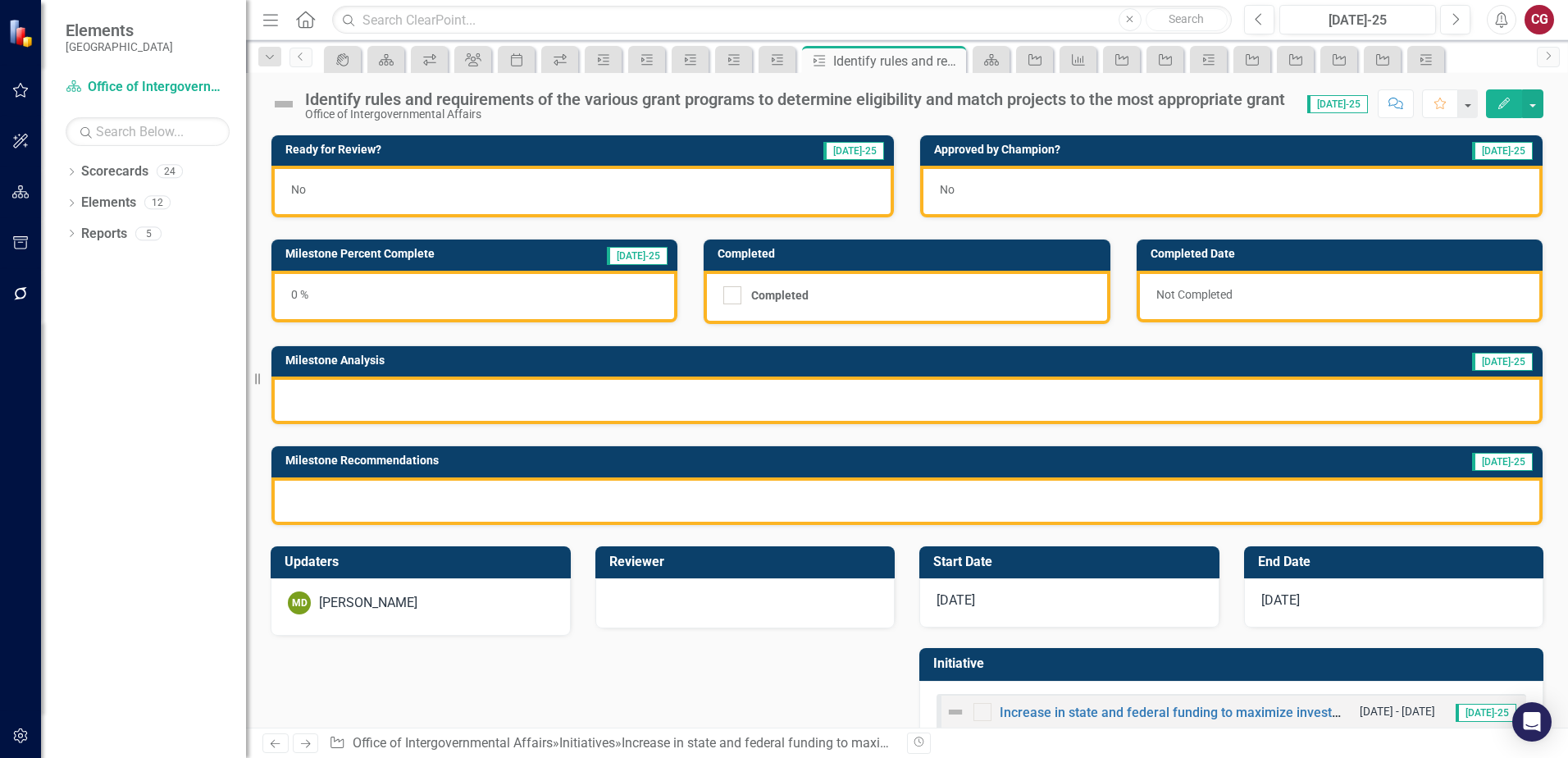
click at [488, 589] on div "MD [PERSON_NAME]" at bounding box center [421, 607] width 300 height 58
click at [488, 588] on div "MD [PERSON_NAME]" at bounding box center [421, 607] width 300 height 58
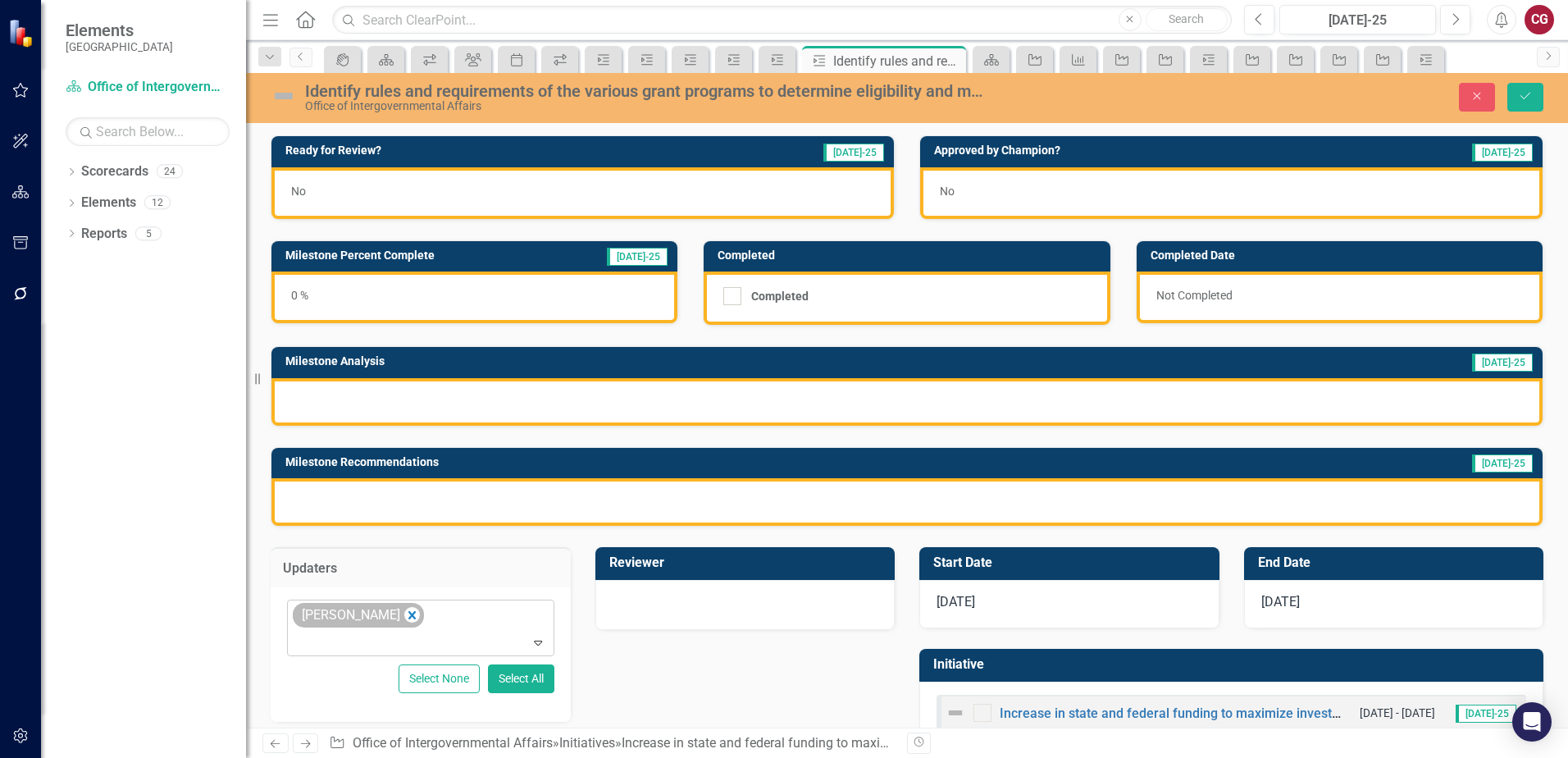
click at [420, 615] on div "[PERSON_NAME]" at bounding box center [358, 615] width 131 height 25
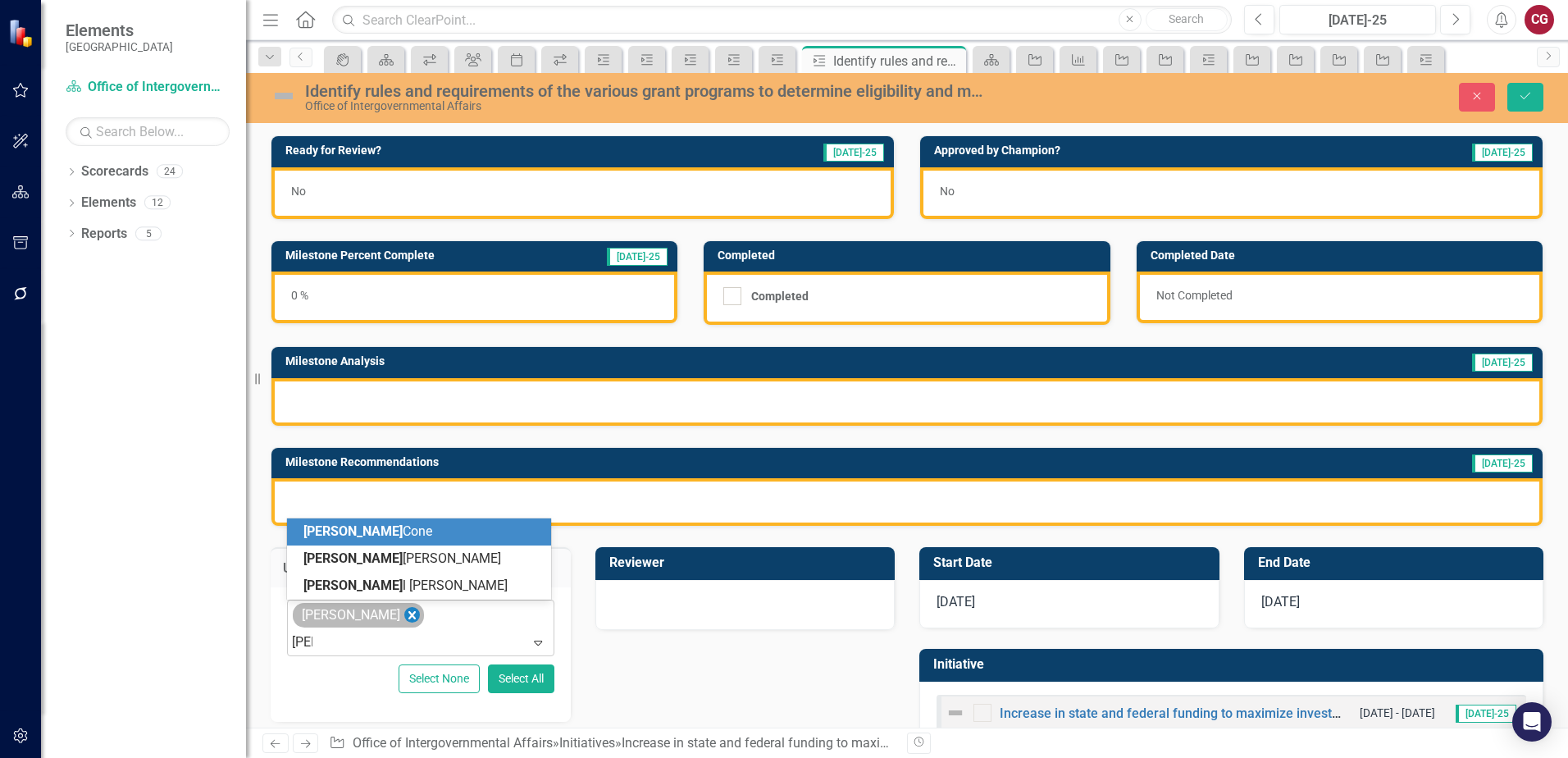
type input "[PERSON_NAME]"
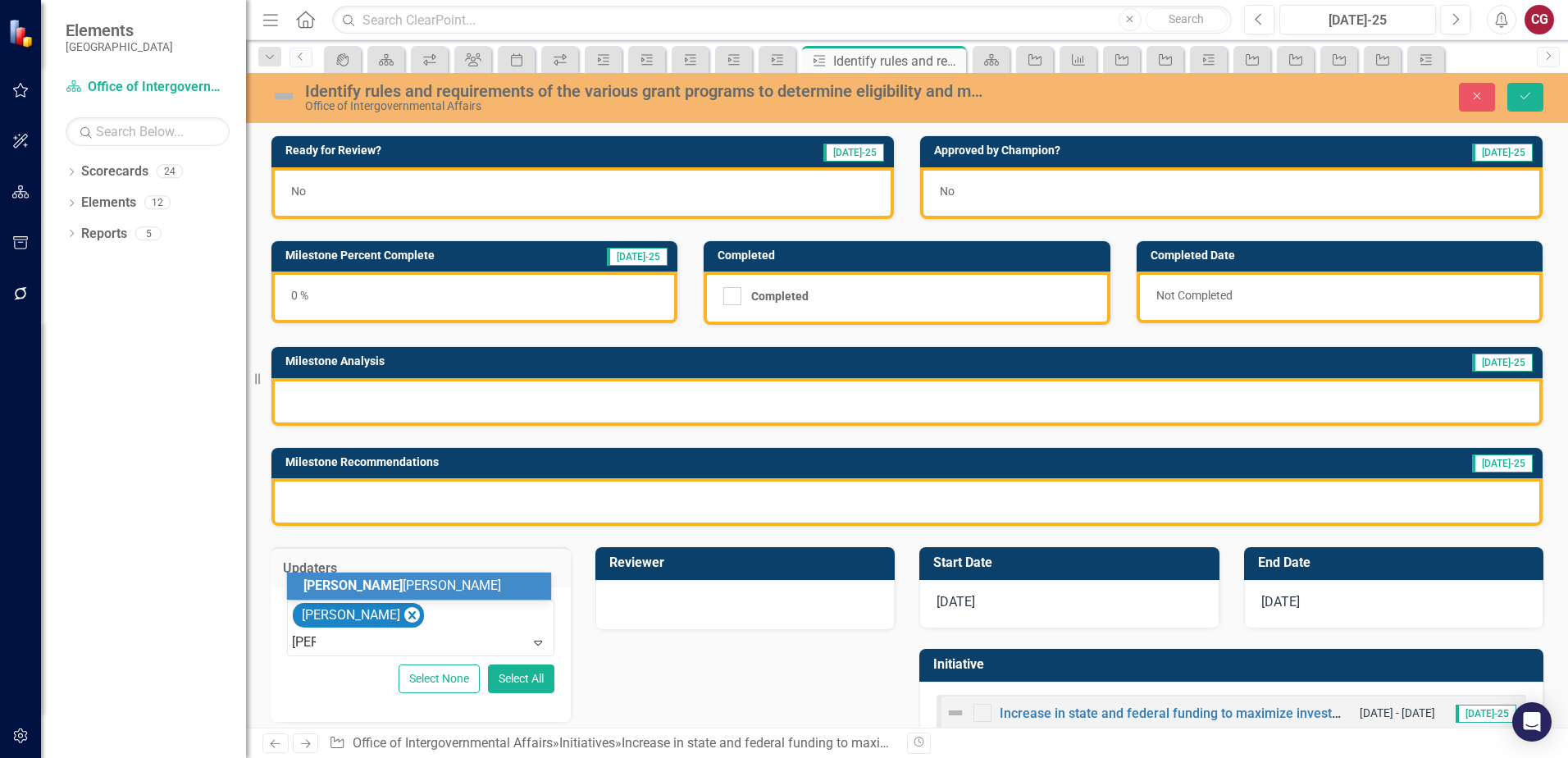
click at [363, 588] on span "[PERSON_NAME]" at bounding box center [402, 585] width 197 height 16
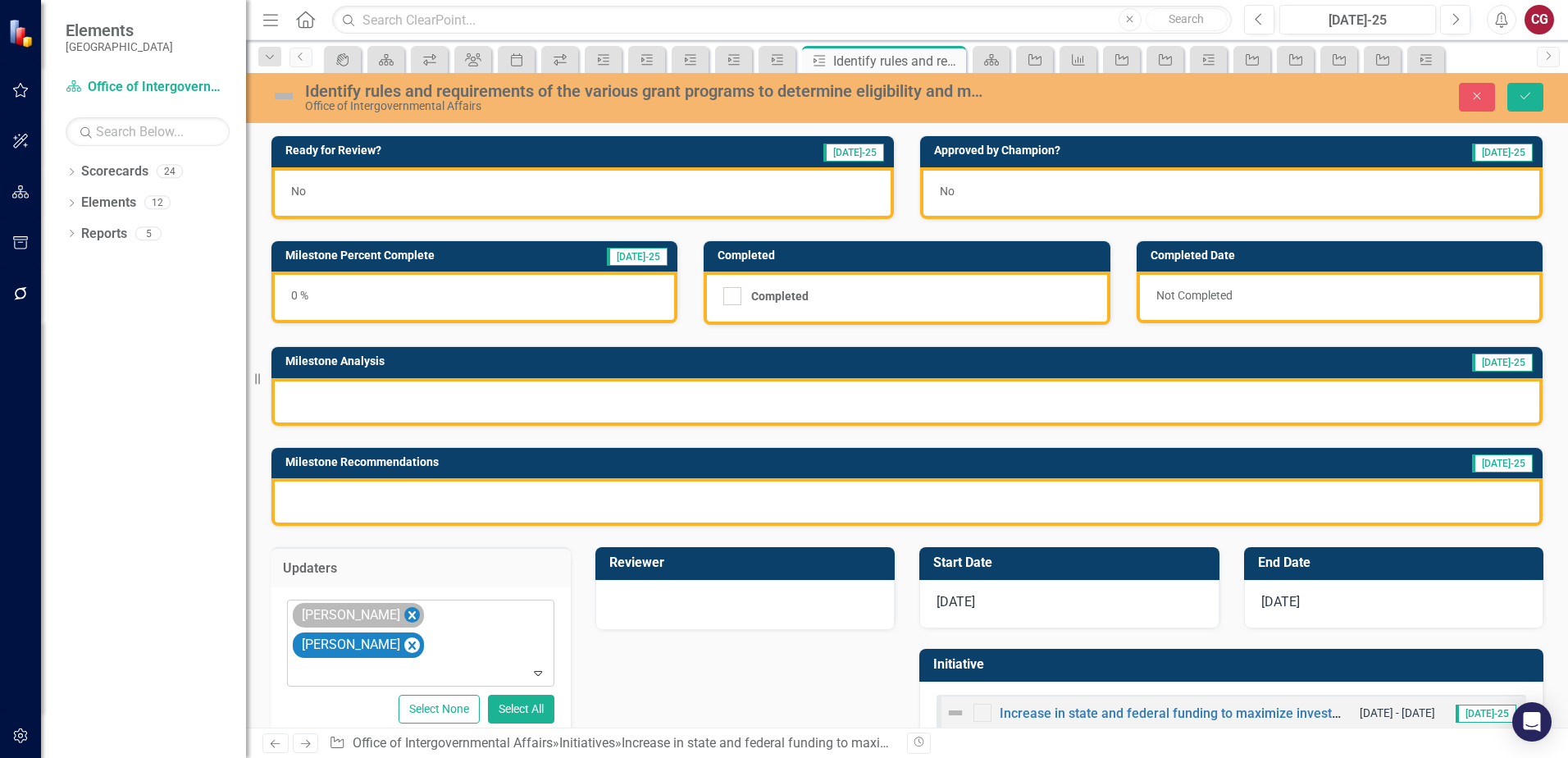
click at [415, 610] on icon "Remove Mathieu DeBruin" at bounding box center [412, 616] width 16 height 20
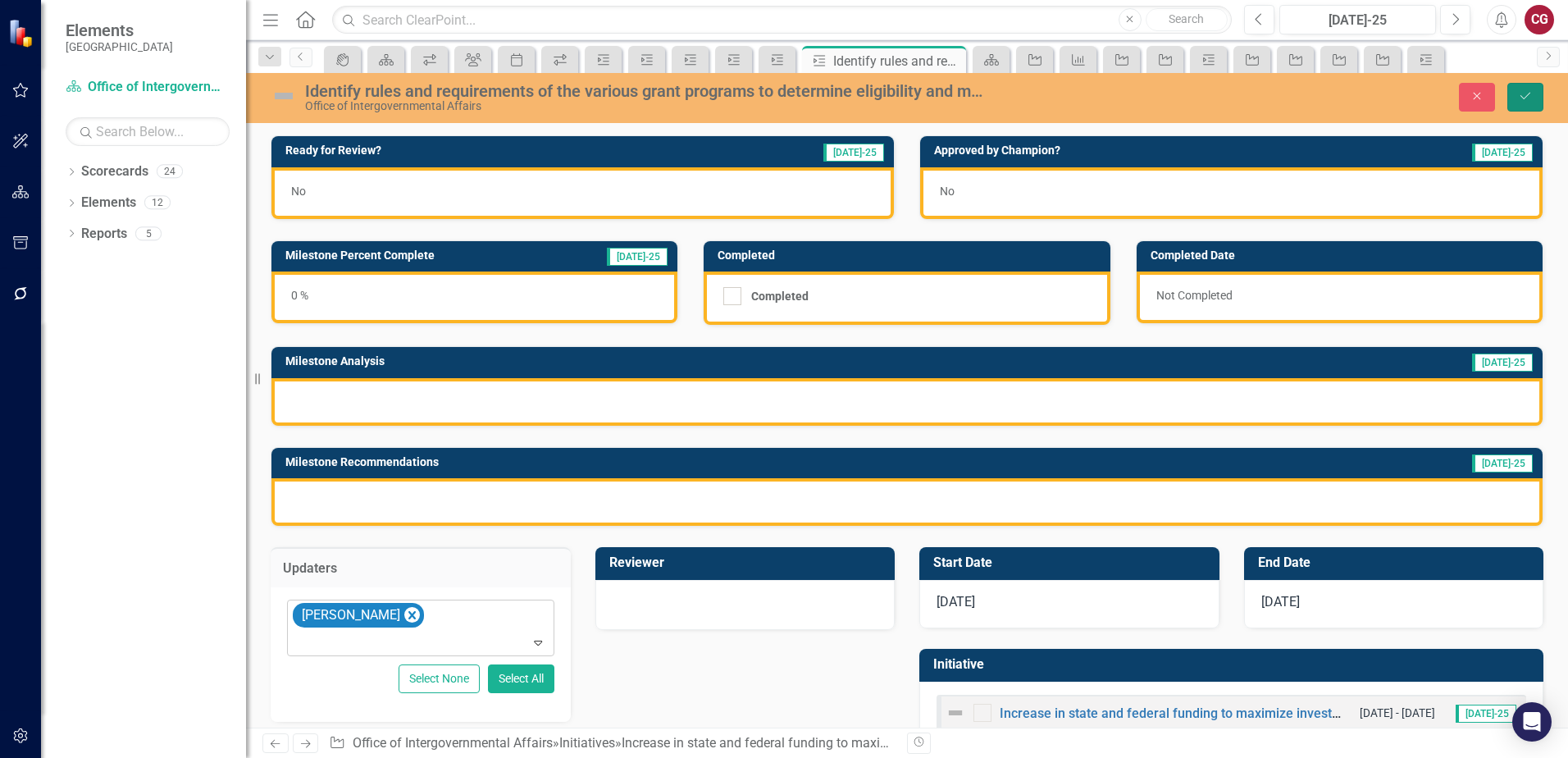
click at [1529, 96] on icon "Save" at bounding box center [1525, 96] width 15 height 11
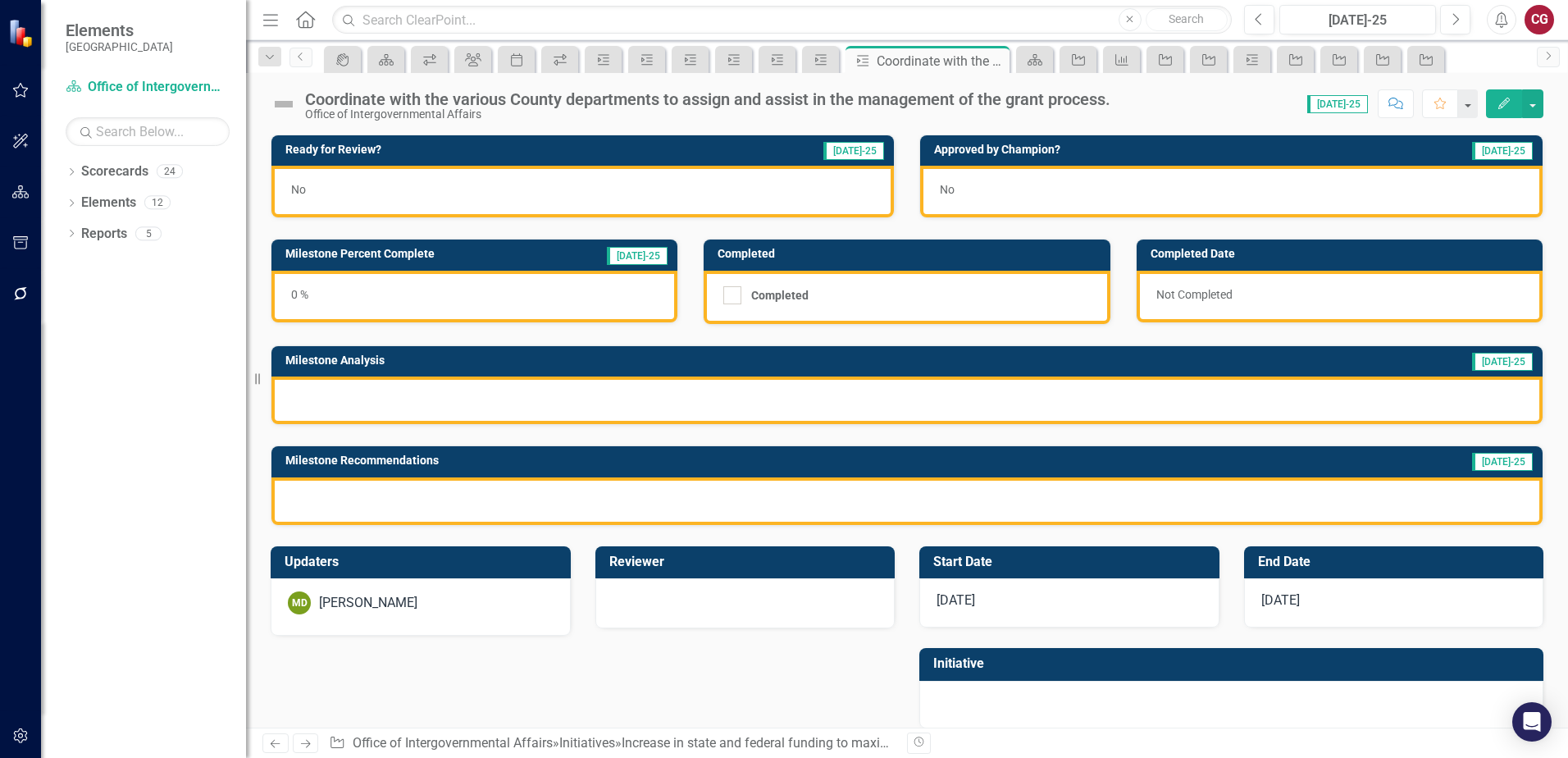
click at [432, 599] on div "MD [PERSON_NAME]" at bounding box center [420, 602] width 265 height 23
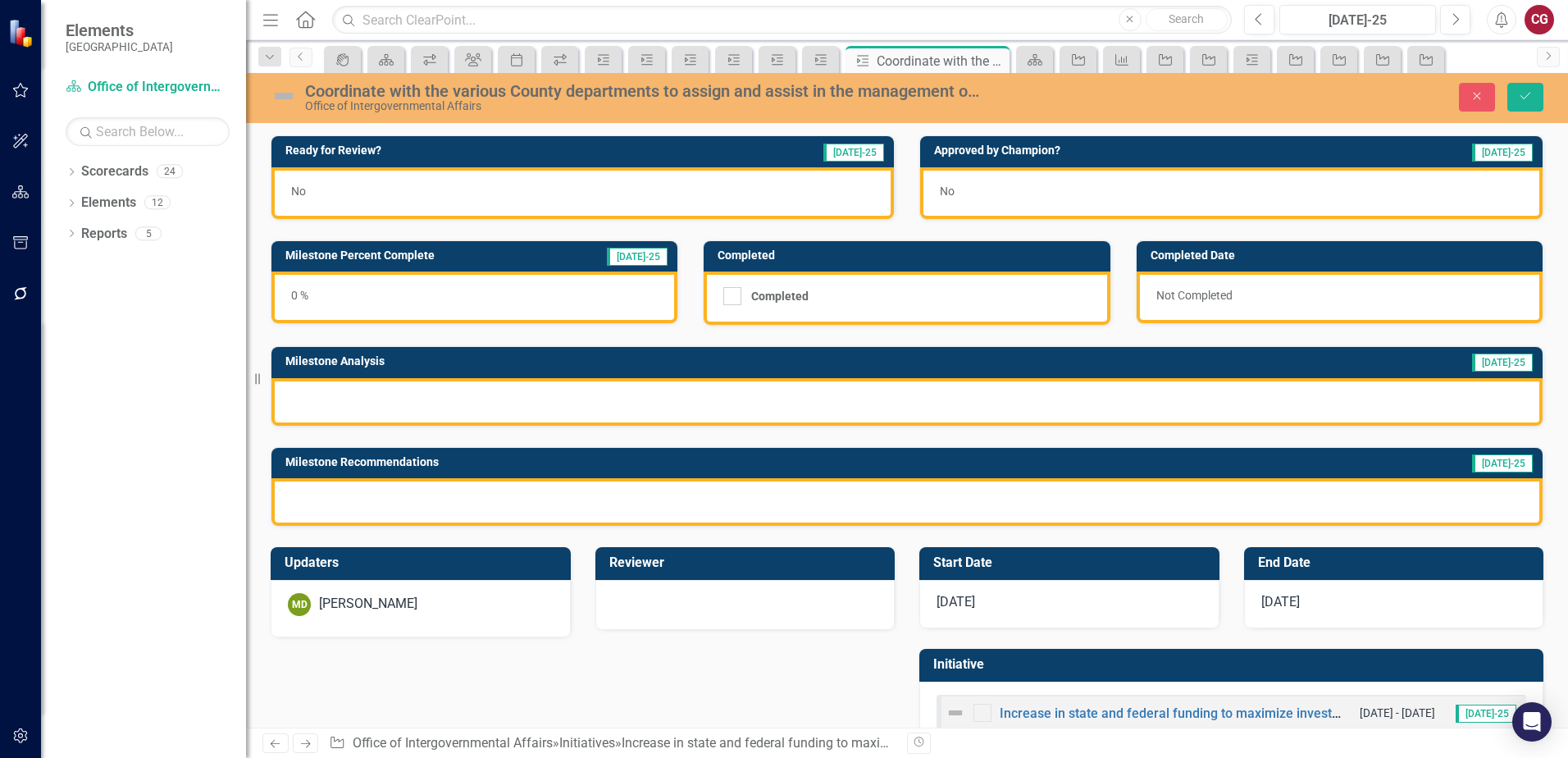
click at [407, 600] on div "[PERSON_NAME]" at bounding box center [369, 603] width 99 height 19
click at [406, 600] on div "[PERSON_NAME]" at bounding box center [369, 603] width 99 height 19
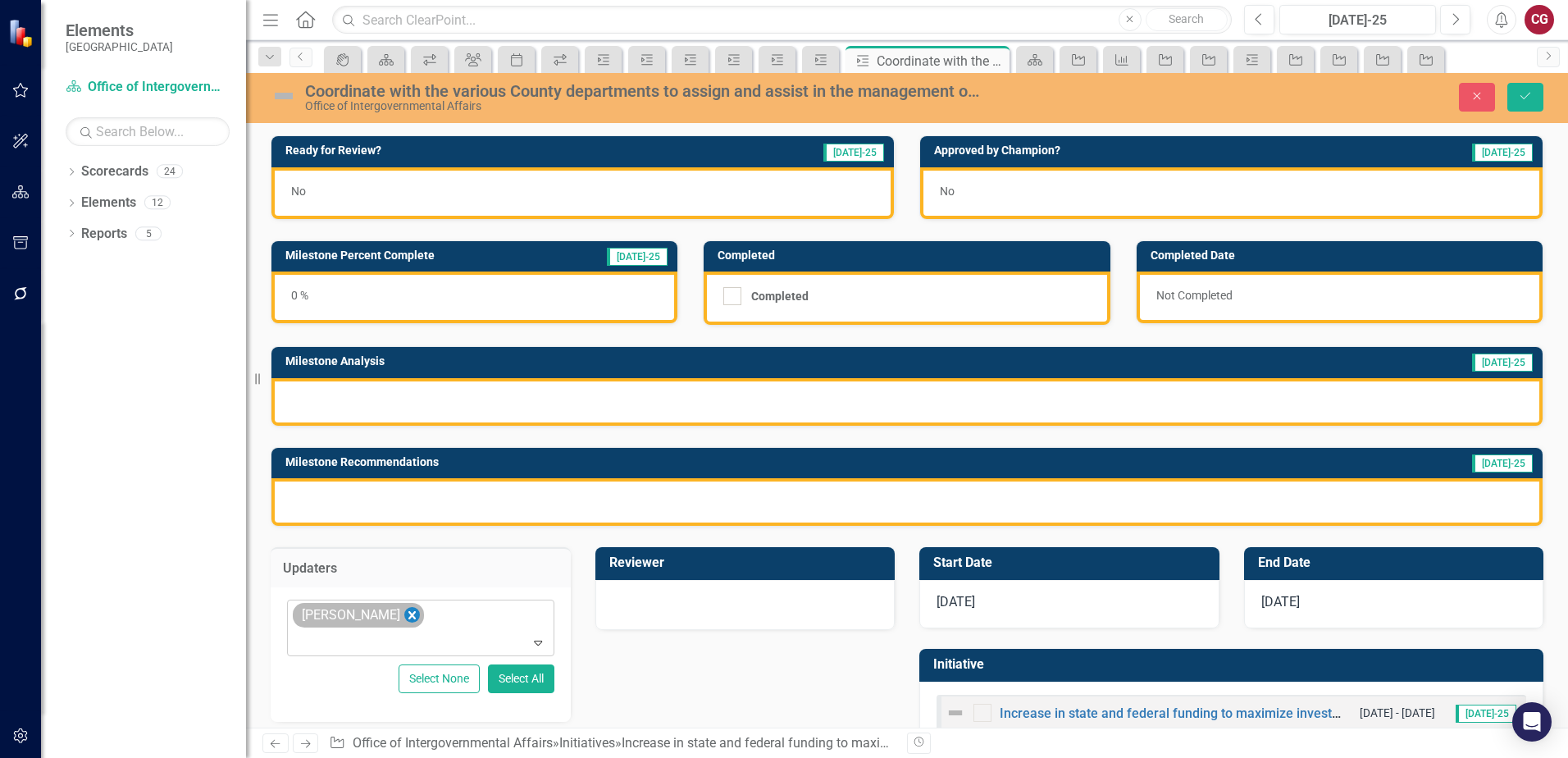
click at [409, 617] on icon "Remove Mathieu DeBruin" at bounding box center [412, 615] width 7 height 8
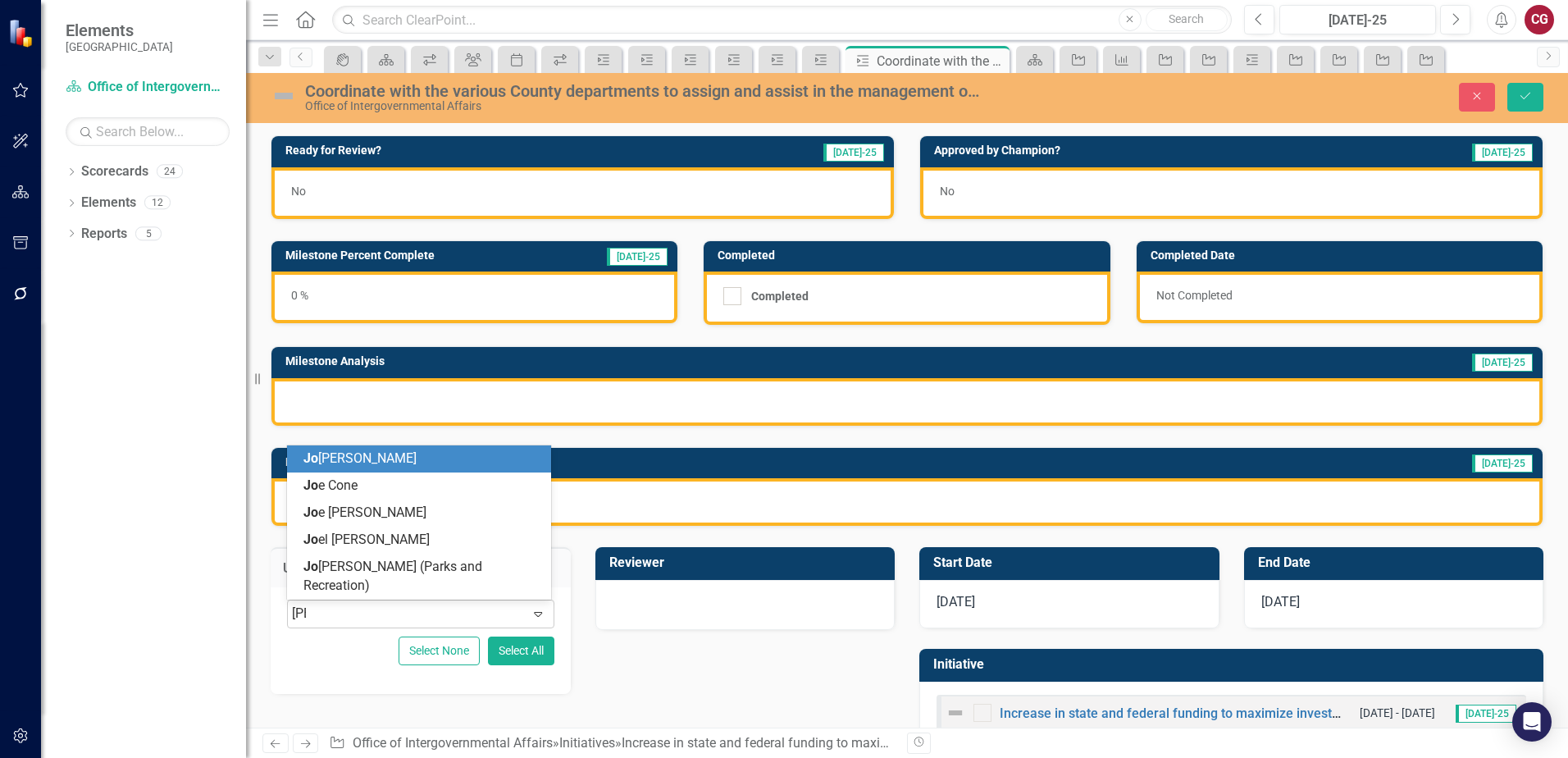
type input "[PERSON_NAME]"
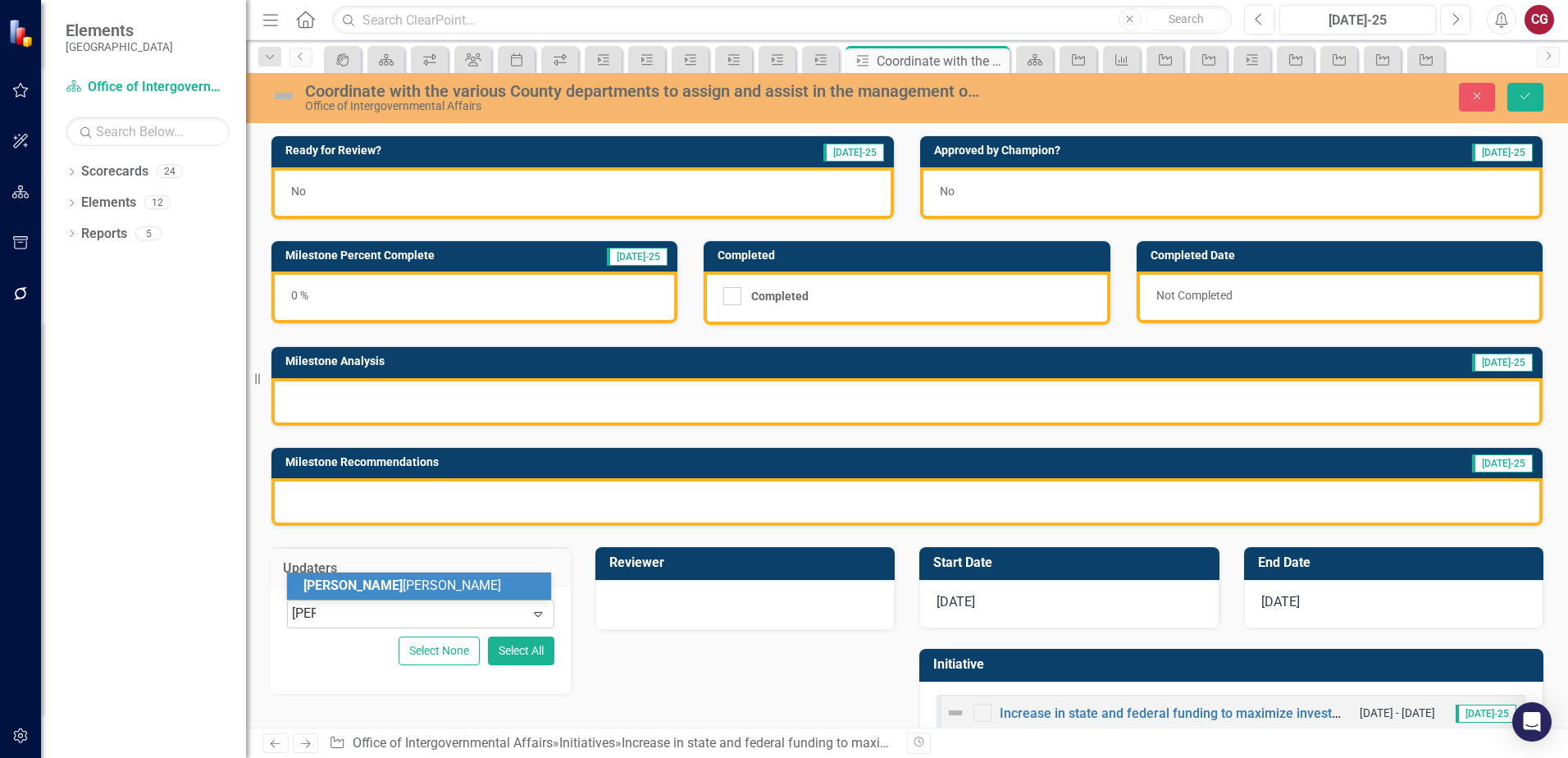
click at [425, 588] on div "[PERSON_NAME]" at bounding box center [422, 586] width 237 height 19
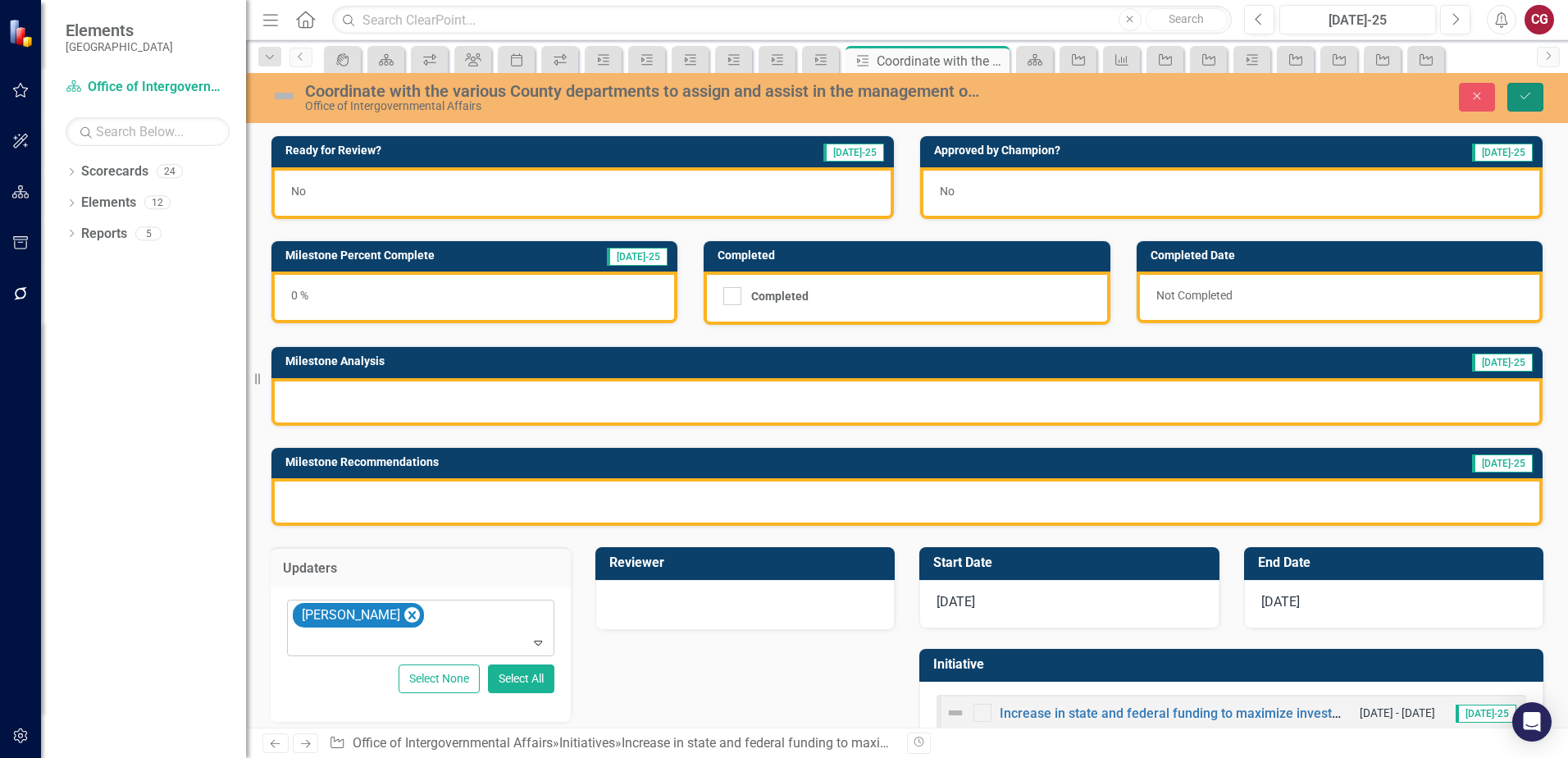
click at [1522, 92] on icon "Save" at bounding box center [1525, 96] width 15 height 11
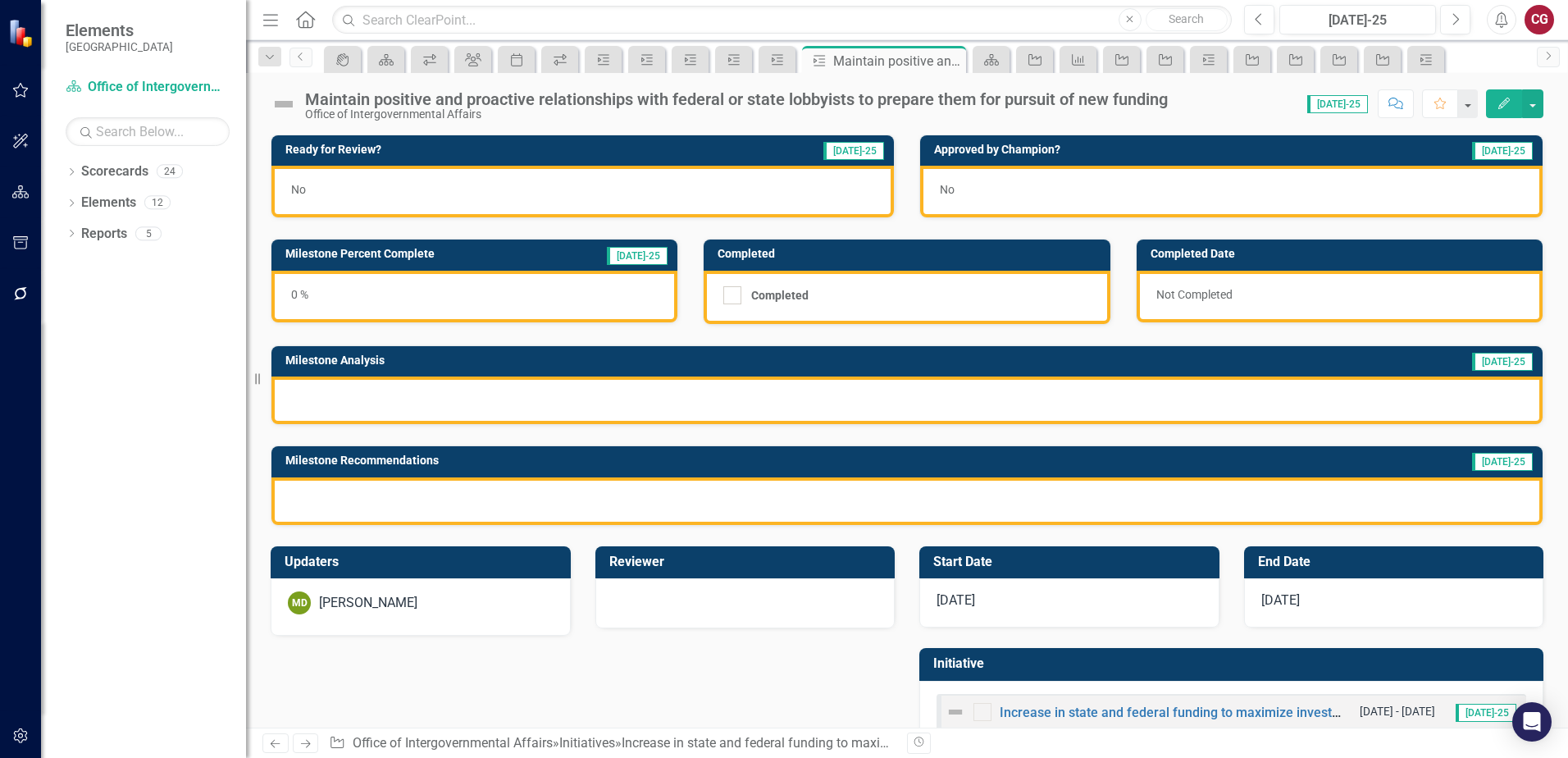
click at [439, 608] on div "MD [PERSON_NAME]" at bounding box center [420, 602] width 265 height 23
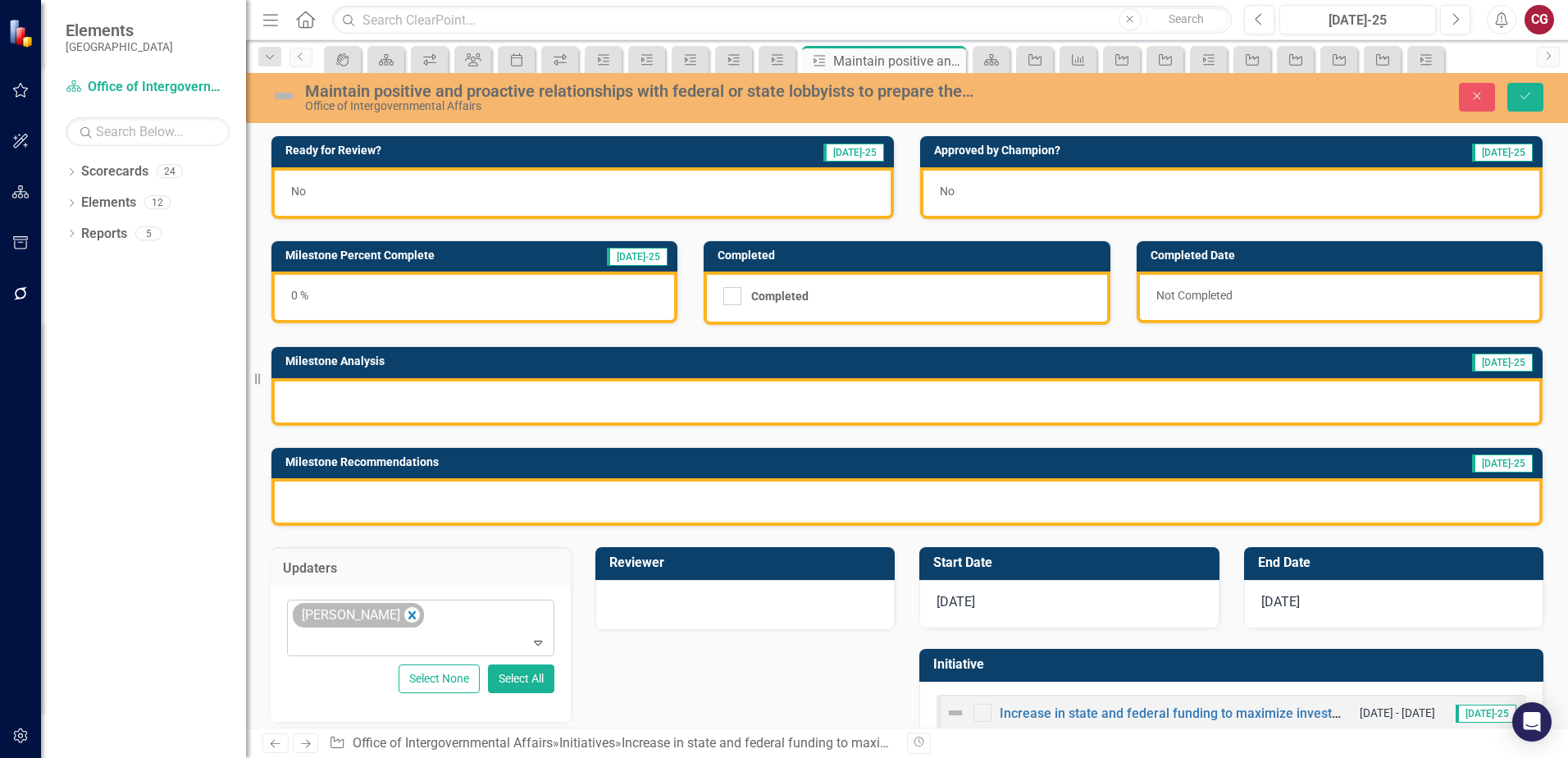
click at [419, 617] on div "[PERSON_NAME]" at bounding box center [358, 615] width 131 height 25
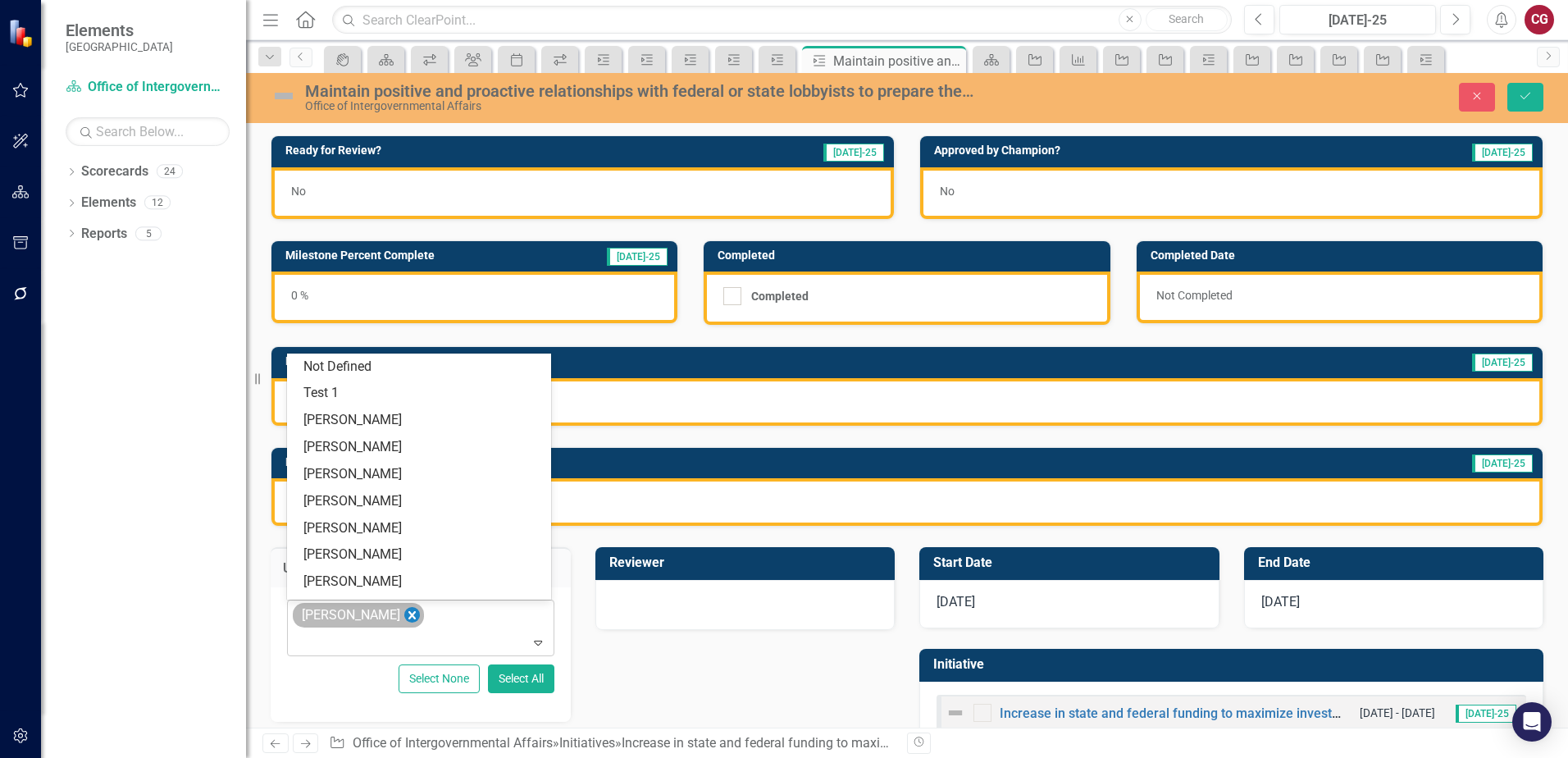
click at [415, 614] on icon "Remove Mathieu DeBruin" at bounding box center [412, 616] width 16 height 20
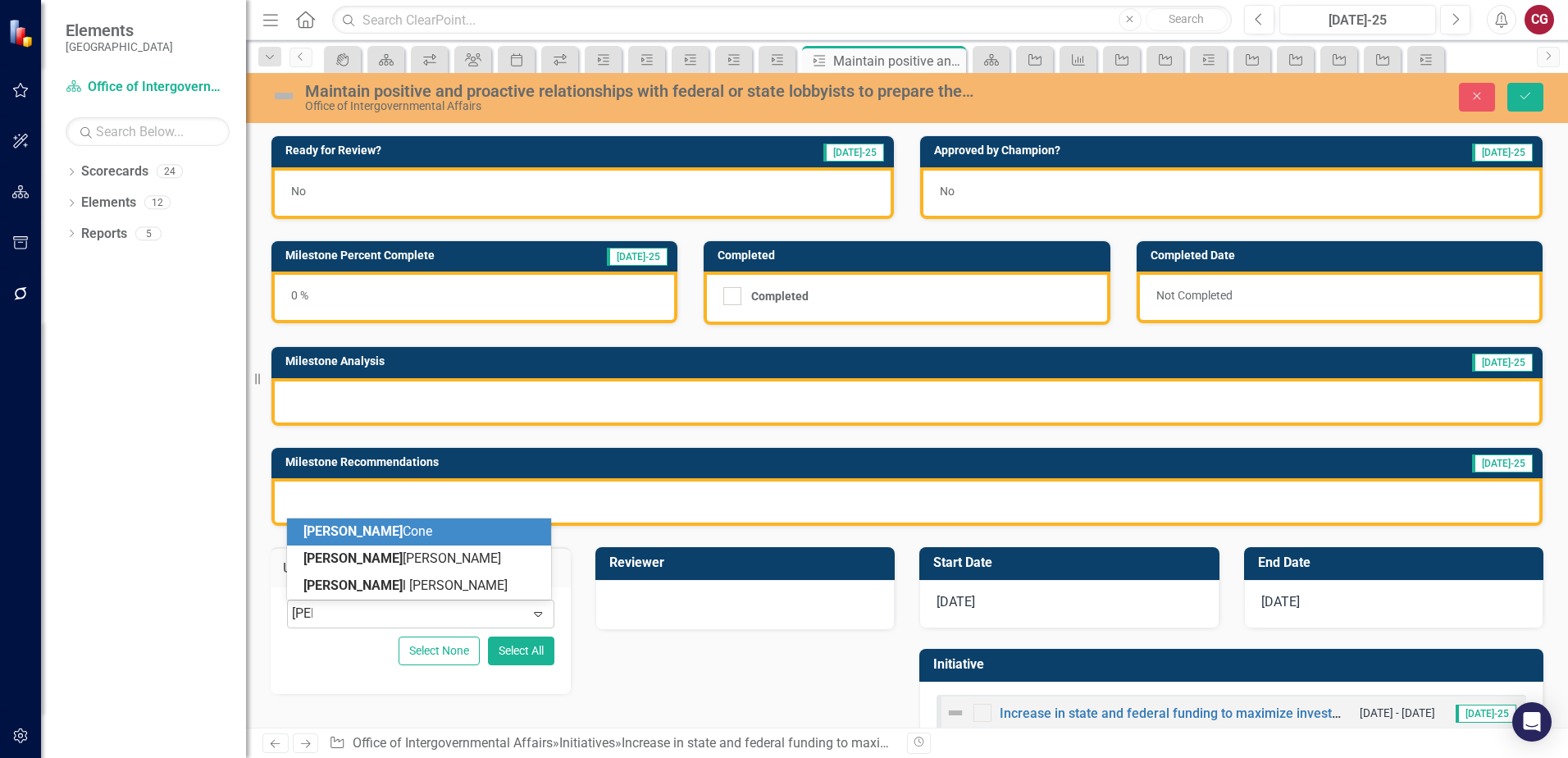
type input "joel"
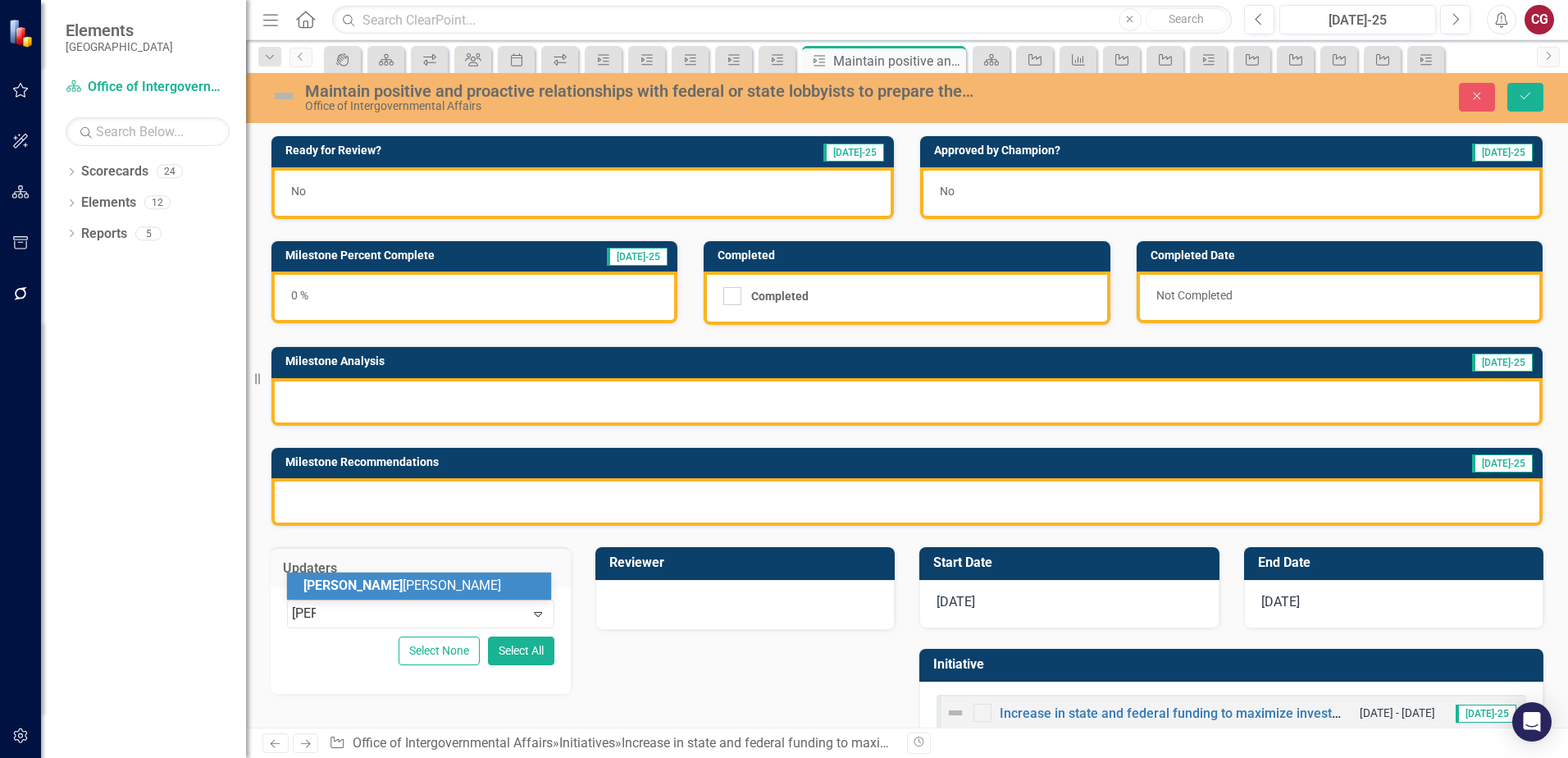
click at [397, 589] on div "Joel Sneed" at bounding box center [422, 586] width 237 height 19
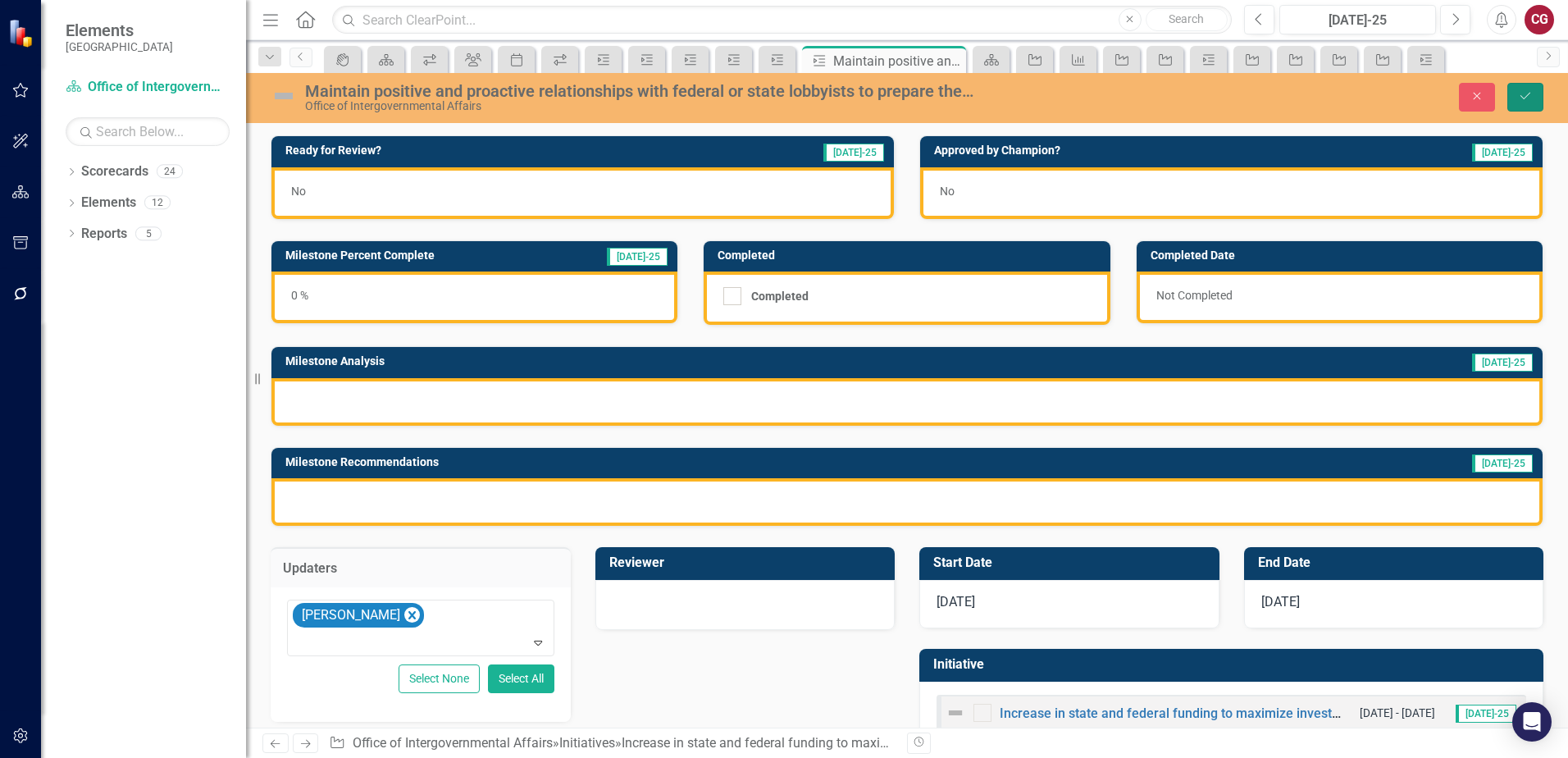
click at [1525, 97] on icon "Save" at bounding box center [1525, 96] width 15 height 11
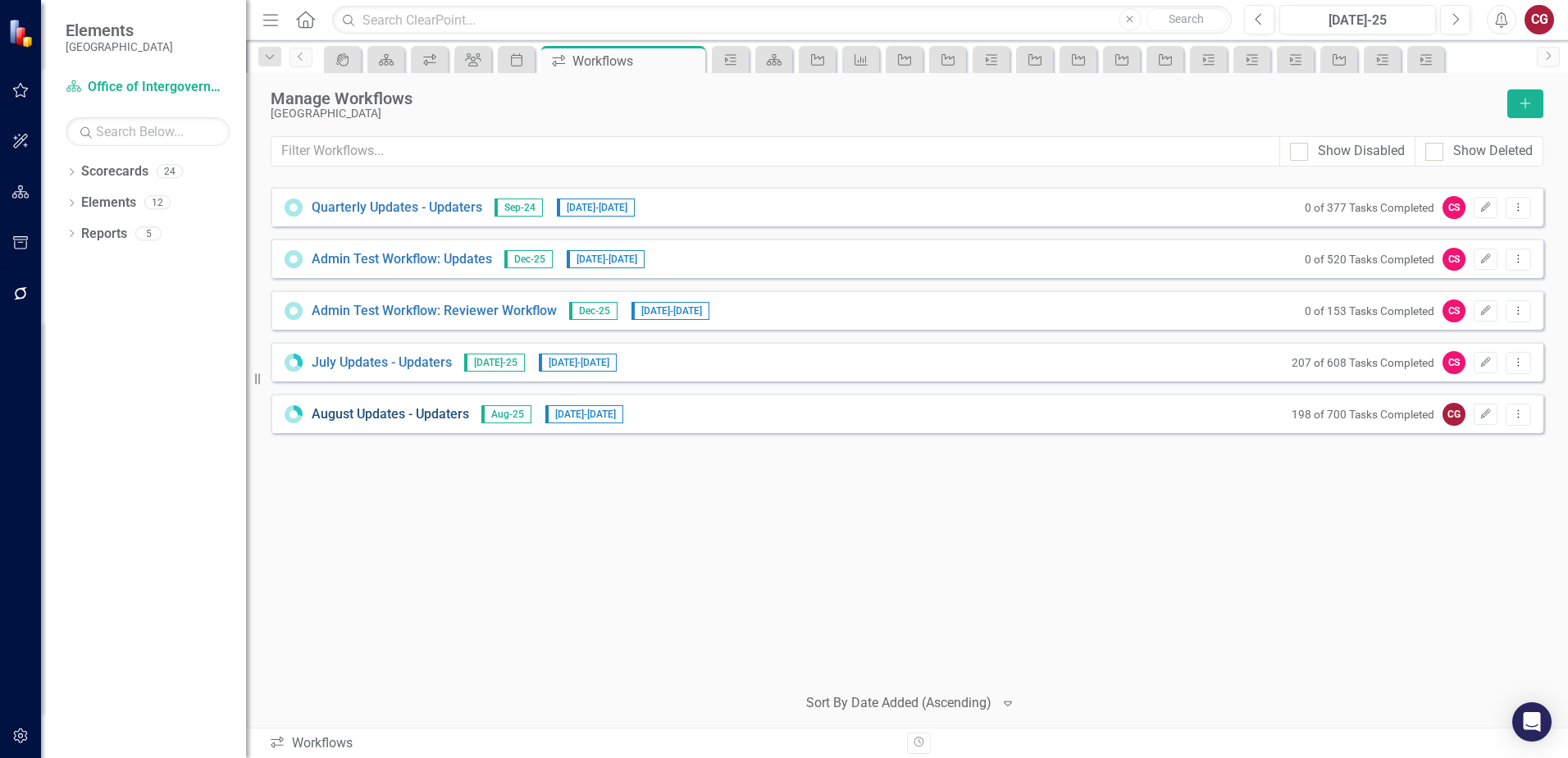
click at [409, 411] on link "August Updates - Updaters" at bounding box center [390, 414] width 157 height 19
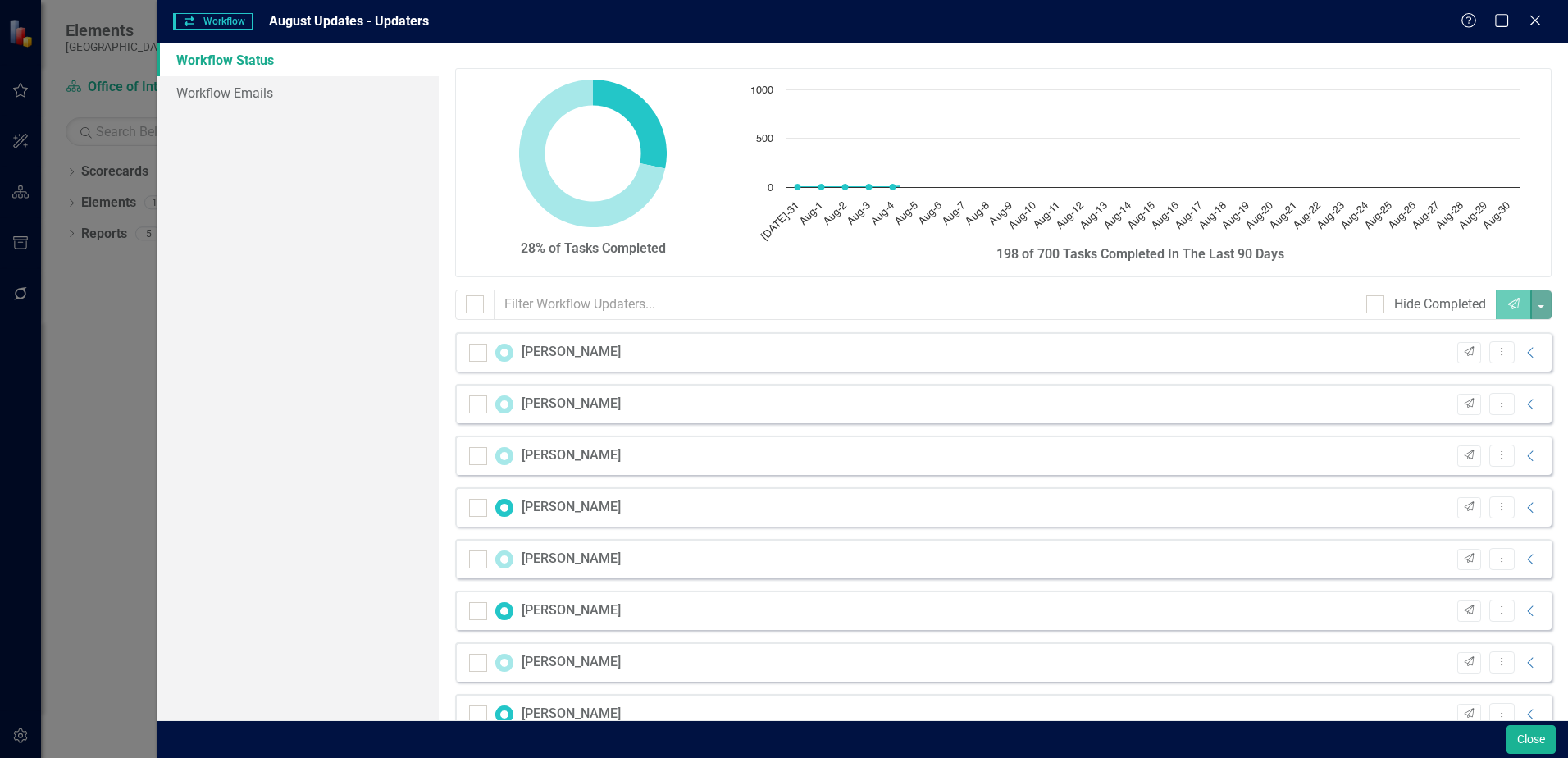
checkbox input "false"
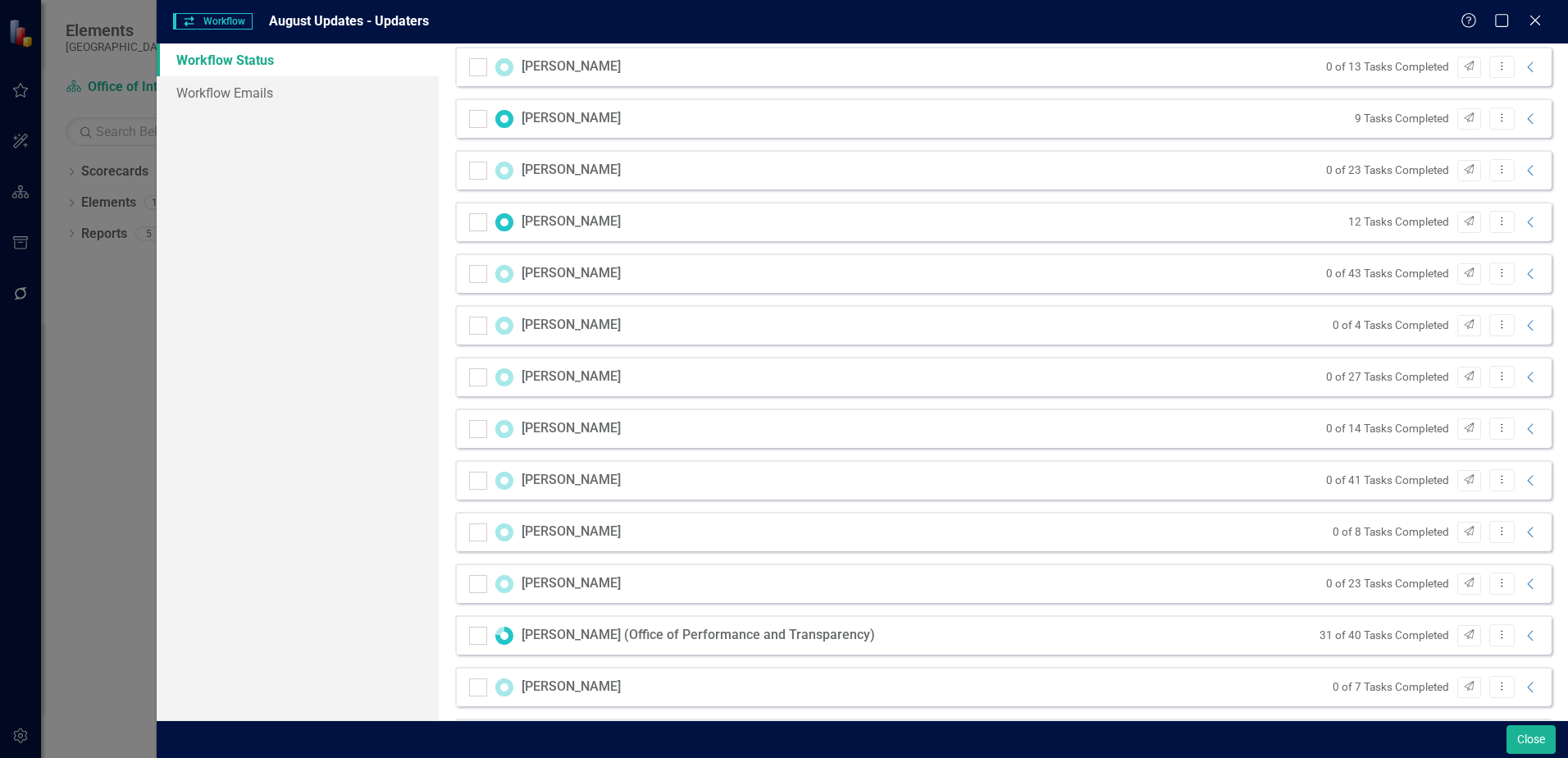
scroll to position [574, 0]
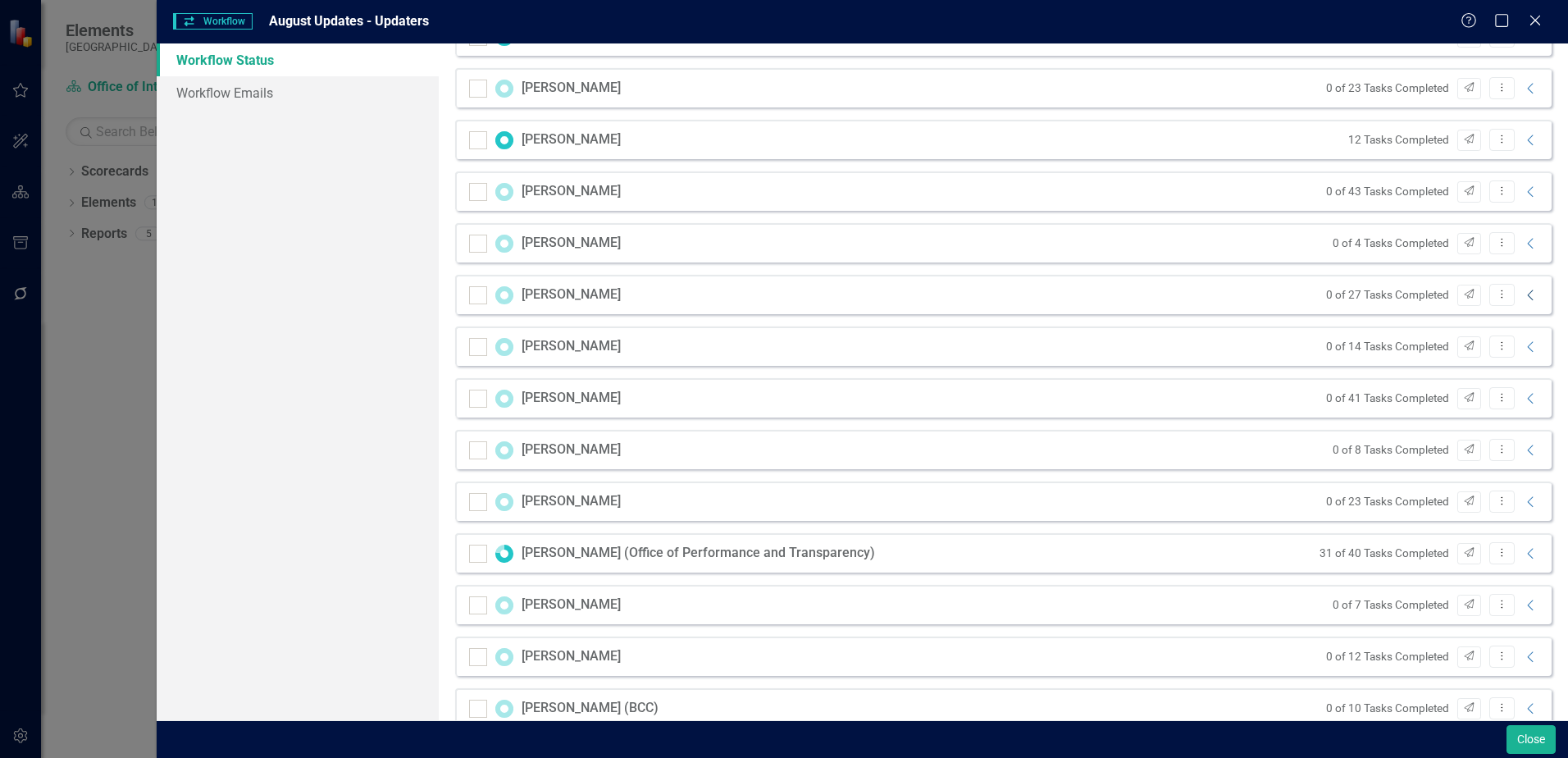
click at [1522, 300] on icon "Collapse" at bounding box center [1531, 295] width 17 height 13
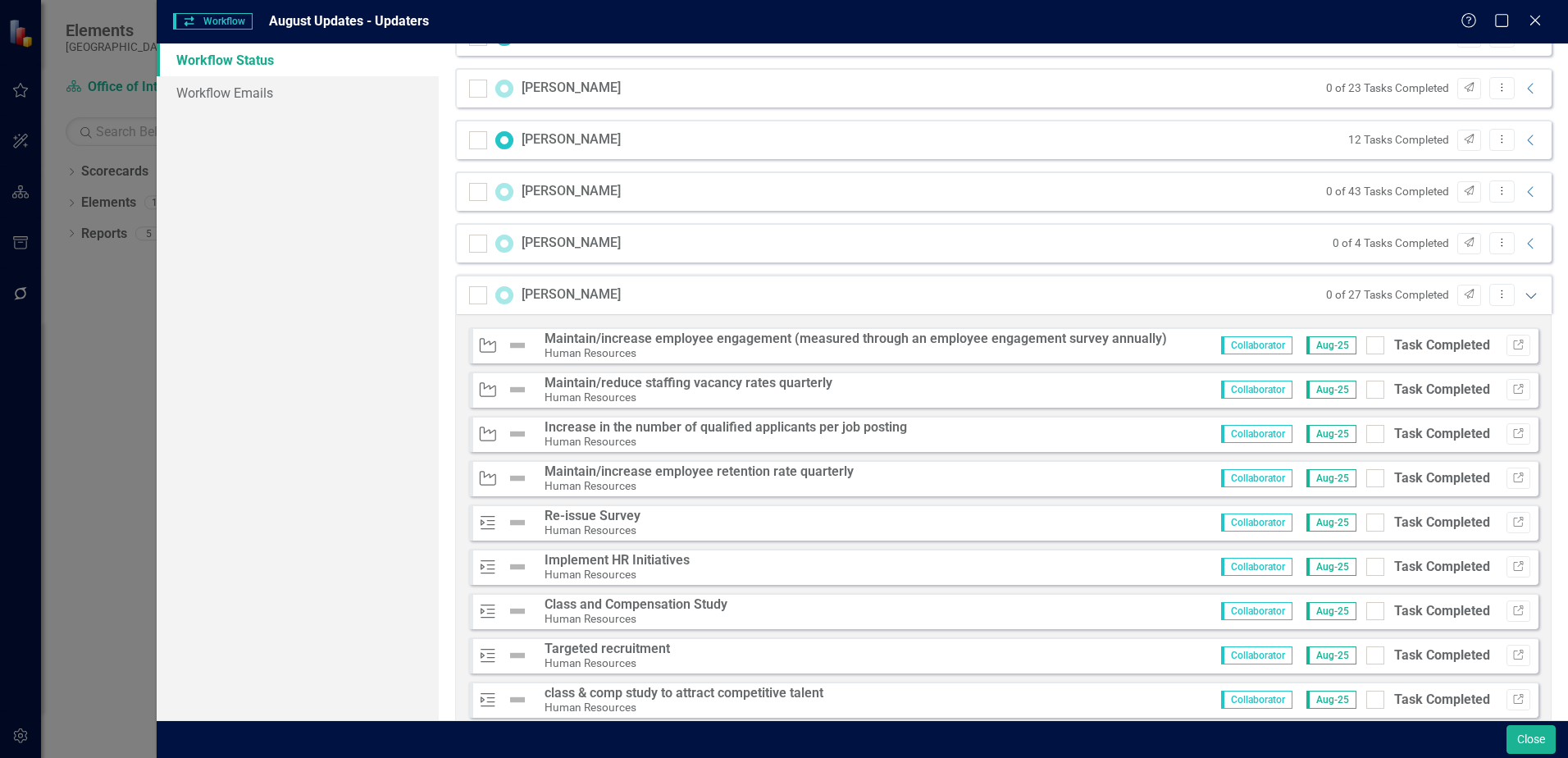
click at [1525, 297] on icon at bounding box center [1530, 295] width 10 height 6
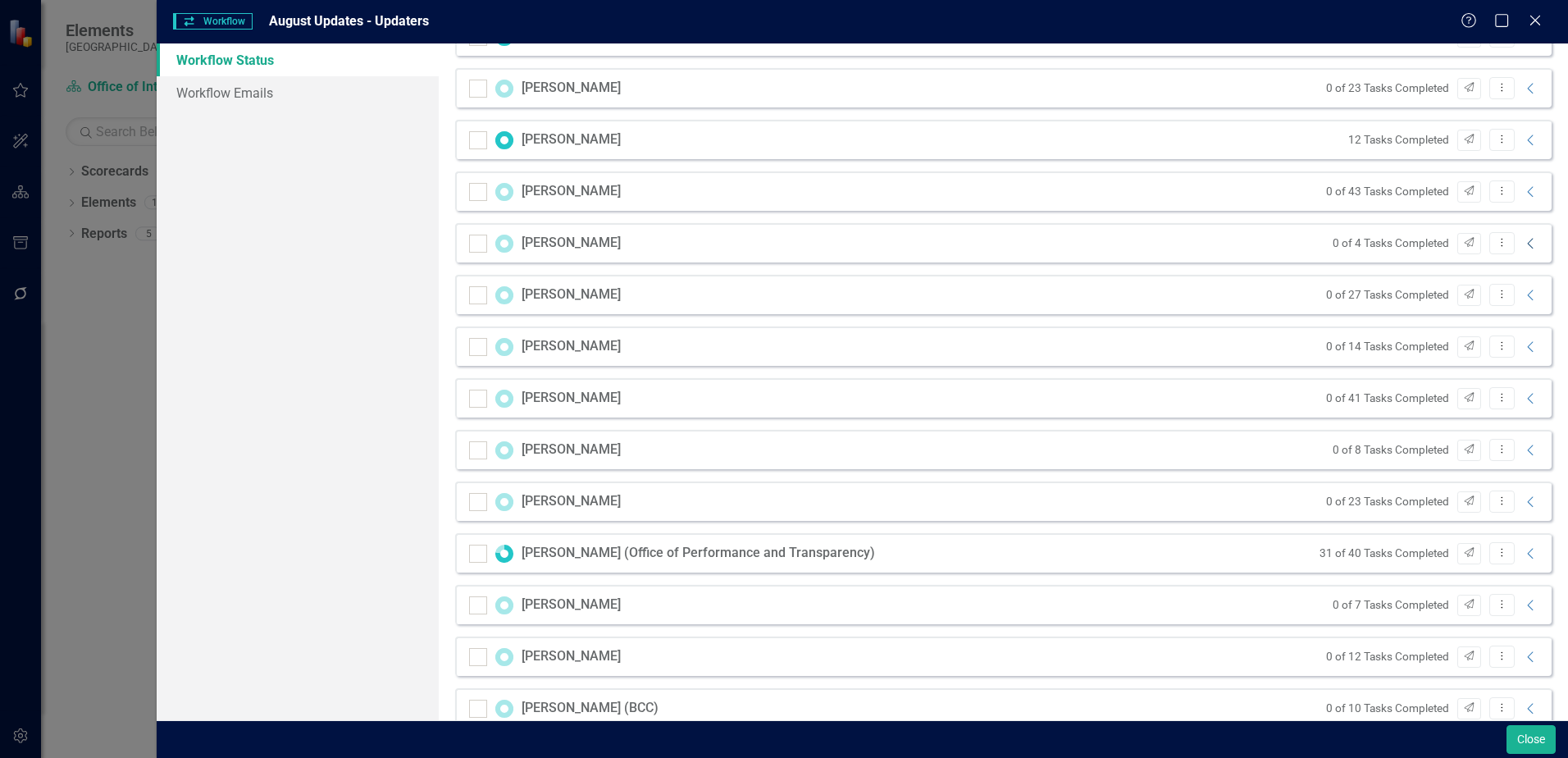
click at [1522, 244] on icon "Collapse" at bounding box center [1531, 244] width 17 height 13
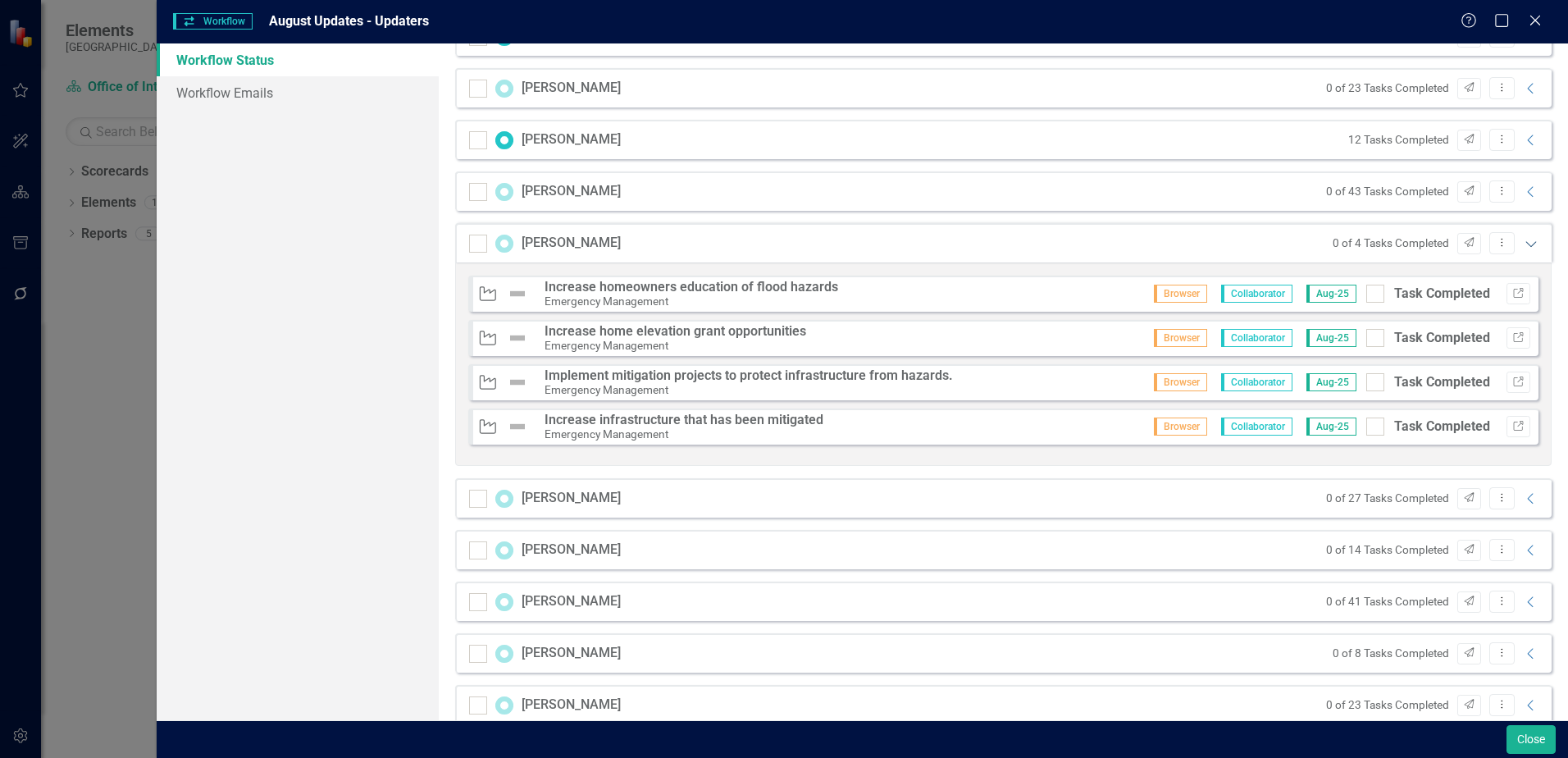
click at [1525, 244] on icon at bounding box center [1530, 244] width 10 height 6
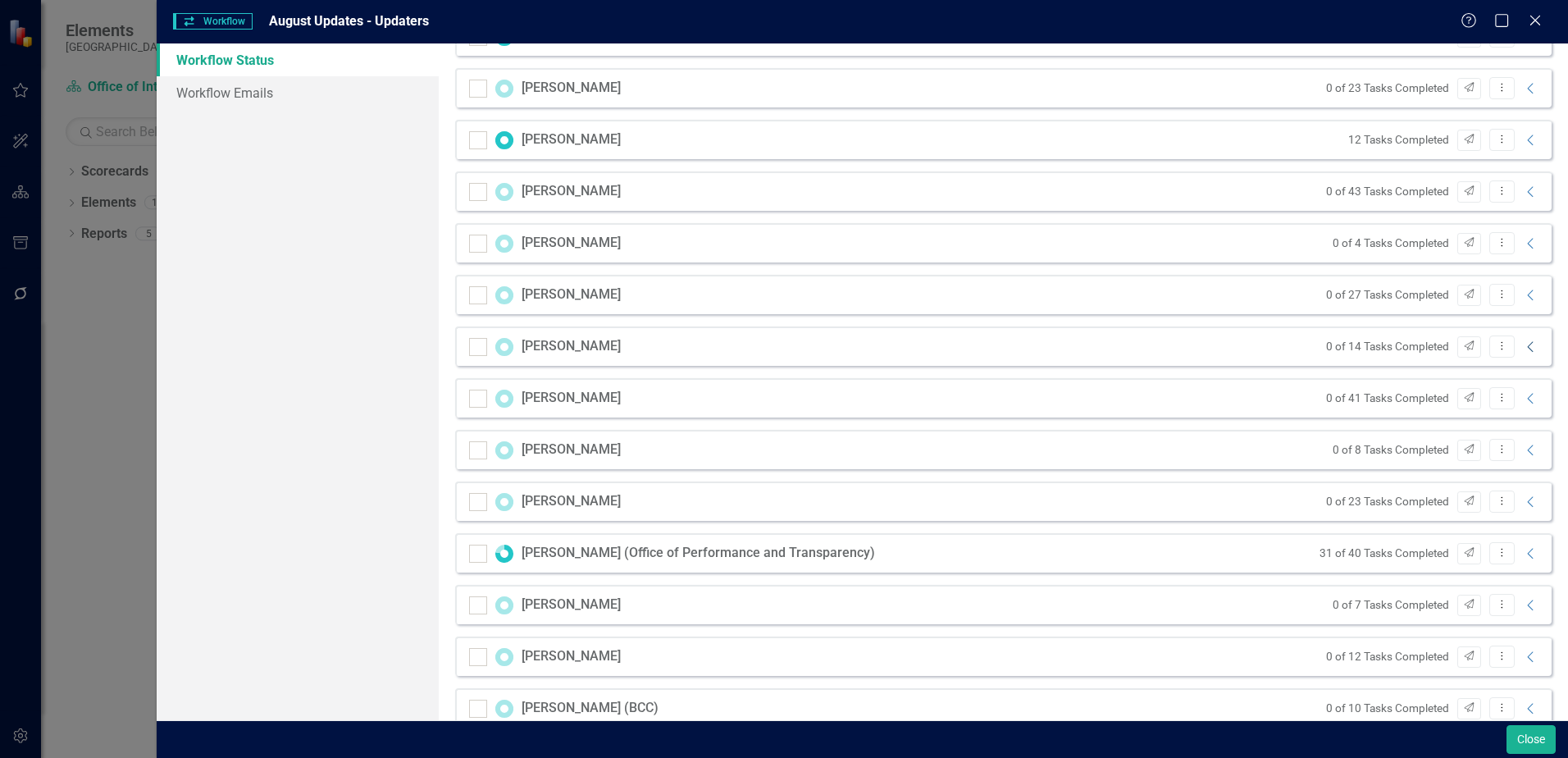
click at [1522, 348] on icon "Collapse" at bounding box center [1531, 346] width 17 height 13
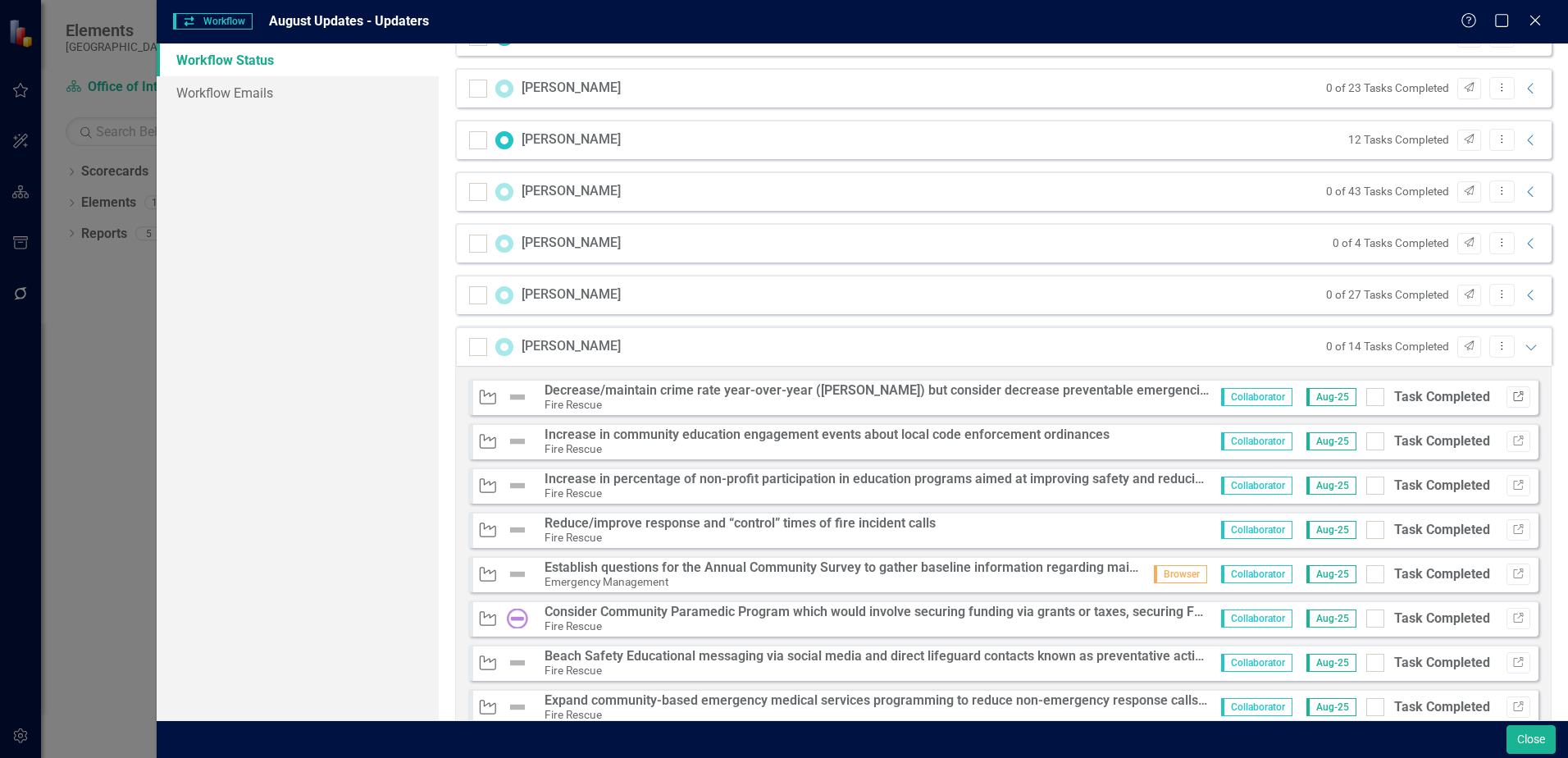
click at [1512, 395] on icon "Link" at bounding box center [1518, 397] width 12 height 10
click at [1512, 445] on icon "Link" at bounding box center [1518, 440] width 12 height 10
click at [1512, 398] on icon "Link" at bounding box center [1518, 397] width 12 height 10
click at [1522, 349] on icon "Expanded" at bounding box center [1531, 346] width 17 height 13
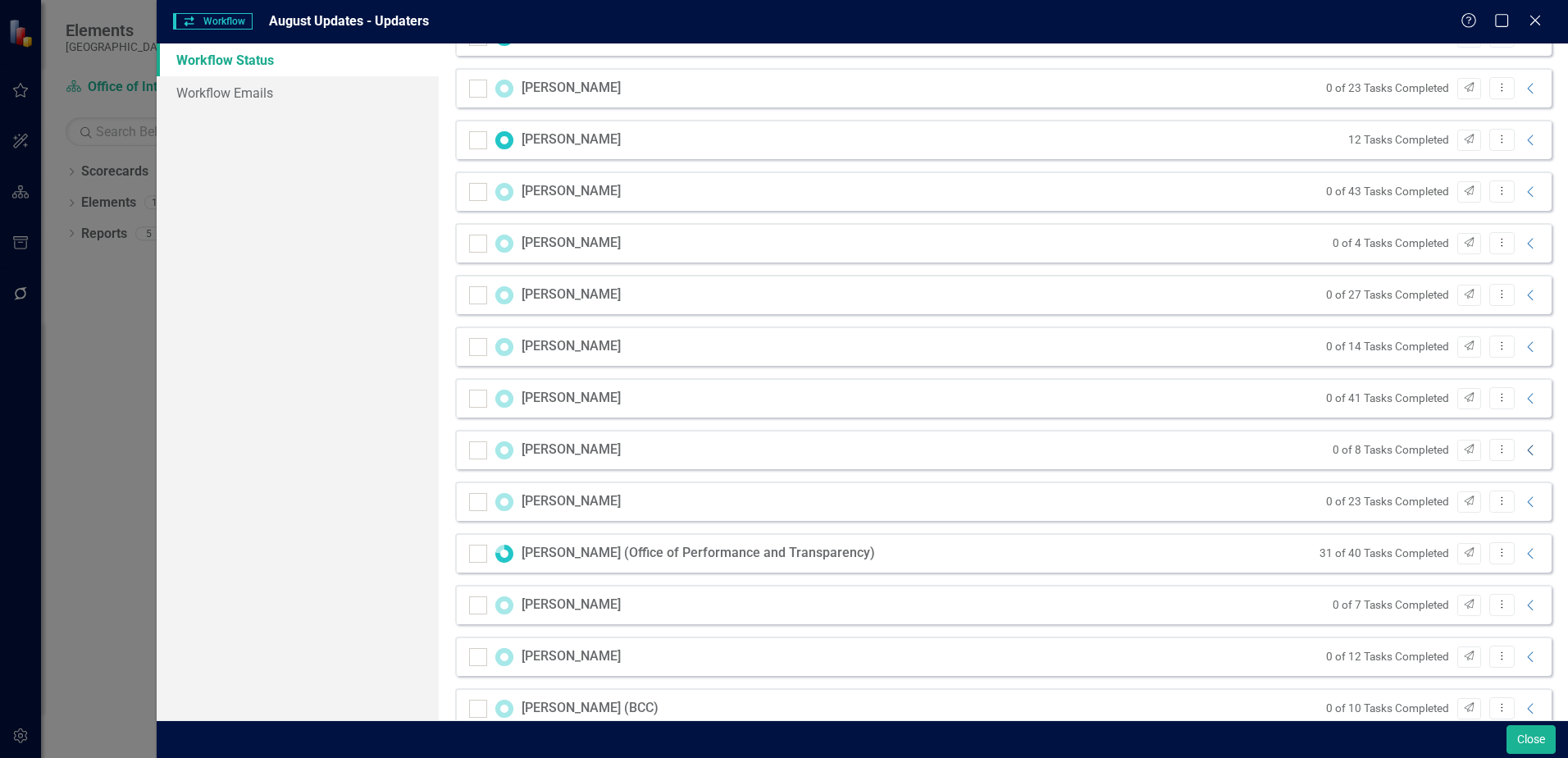
click at [1522, 452] on icon "Collapse" at bounding box center [1531, 450] width 17 height 13
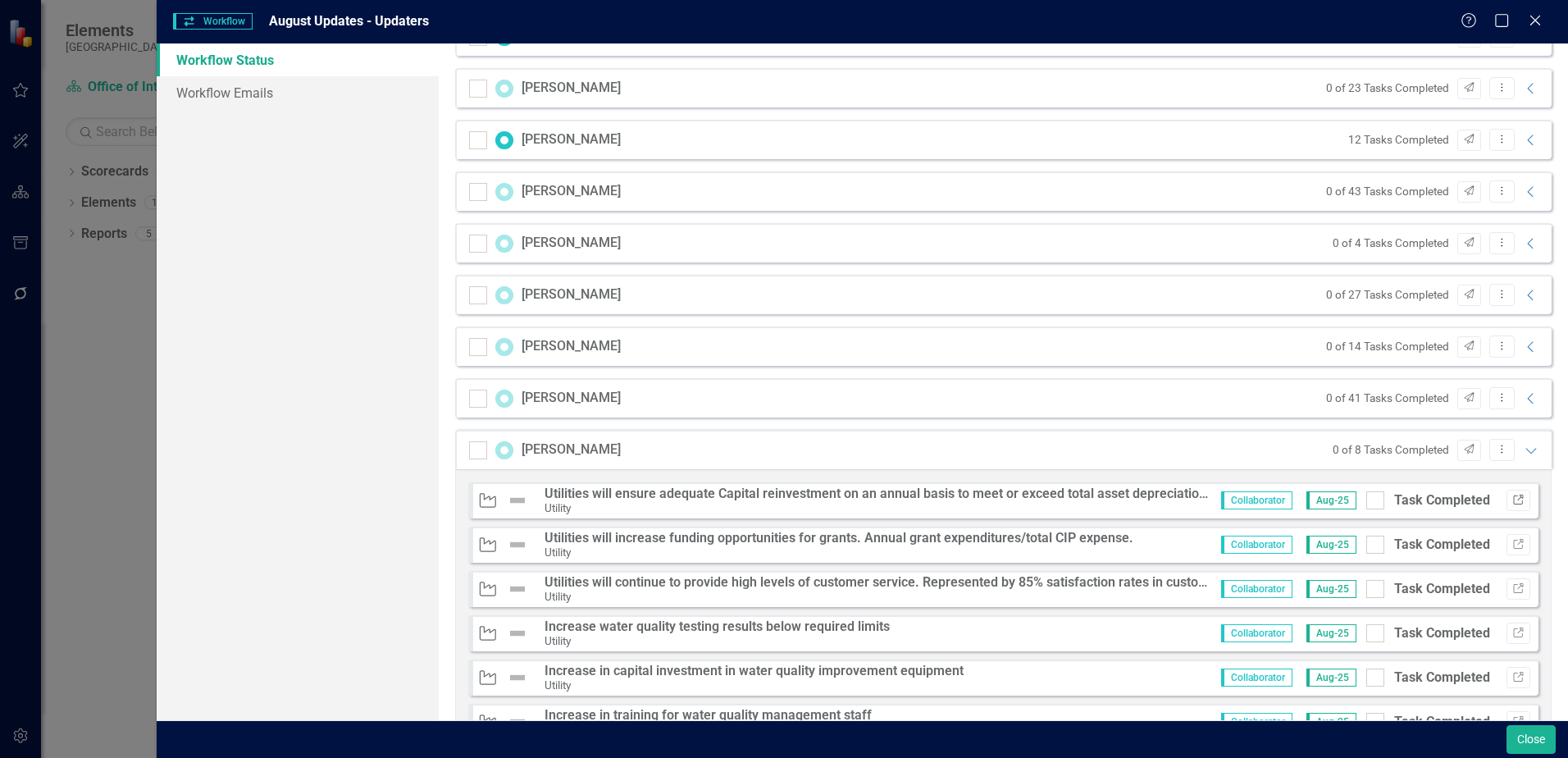
click at [1512, 503] on icon "Link" at bounding box center [1518, 500] width 12 height 10
click at [1522, 451] on icon "Expanded" at bounding box center [1531, 450] width 17 height 13
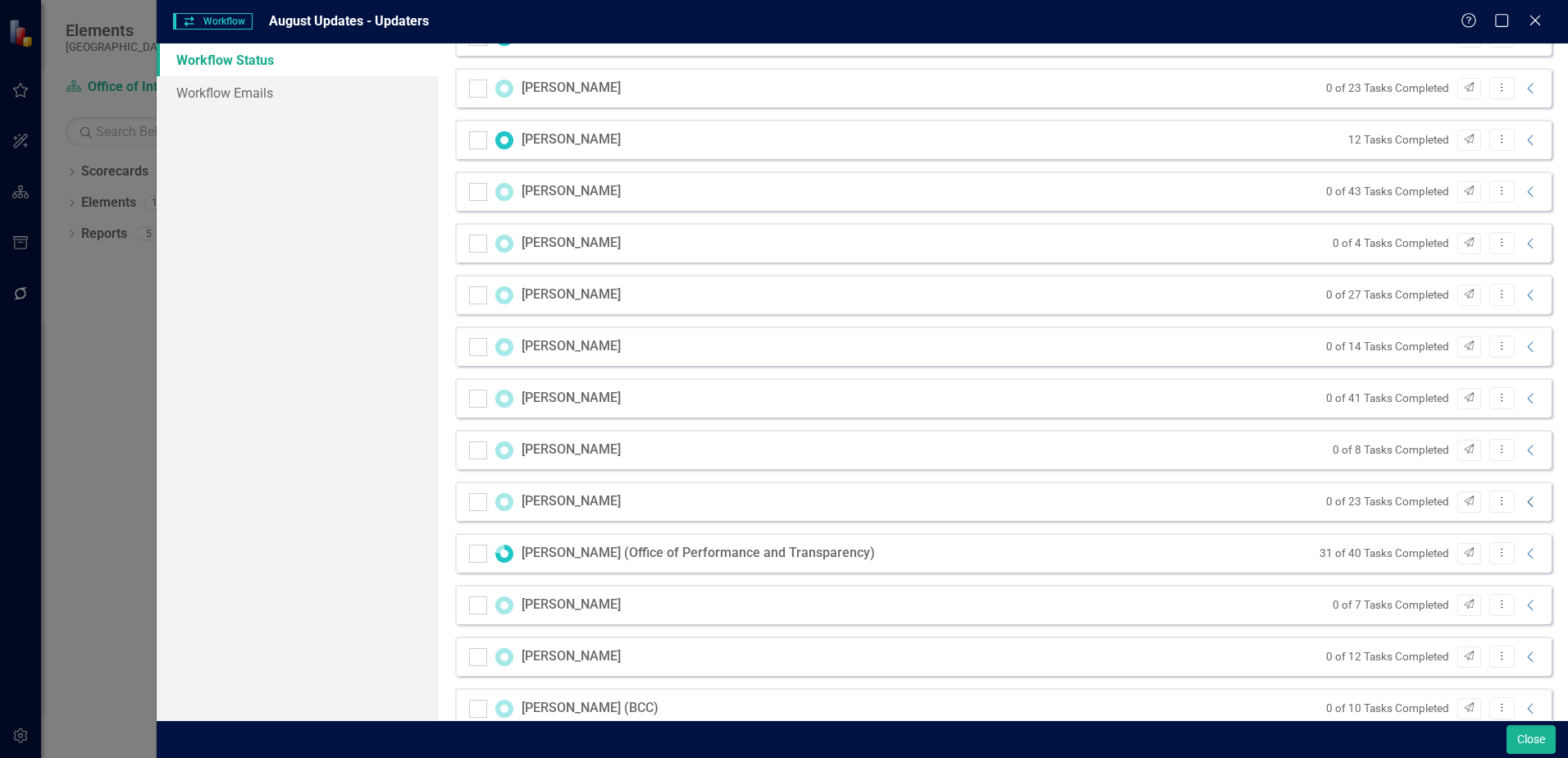
click at [1522, 502] on icon "Collapse" at bounding box center [1531, 502] width 17 height 13
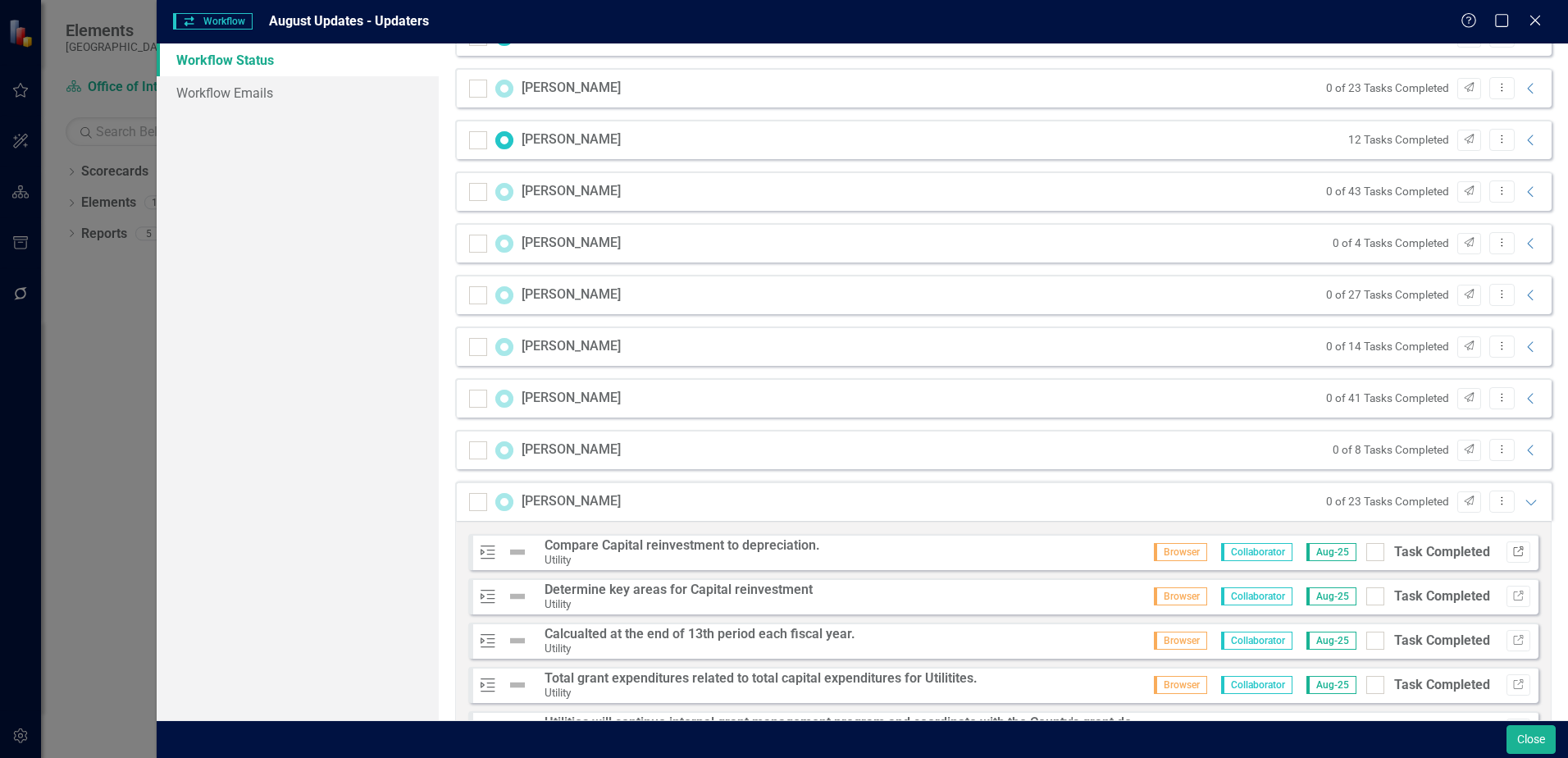
click at [1512, 553] on icon "Link" at bounding box center [1518, 551] width 12 height 10
click at [1511, 508] on div "0 of 23 Tasks Completed Send Dropdown Menu Expanded" at bounding box center [1428, 502] width 223 height 22
click at [1525, 501] on icon at bounding box center [1530, 502] width 10 height 6
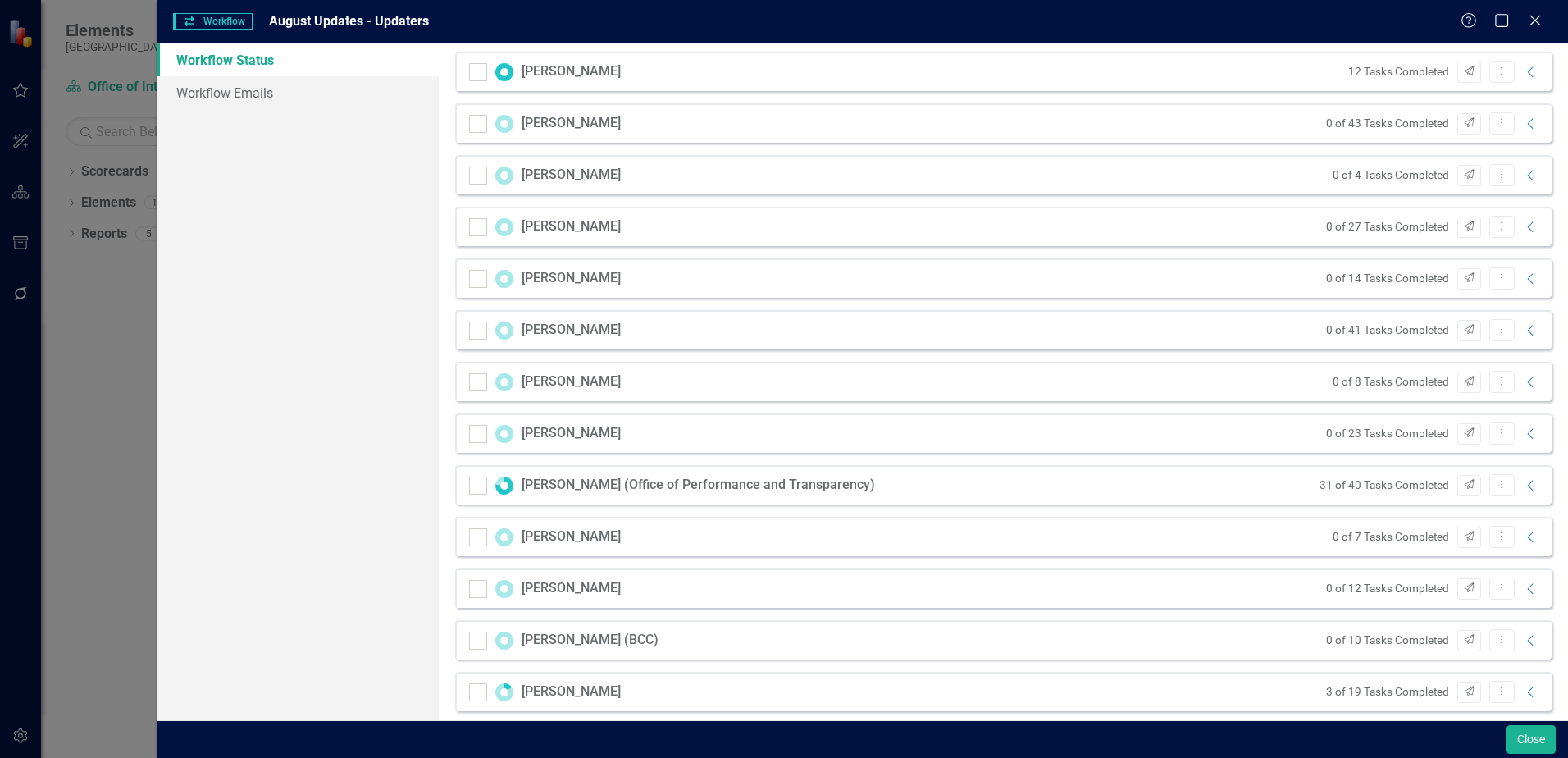
scroll to position [738, 0]
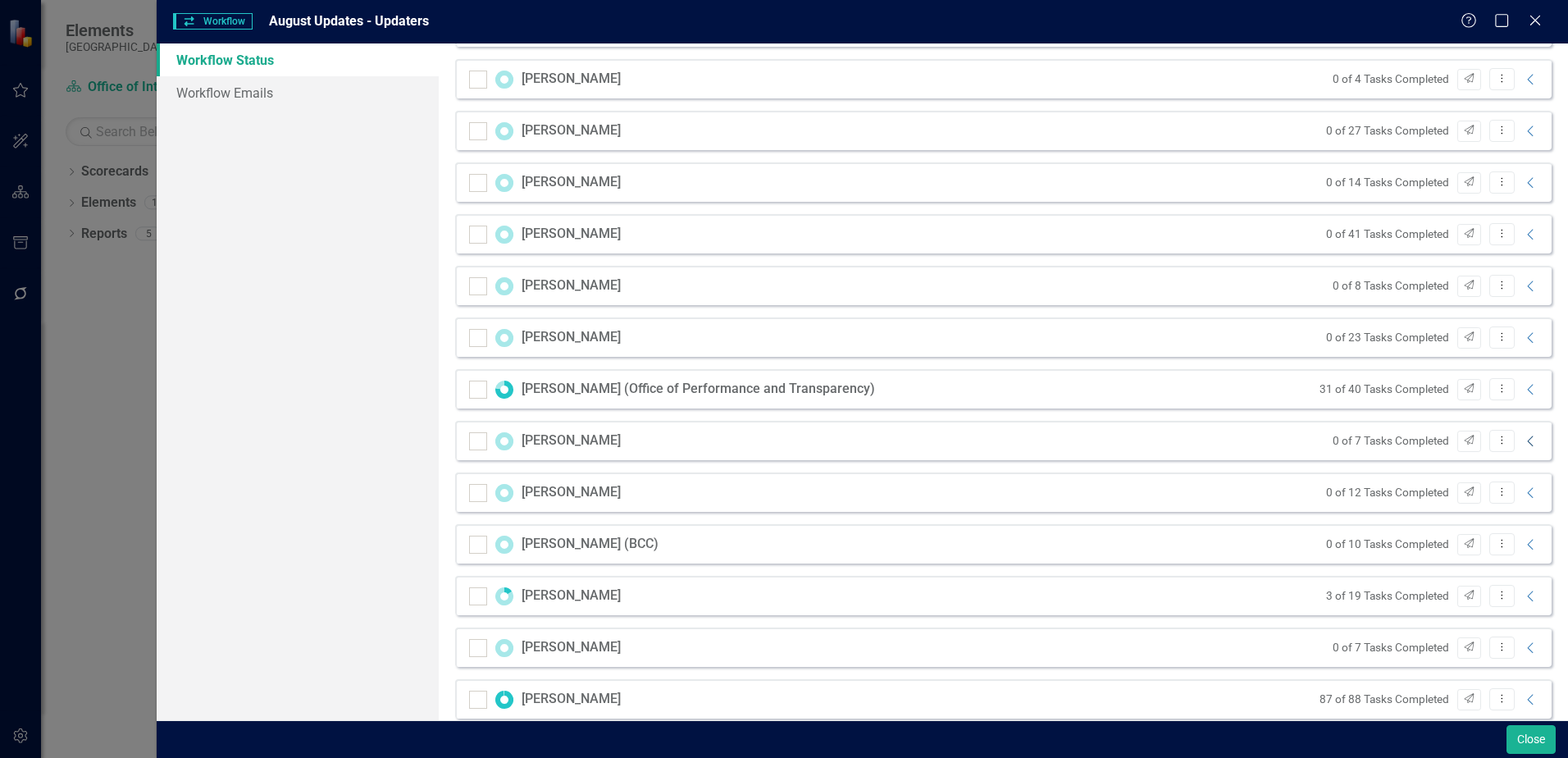
click at [1522, 443] on icon "Collapse" at bounding box center [1531, 441] width 17 height 13
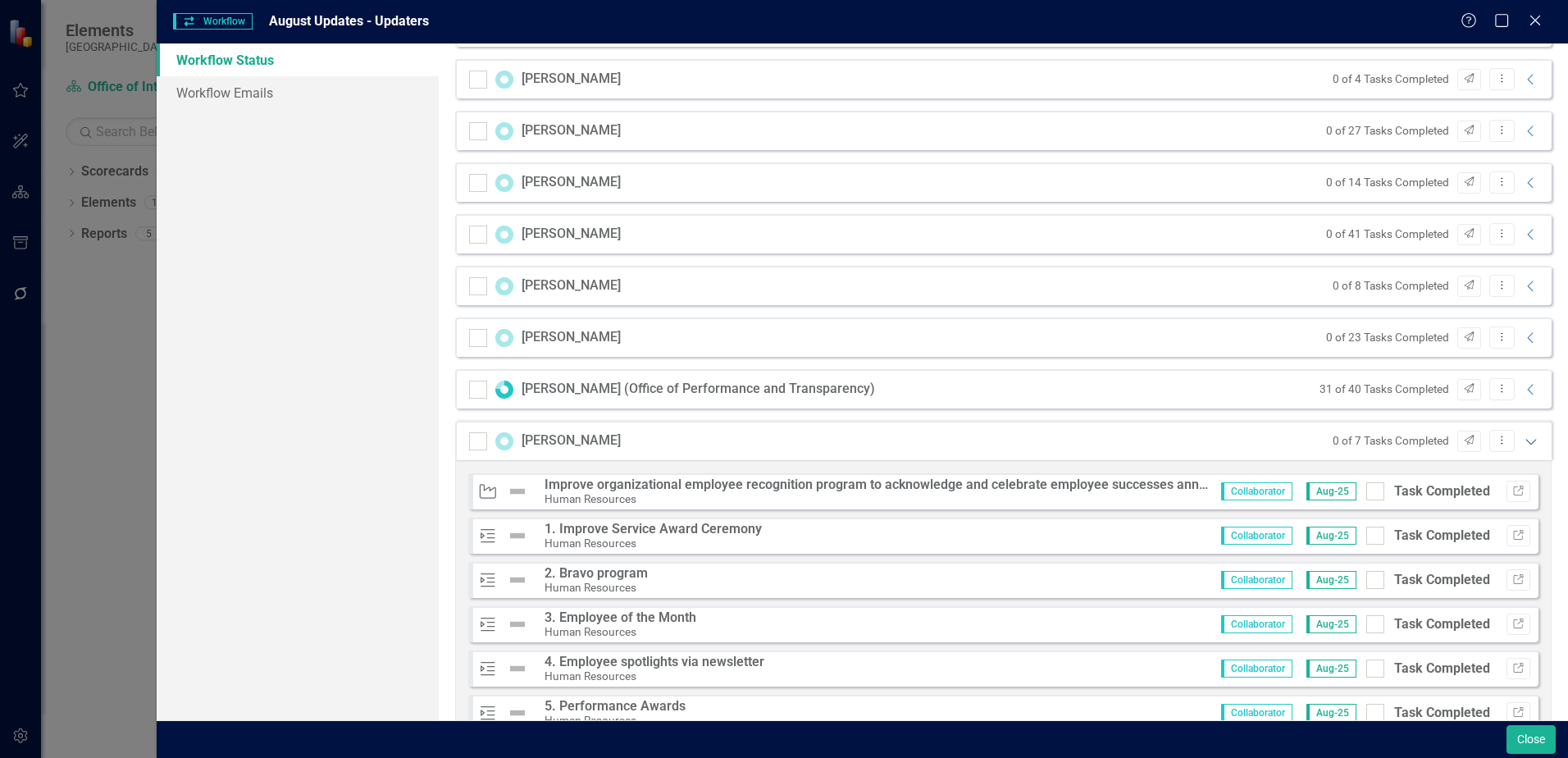
click at [1522, 439] on icon "Expanded" at bounding box center [1531, 441] width 17 height 13
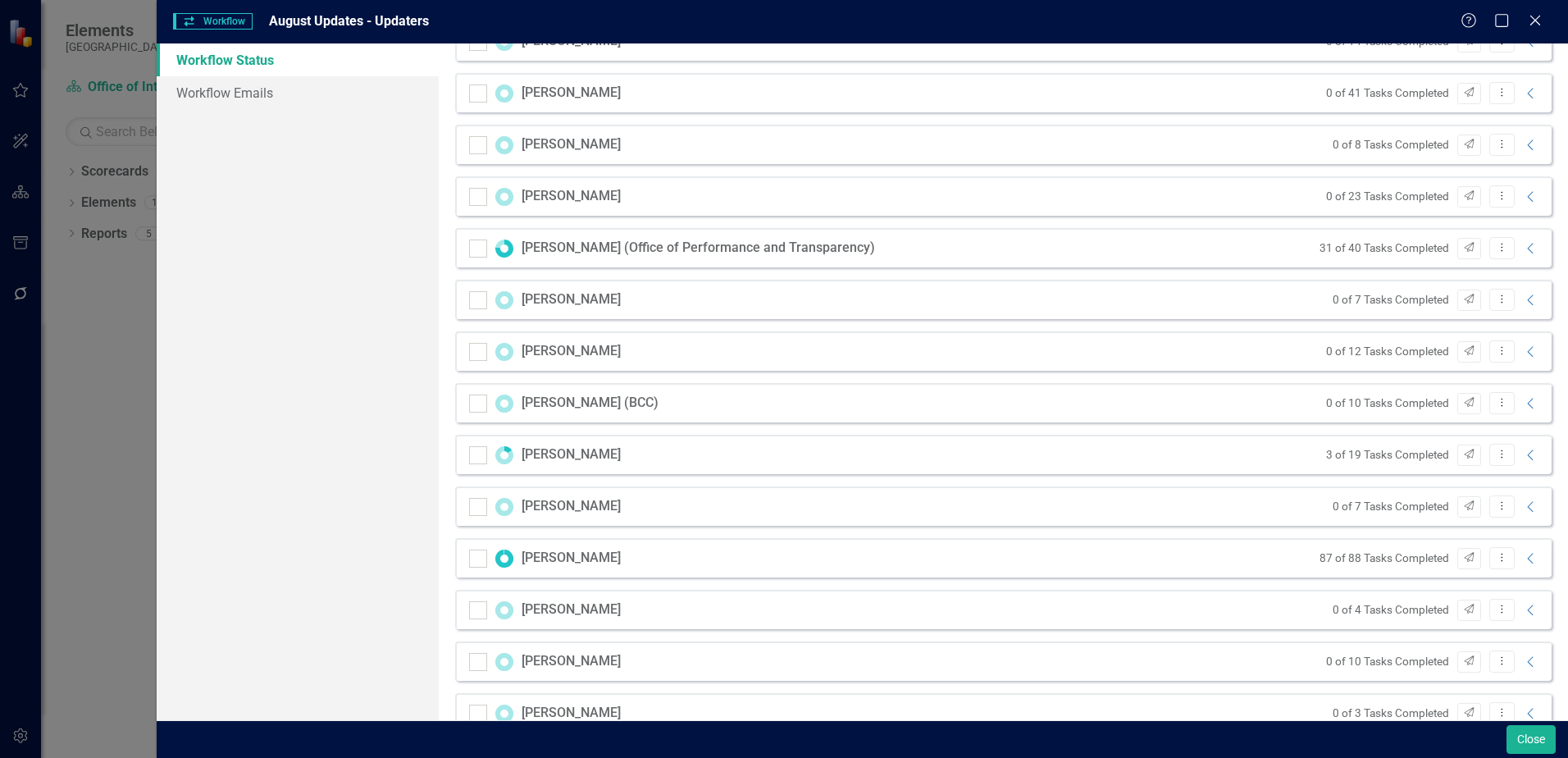
scroll to position [902, 0]
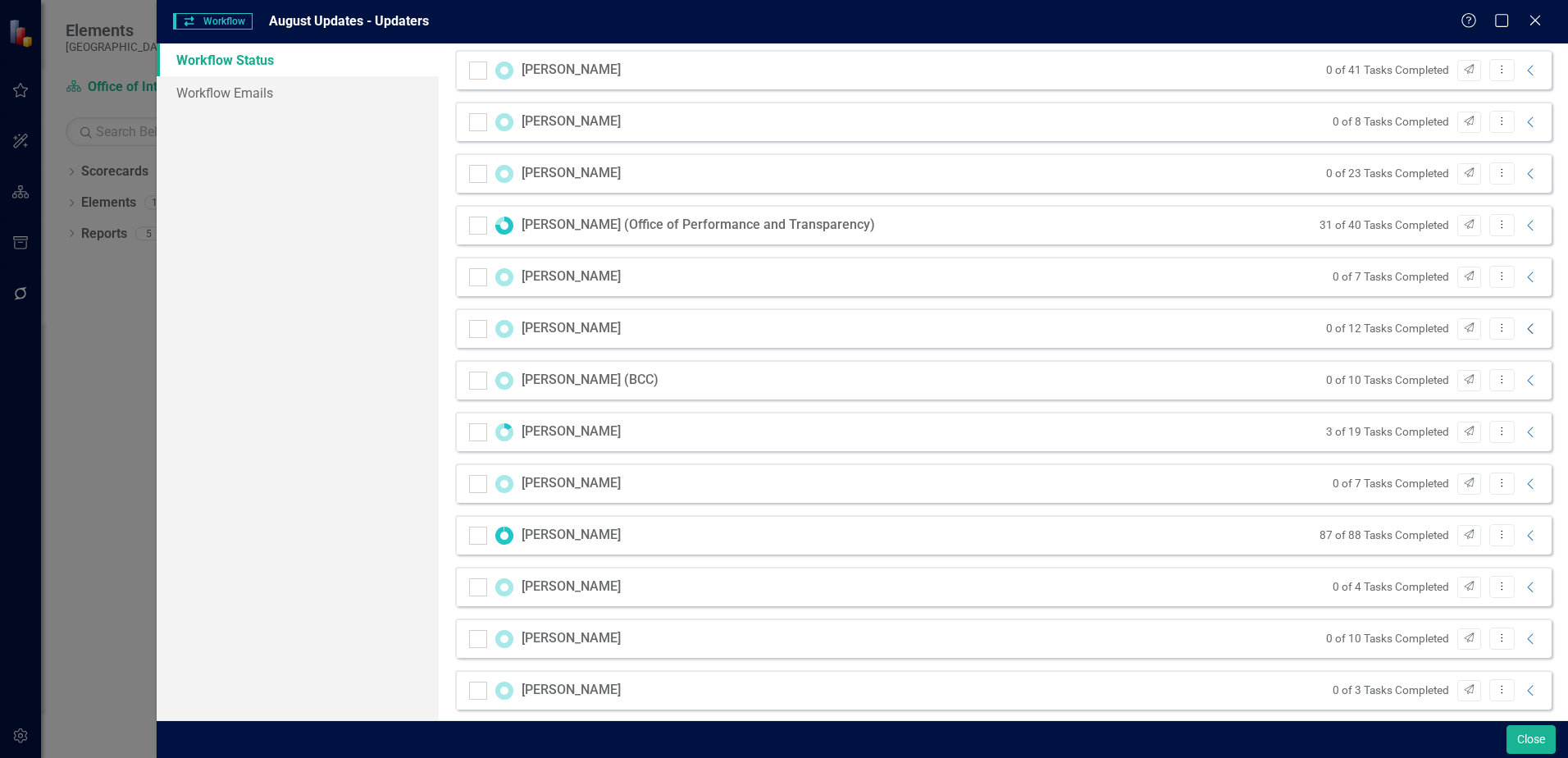
click at [1527, 328] on icon at bounding box center [1530, 328] width 6 height 10
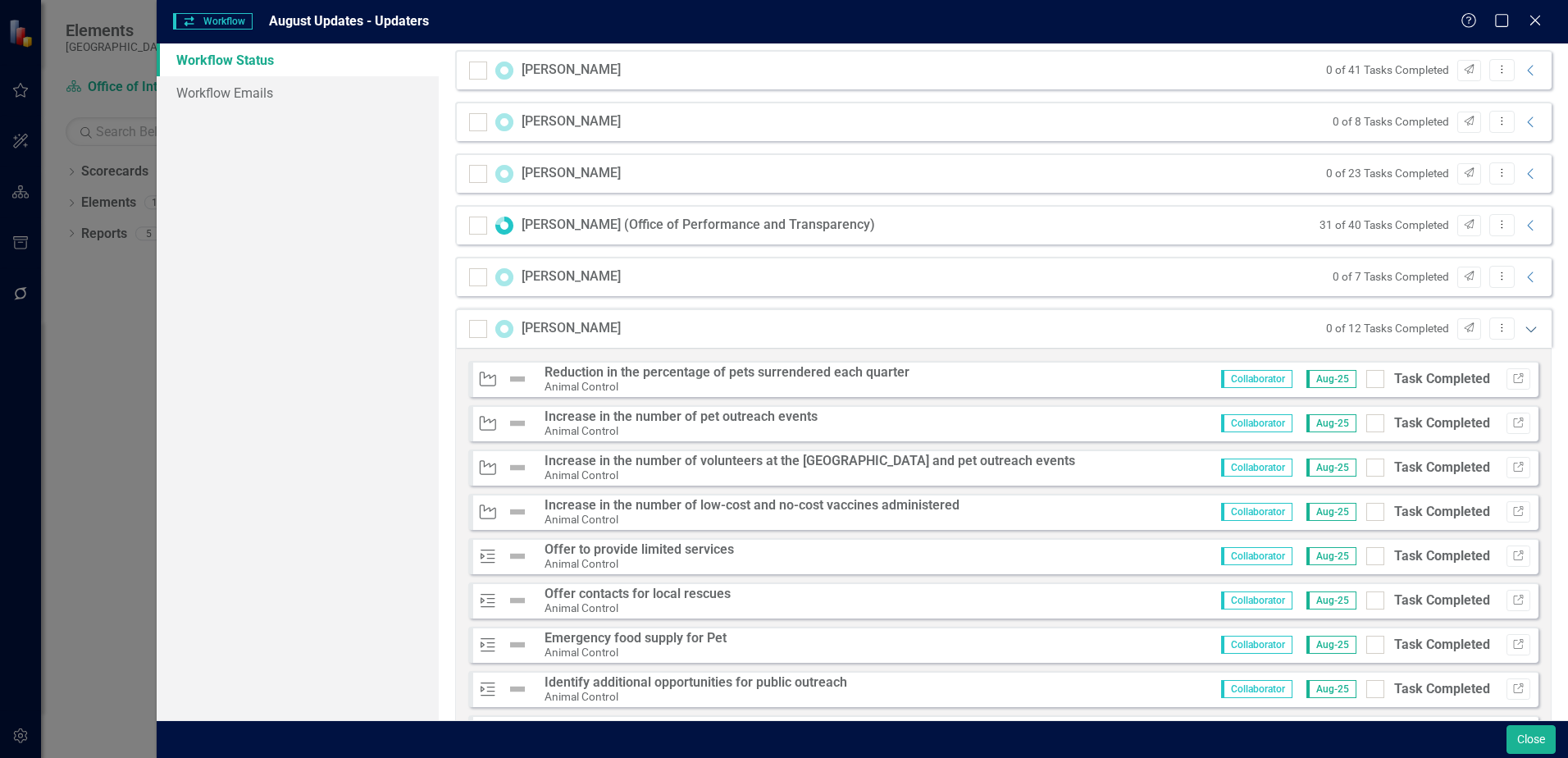
click at [1522, 328] on icon "Expanded" at bounding box center [1531, 329] width 17 height 13
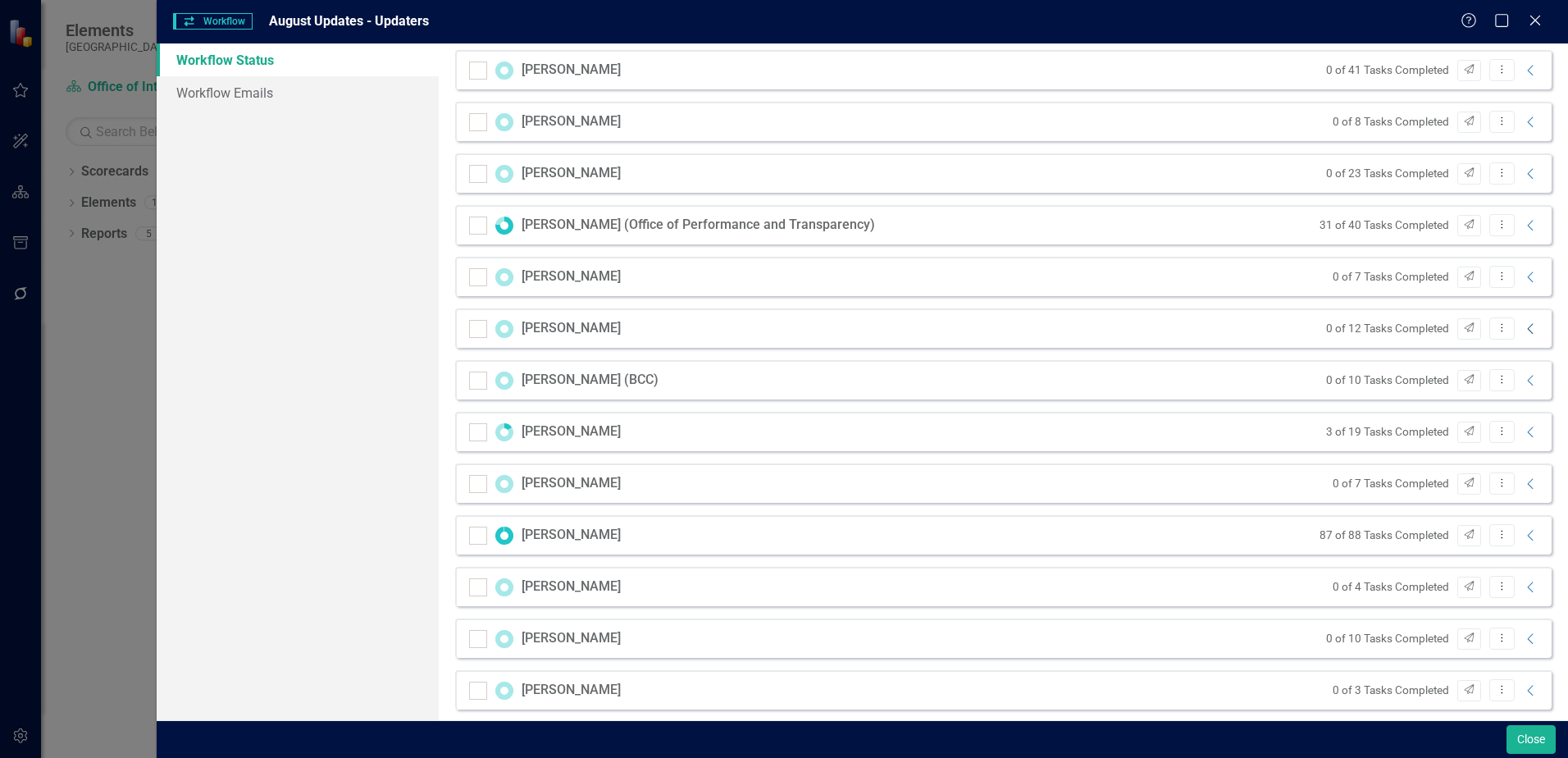
click at [1522, 333] on icon "Collapse" at bounding box center [1531, 329] width 17 height 13
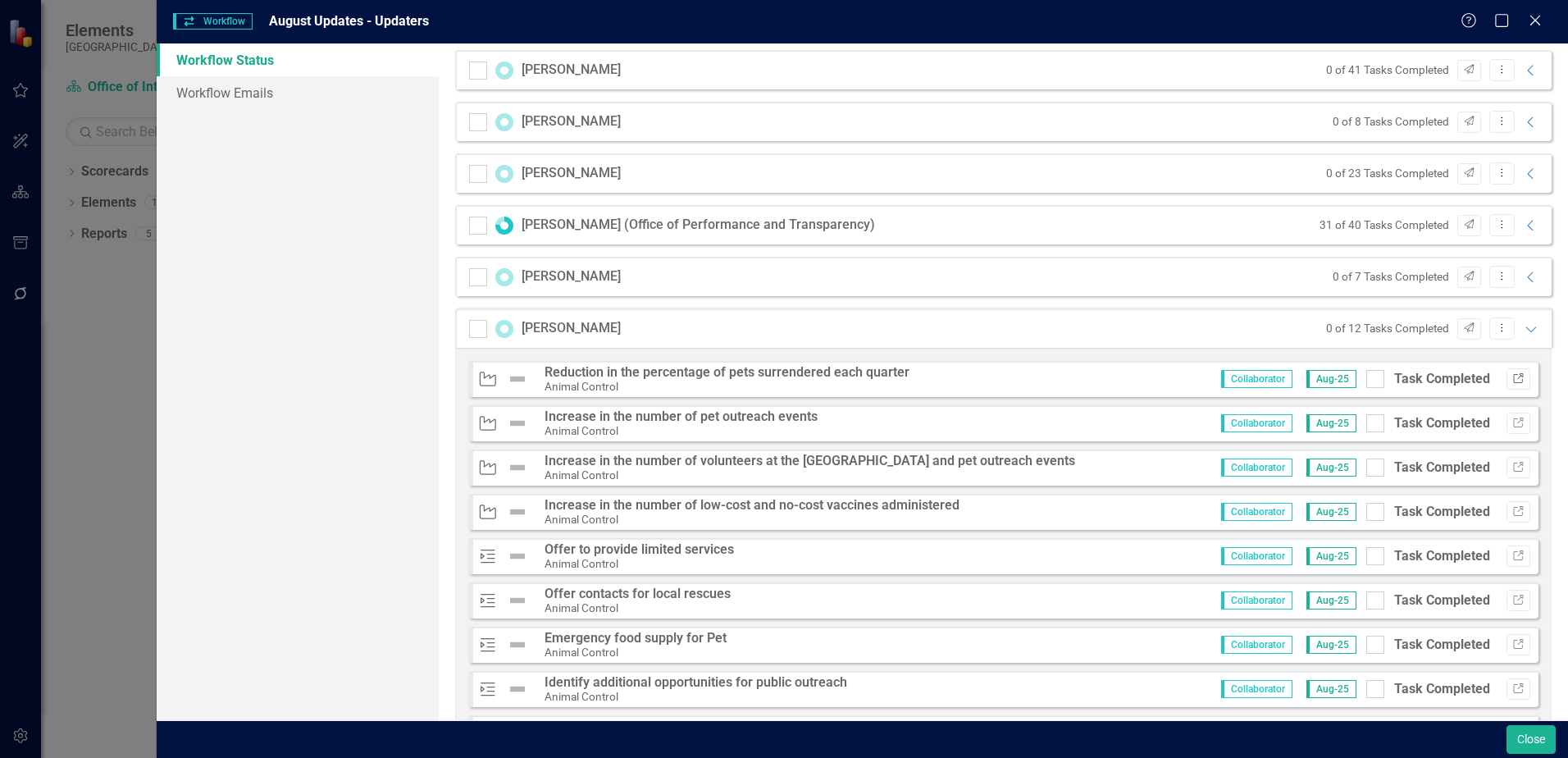
click at [1507, 385] on button "Link" at bounding box center [1519, 378] width 24 height 21
click at [1512, 426] on icon "Link" at bounding box center [1518, 423] width 12 height 10
click at [1512, 382] on icon "Link" at bounding box center [1518, 379] width 12 height 10
click at [1512, 425] on icon "Link" at bounding box center [1518, 423] width 12 height 10
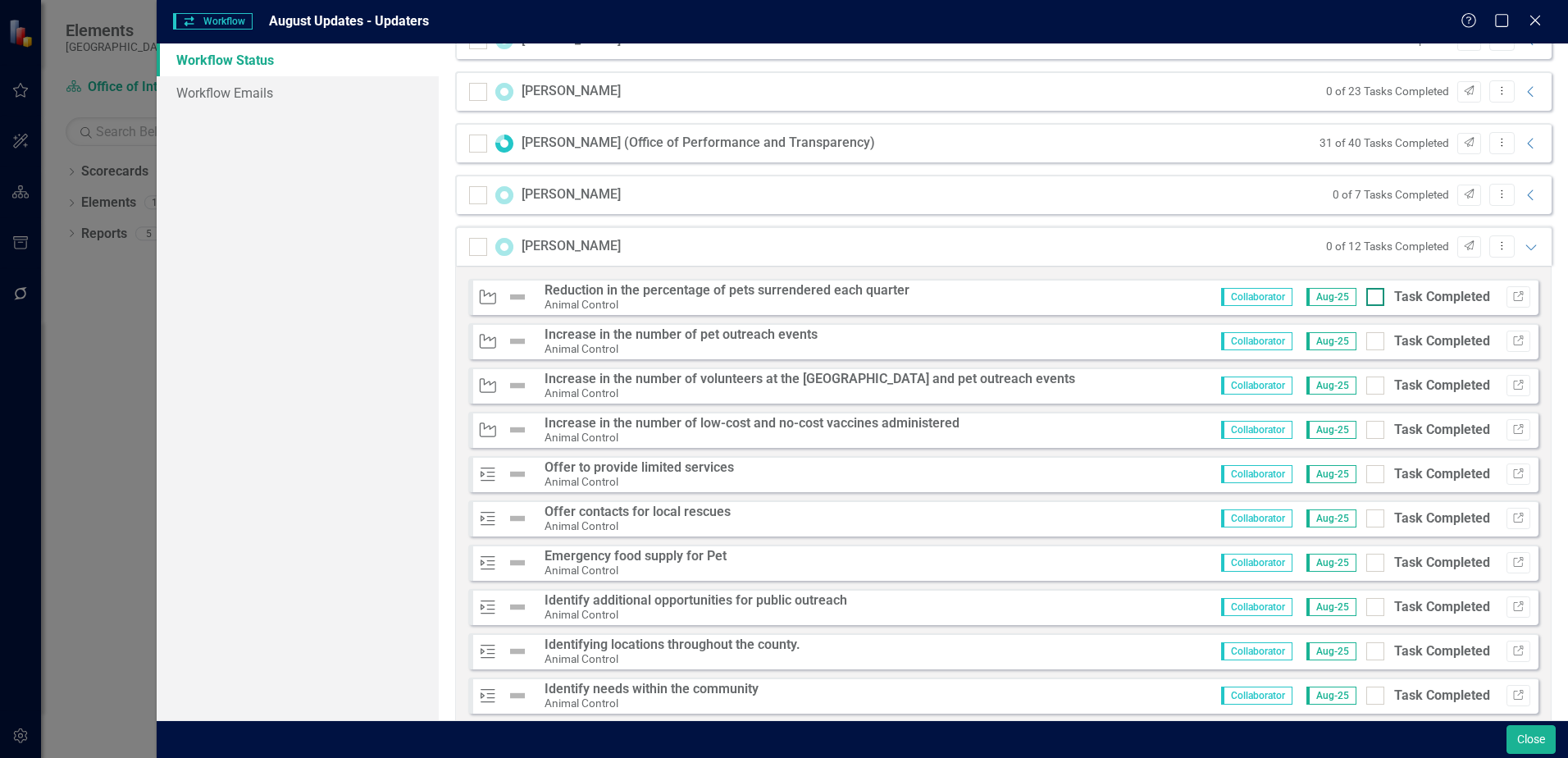
click at [1366, 303] on div at bounding box center [1374, 296] width 18 height 18
click at [1366, 299] on input "Task Completed" at bounding box center [1371, 292] width 10 height 10
checkbox input "true"
click at [1366, 340] on input "Task Completed" at bounding box center [1371, 337] width 10 height 10
checkbox input "true"
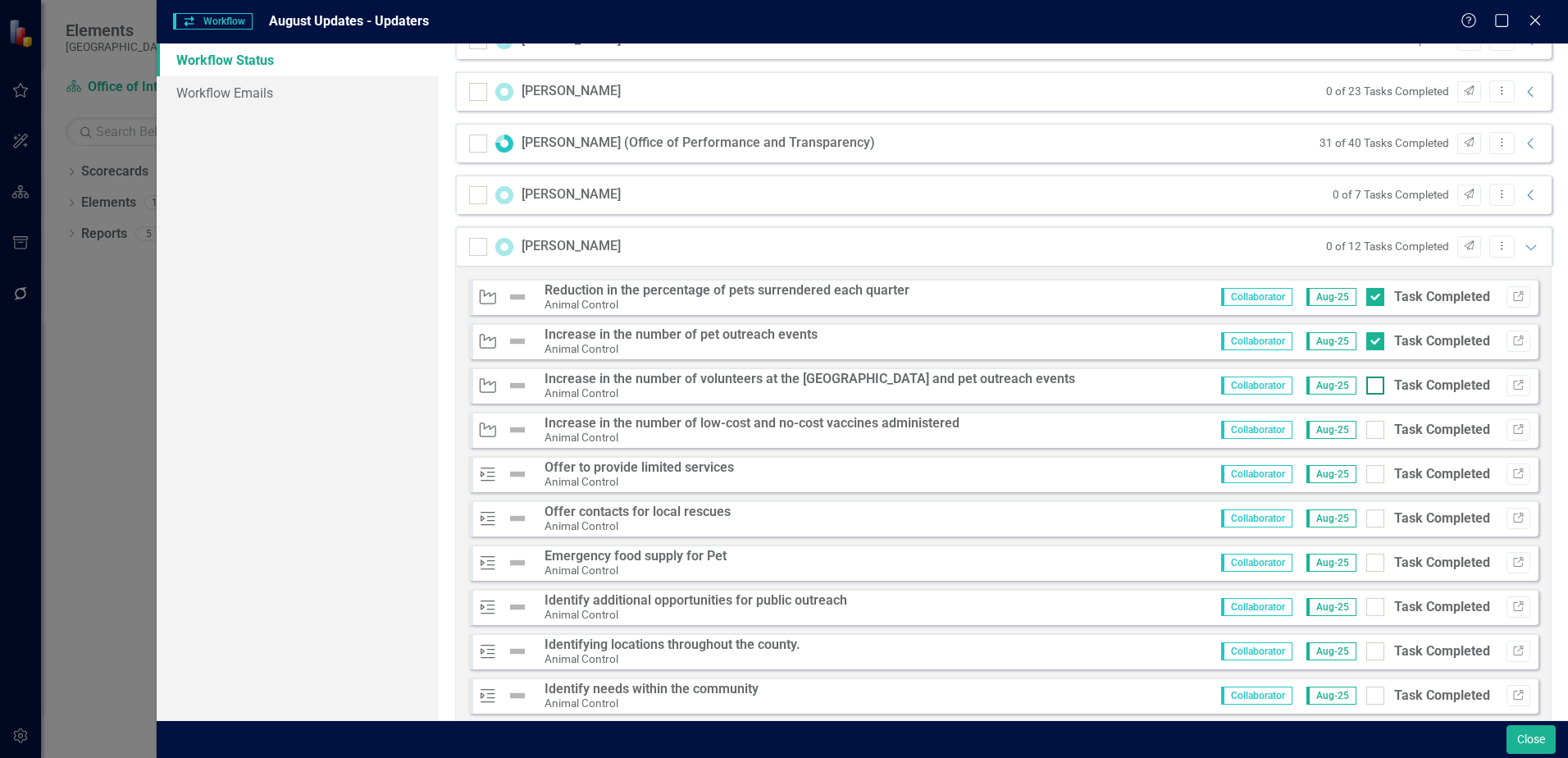
click at [1366, 385] on input "Task Completed" at bounding box center [1371, 381] width 10 height 10
checkbox input "true"
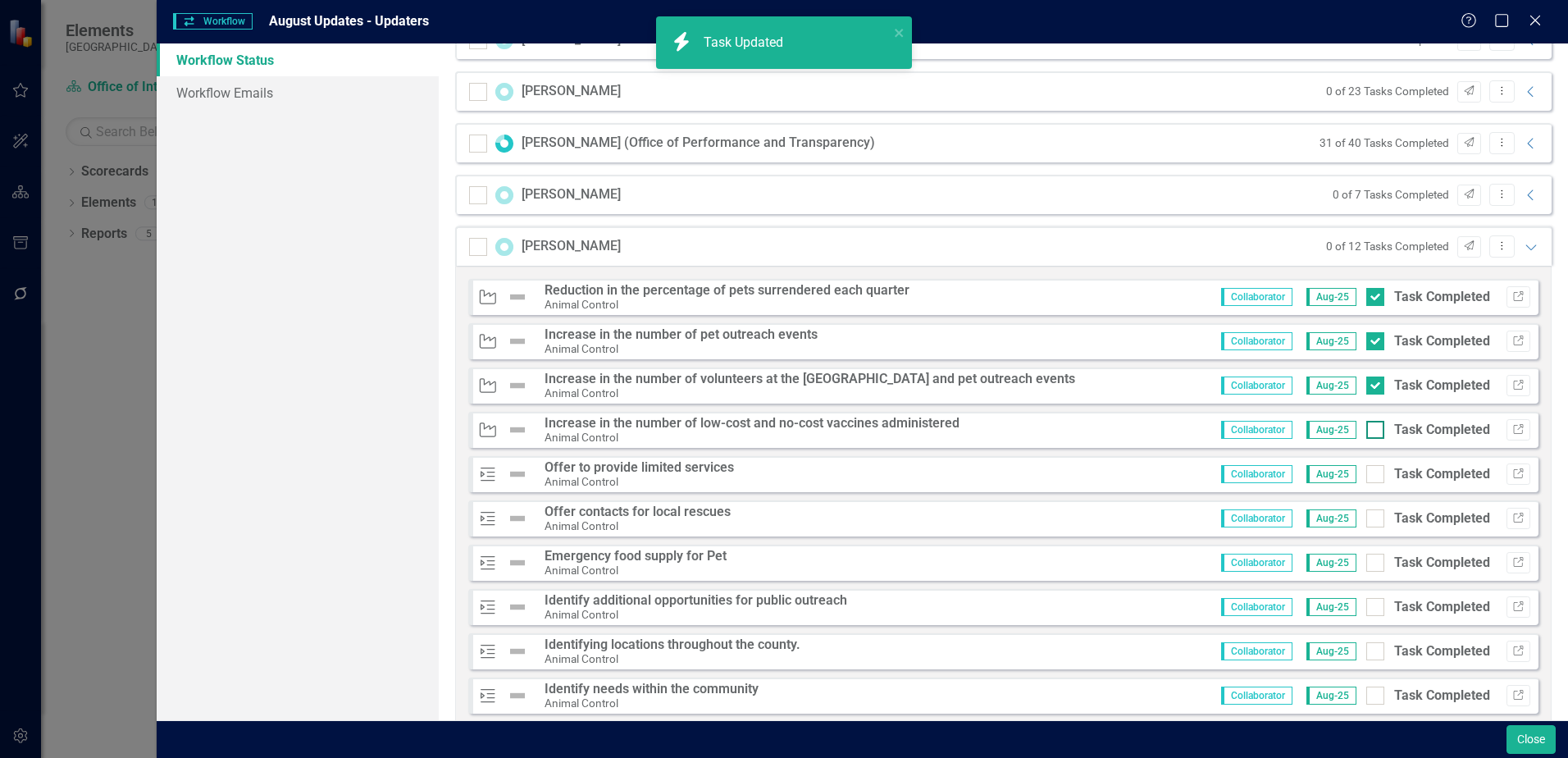
click at [1366, 429] on input "Task Completed" at bounding box center [1371, 426] width 10 height 10
checkbox input "true"
click at [1366, 470] on input "Task Completed" at bounding box center [1371, 469] width 10 height 10
checkbox input "true"
click at [1366, 521] on div at bounding box center [1374, 518] width 18 height 18
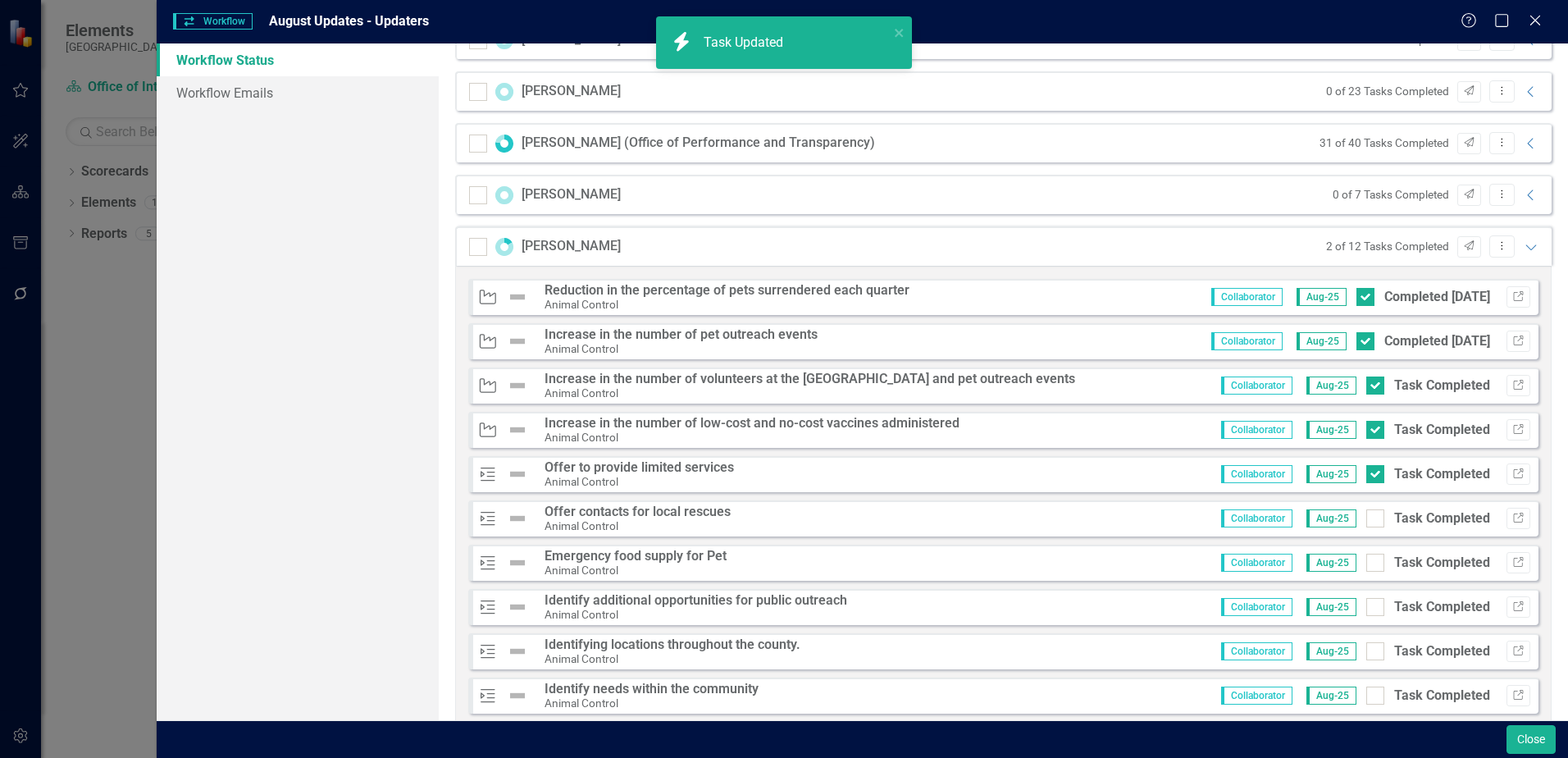
click at [1366, 520] on input "Task Completed" at bounding box center [1371, 514] width 10 height 10
checkbox input "true"
click at [1367, 564] on div at bounding box center [1374, 562] width 18 height 18
click at [1367, 564] on input "Task Completed" at bounding box center [1371, 558] width 10 height 10
checkbox input "true"
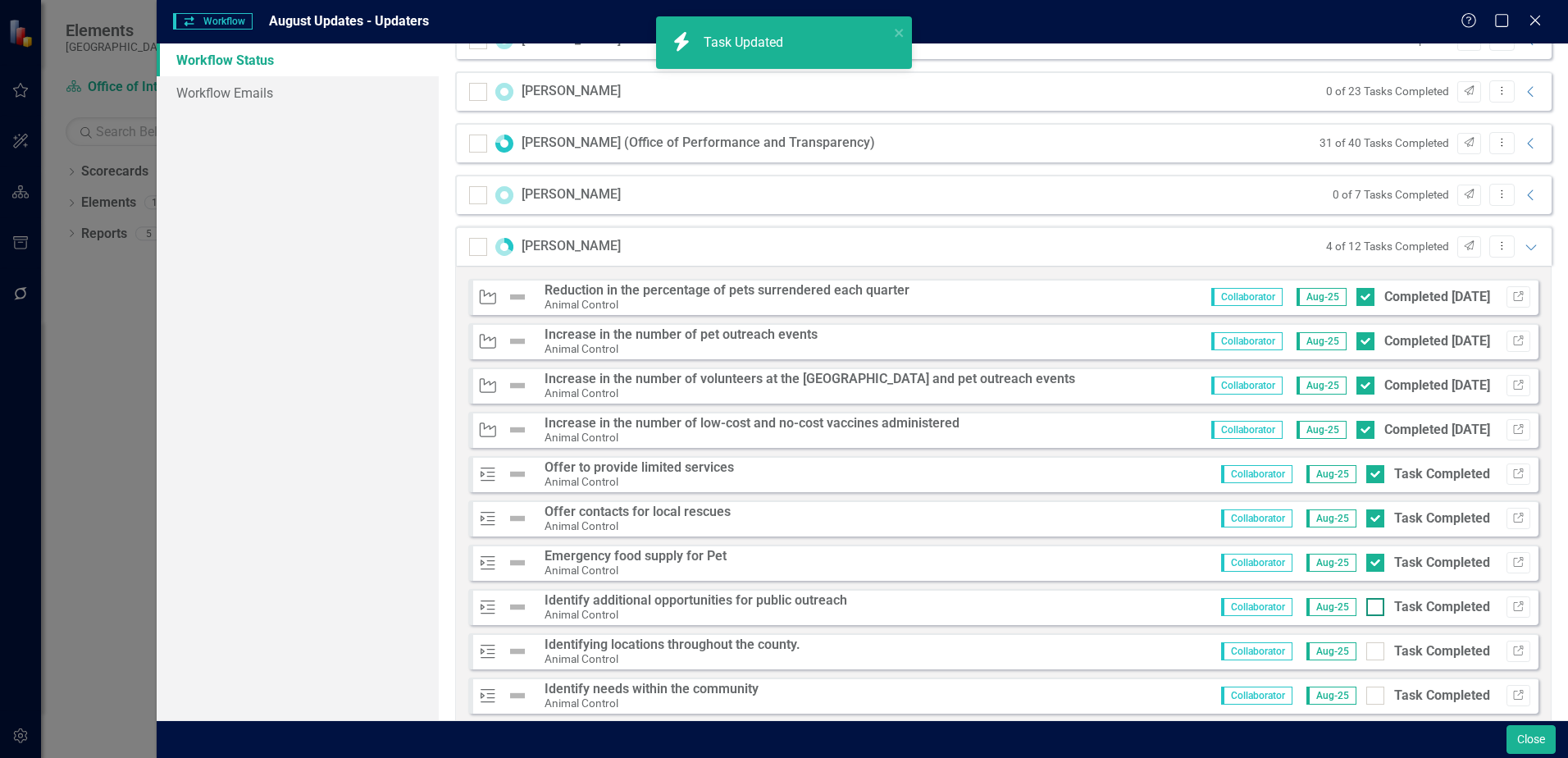
click at [1366, 609] on div at bounding box center [1374, 606] width 18 height 18
click at [1366, 608] on input "Task Completed" at bounding box center [1371, 602] width 10 height 10
checkbox input "true"
checkbox input "false"
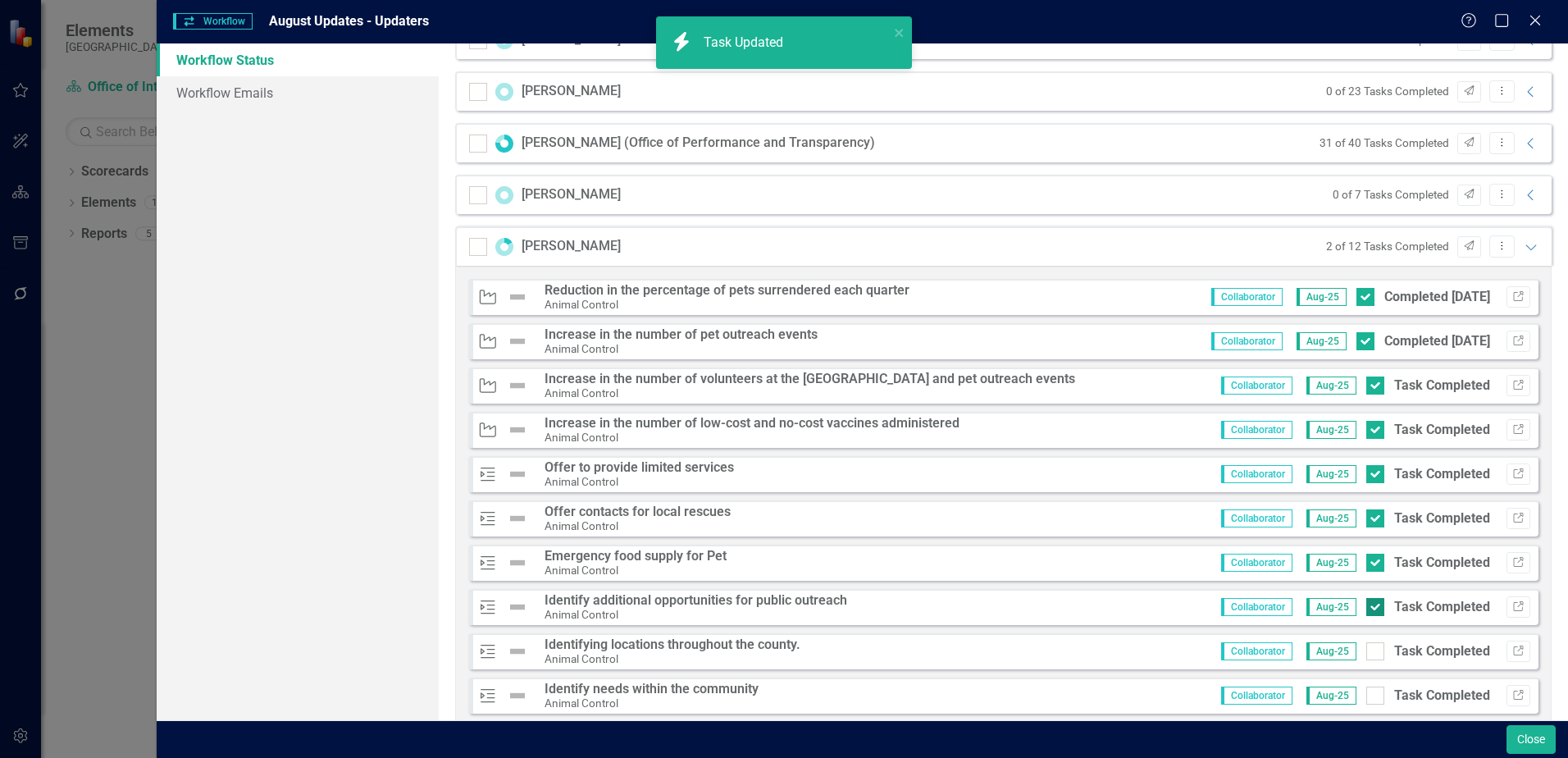
checkbox input "false"
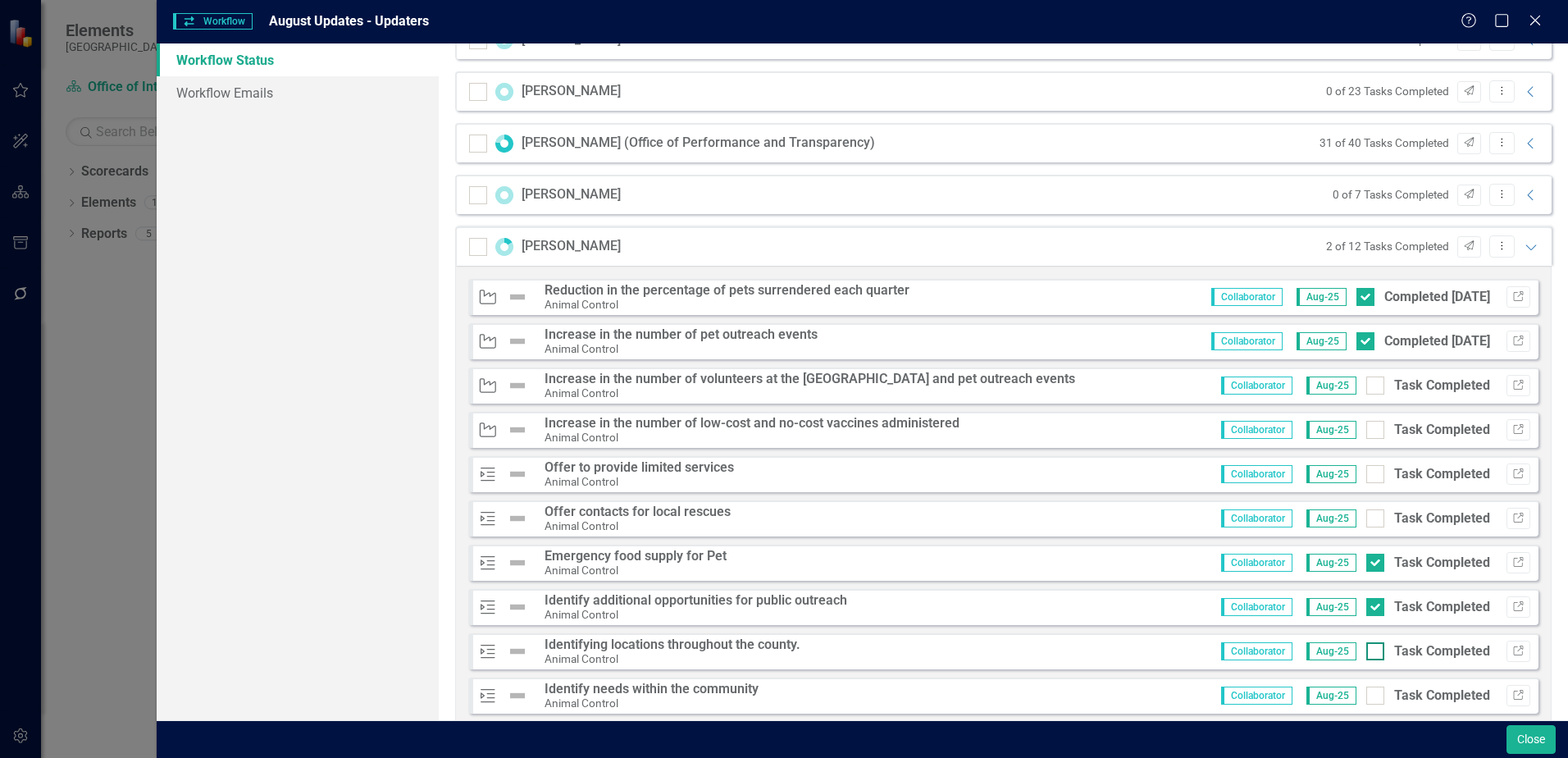
click at [1366, 655] on div at bounding box center [1374, 651] width 18 height 18
click at [1366, 653] on input "Task Completed" at bounding box center [1371, 647] width 10 height 10
checkbox input "true"
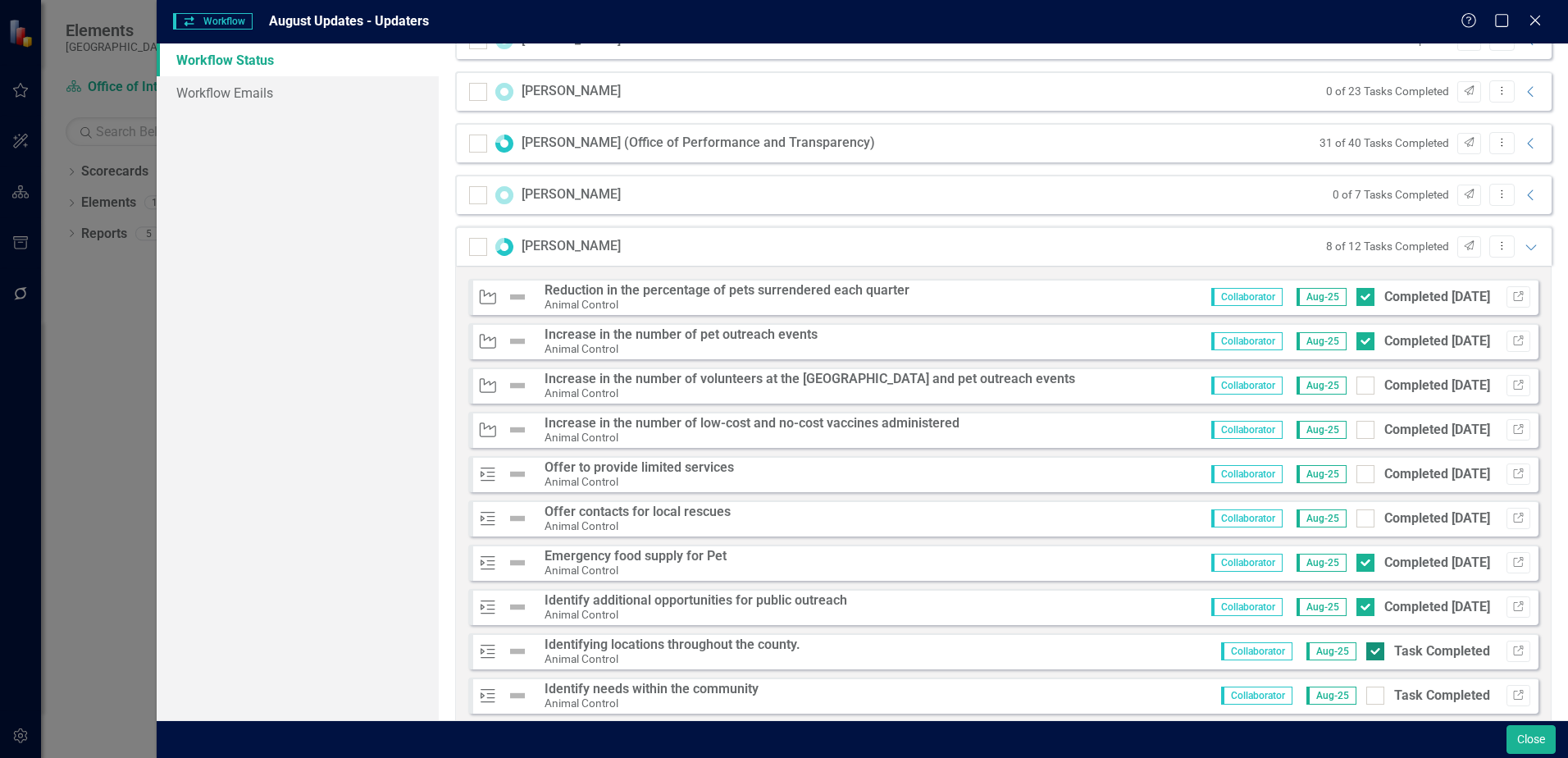
checkbox input "true"
click at [1366, 694] on input "Task Completed" at bounding box center [1371, 691] width 10 height 10
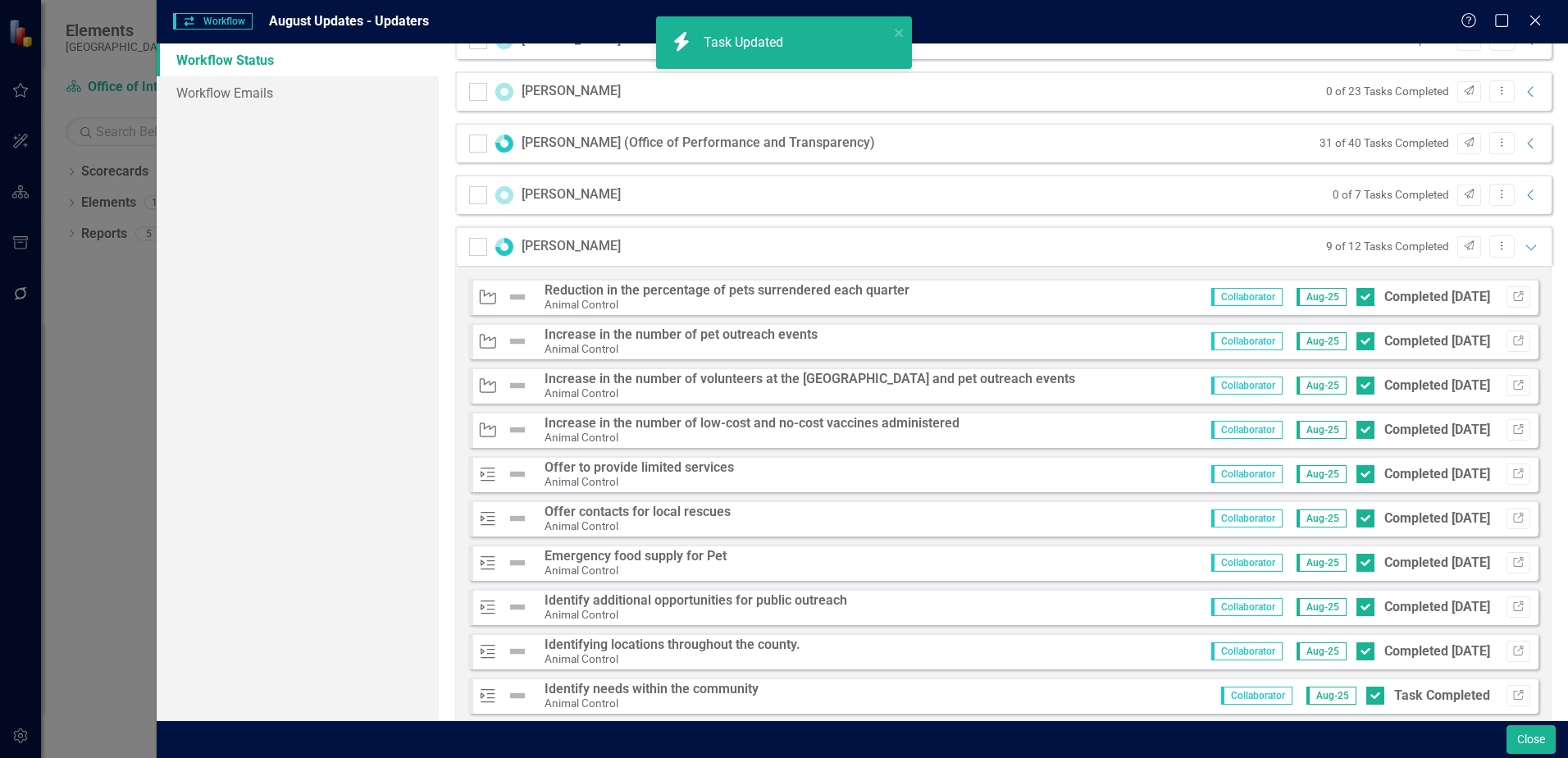
scroll to position [1148, 0]
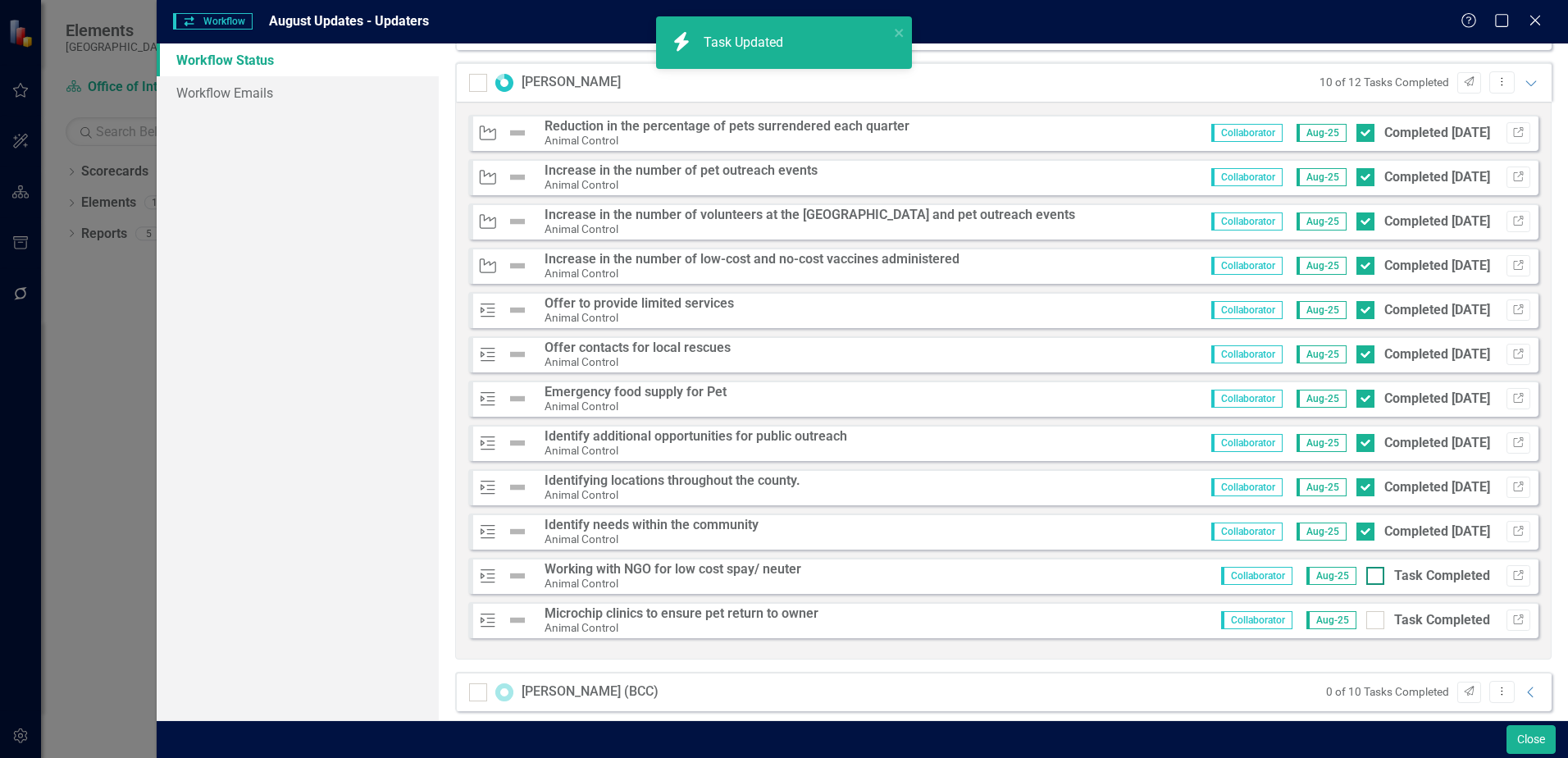
checkbox input "false"
click at [1366, 580] on div at bounding box center [1374, 575] width 18 height 18
click at [1366, 577] on input "Task Completed" at bounding box center [1371, 572] width 10 height 10
checkbox input "true"
click at [1367, 621] on div at bounding box center [1374, 619] width 18 height 18
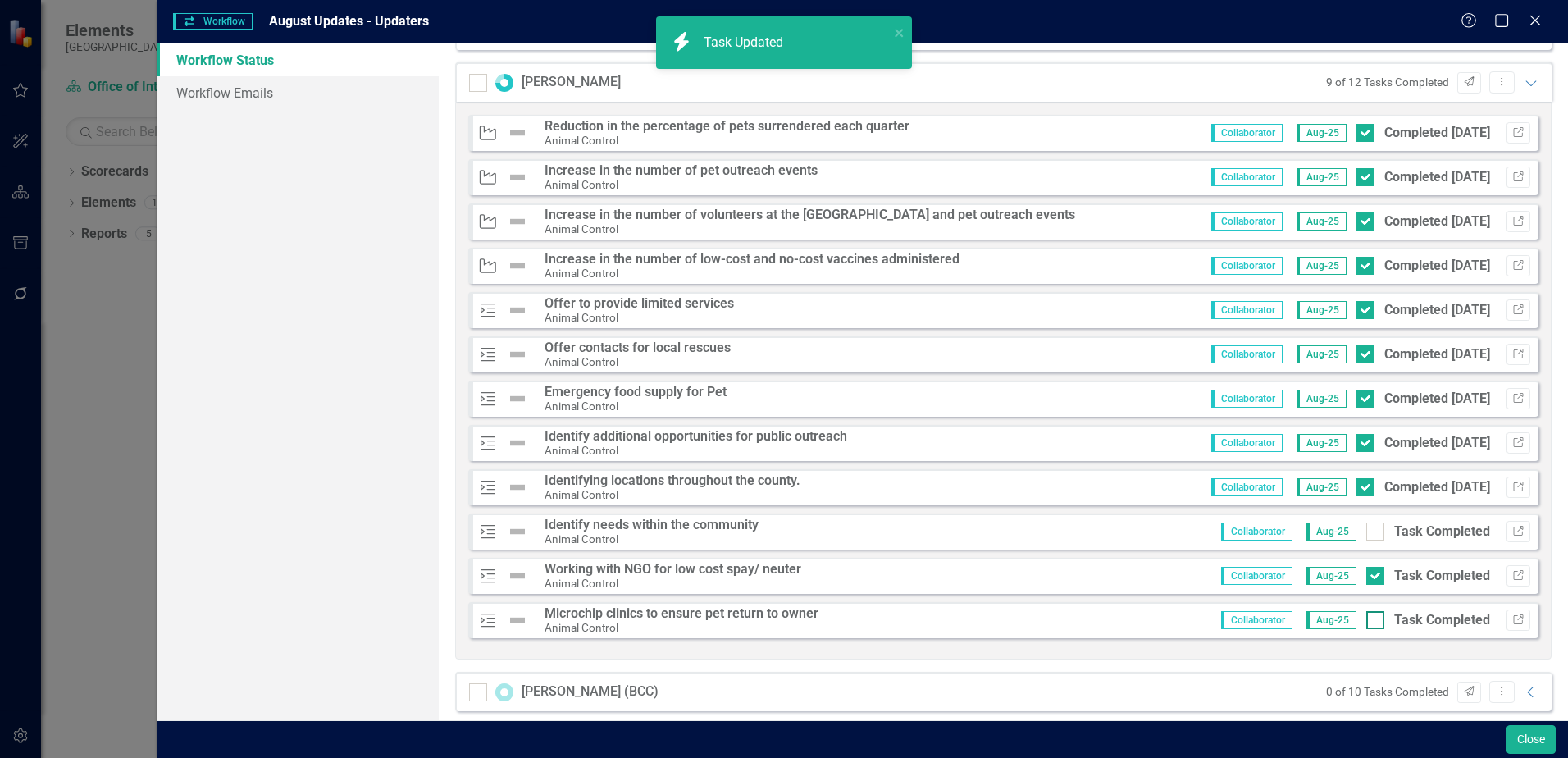
click at [1367, 621] on input "Task Completed" at bounding box center [1371, 616] width 10 height 10
checkbox input "true"
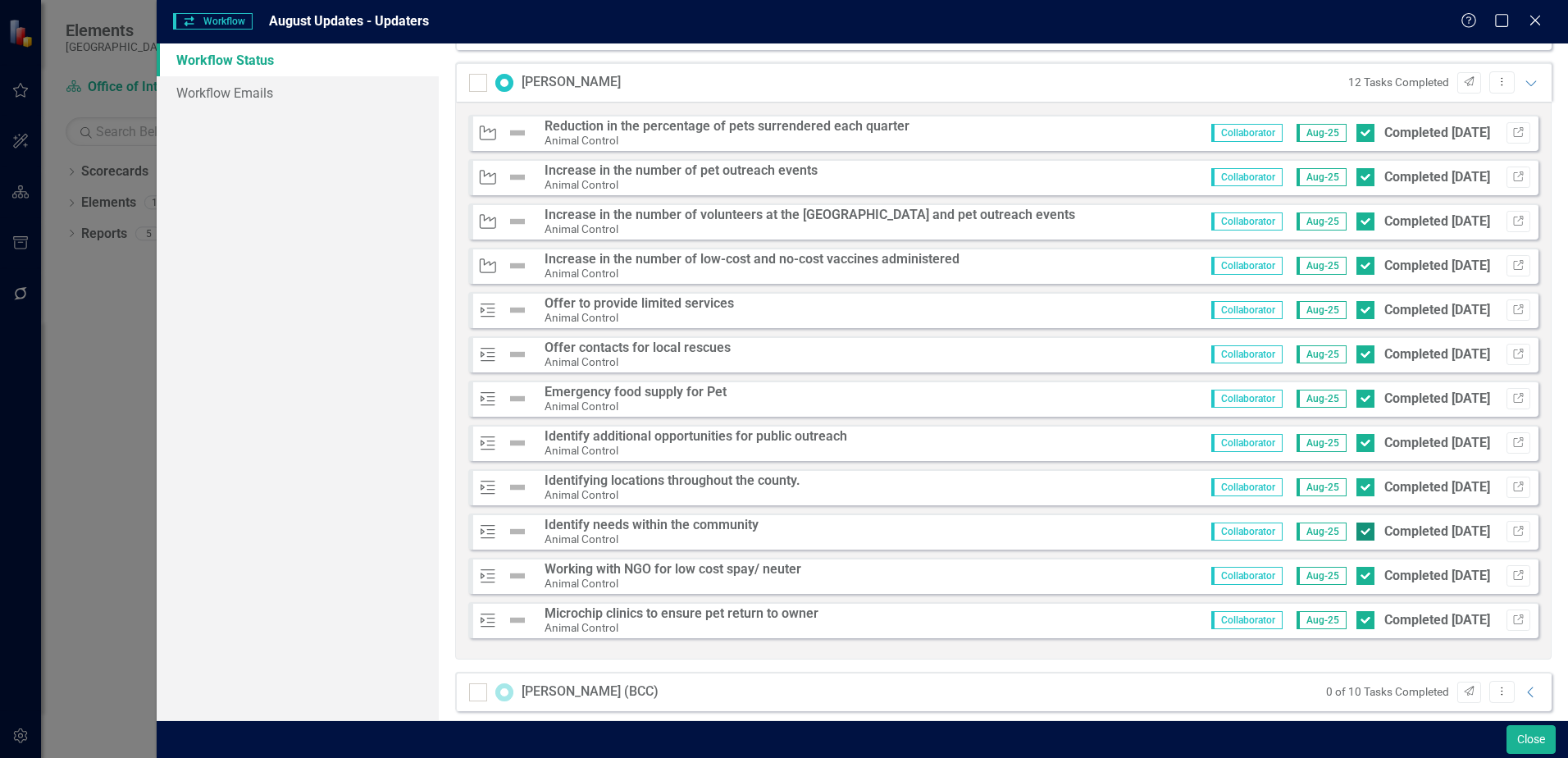
checkbox input "true"
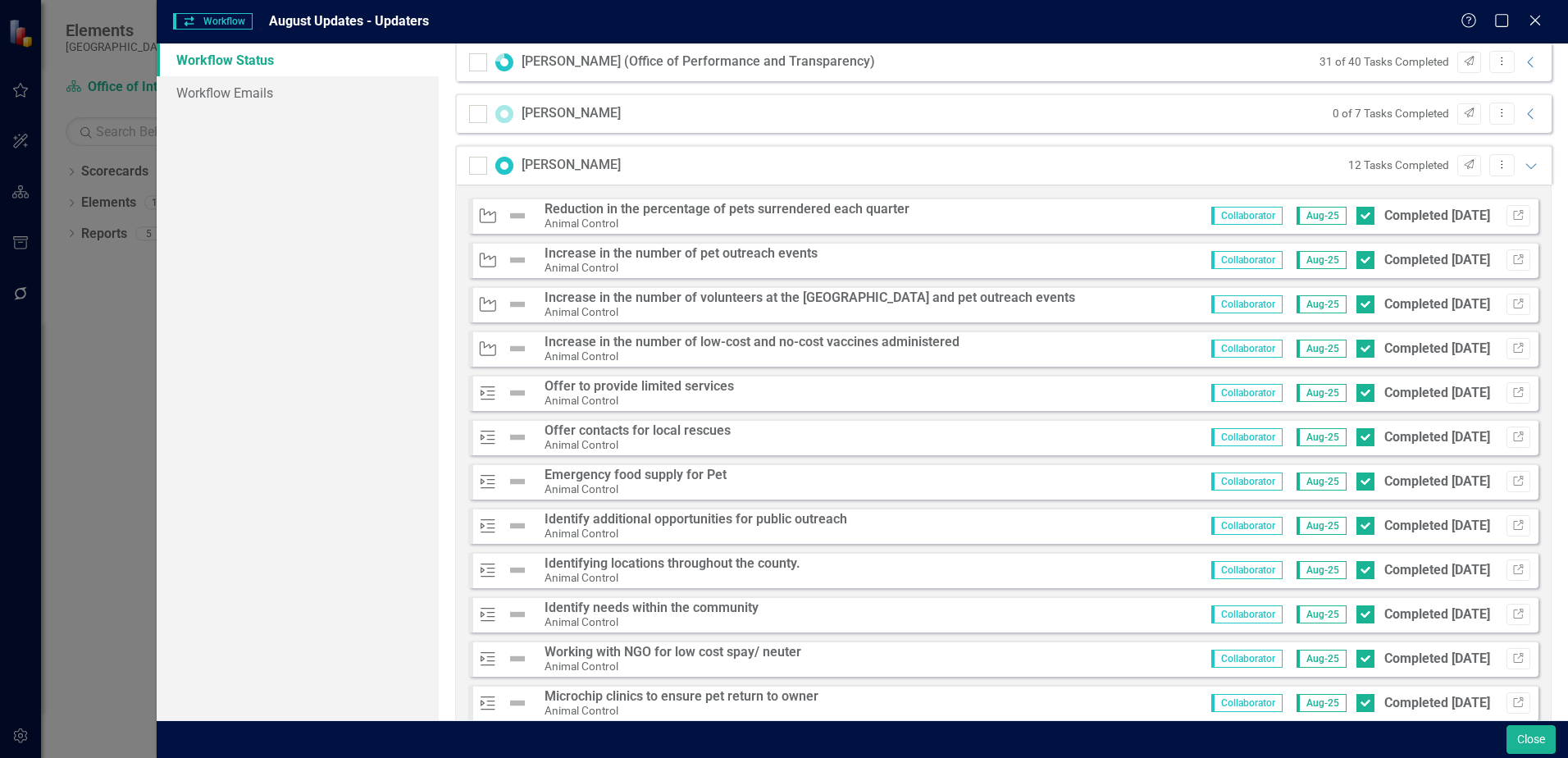
scroll to position [984, 0]
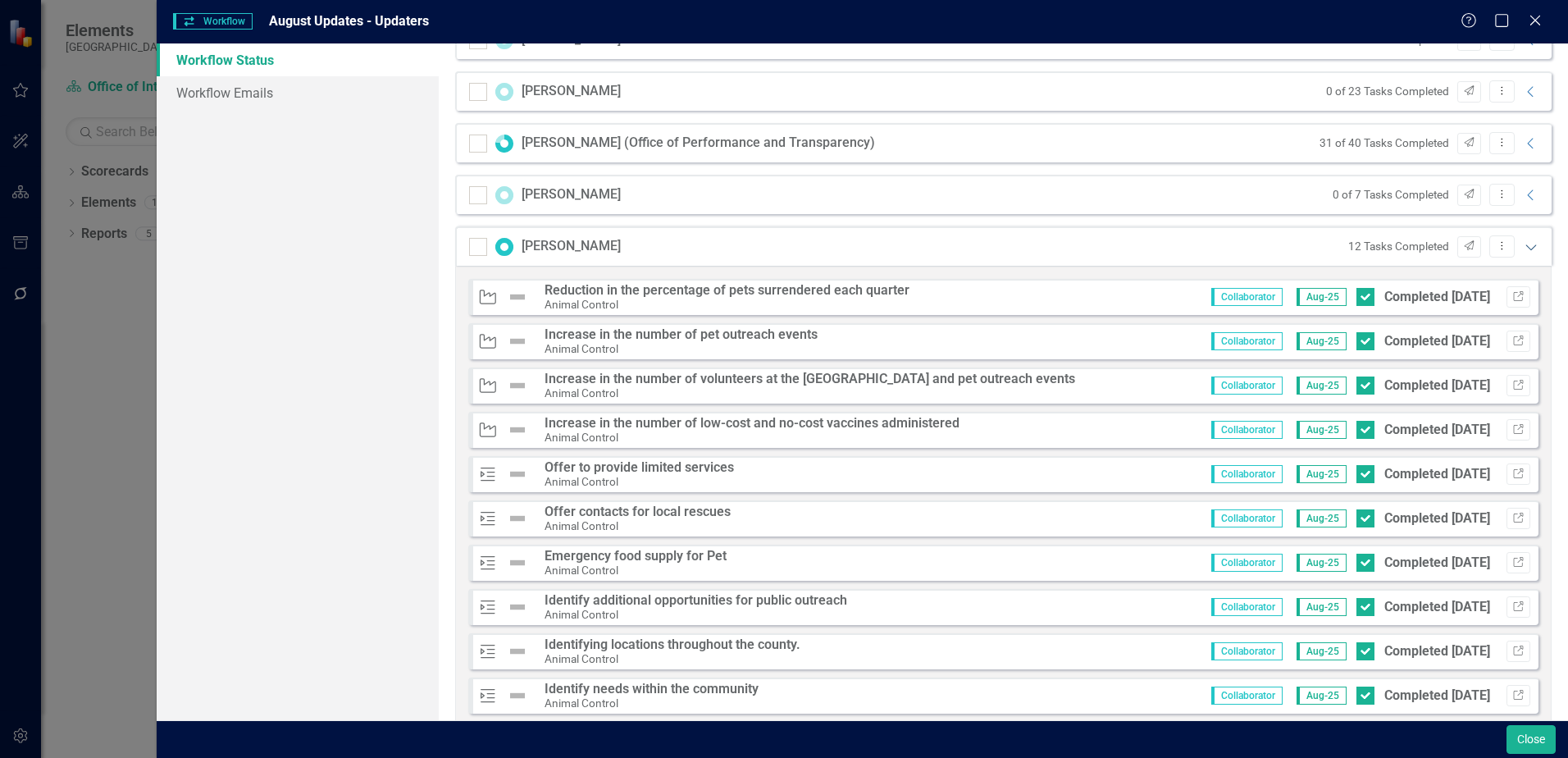
click at [1525, 250] on icon at bounding box center [1530, 247] width 10 height 6
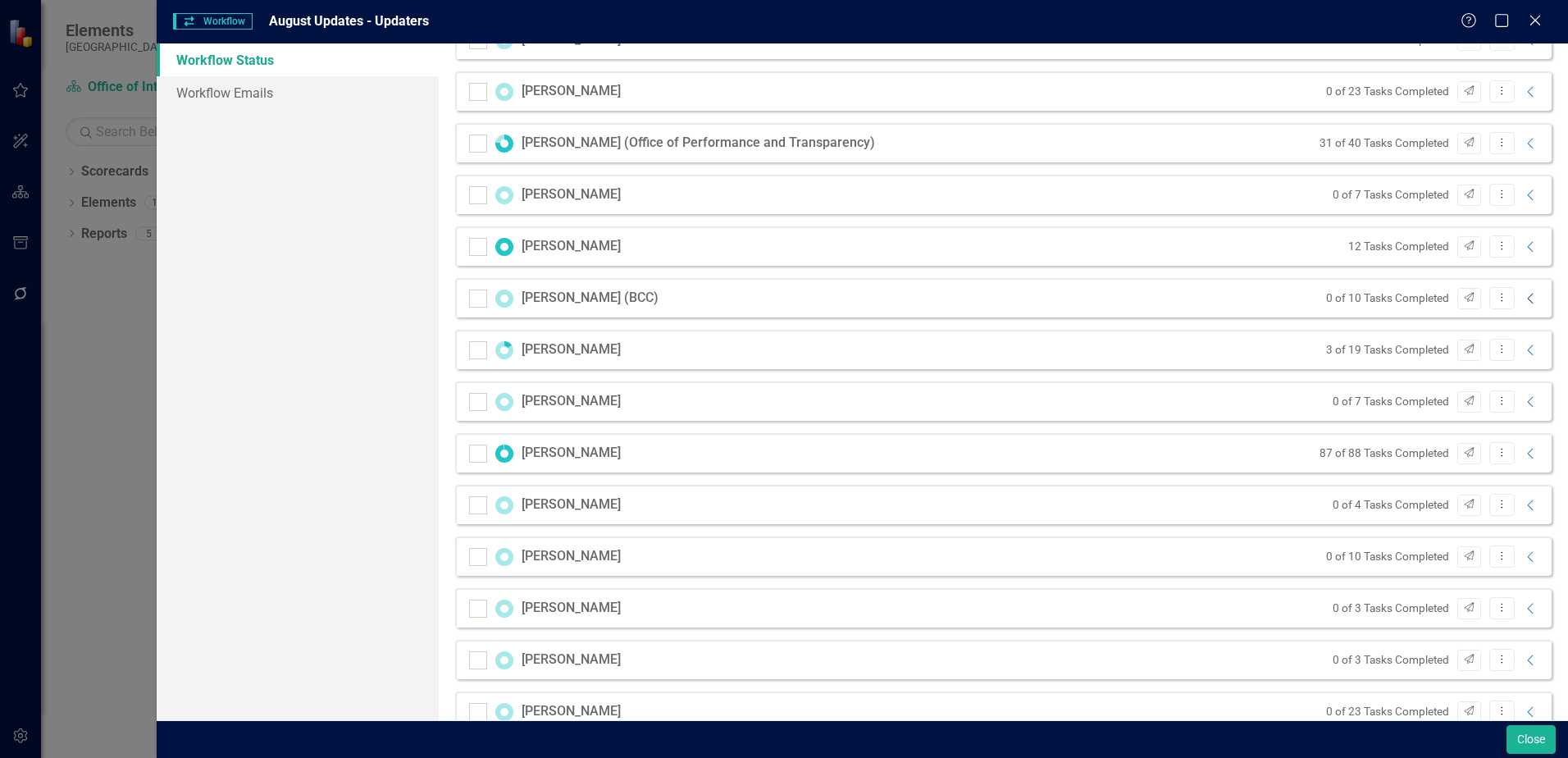
click at [1527, 299] on icon at bounding box center [1530, 297] width 6 height 10
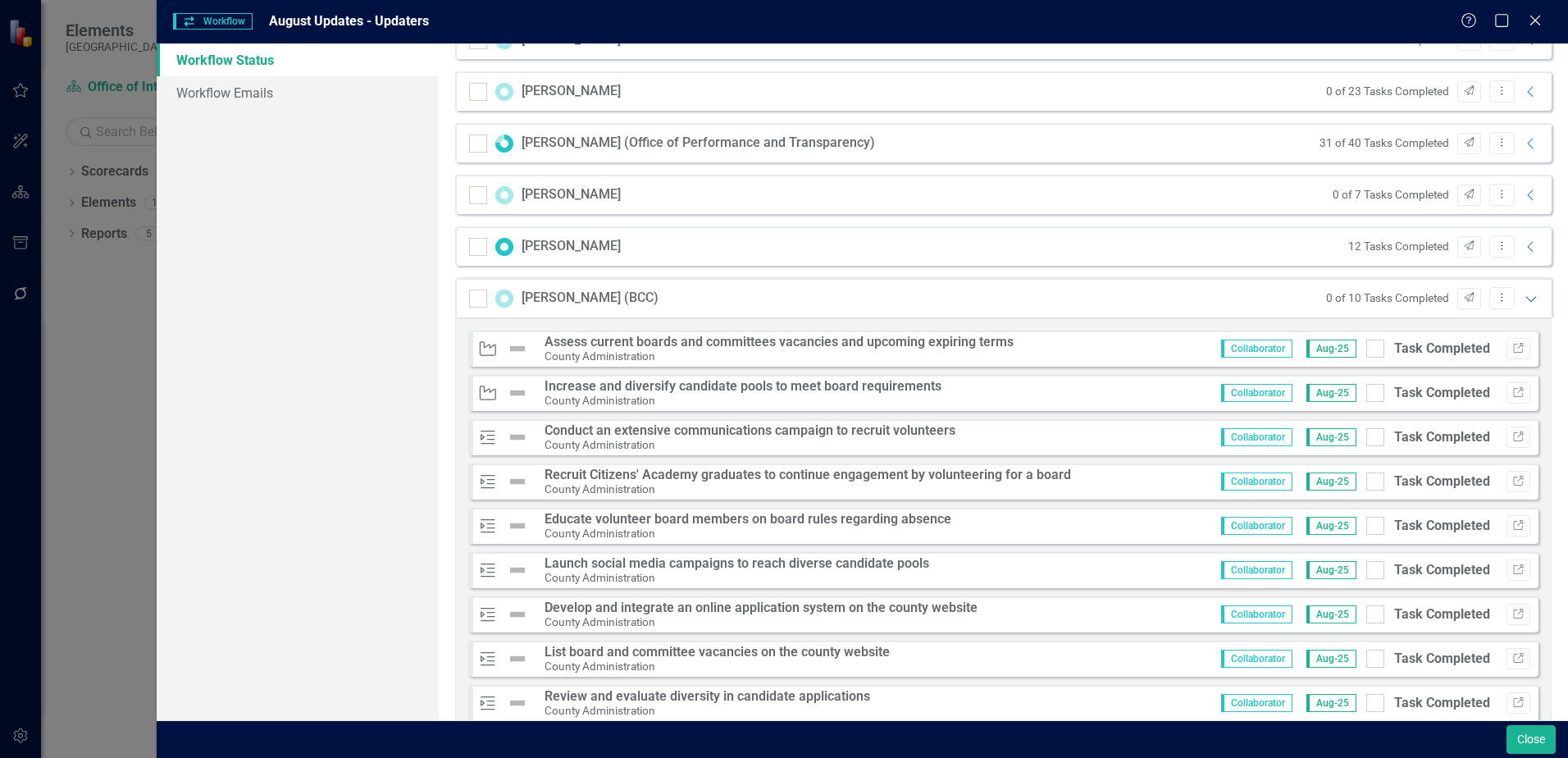
click at [1525, 299] on icon at bounding box center [1530, 299] width 10 height 6
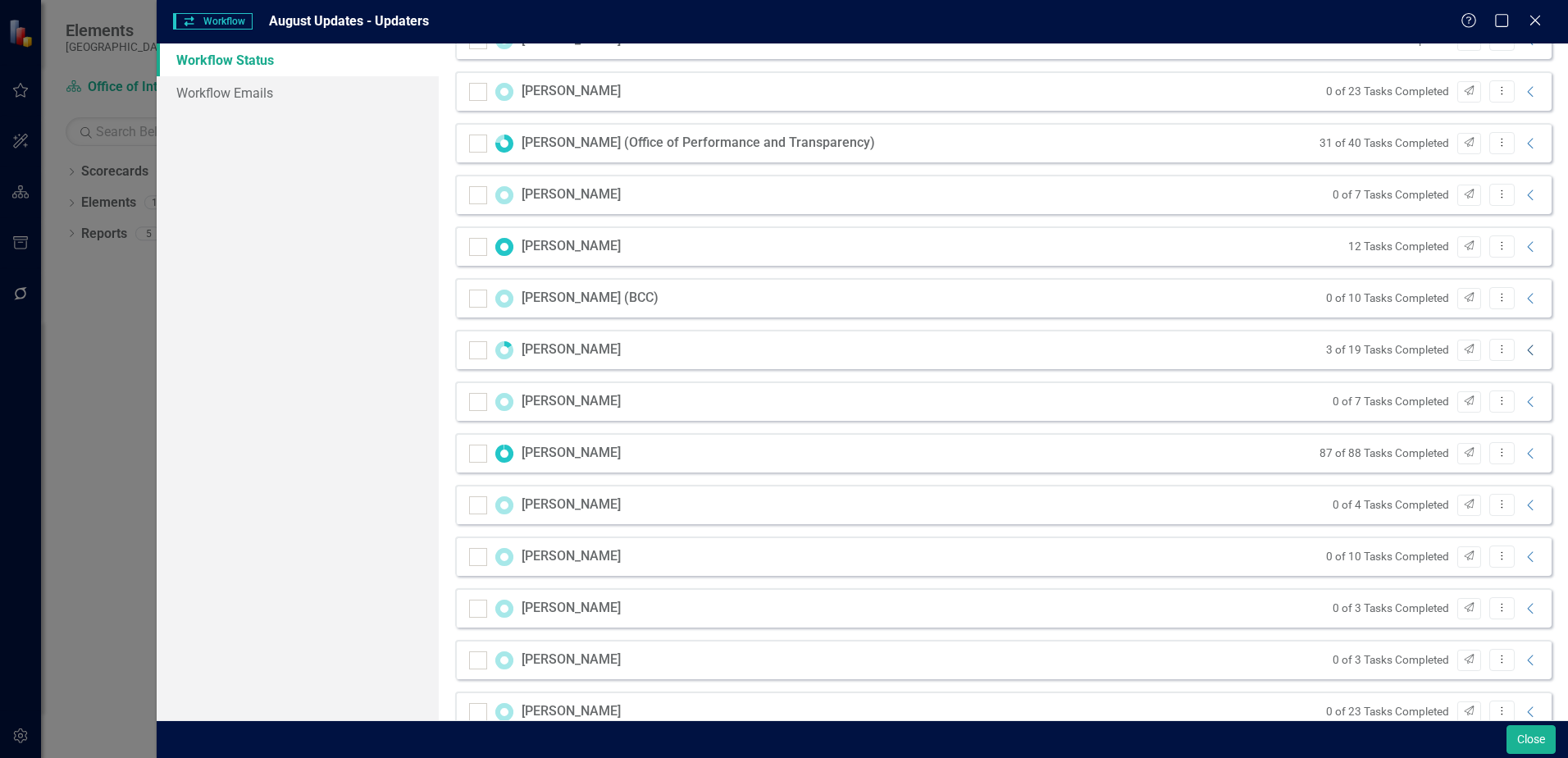
click at [1527, 347] on icon at bounding box center [1530, 349] width 6 height 10
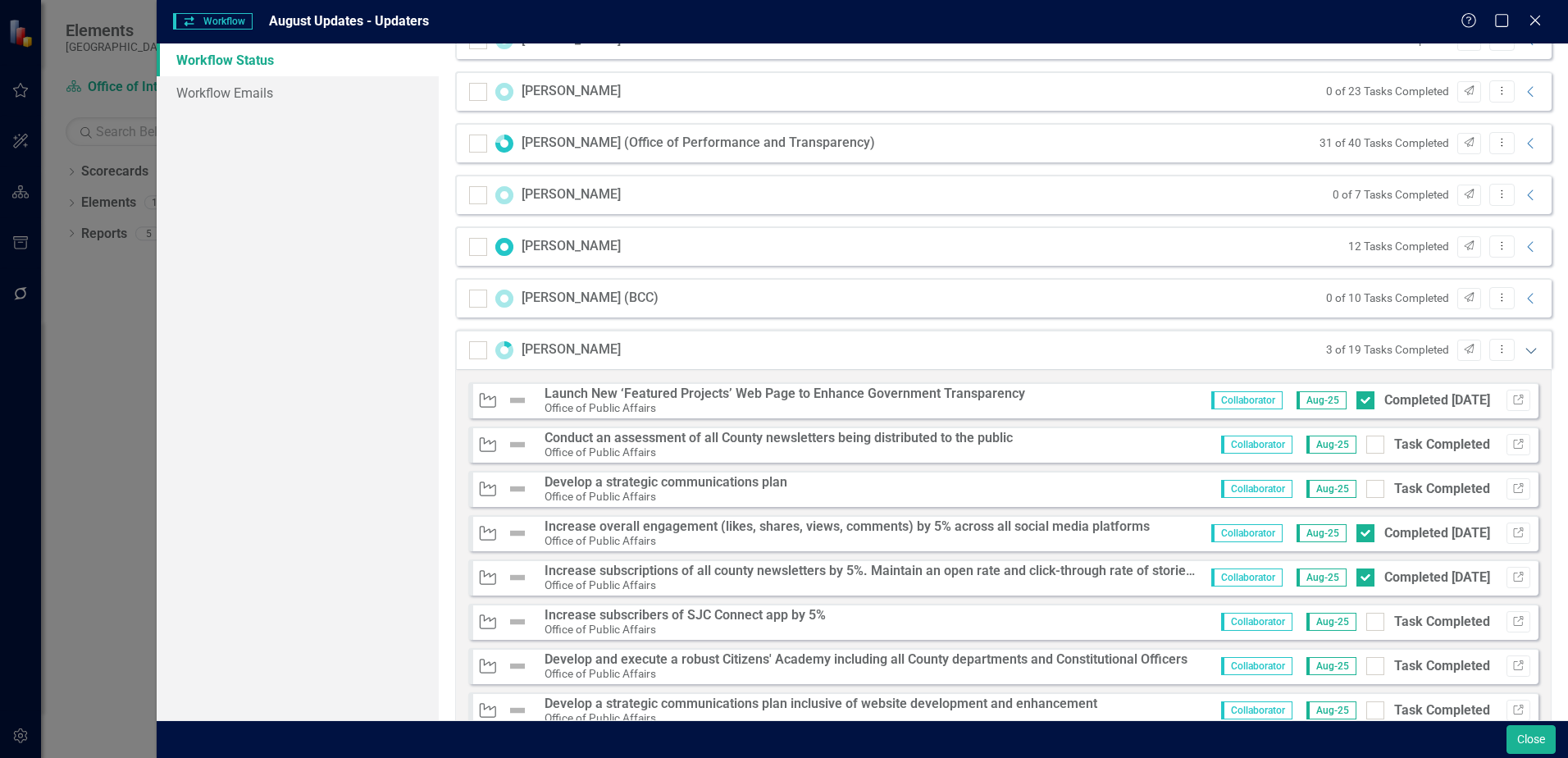
click at [1522, 354] on icon "Expanded" at bounding box center [1531, 350] width 17 height 13
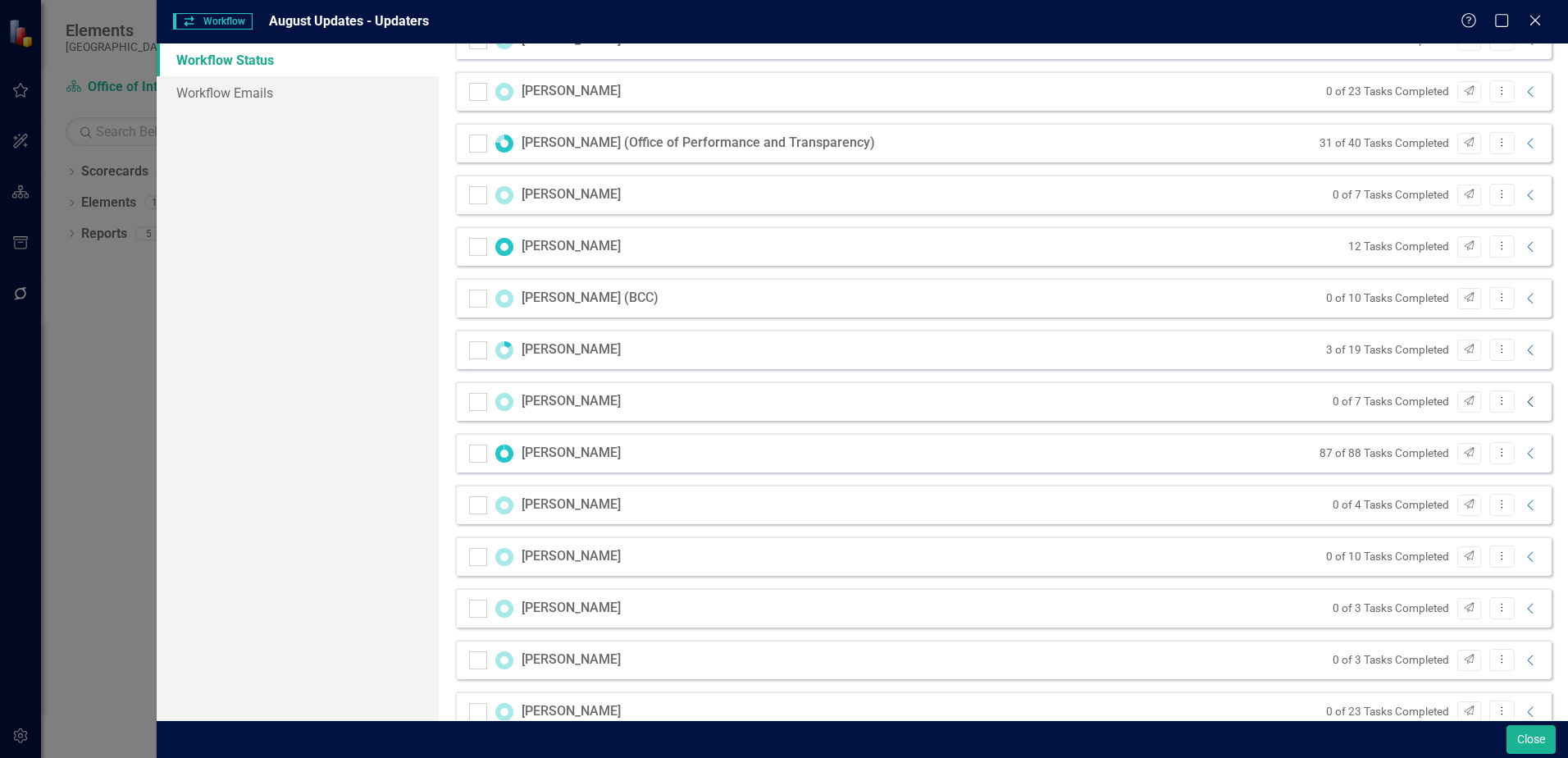
click at [1522, 405] on icon "Collapse" at bounding box center [1531, 401] width 17 height 13
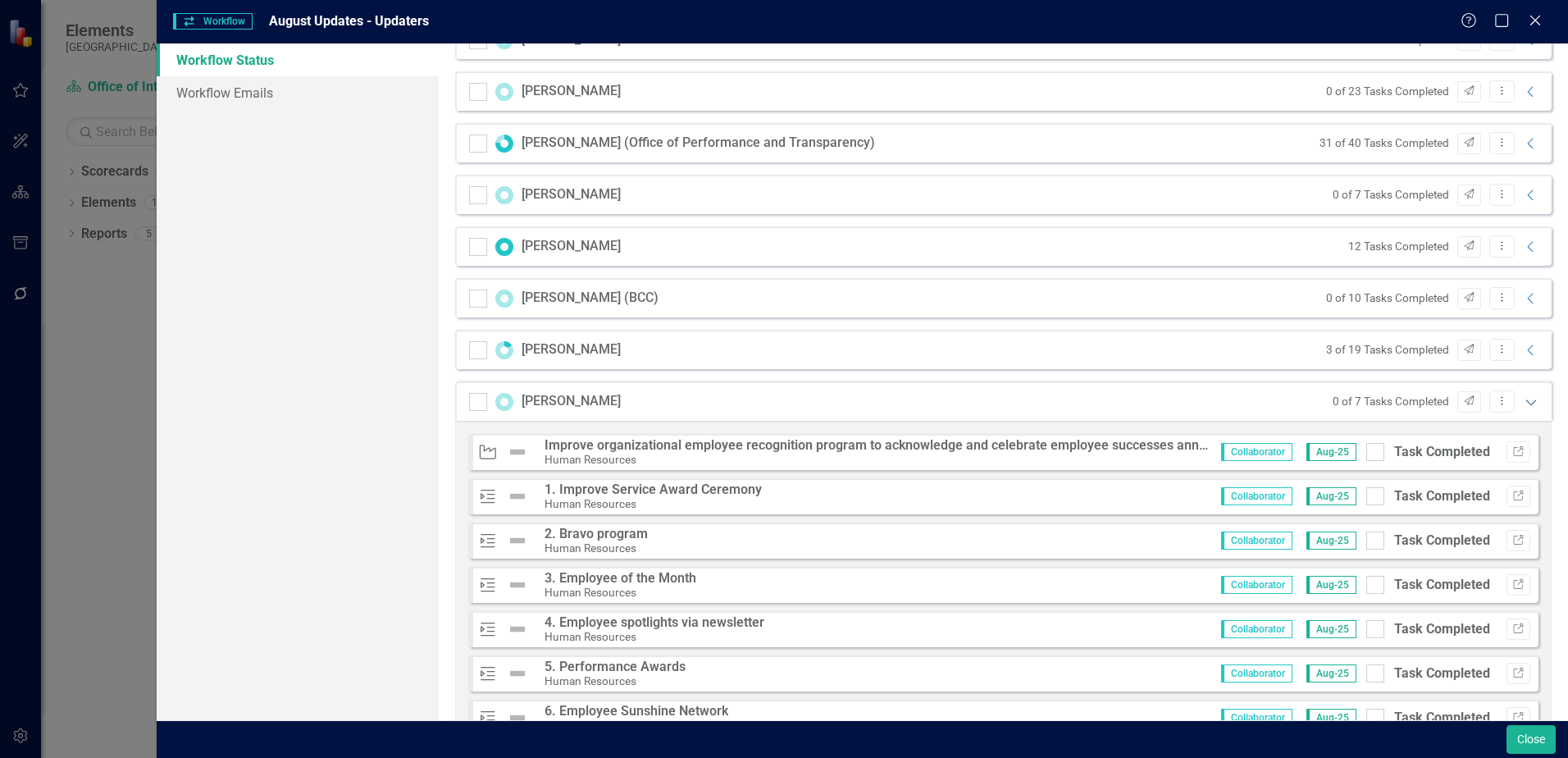
click at [1522, 405] on icon "Expanded" at bounding box center [1531, 401] width 17 height 13
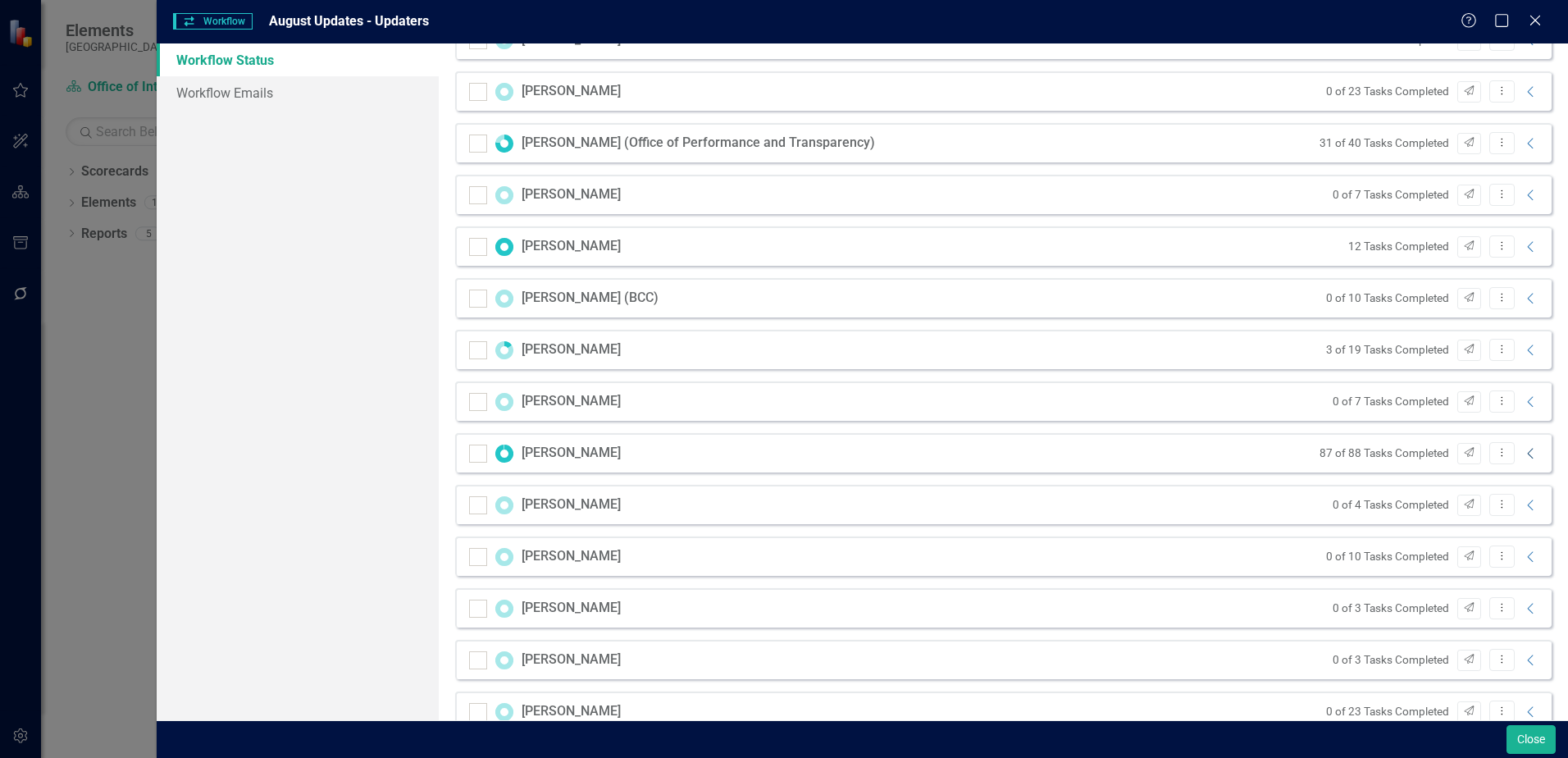
click at [1522, 450] on icon "Collapse" at bounding box center [1531, 453] width 17 height 13
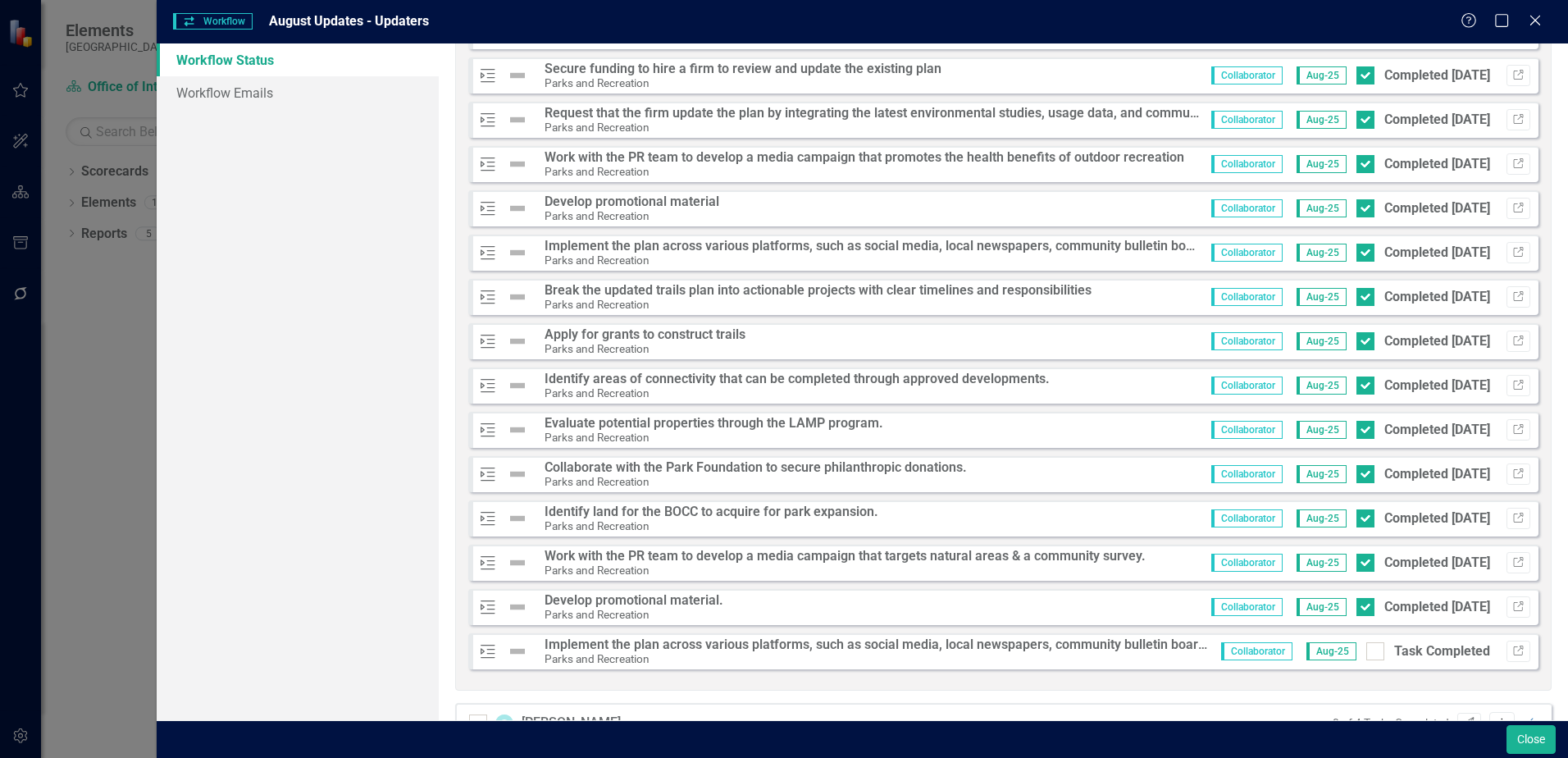
scroll to position [4757, 0]
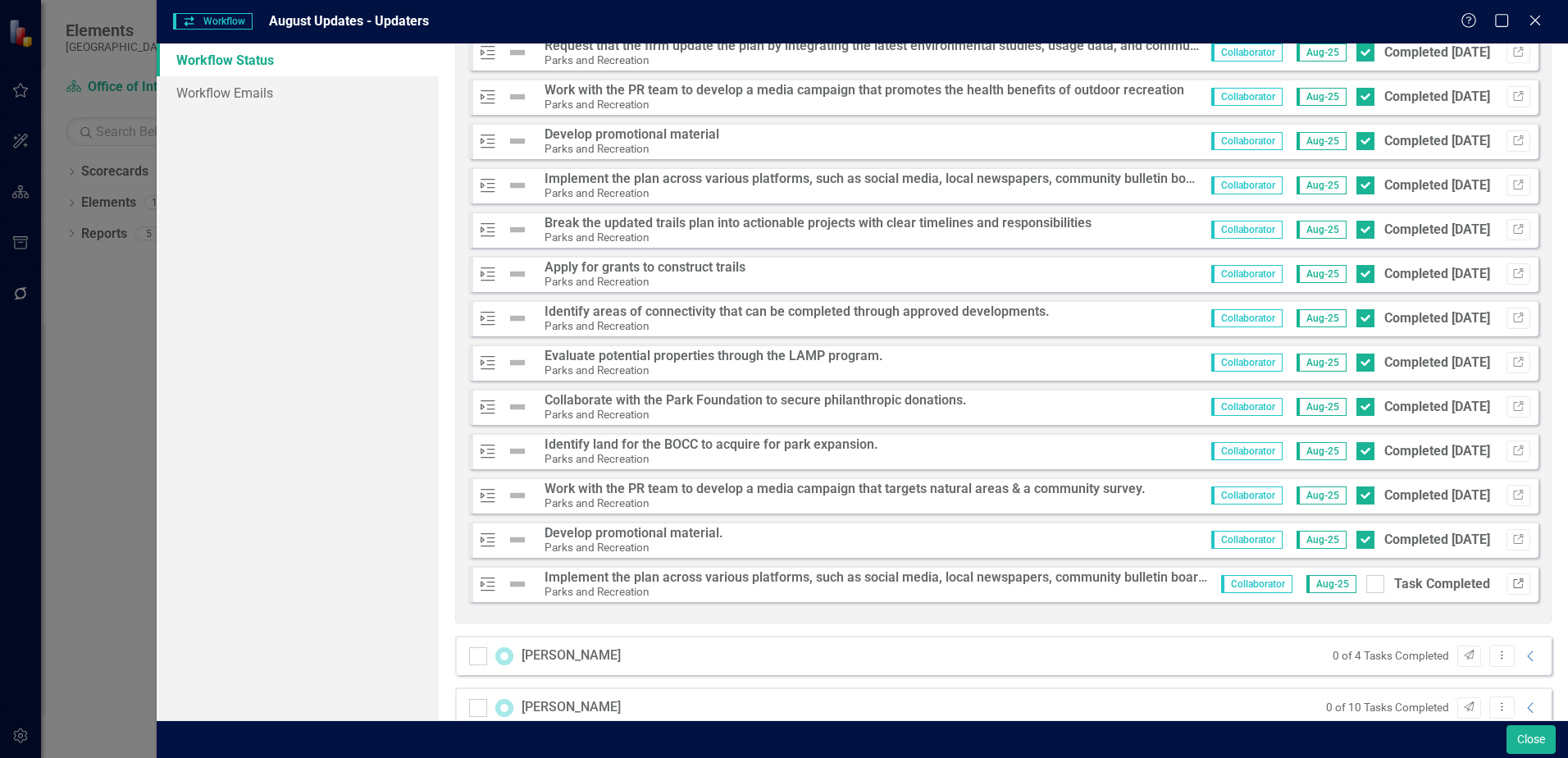
click at [1512, 582] on icon "Link" at bounding box center [1518, 584] width 12 height 10
click at [1366, 586] on input "Task Completed" at bounding box center [1371, 579] width 10 height 10
checkbox input "true"
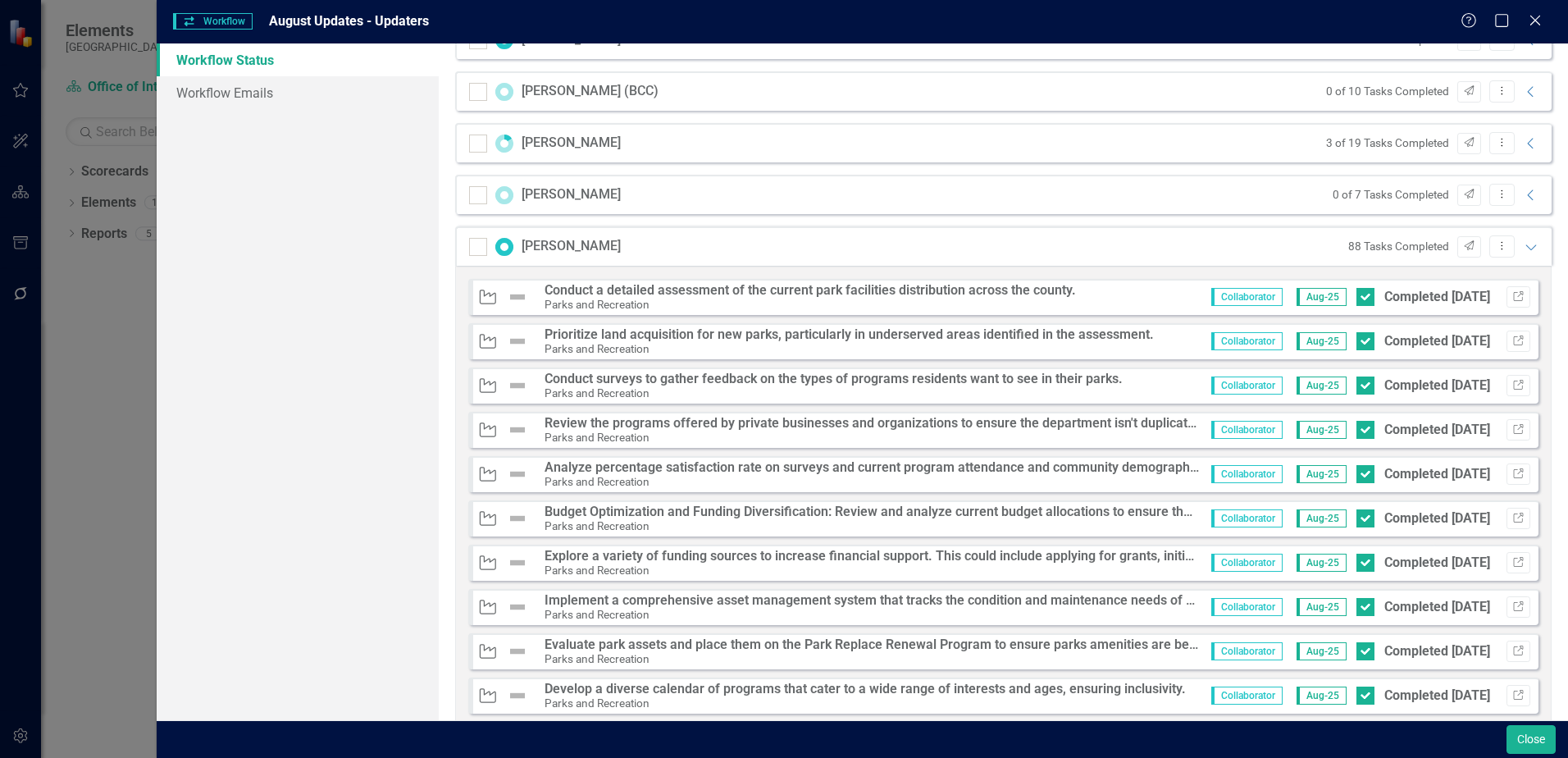
scroll to position [1148, 0]
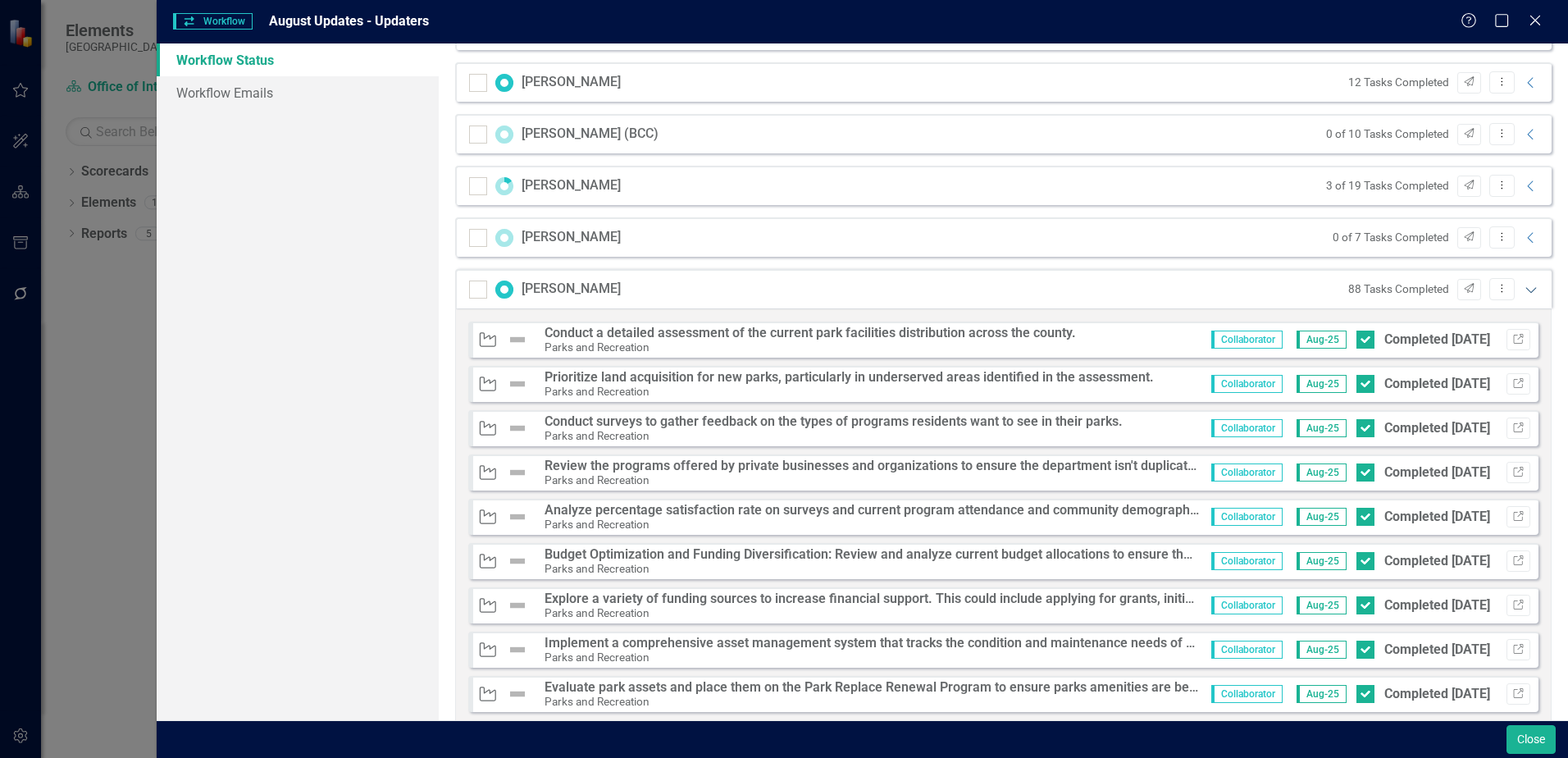
click at [1522, 292] on icon "Expanded" at bounding box center [1531, 290] width 17 height 13
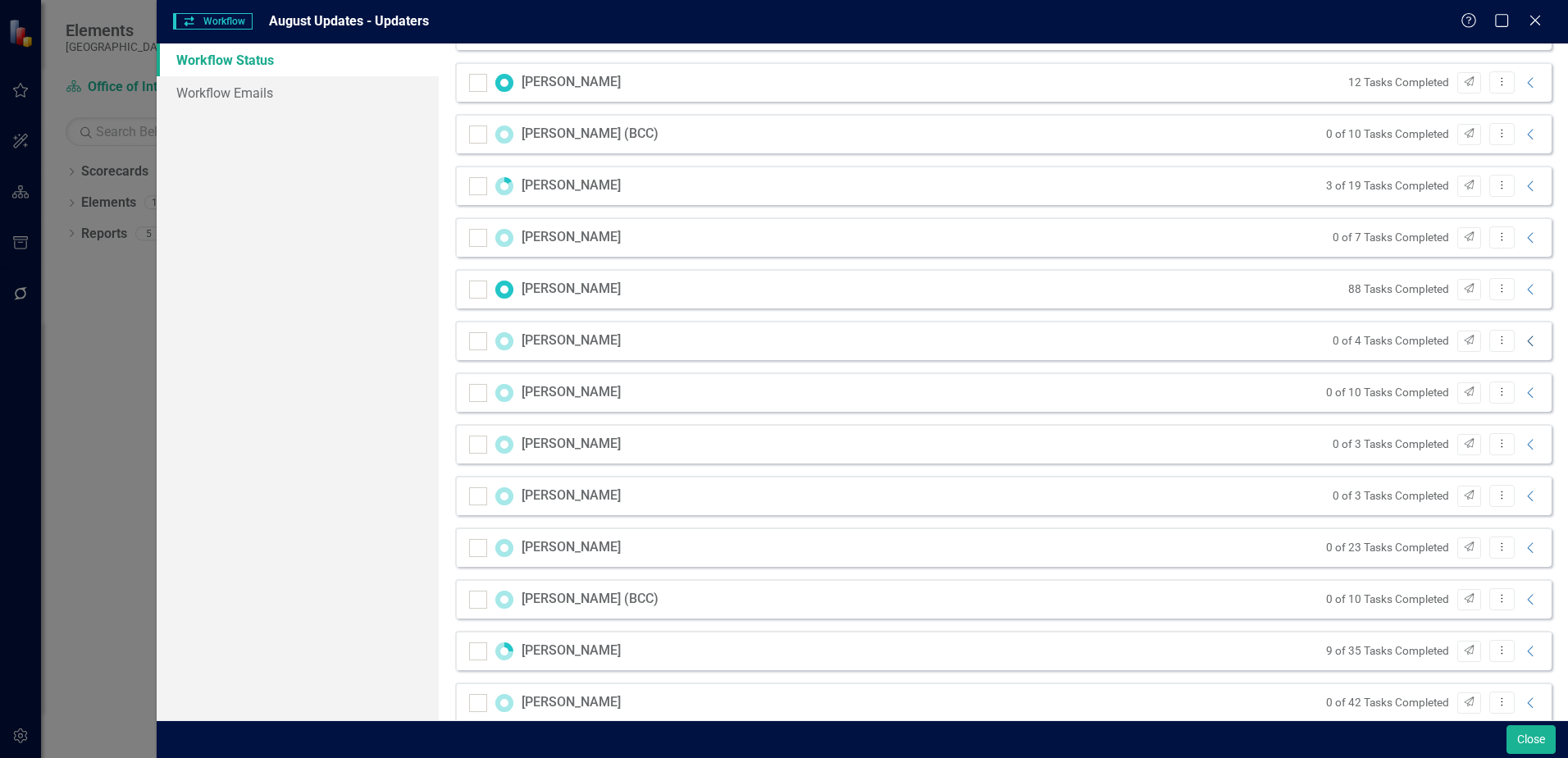
click at [1522, 345] on icon "Collapse" at bounding box center [1531, 341] width 17 height 13
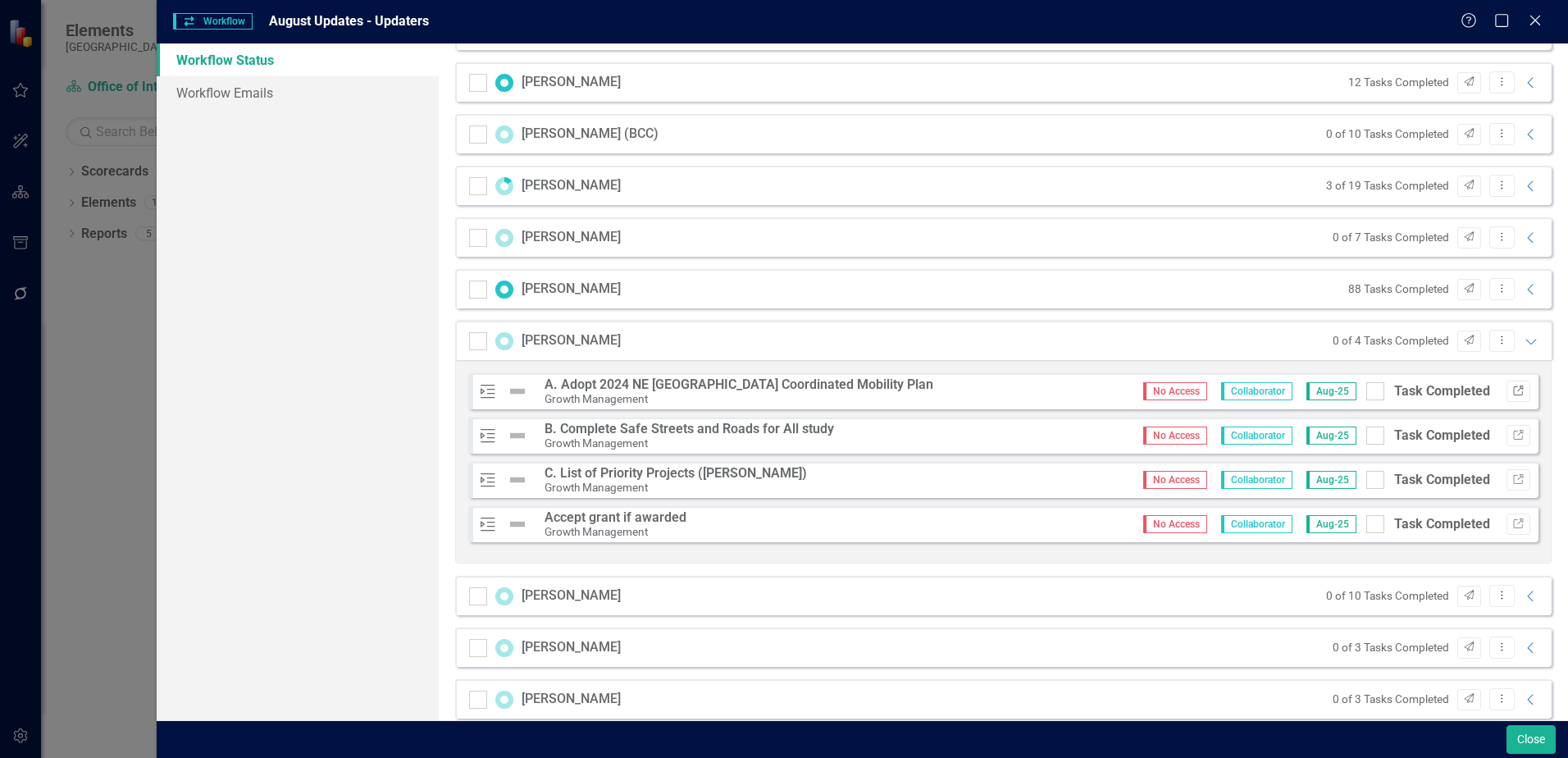
click at [1507, 398] on button "Link" at bounding box center [1519, 391] width 24 height 21
click at [1522, 344] on icon "Expanded" at bounding box center [1531, 341] width 17 height 13
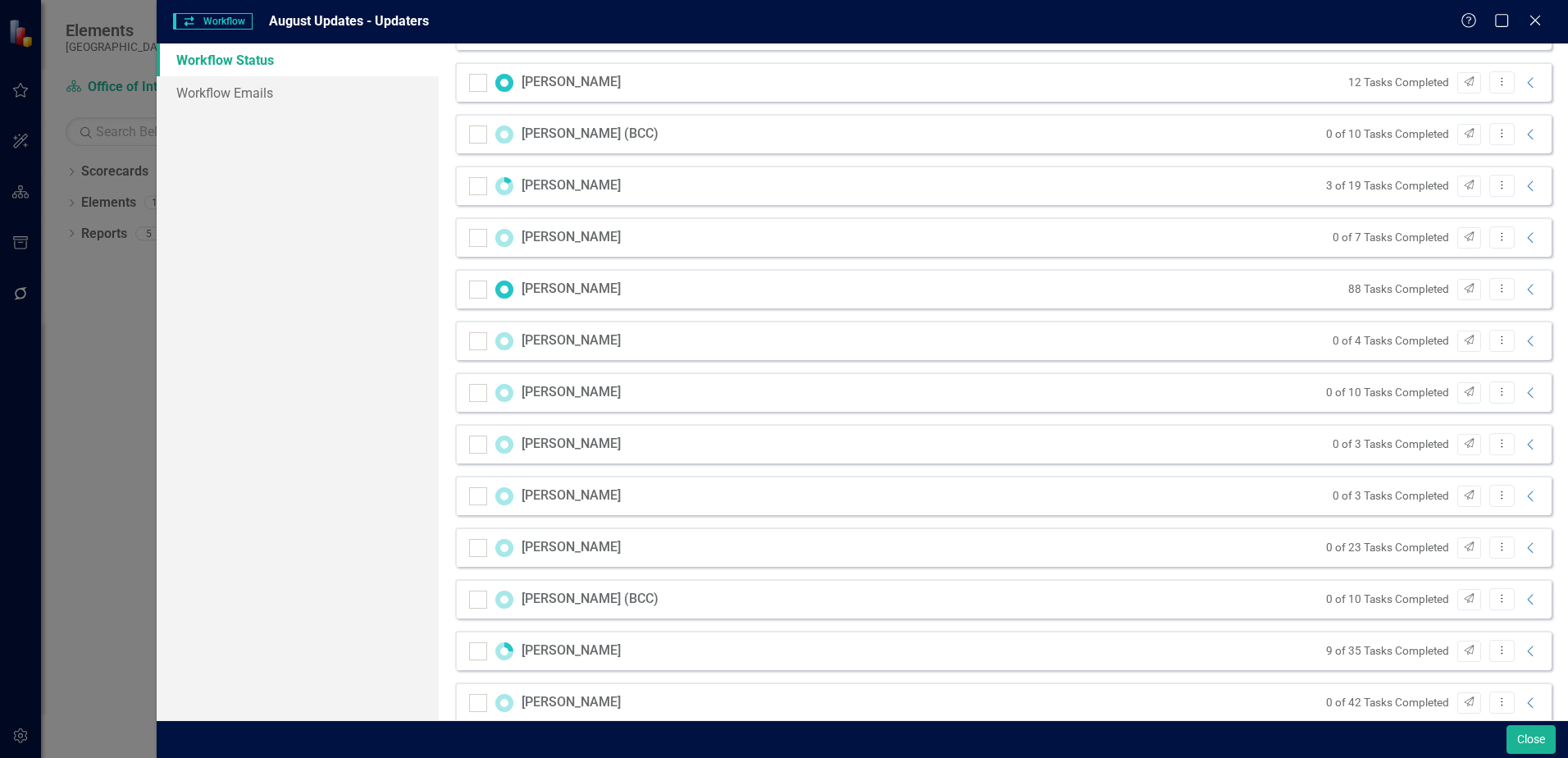
click at [1521, 399] on div "0 of 10 Tasks Completed Send Dropdown Menu Collapse" at bounding box center [1428, 392] width 223 height 22
click at [1522, 393] on icon "Collapse" at bounding box center [1531, 393] width 17 height 13
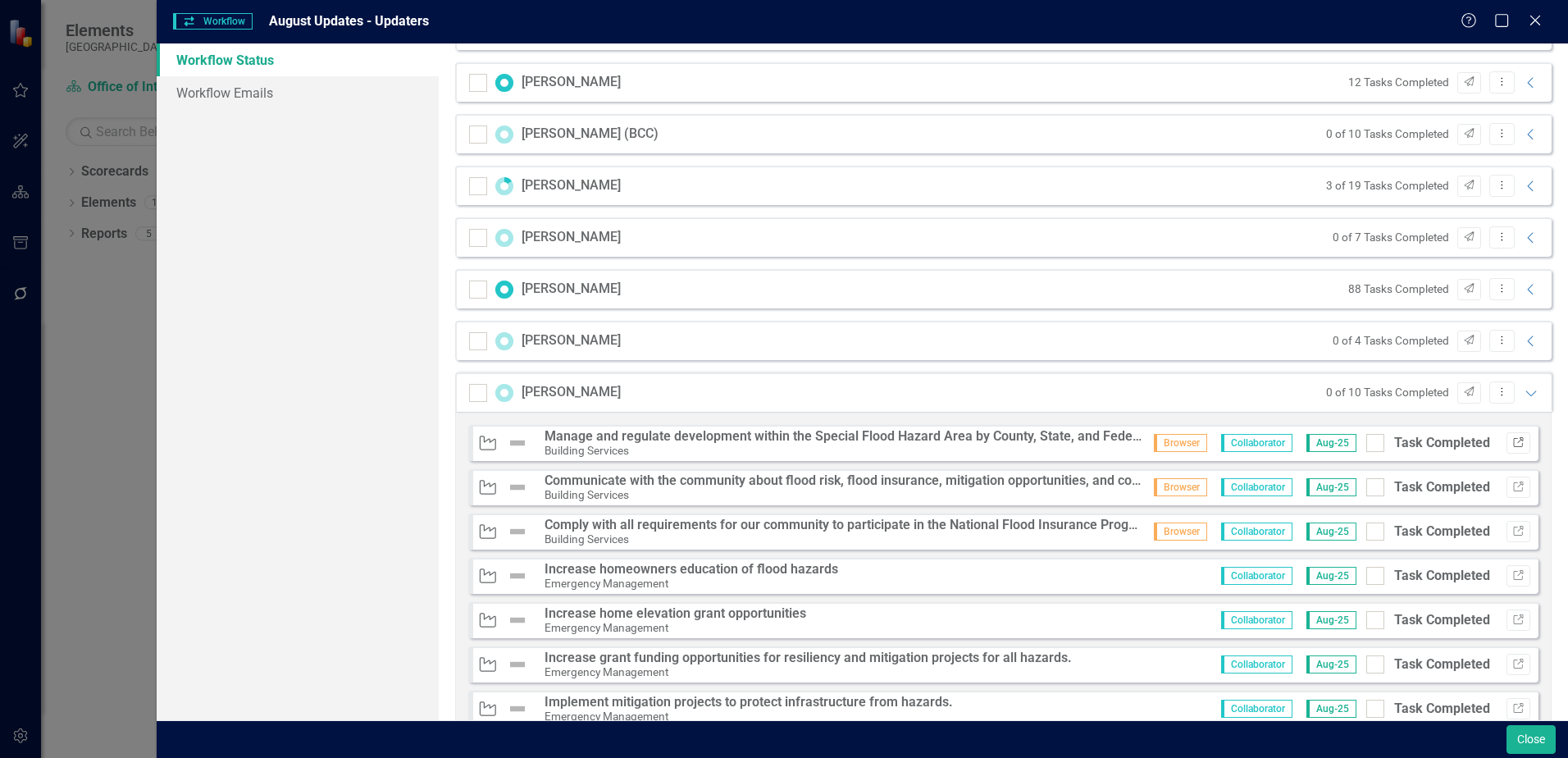
click at [1512, 447] on icon "Link" at bounding box center [1518, 442] width 12 height 10
click at [1512, 576] on icon "Link" at bounding box center [1518, 575] width 12 height 10
click at [1522, 394] on icon "Expanded" at bounding box center [1531, 393] width 17 height 13
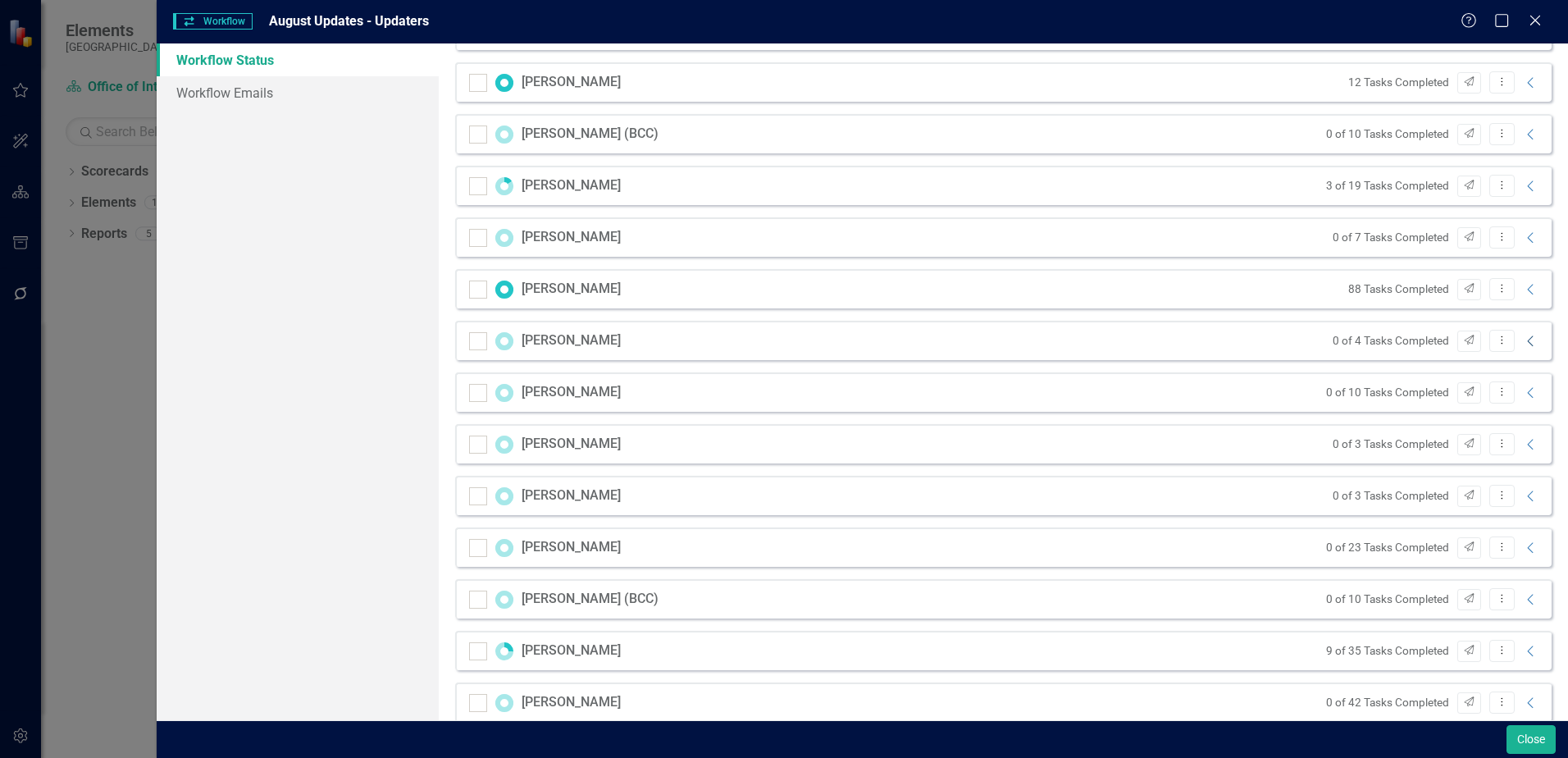
click at [1527, 345] on icon at bounding box center [1530, 340] width 6 height 10
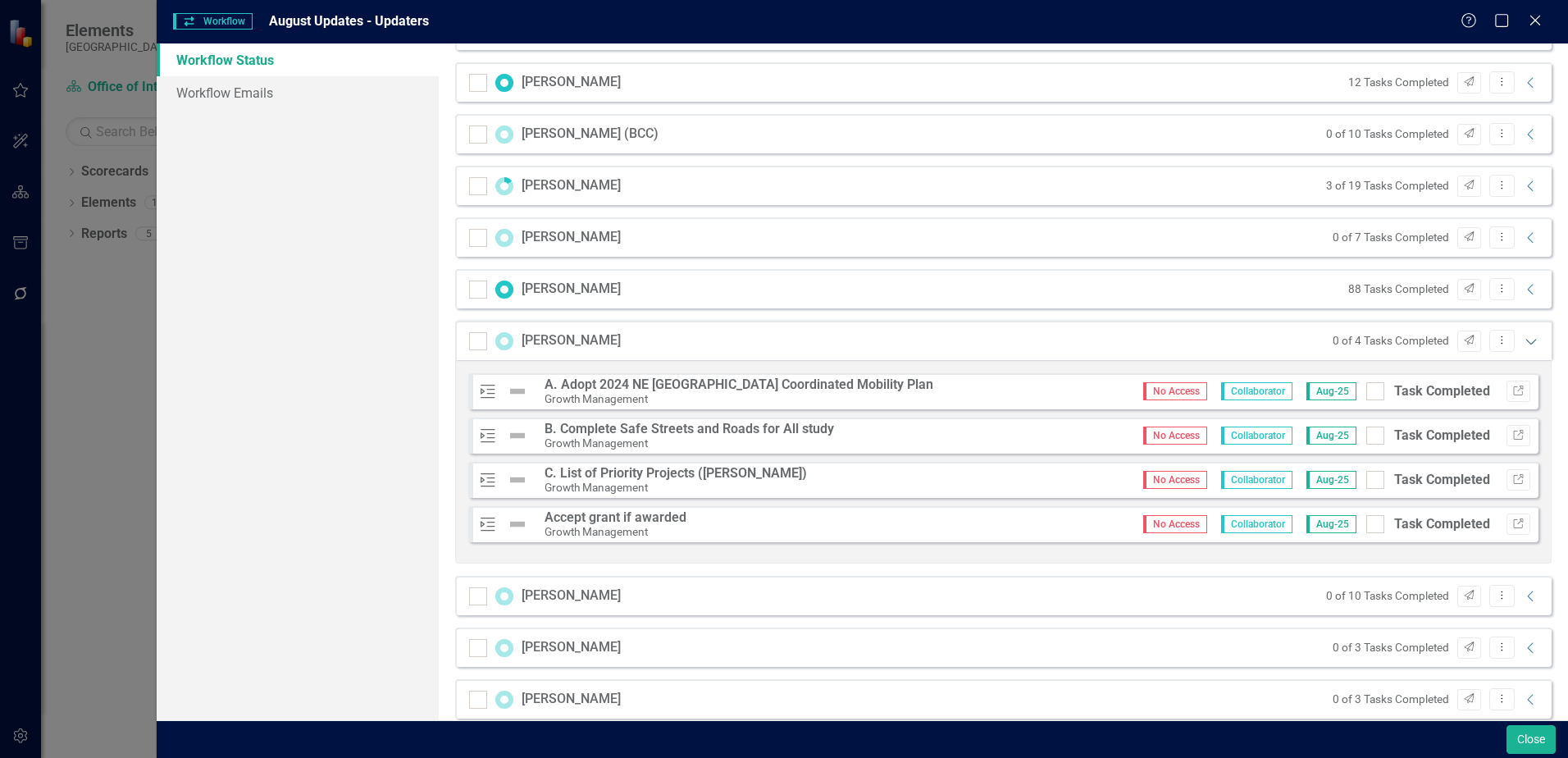
click at [1522, 345] on icon "Expanded" at bounding box center [1531, 341] width 17 height 13
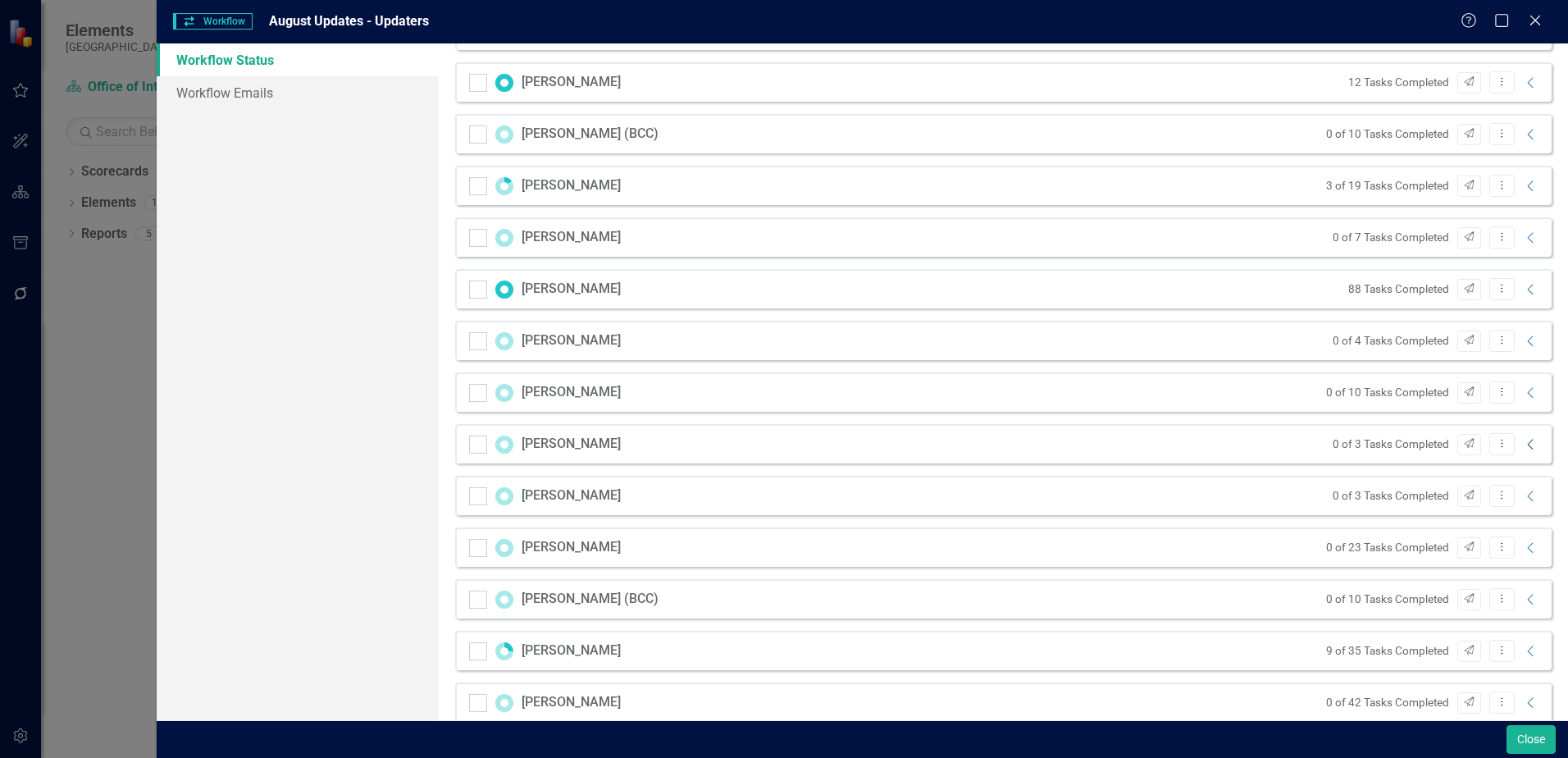
click at [1522, 446] on icon "Collapse" at bounding box center [1531, 444] width 17 height 13
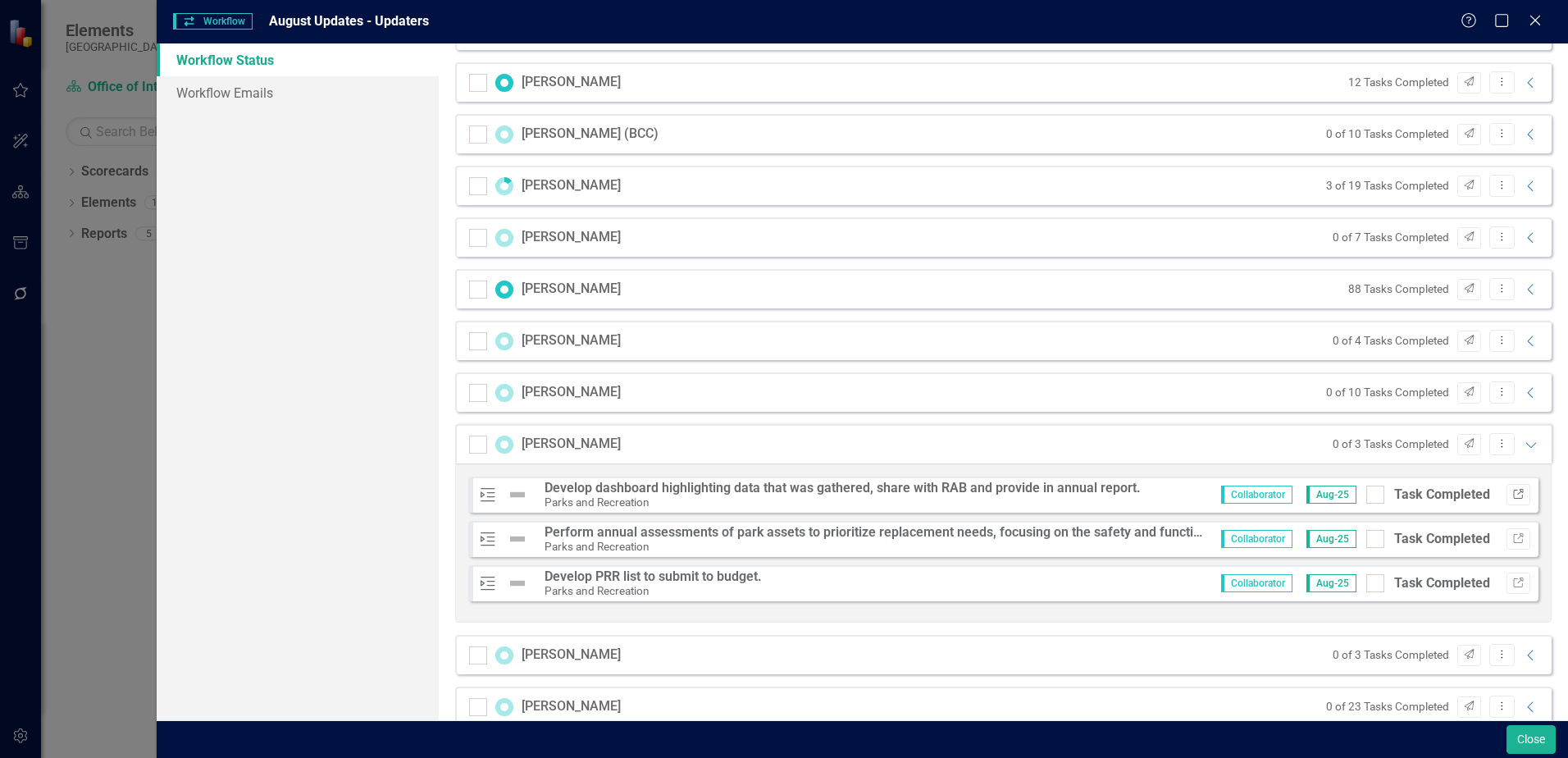
click at [1512, 498] on icon "Link" at bounding box center [1518, 494] width 12 height 10
click at [1366, 498] on div at bounding box center [1374, 494] width 18 height 18
click at [1366, 496] on input "Task Completed" at bounding box center [1371, 490] width 10 height 10
checkbox input "true"
click at [1366, 546] on div at bounding box center [1374, 538] width 18 height 18
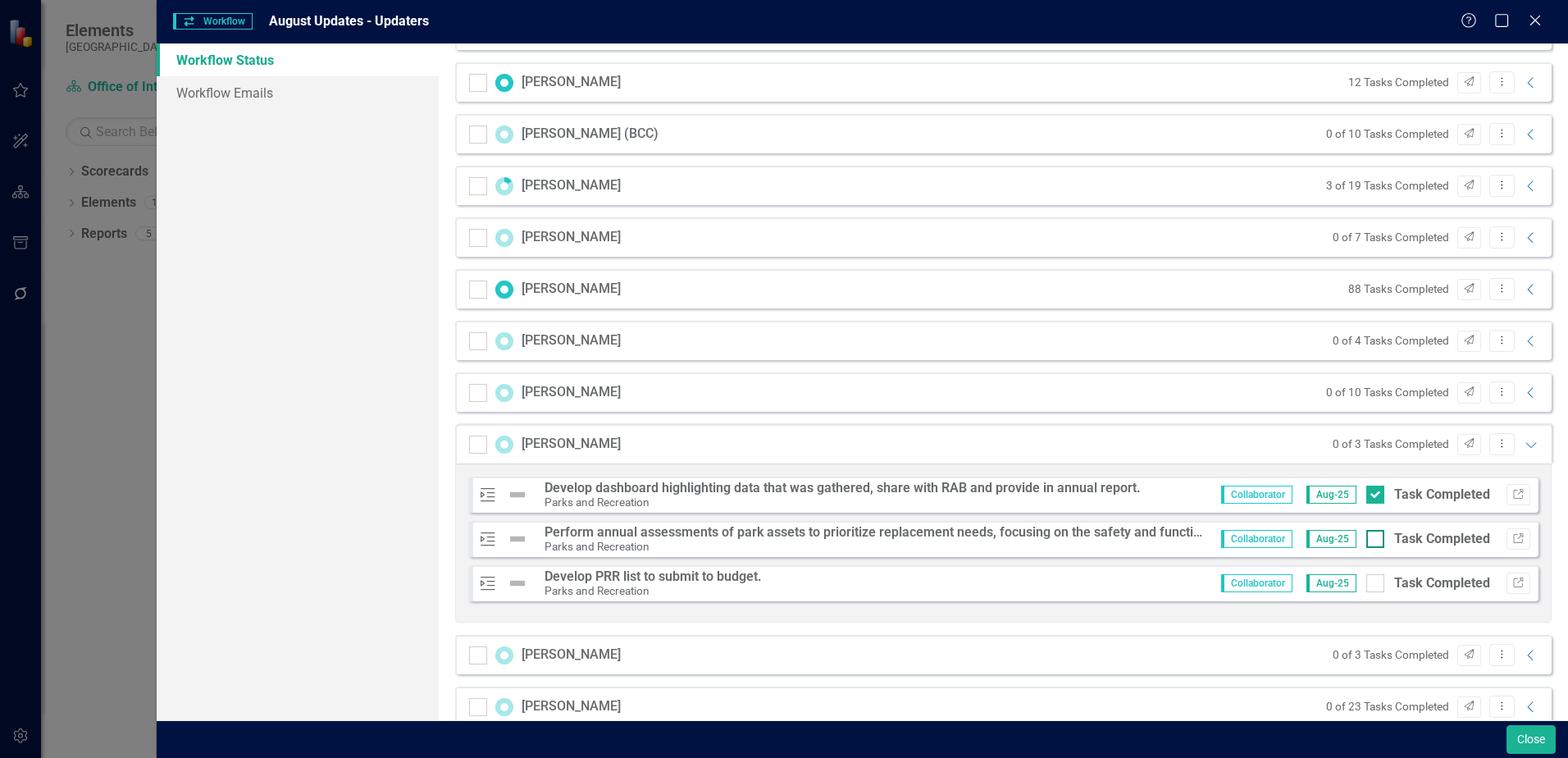
click at [1366, 540] on input "Task Completed" at bounding box center [1371, 535] width 10 height 10
checkbox input "true"
click at [1366, 585] on input "Task Completed" at bounding box center [1371, 578] width 10 height 10
checkbox input "true"
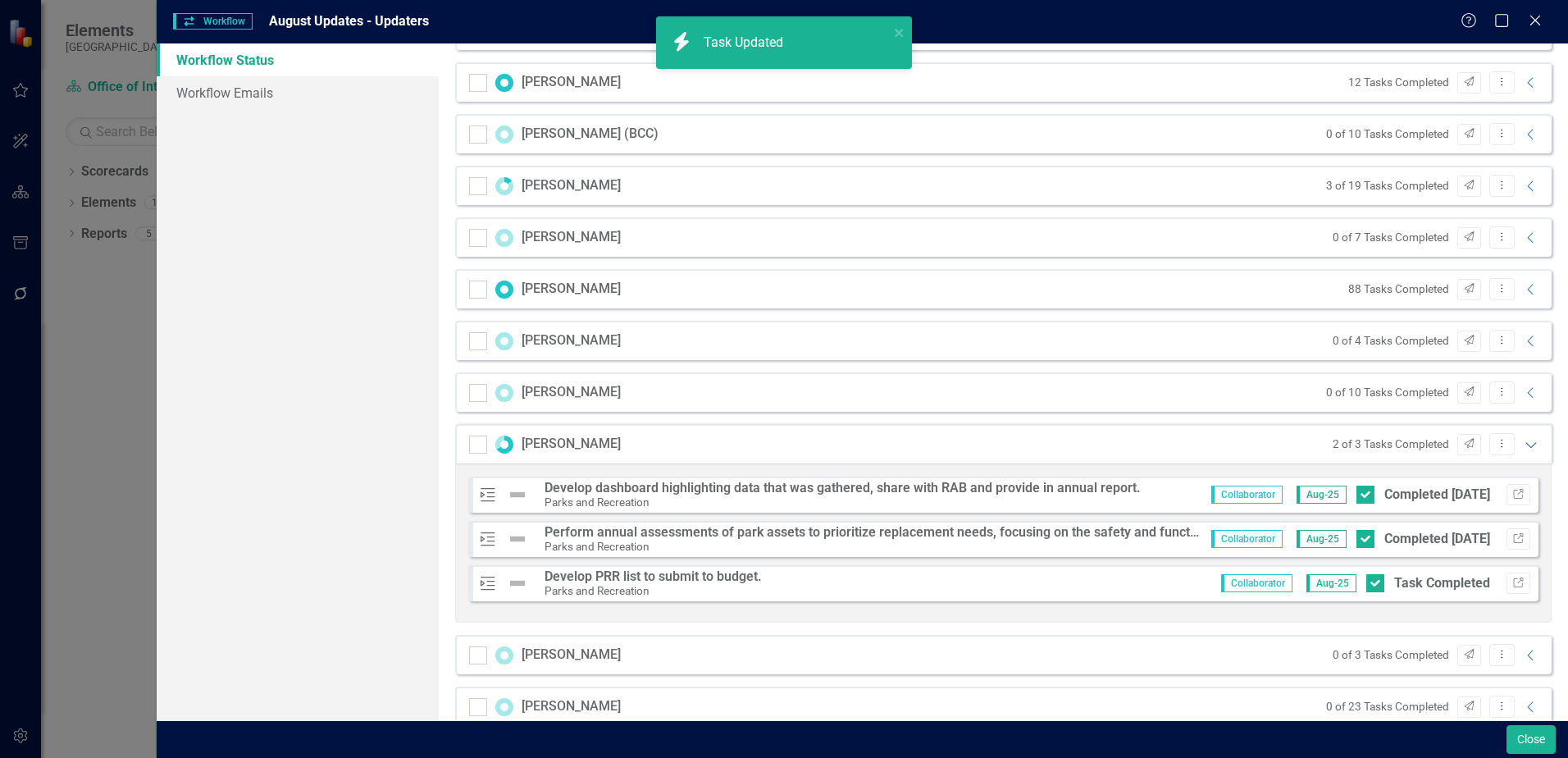
click at [1522, 445] on icon "Expanded" at bounding box center [1531, 444] width 17 height 13
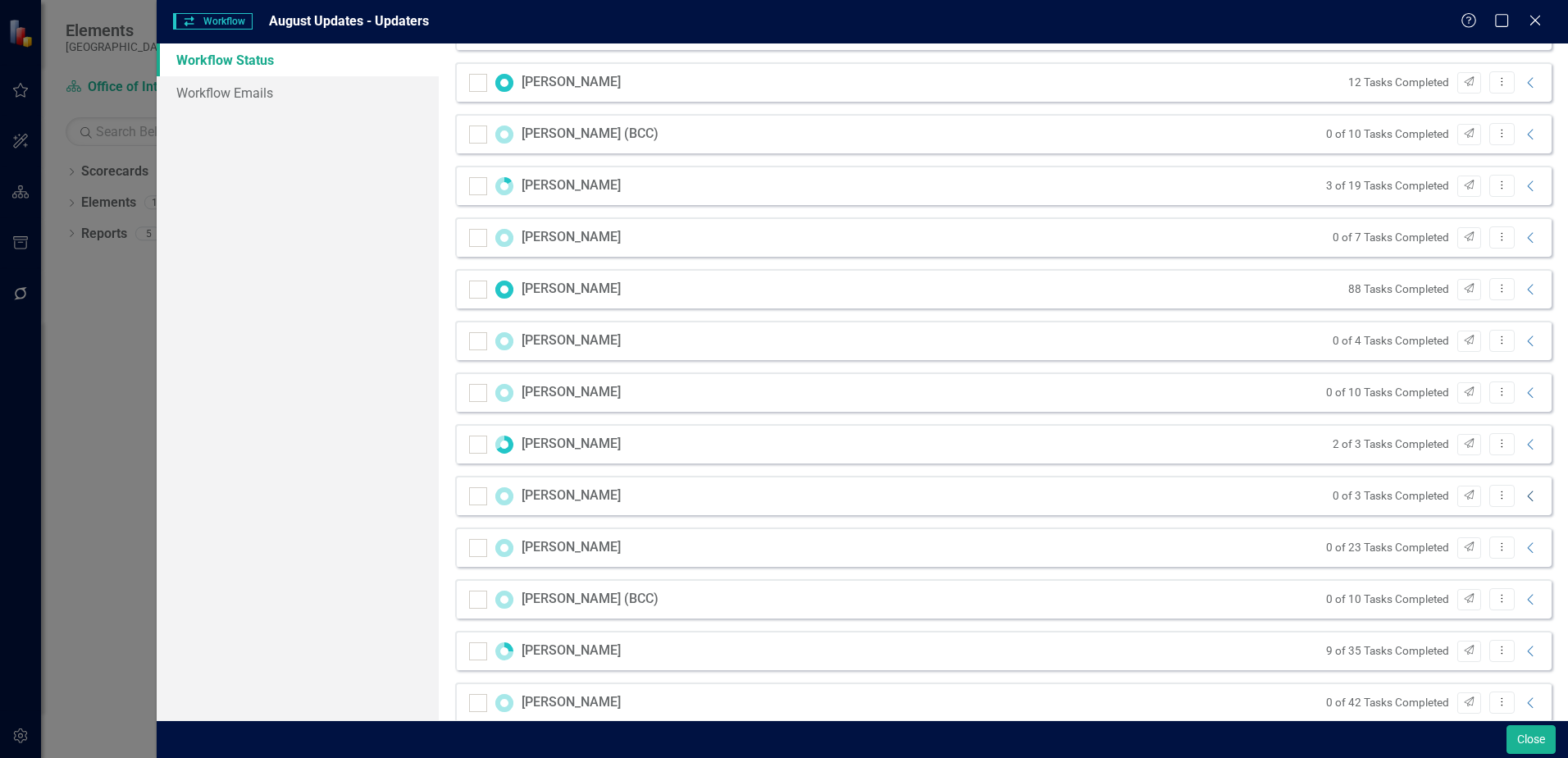
click at [1522, 498] on icon "Collapse" at bounding box center [1531, 496] width 17 height 13
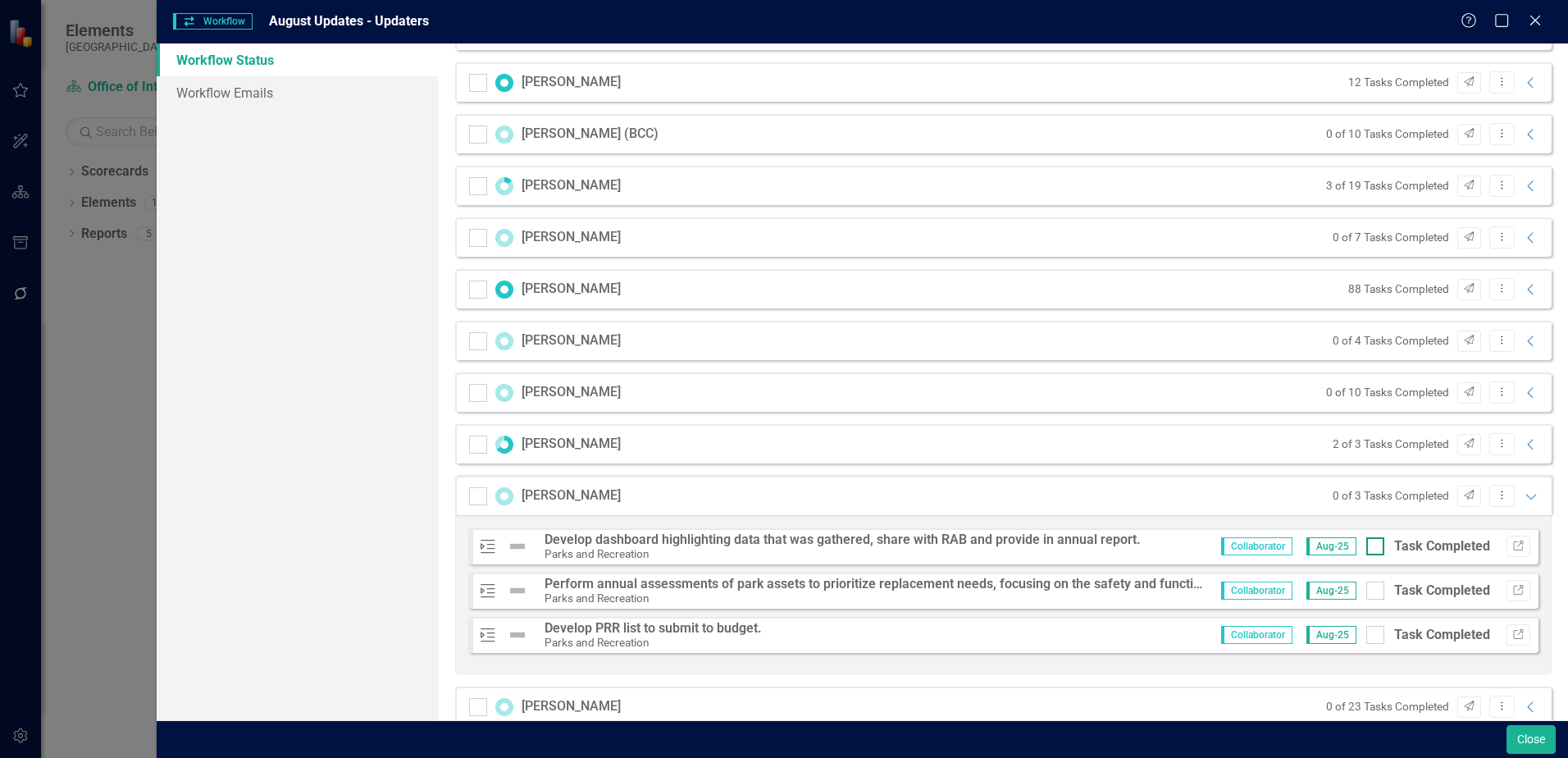
click at [1368, 553] on div at bounding box center [1374, 546] width 18 height 18
click at [1368, 548] on input "Task Completed" at bounding box center [1371, 542] width 10 height 10
checkbox input "true"
click at [1366, 590] on input "Task Completed" at bounding box center [1371, 586] width 10 height 10
checkbox input "true"
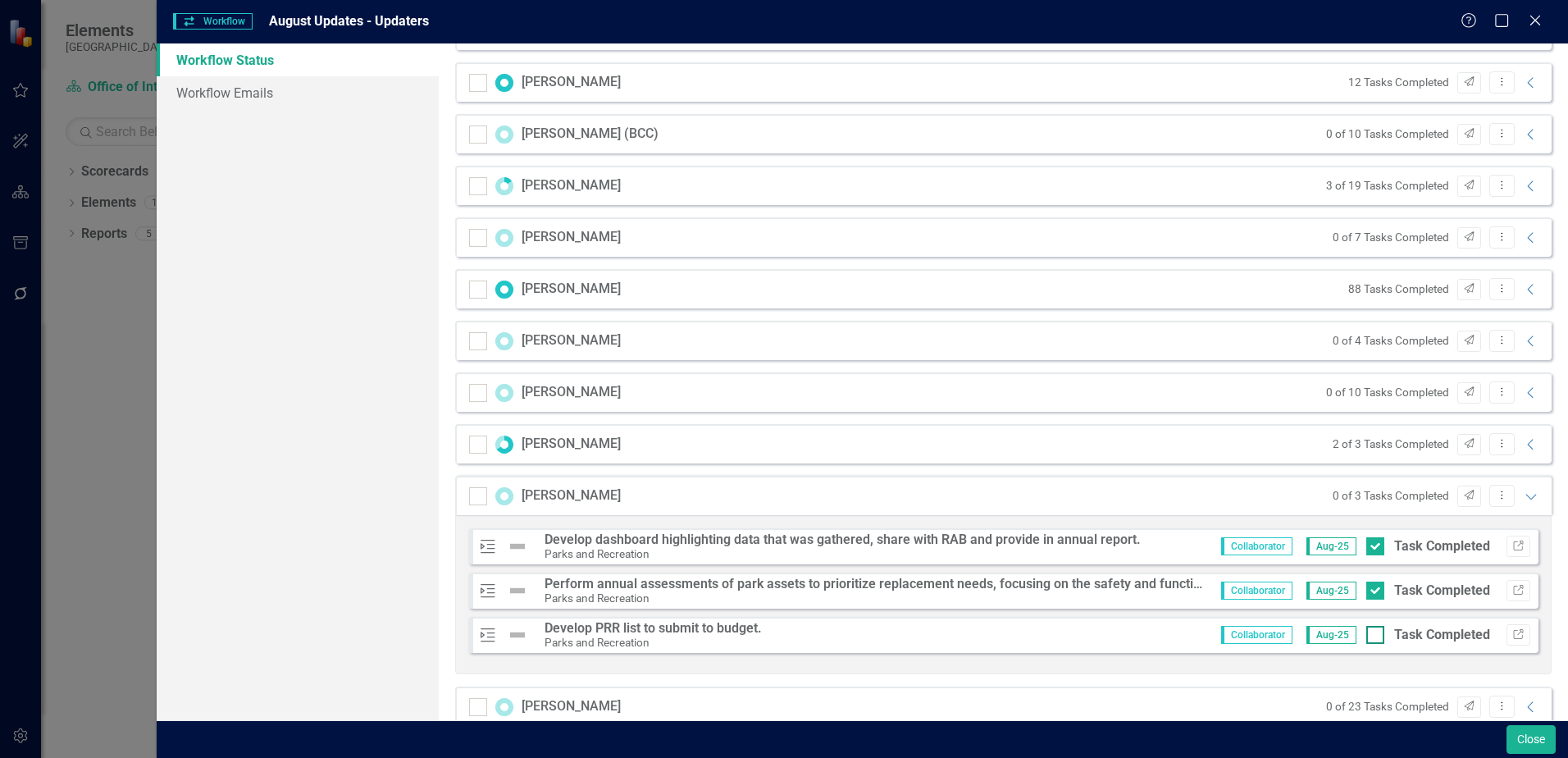
click at [1366, 632] on input "Task Completed" at bounding box center [1371, 630] width 10 height 10
checkbox input "true"
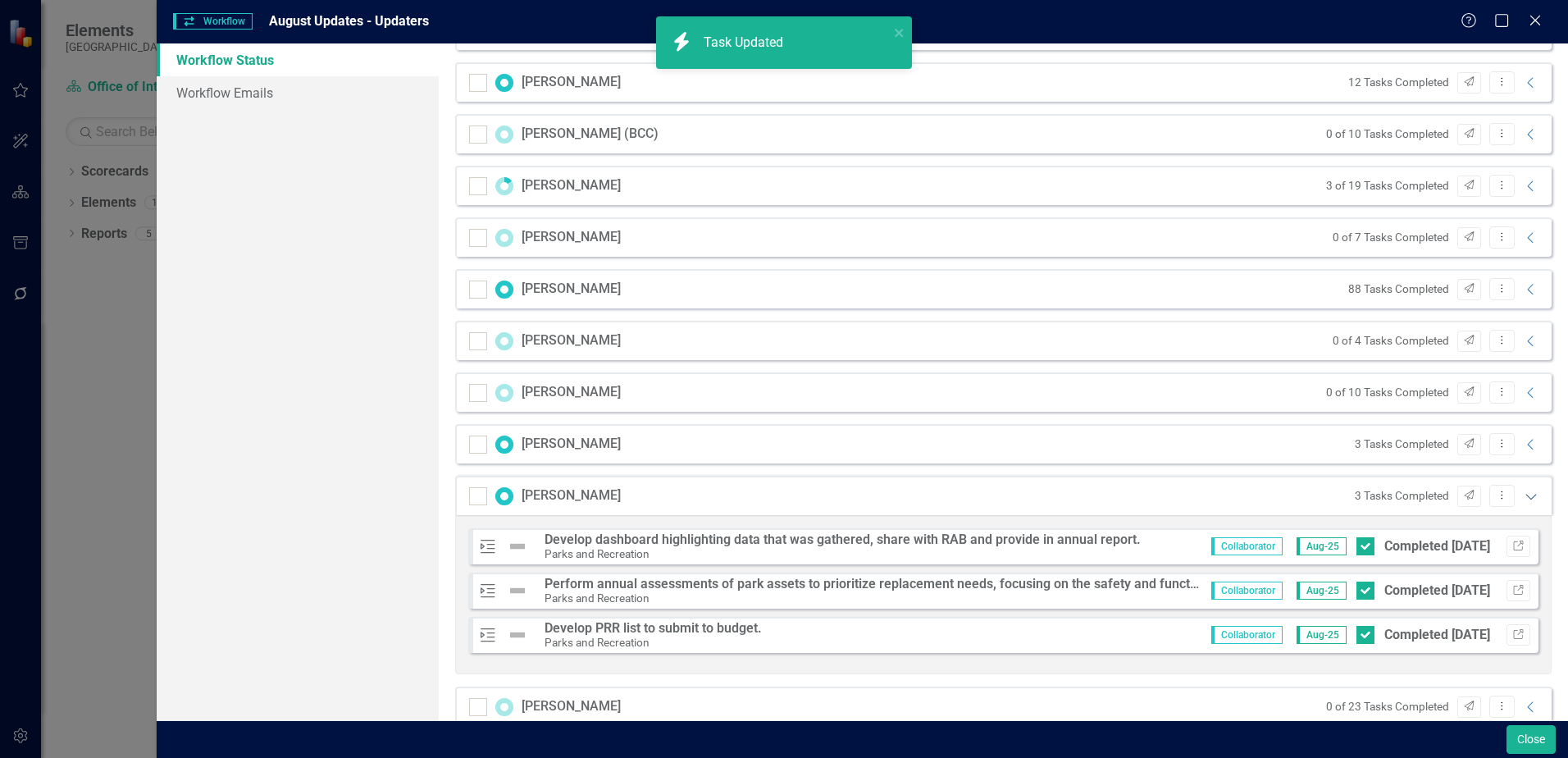
click at [1525, 497] on icon at bounding box center [1530, 496] width 10 height 6
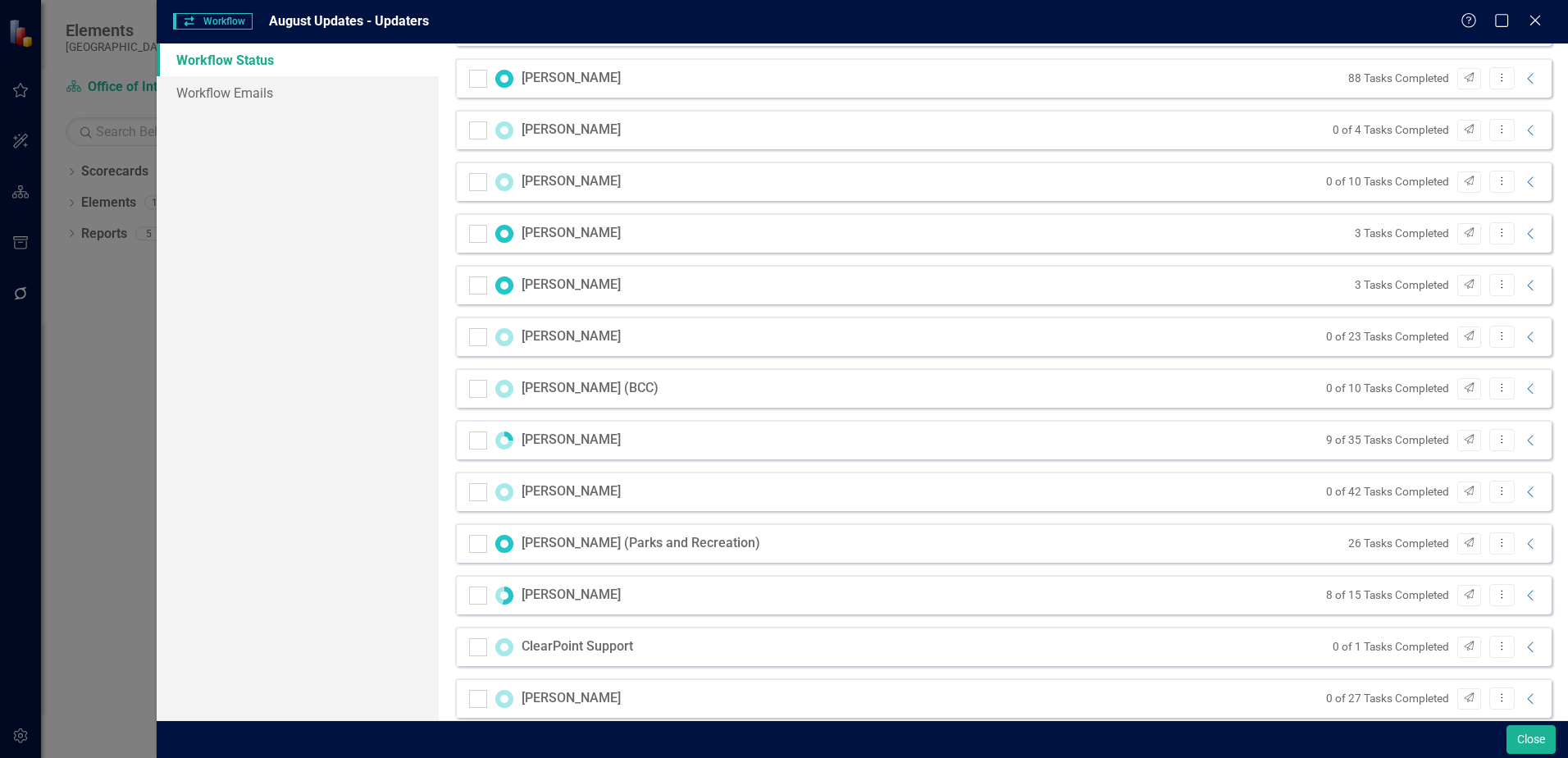
scroll to position [1394, 0]
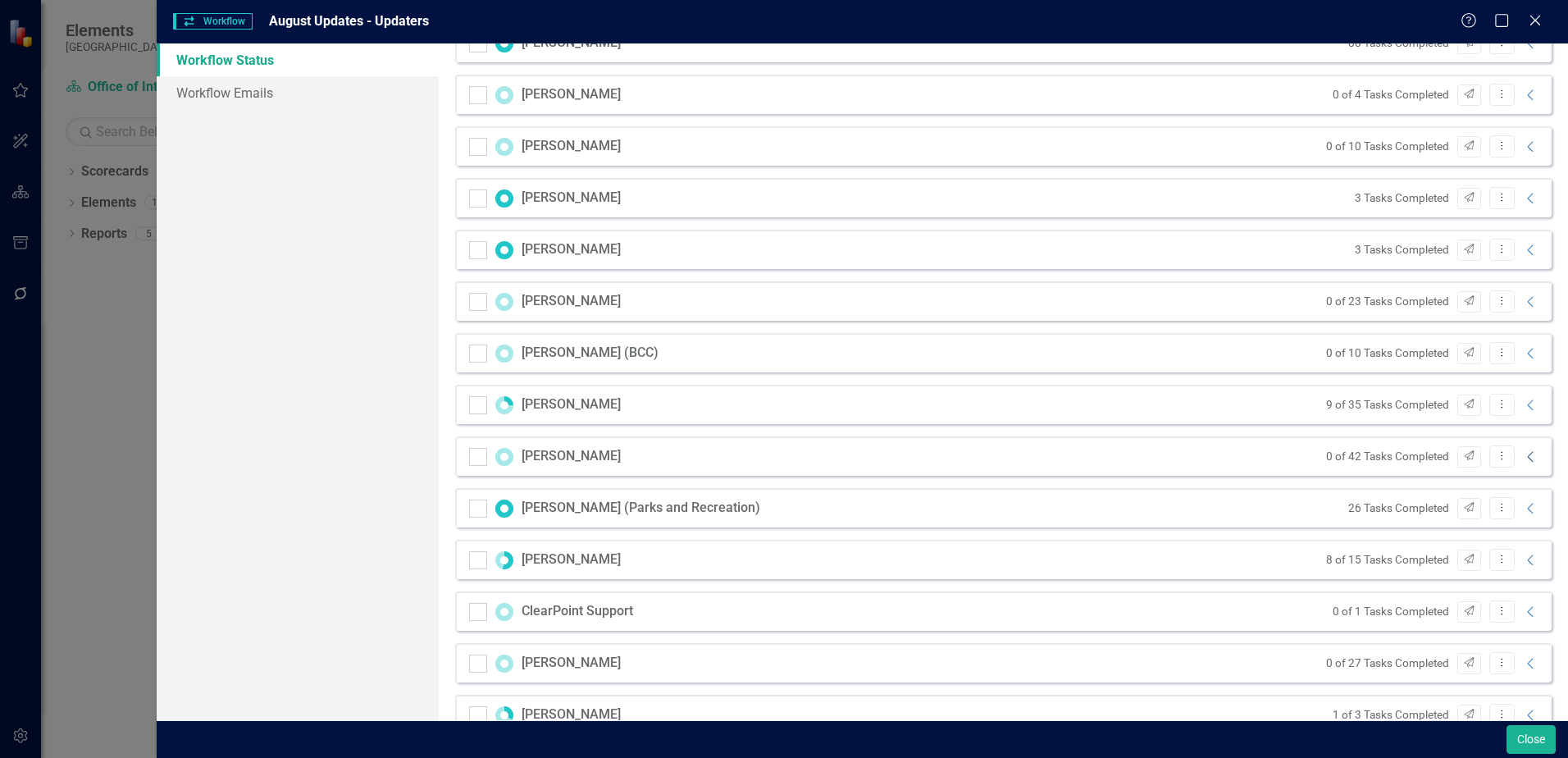
click at [1522, 457] on icon "Collapse" at bounding box center [1531, 456] width 17 height 13
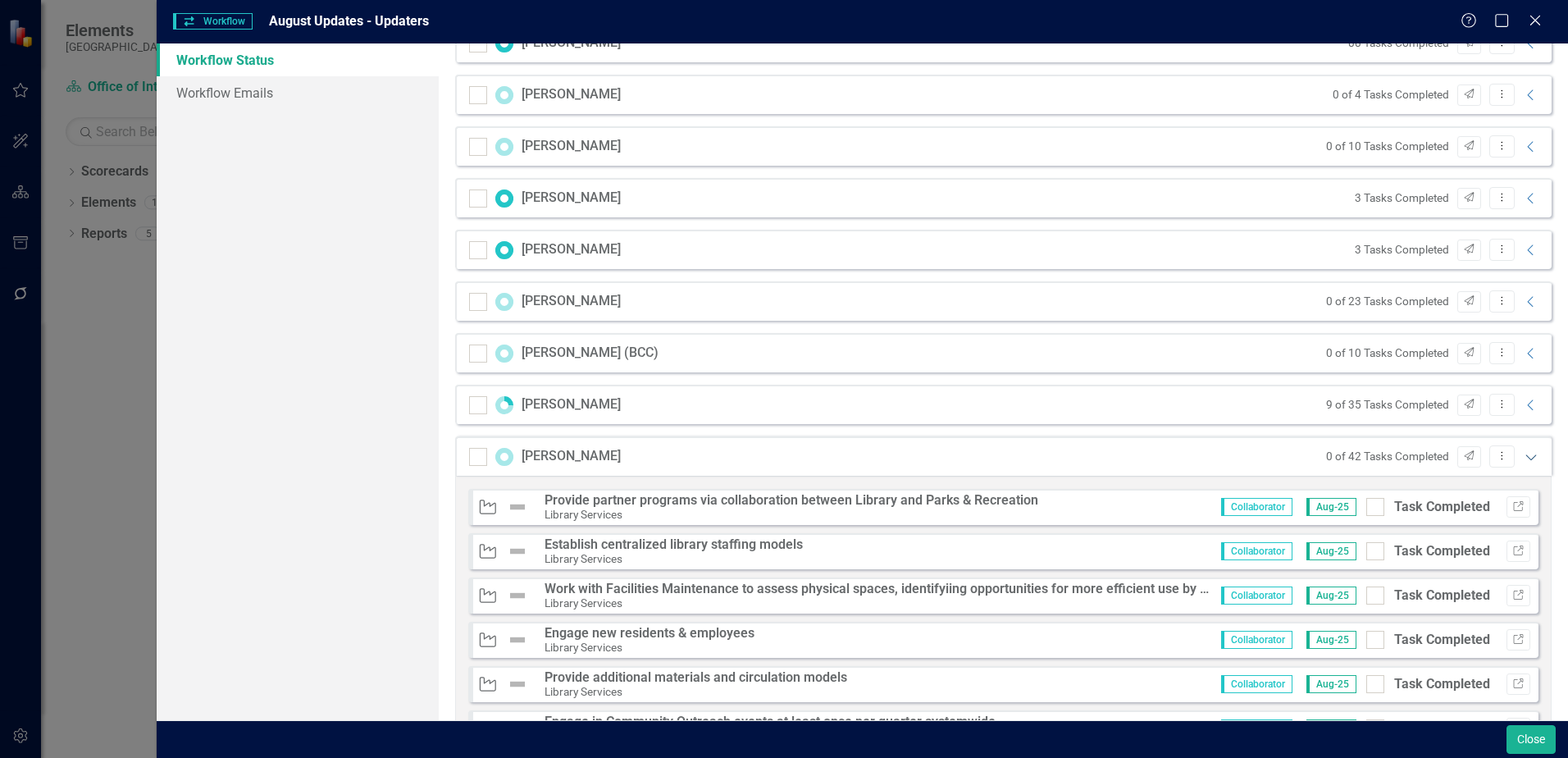
click at [1525, 457] on icon at bounding box center [1530, 457] width 10 height 6
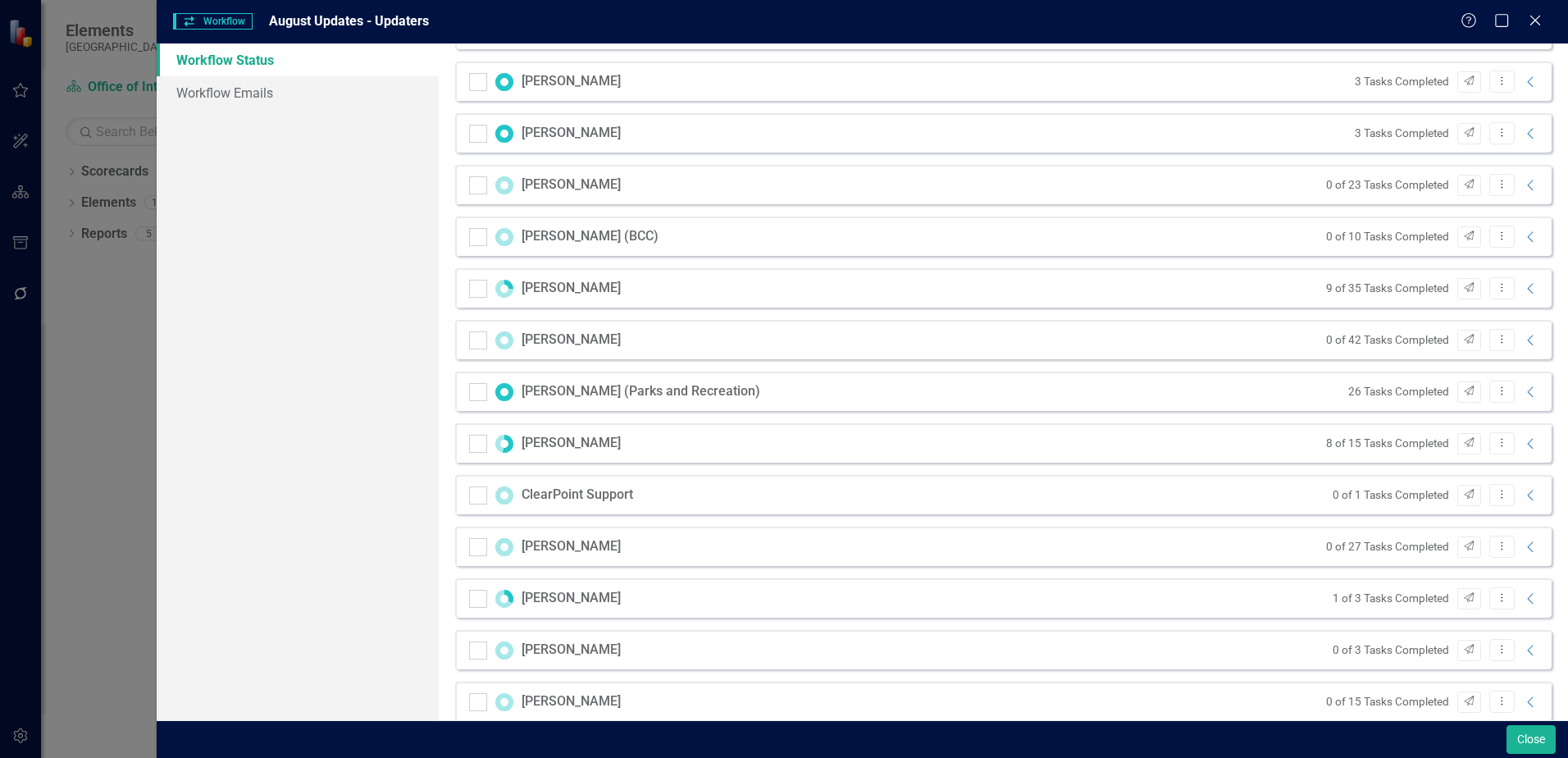
scroll to position [1558, 0]
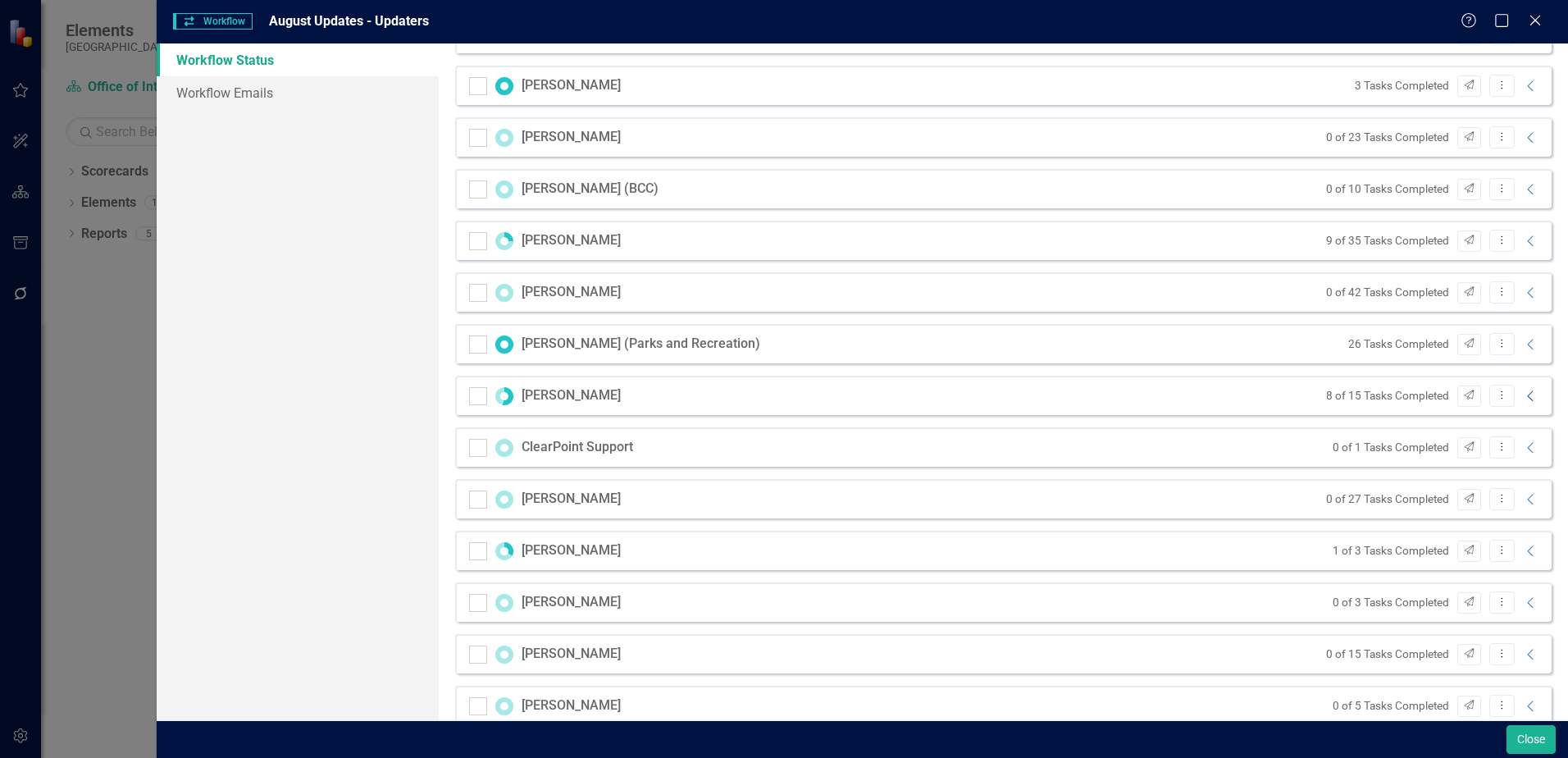
click at [1522, 394] on icon "Collapse" at bounding box center [1531, 396] width 17 height 13
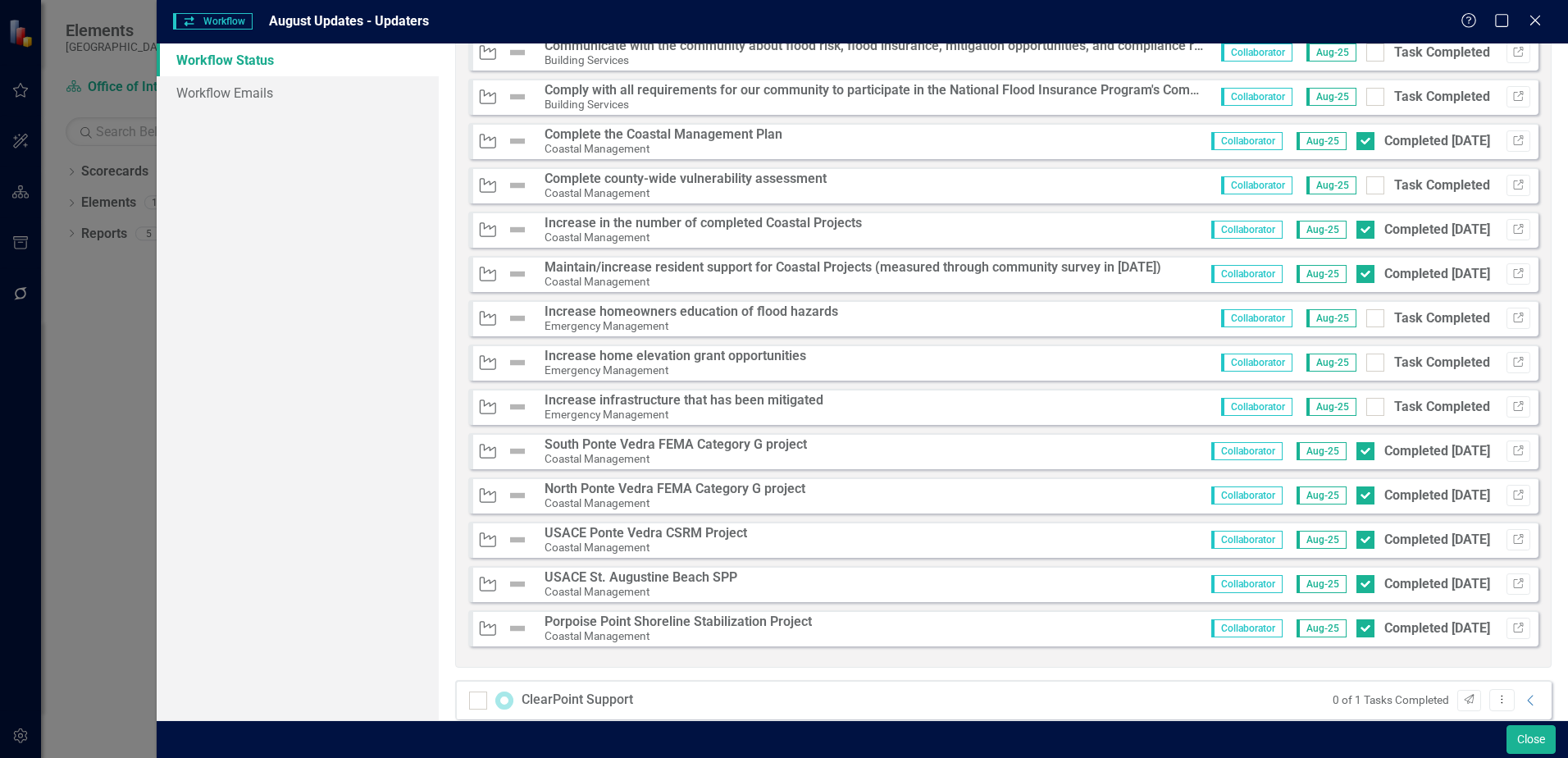
scroll to position [1969, 0]
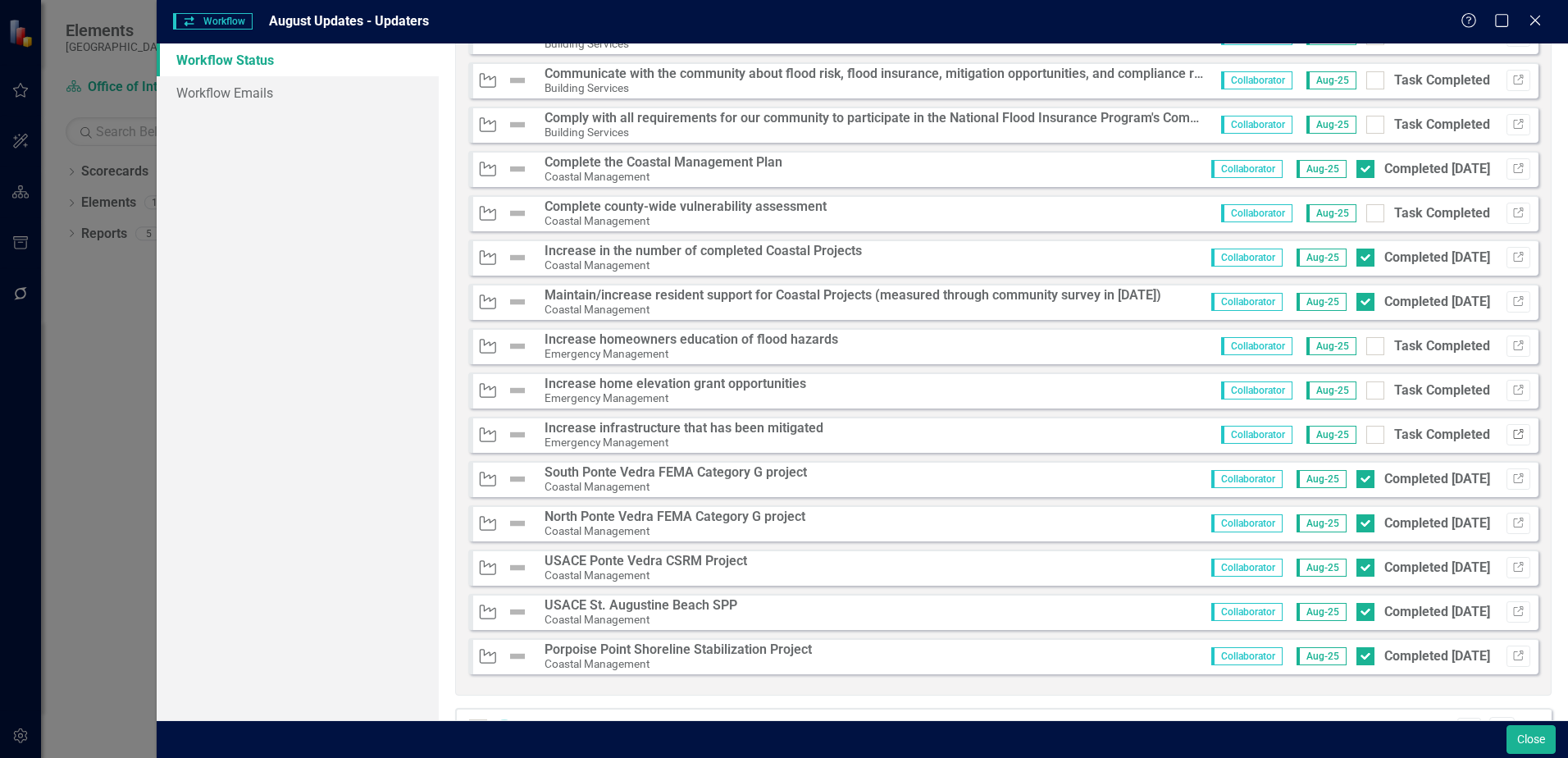
click at [1512, 429] on icon "Link" at bounding box center [1518, 434] width 12 height 10
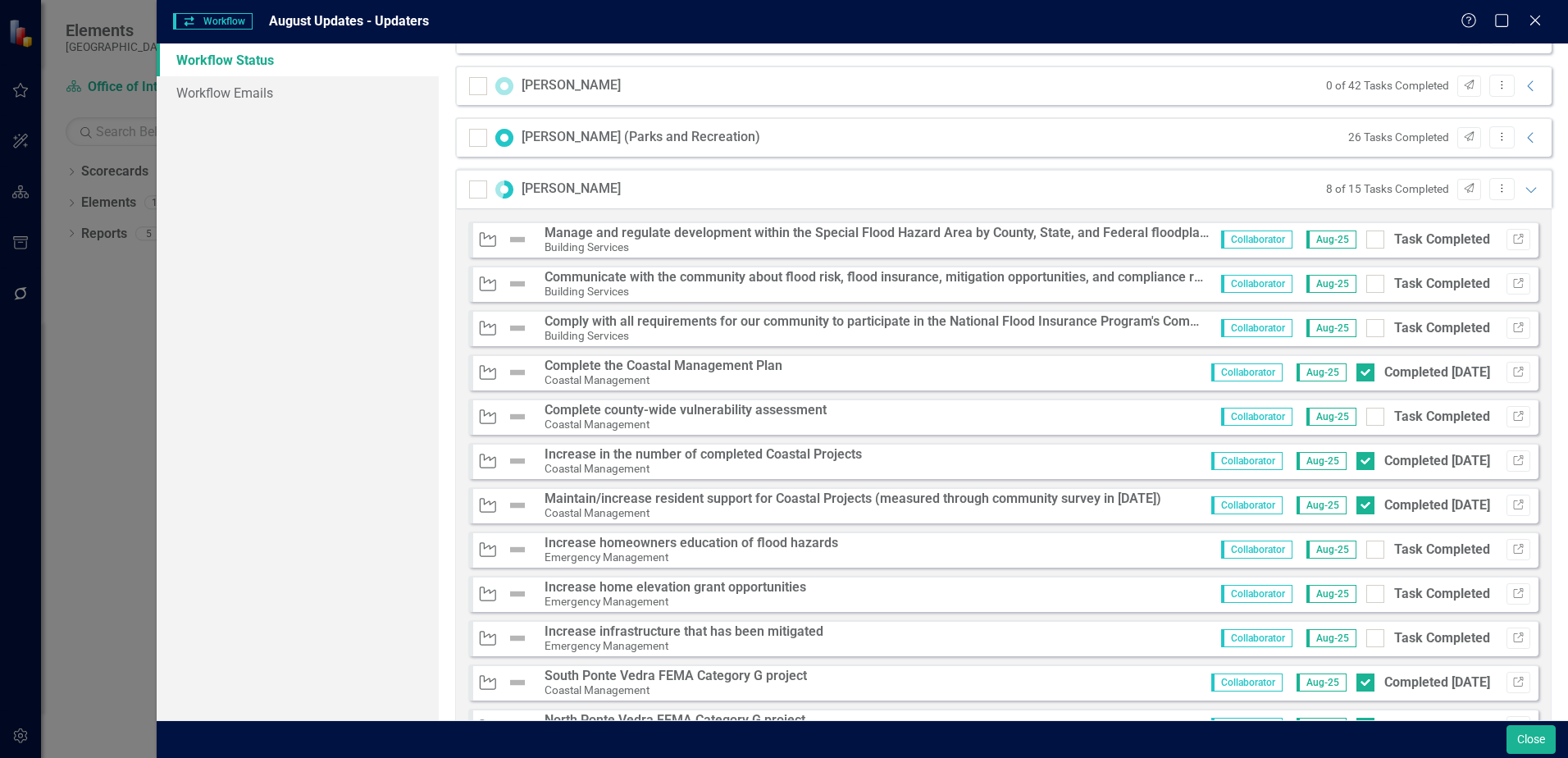
scroll to position [1722, 0]
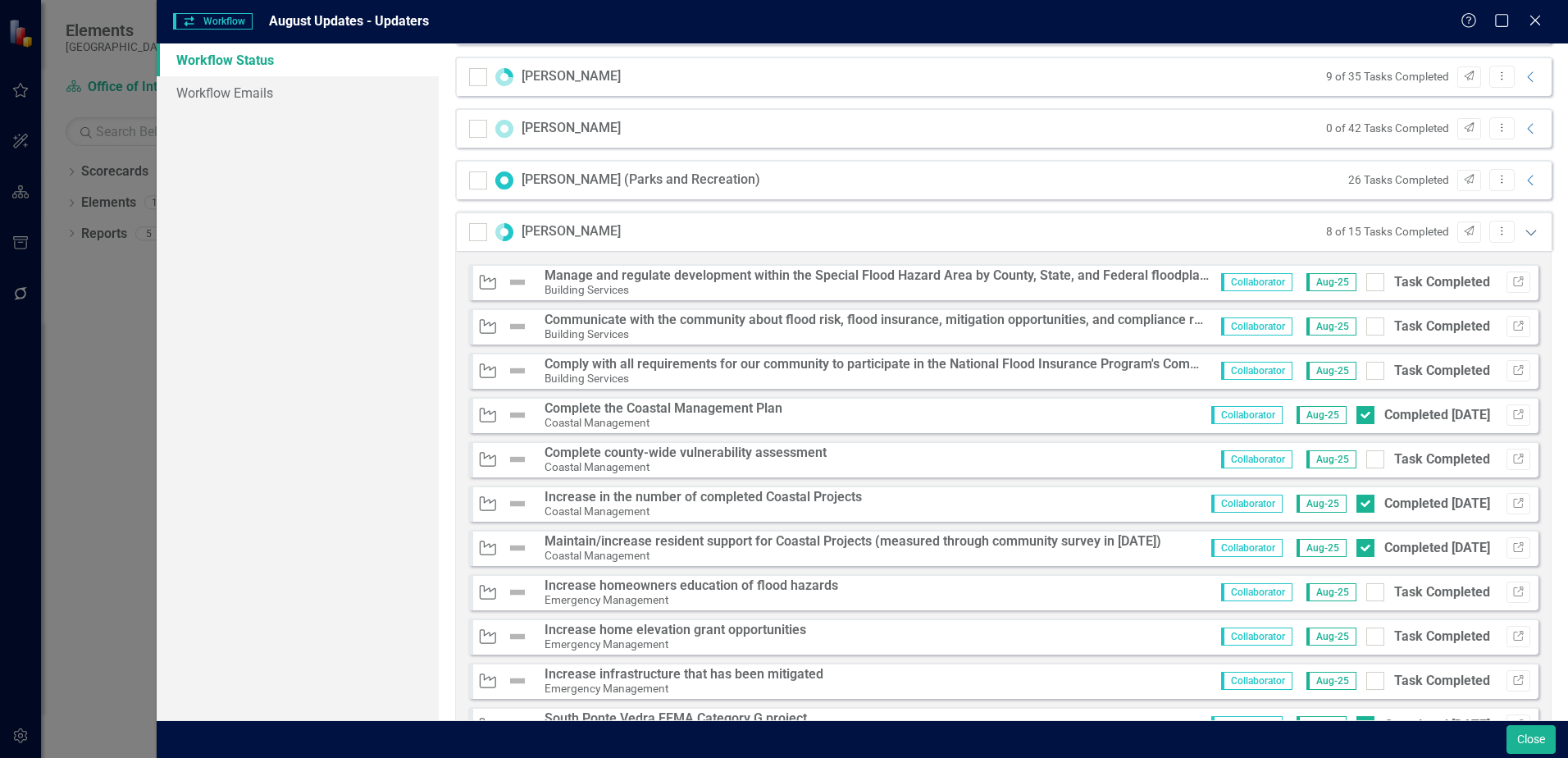
click at [1522, 231] on icon "Expanded" at bounding box center [1531, 232] width 17 height 13
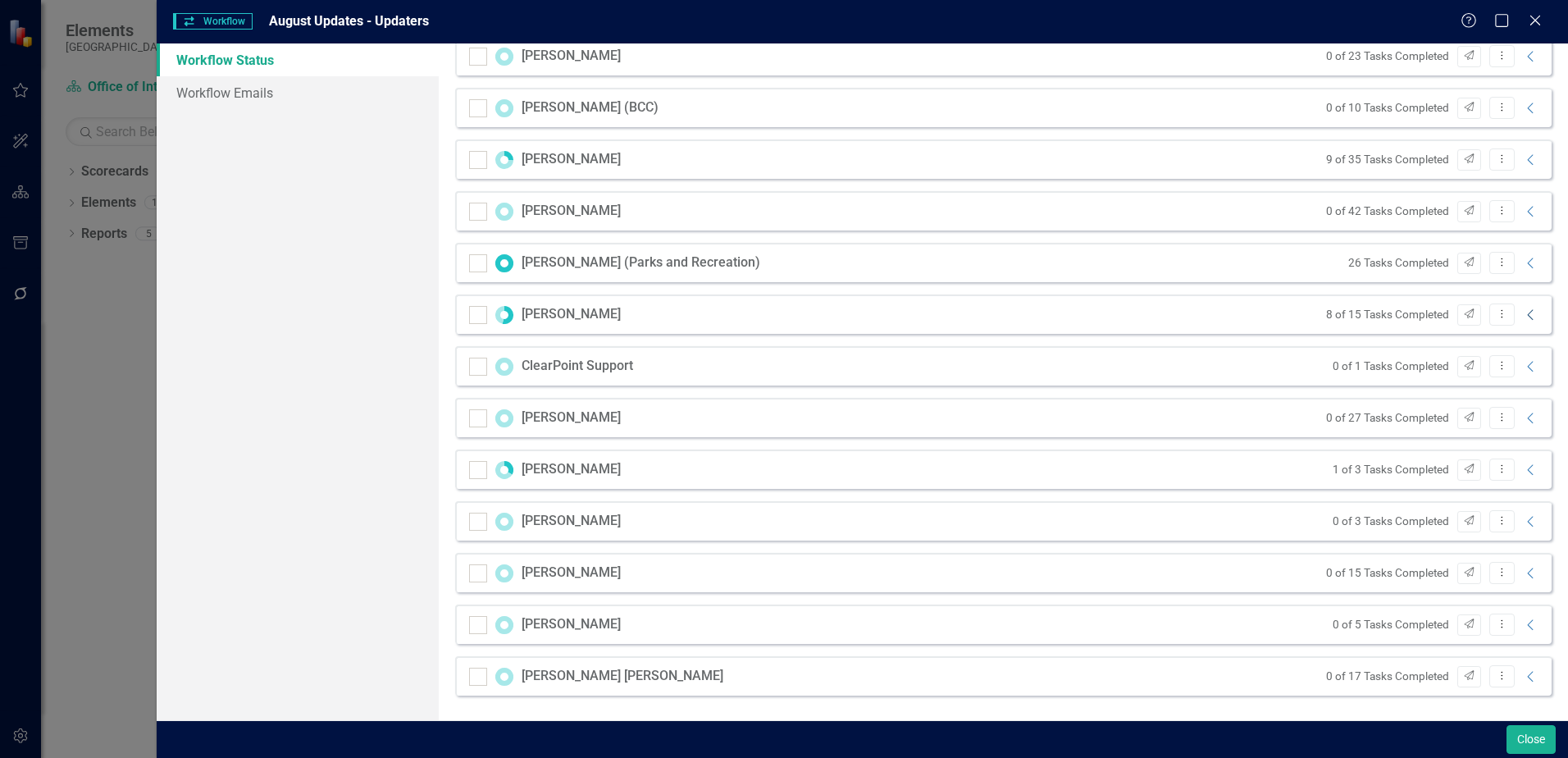
scroll to position [1639, 0]
click at [1522, 367] on icon "Collapse" at bounding box center [1531, 367] width 17 height 13
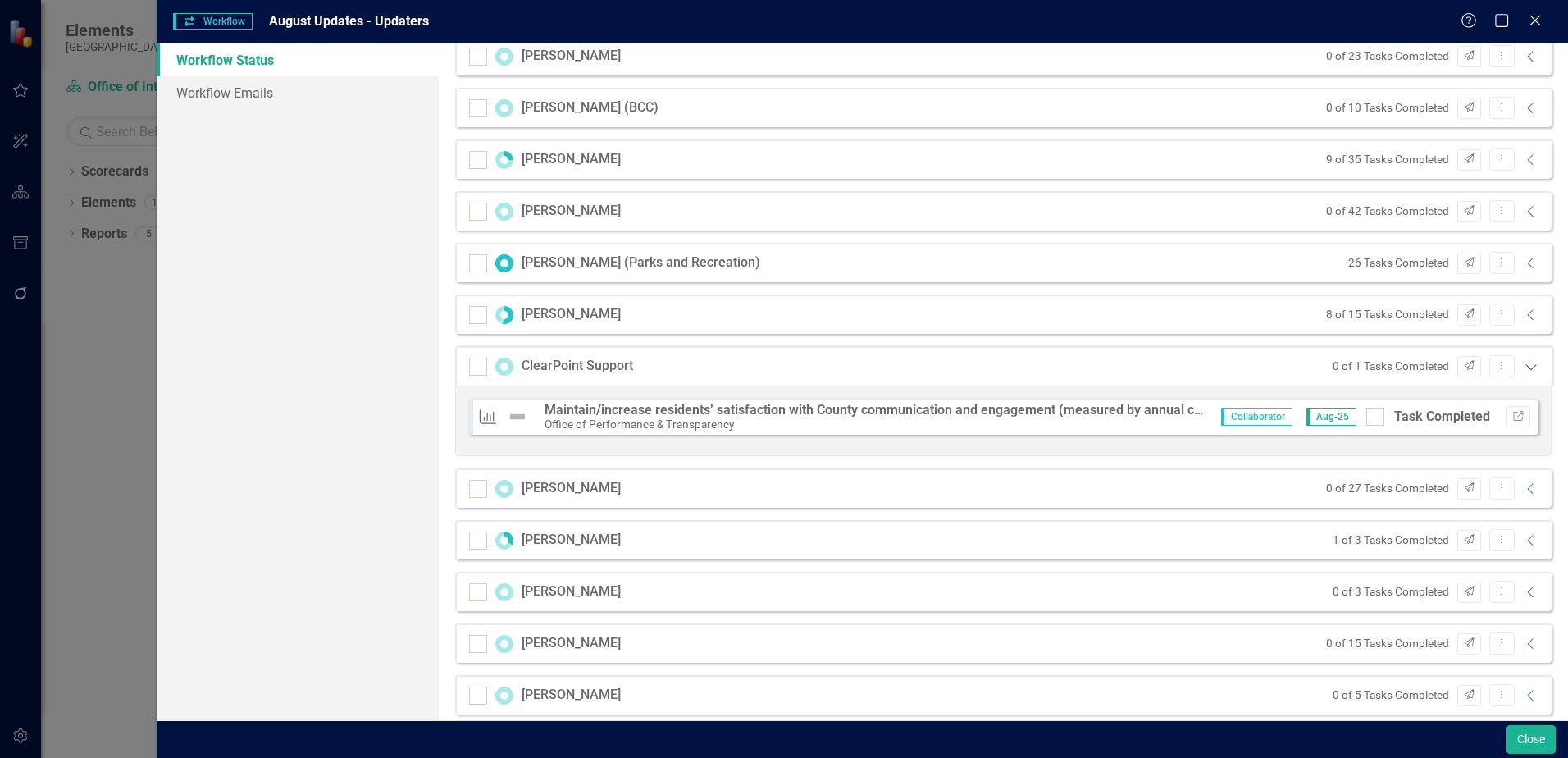
scroll to position [1710, 0]
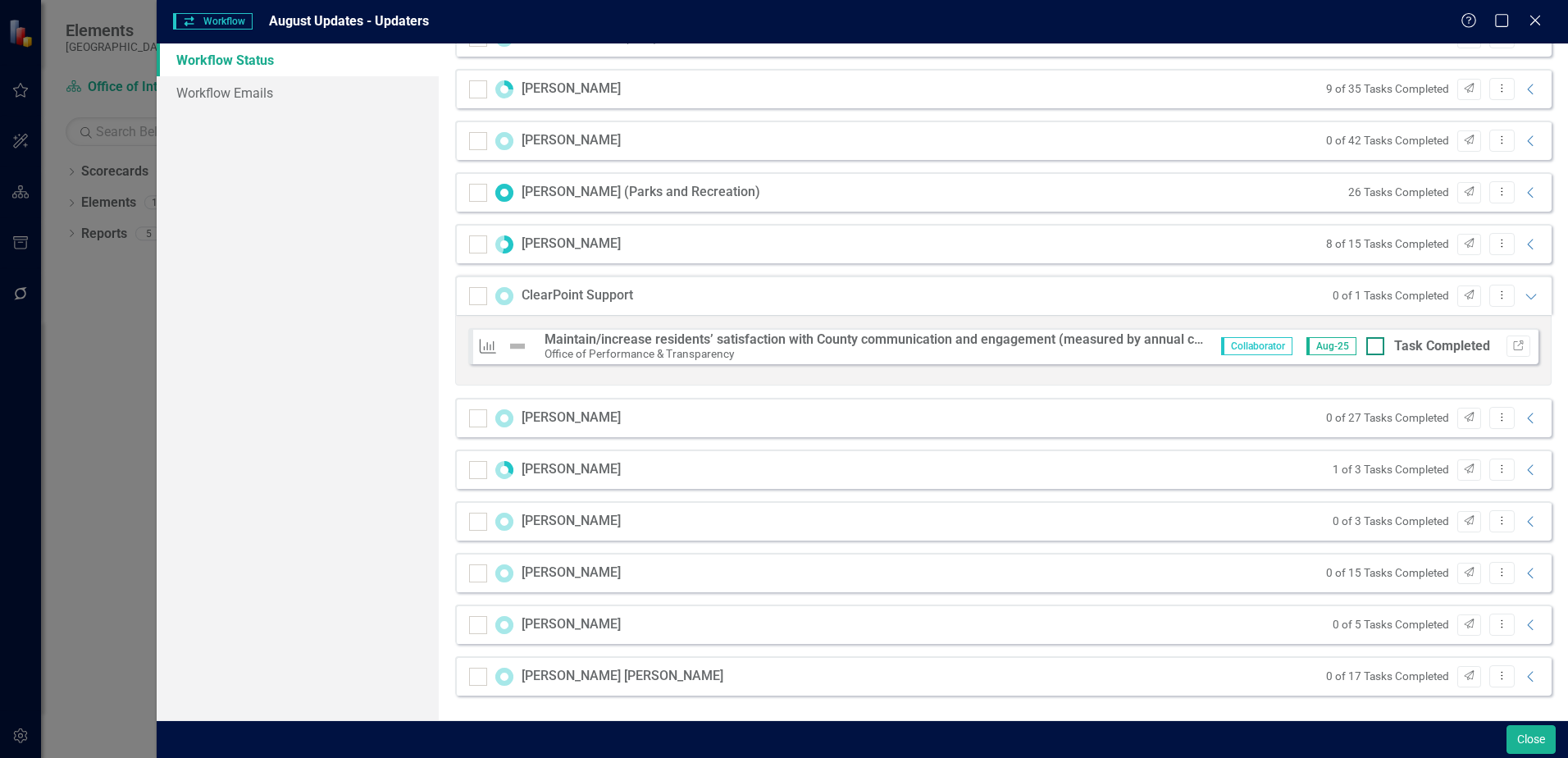
click at [1366, 348] on div at bounding box center [1374, 345] width 18 height 18
click at [1366, 347] on input "Task Completed" at bounding box center [1371, 342] width 10 height 10
checkbox input "true"
click at [1522, 298] on icon "Expanded" at bounding box center [1531, 296] width 17 height 13
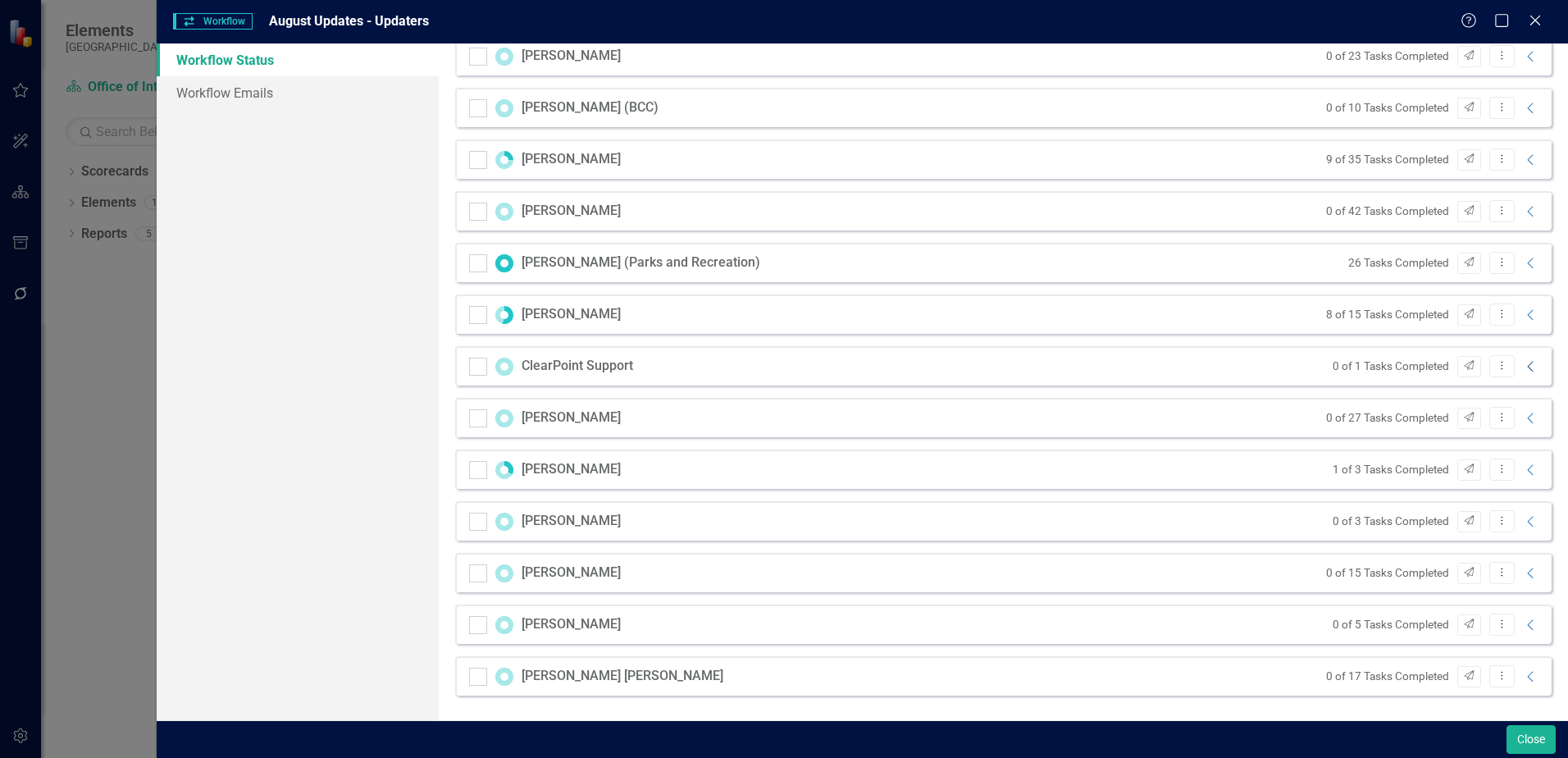
scroll to position [1639, 0]
click at [1523, 473] on icon "Collapse" at bounding box center [1531, 470] width 17 height 13
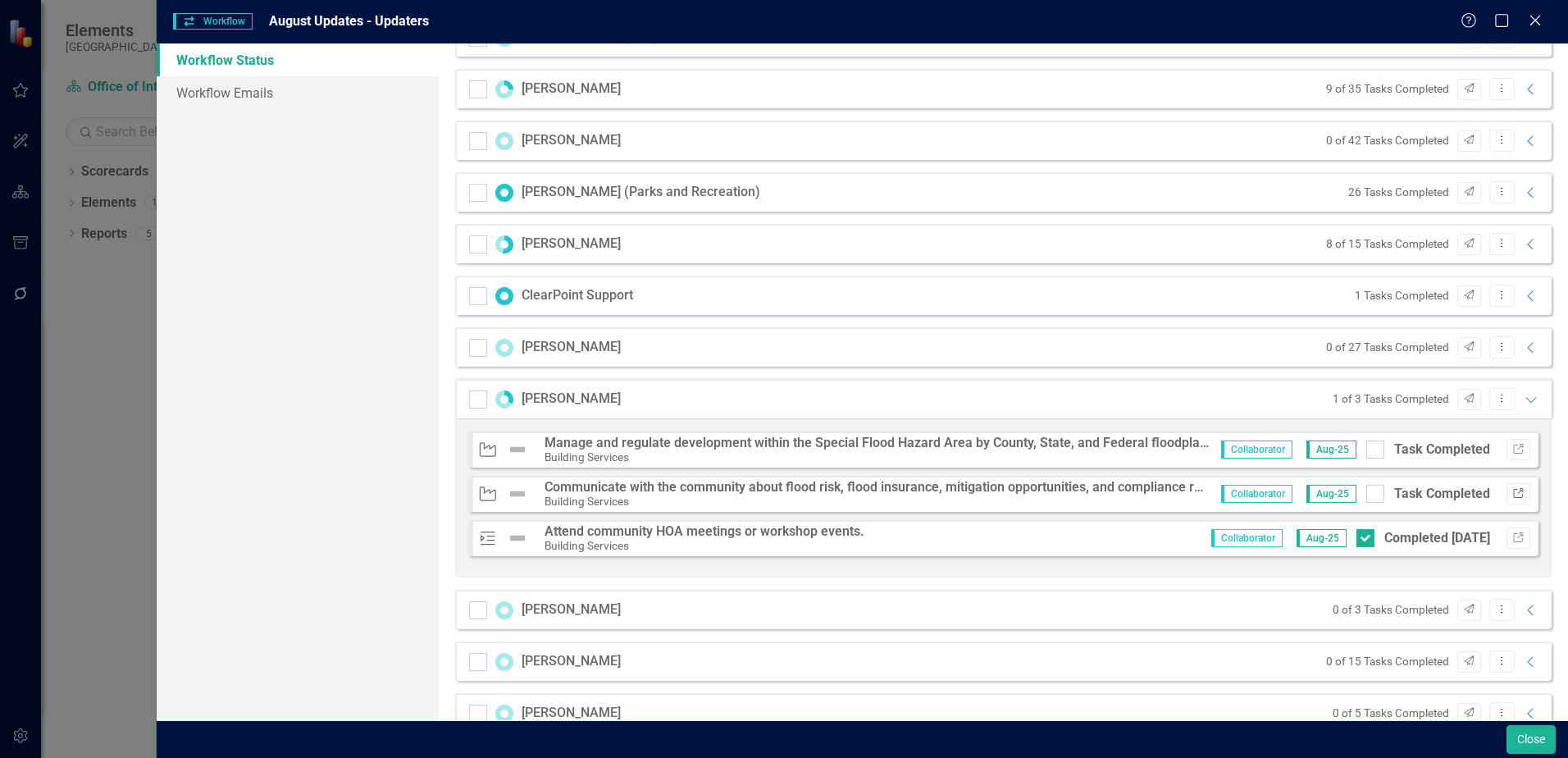
click at [1512, 495] on icon "Link" at bounding box center [1518, 494] width 12 height 10
click at [1522, 395] on icon "Expanded" at bounding box center [1531, 399] width 17 height 13
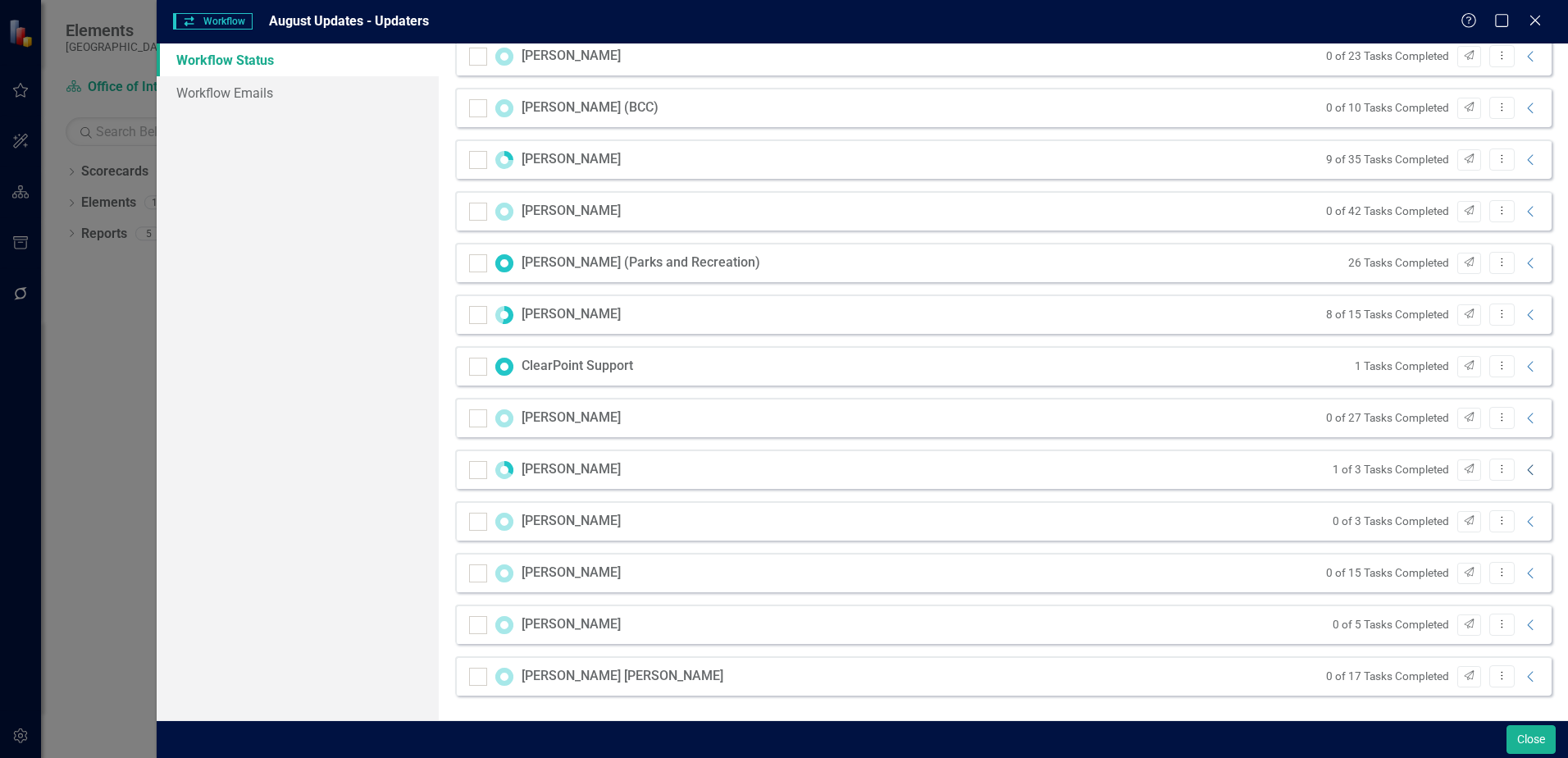
click at [1522, 473] on icon "Collapse" at bounding box center [1531, 470] width 17 height 13
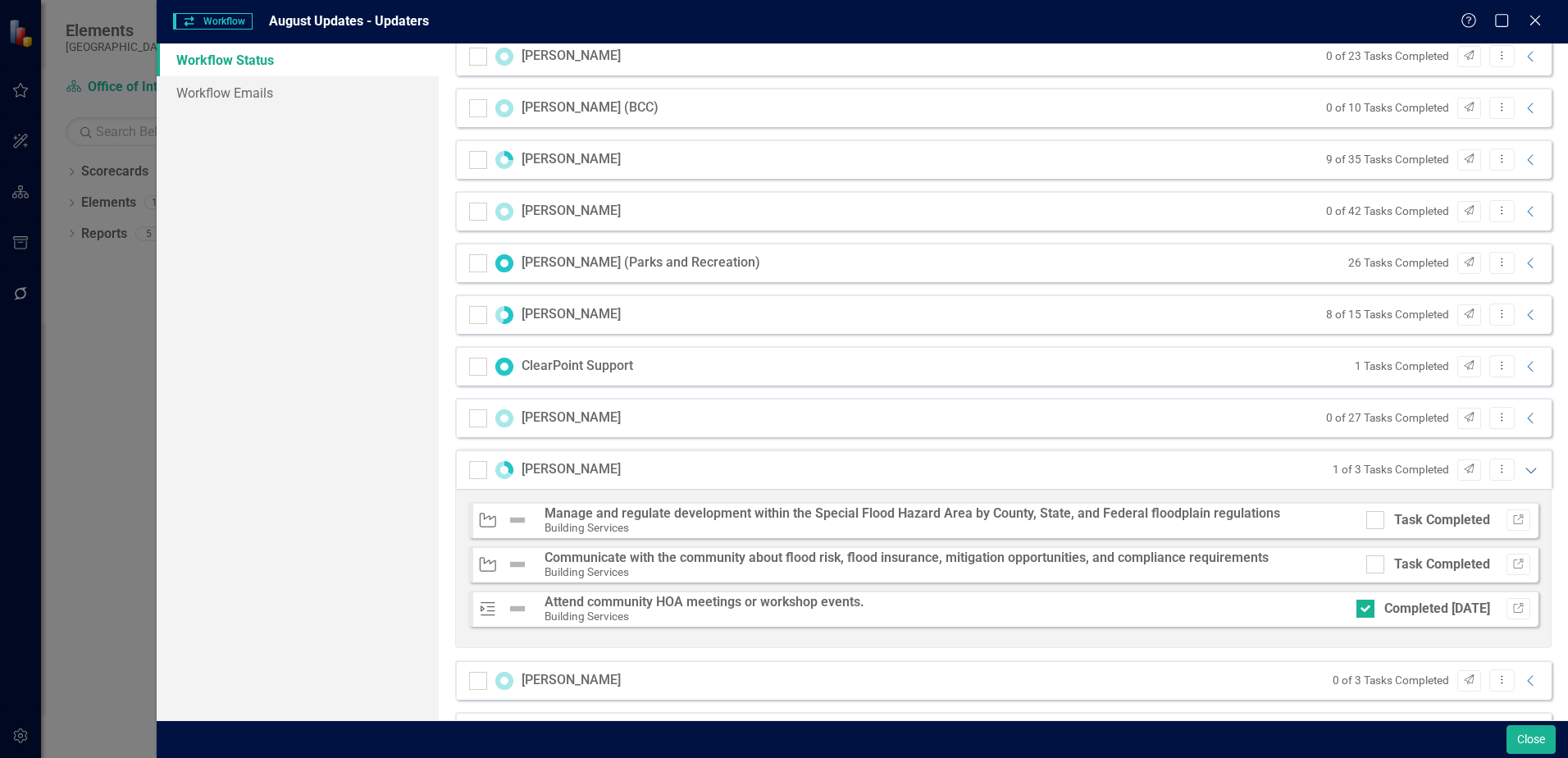
scroll to position [1710, 0]
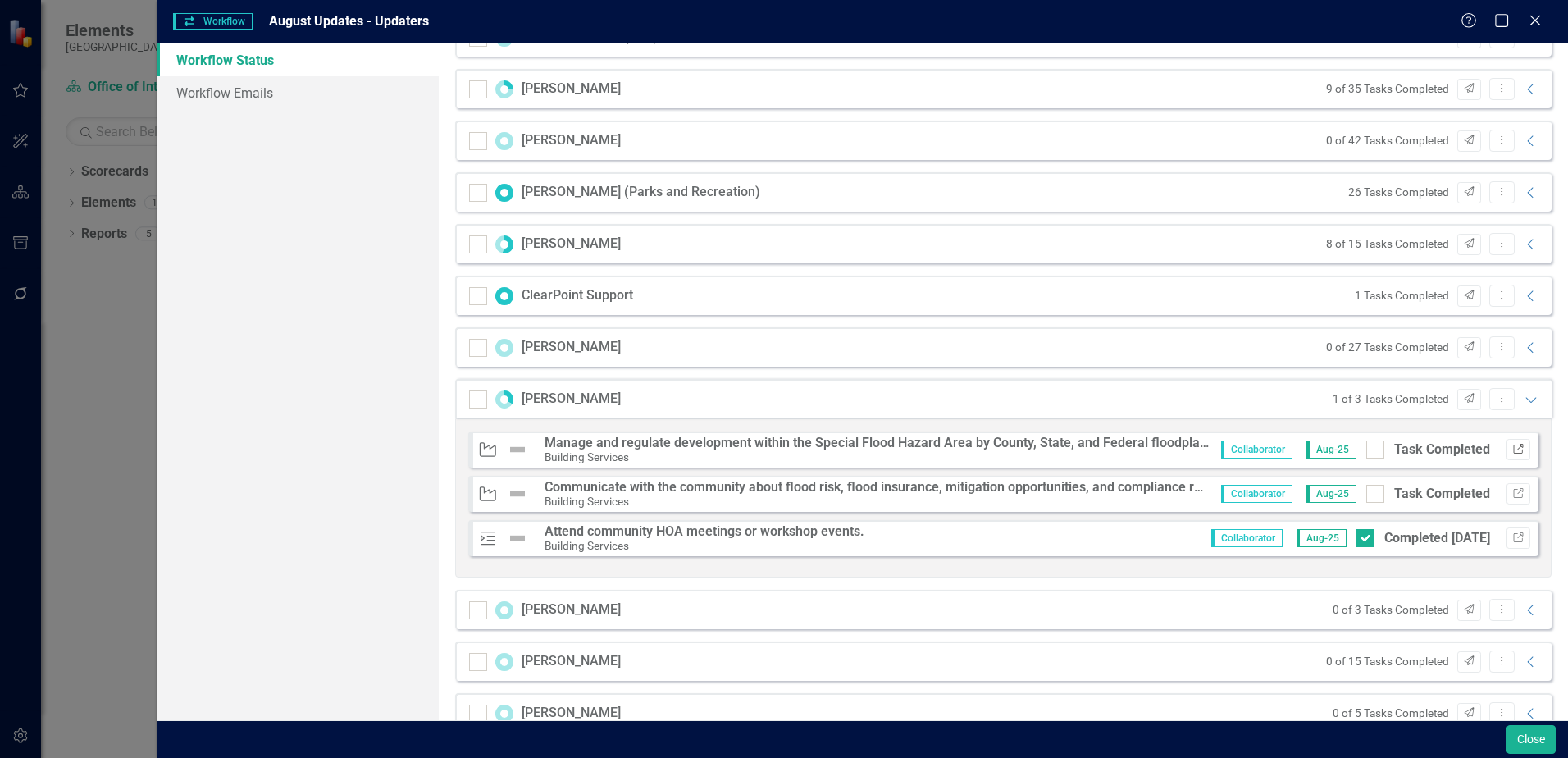
click at [1512, 449] on icon "Link" at bounding box center [1518, 449] width 12 height 10
click at [1512, 451] on icon "Link" at bounding box center [1518, 449] width 12 height 10
click at [1529, 739] on button "Close" at bounding box center [1531, 738] width 49 height 29
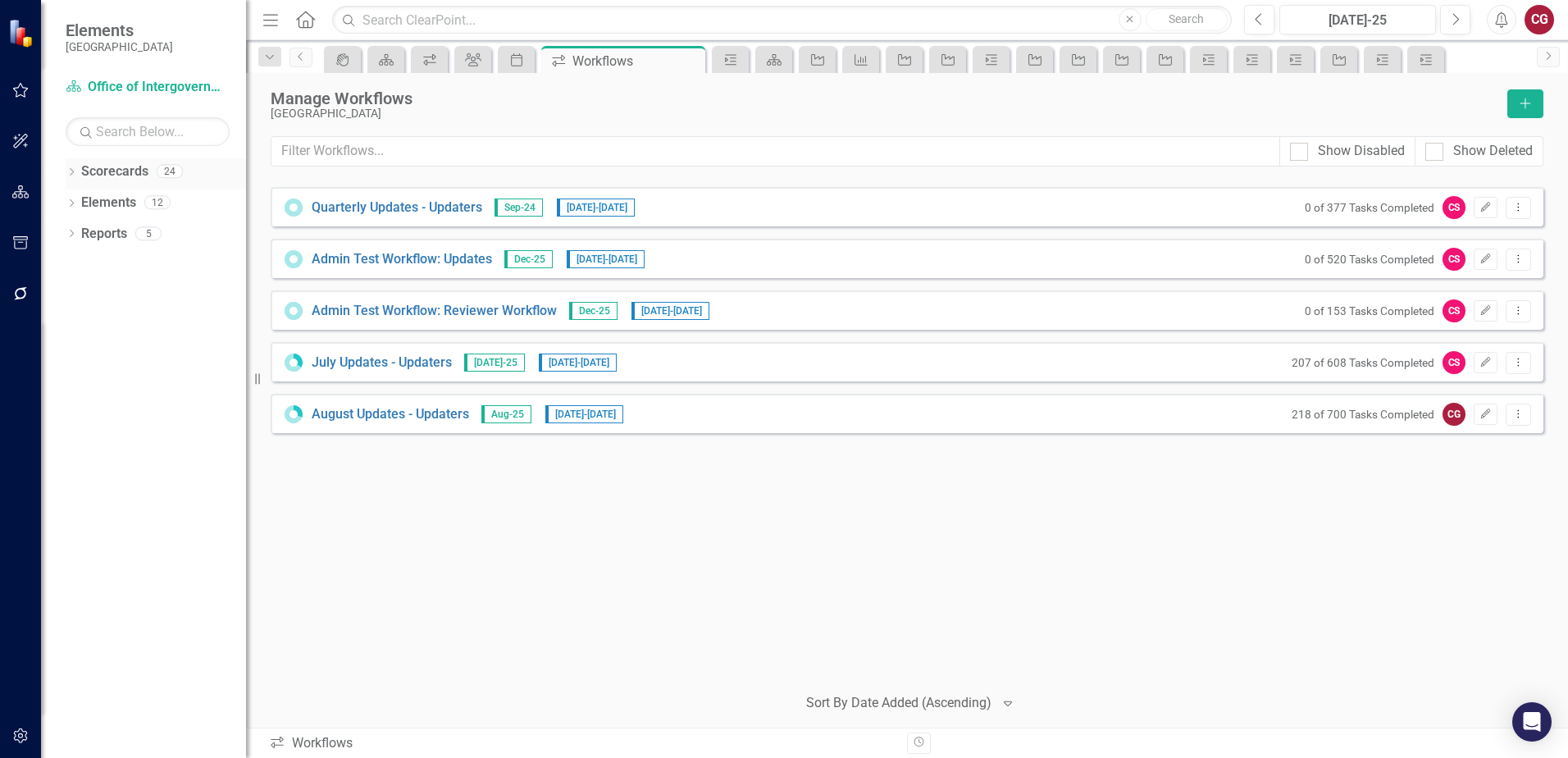
click at [70, 173] on icon "Dropdown" at bounding box center [71, 173] width 11 height 9
click at [124, 196] on link "St. Johns County Strategic Plan" at bounding box center [168, 203] width 155 height 19
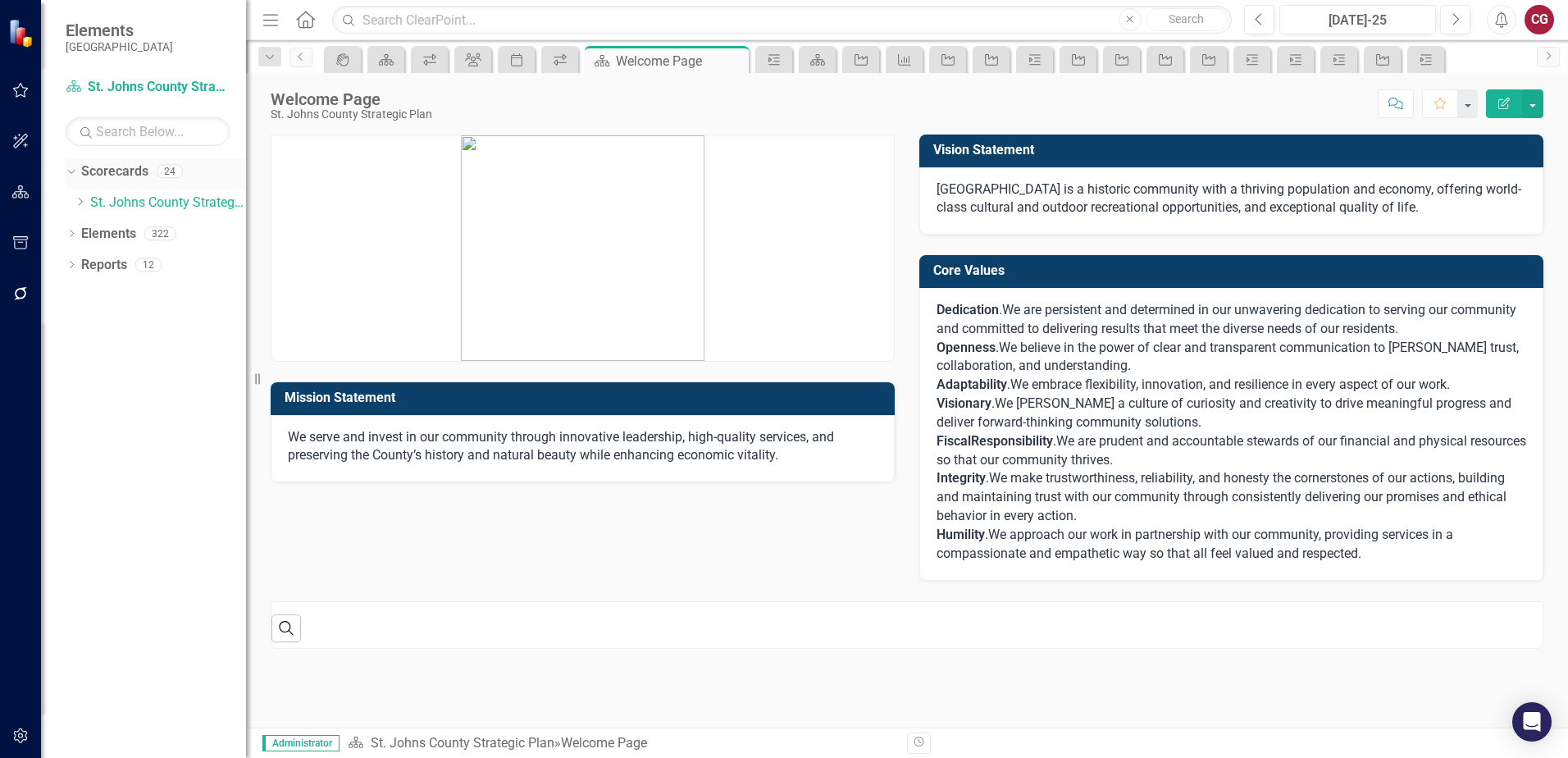
click at [124, 178] on link "Scorecards" at bounding box center [115, 171] width 67 height 19
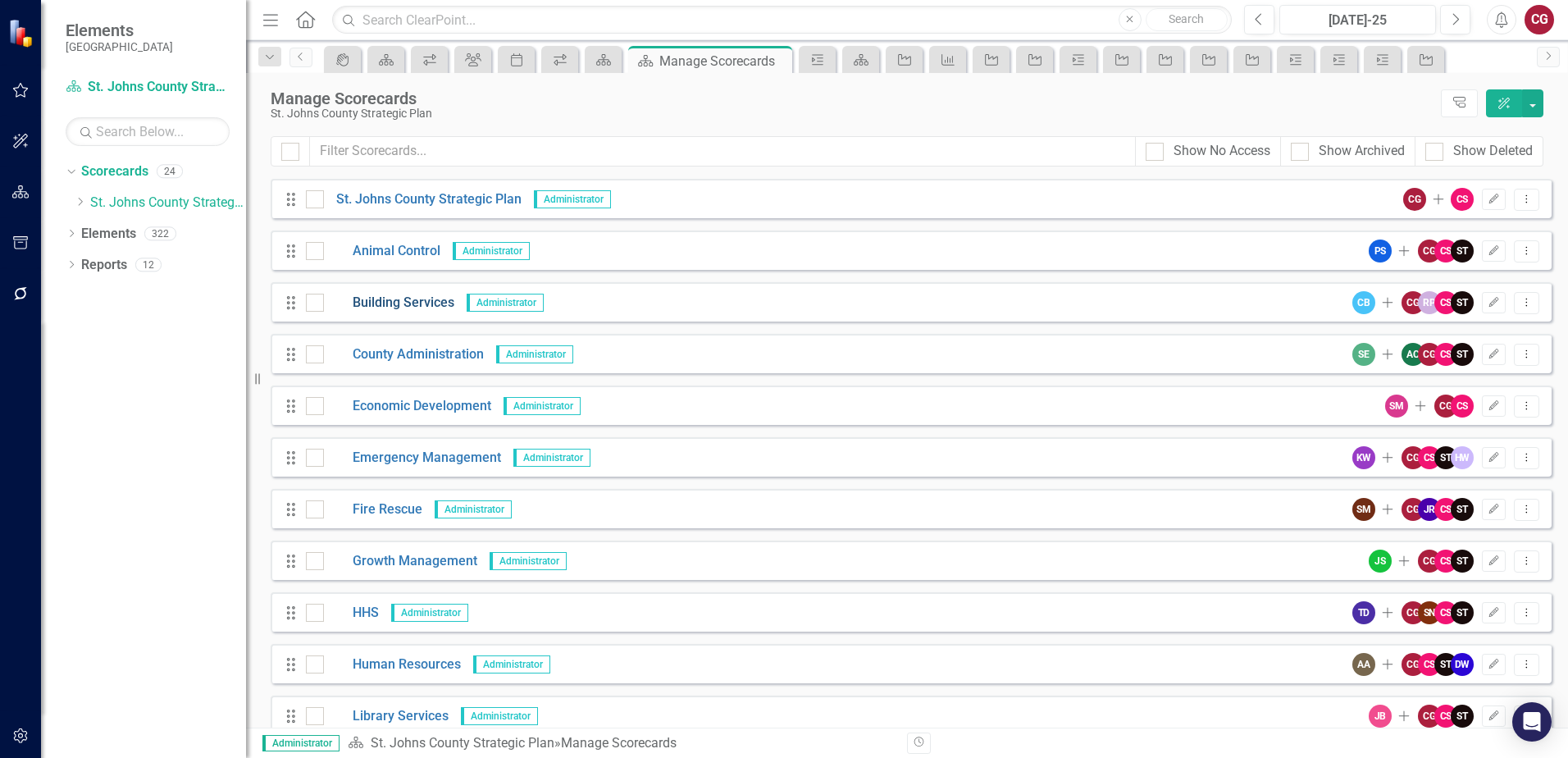
click at [446, 299] on link "Building Services" at bounding box center [389, 303] width 130 height 19
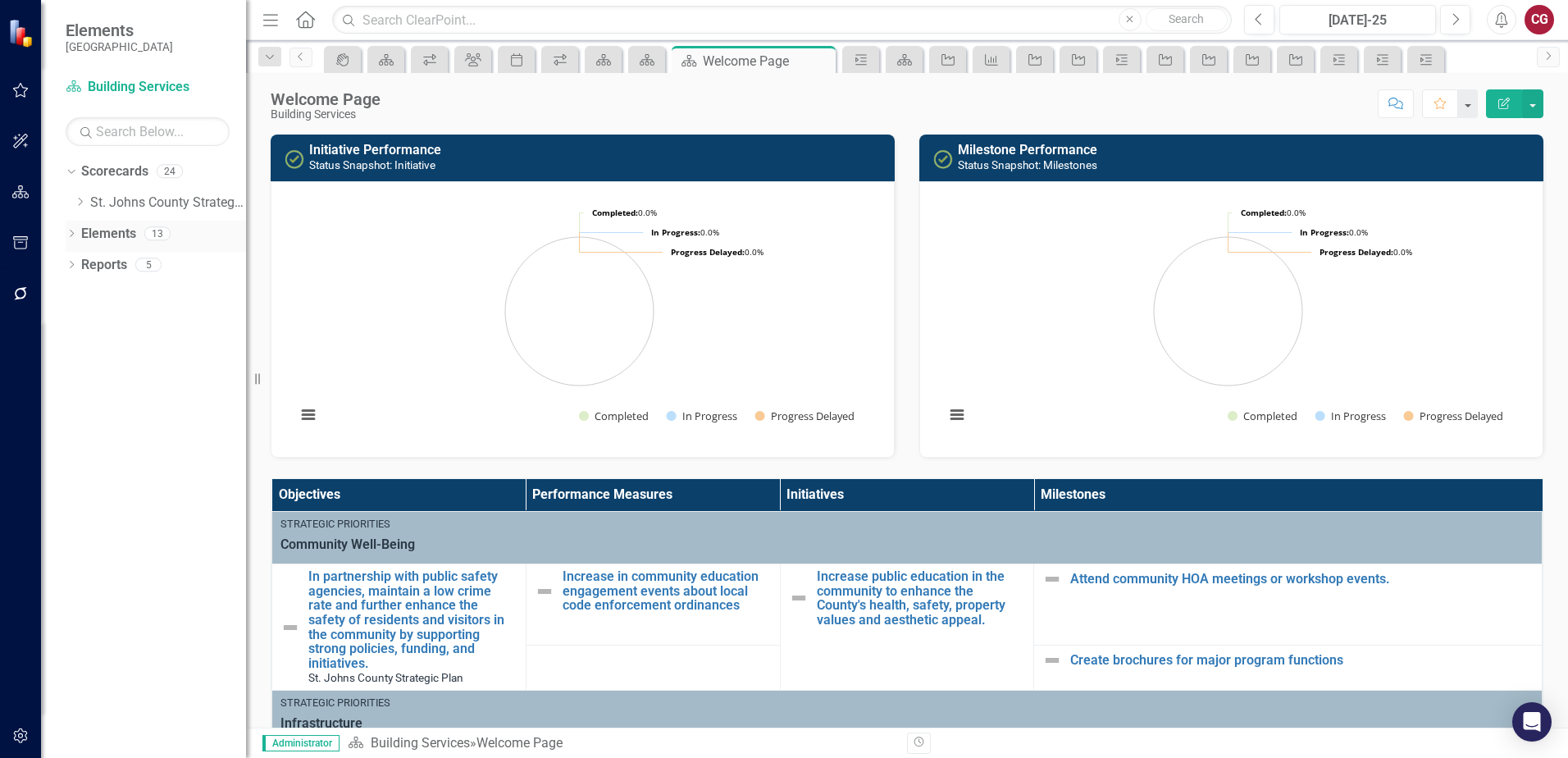
click at [110, 232] on link "Elements" at bounding box center [108, 234] width 55 height 19
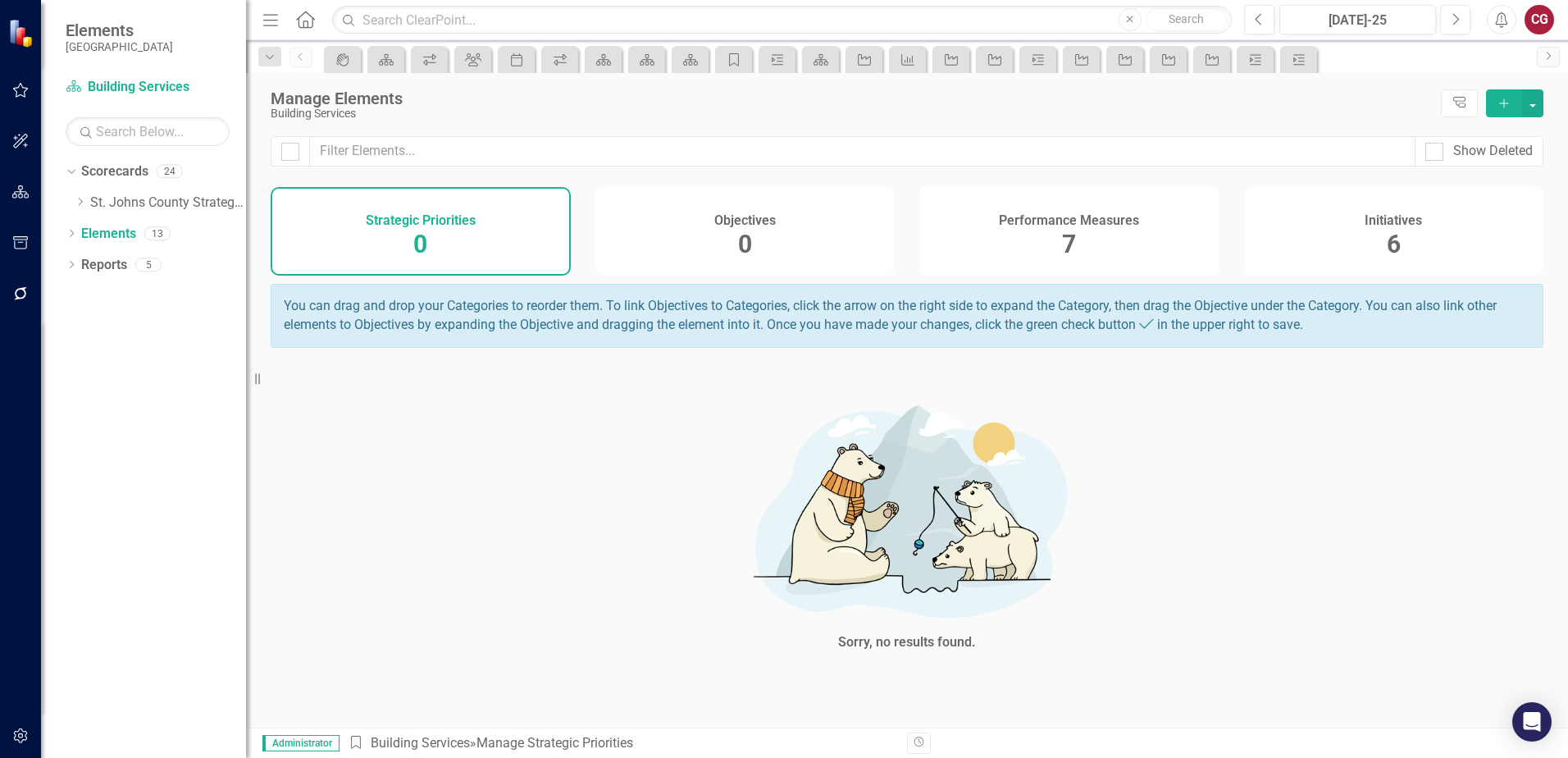
click at [1109, 235] on div "Performance Measures 7" at bounding box center [1069, 231] width 300 height 88
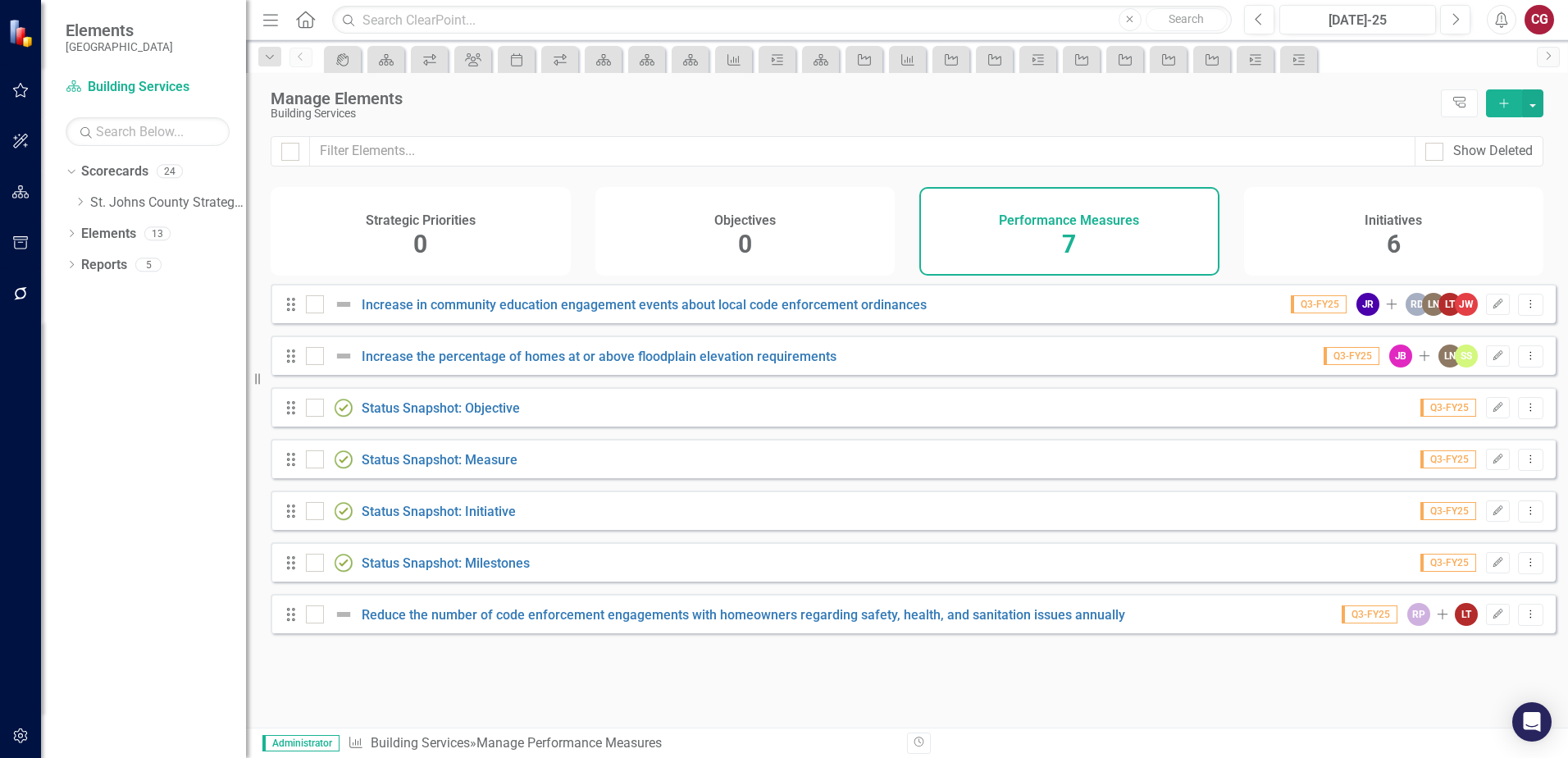
click at [1415, 240] on div "Initiatives 6" at bounding box center [1394, 231] width 300 height 88
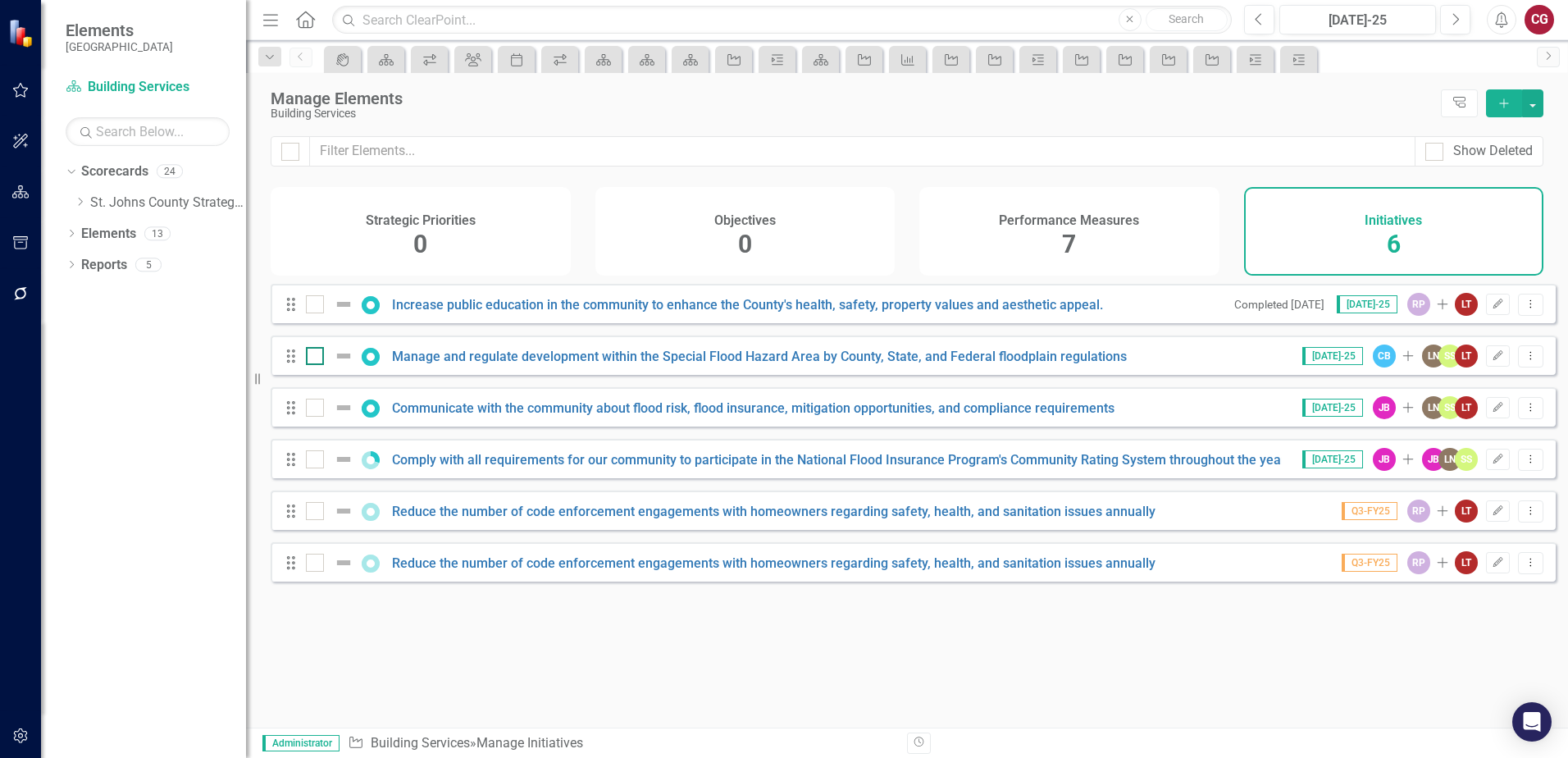
click at [309, 365] on div at bounding box center [314, 356] width 18 height 18
click at [309, 358] on input "checkbox" at bounding box center [310, 352] width 10 height 10
checkbox input "true"
click at [318, 416] on div at bounding box center [314, 407] width 18 height 18
click at [317, 409] on input "checkbox" at bounding box center [310, 403] width 10 height 10
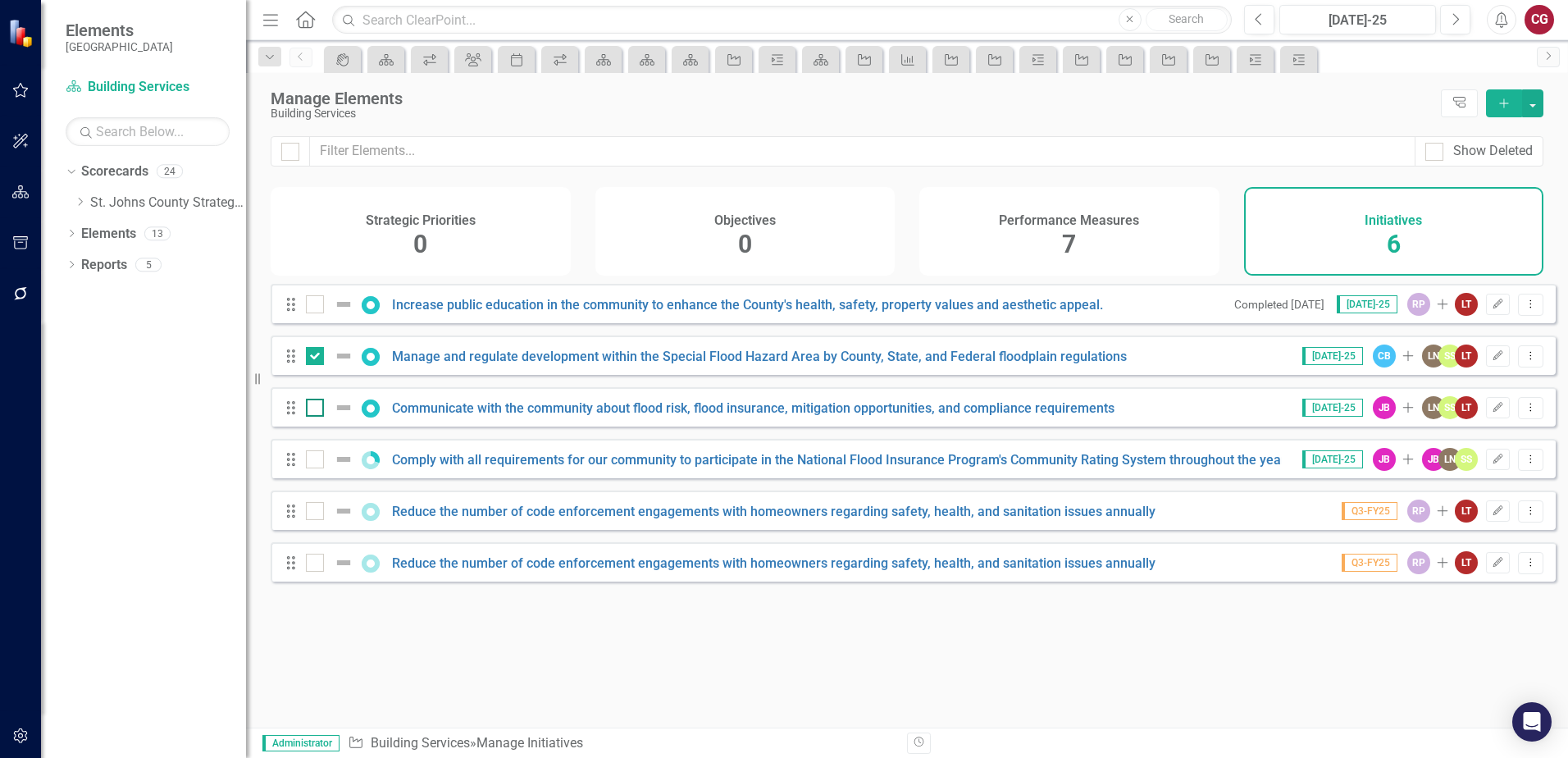
checkbox input "true"
click at [1529, 110] on button "button" at bounding box center [1532, 103] width 21 height 28
click at [1480, 185] on link "Edit Multiple Edit Multiple" at bounding box center [1477, 194] width 129 height 31
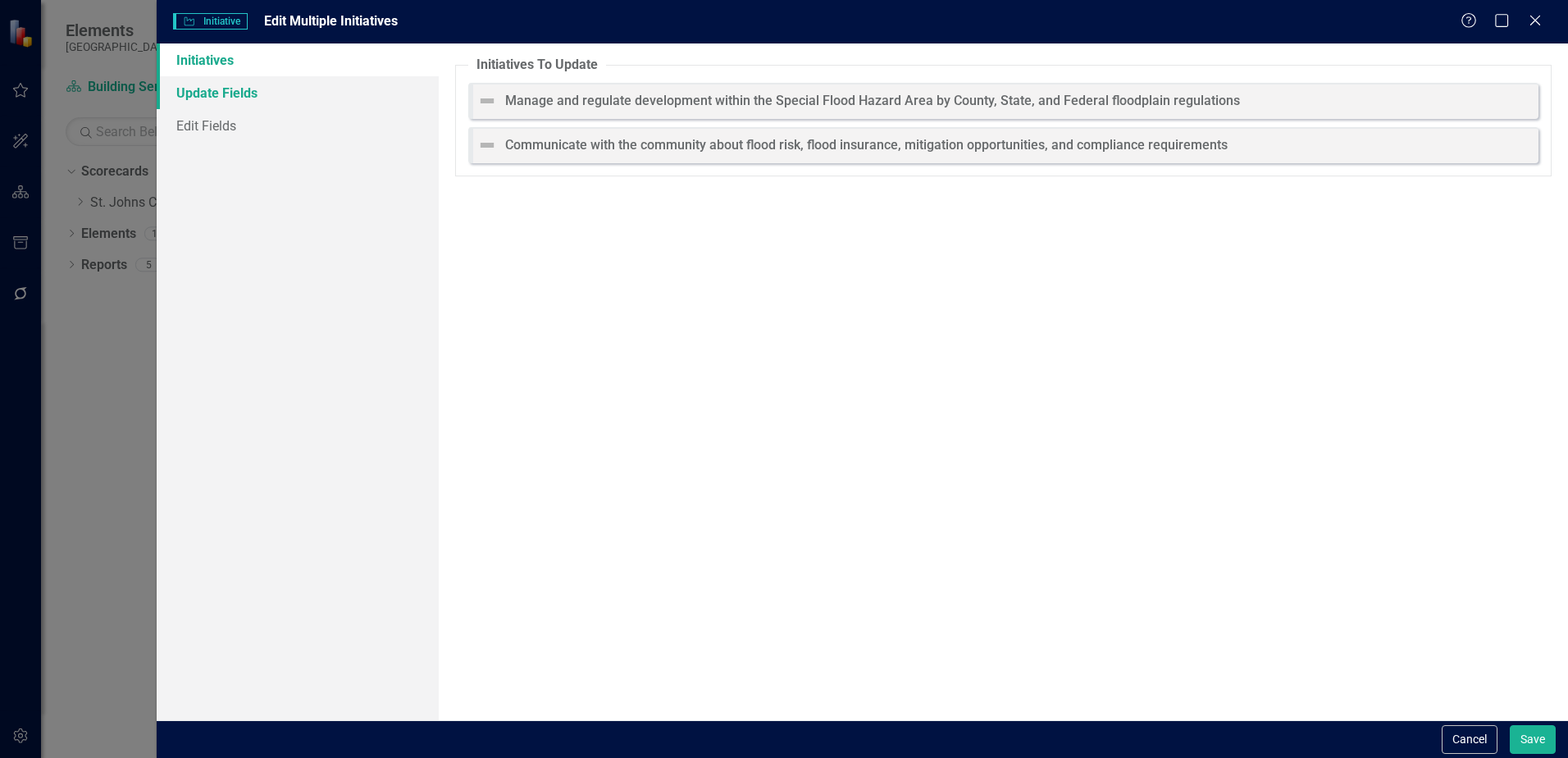
click at [191, 88] on link "Update Fields" at bounding box center [297, 92] width 282 height 33
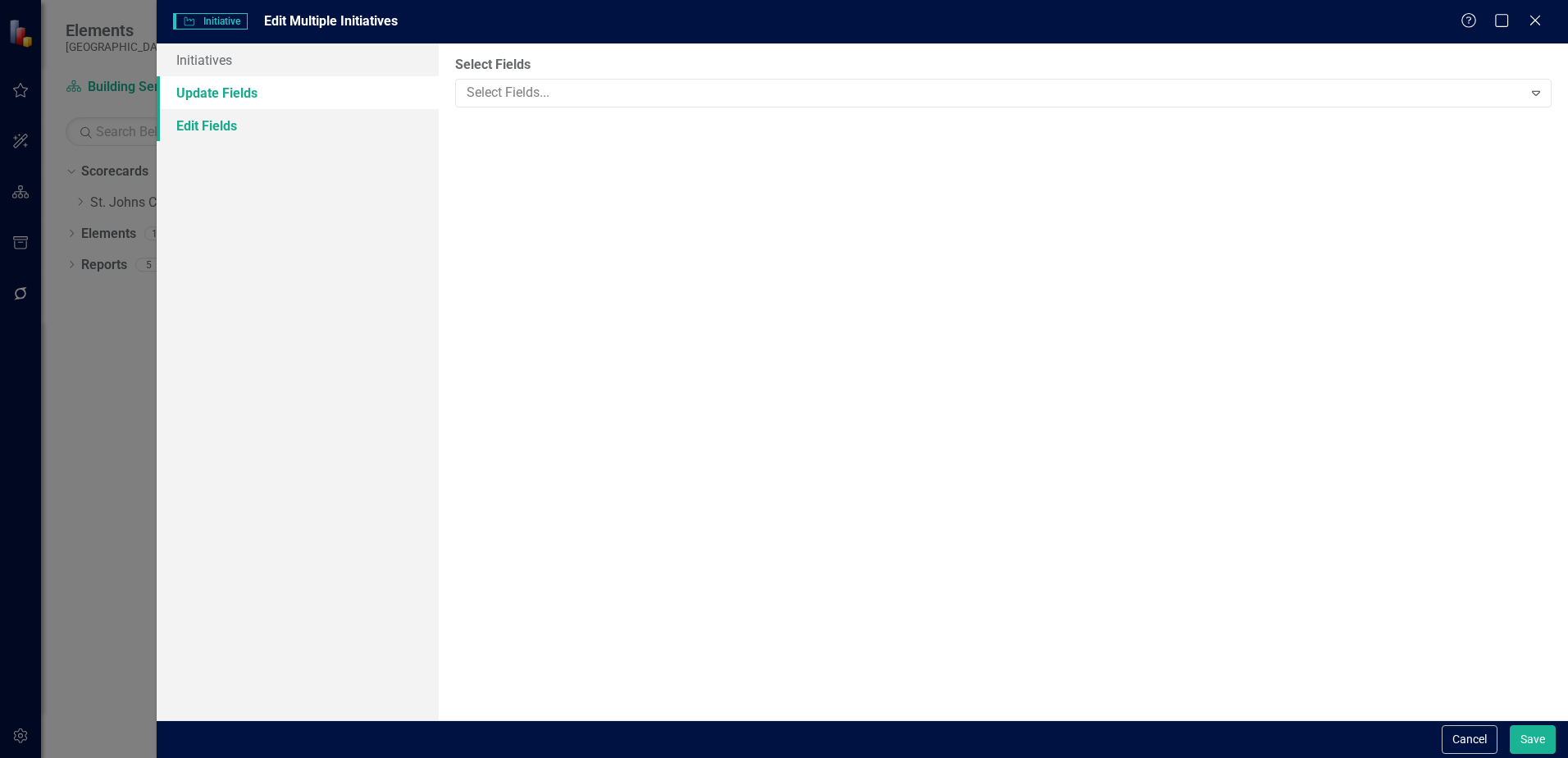
click at [226, 121] on link "Edit Fields" at bounding box center [297, 125] width 282 height 33
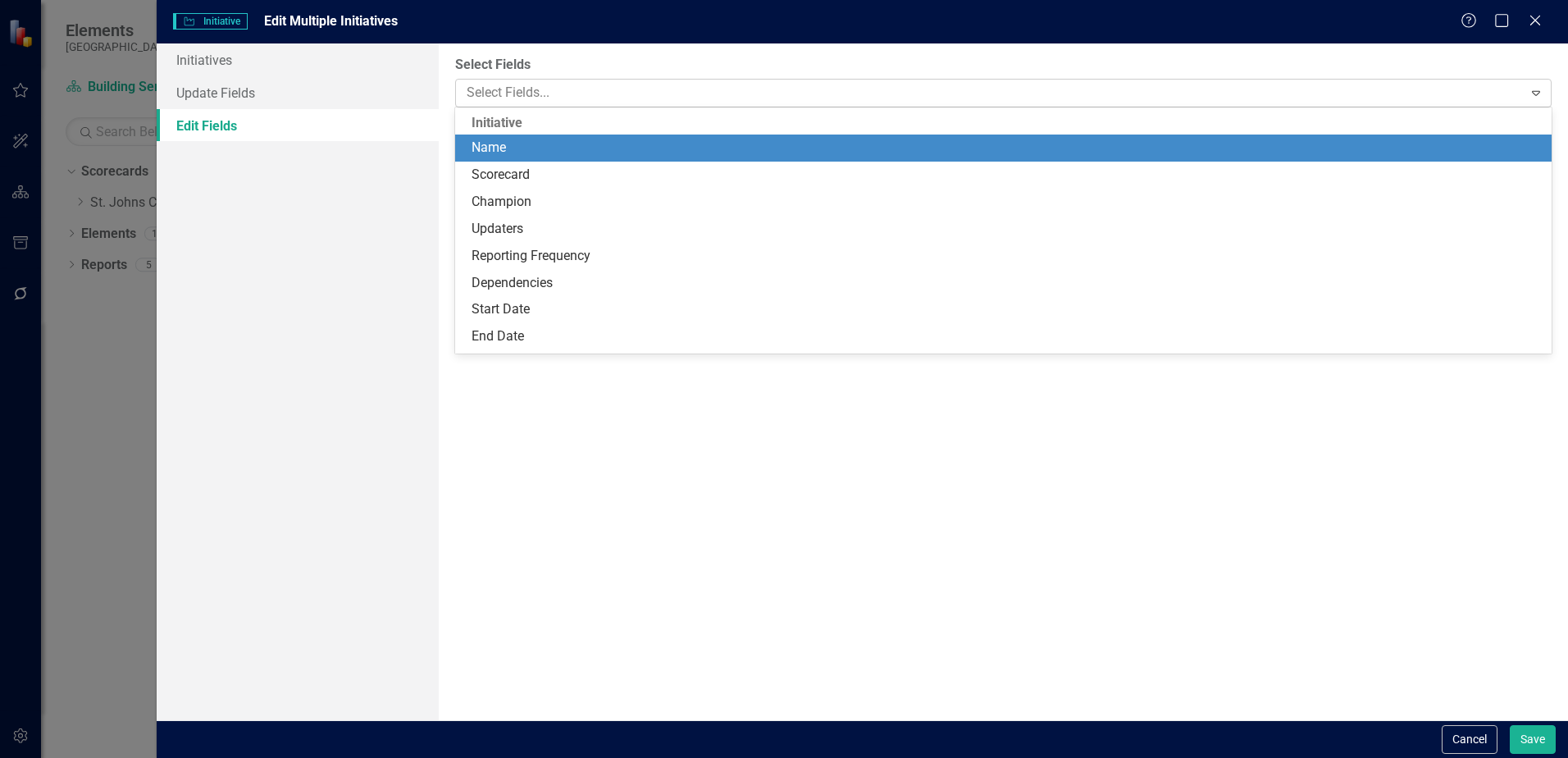
click at [578, 103] on div at bounding box center [991, 93] width 1061 height 22
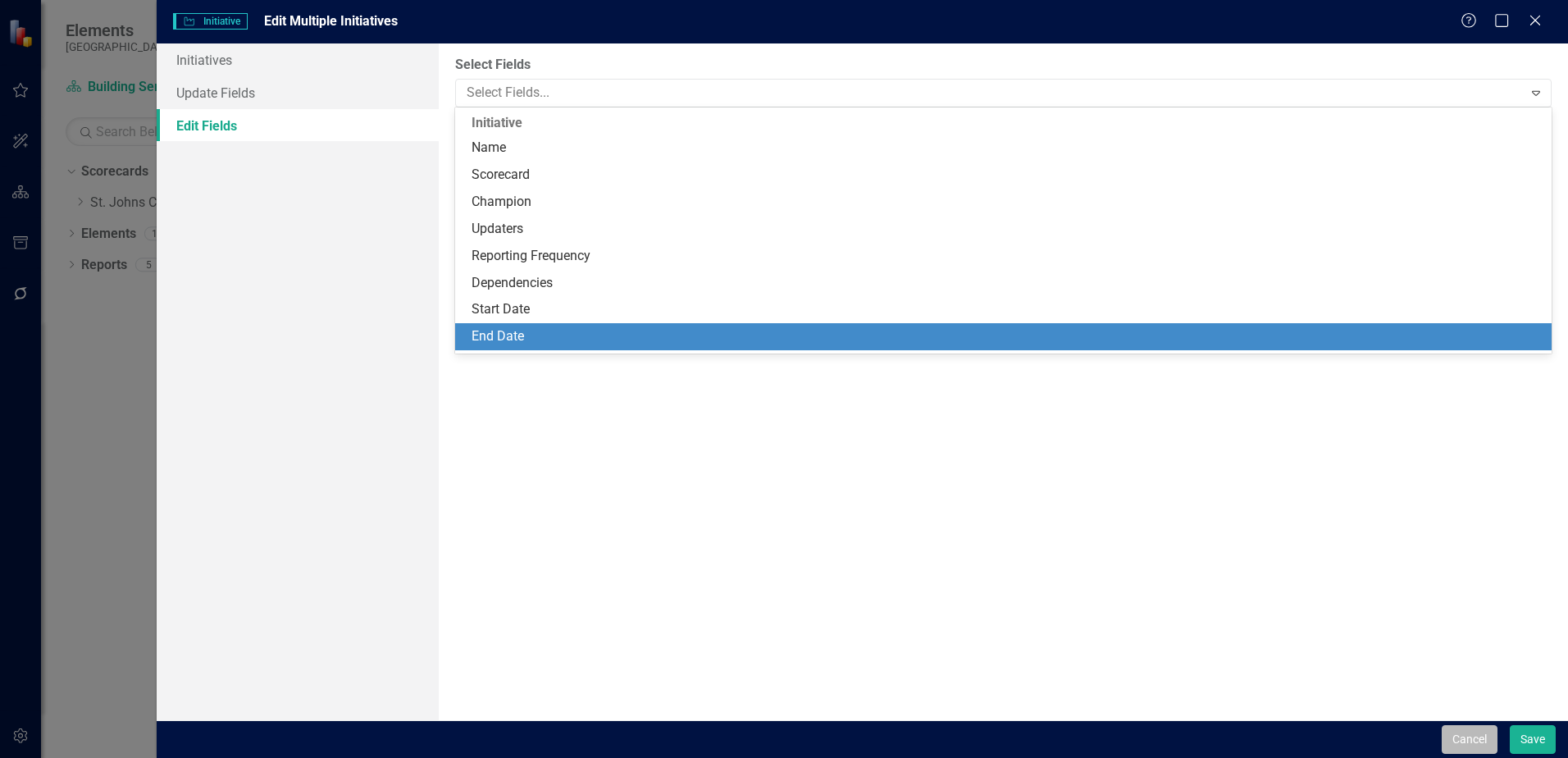
click at [1460, 734] on button "Cancel" at bounding box center [1469, 738] width 56 height 29
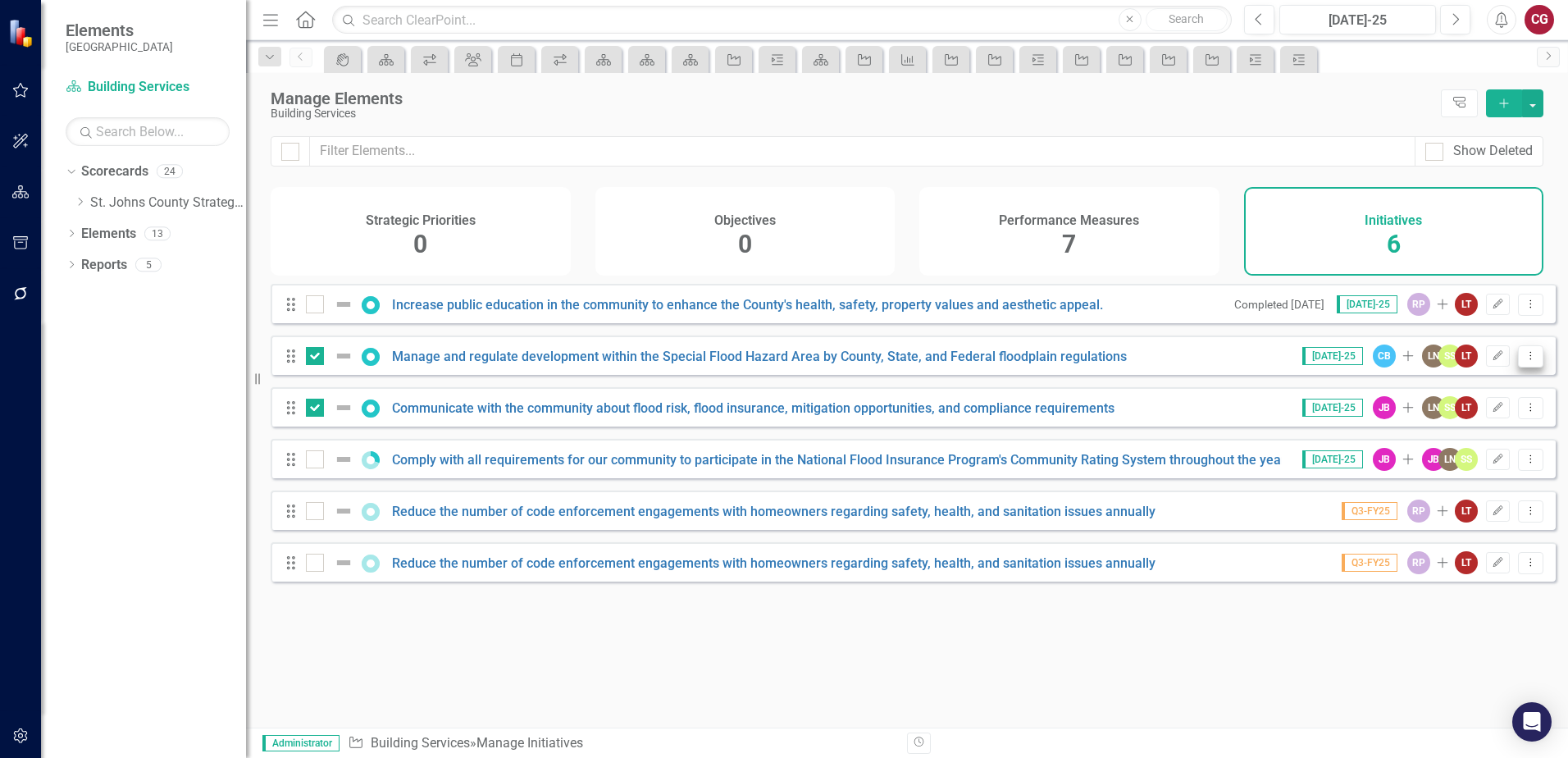
click at [1530, 359] on icon at bounding box center [1531, 355] width 2 height 8
drag, startPoint x: 317, startPoint y: 371, endPoint x: 313, endPoint y: 403, distance: 32.2
click at [316, 365] on div at bounding box center [314, 356] width 18 height 18
click at [316, 358] on input "checkbox" at bounding box center [310, 352] width 10 height 10
checkbox input "false"
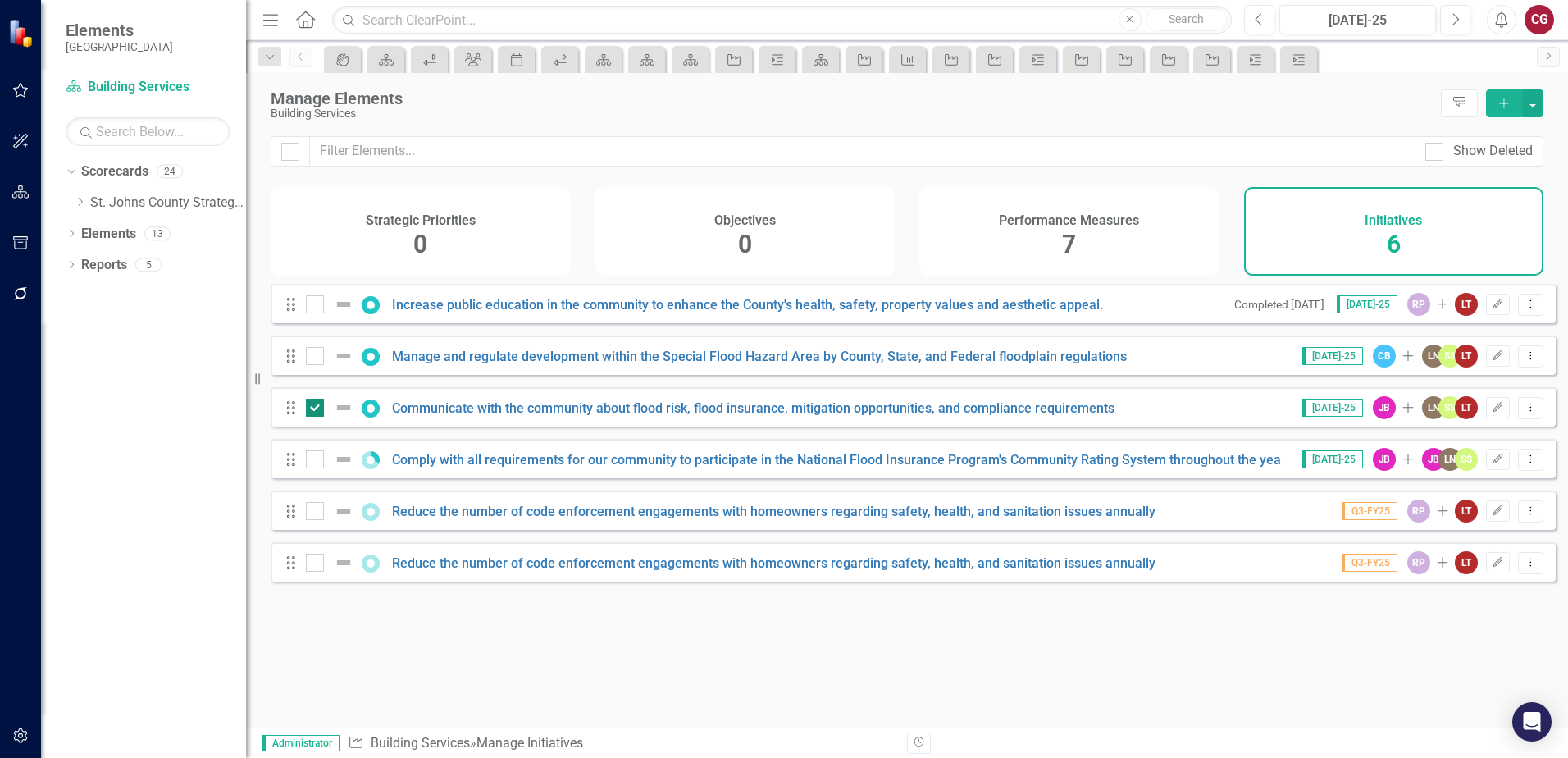
click at [318, 412] on div at bounding box center [314, 407] width 18 height 18
click at [317, 409] on input "checkbox" at bounding box center [310, 403] width 10 height 10
checkbox input "false"
click at [1525, 368] on button "Dropdown Menu" at bounding box center [1530, 357] width 25 height 22
click at [1477, 390] on link "Edit Edit Initiative" at bounding box center [1457, 396] width 147 height 31
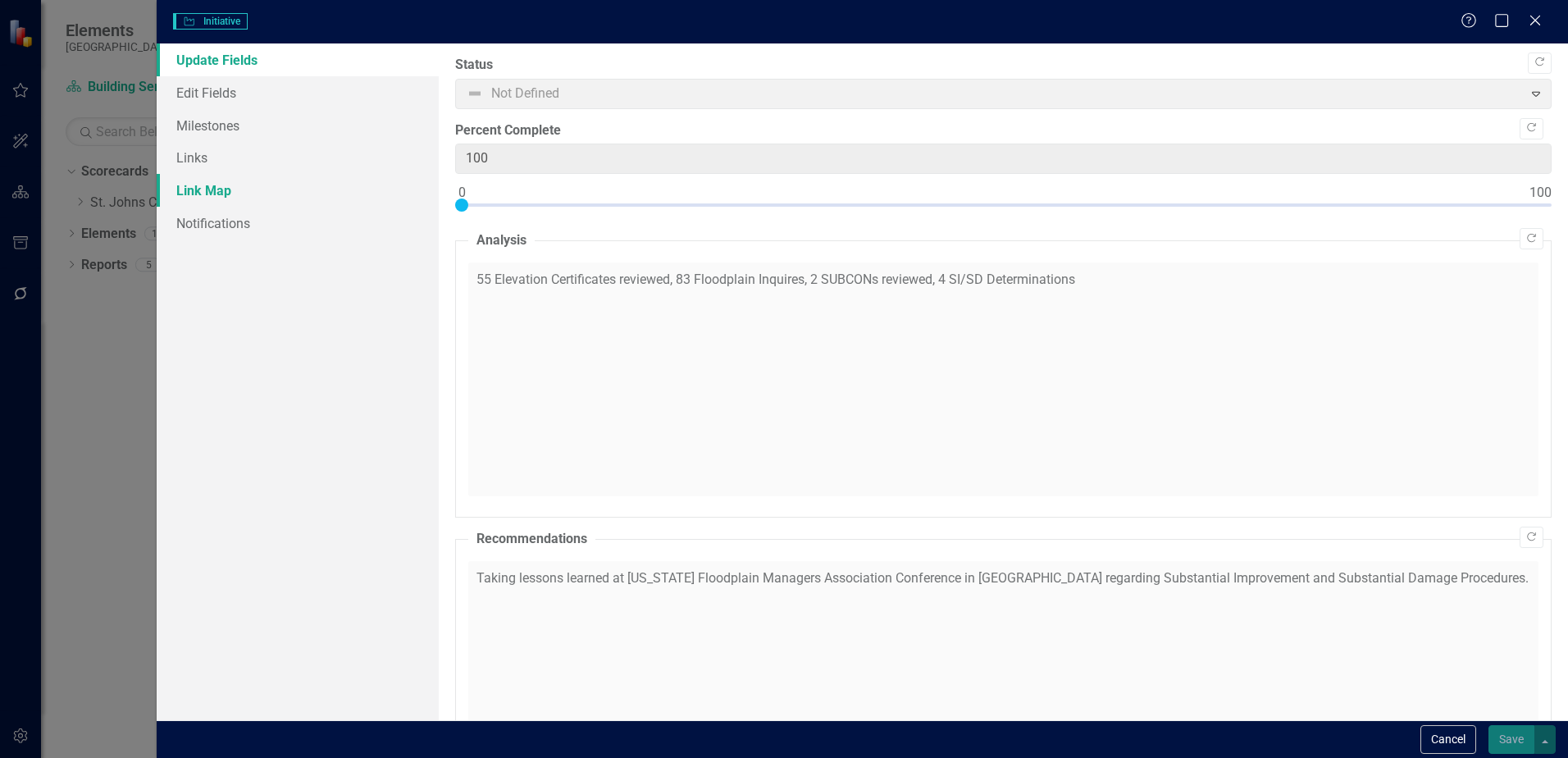
checkbox input "true"
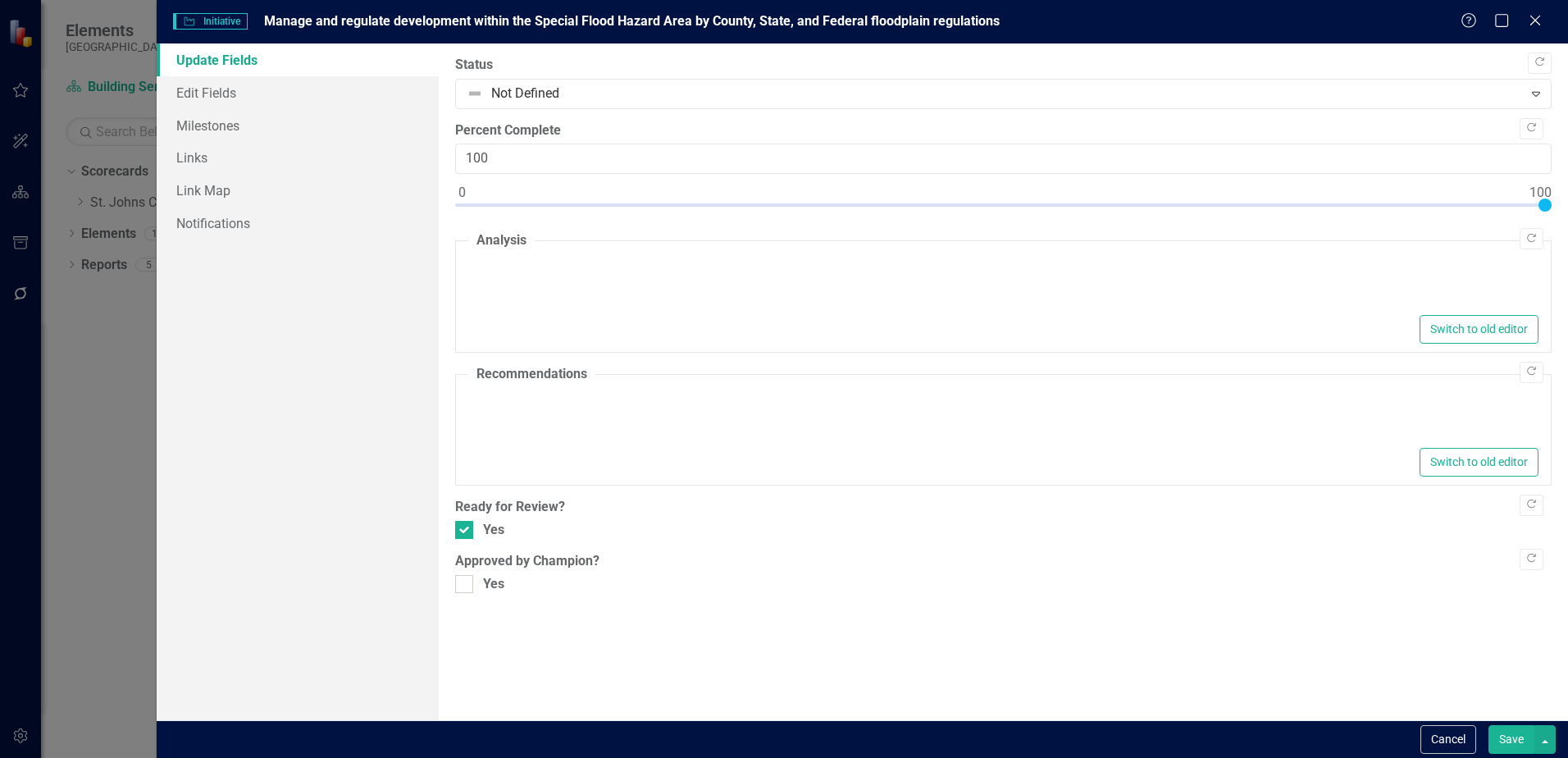
type textarea "<p>55 Elevation Certificates reviewed, 83 Floodplain Inquires, 2 SUBCONs review…"
type textarea "<p>Taking lessons learned at Florida Floodplain Managers Association Conference…"
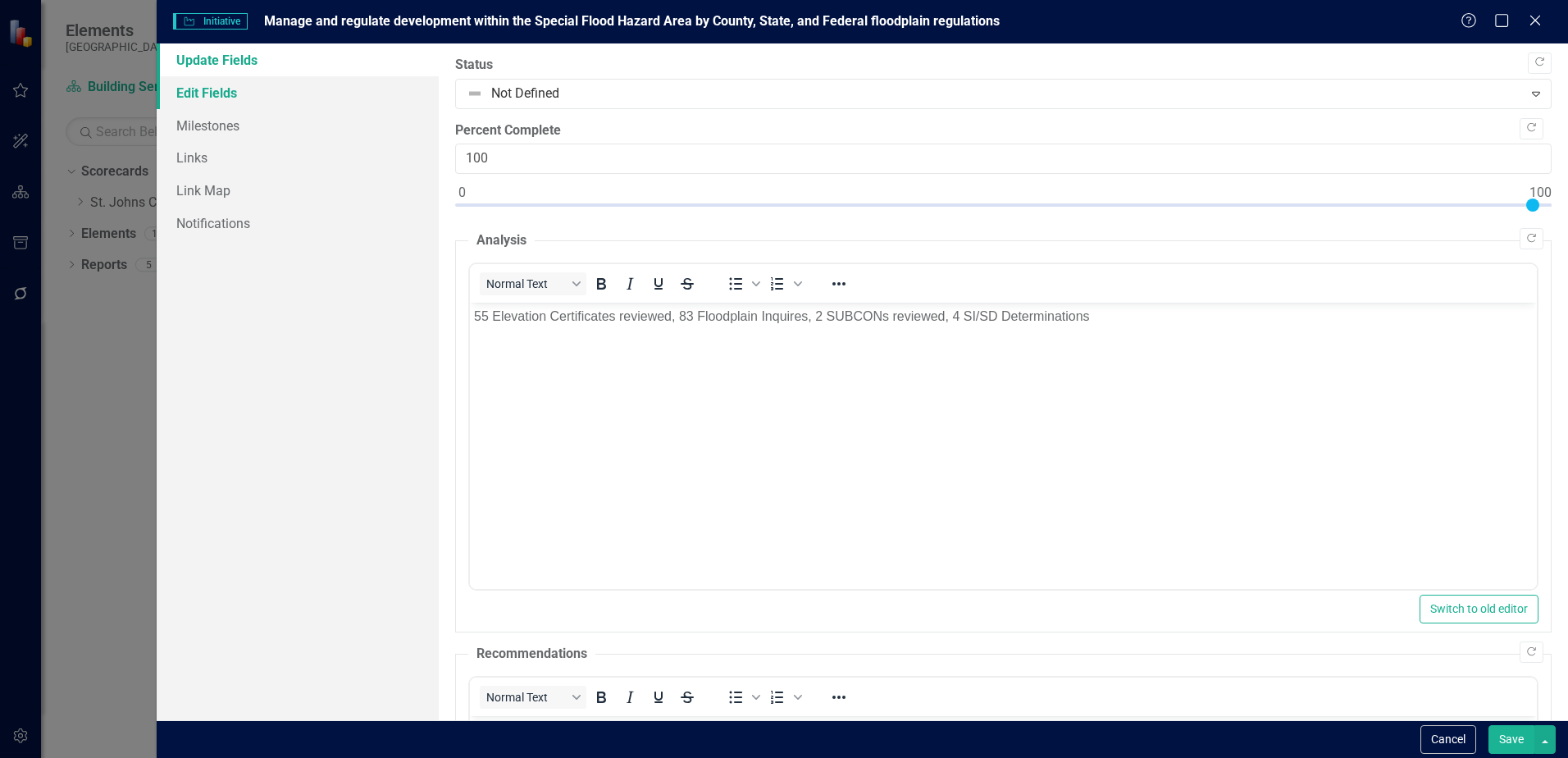
click at [211, 91] on link "Edit Fields" at bounding box center [297, 92] width 282 height 33
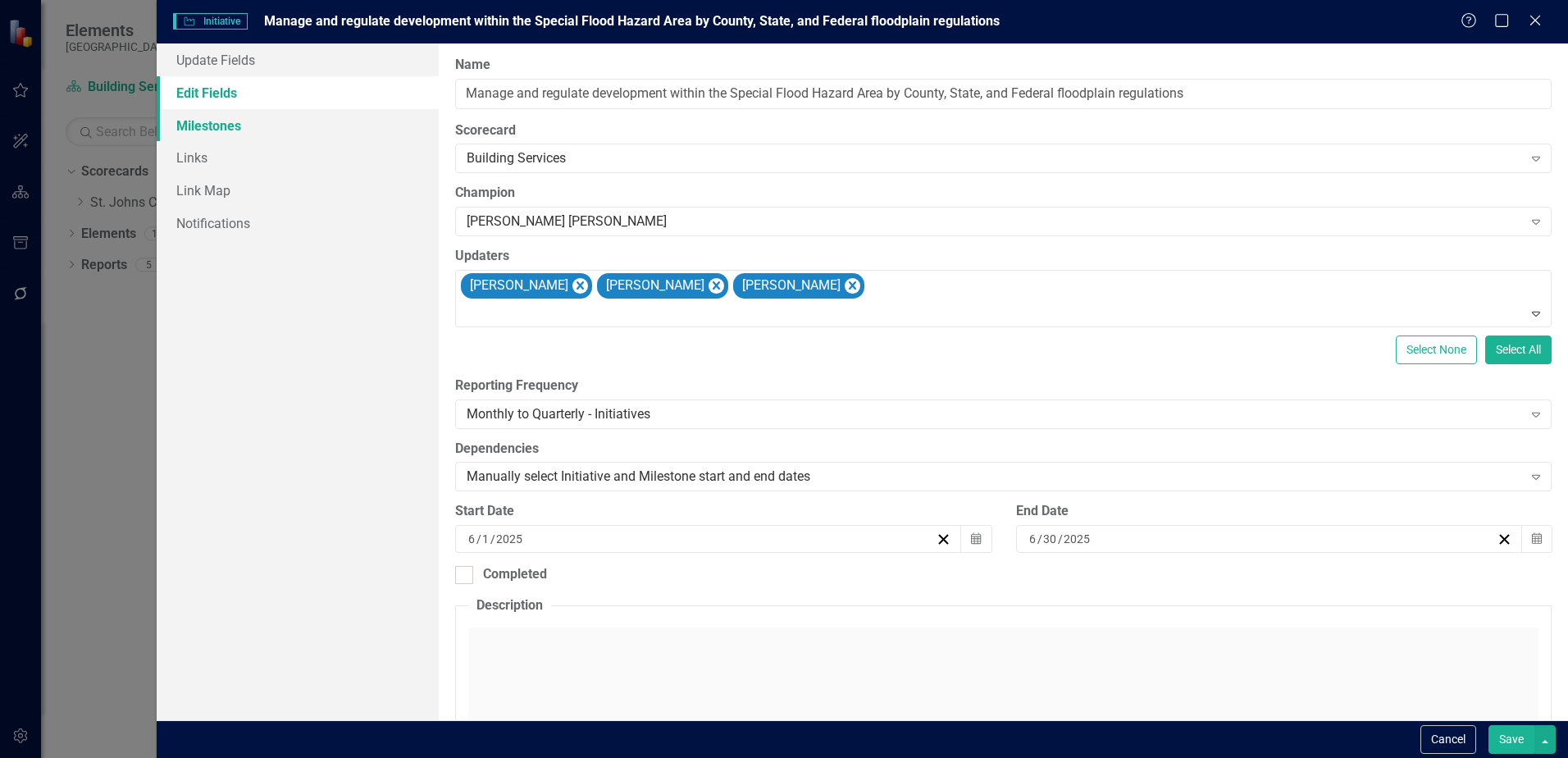
click at [258, 131] on link "Milestones" at bounding box center [297, 125] width 282 height 33
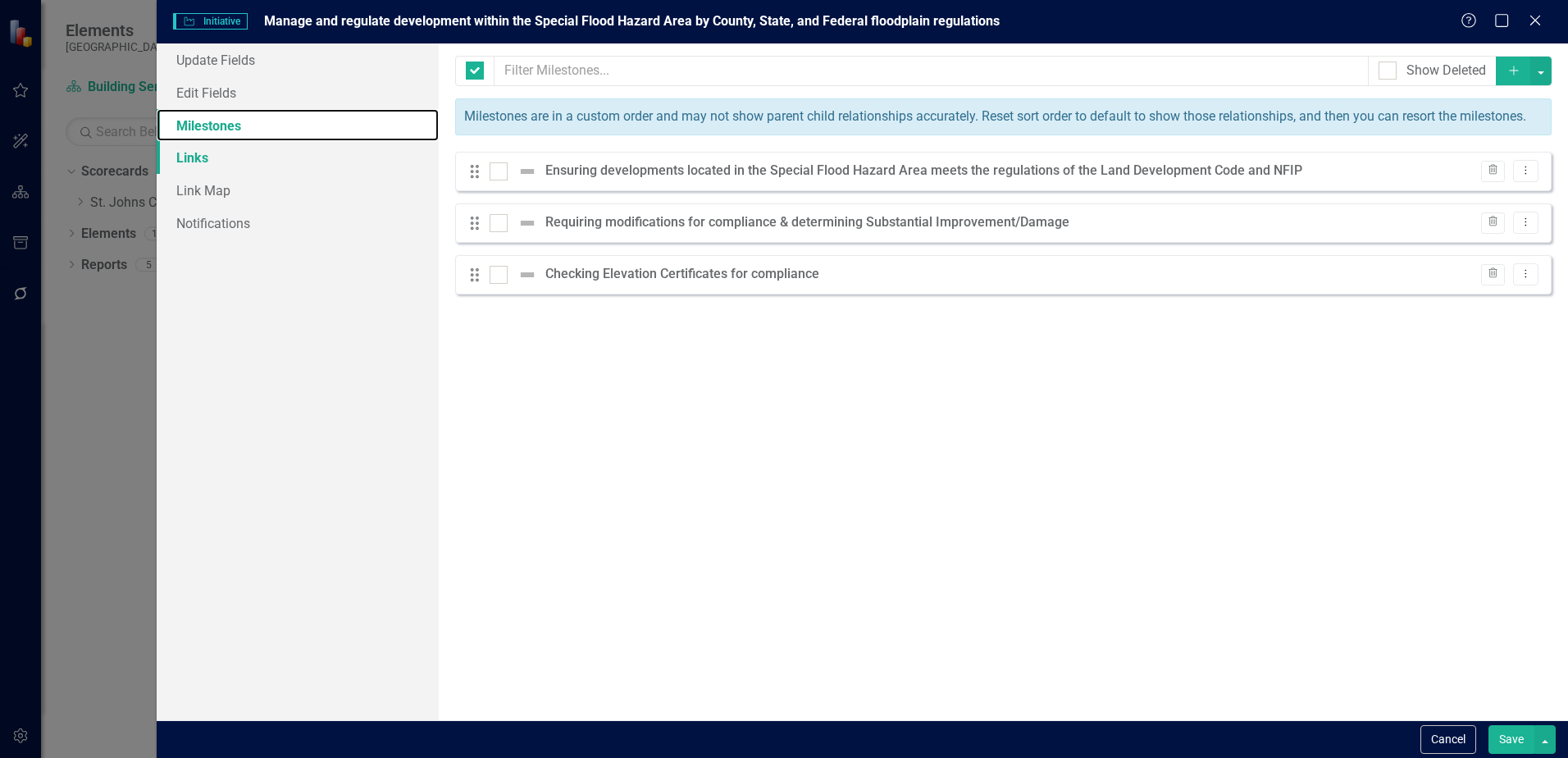
checkbox input "false"
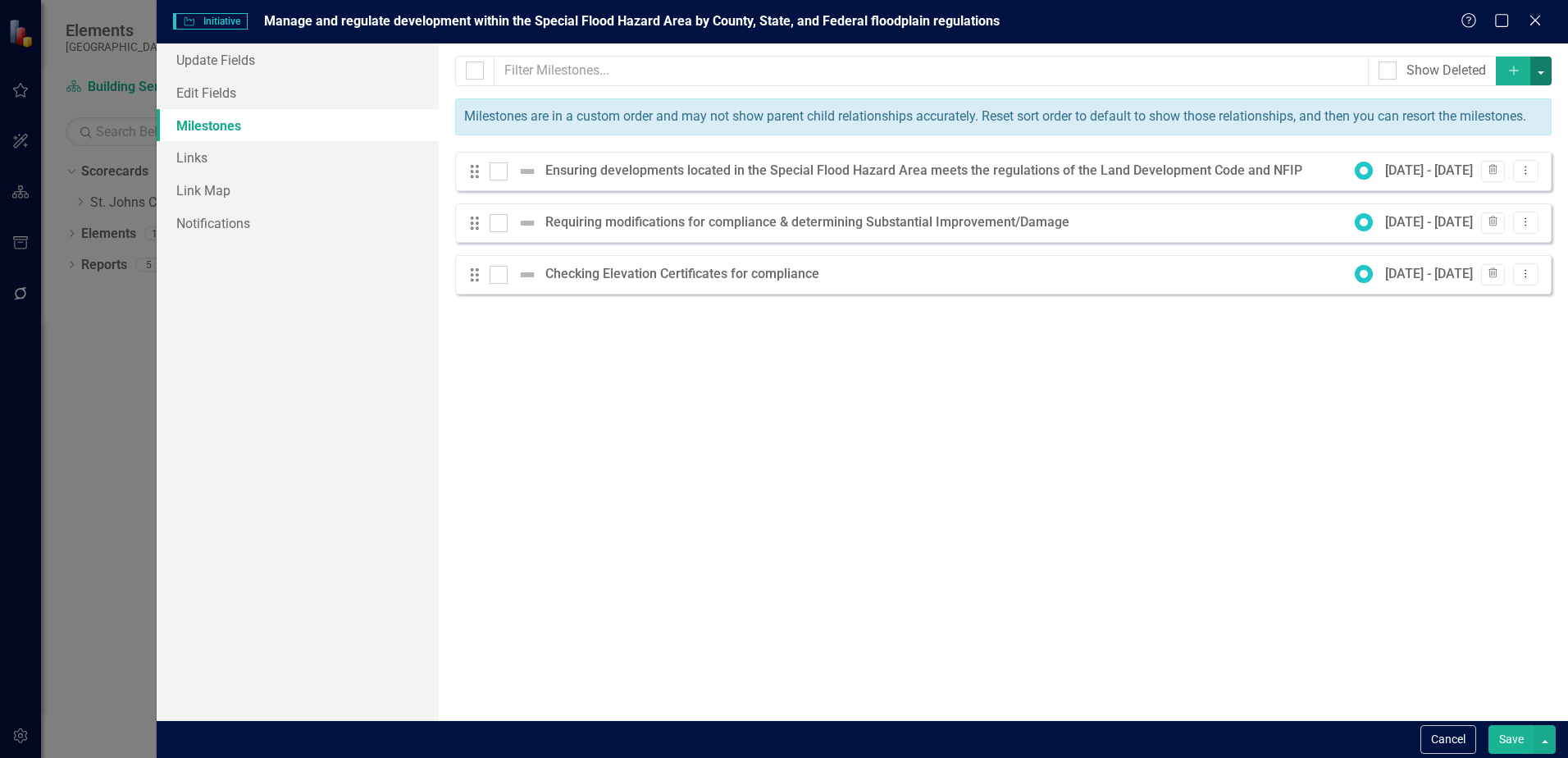
click at [1534, 79] on button "button" at bounding box center [1540, 71] width 21 height 29
click at [1004, 414] on div "Milestones allow you to break down your projects (or initiatives) into smaller …" at bounding box center [1003, 382] width 1129 height 677
click at [1525, 163] on button "Dropdown Menu" at bounding box center [1525, 171] width 25 height 22
click at [938, 525] on div "Milestones allow you to break down your projects (or initiatives) into smaller …" at bounding box center [1003, 382] width 1129 height 677
click at [1540, 75] on button "button" at bounding box center [1540, 71] width 21 height 29
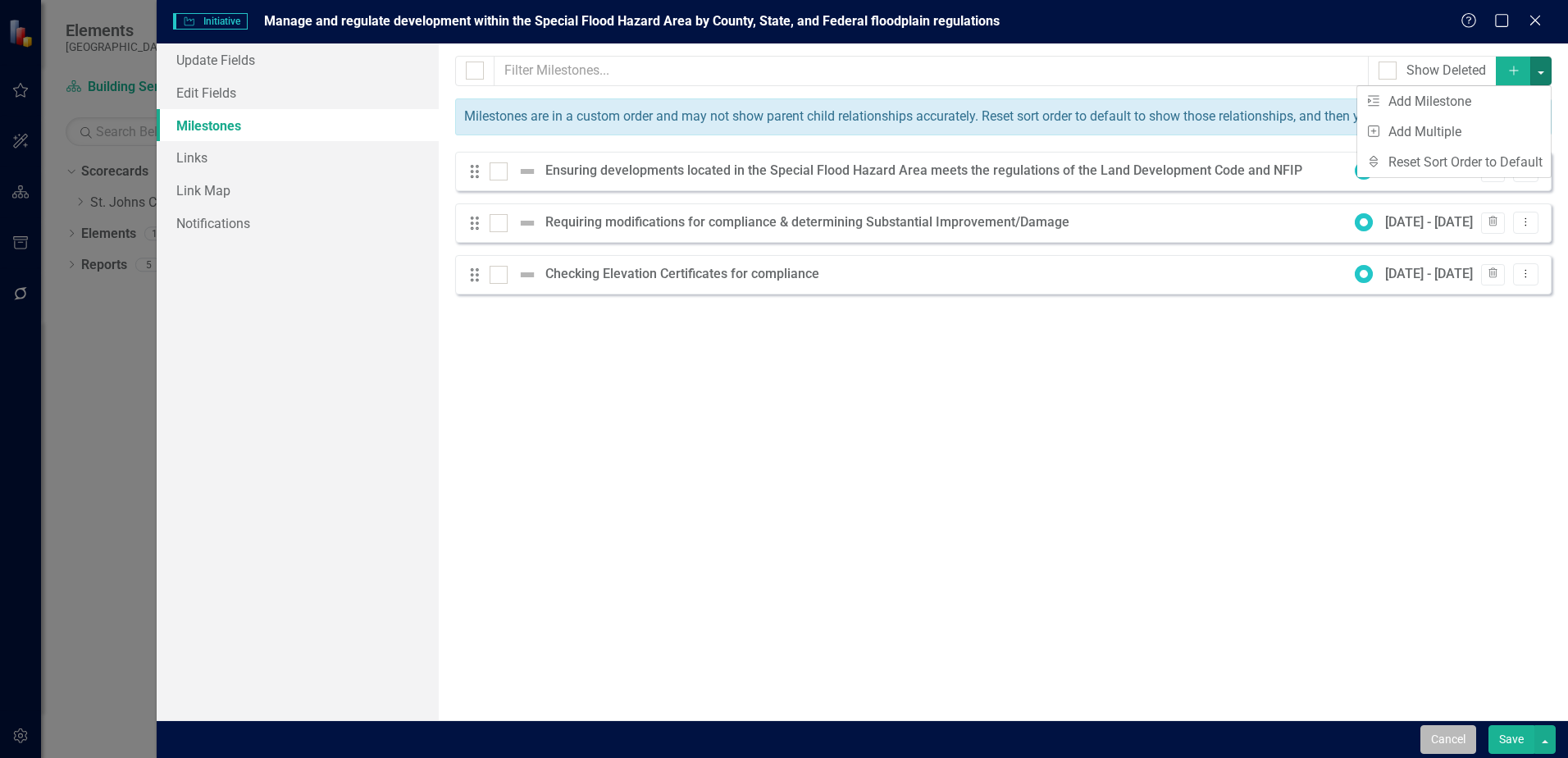
click at [1444, 736] on button "Cancel" at bounding box center [1448, 738] width 56 height 29
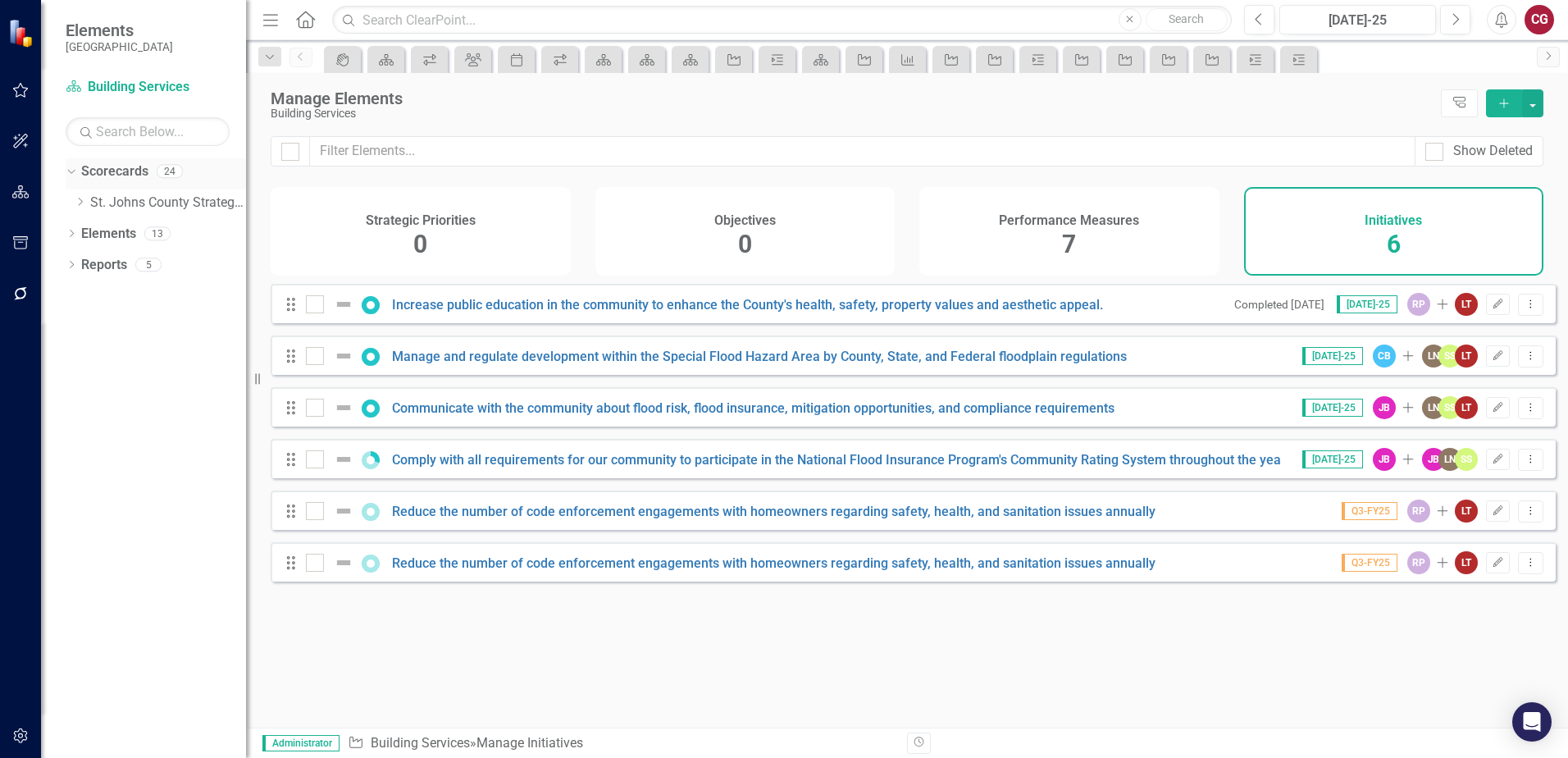
click at [101, 169] on link "Scorecards" at bounding box center [115, 171] width 67 height 19
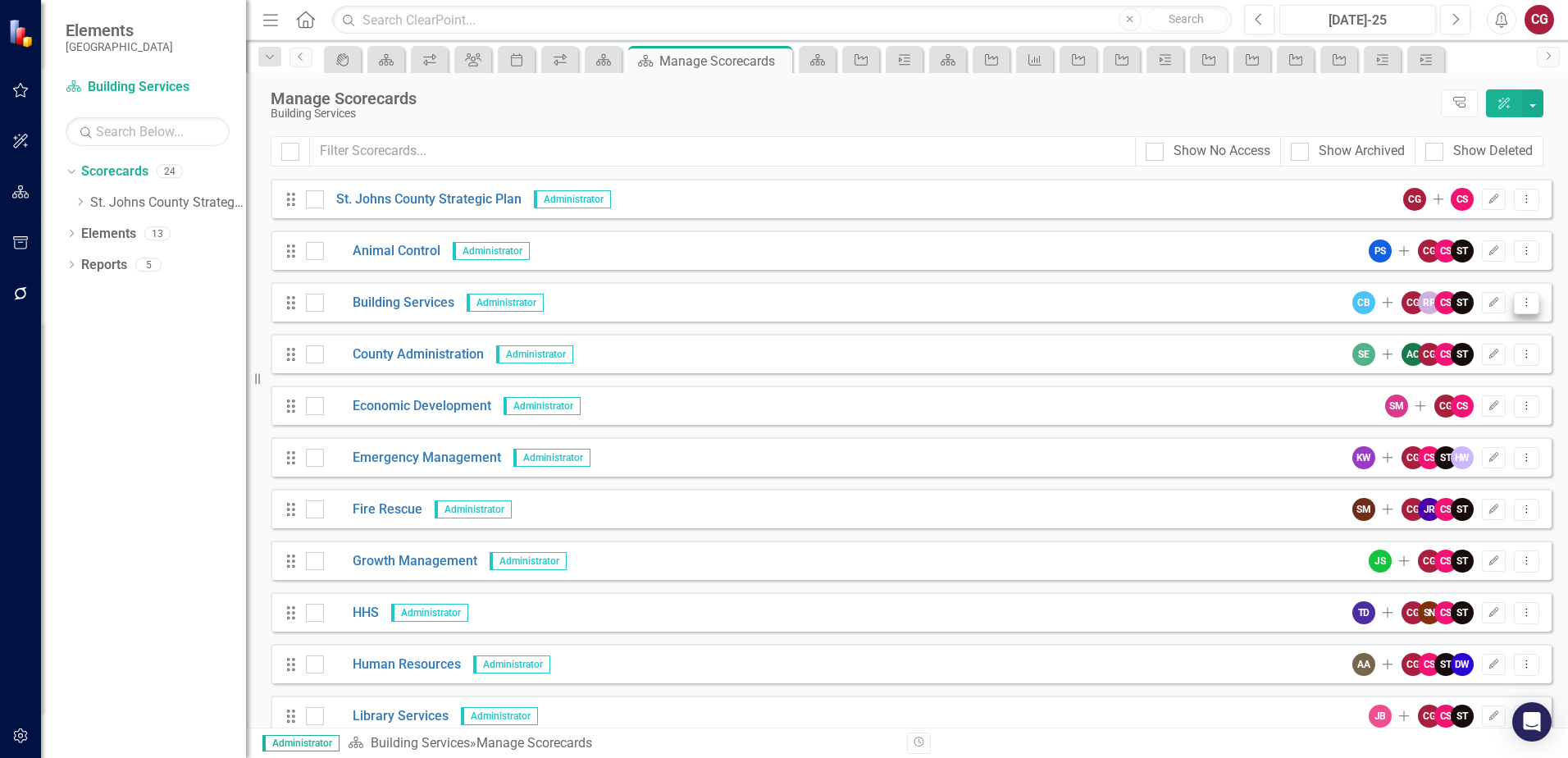
click at [1520, 303] on icon "Dropdown Menu" at bounding box center [1526, 302] width 14 height 10
click at [1466, 392] on link "Copy Forward Copy Forward Scorecard" at bounding box center [1435, 390] width 182 height 31
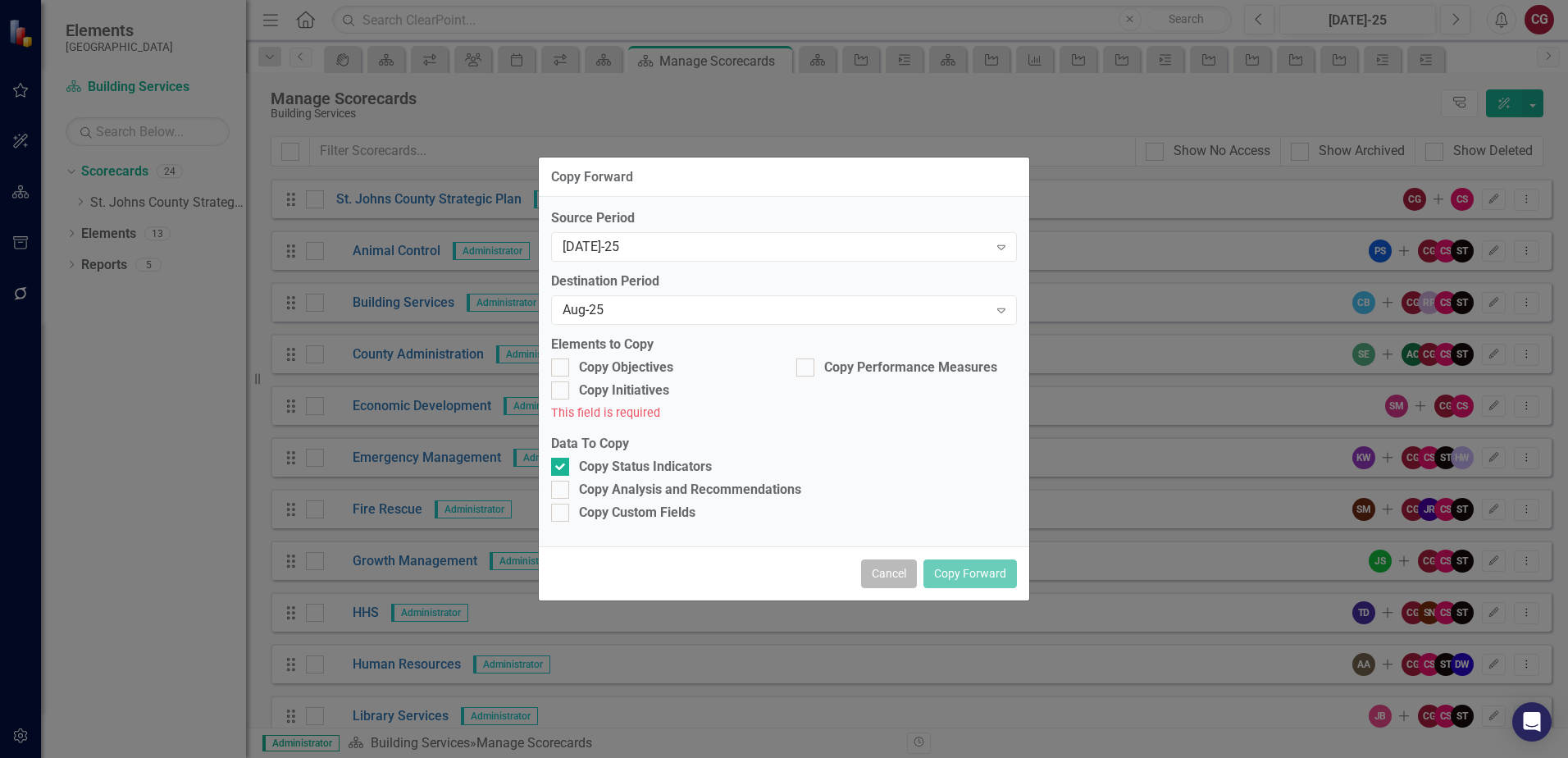
click at [877, 575] on button "Cancel" at bounding box center [889, 574] width 56 height 29
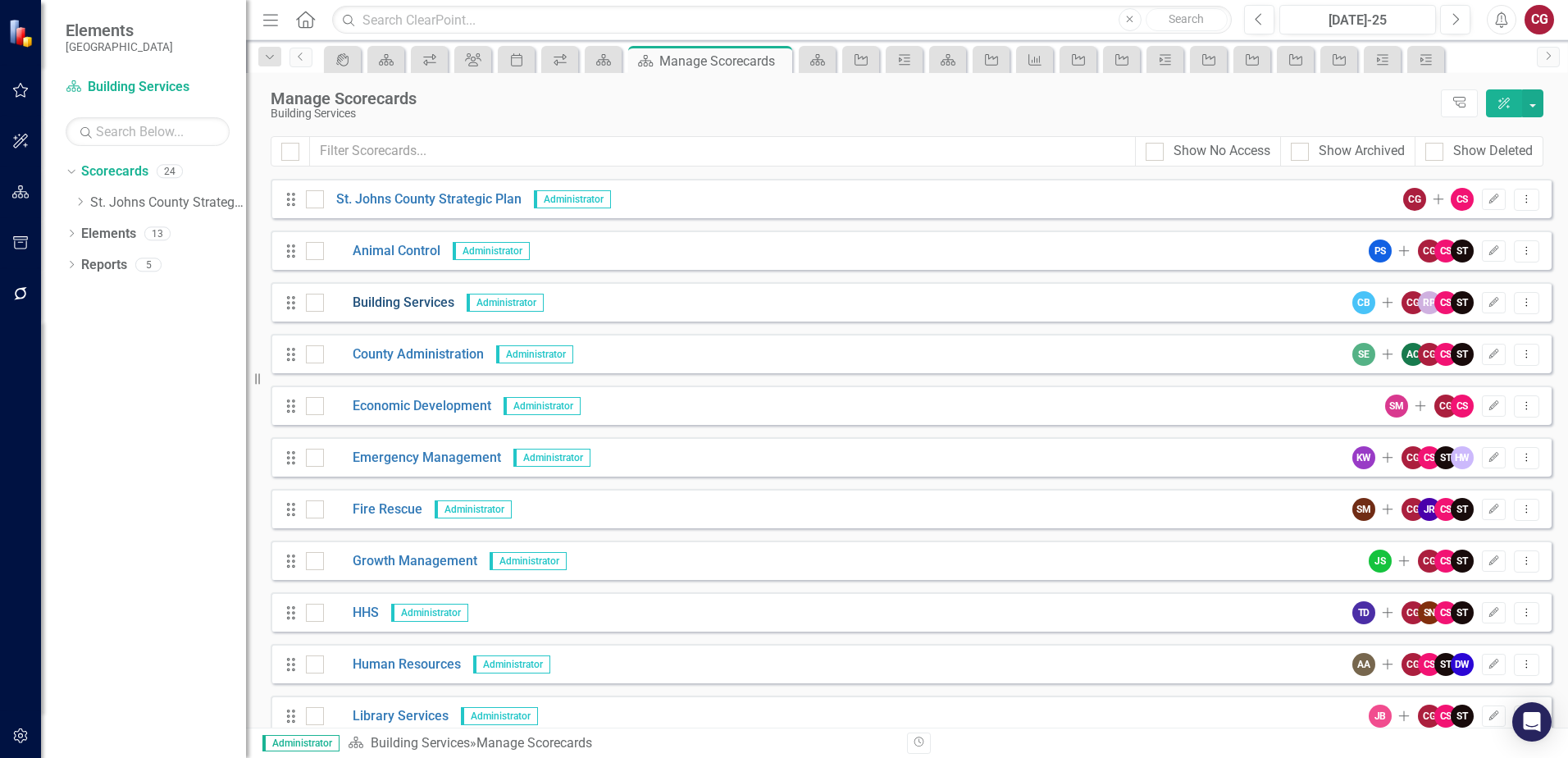
click at [409, 304] on link "Building Services" at bounding box center [389, 303] width 130 height 19
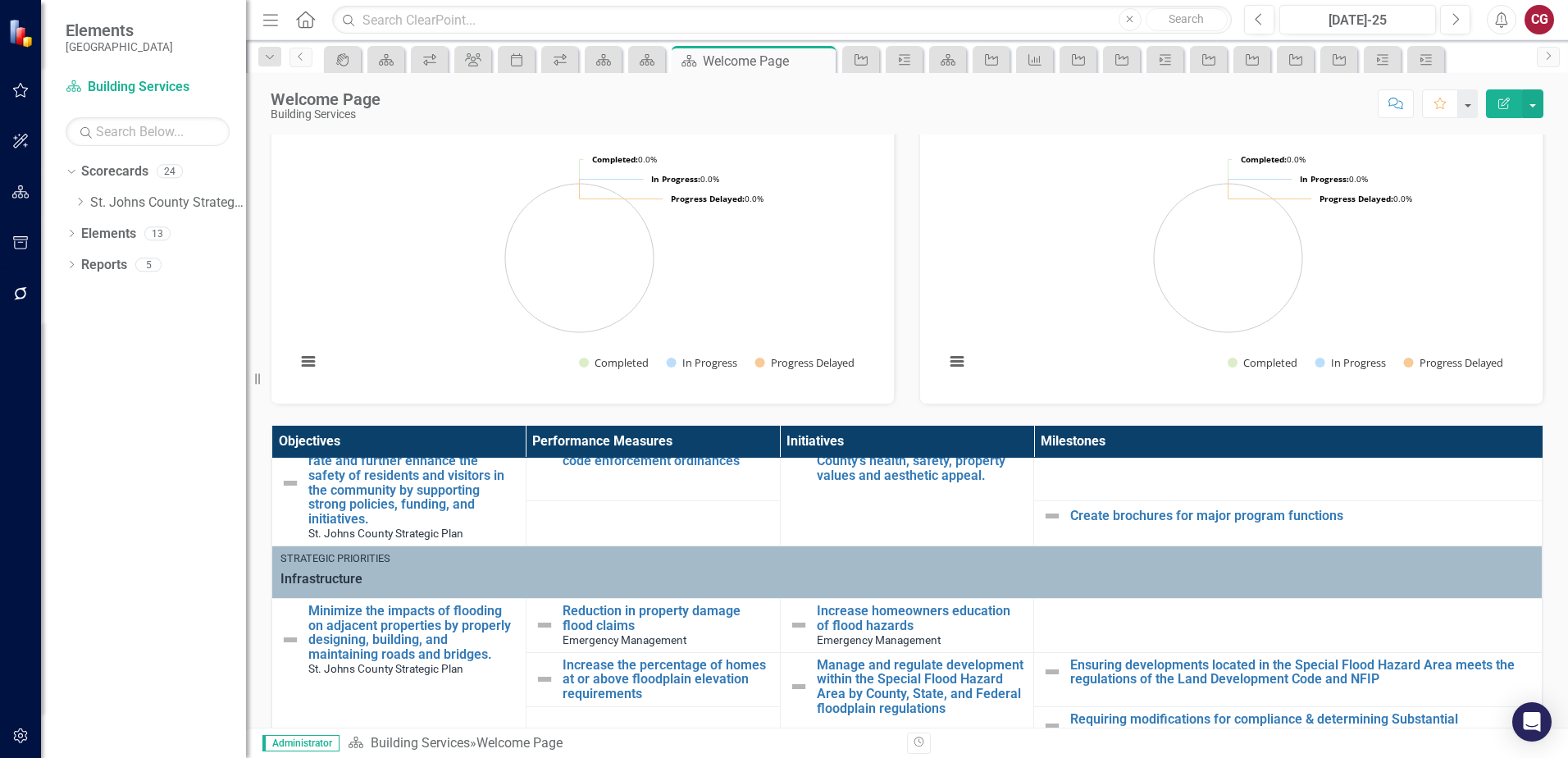
scroll to position [82, 0]
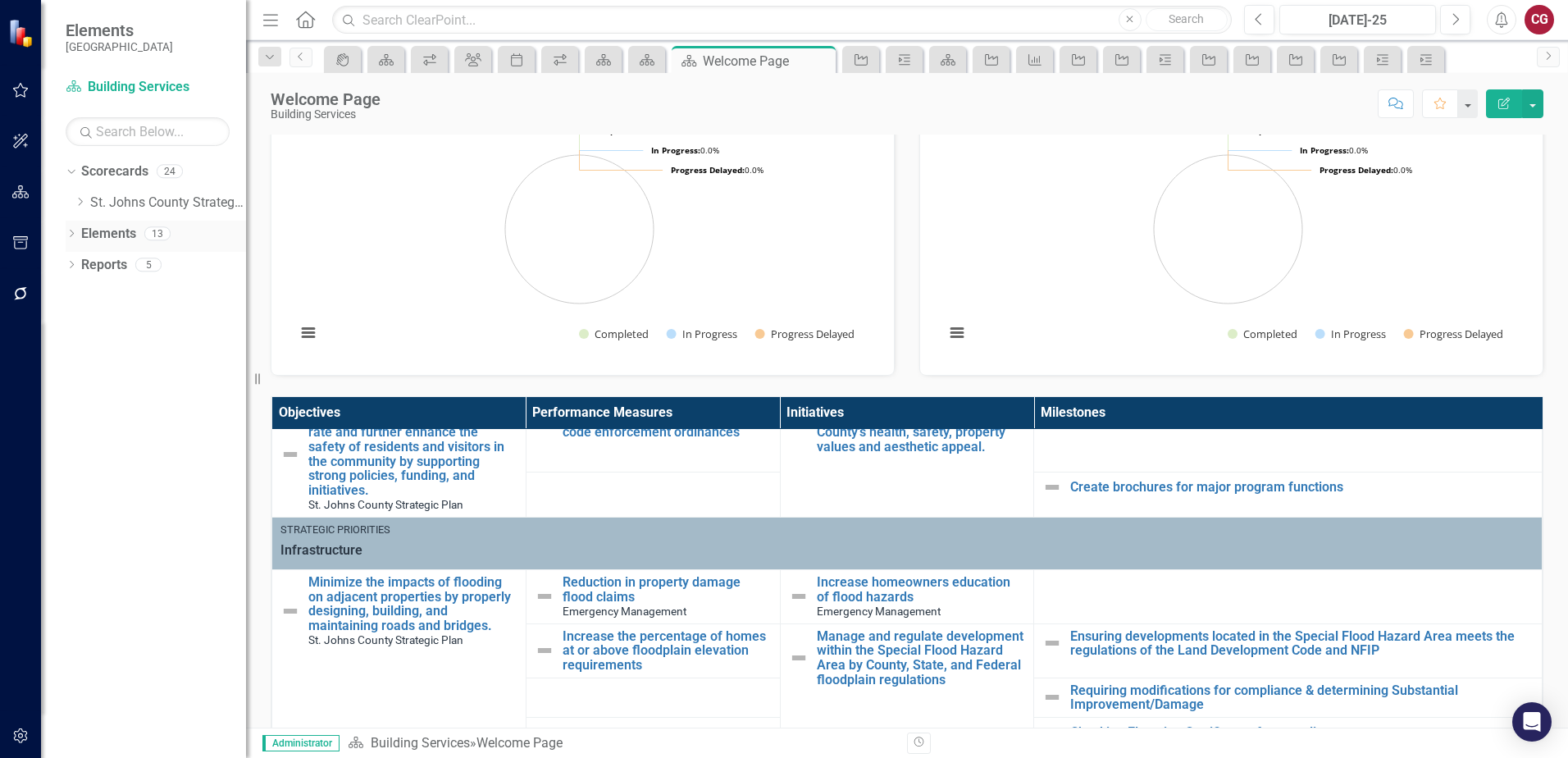
click at [132, 233] on link "Elements" at bounding box center [108, 234] width 55 height 19
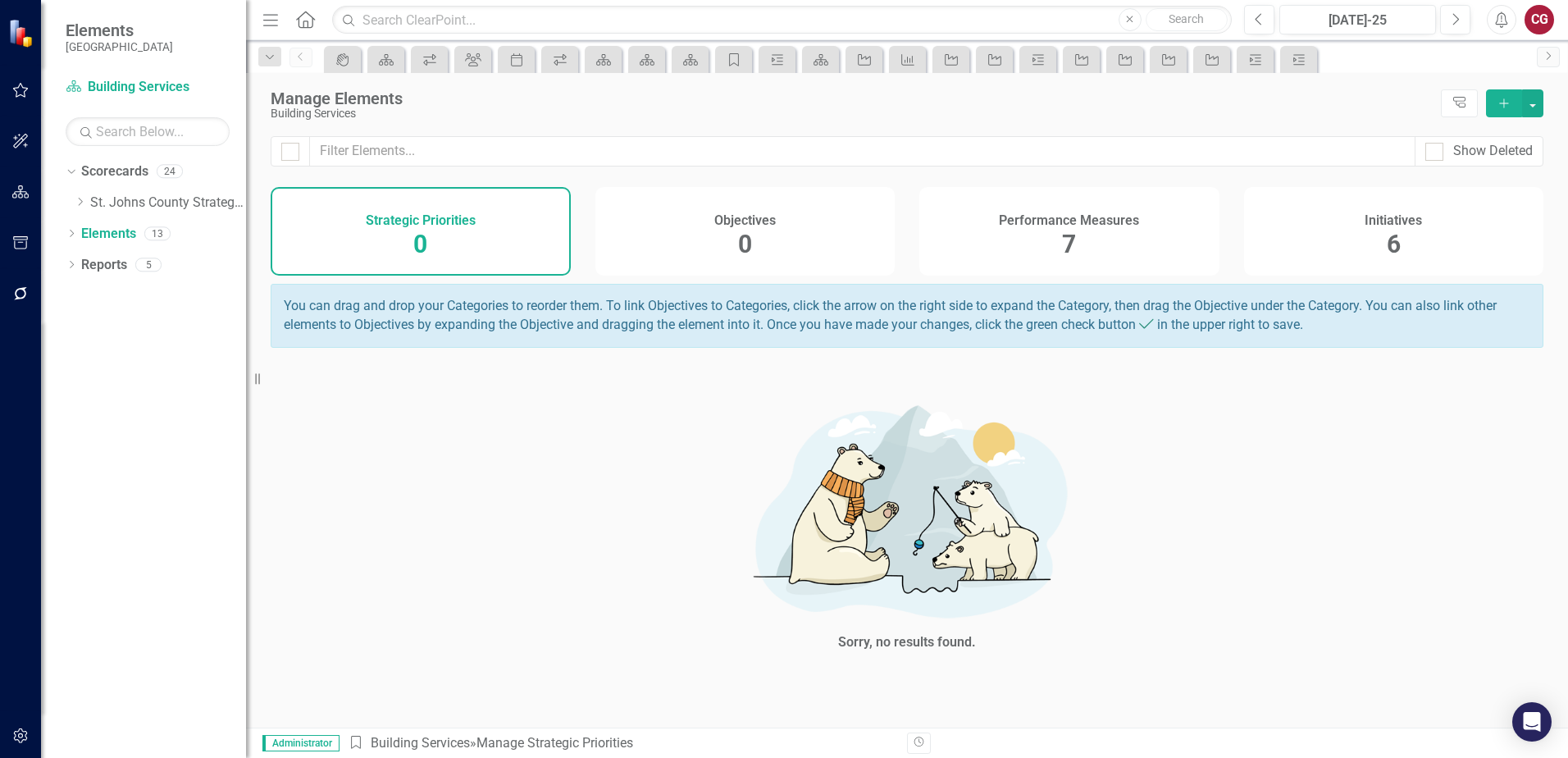
click at [1395, 228] on div "6" at bounding box center [1393, 245] width 14 height 35
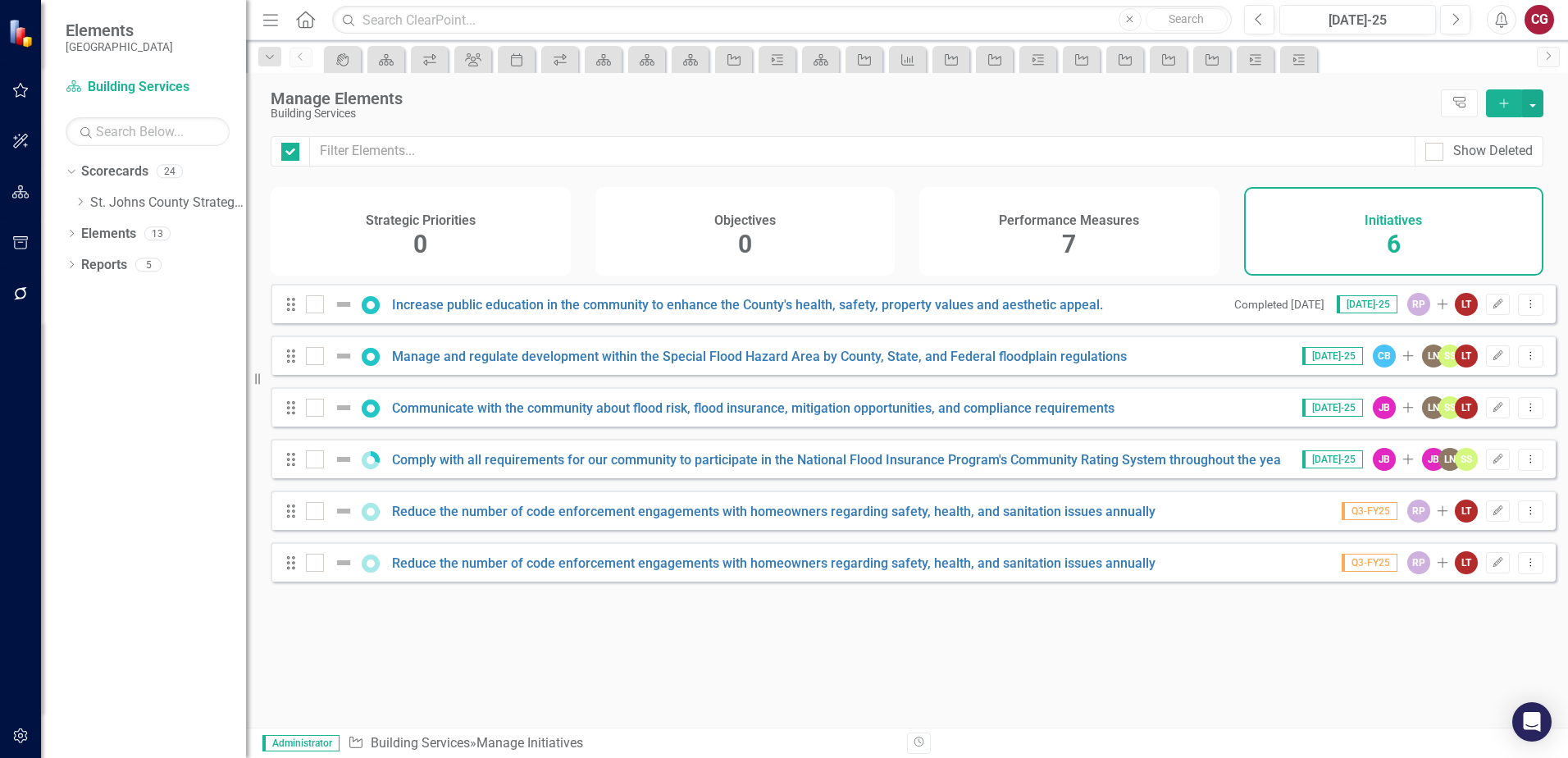
checkbox input "false"
click at [1526, 368] on button "Dropdown Menu" at bounding box center [1530, 357] width 25 height 22
click at [1492, 360] on icon "Edit" at bounding box center [1497, 356] width 12 height 10
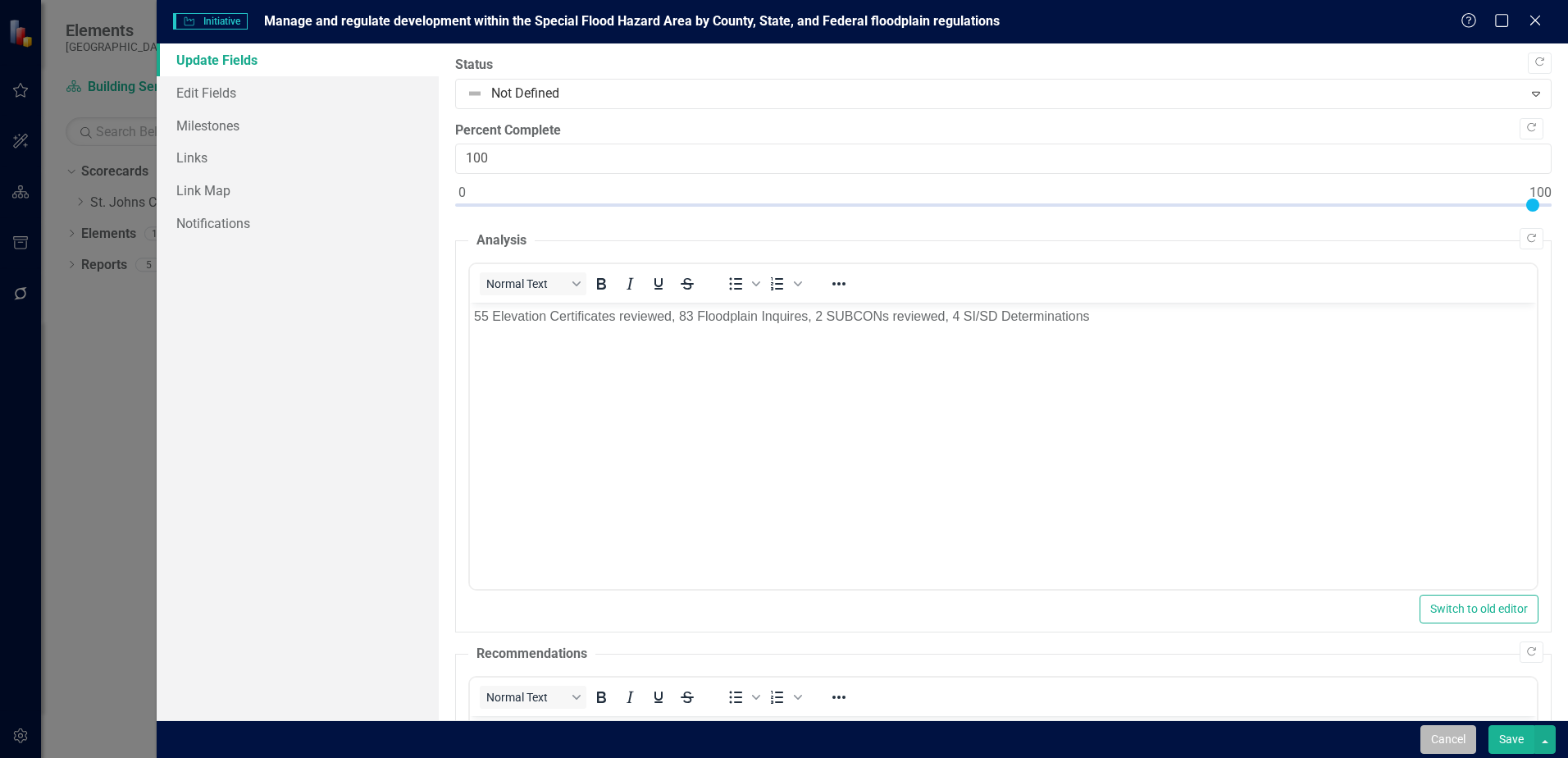
click at [1436, 742] on button "Cancel" at bounding box center [1448, 738] width 56 height 29
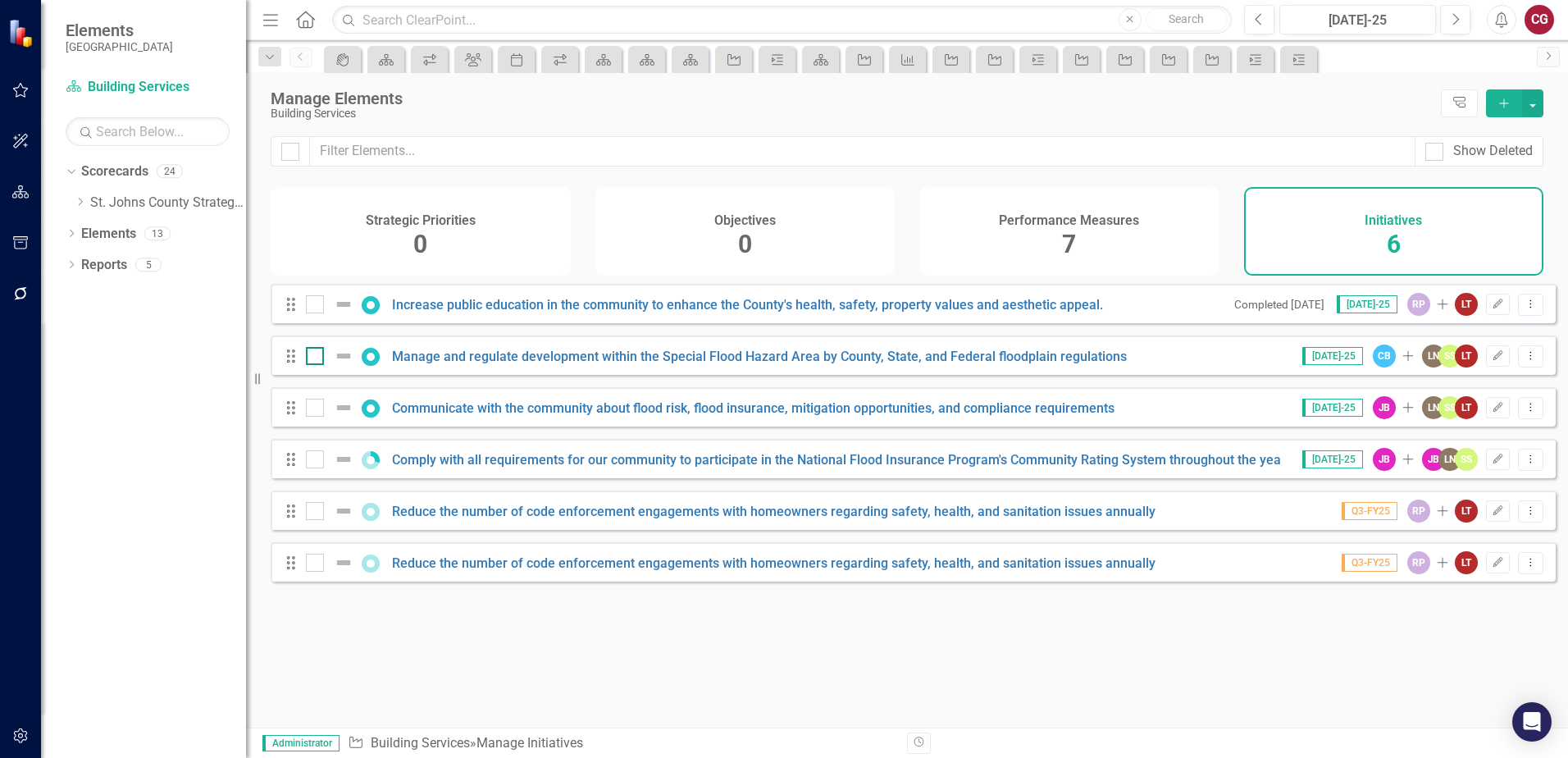
click at [313, 358] on input "checkbox" at bounding box center [310, 352] width 10 height 10
checkbox input "true"
click at [318, 412] on div at bounding box center [314, 407] width 18 height 18
click at [317, 409] on input "checkbox" at bounding box center [310, 403] width 10 height 10
checkbox input "true"
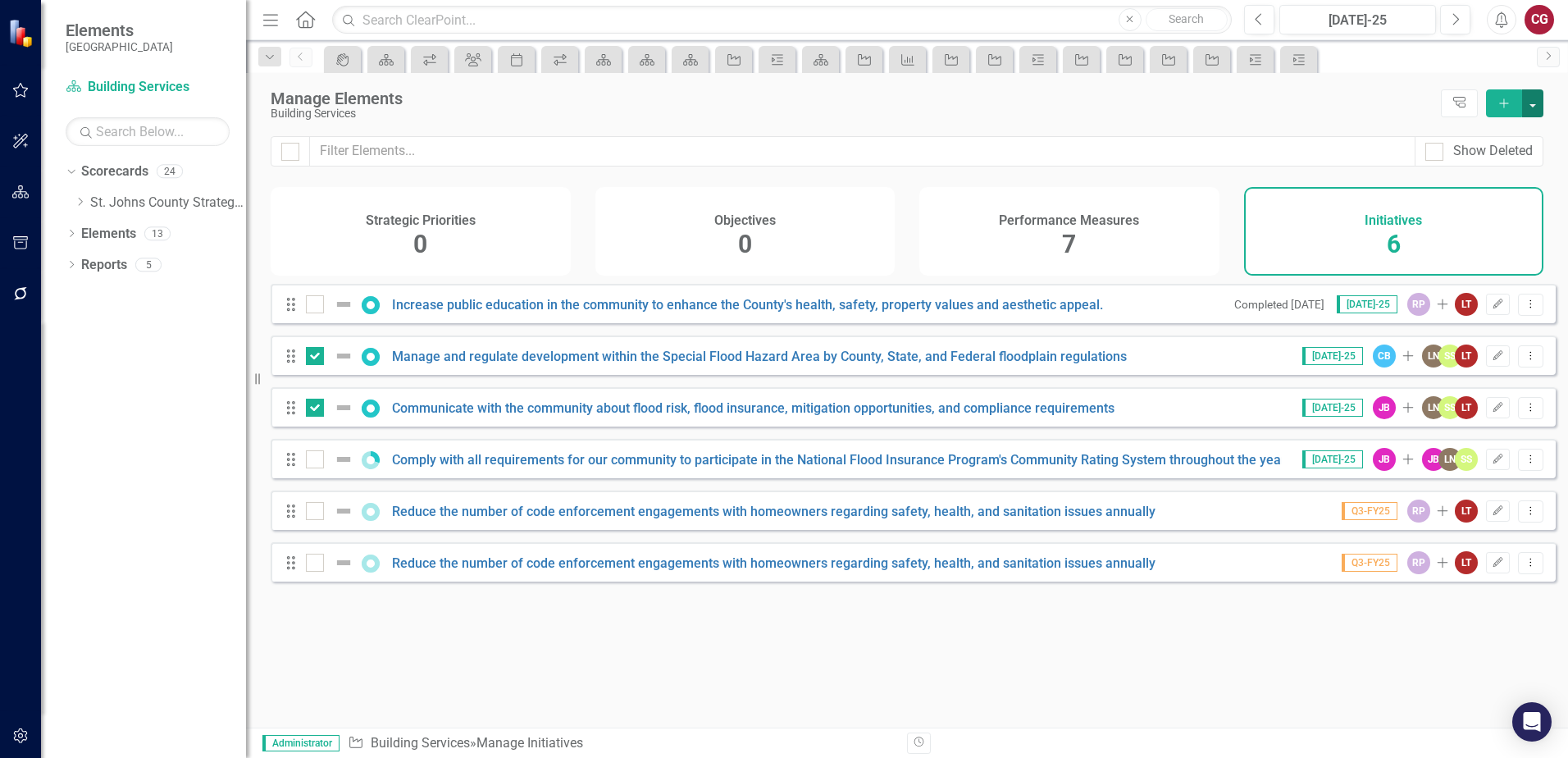
click at [1531, 110] on button "button" at bounding box center [1532, 103] width 21 height 28
click at [1473, 188] on link "Edit Multiple Edit Multiple" at bounding box center [1477, 194] width 129 height 31
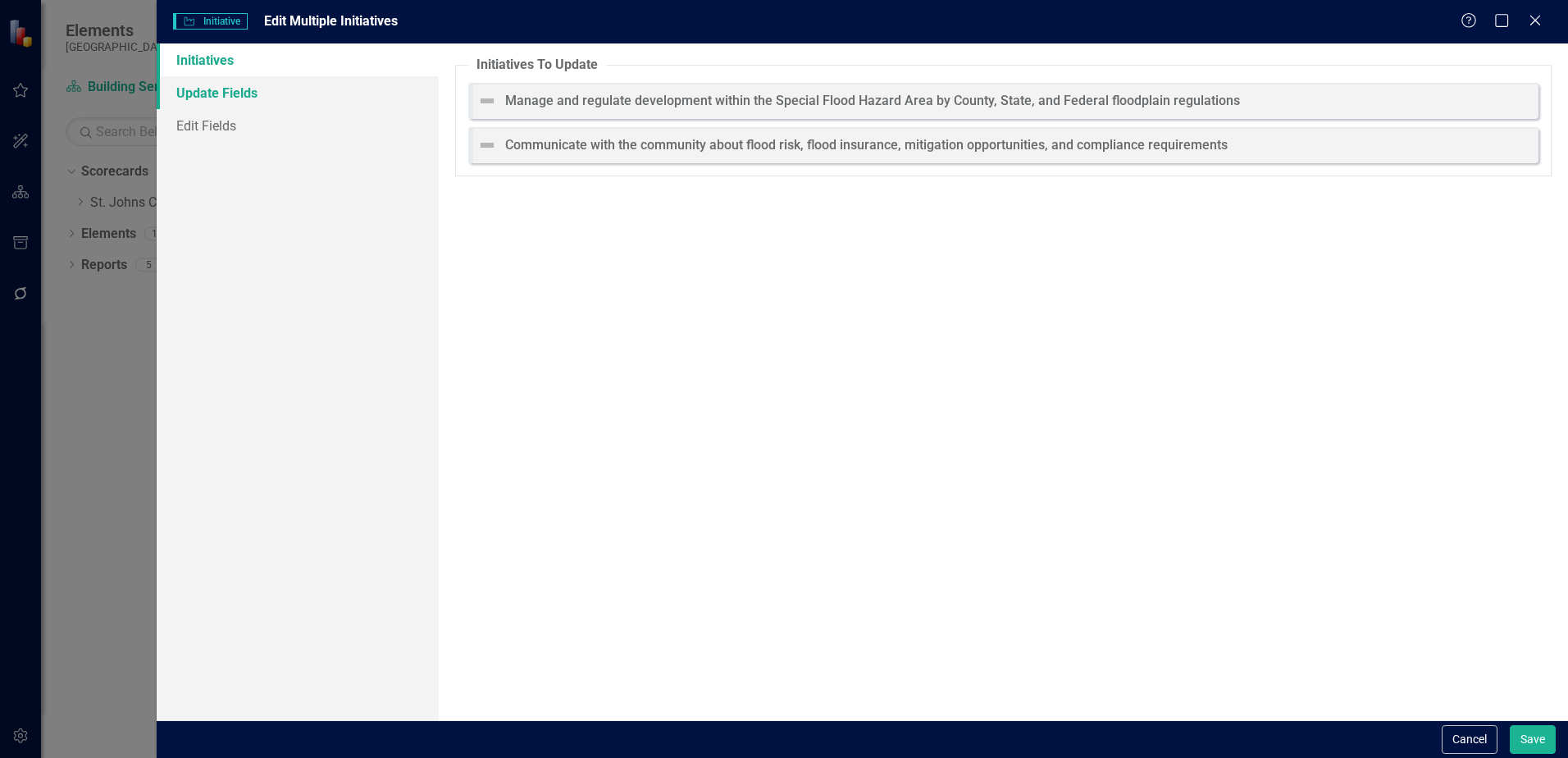
click at [216, 96] on link "Update Fields" at bounding box center [297, 92] width 282 height 33
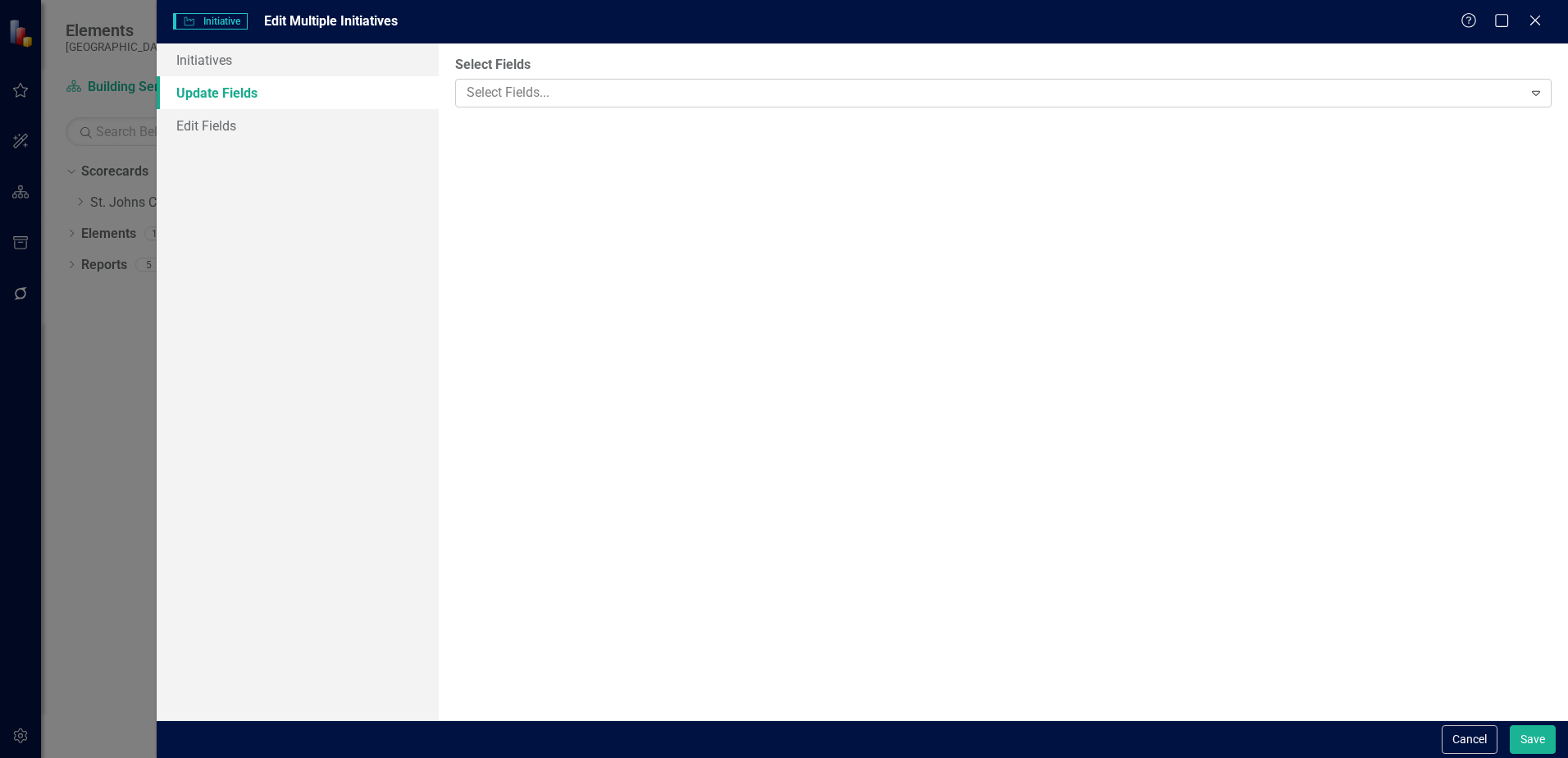
click at [586, 82] on div at bounding box center [991, 93] width 1061 height 22
drag, startPoint x: 319, startPoint y: 244, endPoint x: 237, endPoint y: 169, distance: 111.1
click at [318, 244] on div "Initiatives Update Fields Edit Fields" at bounding box center [297, 382] width 282 height 677
click at [204, 125] on link "Edit Fields" at bounding box center [297, 125] width 282 height 33
click at [276, 276] on div "Initiatives Update Fields Edit Fields" at bounding box center [297, 382] width 282 height 677
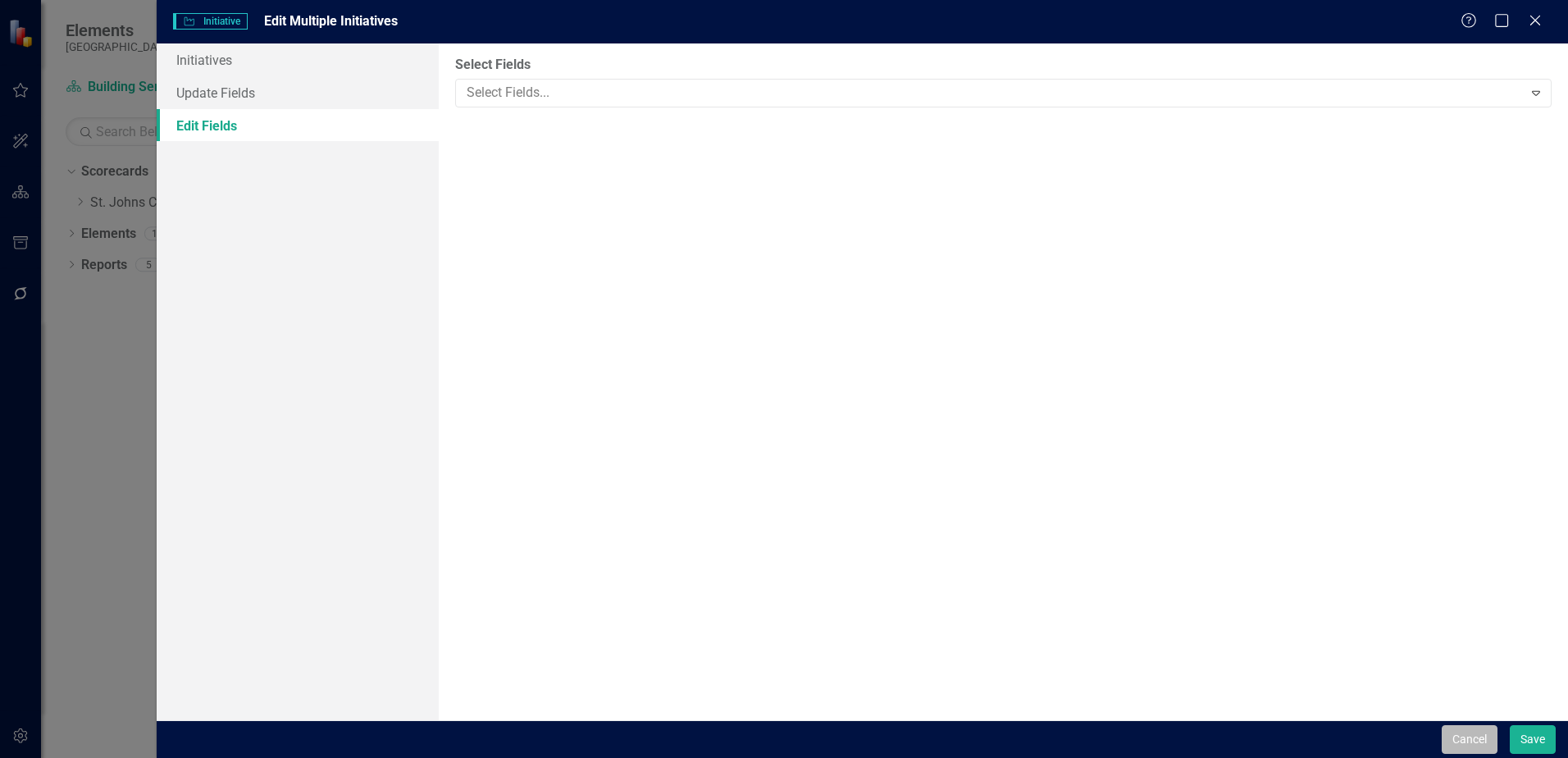
click at [1451, 736] on button "Cancel" at bounding box center [1469, 738] width 56 height 29
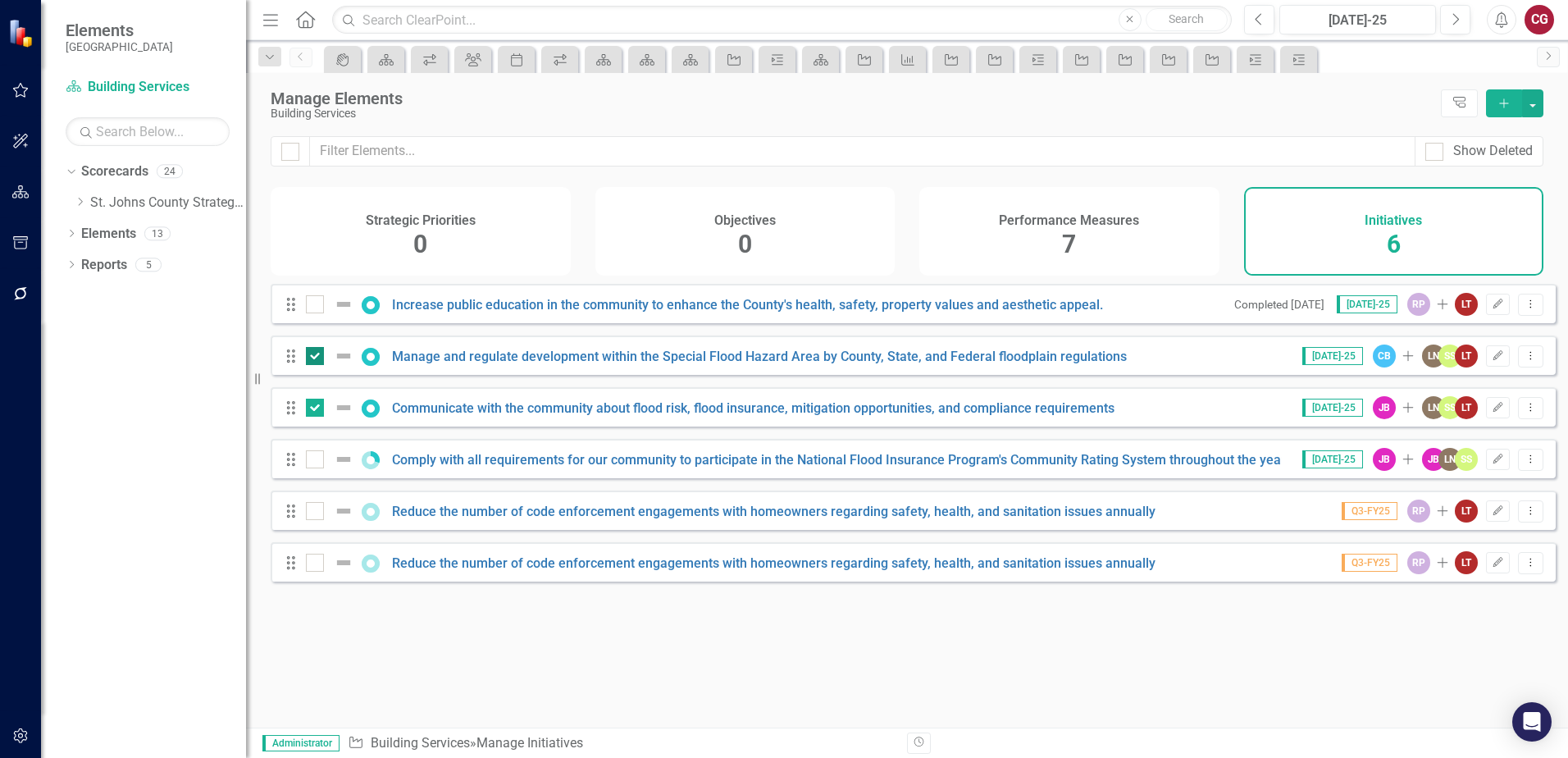
click at [313, 358] on input "checkbox" at bounding box center [310, 352] width 10 height 10
checkbox input "false"
click at [321, 414] on div at bounding box center [314, 407] width 18 height 18
click at [317, 409] on input "checkbox" at bounding box center [310, 403] width 10 height 10
checkbox input "false"
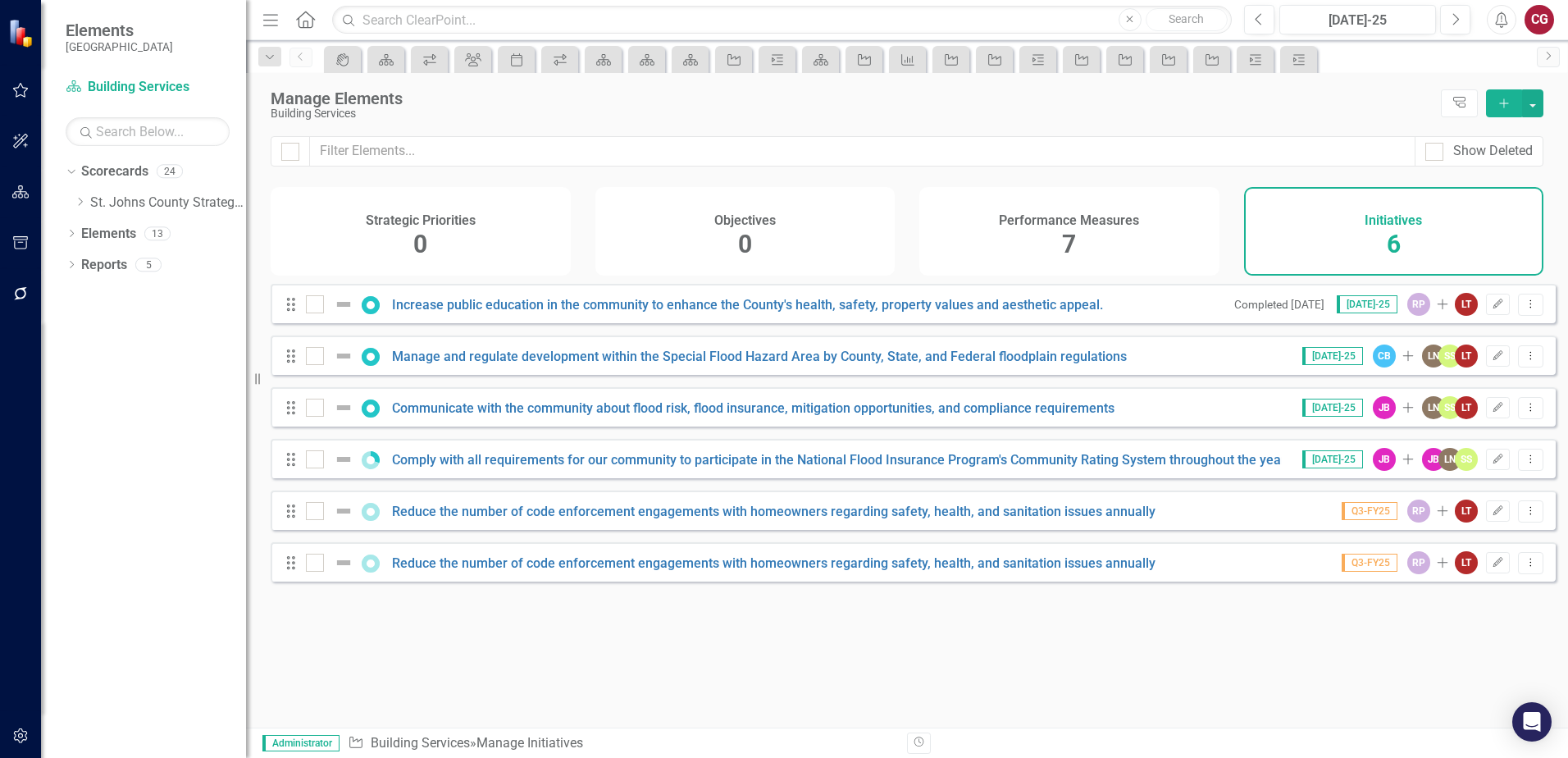
click at [535, 374] on div "Drag Manage and regulate development within the Special Flood Hazard Area by Co…" at bounding box center [913, 355] width 1285 height 39
click at [543, 364] on link "Manage and regulate development within the Special Flood Hazard Area by County,…" at bounding box center [759, 356] width 735 height 16
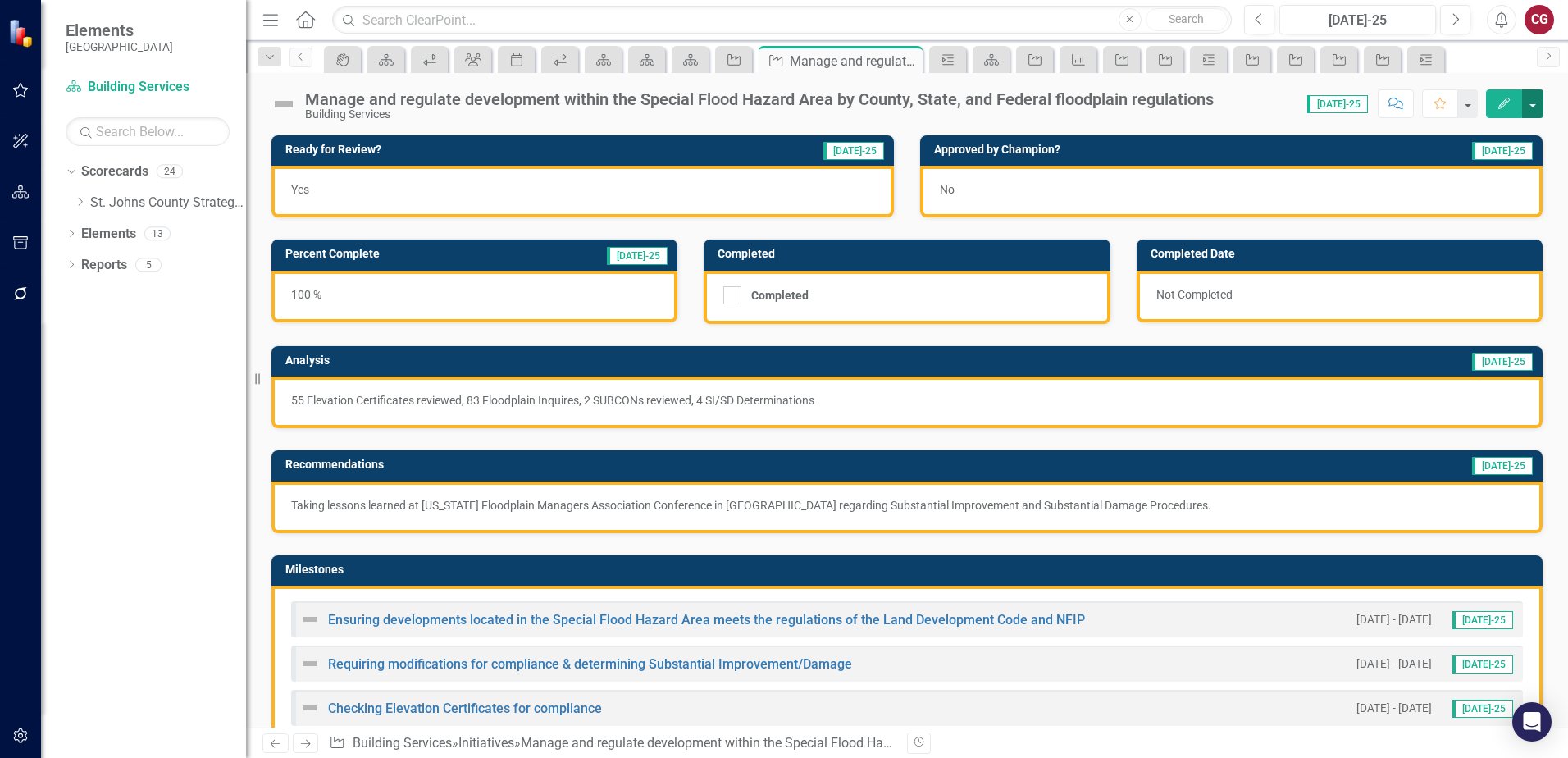
click at [1538, 111] on button "button" at bounding box center [1532, 103] width 21 height 29
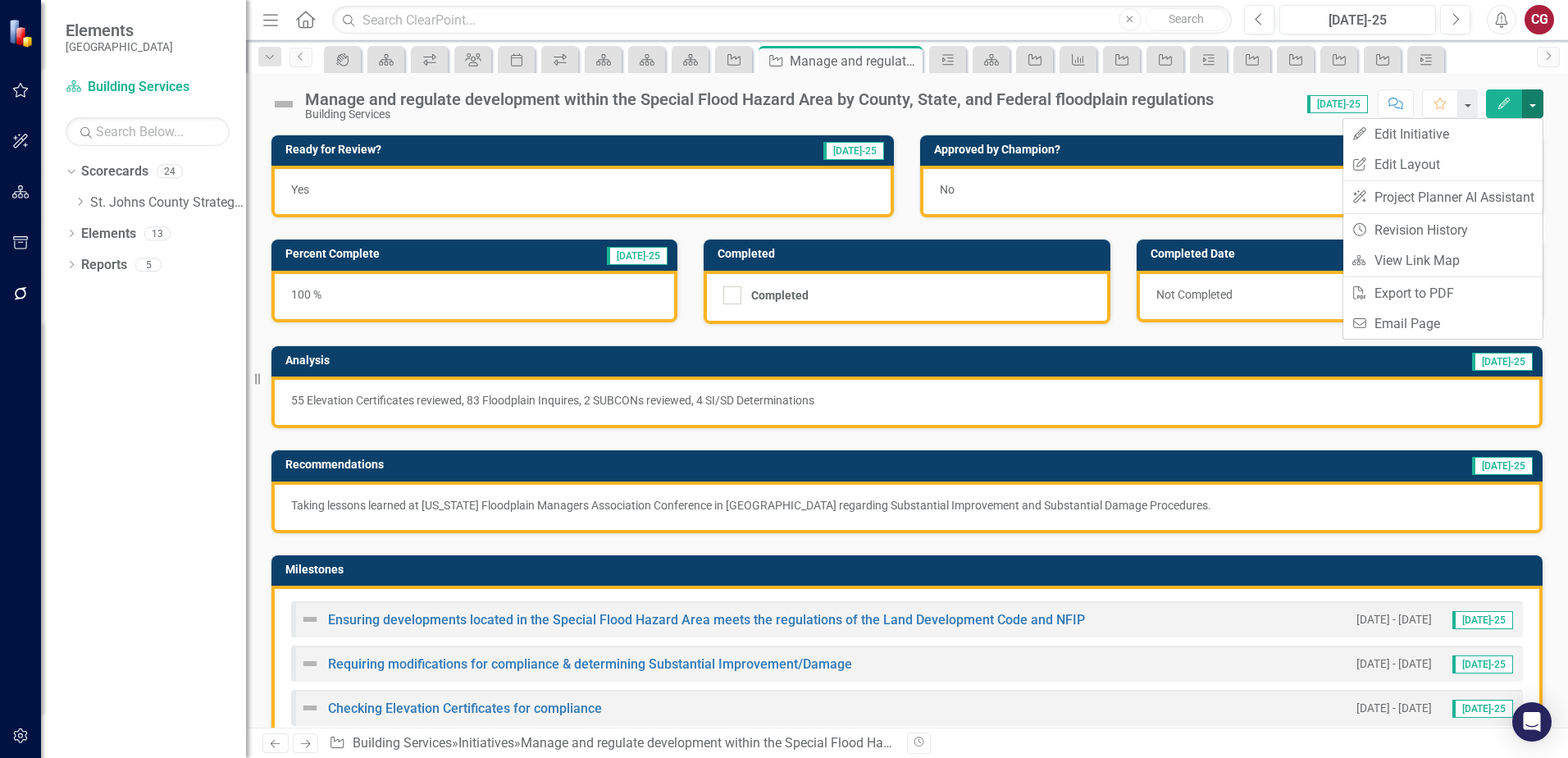
click at [1143, 112] on div "Building Services" at bounding box center [760, 114] width 909 height 12
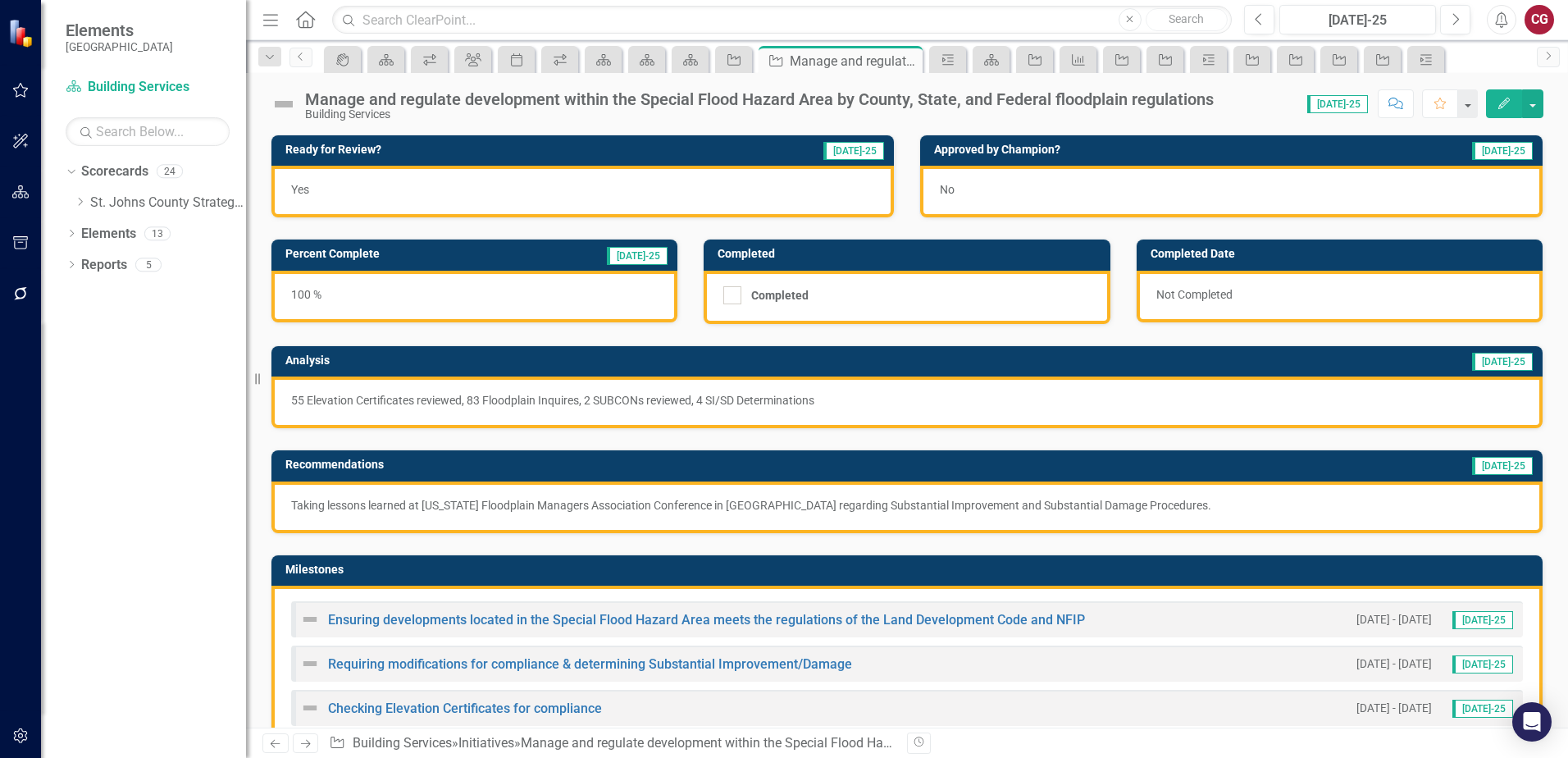
click at [1067, 404] on p "55 Elevation Certificates reviewed, 83 Floodplain Inquires, 2 SUBCONs reviewed,…" at bounding box center [907, 400] width 1232 height 17
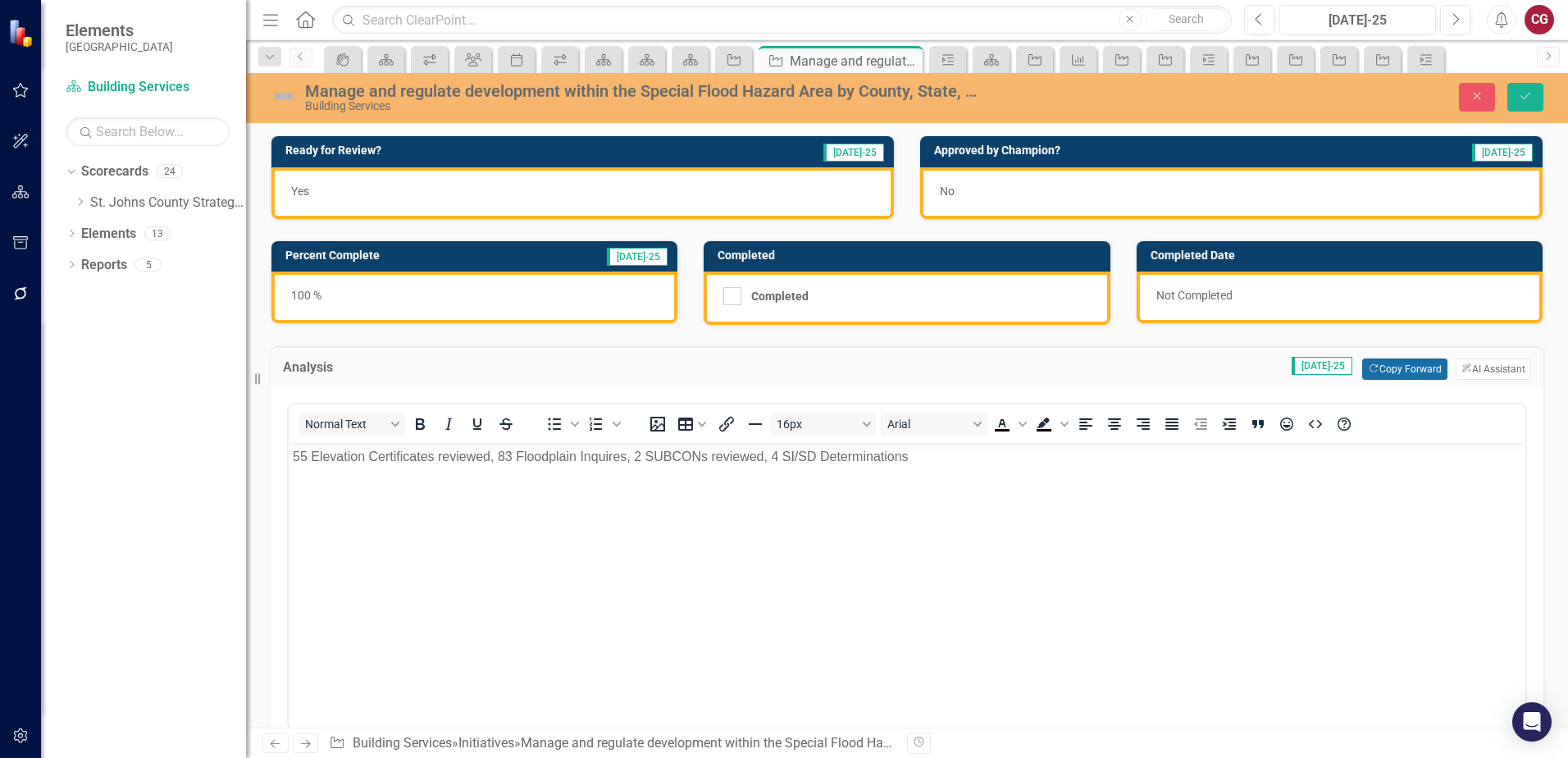
click at [1377, 373] on button "Copy Forward Copy Forward" at bounding box center [1404, 369] width 85 height 21
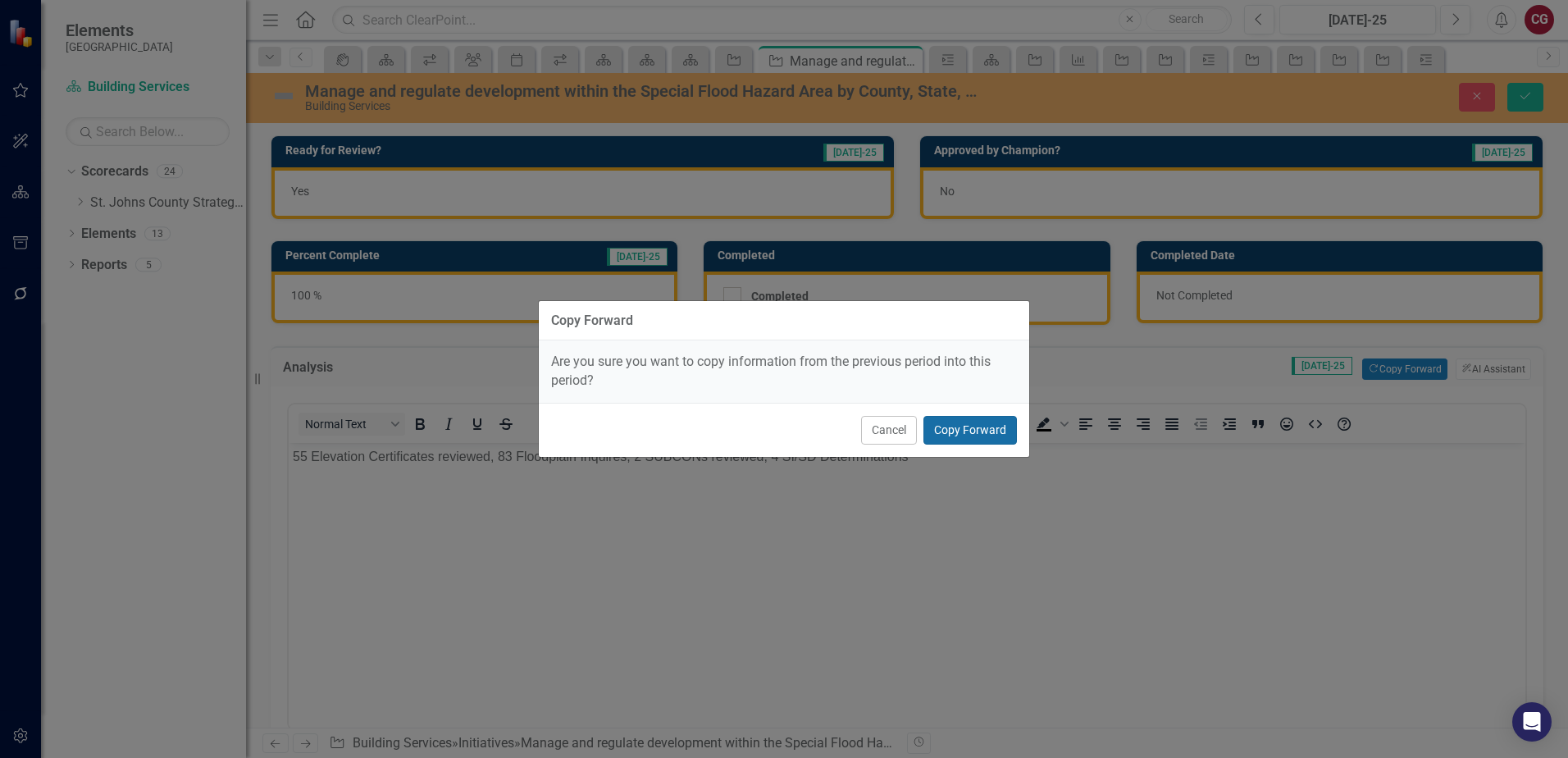
click at [955, 426] on button "Copy Forward" at bounding box center [970, 429] width 93 height 29
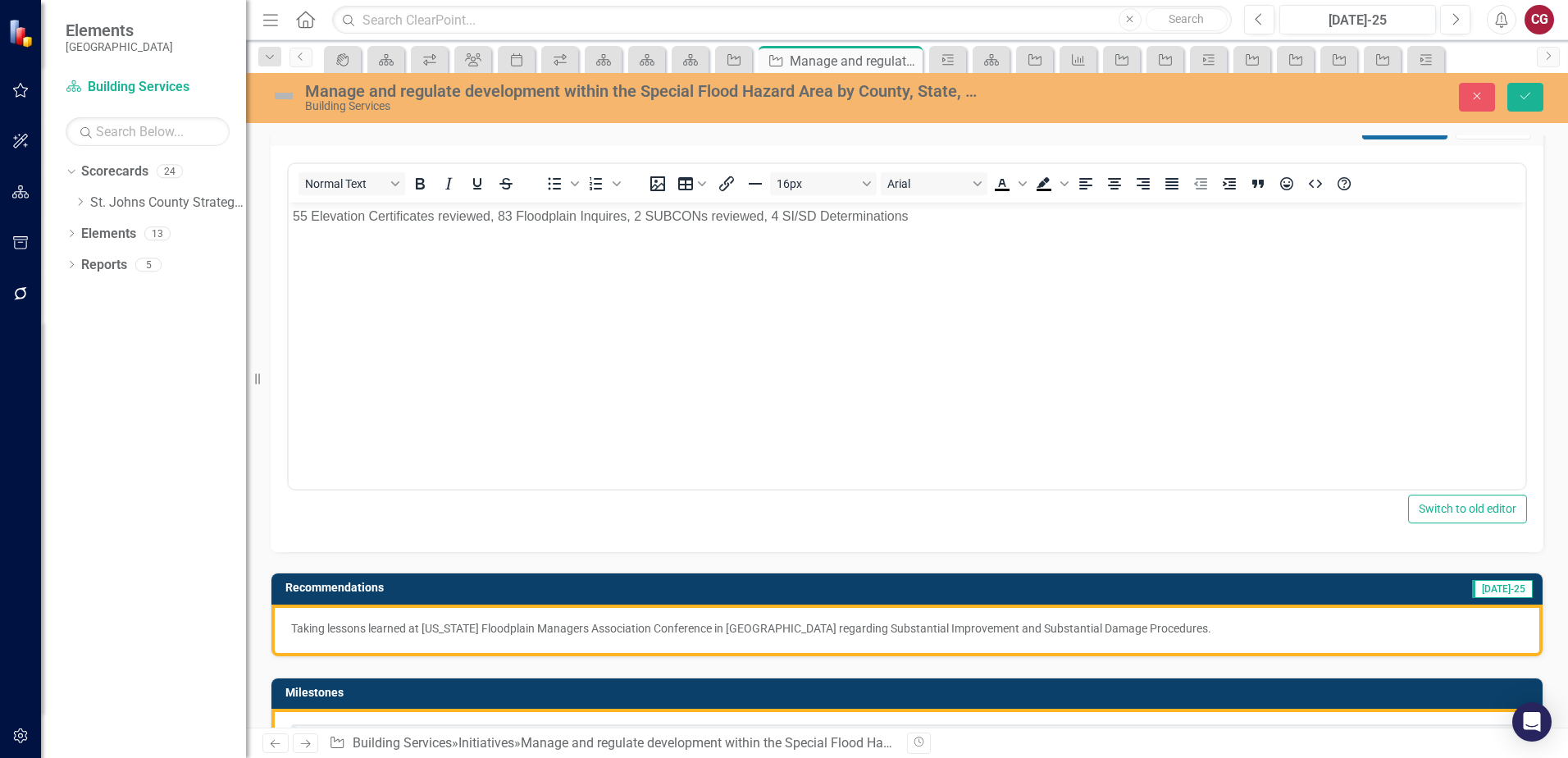
scroll to position [328, 0]
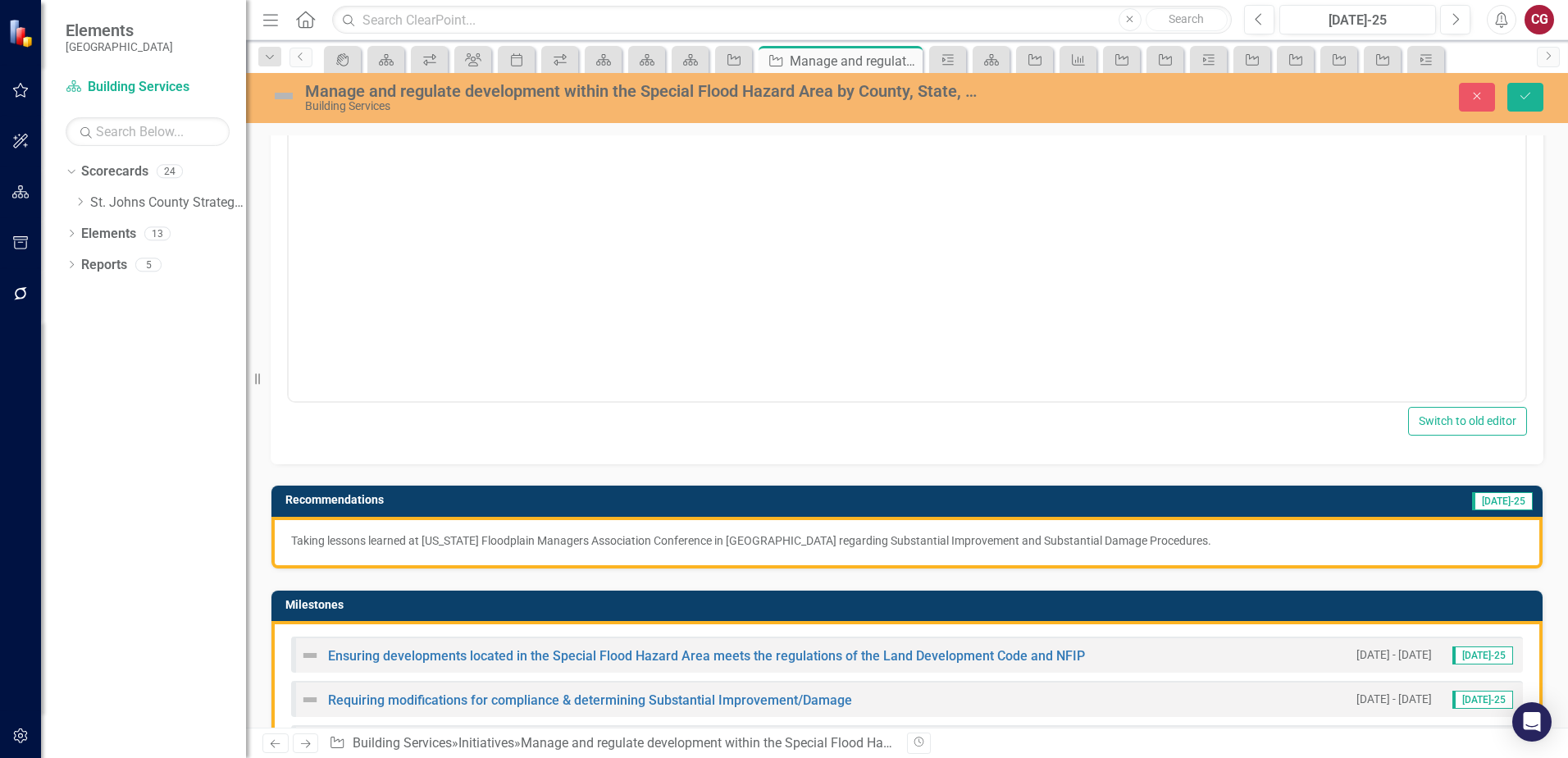
click at [1344, 533] on p "Taking lessons learned at [US_STATE] Floodplain Managers Association Conference…" at bounding box center [907, 541] width 1232 height 17
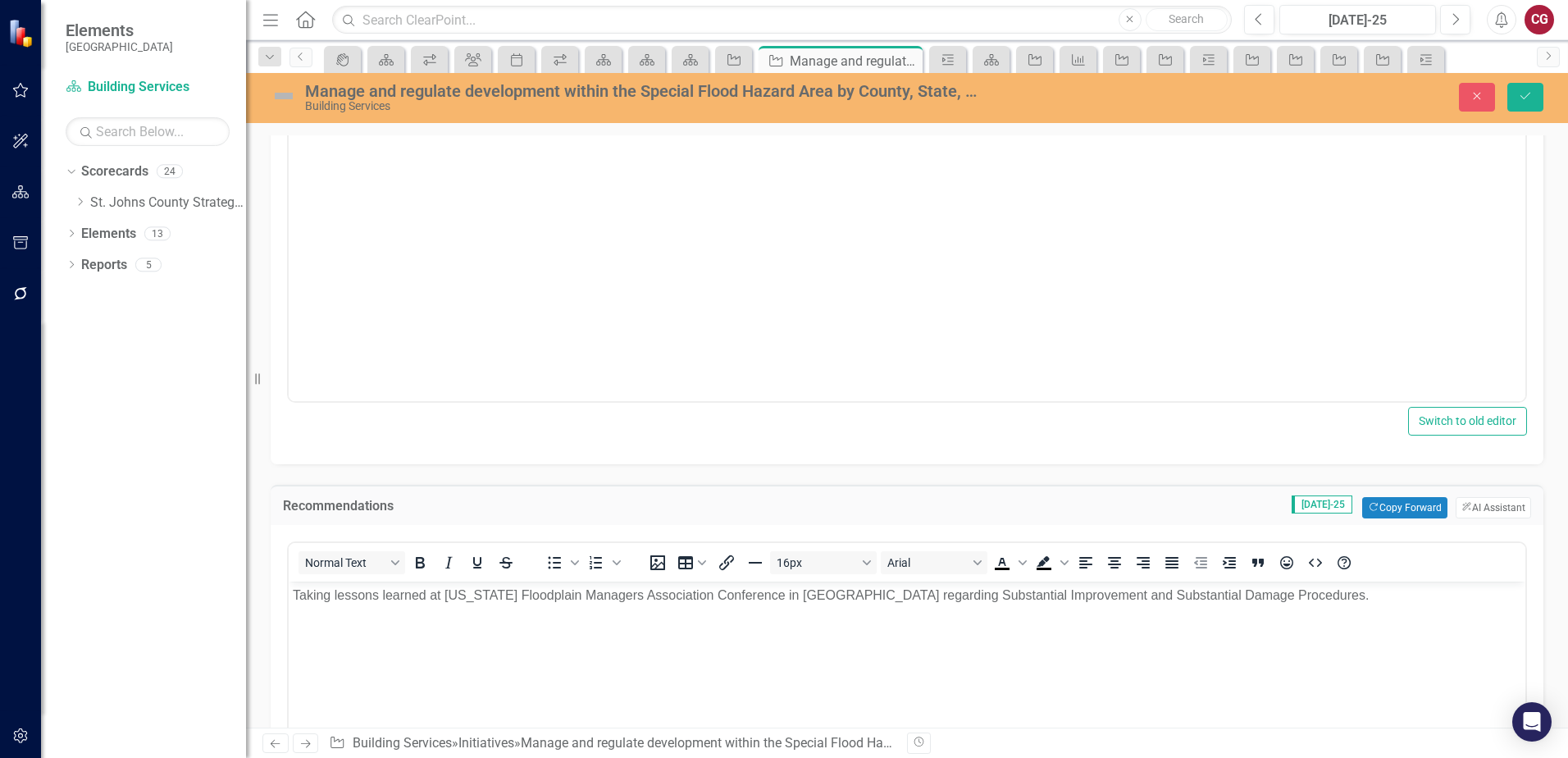
scroll to position [0, 0]
click at [1402, 508] on button "Copy Forward Copy Forward" at bounding box center [1404, 508] width 85 height 21
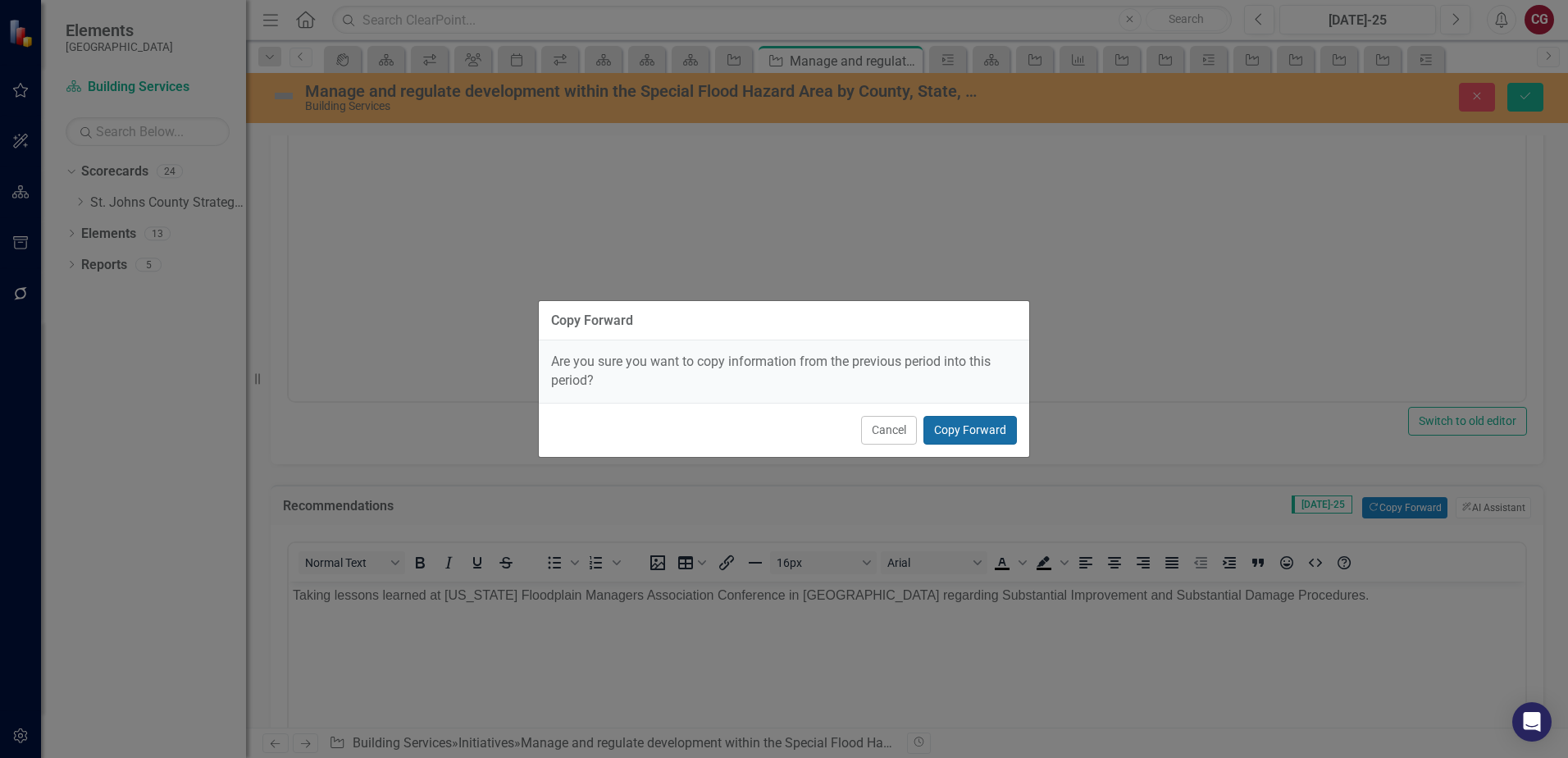
click at [1000, 430] on button "Copy Forward" at bounding box center [970, 429] width 93 height 29
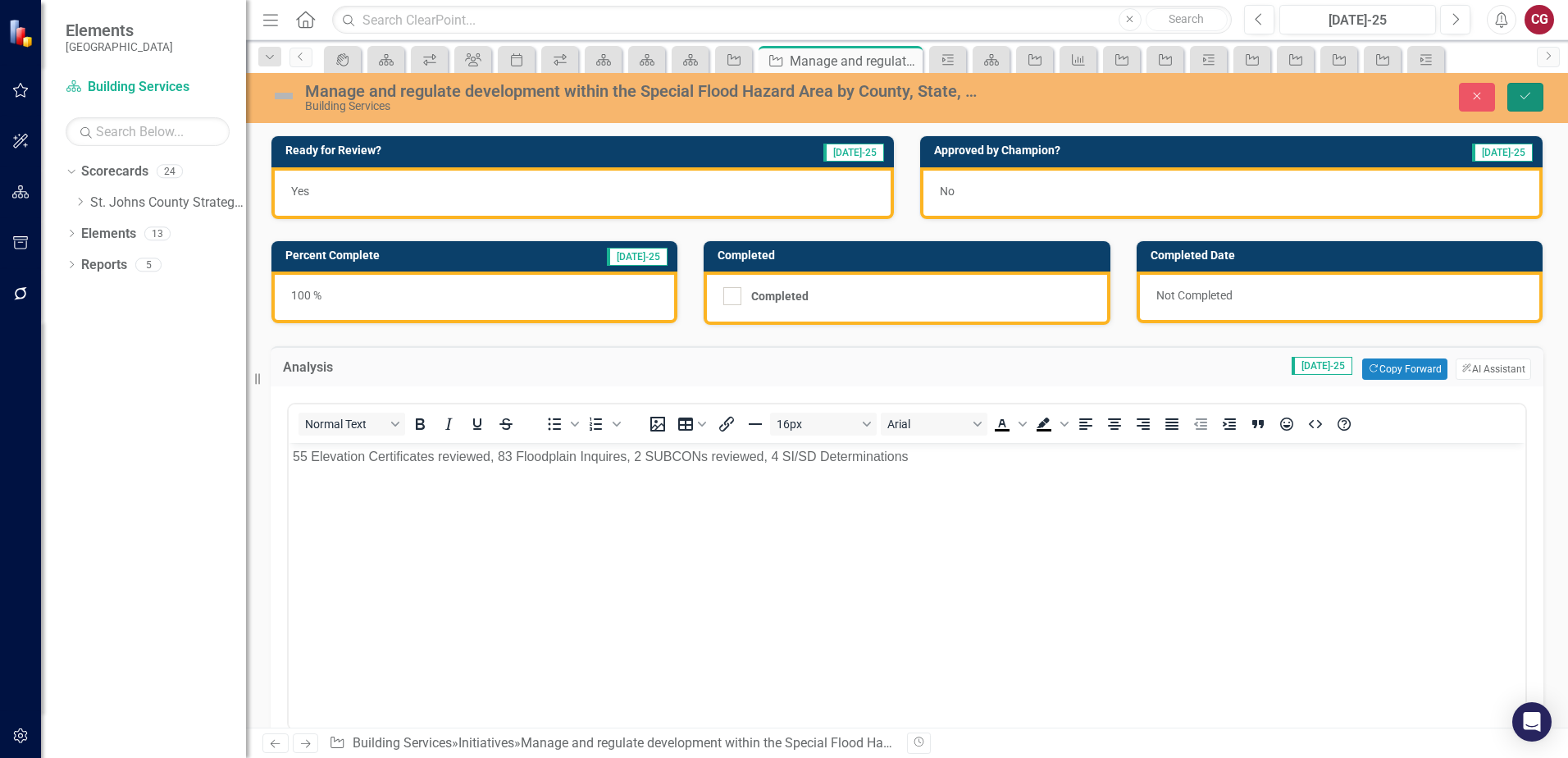
click at [1513, 99] on button "Save" at bounding box center [1525, 97] width 36 height 29
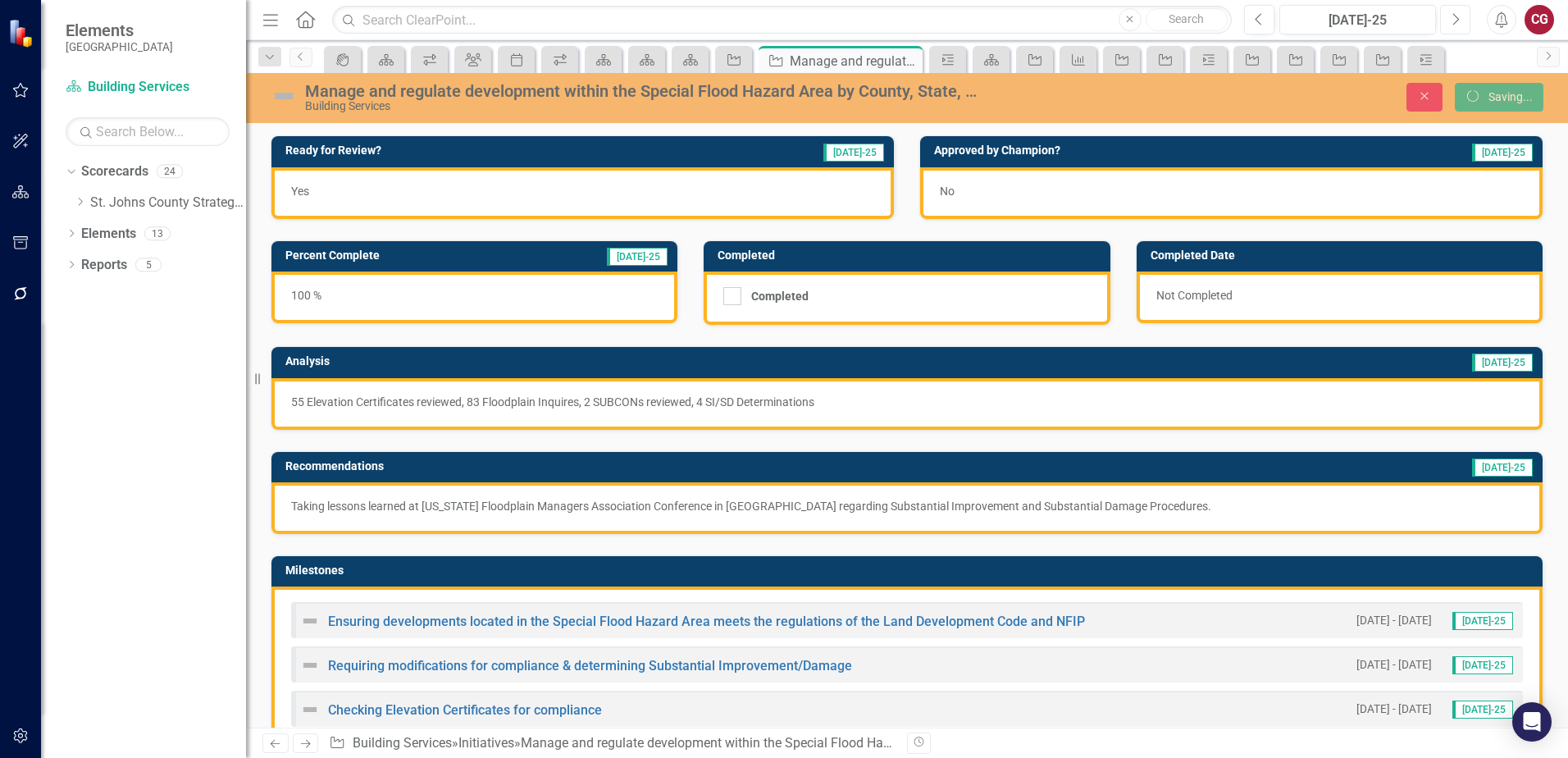
click at [1450, 26] on button "Next" at bounding box center [1454, 20] width 31 height 30
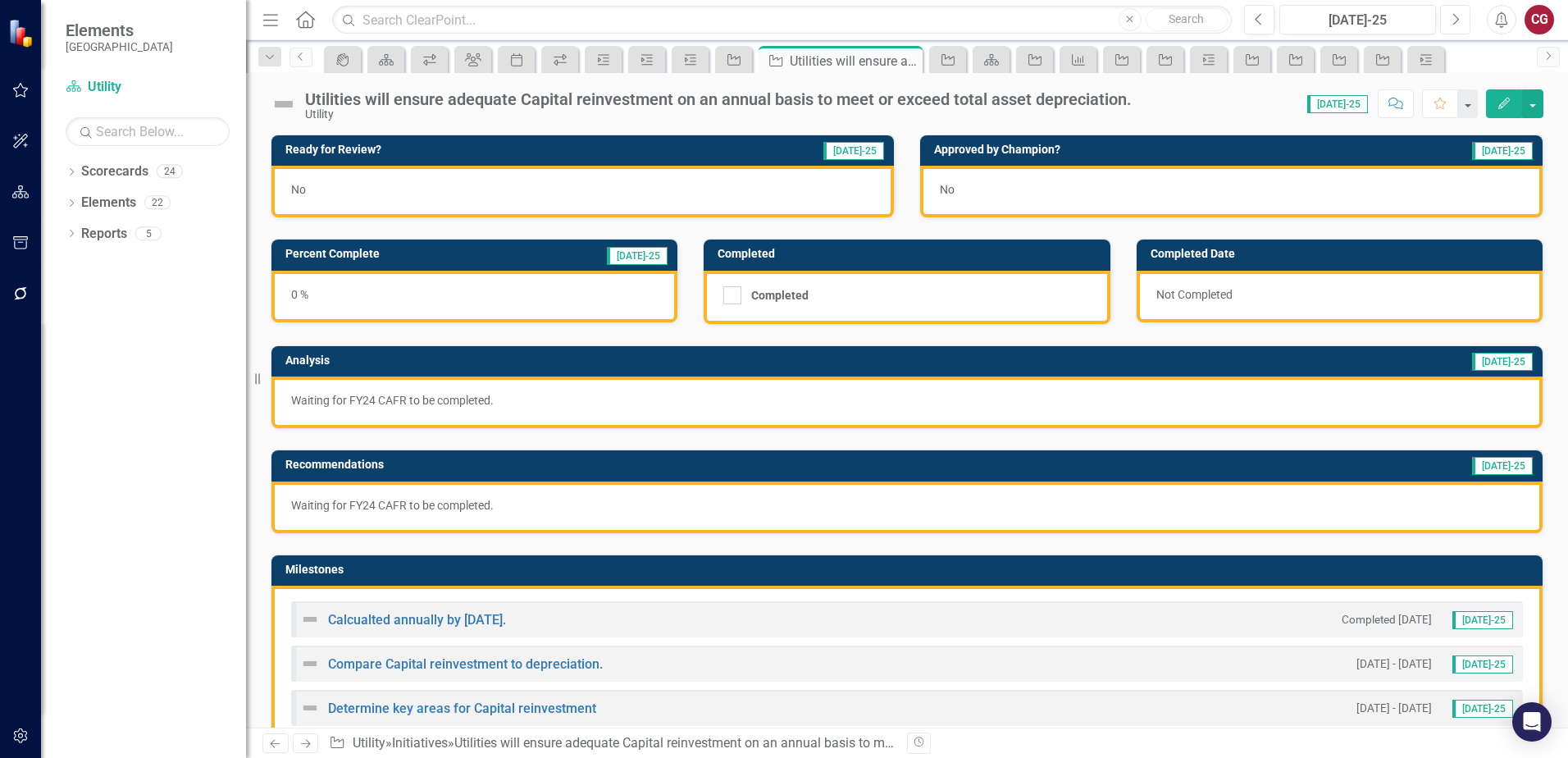
click at [1453, 23] on icon "Next" at bounding box center [1455, 20] width 9 height 15
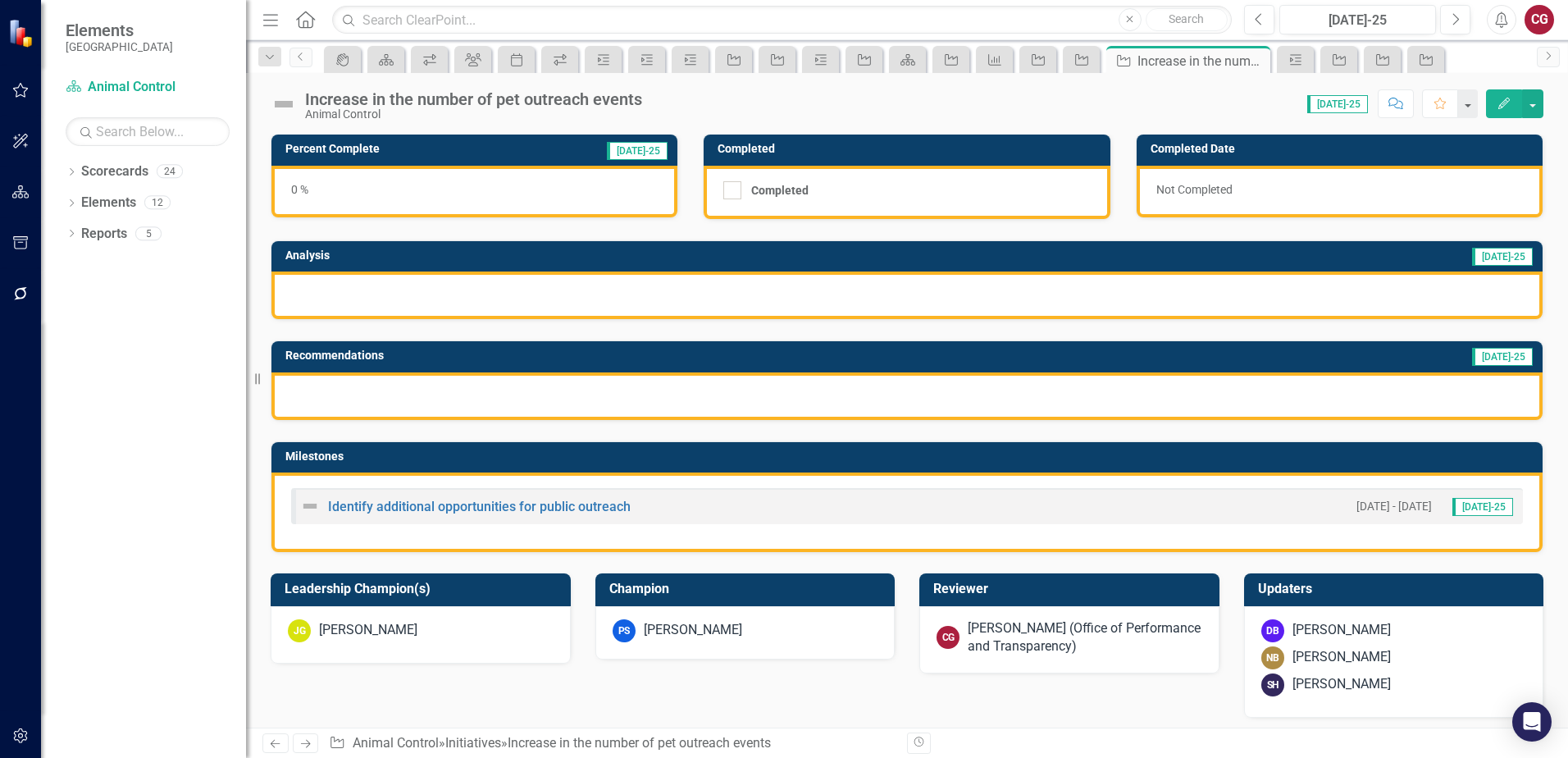
scroll to position [82, 0]
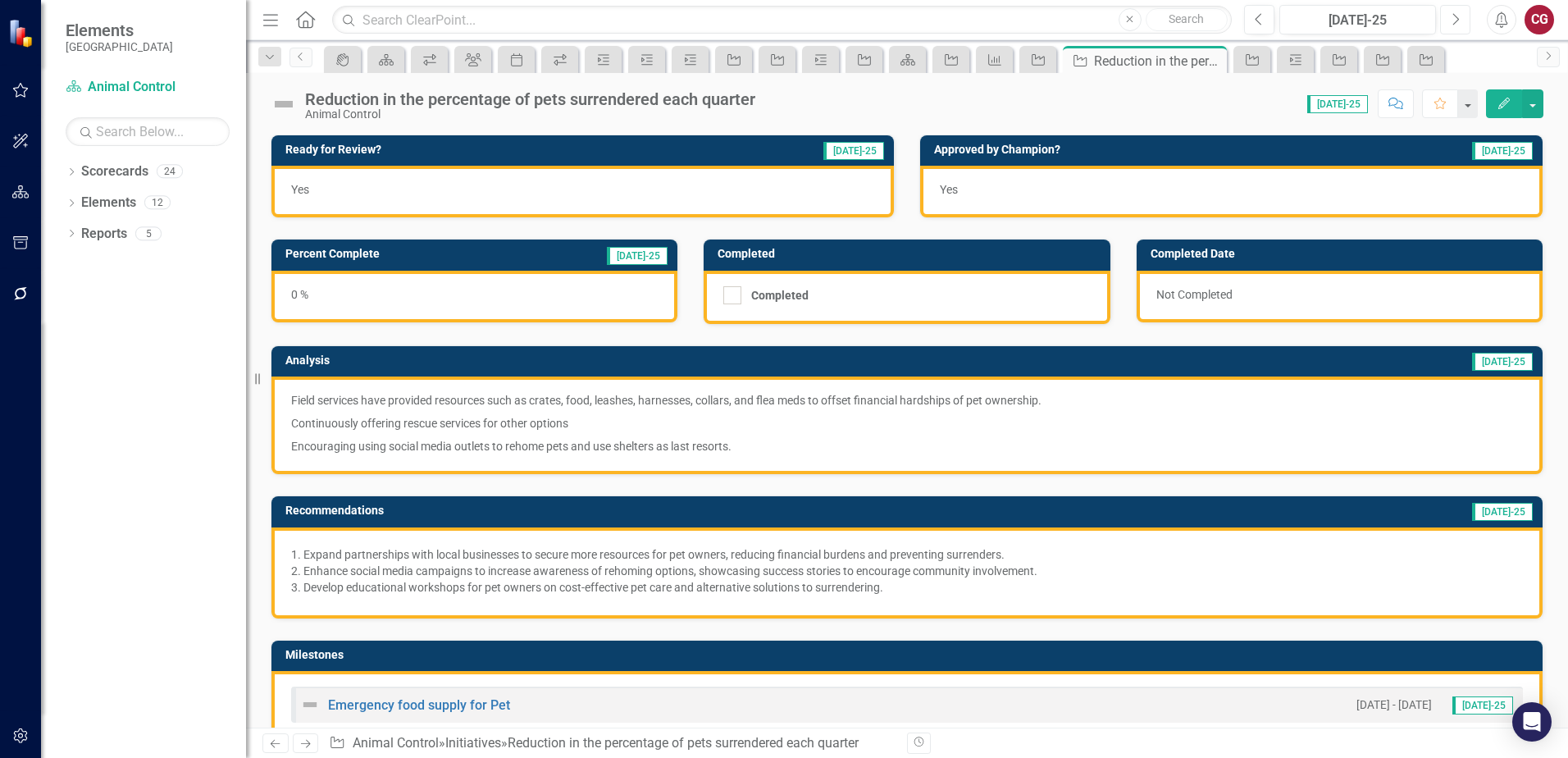
click at [1448, 16] on button "Next" at bounding box center [1454, 20] width 31 height 30
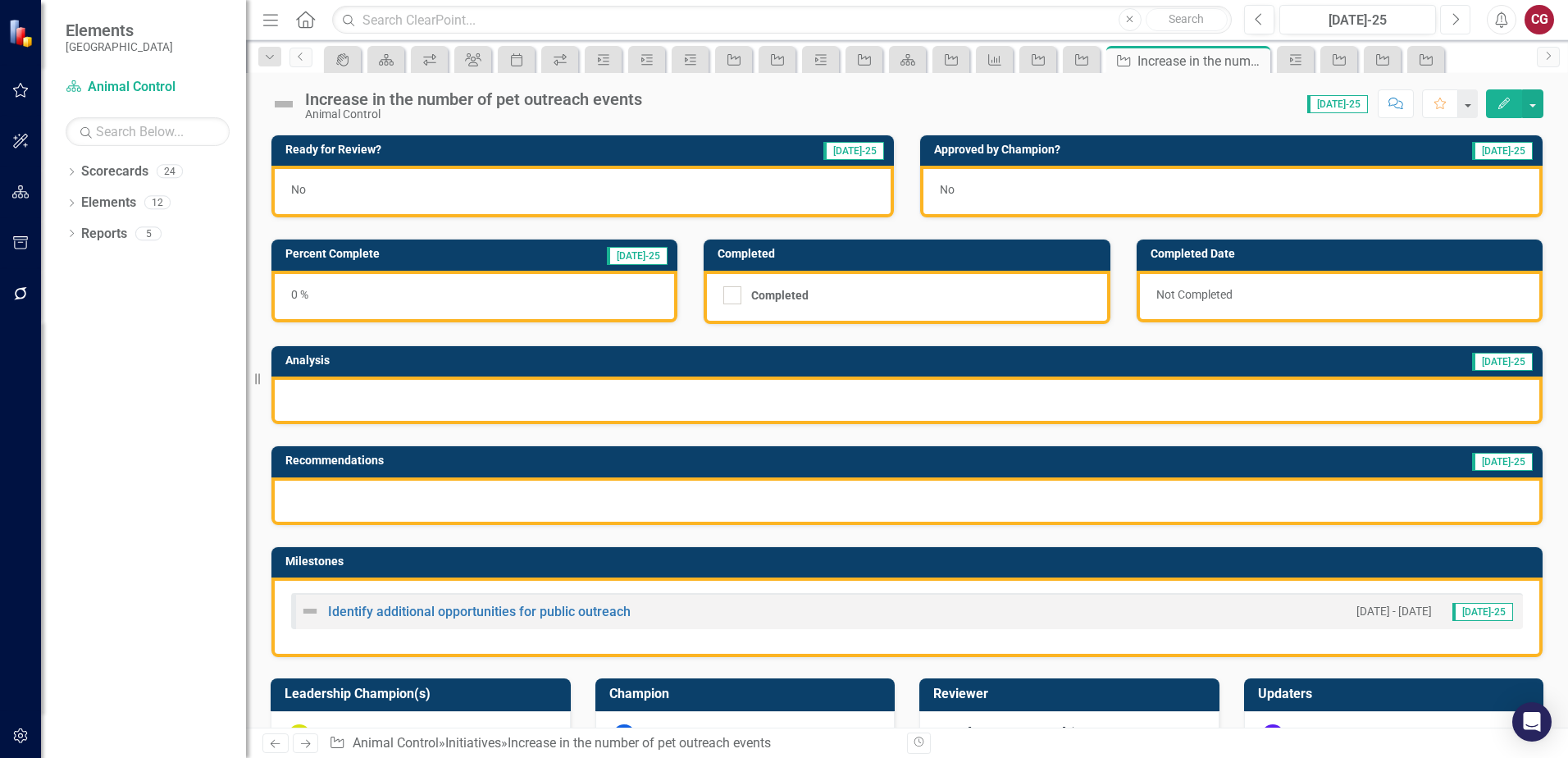
click at [1458, 23] on icon "Next" at bounding box center [1455, 20] width 9 height 15
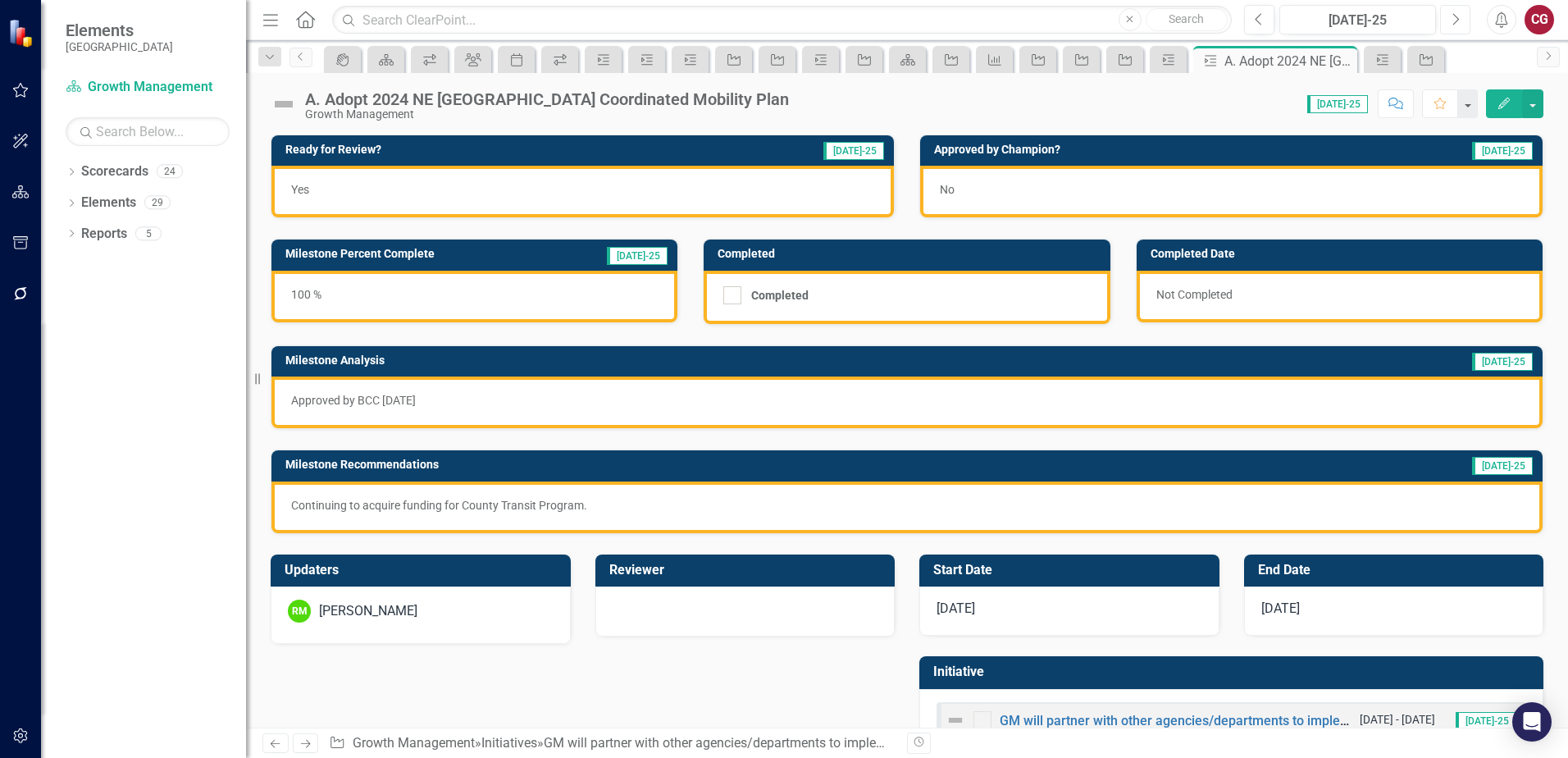
click at [1454, 19] on icon "Next" at bounding box center [1455, 20] width 9 height 15
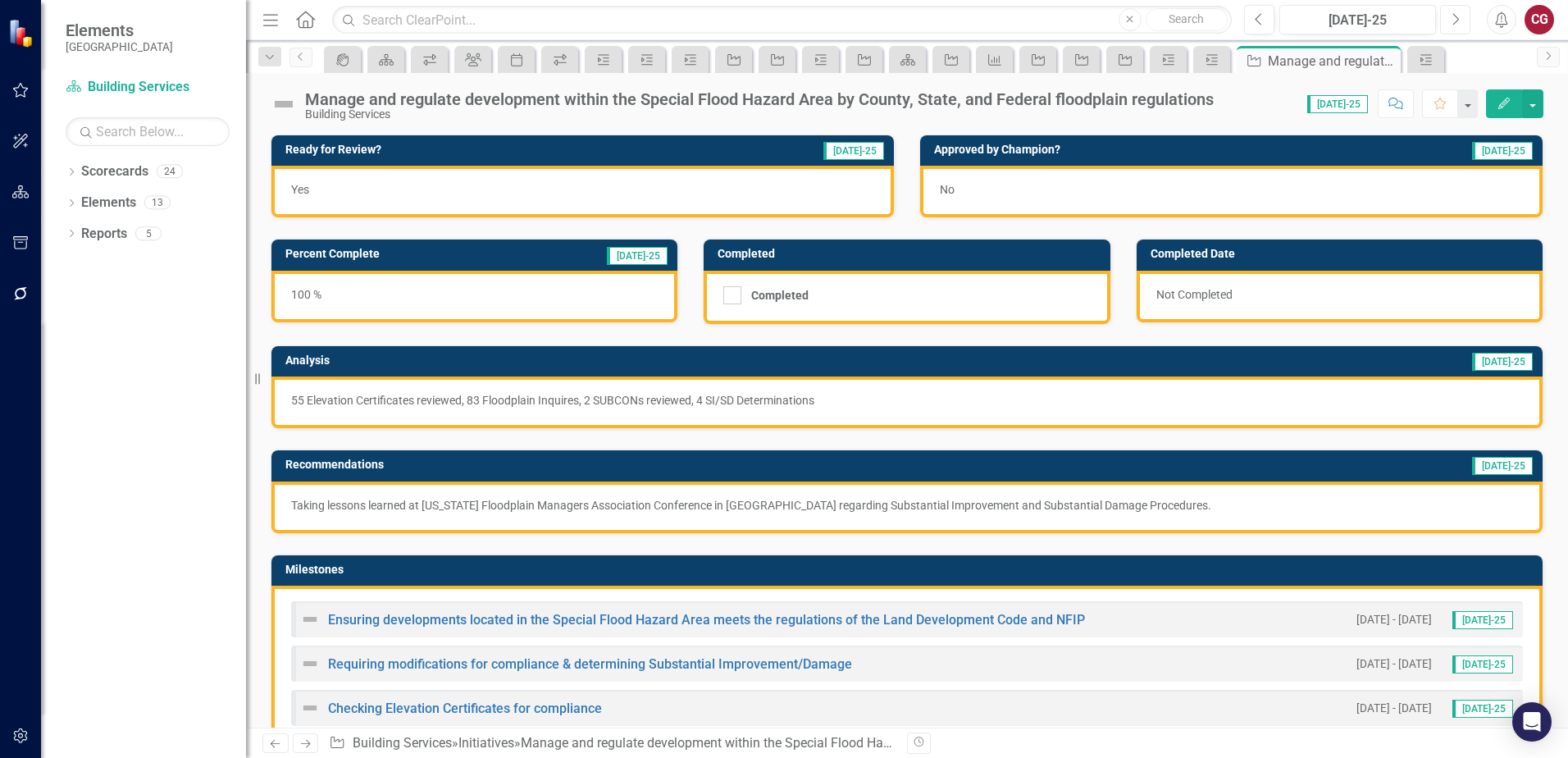
click at [1453, 23] on icon "Next" at bounding box center [1455, 20] width 9 height 15
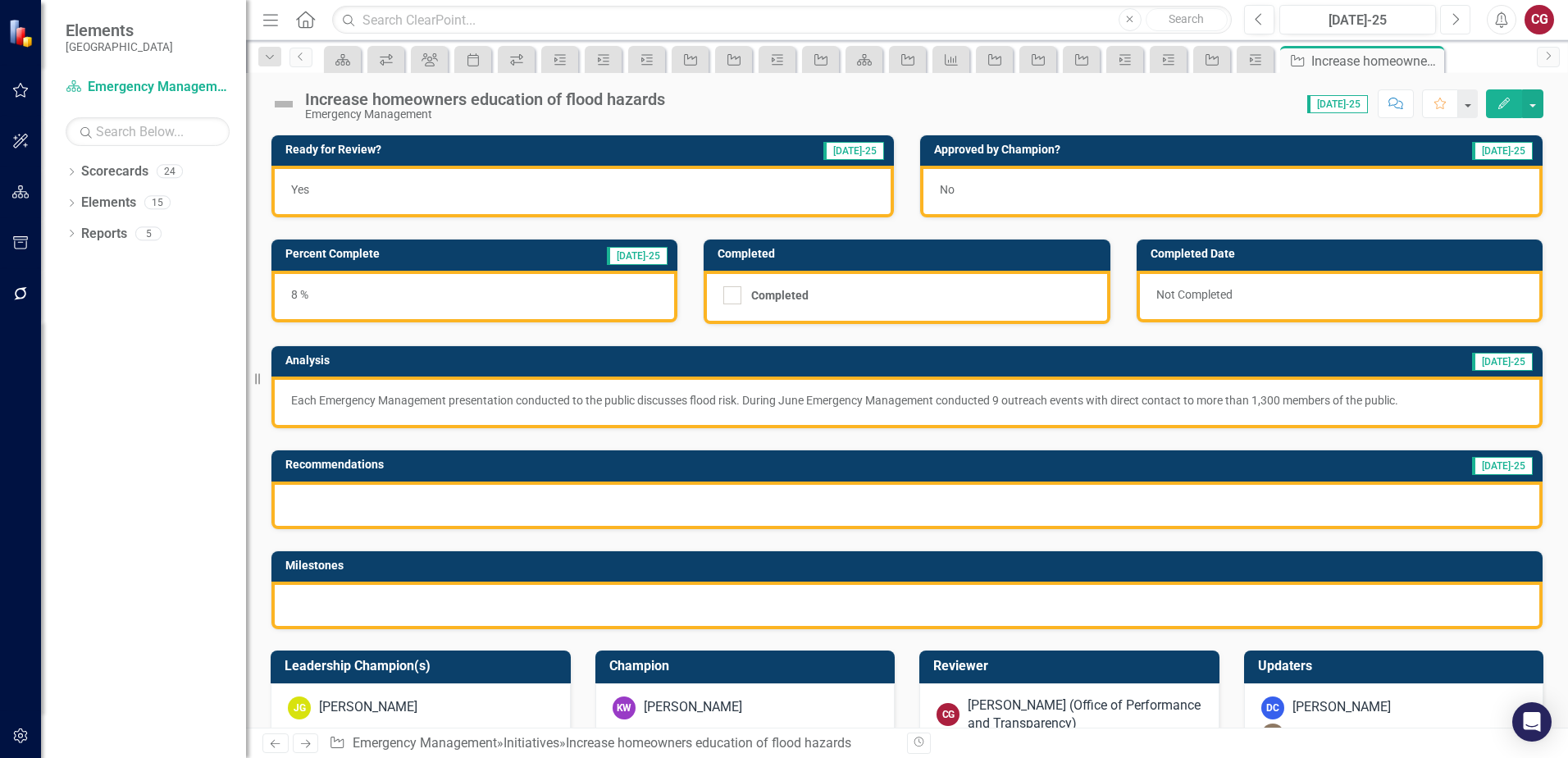
click at [1453, 21] on icon "Next" at bounding box center [1455, 20] width 9 height 15
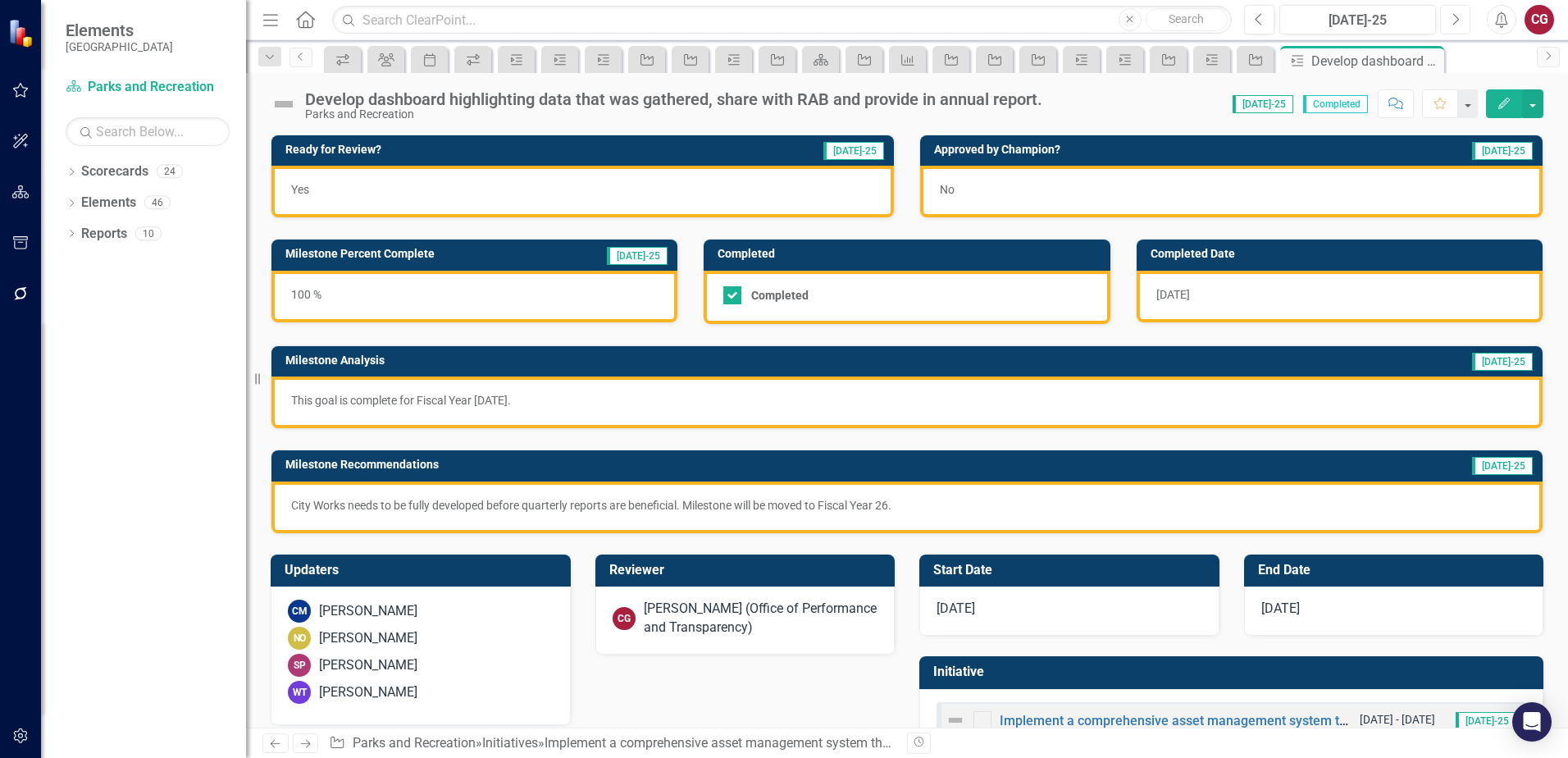
click at [1457, 21] on icon "Next" at bounding box center [1455, 20] width 9 height 15
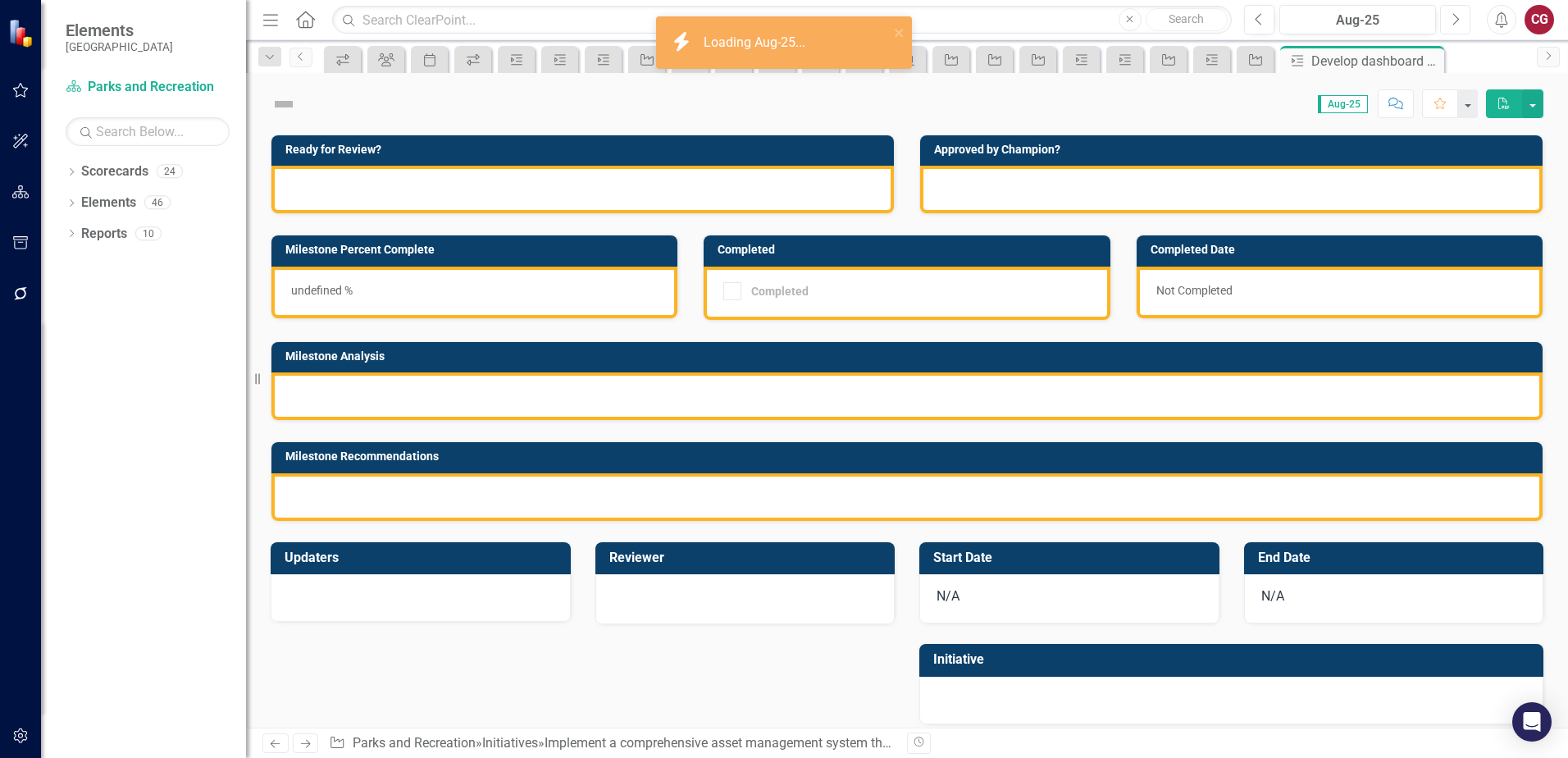
checkbox input "true"
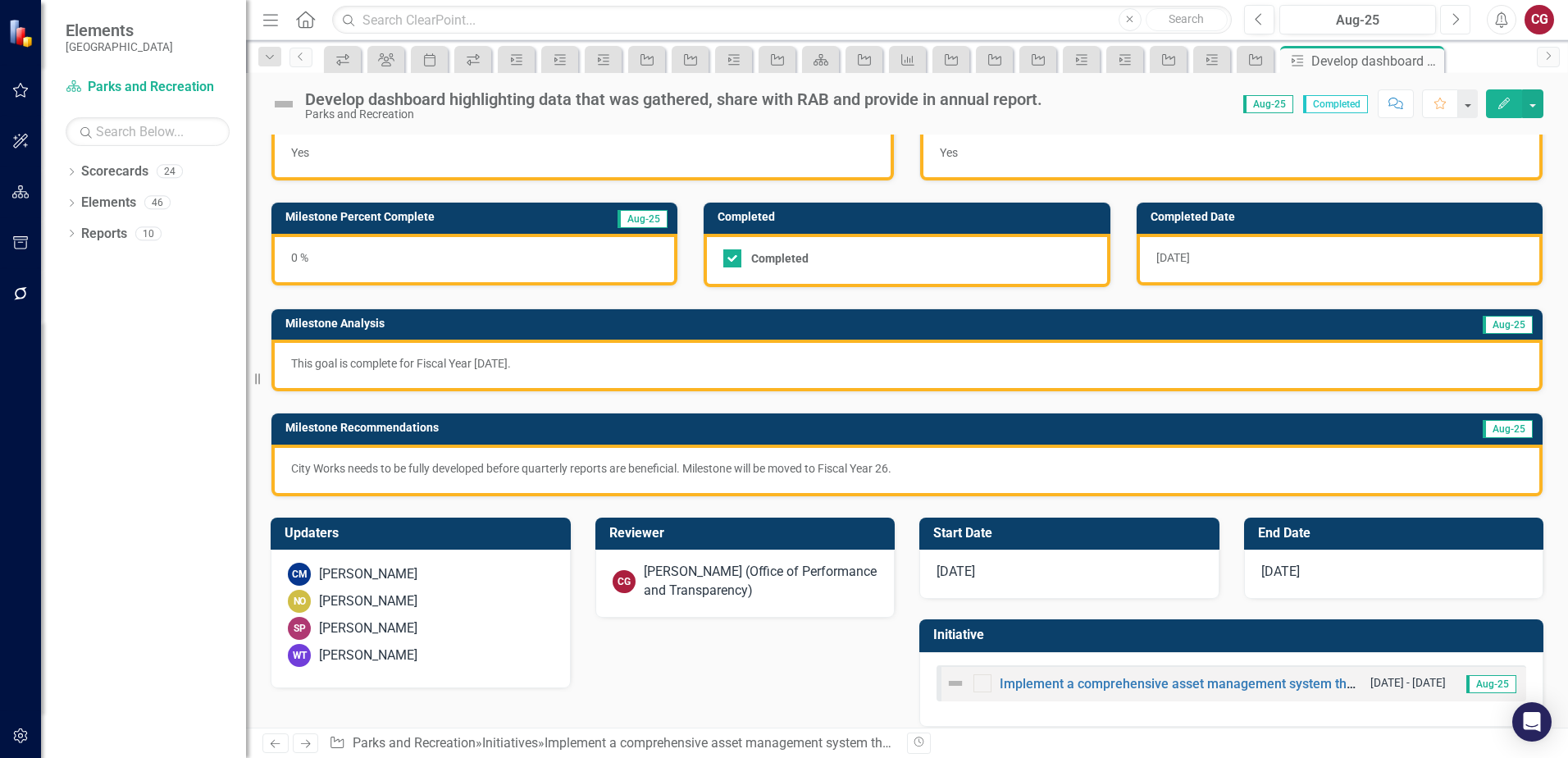
scroll to position [52, 0]
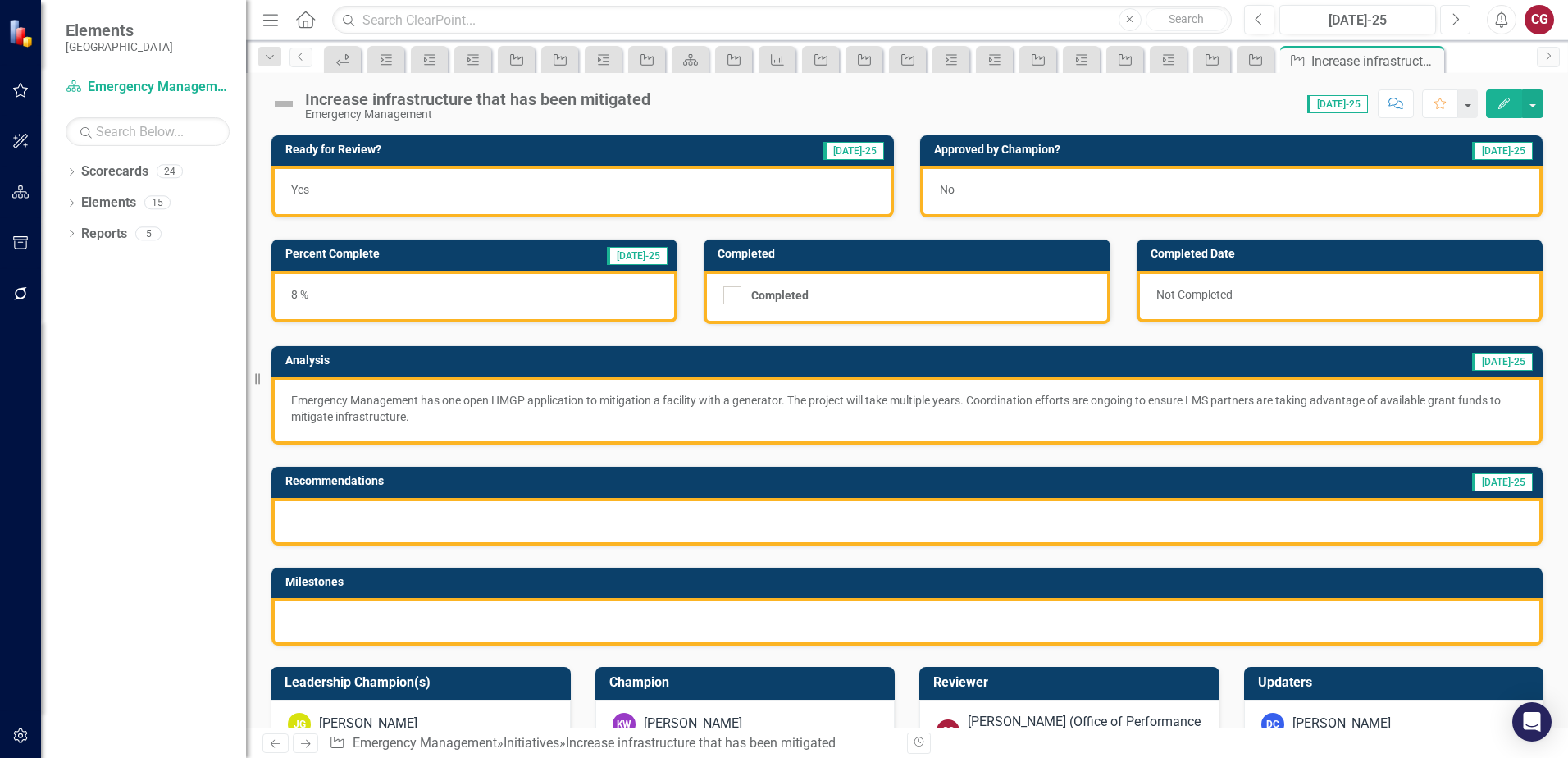
click at [1453, 26] on button "Next" at bounding box center [1454, 20] width 31 height 30
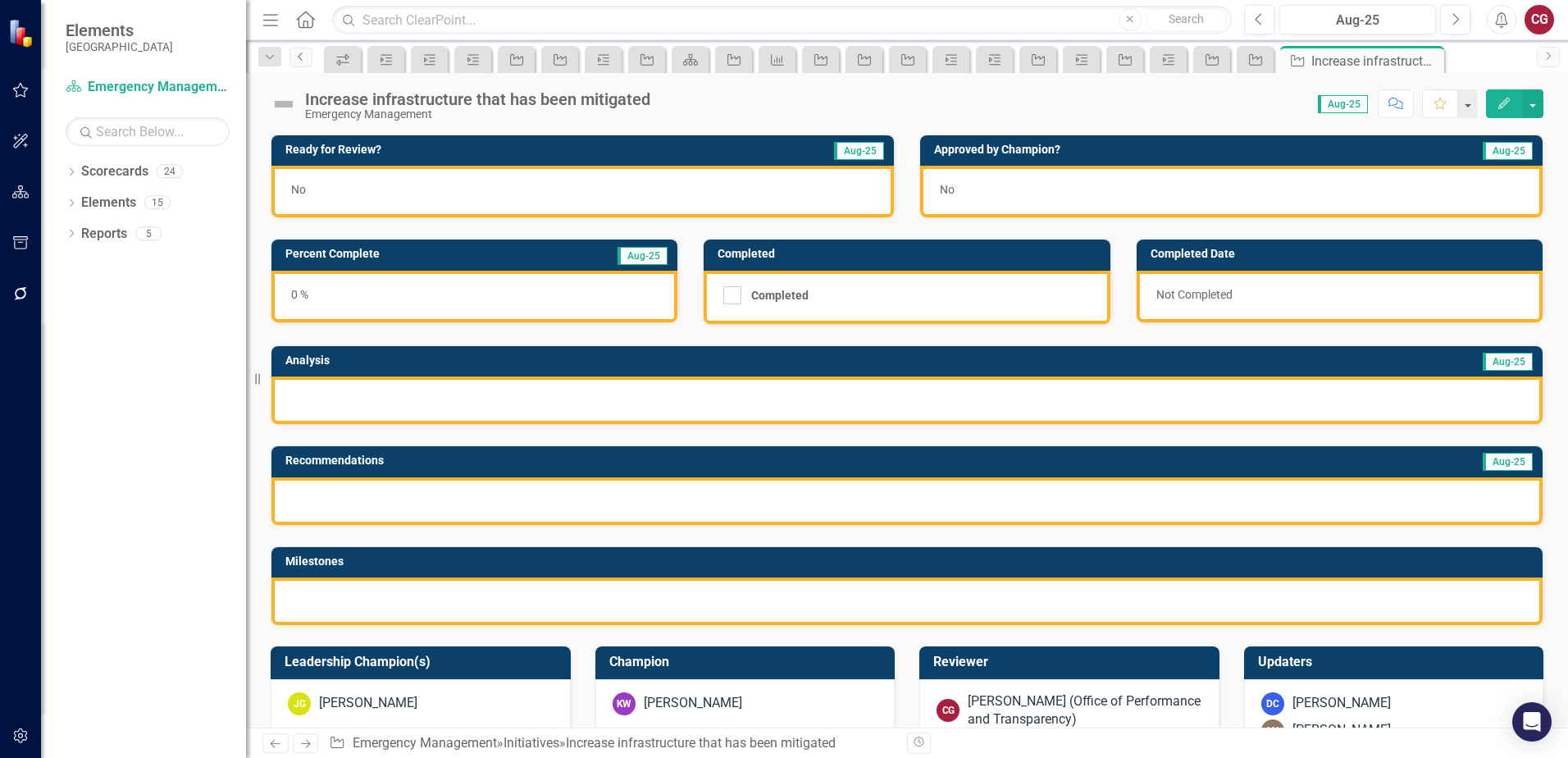
click at [308, 56] on link "Previous" at bounding box center [301, 57] width 23 height 20
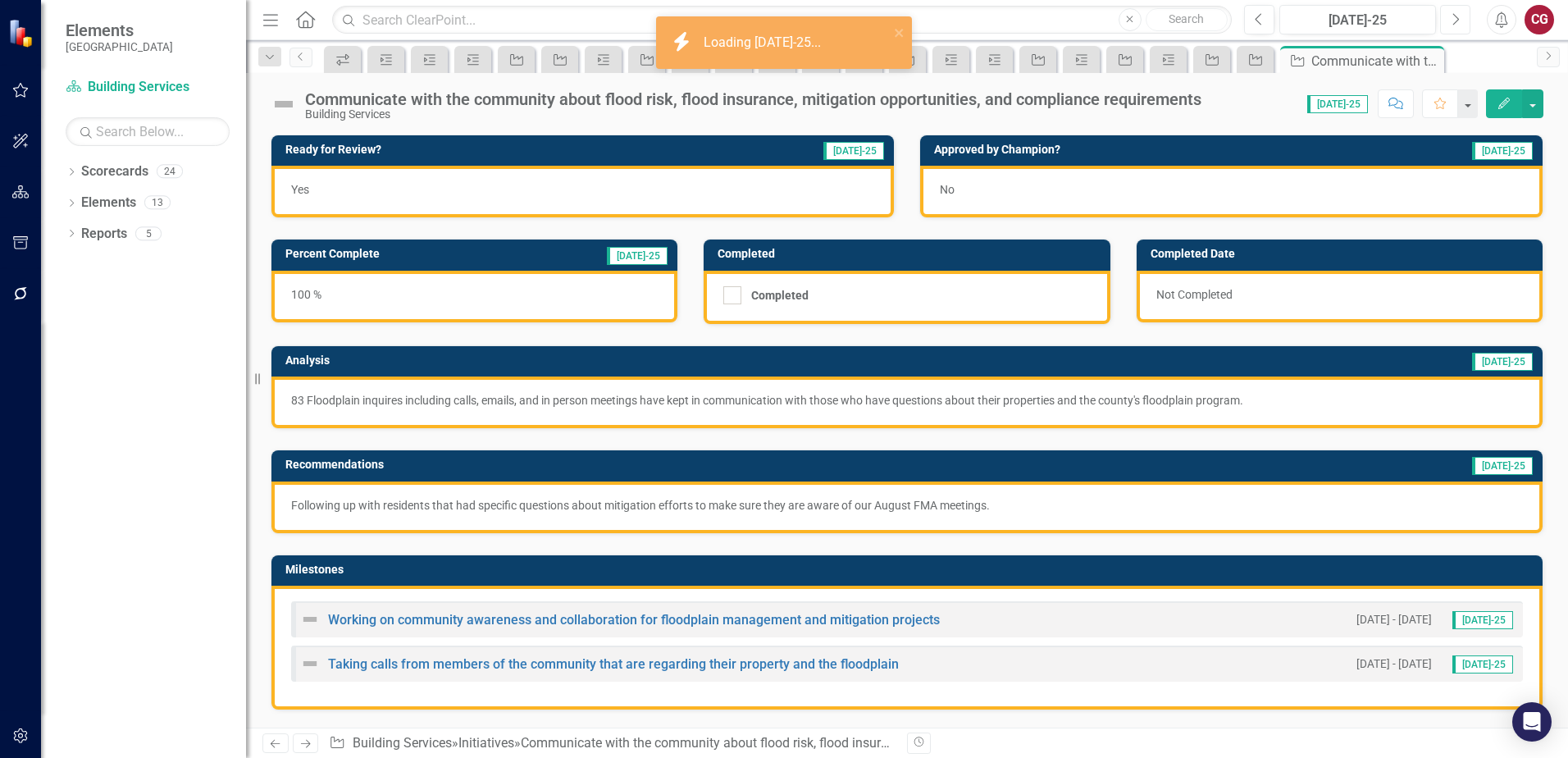
click at [1460, 17] on button "Next" at bounding box center [1454, 20] width 31 height 30
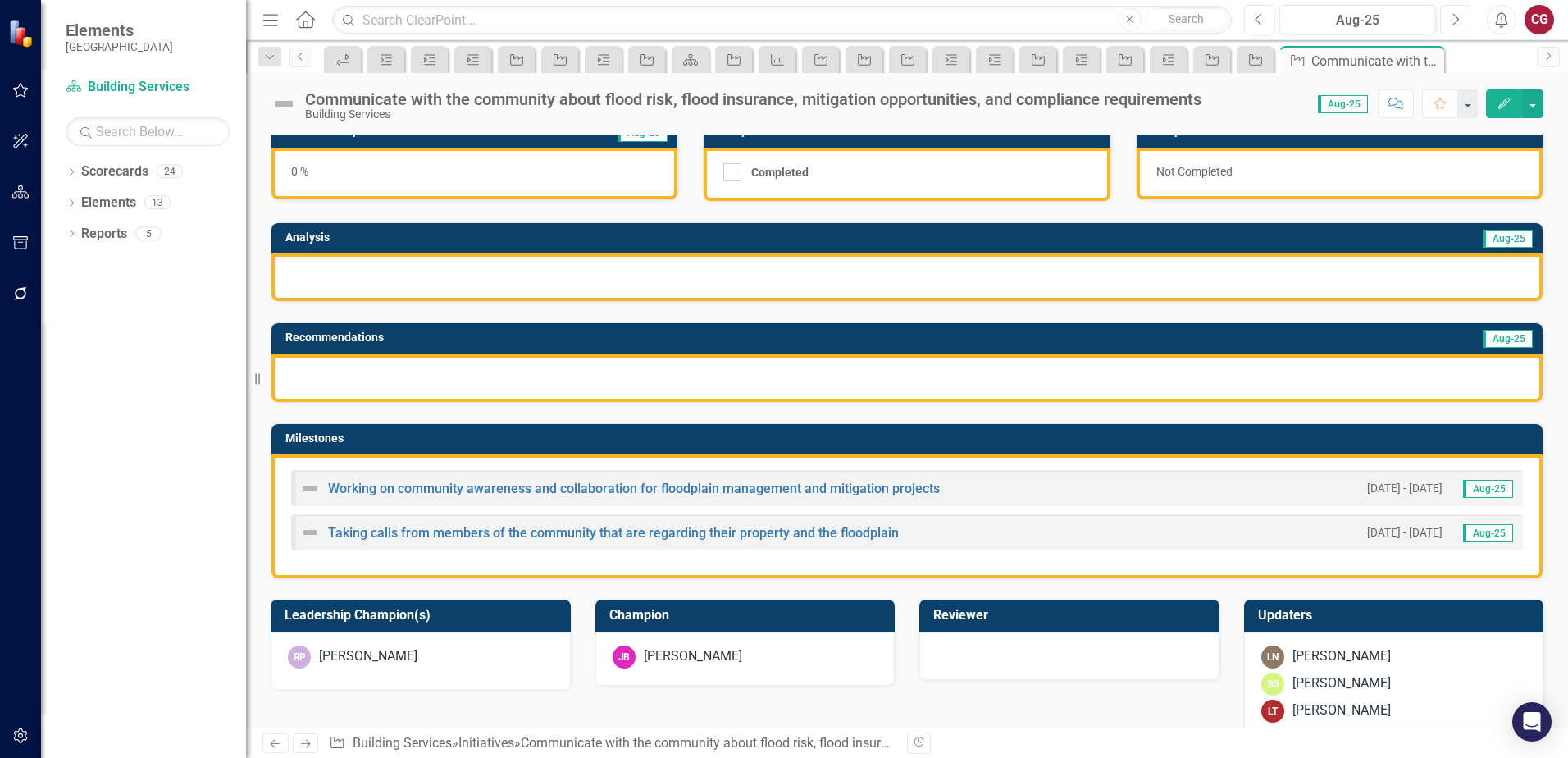
scroll to position [82, 0]
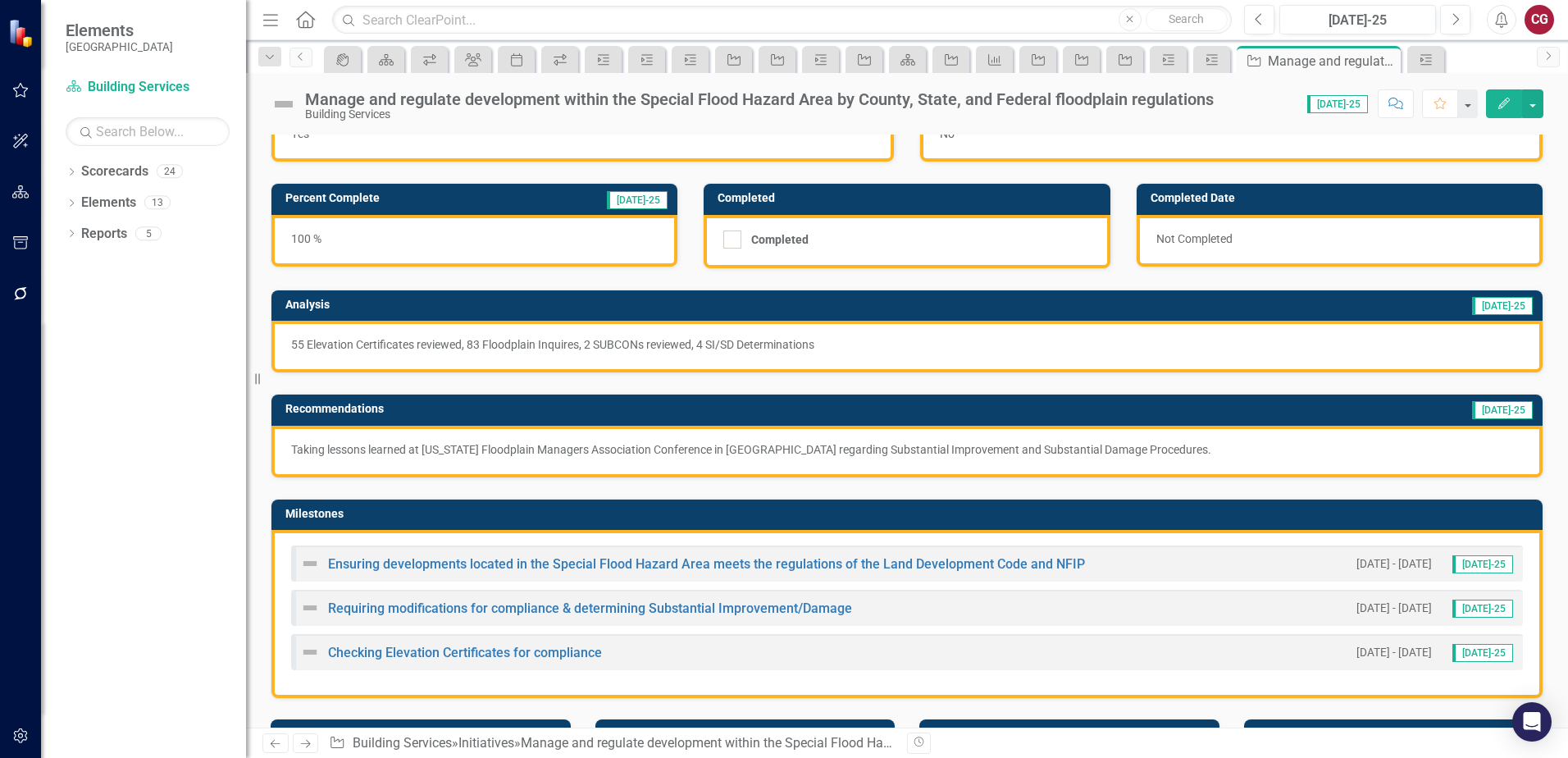
scroll to position [82, 0]
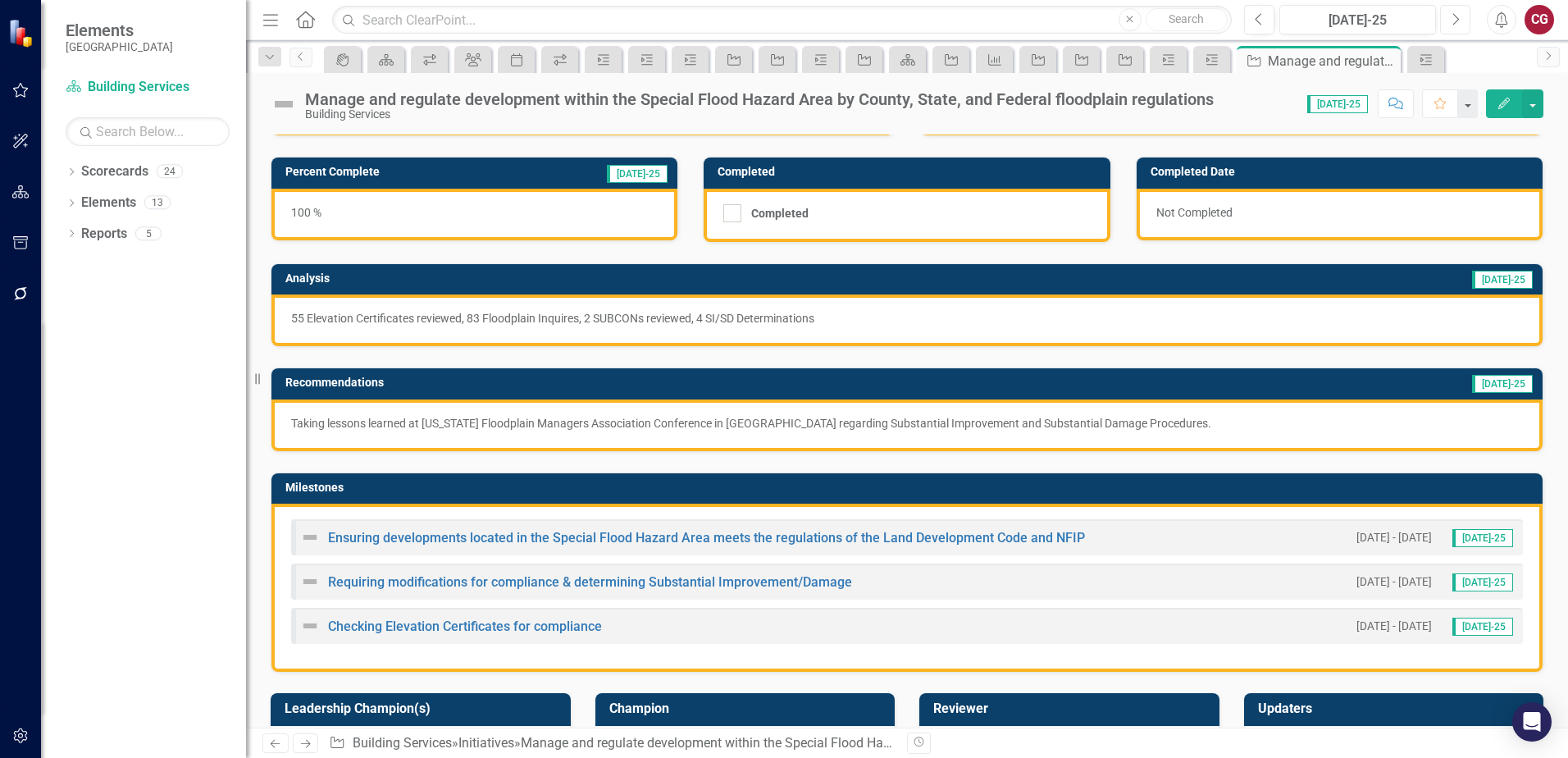
click at [1446, 20] on button "Next" at bounding box center [1454, 20] width 31 height 30
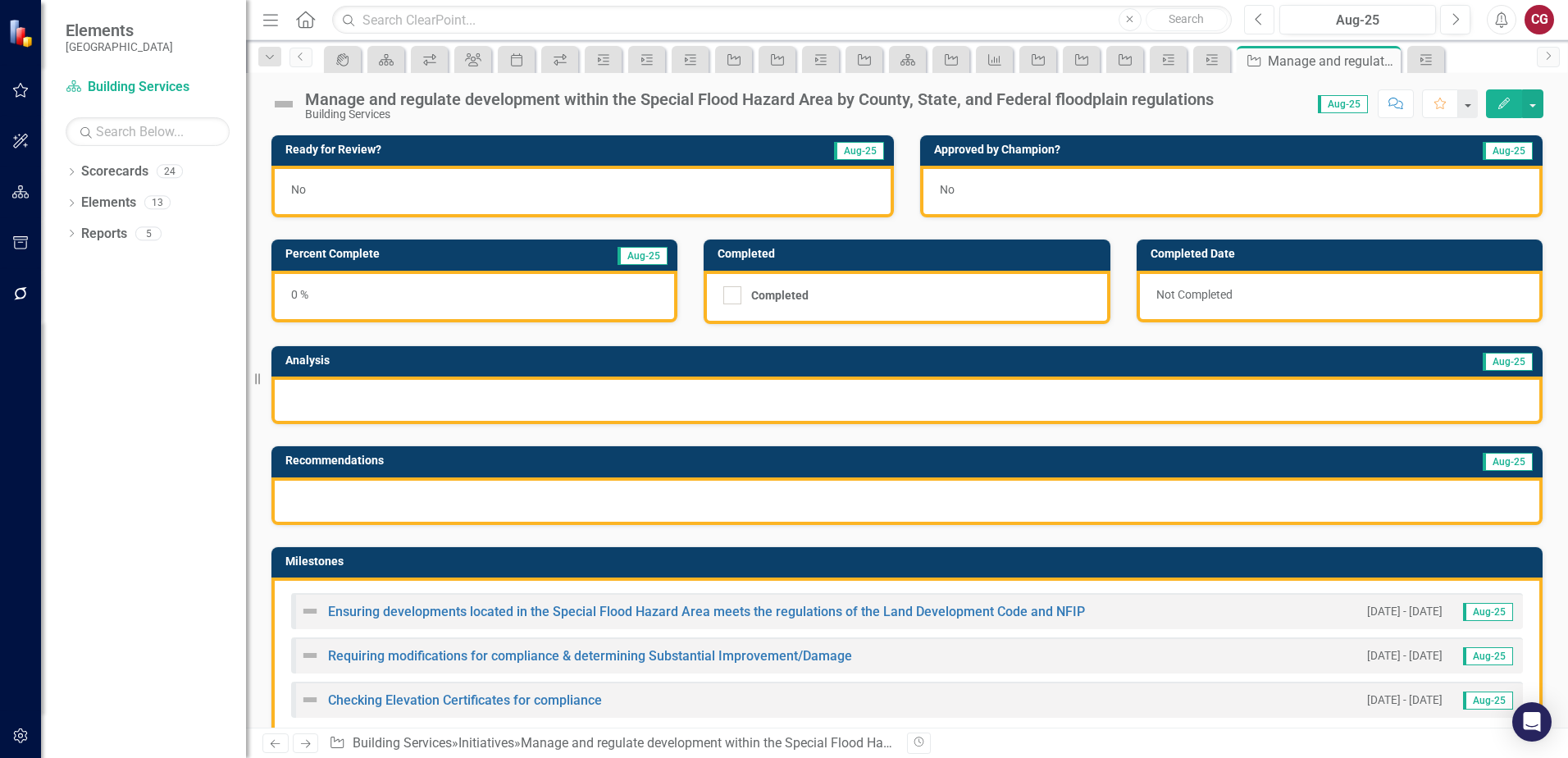
click at [1265, 23] on button "Previous" at bounding box center [1259, 20] width 31 height 30
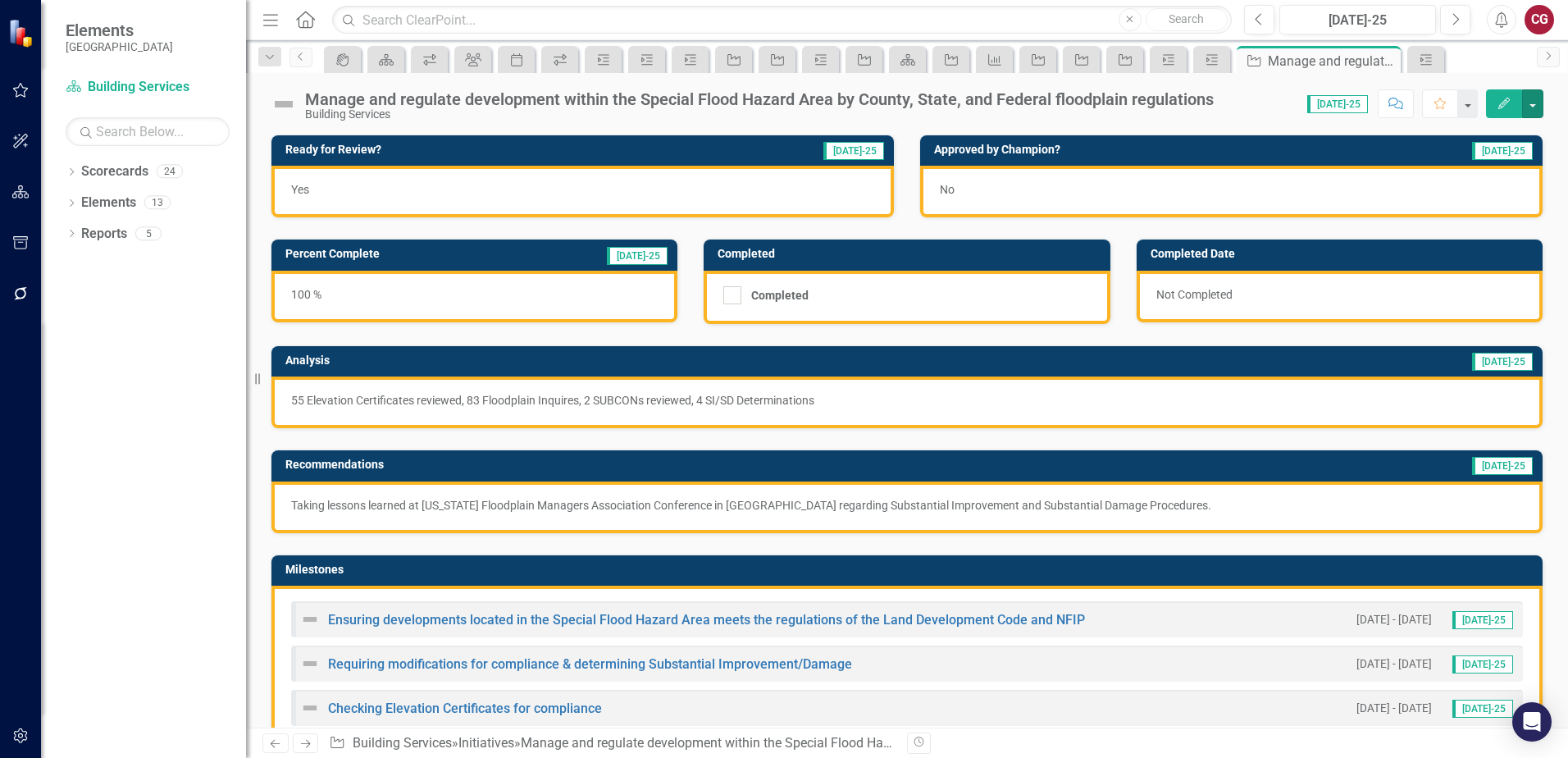
click at [1535, 111] on button "button" at bounding box center [1532, 103] width 21 height 29
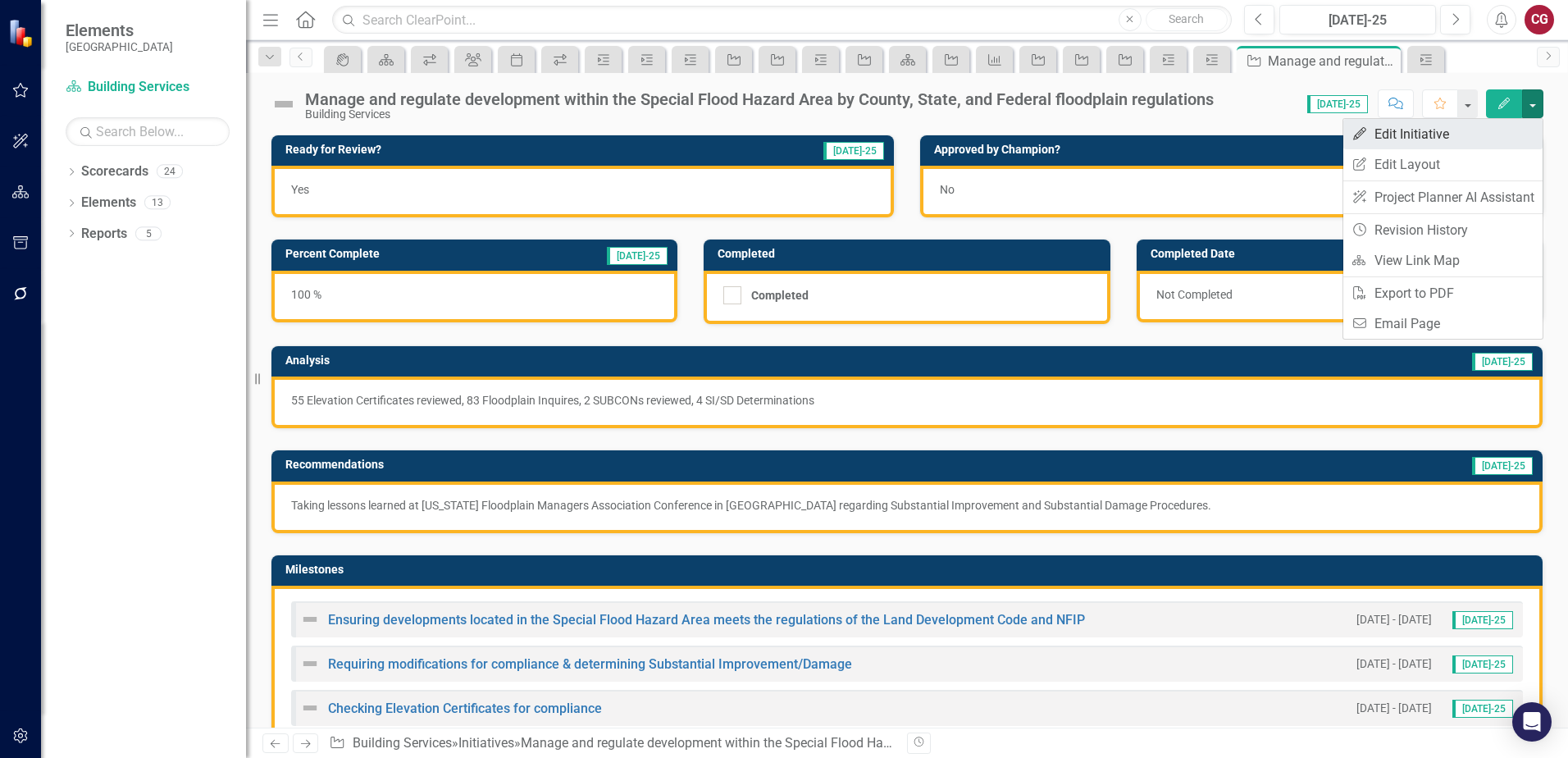
click at [1426, 129] on link "Edit Edit Initiative" at bounding box center [1442, 134] width 199 height 31
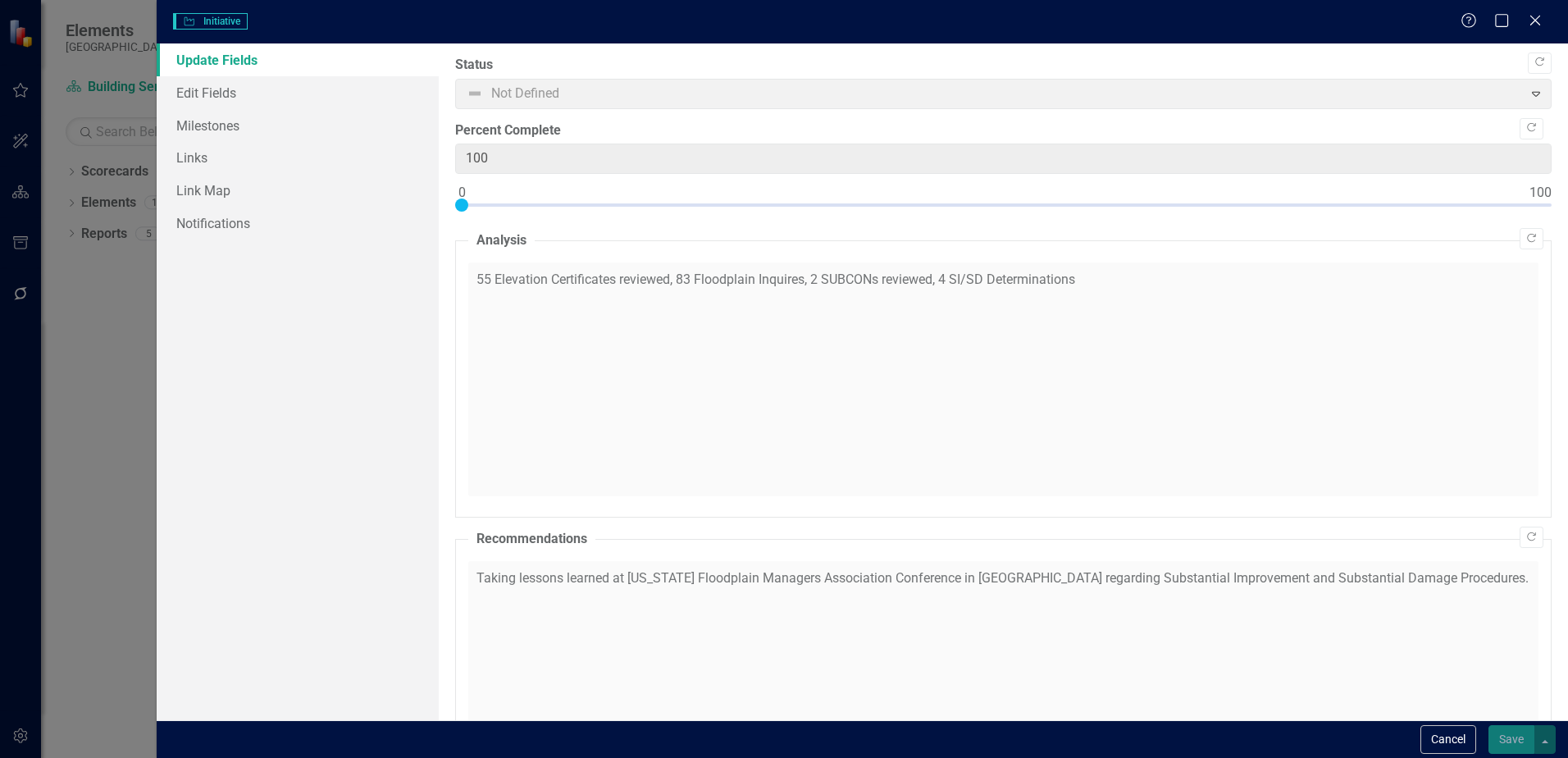
checkbox input "true"
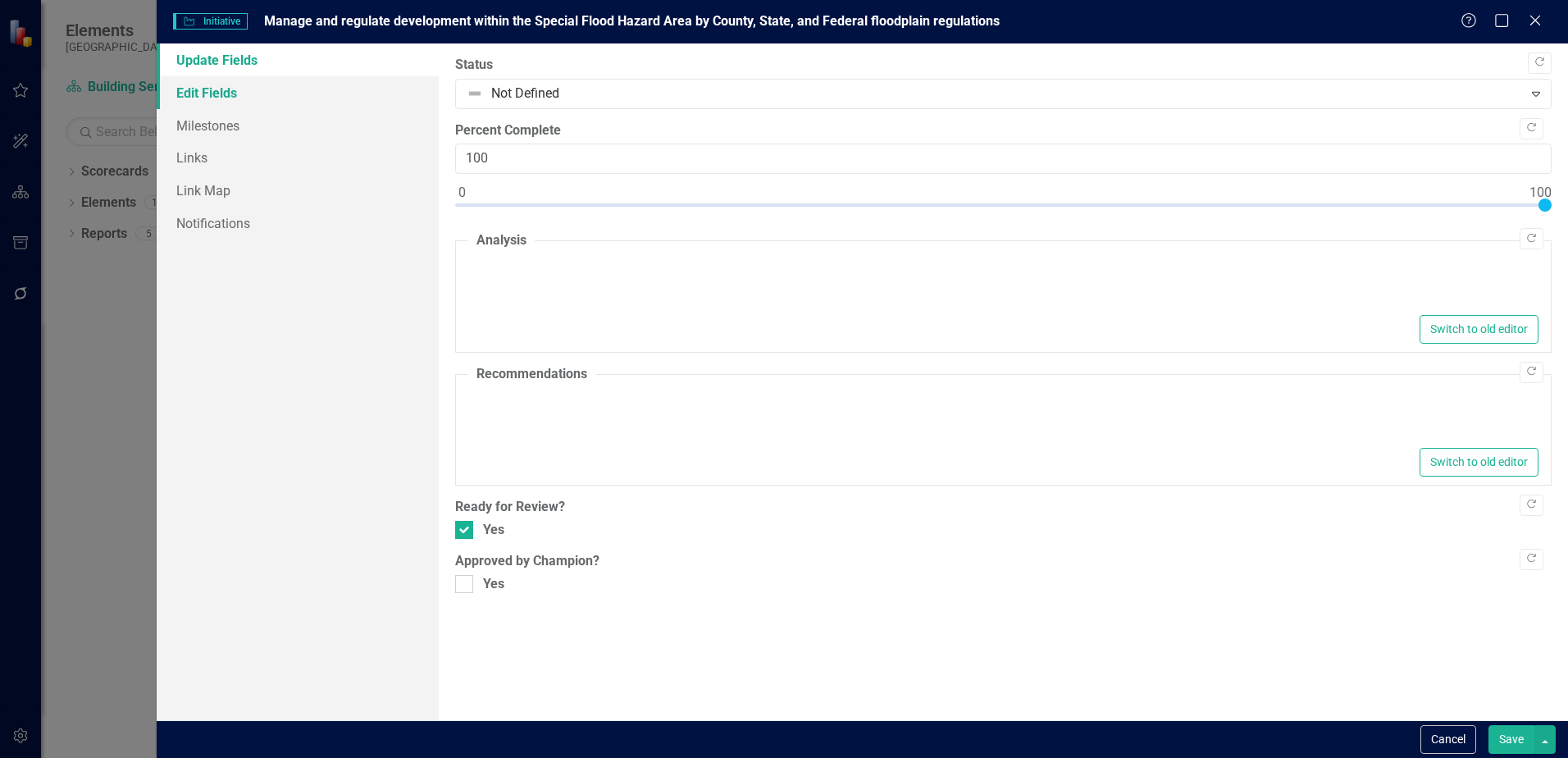
type textarea "<p>55 Elevation Certificates reviewed, 83 Floodplain Inquires, 2 SUBCONs review…"
type textarea "<p>Taking lessons learned at [US_STATE] Floodplain Managers Association Confere…"
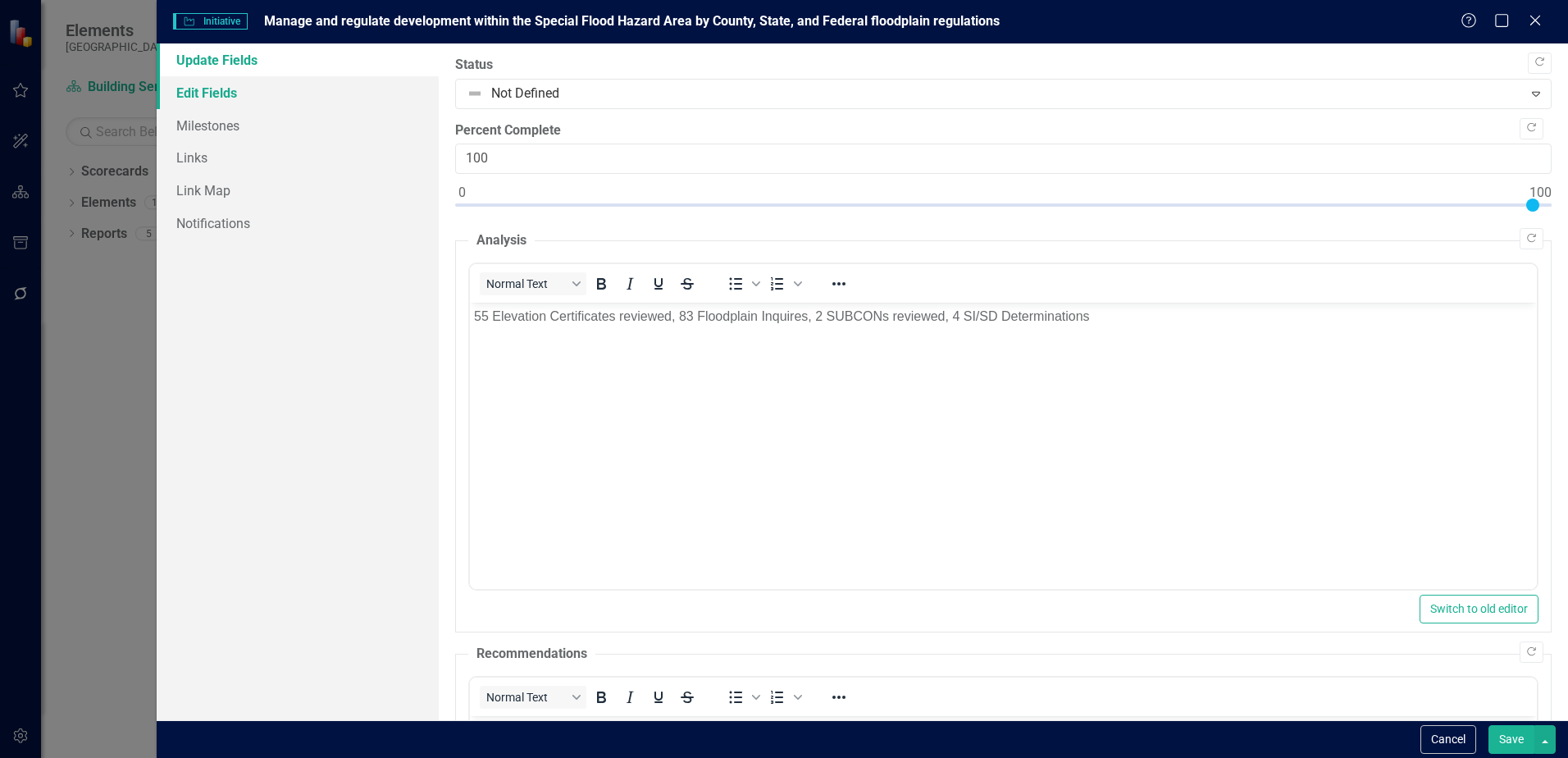
click at [217, 93] on link "Edit Fields" at bounding box center [297, 92] width 282 height 33
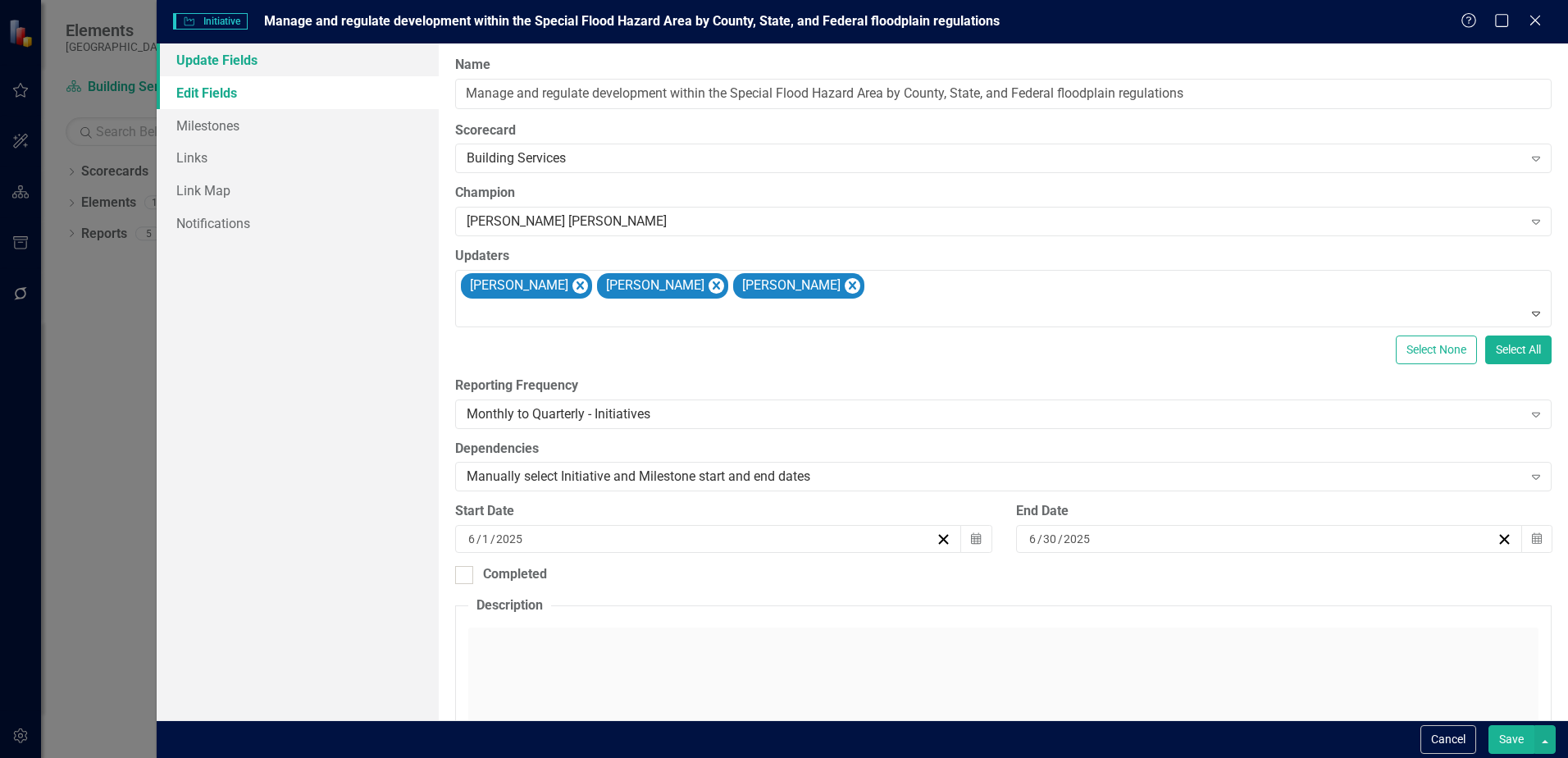
click at [271, 62] on link "Update Fields" at bounding box center [297, 60] width 282 height 33
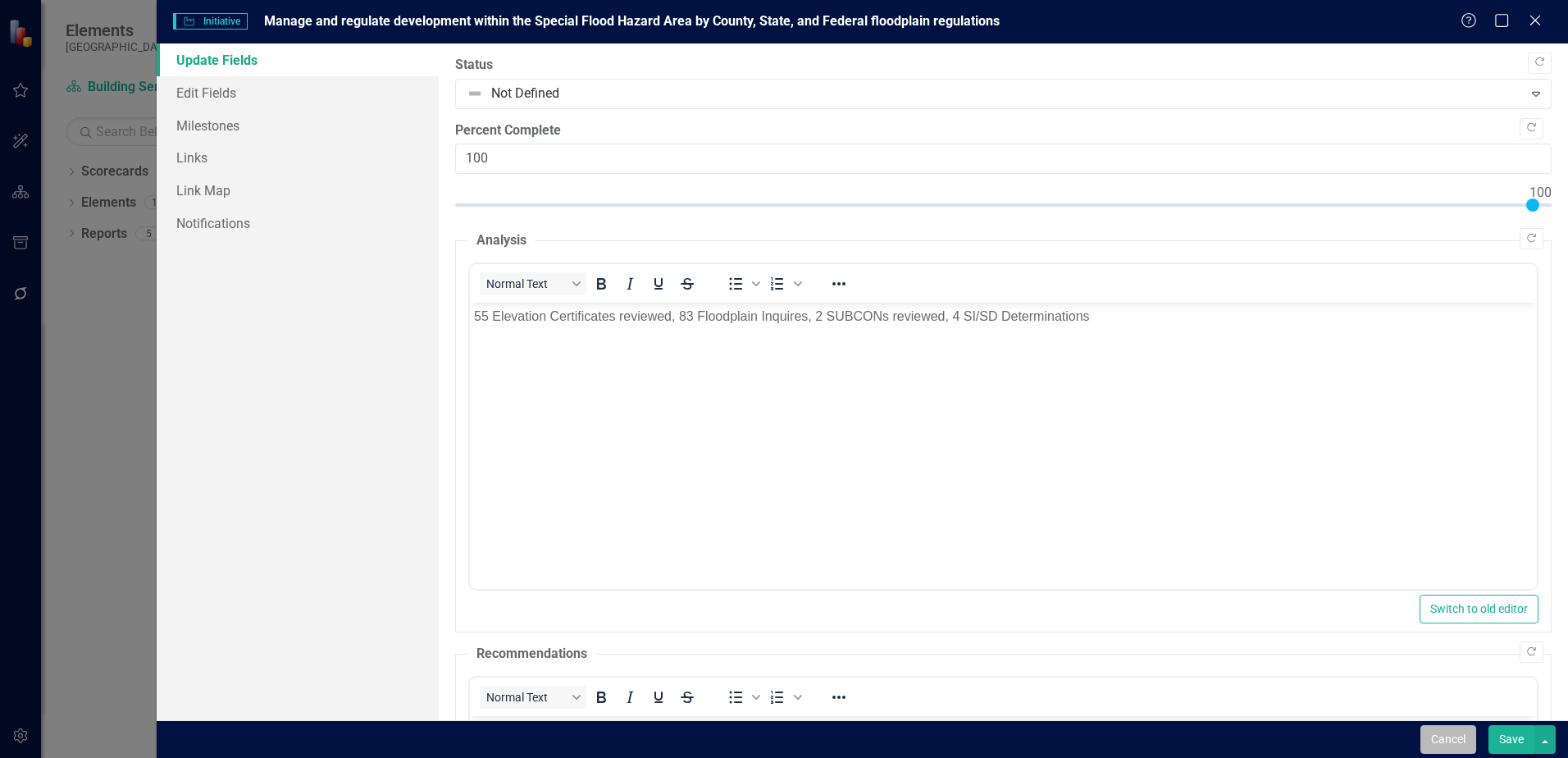
click at [1432, 736] on button "Cancel" at bounding box center [1448, 738] width 56 height 29
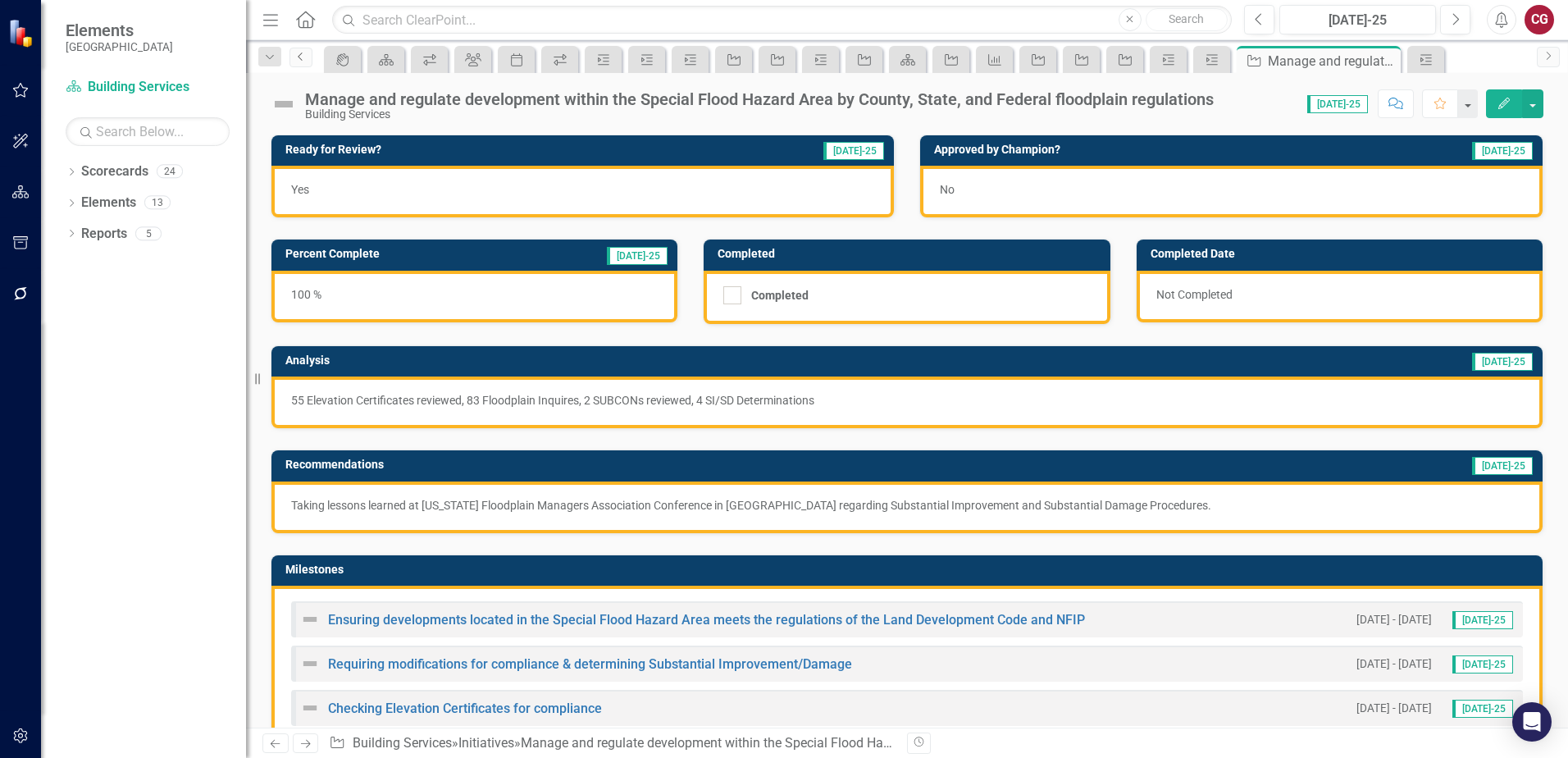
click at [294, 59] on icon "Previous" at bounding box center [301, 56] width 13 height 10
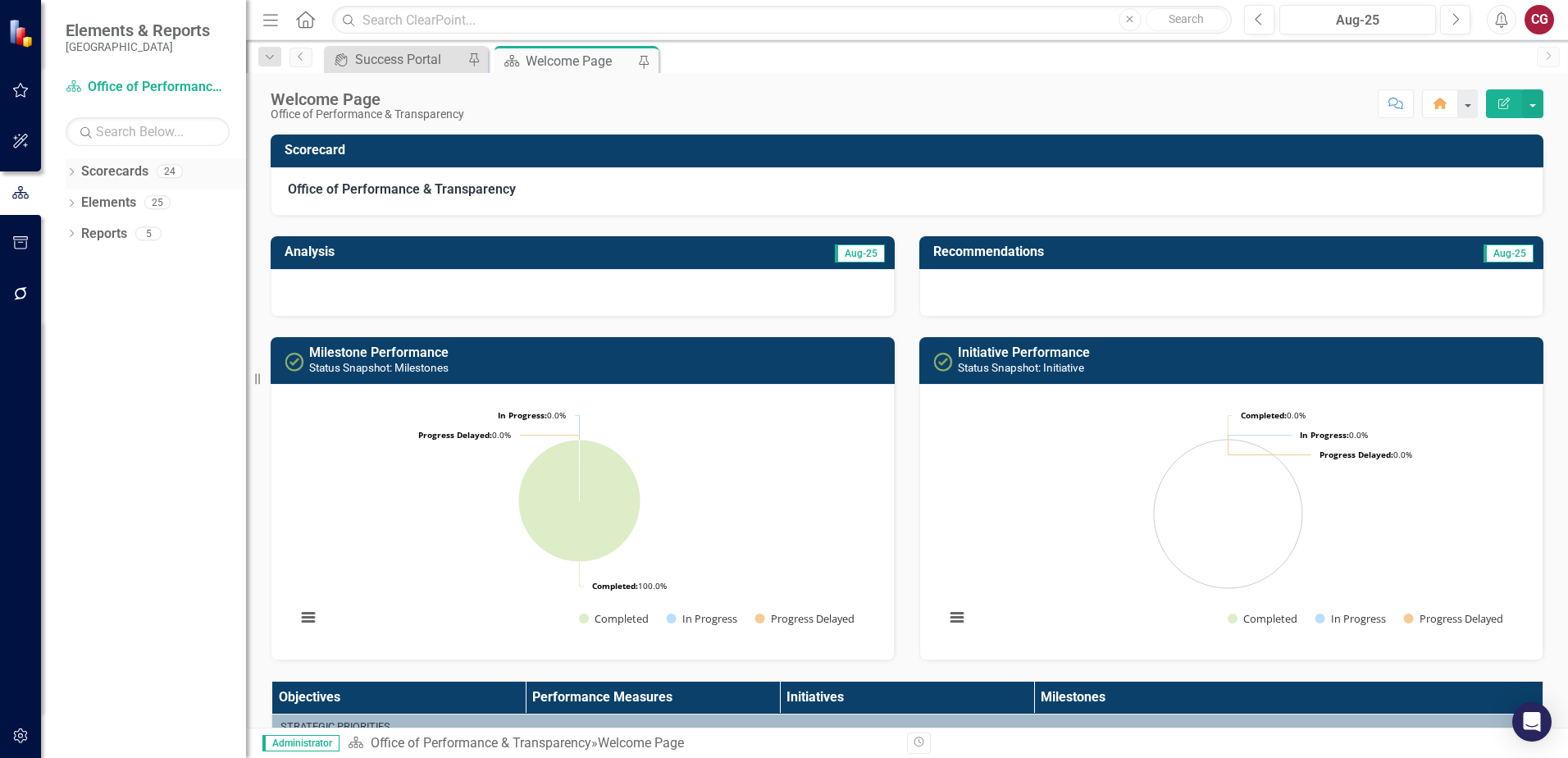
click at [72, 171] on icon "Dropdown" at bounding box center [71, 173] width 11 height 9
click at [78, 202] on icon "Dropdown" at bounding box center [79, 201] width 12 height 10
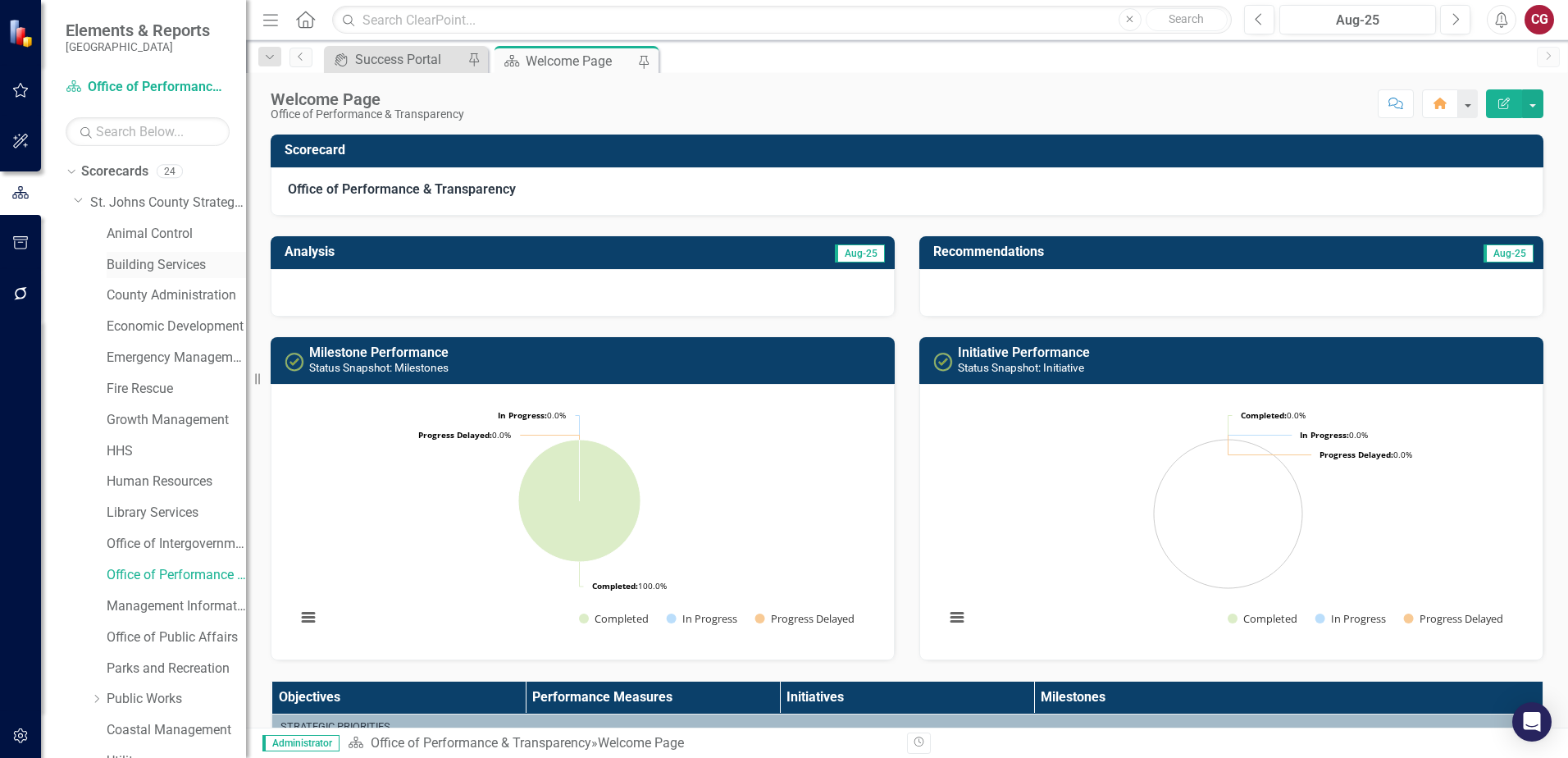
click at [115, 261] on link "Building Services" at bounding box center [176, 265] width 140 height 19
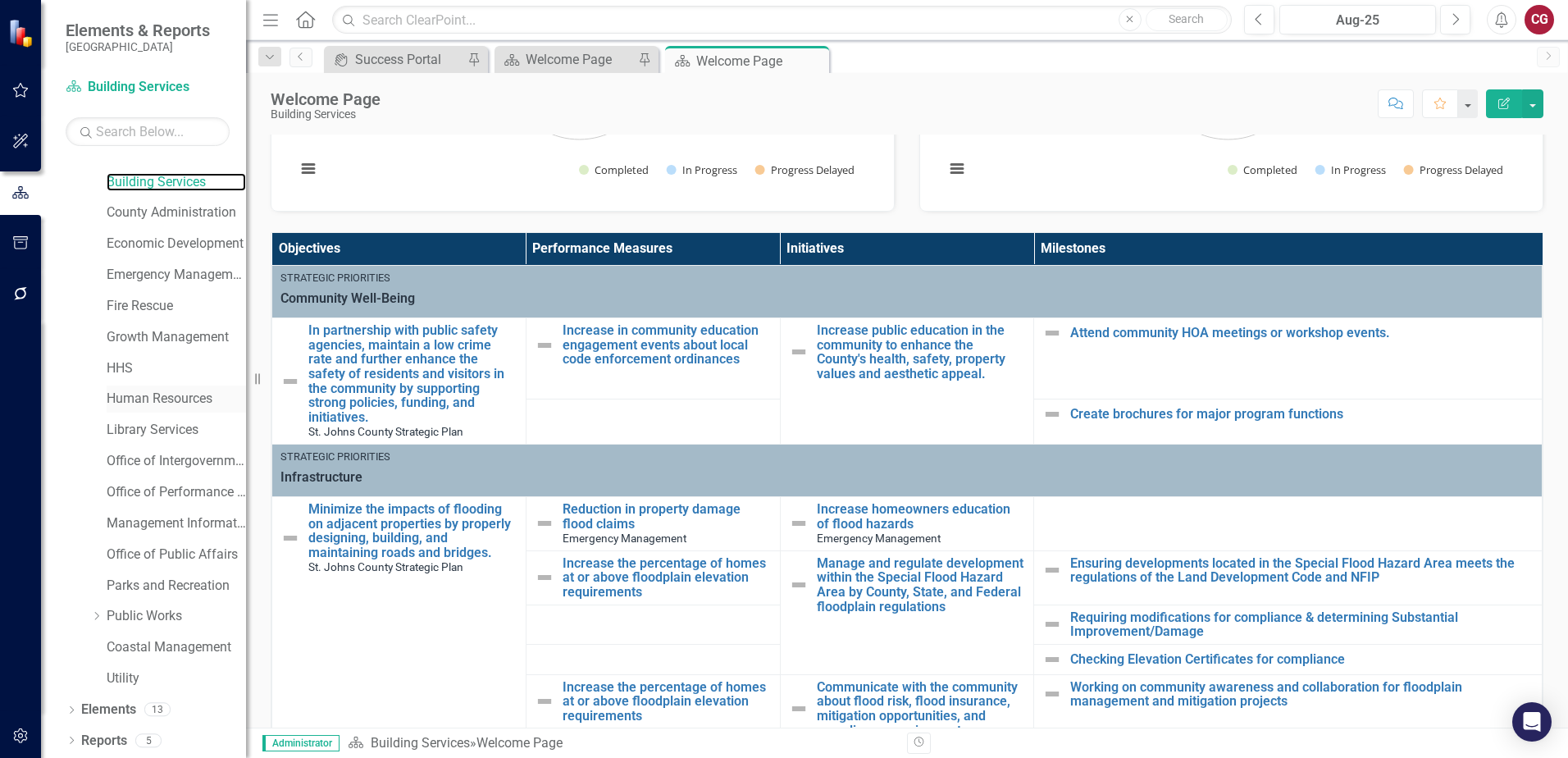
scroll to position [84, 0]
click at [111, 696] on div "Elements" at bounding box center [108, 709] width 55 height 27
click at [119, 702] on link "Elements" at bounding box center [108, 709] width 55 height 19
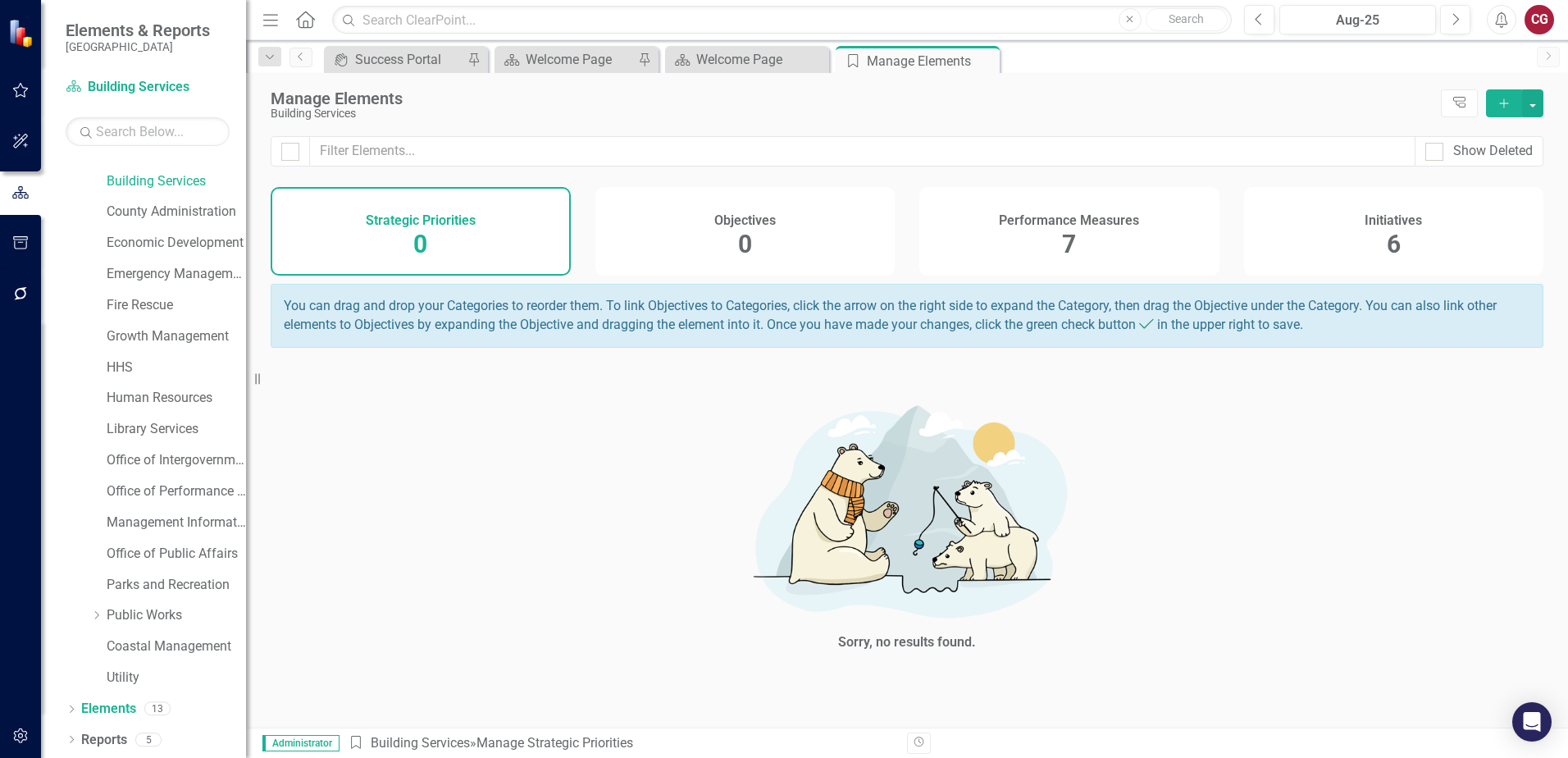
click at [1387, 241] on span "6" at bounding box center [1393, 244] width 14 height 29
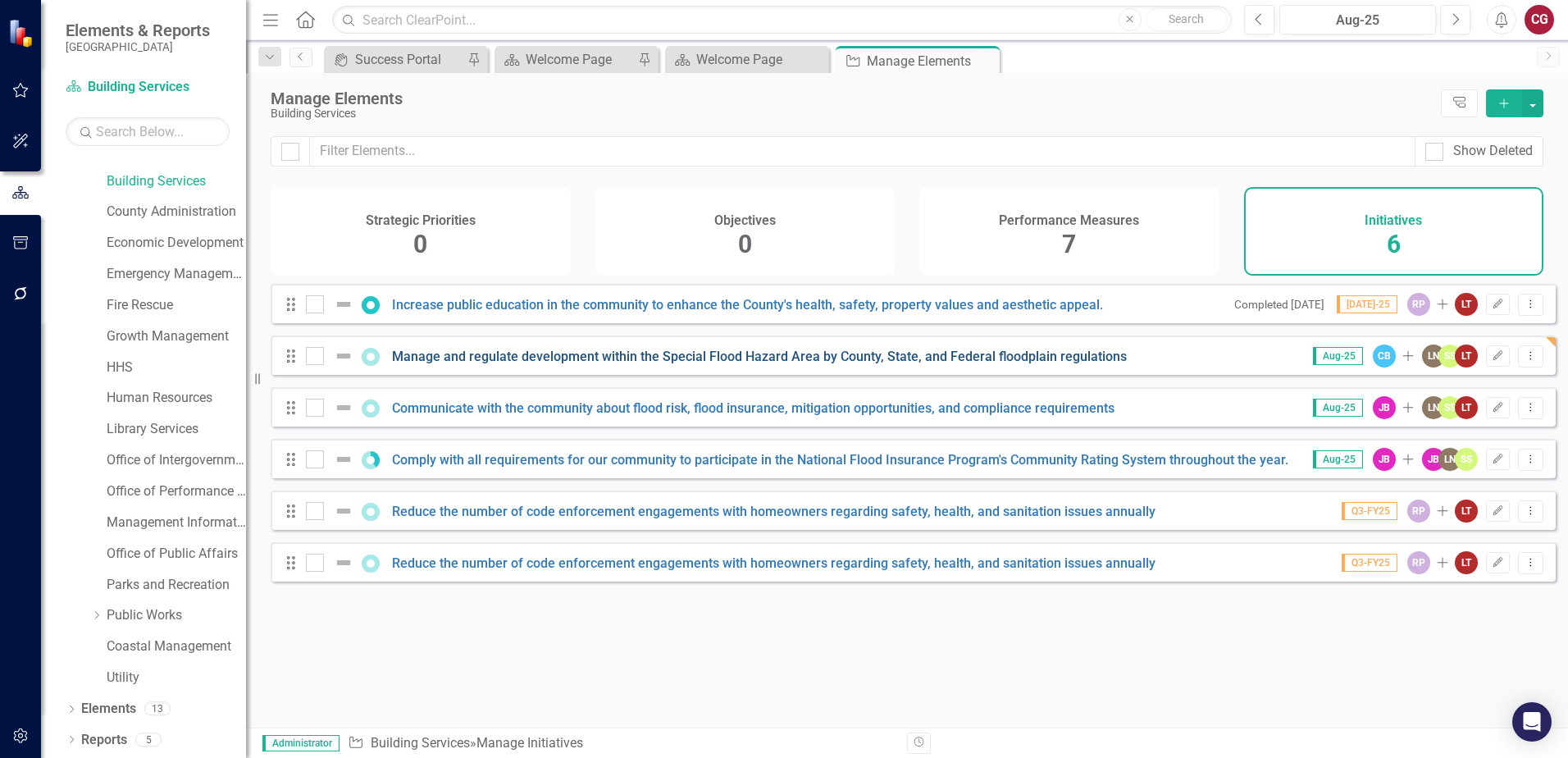
click at [461, 364] on link "Manage and regulate development within the Special Flood Hazard Area by County,…" at bounding box center [759, 356] width 735 height 16
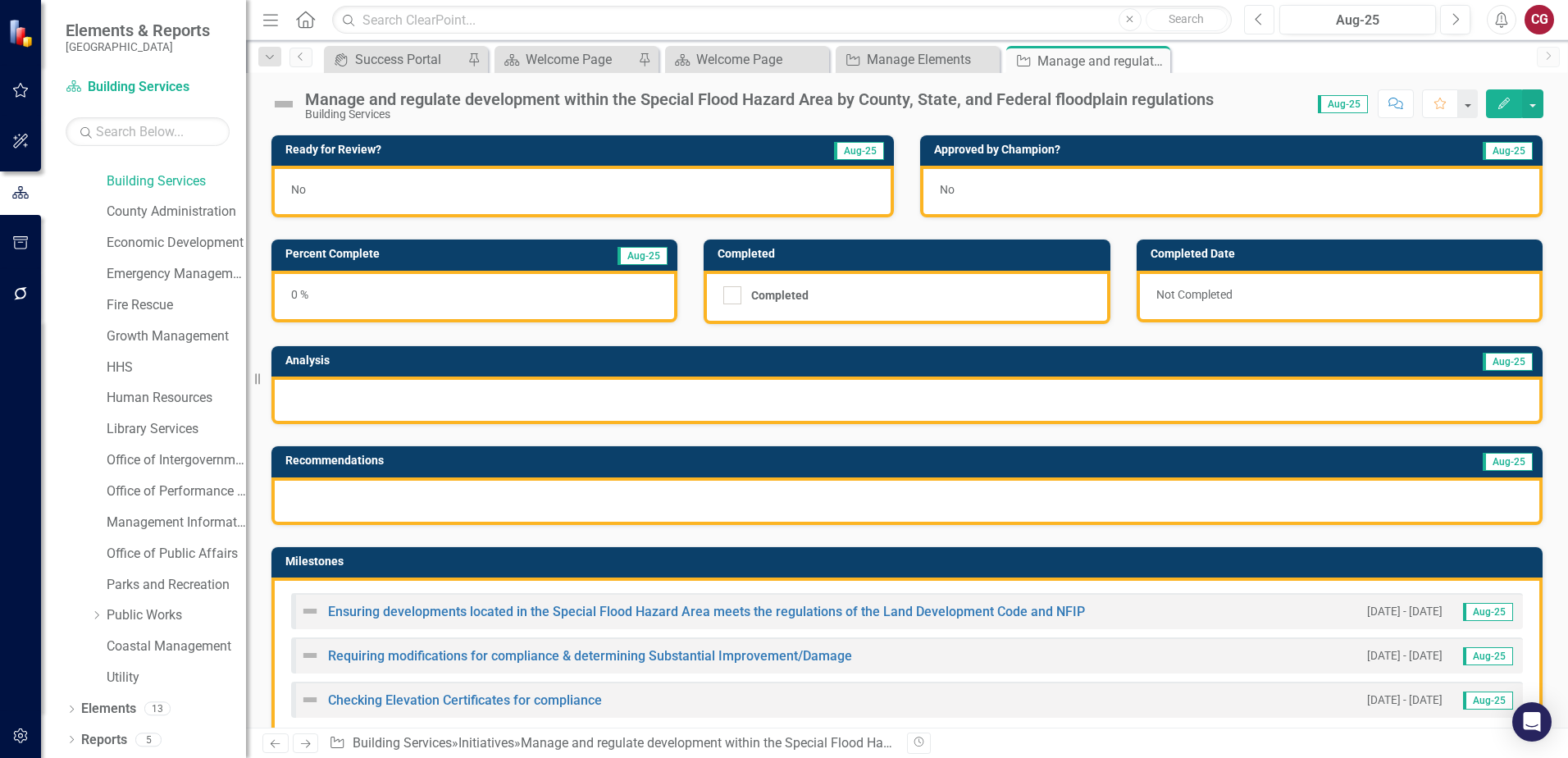
click at [1261, 24] on icon "Previous" at bounding box center [1259, 20] width 9 height 15
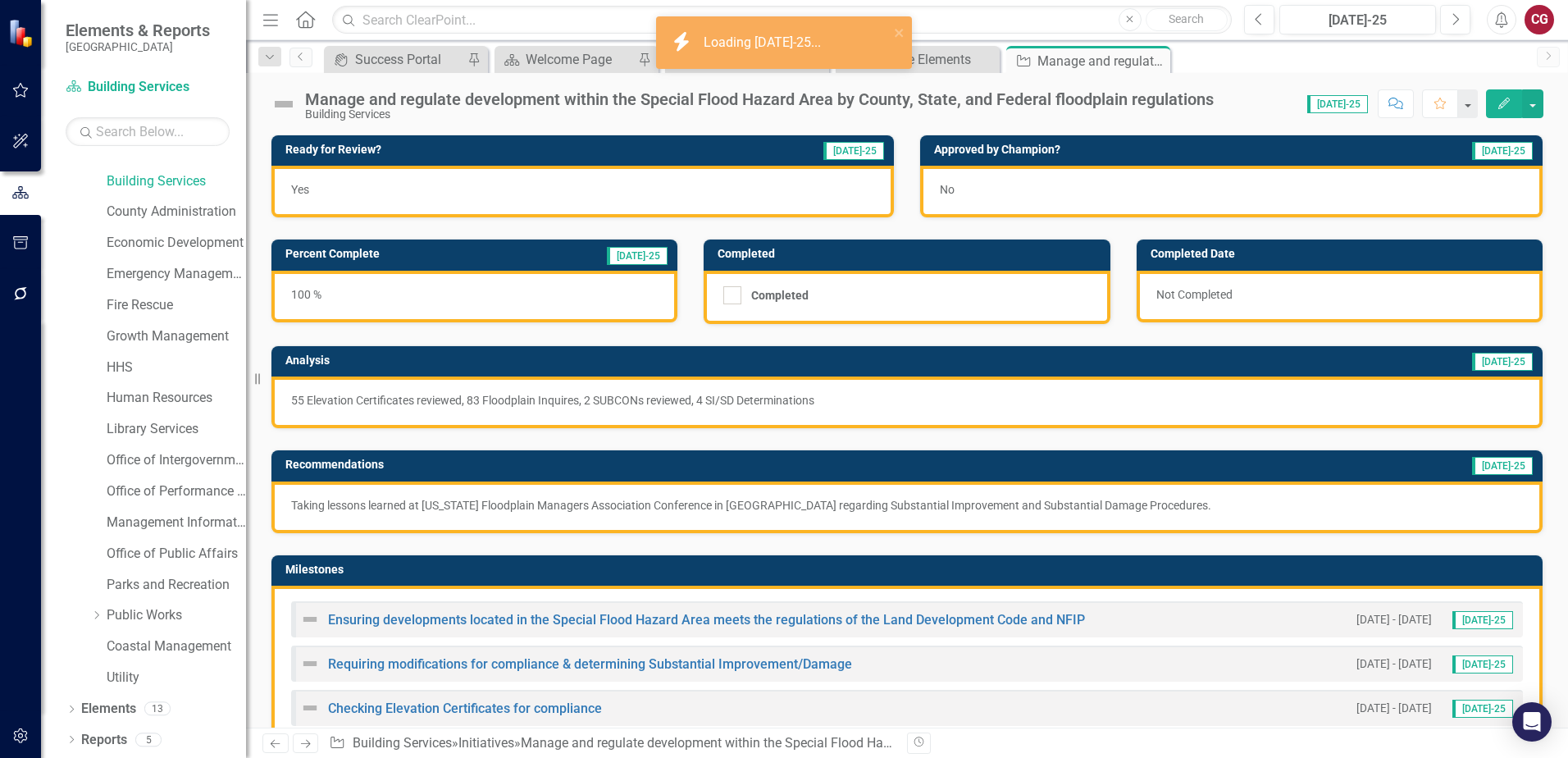
click at [1190, 403] on p "55 Elevation Certificates reviewed, 83 Floodplain Inquires, 2 SUBCONs reviewed,…" at bounding box center [907, 400] width 1232 height 17
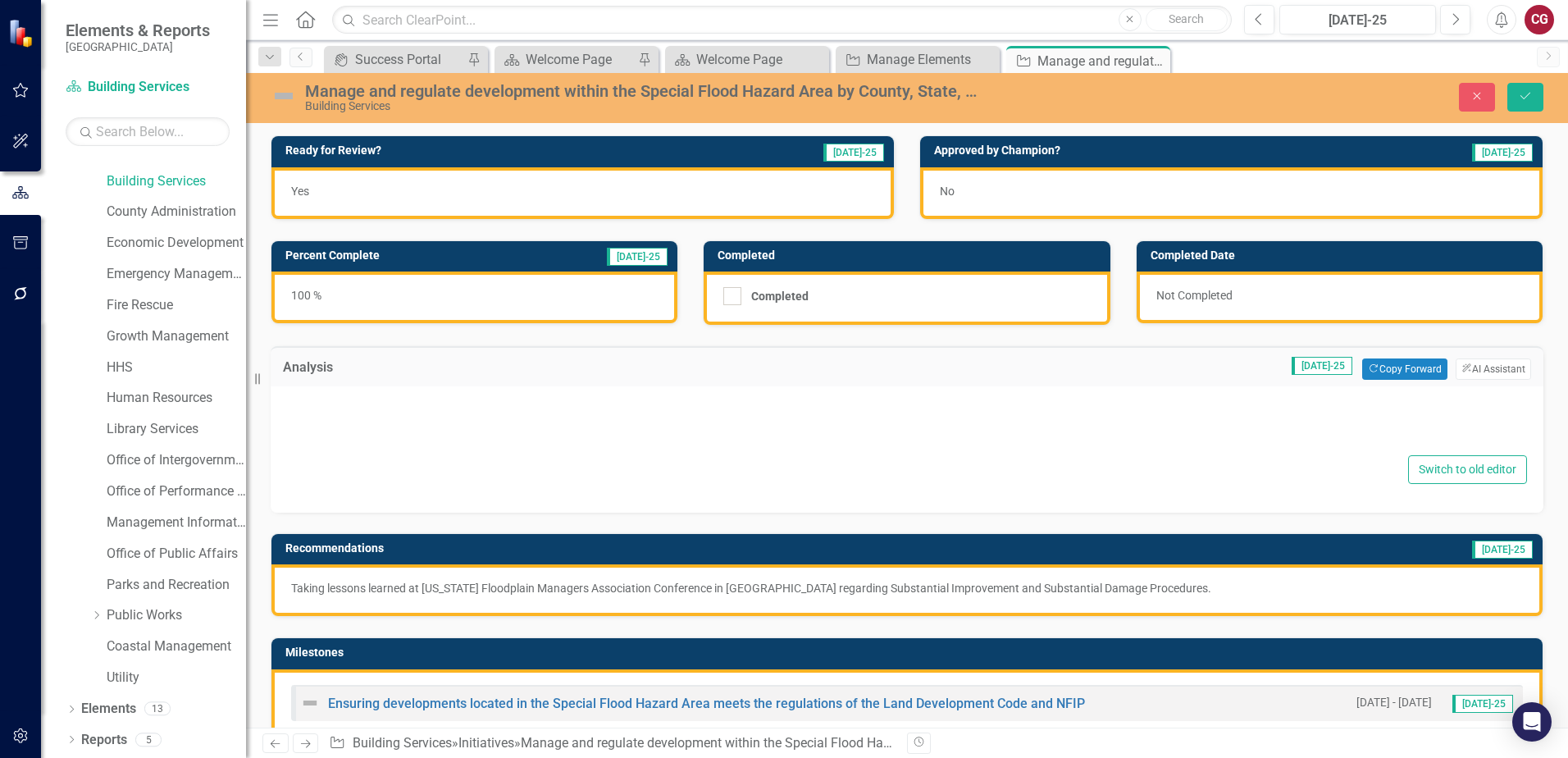
type textarea "<p>55 Elevation Certificates reviewed, 83 Floodplain Inquires, 2 SUBCONs review…"
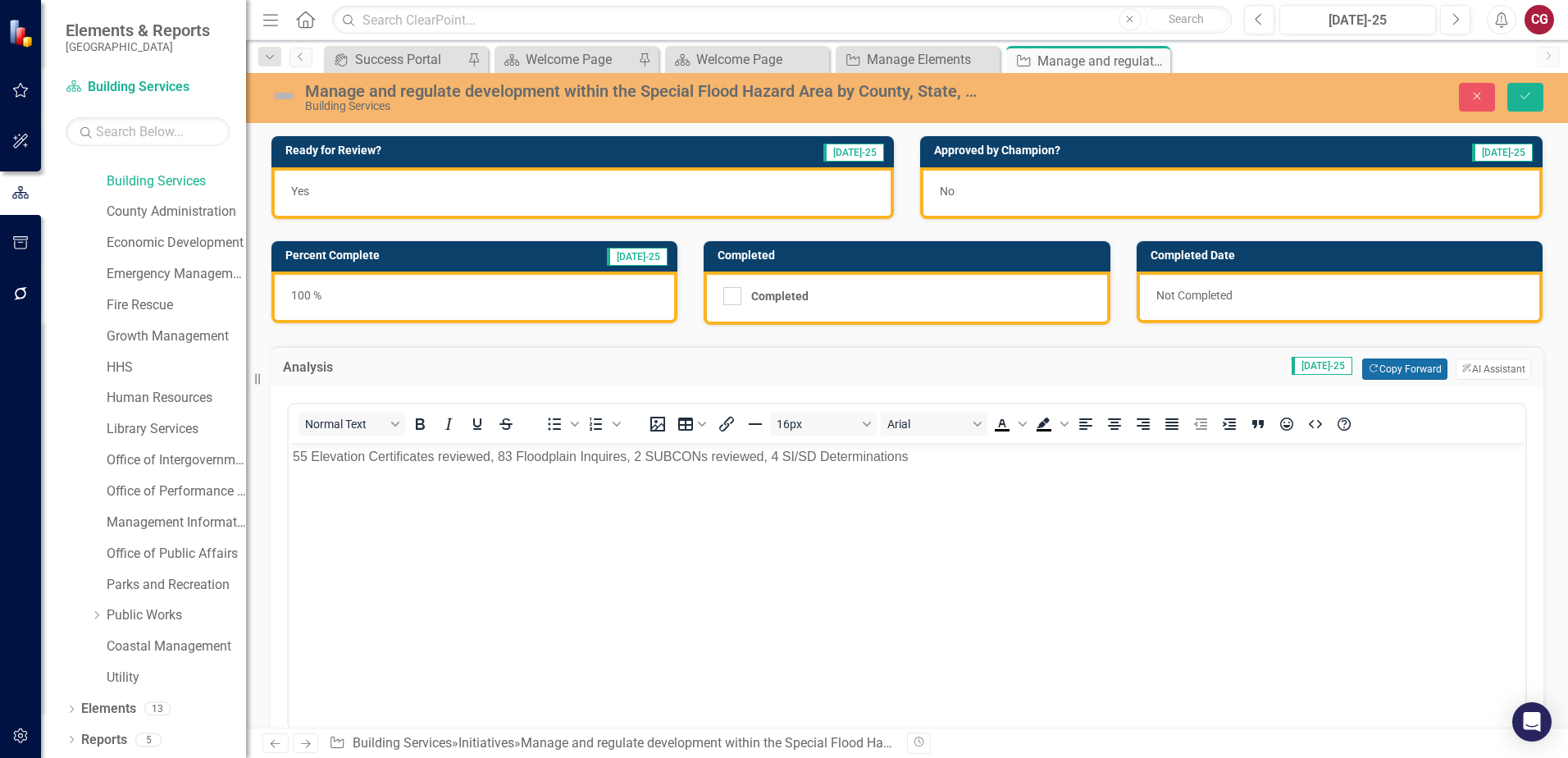
click at [1385, 368] on button "Copy Forward Copy Forward" at bounding box center [1404, 369] width 85 height 21
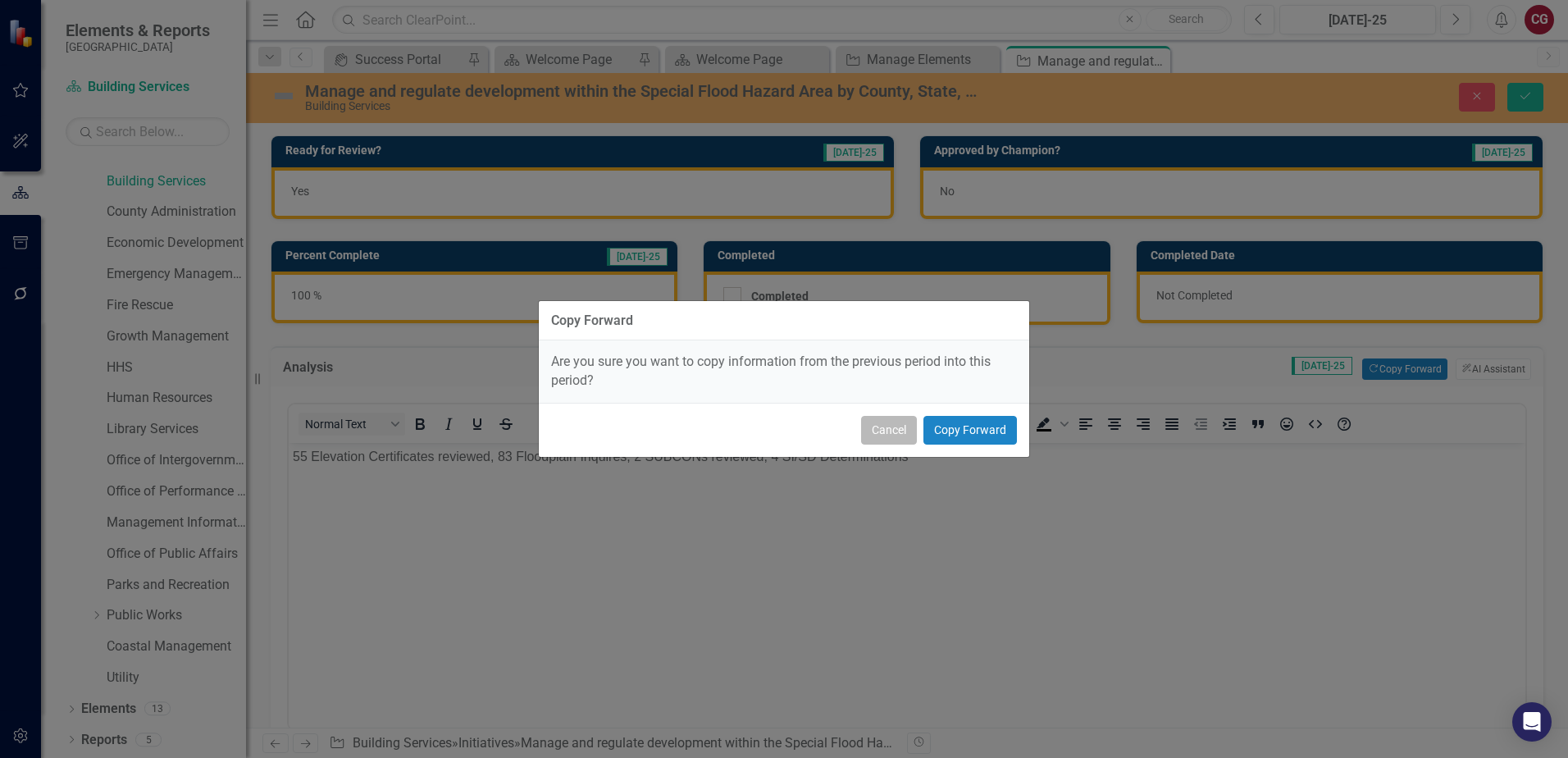
click at [896, 428] on button "Cancel" at bounding box center [889, 429] width 56 height 29
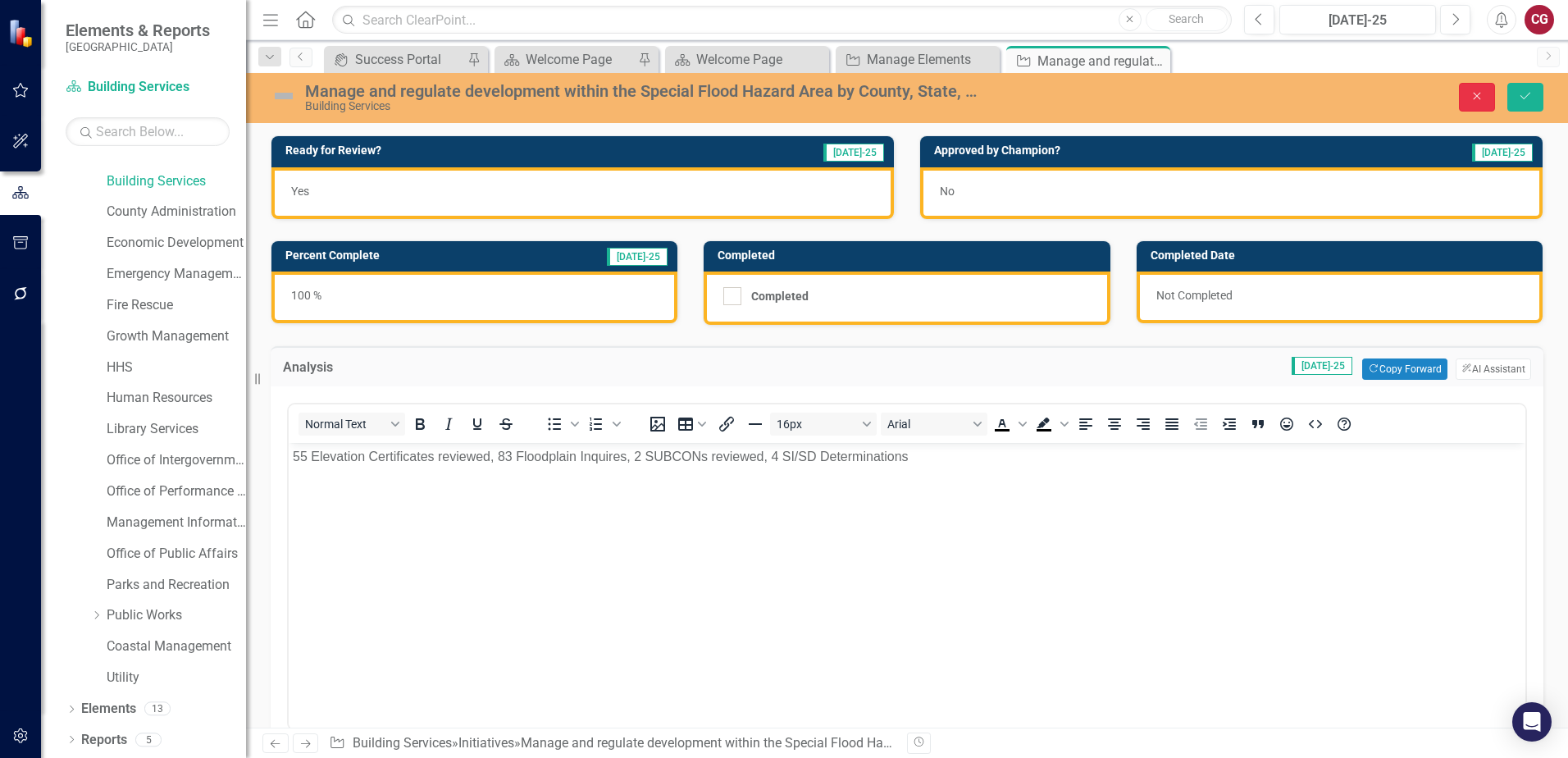
click at [1491, 97] on button "Close" at bounding box center [1477, 97] width 36 height 29
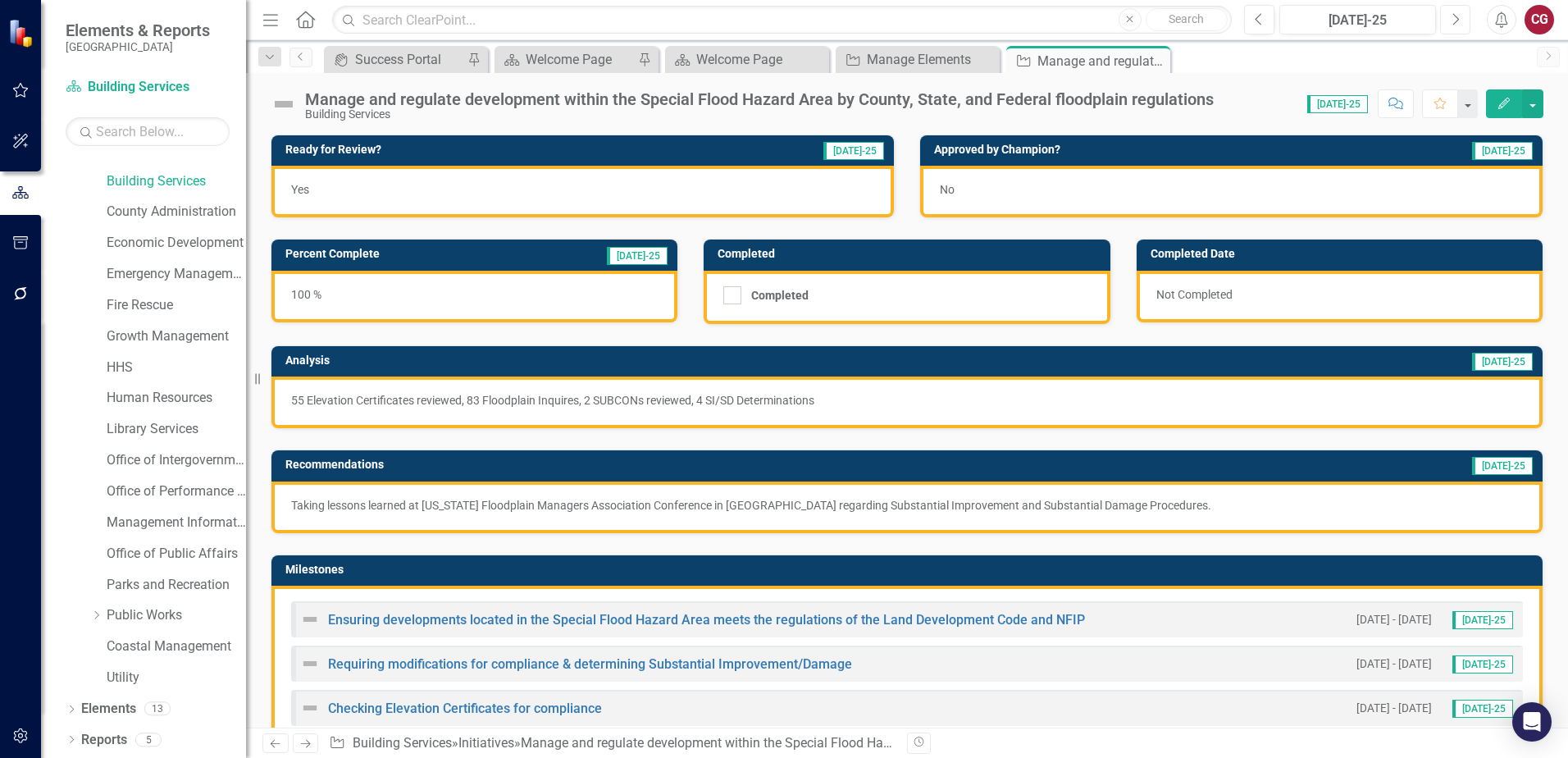
click at [1443, 19] on button "Next" at bounding box center [1454, 20] width 31 height 30
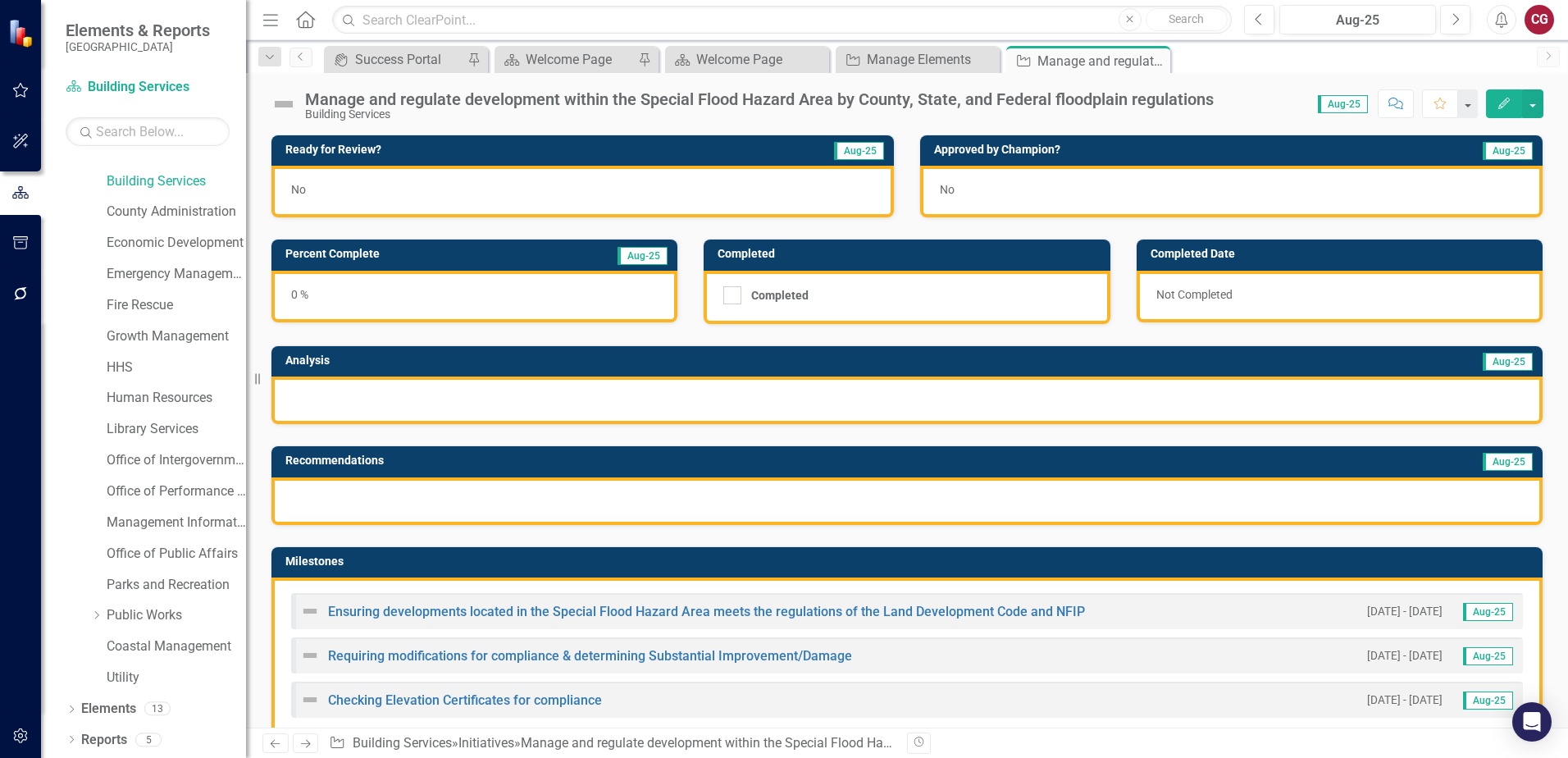
click at [682, 394] on div at bounding box center [906, 399] width 1271 height 47
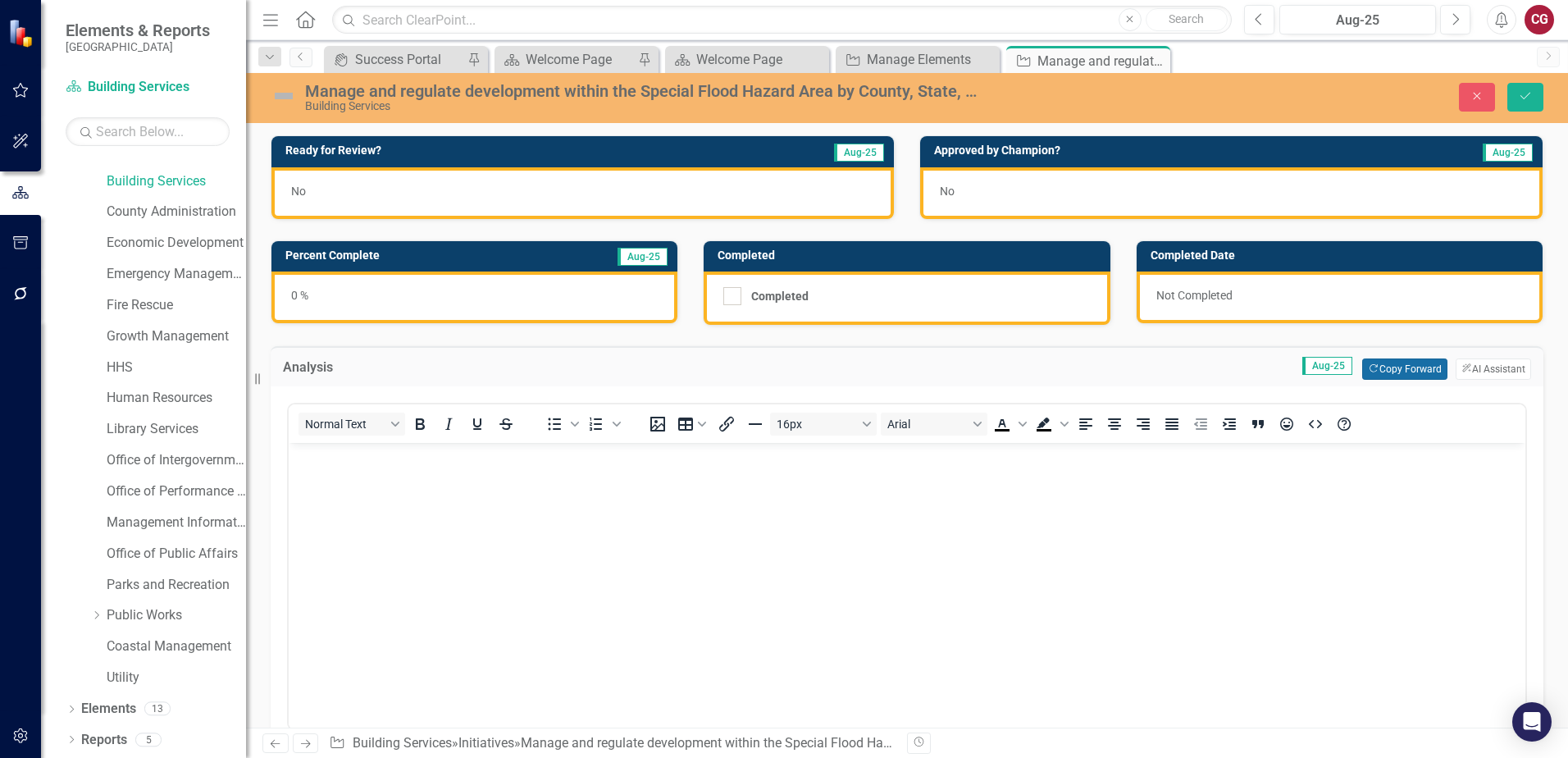
click at [1377, 366] on button "Copy Forward Copy Forward" at bounding box center [1404, 369] width 85 height 21
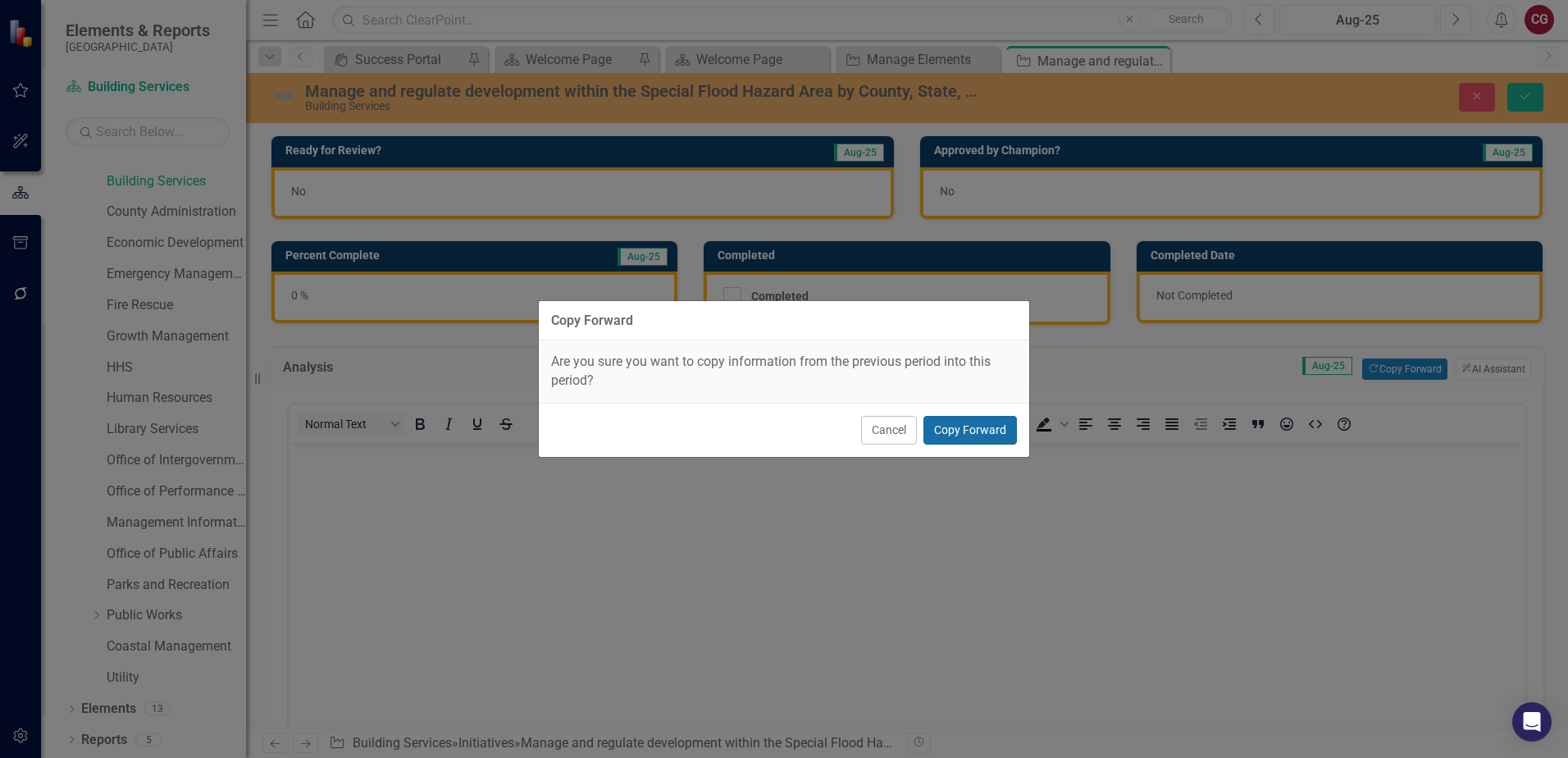
click at [990, 433] on button "Copy Forward" at bounding box center [970, 429] width 93 height 29
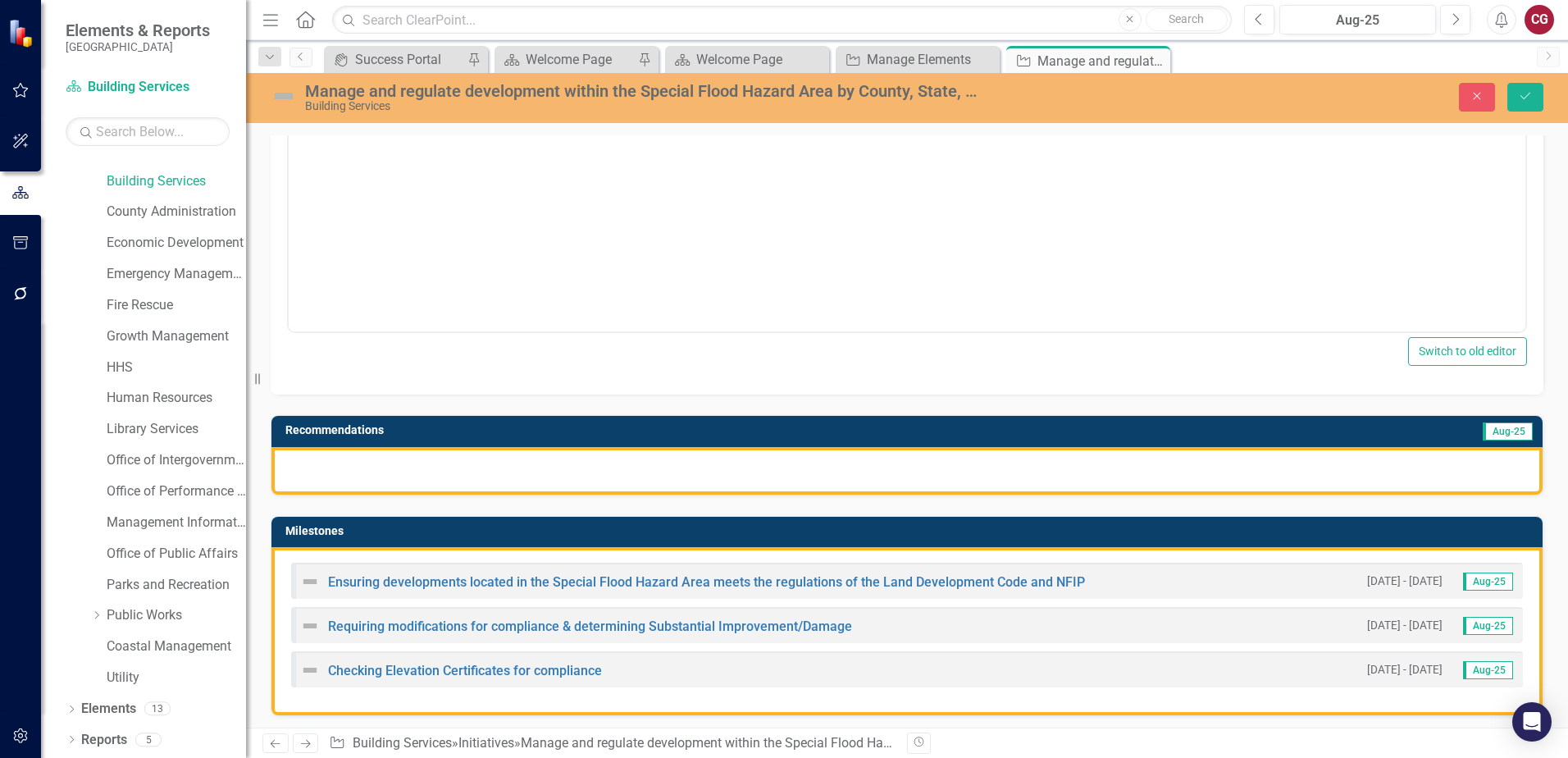
scroll to position [410, 0]
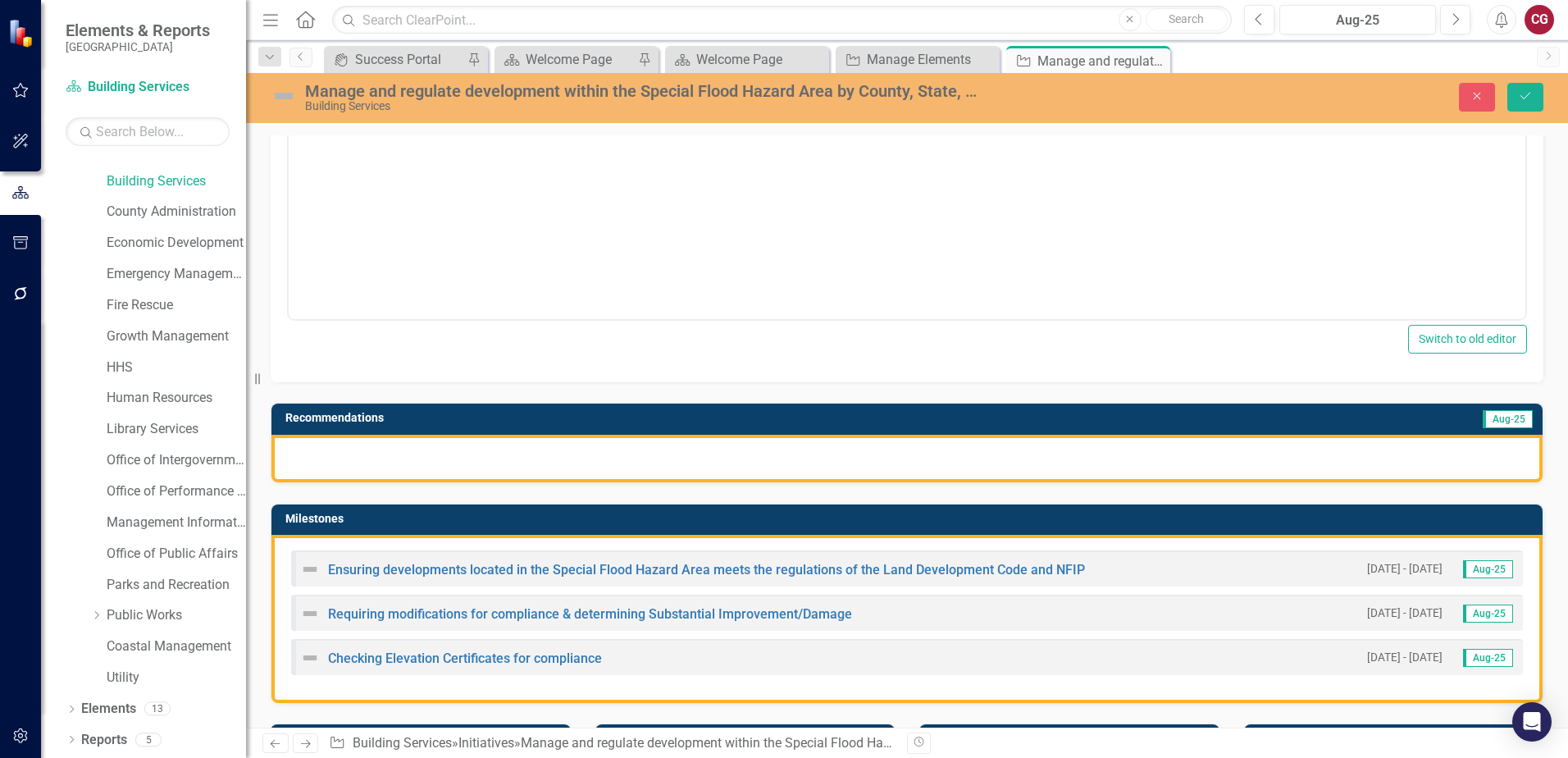
click at [1405, 456] on div at bounding box center [906, 458] width 1271 height 47
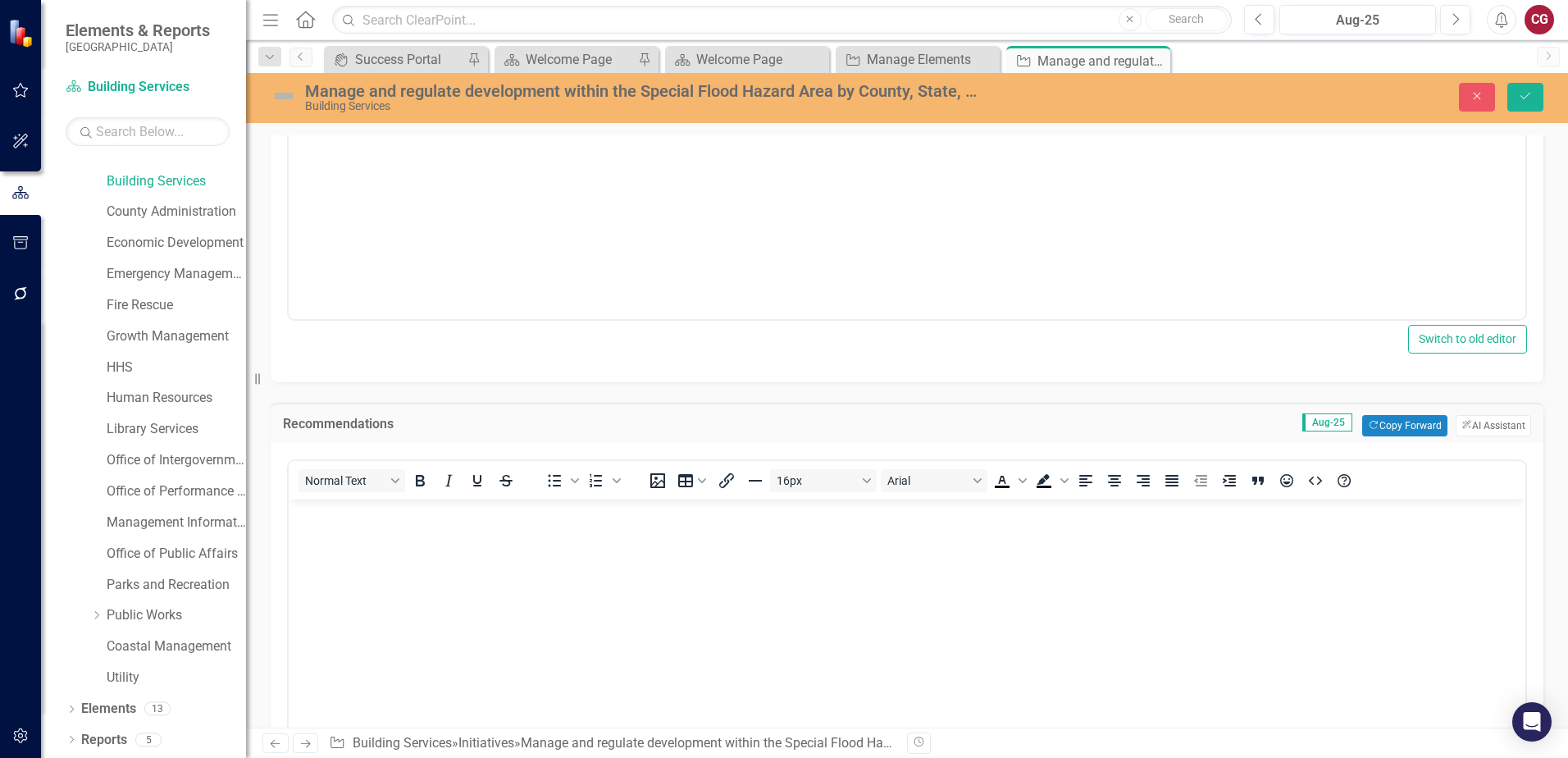
scroll to position [0, 0]
click at [1395, 414] on div "Recommendations Aug-25 Copy Forward Copy Forward ClearPoint AI AI Assistant" at bounding box center [907, 422] width 1273 height 40
click at [1394, 419] on button "Copy Forward Copy Forward" at bounding box center [1404, 426] width 85 height 21
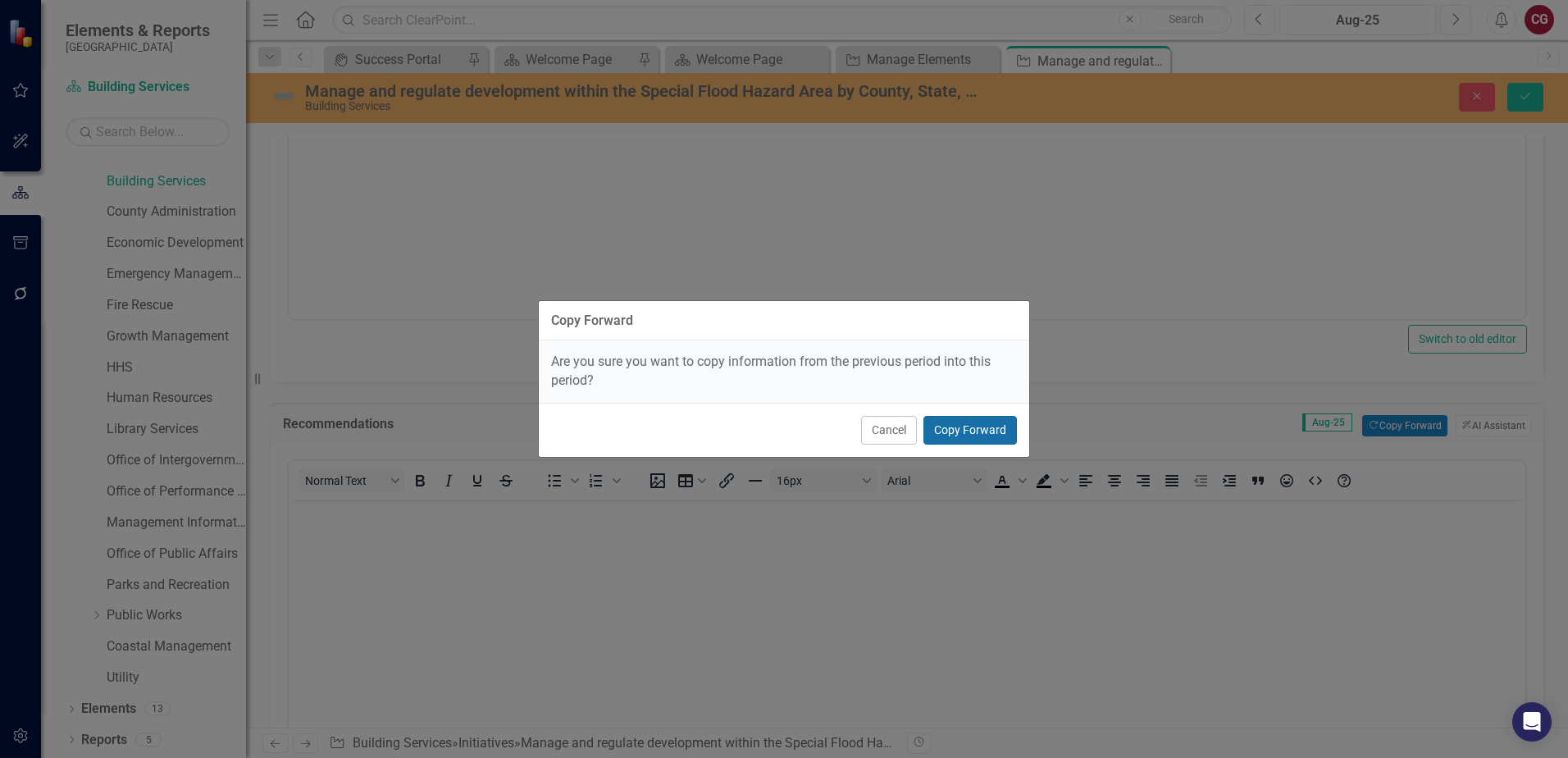
click at [1007, 429] on button "Copy Forward" at bounding box center [970, 429] width 93 height 29
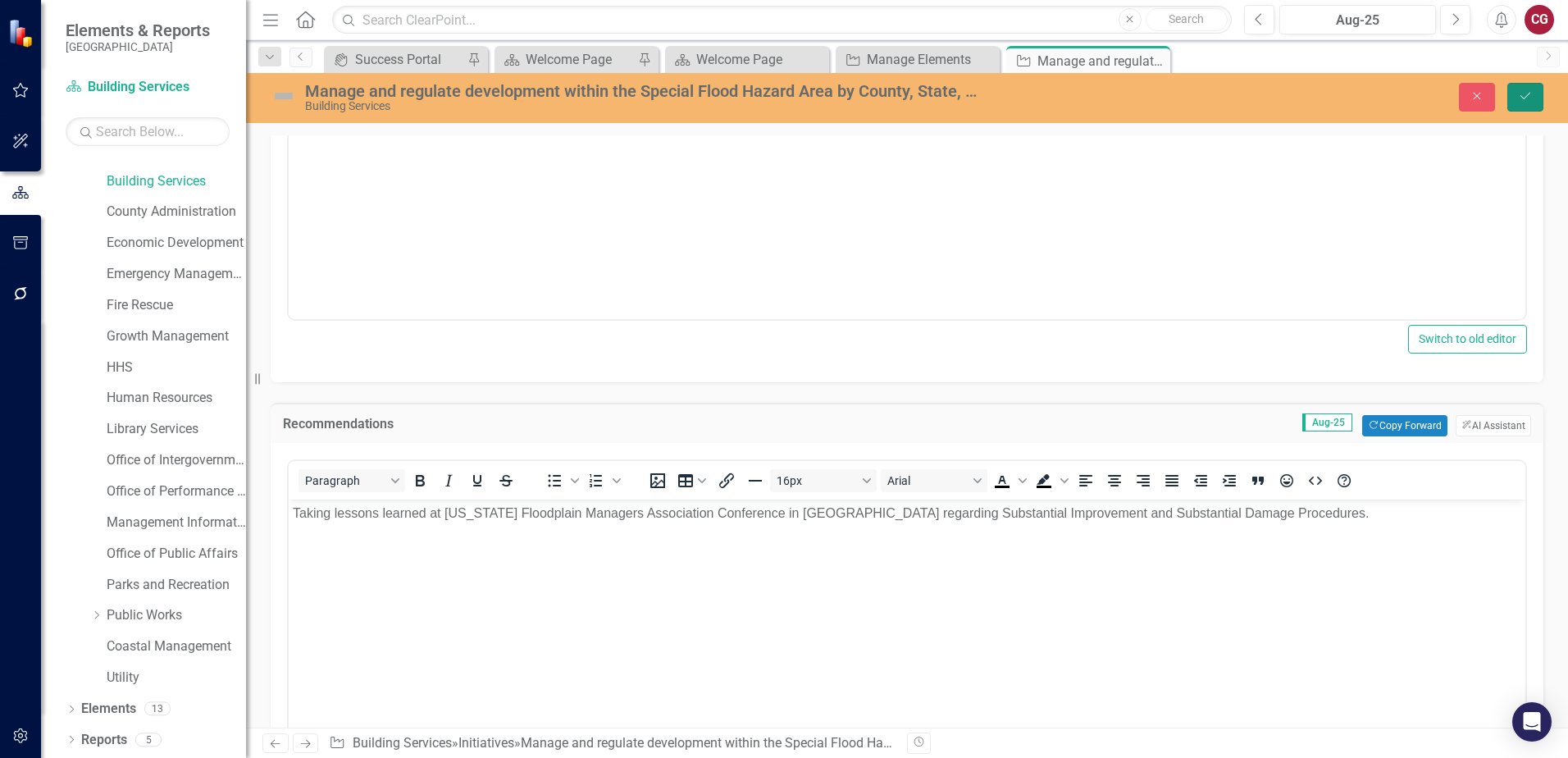
click at [1530, 100] on icon "Save" at bounding box center [1525, 96] width 15 height 11
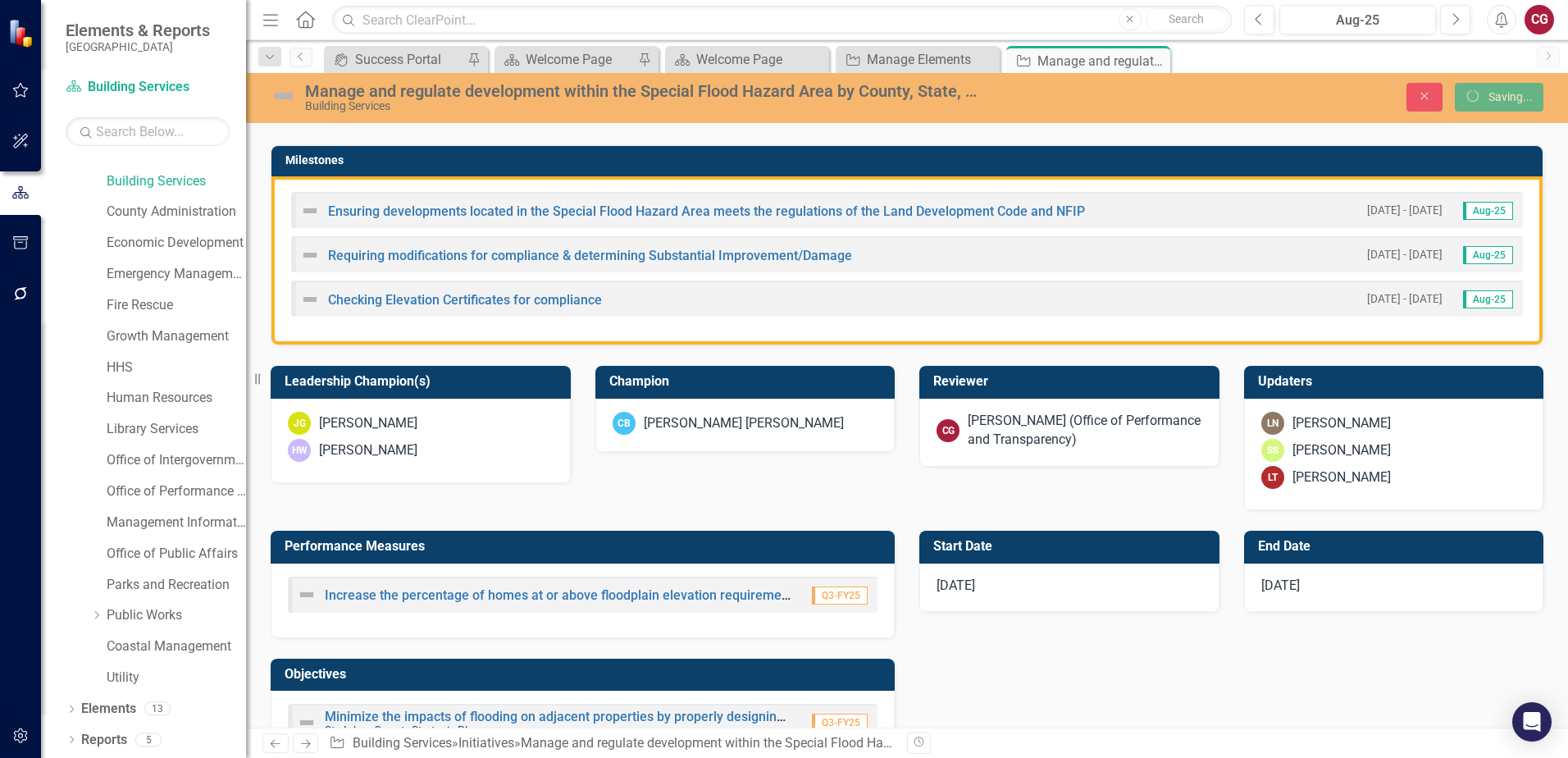
scroll to position [401, 0]
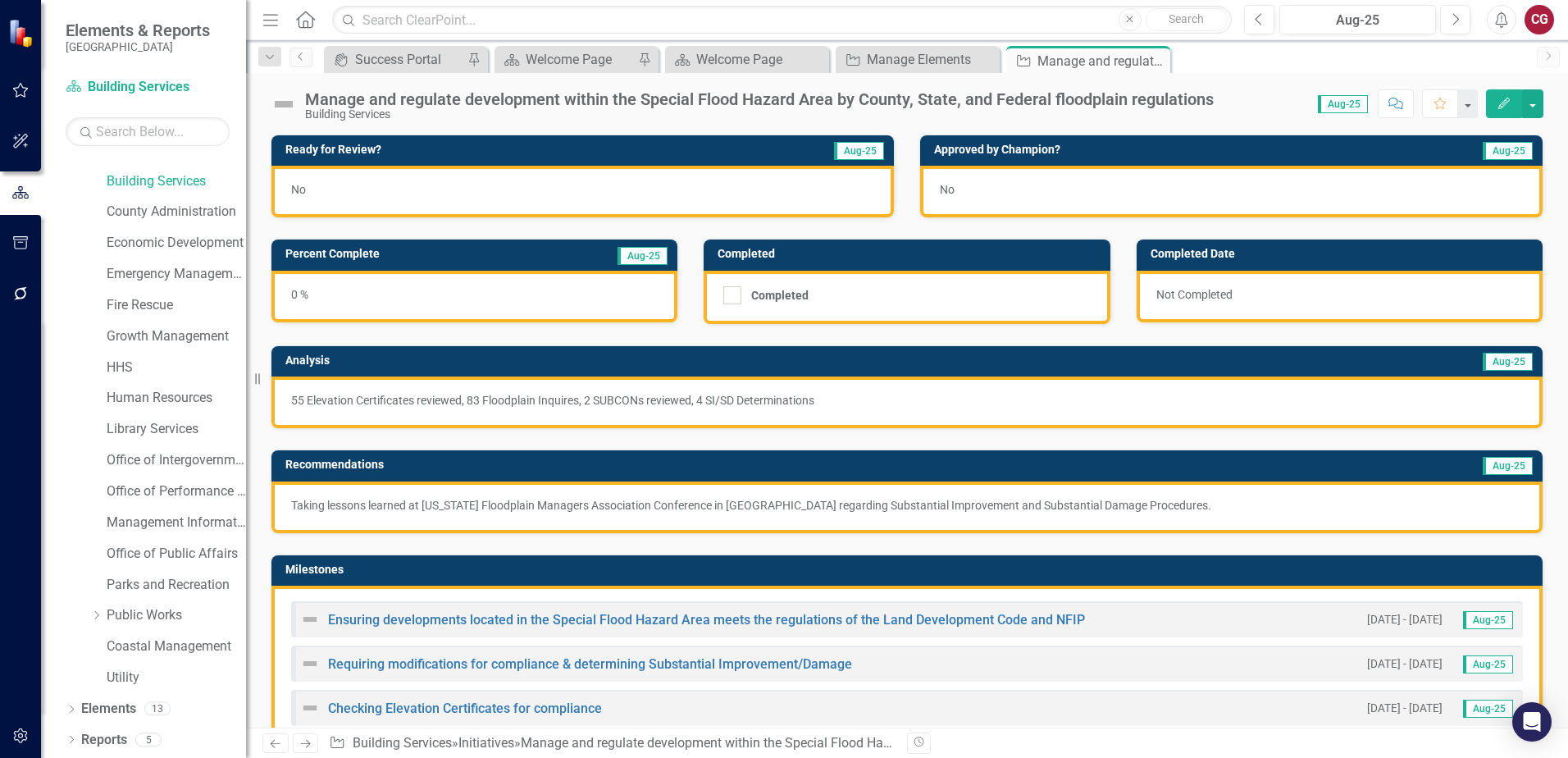
click at [580, 291] on div "0 %" at bounding box center [474, 296] width 406 height 51
click at [580, 290] on div "0 %" at bounding box center [474, 296] width 406 height 51
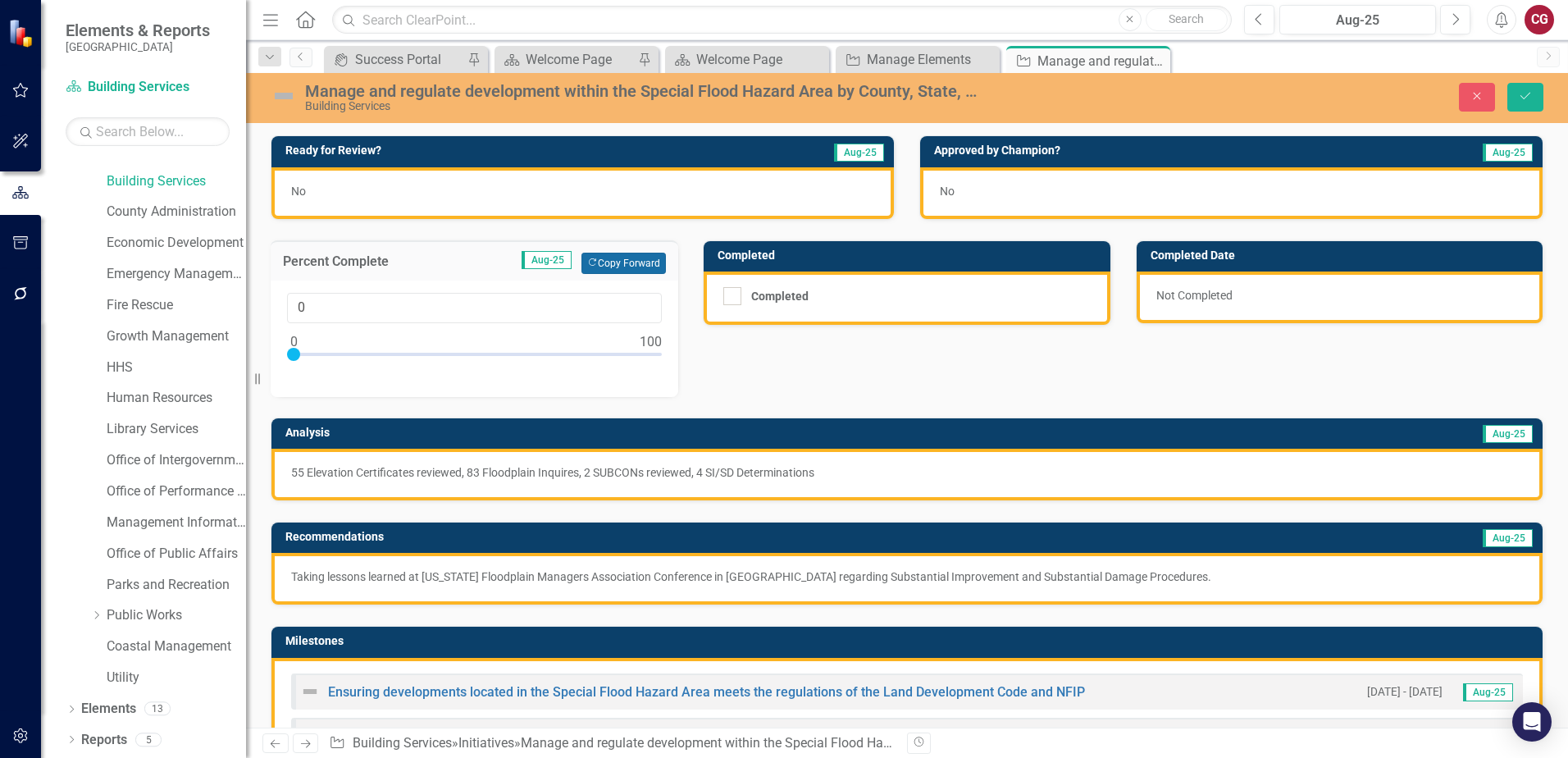
click at [609, 264] on button "Copy Forward Copy Forward" at bounding box center [623, 263] width 85 height 21
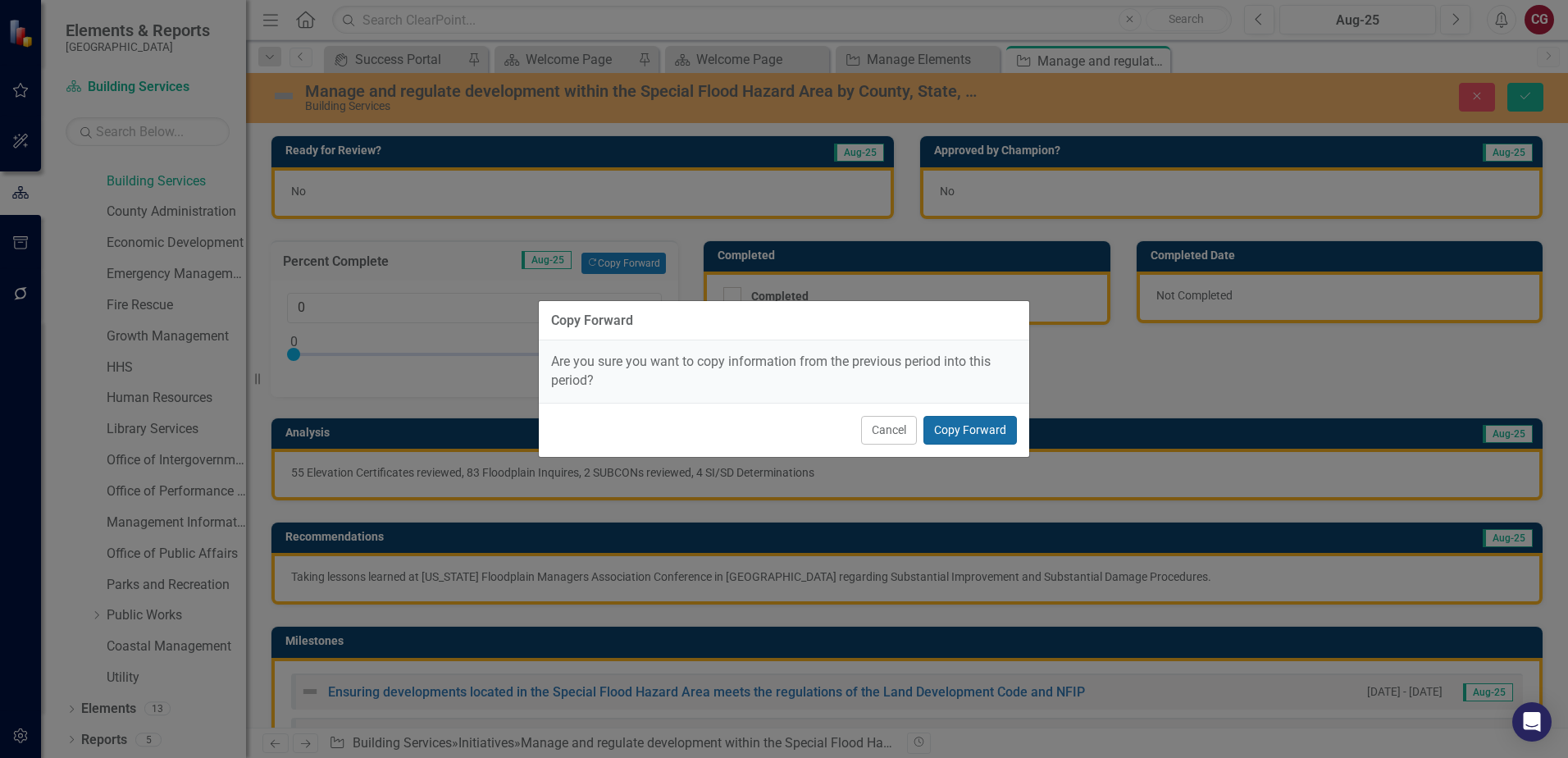
click at [958, 422] on button "Copy Forward" at bounding box center [970, 429] width 93 height 29
type input "100"
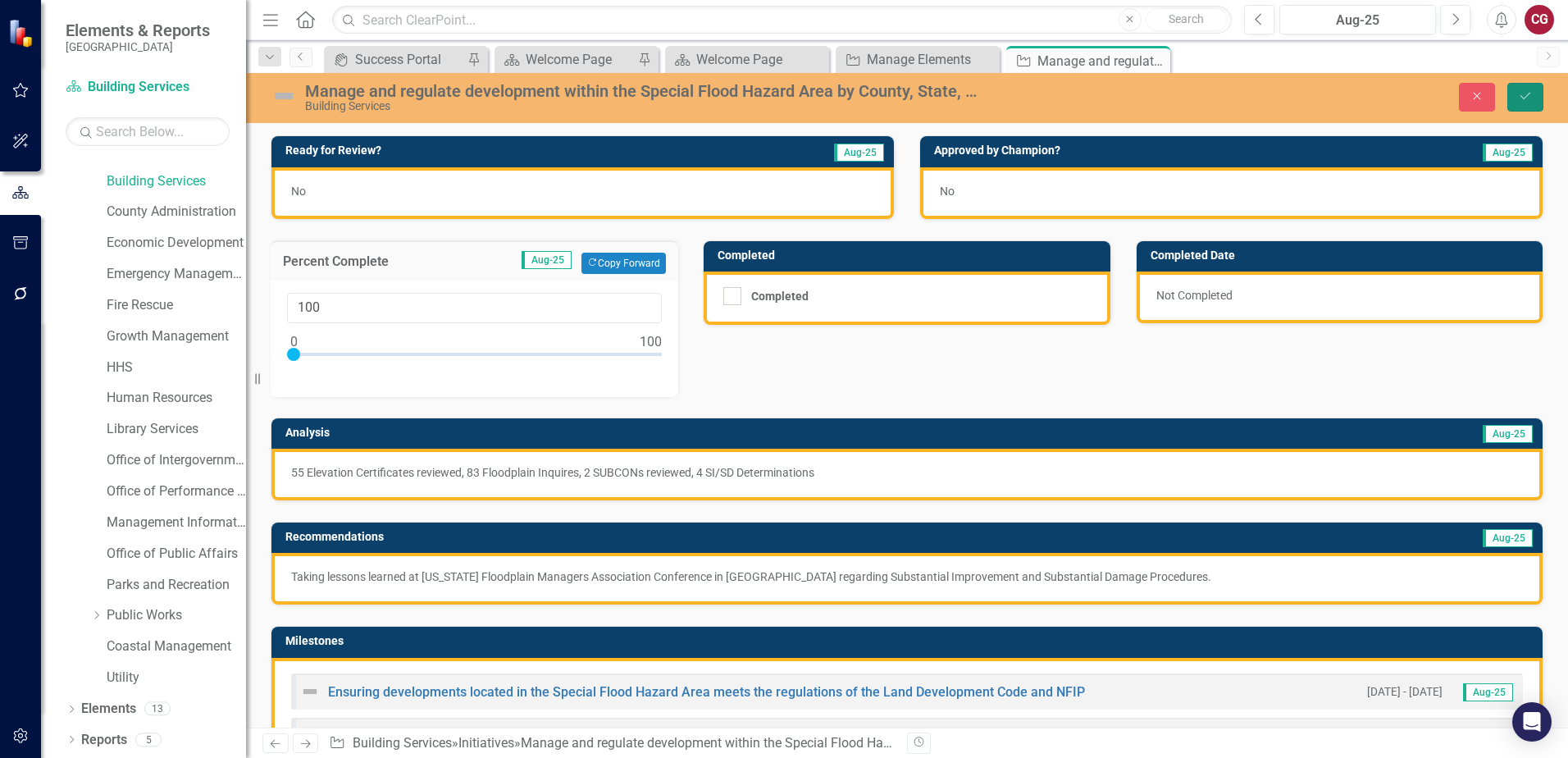
click at [1534, 97] on button "Save" at bounding box center [1525, 97] width 36 height 29
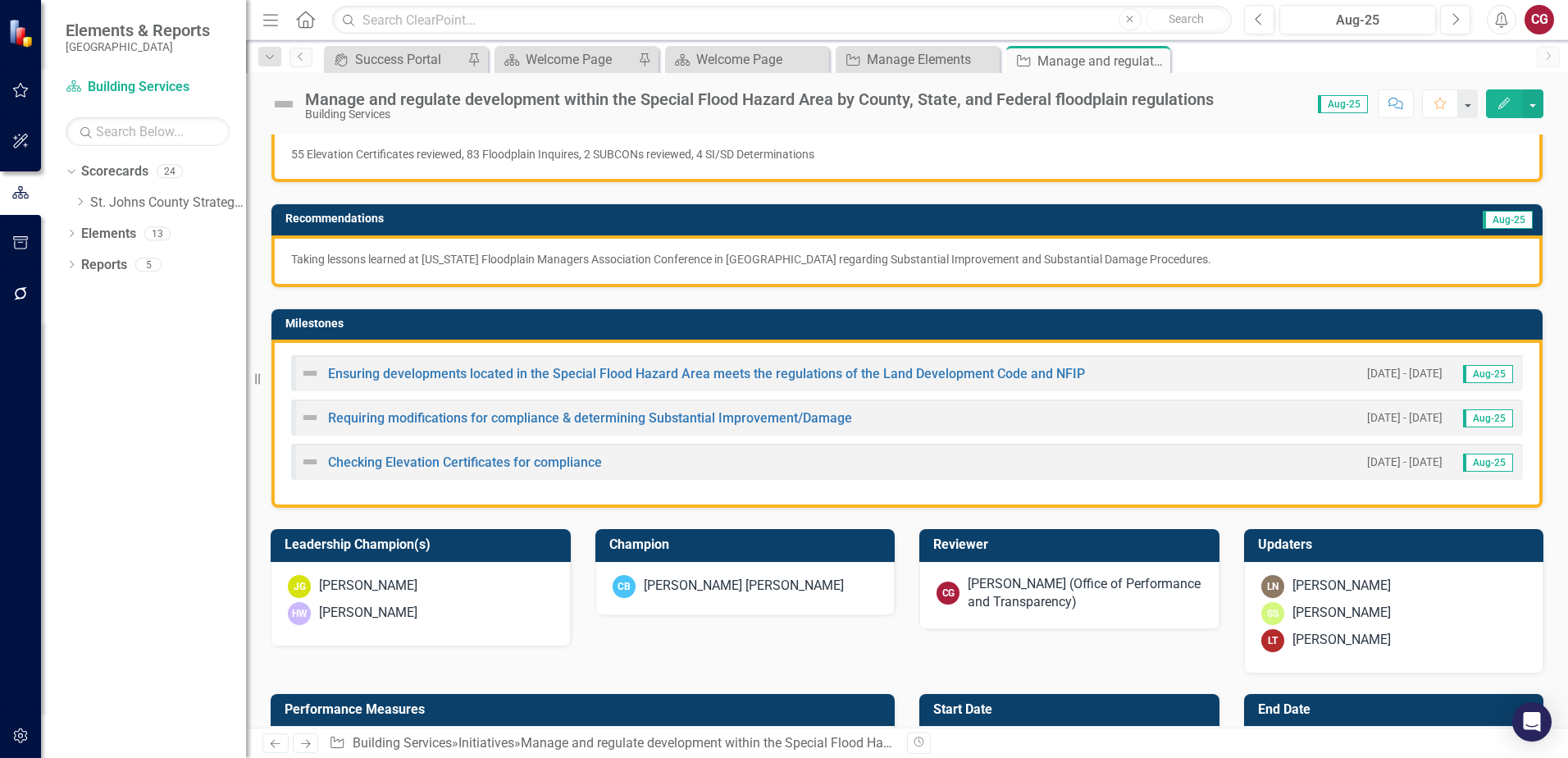
scroll to position [0, 0]
click at [984, 367] on div "Ensuring developments located in the Special Flood Hazard Area meets the regula…" at bounding box center [692, 372] width 785 height 20
click at [981, 372] on link "Ensuring developments located in the Special Flood Hazard Area meets the regula…" at bounding box center [706, 373] width 757 height 16
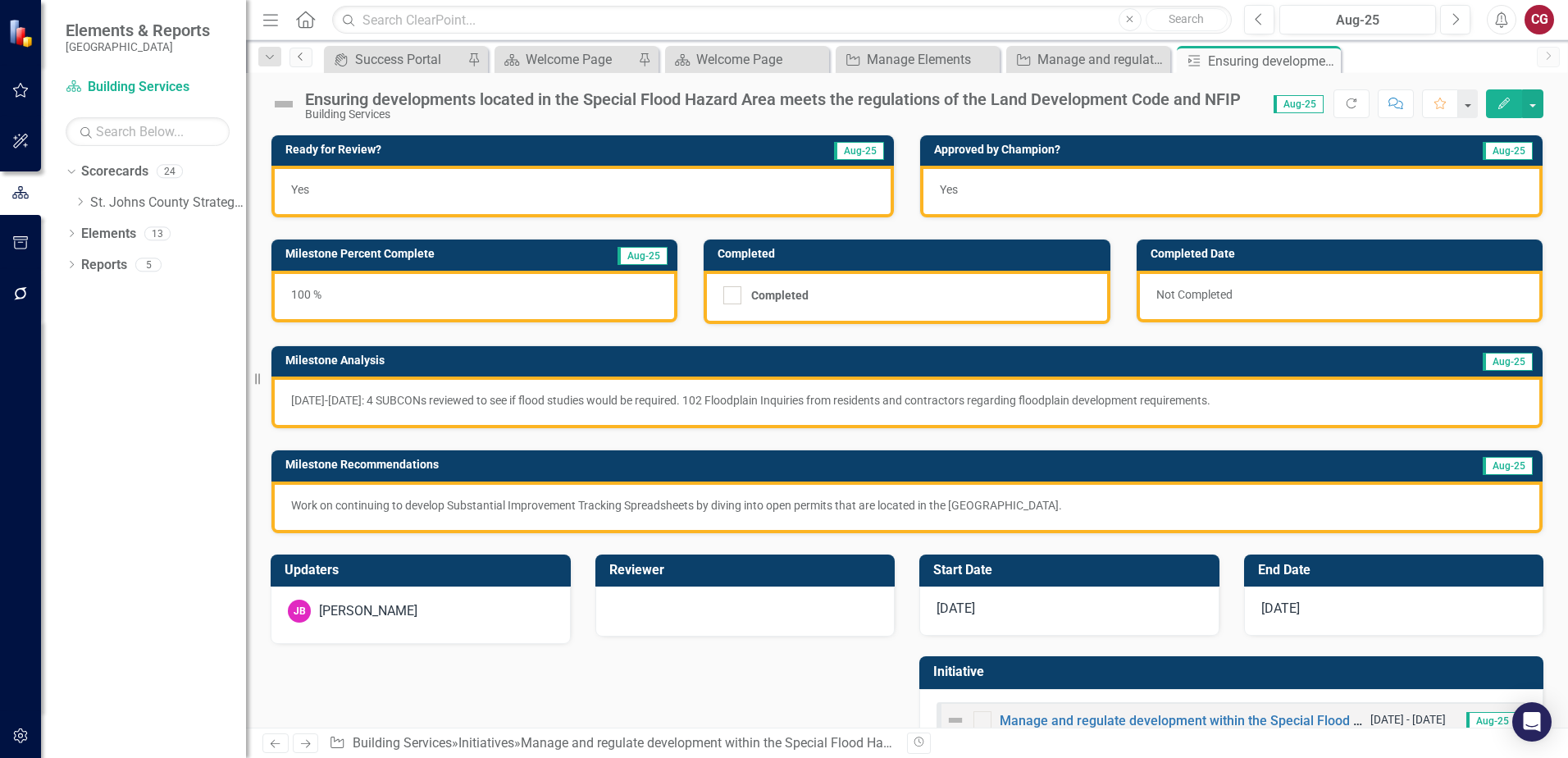
click at [296, 57] on icon "Previous" at bounding box center [301, 56] width 13 height 10
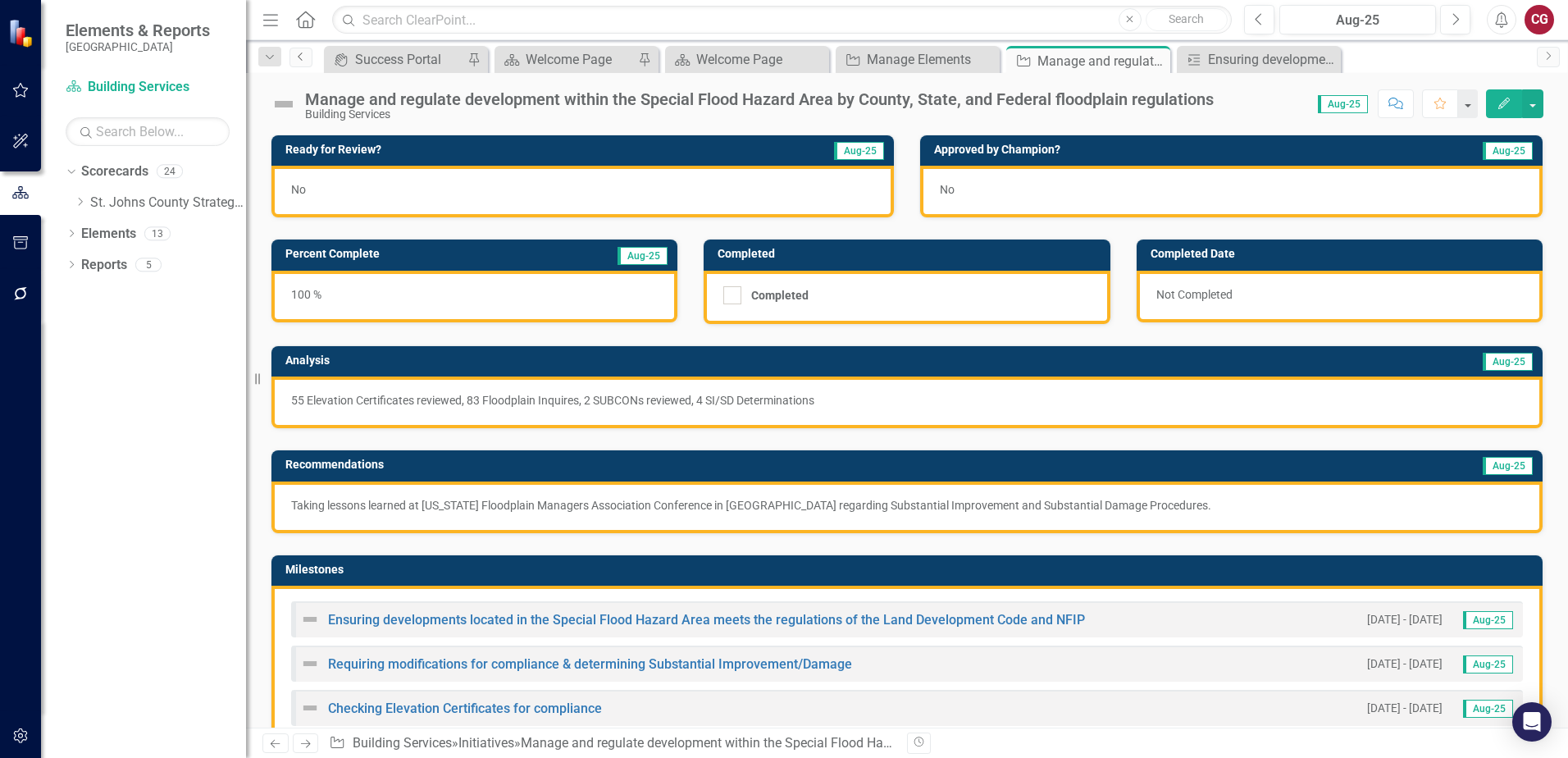
click at [296, 57] on icon "Previous" at bounding box center [301, 56] width 13 height 10
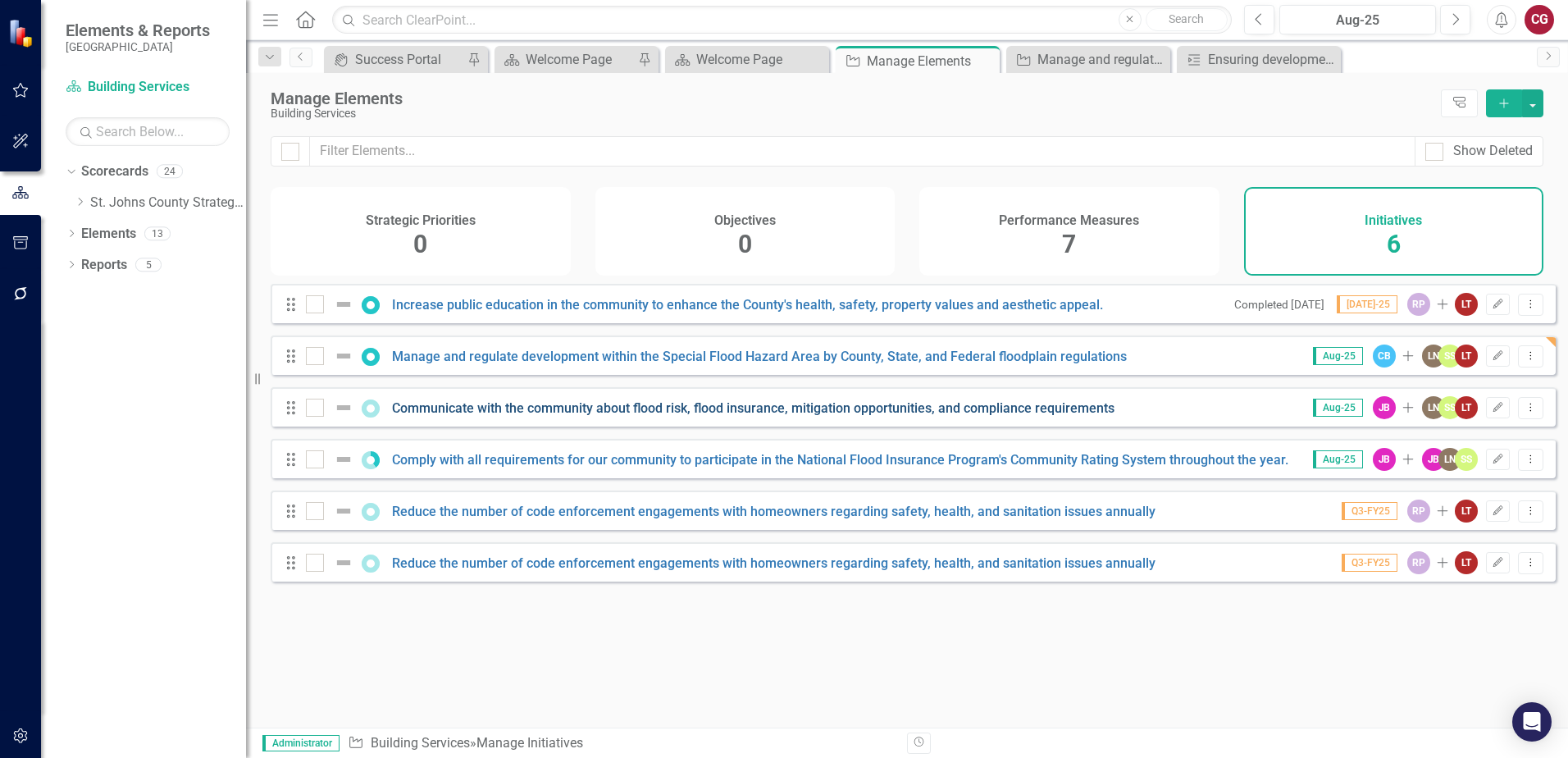
click at [430, 415] on link "Communicate with the community about flood risk, flood insurance, mitigation op…" at bounding box center [753, 408] width 723 height 16
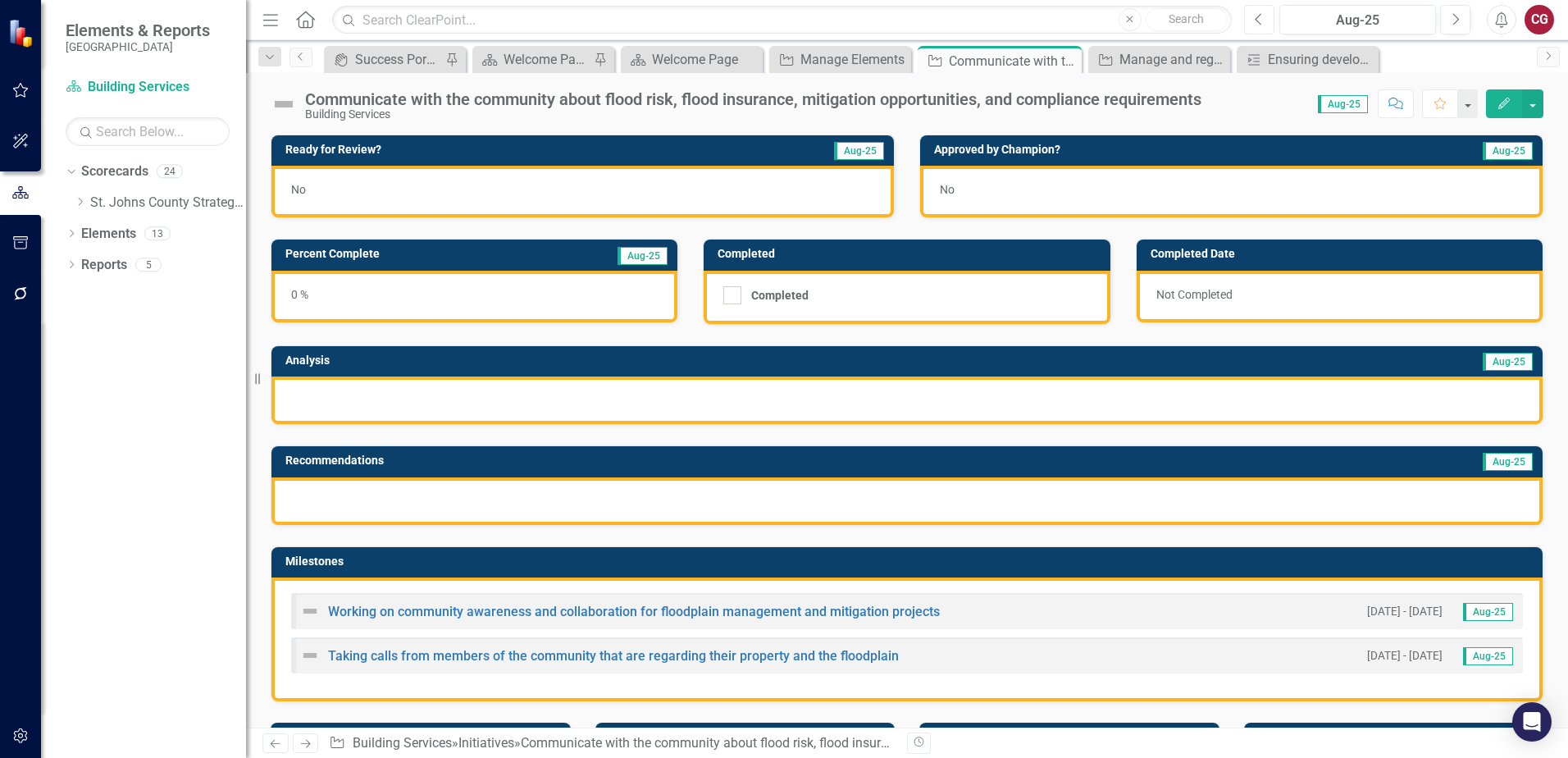
click at [1267, 24] on button "Previous" at bounding box center [1259, 20] width 31 height 30
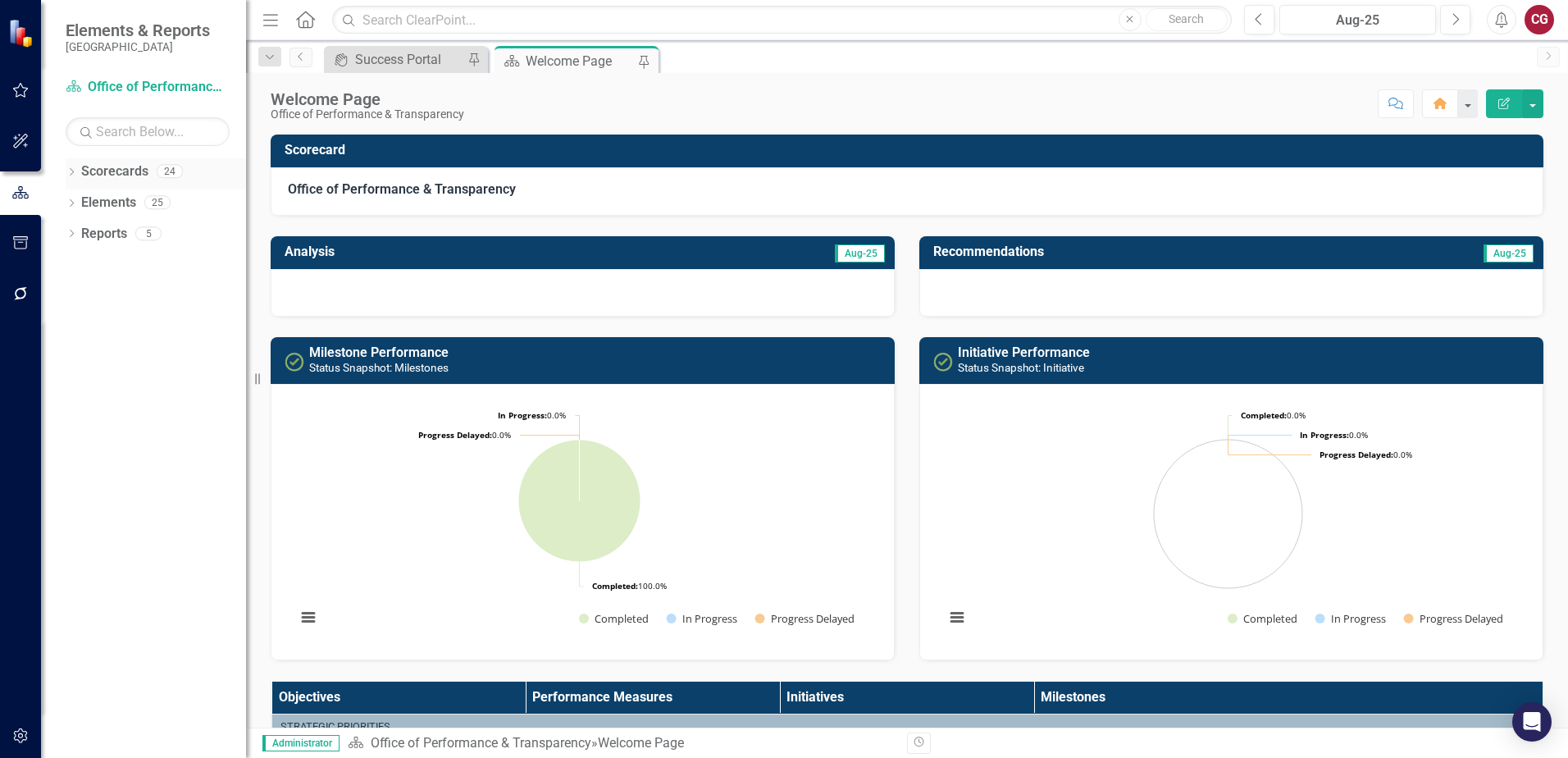
click at [73, 172] on icon at bounding box center [72, 172] width 4 height 7
click at [79, 205] on icon "Dropdown" at bounding box center [79, 201] width 12 height 10
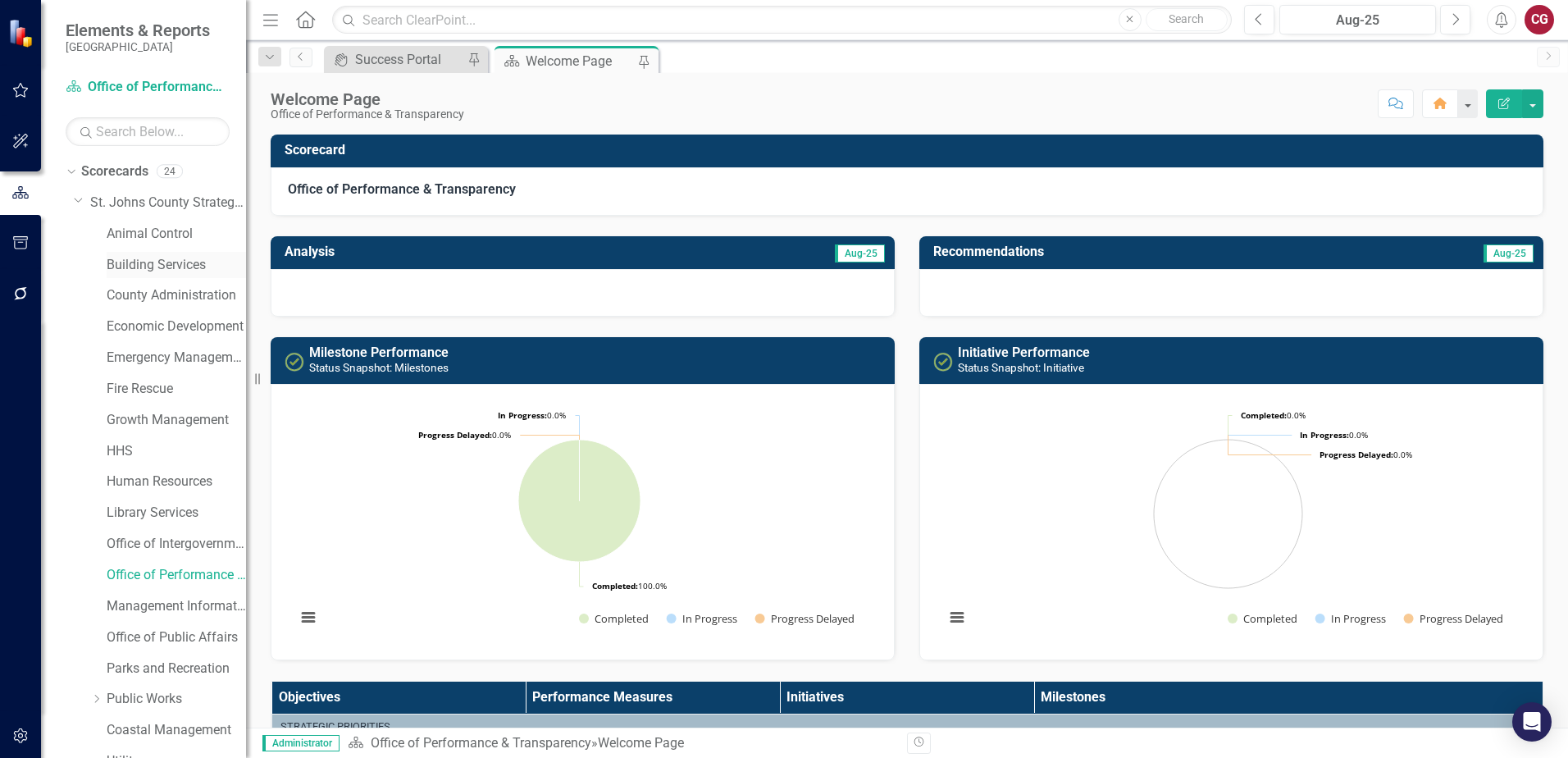
click at [134, 264] on link "Building Services" at bounding box center [176, 265] width 140 height 19
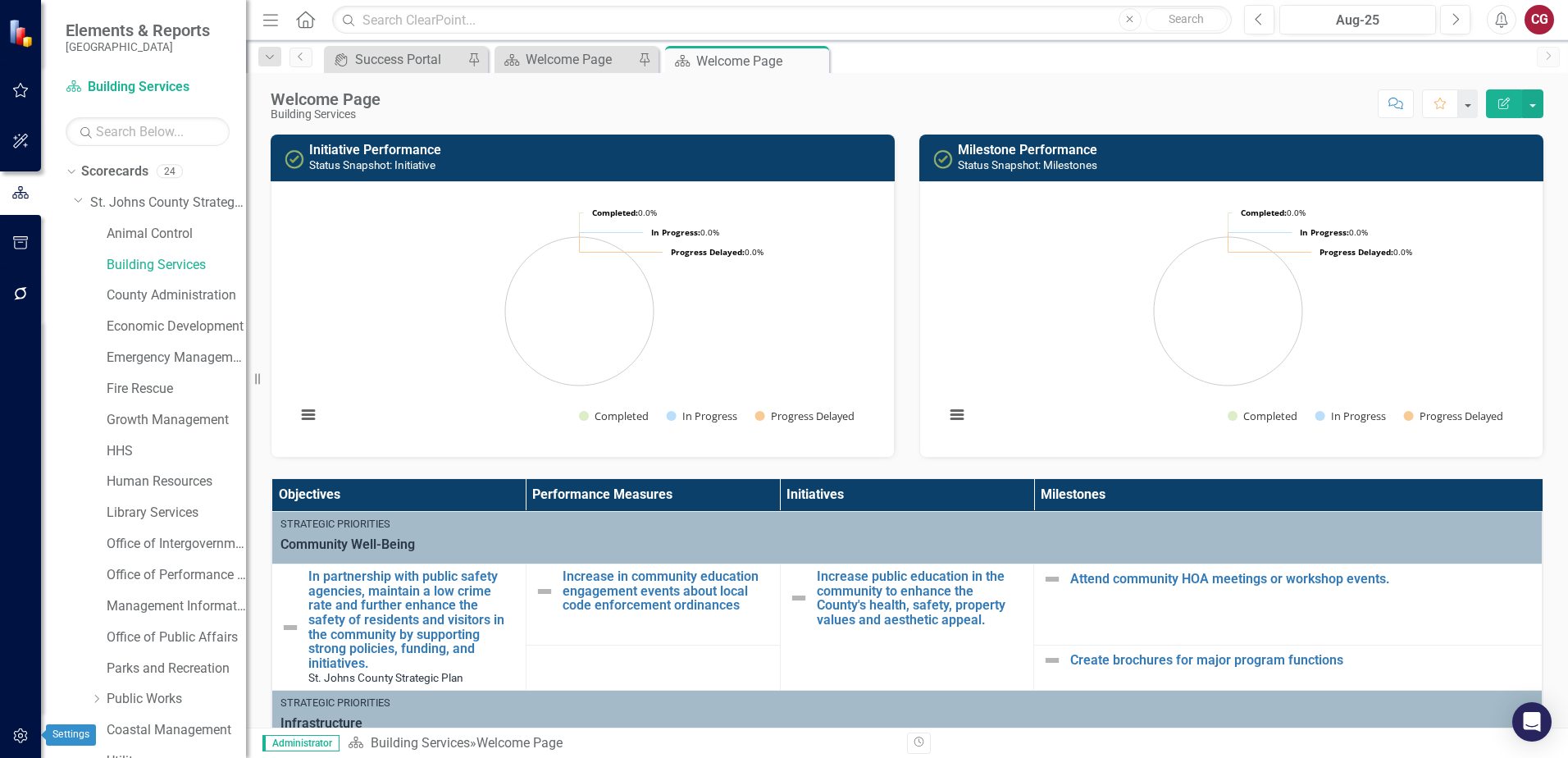
click at [24, 744] on button "button" at bounding box center [21, 736] width 37 height 34
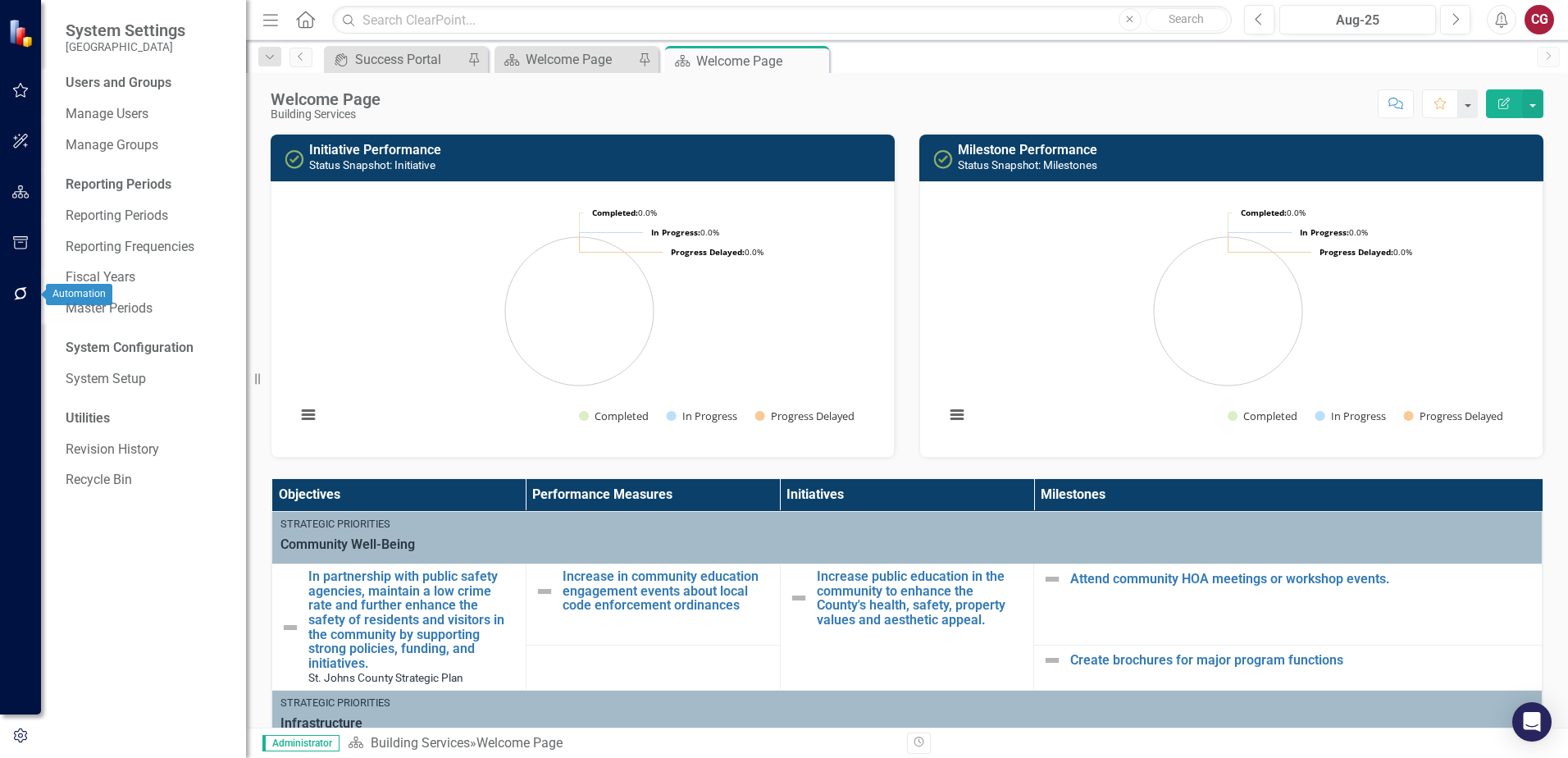
click at [17, 297] on icon "button" at bounding box center [20, 293] width 13 height 13
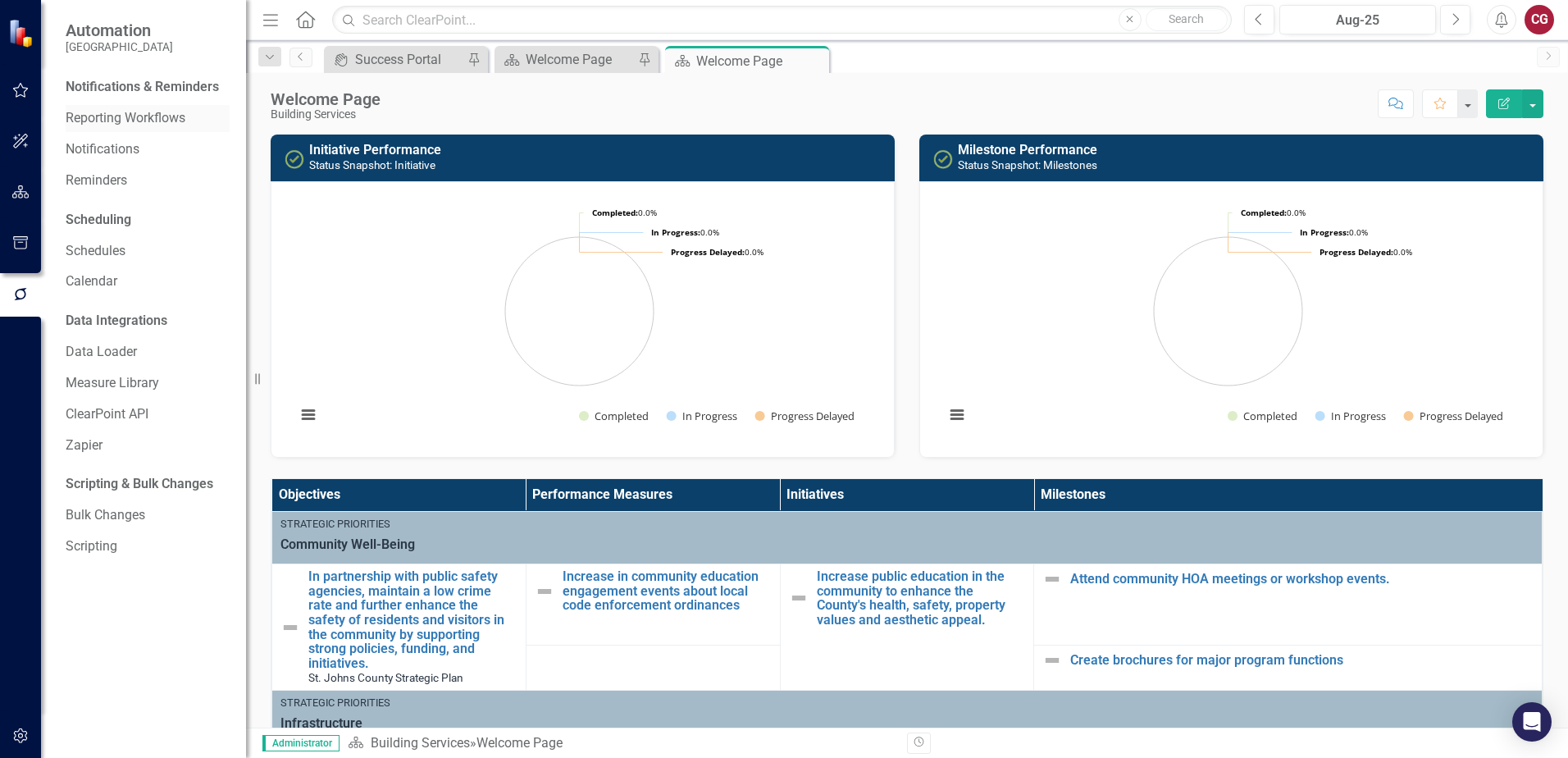
click at [141, 122] on link "Reporting Workflows" at bounding box center [147, 118] width 164 height 19
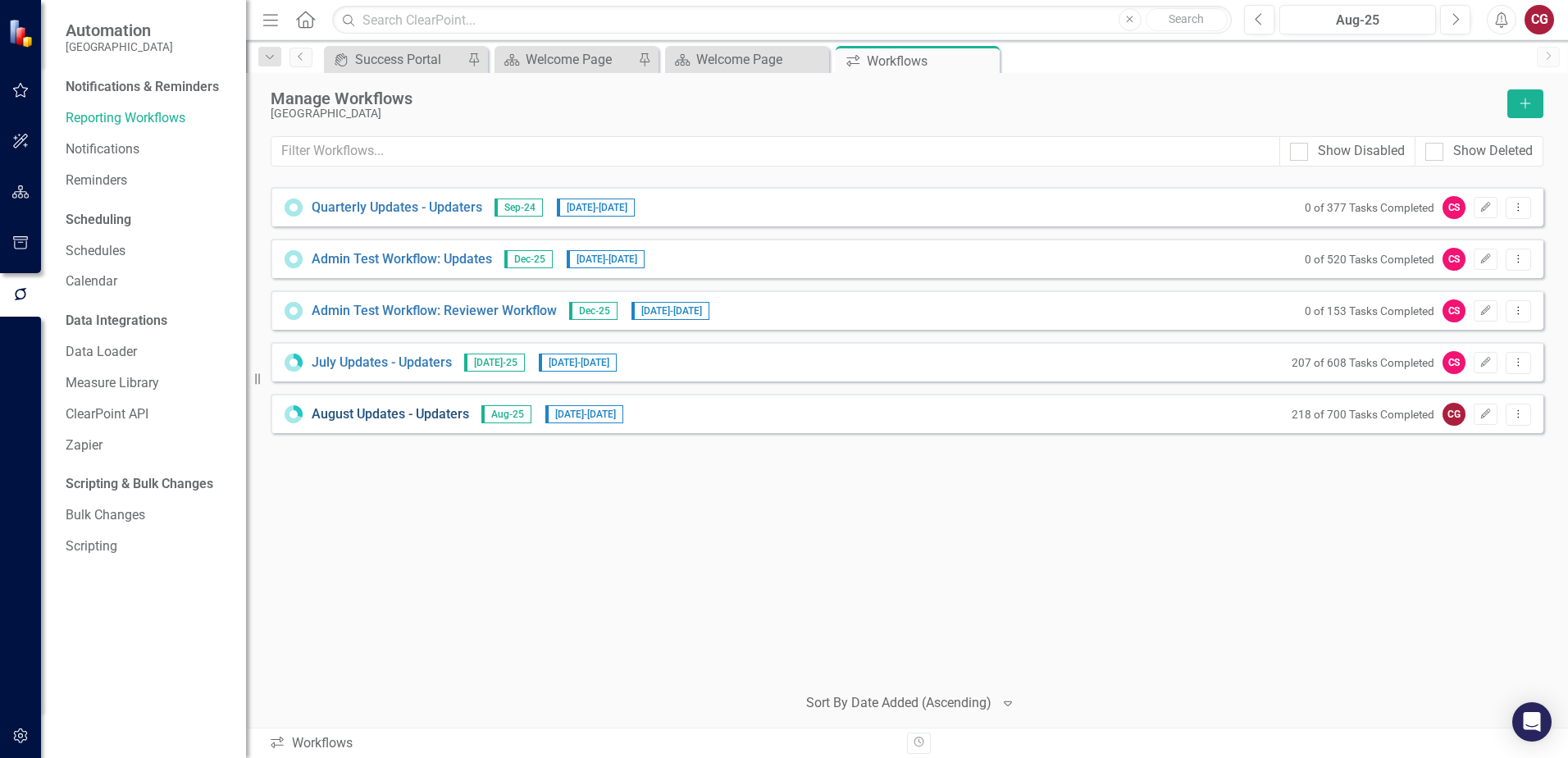
click at [420, 407] on link "August Updates - Updaters" at bounding box center [390, 414] width 157 height 19
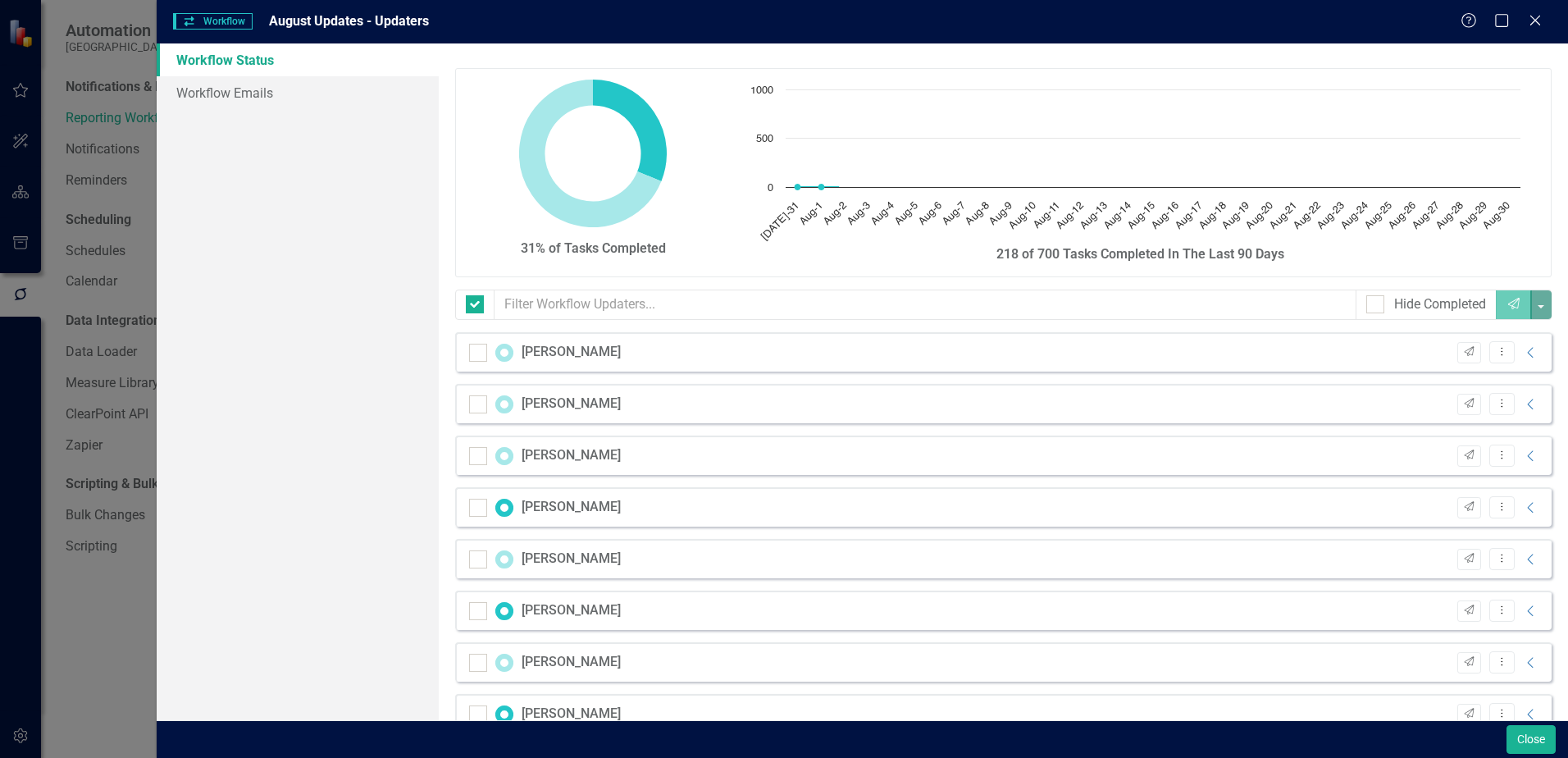
checkbox input "false"
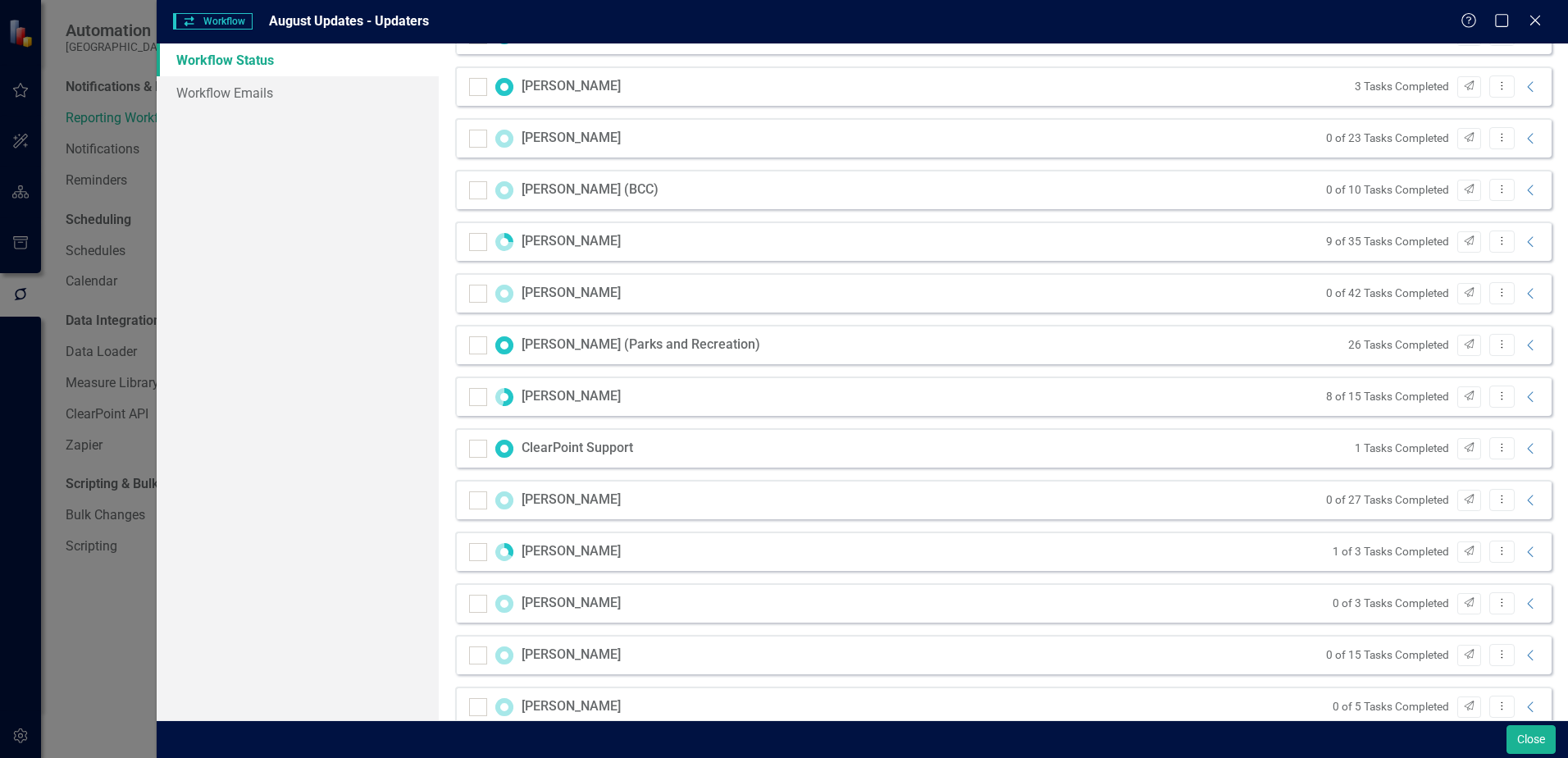
scroll to position [1639, 0]
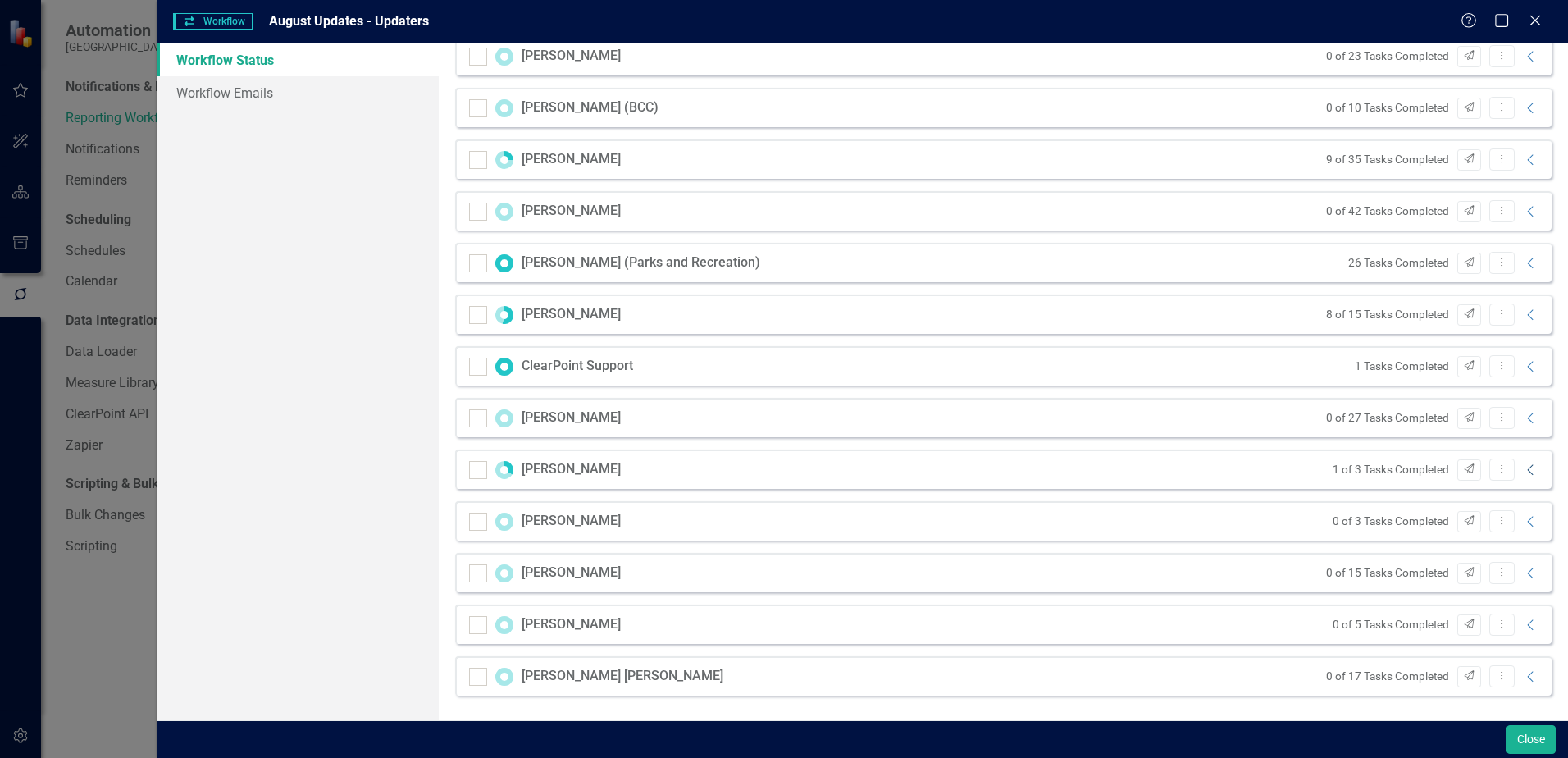
click at [1522, 470] on icon "Collapse" at bounding box center [1531, 470] width 17 height 13
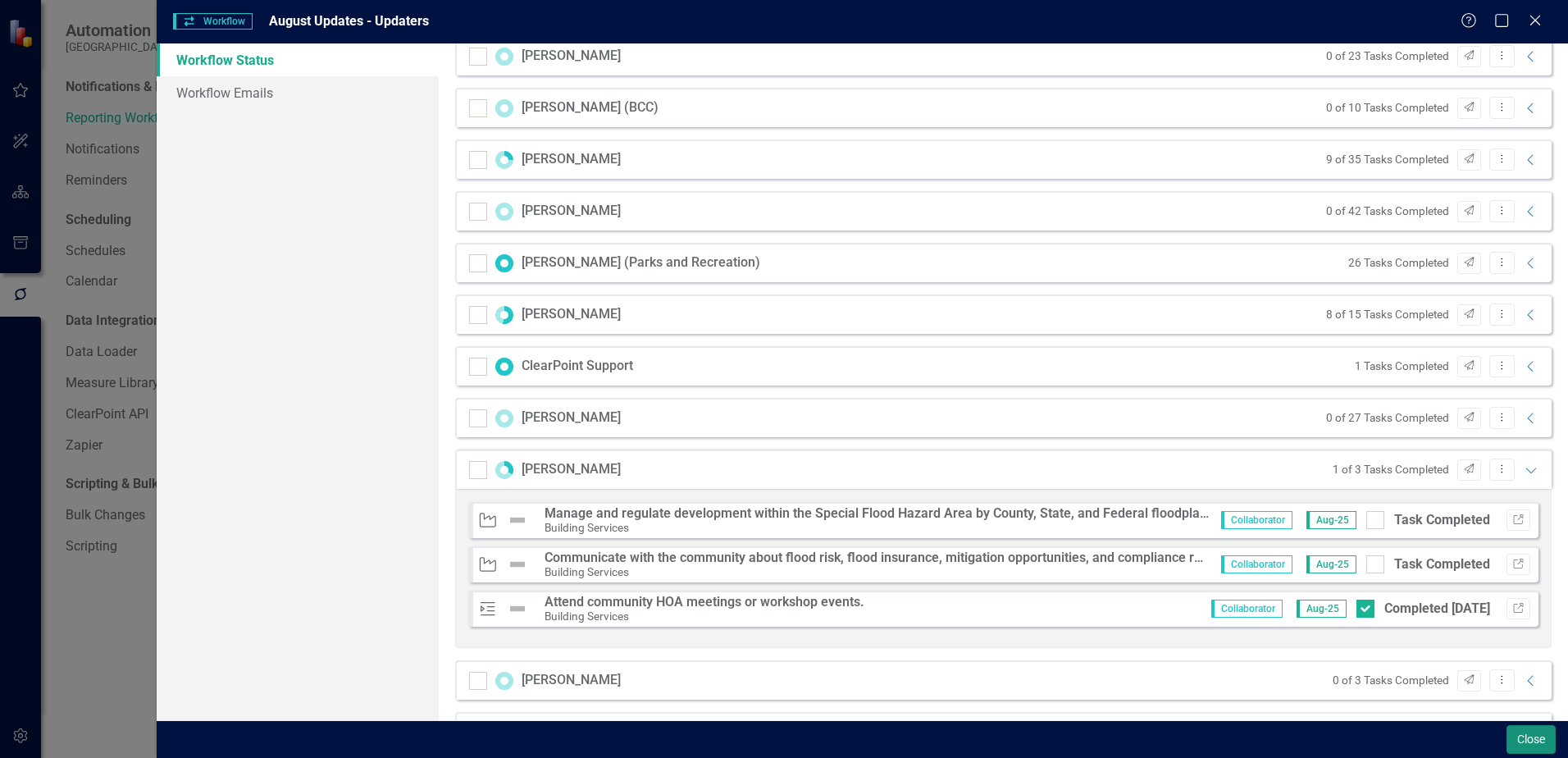
click at [1530, 735] on button "Close" at bounding box center [1531, 738] width 49 height 29
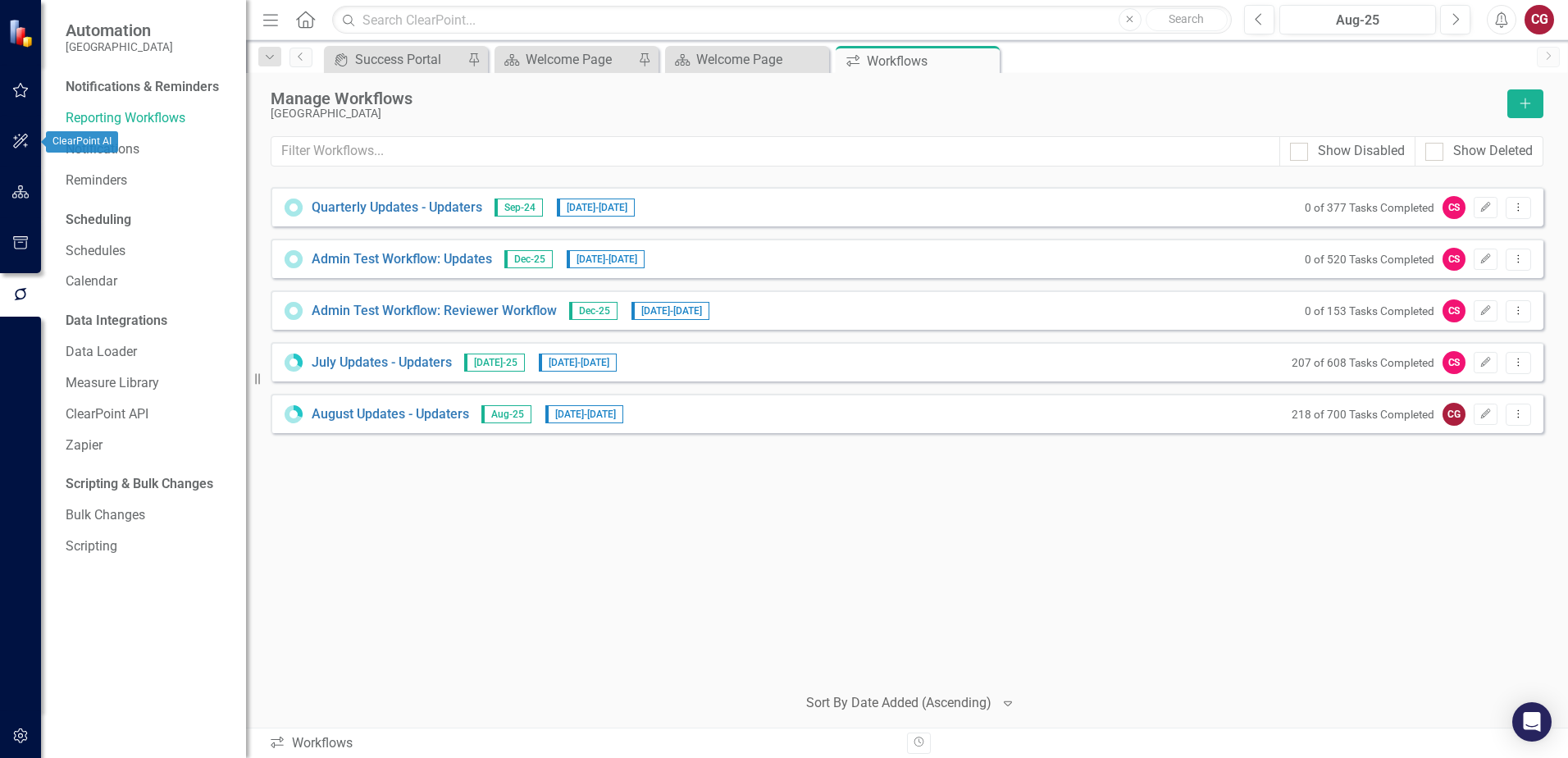
click at [7, 187] on button "button" at bounding box center [21, 192] width 37 height 34
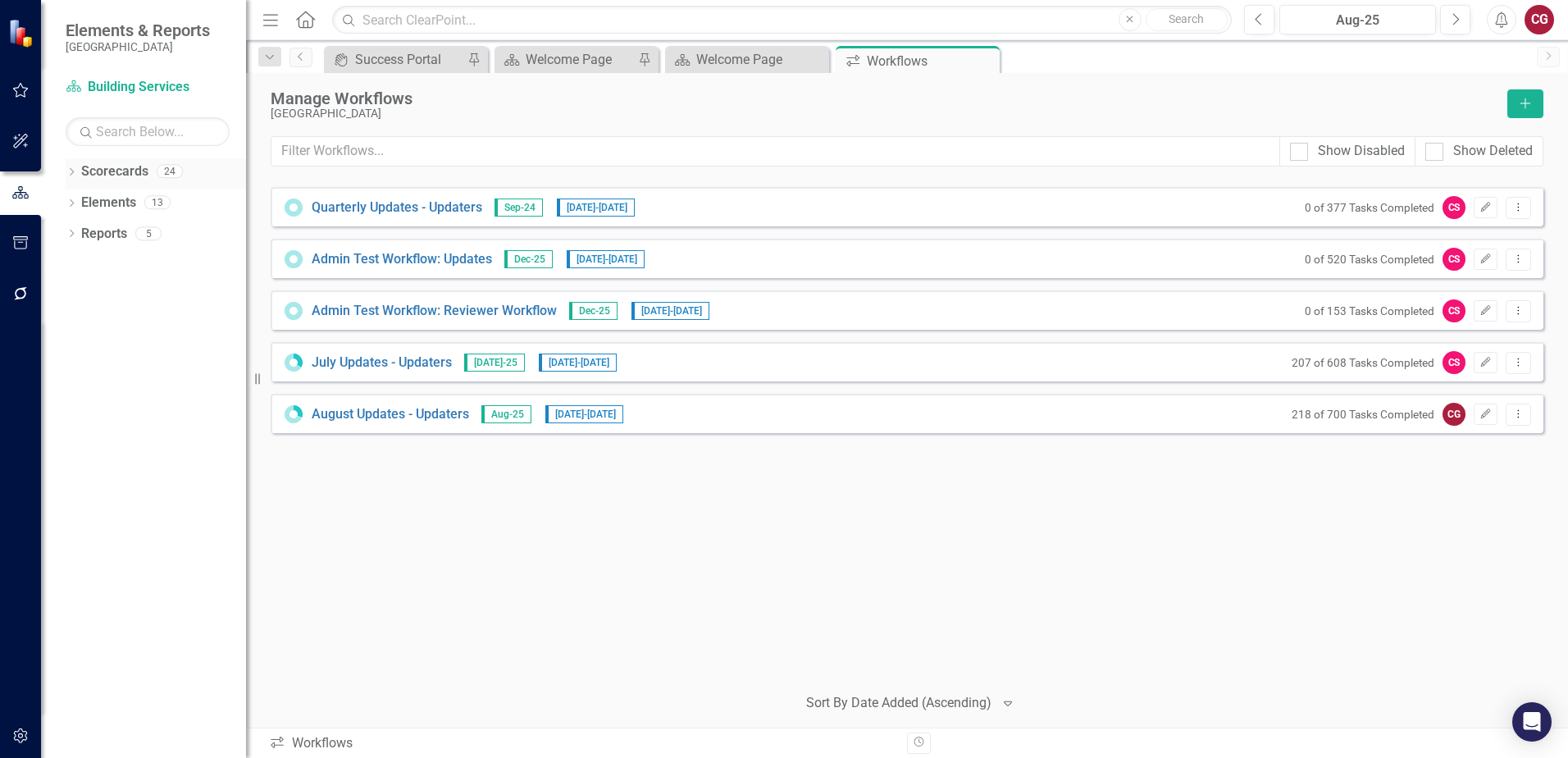
click at [67, 169] on icon "Dropdown" at bounding box center [71, 173] width 11 height 9
click at [83, 201] on icon "Dropdown" at bounding box center [79, 201] width 12 height 10
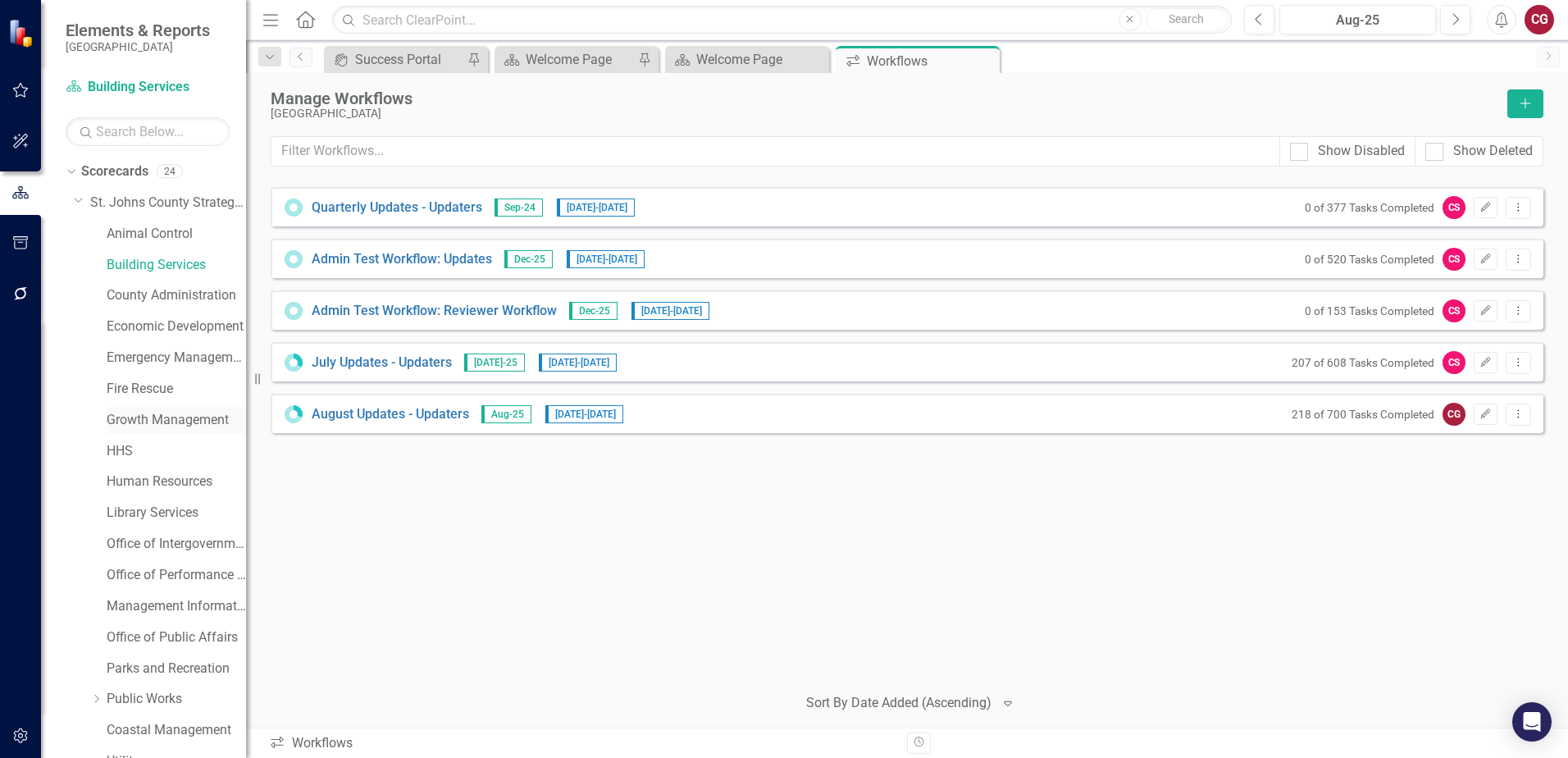
click at [142, 422] on link "Growth Management" at bounding box center [176, 420] width 140 height 19
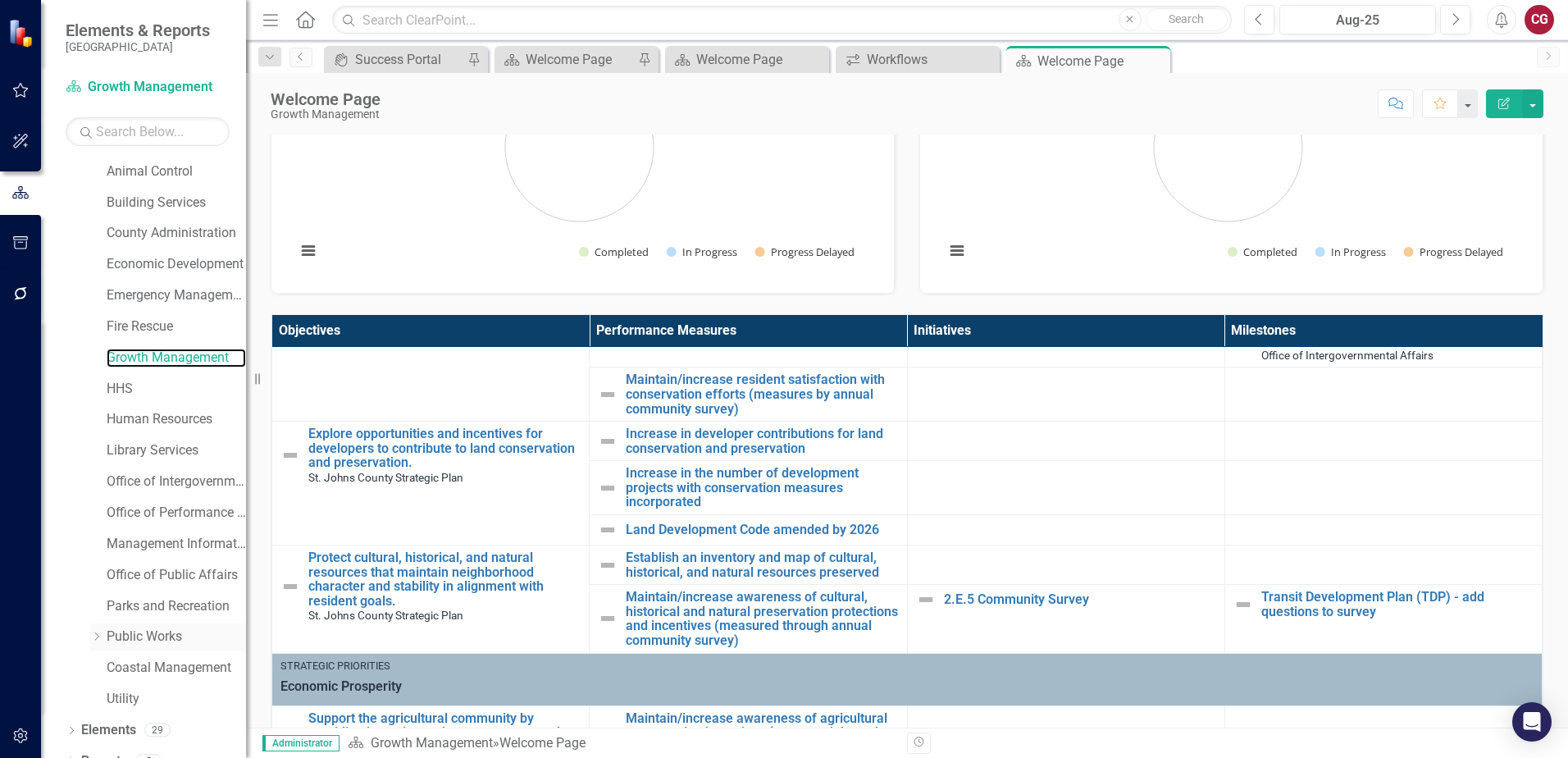
scroll to position [84, 0]
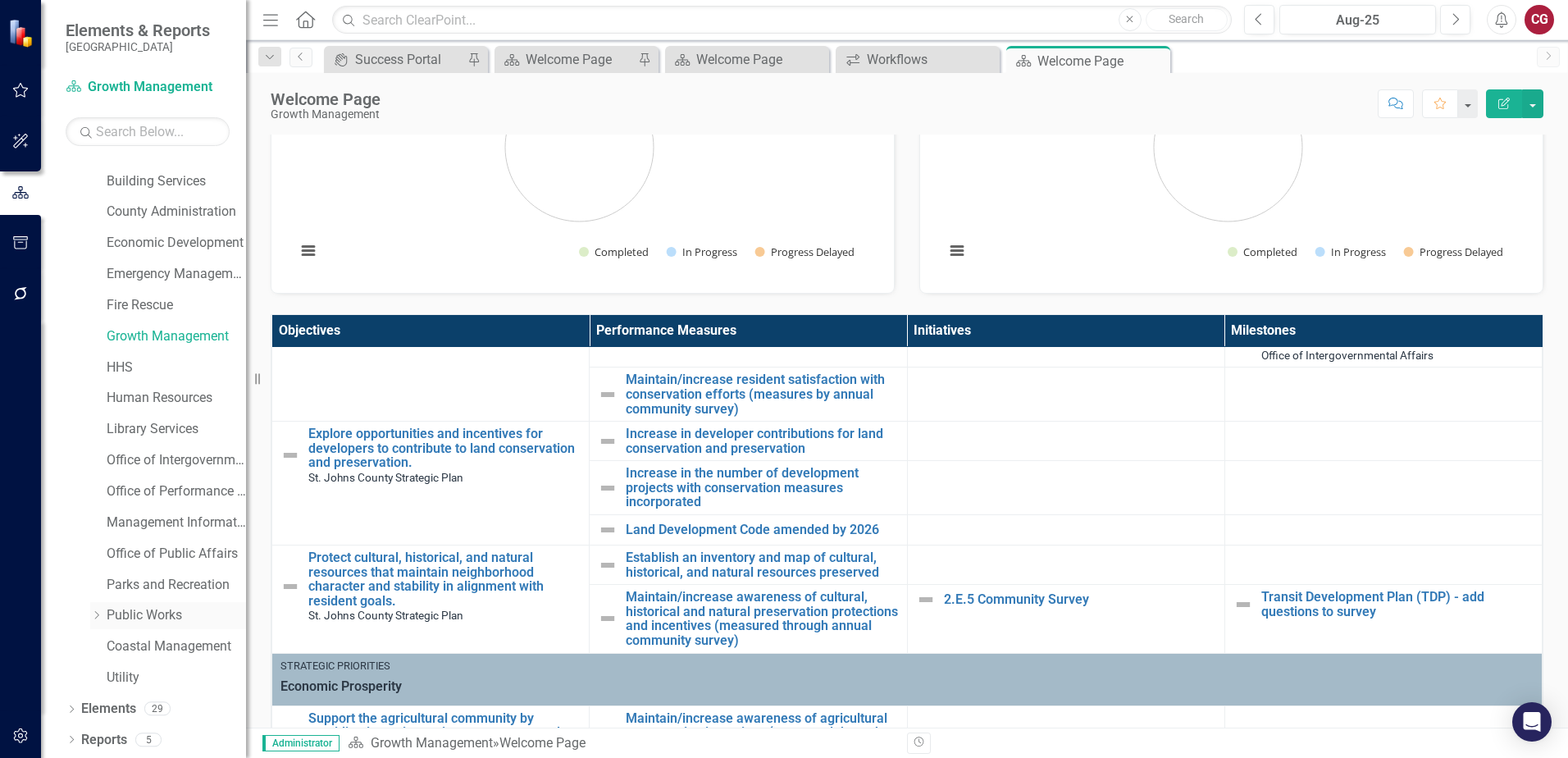
click at [112, 615] on link "Public Works" at bounding box center [176, 616] width 140 height 19
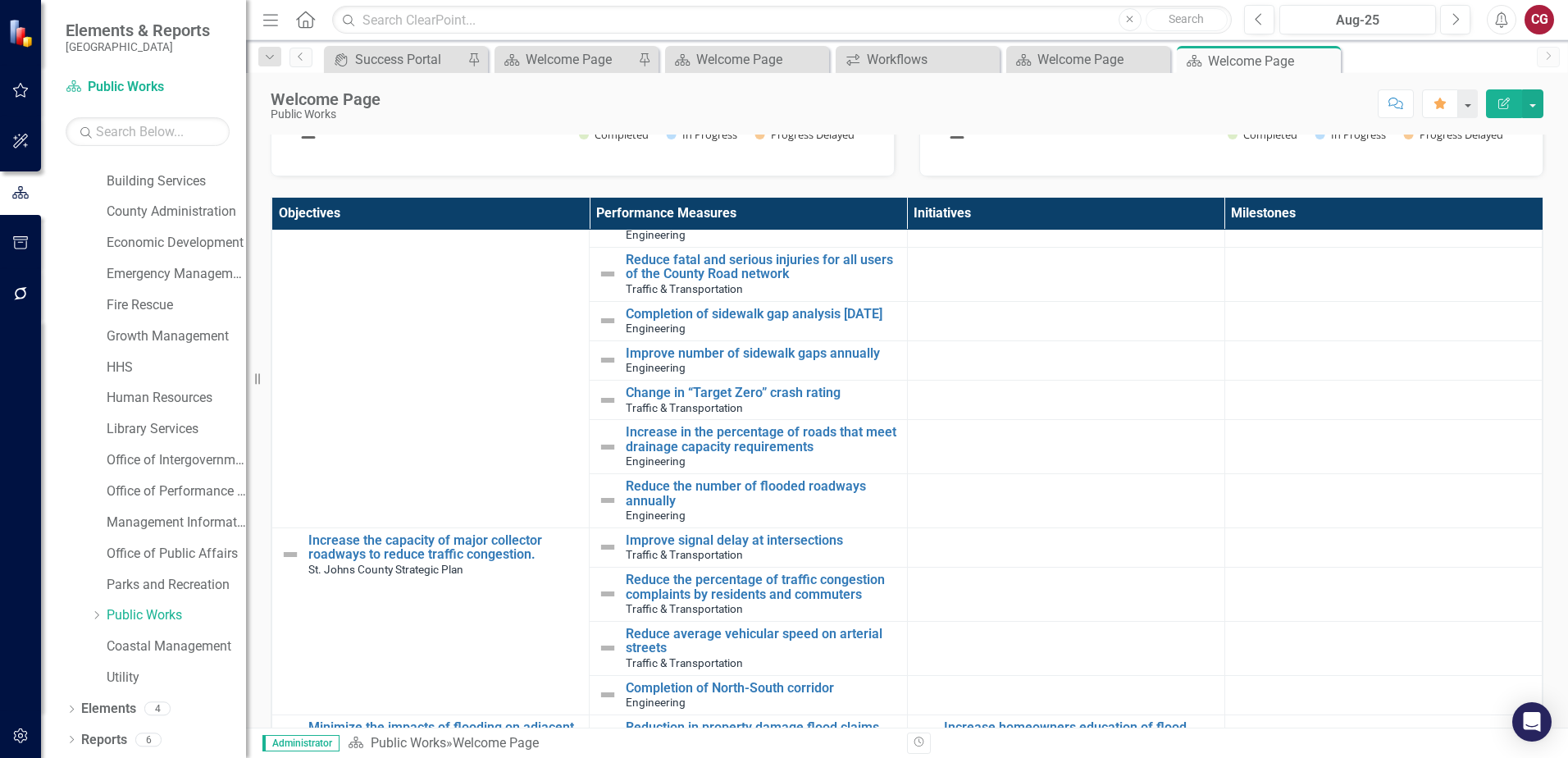
scroll to position [832, 0]
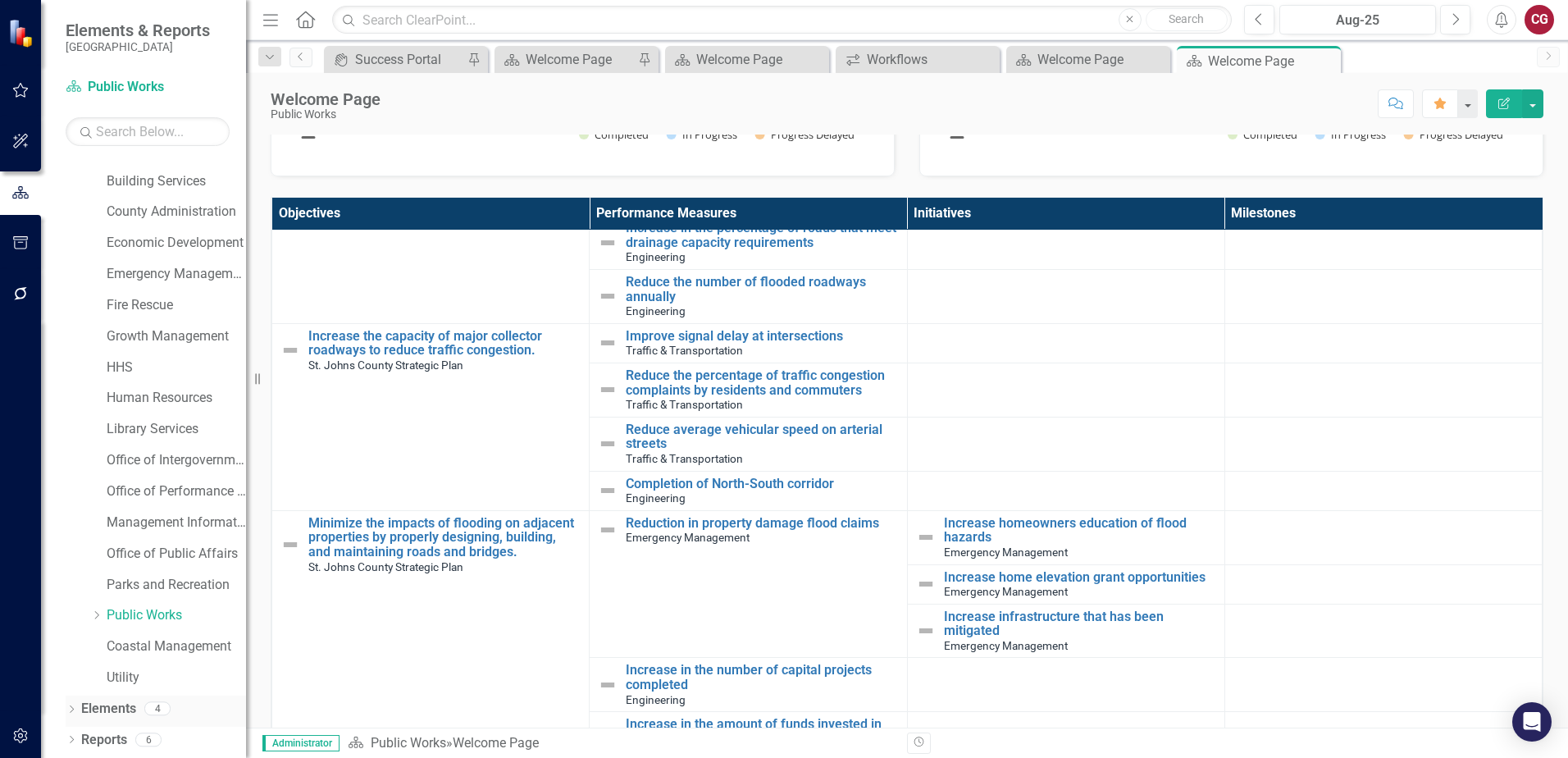
click at [124, 708] on link "Elements" at bounding box center [108, 709] width 55 height 19
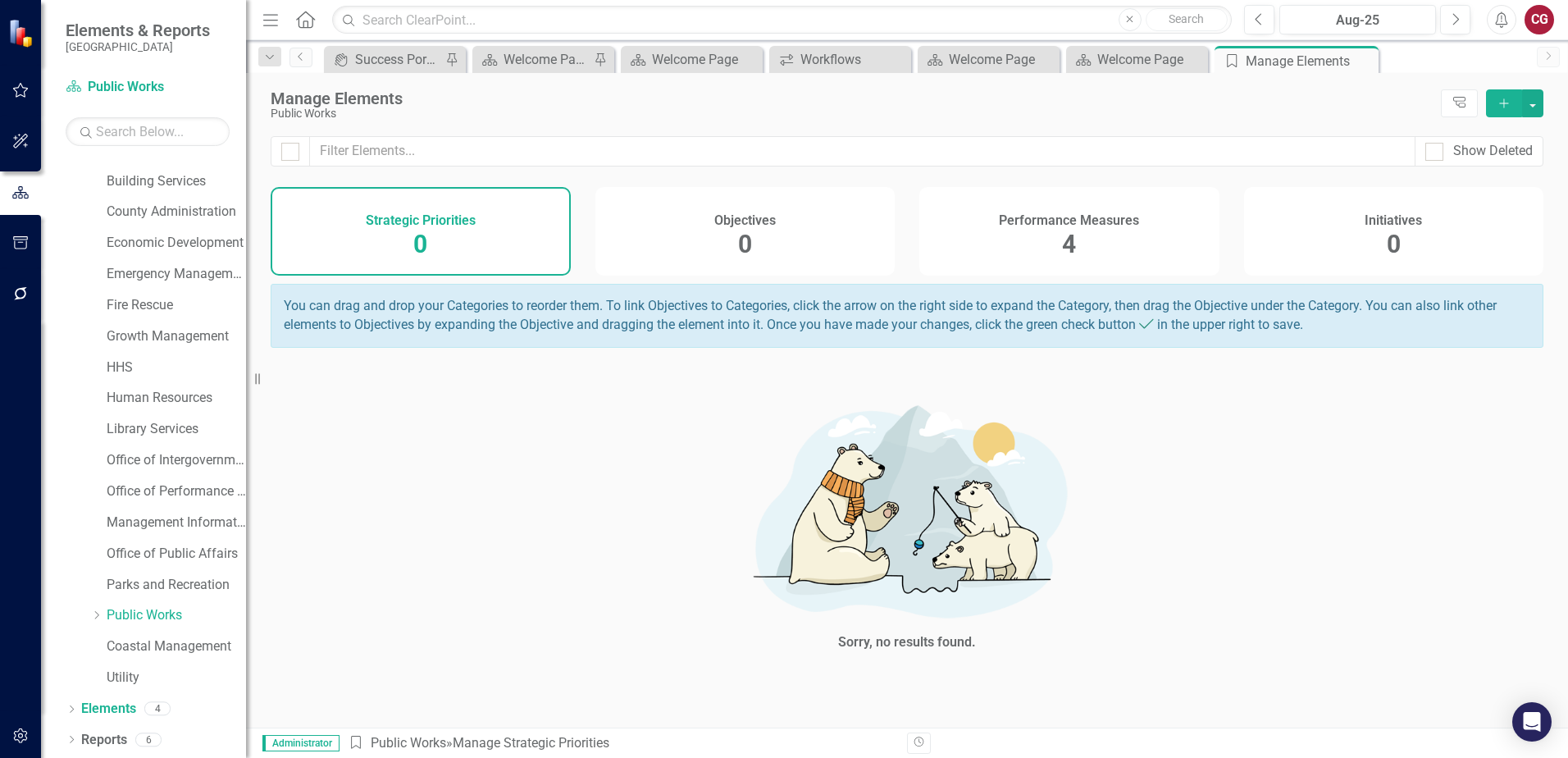
click at [1059, 235] on div "Performance Measures 4" at bounding box center [1069, 231] width 300 height 88
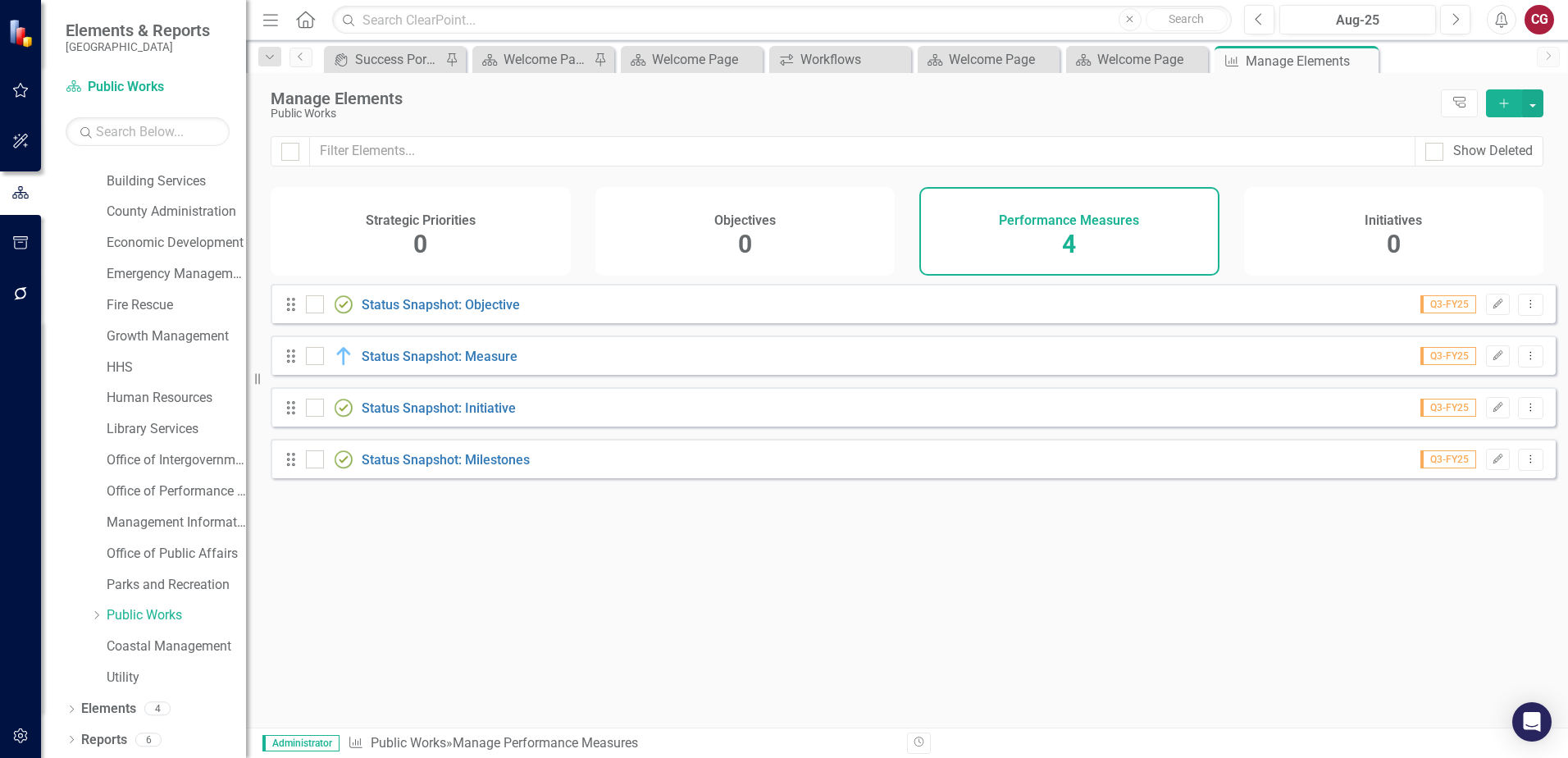
click at [1403, 239] on div "Initiatives 0" at bounding box center [1394, 231] width 300 height 88
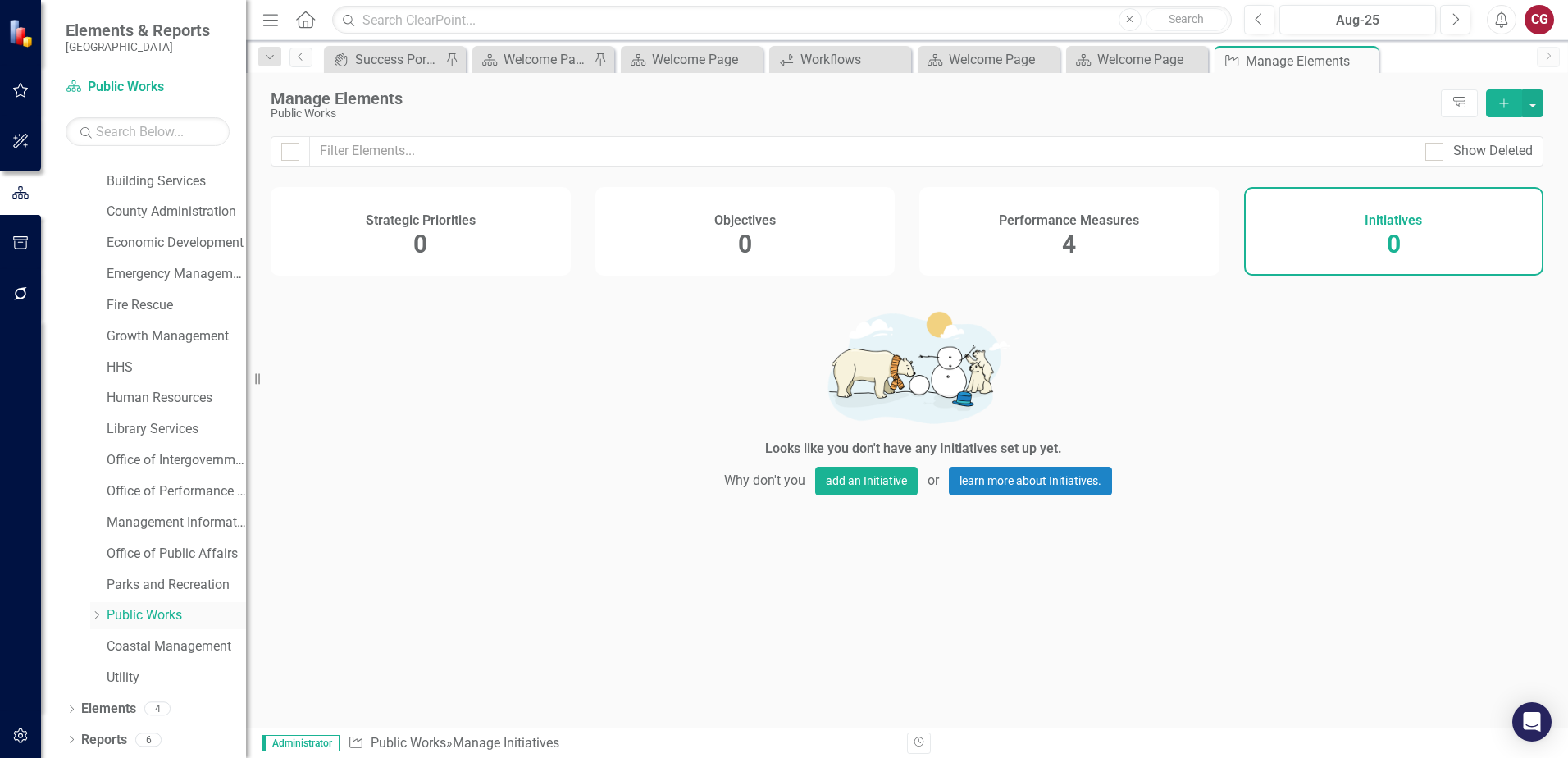
click at [148, 617] on link "Public Works" at bounding box center [176, 616] width 140 height 19
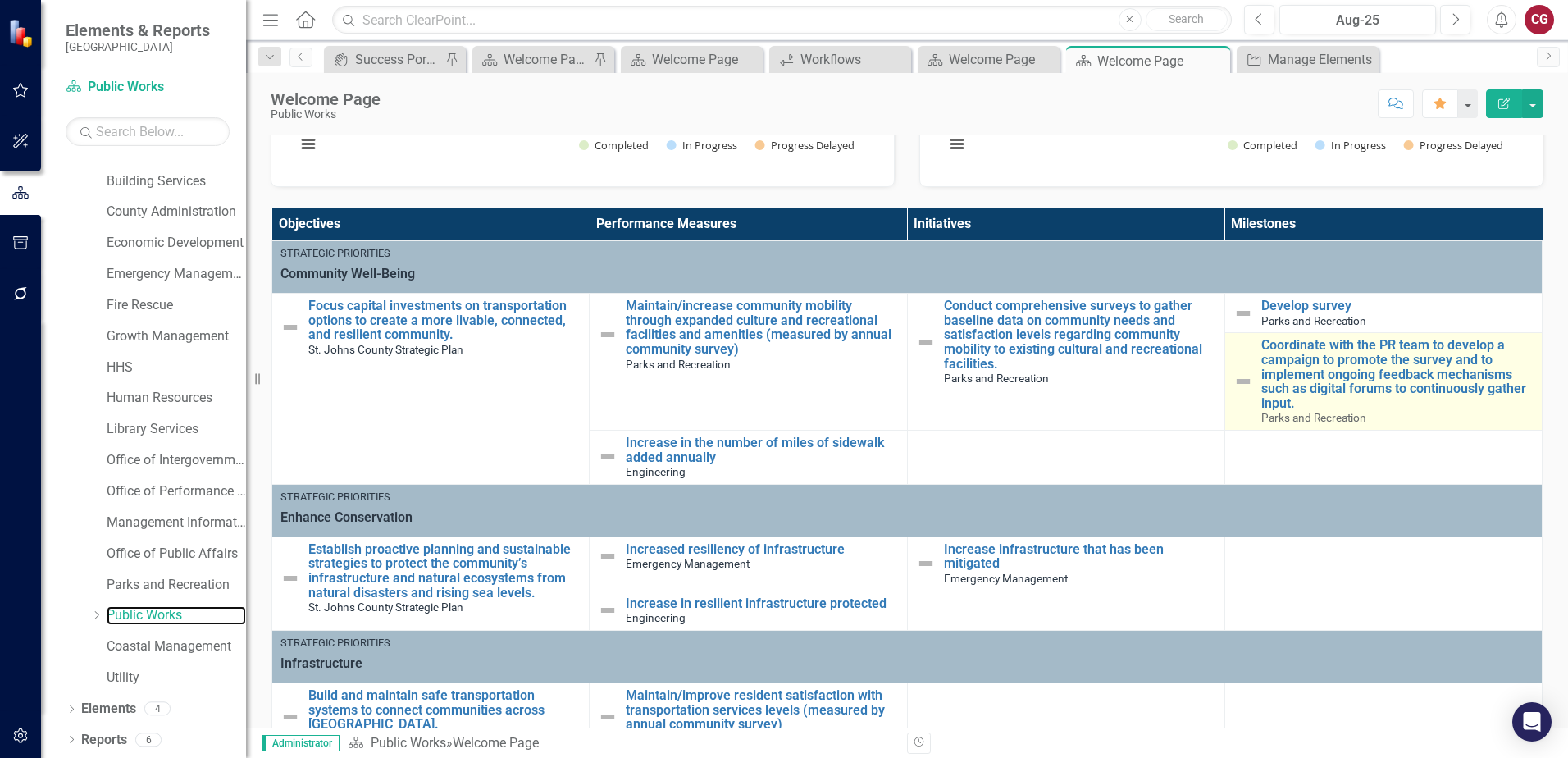
scroll to position [492, 0]
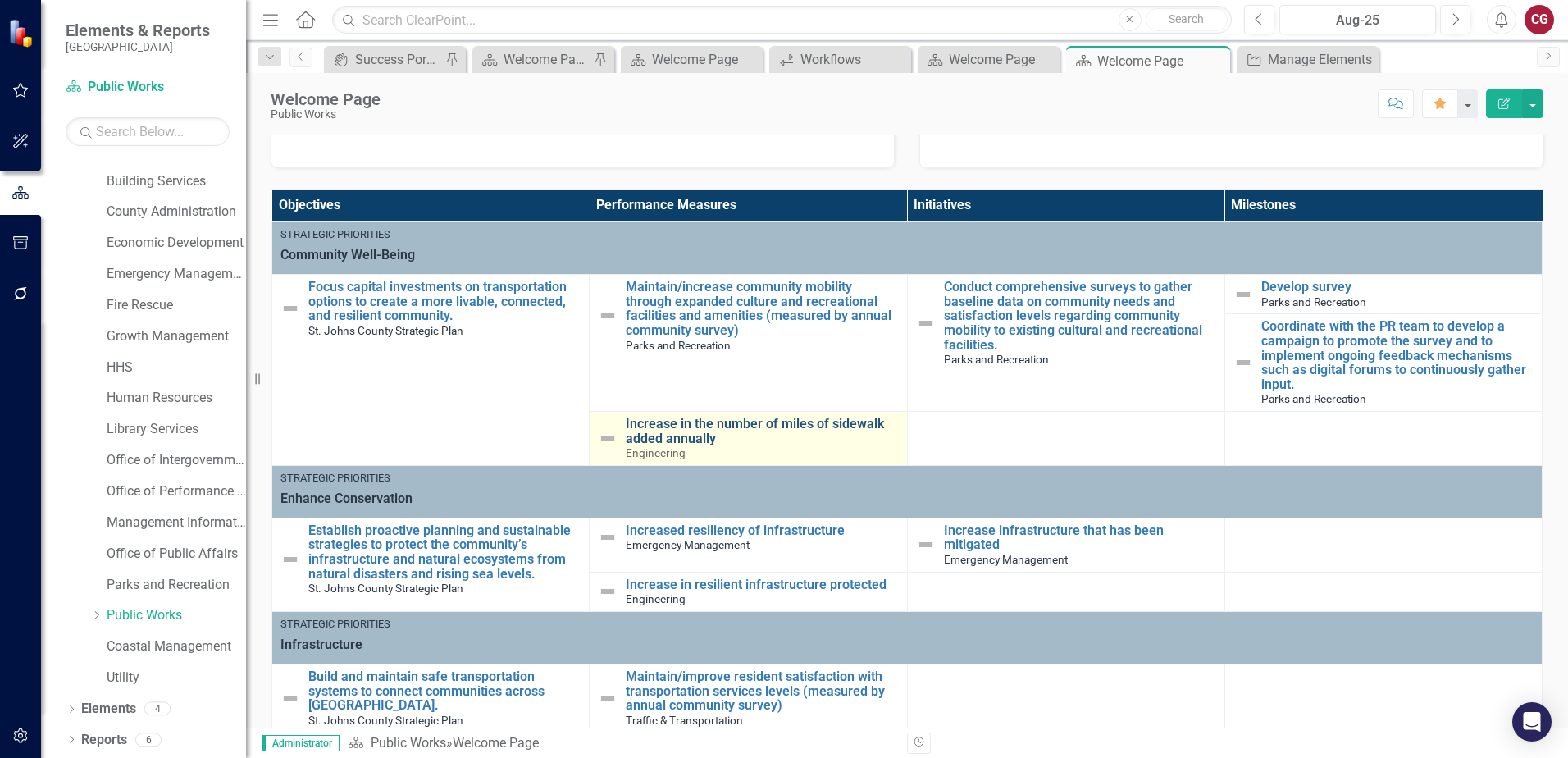
click at [694, 430] on link "Increase in the number of miles of sidewalk added annually" at bounding box center [762, 430] width 272 height 29
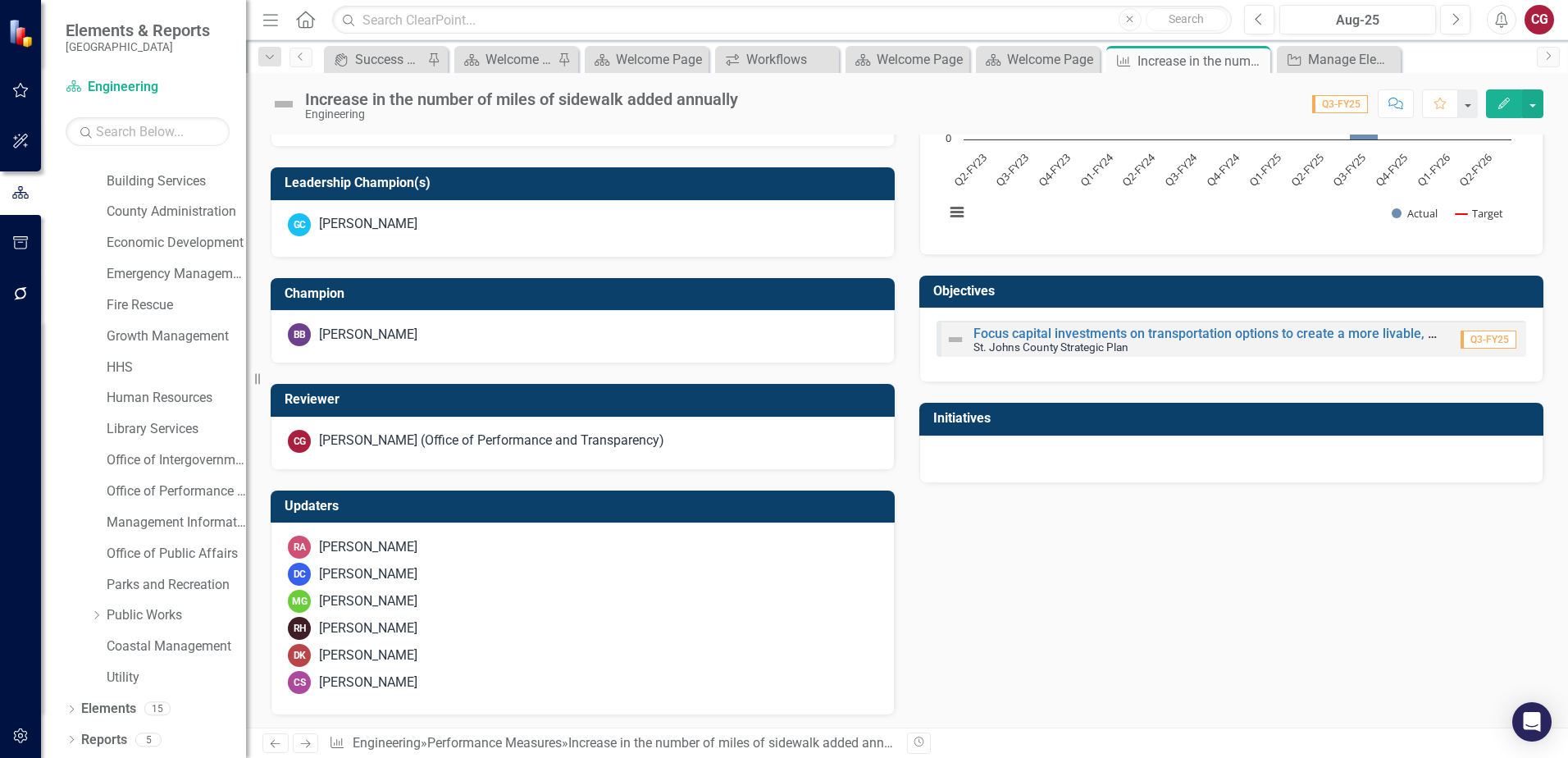
scroll to position [597, 0]
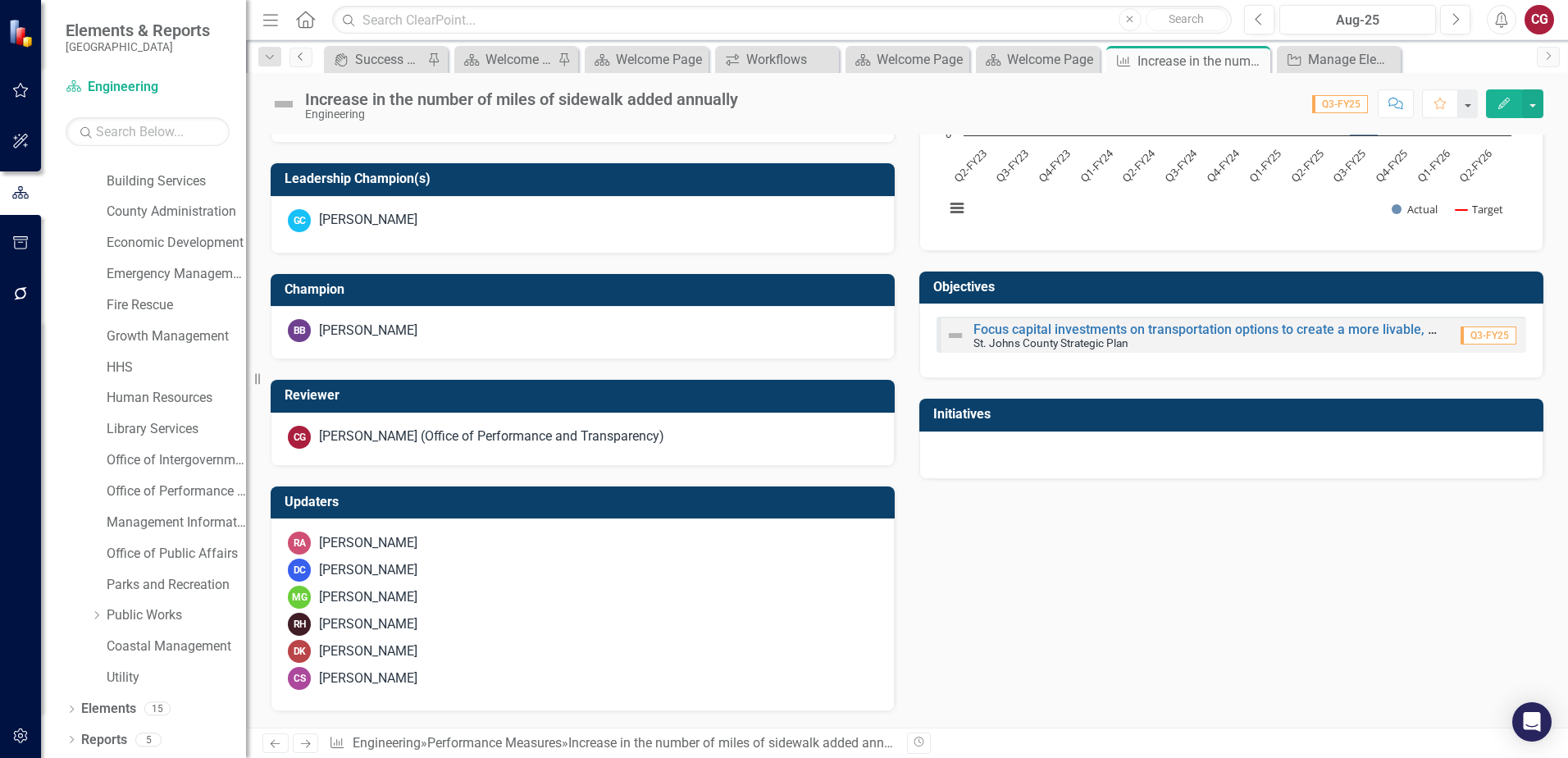
click at [299, 60] on icon "Previous" at bounding box center [301, 56] width 13 height 10
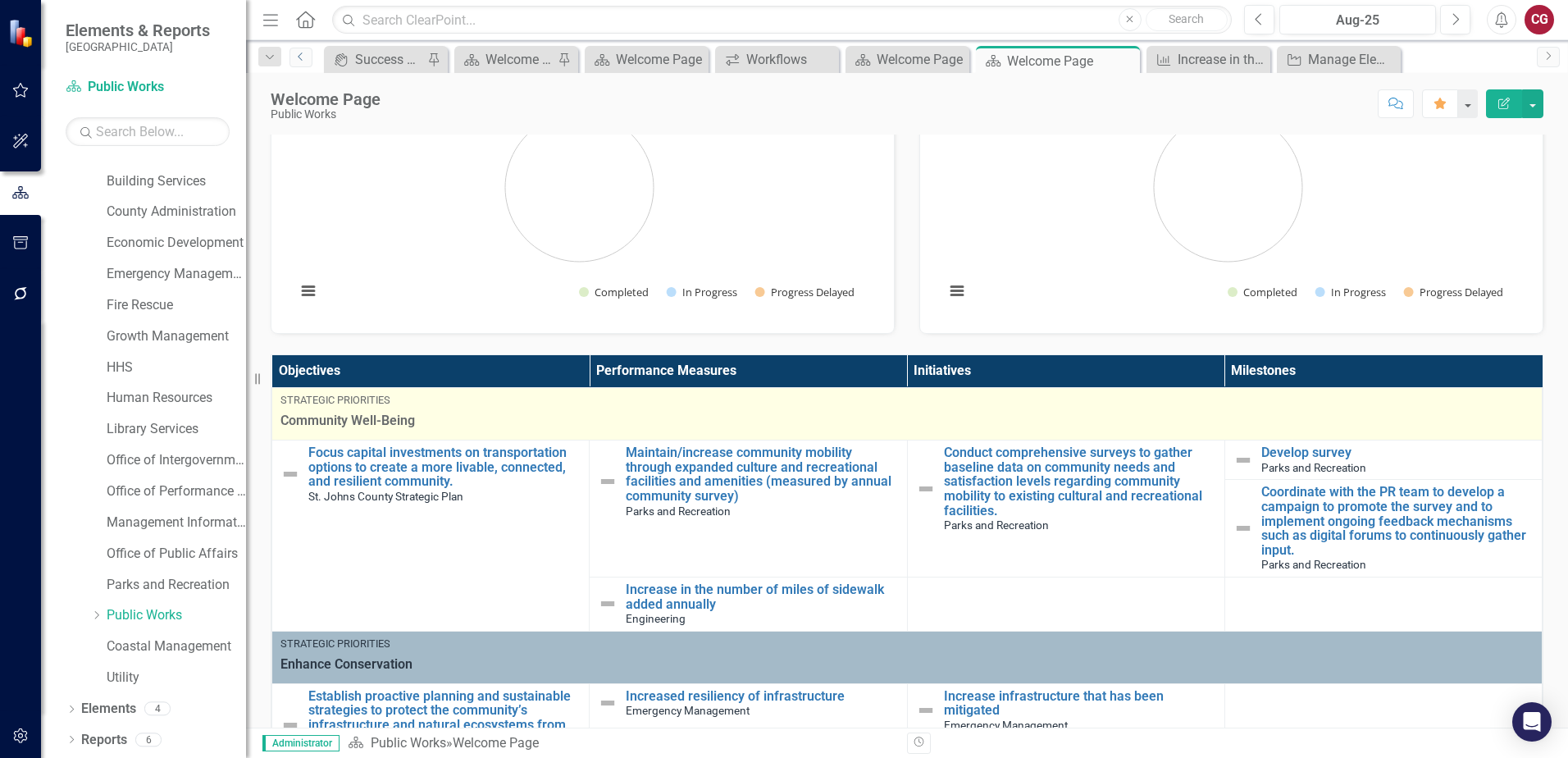
scroll to position [328, 0]
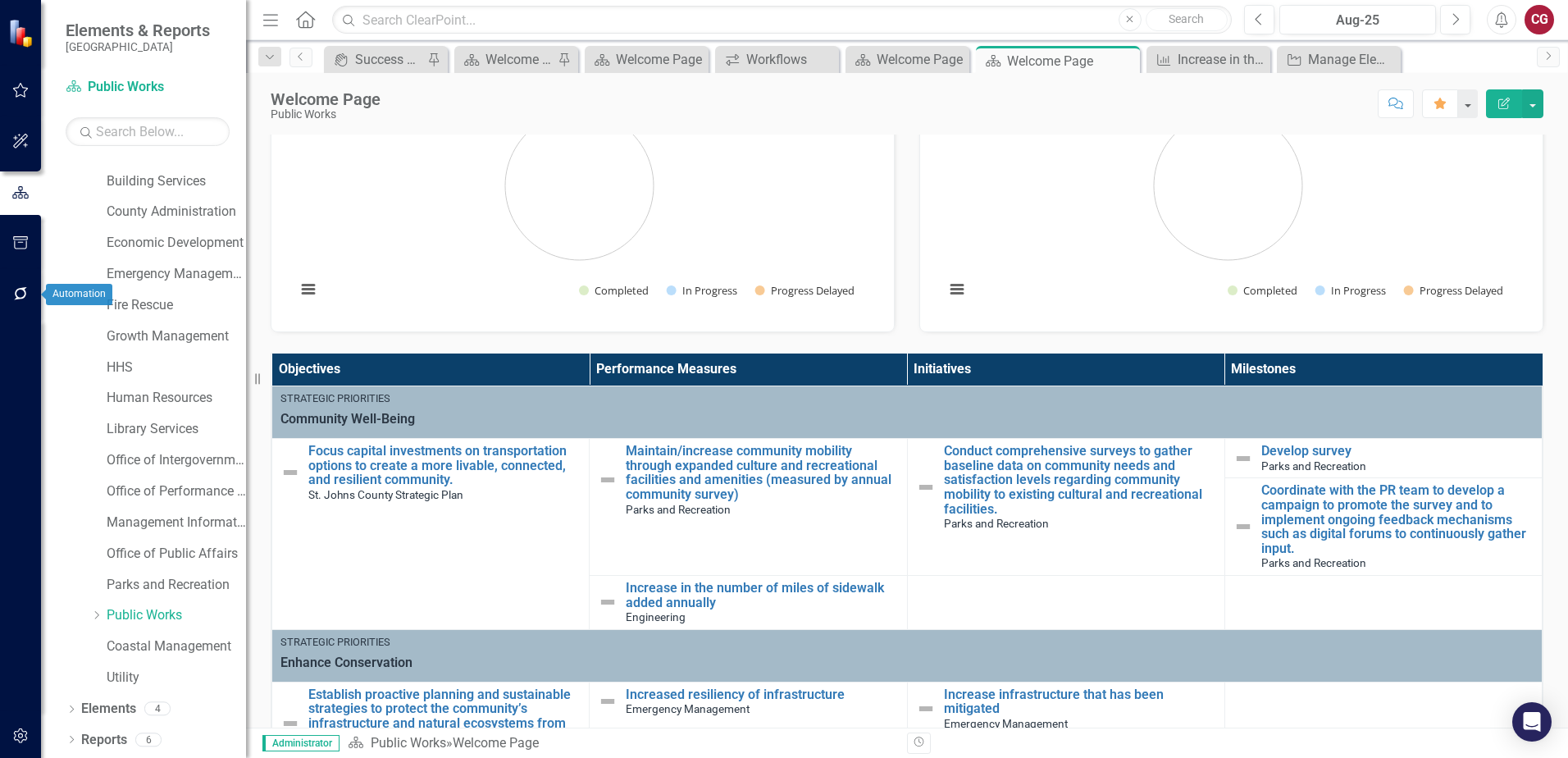
click at [22, 285] on button "button" at bounding box center [21, 294] width 37 height 34
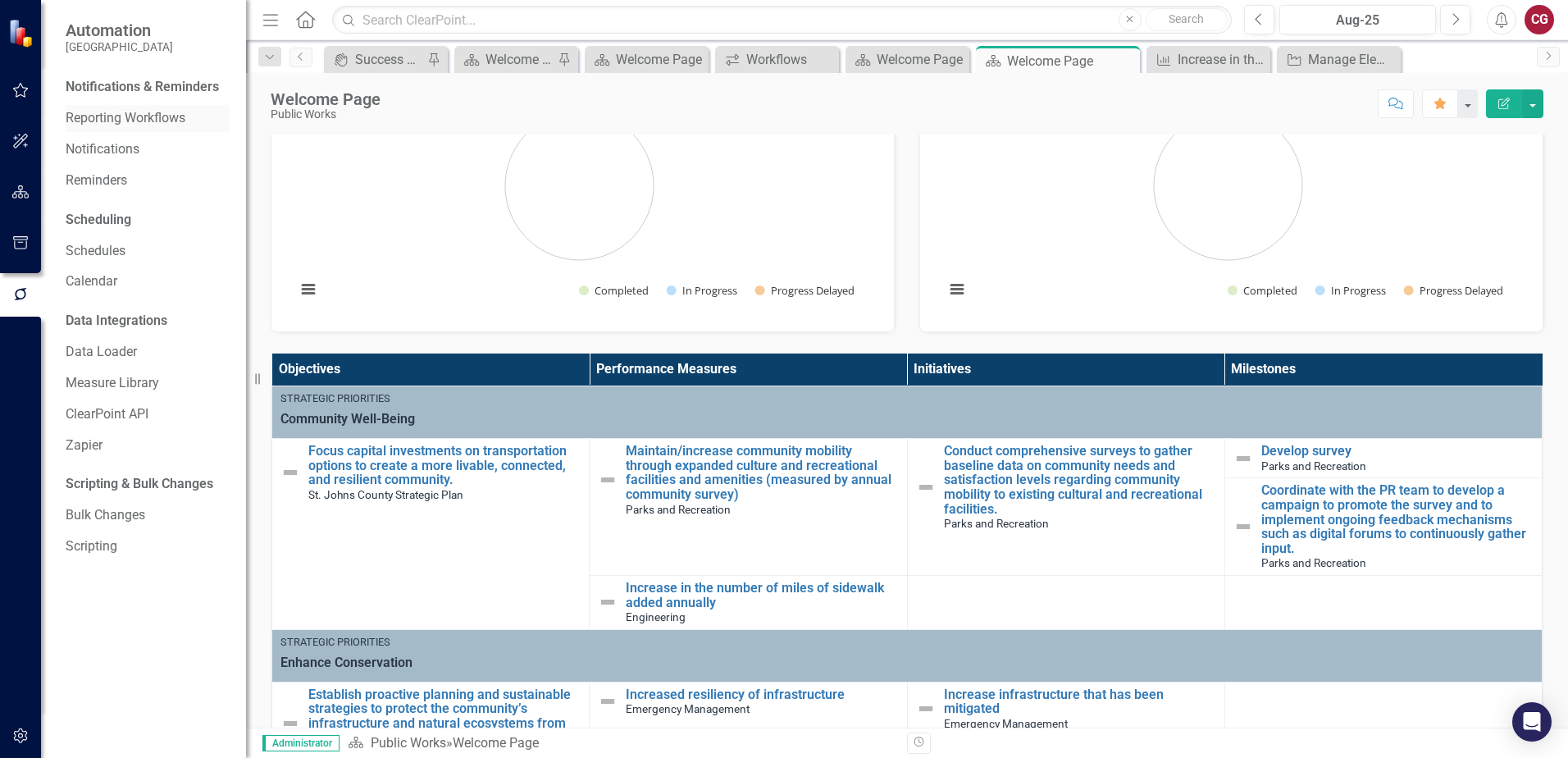
click at [145, 114] on link "Reporting Workflows" at bounding box center [147, 118] width 164 height 19
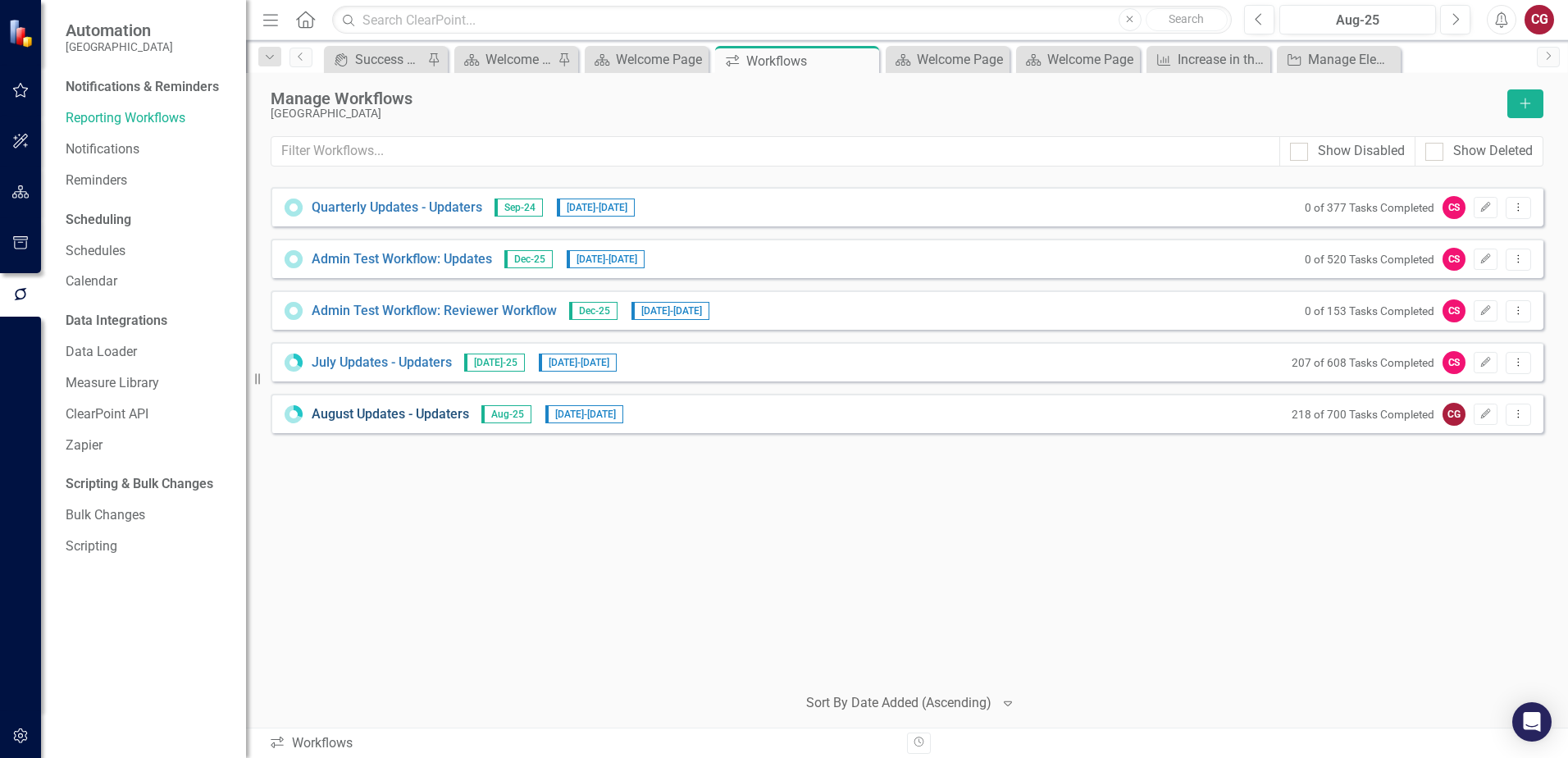
click at [358, 415] on link "August Updates - Updaters" at bounding box center [390, 414] width 157 height 19
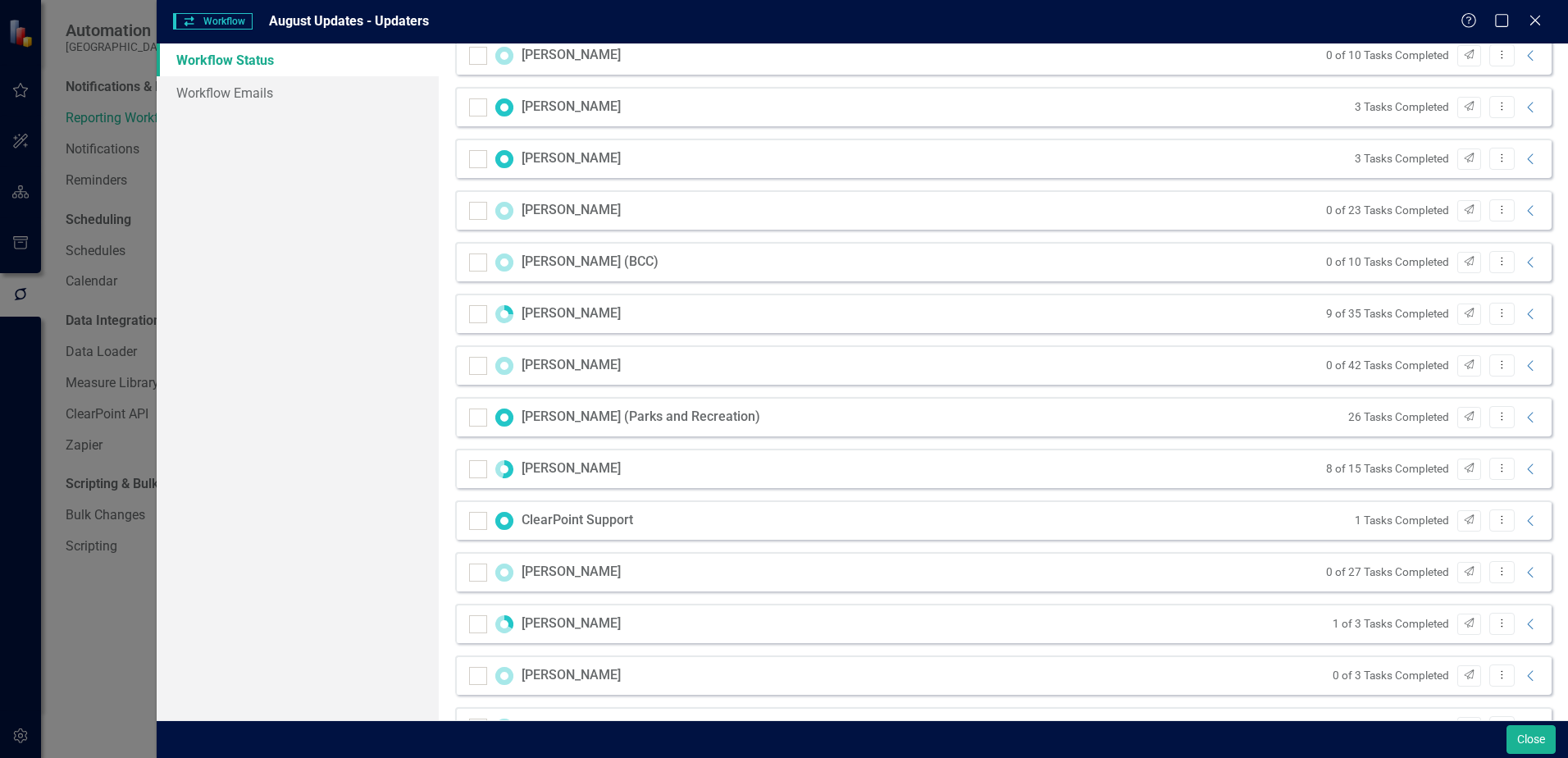
scroll to position [1639, 0]
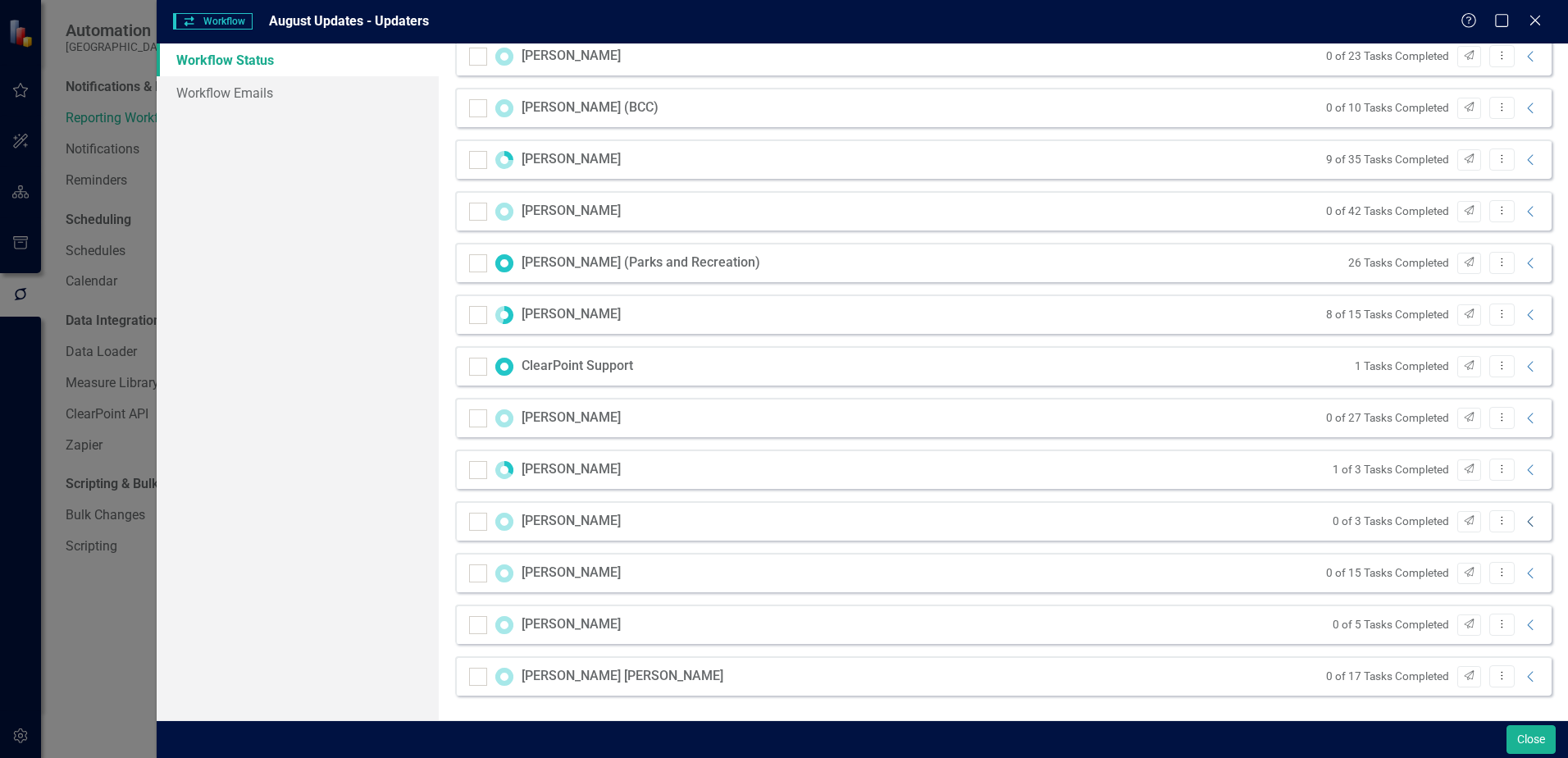
click at [1522, 526] on icon "Collapse" at bounding box center [1531, 521] width 17 height 13
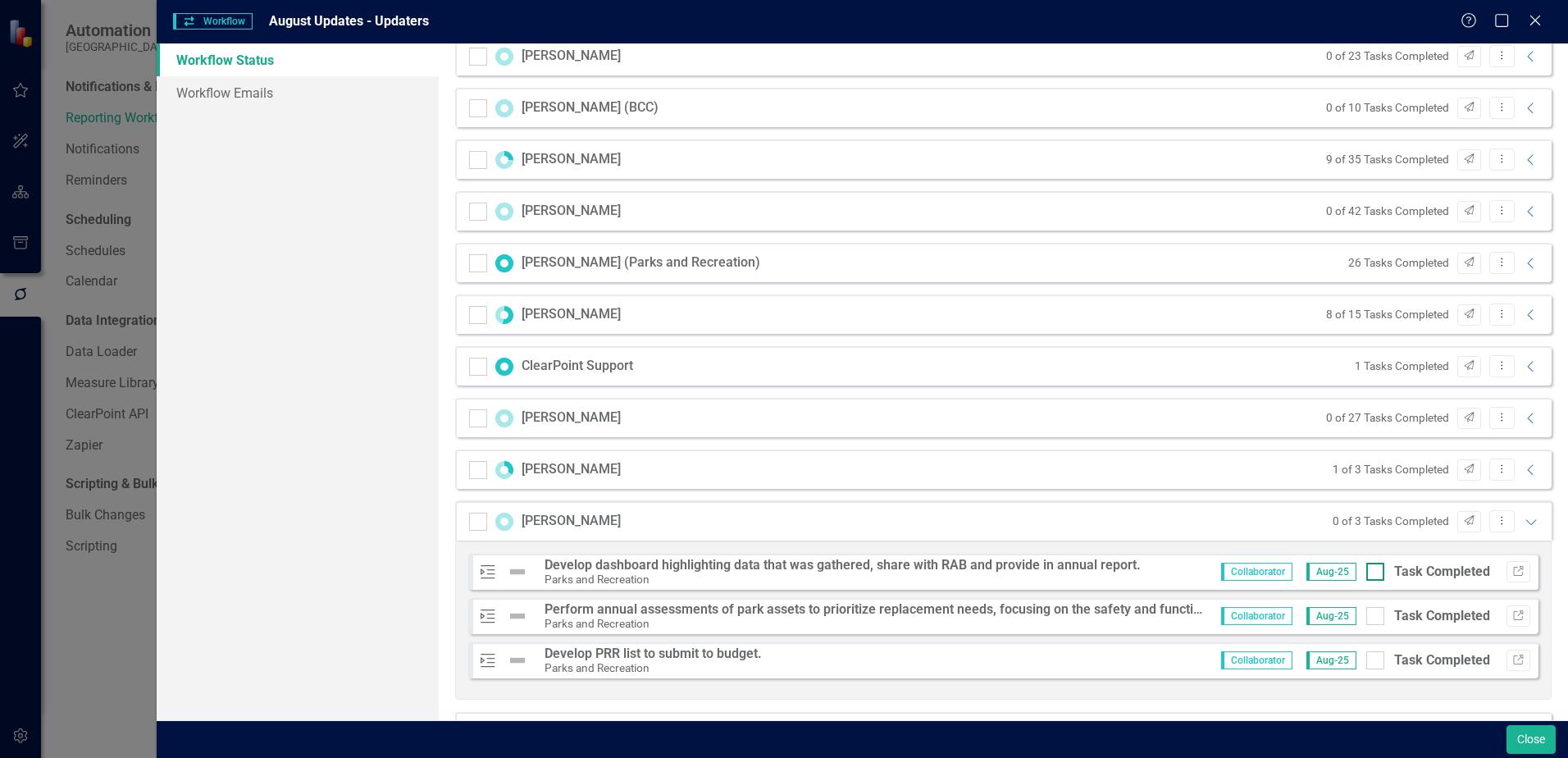
click at [1366, 573] on input "Task Completed" at bounding box center [1371, 567] width 10 height 10
checkbox input "true"
click at [1366, 616] on div at bounding box center [1374, 616] width 18 height 18
click at [1366, 616] on input "Task Completed" at bounding box center [1371, 612] width 10 height 10
checkbox input "true"
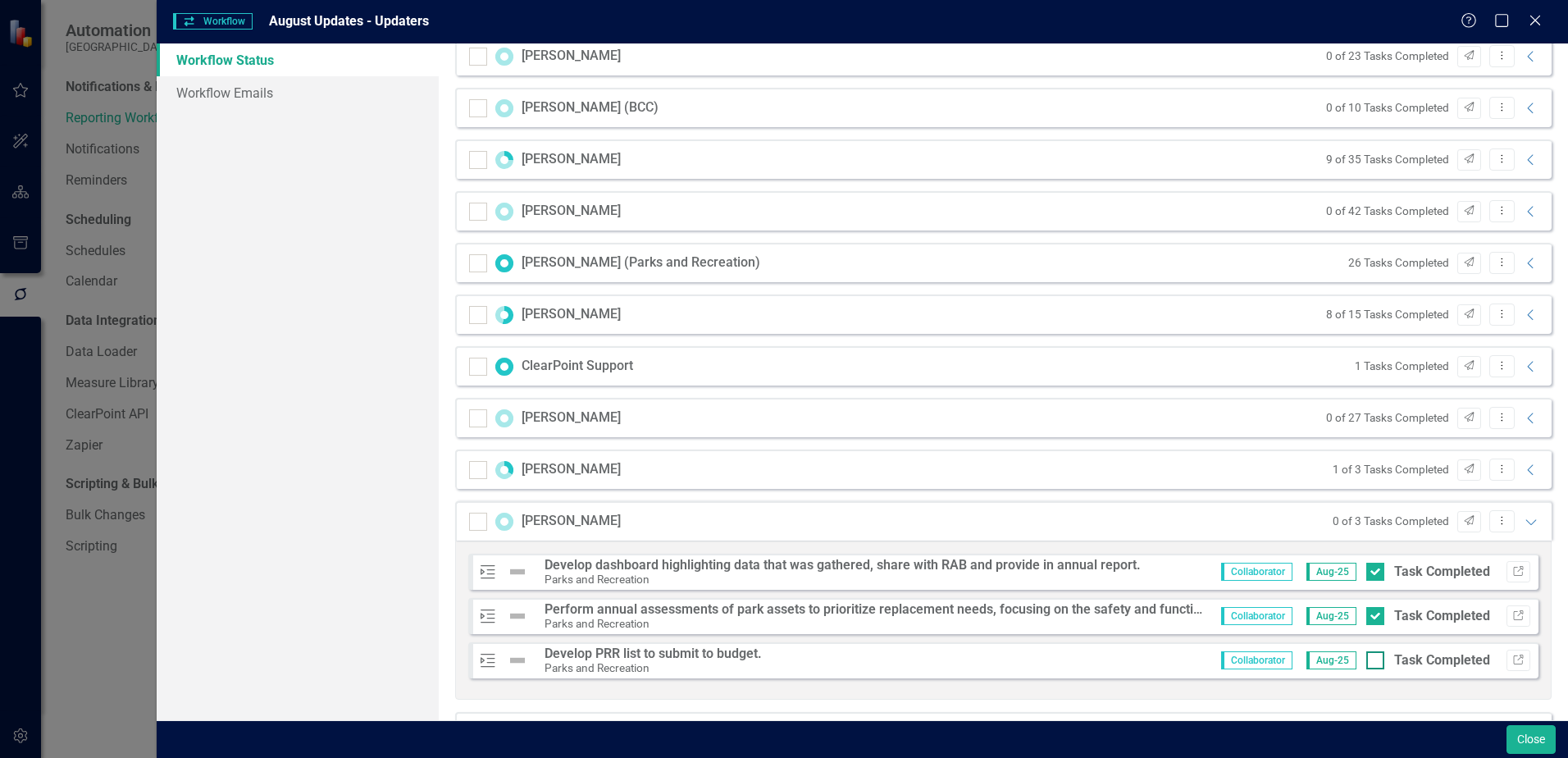
click at [1366, 655] on div at bounding box center [1374, 659] width 18 height 18
click at [1366, 655] on input "Task Completed" at bounding box center [1371, 656] width 10 height 10
checkbox input "true"
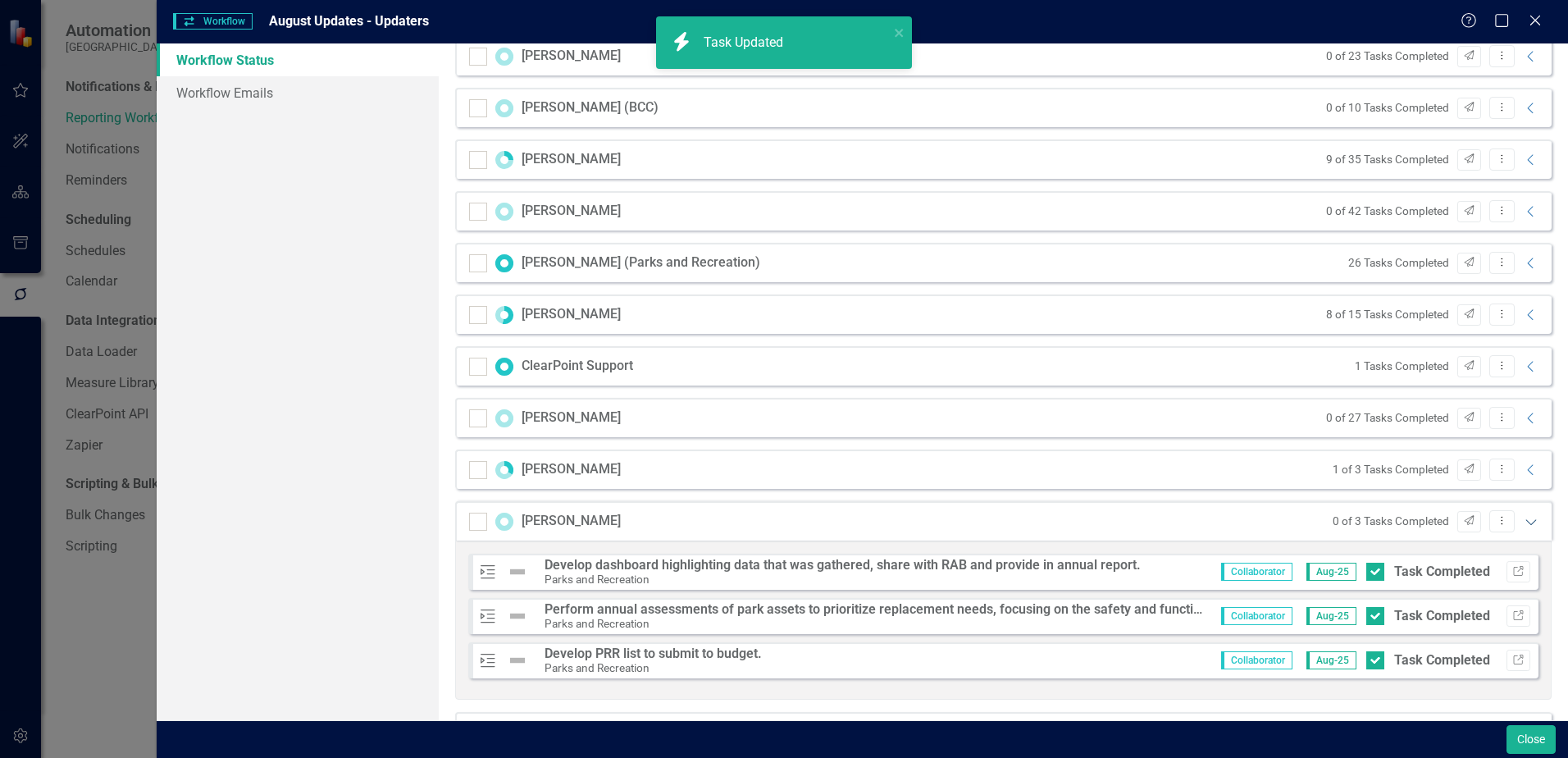
click at [1525, 520] on icon at bounding box center [1530, 521] width 10 height 6
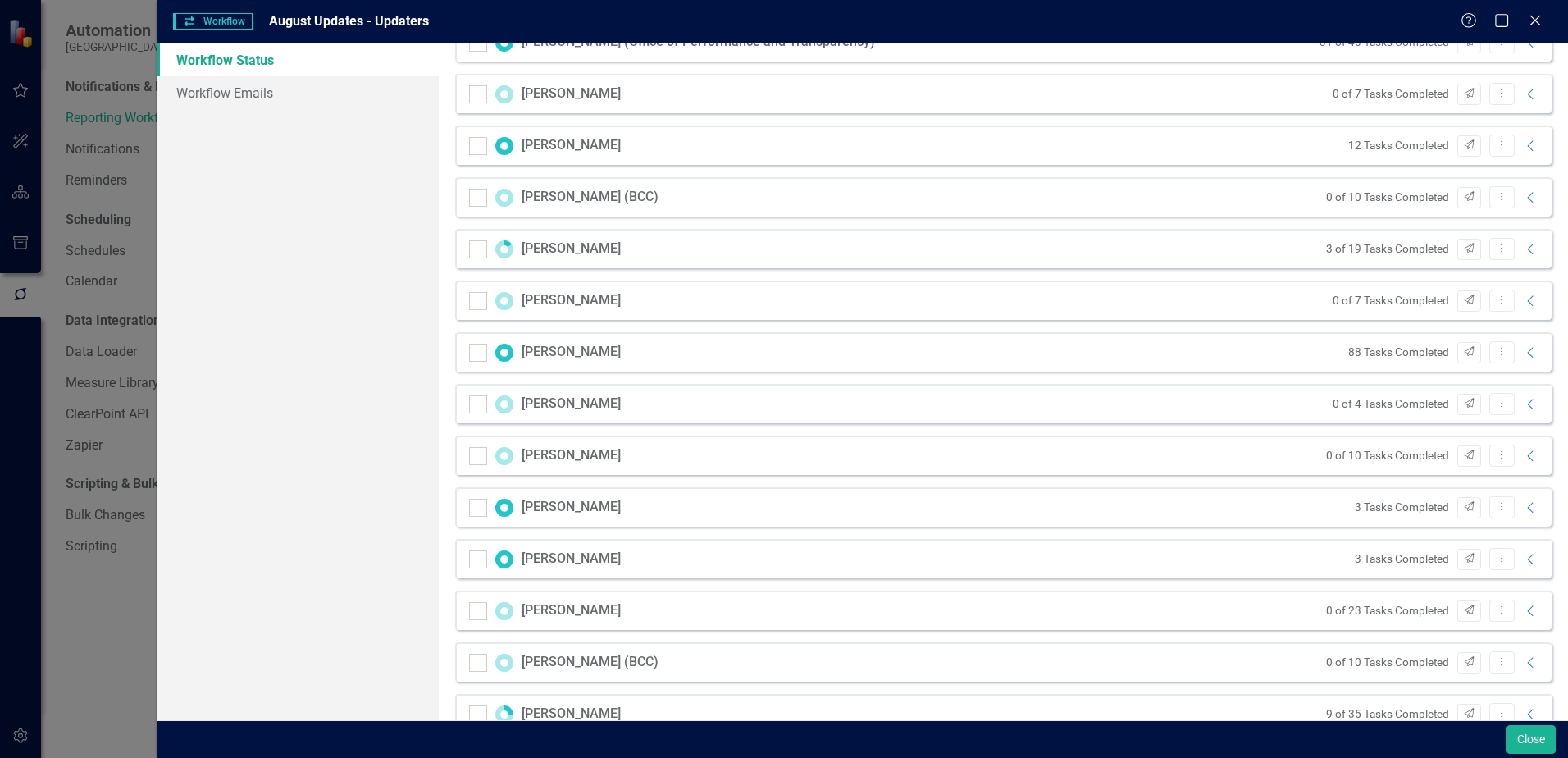
scroll to position [1065, 0]
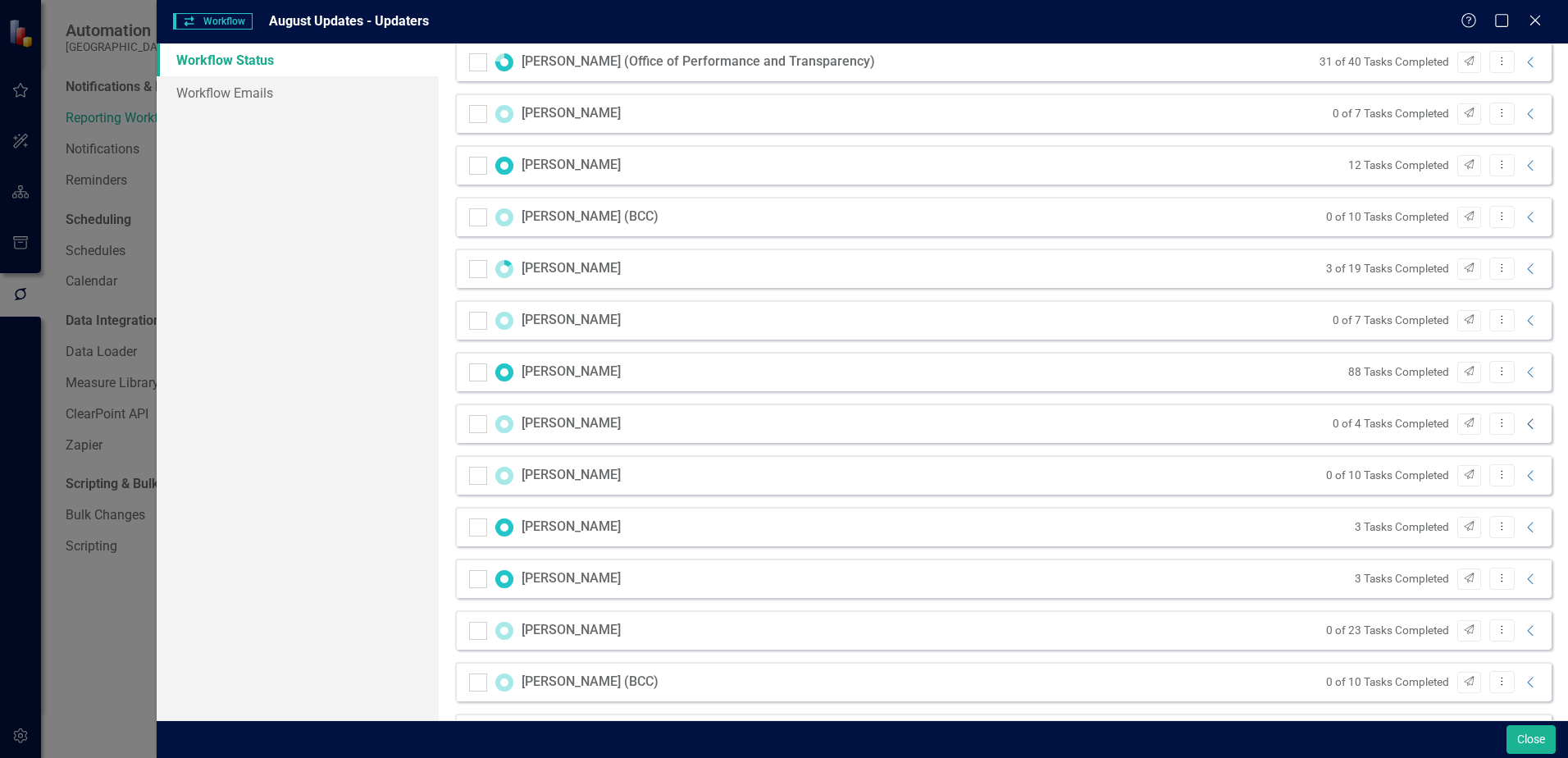
click at [1522, 426] on icon "Collapse" at bounding box center [1531, 424] width 17 height 13
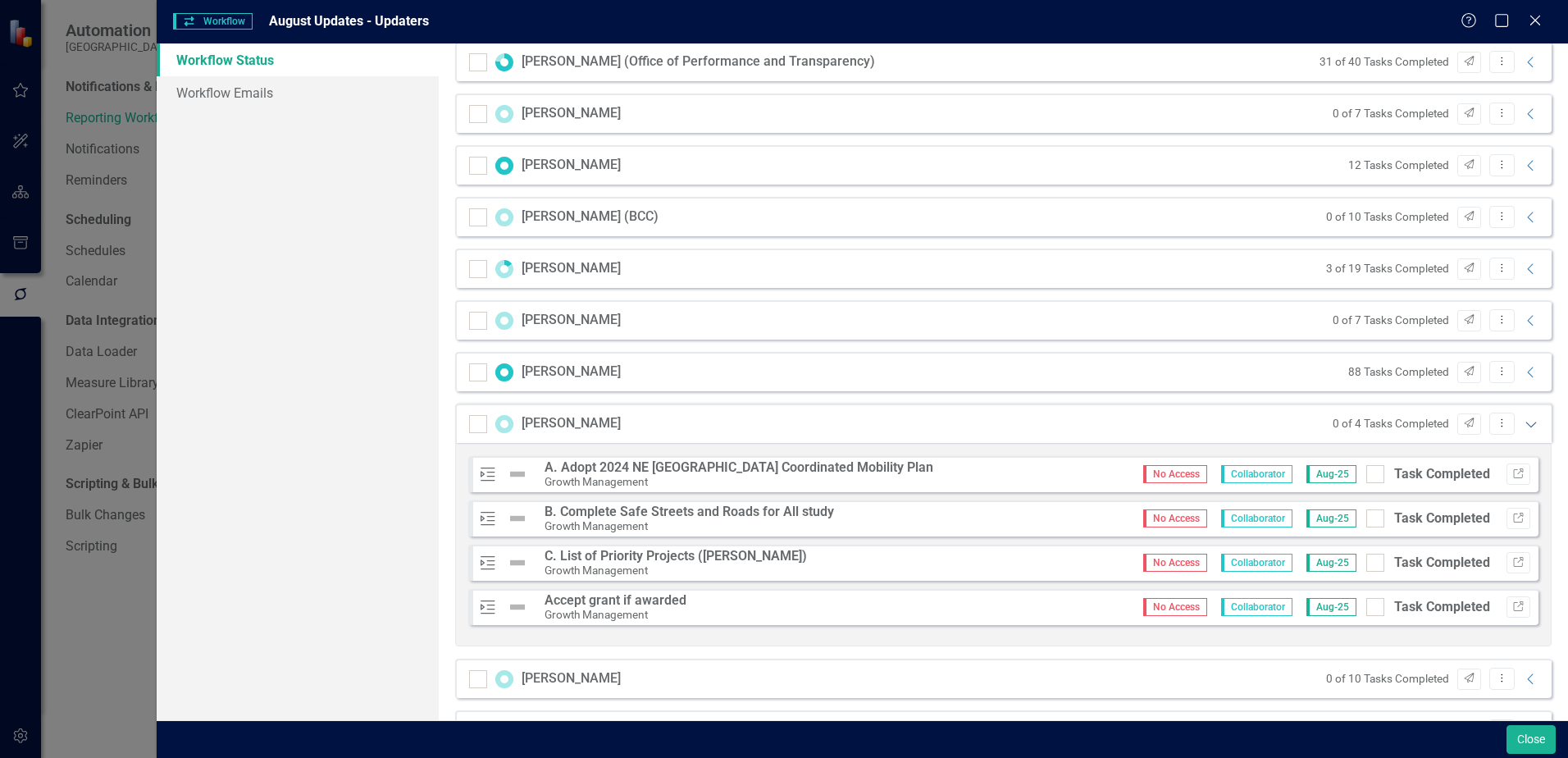
click at [1522, 426] on icon "Expanded" at bounding box center [1531, 424] width 17 height 13
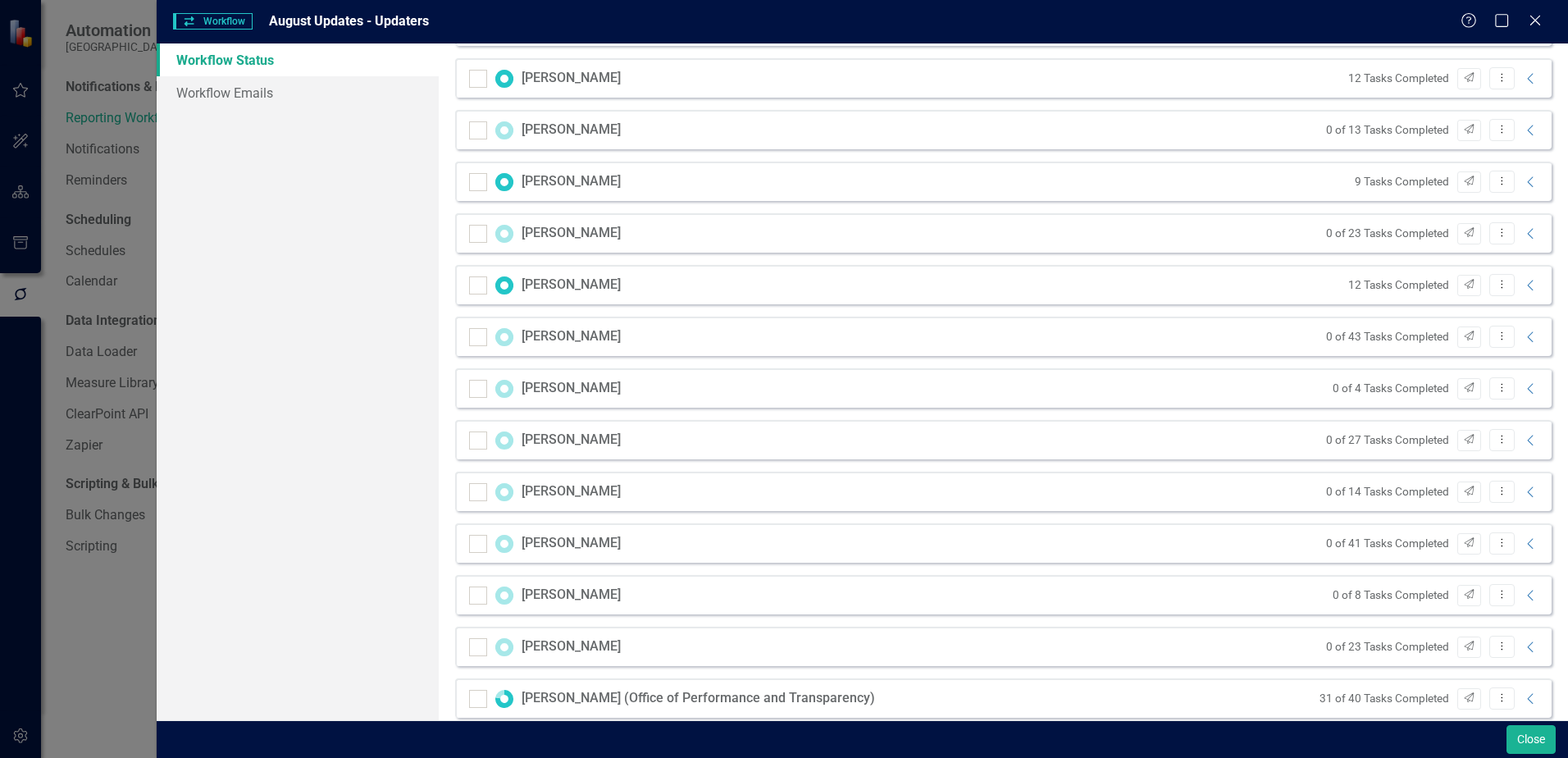
scroll to position [409, 0]
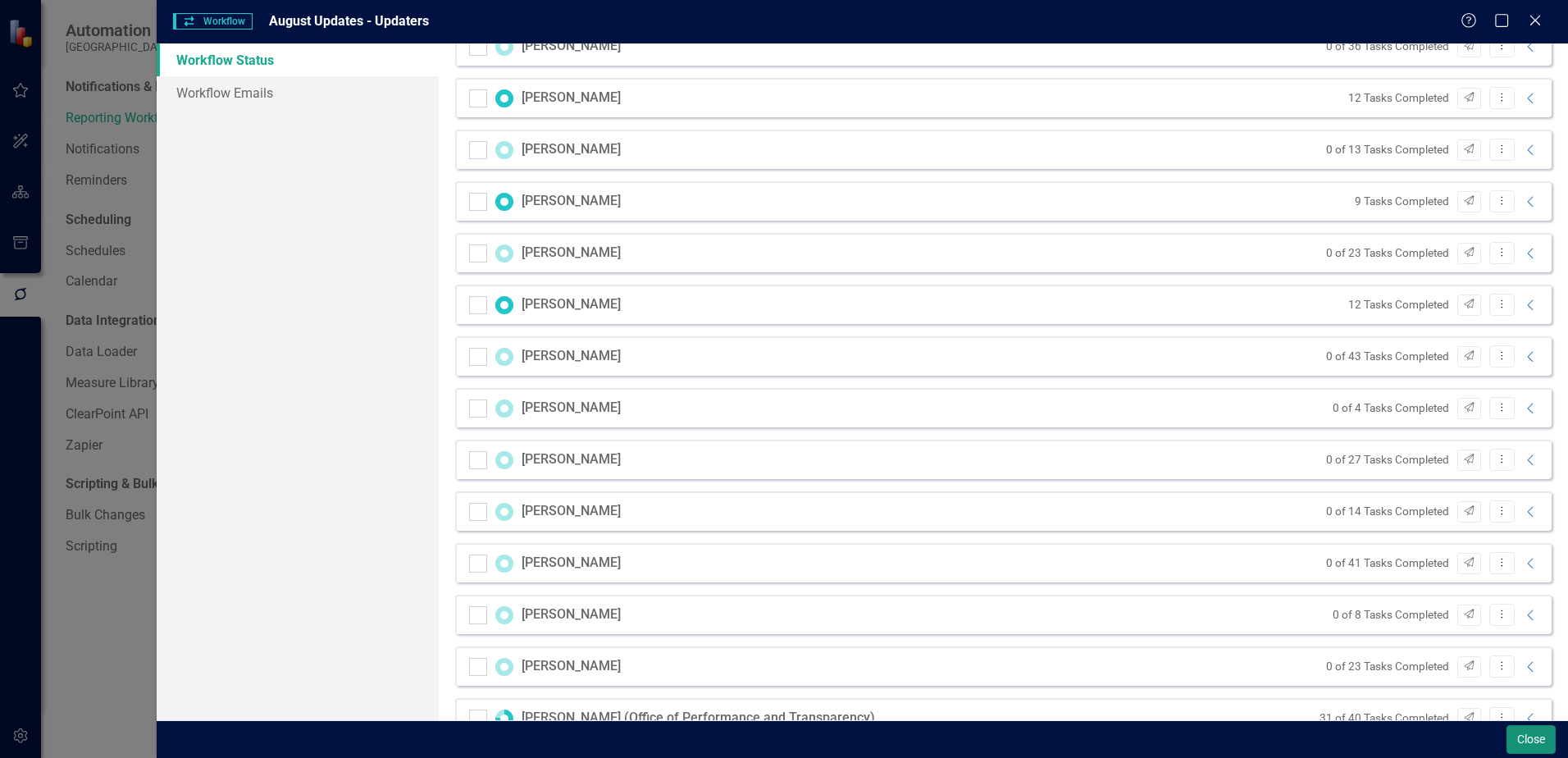
click at [1524, 740] on button "Close" at bounding box center [1531, 738] width 49 height 29
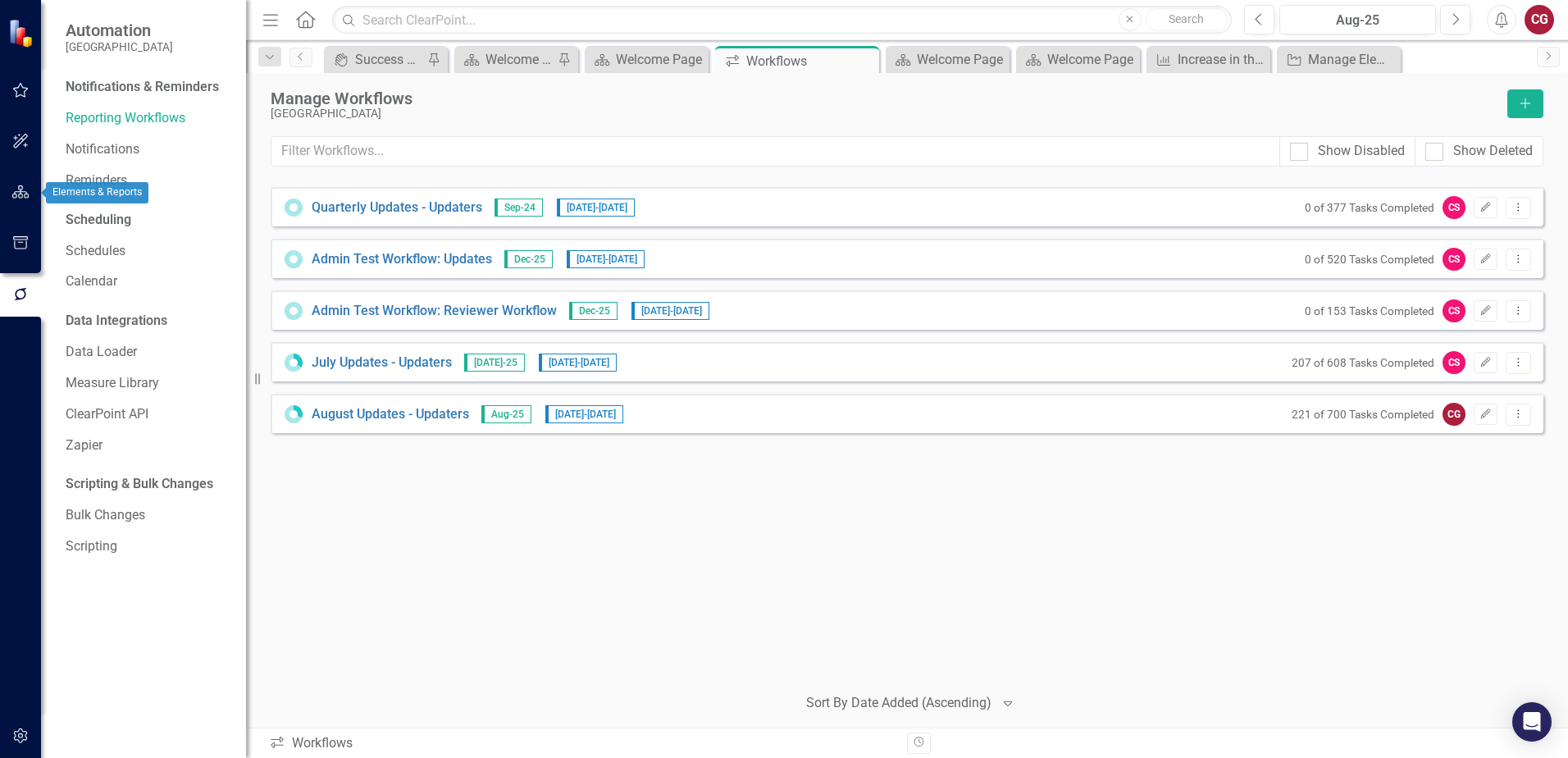
click at [15, 196] on icon "button" at bounding box center [20, 192] width 17 height 13
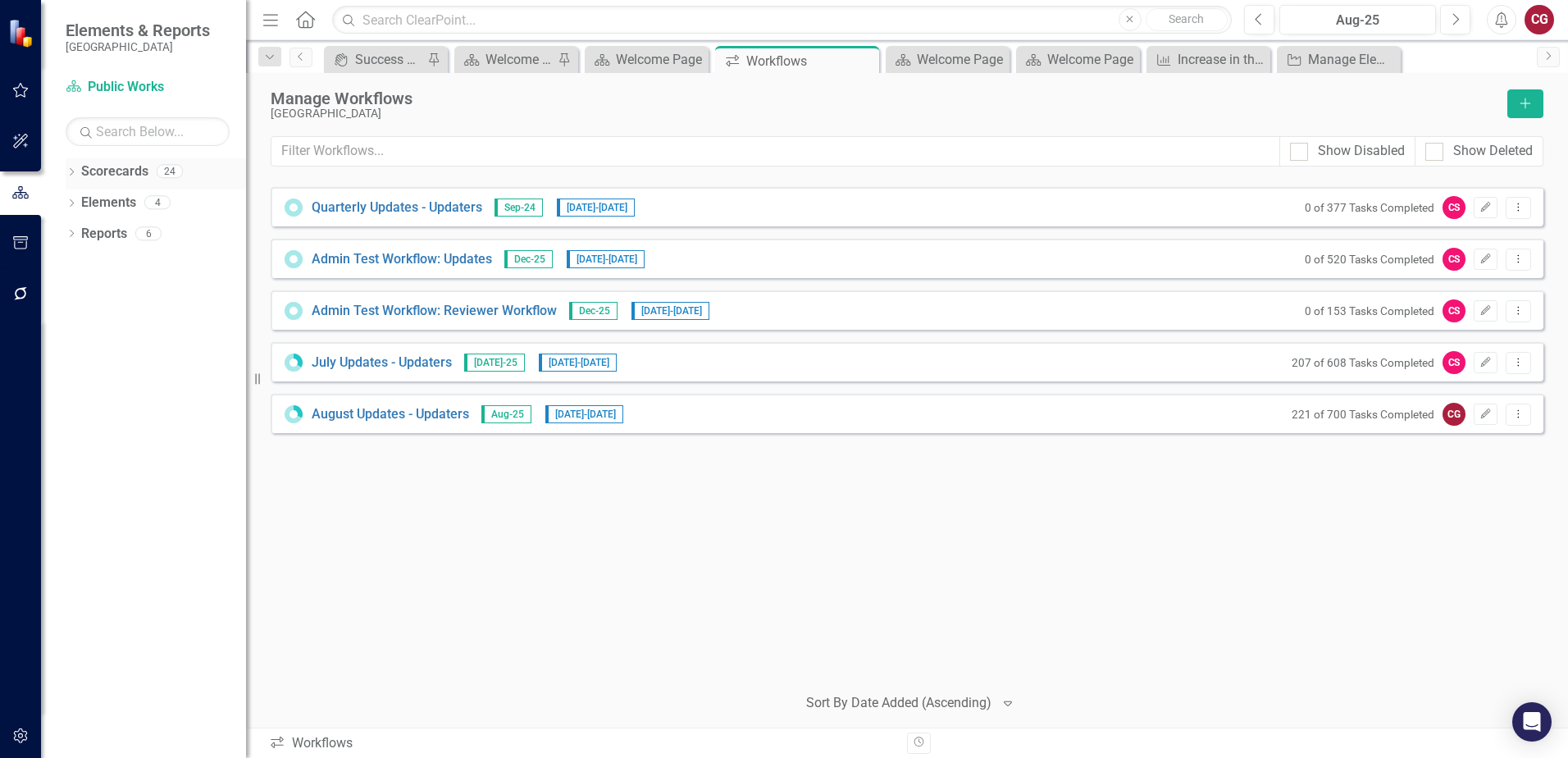
click at [66, 172] on icon "Dropdown" at bounding box center [71, 173] width 11 height 9
click at [81, 202] on icon "Dropdown" at bounding box center [79, 201] width 12 height 10
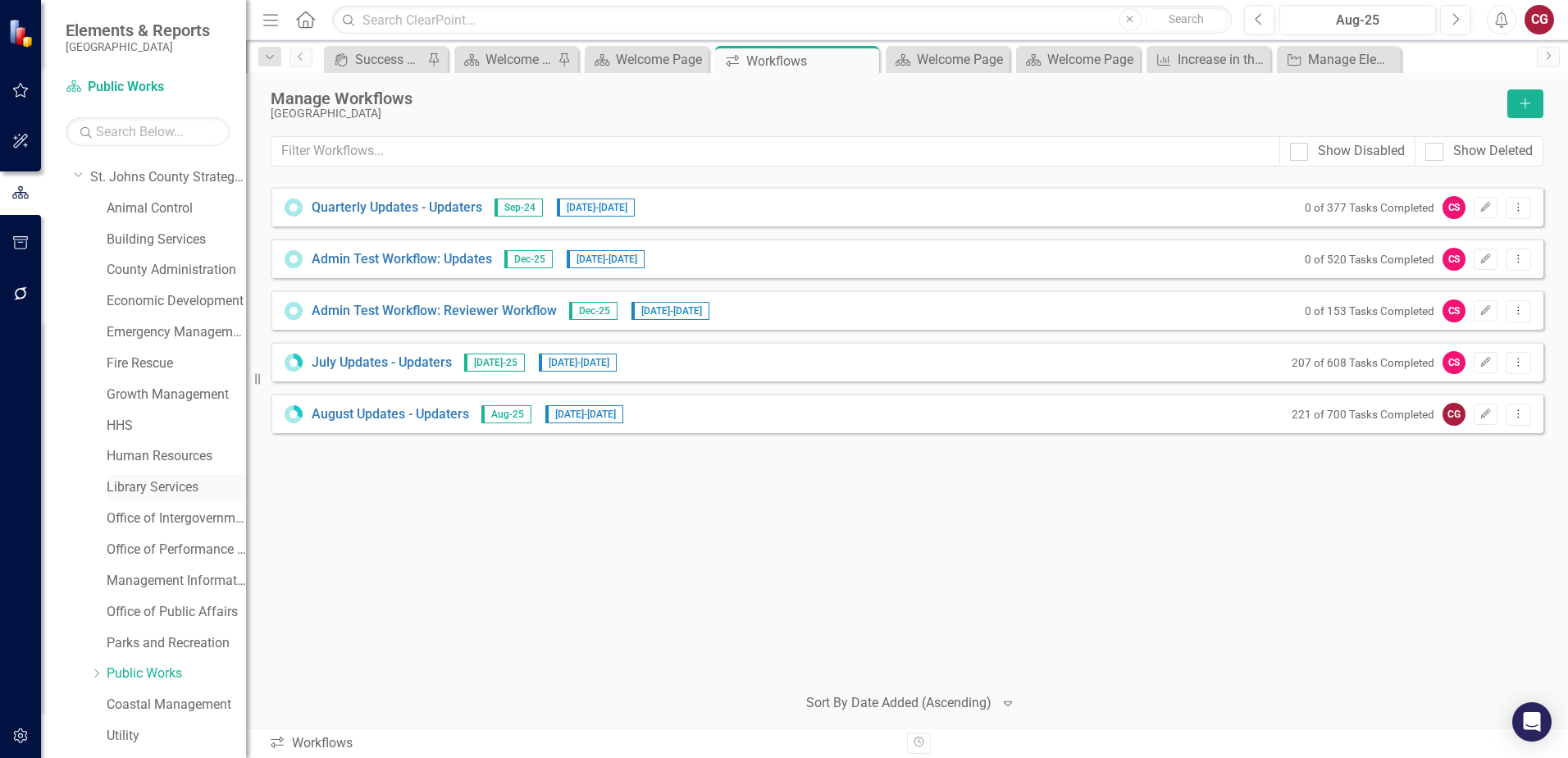
scroll to position [0, 0]
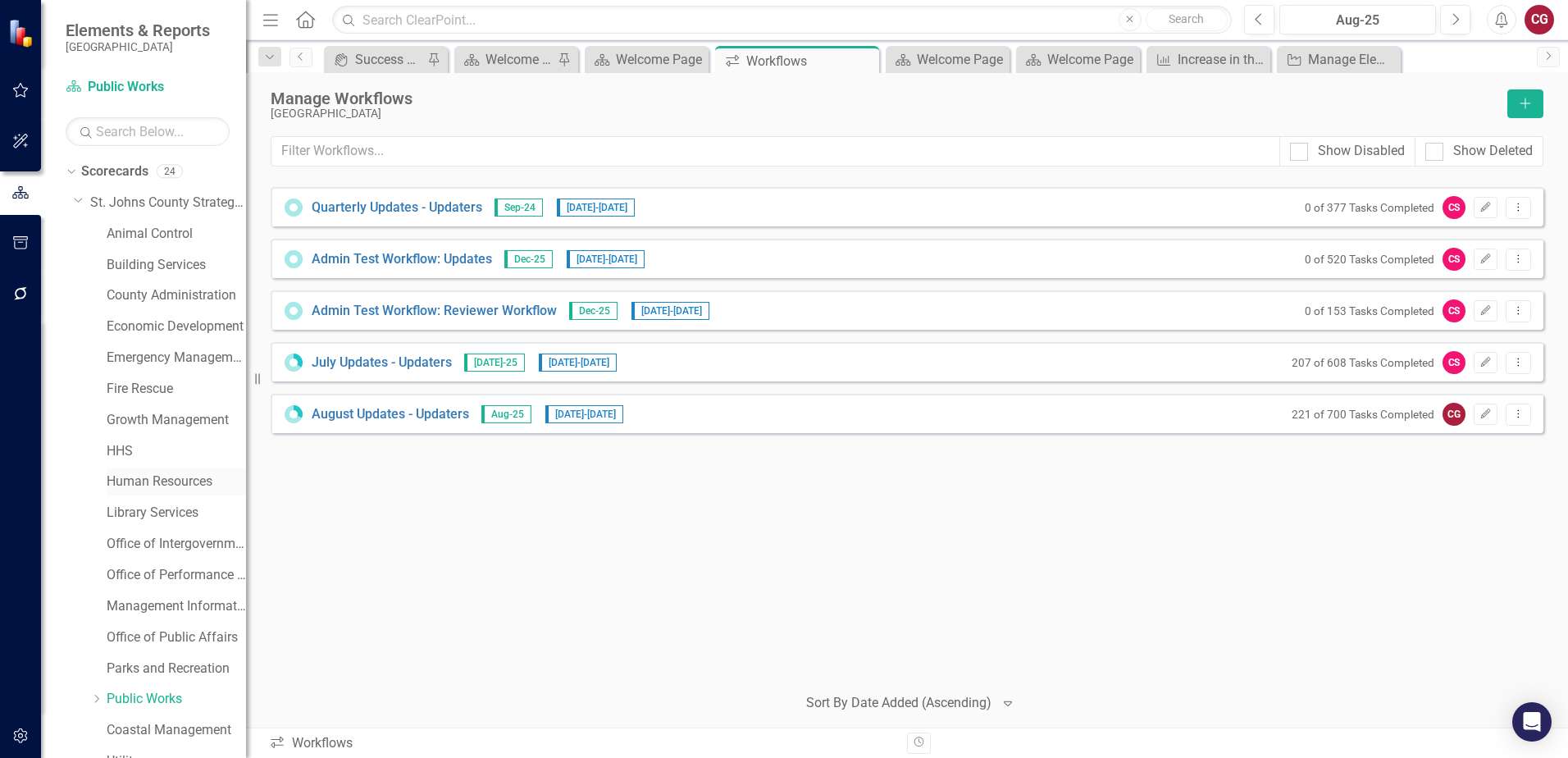
click at [142, 483] on link "Human Resources" at bounding box center [176, 481] width 140 height 19
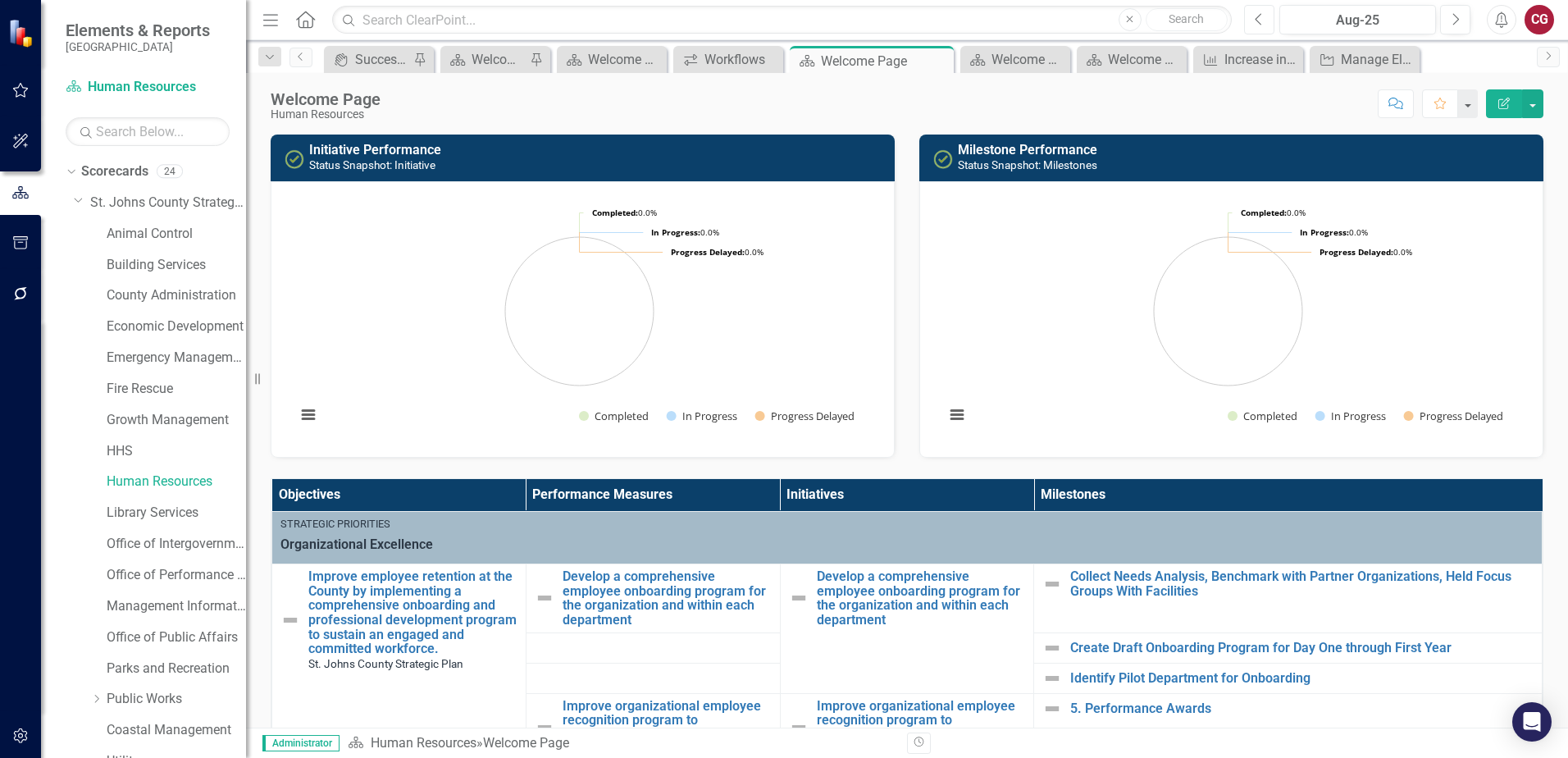
click at [1259, 20] on icon "Previous" at bounding box center [1259, 20] width 9 height 15
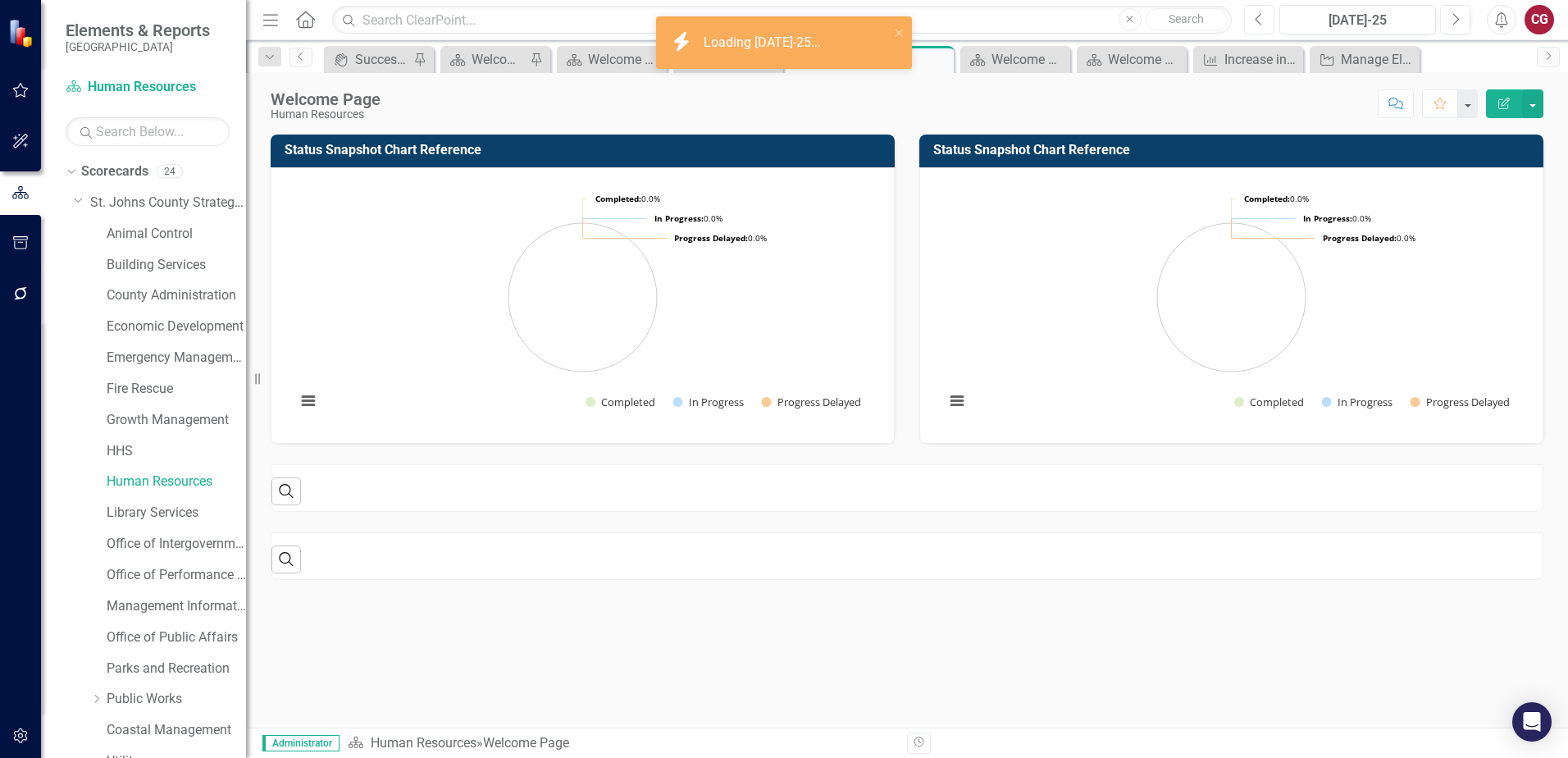
click at [1259, 20] on icon "Previous" at bounding box center [1259, 20] width 9 height 15
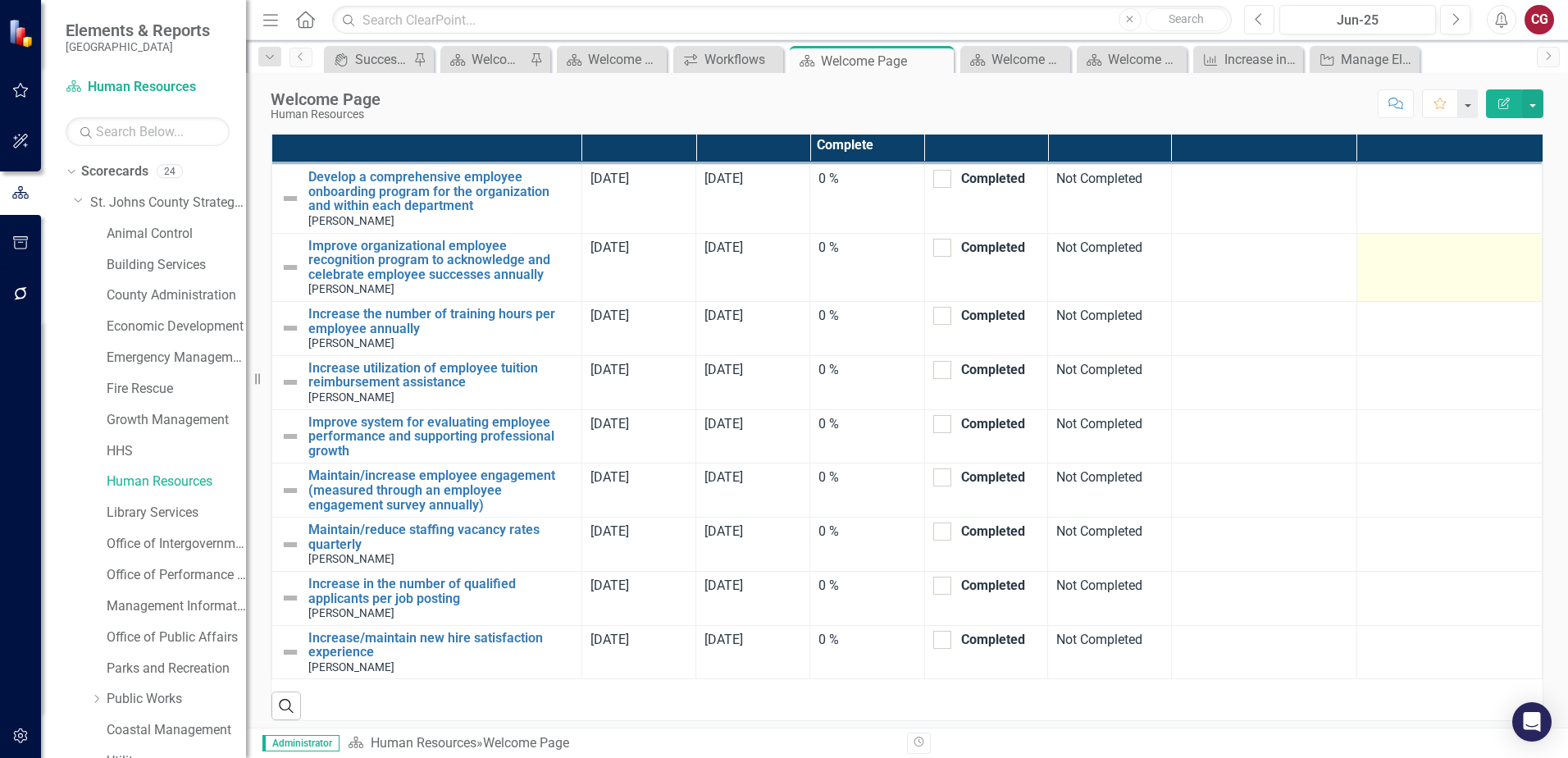
scroll to position [1008, 0]
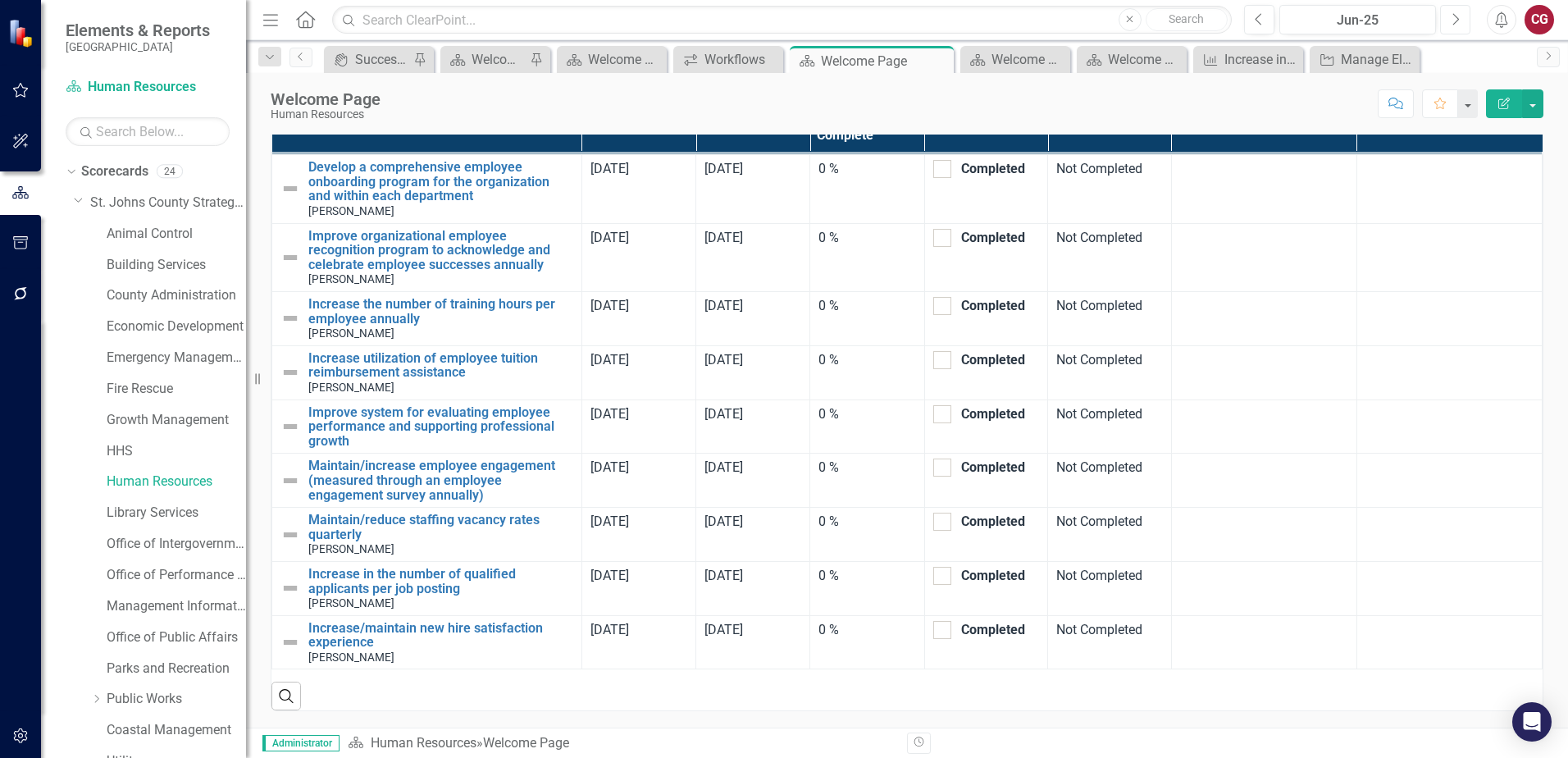
click at [1453, 26] on button "Next" at bounding box center [1454, 20] width 31 height 30
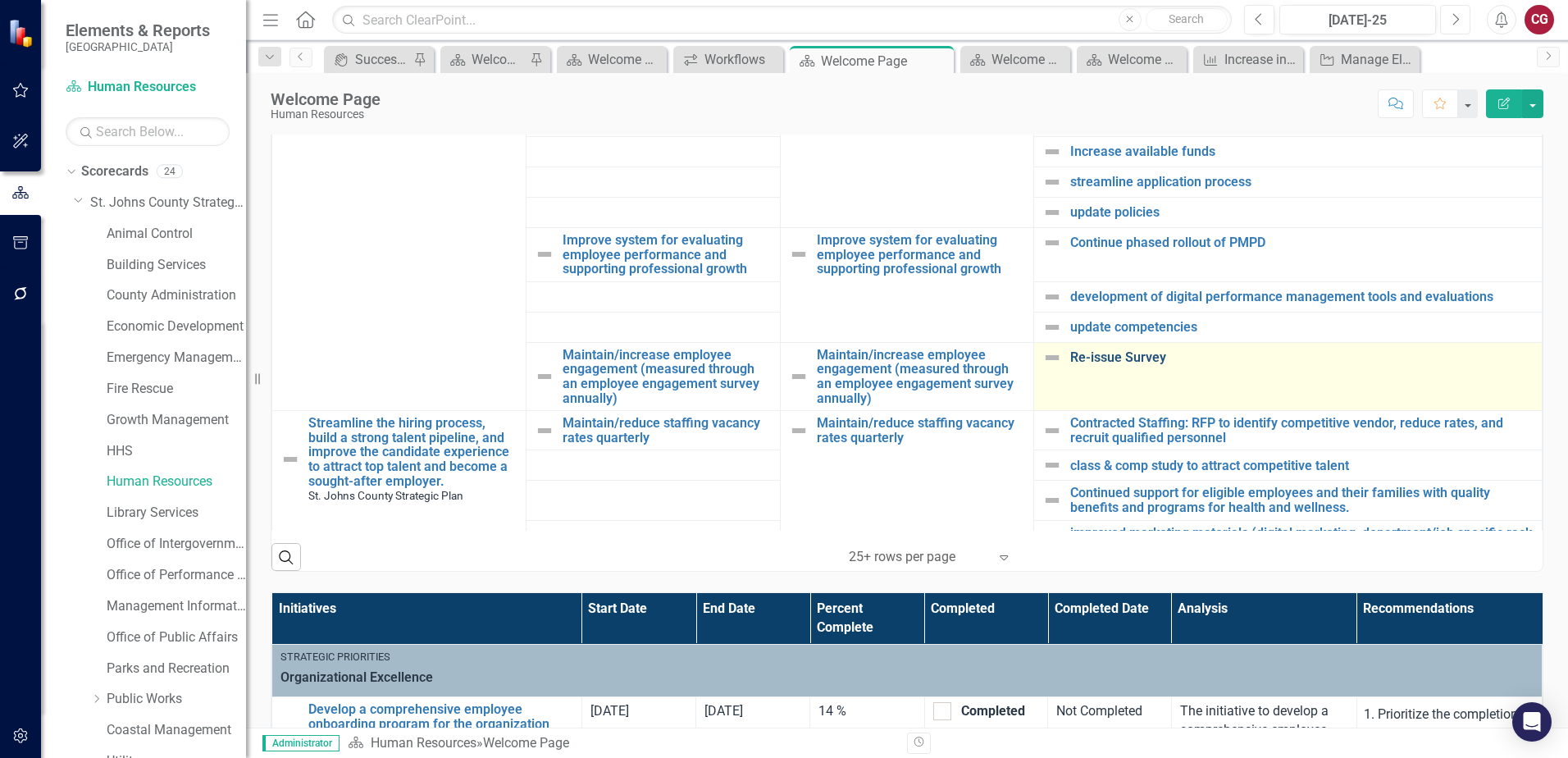
scroll to position [492, 0]
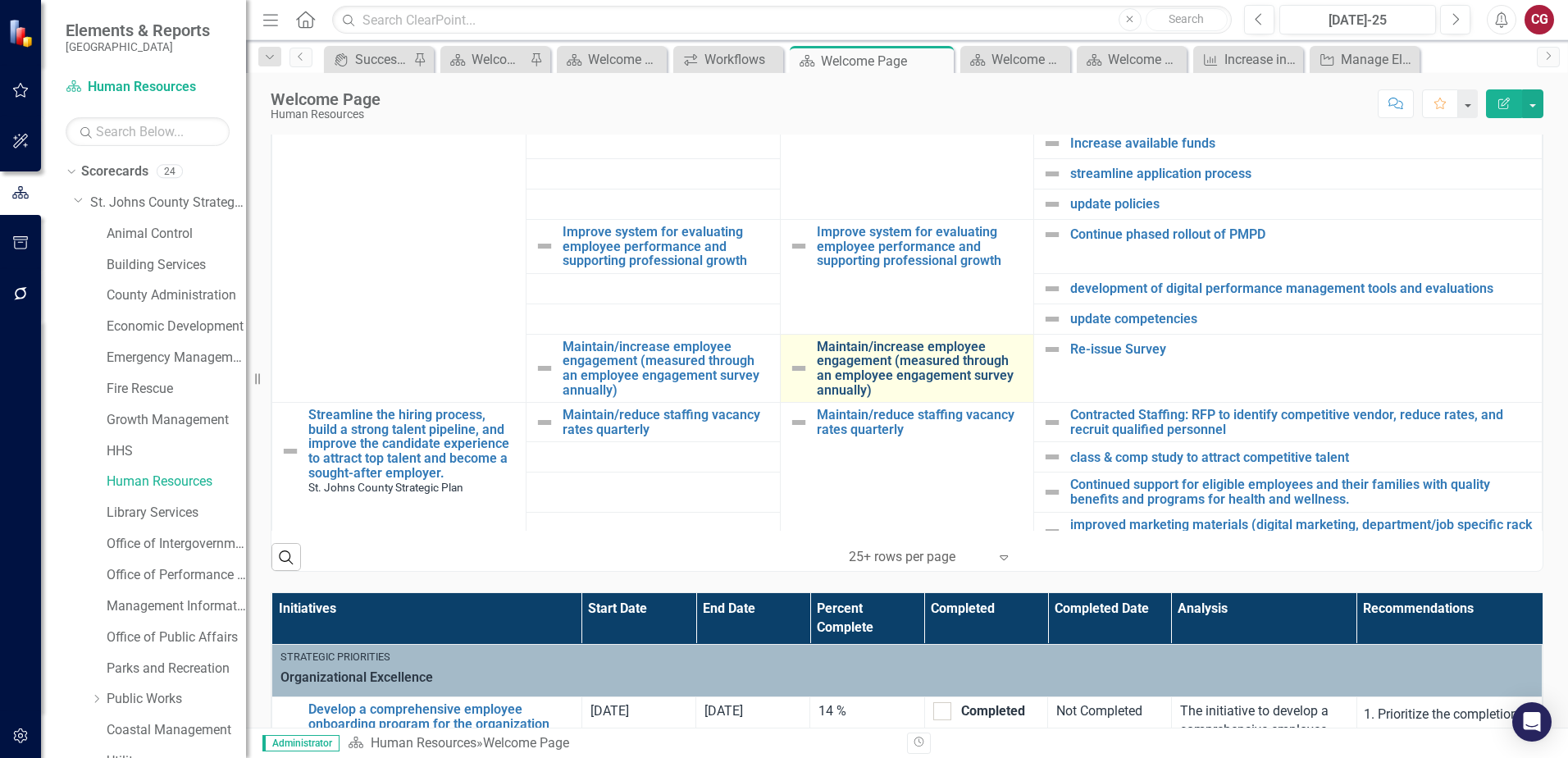
click at [912, 354] on link "Maintain/increase employee engagement (measured through an employee engagement …" at bounding box center [921, 369] width 210 height 58
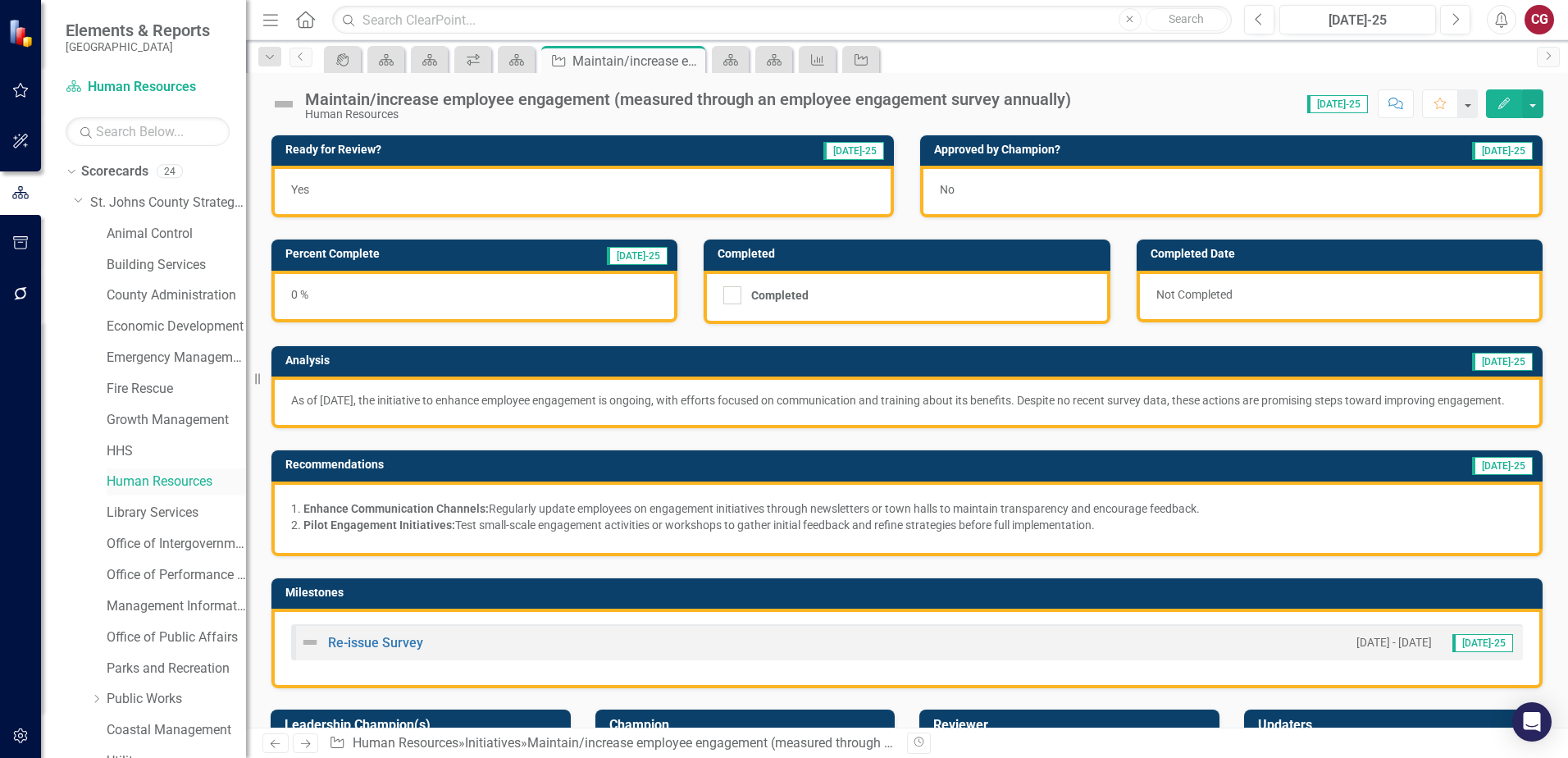
click at [145, 482] on link "Human Resources" at bounding box center [176, 481] width 140 height 19
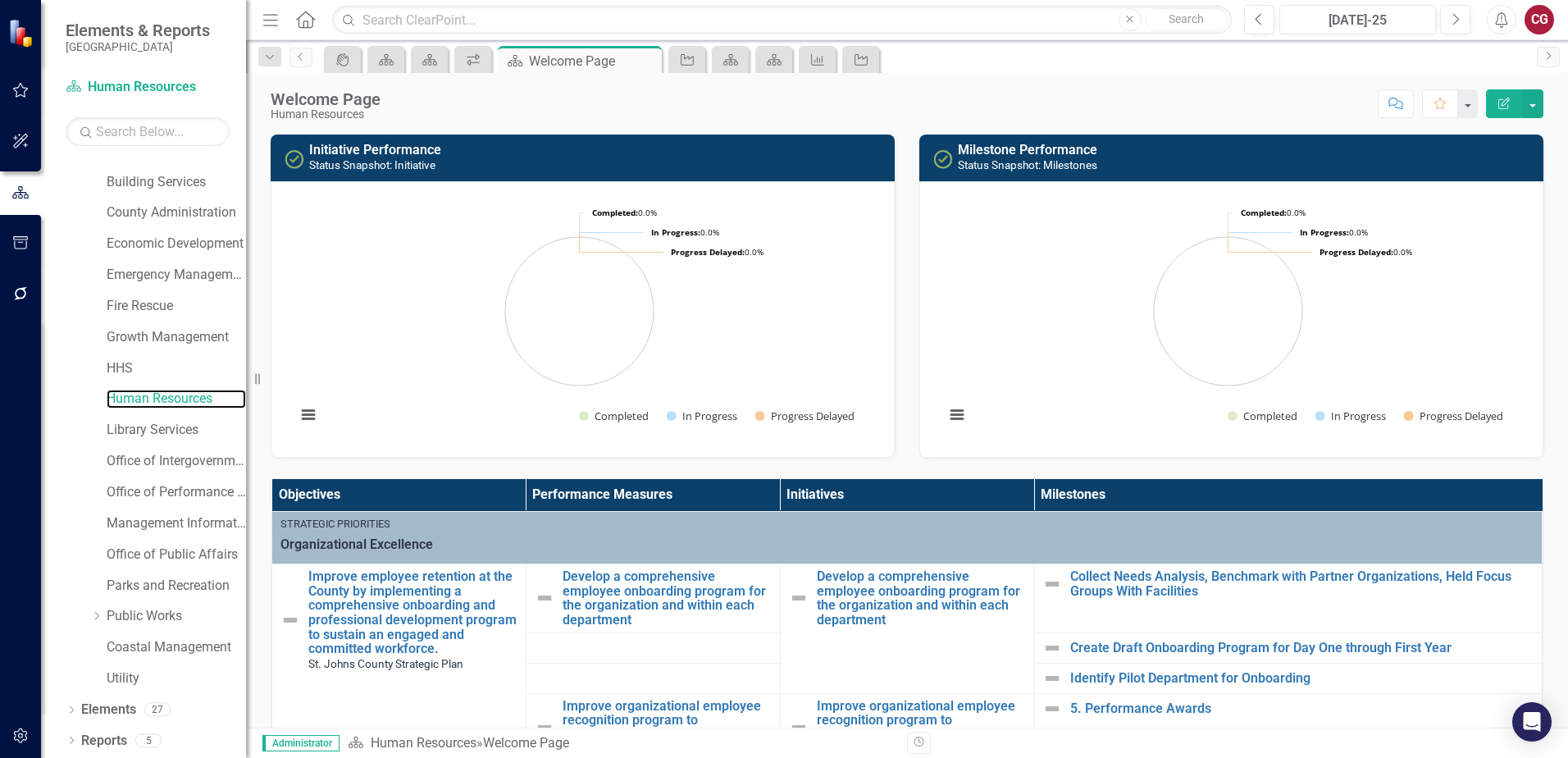
scroll to position [84, 0]
click at [20, 297] on icon "button" at bounding box center [20, 293] width 17 height 13
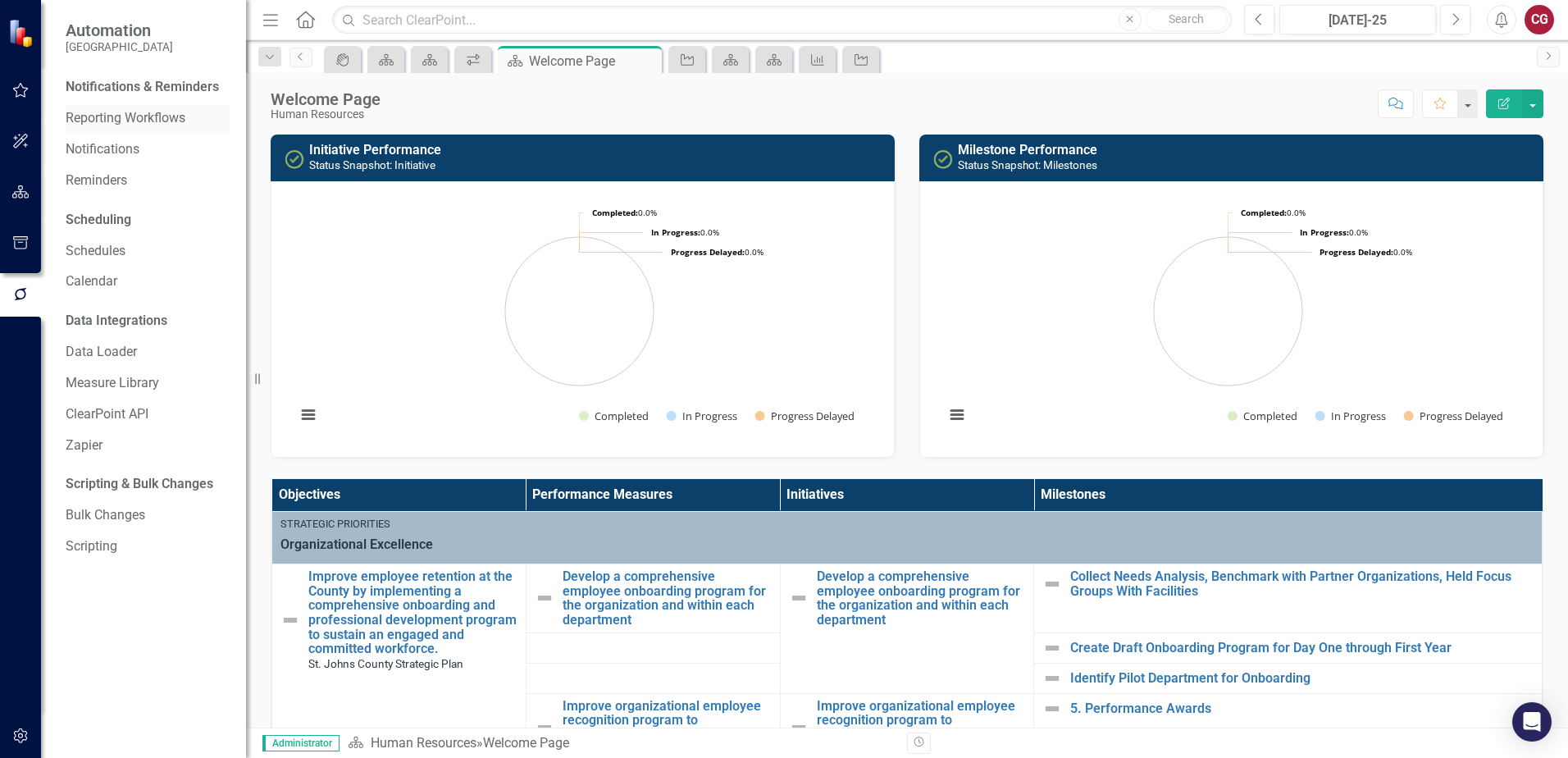
click at [130, 123] on link "Reporting Workflows" at bounding box center [147, 118] width 164 height 19
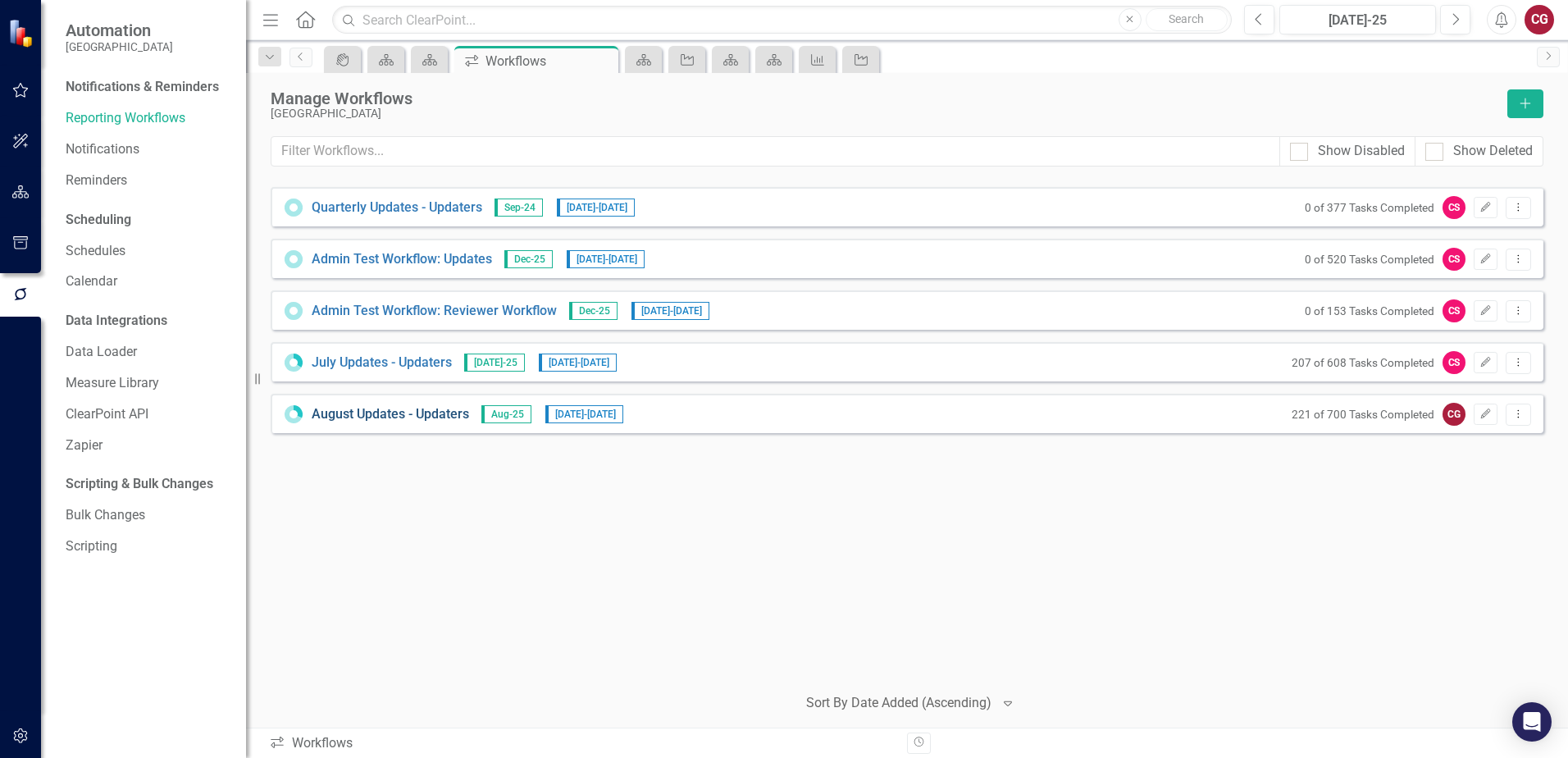
click at [409, 415] on link "August Updates - Updaters" at bounding box center [390, 414] width 157 height 19
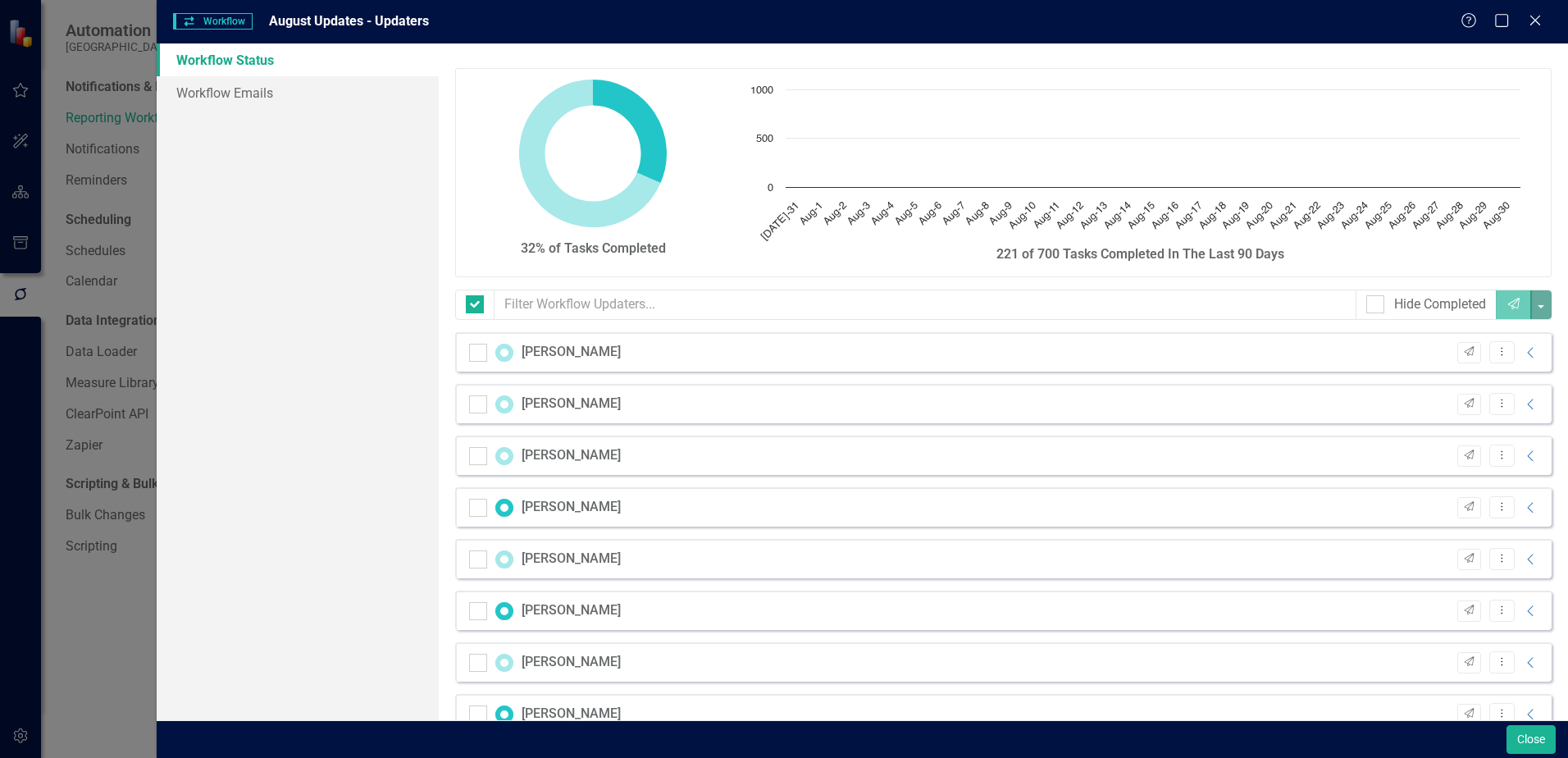
checkbox input "false"
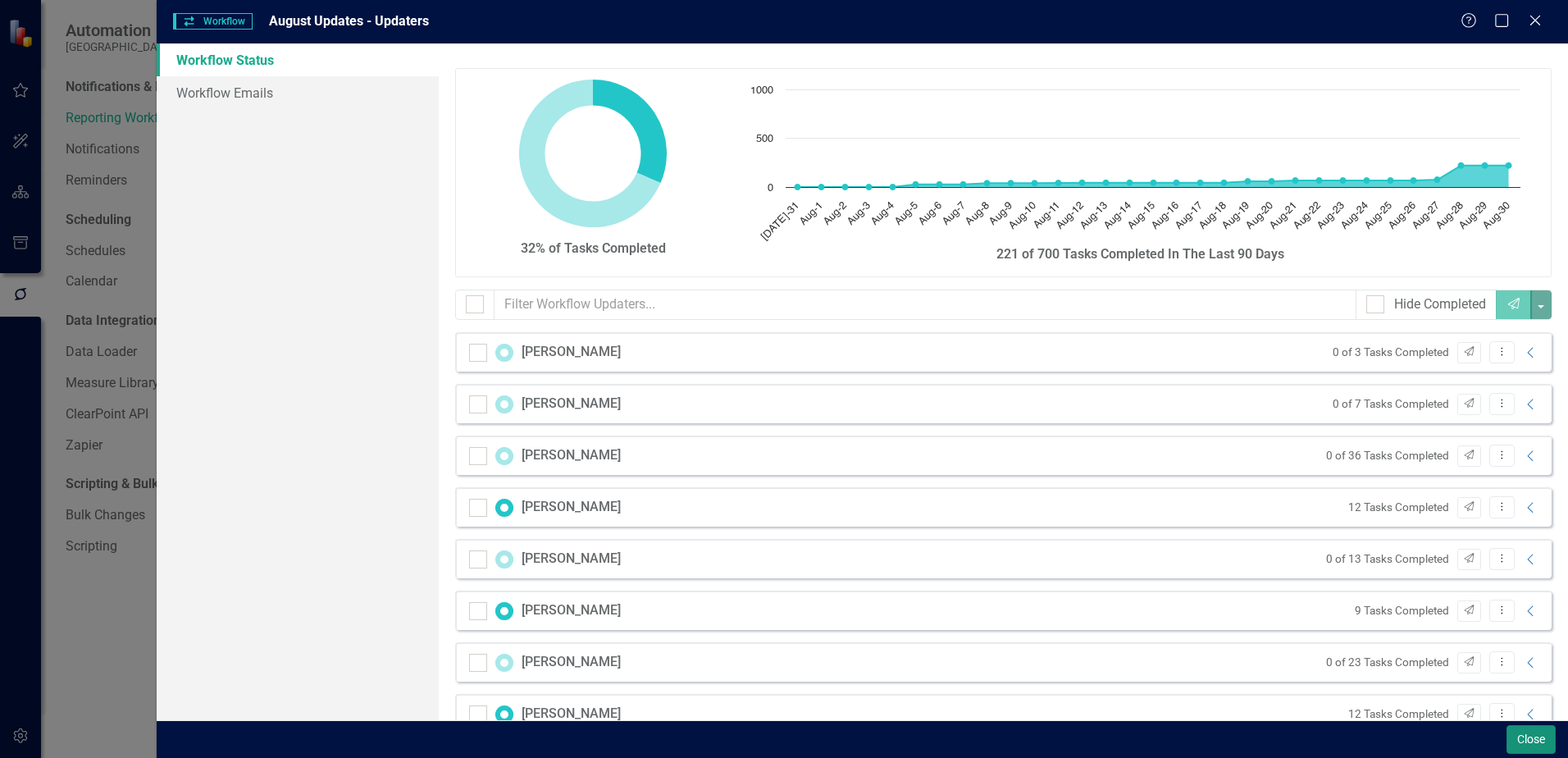
click at [1547, 737] on button "Close" at bounding box center [1531, 738] width 49 height 29
